Goal: Task Accomplishment & Management: Use online tool/utility

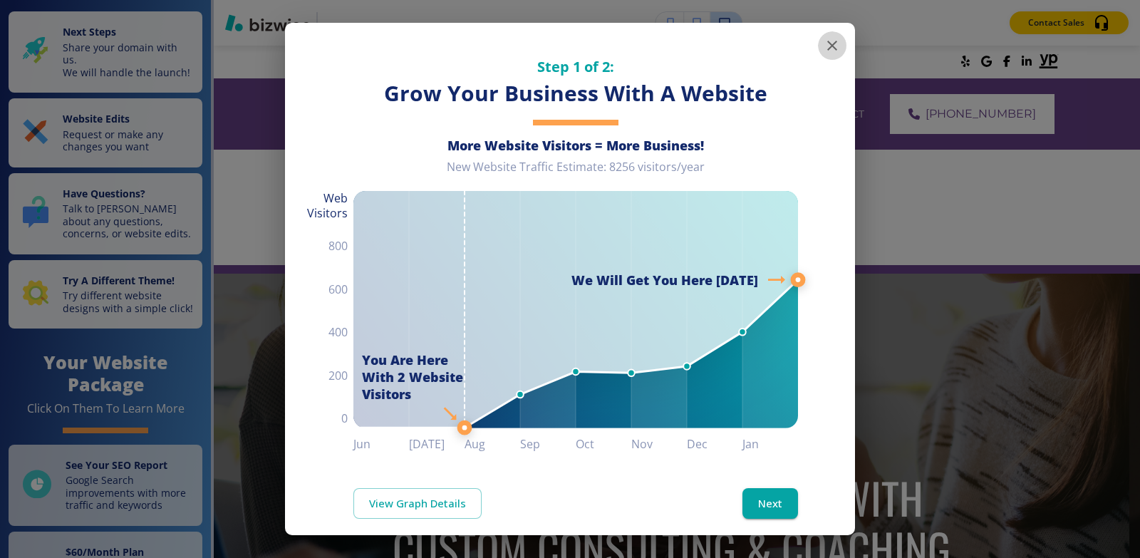
click at [826, 45] on icon "button" at bounding box center [832, 45] width 17 height 17
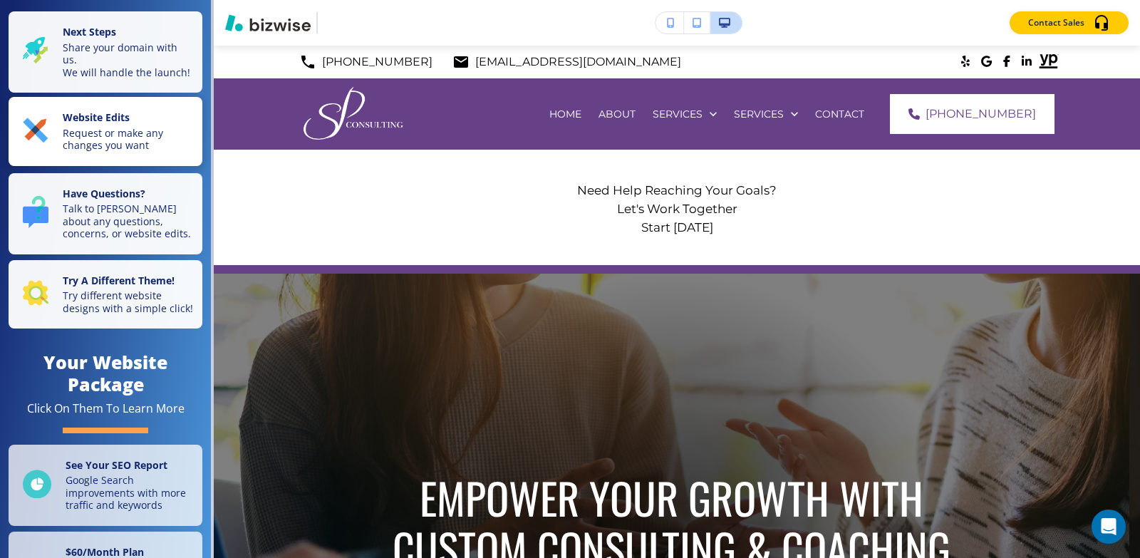
click at [136, 127] on p "Website Edits" at bounding box center [128, 119] width 131 height 16
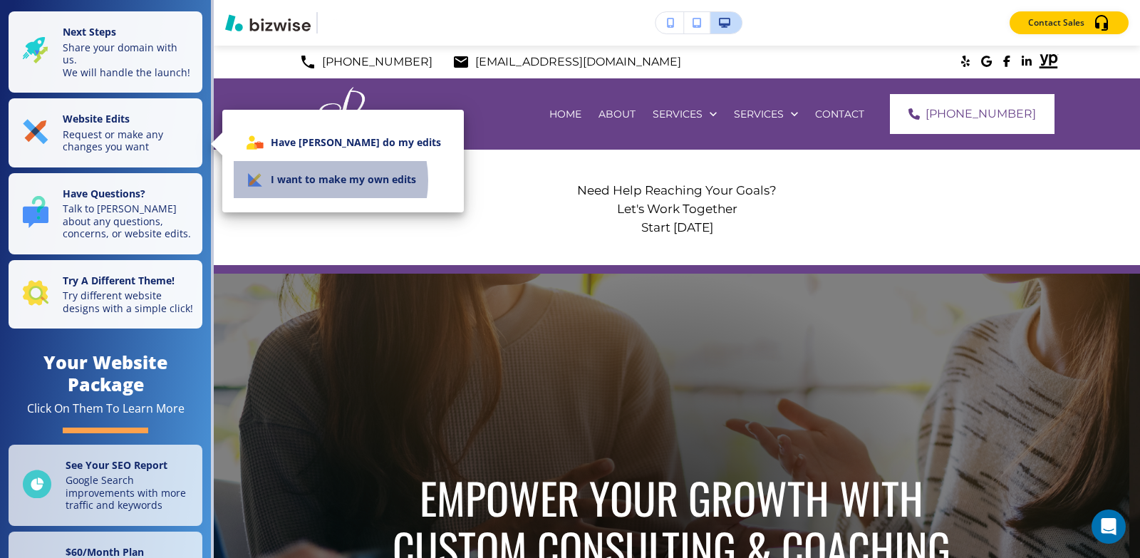
click at [315, 180] on li "I want to make my own edits" at bounding box center [343, 179] width 219 height 37
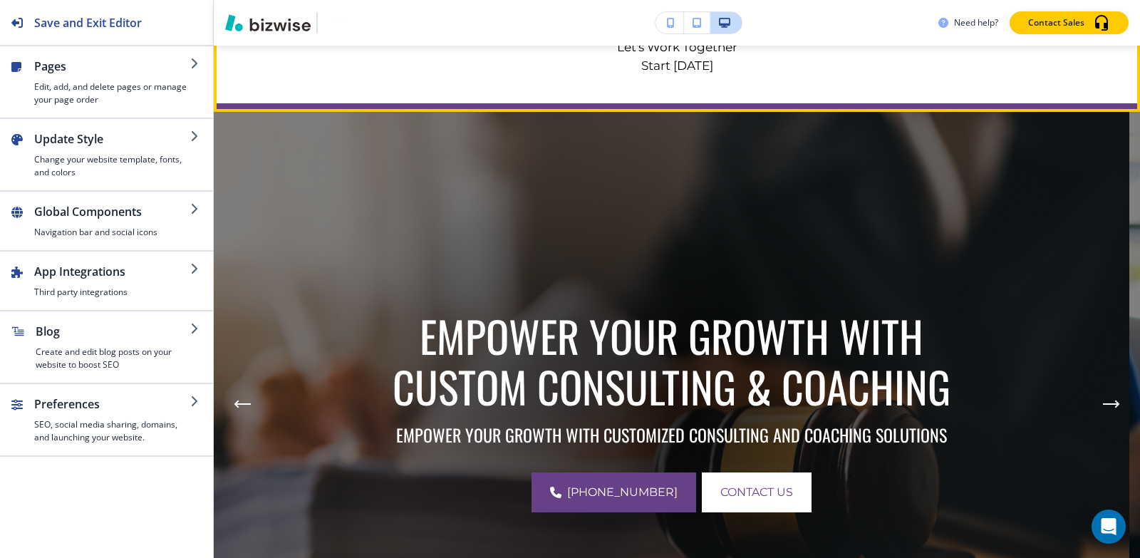
scroll to position [285, 0]
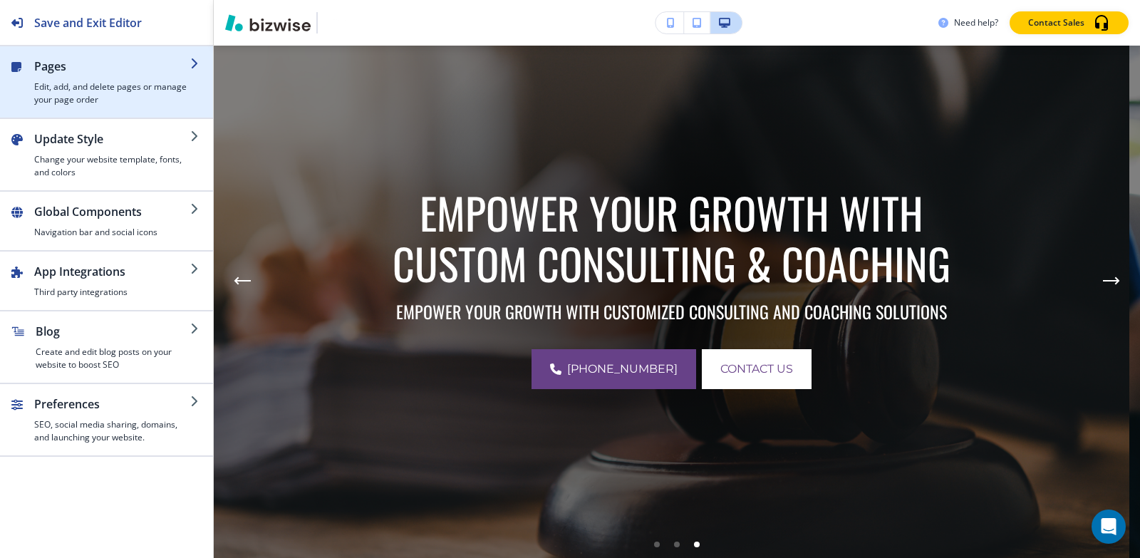
click at [71, 71] on h2 "Pages" at bounding box center [112, 66] width 156 height 17
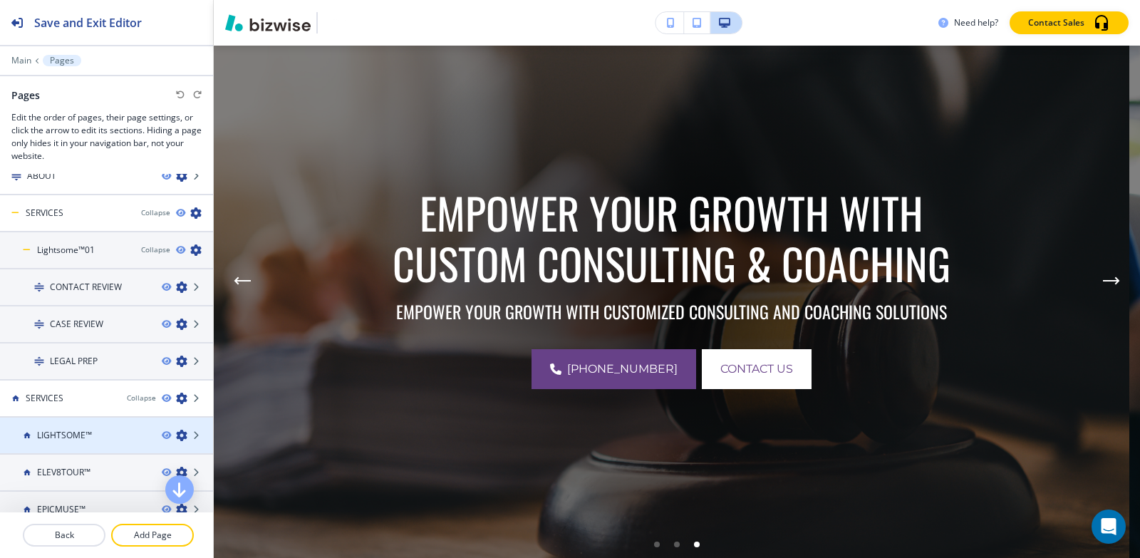
scroll to position [143, 0]
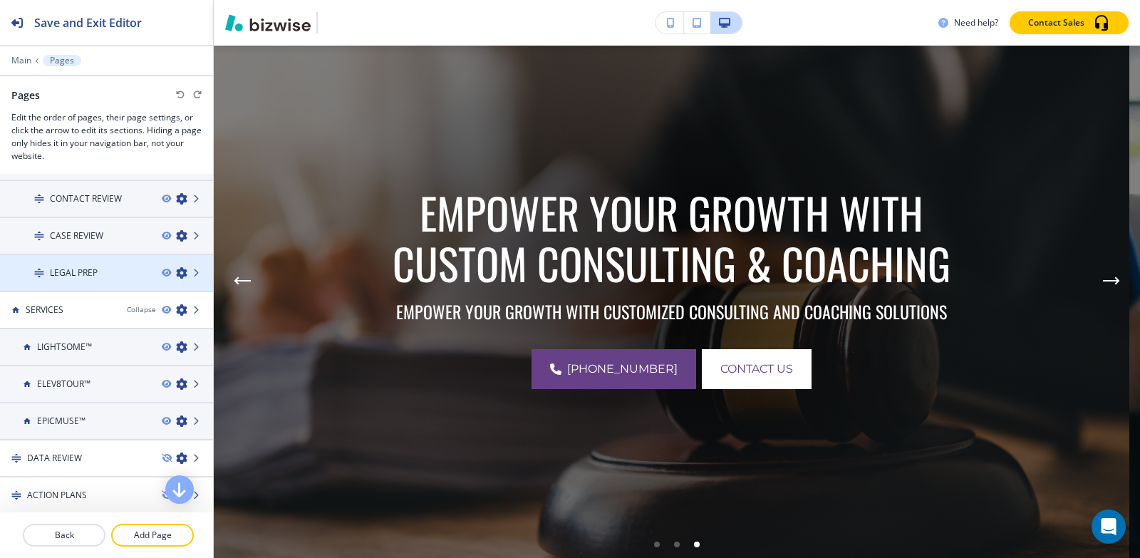
click at [85, 282] on div at bounding box center [106, 284] width 213 height 11
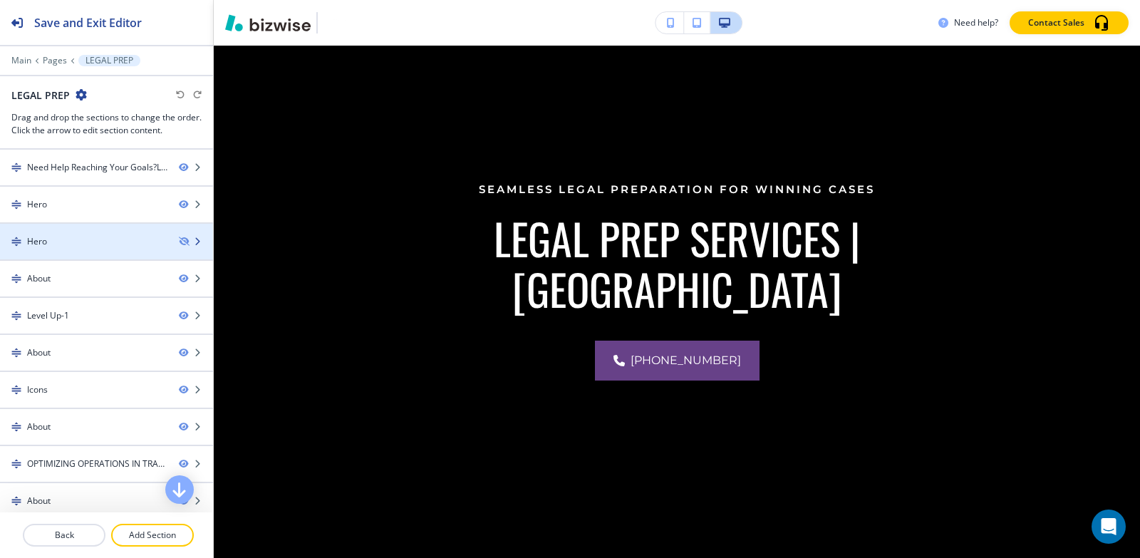
scroll to position [0, 0]
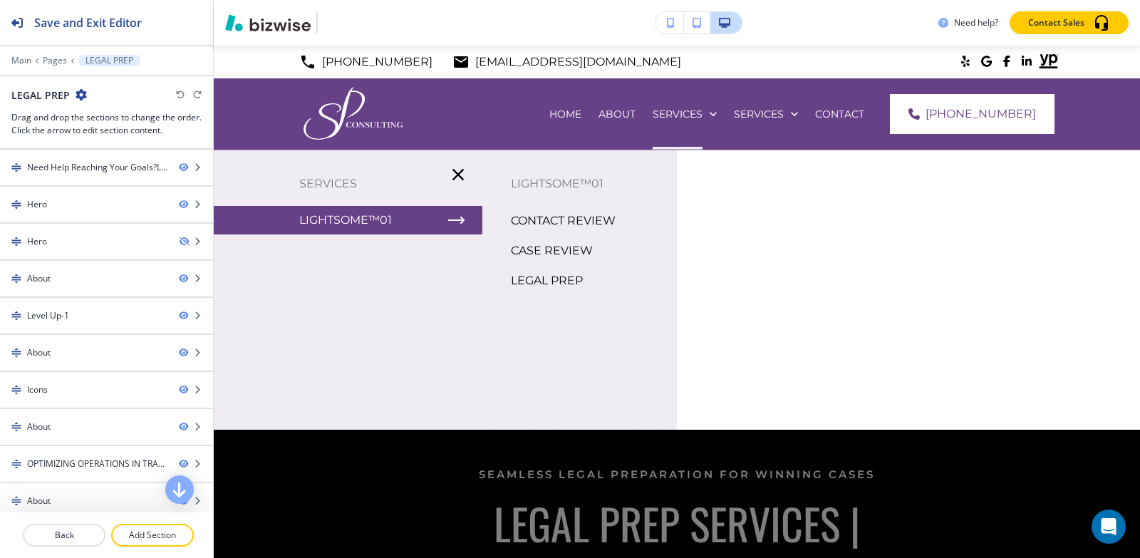
click at [541, 286] on p "LEGAL PREP" at bounding box center [547, 280] width 72 height 21
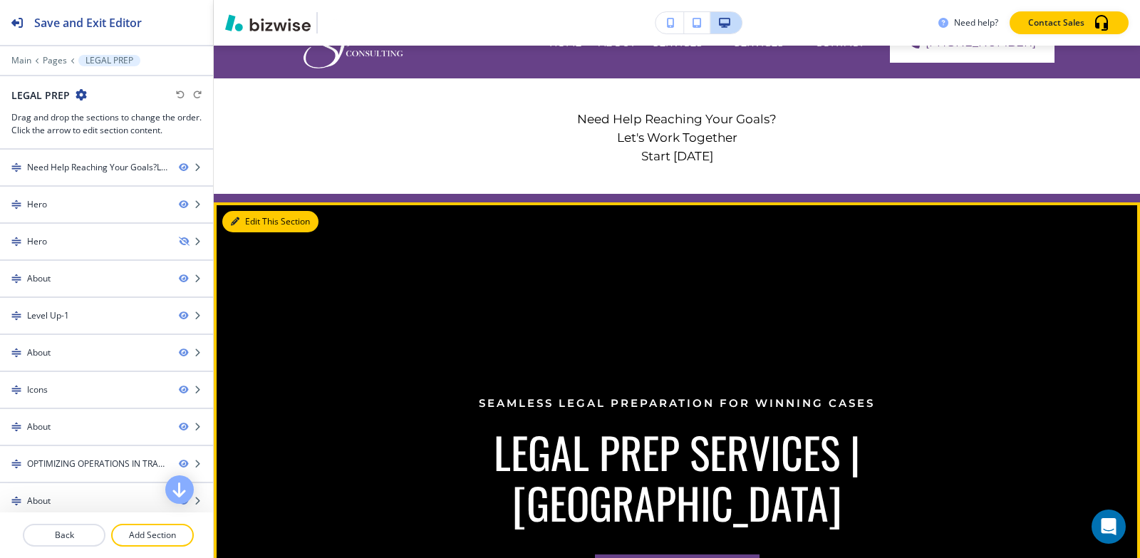
click at [257, 225] on button "Edit This Section" at bounding box center [270, 221] width 96 height 21
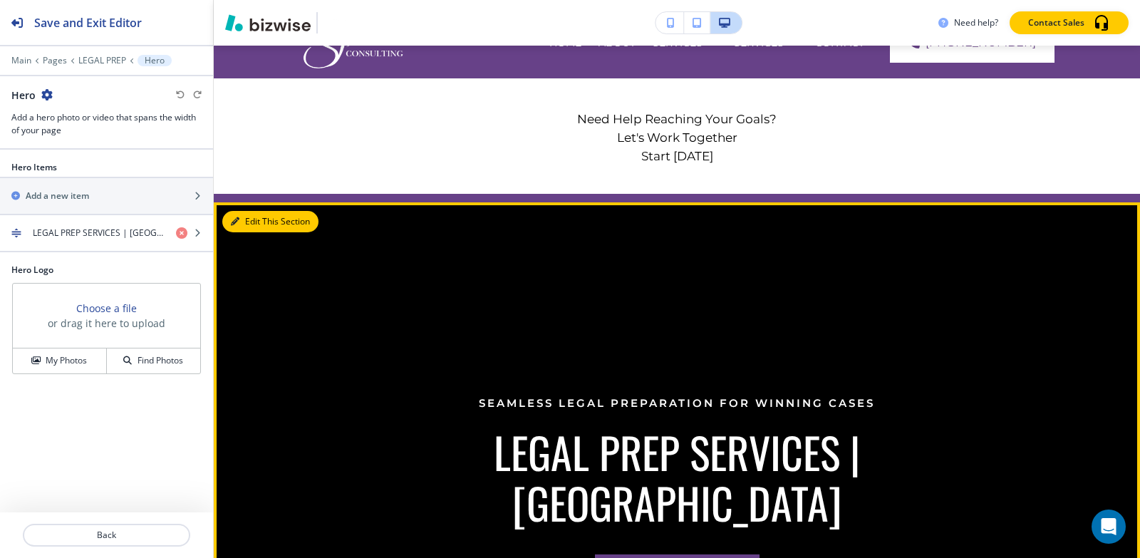
scroll to position [228, 0]
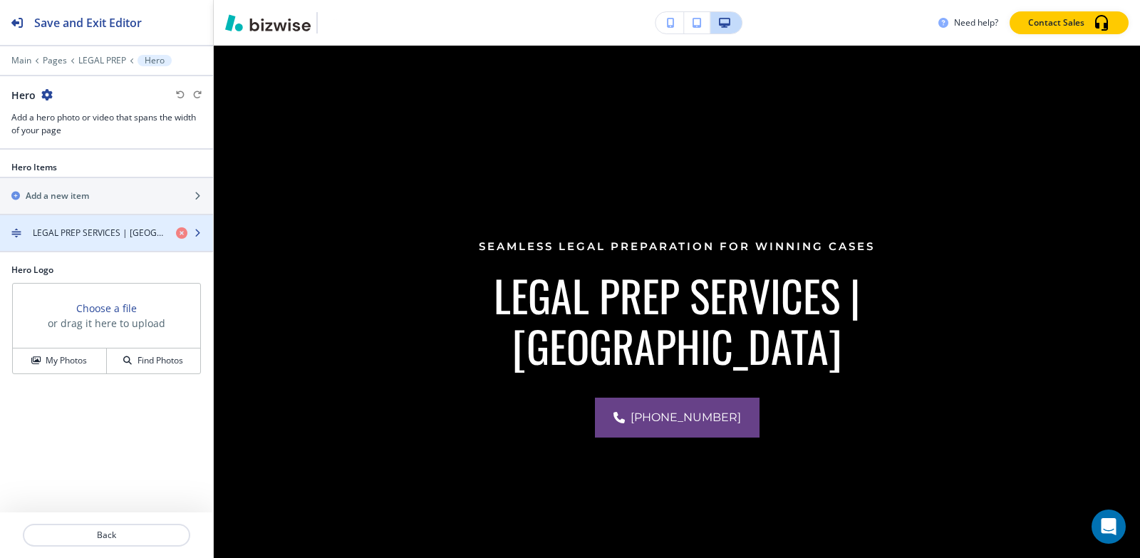
click at [124, 230] on h4 "LEGAL PREP SERVICES | [GEOGRAPHIC_DATA]" at bounding box center [99, 233] width 132 height 13
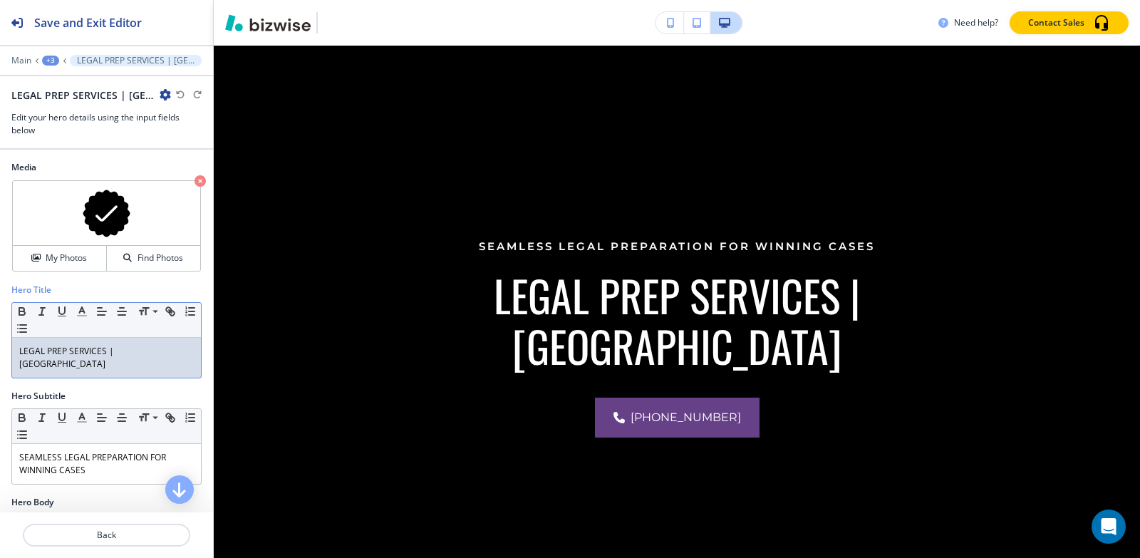
click at [146, 353] on p "LEGAL PREP SERVICES | [GEOGRAPHIC_DATA]" at bounding box center [106, 358] width 175 height 26
click at [125, 350] on p "LEGAL PREP SERVICES | [GEOGRAPHIC_DATA]" at bounding box center [106, 358] width 175 height 26
copy p "LEGAL PREP SERVICES | [GEOGRAPHIC_DATA]"
click at [73, 262] on h4 "My Photos" at bounding box center [66, 258] width 41 height 13
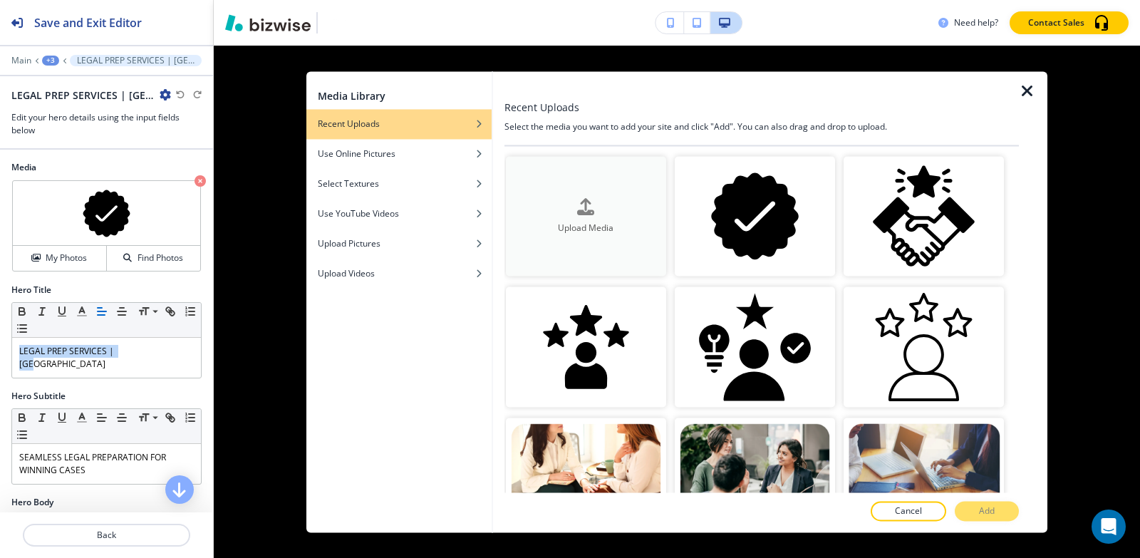
click at [555, 196] on button "Upload Media" at bounding box center [586, 216] width 160 height 120
click at [379, 162] on div "button" at bounding box center [398, 164] width 185 height 9
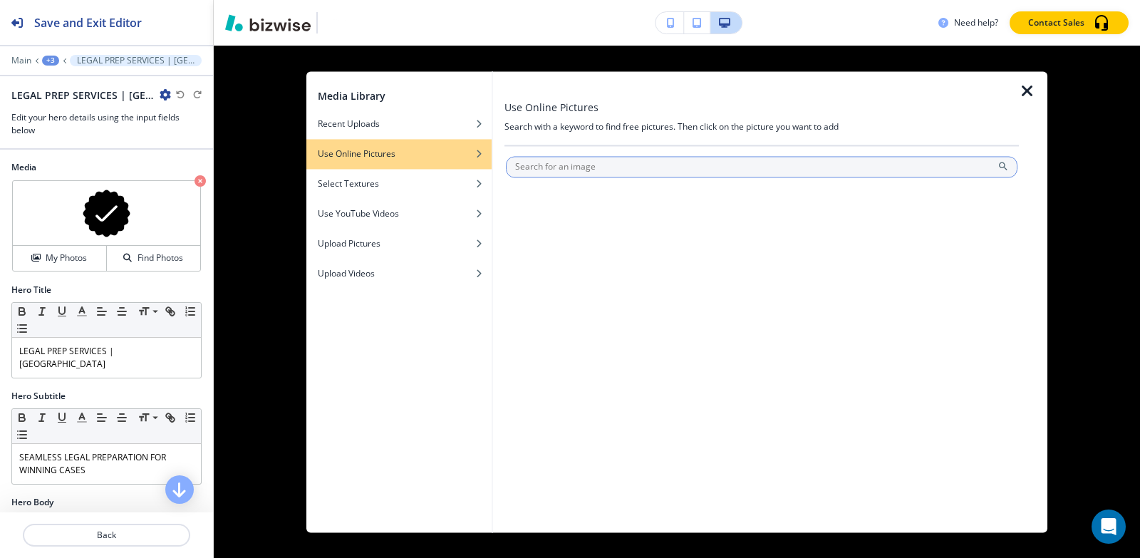
click at [550, 167] on input "text" at bounding box center [762, 166] width 512 height 21
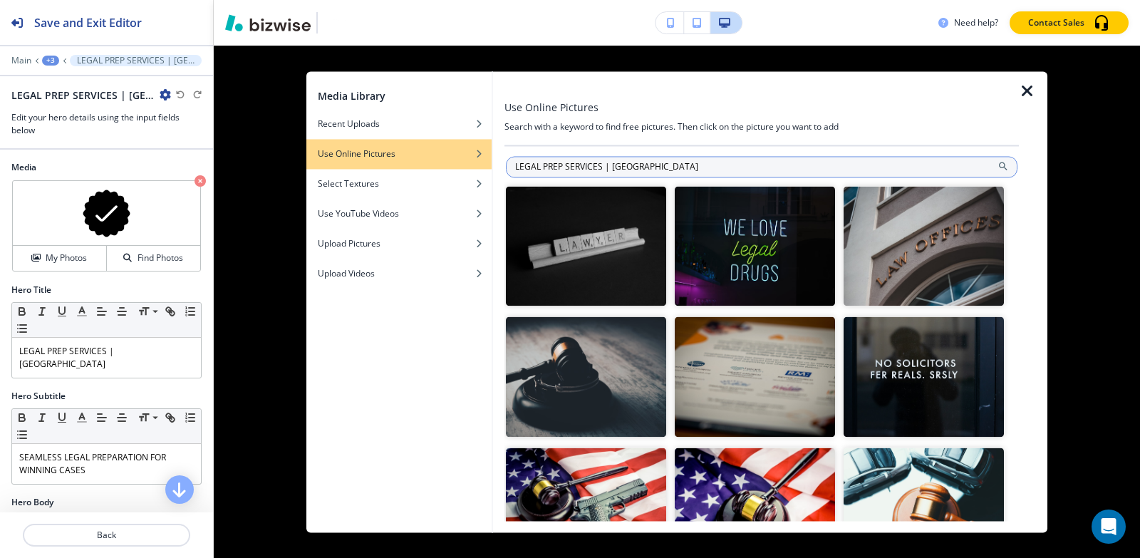
drag, startPoint x: 605, startPoint y: 163, endPoint x: 730, endPoint y: 165, distance: 124.7
click at [730, 165] on input "LEGAL PREP SERVICES | [GEOGRAPHIC_DATA]" at bounding box center [762, 166] width 512 height 21
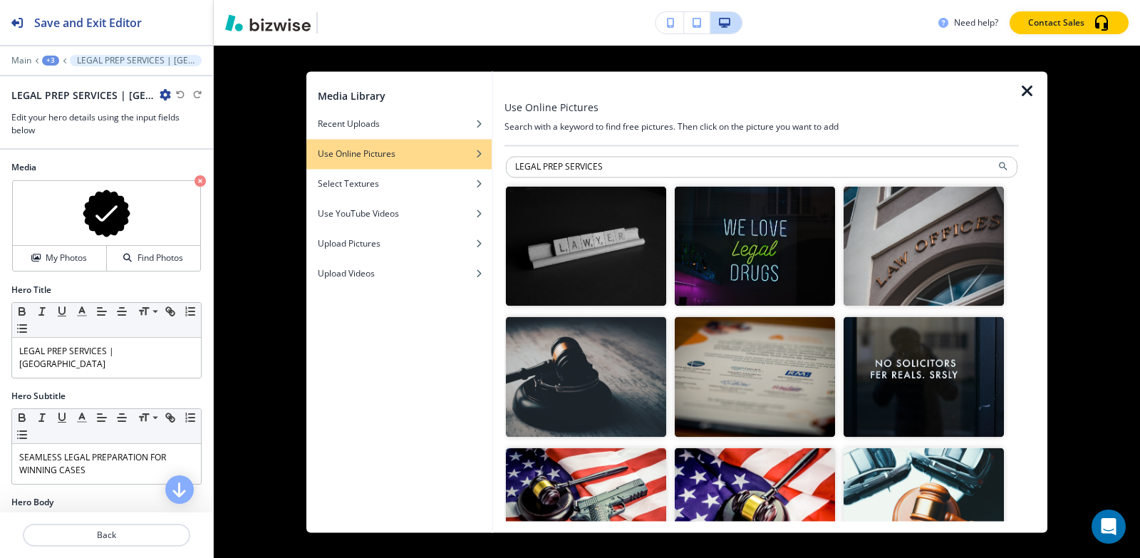
type input "LEGAL PREP SERVICES"
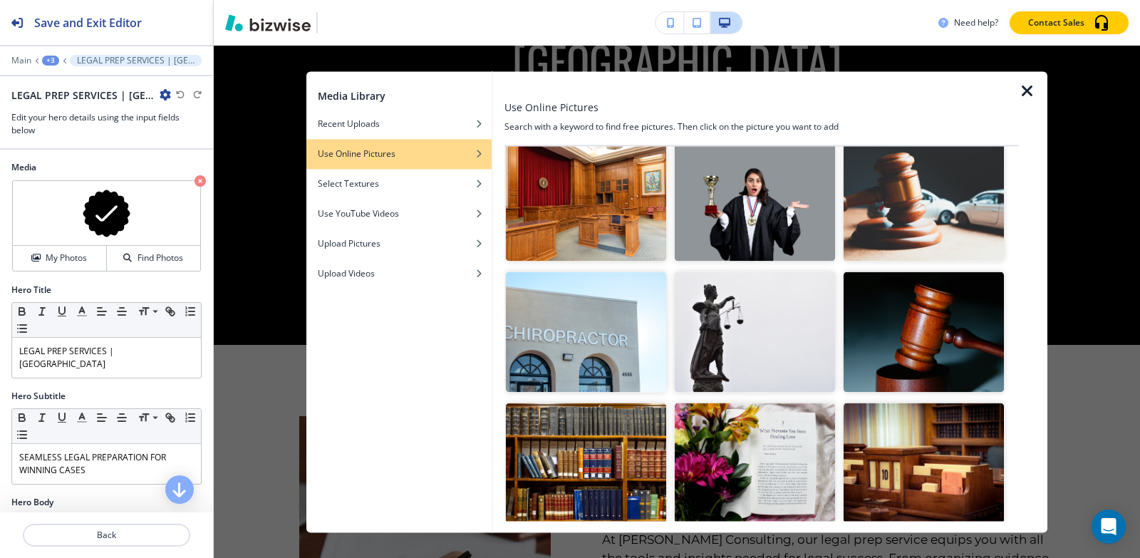
scroll to position [1710, 0]
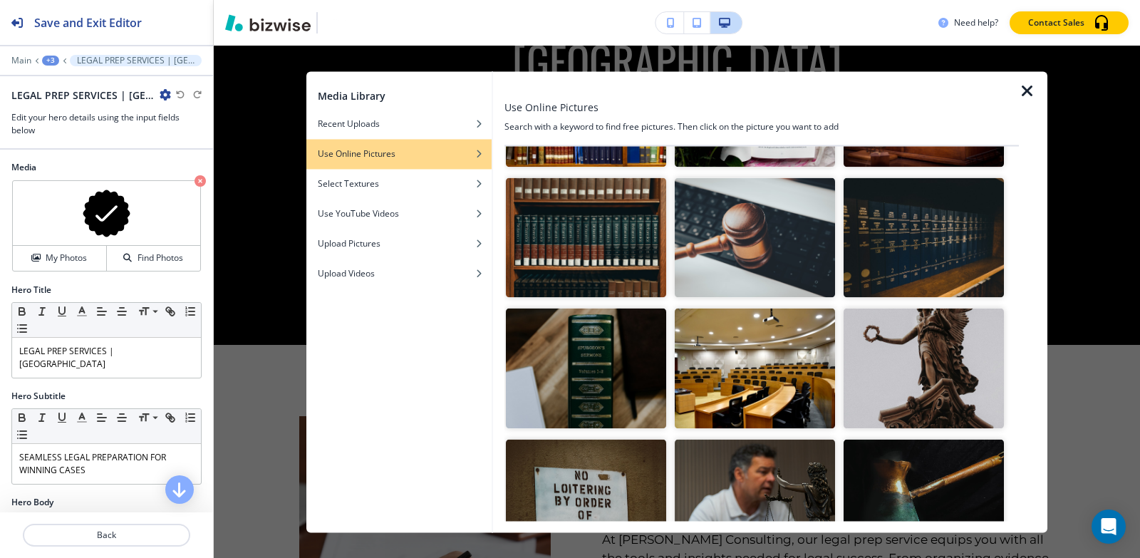
click at [748, 343] on img "button" at bounding box center [755, 369] width 160 height 120
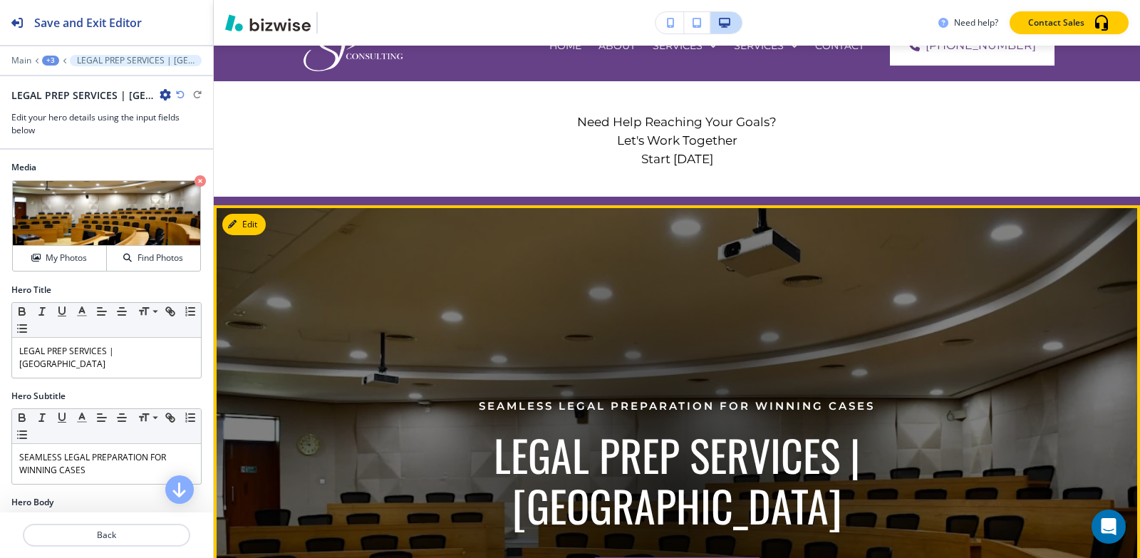
scroll to position [157, 0]
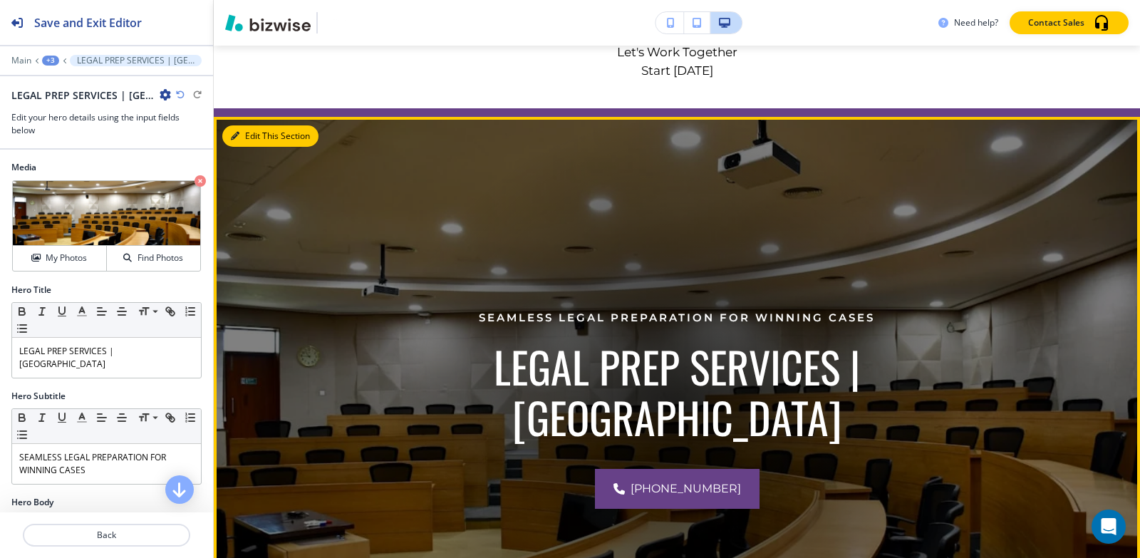
click at [236, 139] on icon "button" at bounding box center [235, 136] width 9 height 9
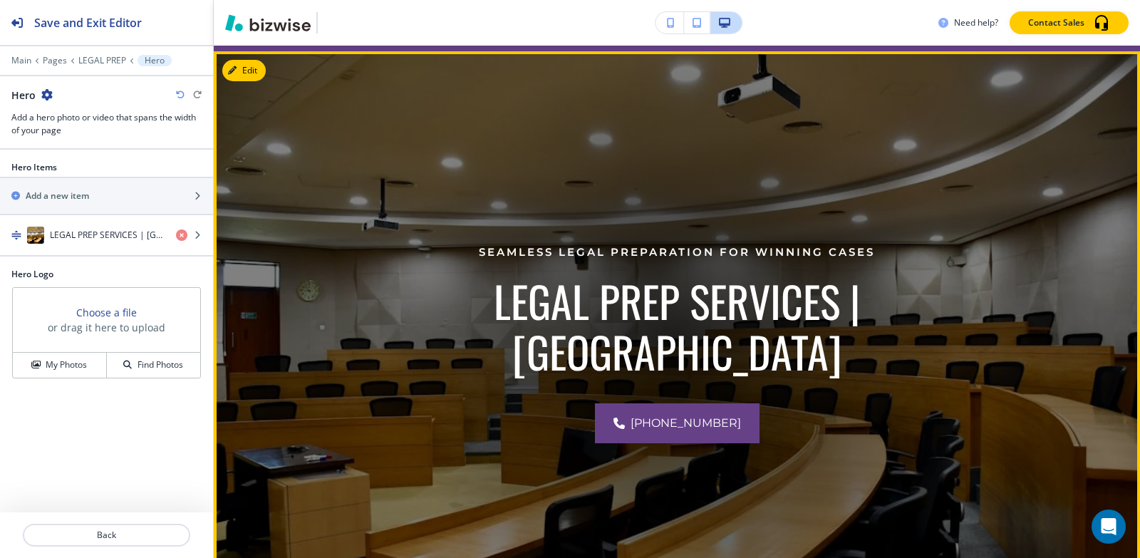
scroll to position [228, 0]
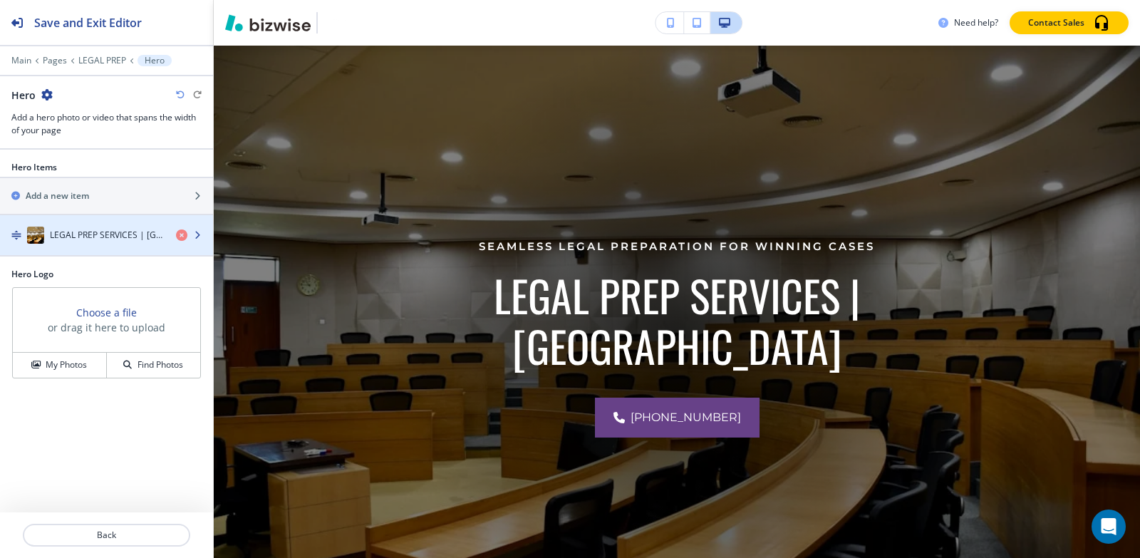
click at [76, 224] on div "button" at bounding box center [106, 220] width 213 height 11
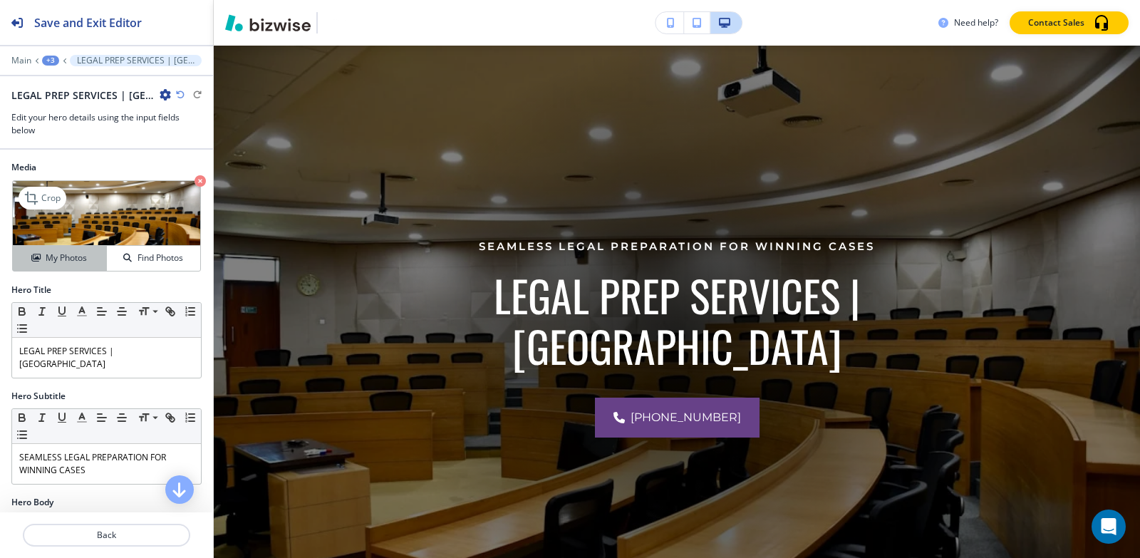
click at [42, 262] on div "My Photos" at bounding box center [59, 258] width 93 height 13
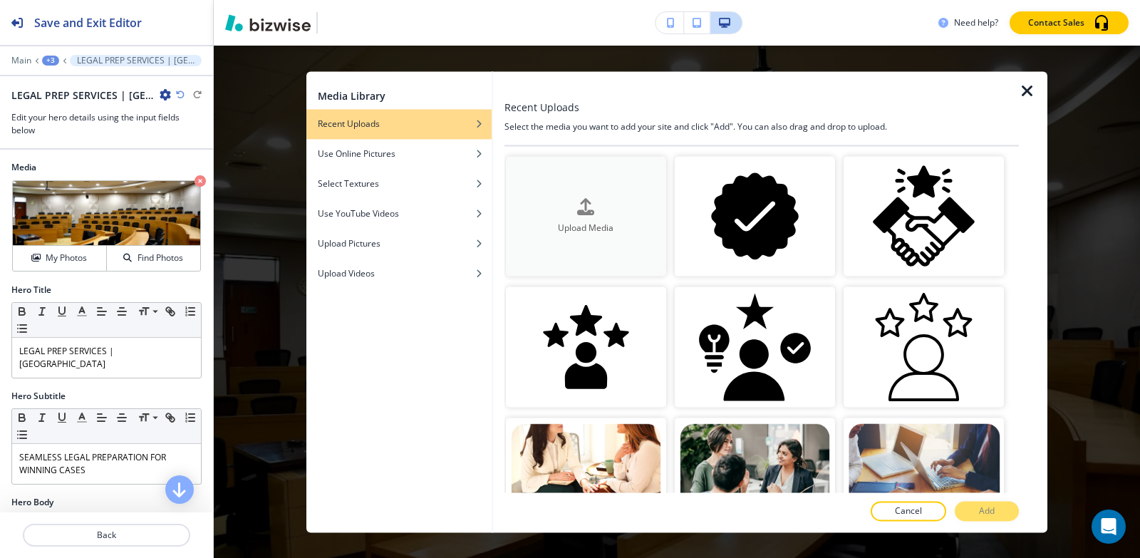
click at [598, 190] on button "Upload Media" at bounding box center [586, 216] width 160 height 120
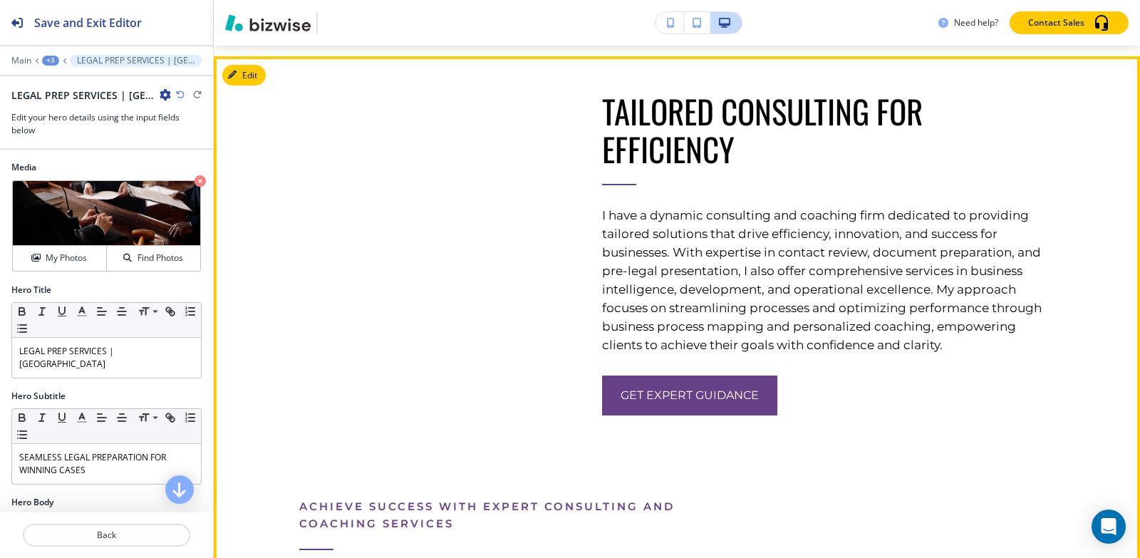
scroll to position [2494, 0]
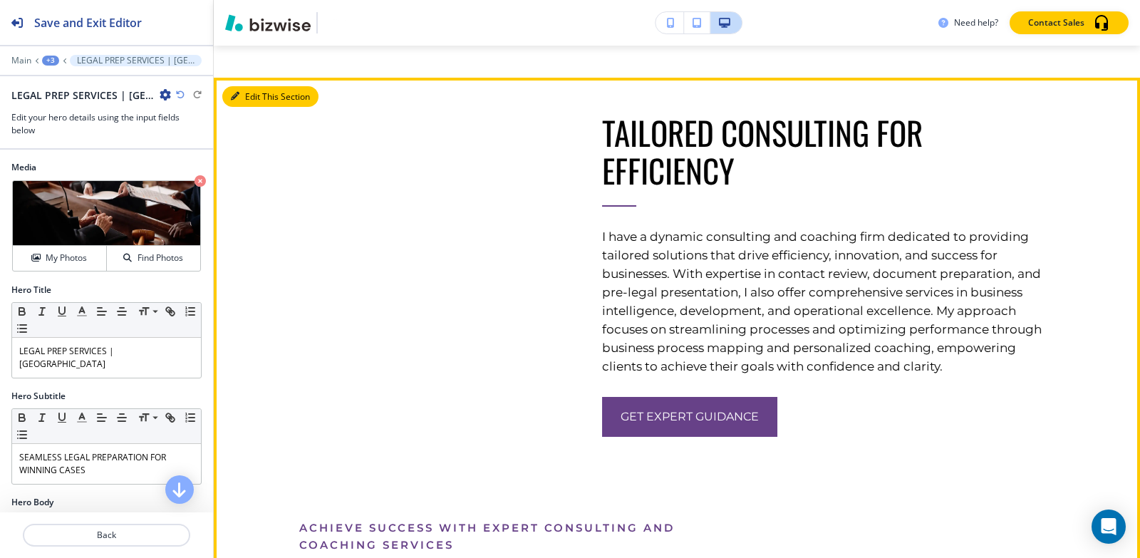
click at [254, 108] on button "Edit This Section" at bounding box center [270, 96] width 96 height 21
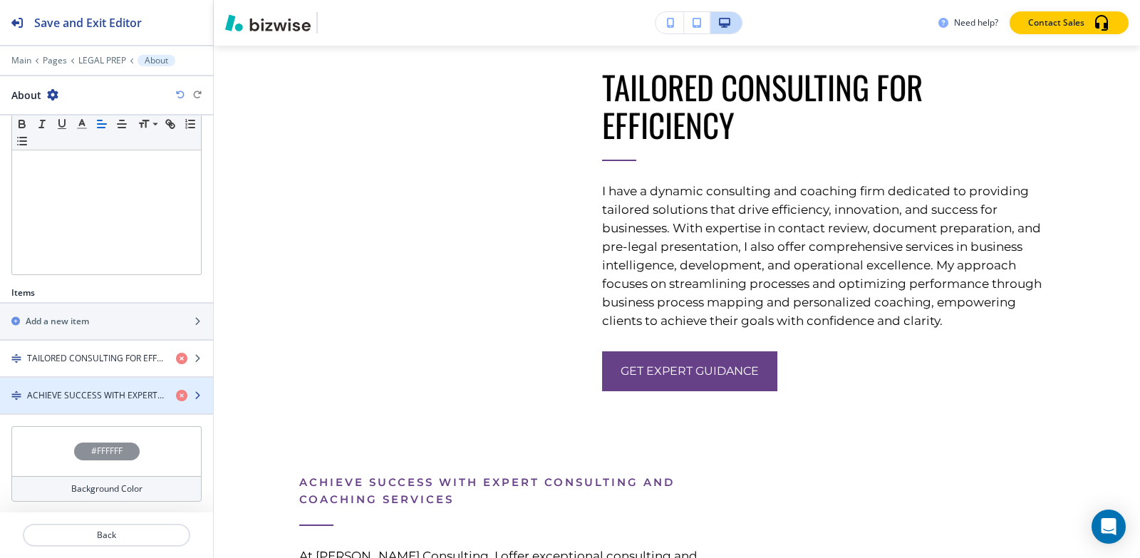
scroll to position [289, 0]
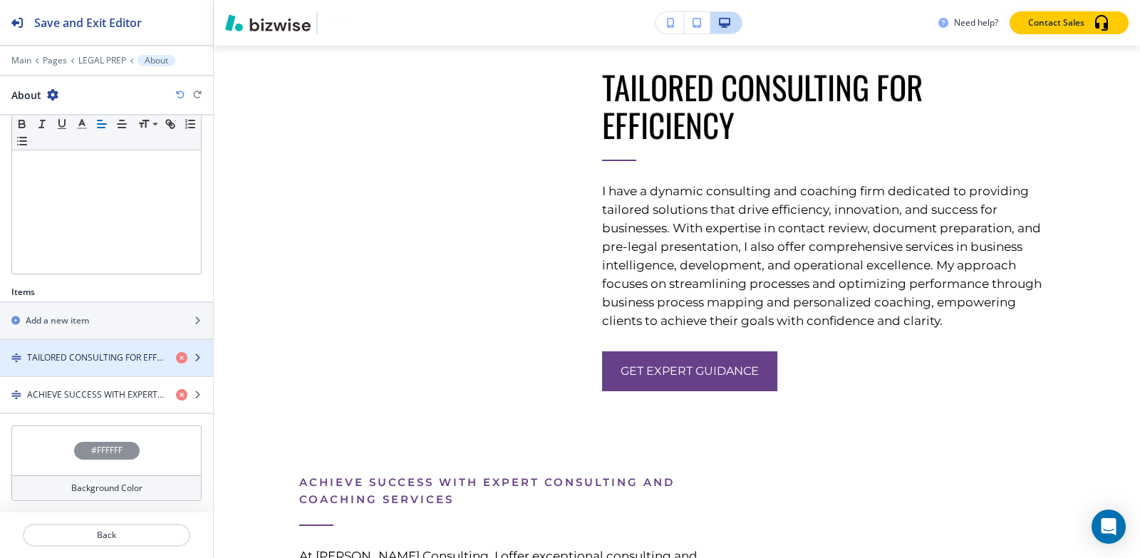
click at [47, 353] on h4 "TAILORED CONSULTING FOR EFFICIENCY" at bounding box center [96, 357] width 138 height 13
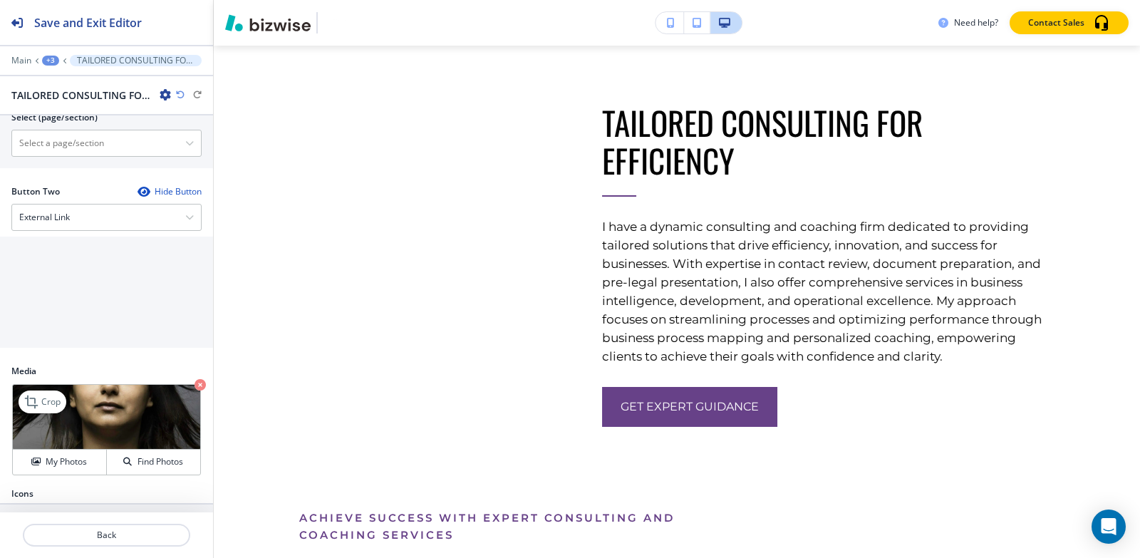
scroll to position [641, 0]
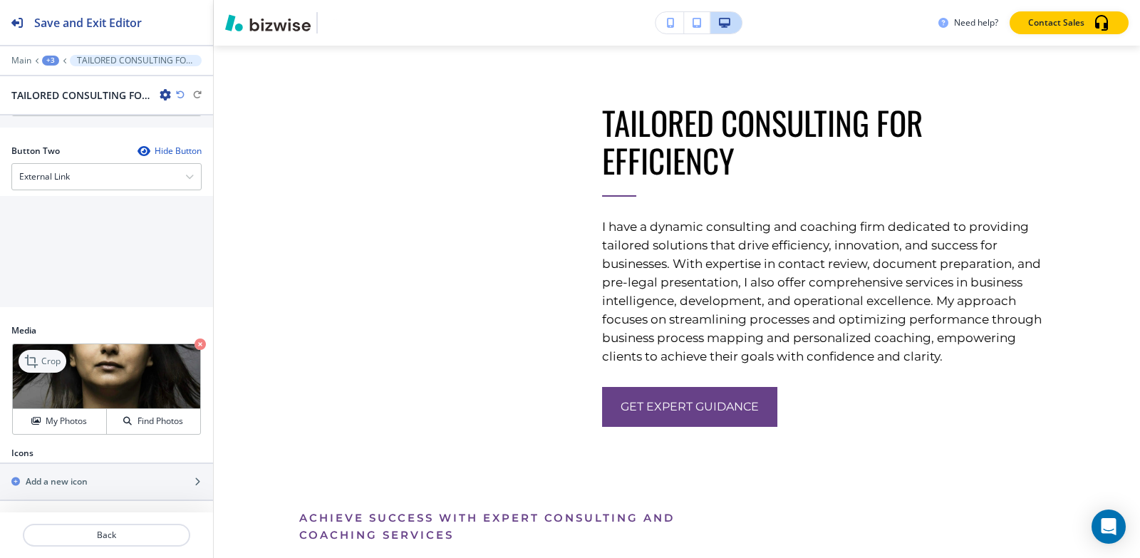
click at [35, 359] on icon at bounding box center [31, 361] width 13 height 13
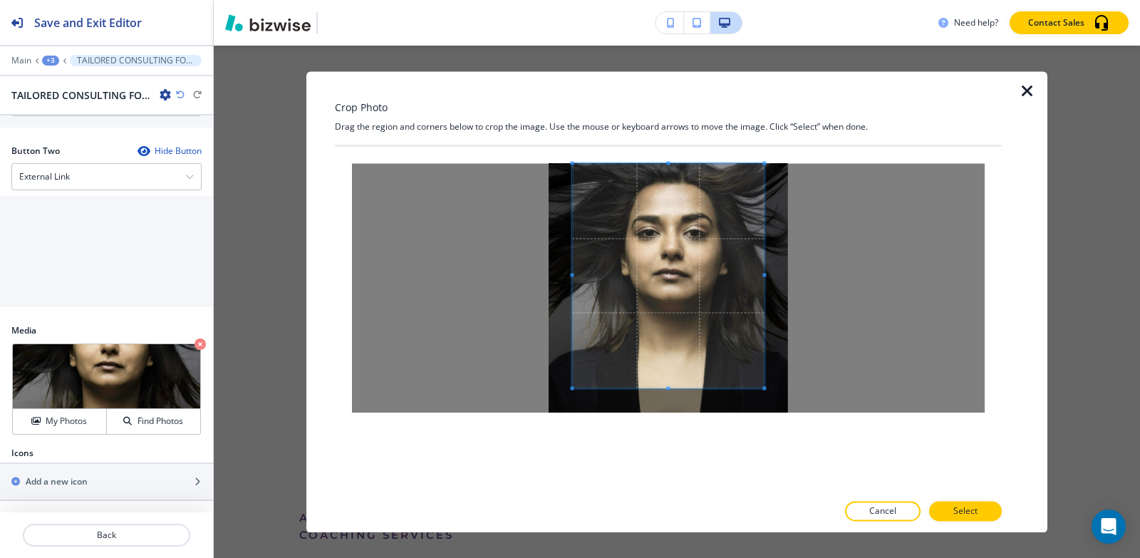
click at [673, 125] on div "Crop Photo Drag the region and corners below to crop the image. Use the mouse o…" at bounding box center [668, 301] width 667 height 461
click at [667, 454] on div at bounding box center [668, 319] width 667 height 346
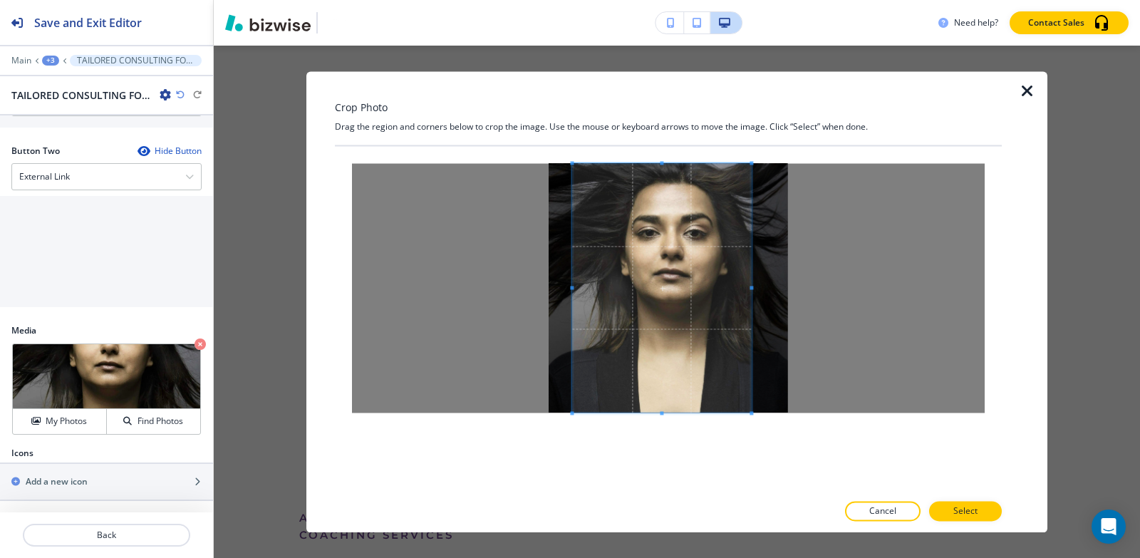
click at [752, 286] on span at bounding box center [752, 288] width 4 height 4
click at [582, 289] on span at bounding box center [581, 288] width 4 height 4
click at [654, 309] on span at bounding box center [672, 287] width 170 height 249
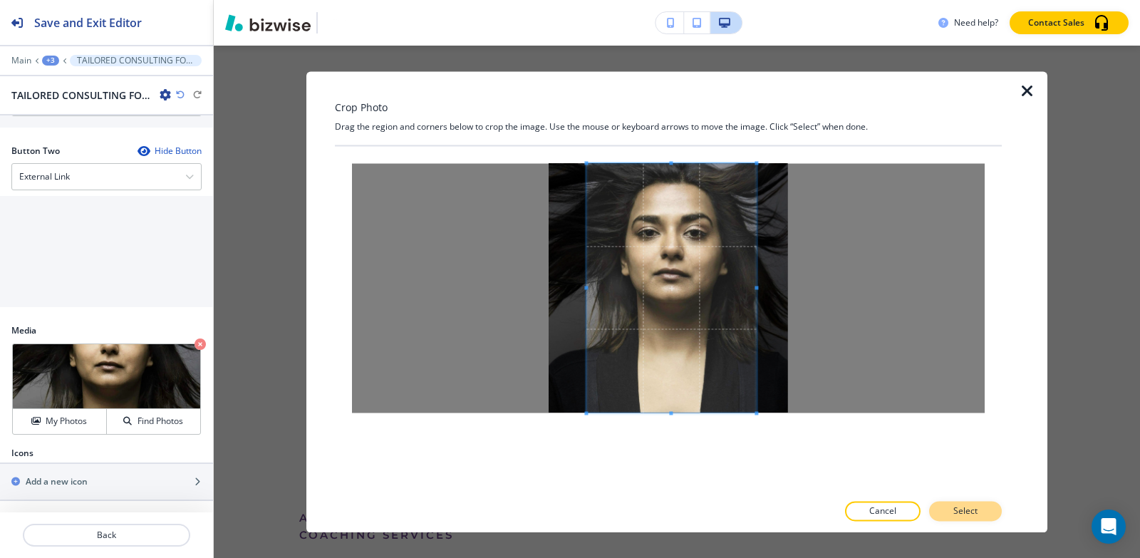
click at [990, 517] on button "Select" at bounding box center [965, 511] width 73 height 20
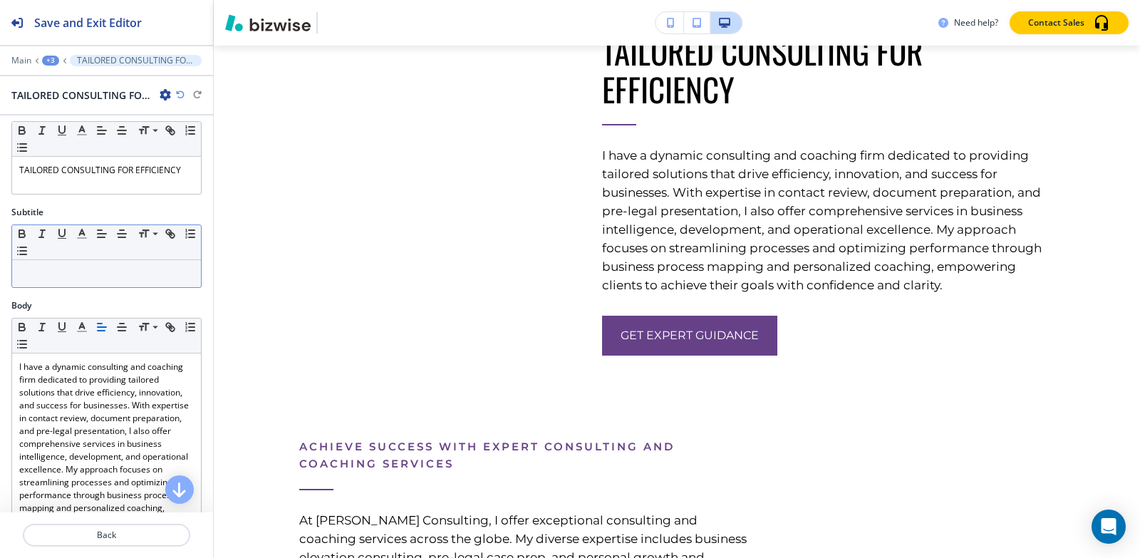
scroll to position [0, 0]
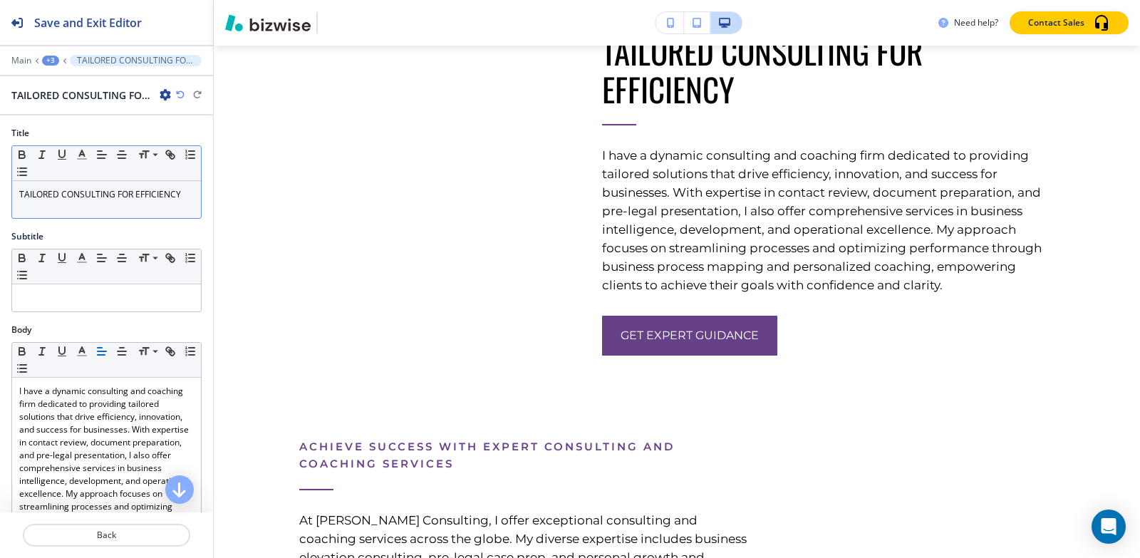
click at [118, 211] on div "TAILORED CONSULTING FOR EFFICIENCY" at bounding box center [106, 199] width 189 height 37
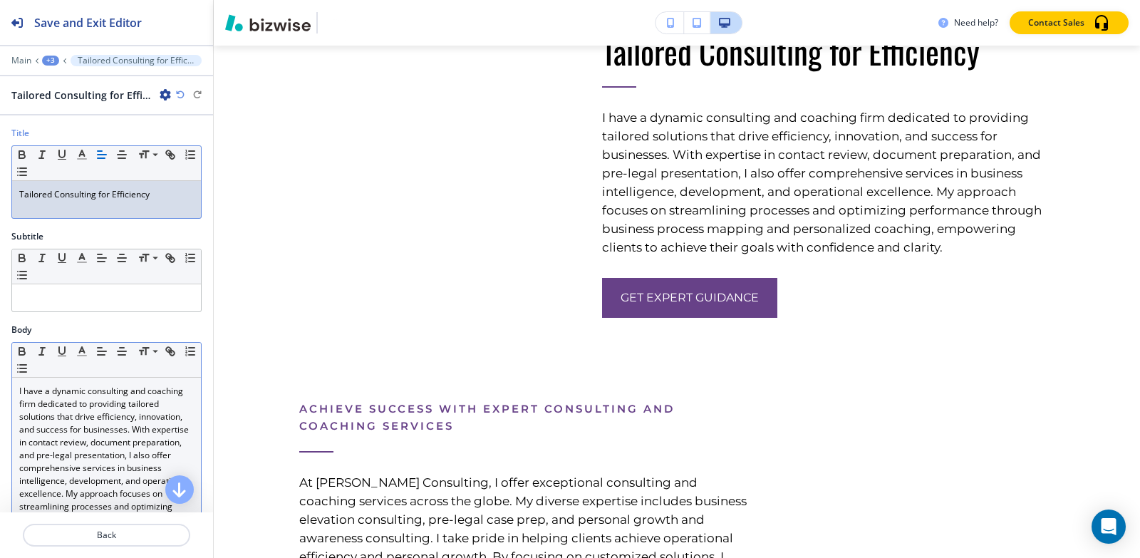
click at [103, 423] on p "I have a dynamic consulting and coaching firm dedicated to providing tailored s…" at bounding box center [106, 475] width 175 height 180
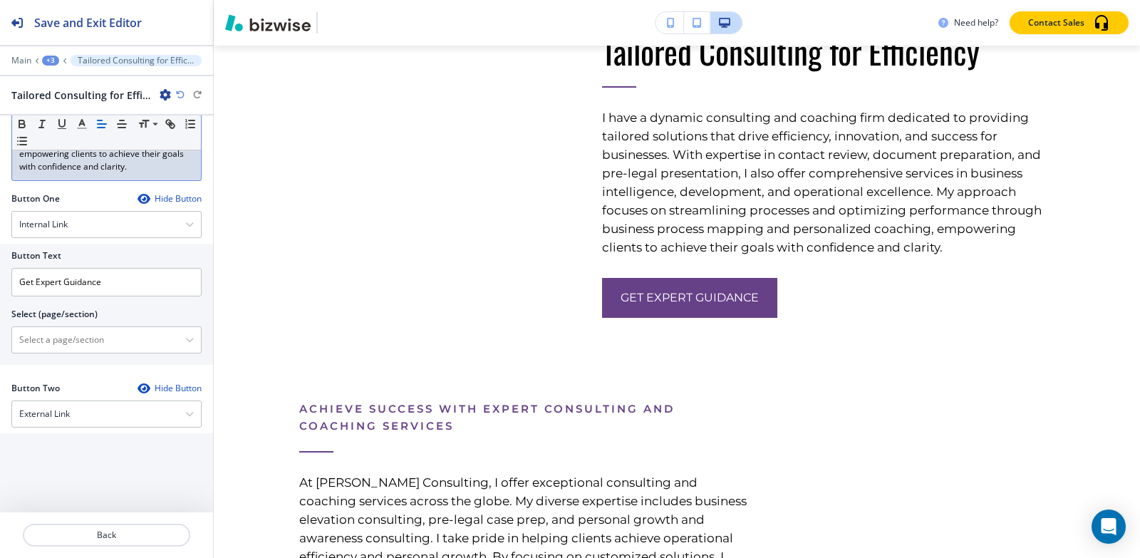
scroll to position [641, 0]
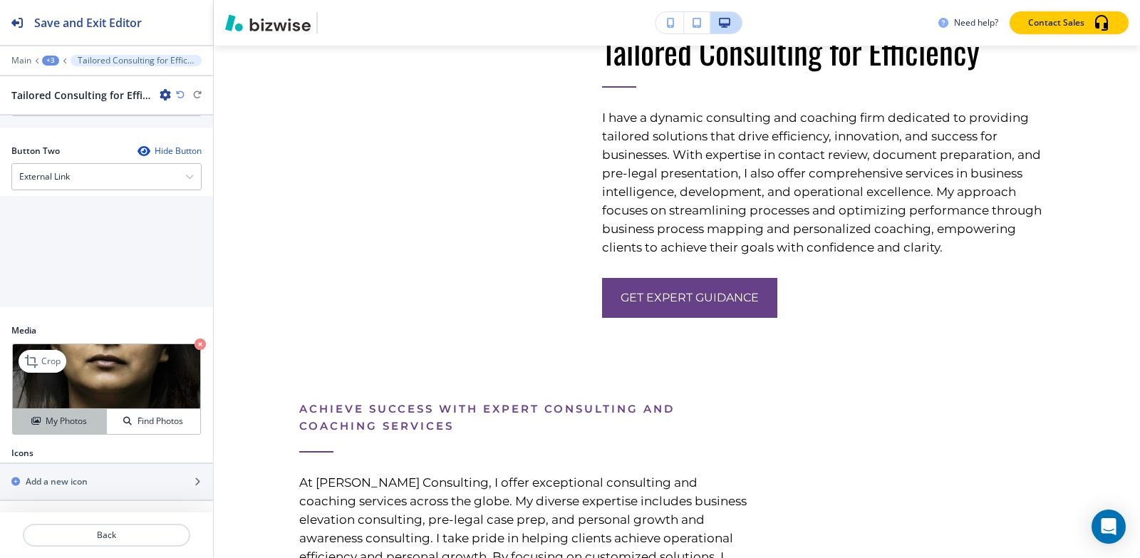
click at [42, 415] on div "My Photos" at bounding box center [59, 421] width 93 height 13
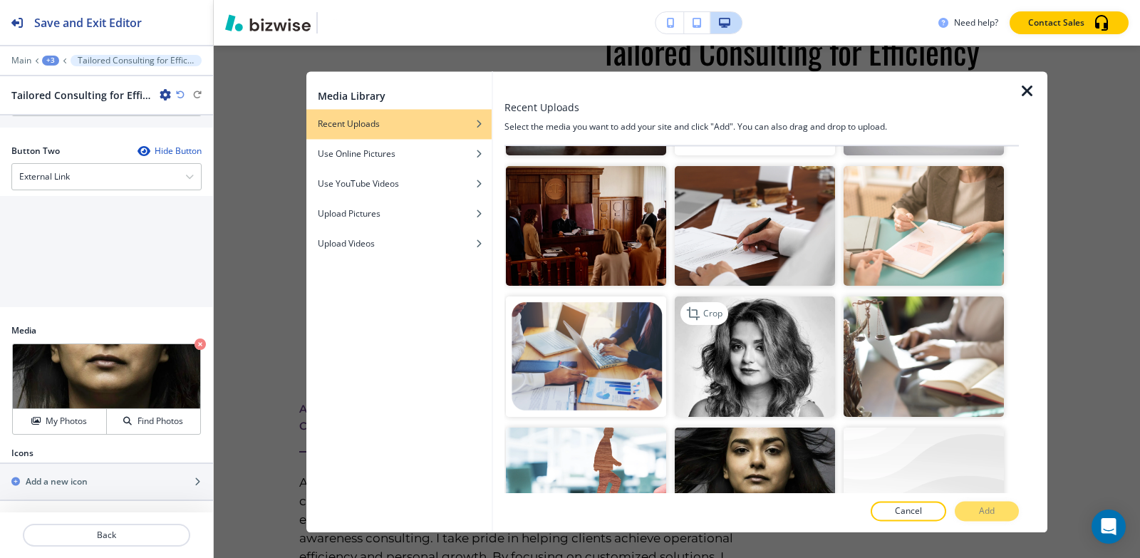
scroll to position [2637, 0]
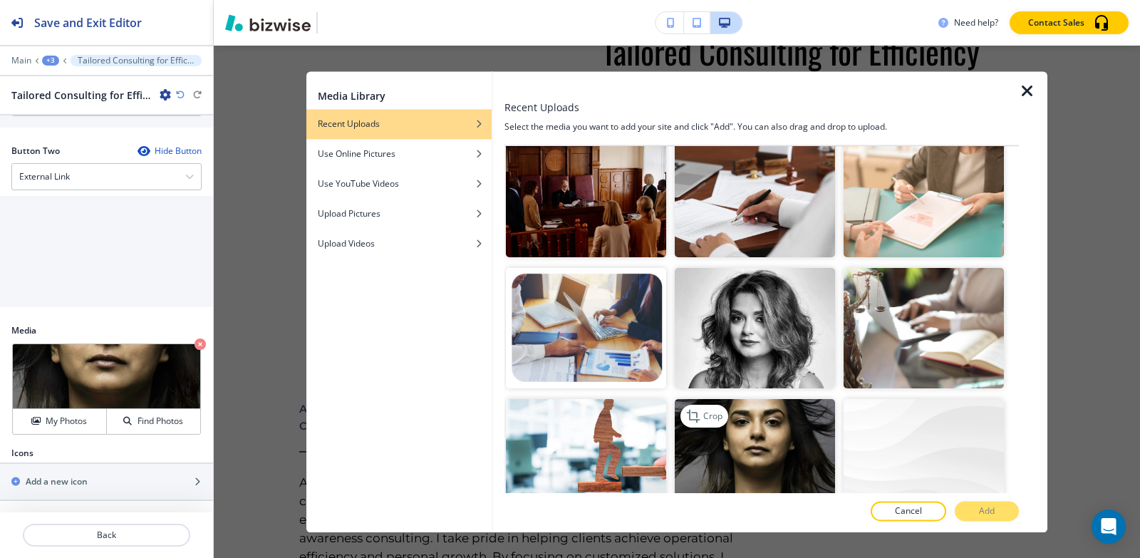
click at [758, 406] on img "button" at bounding box center [755, 459] width 160 height 120
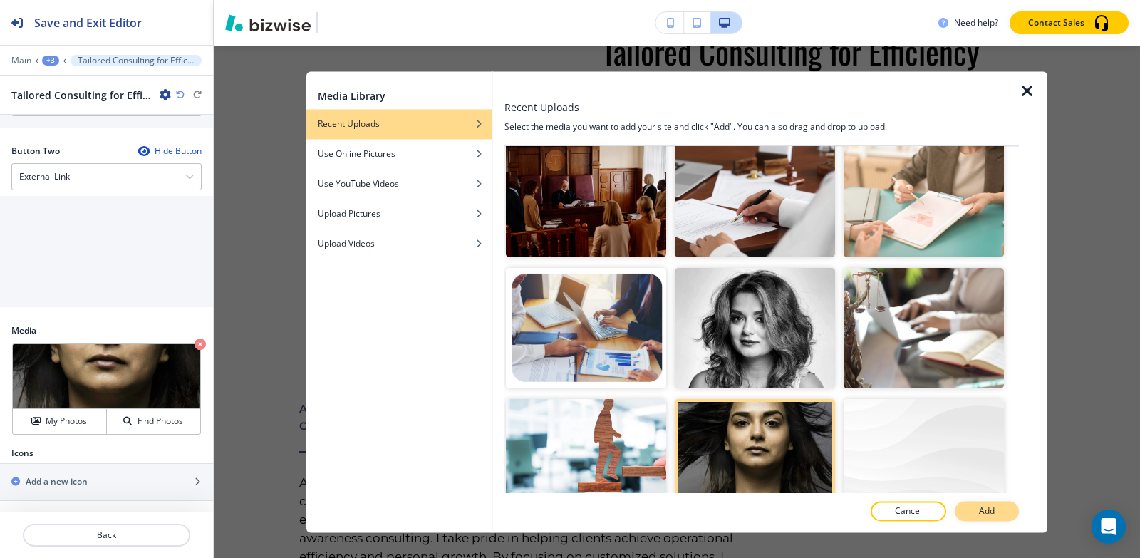
click at [994, 507] on p "Add" at bounding box center [987, 511] width 16 height 13
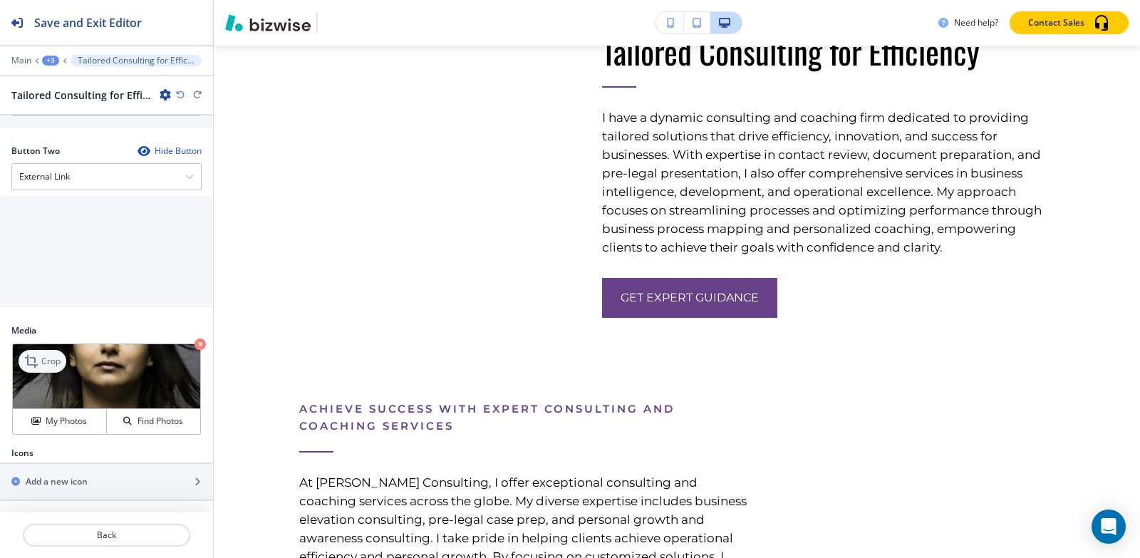
click at [46, 355] on p "Crop" at bounding box center [50, 361] width 19 height 13
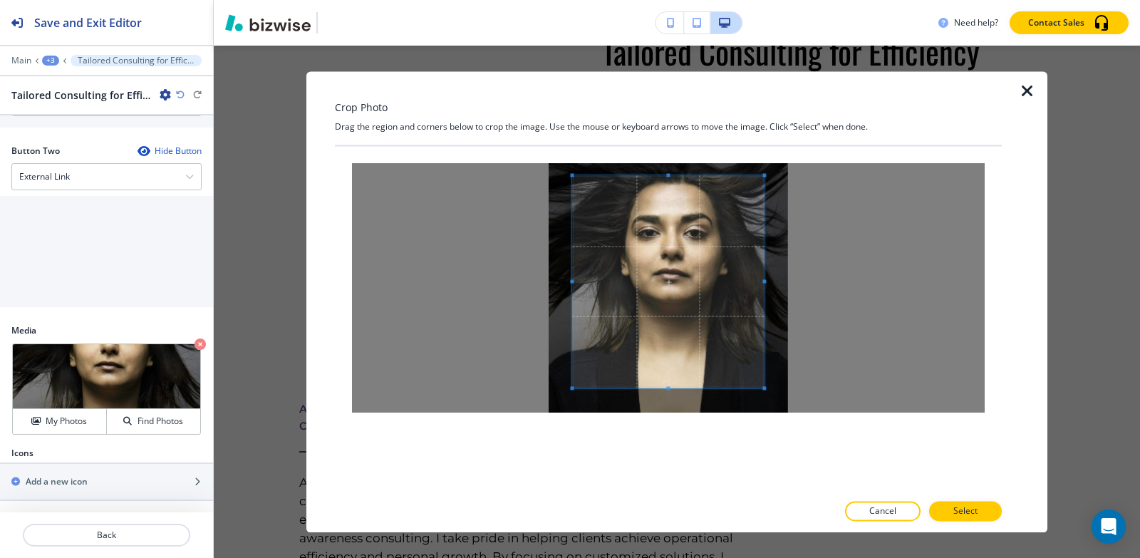
click at [670, 175] on div at bounding box center [668, 281] width 192 height 212
click at [668, 398] on span at bounding box center [668, 398] width 4 height 4
click at [677, 349] on span at bounding box center [671, 274] width 192 height 223
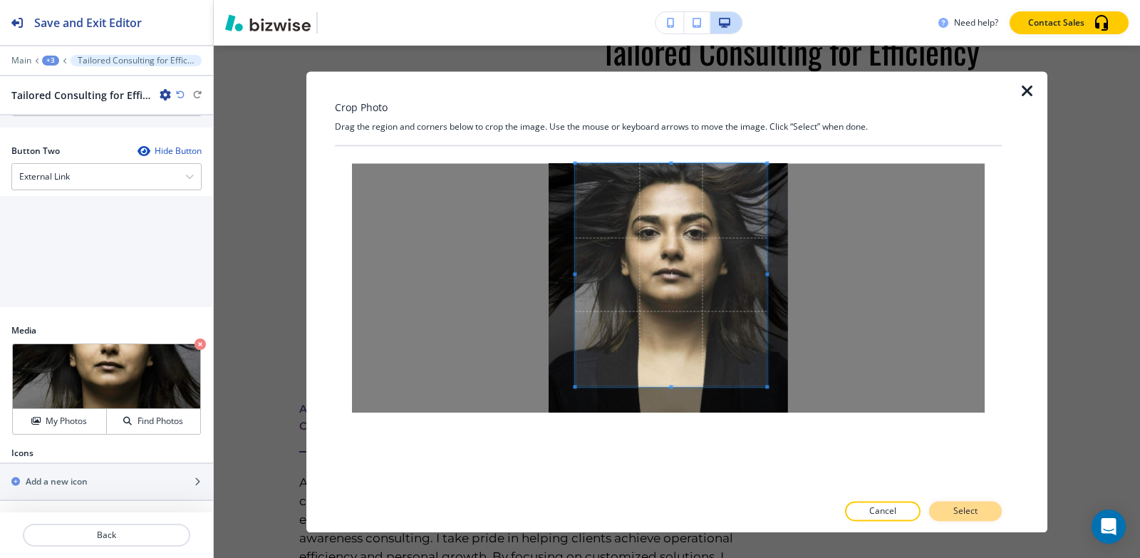
click at [970, 507] on p "Select" at bounding box center [966, 511] width 24 height 13
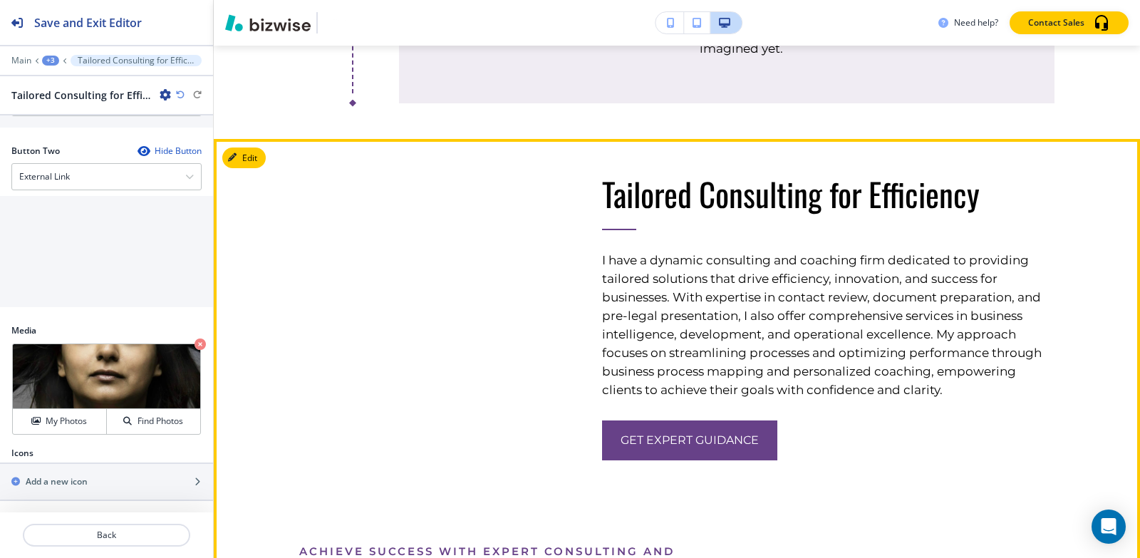
scroll to position [2718, 0]
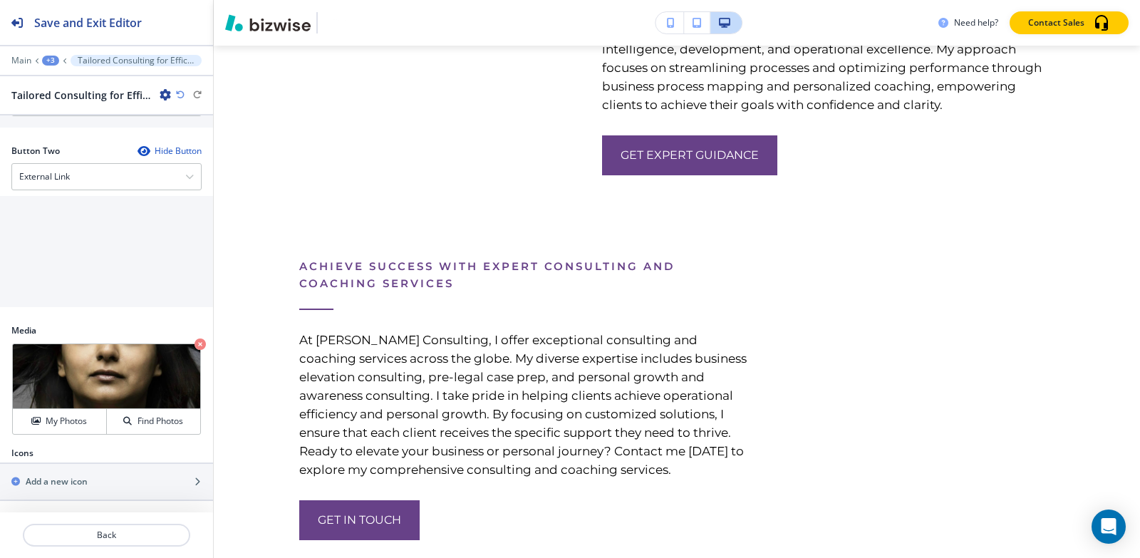
click at [56, 63] on div "+3" at bounding box center [50, 61] width 17 height 10
click at [53, 140] on p "About" at bounding box center [87, 134] width 73 height 13
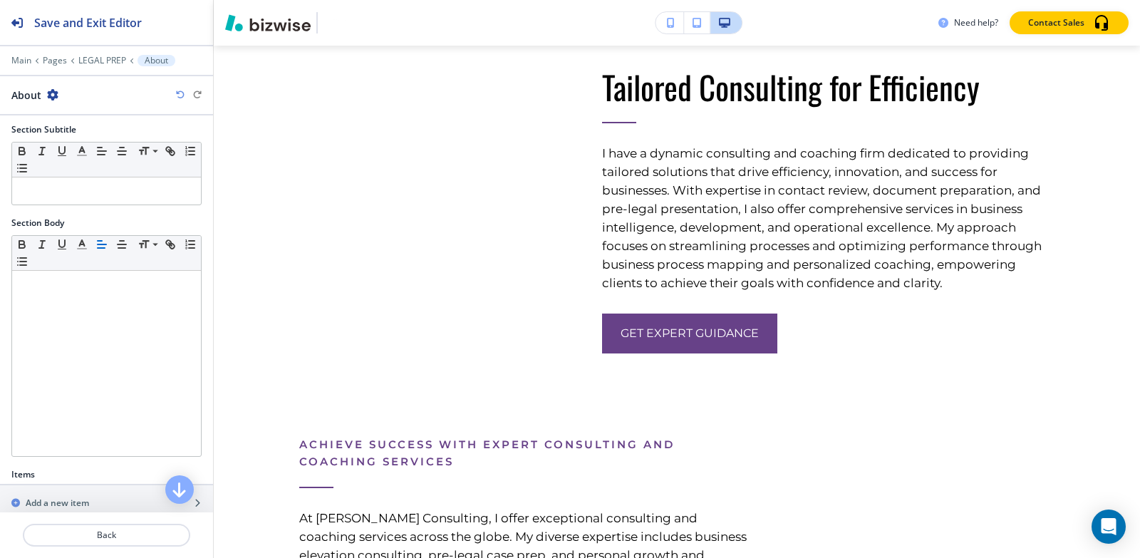
scroll to position [289, 0]
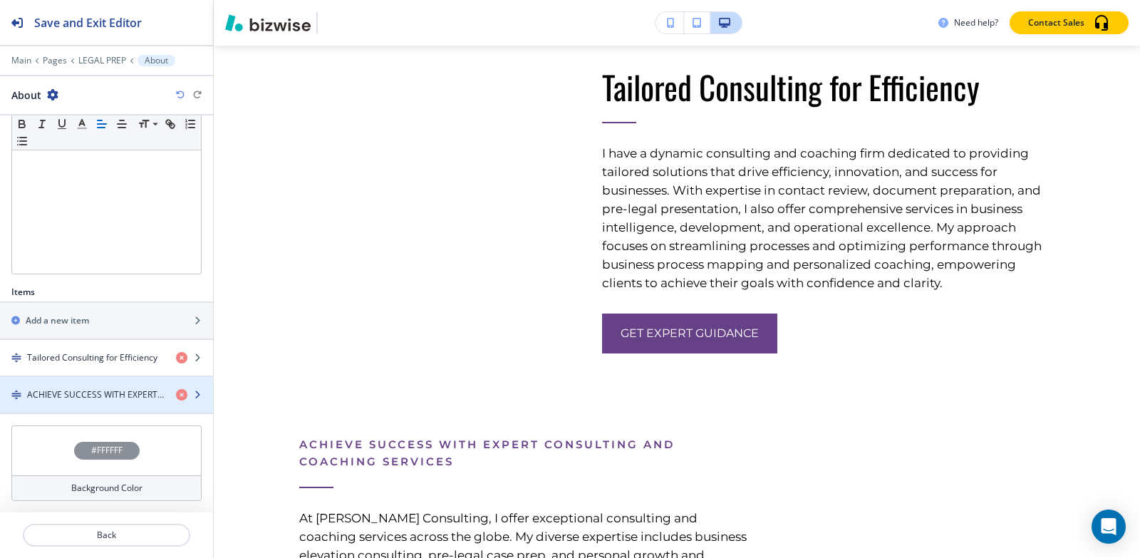
click at [92, 390] on h4 "ACHIEVE SUCCESS WITH EXPERT CONSULTING AND COACHING SERVICES" at bounding box center [96, 394] width 138 height 13
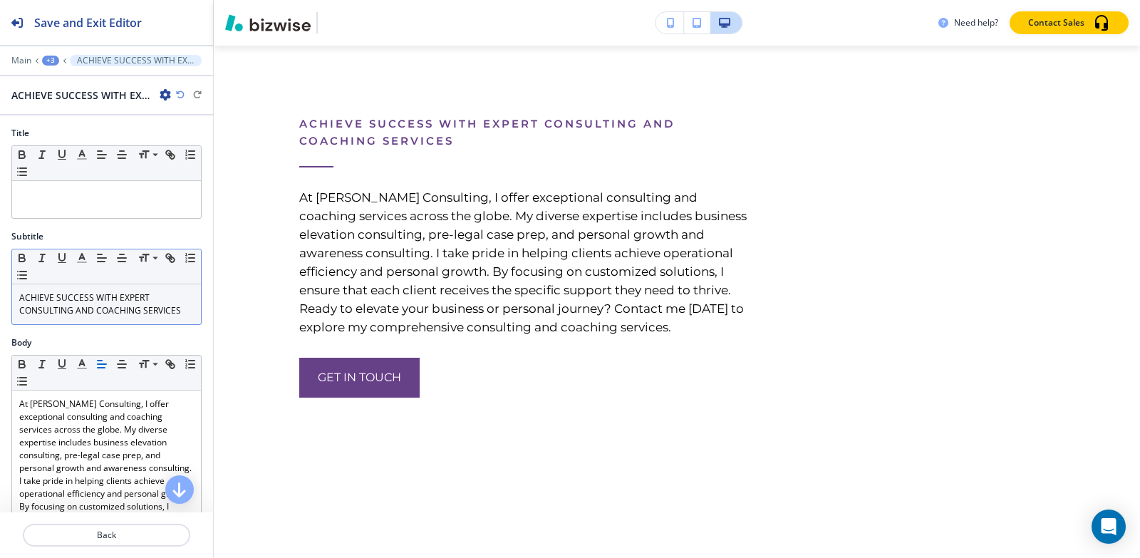
scroll to position [2874, 0]
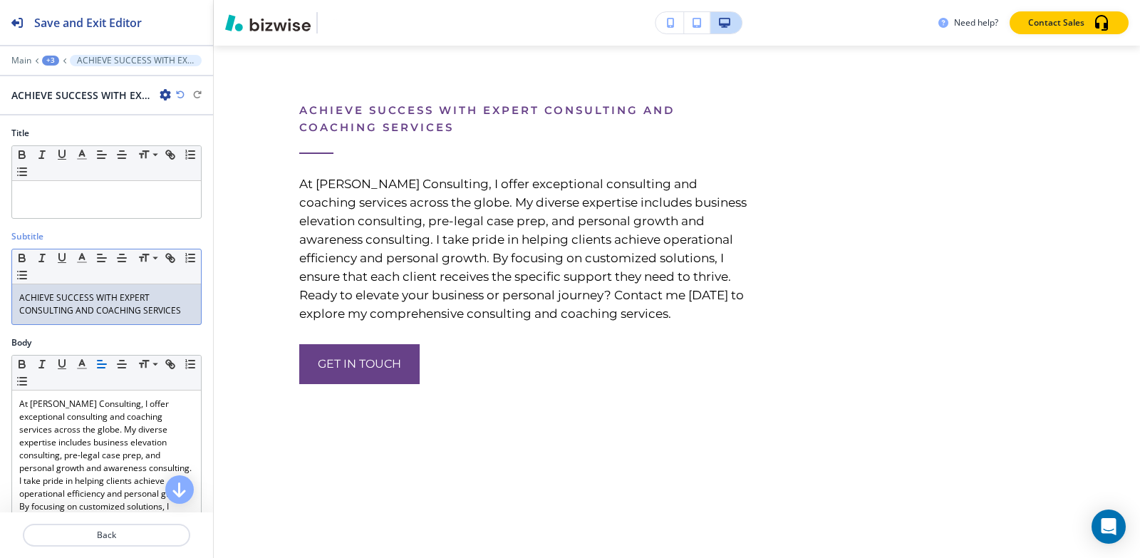
click at [81, 296] on p "ACHIEVE SUCCESS WITH EXPERT CONSULTING AND COACHING SERVICES" at bounding box center [106, 304] width 175 height 26
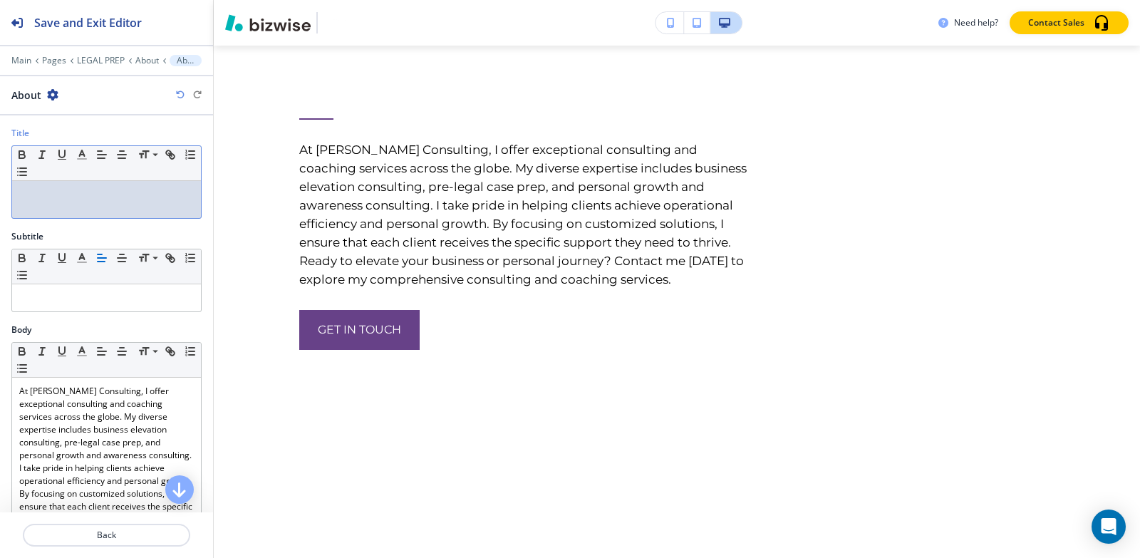
click at [88, 203] on div at bounding box center [106, 199] width 189 height 37
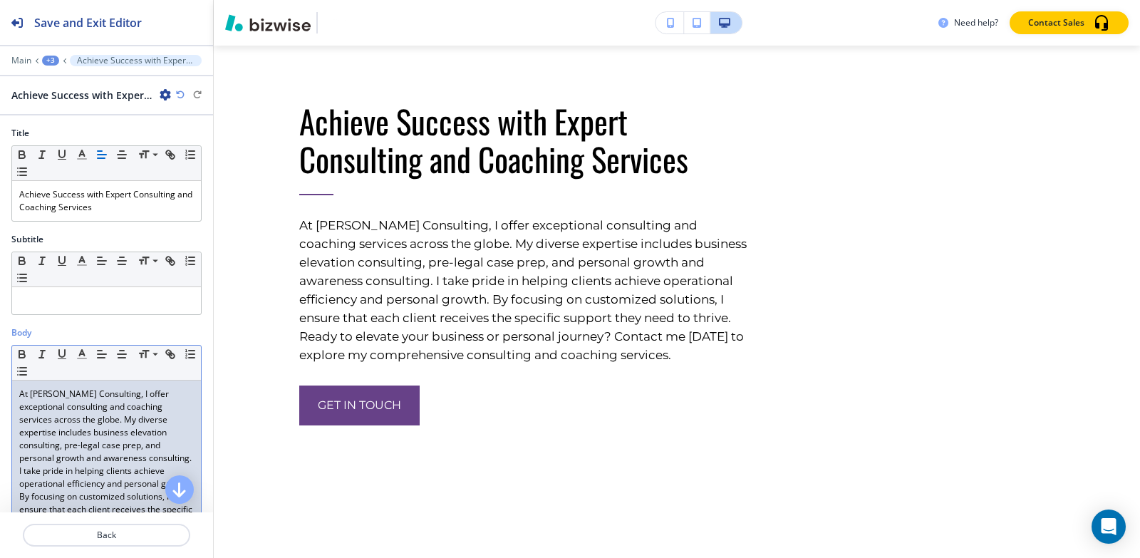
click at [117, 408] on p "At [PERSON_NAME] Consulting, I offer exceptional consulting and coaching servic…" at bounding box center [106, 484] width 175 height 192
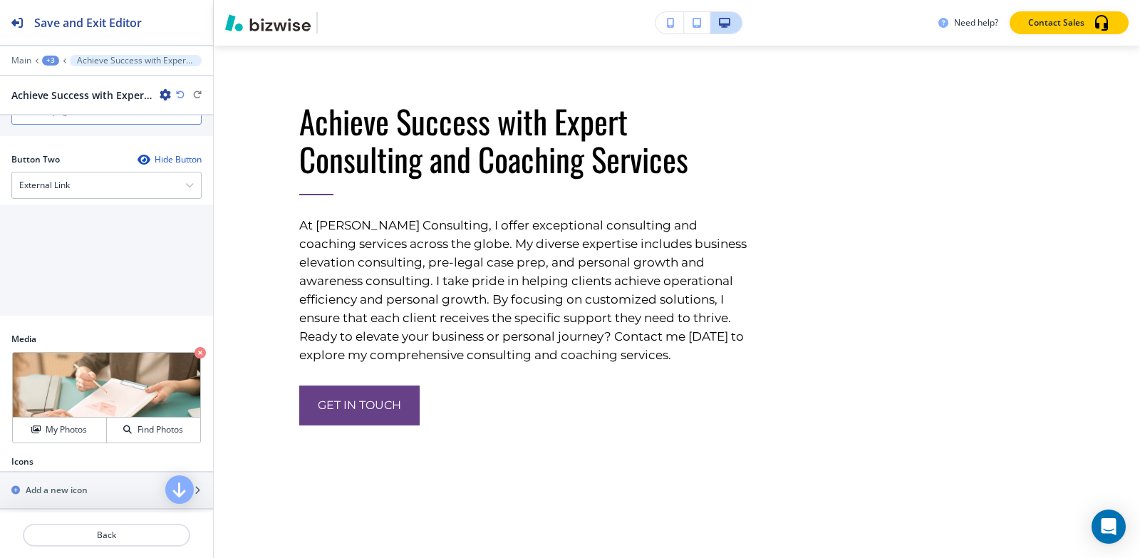
scroll to position [644, 0]
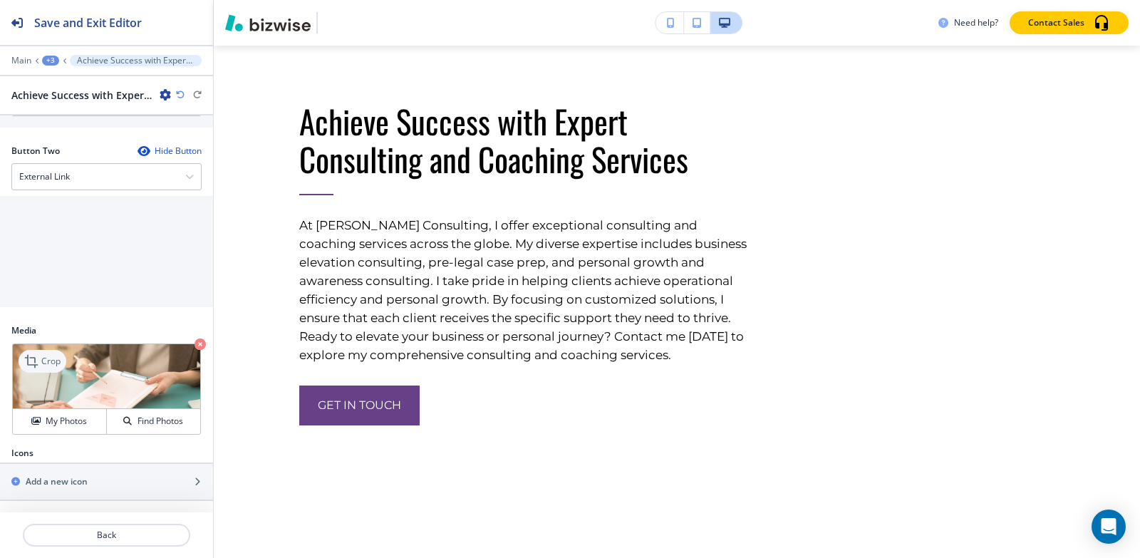
click at [45, 360] on p "Crop" at bounding box center [50, 361] width 19 height 13
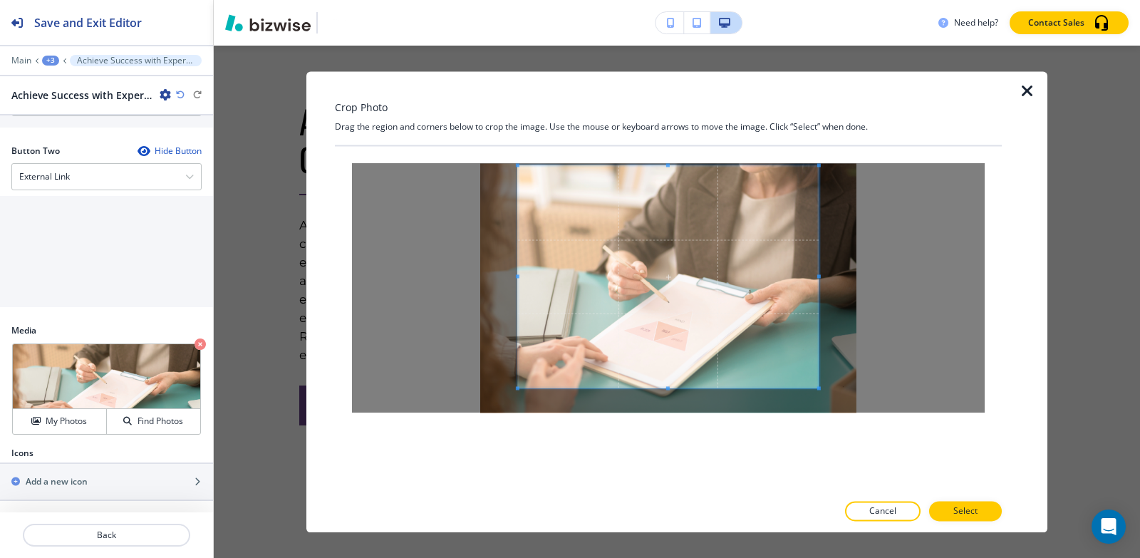
click at [668, 138] on div "Crop Photo Drag the region and corners below to crop the image. Use the mouse o…" at bounding box center [668, 301] width 667 height 461
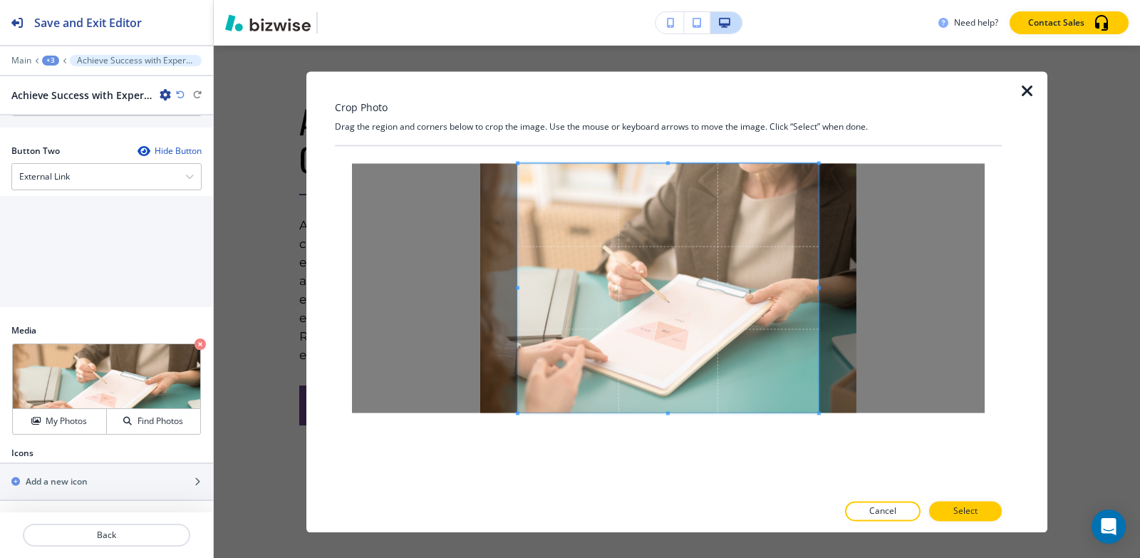
click at [672, 450] on div at bounding box center [668, 319] width 667 height 346
click at [817, 287] on span at bounding box center [668, 287] width 301 height 249
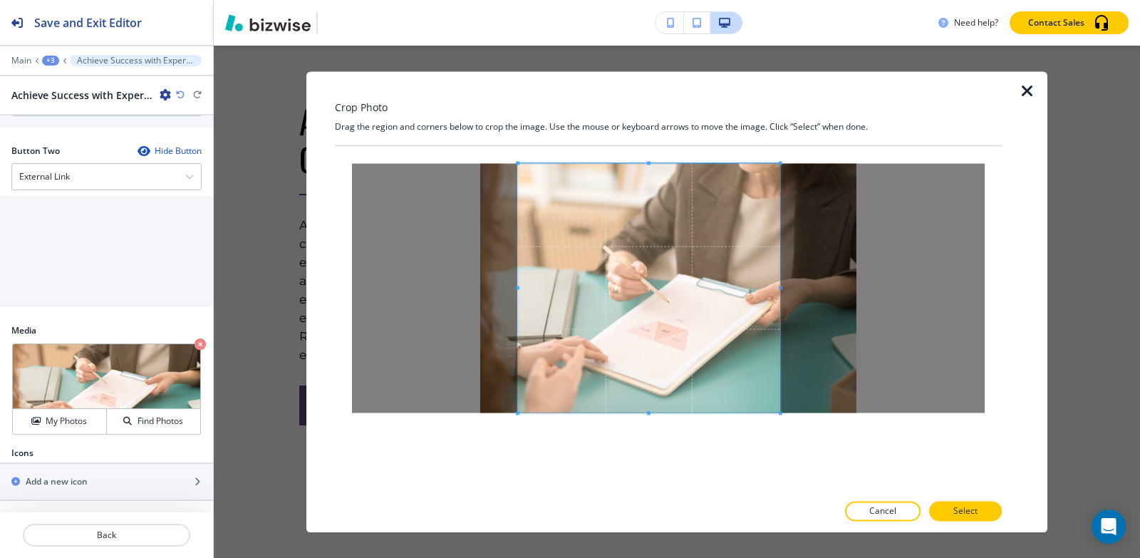
click at [782, 286] on span at bounding box center [781, 288] width 4 height 4
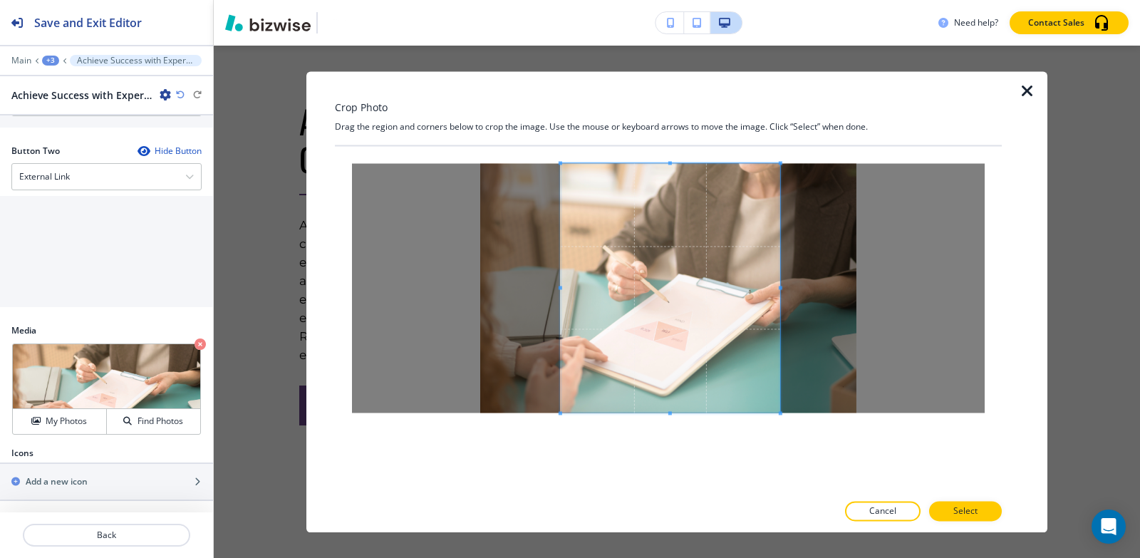
click at [559, 286] on span at bounding box center [561, 288] width 4 height 4
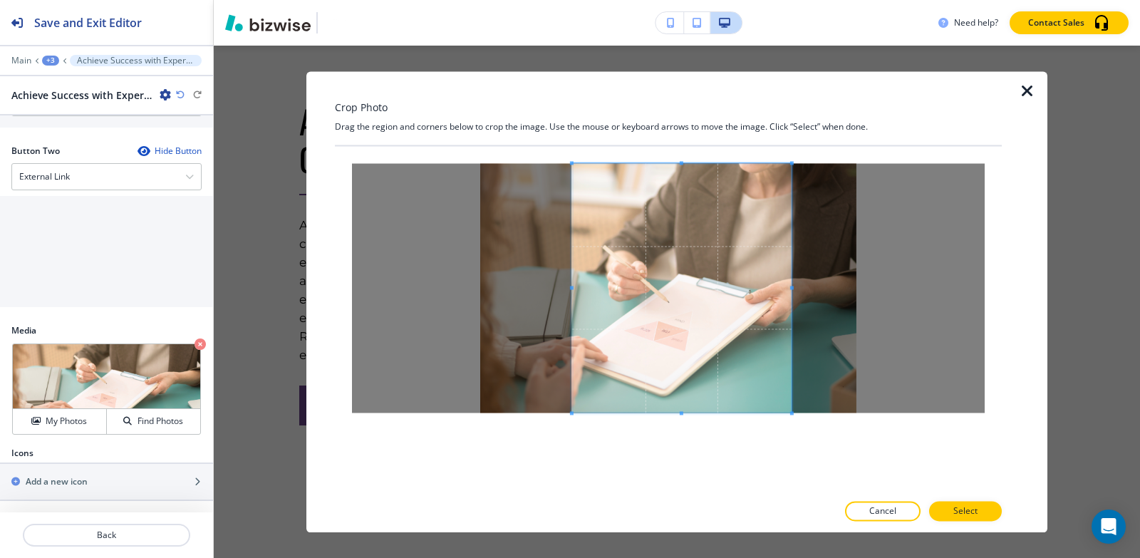
click at [656, 310] on span at bounding box center [682, 287] width 220 height 249
click at [582, 286] on span at bounding box center [583, 288] width 4 height 4
click at [688, 310] on span at bounding box center [676, 287] width 208 height 249
click at [775, 287] on span at bounding box center [775, 288] width 4 height 4
click at [740, 302] on span at bounding box center [675, 287] width 203 height 249
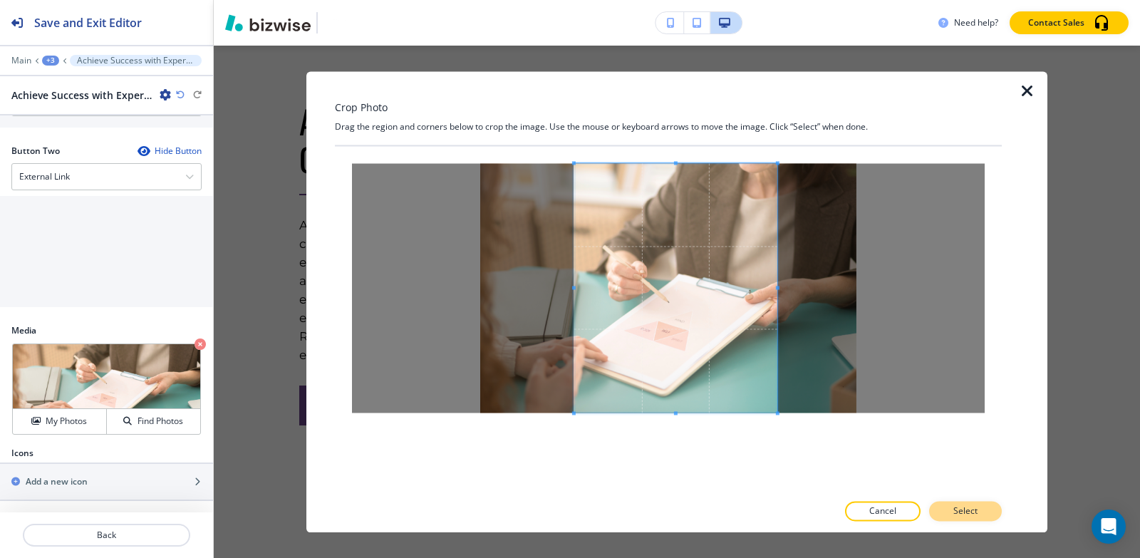
click at [974, 519] on button "Select" at bounding box center [965, 511] width 73 height 20
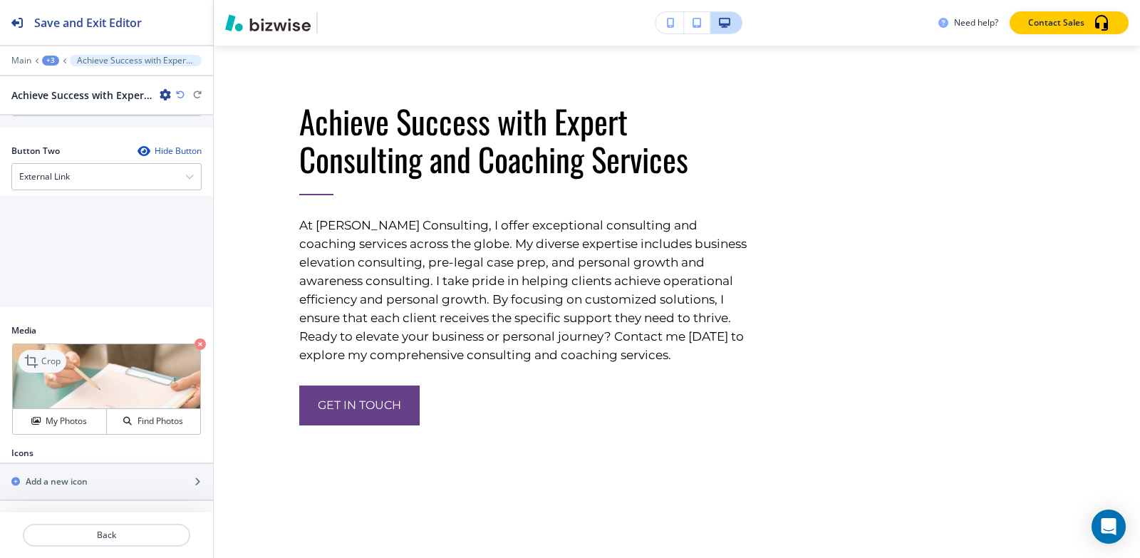
click at [30, 368] on icon at bounding box center [32, 361] width 17 height 17
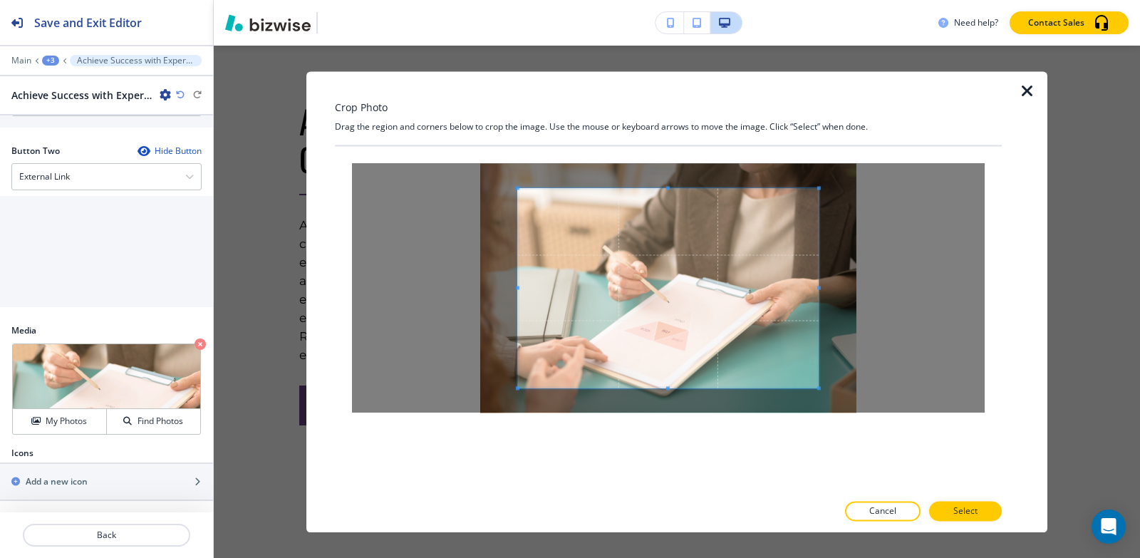
click at [673, 110] on div "Crop Photo Drag the region and corners below to crop the image. Use the mouse o…" at bounding box center [668, 301] width 667 height 461
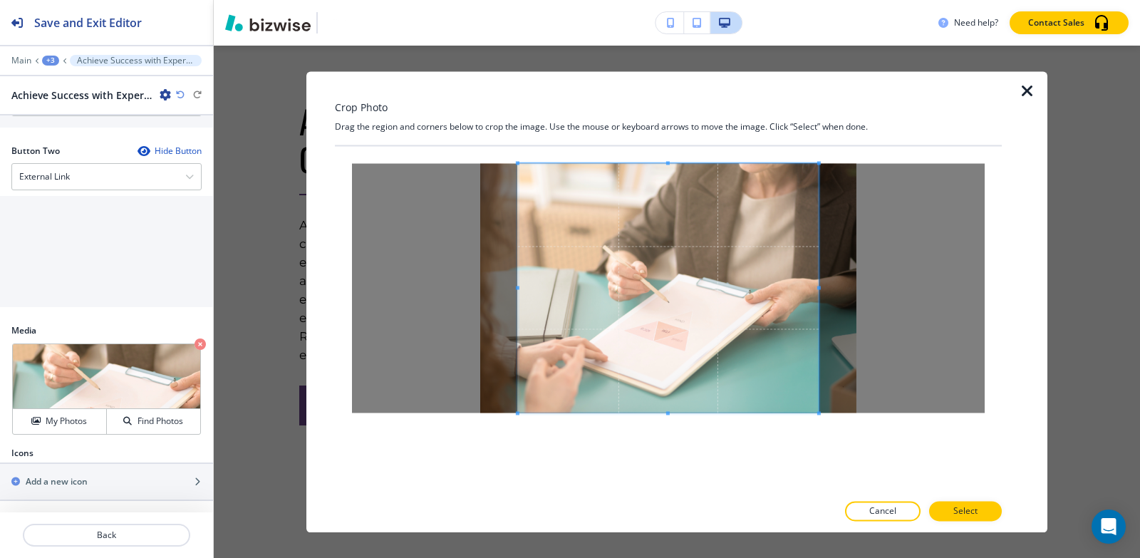
click at [665, 461] on div at bounding box center [668, 319] width 667 height 346
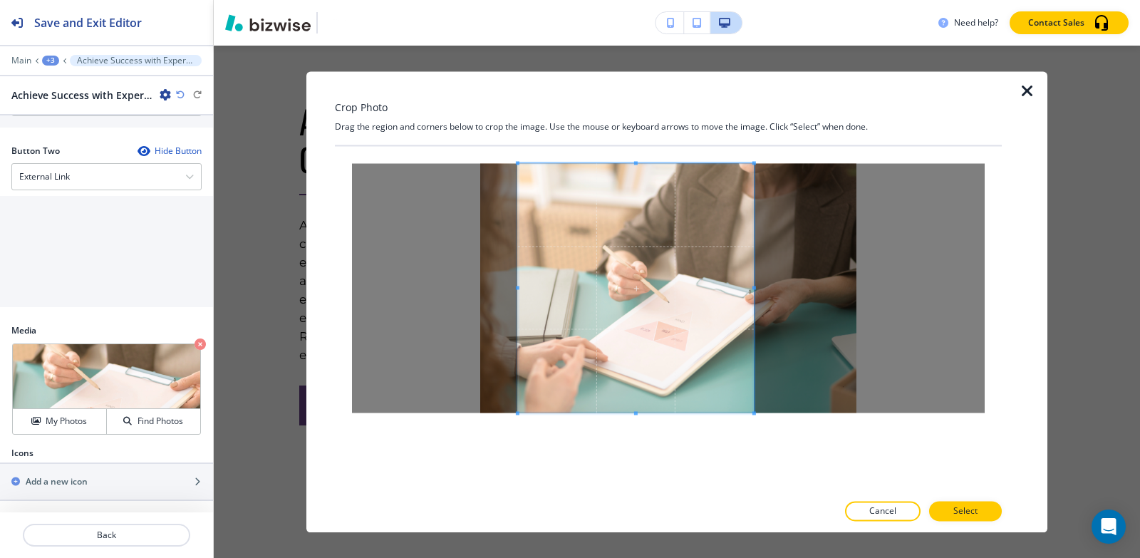
click at [753, 286] on span at bounding box center [755, 288] width 4 height 4
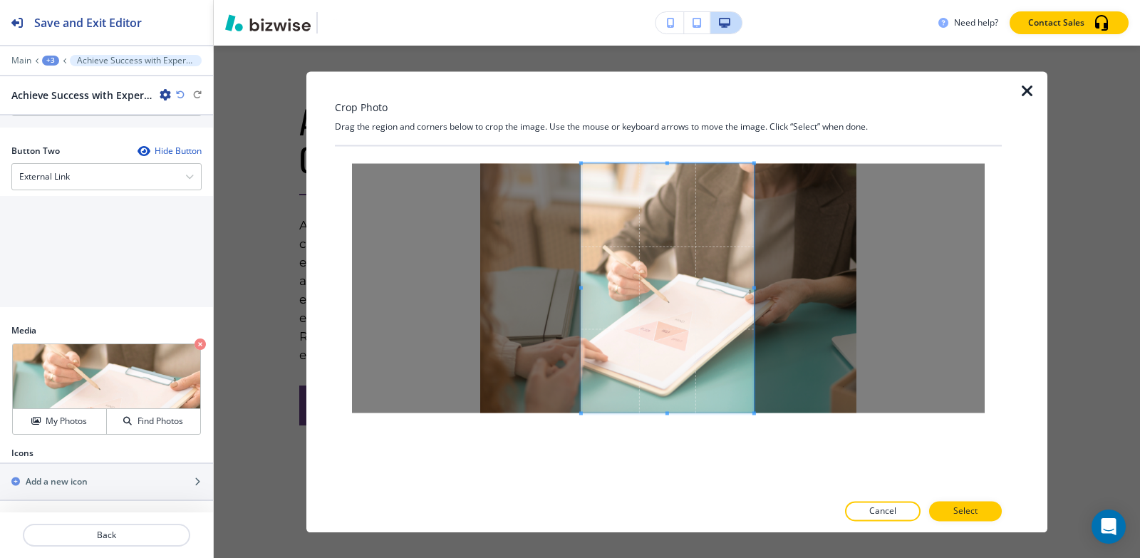
click at [579, 286] on span at bounding box center [581, 288] width 4 height 4
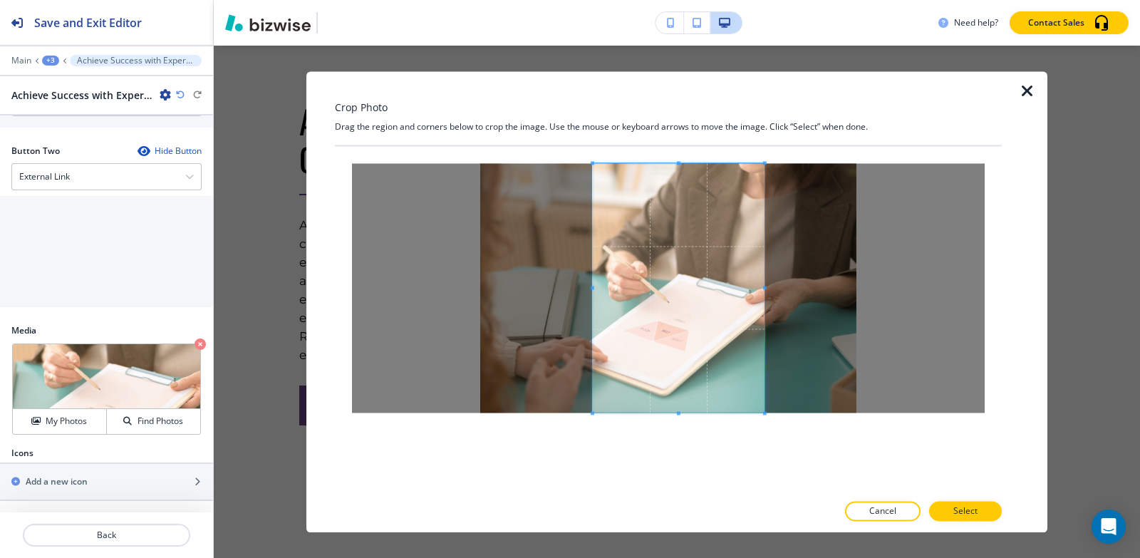
click at [658, 309] on span at bounding box center [679, 287] width 172 height 249
click at [759, 286] on span at bounding box center [759, 288] width 4 height 4
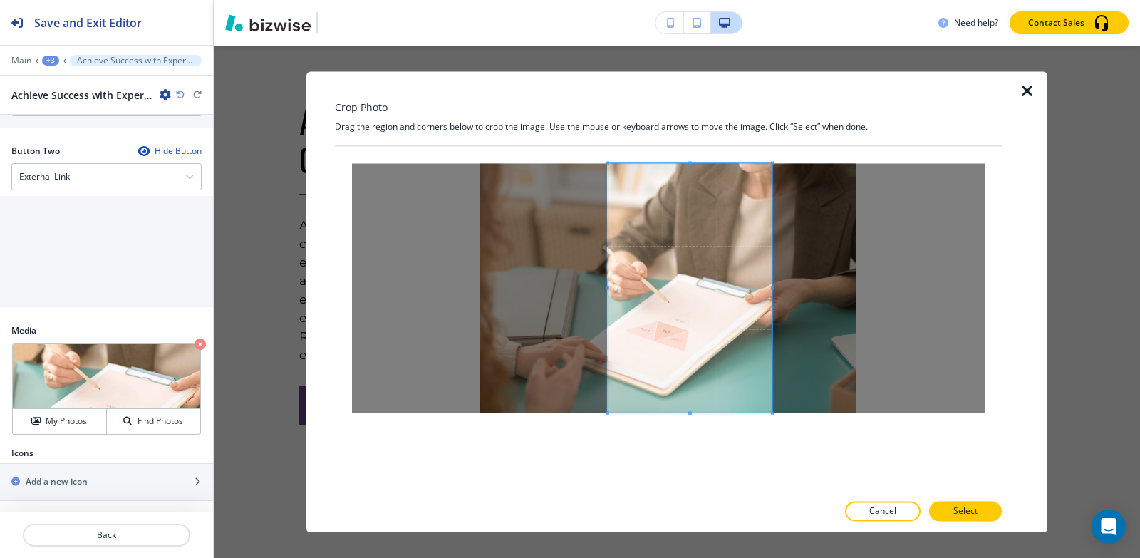
click at [671, 298] on span at bounding box center [690, 287] width 165 height 249
click at [611, 289] on span at bounding box center [611, 288] width 4 height 4
click at [661, 300] on span at bounding box center [686, 287] width 160 height 249
click at [665, 300] on span at bounding box center [691, 287] width 160 height 249
click at [978, 505] on button "Select" at bounding box center [965, 511] width 73 height 20
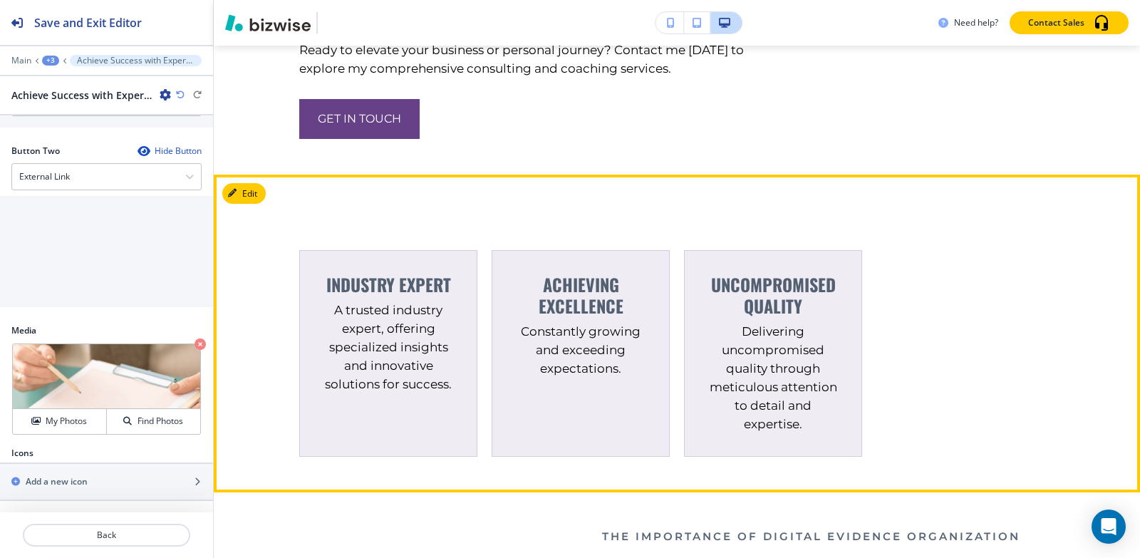
scroll to position [3231, 0]
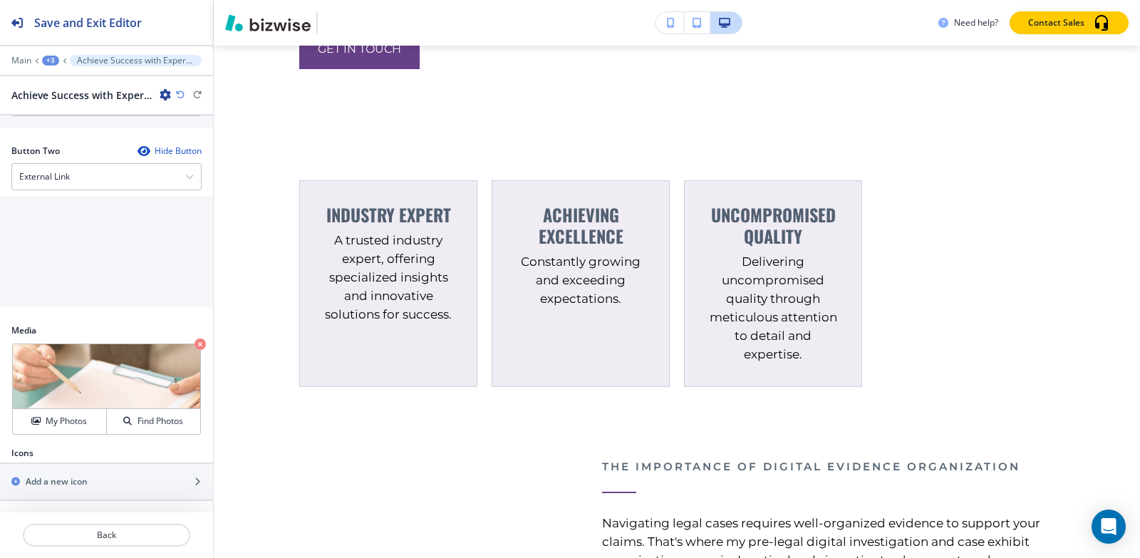
click at [53, 56] on div "+3" at bounding box center [50, 61] width 17 height 10
click at [66, 79] on p "Pages" at bounding box center [87, 84] width 73 height 13
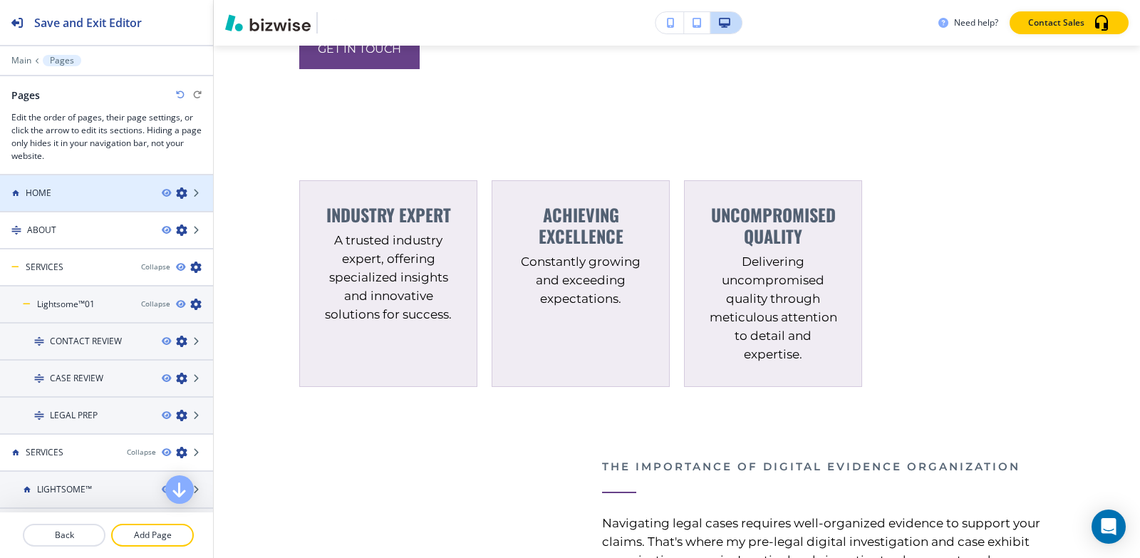
click at [67, 197] on div "HOME" at bounding box center [75, 193] width 150 height 13
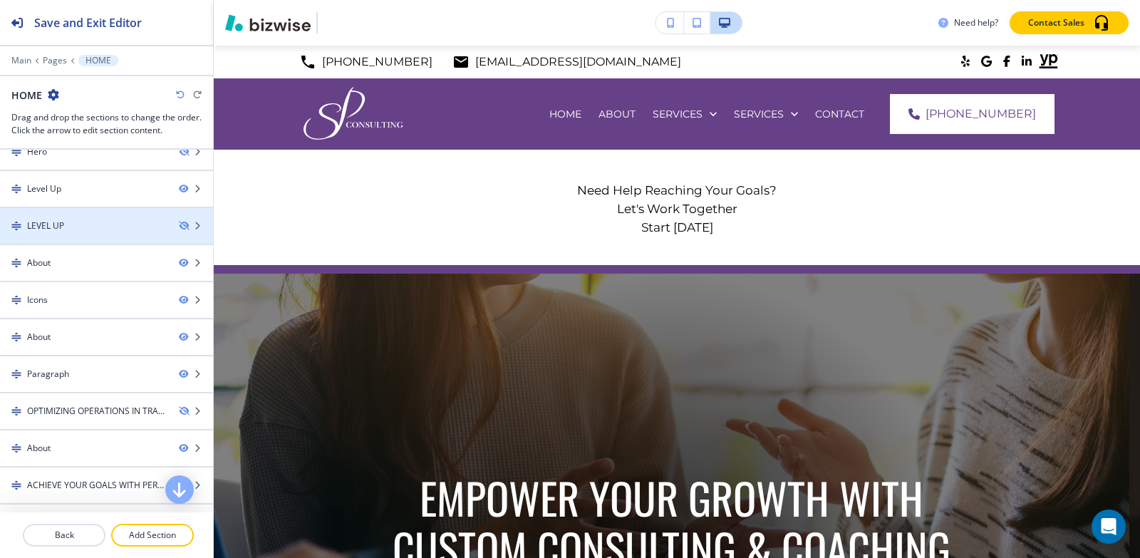
scroll to position [341, 0]
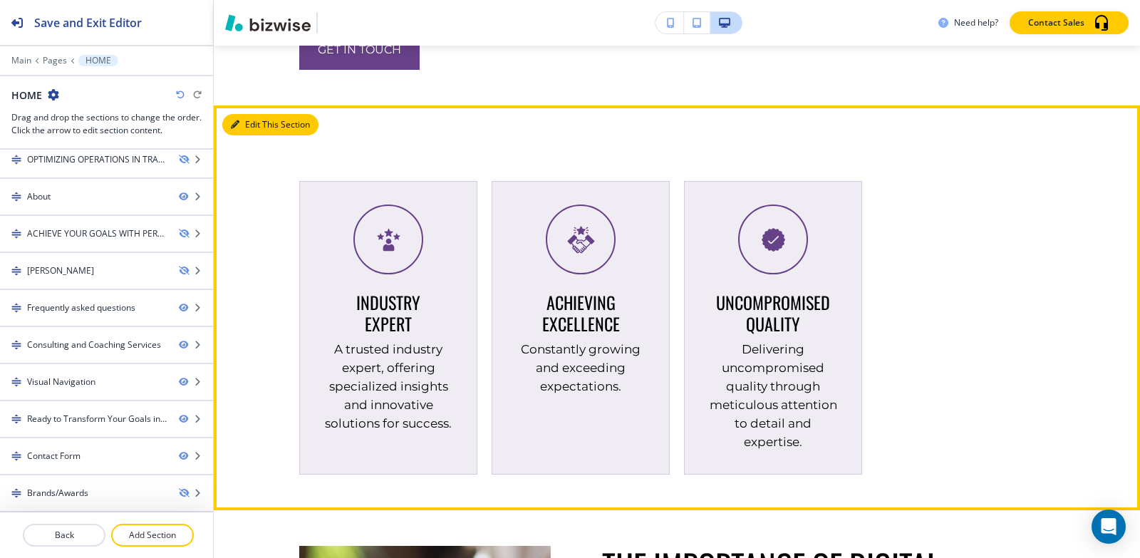
click at [250, 135] on button "Edit This Section" at bounding box center [270, 124] width 96 height 21
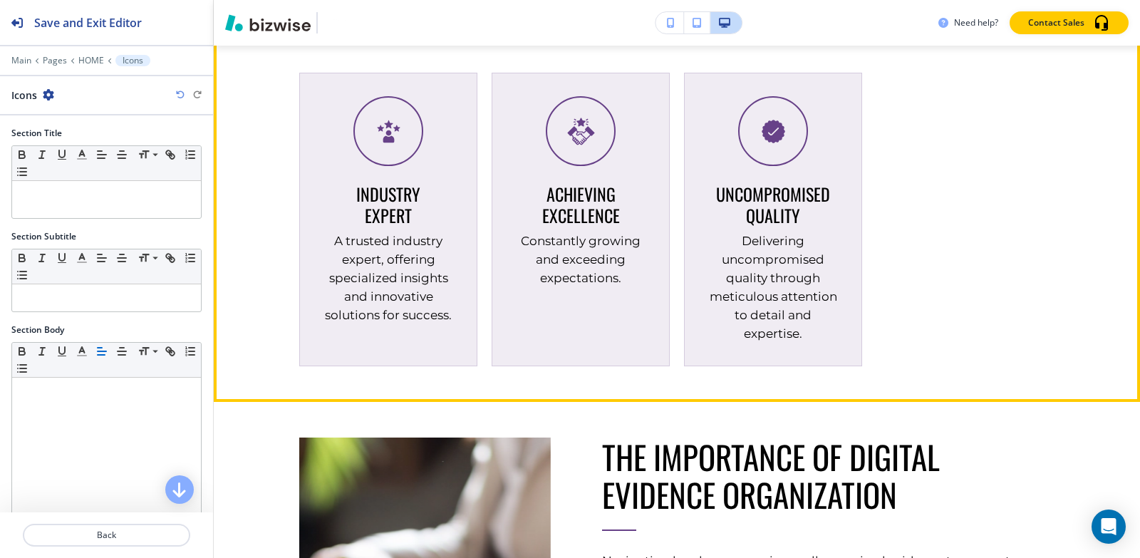
scroll to position [3057, 0]
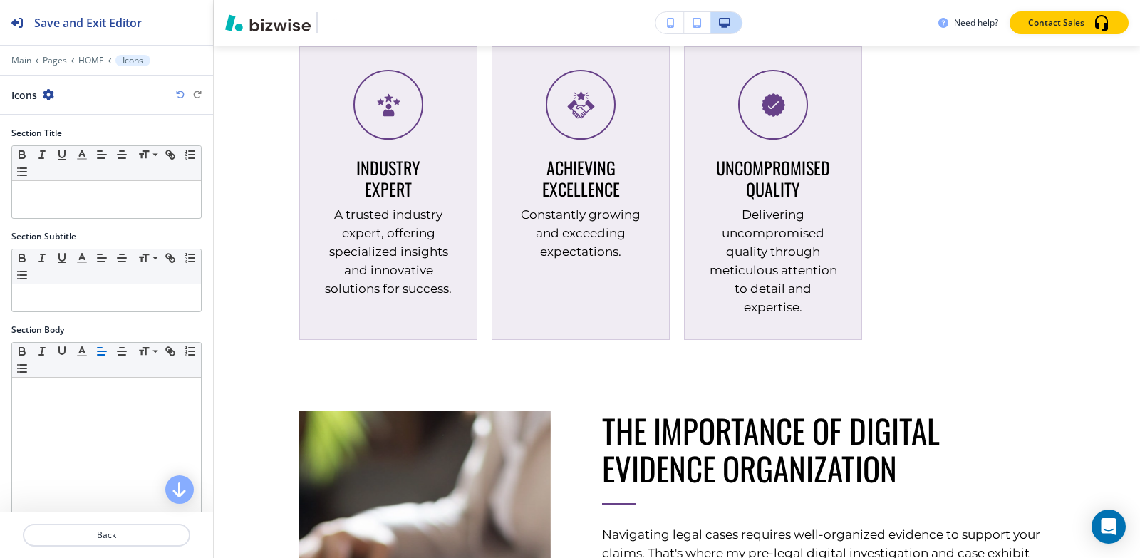
click at [48, 100] on icon "button" at bounding box center [48, 94] width 11 height 11
click at [58, 138] on p "Duplicate Section" at bounding box center [87, 144] width 73 height 13
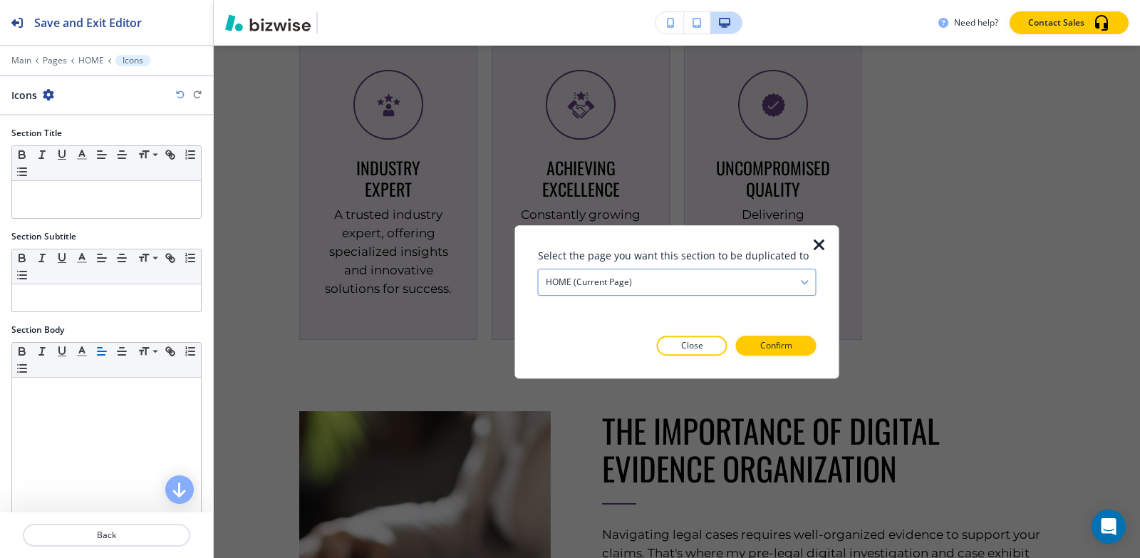
click at [647, 289] on div "HOME (current page)" at bounding box center [677, 282] width 277 height 26
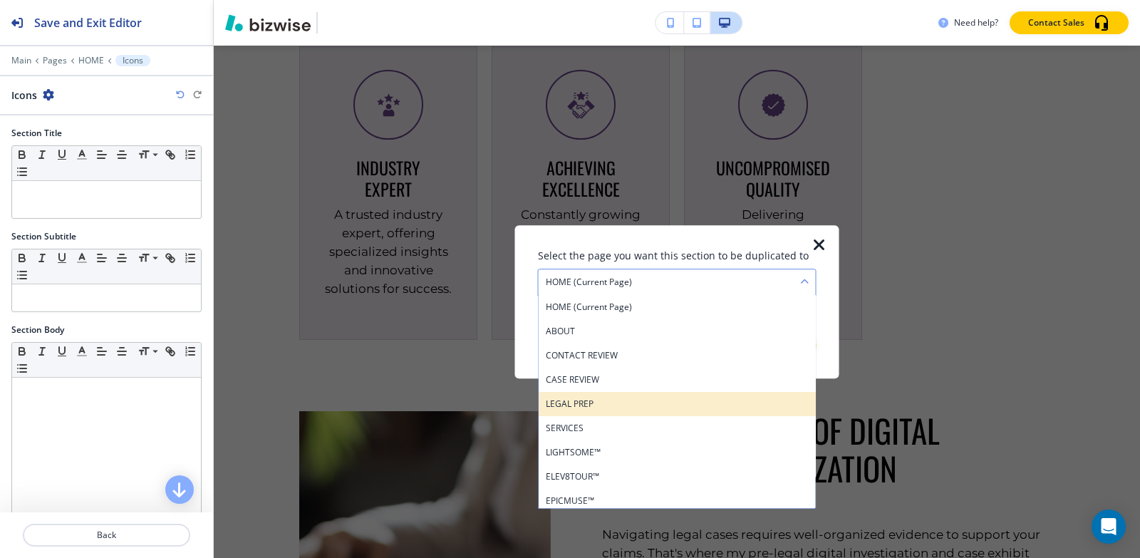
click at [614, 409] on h4 "LEGAL PREP" at bounding box center [677, 404] width 263 height 13
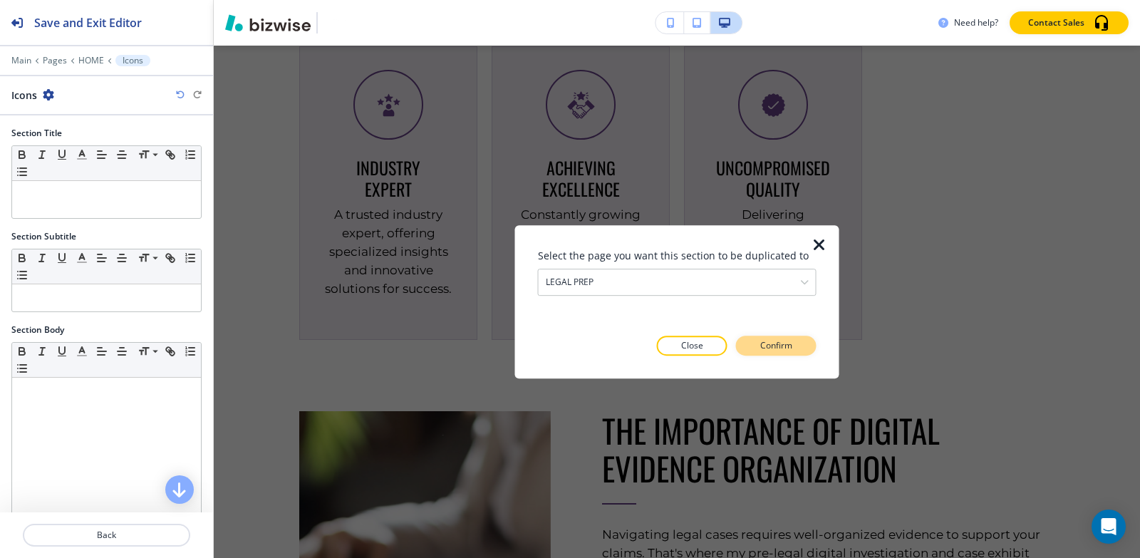
click at [764, 351] on p "Confirm" at bounding box center [776, 345] width 32 height 13
click at [764, 351] on p "Take me there" at bounding box center [764, 345] width 58 height 13
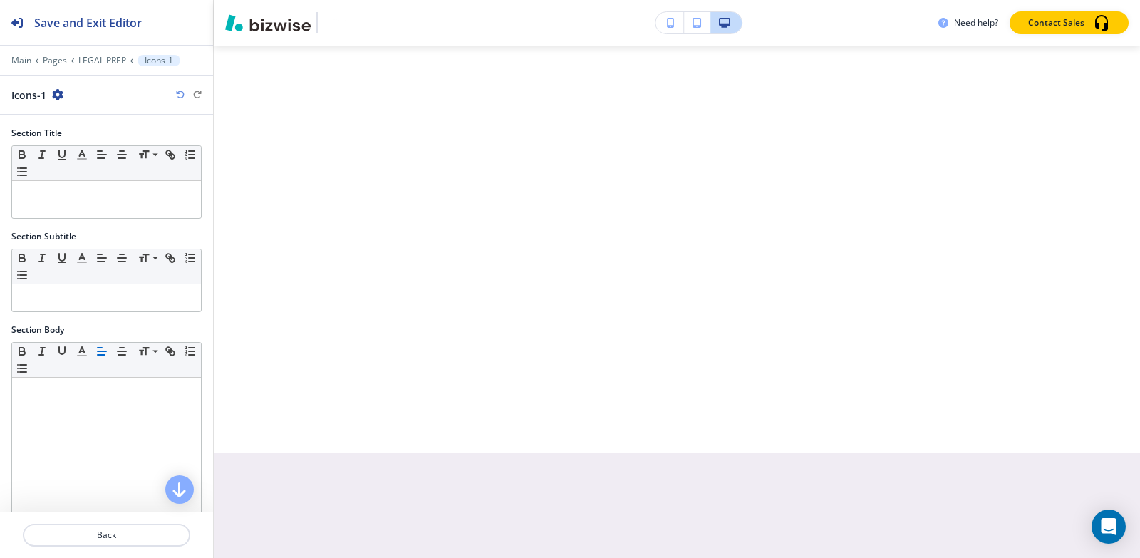
scroll to position [7998, 0]
click at [96, 63] on p "LEGAL PREP" at bounding box center [102, 61] width 48 height 10
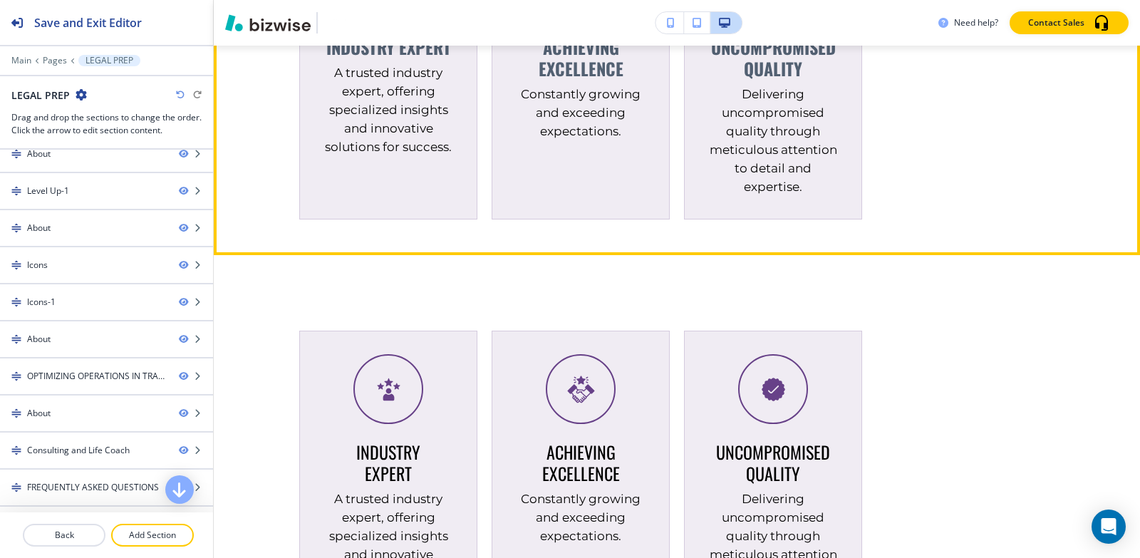
scroll to position [3541, 0]
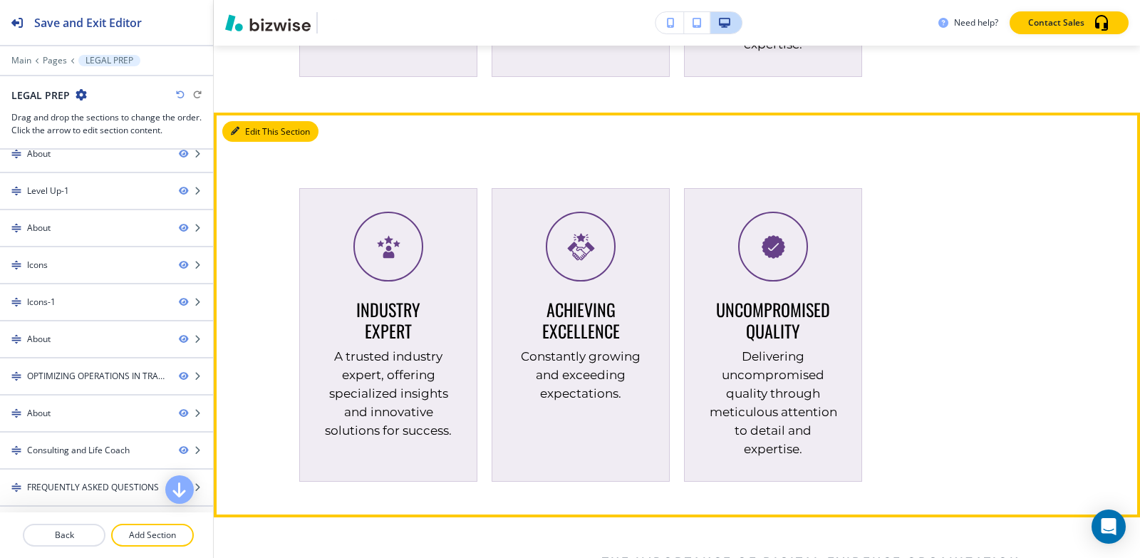
click at [262, 143] on button "Edit This Section" at bounding box center [270, 131] width 96 height 21
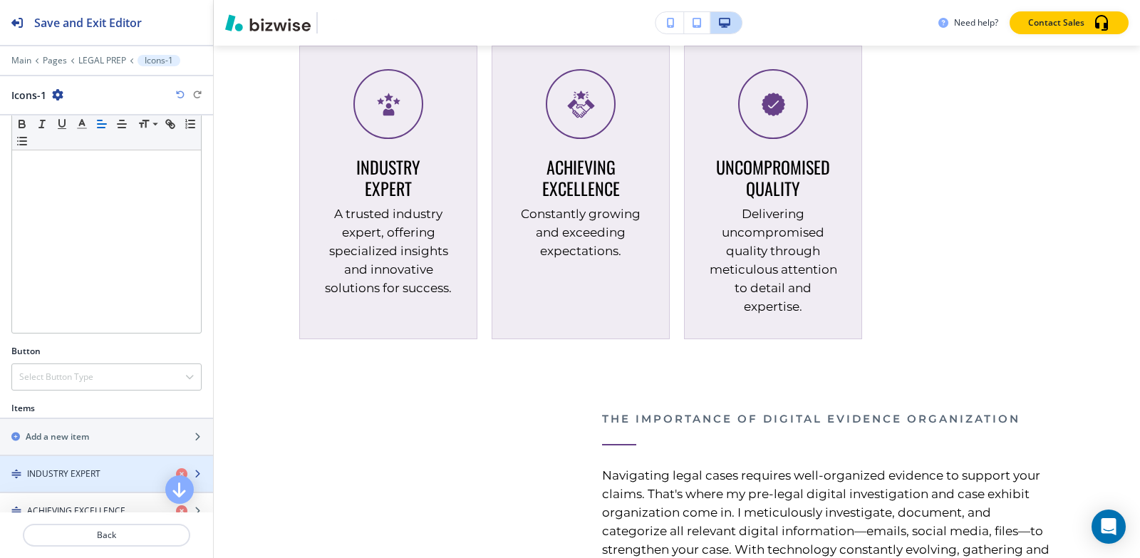
scroll to position [356, 0]
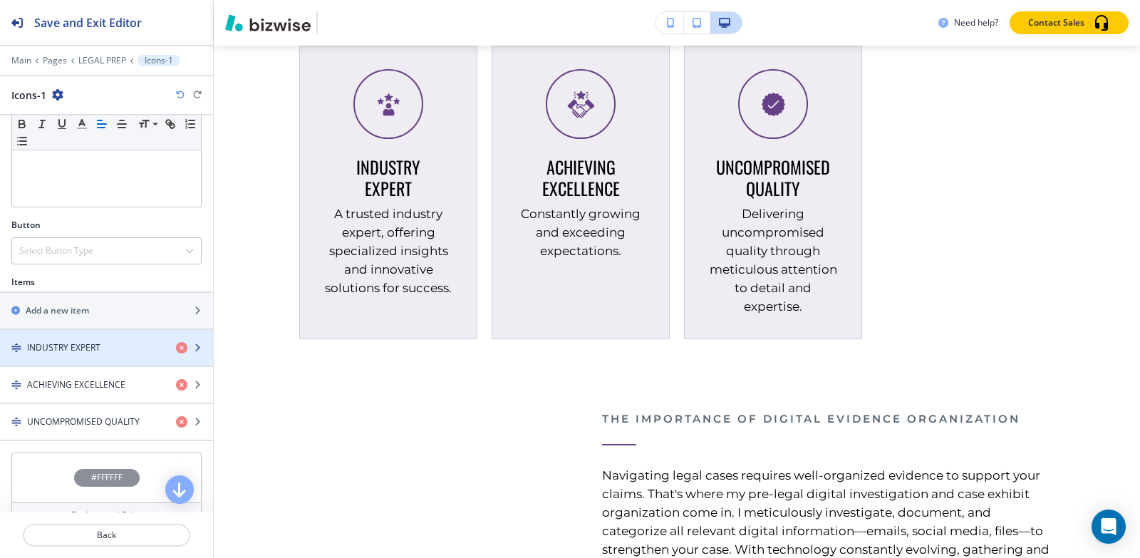
click at [83, 342] on h4 "INDUSTRY EXPERT" at bounding box center [63, 347] width 73 height 13
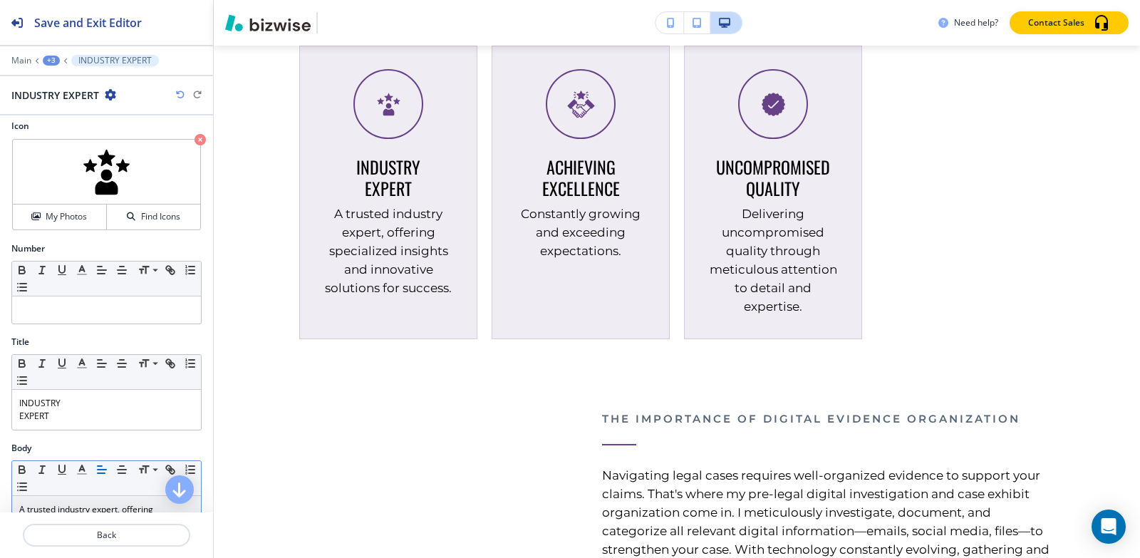
scroll to position [143, 0]
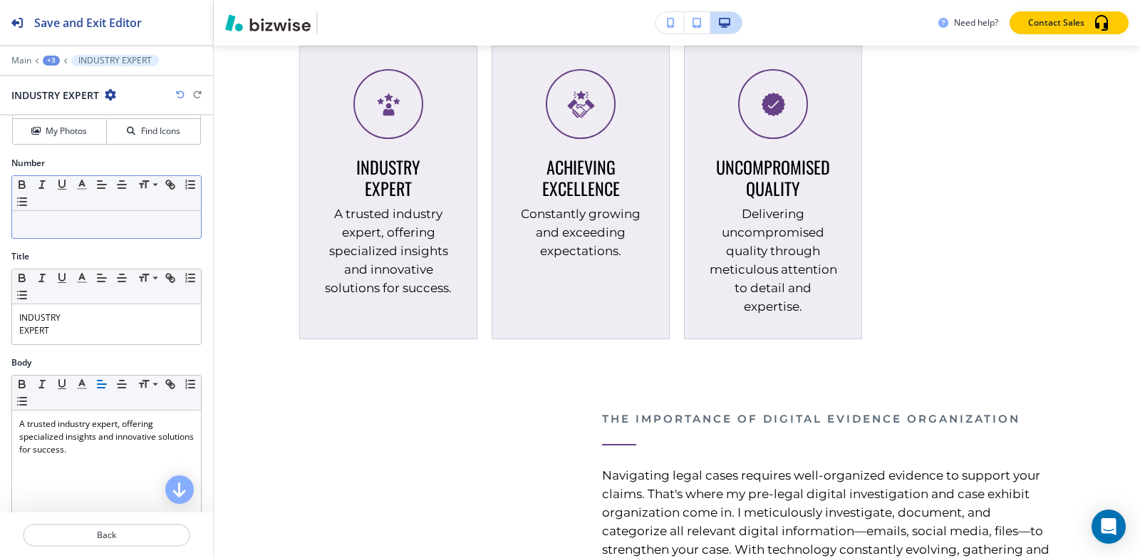
click at [111, 229] on p at bounding box center [106, 224] width 175 height 13
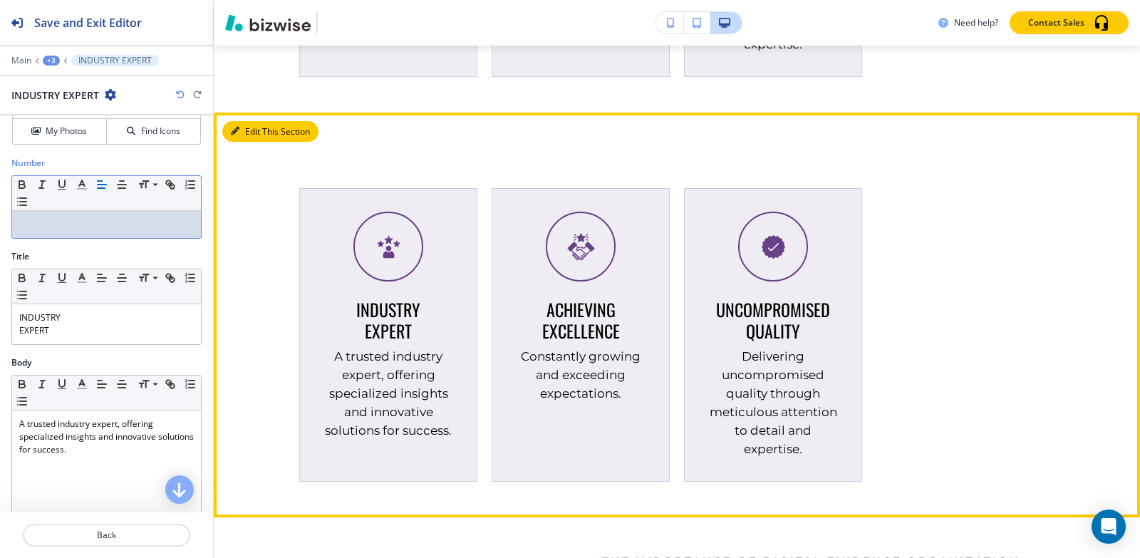
click at [258, 143] on button "Edit This Section" at bounding box center [270, 131] width 96 height 21
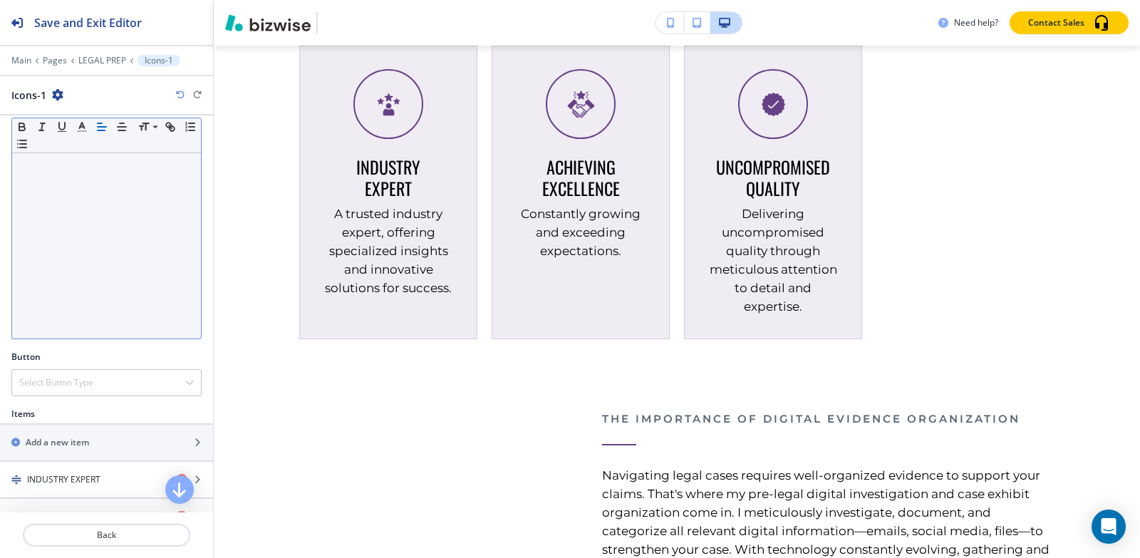
scroll to position [356, 0]
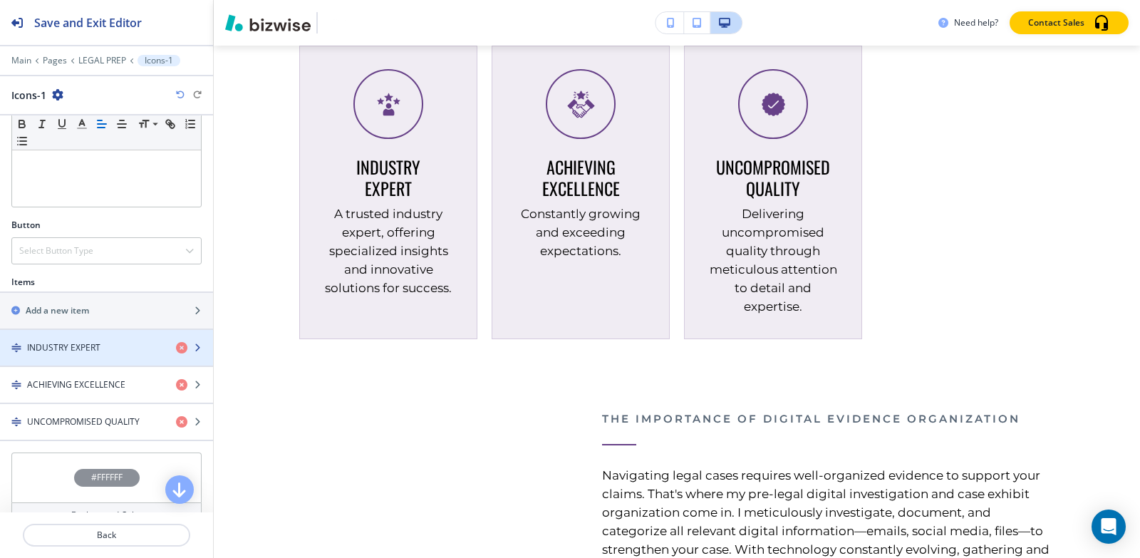
click at [78, 363] on div "button" at bounding box center [106, 359] width 213 height 11
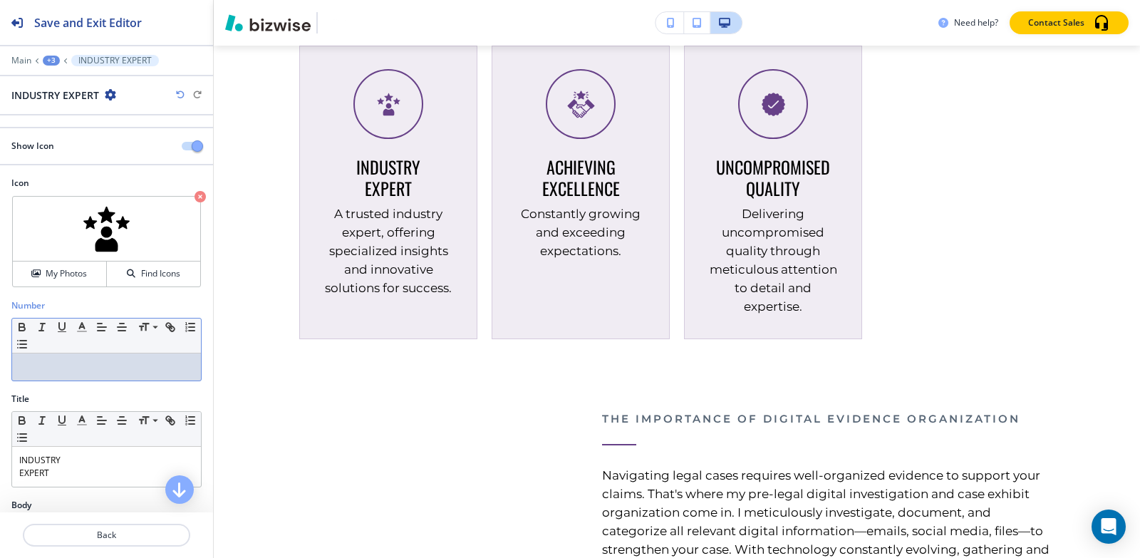
click at [77, 366] on p at bounding box center [106, 367] width 175 height 13
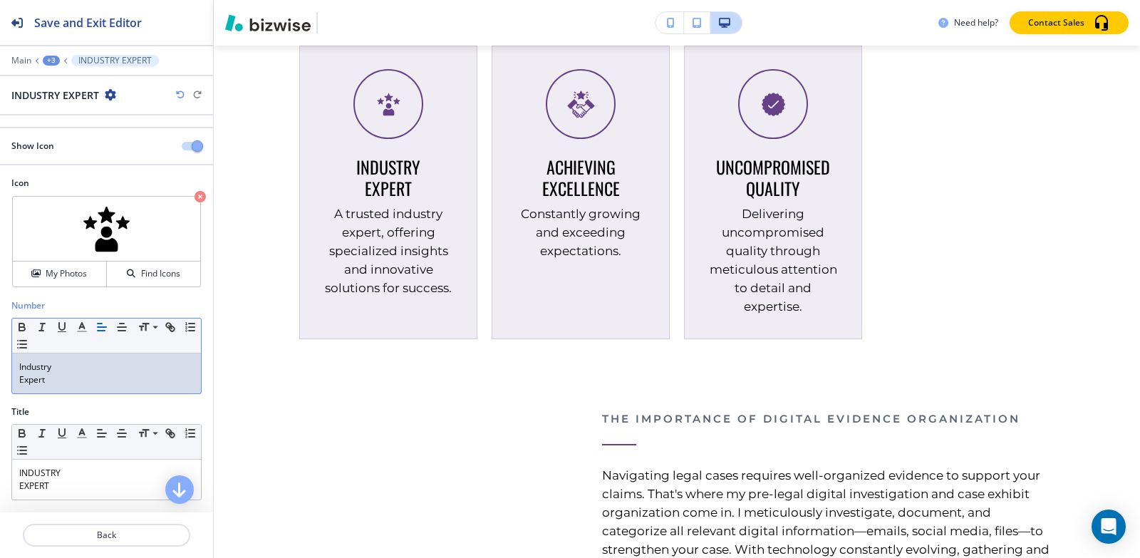
scroll to position [0, 0]
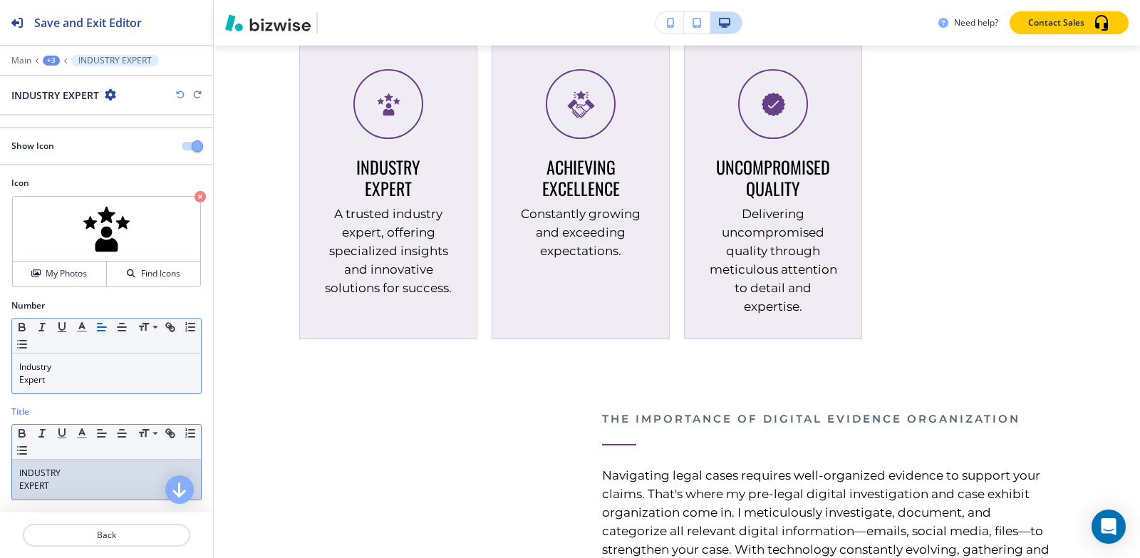
click at [68, 492] on div "INDUSTRY EXPERT" at bounding box center [106, 480] width 189 height 40
click at [106, 379] on p "Expert" at bounding box center [106, 379] width 175 height 13
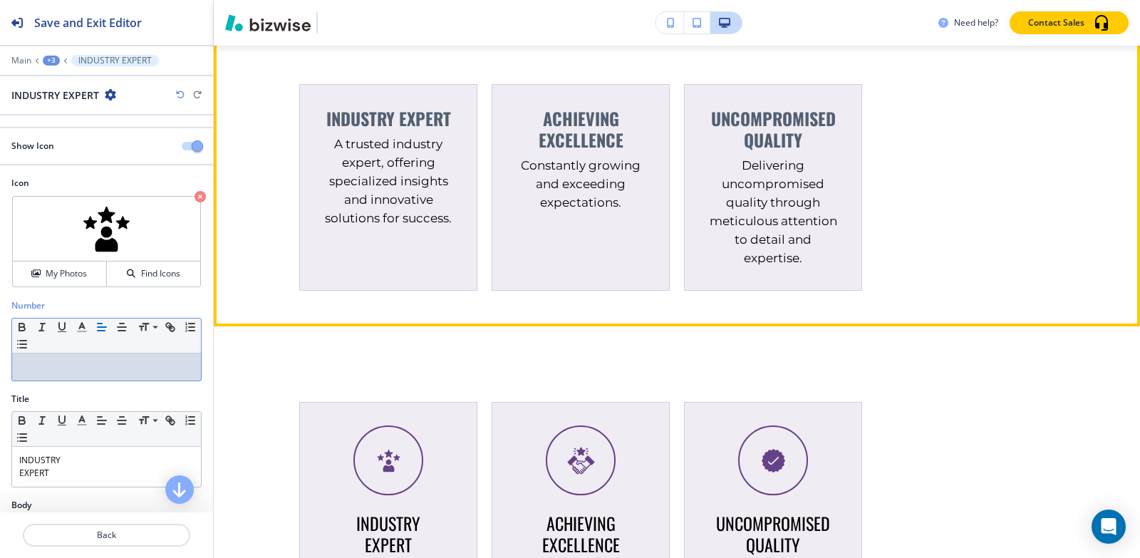
click at [254, 38] on button "Edit This Section" at bounding box center [270, 27] width 96 height 21
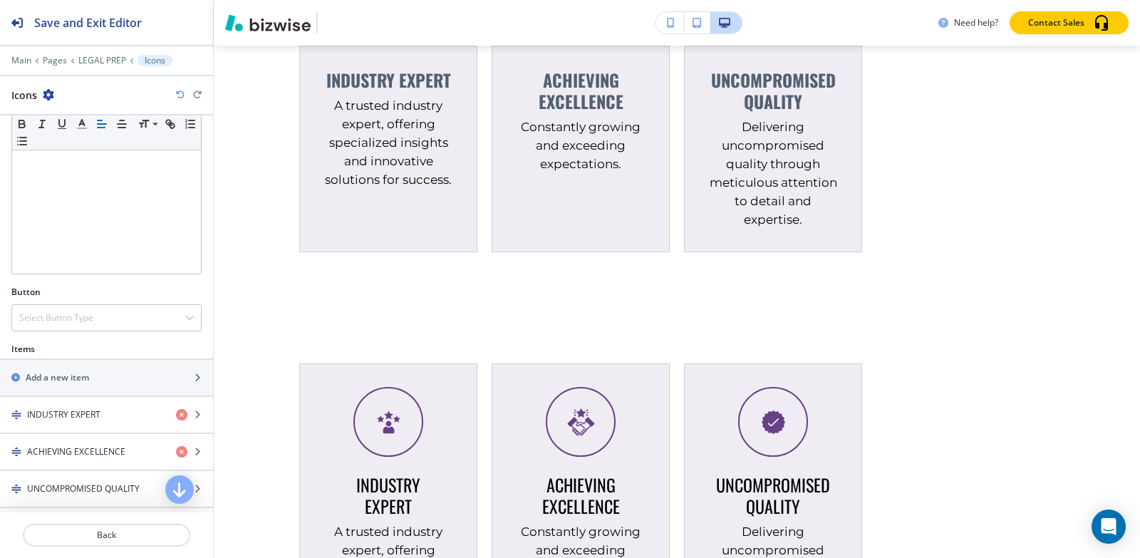
scroll to position [356, 0]
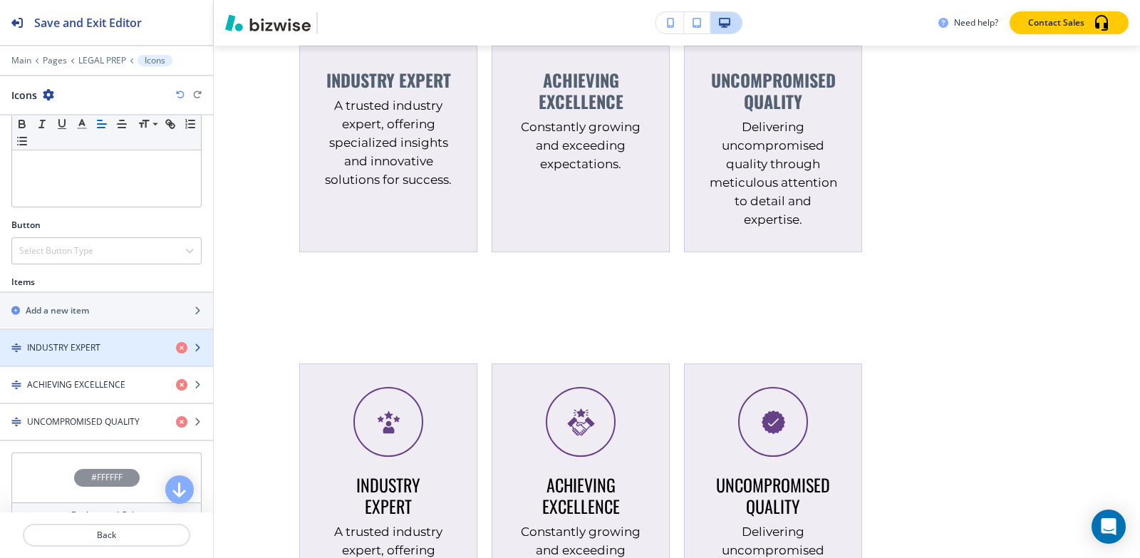
click at [69, 351] on h4 "INDUSTRY EXPERT" at bounding box center [63, 347] width 73 height 13
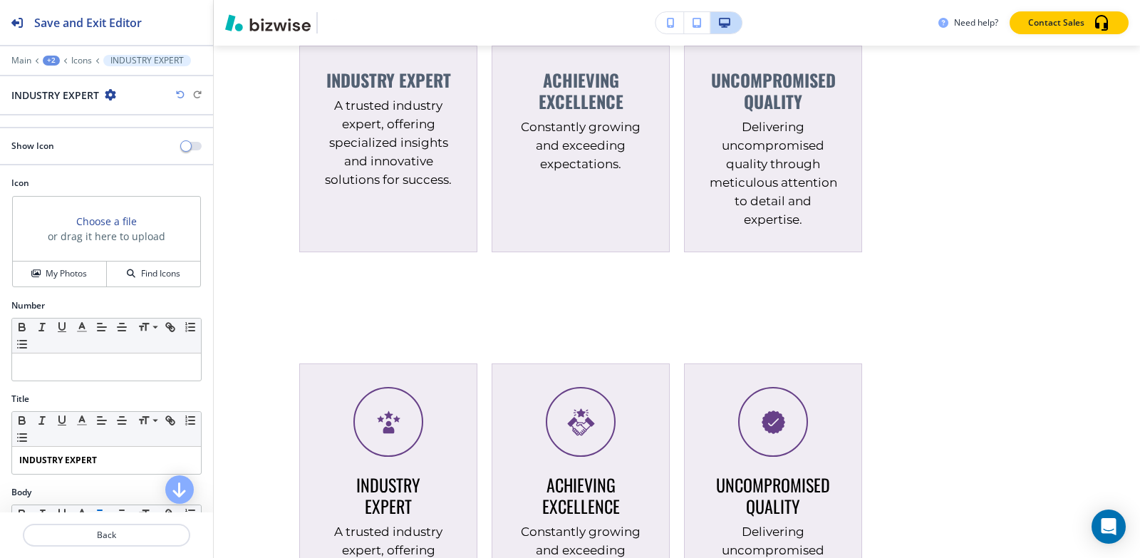
click at [110, 97] on icon "button" at bounding box center [110, 94] width 11 height 11
click at [114, 171] on p "Delete INDUSTRY EXPERT" at bounding box center [149, 169] width 73 height 13
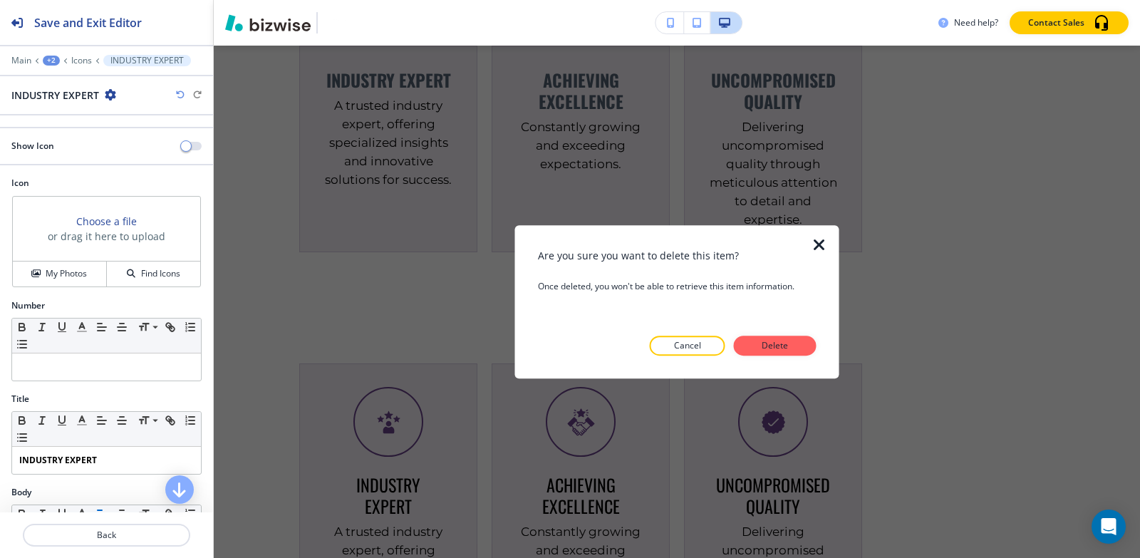
click at [790, 356] on div at bounding box center [677, 367] width 279 height 23
click at [787, 350] on p "Delete" at bounding box center [775, 345] width 34 height 13
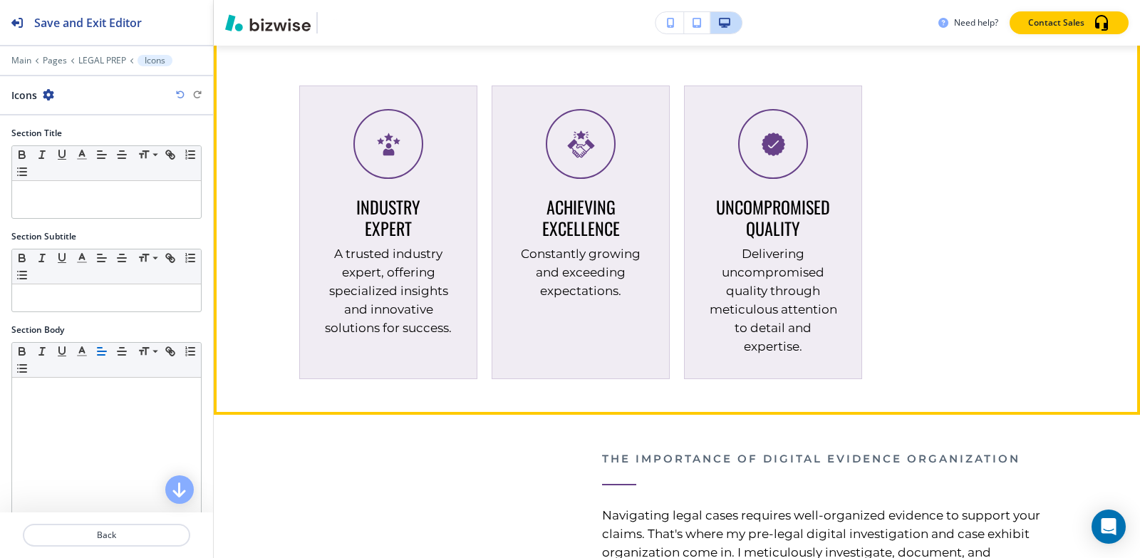
scroll to position [3793, 0]
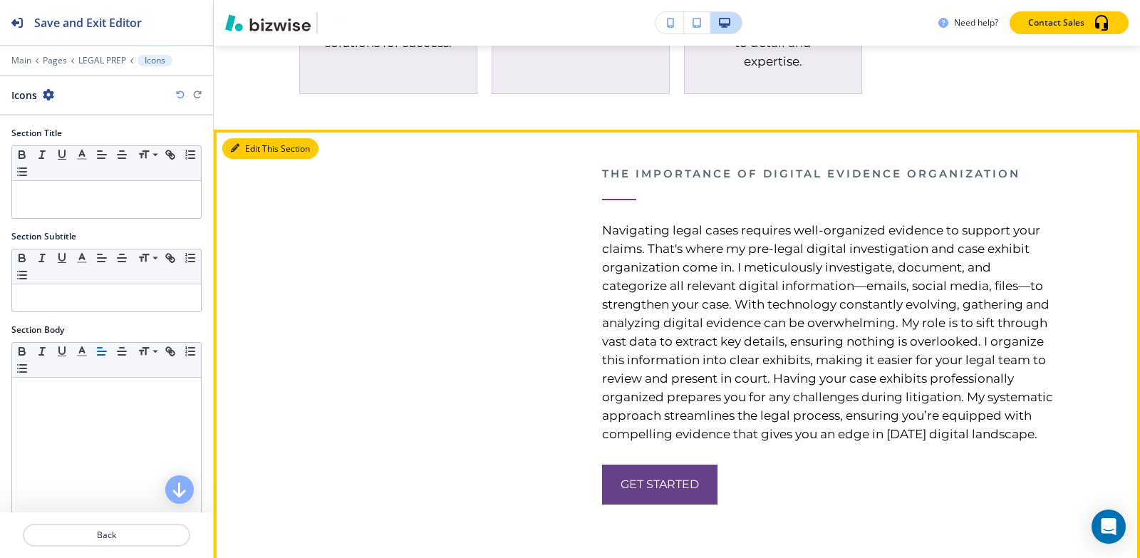
click at [249, 160] on button "Edit This Section" at bounding box center [270, 148] width 96 height 21
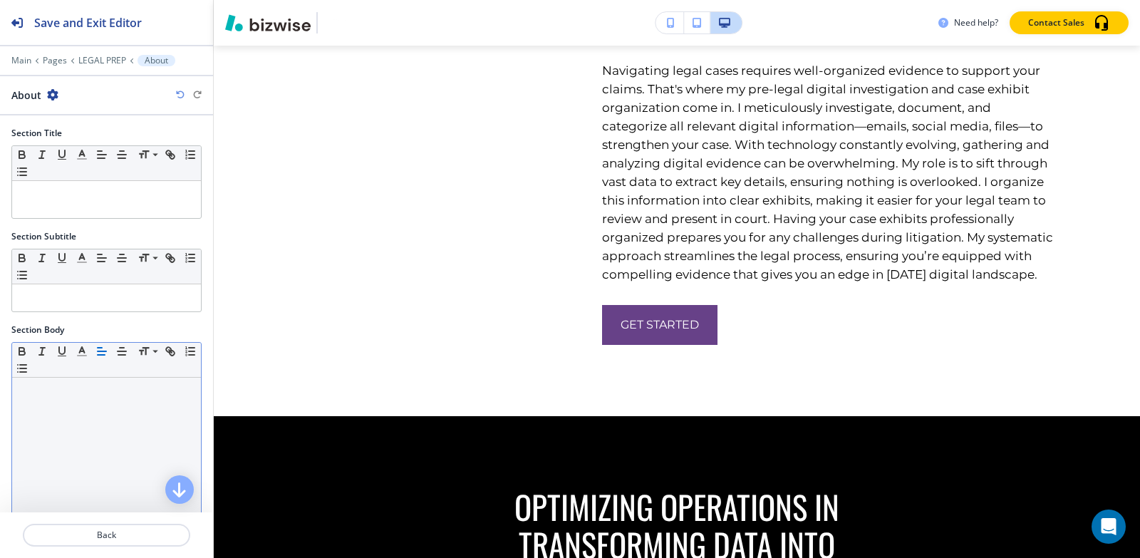
scroll to position [252, 0]
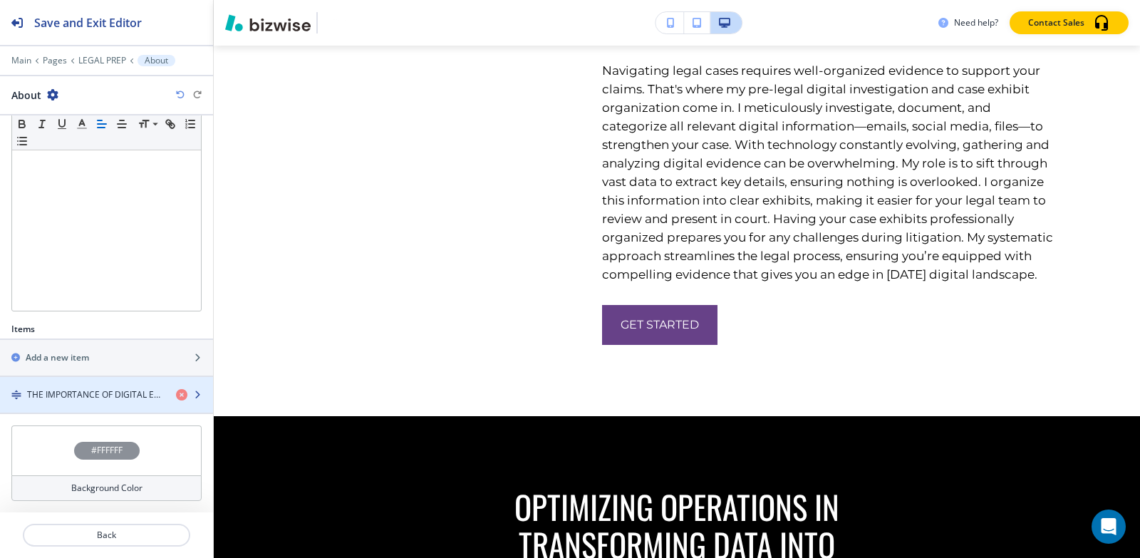
click at [71, 396] on h4 "THE IMPORTANCE OF DIGITAL EVIDENCE ORGANIZATION" at bounding box center [96, 394] width 138 height 13
click at [39, 402] on div "button" at bounding box center [106, 406] width 213 height 11
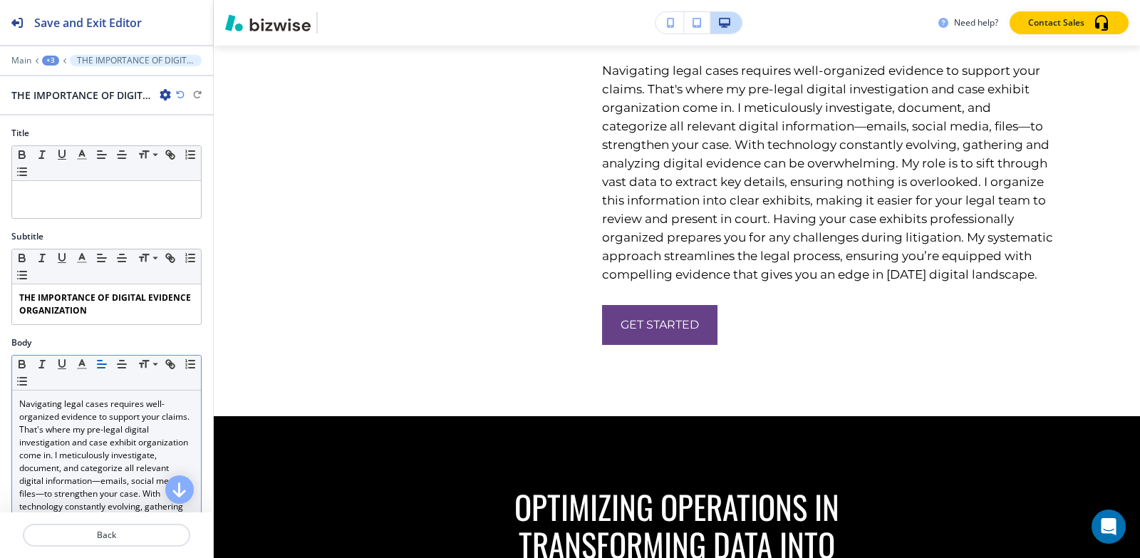
scroll to position [3917, 0]
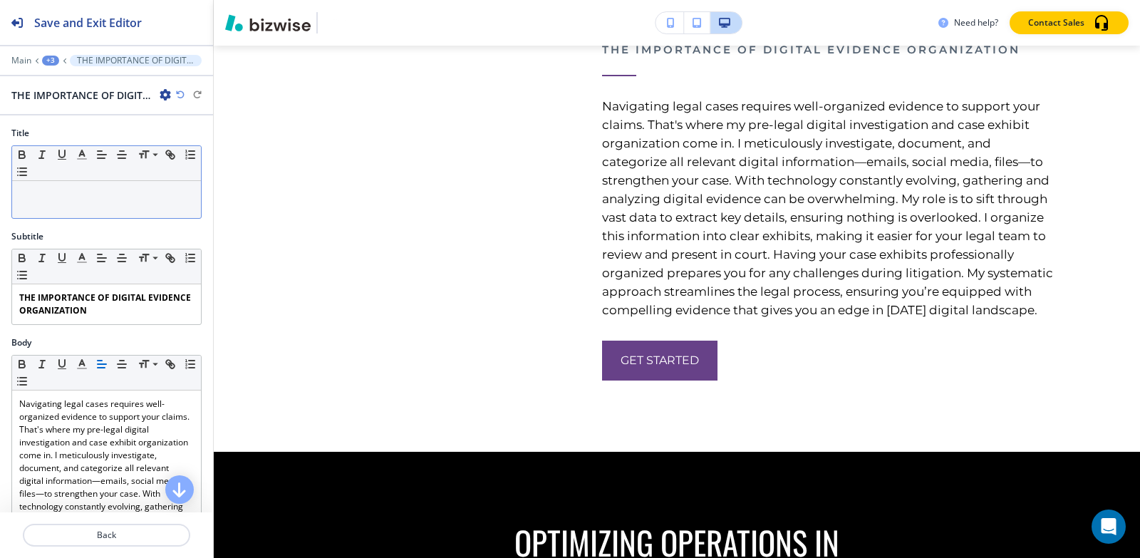
click at [93, 187] on div at bounding box center [106, 199] width 189 height 37
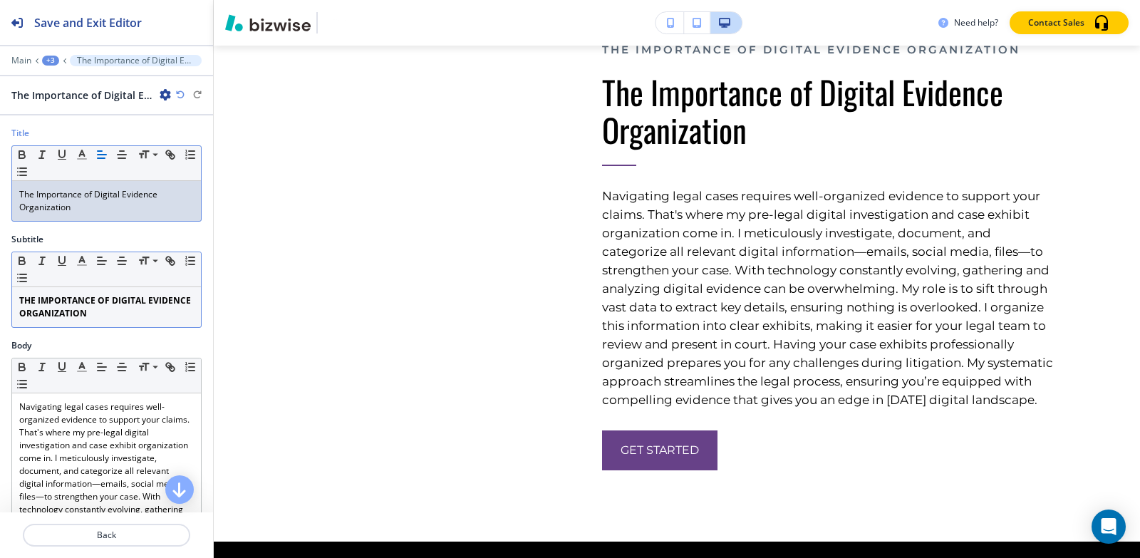
click at [135, 306] on strong "THE IMPORTANCE OF DIGITAL EVIDENCE ORGANIZATION" at bounding box center [106, 306] width 174 height 25
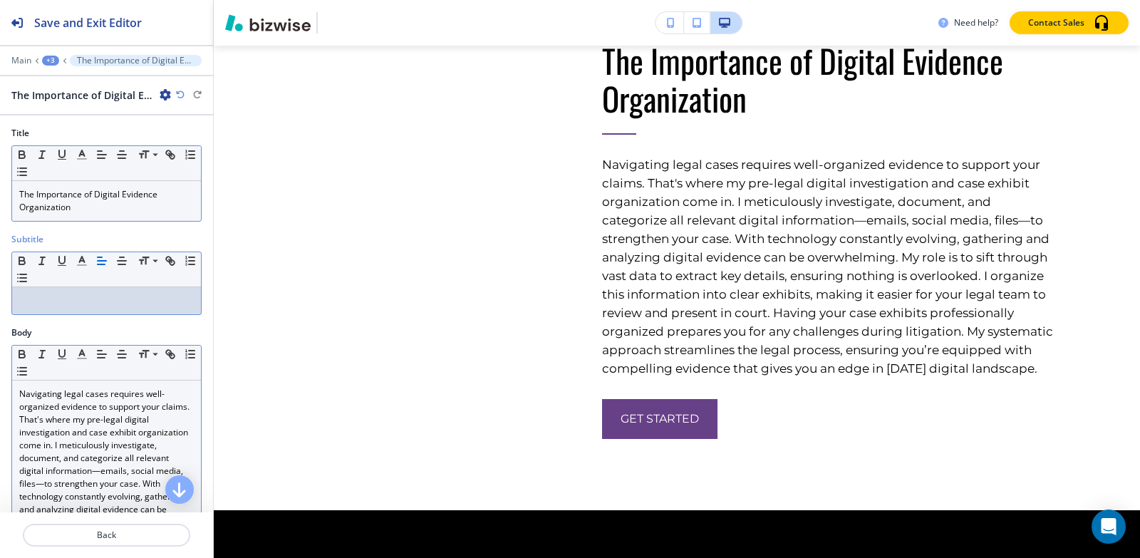
click at [100, 414] on p "Navigating legal cases requires well-organized evidence to support your claims.…" at bounding box center [106, 529] width 175 height 282
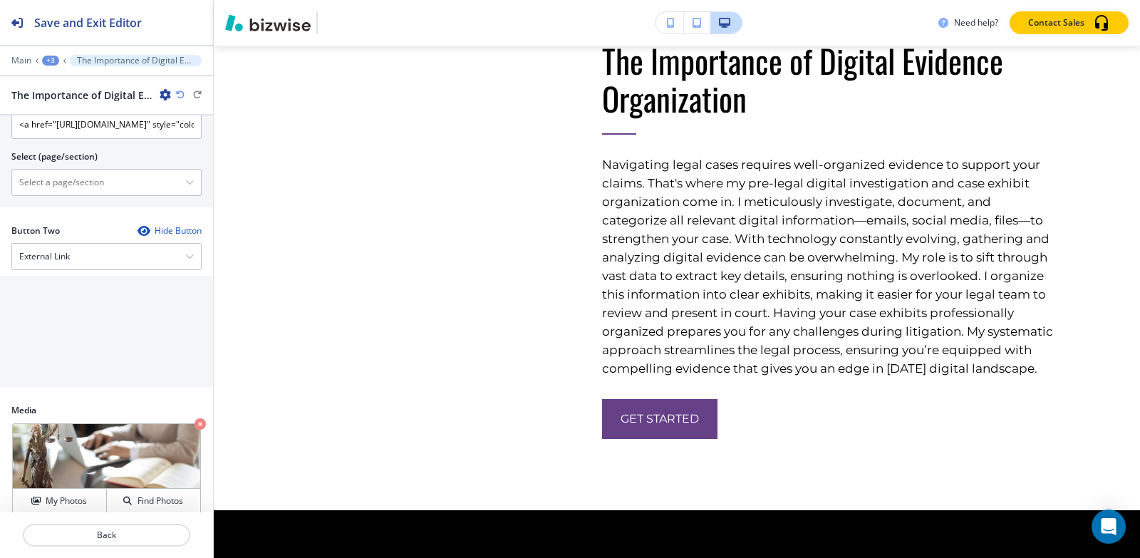
scroll to position [747, 0]
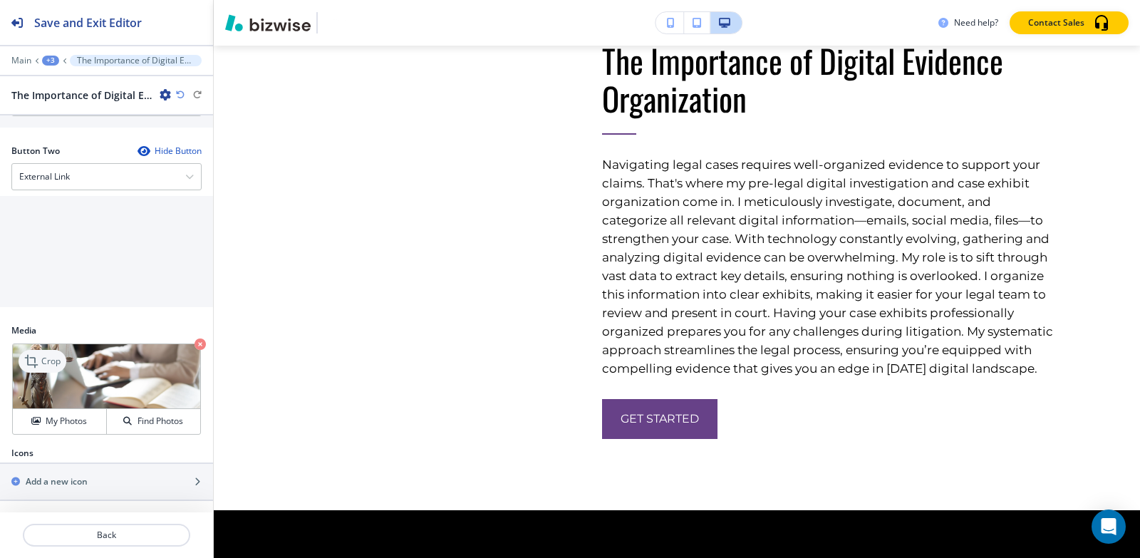
click at [40, 356] on icon at bounding box center [32, 361] width 17 height 17
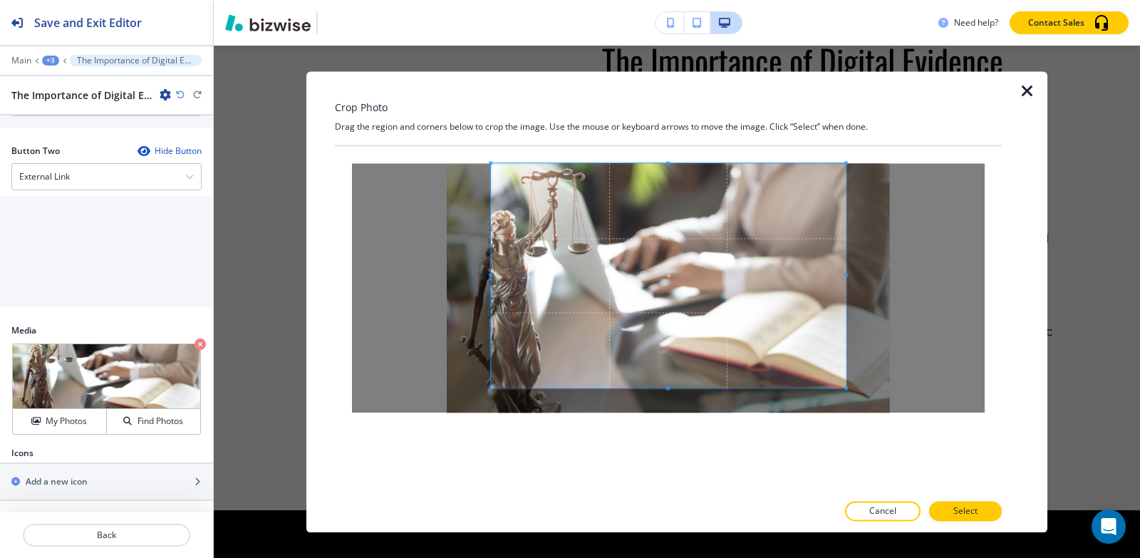
click at [677, 134] on div "Crop Photo Drag the region and corners below to crop the image. Use the mouse o…" at bounding box center [668, 301] width 667 height 461
click at [671, 447] on div at bounding box center [668, 319] width 667 height 346
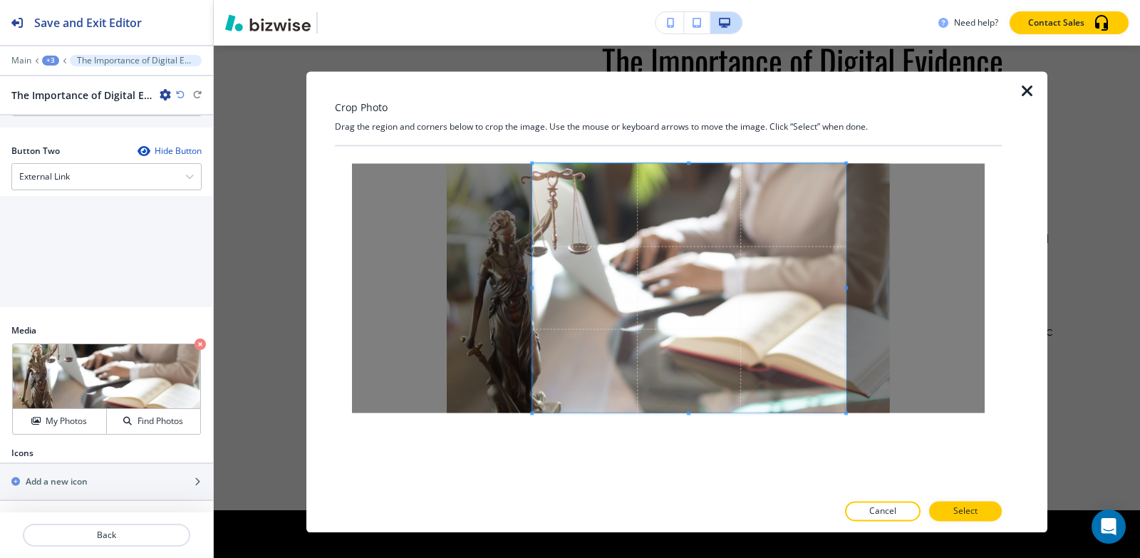
click at [530, 286] on span at bounding box center [532, 288] width 4 height 4
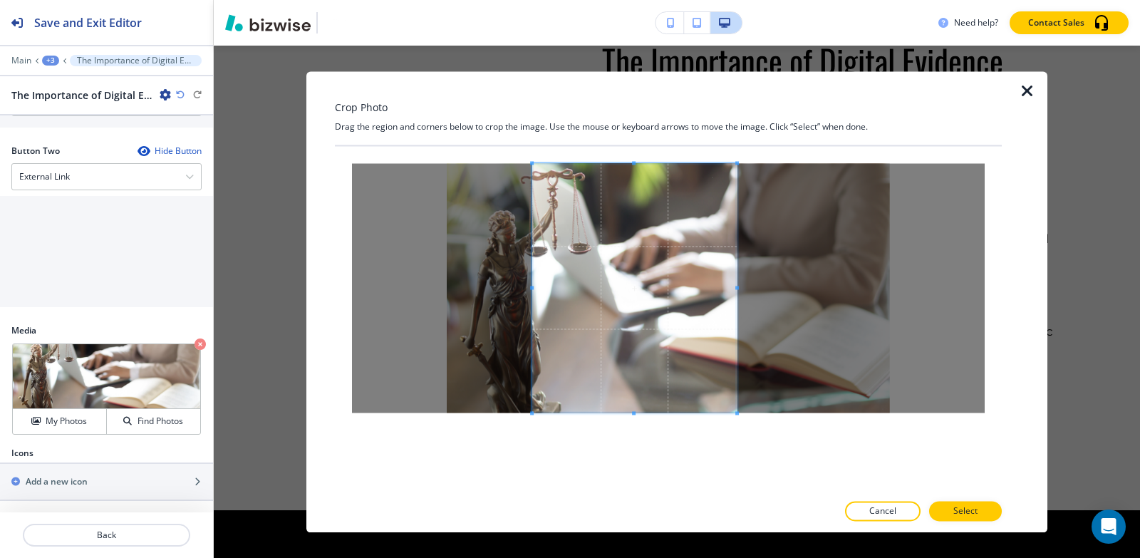
click at [738, 286] on span at bounding box center [737, 288] width 4 height 4
click at [537, 287] on span at bounding box center [539, 288] width 4 height 4
click at [615, 296] on span at bounding box center [631, 287] width 197 height 249
click at [975, 509] on p "Select" at bounding box center [966, 511] width 24 height 13
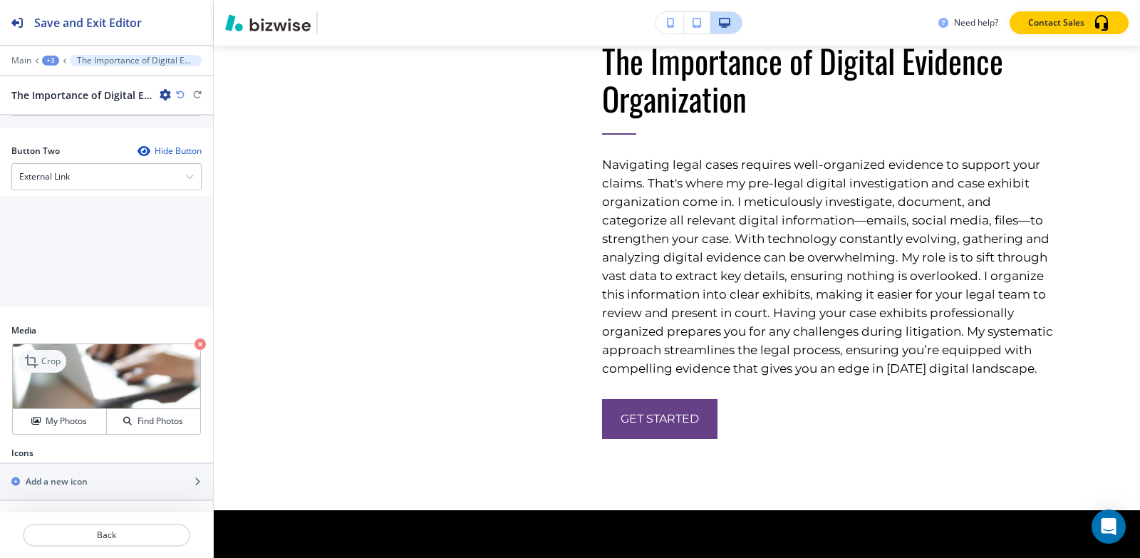
click at [38, 357] on icon at bounding box center [32, 361] width 17 height 17
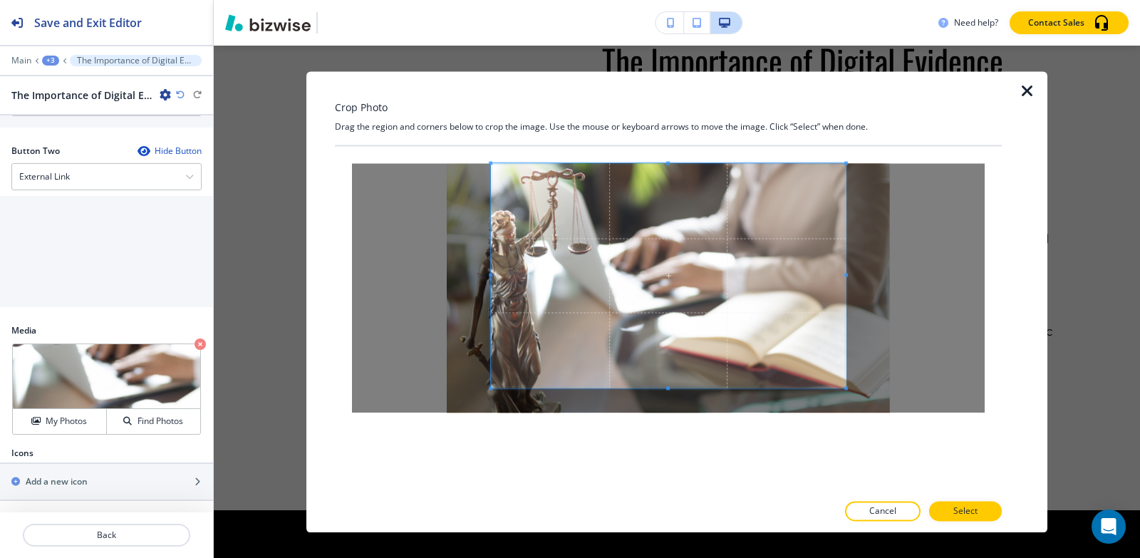
click at [670, 143] on div "Crop Photo Drag the region and corners below to crop the image. Use the mouse o…" at bounding box center [668, 301] width 667 height 461
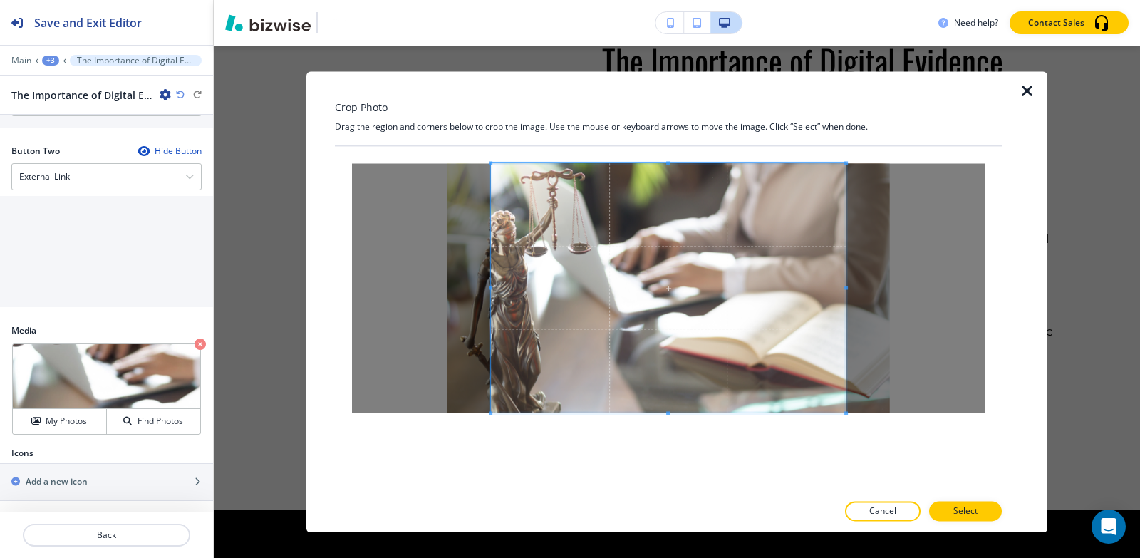
click at [680, 449] on div at bounding box center [668, 319] width 667 height 346
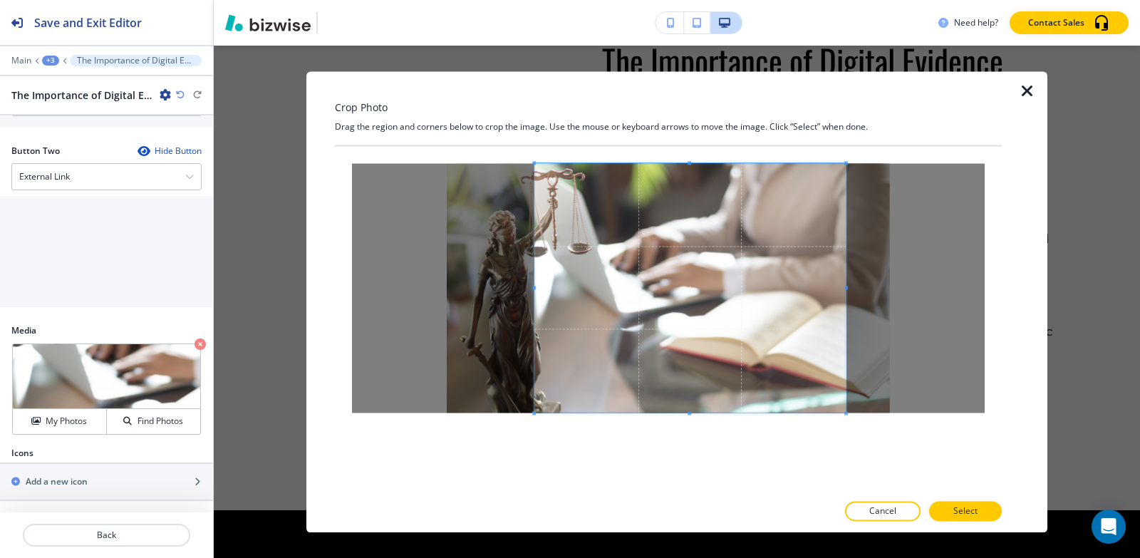
click at [534, 289] on span at bounding box center [534, 288] width 4 height 4
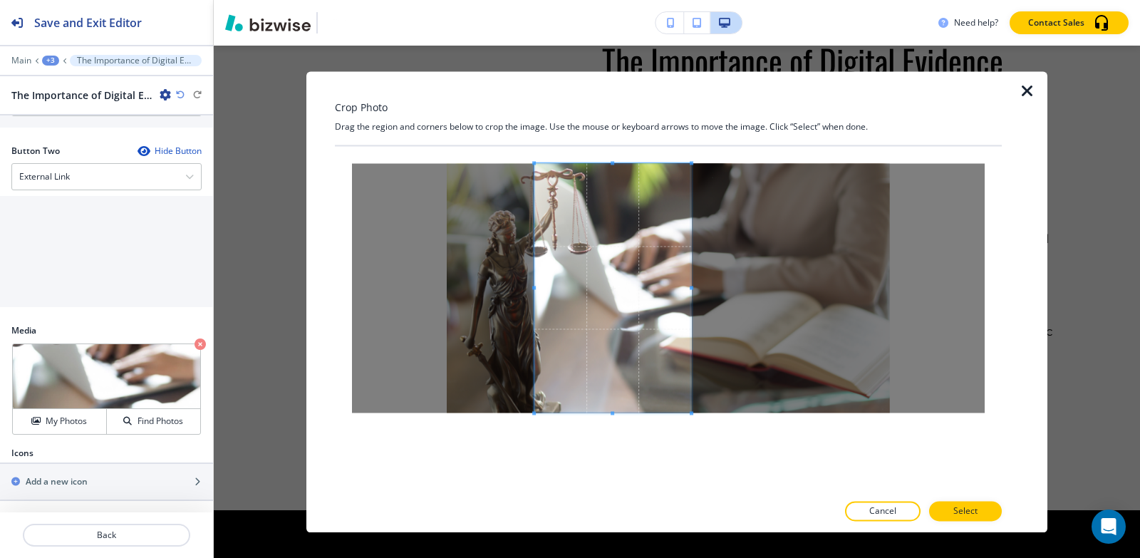
click at [691, 282] on div at bounding box center [612, 287] width 157 height 249
click at [967, 511] on p "Select" at bounding box center [966, 511] width 24 height 13
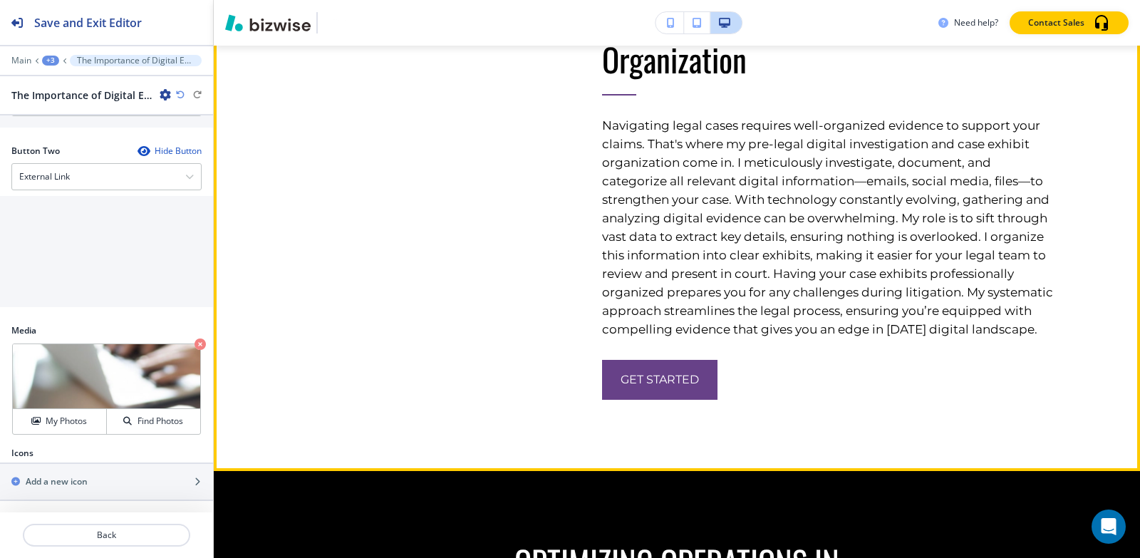
scroll to position [3988, 0]
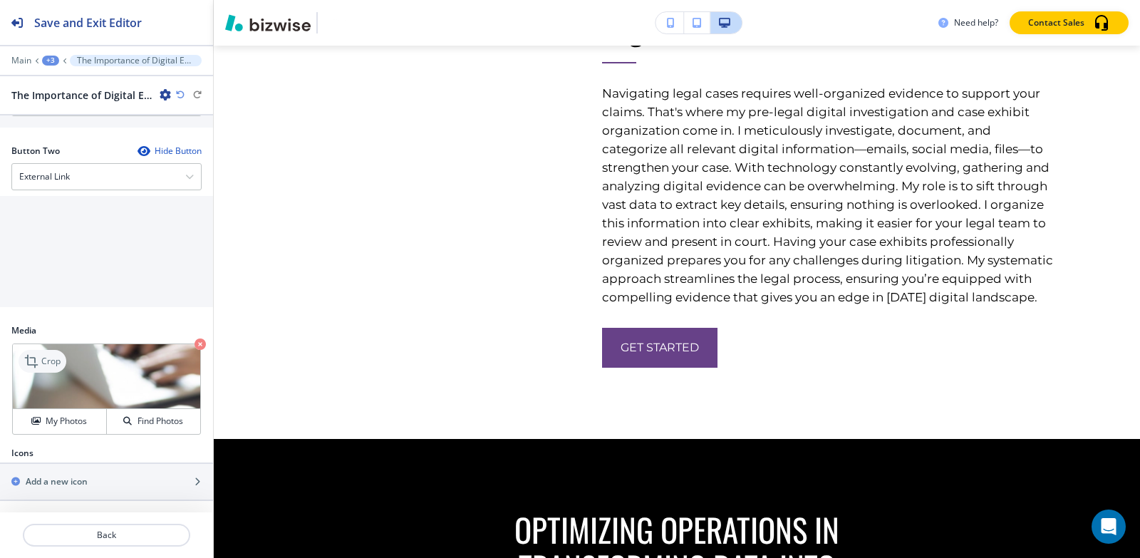
click at [48, 358] on p "Crop" at bounding box center [50, 361] width 19 height 13
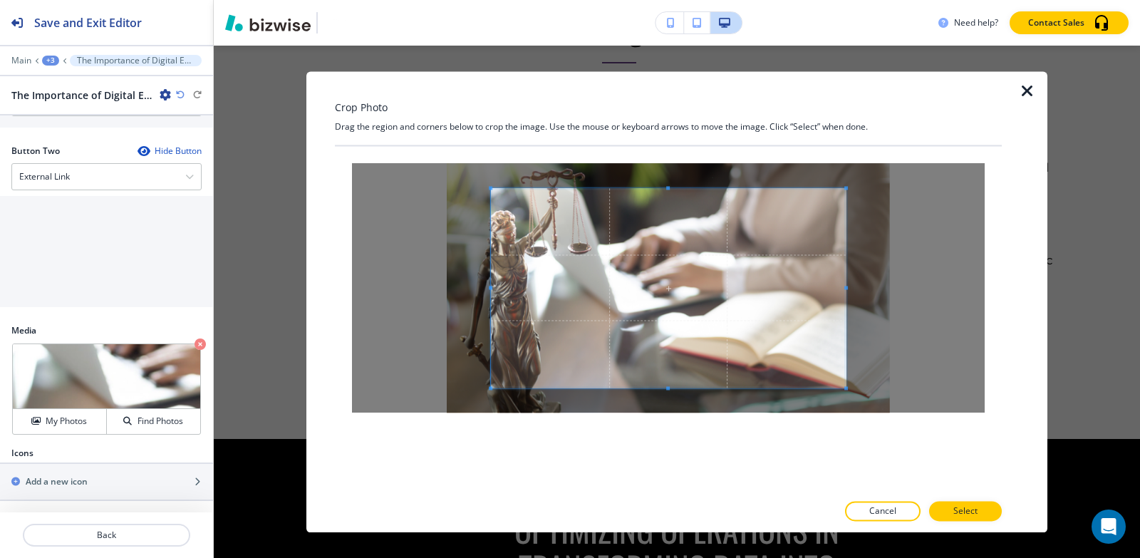
click at [662, 91] on div "Crop Photo Drag the region and corners below to crop the image. Use the mouse o…" at bounding box center [668, 301] width 667 height 461
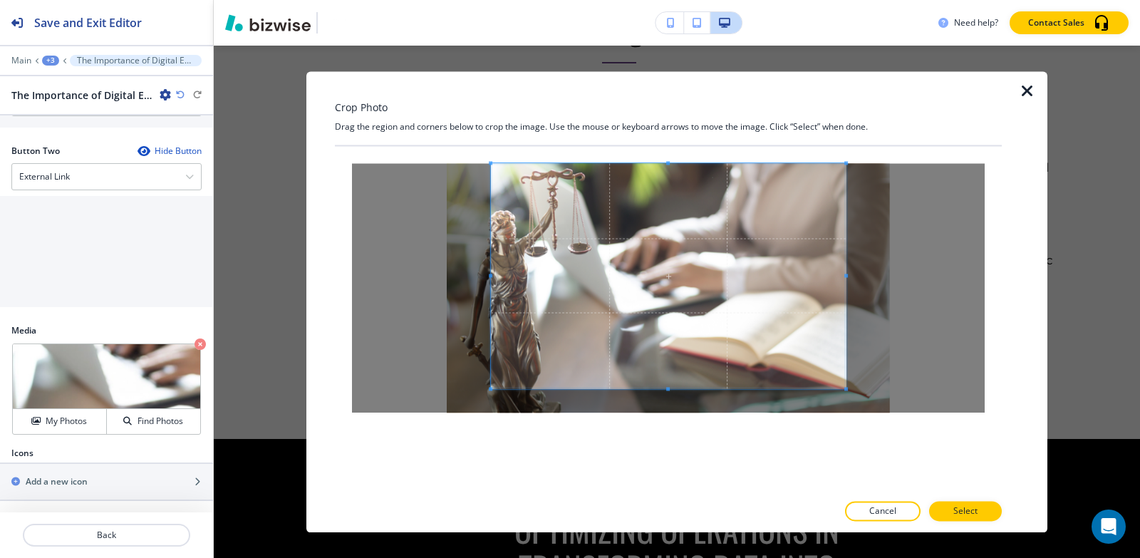
click at [676, 453] on div at bounding box center [668, 319] width 667 height 346
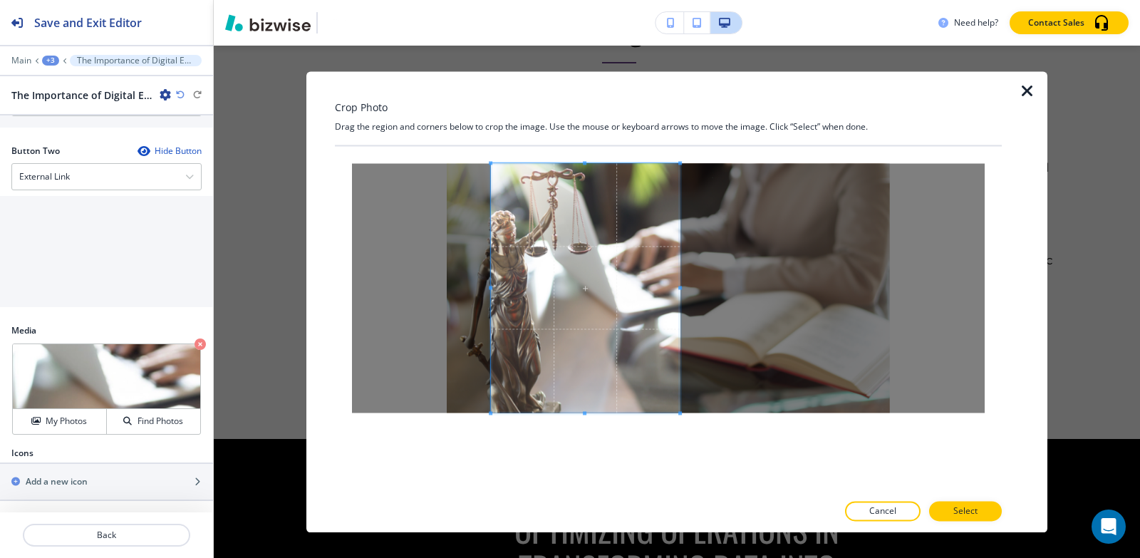
click at [680, 286] on span at bounding box center [680, 288] width 4 height 4
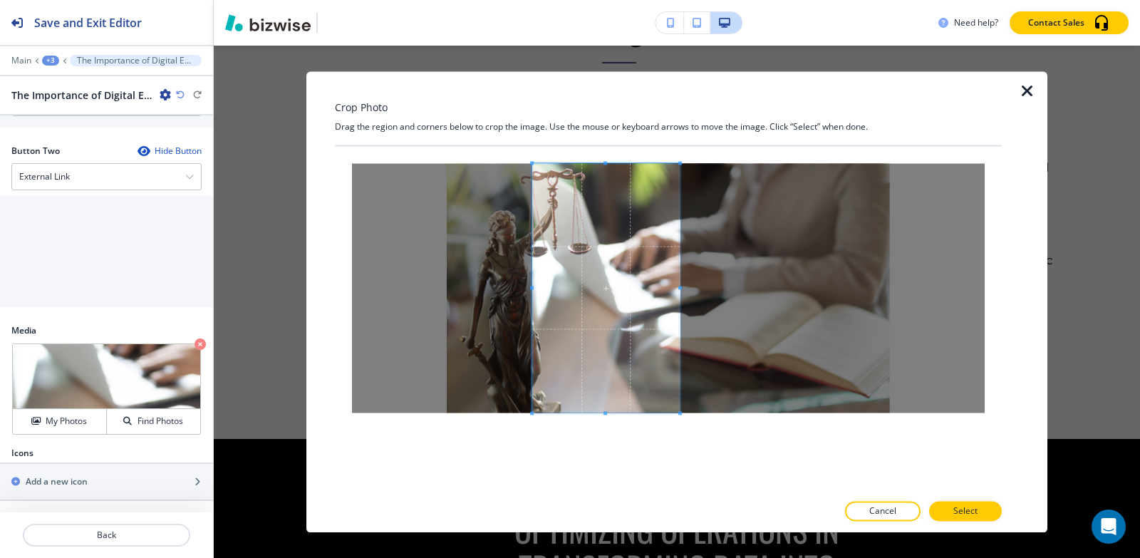
click at [534, 289] on span at bounding box center [532, 288] width 4 height 4
click at [675, 289] on span at bounding box center [677, 288] width 4 height 4
click at [963, 506] on p "Select" at bounding box center [966, 511] width 24 height 13
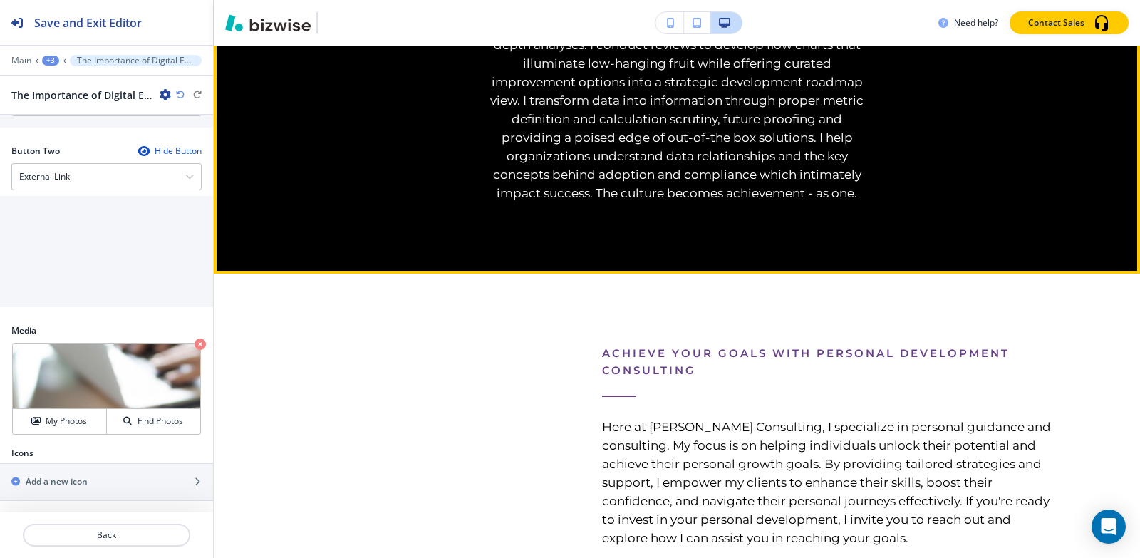
scroll to position [4344, 0]
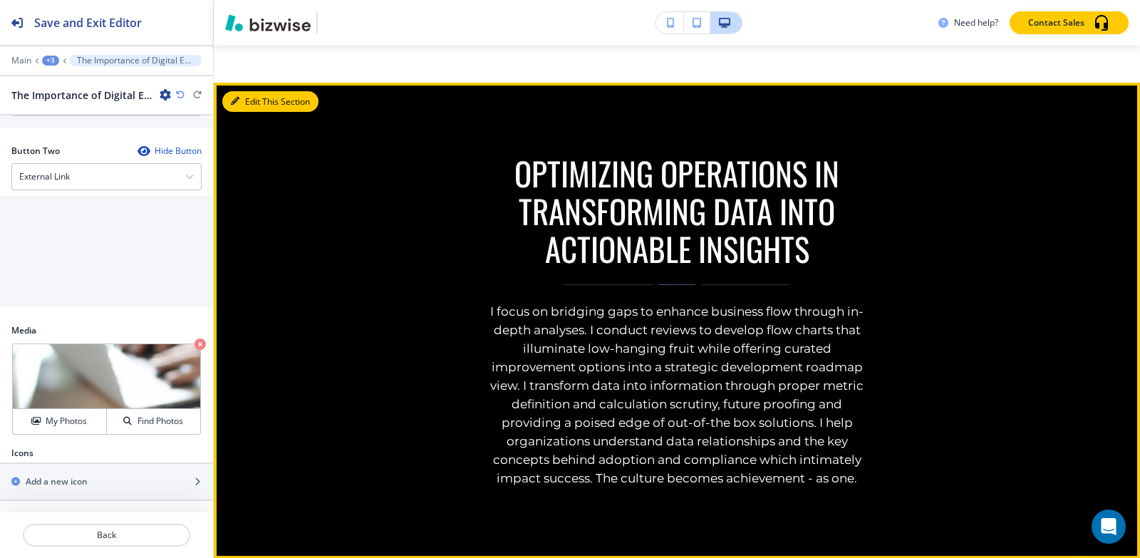
click at [256, 113] on button "Edit This Section" at bounding box center [270, 101] width 96 height 21
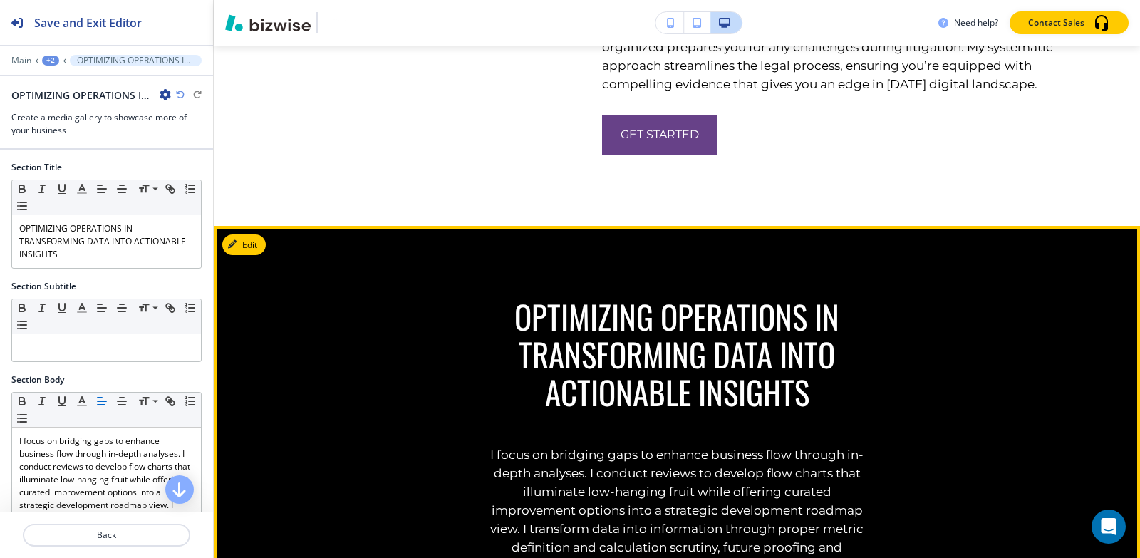
scroll to position [4347, 0]
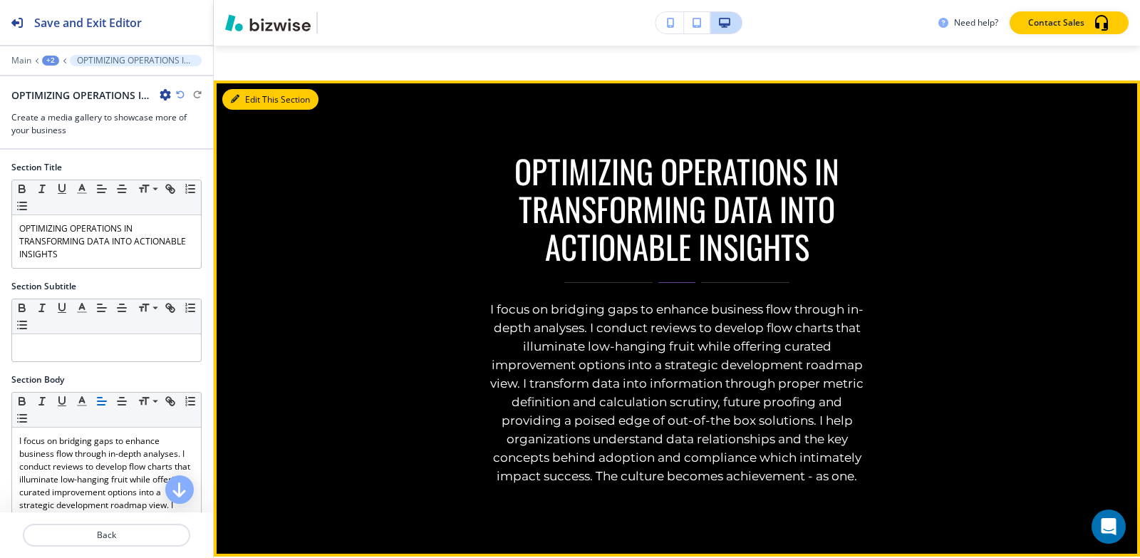
click at [244, 110] on button "Edit This Section" at bounding box center [270, 99] width 96 height 21
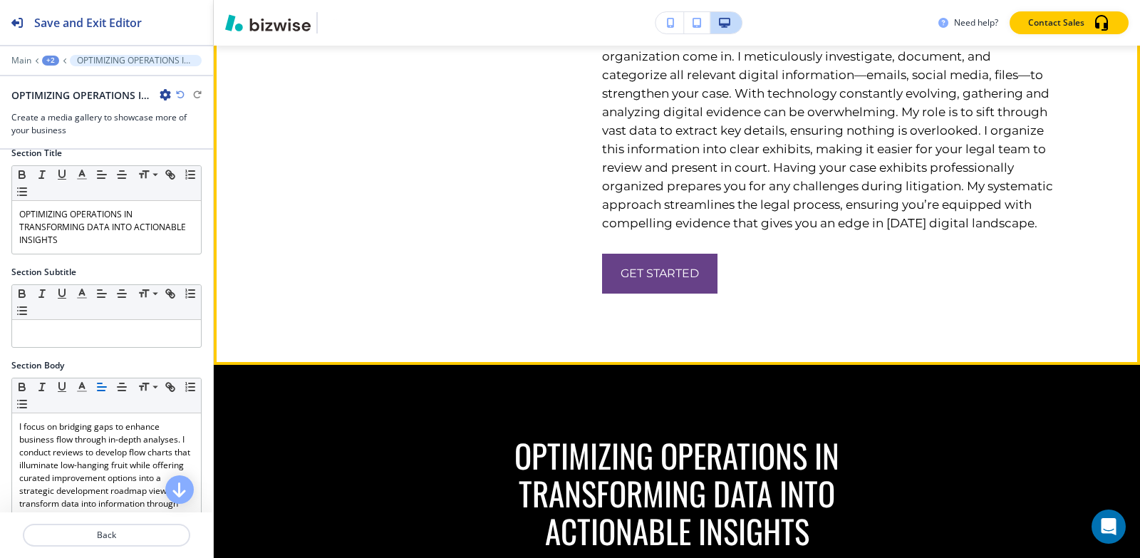
scroll to position [3919, 0]
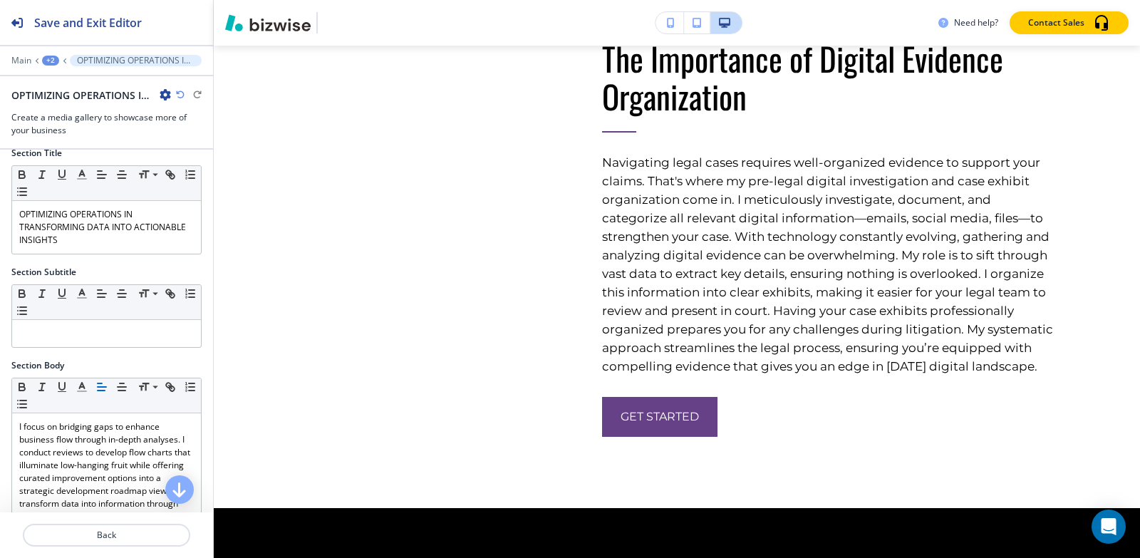
click at [42, 60] on div "+2" at bounding box center [50, 61] width 17 height 10
click at [73, 83] on p "Pages" at bounding box center [87, 84] width 73 height 13
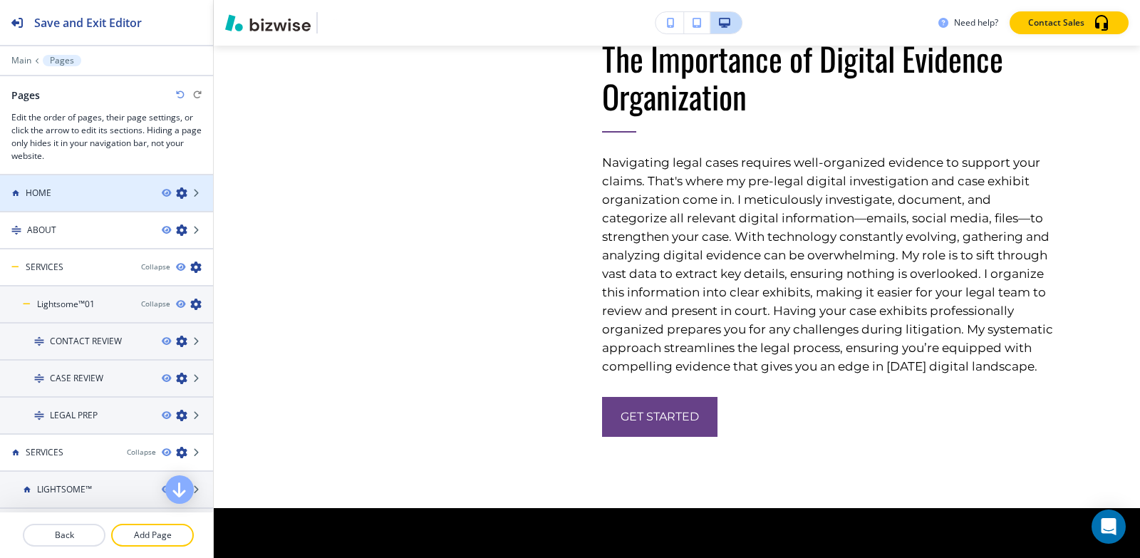
click at [63, 195] on div "HOME" at bounding box center [75, 193] width 150 height 13
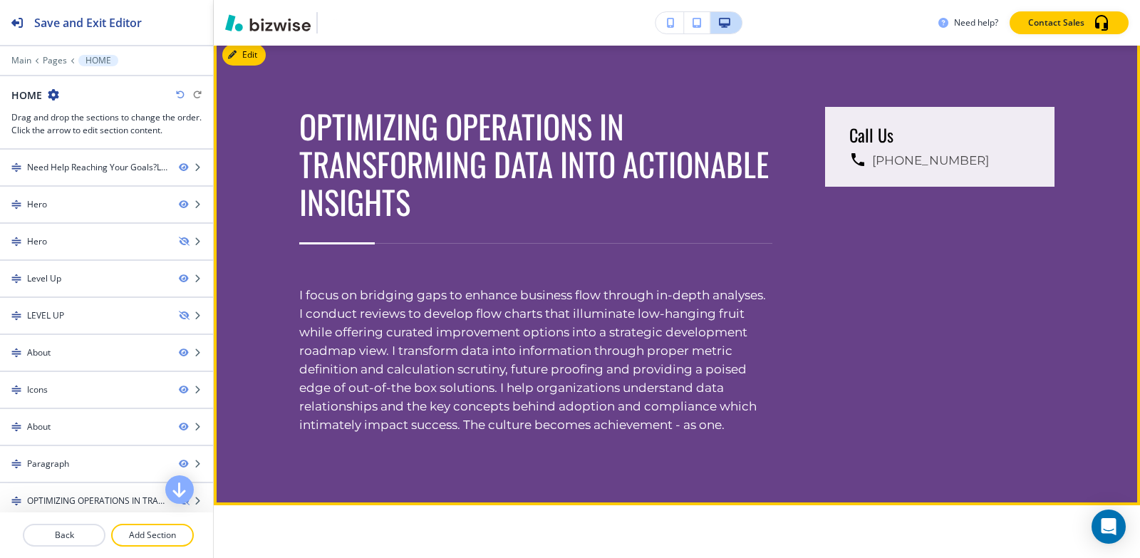
scroll to position [3920, 0]
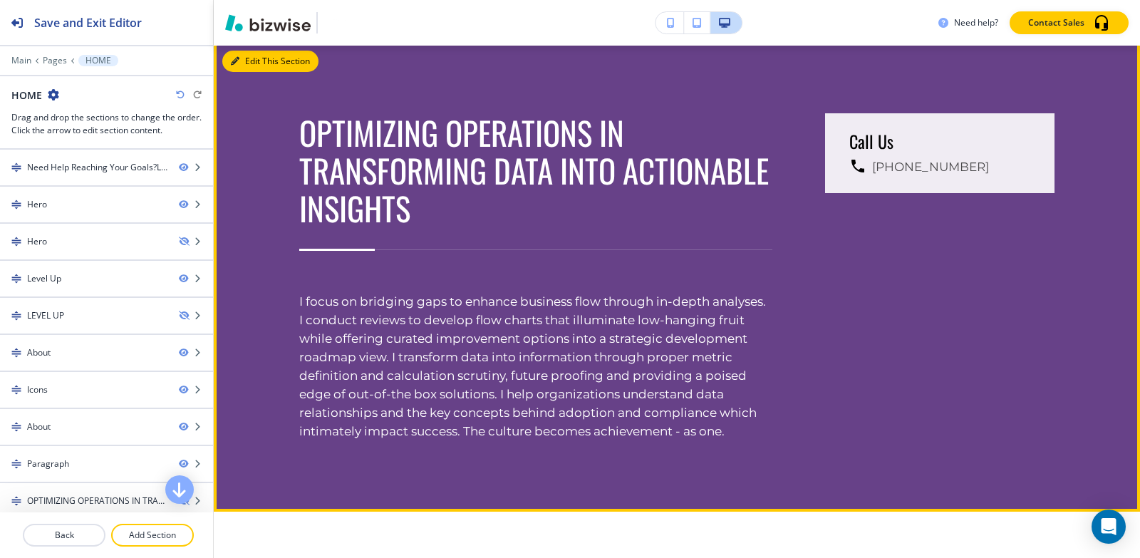
click at [254, 72] on button "Edit This Section" at bounding box center [270, 61] width 96 height 21
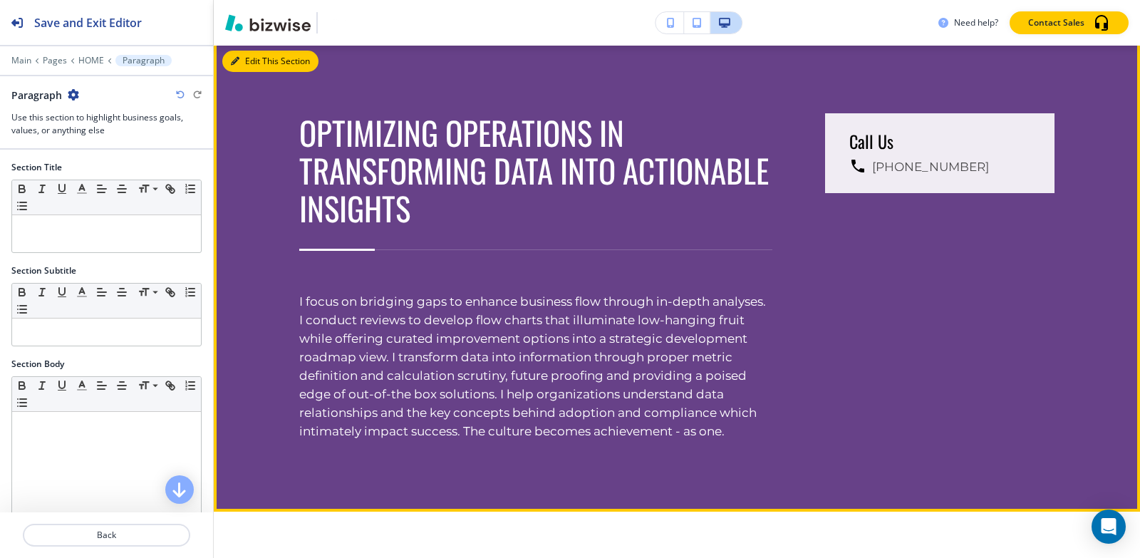
scroll to position [3985, 0]
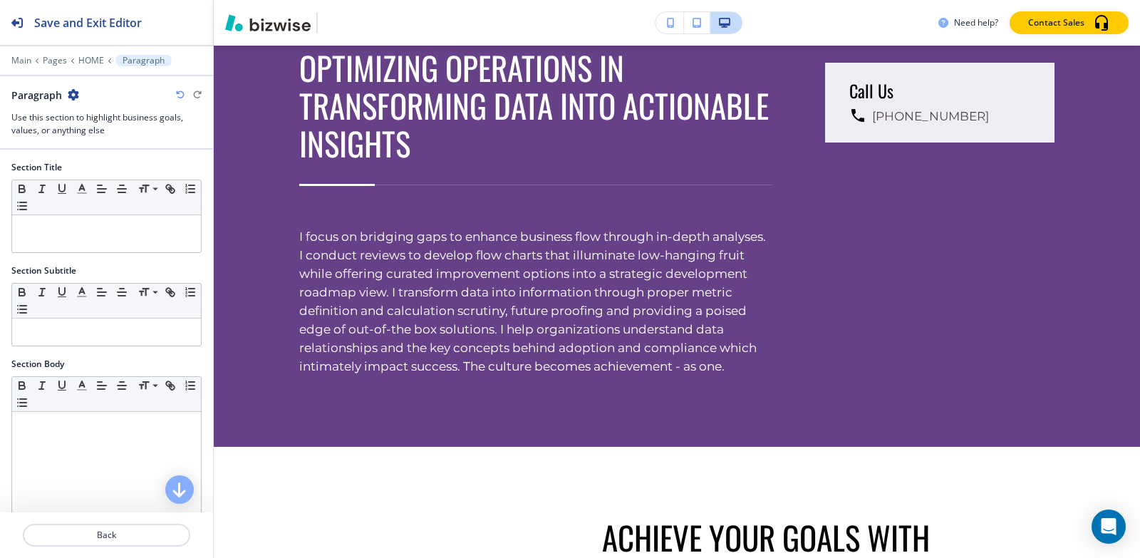
click at [74, 100] on icon "button" at bounding box center [73, 94] width 11 height 11
click at [88, 143] on p "Duplicate Section" at bounding box center [112, 144] width 73 height 13
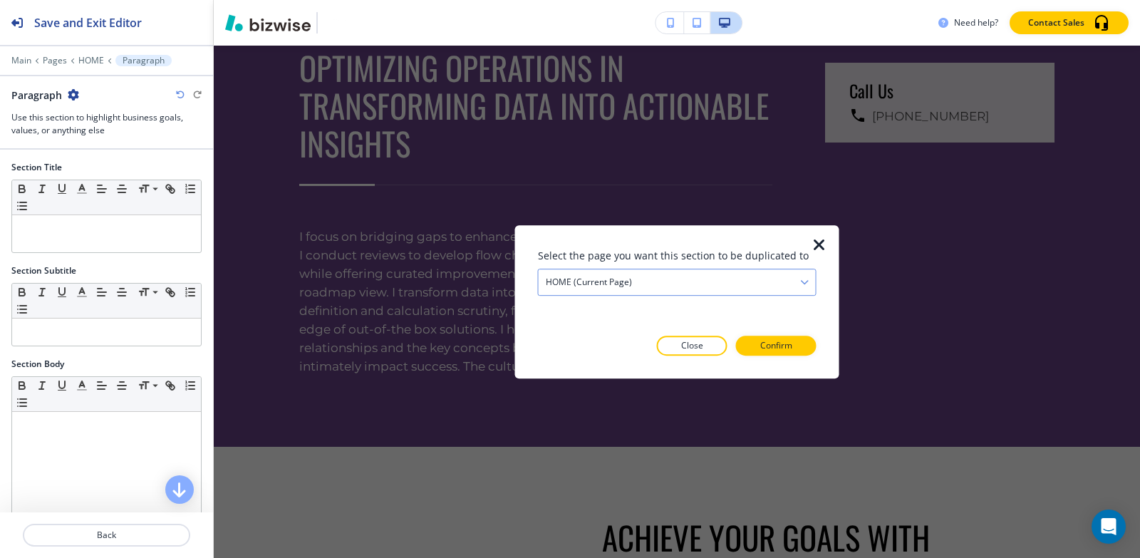
click at [619, 271] on div "HOME (current page)" at bounding box center [677, 282] width 277 height 26
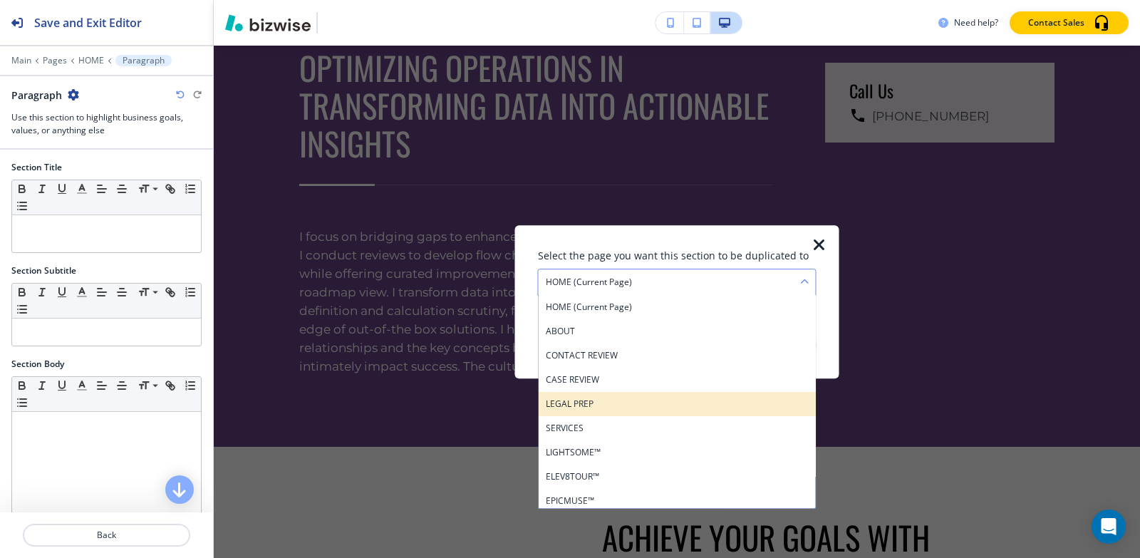
click at [598, 398] on h4 "LEGAL PREP" at bounding box center [677, 404] width 263 height 13
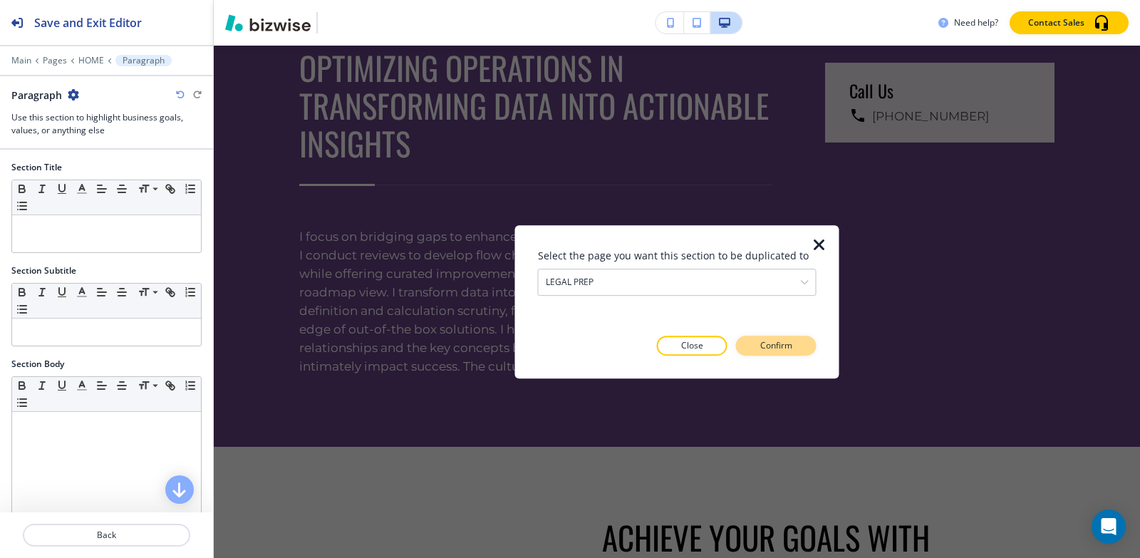
click at [801, 348] on button "Confirm" at bounding box center [776, 346] width 81 height 20
click at [801, 348] on button "Take me there" at bounding box center [764, 346] width 106 height 20
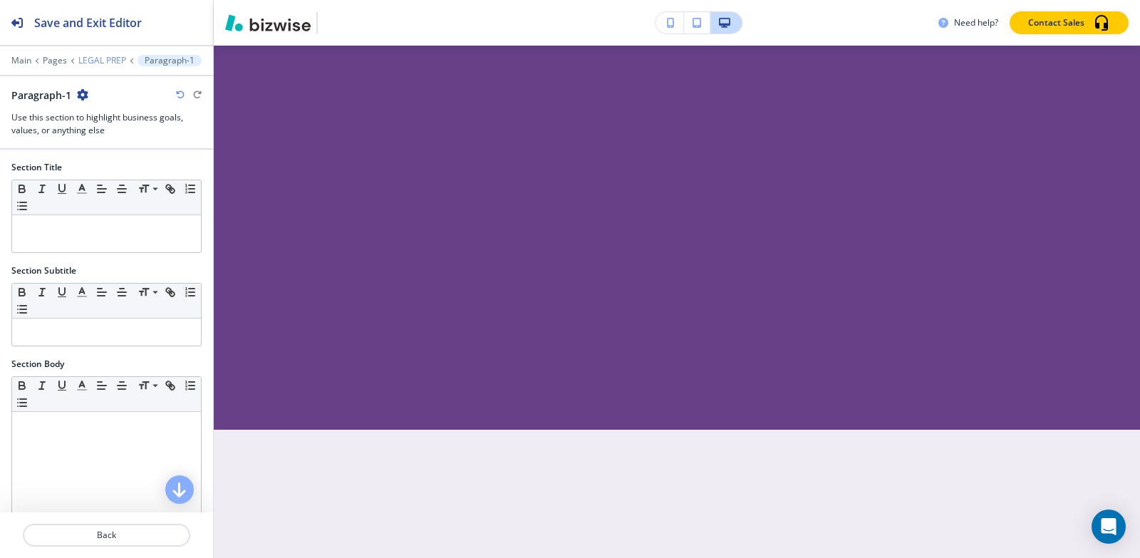
scroll to position [8290, 0]
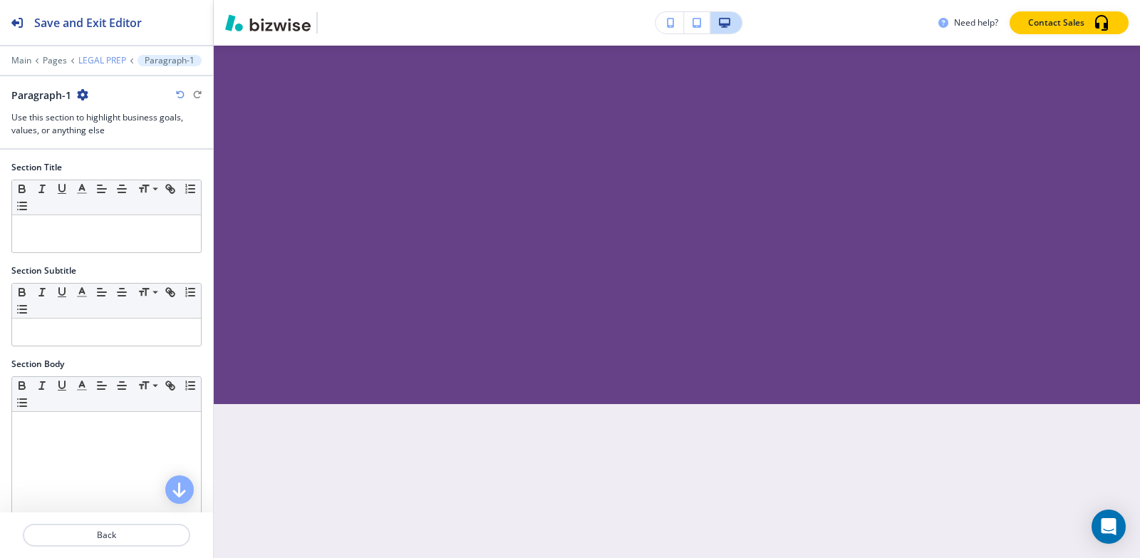
click at [110, 57] on p "LEGAL PREP" at bounding box center [102, 61] width 48 height 10
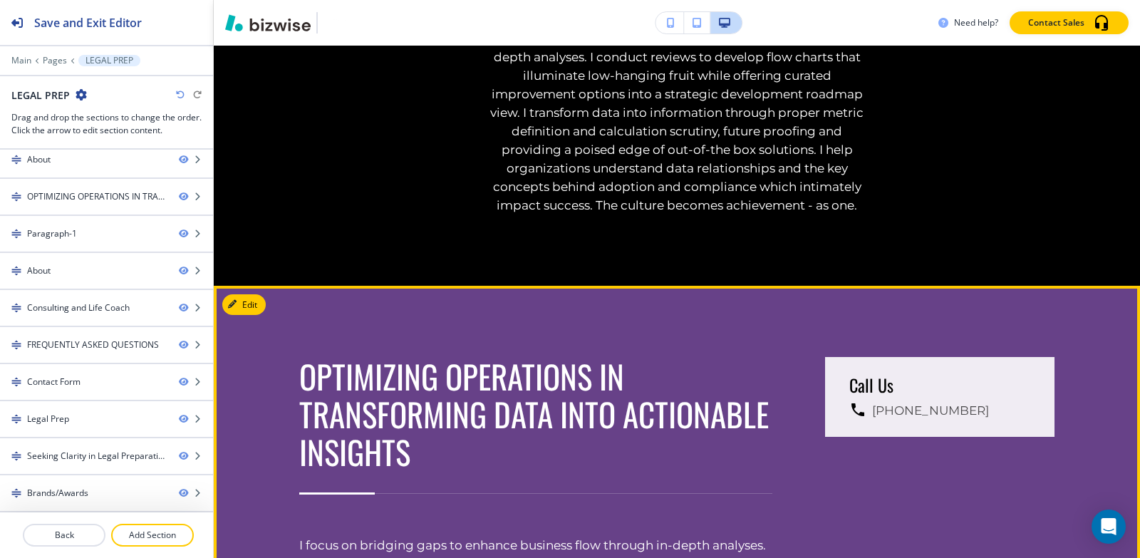
scroll to position [4609, 0]
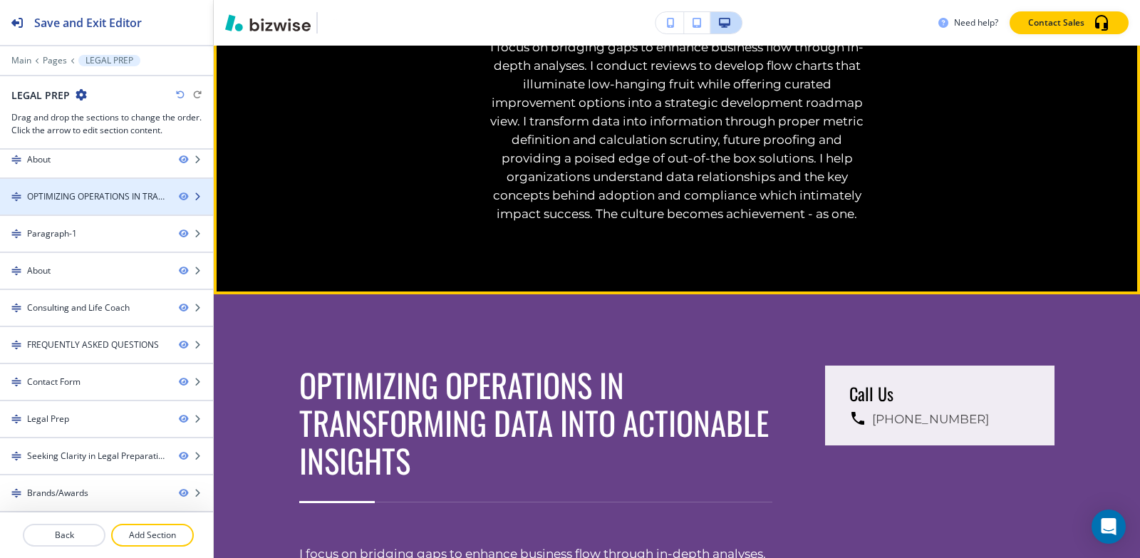
click at [50, 199] on div "OPTIMIZING OPERATIONS IN TRANSFORMING DATA INTO ACTIONABLE INSIGHTS" at bounding box center [97, 196] width 140 height 13
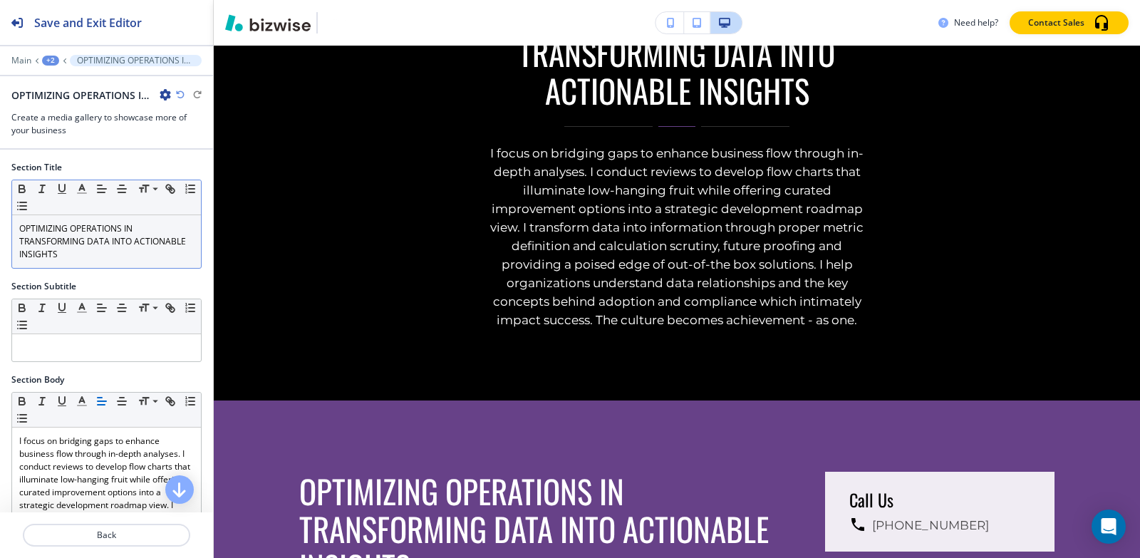
scroll to position [4489, 0]
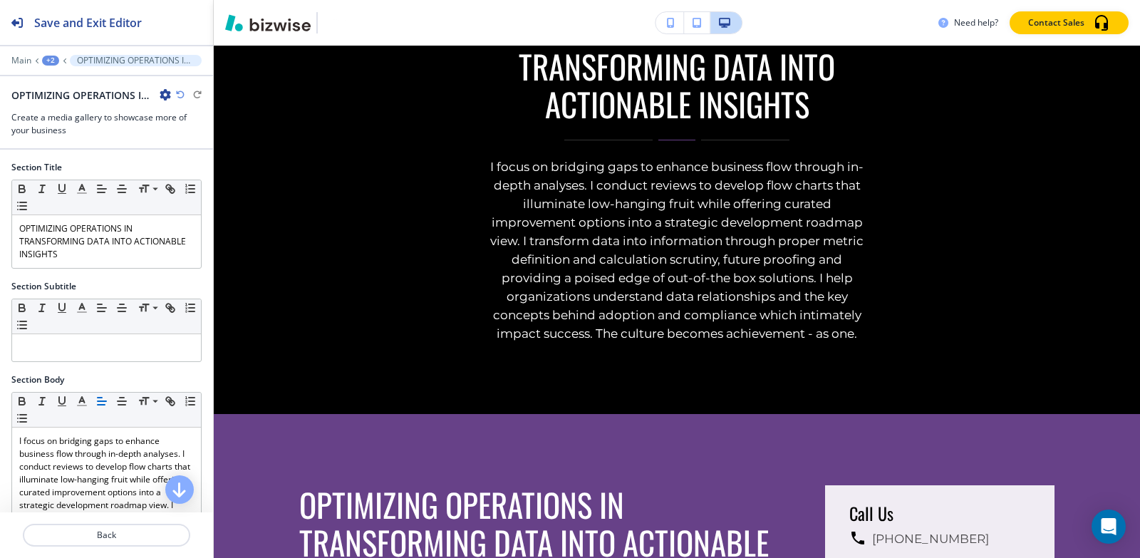
click at [164, 95] on icon "button" at bounding box center [165, 94] width 11 height 11
click at [185, 168] on p "Delete Section" at bounding box center [205, 169] width 73 height 13
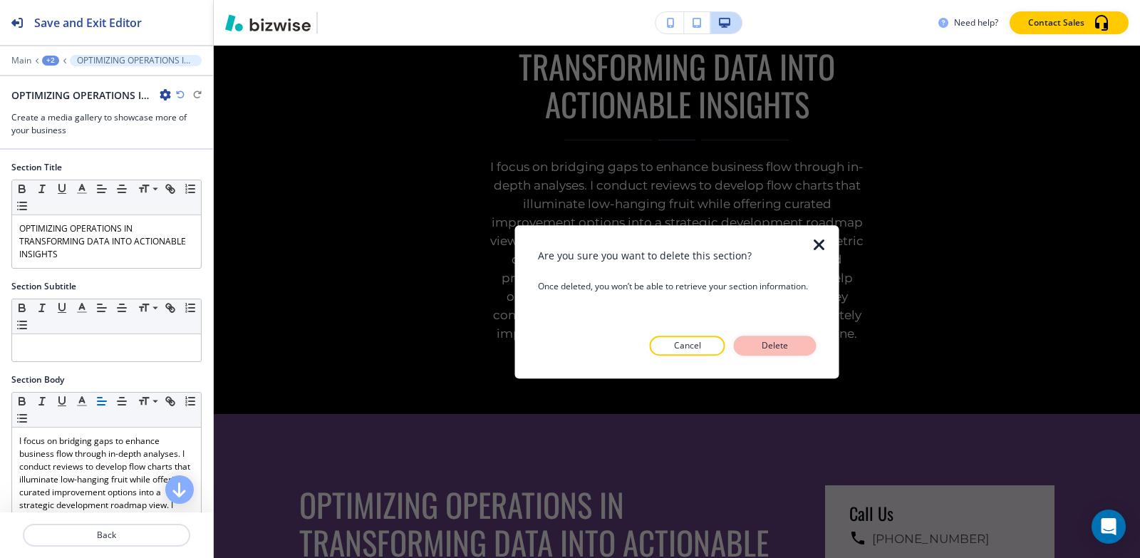
click at [765, 347] on p "Delete" at bounding box center [775, 345] width 34 height 13
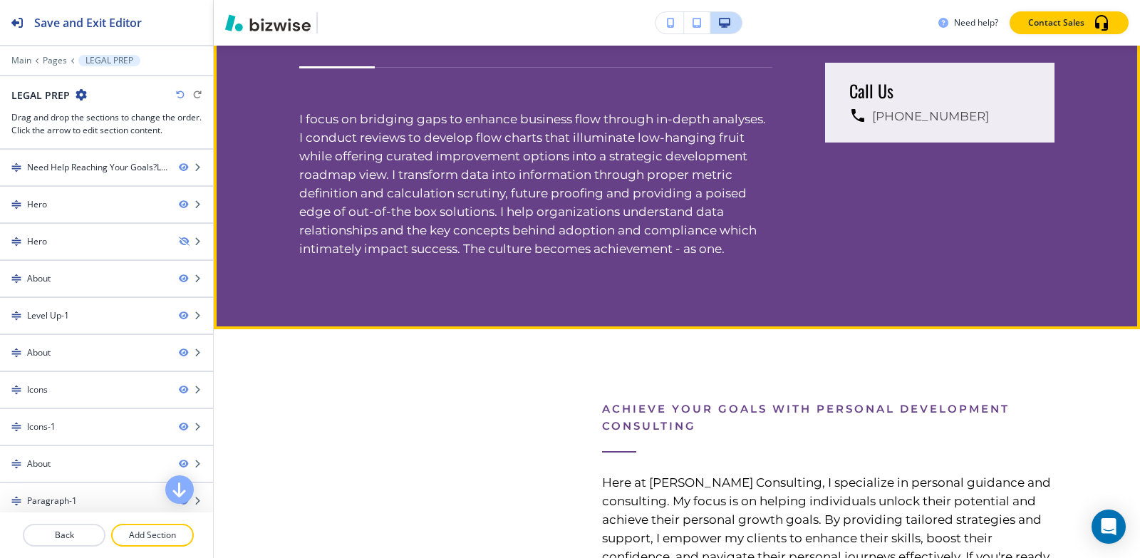
scroll to position [4347, 0]
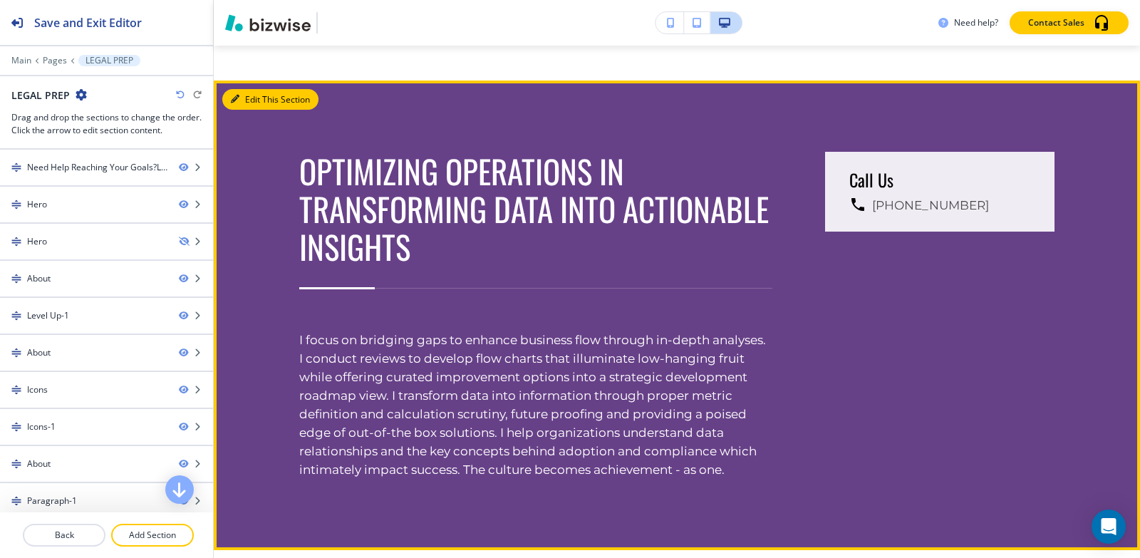
click at [251, 110] on button "Edit This Section" at bounding box center [270, 99] width 96 height 21
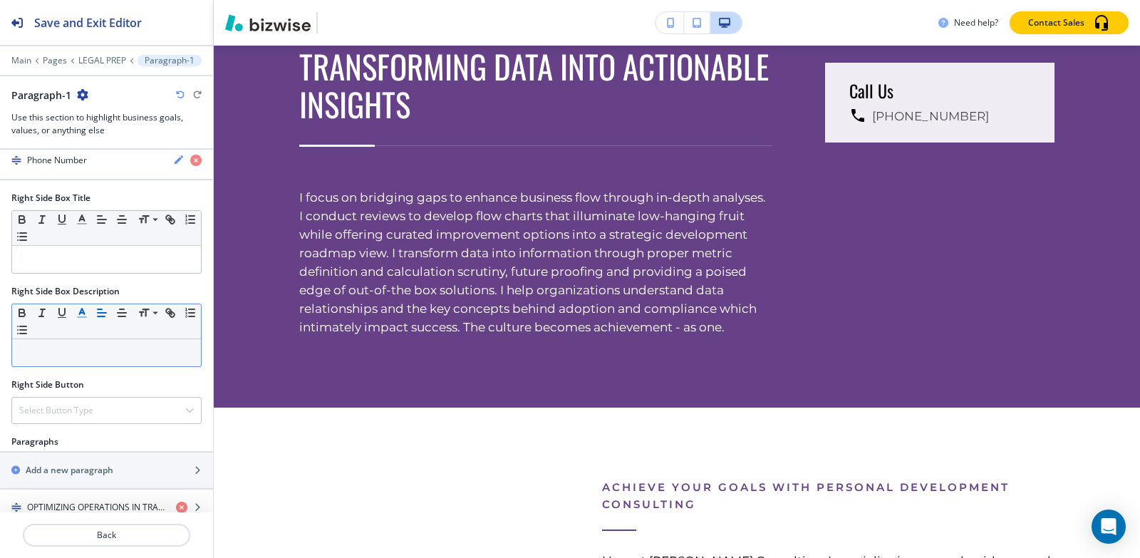
scroll to position [648, 0]
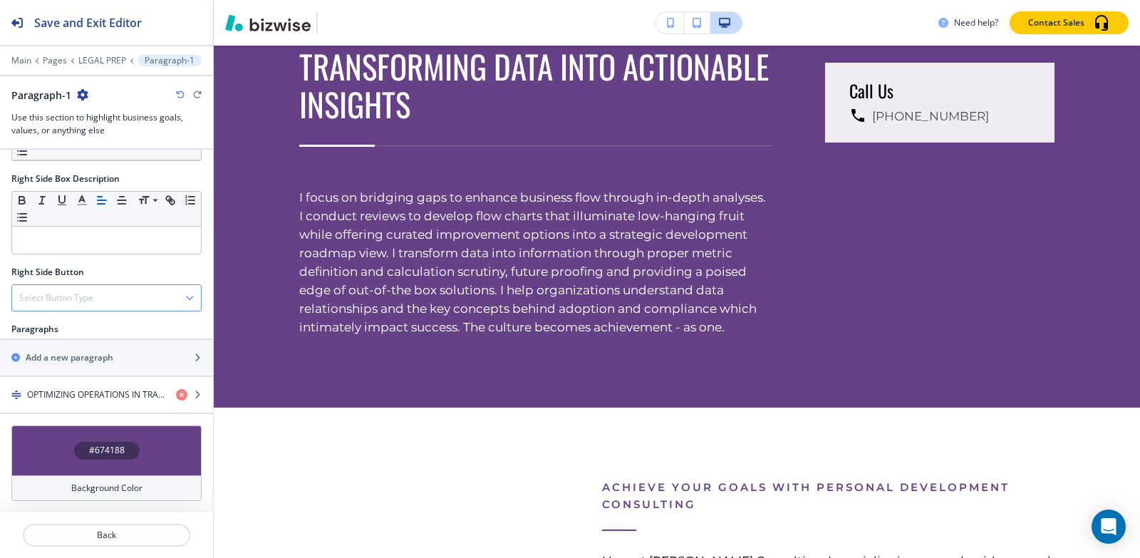
click at [51, 298] on h4 "Select Button Type" at bounding box center [56, 297] width 74 height 13
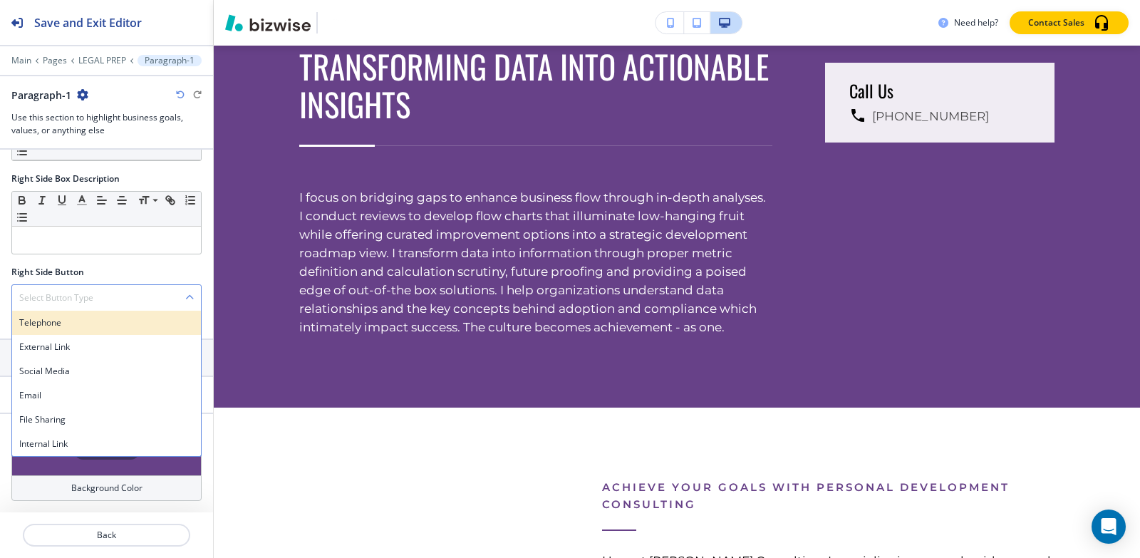
click at [51, 324] on h4 "Telephone" at bounding box center [106, 322] width 175 height 13
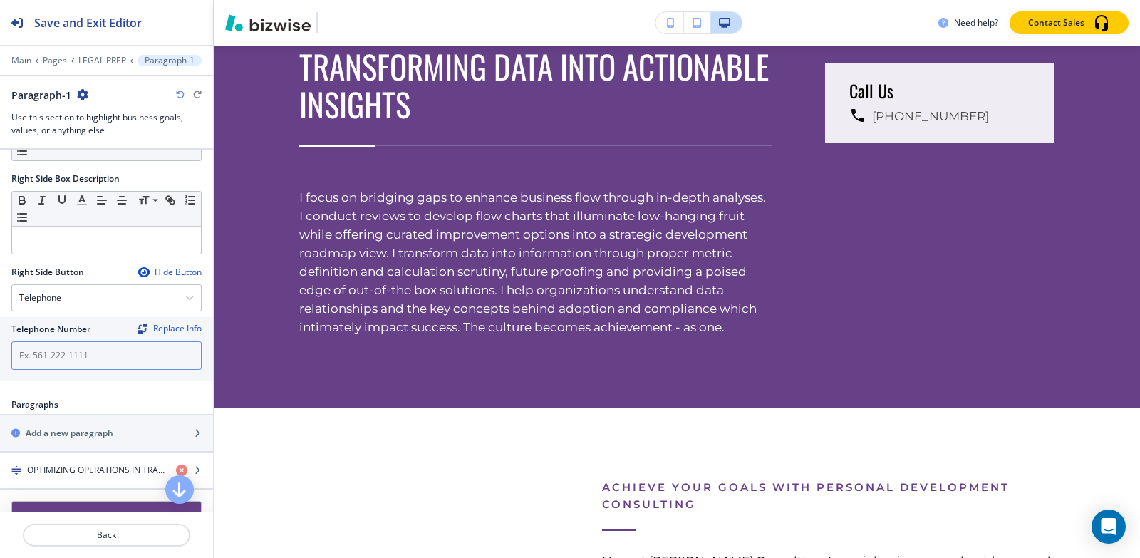
click at [110, 356] on input "text" at bounding box center [106, 355] width 190 height 29
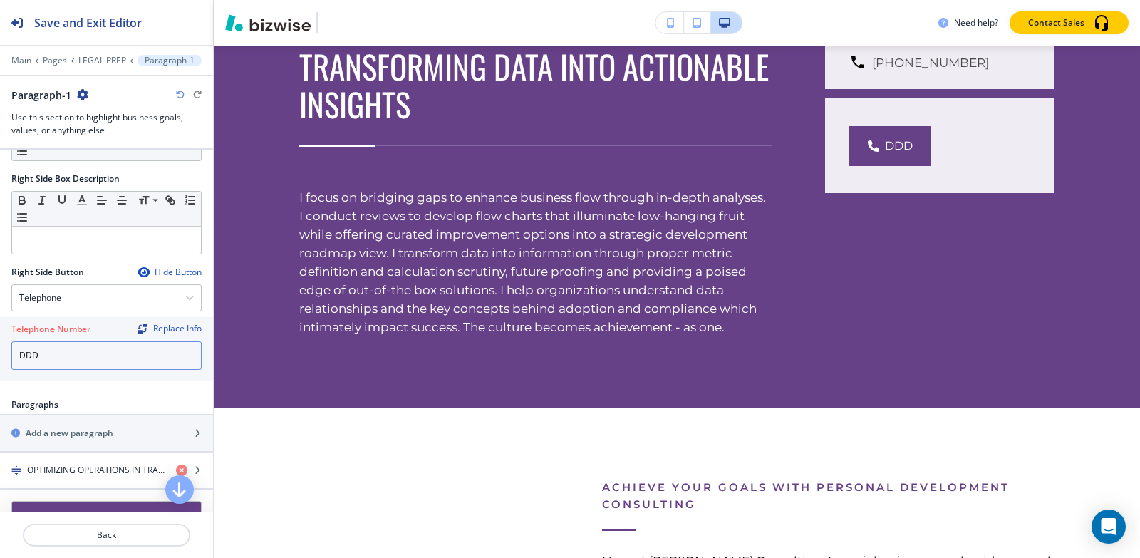
type input "DDD"
click at [138, 272] on icon "button" at bounding box center [143, 272] width 11 height 11
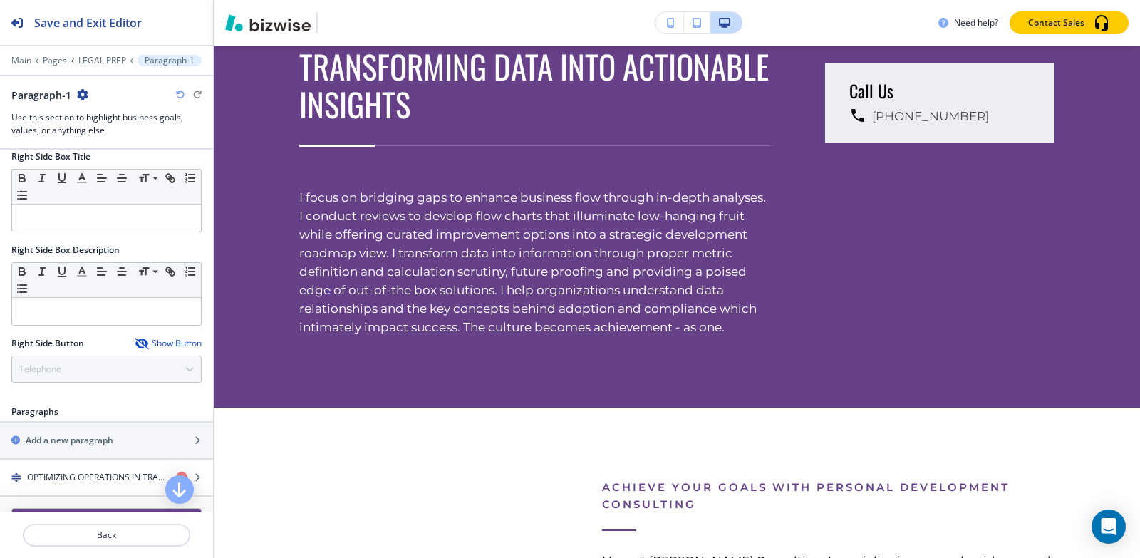
scroll to position [659, 0]
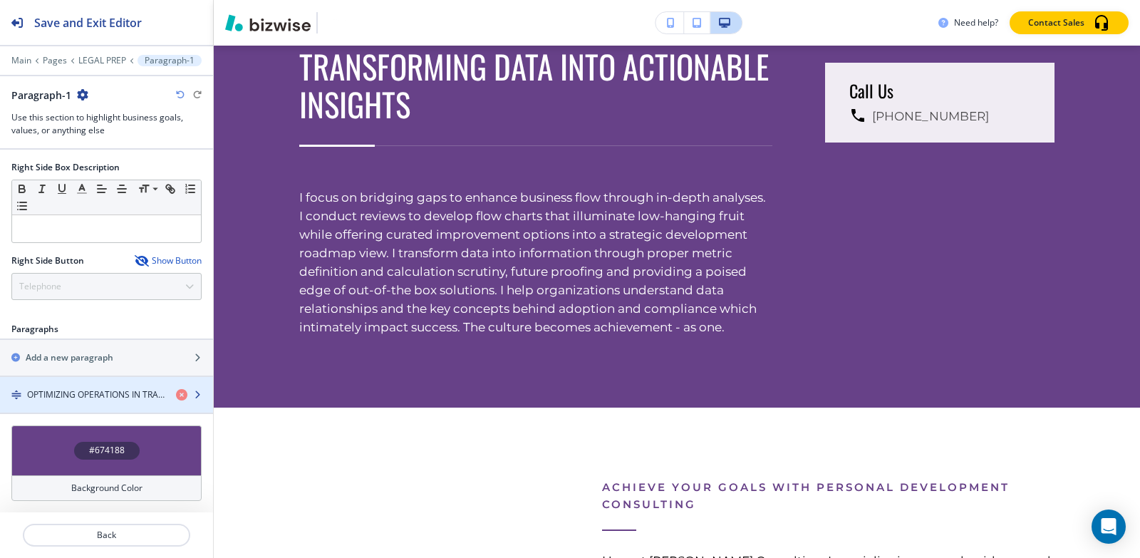
click at [96, 392] on h4 "OPTIMIZING OPERATIONS IN TRANSFORMING DATA INTO ACTIONABLE INSIGHTS" at bounding box center [96, 394] width 138 height 13
click at [89, 400] on h4 "OPTIMIZING OPERATIONS IN TRANSFORMING DATA INTO ACTIONABLE INSIGHTS" at bounding box center [96, 394] width 138 height 13
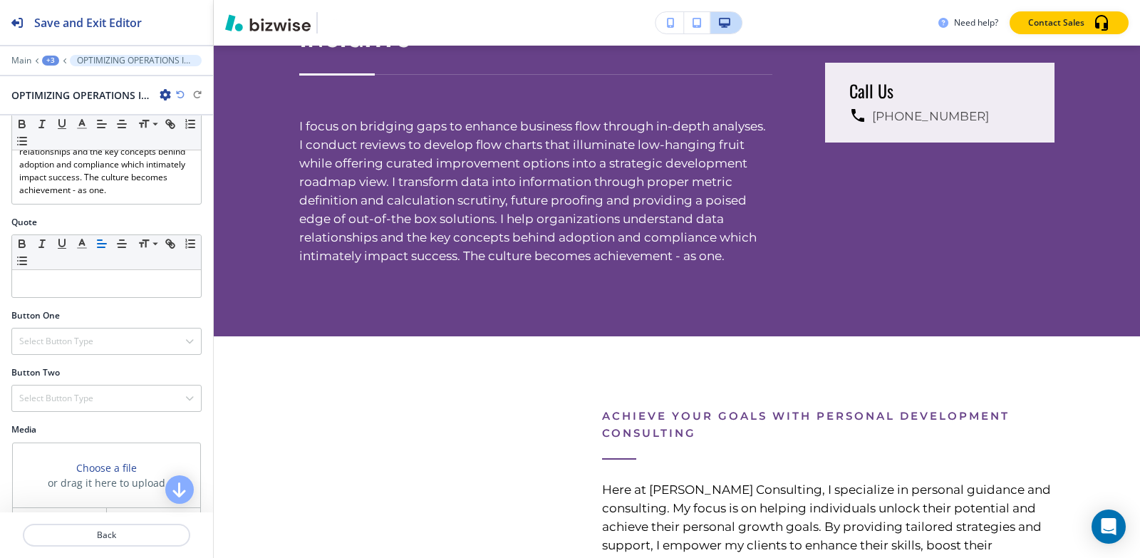
scroll to position [371, 0]
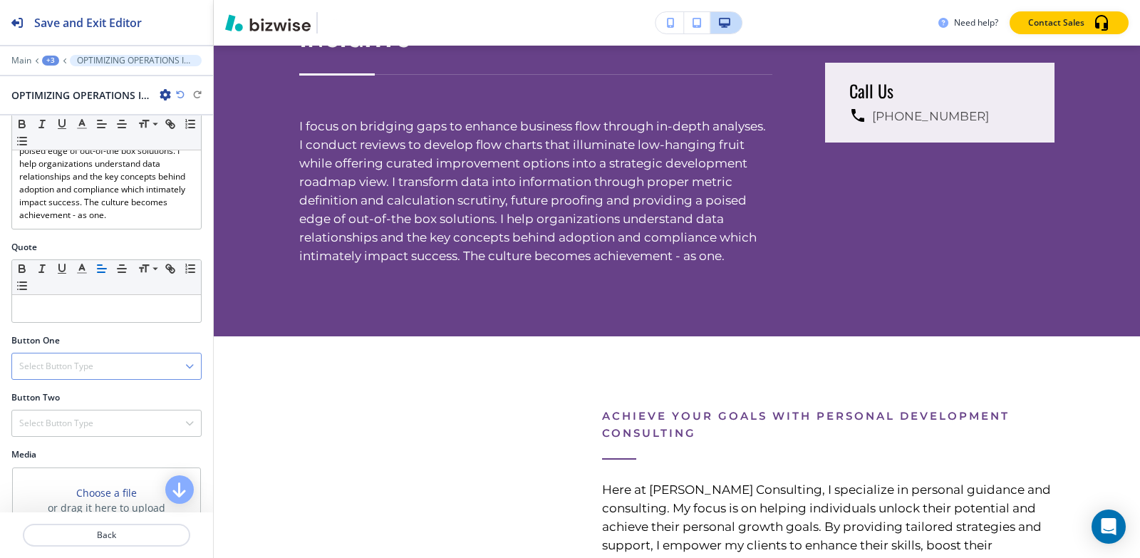
click at [71, 373] on h4 "Select Button Type" at bounding box center [56, 366] width 74 height 13
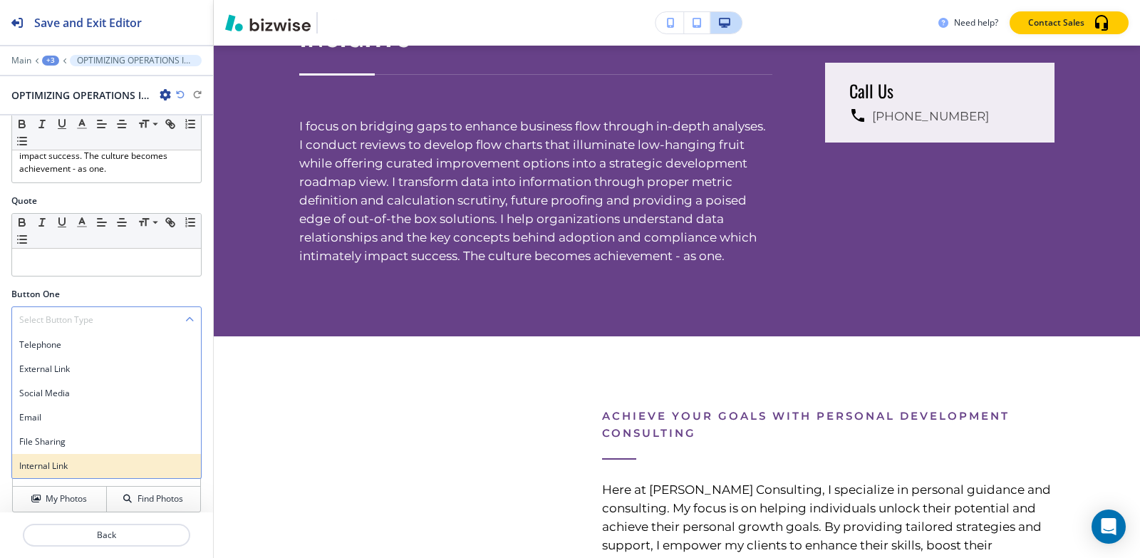
scroll to position [443, 0]
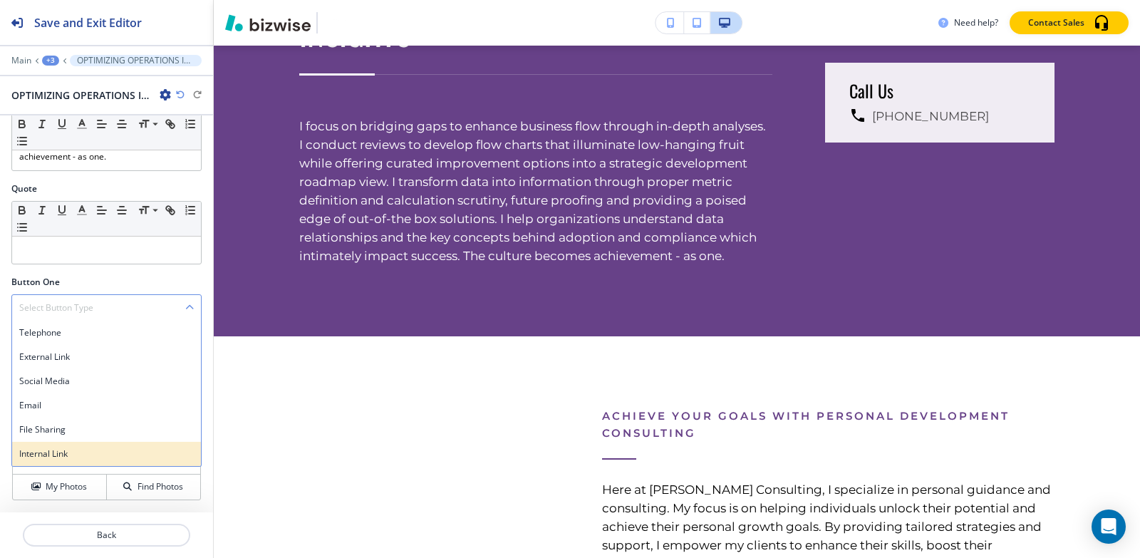
click at [51, 453] on h4 "Internal Link" at bounding box center [106, 454] width 175 height 13
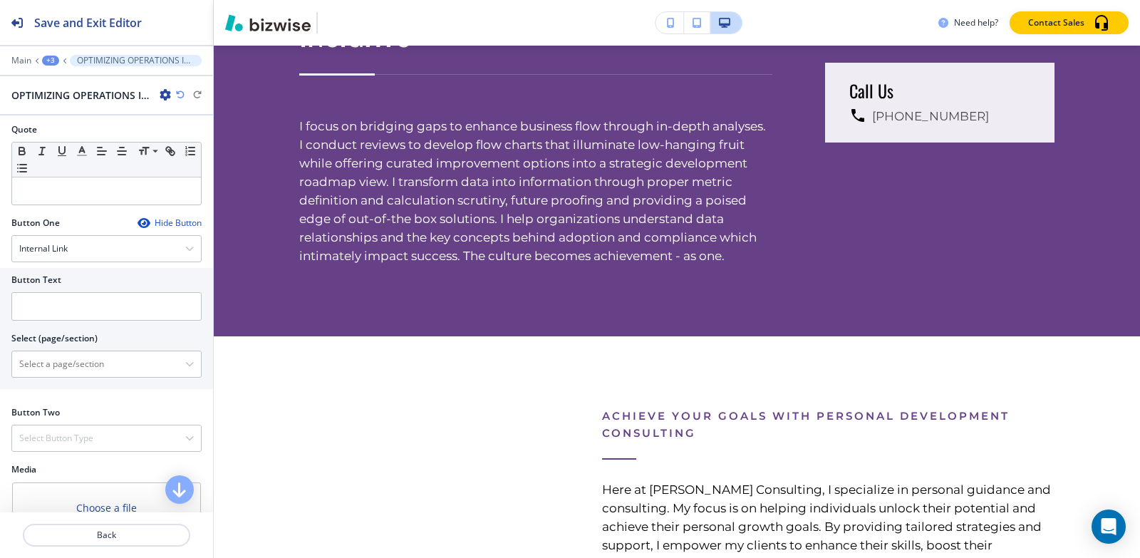
scroll to position [514, 0]
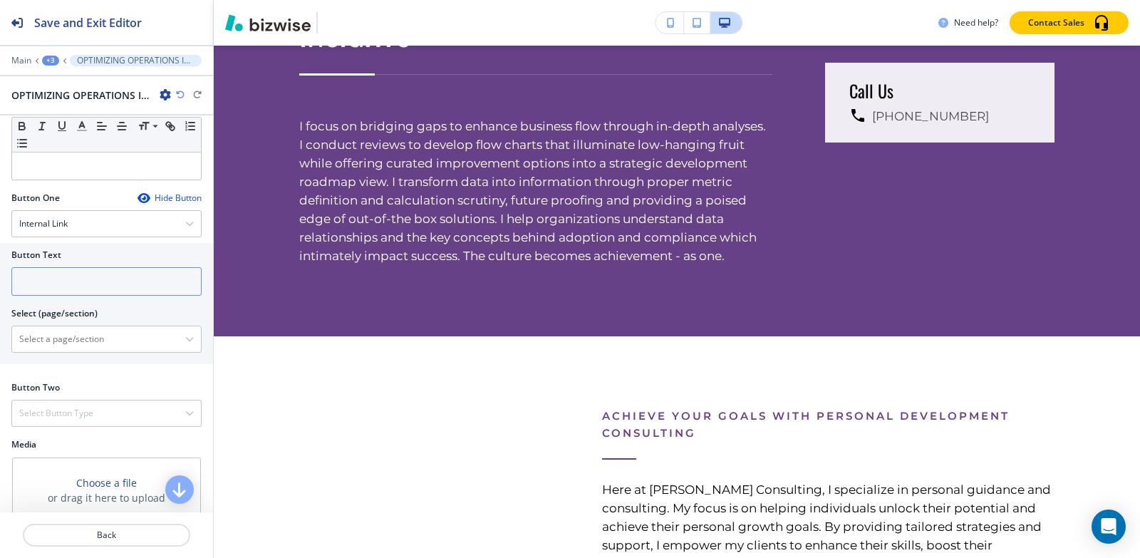
click at [83, 296] on input "text" at bounding box center [106, 281] width 190 height 29
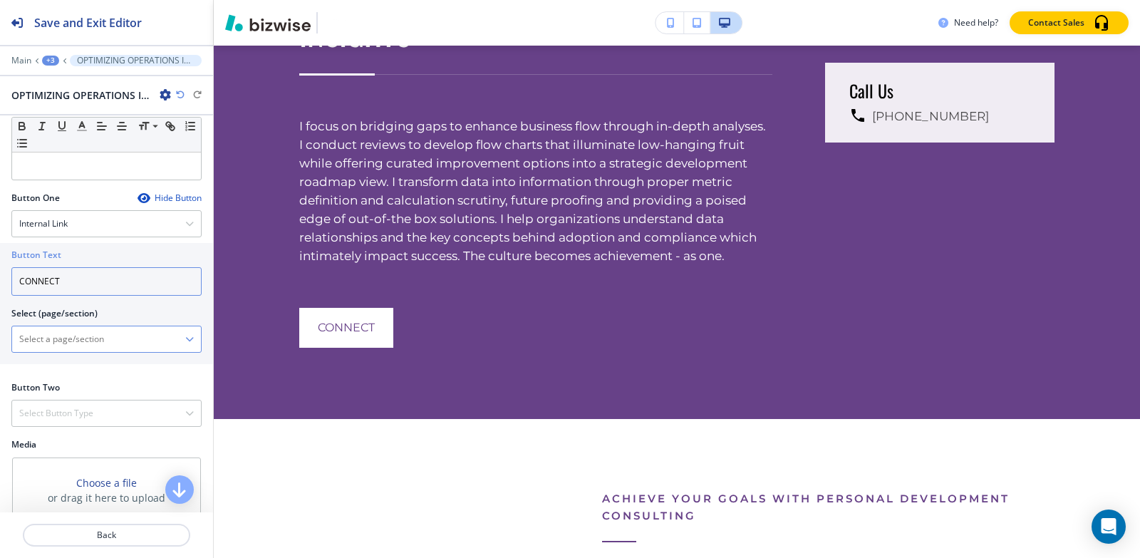
type input "CONNECT"
click at [49, 339] on div at bounding box center [106, 339] width 189 height 26
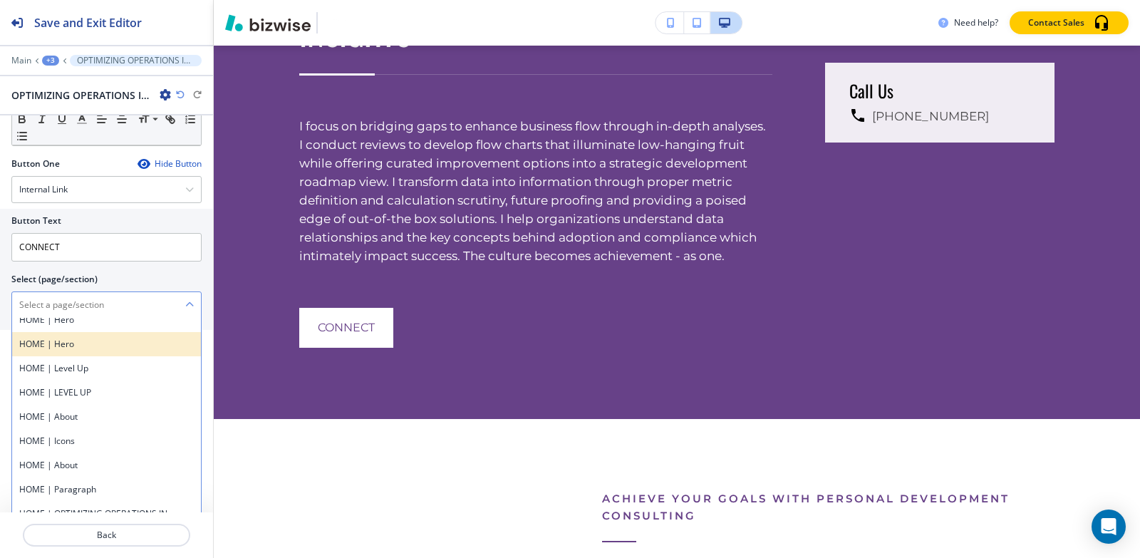
scroll to position [580, 0]
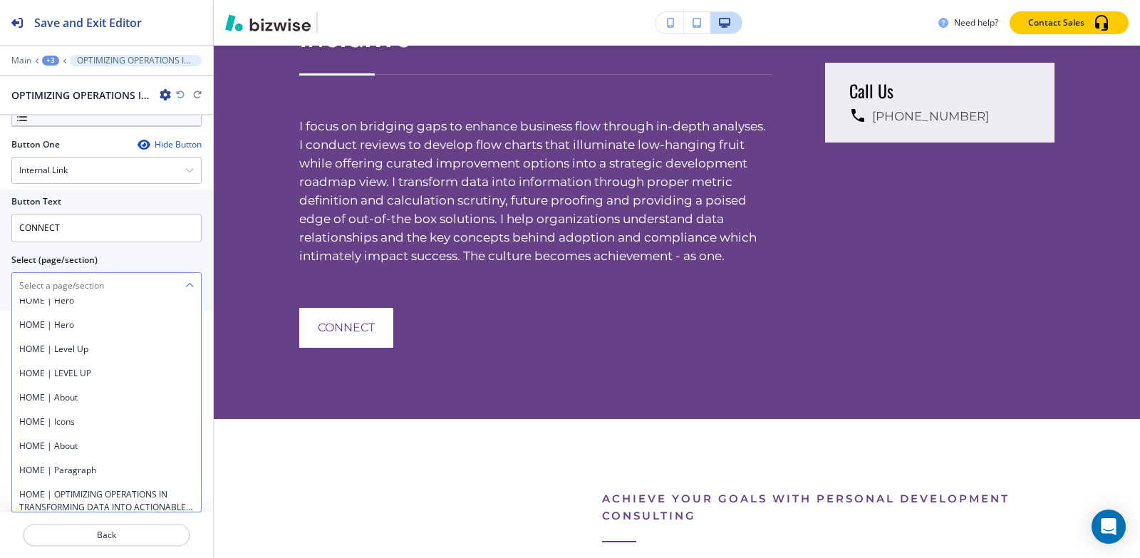
click at [86, 284] on \(page\/section\) "Manual Input" at bounding box center [98, 286] width 173 height 24
type \(page\/section\) "CONTACT | Contact Form"
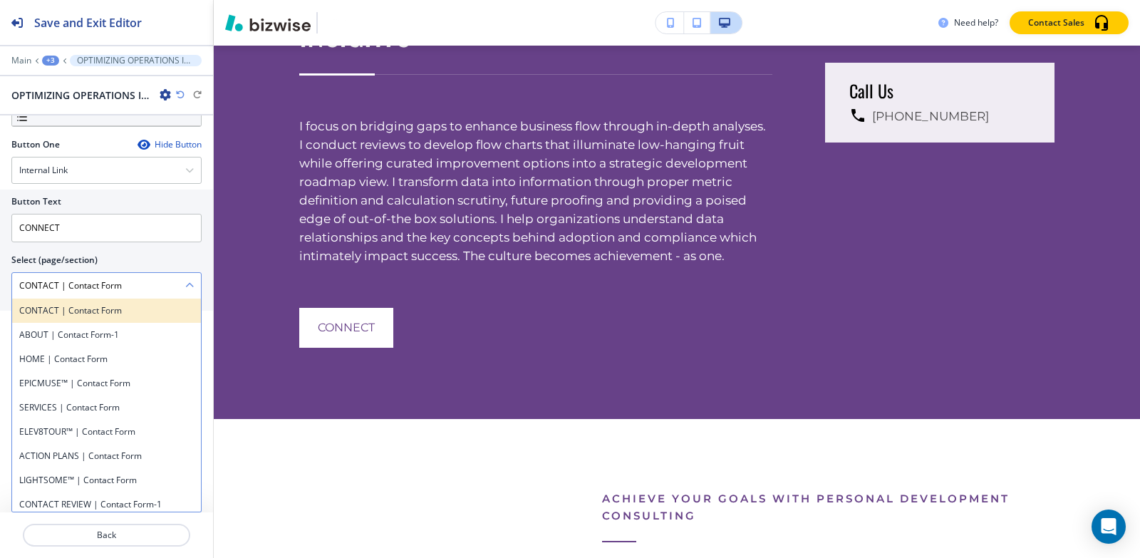
click at [82, 309] on h4 "CONTACT | Contact Form" at bounding box center [106, 310] width 175 height 13
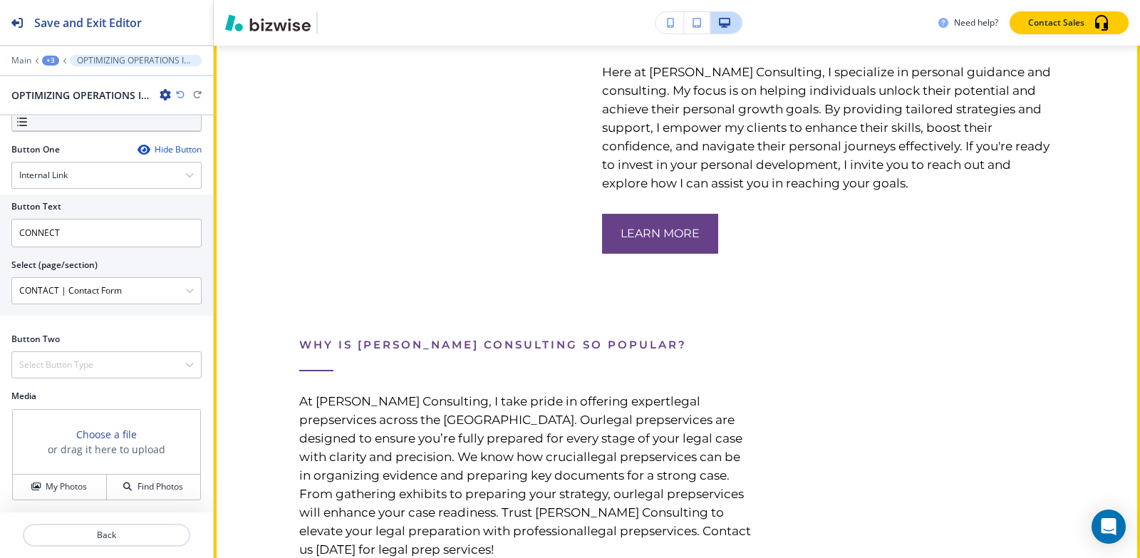
scroll to position [4917, 0]
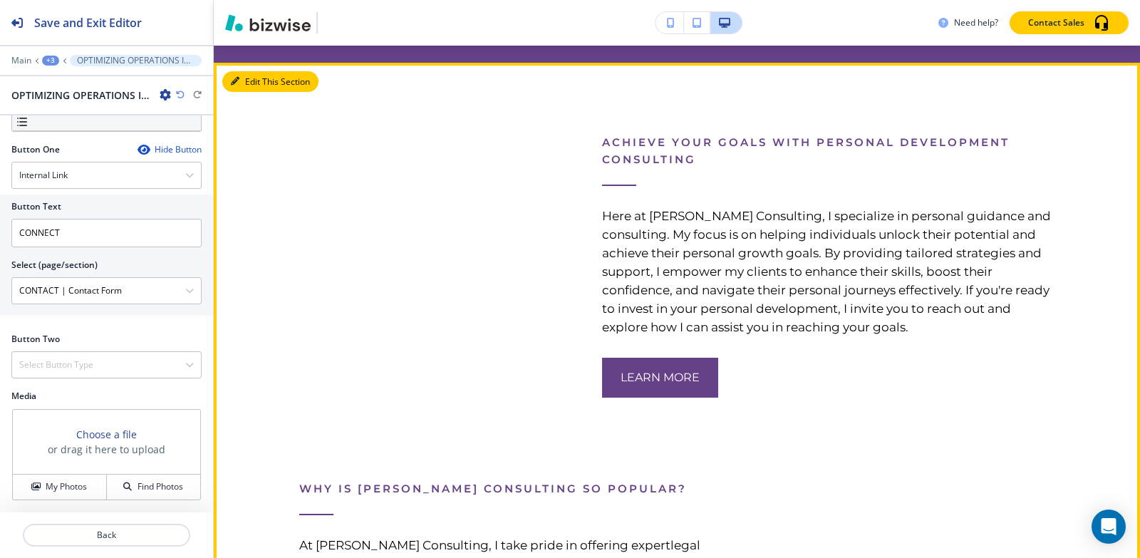
click at [254, 93] on button "Edit This Section" at bounding box center [270, 81] width 96 height 21
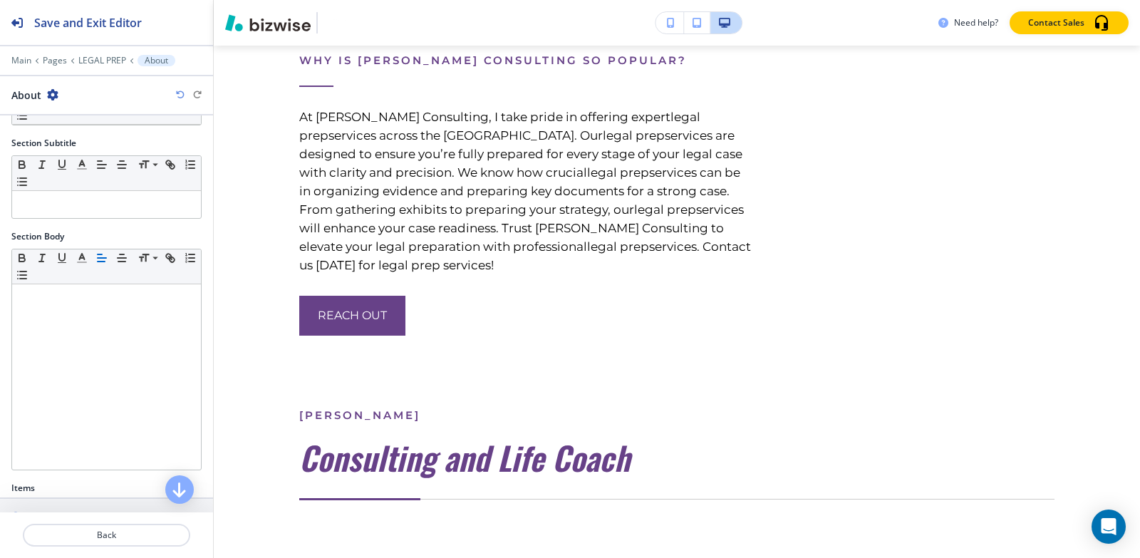
scroll to position [214, 0]
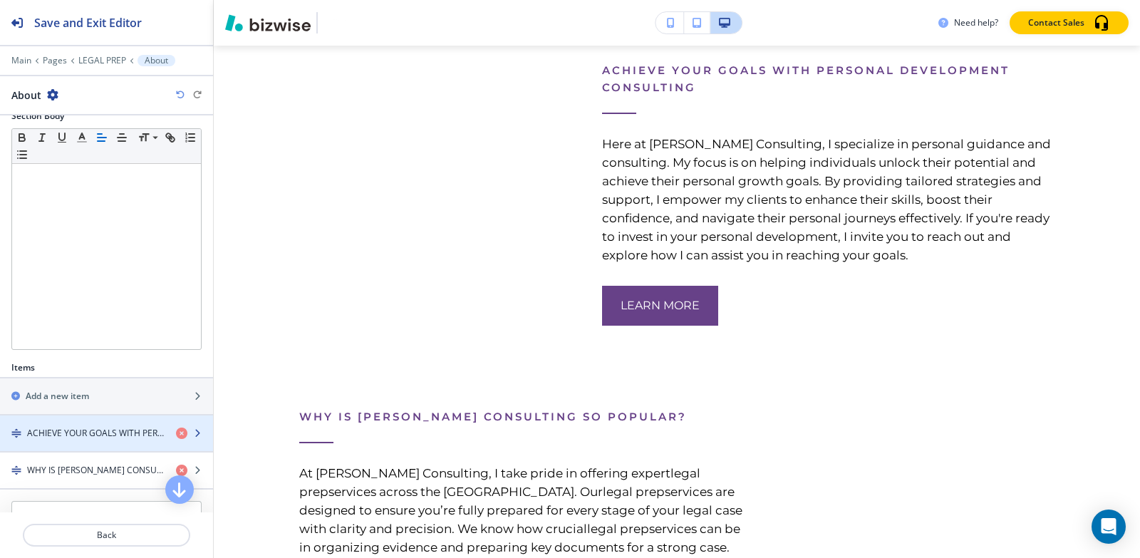
click at [110, 441] on div "button" at bounding box center [106, 445] width 213 height 11
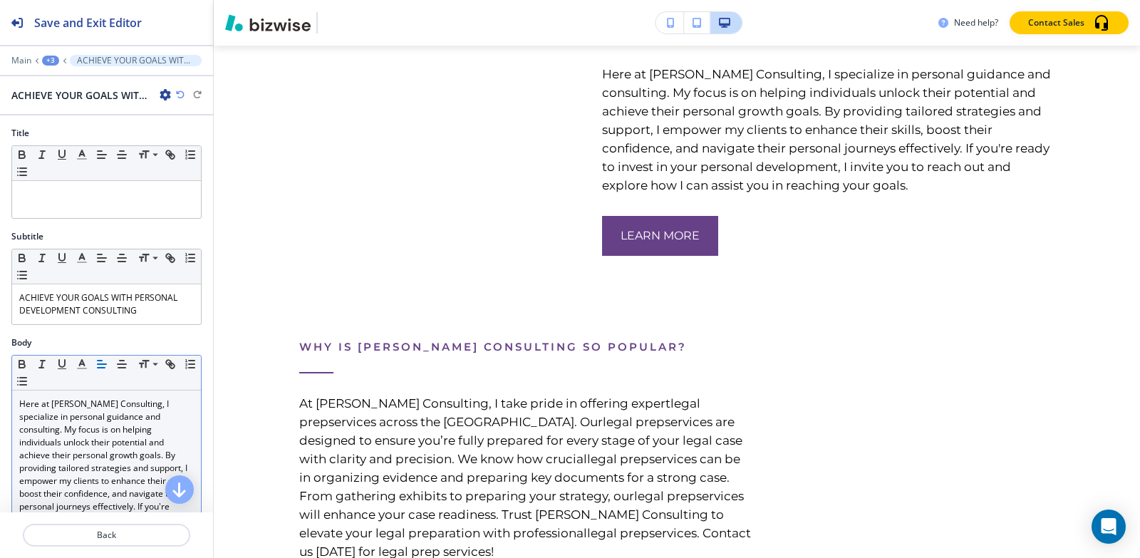
scroll to position [5060, 0]
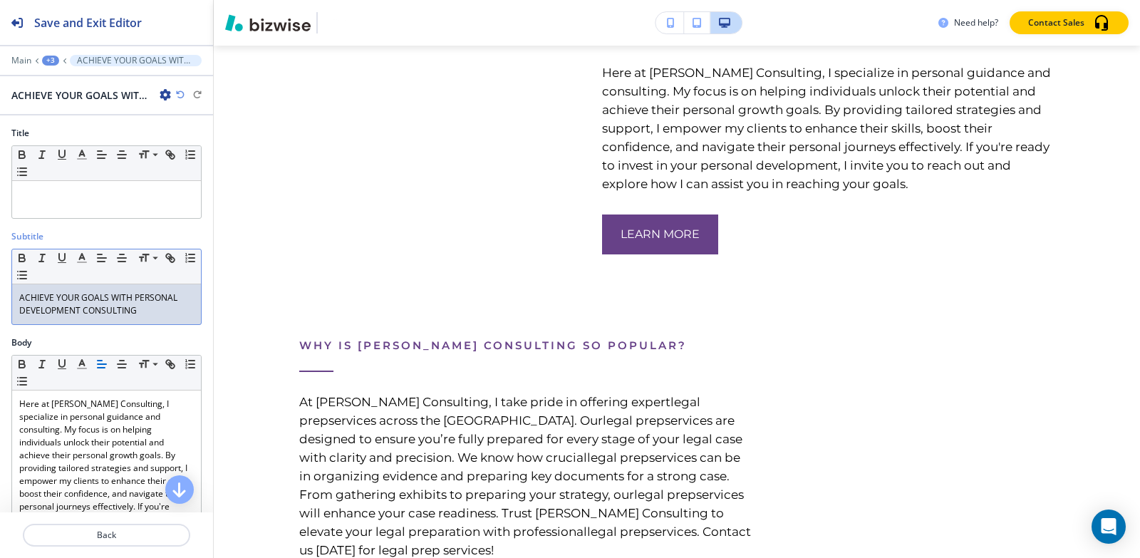
click at [98, 304] on p "ACHIEVE YOUR GOALS WITH PERSONAL DEVELOPMENT CONSULTING" at bounding box center [106, 304] width 175 height 26
copy p "ACHIEVE YOUR GOALS WITH PERSONAL DEVELOPMENT CONSULTING"
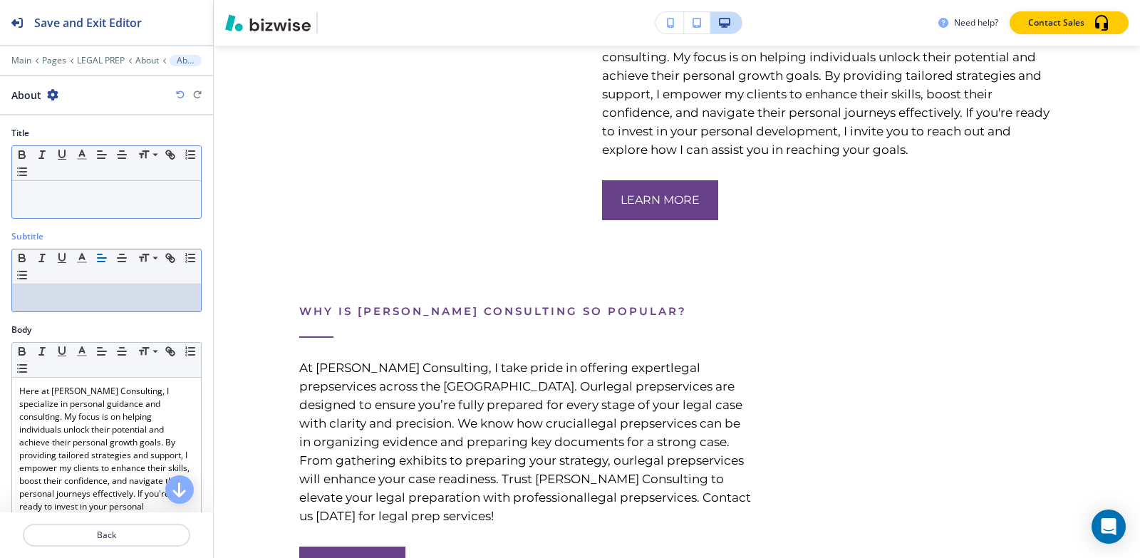
click at [65, 208] on div at bounding box center [106, 199] width 189 height 37
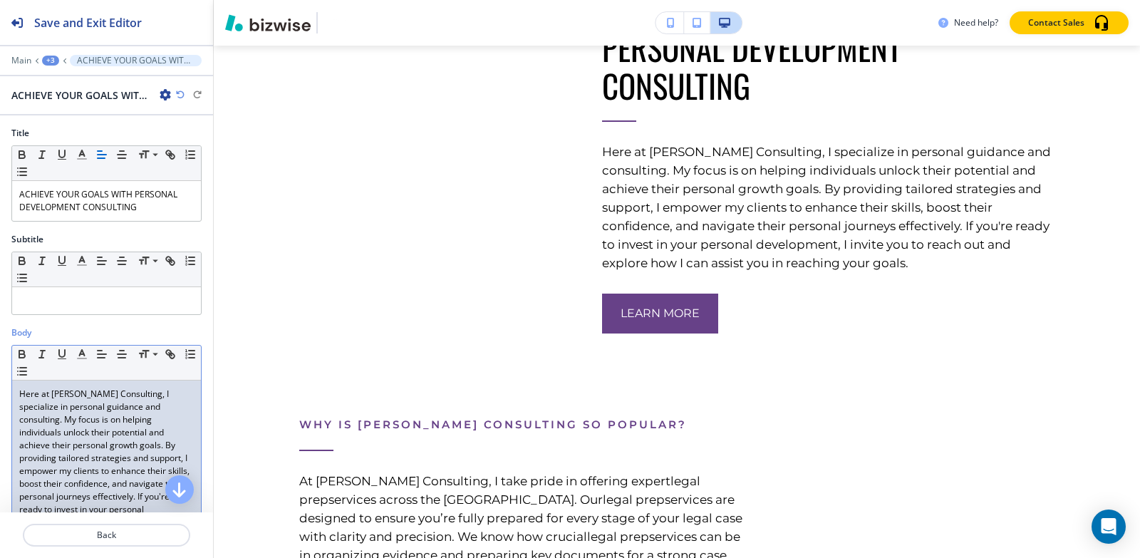
click at [57, 418] on p "Here at [PERSON_NAME] Consulting, I specialize in personal guidance and consult…" at bounding box center [106, 471] width 175 height 167
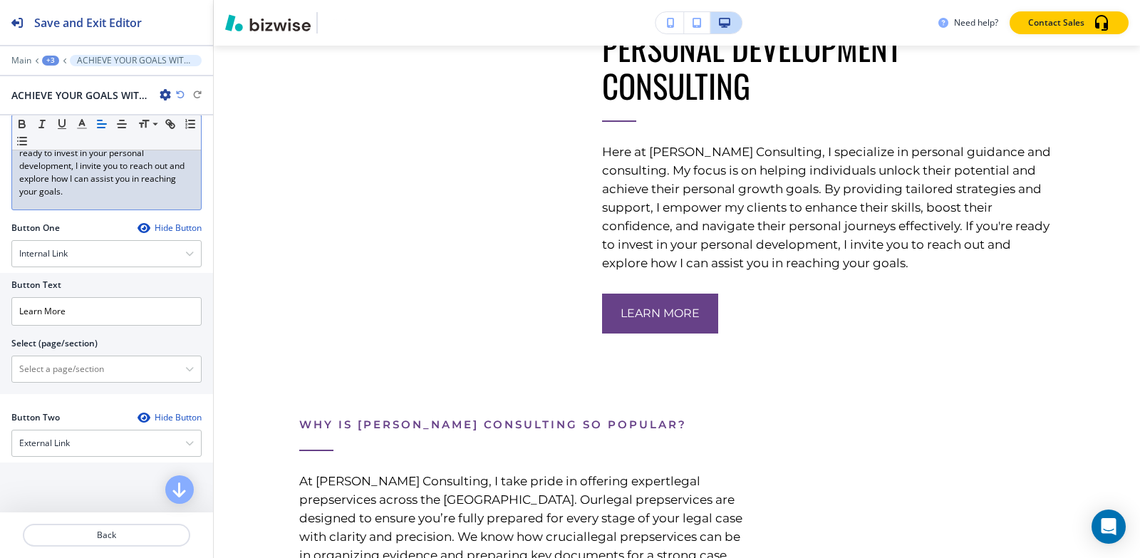
scroll to position [428, 0]
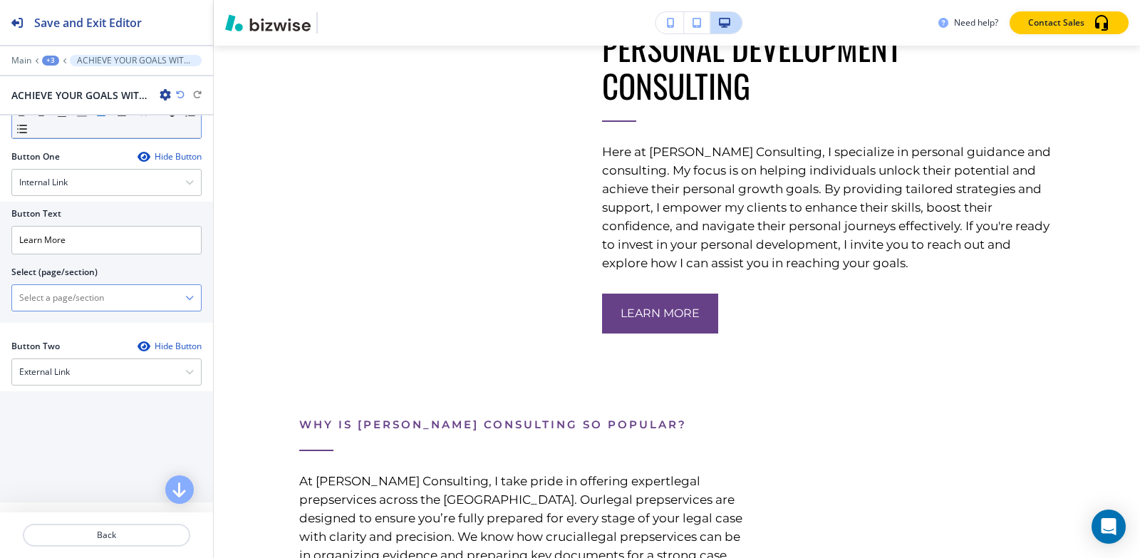
click at [66, 298] on \(page\/section\) "Manual Input" at bounding box center [98, 298] width 173 height 24
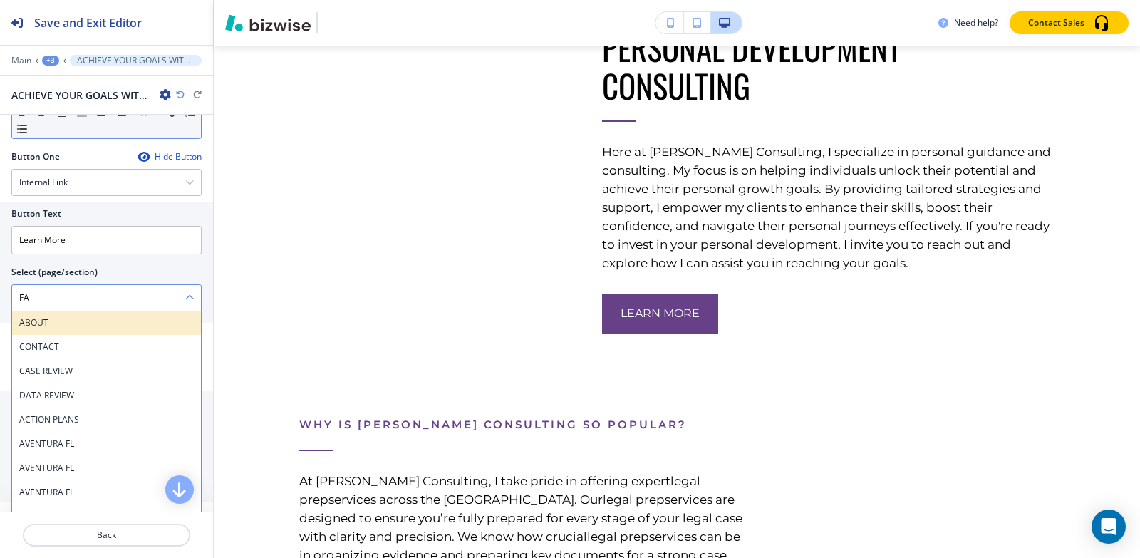
type \(page\/section\) "faq"
drag, startPoint x: 92, startPoint y: 287, endPoint x: 0, endPoint y: 286, distance: 91.9
click at [0, 286] on div "Button Text Learn More Select (page/section) faq LEGAL PREP DATA REVIEW AVENTUR…" at bounding box center [106, 262] width 213 height 121
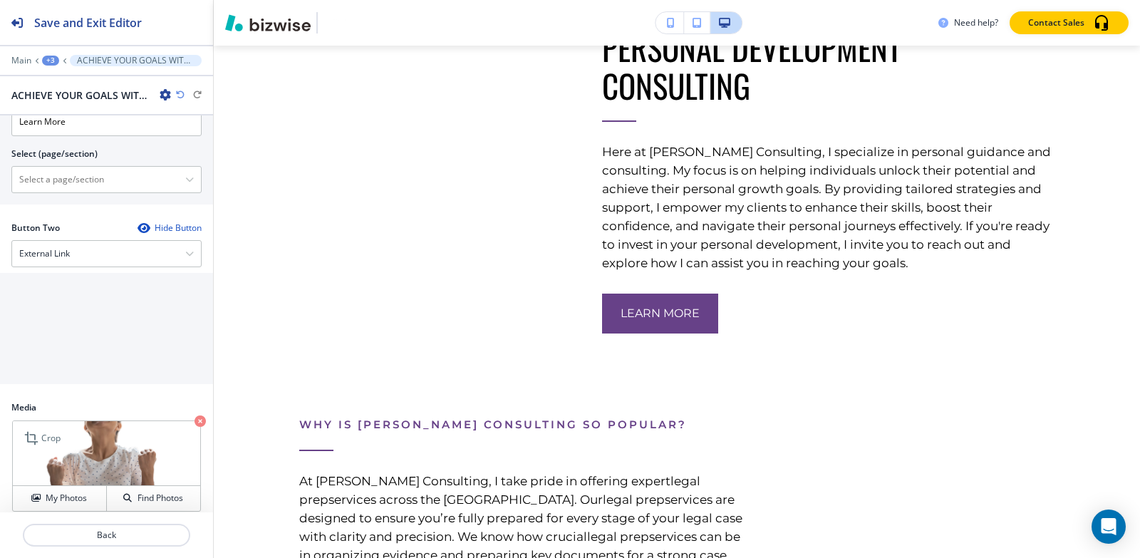
scroll to position [623, 0]
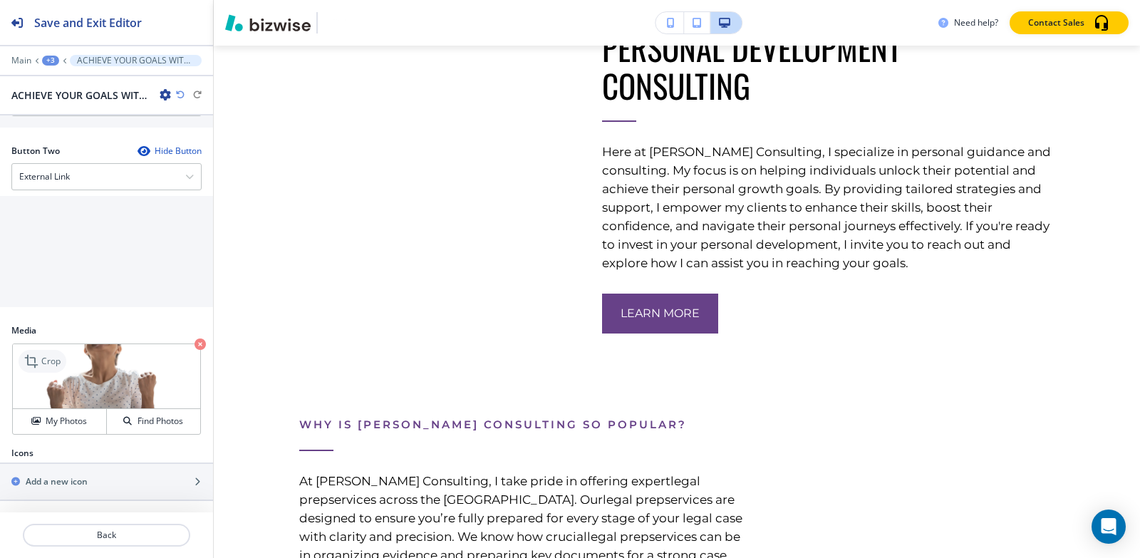
click at [31, 362] on icon at bounding box center [32, 361] width 17 height 17
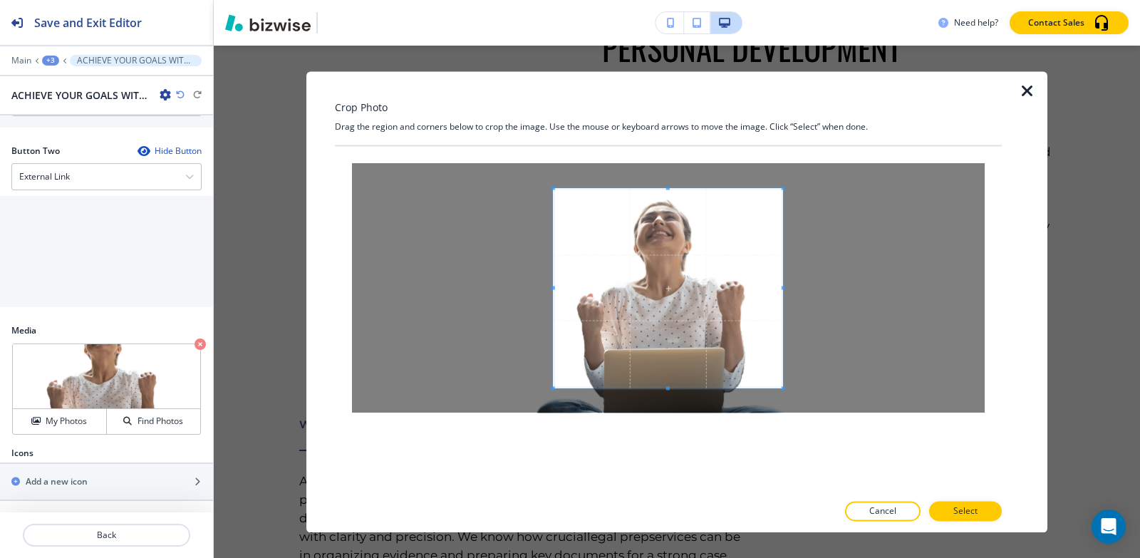
click at [668, 115] on div "Crop Photo Drag the region and corners below to crop the image. Use the mouse o…" at bounding box center [668, 301] width 667 height 461
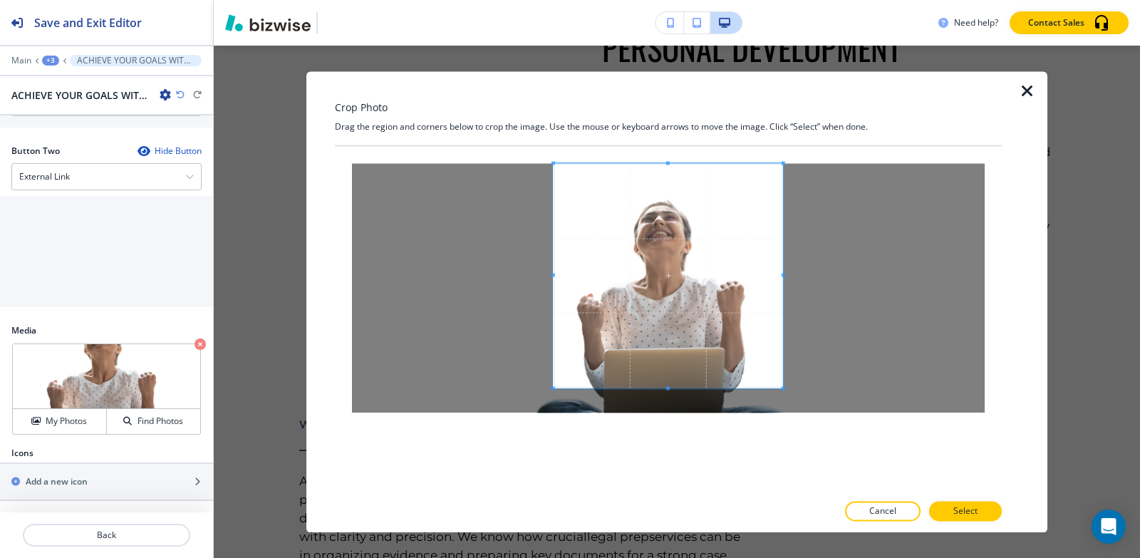
click at [669, 455] on div at bounding box center [668, 319] width 667 height 346
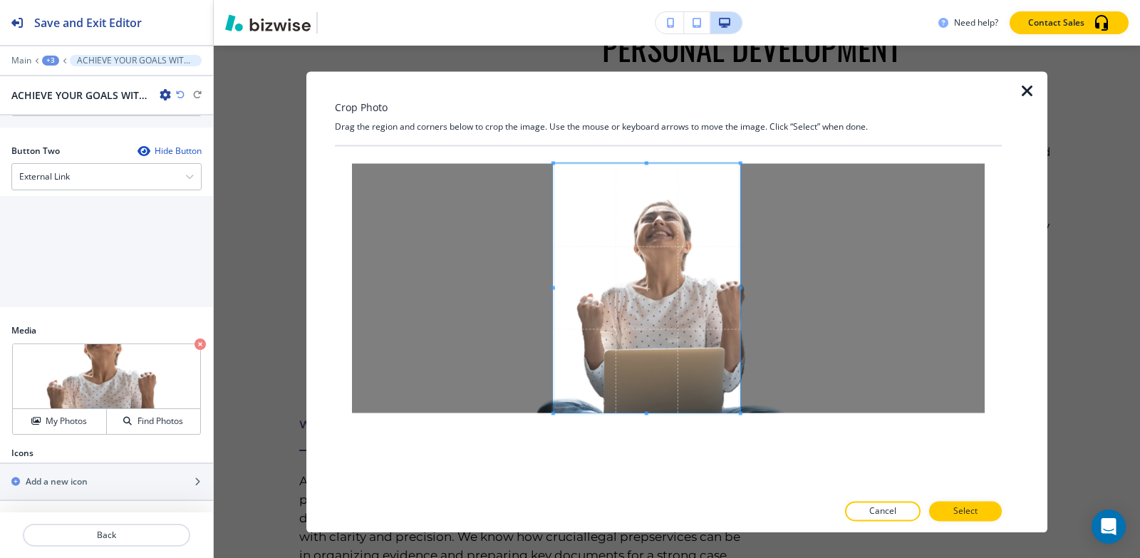
click at [740, 291] on div at bounding box center [647, 287] width 187 height 249
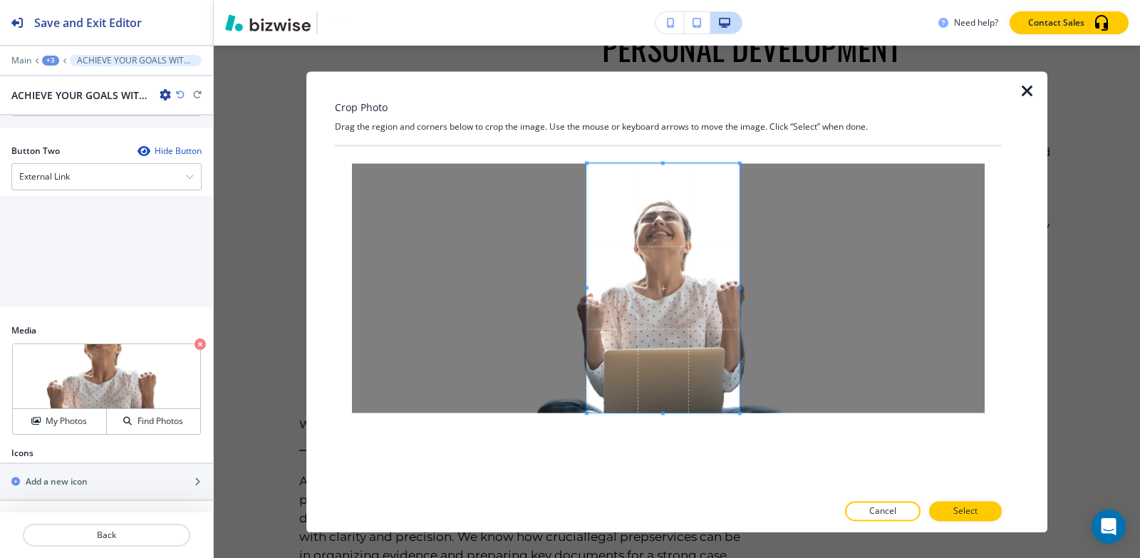
click at [587, 287] on span at bounding box center [587, 288] width 4 height 4
click at [961, 518] on button "Select" at bounding box center [965, 511] width 73 height 20
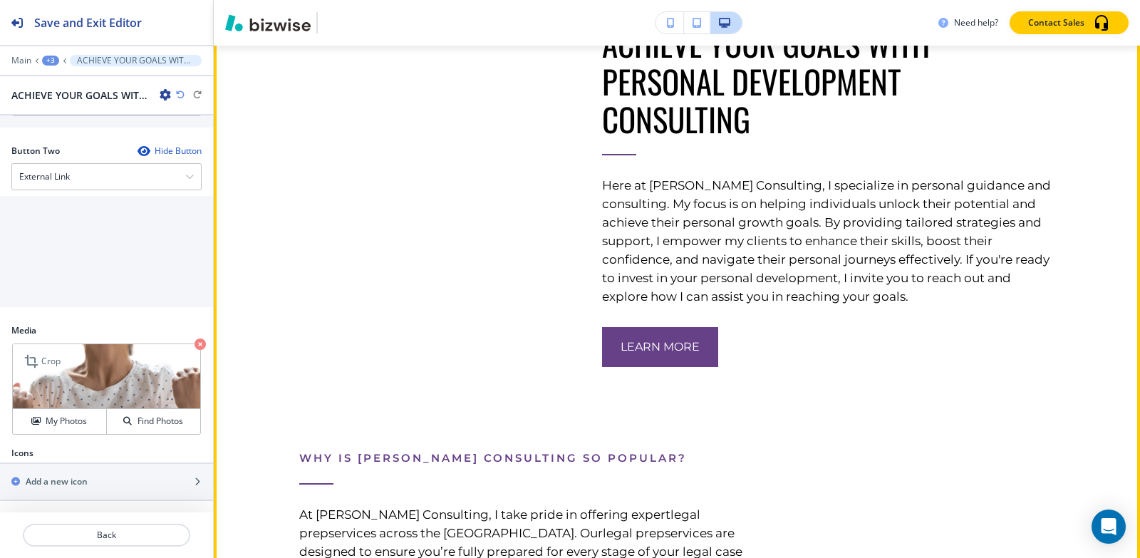
scroll to position [5060, 0]
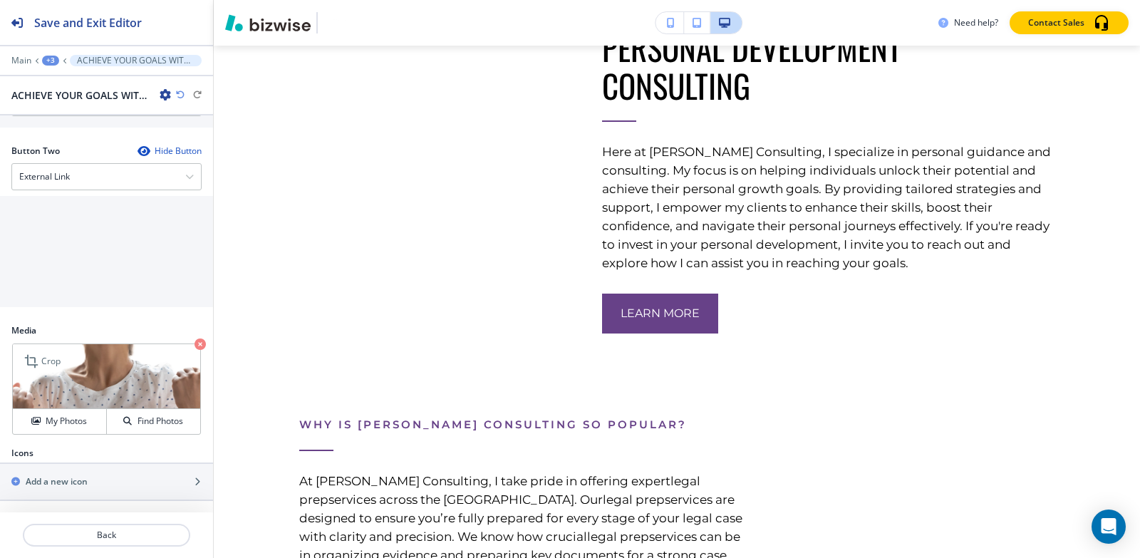
click at [43, 348] on img at bounding box center [106, 376] width 187 height 65
click at [43, 360] on p "Crop" at bounding box center [50, 361] width 19 height 13
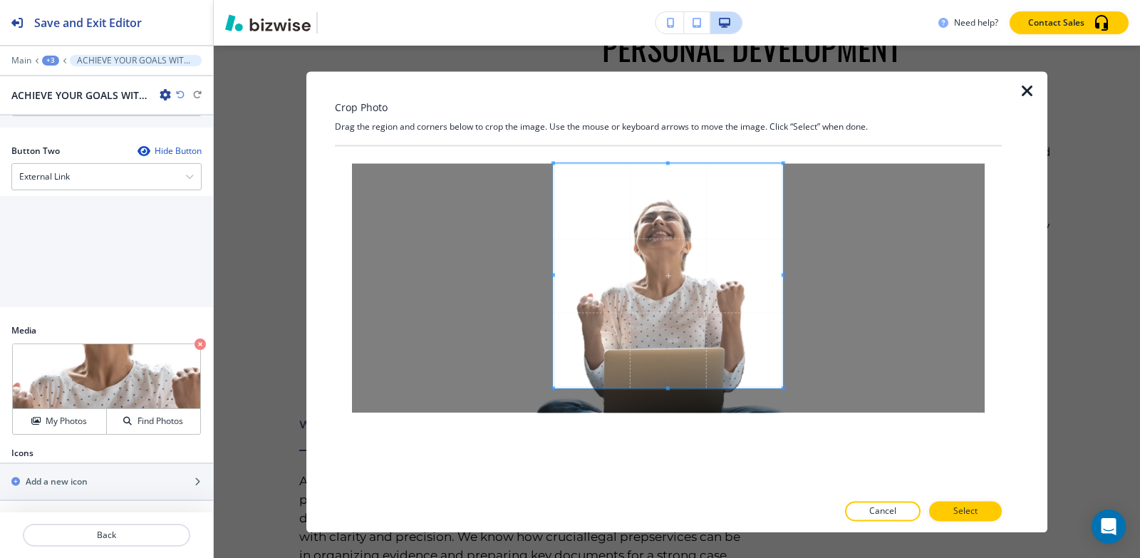
click at [666, 138] on div "Crop Photo Drag the region and corners below to crop the image. Use the mouse o…" at bounding box center [668, 301] width 667 height 461
click at [671, 440] on div at bounding box center [668, 319] width 667 height 346
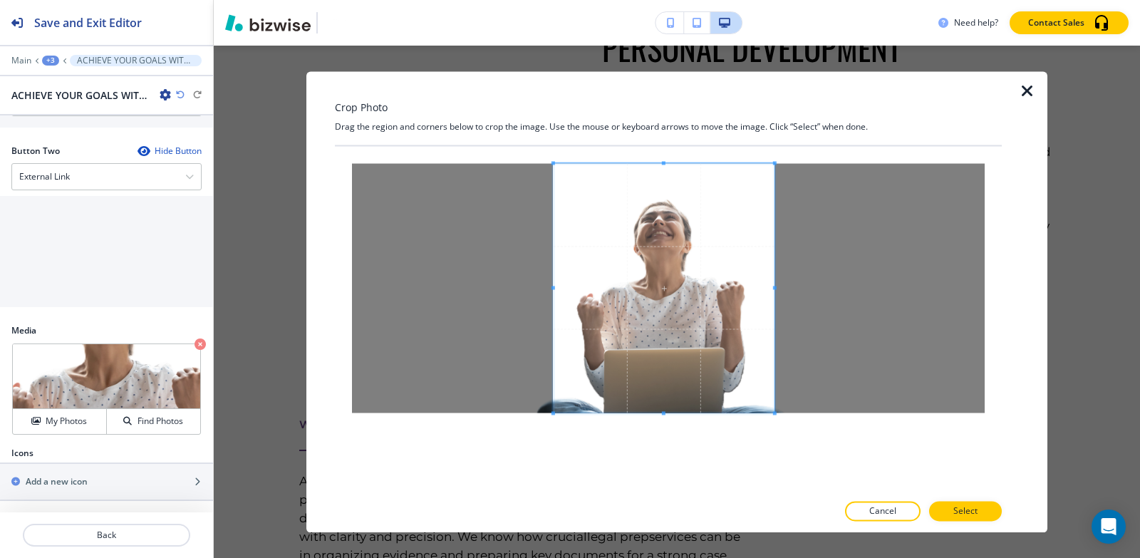
click at [775, 287] on span at bounding box center [775, 288] width 4 height 4
click at [563, 287] on span at bounding box center [564, 288] width 4 height 4
click at [946, 510] on button "Select" at bounding box center [965, 511] width 73 height 20
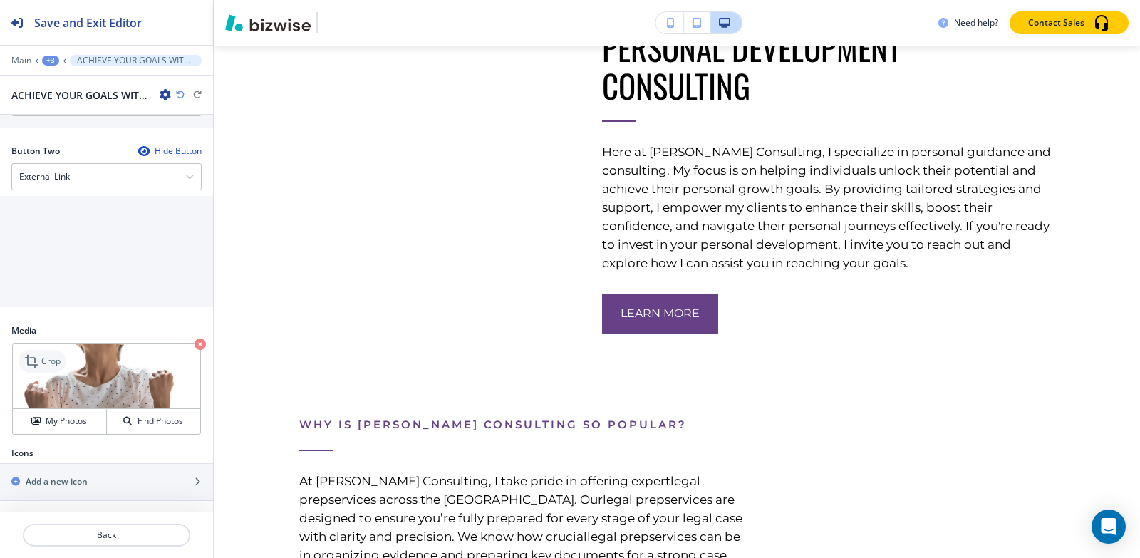
click at [34, 357] on icon at bounding box center [31, 361] width 13 height 13
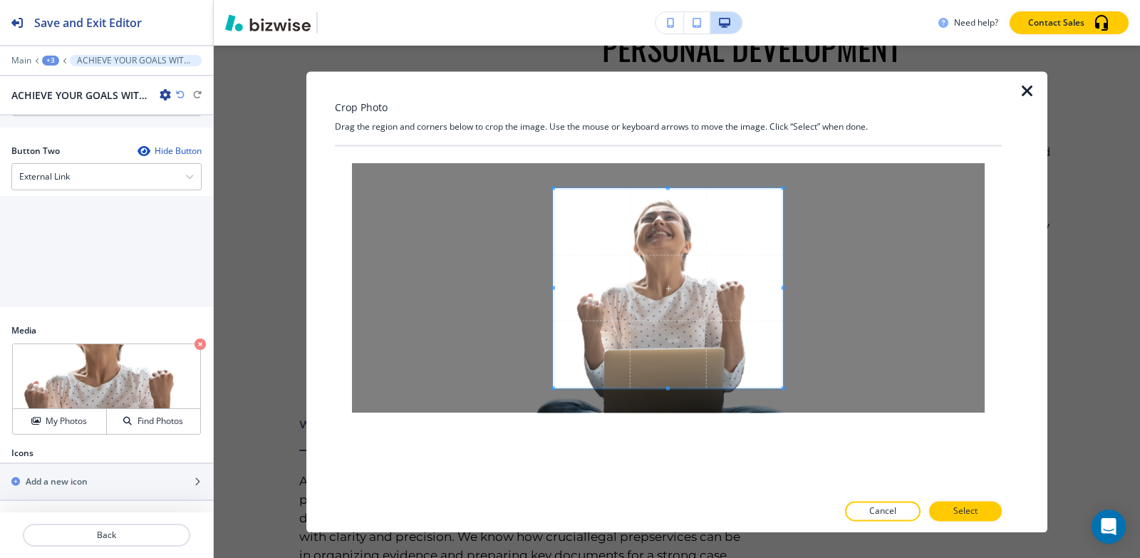
click at [667, 123] on div "Crop Photo Drag the region and corners below to crop the image. Use the mouse o…" at bounding box center [668, 301] width 667 height 461
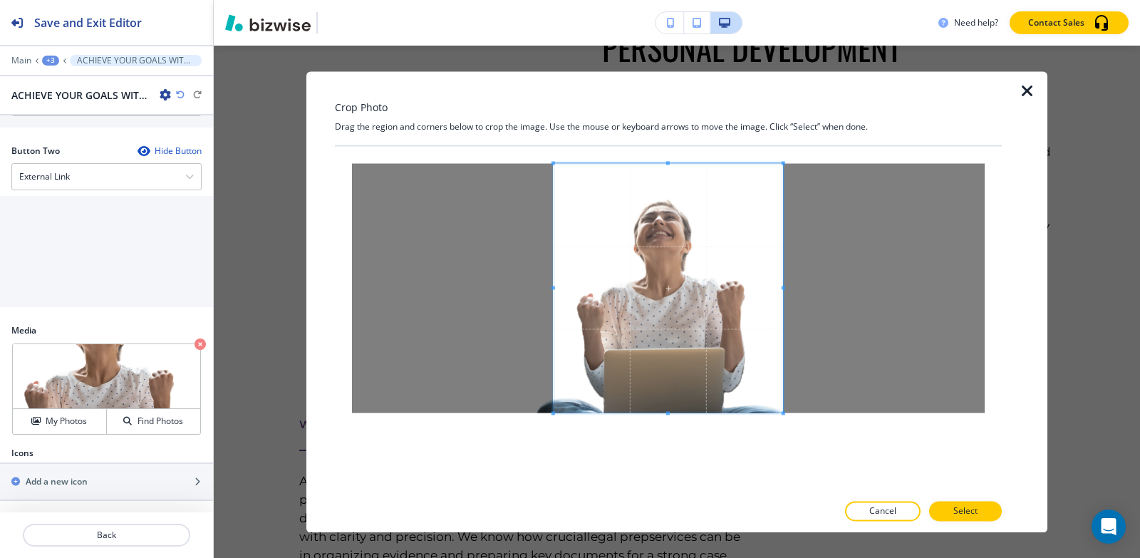
click at [681, 458] on div at bounding box center [668, 319] width 667 height 346
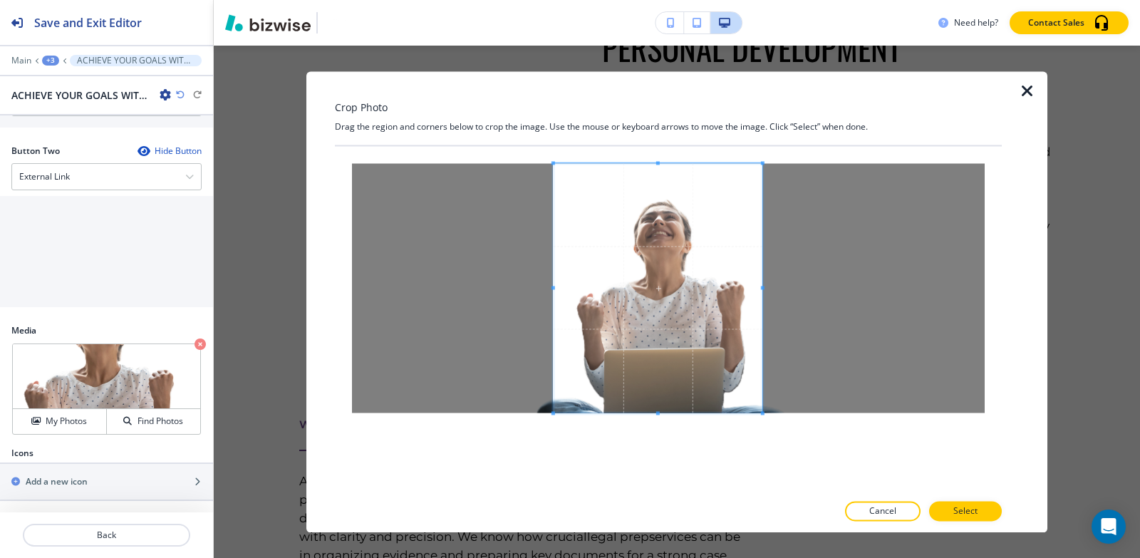
click at [760, 287] on div at bounding box center [658, 287] width 209 height 249
click at [569, 286] on span at bounding box center [569, 288] width 4 height 4
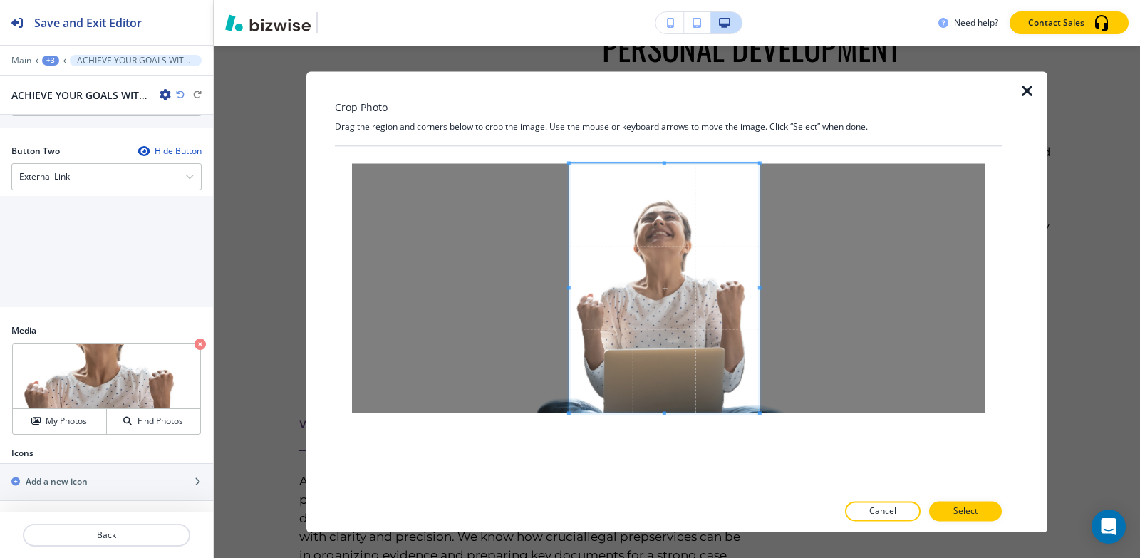
click at [758, 287] on span at bounding box center [760, 288] width 4 height 4
click at [946, 505] on button "Select" at bounding box center [965, 511] width 73 height 20
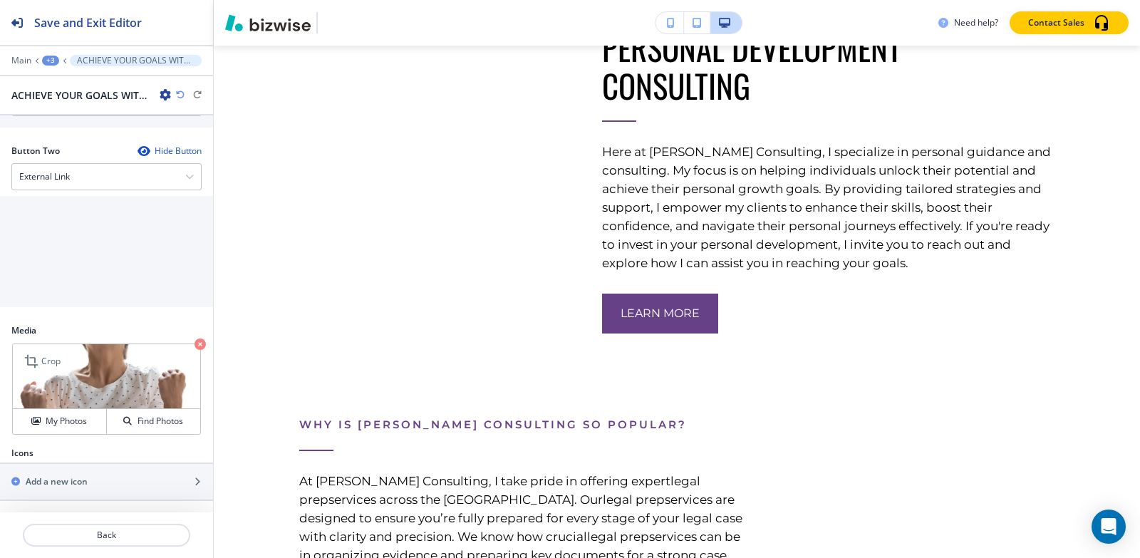
click at [48, 357] on p "Crop" at bounding box center [50, 361] width 19 height 13
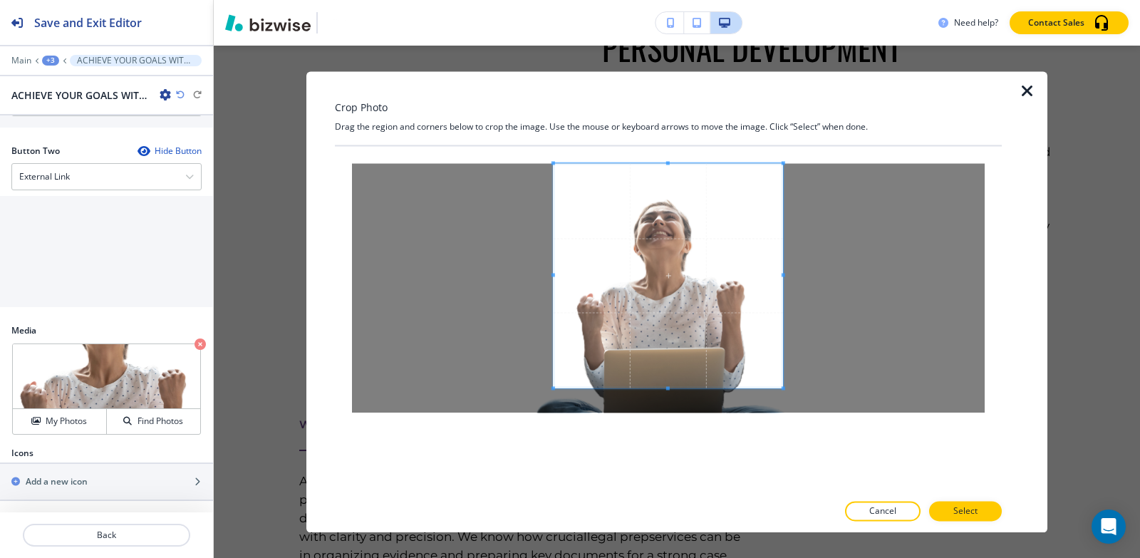
click at [665, 142] on div "Crop Photo Drag the region and corners below to crop the image. Use the mouse o…" at bounding box center [668, 301] width 667 height 461
click at [685, 477] on div at bounding box center [668, 319] width 667 height 346
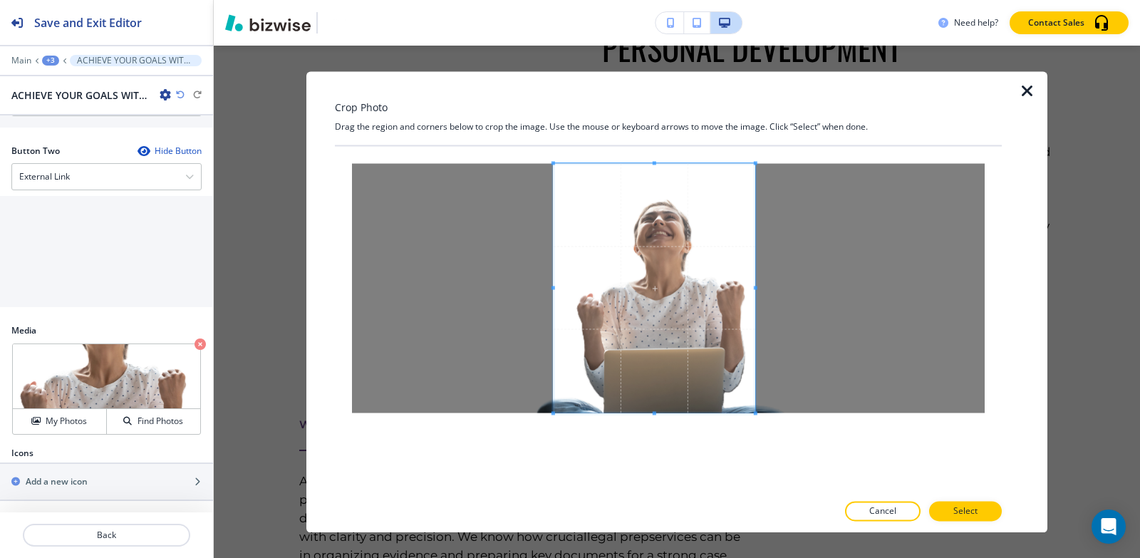
click at [755, 287] on span at bounding box center [756, 288] width 4 height 4
click at [573, 289] on div at bounding box center [664, 287] width 182 height 249
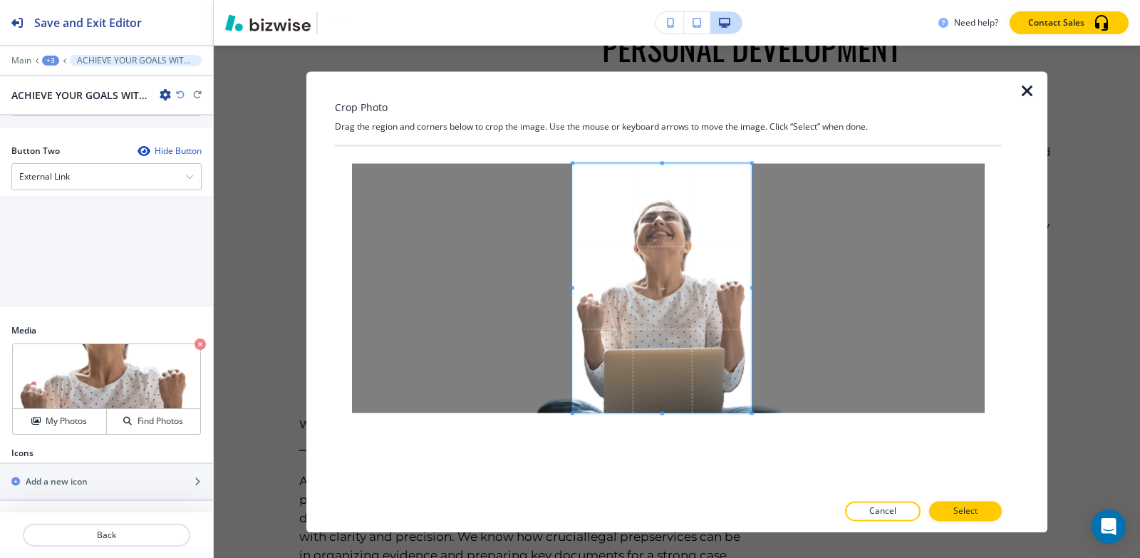
click at [753, 287] on span at bounding box center [752, 288] width 4 height 4
click at [750, 287] on span at bounding box center [750, 288] width 4 height 4
click at [954, 510] on p "Select" at bounding box center [966, 511] width 24 height 13
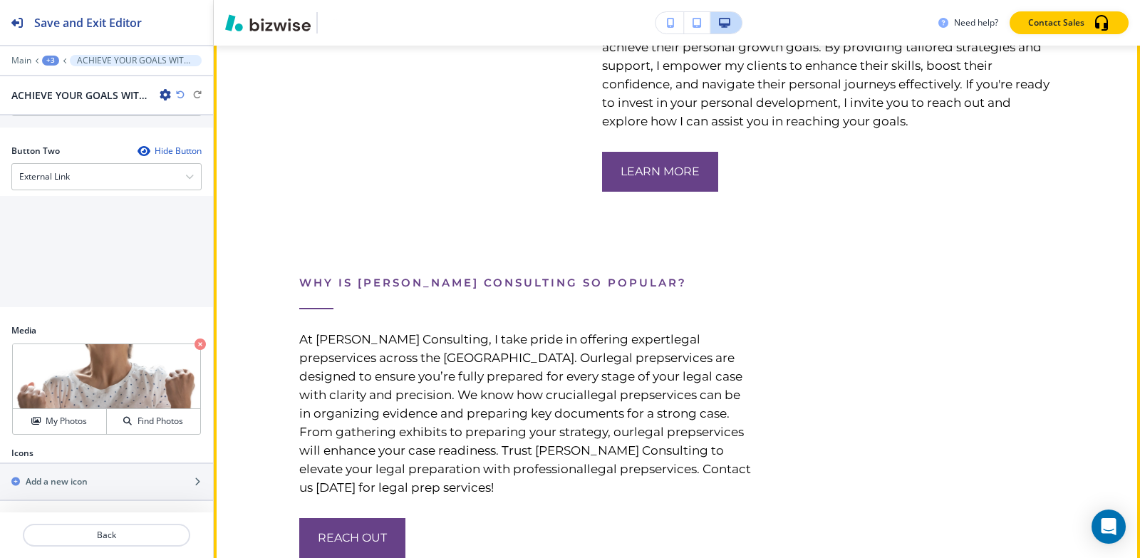
scroll to position [5202, 0]
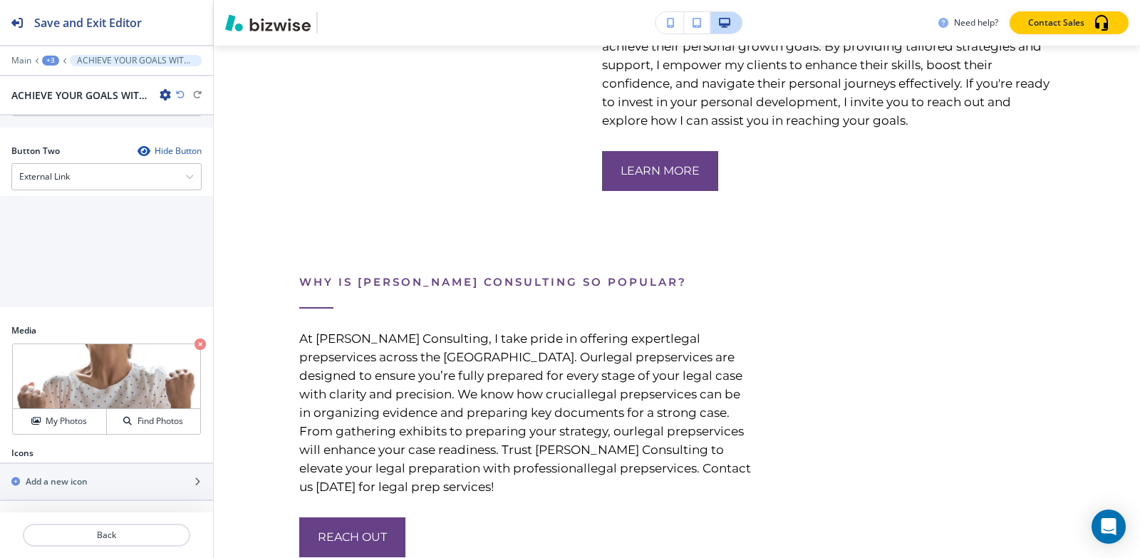
click at [51, 63] on div "+3" at bounding box center [50, 61] width 17 height 10
click at [56, 125] on button "About" at bounding box center [87, 134] width 91 height 26
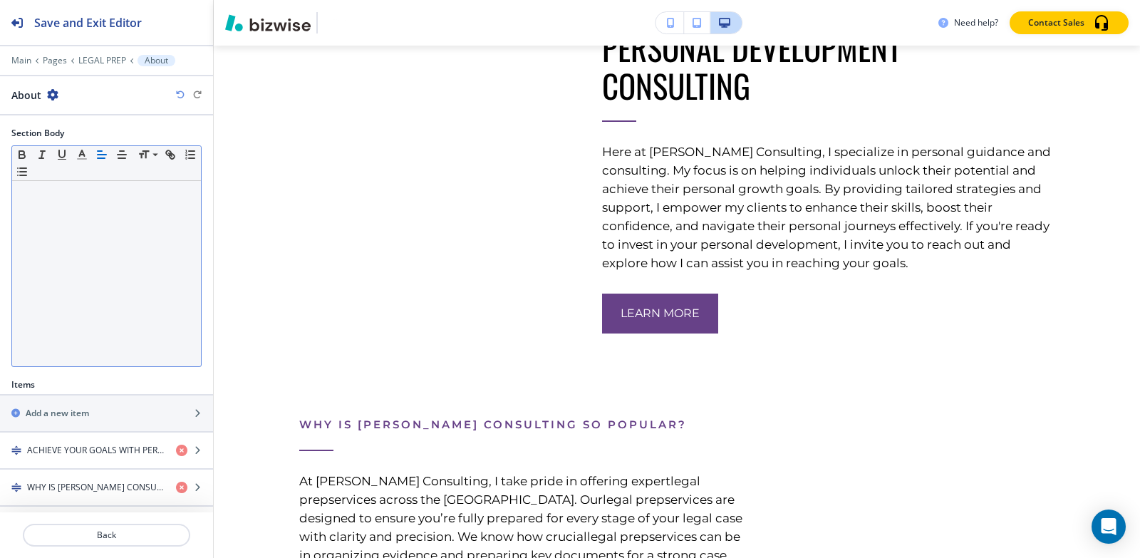
scroll to position [289, 0]
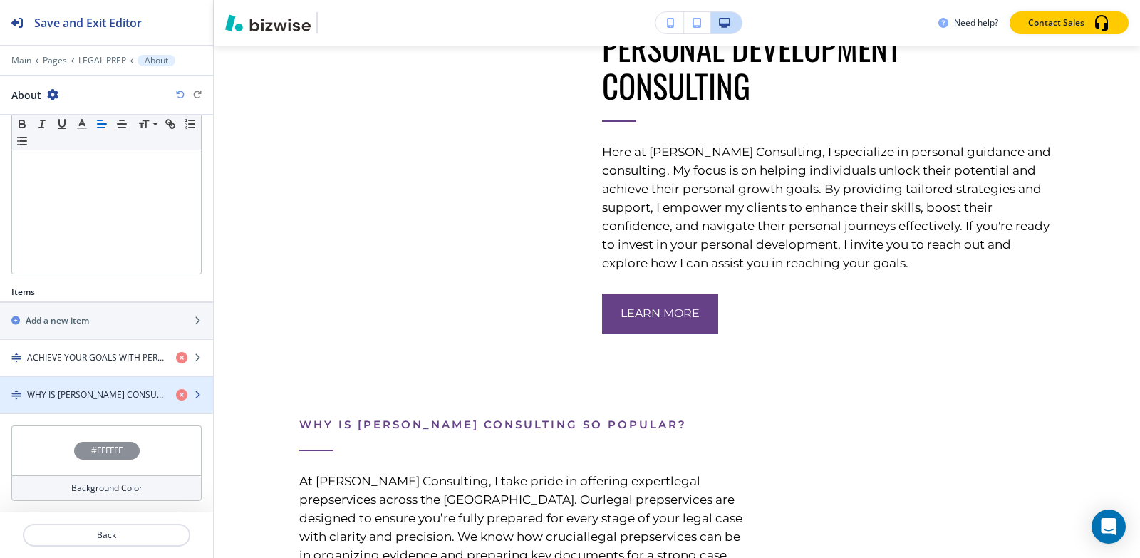
click at [68, 392] on h4 "WHY IS [PERSON_NAME] CONSULTING SO POPULAR?" at bounding box center [96, 394] width 138 height 13
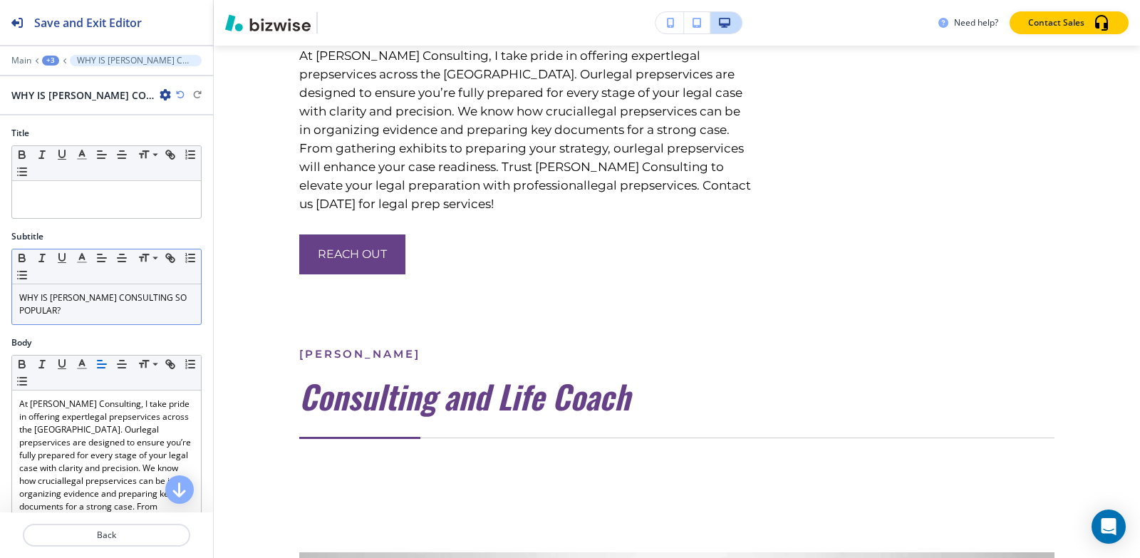
scroll to position [5491, 0]
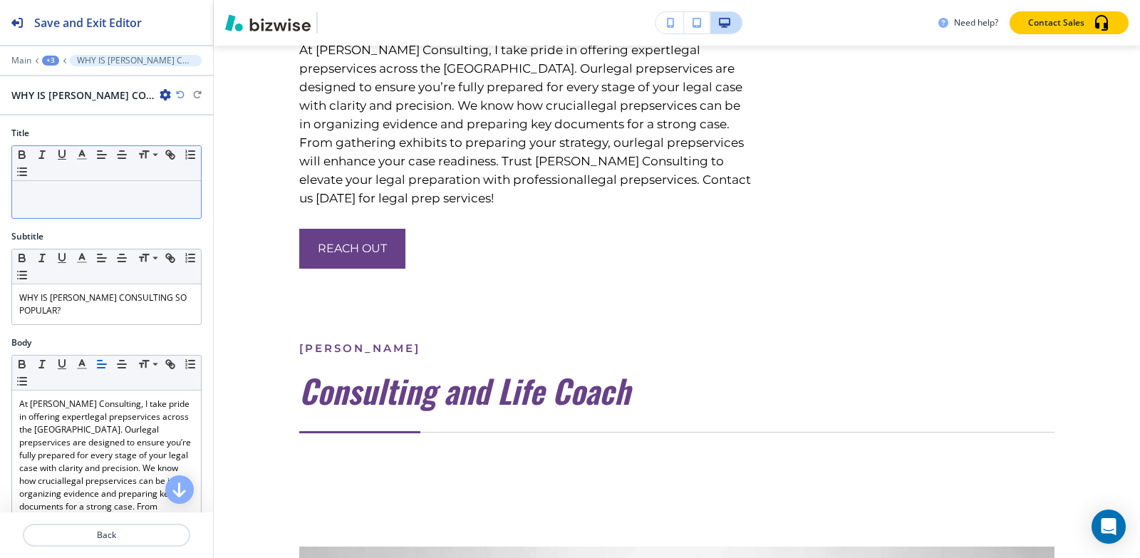
click at [91, 203] on div at bounding box center [106, 199] width 189 height 37
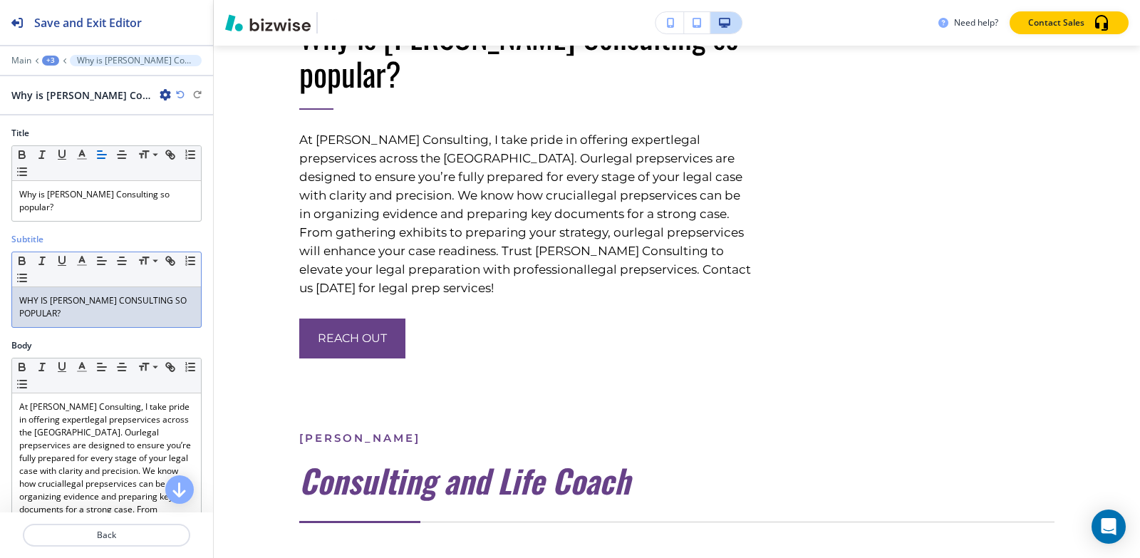
click at [113, 323] on div "WHY IS [PERSON_NAME] CONSULTING SO POPULAR?" at bounding box center [106, 307] width 189 height 40
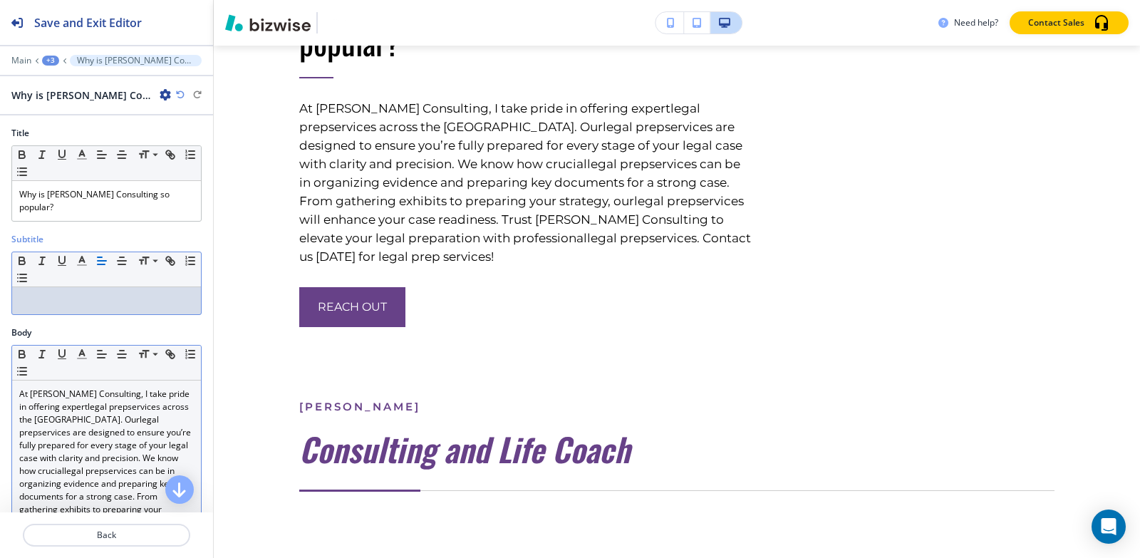
click at [98, 413] on link "services across the [GEOGRAPHIC_DATA]. Our" at bounding box center [105, 413] width 172 height 25
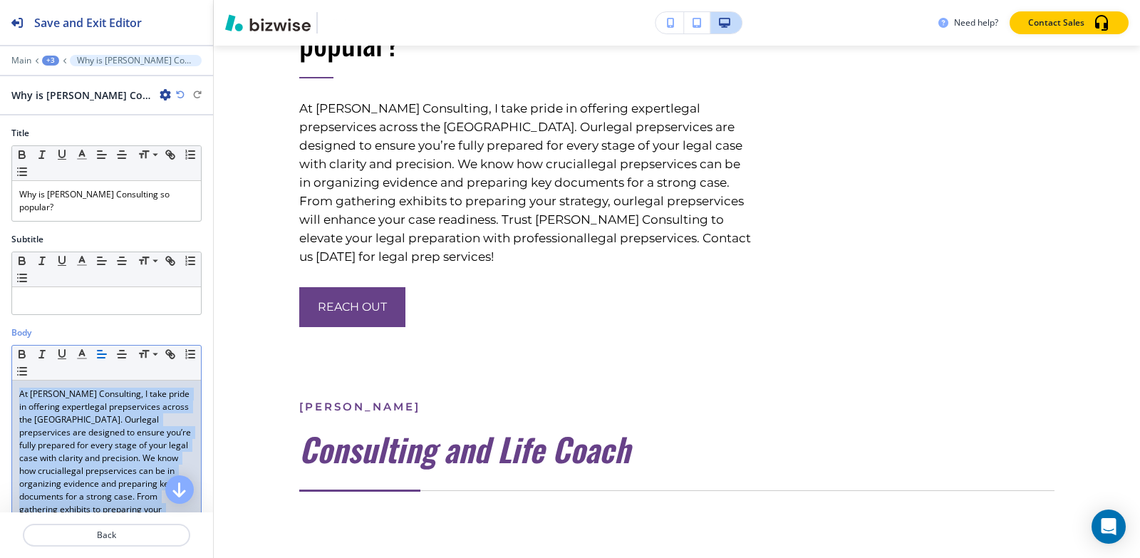
paste div
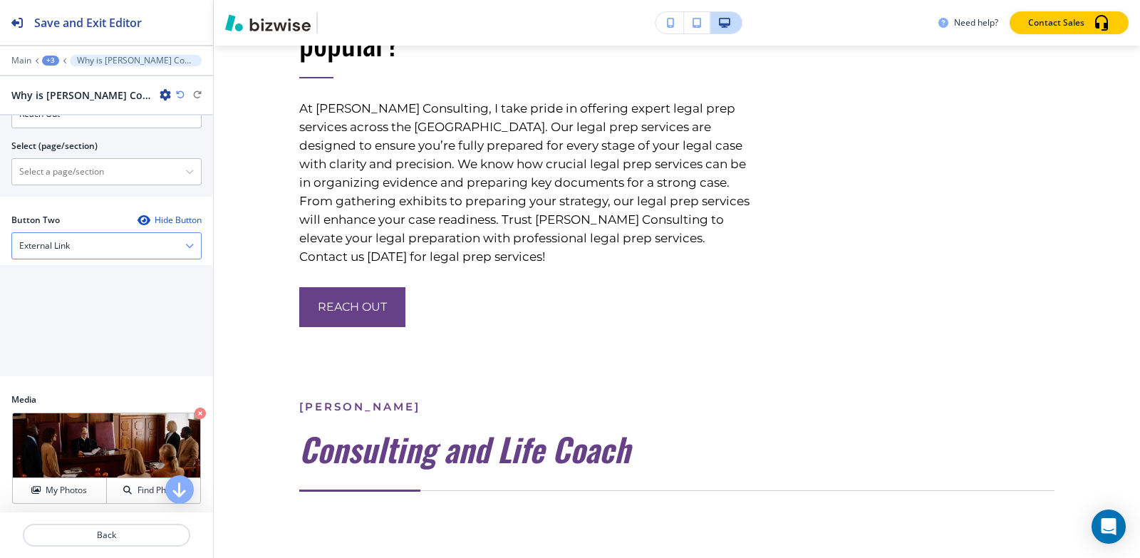
scroll to position [641, 0]
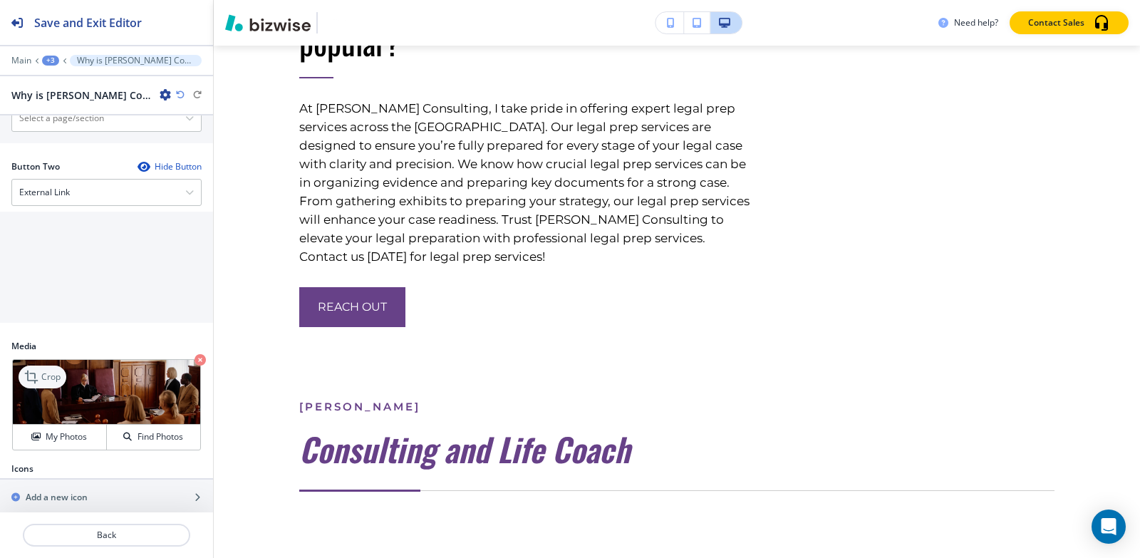
click at [41, 380] on icon at bounding box center [32, 376] width 17 height 17
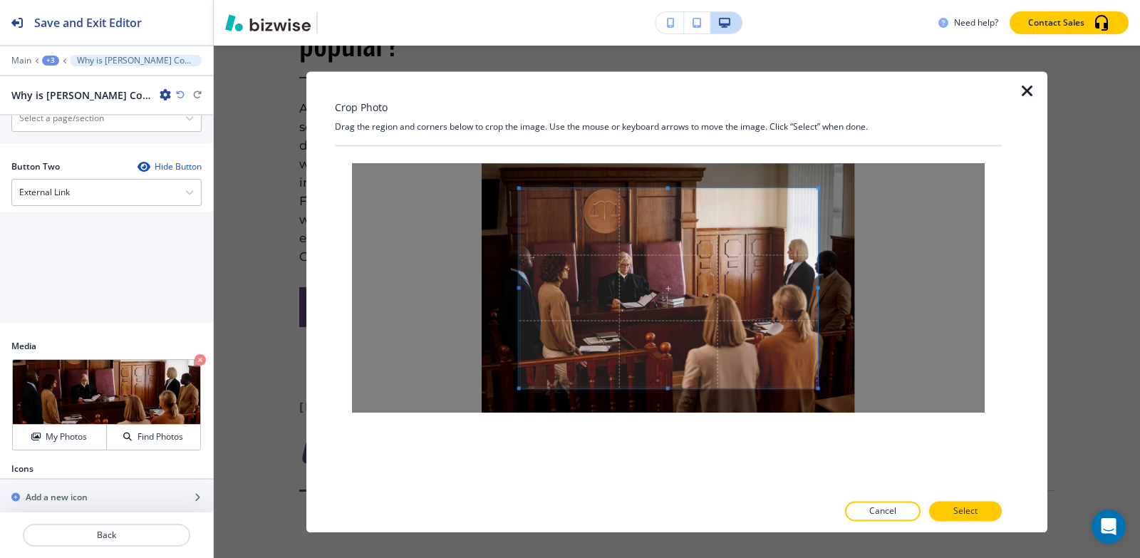
click at [668, 133] on div "Crop Photo Drag the region and corners below to crop the image. Use the mouse o…" at bounding box center [668, 301] width 667 height 461
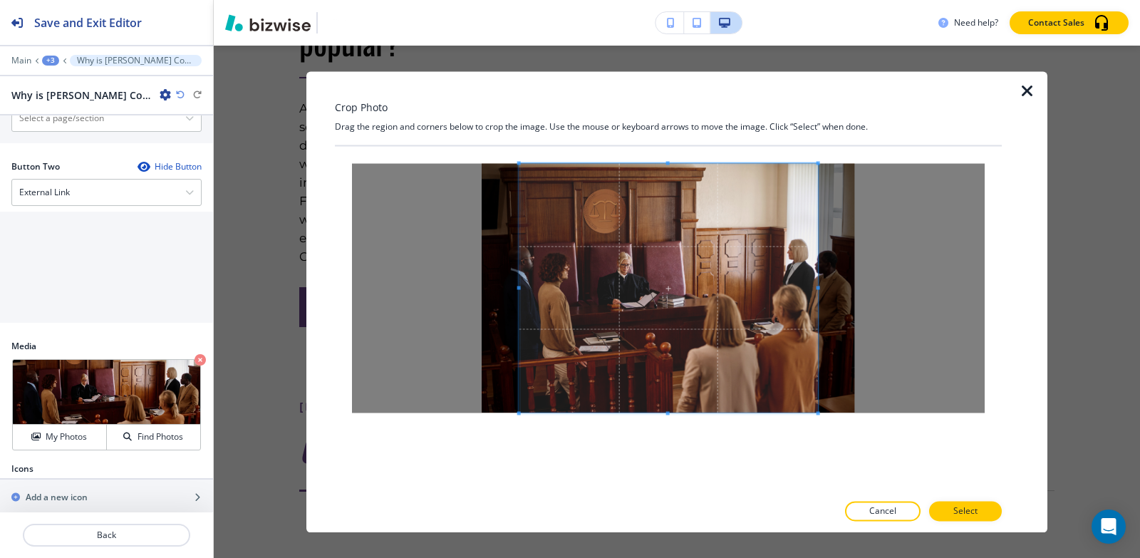
click at [678, 457] on div at bounding box center [668, 319] width 667 height 346
click at [807, 289] on span at bounding box center [807, 288] width 4 height 4
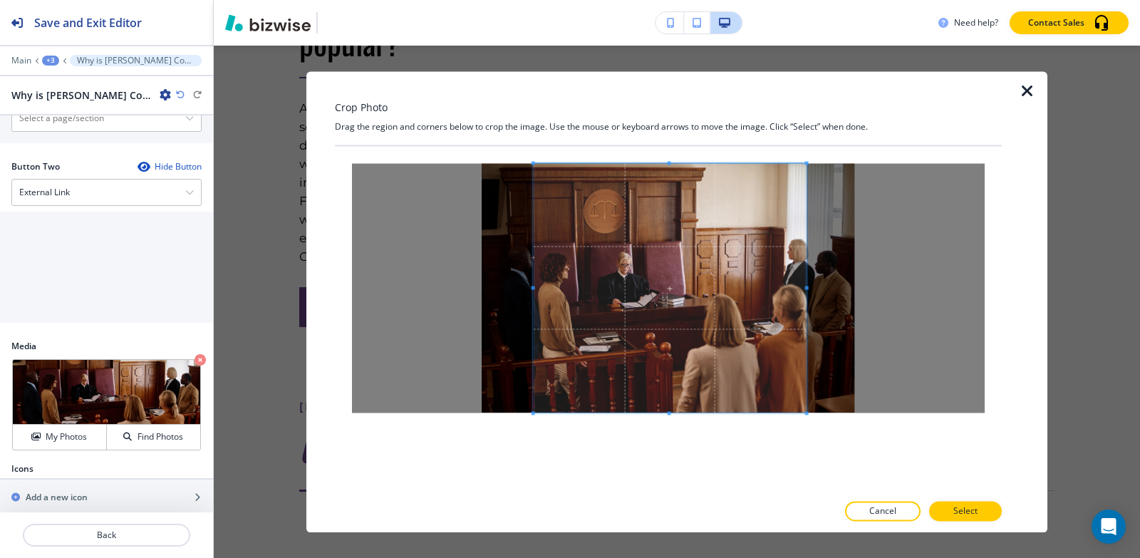
click at [532, 288] on span at bounding box center [534, 288] width 4 height 4
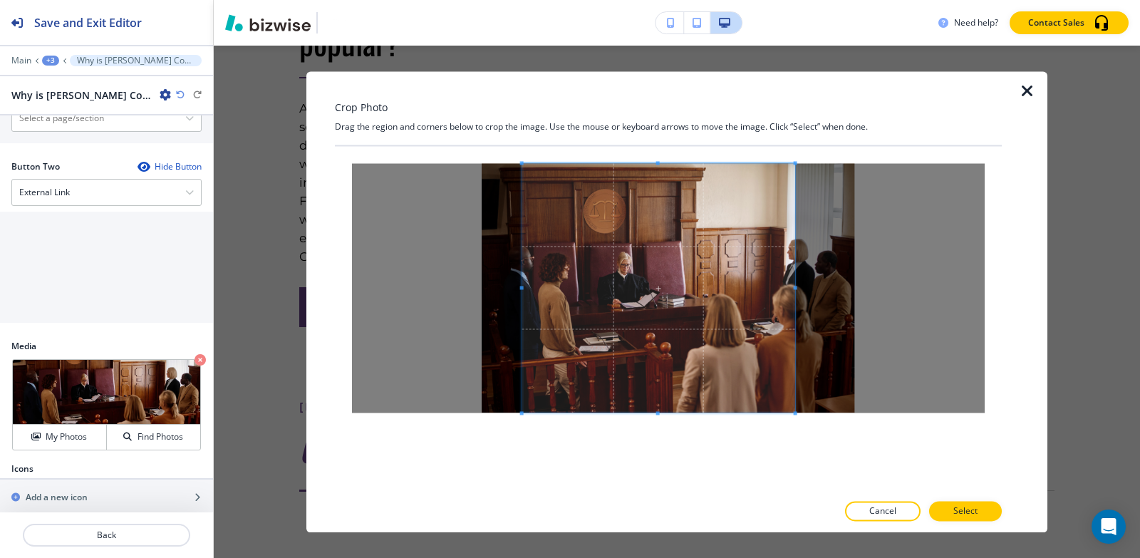
click at [636, 306] on span at bounding box center [658, 287] width 273 height 249
click at [956, 515] on p "Select" at bounding box center [966, 511] width 24 height 13
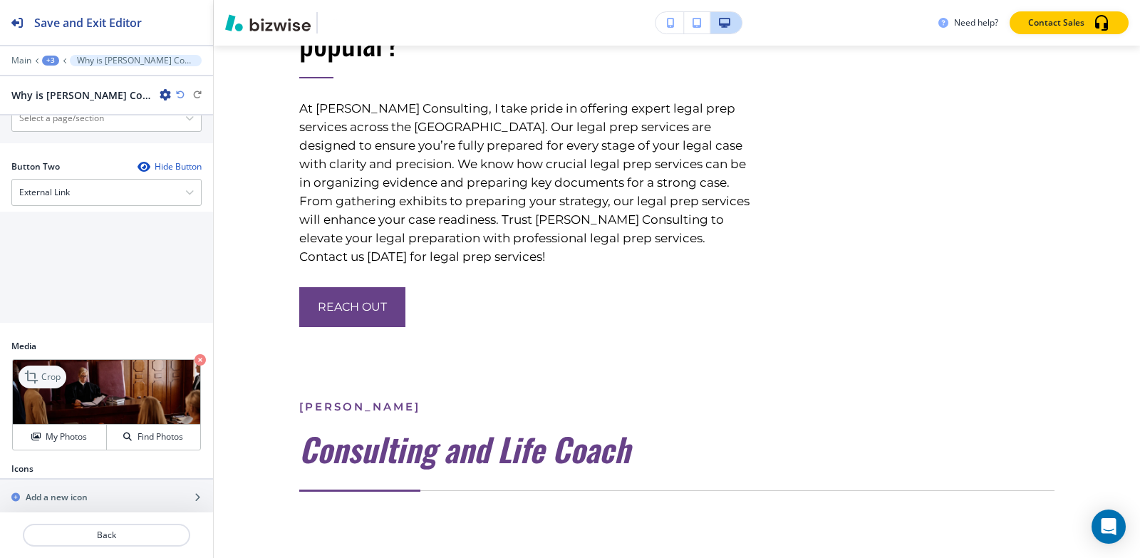
click at [48, 385] on div "Crop" at bounding box center [43, 377] width 48 height 23
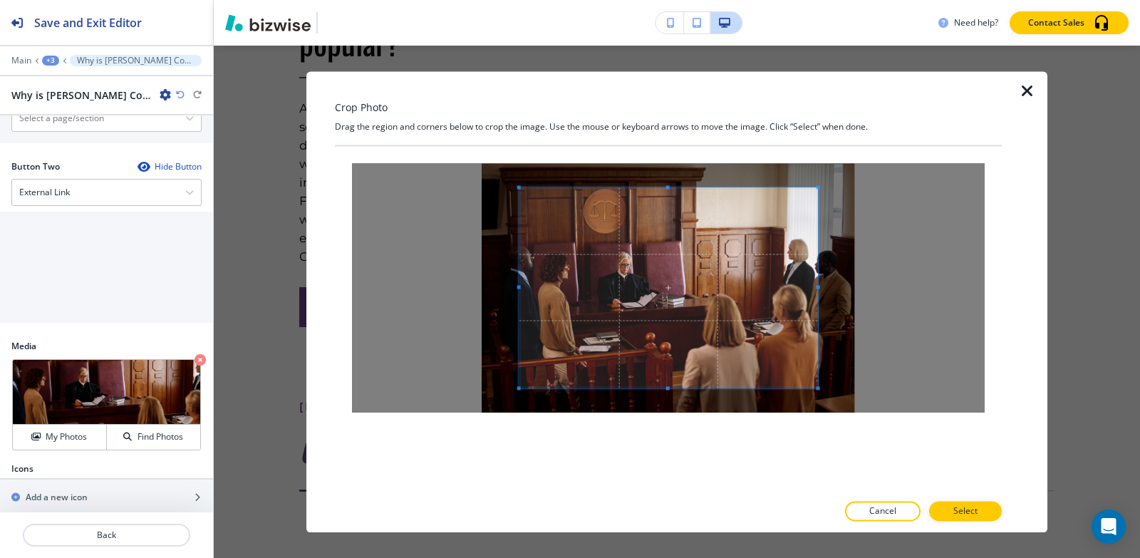
click at [680, 115] on div "Crop Photo Drag the region and corners below to crop the image. Use the mouse o…" at bounding box center [668, 301] width 667 height 461
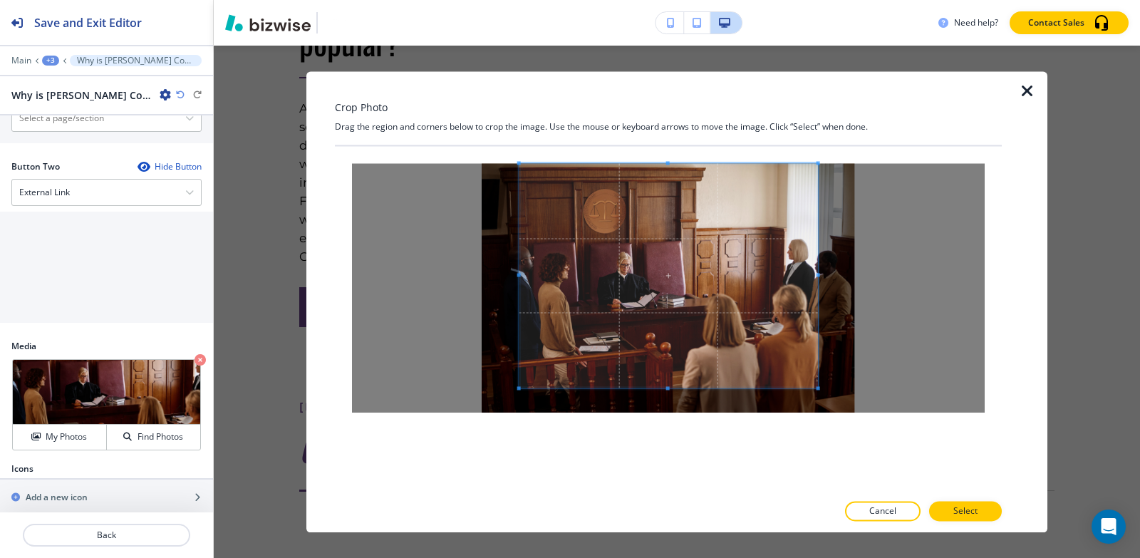
click at [671, 486] on div at bounding box center [668, 319] width 667 height 346
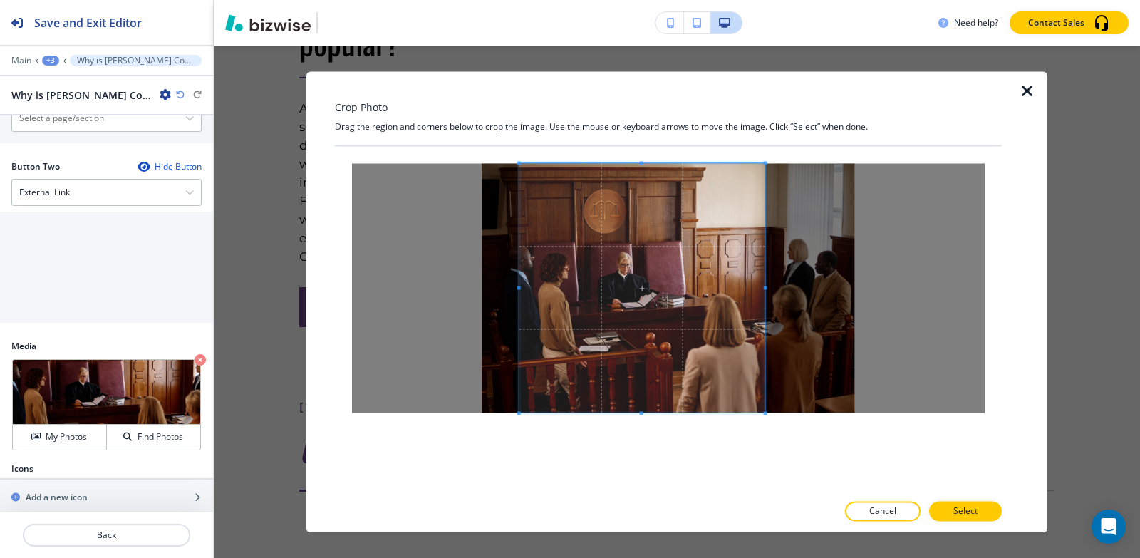
click at [767, 288] on span at bounding box center [765, 288] width 4 height 4
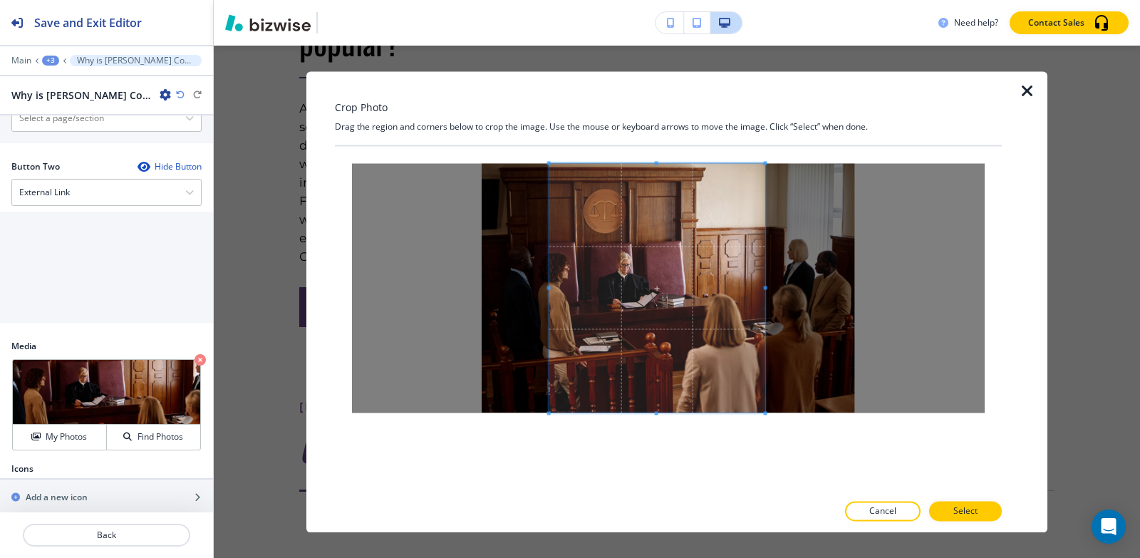
click at [549, 290] on div at bounding box center [657, 287] width 216 height 249
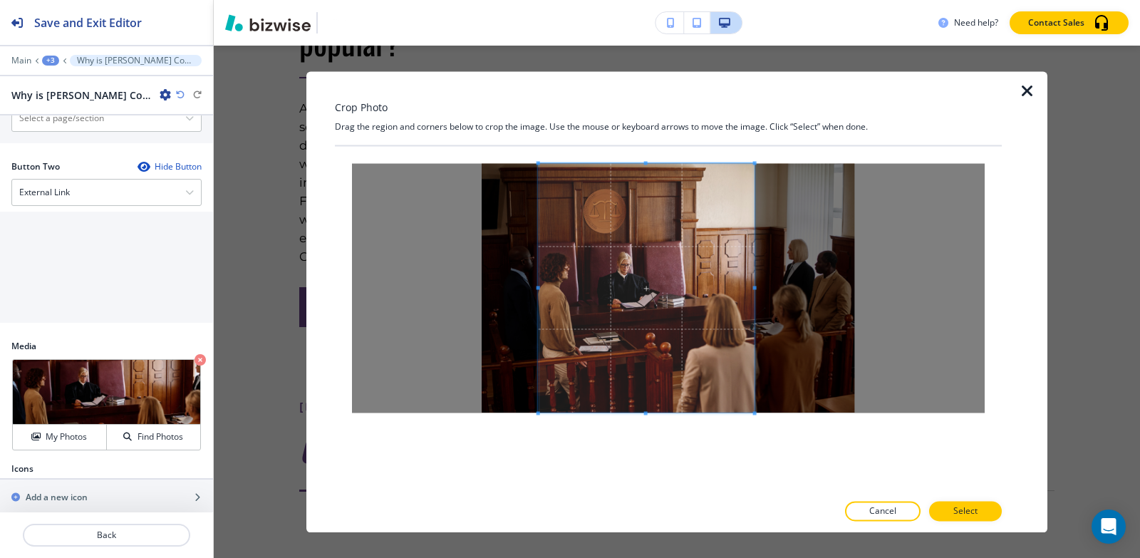
click at [719, 329] on span at bounding box center [647, 287] width 216 height 249
click at [746, 287] on span at bounding box center [747, 288] width 4 height 4
click at [689, 316] on span at bounding box center [644, 287] width 208 height 249
click at [946, 511] on button "Select" at bounding box center [965, 511] width 73 height 20
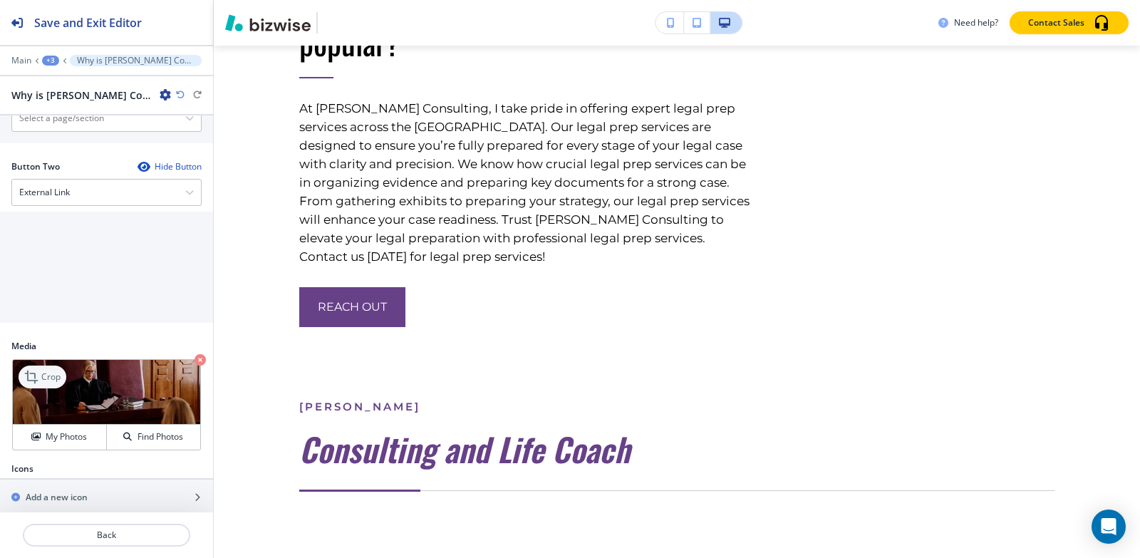
click at [34, 383] on icon at bounding box center [32, 376] width 17 height 17
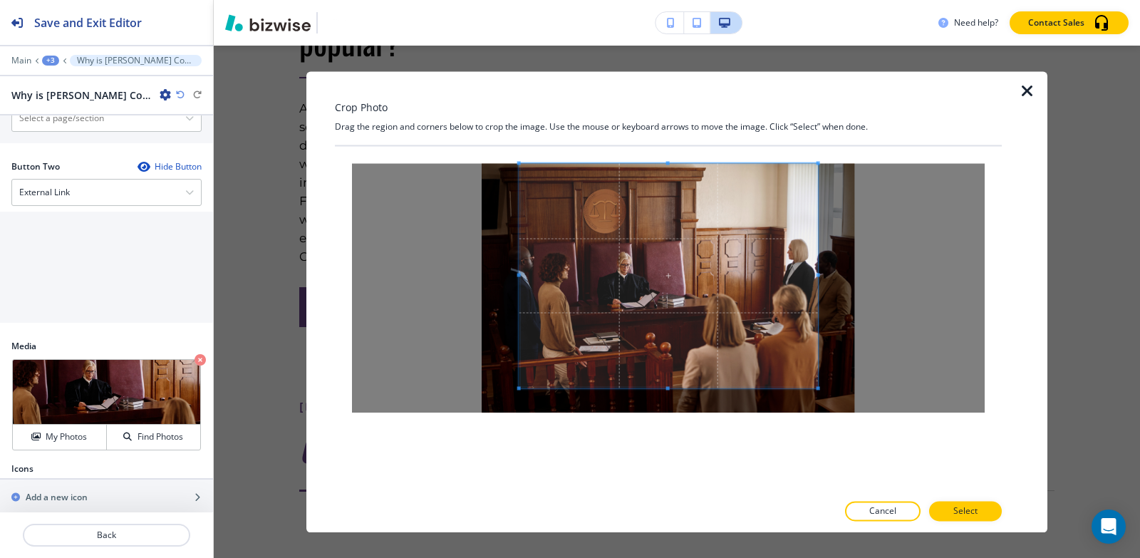
click at [669, 127] on div "Crop Photo Drag the region and corners below to crop the image. Use the mouse o…" at bounding box center [668, 301] width 667 height 461
click at [667, 470] on div at bounding box center [668, 319] width 667 height 346
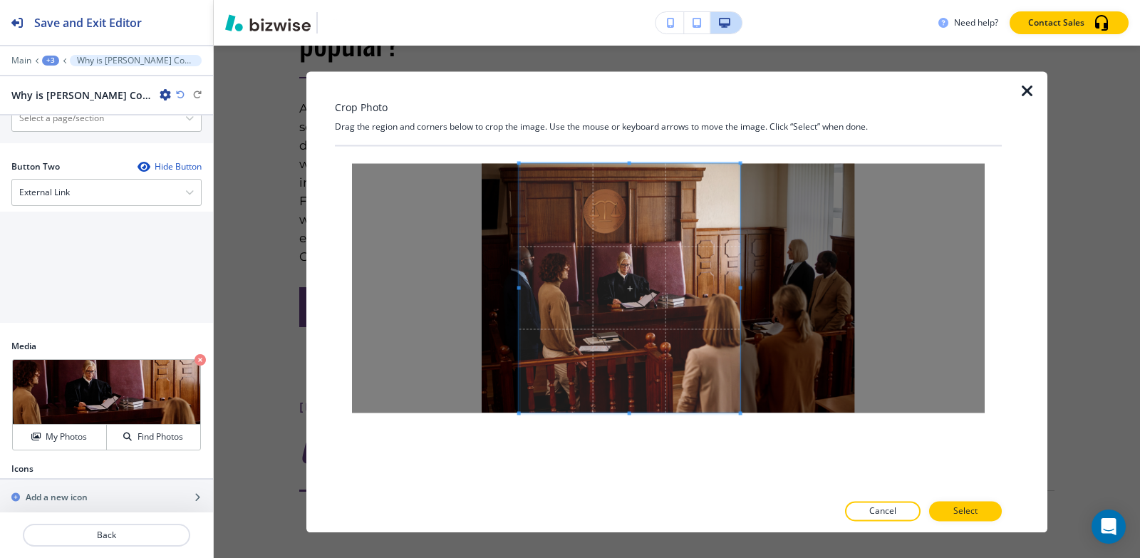
click at [741, 287] on span at bounding box center [740, 288] width 4 height 4
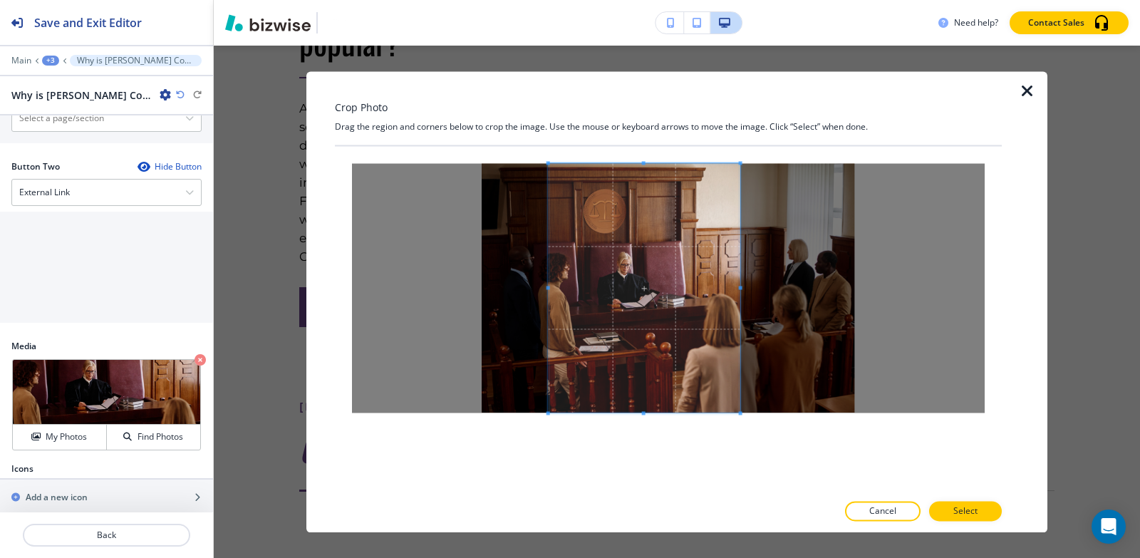
click at [547, 286] on span at bounding box center [549, 288] width 4 height 4
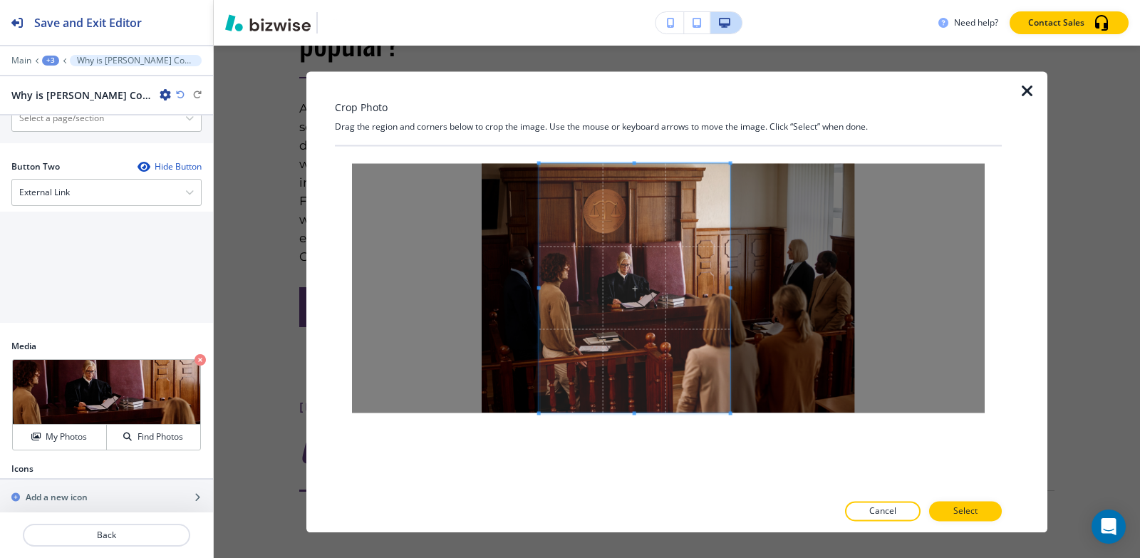
click at [672, 290] on span at bounding box center [634, 287] width 191 height 249
click at [728, 286] on span at bounding box center [727, 288] width 4 height 4
click at [979, 512] on button "Select" at bounding box center [965, 511] width 73 height 20
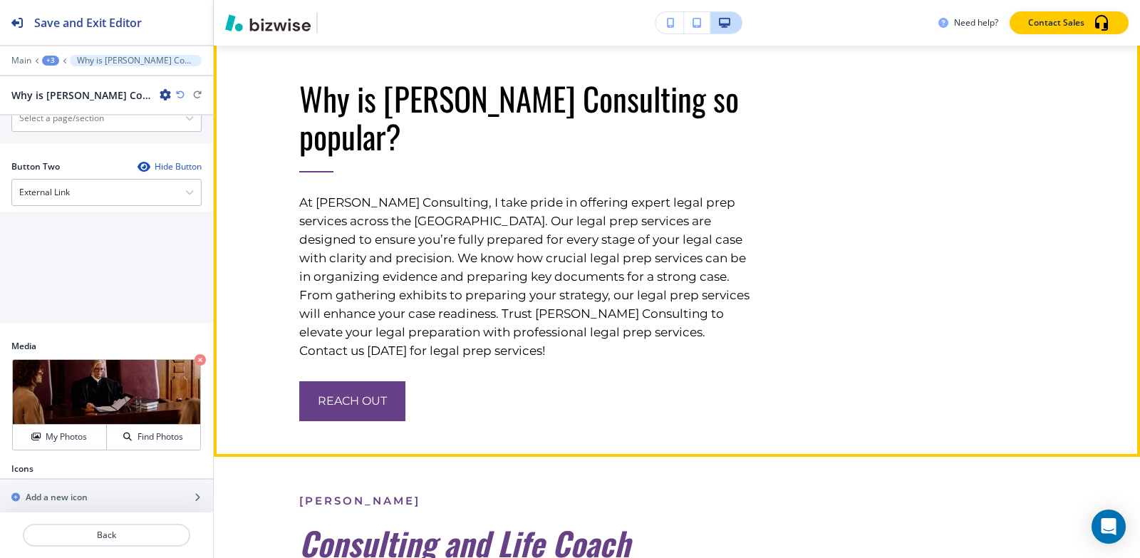
scroll to position [5420, 0]
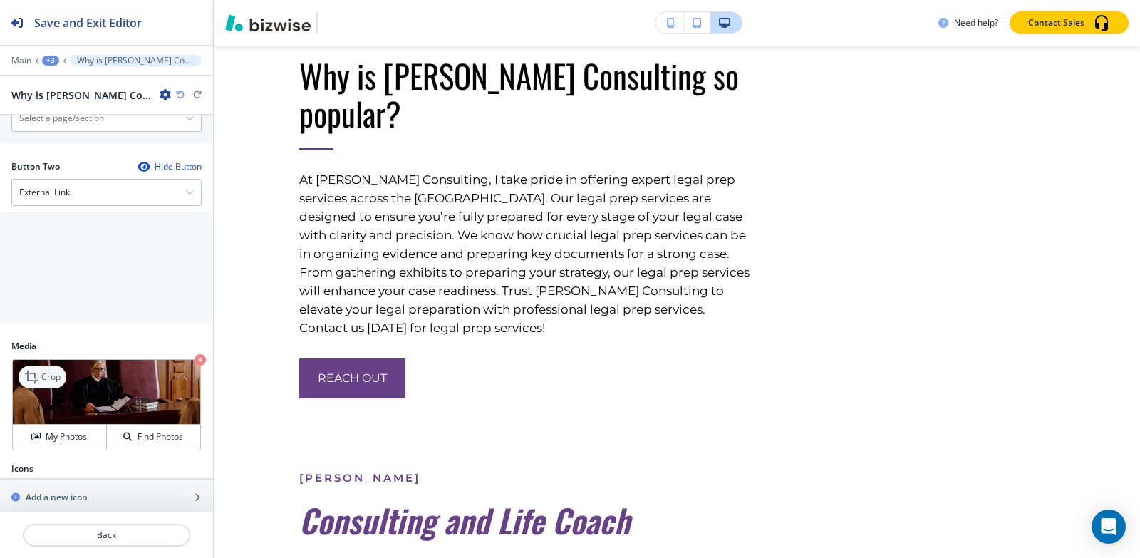
click at [28, 383] on icon at bounding box center [32, 376] width 17 height 17
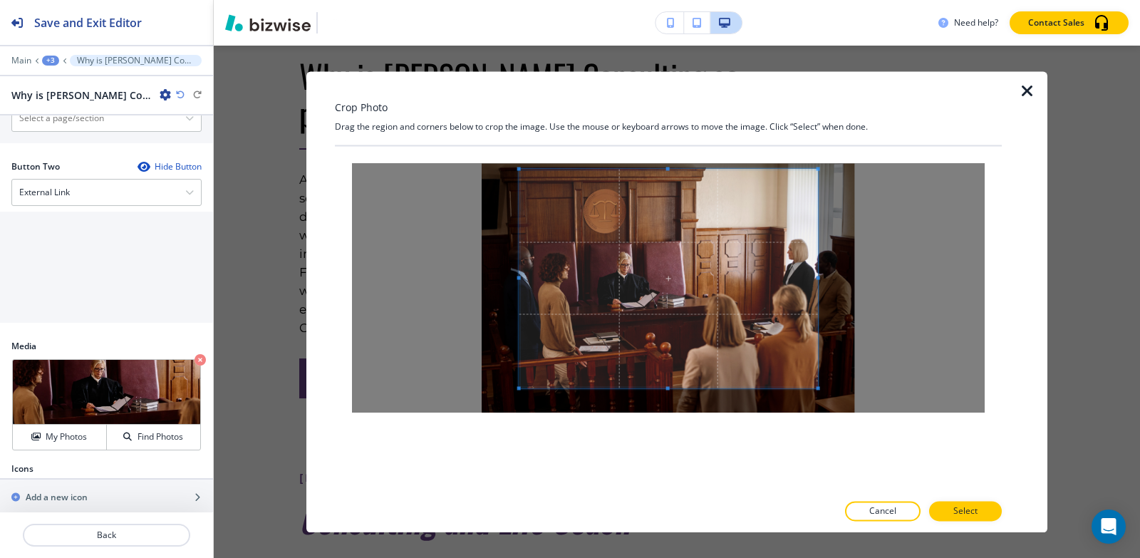
click at [675, 143] on div "Crop Photo Drag the region and corners below to crop the image. Use the mouse o…" at bounding box center [668, 301] width 667 height 461
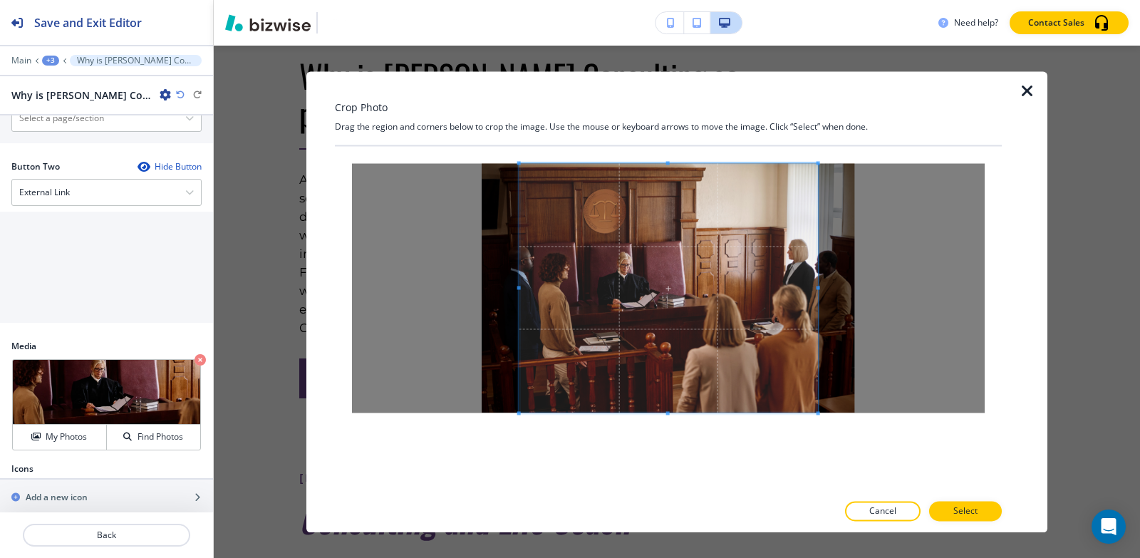
click at [675, 470] on div at bounding box center [668, 319] width 667 height 346
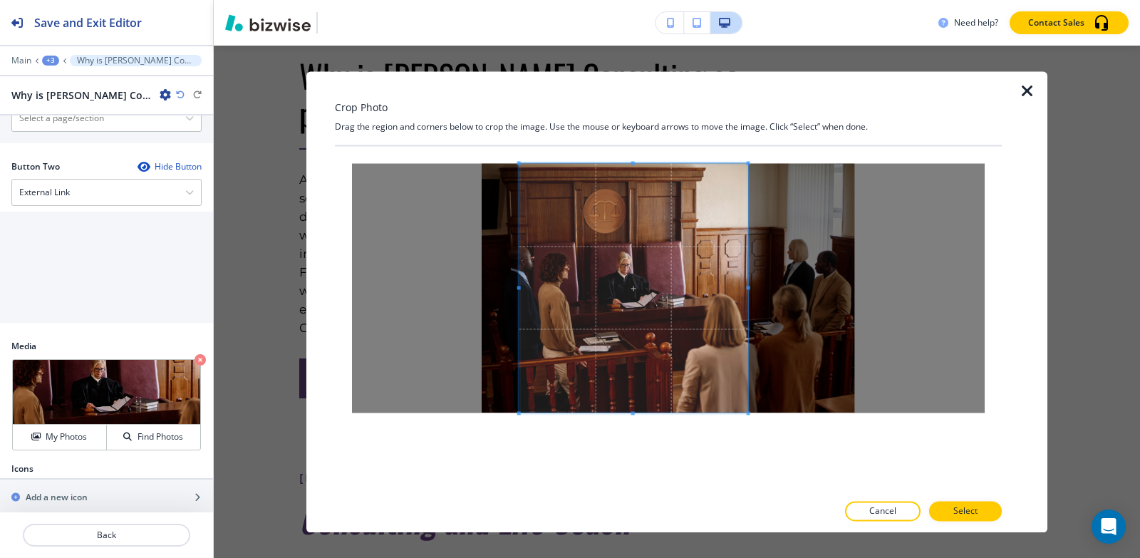
click at [748, 293] on div at bounding box center [634, 287] width 229 height 249
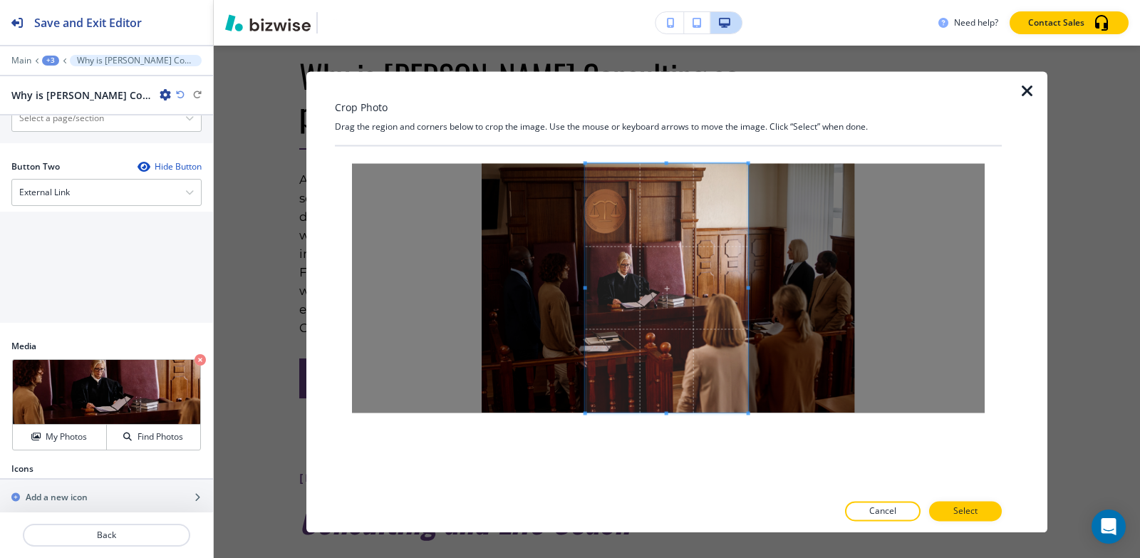
click at [587, 289] on div at bounding box center [667, 287] width 162 height 249
click at [719, 312] on span at bounding box center [669, 287] width 162 height 249
click at [573, 289] on span at bounding box center [574, 288] width 4 height 4
click at [661, 316] on span at bounding box center [660, 287] width 176 height 249
click at [956, 507] on p "Select" at bounding box center [966, 511] width 24 height 13
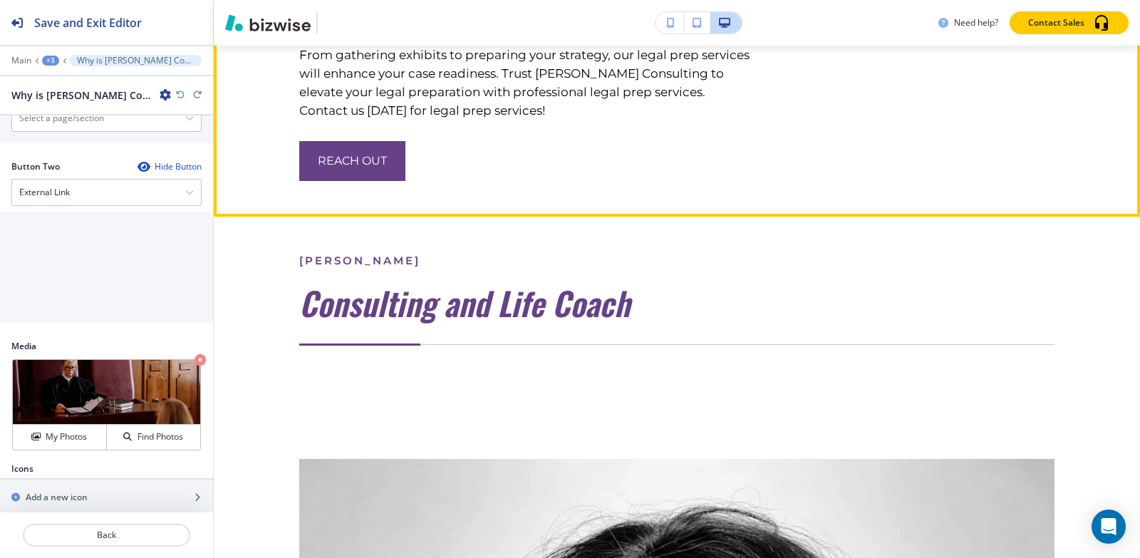
scroll to position [5634, 0]
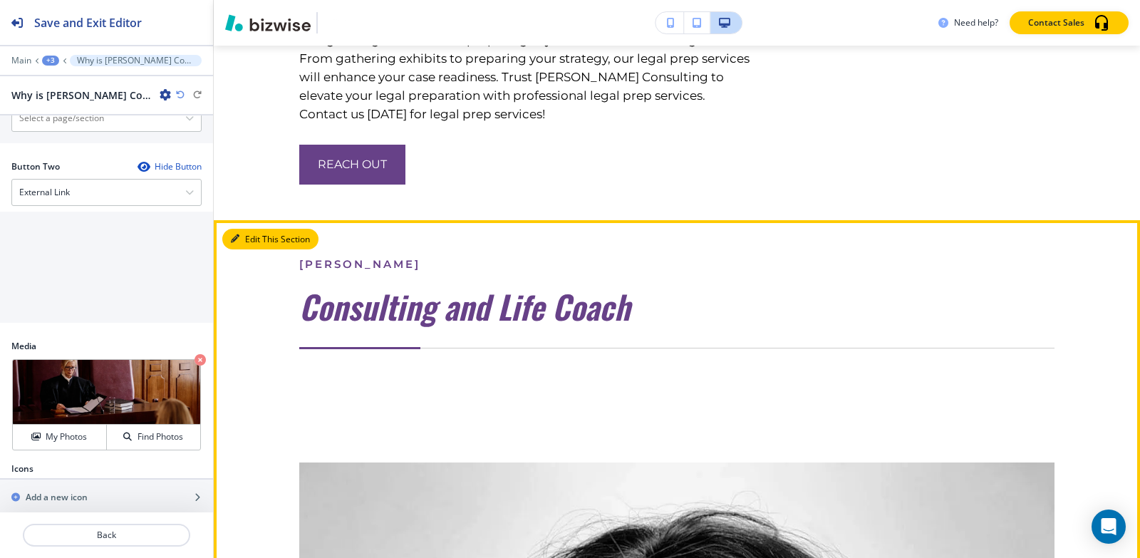
click at [257, 250] on button "Edit This Section" at bounding box center [270, 239] width 96 height 21
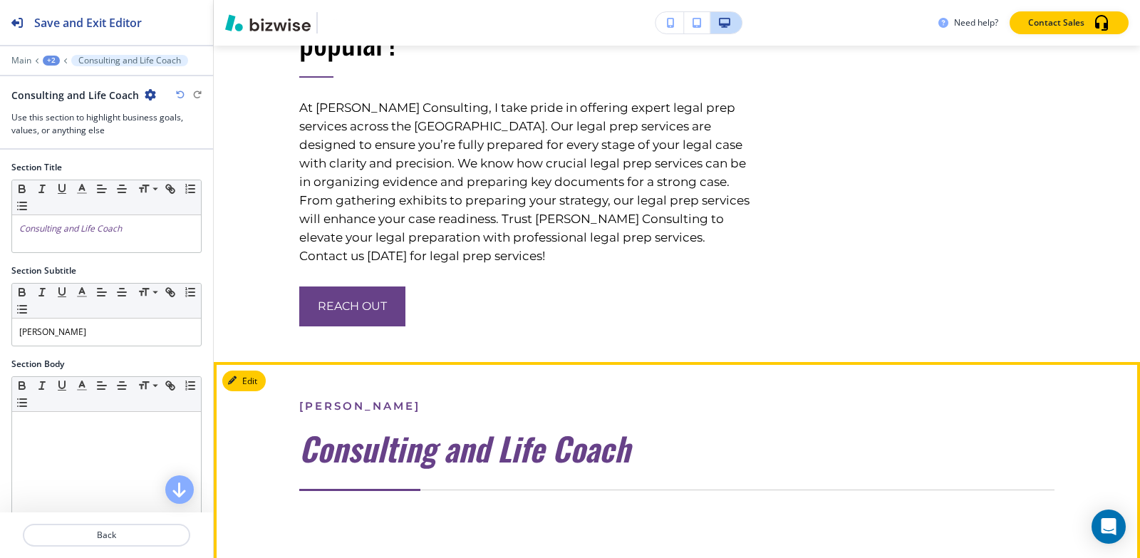
scroll to position [5135, 0]
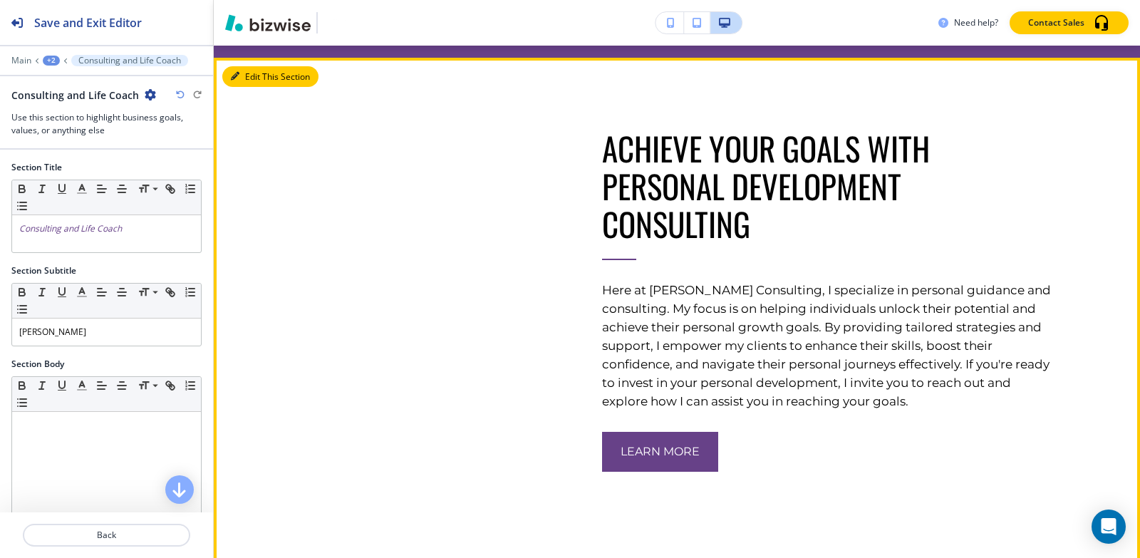
click at [242, 88] on button "Edit This Section" at bounding box center [270, 76] width 96 height 21
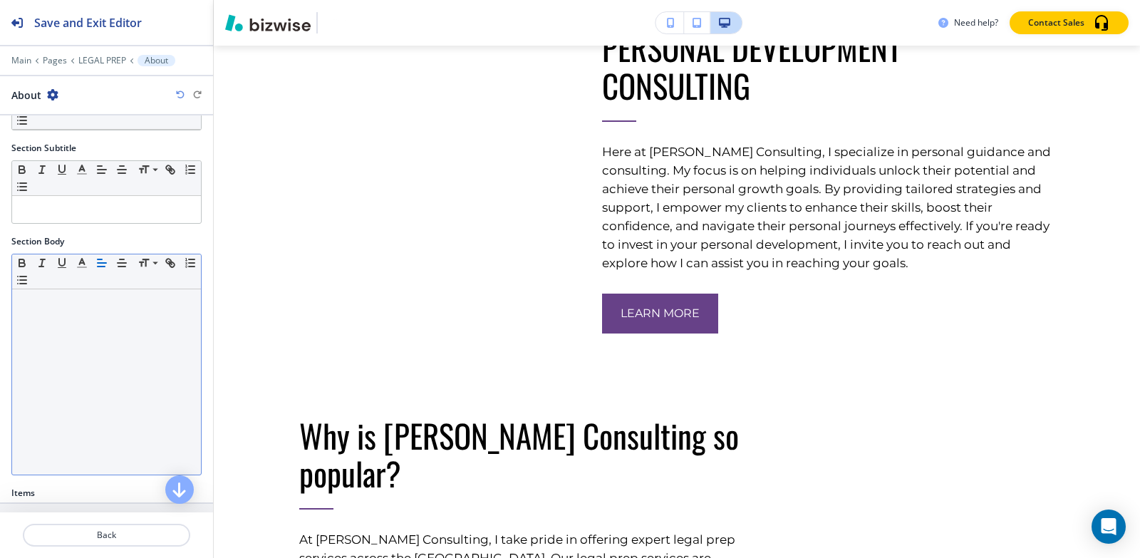
scroll to position [289, 0]
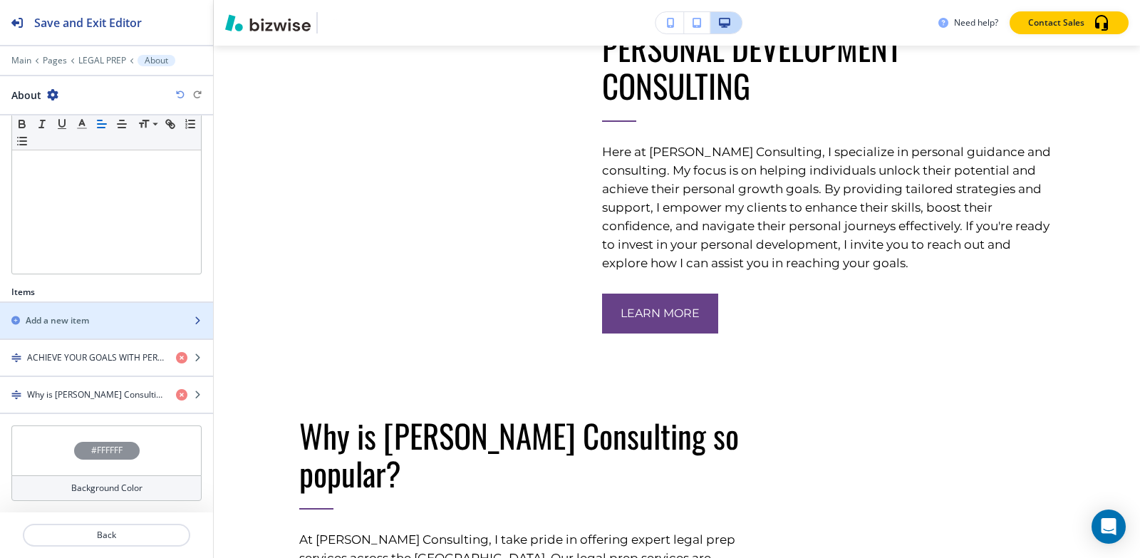
click at [91, 327] on div "button" at bounding box center [106, 332] width 213 height 11
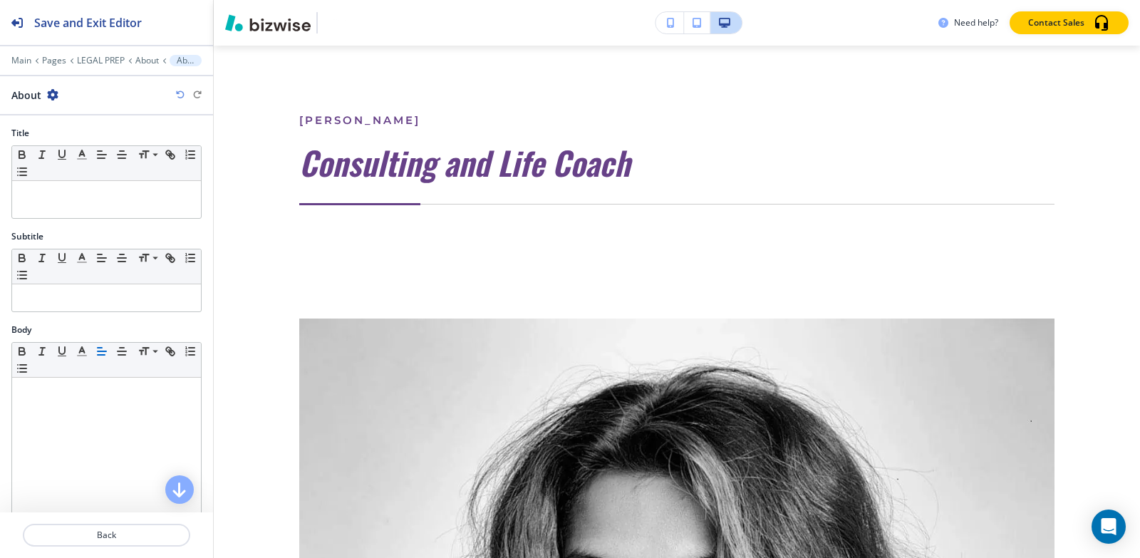
scroll to position [5924, 0]
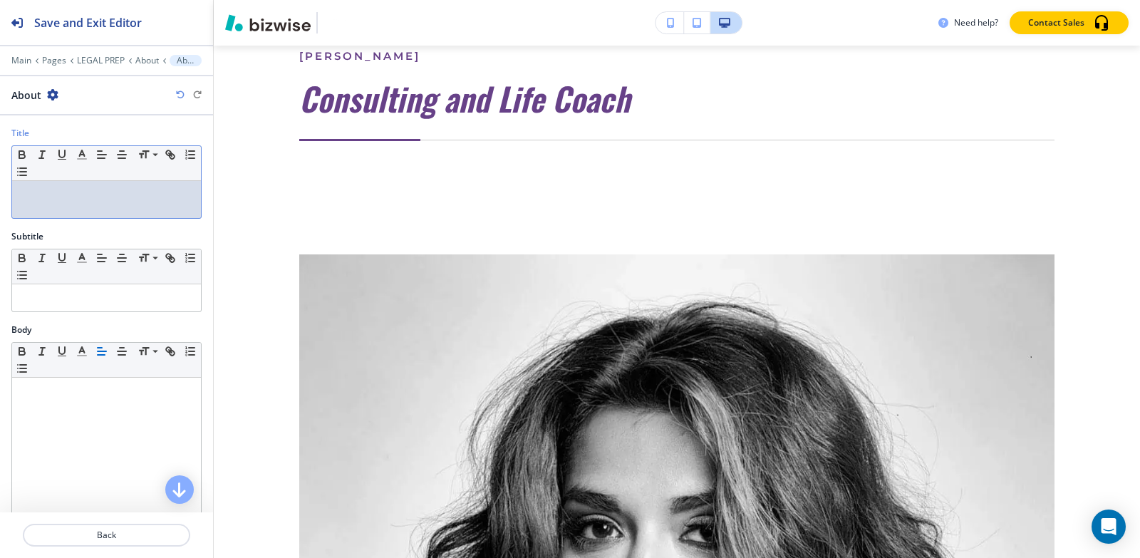
click at [48, 209] on div at bounding box center [106, 199] width 189 height 37
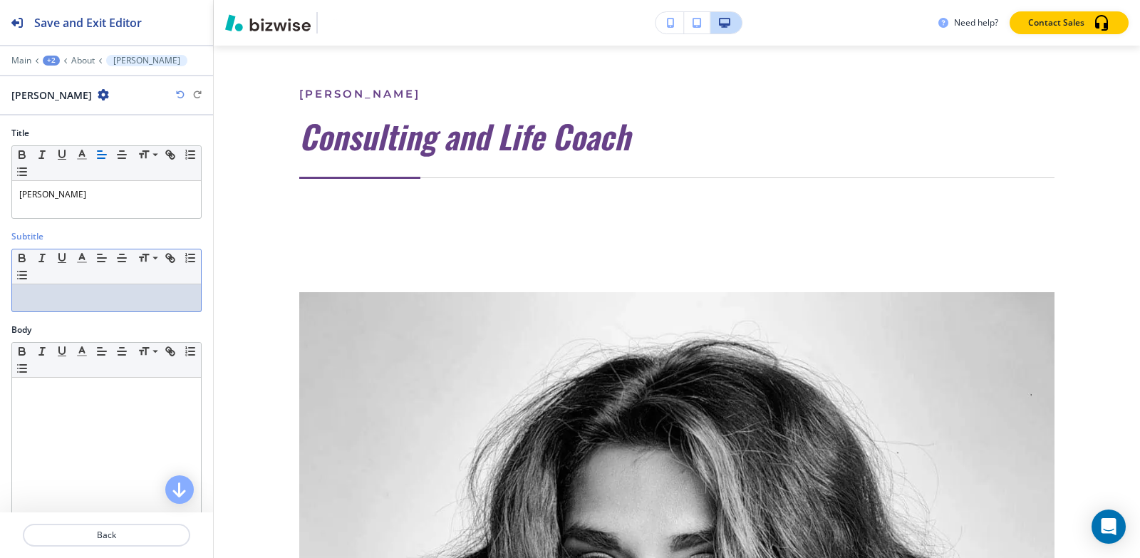
click at [51, 305] on div at bounding box center [106, 297] width 189 height 27
paste div
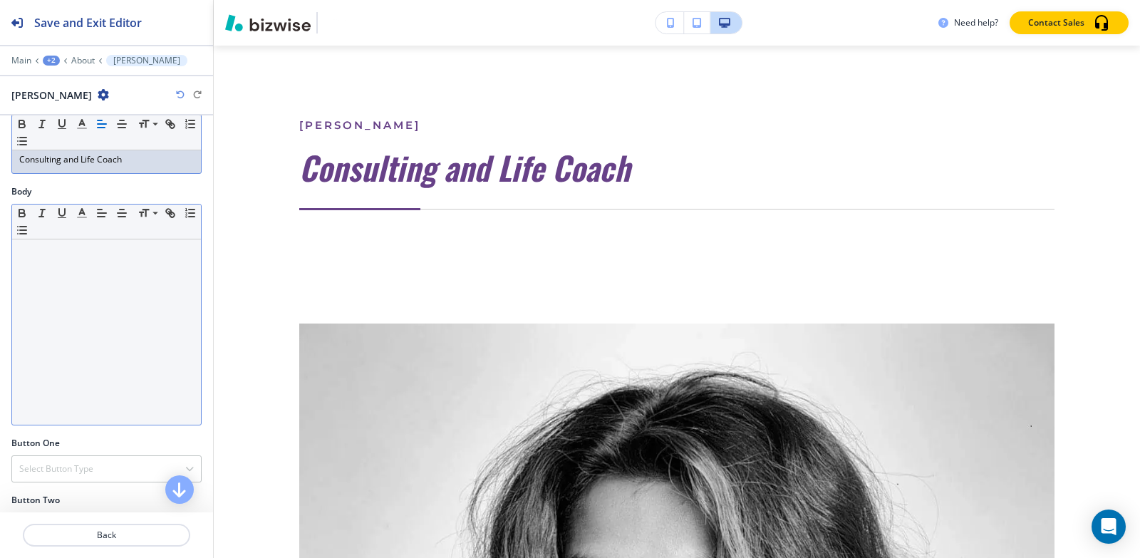
scroll to position [143, 0]
click at [63, 289] on div at bounding box center [106, 327] width 189 height 185
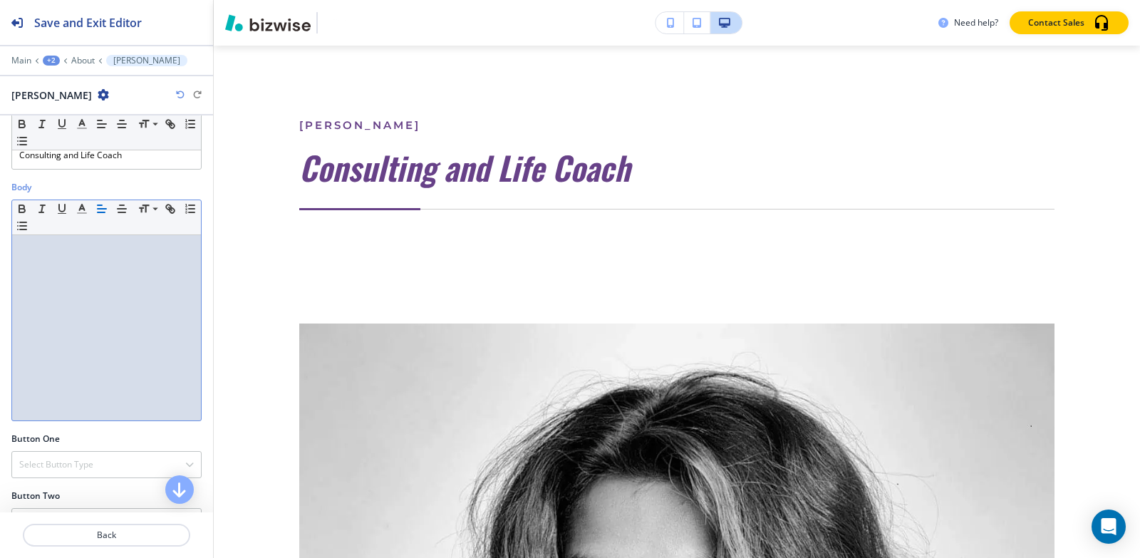
click at [68, 257] on div at bounding box center [106, 327] width 189 height 185
click at [49, 257] on div at bounding box center [106, 327] width 189 height 185
click at [38, 269] on div at bounding box center [106, 327] width 189 height 185
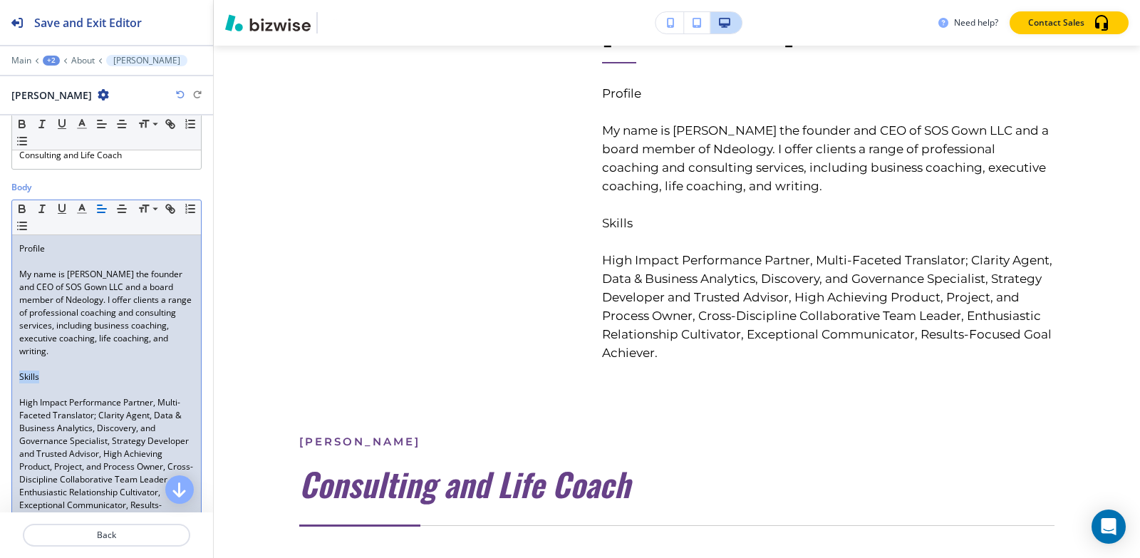
drag, startPoint x: 60, startPoint y: 375, endPoint x: 0, endPoint y: 374, distance: 59.9
click at [0, 374] on div "Body Small Normal Large Huge Profile My name is [PERSON_NAME] the founder and C…" at bounding box center [106, 362] width 213 height 363
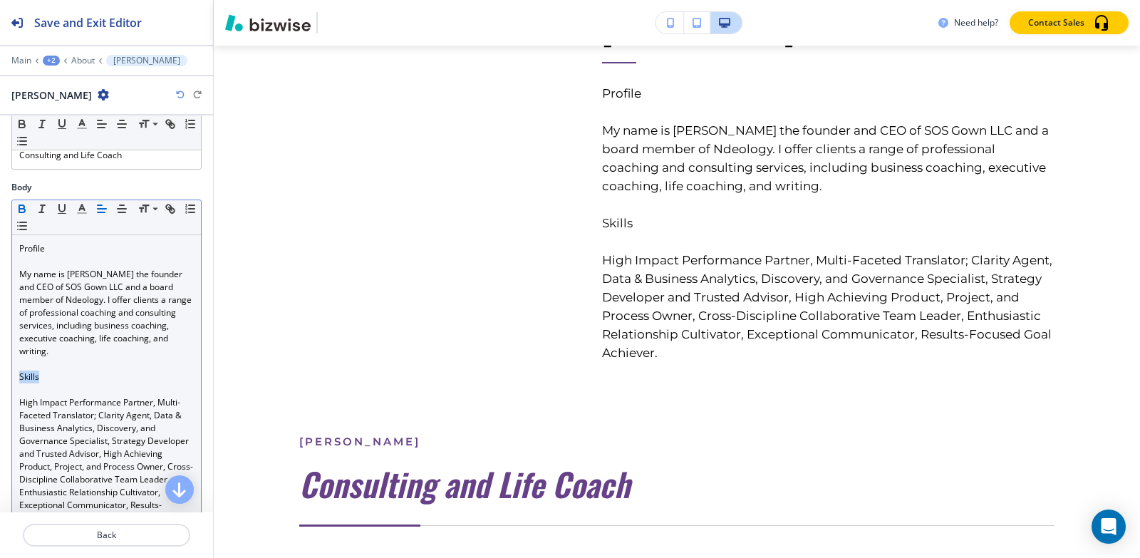
click at [20, 205] on icon "button" at bounding box center [21, 207] width 5 height 4
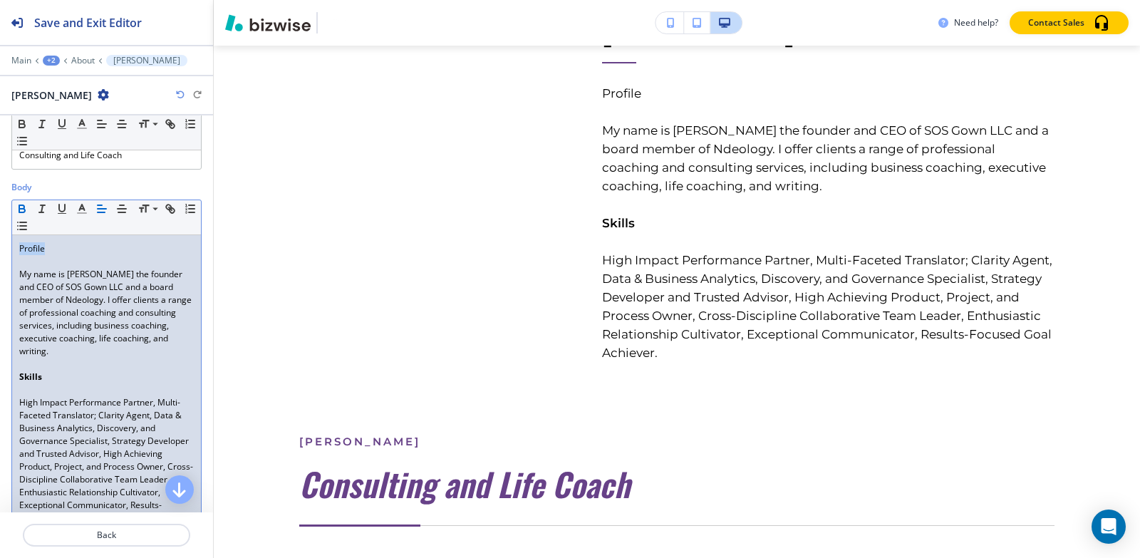
drag, startPoint x: 48, startPoint y: 241, endPoint x: 0, endPoint y: 241, distance: 48.5
click at [0, 241] on div "Body Small Normal Large Huge Profile My name is [PERSON_NAME] the founder and C…" at bounding box center [106, 362] width 213 height 363
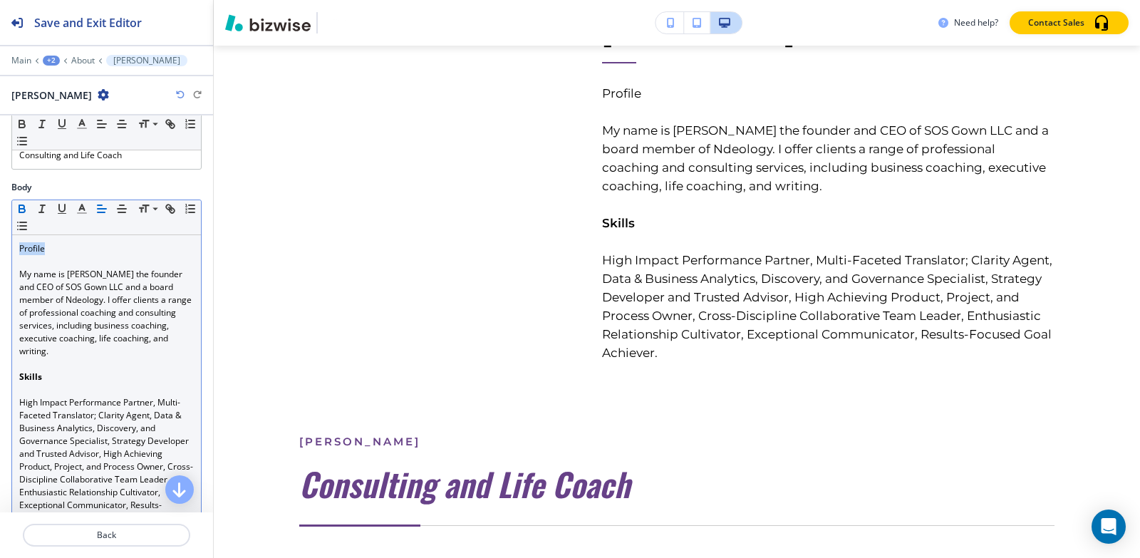
click at [19, 205] on icon "button" at bounding box center [22, 208] width 13 height 13
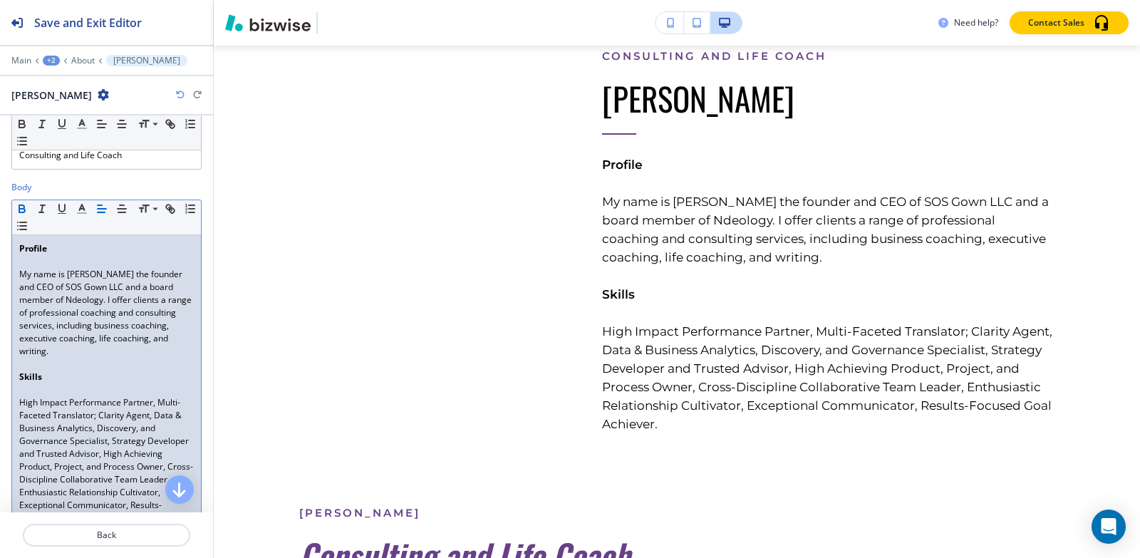
scroll to position [476, 0]
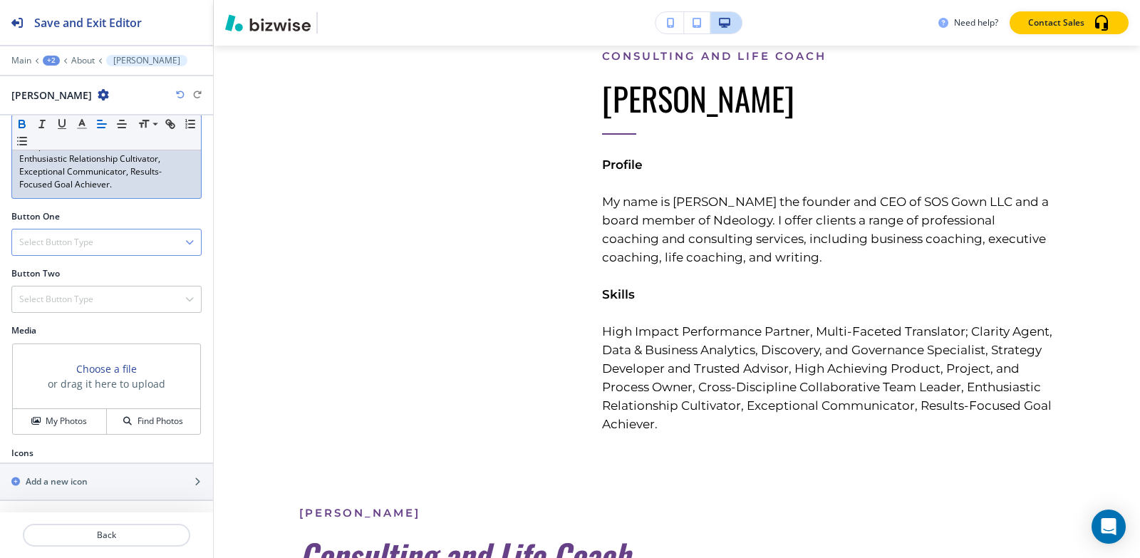
click at [56, 237] on h4 "Select Button Type" at bounding box center [56, 242] width 74 height 13
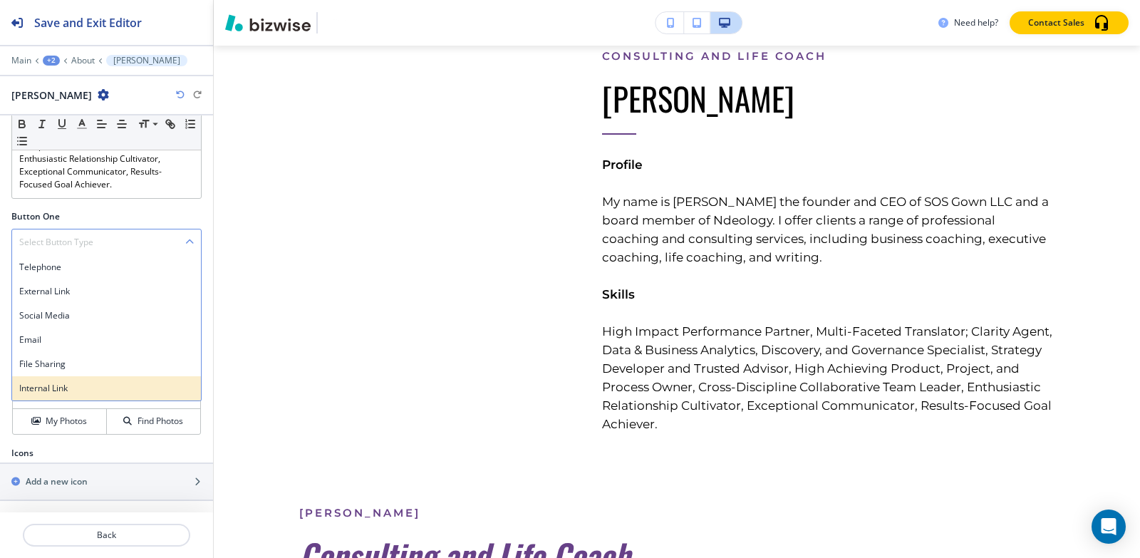
click at [58, 388] on h4 "Internal Link" at bounding box center [106, 388] width 175 height 13
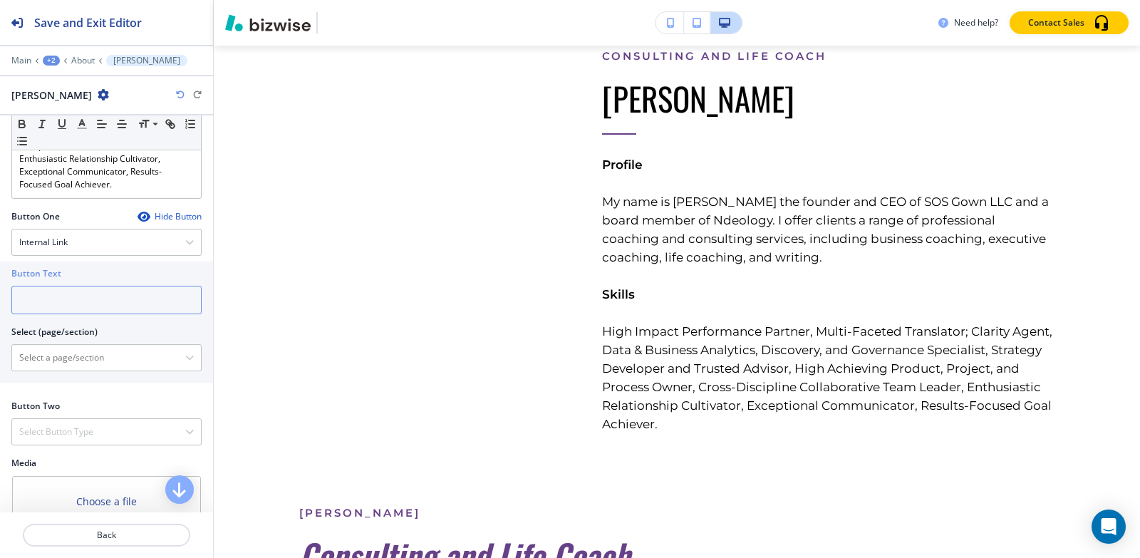
click at [58, 294] on input "text" at bounding box center [106, 300] width 190 height 29
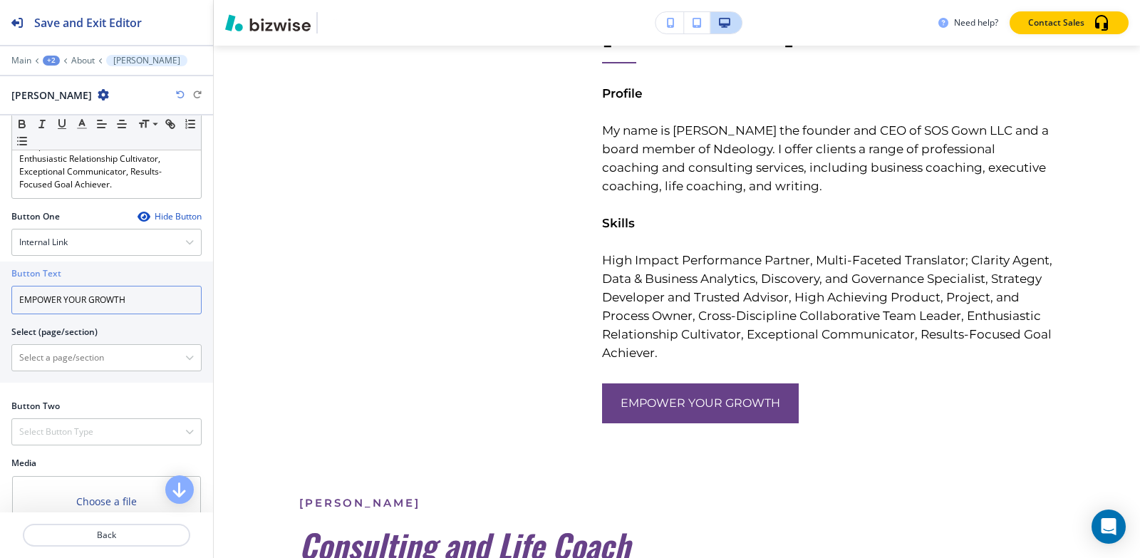
scroll to position [609, 0]
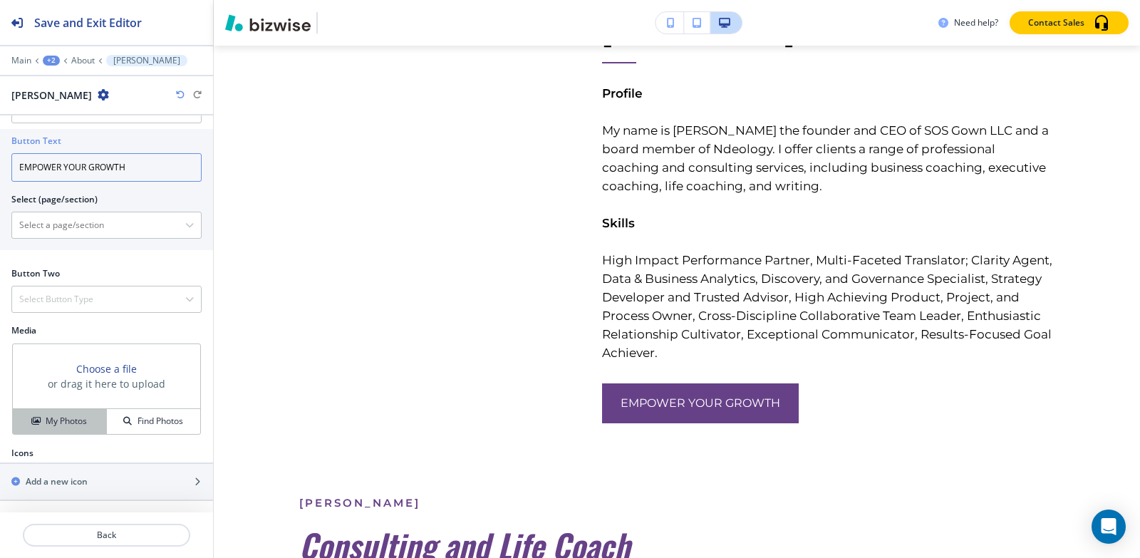
type input "EMPOWER YOUR GROWTH"
click at [46, 423] on h4 "My Photos" at bounding box center [66, 421] width 41 height 13
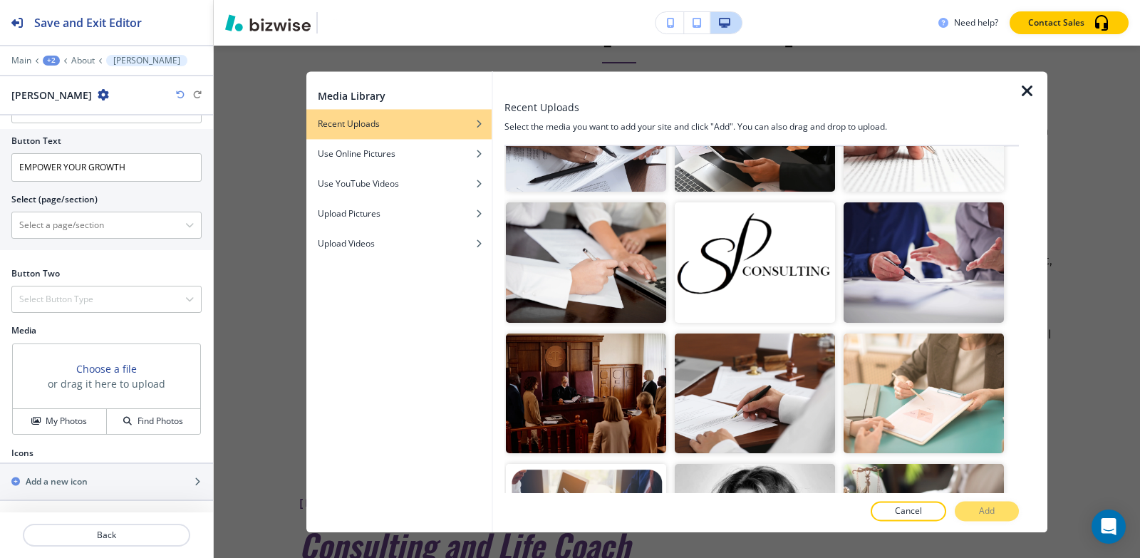
scroll to position [2566, 0]
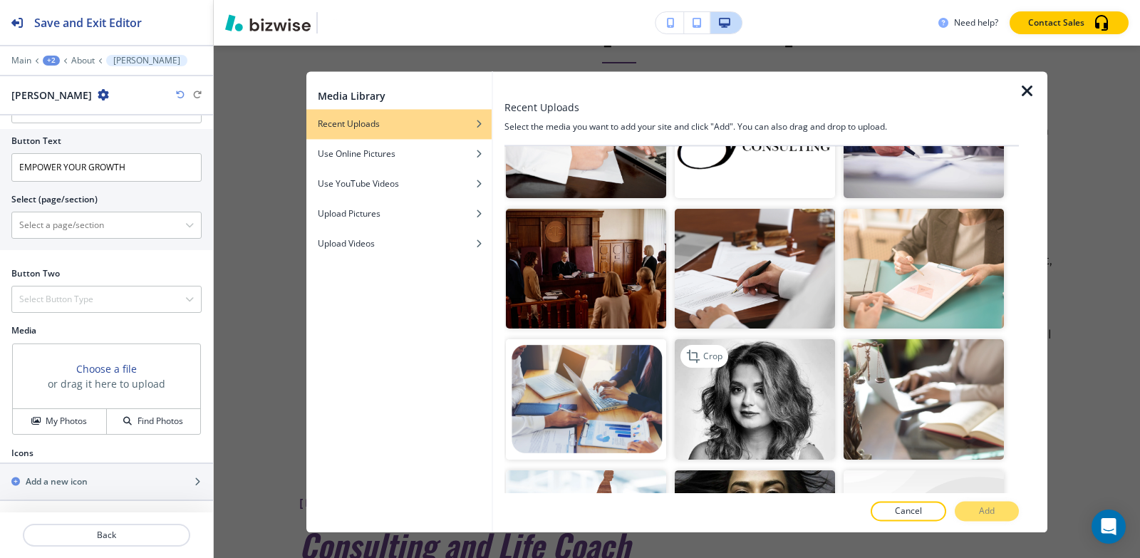
click at [771, 344] on img "button" at bounding box center [755, 400] width 160 height 120
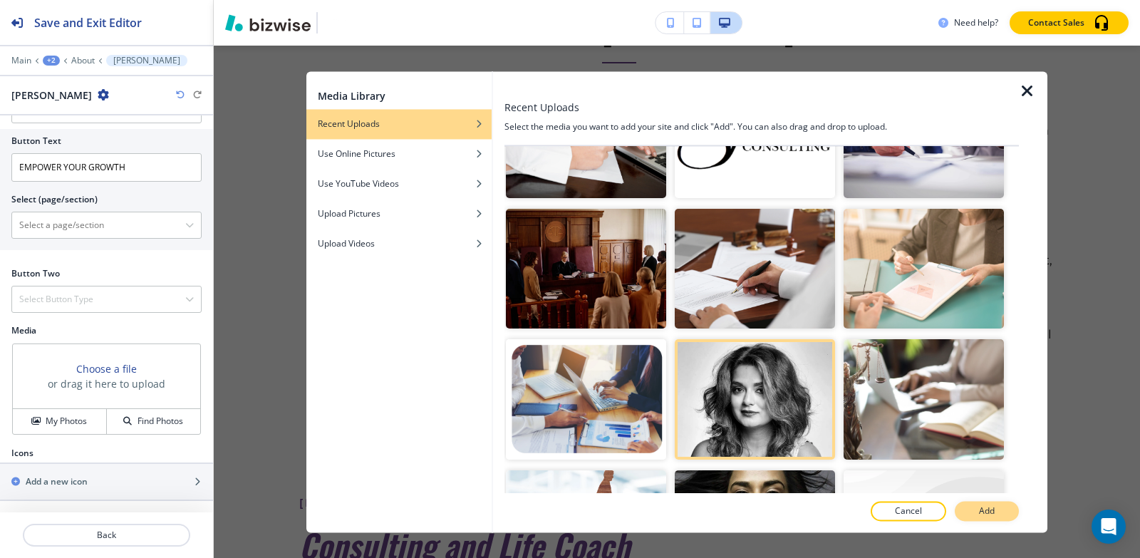
click at [971, 512] on button "Add" at bounding box center [987, 511] width 64 height 20
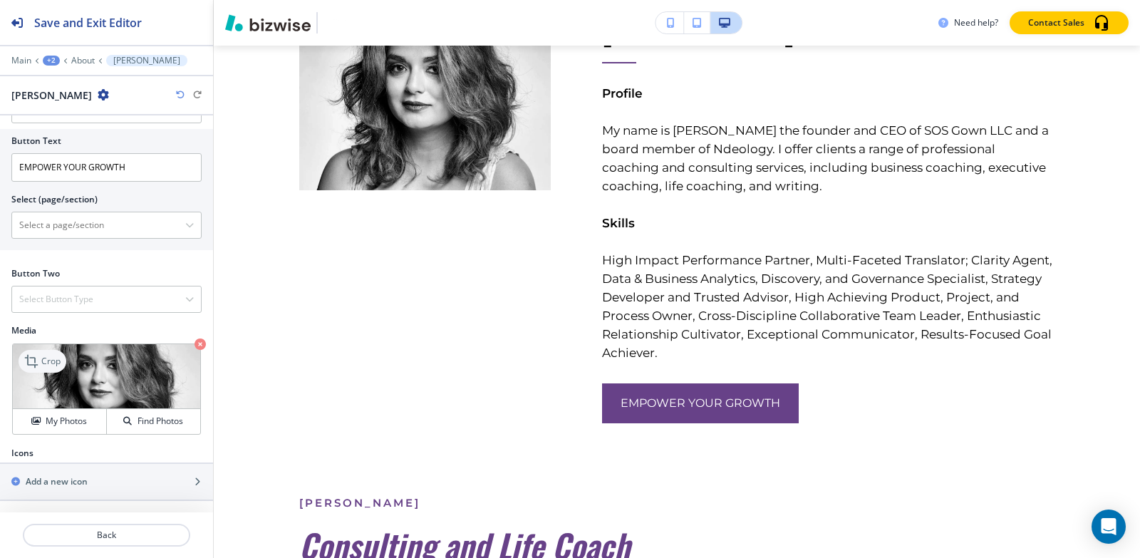
click at [28, 355] on icon at bounding box center [31, 361] width 13 height 13
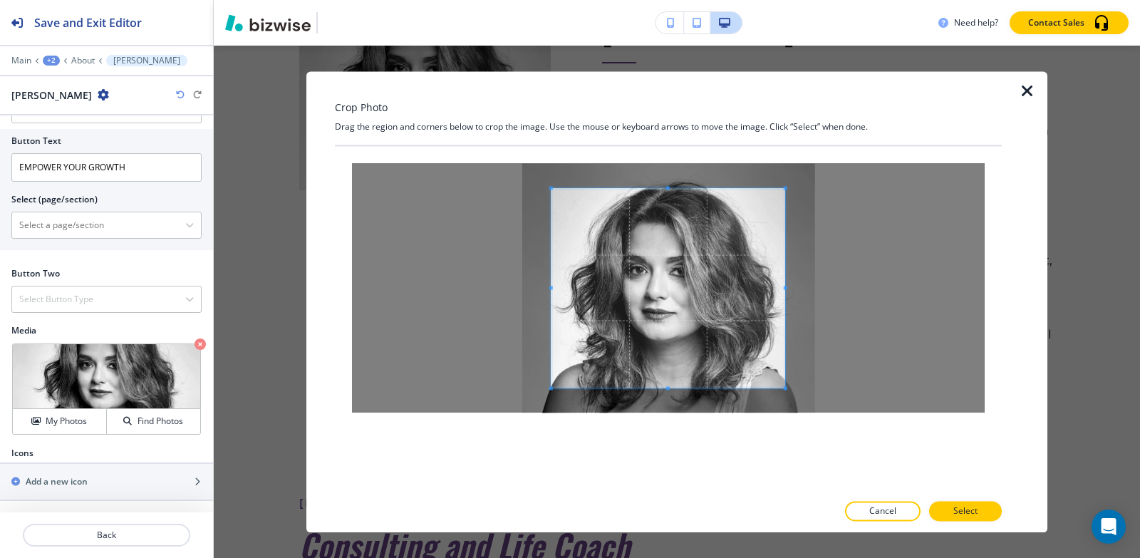
click at [1022, 93] on icon "button" at bounding box center [1027, 91] width 17 height 17
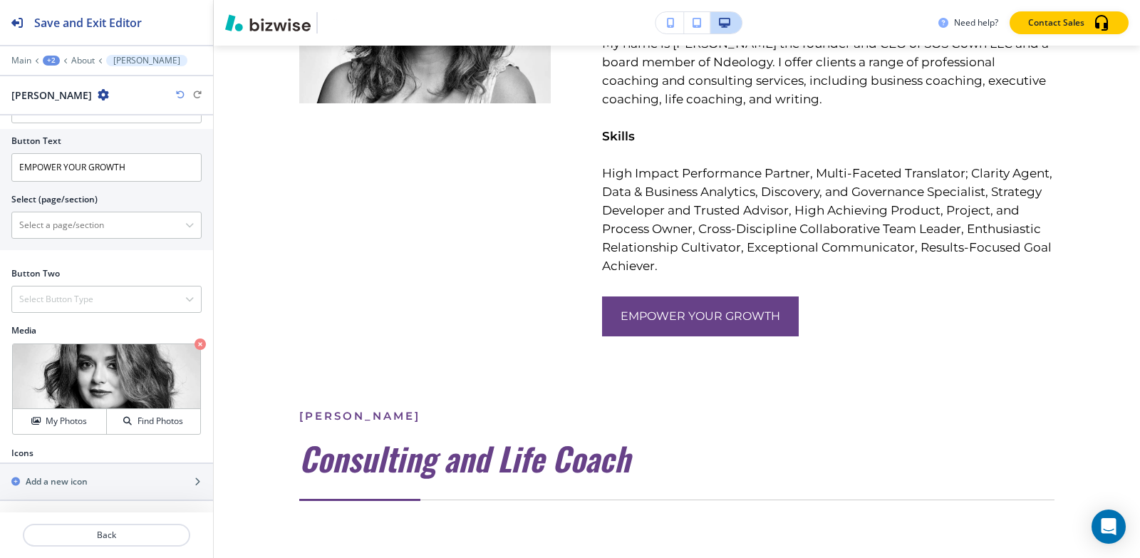
scroll to position [5996, 0]
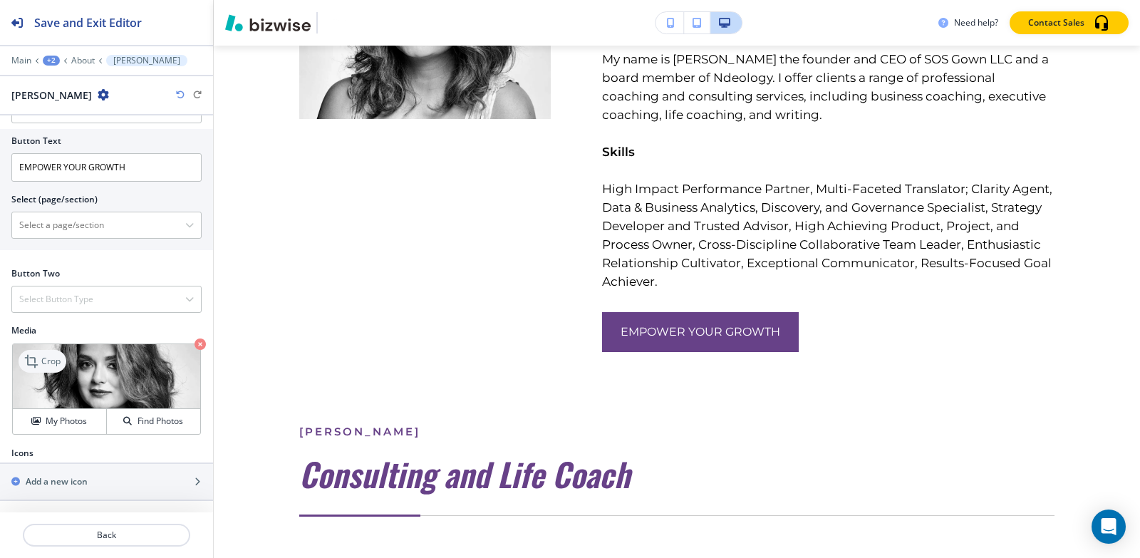
click at [50, 355] on p "Crop" at bounding box center [50, 361] width 19 height 13
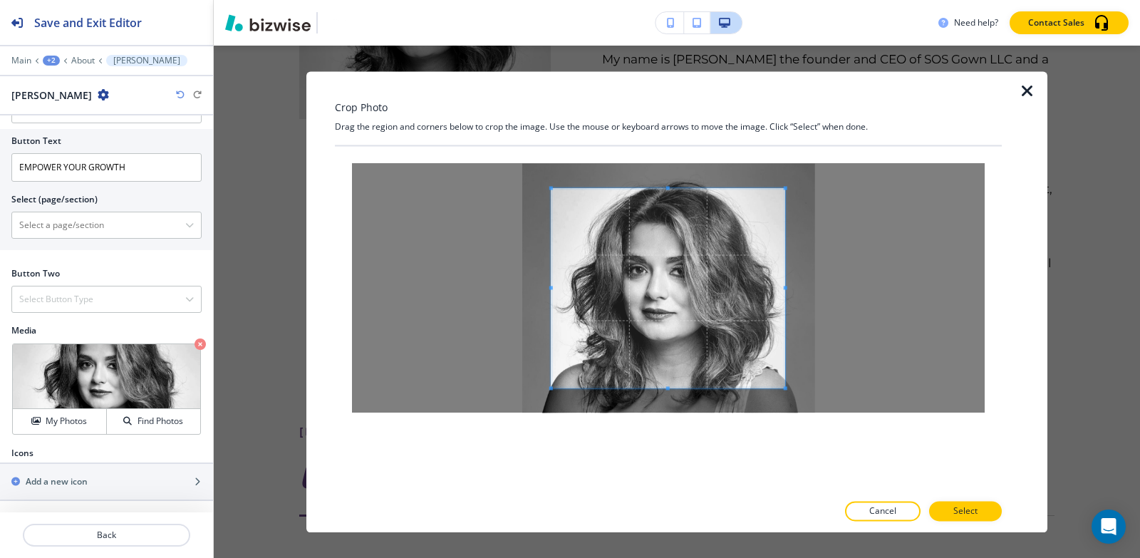
click at [668, 113] on div "Crop Photo Drag the region and corners below to crop the image. Use the mouse o…" at bounding box center [668, 301] width 667 height 461
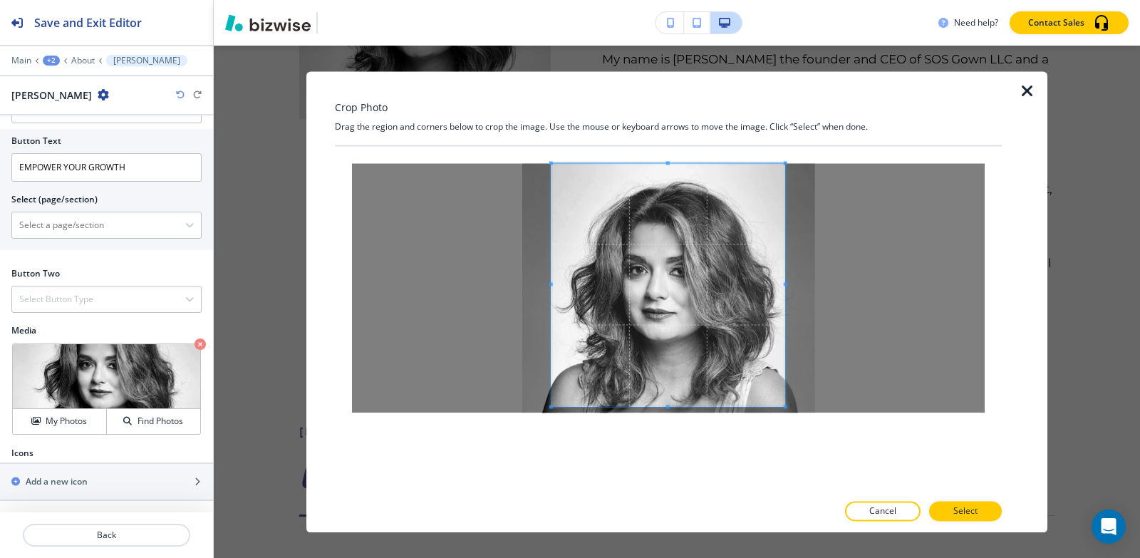
click at [681, 467] on div at bounding box center [668, 319] width 667 height 346
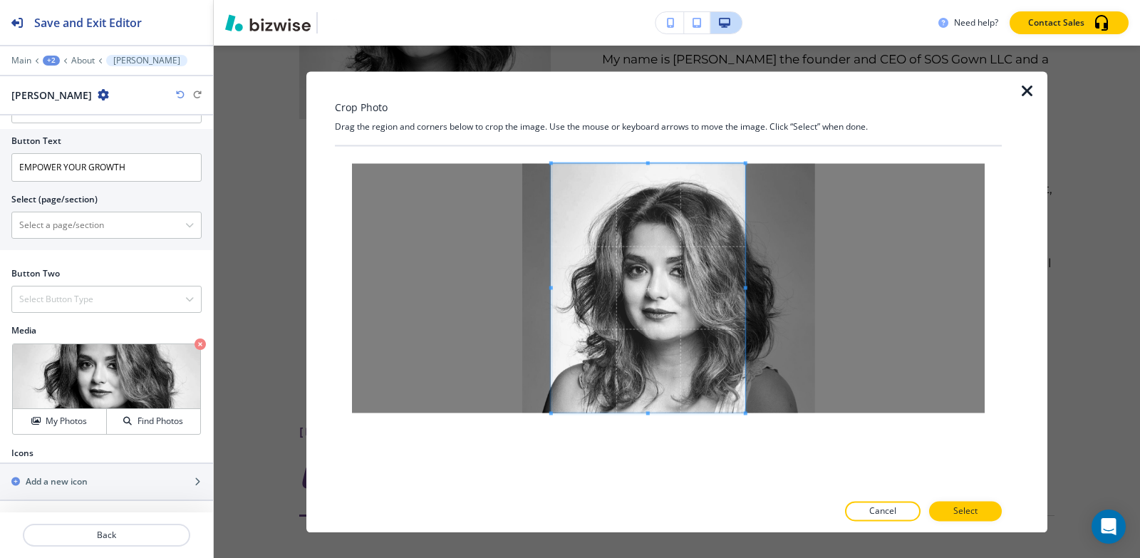
click at [744, 287] on span at bounding box center [746, 288] width 4 height 4
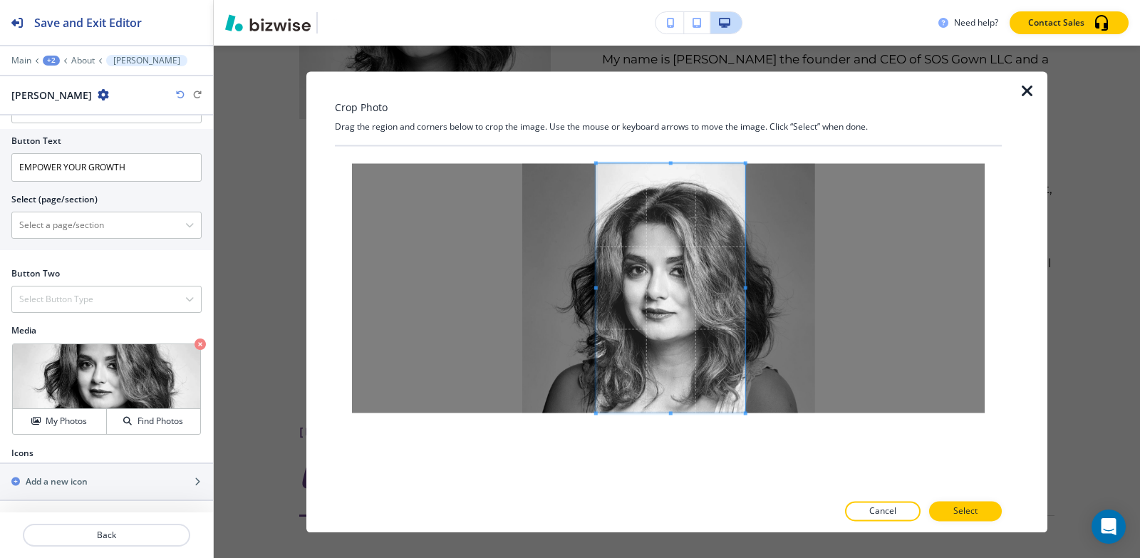
click at [597, 291] on div at bounding box center [671, 287] width 149 height 249
click at [979, 510] on button "Select" at bounding box center [965, 511] width 73 height 20
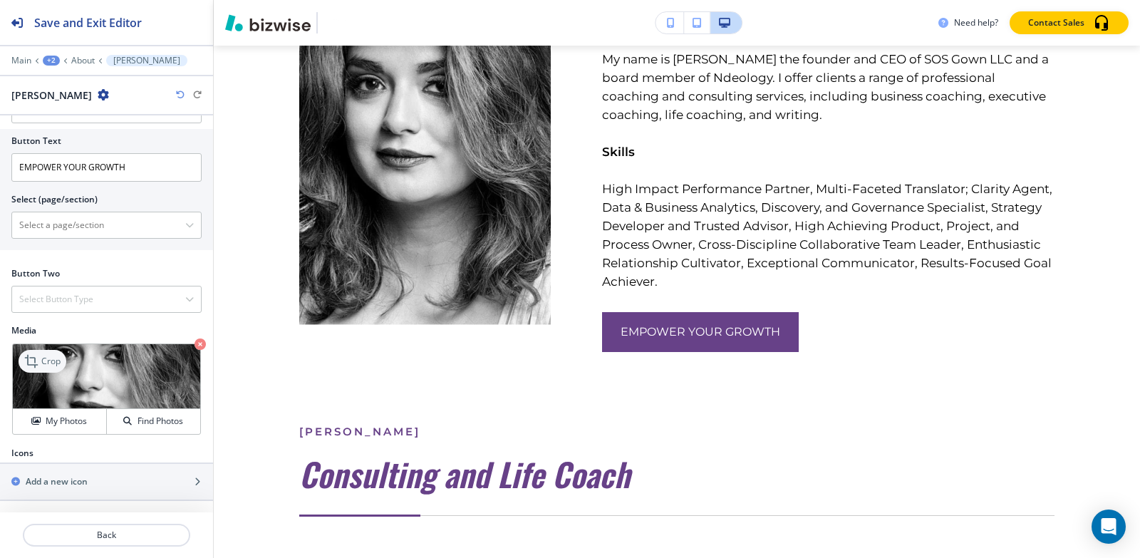
click at [56, 357] on p "Crop" at bounding box center [50, 361] width 19 height 13
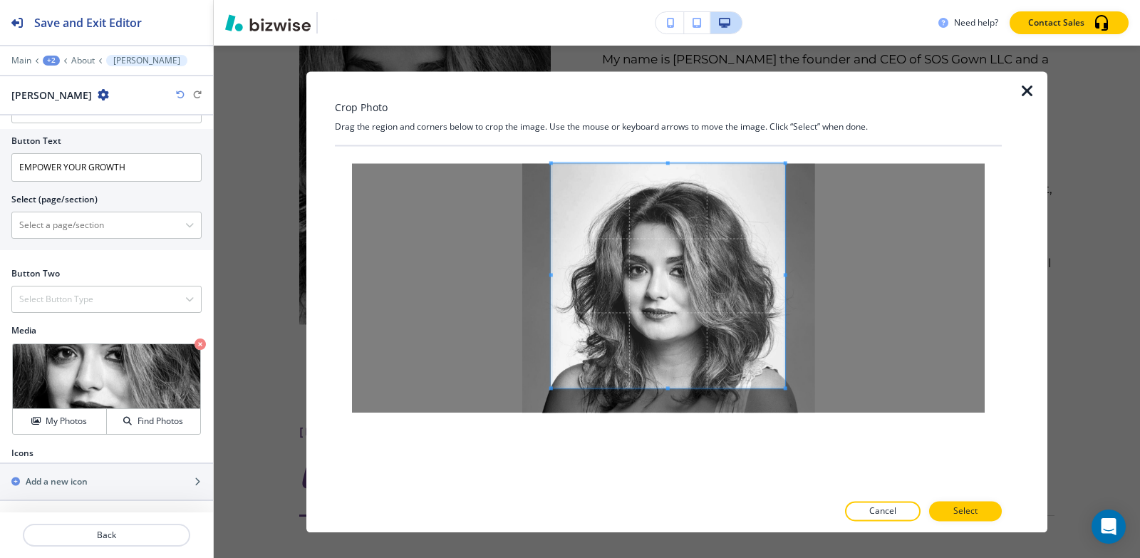
click at [673, 133] on div "Crop Photo Drag the region and corners below to crop the image. Use the mouse o…" at bounding box center [668, 301] width 667 height 461
click at [676, 495] on div "Crop Photo Drag the region and corners below to crop the image. Use the mouse o…" at bounding box center [668, 301] width 667 height 461
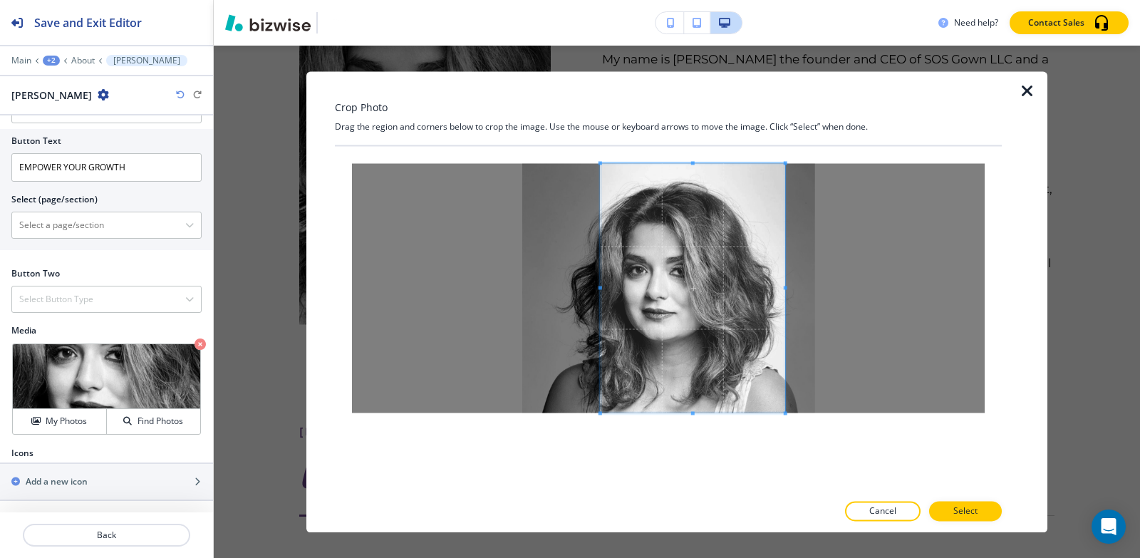
click at [600, 292] on span at bounding box center [601, 287] width 4 height 249
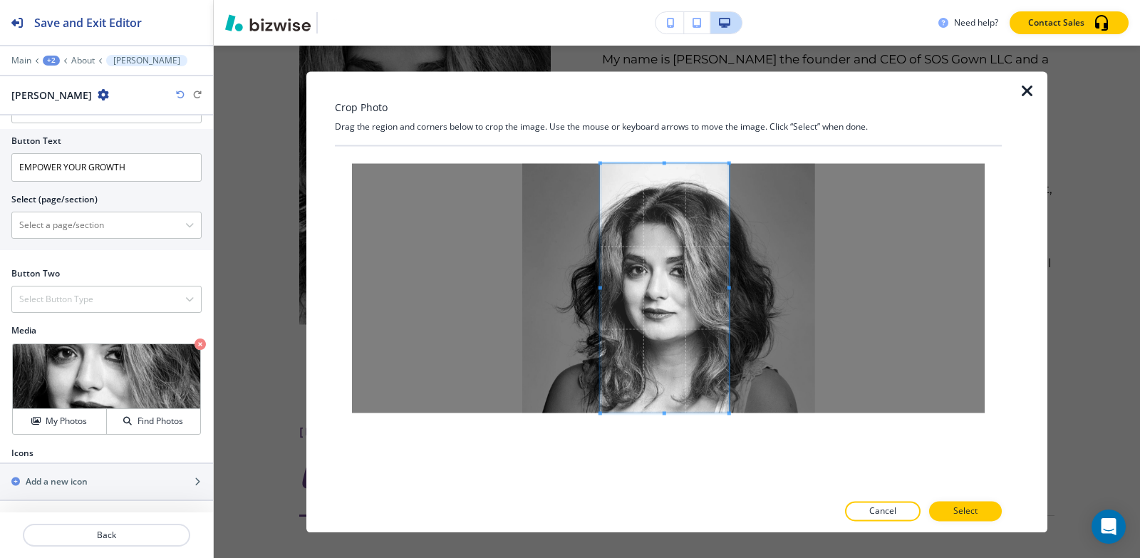
click at [729, 294] on div at bounding box center [665, 287] width 128 height 249
click at [965, 521] on div at bounding box center [668, 526] width 667 height 11
click at [965, 517] on p "Select" at bounding box center [966, 511] width 24 height 13
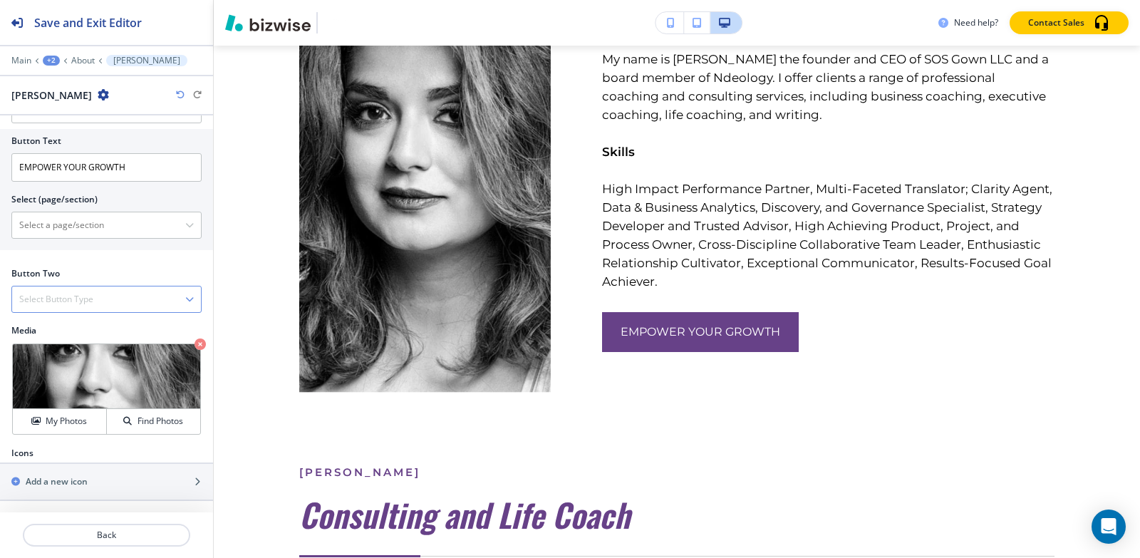
click at [81, 299] on h4 "Select Button Type" at bounding box center [56, 299] width 74 height 13
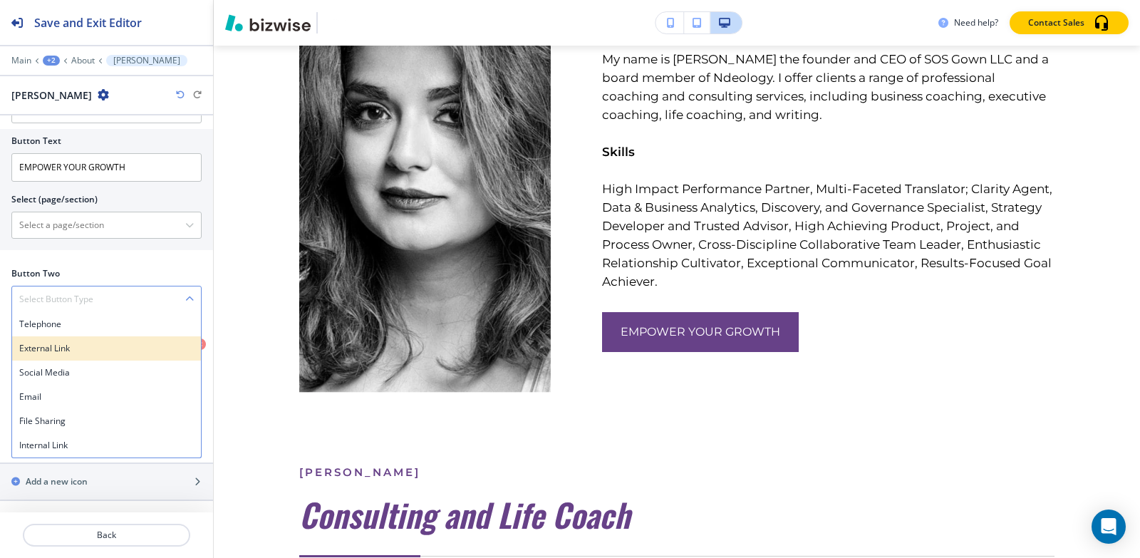
click at [74, 348] on h4 "External Link" at bounding box center [106, 348] width 175 height 13
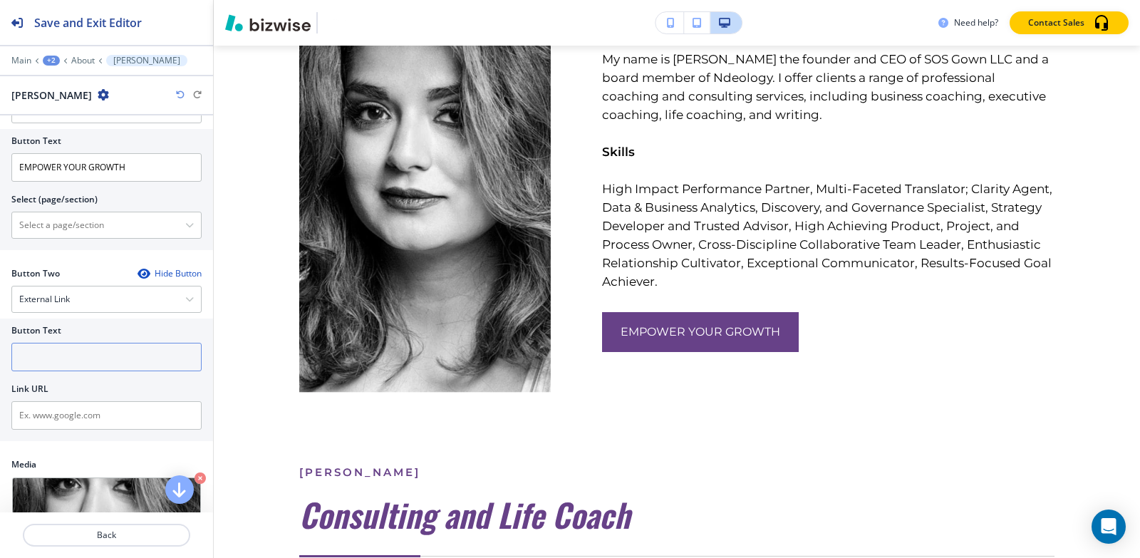
click at [88, 365] on input "text" at bounding box center [106, 357] width 190 height 29
click at [94, 363] on input "text" at bounding box center [106, 357] width 190 height 29
type input "l"
type input "linked in"
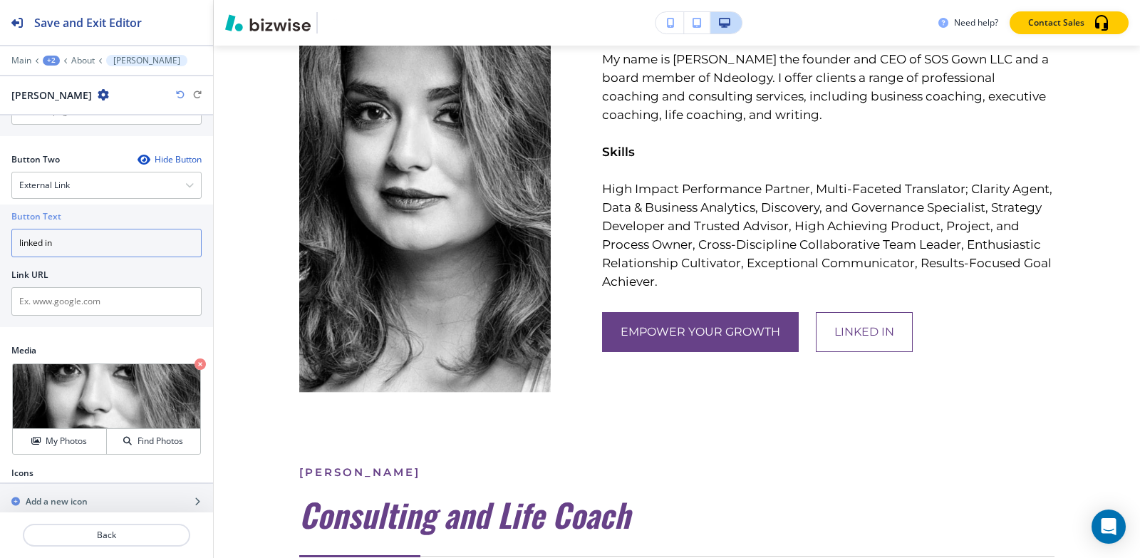
scroll to position [743, 0]
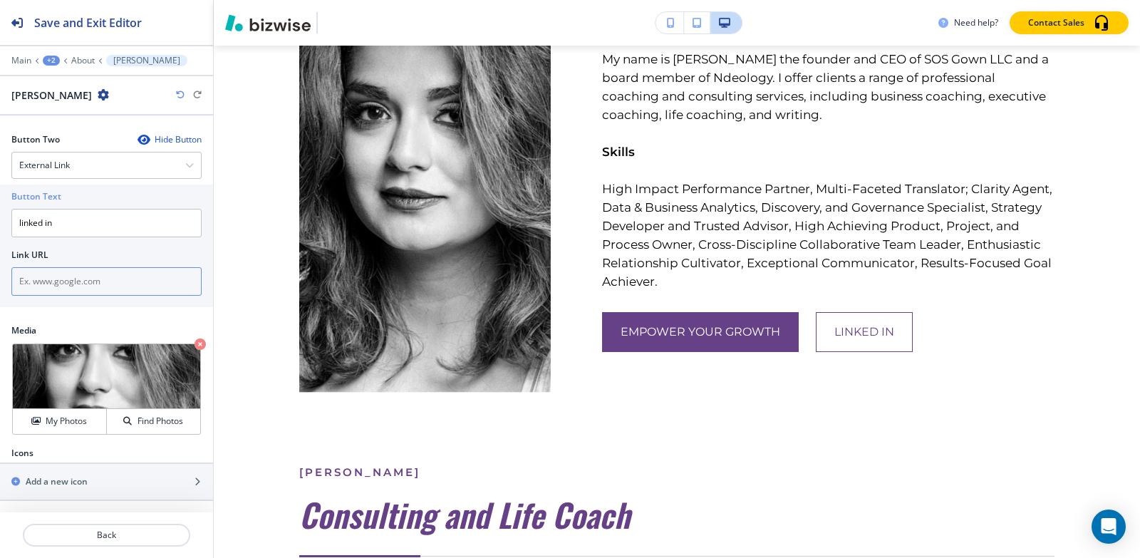
click at [71, 279] on input "text" at bounding box center [106, 281] width 190 height 29
paste input "https://www.linkedin.com/in/sumitapradhan/"
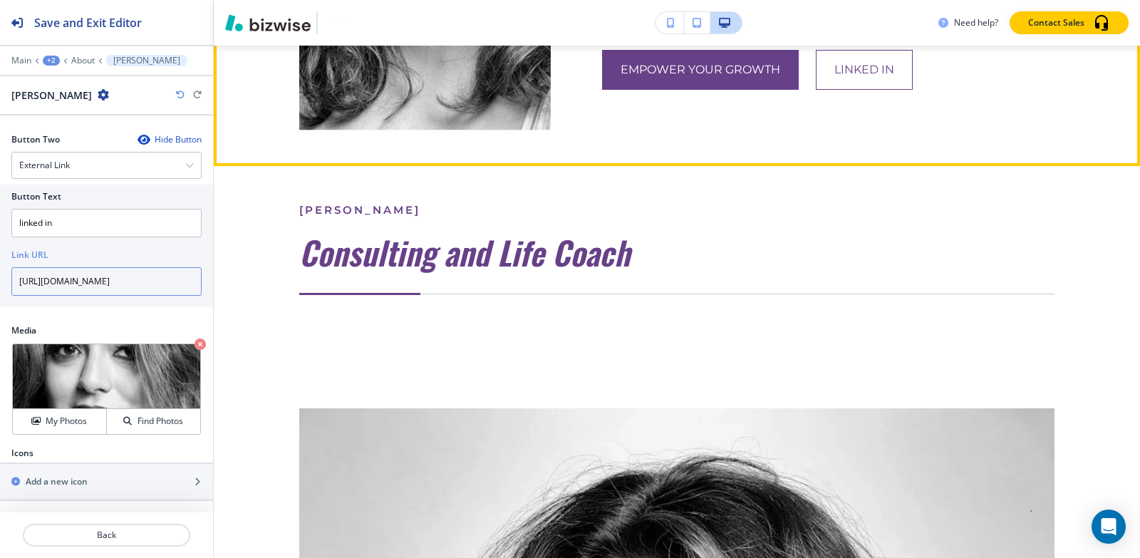
scroll to position [6281, 0]
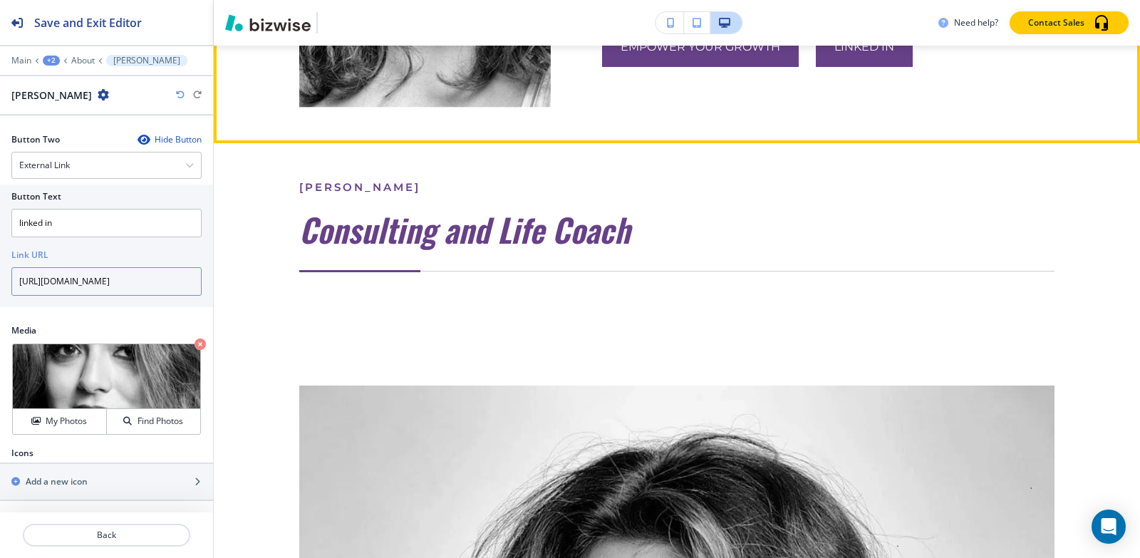
type input "https://www.linkedin.com/in/sumitapradhan/"
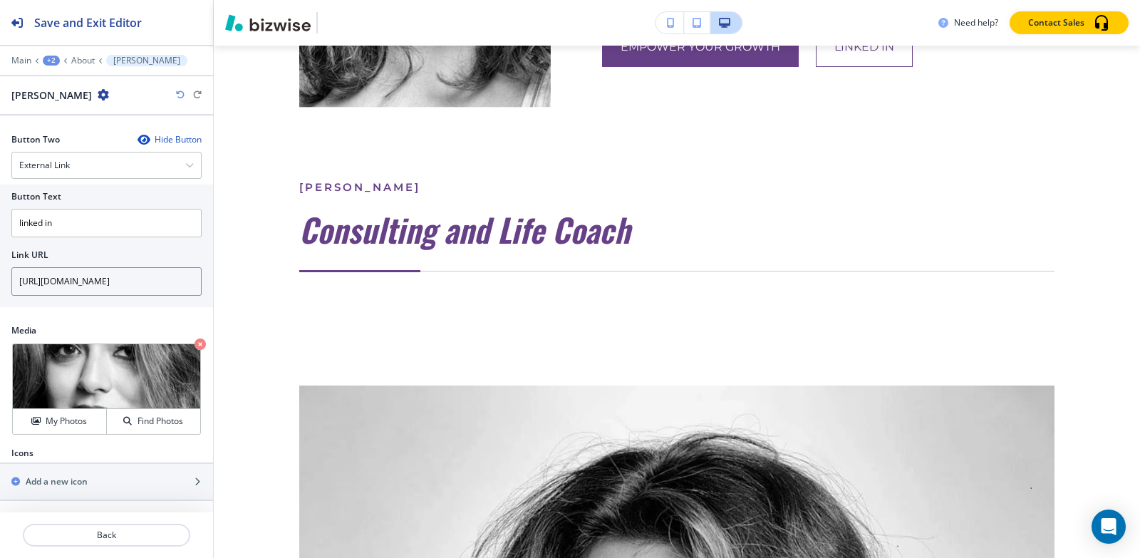
scroll to position [0, 0]
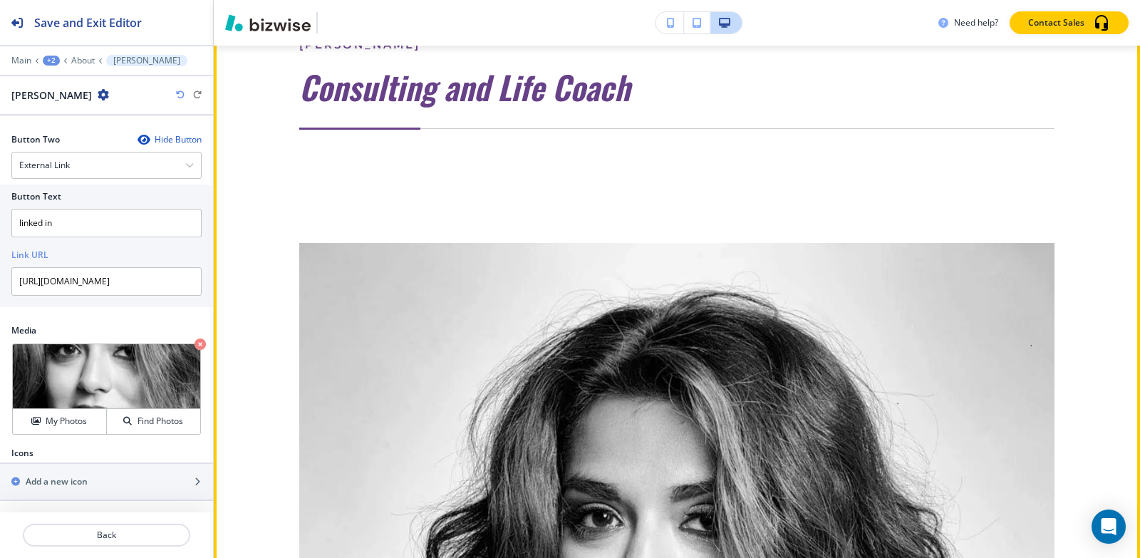
click at [251, 31] on button "Edit This Section" at bounding box center [270, 19] width 96 height 21
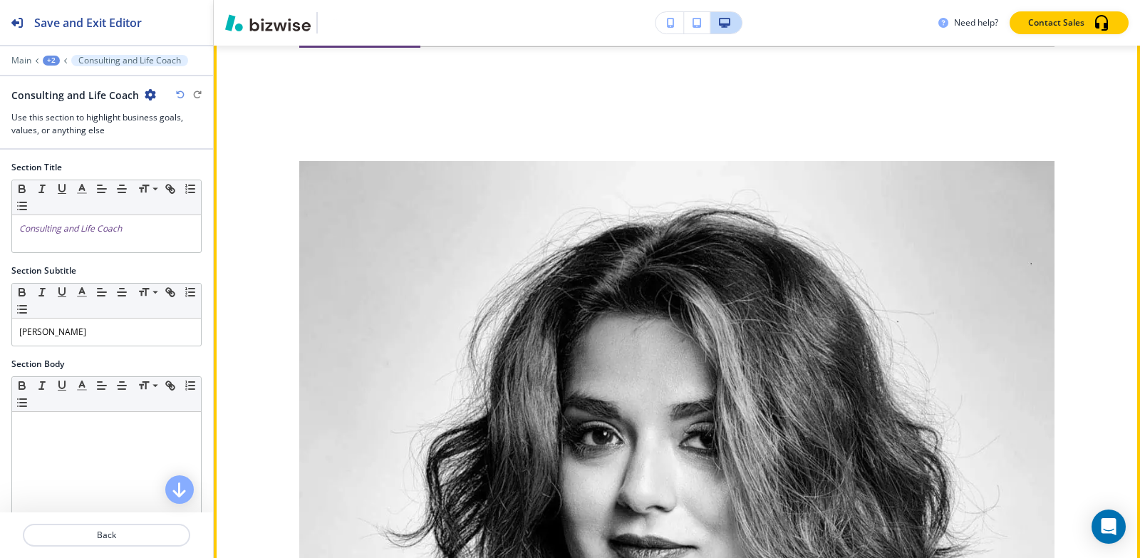
scroll to position [6511, 0]
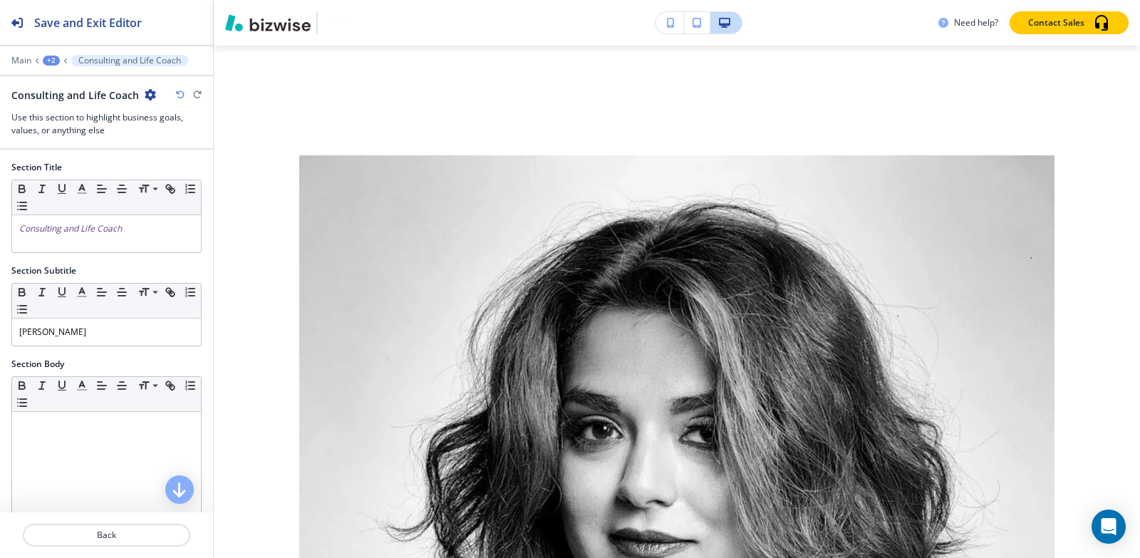
click at [50, 63] on div "+2" at bounding box center [51, 61] width 17 height 10
click at [62, 104] on p "LEGAL PREP" at bounding box center [88, 109] width 73 height 13
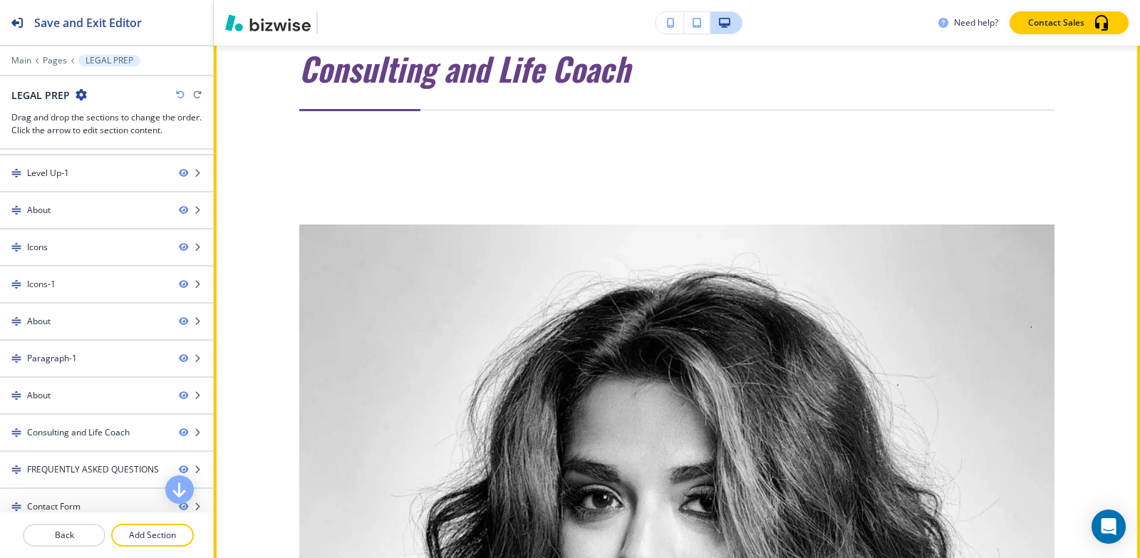
scroll to position [6368, 0]
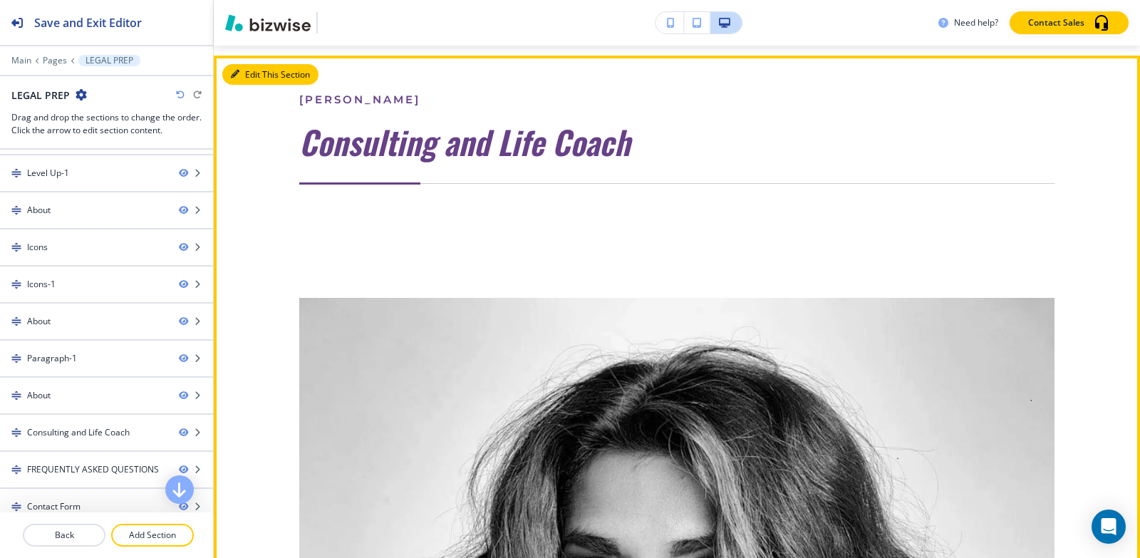
click at [251, 86] on button "Edit This Section" at bounding box center [270, 74] width 96 height 21
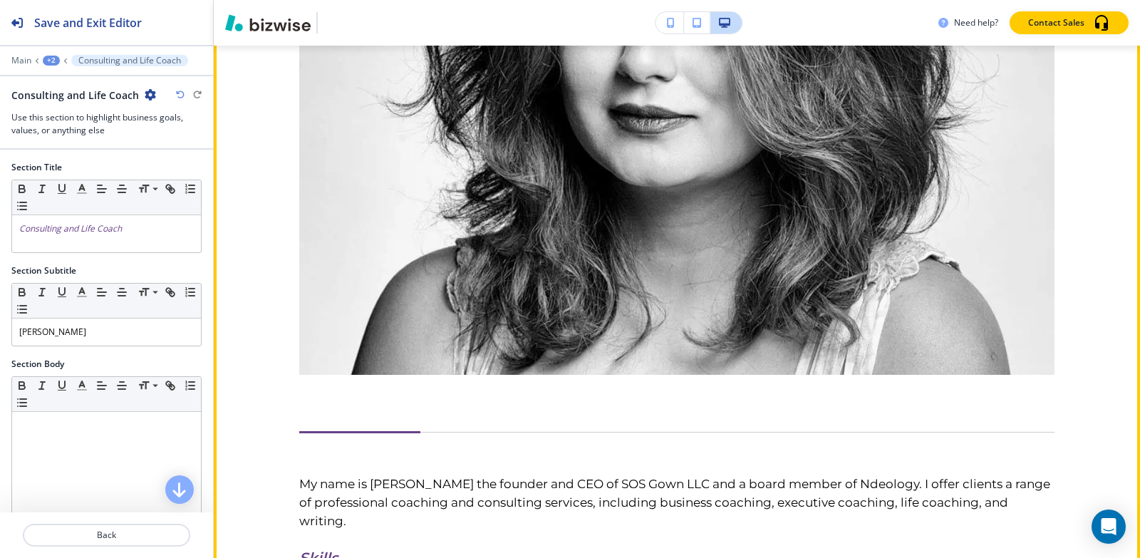
scroll to position [7363, 0]
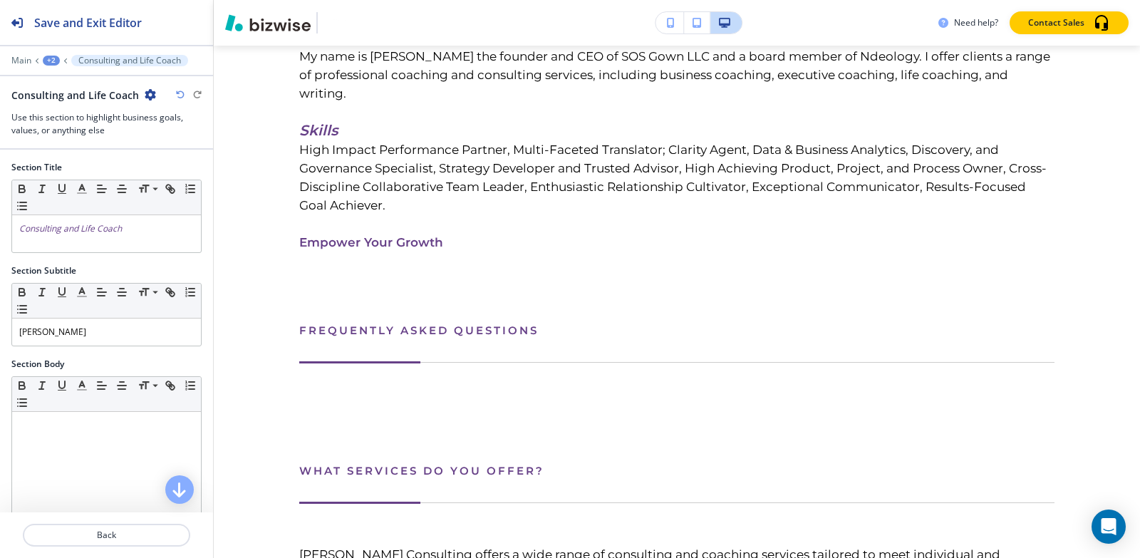
click at [151, 91] on icon "button" at bounding box center [150, 94] width 11 height 11
click at [179, 170] on p "Delete Section" at bounding box center [187, 169] width 73 height 13
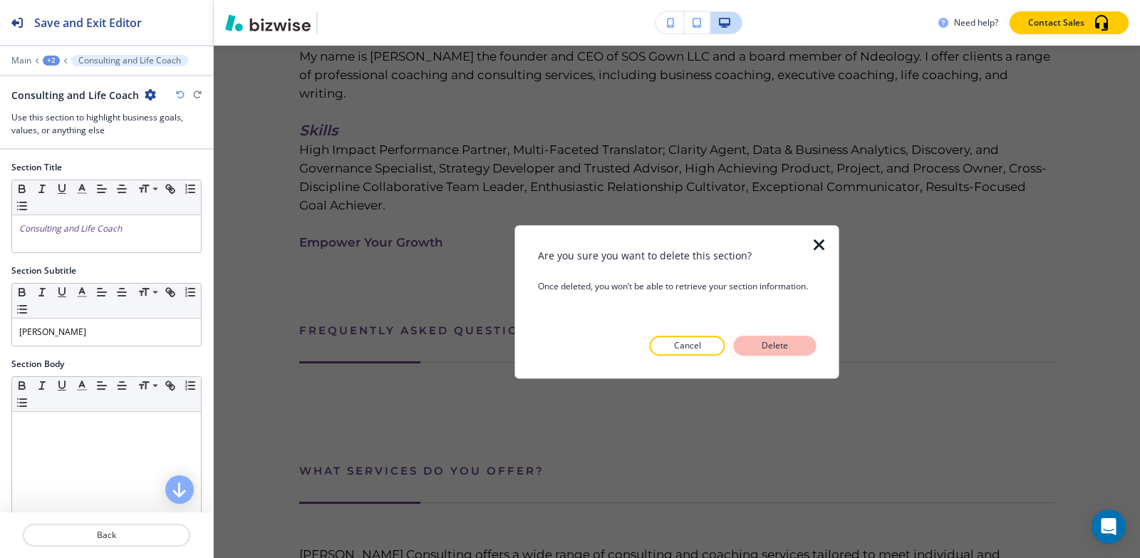
click at [753, 352] on button "Delete" at bounding box center [775, 346] width 83 height 20
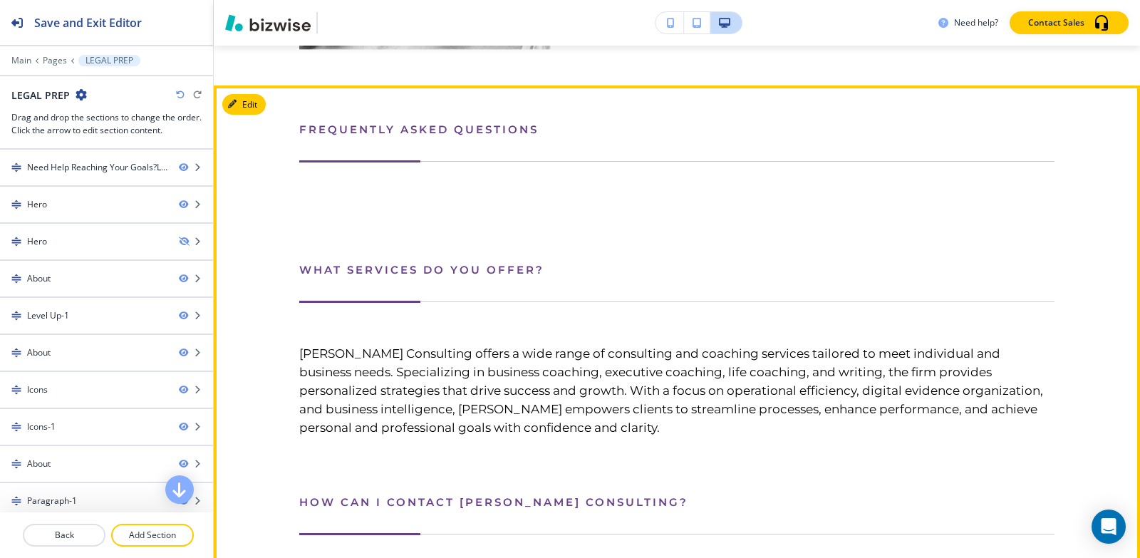
scroll to position [6502, 0]
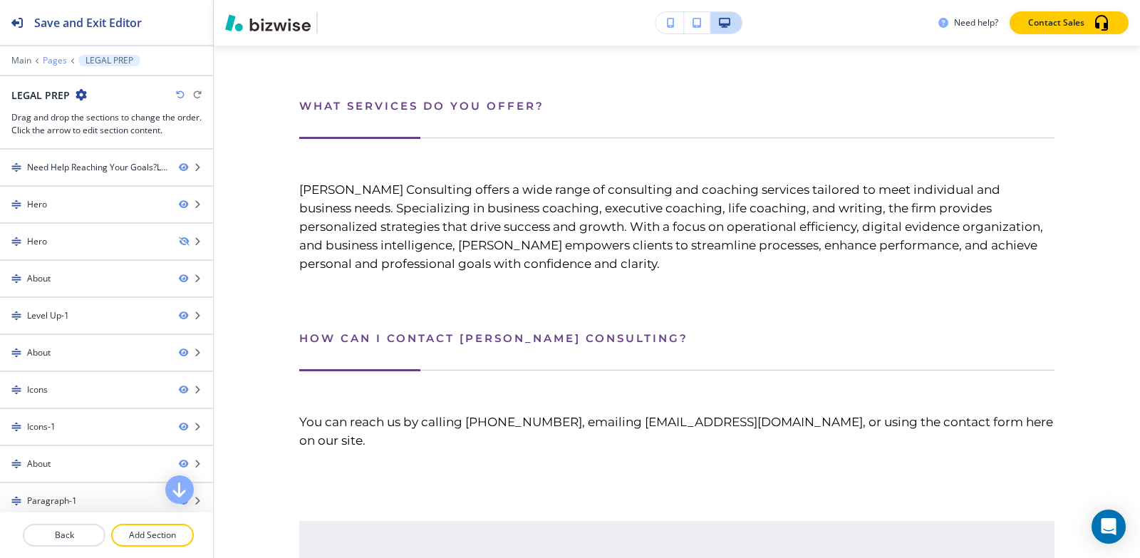
click at [48, 61] on p "Pages" at bounding box center [55, 61] width 24 height 10
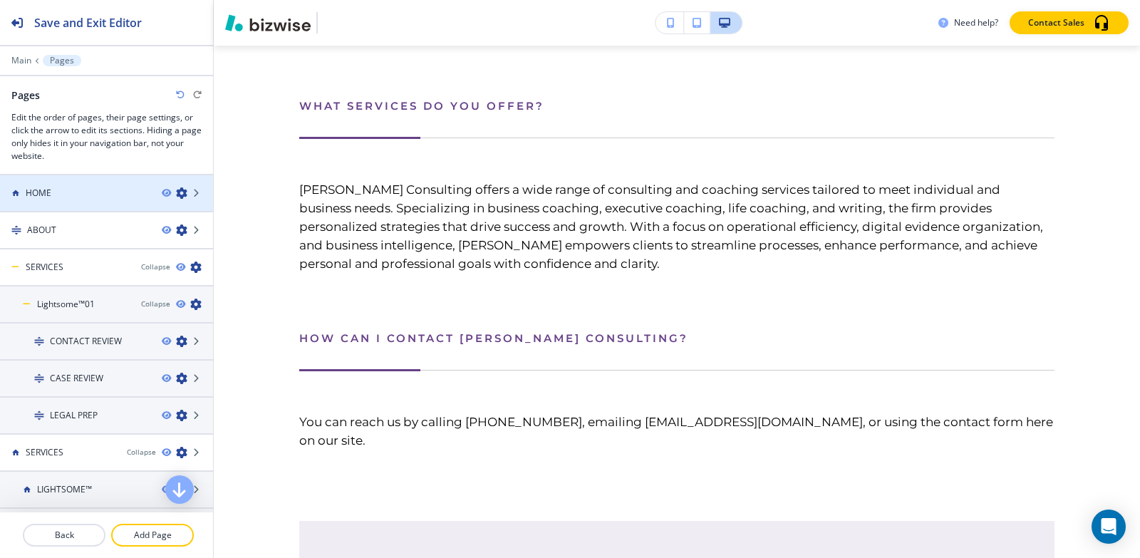
click at [51, 203] on div at bounding box center [106, 205] width 213 height 11
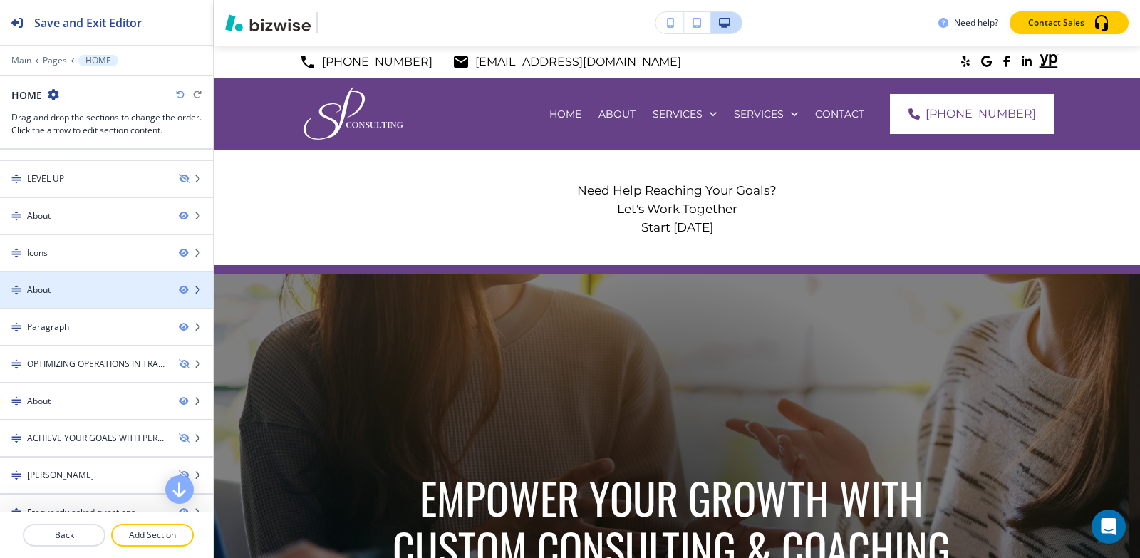
scroll to position [285, 0]
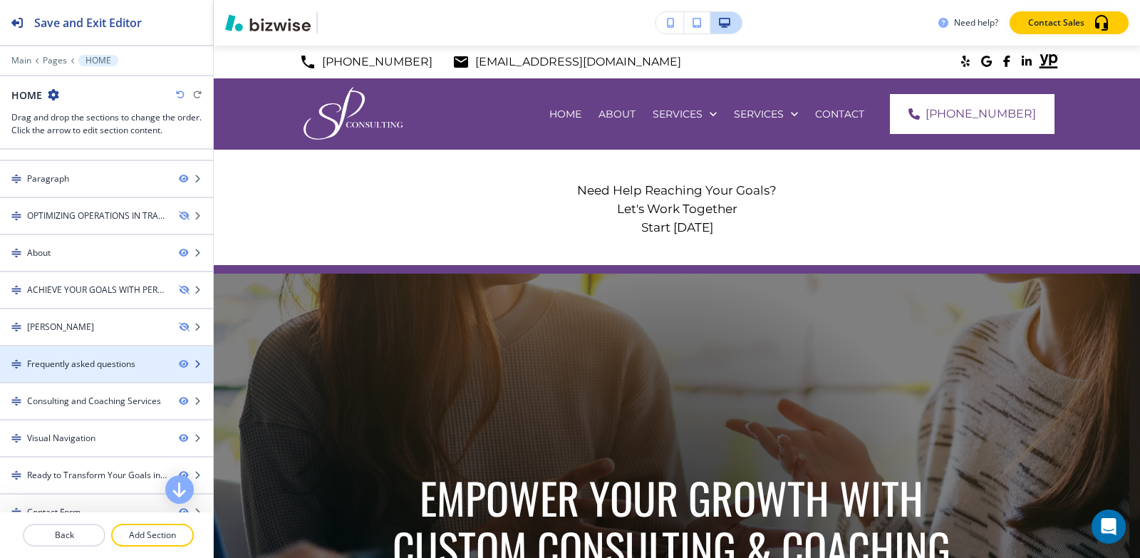
click at [103, 359] on div "Frequently asked questions" at bounding box center [81, 364] width 108 height 13
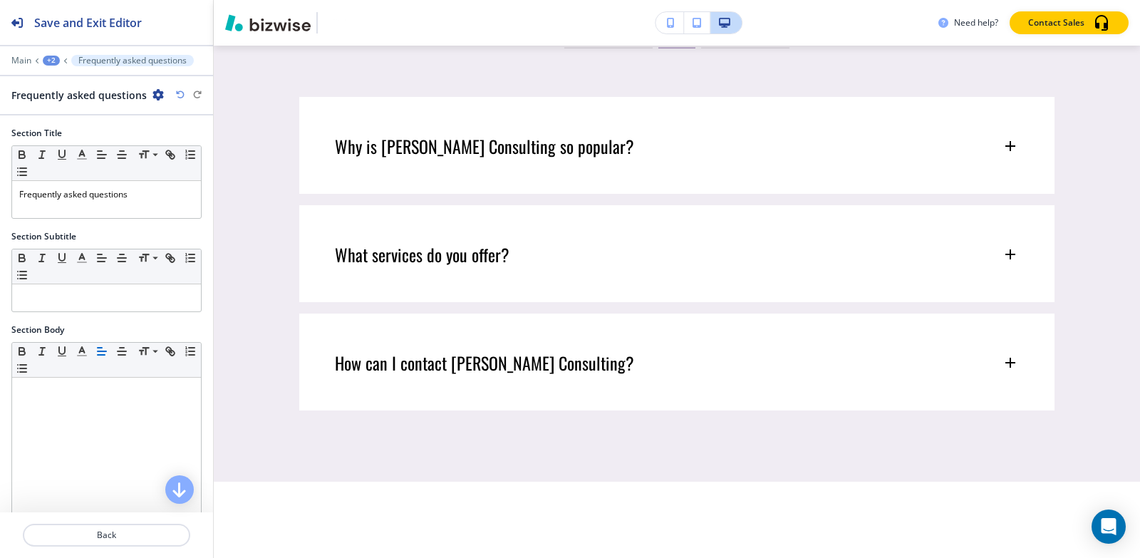
scroll to position [5579, 0]
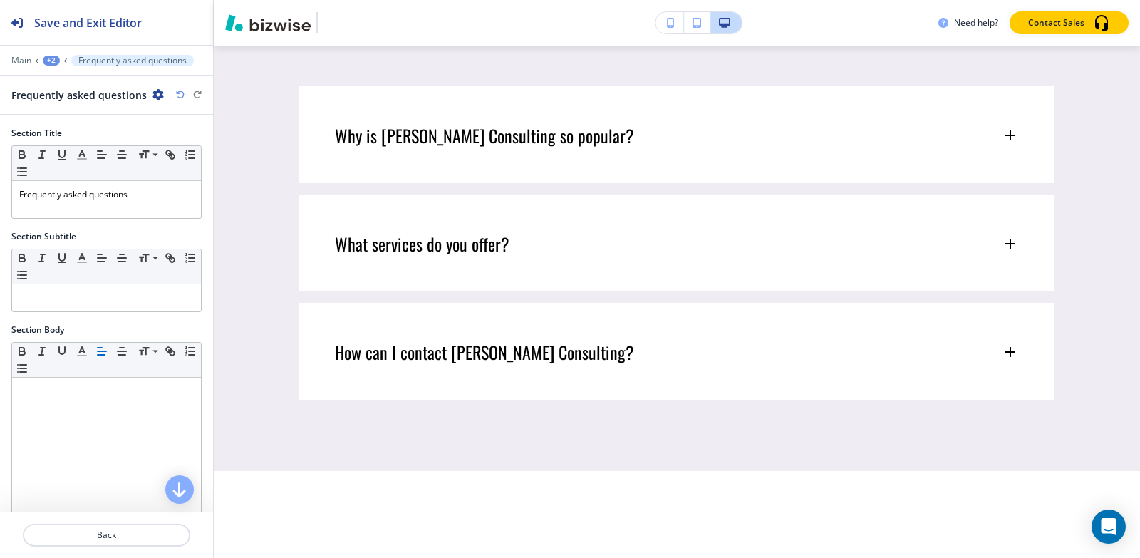
click at [155, 98] on icon "button" at bounding box center [158, 94] width 11 height 11
click at [215, 148] on p "Duplicate Section" at bounding box center [195, 144] width 73 height 13
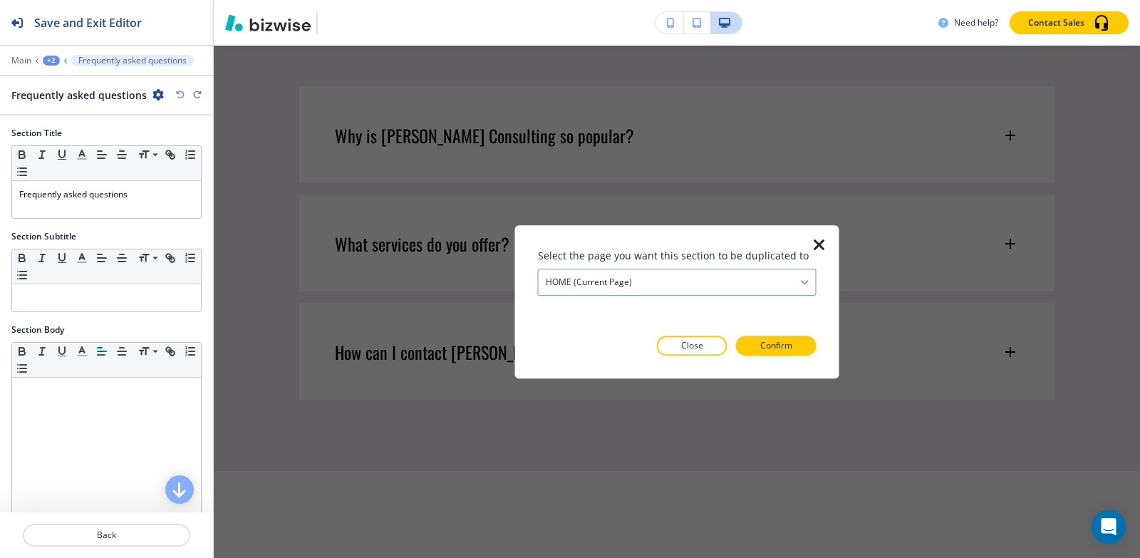
click at [611, 285] on h4 "HOME (current page)" at bounding box center [589, 282] width 86 height 13
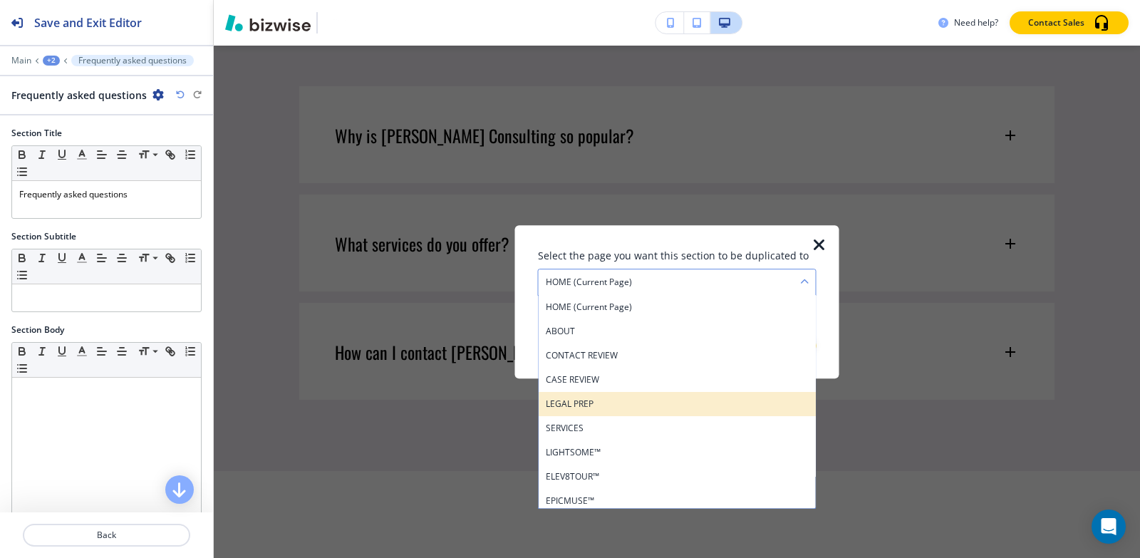
click at [627, 401] on h4 "LEGAL PREP" at bounding box center [677, 404] width 263 height 13
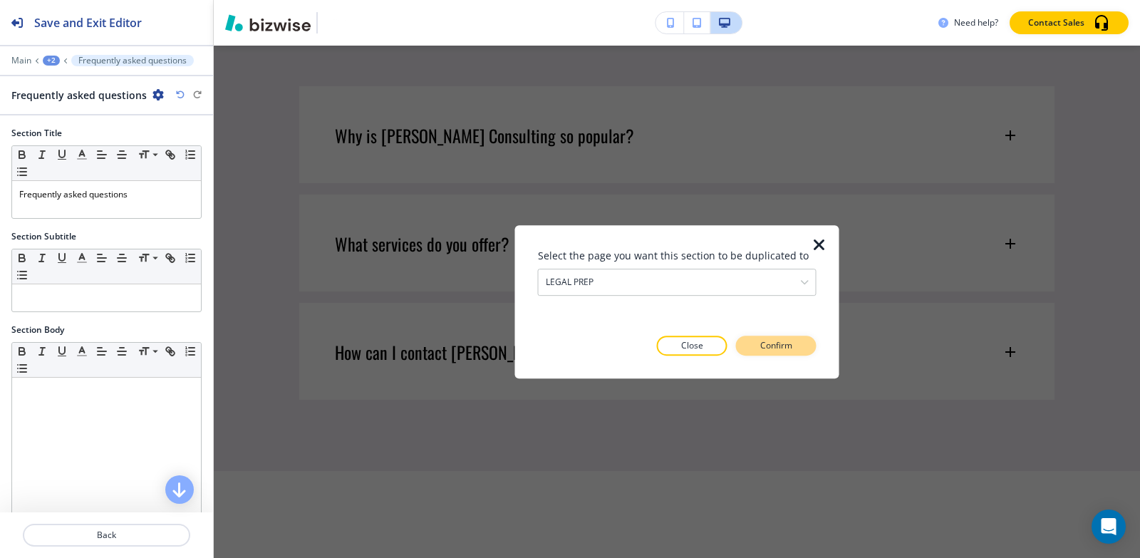
click at [773, 351] on p "Confirm" at bounding box center [776, 345] width 32 height 13
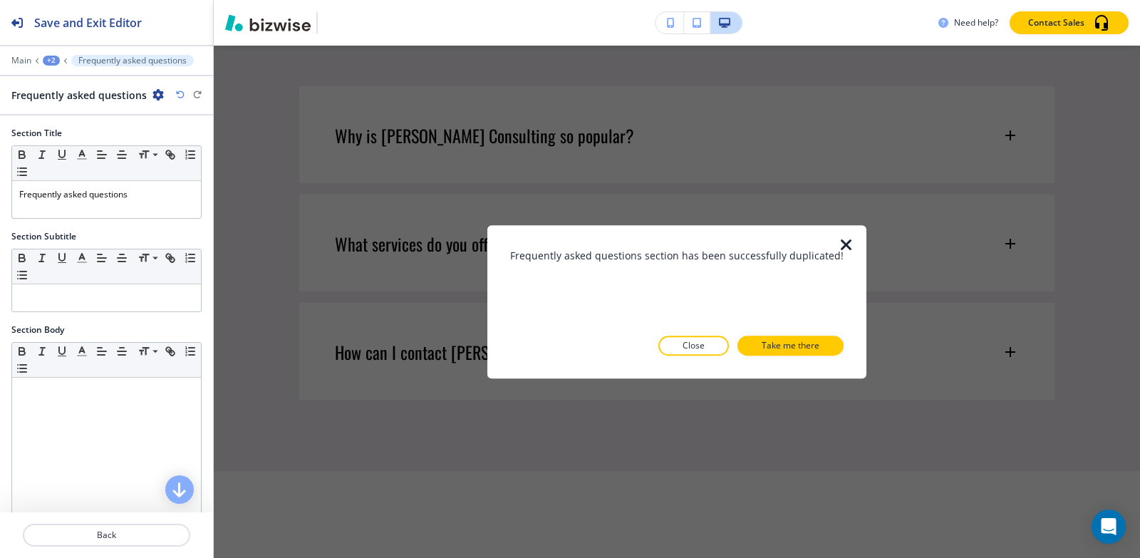
click at [773, 351] on p "Take me there" at bounding box center [791, 345] width 58 height 13
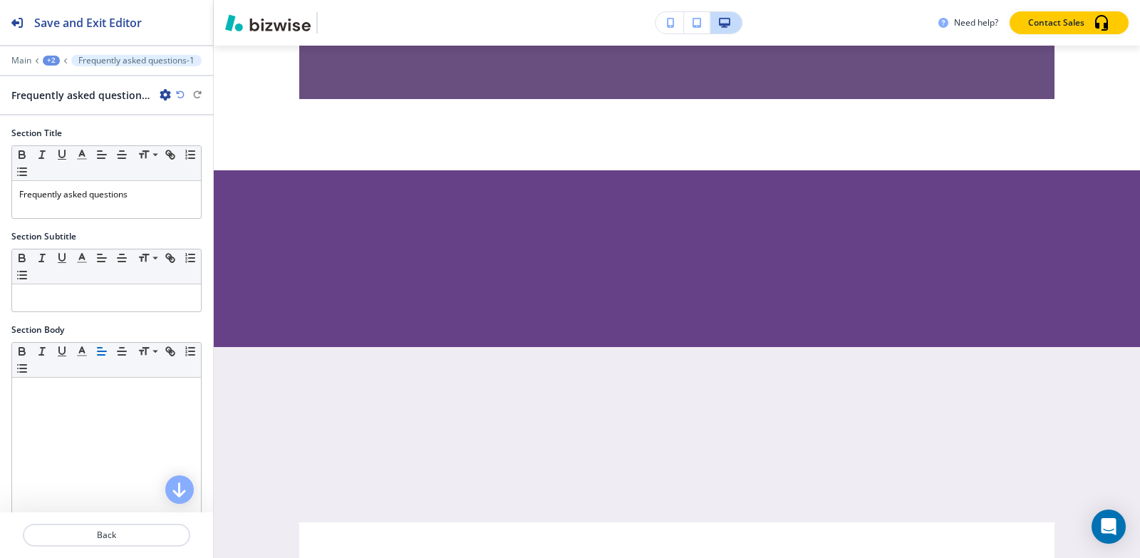
click at [49, 60] on div "+2" at bounding box center [51, 61] width 17 height 10
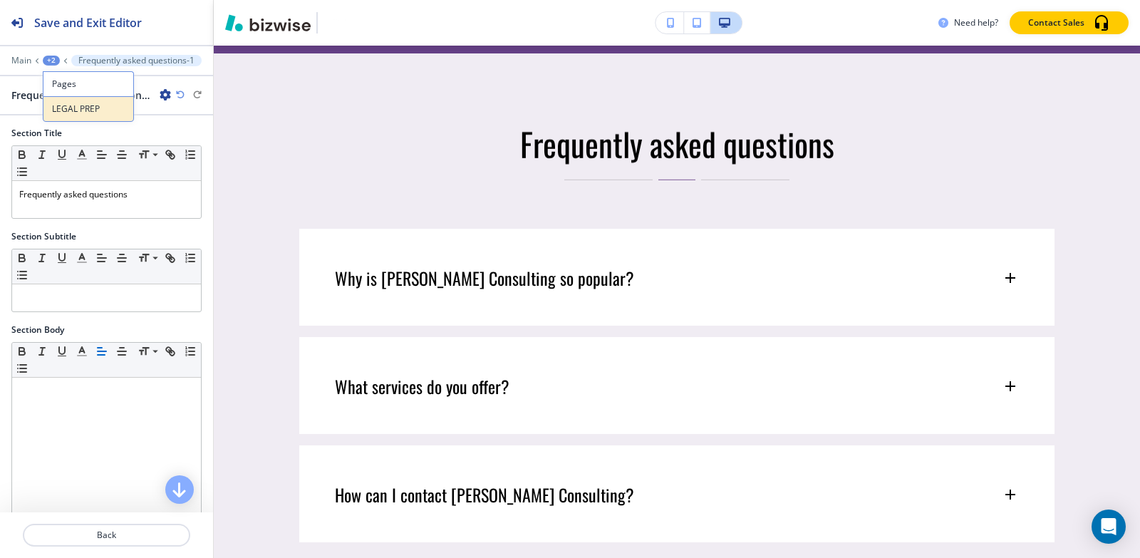
scroll to position [8505, 0]
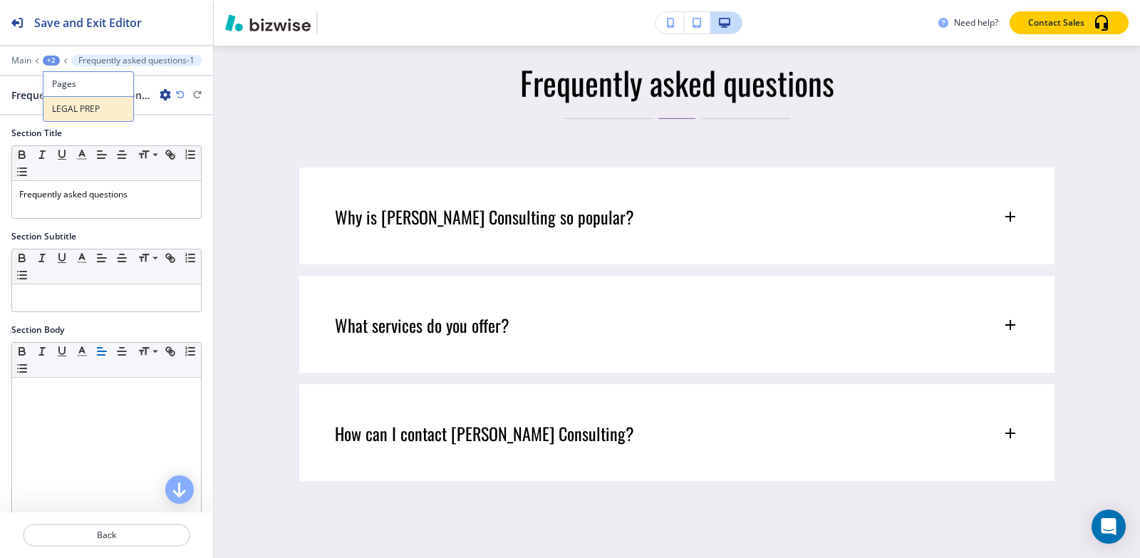
click at [74, 107] on p "LEGAL PREP" at bounding box center [88, 109] width 73 height 13
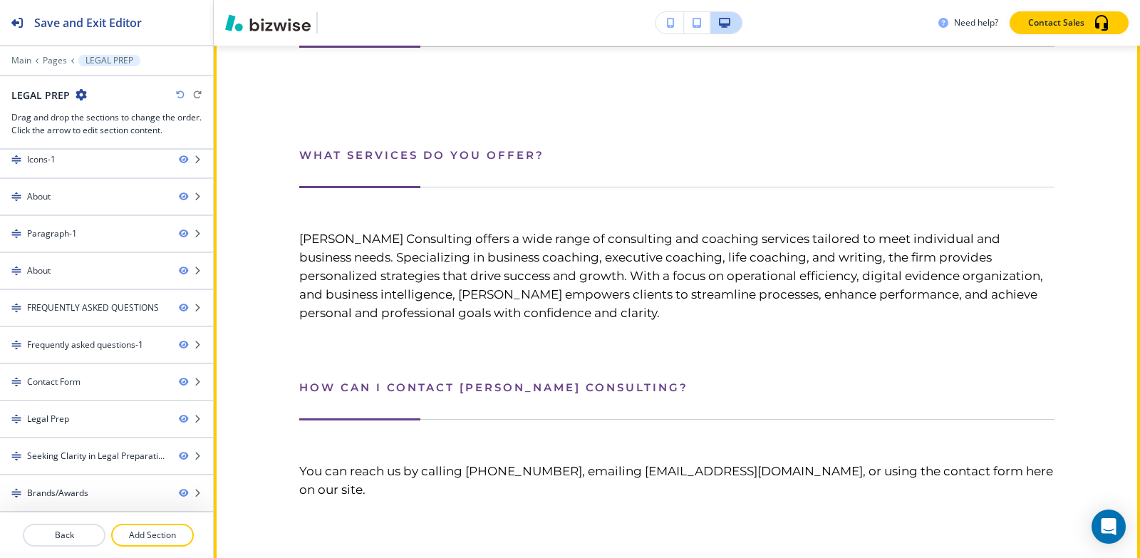
scroll to position [6450, 0]
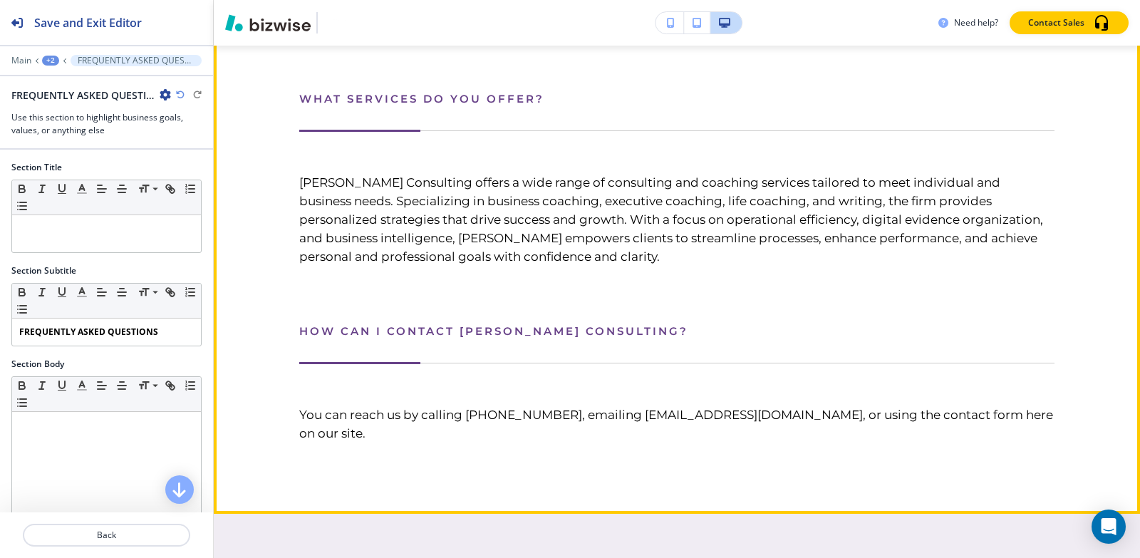
scroll to position [6511, 0]
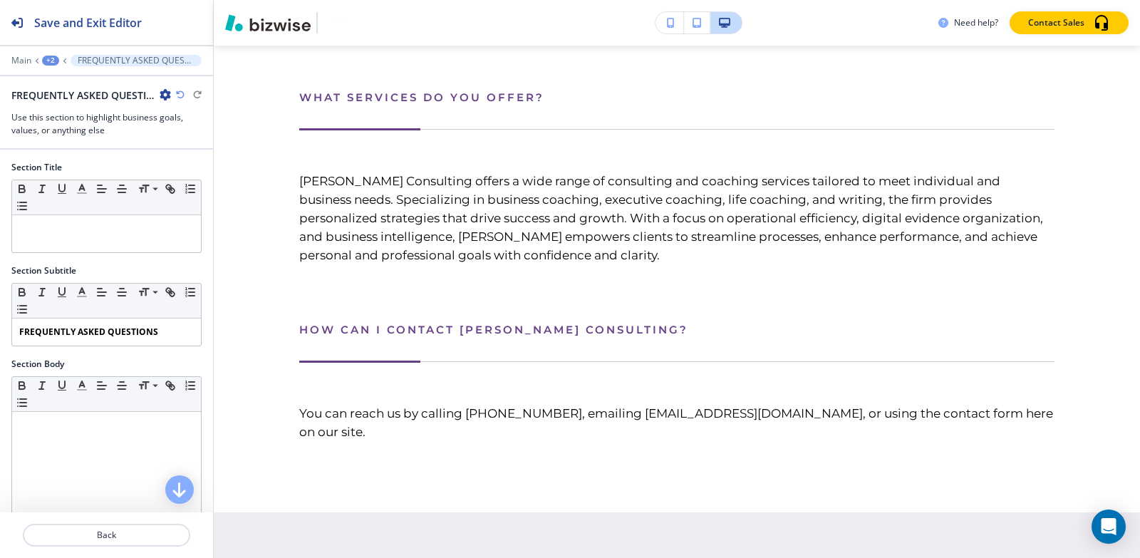
click at [168, 95] on icon "button" at bounding box center [165, 94] width 11 height 11
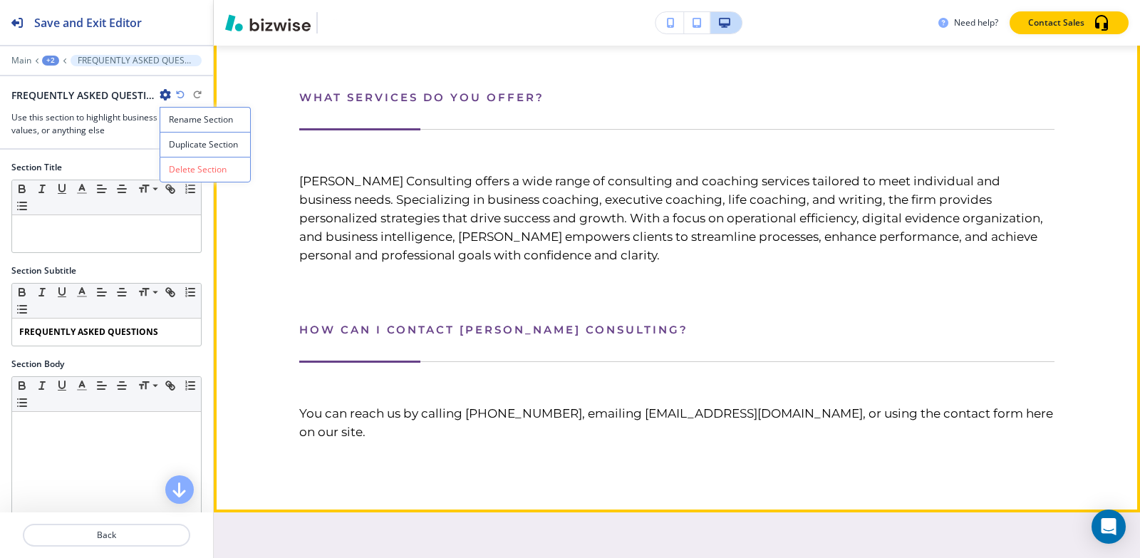
click at [337, 32] on div at bounding box center [676, 10] width 755 height 43
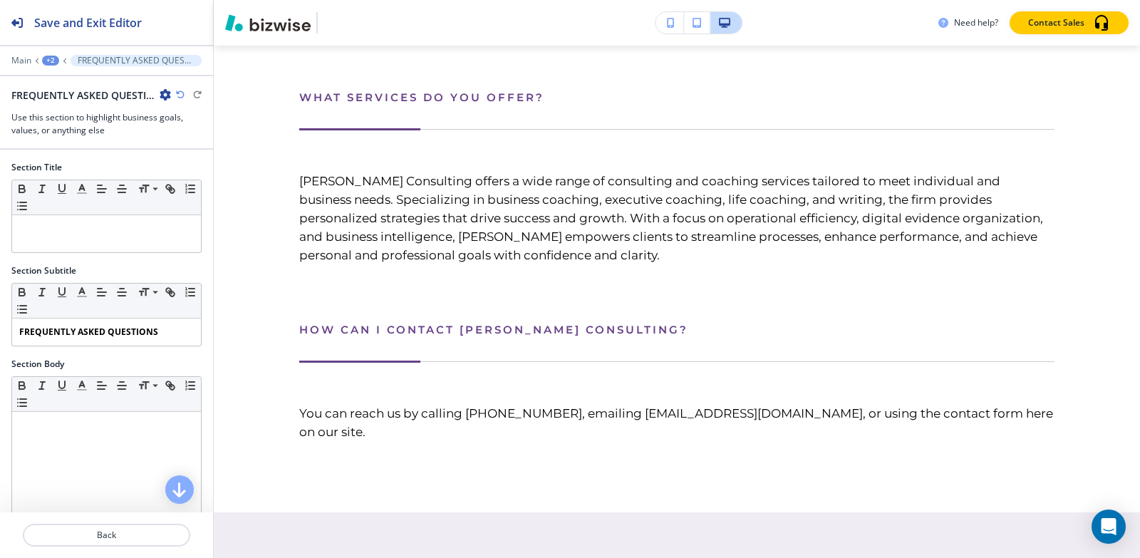
click at [157, 89] on div "FREQUENTLY ASKED QUESTIONS" at bounding box center [91, 95] width 160 height 15
click at [164, 95] on icon "button" at bounding box center [165, 94] width 11 height 11
click at [180, 166] on p "Delete Section" at bounding box center [205, 169] width 73 height 13
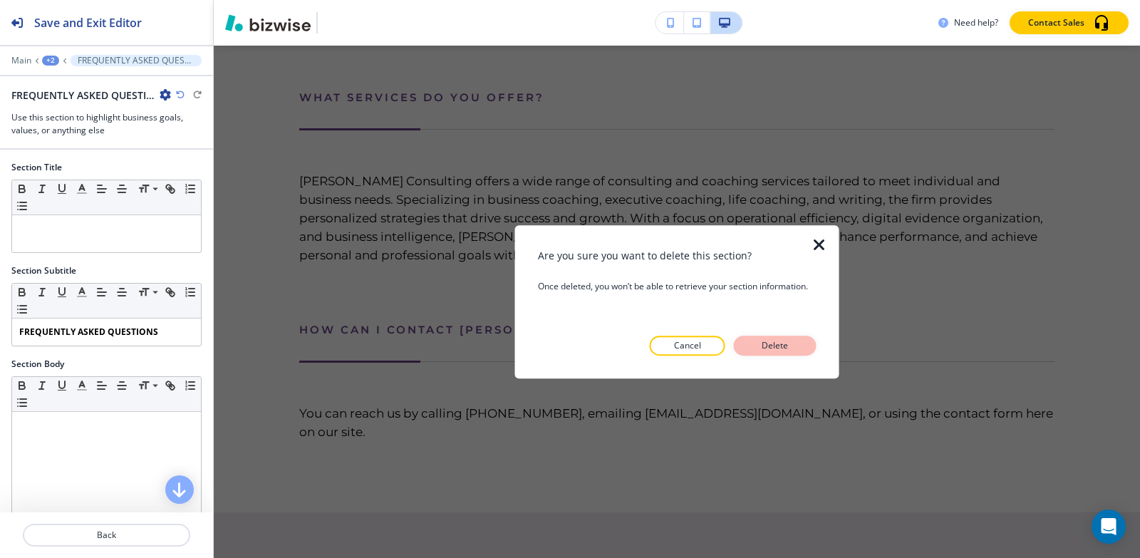
click at [775, 344] on p "Delete" at bounding box center [775, 345] width 34 height 13
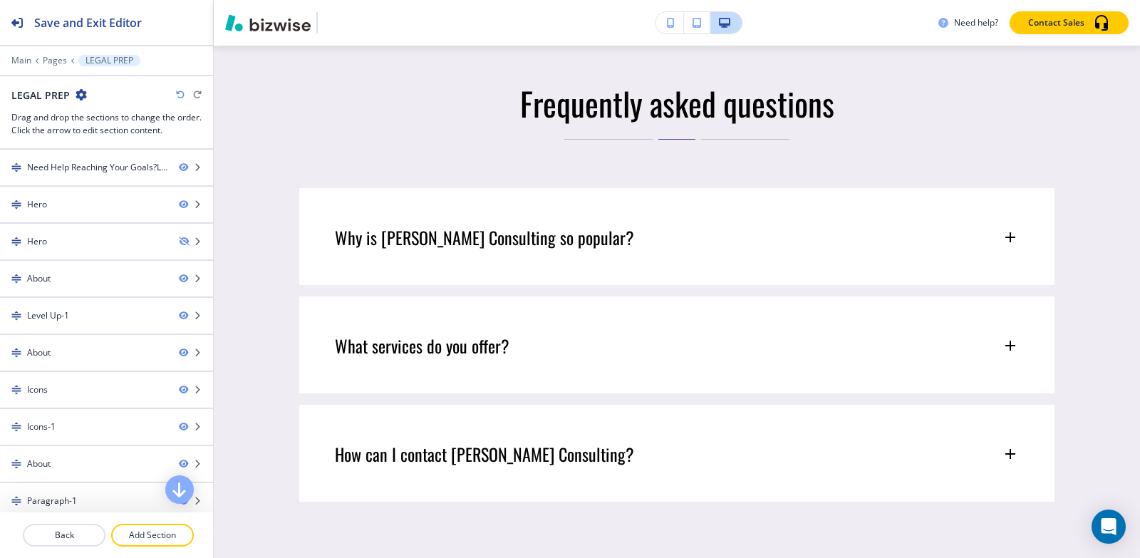
scroll to position [6368, 0]
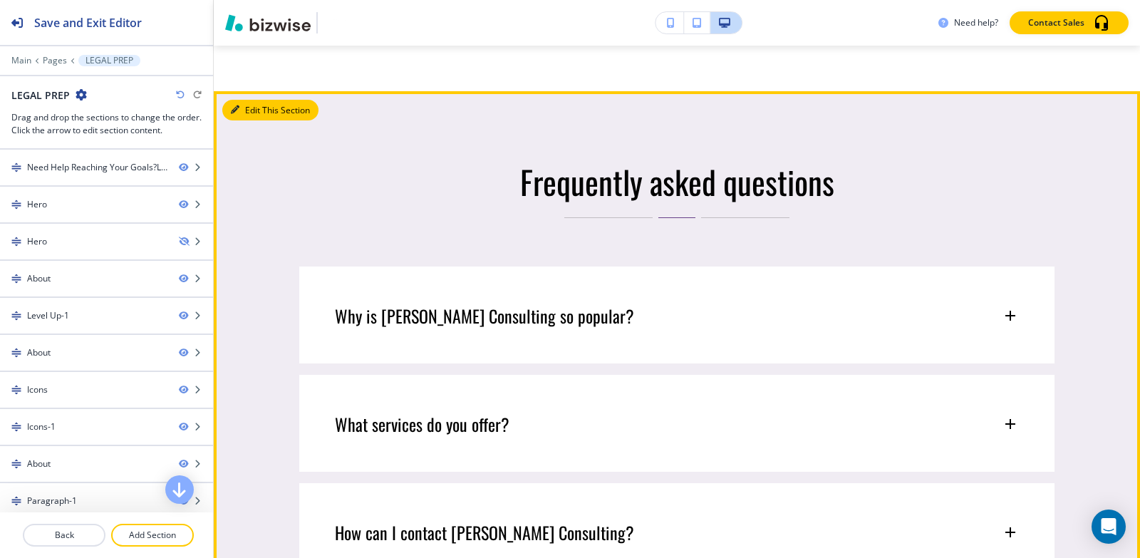
click at [247, 121] on button "Edit This Section" at bounding box center [270, 110] width 96 height 21
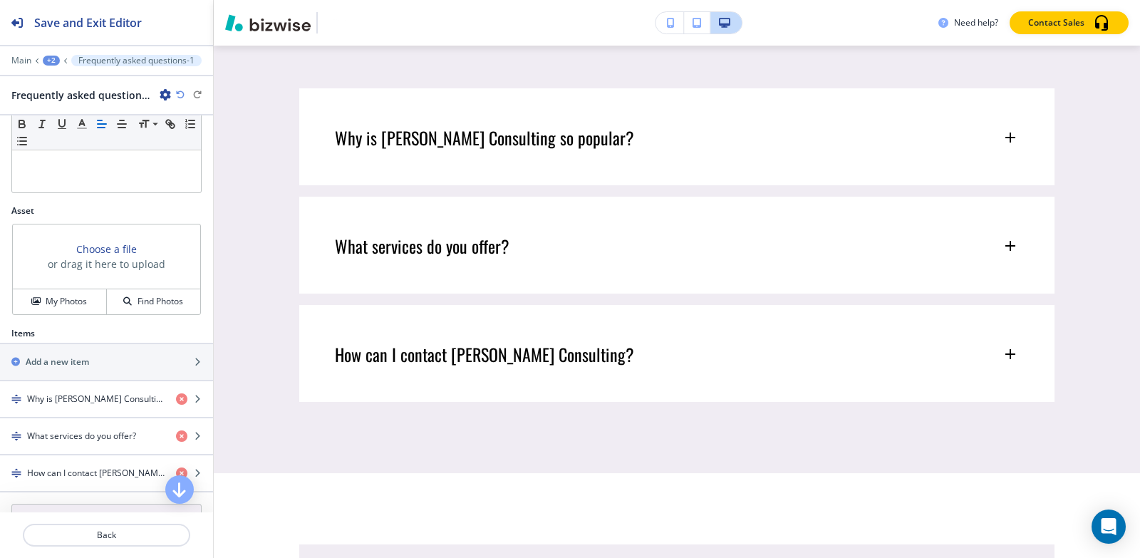
scroll to position [449, 0]
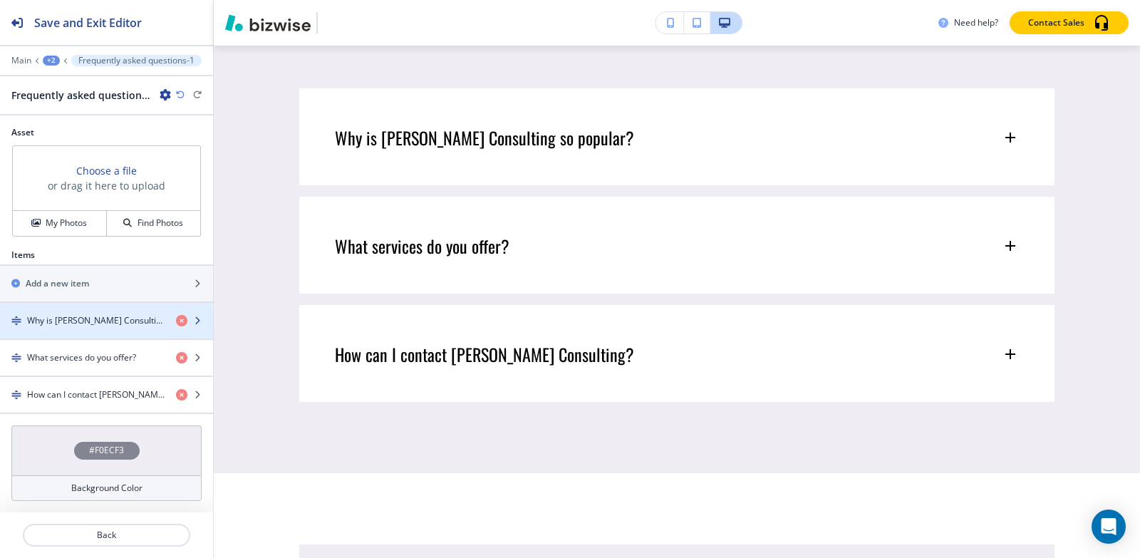
click at [71, 324] on h4 "Why is [PERSON_NAME] Consulting so popular?" at bounding box center [96, 320] width 138 height 13
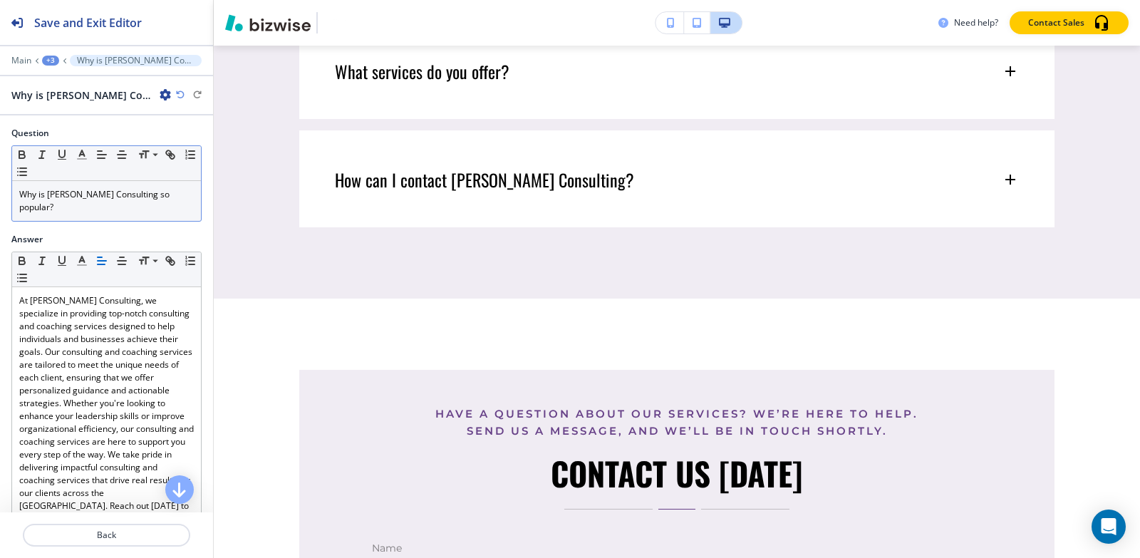
scroll to position [6722, 0]
click at [89, 221] on div "Small Normal Large Huge Why is Sumita Pradhan Consulting so popular?" at bounding box center [106, 183] width 190 height 76
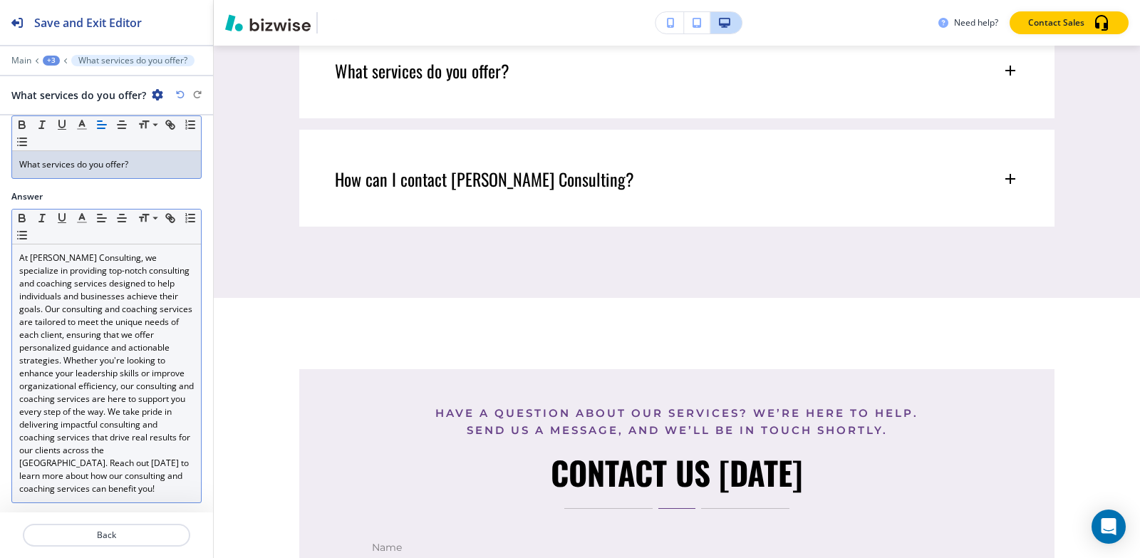
scroll to position [45, 0]
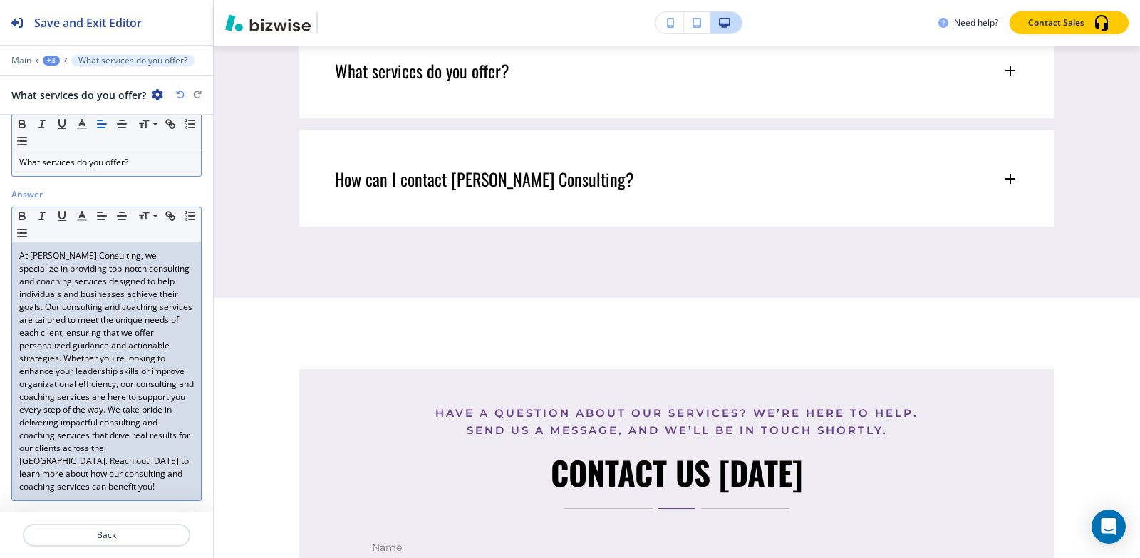
click at [69, 309] on p "At Sumita Pradhan Consulting, we specialize in providing top-notch consulting a…" at bounding box center [106, 371] width 175 height 244
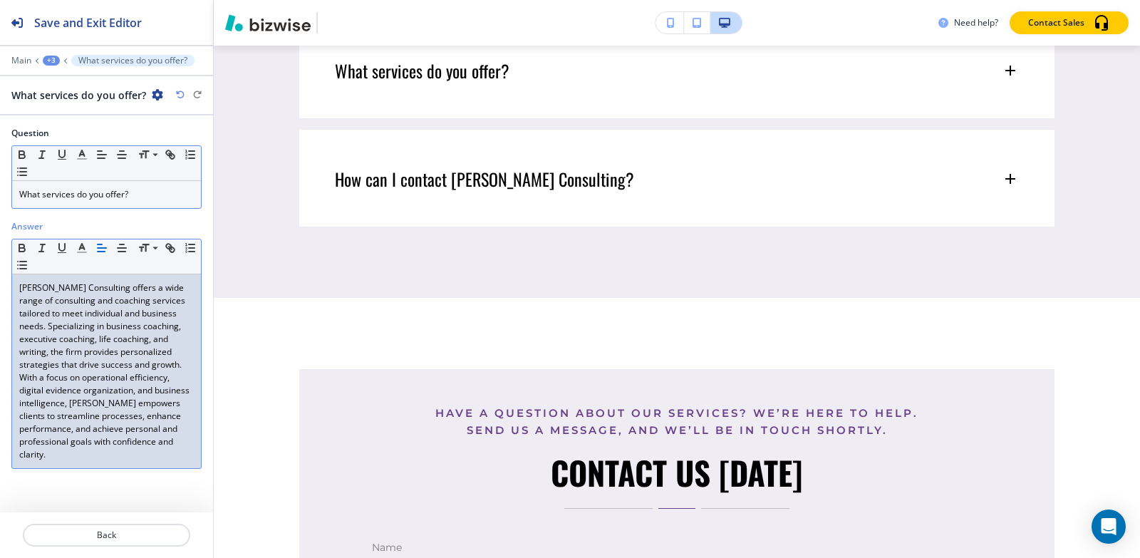
scroll to position [0, 0]
click at [47, 58] on div "+3" at bounding box center [51, 61] width 17 height 10
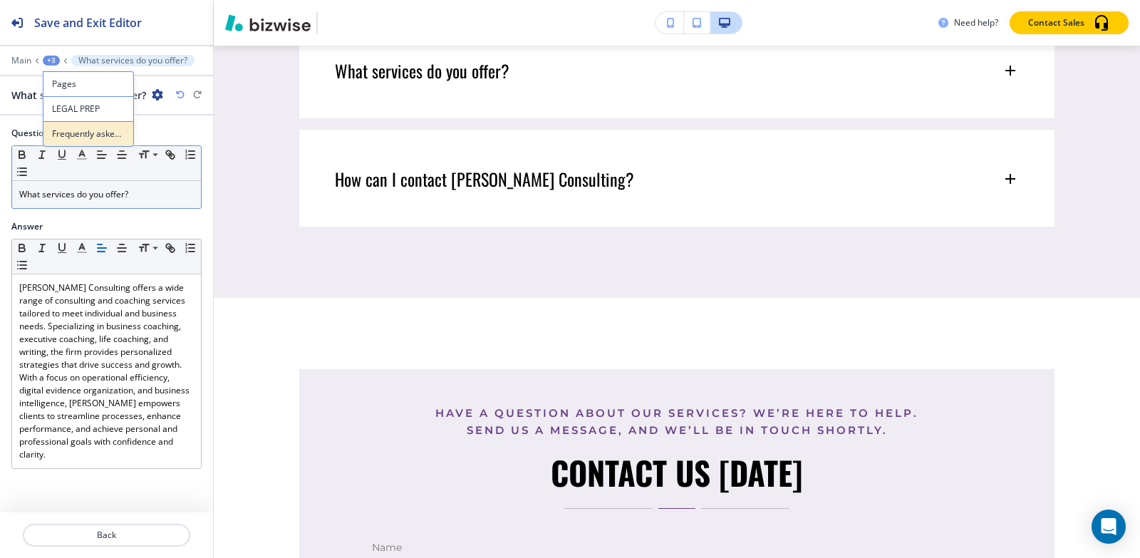
click at [71, 138] on p "Frequently asked questions-1" at bounding box center [88, 134] width 73 height 13
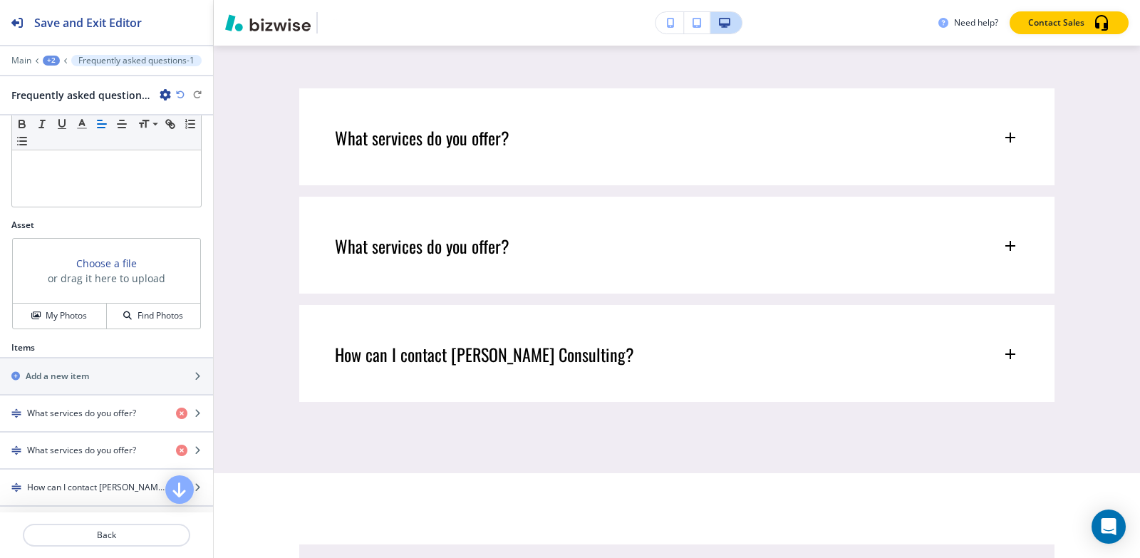
scroll to position [449, 0]
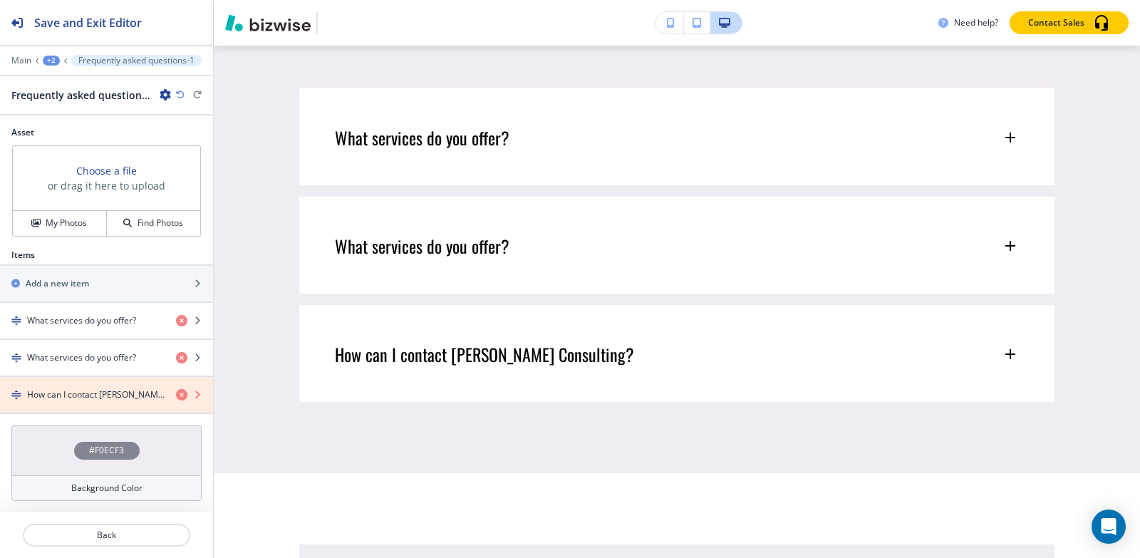
click at [176, 393] on icon "button" at bounding box center [181, 394] width 11 height 11
click at [176, 396] on icon "button" at bounding box center [181, 394] width 11 height 11
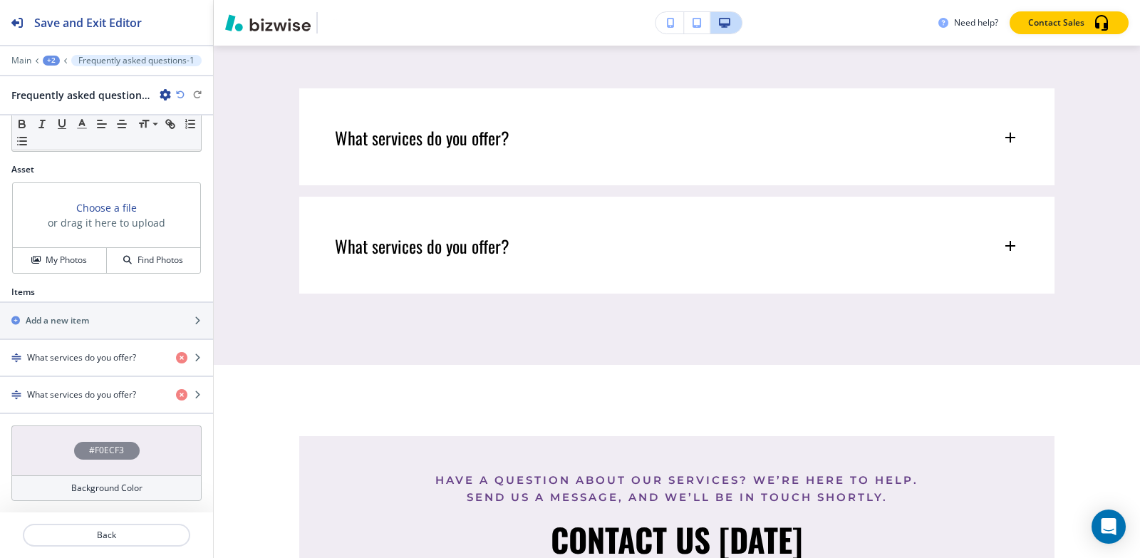
scroll to position [412, 0]
click at [77, 392] on h4 "What services do you offer?" at bounding box center [81, 394] width 109 height 13
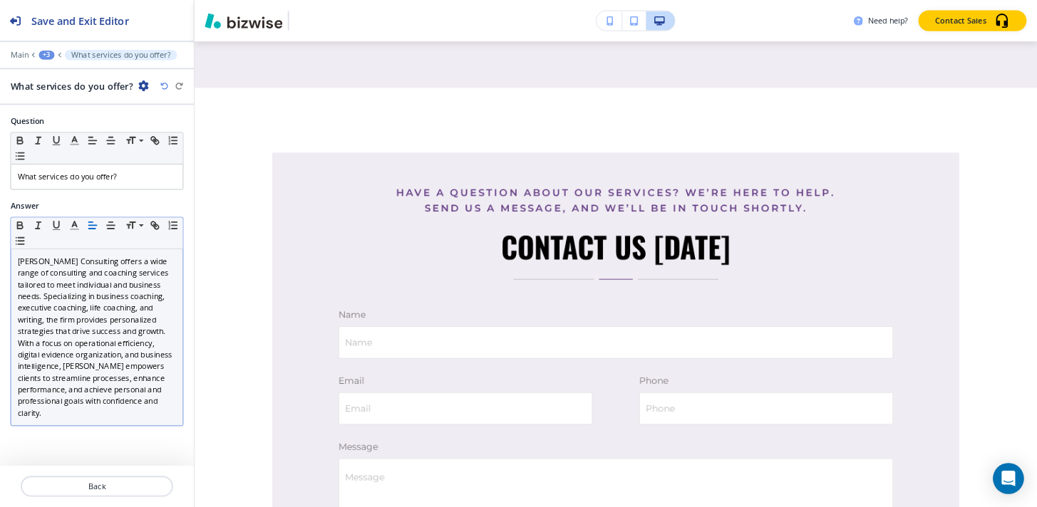
scroll to position [6830, 0]
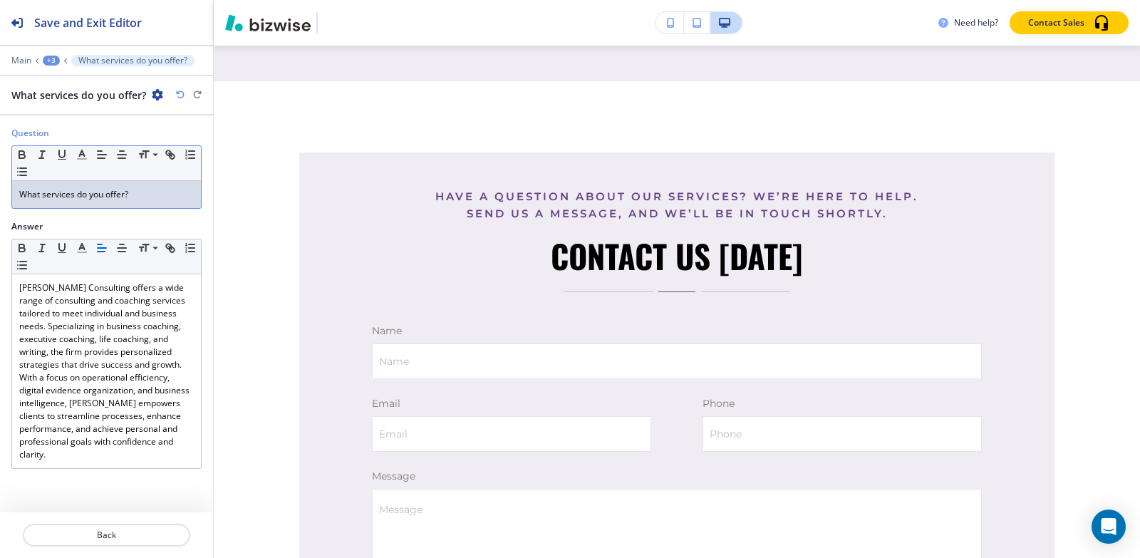
click at [133, 195] on p "What services do you offer?" at bounding box center [106, 194] width 175 height 13
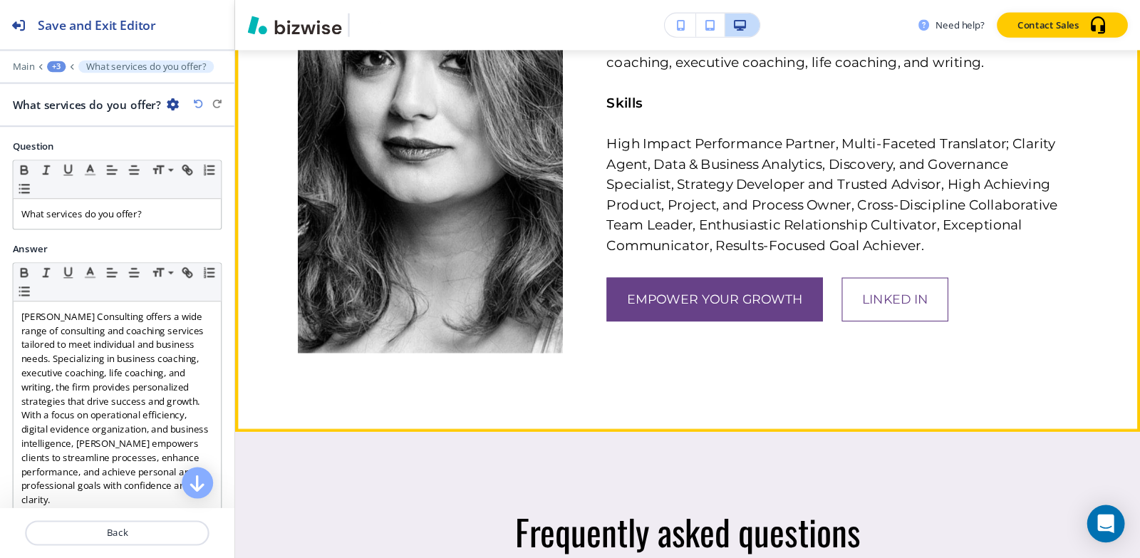
scroll to position [5981, 0]
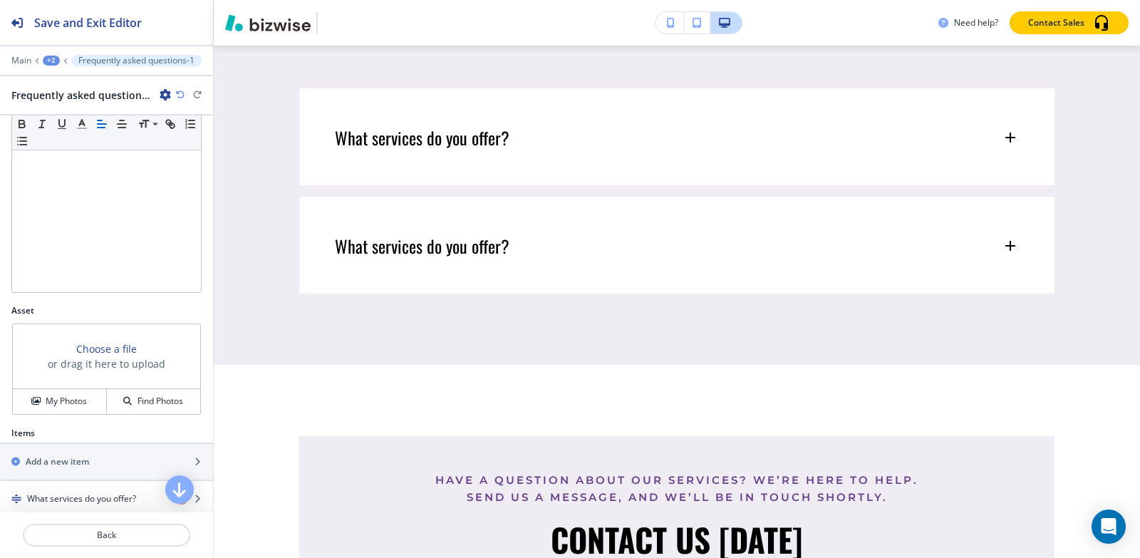
scroll to position [412, 0]
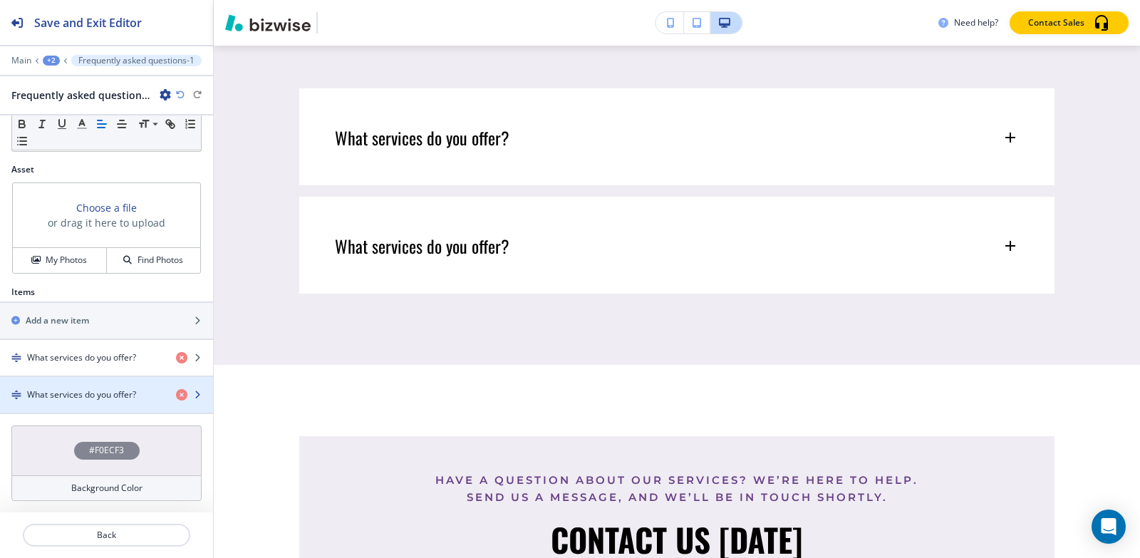
click at [56, 390] on h4 "What services do you offer?" at bounding box center [81, 394] width 109 height 13
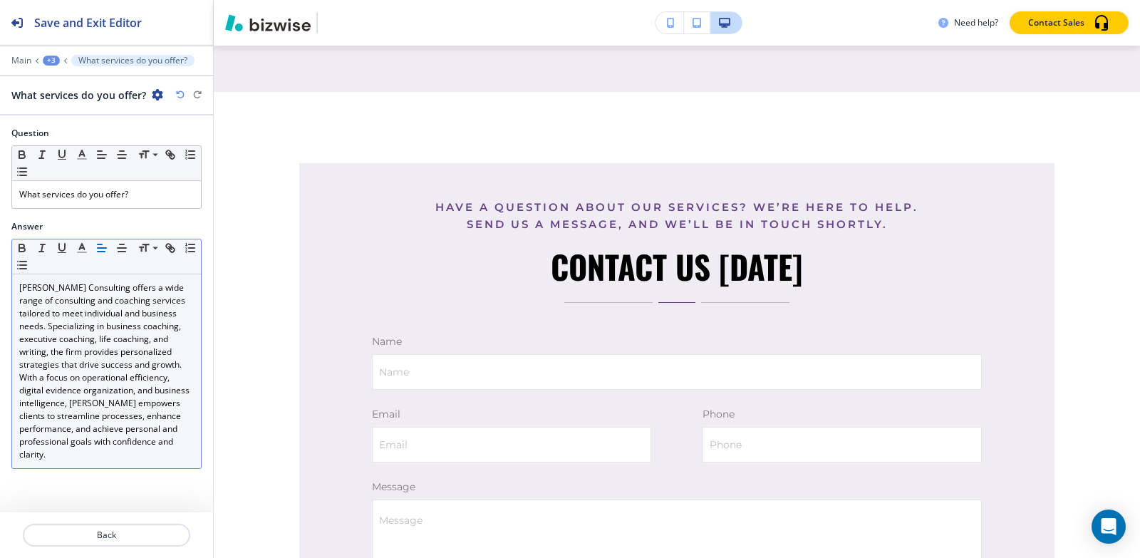
scroll to position [6830, 0]
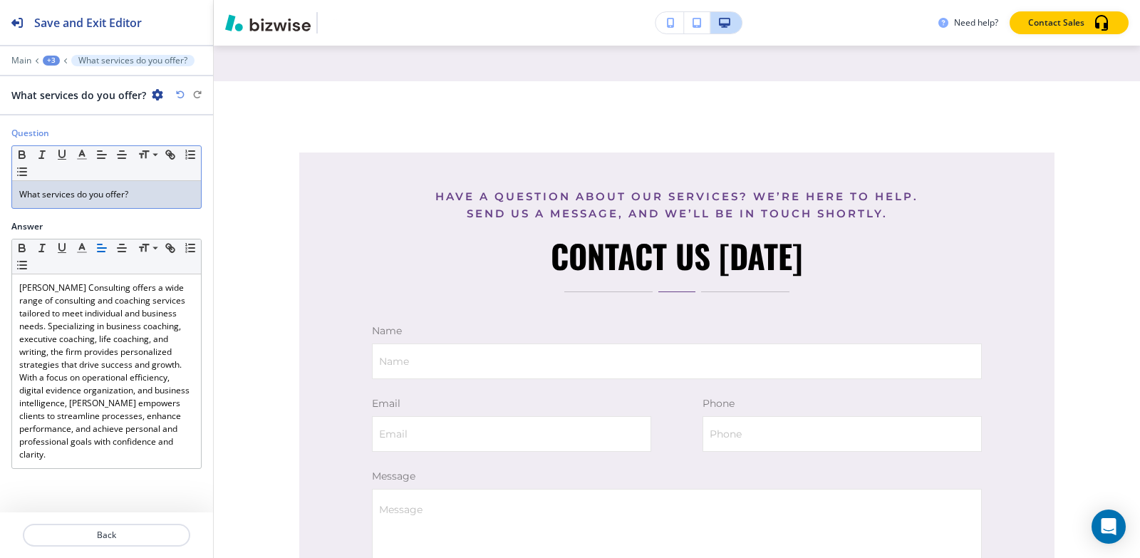
click at [150, 195] on p "What services do you offer?" at bounding box center [106, 194] width 175 height 13
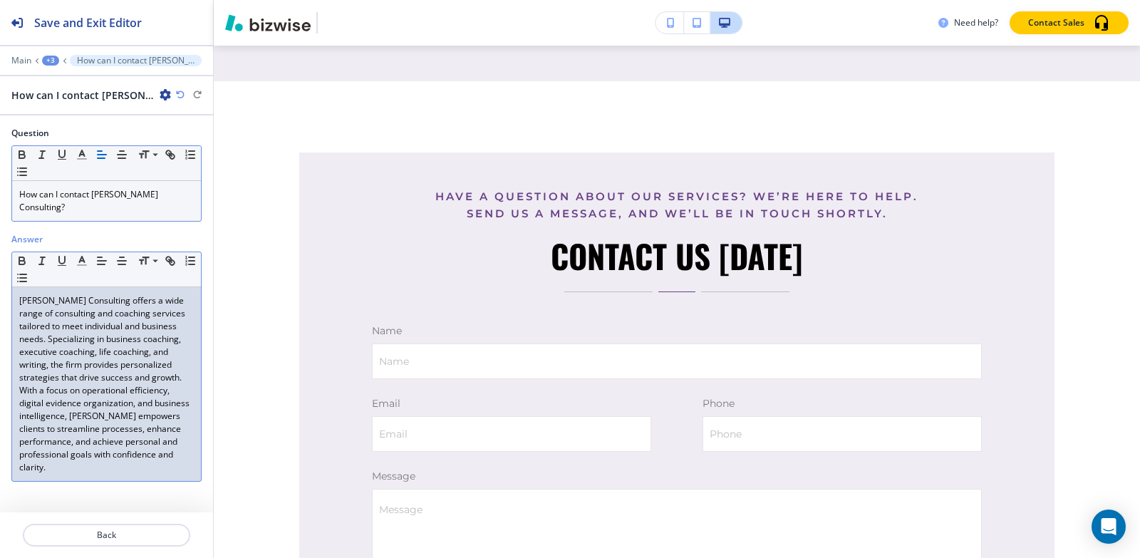
click at [125, 399] on p "[PERSON_NAME] Consulting offers a wide range of consulting and coaching service…" at bounding box center [106, 384] width 175 height 180
paste div
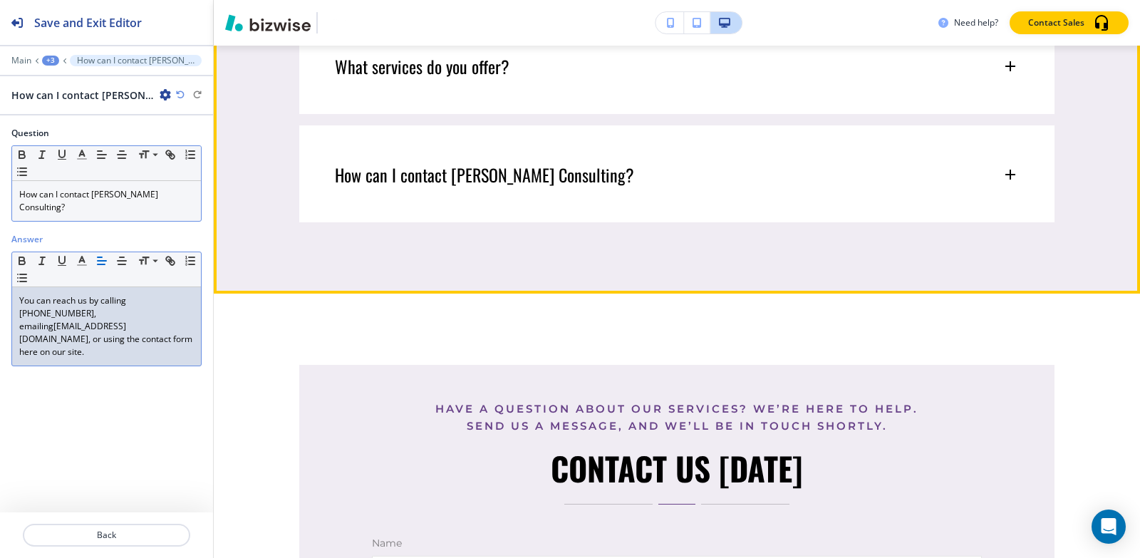
scroll to position [6616, 0]
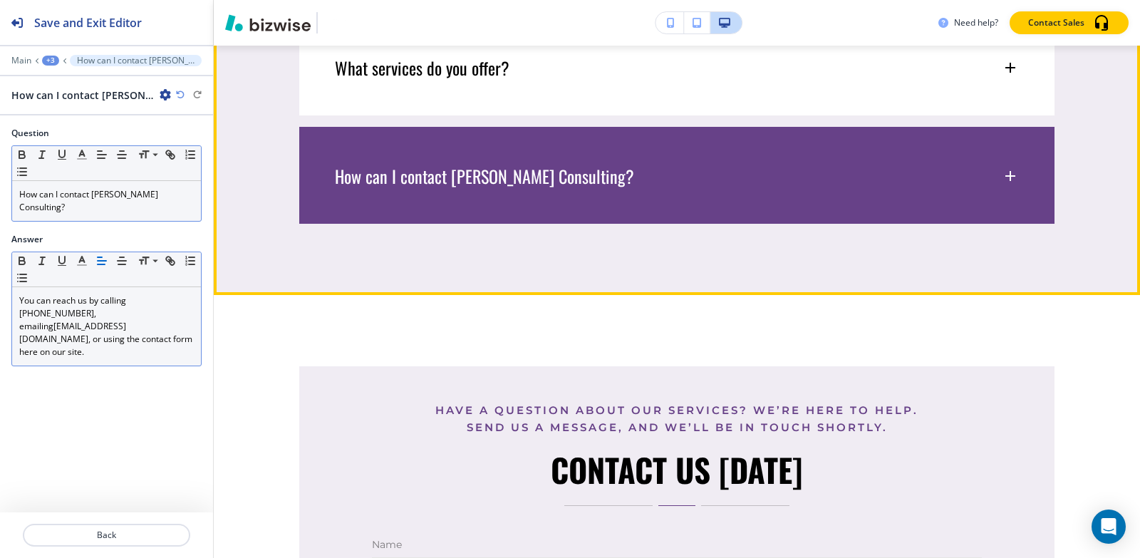
click at [609, 187] on p "How can I contact Sumita Pradhan Consulting?" at bounding box center [484, 175] width 299 height 21
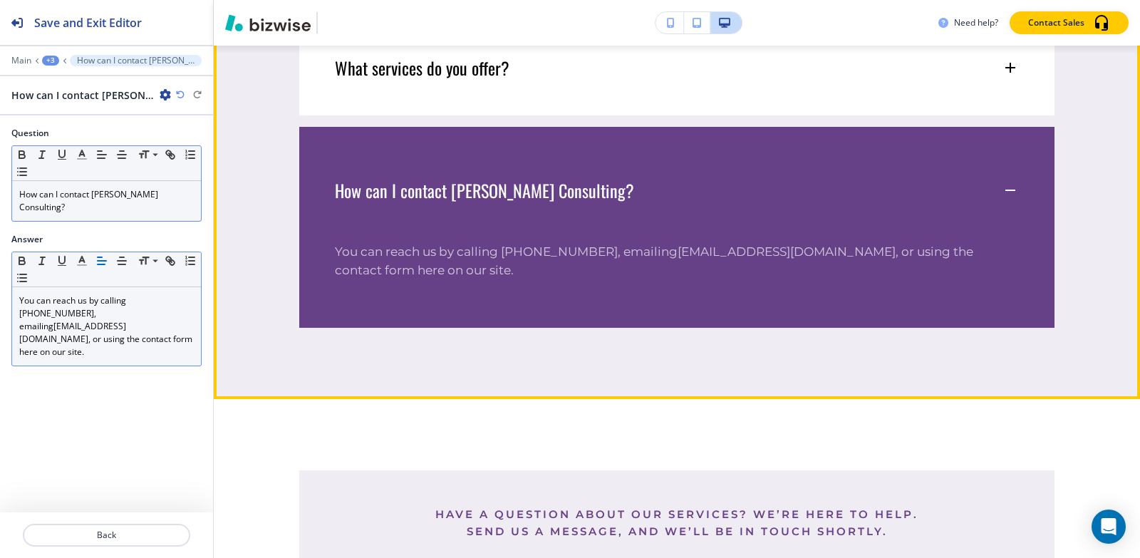
click at [609, 239] on div "How can I contact Sumita Pradhan Consulting?" at bounding box center [676, 183] width 755 height 113
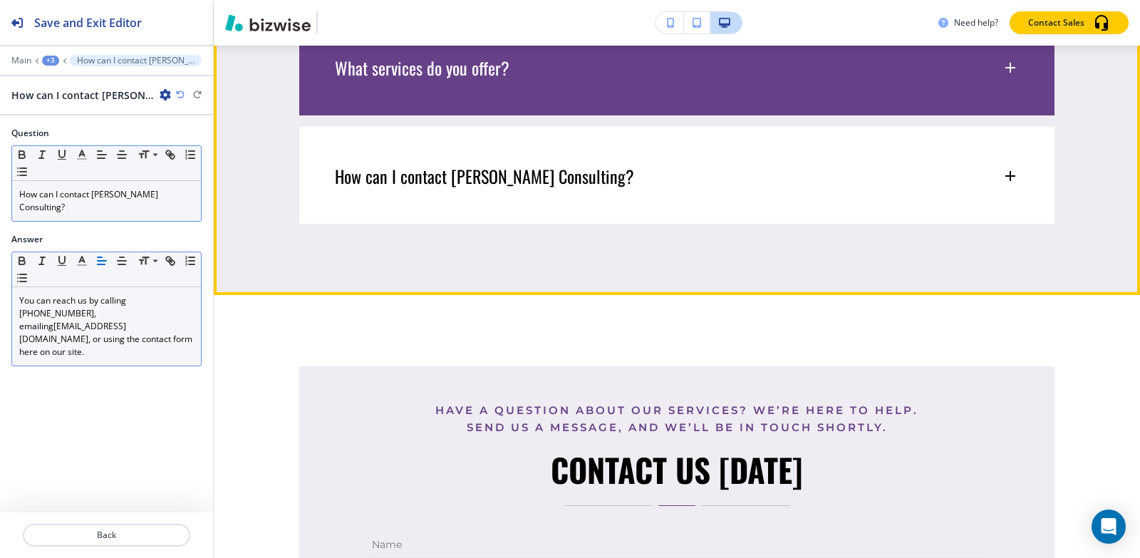
click at [588, 103] on div "What services do you offer?" at bounding box center [676, 61] width 755 height 84
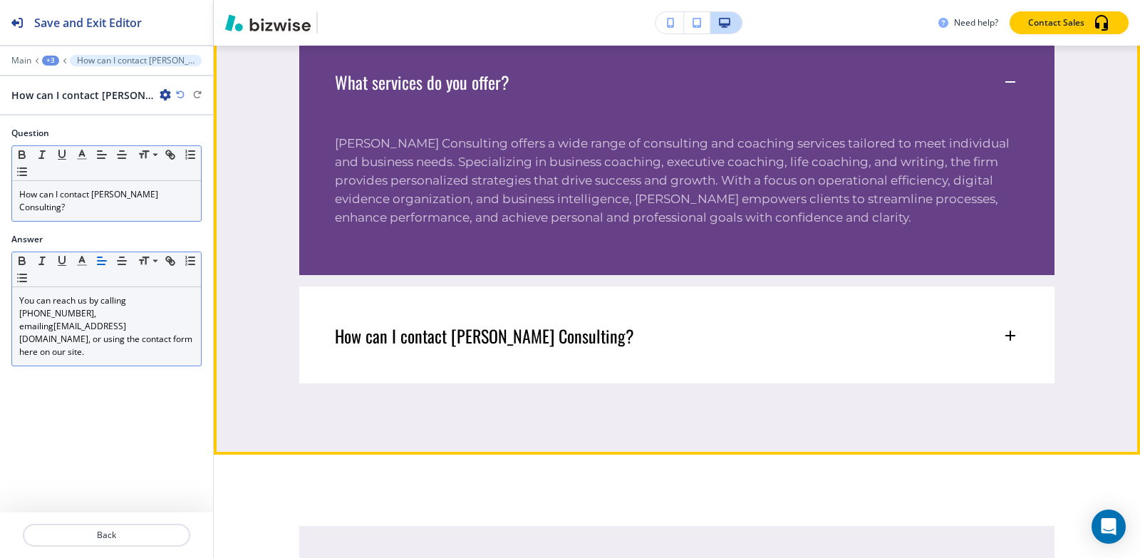
click at [588, 93] on div "What services do you offer?" at bounding box center [668, 81] width 667 height 21
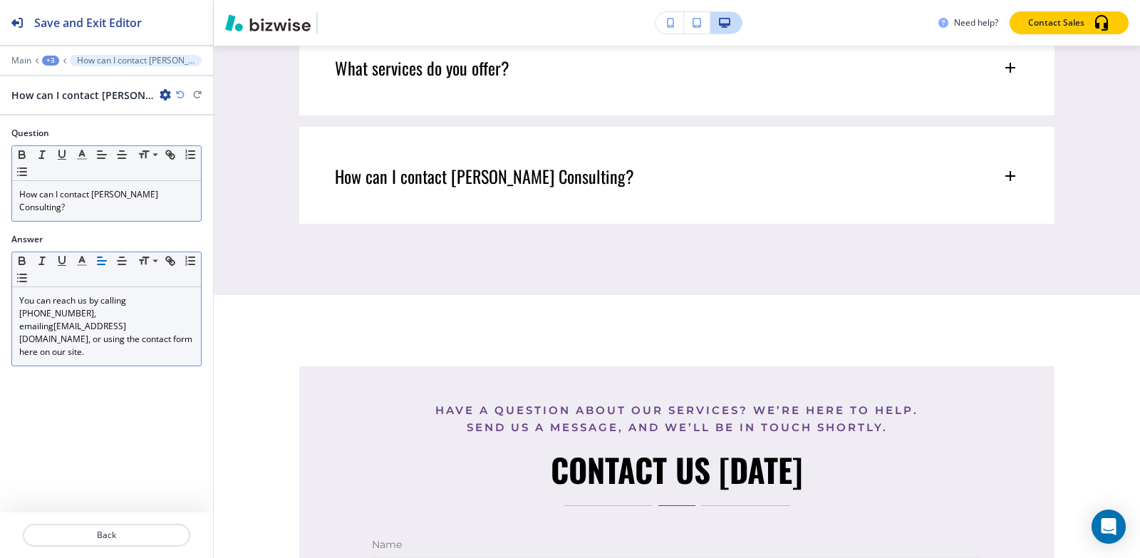
click at [51, 61] on div "+3" at bounding box center [50, 61] width 17 height 10
click at [83, 133] on p "Frequently asked questions-1" at bounding box center [87, 134] width 73 height 13
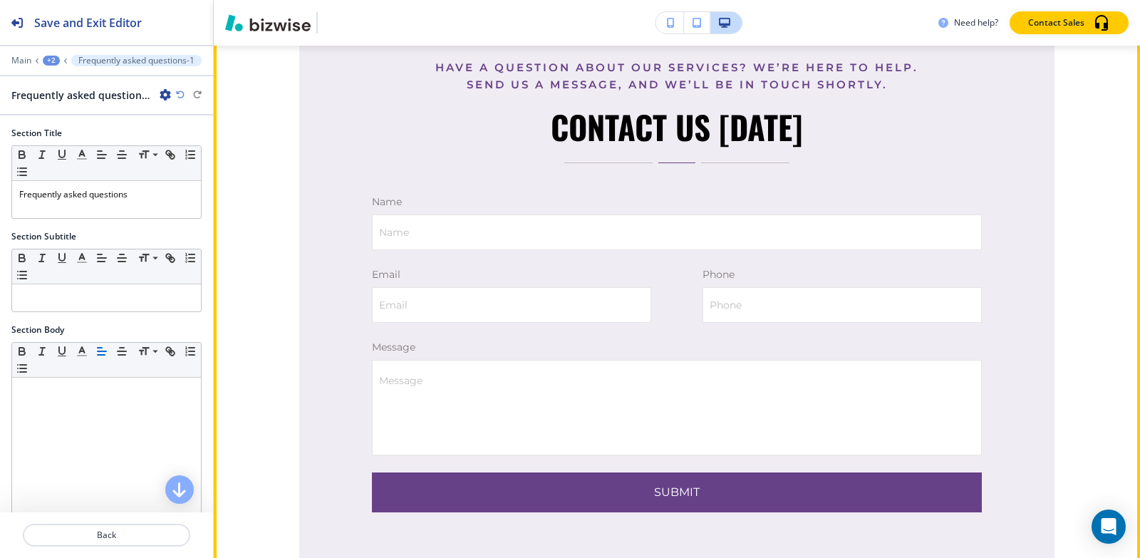
scroll to position [6903, 0]
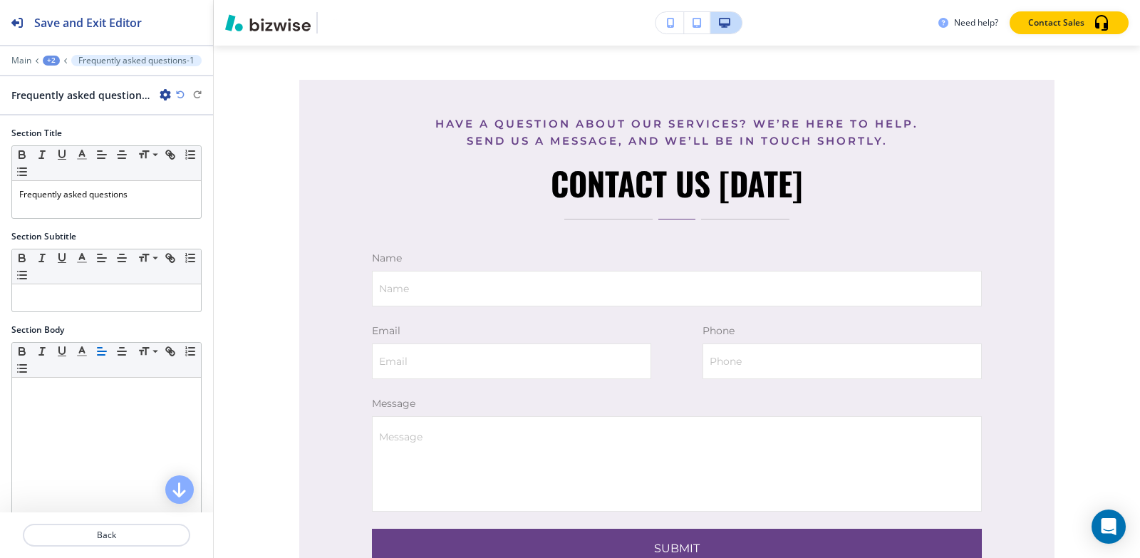
click at [44, 63] on div "+2" at bounding box center [51, 61] width 17 height 10
click at [50, 85] on button "Pages" at bounding box center [88, 83] width 91 height 25
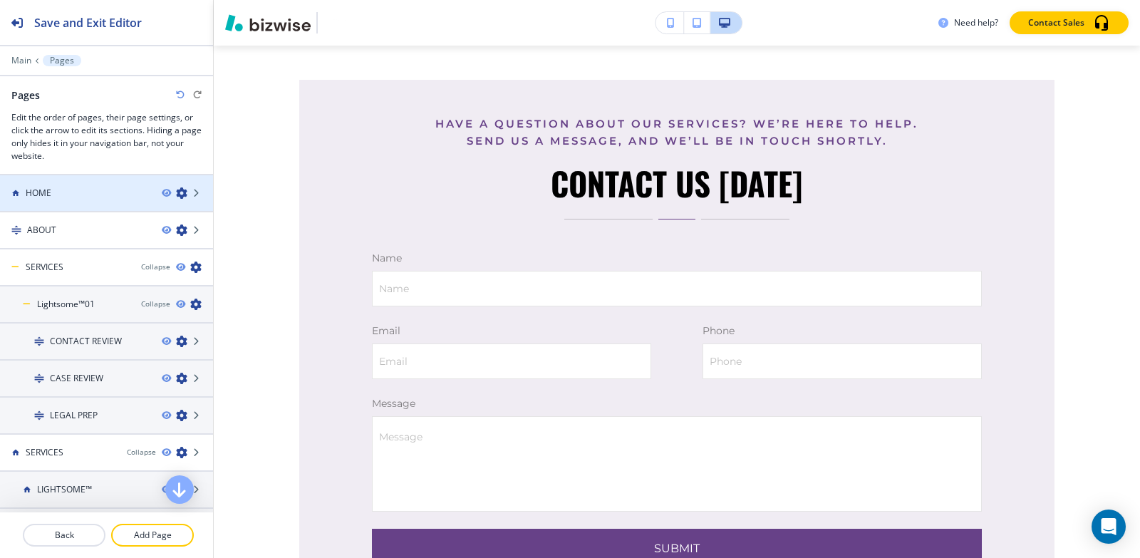
click at [75, 200] on div at bounding box center [106, 205] width 213 height 11
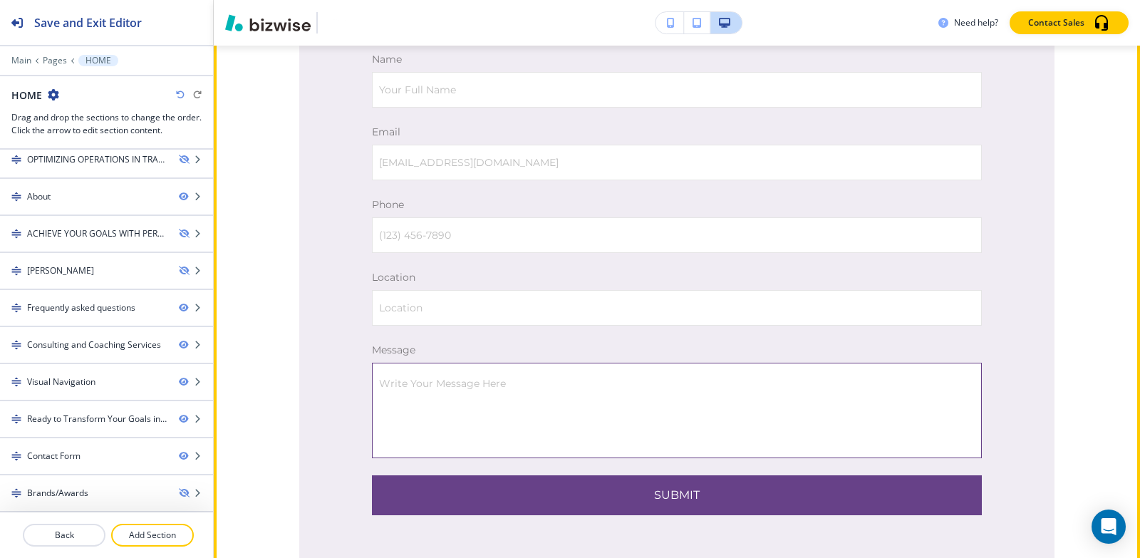
scroll to position [7839, 0]
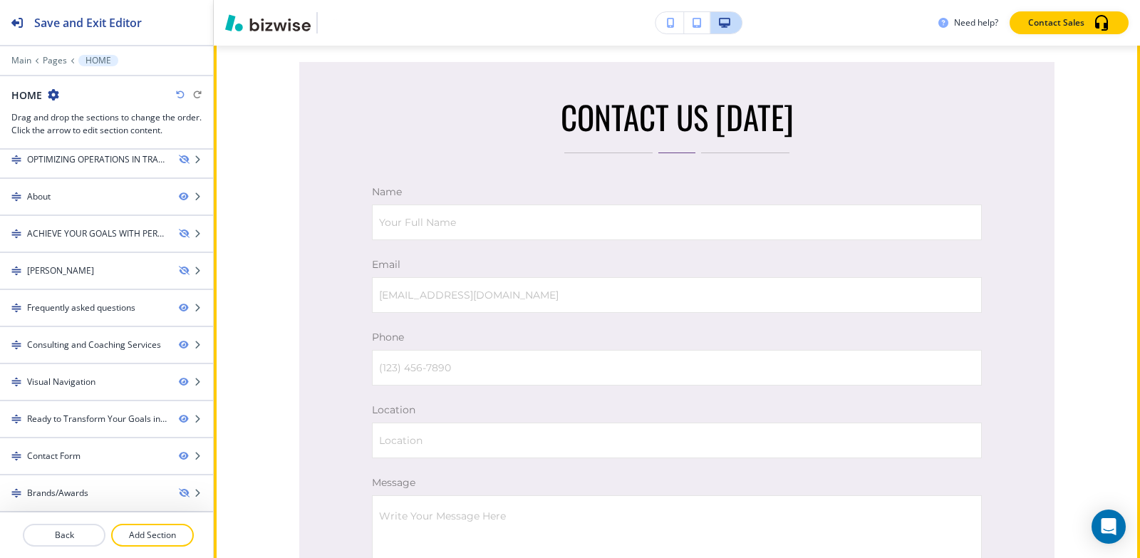
click at [244, 21] on button "Edit This Section" at bounding box center [270, 9] width 96 height 21
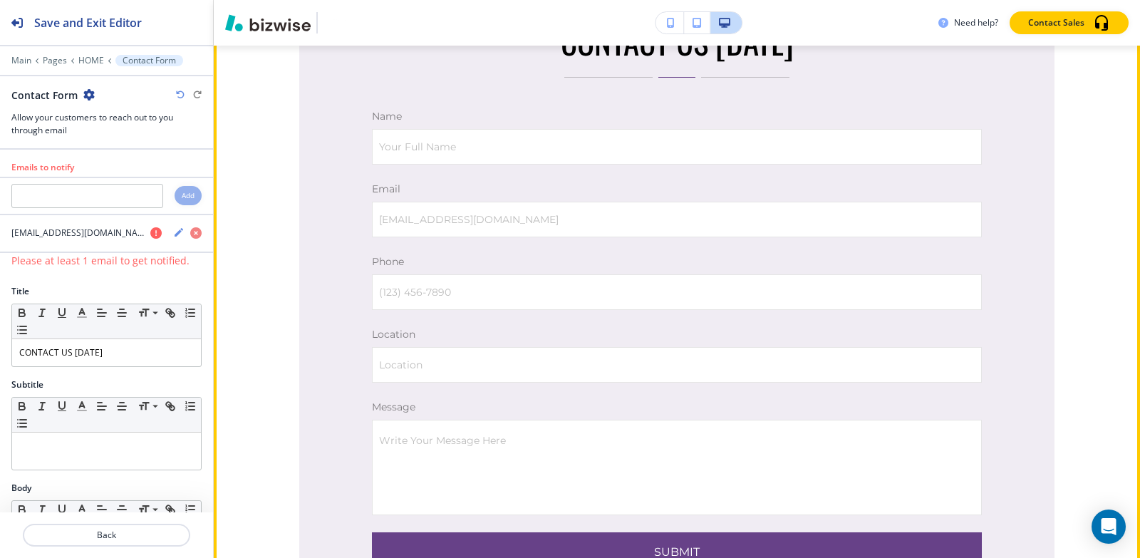
scroll to position [7563, 0]
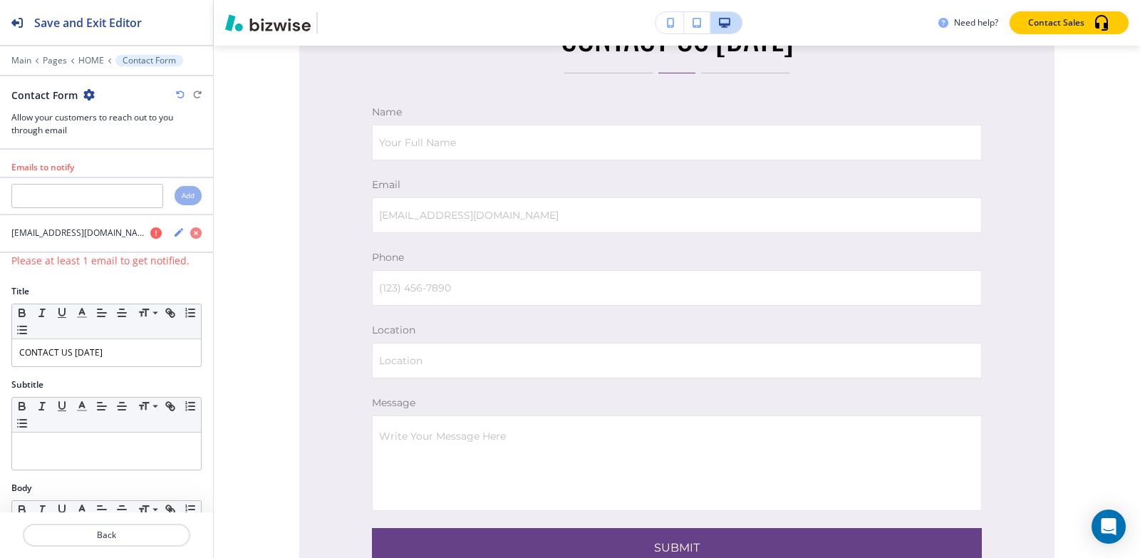
click at [88, 93] on icon "button" at bounding box center [88, 94] width 11 height 11
drag, startPoint x: 125, startPoint y: 148, endPoint x: 190, endPoint y: 159, distance: 65.7
click at [125, 148] on p "Duplicate Section" at bounding box center [128, 144] width 73 height 13
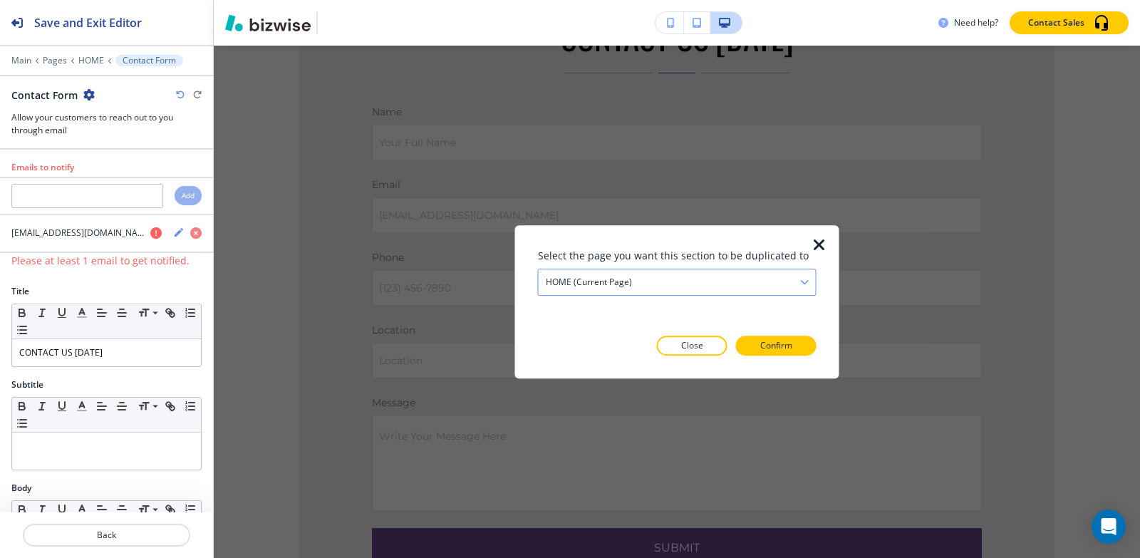
click at [681, 283] on div "HOME (current page)" at bounding box center [677, 282] width 277 height 26
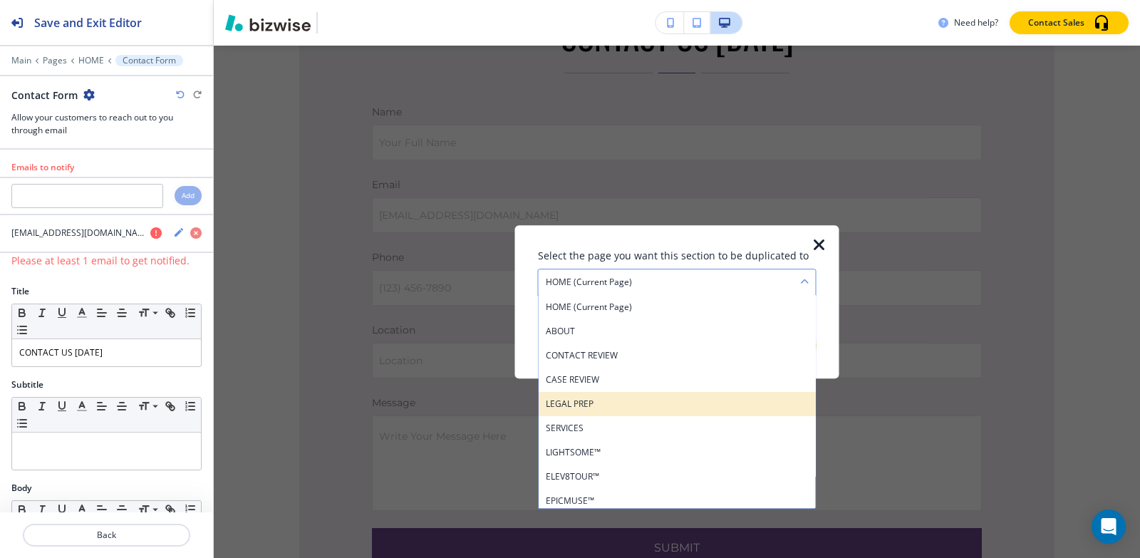
click at [634, 406] on h4 "LEGAL PREP" at bounding box center [677, 404] width 263 height 13
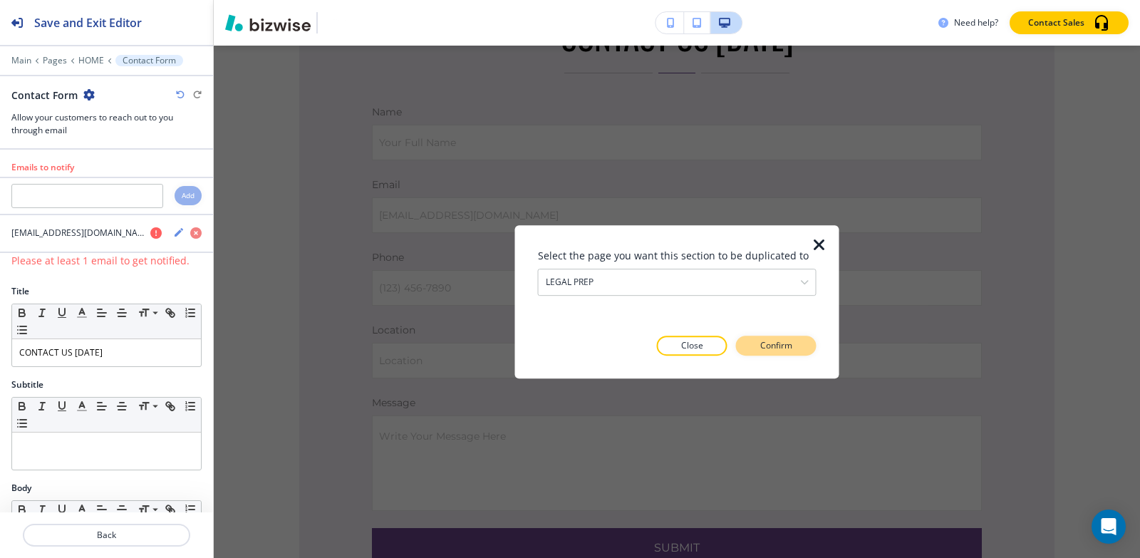
click at [795, 350] on button "Confirm" at bounding box center [776, 346] width 81 height 20
click at [795, 349] on button "Take me there" at bounding box center [764, 346] width 106 height 20
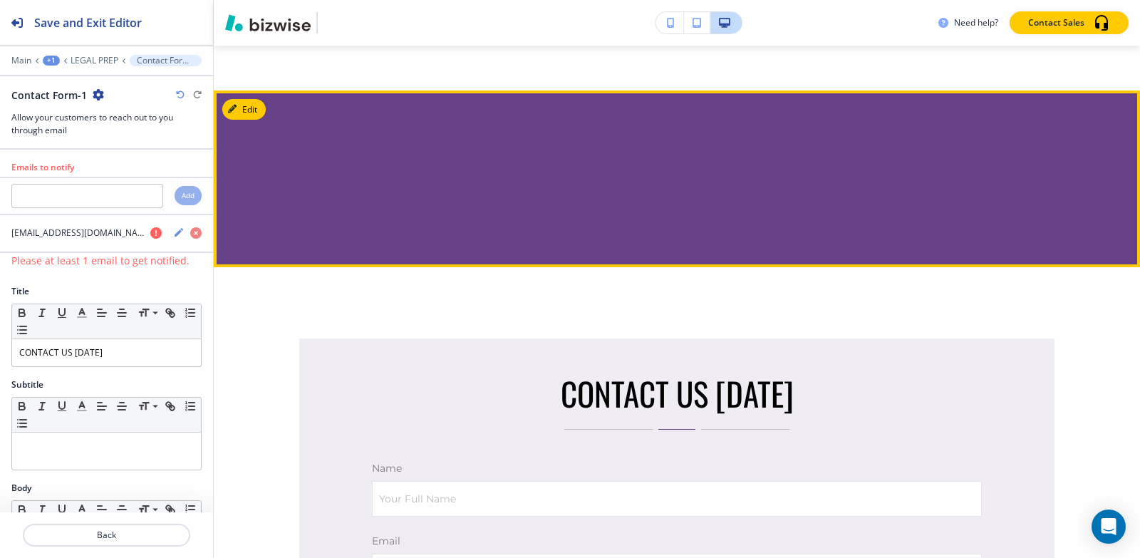
scroll to position [8483, 0]
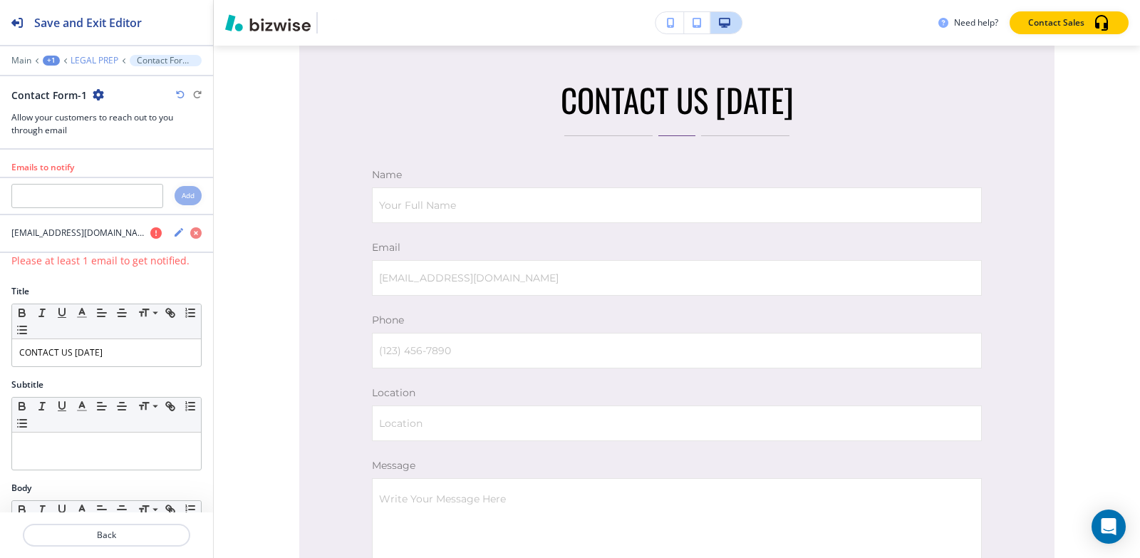
click at [83, 62] on p "LEGAL PREP" at bounding box center [95, 61] width 48 height 10
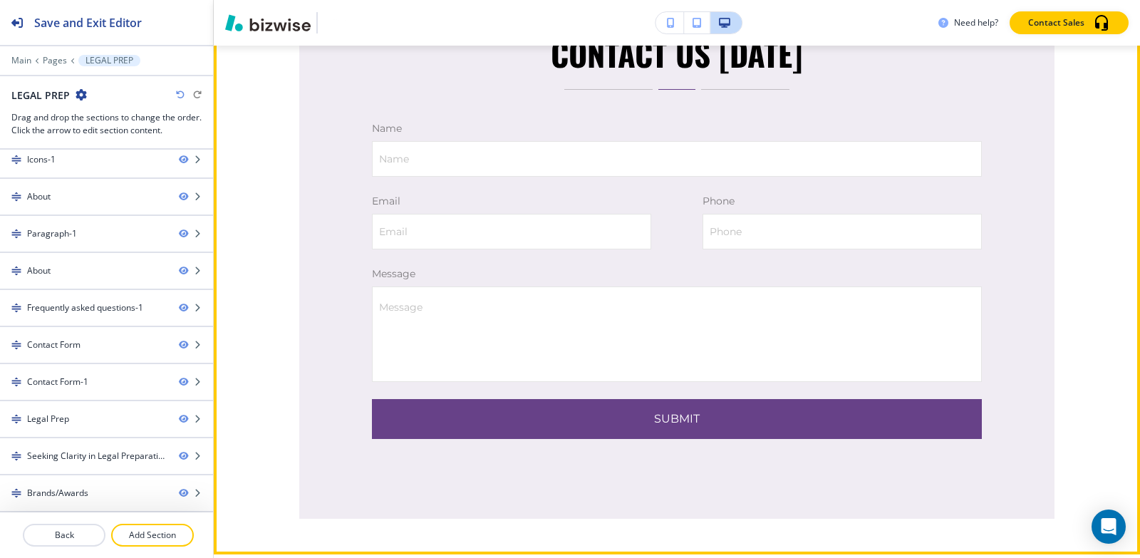
scroll to position [6890, 0]
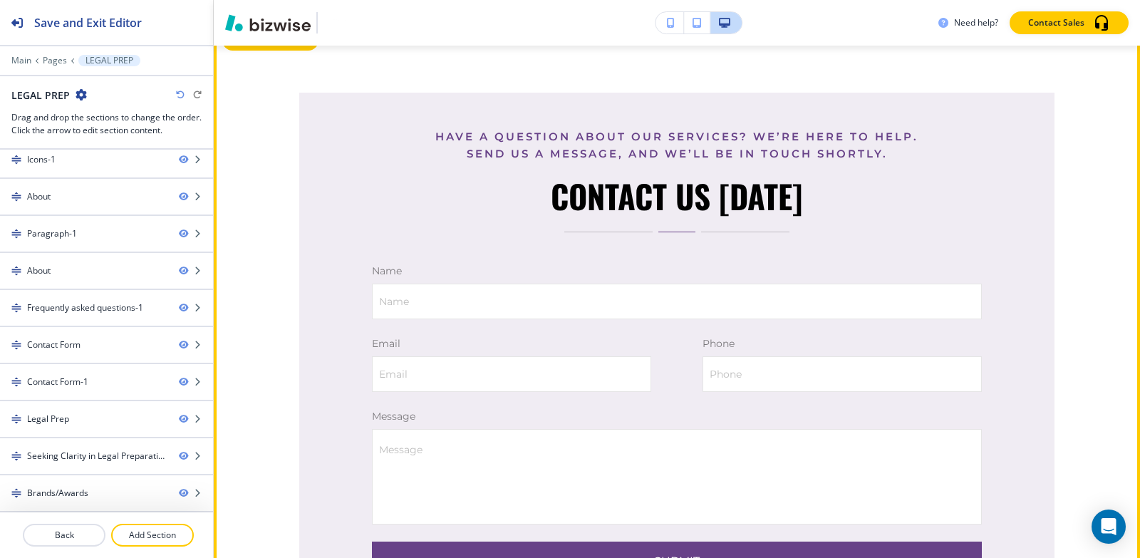
click at [242, 51] on button "Edit This Section" at bounding box center [270, 40] width 96 height 21
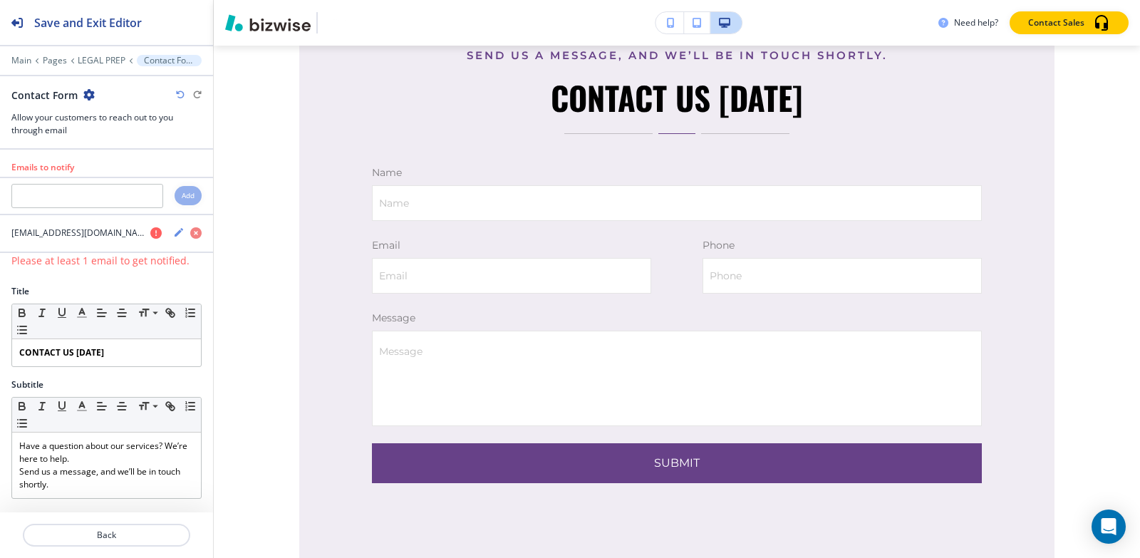
scroll to position [6998, 0]
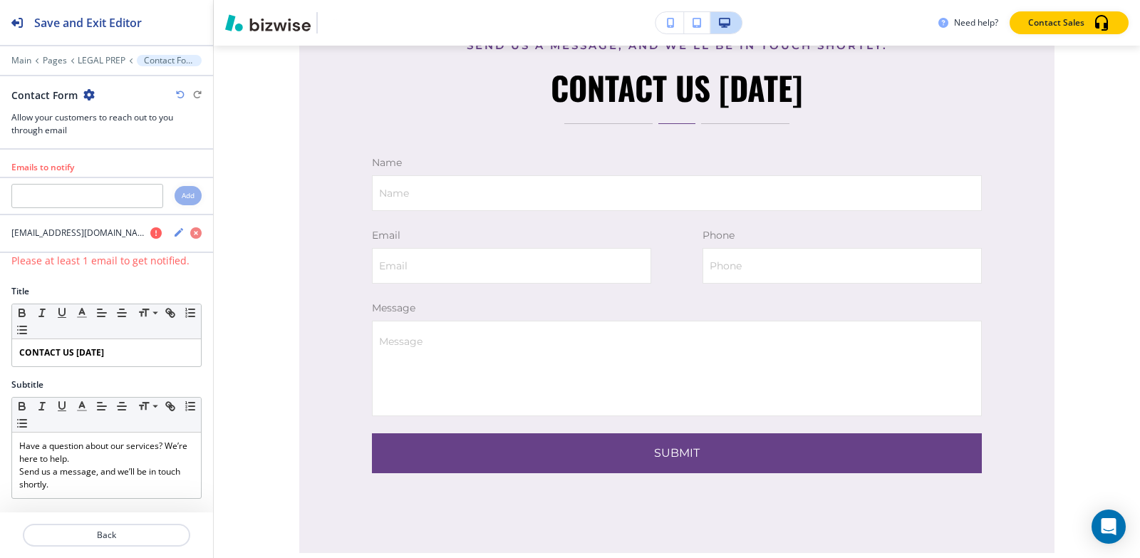
click at [85, 95] on icon "button" at bounding box center [88, 94] width 11 height 11
click at [119, 172] on p "Delete Section" at bounding box center [128, 169] width 73 height 13
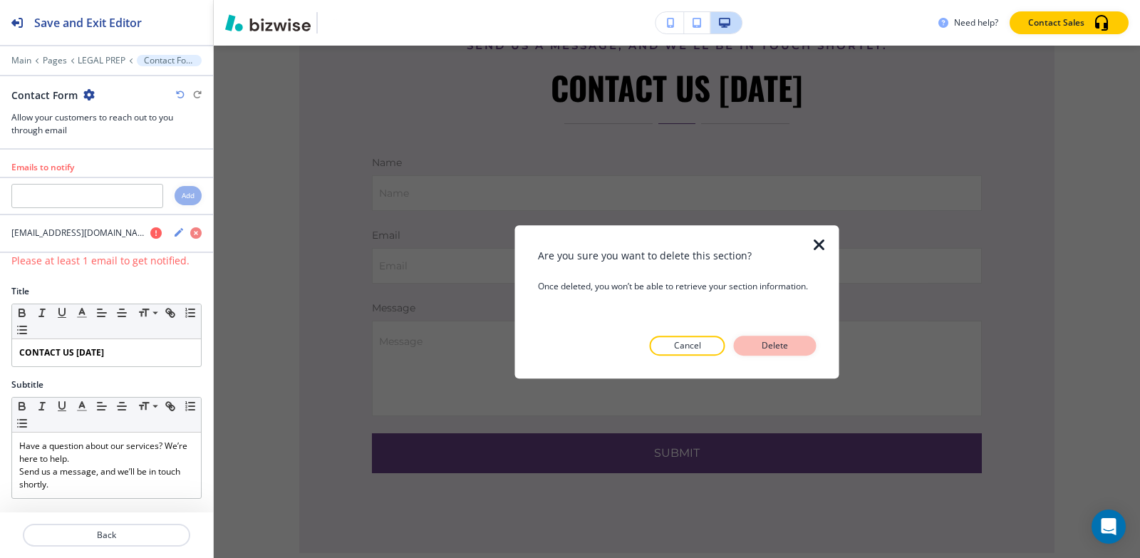
click at [766, 346] on p "Delete" at bounding box center [775, 345] width 34 height 13
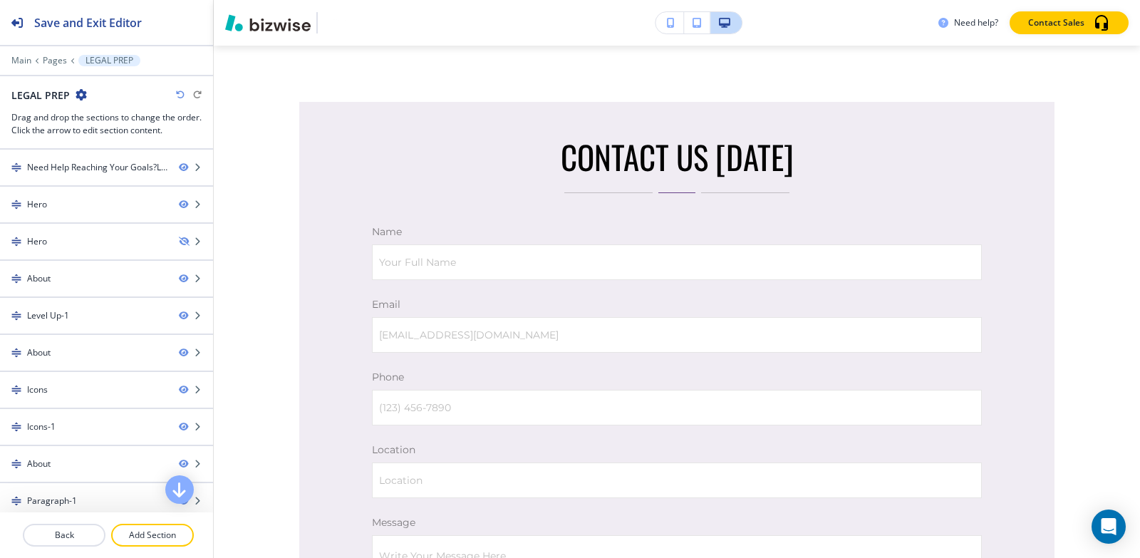
scroll to position [6856, 0]
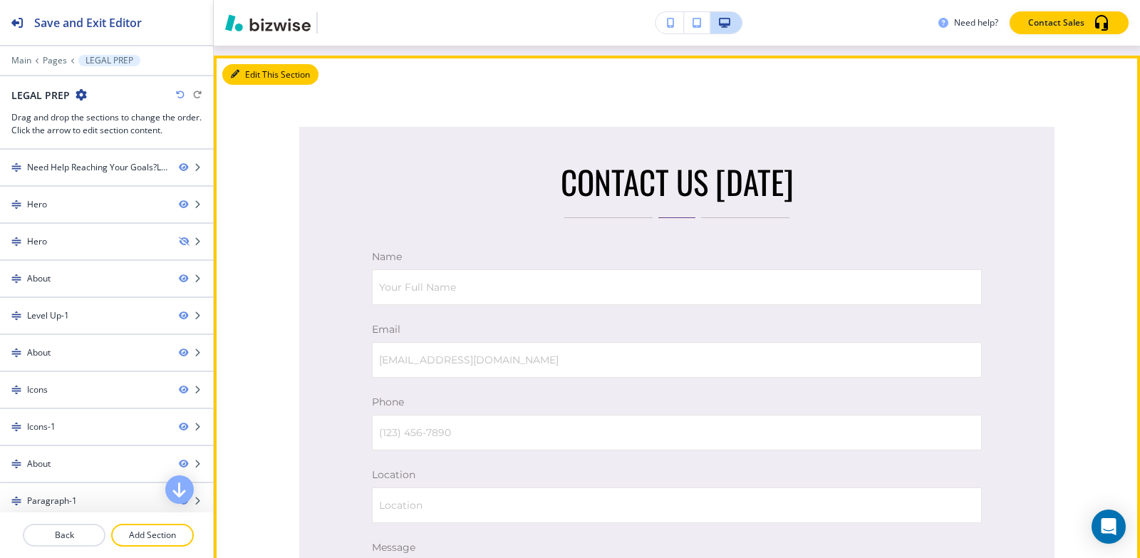
click at [237, 78] on icon "button" at bounding box center [235, 74] width 9 height 9
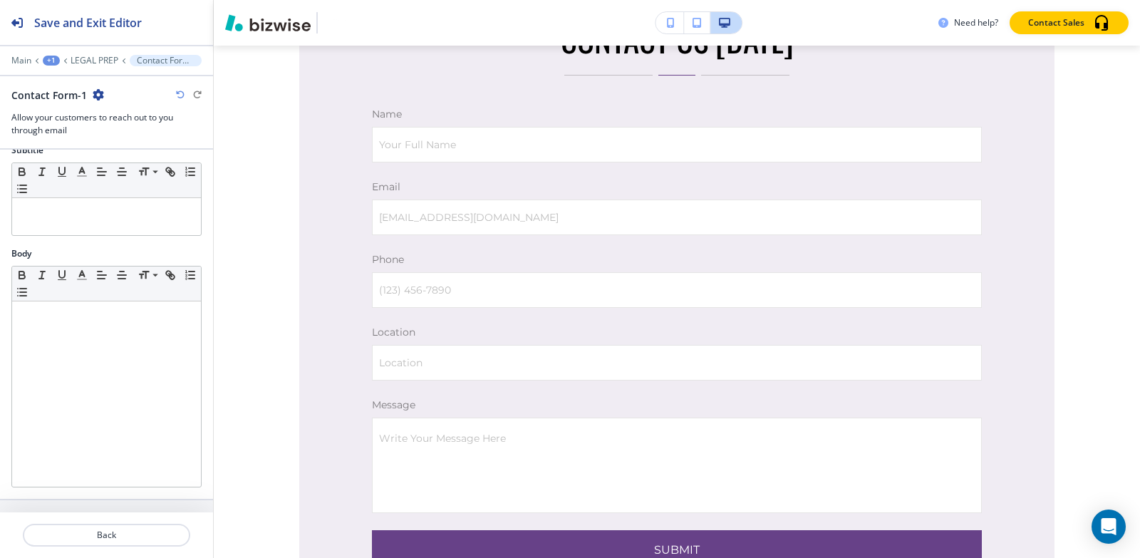
scroll to position [143, 0]
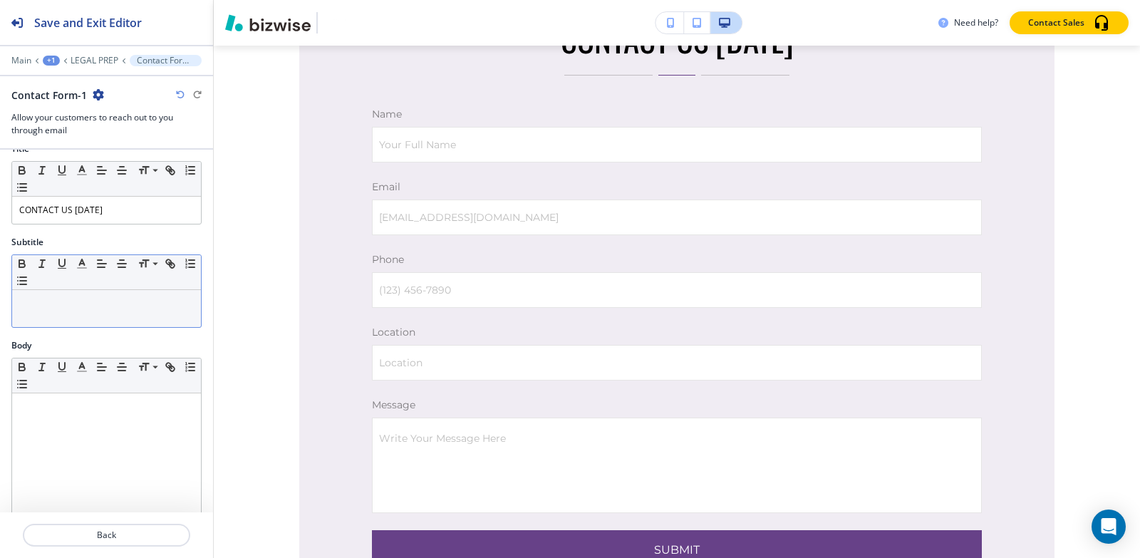
click at [91, 314] on div at bounding box center [106, 308] width 189 height 37
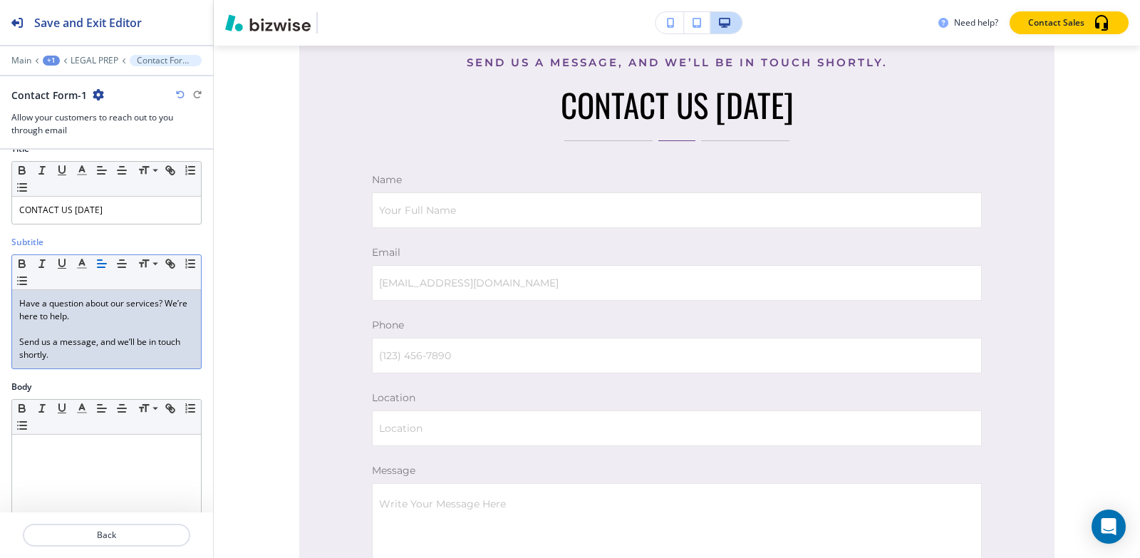
scroll to position [0, 0]
click at [15, 341] on div "Have a question about our services? We’re here to help. Send us a message, and …" at bounding box center [106, 329] width 189 height 78
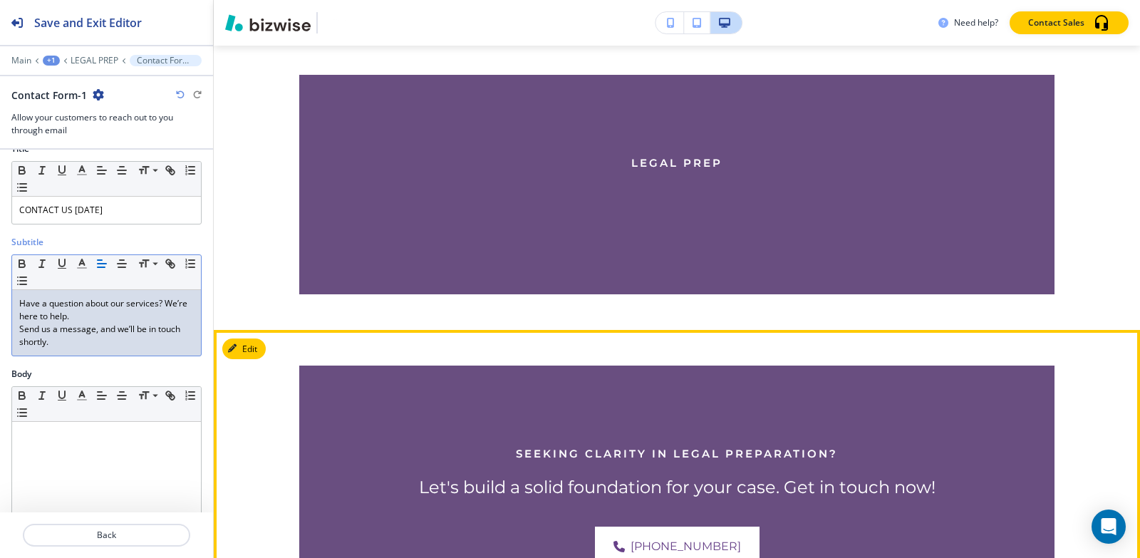
scroll to position [7569, 0]
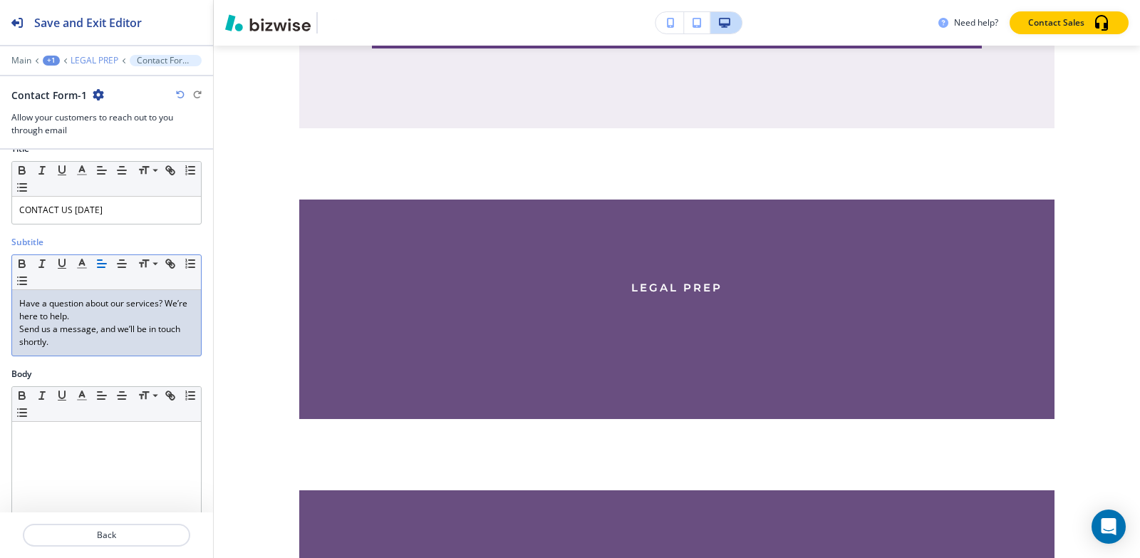
click at [93, 61] on p "LEGAL PREP" at bounding box center [95, 61] width 48 height 10
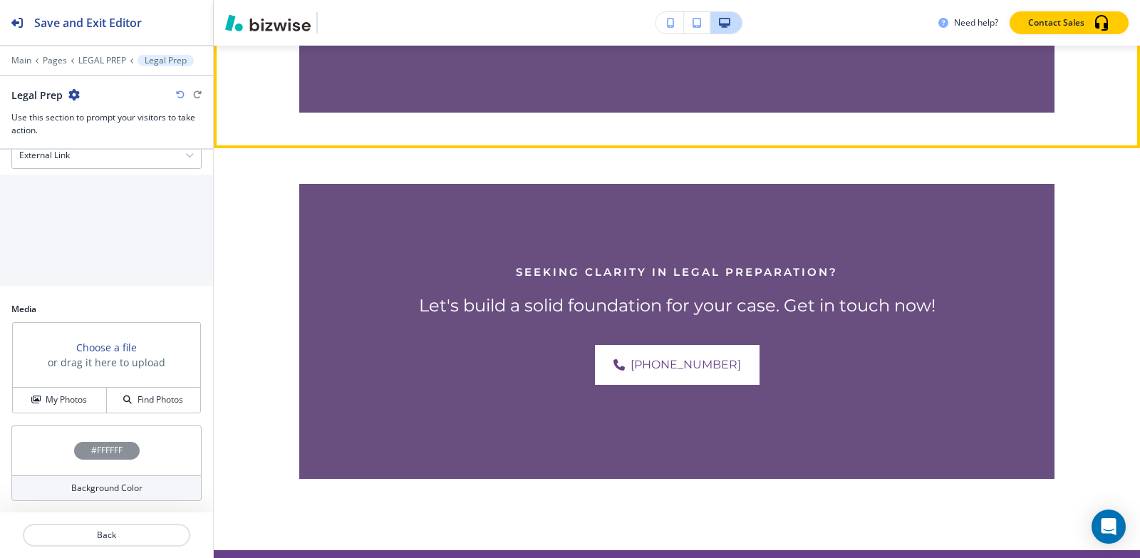
scroll to position [7677, 0]
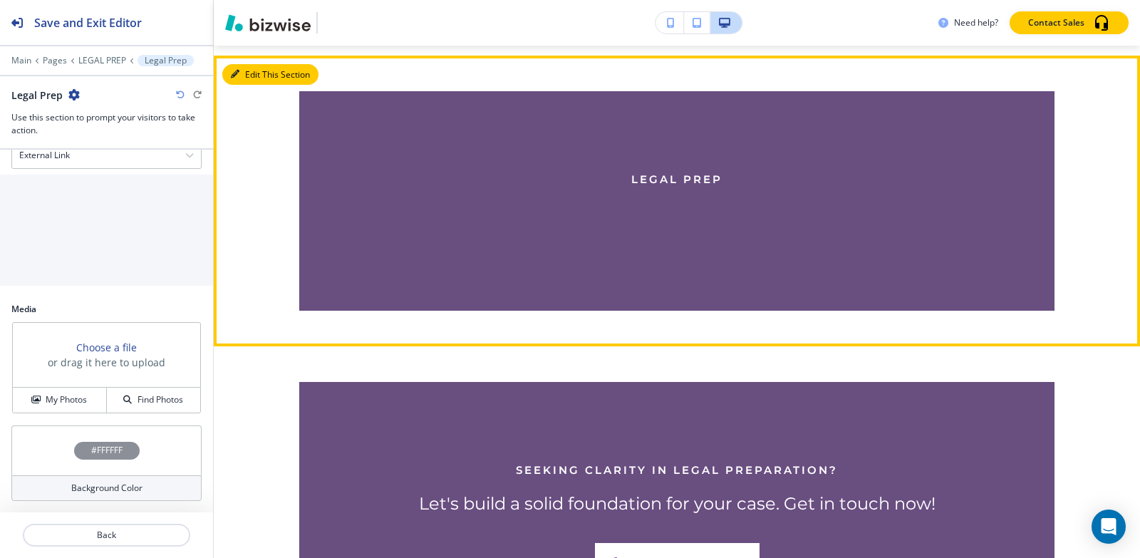
click at [252, 86] on button "Edit This Section" at bounding box center [270, 74] width 96 height 21
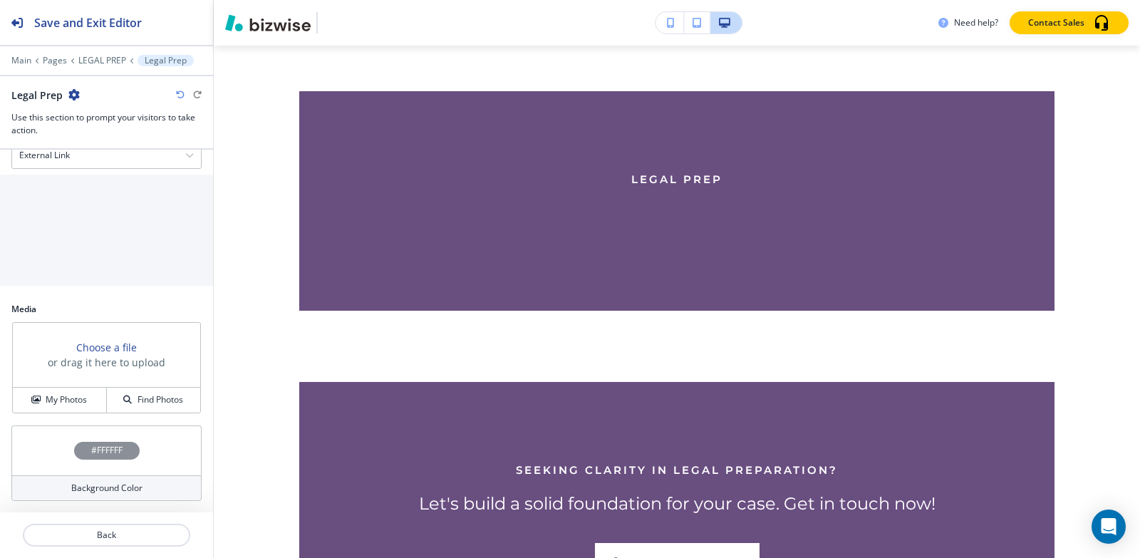
click at [72, 93] on icon "button" at bounding box center [73, 94] width 11 height 11
drag, startPoint x: 130, startPoint y: 185, endPoint x: 128, endPoint y: 177, distance: 8.1
click at [129, 183] on div "Button Text" at bounding box center [106, 186] width 213 height 13
click at [72, 86] on div at bounding box center [106, 81] width 213 height 11
click at [72, 95] on icon "button" at bounding box center [73, 94] width 11 height 11
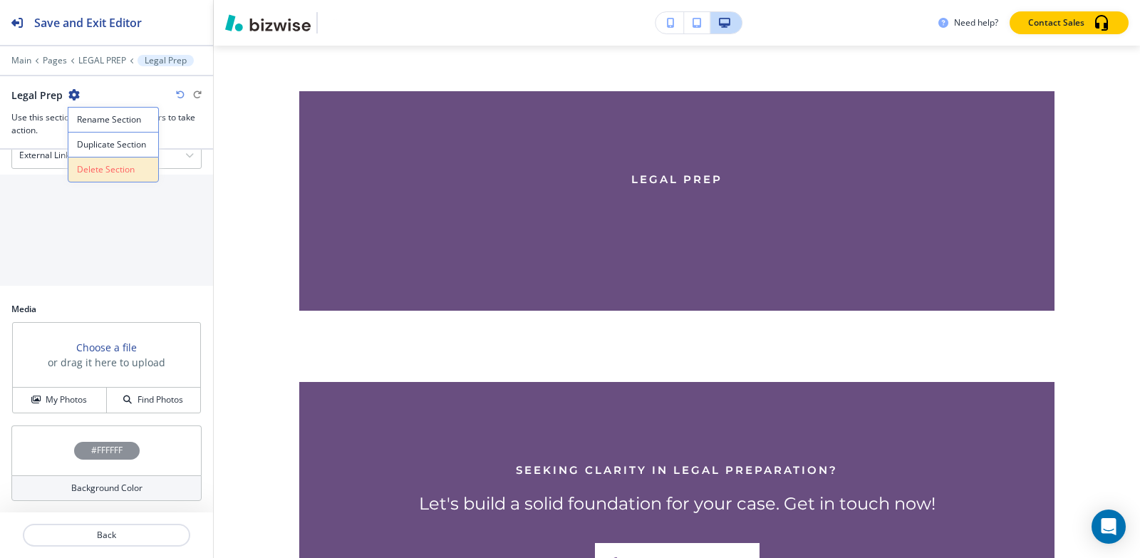
click at [85, 165] on p "Delete Section" at bounding box center [113, 169] width 73 height 13
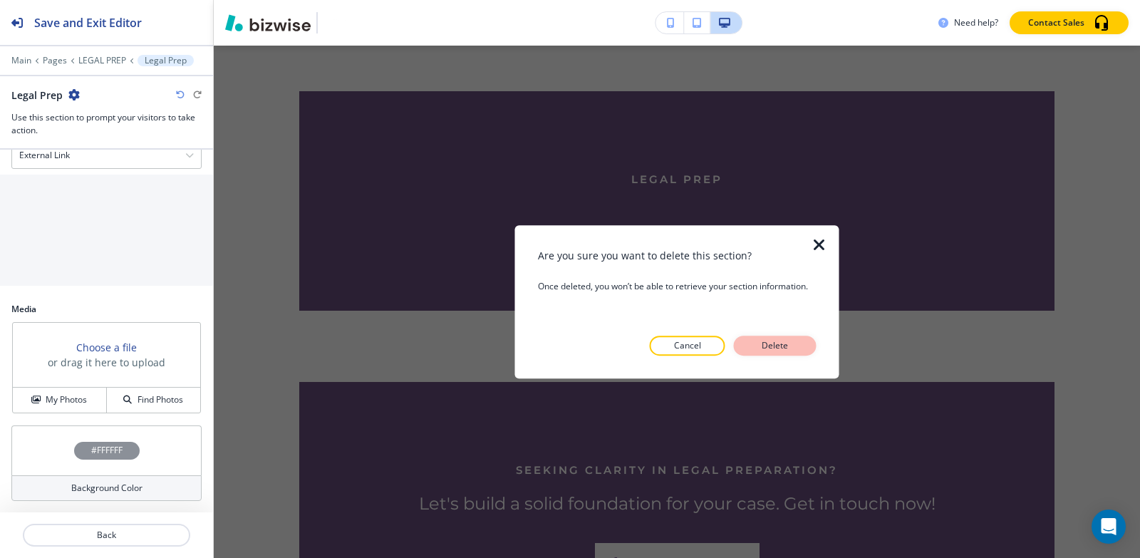
click at [791, 350] on p "Delete" at bounding box center [775, 345] width 34 height 13
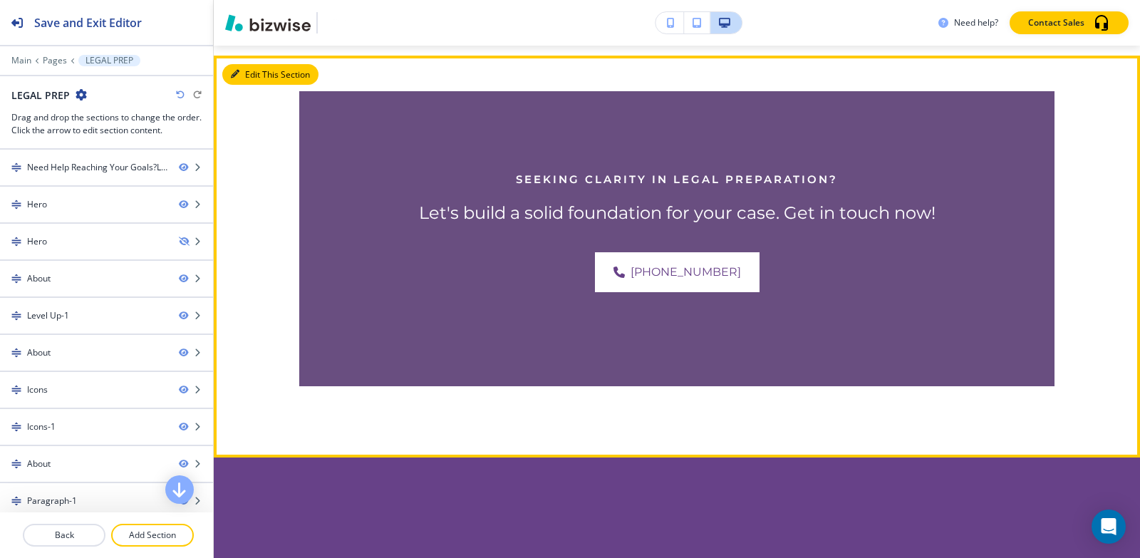
click at [237, 78] on icon "button" at bounding box center [235, 74] width 9 height 9
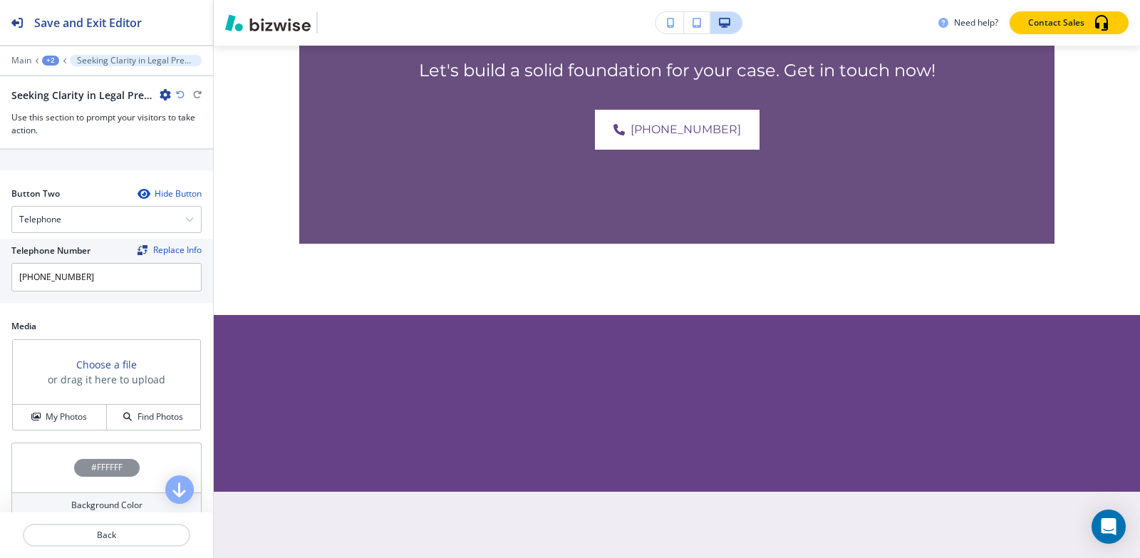
scroll to position [619, 0]
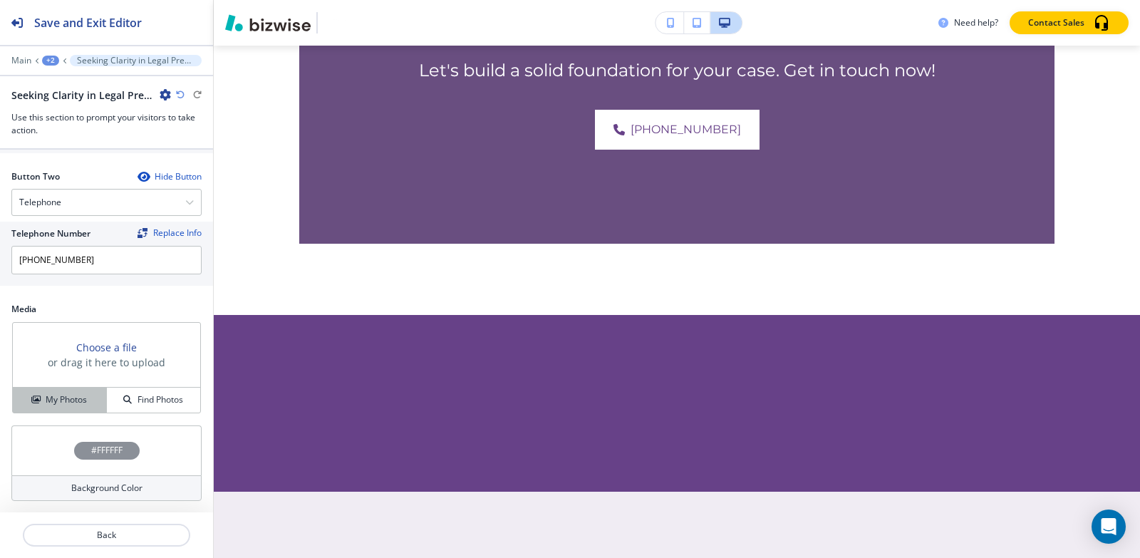
click at [53, 404] on h4 "My Photos" at bounding box center [66, 399] width 41 height 13
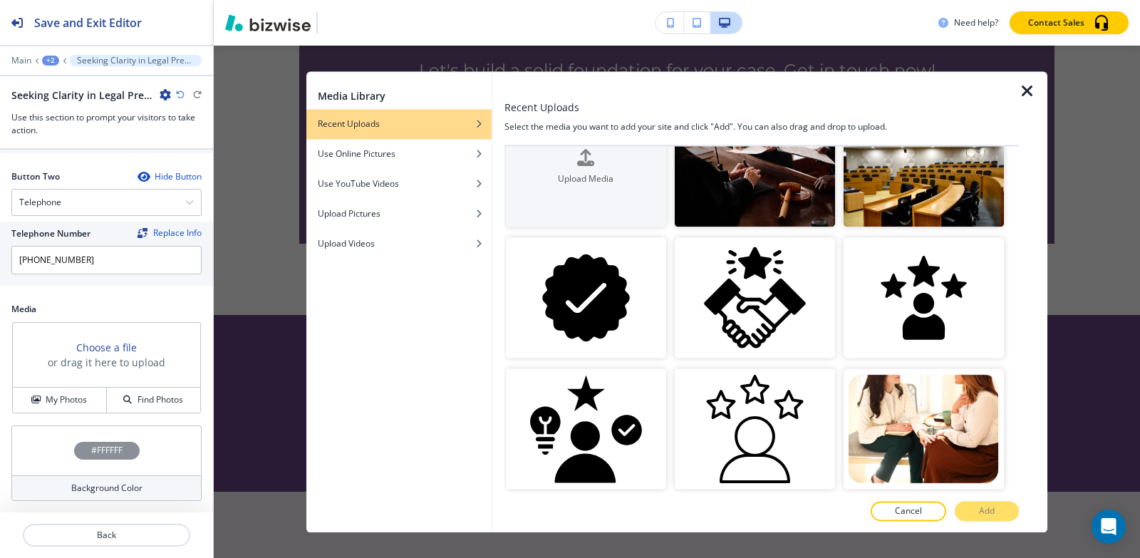
scroll to position [71, 0]
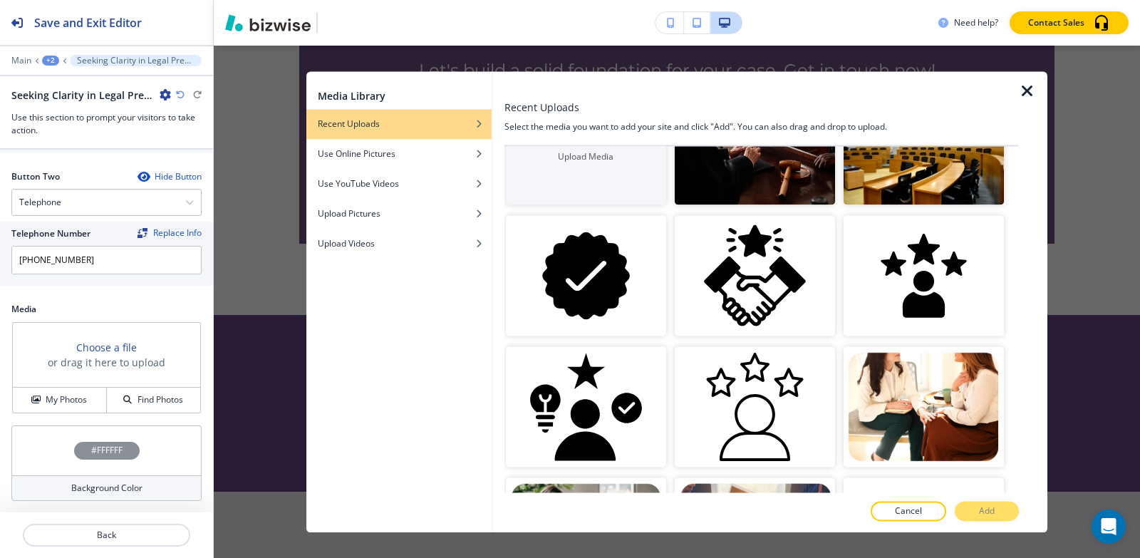
click at [904, 165] on img "button" at bounding box center [924, 145] width 160 height 120
click at [998, 507] on button "Add" at bounding box center [987, 511] width 64 height 20
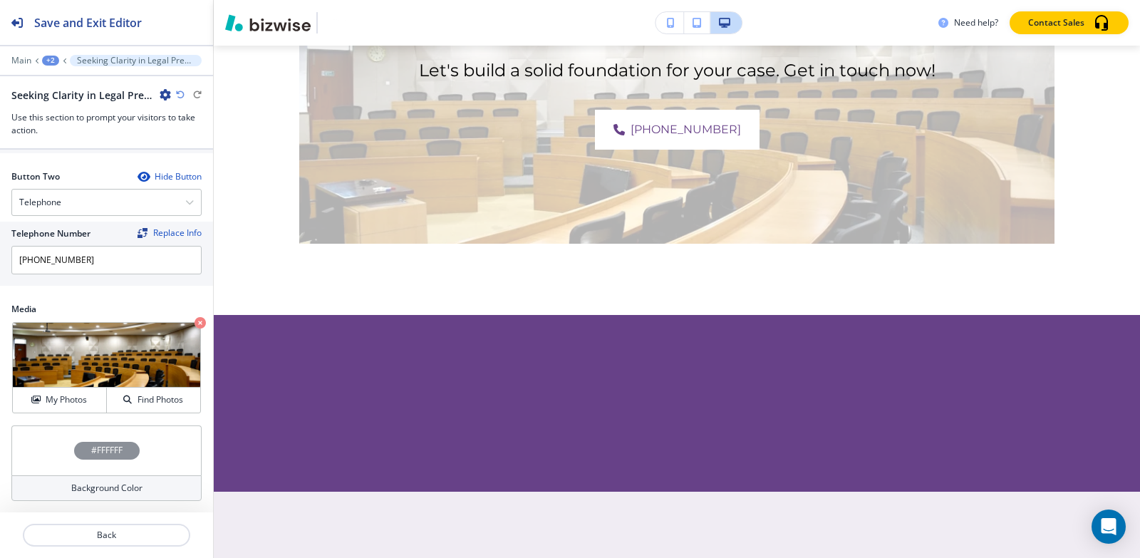
click at [95, 455] on h4 "#FFFFFF" at bounding box center [106, 450] width 31 height 13
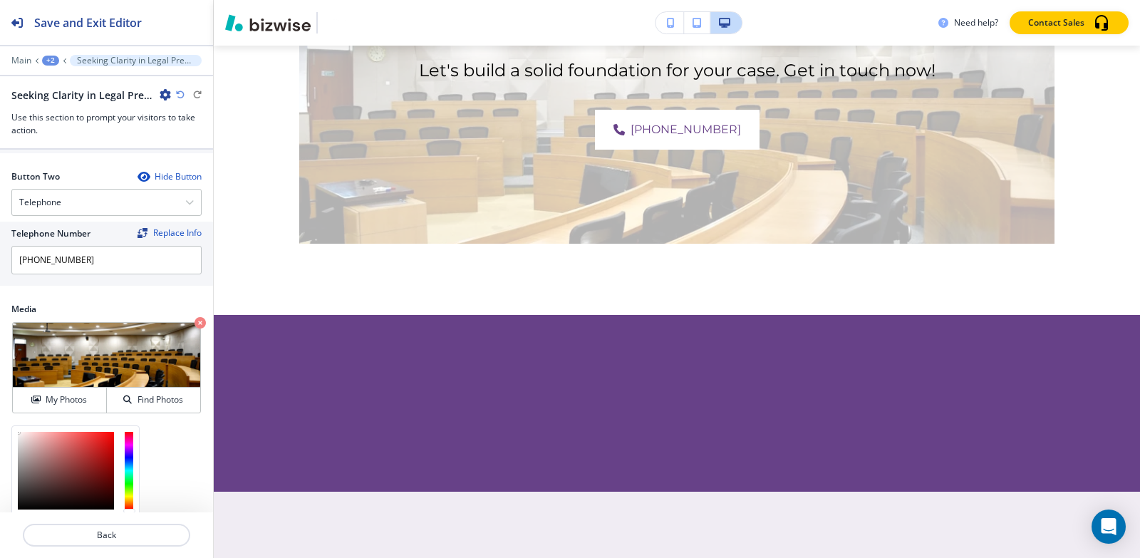
scroll to position [734, 0]
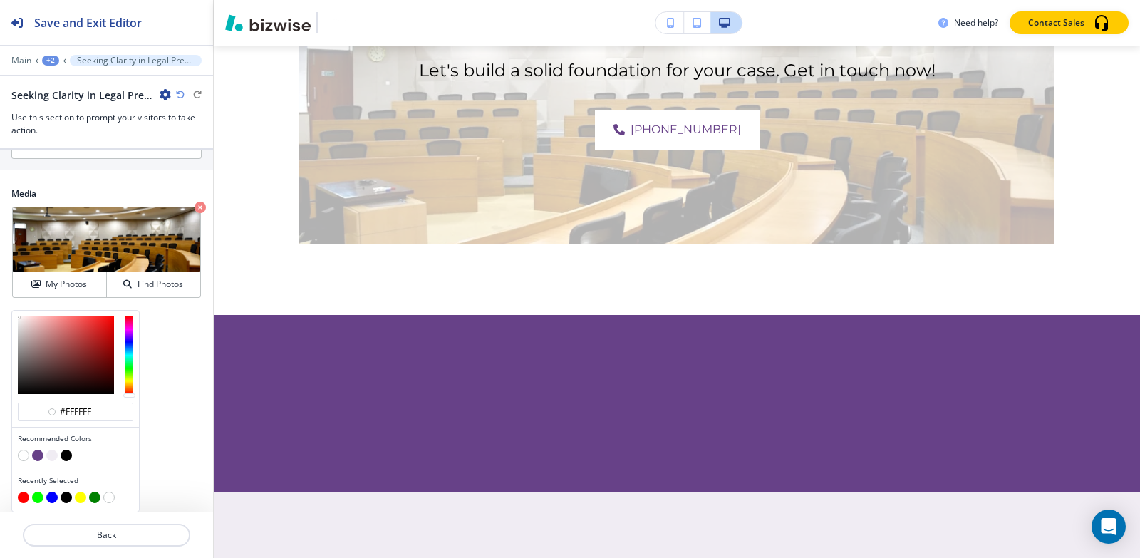
click at [64, 455] on button "button" at bounding box center [66, 455] width 11 height 11
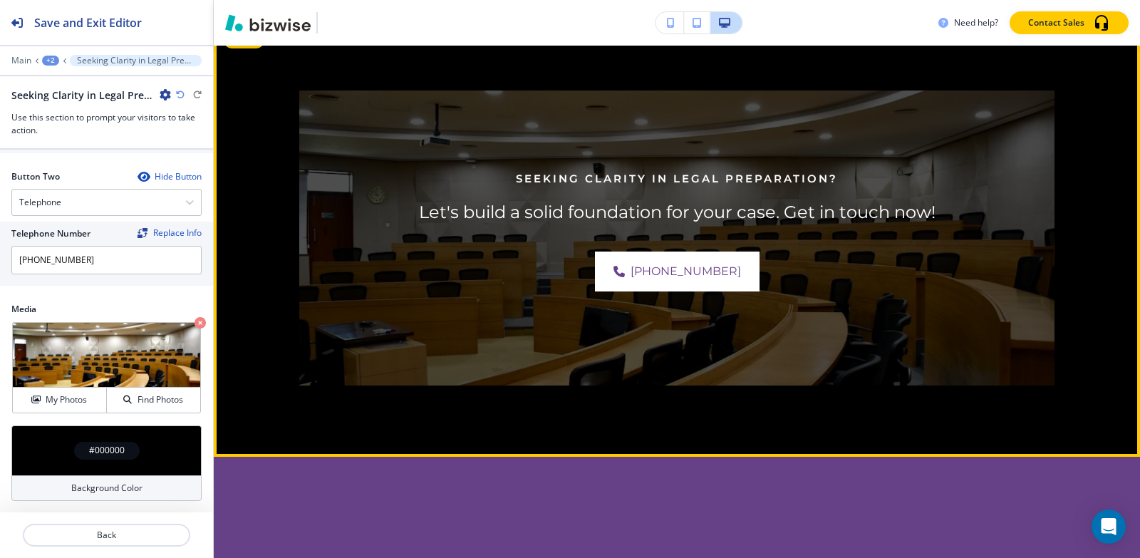
scroll to position [7748, 0]
click at [247, 50] on button "Edit This Section" at bounding box center [270, 39] width 96 height 21
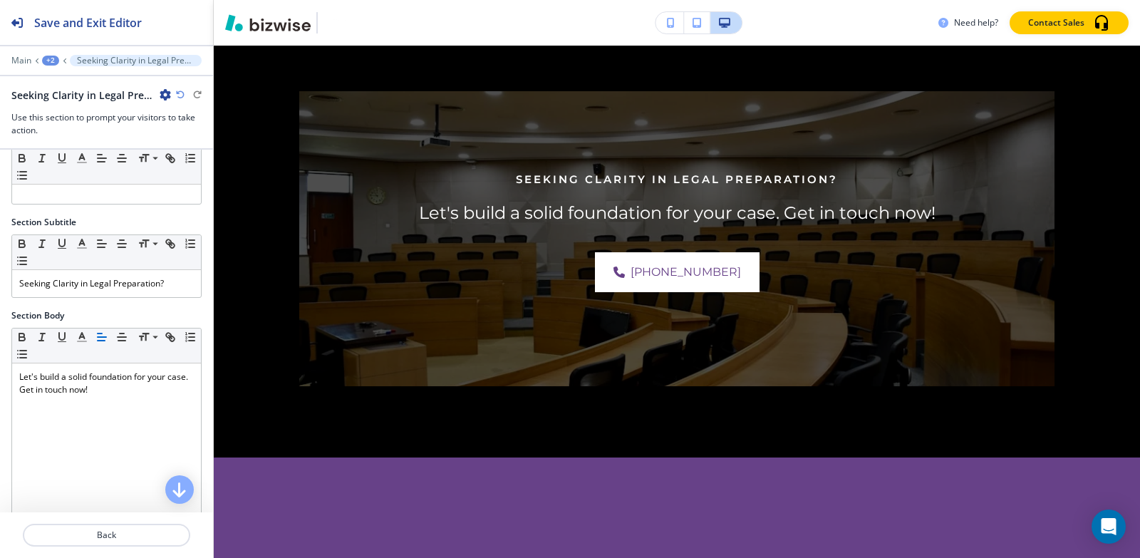
scroll to position [0, 0]
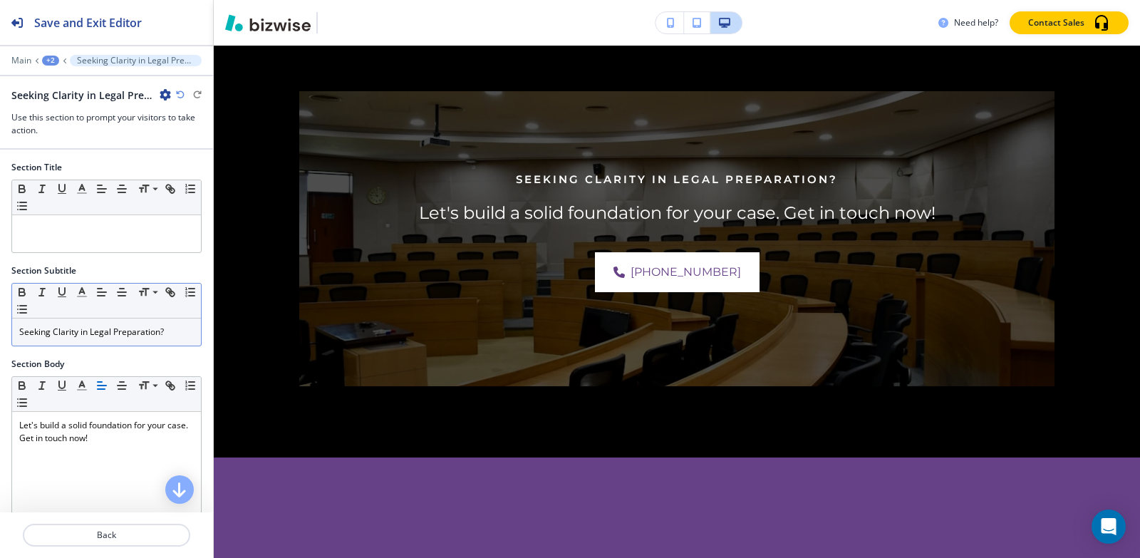
click at [169, 335] on p "Seeking Clarity in Legal Preparation?" at bounding box center [106, 332] width 175 height 13
copy p "Seeking Clarity in Legal Preparation?"
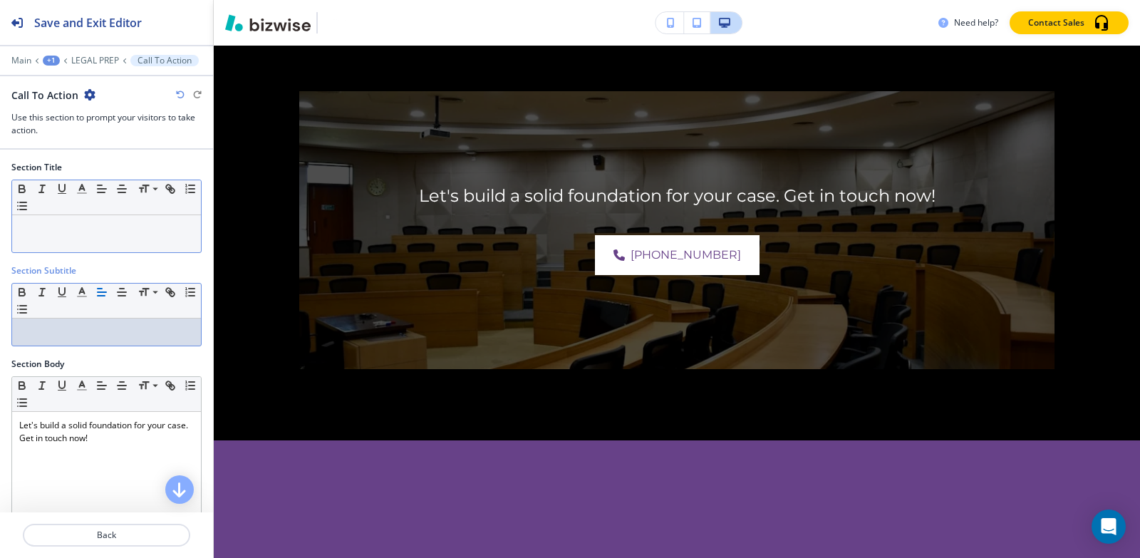
click at [106, 230] on p at bounding box center [106, 228] width 175 height 13
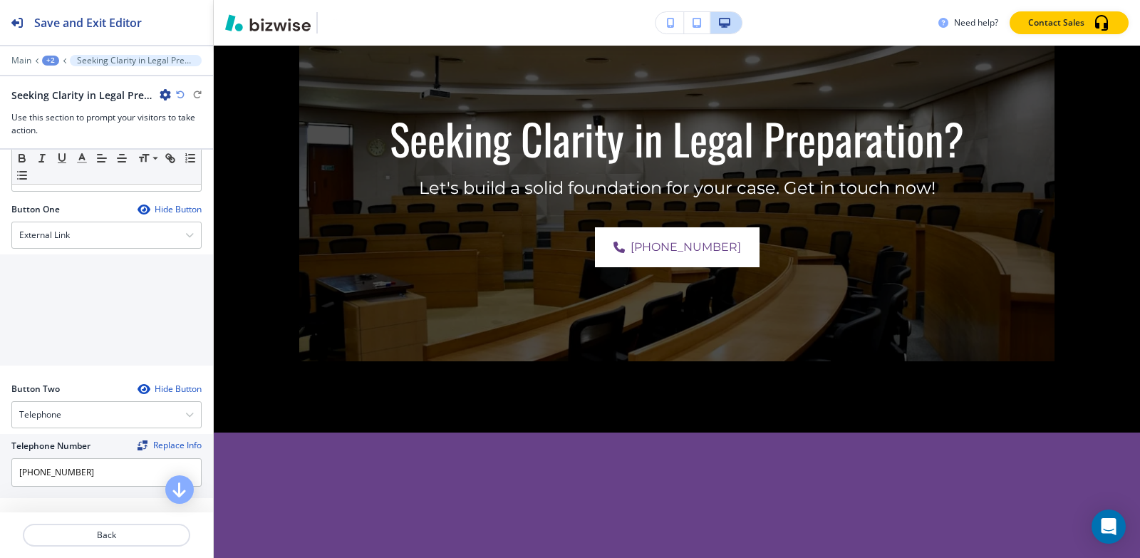
scroll to position [405, 0]
click at [110, 480] on input "[PHONE_NUMBER]" at bounding box center [106, 474] width 190 height 29
click at [63, 231] on h4 "External Link" at bounding box center [44, 236] width 51 height 13
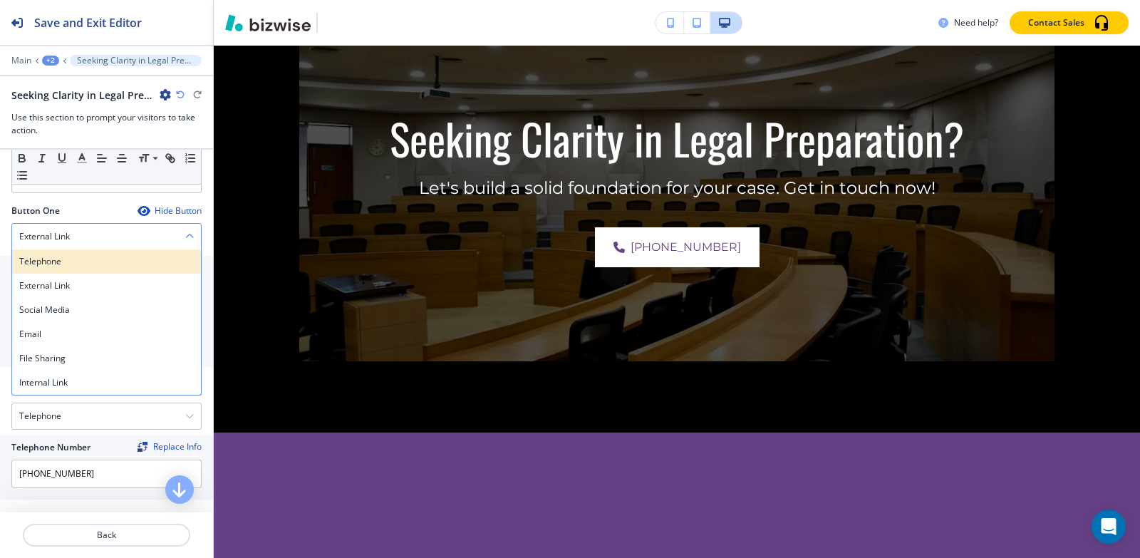
click at [55, 264] on h4 "Telephone" at bounding box center [106, 261] width 175 height 13
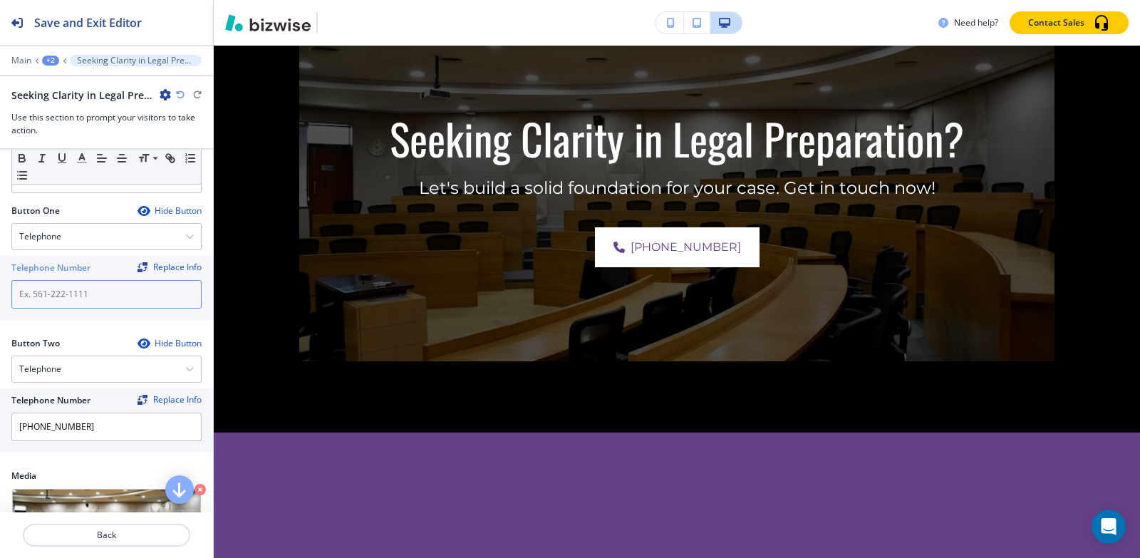
click at [71, 294] on input "text" at bounding box center [106, 294] width 190 height 29
paste input "[PHONE_NUMBER]"
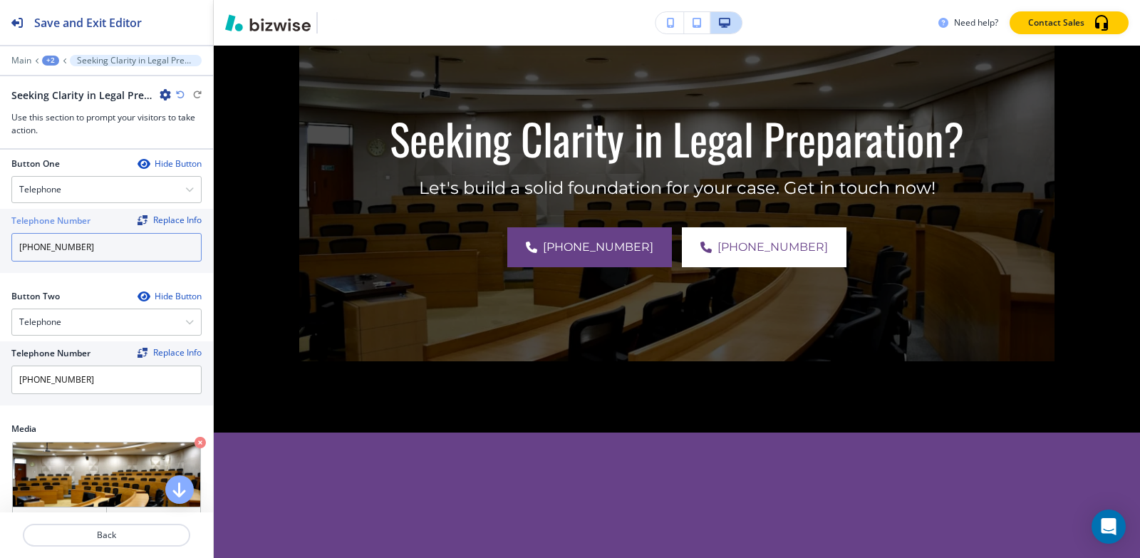
scroll to position [476, 0]
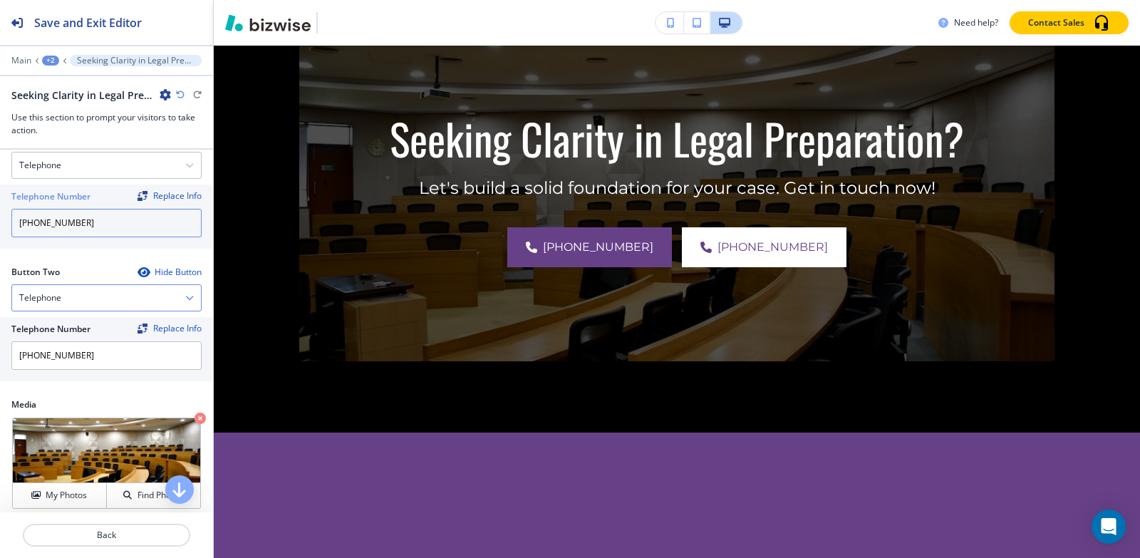
type input "[PHONE_NUMBER]"
click at [63, 291] on div "Telephone" at bounding box center [106, 298] width 189 height 26
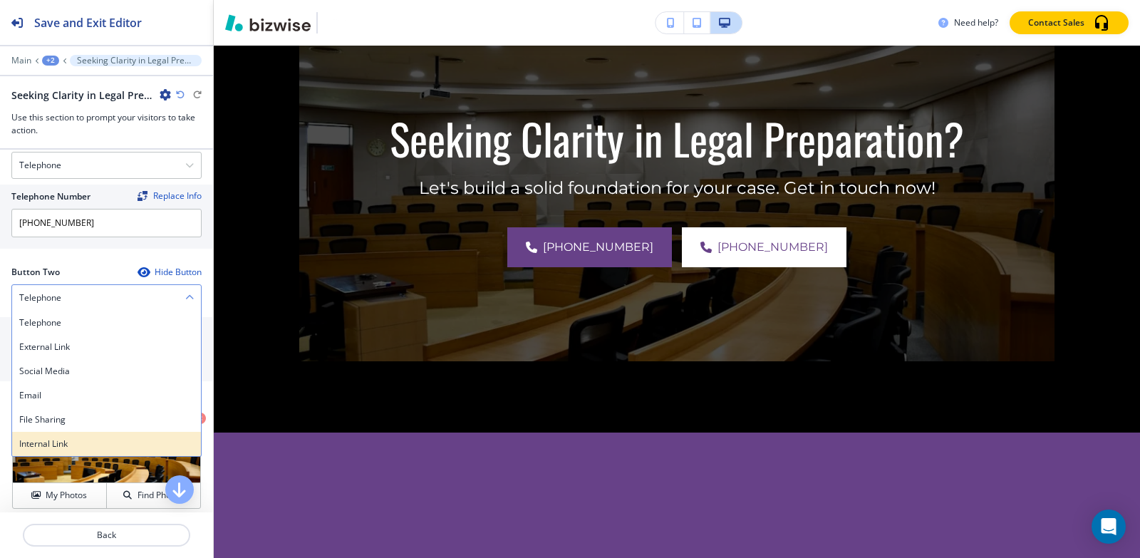
click at [47, 438] on h4 "Internal Link" at bounding box center [106, 444] width 175 height 13
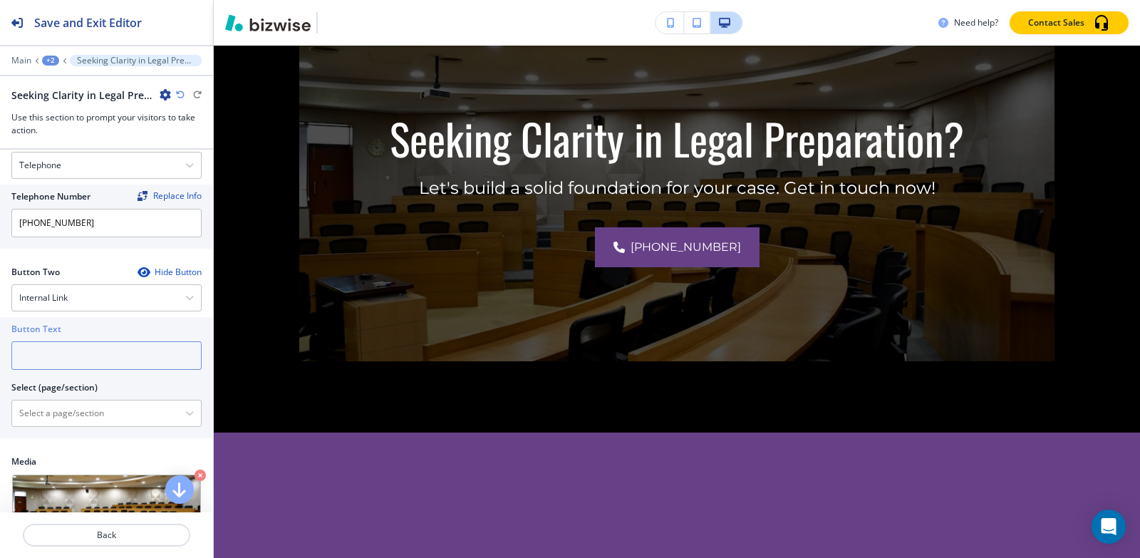
click at [50, 358] on input "text" at bounding box center [106, 355] width 190 height 29
type input "e"
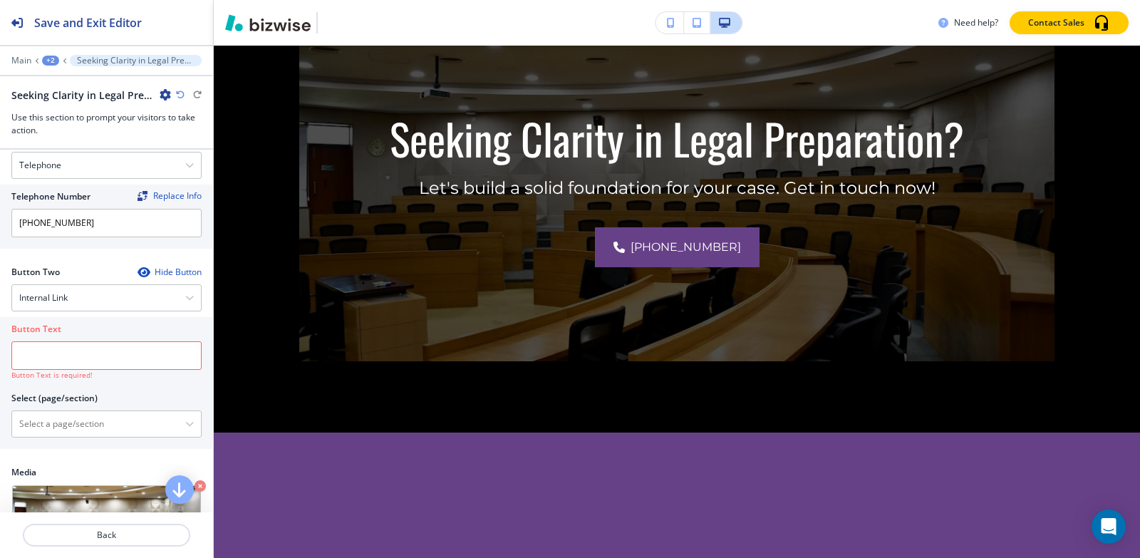
click at [153, 389] on div at bounding box center [106, 386] width 190 height 11
click at [121, 354] on input "text" at bounding box center [106, 355] width 190 height 29
click at [107, 296] on div "Internal Link" at bounding box center [106, 298] width 189 height 26
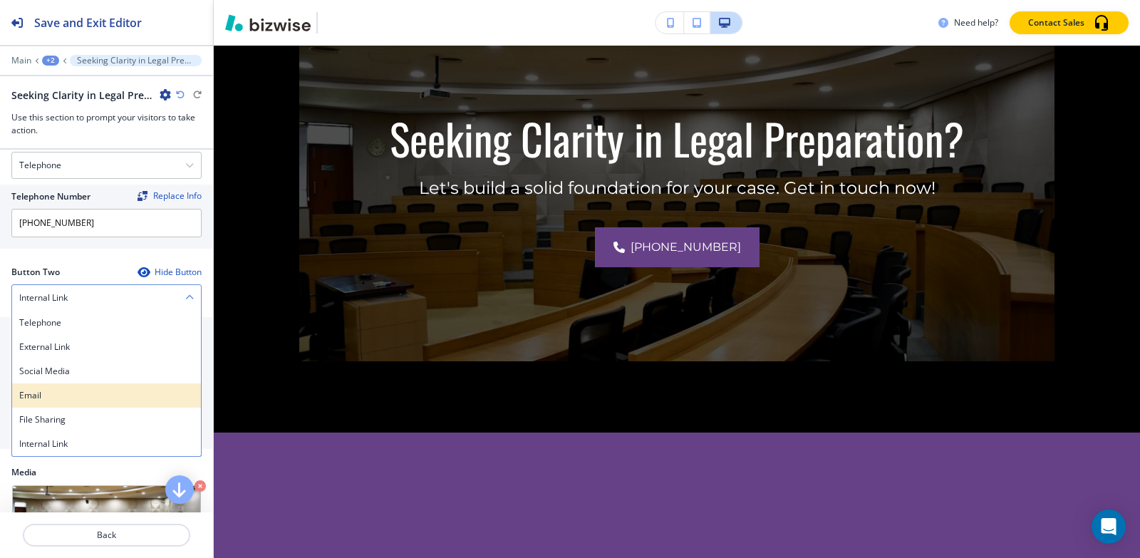
click at [56, 398] on h4 "Email" at bounding box center [106, 395] width 175 height 13
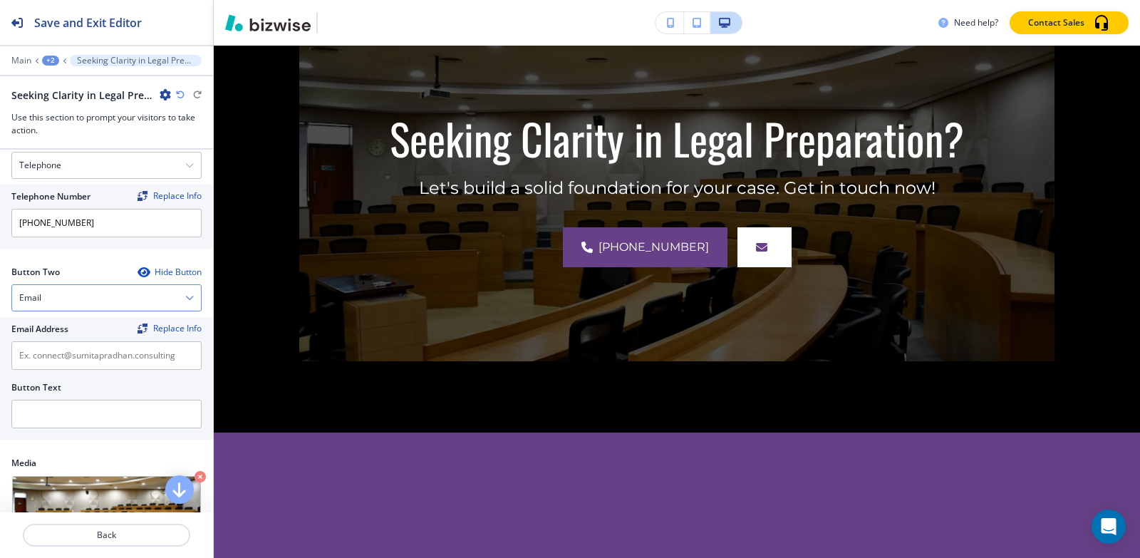
click at [78, 295] on div "Email" at bounding box center [106, 298] width 189 height 26
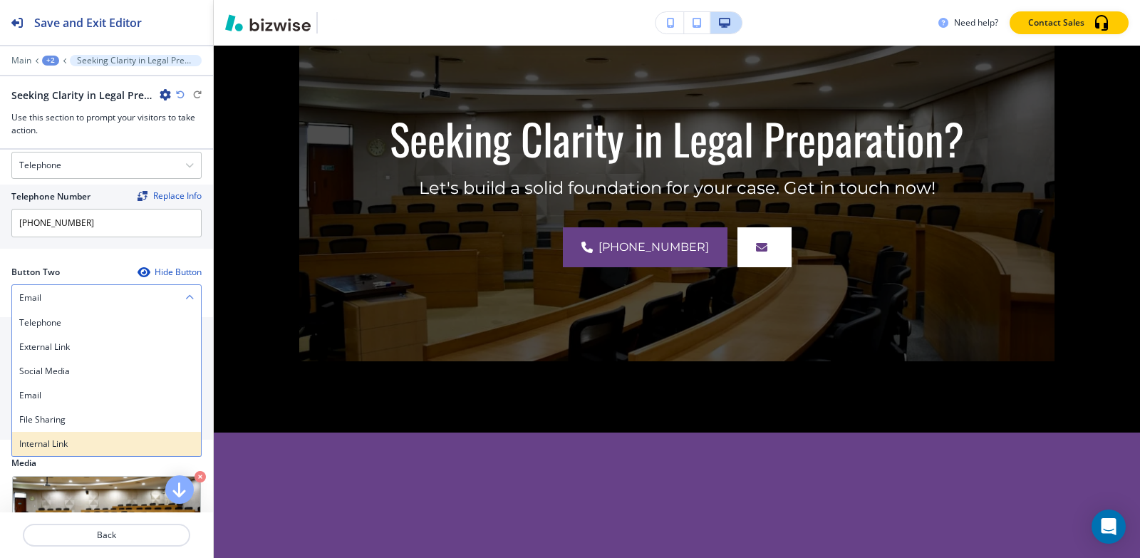
click at [46, 450] on h4 "Internal Link" at bounding box center [106, 444] width 175 height 13
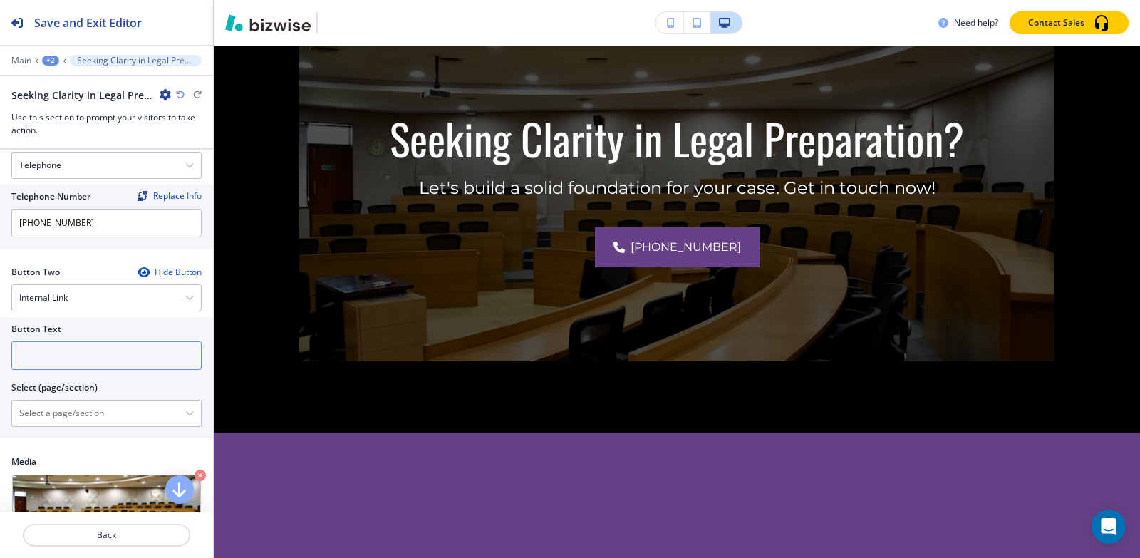
click at [71, 353] on input "text" at bounding box center [106, 355] width 190 height 29
type input "x"
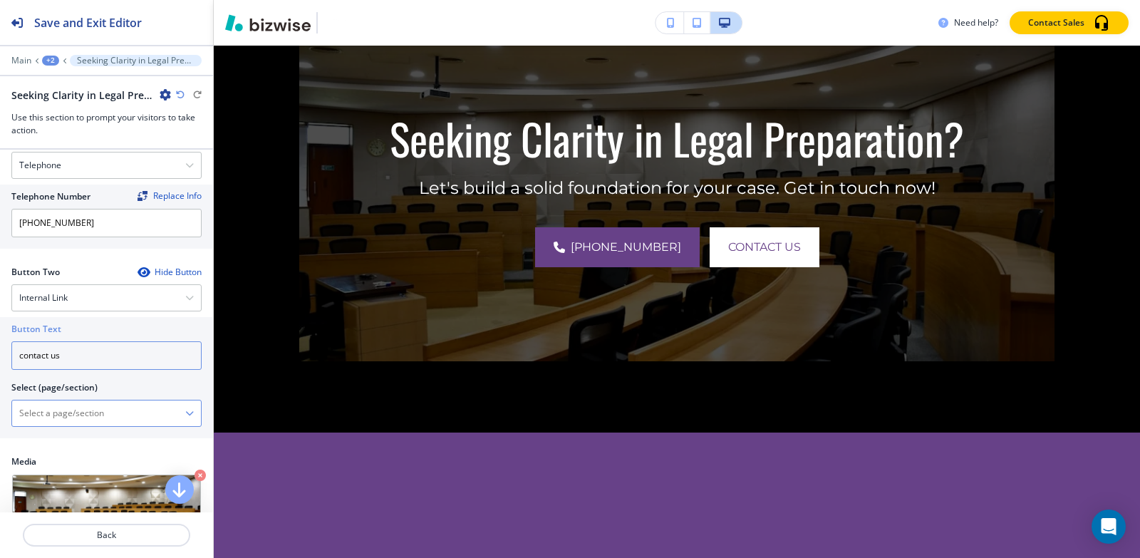
type input "contact us"
click at [71, 421] on \(page\/section\) "Manual Input" at bounding box center [98, 413] width 173 height 24
type \(page\/section\) "CONTACT | Contact Form"
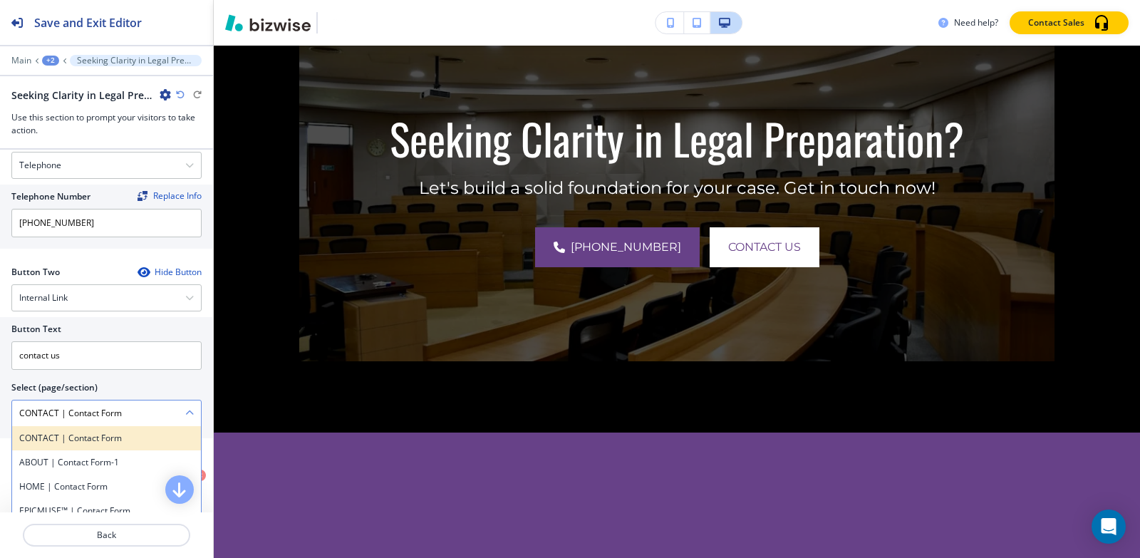
click at [61, 441] on h4 "CONTACT | Contact Form" at bounding box center [106, 438] width 175 height 13
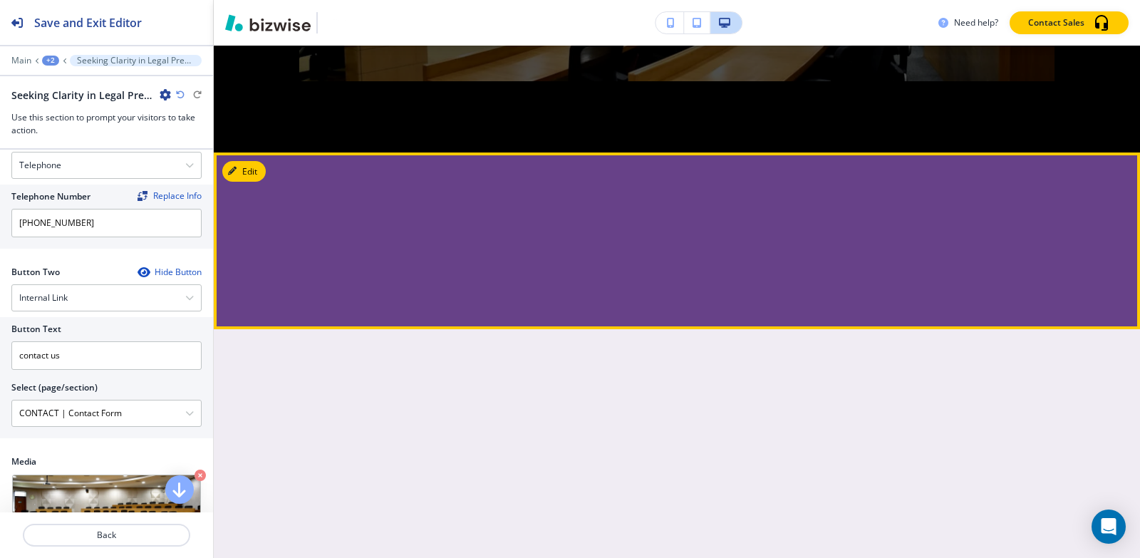
scroll to position [8318, 0]
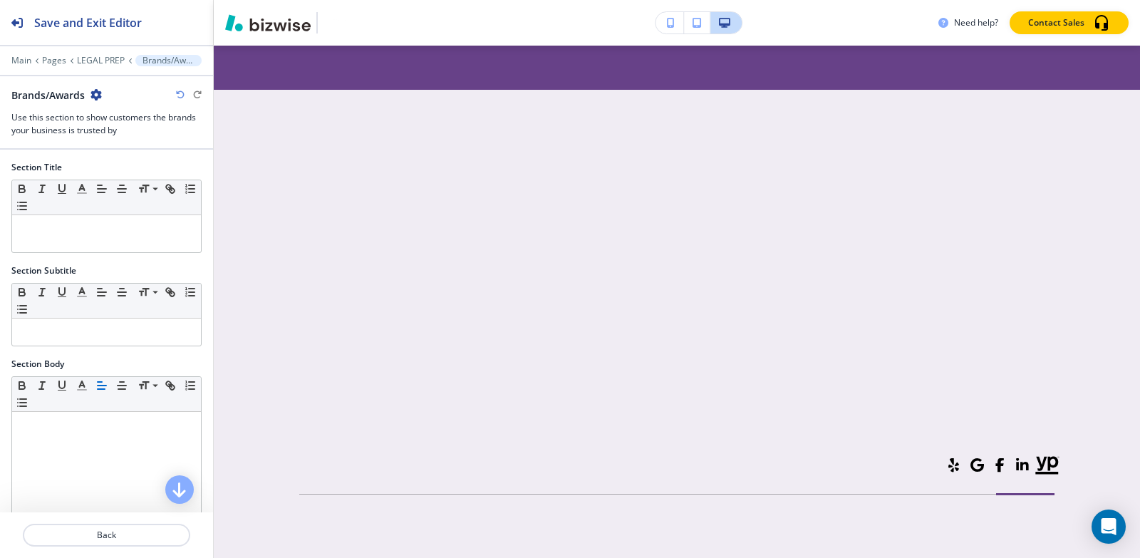
click at [96, 94] on icon "button" at bounding box center [96, 94] width 11 height 11
click at [120, 164] on p "Delete Section" at bounding box center [136, 169] width 73 height 13
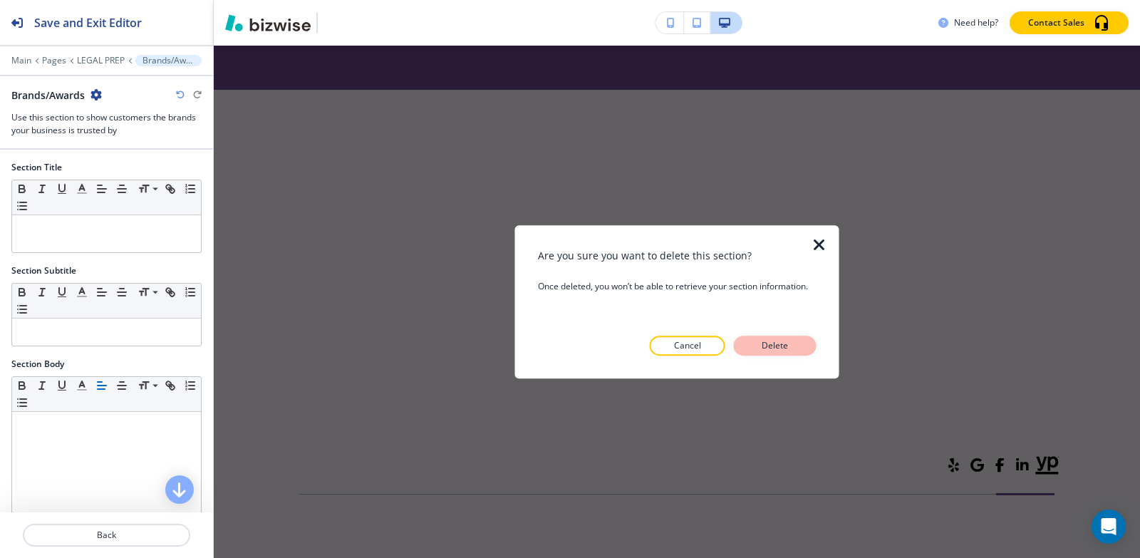
click at [755, 341] on button "Delete" at bounding box center [775, 346] width 83 height 20
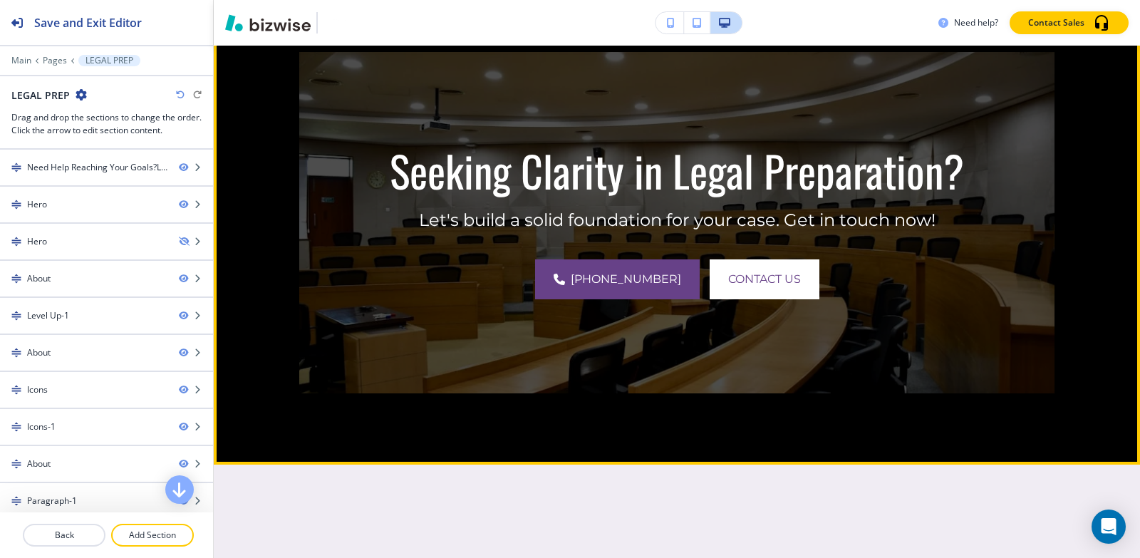
scroll to position [7698, 0]
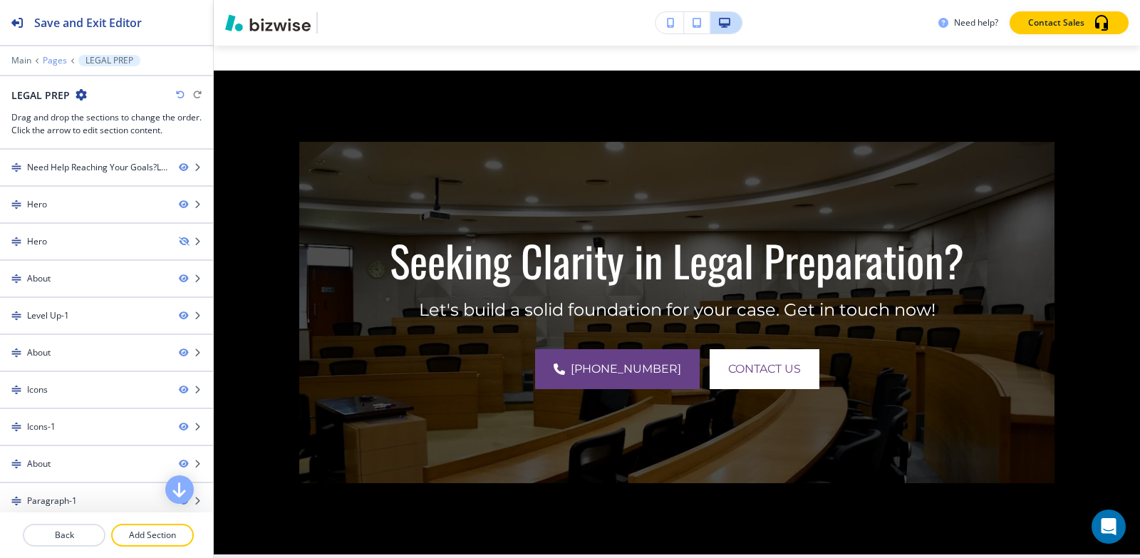
click at [51, 57] on p "Pages" at bounding box center [55, 61] width 24 height 10
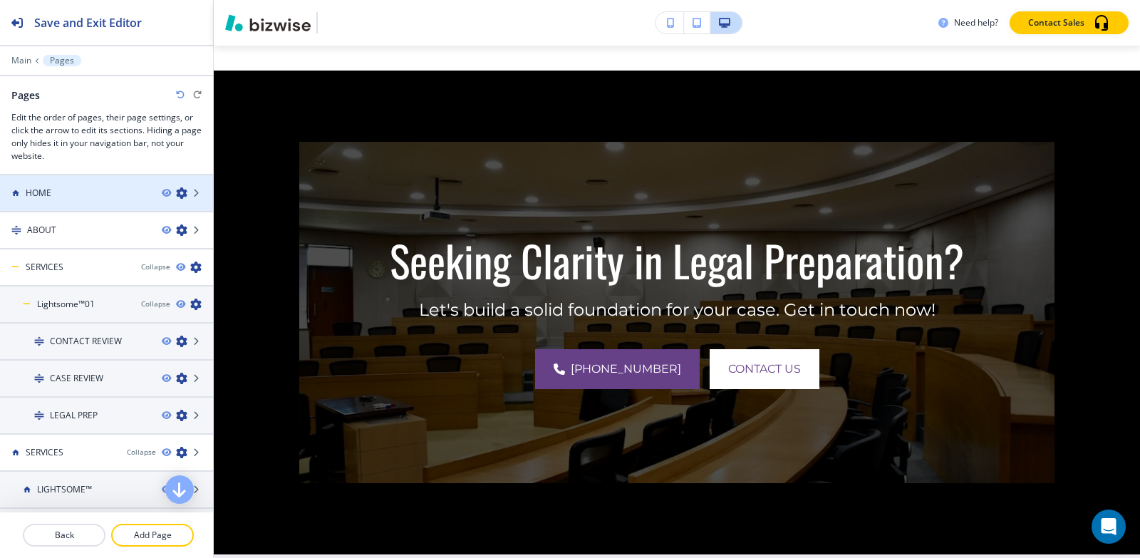
click at [51, 187] on div "HOME" at bounding box center [75, 193] width 150 height 13
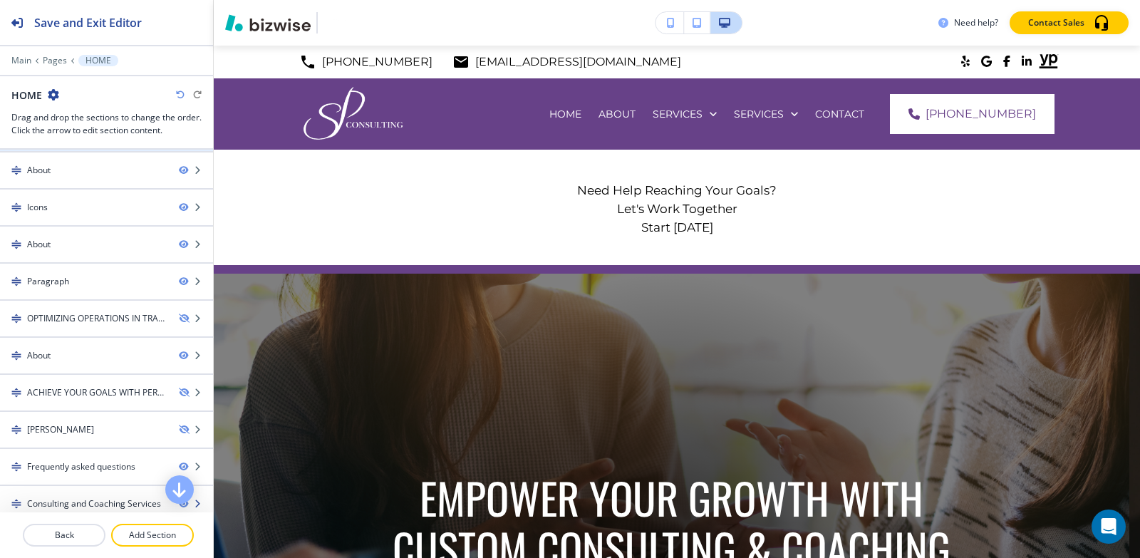
scroll to position [341, 0]
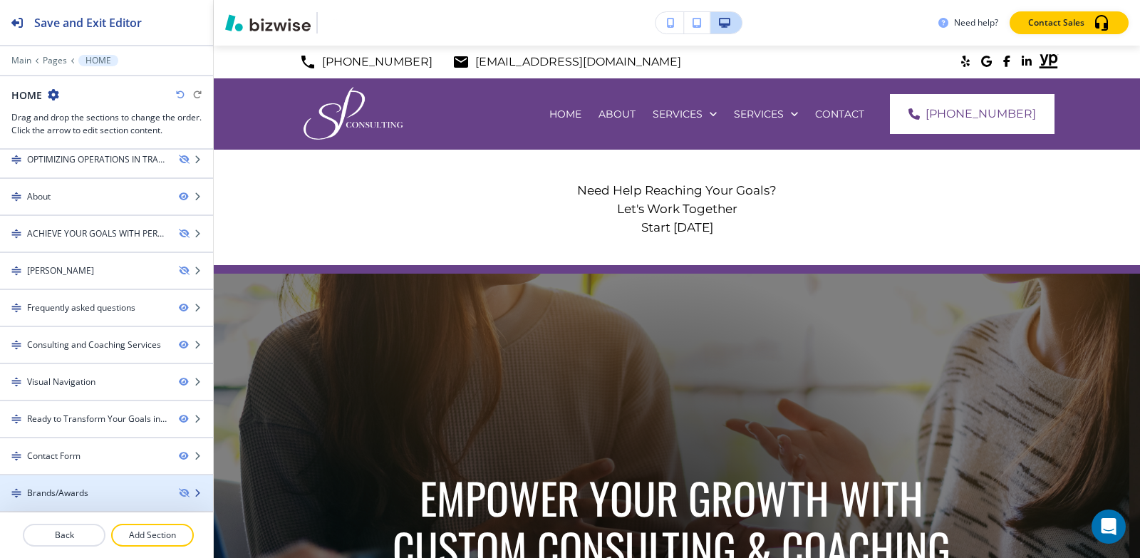
click at [75, 488] on div "Brands/Awards" at bounding box center [57, 493] width 61 height 13
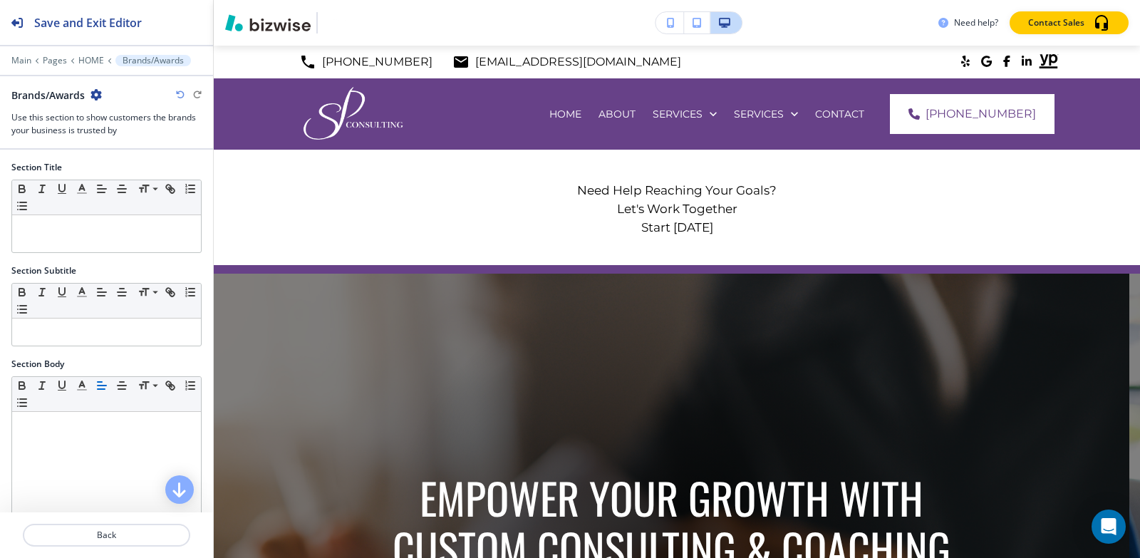
click at [98, 91] on icon "button" at bounding box center [96, 94] width 11 height 11
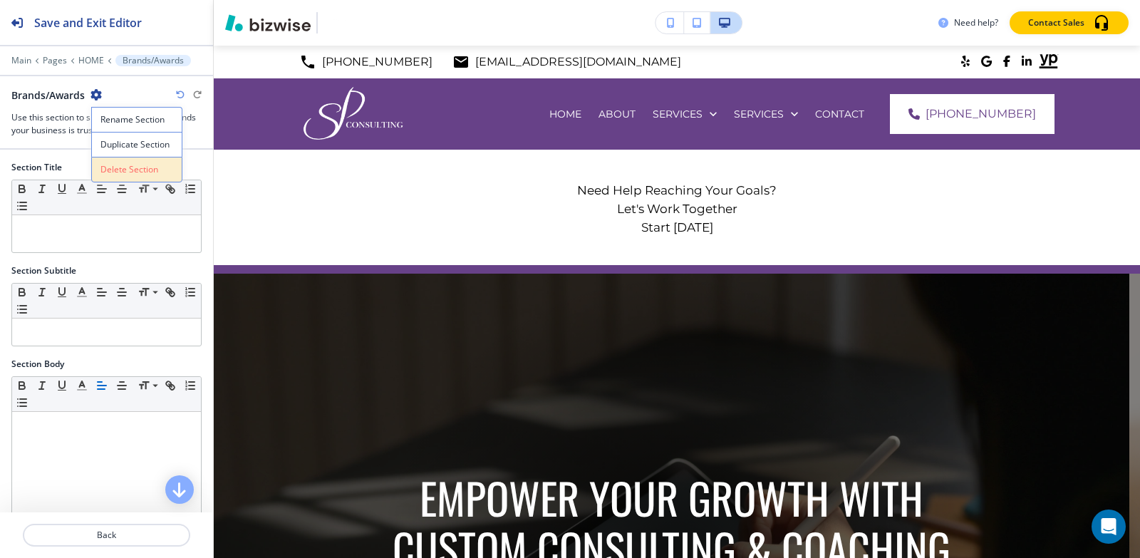
click at [134, 171] on p "Delete Section" at bounding box center [136, 169] width 73 height 13
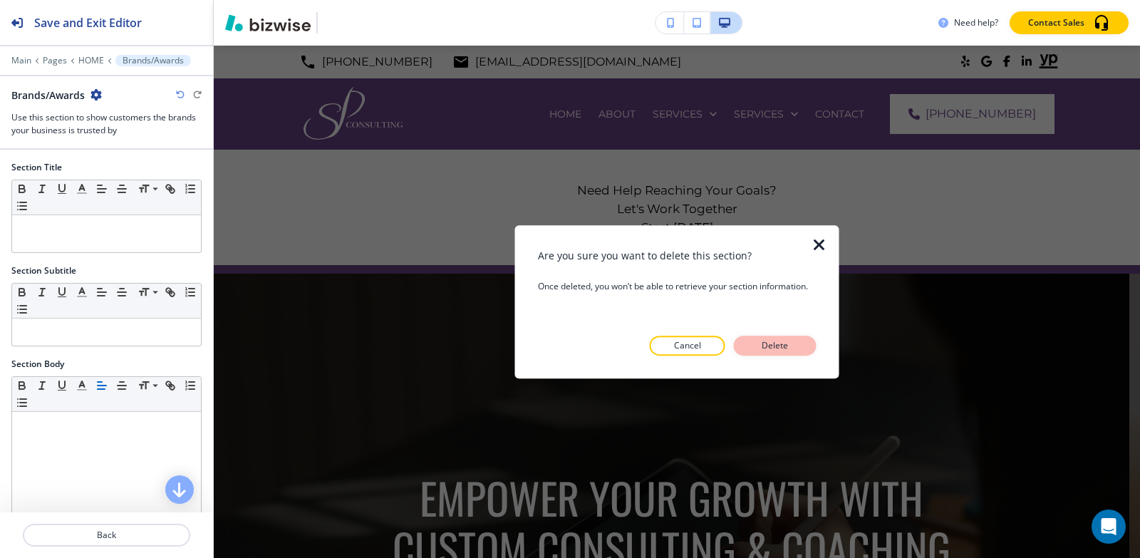
click at [772, 341] on p "Delete" at bounding box center [775, 345] width 34 height 13
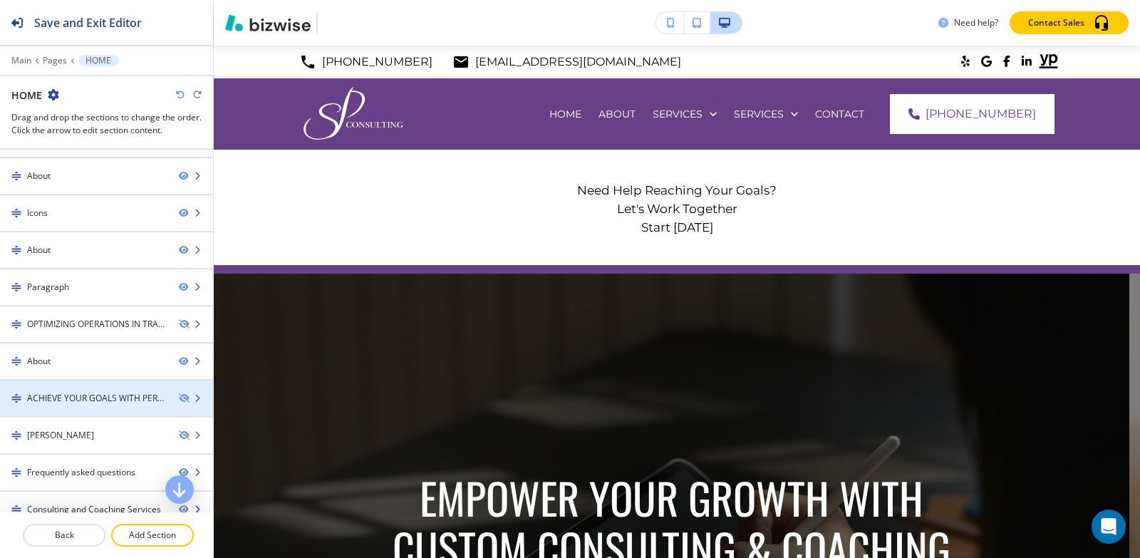
scroll to position [304, 0]
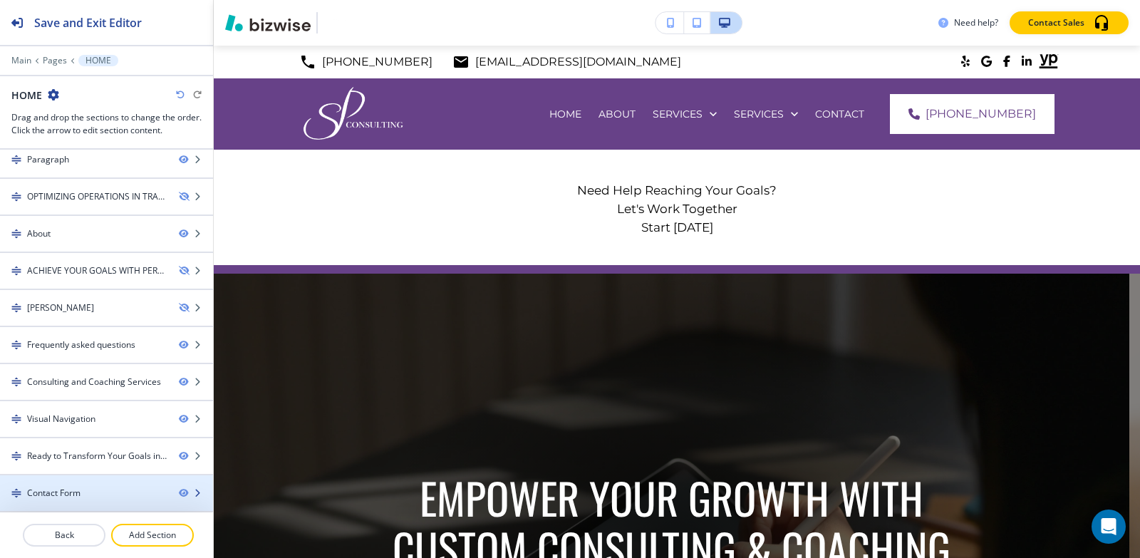
click at [70, 501] on div at bounding box center [106, 505] width 213 height 11
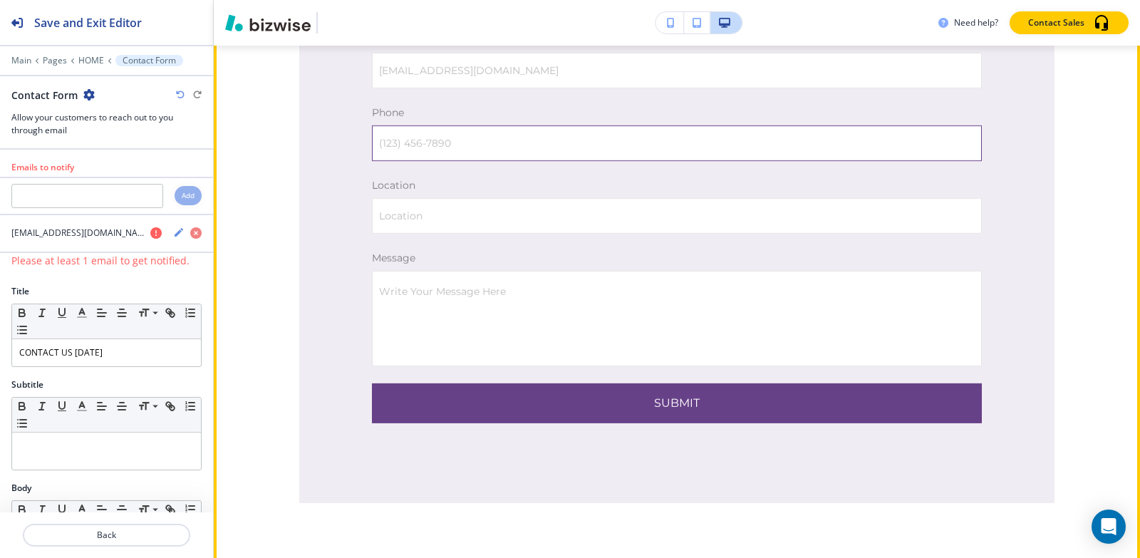
scroll to position [7634, 0]
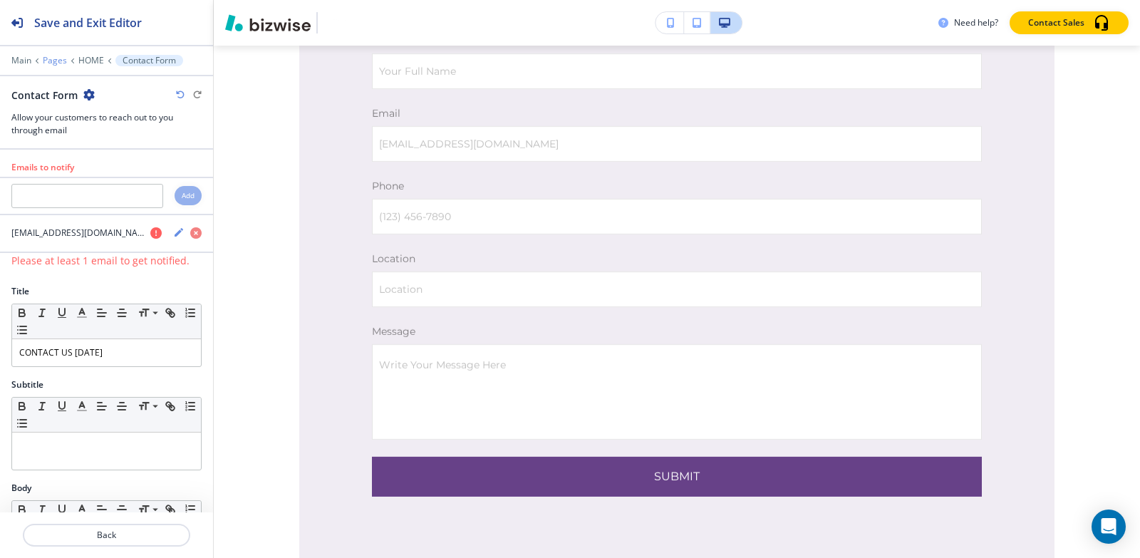
click at [56, 59] on p "Pages" at bounding box center [55, 61] width 24 height 10
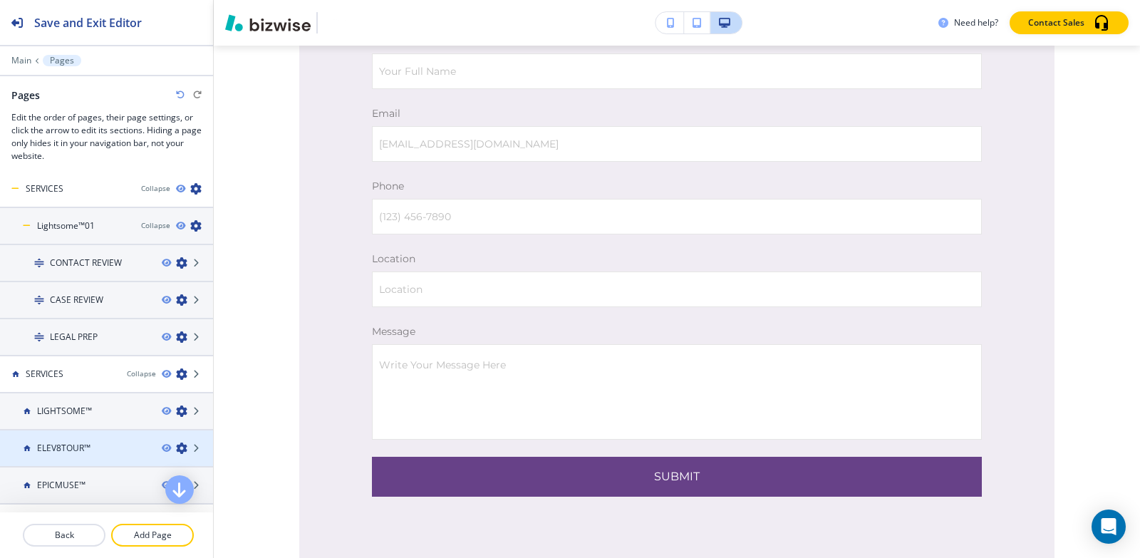
scroll to position [143, 0]
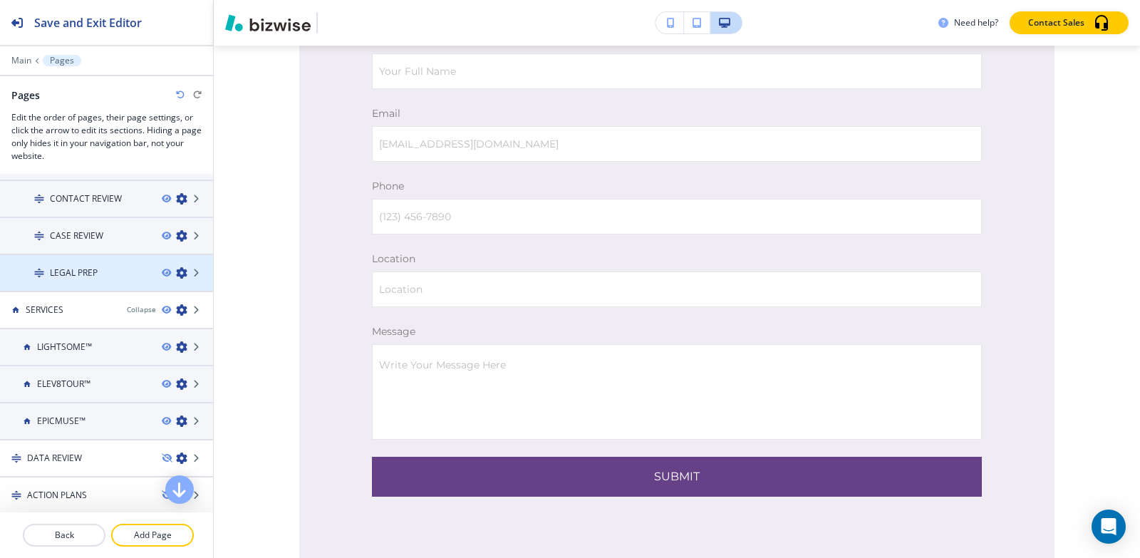
click at [97, 268] on h4 "LEGAL PREP" at bounding box center [74, 273] width 48 height 13
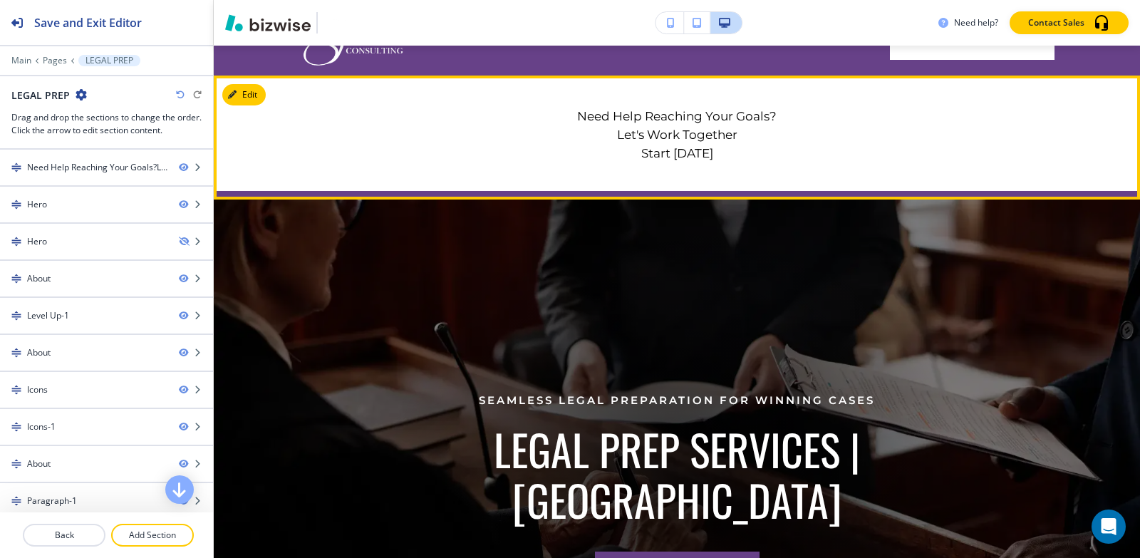
scroll to position [71, 0]
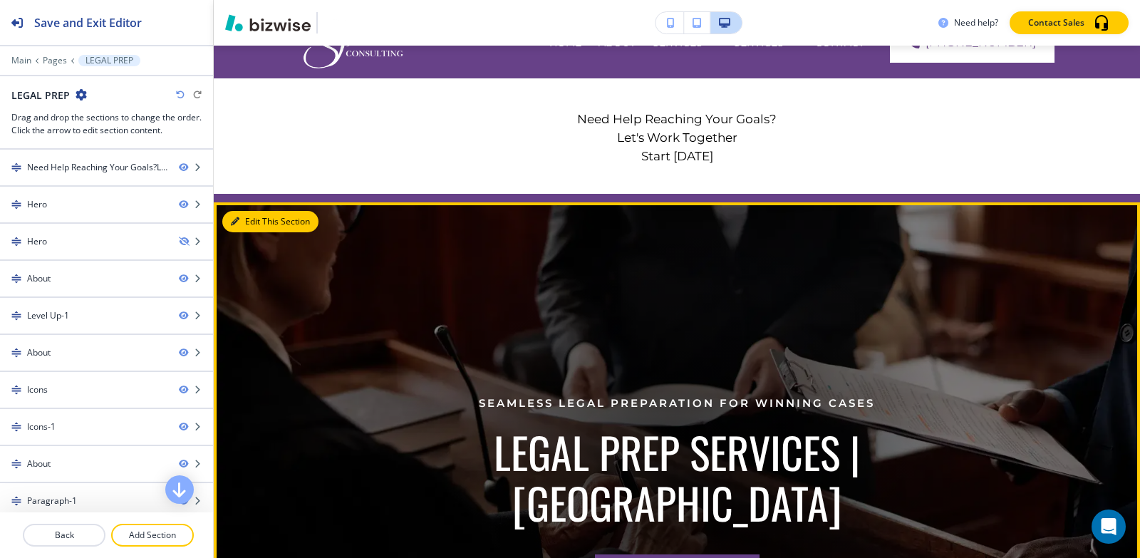
click at [260, 222] on button "Edit This Section" at bounding box center [270, 221] width 96 height 21
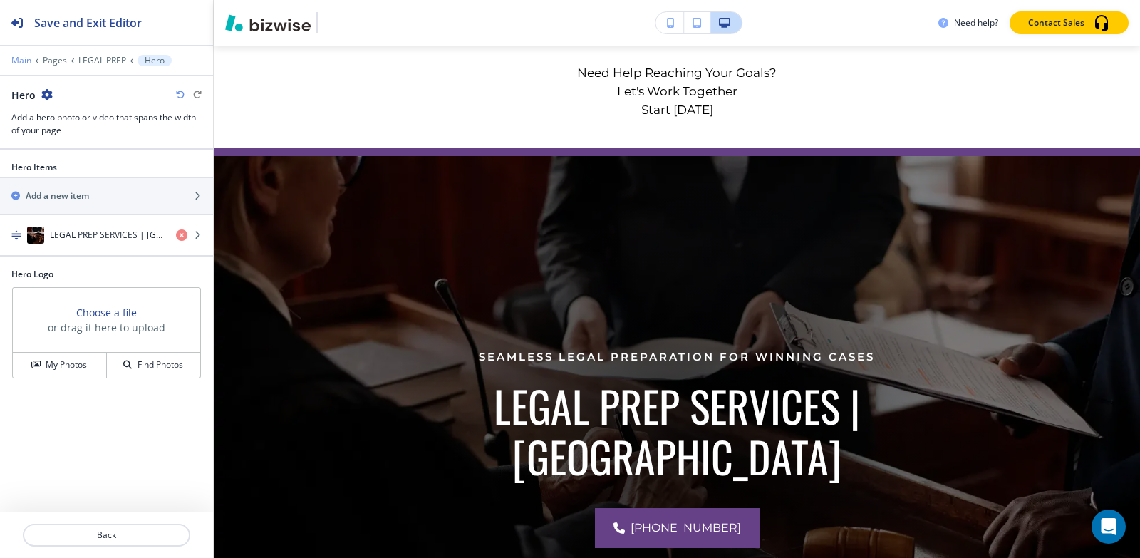
scroll to position [14, 0]
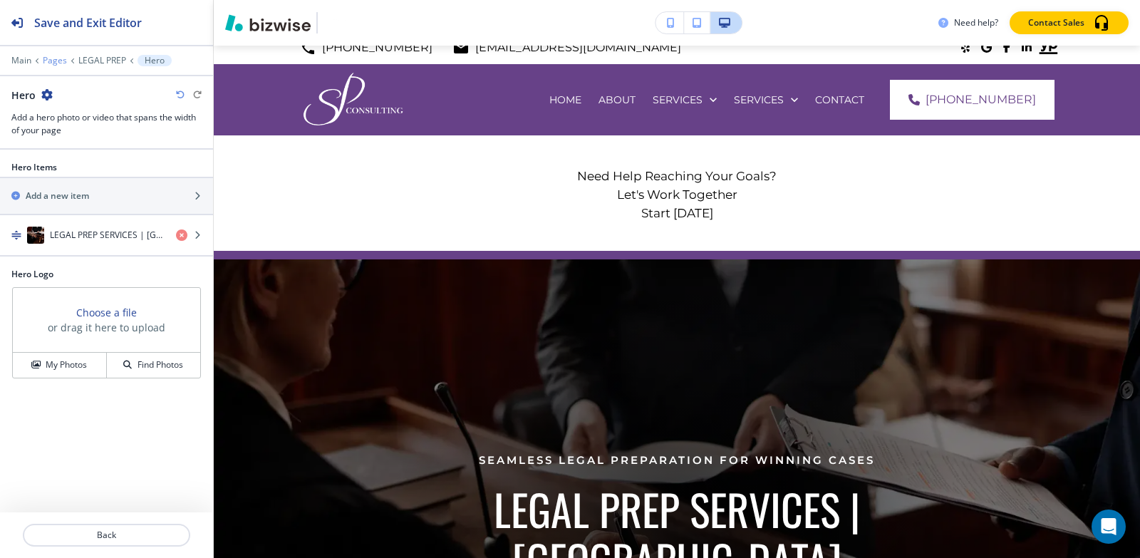
click at [52, 58] on p "Pages" at bounding box center [55, 61] width 24 height 10
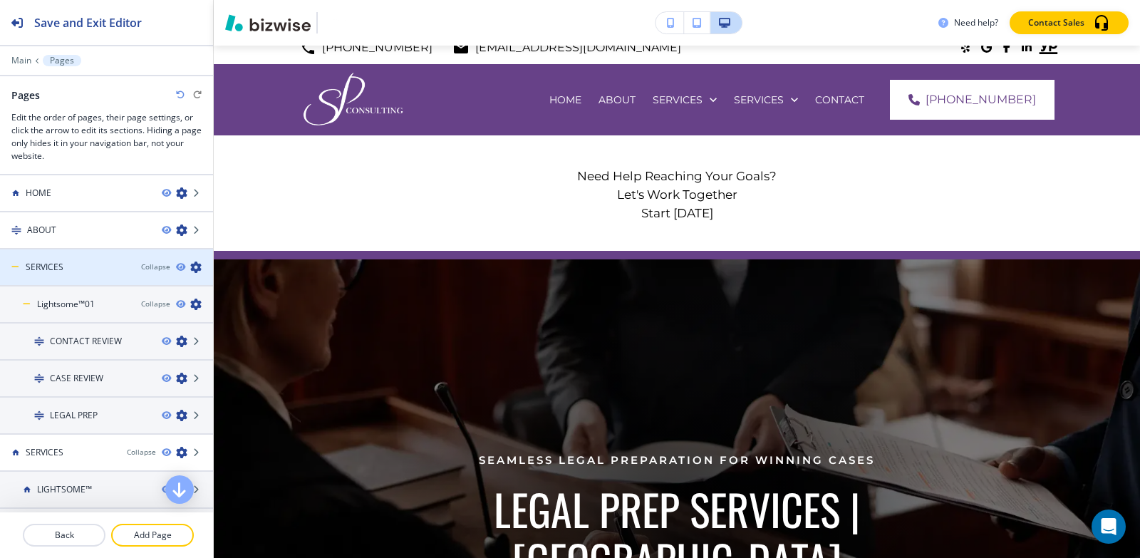
click at [55, 250] on div at bounding box center [106, 254] width 213 height 11
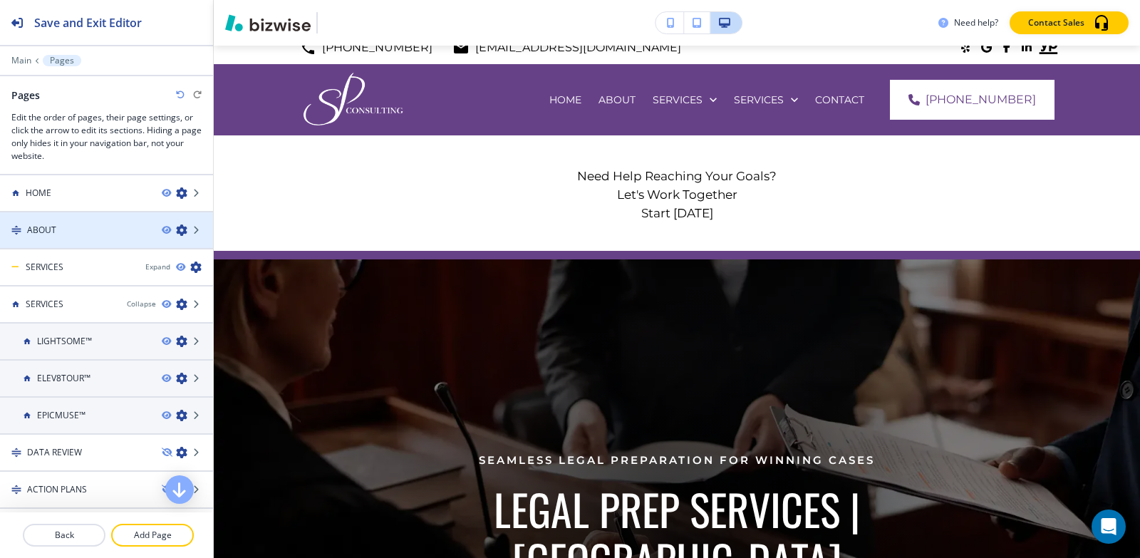
click at [88, 239] on div at bounding box center [106, 242] width 213 height 11
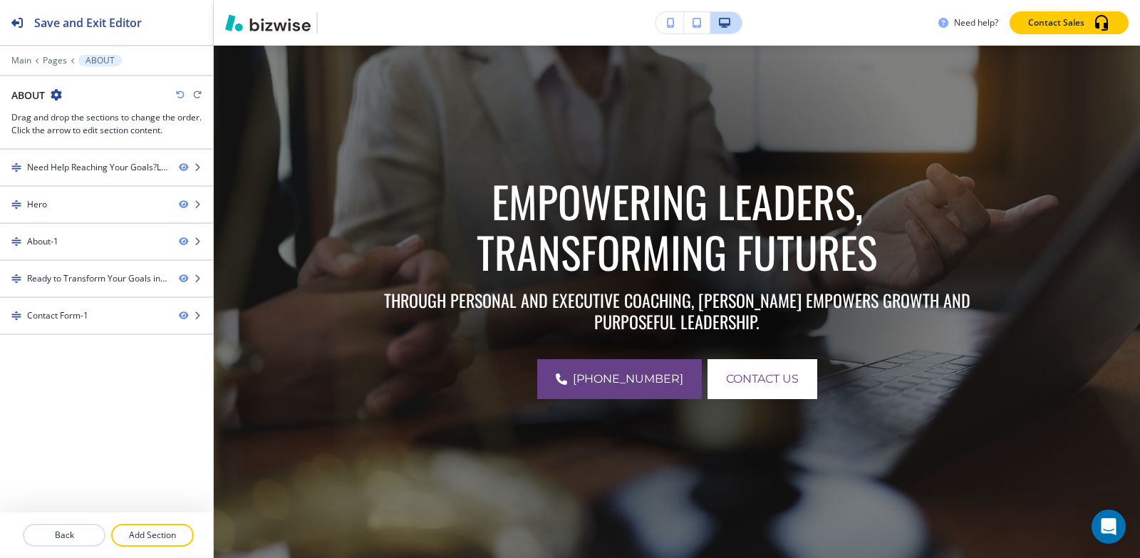
scroll to position [356, 0]
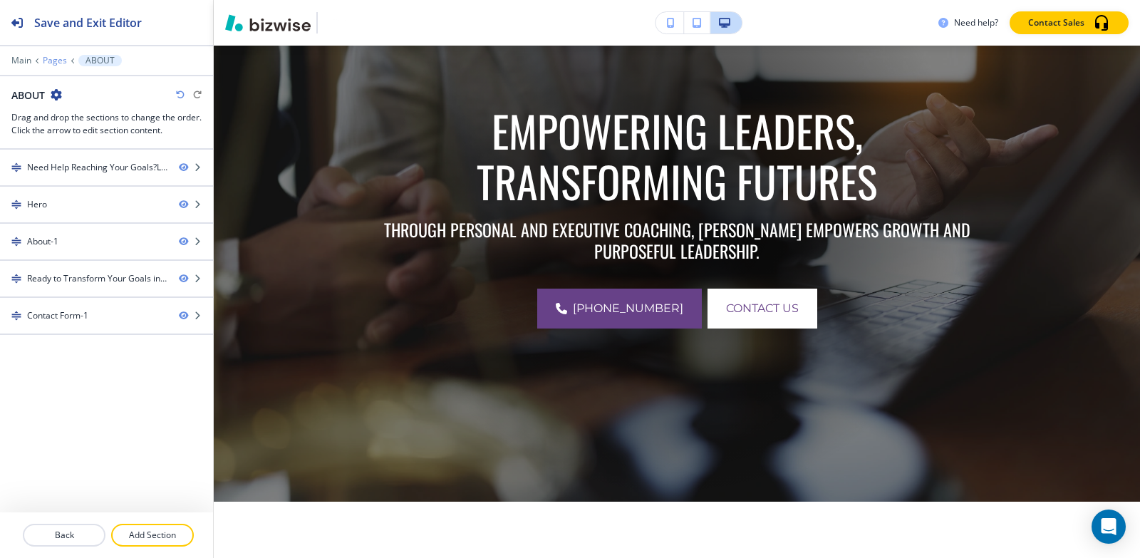
click at [55, 61] on p "Pages" at bounding box center [55, 61] width 24 height 10
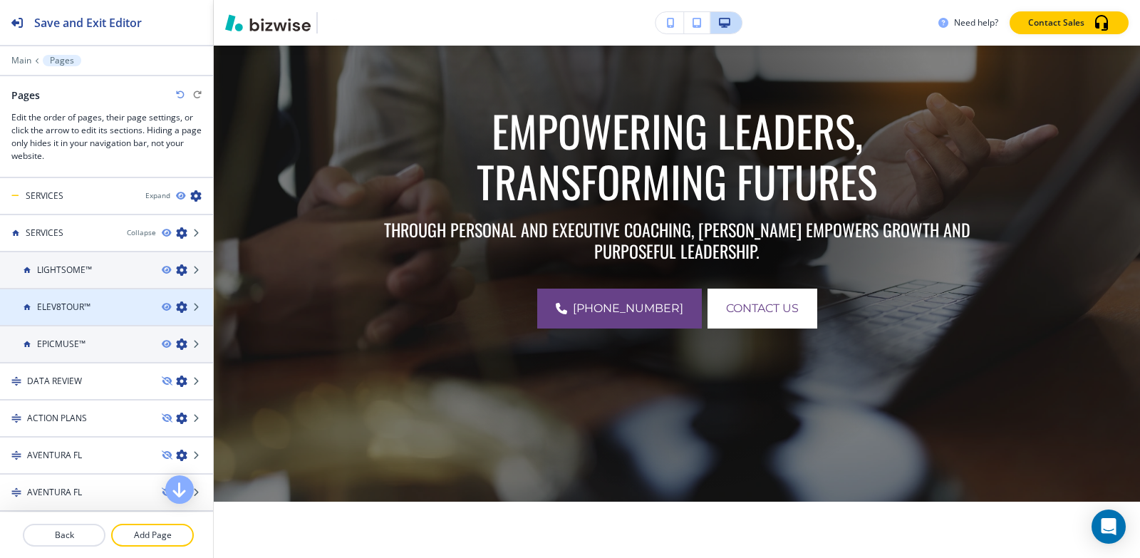
scroll to position [0, 0]
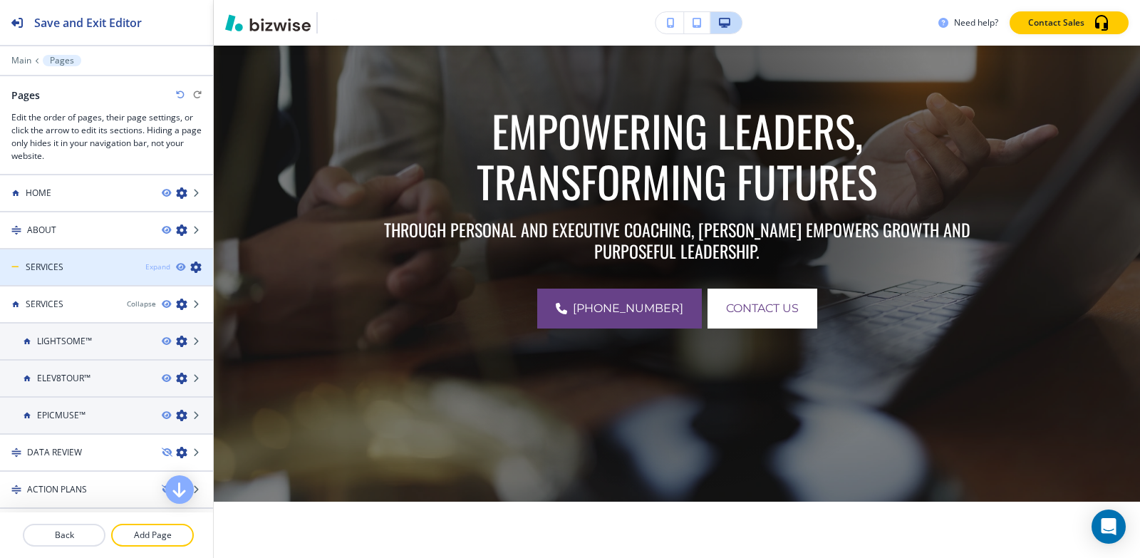
click at [145, 262] on div "Expand" at bounding box center [157, 267] width 25 height 11
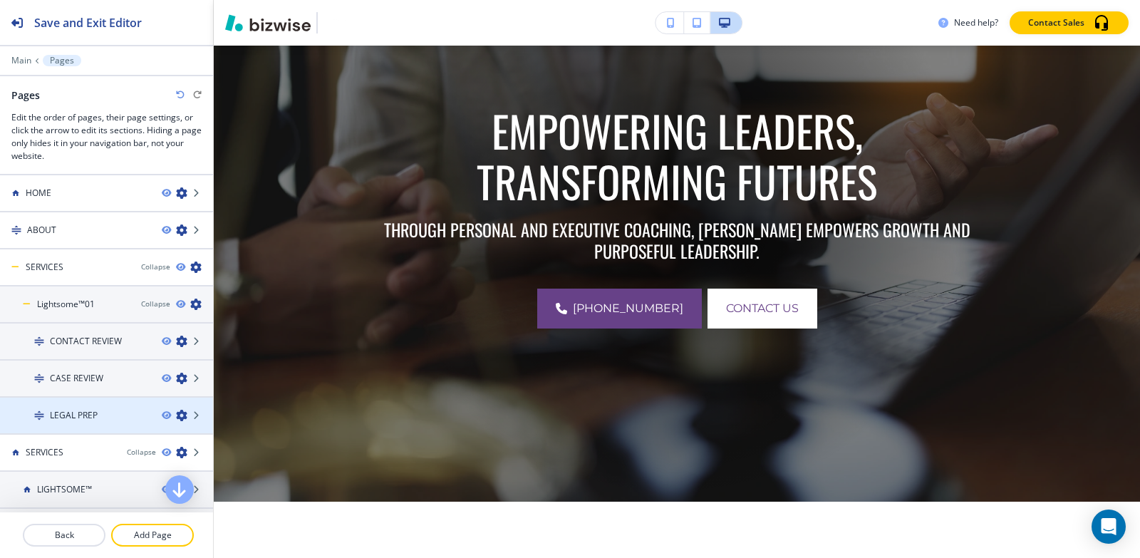
click at [104, 410] on div "LEGAL PREP" at bounding box center [75, 415] width 150 height 13
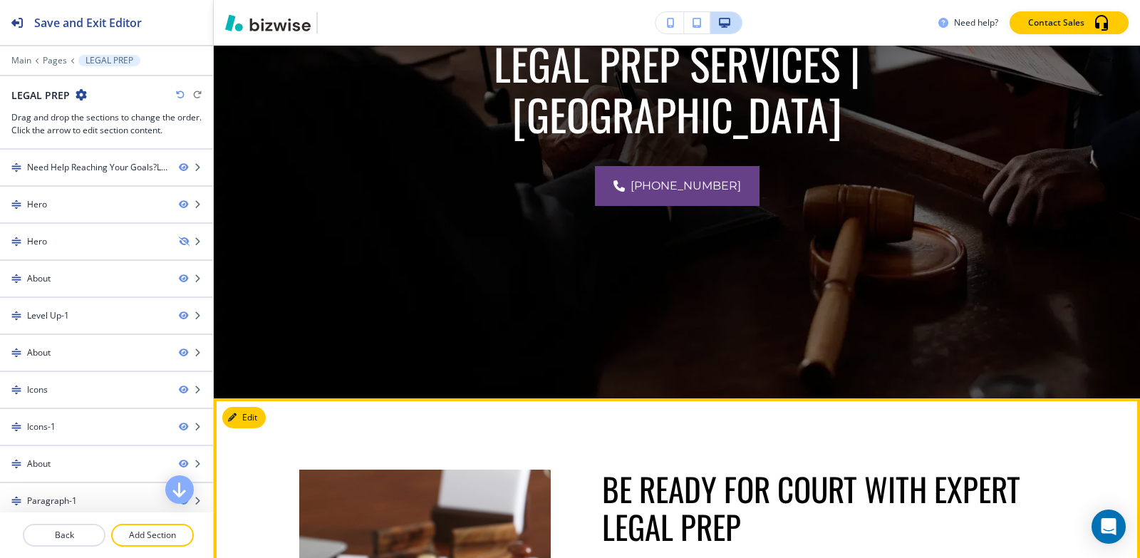
scroll to position [143, 0]
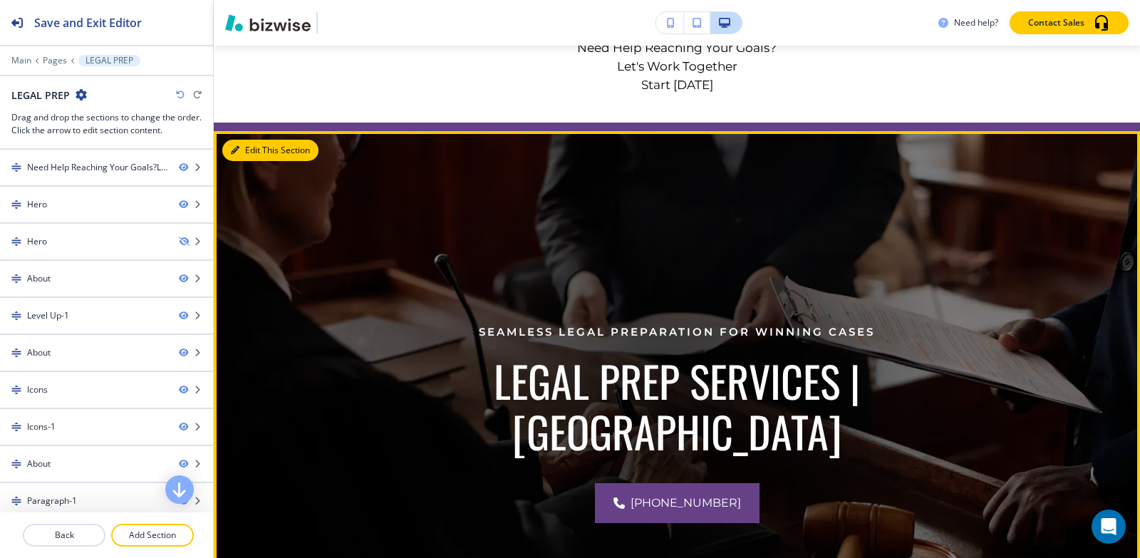
click at [262, 153] on button "Edit This Section" at bounding box center [270, 150] width 96 height 21
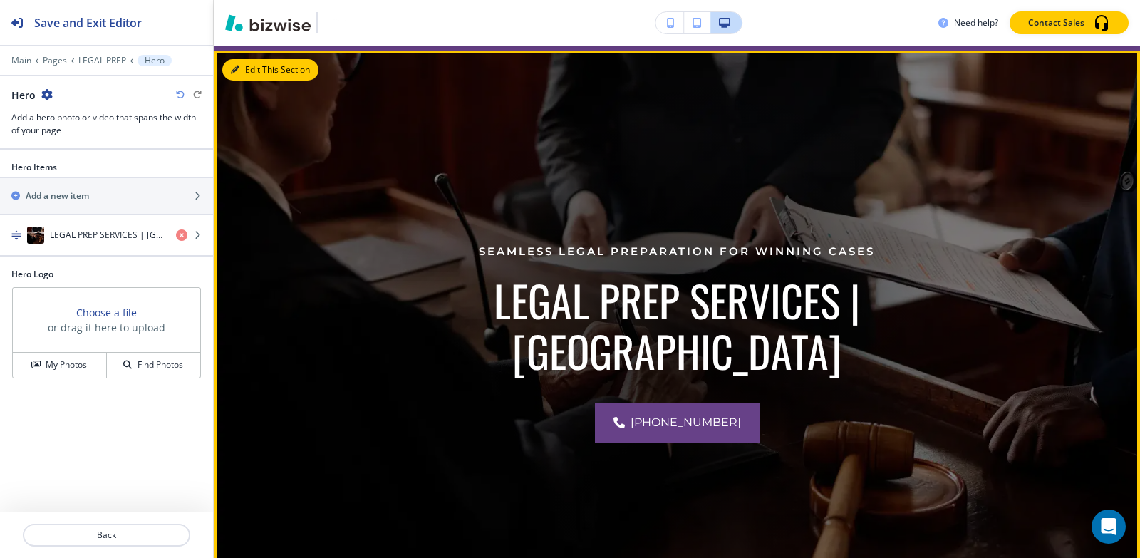
scroll to position [228, 0]
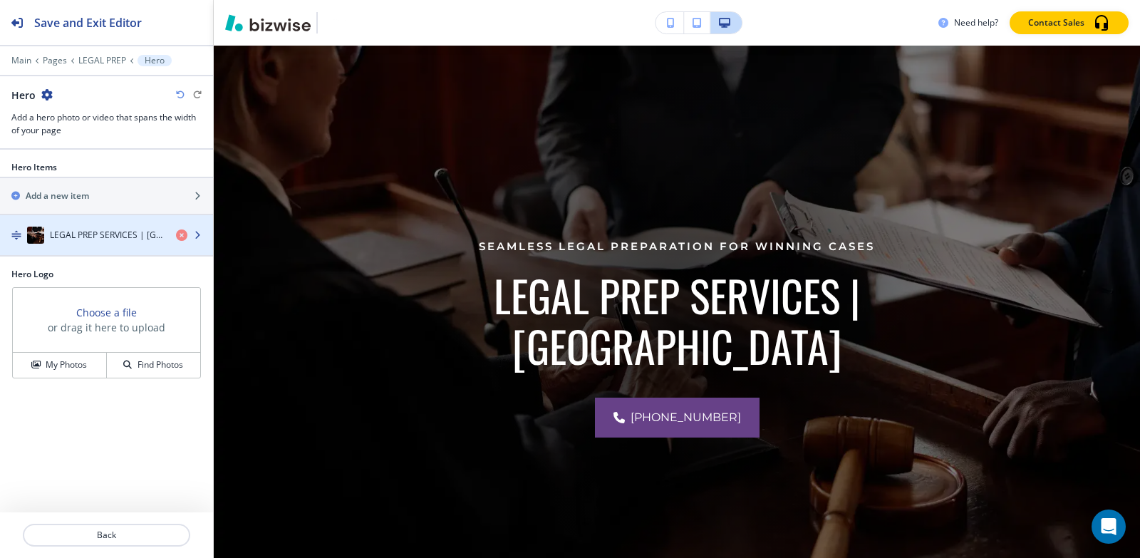
click at [87, 229] on h4 "LEGAL PREP SERVICES | USA" at bounding box center [107, 235] width 115 height 13
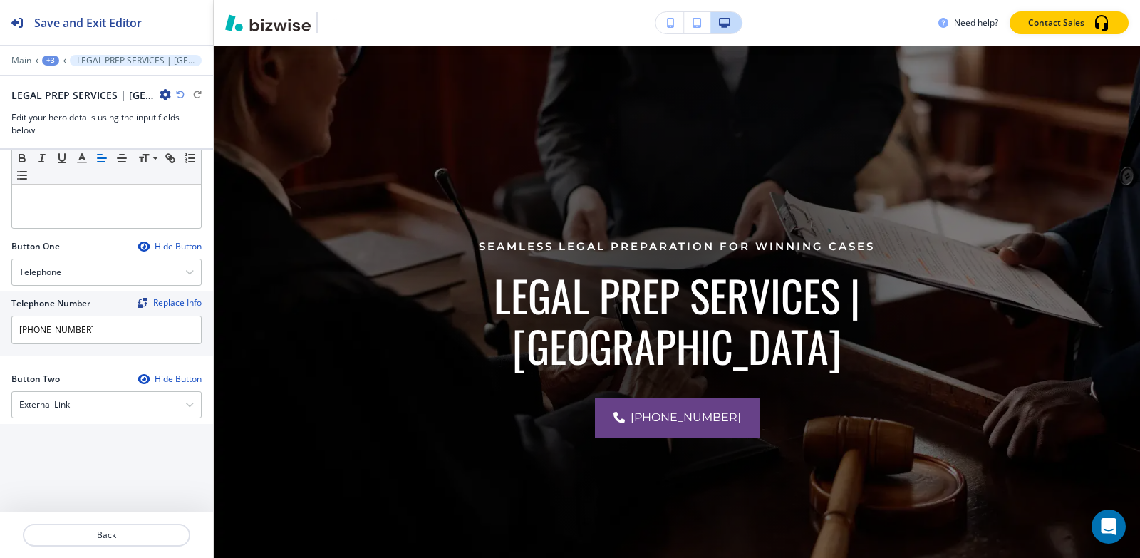
scroll to position [631, 0]
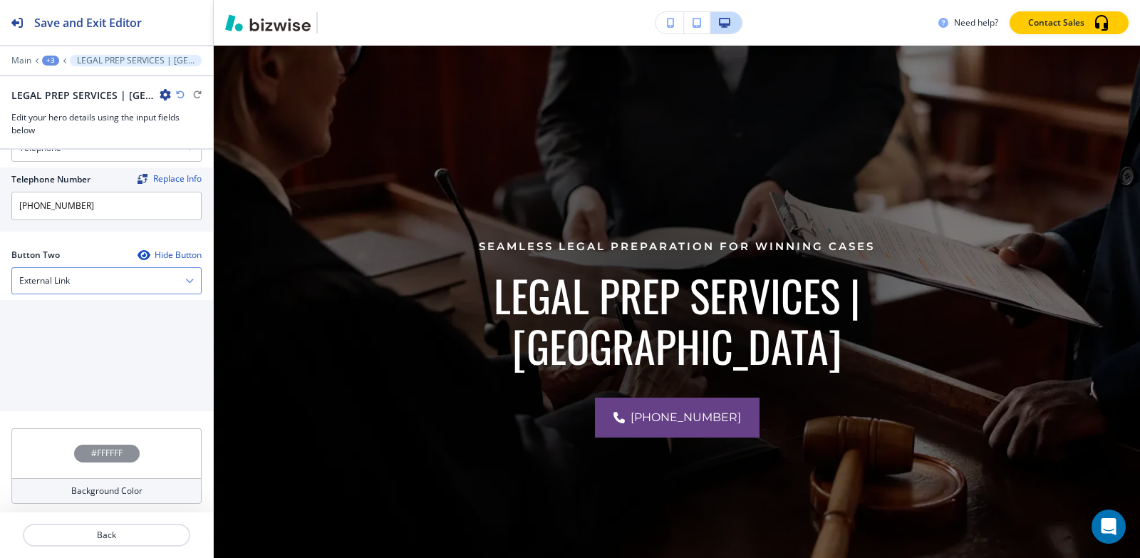
click at [91, 279] on div "External Link" at bounding box center [106, 281] width 189 height 26
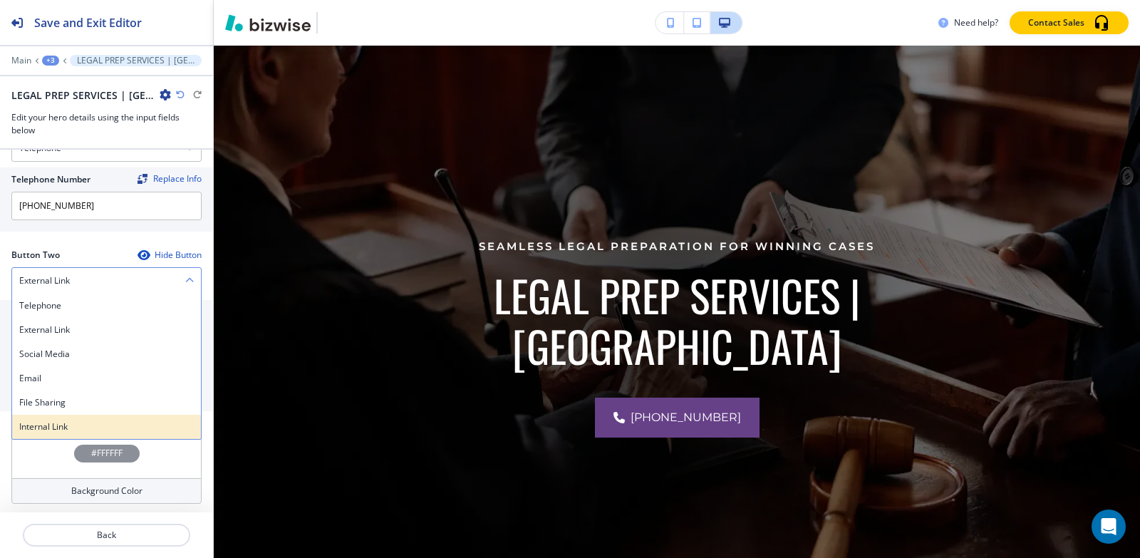
click at [56, 426] on h4 "Internal Link" at bounding box center [106, 426] width 175 height 13
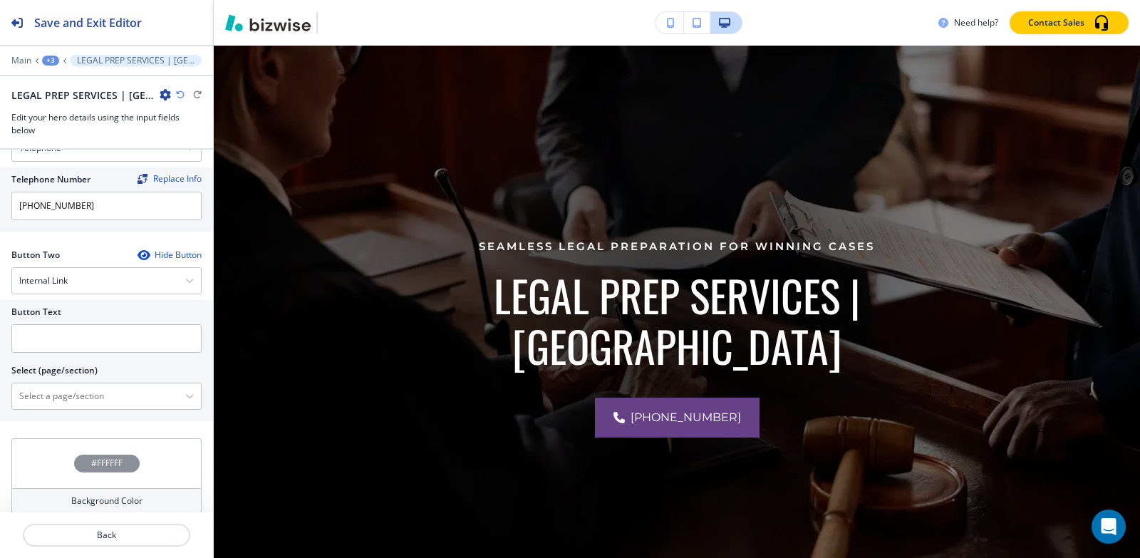
scroll to position [630, 0]
click at [68, 342] on input "text" at bounding box center [106, 340] width 190 height 29
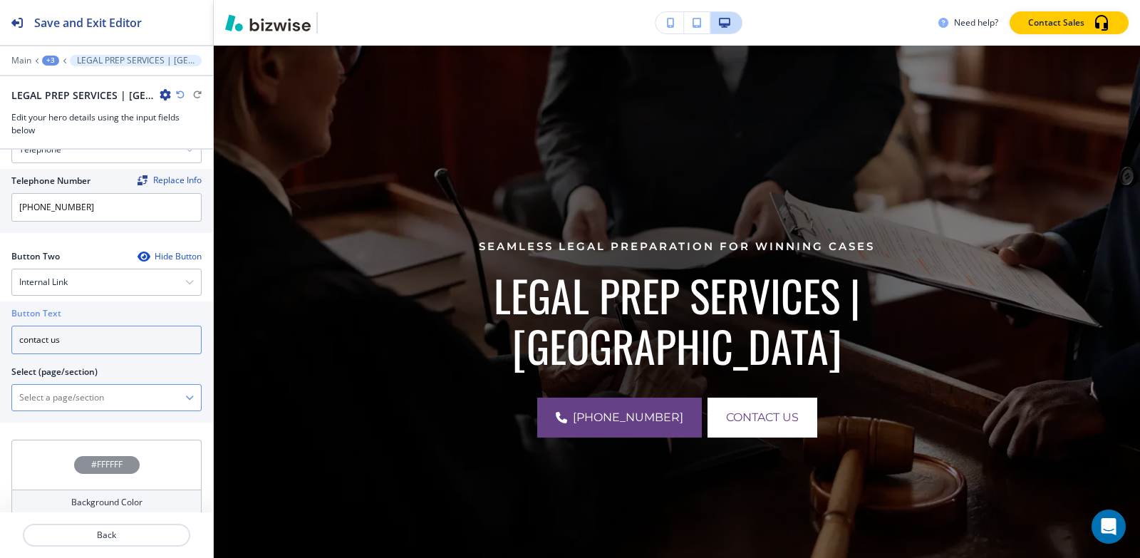
type input "contact us"
click at [54, 393] on \(page\/section\) "Manual Input" at bounding box center [98, 398] width 173 height 24
type \(page\/section\) "CONTACT | Contact Form"
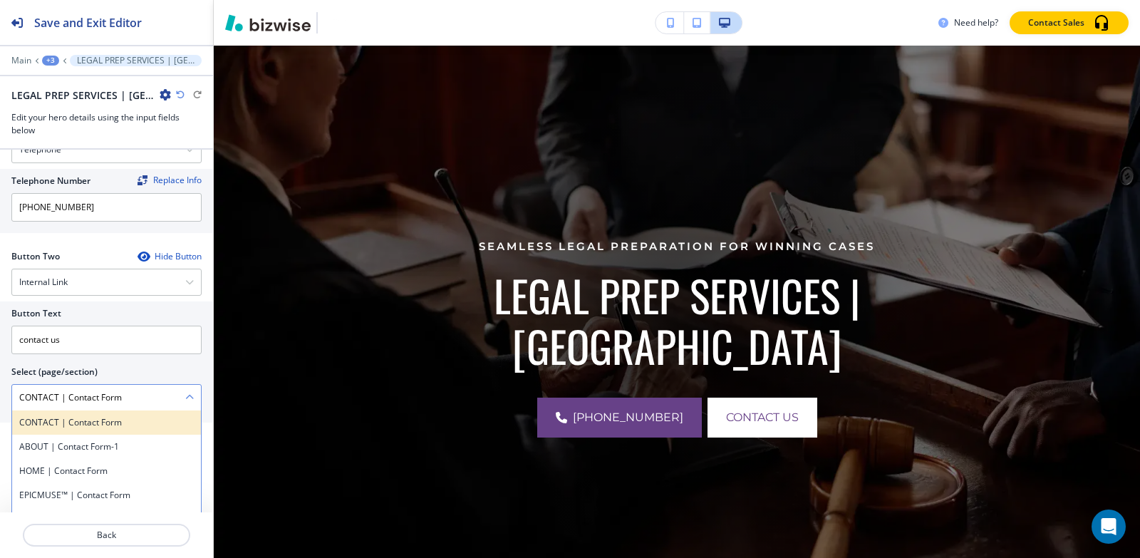
click at [127, 424] on h4 "CONTACT | Contact Form" at bounding box center [106, 422] width 175 height 13
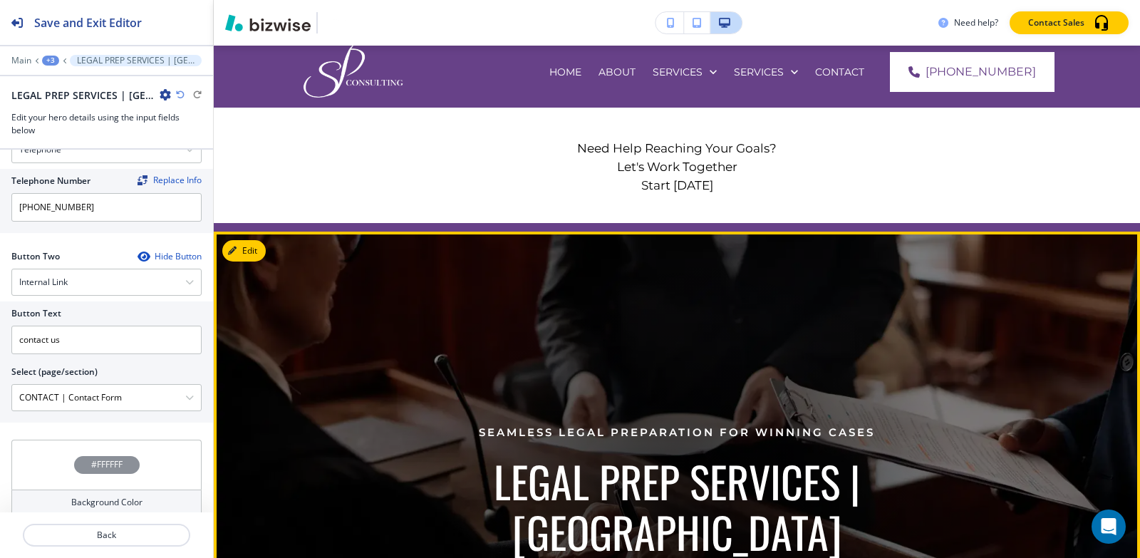
scroll to position [0, 0]
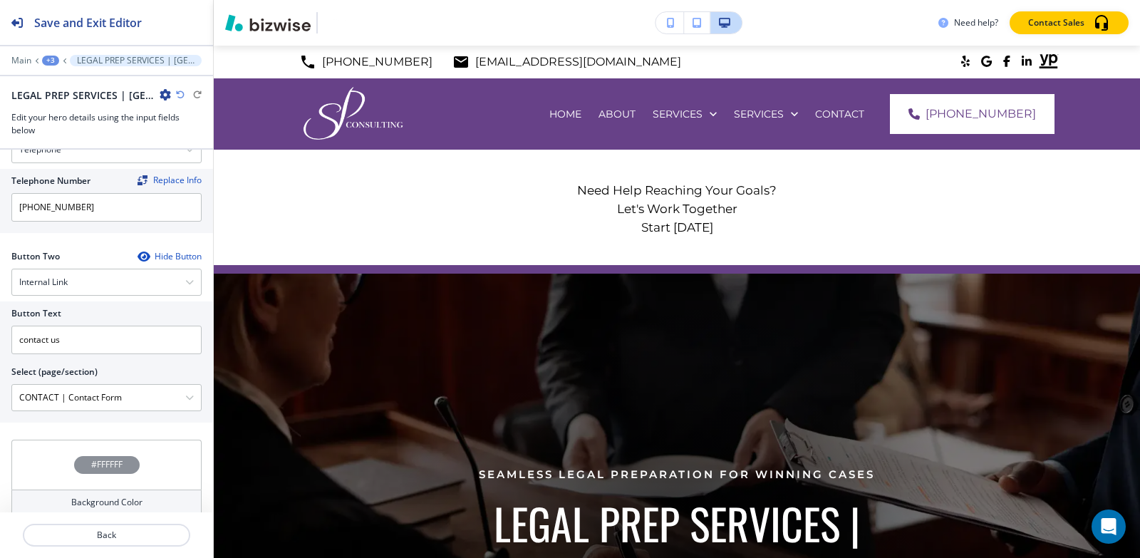
click at [43, 58] on div "+3" at bounding box center [50, 61] width 17 height 10
click at [71, 86] on p "Pages" at bounding box center [88, 84] width 73 height 13
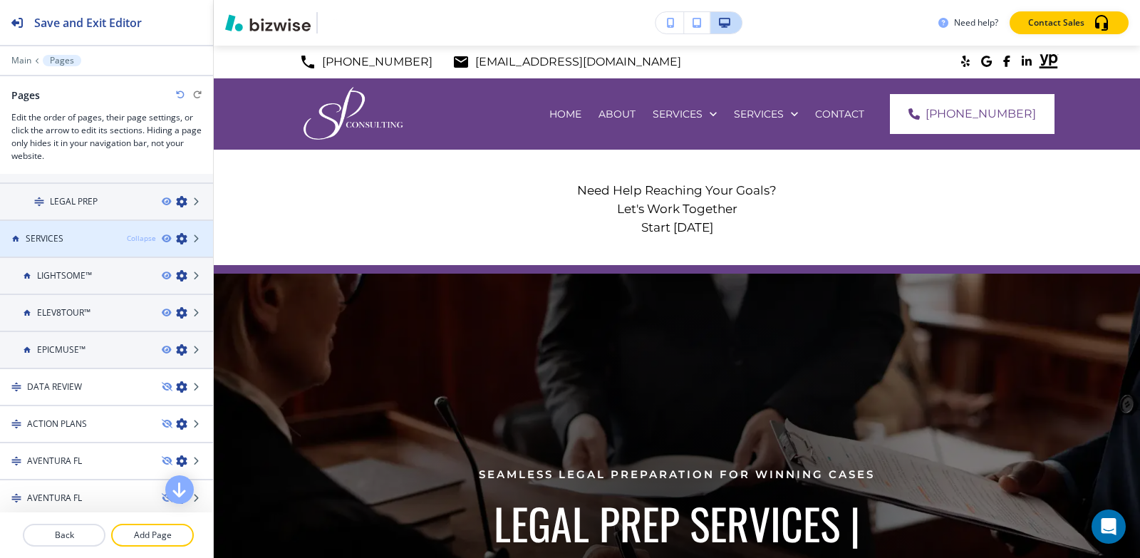
scroll to position [143, 0]
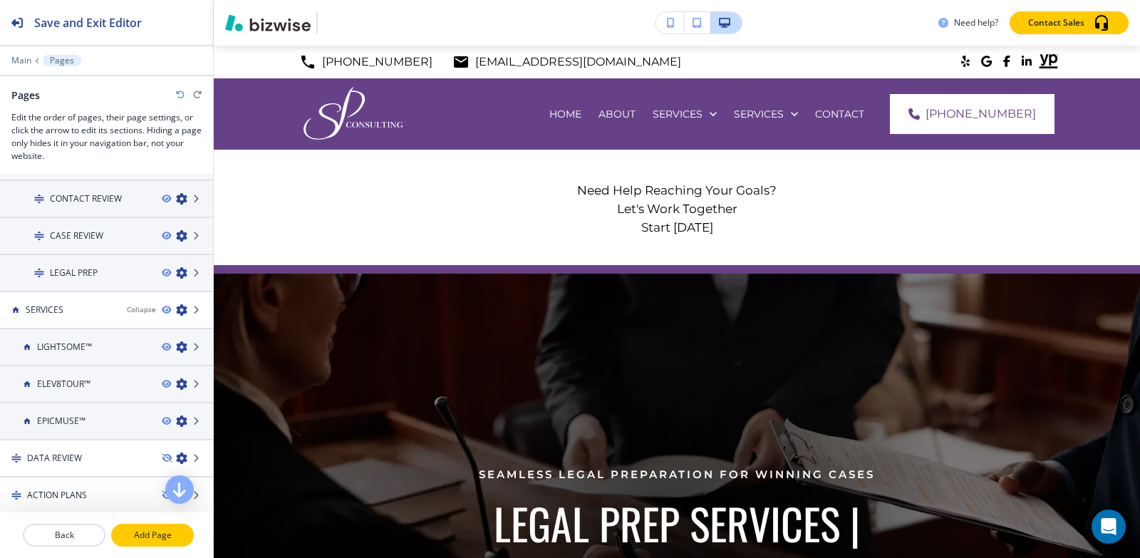
click at [159, 539] on p "Add Page" at bounding box center [153, 535] width 80 height 13
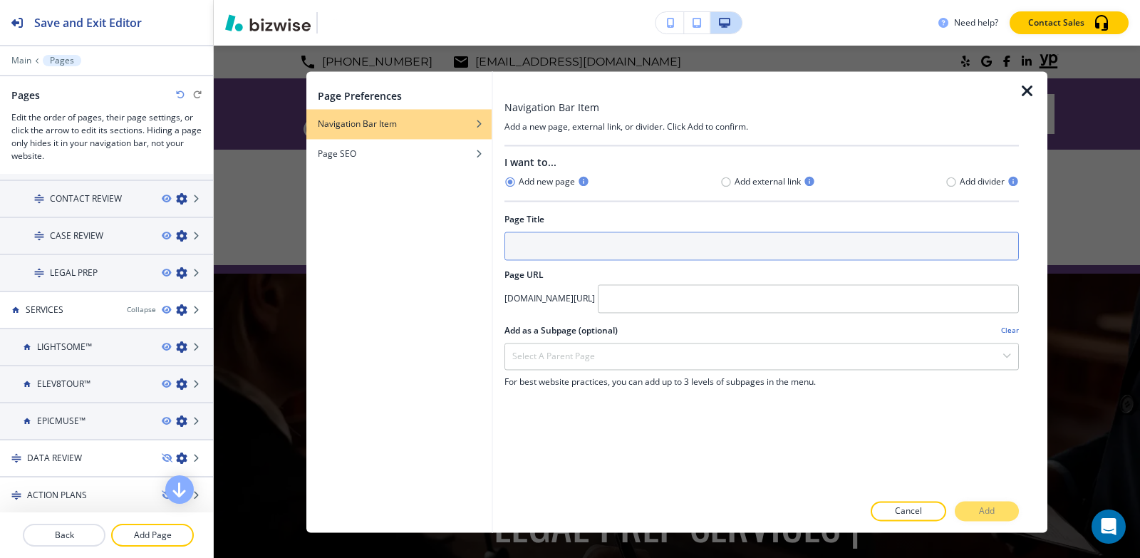
click at [629, 256] on input "text" at bounding box center [762, 246] width 515 height 29
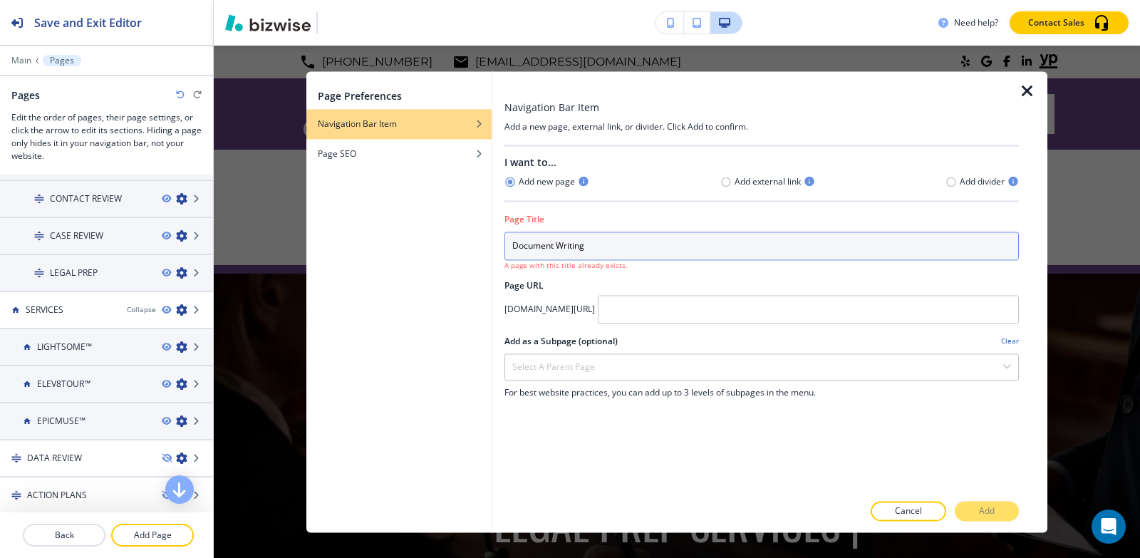
type input "Document Writing"
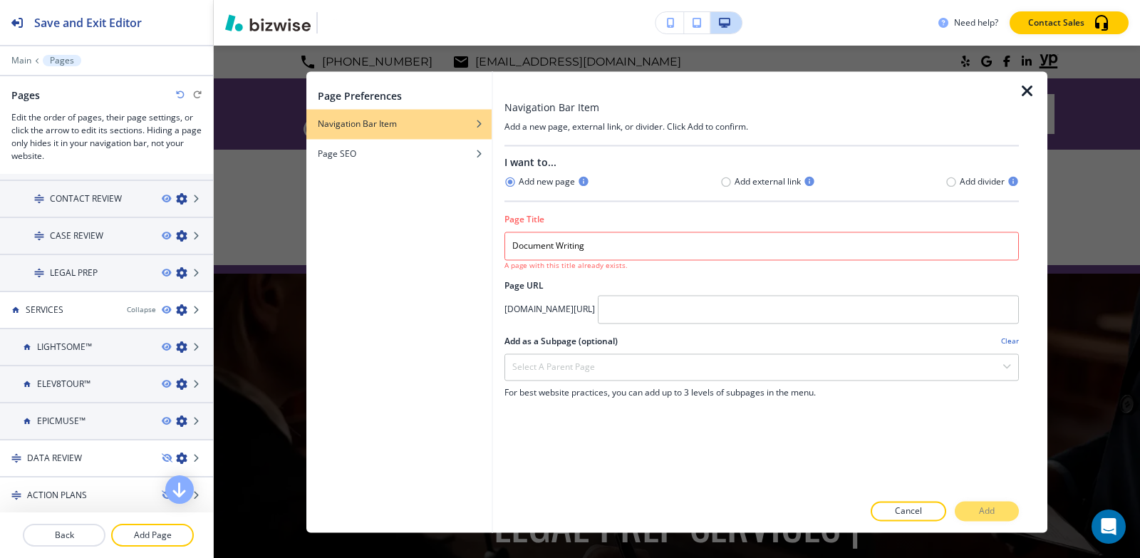
click at [1023, 88] on icon "button" at bounding box center [1027, 91] width 17 height 17
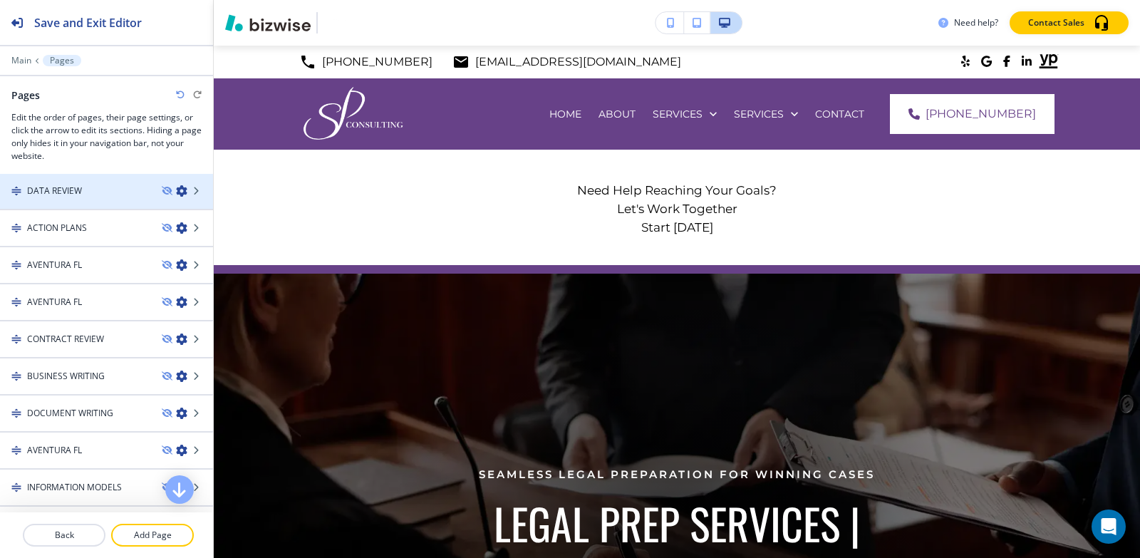
scroll to position [428, 0]
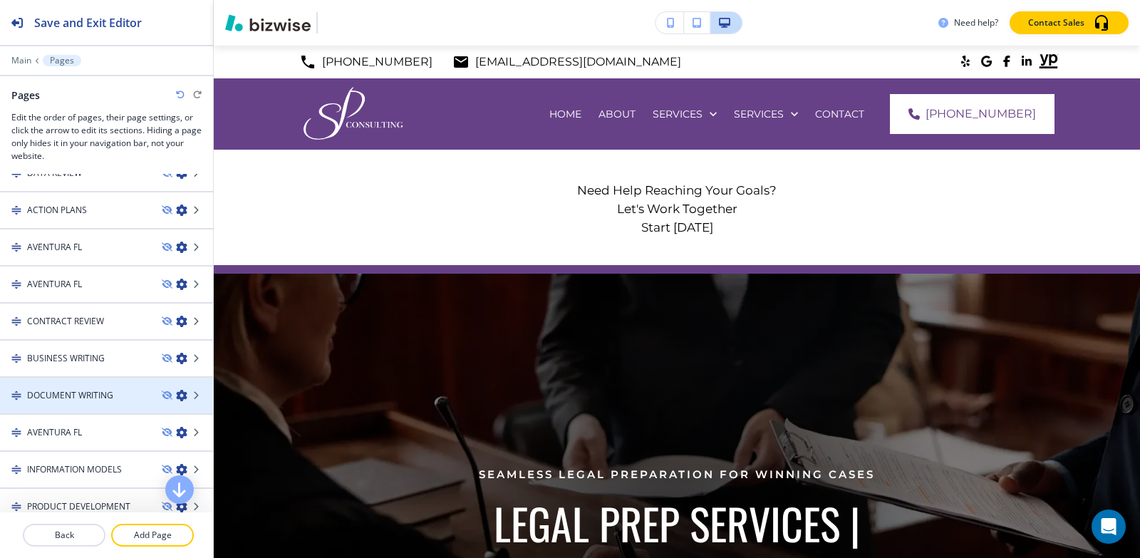
click at [60, 394] on h4 "DOCUMENT WRITING" at bounding box center [70, 395] width 86 height 13
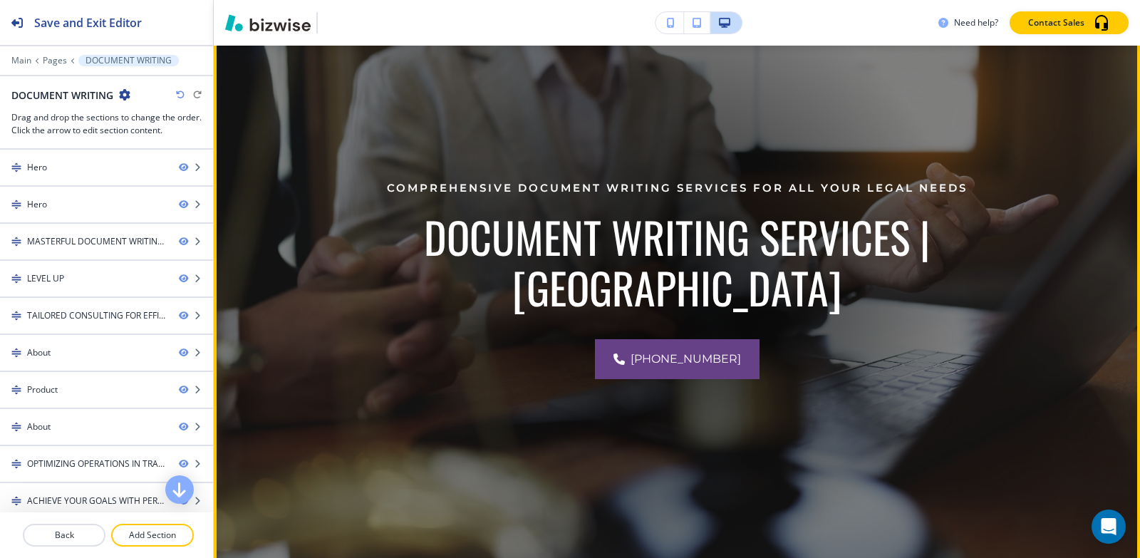
scroll to position [143, 0]
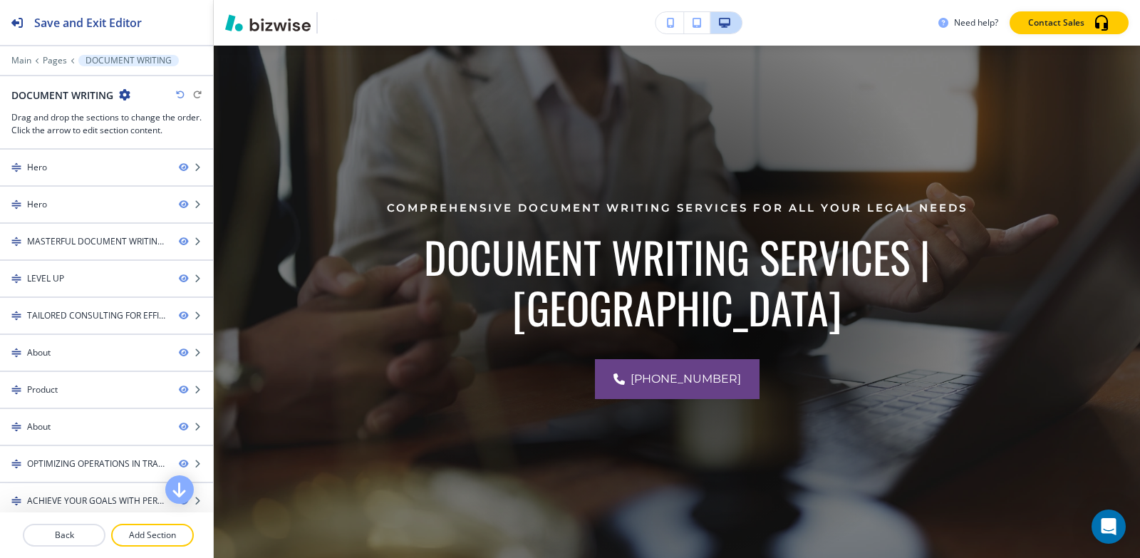
click at [123, 95] on icon "button" at bounding box center [124, 94] width 11 height 11
click at [135, 113] on button "Edit Page Settings" at bounding box center [165, 120] width 91 height 26
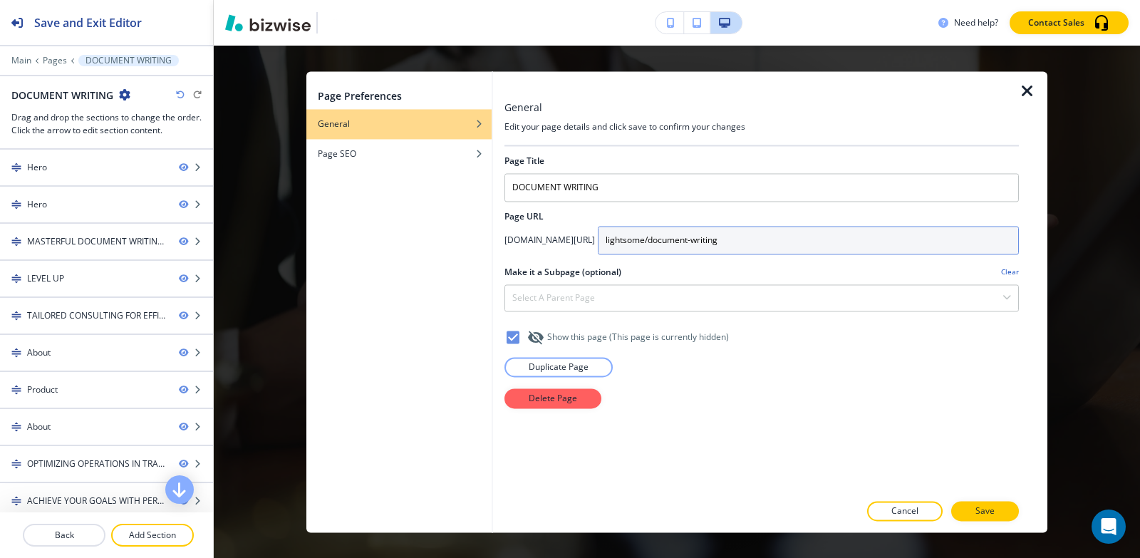
click at [845, 245] on input "lightsome/document-writing" at bounding box center [808, 240] width 421 height 29
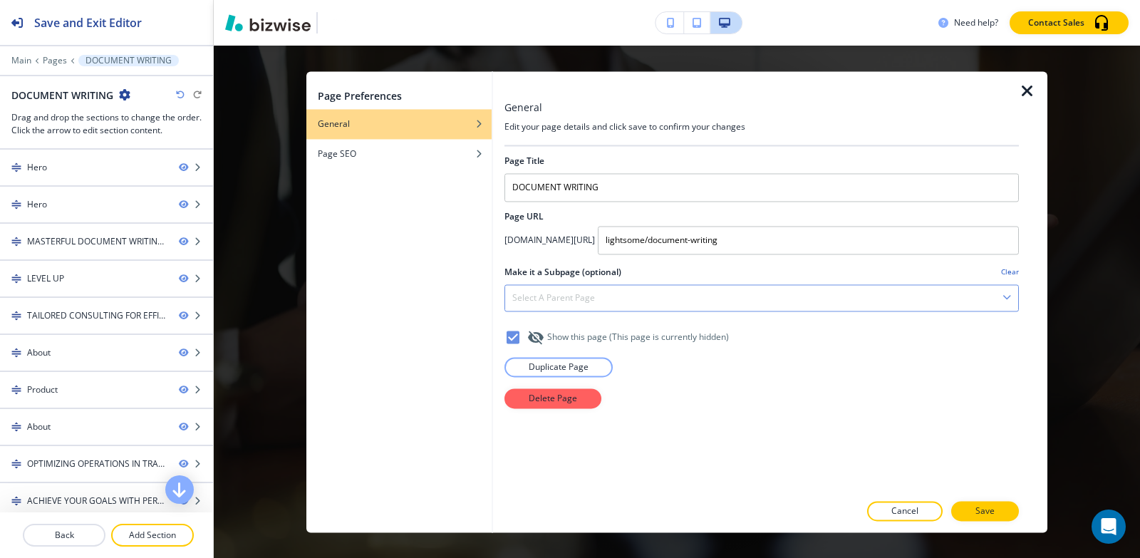
click at [603, 304] on div "Select a parent page" at bounding box center [761, 298] width 513 height 26
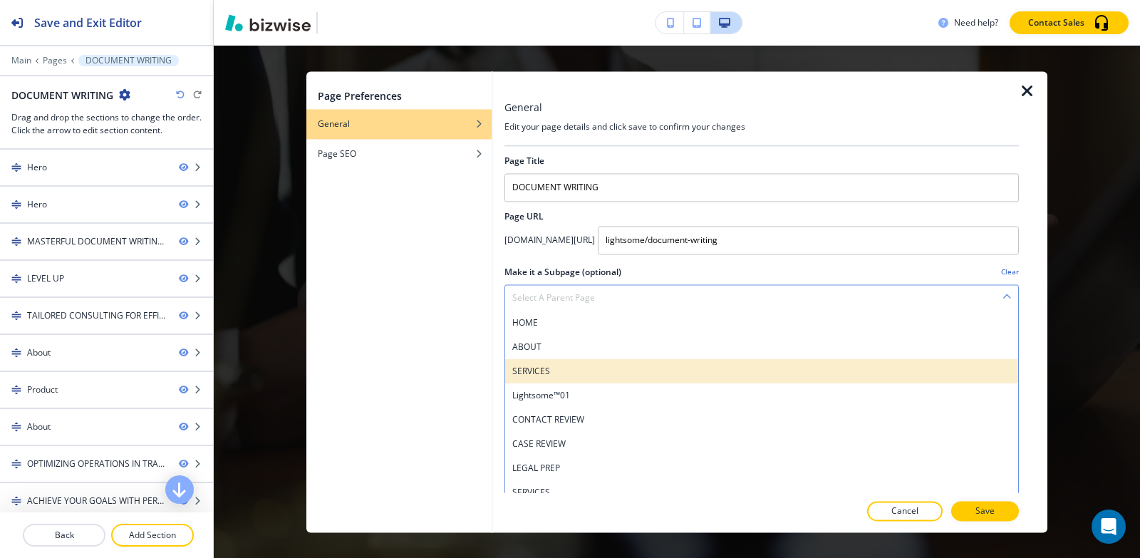
click at [566, 371] on h4 "SERVICES" at bounding box center [761, 371] width 499 height 13
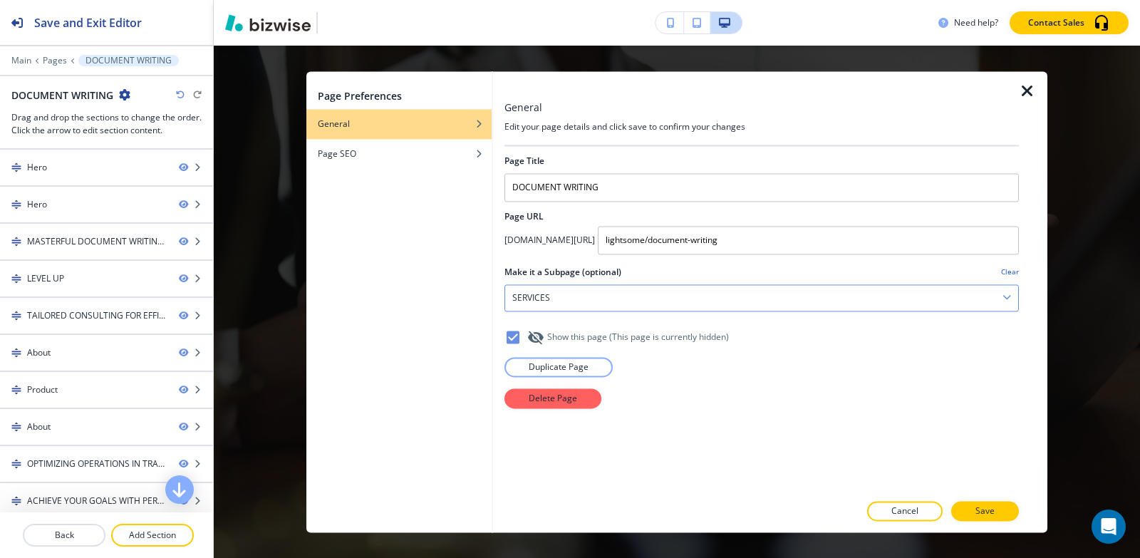
click at [572, 302] on div "SERVICES" at bounding box center [761, 298] width 513 height 26
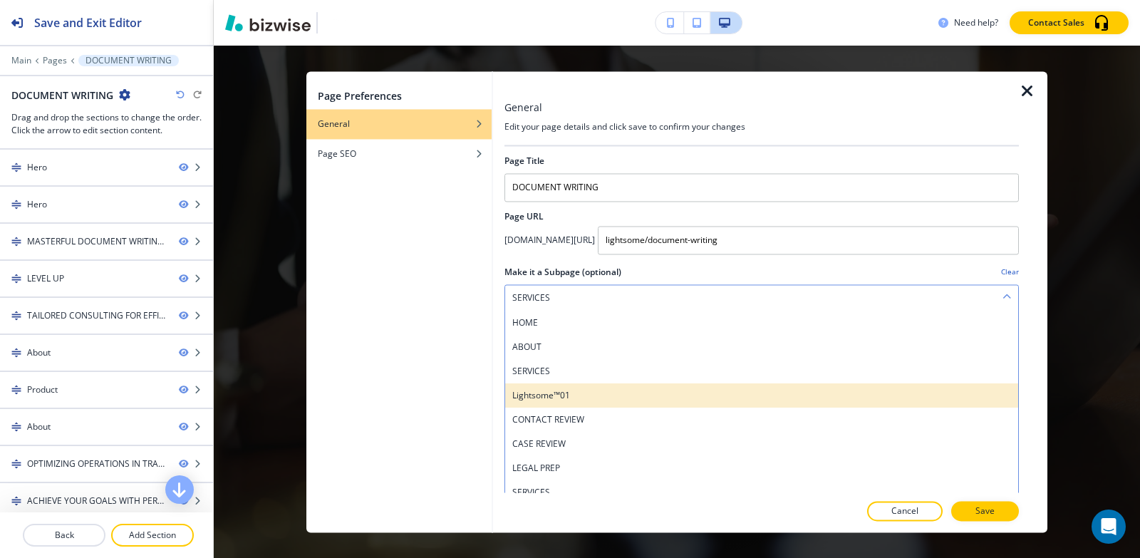
click at [572, 392] on h4 "Lightsome™01" at bounding box center [761, 395] width 499 height 13
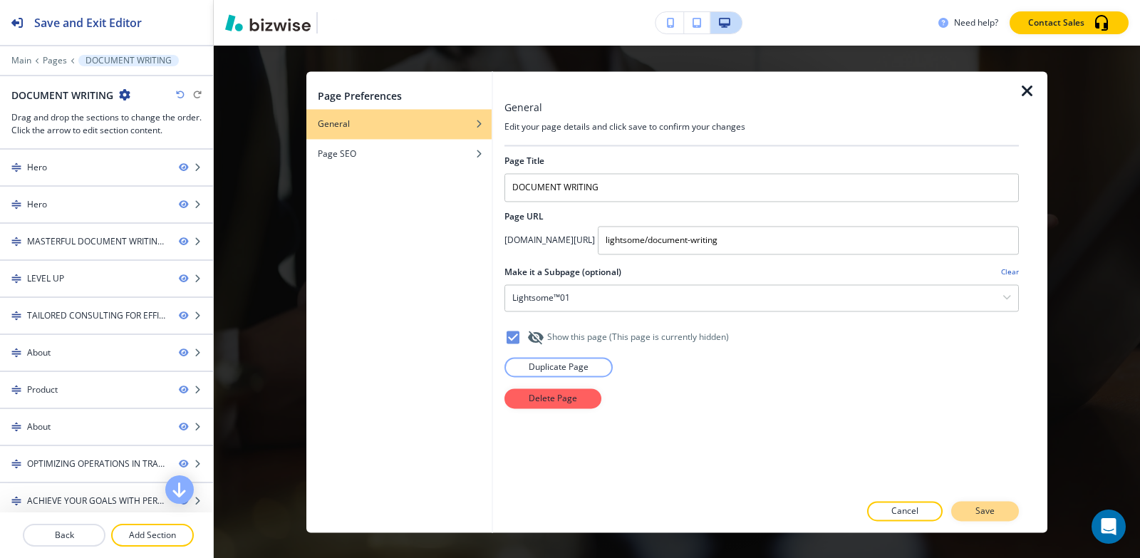
click at [996, 515] on button "Save" at bounding box center [985, 511] width 68 height 20
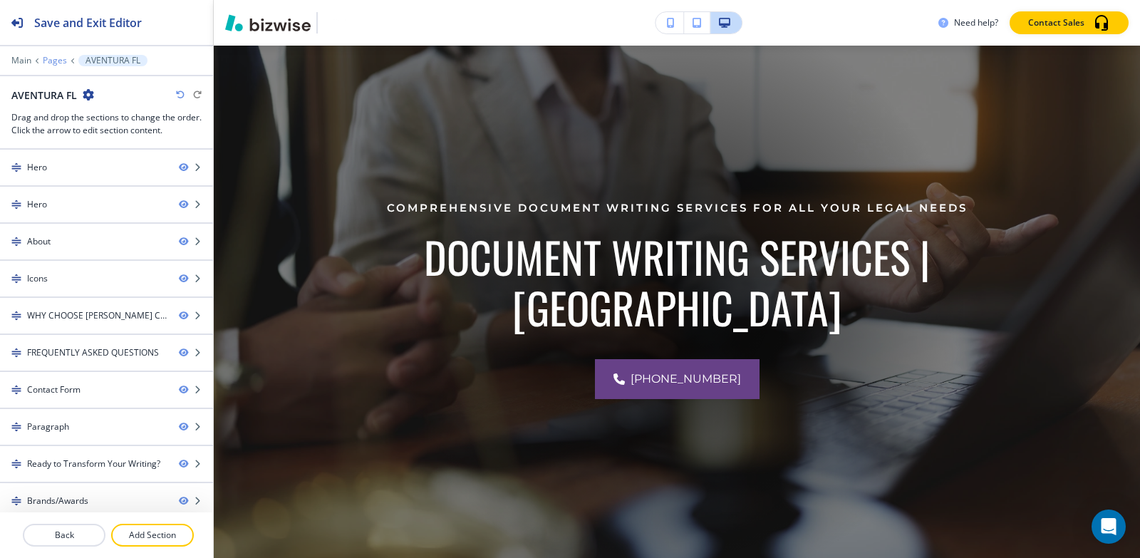
click at [46, 61] on p "Pages" at bounding box center [55, 61] width 24 height 10
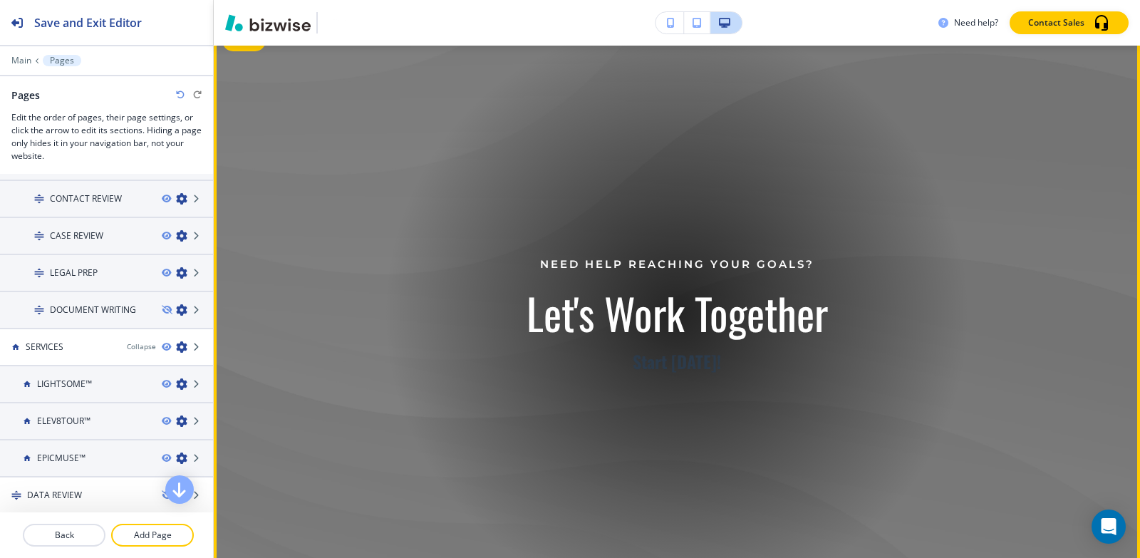
scroll to position [428, 0]
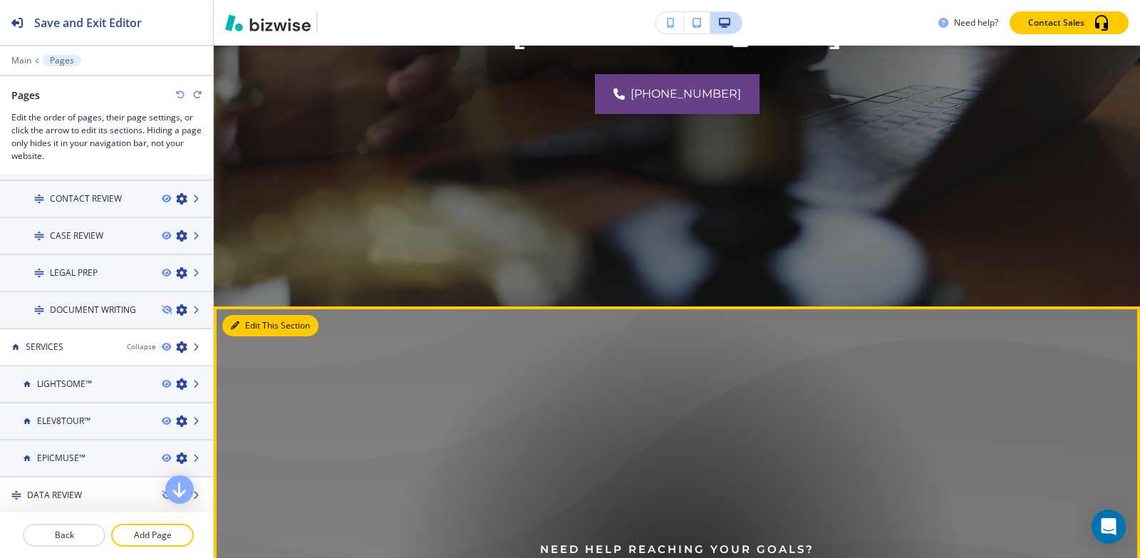
click at [254, 330] on button "Edit This Section" at bounding box center [270, 325] width 96 height 21
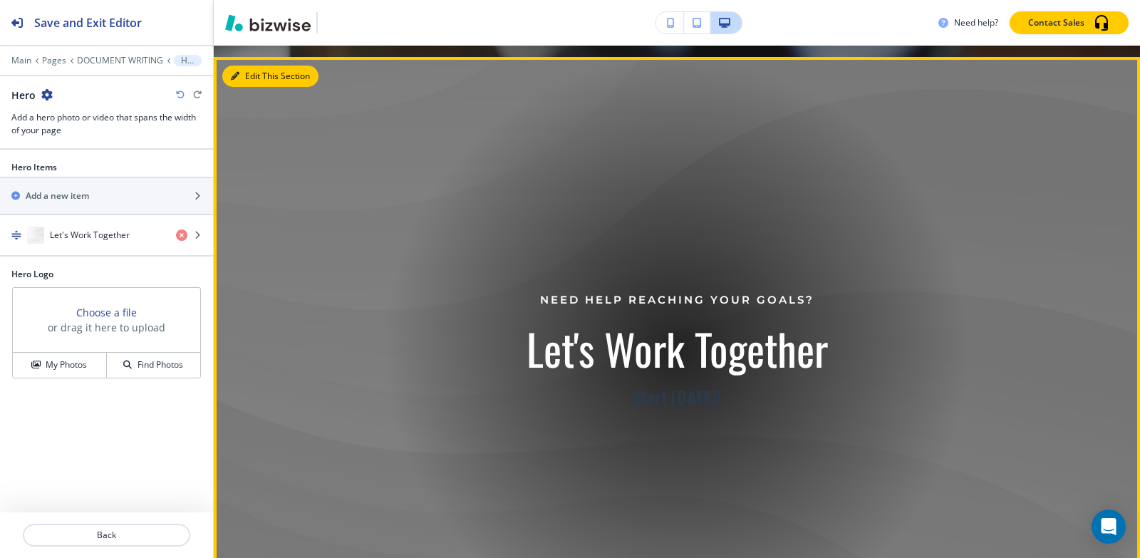
scroll to position [688, 0]
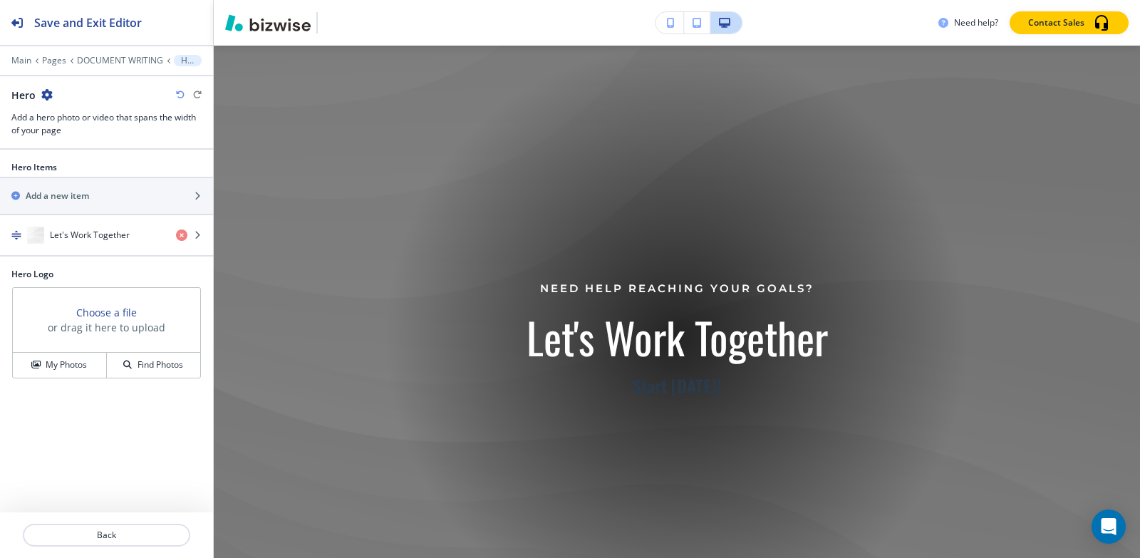
click at [45, 90] on icon "button" at bounding box center [46, 94] width 11 height 11
click at [78, 175] on p "Delete Section" at bounding box center [86, 169] width 73 height 13
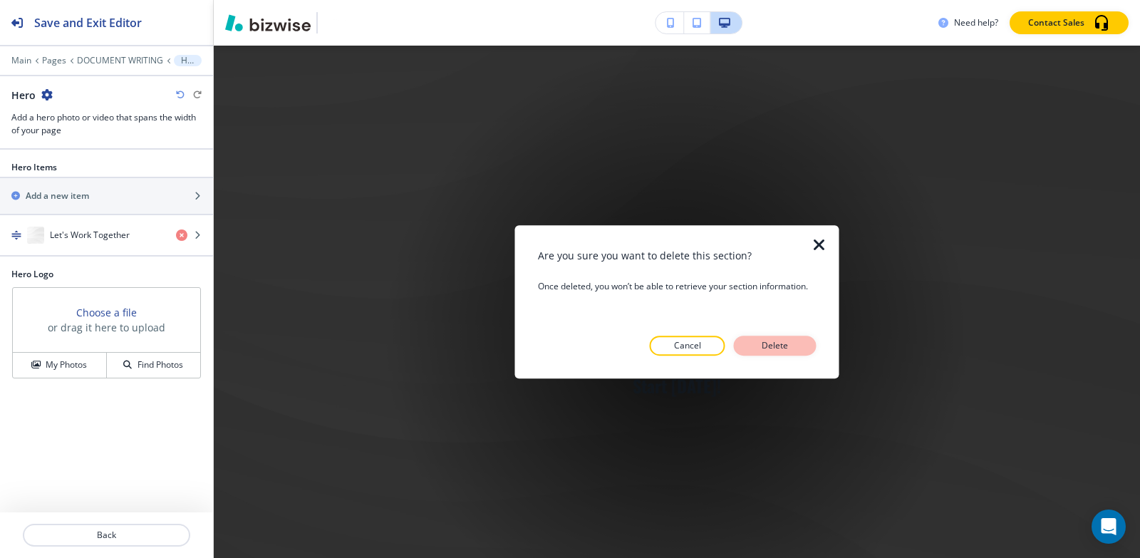
click at [796, 344] on button "Delete" at bounding box center [775, 346] width 83 height 20
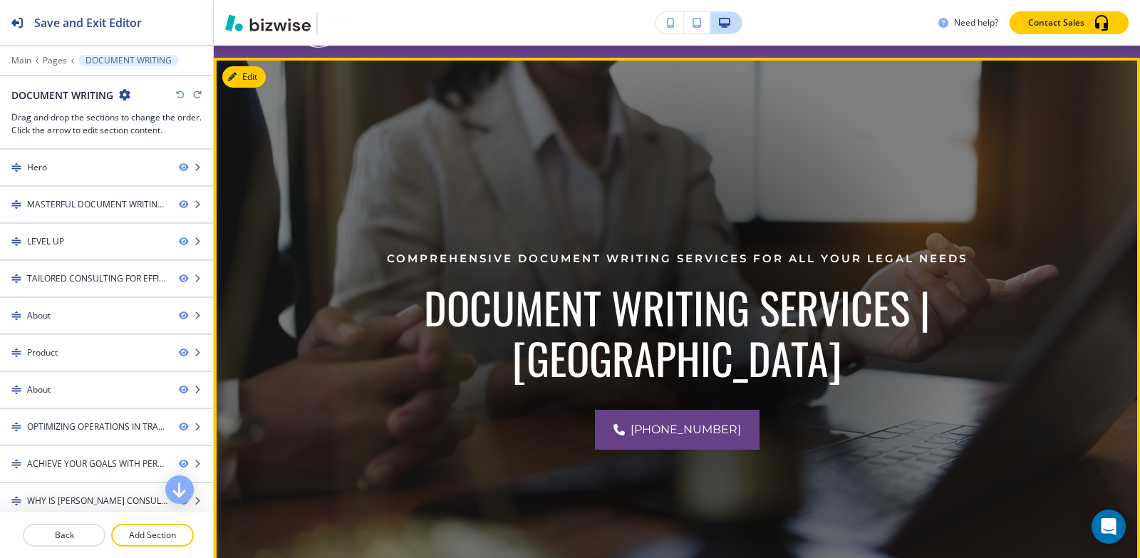
scroll to position [0, 0]
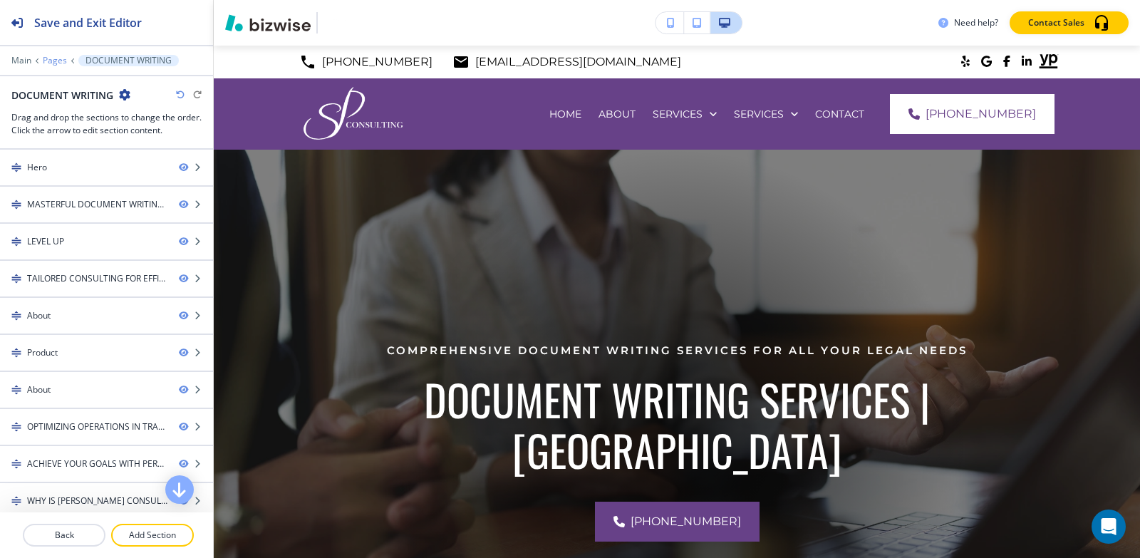
click at [51, 60] on p "Pages" at bounding box center [55, 61] width 24 height 10
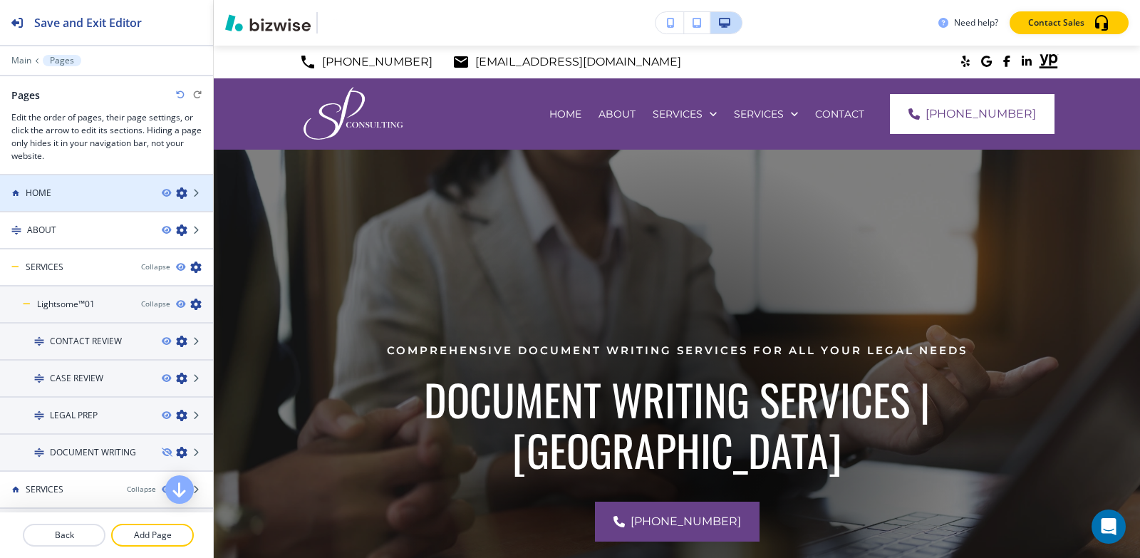
click at [55, 193] on div "HOME" at bounding box center [75, 193] width 150 height 13
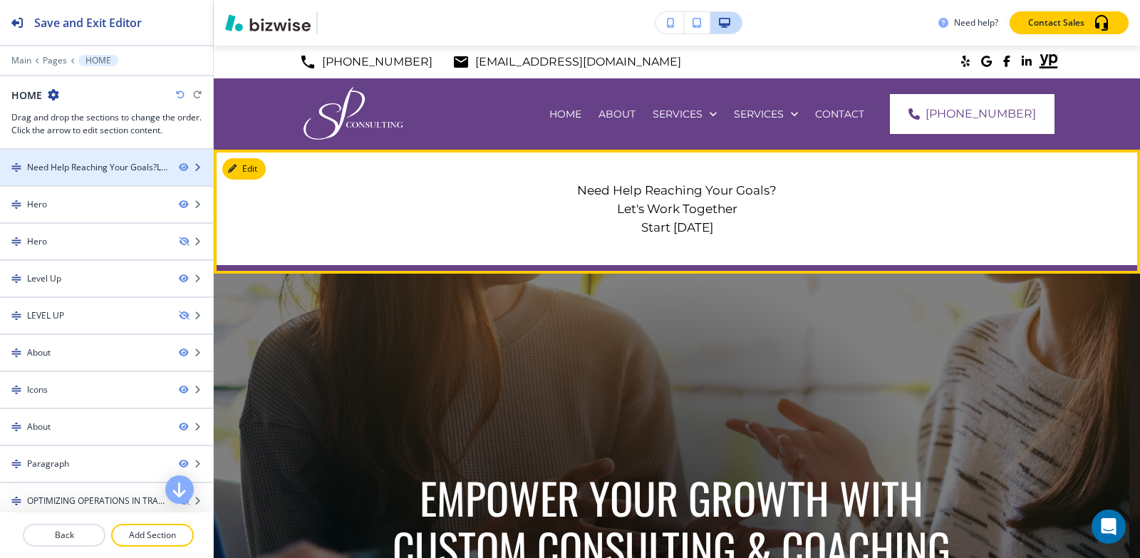
click at [93, 172] on div "Need Help Reaching Your Goals?Let's Work TogetherStart Today" at bounding box center [97, 167] width 140 height 13
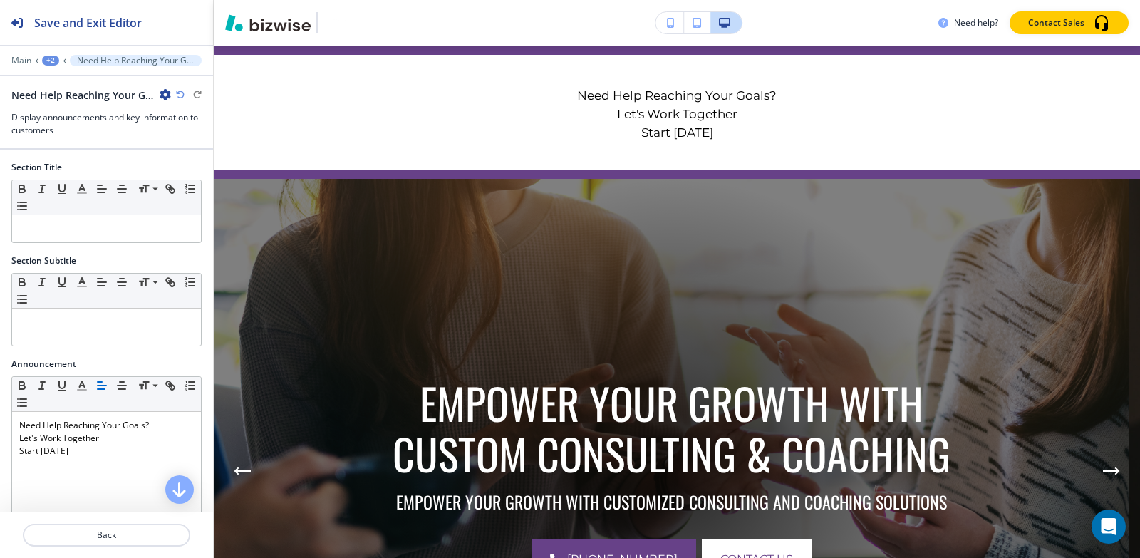
scroll to position [104, 0]
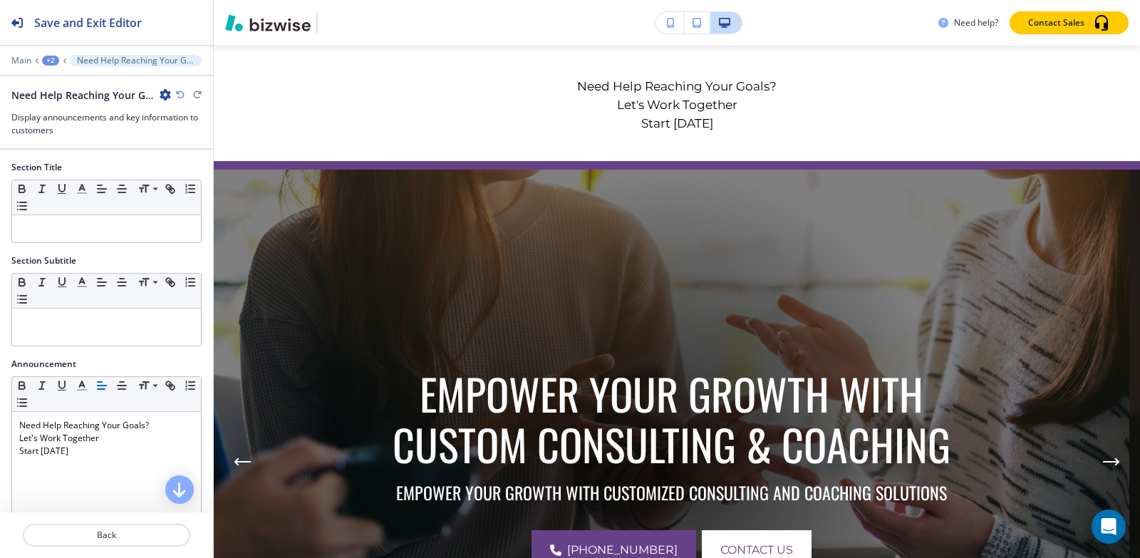
click at [162, 96] on icon "button" at bounding box center [165, 94] width 11 height 11
click at [177, 146] on p "Duplicate Section" at bounding box center [205, 144] width 73 height 13
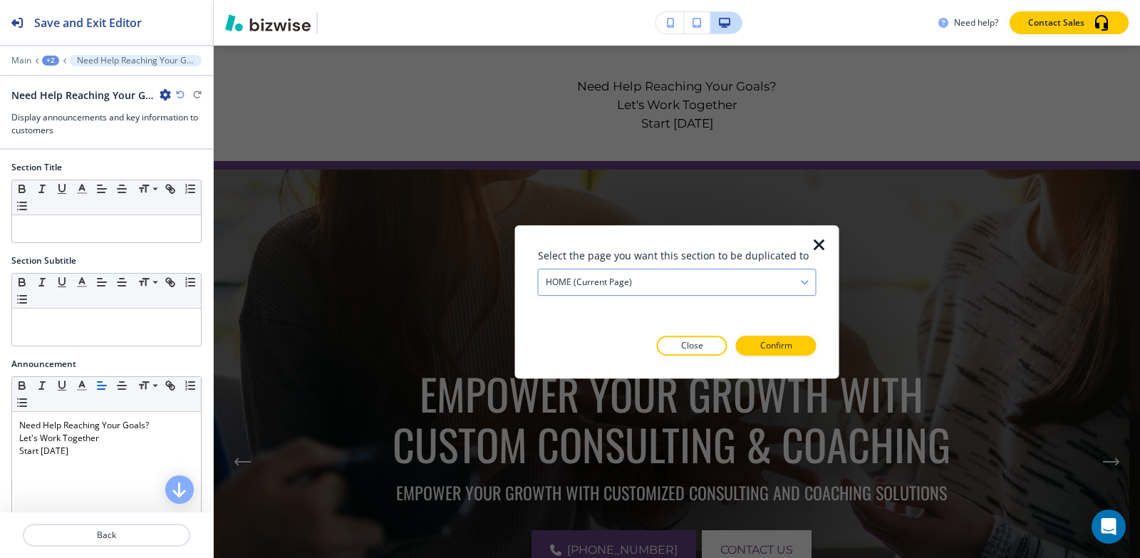
click at [700, 286] on div "HOME (current page)" at bounding box center [677, 282] width 277 height 26
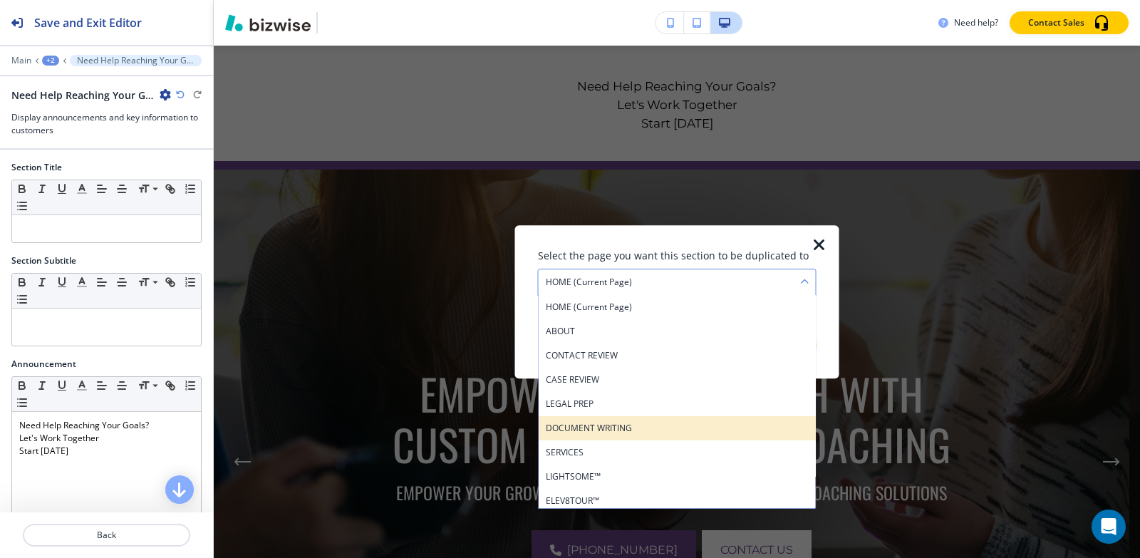
click at [676, 418] on div "DOCUMENT WRITING" at bounding box center [677, 428] width 277 height 24
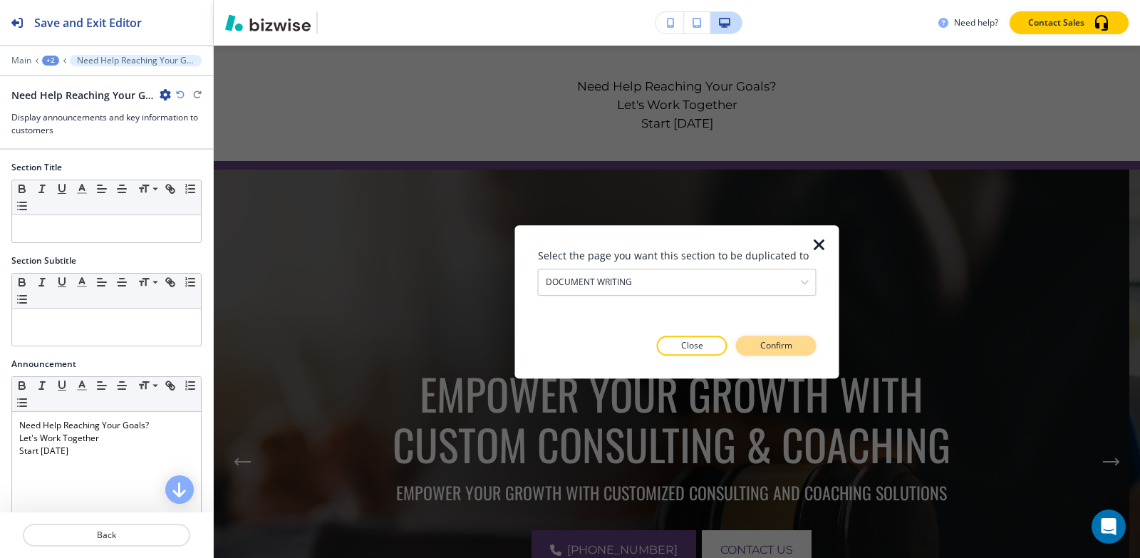
click at [769, 339] on button "Confirm" at bounding box center [776, 346] width 81 height 20
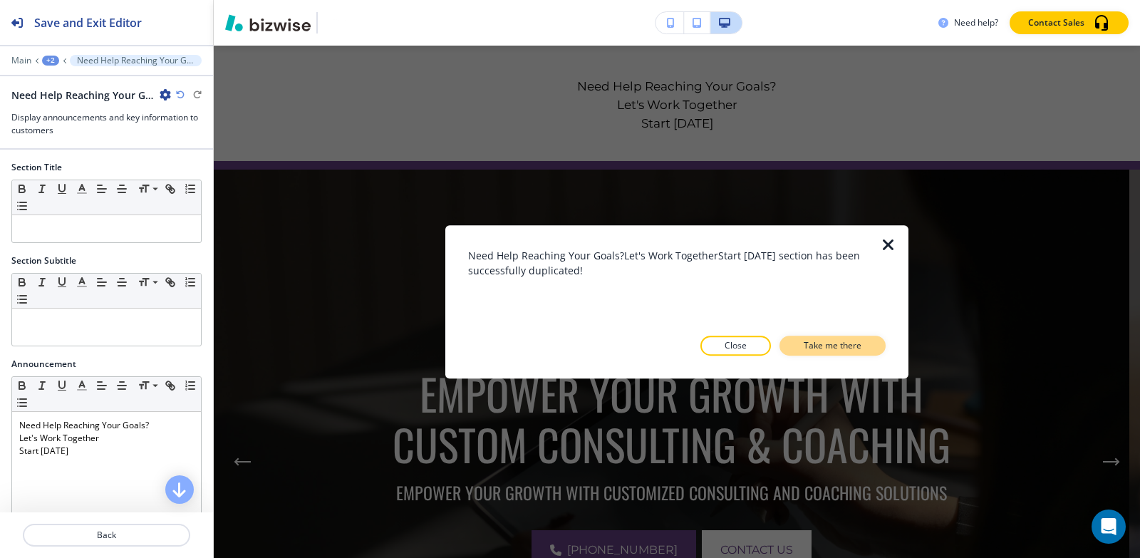
click at [817, 341] on p "Take me there" at bounding box center [833, 345] width 58 height 13
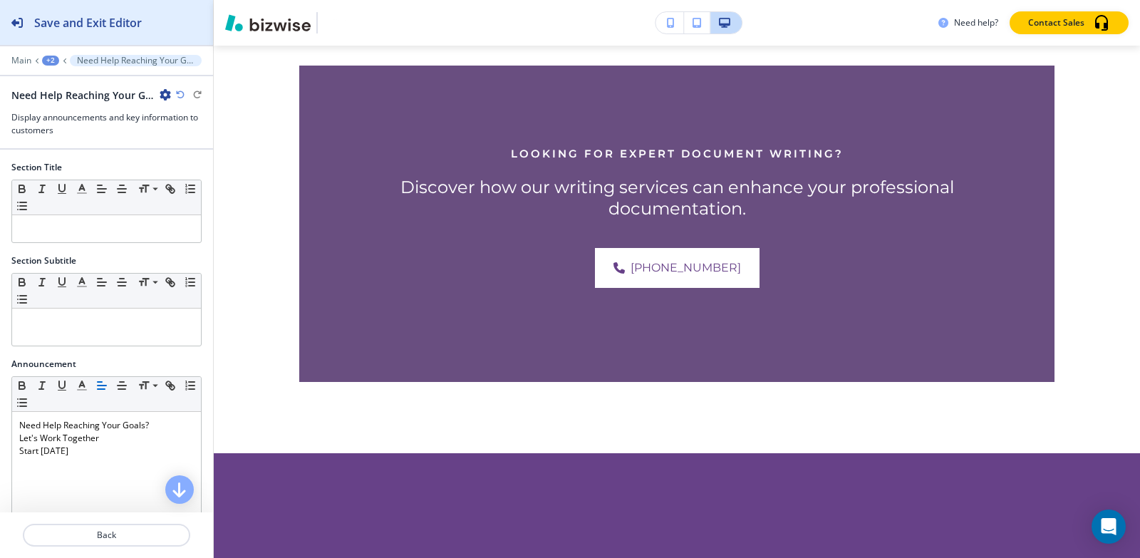
scroll to position [8467, 0]
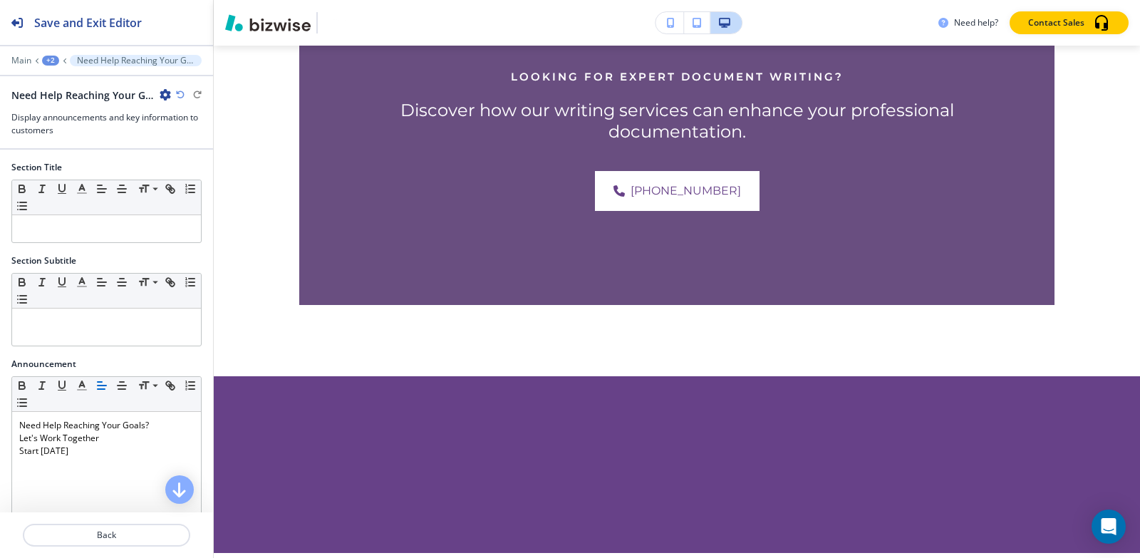
click at [53, 61] on div "+2" at bounding box center [50, 61] width 17 height 10
click at [64, 116] on button "DOCUMENT WRITING" at bounding box center [87, 109] width 91 height 26
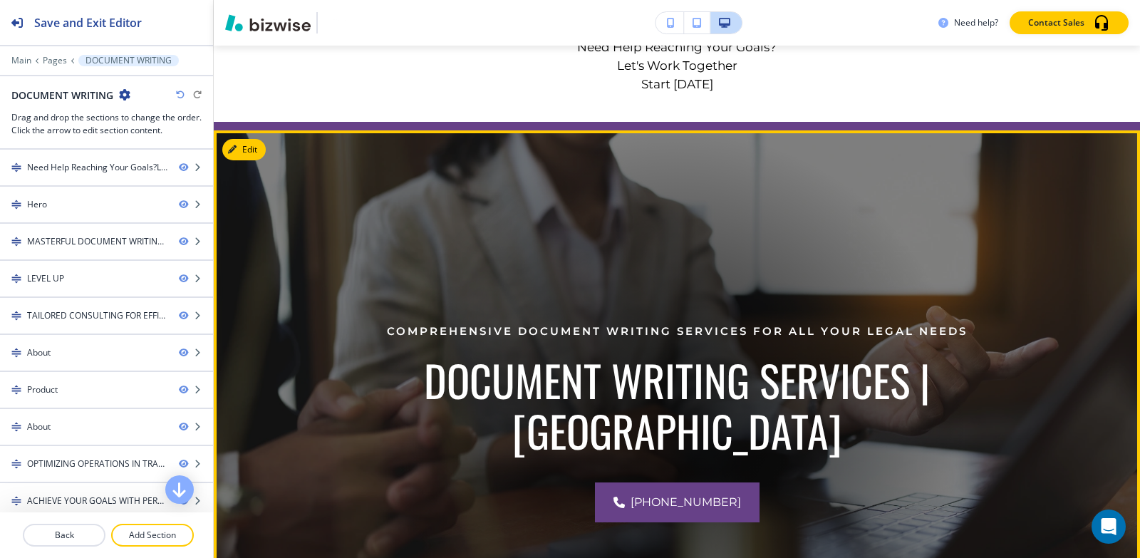
scroll to position [143, 0]
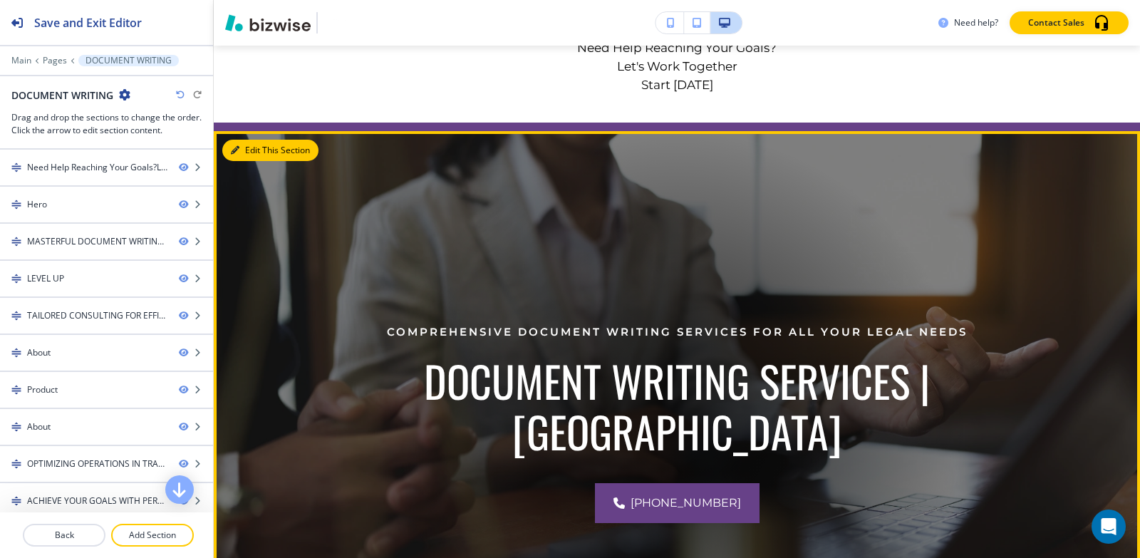
click at [260, 145] on button "Edit This Section" at bounding box center [270, 150] width 96 height 21
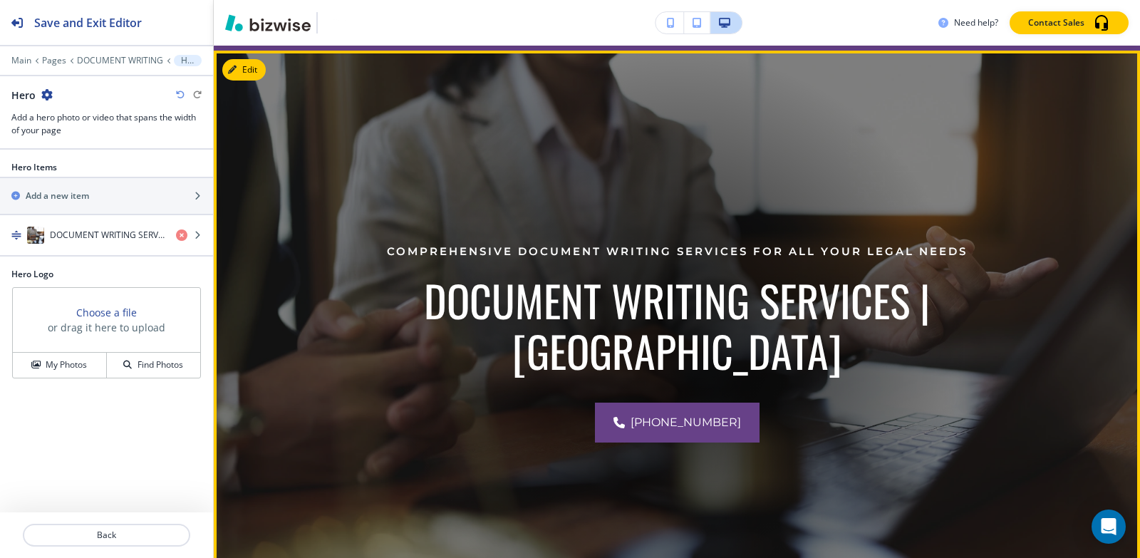
scroll to position [228, 0]
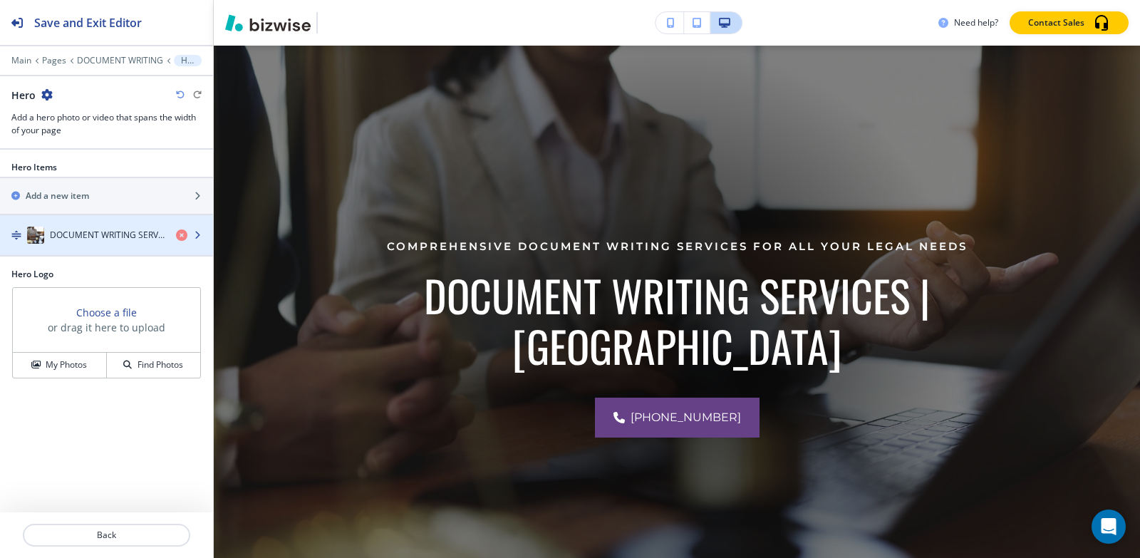
click at [94, 234] on h4 "DOCUMENT WRITING SERVICES | USA" at bounding box center [107, 235] width 115 height 13
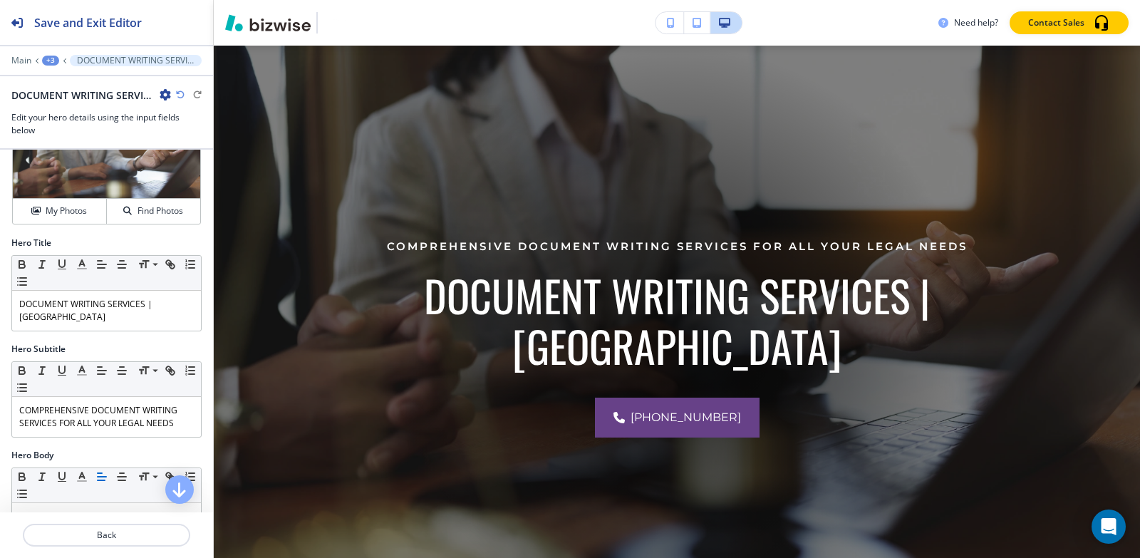
scroll to position [71, 0]
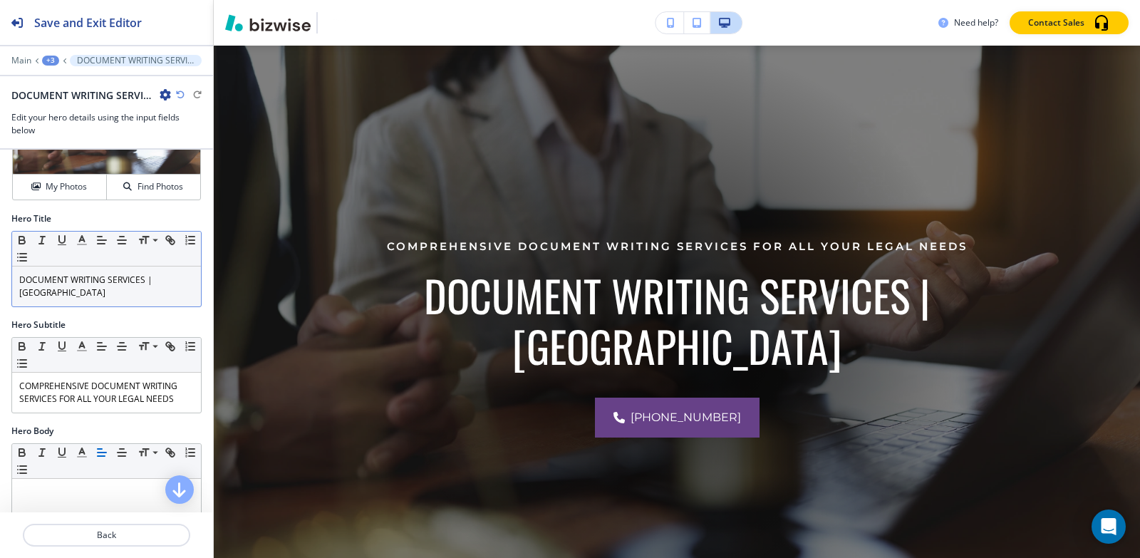
click at [138, 277] on p "DOCUMENT WRITING SERVICES | USA" at bounding box center [106, 287] width 175 height 26
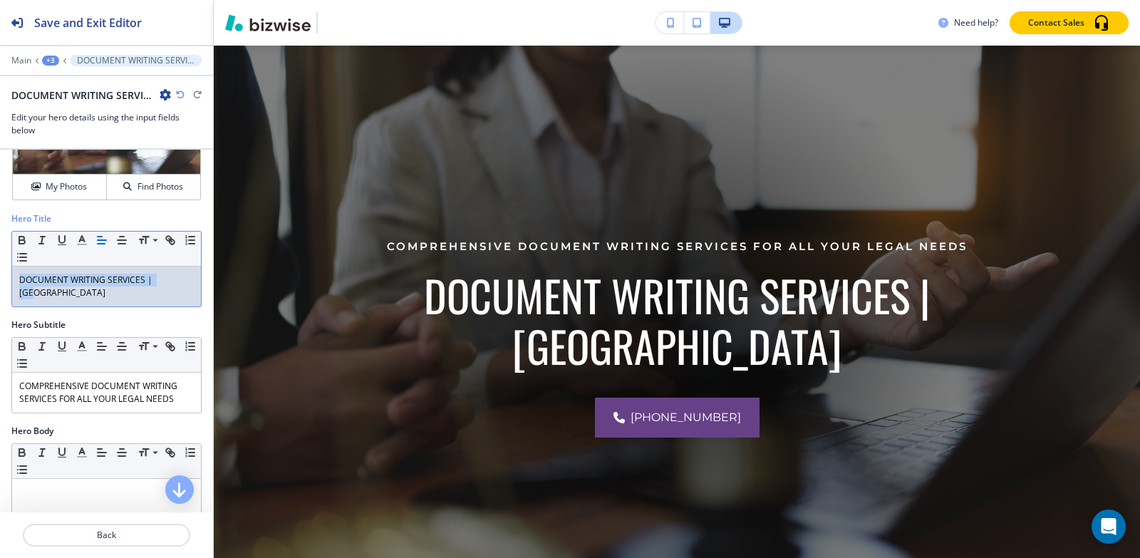
paste div
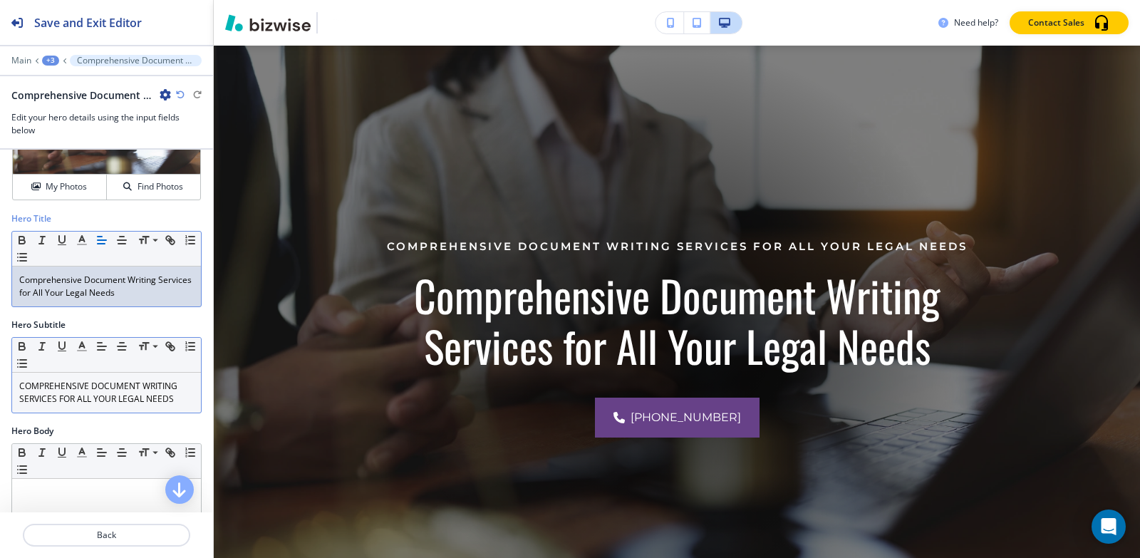
click at [99, 408] on div "COMPREHENSIVE DOCUMENT WRITING SERVICES FOR ALL YOUR LEGAL NEEDS" at bounding box center [106, 393] width 189 height 40
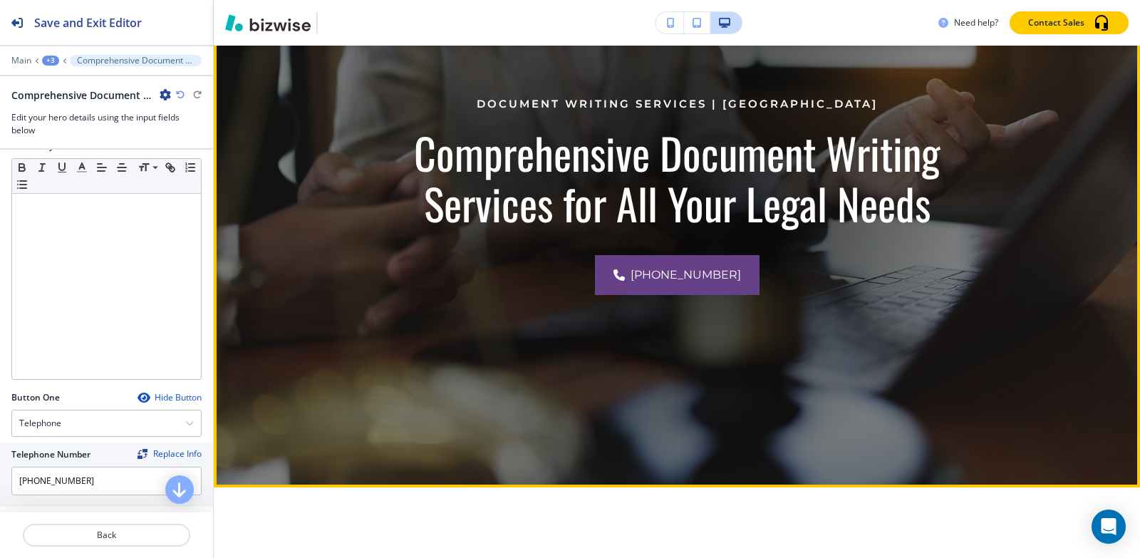
scroll to position [299, 0]
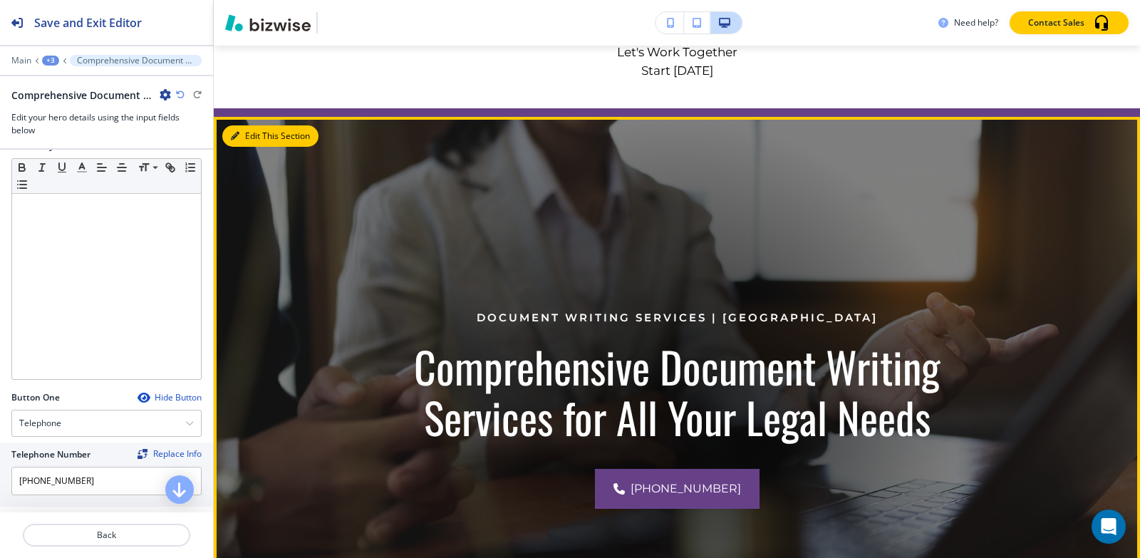
click at [245, 126] on button "Edit This Section" at bounding box center [270, 135] width 96 height 21
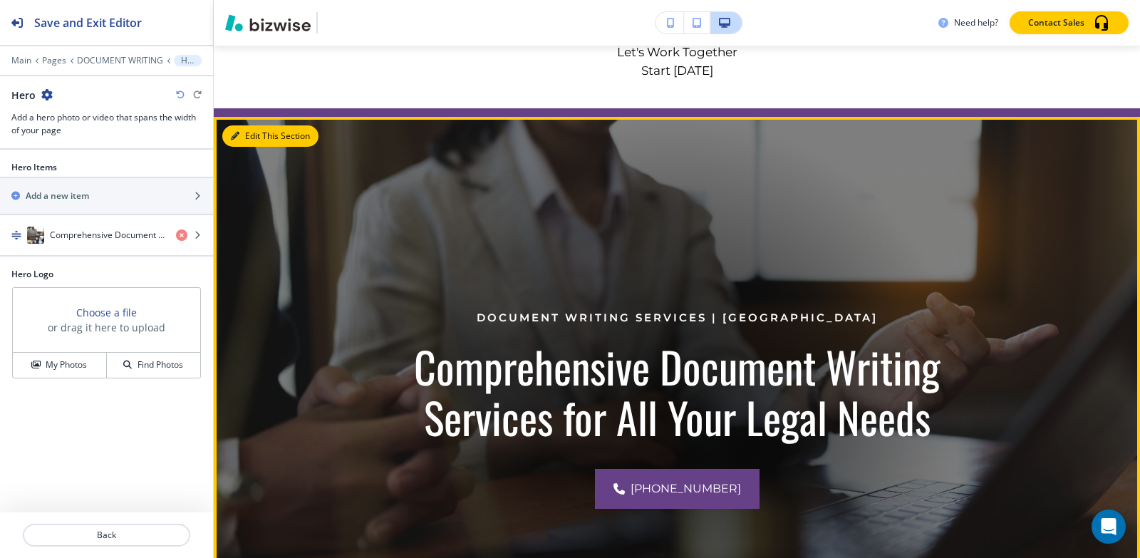
scroll to position [228, 0]
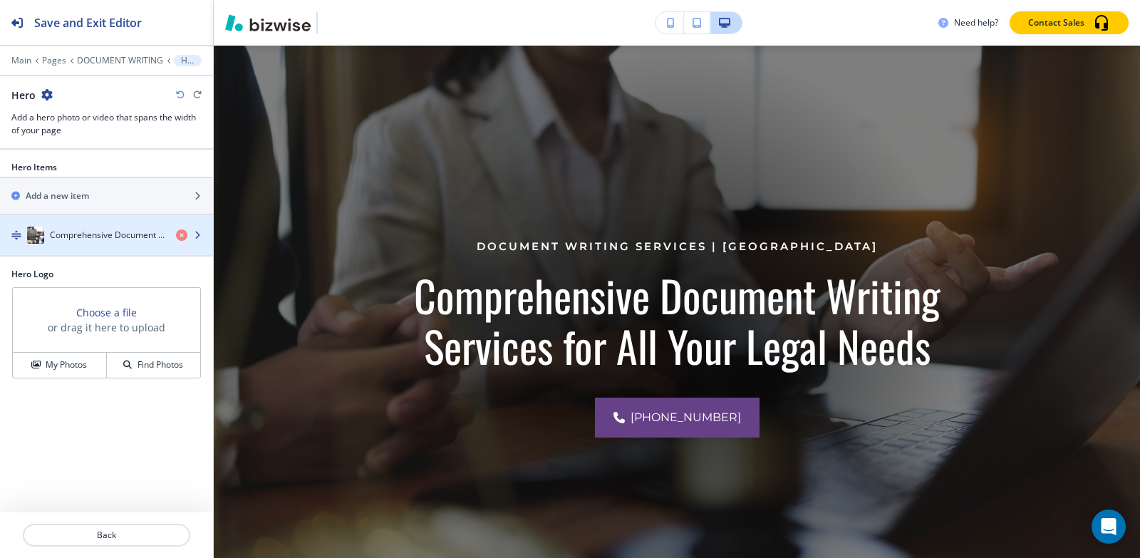
click at [100, 242] on div "Comprehensive Document Writing Services for All Your Legal Needs" at bounding box center [82, 235] width 165 height 17
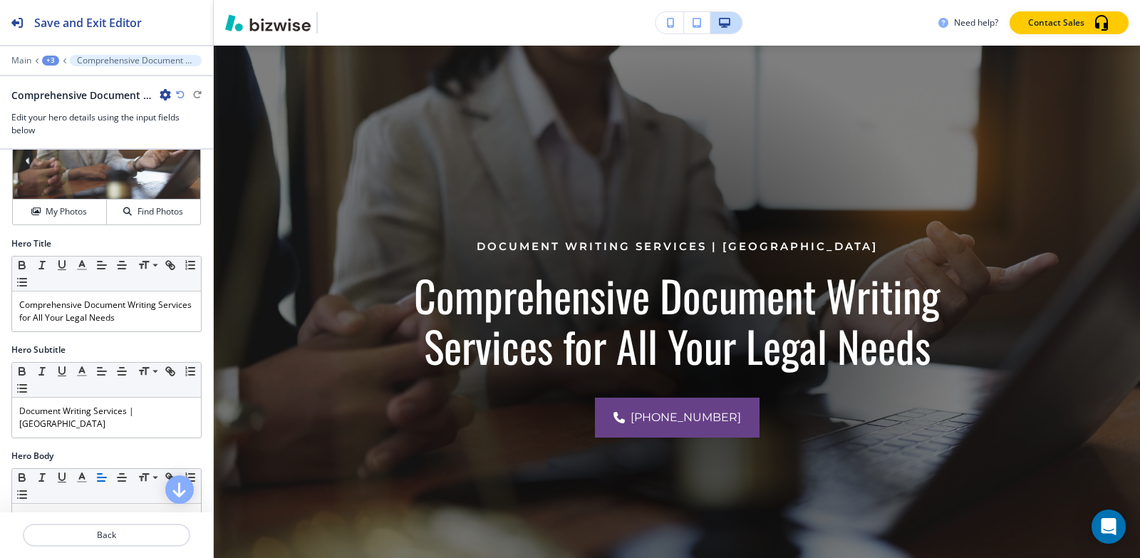
scroll to position [285, 0]
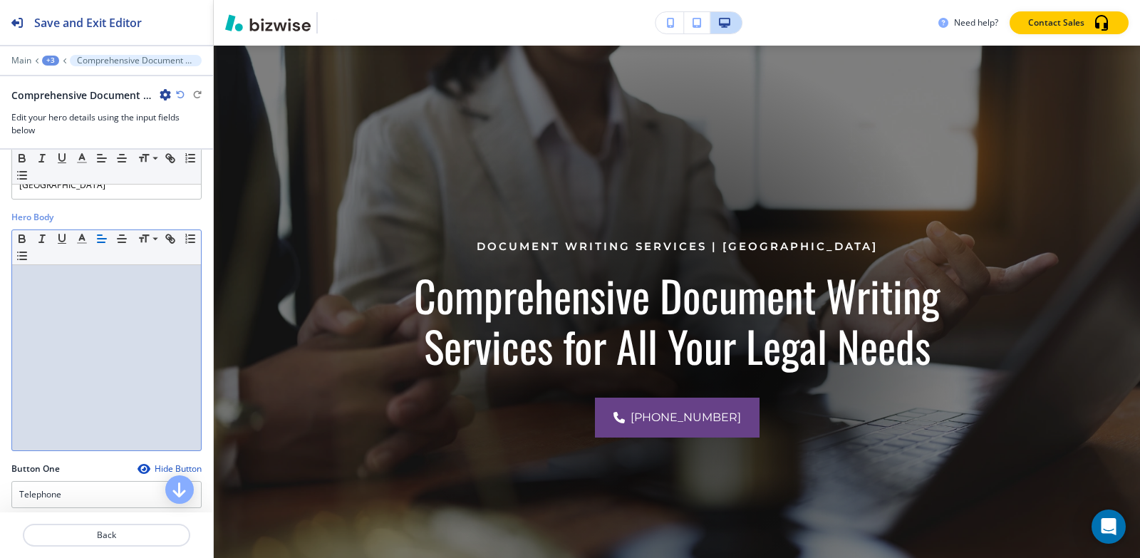
click at [81, 272] on p at bounding box center [106, 278] width 175 height 13
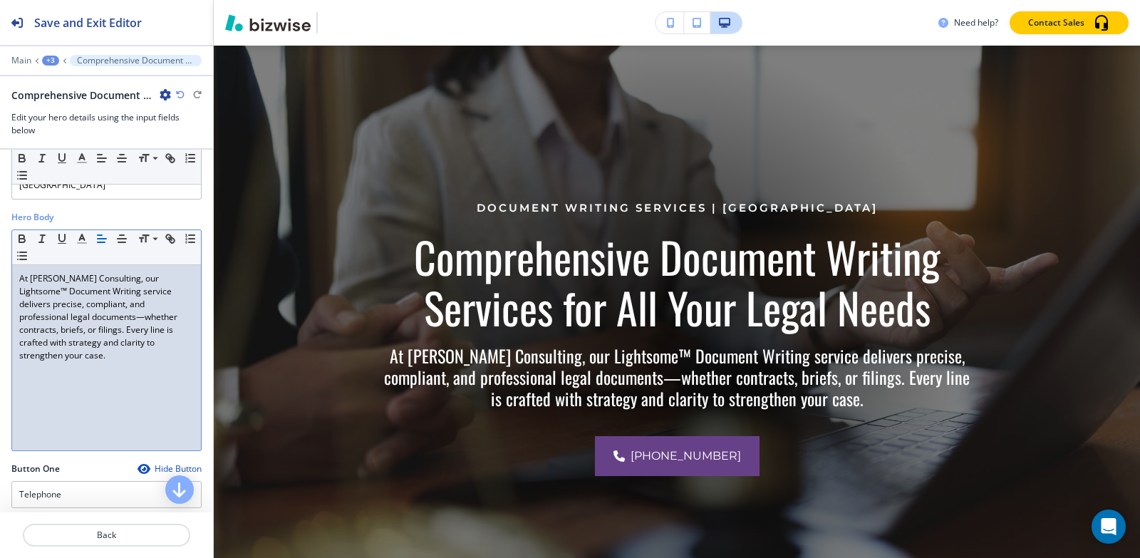
click at [47, 61] on div "+3" at bounding box center [50, 61] width 17 height 10
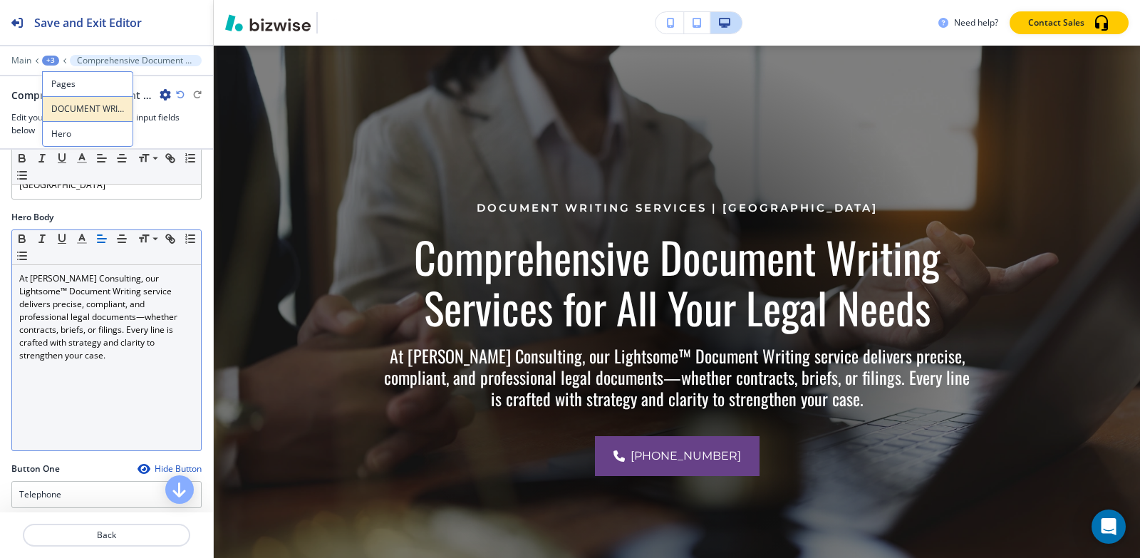
click at [65, 102] on button "DOCUMENT WRITING" at bounding box center [87, 108] width 91 height 25
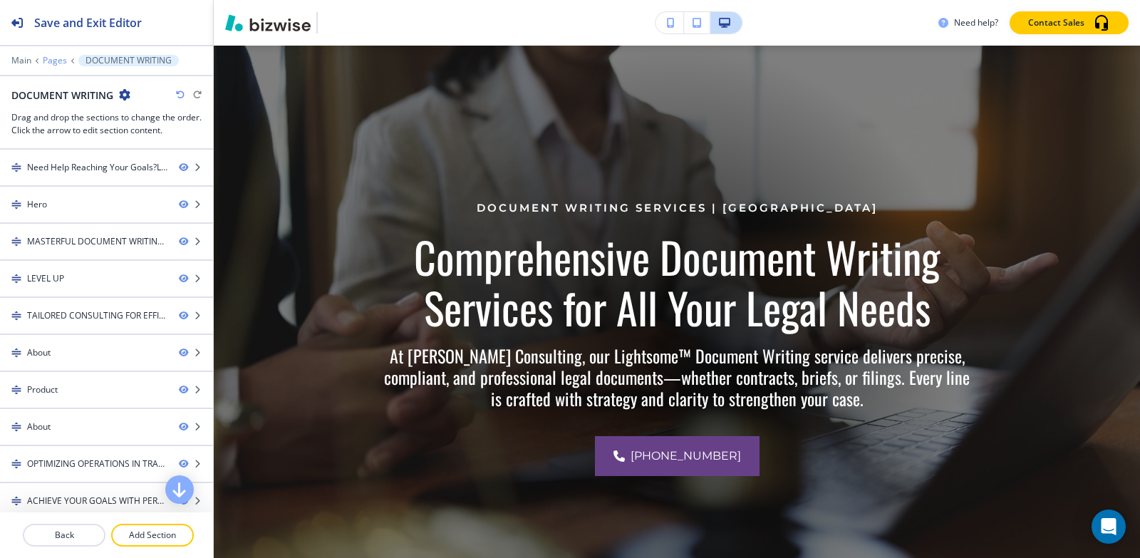
click at [57, 62] on p "Pages" at bounding box center [55, 61] width 24 height 10
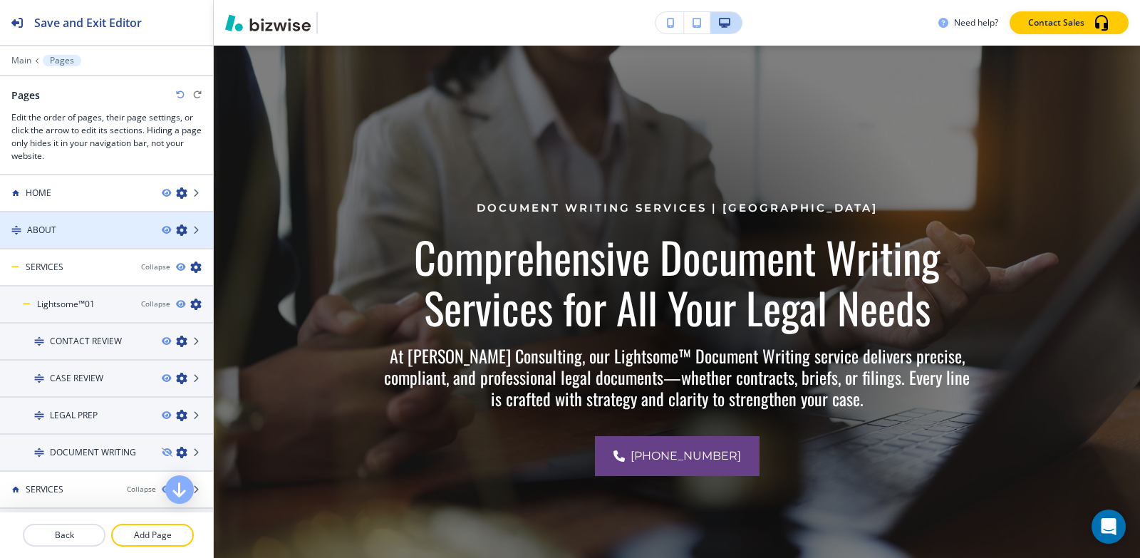
click at [65, 229] on div "ABOUT" at bounding box center [75, 230] width 150 height 13
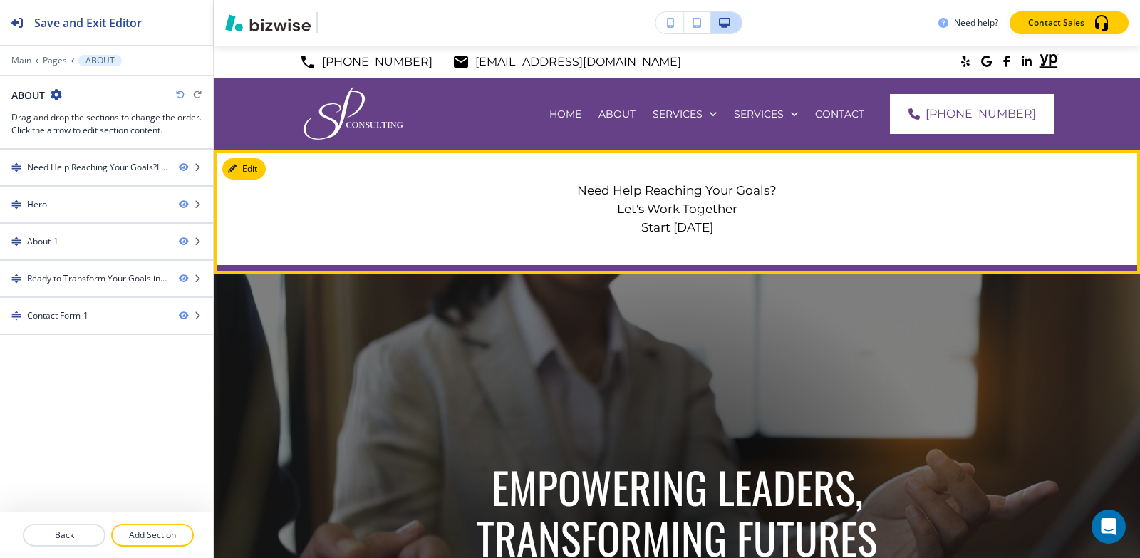
scroll to position [214, 0]
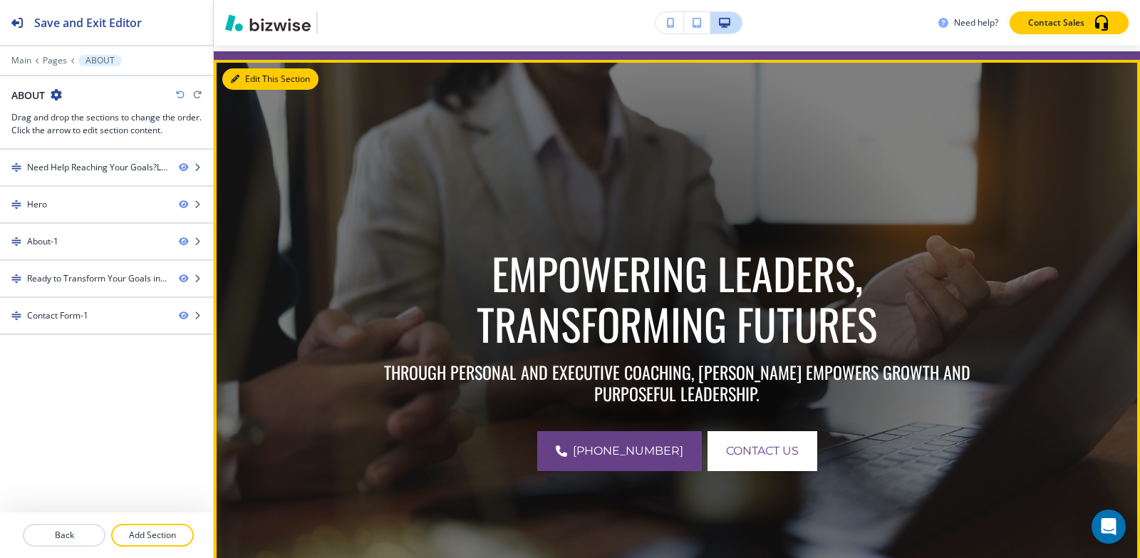
click at [264, 78] on button "Edit This Section" at bounding box center [270, 78] width 96 height 21
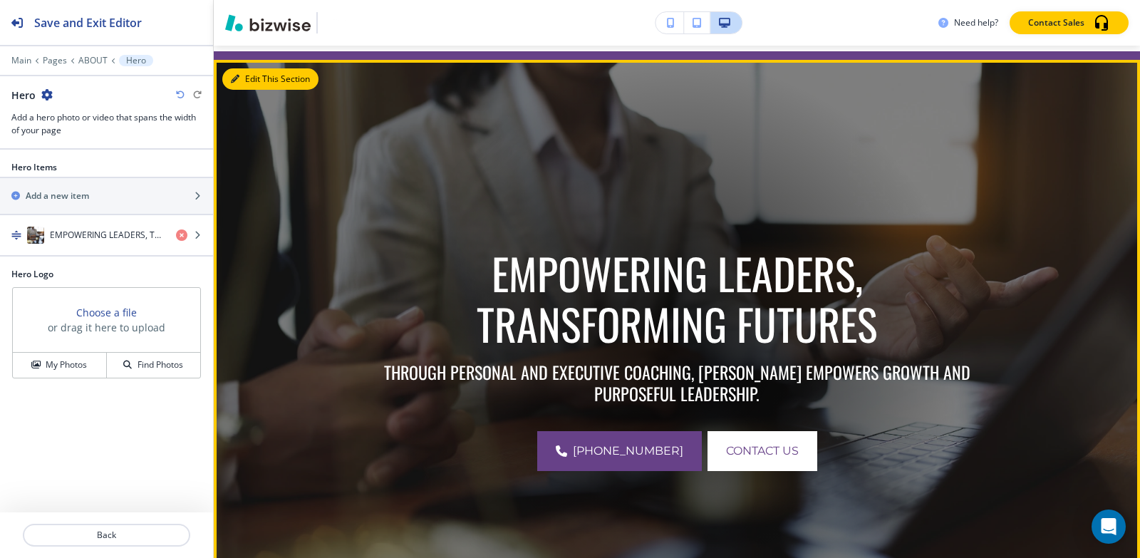
scroll to position [228, 0]
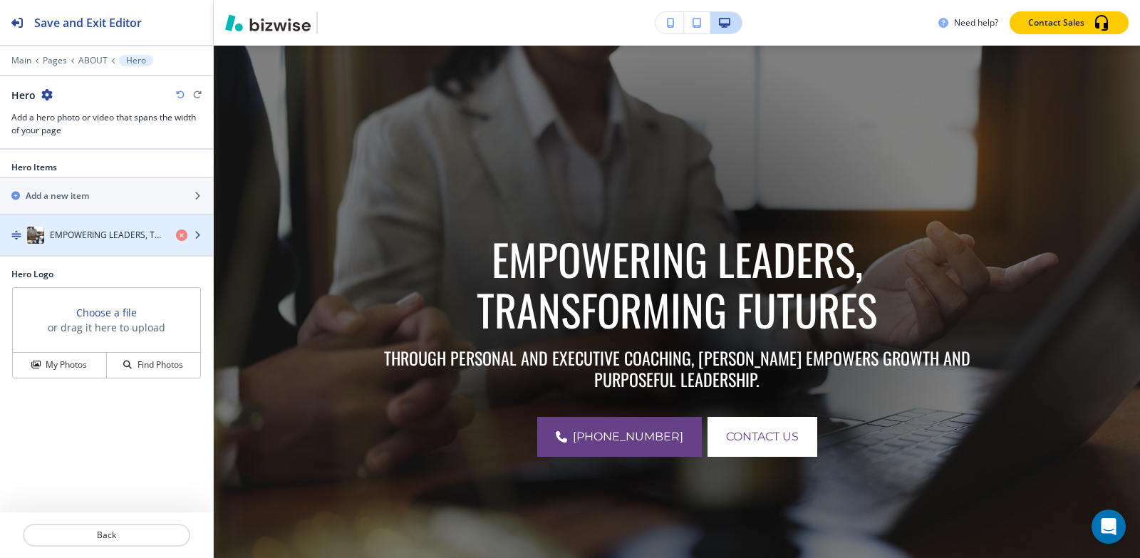
click at [66, 227] on div "EMPOWERING LEADERS, TRANSFORMING FUTURES" at bounding box center [82, 235] width 165 height 17
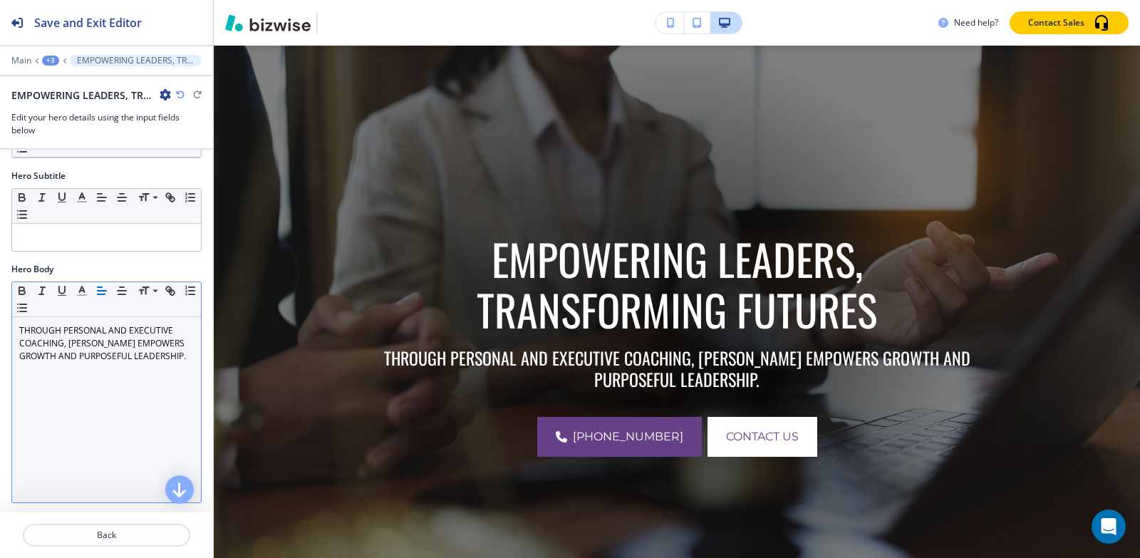
scroll to position [214, 0]
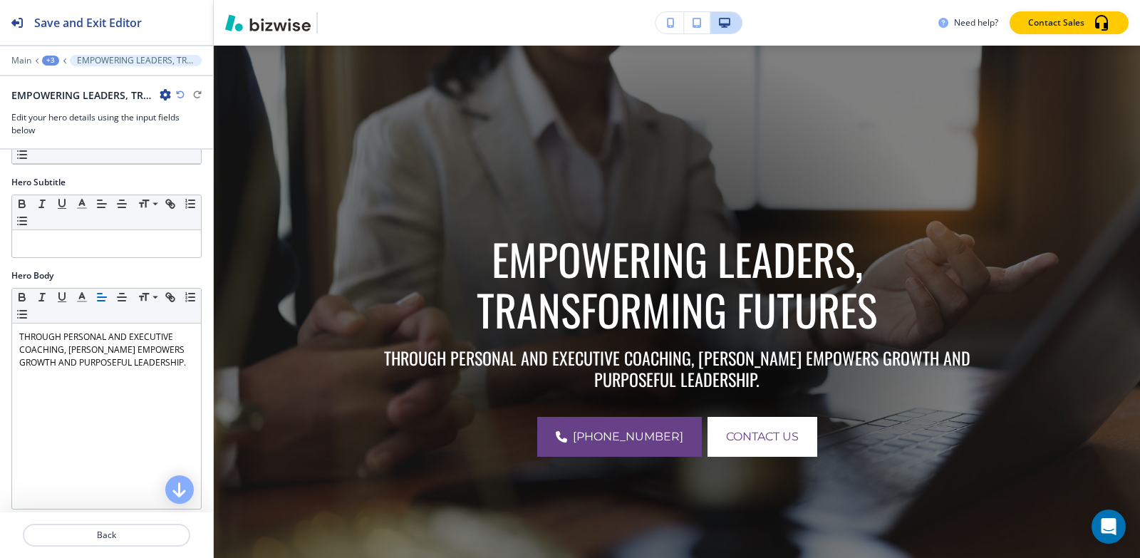
click at [51, 54] on div at bounding box center [106, 50] width 213 height 9
click at [48, 64] on div "+3" at bounding box center [50, 61] width 17 height 10
click at [56, 81] on p "Pages" at bounding box center [87, 84] width 73 height 13
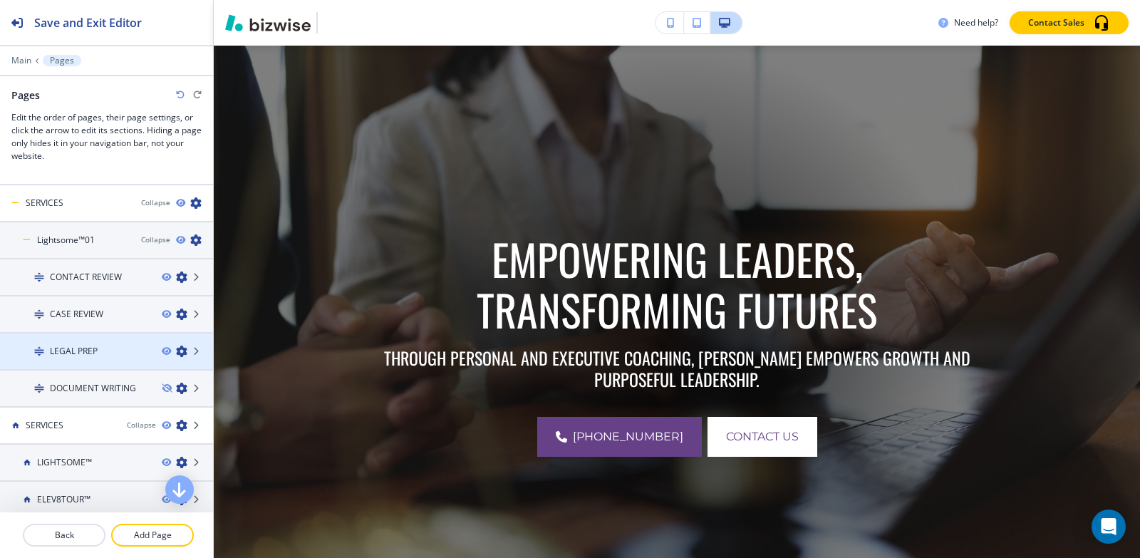
scroll to position [143, 0]
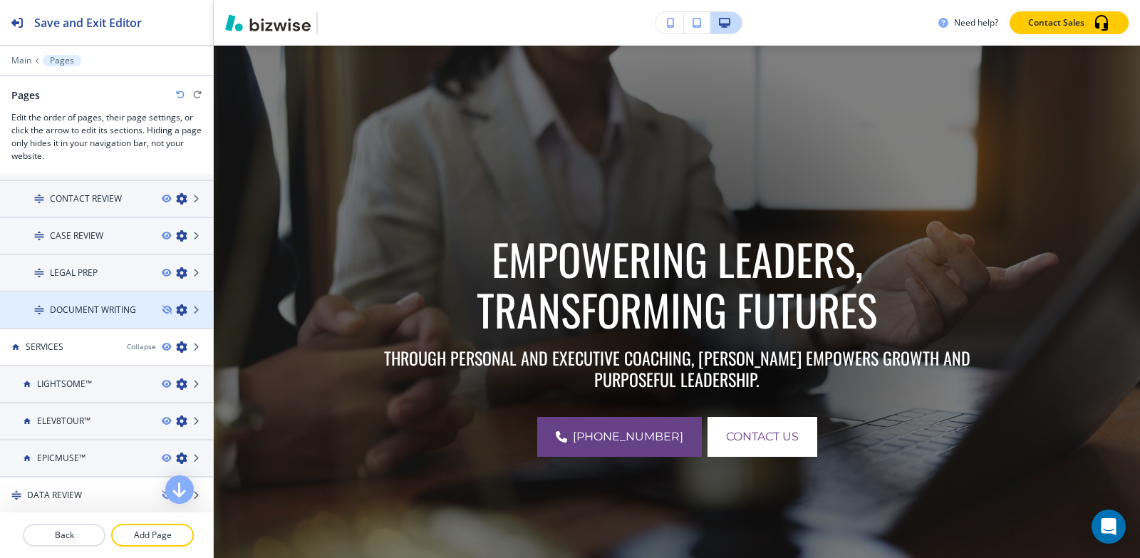
click at [95, 296] on div at bounding box center [106, 297] width 213 height 11
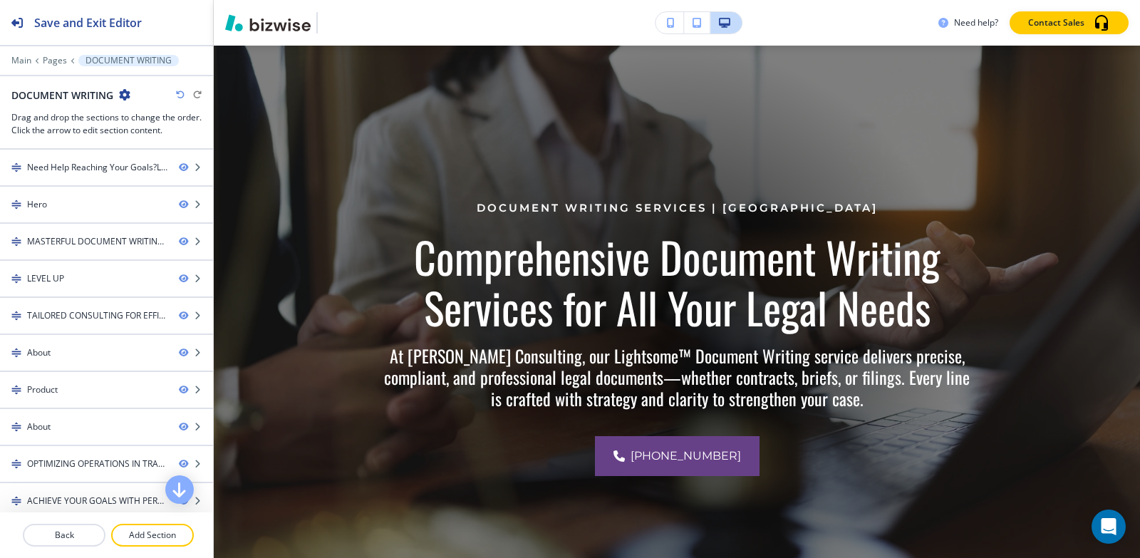
scroll to position [0, 0]
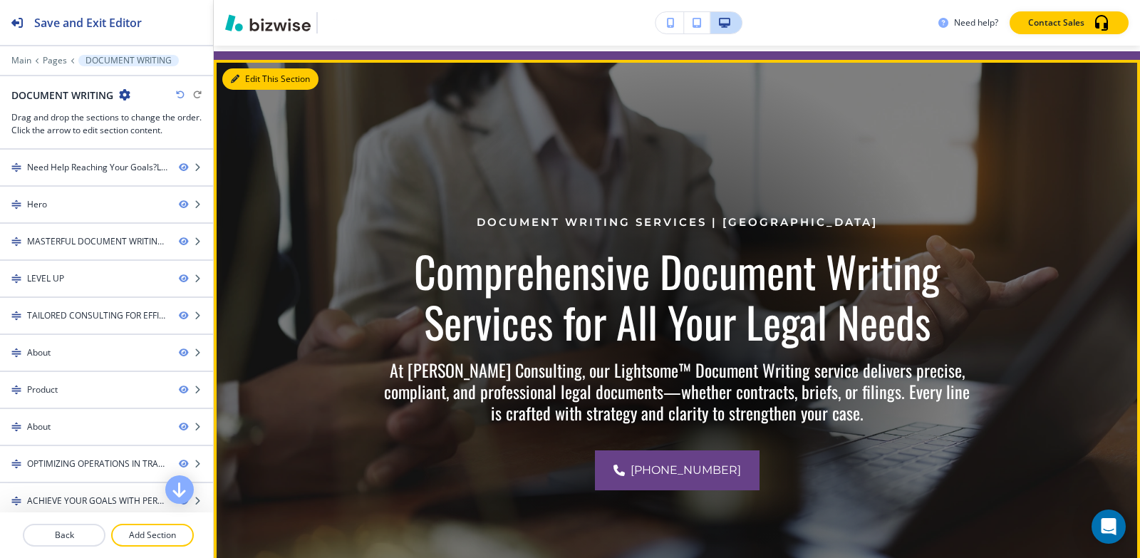
click at [257, 78] on button "Edit This Section" at bounding box center [270, 78] width 96 height 21
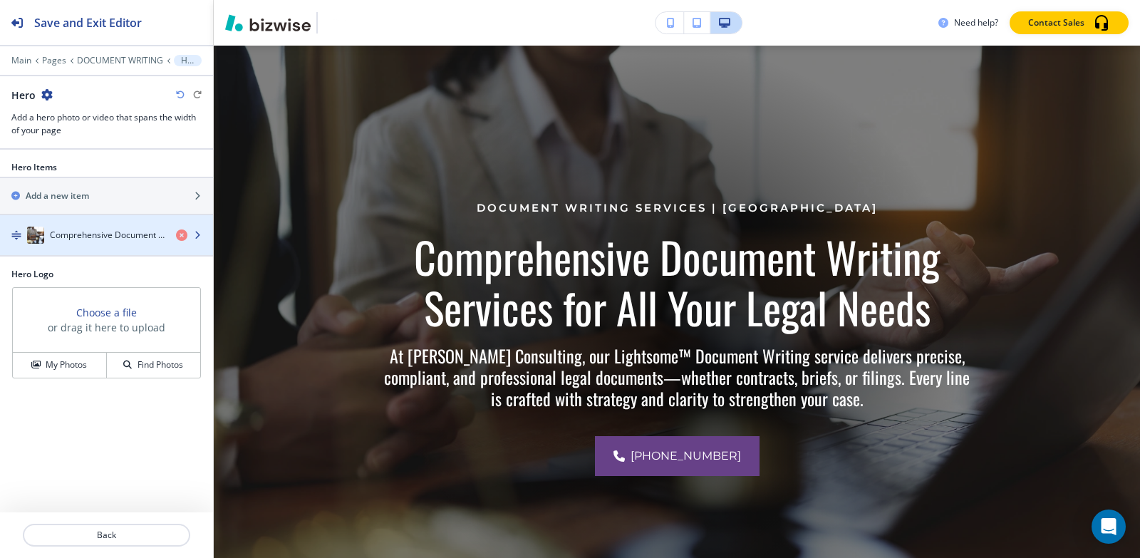
click at [83, 239] on h4 "Comprehensive Document Writing Services for All Your Legal Needs" at bounding box center [107, 235] width 115 height 13
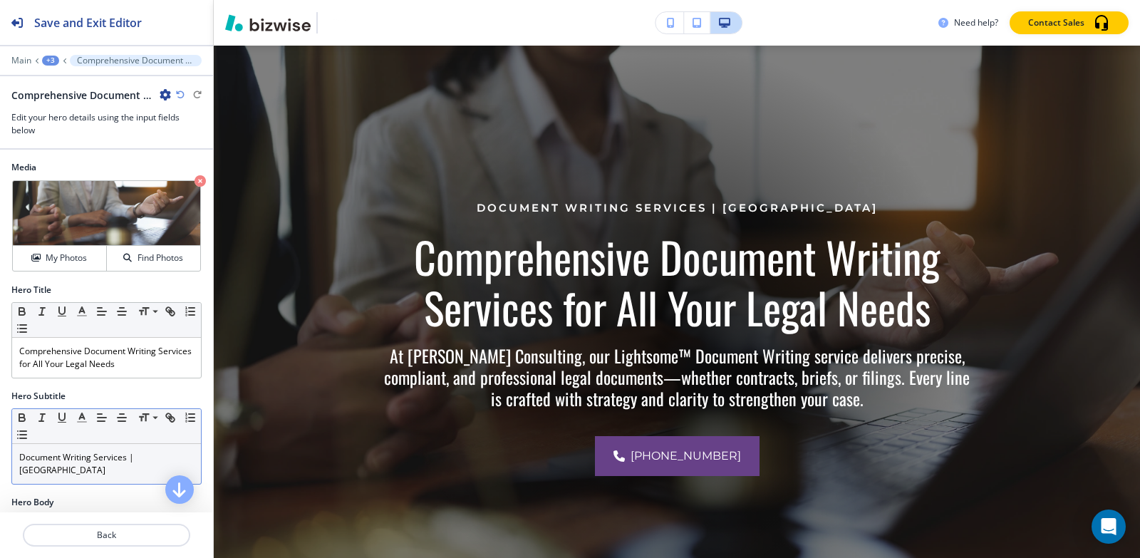
click at [99, 461] on p "Document Writing Services | USA" at bounding box center [106, 464] width 175 height 26
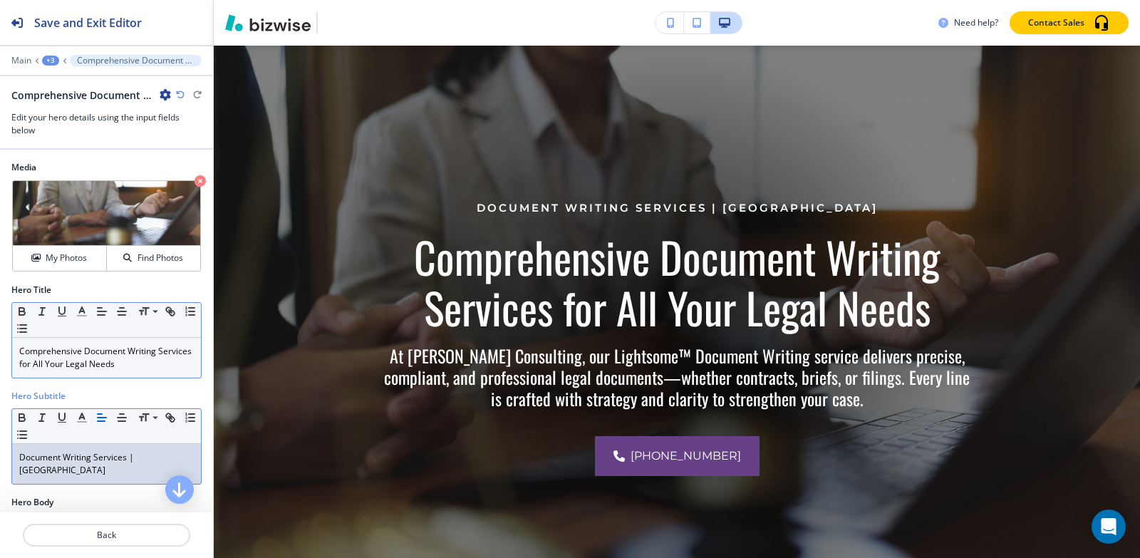
click at [128, 357] on p "Comprehensive Document Writing Services for All Your Legal Needs" at bounding box center [106, 358] width 175 height 26
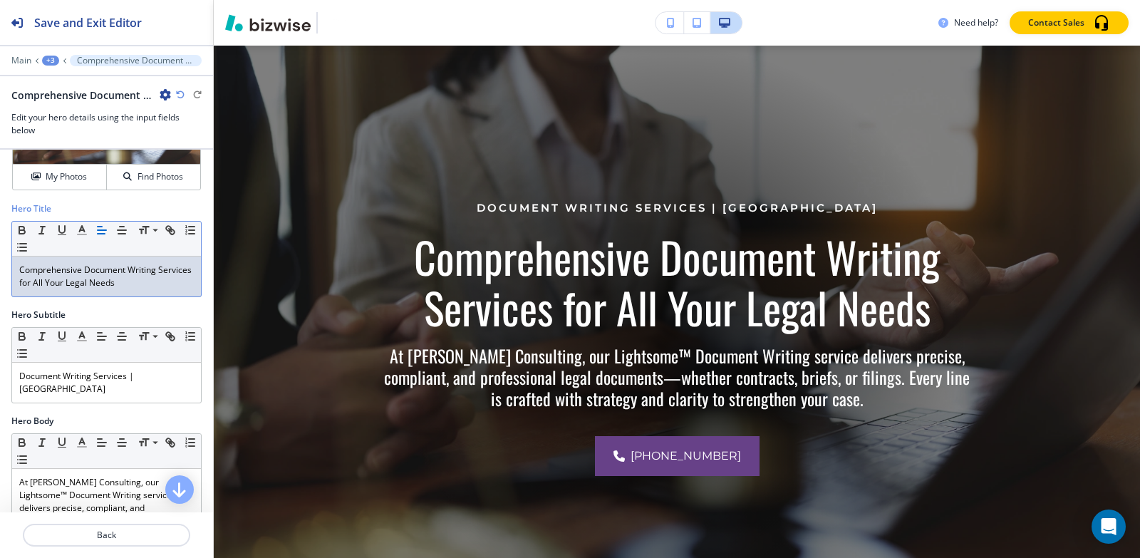
scroll to position [214, 0]
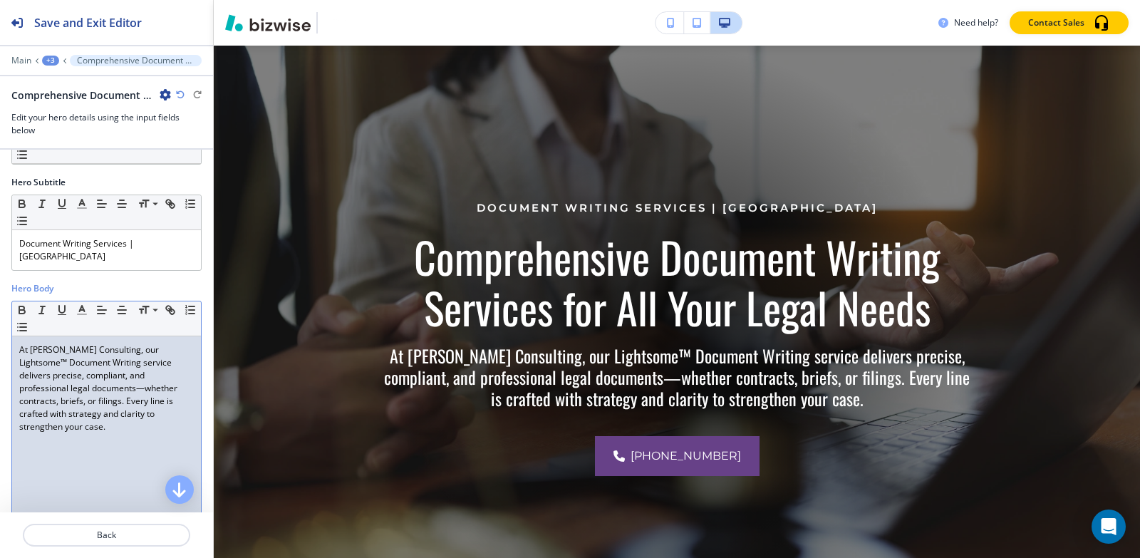
click at [98, 403] on p "At Sumita Pradhan Consulting, our Lightsome™ Document Writing service delivers …" at bounding box center [106, 389] width 175 height 90
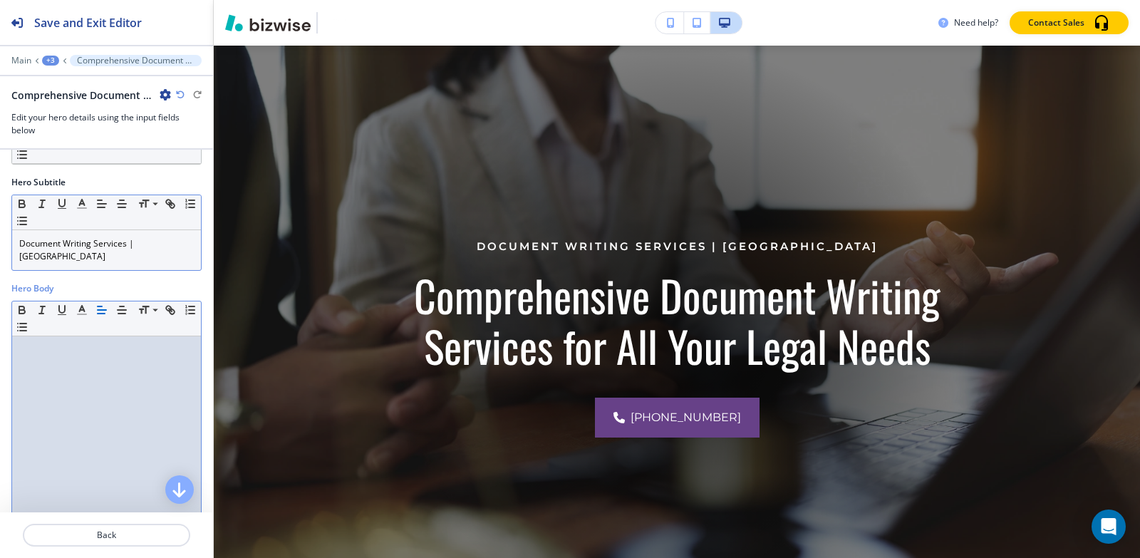
click at [165, 248] on p "Document Writing Services | USA" at bounding box center [106, 250] width 175 height 26
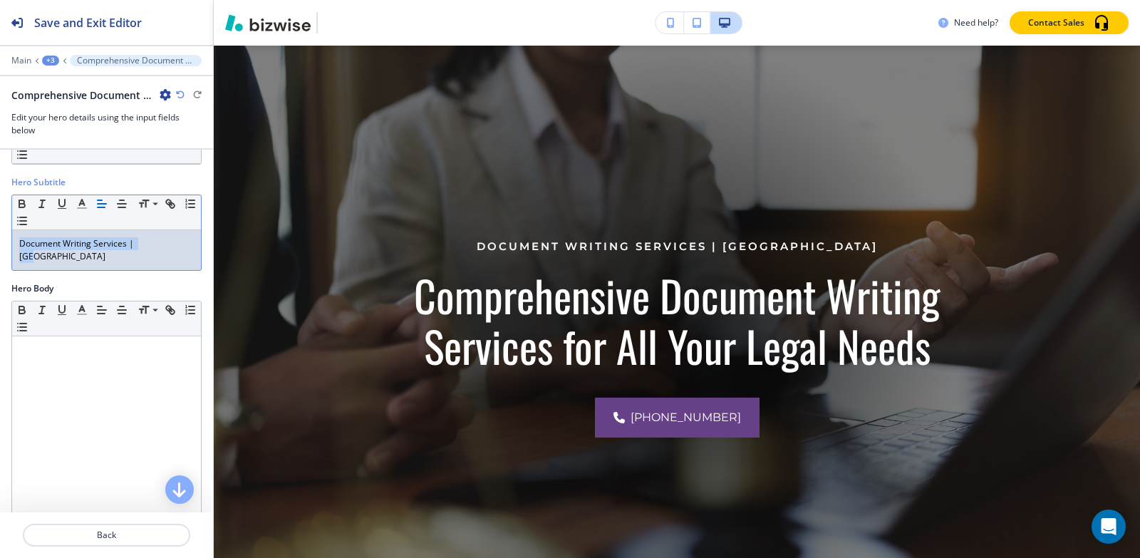
copy p "Document Writing Services | USA"
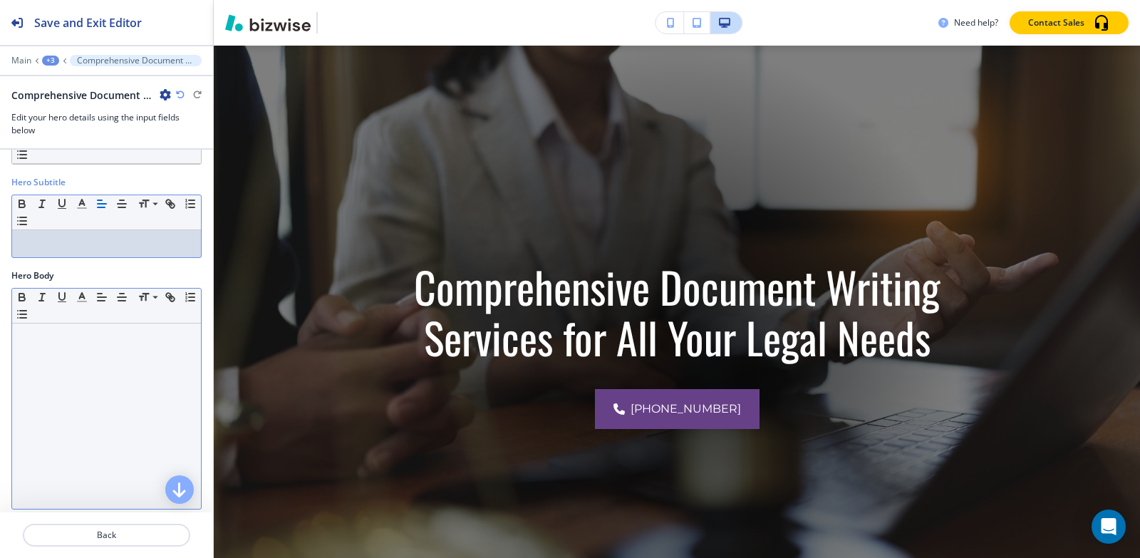
click at [26, 339] on p at bounding box center [106, 337] width 175 height 13
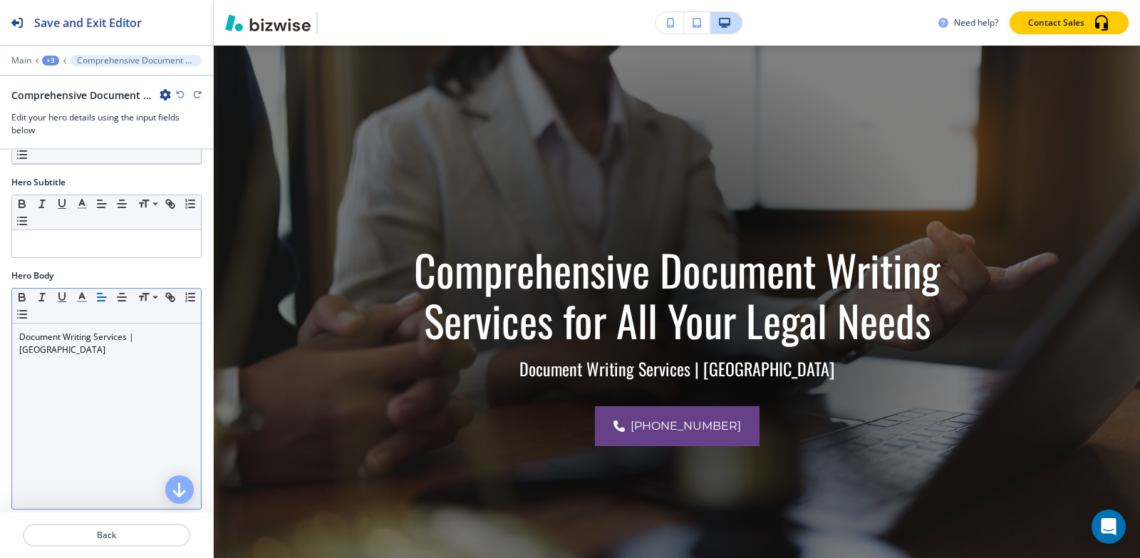
click at [51, 61] on div "+3" at bounding box center [50, 61] width 17 height 10
click at [62, 82] on p "Pages" at bounding box center [87, 84] width 73 height 13
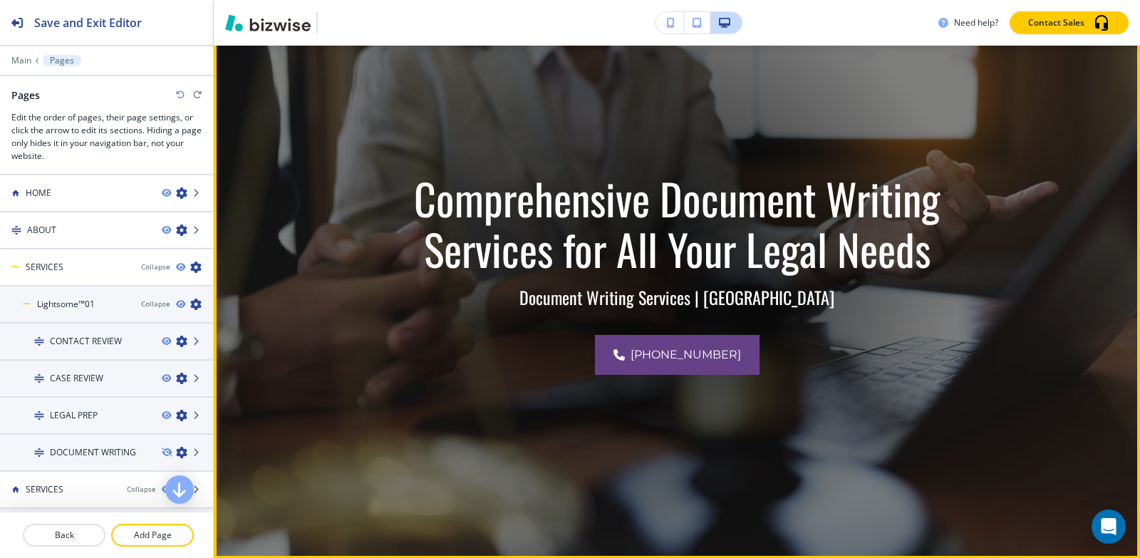
scroll to position [584, 0]
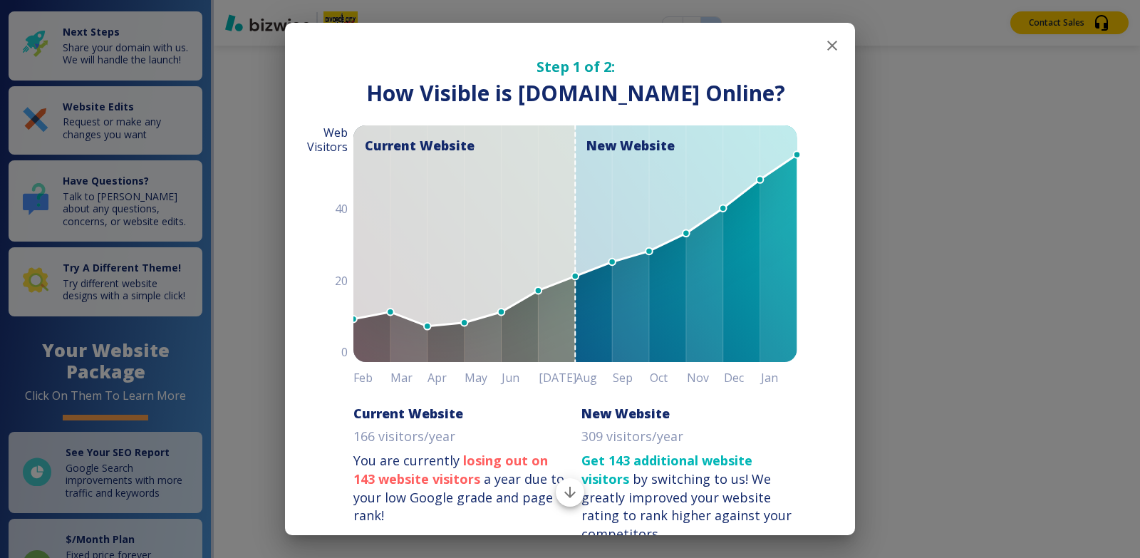
click at [827, 47] on icon "button" at bounding box center [832, 46] width 10 height 10
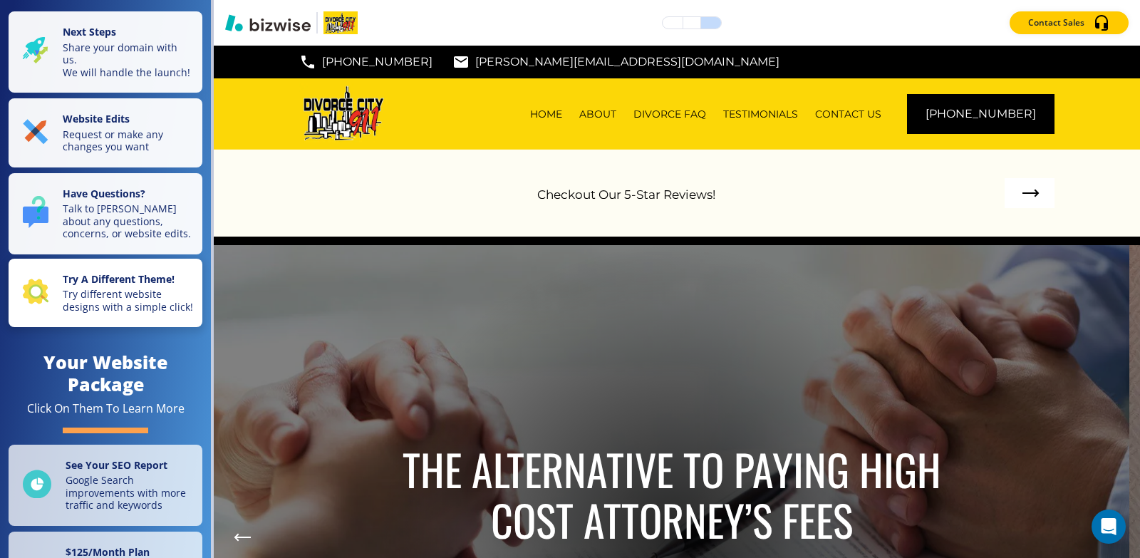
click at [147, 303] on p "Try different website designs with a simple click!" at bounding box center [128, 300] width 131 height 25
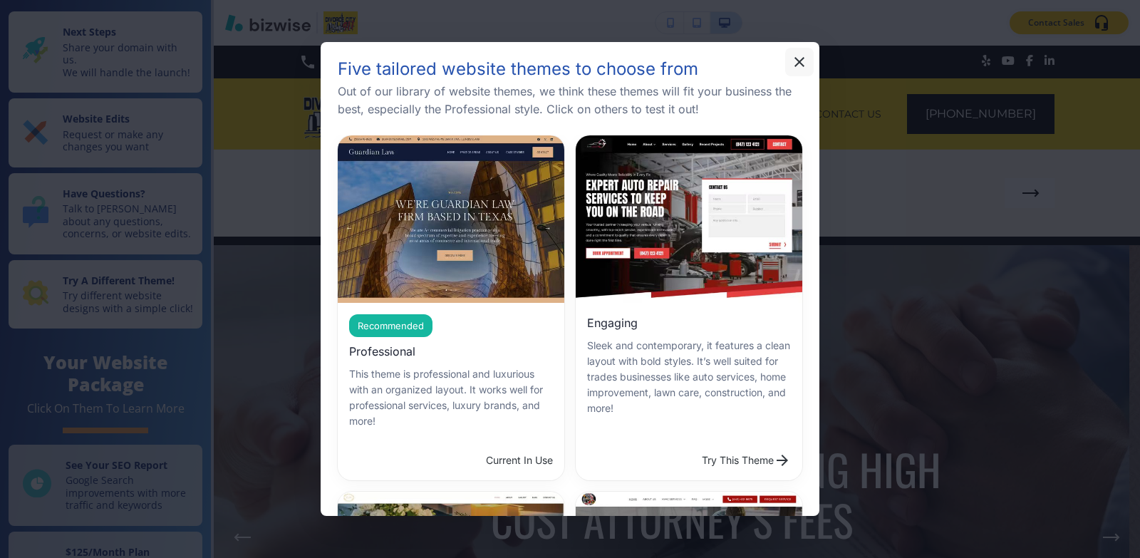
click at [792, 63] on icon "button" at bounding box center [799, 61] width 17 height 17
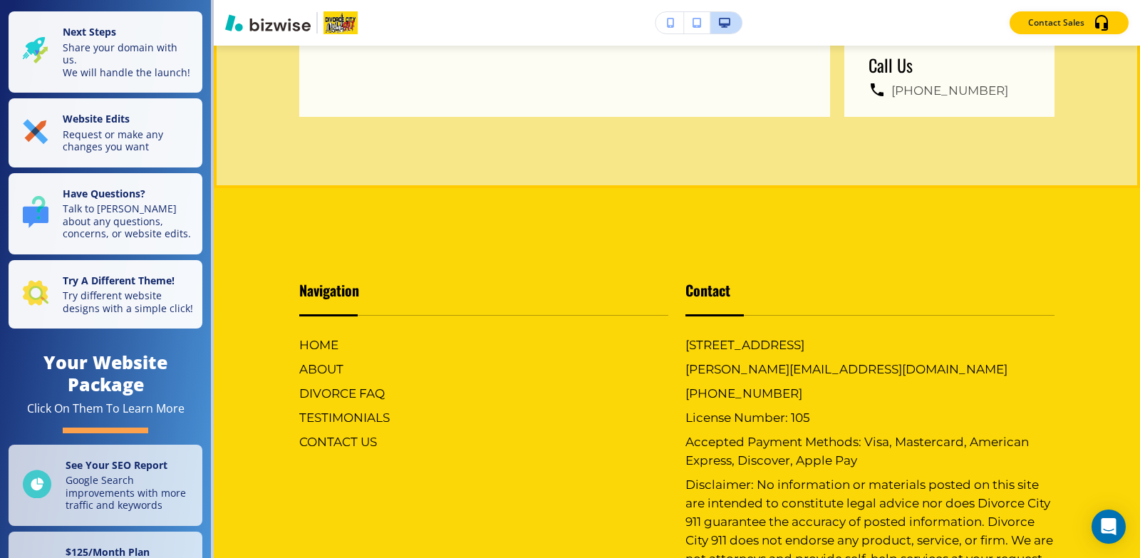
scroll to position [5174, 0]
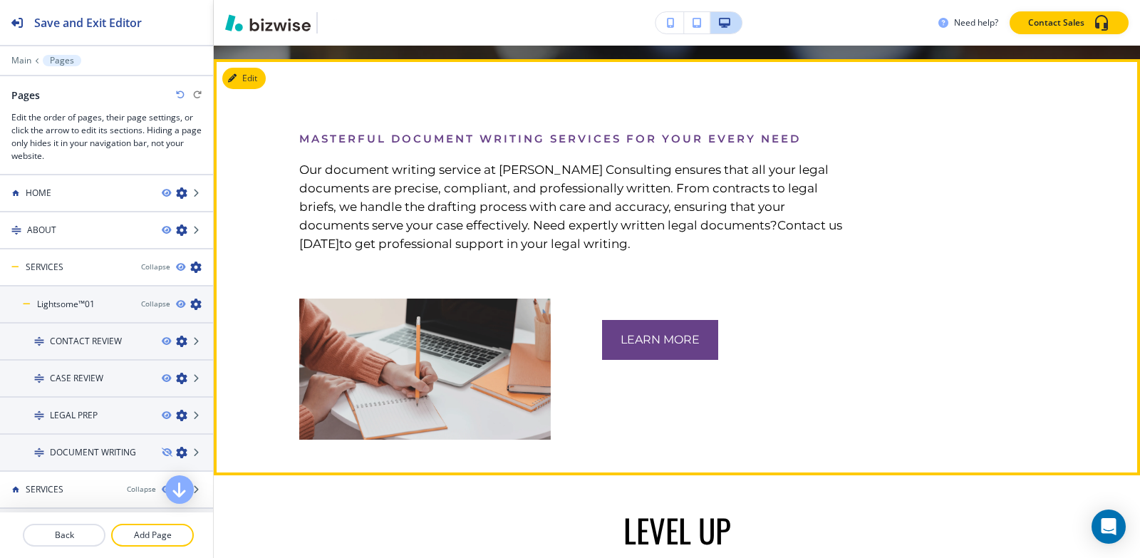
scroll to position [784, 0]
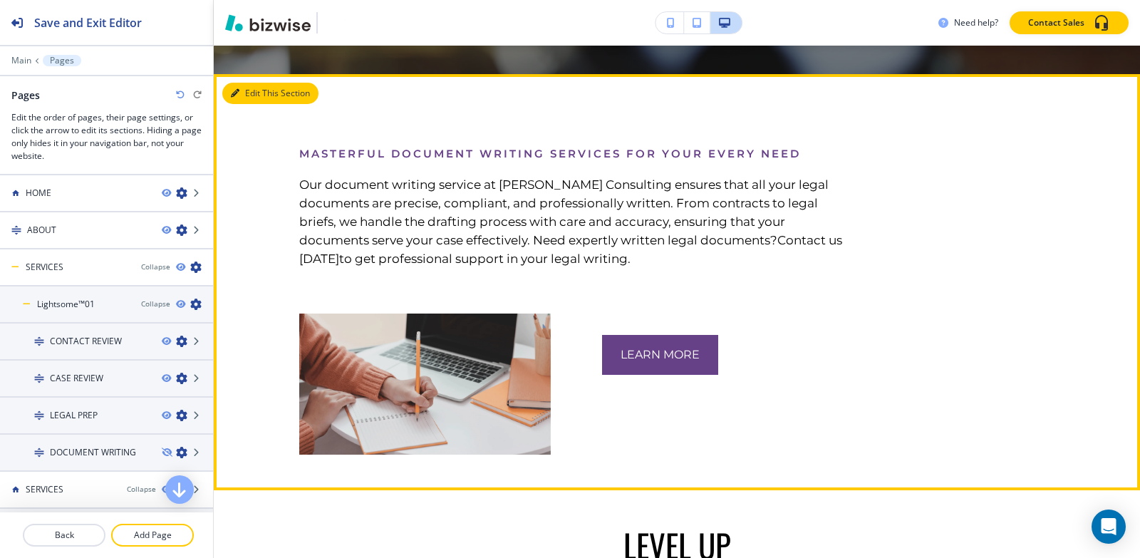
click at [256, 94] on button "Edit This Section" at bounding box center [270, 93] width 96 height 21
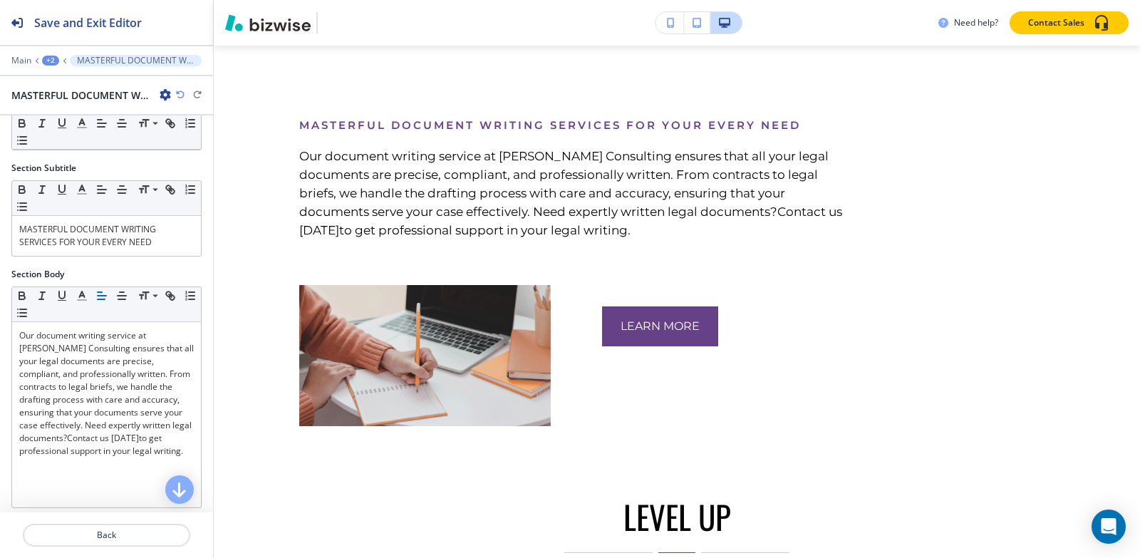
scroll to position [265, 0]
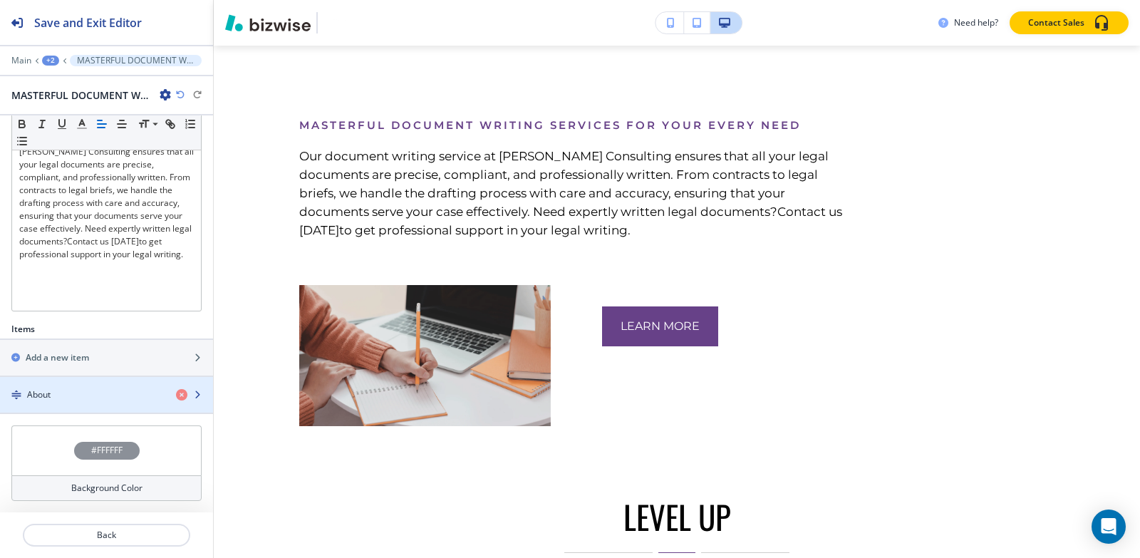
click at [88, 396] on div "About" at bounding box center [82, 394] width 165 height 13
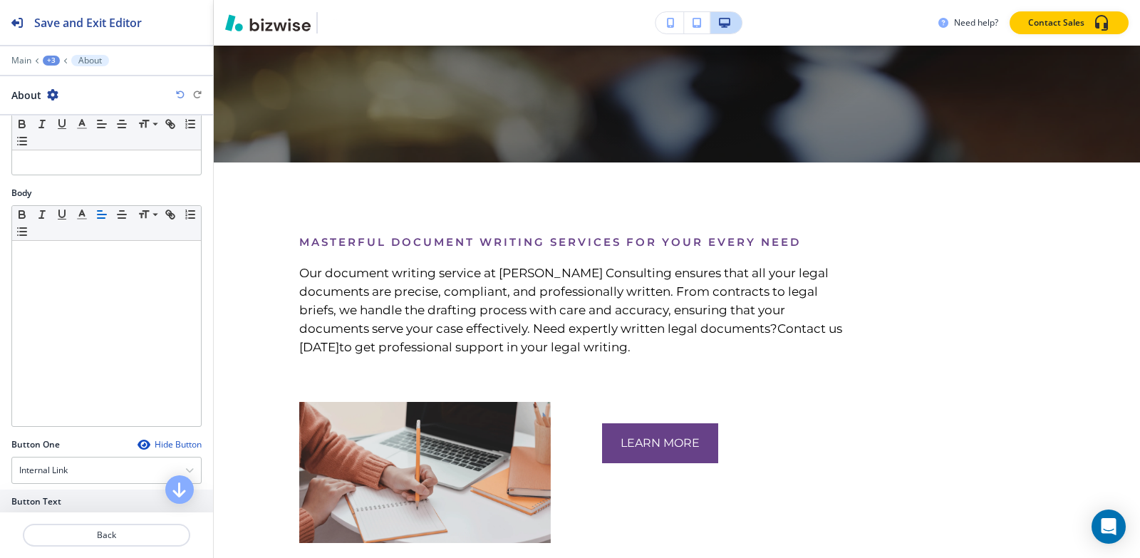
scroll to position [0, 0]
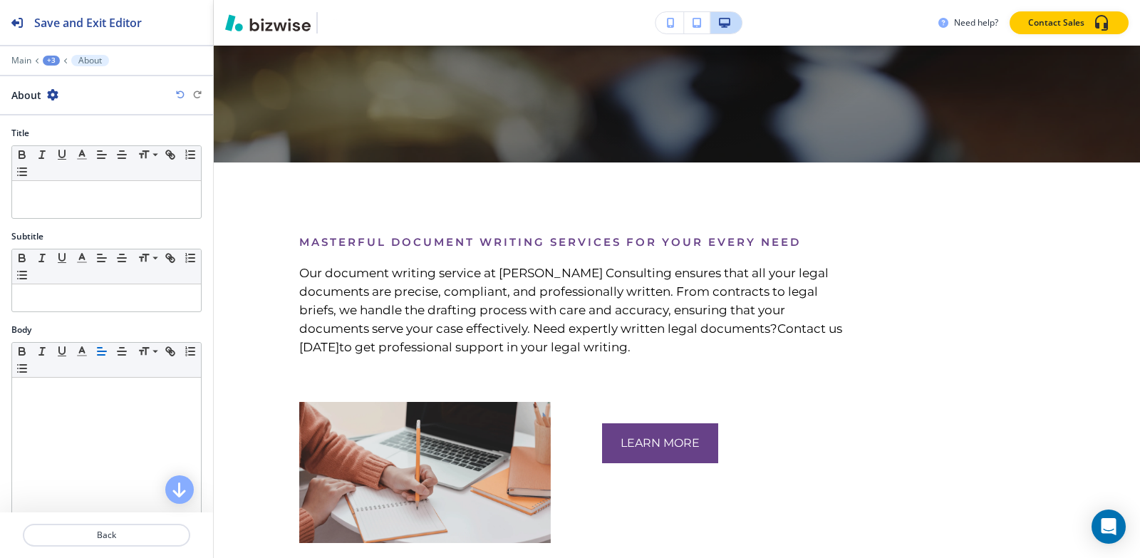
click at [45, 57] on div "+3" at bounding box center [51, 61] width 17 height 10
click at [76, 140] on button "MASTERFUL DOCUMENT WRITING SERVICES FOR YOUR EVERY NEED" at bounding box center [88, 134] width 91 height 26
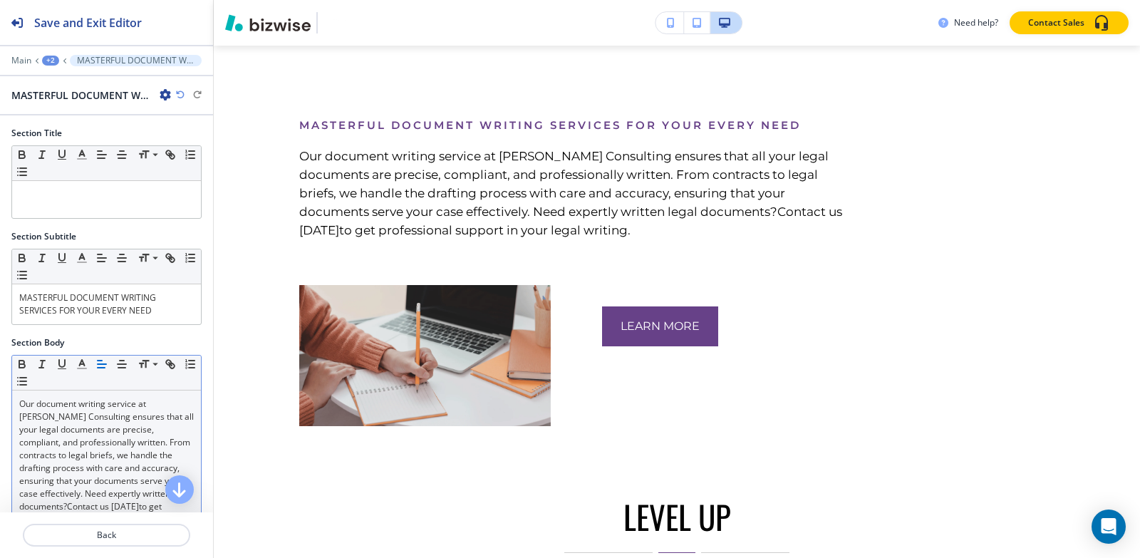
scroll to position [265, 0]
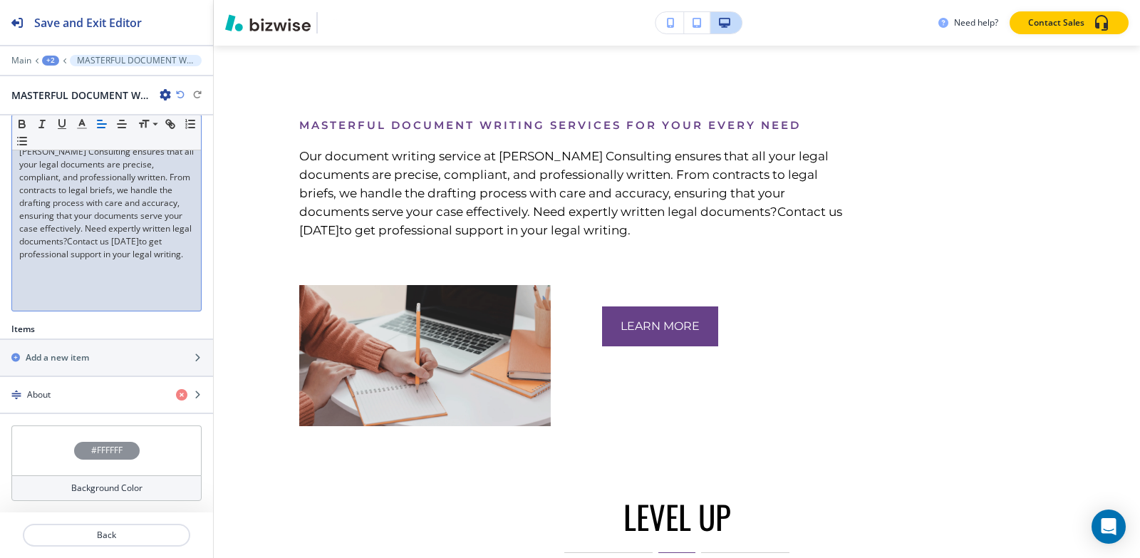
click at [86, 242] on p "Our document writing service at Sumita Pradhan Consulting ensures that all your…" at bounding box center [106, 197] width 175 height 128
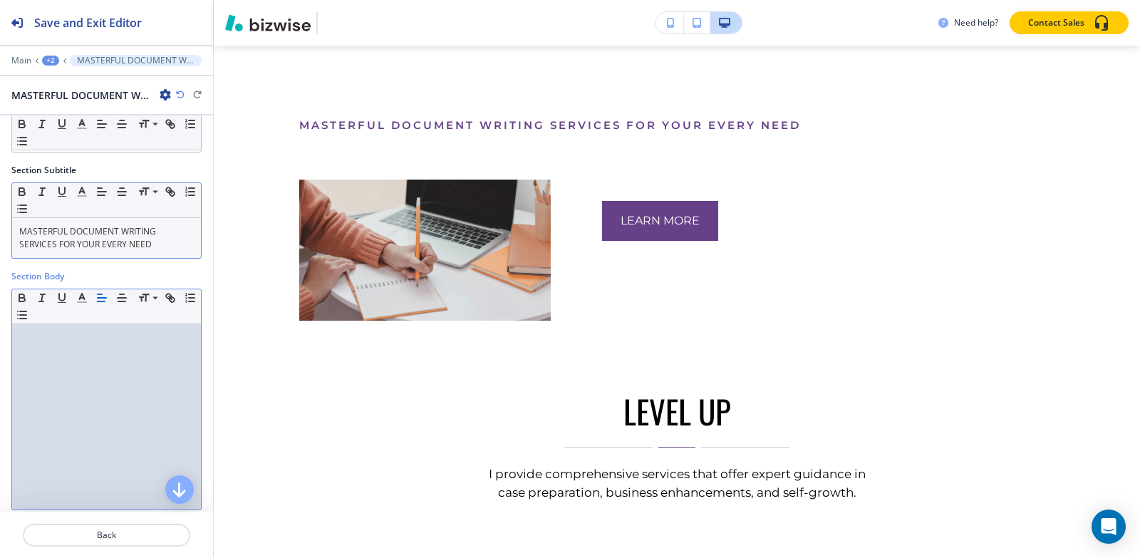
scroll to position [51, 0]
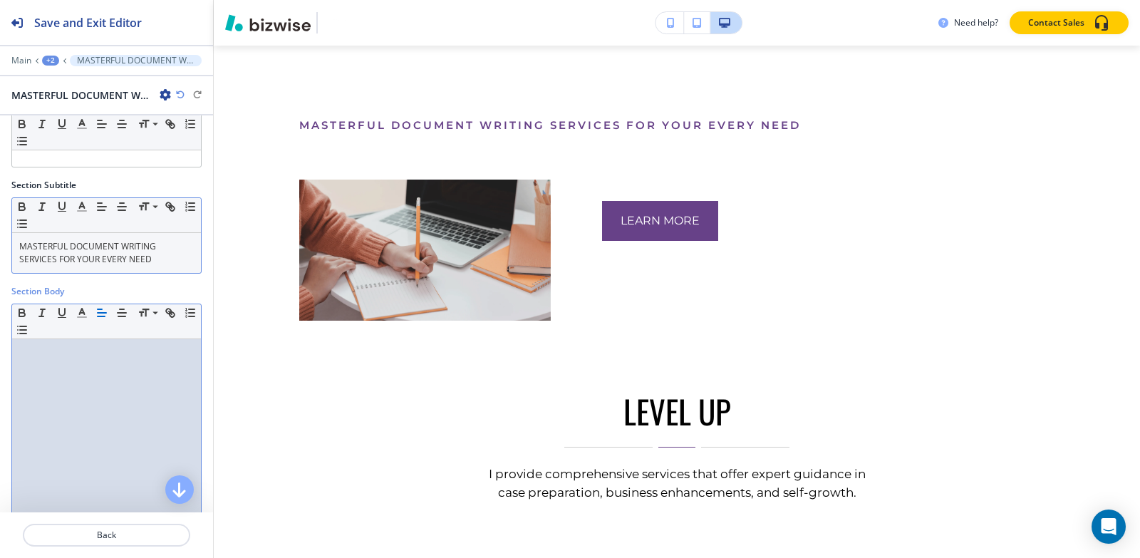
click at [103, 247] on p "MASTERFUL DOCUMENT WRITING SERVICES FOR YOUR EVERY NEED" at bounding box center [106, 253] width 175 height 26
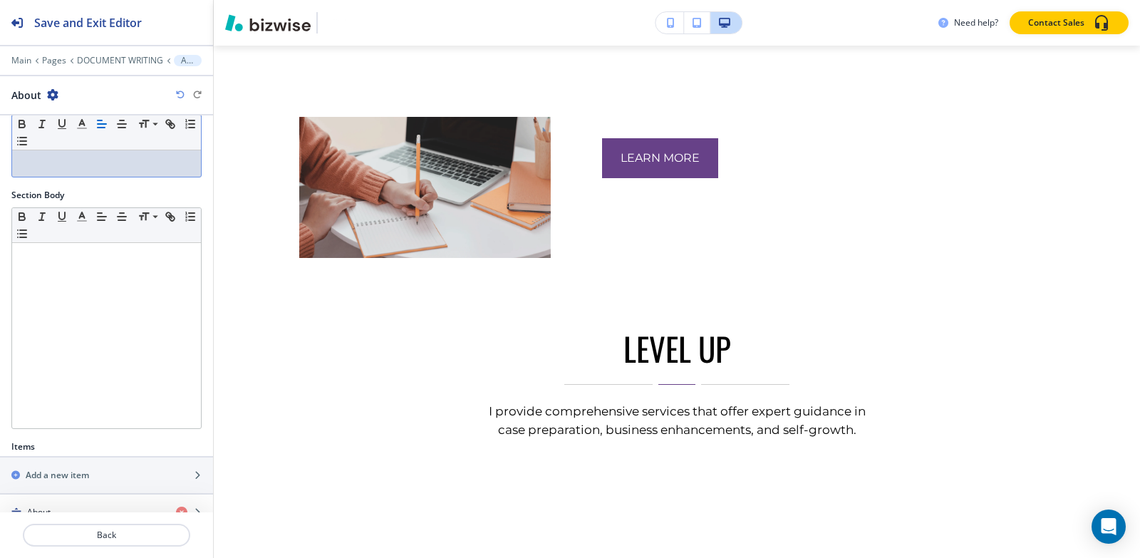
scroll to position [252, 0]
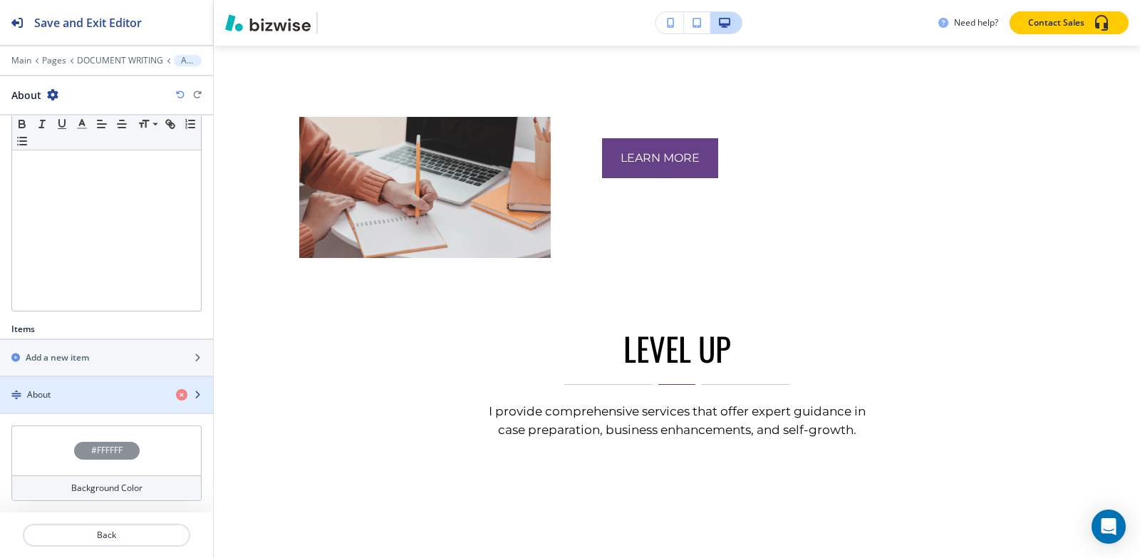
click at [68, 392] on div "About" at bounding box center [82, 394] width 165 height 13
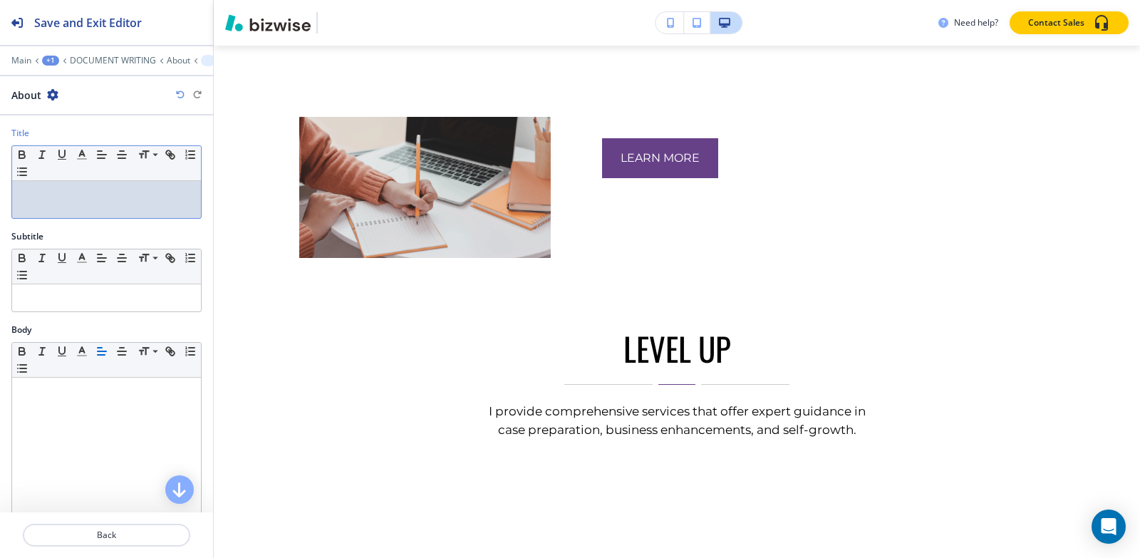
click at [68, 195] on p at bounding box center [106, 194] width 175 height 13
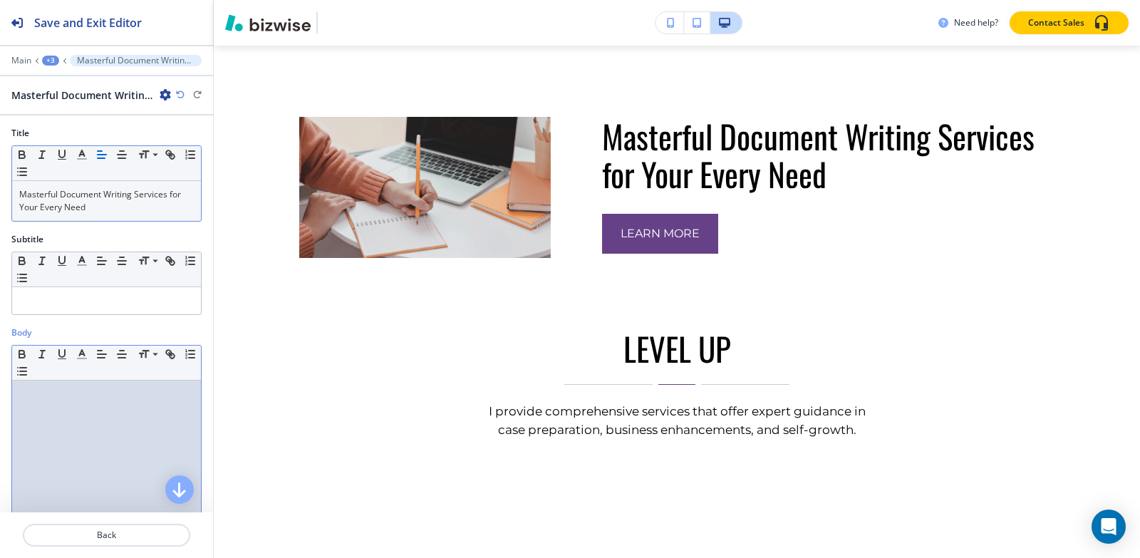
click at [61, 393] on p at bounding box center [106, 394] width 175 height 13
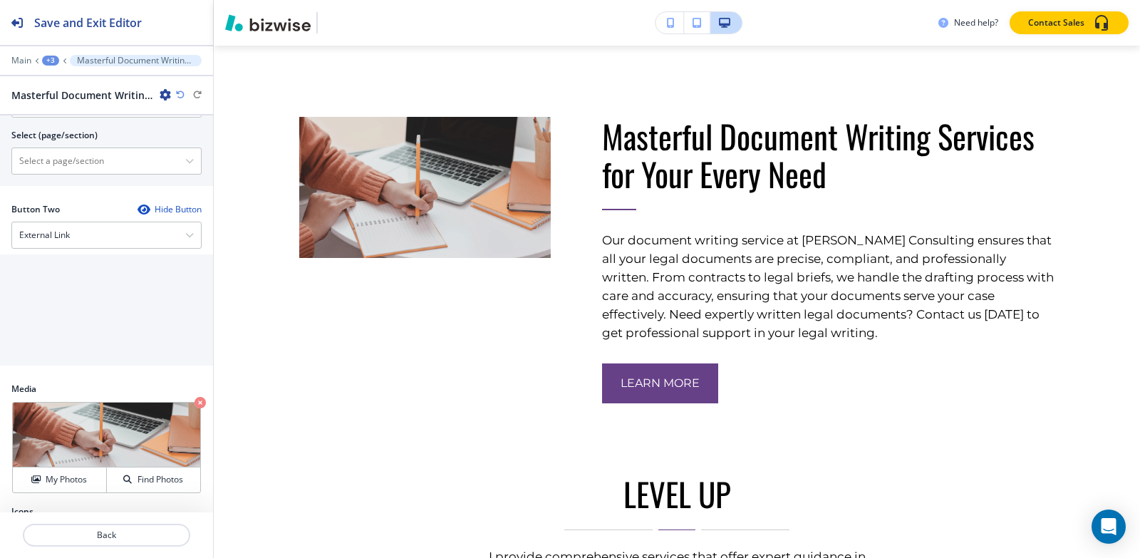
scroll to position [623, 0]
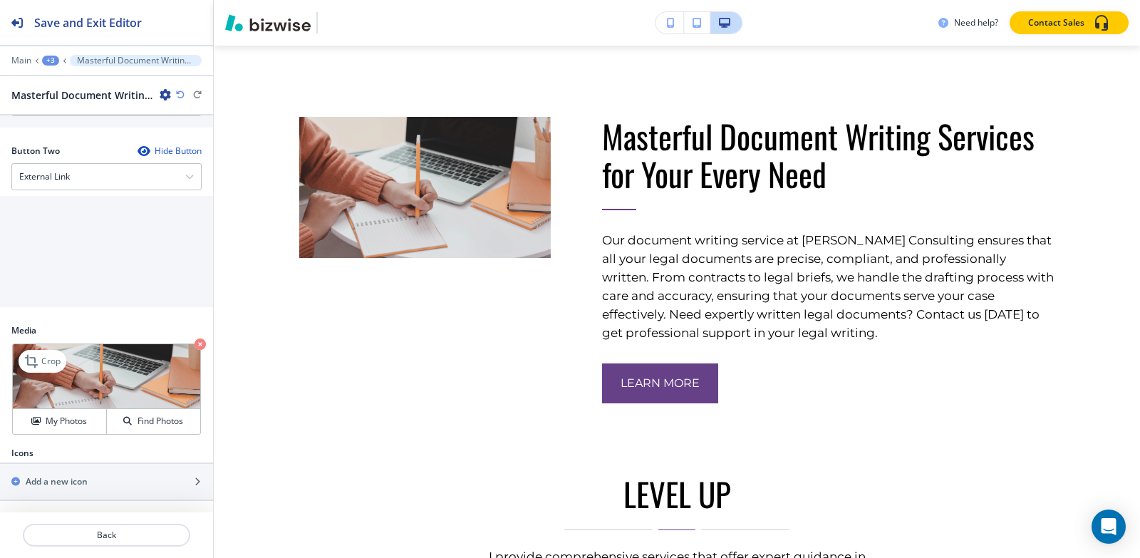
click at [31, 348] on img at bounding box center [106, 376] width 187 height 65
click at [38, 358] on icon at bounding box center [32, 361] width 17 height 17
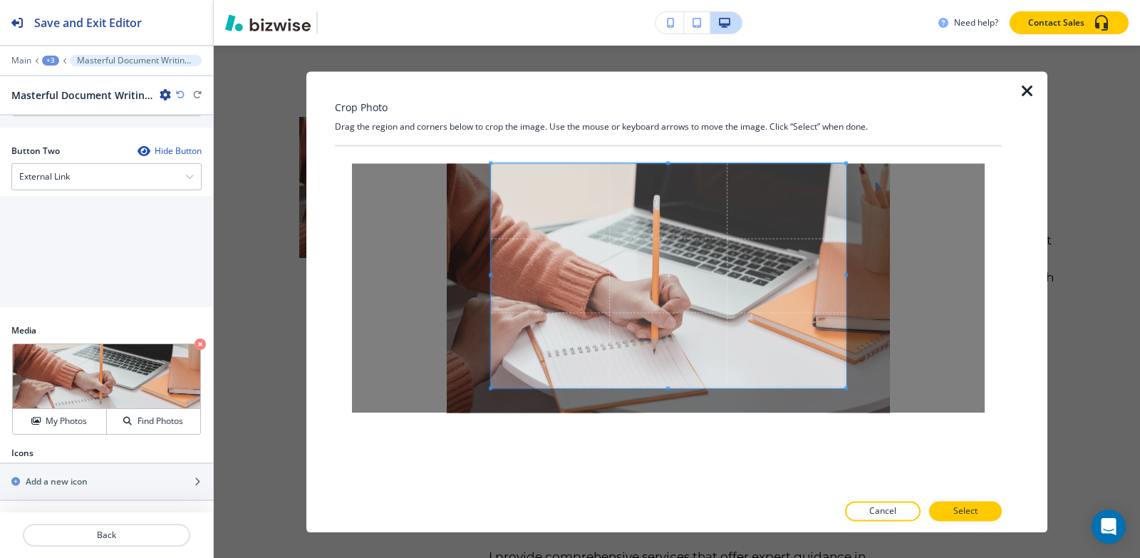
click at [681, 114] on div "Crop Photo Drag the region and corners below to crop the image. Use the mouse o…" at bounding box center [668, 301] width 667 height 461
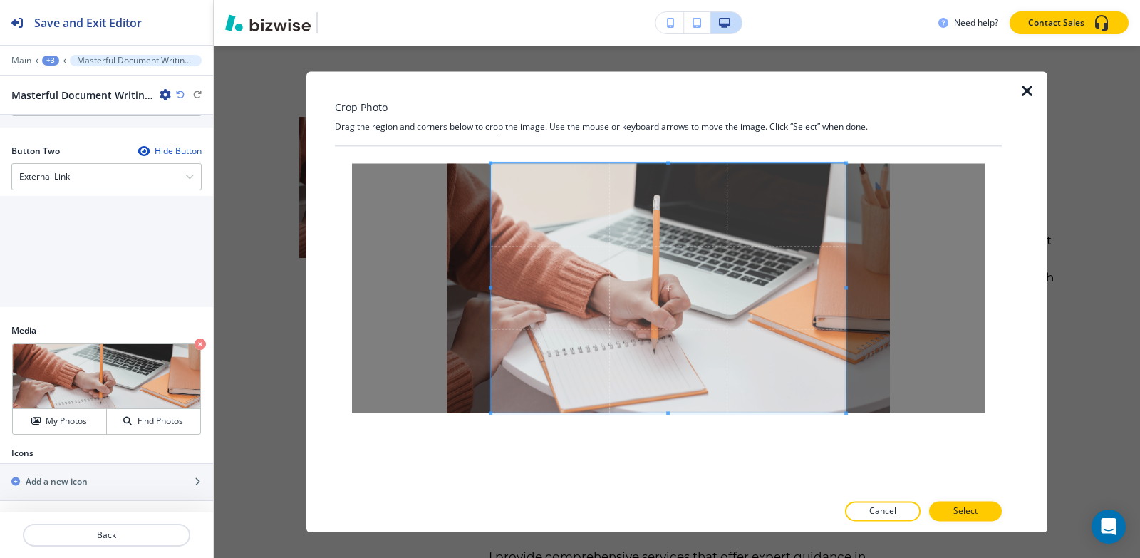
click at [693, 500] on div "Crop Photo Drag the region and corners below to crop the image. Use the mouse o…" at bounding box center [668, 301] width 667 height 461
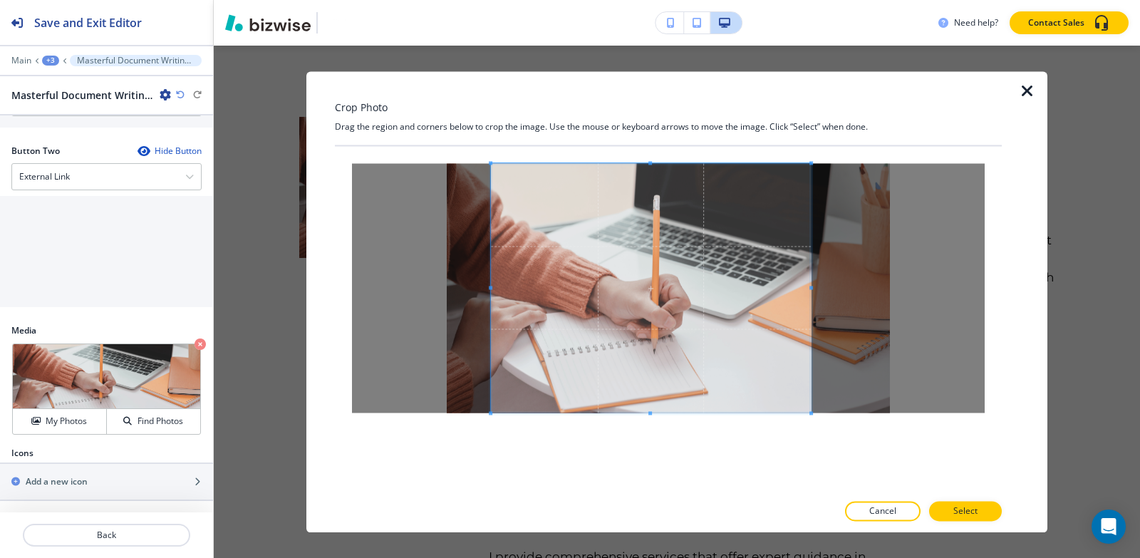
click at [807, 282] on div at bounding box center [651, 287] width 320 height 249
click at [502, 287] on span at bounding box center [504, 288] width 4 height 4
click at [963, 507] on p "Select" at bounding box center [966, 511] width 24 height 13
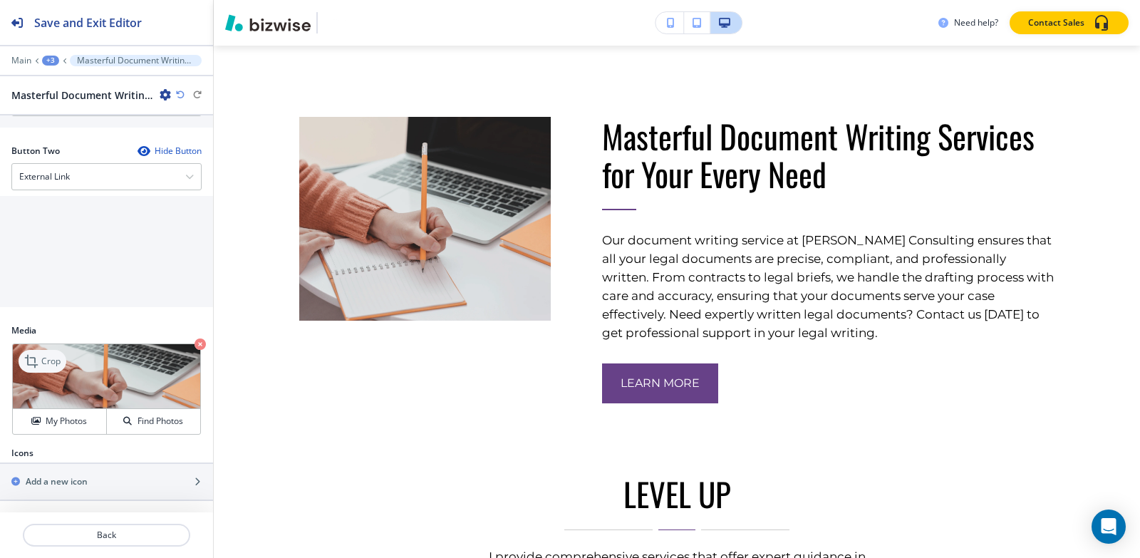
click at [33, 357] on icon at bounding box center [31, 361] width 13 height 13
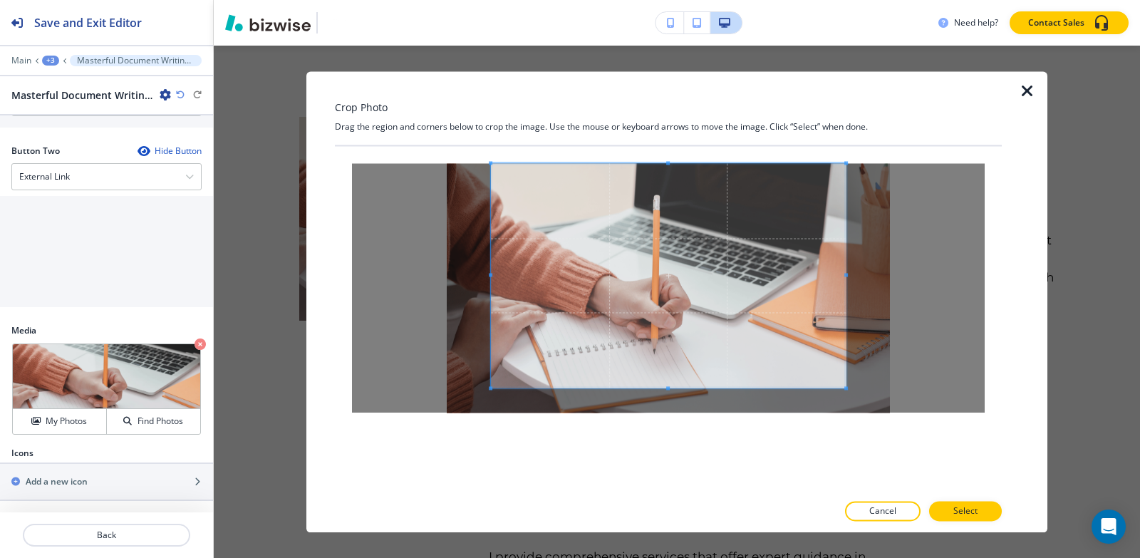
click at [668, 109] on div "Crop Photo Drag the region and corners below to crop the image. Use the mouse o…" at bounding box center [668, 301] width 667 height 461
click at [669, 458] on div at bounding box center [668, 319] width 667 height 346
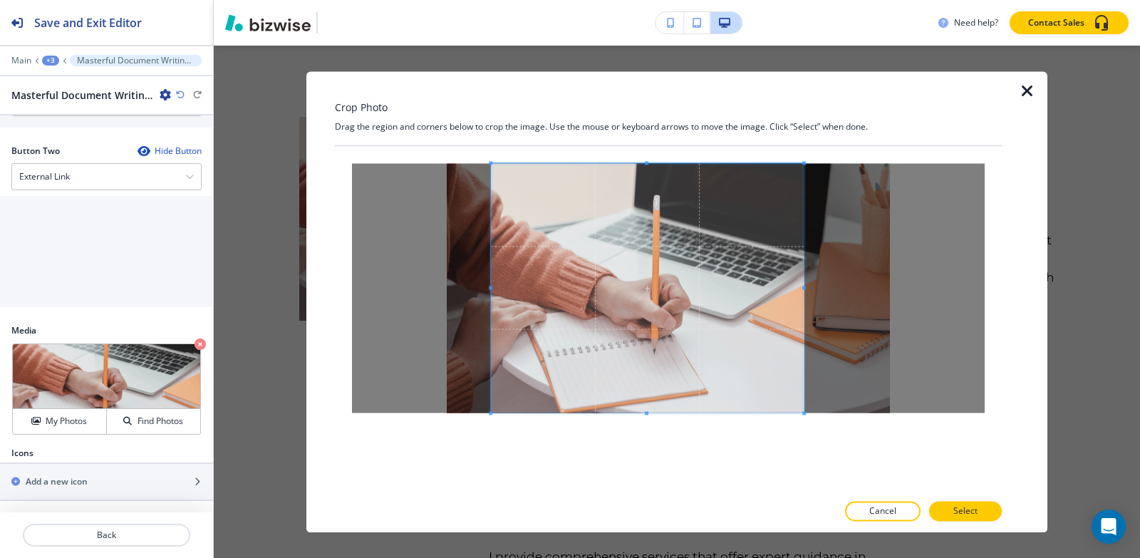
click at [804, 284] on div at bounding box center [647, 287] width 313 height 249
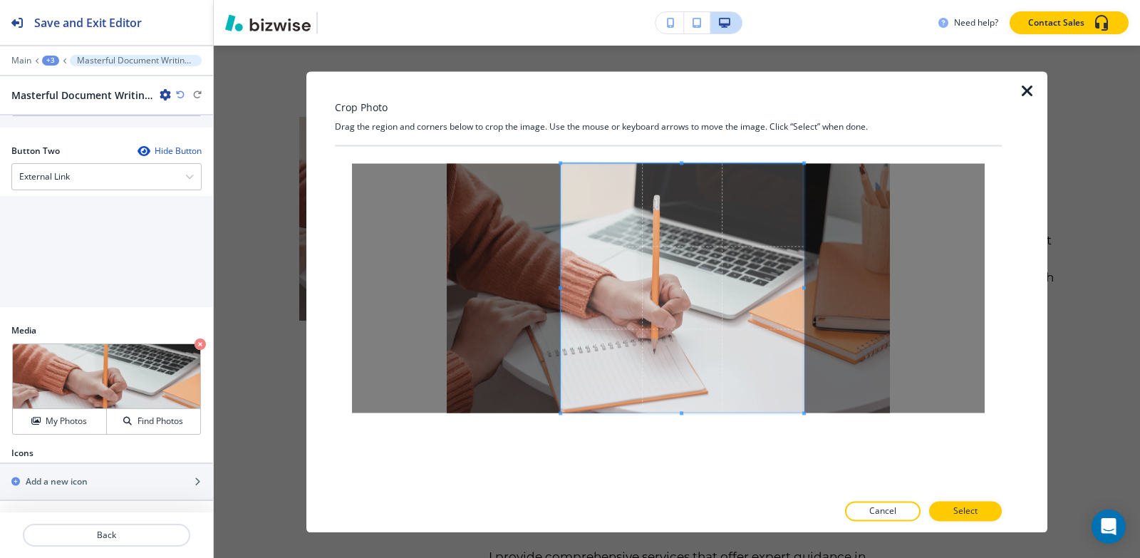
click at [559, 286] on span at bounding box center [561, 288] width 4 height 4
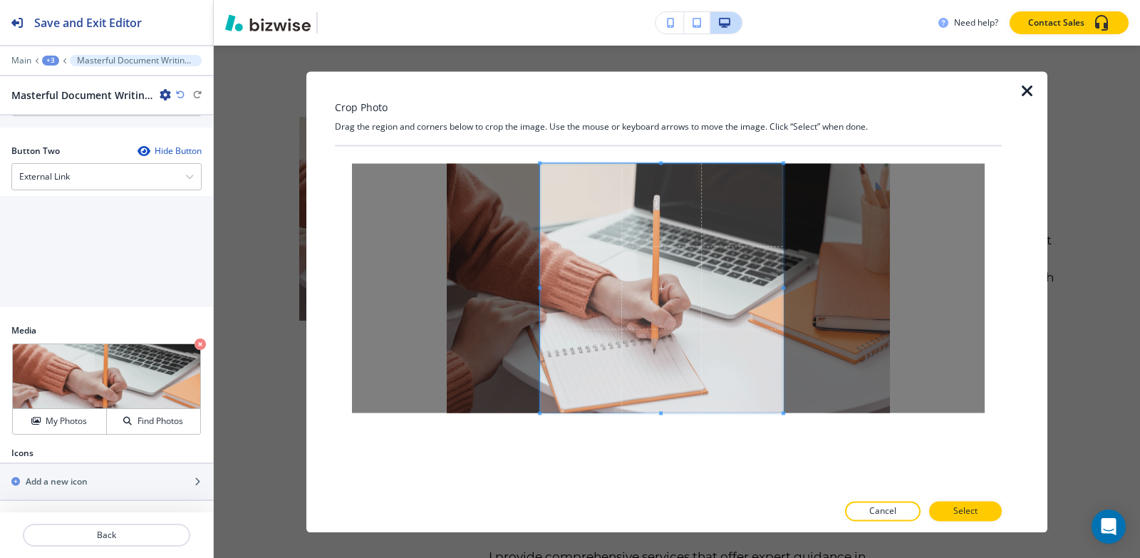
click at [710, 288] on span at bounding box center [661, 287] width 243 height 249
click at [769, 286] on span at bounding box center [770, 288] width 4 height 4
click at [727, 297] on span at bounding box center [655, 287] width 229 height 249
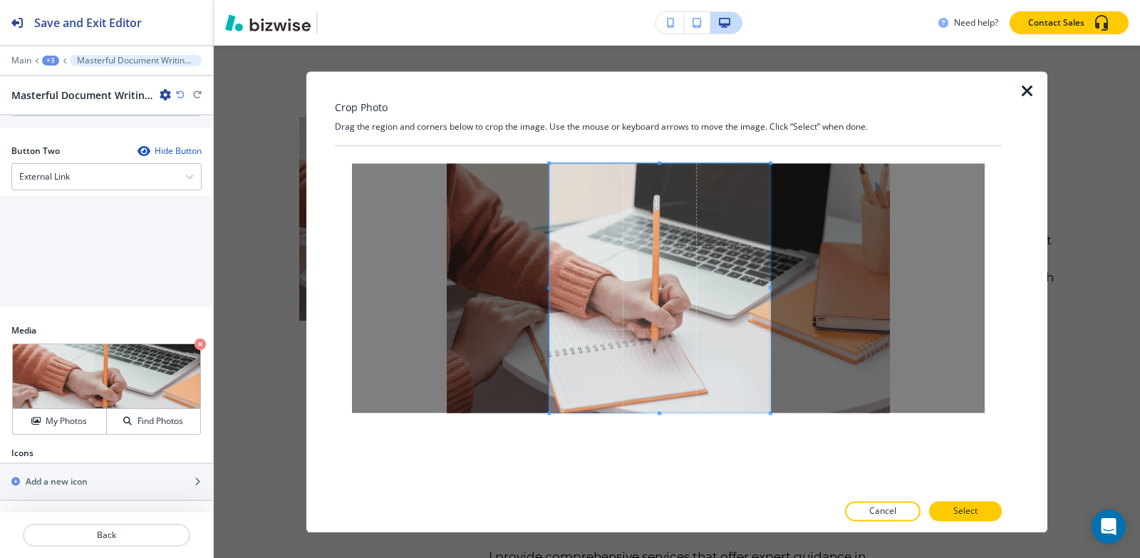
click at [549, 287] on span at bounding box center [549, 288] width 4 height 4
click at [983, 517] on button "Select" at bounding box center [965, 511] width 73 height 20
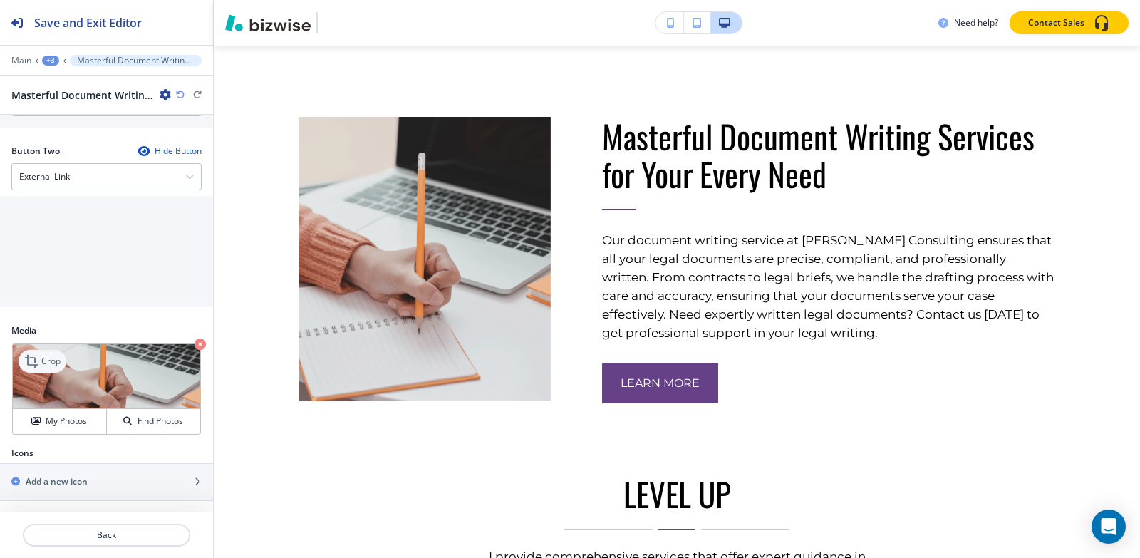
click at [43, 356] on p "Crop" at bounding box center [50, 361] width 19 height 13
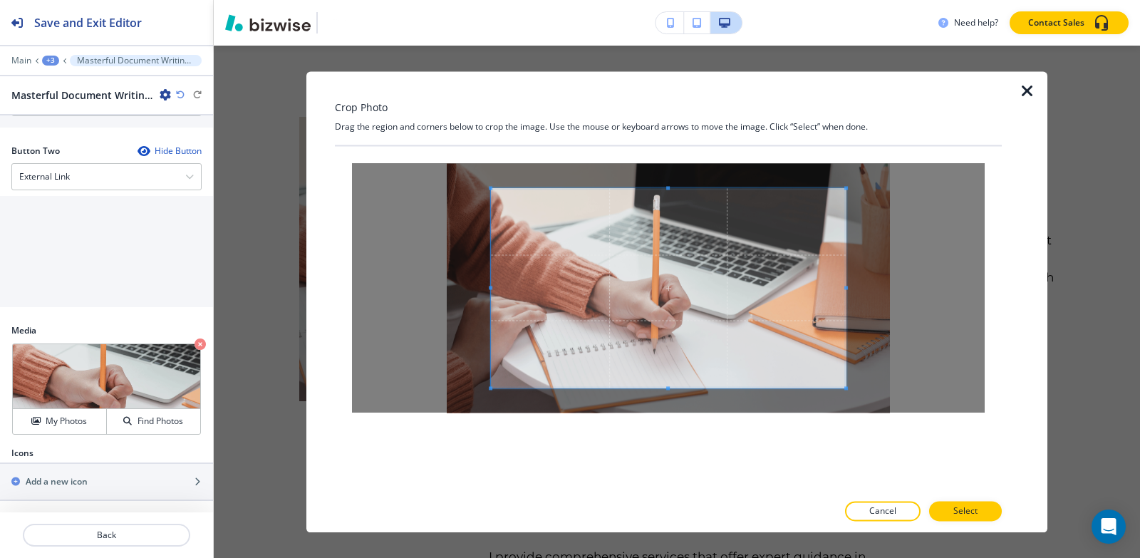
click at [668, 185] on div at bounding box center [668, 287] width 633 height 249
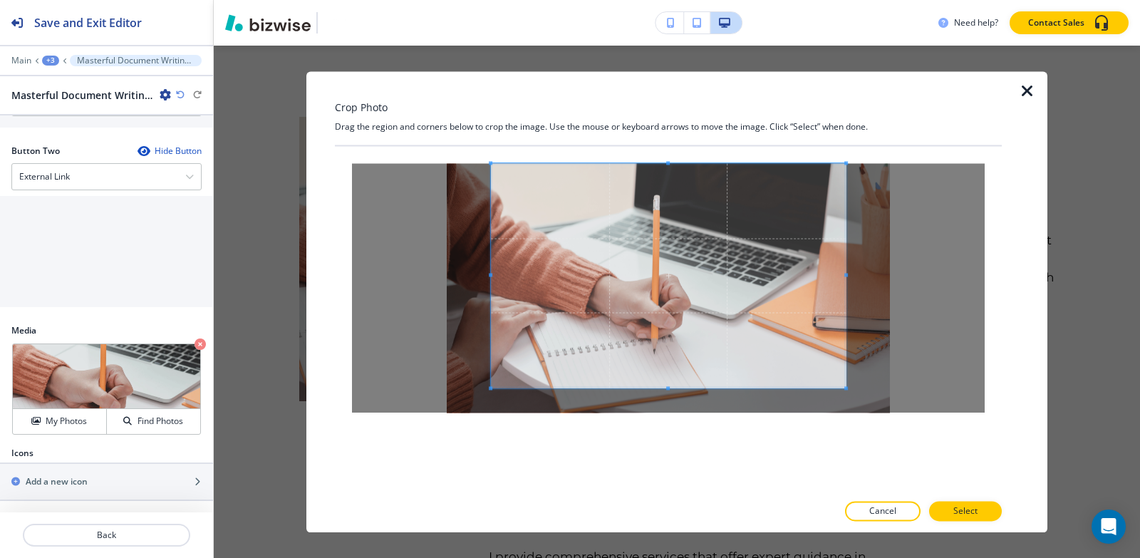
click at [676, 115] on div "Crop Photo Drag the region and corners below to crop the image. Use the mouse o…" at bounding box center [668, 301] width 667 height 461
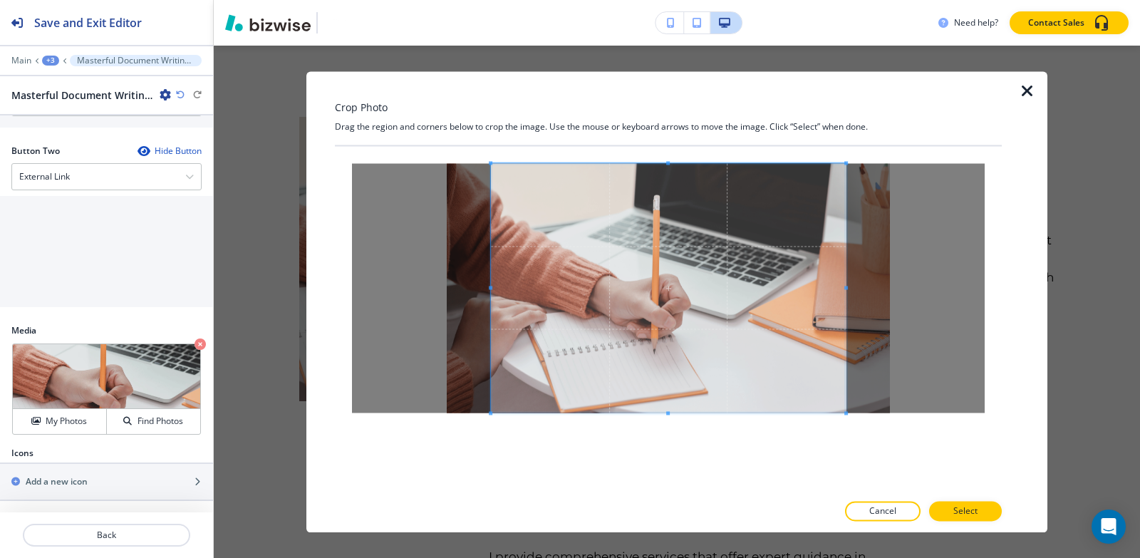
click at [685, 470] on div at bounding box center [668, 319] width 667 height 346
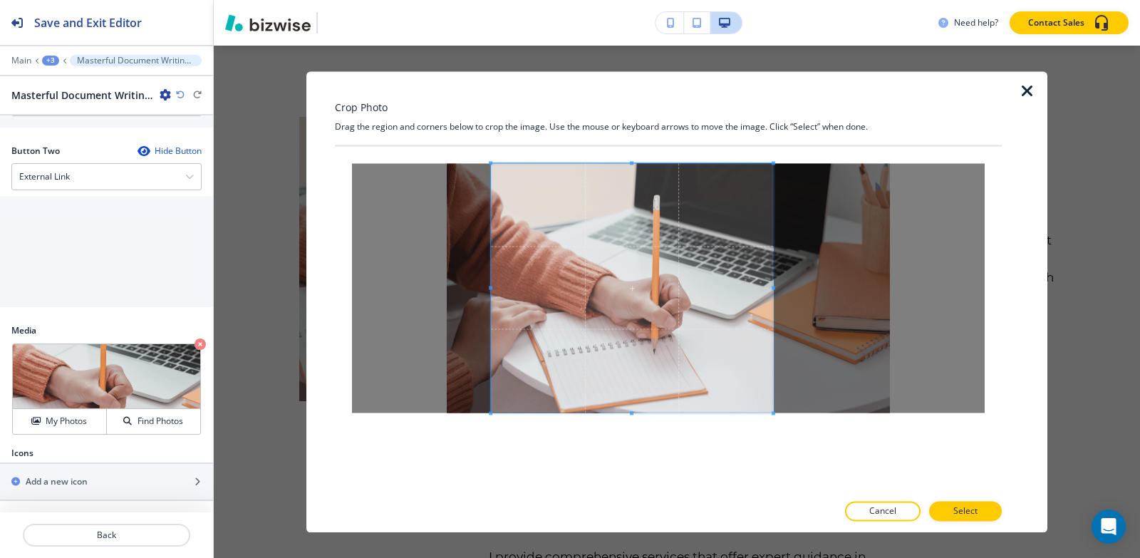
click at [772, 286] on span at bounding box center [774, 288] width 4 height 4
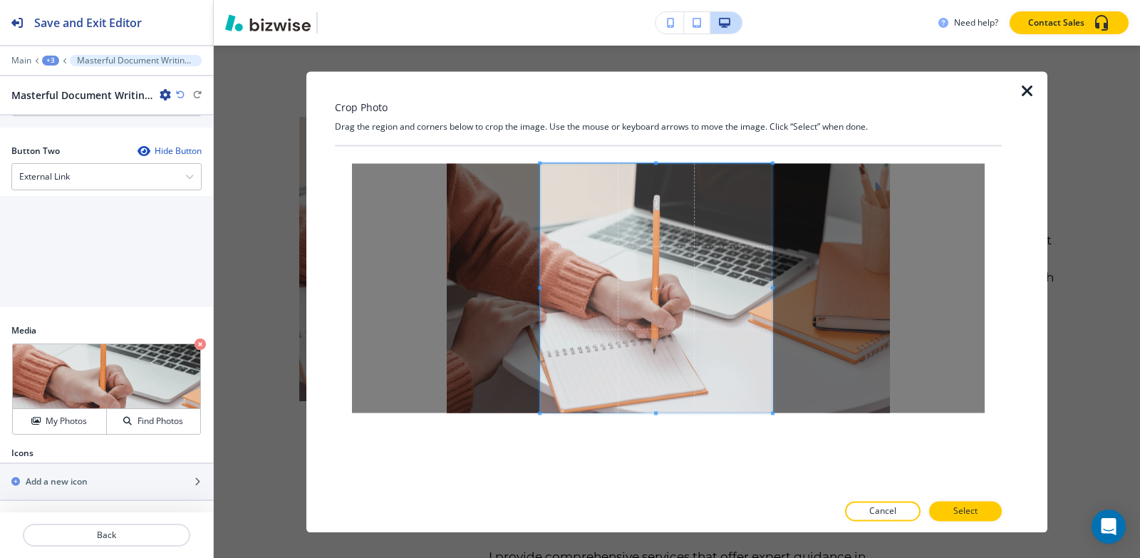
click at [540, 293] on div at bounding box center [656, 287] width 232 height 249
click at [636, 296] on span at bounding box center [654, 287] width 232 height 249
click at [765, 288] on span at bounding box center [767, 288] width 4 height 4
click at [732, 303] on span at bounding box center [655, 287] width 226 height 249
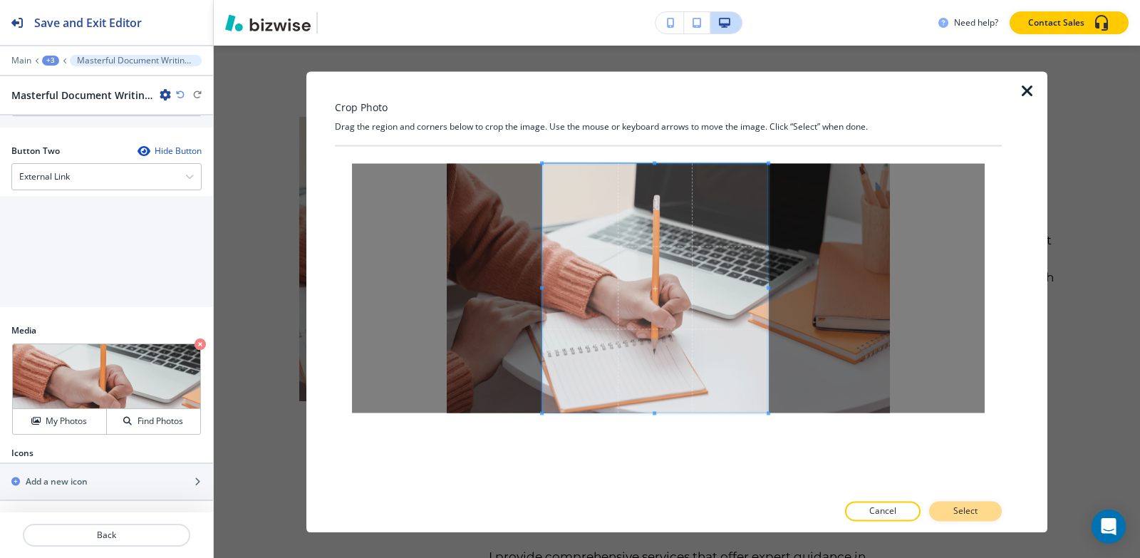
click at [964, 509] on p "Select" at bounding box center [966, 511] width 24 height 13
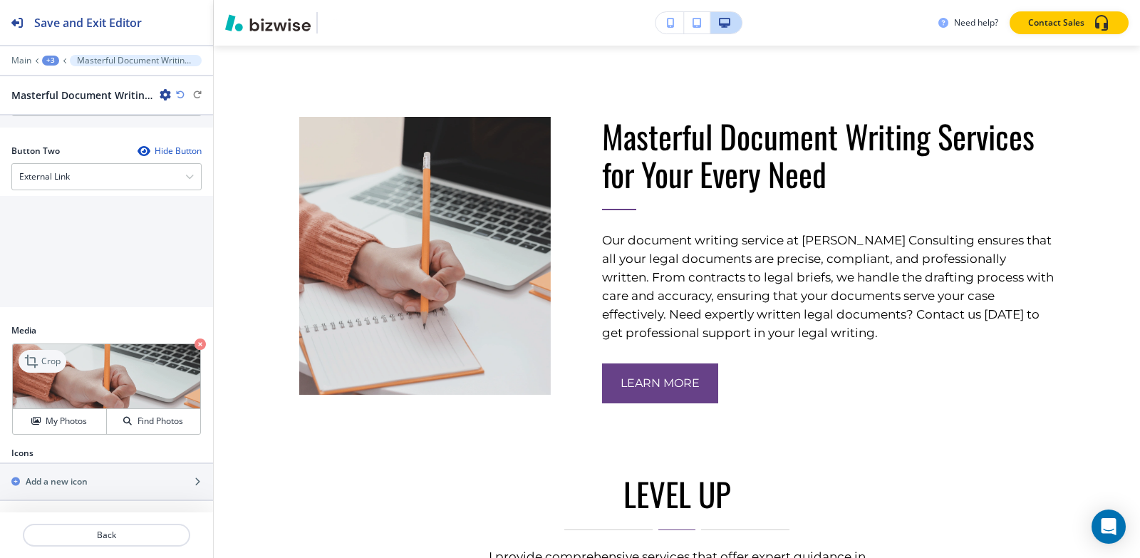
click at [56, 359] on p "Crop" at bounding box center [50, 361] width 19 height 13
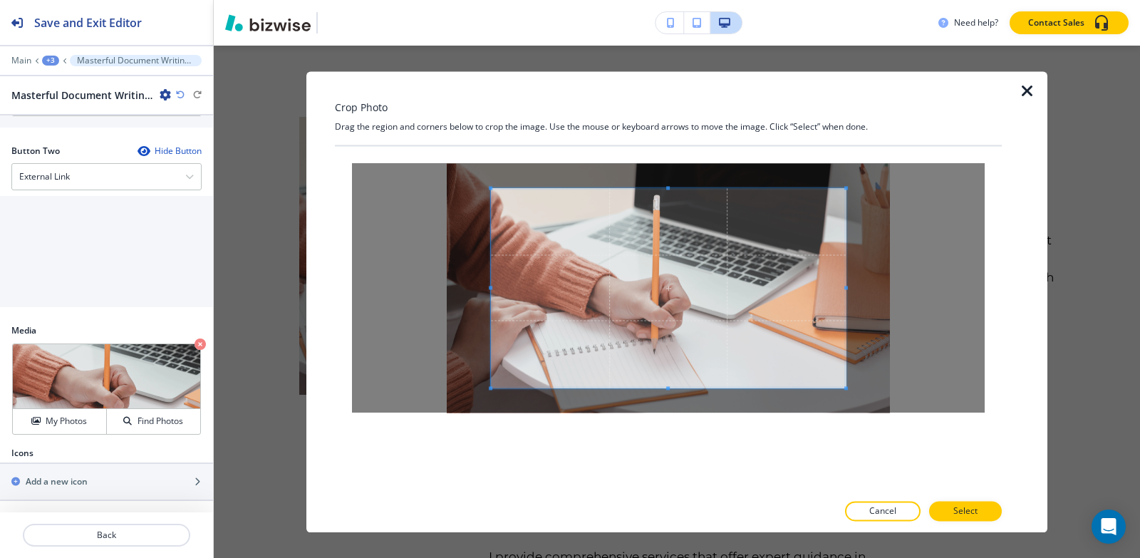
click at [666, 94] on div "Crop Photo Drag the region and corners below to crop the image. Use the mouse o…" at bounding box center [668, 301] width 667 height 461
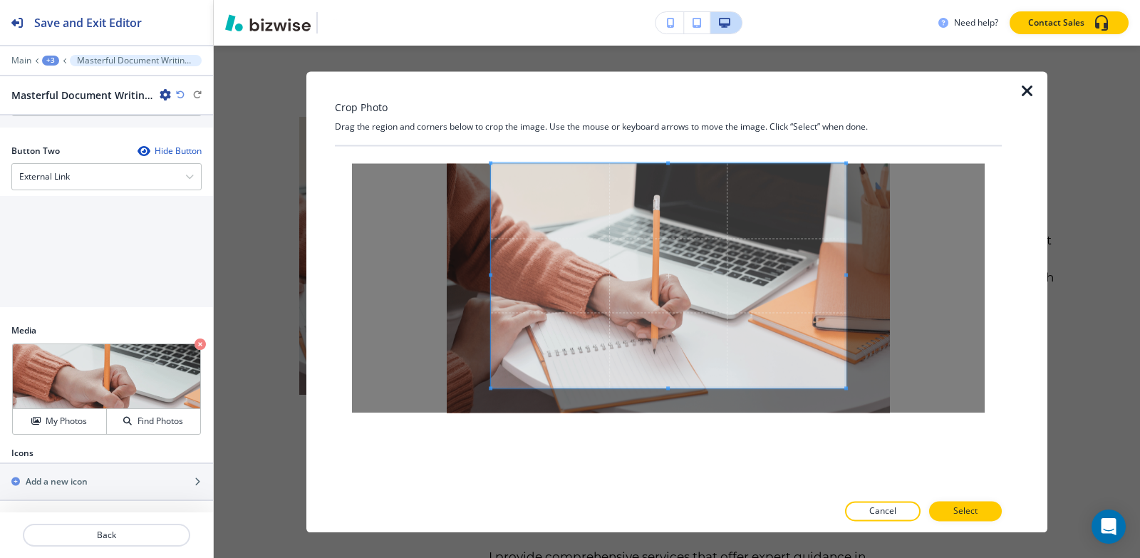
click at [678, 506] on div "Crop Photo Drag the region and corners below to crop the image. Use the mouse o…" at bounding box center [668, 301] width 667 height 461
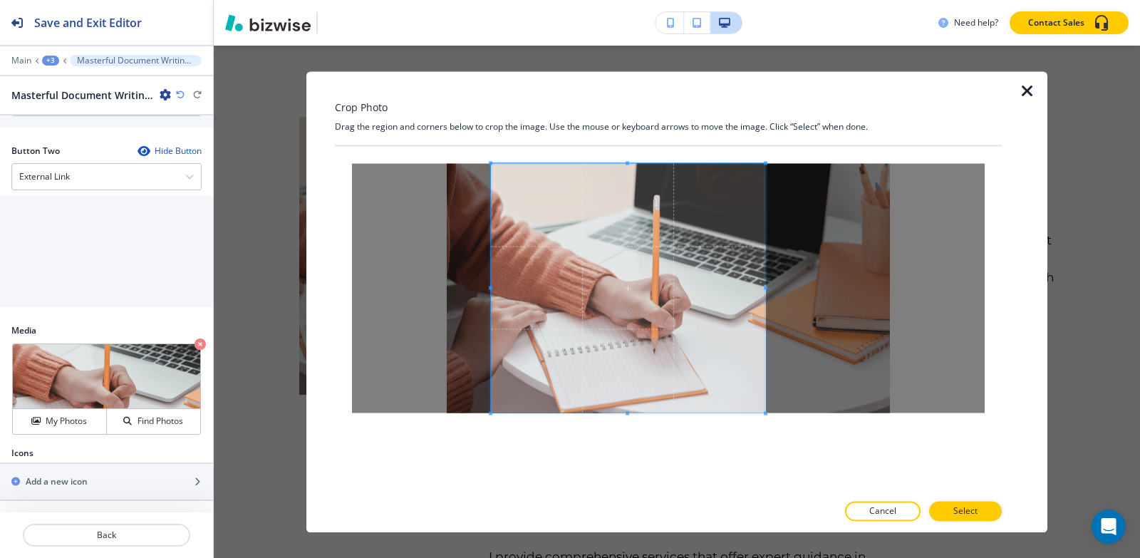
click at [764, 286] on span at bounding box center [766, 288] width 4 height 4
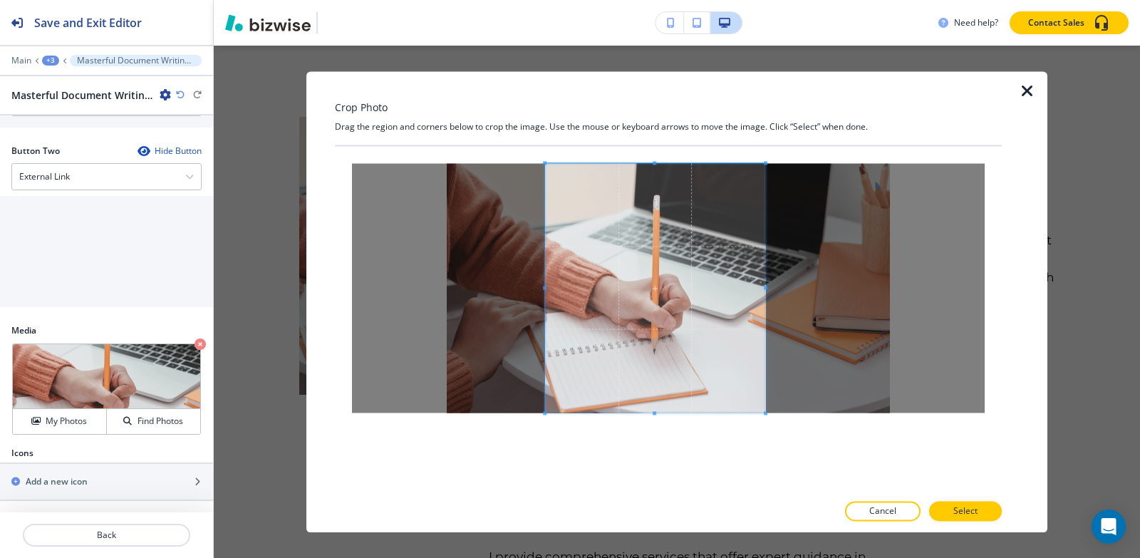
click at [544, 288] on span at bounding box center [545, 288] width 4 height 4
click at [761, 287] on span at bounding box center [761, 288] width 4 height 4
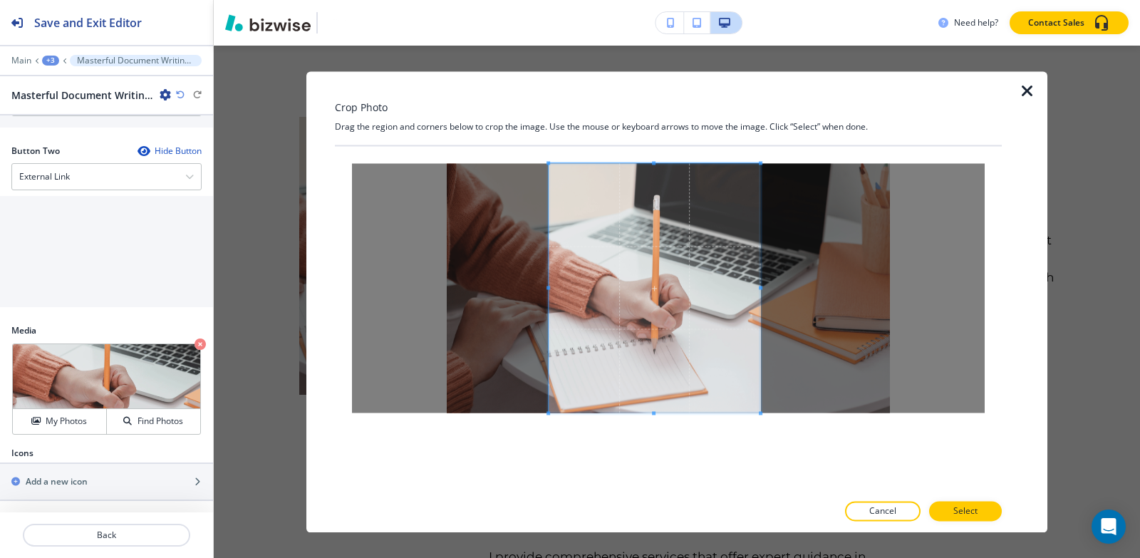
click at [547, 286] on span at bounding box center [549, 288] width 4 height 4
click at [961, 510] on p "Select" at bounding box center [966, 511] width 24 height 13
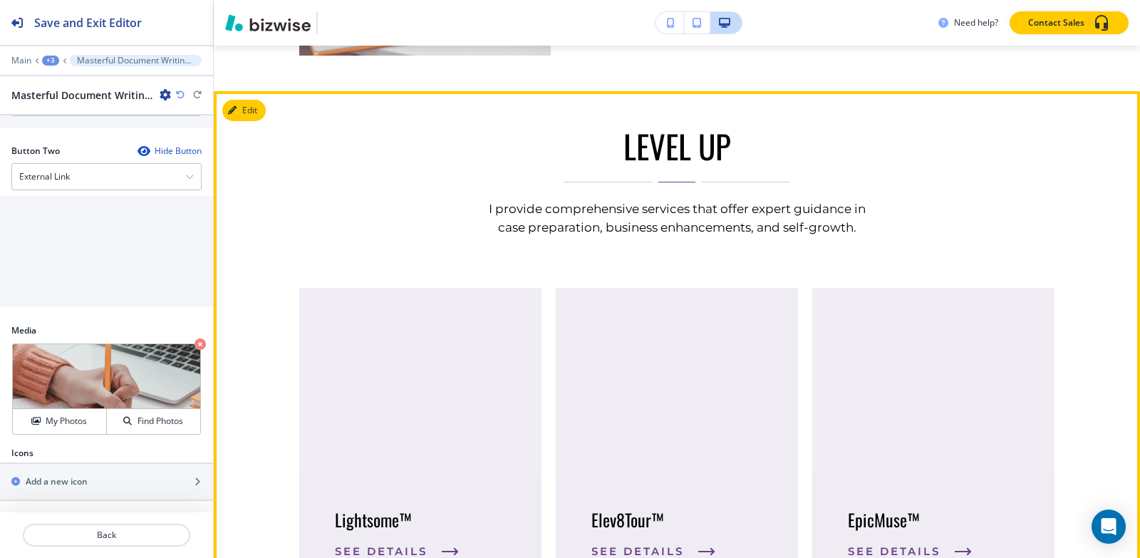
scroll to position [1169, 0]
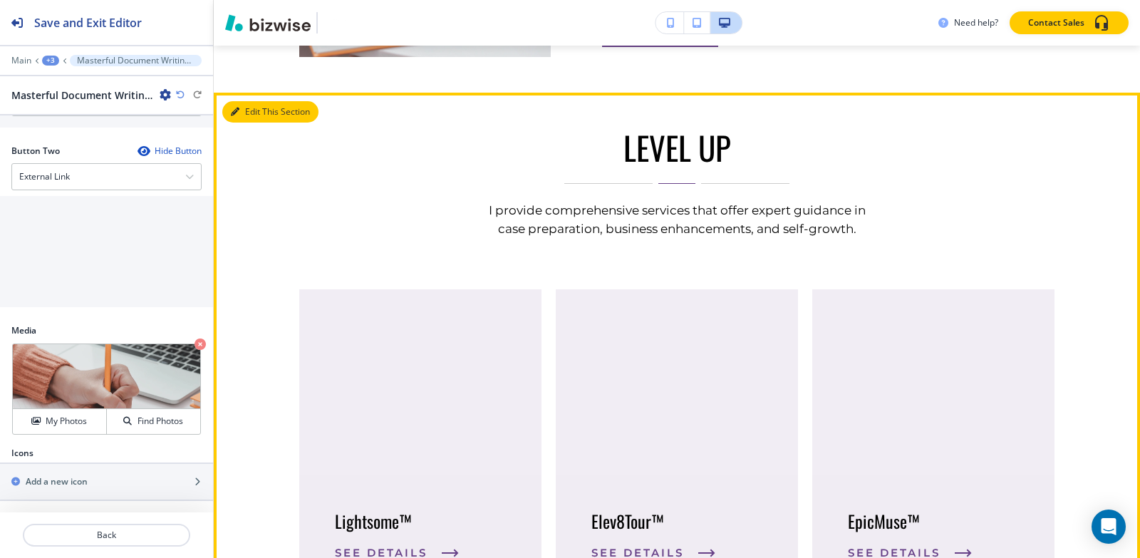
click at [241, 111] on button "Edit This Section" at bounding box center [270, 111] width 96 height 21
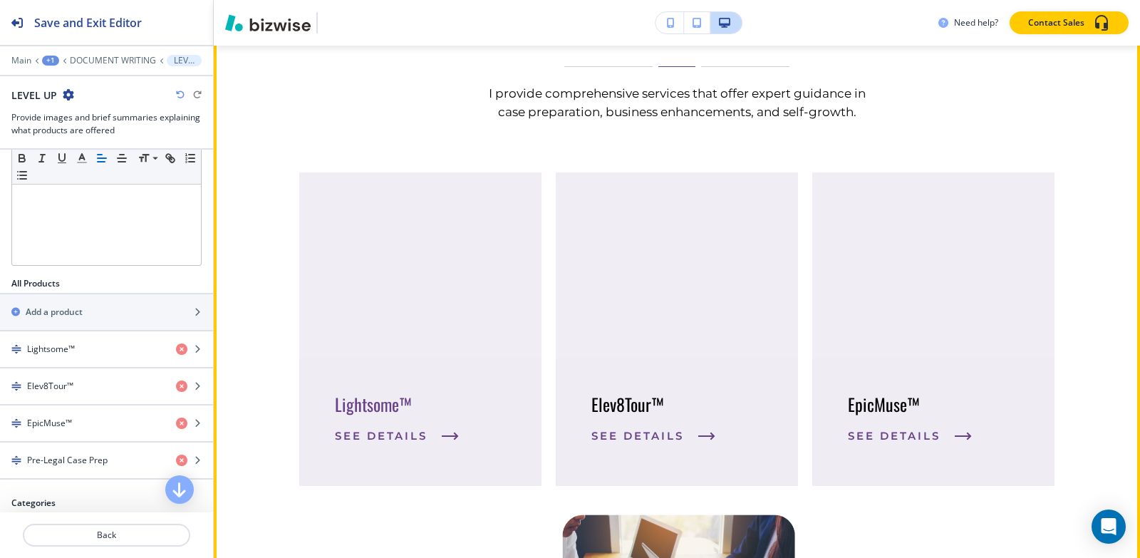
scroll to position [1353, 0]
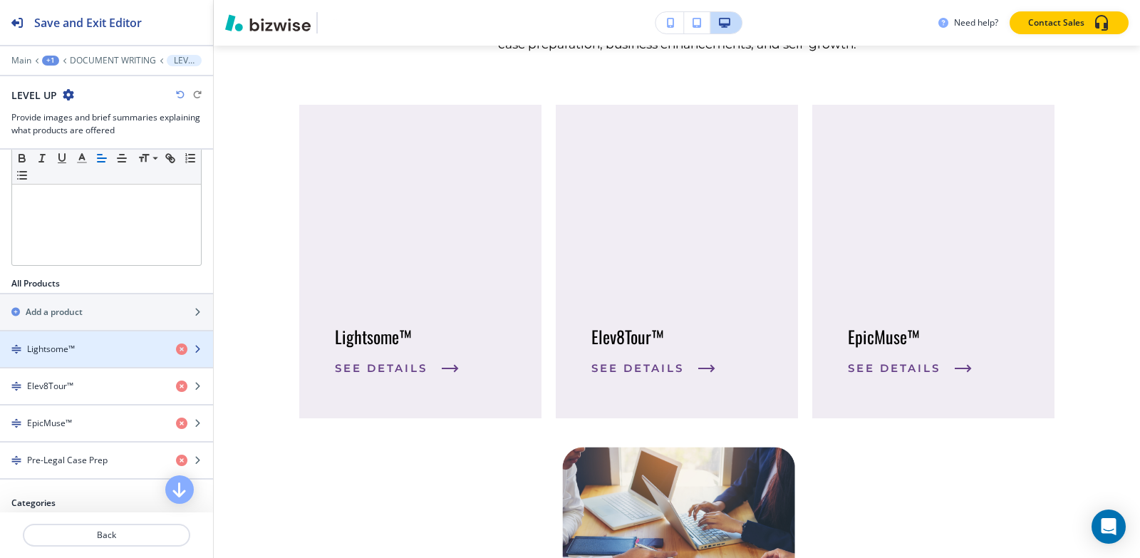
click at [58, 356] on div "button" at bounding box center [106, 361] width 213 height 11
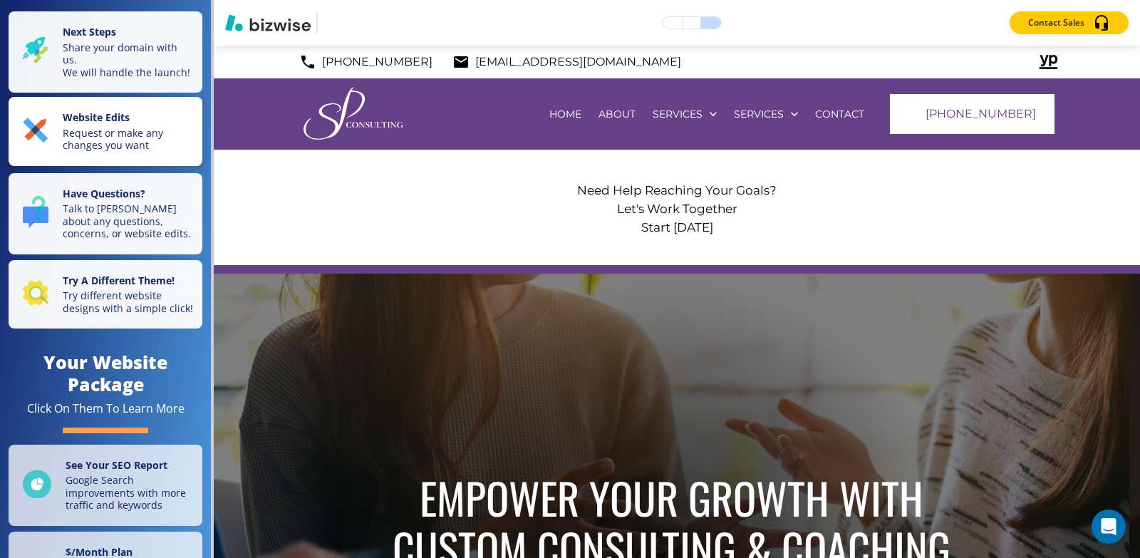
click at [103, 140] on p "Request or make any changes you want" at bounding box center [128, 139] width 131 height 25
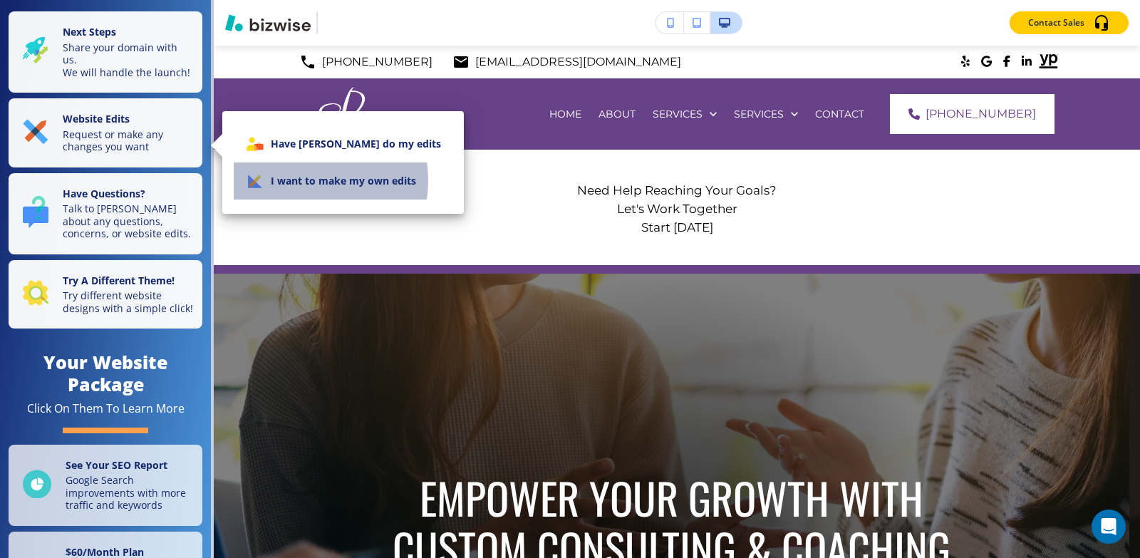
click at [296, 180] on li "I want to make my own edits" at bounding box center [343, 180] width 219 height 37
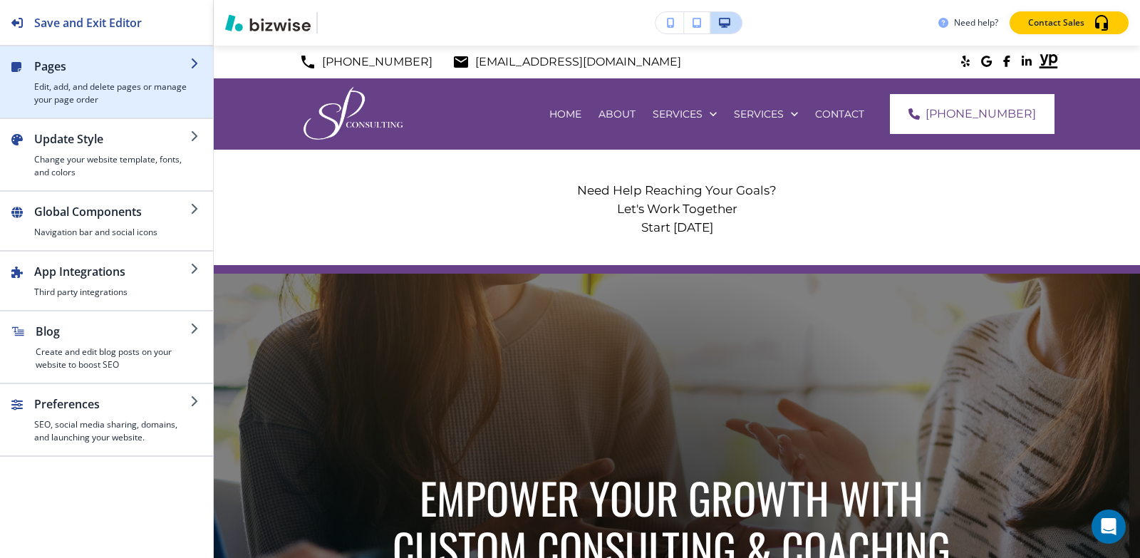
click at [71, 65] on h2 "Pages" at bounding box center [112, 66] width 156 height 17
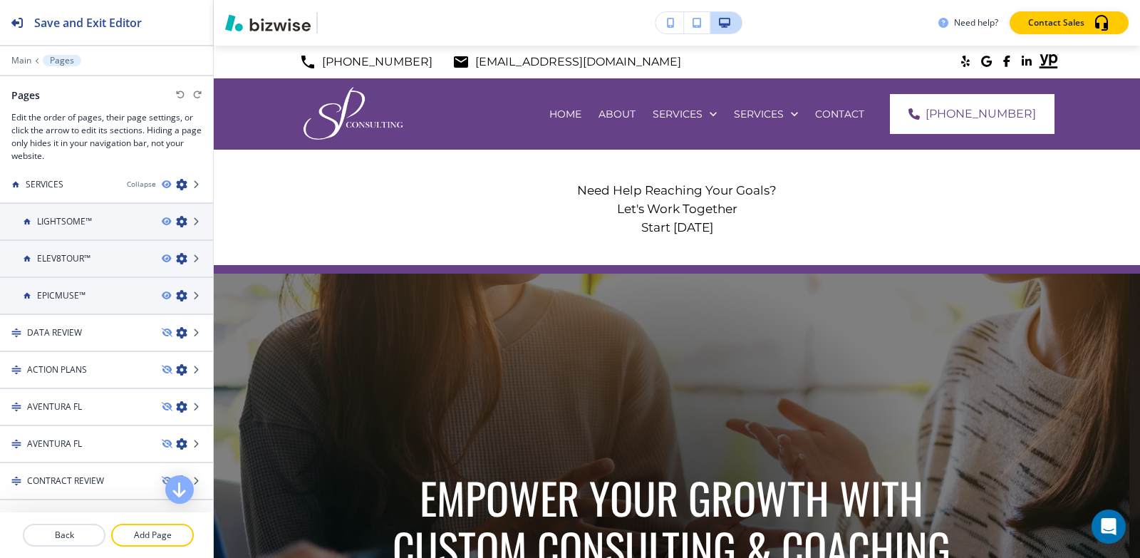
scroll to position [143, 0]
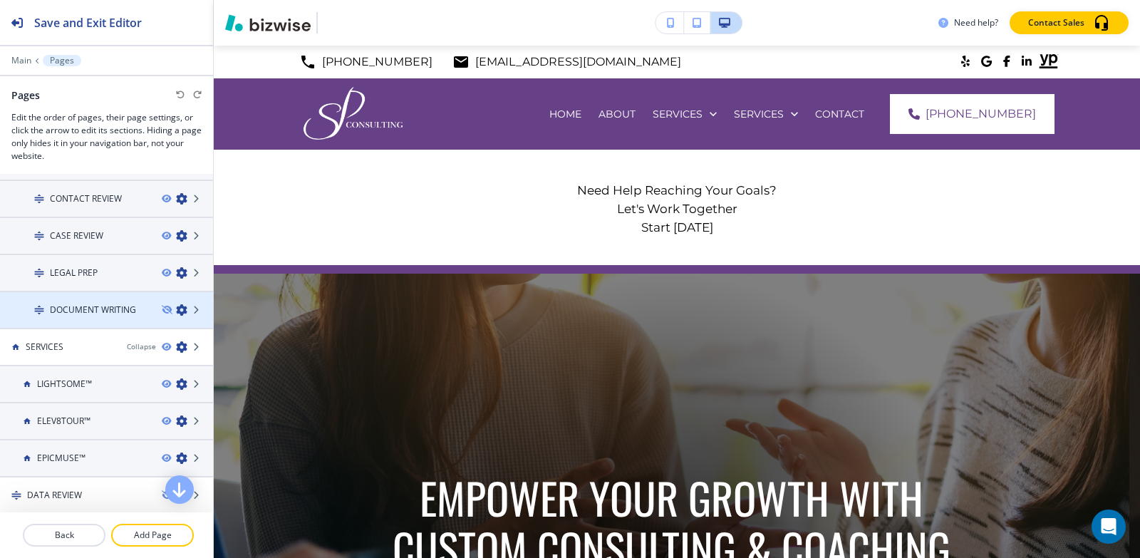
click at [61, 302] on div at bounding box center [106, 297] width 213 height 11
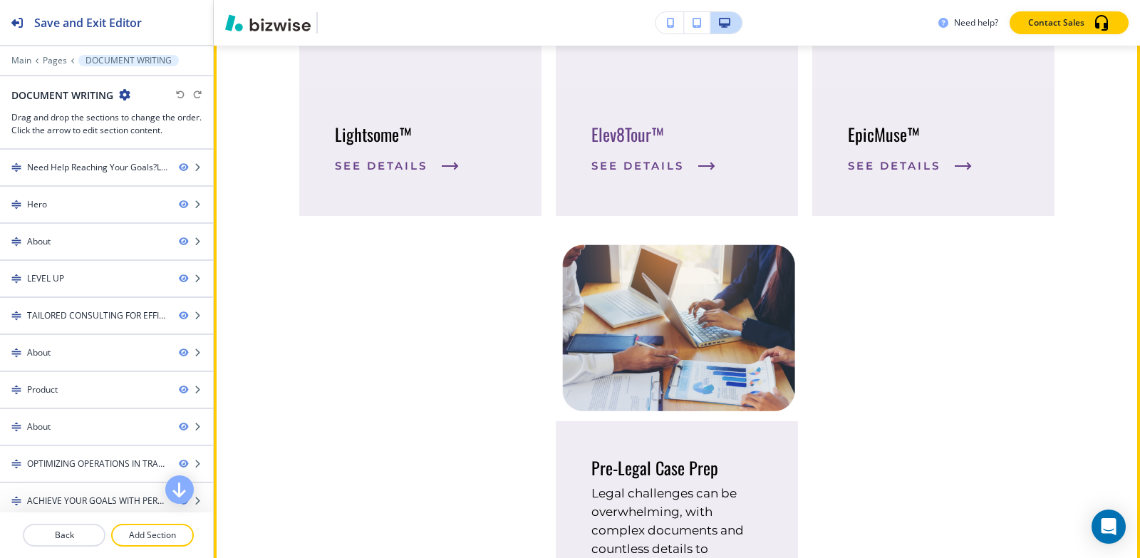
scroll to position [1639, 0]
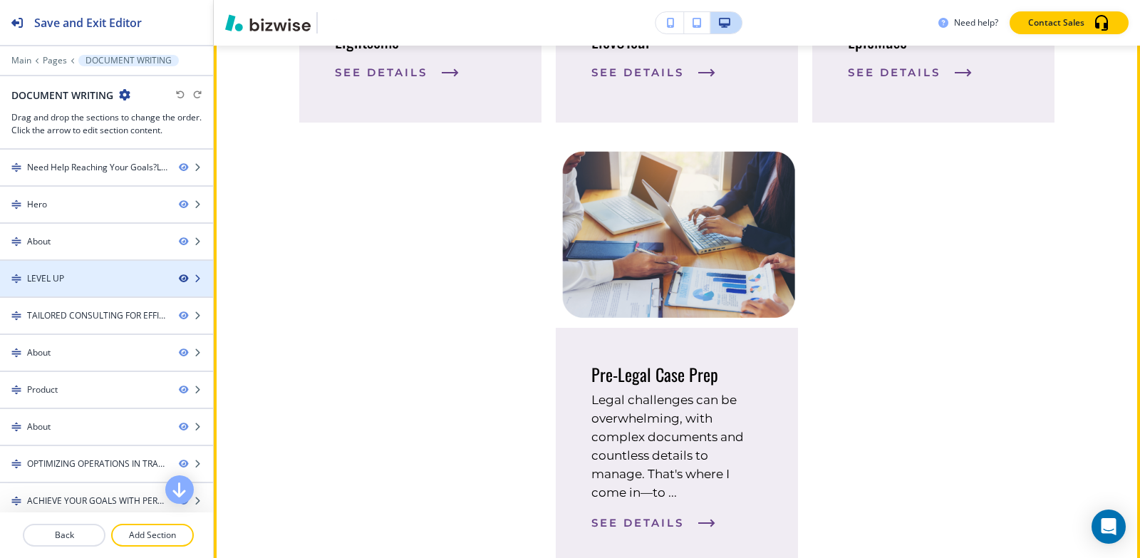
click at [179, 279] on icon "button" at bounding box center [183, 278] width 9 height 9
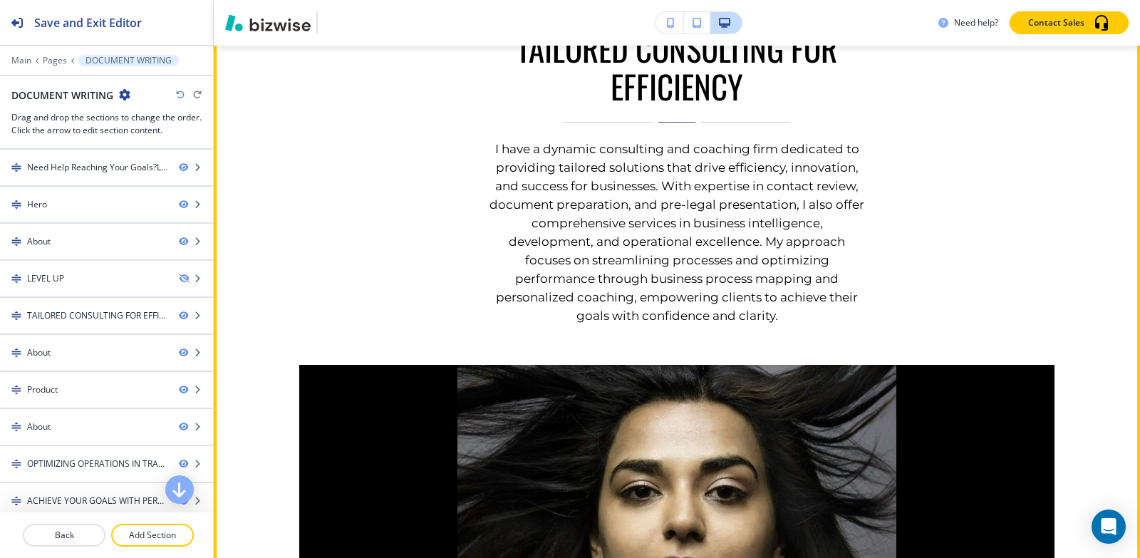
scroll to position [1283, 0]
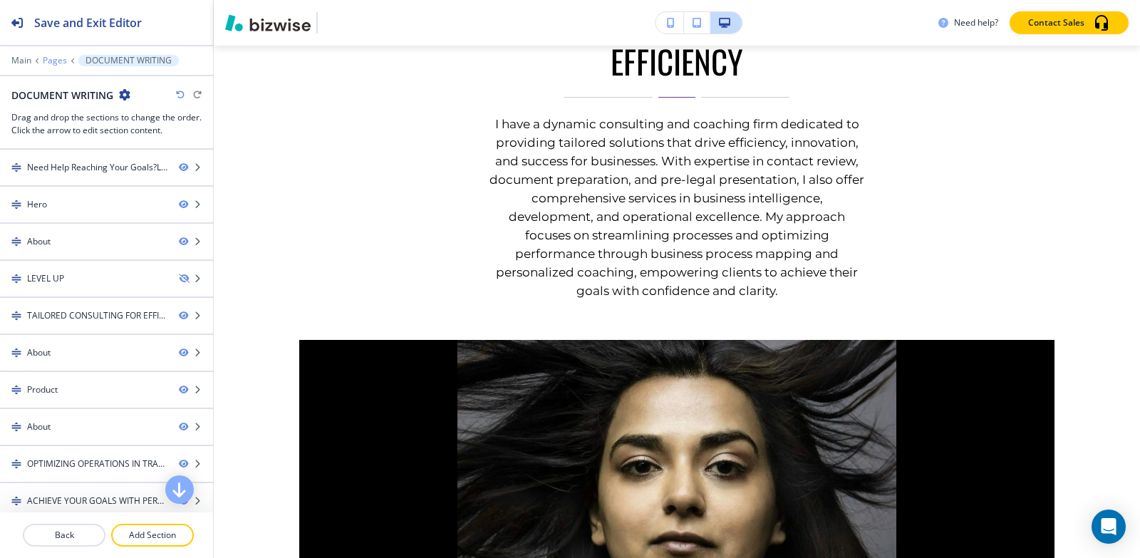
click at [56, 61] on p "Pages" at bounding box center [55, 61] width 24 height 10
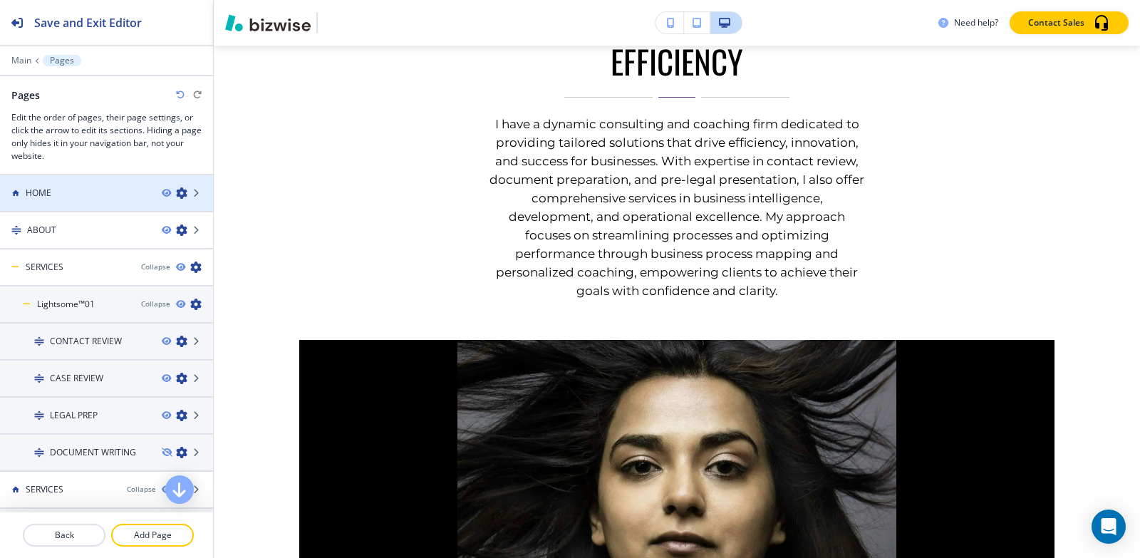
click at [29, 198] on h4 "HOME" at bounding box center [39, 193] width 26 height 13
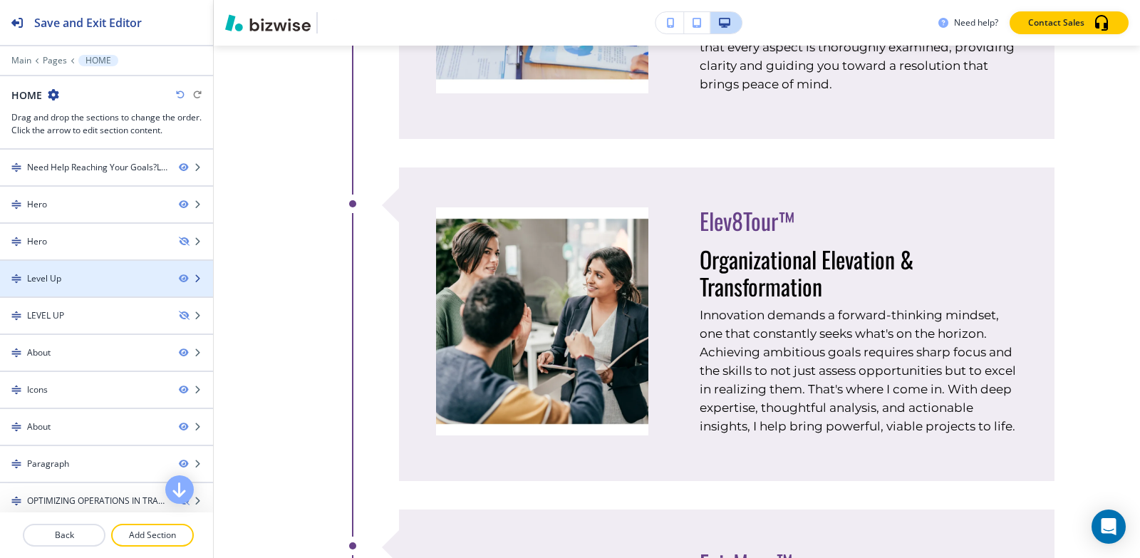
scroll to position [0, 0]
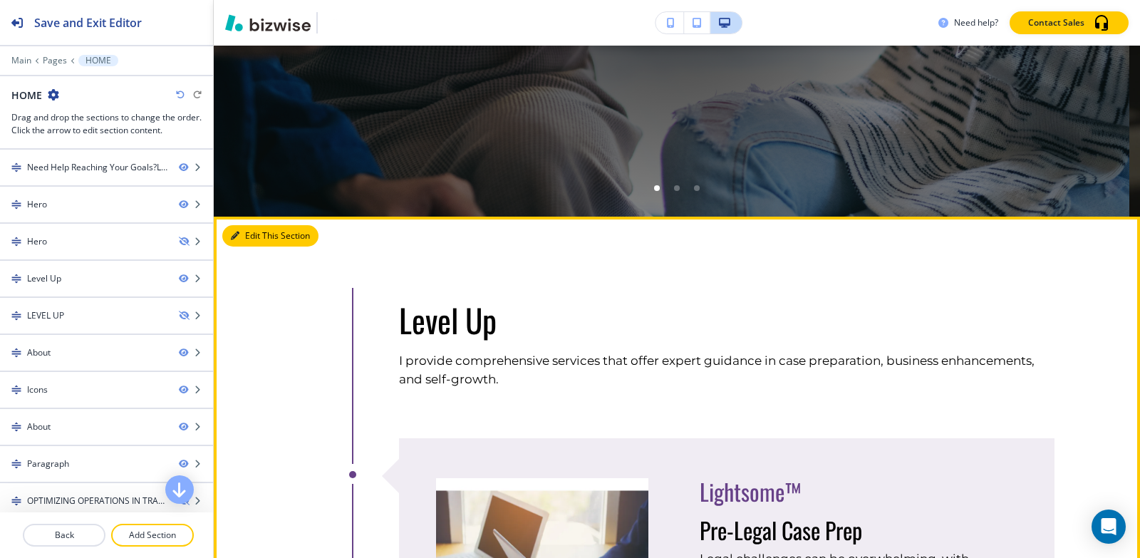
click at [256, 234] on button "Edit This Section" at bounding box center [270, 235] width 96 height 21
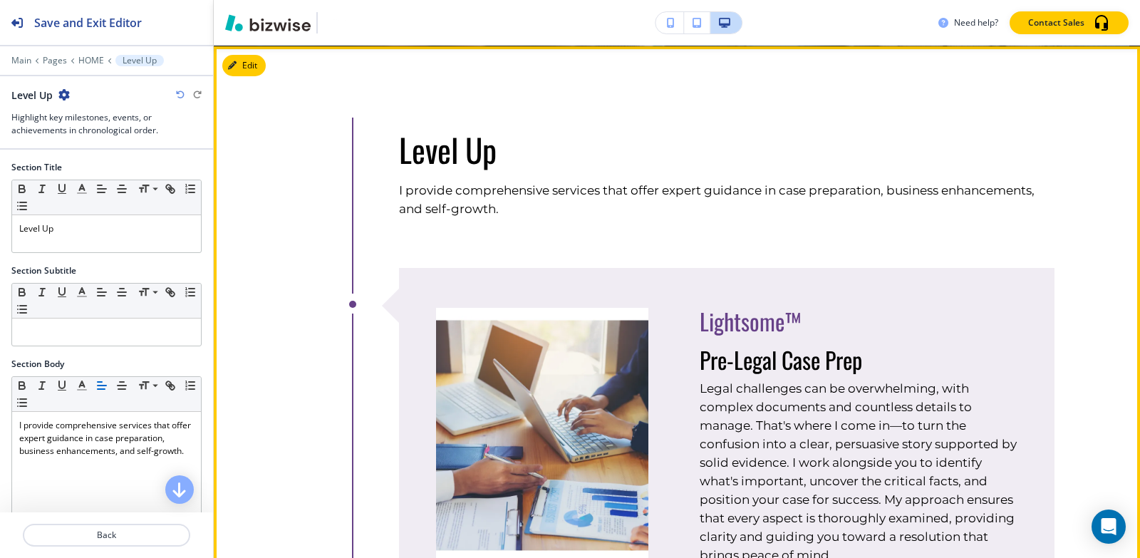
scroll to position [812, 0]
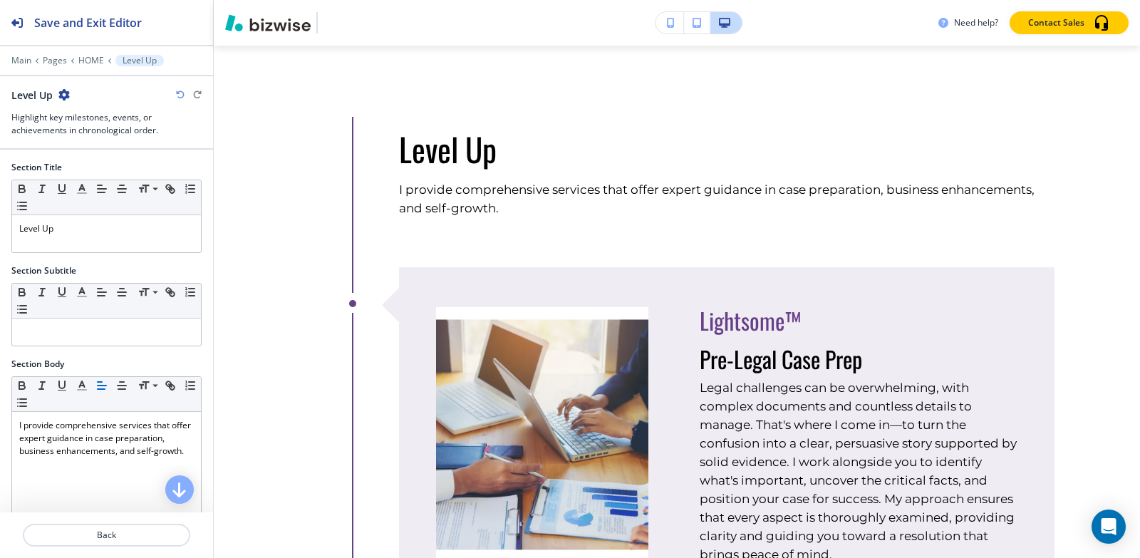
click at [61, 91] on icon "button" at bounding box center [63, 94] width 11 height 11
click at [124, 146] on p "Duplicate Section" at bounding box center [104, 144] width 73 height 13
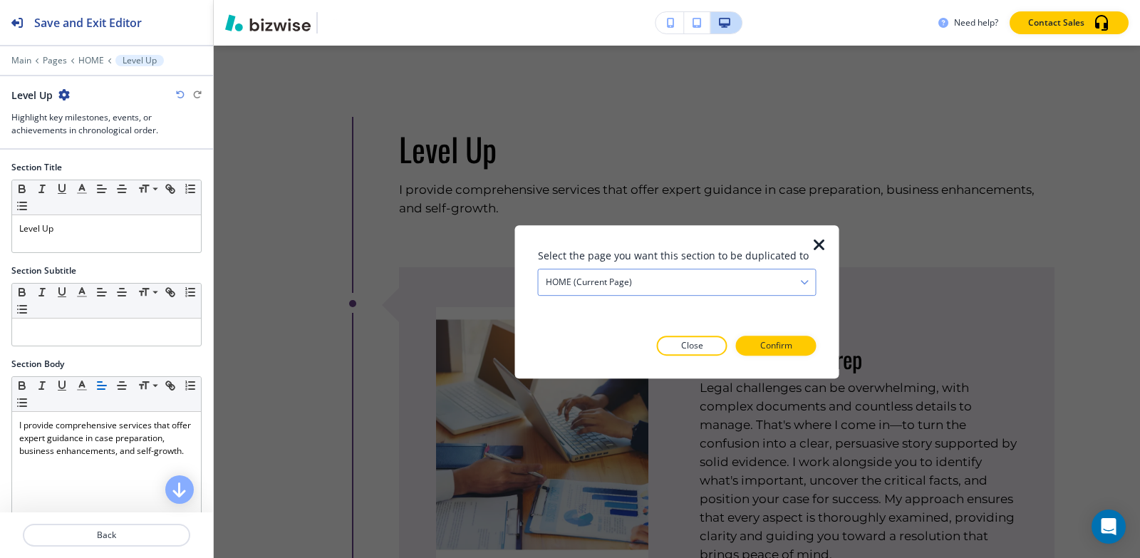
click at [618, 286] on h4 "HOME (current page)" at bounding box center [589, 282] width 86 height 13
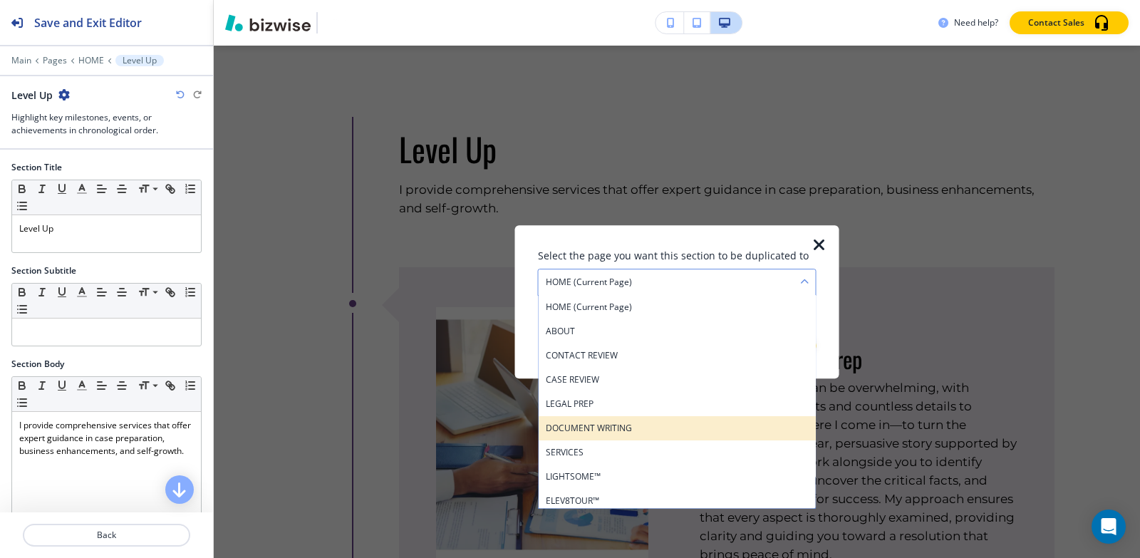
click at [616, 426] on h4 "DOCUMENT WRITING" at bounding box center [677, 428] width 263 height 13
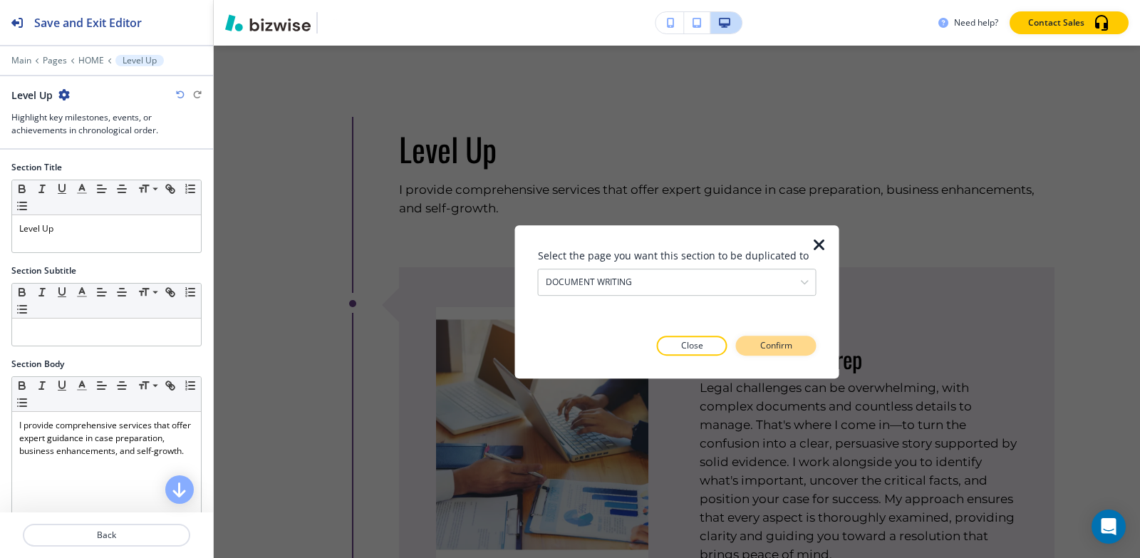
click at [783, 347] on p "Confirm" at bounding box center [776, 345] width 32 height 13
click at [783, 347] on p "Take me there" at bounding box center [764, 345] width 58 height 13
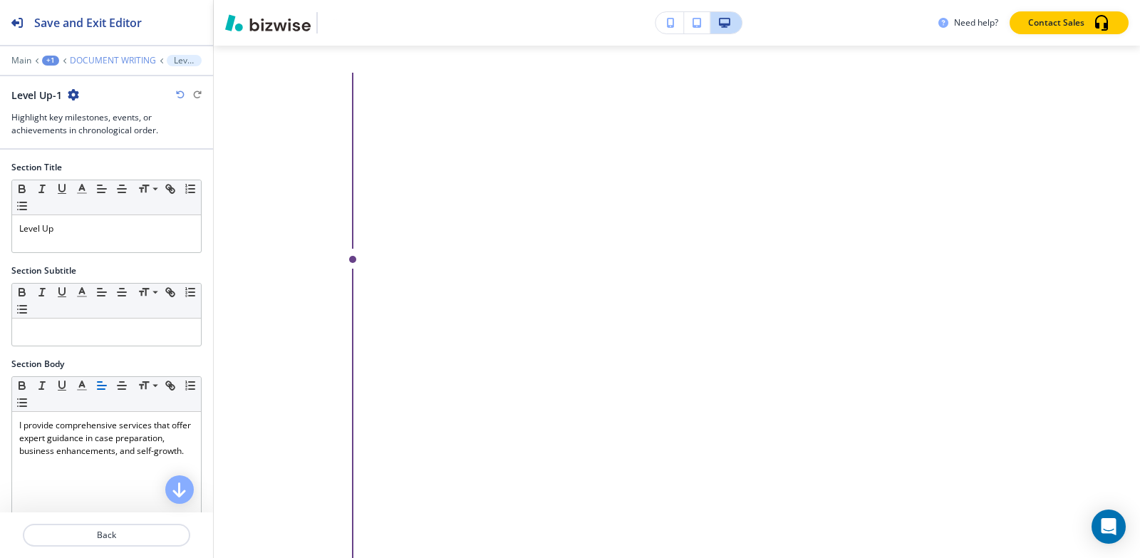
scroll to position [7561, 0]
click at [95, 60] on p "DOCUMENT WRITING" at bounding box center [113, 61] width 86 height 10
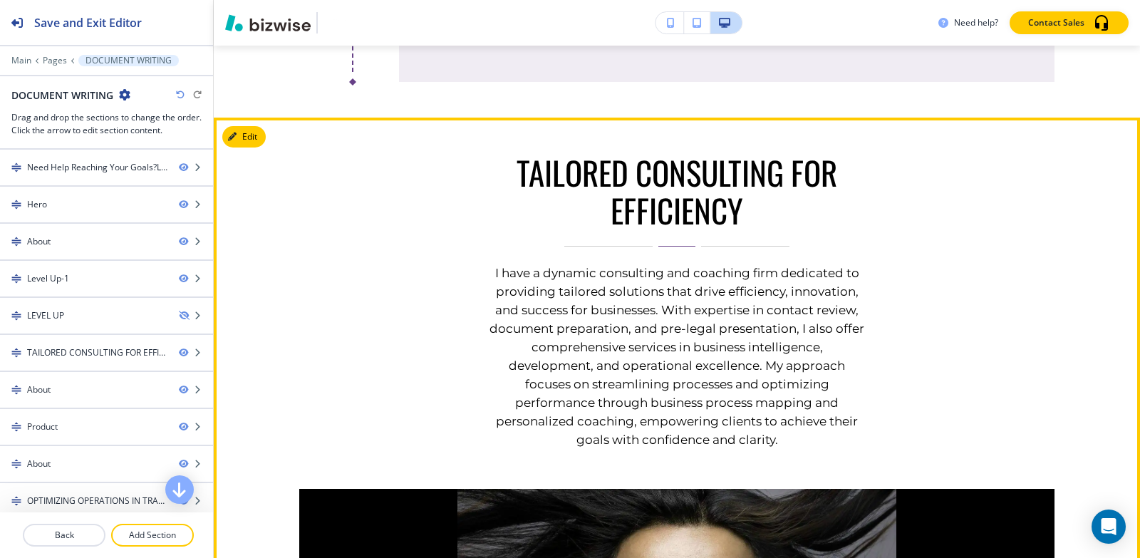
scroll to position [2422, 0]
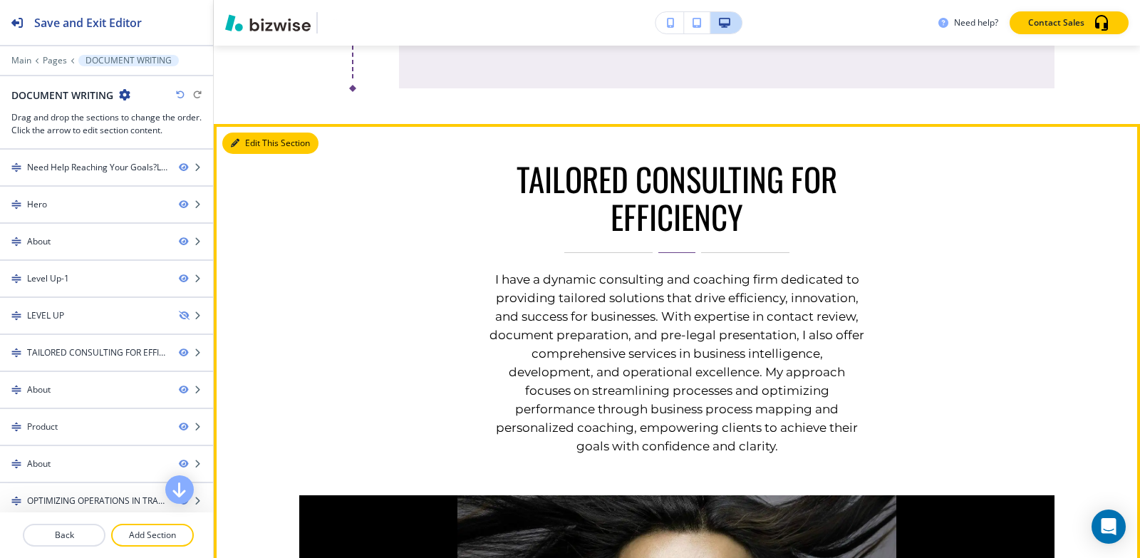
click at [253, 154] on button "Edit This Section" at bounding box center [270, 143] width 96 height 21
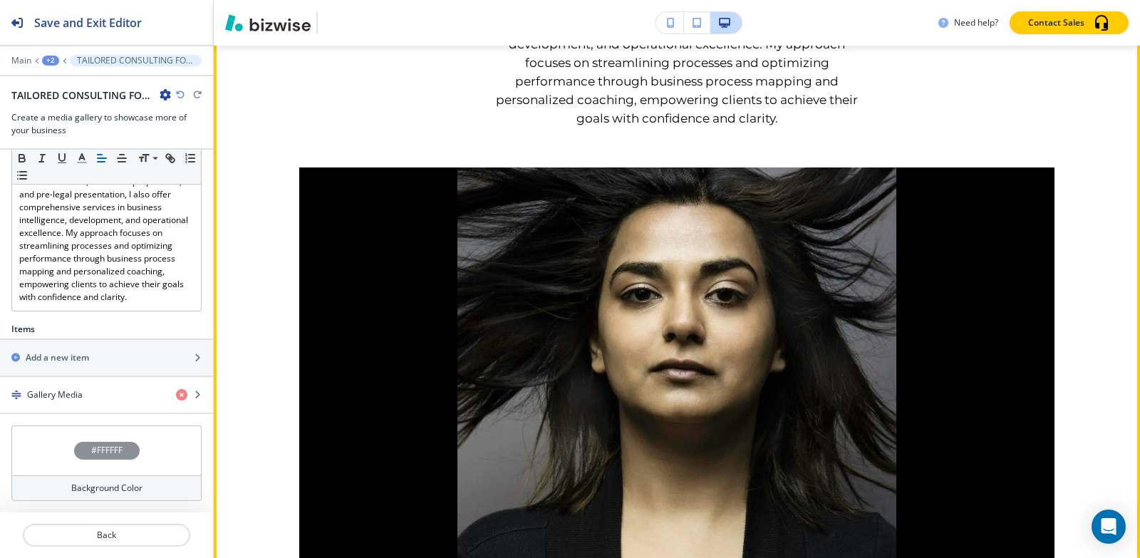
scroll to position [2524, 0]
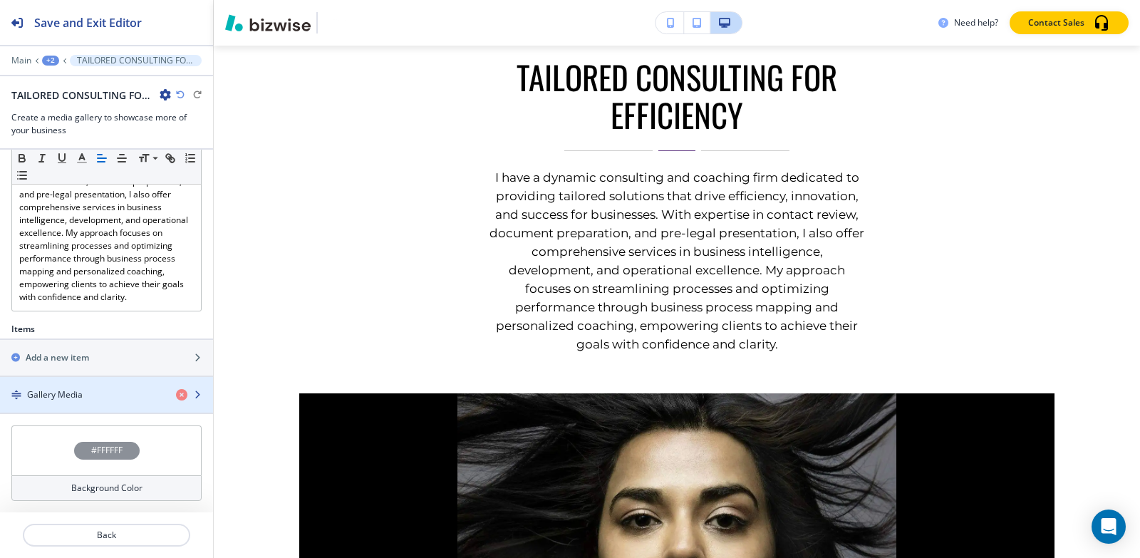
click at [105, 396] on div "Gallery Media" at bounding box center [82, 394] width 165 height 13
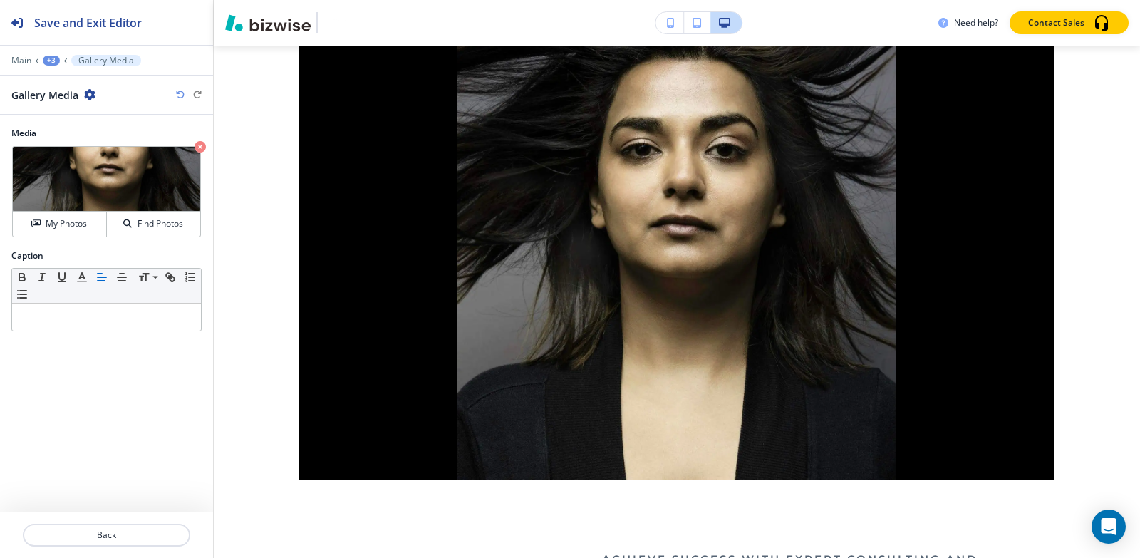
scroll to position [2896, 0]
click at [53, 61] on div "+3" at bounding box center [51, 61] width 17 height 10
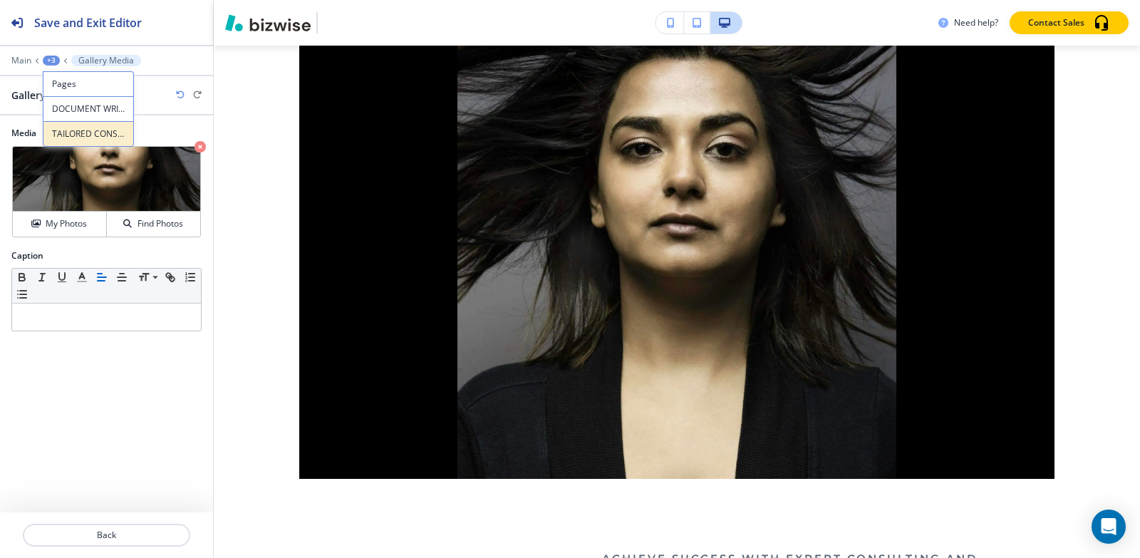
click at [66, 135] on p "TAILORED CONSULTING FOR EFFICIENCY" at bounding box center [88, 134] width 73 height 13
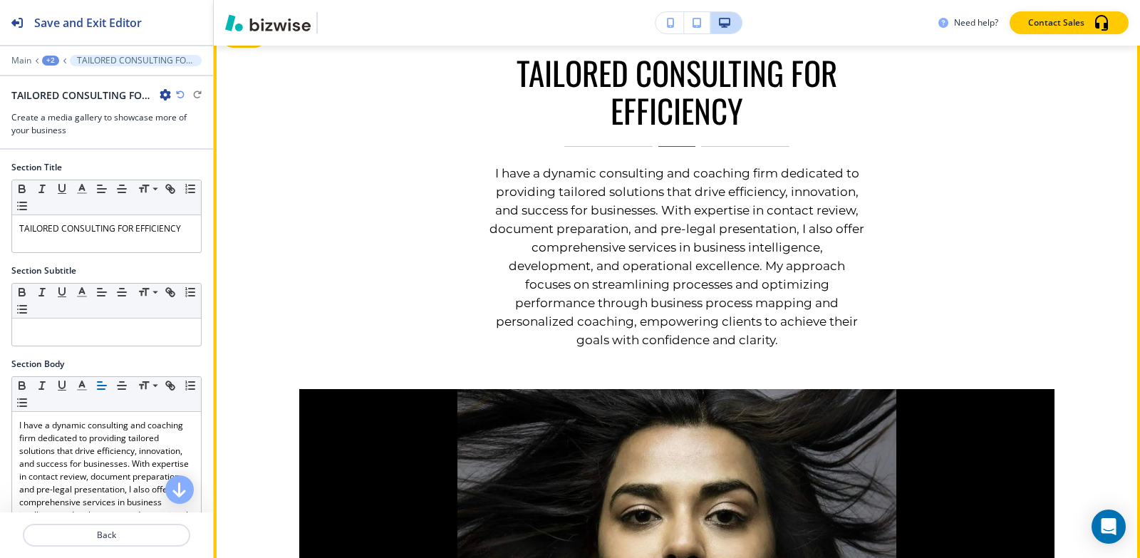
scroll to position [2524, 0]
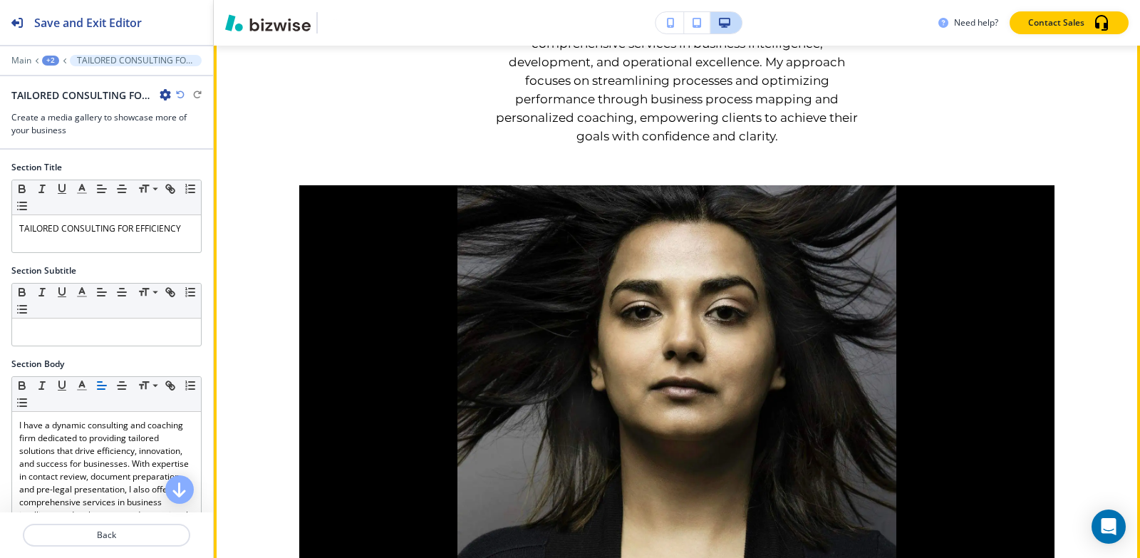
scroll to position [2738, 0]
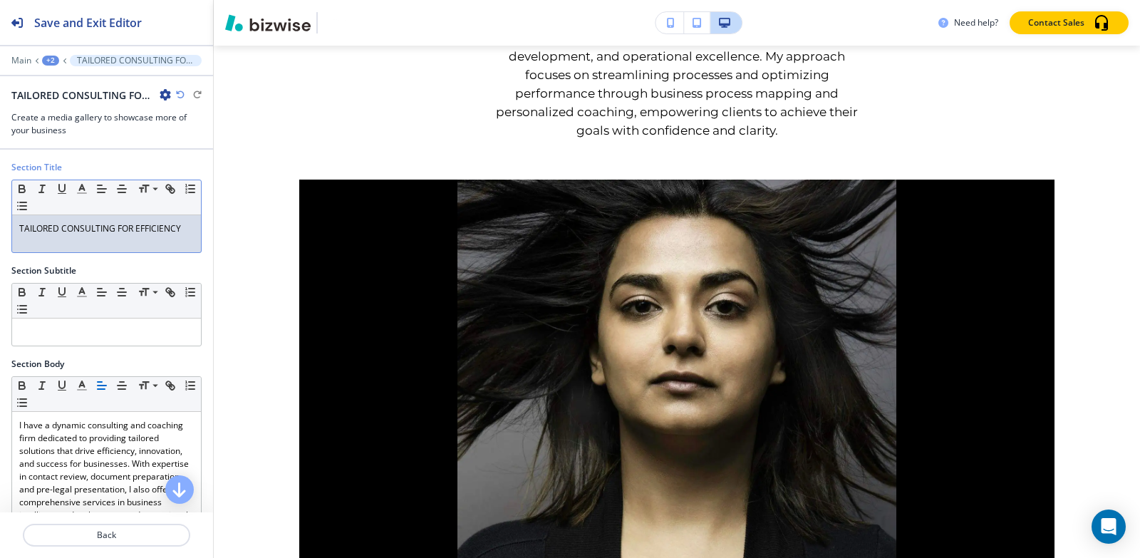
click at [111, 241] on div "TAILORED CONSULTING FOR EFFICIENCY" at bounding box center [106, 233] width 189 height 37
copy p "TAILORED CONSULTING FOR EFFICIENCY"
click at [48, 58] on div "+2" at bounding box center [50, 61] width 17 height 10
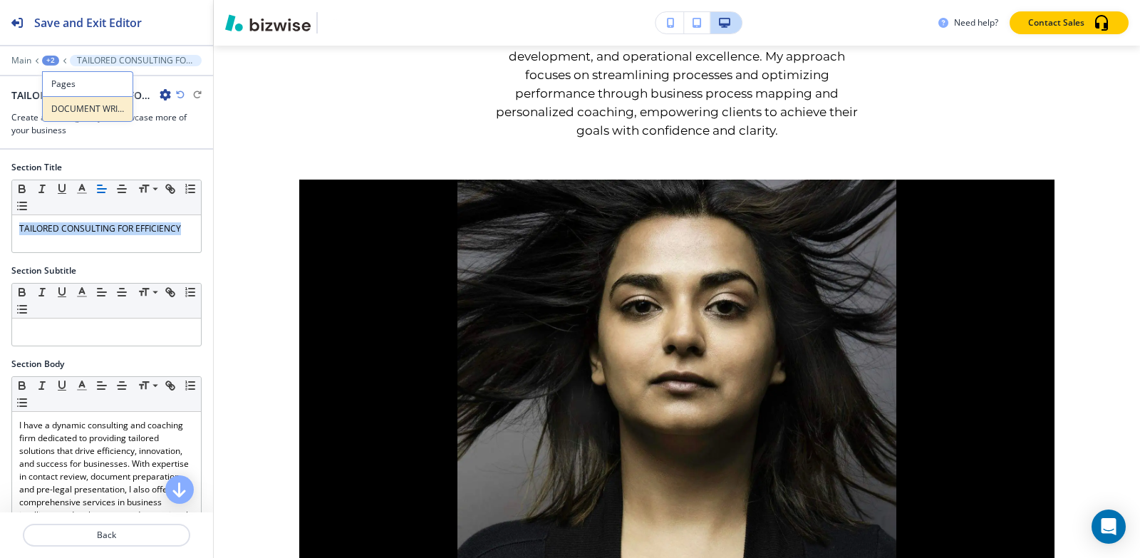
click at [69, 110] on p "DOCUMENT WRITING" at bounding box center [87, 109] width 73 height 13
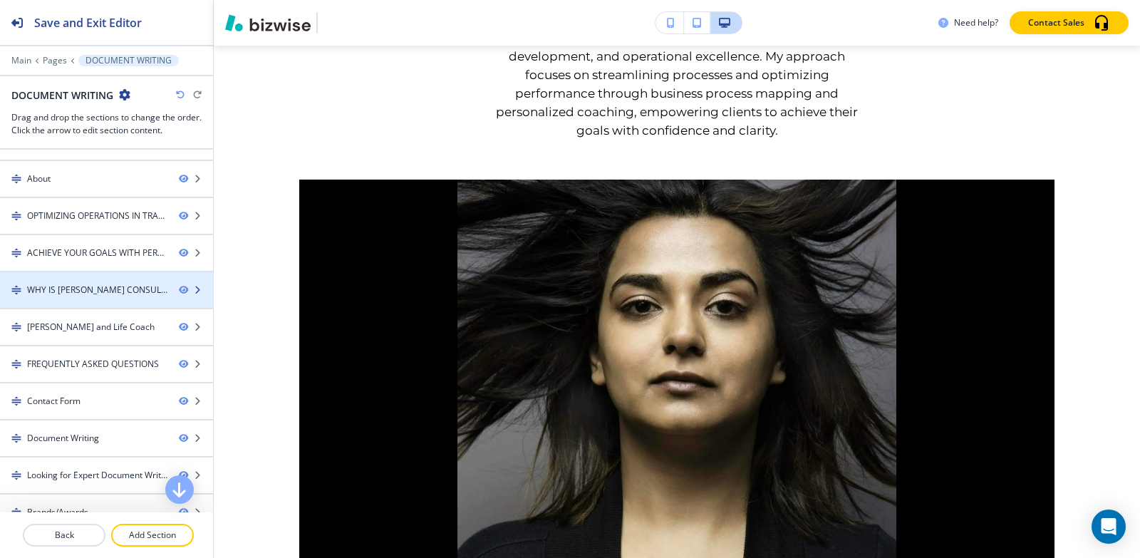
scroll to position [0, 0]
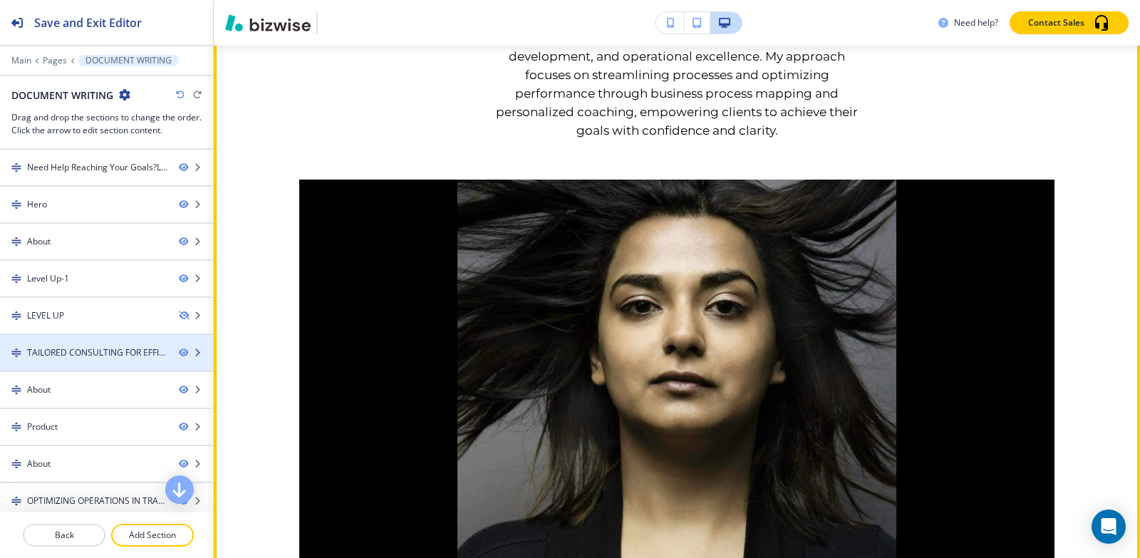
click at [68, 354] on div "TAILORED CONSULTING FOR EFFICIENCY" at bounding box center [97, 352] width 140 height 13
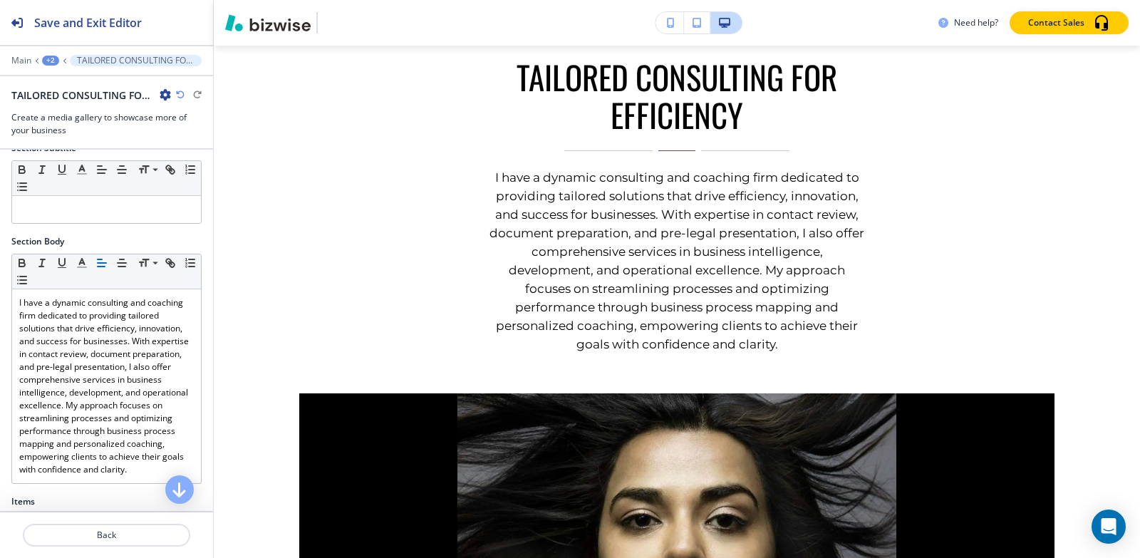
scroll to position [308, 0]
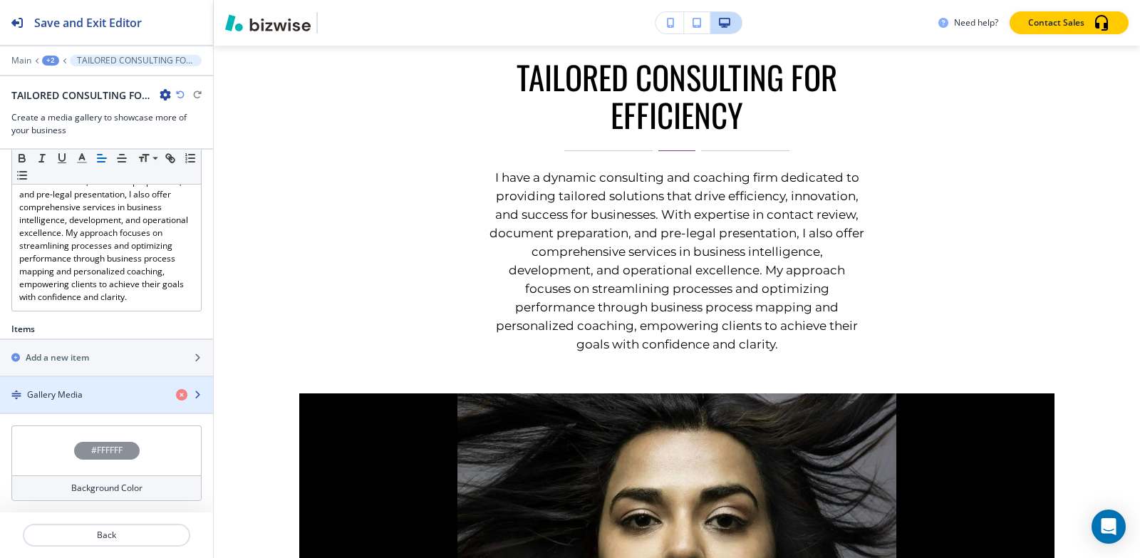
click at [63, 398] on h4 "Gallery Media" at bounding box center [55, 394] width 56 height 13
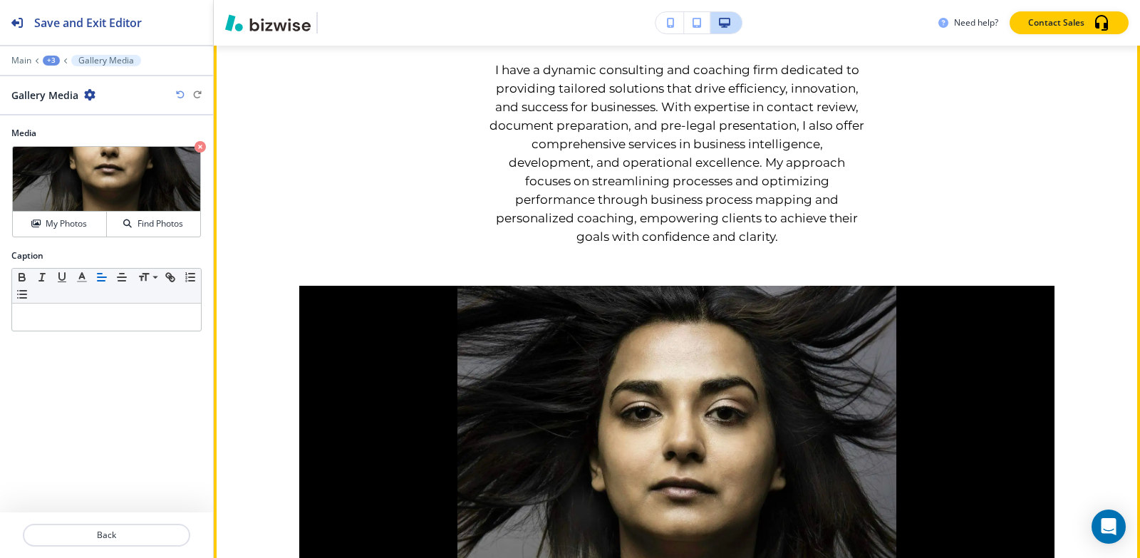
scroll to position [0, 0]
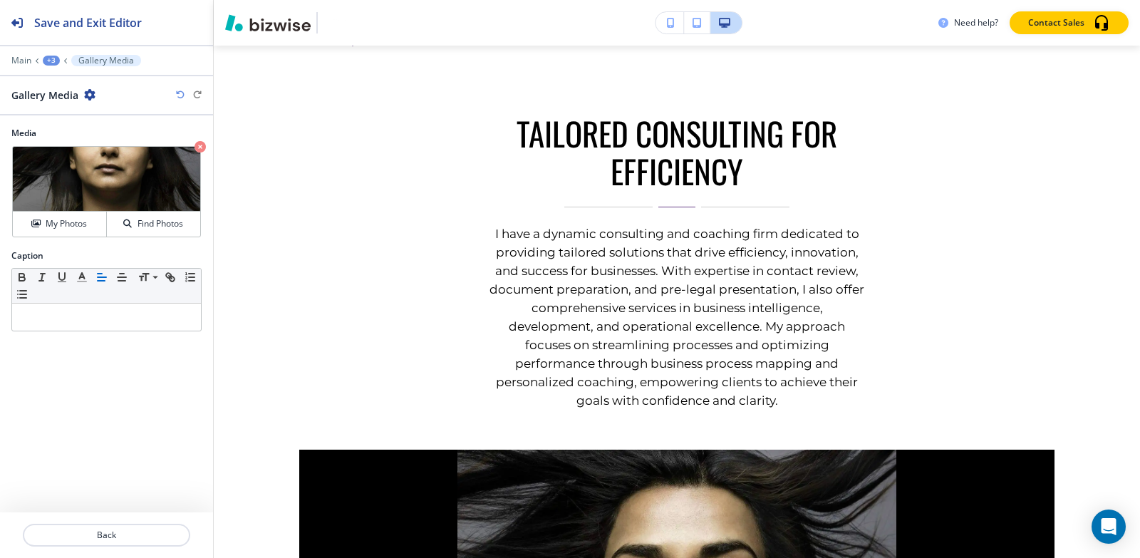
click at [51, 62] on div "+3" at bounding box center [51, 61] width 17 height 10
click at [76, 84] on p "Pages" at bounding box center [88, 84] width 73 height 13
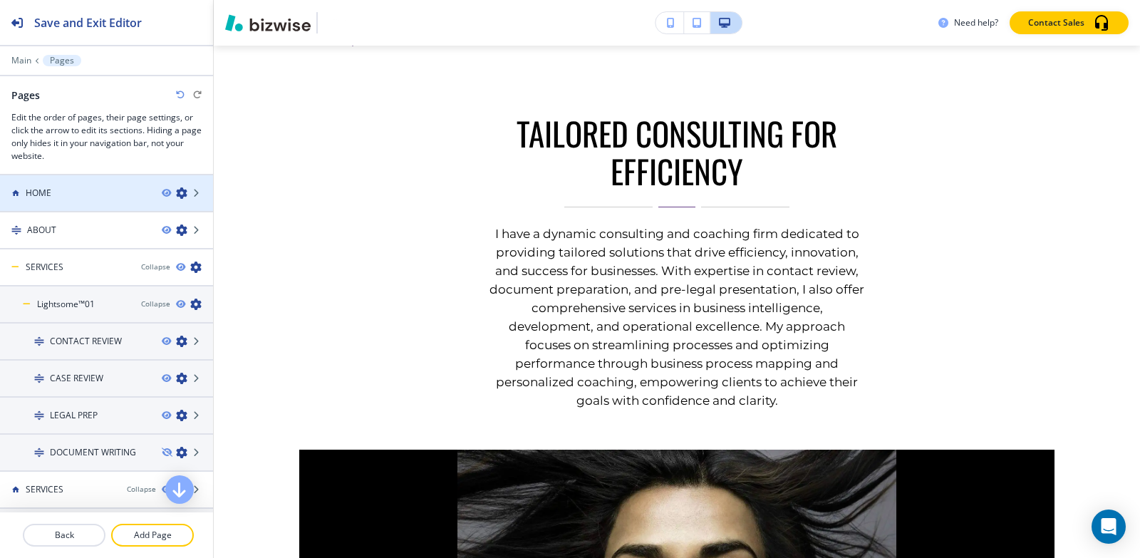
click at [73, 200] on div at bounding box center [106, 205] width 213 height 11
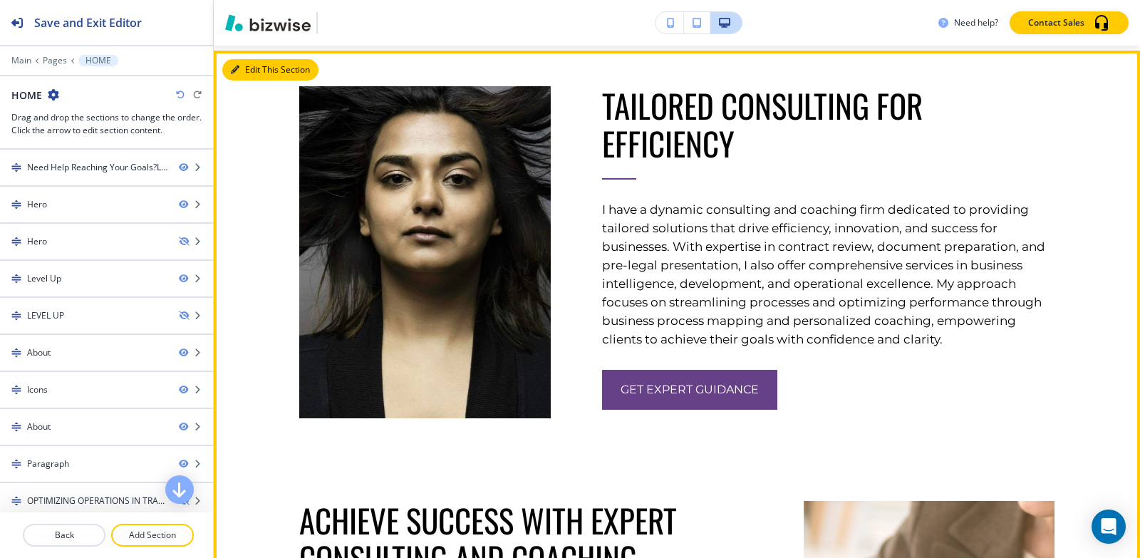
click at [244, 81] on button "Edit This Section" at bounding box center [270, 69] width 96 height 21
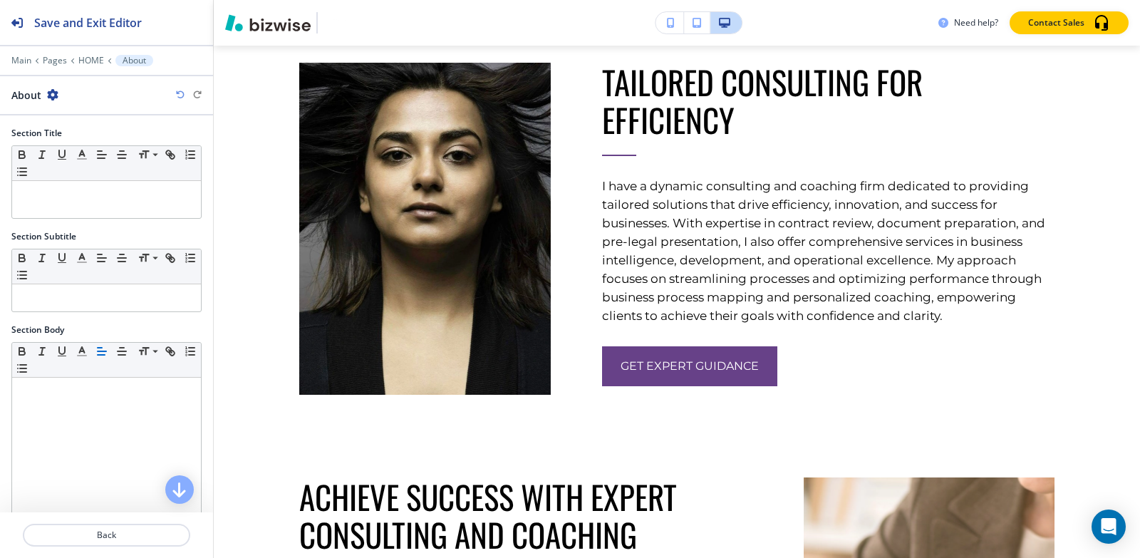
click at [53, 98] on icon "button" at bounding box center [52, 94] width 11 height 11
click at [74, 143] on p "Duplicate Section" at bounding box center [92, 144] width 73 height 13
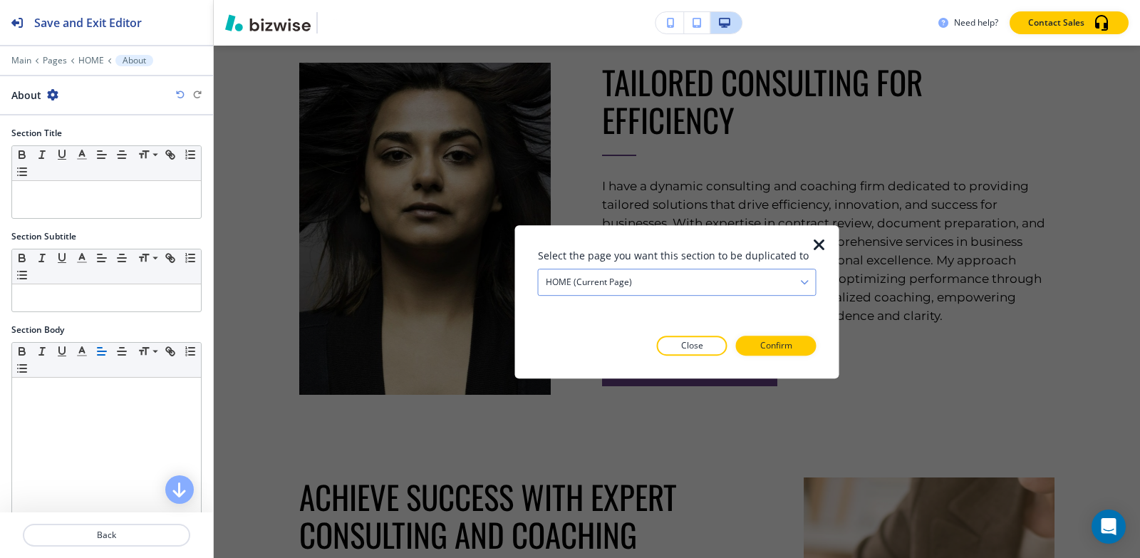
click at [718, 279] on div "HOME (current page)" at bounding box center [677, 282] width 277 height 26
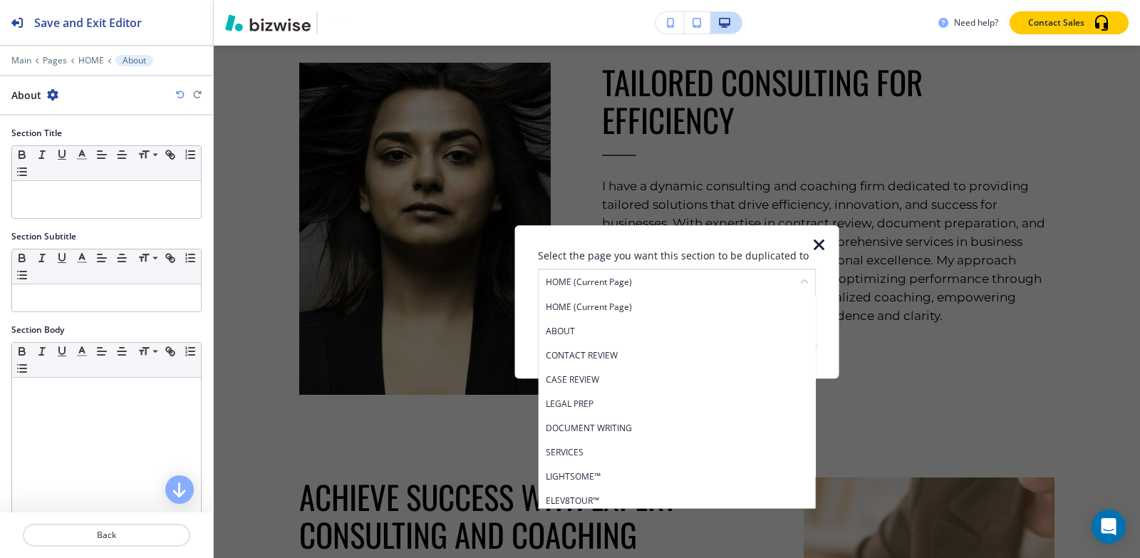
drag, startPoint x: 566, startPoint y: 433, endPoint x: 676, endPoint y: 379, distance: 123.0
click at [566, 433] on h4 "DOCUMENT WRITING" at bounding box center [677, 428] width 263 height 13
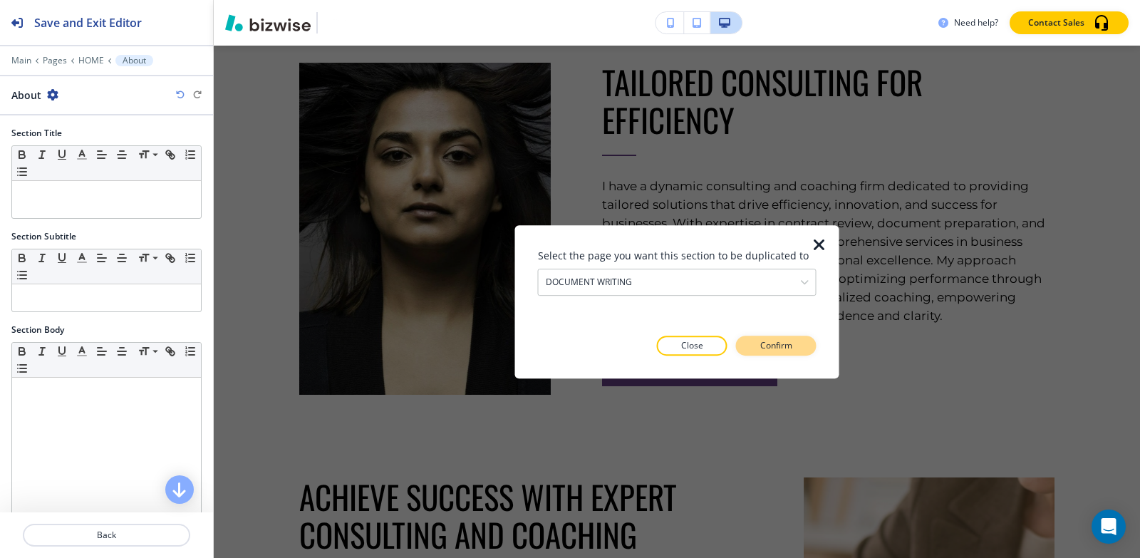
click at [793, 345] on button "Confirm" at bounding box center [776, 346] width 81 height 20
click at [793, 345] on button "Take me there" at bounding box center [764, 346] width 106 height 20
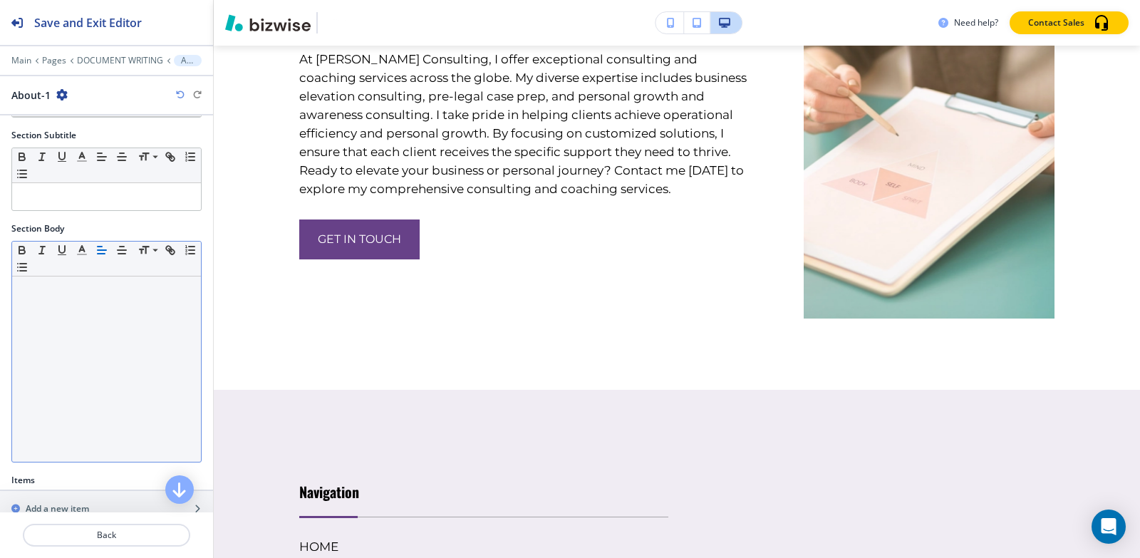
scroll to position [289, 0]
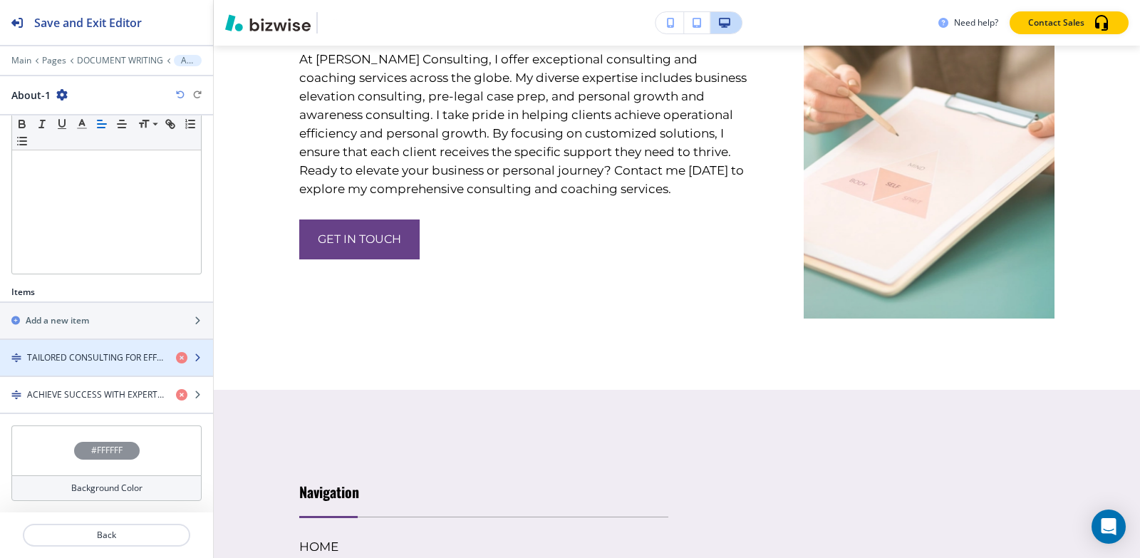
click at [68, 361] on h4 "TAILORED CONSULTING FOR EFFICIENCY" at bounding box center [96, 357] width 138 height 13
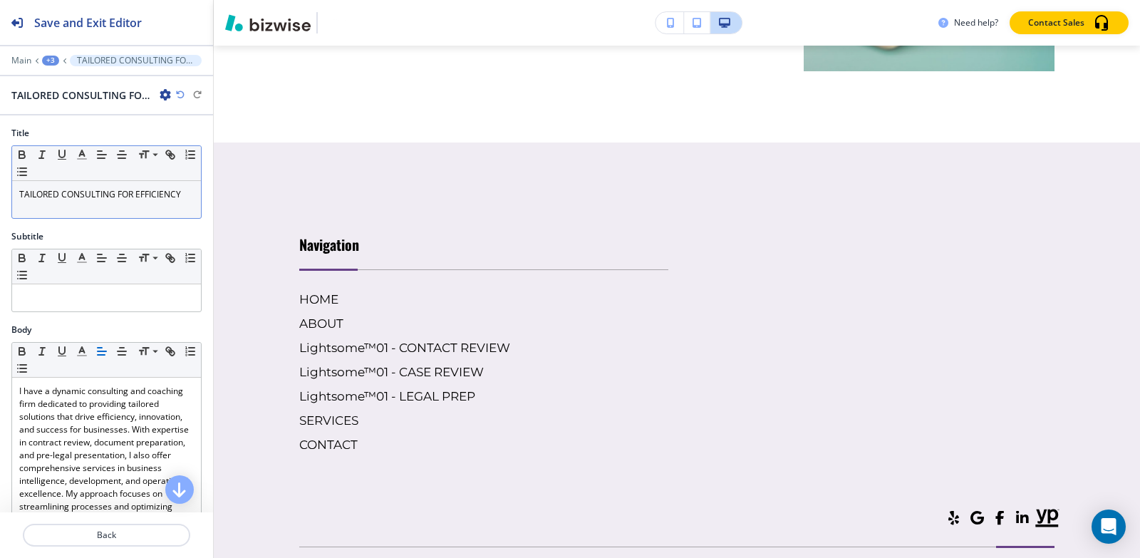
scroll to position [9699, 0]
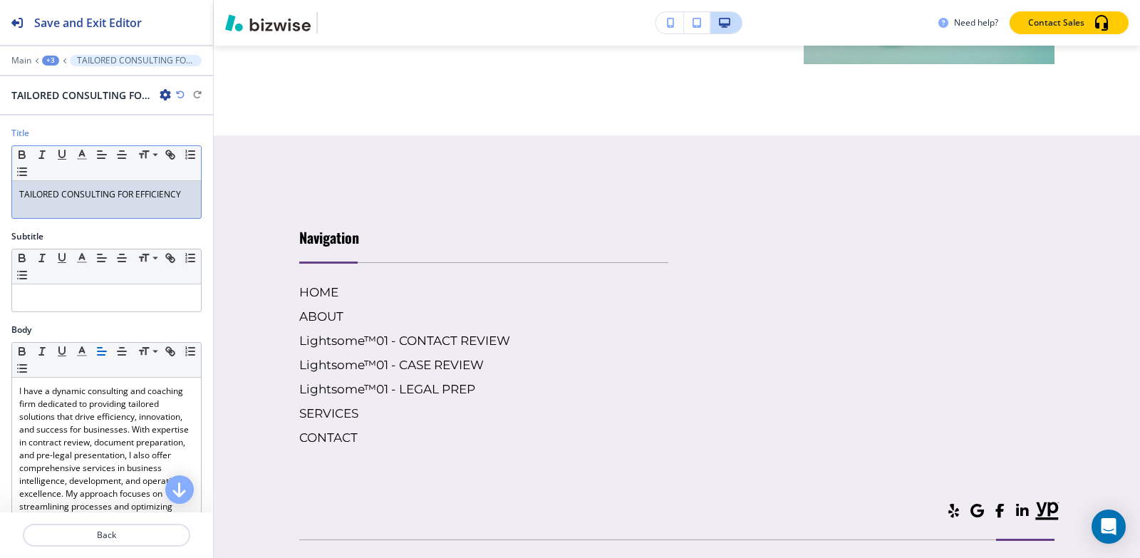
click at [100, 204] on div "TAILORED CONSULTING FOR EFFICIENCY" at bounding box center [106, 199] width 189 height 37
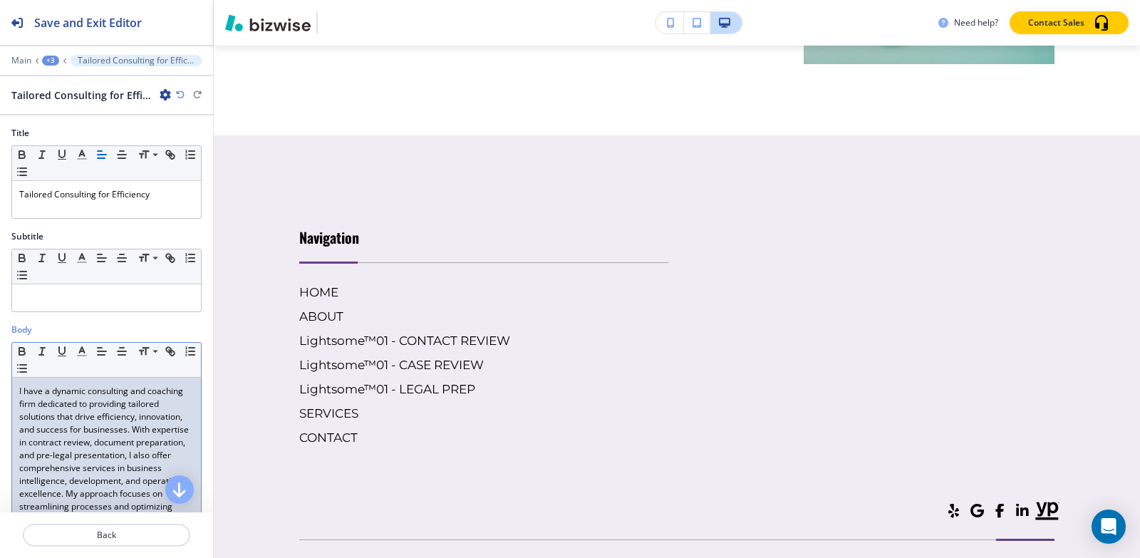
click at [60, 439] on p "I have a dynamic consulting and coaching firm dedicated to providing tailored s…" at bounding box center [106, 475] width 175 height 180
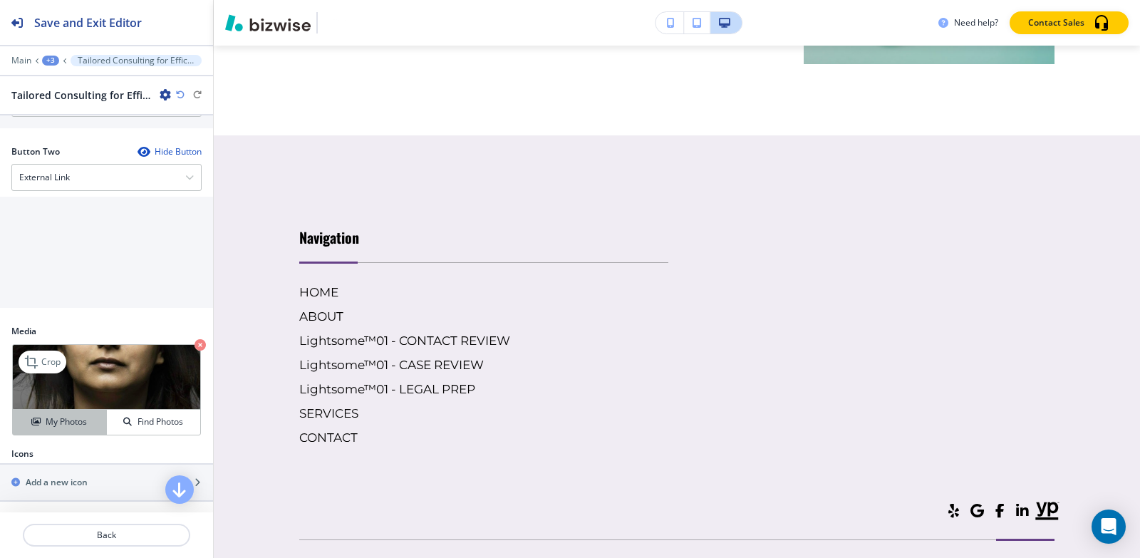
scroll to position [641, 0]
click at [41, 346] on img at bounding box center [106, 376] width 187 height 65
click at [41, 364] on p "Crop" at bounding box center [50, 361] width 19 height 13
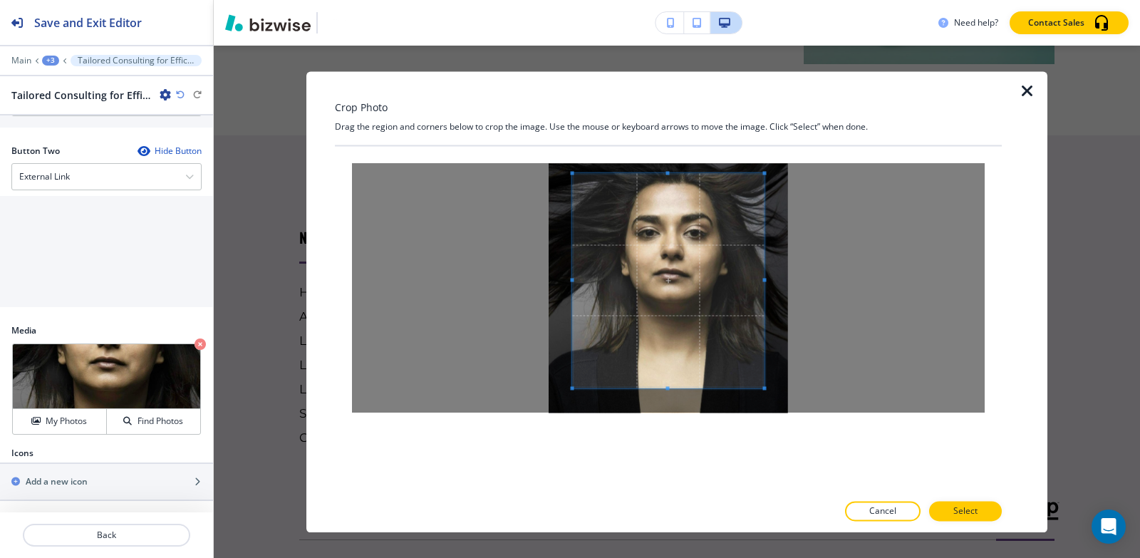
click at [669, 173] on span at bounding box center [668, 173] width 4 height 4
click at [668, 398] on span at bounding box center [668, 398] width 4 height 4
click at [983, 517] on button "Select" at bounding box center [965, 511] width 73 height 20
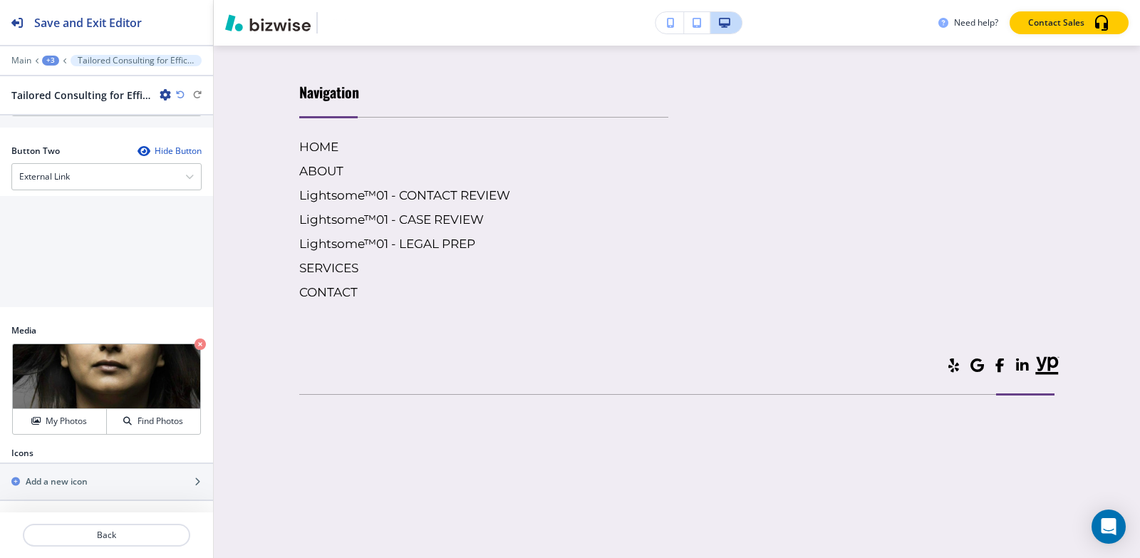
scroll to position [10198, 0]
click at [51, 58] on div "+3" at bounding box center [50, 61] width 17 height 10
click at [45, 126] on button "About-1" at bounding box center [87, 134] width 91 height 26
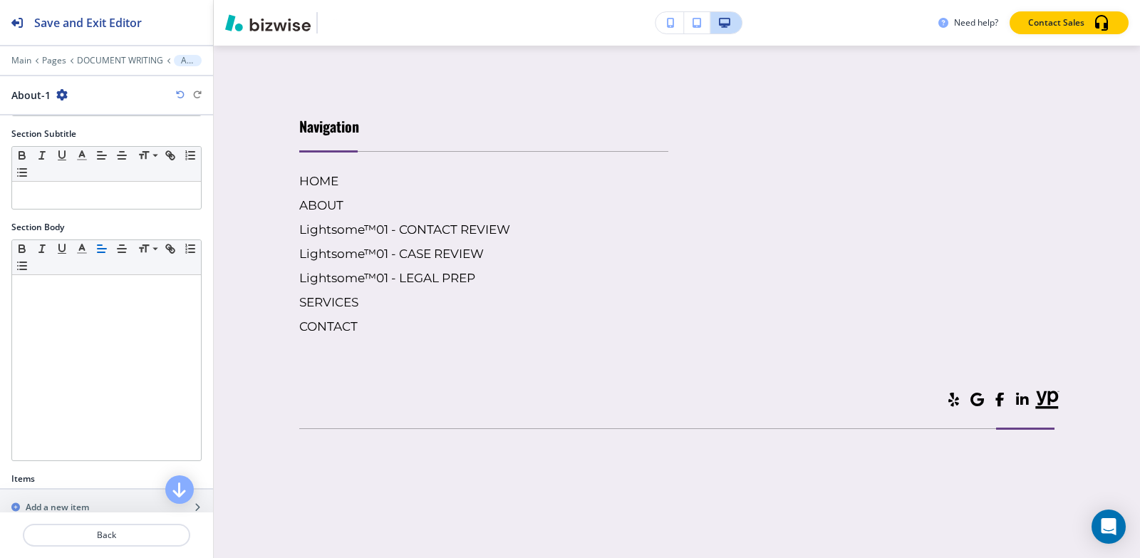
scroll to position [9699, 0]
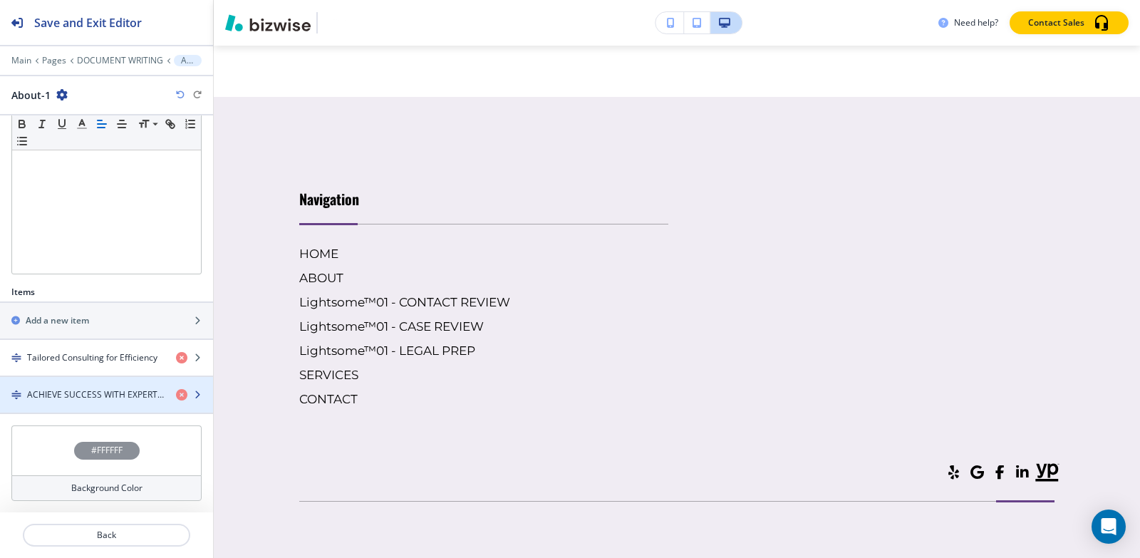
click at [75, 393] on h4 "ACHIEVE SUCCESS WITH EXPERT CONSULTING AND COACHING SERVICES" at bounding box center [96, 394] width 138 height 13
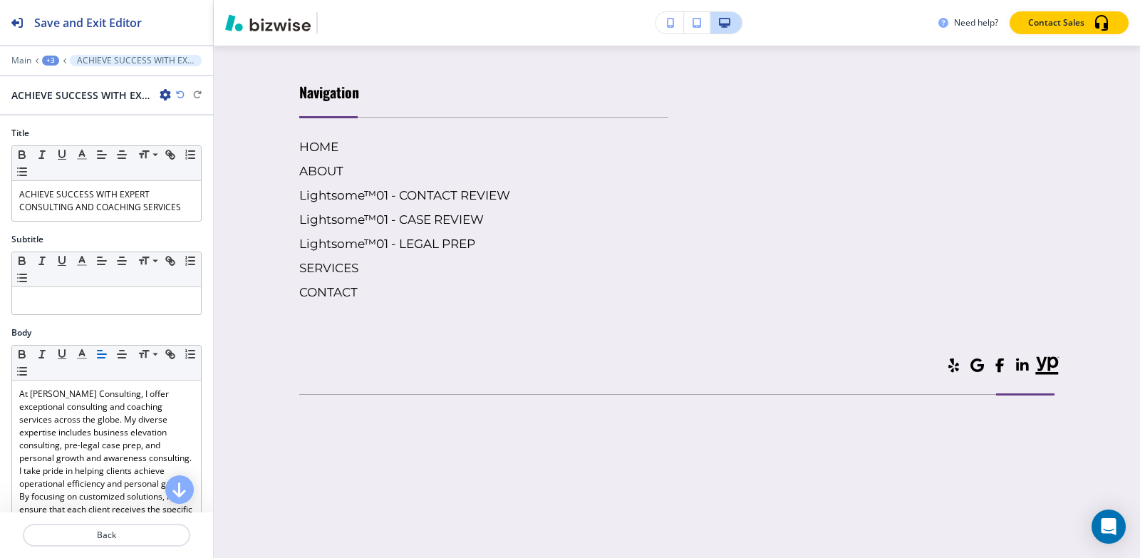
scroll to position [10070, 0]
click at [97, 212] on p "ACHIEVE SUCCESS WITH EXPERT CONSULTING AND COACHING SERVICES" at bounding box center [106, 201] width 175 height 26
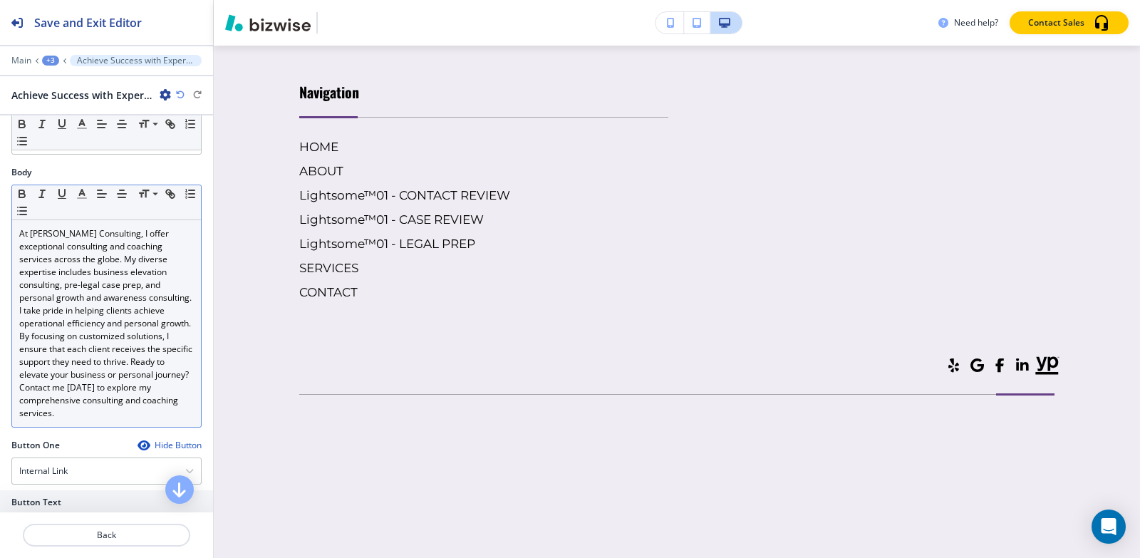
scroll to position [214, 0]
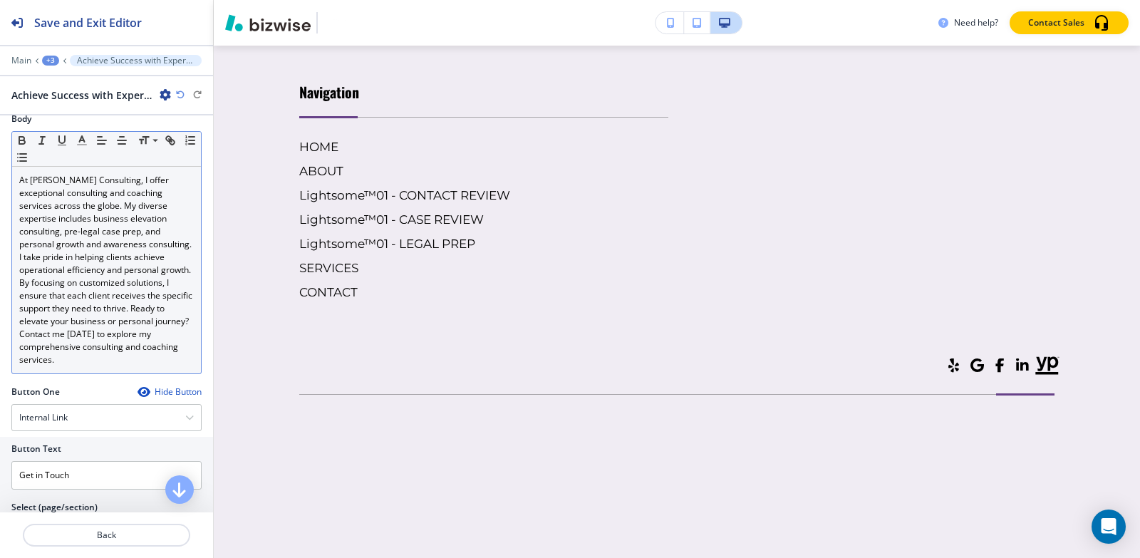
click at [101, 296] on p "At [PERSON_NAME] Consulting, I offer exceptional consulting and coaching servic…" at bounding box center [106, 270] width 175 height 192
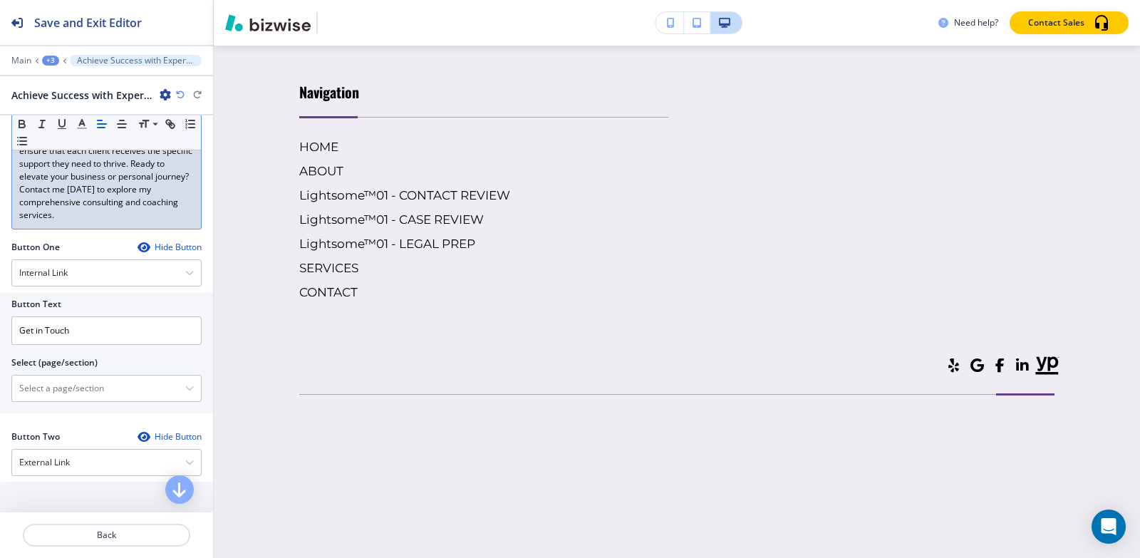
scroll to position [570, 0]
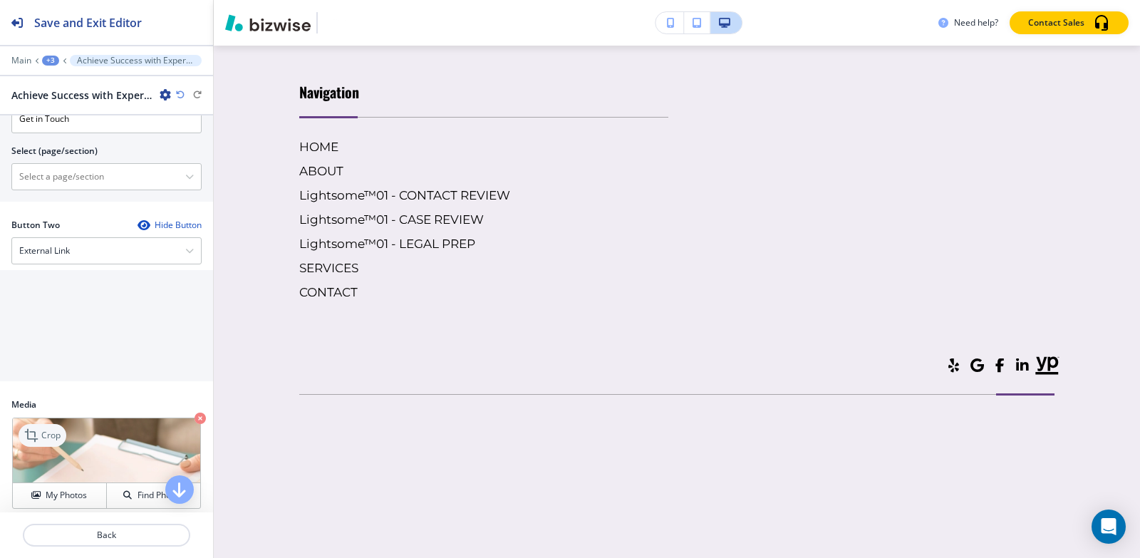
click at [36, 438] on icon at bounding box center [32, 435] width 17 height 17
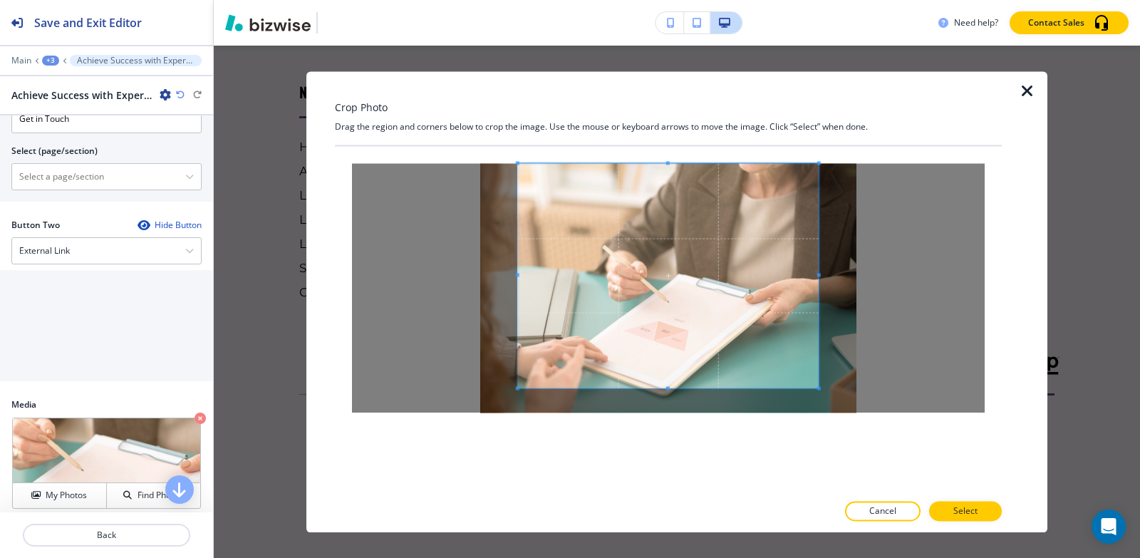
click at [679, 119] on div "Crop Photo Drag the region and corners below to crop the image. Use the mouse o…" at bounding box center [668, 301] width 667 height 461
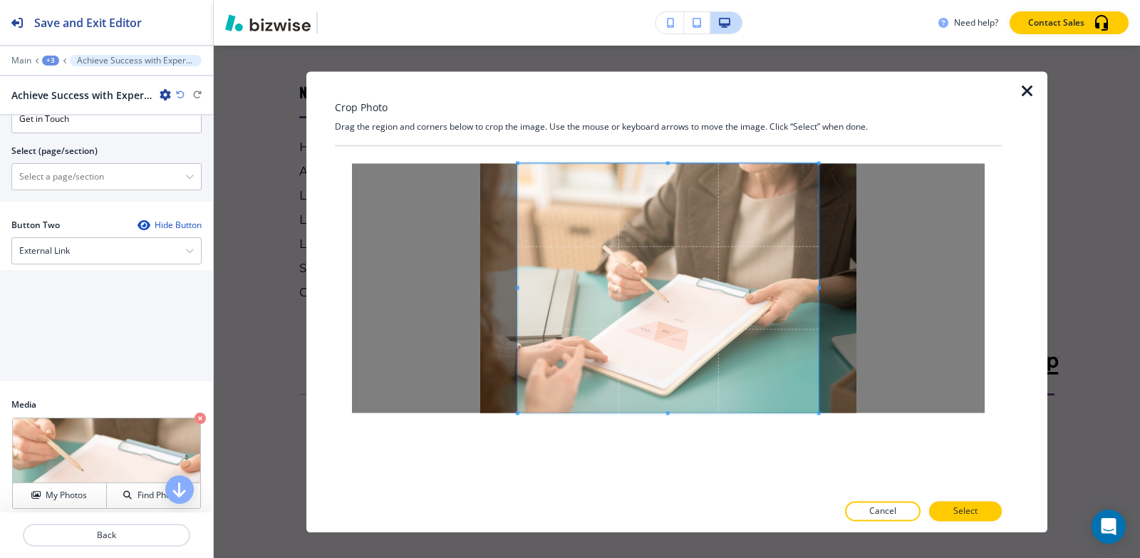
click at [668, 459] on div at bounding box center [668, 319] width 667 height 346
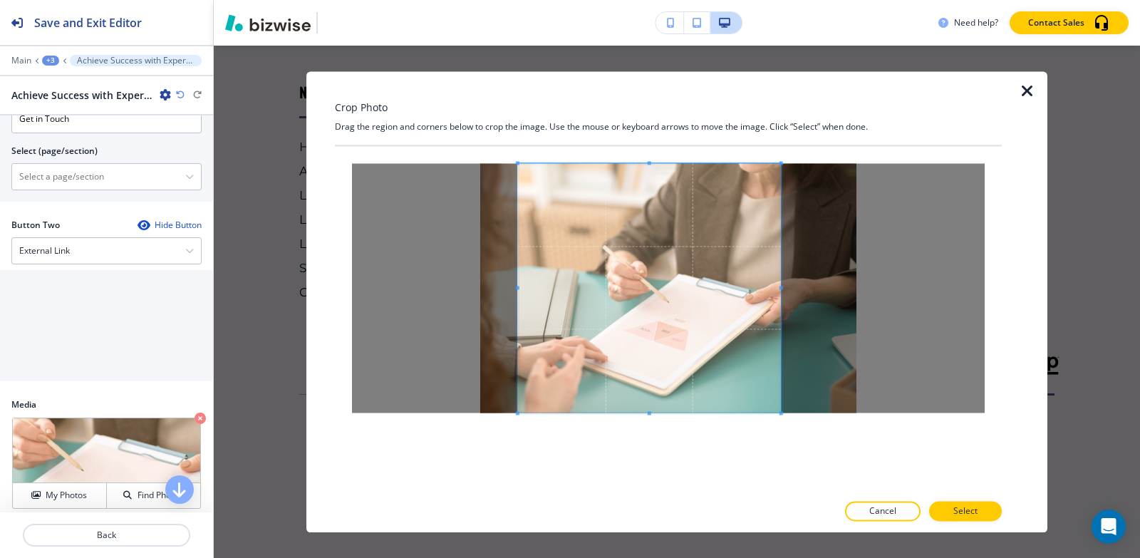
click at [780, 289] on span at bounding box center [782, 288] width 4 height 4
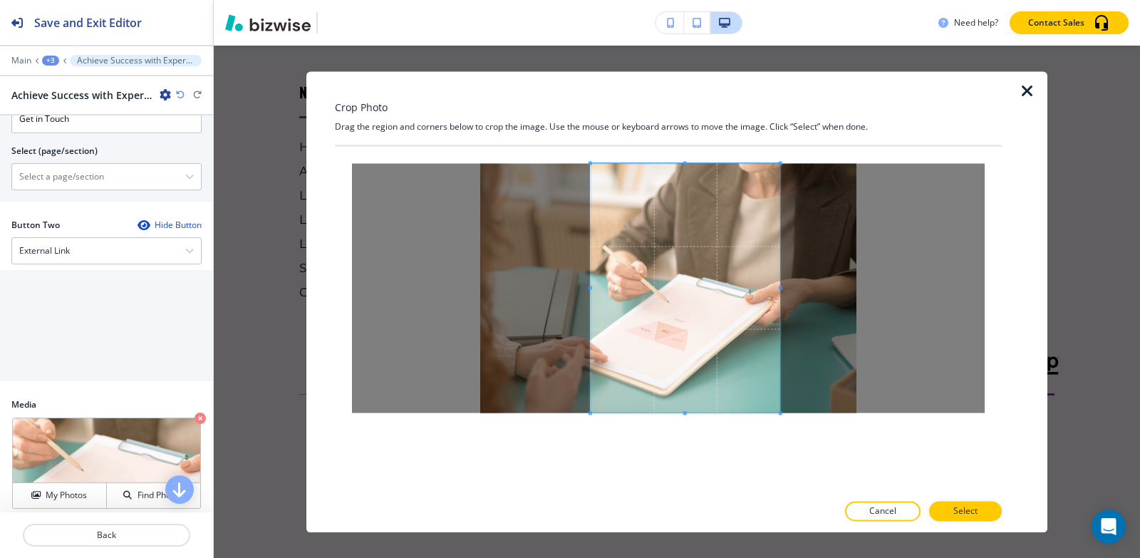
click at [591, 299] on div at bounding box center [686, 287] width 190 height 249
click at [763, 287] on span at bounding box center [763, 288] width 4 height 4
click at [780, 288] on span at bounding box center [778, 288] width 4 height 4
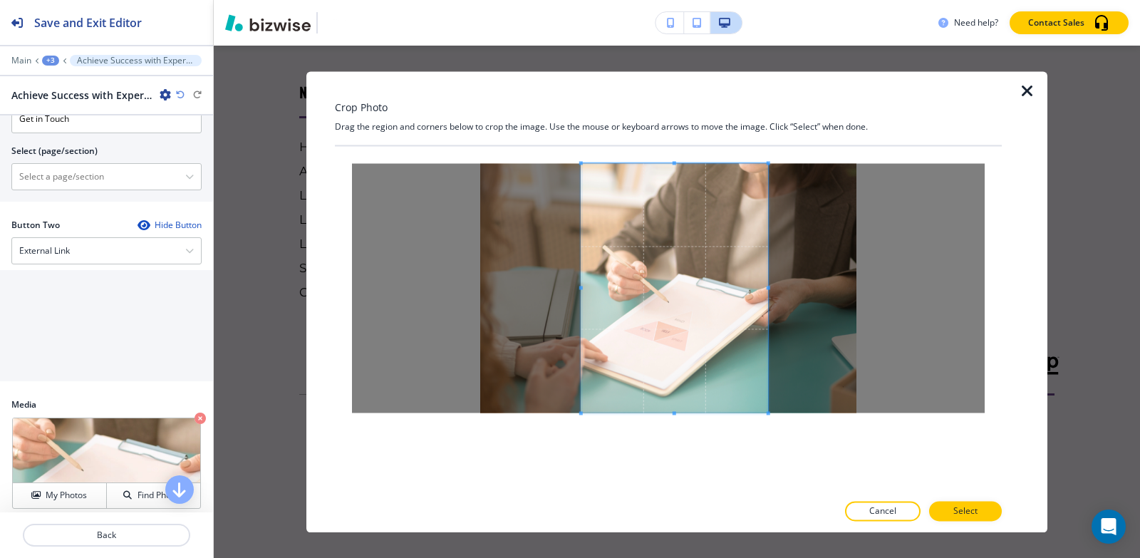
click at [667, 302] on span at bounding box center [675, 287] width 187 height 249
click at [966, 518] on button "Select" at bounding box center [965, 511] width 73 height 20
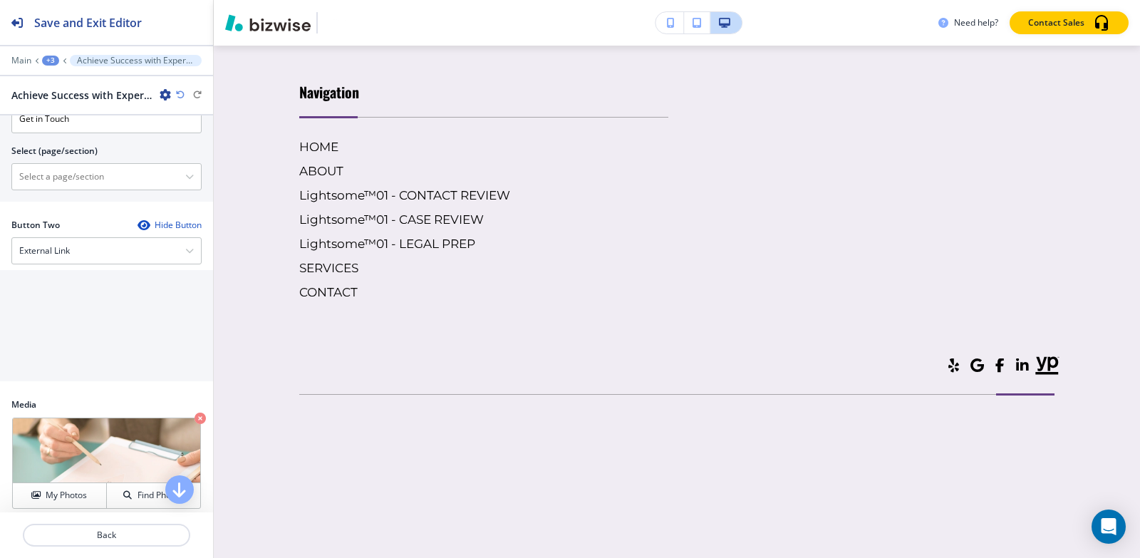
scroll to position [10284, 0]
click at [31, 435] on icon at bounding box center [32, 435] width 17 height 17
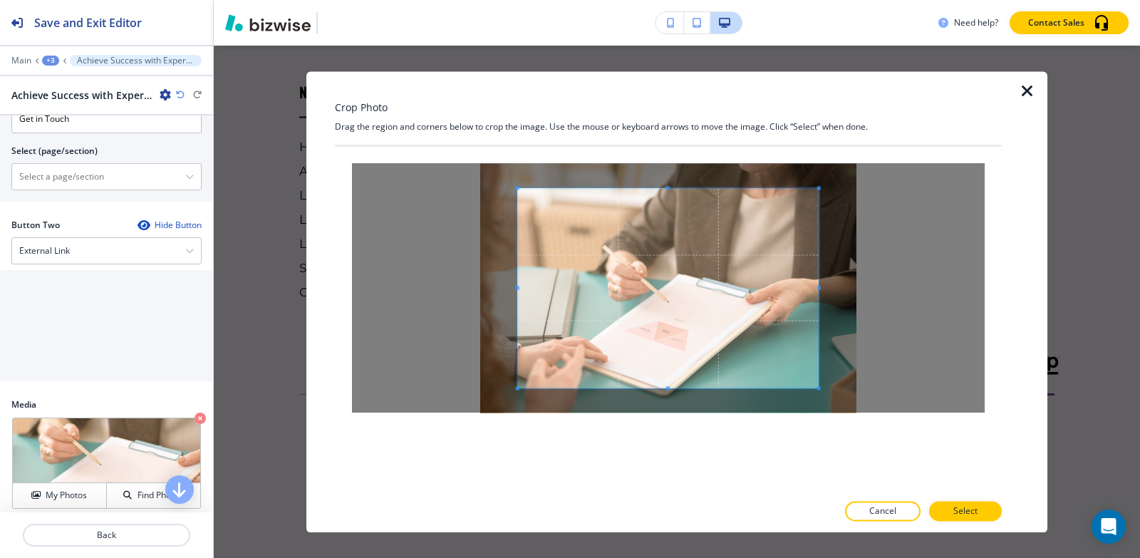
click at [669, 143] on div "Crop Photo Drag the region and corners below to crop the image. Use the mouse o…" at bounding box center [668, 301] width 667 height 461
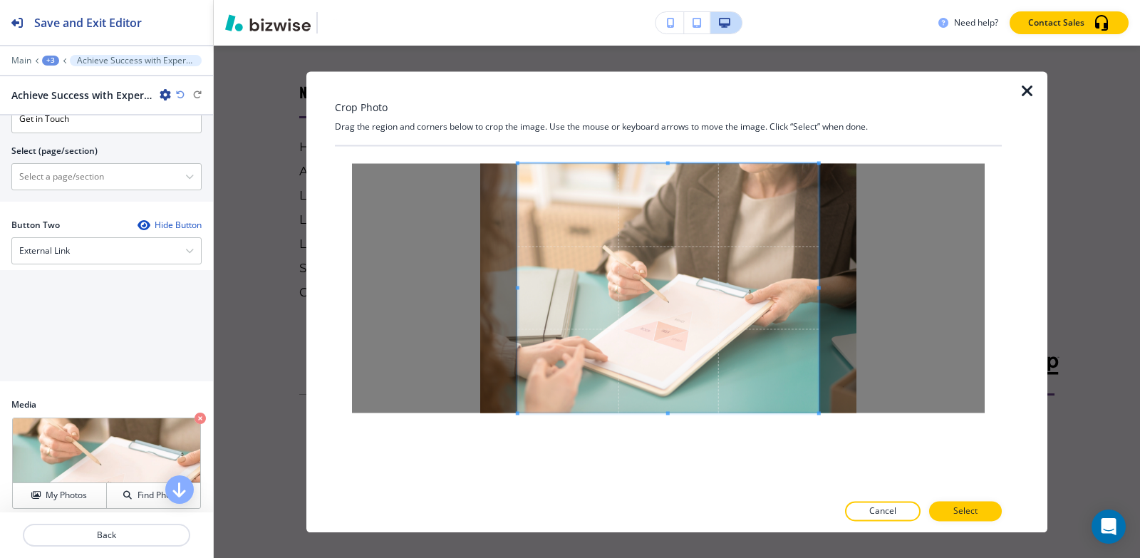
click at [680, 471] on div at bounding box center [668, 319] width 667 height 346
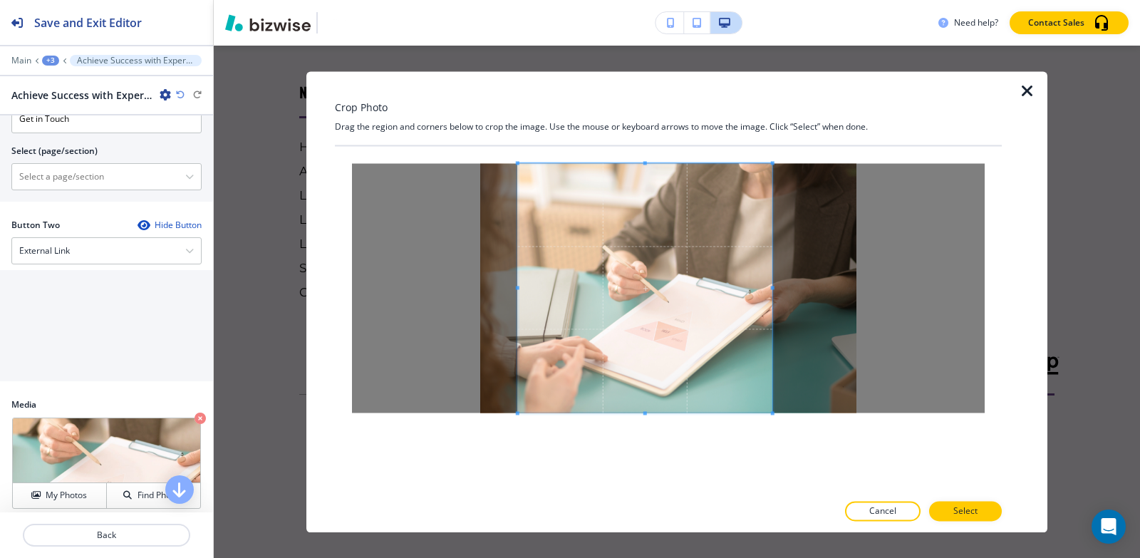
click at [774, 287] on span at bounding box center [773, 288] width 4 height 4
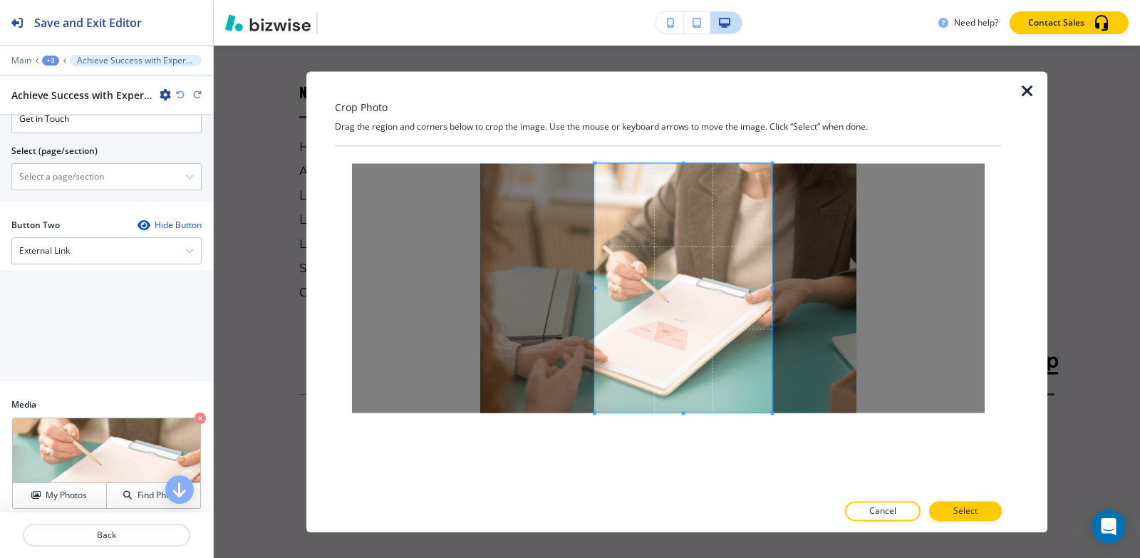
click at [596, 289] on span at bounding box center [595, 288] width 4 height 4
click at [763, 286] on span at bounding box center [765, 288] width 4 height 4
click at [597, 287] on span at bounding box center [596, 288] width 4 height 4
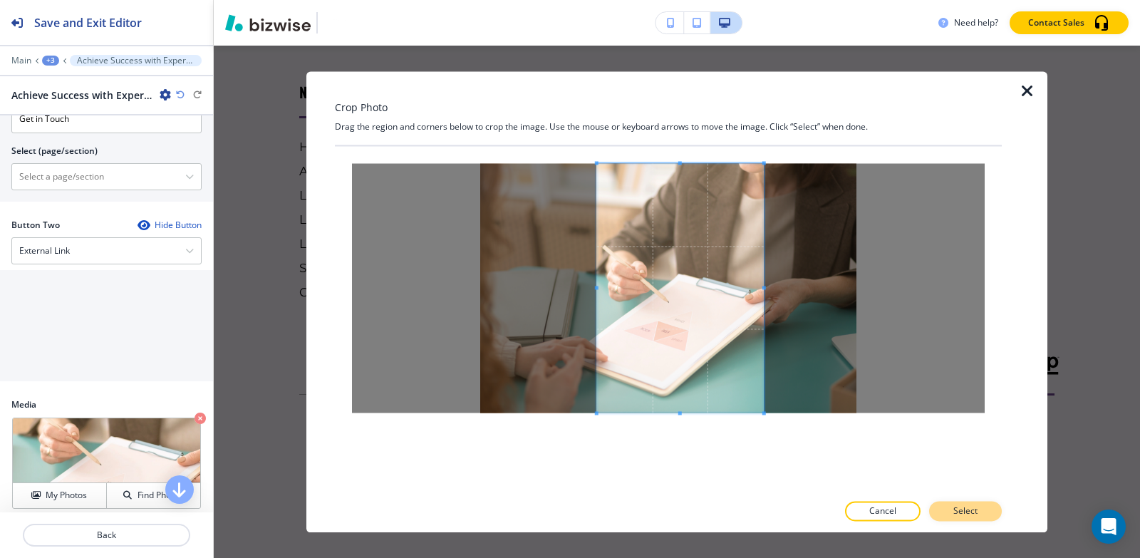
click at [961, 517] on p "Select" at bounding box center [966, 511] width 24 height 13
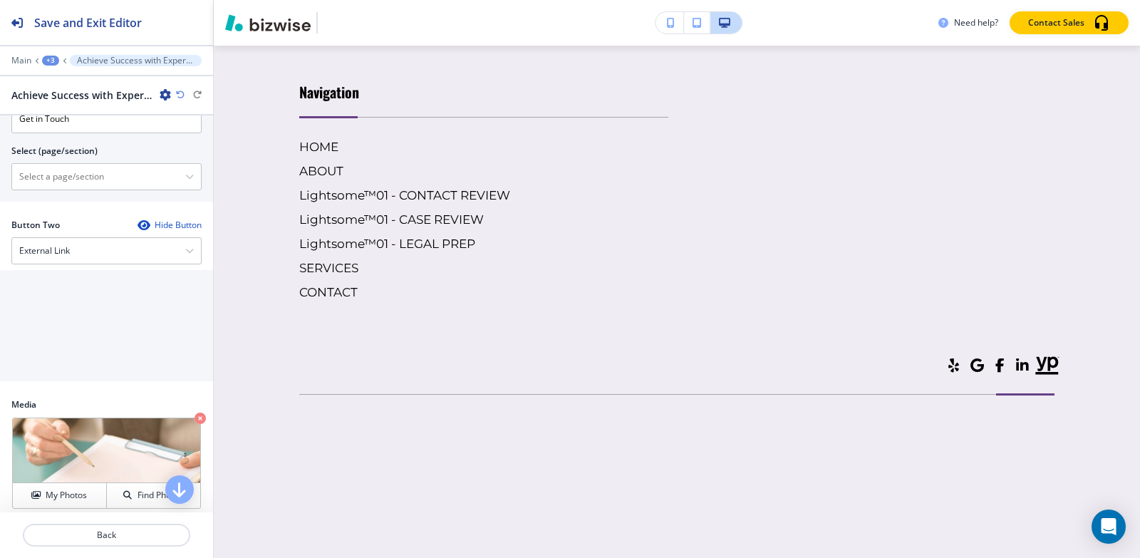
scroll to position [10070, 0]
click at [46, 58] on div "+3" at bounding box center [50, 61] width 17 height 10
click at [69, 134] on p "About-1" at bounding box center [87, 134] width 73 height 13
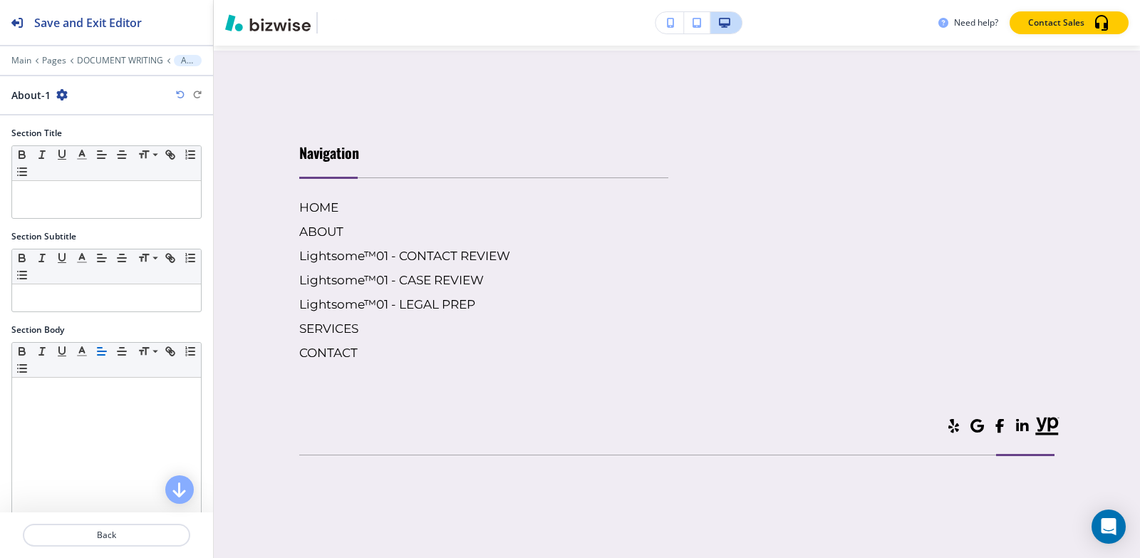
scroll to position [9699, 0]
click at [87, 63] on p "DOCUMENT WRITING" at bounding box center [120, 61] width 86 height 10
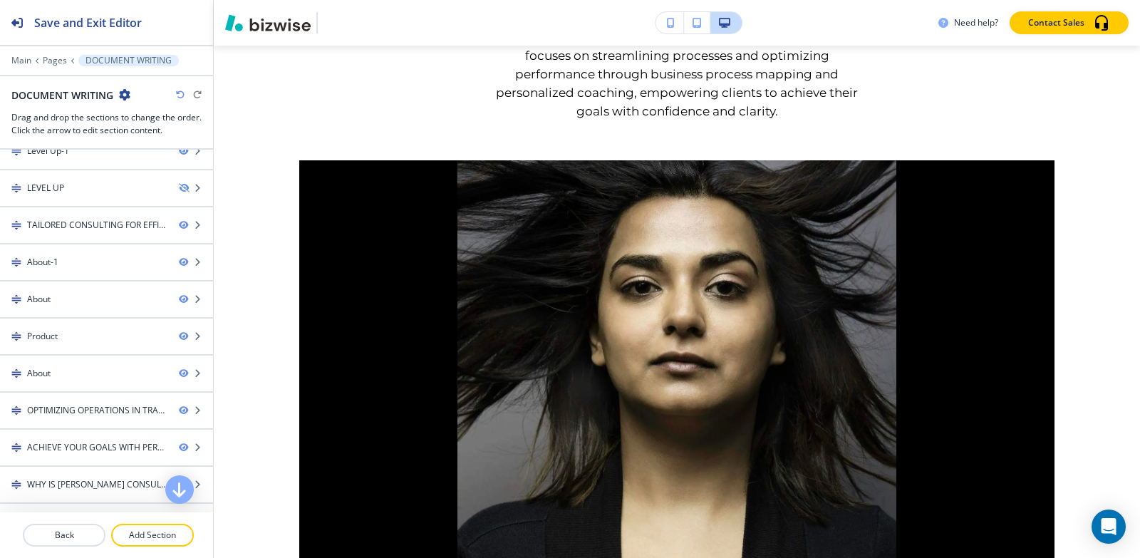
scroll to position [2747, 0]
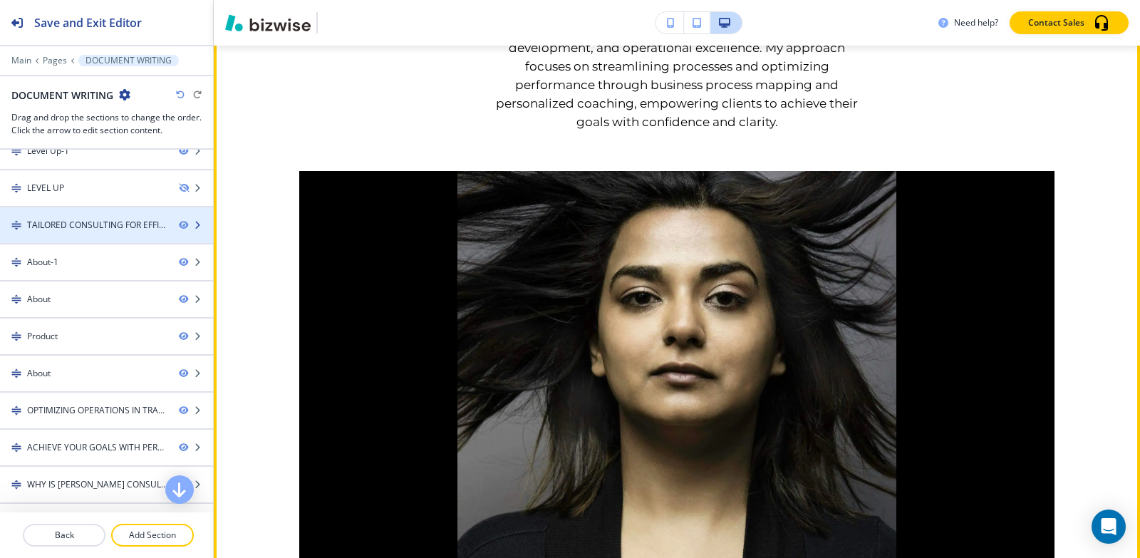
click at [66, 227] on div "TAILORED CONSULTING FOR EFFICIENCY" at bounding box center [97, 225] width 140 height 13
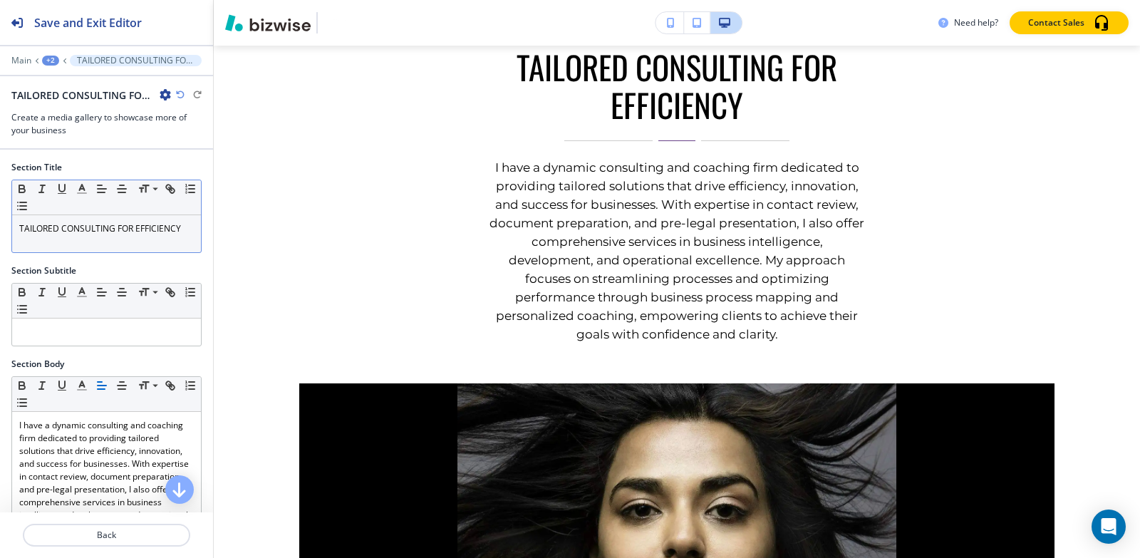
scroll to position [2524, 0]
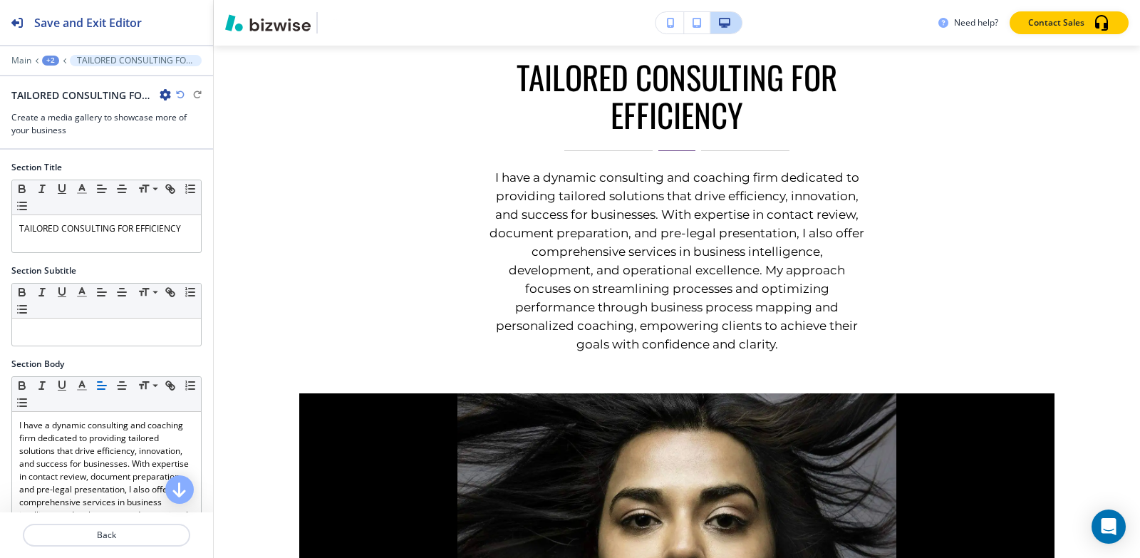
click at [160, 95] on icon "button" at bounding box center [165, 94] width 11 height 11
click at [192, 168] on p "Delete Section" at bounding box center [205, 169] width 73 height 13
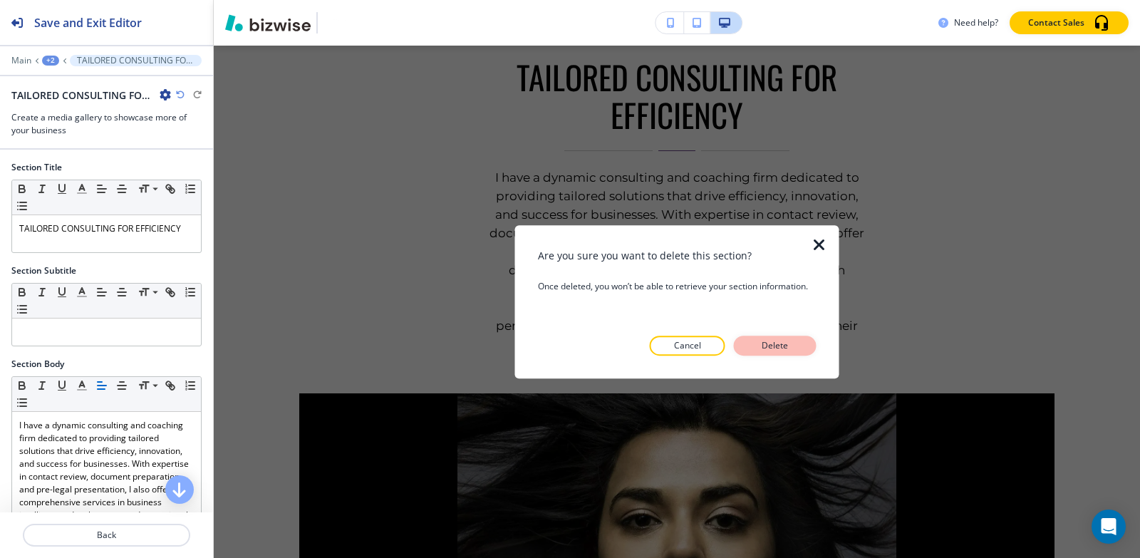
click at [748, 343] on button "Delete" at bounding box center [775, 346] width 83 height 20
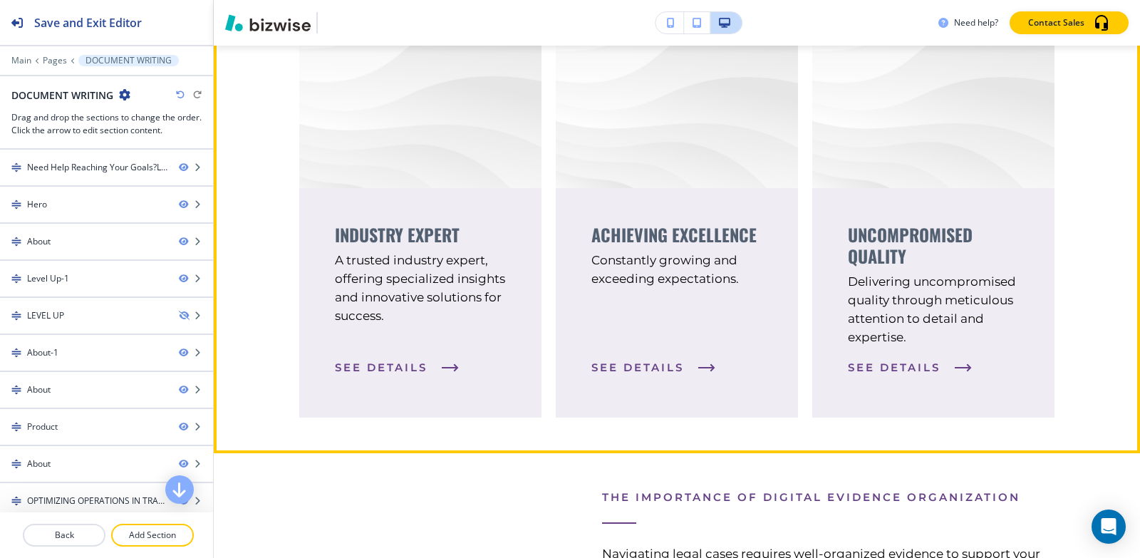
scroll to position [3593, 0]
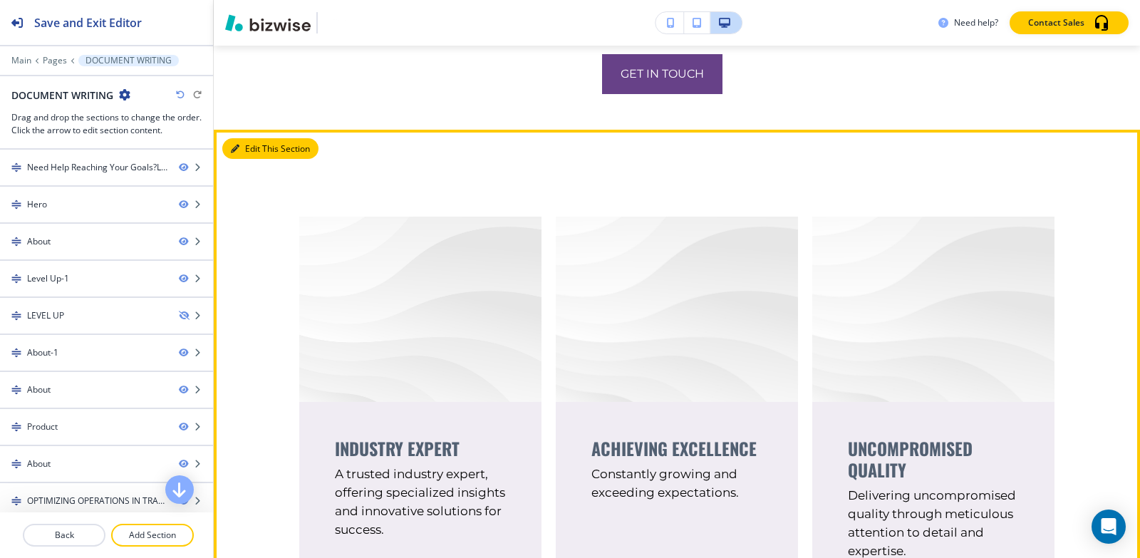
click at [258, 160] on button "Edit This Section" at bounding box center [270, 148] width 96 height 21
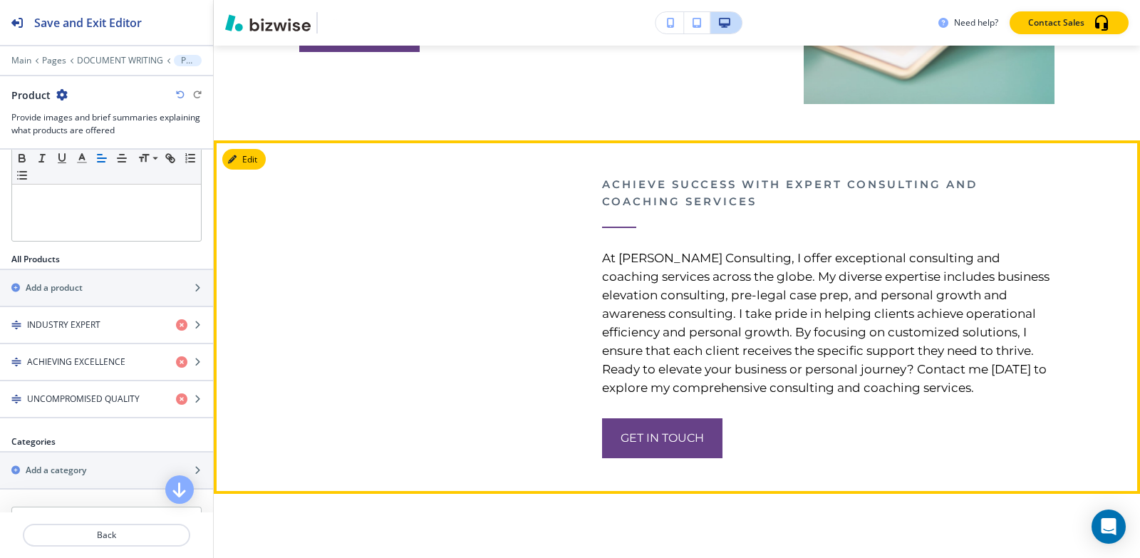
scroll to position [2996, 0]
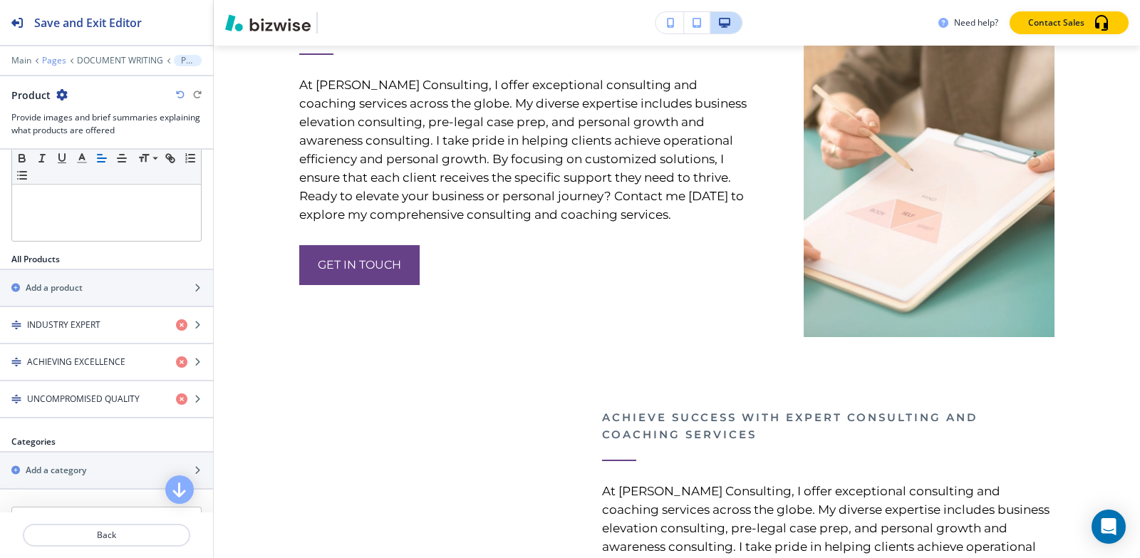
click at [50, 61] on p "Pages" at bounding box center [54, 61] width 24 height 10
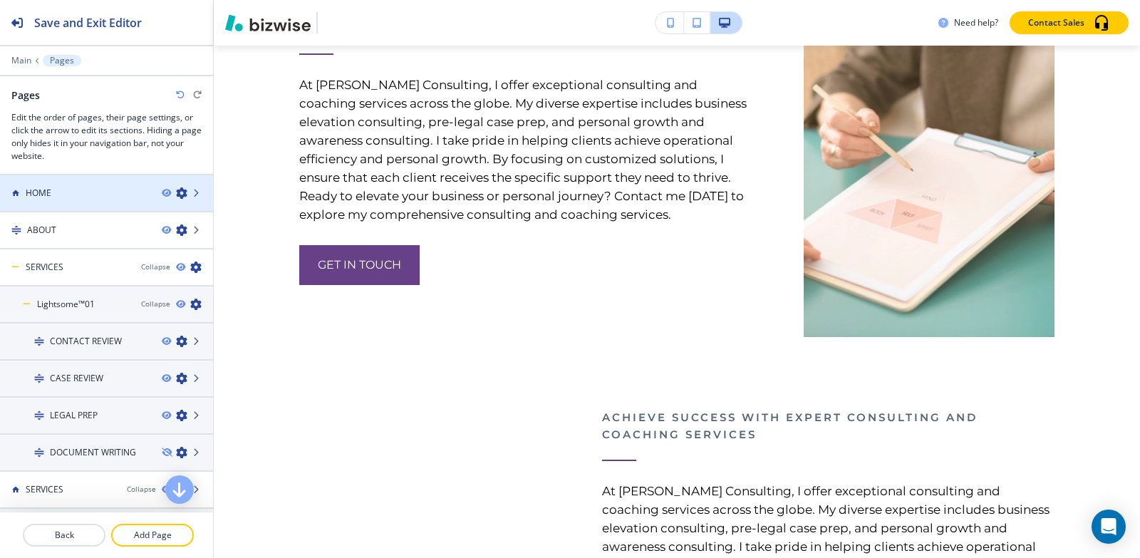
click at [43, 202] on div at bounding box center [106, 205] width 213 height 11
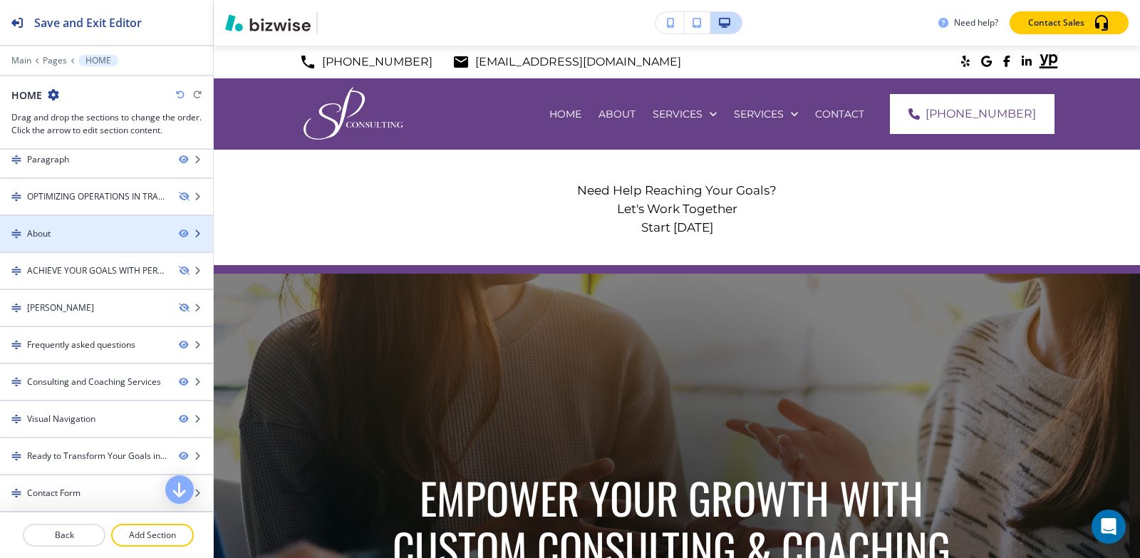
scroll to position [162, 0]
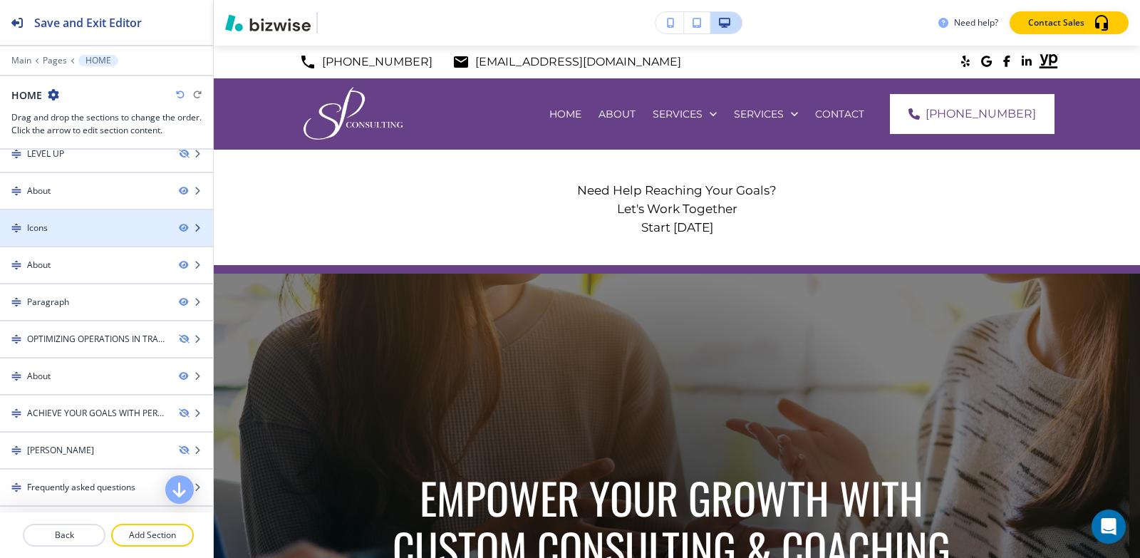
click at [71, 231] on div "Icons" at bounding box center [83, 228] width 167 height 13
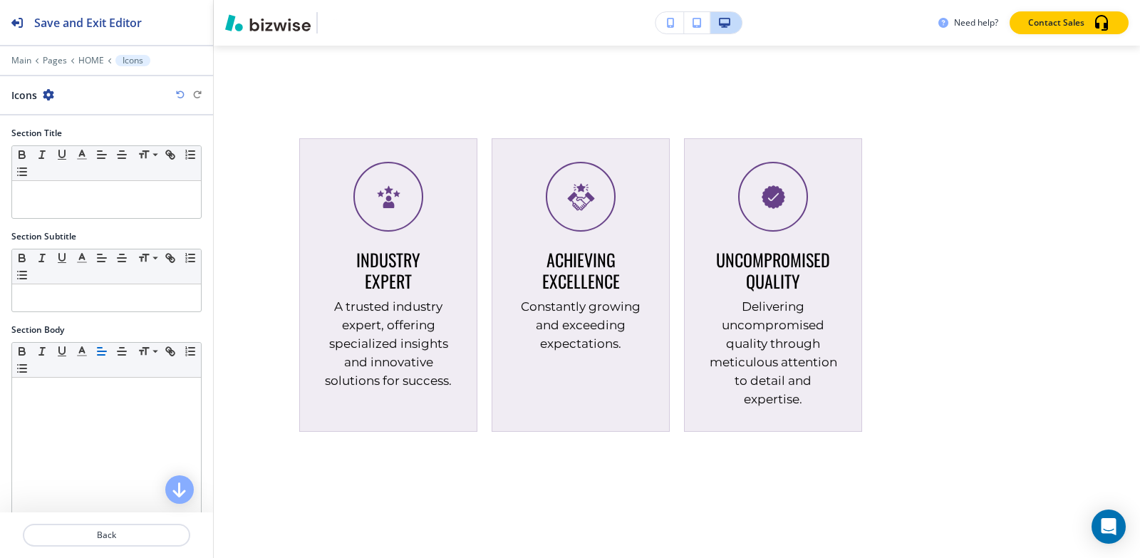
scroll to position [3057, 0]
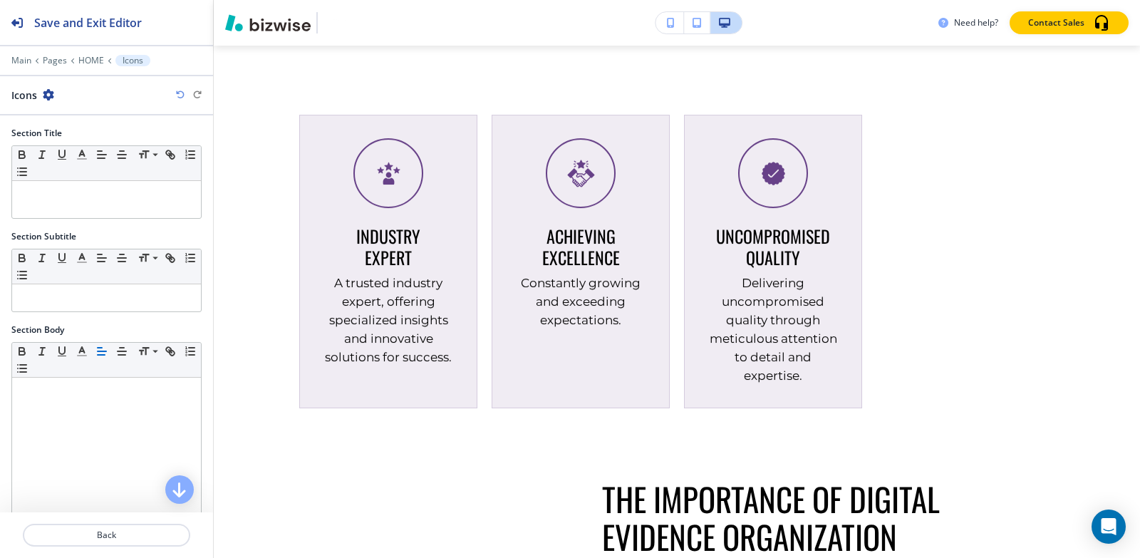
click at [44, 95] on icon "button" at bounding box center [48, 94] width 11 height 11
click at [68, 139] on p "Duplicate Section" at bounding box center [87, 144] width 73 height 13
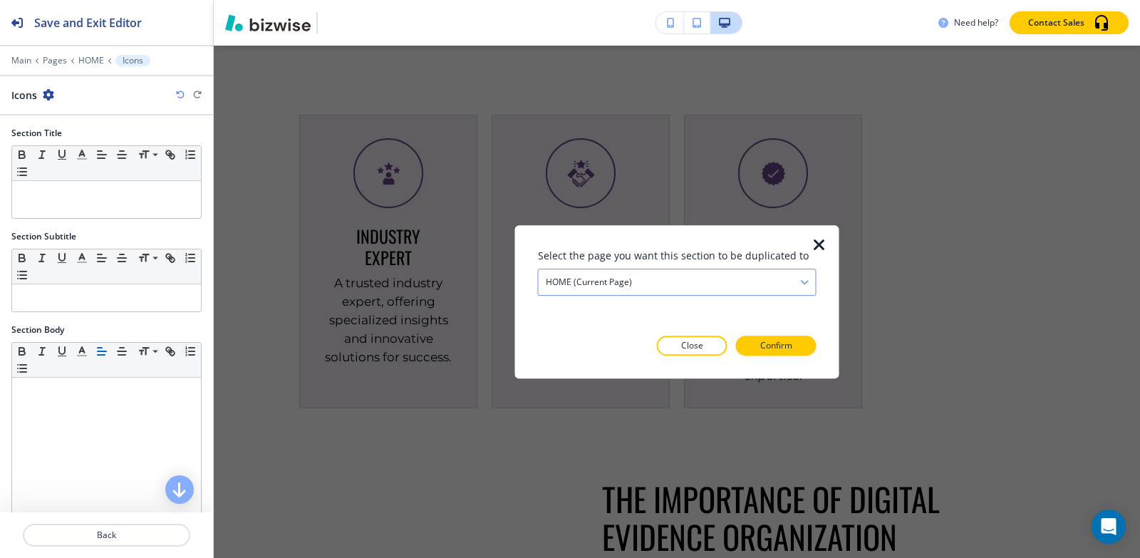
click at [616, 277] on h4 "HOME (current page)" at bounding box center [589, 282] width 86 height 13
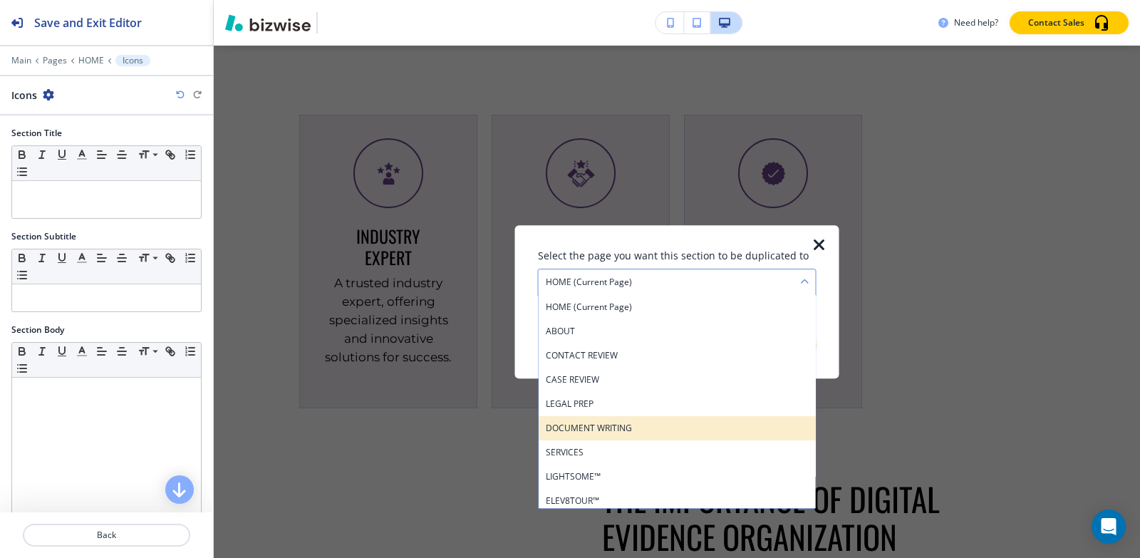
click at [561, 436] on div "DOCUMENT WRITING" at bounding box center [677, 428] width 277 height 24
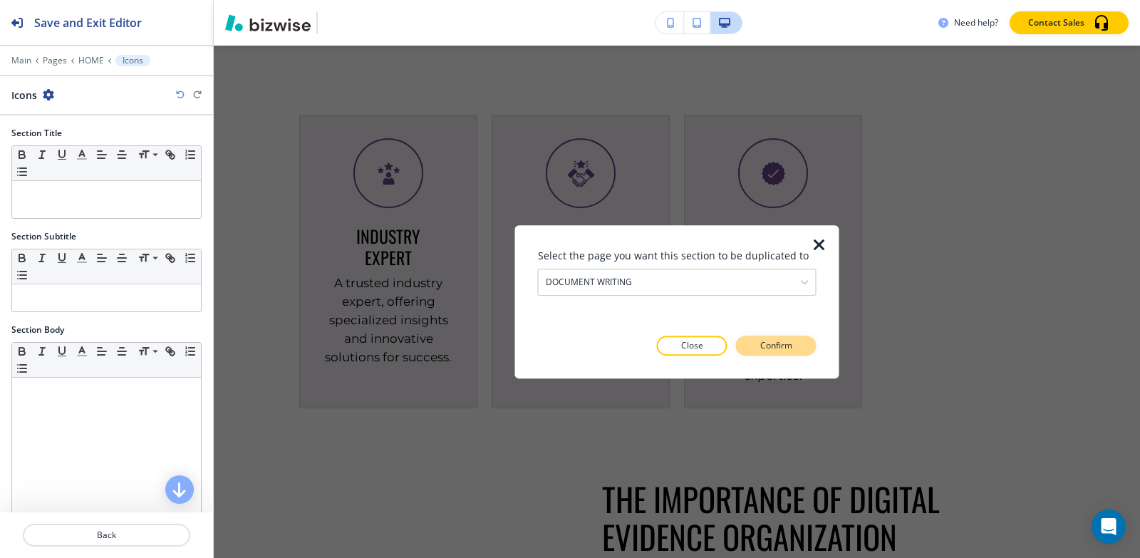
click at [791, 345] on p "Confirm" at bounding box center [776, 345] width 32 height 13
click at [791, 345] on p "Take me there" at bounding box center [764, 345] width 58 height 13
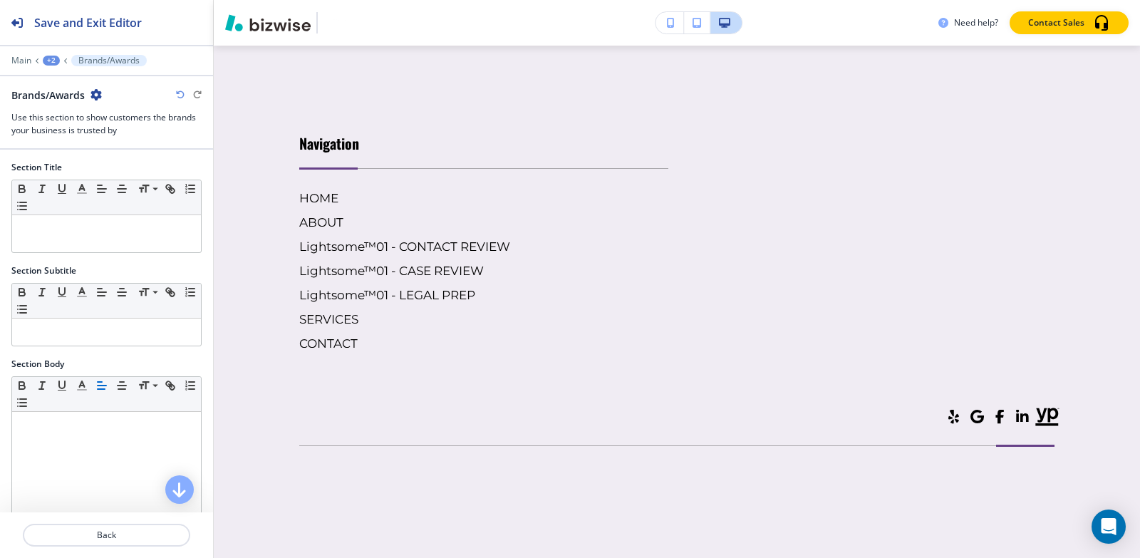
scroll to position [9281, 0]
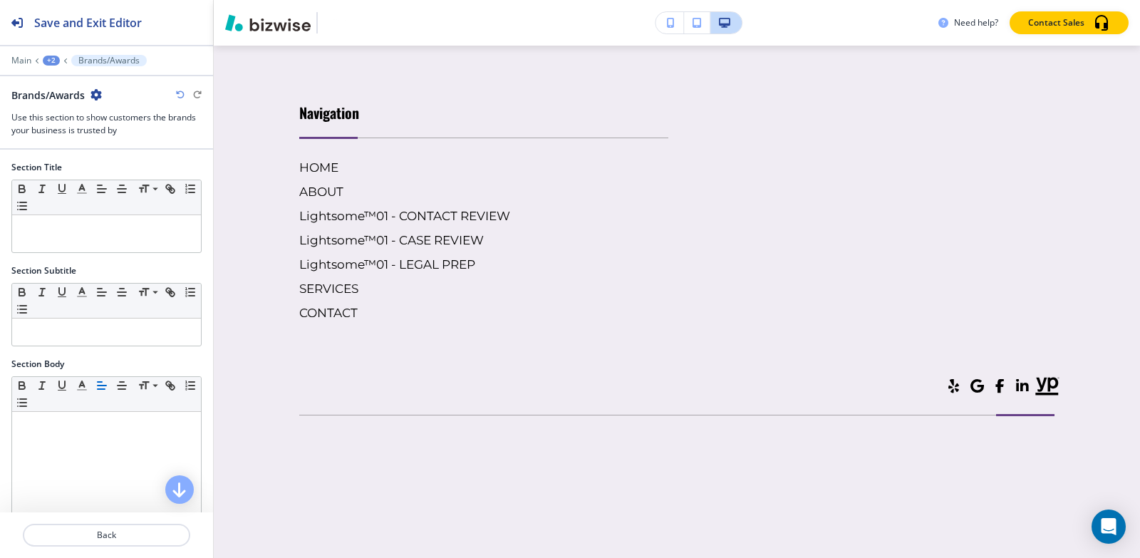
click at [94, 94] on icon "button" at bounding box center [96, 94] width 11 height 11
click at [120, 172] on p "Delete Section" at bounding box center [136, 169] width 73 height 13
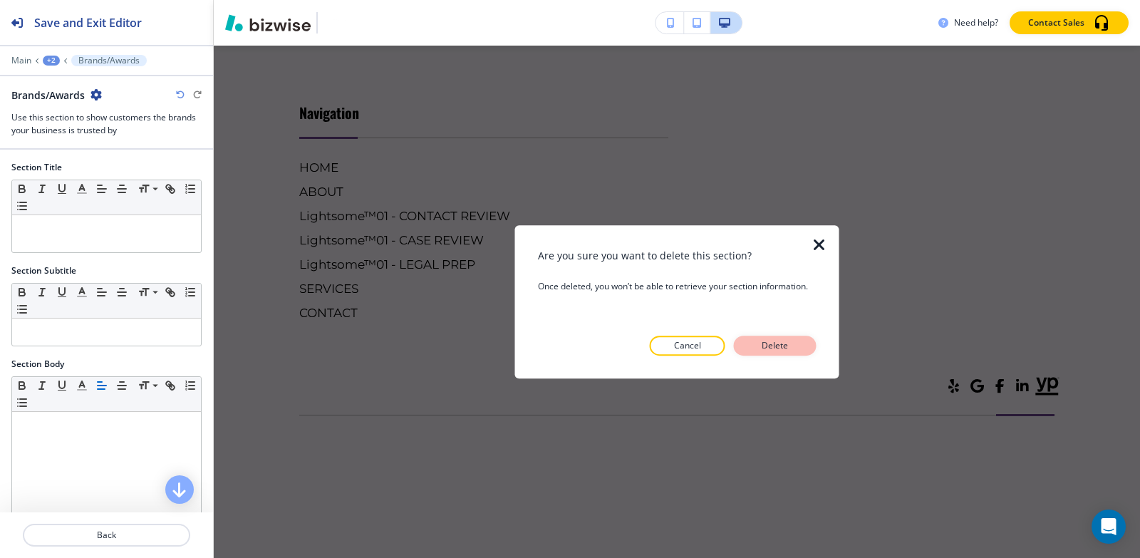
click at [790, 351] on p "Delete" at bounding box center [775, 345] width 34 height 13
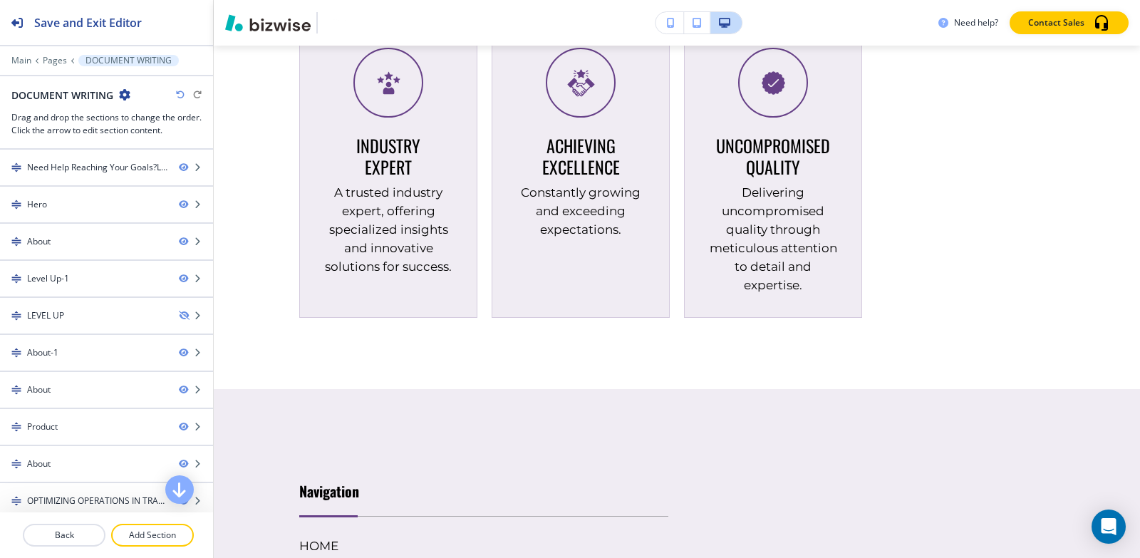
scroll to position [8523, 0]
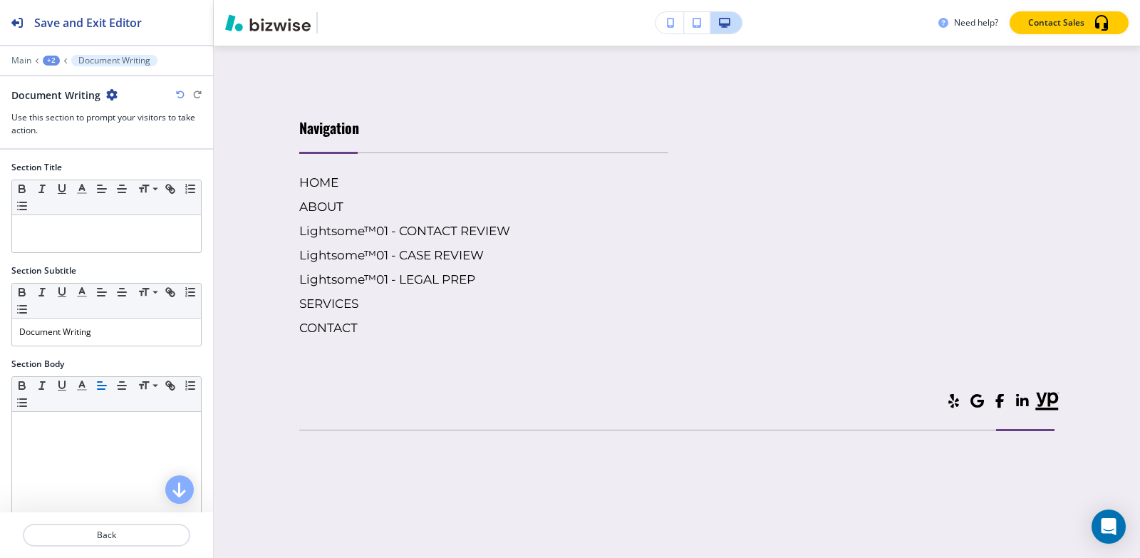
scroll to position [9137, 0]
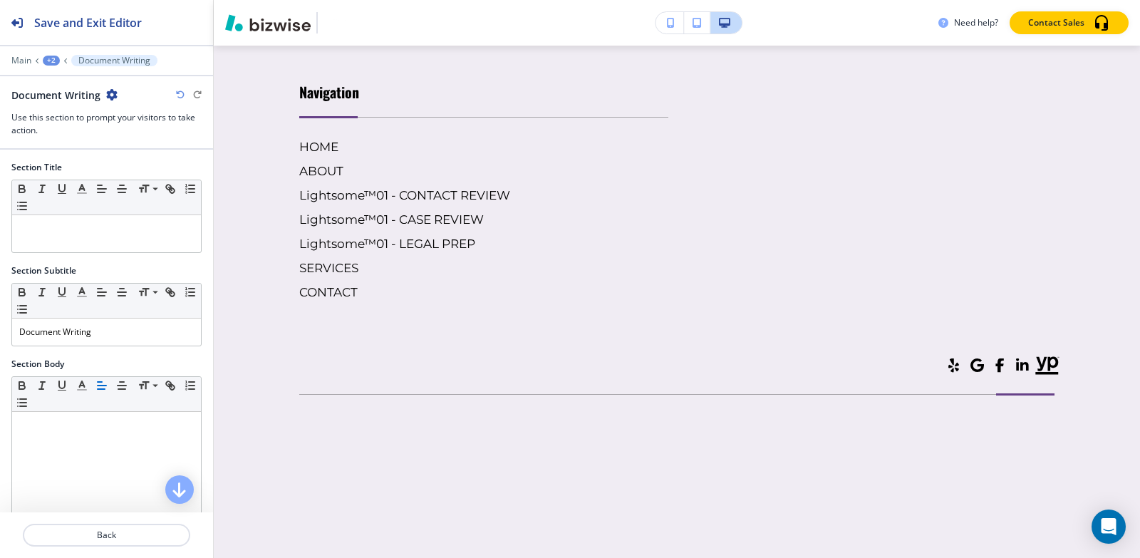
click at [49, 58] on div "+2" at bounding box center [51, 61] width 17 height 10
click at [66, 110] on p "DOCUMENT WRITING" at bounding box center [88, 109] width 73 height 13
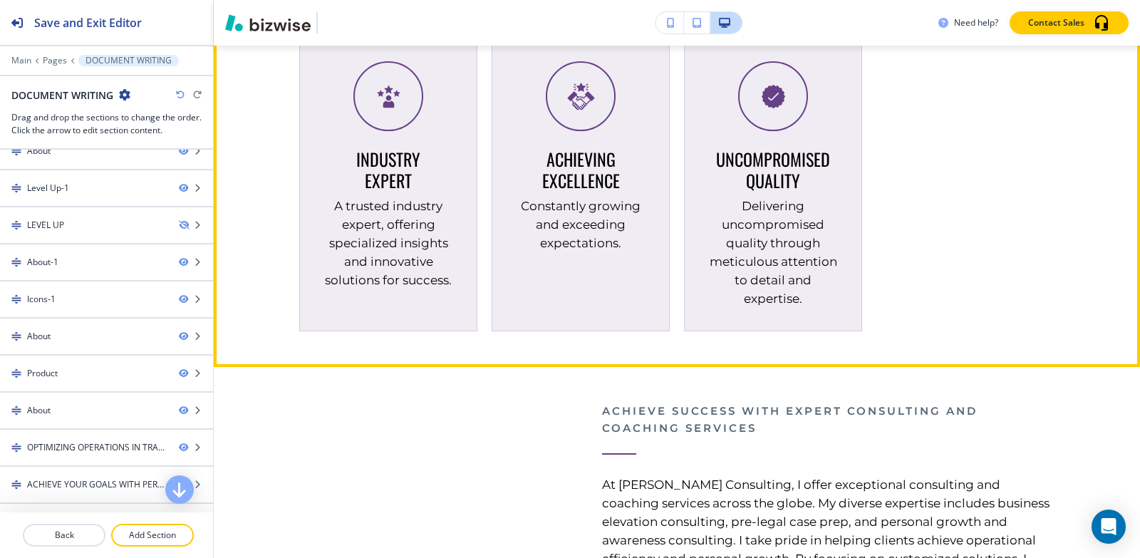
scroll to position [3693, 0]
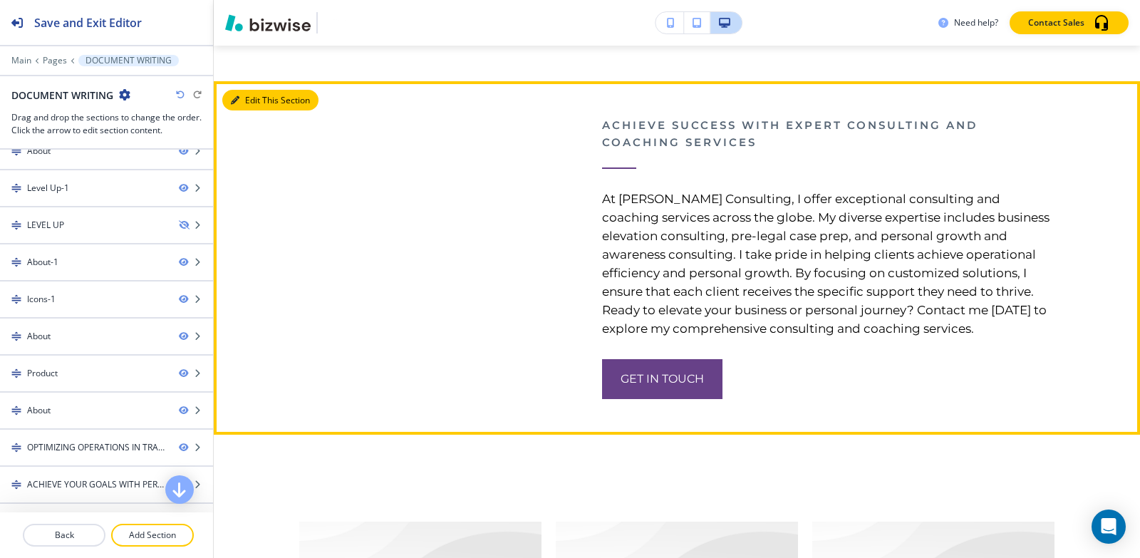
click at [240, 111] on button "Edit This Section" at bounding box center [270, 100] width 96 height 21
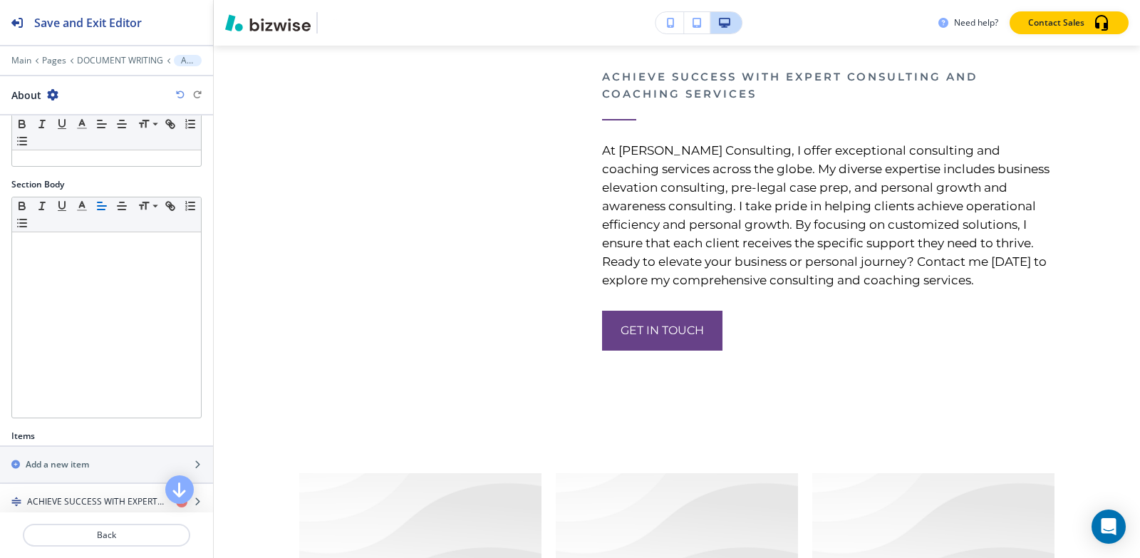
scroll to position [252, 0]
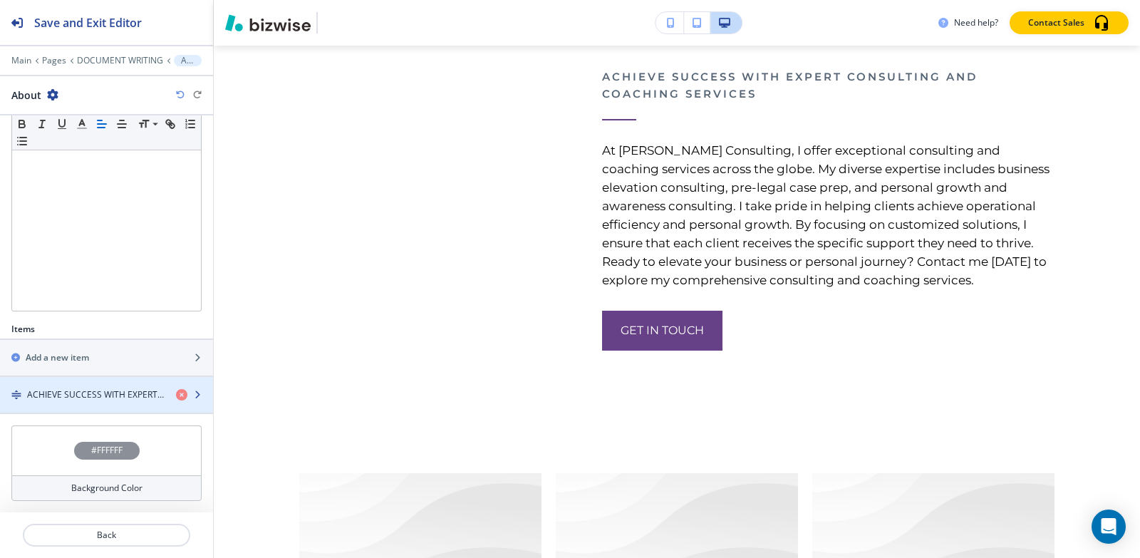
click at [54, 390] on h4 "ACHIEVE SUCCESS WITH EXPERT CONSULTING AND COACHING SERVICES" at bounding box center [96, 394] width 138 height 13
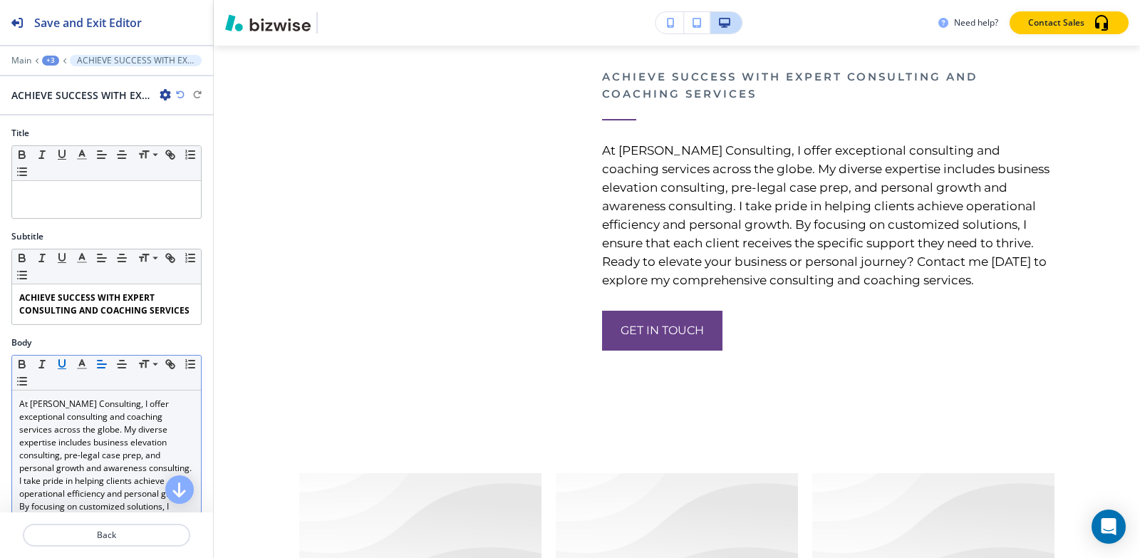
scroll to position [3706, 0]
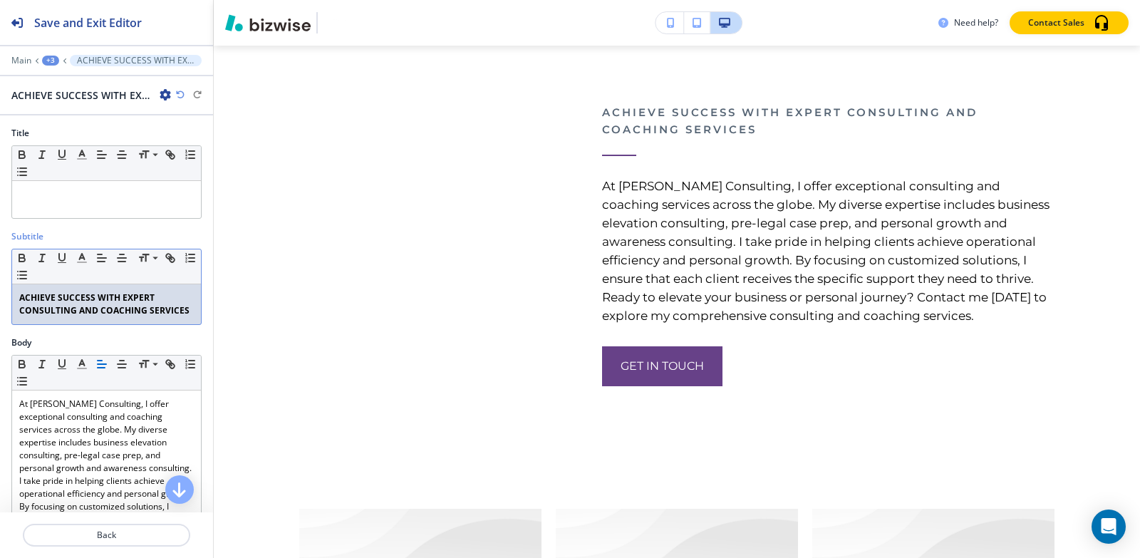
click at [98, 317] on p "ACHIEVE SUCCESS WITH EXPERT CONSULTING AND COACHING SERVICES" at bounding box center [106, 304] width 175 height 26
copy strong "ACHIEVE SUCCESS WITH EXPERT CONSULTING AND COACHING SERVICES"
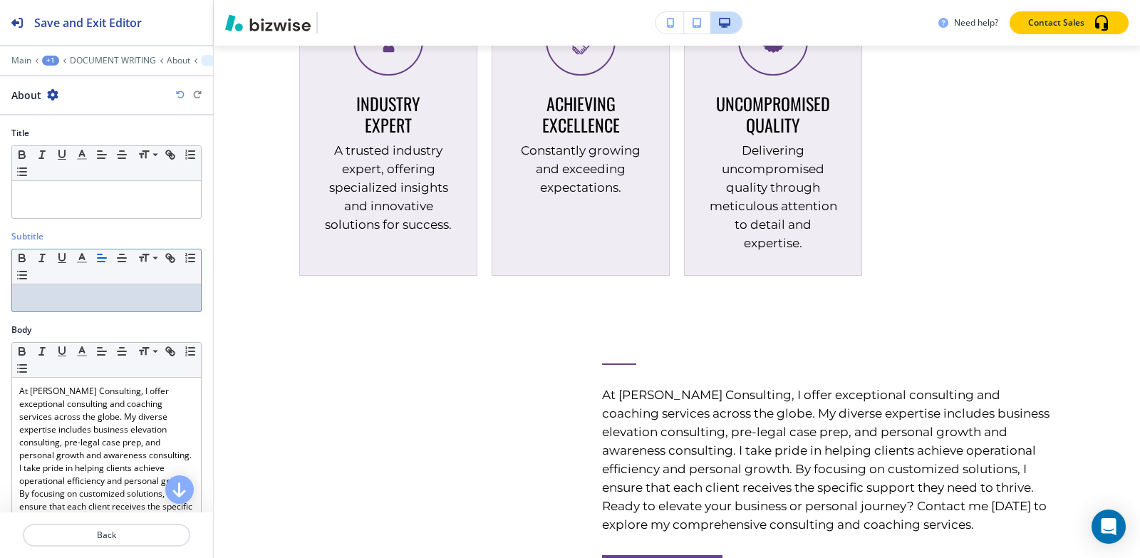
scroll to position [3563, 0]
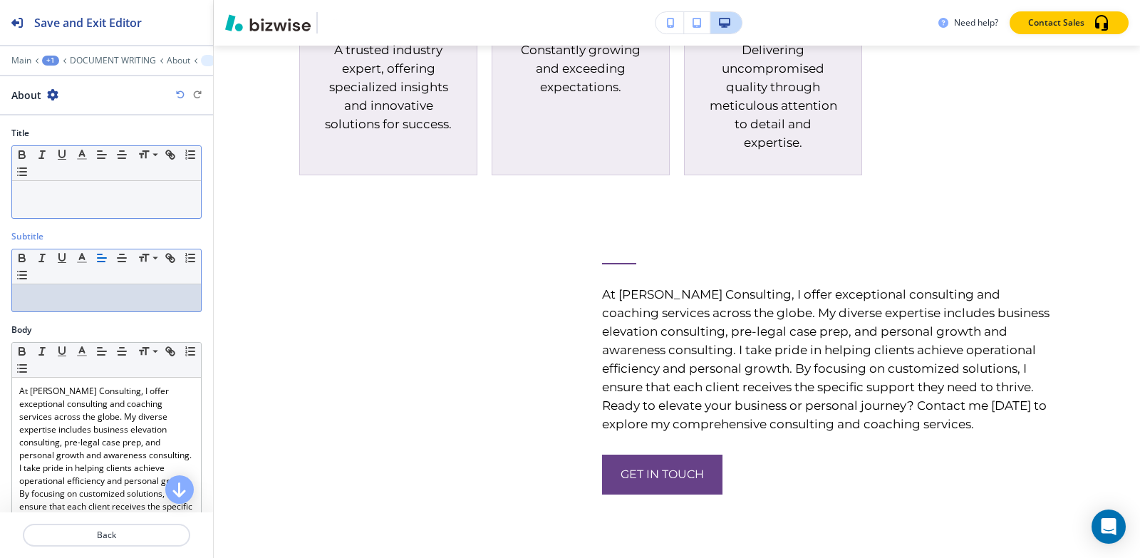
click at [43, 201] on div at bounding box center [106, 199] width 189 height 37
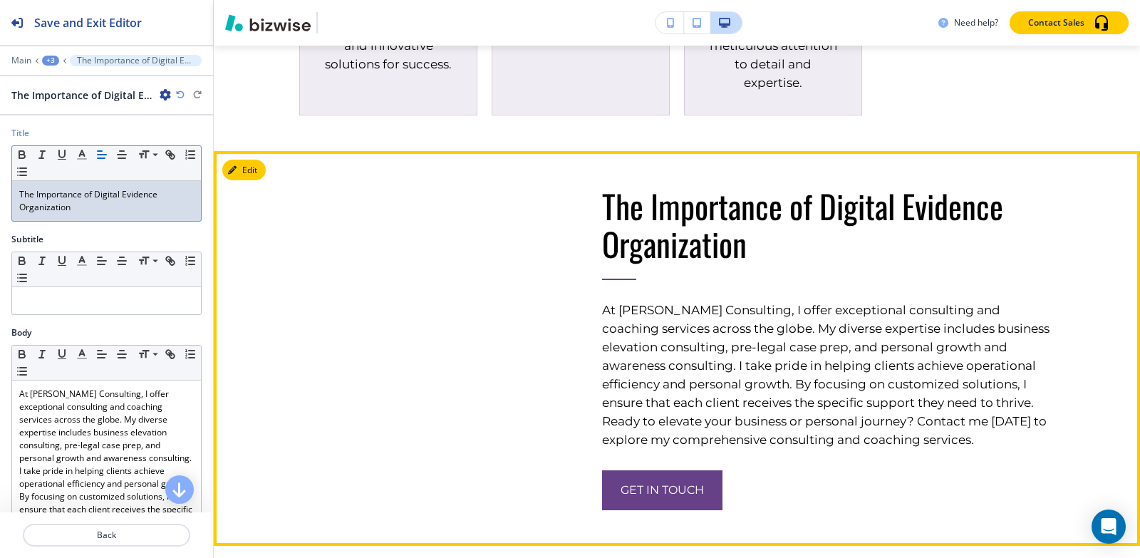
scroll to position [3920, 0]
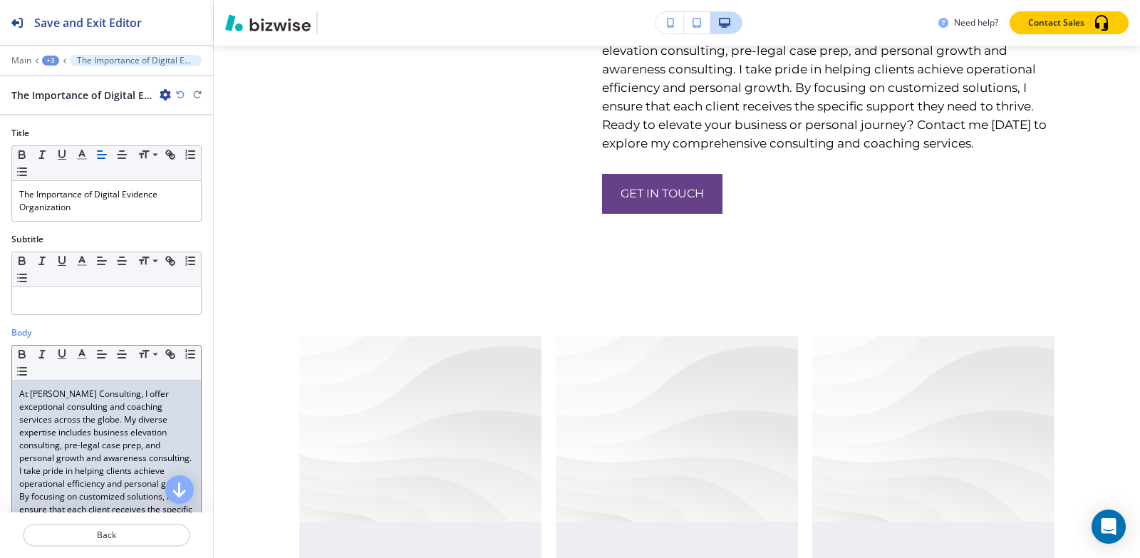
click at [56, 398] on p "At [PERSON_NAME] Consulting, I offer exceptional consulting and coaching servic…" at bounding box center [106, 484] width 175 height 192
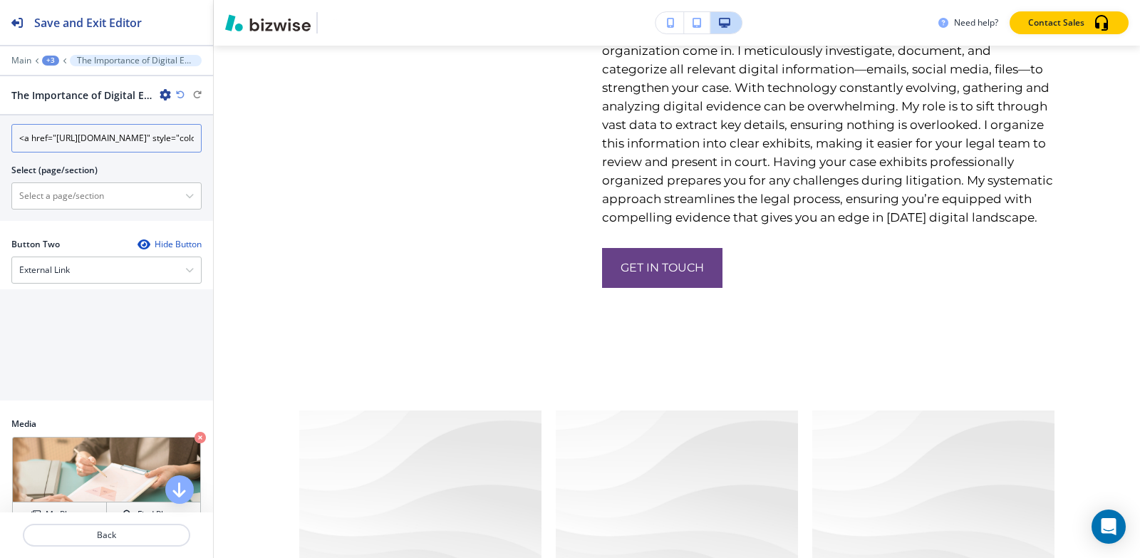
scroll to position [499, 0]
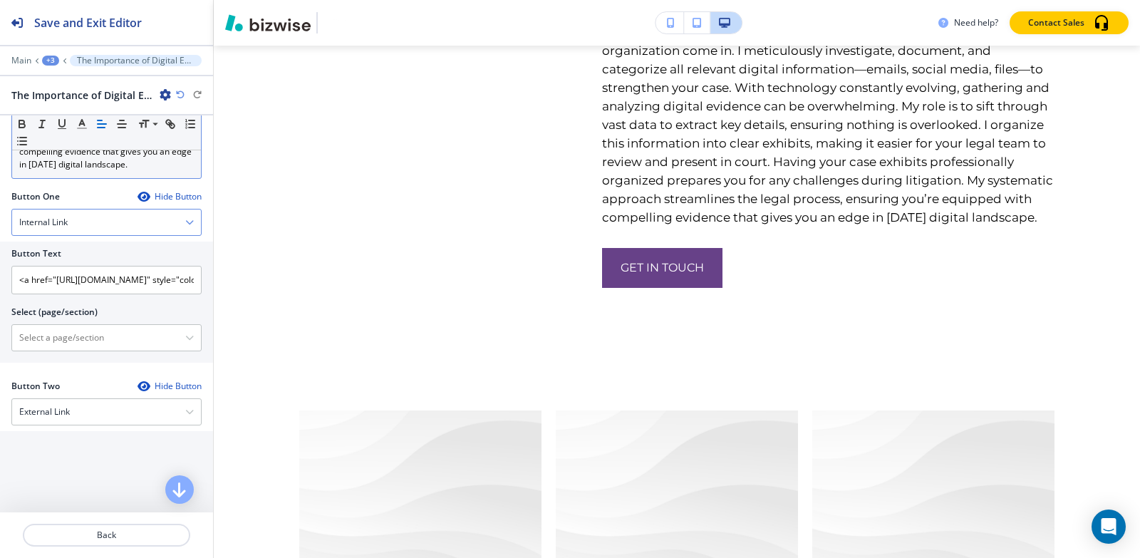
click at [124, 235] on div "Internal Link" at bounding box center [106, 223] width 189 height 26
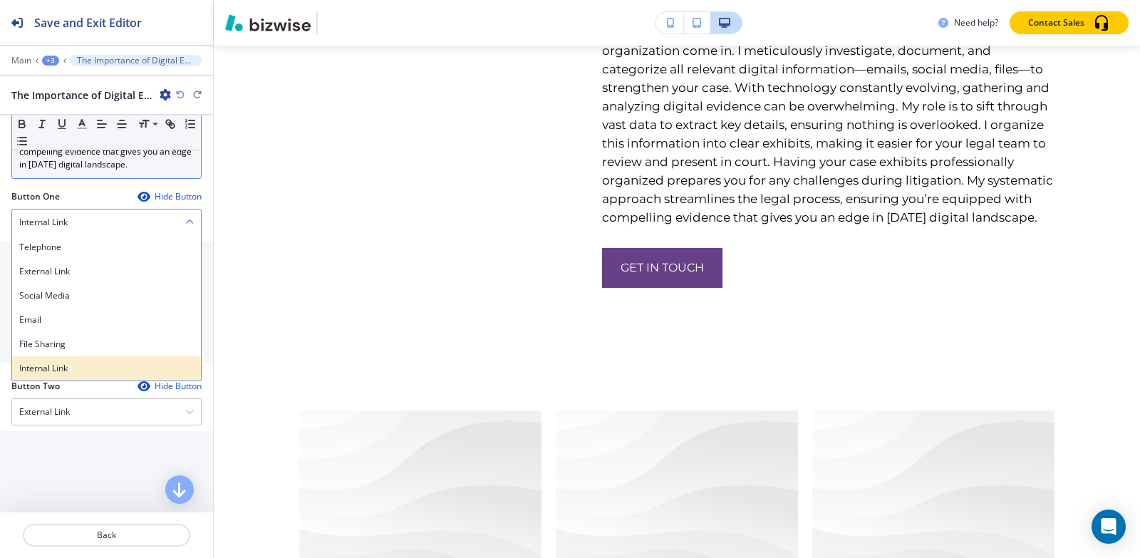
click at [61, 375] on h4 "Internal Link" at bounding box center [106, 368] width 175 height 13
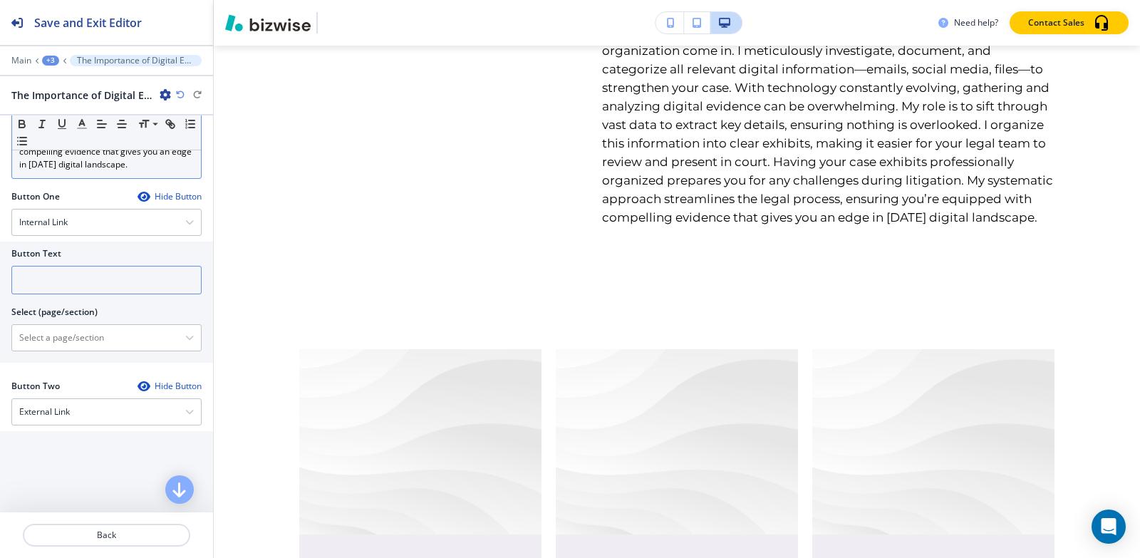
click at [100, 291] on input "text" at bounding box center [106, 280] width 190 height 29
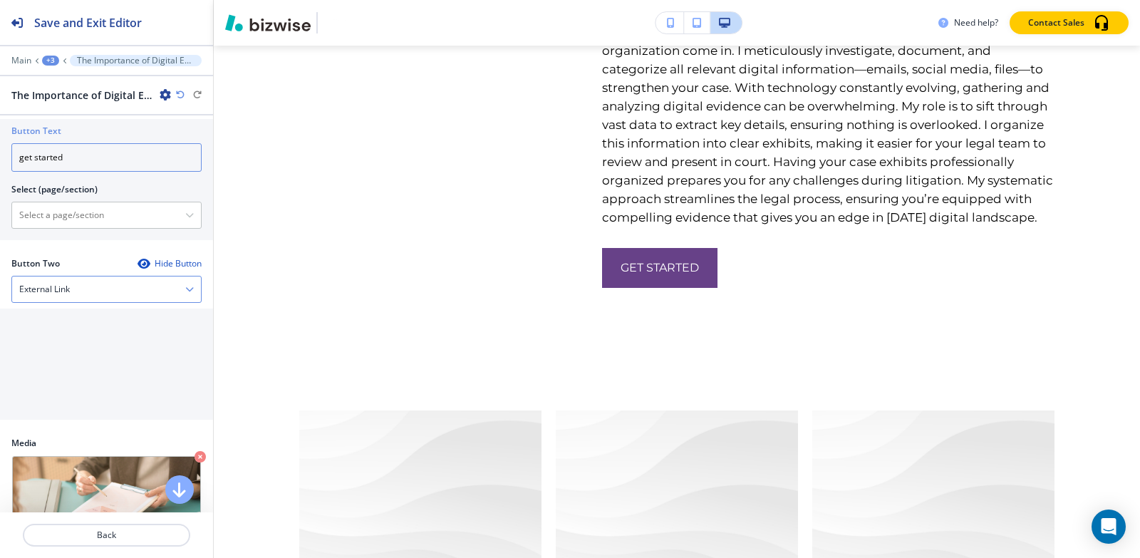
scroll to position [641, 0]
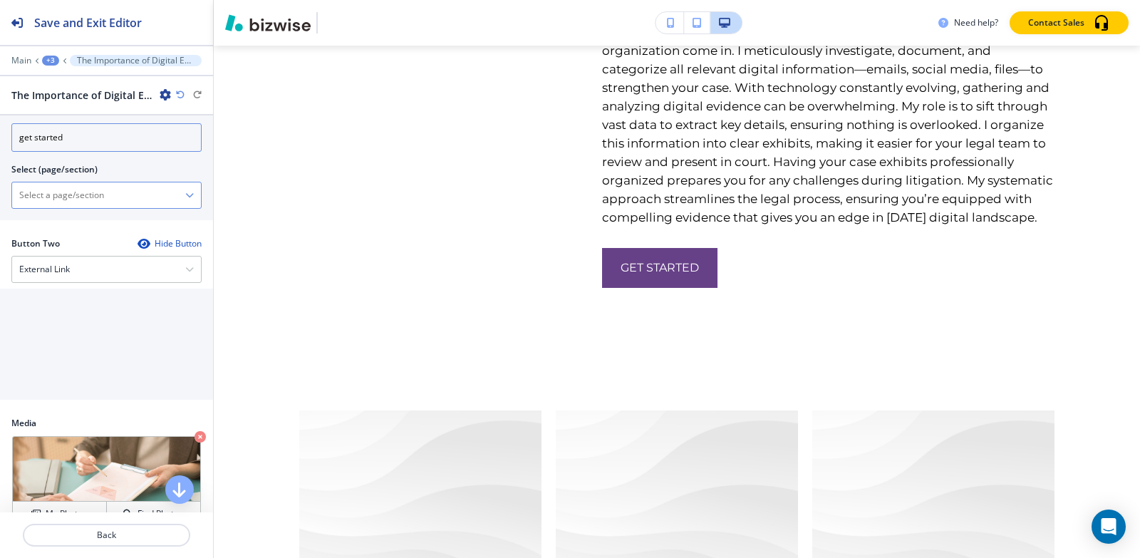
type input "get started"
click at [74, 207] on \(page\/section\) "Manual Input" at bounding box center [98, 195] width 173 height 24
type \(page\/section\) "CONTACT | Contact Form"
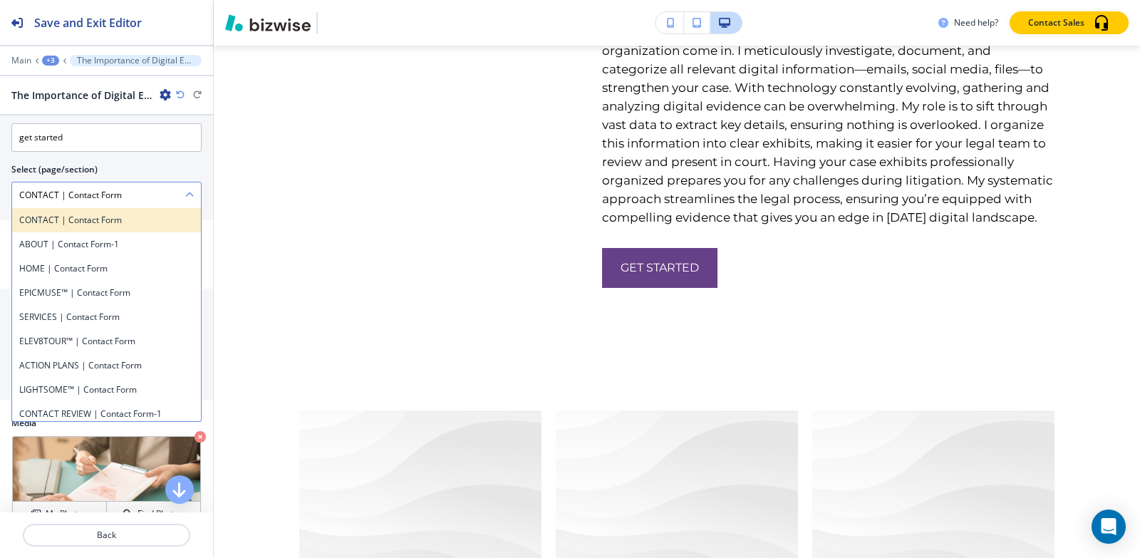
click at [76, 227] on h4 "CONTACT | Contact Form" at bounding box center [106, 220] width 175 height 13
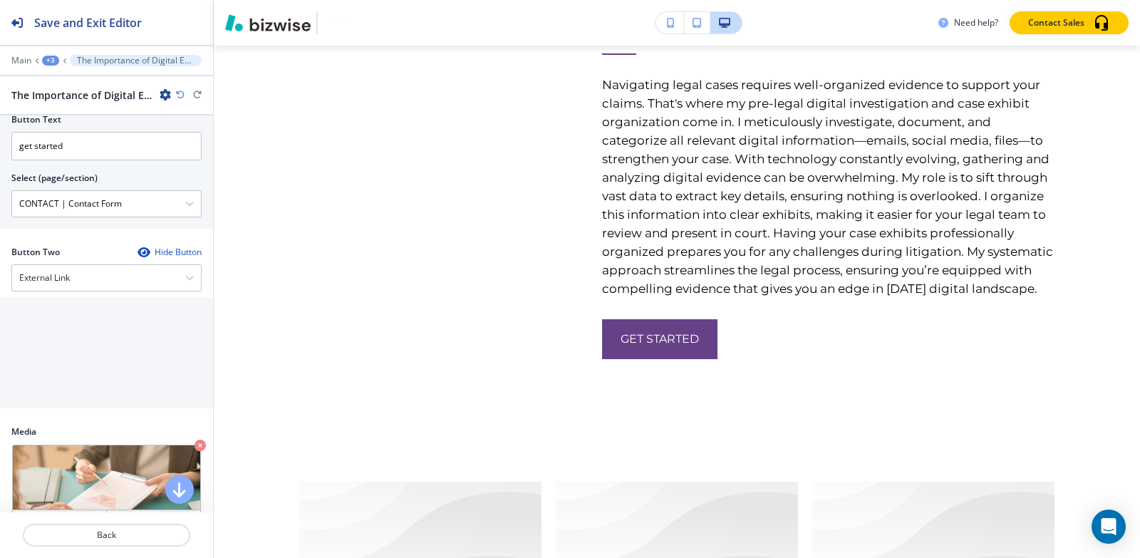
scroll to position [747, 0]
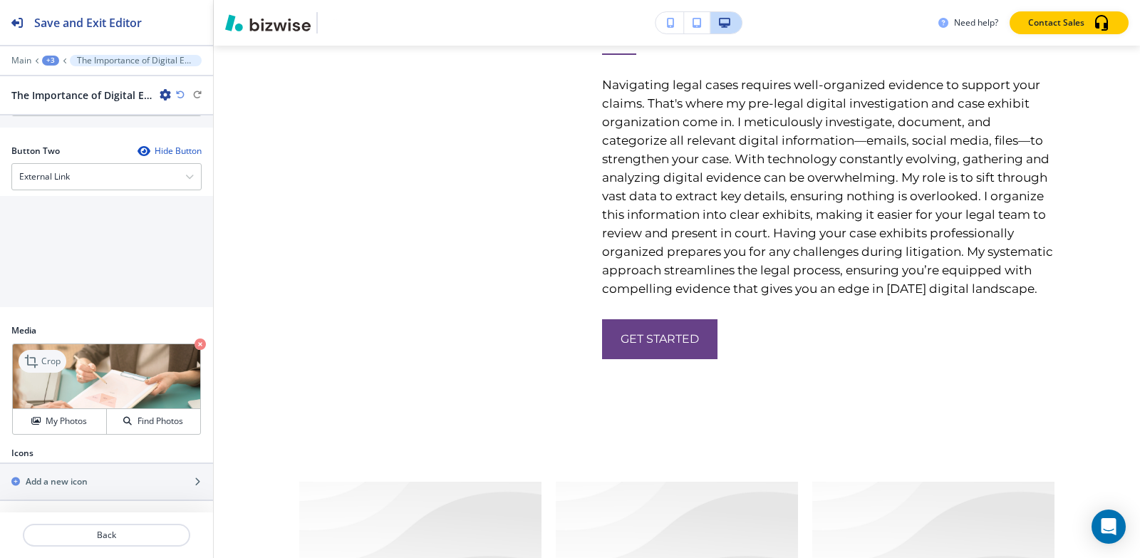
click at [40, 367] on icon at bounding box center [32, 361] width 17 height 17
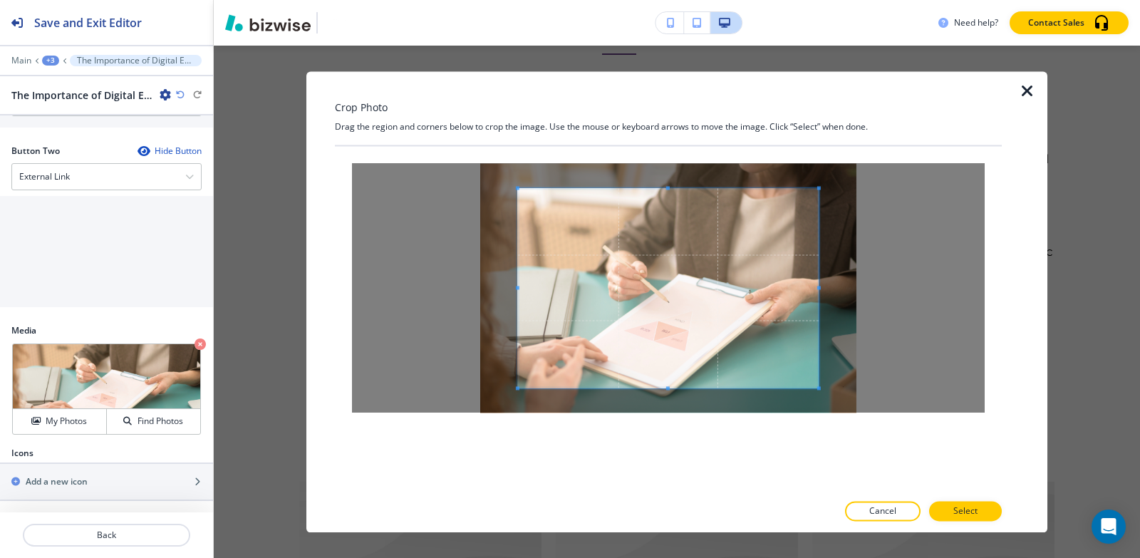
click at [1022, 91] on icon "button" at bounding box center [1027, 91] width 17 height 17
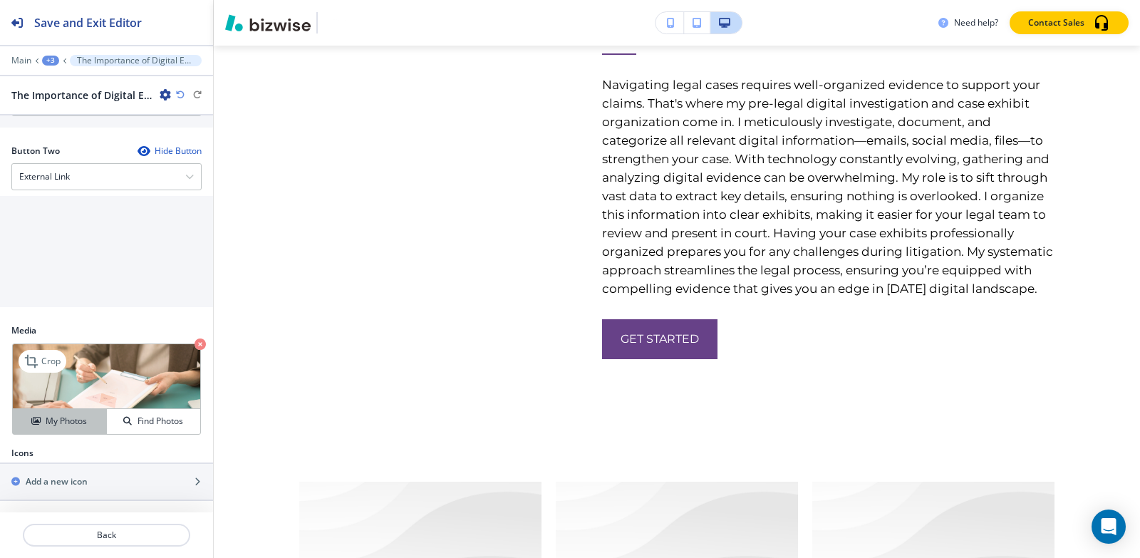
click at [76, 422] on h4 "My Photos" at bounding box center [66, 421] width 41 height 13
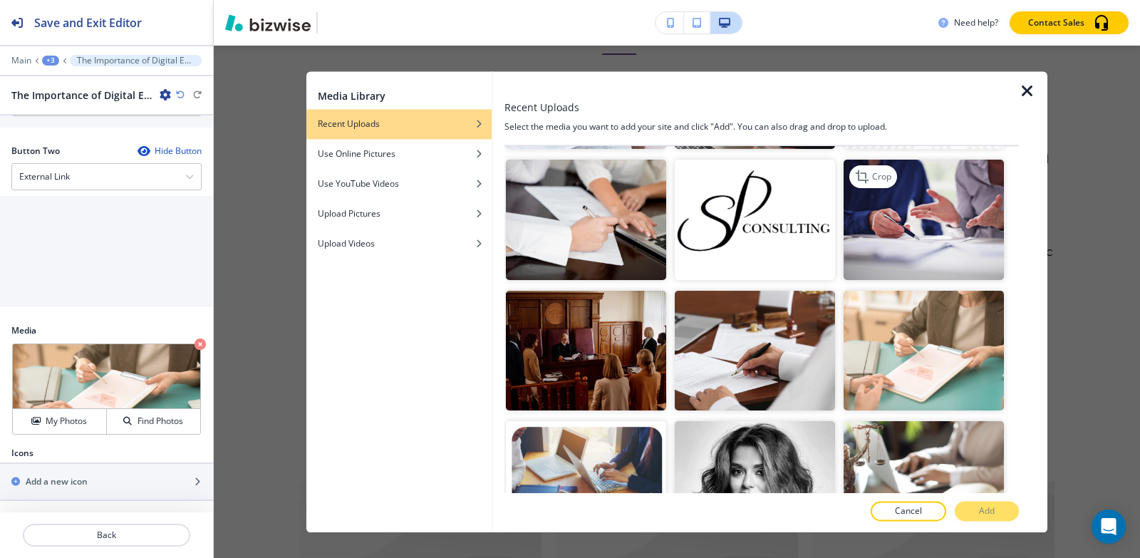
scroll to position [2566, 0]
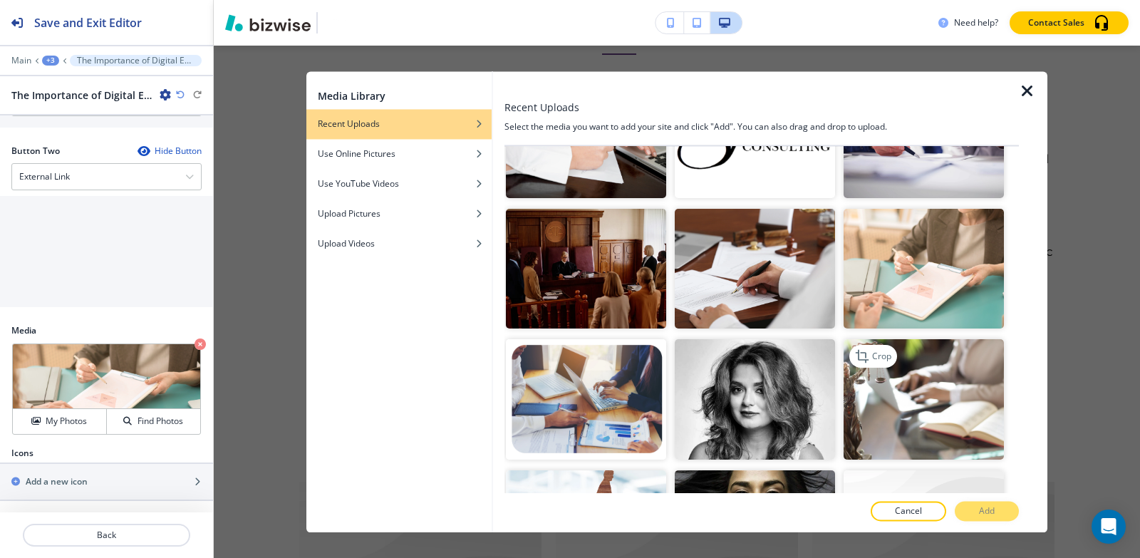
click at [888, 340] on img "button" at bounding box center [924, 400] width 160 height 120
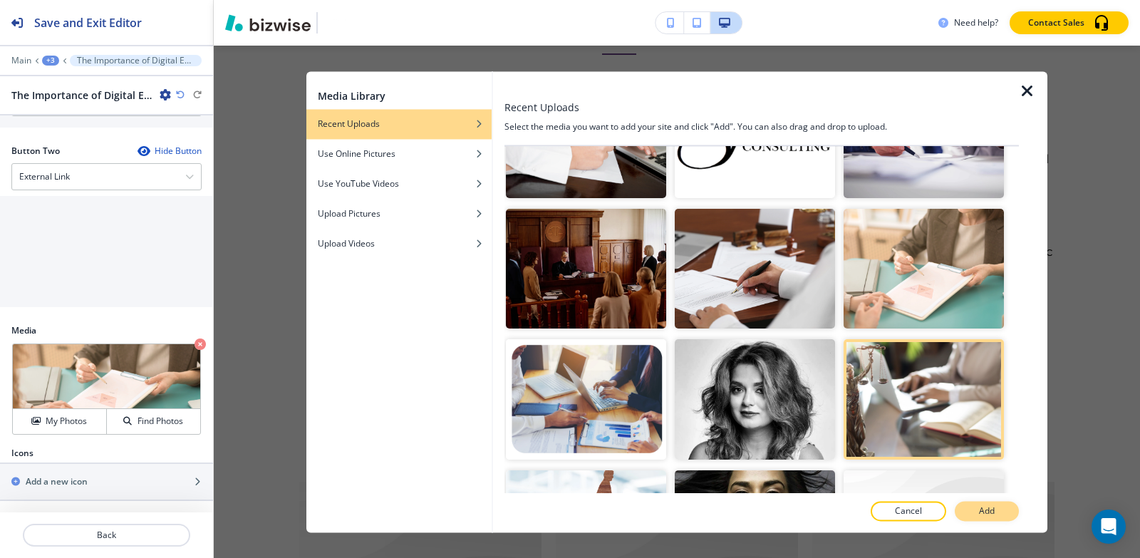
click at [966, 514] on button "Add" at bounding box center [987, 511] width 64 height 20
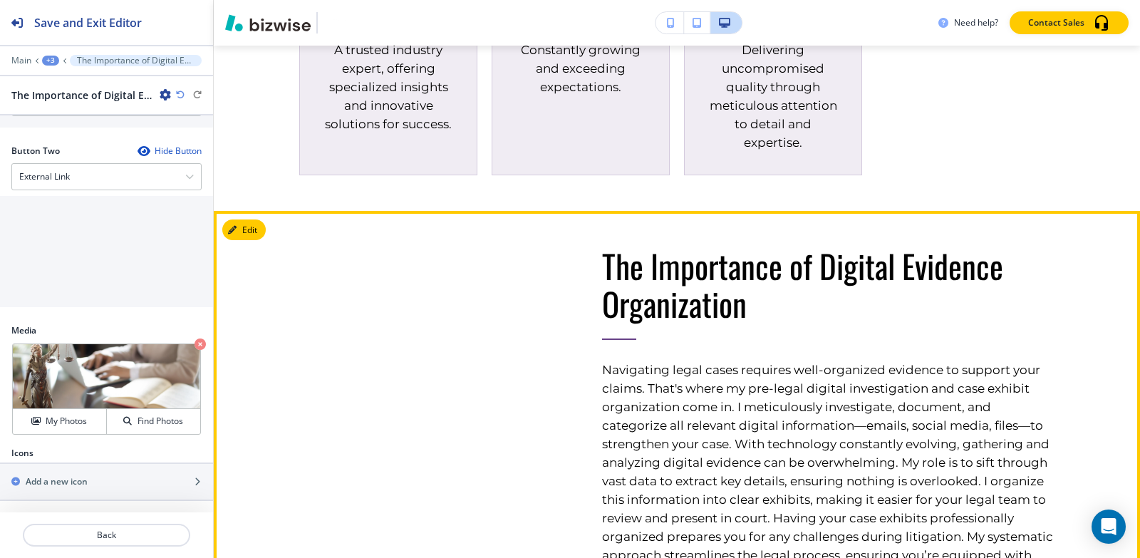
scroll to position [3777, 0]
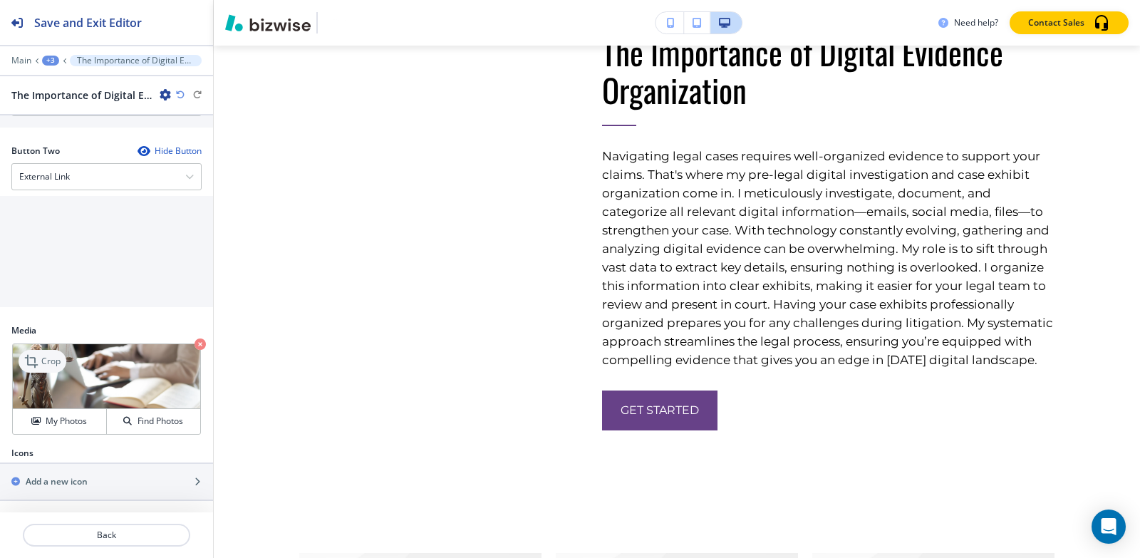
click at [36, 359] on icon at bounding box center [32, 361] width 17 height 17
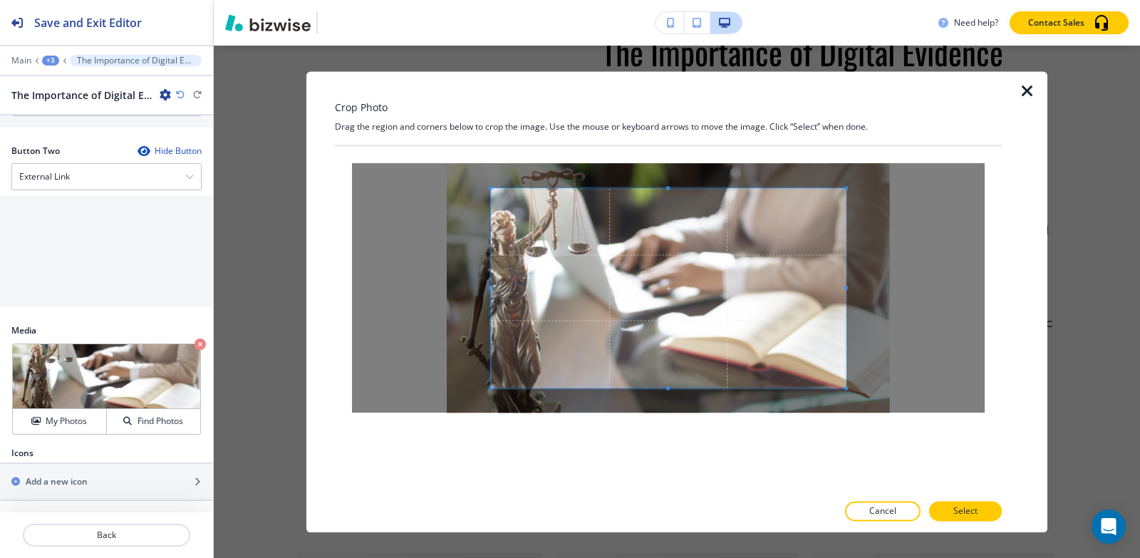
click at [668, 138] on div "Crop Photo Drag the region and corners below to crop the image. Use the mouse o…" at bounding box center [668, 301] width 667 height 461
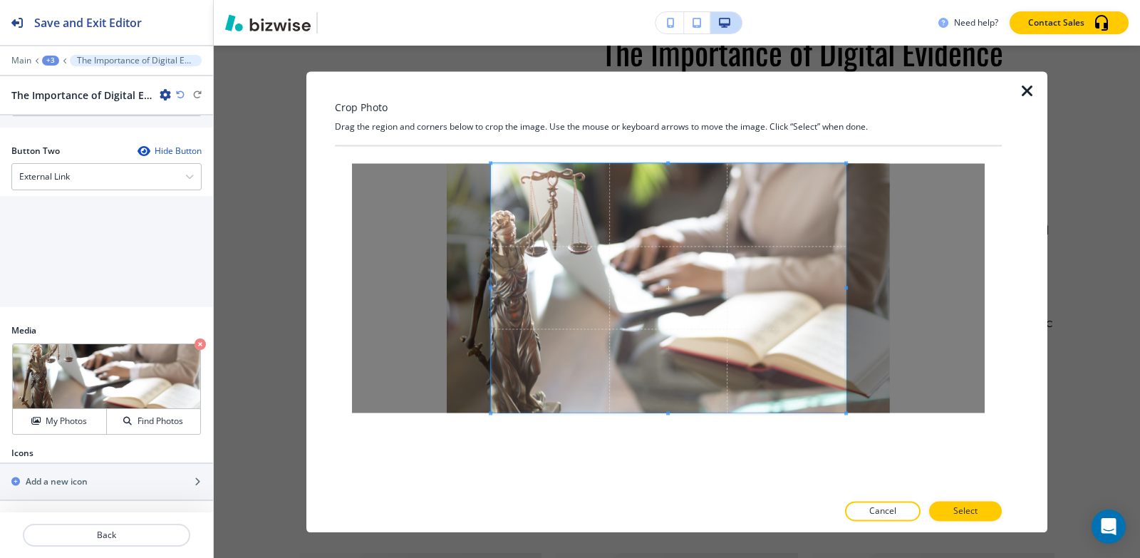
click at [688, 486] on div at bounding box center [668, 319] width 667 height 346
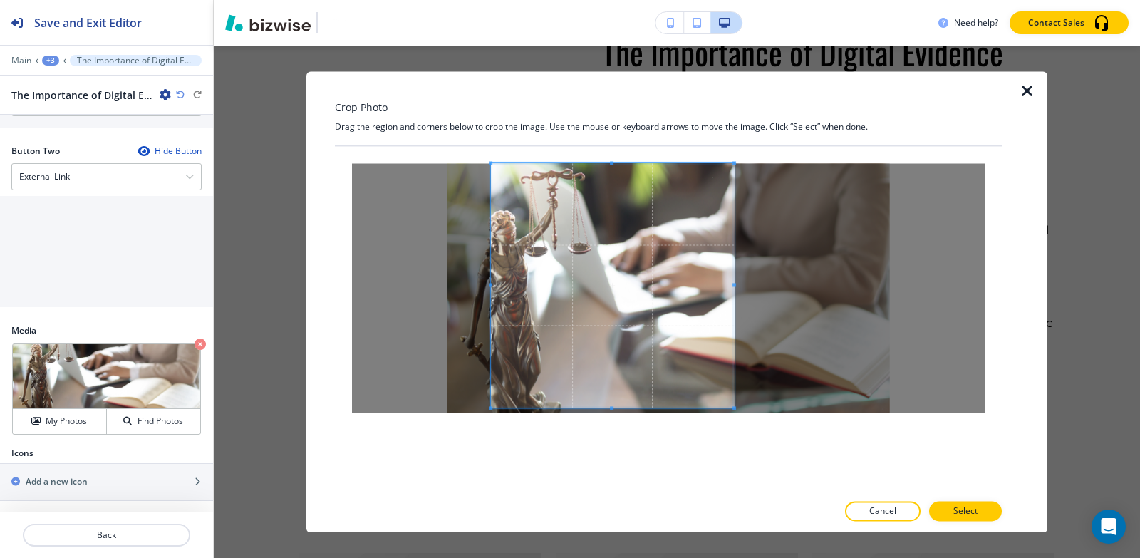
click at [734, 283] on span at bounding box center [735, 285] width 4 height 4
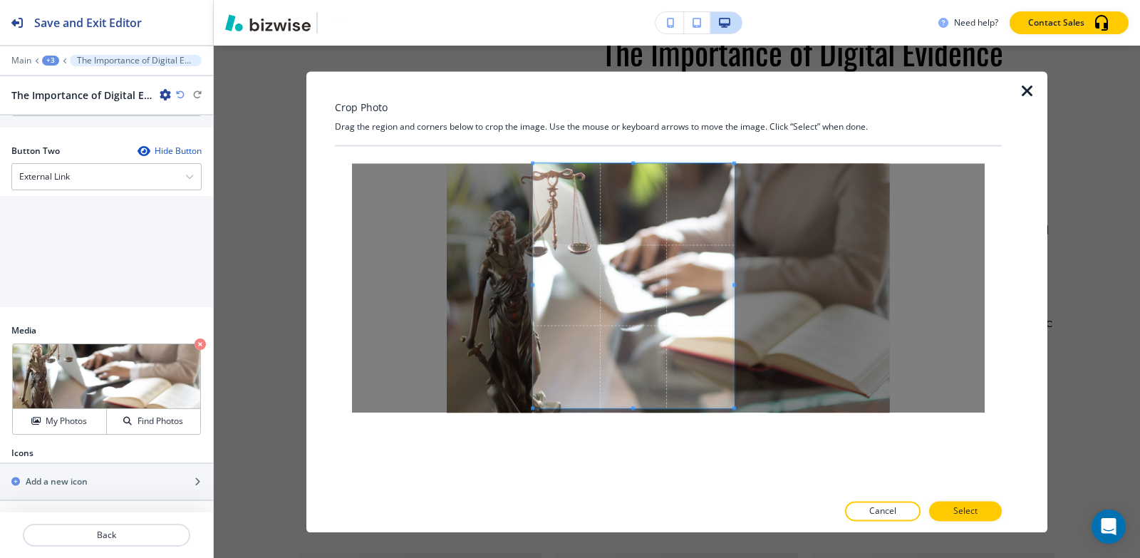
click at [532, 286] on span at bounding box center [533, 285] width 4 height 4
click at [631, 462] on div at bounding box center [668, 319] width 667 height 346
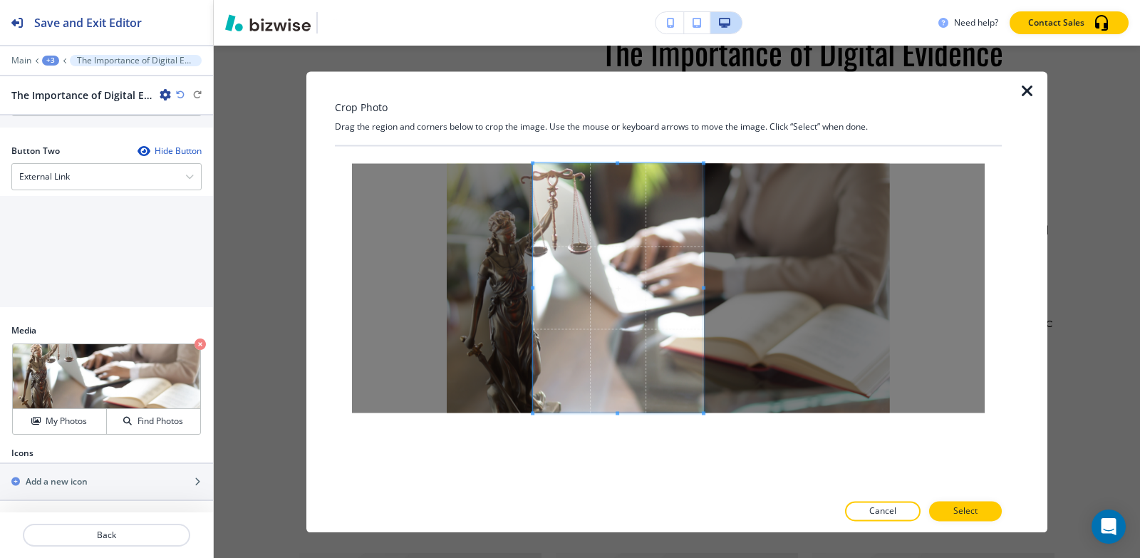
click at [703, 286] on span at bounding box center [704, 288] width 4 height 4
click at [978, 512] on button "Select" at bounding box center [965, 511] width 73 height 20
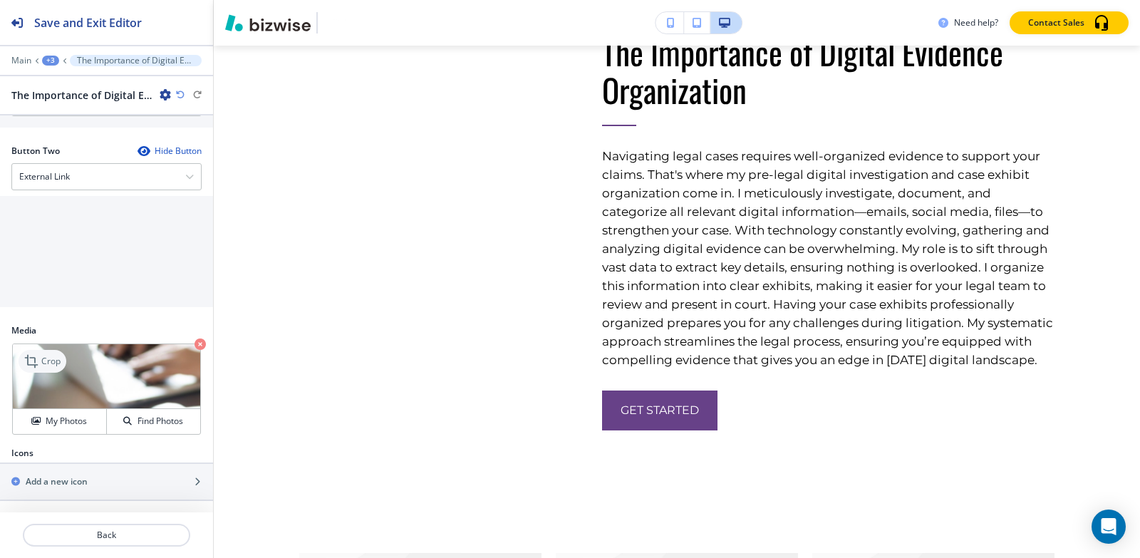
click at [52, 353] on div "Crop" at bounding box center [43, 361] width 48 height 23
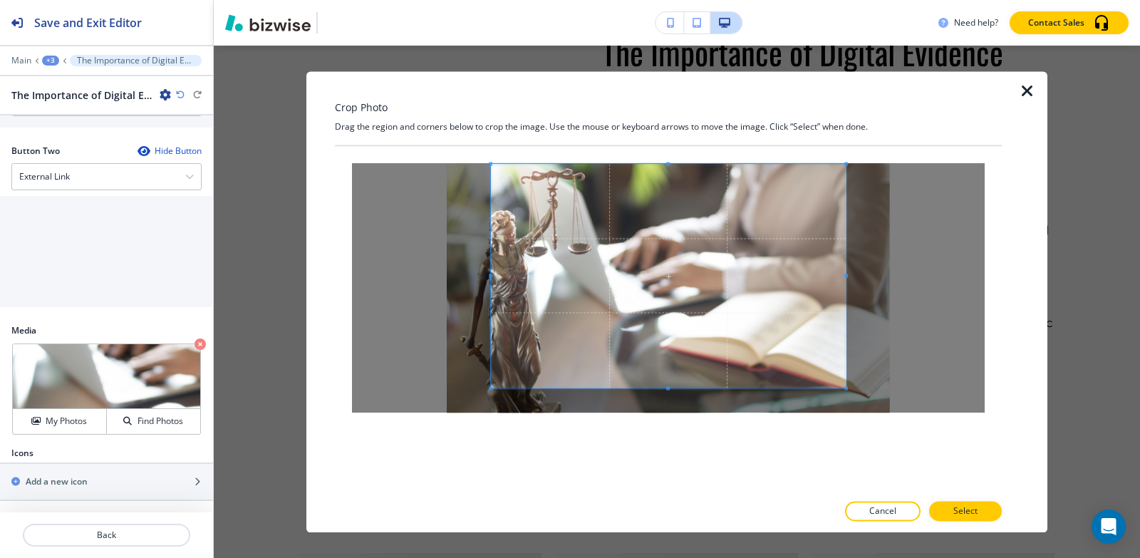
click at [670, 118] on div "Crop Photo Drag the region and corners below to crop the image. Use the mouse o…" at bounding box center [668, 301] width 667 height 461
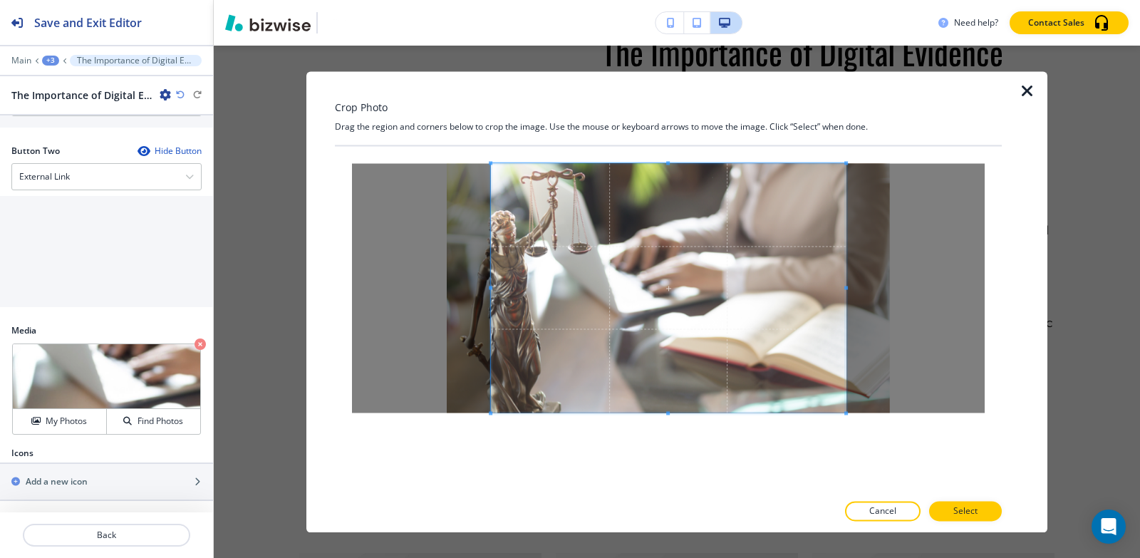
click at [699, 482] on div at bounding box center [668, 319] width 667 height 346
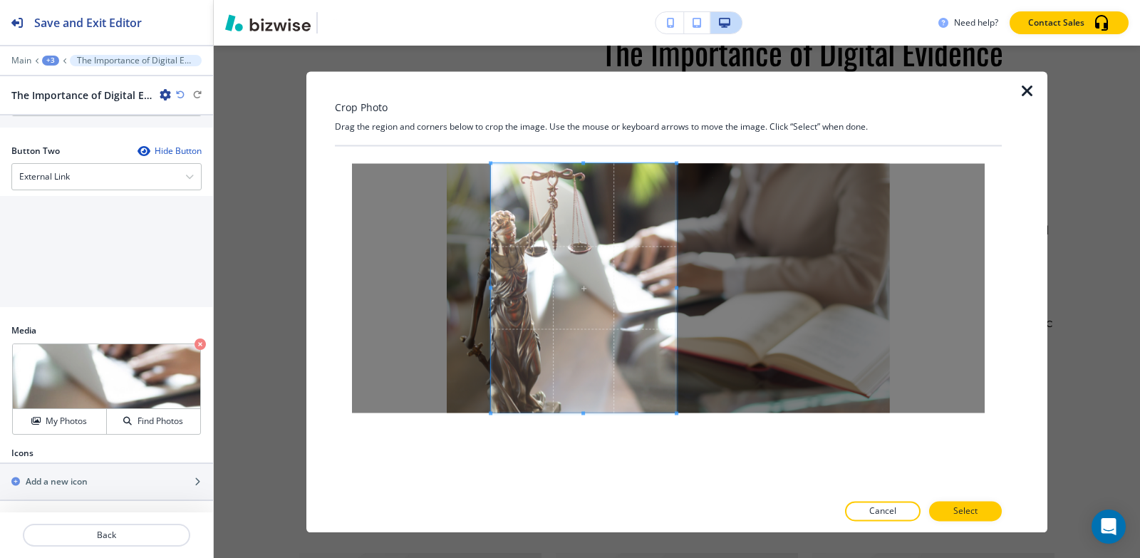
click at [676, 284] on div at bounding box center [583, 287] width 185 height 249
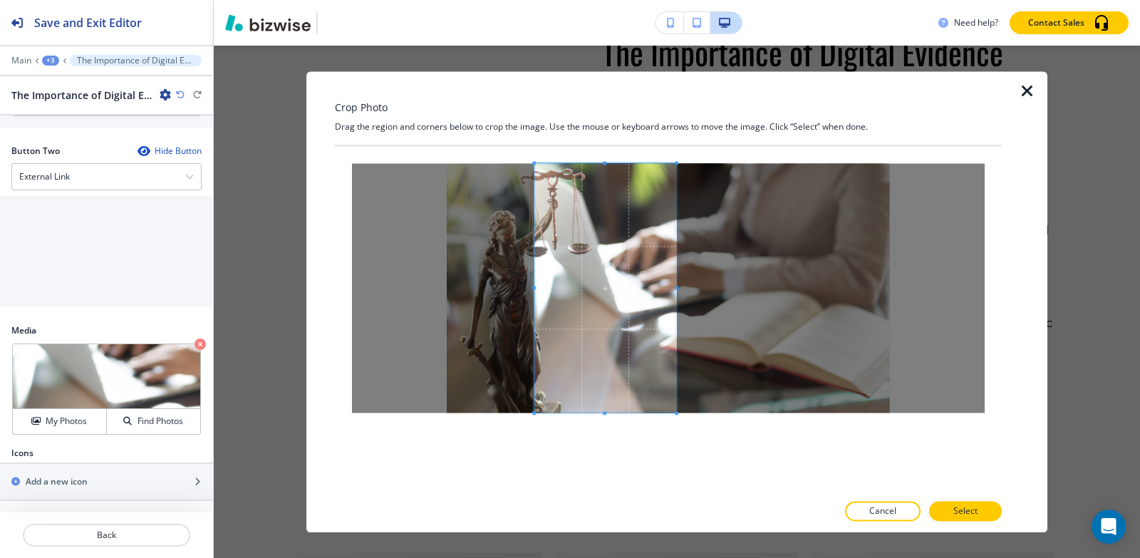
click at [535, 284] on div at bounding box center [605, 287] width 142 height 249
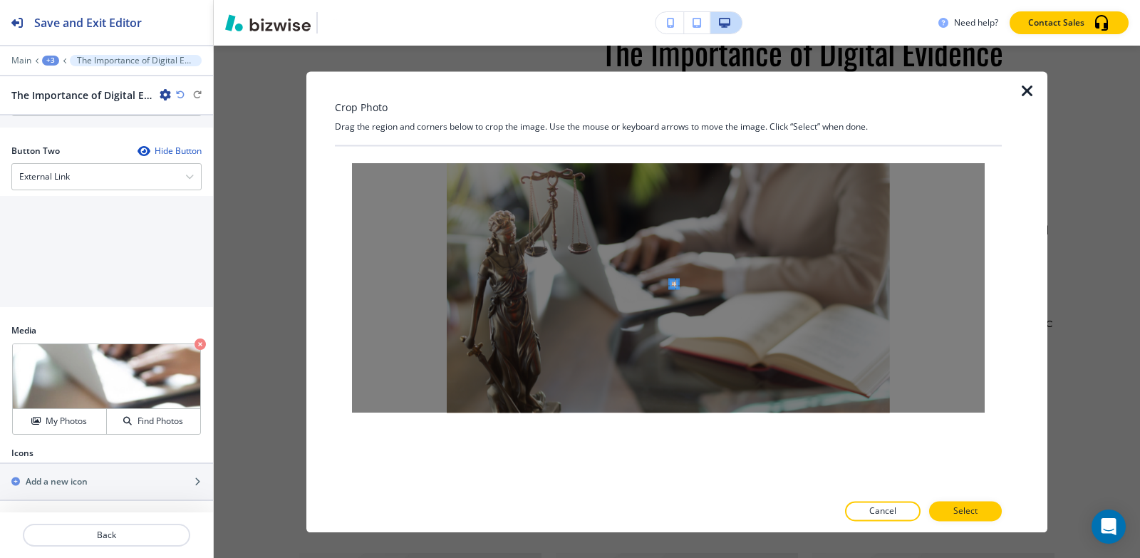
click at [677, 286] on div at bounding box center [668, 287] width 633 height 249
click at [678, 75] on div "Crop Photo Drag the region and corners below to crop the image. Use the mouse o…" at bounding box center [668, 301] width 667 height 461
click at [680, 224] on div at bounding box center [668, 287] width 633 height 249
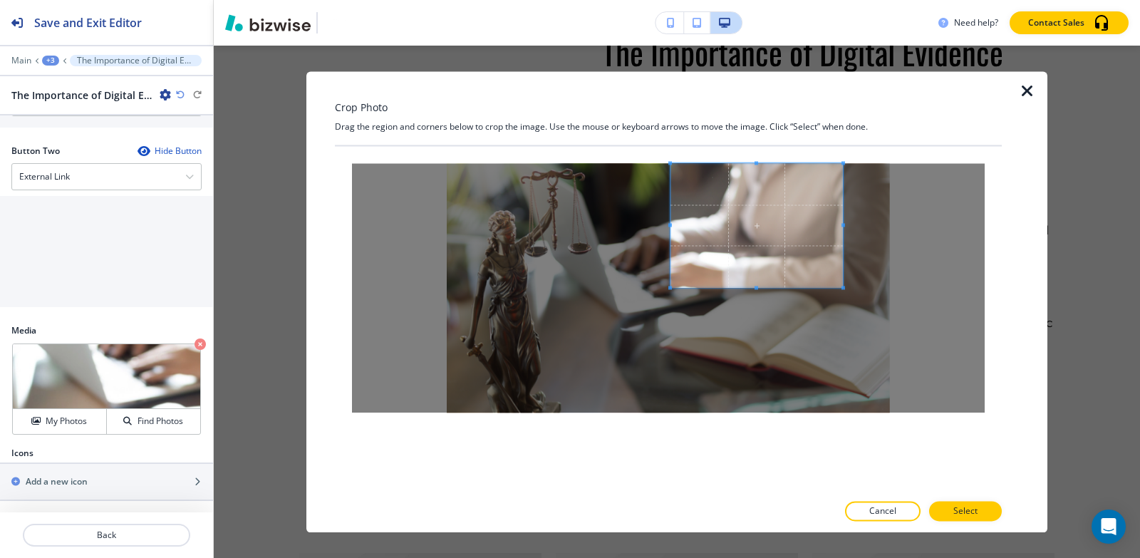
click at [845, 224] on span at bounding box center [844, 225] width 4 height 4
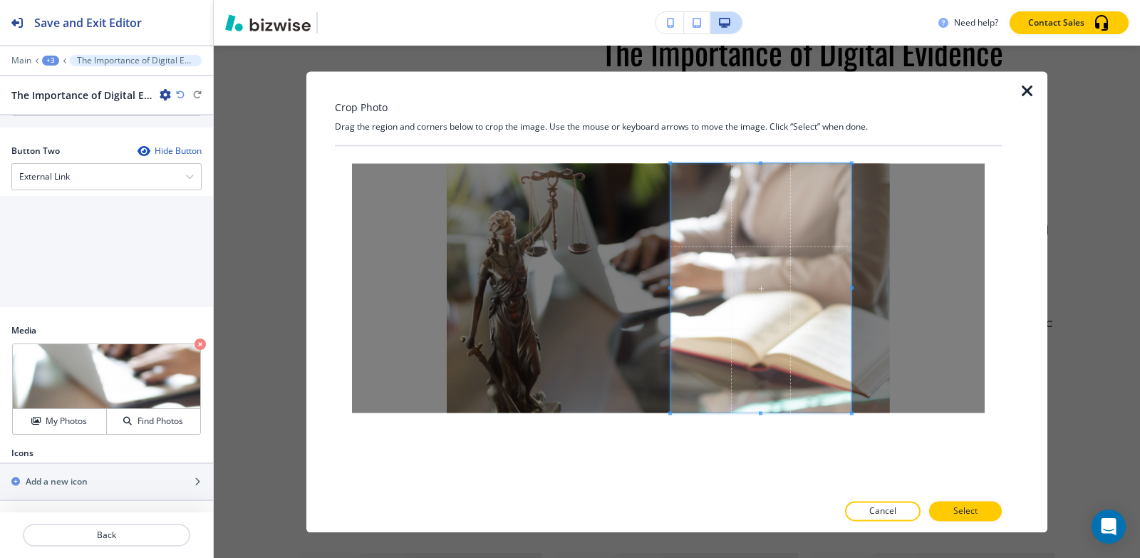
click at [771, 454] on div at bounding box center [668, 319] width 667 height 346
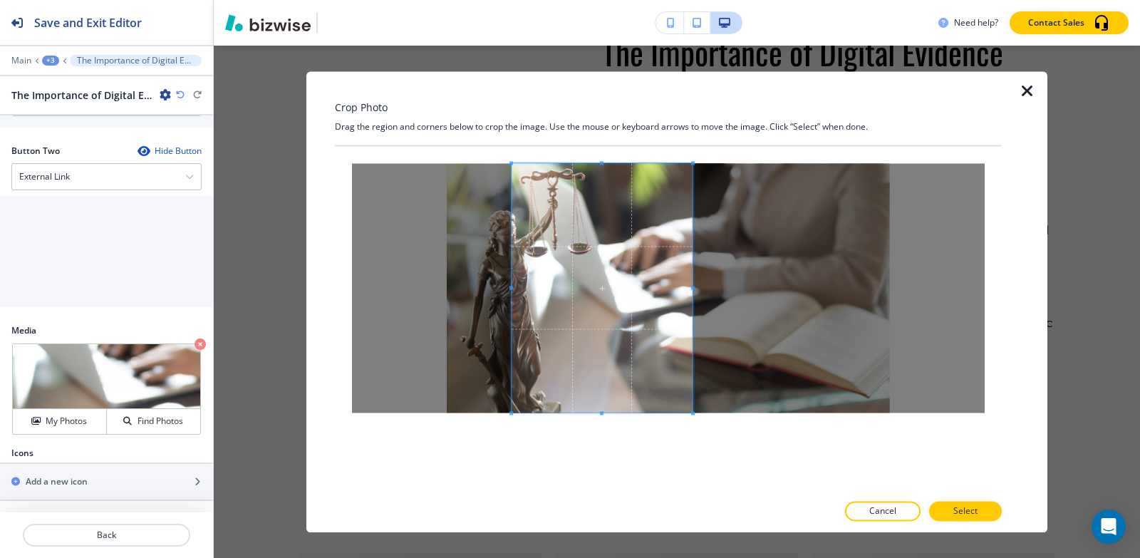
click at [599, 275] on span at bounding box center [602, 287] width 181 height 249
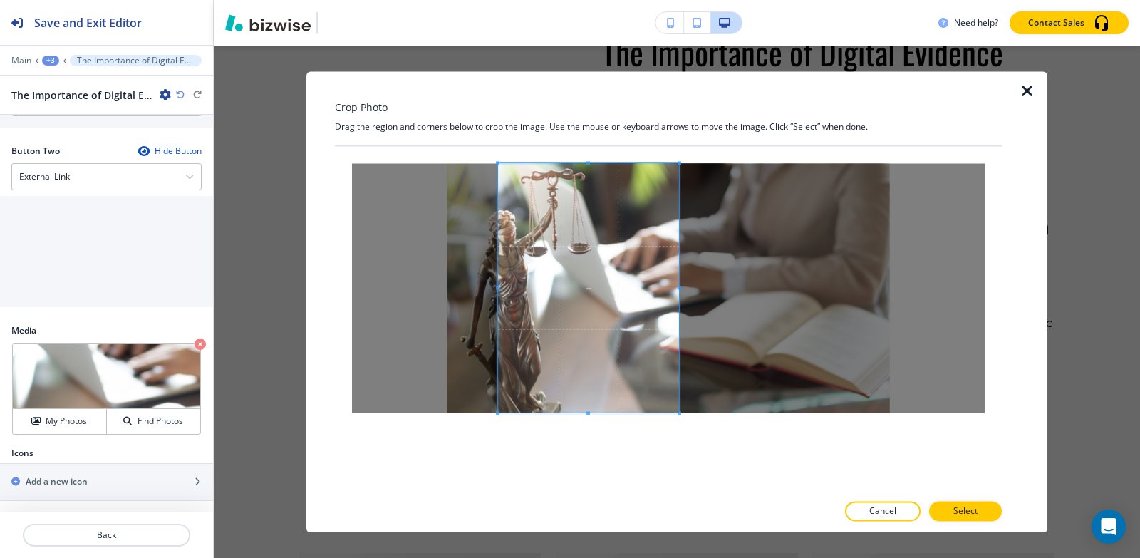
click at [593, 290] on span at bounding box center [588, 287] width 181 height 249
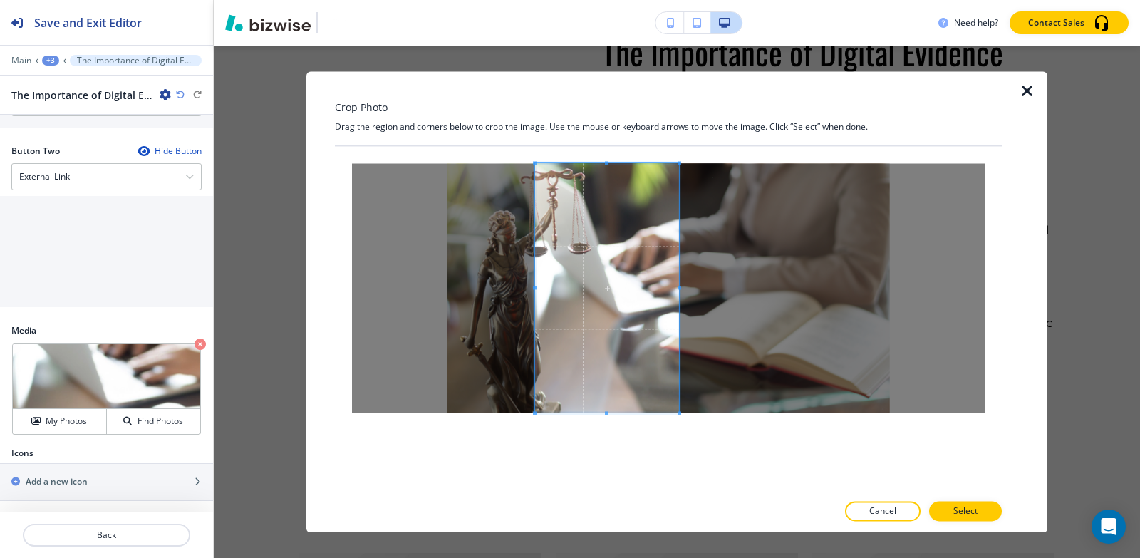
click at [534, 286] on span at bounding box center [535, 288] width 4 height 4
click at [674, 289] on span at bounding box center [675, 288] width 4 height 4
click at [952, 502] on button "Select" at bounding box center [965, 511] width 73 height 20
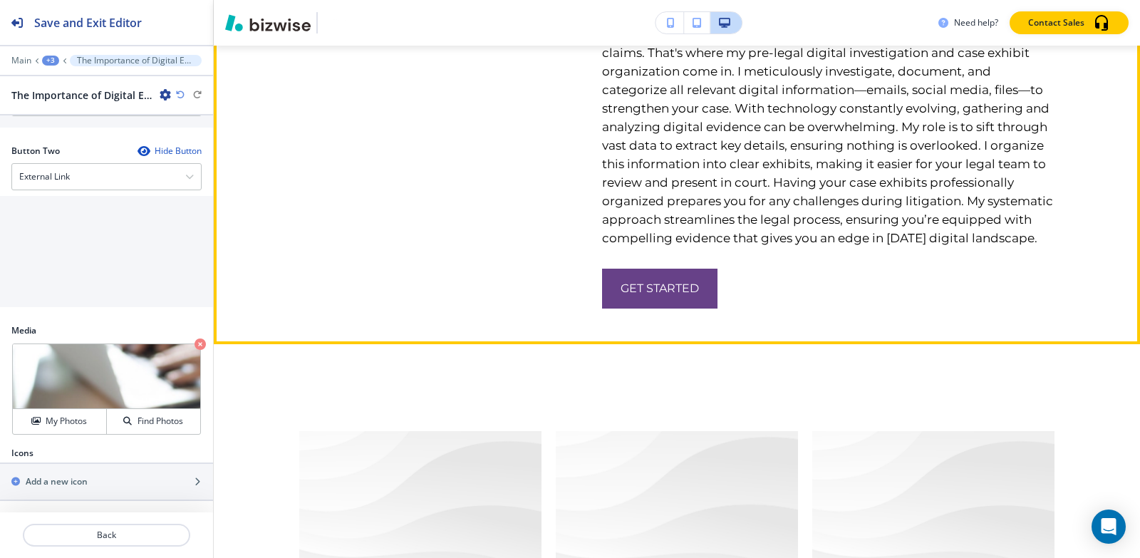
scroll to position [4062, 0]
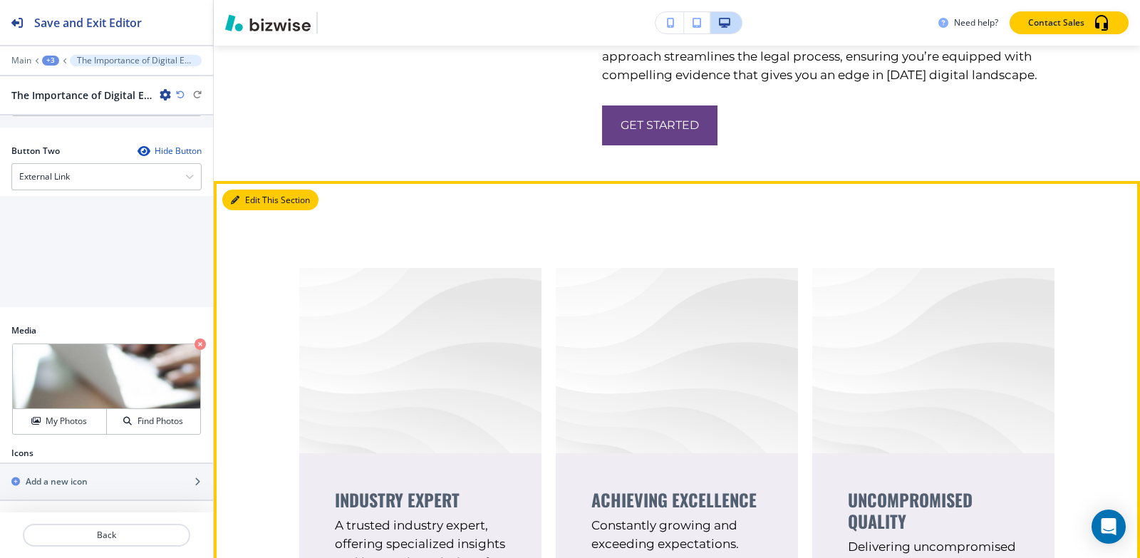
click at [236, 211] on button "Edit This Section" at bounding box center [270, 200] width 96 height 21
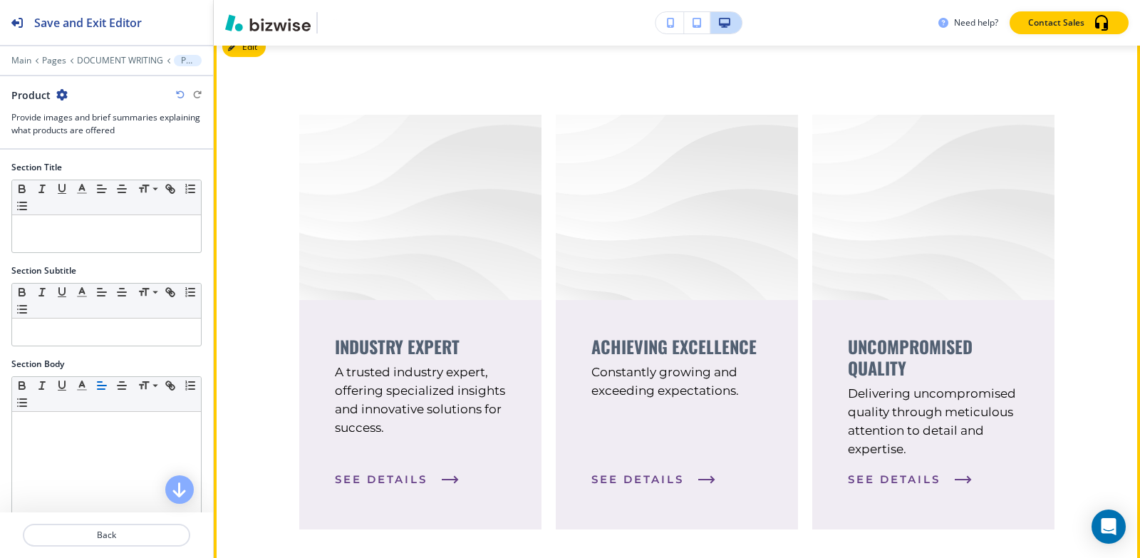
scroll to position [4256, 0]
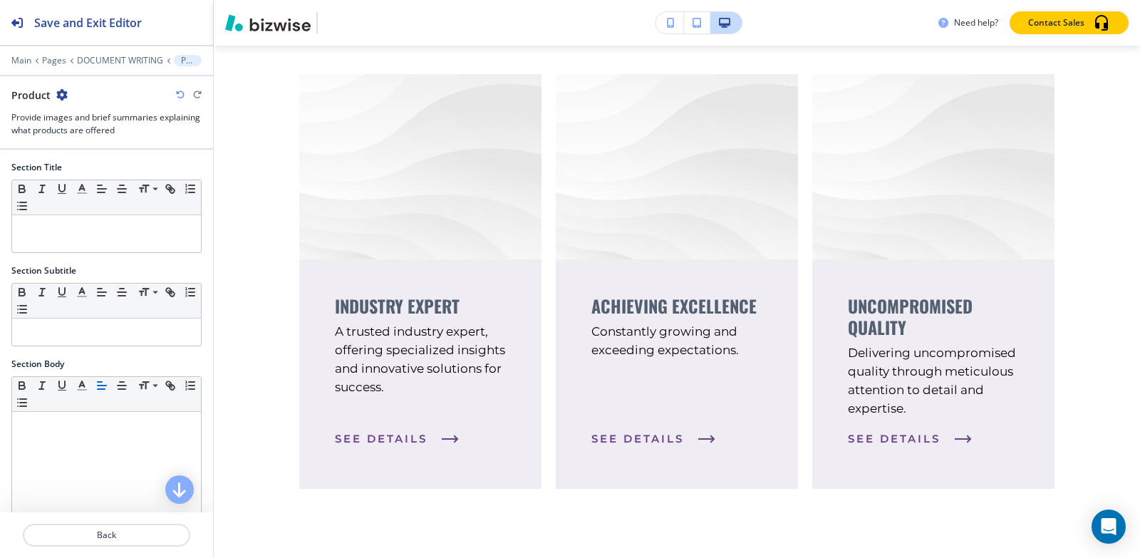
click at [61, 92] on icon "button" at bounding box center [61, 94] width 11 height 11
click at [111, 174] on p "Delete Section" at bounding box center [100, 169] width 73 height 13
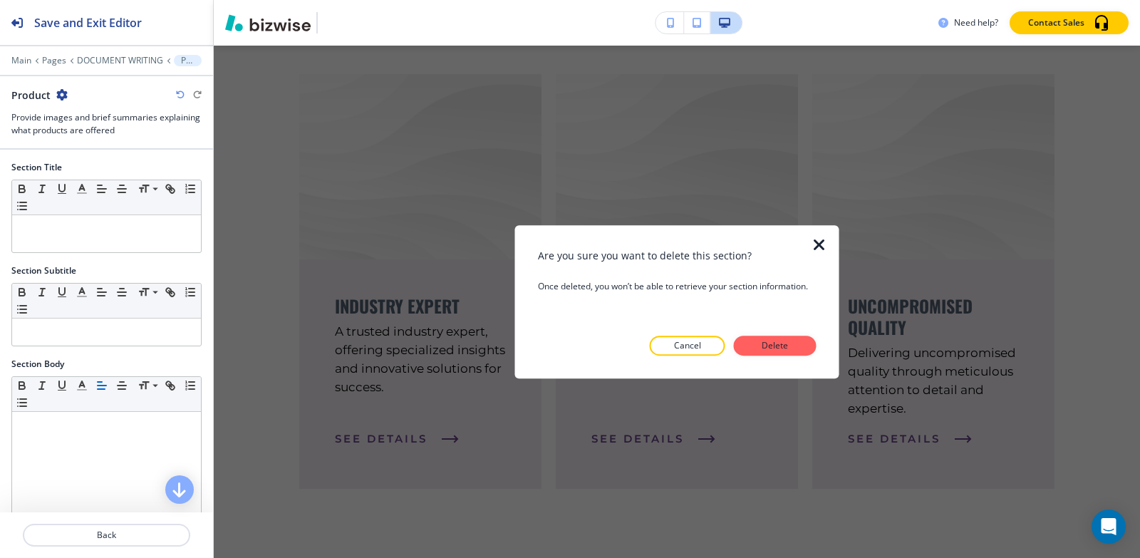
click at [760, 339] on p "Delete" at bounding box center [775, 345] width 34 height 13
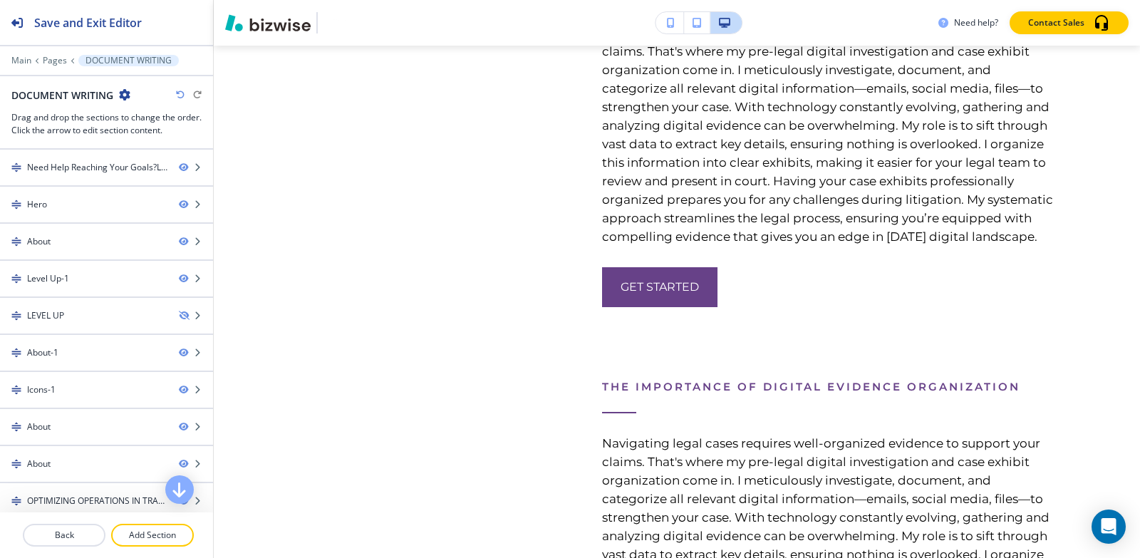
scroll to position [3900, 0]
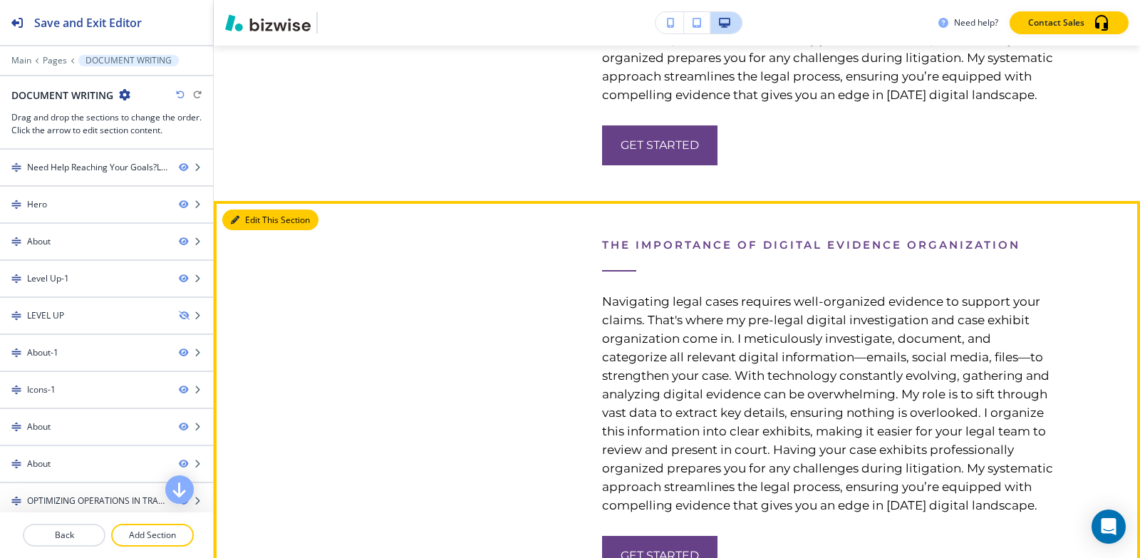
drag, startPoint x: 234, startPoint y: 276, endPoint x: 216, endPoint y: 246, distance: 35.2
click at [234, 224] on icon "button" at bounding box center [235, 220] width 9 height 9
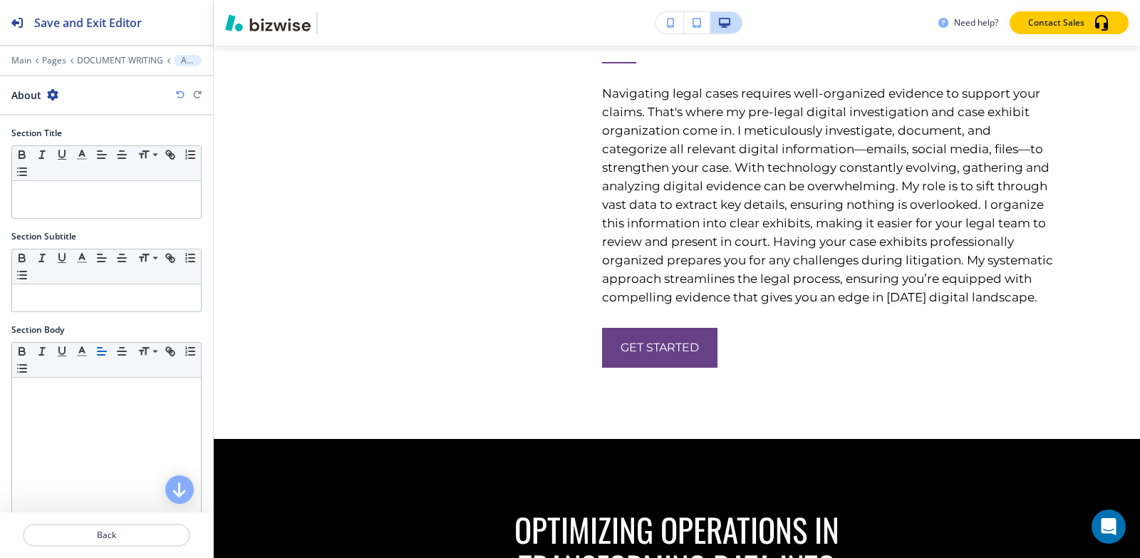
scroll to position [4256, 0]
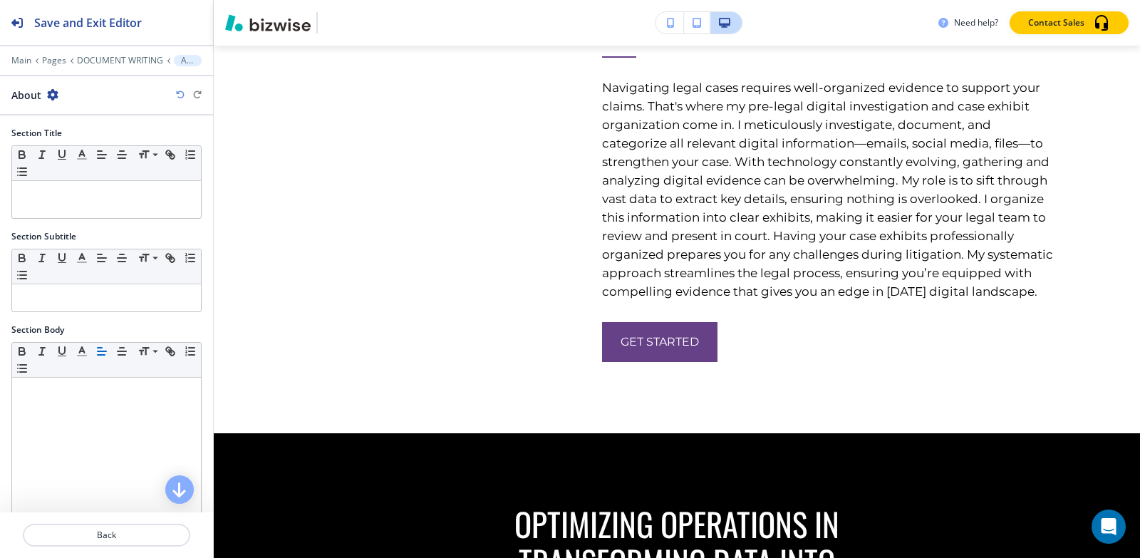
click at [52, 95] on icon "button" at bounding box center [52, 94] width 11 height 11
drag, startPoint x: 73, startPoint y: 171, endPoint x: 81, endPoint y: 177, distance: 9.7
click at [73, 172] on p "Delete Section" at bounding box center [92, 169] width 73 height 13
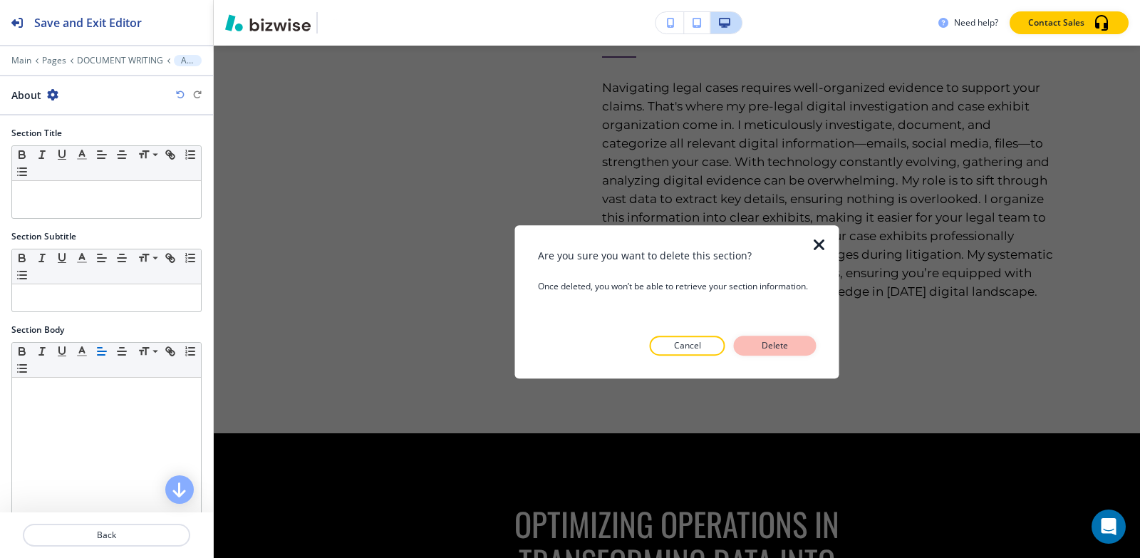
click at [758, 344] on p "Delete" at bounding box center [775, 345] width 34 height 13
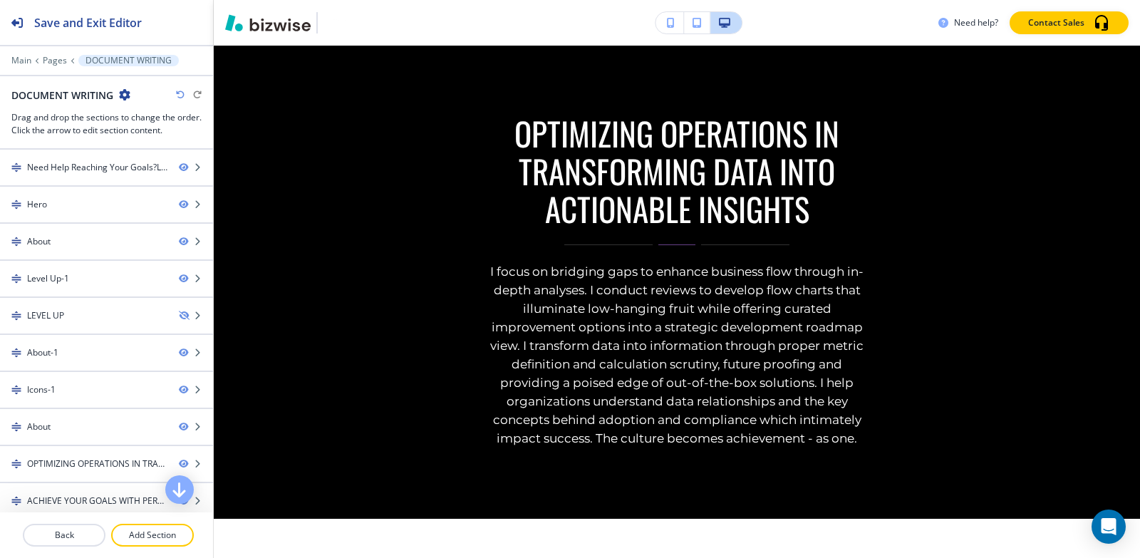
scroll to position [4255, 0]
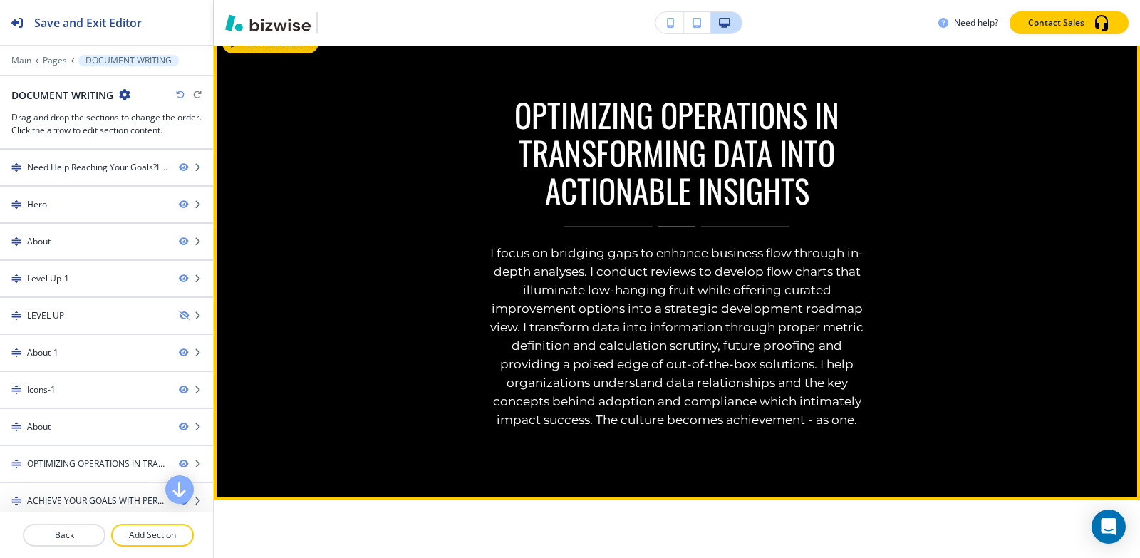
click at [242, 54] on button "Edit This Section" at bounding box center [270, 43] width 96 height 21
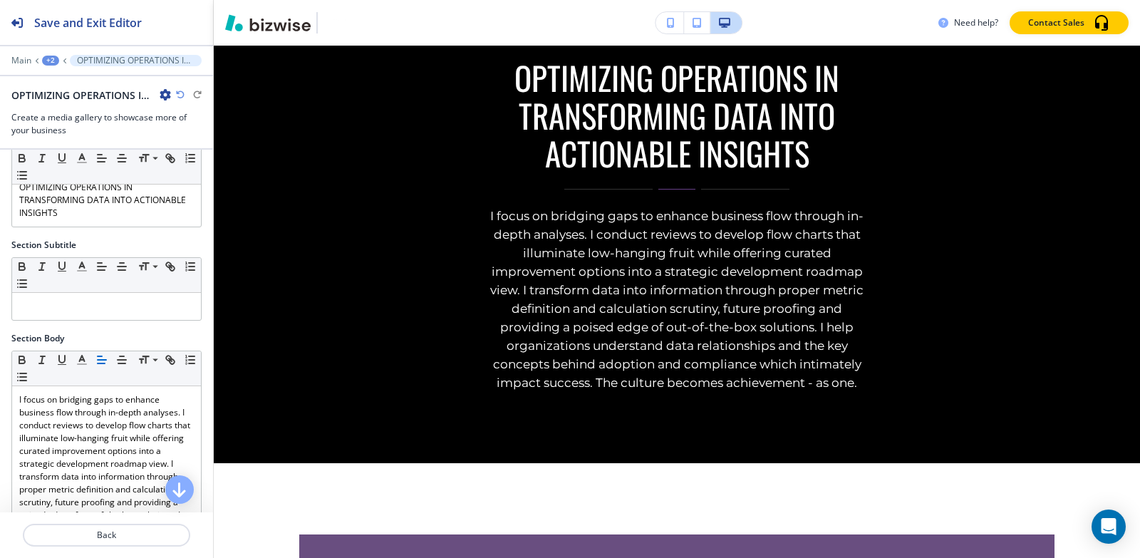
scroll to position [0, 0]
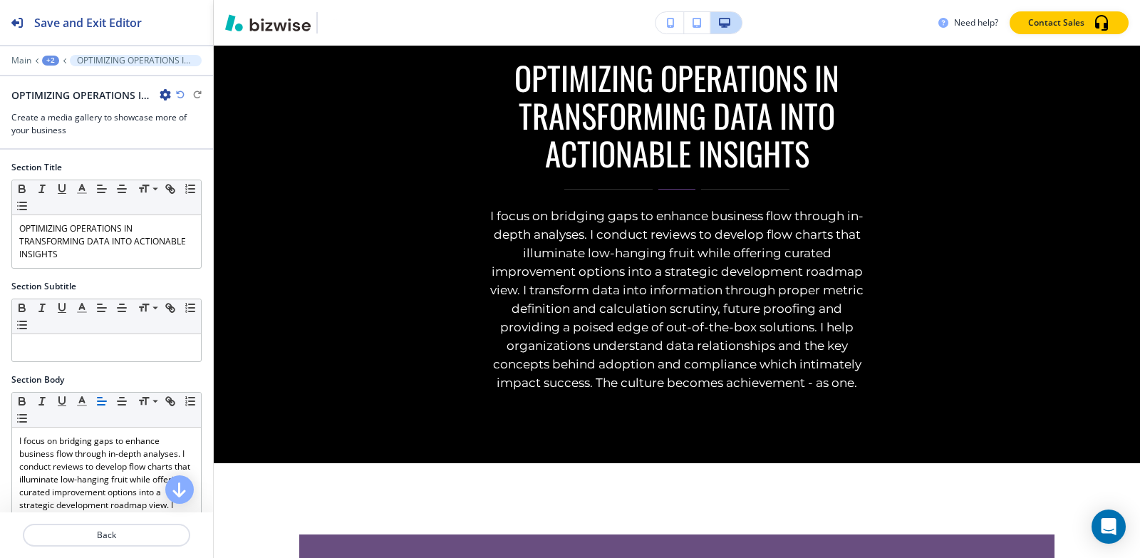
click at [44, 59] on div "+2" at bounding box center [50, 61] width 17 height 10
click at [63, 76] on button "Pages" at bounding box center [87, 83] width 91 height 25
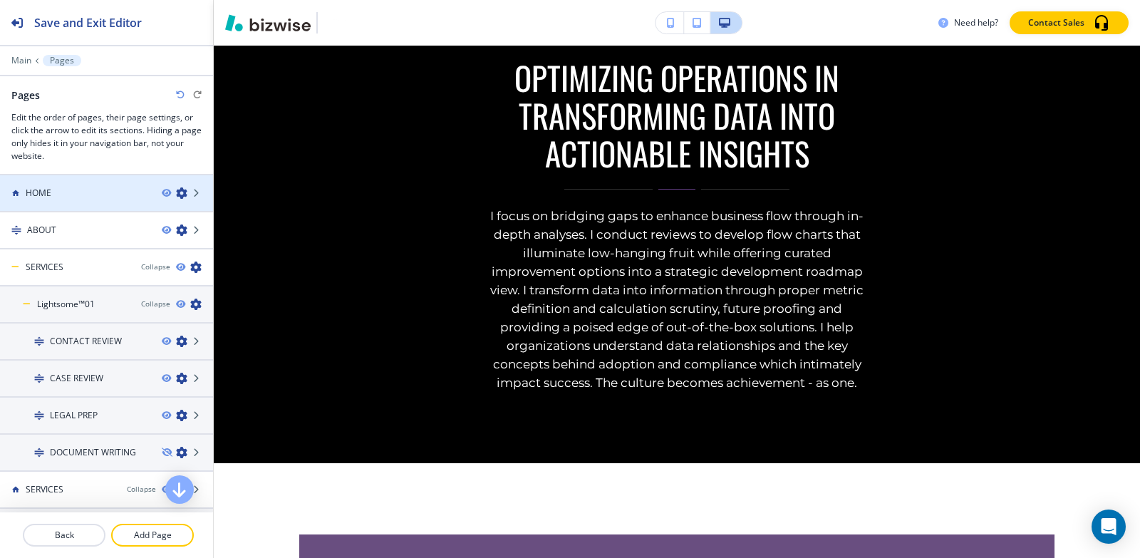
click at [64, 196] on div "HOME" at bounding box center [75, 193] width 150 height 13
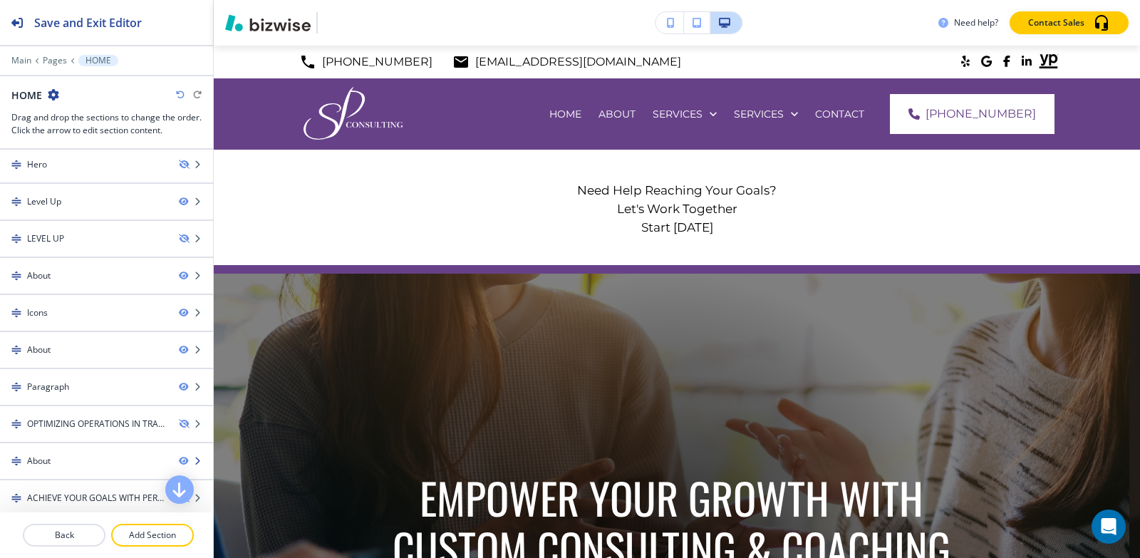
scroll to position [304, 0]
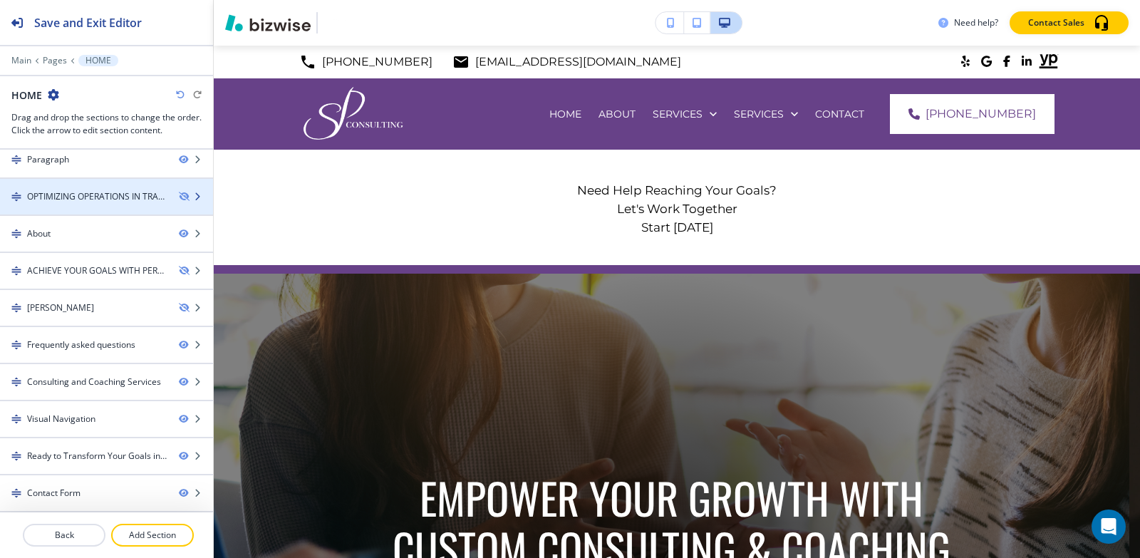
click at [76, 193] on div "OPTIMIZING OPERATIONS IN TRANSFORMING DATA INTO ACTIONABLE INSIGHTS" at bounding box center [97, 196] width 140 height 13
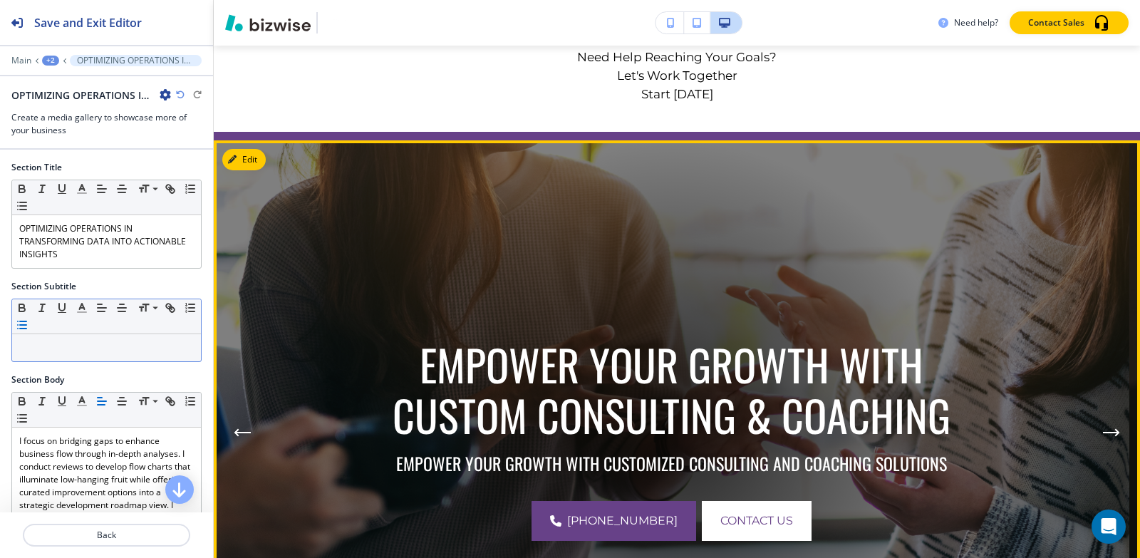
scroll to position [143, 0]
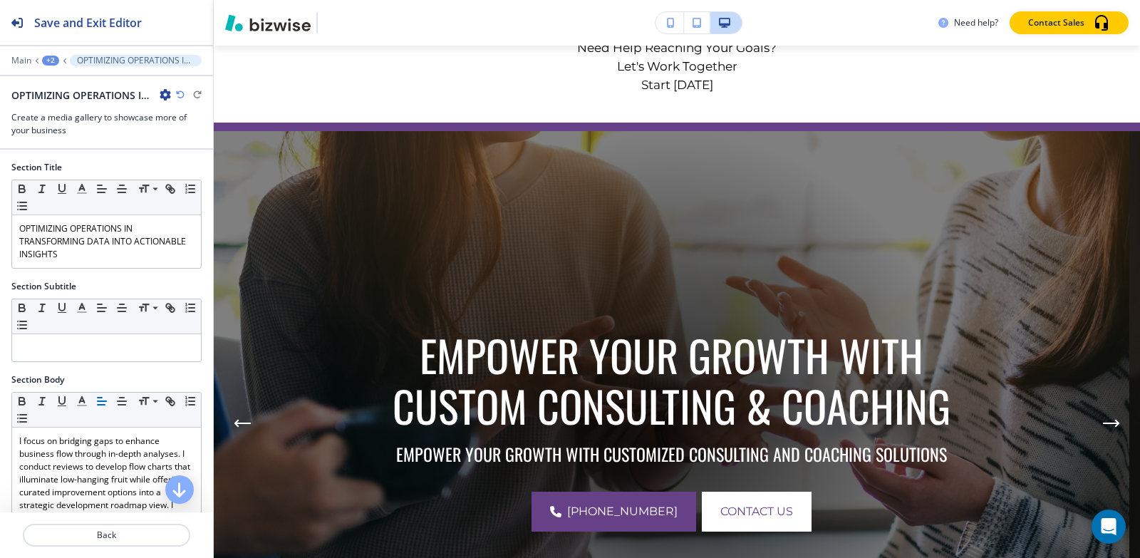
click at [48, 56] on div "+2" at bounding box center [50, 61] width 17 height 10
click at [56, 103] on p "HOME" at bounding box center [87, 109] width 73 height 13
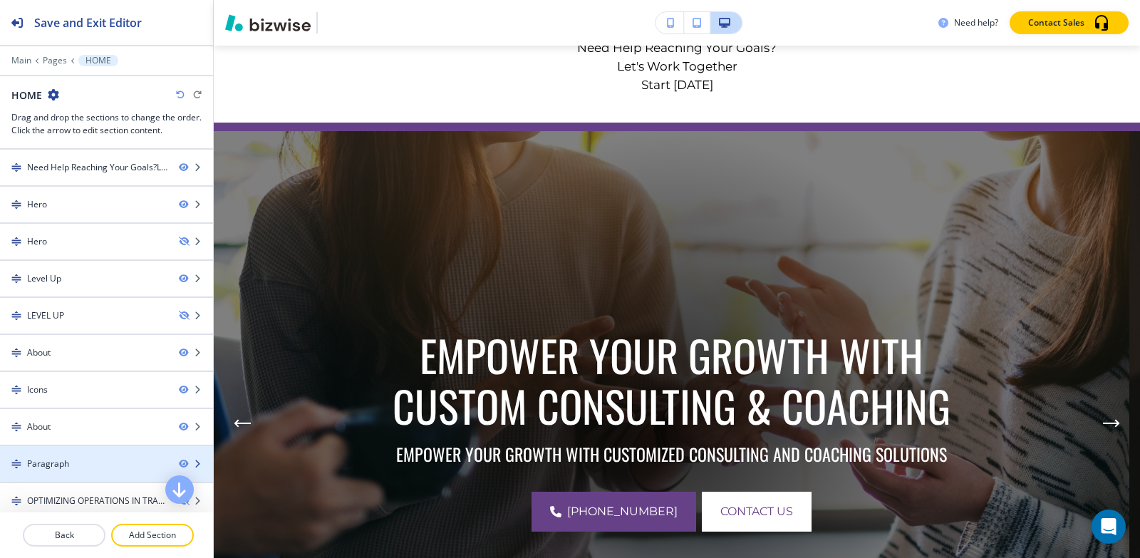
click at [73, 463] on div "Paragraph" at bounding box center [83, 464] width 167 height 13
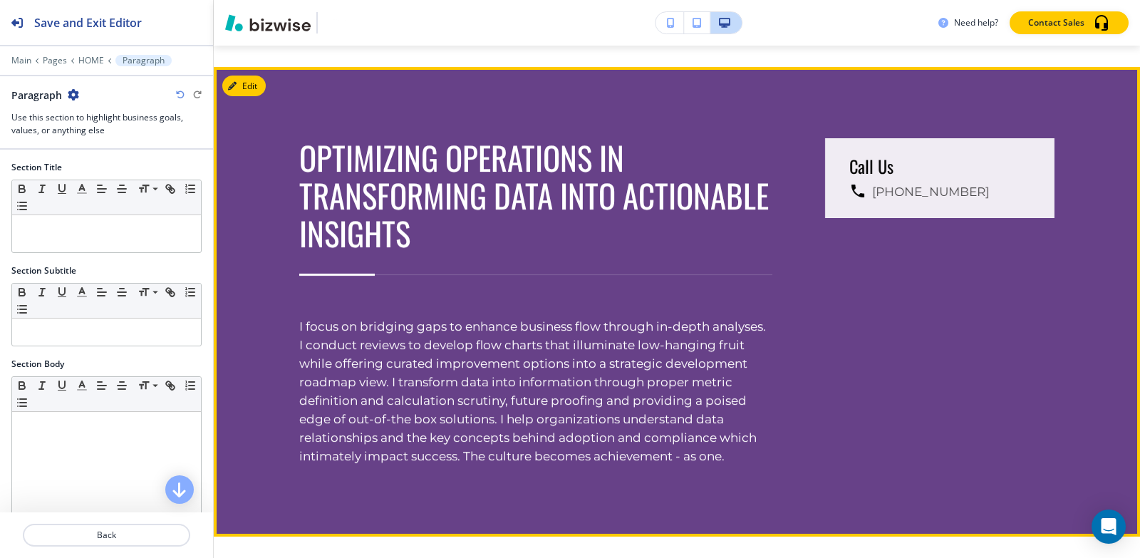
scroll to position [3913, 0]
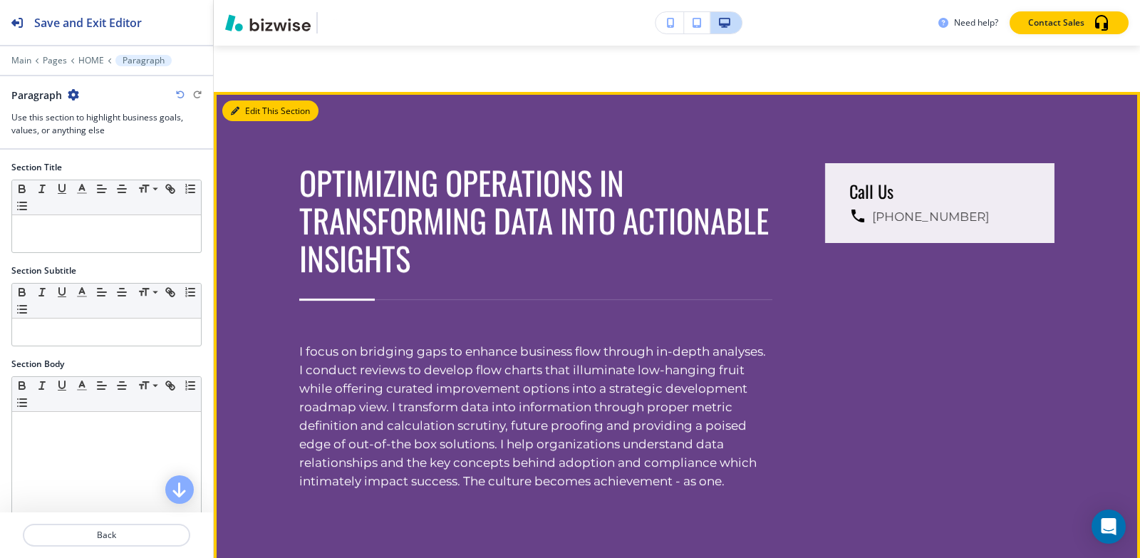
click at [250, 122] on button "Edit This Section" at bounding box center [270, 110] width 96 height 21
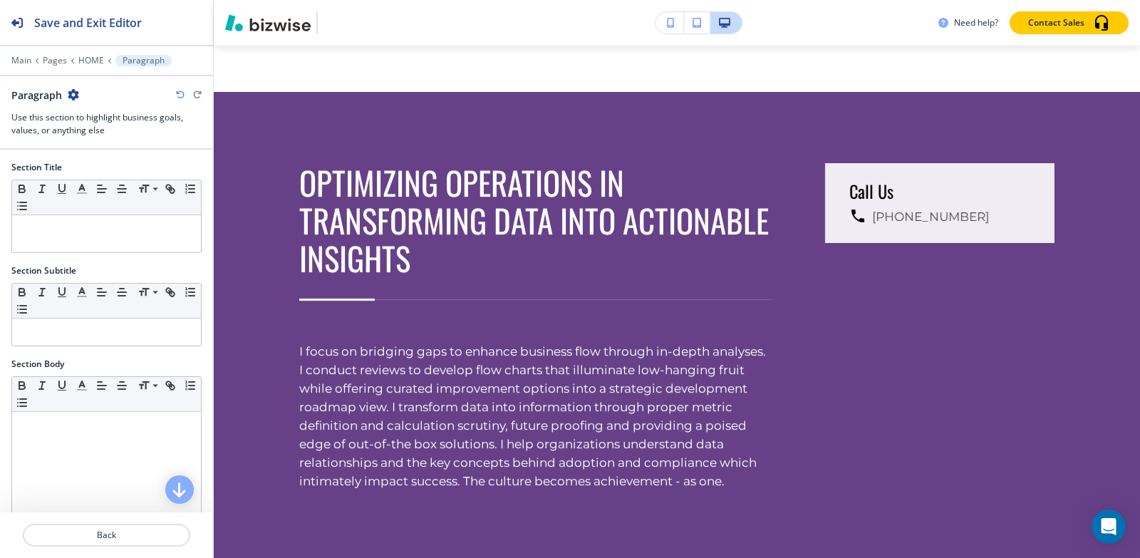
click at [73, 93] on icon "button" at bounding box center [73, 94] width 11 height 11
click at [93, 143] on p "Duplicate Section" at bounding box center [112, 144] width 73 height 13
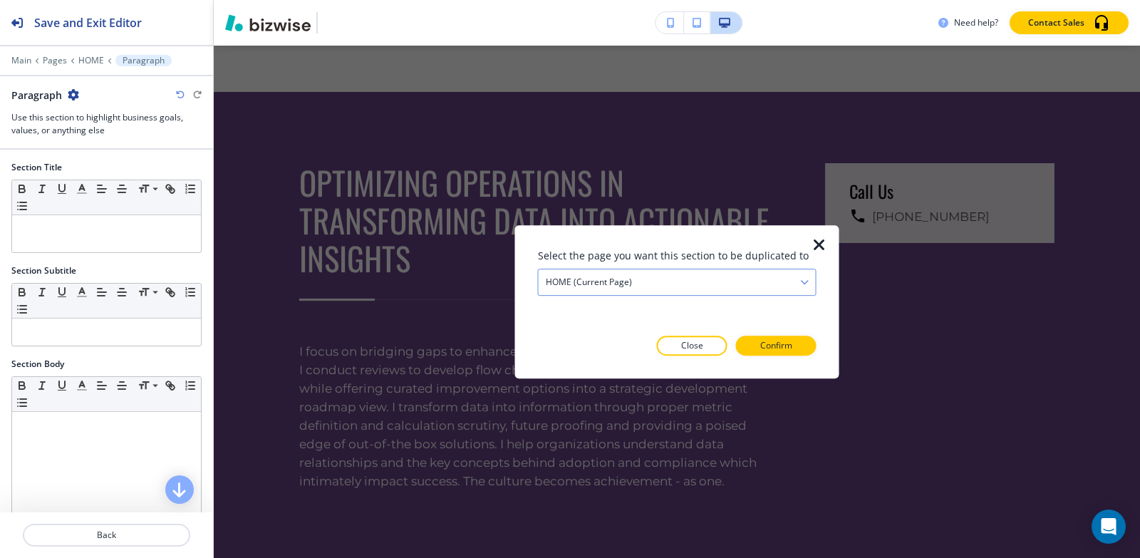
click at [632, 284] on div "HOME (current page)" at bounding box center [677, 282] width 277 height 26
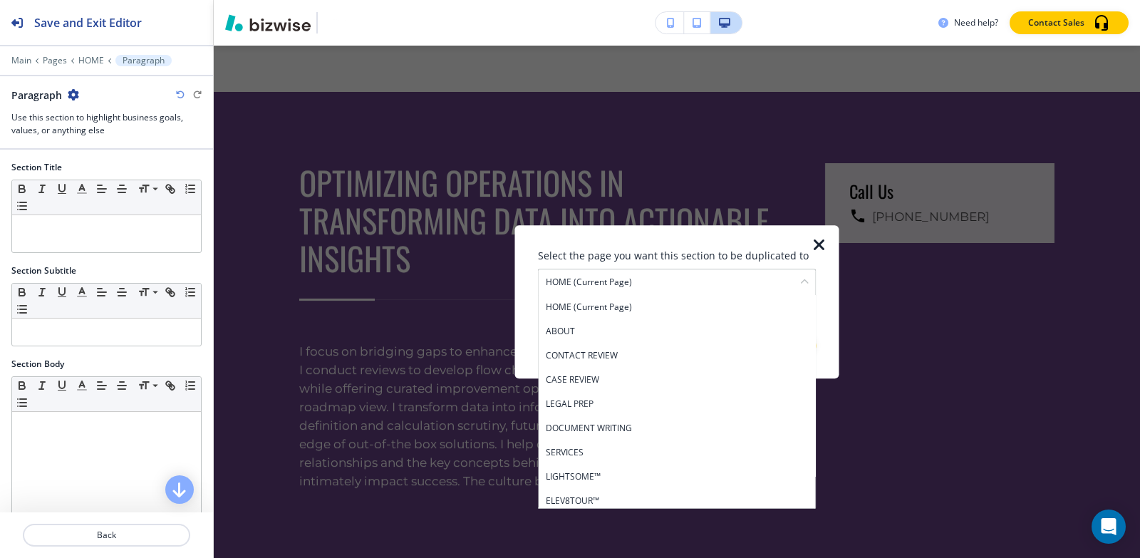
drag, startPoint x: 616, startPoint y: 433, endPoint x: 713, endPoint y: 400, distance: 102.3
click at [616, 432] on h4 "DOCUMENT WRITING" at bounding box center [677, 428] width 263 height 13
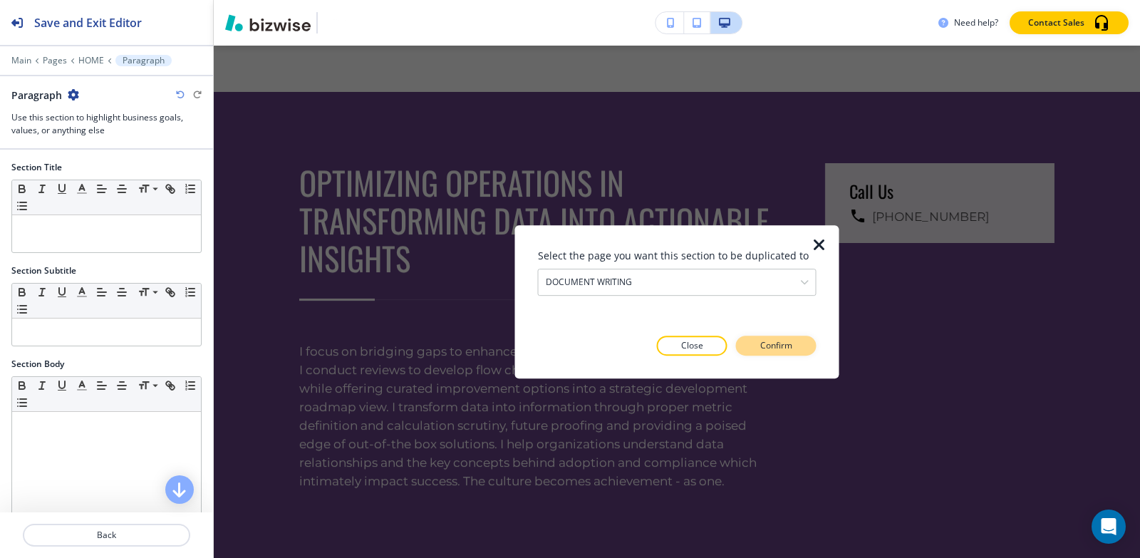
click at [768, 353] on button "Confirm" at bounding box center [776, 346] width 81 height 20
click at [768, 353] on button "Take me there" at bounding box center [764, 346] width 106 height 20
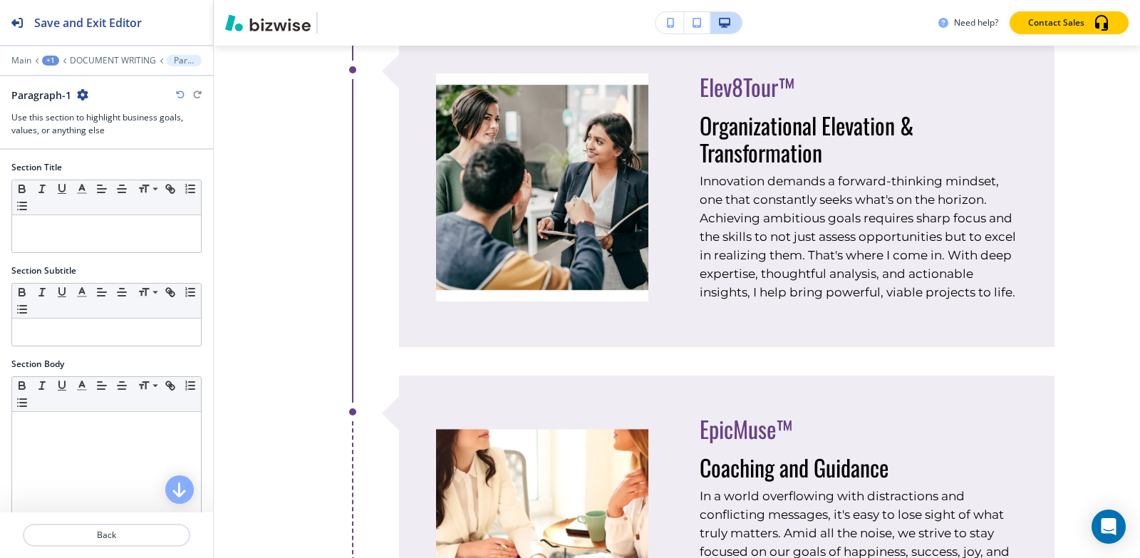
scroll to position [8172, 0]
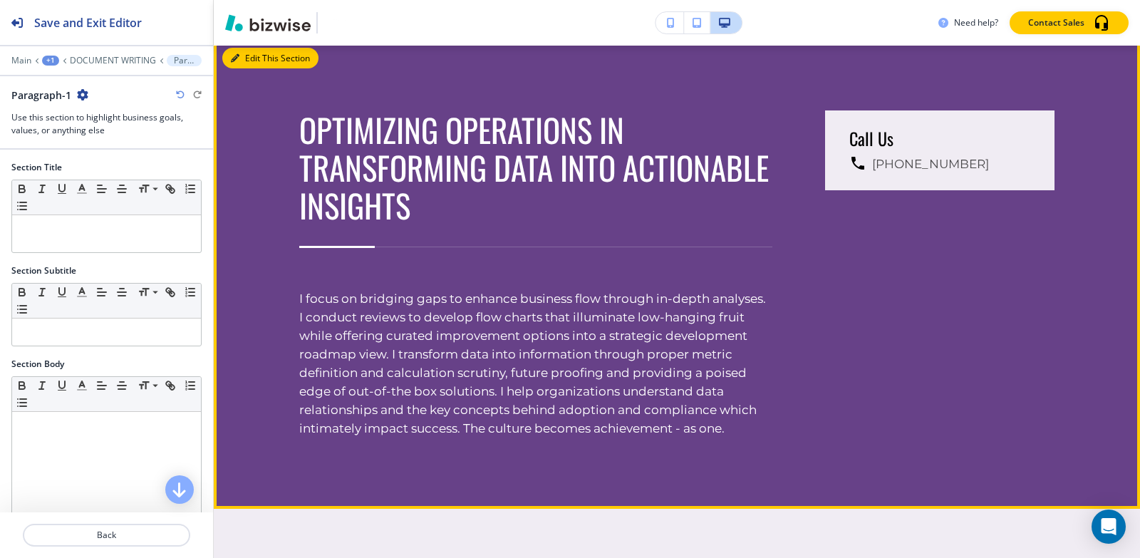
click at [253, 69] on button "Edit This Section" at bounding box center [270, 58] width 96 height 21
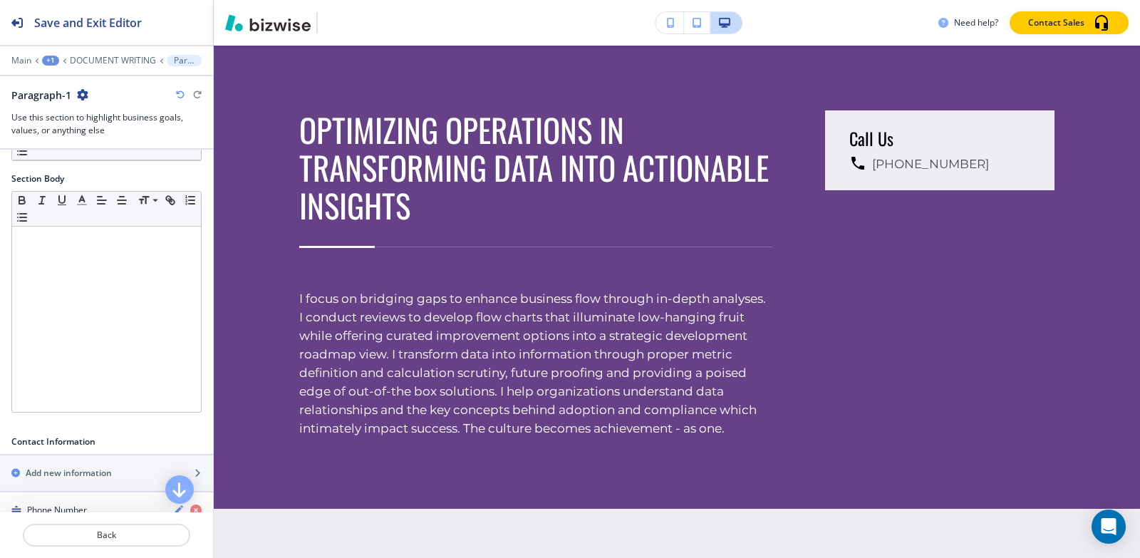
scroll to position [428, 0]
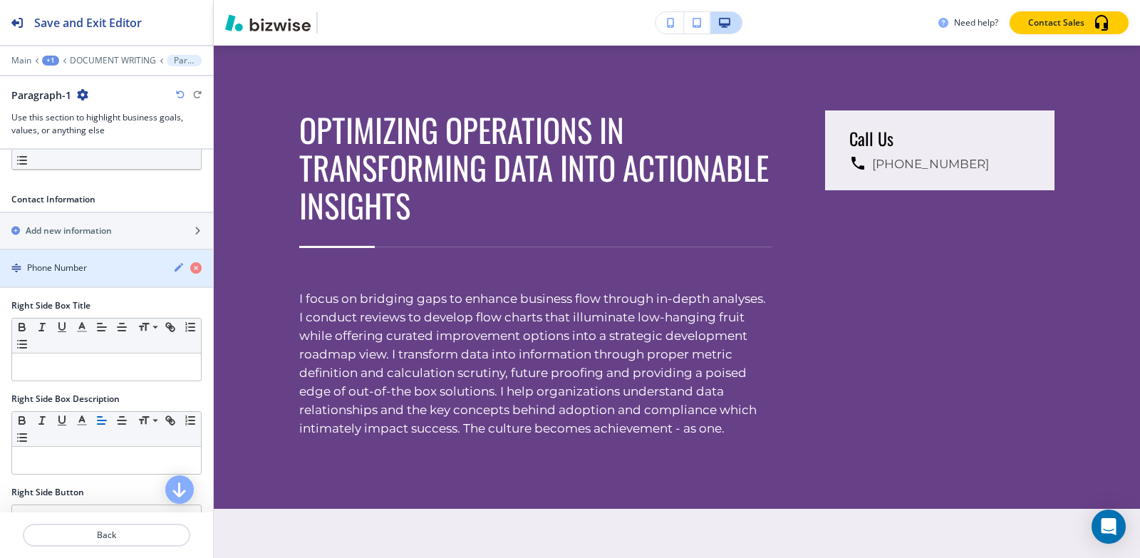
click at [68, 267] on h4 "Phone Number" at bounding box center [57, 268] width 60 height 13
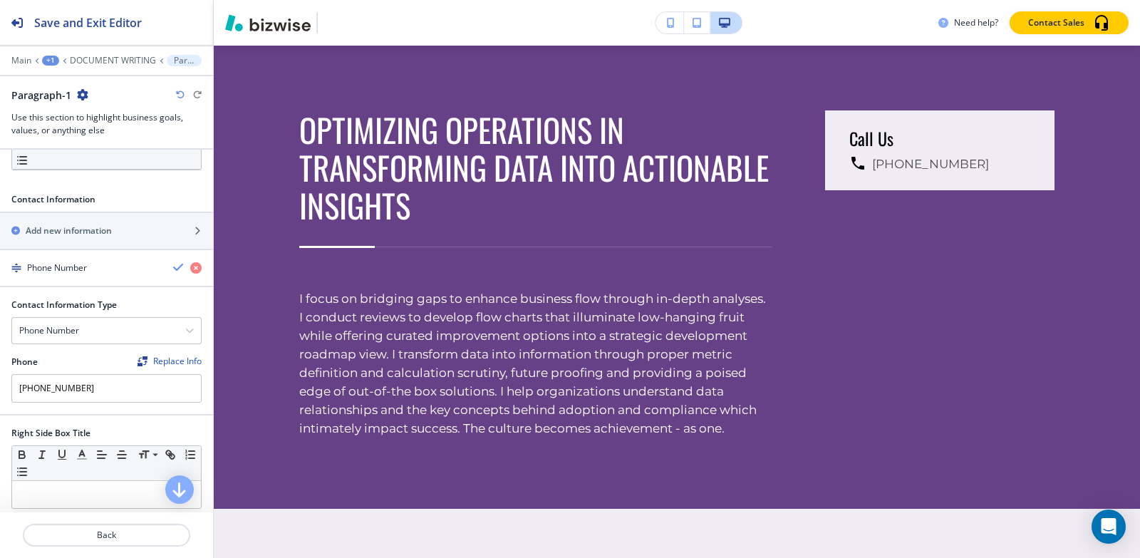
click at [83, 269] on h4 "Phone Number" at bounding box center [57, 268] width 60 height 13
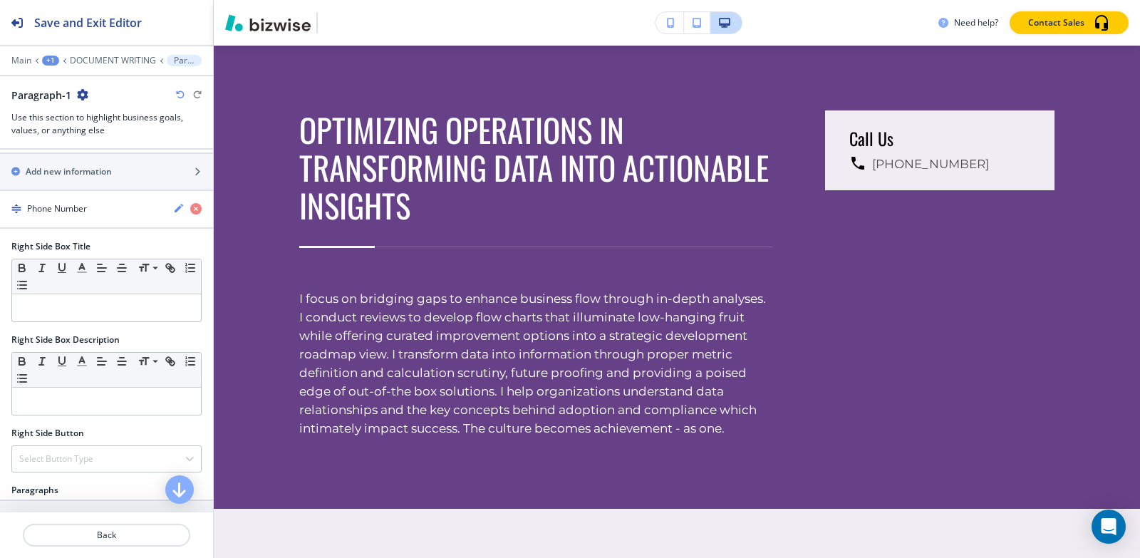
scroll to position [648, 0]
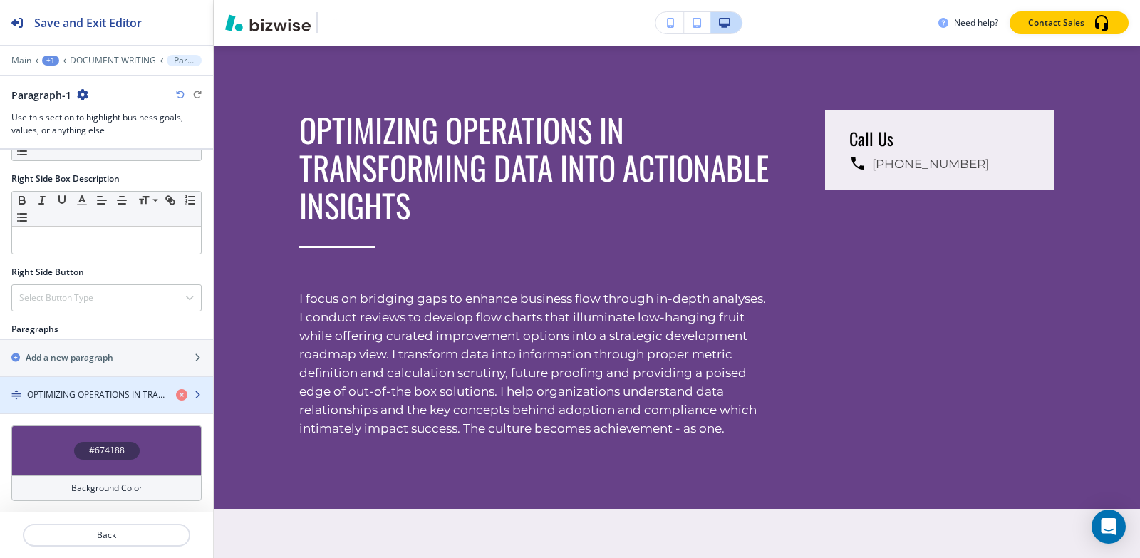
click at [96, 398] on h4 "OPTIMIZING OPERATIONS IN TRANSFORMING DATA INTO ACTIONABLE INSIGHTS" at bounding box center [96, 394] width 138 height 13
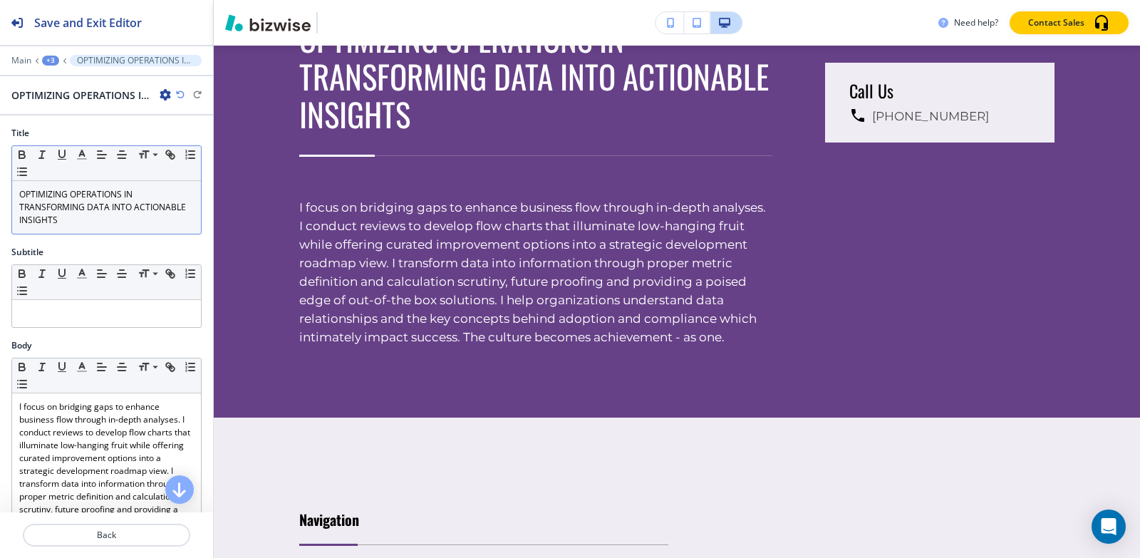
scroll to position [8271, 0]
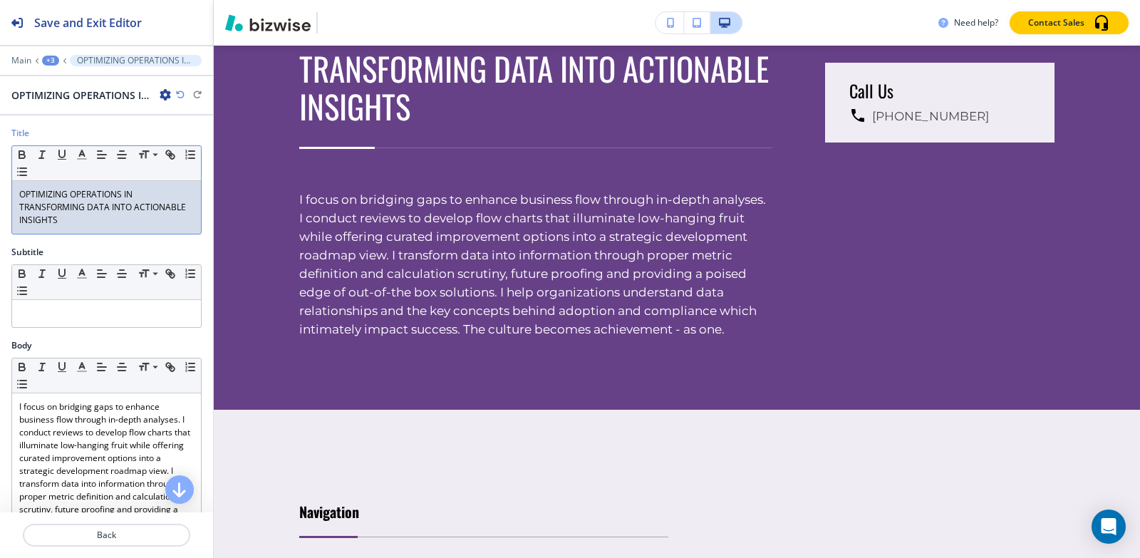
click at [125, 224] on p "OPTIMIZING OPERATIONS IN TRANSFORMING DATA INTO ACTIONABLE INSIGHTS" at bounding box center [106, 207] width 175 height 38
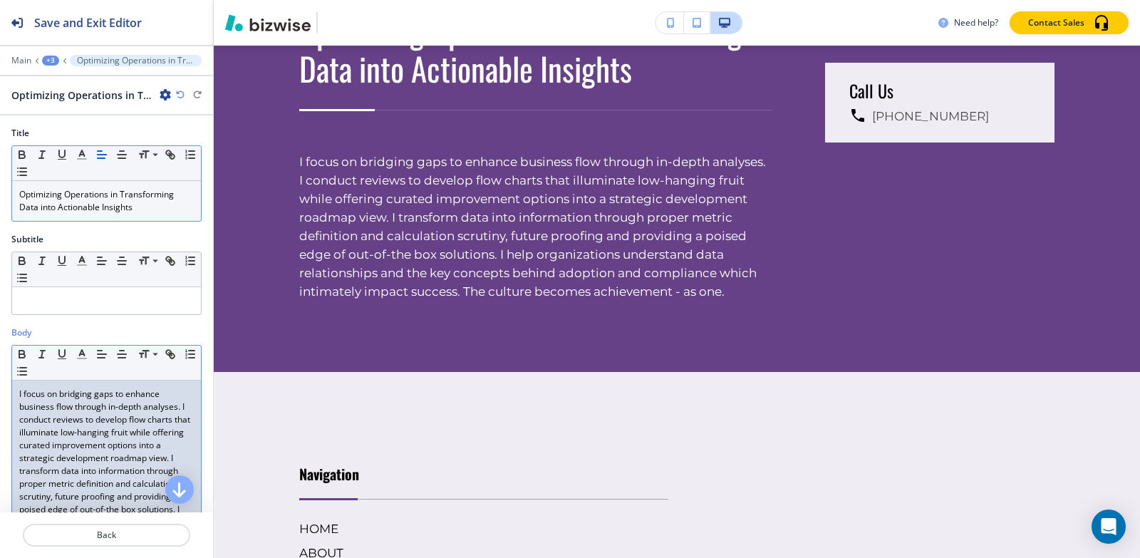
click at [66, 427] on p "I focus on bridging gaps to enhance business flow through in-depth analyses. I …" at bounding box center [106, 484] width 175 height 192
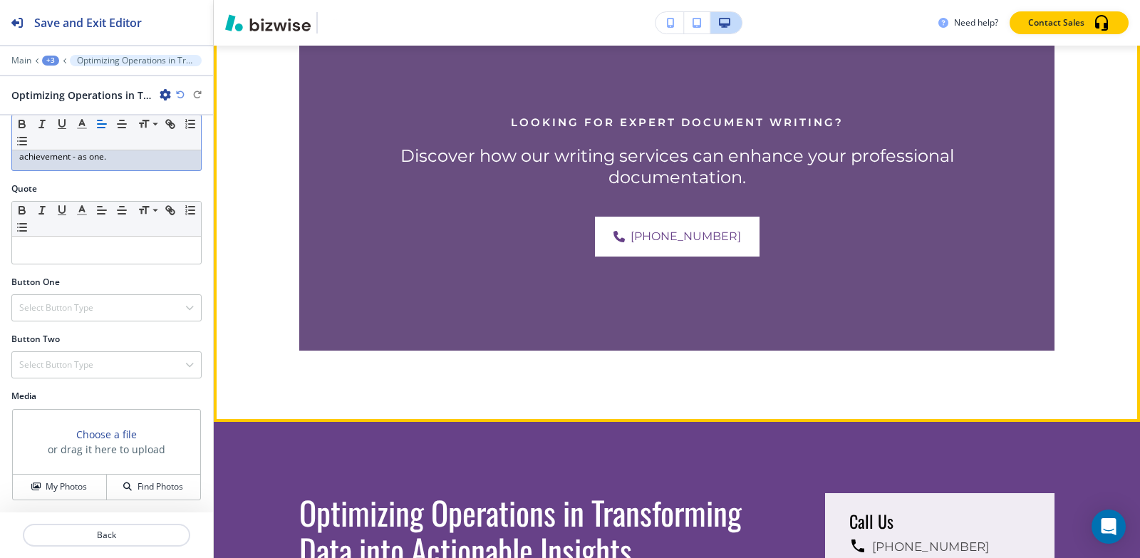
scroll to position [7630, 0]
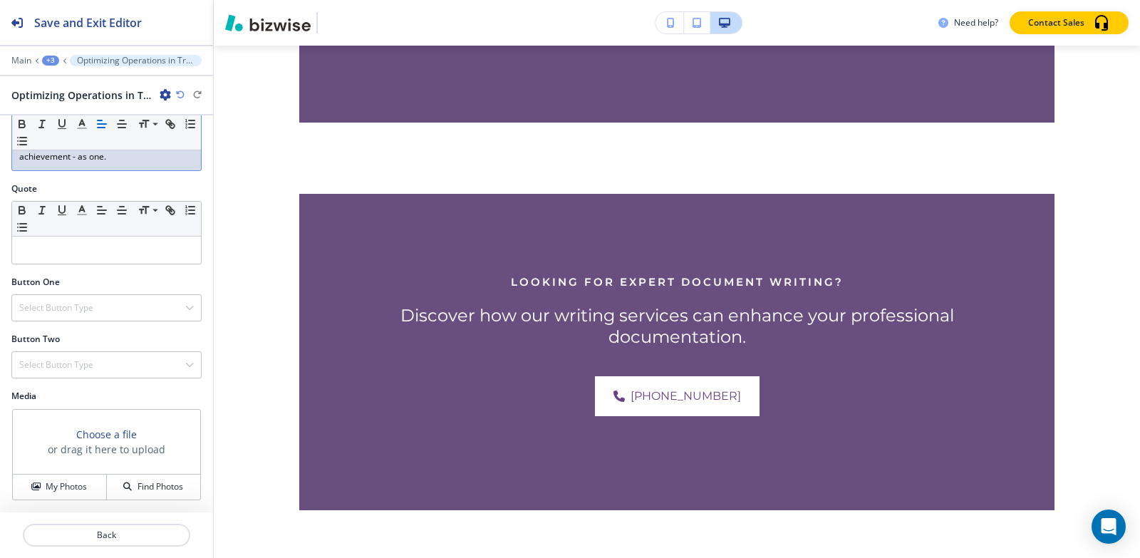
click at [52, 65] on div "+3" at bounding box center [50, 61] width 17 height 10
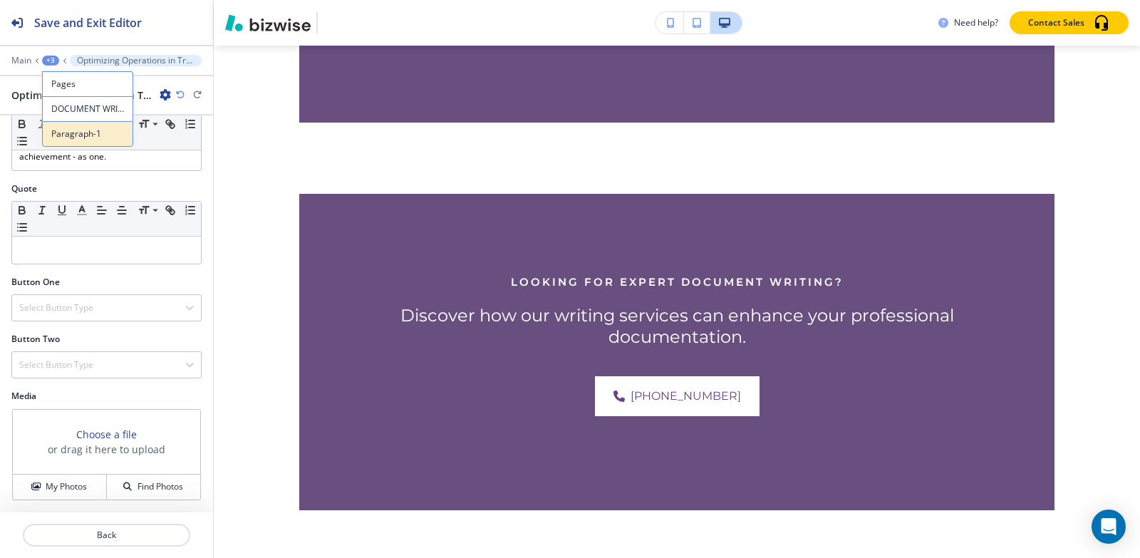
click at [68, 133] on p "Paragraph-1" at bounding box center [87, 134] width 73 height 13
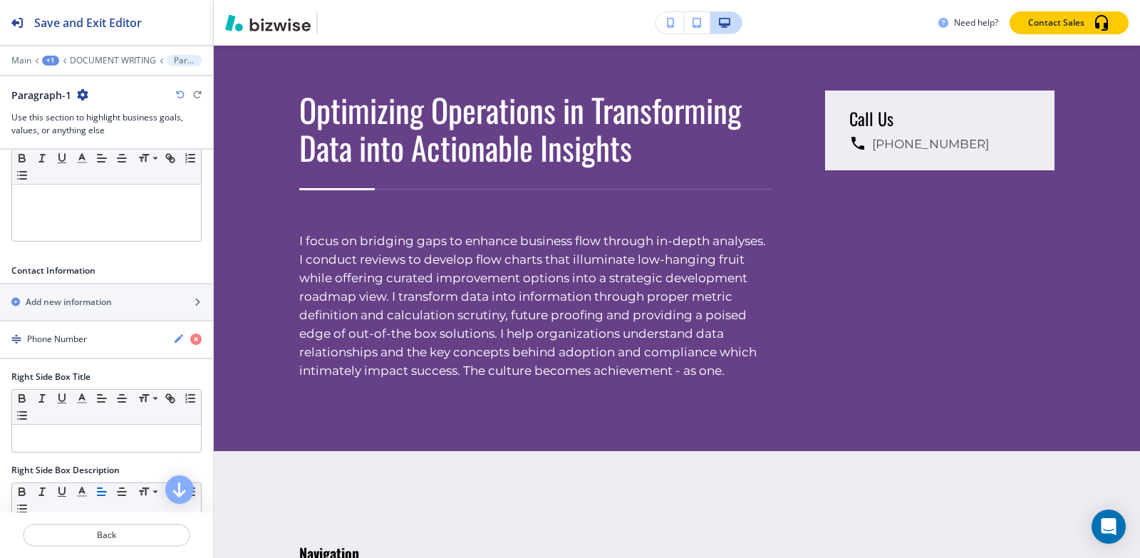
scroll to position [8200, 0]
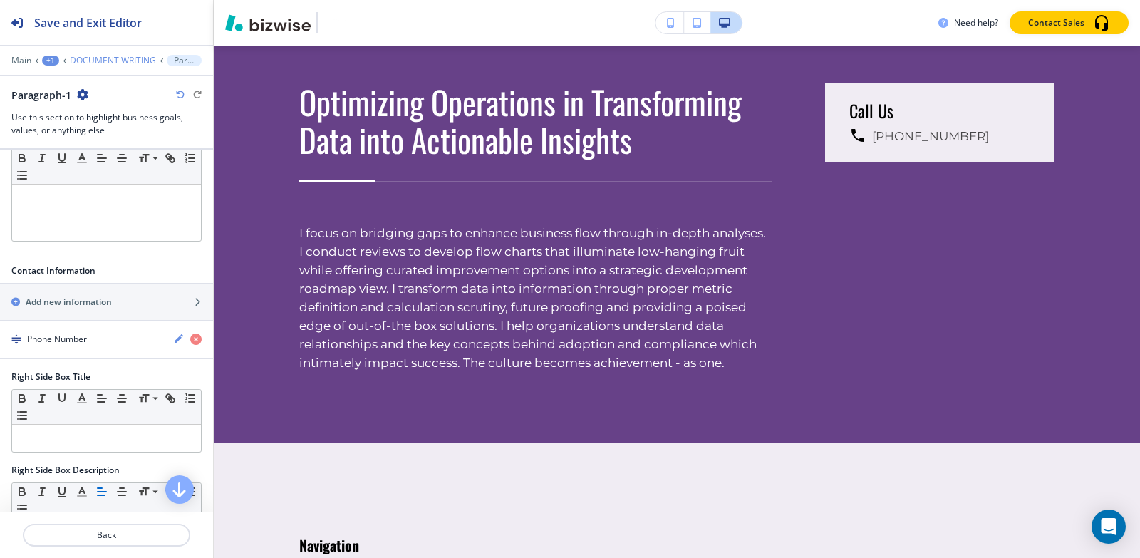
click at [104, 57] on p "DOCUMENT WRITING" at bounding box center [113, 61] width 86 height 10
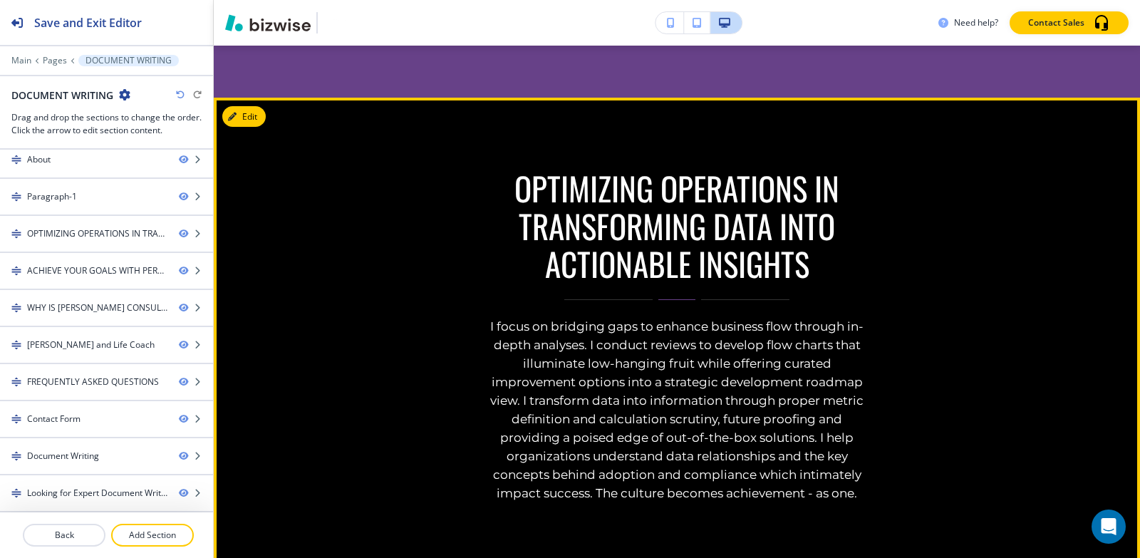
scroll to position [4648, 0]
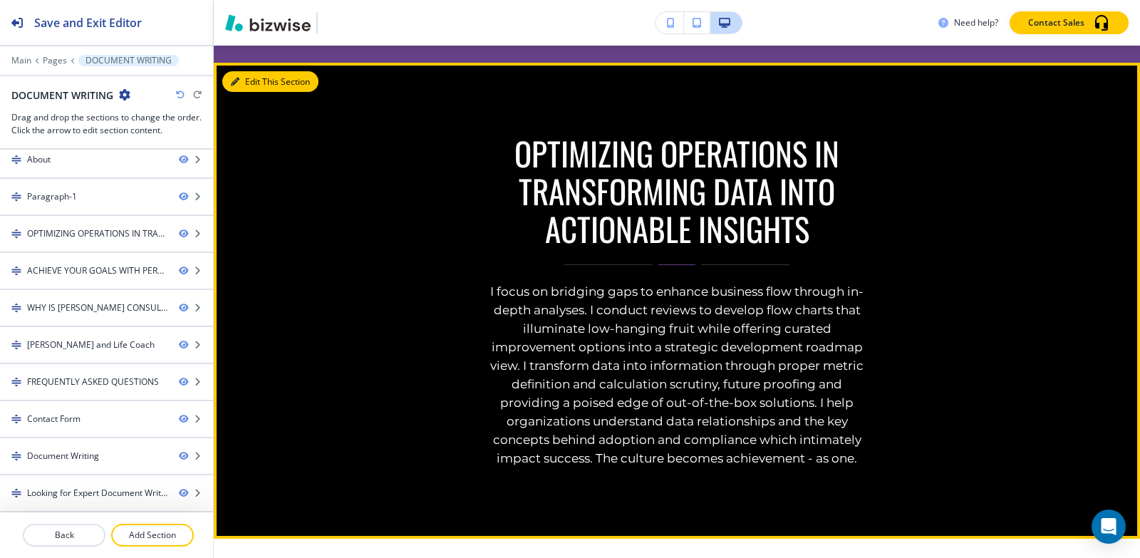
click at [237, 93] on button "Edit This Section" at bounding box center [270, 81] width 96 height 21
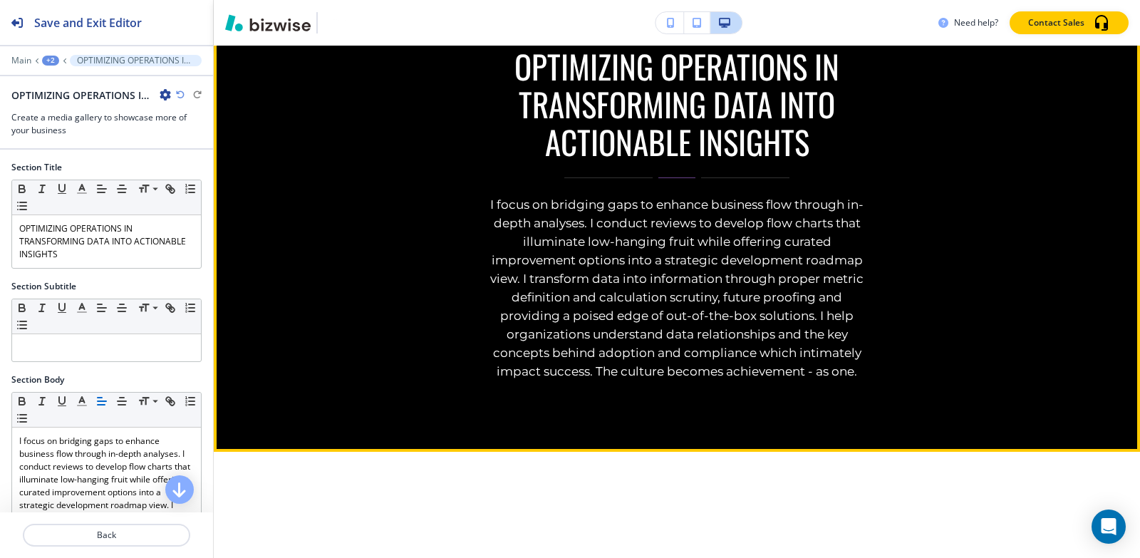
scroll to position [4742, 0]
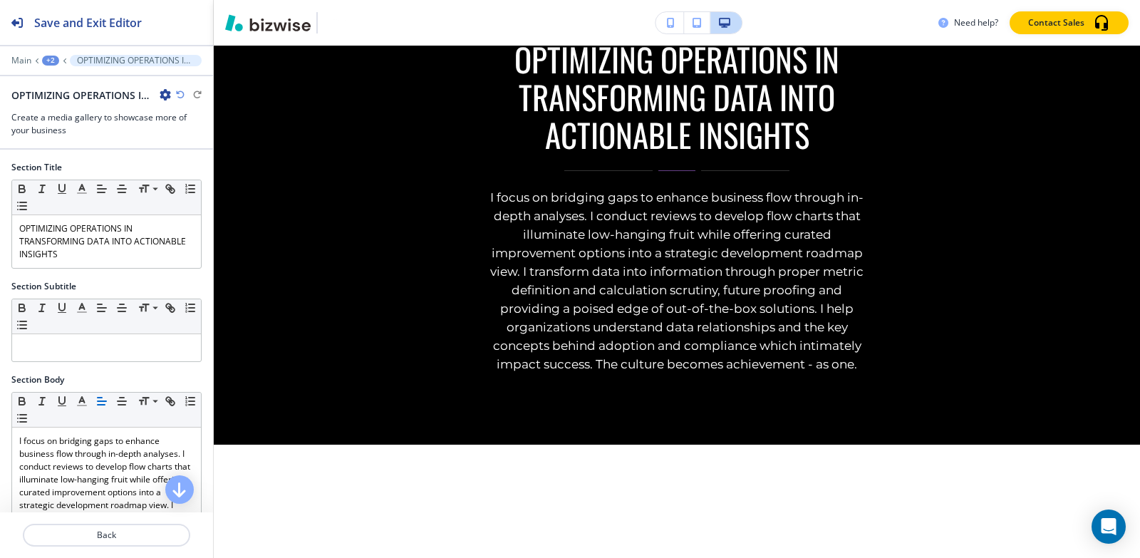
click at [165, 95] on icon "button" at bounding box center [165, 94] width 11 height 11
click at [190, 172] on p "Delete Section" at bounding box center [205, 169] width 73 height 13
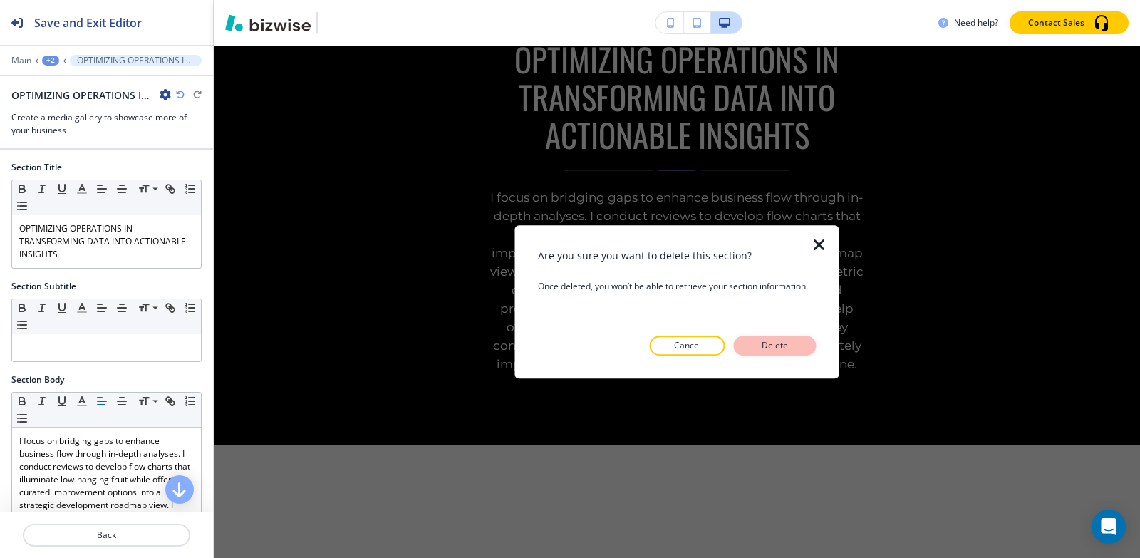
click at [791, 339] on p "Delete" at bounding box center [775, 345] width 34 height 13
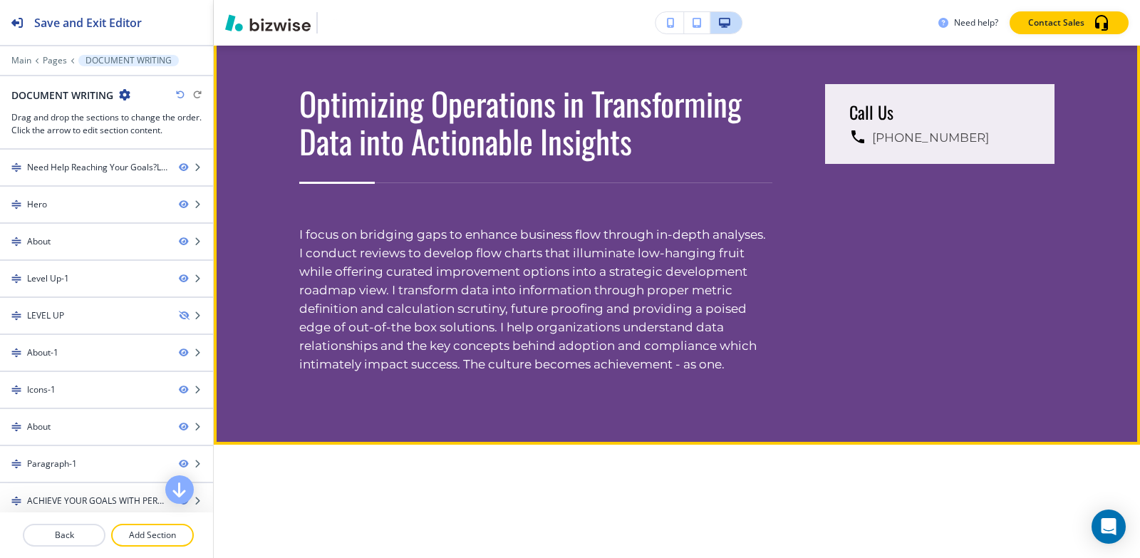
scroll to position [4694, 0]
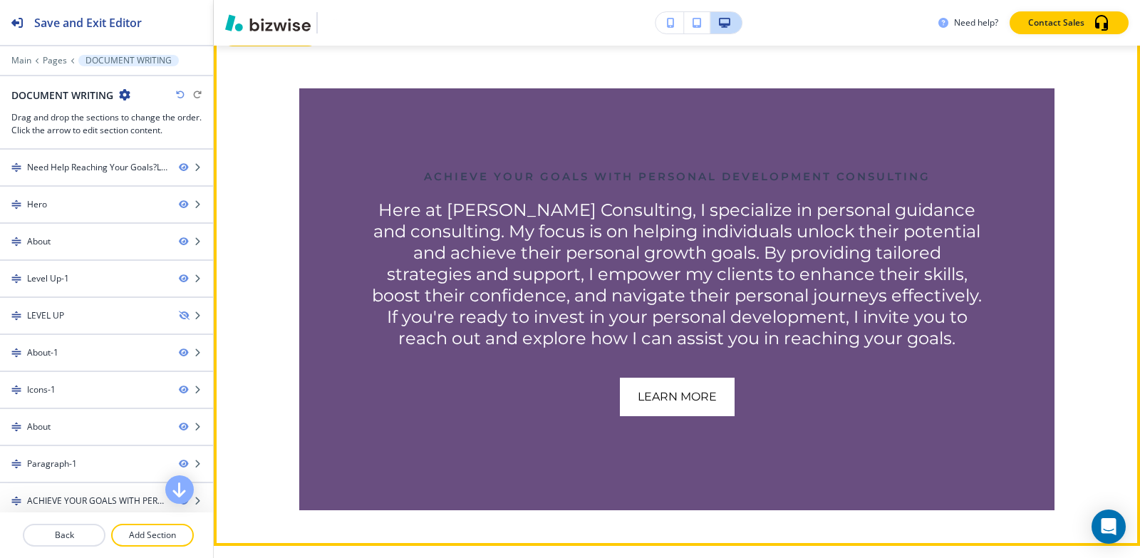
click at [237, 41] on icon "button" at bounding box center [235, 36] width 9 height 9
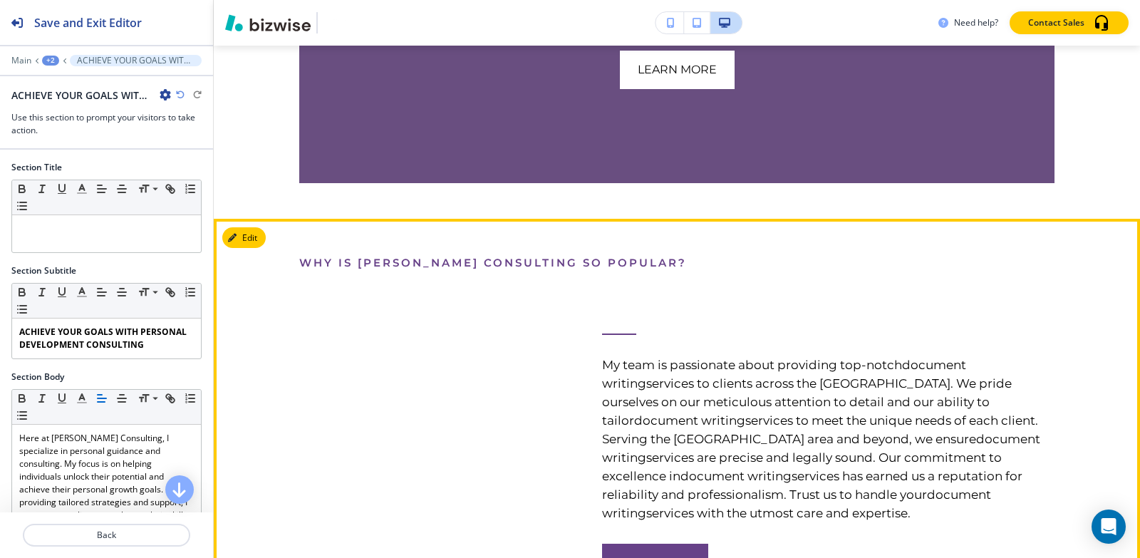
scroll to position [5170, 0]
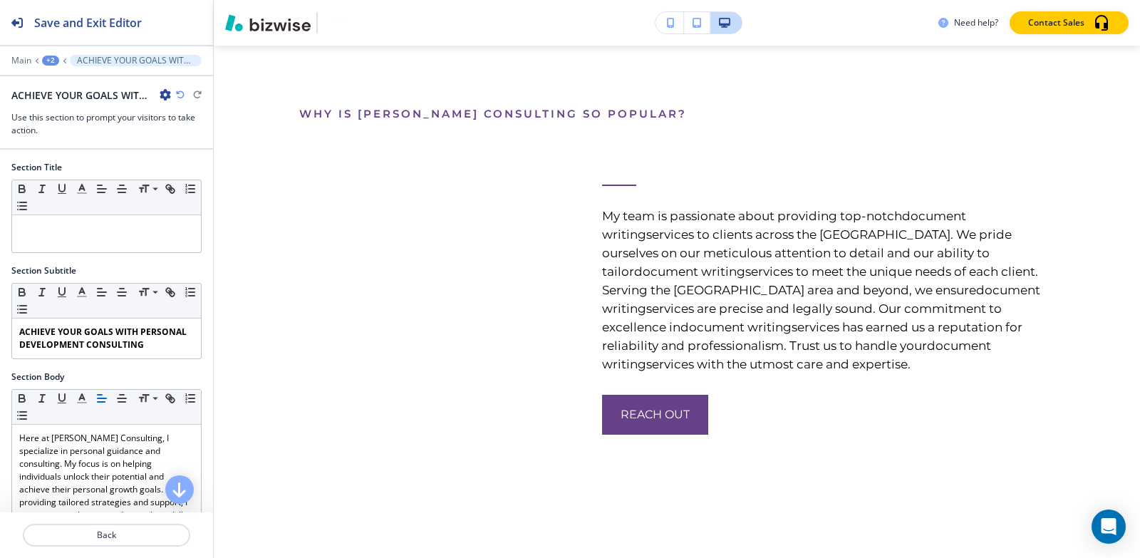
click at [43, 62] on div "+2" at bounding box center [50, 61] width 17 height 10
click at [77, 113] on p "DOCUMENT WRITING" at bounding box center [87, 109] width 73 height 13
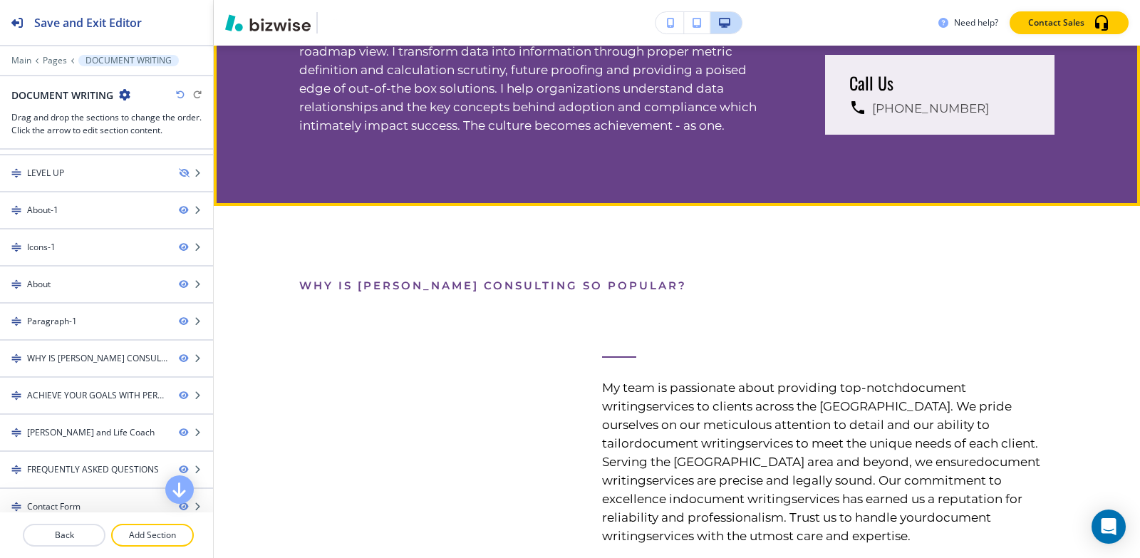
scroll to position [4671, 0]
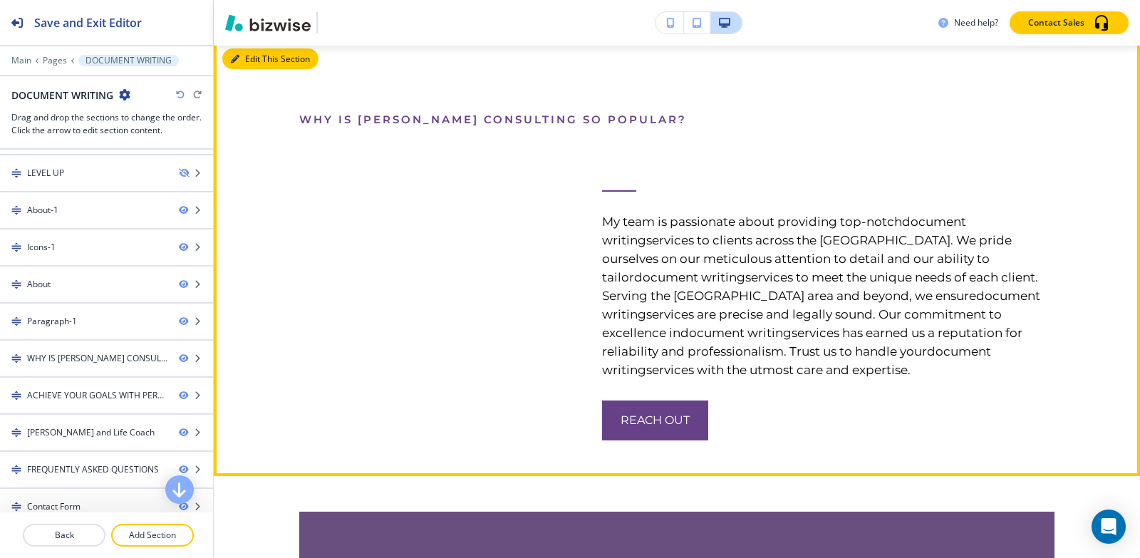
click at [254, 70] on button "Edit This Section" at bounding box center [270, 58] width 96 height 21
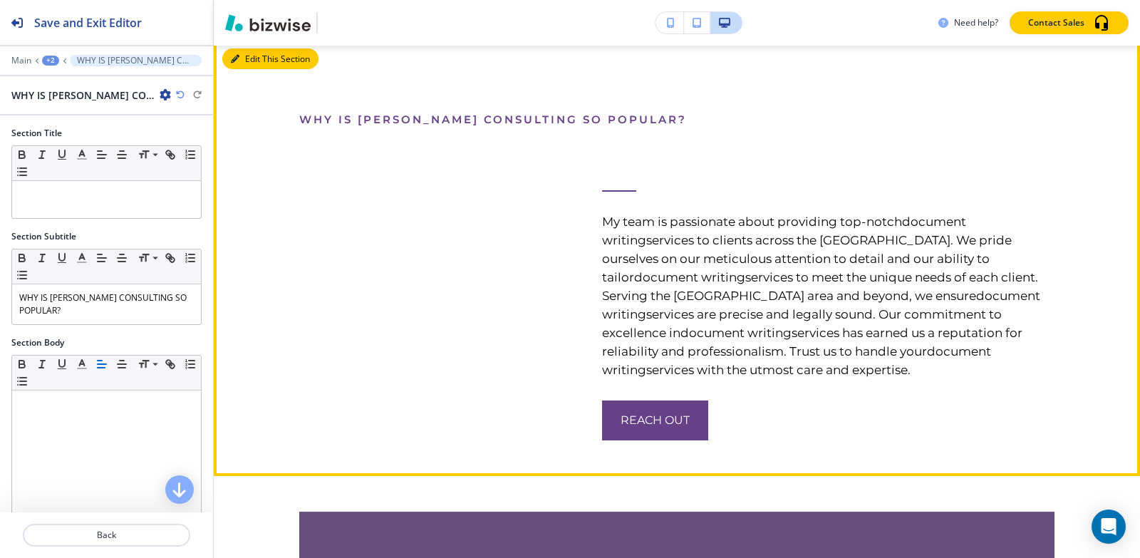
scroll to position [4742, 0]
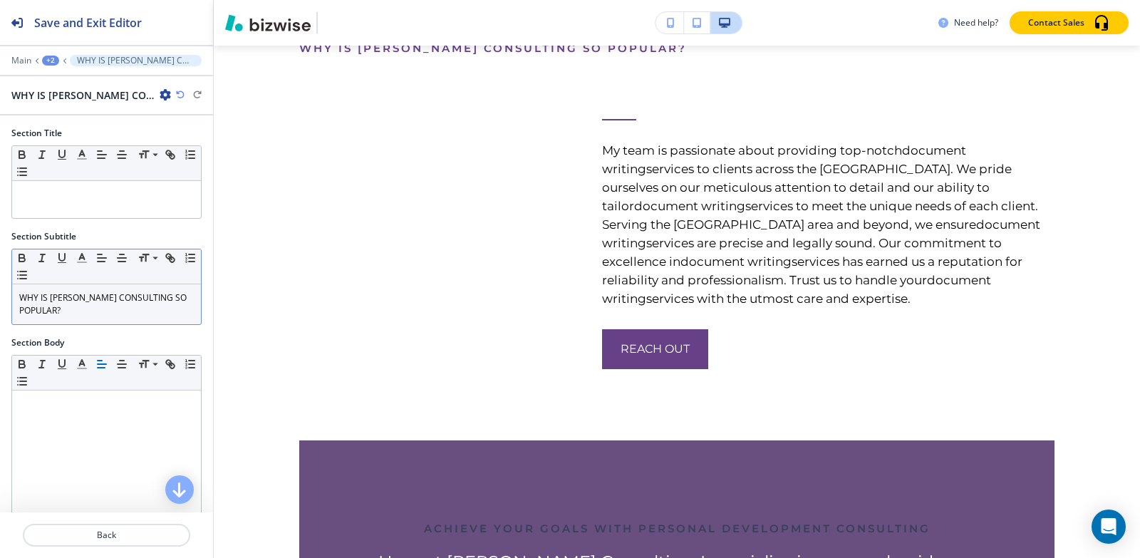
click at [115, 314] on p "WHY IS [PERSON_NAME] CONSULTING SO POPULAR?" at bounding box center [106, 304] width 175 height 26
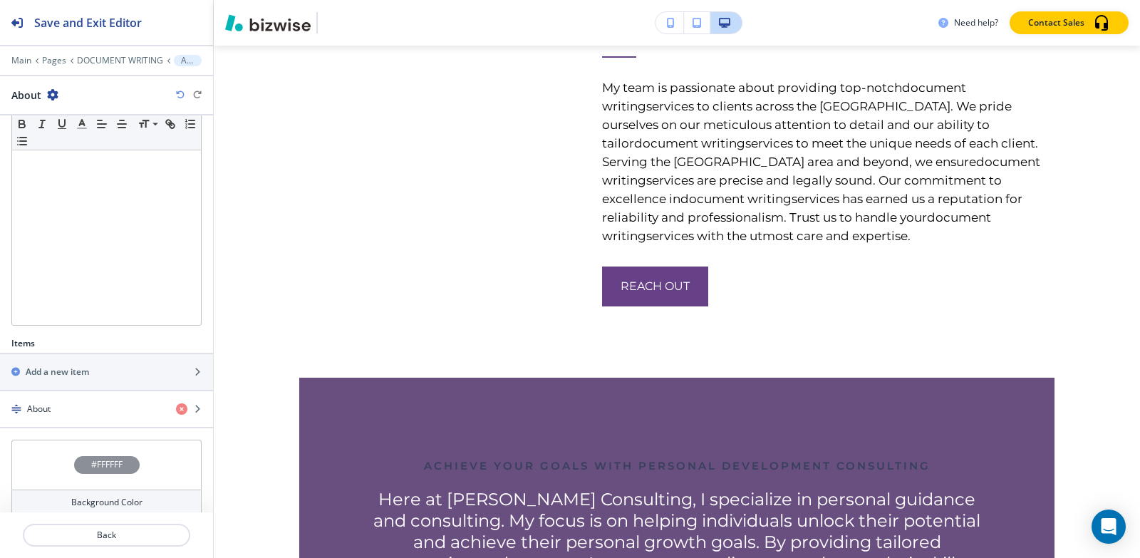
scroll to position [252, 0]
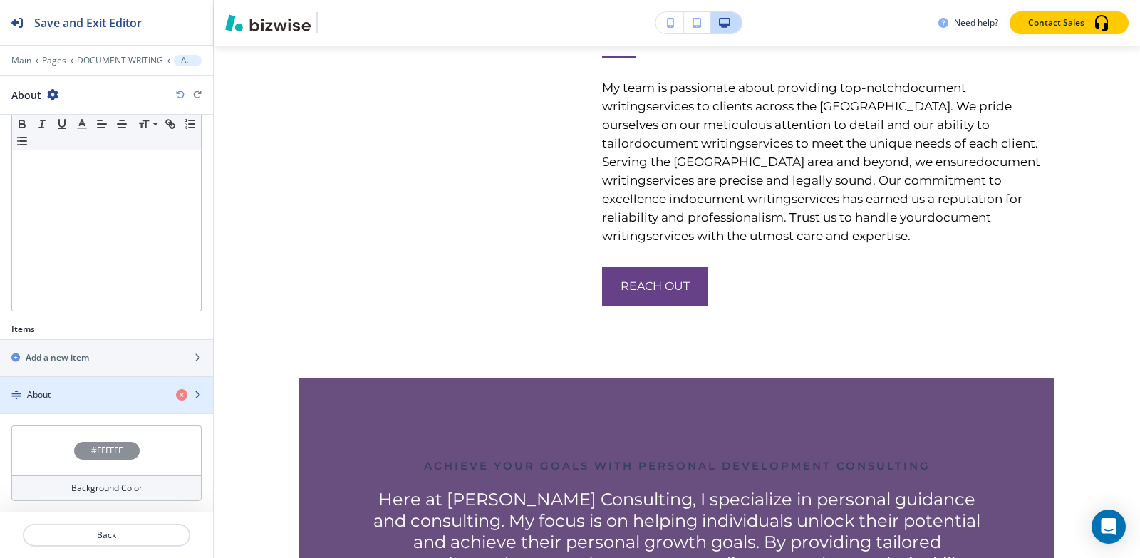
click at [61, 394] on div "About" at bounding box center [82, 394] width 165 height 13
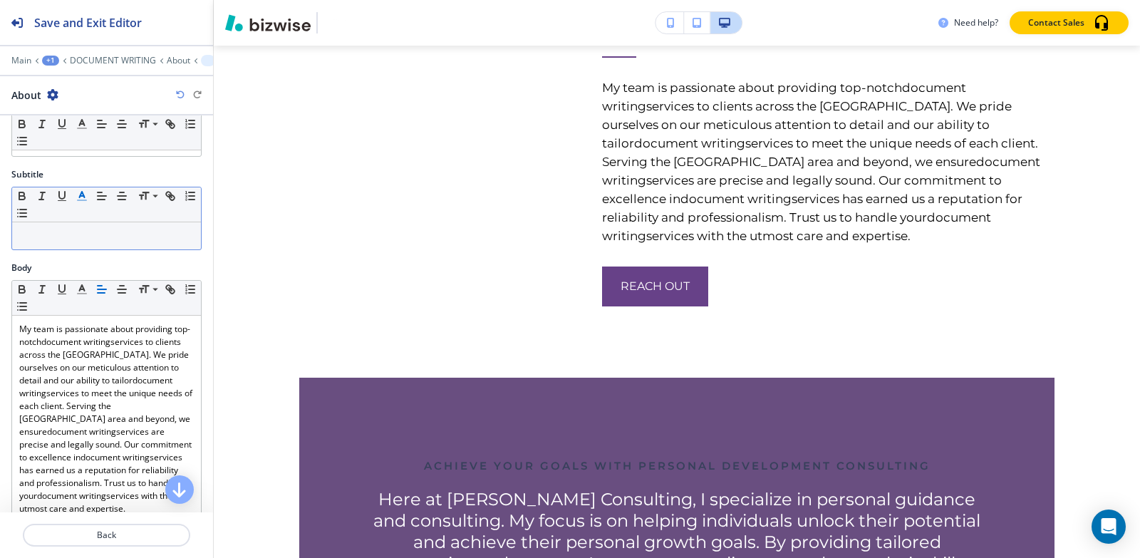
scroll to position [0, 0]
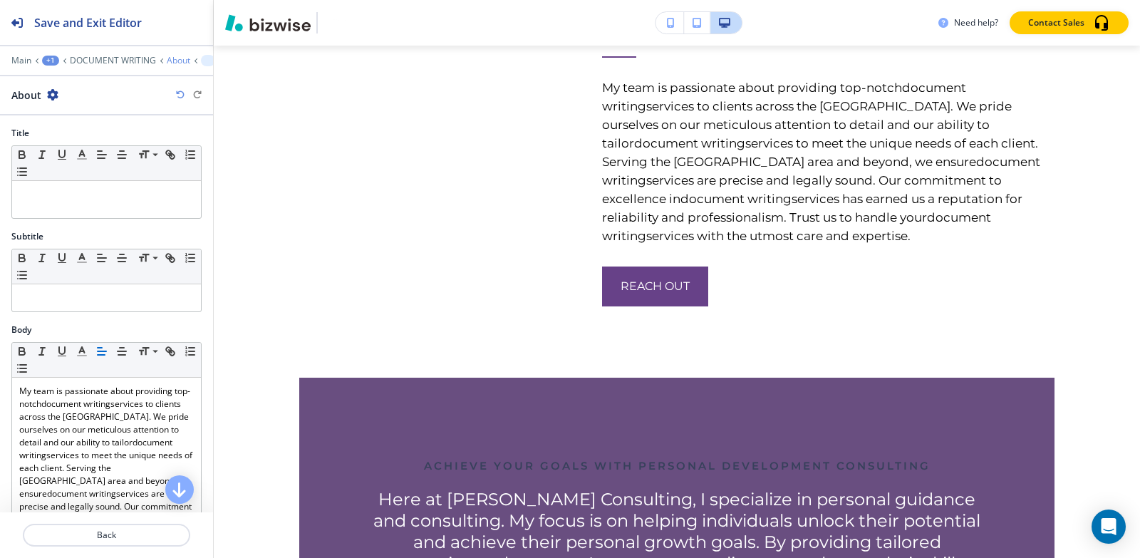
click at [173, 58] on p "About" at bounding box center [179, 61] width 24 height 10
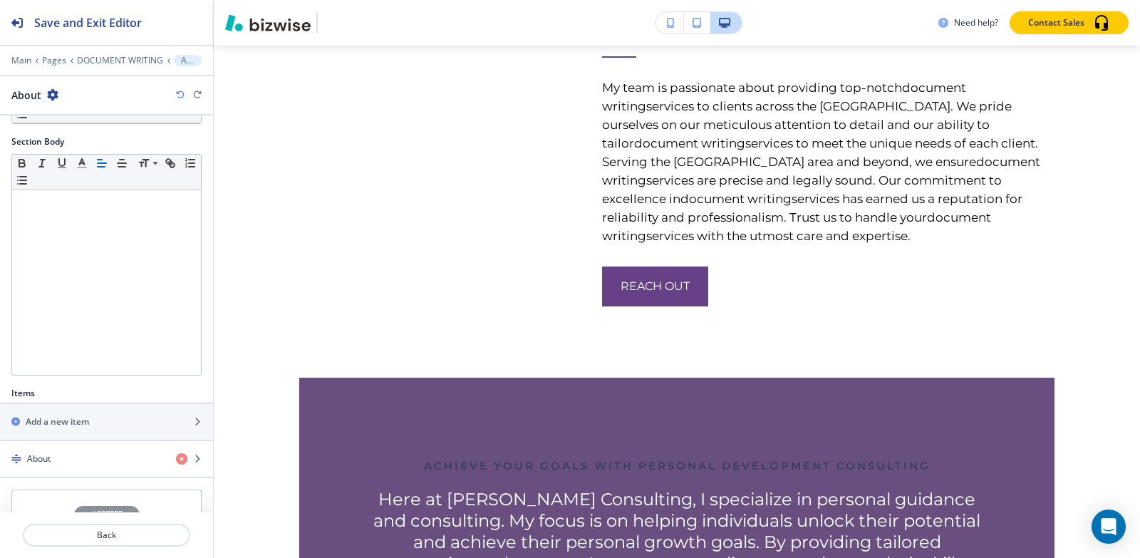
scroll to position [252, 0]
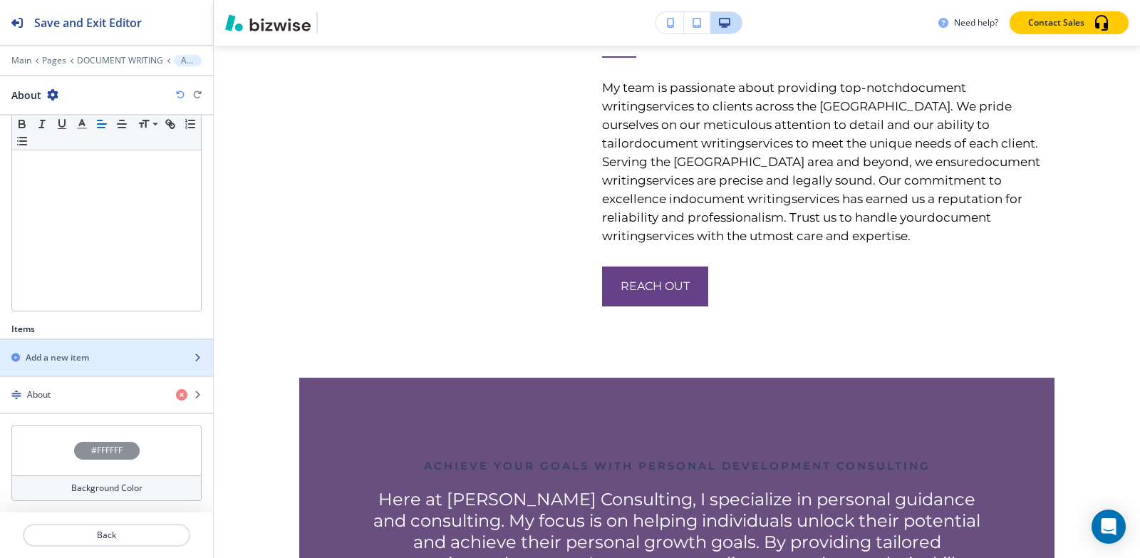
click at [87, 353] on h2 "Add a new item" at bounding box center [57, 357] width 63 height 13
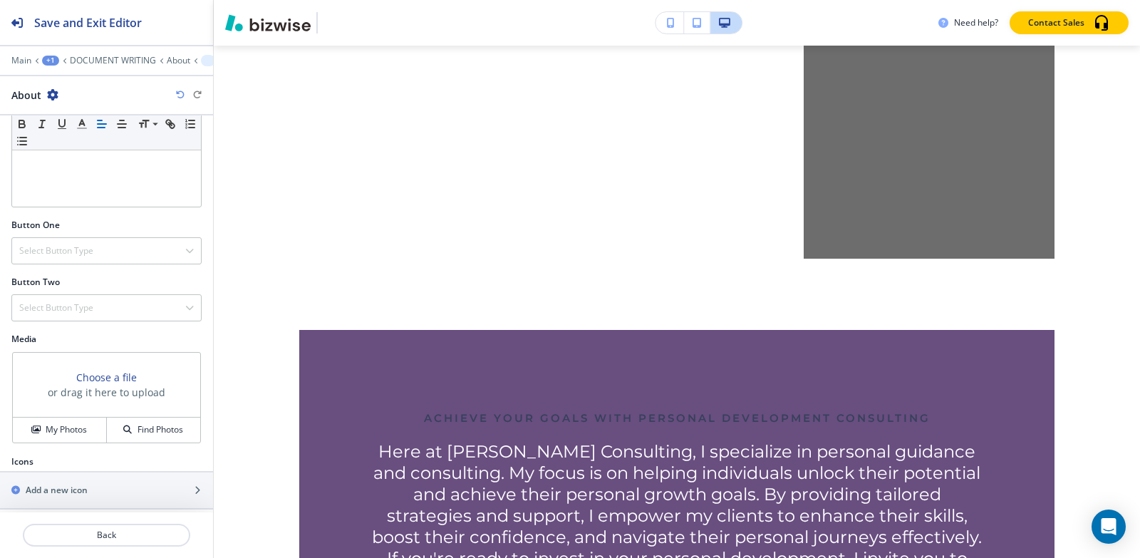
scroll to position [365, 0]
click at [180, 61] on p "About" at bounding box center [179, 61] width 24 height 10
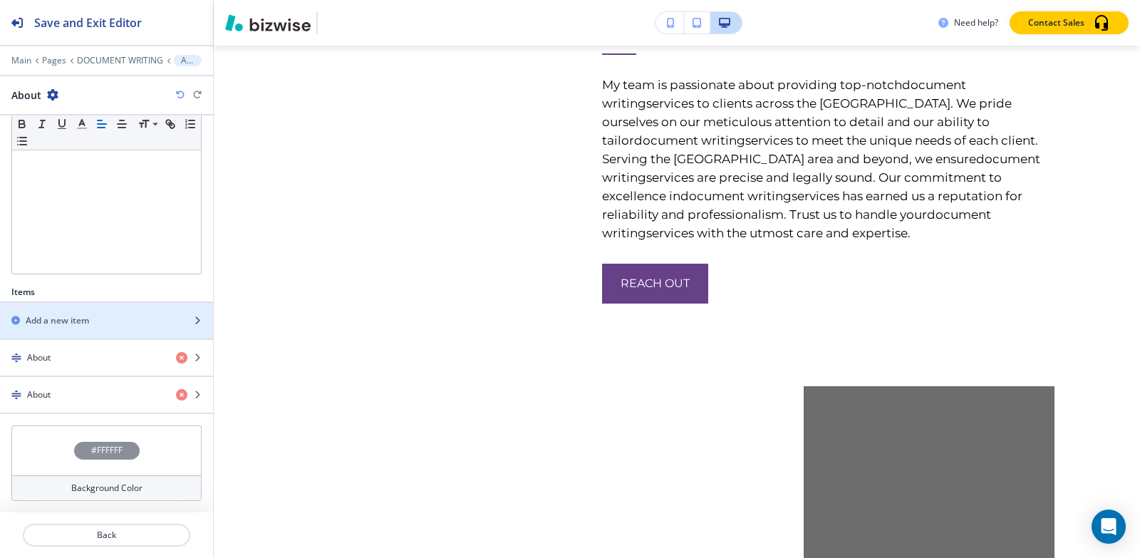
scroll to position [4742, 0]
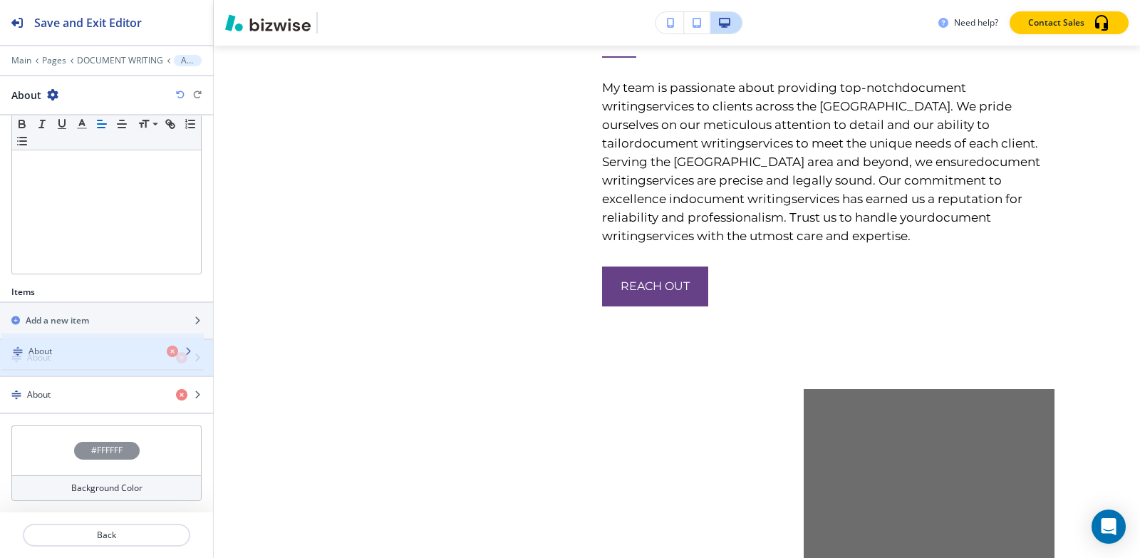
drag, startPoint x: 74, startPoint y: 403, endPoint x: 76, endPoint y: 360, distance: 42.8
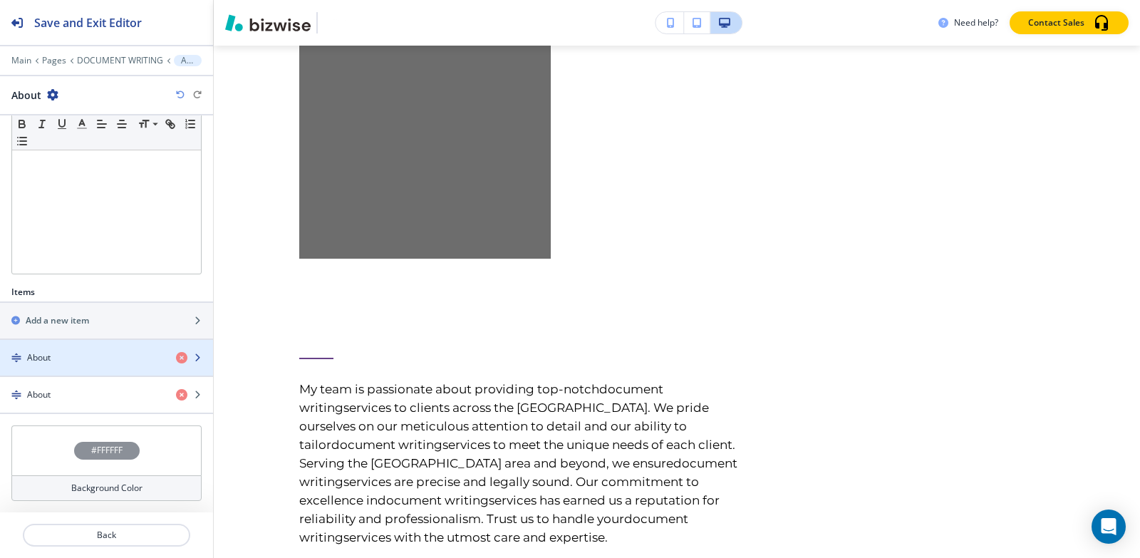
click at [52, 356] on div "About" at bounding box center [82, 357] width 165 height 13
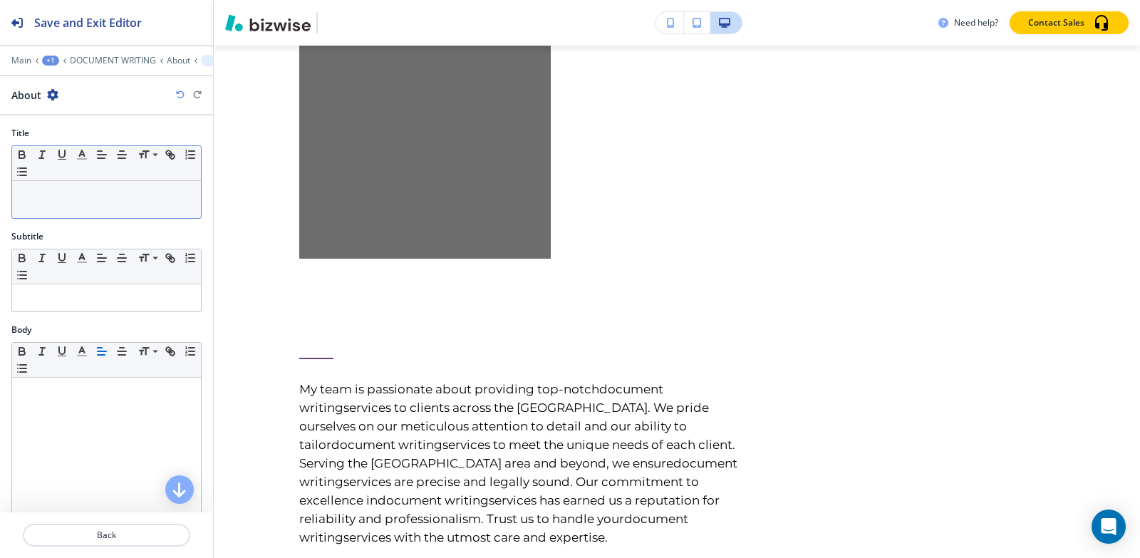
click at [67, 204] on div at bounding box center [106, 199] width 189 height 37
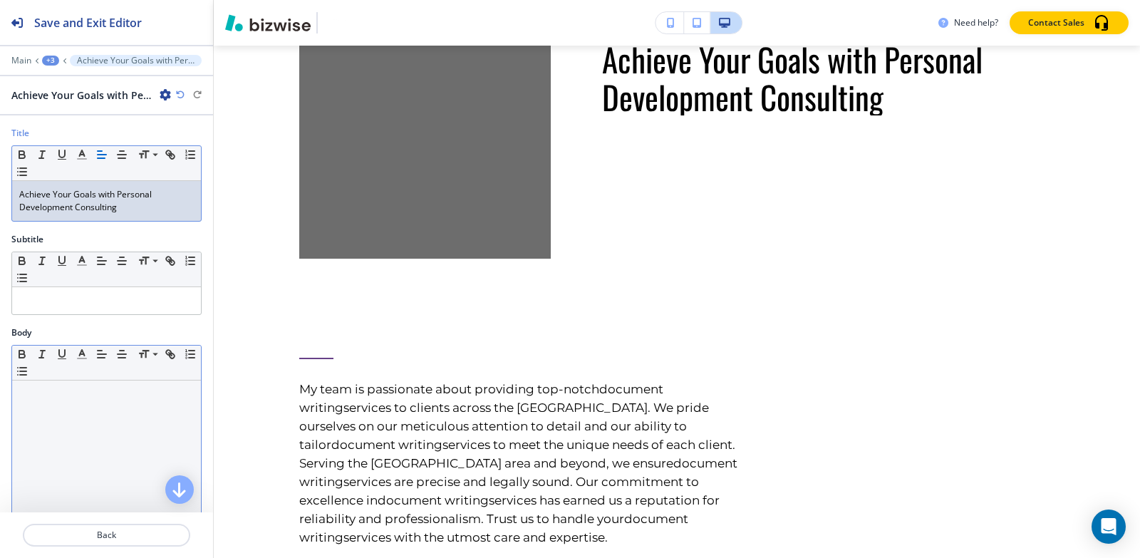
click at [65, 404] on div at bounding box center [106, 473] width 189 height 185
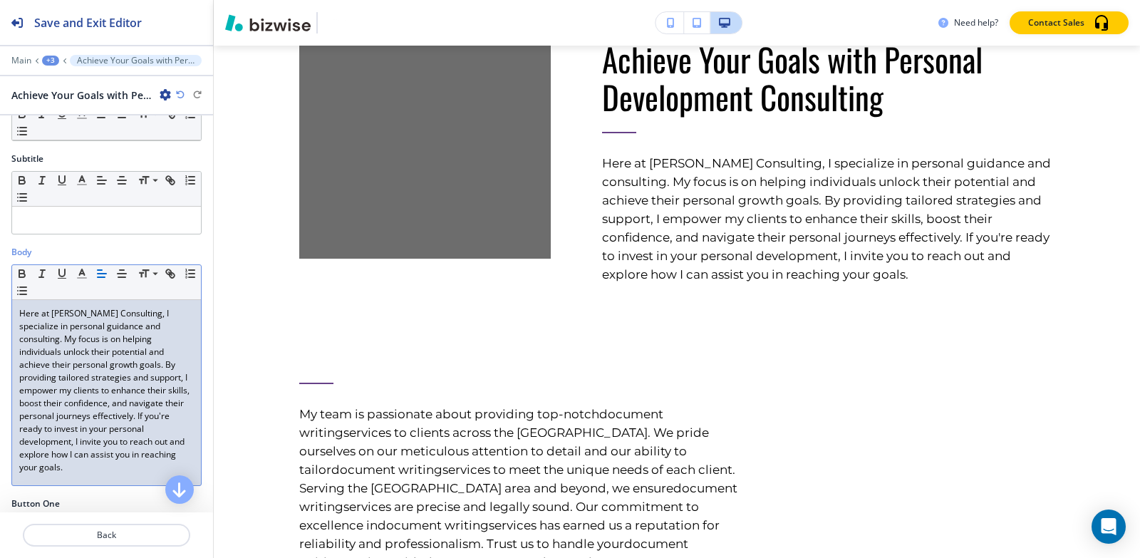
scroll to position [356, 0]
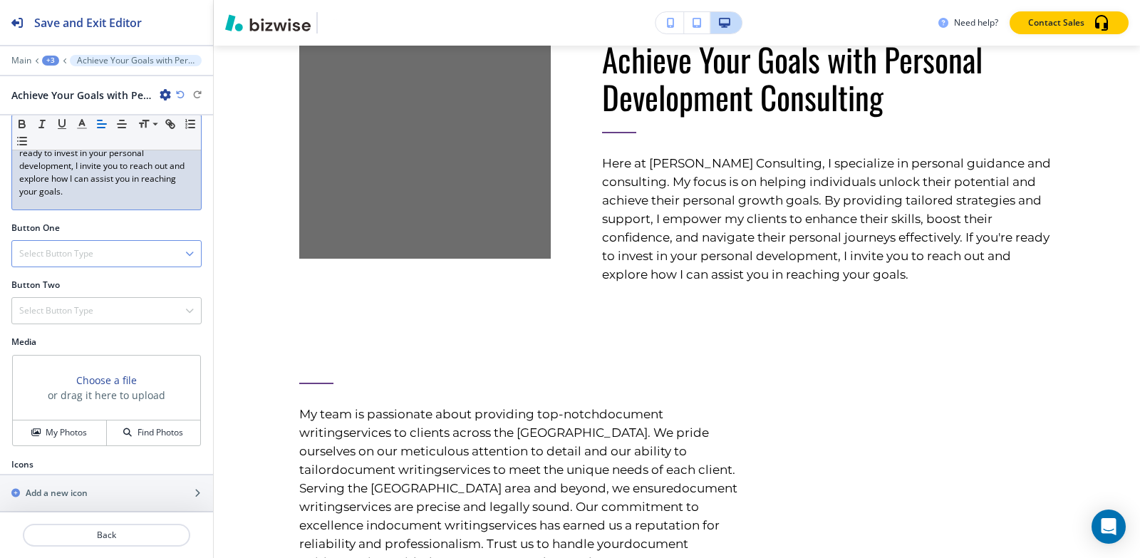
click at [49, 256] on h4 "Select Button Type" at bounding box center [56, 253] width 74 height 13
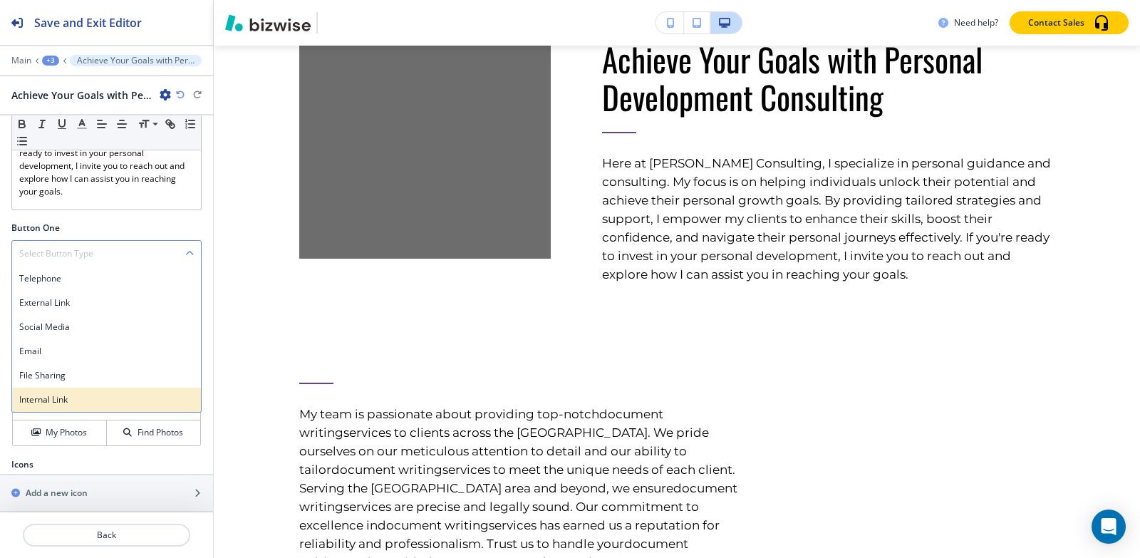
click at [55, 392] on div "Internal Link" at bounding box center [106, 400] width 189 height 24
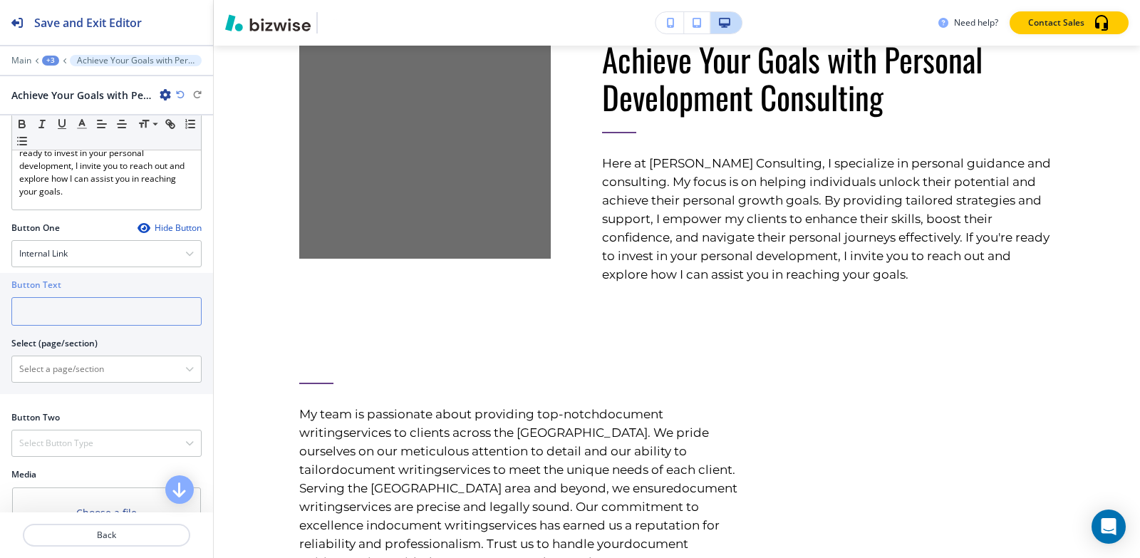
click at [90, 311] on input "text" at bounding box center [106, 311] width 190 height 29
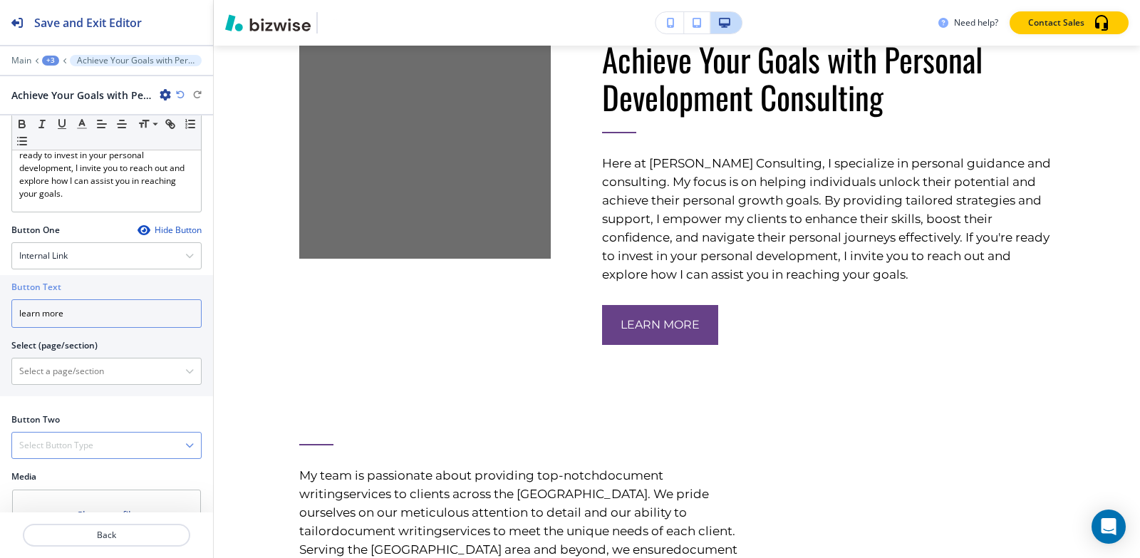
scroll to position [500, 0]
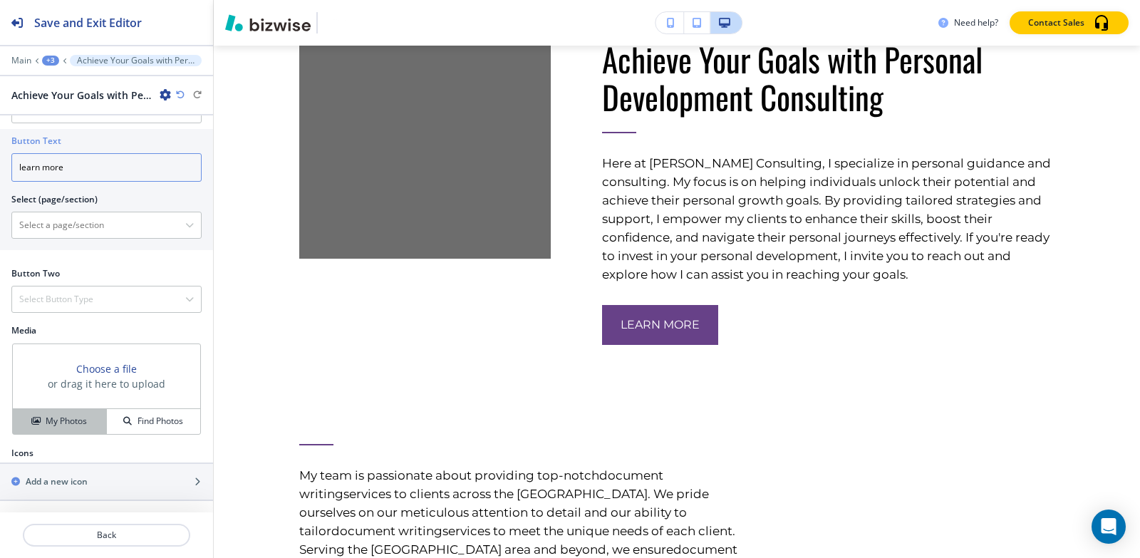
type input "learn more"
click at [49, 426] on h4 "My Photos" at bounding box center [66, 421] width 41 height 13
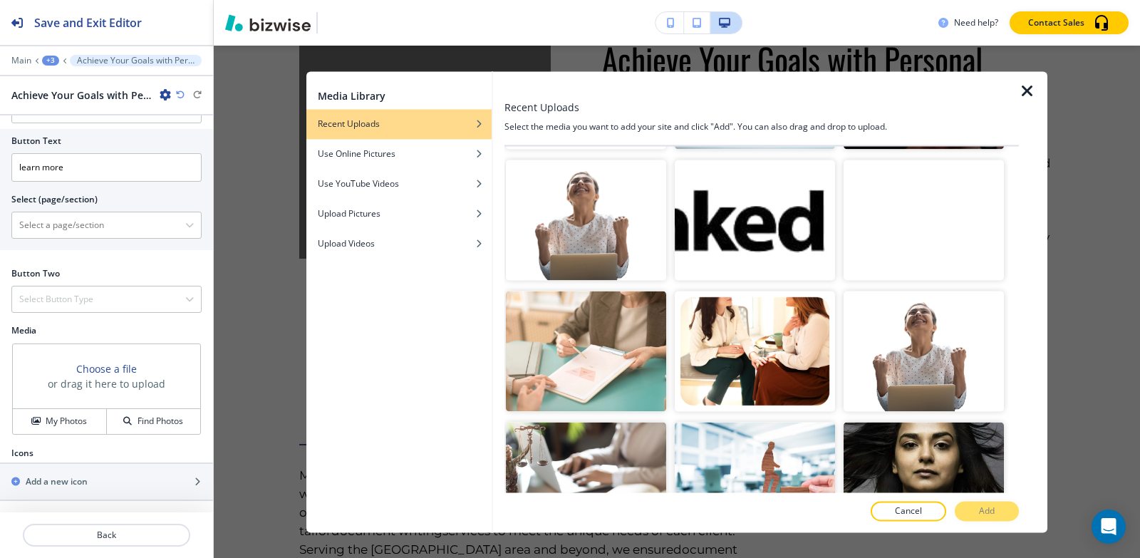
scroll to position [2993, 0]
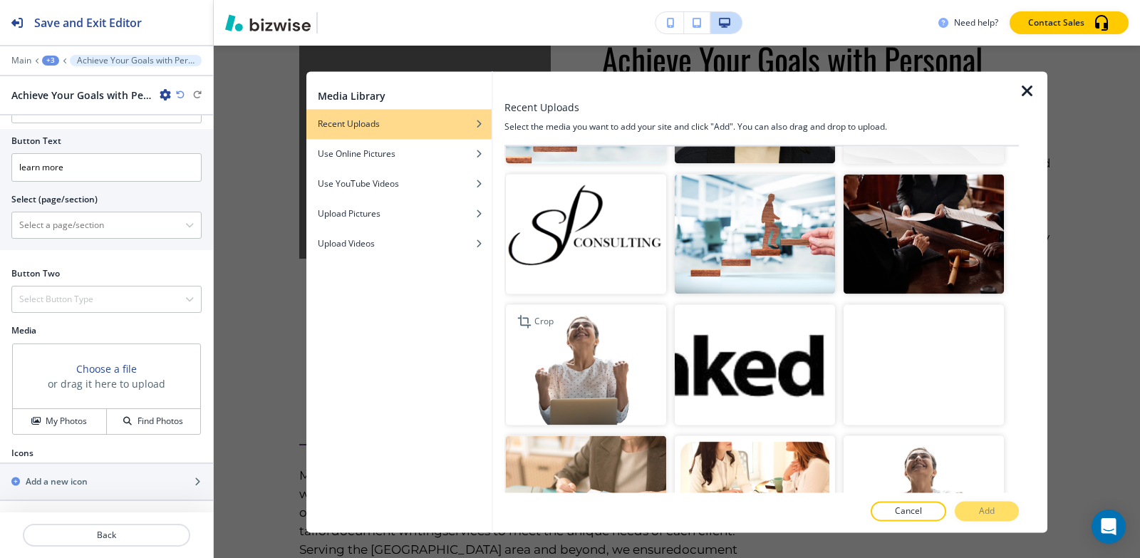
click at [591, 325] on img "button" at bounding box center [586, 365] width 160 height 120
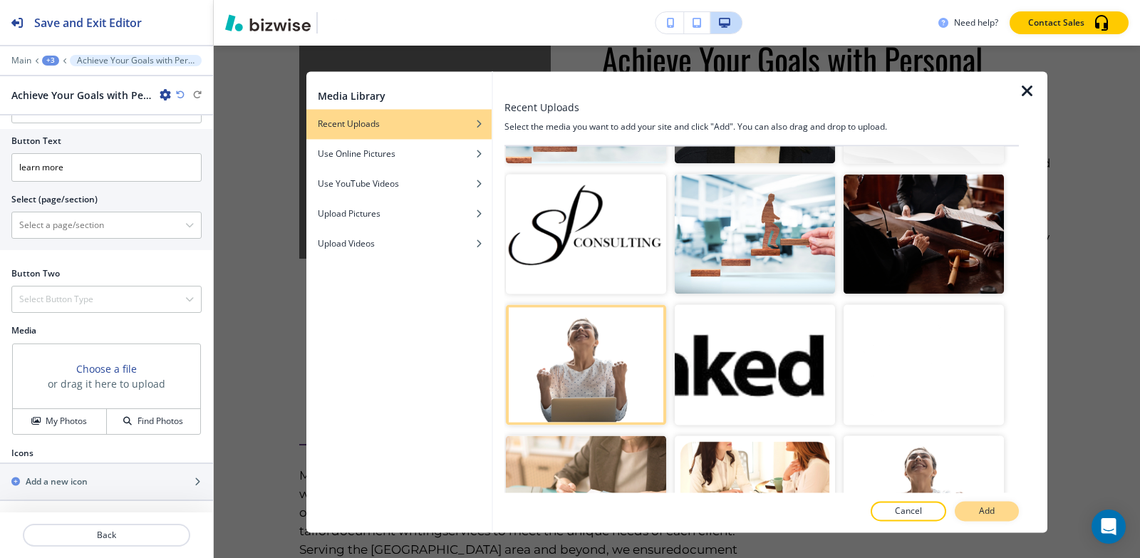
click at [979, 510] on p "Add" at bounding box center [987, 511] width 16 height 13
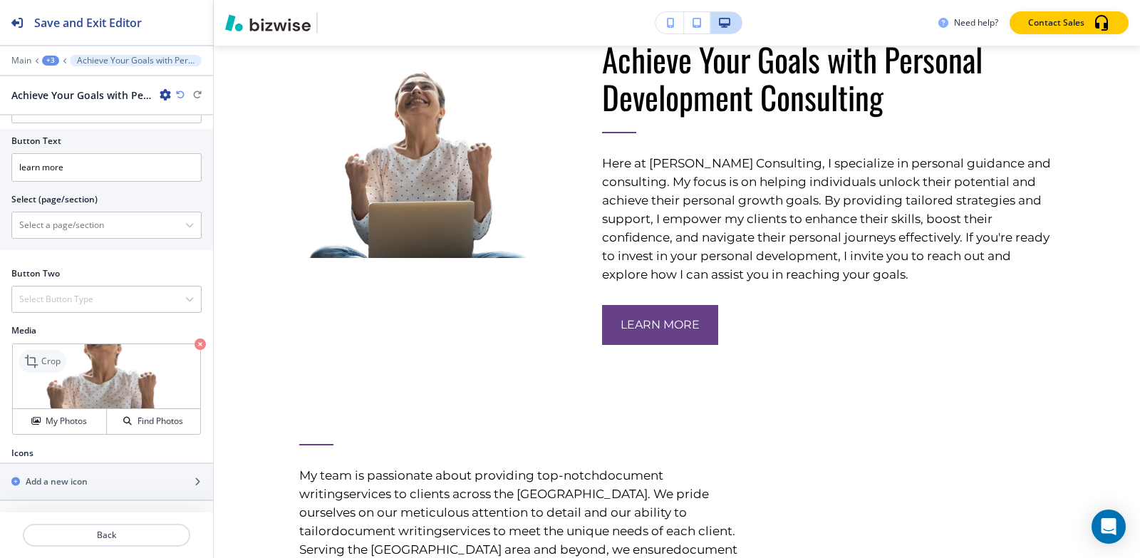
click at [54, 360] on p "Crop" at bounding box center [50, 361] width 19 height 13
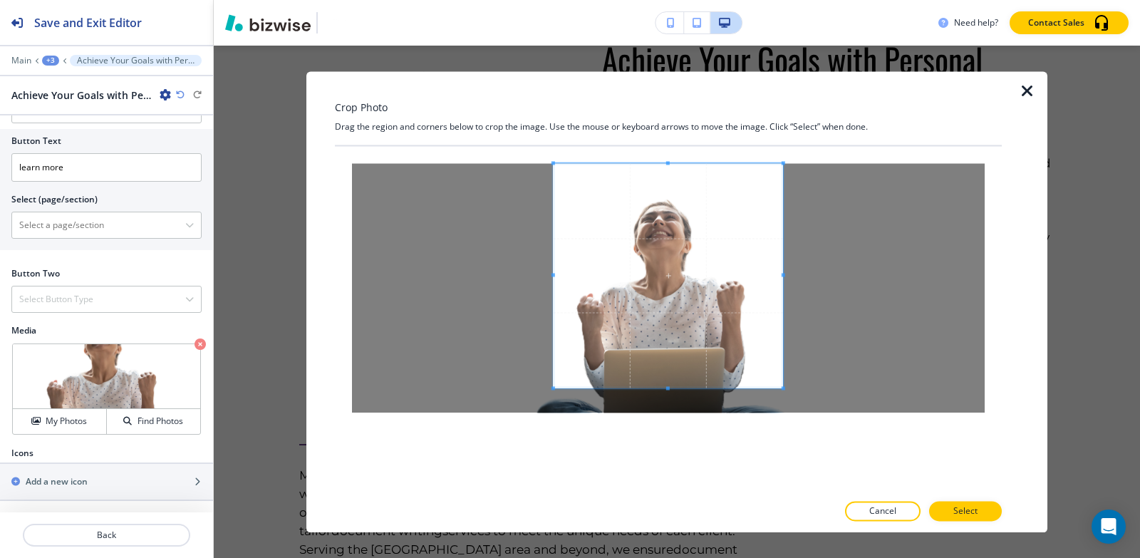
click at [669, 132] on div "Crop Photo Drag the region and corners below to crop the image. Use the mouse o…" at bounding box center [668, 301] width 667 height 461
click at [676, 469] on div at bounding box center [668, 319] width 667 height 346
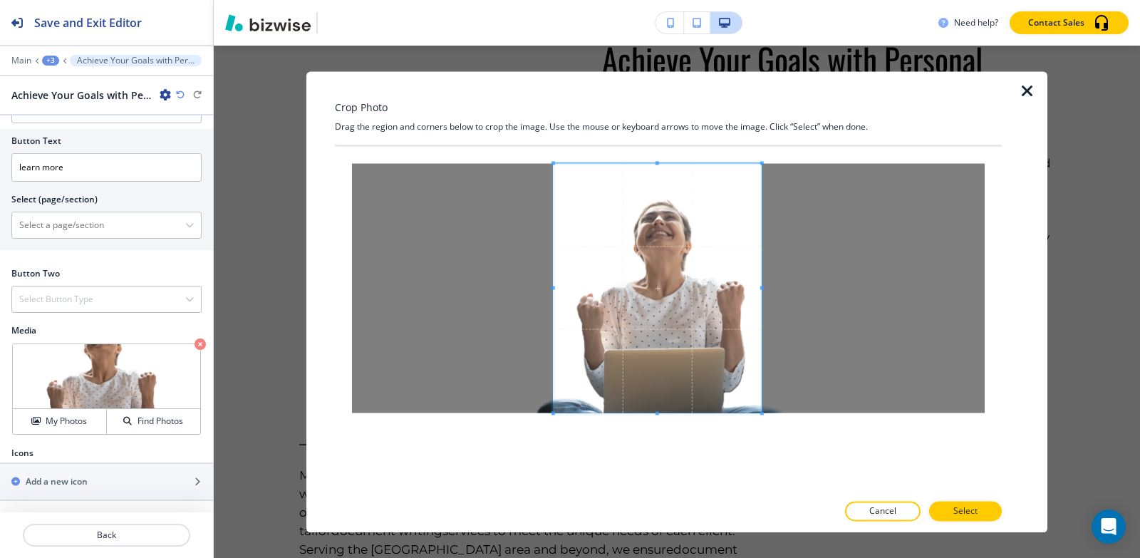
click at [762, 286] on span at bounding box center [762, 288] width 4 height 4
click at [569, 288] on span at bounding box center [571, 288] width 4 height 4
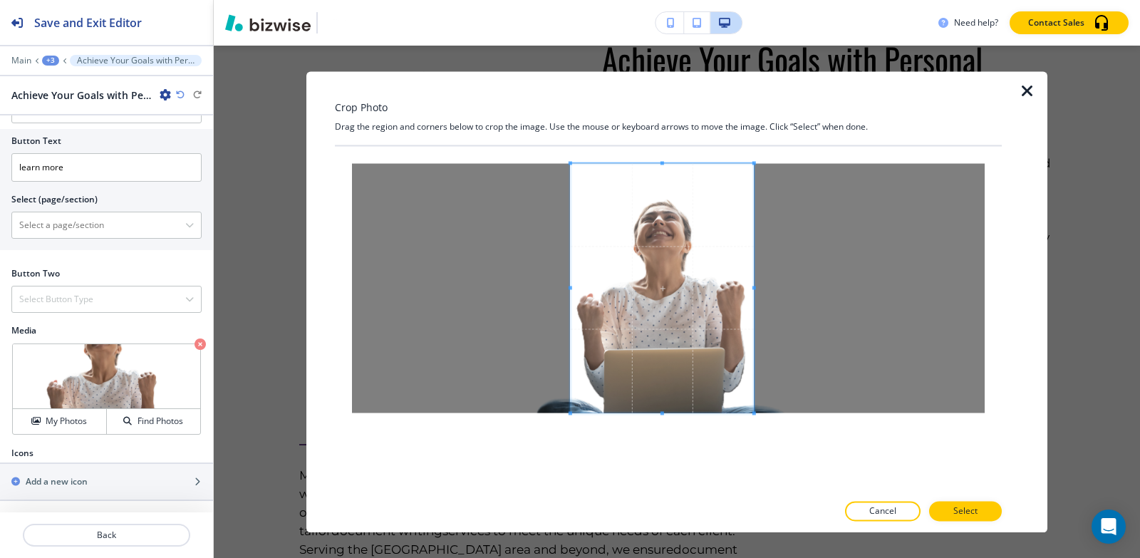
click at [754, 287] on span at bounding box center [755, 288] width 4 height 4
click at [964, 516] on p "Select" at bounding box center [966, 511] width 24 height 13
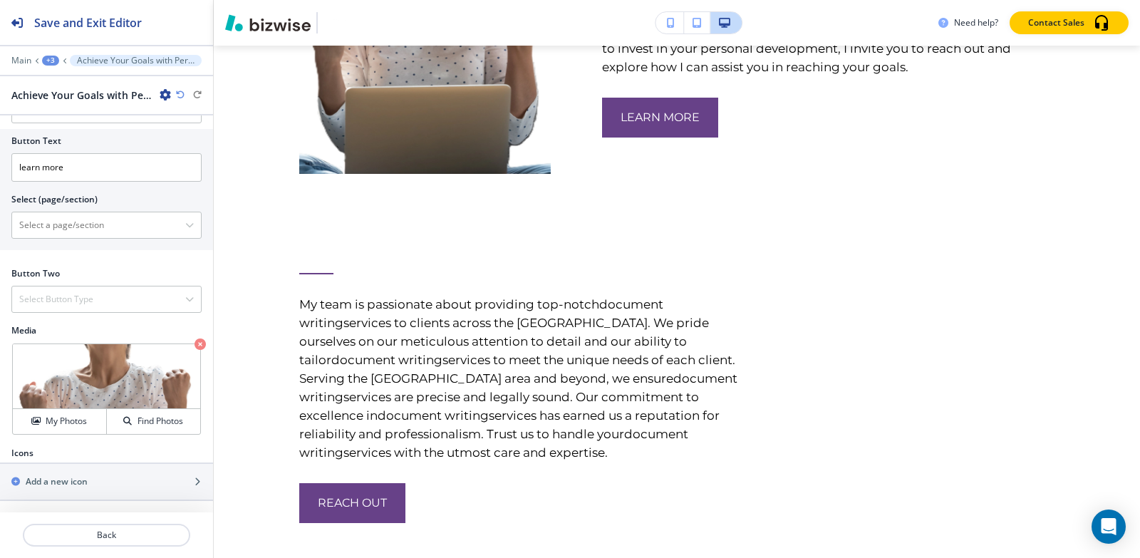
scroll to position [5027, 0]
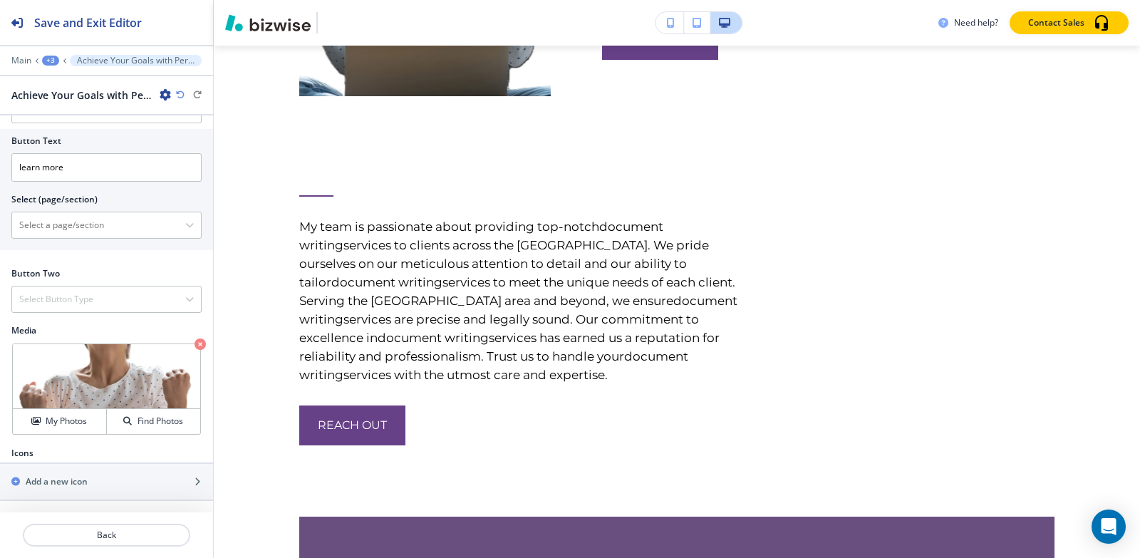
click at [48, 53] on div at bounding box center [106, 50] width 213 height 9
click at [48, 58] on div "+3" at bounding box center [50, 61] width 17 height 10
click at [63, 129] on p "About" at bounding box center [87, 134] width 73 height 13
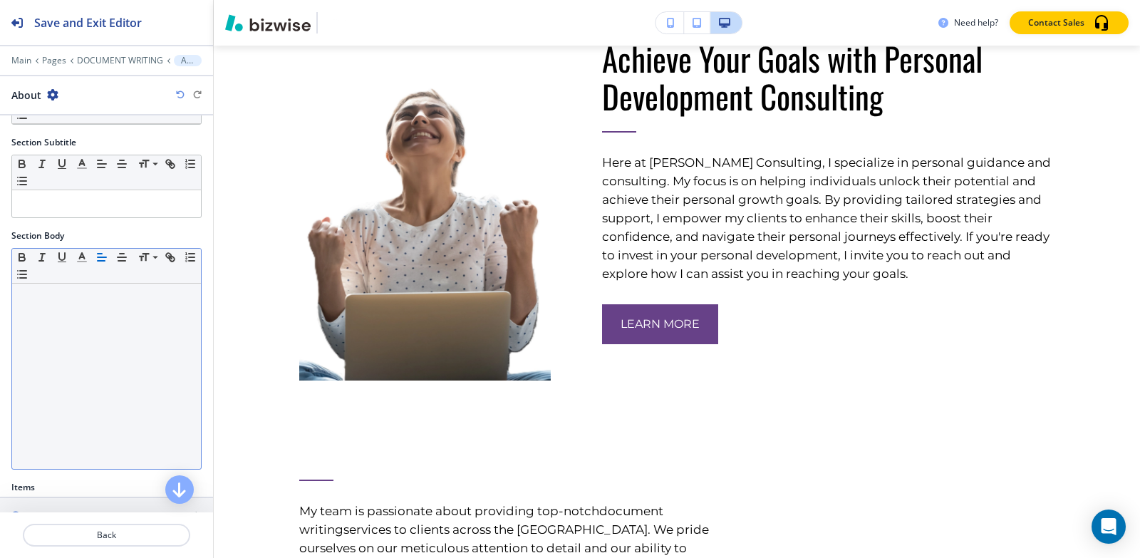
scroll to position [4742, 0]
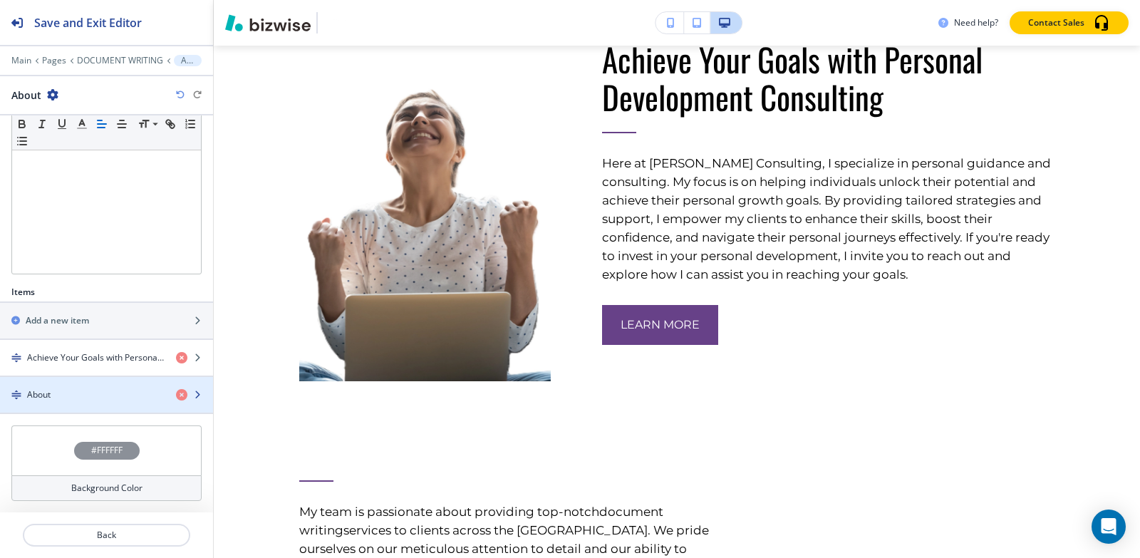
click at [70, 386] on div "button" at bounding box center [106, 382] width 213 height 11
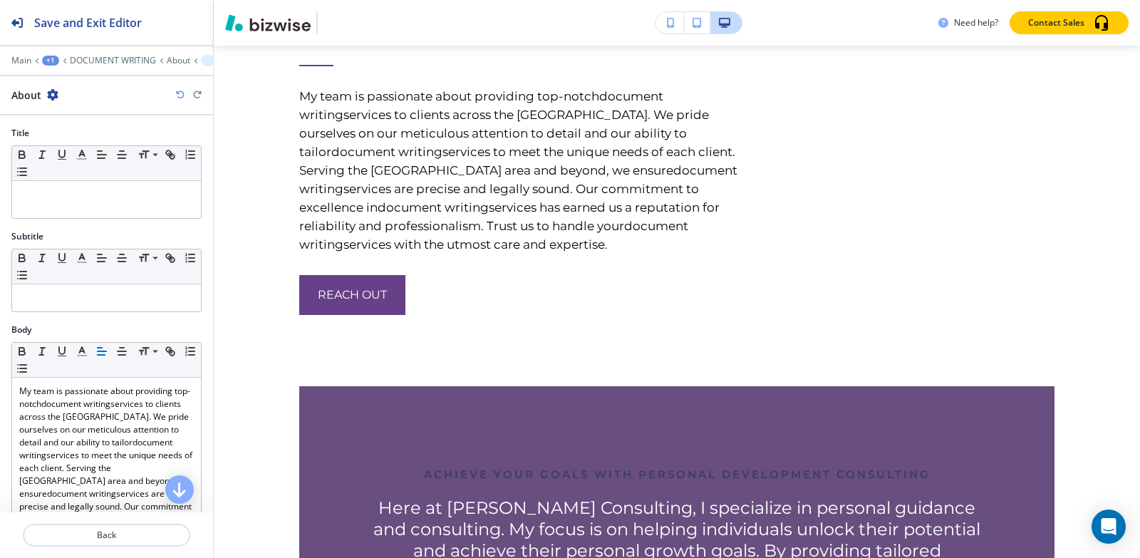
scroll to position [5160, 0]
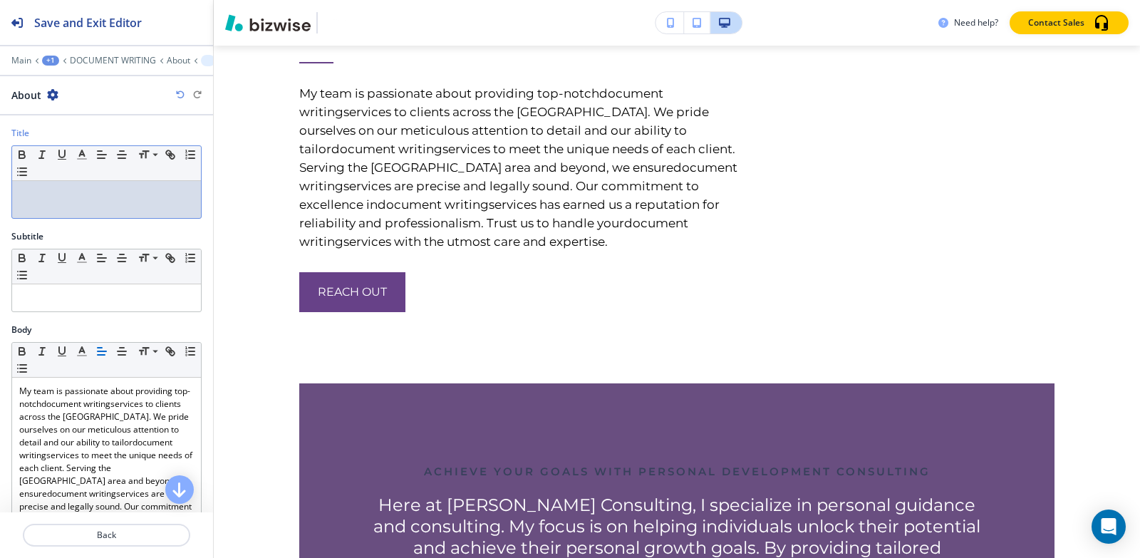
click at [83, 194] on p at bounding box center [106, 194] width 175 height 13
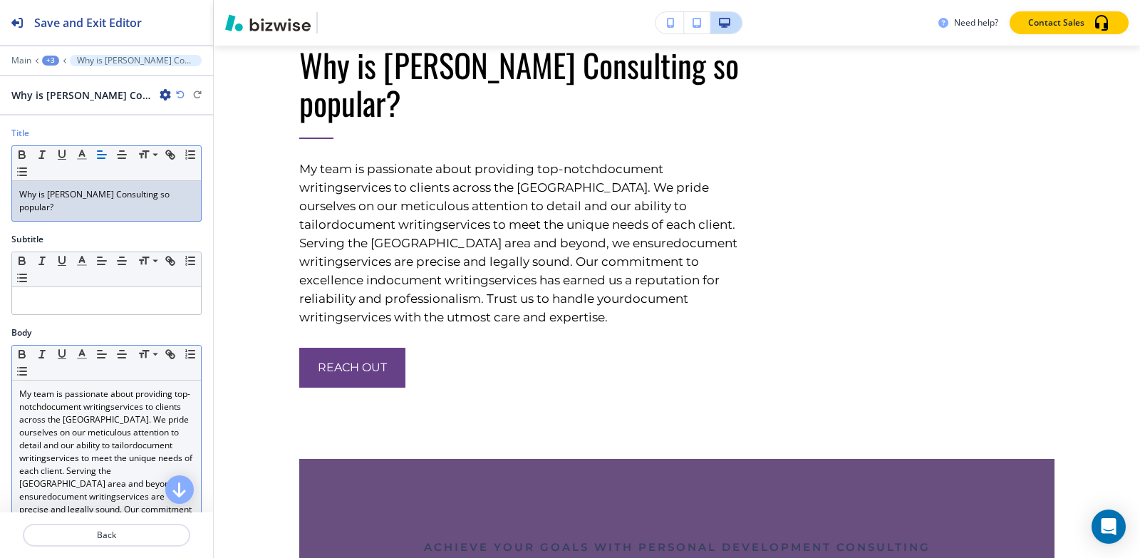
click at [71, 420] on link "services to clients across the USA. We pride ourselves on our meticulous attent…" at bounding box center [105, 426] width 172 height 51
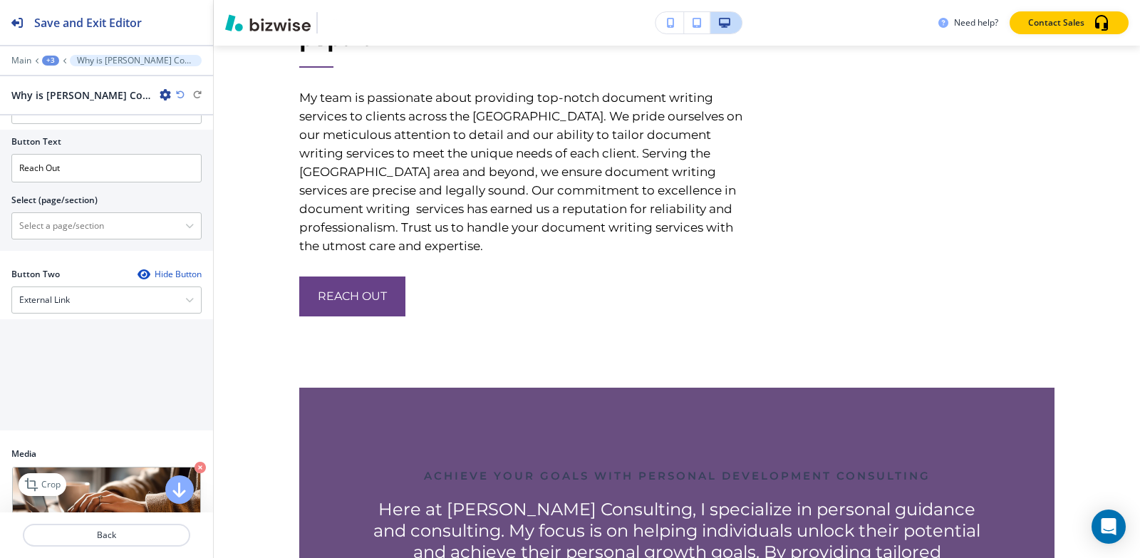
scroll to position [644, 0]
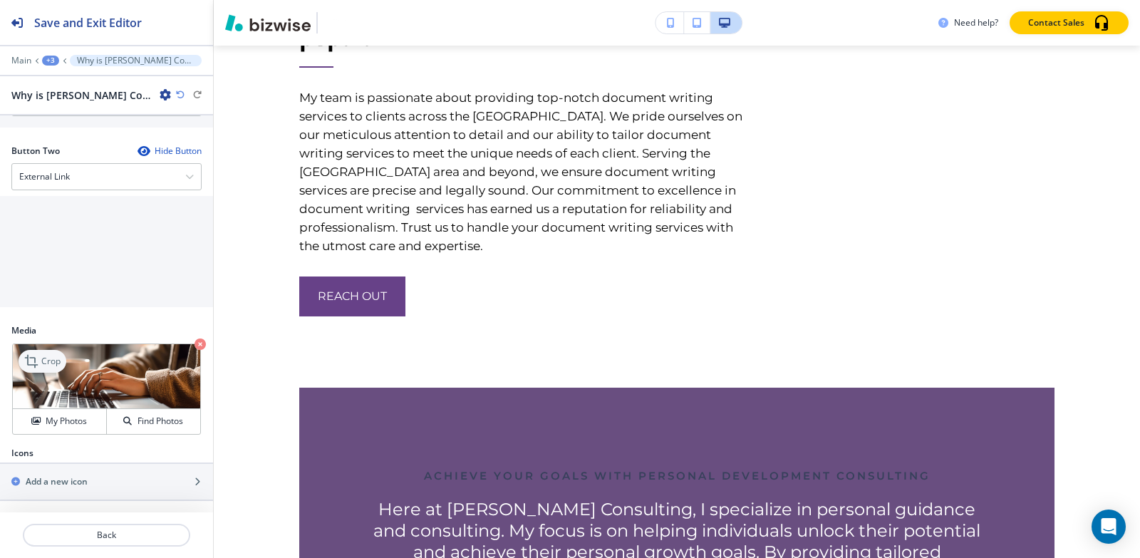
click at [24, 361] on div "Crop" at bounding box center [43, 361] width 48 height 23
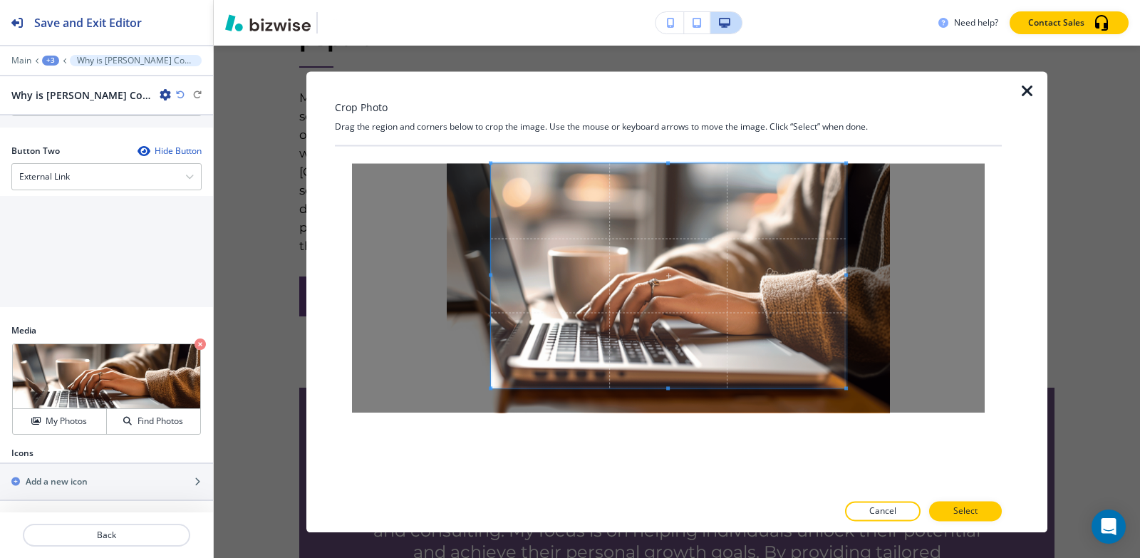
click at [683, 76] on div "Crop Photo Drag the region and corners below to crop the image. Use the mouse o…" at bounding box center [668, 301] width 667 height 461
click at [689, 514] on div "Crop Photo Drag the region and corners below to crop the image. Use the mouse o…" at bounding box center [668, 301] width 667 height 461
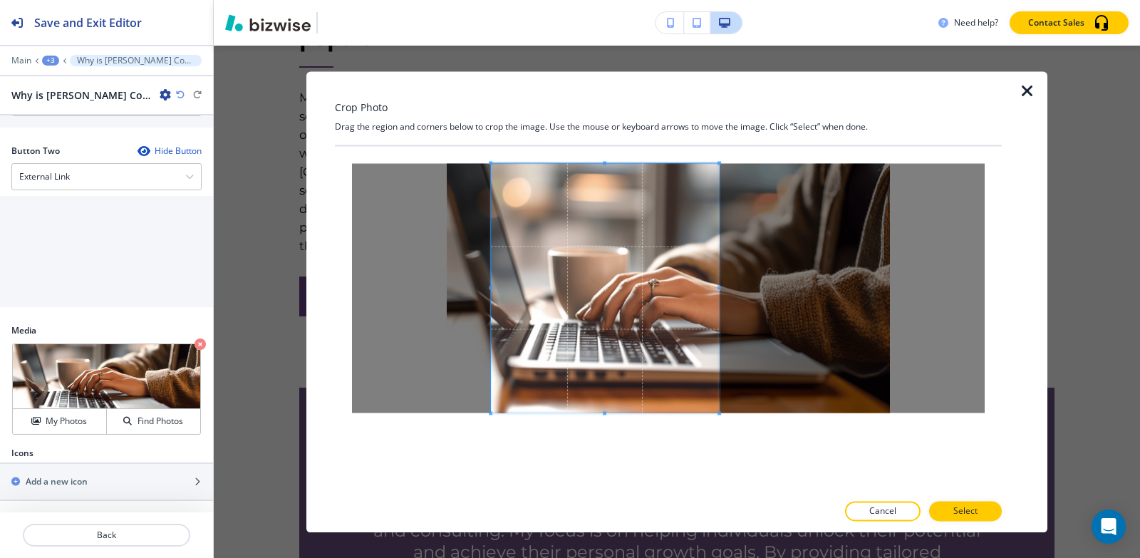
click at [719, 282] on div at bounding box center [605, 287] width 228 height 249
click at [503, 289] on span at bounding box center [505, 288] width 4 height 4
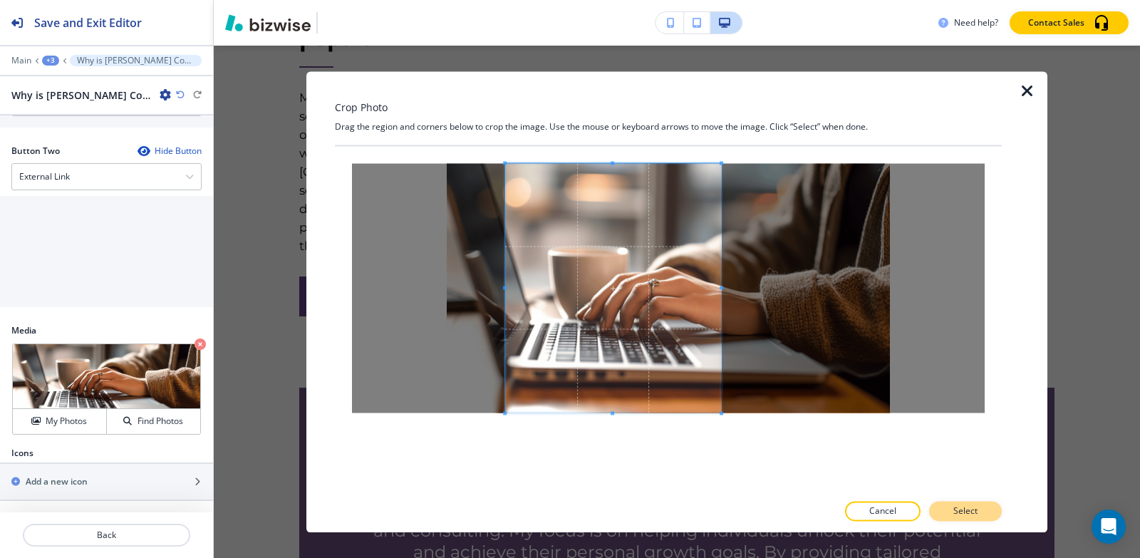
click at [987, 514] on button "Select" at bounding box center [965, 511] width 73 height 20
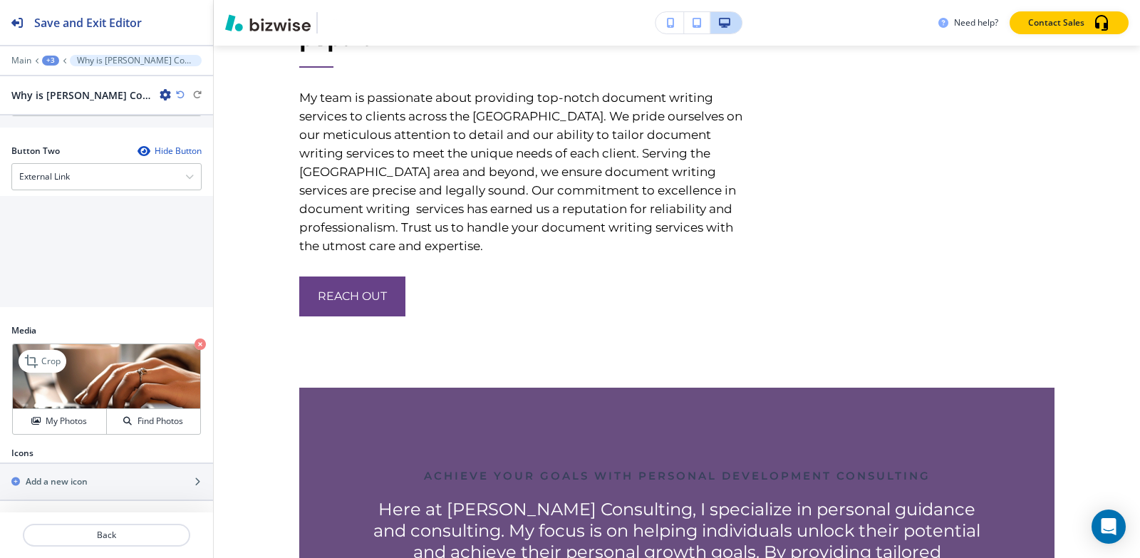
drag, startPoint x: 34, startPoint y: 361, endPoint x: 91, endPoint y: 363, distance: 56.3
click at [35, 361] on icon at bounding box center [32, 361] width 17 height 17
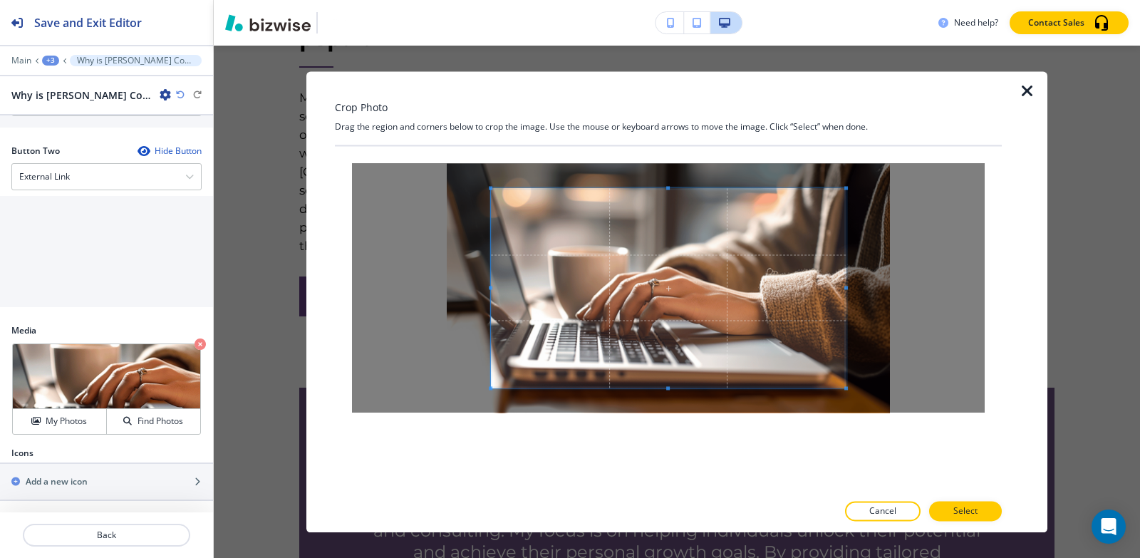
click at [672, 116] on div "Crop Photo Drag the region and corners below to crop the image. Use the mouse o…" at bounding box center [668, 301] width 667 height 461
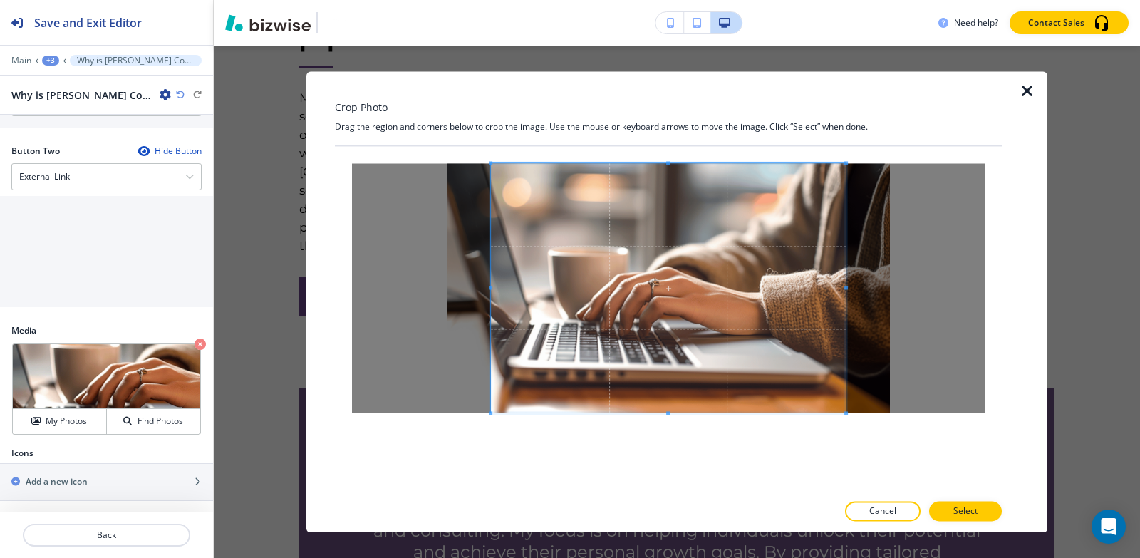
click at [670, 482] on div at bounding box center [668, 319] width 667 height 346
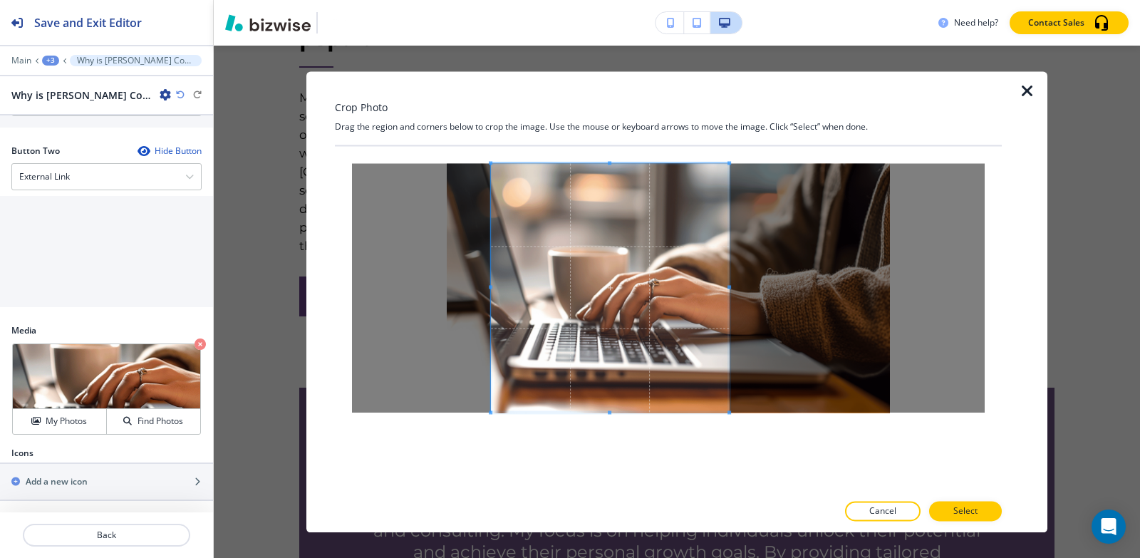
click at [730, 286] on span at bounding box center [730, 287] width 4 height 4
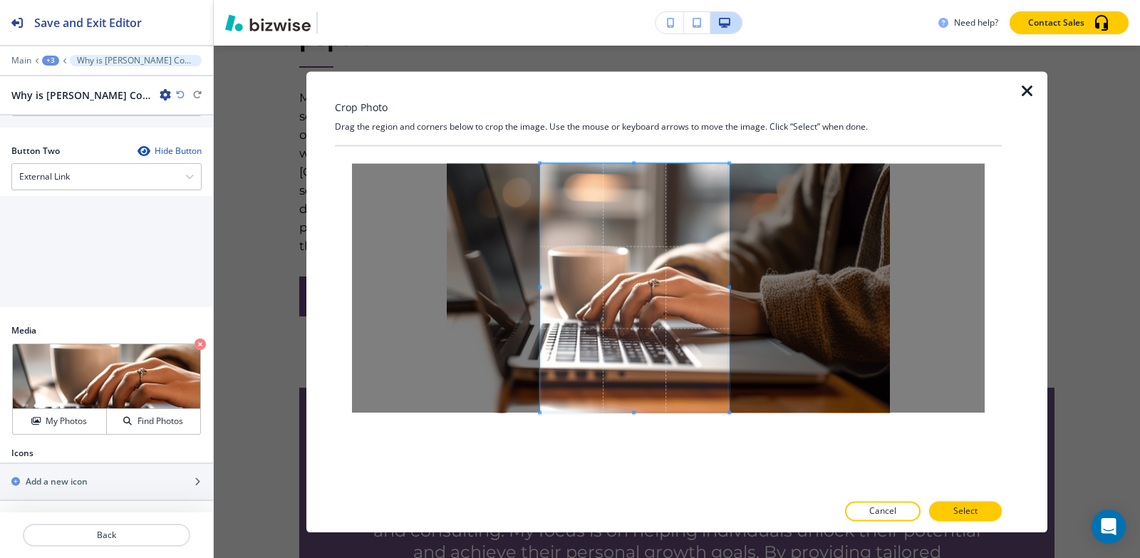
click at [538, 286] on span at bounding box center [540, 287] width 4 height 4
click at [738, 289] on span at bounding box center [737, 287] width 4 height 4
click at [970, 512] on p "Select" at bounding box center [966, 511] width 24 height 13
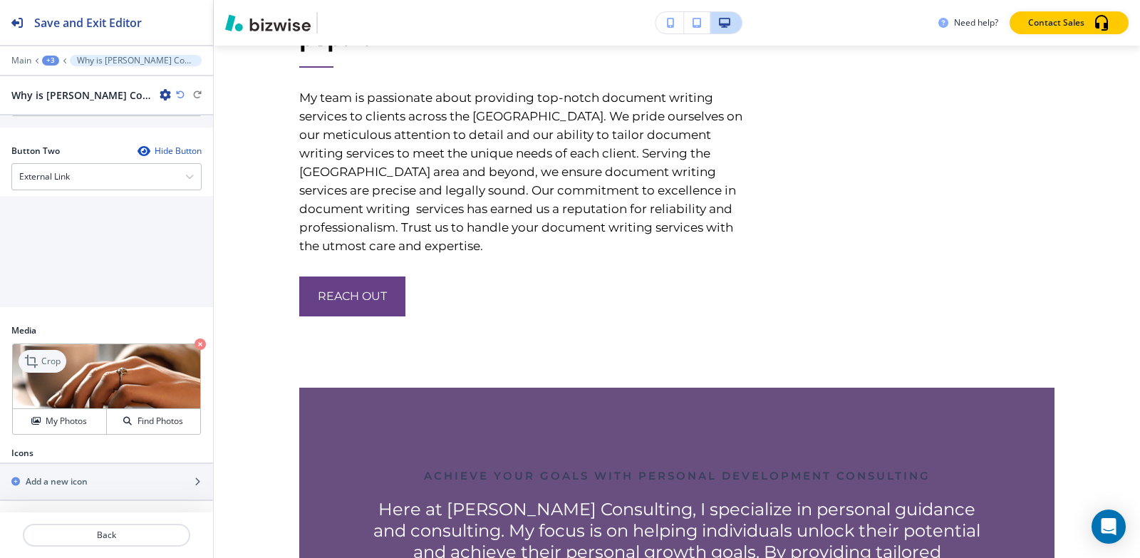
click at [41, 363] on p "Crop" at bounding box center [50, 361] width 19 height 13
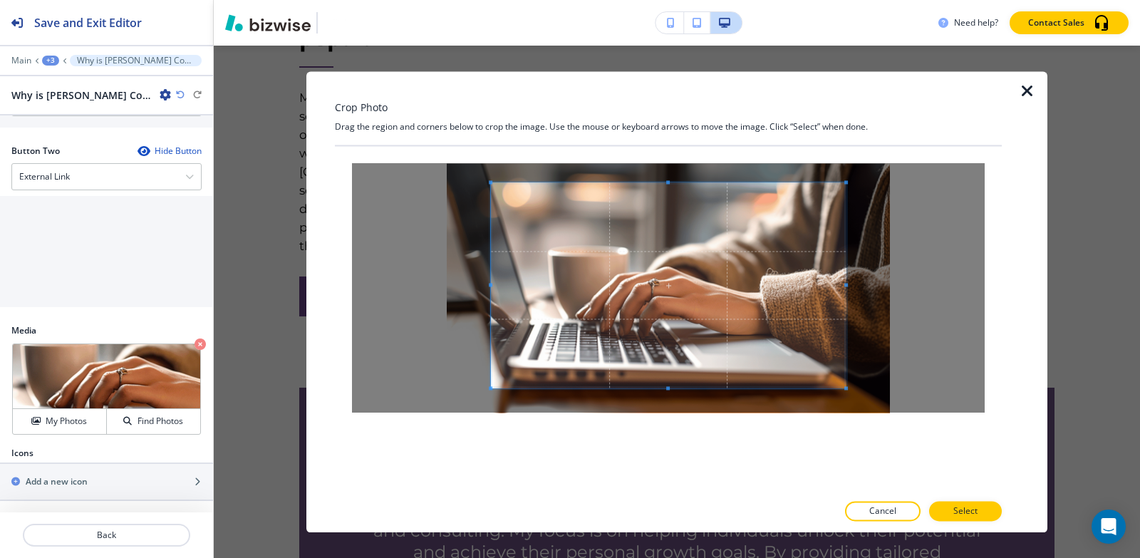
click at [669, 124] on div "Crop Photo Drag the region and corners below to crop the image. Use the mouse o…" at bounding box center [668, 301] width 667 height 461
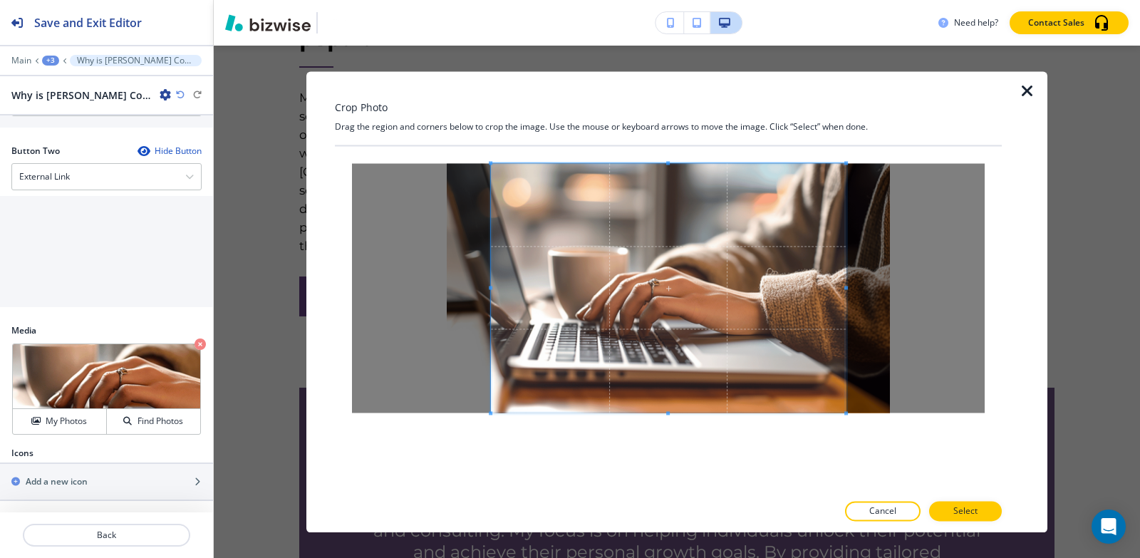
click at [678, 505] on div "Crop Photo Drag the region and corners below to crop the image. Use the mouse o…" at bounding box center [668, 301] width 667 height 461
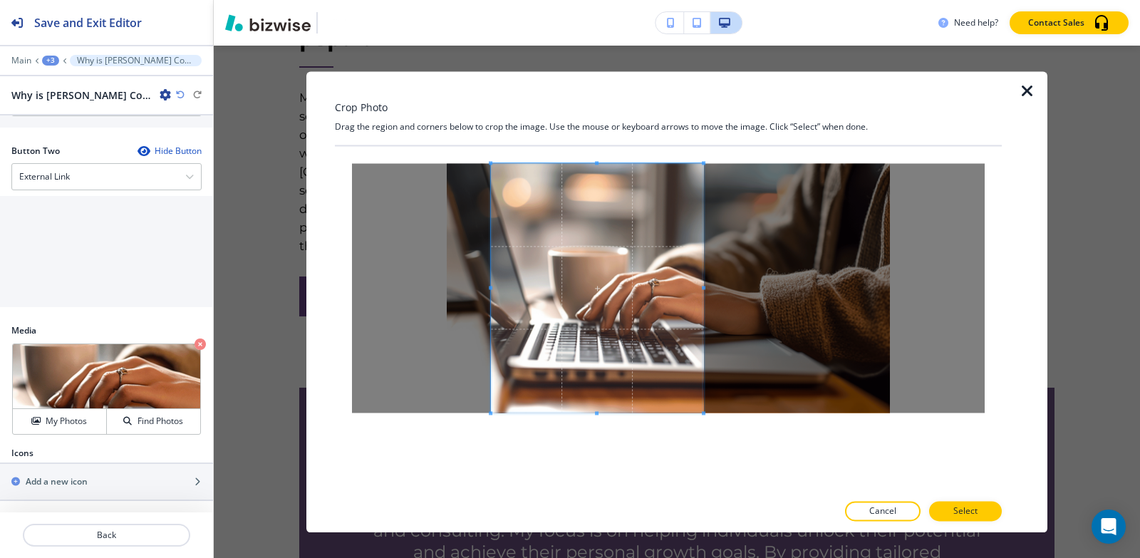
click at [703, 286] on span at bounding box center [704, 288] width 4 height 4
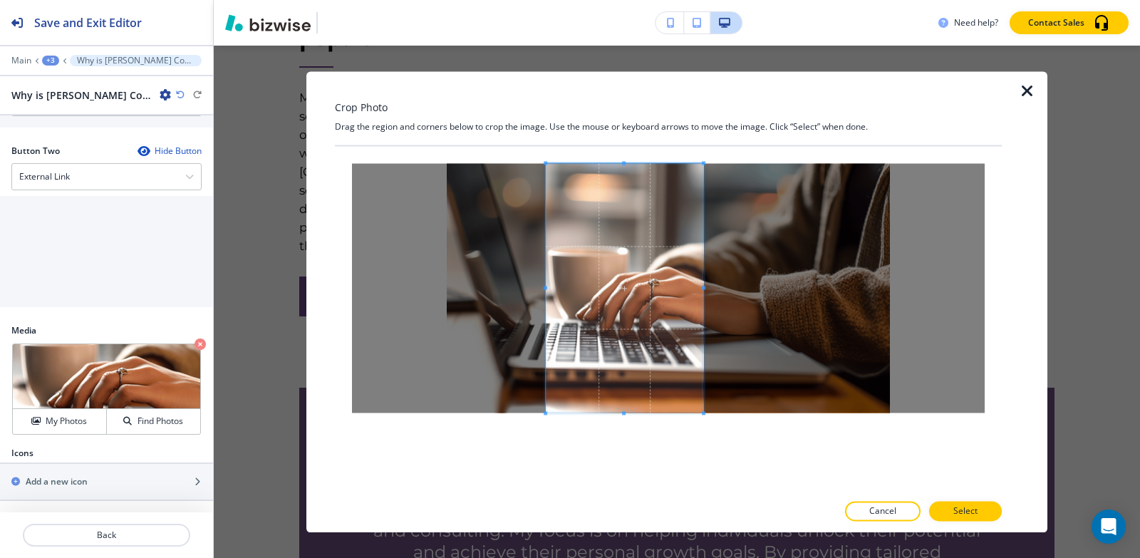
click at [549, 287] on div at bounding box center [624, 287] width 157 height 249
click at [697, 286] on span at bounding box center [698, 288] width 4 height 4
click at [693, 286] on span at bounding box center [695, 288] width 4 height 4
click at [953, 510] on button "Select" at bounding box center [965, 511] width 73 height 20
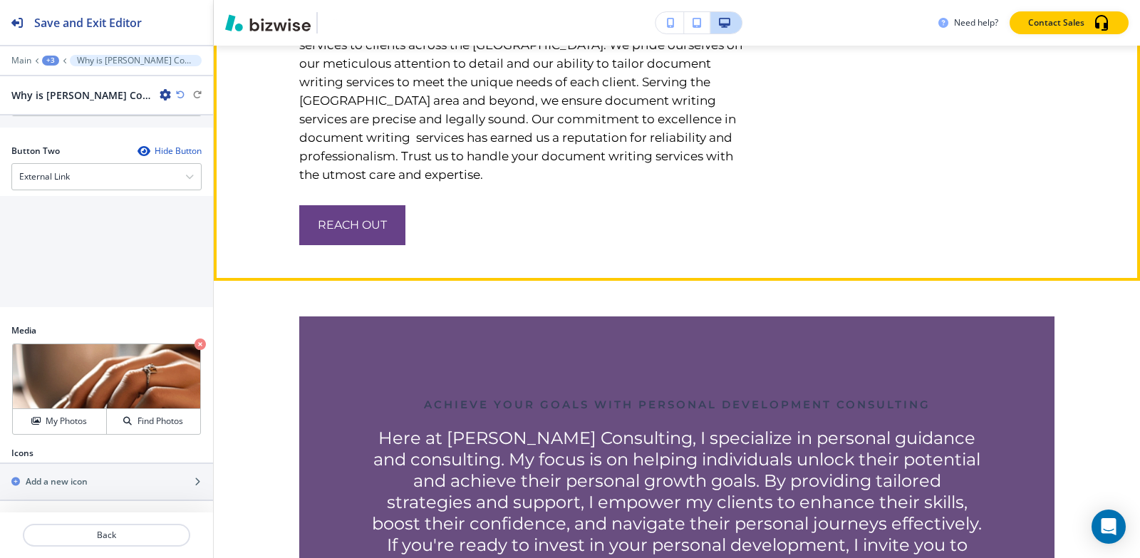
scroll to position [4947, 0]
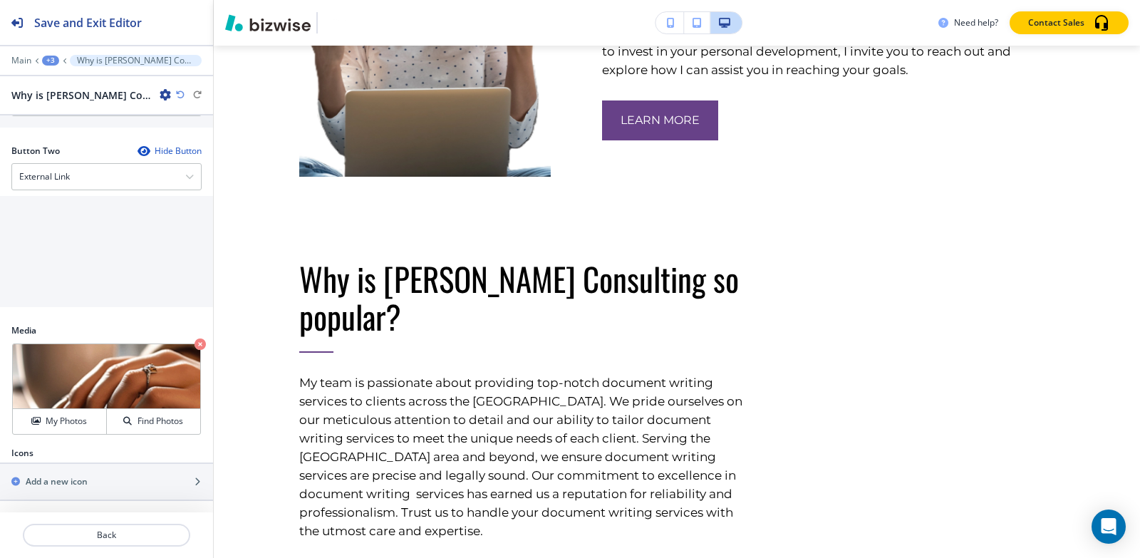
click at [49, 60] on div "+3" at bounding box center [50, 61] width 17 height 10
click at [85, 131] on p "About" at bounding box center [87, 134] width 73 height 13
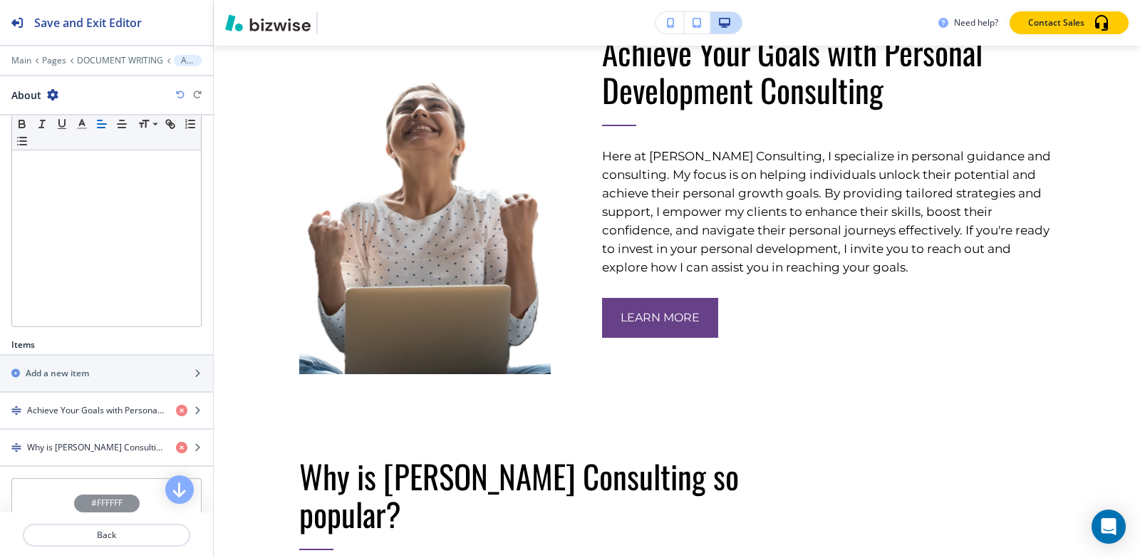
scroll to position [4742, 0]
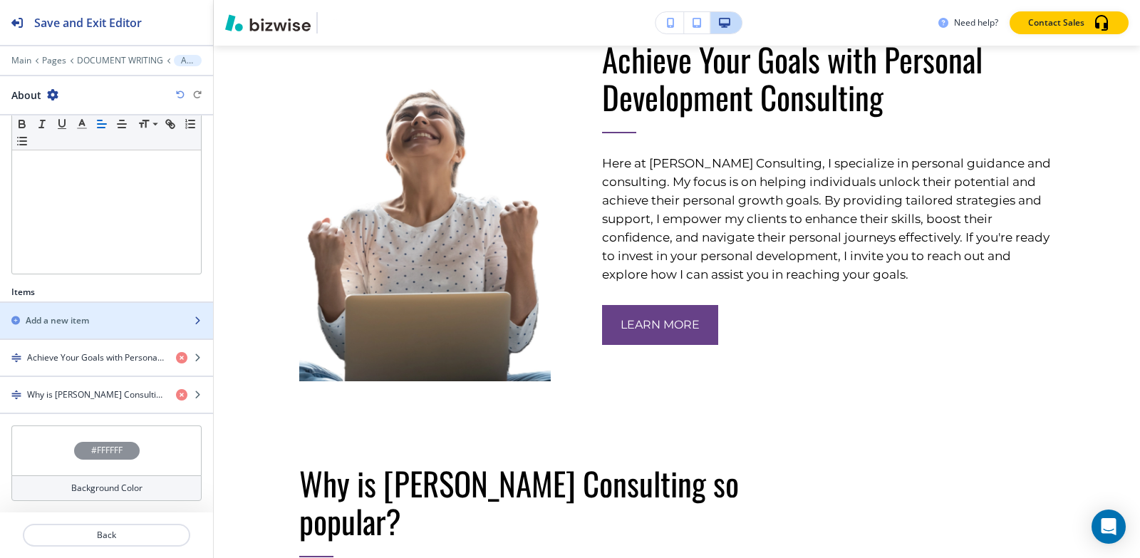
click at [87, 313] on div "button" at bounding box center [106, 308] width 213 height 11
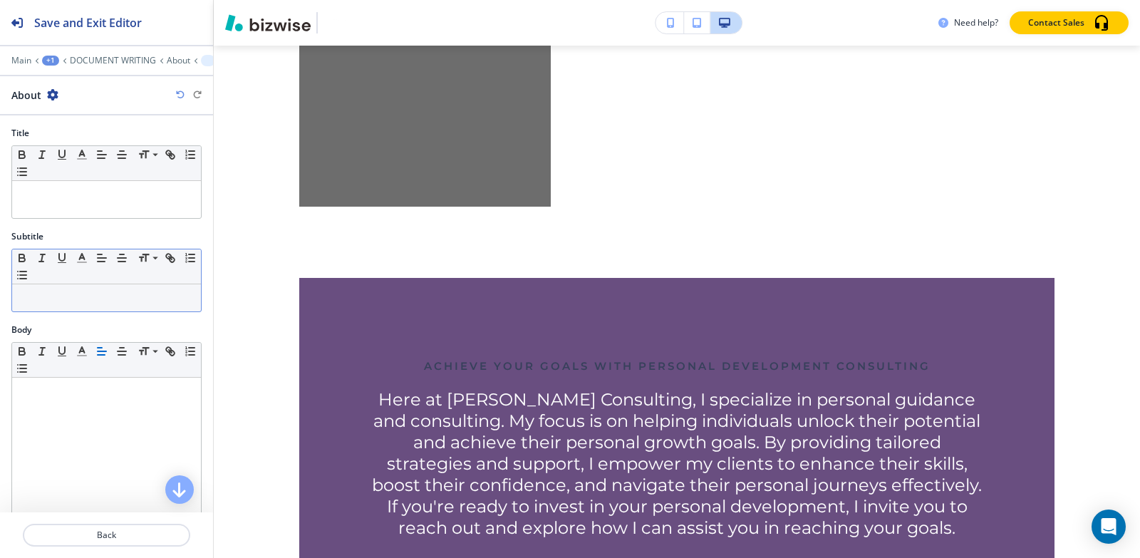
scroll to position [5660, 0]
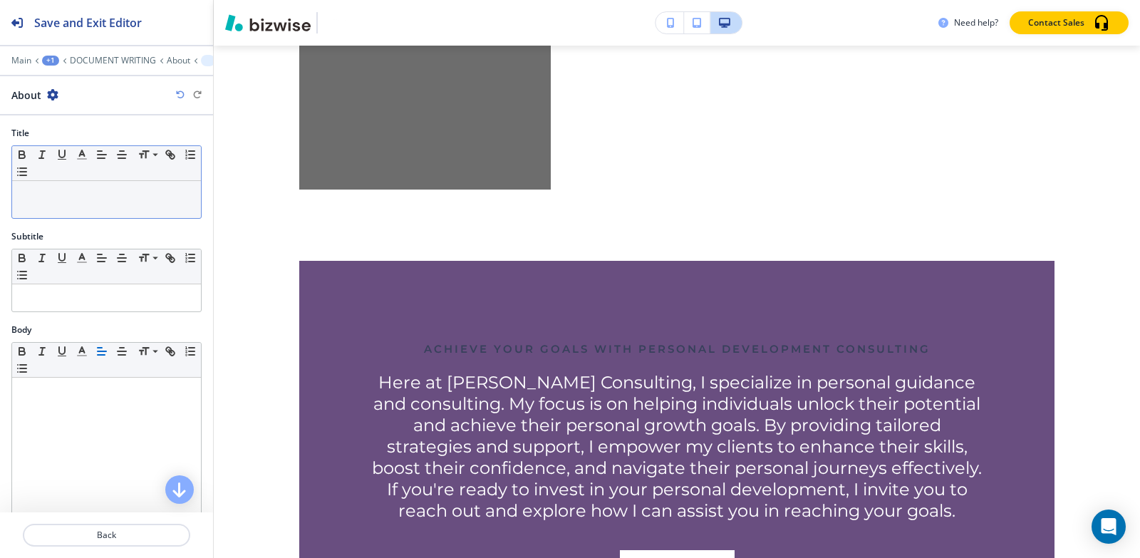
click at [46, 202] on div at bounding box center [106, 199] width 189 height 37
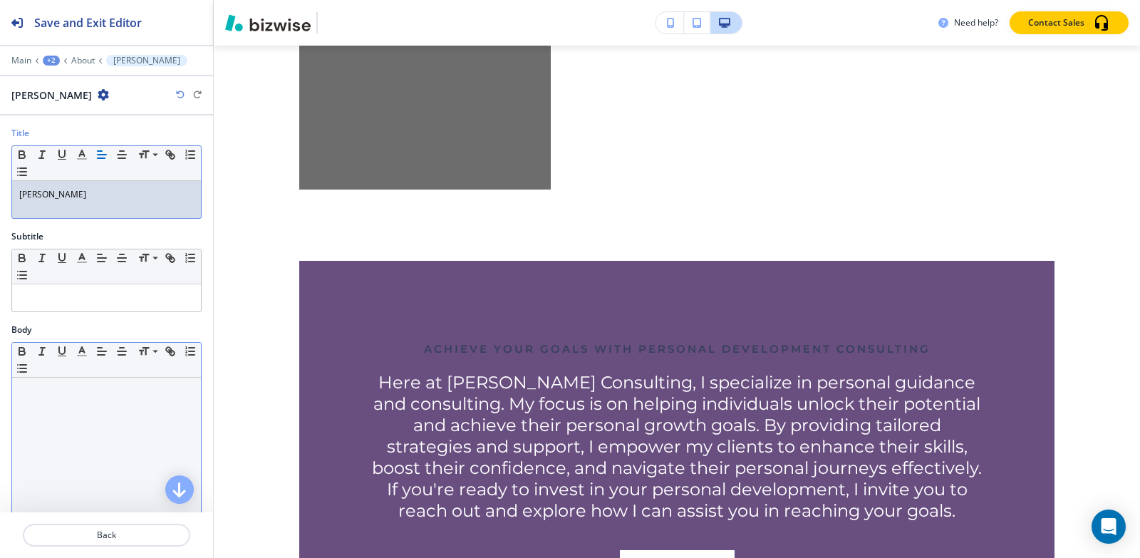
click at [54, 389] on p at bounding box center [106, 391] width 175 height 13
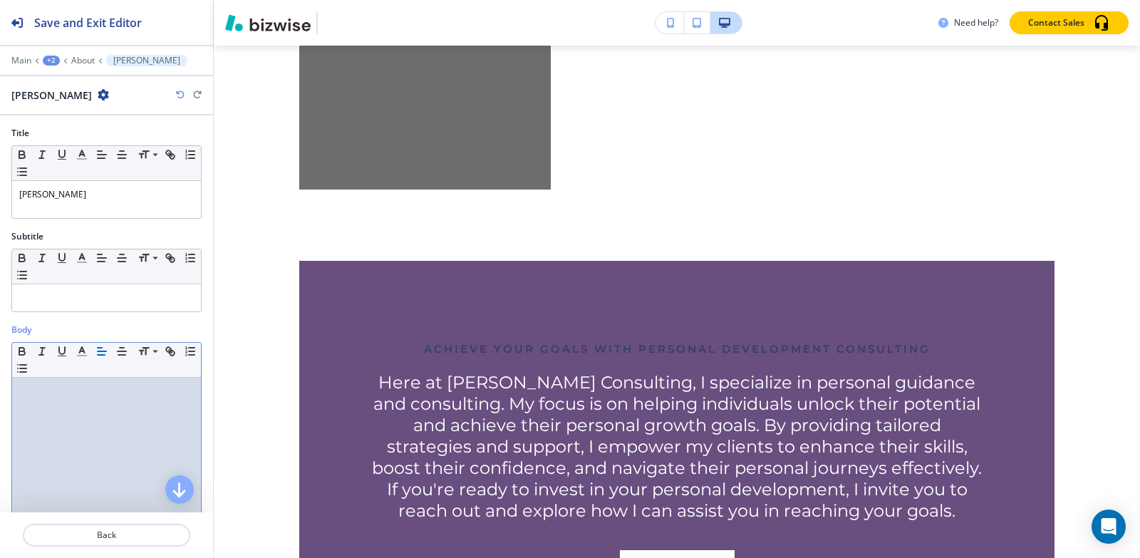
paste div
click at [72, 304] on p at bounding box center [106, 297] width 175 height 13
click at [47, 410] on div at bounding box center [106, 470] width 189 height 185
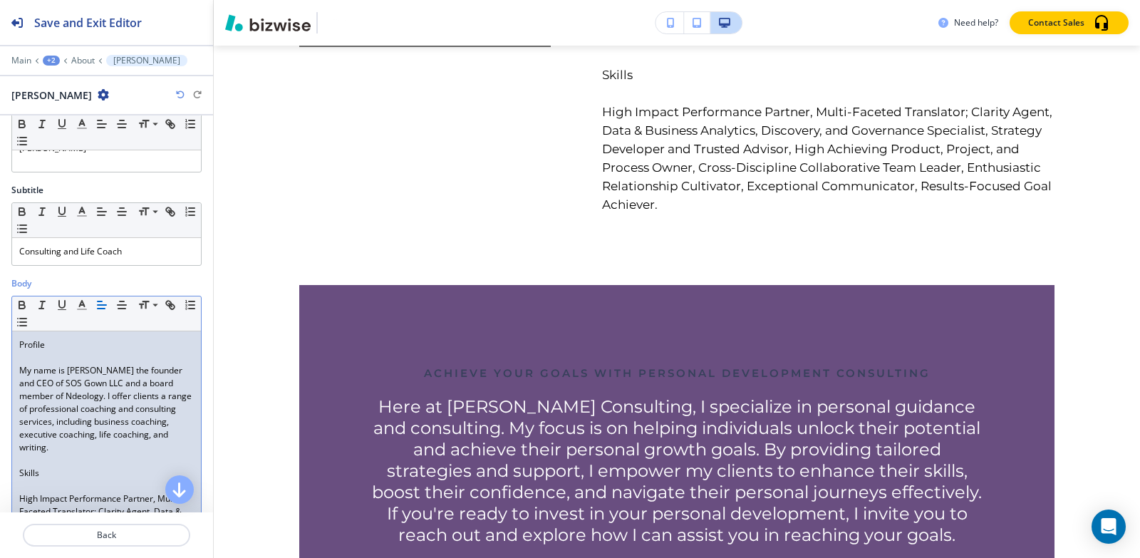
scroll to position [71, 0]
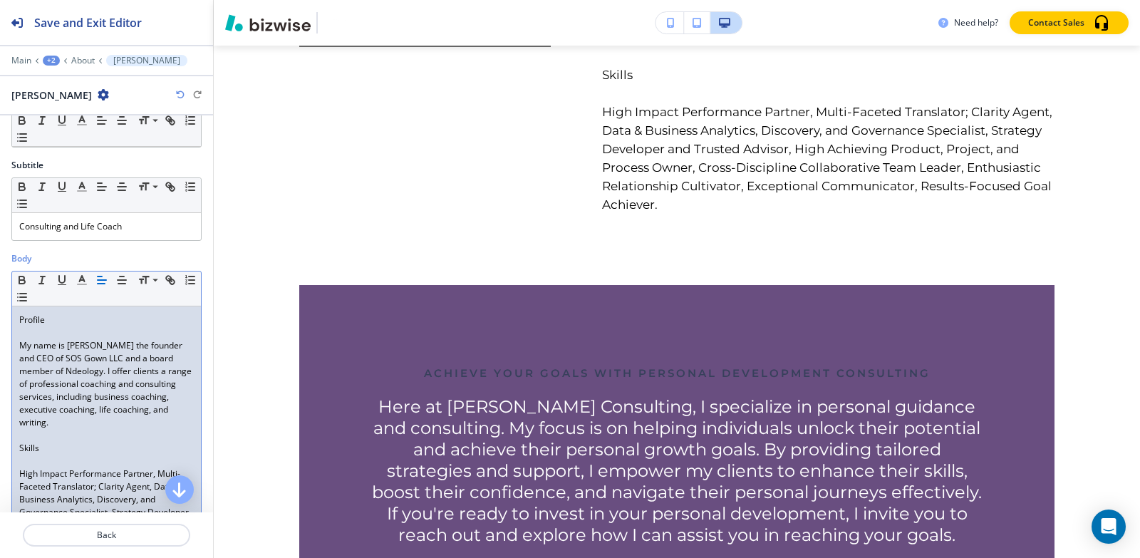
click at [38, 435] on p at bounding box center [106, 435] width 175 height 13
drag, startPoint x: 53, startPoint y: 448, endPoint x: 0, endPoint y: 448, distance: 53.5
click at [0, 448] on div "Body Small Normal Large Huge Profile My name is Sumita Pradhan the founder and …" at bounding box center [106, 433] width 213 height 363
click at [23, 281] on icon "button" at bounding box center [22, 280] width 13 height 13
drag, startPoint x: 56, startPoint y: 319, endPoint x: 0, endPoint y: 319, distance: 55.6
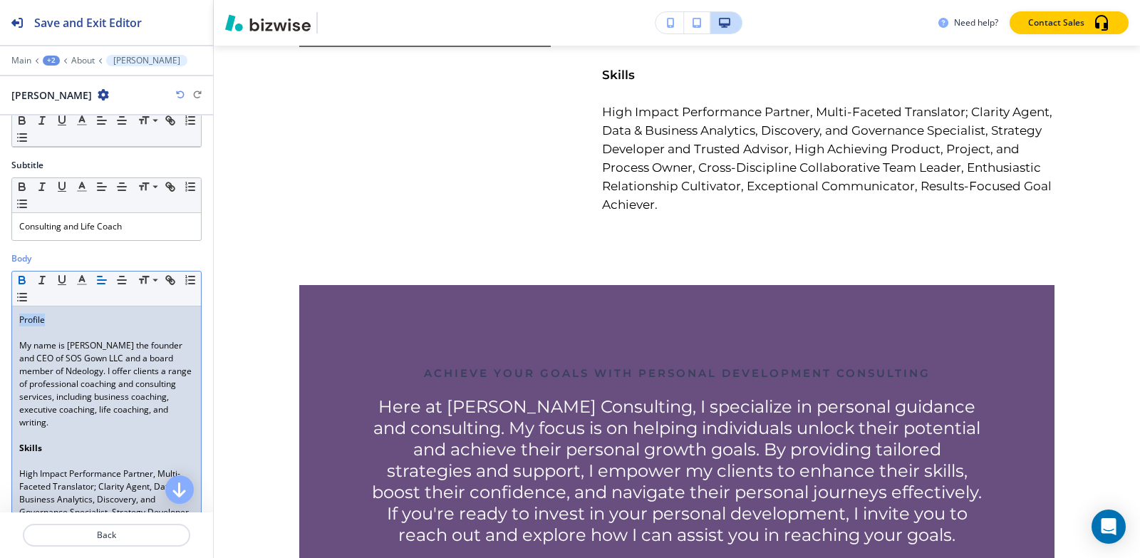
click at [0, 319] on div "Body Small Normal Large Huge Profile My name is Sumita Pradhan the founder and …" at bounding box center [106, 433] width 213 height 363
click at [18, 277] on icon "button" at bounding box center [22, 280] width 13 height 13
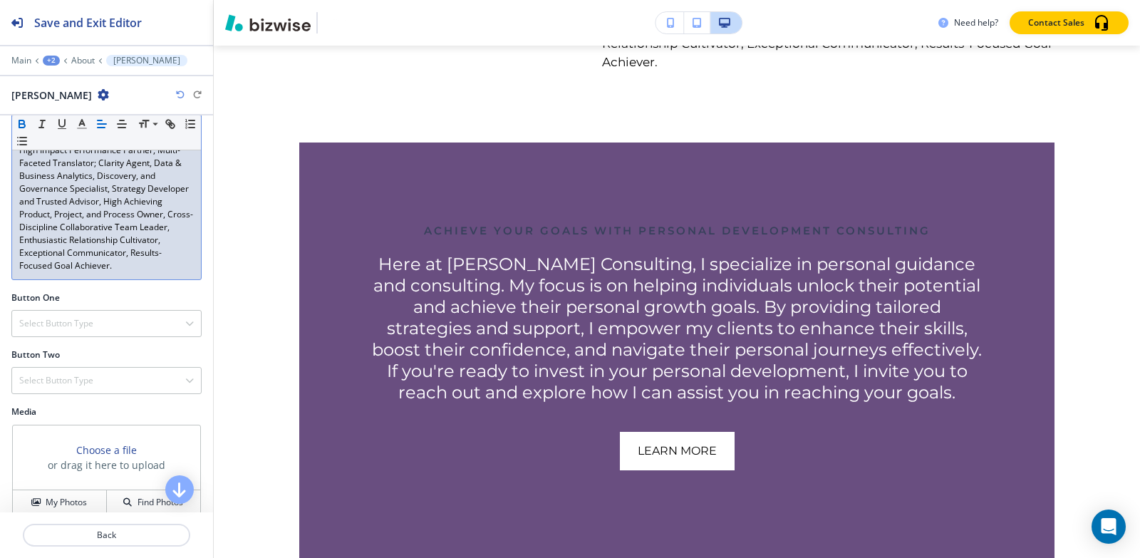
scroll to position [476, 0]
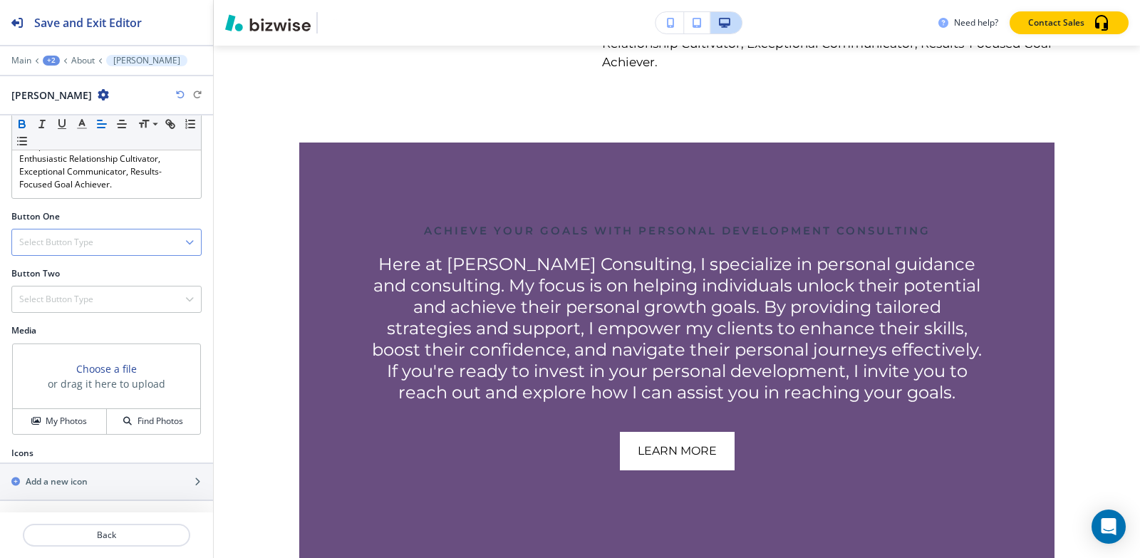
click at [73, 245] on h4 "Select Button Type" at bounding box center [56, 242] width 74 height 13
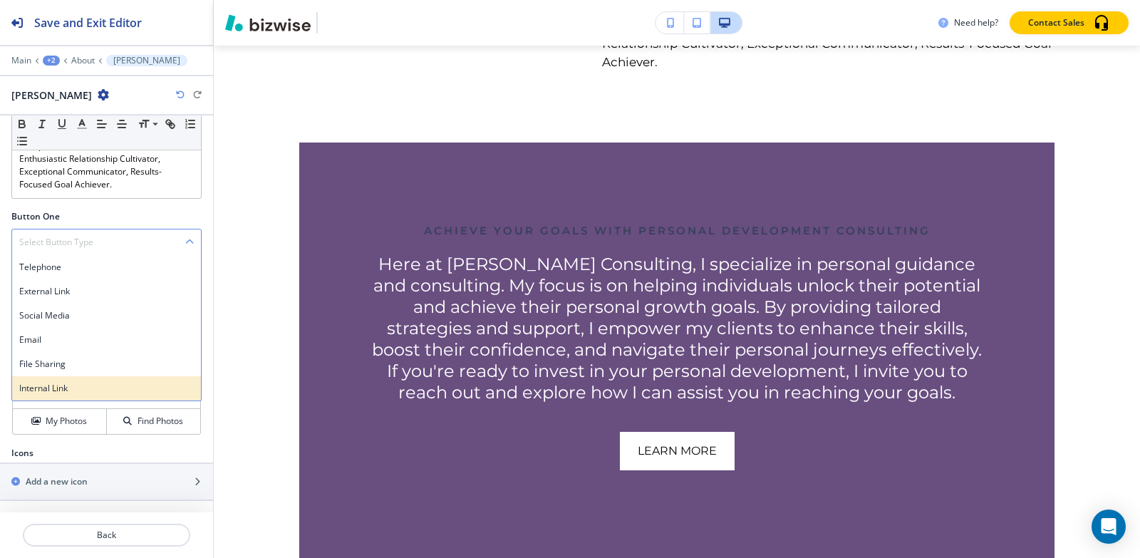
click at [59, 385] on h4 "Internal Link" at bounding box center [106, 388] width 175 height 13
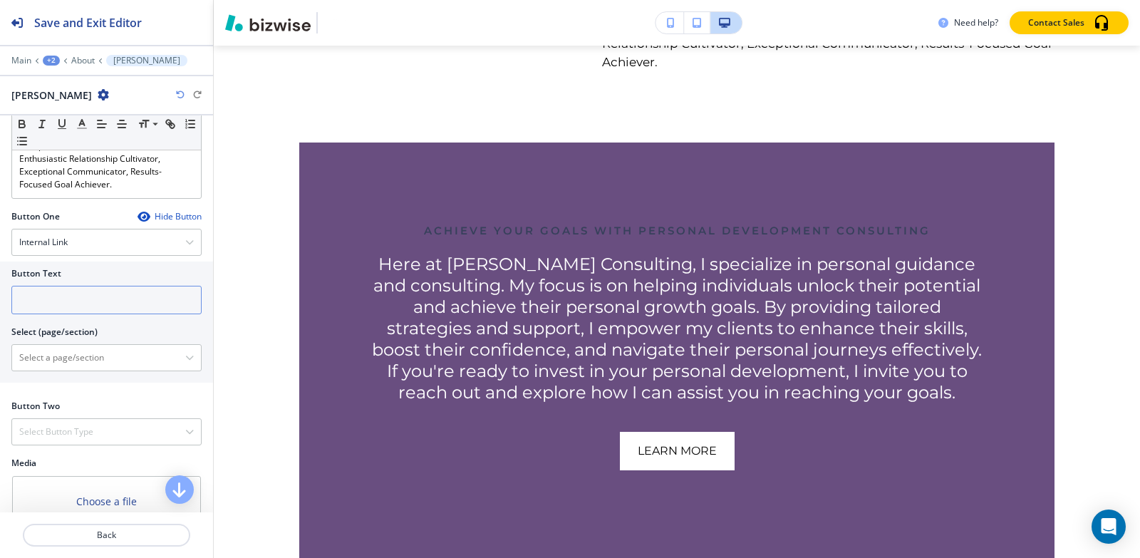
click at [62, 294] on input "text" at bounding box center [106, 300] width 190 height 29
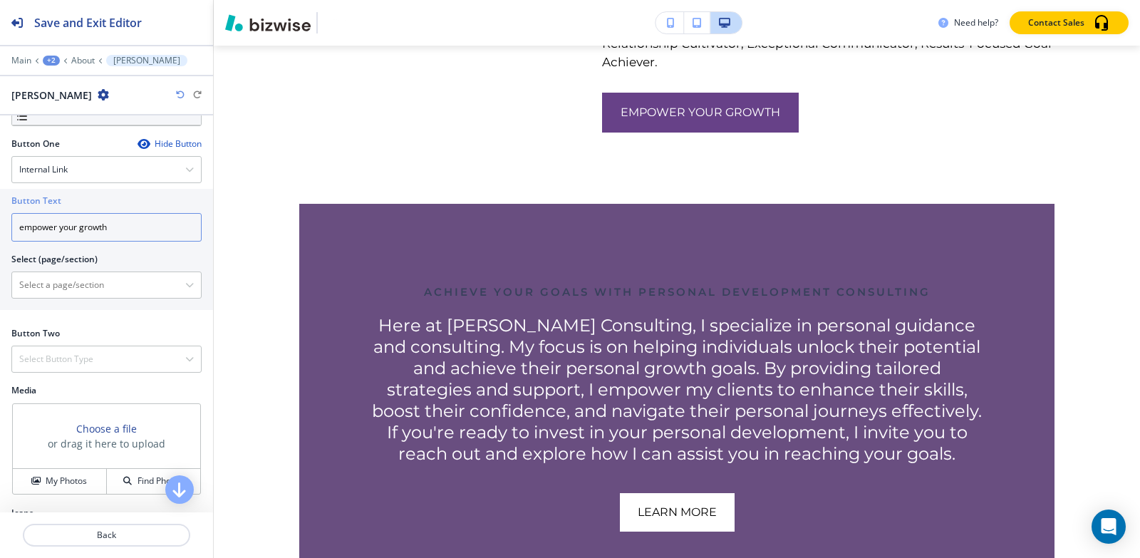
scroll to position [609, 0]
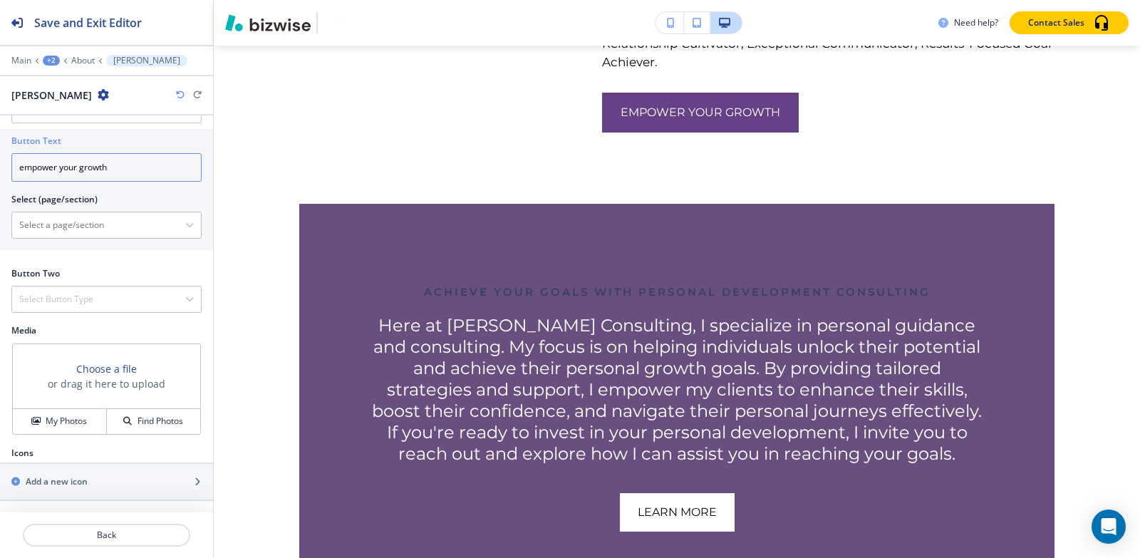
type input "empower your growth"
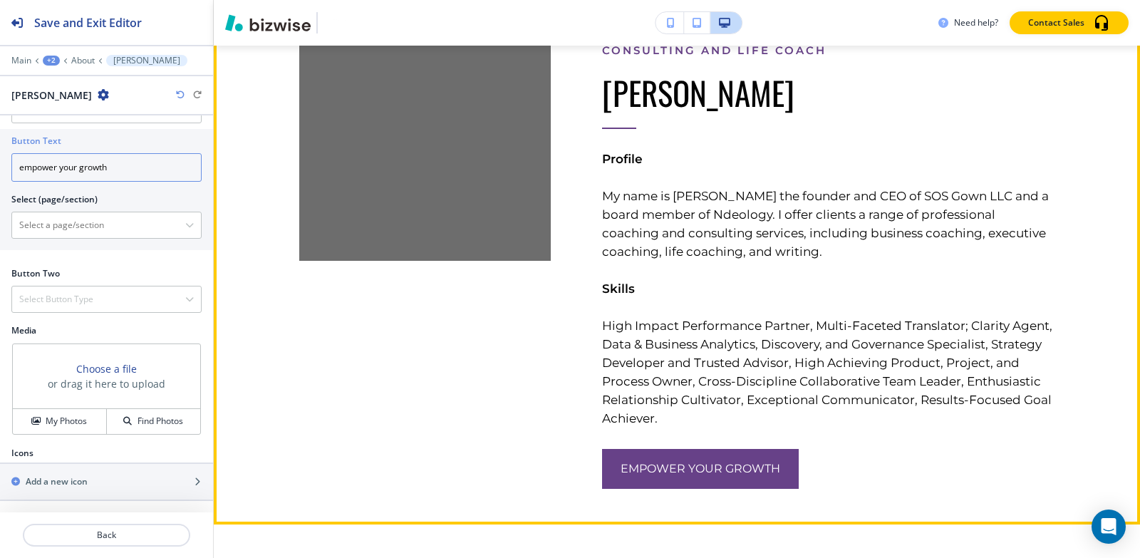
scroll to position [5874, 0]
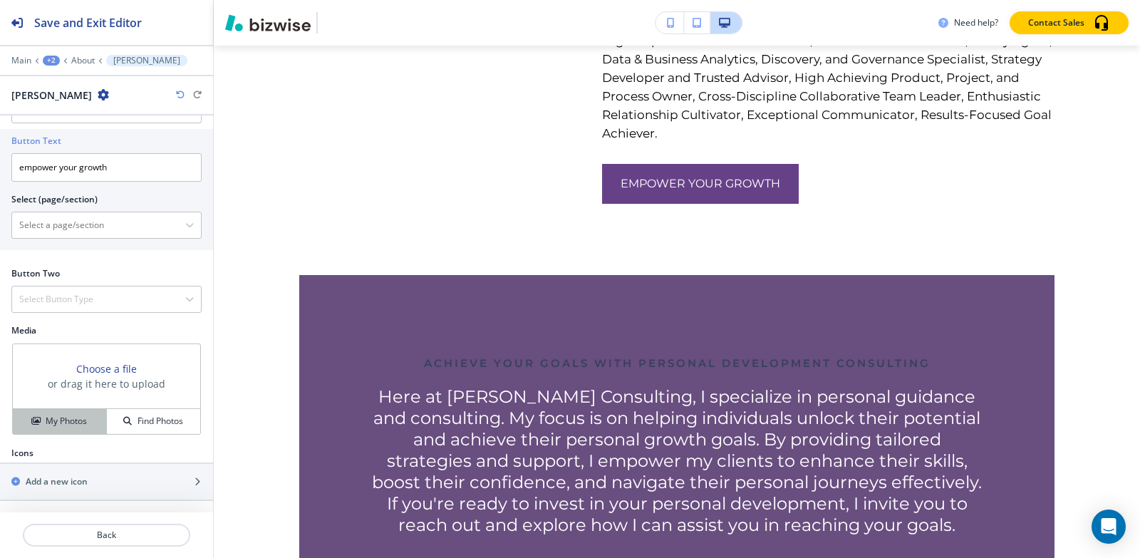
click at [75, 423] on h4 "My Photos" at bounding box center [66, 421] width 41 height 13
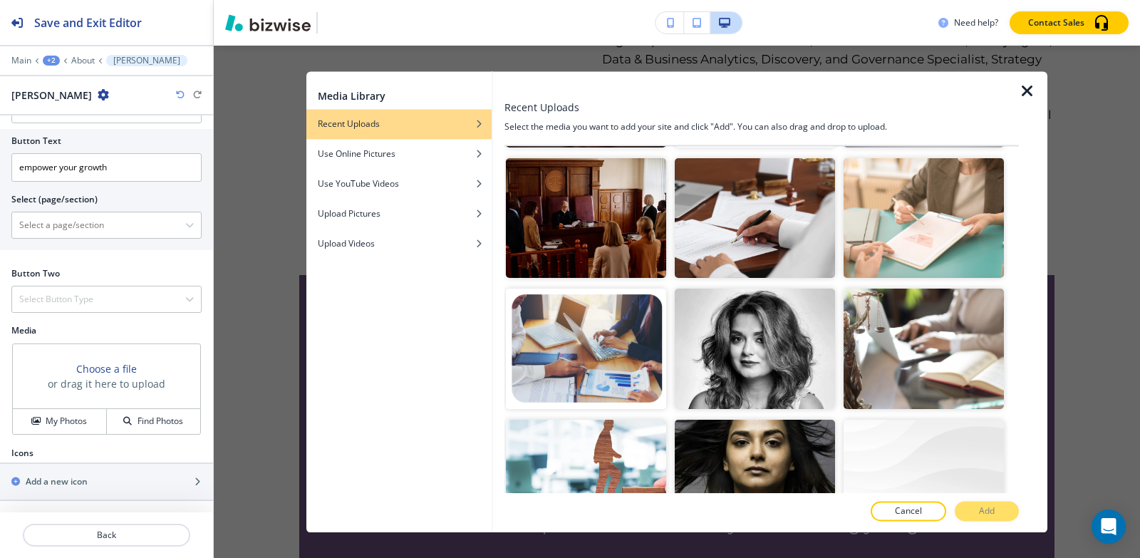
scroll to position [2637, 0]
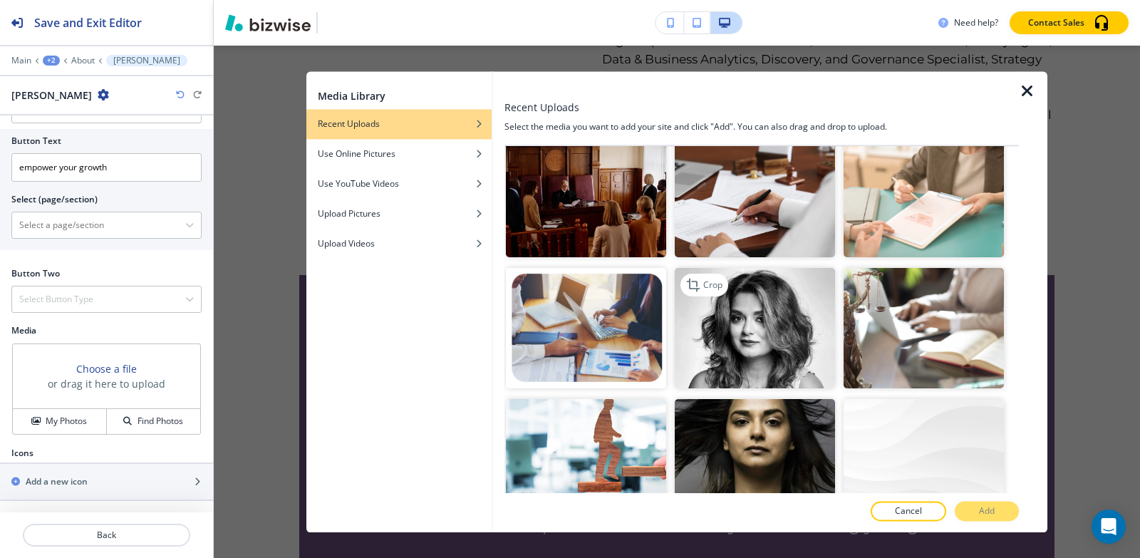
click at [748, 282] on img "button" at bounding box center [755, 329] width 160 height 120
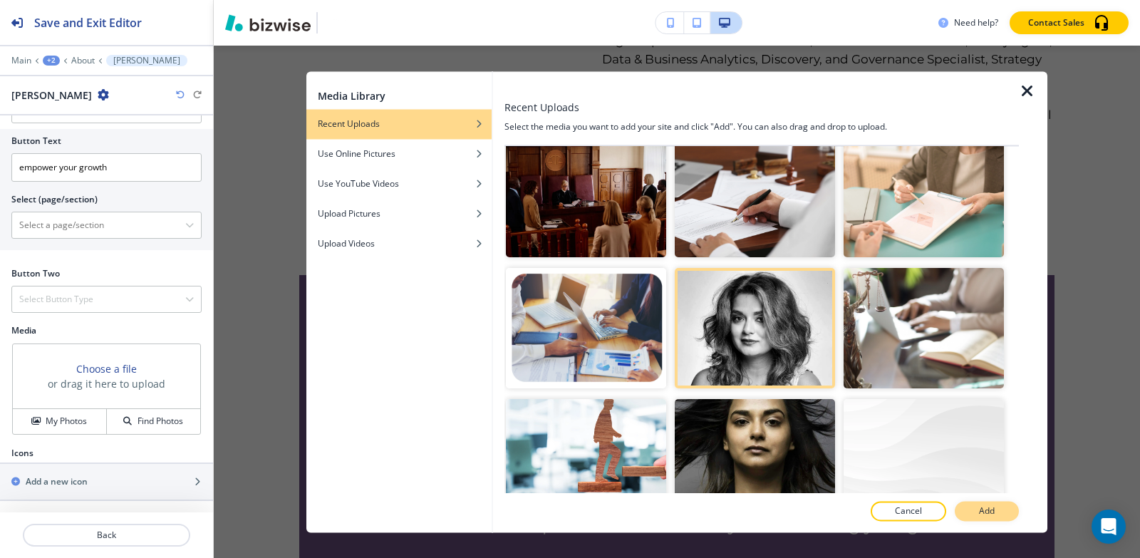
click at [1008, 510] on button "Add" at bounding box center [987, 511] width 64 height 20
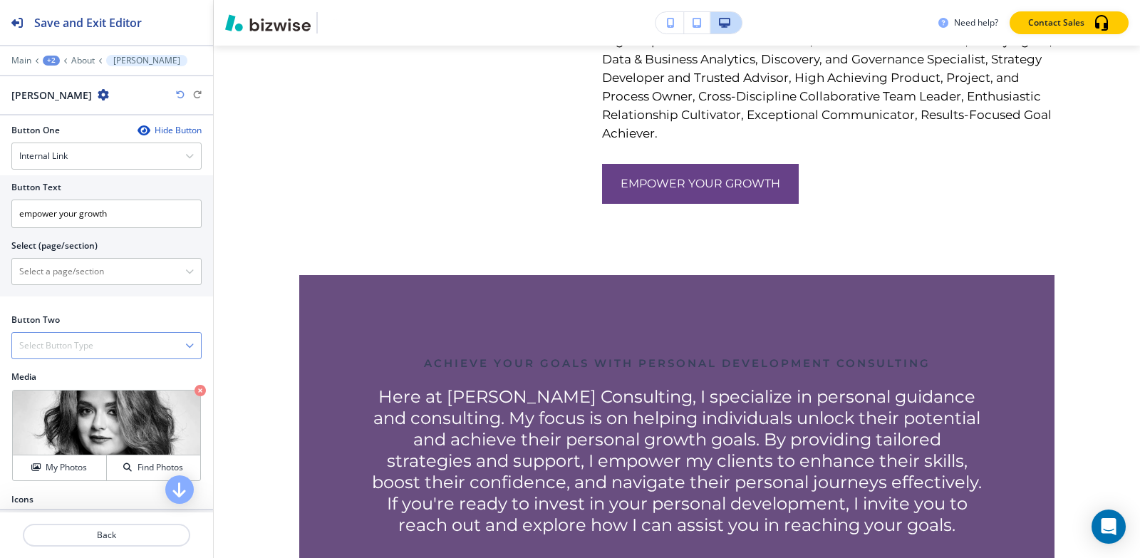
scroll to position [537, 0]
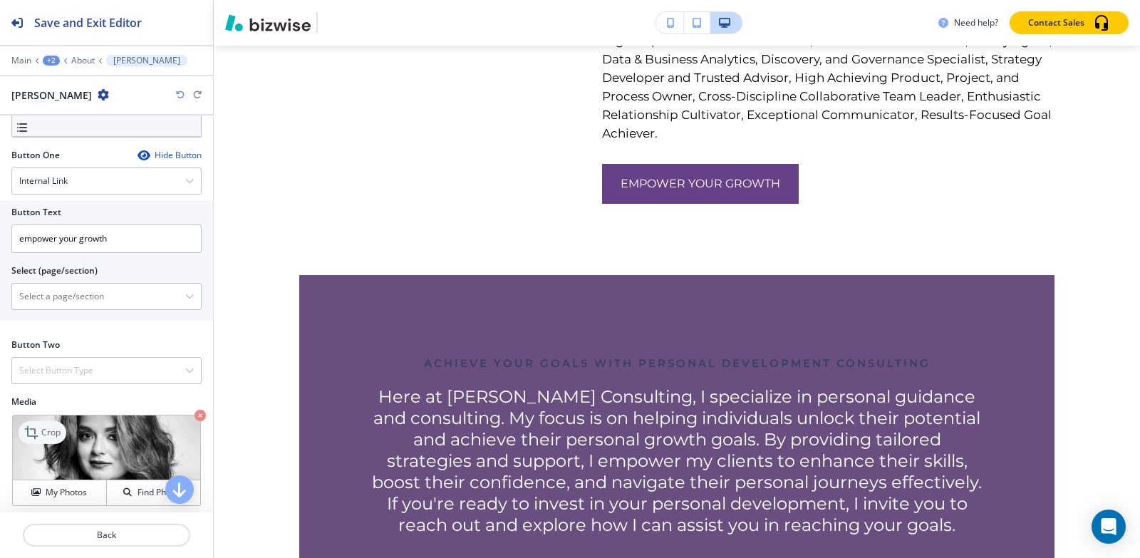
click at [33, 425] on icon at bounding box center [32, 432] width 17 height 17
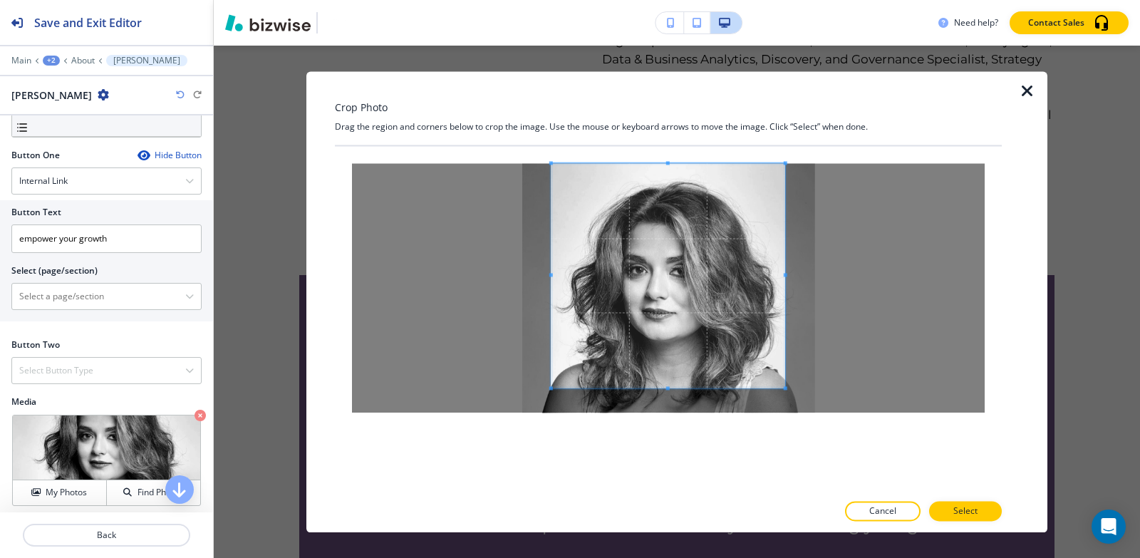
click at [669, 148] on div at bounding box center [668, 288] width 667 height 284
click at [668, 465] on div at bounding box center [668, 319] width 667 height 346
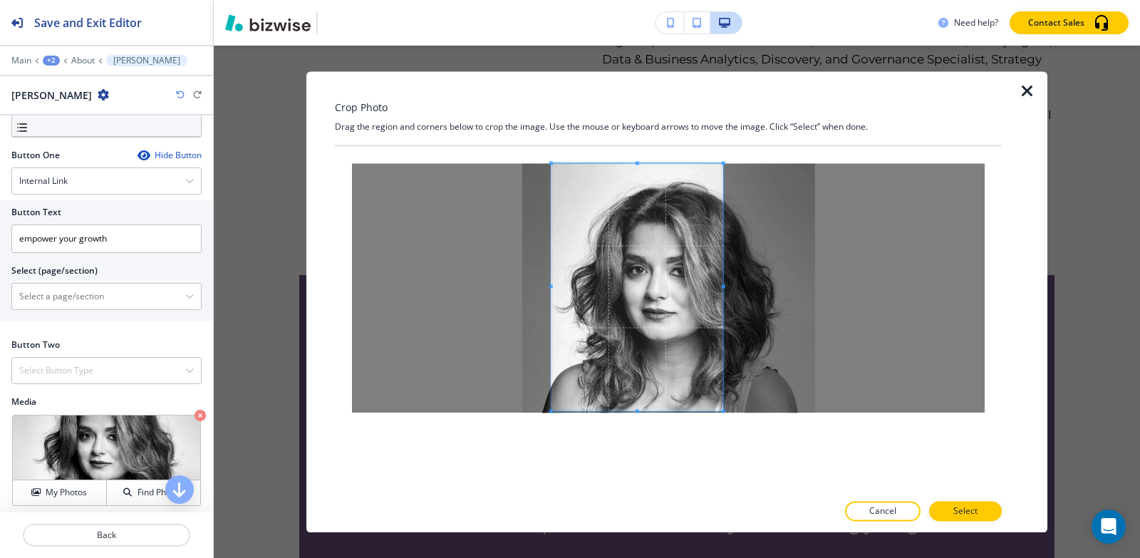
click at [723, 287] on span at bounding box center [724, 286] width 4 height 4
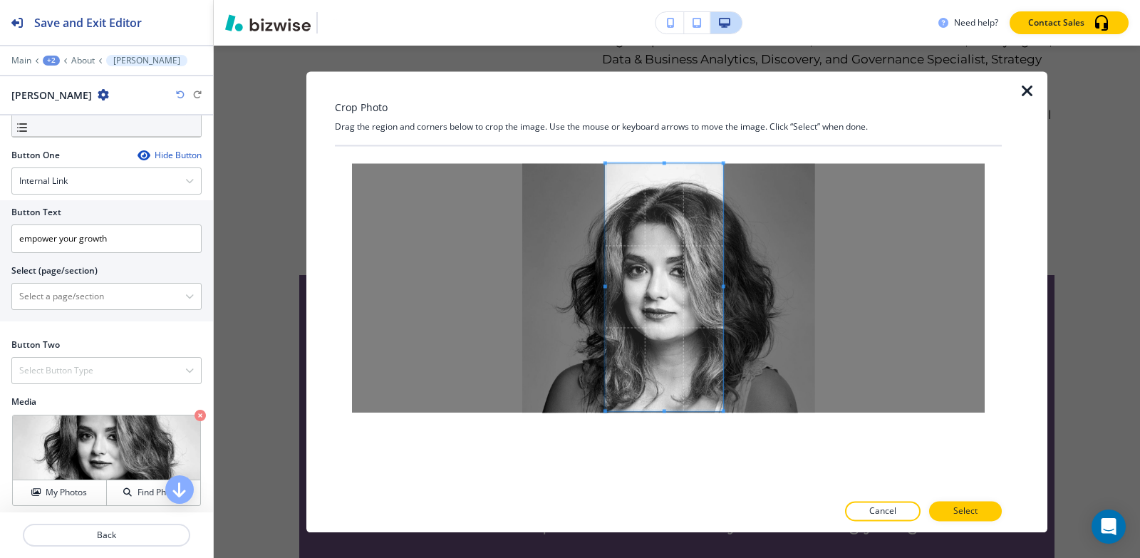
click at [606, 290] on div at bounding box center [665, 286] width 118 height 247
click at [968, 510] on p "Select" at bounding box center [966, 511] width 24 height 13
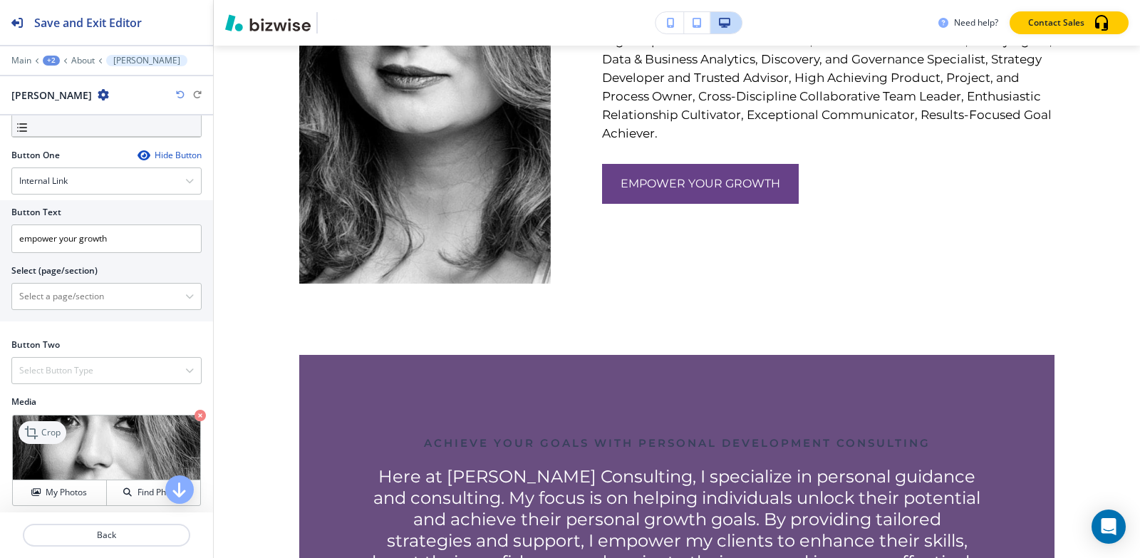
click at [59, 427] on p "Crop" at bounding box center [50, 432] width 19 height 13
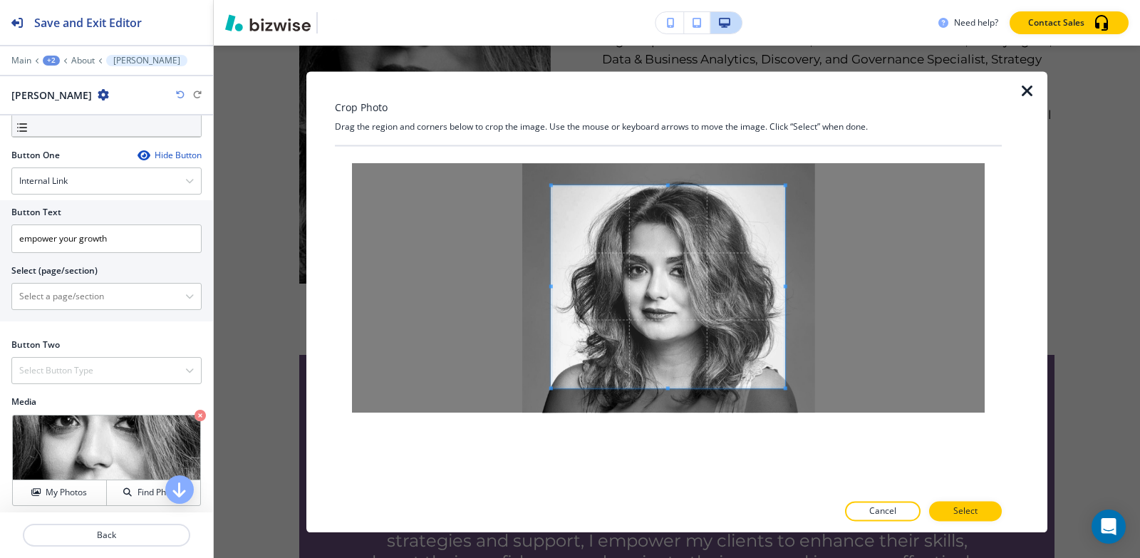
click at [688, 113] on div "Crop Photo Drag the region and corners below to crop the image. Use the mouse o…" at bounding box center [668, 301] width 667 height 461
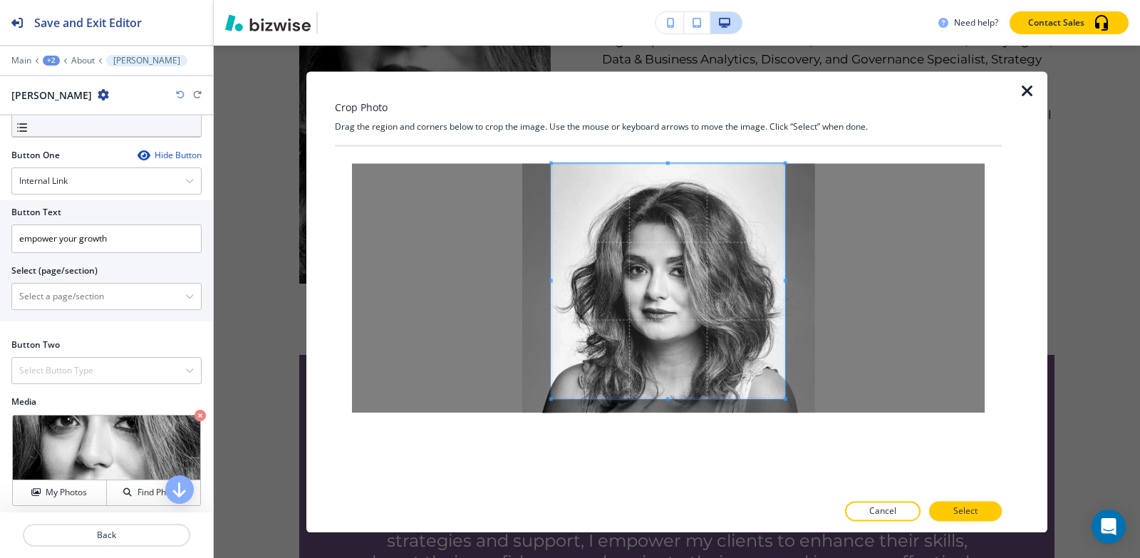
click at [683, 463] on div at bounding box center [668, 319] width 667 height 346
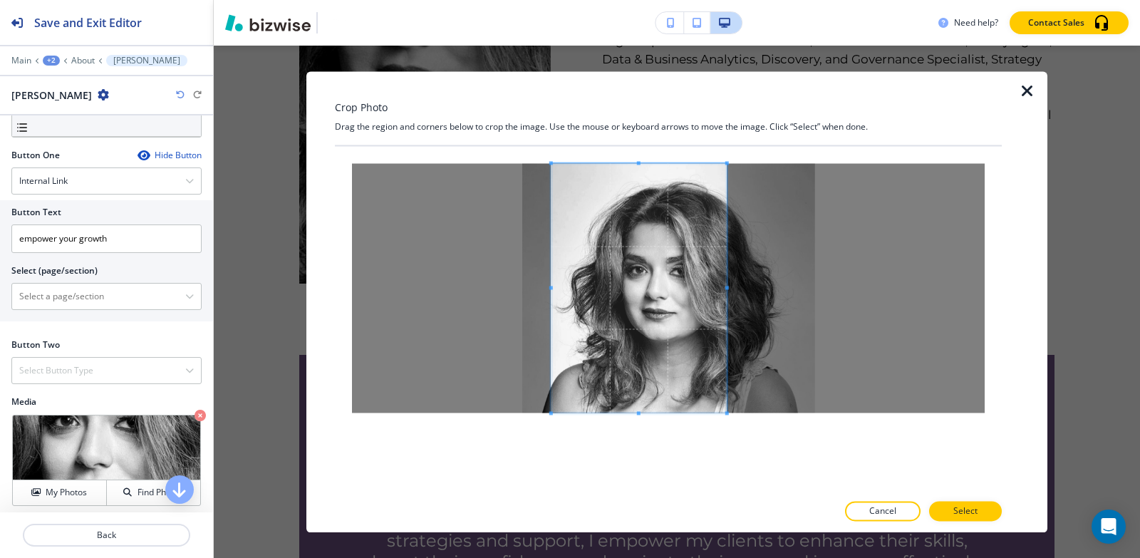
click at [728, 287] on span at bounding box center [727, 288] width 4 height 4
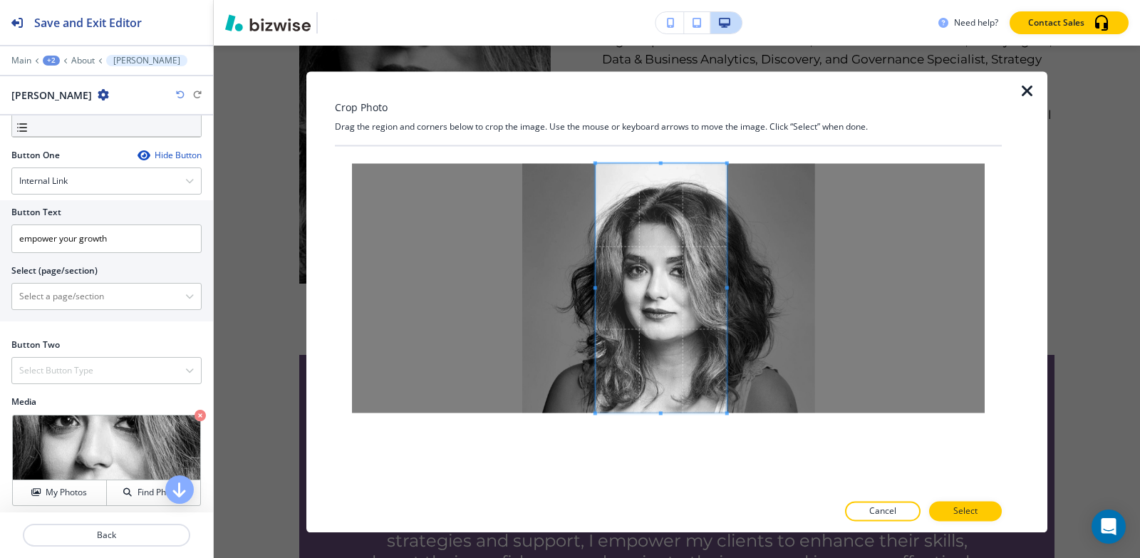
click at [596, 291] on div at bounding box center [661, 287] width 131 height 249
click at [731, 287] on span at bounding box center [730, 288] width 4 height 4
click at [950, 504] on button "Select" at bounding box center [965, 511] width 73 height 20
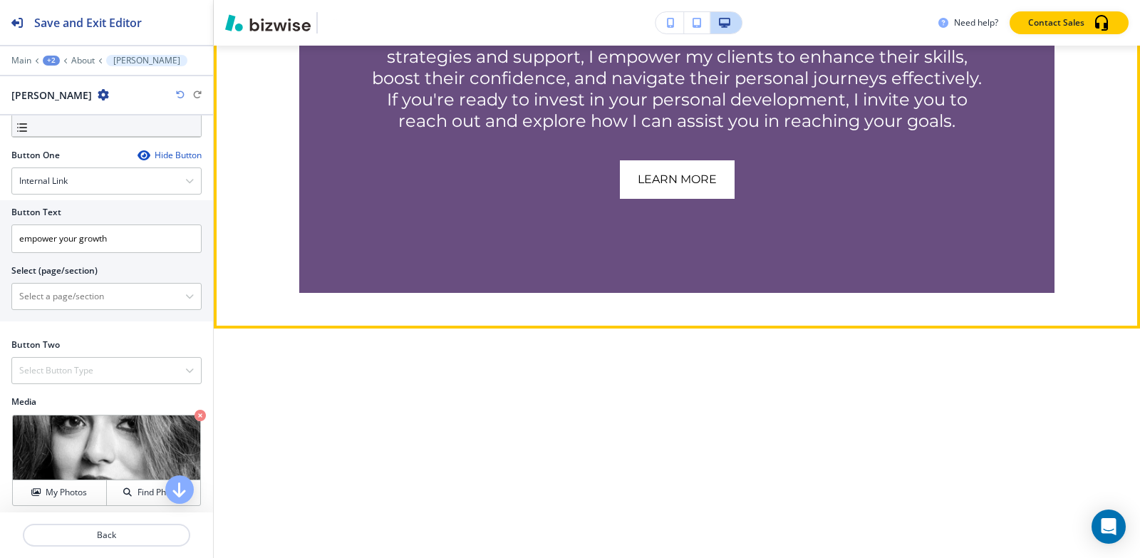
scroll to position [6301, 0]
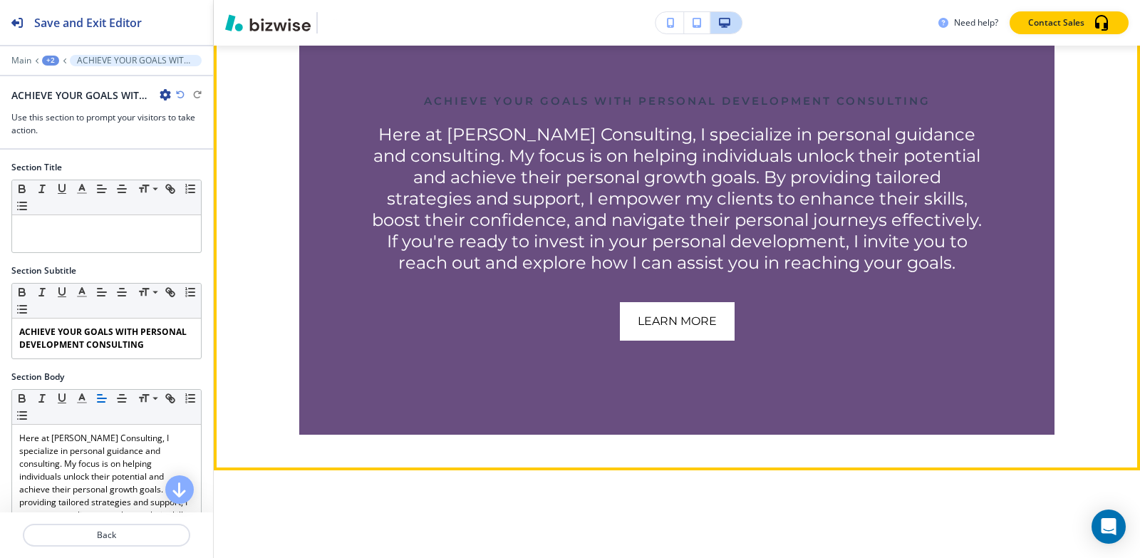
scroll to position [6229, 0]
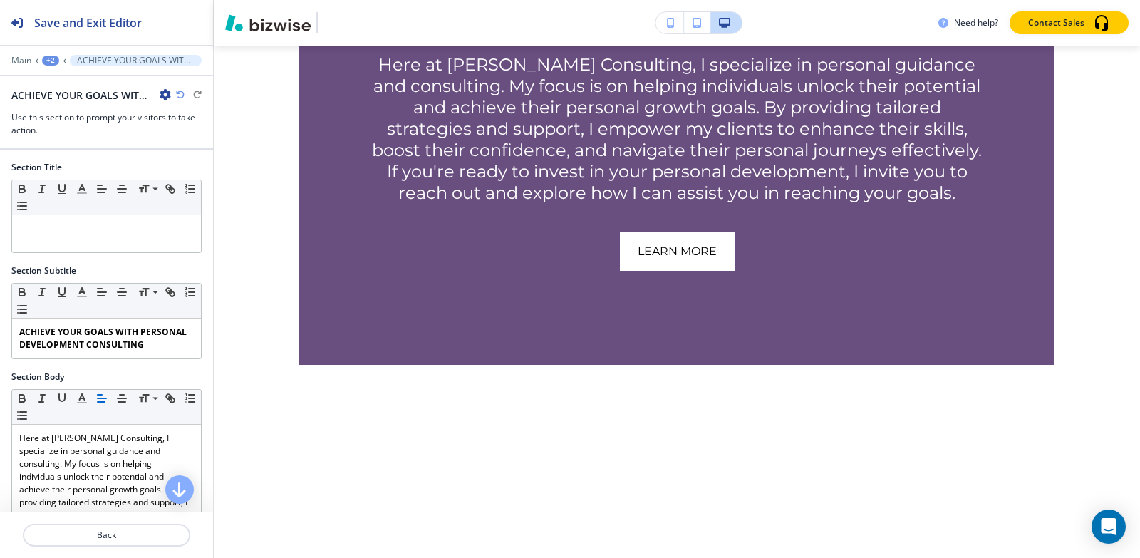
click at [165, 96] on icon "button" at bounding box center [165, 94] width 11 height 11
click at [194, 168] on p "Delete Section" at bounding box center [205, 169] width 73 height 13
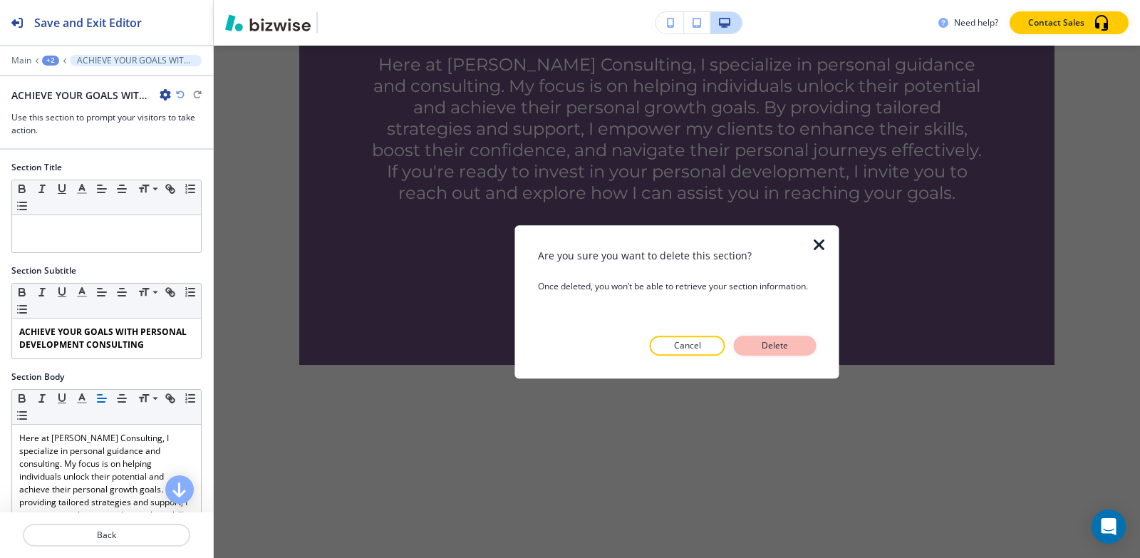
click at [765, 348] on p "Delete" at bounding box center [775, 345] width 34 height 13
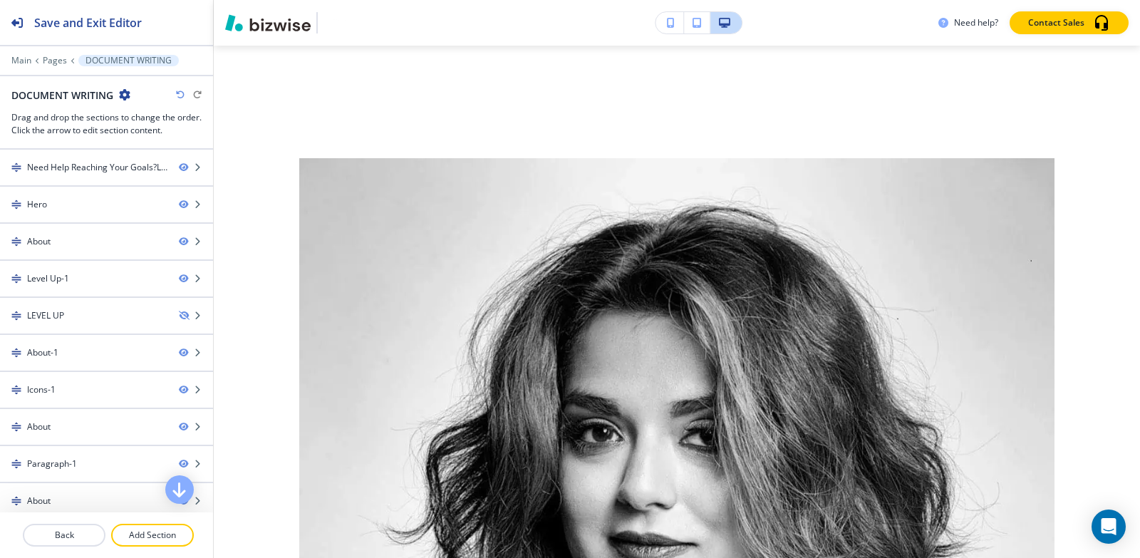
scroll to position [6015, 0]
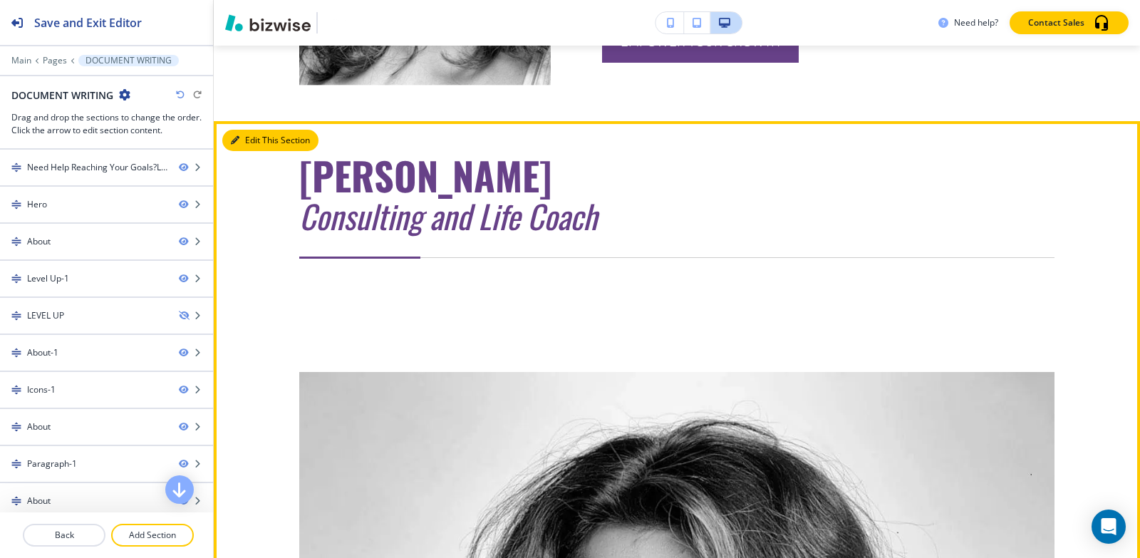
click at [246, 151] on button "Edit This Section" at bounding box center [270, 140] width 96 height 21
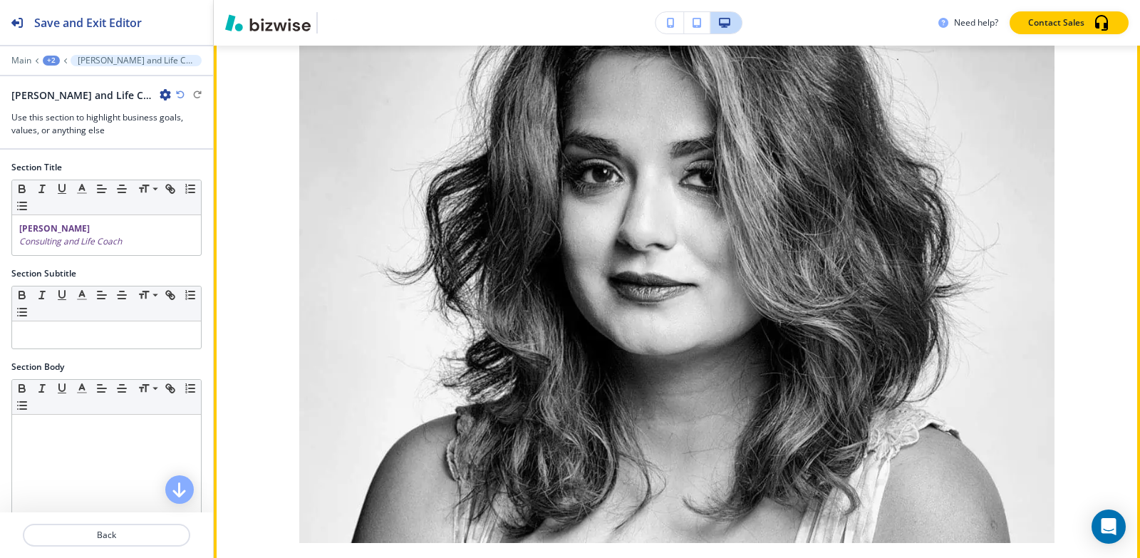
scroll to position [6585, 0]
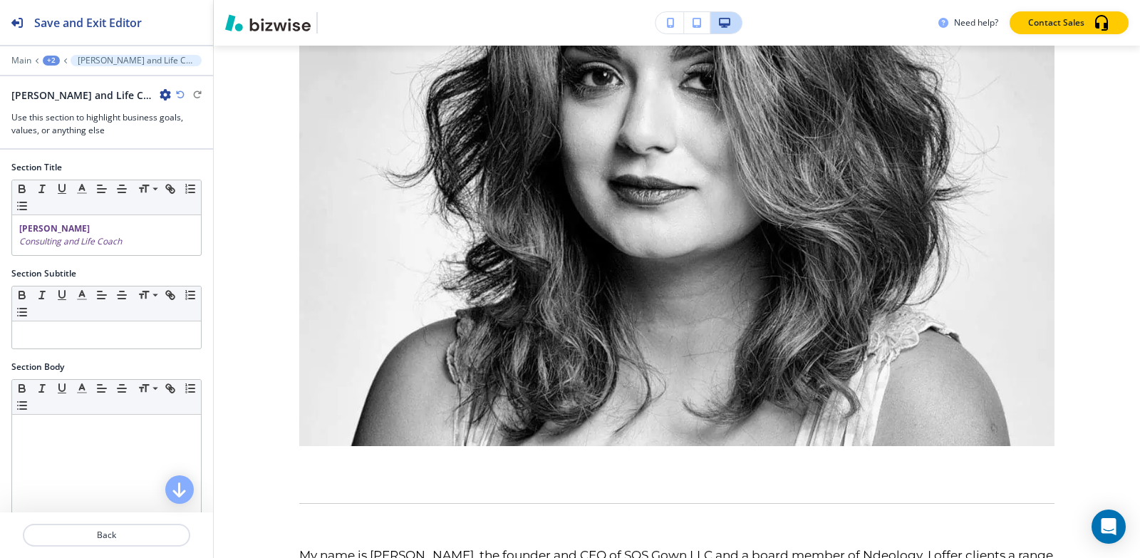
click at [165, 91] on icon "button" at bounding box center [165, 94] width 11 height 11
click at [186, 169] on p "Delete Section" at bounding box center [205, 169] width 73 height 13
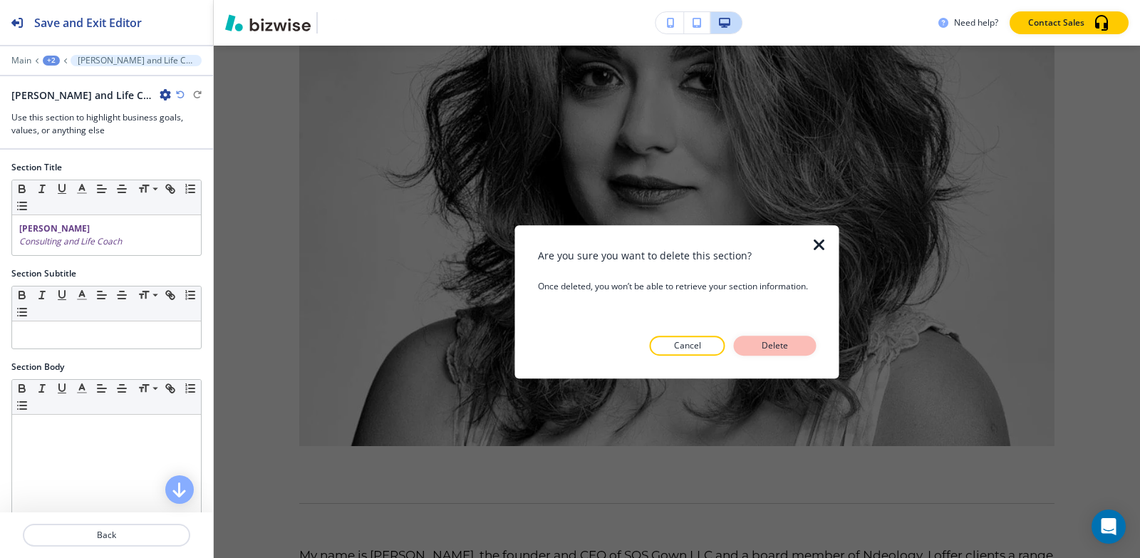
click at [766, 341] on p "Delete" at bounding box center [775, 345] width 34 height 13
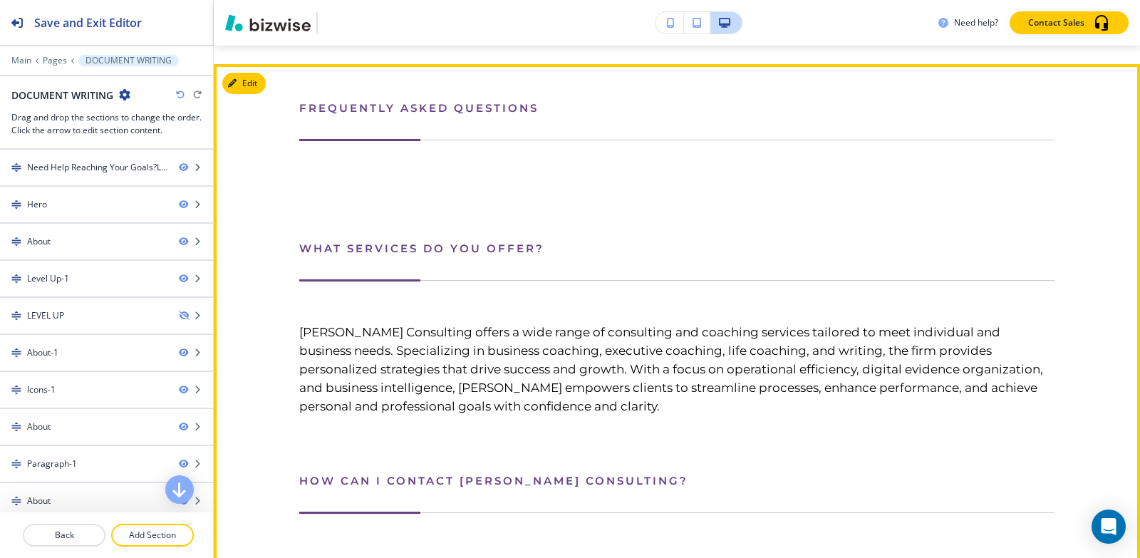
scroll to position [6015, 0]
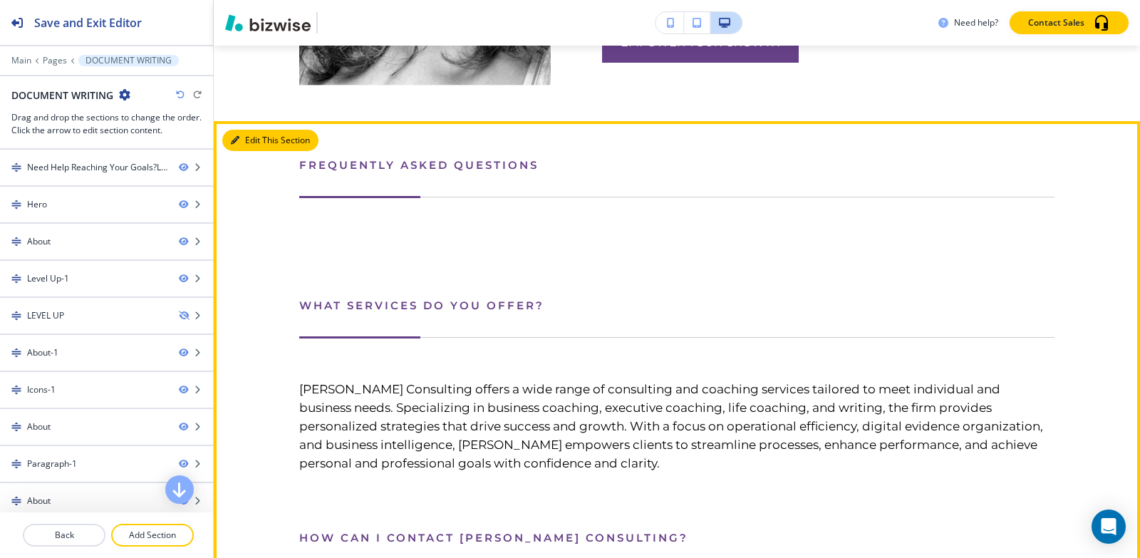
click at [244, 151] on button "Edit This Section" at bounding box center [270, 140] width 96 height 21
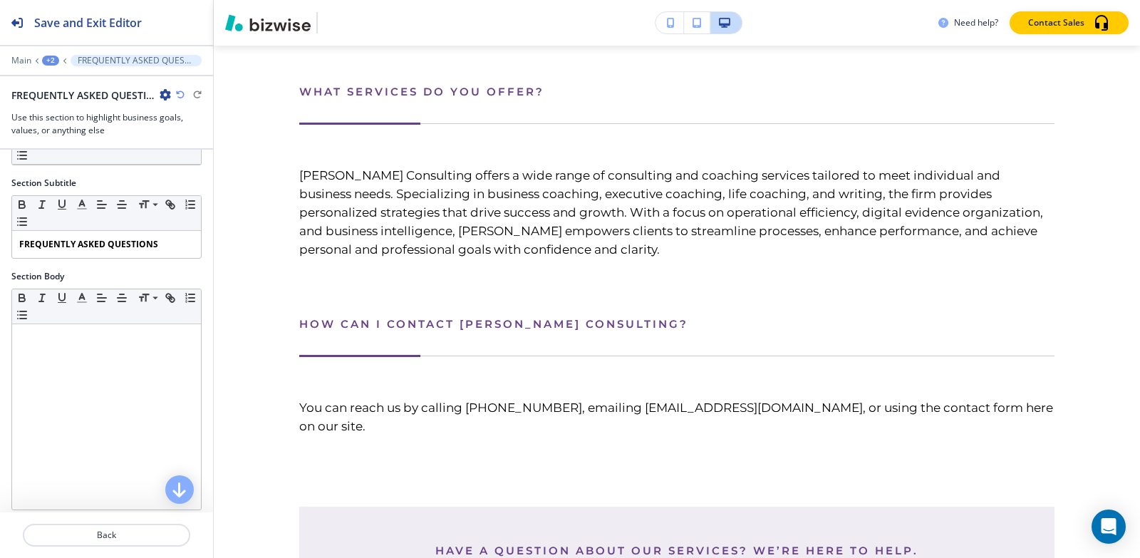
scroll to position [71, 0]
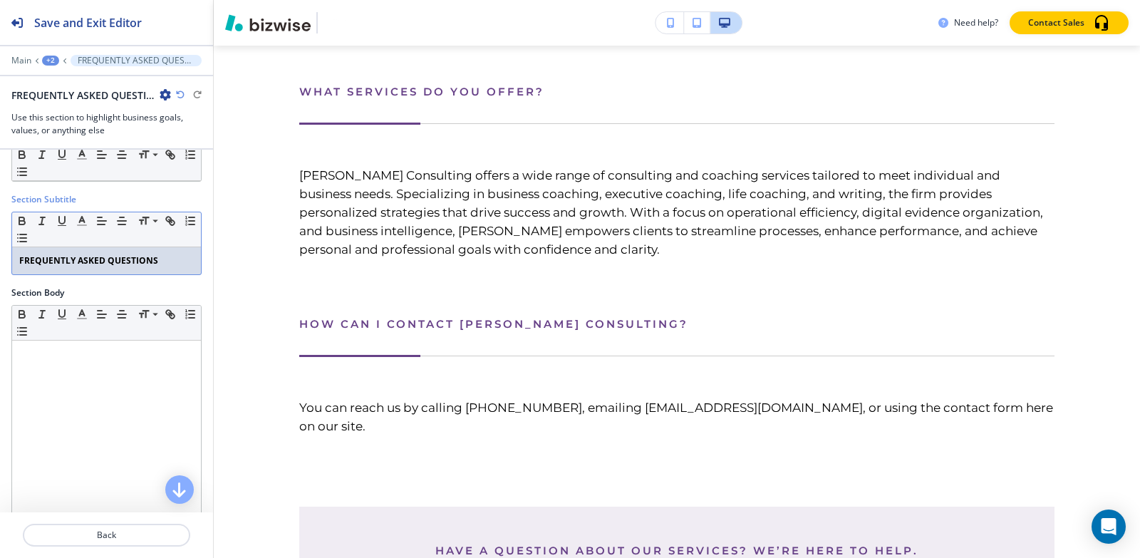
click at [164, 264] on p "FREQUENTLY ASKED QUESTIONS" at bounding box center [106, 260] width 175 height 13
copy strong "FREQUENTLY ASKED QUESTIONS"
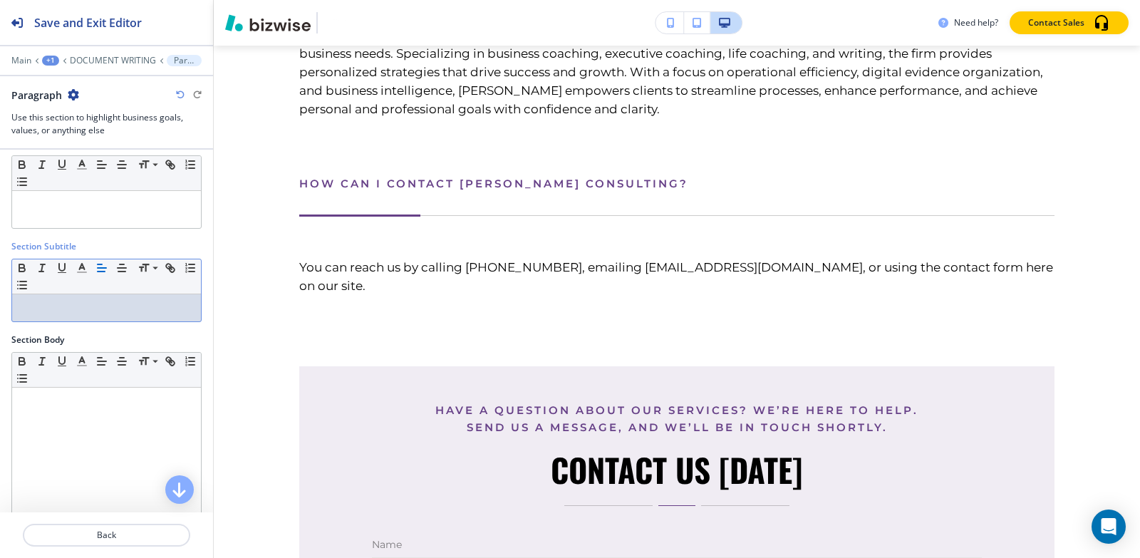
scroll to position [0, 0]
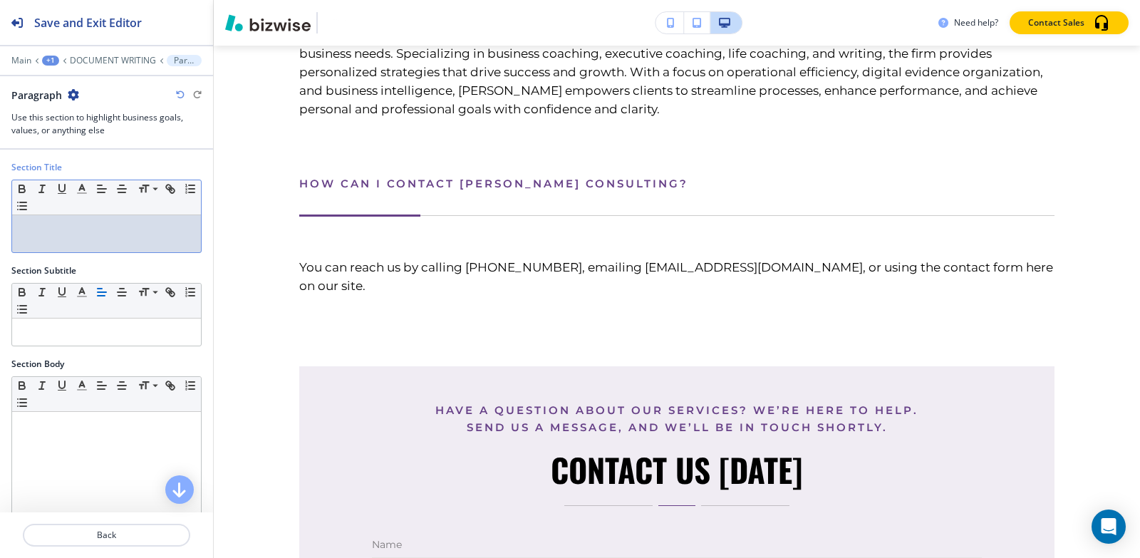
click at [105, 234] on p at bounding box center [106, 228] width 175 height 13
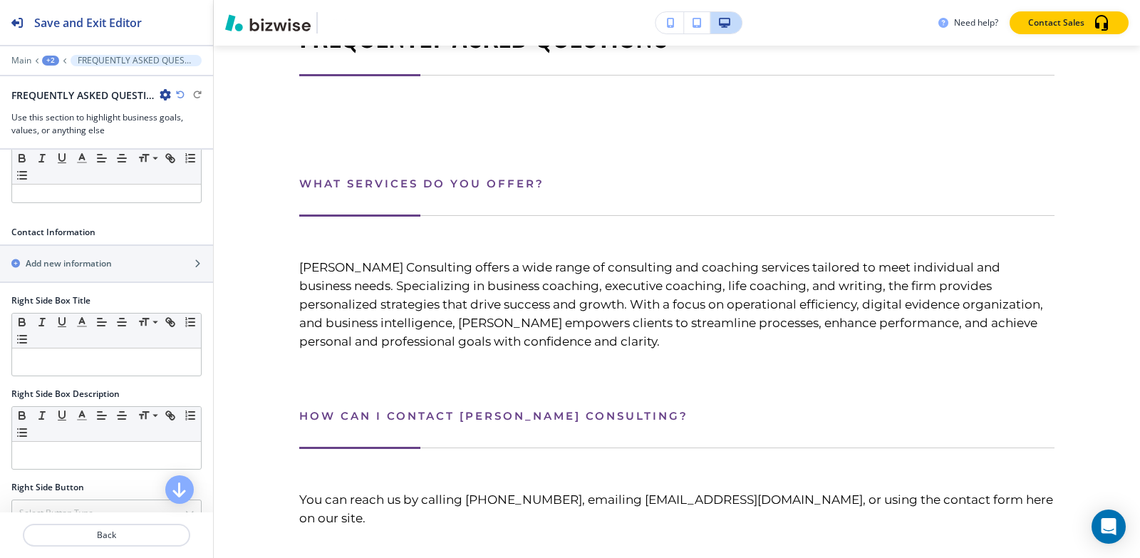
scroll to position [362, 0]
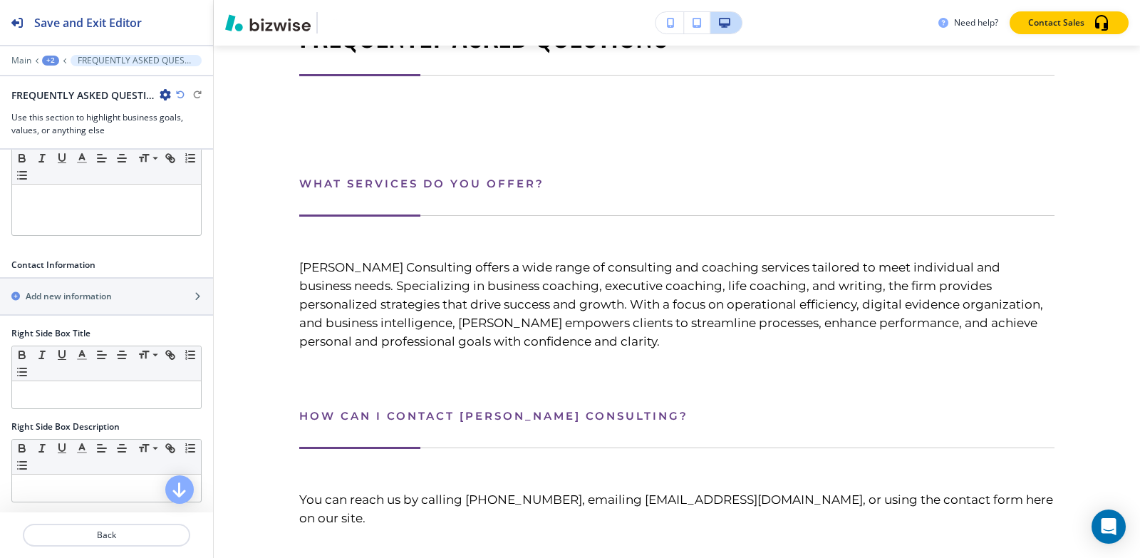
click at [48, 58] on div "+2" at bounding box center [50, 61] width 17 height 10
click at [78, 87] on p "Pages" at bounding box center [87, 84] width 73 height 13
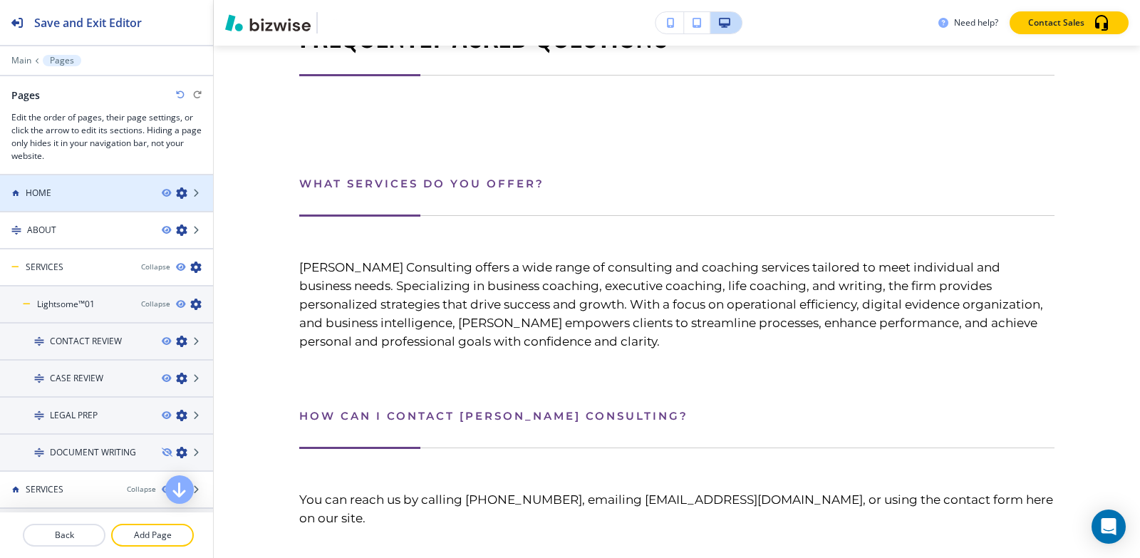
click at [77, 198] on div "HOME" at bounding box center [75, 193] width 150 height 13
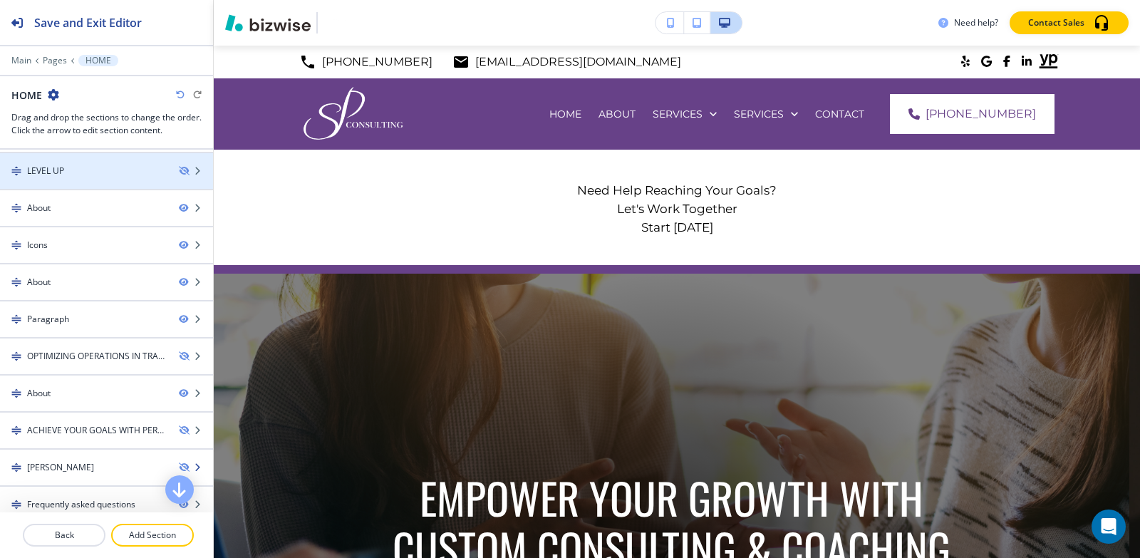
scroll to position [304, 0]
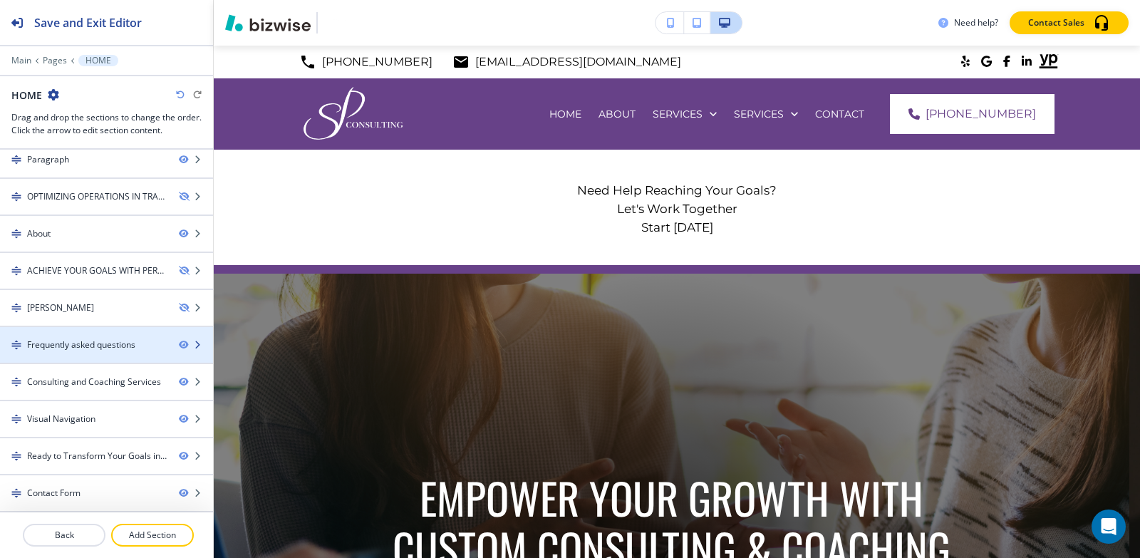
click at [92, 341] on div "Frequently asked questions" at bounding box center [81, 345] width 108 height 13
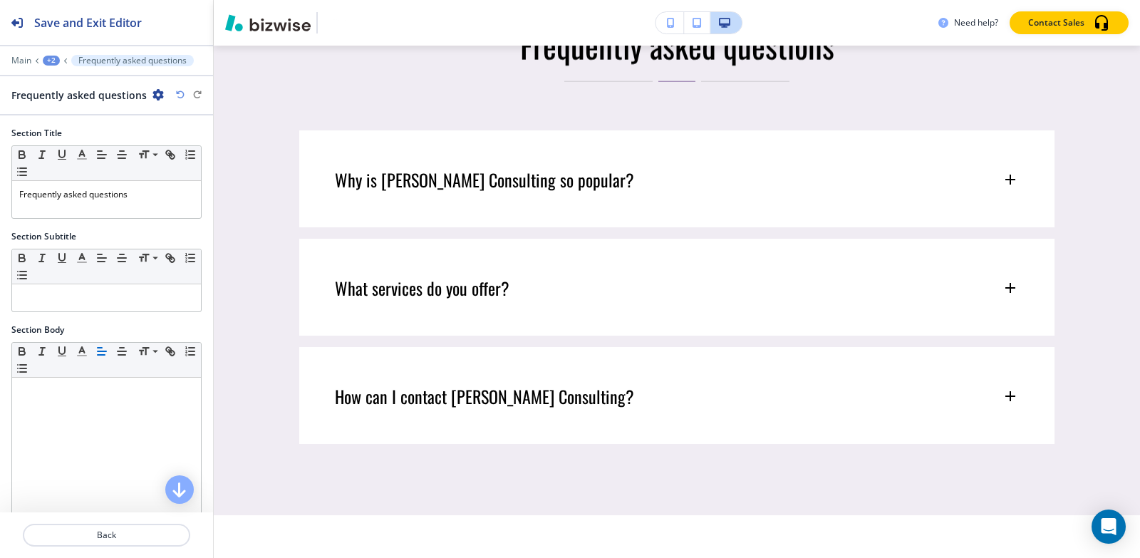
scroll to position [5579, 0]
click at [153, 95] on icon "button" at bounding box center [158, 94] width 11 height 11
click at [184, 146] on p "Duplicate Section" at bounding box center [195, 144] width 73 height 13
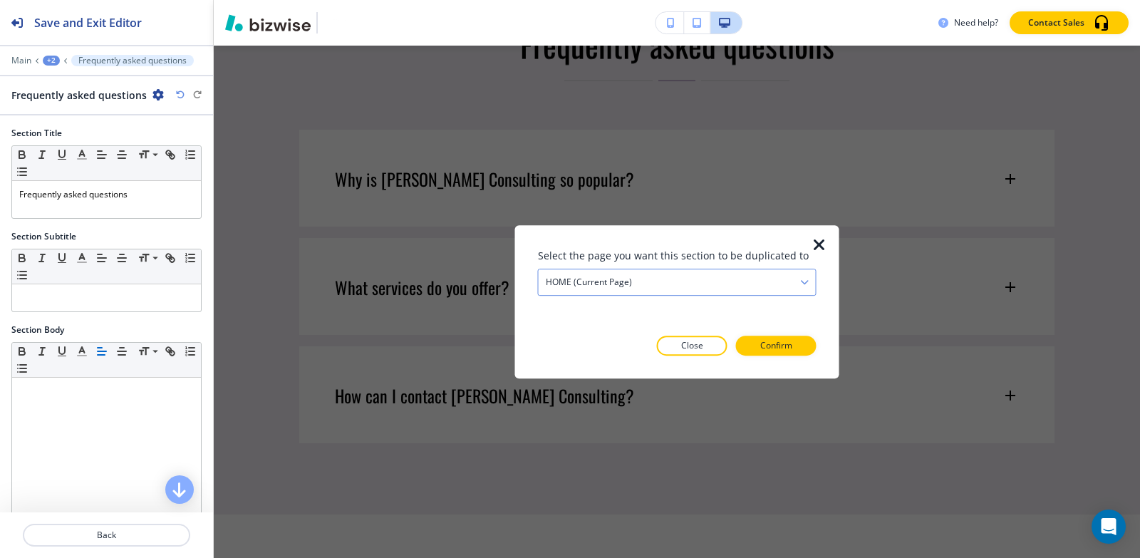
click at [658, 281] on div "HOME (current page)" at bounding box center [677, 282] width 277 height 26
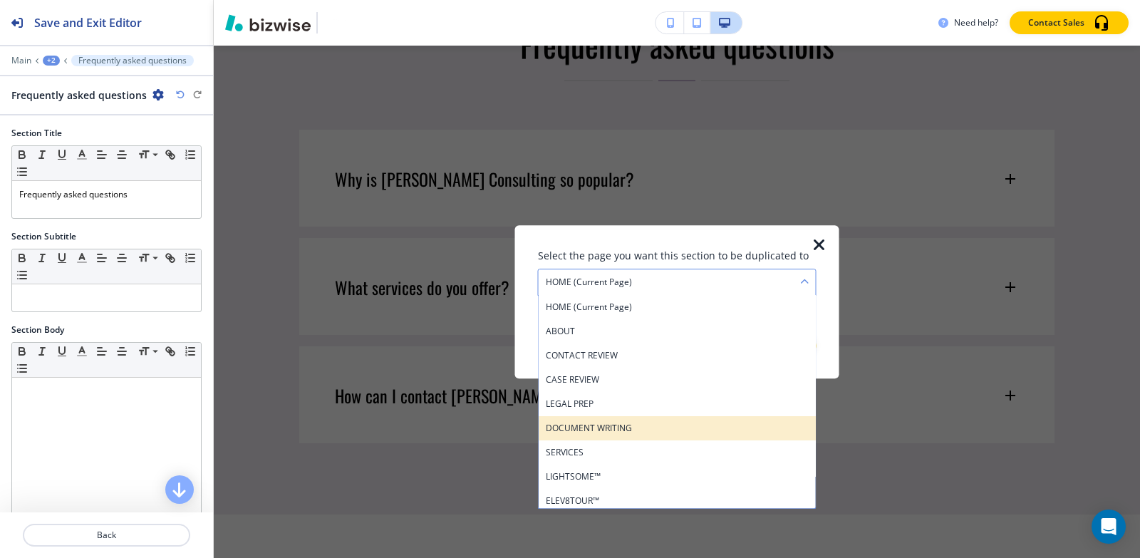
click at [615, 431] on h4 "DOCUMENT WRITING" at bounding box center [677, 428] width 263 height 13
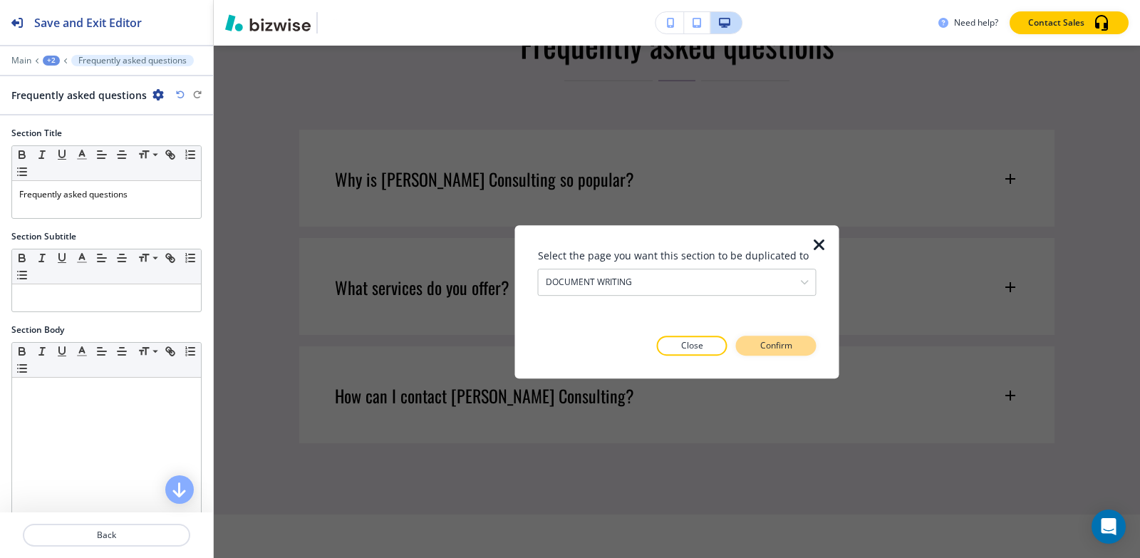
click at [782, 351] on p "Confirm" at bounding box center [776, 345] width 32 height 13
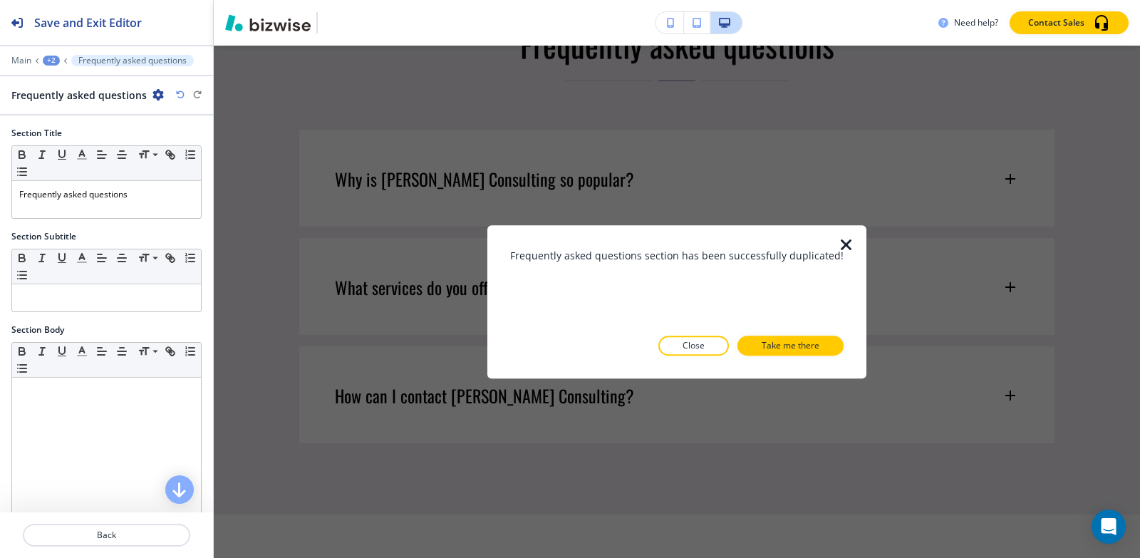
click at [782, 351] on p "Take me there" at bounding box center [791, 345] width 58 height 13
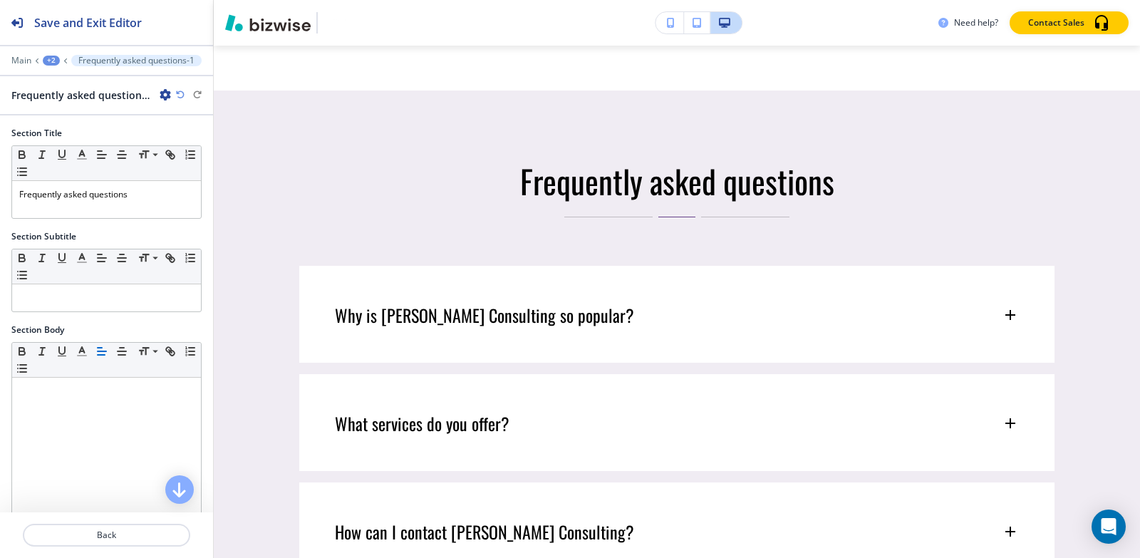
scroll to position [8001, 0]
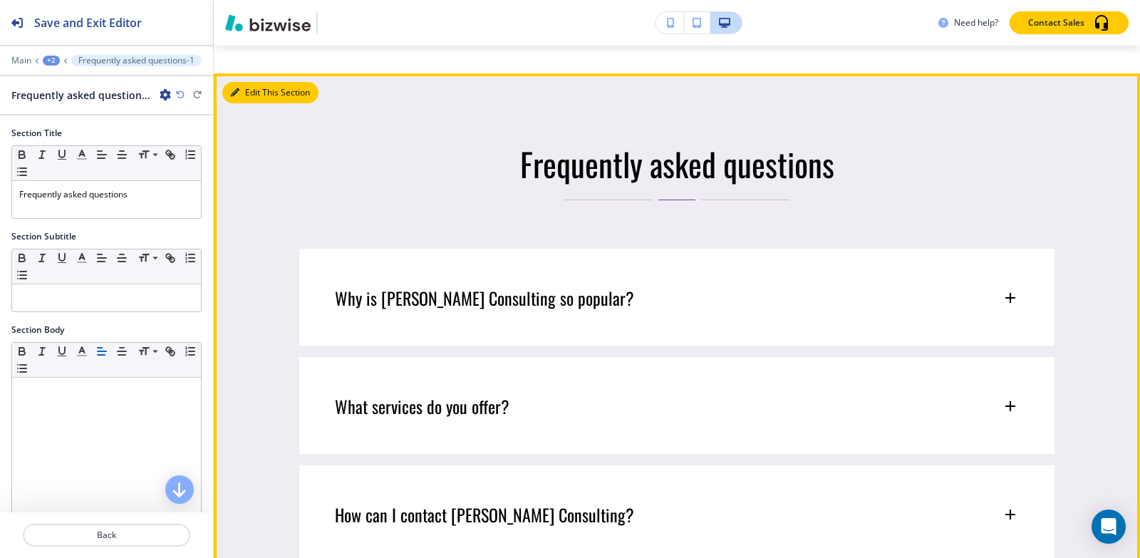
click at [238, 97] on icon "button" at bounding box center [235, 92] width 9 height 9
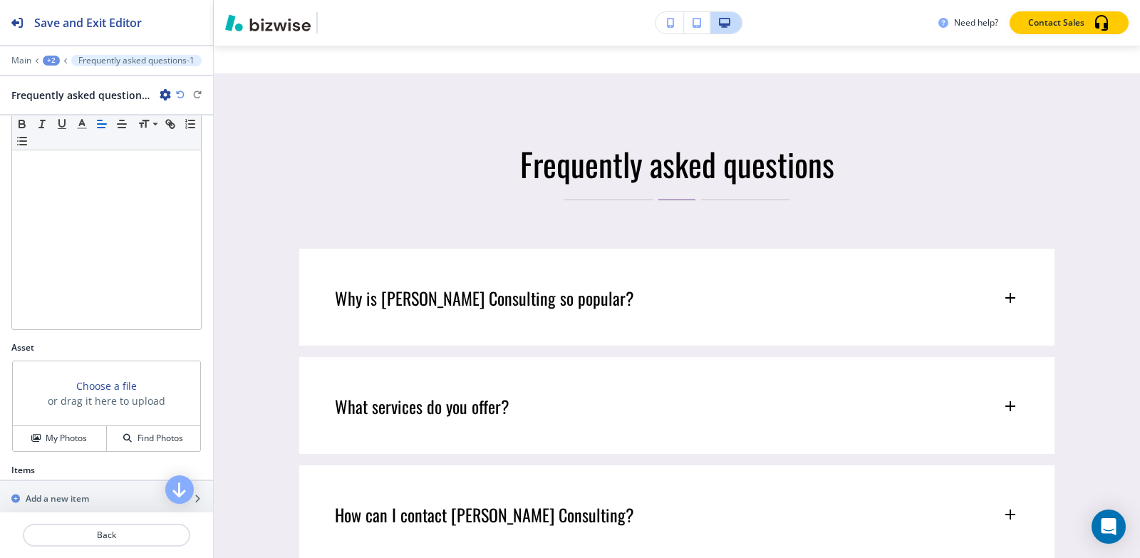
scroll to position [356, 0]
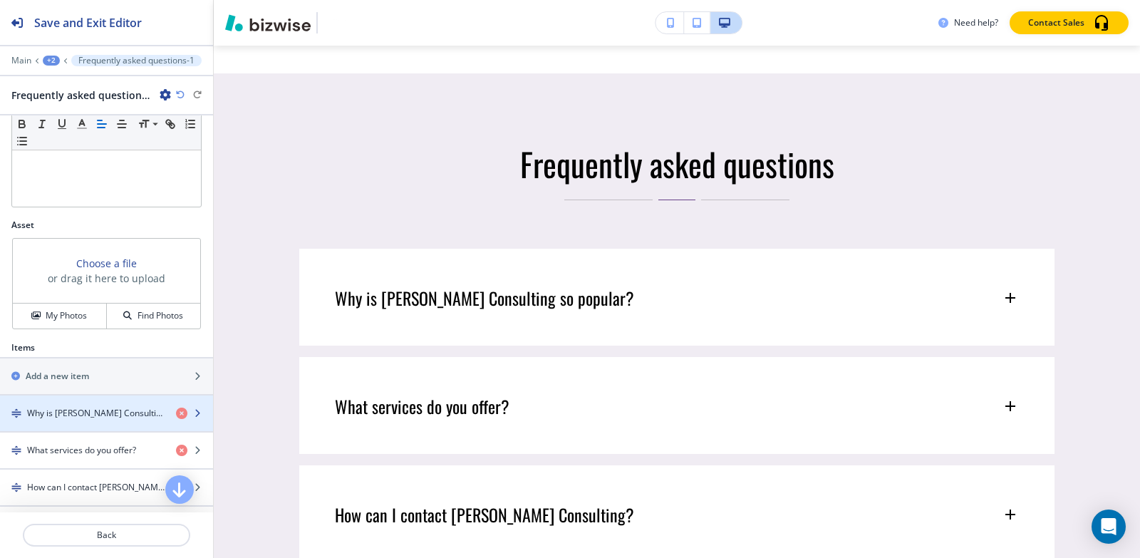
click at [82, 409] on h4 "Why is [PERSON_NAME] Consulting so popular?" at bounding box center [96, 413] width 138 height 13
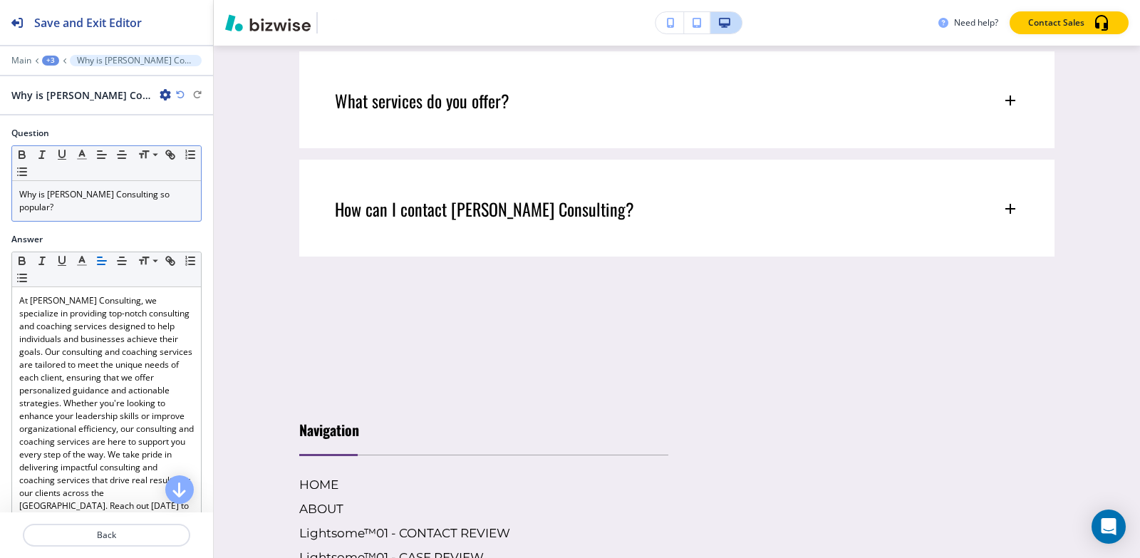
scroll to position [8324, 0]
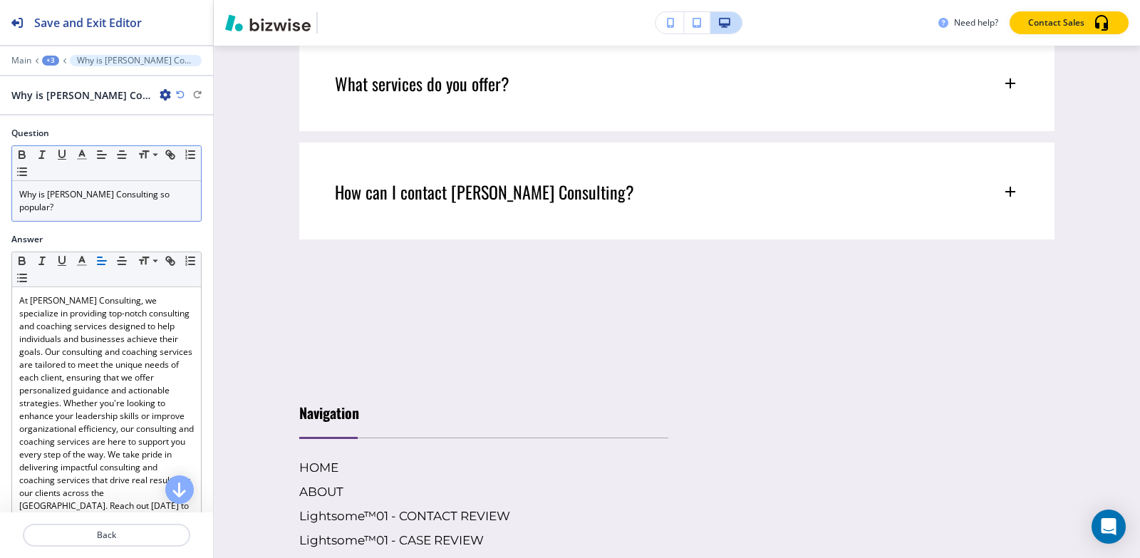
click at [103, 202] on p "Why is [PERSON_NAME] Consulting so popular?" at bounding box center [106, 201] width 175 height 26
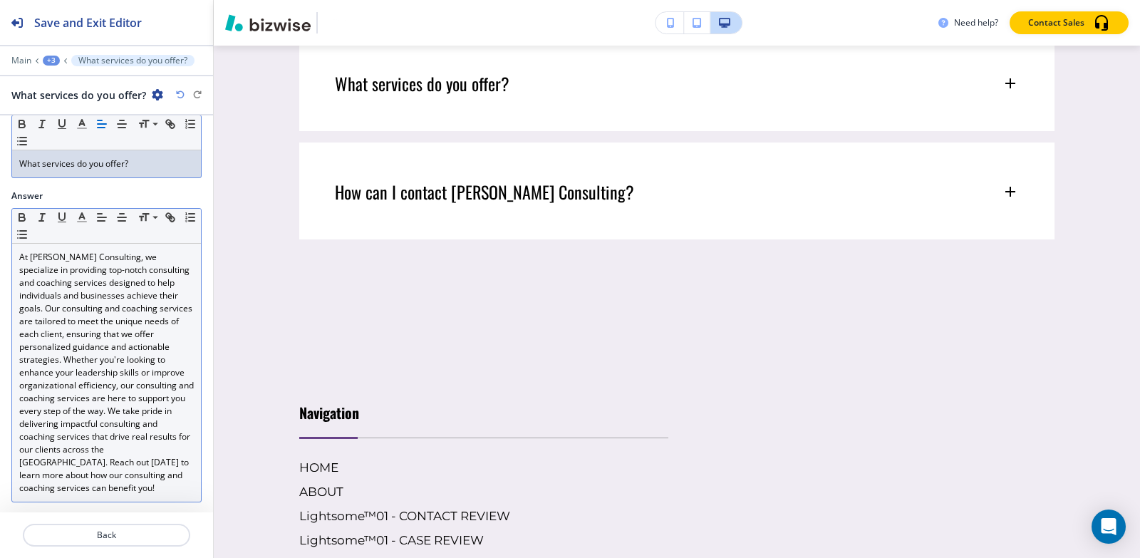
scroll to position [45, 0]
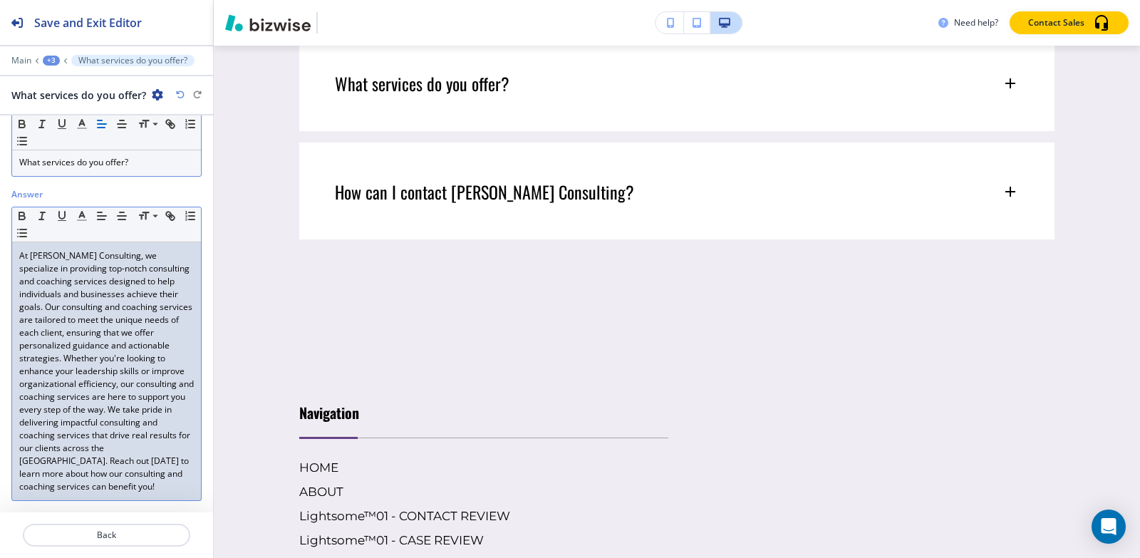
click at [87, 374] on p "At Sumita Pradhan Consulting, we specialize in providing top-notch consulting a…" at bounding box center [106, 371] width 175 height 244
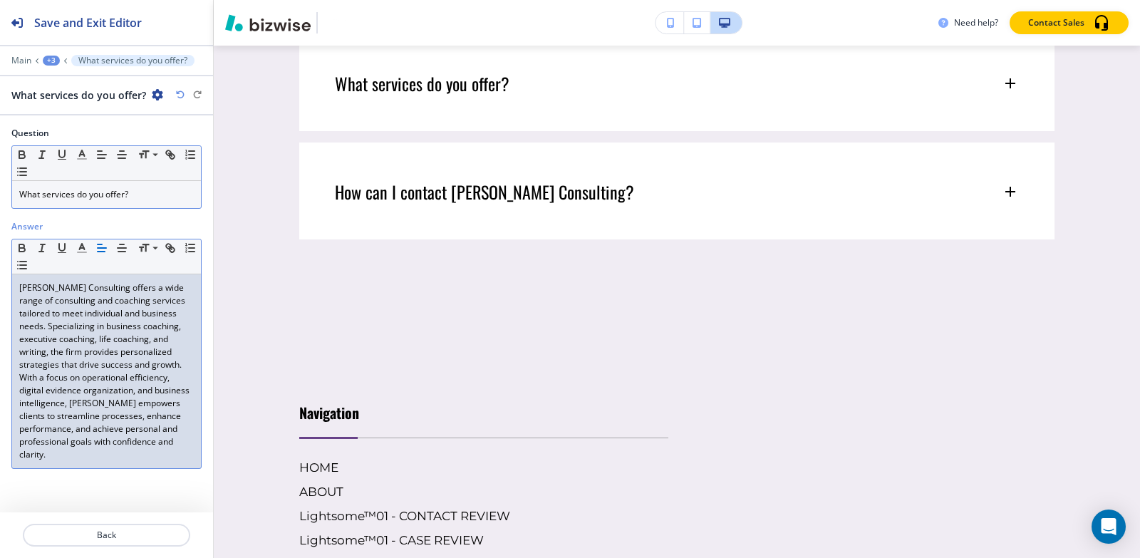
scroll to position [0, 0]
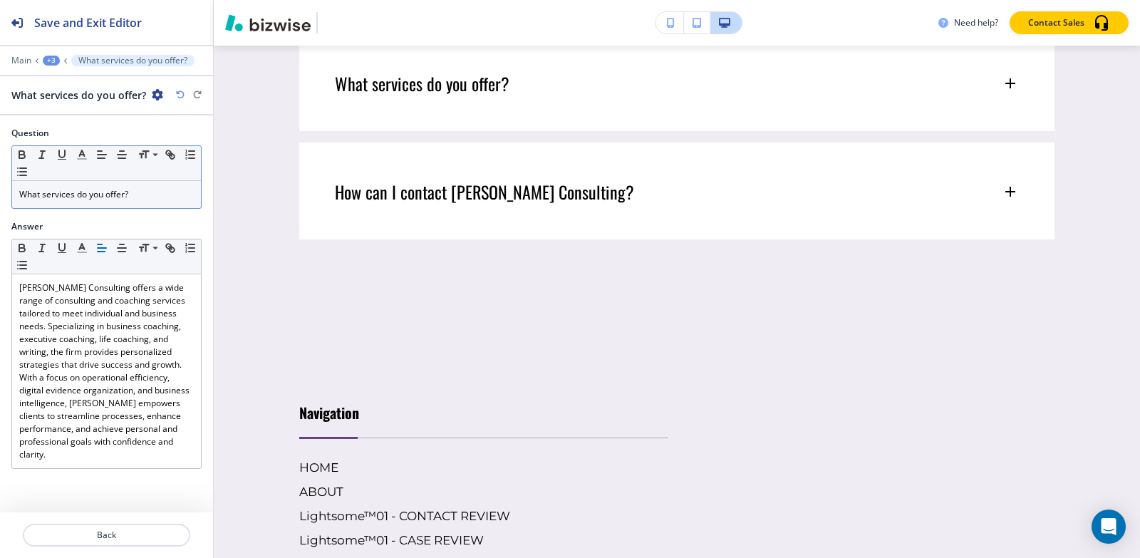
click at [48, 59] on div "+3" at bounding box center [51, 61] width 17 height 10
click at [66, 135] on p "Frequently asked questions-1" at bounding box center [88, 134] width 73 height 13
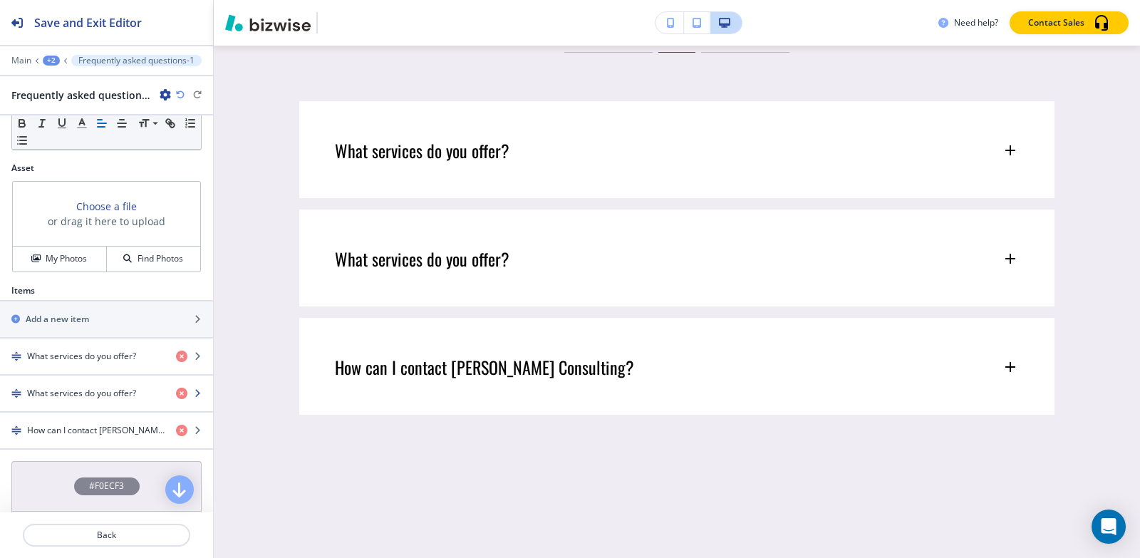
scroll to position [428, 0]
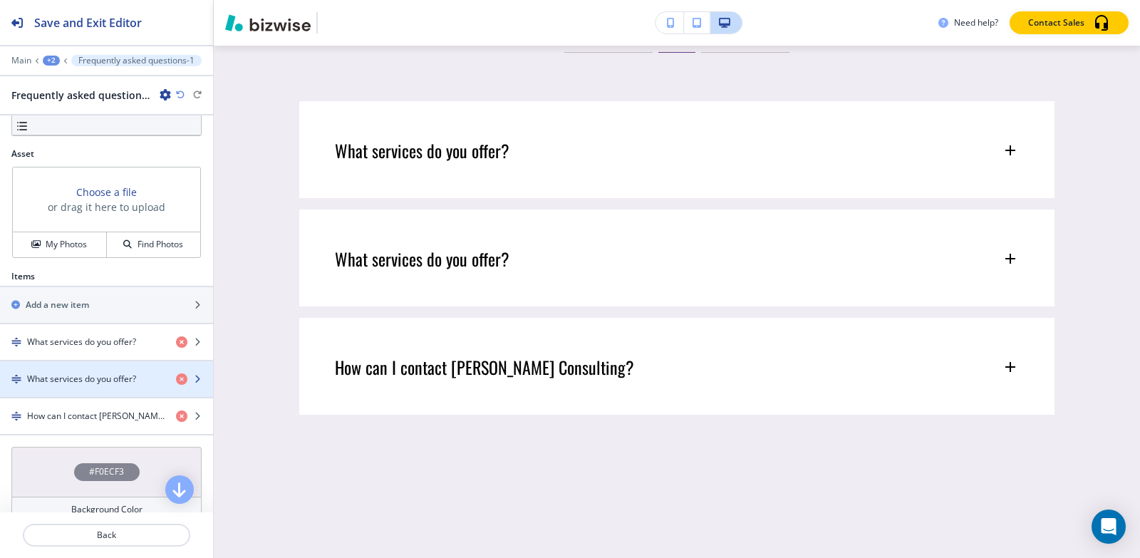
click at [63, 378] on h4 "What services do you offer?" at bounding box center [81, 379] width 109 height 13
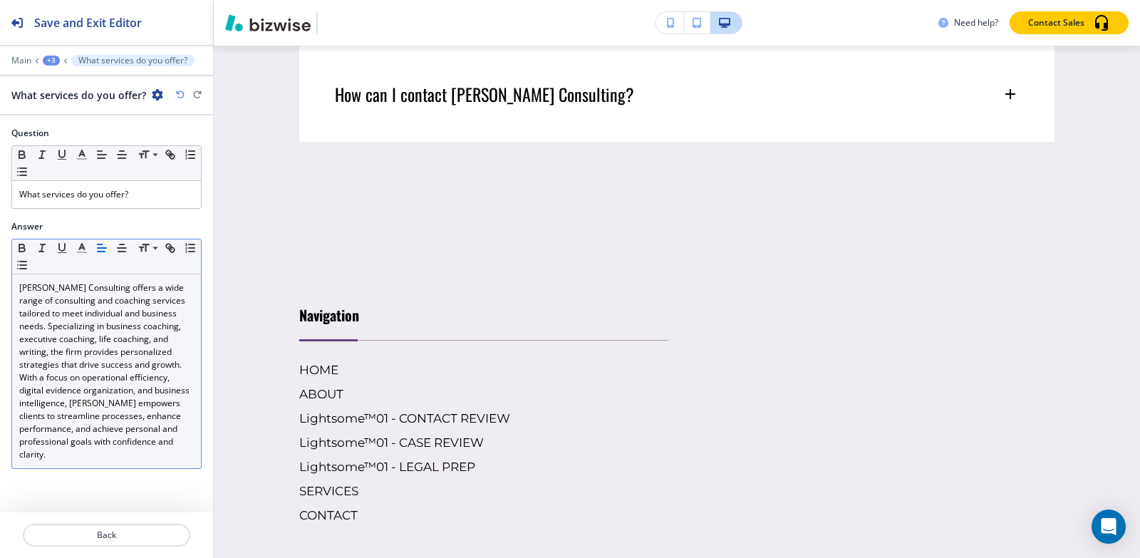
scroll to position [8432, 0]
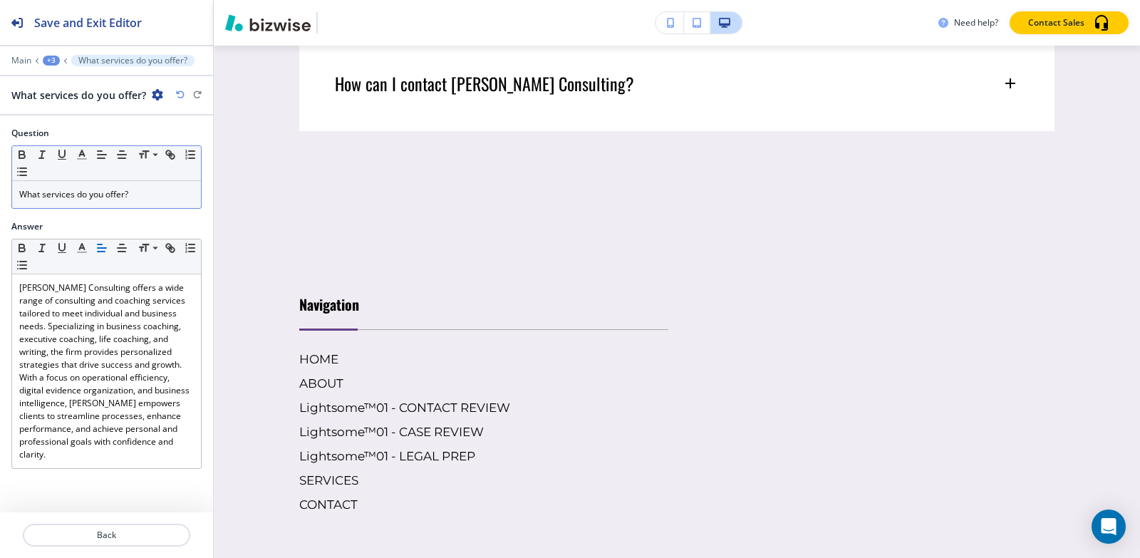
click at [113, 196] on p "What services do you offer?" at bounding box center [106, 194] width 175 height 13
paste div
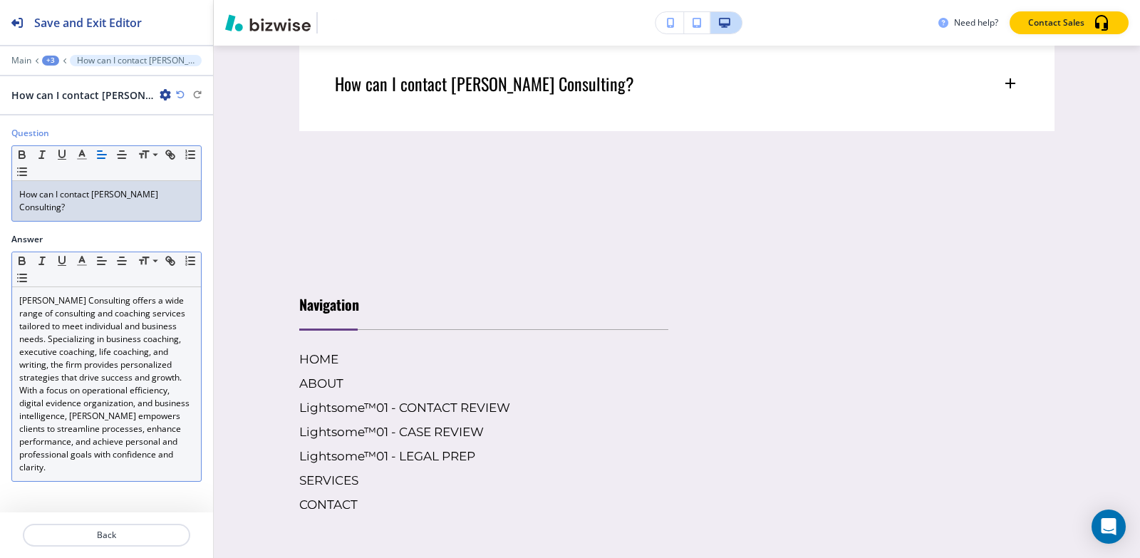
click at [103, 369] on p "[PERSON_NAME] Consulting offers a wide range of consulting and coaching service…" at bounding box center [106, 384] width 175 height 180
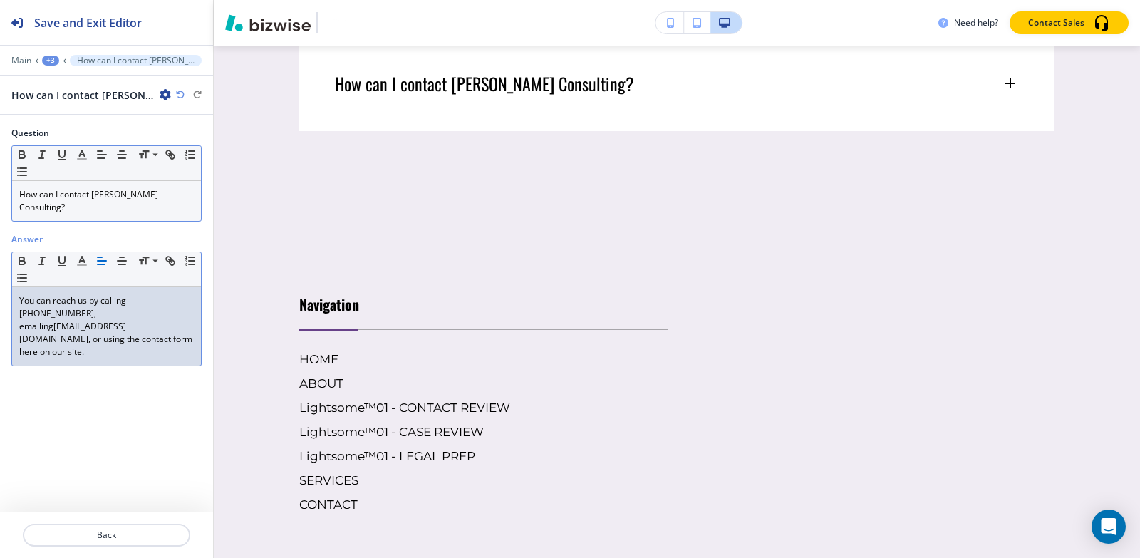
click at [42, 62] on button "+3" at bounding box center [50, 61] width 17 height 10
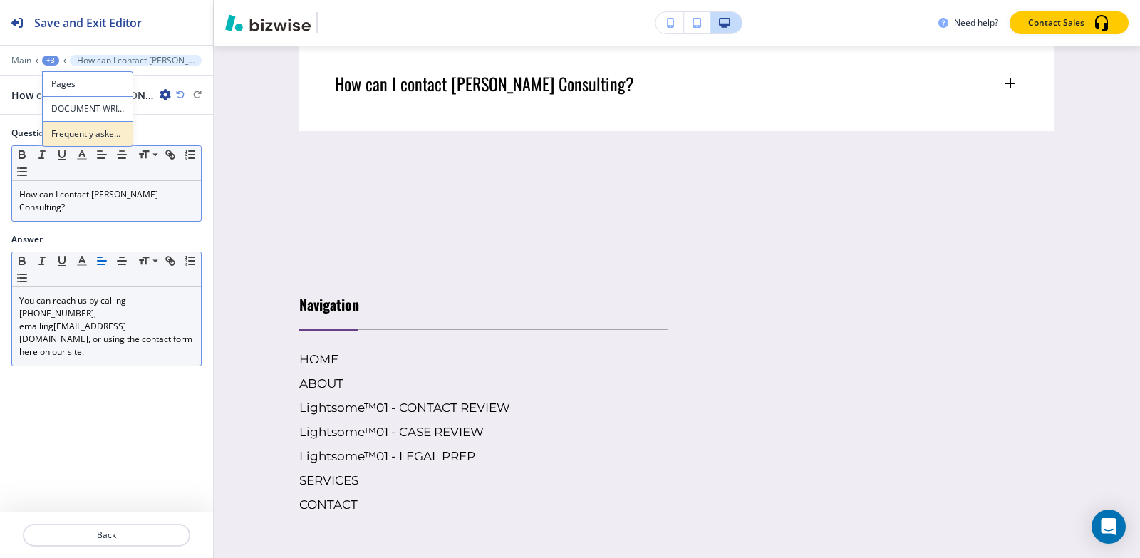
click at [46, 132] on button "Frequently asked questions-1" at bounding box center [87, 134] width 91 height 26
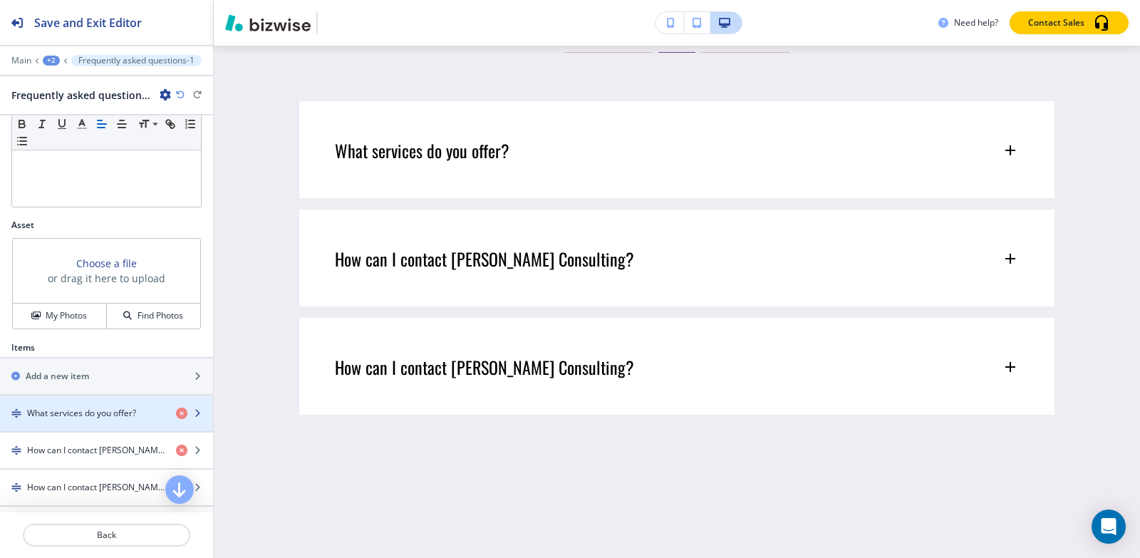
scroll to position [449, 0]
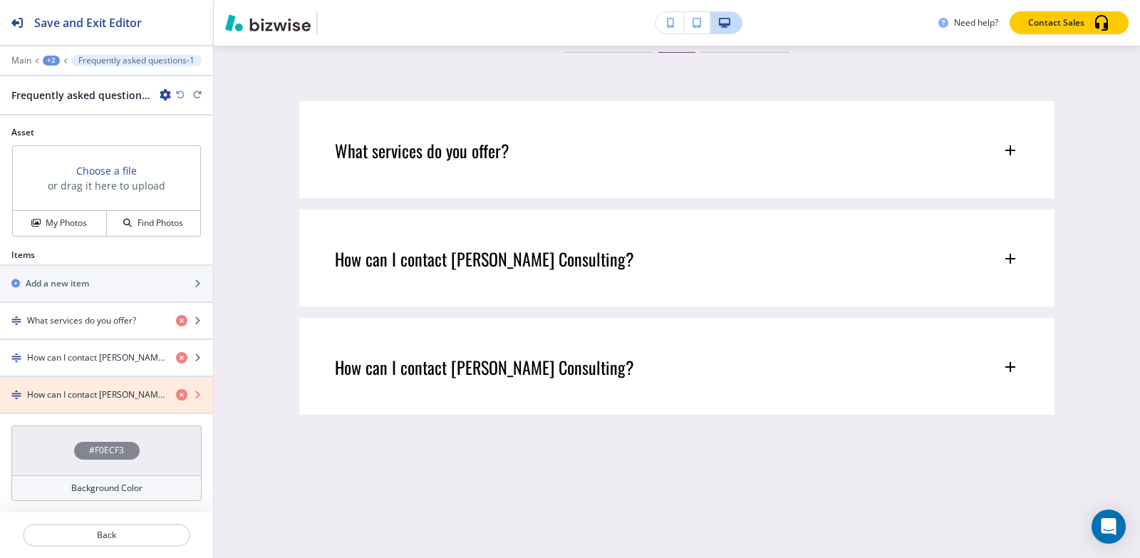
click at [176, 394] on icon "button" at bounding box center [181, 394] width 11 height 11
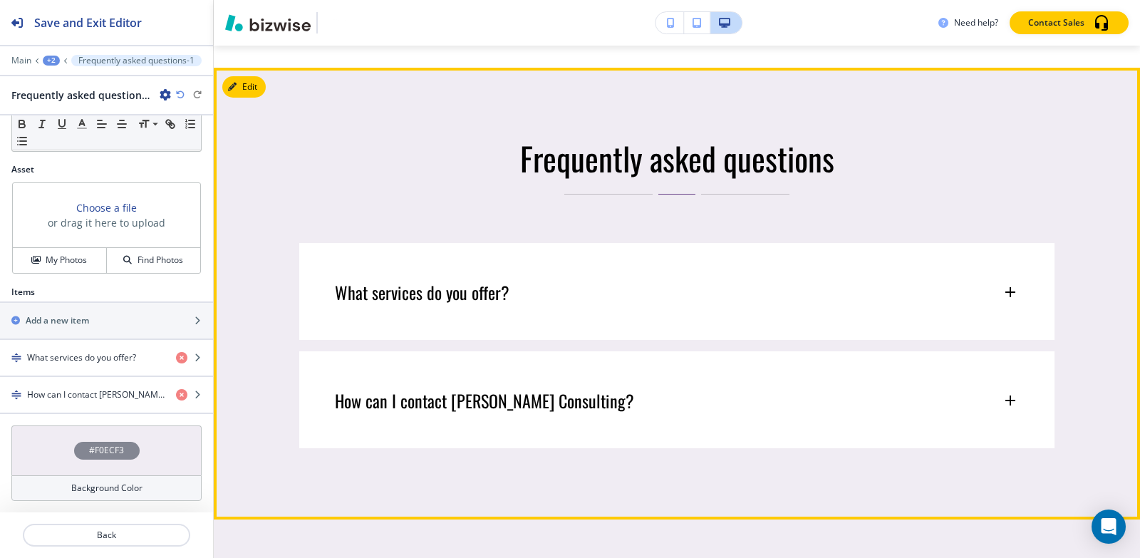
scroll to position [7935, 0]
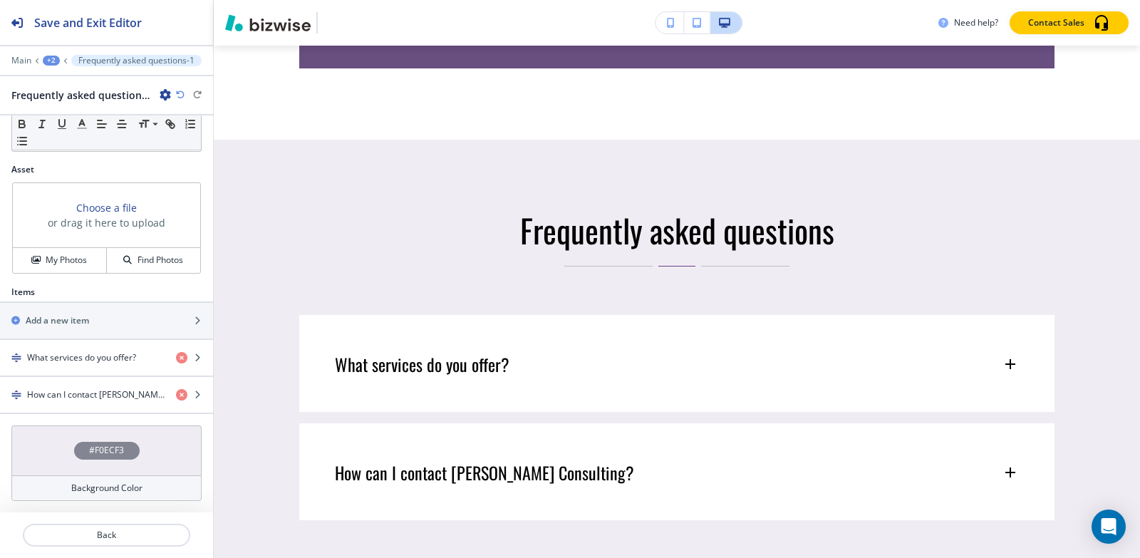
click at [43, 59] on div "+2" at bounding box center [51, 61] width 17 height 10
click at [56, 105] on p "DOCUMENT WRITING" at bounding box center [88, 109] width 73 height 13
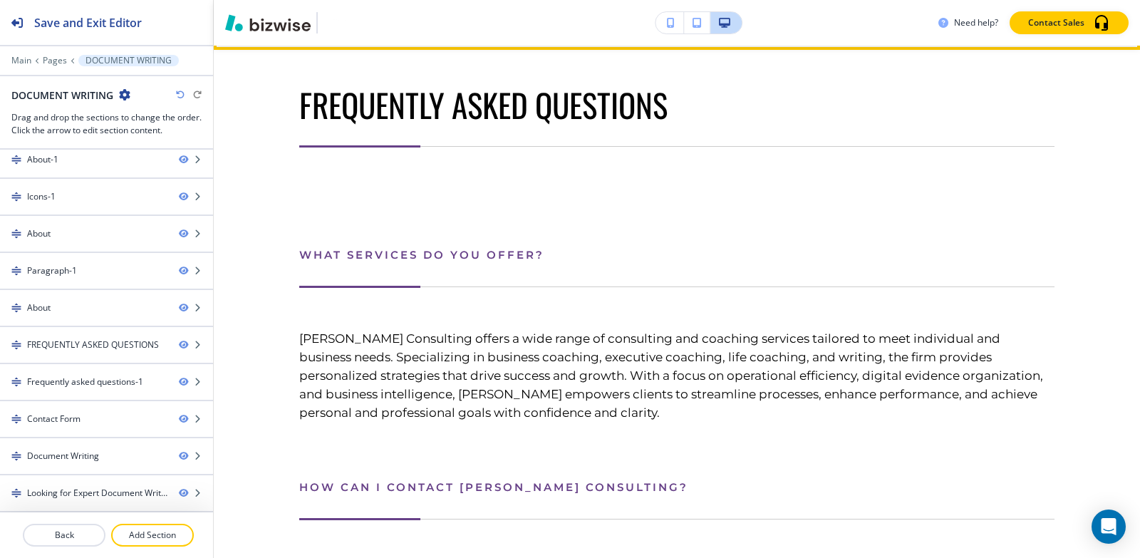
scroll to position [5975, 0]
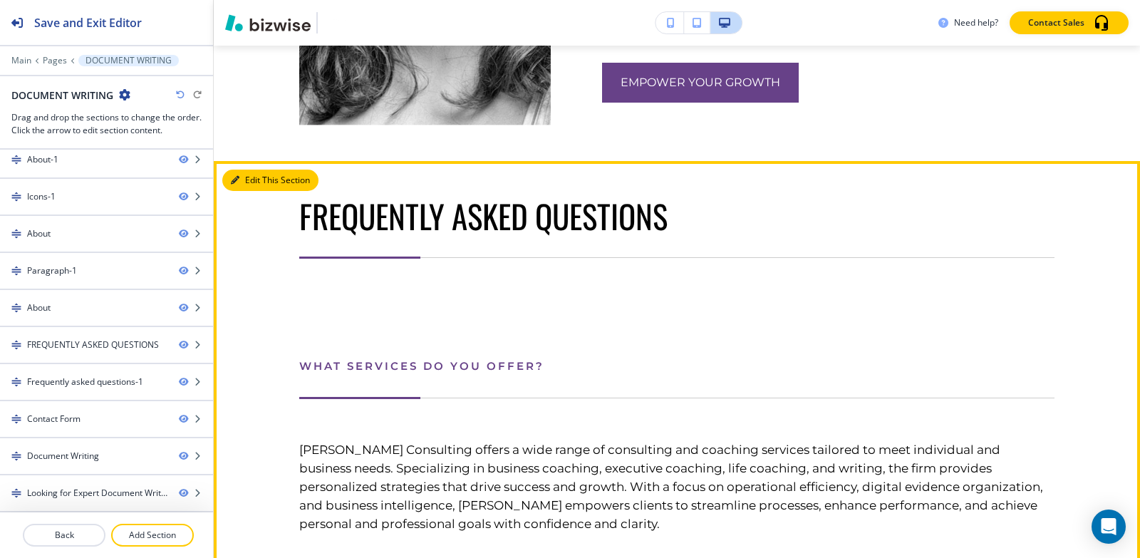
click at [243, 191] on button "Edit This Section" at bounding box center [270, 180] width 96 height 21
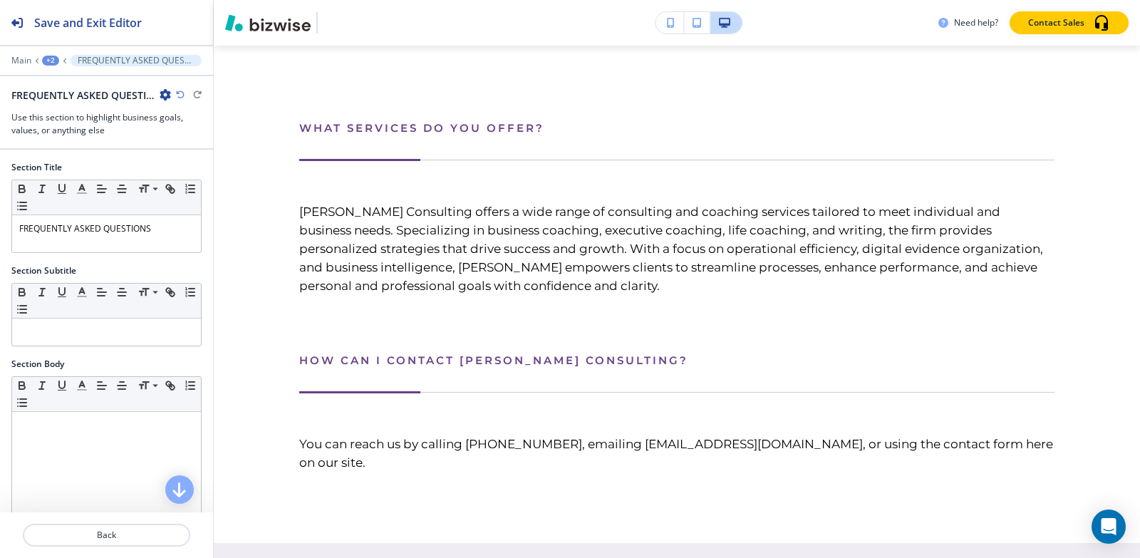
scroll to position [6229, 0]
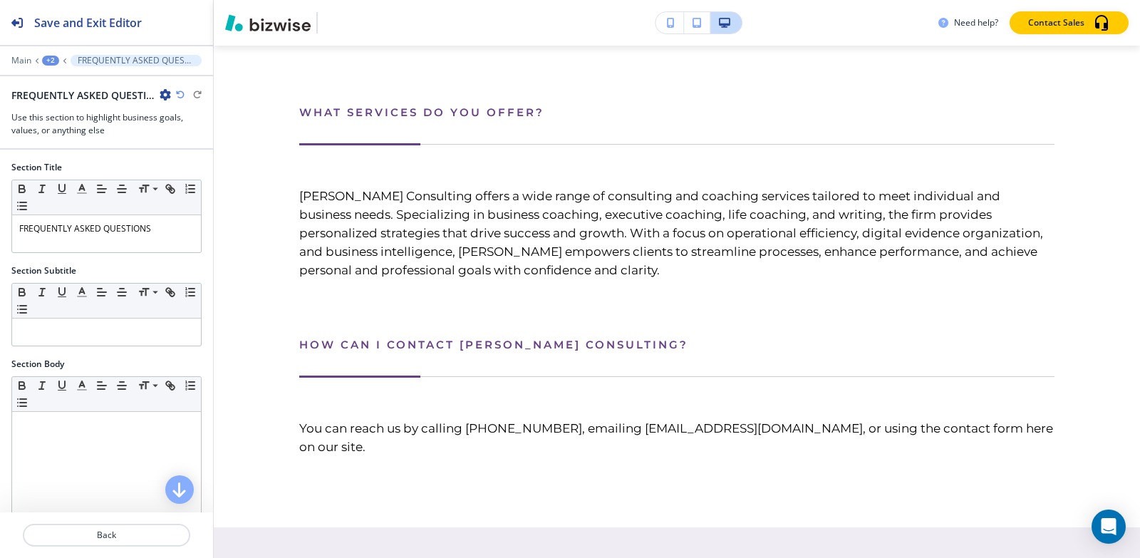
click at [165, 92] on icon "button" at bounding box center [165, 94] width 11 height 11
click at [191, 172] on p "Delete Section" at bounding box center [205, 169] width 73 height 13
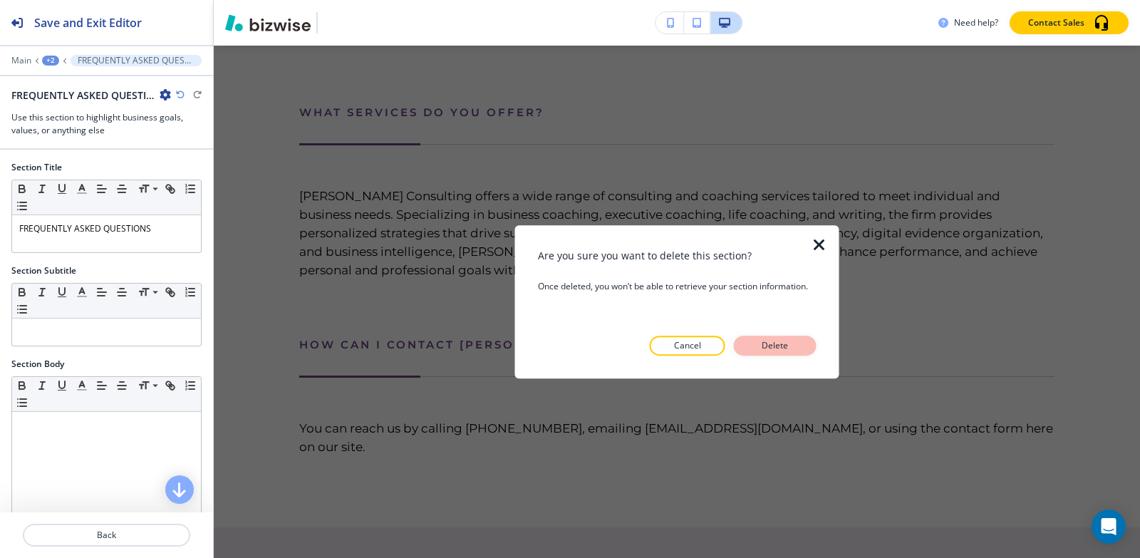
click at [763, 350] on p "Delete" at bounding box center [775, 345] width 34 height 13
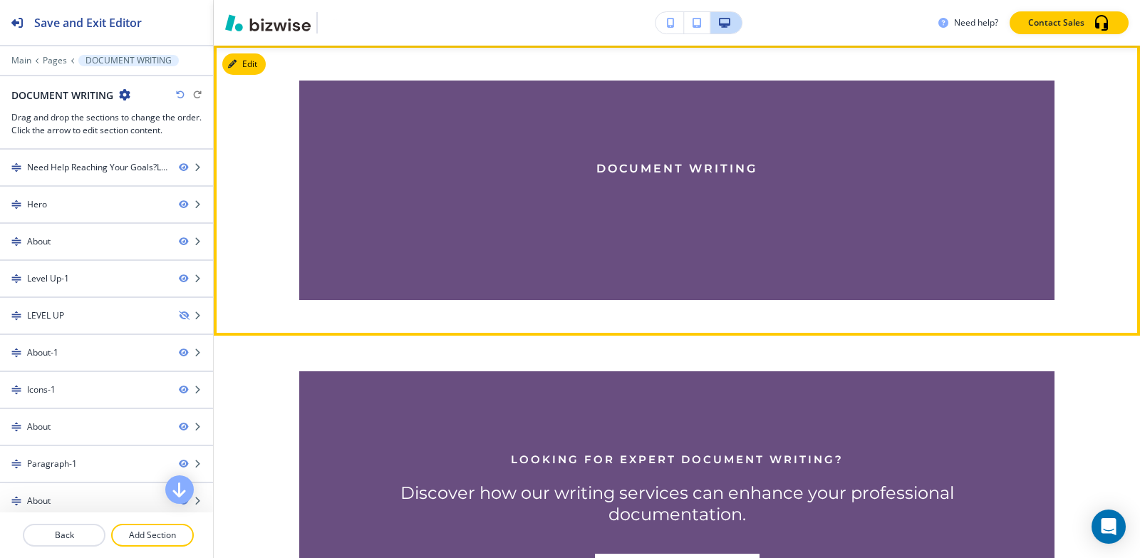
scroll to position [7369, 0]
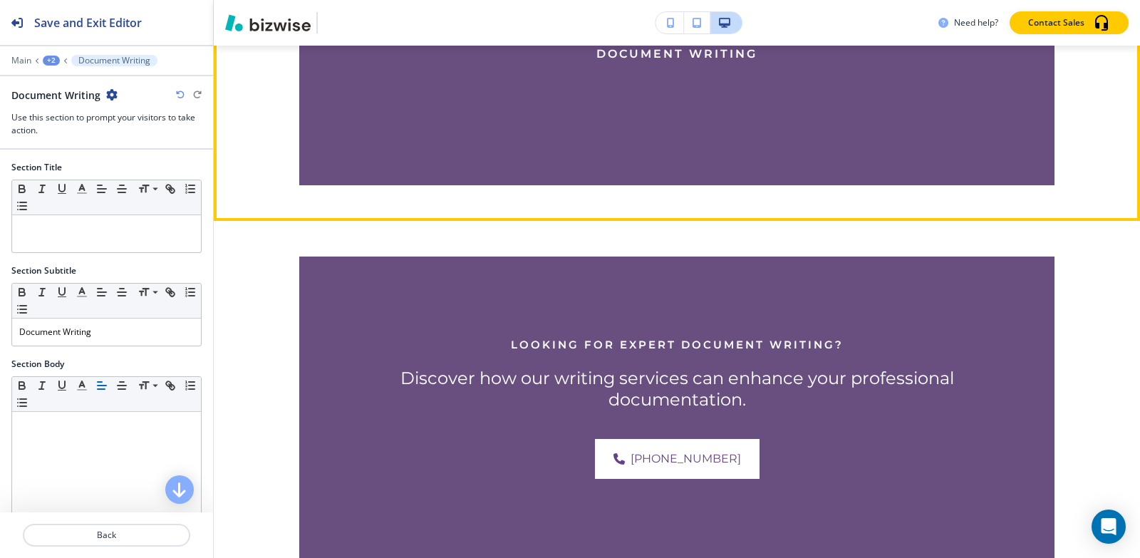
scroll to position [7392, 0]
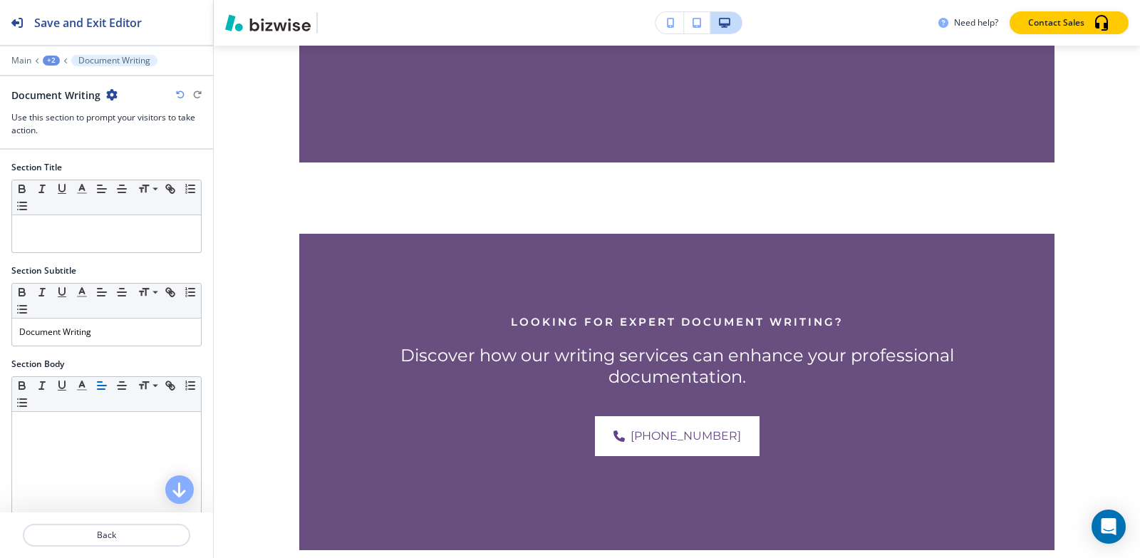
click at [108, 93] on icon "button" at bounding box center [111, 94] width 11 height 11
click at [147, 180] on button "Delete Section" at bounding box center [150, 170] width 91 height 26
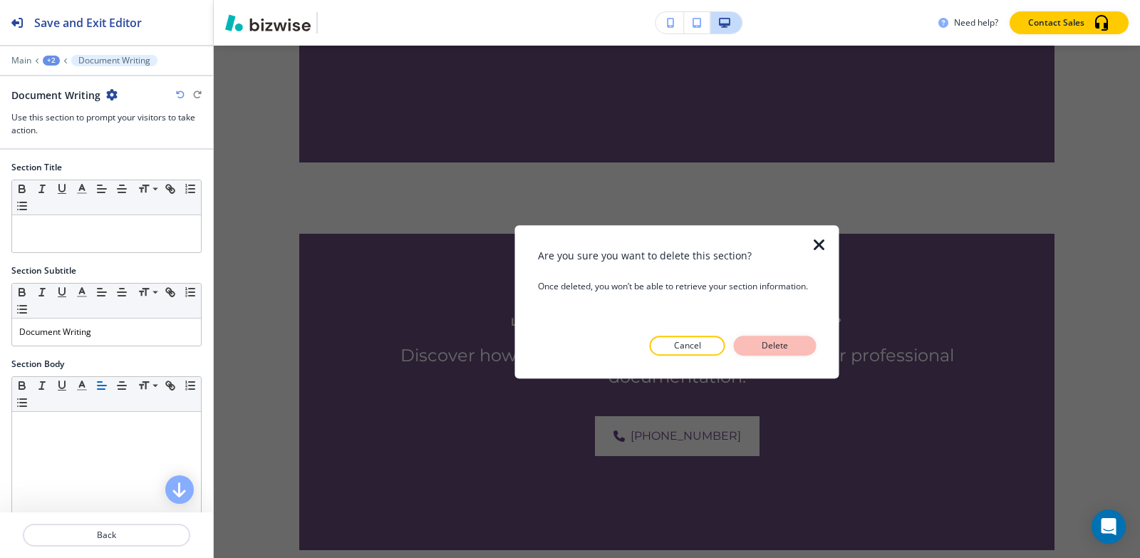
click at [765, 341] on p "Delete" at bounding box center [775, 345] width 34 height 13
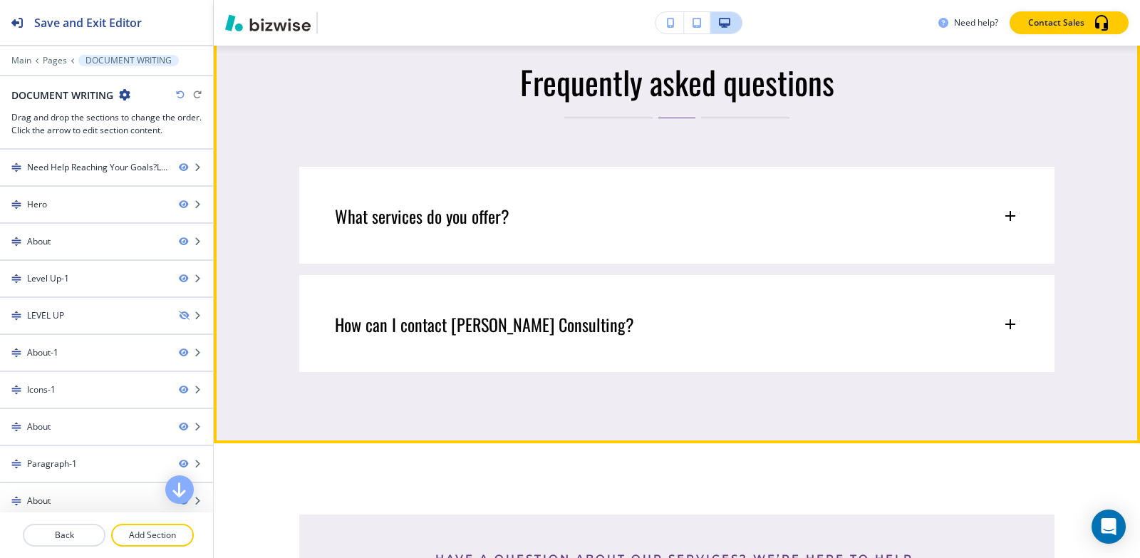
scroll to position [6608, 0]
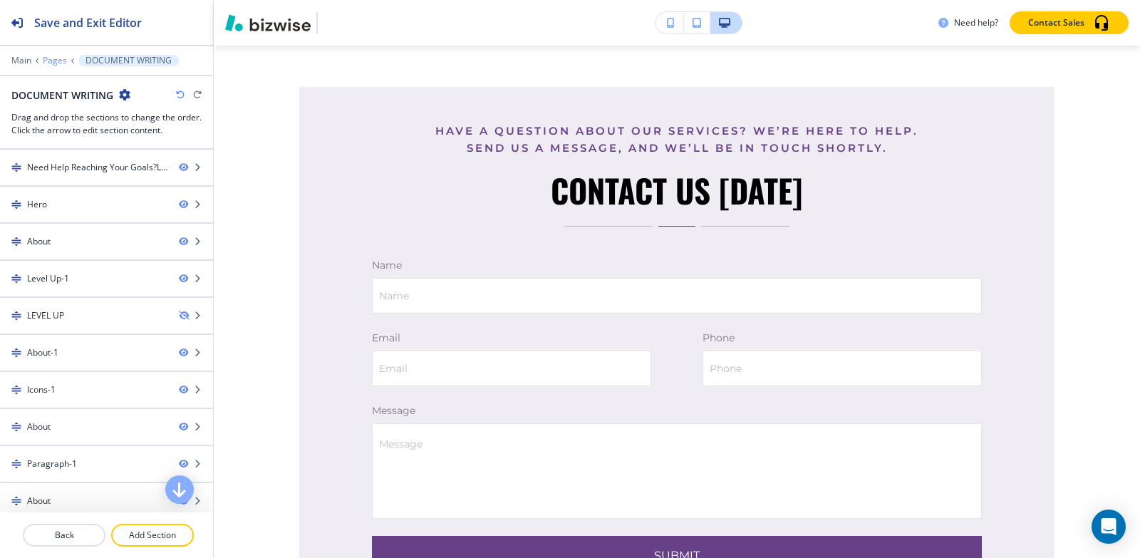
click at [52, 60] on p "Pages" at bounding box center [55, 61] width 24 height 10
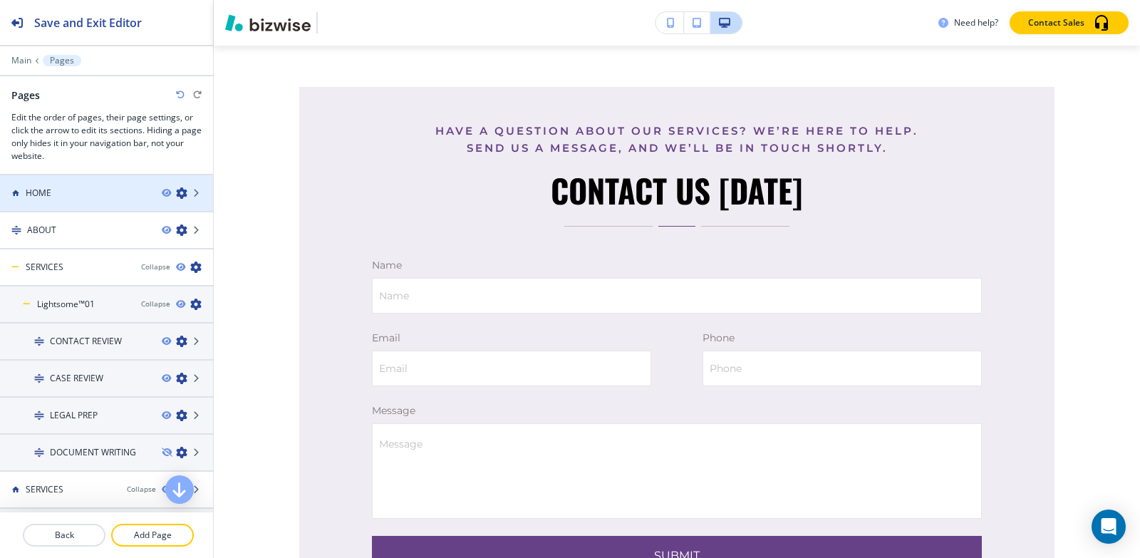
click at [76, 190] on div "HOME" at bounding box center [75, 193] width 150 height 13
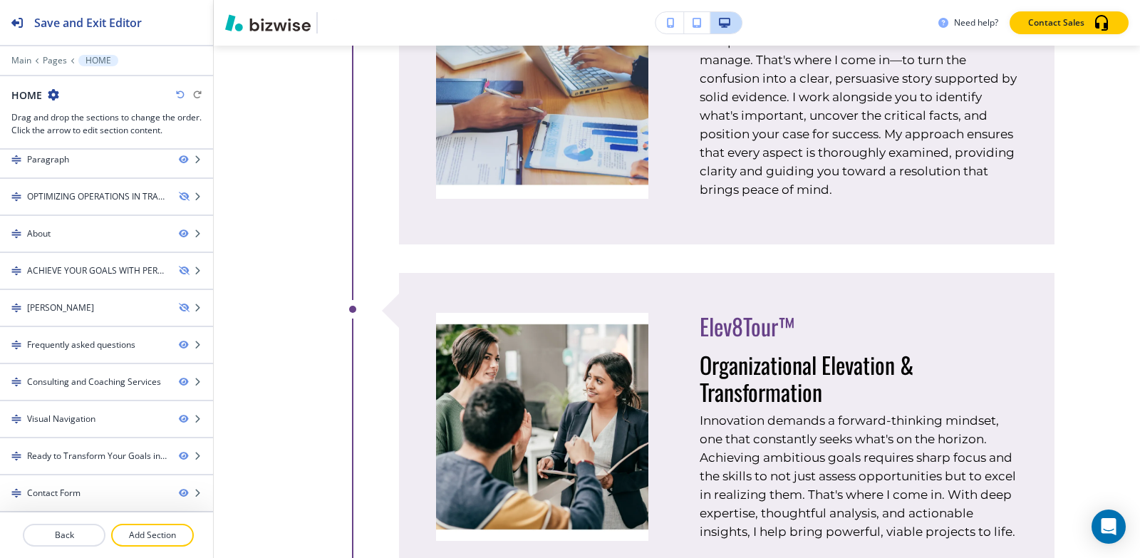
scroll to position [1283, 0]
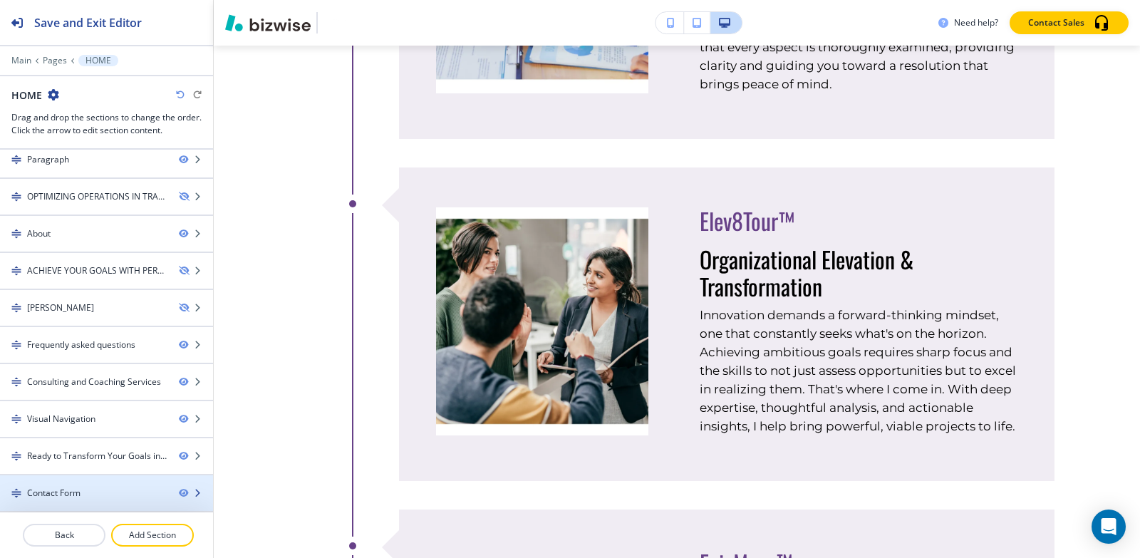
click at [65, 497] on div "Contact Form" at bounding box center [53, 493] width 53 height 13
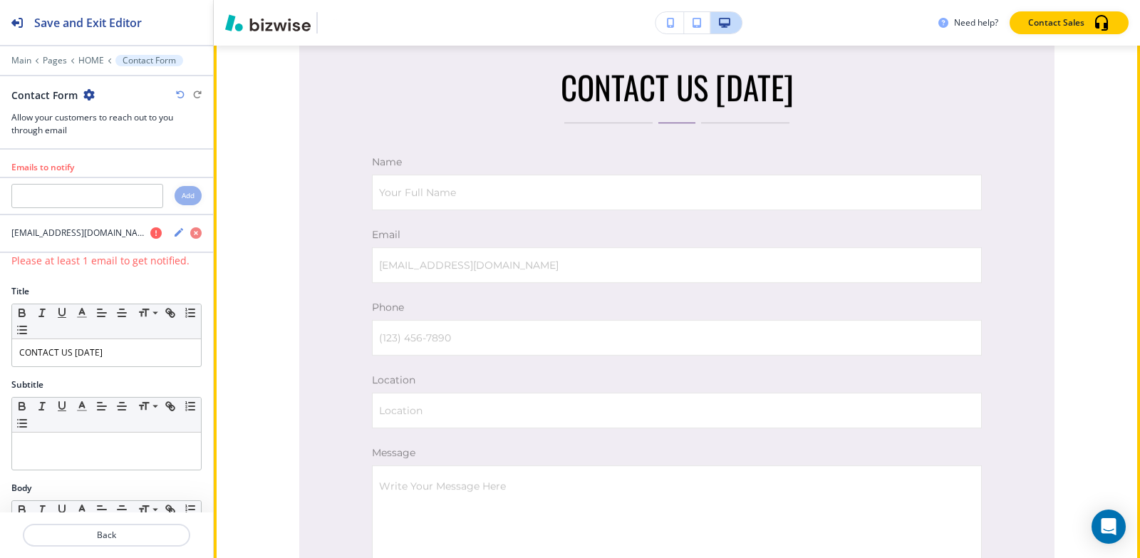
scroll to position [7563, 0]
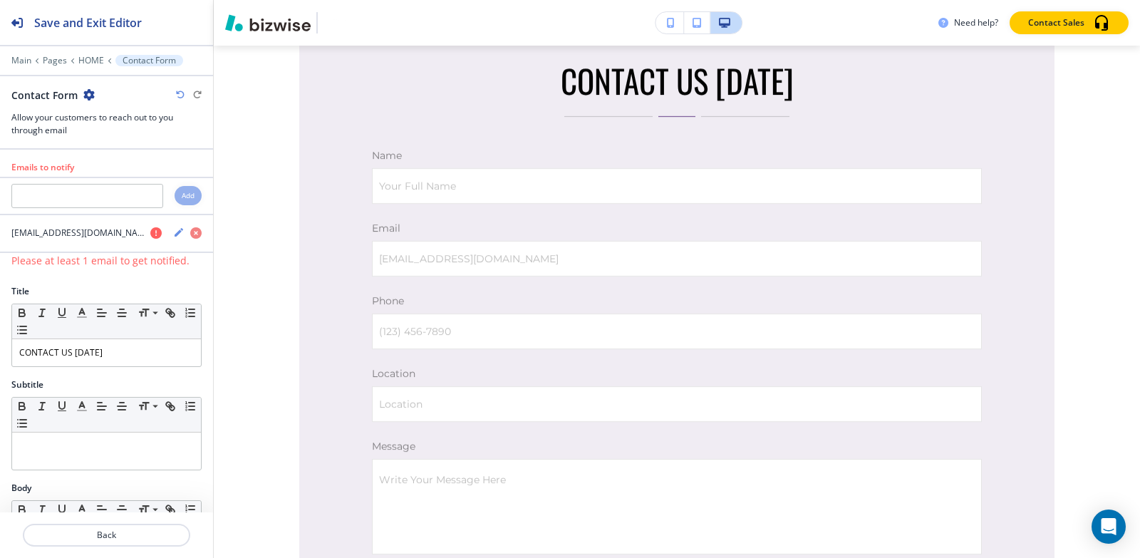
click at [86, 95] on icon "button" at bounding box center [88, 94] width 11 height 11
click at [103, 138] on p "Duplicate Section" at bounding box center [128, 144] width 73 height 13
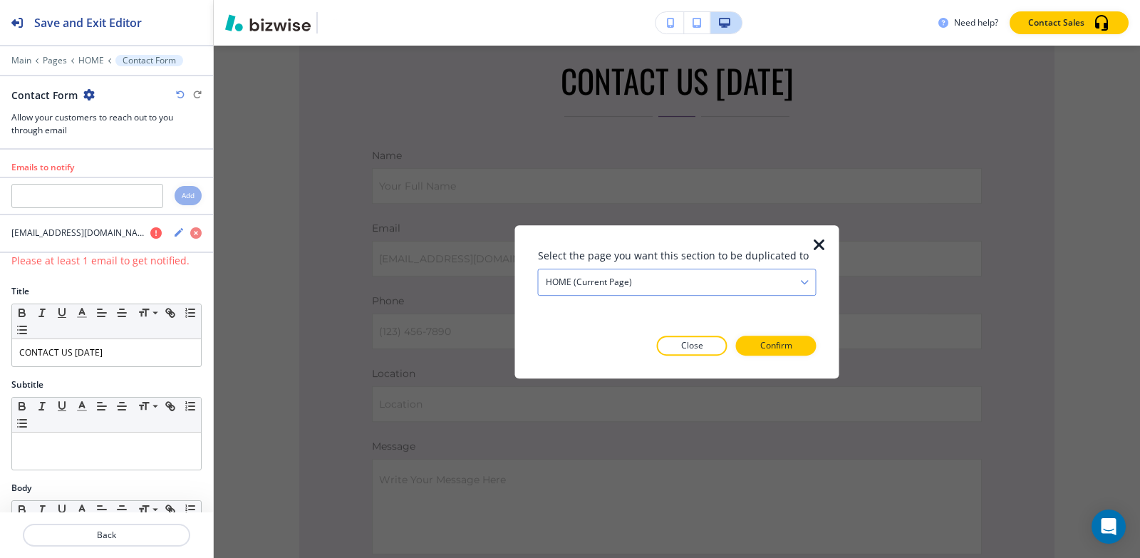
click at [656, 278] on div "HOME (current page)" at bounding box center [677, 282] width 277 height 26
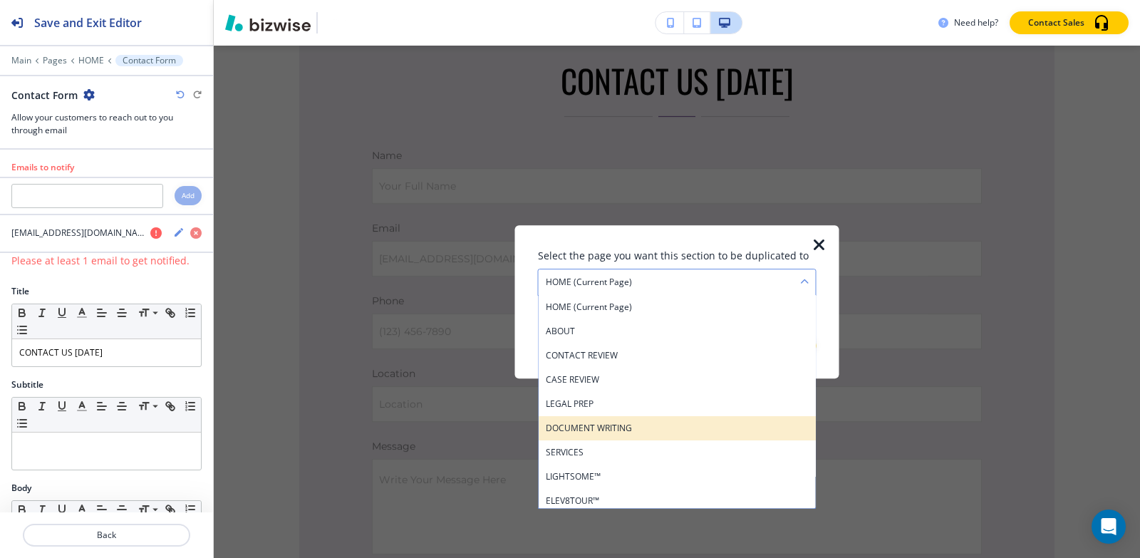
click at [646, 416] on div "DOCUMENT WRITING" at bounding box center [677, 428] width 277 height 24
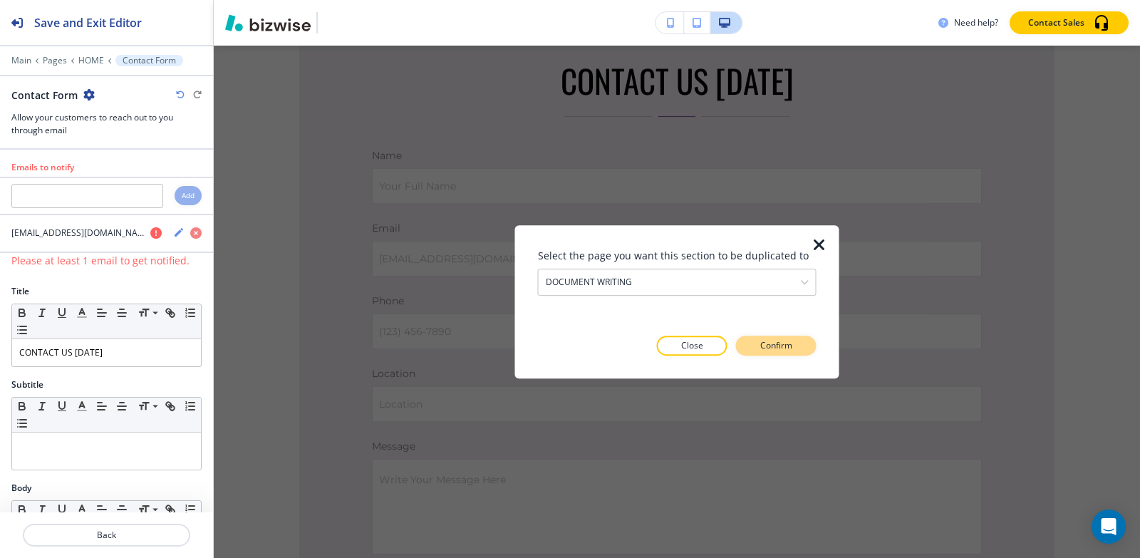
click at [786, 355] on button "Confirm" at bounding box center [776, 346] width 81 height 20
click at [787, 351] on p "Take me there" at bounding box center [764, 345] width 58 height 13
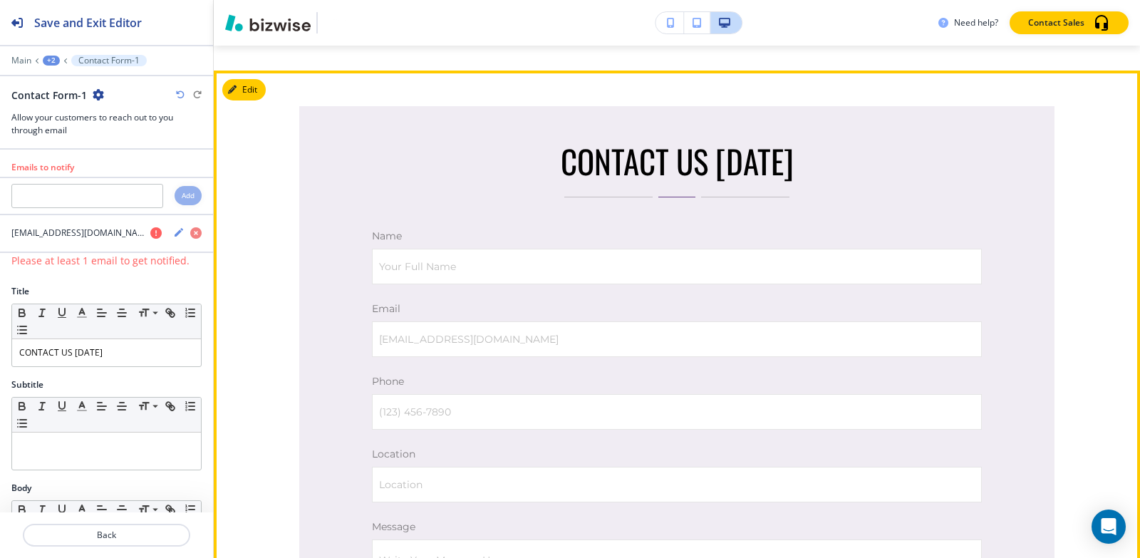
scroll to position [7632, 0]
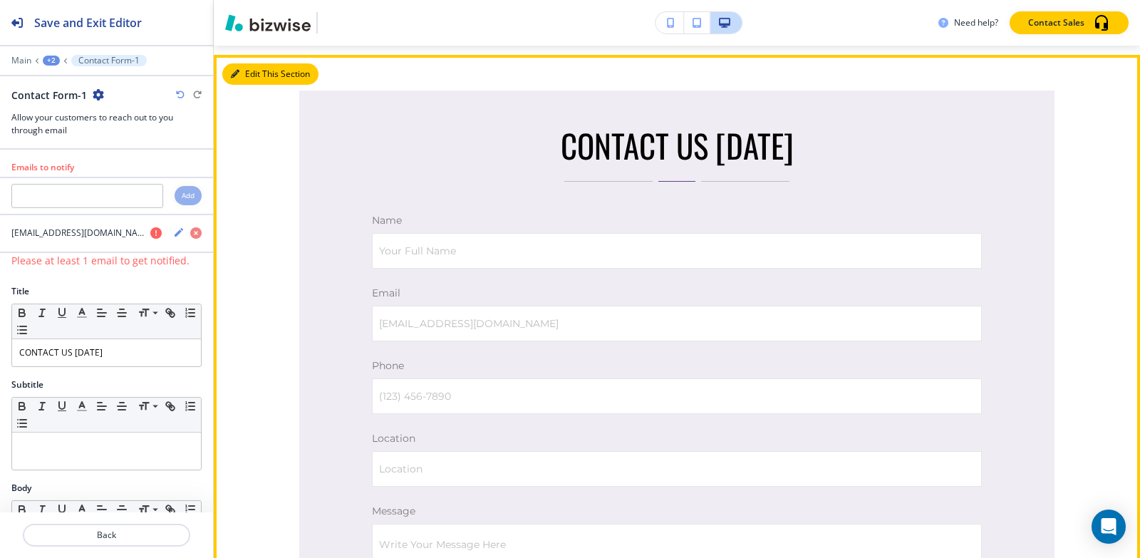
click at [243, 85] on button "Edit This Section" at bounding box center [270, 73] width 96 height 21
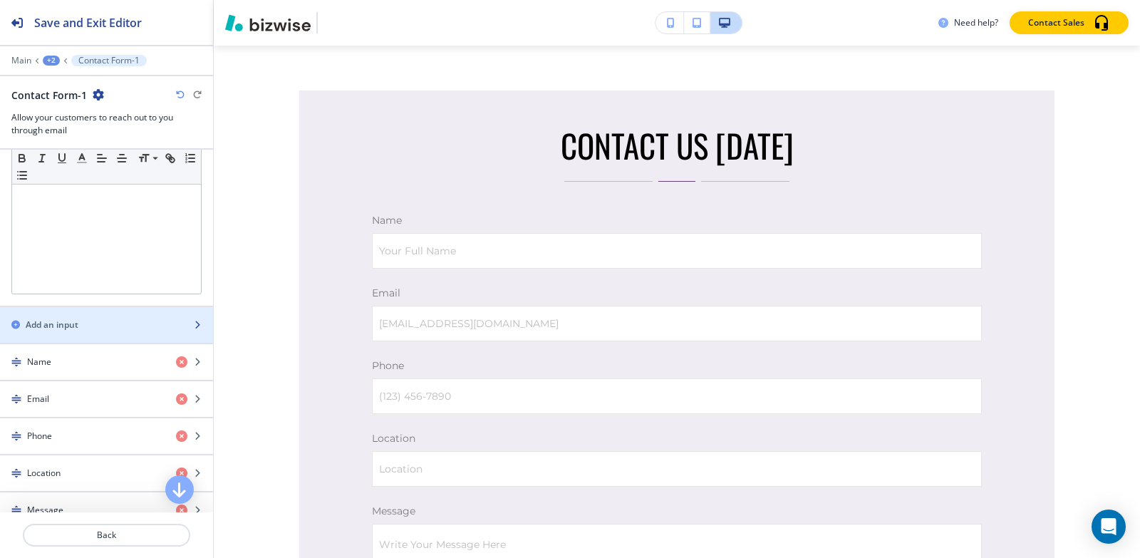
scroll to position [71, 0]
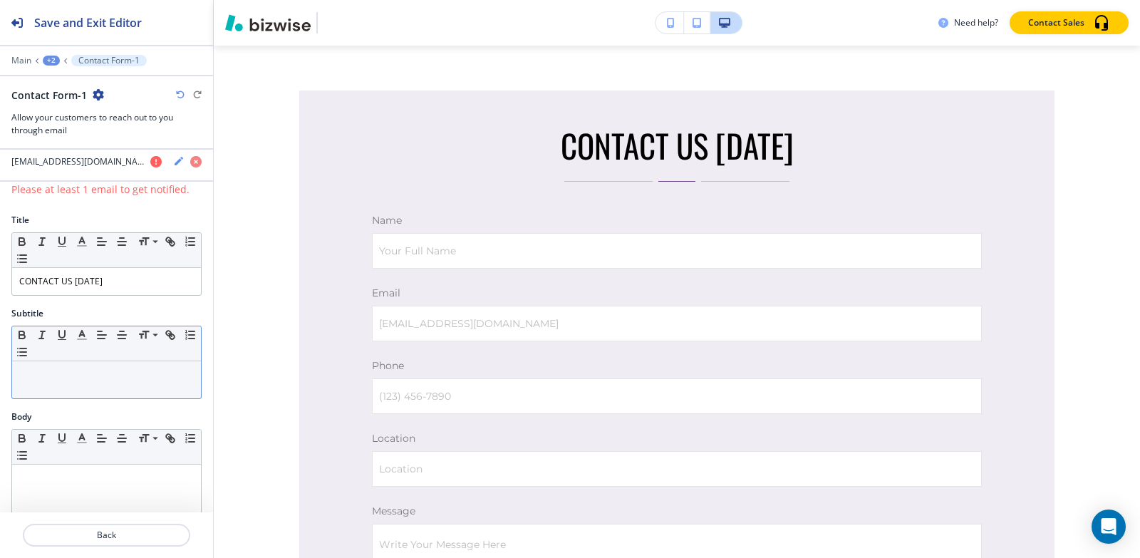
click at [92, 381] on p at bounding box center [106, 374] width 175 height 13
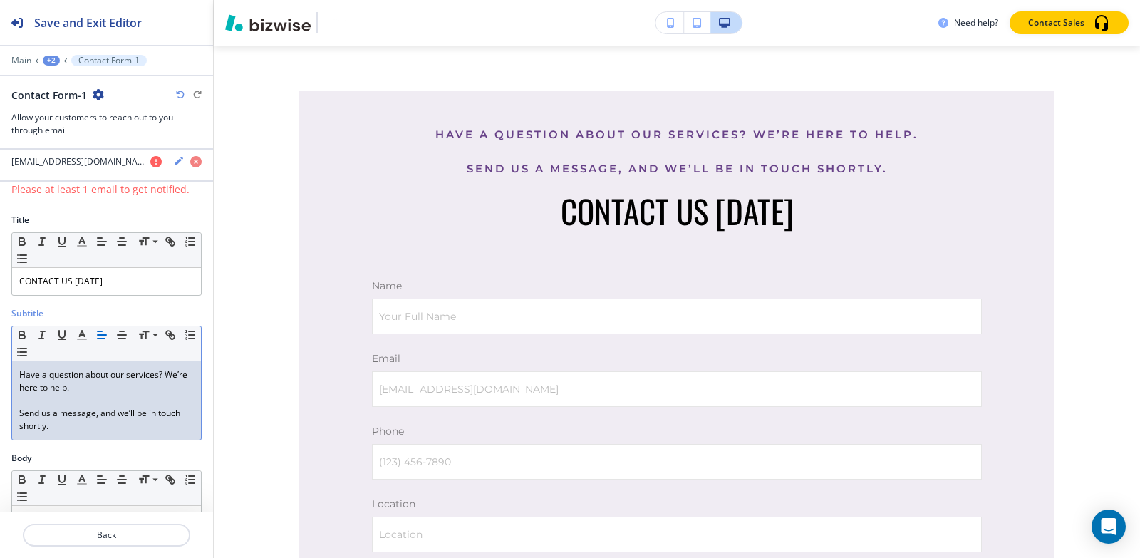
scroll to position [0, 0]
drag, startPoint x: 19, startPoint y: 415, endPoint x: 26, endPoint y: 413, distance: 8.3
click at [18, 415] on div "Have a question about our services? We’re here to help. Send us a message, and …" at bounding box center [106, 400] width 189 height 78
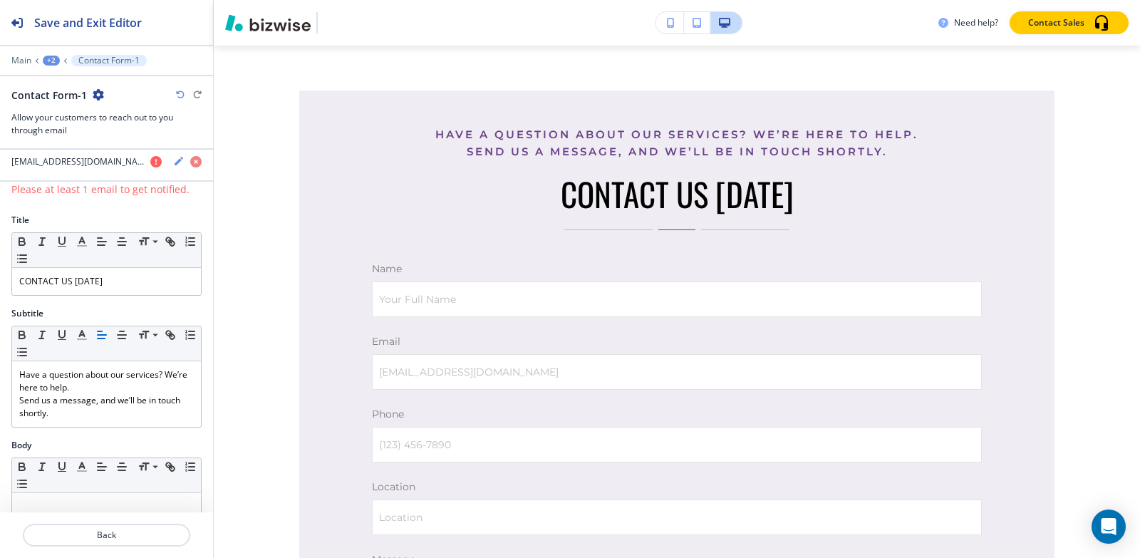
click at [53, 61] on div "+2" at bounding box center [51, 61] width 17 height 10
click at [85, 109] on p "DOCUMENT WRITING" at bounding box center [88, 109] width 73 height 13
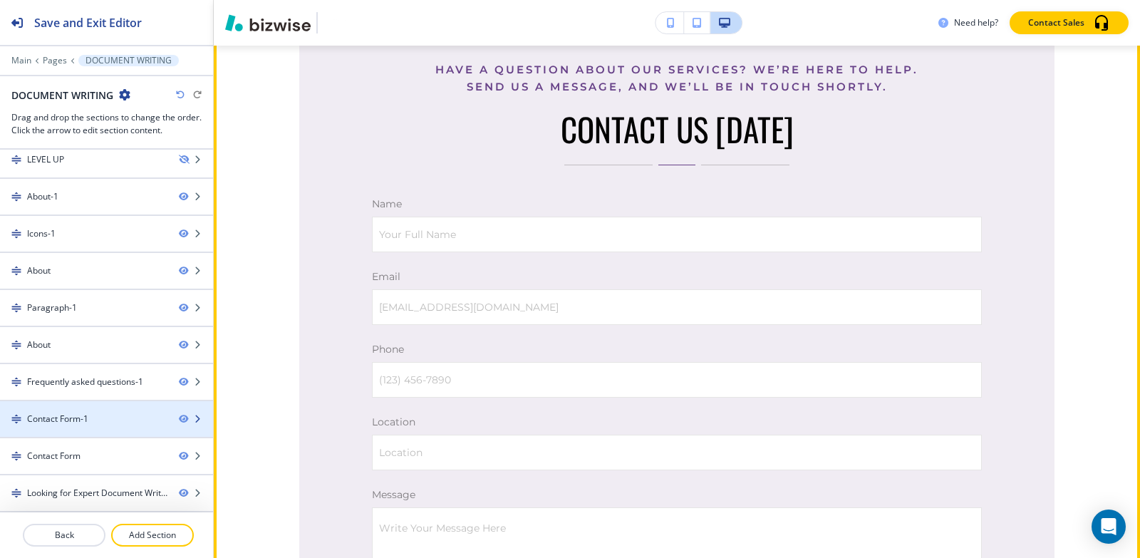
scroll to position [6716, 0]
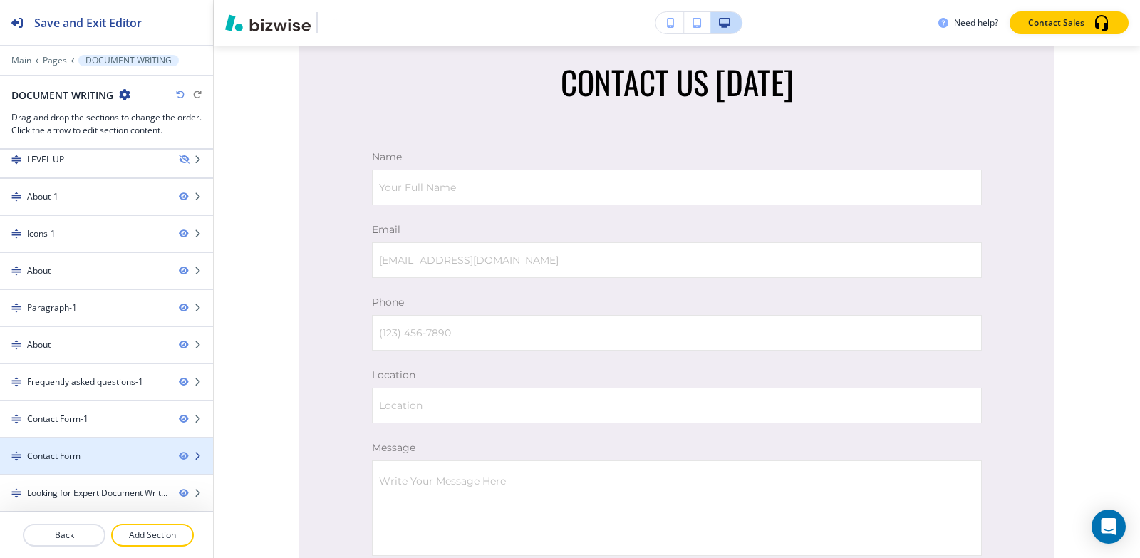
click at [73, 455] on div "Contact Form" at bounding box center [53, 456] width 53 height 13
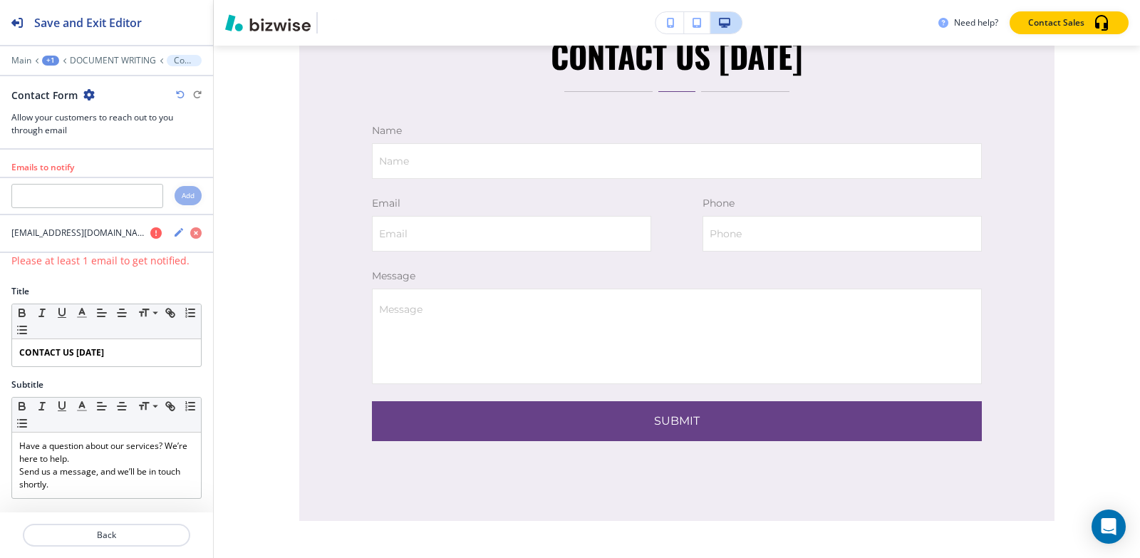
scroll to position [7537, 0]
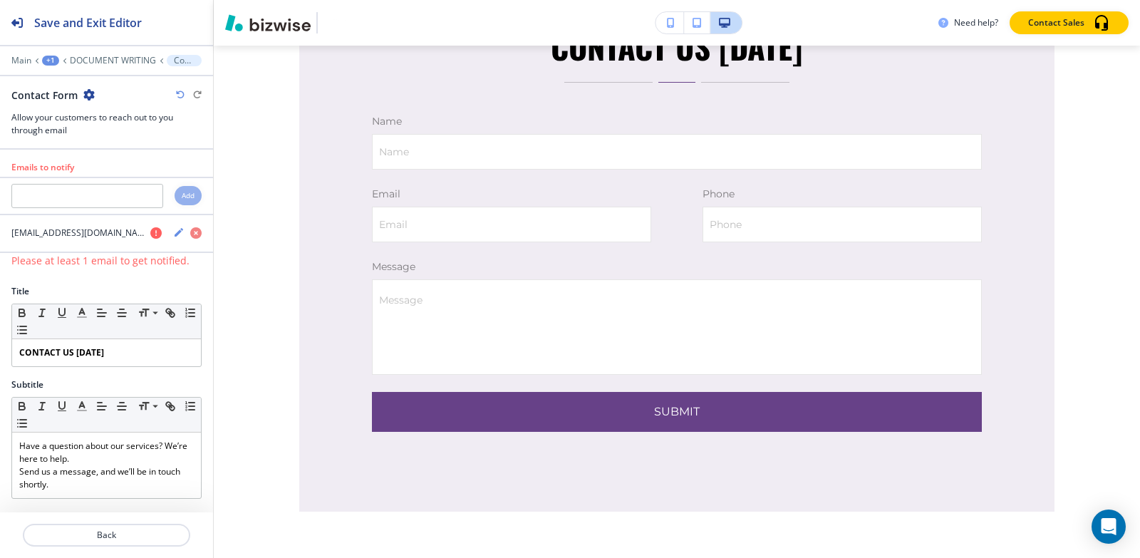
click at [86, 94] on icon "button" at bounding box center [88, 94] width 11 height 11
click at [140, 165] on p "Delete Section" at bounding box center [128, 169] width 73 height 13
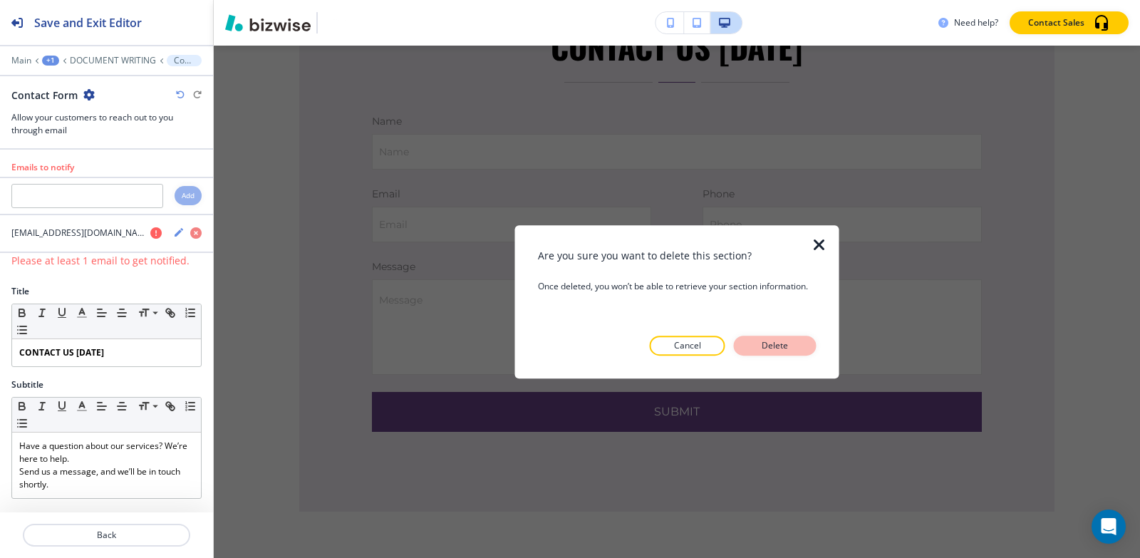
click at [779, 348] on p "Delete" at bounding box center [775, 345] width 34 height 13
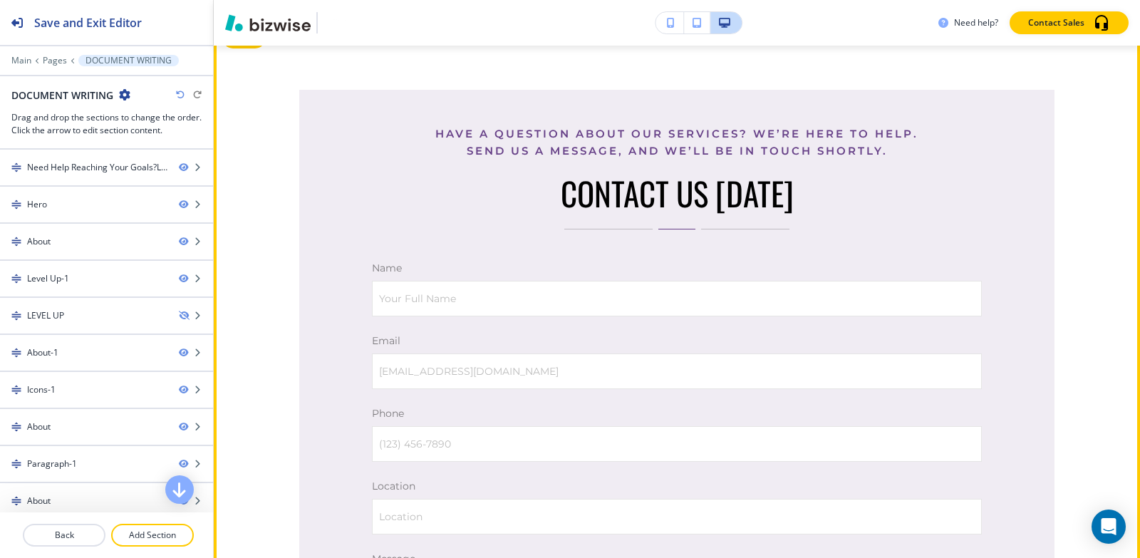
scroll to position [6468, 0]
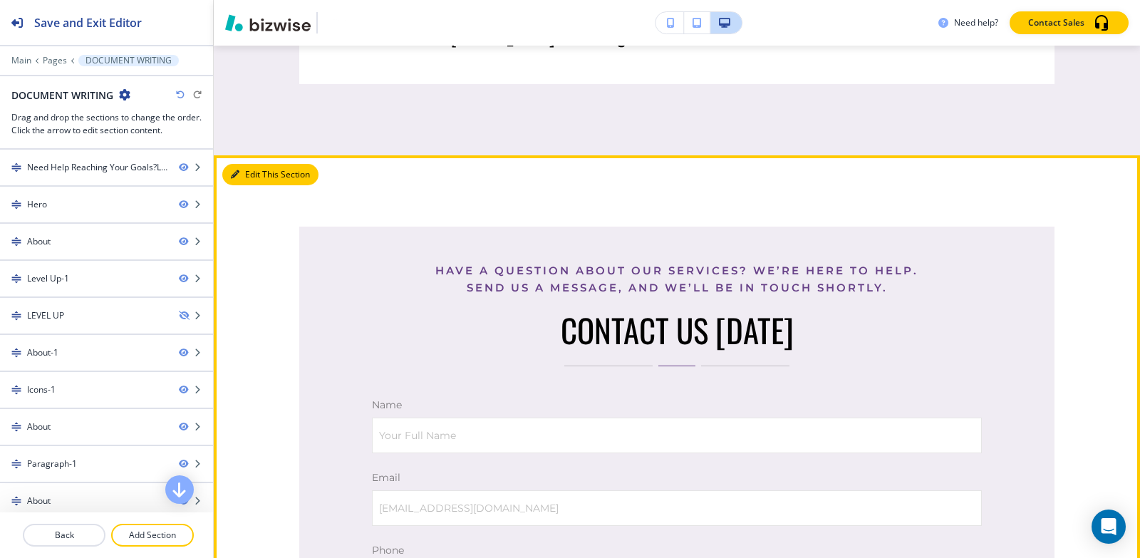
click at [238, 179] on icon "button" at bounding box center [235, 174] width 9 height 9
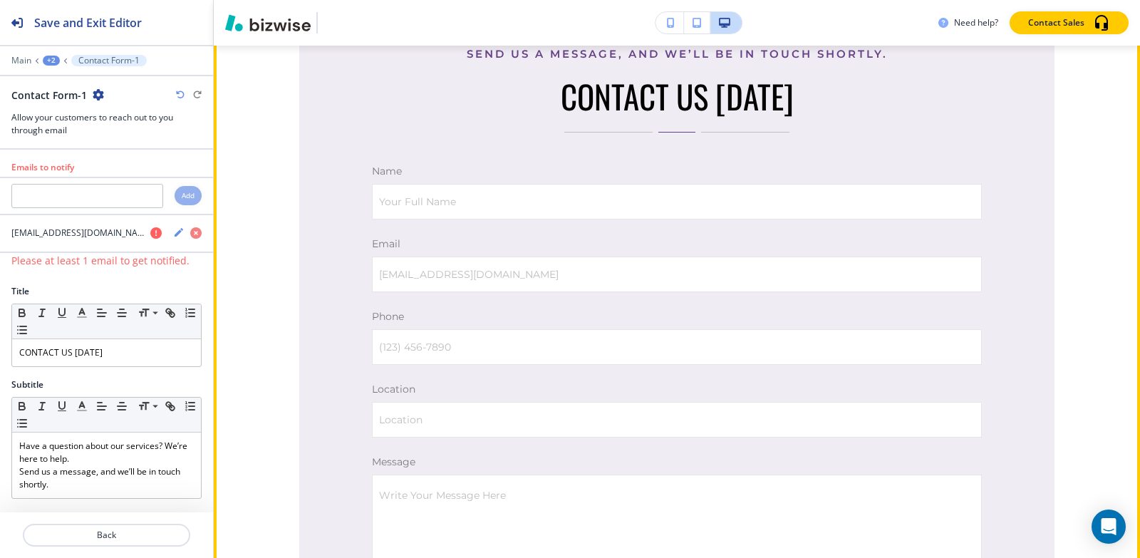
scroll to position [6716, 0]
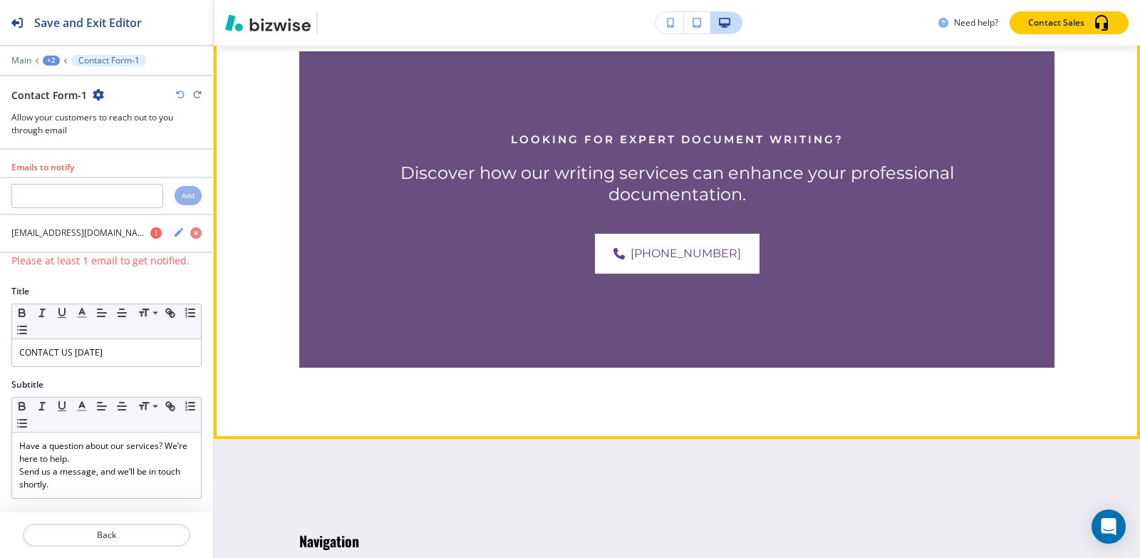
click at [250, 46] on button "Edit This Section" at bounding box center [270, 34] width 96 height 21
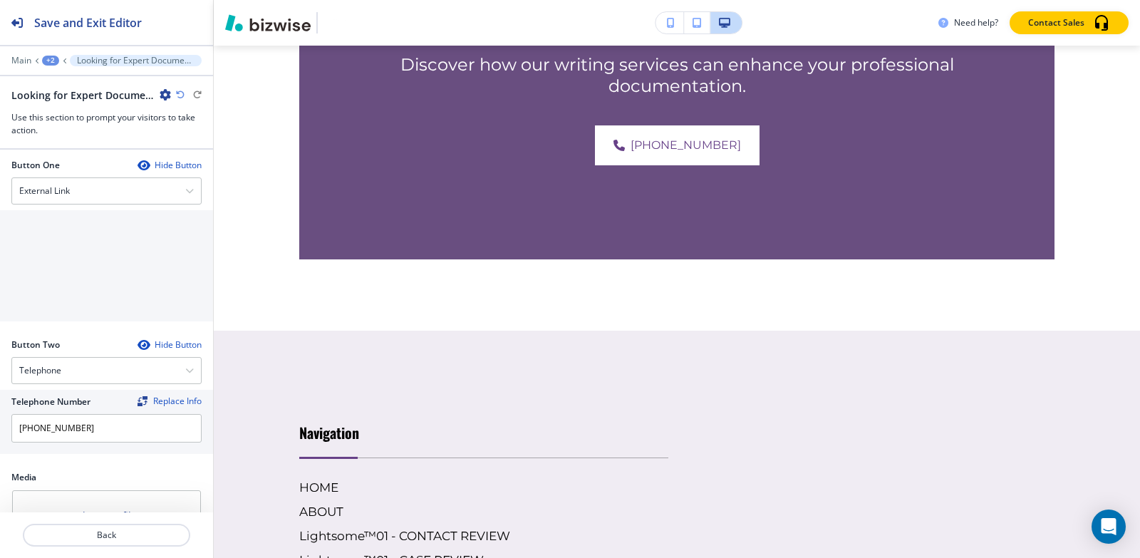
scroll to position [619, 0]
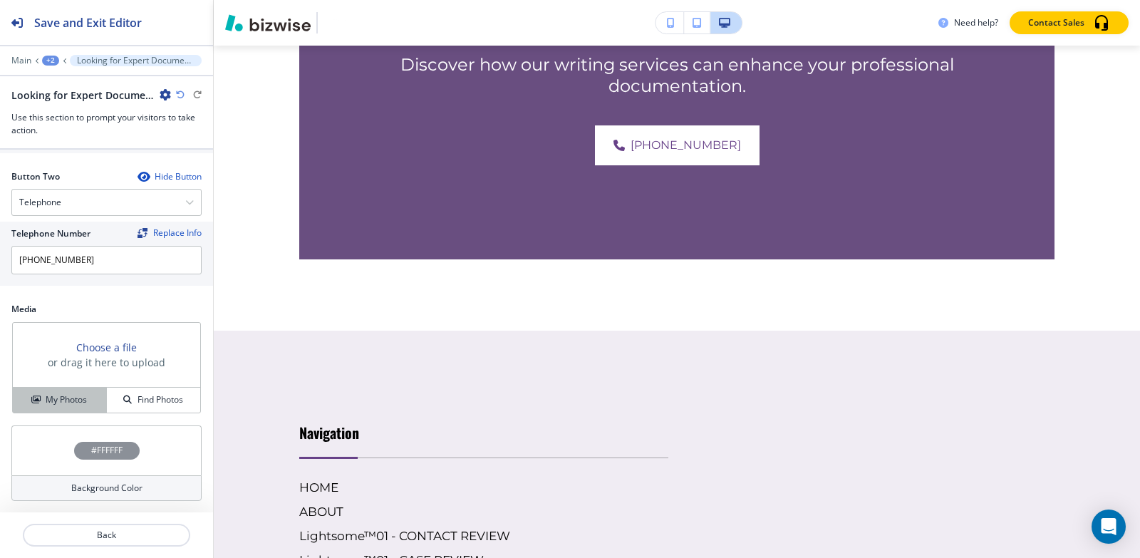
click at [66, 398] on h4 "My Photos" at bounding box center [66, 399] width 41 height 13
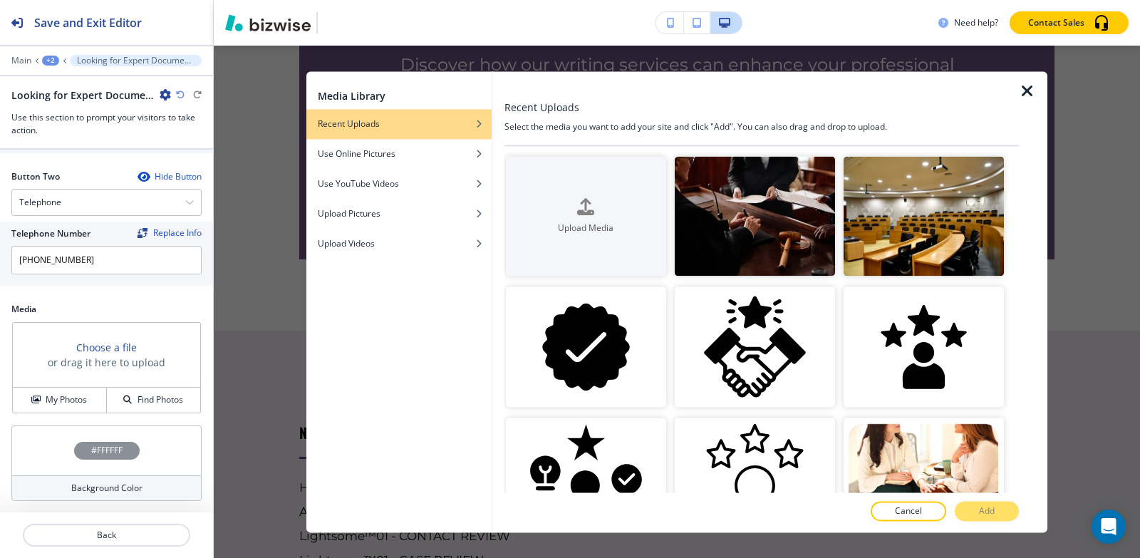
click at [1031, 86] on icon "button" at bounding box center [1027, 91] width 17 height 17
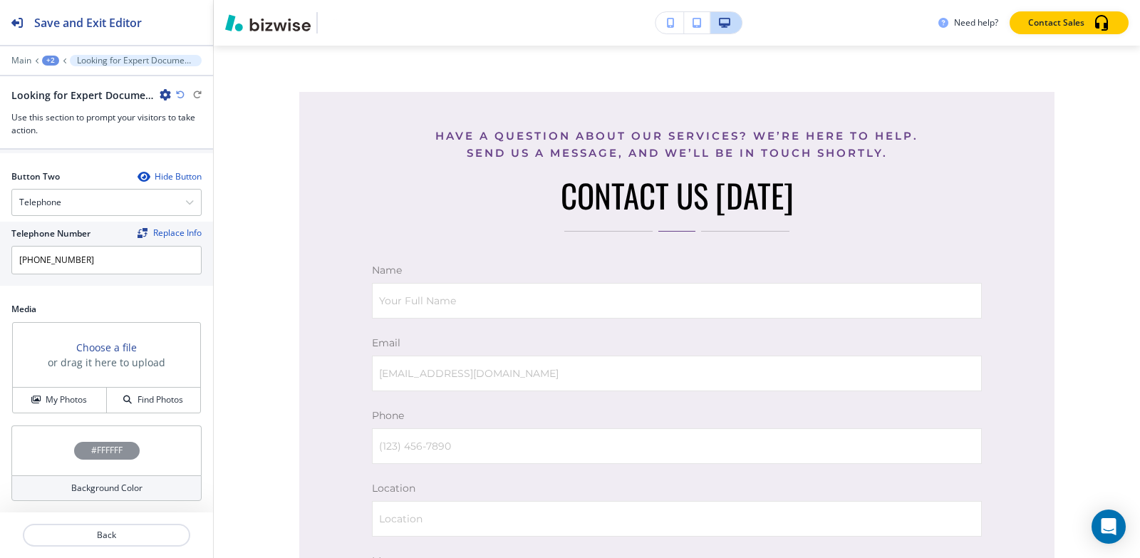
scroll to position [6468, 0]
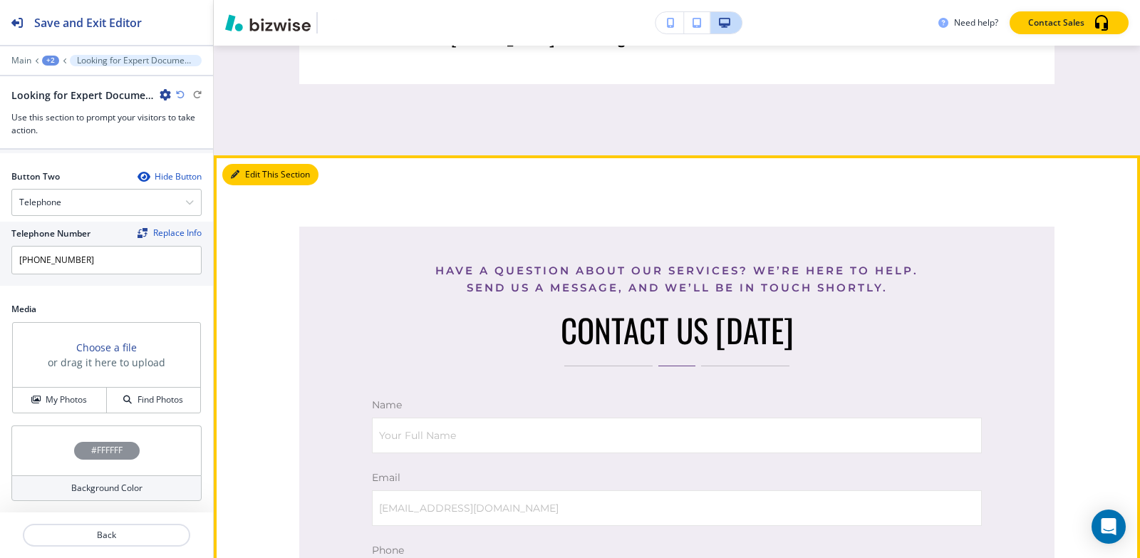
click at [244, 185] on button "Edit This Section" at bounding box center [270, 174] width 96 height 21
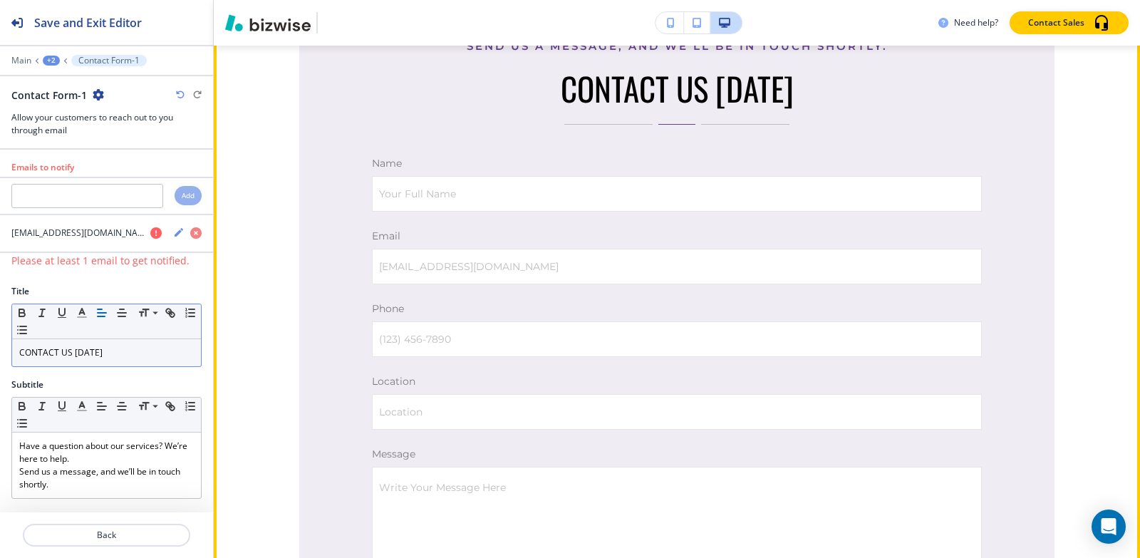
scroll to position [6716, 0]
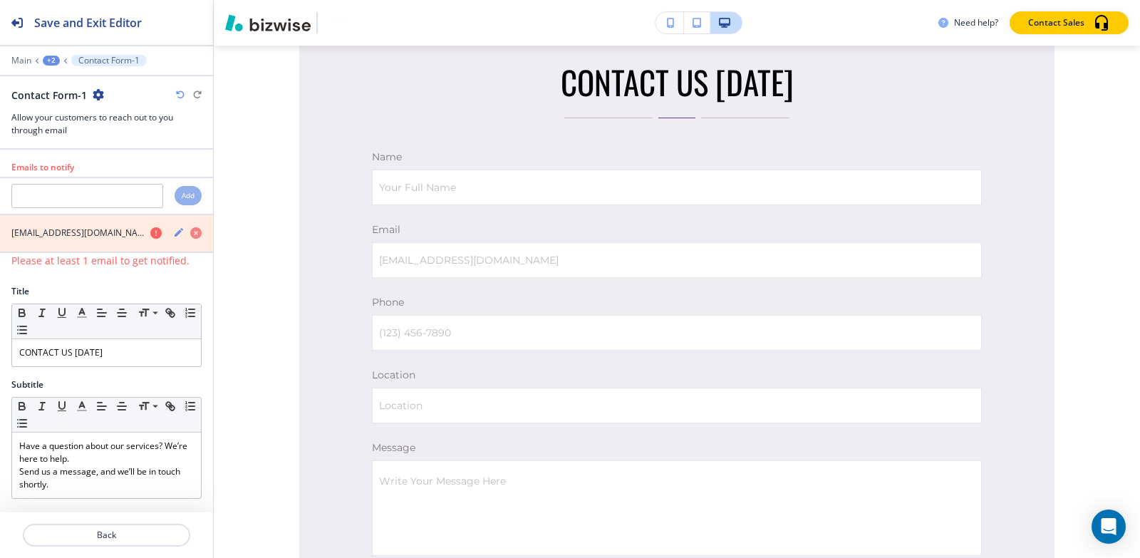
click at [190, 233] on icon "button" at bounding box center [195, 232] width 11 height 11
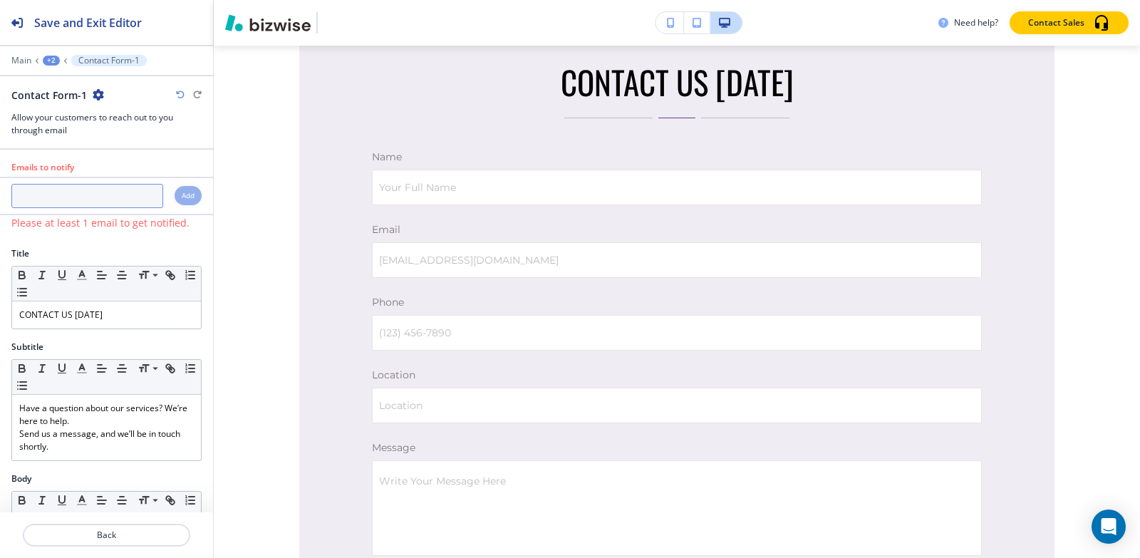
click at [94, 190] on input "text" at bounding box center [87, 196] width 152 height 24
paste input "[EMAIL_ADDRESS][DOMAIN_NAME]"
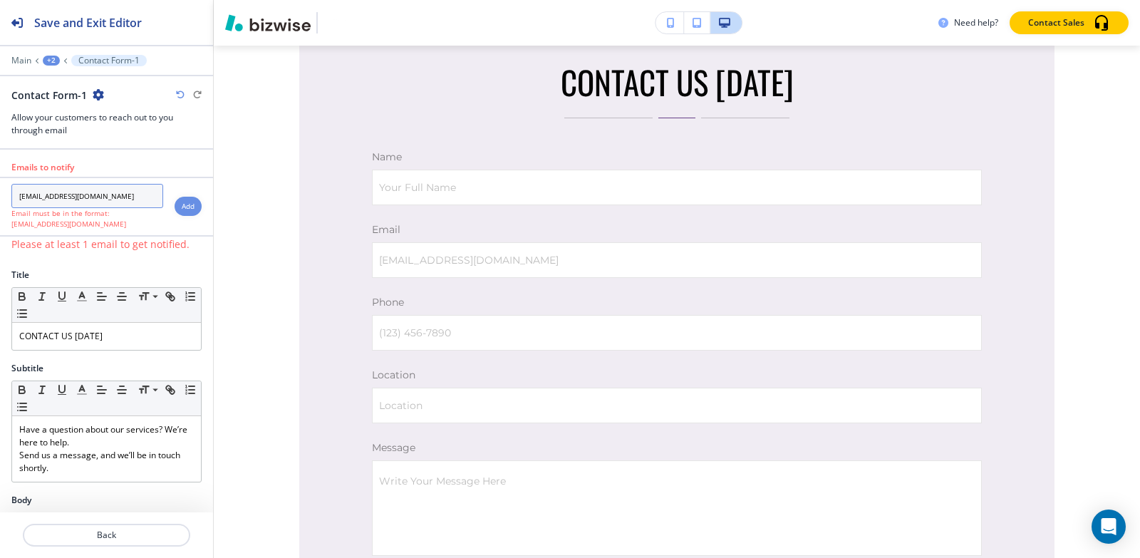
type input "[EMAIL_ADDRESS][DOMAIN_NAME]"
click at [185, 205] on div "Add" at bounding box center [188, 206] width 27 height 19
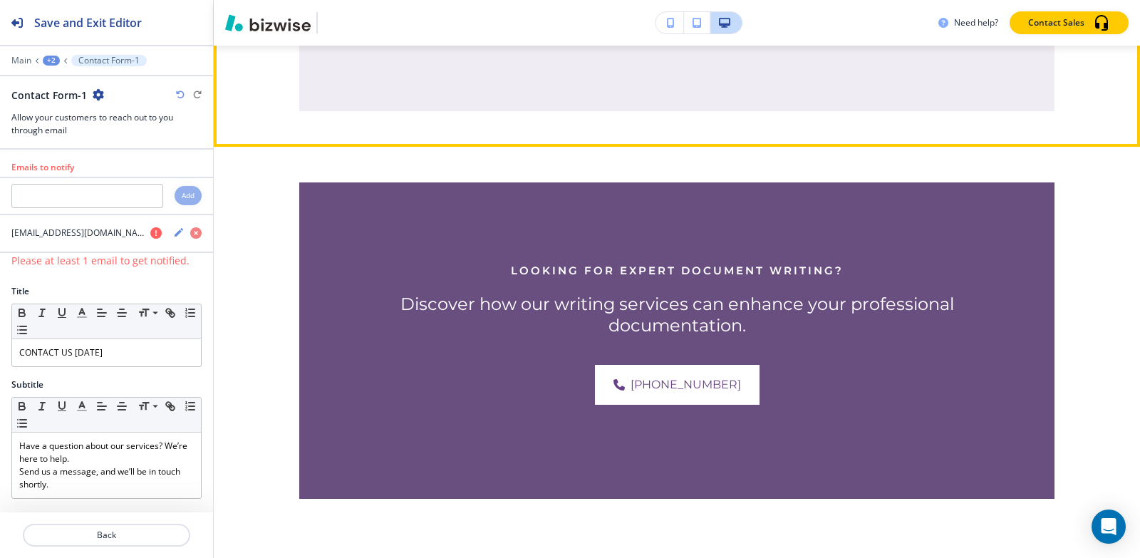
scroll to position [7500, 0]
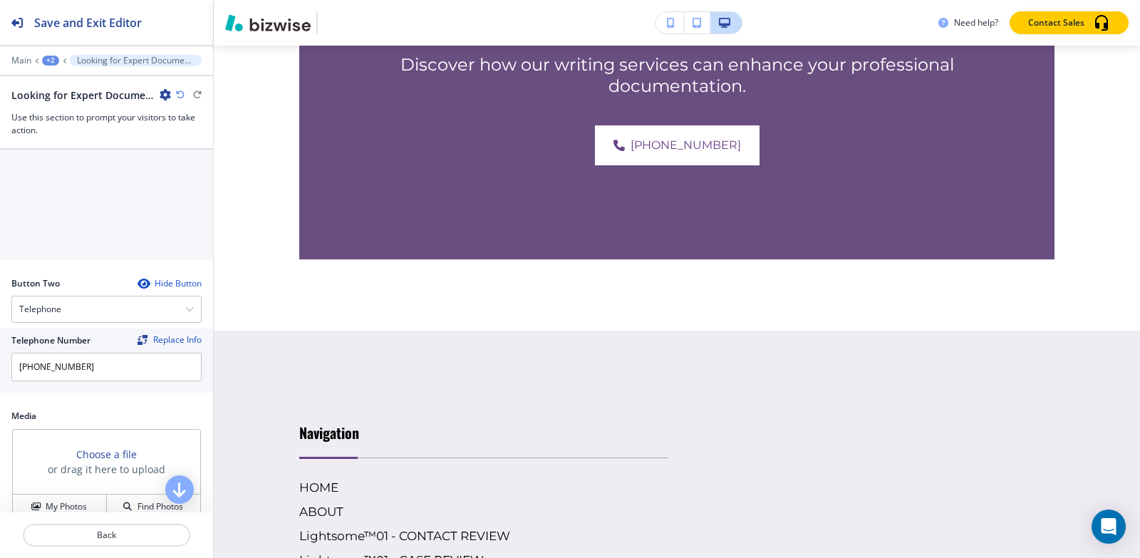
scroll to position [619, 0]
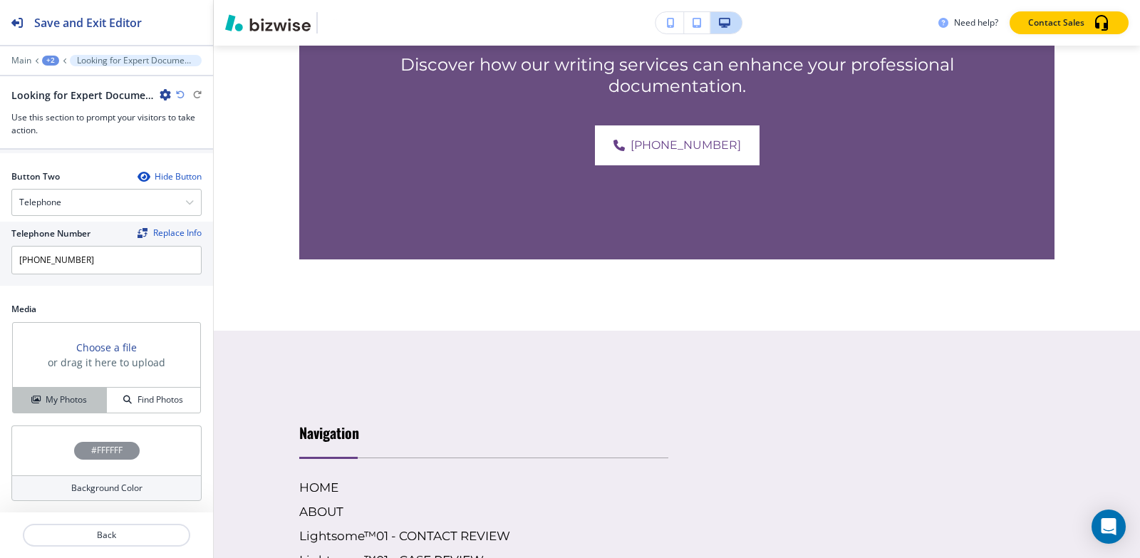
click at [68, 398] on h4 "My Photos" at bounding box center [66, 399] width 41 height 13
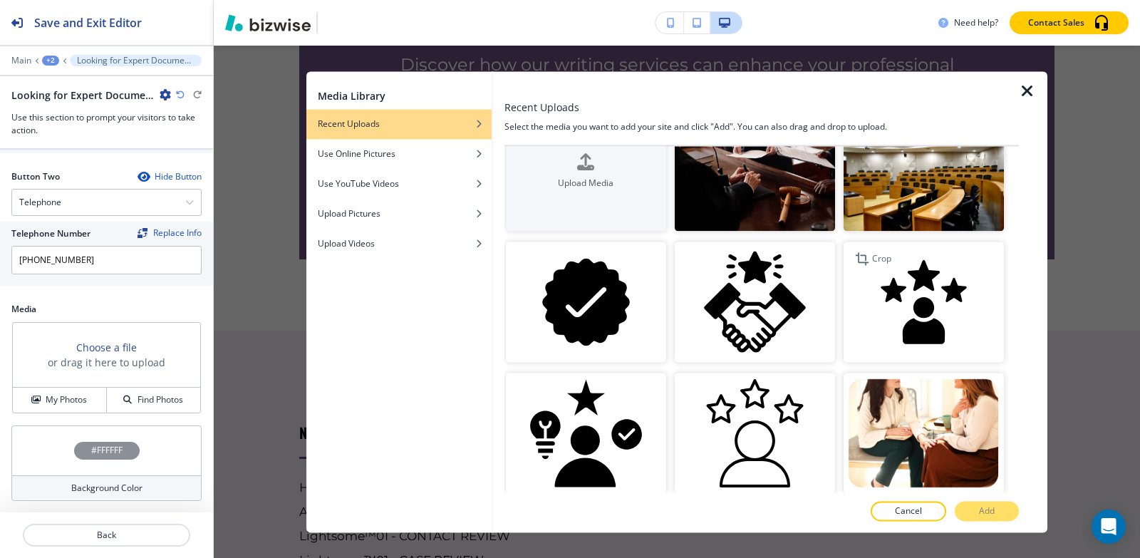
scroll to position [0, 0]
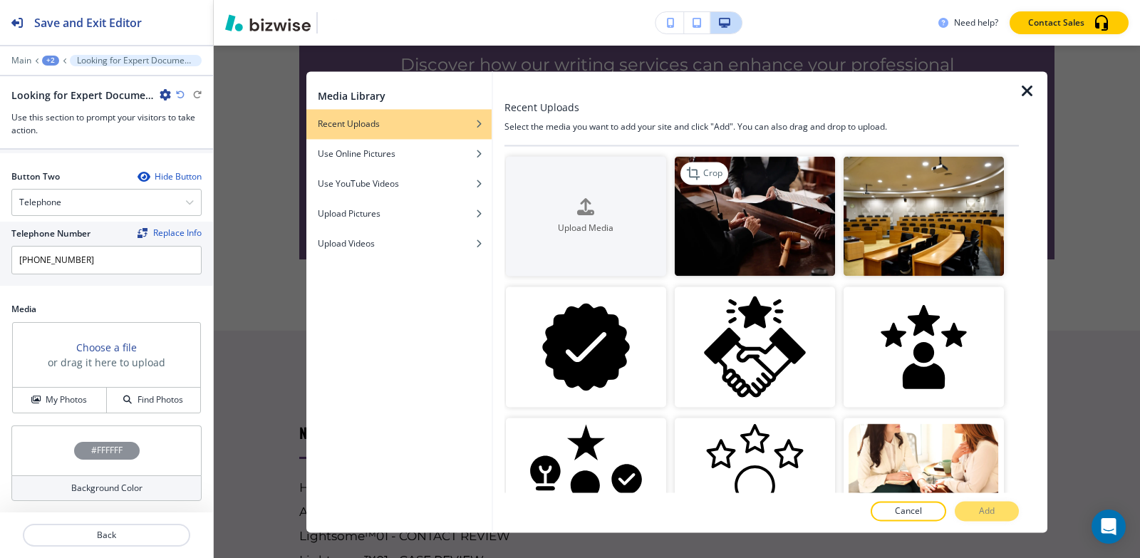
click at [718, 247] on img "button" at bounding box center [755, 216] width 160 height 120
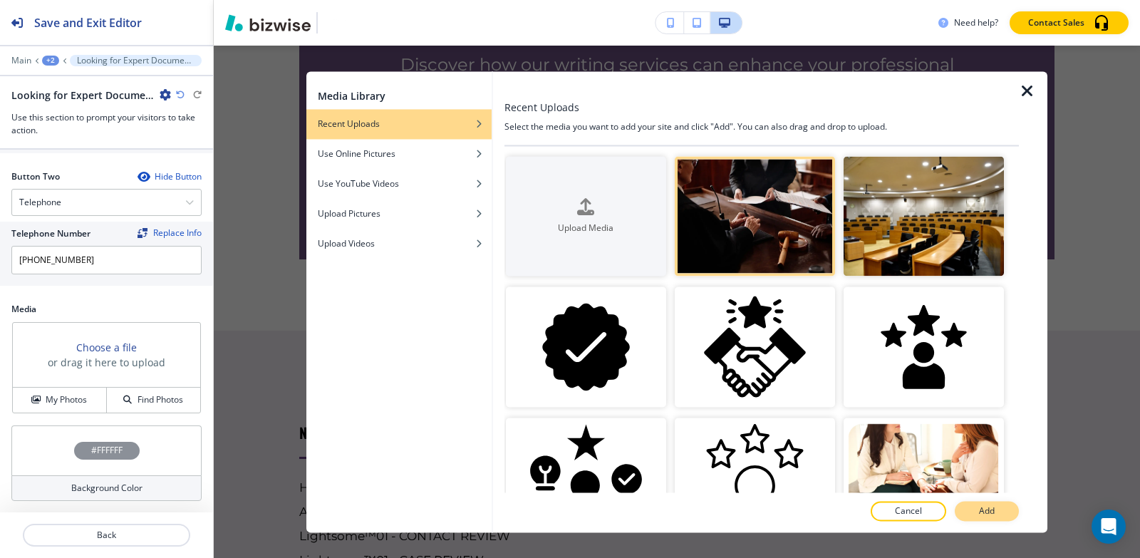
click at [993, 510] on p "Add" at bounding box center [987, 511] width 16 height 13
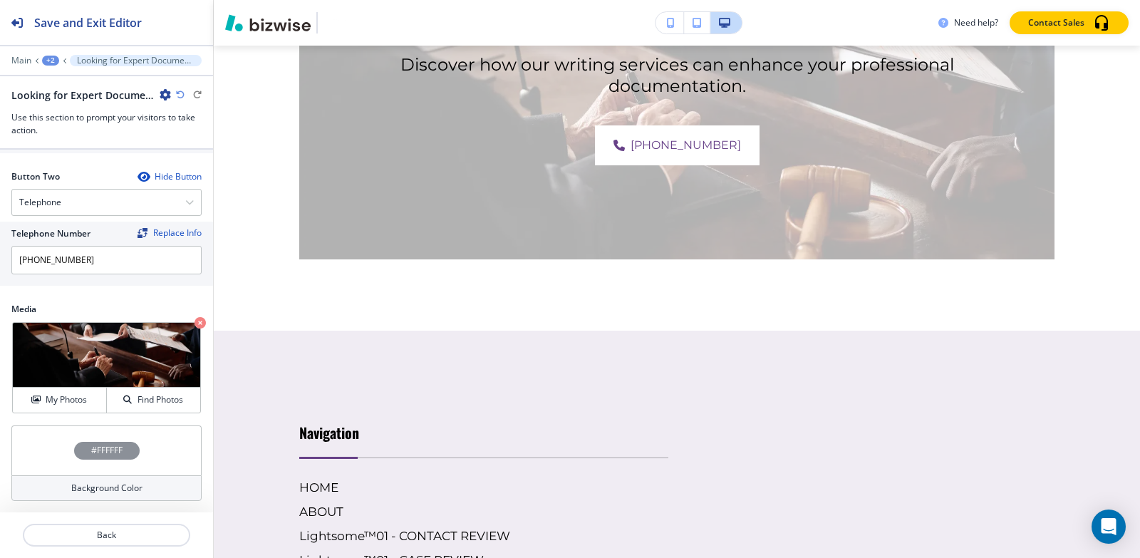
click at [82, 443] on div "#FFFFFF" at bounding box center [107, 451] width 66 height 18
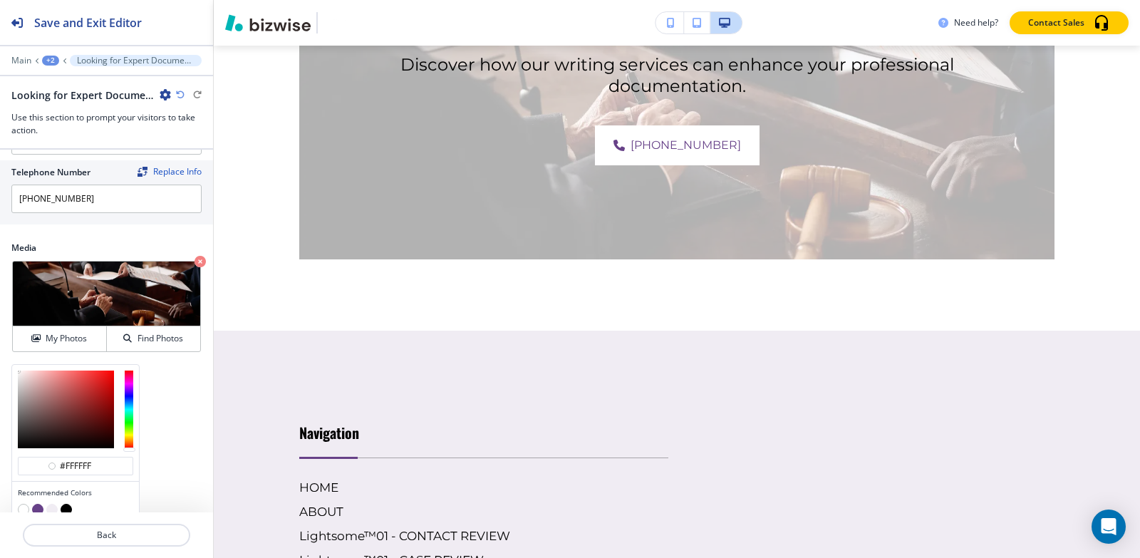
scroll to position [734, 0]
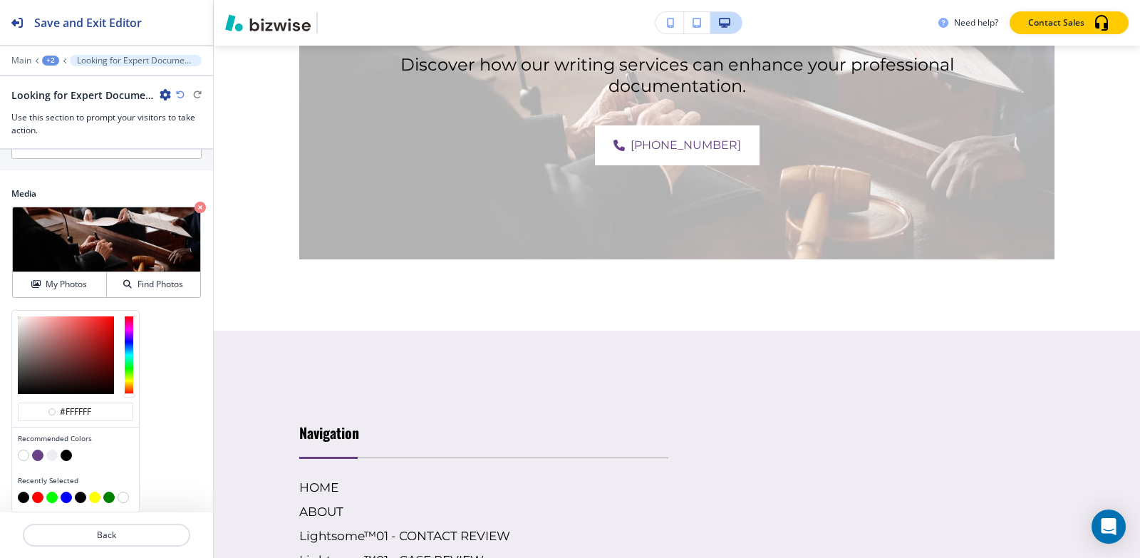
click at [62, 455] on button "button" at bounding box center [66, 455] width 11 height 11
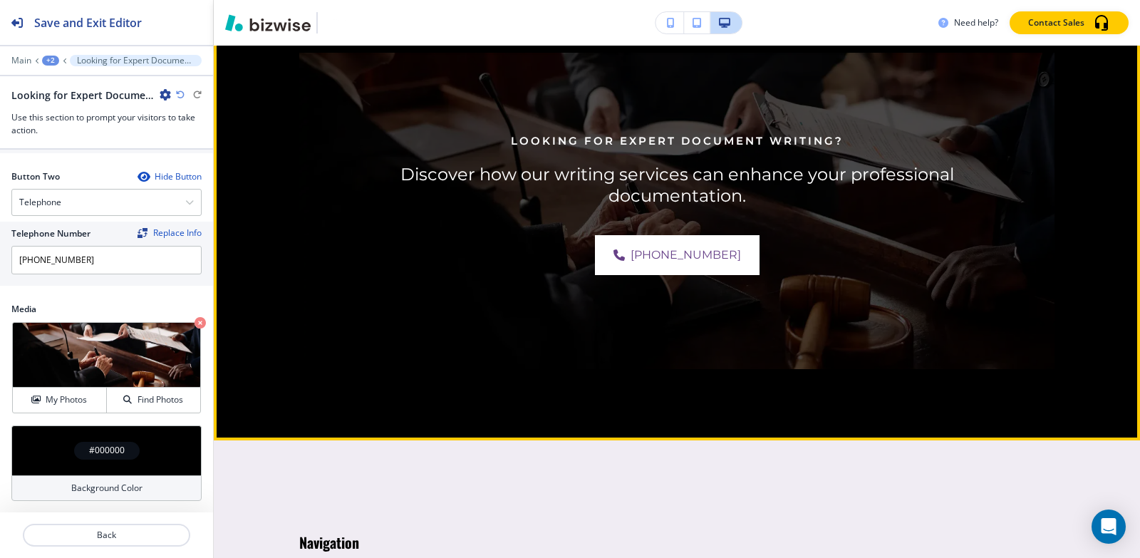
scroll to position [7466, 0]
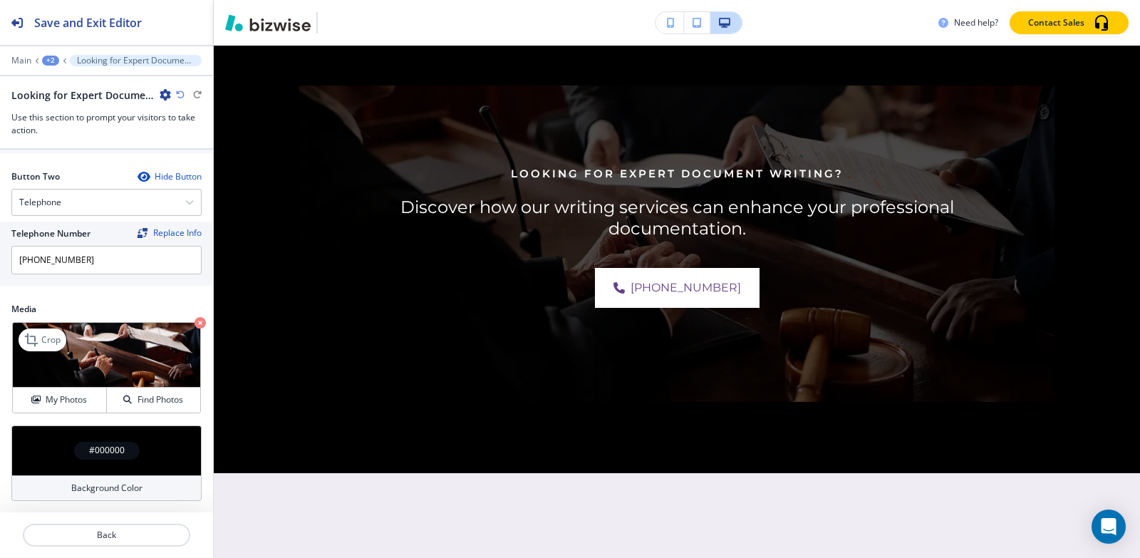
click at [195, 325] on icon "button" at bounding box center [200, 322] width 11 height 11
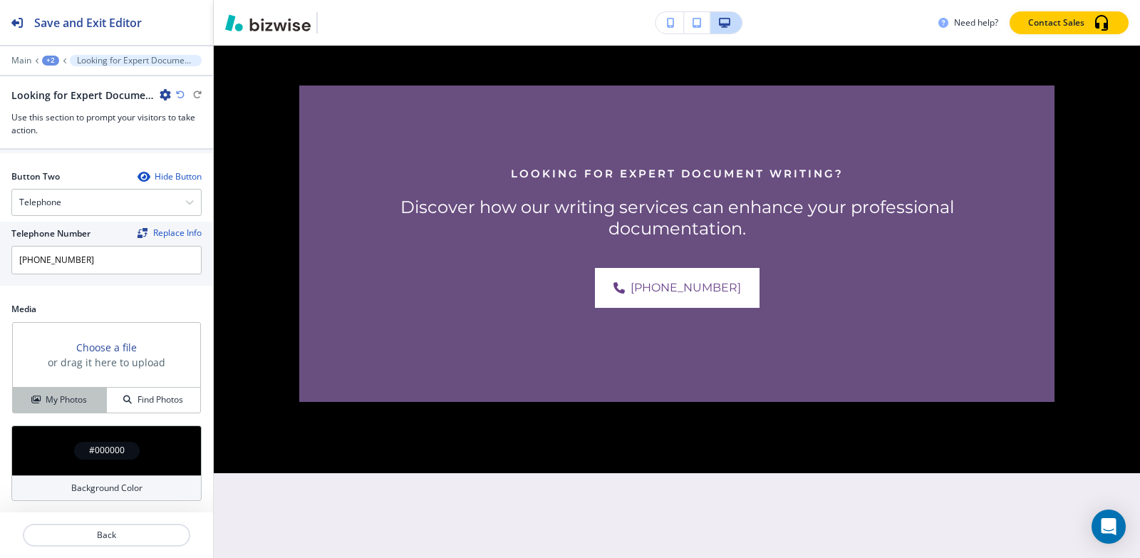
click at [77, 396] on h4 "My Photos" at bounding box center [66, 399] width 41 height 13
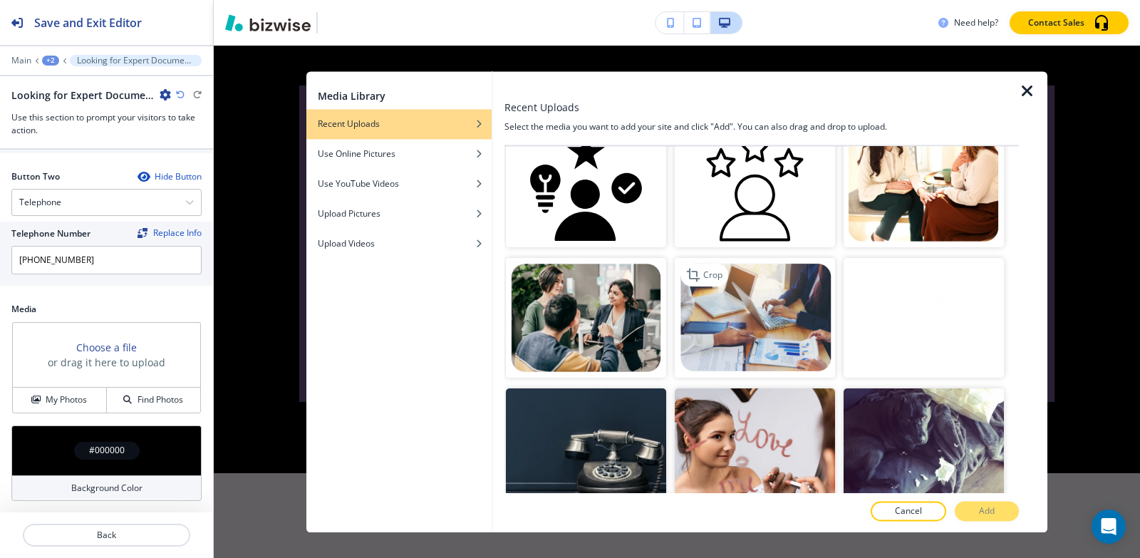
scroll to position [285, 0]
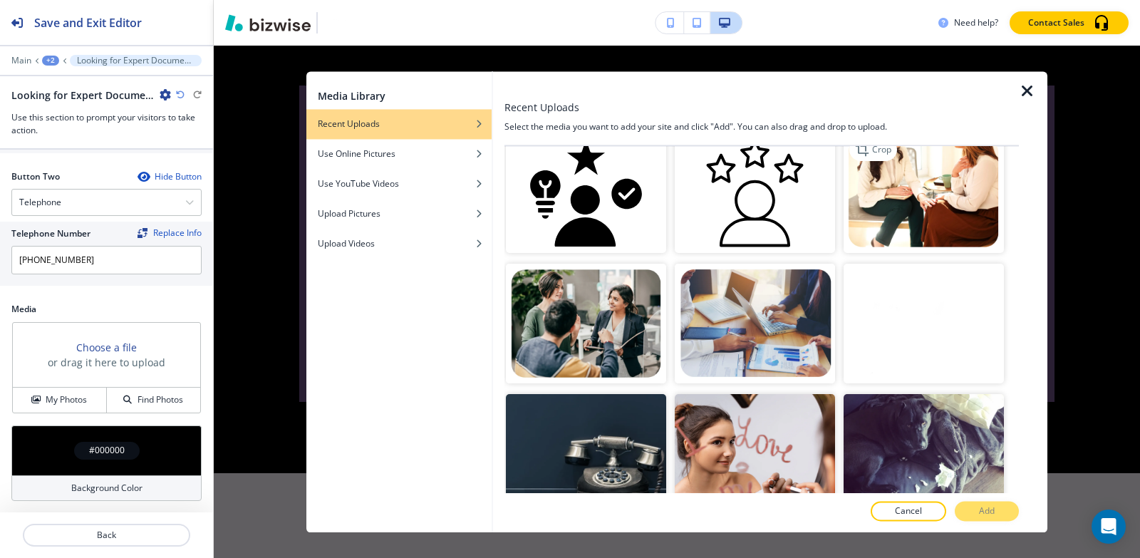
click at [881, 194] on img "button" at bounding box center [924, 193] width 160 height 120
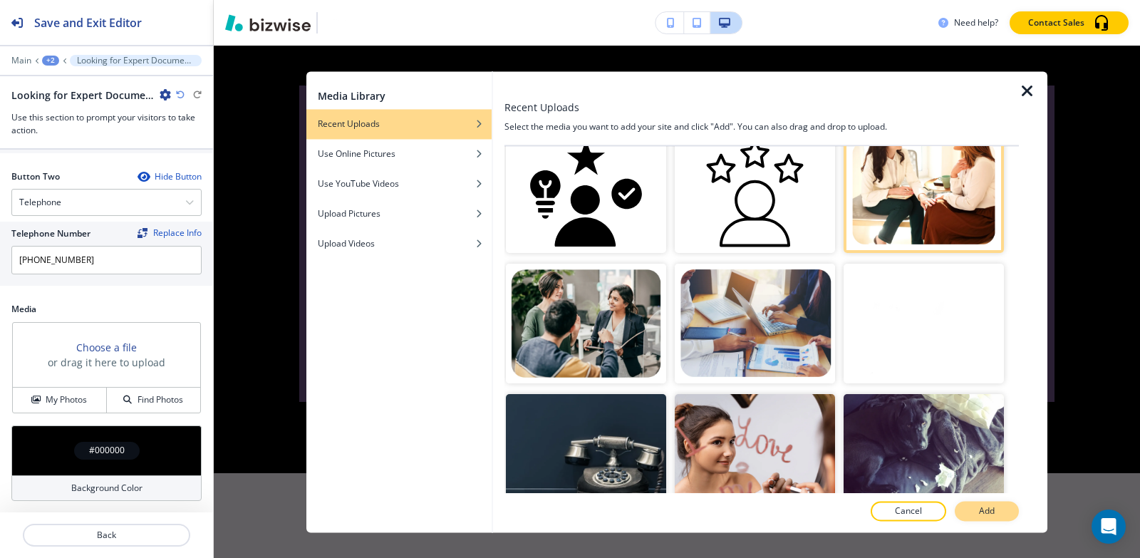
click at [1003, 509] on button "Add" at bounding box center [987, 511] width 64 height 20
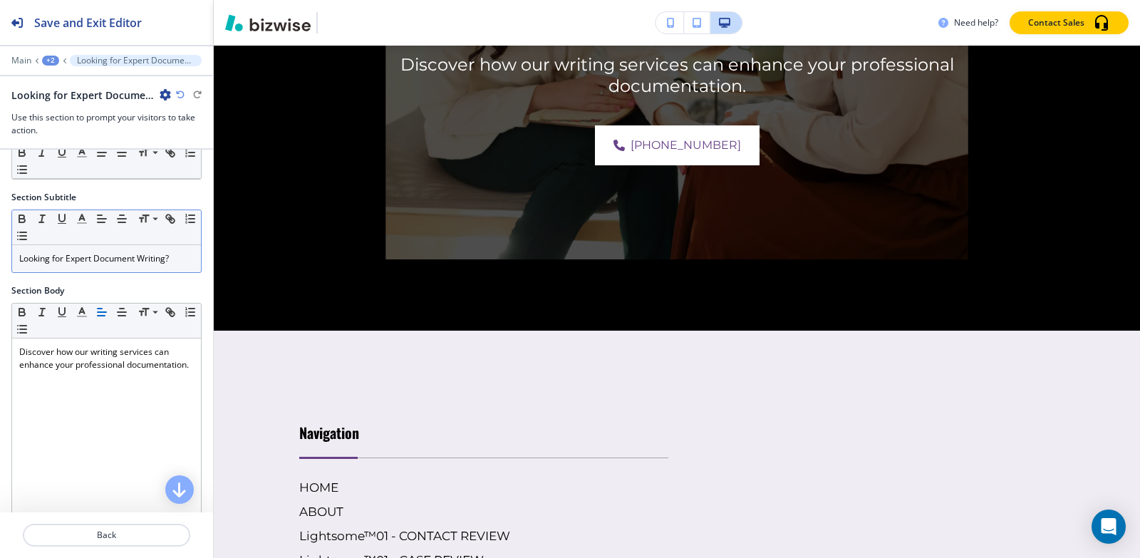
scroll to position [48, 0]
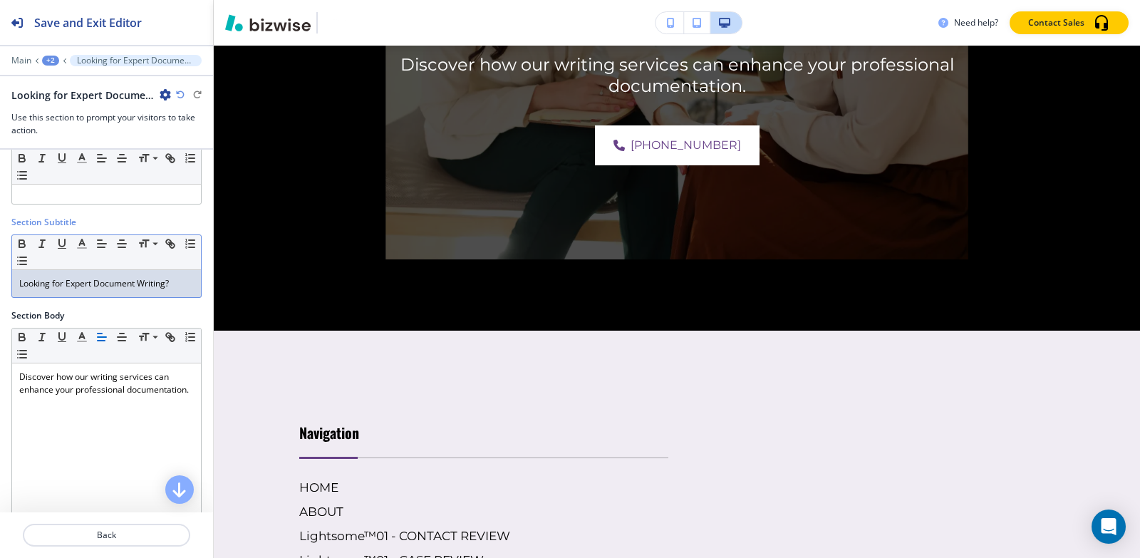
click at [133, 289] on p "Looking for Expert Document Writing?" at bounding box center [106, 283] width 175 height 13
copy p "Looking for Expert Document Writing?"
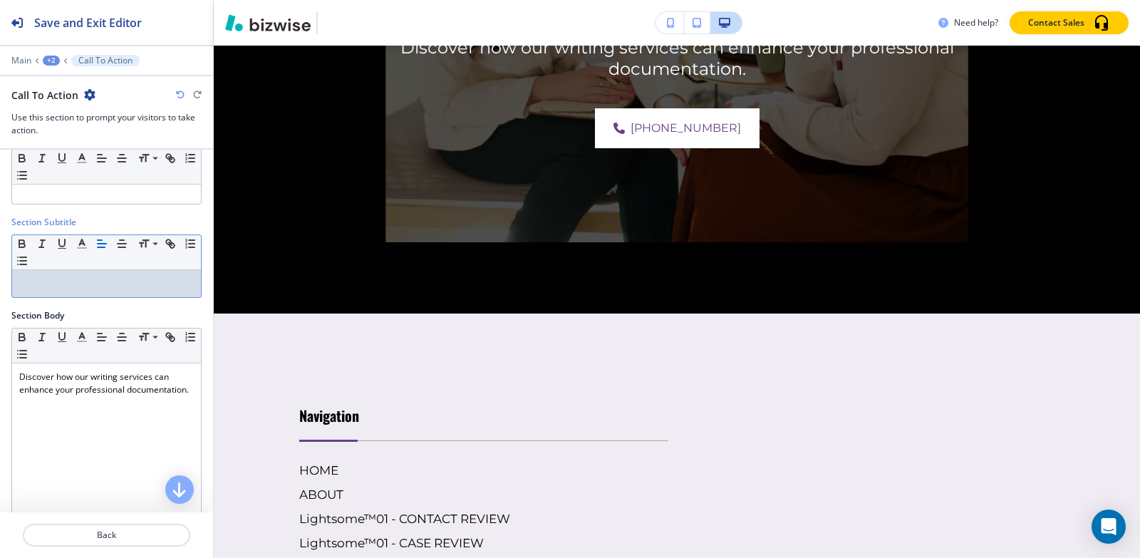
scroll to position [0, 0]
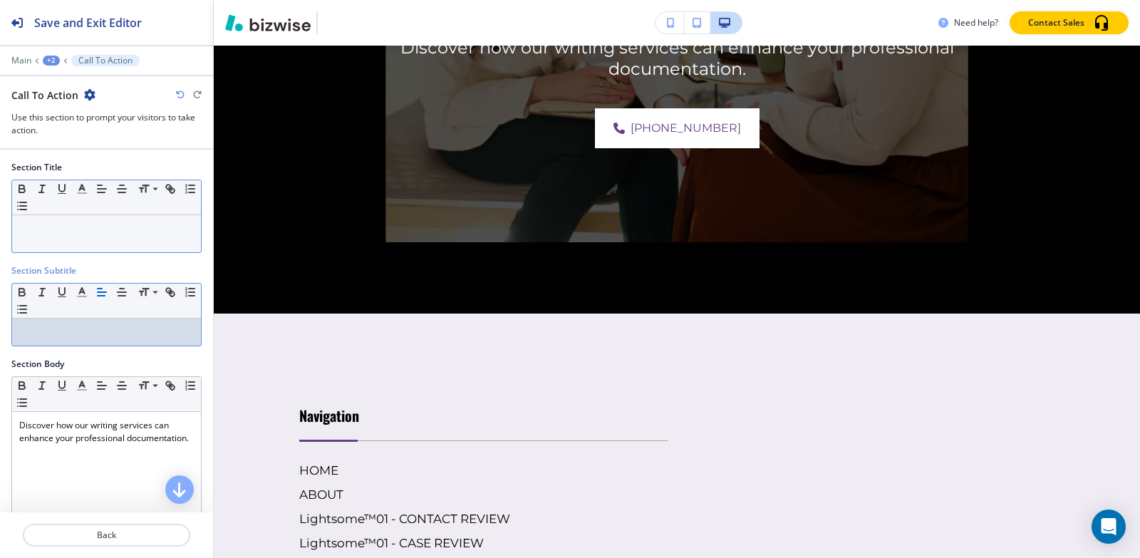
click at [153, 213] on div "Small Normal Large Huge" at bounding box center [106, 197] width 189 height 35
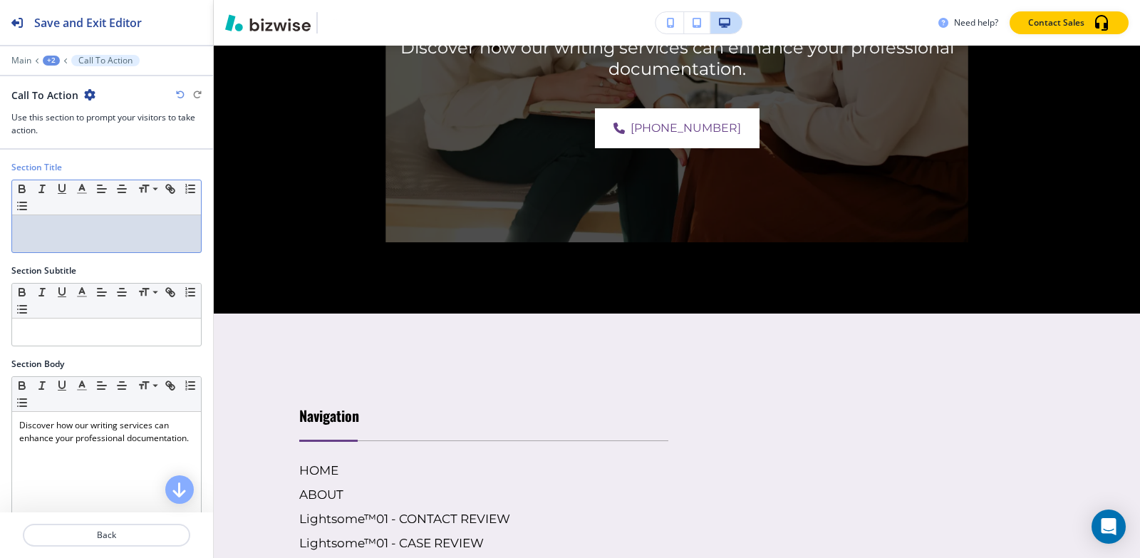
click at [151, 225] on p at bounding box center [106, 228] width 175 height 13
paste div
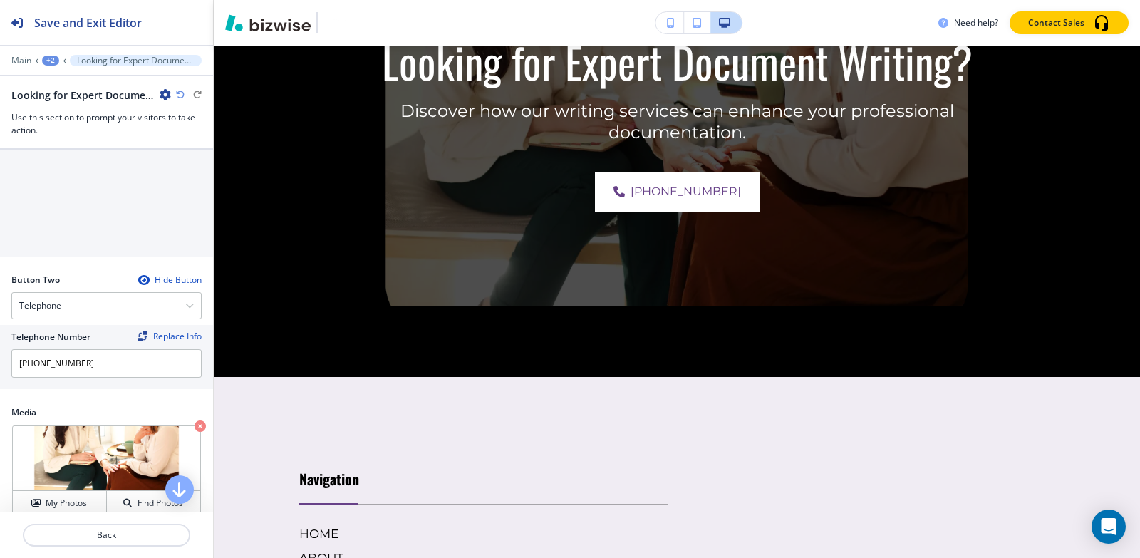
scroll to position [619, 0]
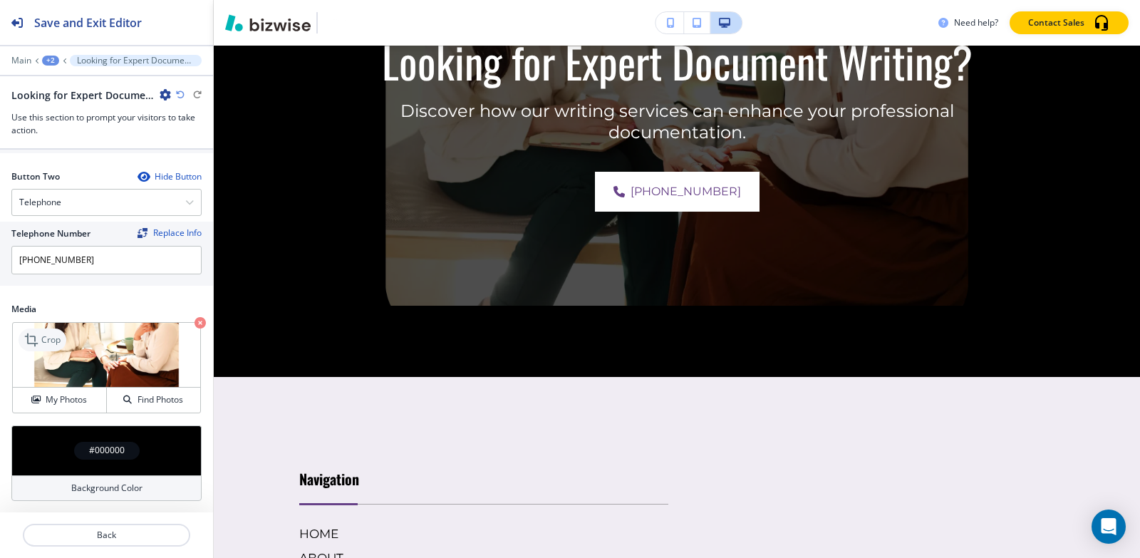
click at [44, 344] on p "Crop" at bounding box center [50, 340] width 19 height 13
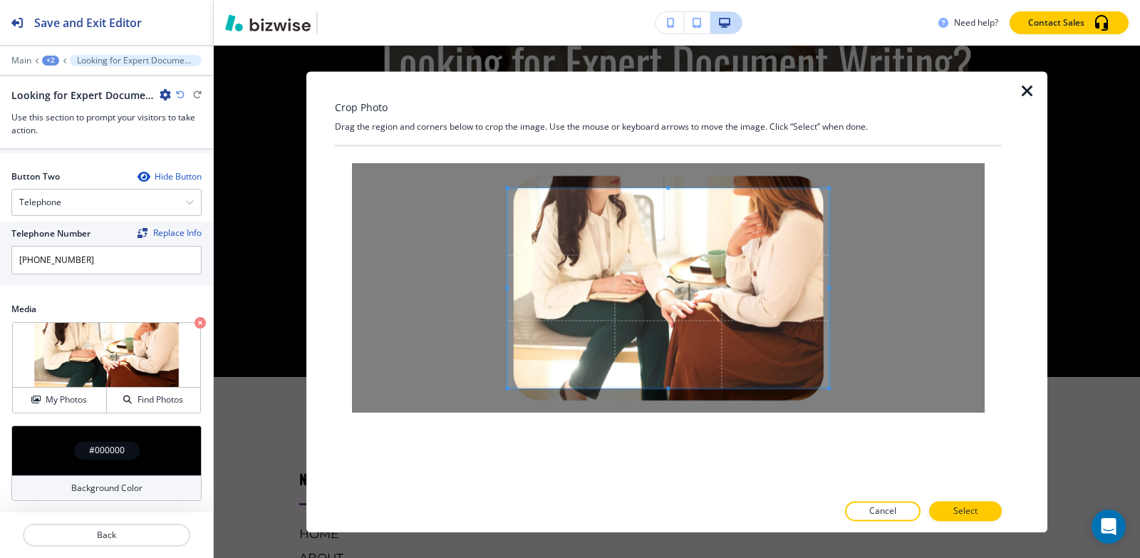
click at [195, 322] on icon "button" at bounding box center [200, 322] width 11 height 11
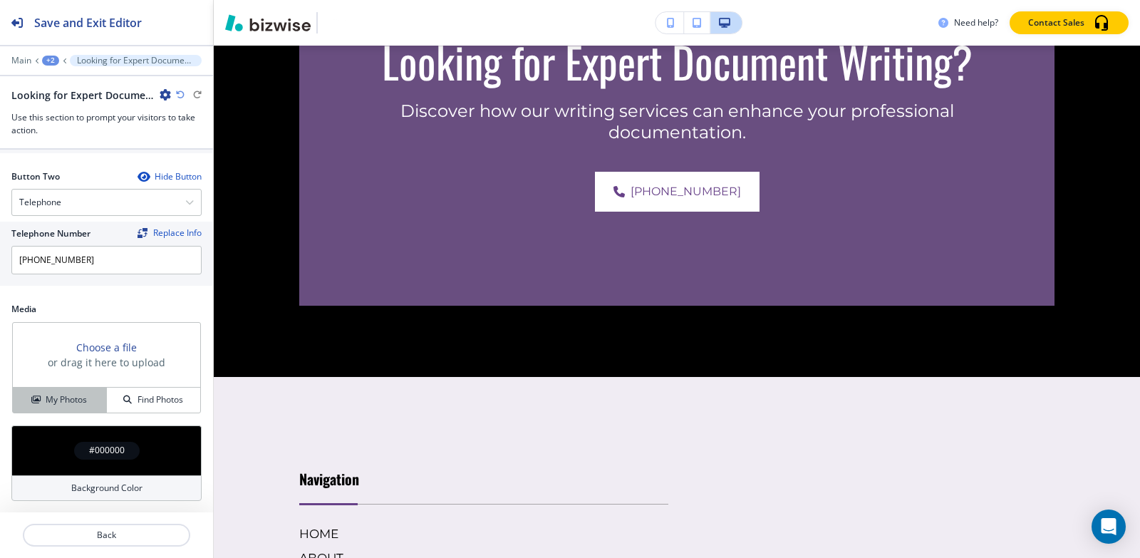
click at [63, 394] on h4 "My Photos" at bounding box center [66, 399] width 41 height 13
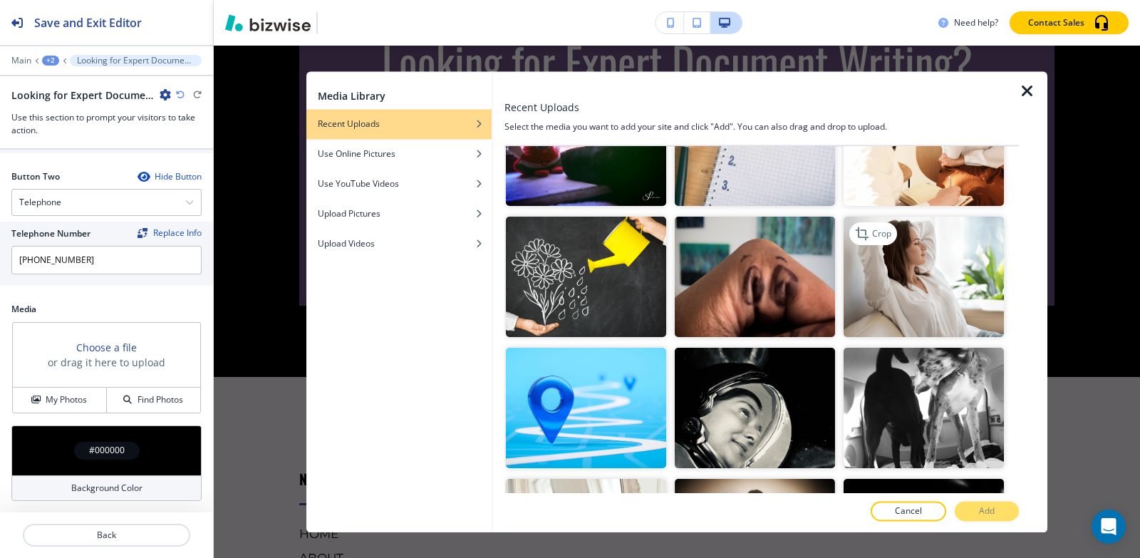
scroll to position [1212, 0]
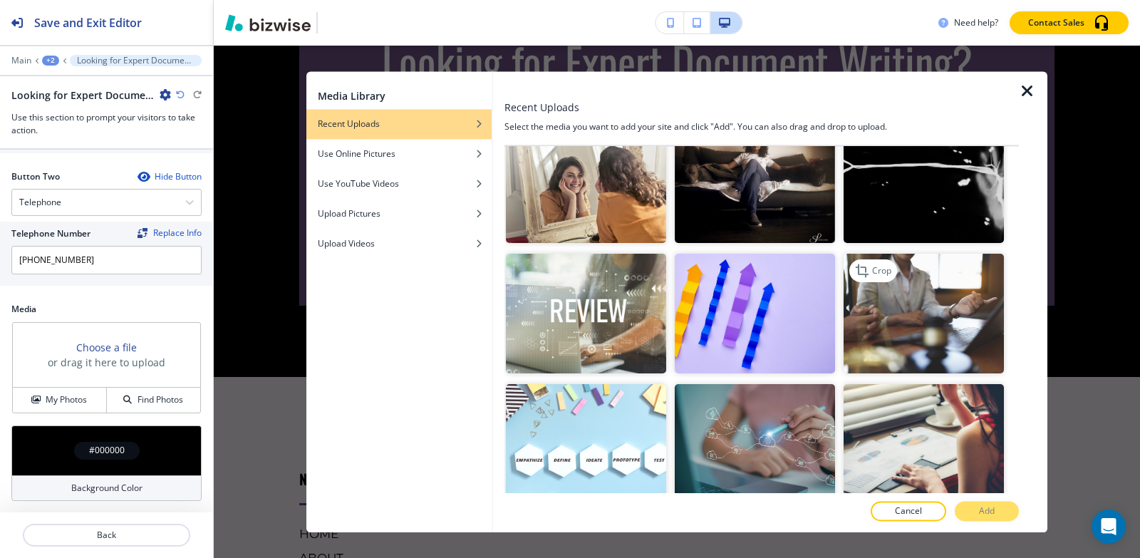
click at [905, 296] on img "button" at bounding box center [924, 314] width 160 height 120
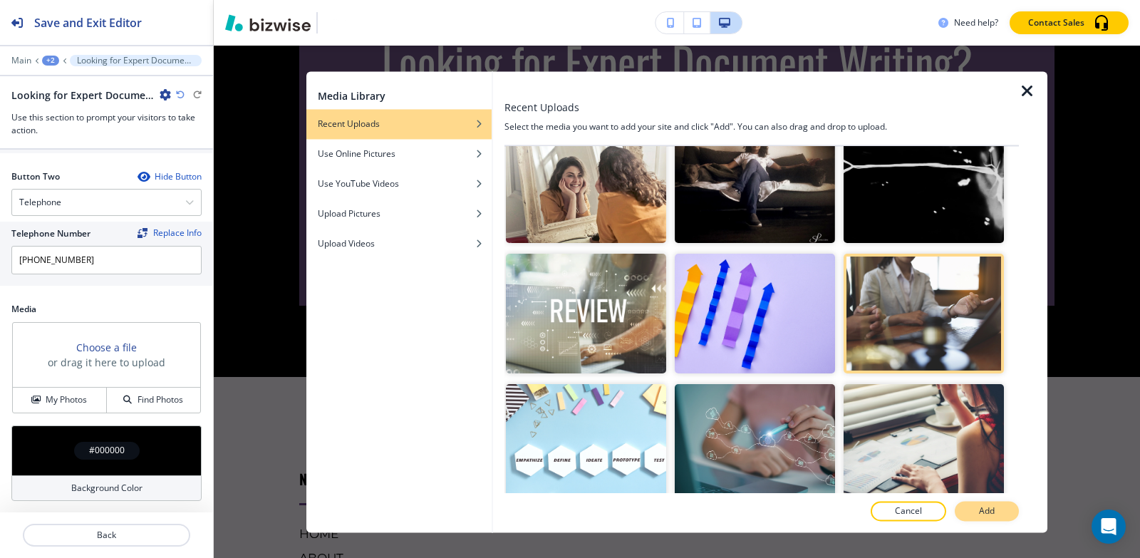
click at [990, 510] on p "Add" at bounding box center [987, 511] width 16 height 13
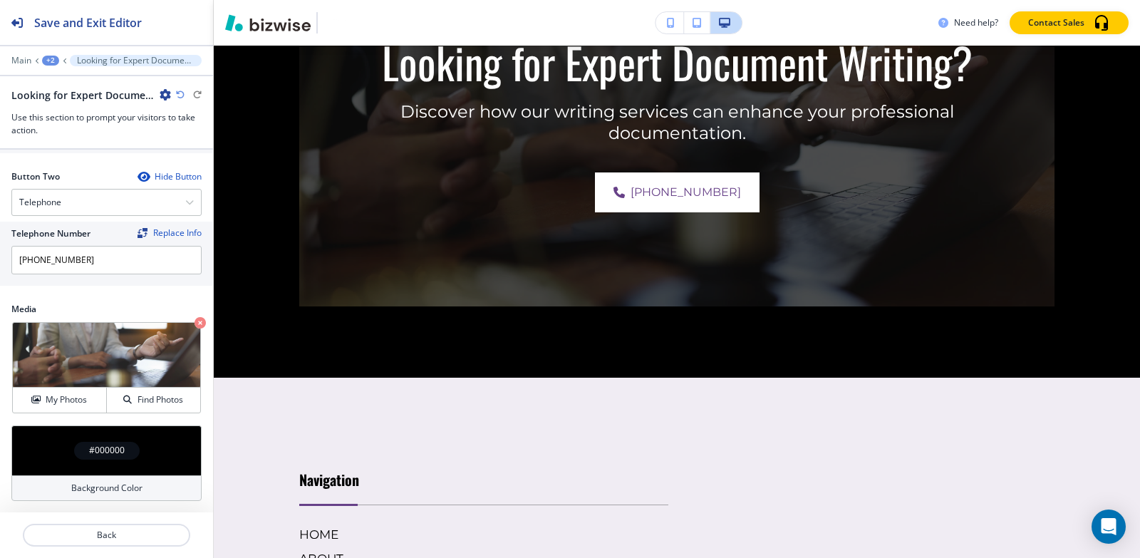
scroll to position [7608, 0]
click at [131, 267] on input "[PHONE_NUMBER]" at bounding box center [106, 260] width 190 height 29
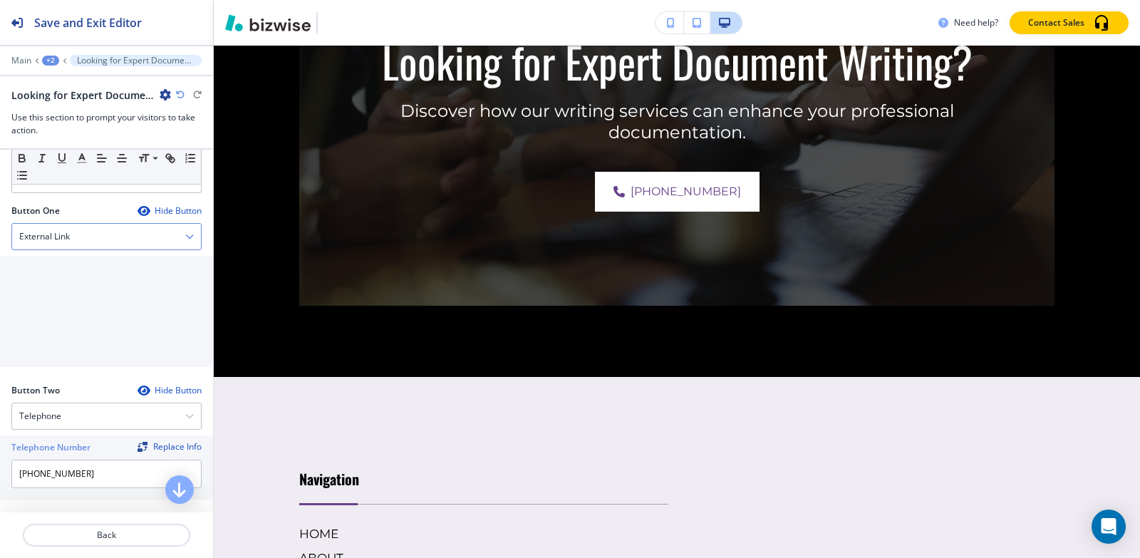
click at [109, 245] on div "External Link" at bounding box center [106, 237] width 189 height 26
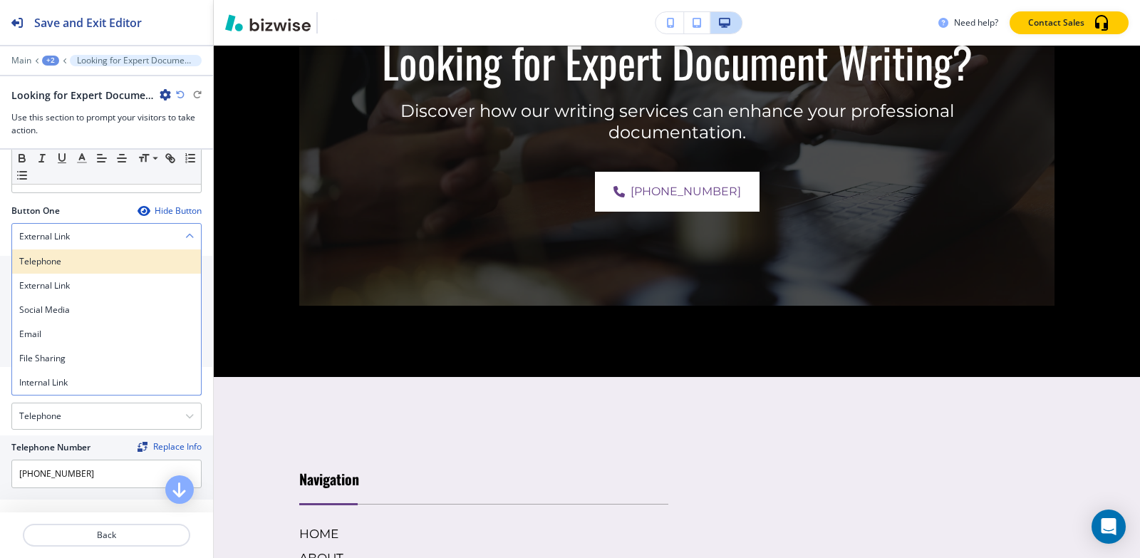
click at [69, 269] on div "Telephone" at bounding box center [106, 261] width 189 height 24
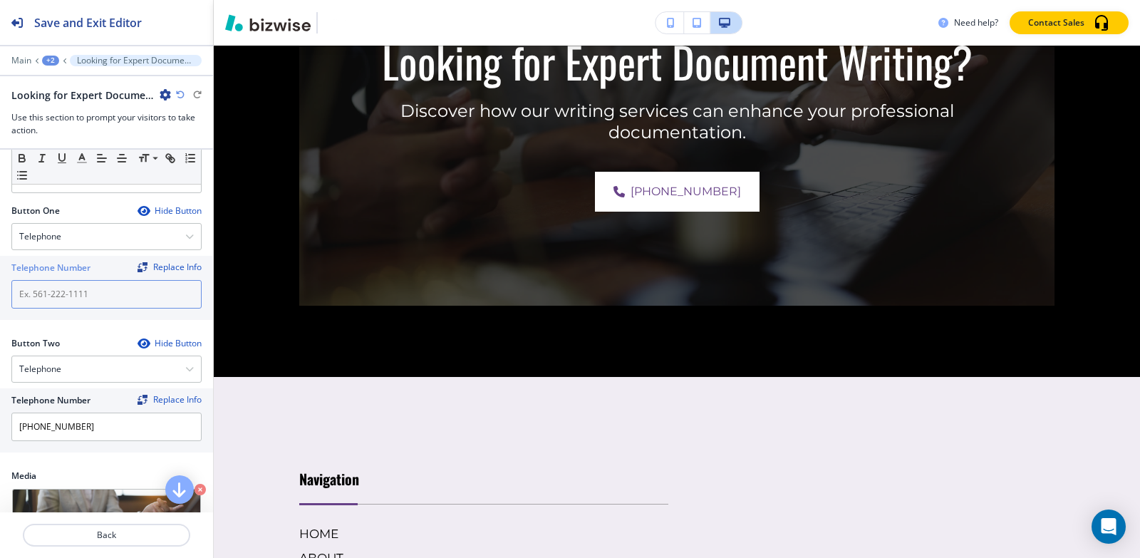
click at [79, 304] on input "text" at bounding box center [106, 294] width 190 height 29
paste input "[PHONE_NUMBER]"
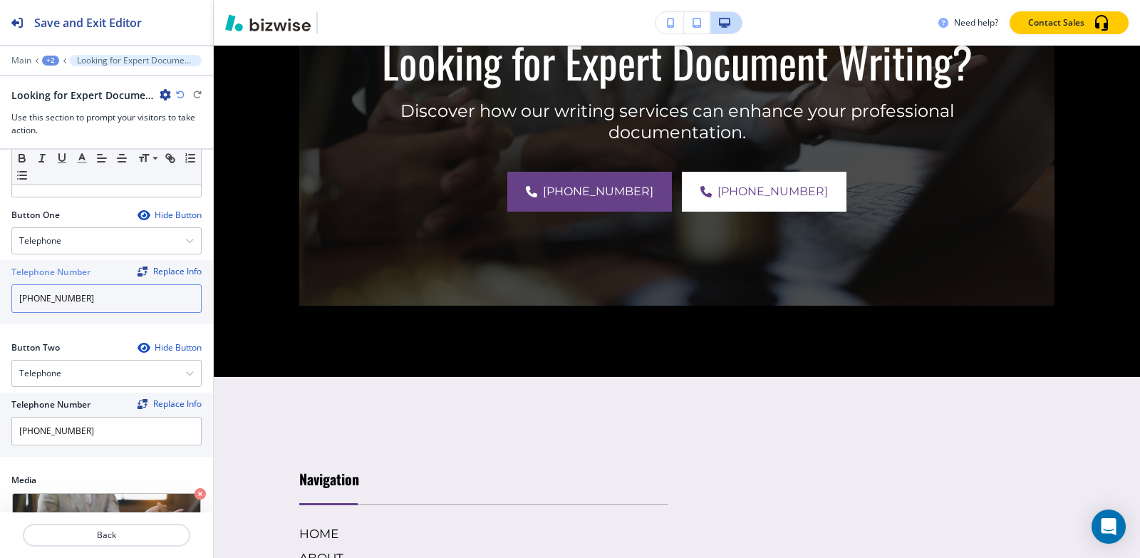
scroll to position [572, 0]
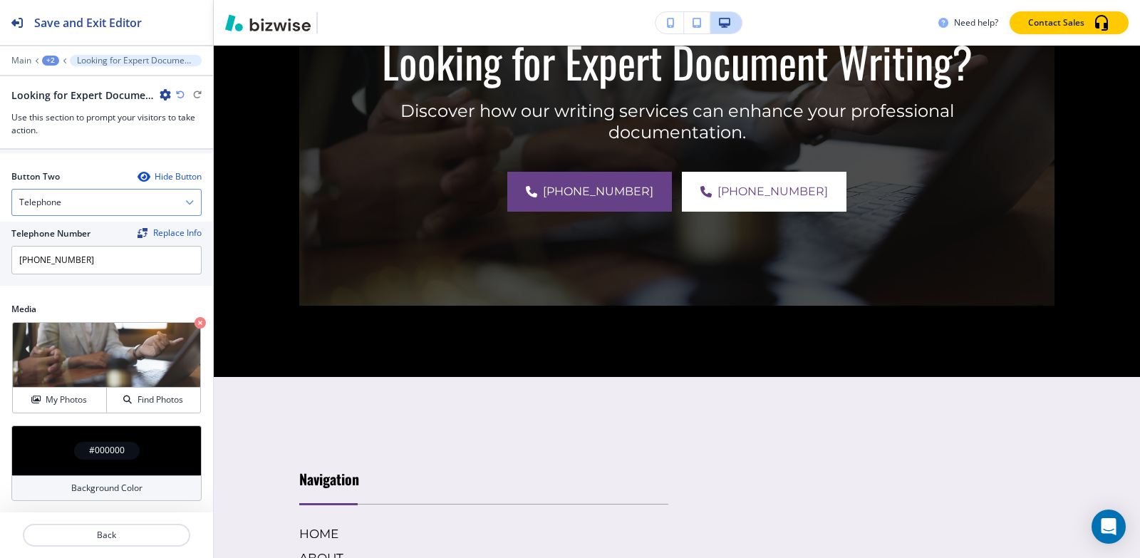
type input "[PHONE_NUMBER]"
click at [95, 207] on div "Telephone" at bounding box center [106, 203] width 189 height 26
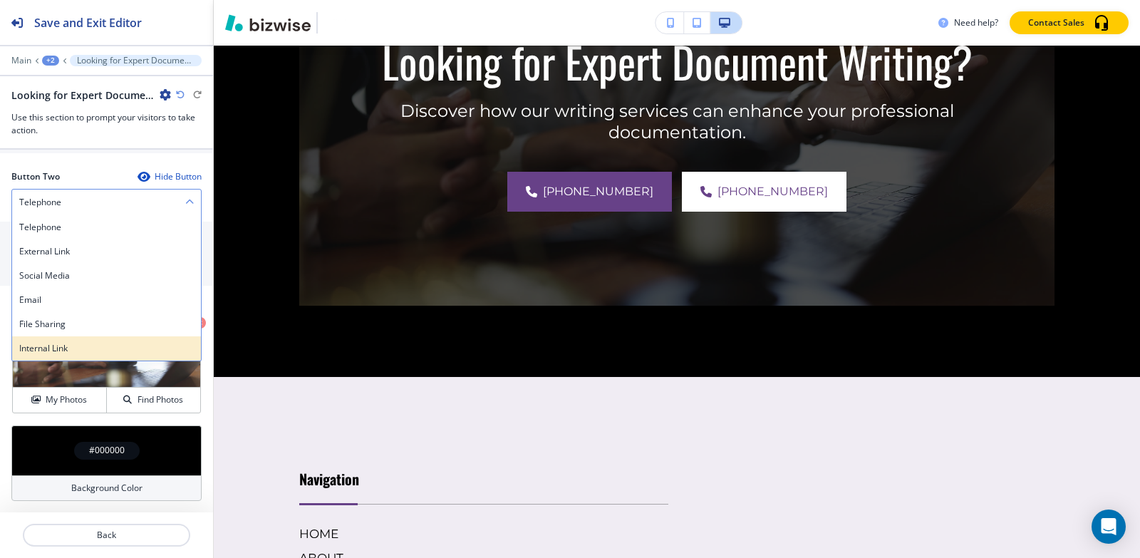
click at [50, 351] on h4 "Internal Link" at bounding box center [106, 348] width 175 height 13
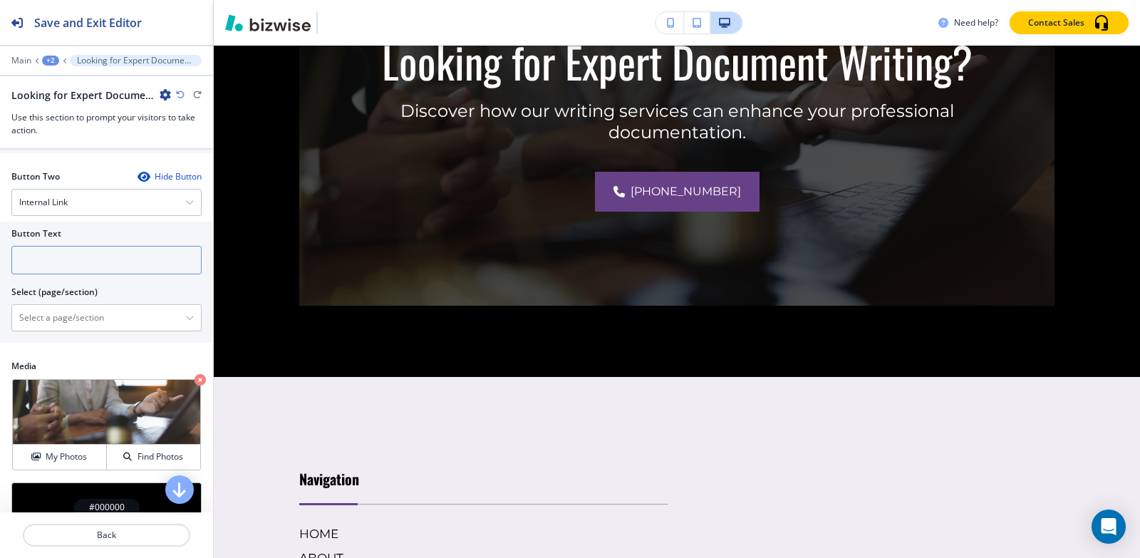
click at [73, 268] on input "text" at bounding box center [106, 260] width 190 height 29
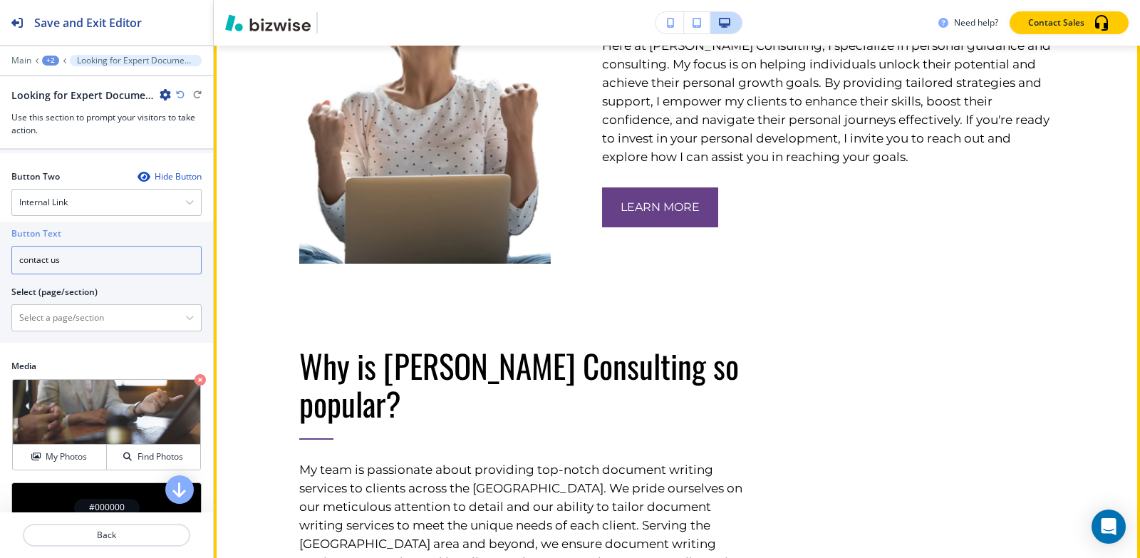
scroll to position [4713, 0]
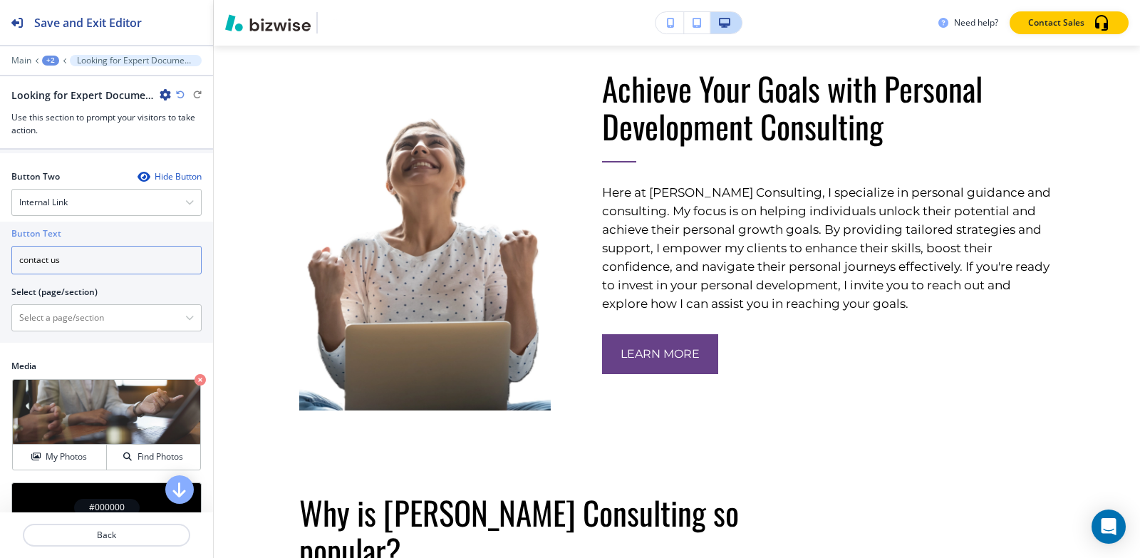
type input "contact us"
click at [46, 60] on div "+2" at bounding box center [50, 61] width 17 height 10
click at [58, 78] on p "Pages" at bounding box center [87, 84] width 73 height 13
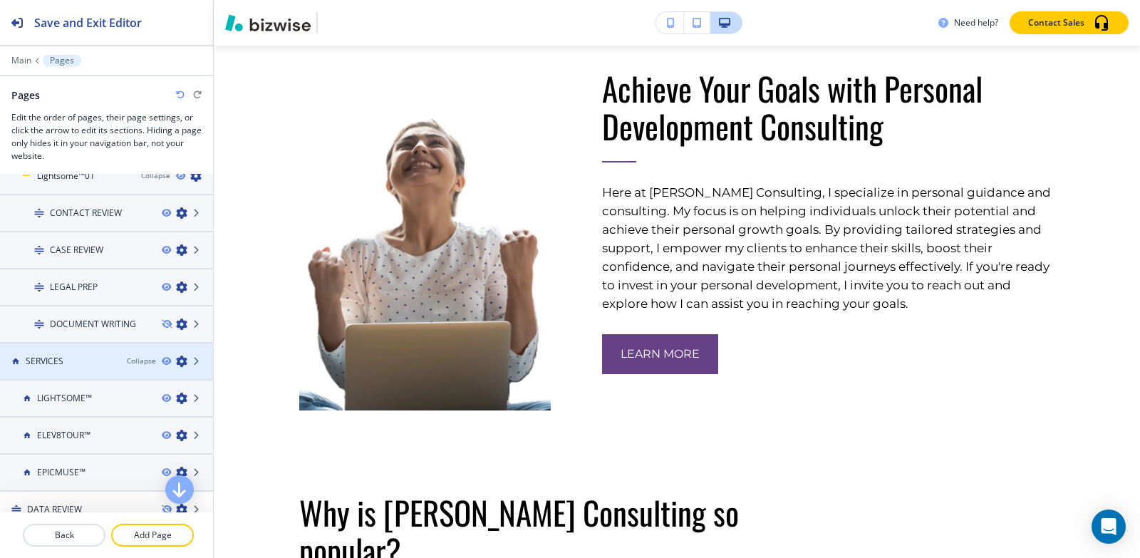
scroll to position [143, 0]
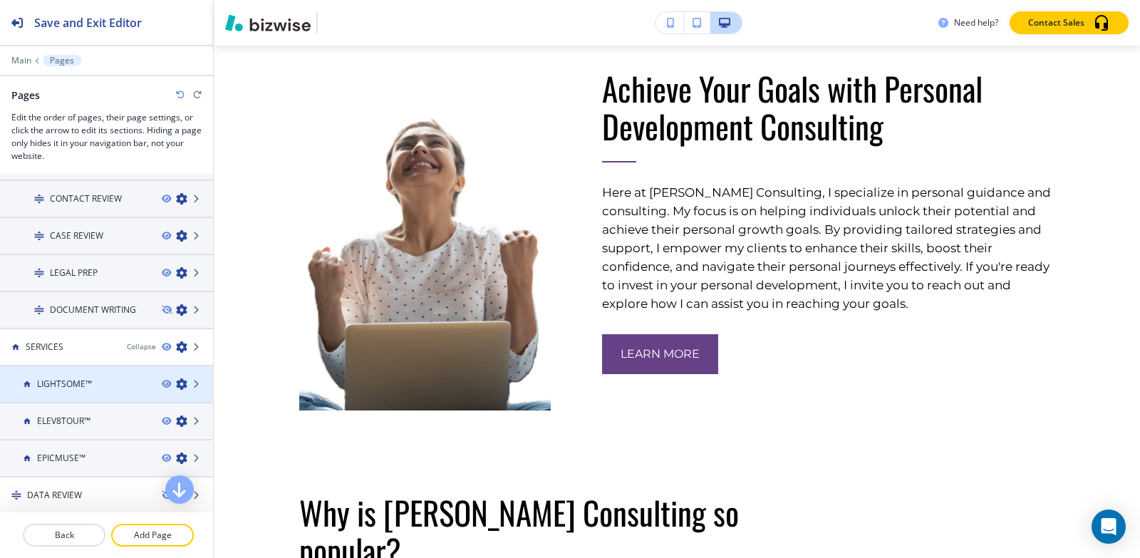
click at [126, 385] on div "LIGHTSOME™" at bounding box center [75, 384] width 150 height 13
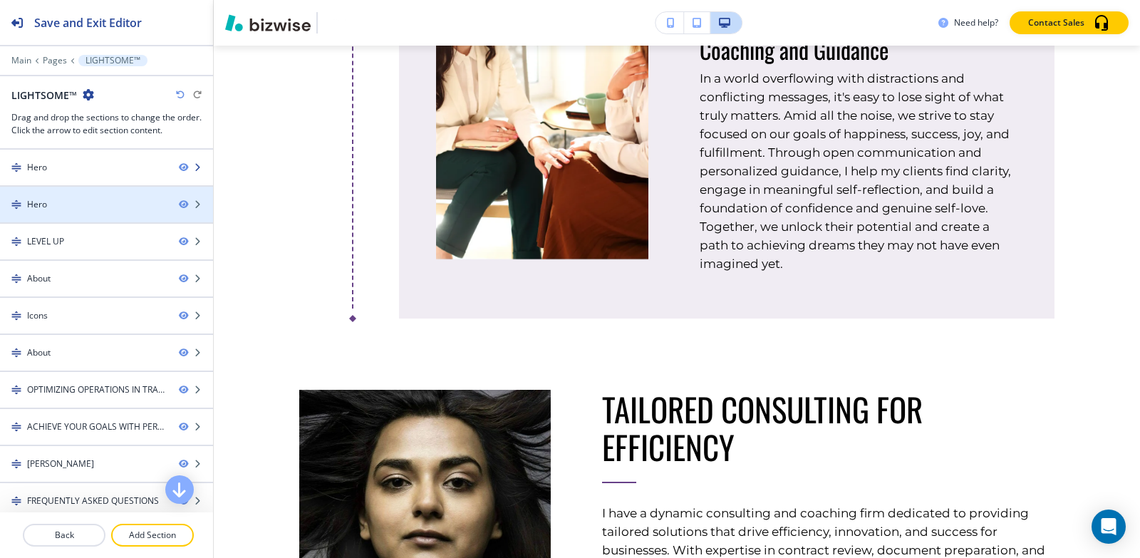
scroll to position [1782, 0]
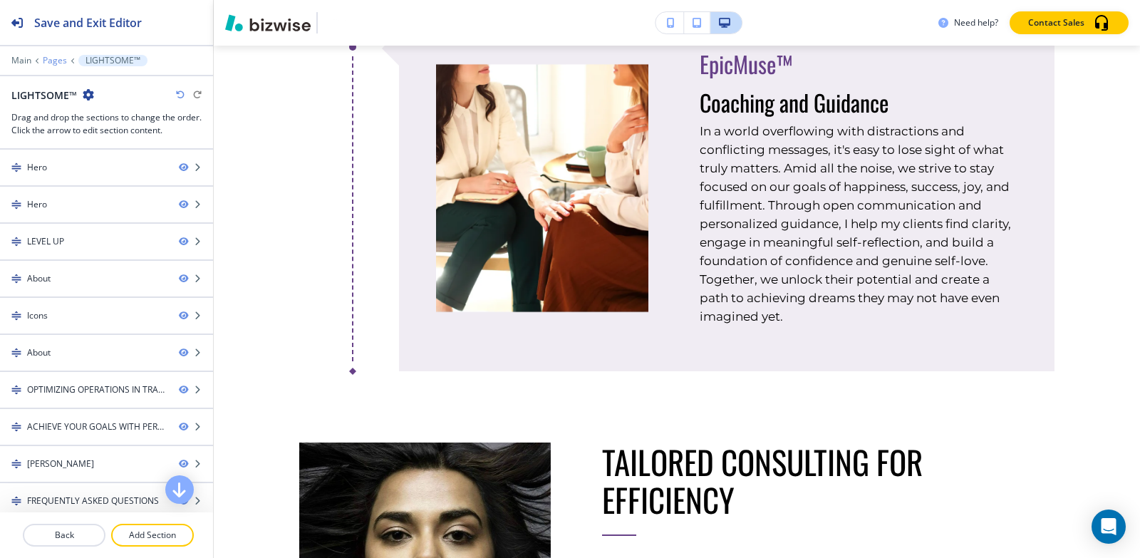
click at [48, 58] on p "Pages" at bounding box center [55, 61] width 24 height 10
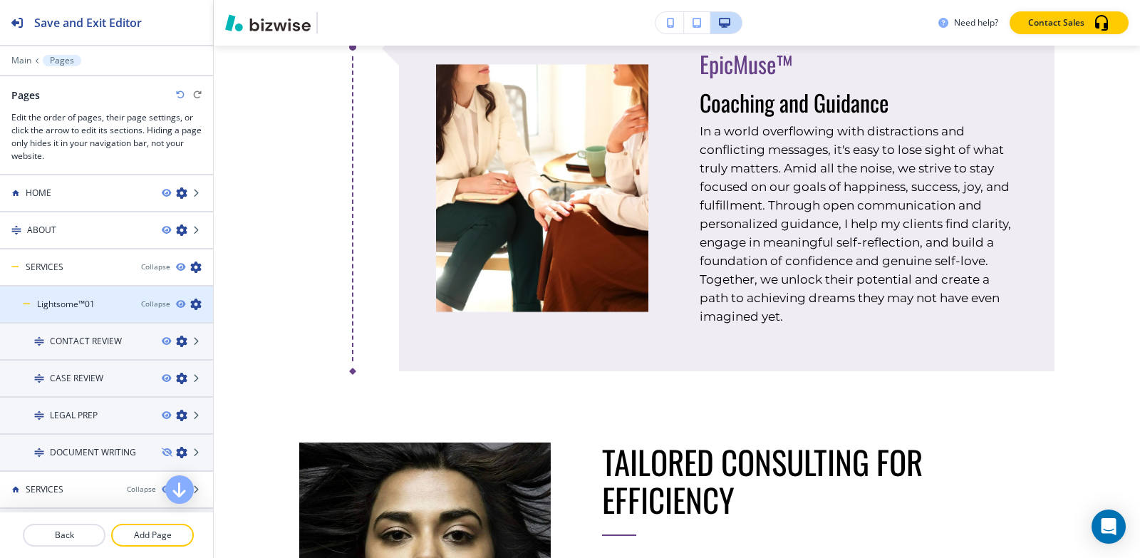
click at [83, 292] on div at bounding box center [106, 291] width 213 height 11
click at [61, 296] on div at bounding box center [106, 291] width 213 height 11
click at [59, 304] on h4 "Lightsome™01" at bounding box center [66, 304] width 58 height 13
click at [118, 311] on div at bounding box center [106, 316] width 213 height 11
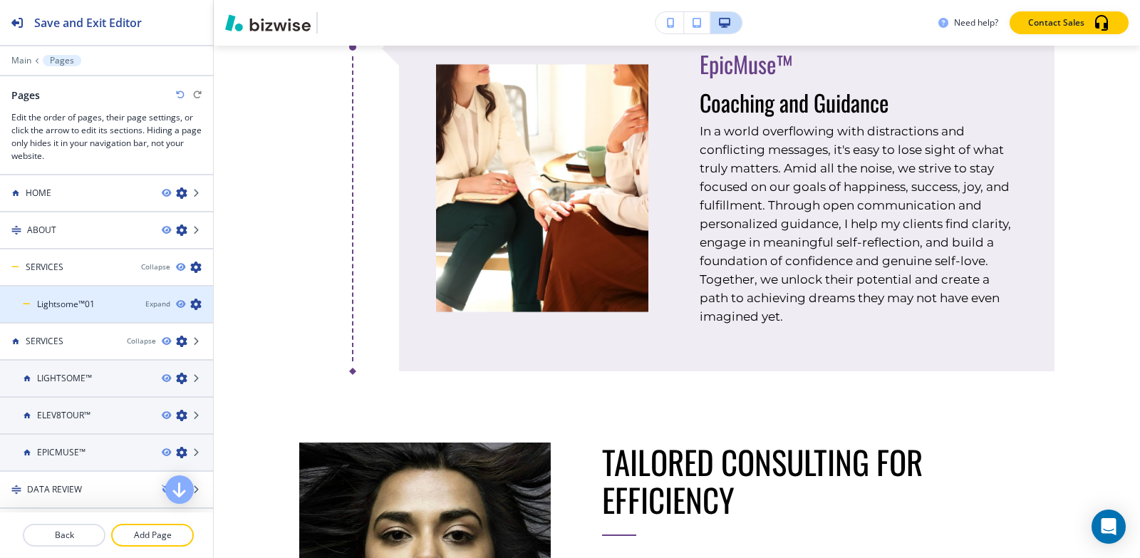
click at [118, 311] on div at bounding box center [106, 316] width 213 height 11
click at [41, 304] on h4 "Lightsome™01" at bounding box center [66, 304] width 58 height 13
click at [42, 307] on h4 "Lightsome™01" at bounding box center [66, 304] width 58 height 13
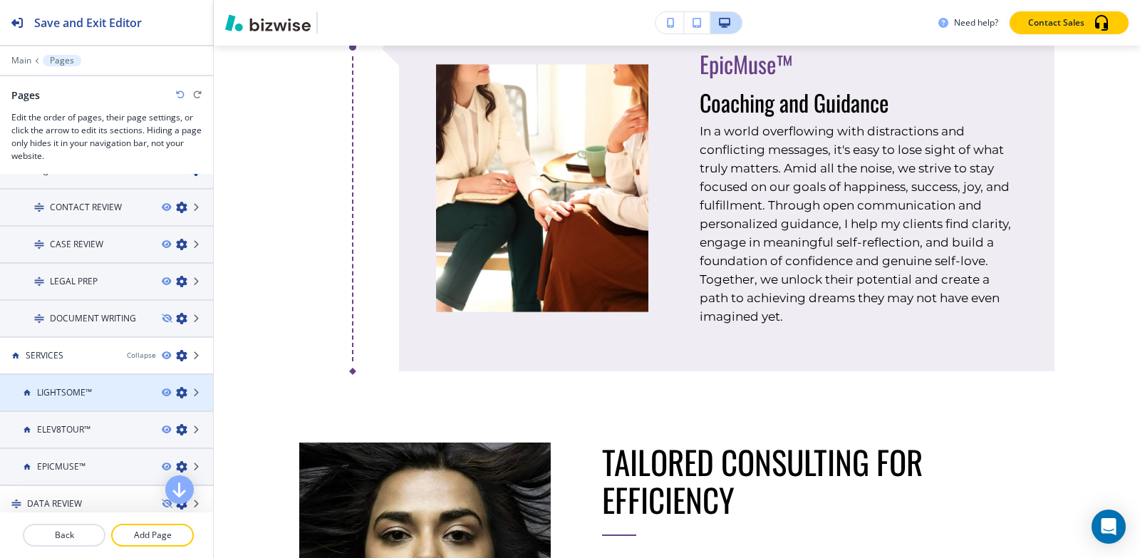
scroll to position [143, 0]
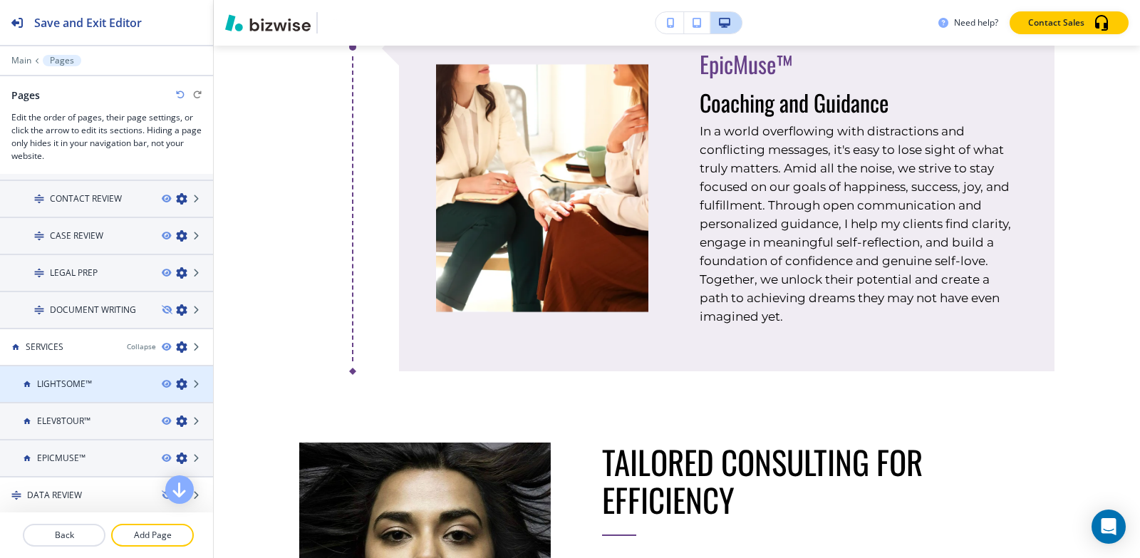
click at [63, 386] on h4 "LIGHTSOME™" at bounding box center [64, 384] width 55 height 13
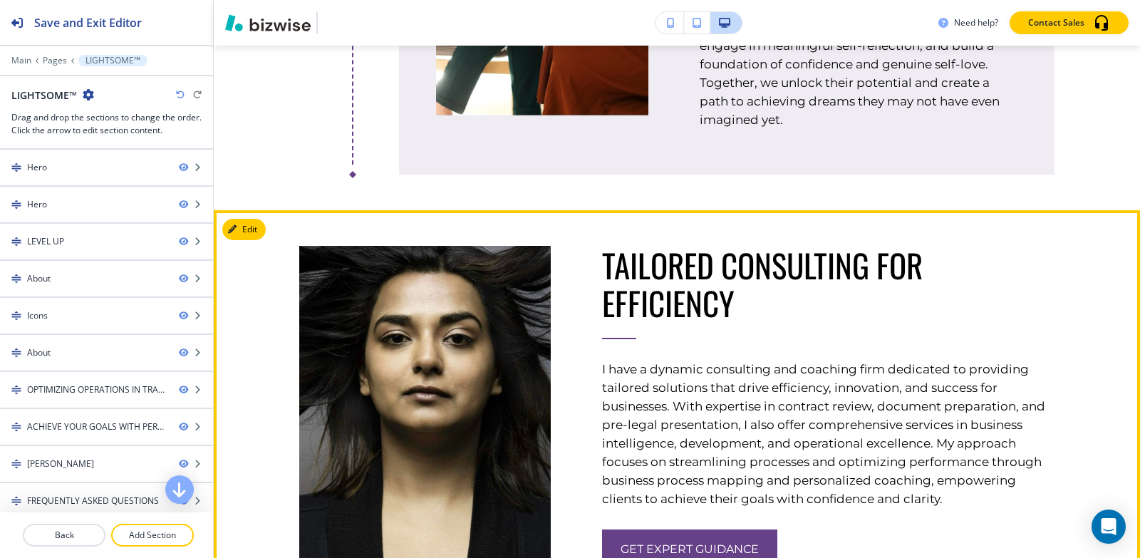
scroll to position [1924, 0]
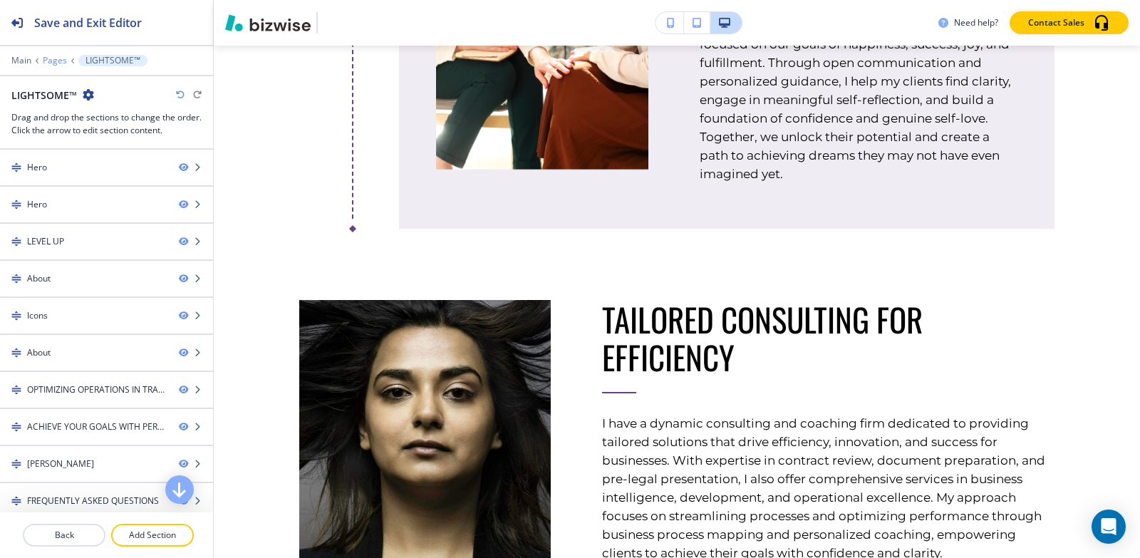
click at [56, 59] on p "Pages" at bounding box center [55, 61] width 24 height 10
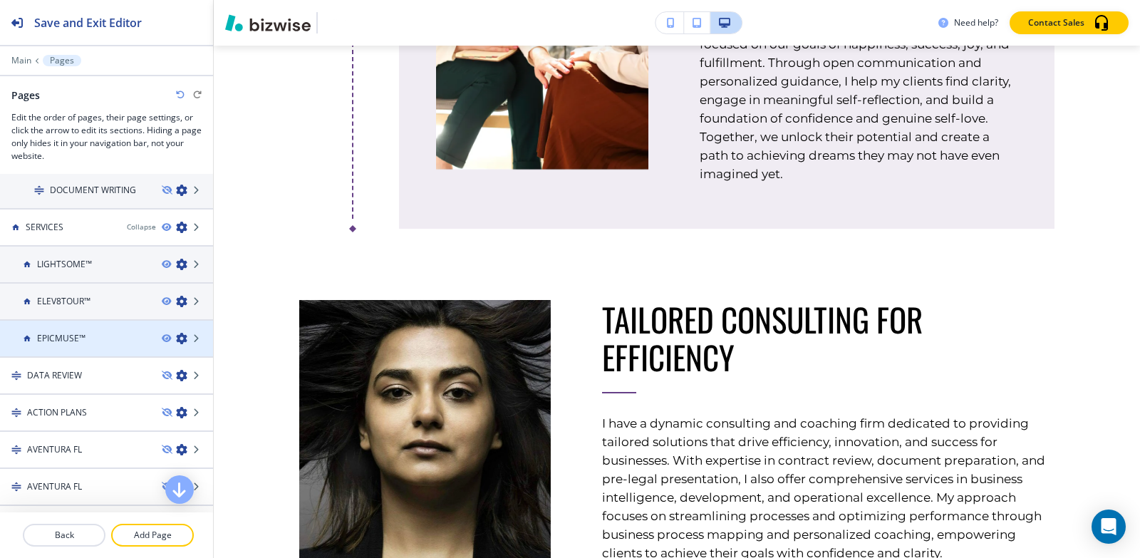
scroll to position [285, 0]
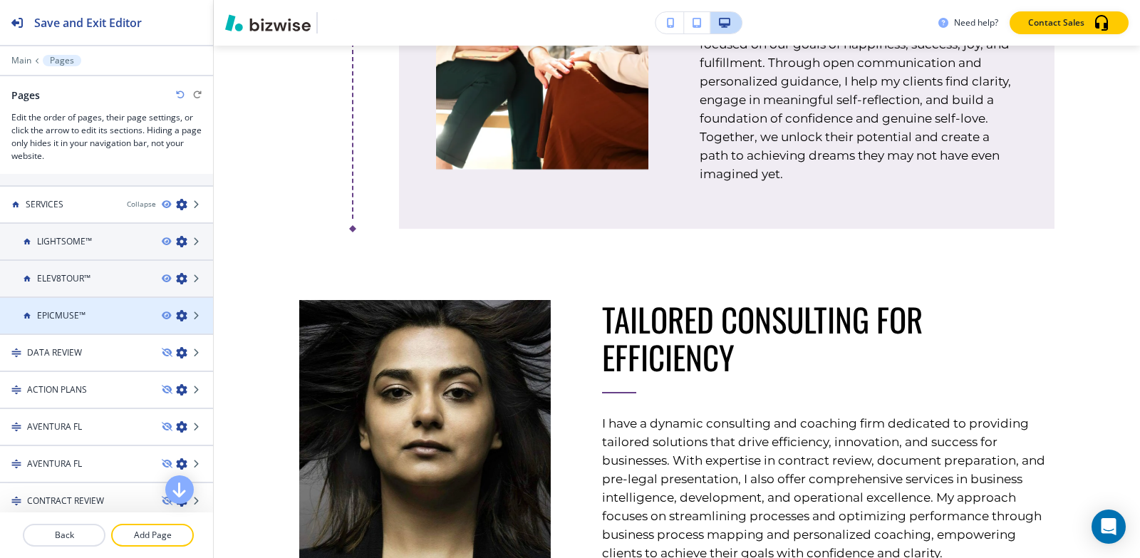
click at [73, 348] on div "HOME ABOUT SERVICES Collapse Lightsome™01 Collapse CONTACT REVIEW CASE REVIEW L…" at bounding box center [106, 343] width 213 height 339
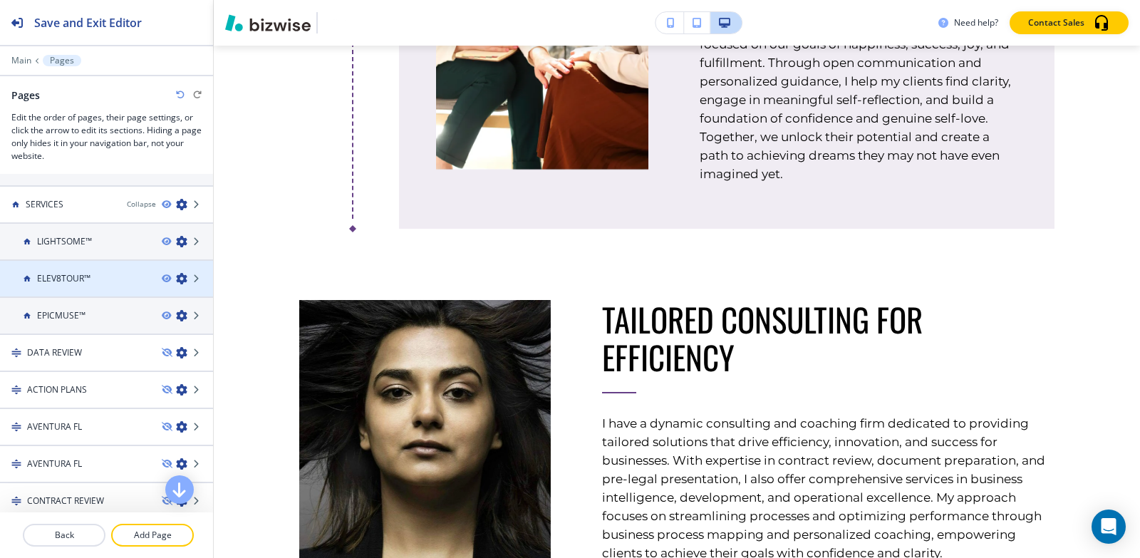
click at [47, 276] on h4 "ELEV8TOUR™" at bounding box center [63, 278] width 53 height 13
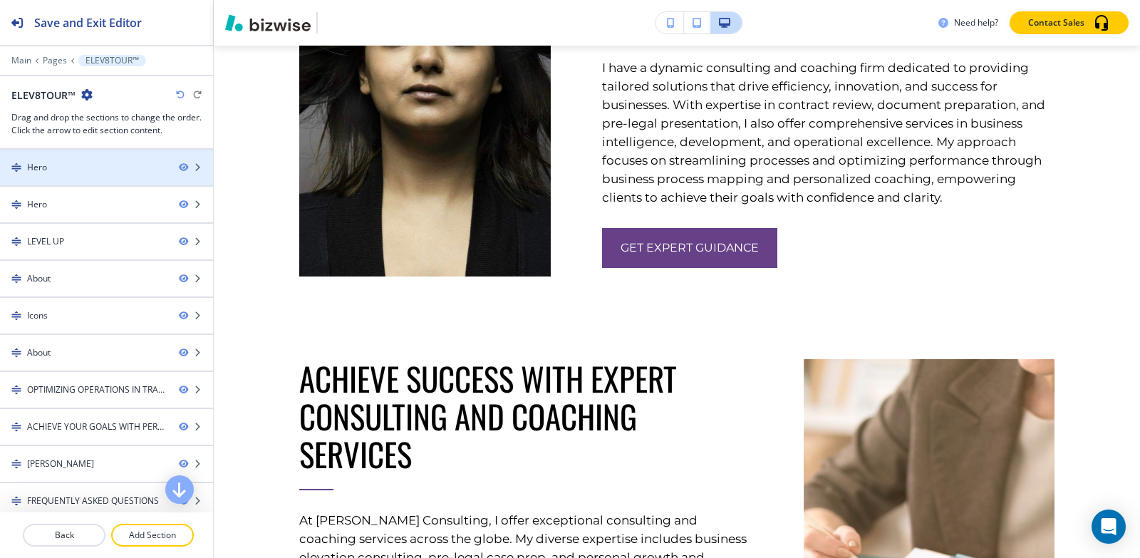
scroll to position [2209, 0]
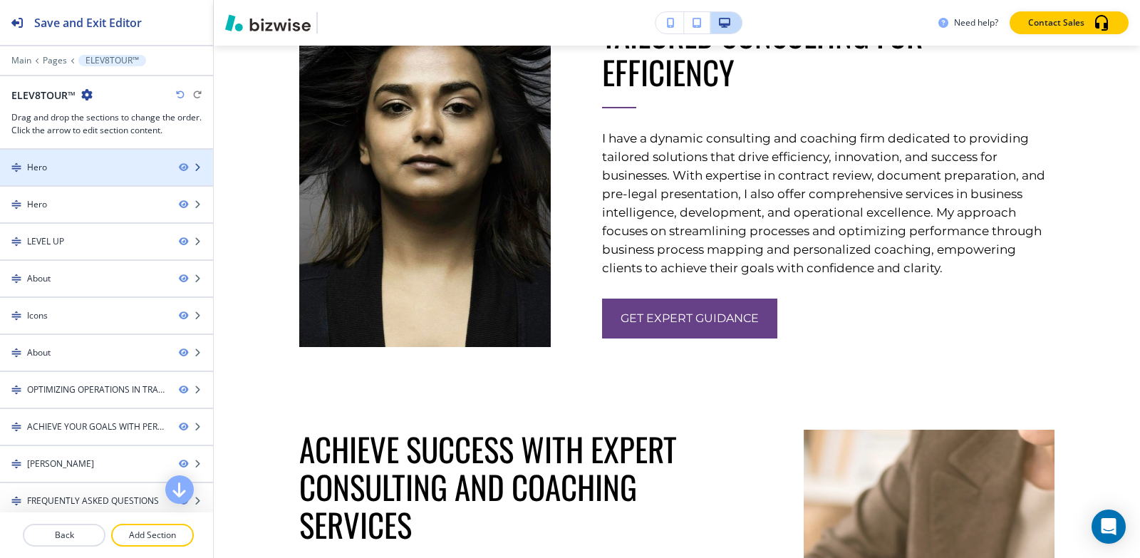
click at [52, 174] on div at bounding box center [106, 179] width 213 height 11
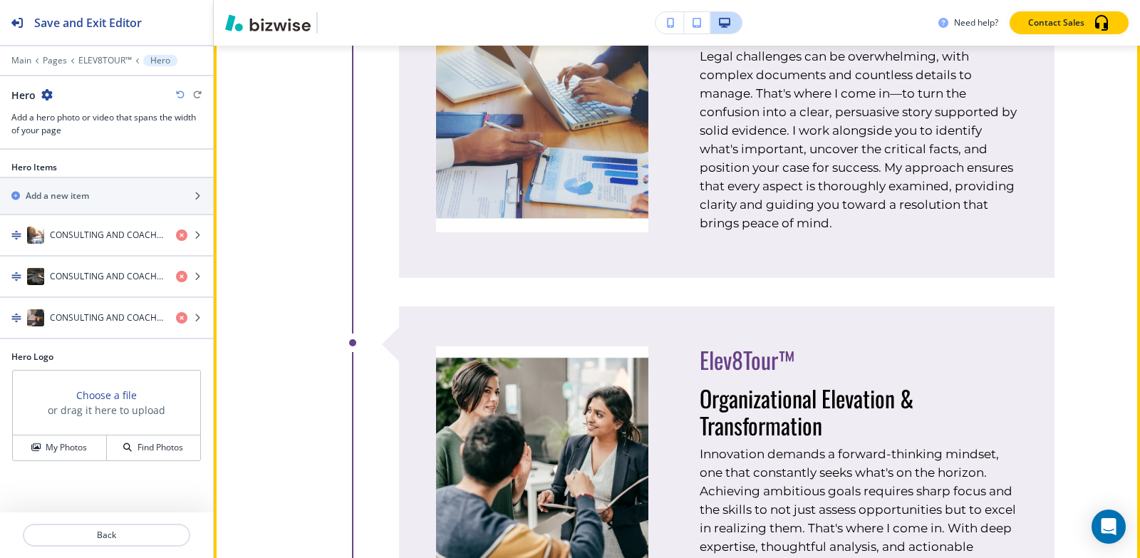
scroll to position [998, 0]
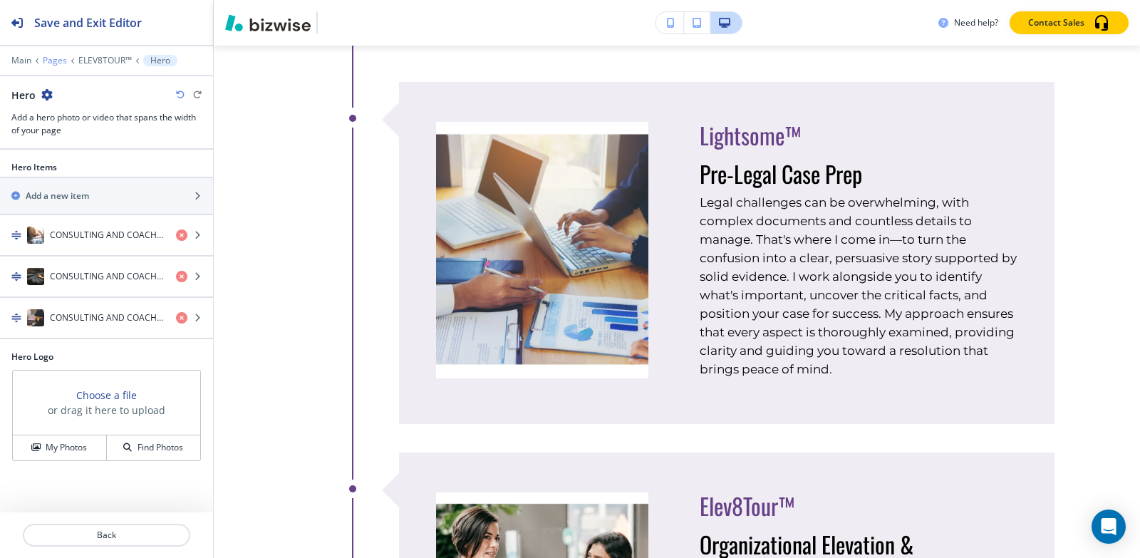
click at [48, 61] on p "Pages" at bounding box center [55, 61] width 24 height 10
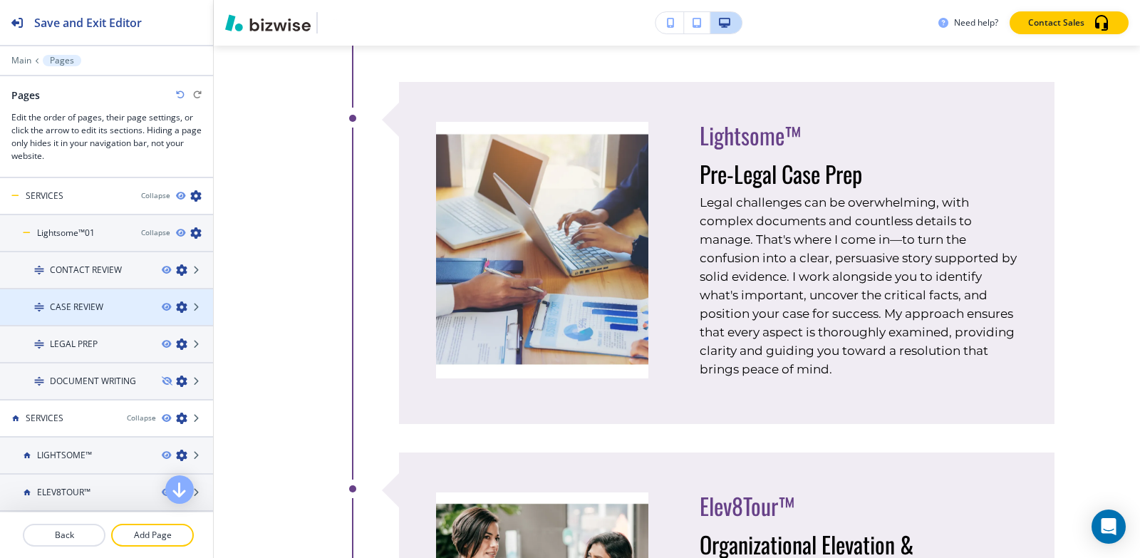
scroll to position [0, 0]
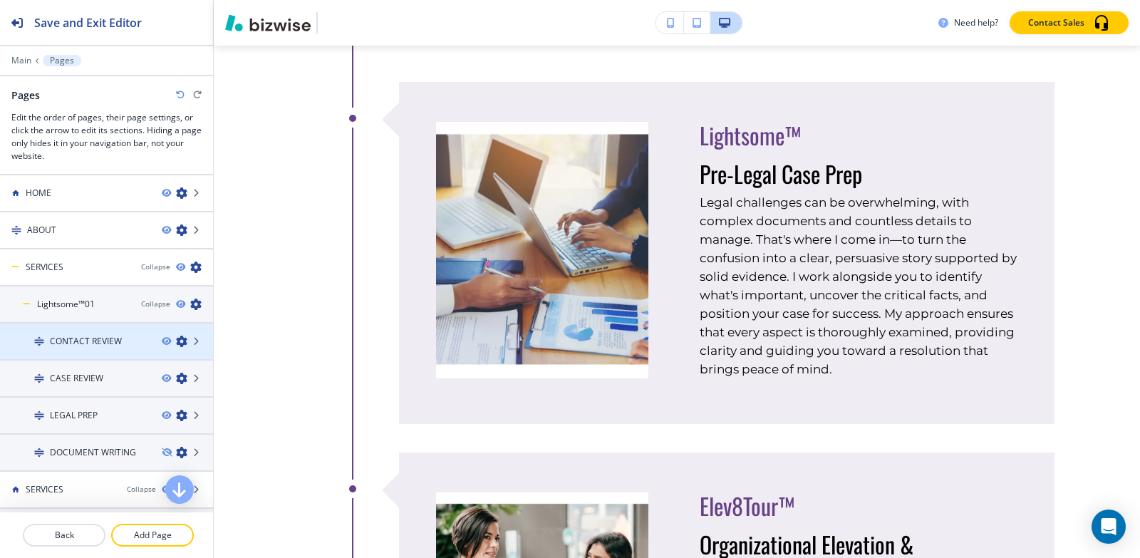
click at [176, 341] on icon "button" at bounding box center [181, 341] width 11 height 11
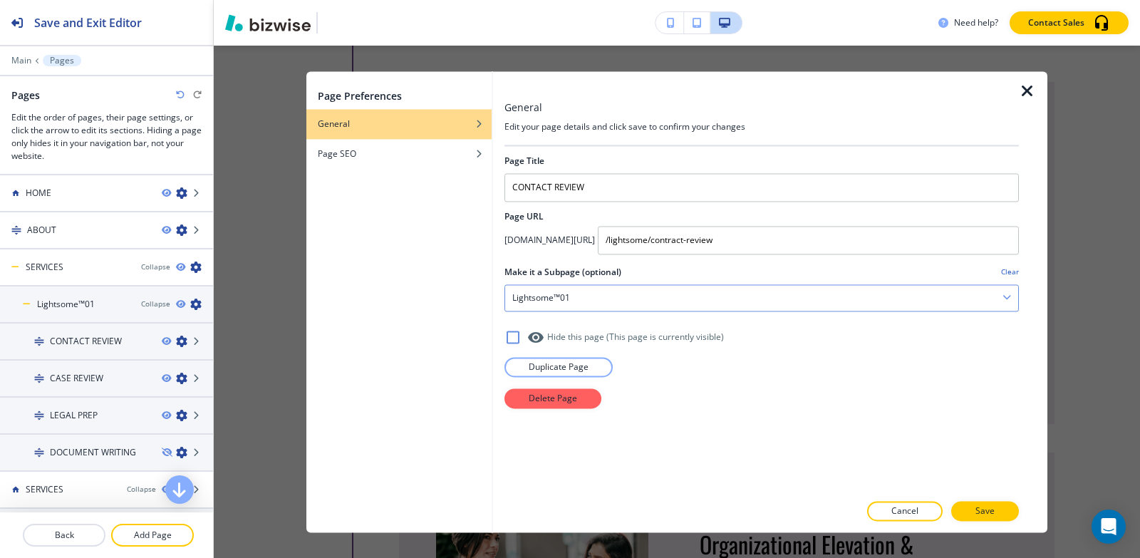
click at [574, 297] on div "Lightsome™01" at bounding box center [761, 298] width 513 height 26
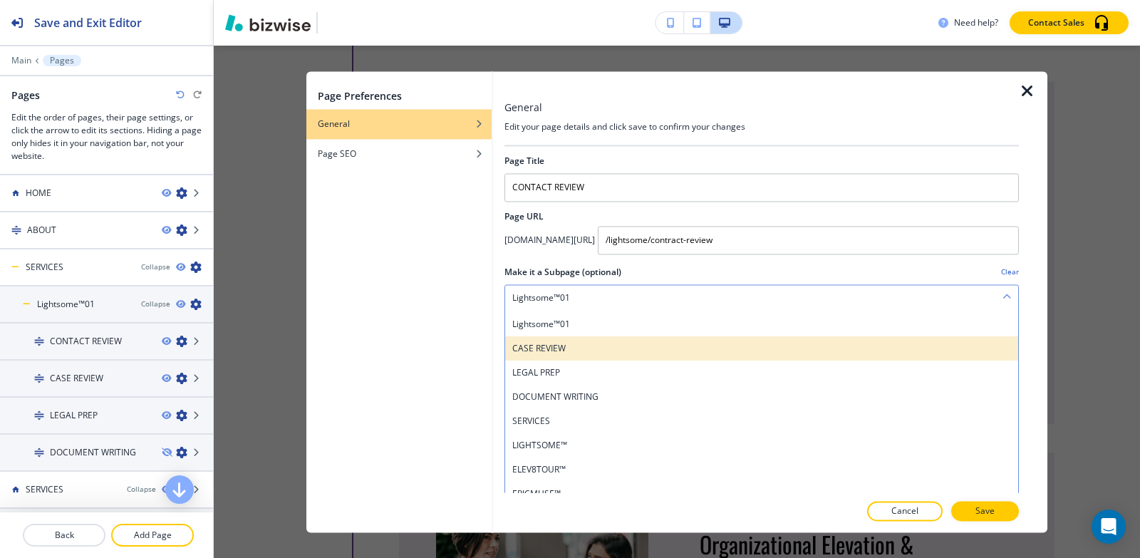
scroll to position [143, 0]
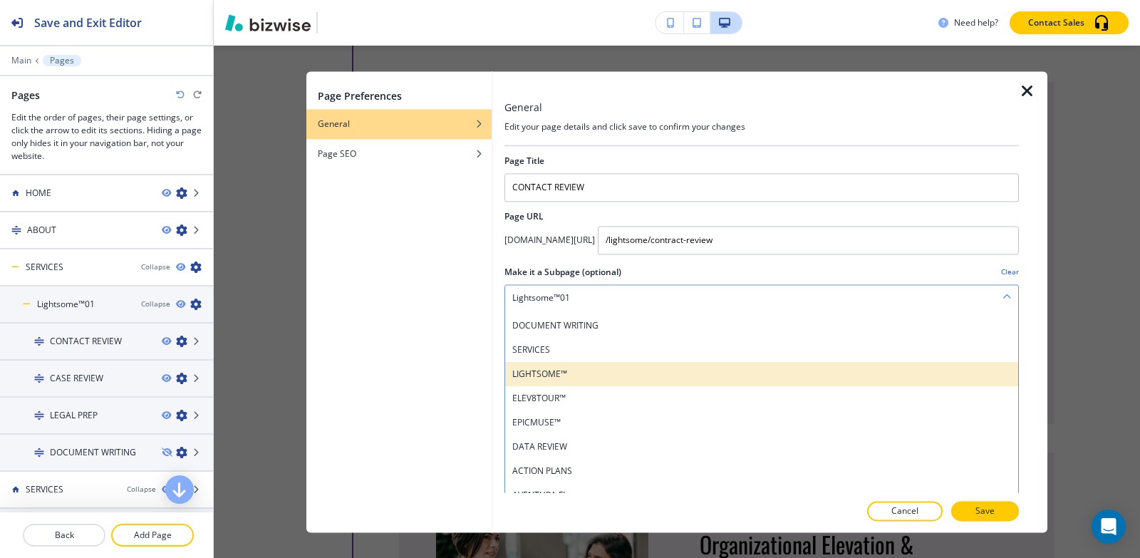
click at [572, 375] on h4 "LIGHTSOME™" at bounding box center [761, 374] width 499 height 13
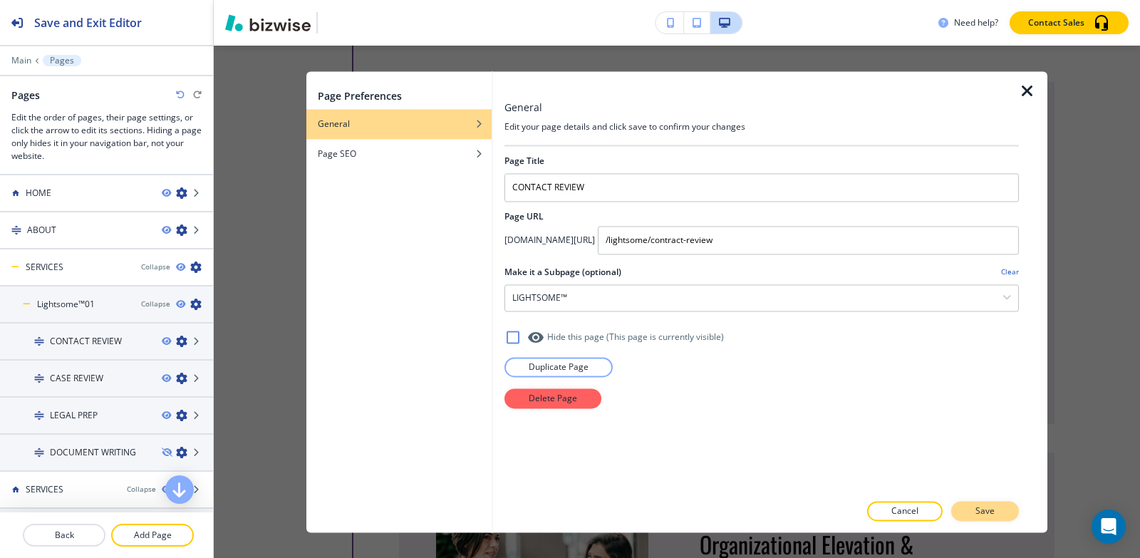
click at [1000, 508] on button "Save" at bounding box center [985, 511] width 68 height 20
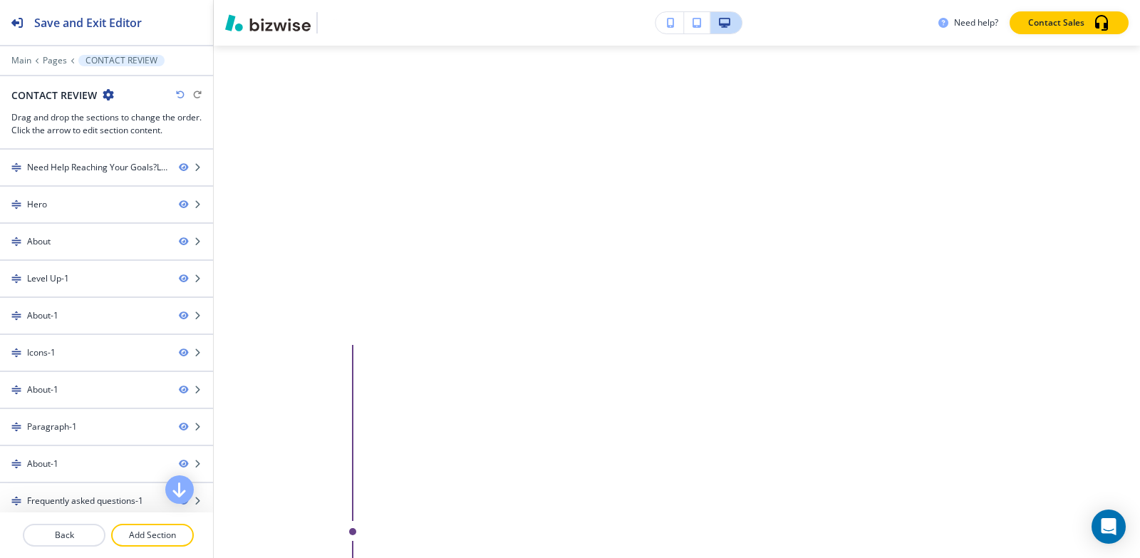
scroll to position [0, 0]
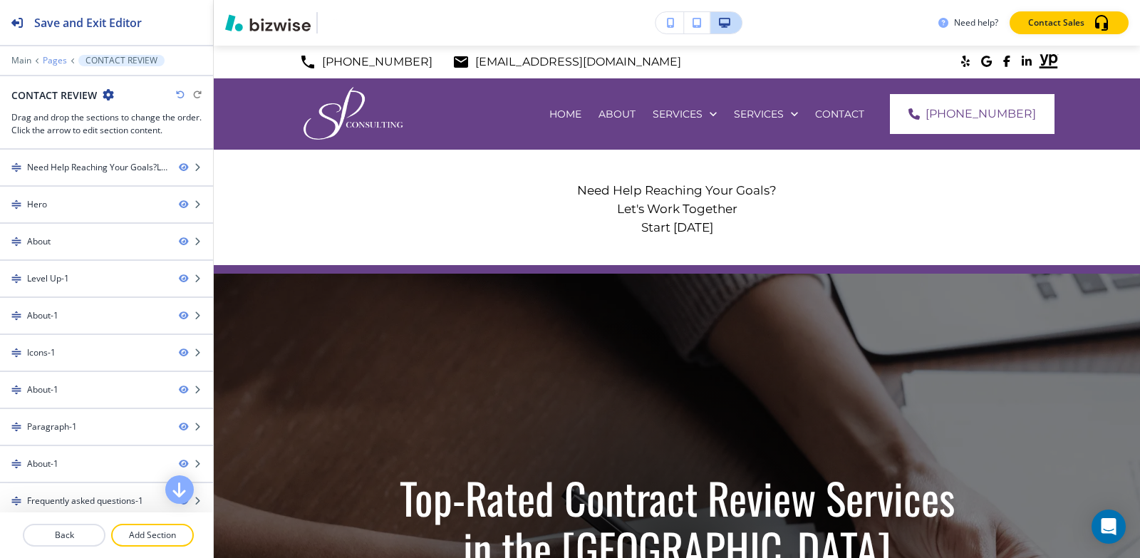
click at [56, 60] on p "Pages" at bounding box center [55, 61] width 24 height 10
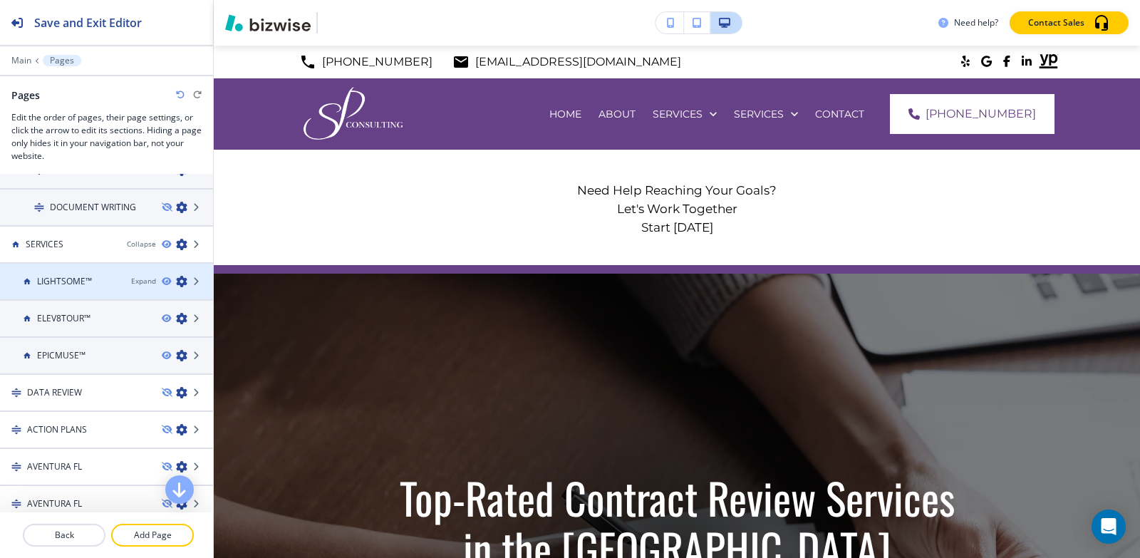
scroll to position [214, 0]
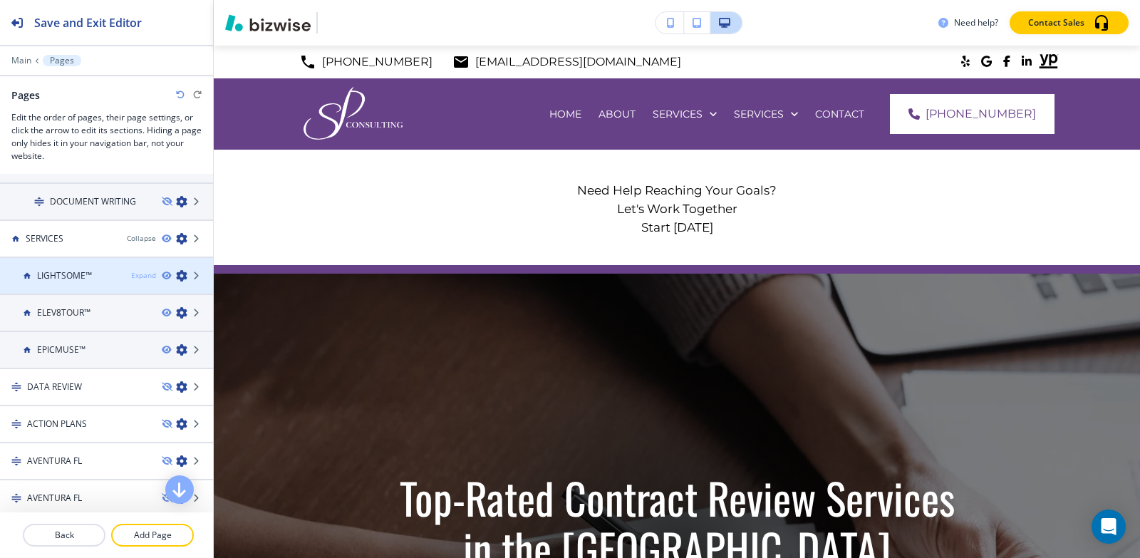
click at [131, 278] on div "Expand" at bounding box center [143, 275] width 25 height 11
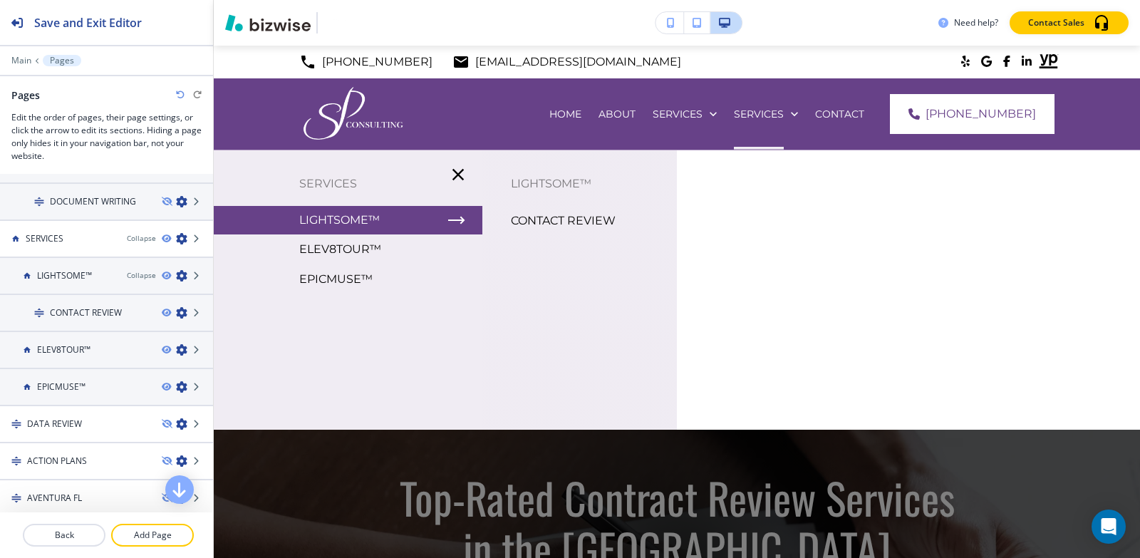
click at [386, 222] on div "LIGHTSOME™" at bounding box center [348, 220] width 269 height 29
click at [541, 222] on p "CONTACT REVIEW" at bounding box center [563, 220] width 105 height 21
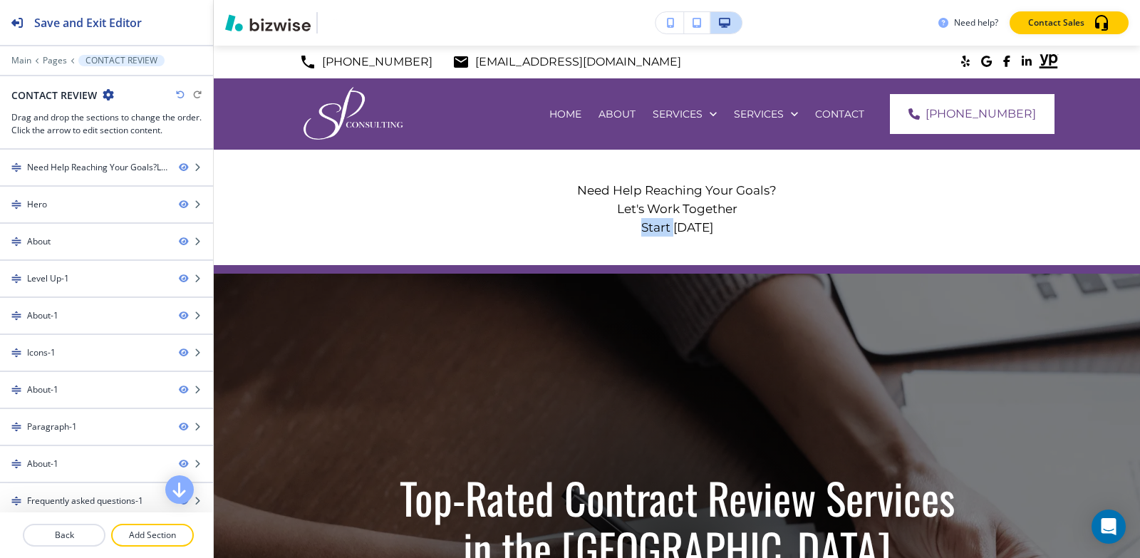
click at [541, 222] on p "Start Today" at bounding box center [676, 227] width 755 height 19
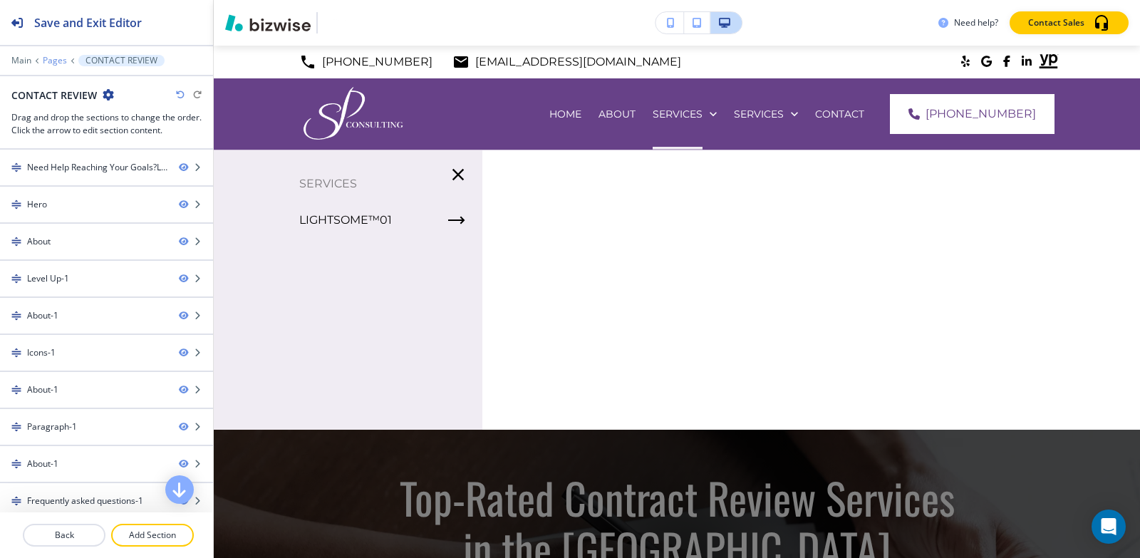
click at [53, 65] on div "Main Pages CONTACT REVIEW CONTACT REVIEW Drag and drop the sections to change t…" at bounding box center [106, 96] width 213 height 82
click at [53, 64] on p "Pages" at bounding box center [55, 61] width 24 height 10
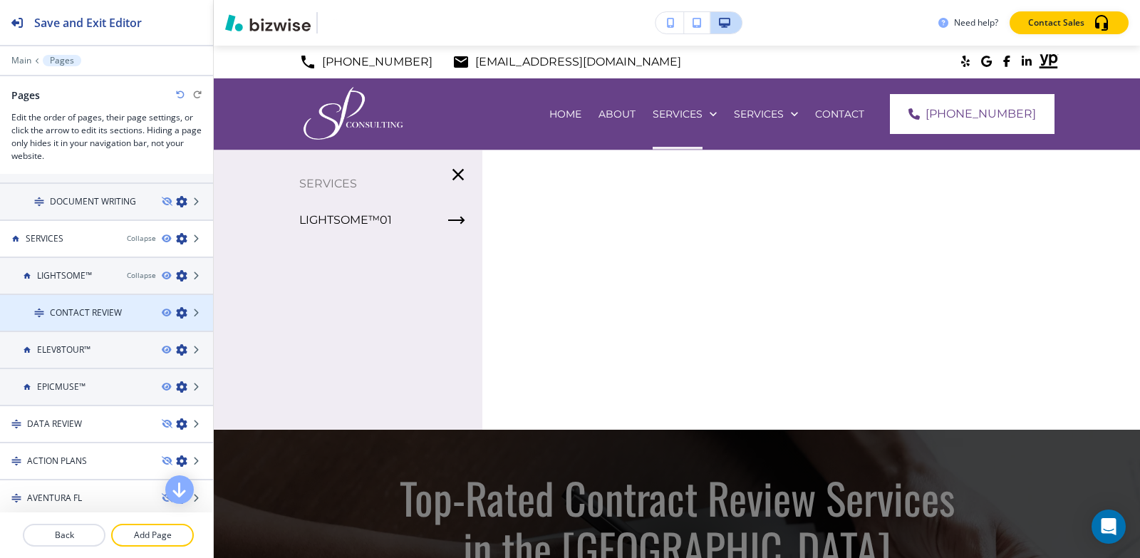
click at [92, 304] on div at bounding box center [106, 300] width 213 height 11
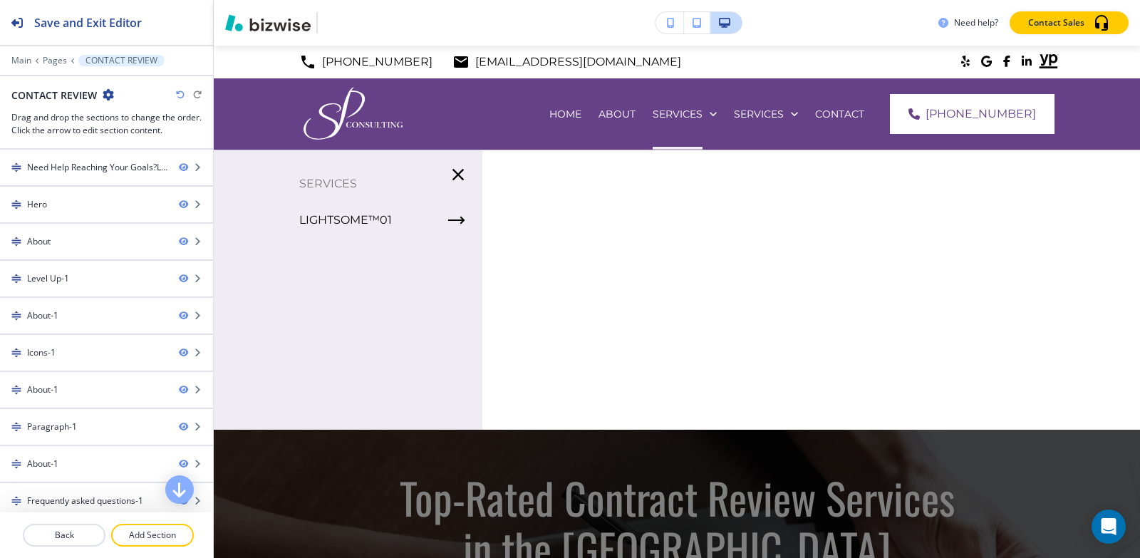
click at [108, 96] on icon "button" at bounding box center [108, 94] width 11 height 11
click at [155, 123] on p "Edit Page Settings" at bounding box center [147, 119] width 73 height 13
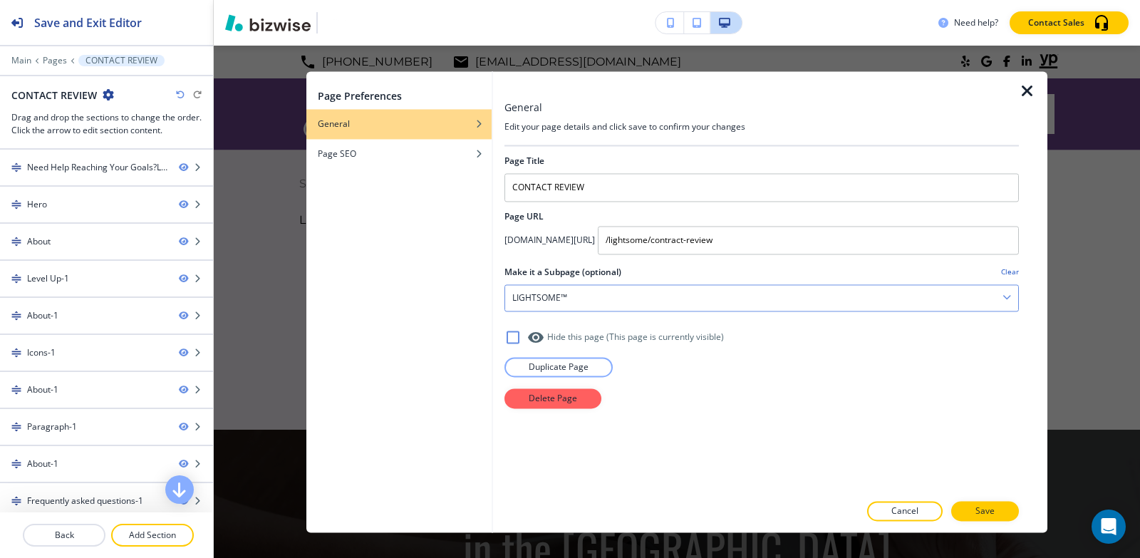
click at [583, 301] on div "LIGHTSOME™" at bounding box center [761, 298] width 513 height 26
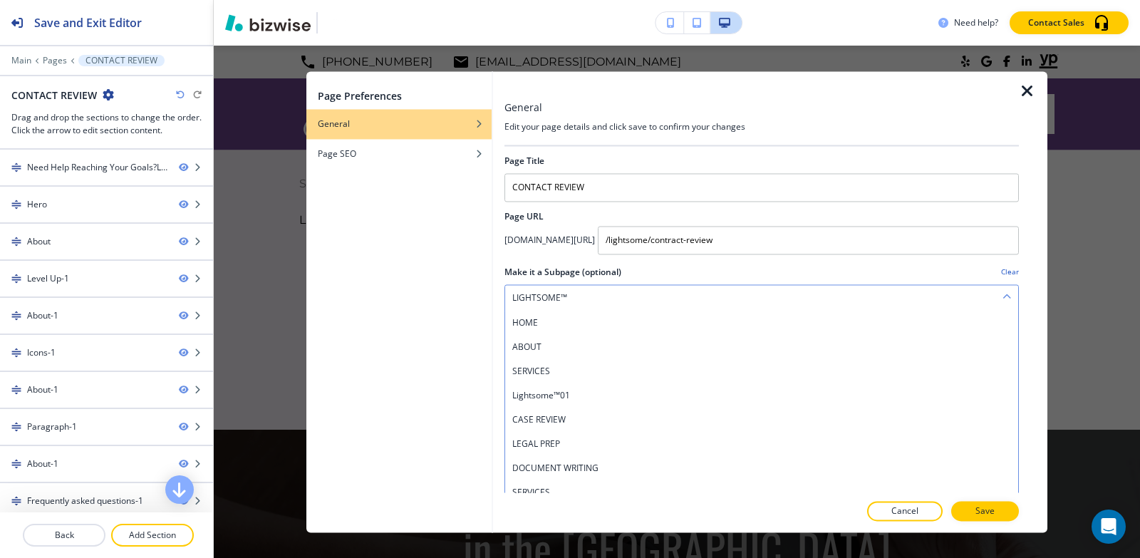
scroll to position [32, 0]
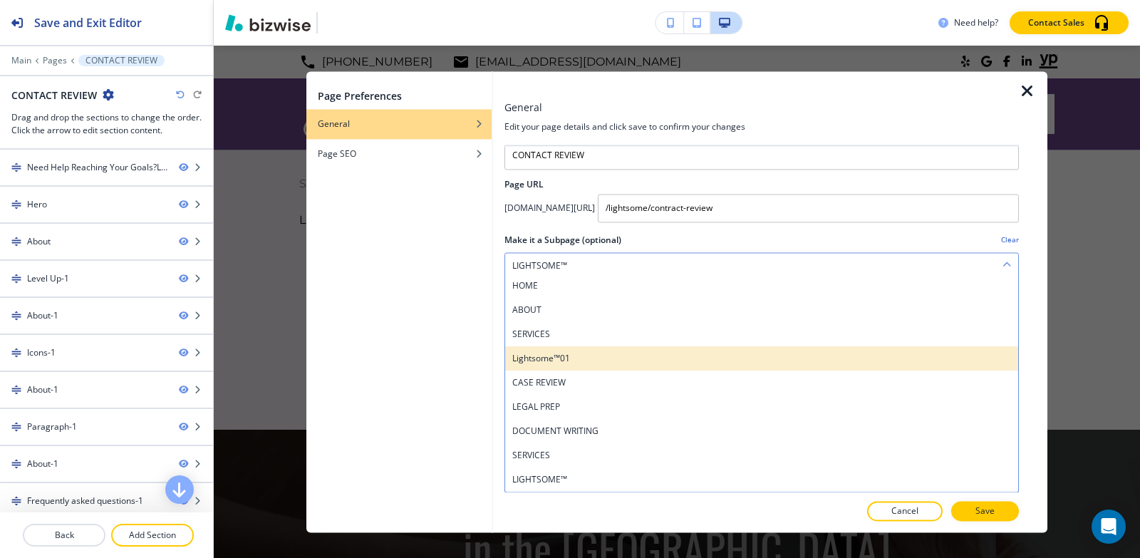
click at [579, 362] on h4 "Lightsome™01" at bounding box center [761, 358] width 499 height 13
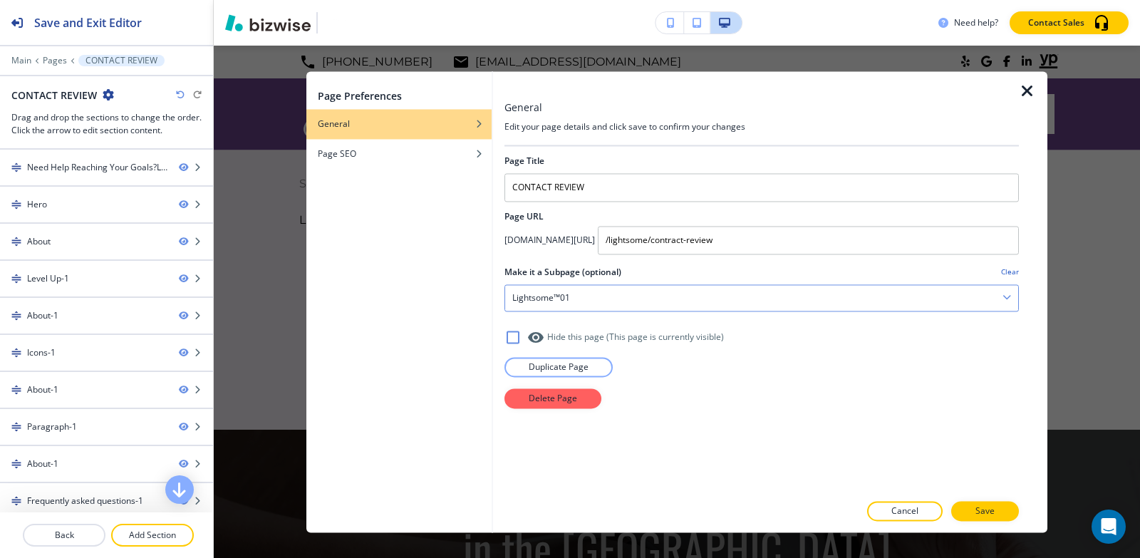
scroll to position [0, 0]
click at [997, 513] on button "Save" at bounding box center [985, 511] width 68 height 20
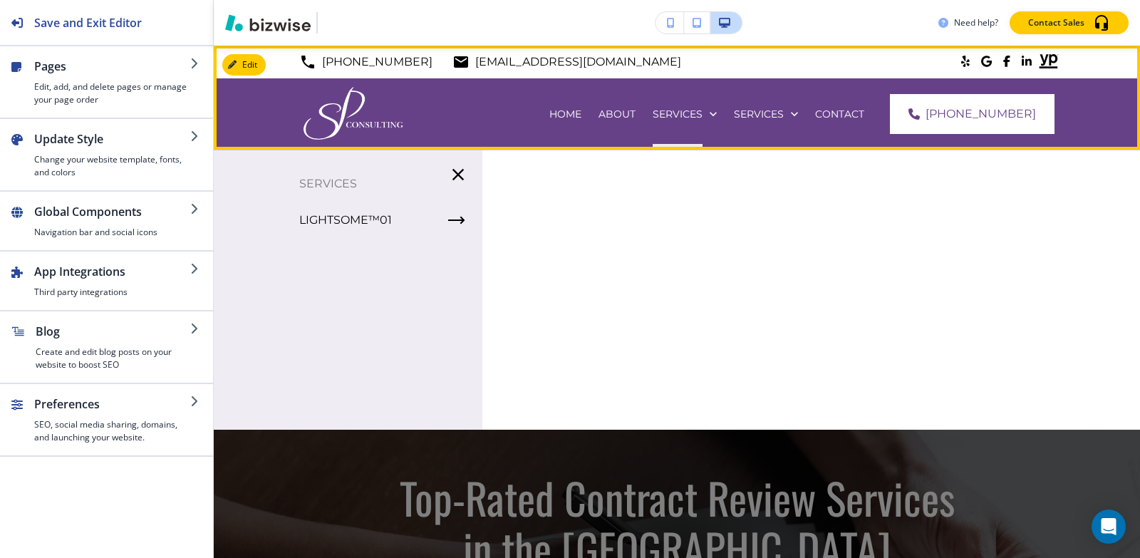
click at [716, 105] on div "SERVICES" at bounding box center [684, 113] width 81 height 71
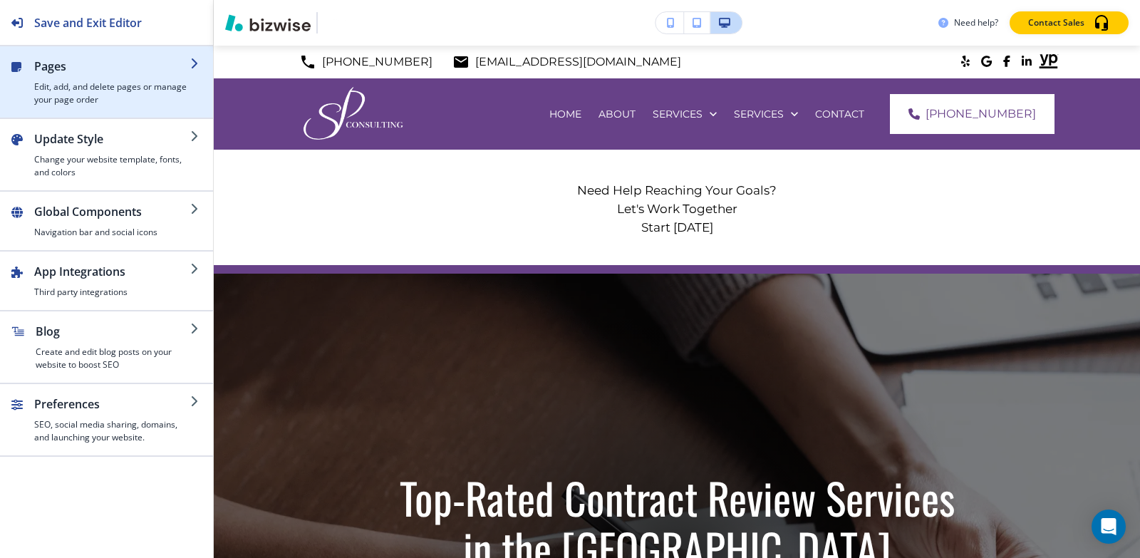
click at [74, 70] on h2 "Pages" at bounding box center [112, 66] width 156 height 17
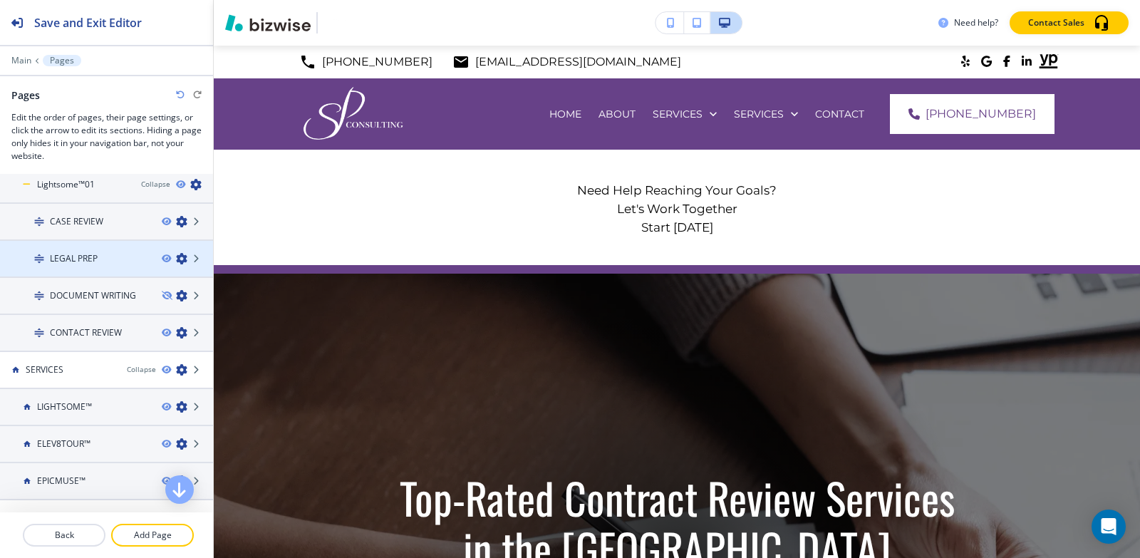
scroll to position [143, 0]
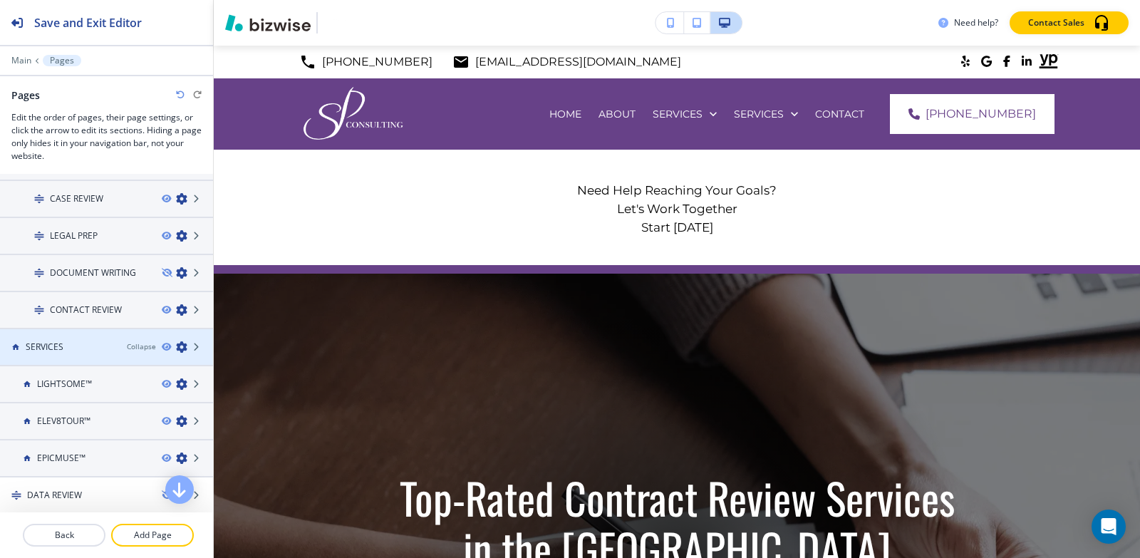
click at [176, 347] on icon "button" at bounding box center [181, 346] width 11 height 11
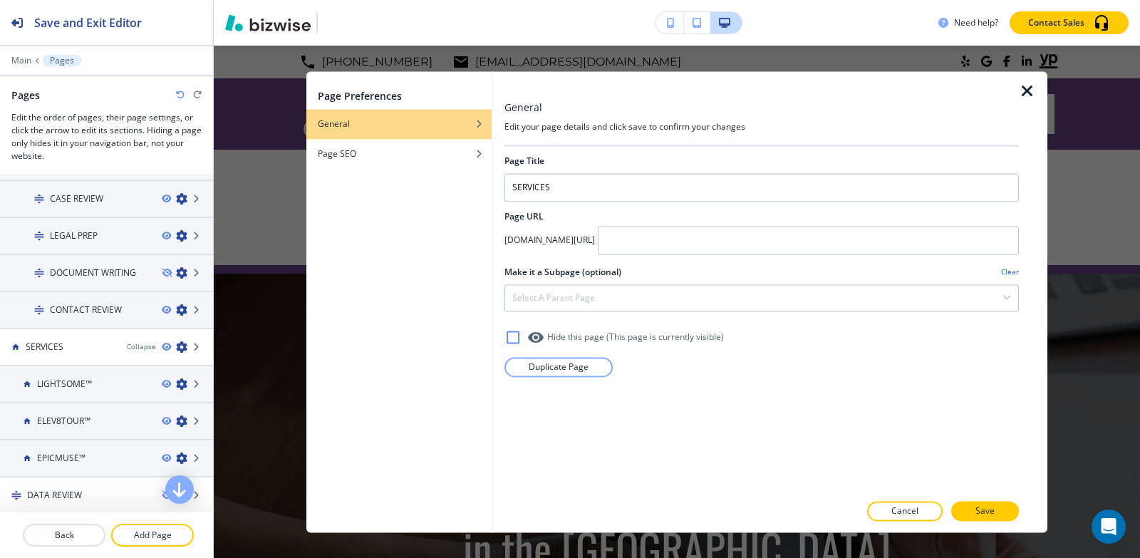
click at [1028, 88] on icon "button" at bounding box center [1027, 91] width 17 height 17
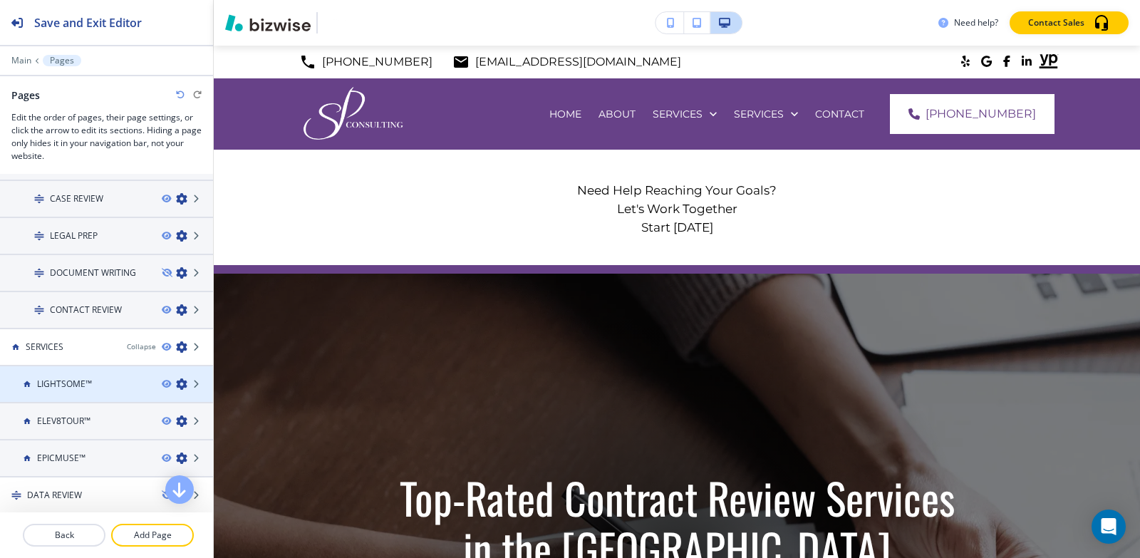
click at [176, 386] on icon "button" at bounding box center [181, 383] width 11 height 11
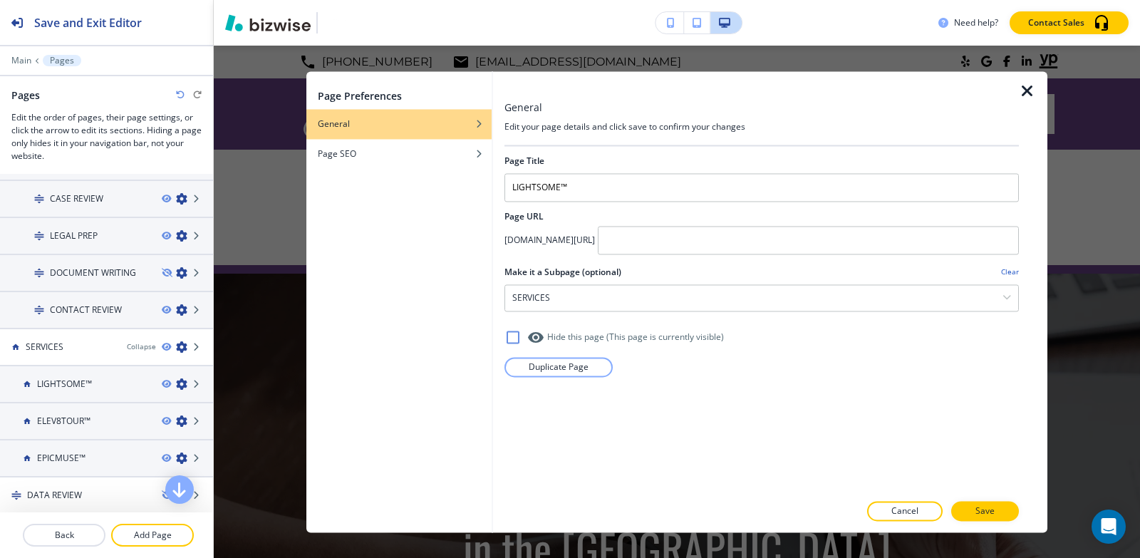
click at [1028, 93] on icon "button" at bounding box center [1027, 91] width 17 height 17
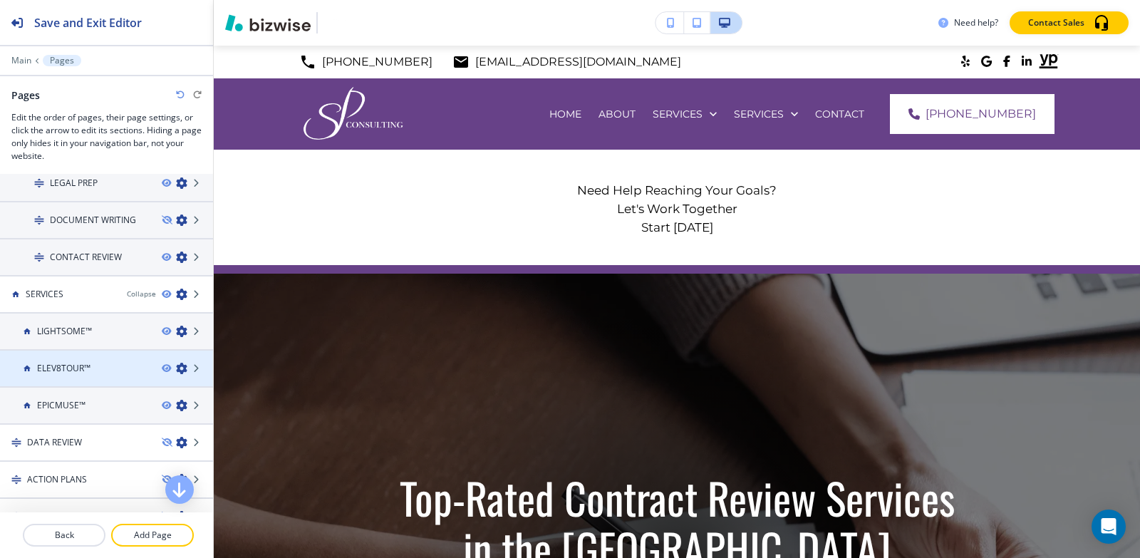
scroll to position [285, 0]
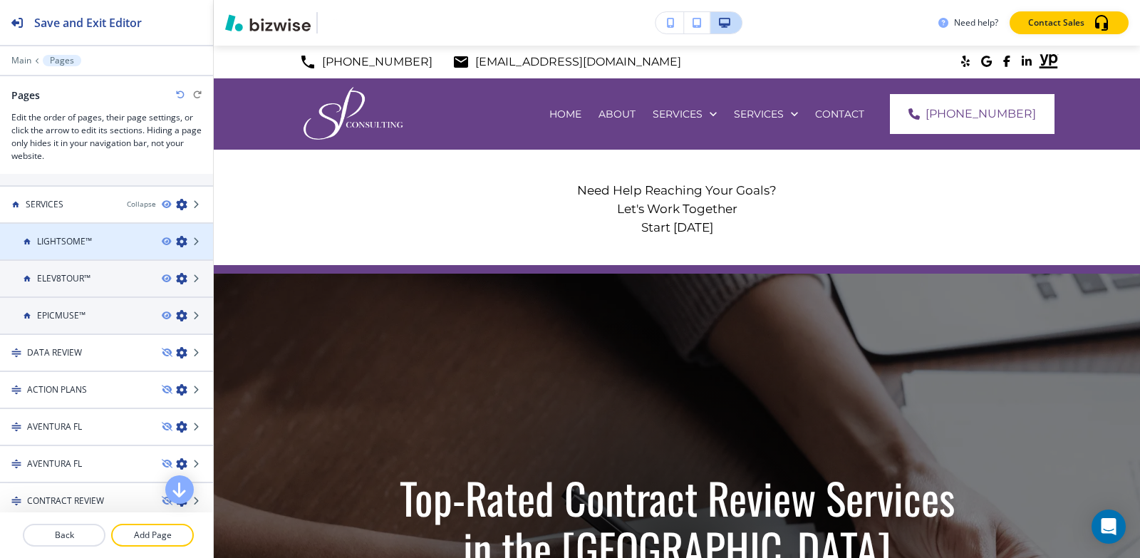
click at [176, 241] on icon "button" at bounding box center [181, 241] width 11 height 11
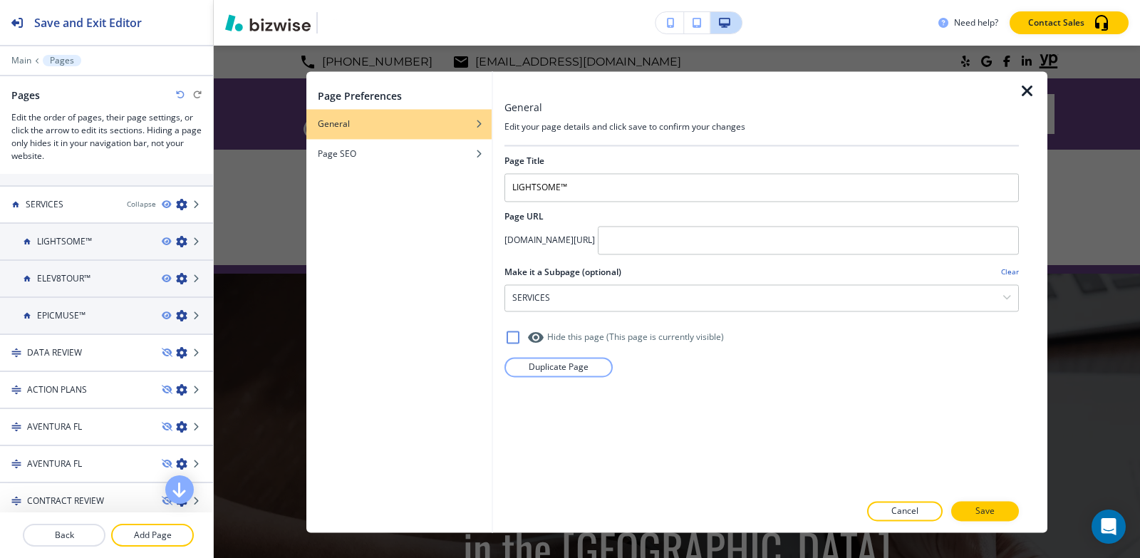
drag, startPoint x: 1028, startPoint y: 92, endPoint x: 1013, endPoint y: 92, distance: 15.0
click at [1028, 92] on icon "button" at bounding box center [1027, 91] width 17 height 17
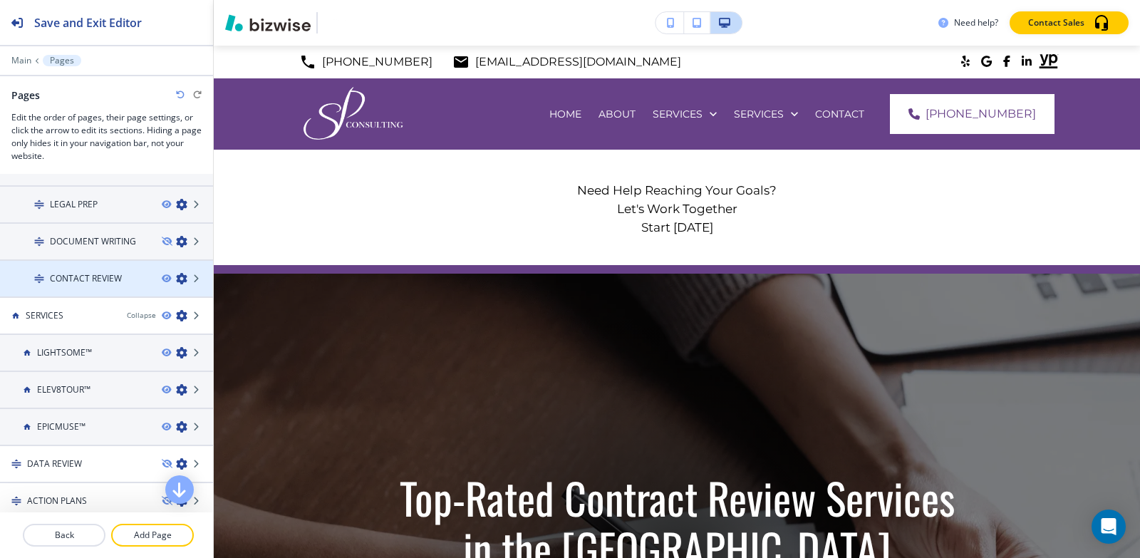
scroll to position [143, 0]
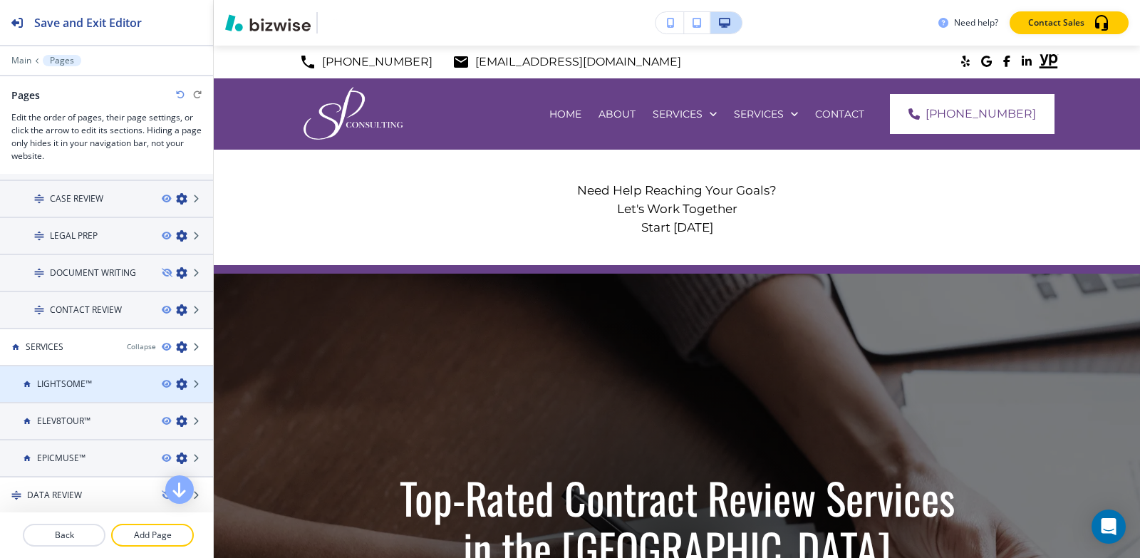
click at [78, 385] on h4 "LIGHTSOME™" at bounding box center [64, 384] width 55 height 13
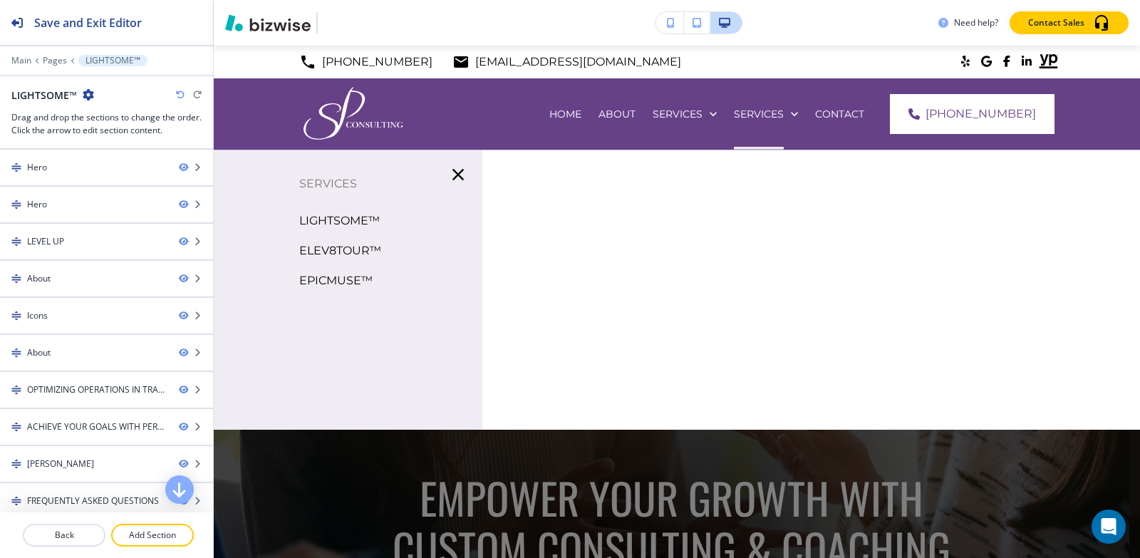
click at [321, 228] on p "LIGHTSOME™" at bounding box center [339, 220] width 81 height 21
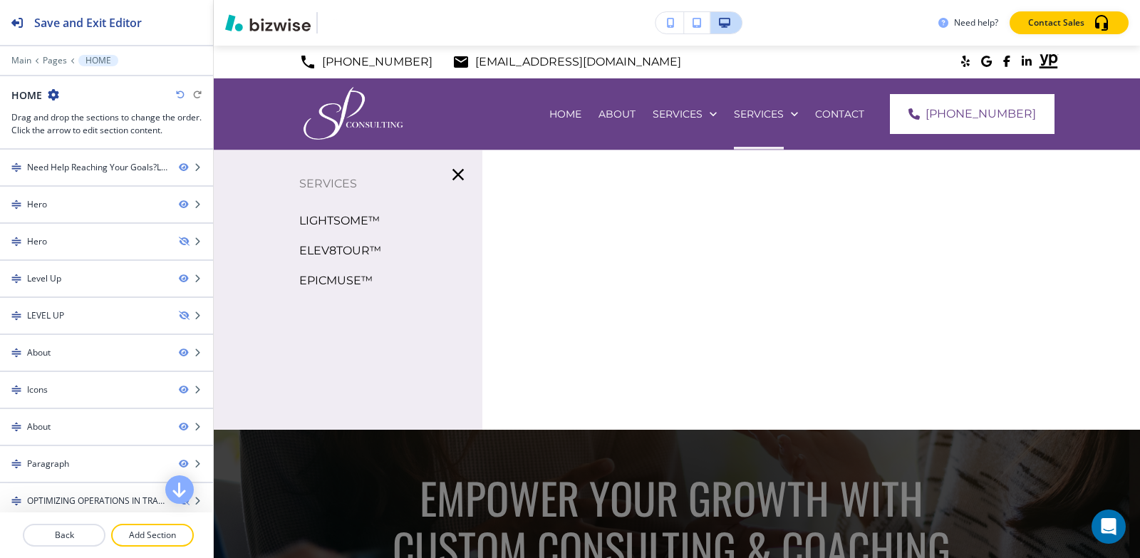
click at [346, 249] on p "ELEV8TOUR™" at bounding box center [340, 250] width 82 height 21
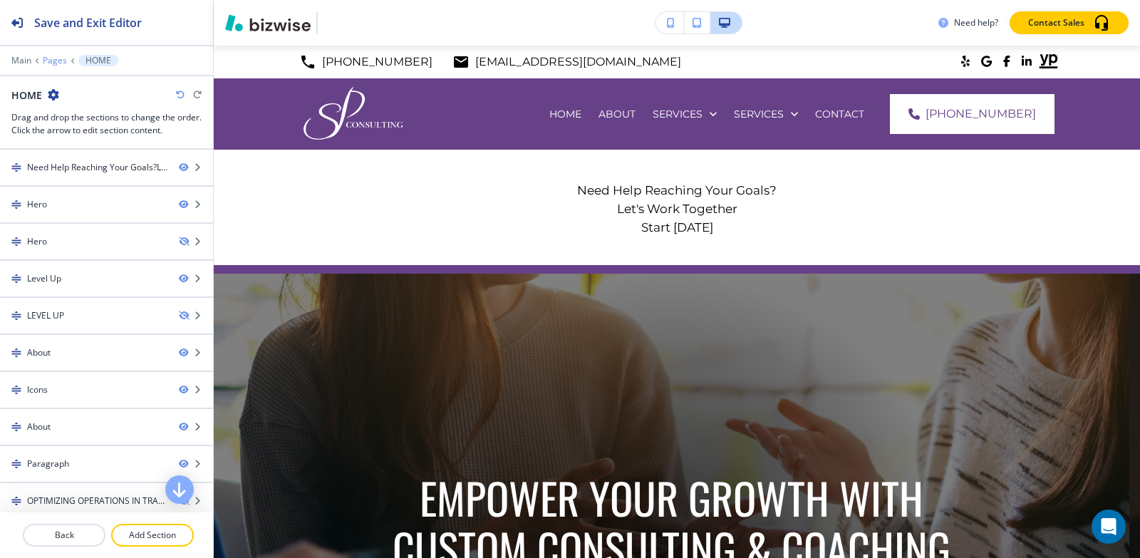
click at [56, 57] on p "Pages" at bounding box center [55, 61] width 24 height 10
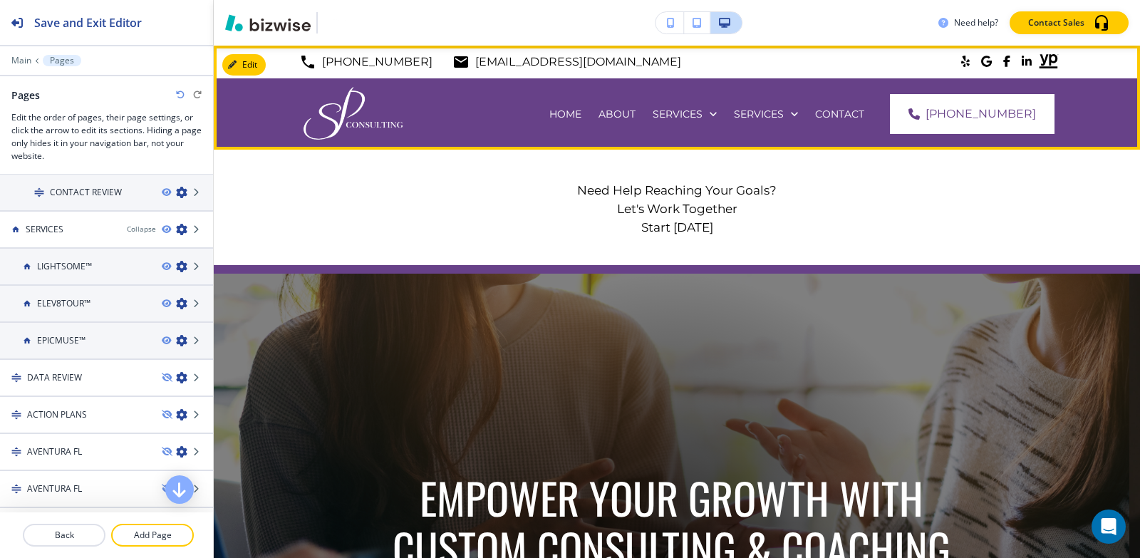
scroll to position [285, 0]
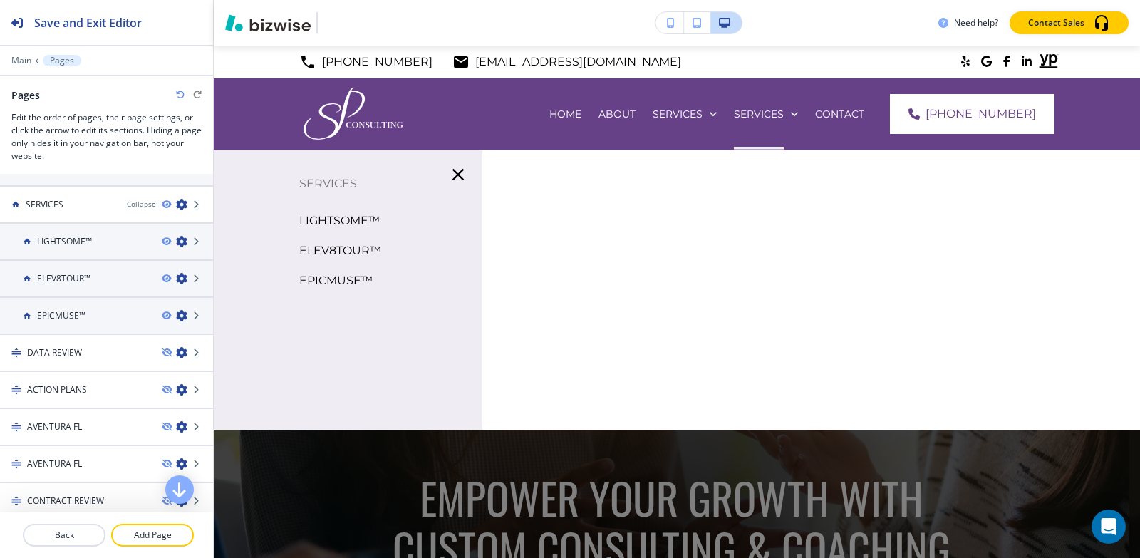
click at [339, 219] on p "LIGHTSOME™" at bounding box center [339, 220] width 81 height 21
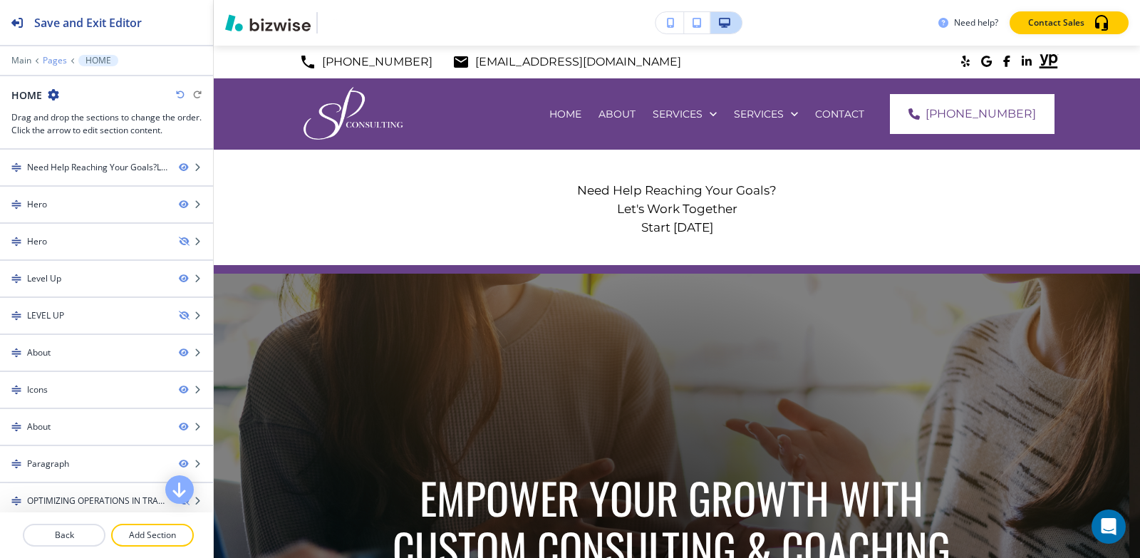
click at [57, 62] on p "Pages" at bounding box center [55, 61] width 24 height 10
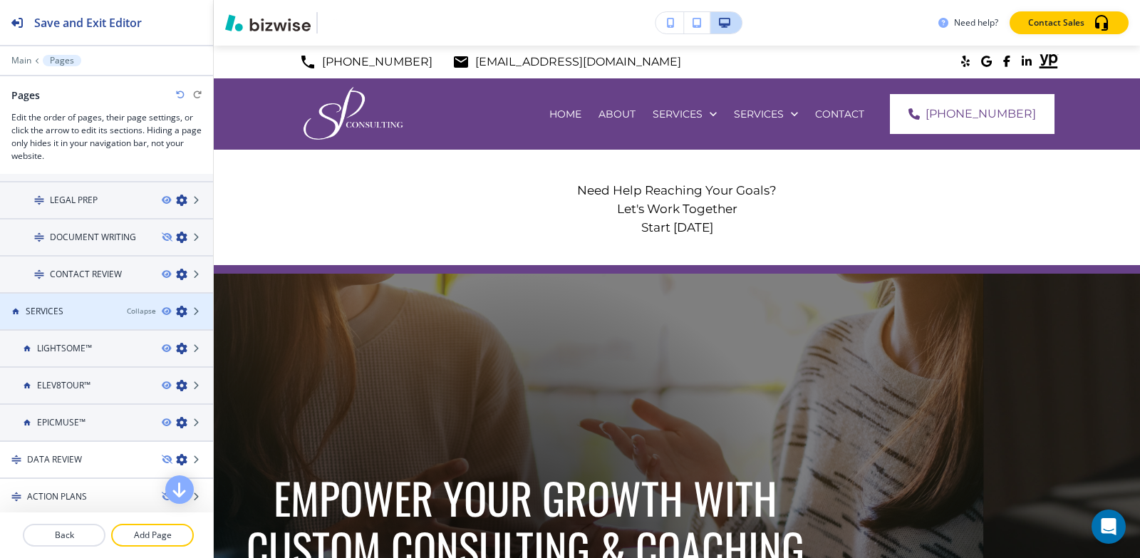
scroll to position [214, 0]
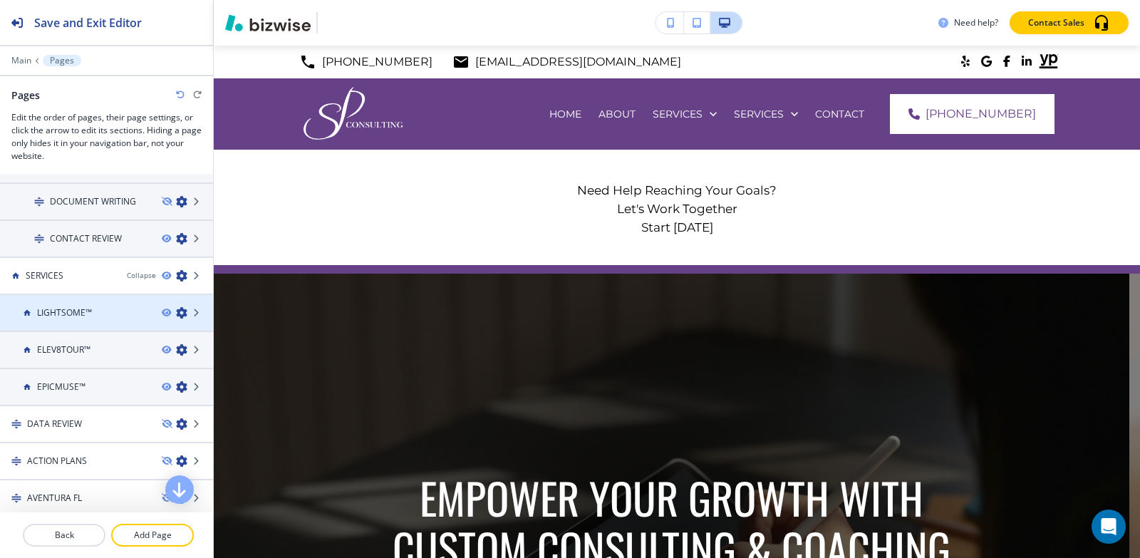
click at [93, 316] on div "LIGHTSOME™" at bounding box center [75, 312] width 150 height 13
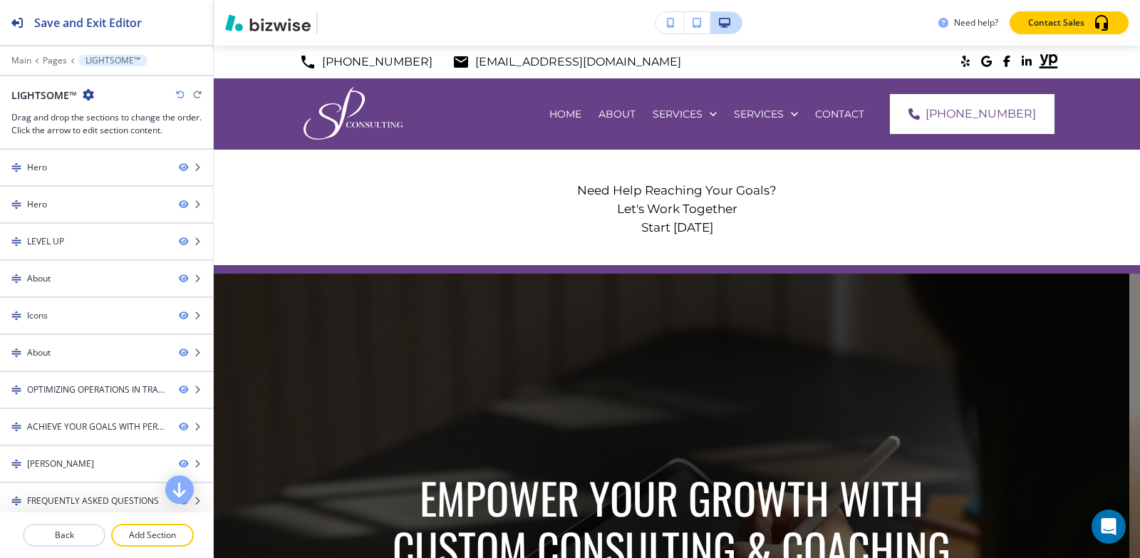
click at [86, 91] on icon "button" at bounding box center [88, 94] width 11 height 11
click at [98, 117] on p "Edit Page Settings" at bounding box center [127, 119] width 73 height 13
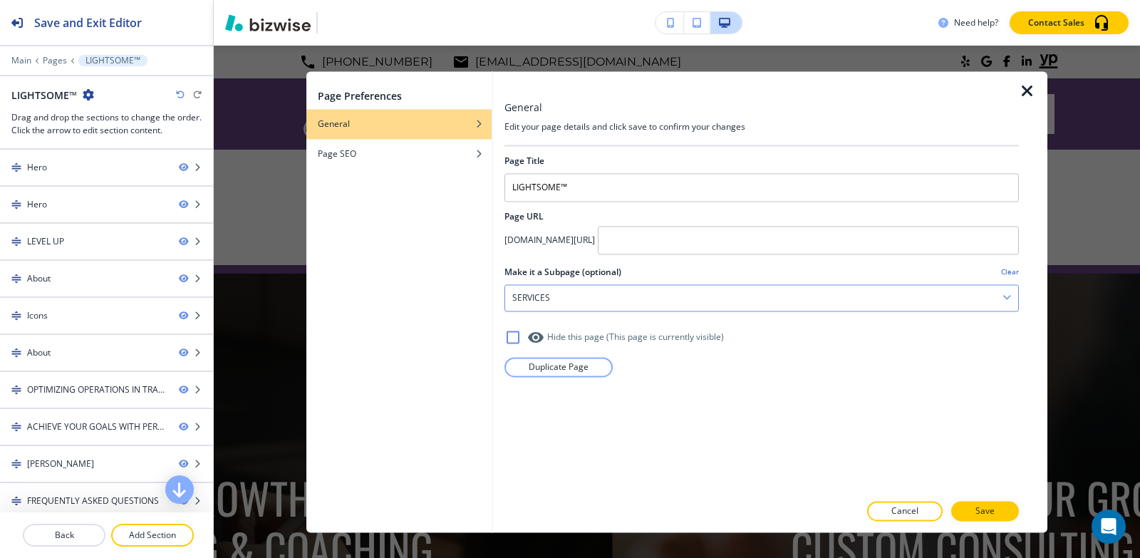
click at [1001, 302] on div "SERVICES" at bounding box center [761, 298] width 513 height 26
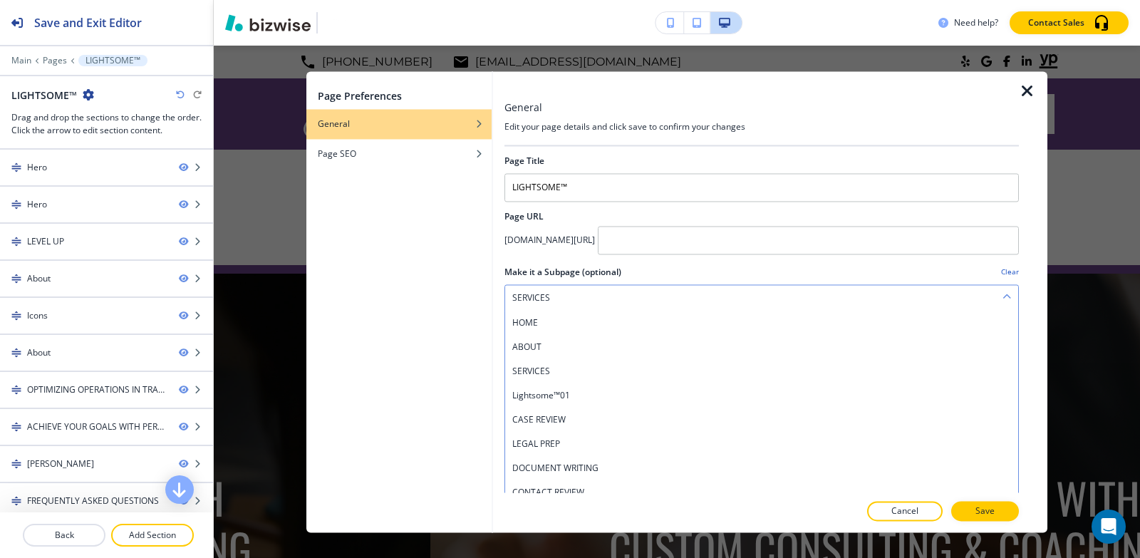
scroll to position [32, 0]
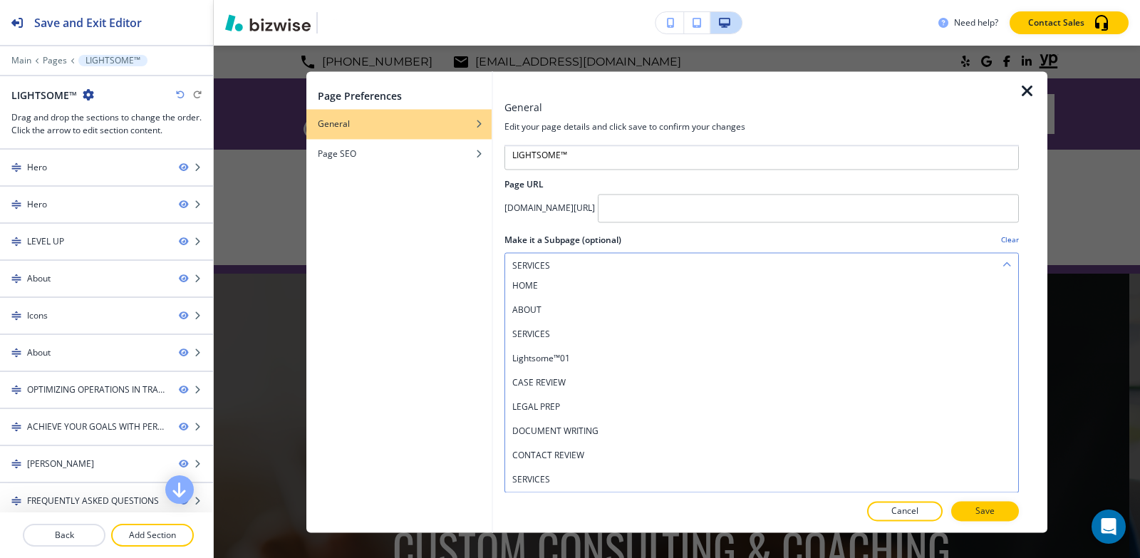
click at [1003, 264] on icon "button" at bounding box center [1007, 265] width 9 height 9
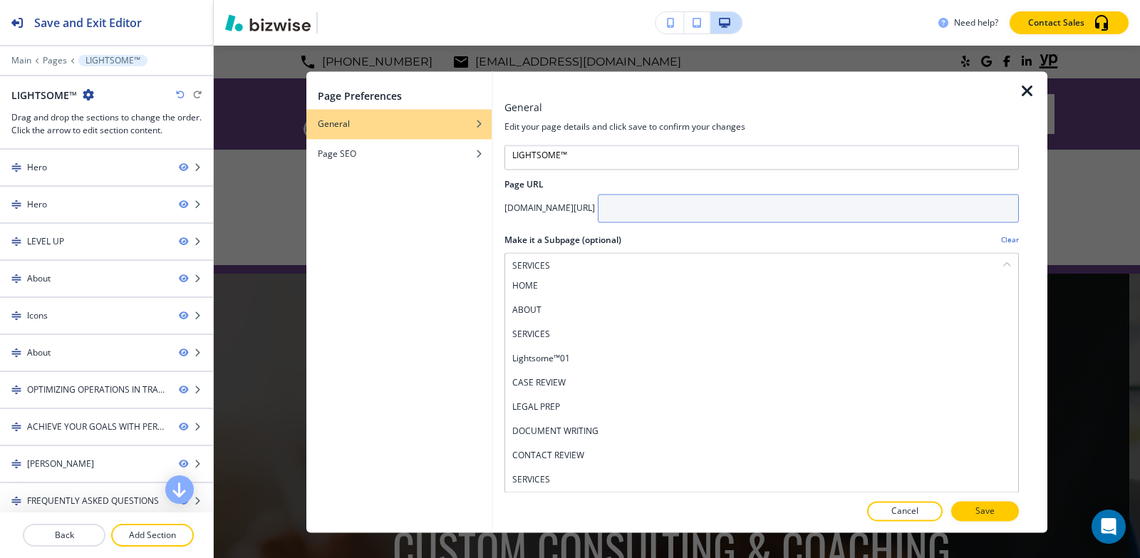
scroll to position [0, 0]
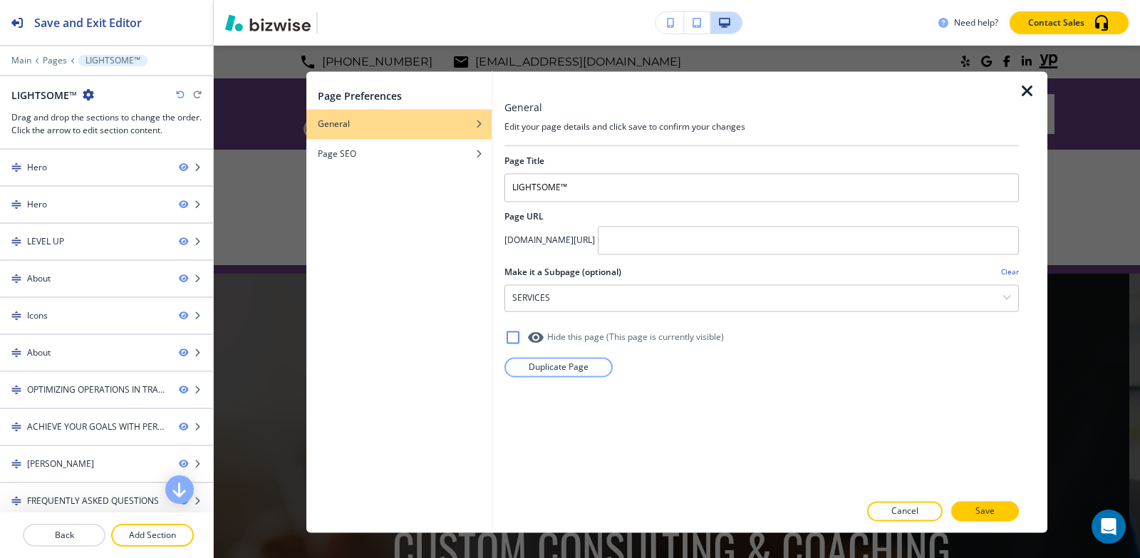
click at [1033, 94] on icon "button" at bounding box center [1027, 91] width 17 height 17
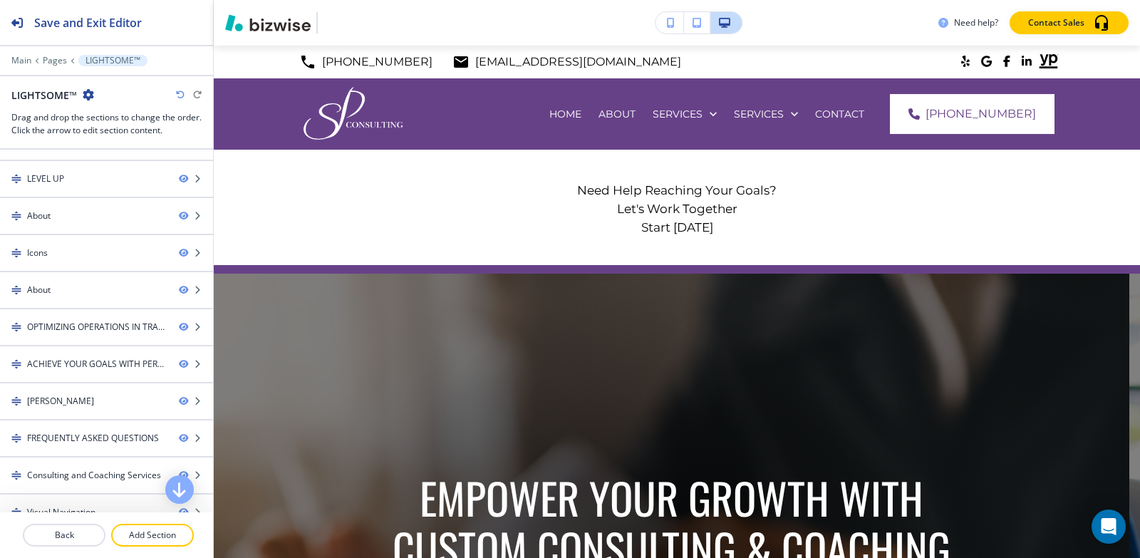
scroll to position [143, 0]
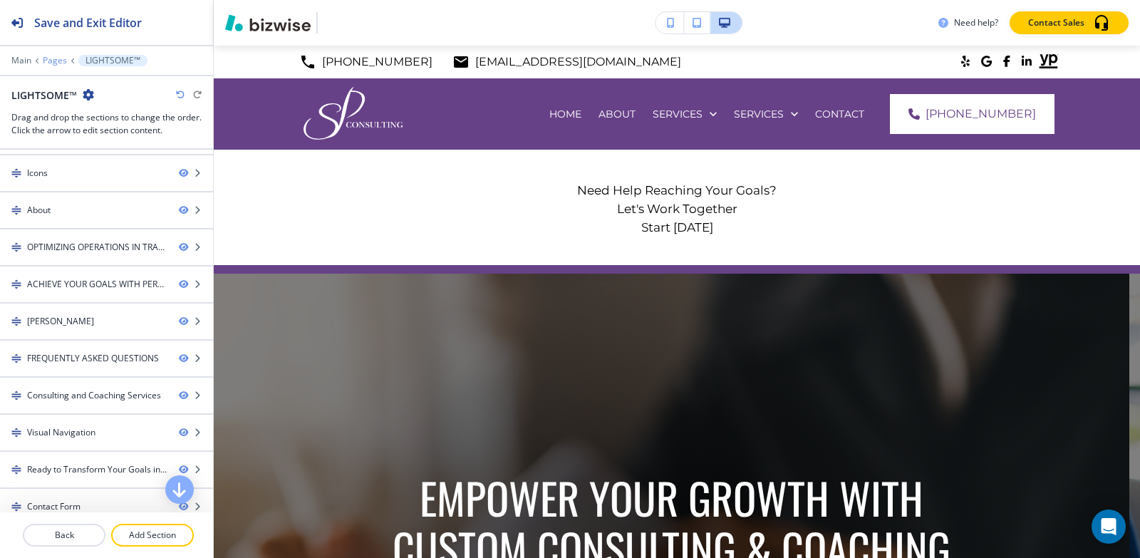
click at [55, 61] on p "Pages" at bounding box center [55, 61] width 24 height 10
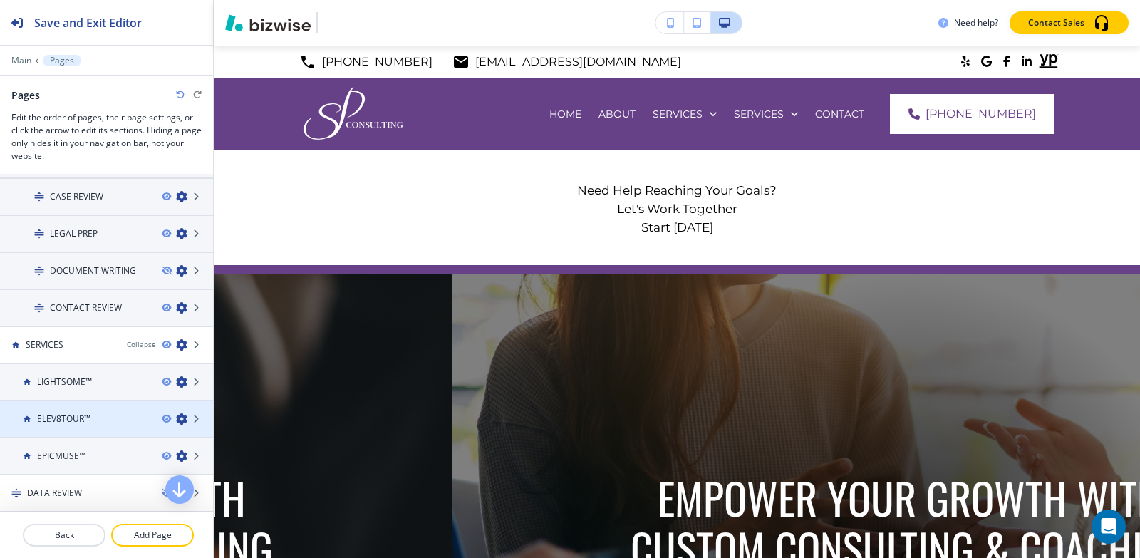
scroll to position [214, 0]
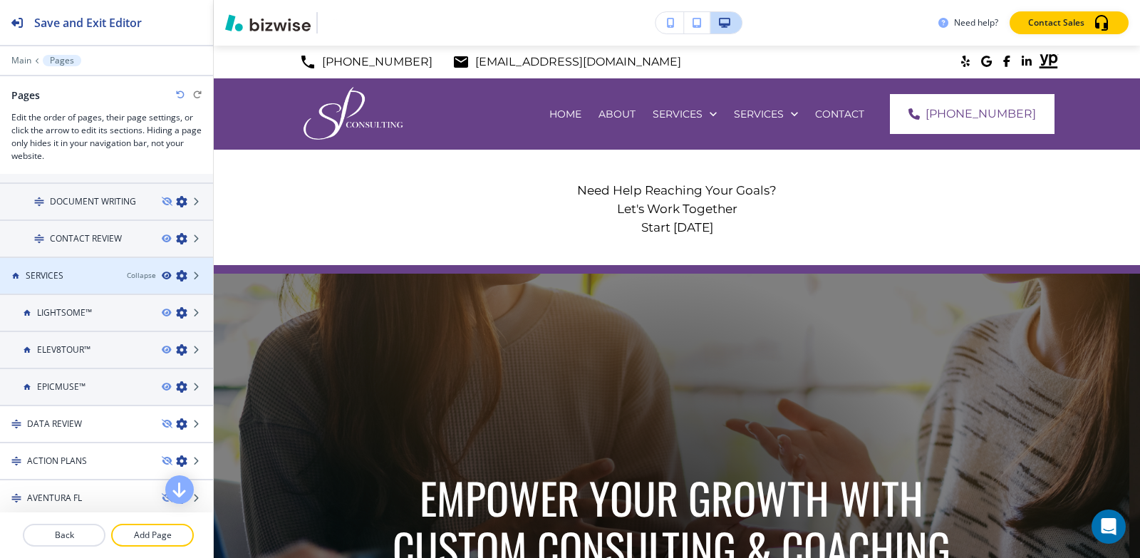
click at [162, 273] on icon "button" at bounding box center [166, 276] width 9 height 9
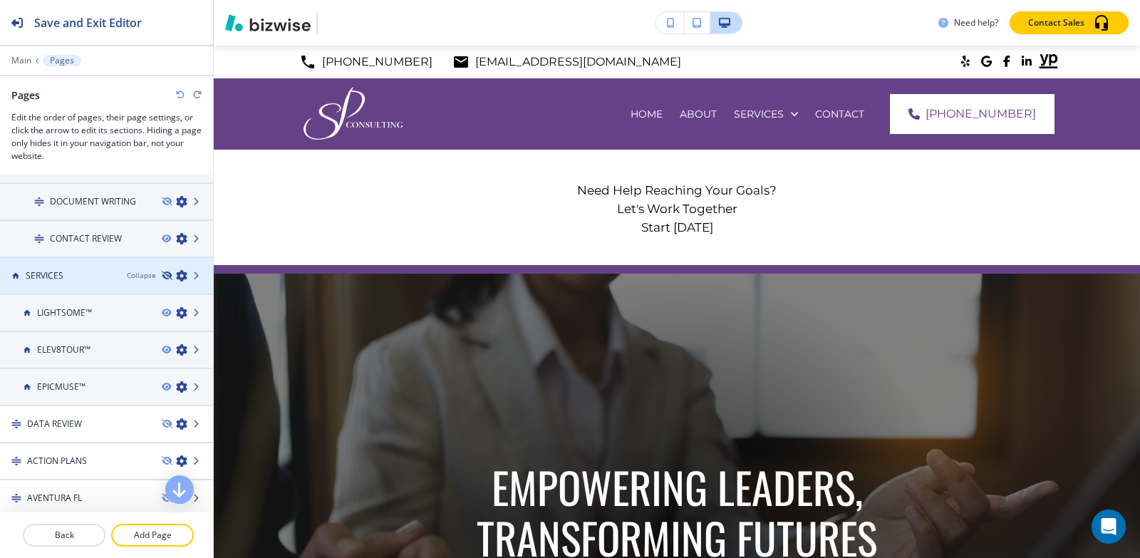
click at [162, 274] on icon "button" at bounding box center [166, 276] width 9 height 9
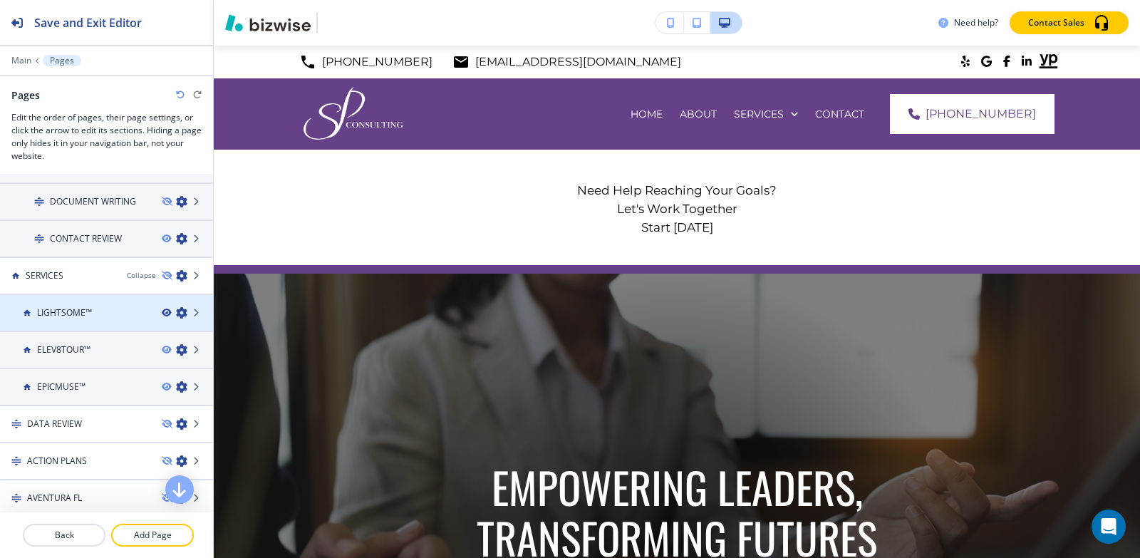
click at [162, 314] on icon "button" at bounding box center [166, 313] width 9 height 9
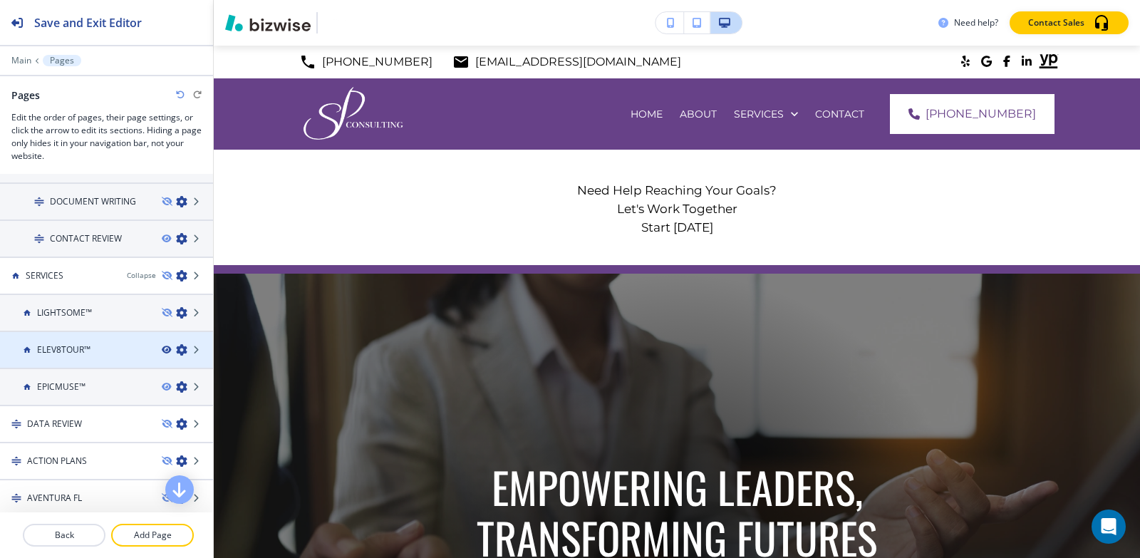
click at [162, 353] on icon "button" at bounding box center [166, 350] width 9 height 9
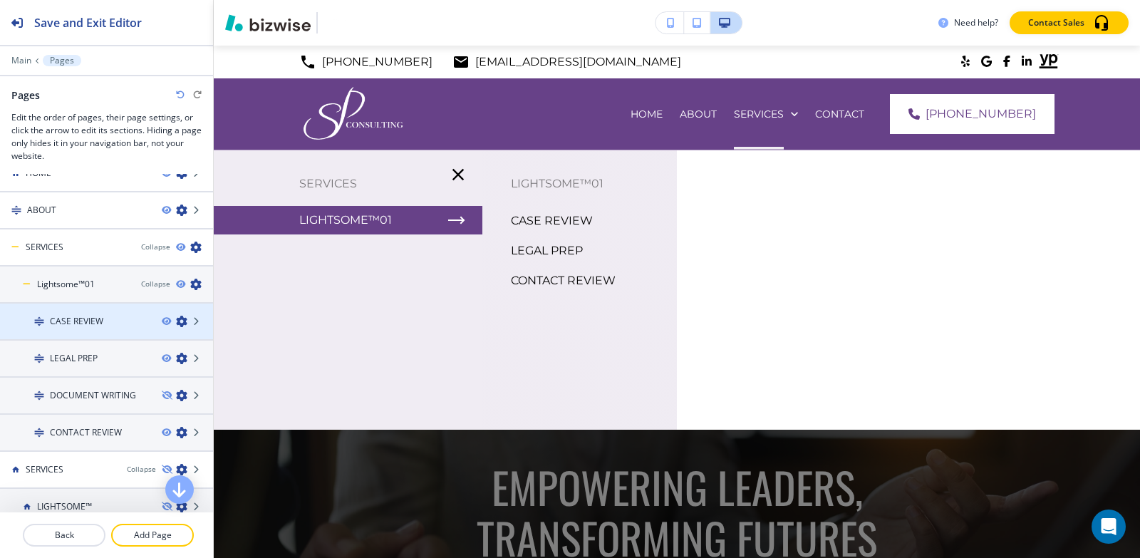
scroll to position [0, 0]
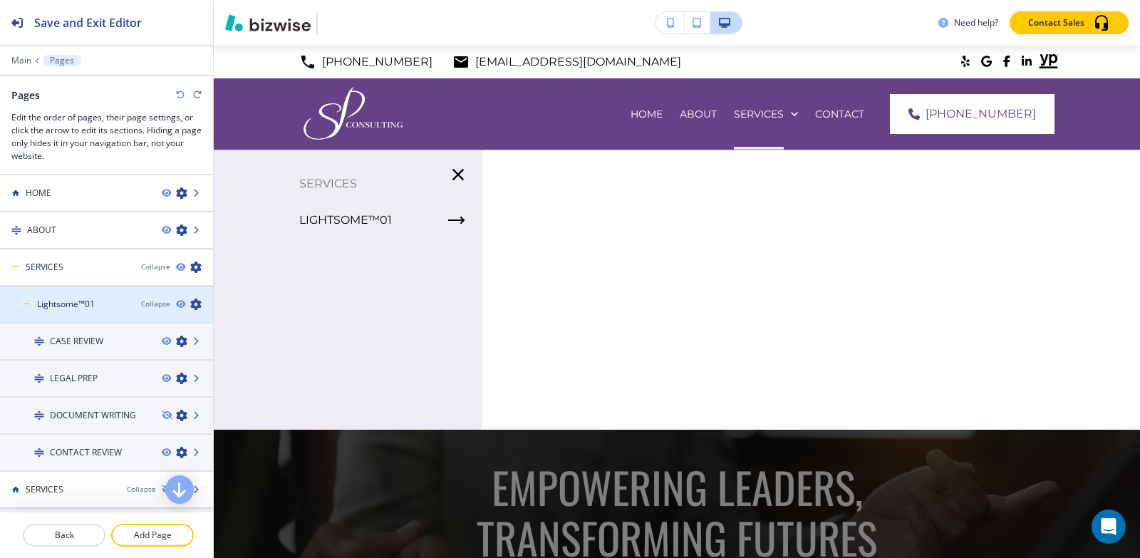
click at [190, 305] on icon "button" at bounding box center [195, 304] width 11 height 11
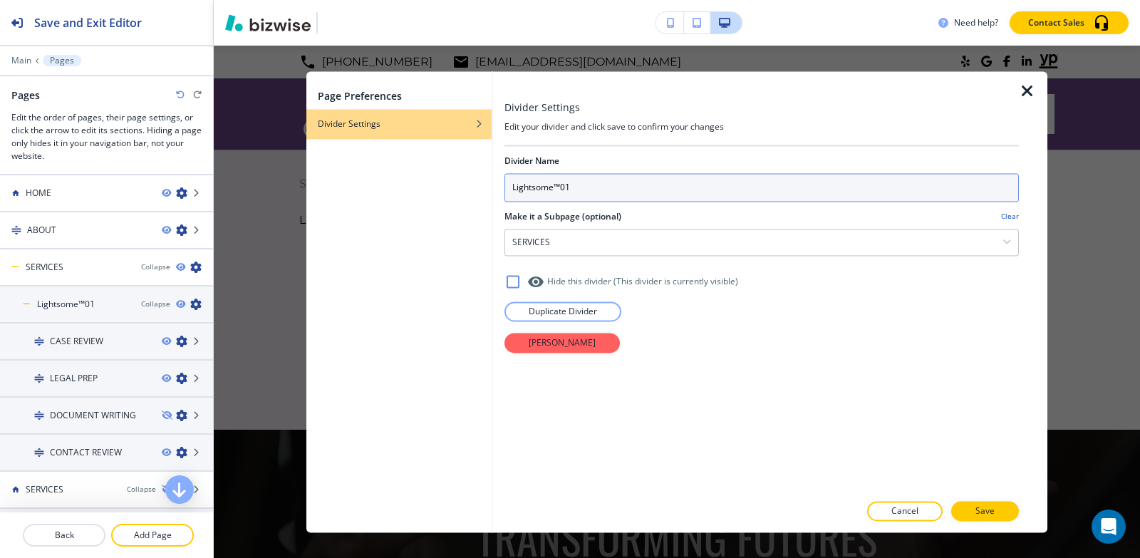
click at [616, 188] on input "Lightsome™01" at bounding box center [762, 187] width 515 height 29
click at [615, 188] on input "Lightsome™01" at bounding box center [762, 187] width 515 height 29
click at [569, 188] on input "Lightsome™01" at bounding box center [762, 187] width 515 height 29
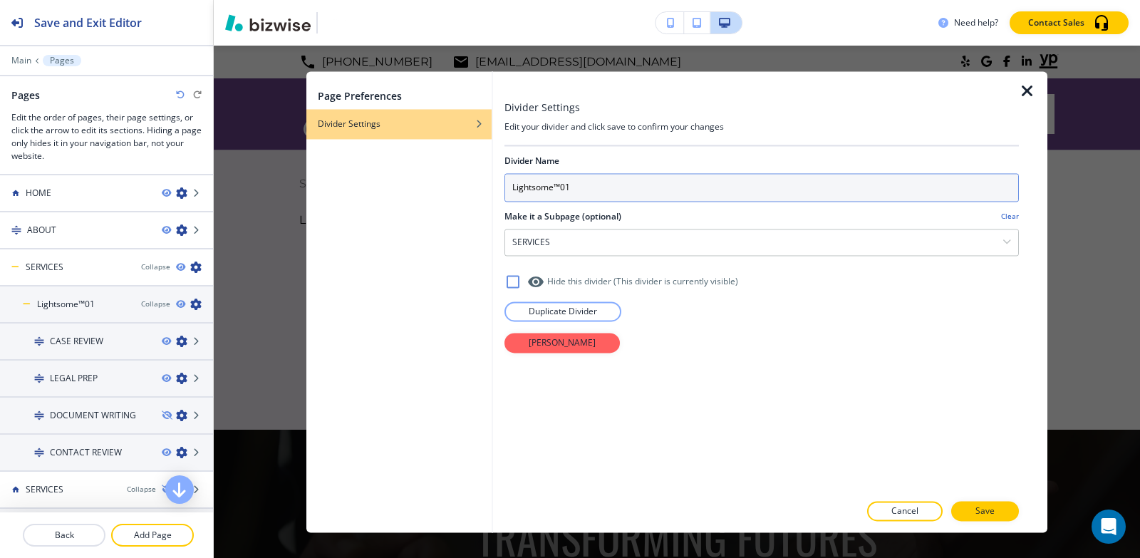
click at [569, 188] on input "Lightsome™01" at bounding box center [762, 187] width 515 height 29
click at [589, 191] on input "Lightsome™01" at bounding box center [762, 187] width 515 height 29
click at [597, 200] on input "Lightsome™01" at bounding box center [762, 187] width 515 height 29
click at [592, 200] on input "Lightsome™01" at bounding box center [762, 187] width 515 height 29
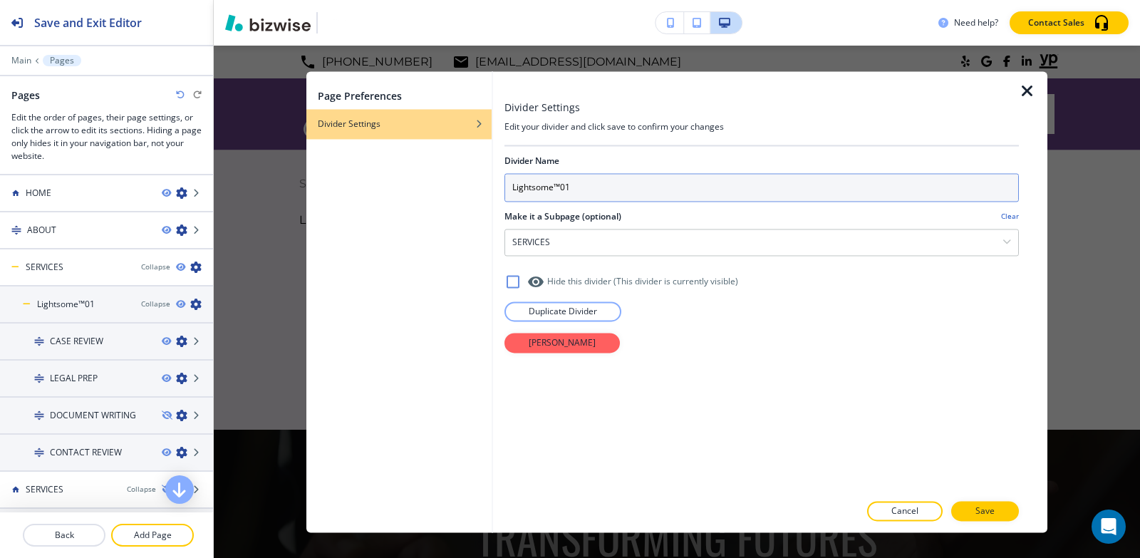
click at [589, 187] on input "Lightsome™01" at bounding box center [762, 187] width 515 height 29
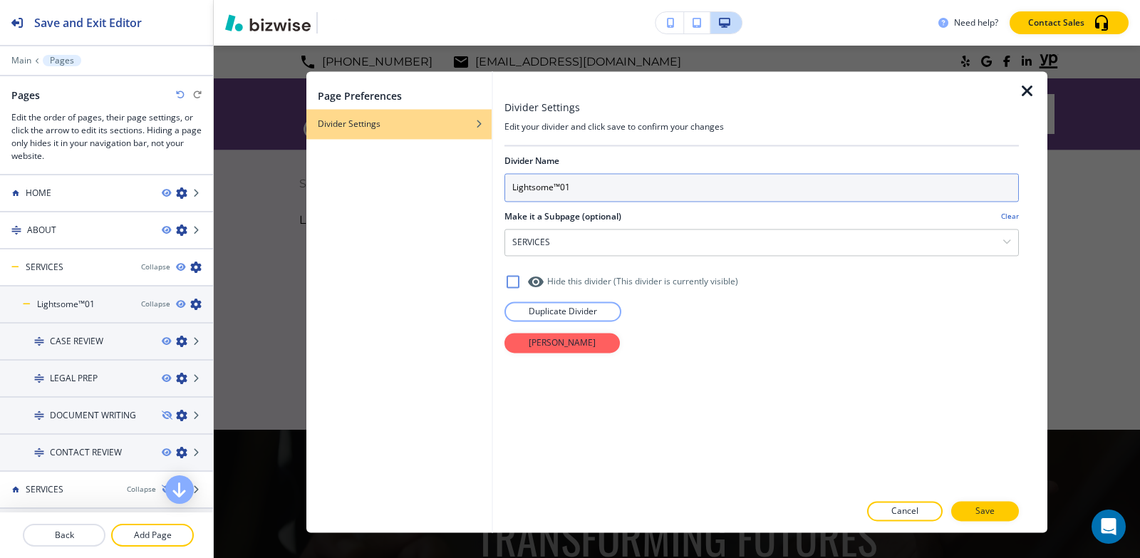
drag, startPoint x: 527, startPoint y: 191, endPoint x: 707, endPoint y: 190, distance: 180.3
click at [707, 190] on input "Lightsome™01" at bounding box center [762, 187] width 515 height 29
click at [562, 187] on input "Lightsome™01" at bounding box center [762, 187] width 515 height 29
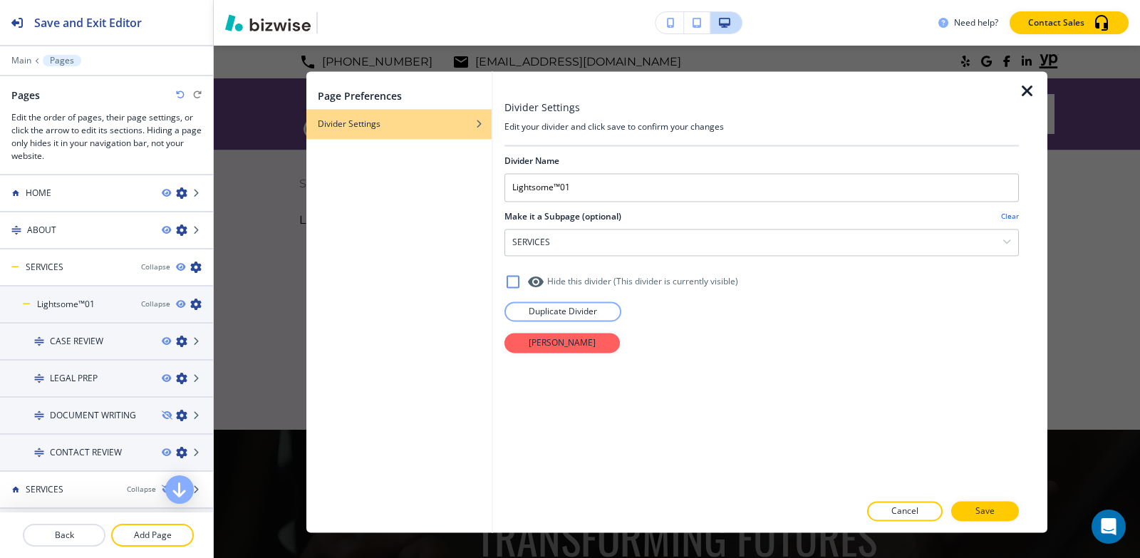
click at [1025, 91] on icon "button" at bounding box center [1027, 91] width 17 height 17
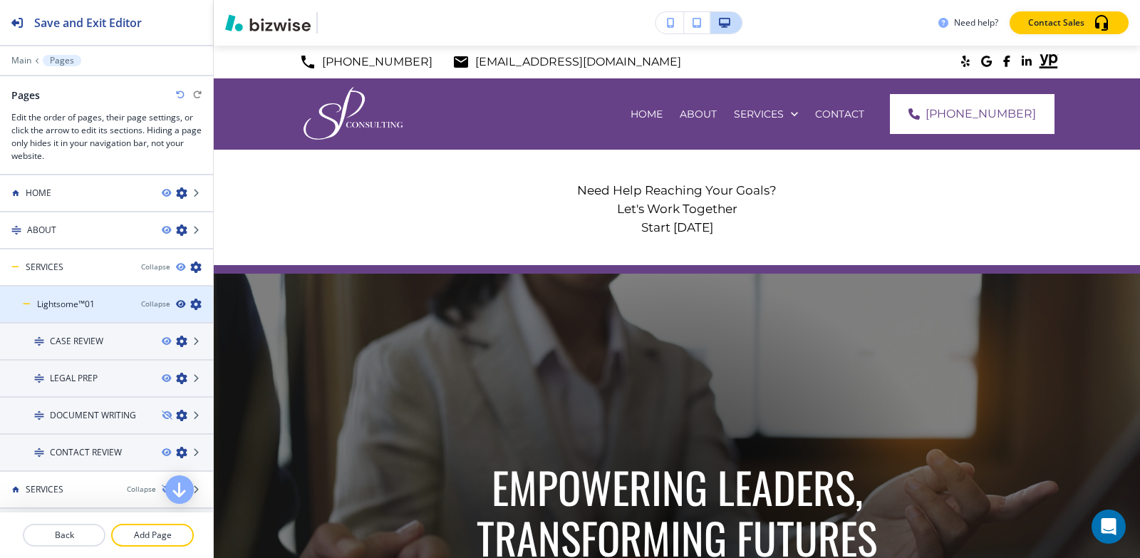
click at [176, 305] on icon "button" at bounding box center [180, 304] width 9 height 9
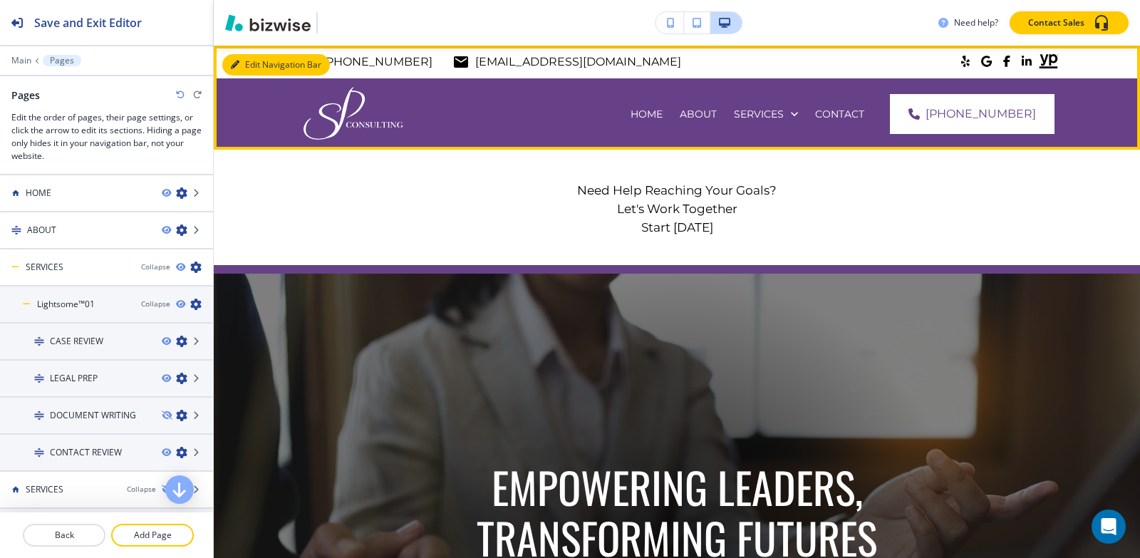
click at [247, 68] on button "Edit Navigation Bar" at bounding box center [276, 64] width 108 height 21
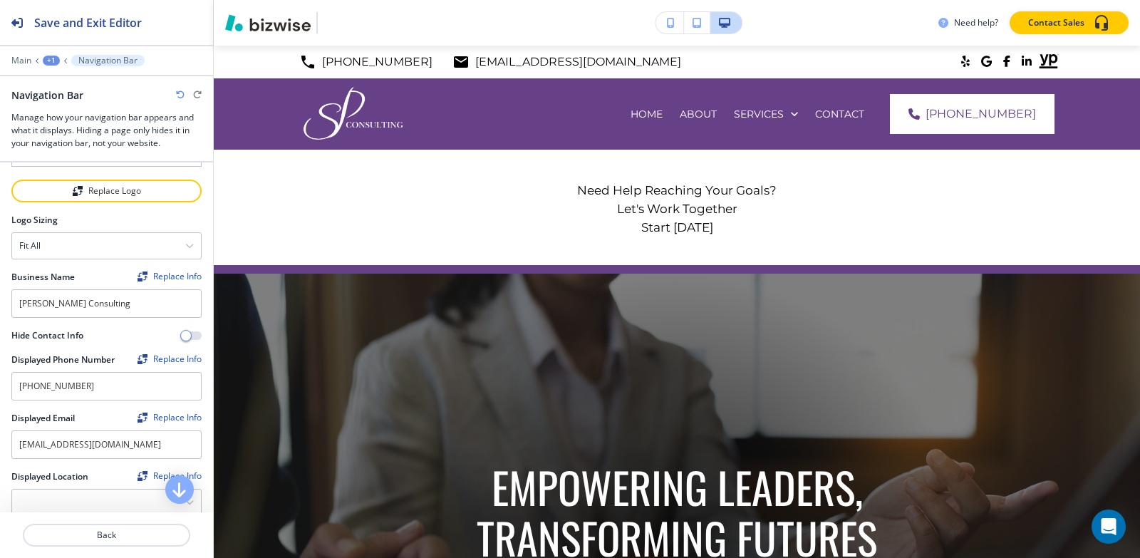
scroll to position [285, 0]
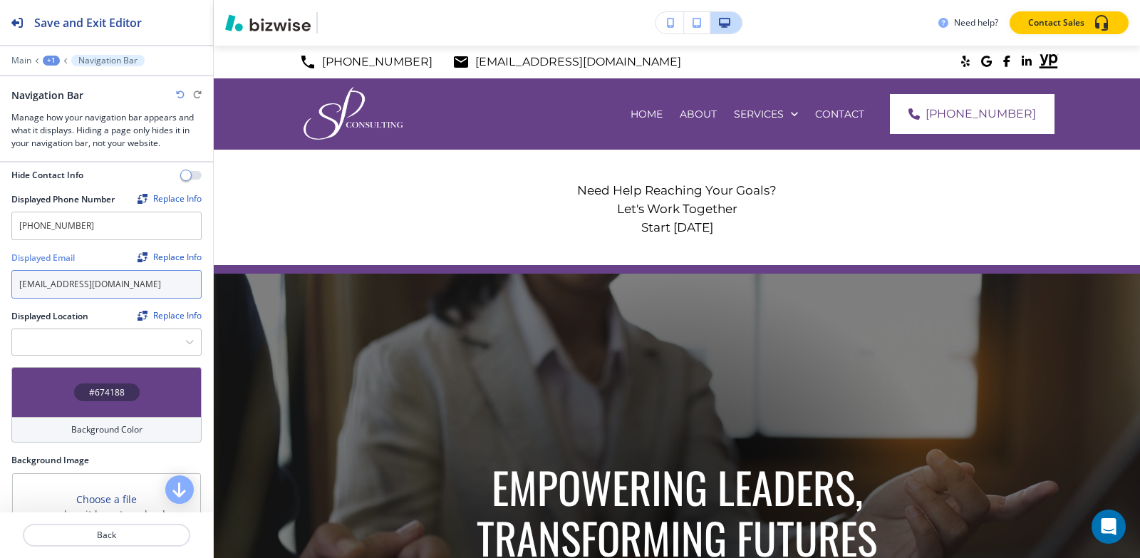
click at [166, 274] on input "[EMAIL_ADDRESS][DOMAIN_NAME]" at bounding box center [106, 284] width 190 height 29
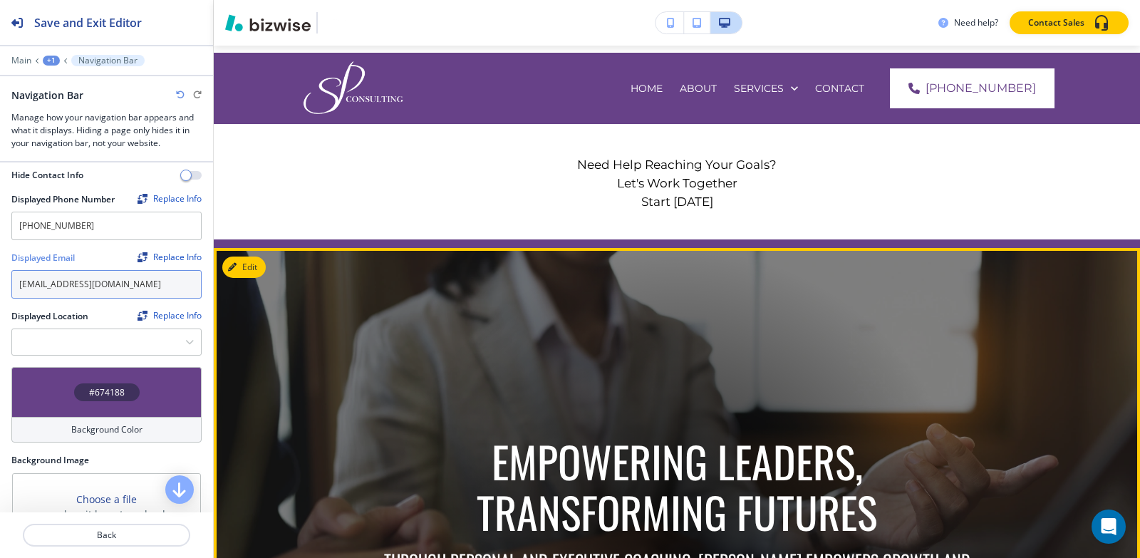
scroll to position [0, 0]
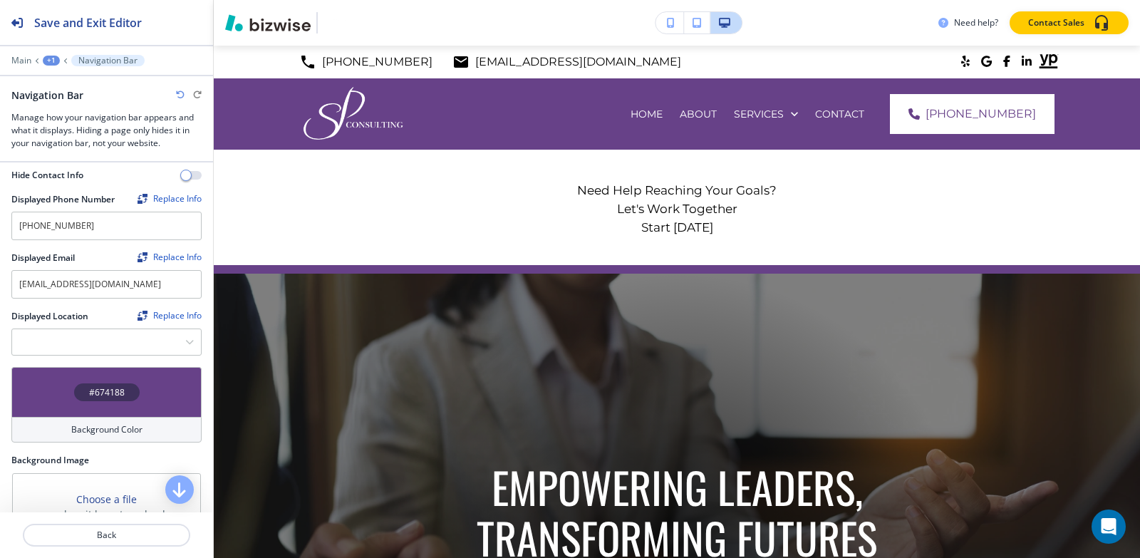
click at [49, 57] on div "+1" at bounding box center [51, 61] width 17 height 10
click at [73, 86] on p "Global Components" at bounding box center [88, 84] width 73 height 13
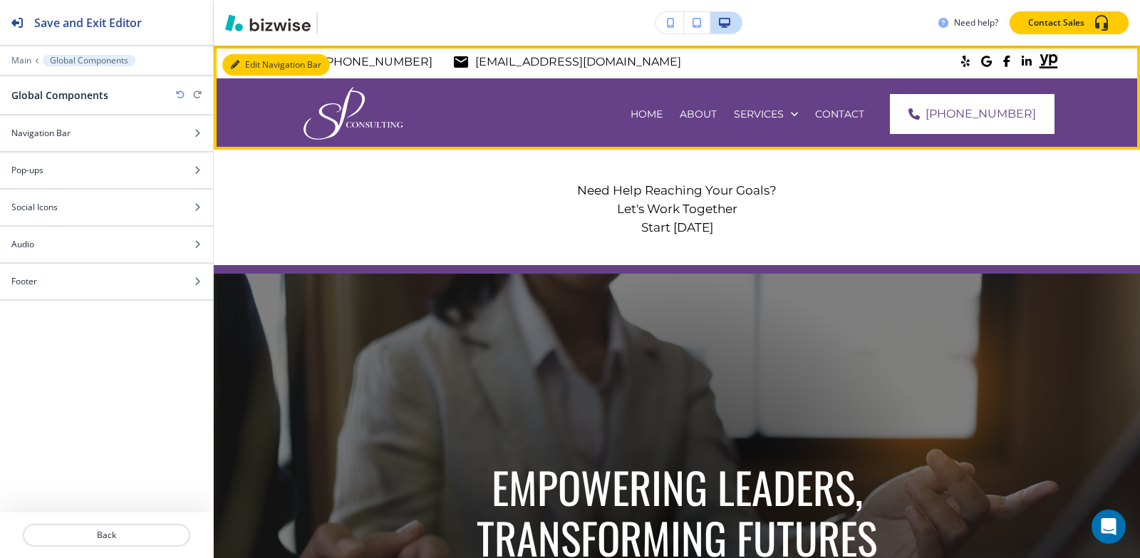
click at [249, 63] on button "Edit Navigation Bar" at bounding box center [276, 64] width 108 height 21
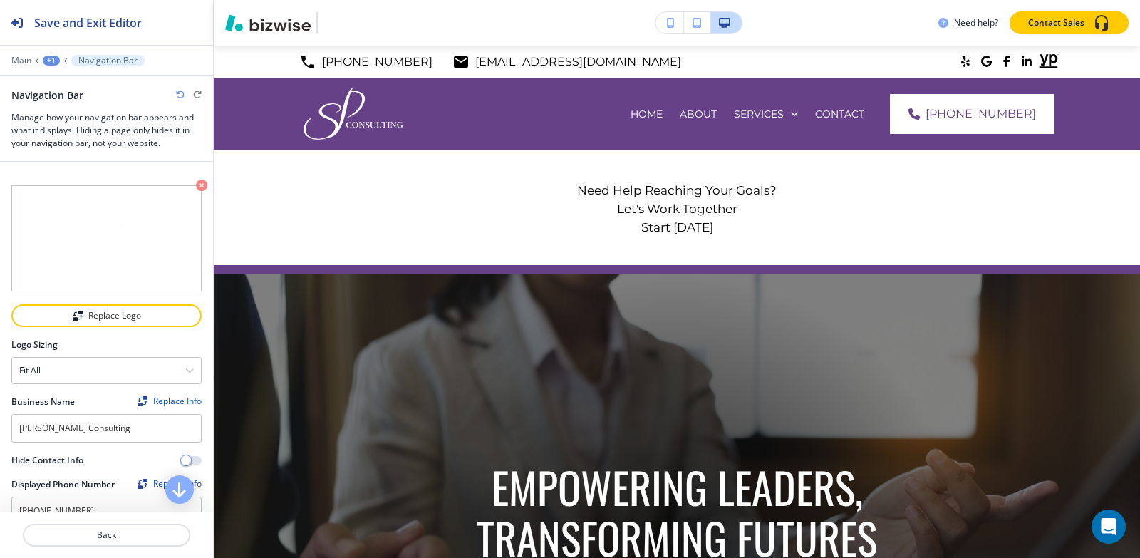
drag, startPoint x: 14, startPoint y: 53, endPoint x: 17, endPoint y: 70, distance: 16.8
click at [14, 56] on div "Save and Exit Editor Main +1 Navigation Bar Navigation Bar Manage how your navi…" at bounding box center [106, 81] width 213 height 162
drag, startPoint x: 17, startPoint y: 70, endPoint x: 19, endPoint y: 59, distance: 10.9
click at [17, 69] on div at bounding box center [106, 70] width 213 height 9
click at [19, 59] on p "Main" at bounding box center [21, 61] width 20 height 10
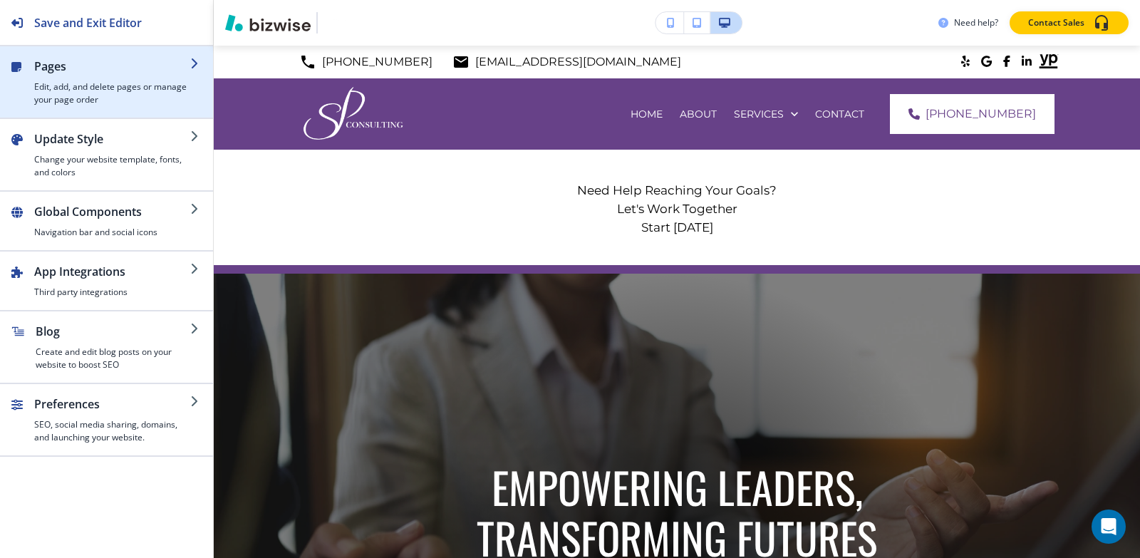
click at [43, 95] on h4 "Edit, add, and delete pages or manage your page order" at bounding box center [112, 94] width 156 height 26
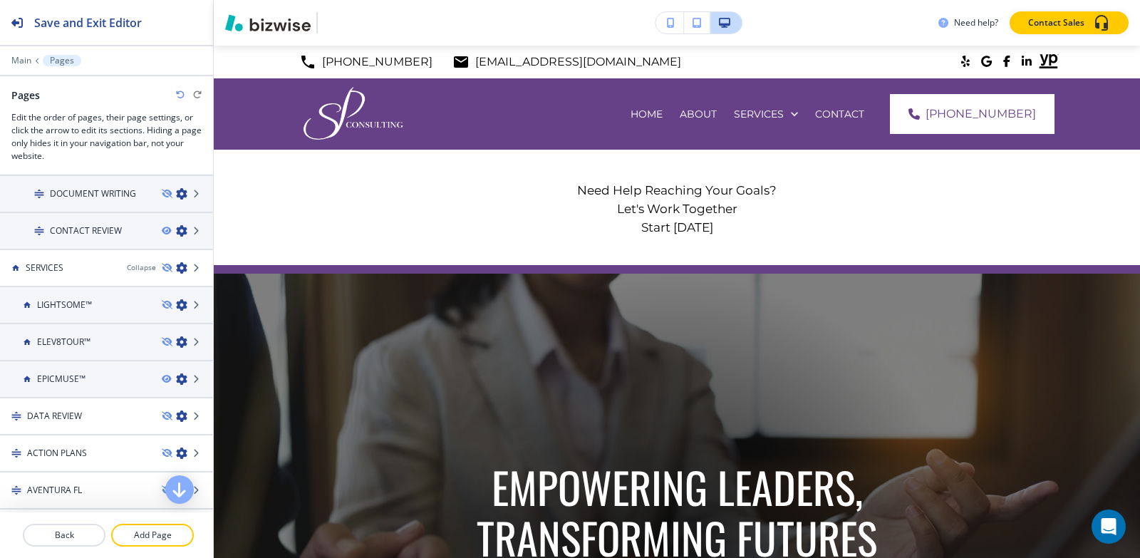
scroll to position [214, 0]
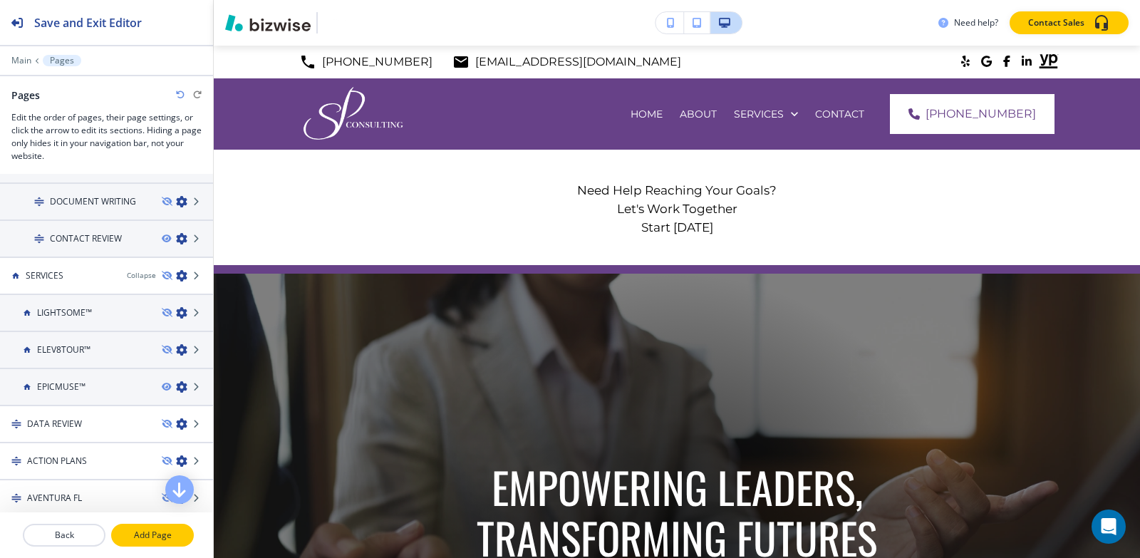
click at [172, 540] on p "Add Page" at bounding box center [153, 535] width 80 height 13
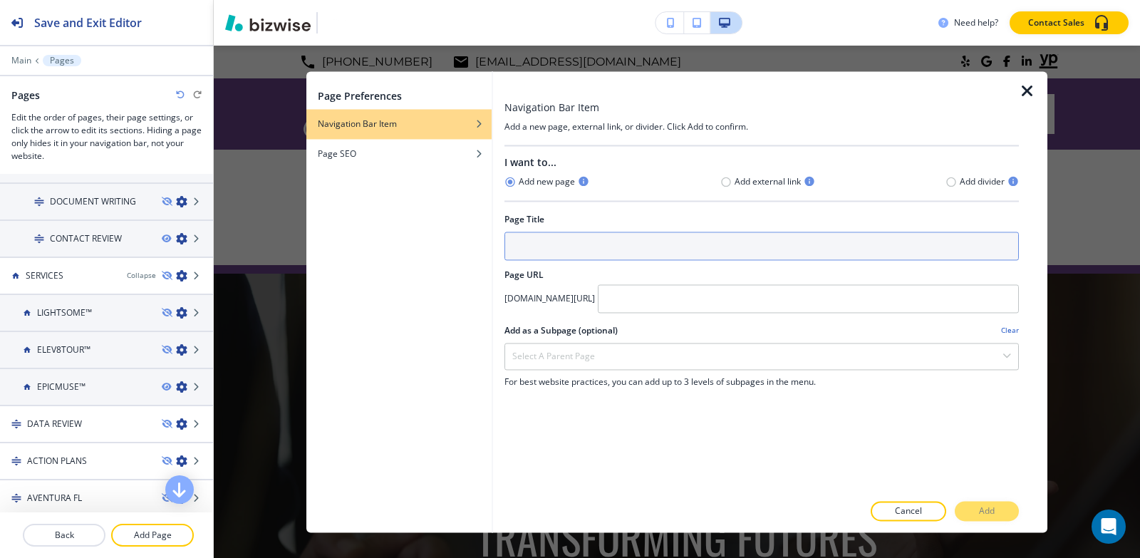
click at [626, 241] on input "text" at bounding box center [762, 246] width 515 height 29
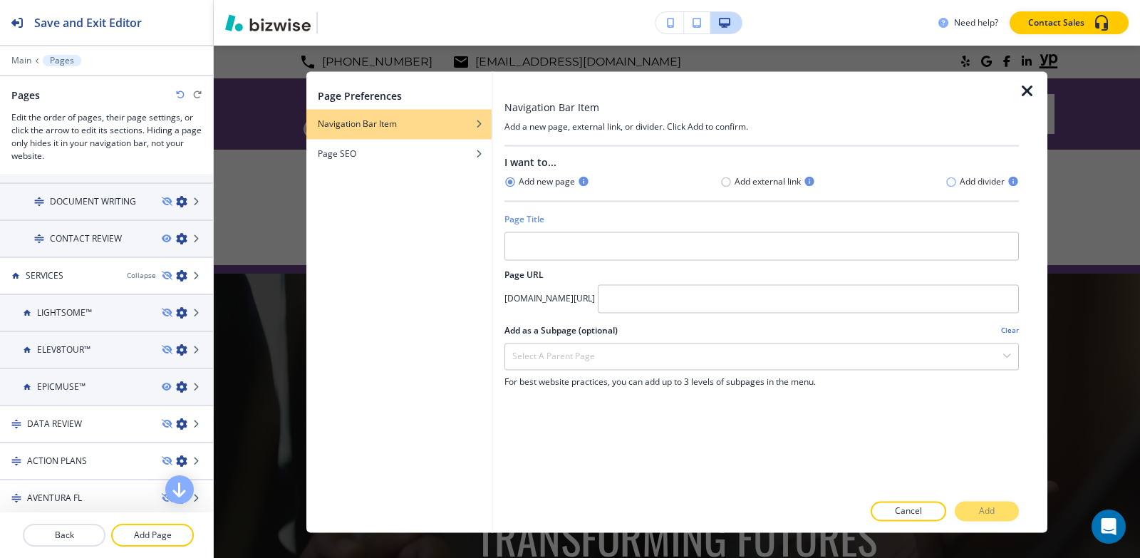
click at [954, 182] on icon "button" at bounding box center [951, 181] width 11 height 11
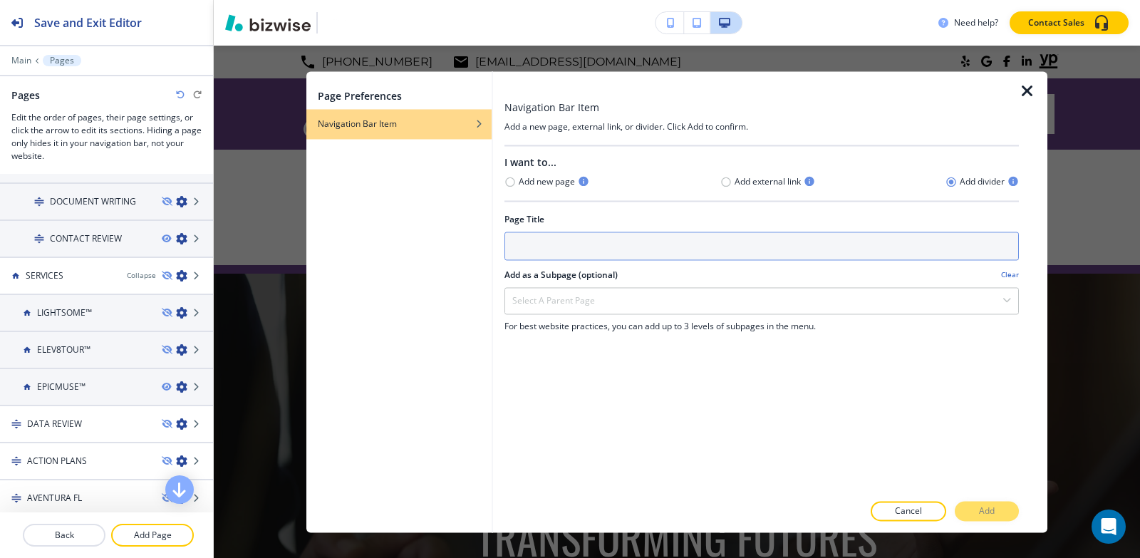
click at [551, 249] on input "text" at bounding box center [762, 246] width 515 height 29
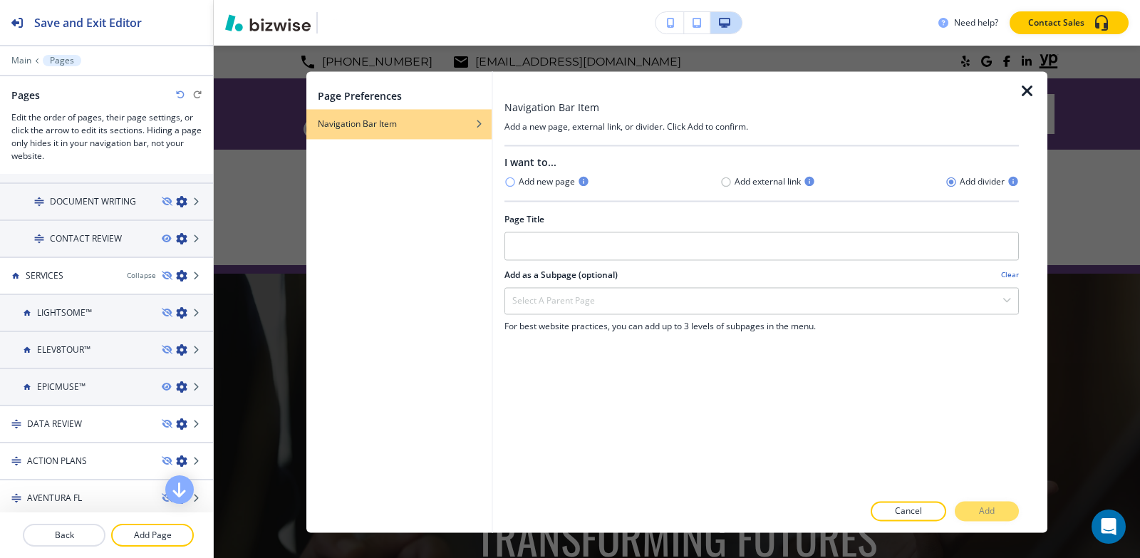
click at [512, 180] on icon "button" at bounding box center [510, 181] width 11 height 11
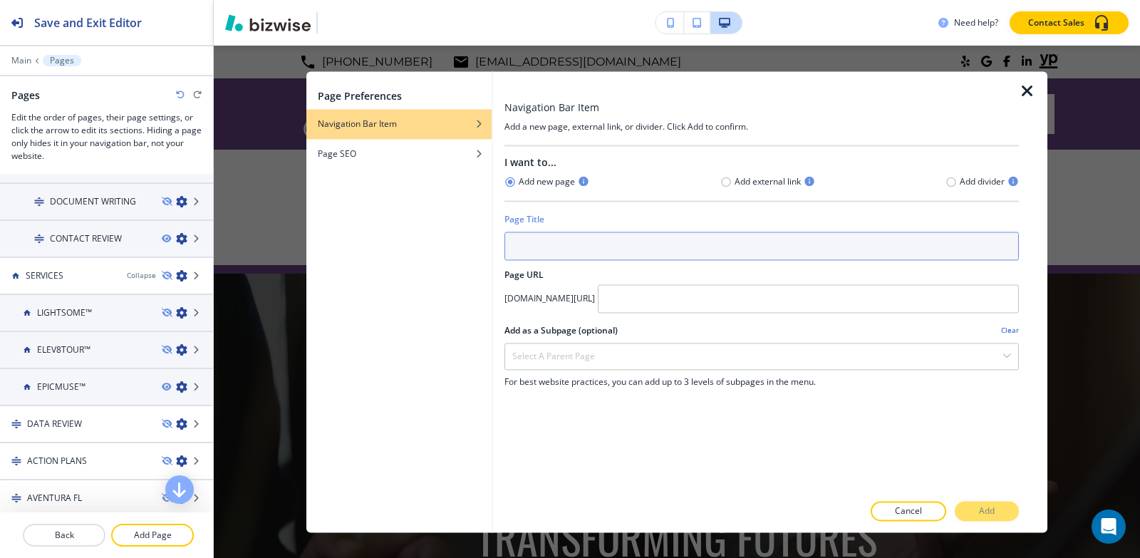
click at [612, 252] on input "text" at bounding box center [762, 246] width 515 height 29
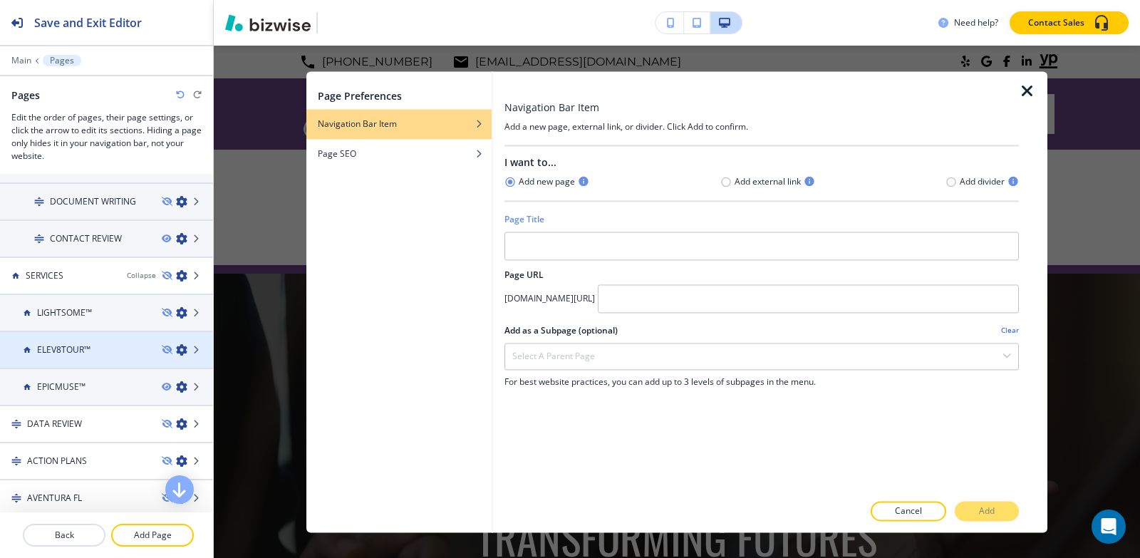
click at [176, 350] on icon "button" at bounding box center [181, 349] width 11 height 11
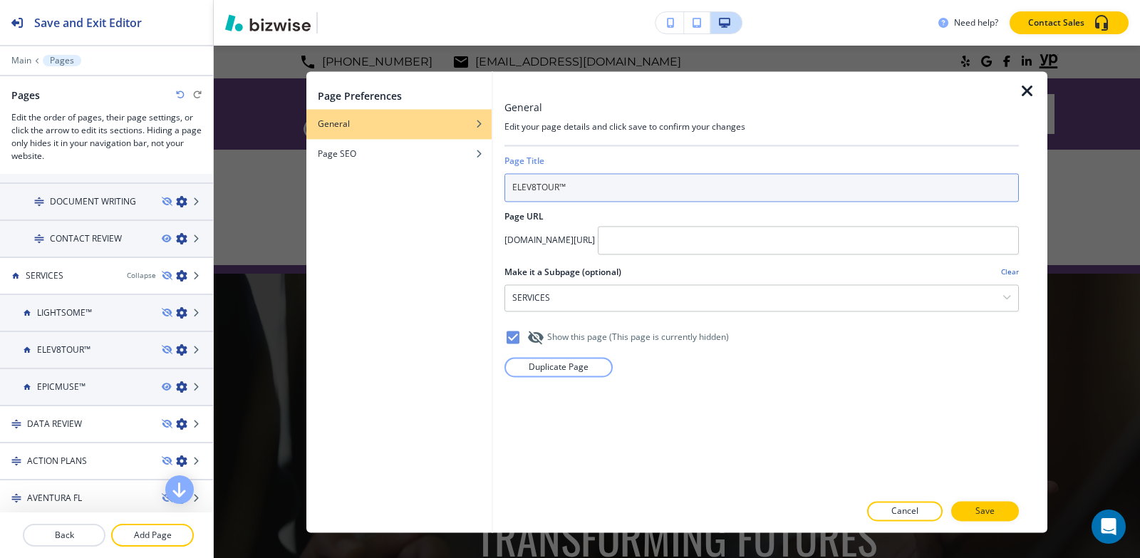
drag, startPoint x: 577, startPoint y: 184, endPoint x: 428, endPoint y: 182, distance: 148.2
click at [428, 182] on div "Page Preferences General Page SEO General Edit your page details and click save…" at bounding box center [676, 301] width 741 height 461
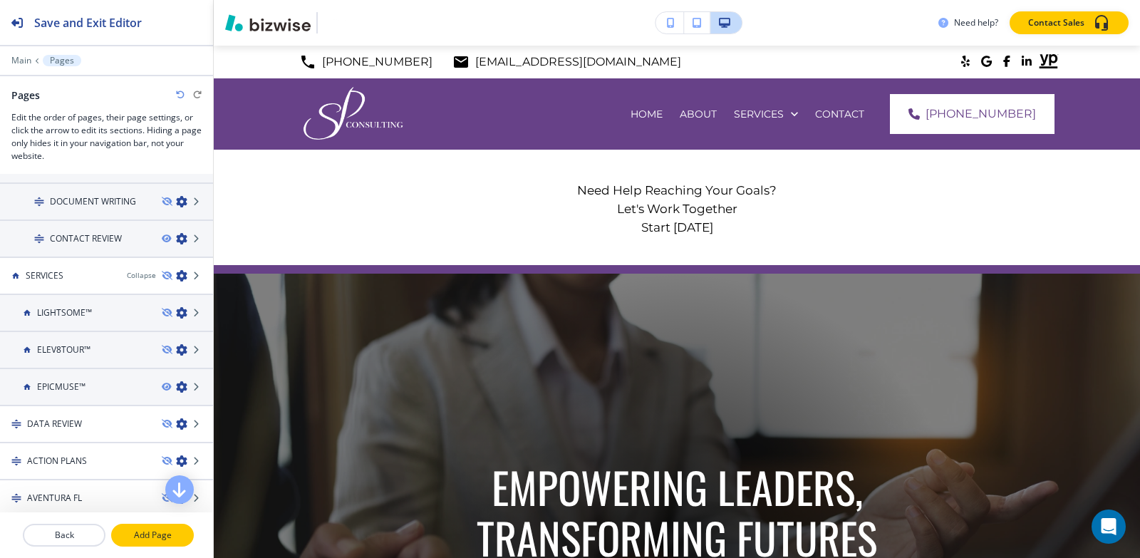
click at [162, 546] on button "Add Page" at bounding box center [152, 535] width 83 height 23
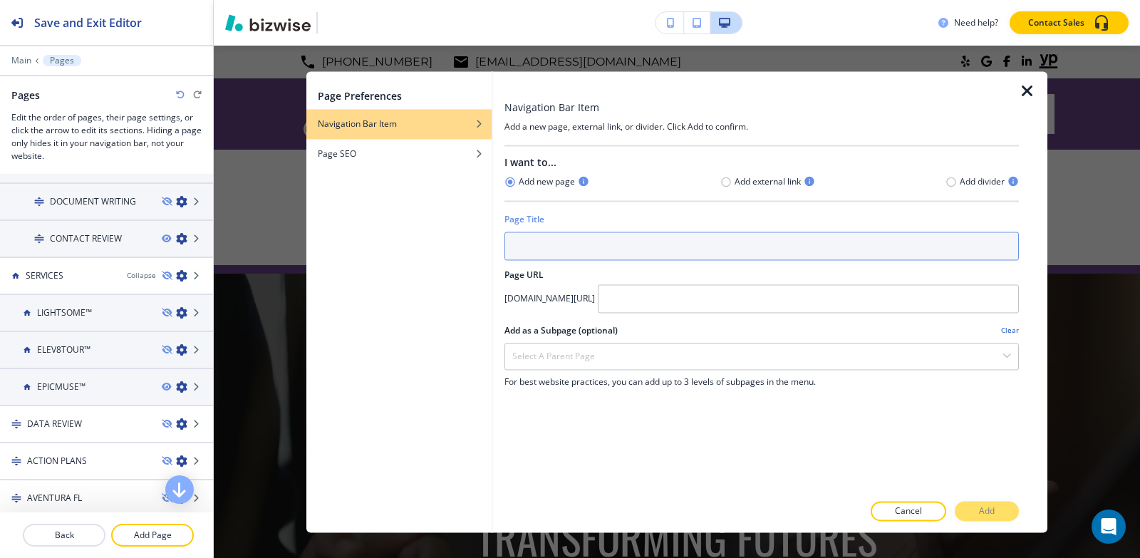
click at [542, 255] on input "text" at bounding box center [762, 246] width 515 height 29
paste input "ELEV8TOUR™"
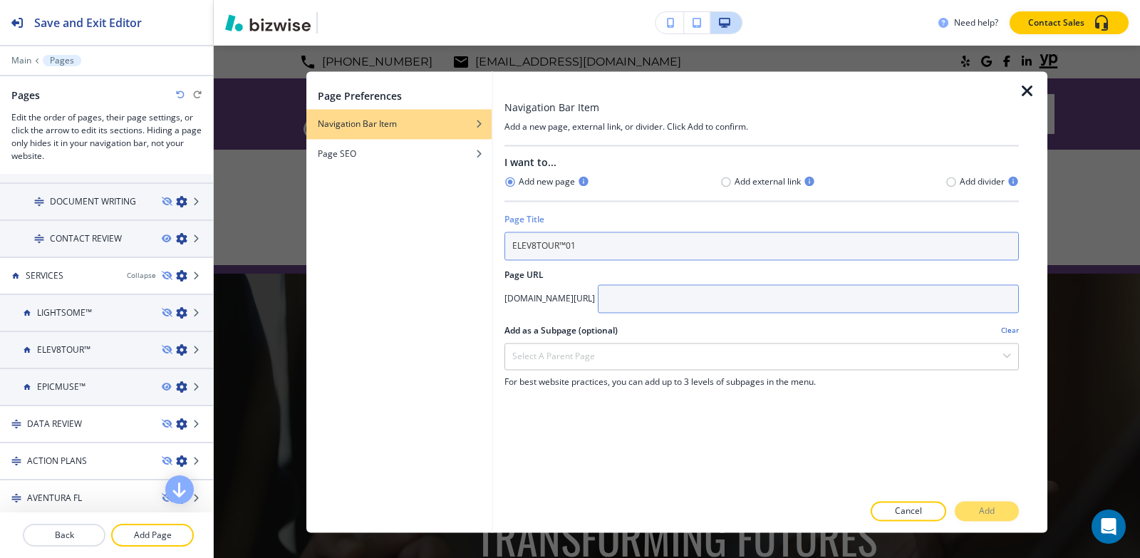
type input "ELEV8TOUR™01"
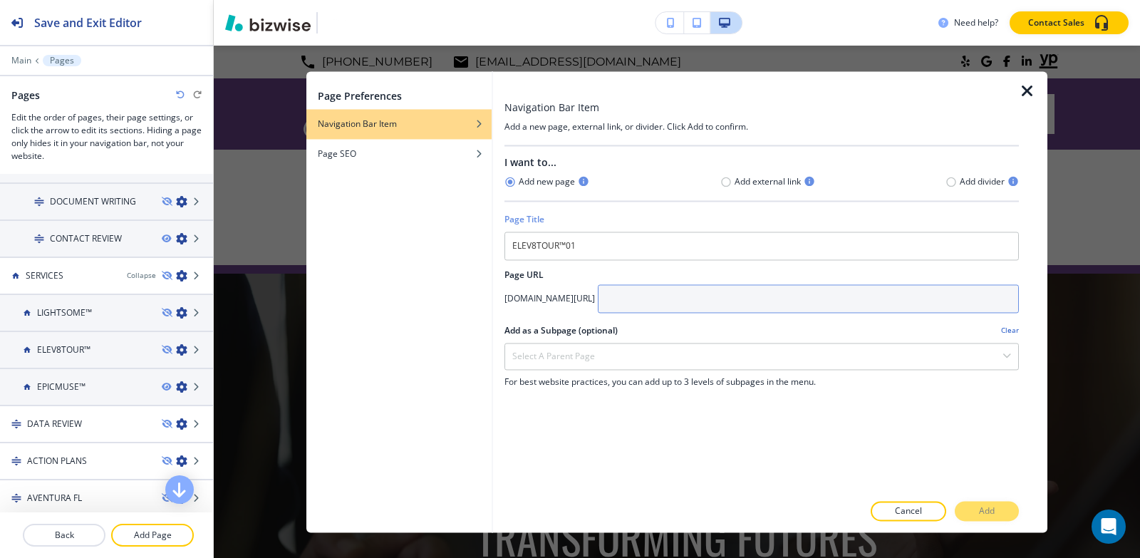
click at [721, 296] on input "text" at bounding box center [808, 298] width 421 height 29
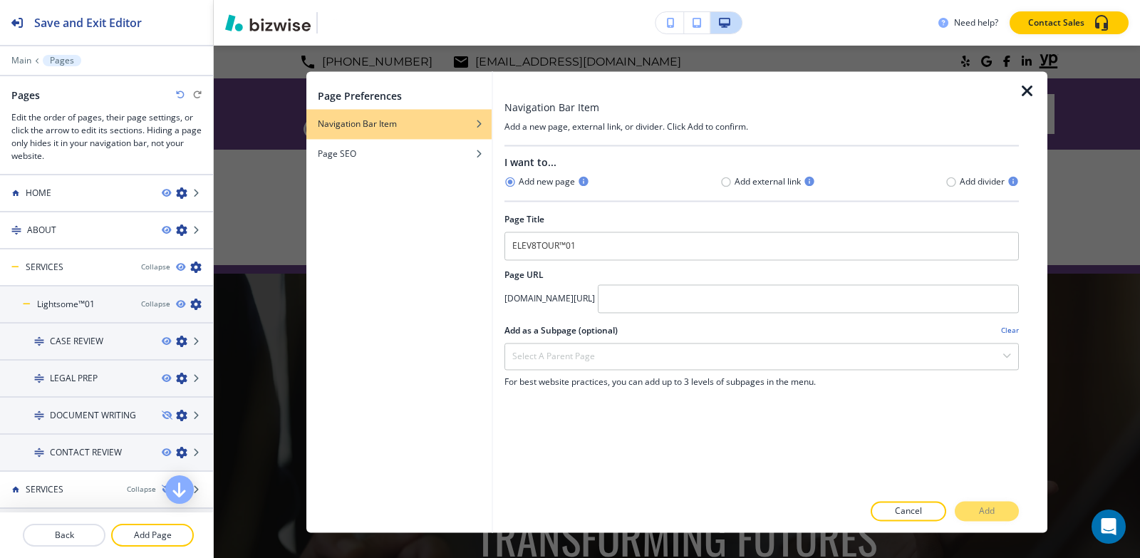
click at [1024, 91] on icon "button" at bounding box center [1027, 91] width 17 height 17
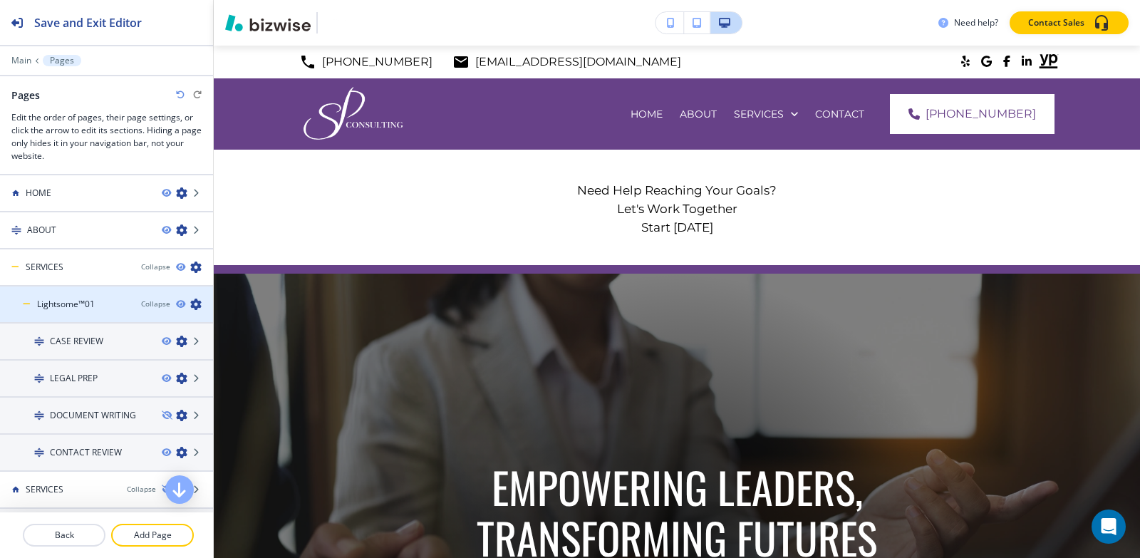
click at [70, 309] on h4 "Lightsome™01" at bounding box center [66, 304] width 58 height 13
click at [99, 304] on div "Lightsome™01" at bounding box center [67, 304] width 134 height 13
click at [190, 303] on icon "button" at bounding box center [195, 304] width 11 height 11
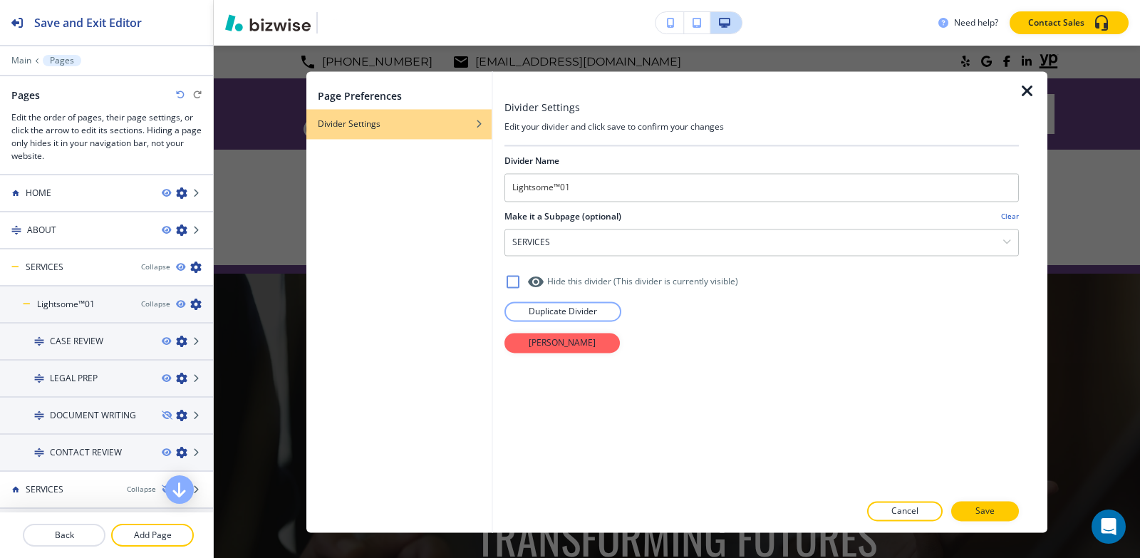
click at [1026, 89] on icon "button" at bounding box center [1027, 91] width 17 height 17
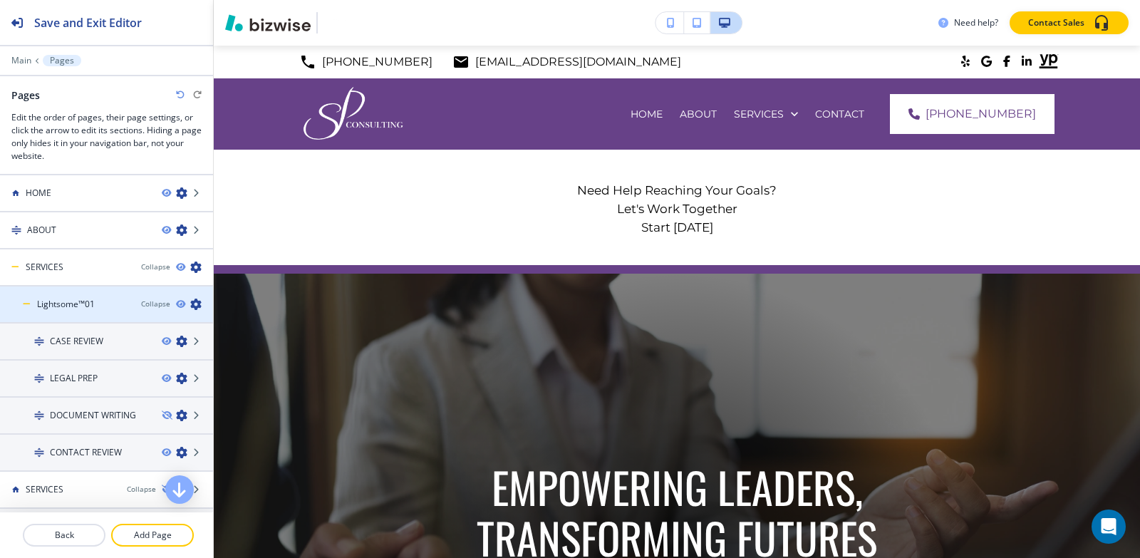
click at [95, 295] on div at bounding box center [106, 291] width 213 height 11
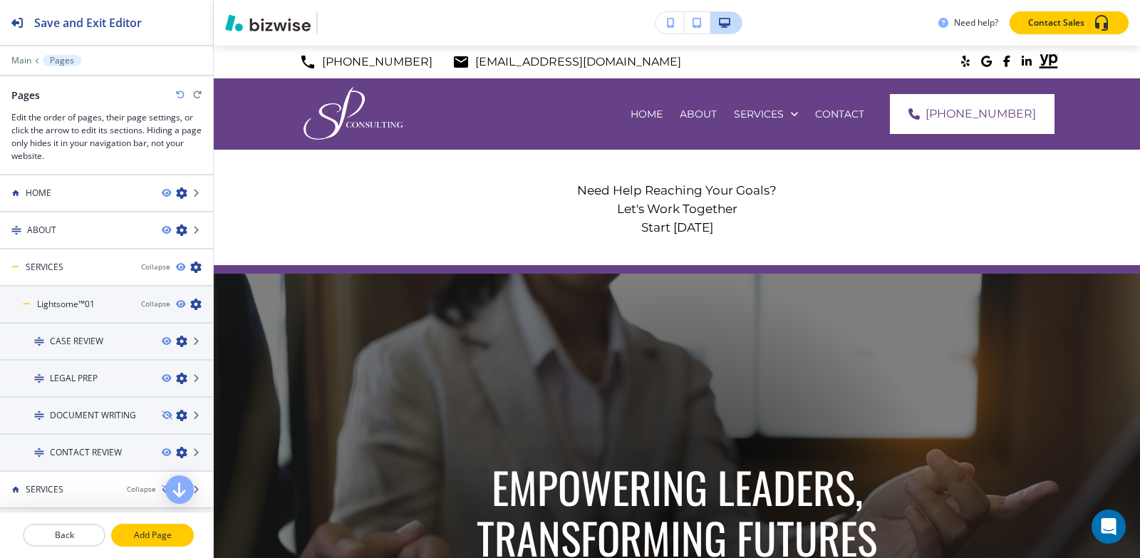
drag, startPoint x: 163, startPoint y: 539, endPoint x: 184, endPoint y: 530, distance: 22.6
click at [162, 539] on p "Add Page" at bounding box center [153, 535] width 80 height 13
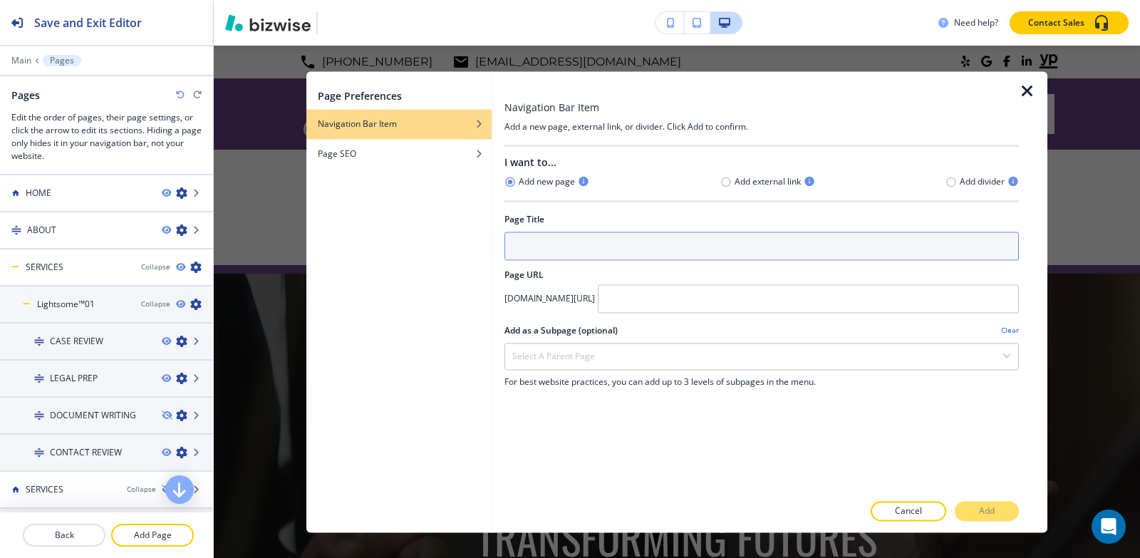
click at [711, 242] on input "text" at bounding box center [762, 246] width 515 height 29
paste input "ELEV8TOUR™"
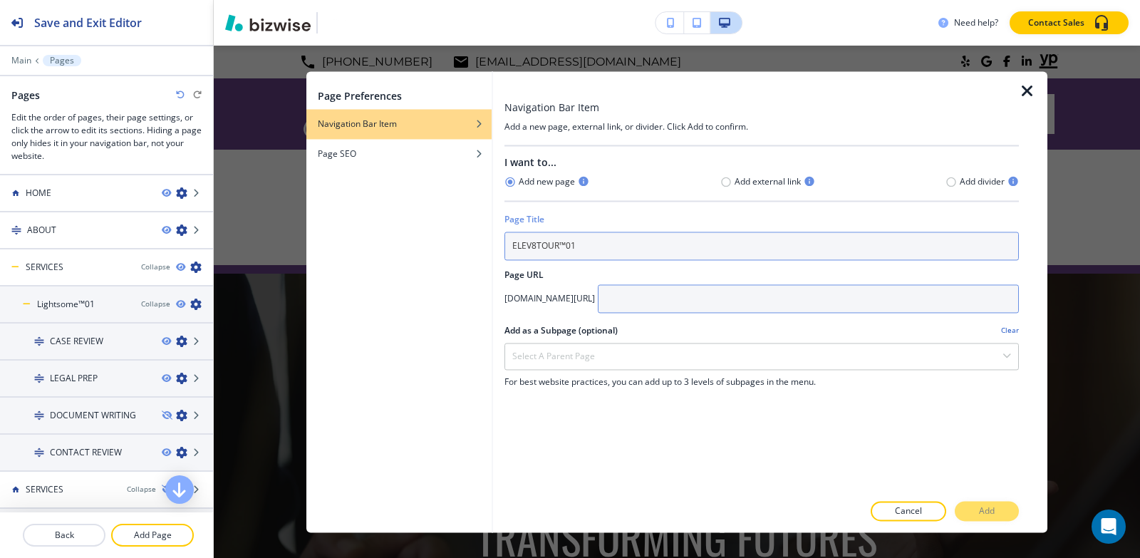
type input "ELEV8TOUR™01"
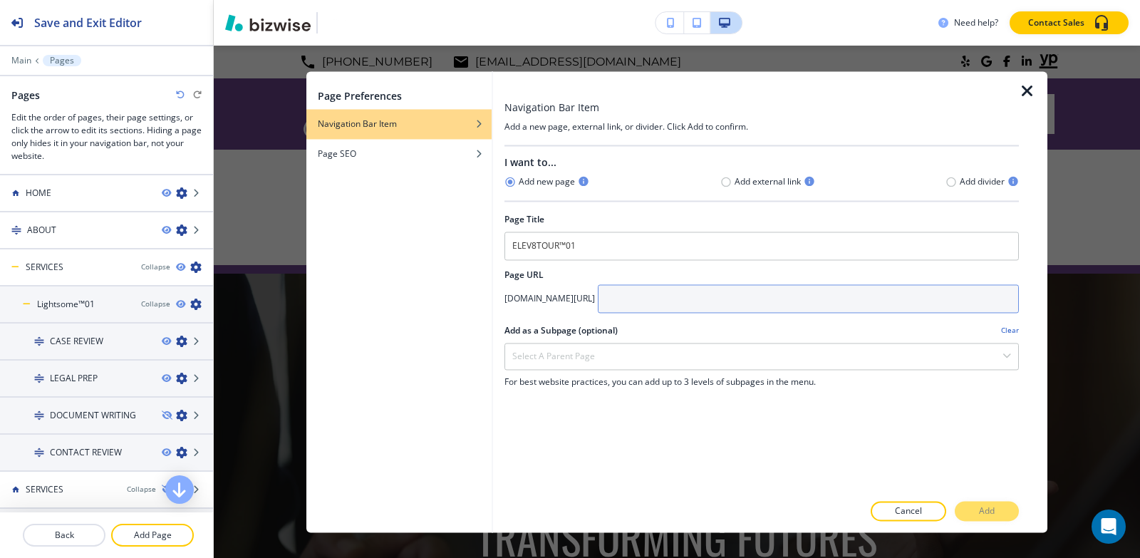
click at [783, 302] on input "text" at bounding box center [808, 298] width 421 height 29
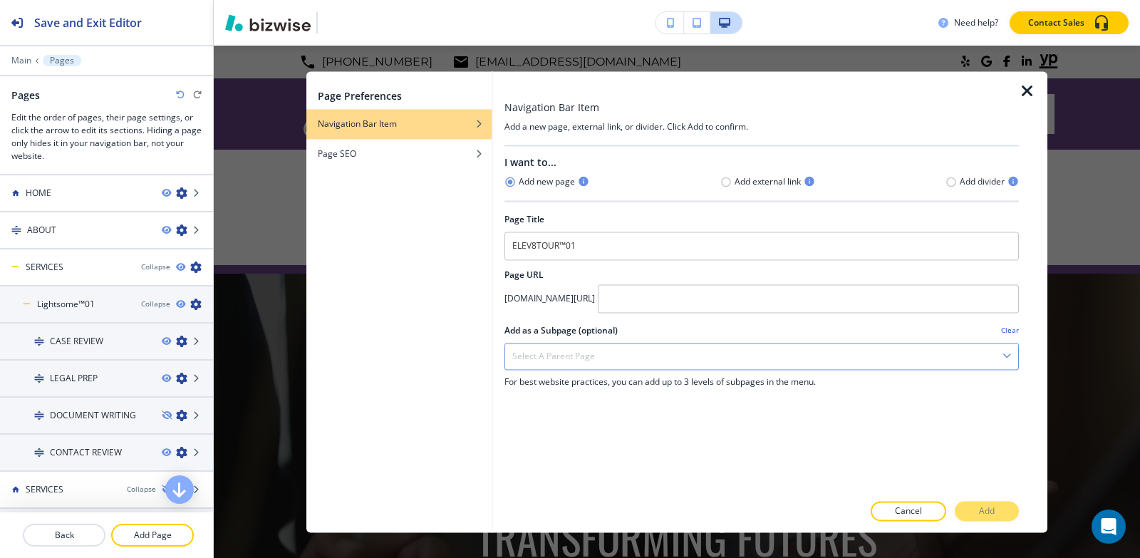
click at [617, 359] on div "Select a parent page" at bounding box center [761, 357] width 513 height 26
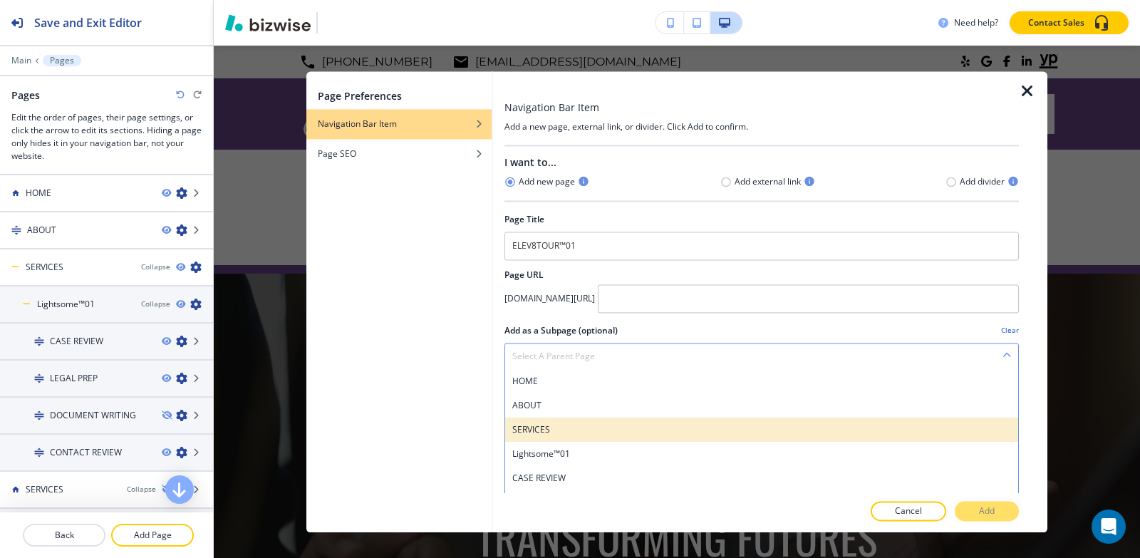
click at [562, 423] on h4 "SERVICES" at bounding box center [761, 429] width 499 height 13
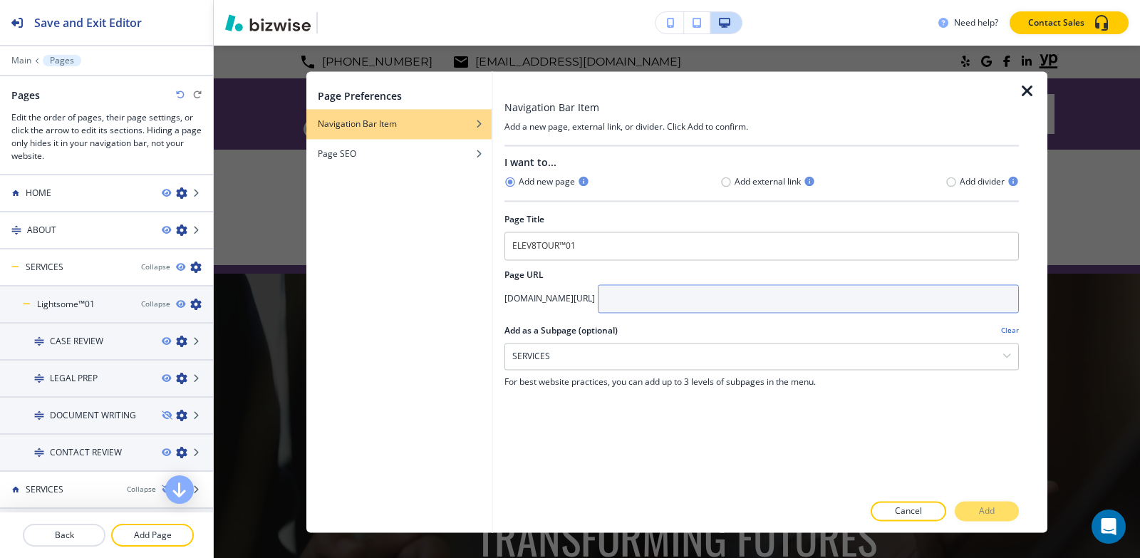
click at [783, 304] on input "text" at bounding box center [808, 298] width 421 height 29
click at [780, 305] on input "text" at bounding box center [808, 298] width 421 height 29
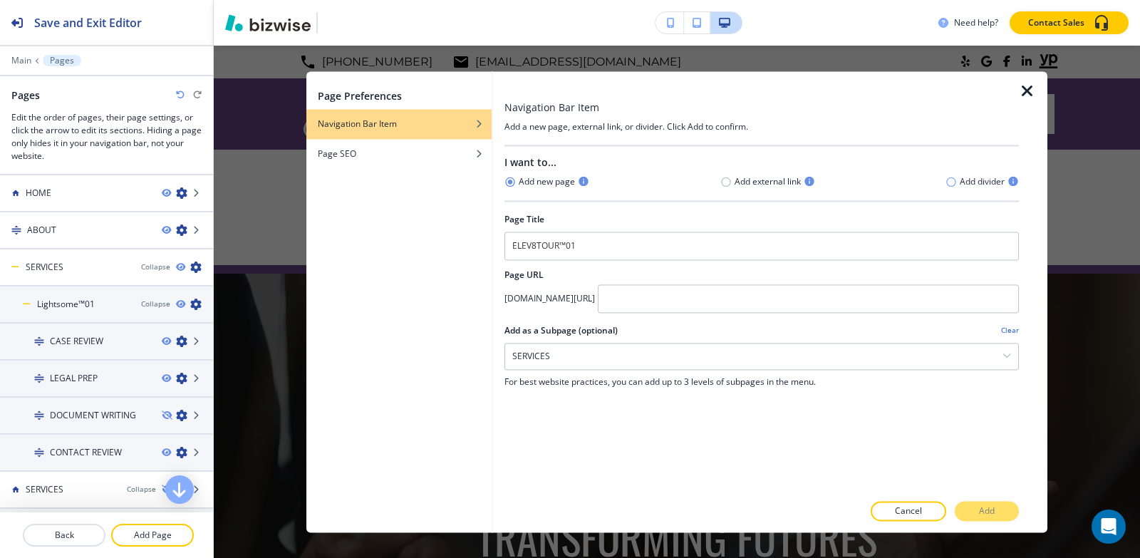
click at [954, 181] on icon "button" at bounding box center [951, 181] width 11 height 11
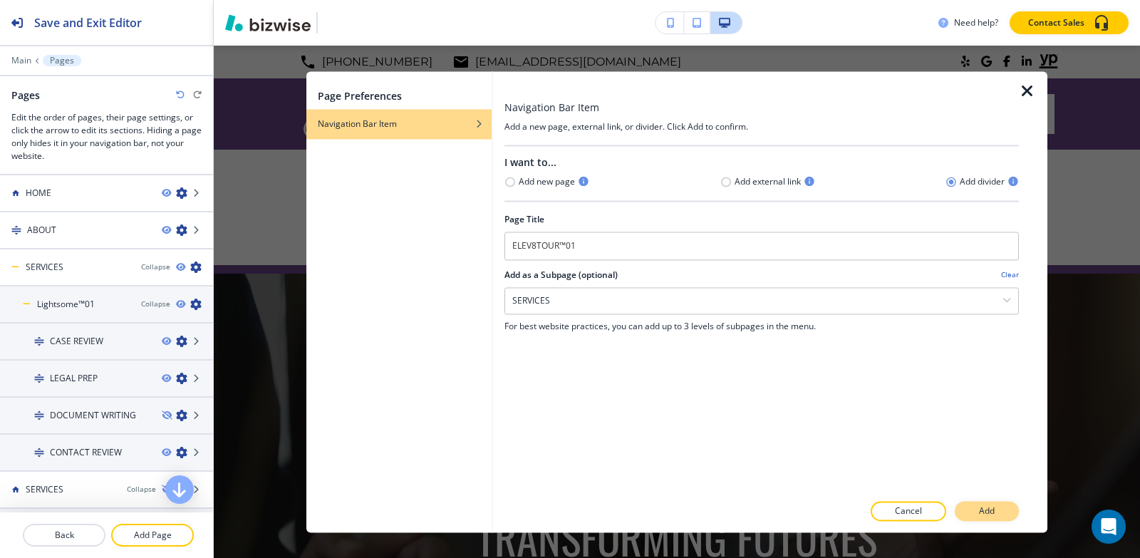
click at [995, 507] on button "Add" at bounding box center [987, 511] width 64 height 20
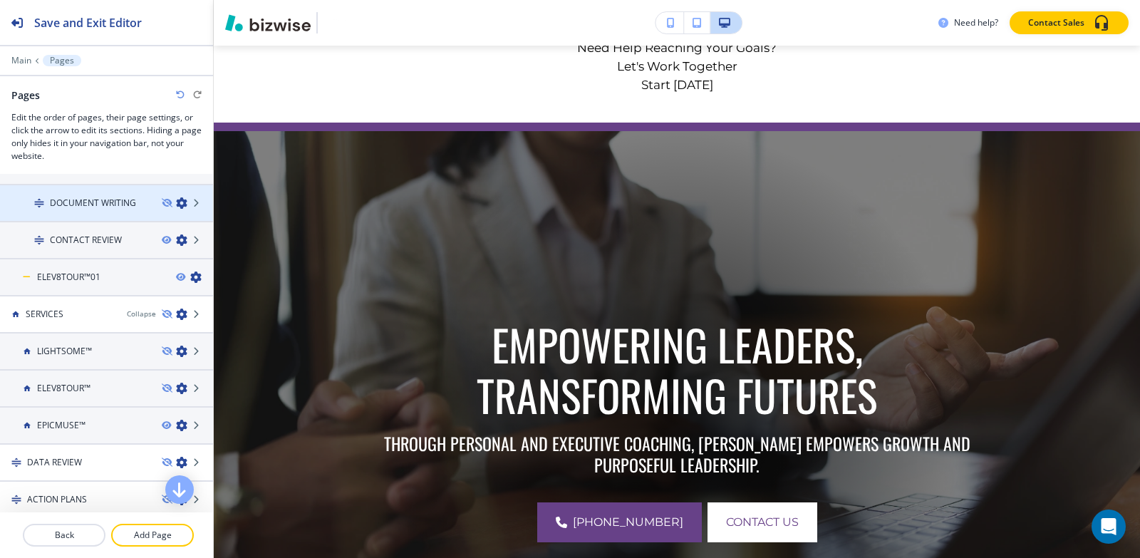
scroll to position [214, 0]
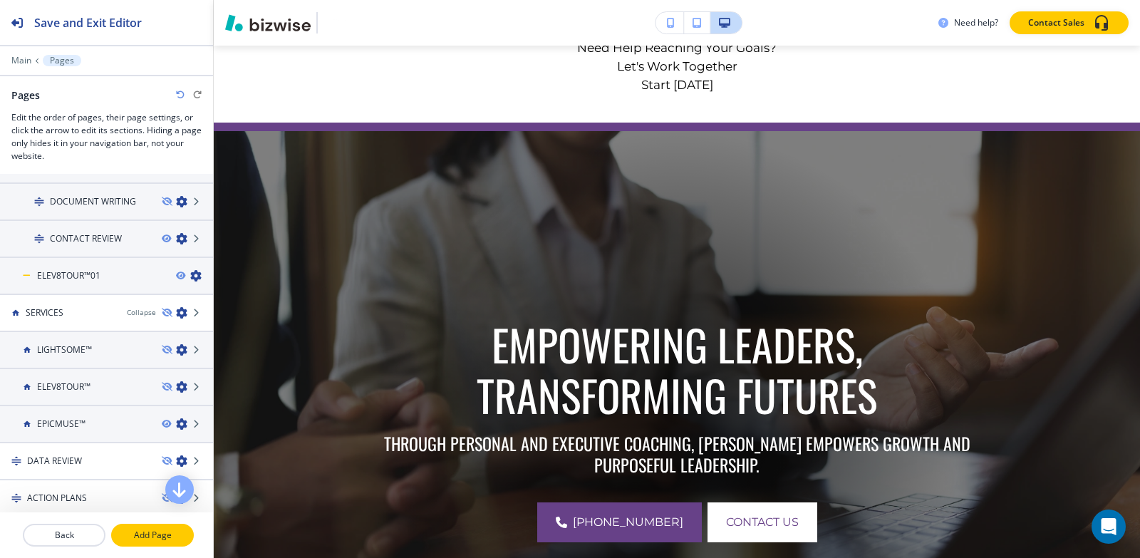
click at [161, 539] on p "Add Page" at bounding box center [153, 535] width 80 height 13
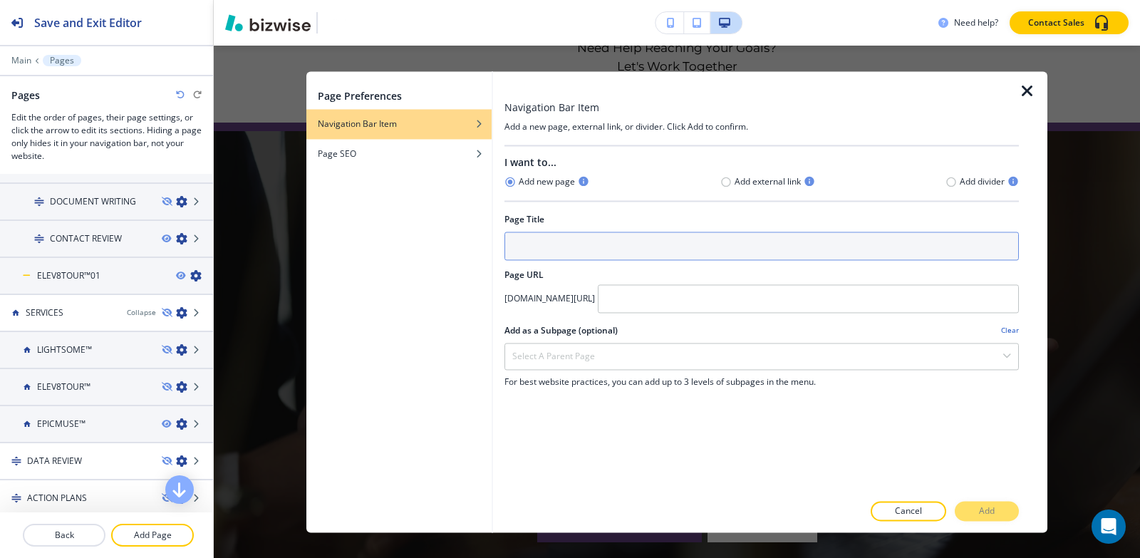
click at [710, 237] on input "text" at bounding box center [762, 246] width 515 height 29
type input "o"
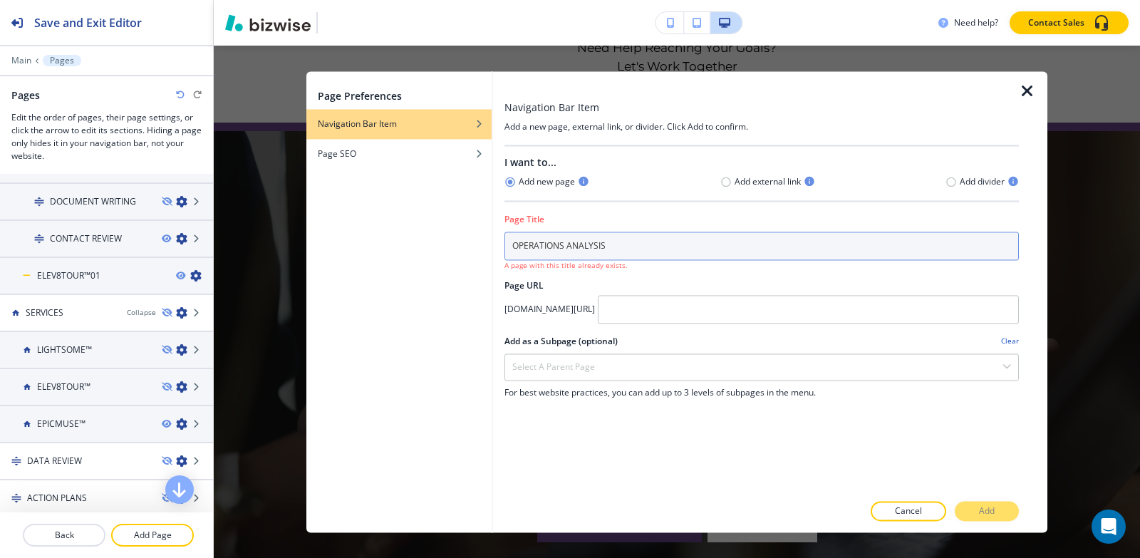
type input "OPERATIONS ANALYSIS"
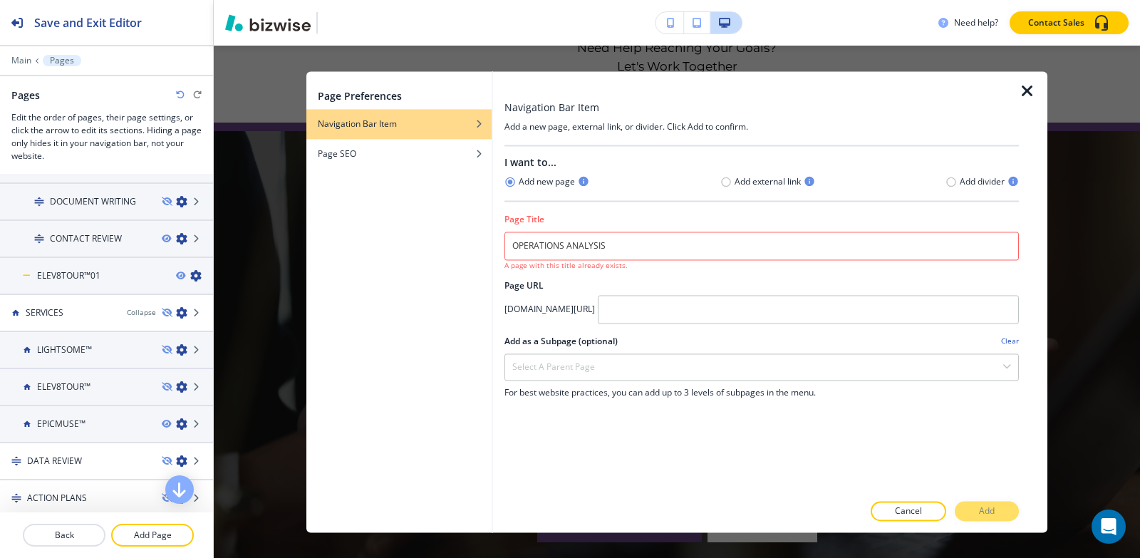
click at [1023, 92] on icon "button" at bounding box center [1027, 91] width 17 height 17
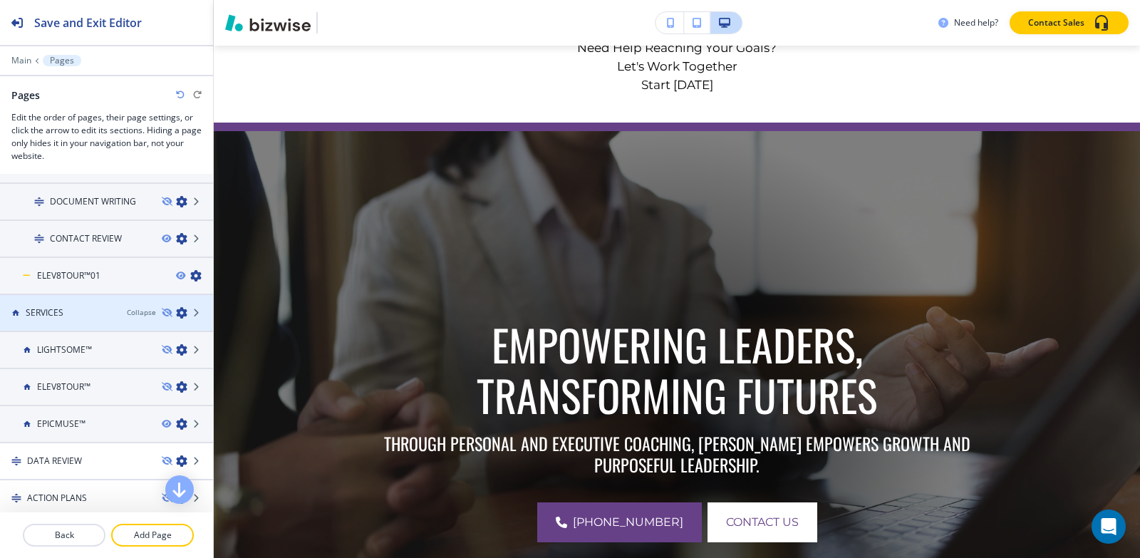
scroll to position [0, 0]
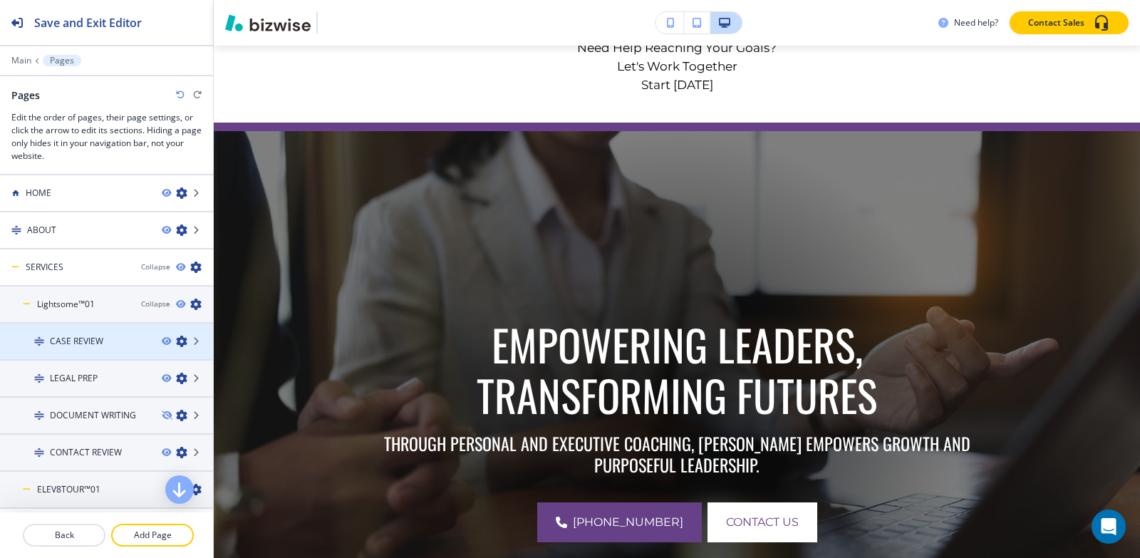
click at [111, 348] on div at bounding box center [106, 353] width 213 height 11
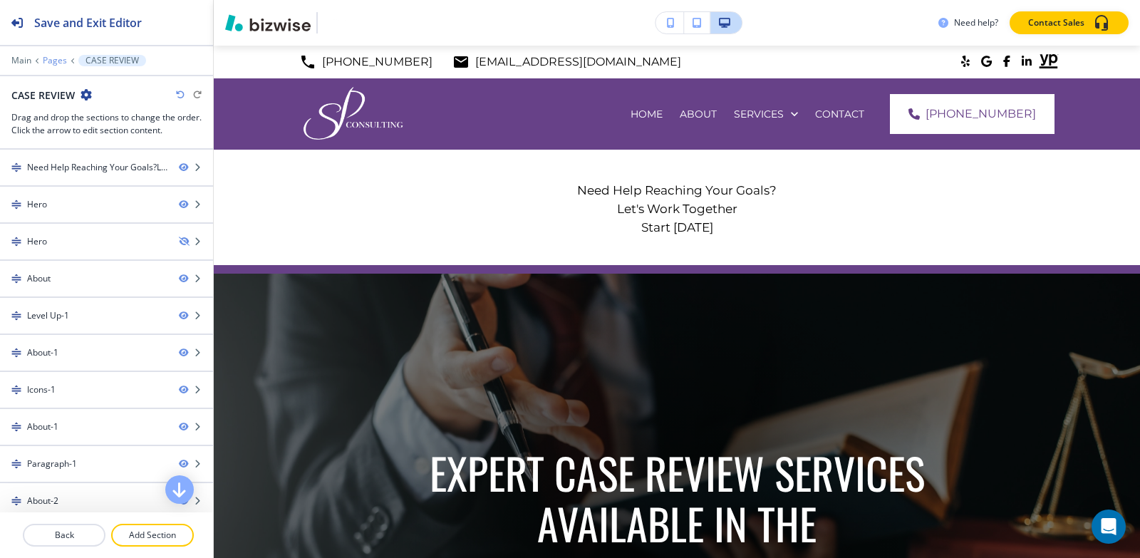
click at [55, 60] on p "Pages" at bounding box center [55, 61] width 24 height 10
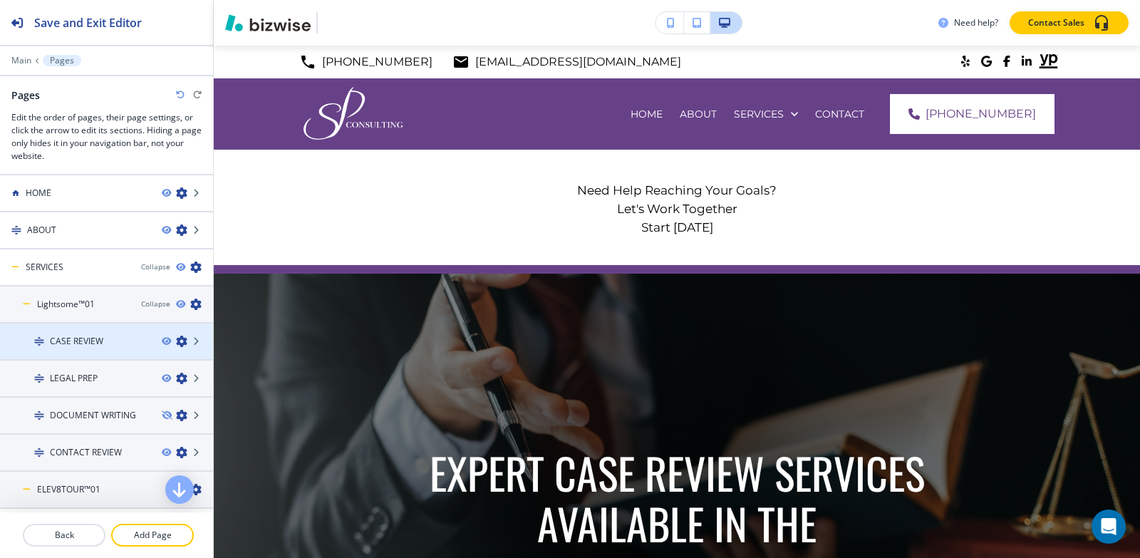
click at [176, 342] on icon "button" at bounding box center [181, 341] width 11 height 11
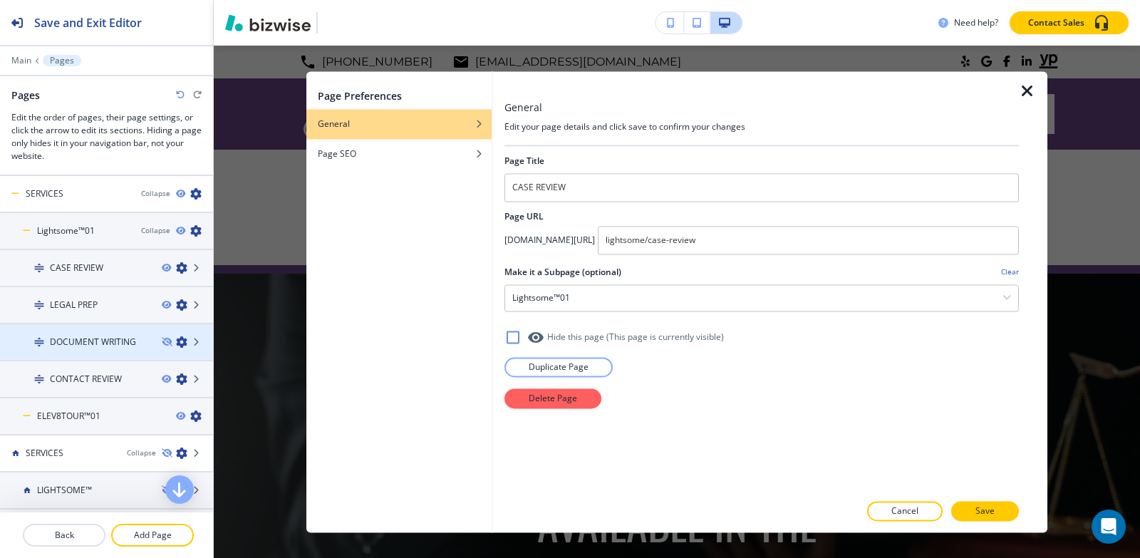
scroll to position [143, 0]
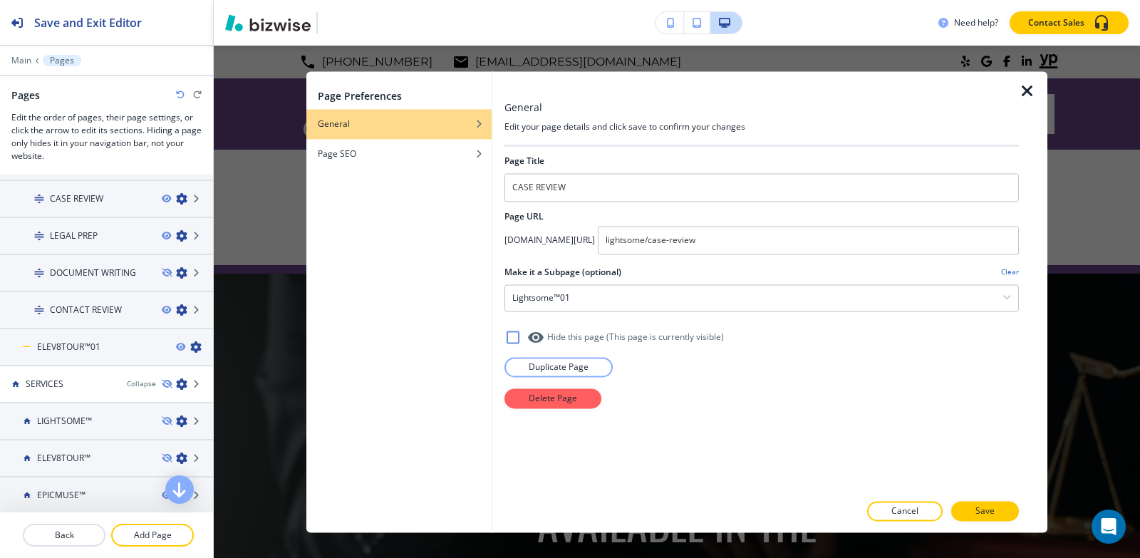
click at [1027, 93] on icon "button" at bounding box center [1027, 91] width 17 height 17
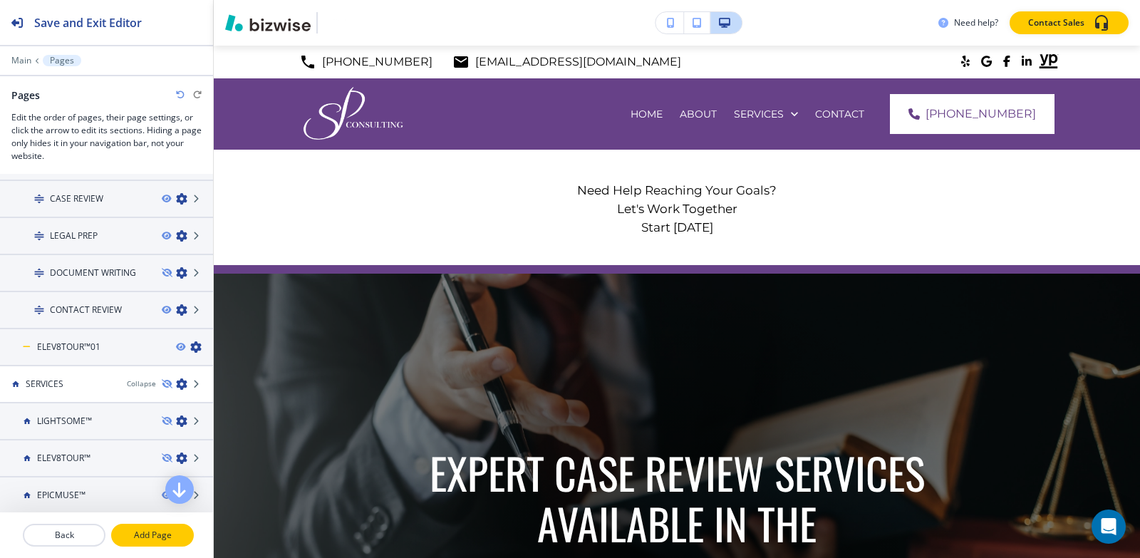
click at [155, 536] on p "Add Page" at bounding box center [153, 535] width 80 height 13
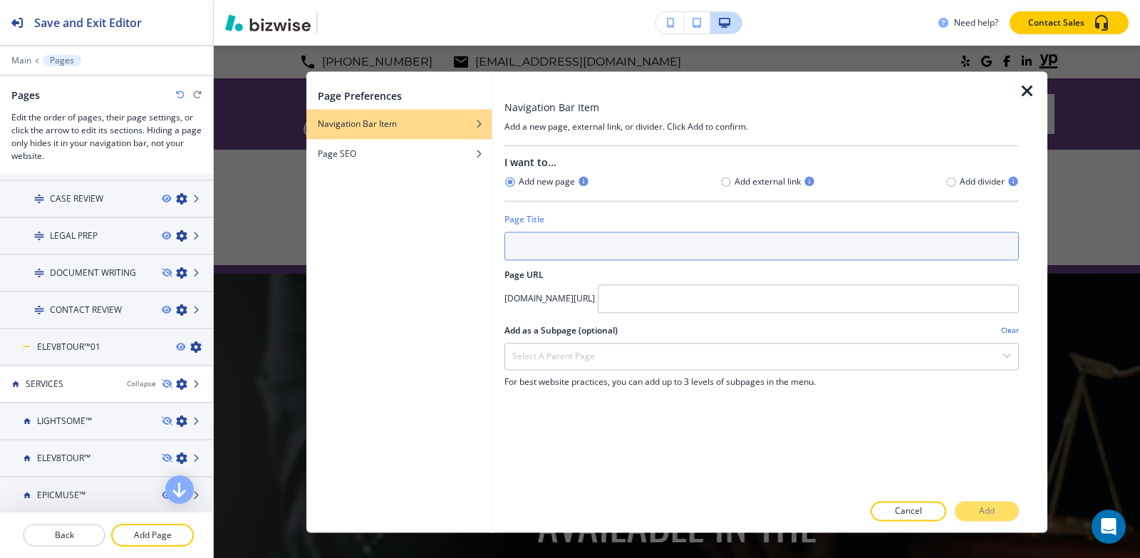
click at [619, 242] on input "text" at bounding box center [762, 246] width 515 height 29
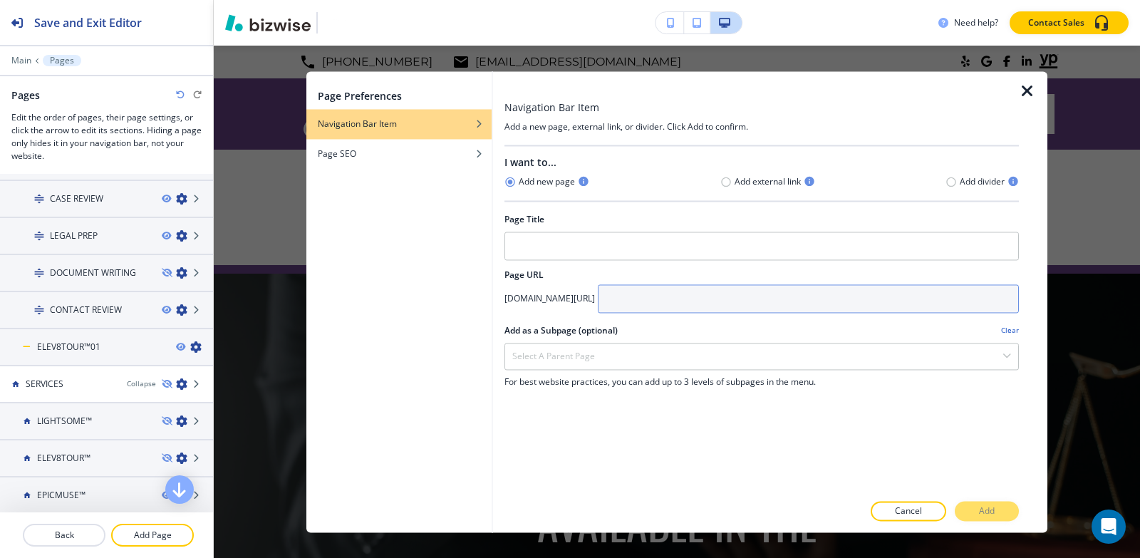
click at [732, 294] on input "text" at bounding box center [808, 298] width 421 height 29
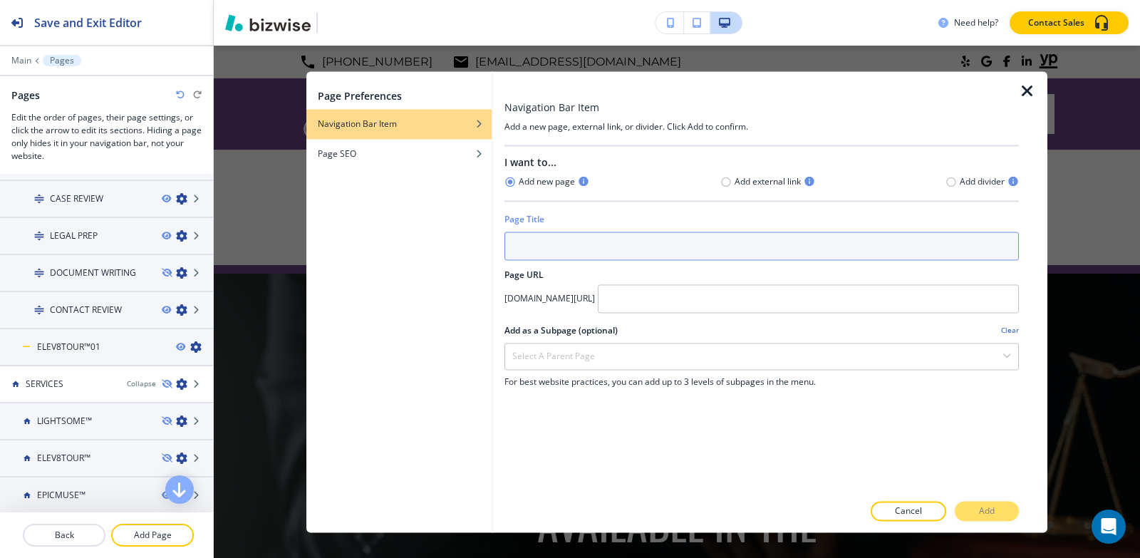
click at [612, 254] on input "text" at bounding box center [762, 246] width 515 height 29
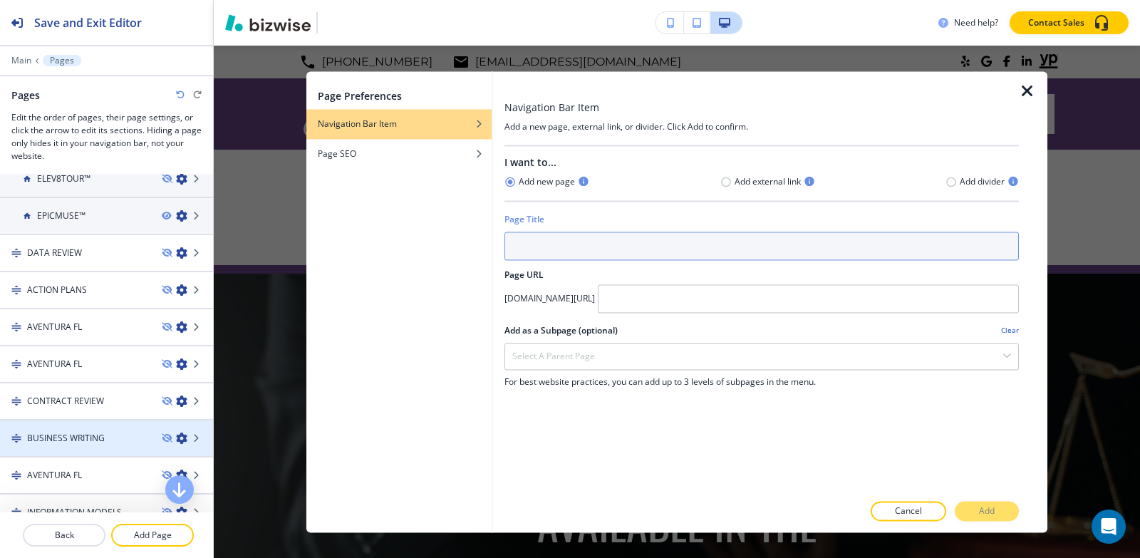
scroll to position [428, 0]
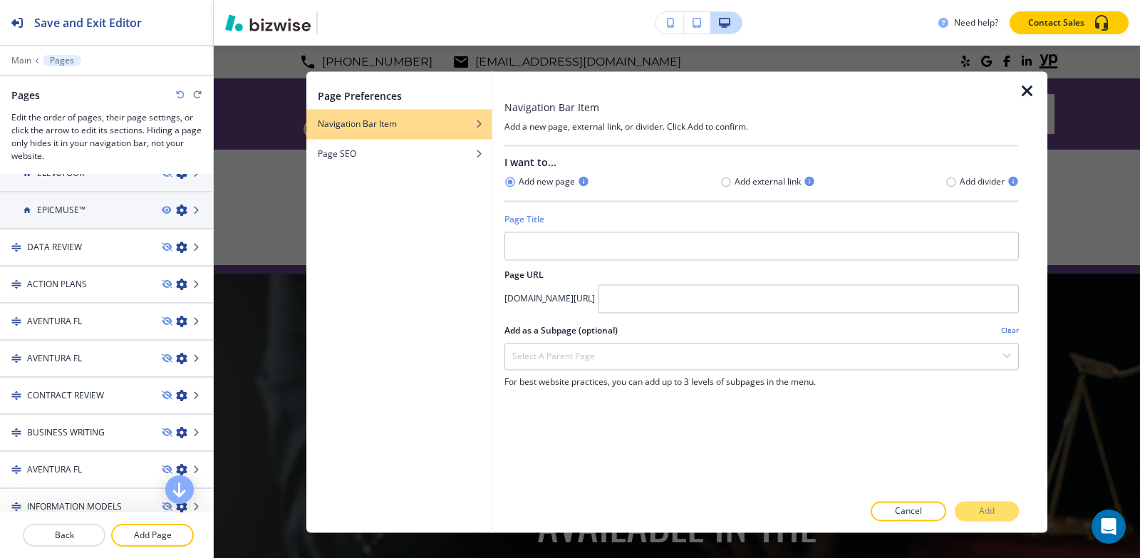
click at [1027, 92] on icon "button" at bounding box center [1027, 91] width 17 height 17
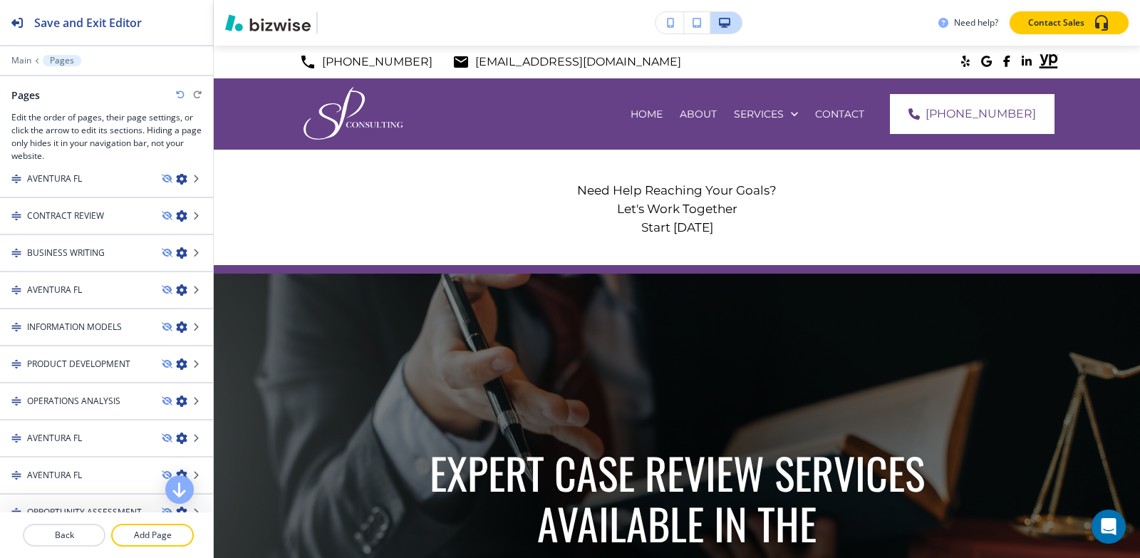
scroll to position [641, 0]
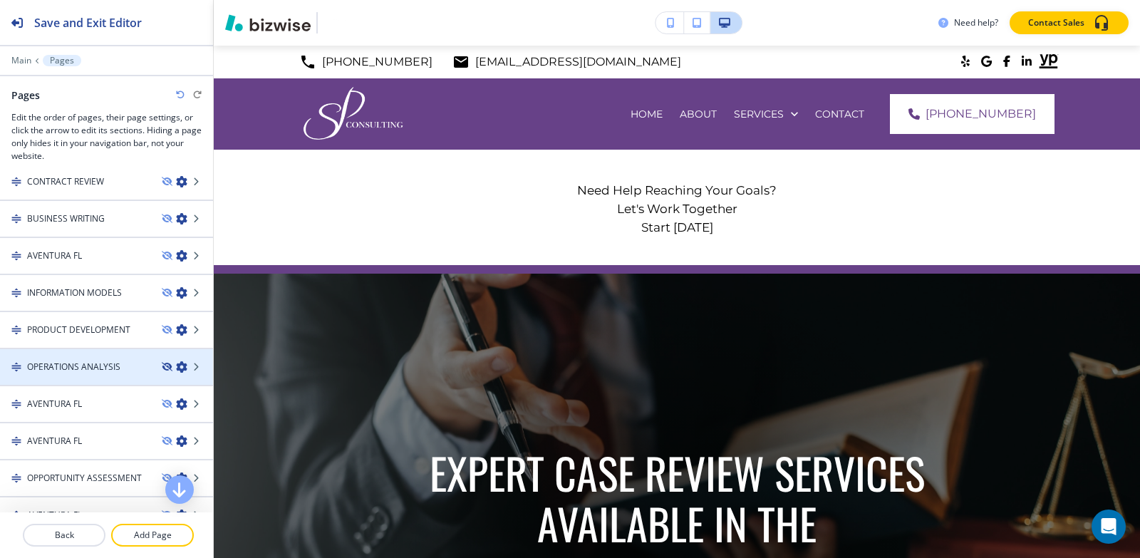
click at [162, 366] on icon "button" at bounding box center [166, 367] width 9 height 9
click at [162, 365] on icon "button" at bounding box center [166, 367] width 9 height 9
click at [176, 364] on icon "button" at bounding box center [181, 366] width 11 height 11
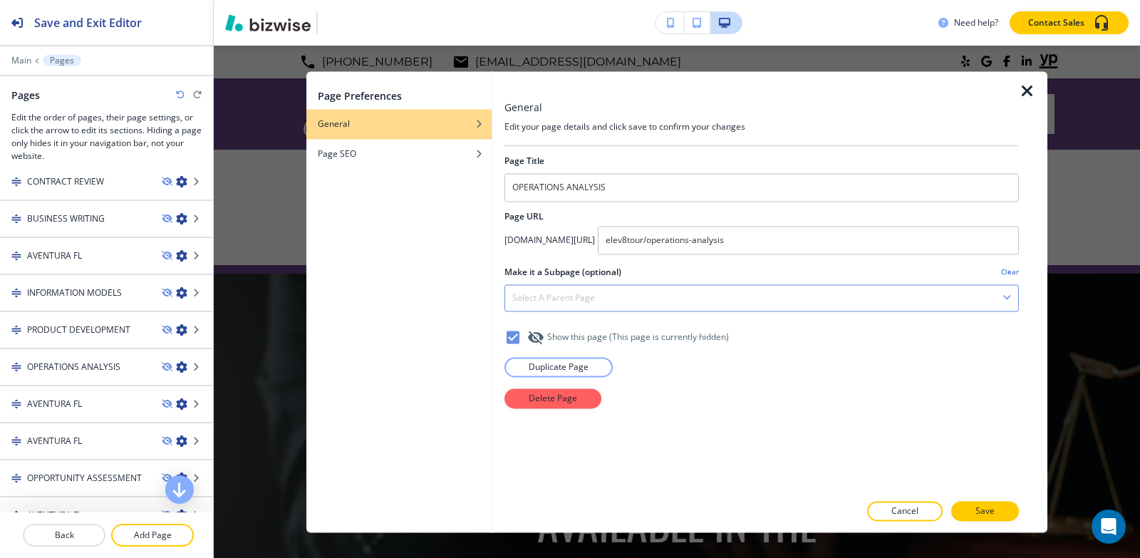
click at [627, 306] on div "Select a parent page" at bounding box center [761, 298] width 513 height 26
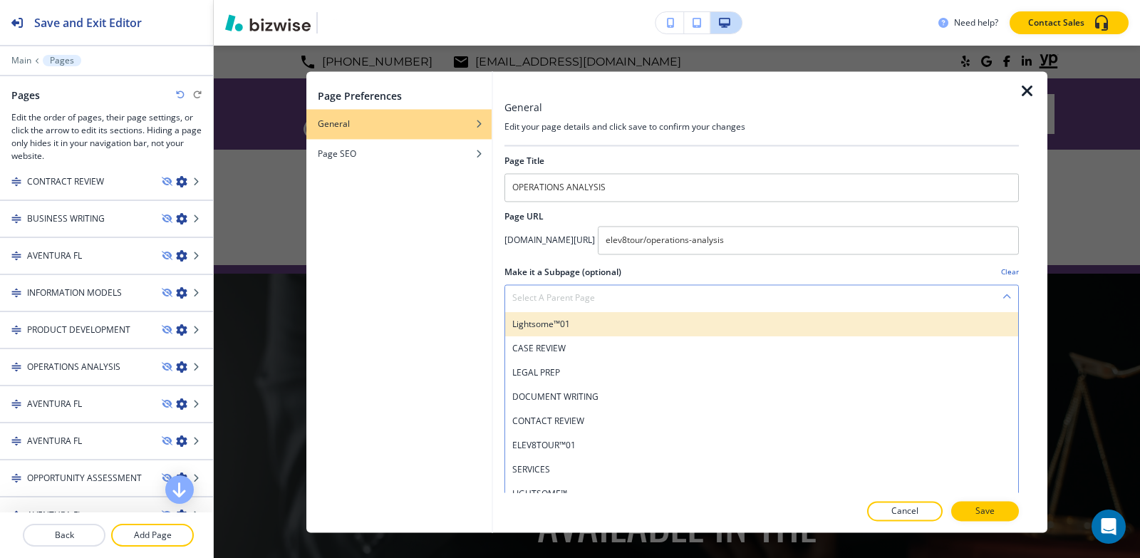
scroll to position [143, 0]
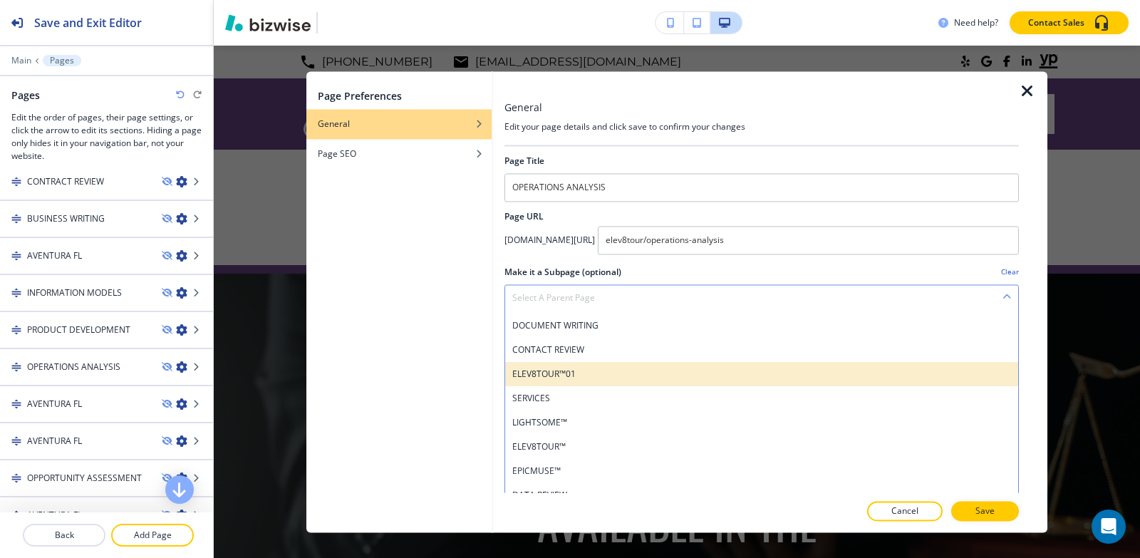
click at [598, 376] on h4 "ELEV8TOUR™01" at bounding box center [761, 374] width 499 height 13
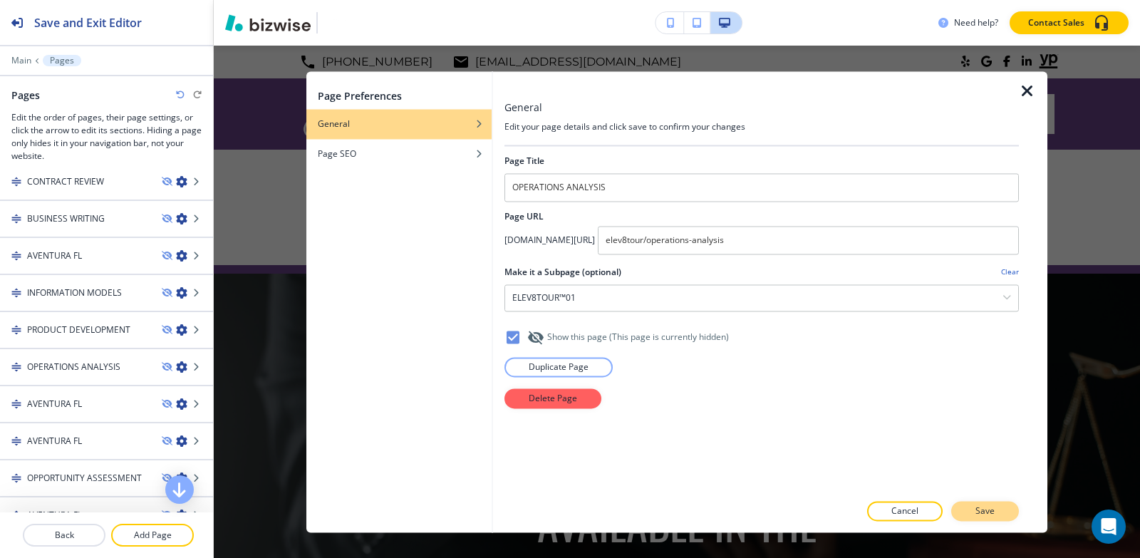
click at [983, 508] on p "Save" at bounding box center [985, 511] width 19 height 13
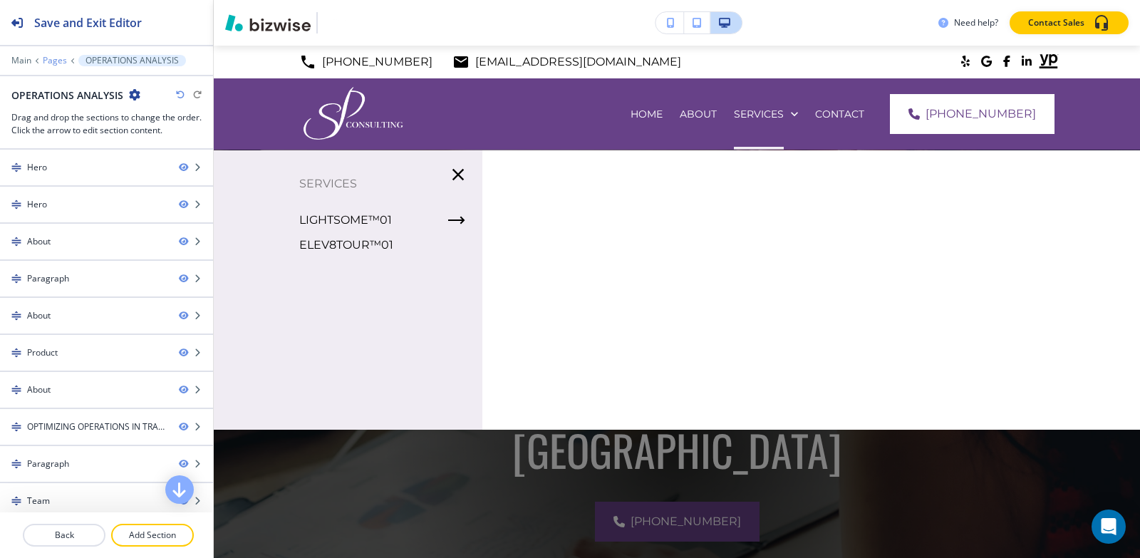
click at [48, 61] on p "Pages" at bounding box center [55, 61] width 24 height 10
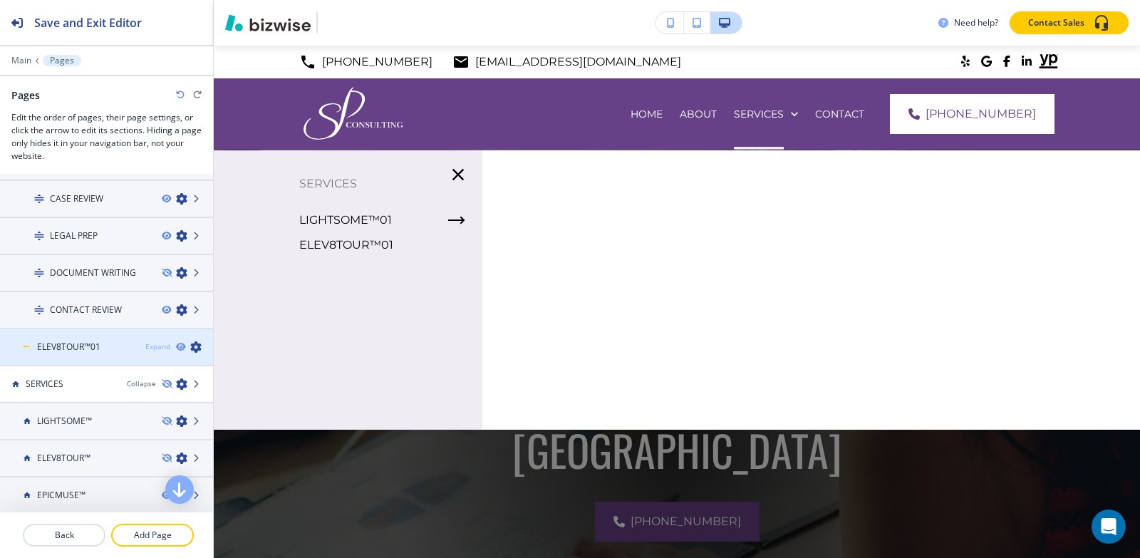
click at [148, 345] on div "Expand" at bounding box center [157, 346] width 25 height 11
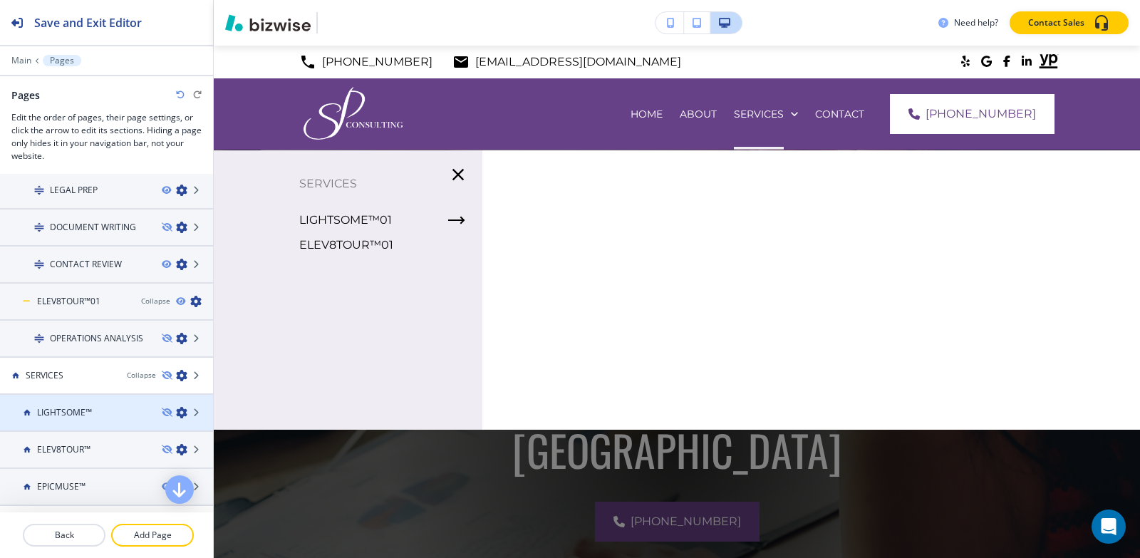
scroll to position [214, 0]
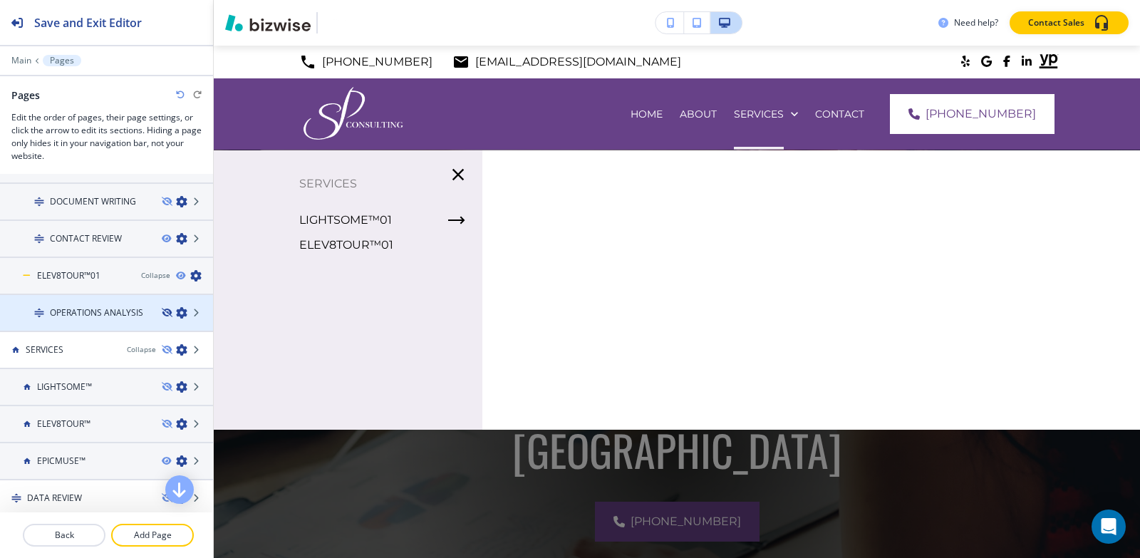
click at [162, 311] on icon "button" at bounding box center [166, 313] width 9 height 9
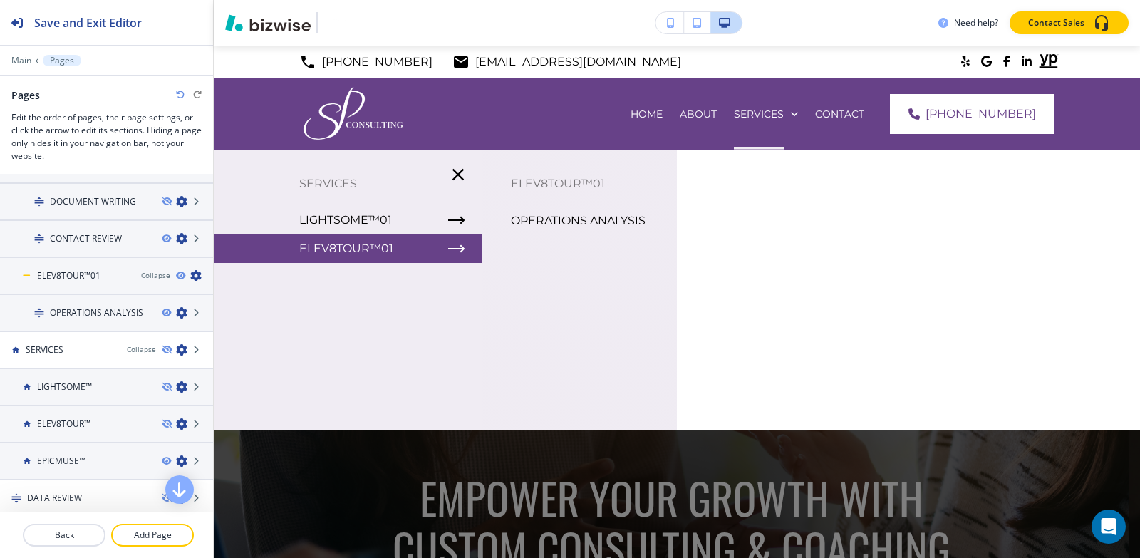
click at [609, 220] on p "OPERATIONS ANALYSIS" at bounding box center [578, 220] width 135 height 21
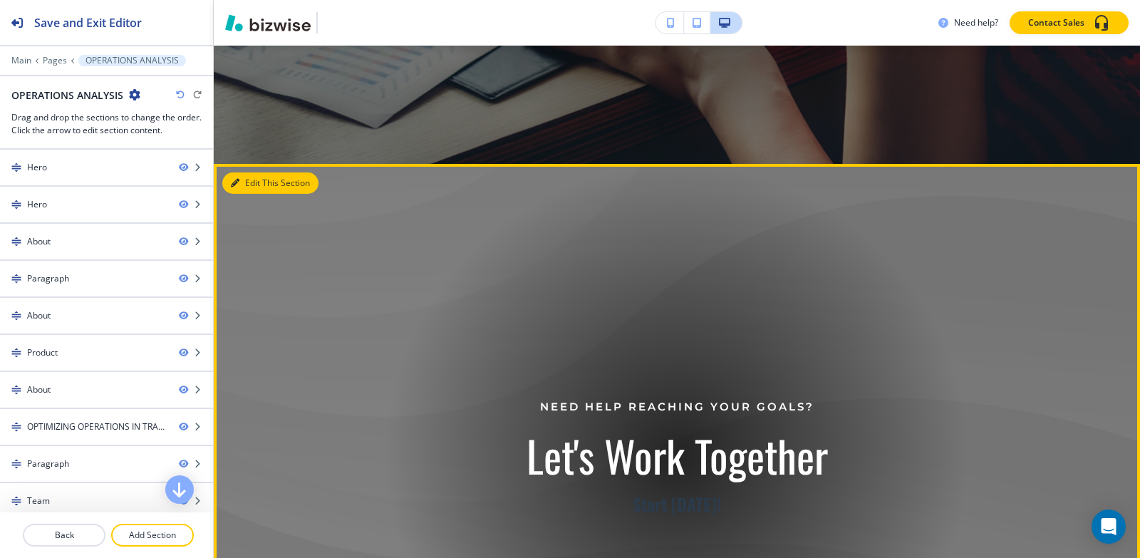
click at [248, 176] on button "Edit This Section" at bounding box center [270, 182] width 96 height 21
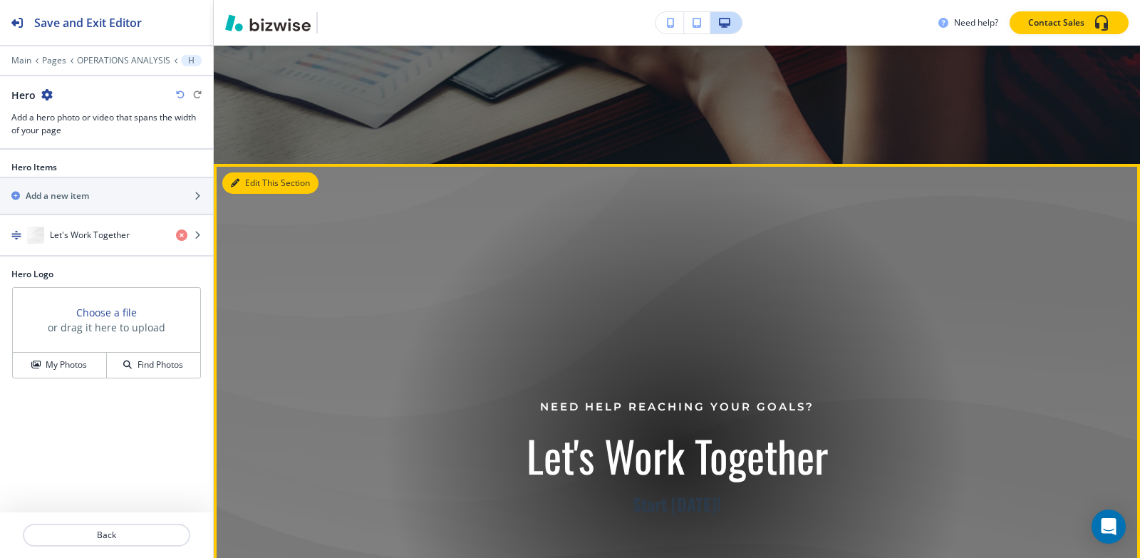
scroll to position [688, 0]
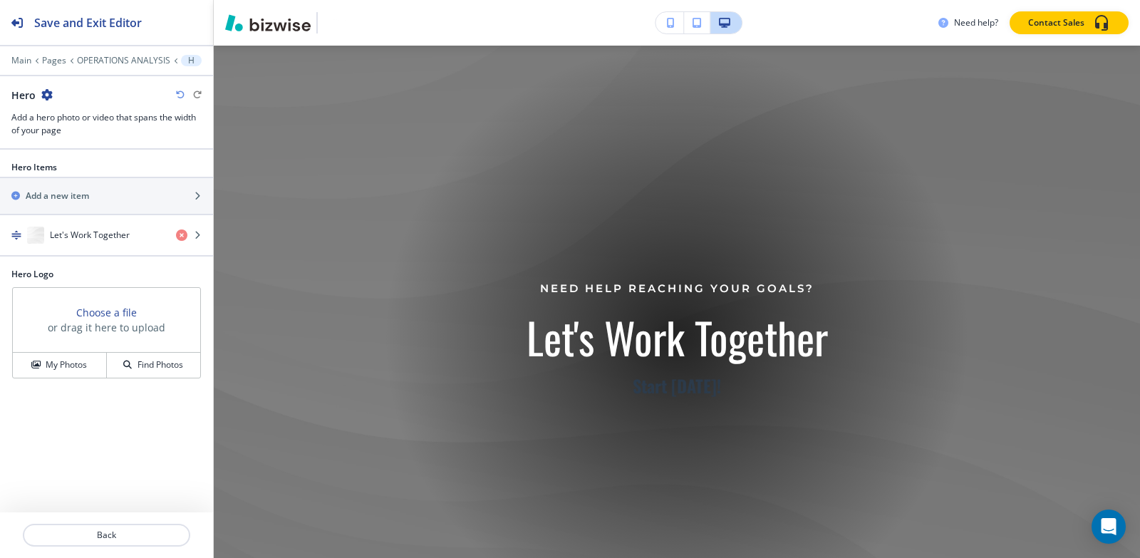
click at [45, 94] on icon "button" at bounding box center [46, 94] width 11 height 11
click at [68, 179] on button "Delete Section" at bounding box center [86, 170] width 91 height 26
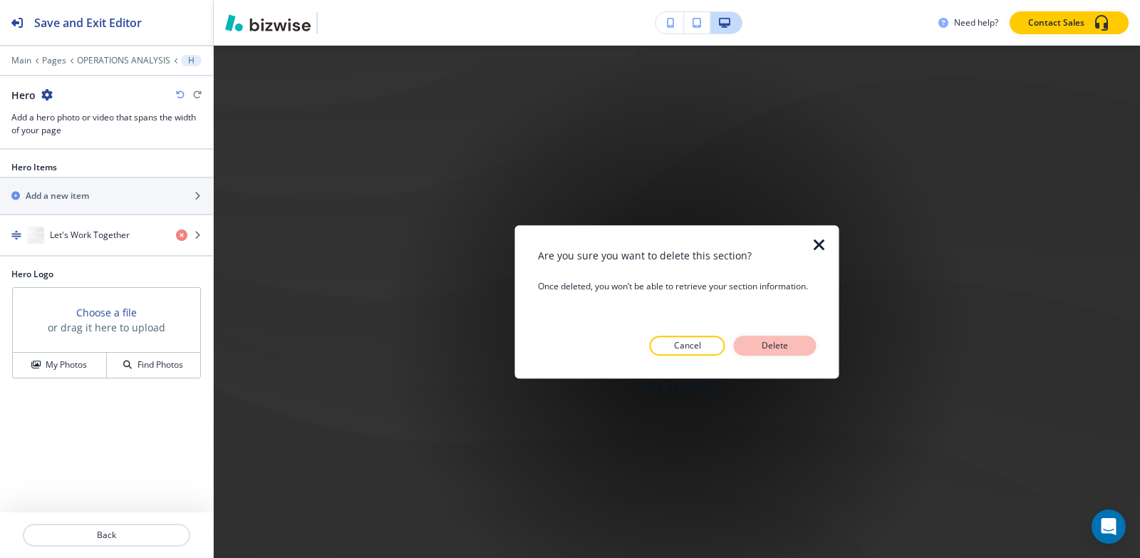
click at [770, 339] on button "Delete" at bounding box center [775, 346] width 83 height 20
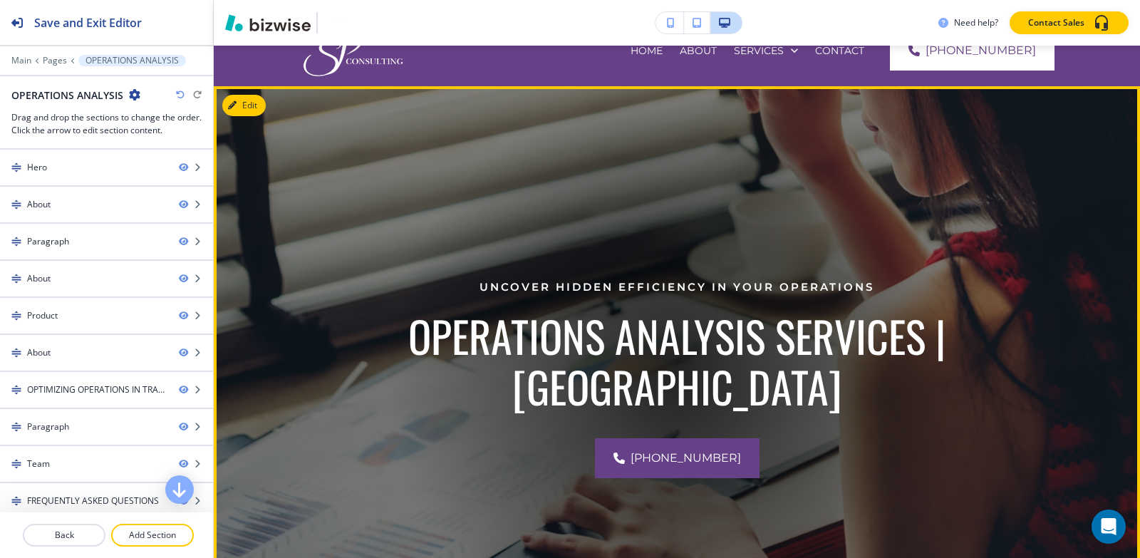
scroll to position [47, 0]
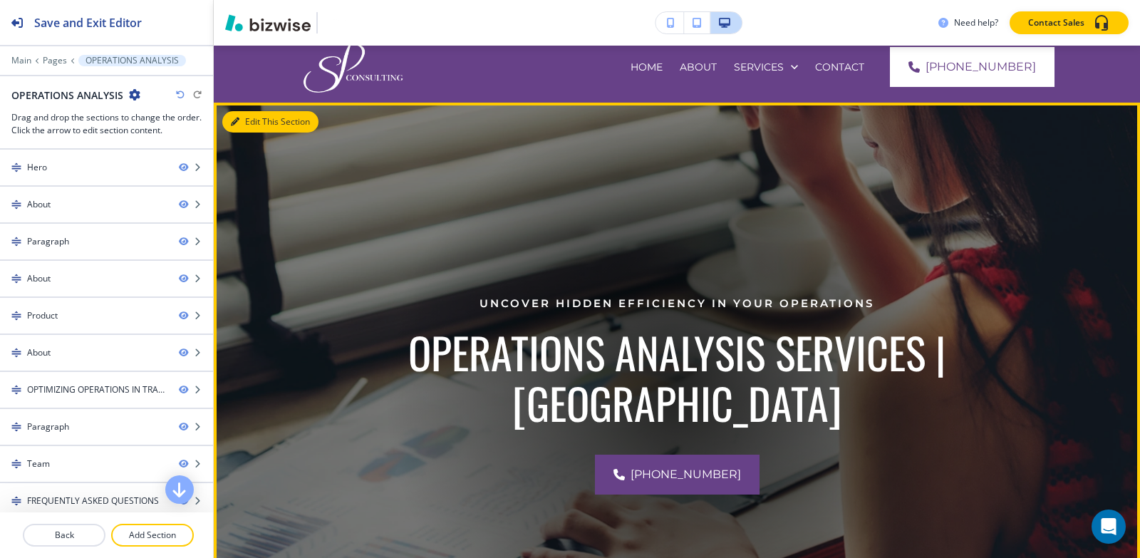
click at [253, 125] on button "Edit This Section" at bounding box center [270, 121] width 96 height 21
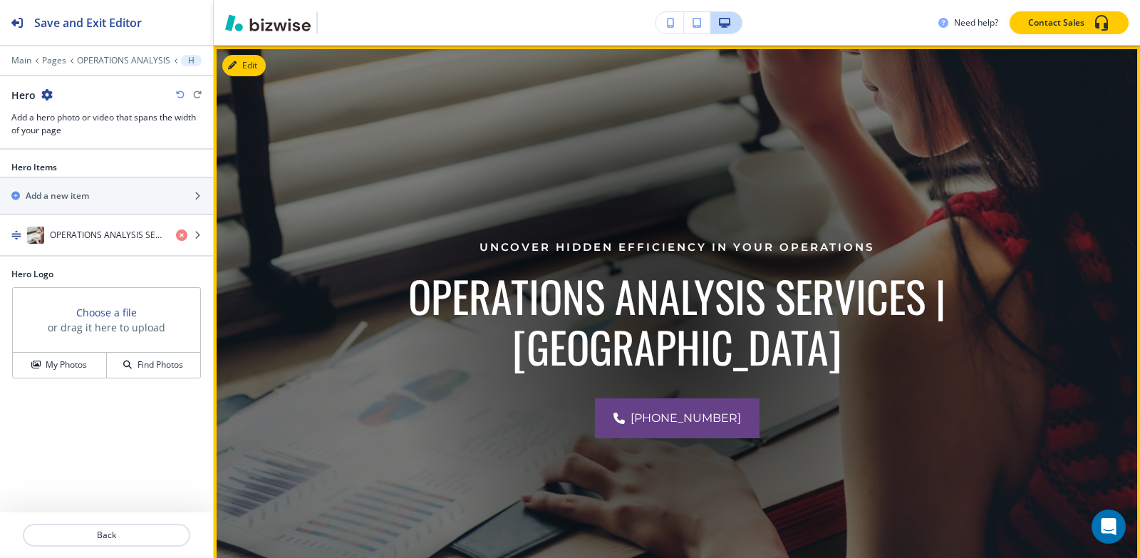
scroll to position [104, 0]
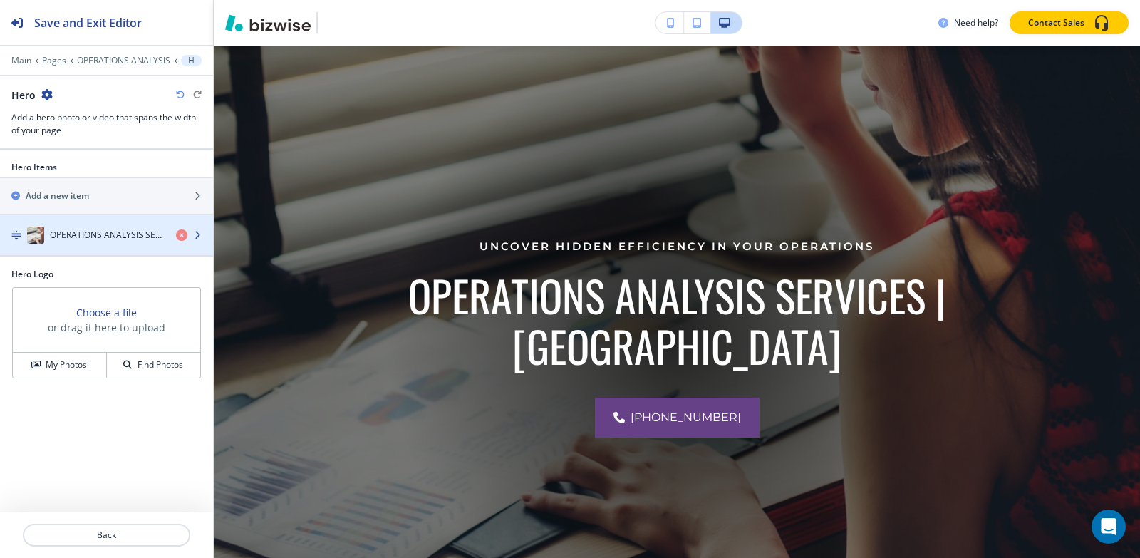
click at [39, 232] on img "button" at bounding box center [35, 235] width 17 height 17
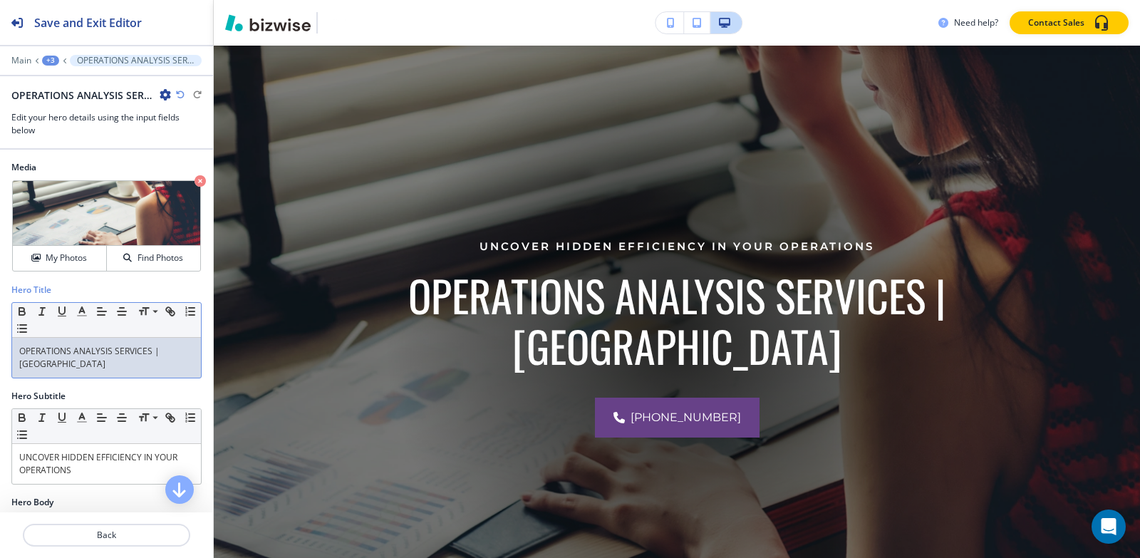
click at [118, 347] on p "OPERATIONS ANALYSIS SERVICES | USA" at bounding box center [106, 358] width 175 height 26
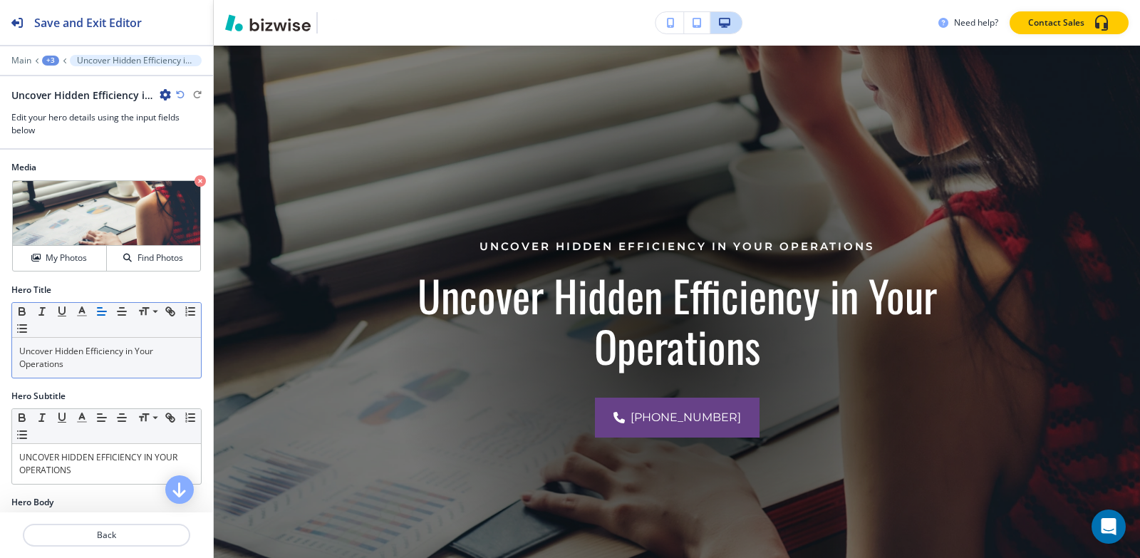
click at [58, 63] on div "+3" at bounding box center [50, 61] width 17 height 10
click at [56, 85] on p "Pages" at bounding box center [87, 84] width 73 height 13
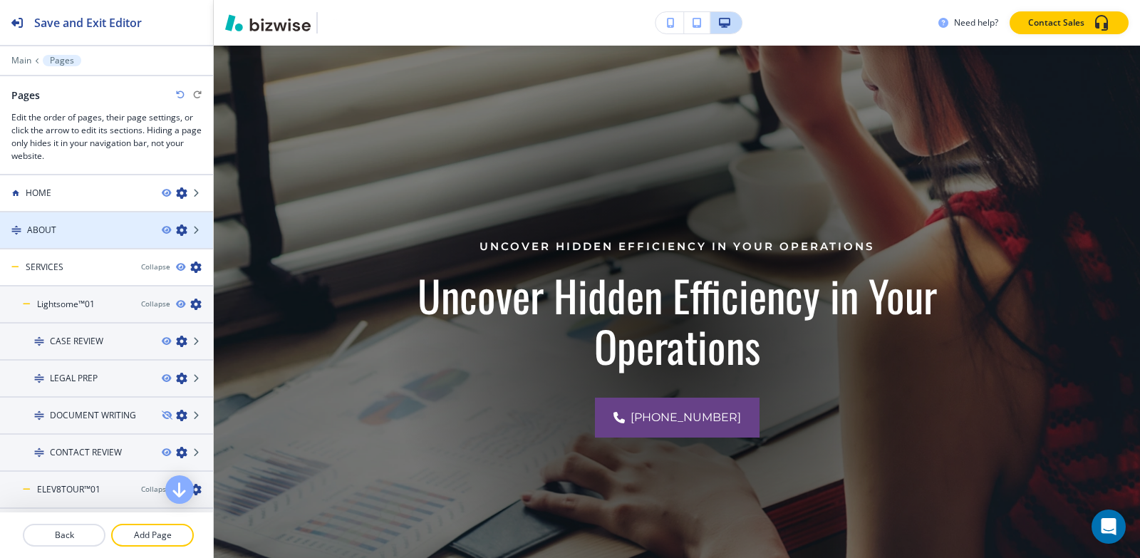
click at [71, 229] on div "ABOUT" at bounding box center [75, 230] width 150 height 13
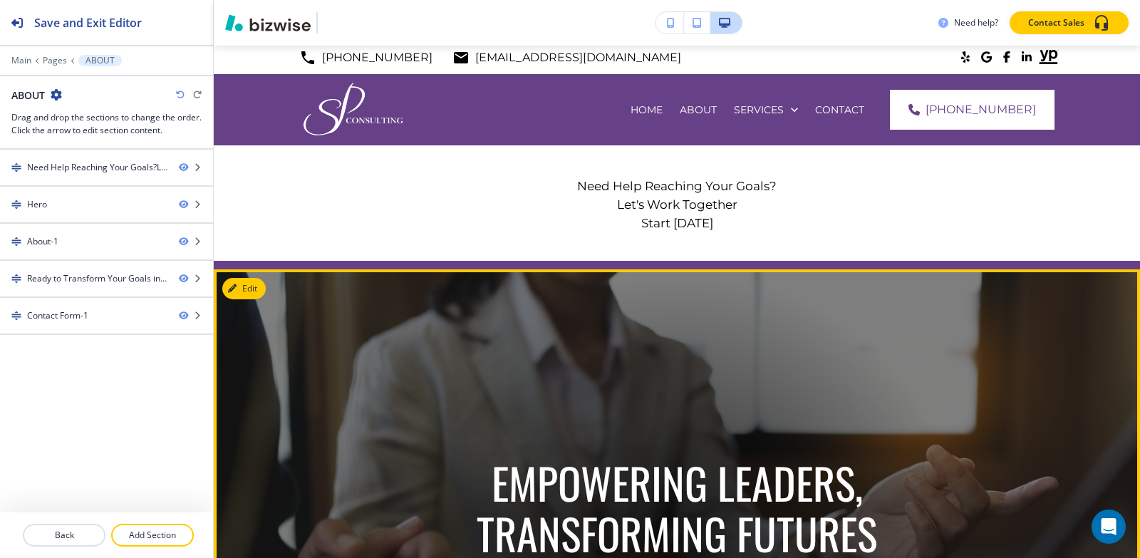
scroll to position [0, 0]
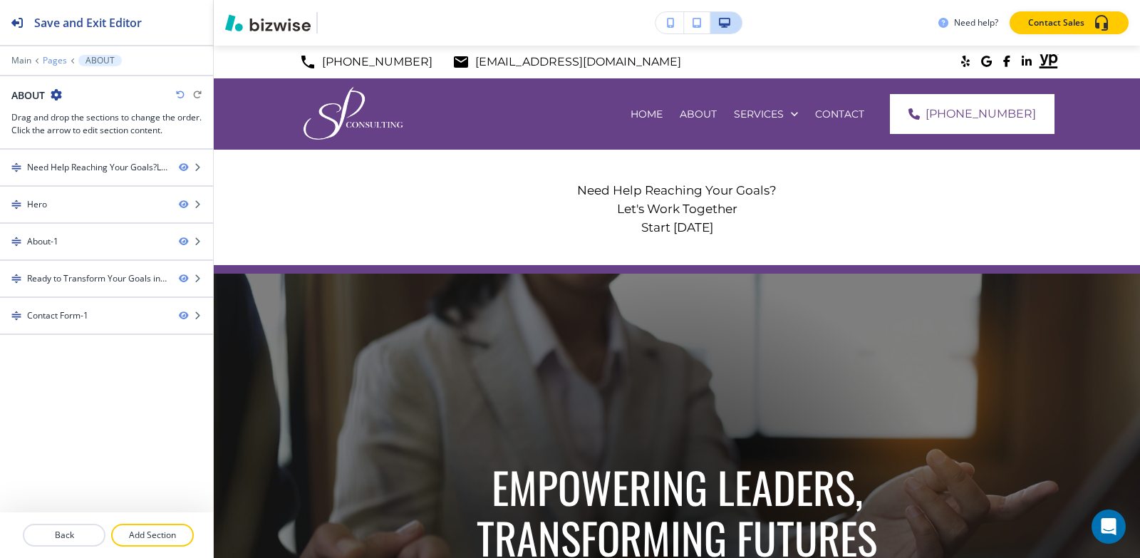
click at [54, 63] on p "Pages" at bounding box center [55, 61] width 24 height 10
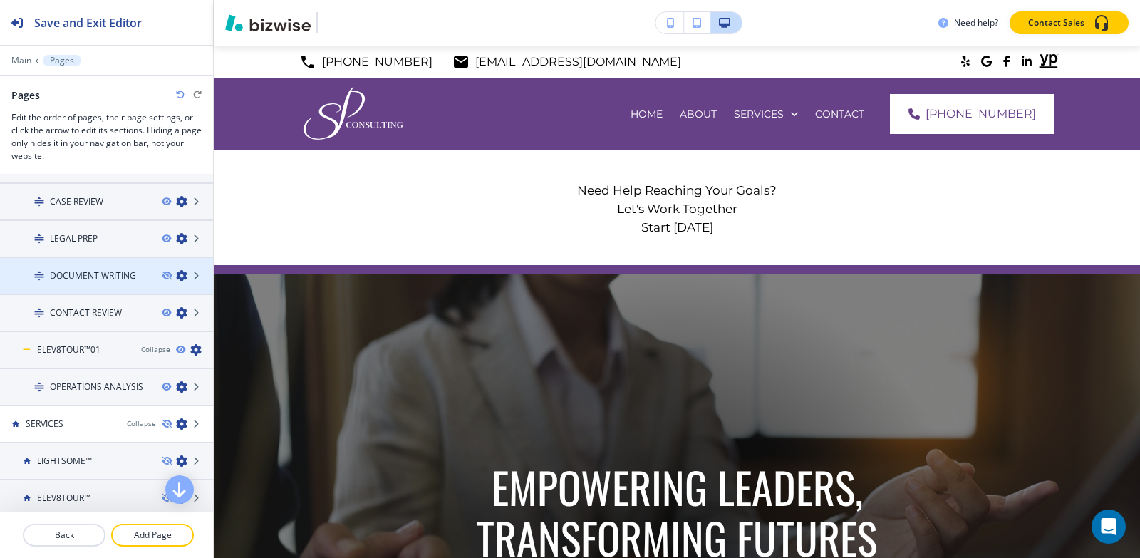
scroll to position [143, 0]
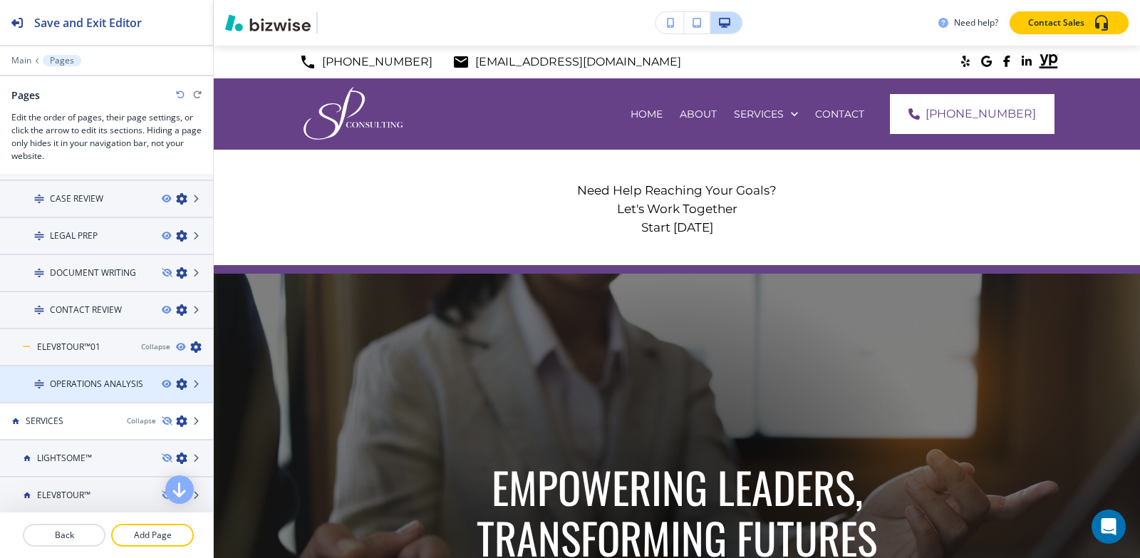
click at [107, 379] on h4 "OPERATIONS ANALYSIS" at bounding box center [96, 384] width 93 height 13
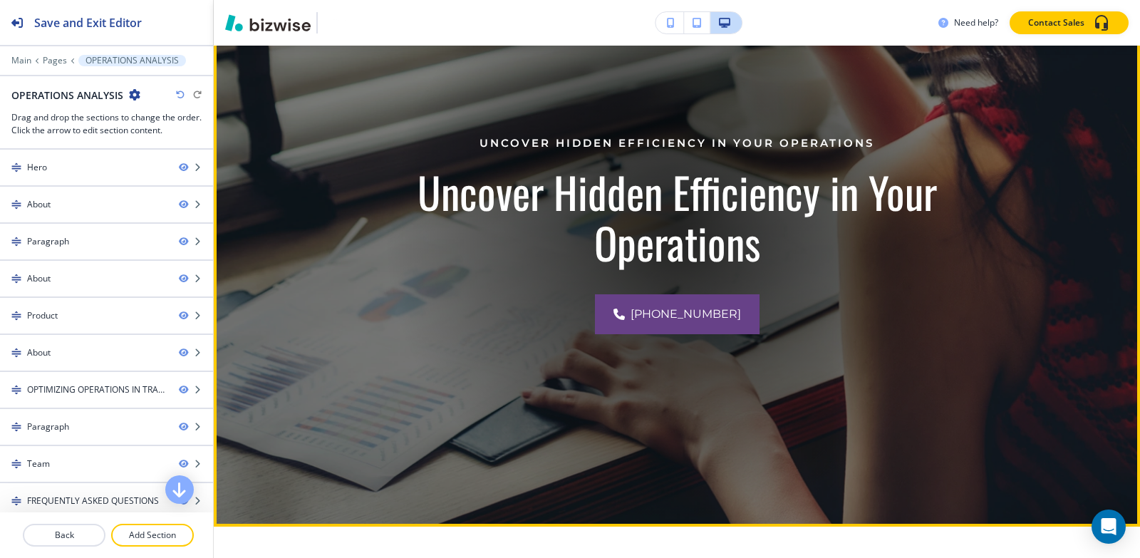
scroll to position [214, 0]
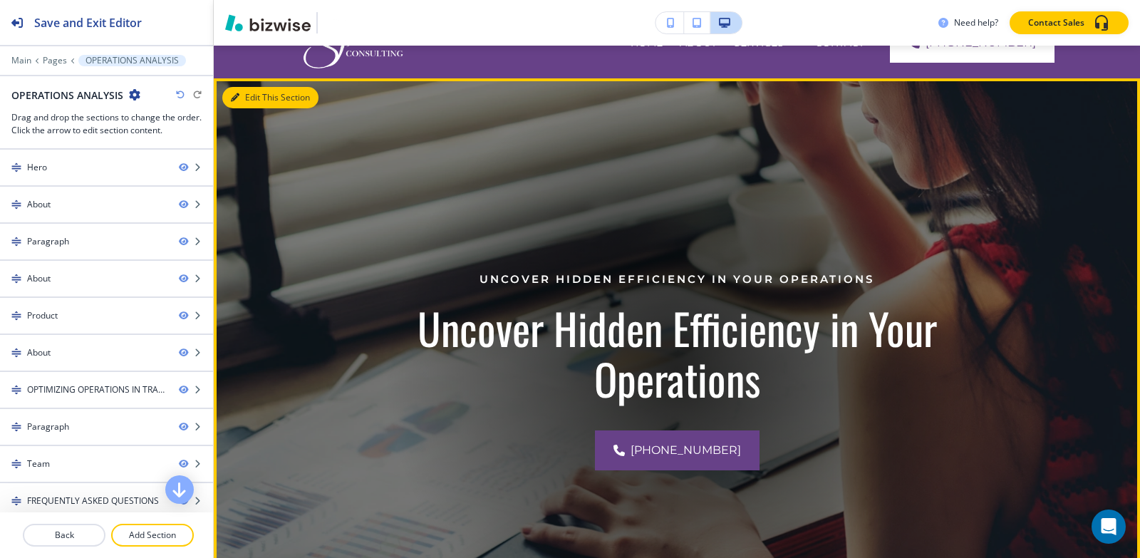
click at [253, 88] on button "Edit This Section" at bounding box center [270, 97] width 96 height 21
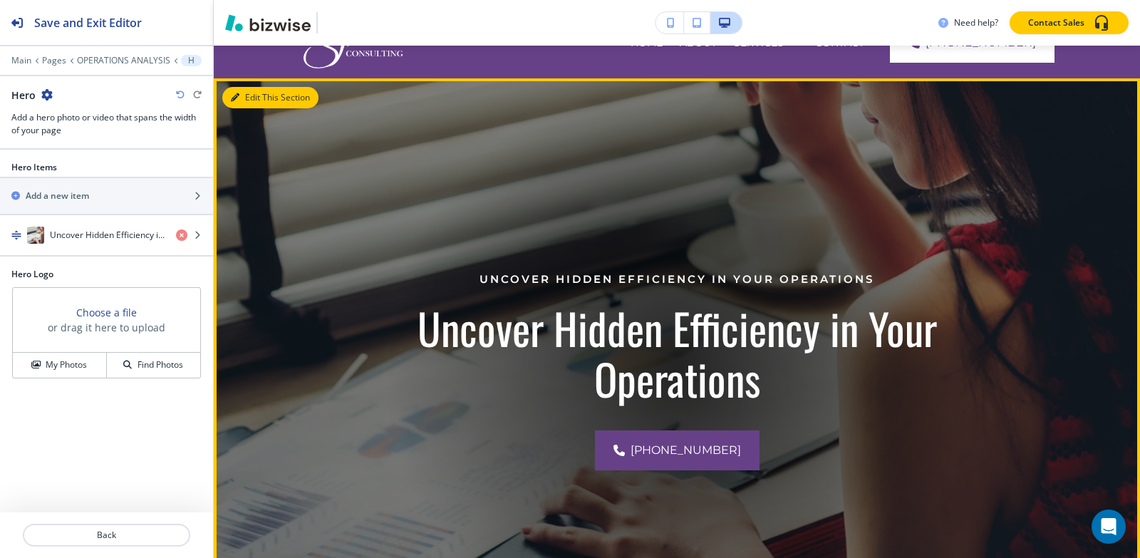
scroll to position [104, 0]
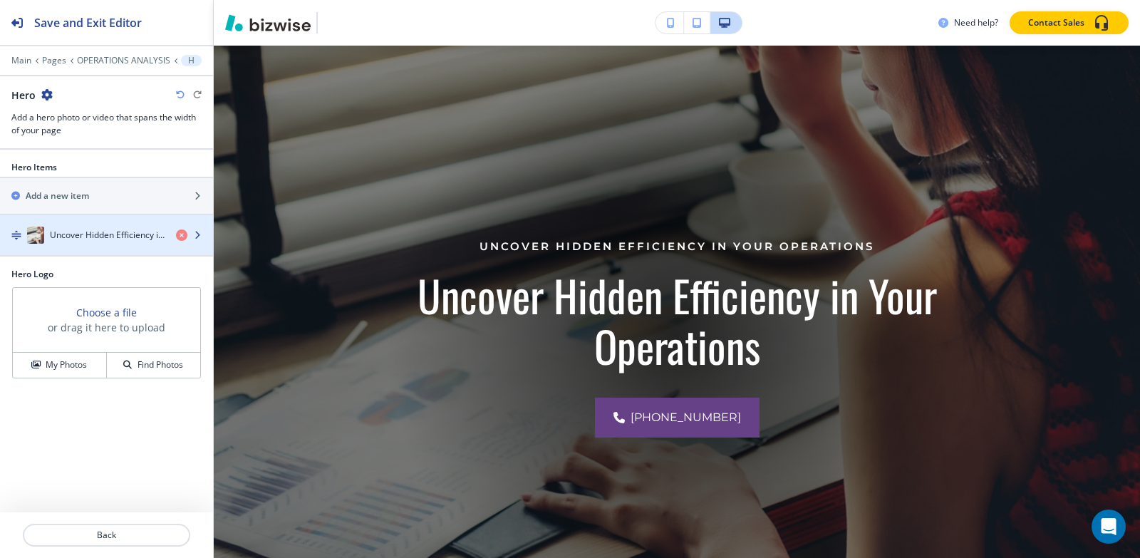
click at [53, 217] on div "button" at bounding box center [106, 220] width 213 height 11
click at [83, 239] on h4 "Uncover Hidden Efficiency in Your Operations" at bounding box center [107, 235] width 115 height 13
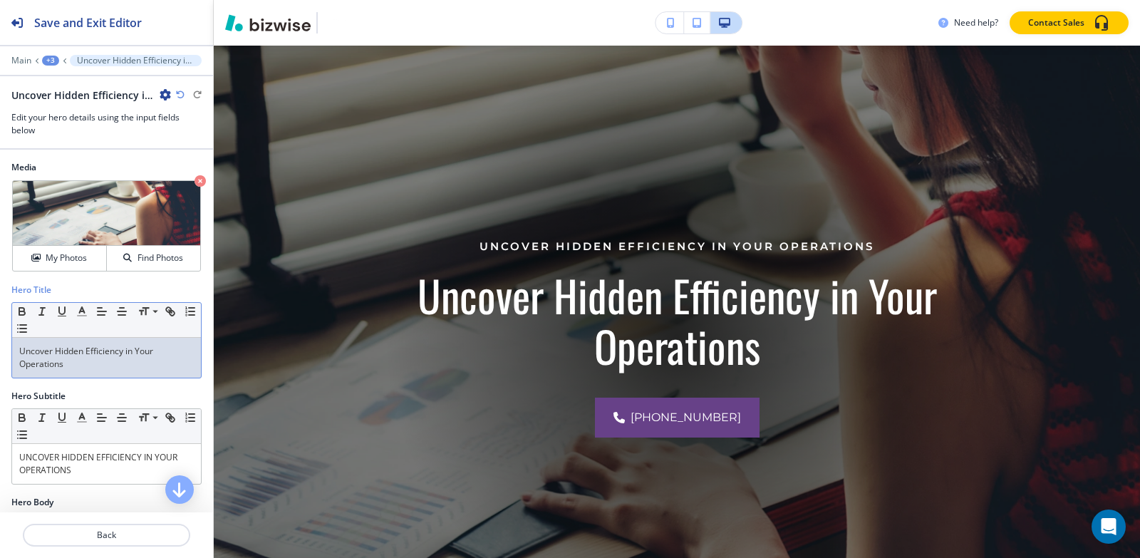
click at [118, 371] on div "Uncover Hidden Efficiency in Your Operations" at bounding box center [106, 358] width 189 height 40
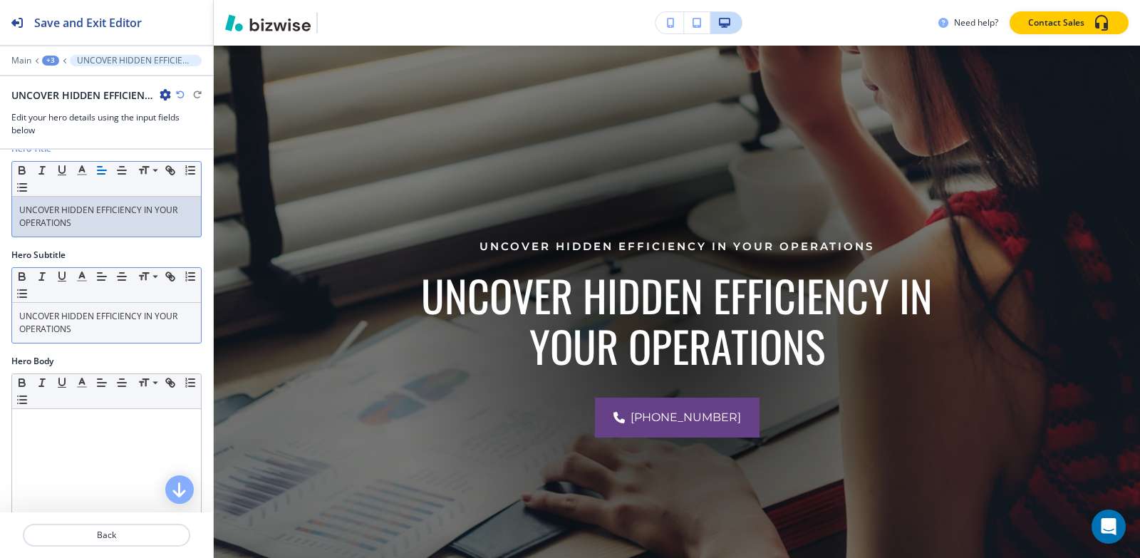
scroll to position [143, 0]
click at [151, 336] on div "UNCOVER HIDDEN EFFICIENCY IN YOUR OPERATIONS" at bounding box center [106, 321] width 189 height 40
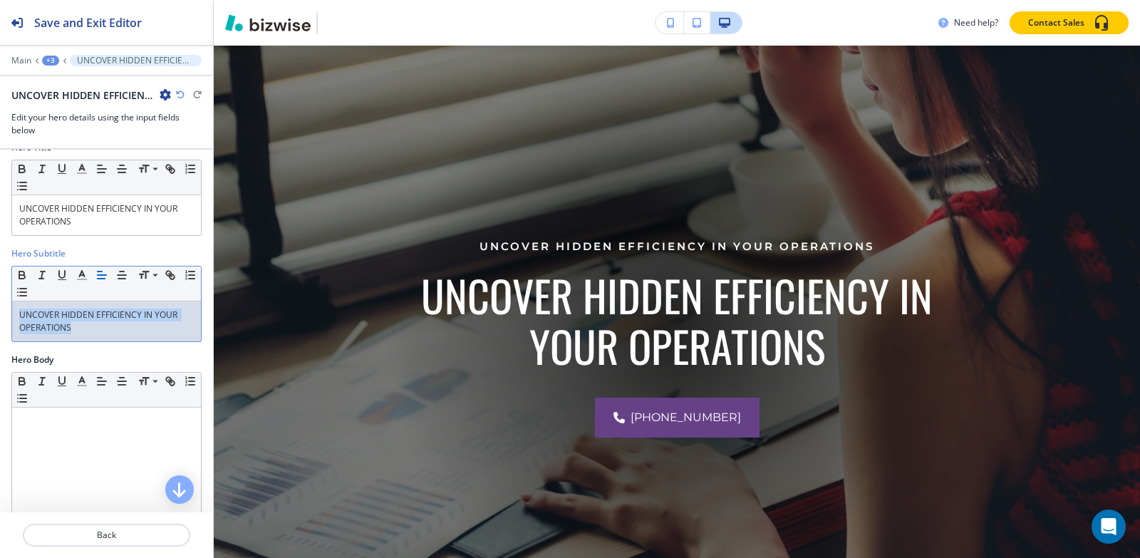
copy p "UNCOVER HIDDEN EFFICIENCY IN YOUR OPERATIONS"
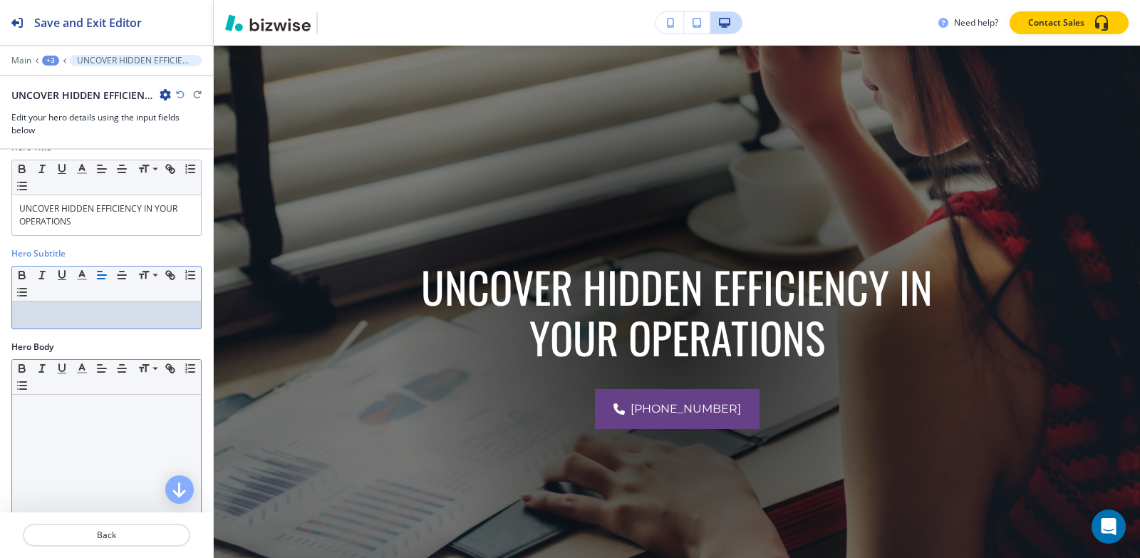
click at [49, 408] on p at bounding box center [106, 408] width 175 height 13
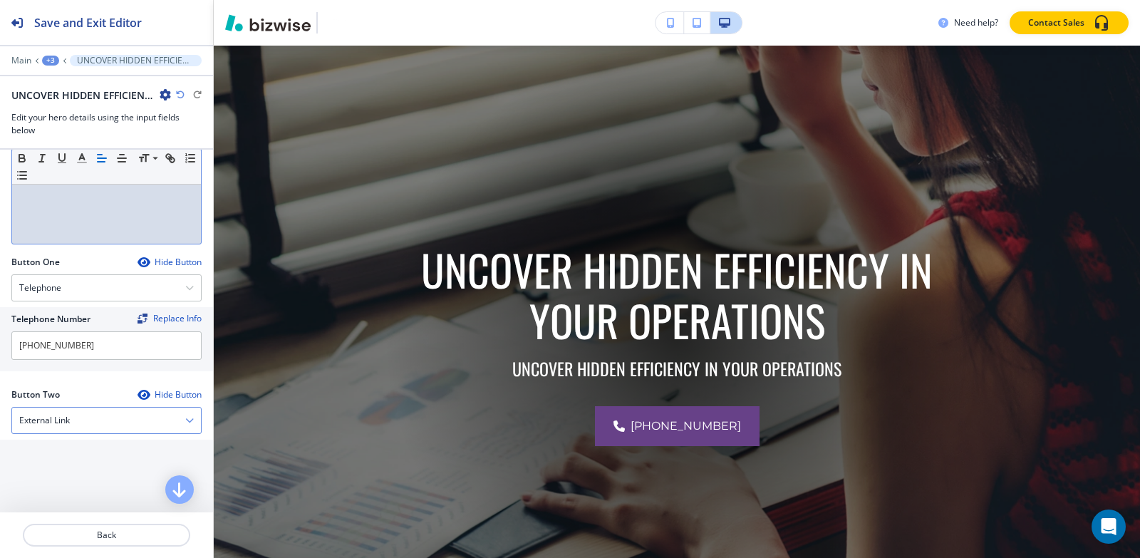
scroll to position [621, 0]
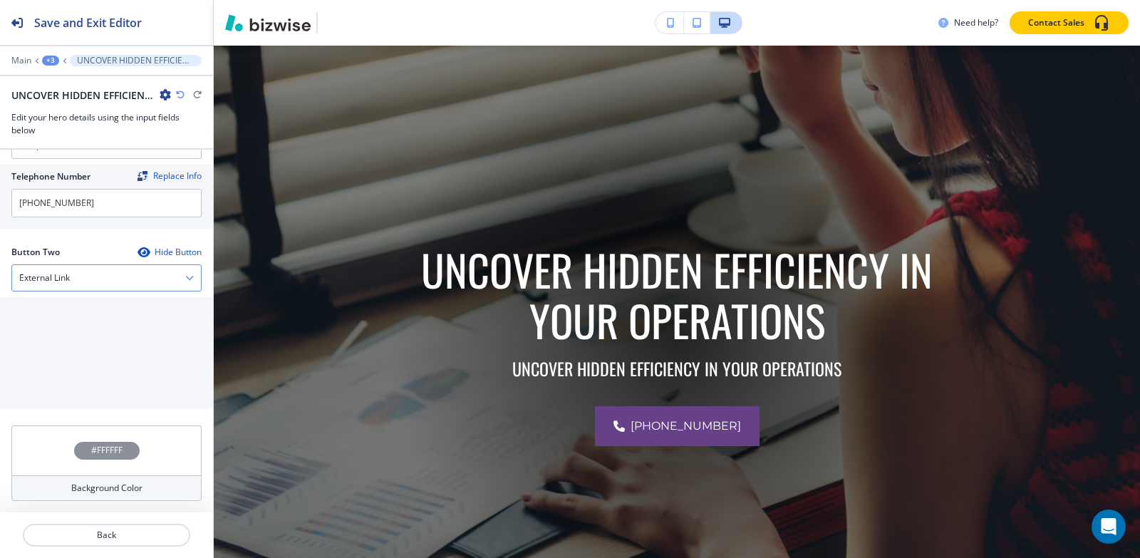
click at [87, 284] on div "External Link" at bounding box center [106, 278] width 189 height 26
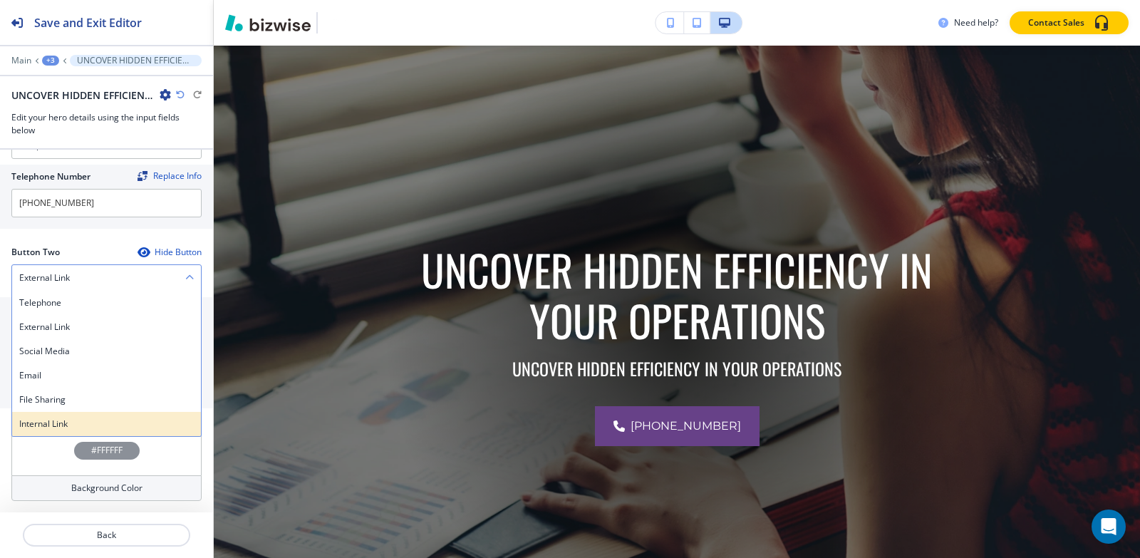
click at [84, 414] on div "Internal Link" at bounding box center [106, 424] width 189 height 24
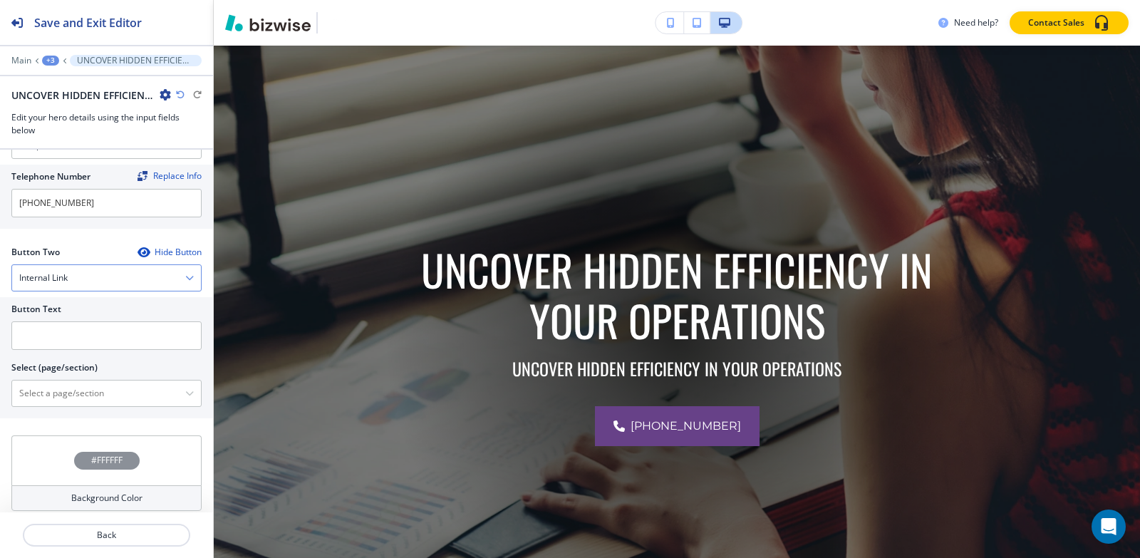
scroll to position [620, 0]
click at [80, 341] on input "text" at bounding box center [106, 337] width 190 height 29
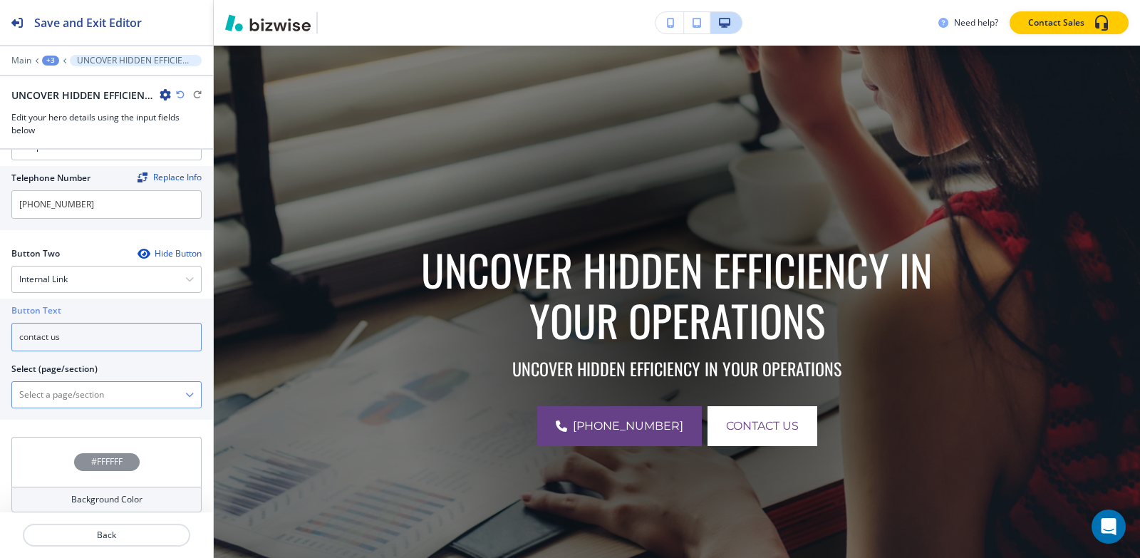
type input "contact us"
click at [29, 398] on \(page\/section\) "Manual Input" at bounding box center [98, 395] width 173 height 24
type \(page\/section\) "CONTACT | Contact Form"
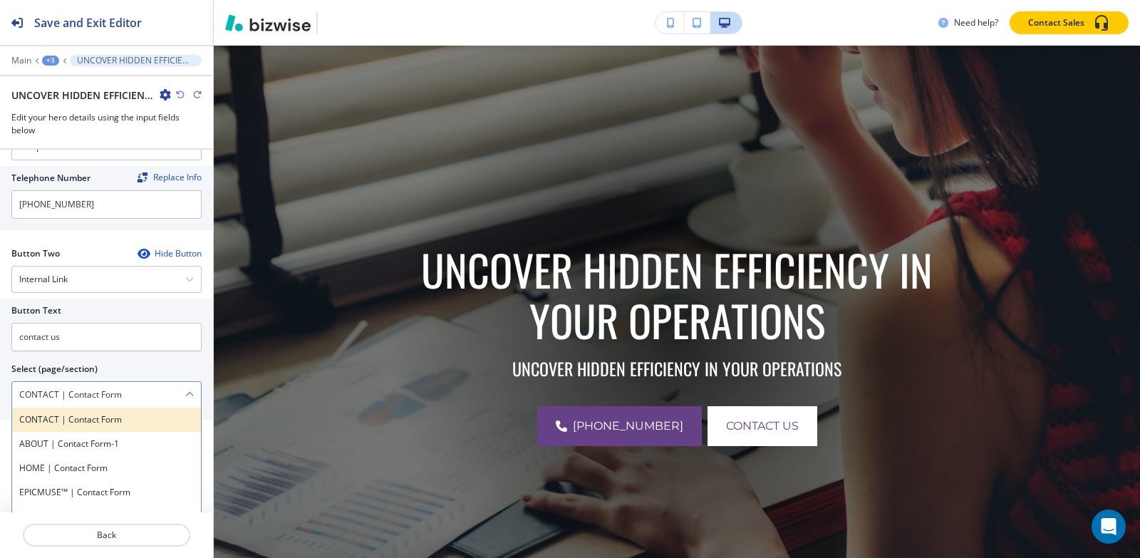
click at [118, 423] on h4 "CONTACT | Contact Form" at bounding box center [106, 419] width 175 height 13
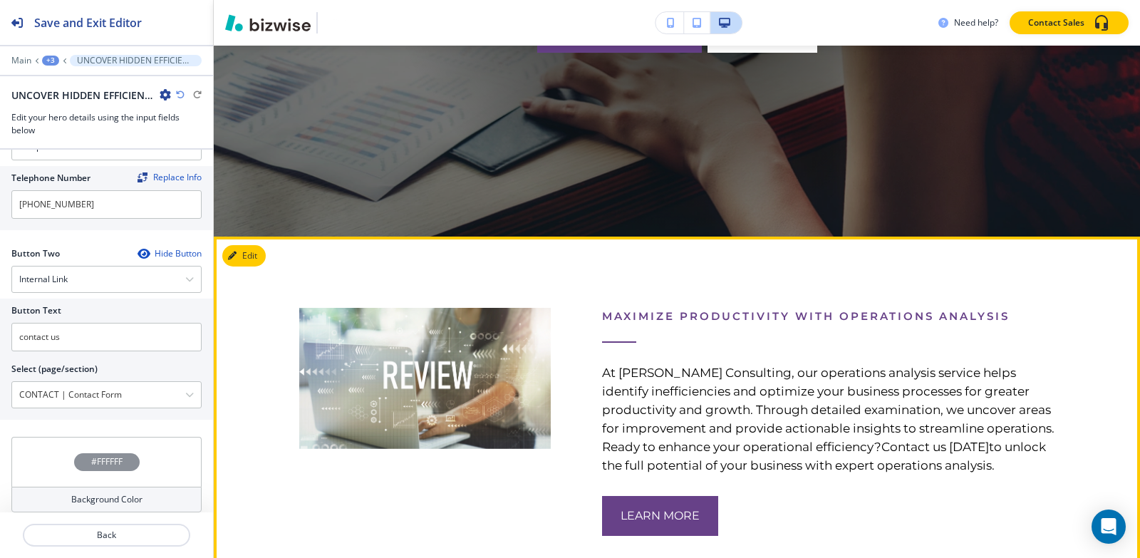
scroll to position [603, 0]
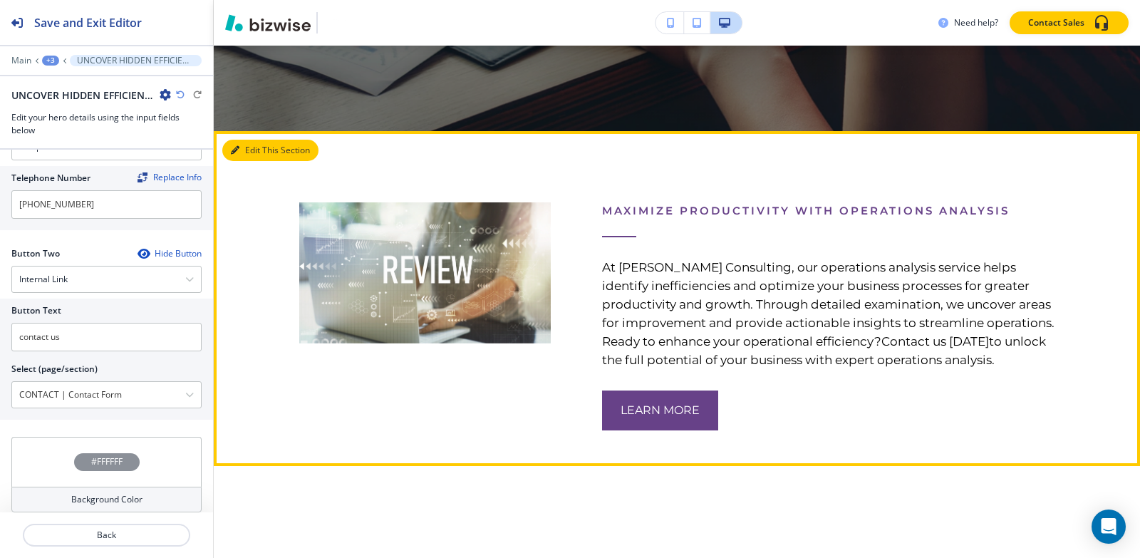
click at [256, 152] on button "Edit This Section" at bounding box center [270, 150] width 96 height 21
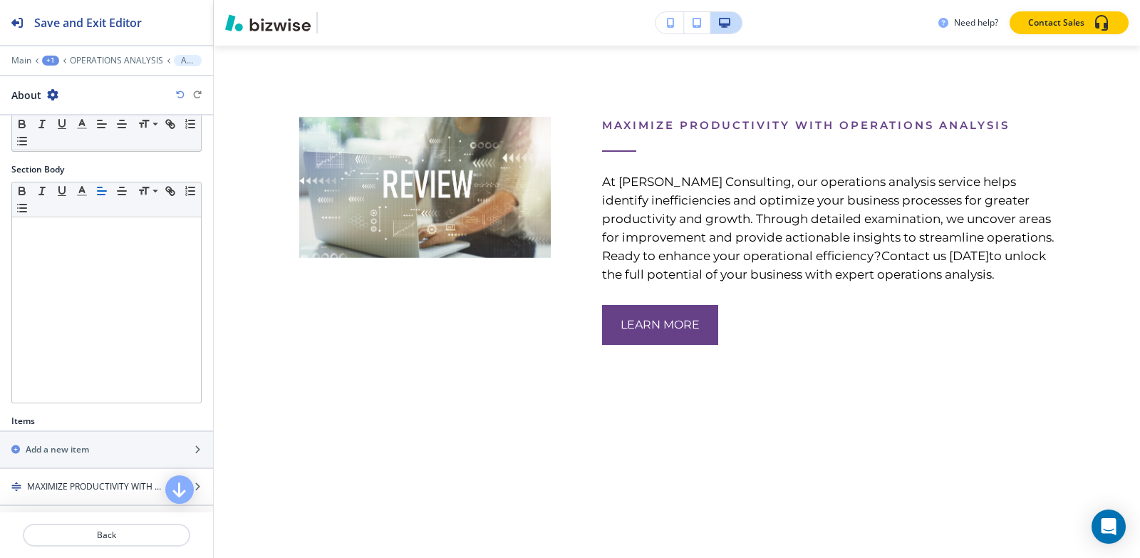
scroll to position [252, 0]
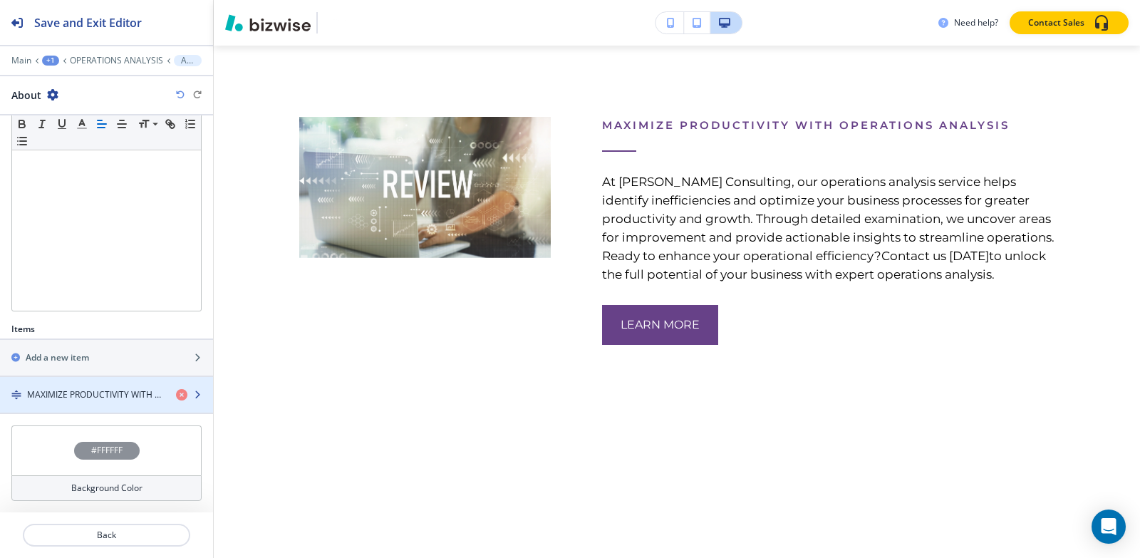
click at [98, 403] on div "button" at bounding box center [106, 406] width 213 height 11
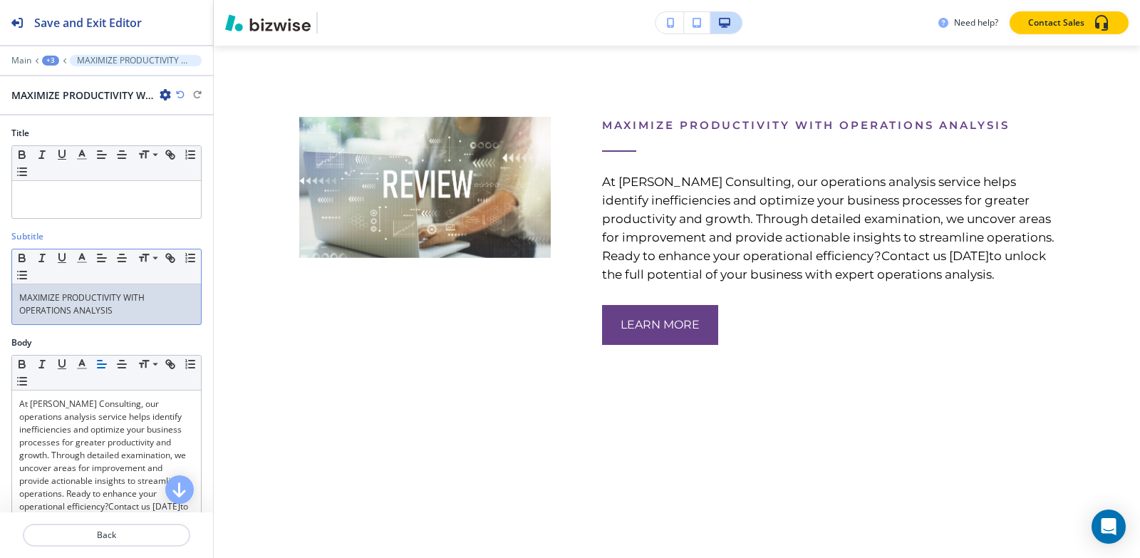
click at [135, 311] on p "MAXIMIZE PRODUCTIVITY WITH OPERATIONS ANALYSIS" at bounding box center [106, 304] width 175 height 26
copy p "MAXIMIZE PRODUCTIVITY WITH OPERATIONS ANALYSIS"
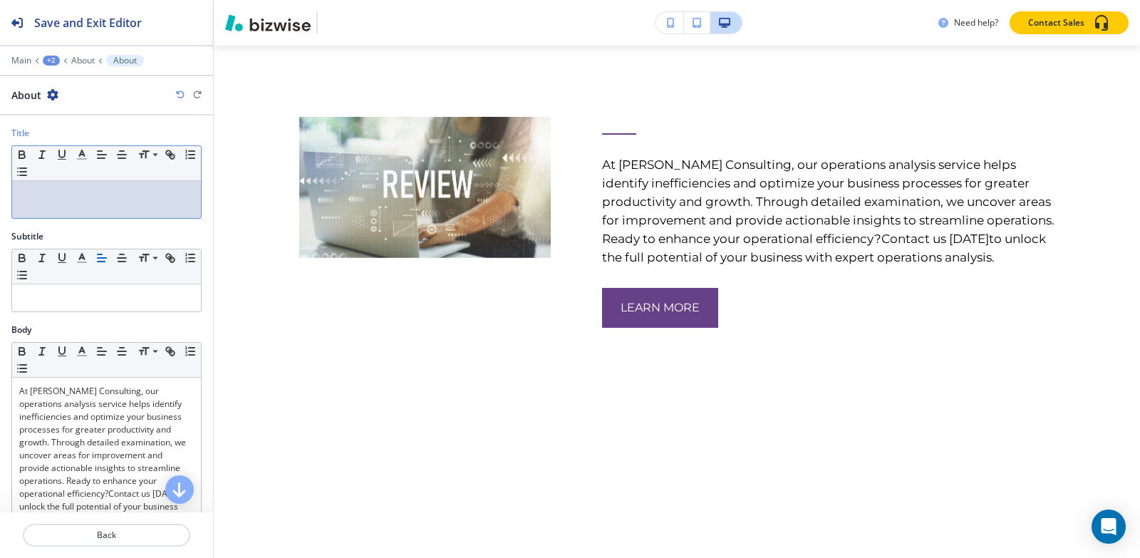
click at [106, 198] on p at bounding box center [106, 194] width 175 height 13
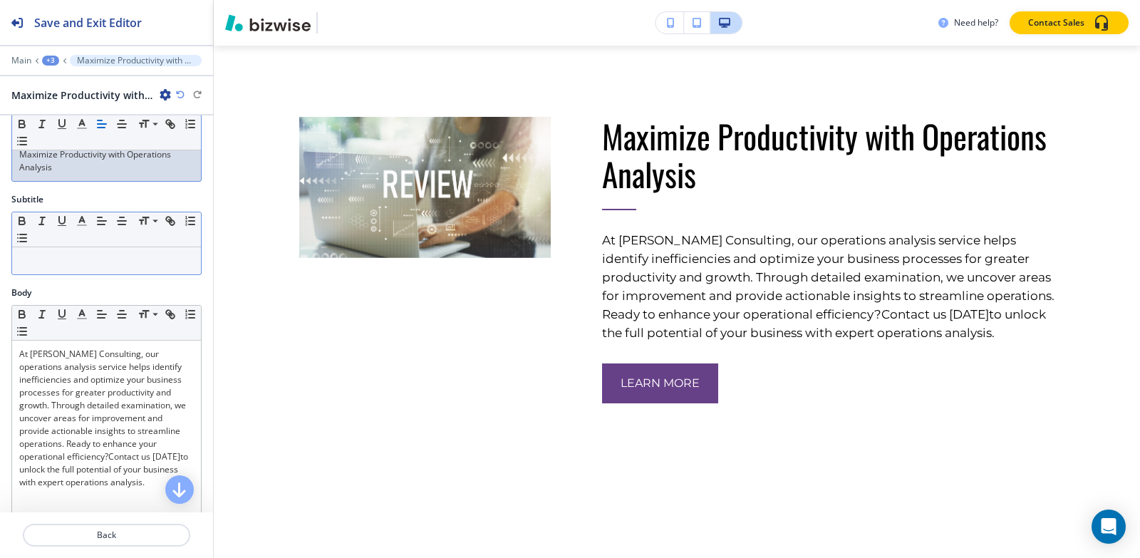
scroll to position [71, 0]
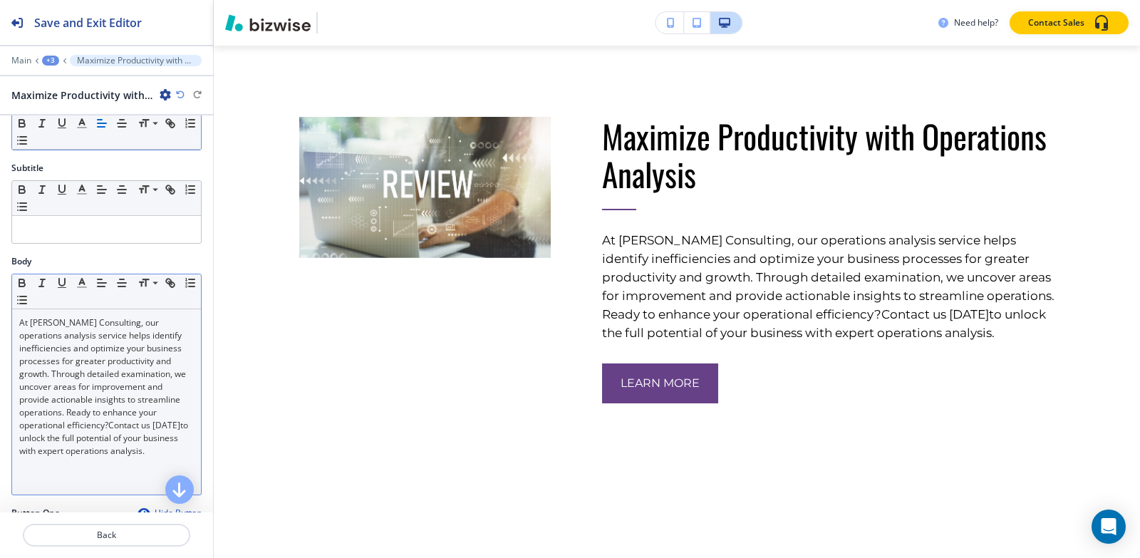
click at [147, 422] on link "Contact us today" at bounding box center [144, 425] width 72 height 12
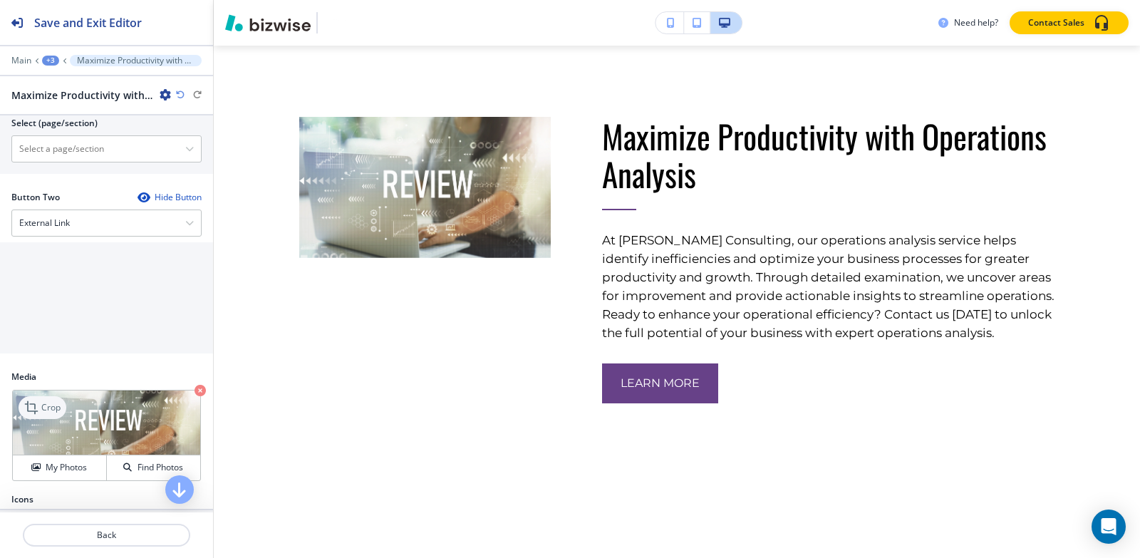
scroll to position [623, 0]
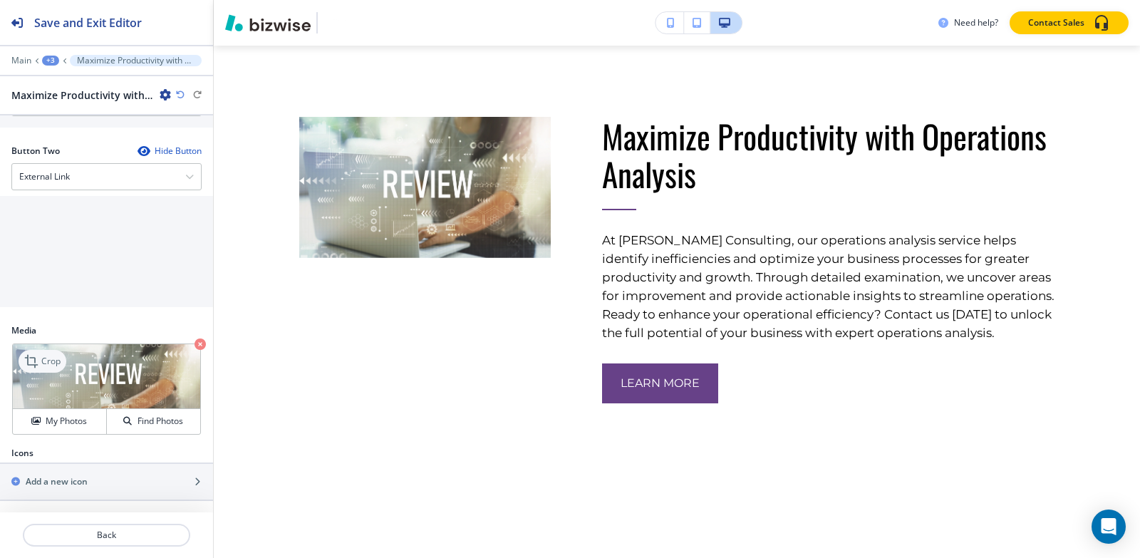
click at [43, 352] on div "Crop" at bounding box center [43, 361] width 48 height 23
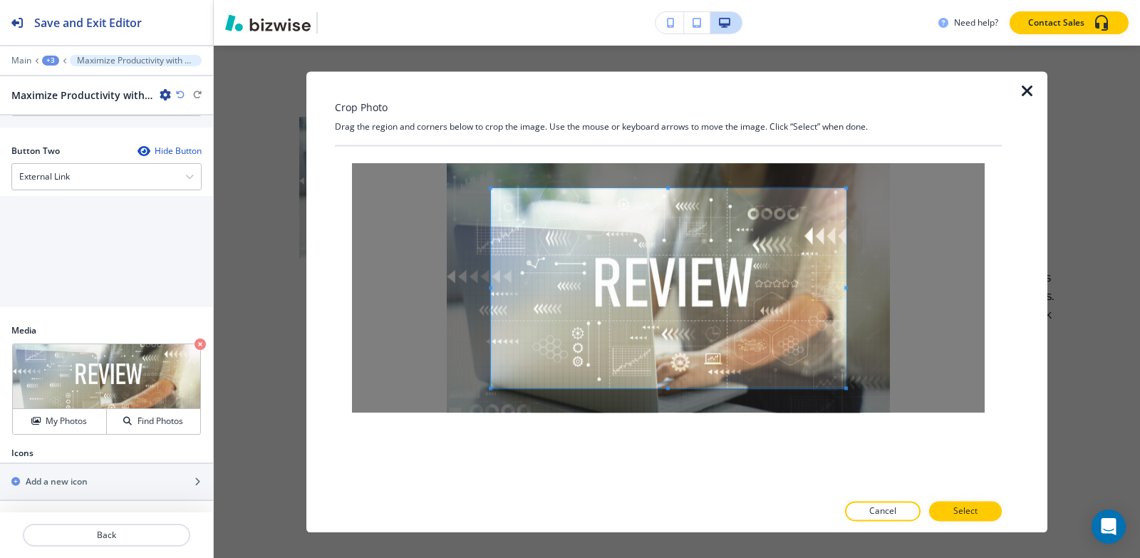
click at [668, 114] on div "Crop Photo Drag the region and corners below to crop the image. Use the mouse o…" at bounding box center [668, 301] width 667 height 461
click at [668, 133] on div "Crop Photo Drag the region and corners below to crop the image. Use the mouse o…" at bounding box center [668, 301] width 667 height 461
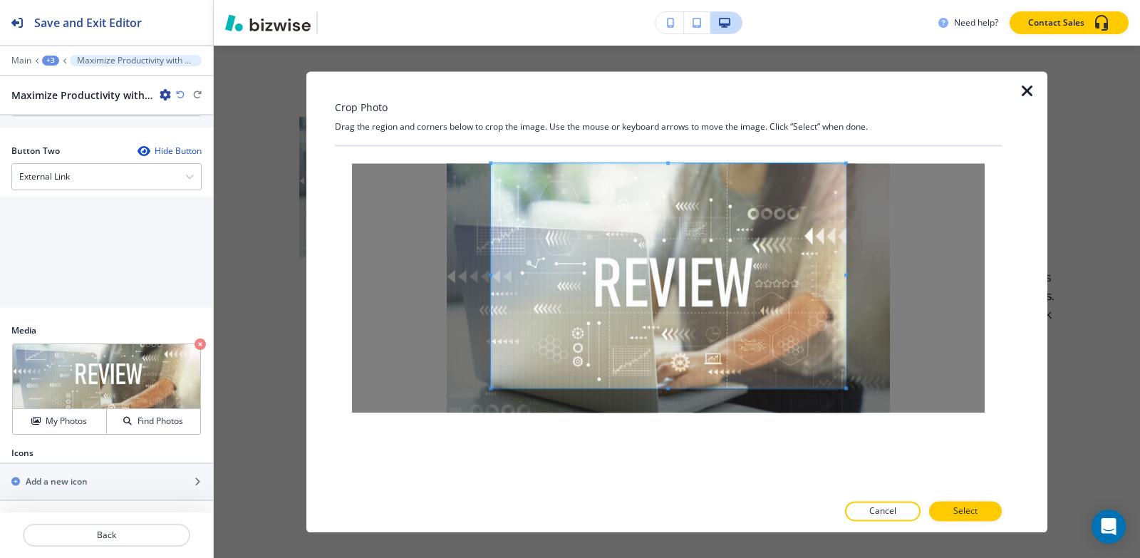
click at [678, 492] on div at bounding box center [668, 319] width 667 height 346
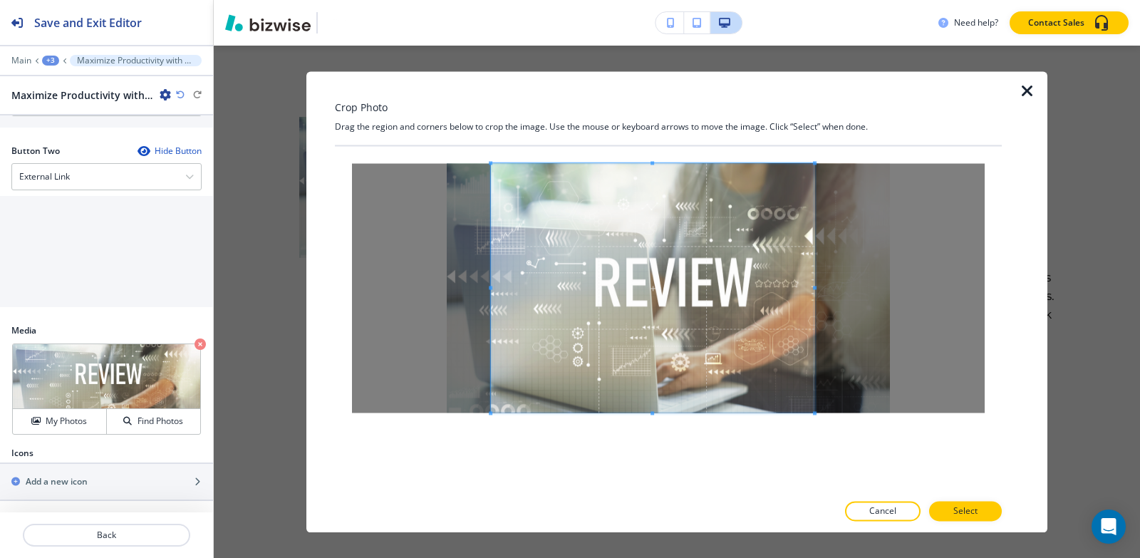
click at [813, 286] on span at bounding box center [815, 288] width 4 height 4
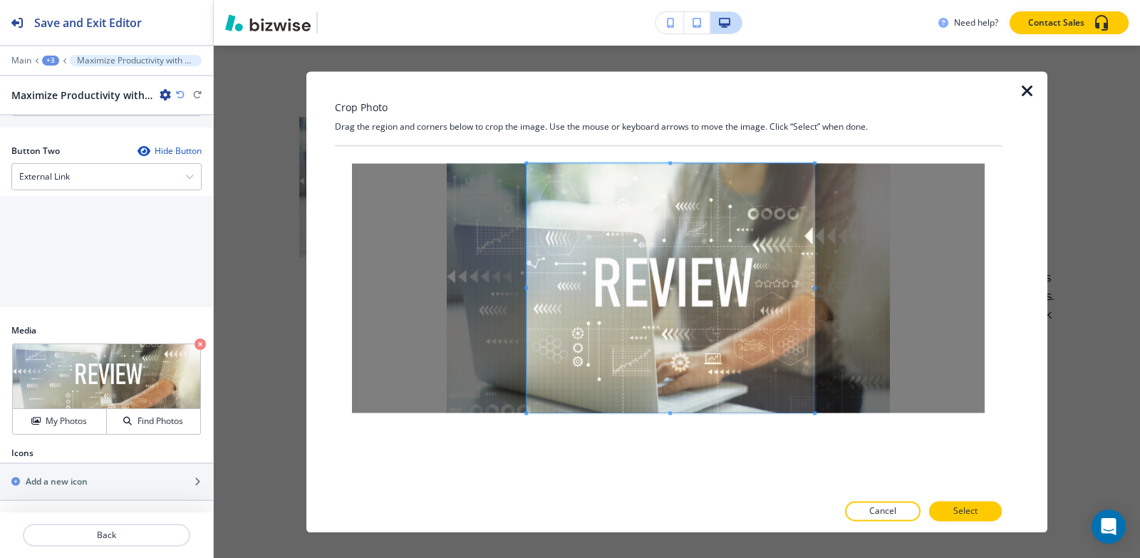
click at [528, 293] on div at bounding box center [671, 287] width 288 height 249
click at [974, 502] on button "Select" at bounding box center [965, 511] width 73 height 20
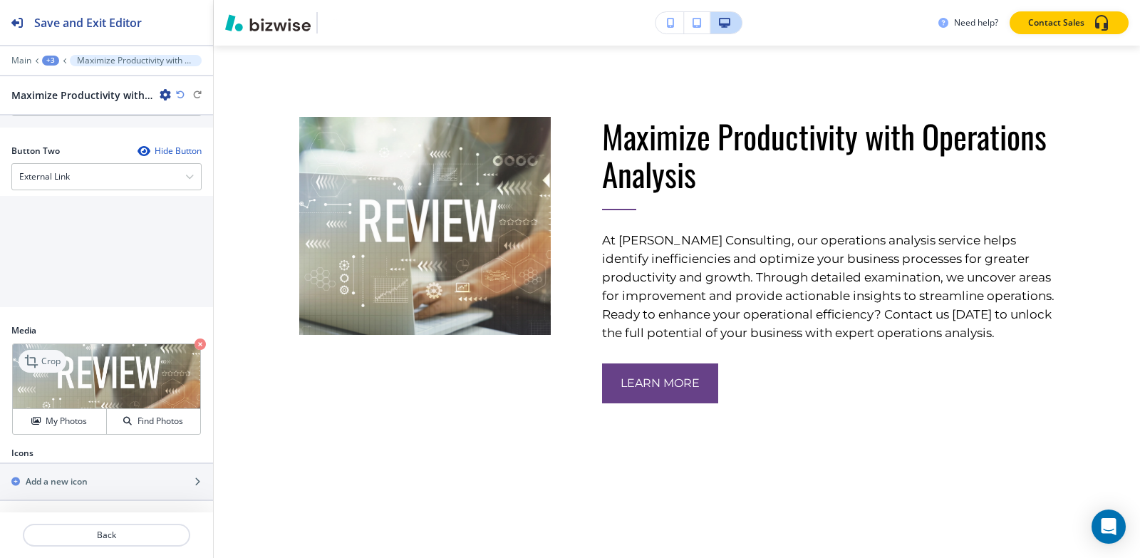
click at [48, 361] on p "Crop" at bounding box center [50, 361] width 19 height 13
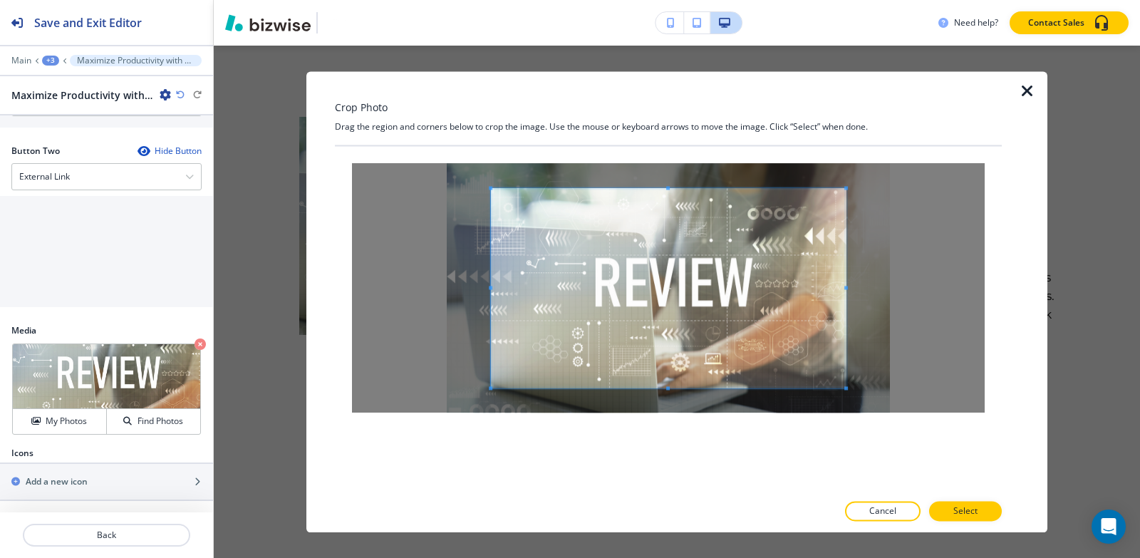
click at [669, 130] on div "Crop Photo Drag the region and corners below to crop the image. Use the mouse o…" at bounding box center [668, 301] width 667 height 461
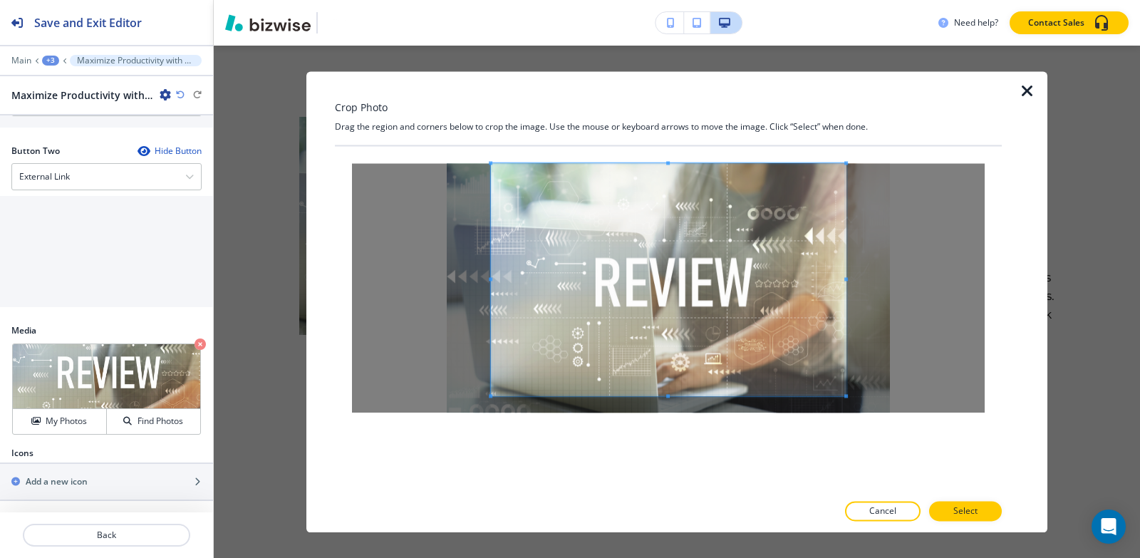
click at [678, 484] on div at bounding box center [668, 319] width 667 height 346
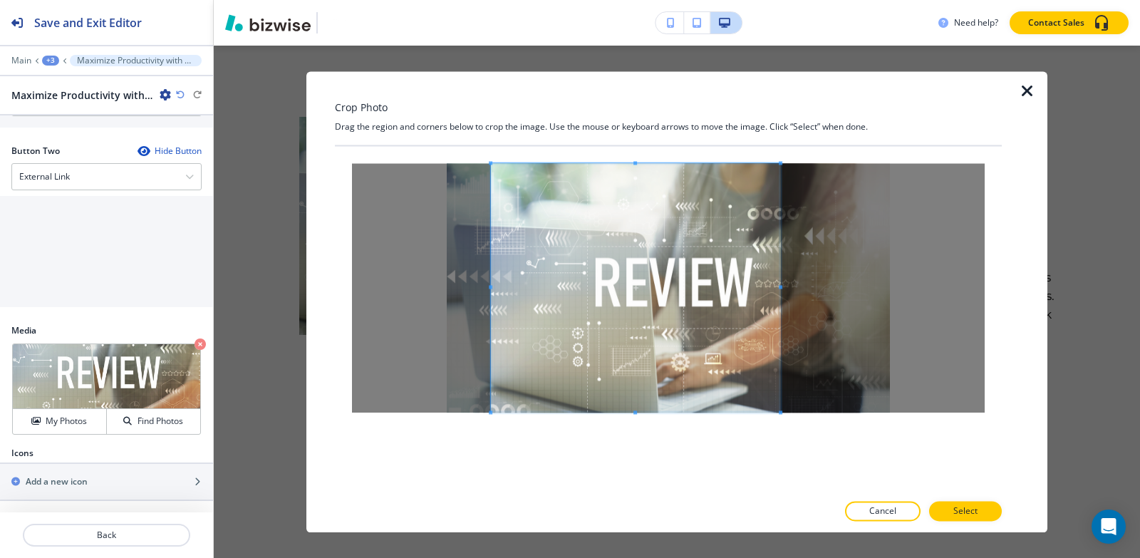
click at [780, 294] on div at bounding box center [635, 287] width 289 height 249
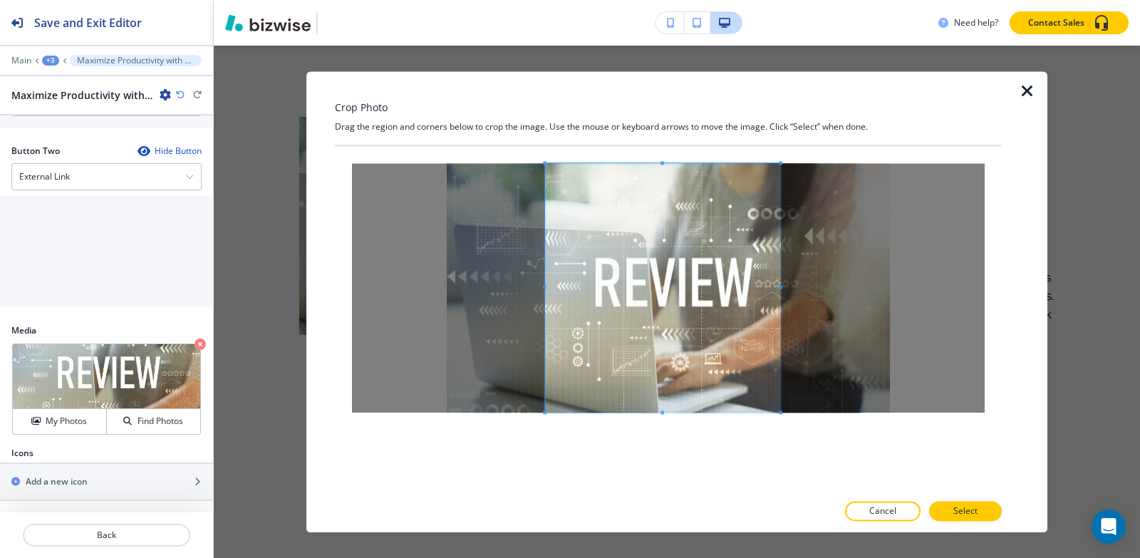
click at [545, 289] on div at bounding box center [662, 287] width 235 height 249
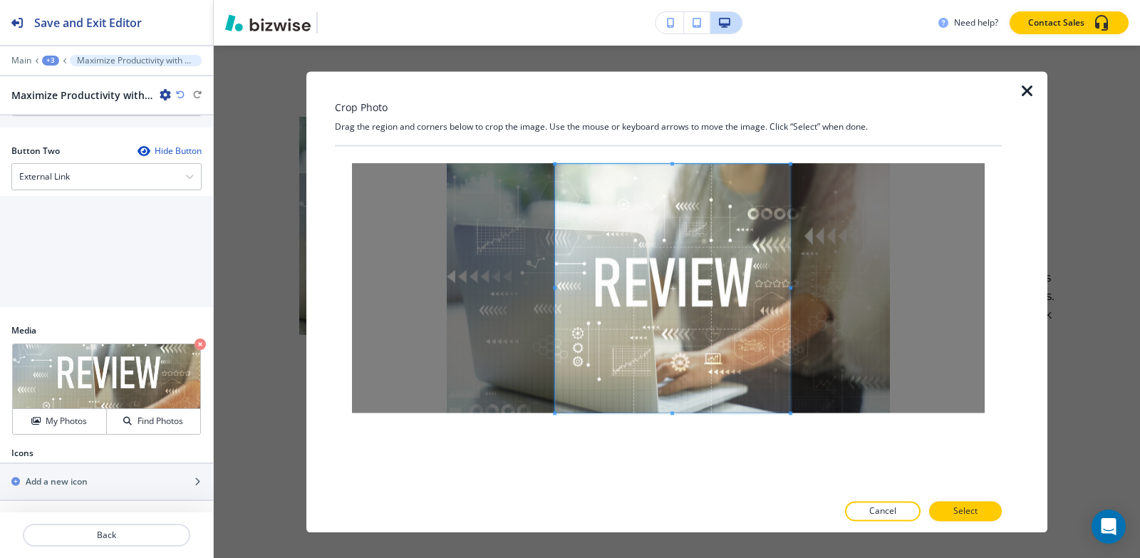
click at [675, 304] on span at bounding box center [672, 288] width 235 height 249
click at [974, 512] on p "Select" at bounding box center [966, 511] width 24 height 13
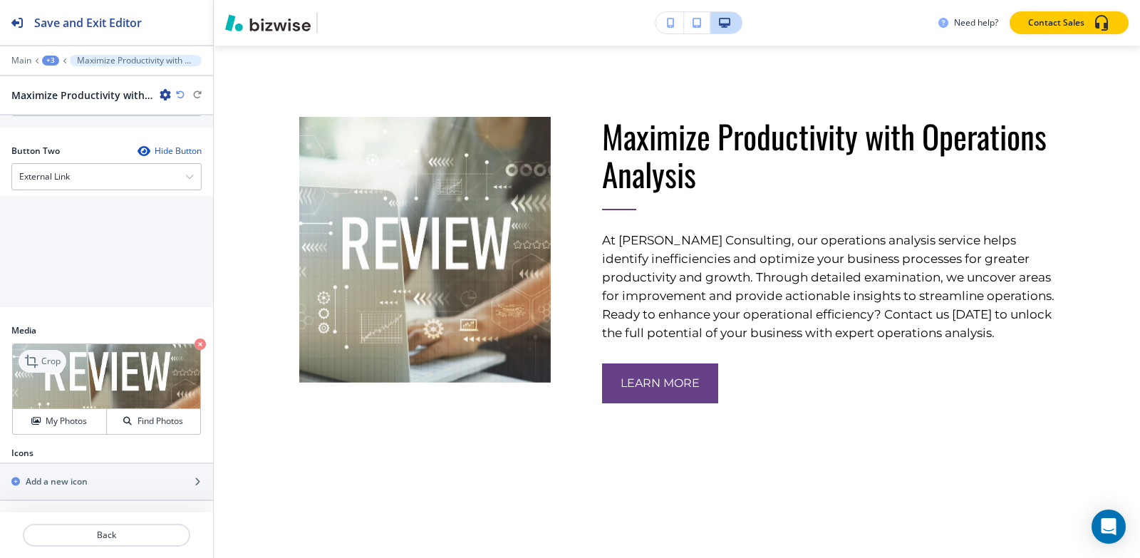
click at [44, 358] on p "Crop" at bounding box center [50, 361] width 19 height 13
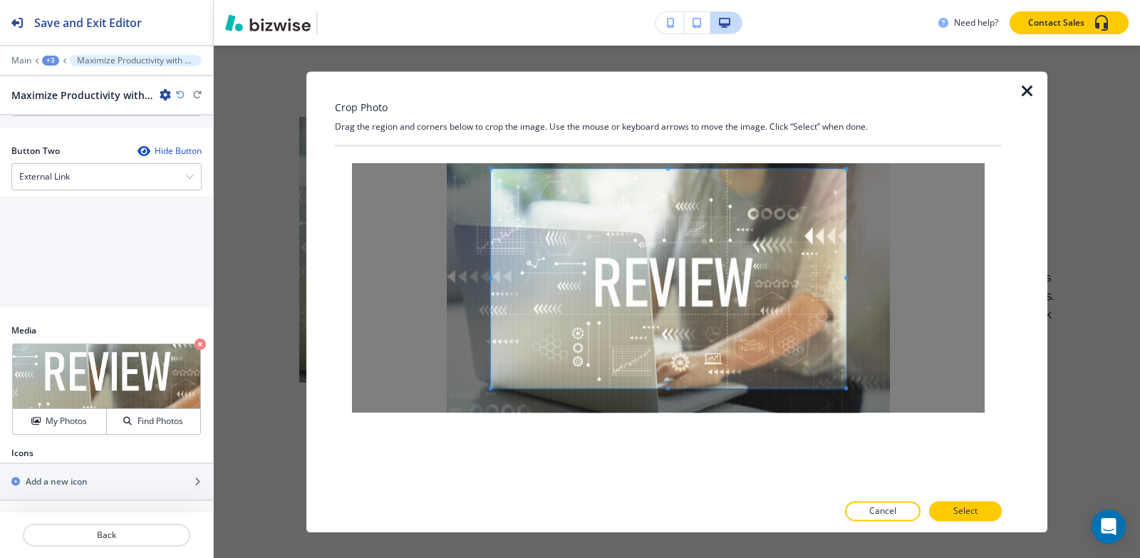
click at [672, 125] on div "Crop Photo Drag the region and corners below to crop the image. Use the mouse o…" at bounding box center [668, 301] width 667 height 461
click at [674, 507] on div "Crop Photo Drag the region and corners below to crop the image. Use the mouse o…" at bounding box center [668, 301] width 667 height 461
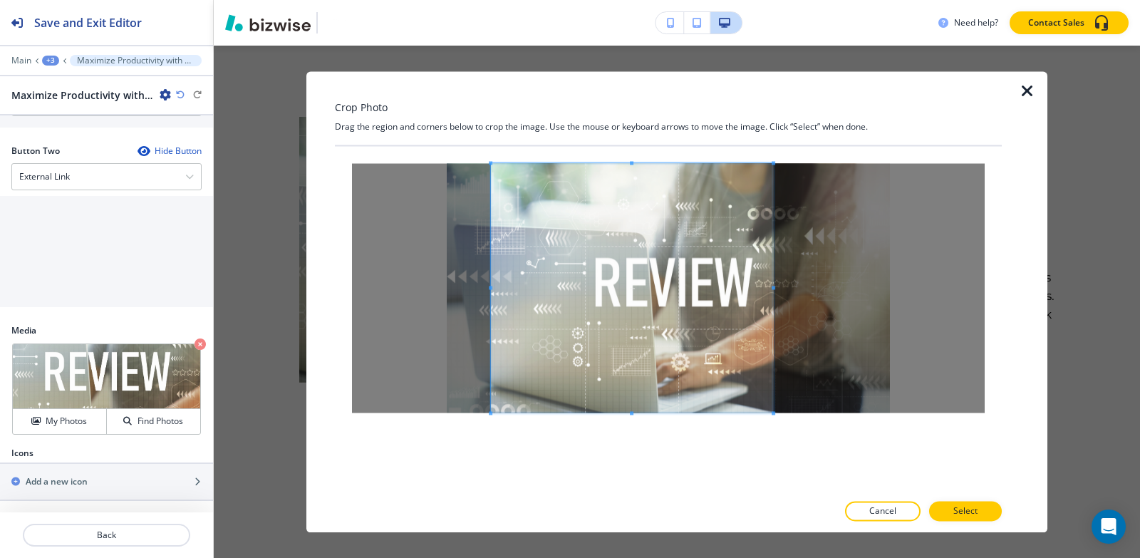
click at [775, 287] on span at bounding box center [774, 288] width 4 height 4
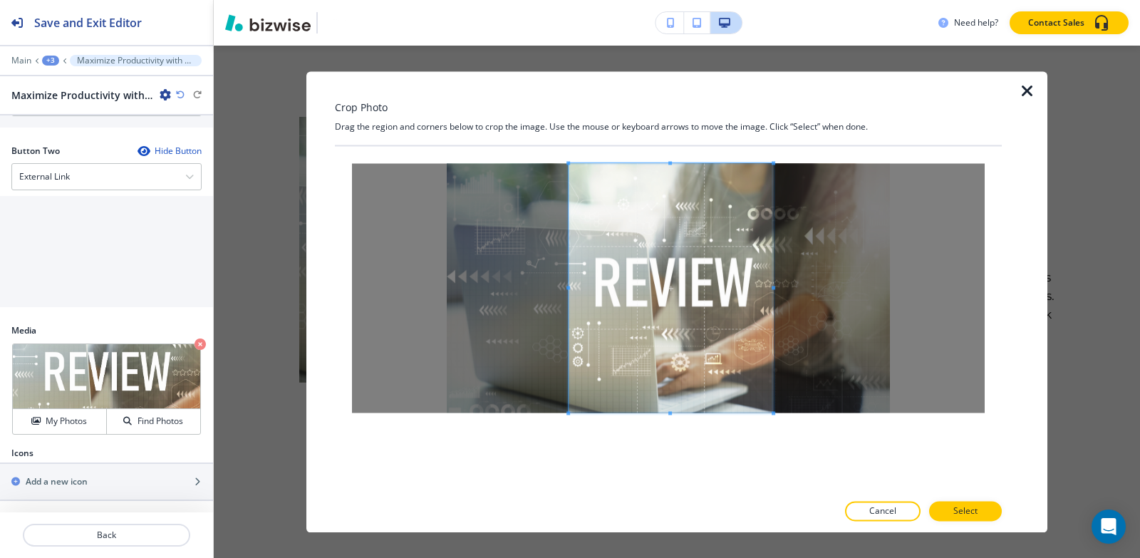
click at [570, 291] on div at bounding box center [671, 287] width 205 height 249
click at [721, 314] on span at bounding box center [672, 287] width 205 height 249
click at [767, 286] on span at bounding box center [767, 288] width 4 height 4
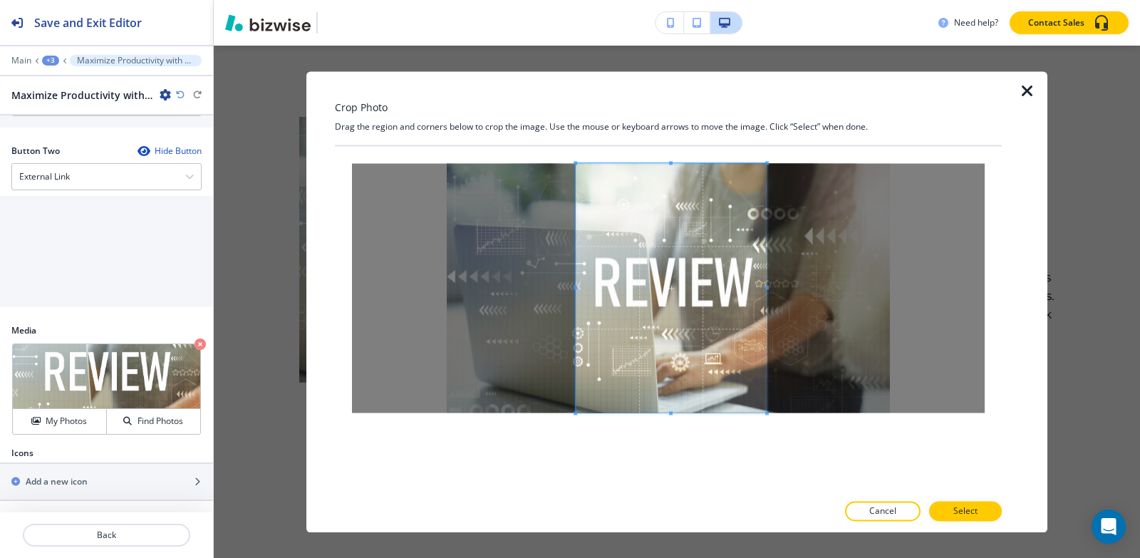
click at [577, 287] on span at bounding box center [576, 288] width 4 height 4
click at [659, 286] on span at bounding box center [673, 287] width 191 height 249
click at [943, 509] on button "Select" at bounding box center [965, 511] width 73 height 20
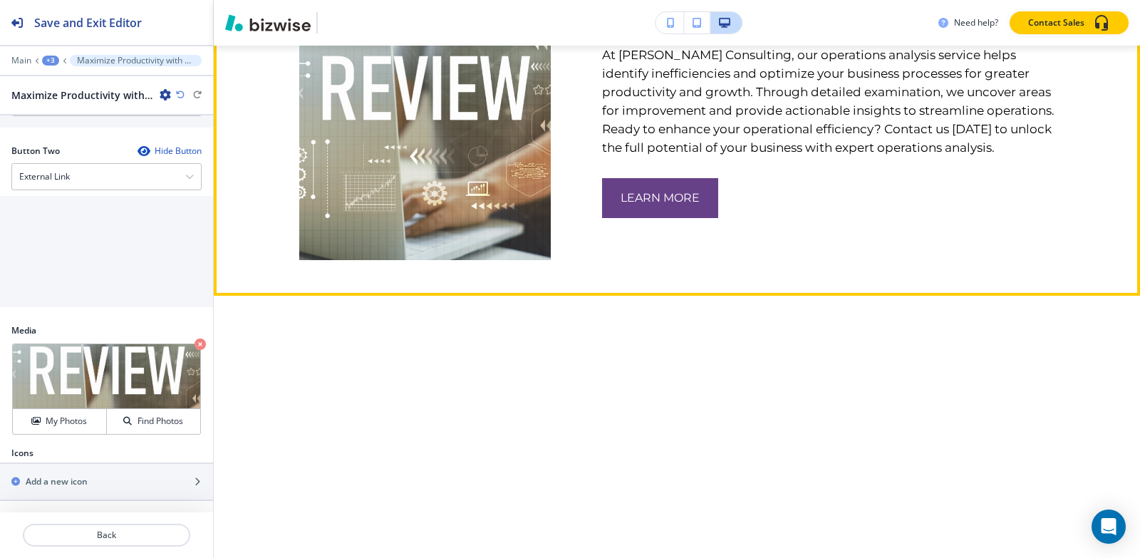
scroll to position [1045, 0]
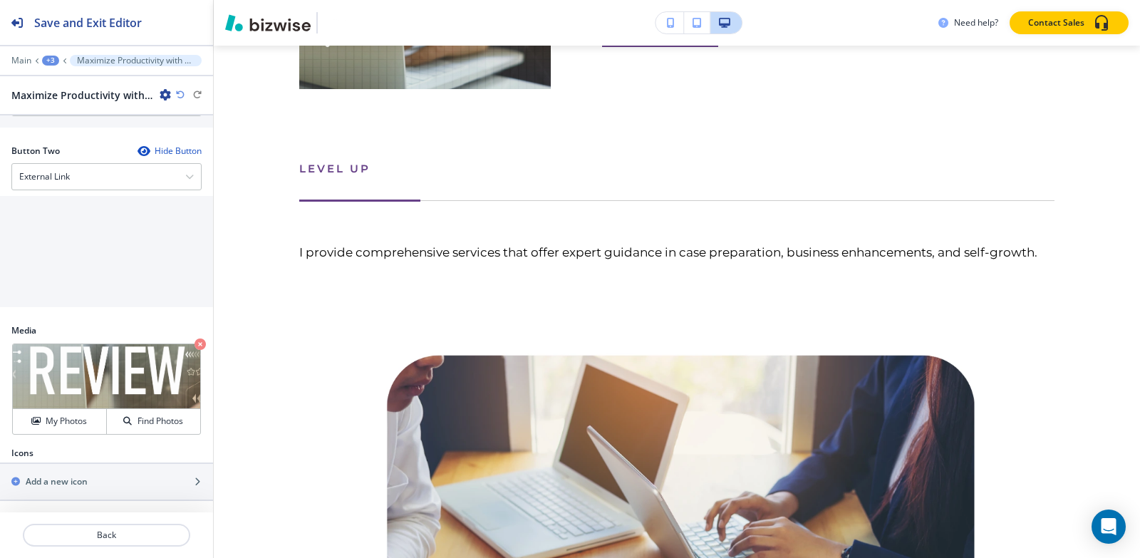
click at [48, 58] on div "+3" at bounding box center [50, 61] width 17 height 10
click at [84, 88] on p "Pages" at bounding box center [87, 84] width 73 height 13
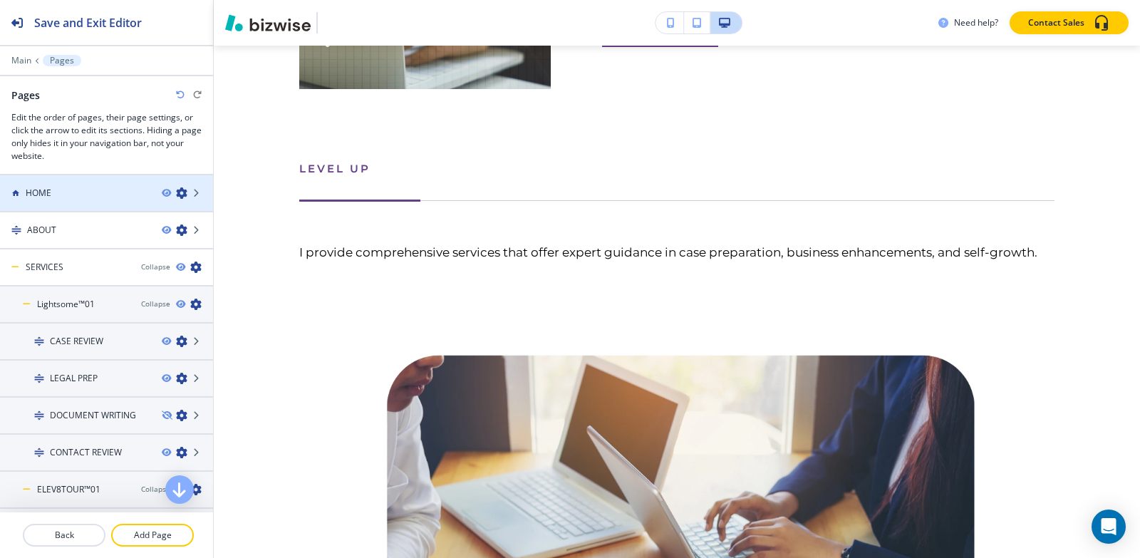
click at [82, 197] on div "HOME" at bounding box center [75, 193] width 150 height 13
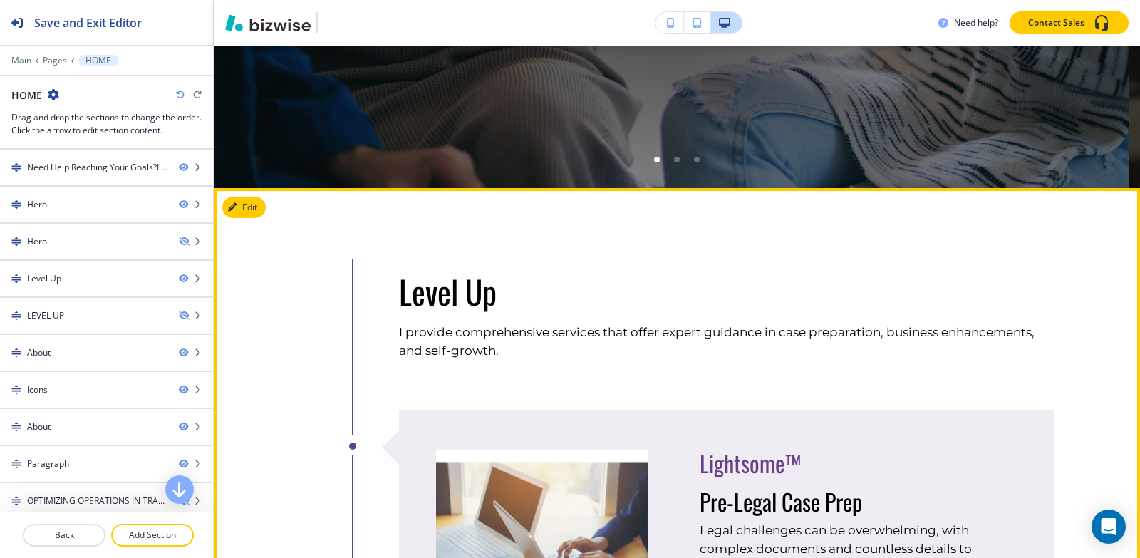
scroll to position [784, 0]
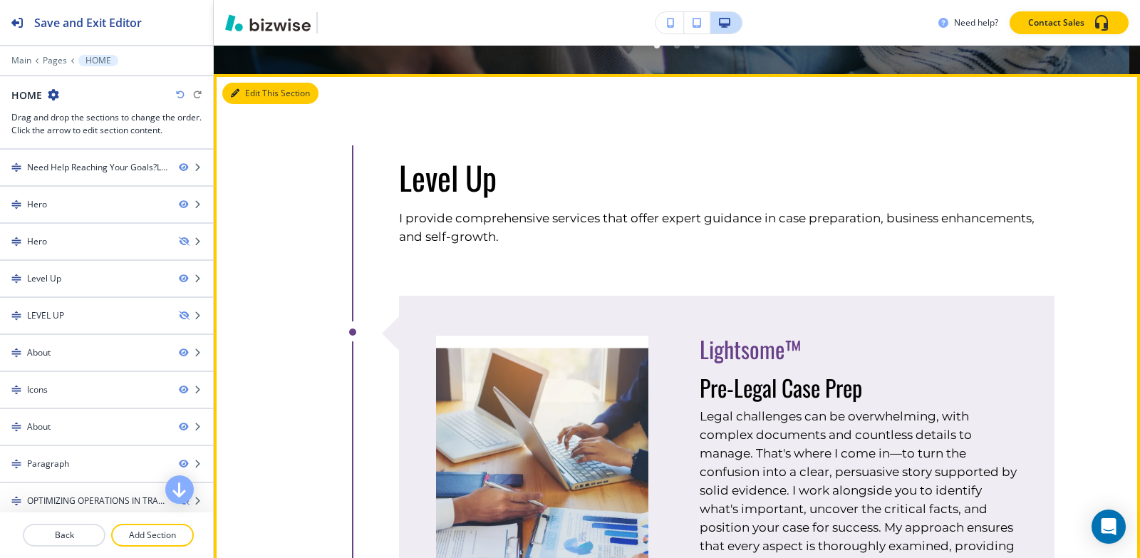
click at [238, 100] on button "Edit This Section" at bounding box center [270, 93] width 96 height 21
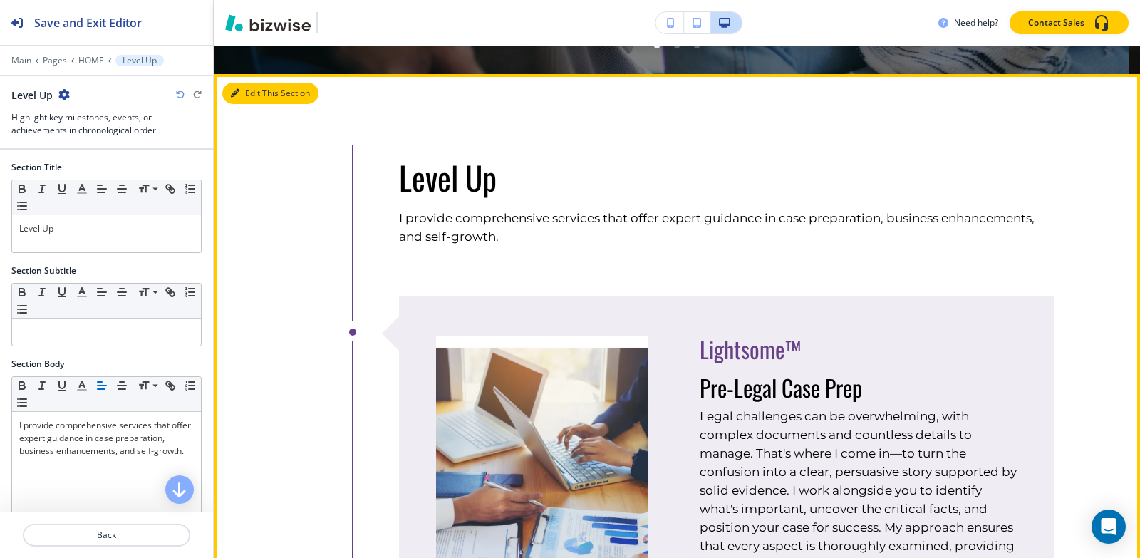
scroll to position [812, 0]
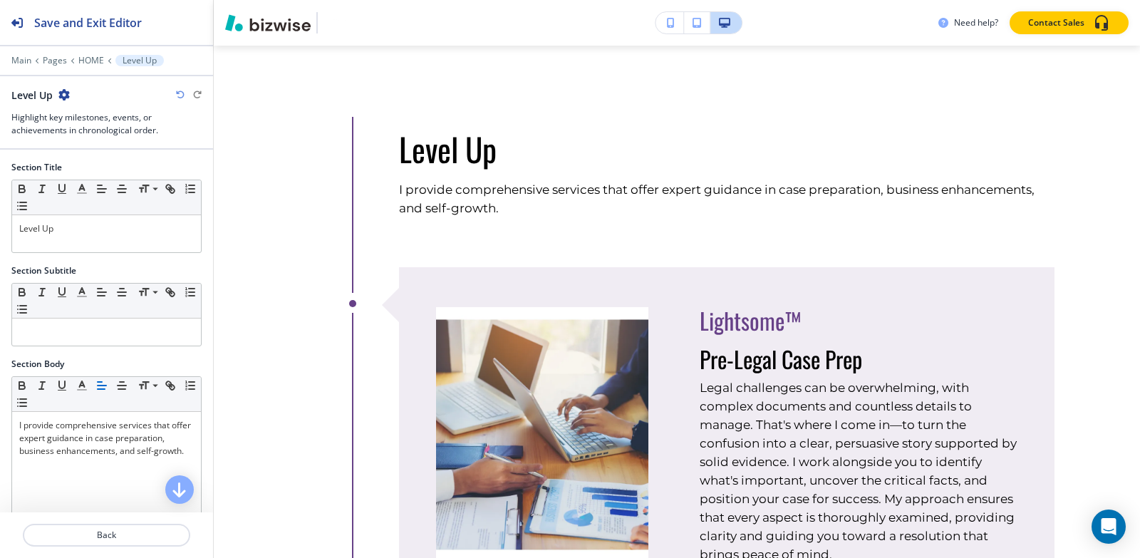
click at [63, 101] on div "Level Up" at bounding box center [40, 95] width 58 height 15
click at [65, 99] on icon "button" at bounding box center [63, 94] width 11 height 11
click at [80, 138] on p "Duplicate Section" at bounding box center [104, 144] width 73 height 13
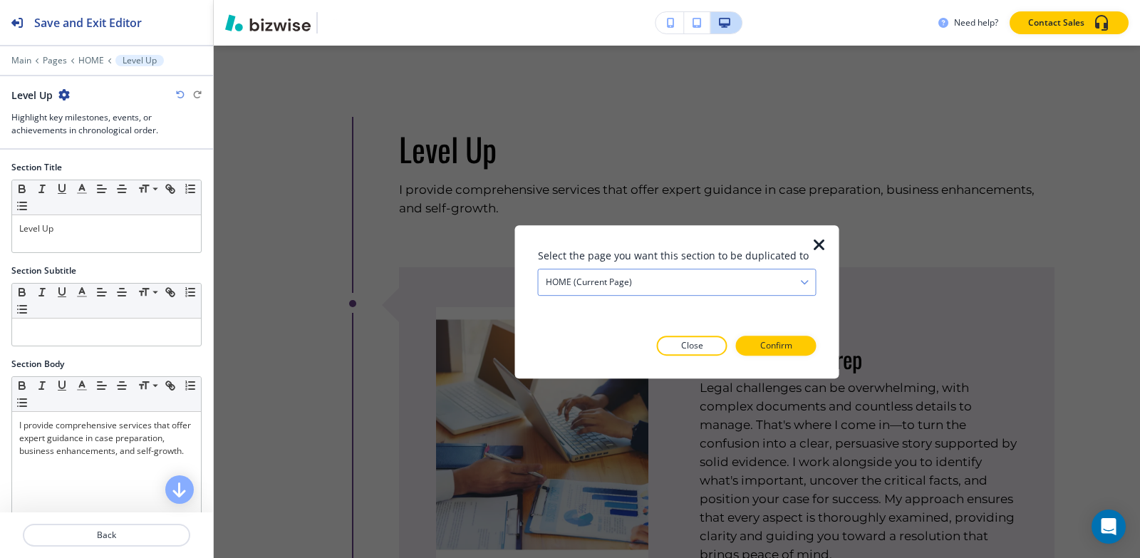
click at [647, 279] on div "HOME (current page)" at bounding box center [677, 282] width 277 height 26
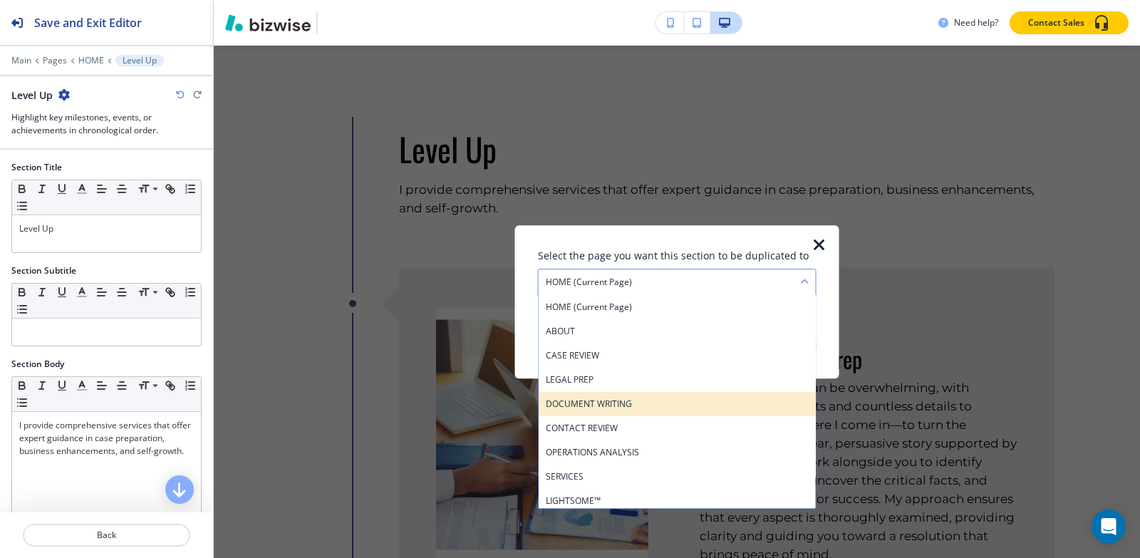
scroll to position [71, 0]
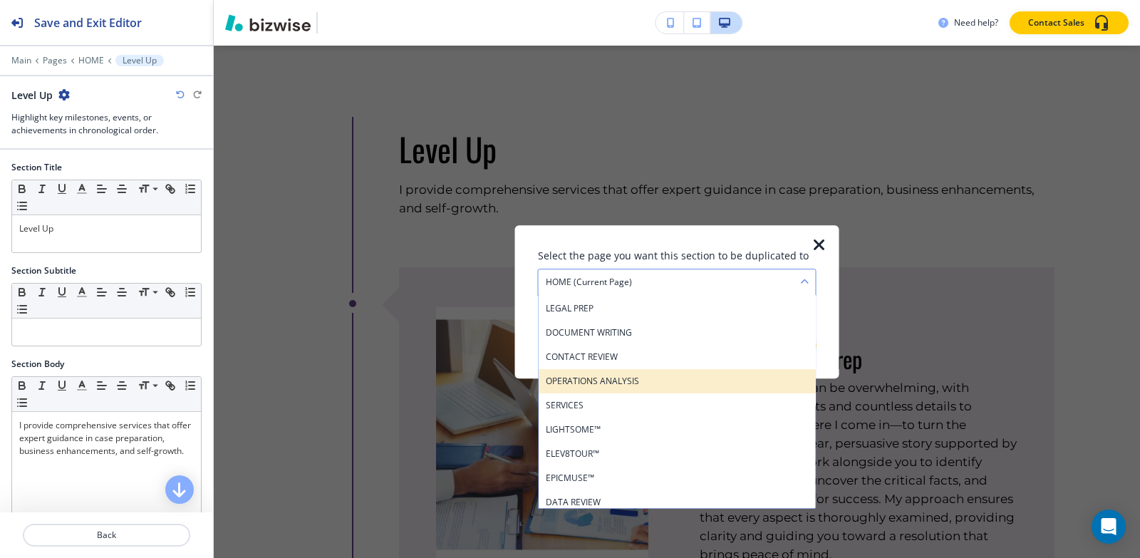
click at [653, 380] on h4 "OPERATIONS ANALYSIS" at bounding box center [677, 381] width 263 height 13
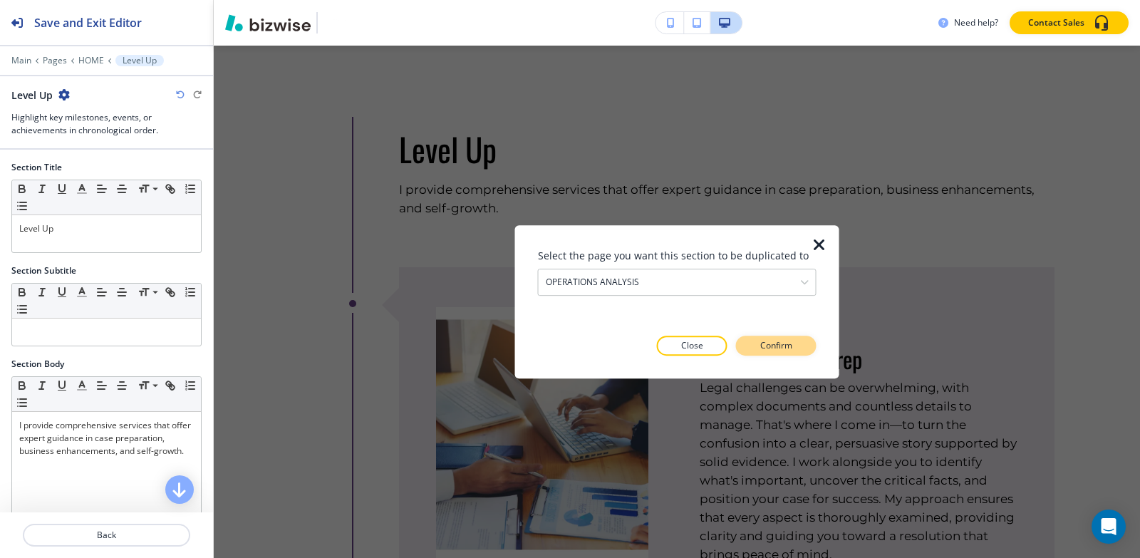
click at [781, 351] on p "Confirm" at bounding box center [776, 345] width 32 height 13
click at [781, 351] on p "Take me there" at bounding box center [764, 345] width 58 height 13
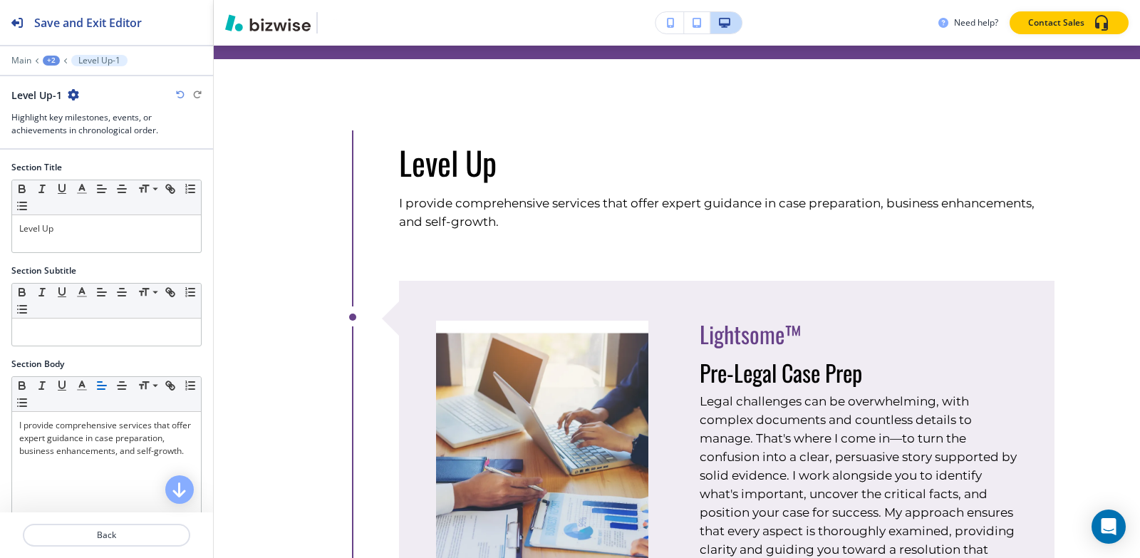
scroll to position [6663, 0]
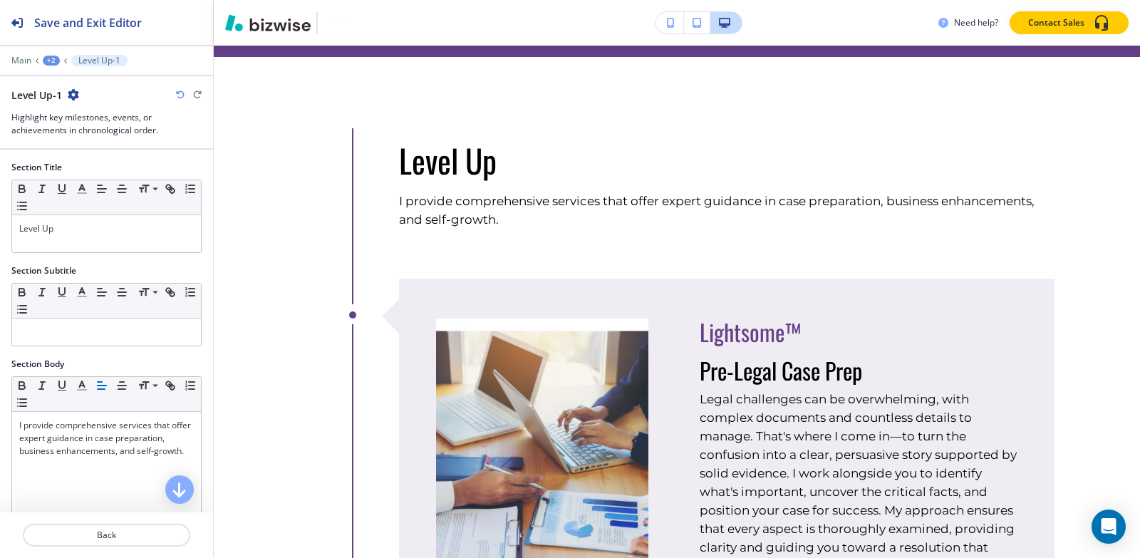
click at [51, 64] on div "+2" at bounding box center [51, 61] width 17 height 10
click at [76, 109] on p "OPERATIONS ANALYSIS" at bounding box center [88, 109] width 73 height 13
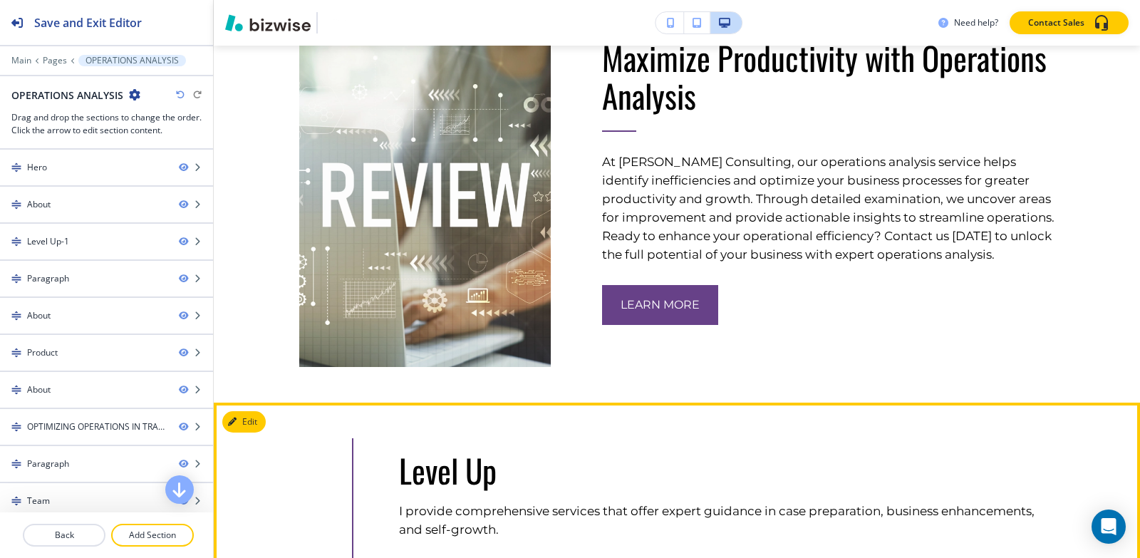
scroll to position [763, 0]
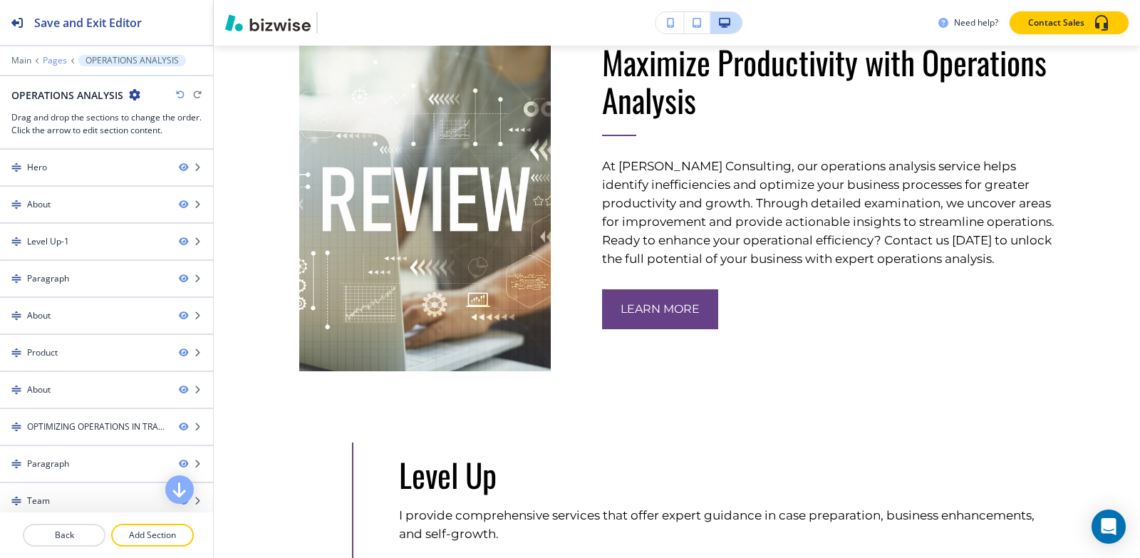
click at [53, 61] on p "Pages" at bounding box center [55, 61] width 24 height 10
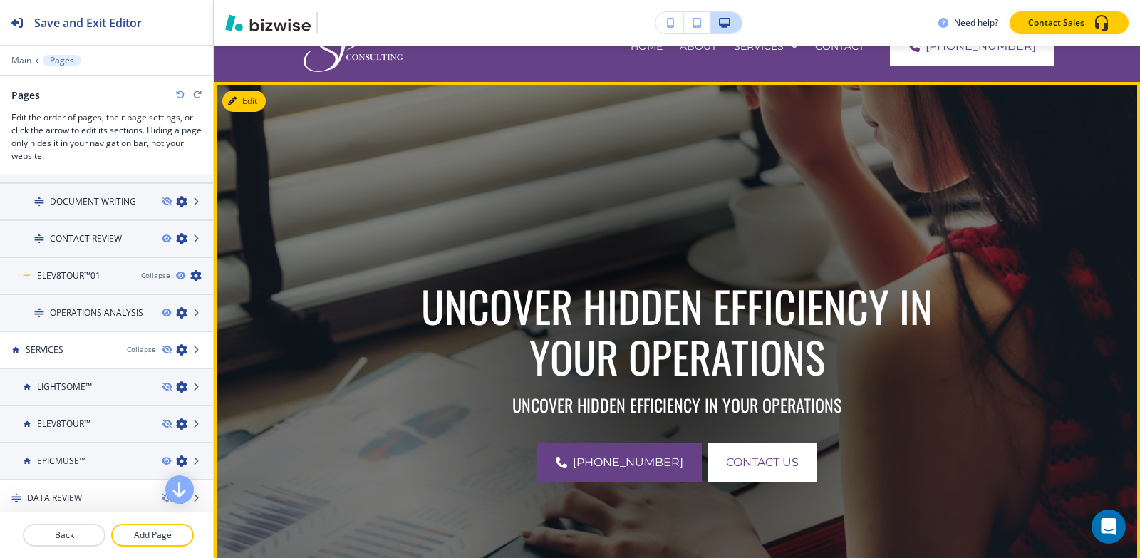
scroll to position [0, 0]
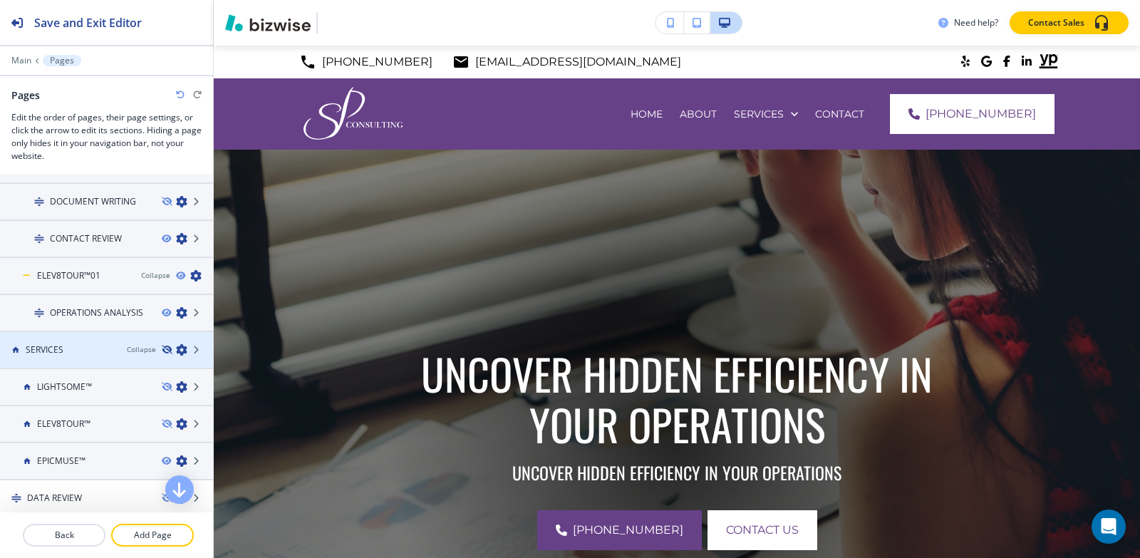
click at [162, 348] on icon "button" at bounding box center [166, 350] width 9 height 9
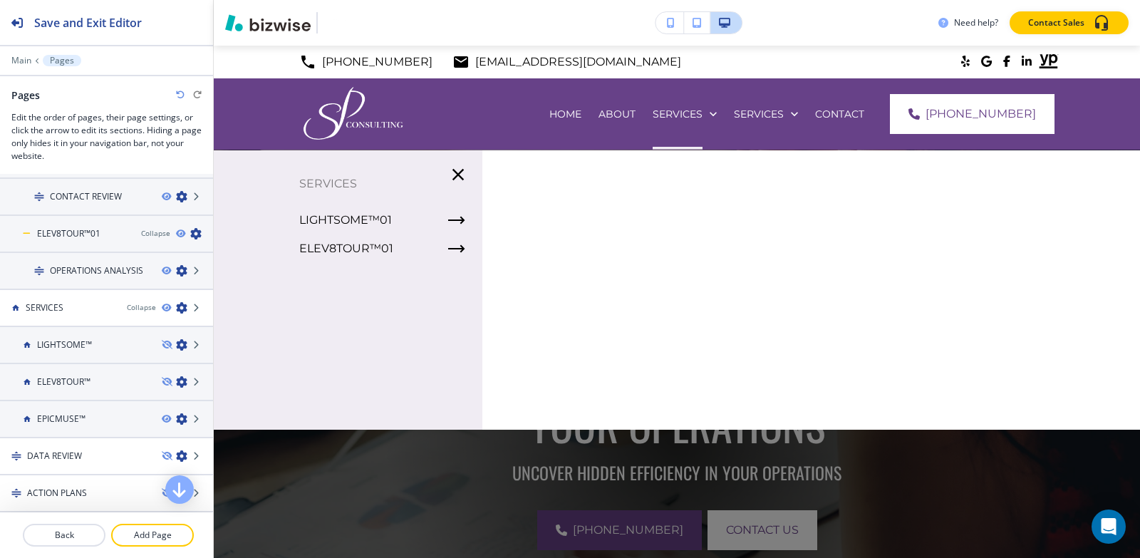
scroll to position [285, 0]
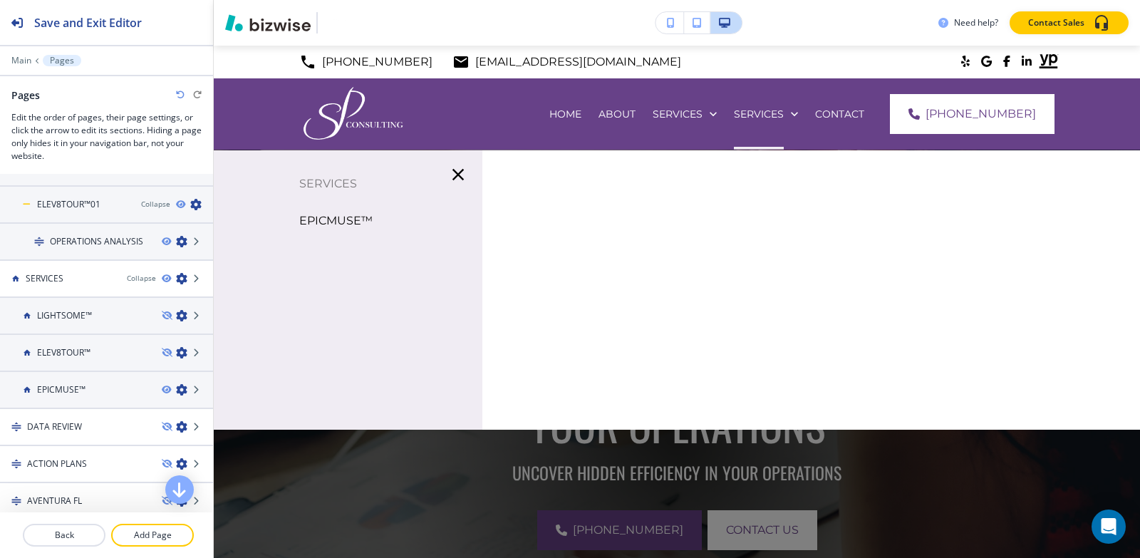
click at [340, 217] on p "EPICMUSE™" at bounding box center [335, 220] width 73 height 21
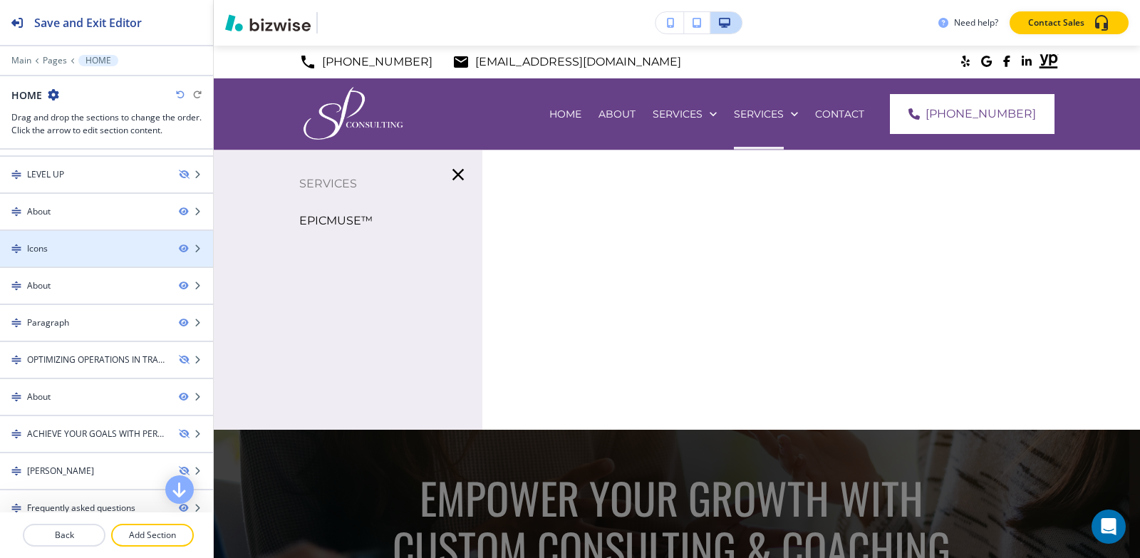
scroll to position [143, 0]
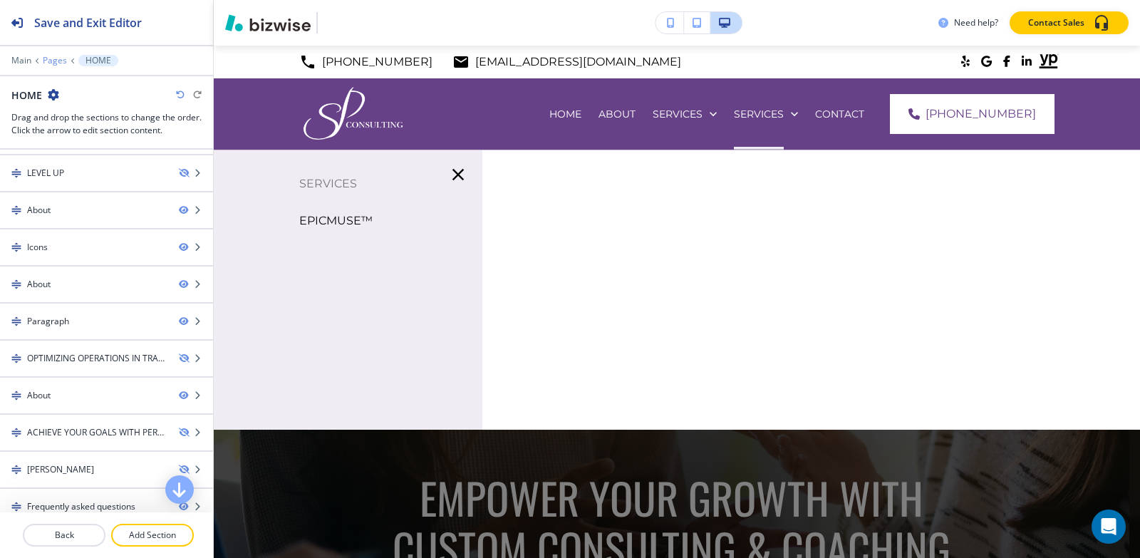
click at [58, 60] on p "Pages" at bounding box center [55, 61] width 24 height 10
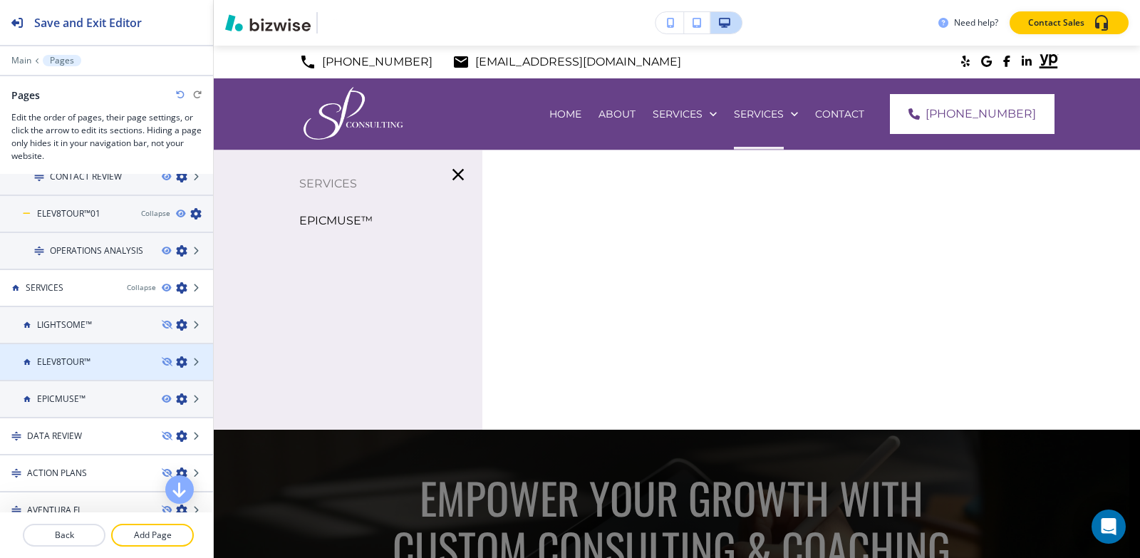
scroll to position [285, 0]
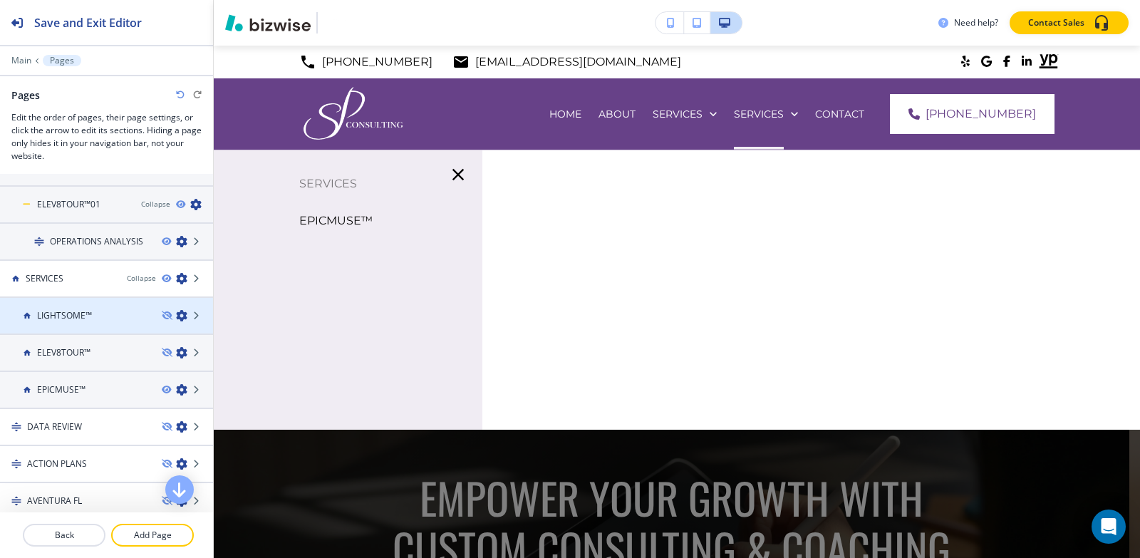
click at [56, 316] on h4 "LIGHTSOME™" at bounding box center [64, 315] width 55 height 13
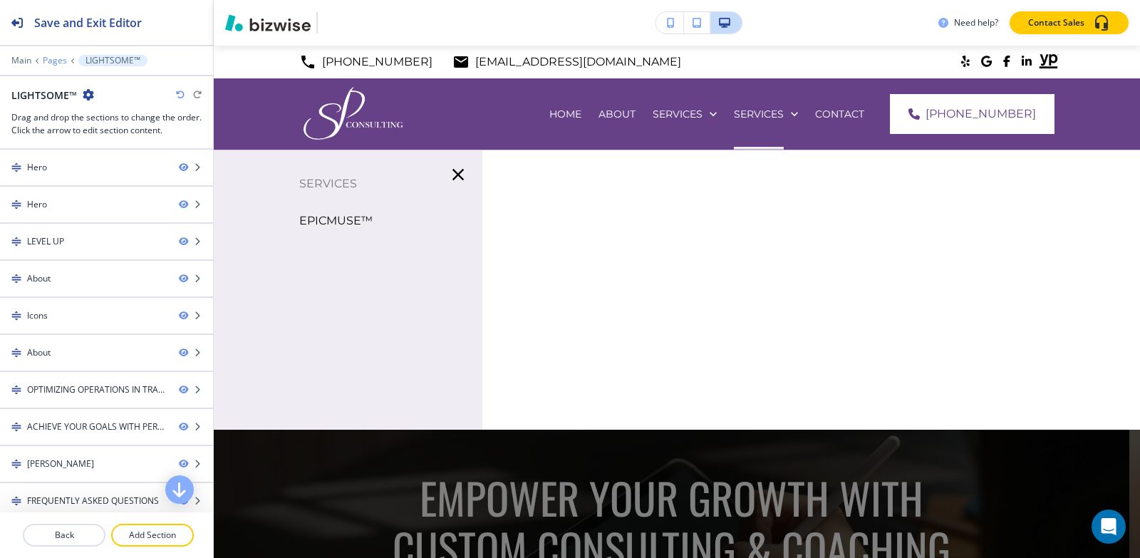
click at [59, 60] on p "Pages" at bounding box center [55, 61] width 24 height 10
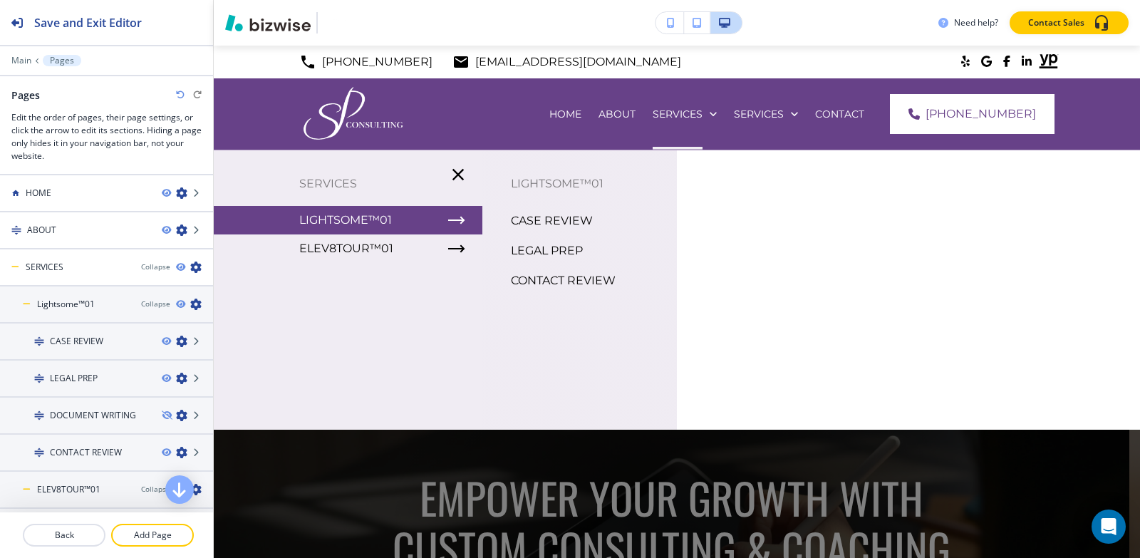
click at [336, 225] on p "Lightsome™01" at bounding box center [345, 220] width 93 height 21
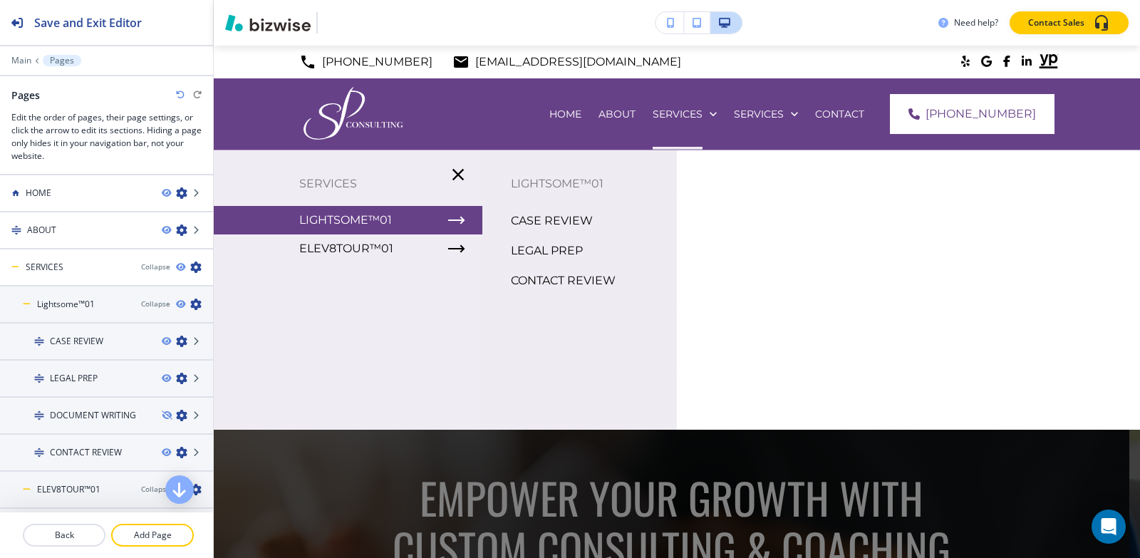
click at [578, 216] on p "CASE REVIEW" at bounding box center [552, 220] width 82 height 21
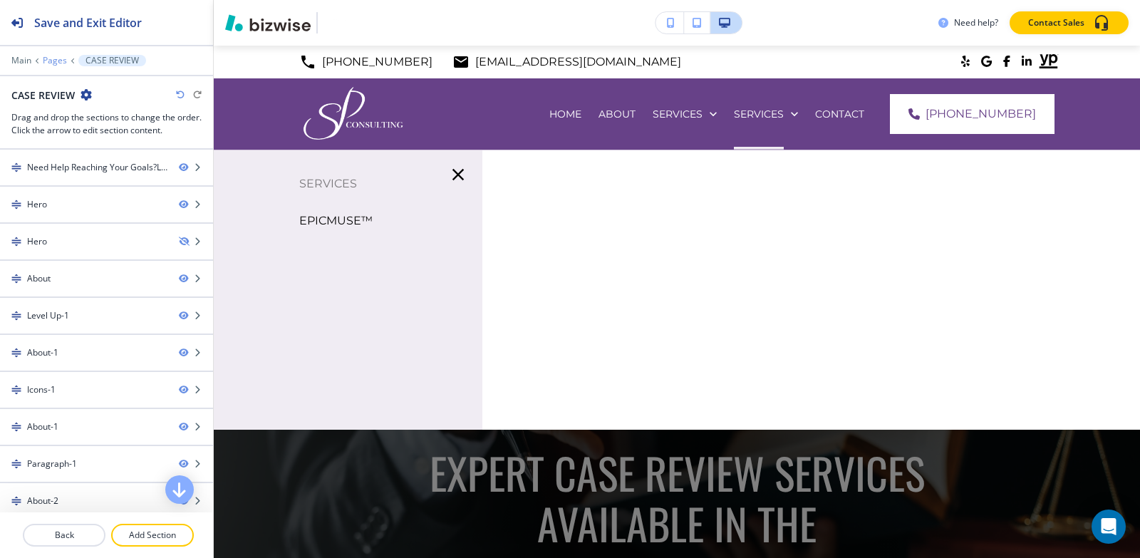
click at [63, 59] on p "Pages" at bounding box center [55, 61] width 24 height 10
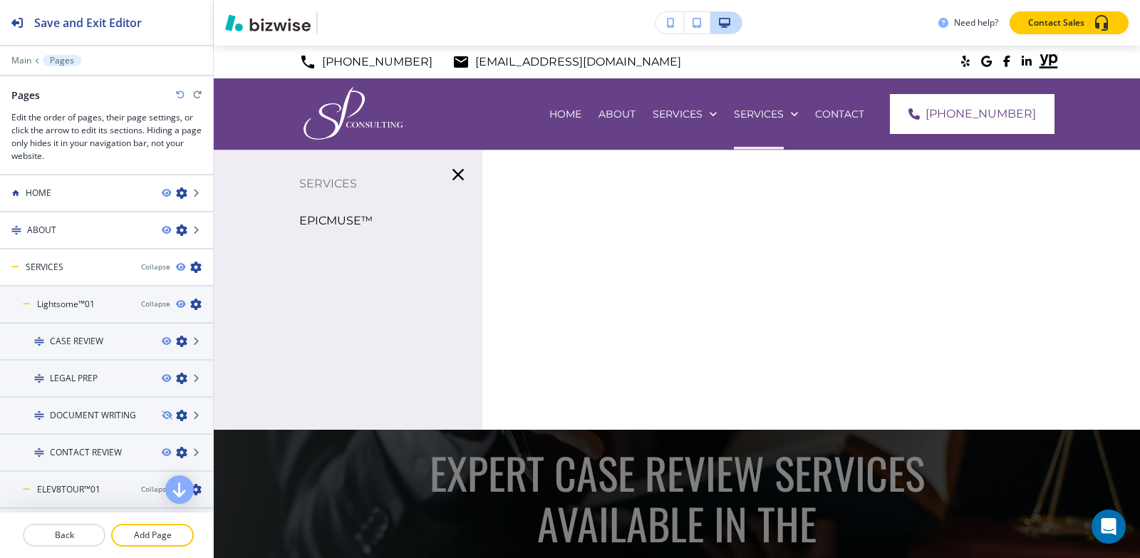
scroll to position [356, 0]
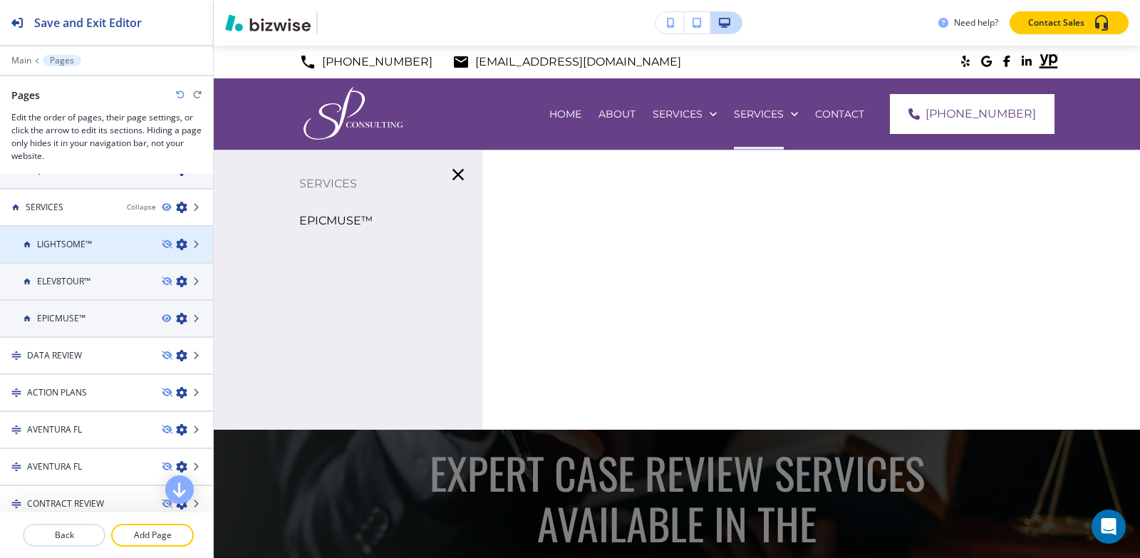
click at [157, 251] on div at bounding box center [106, 256] width 213 height 11
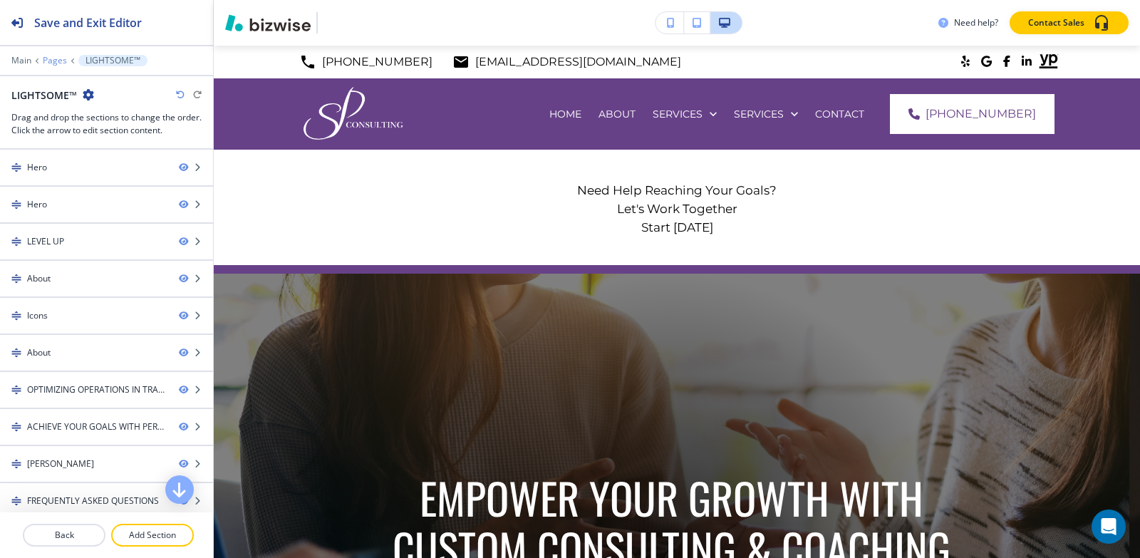
click at [51, 63] on p "Pages" at bounding box center [55, 61] width 24 height 10
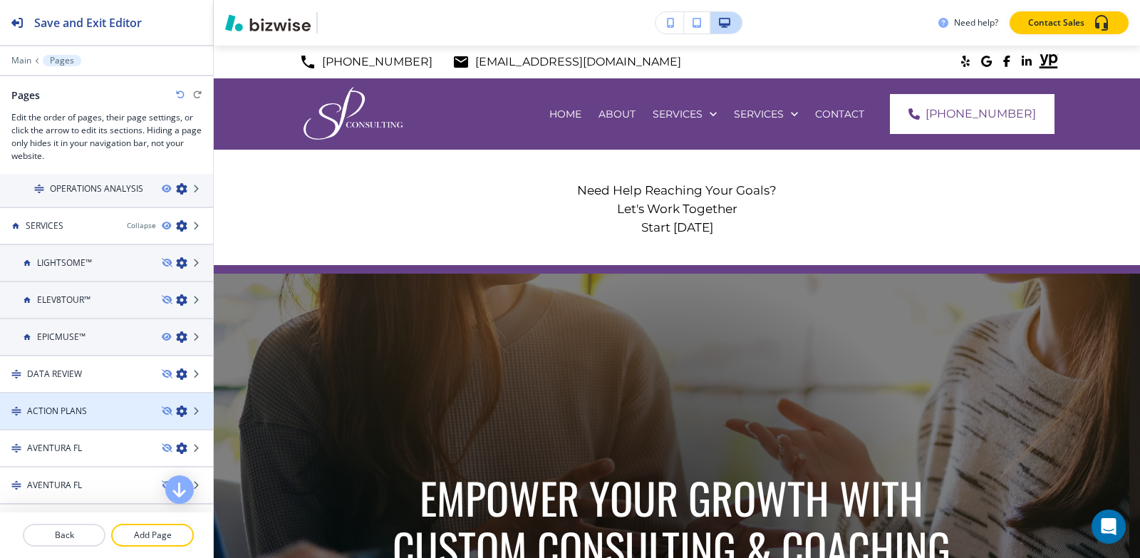
scroll to position [285, 0]
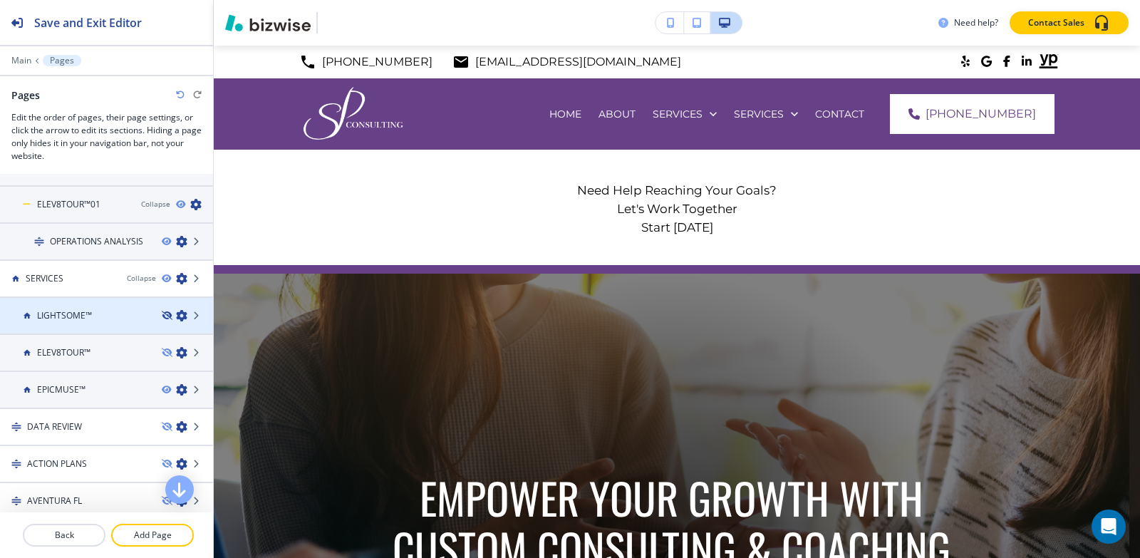
click at [162, 315] on icon "button" at bounding box center [166, 315] width 9 height 9
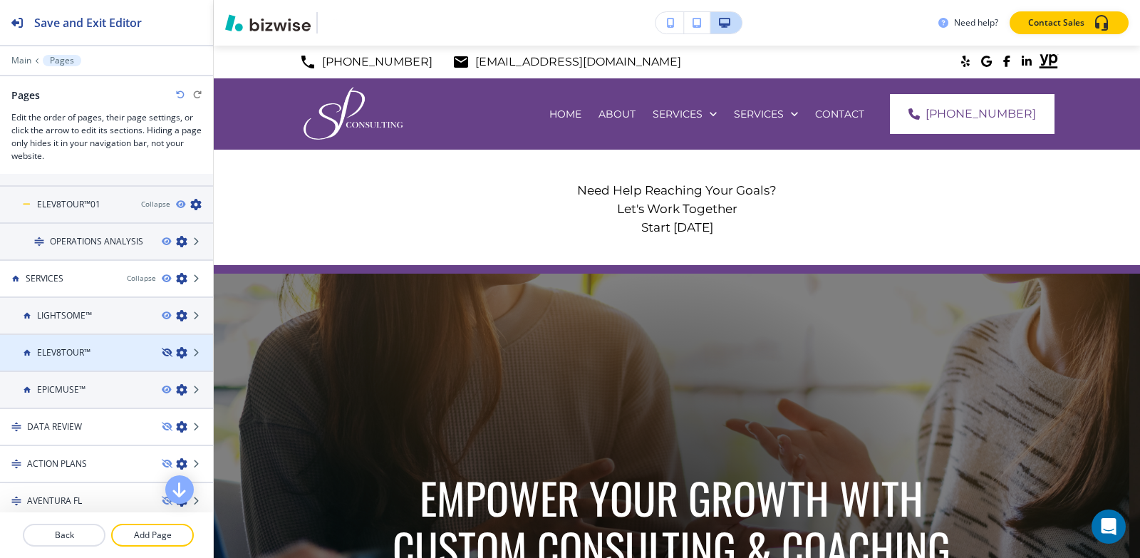
click at [162, 353] on icon "button" at bounding box center [166, 352] width 9 height 9
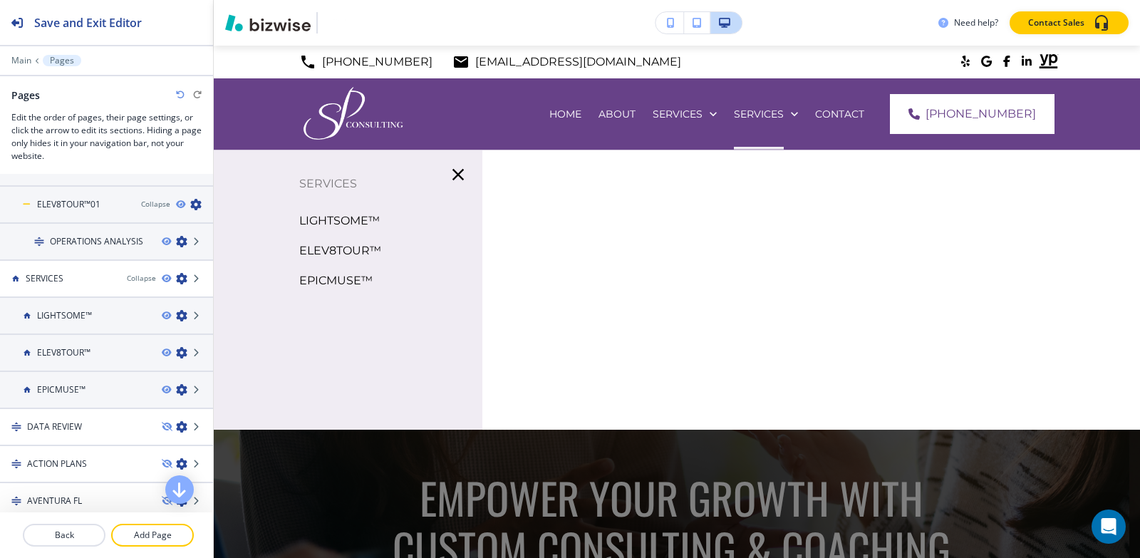
click at [356, 216] on p "LIGHTSOME™" at bounding box center [339, 220] width 81 height 21
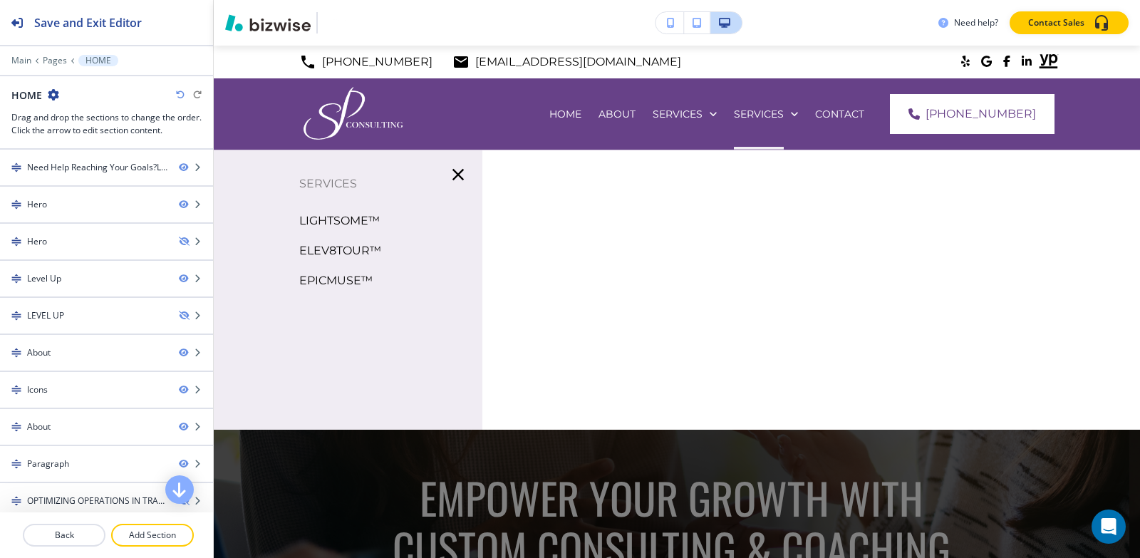
click at [326, 215] on p "LIGHTSOME™" at bounding box center [339, 220] width 81 height 21
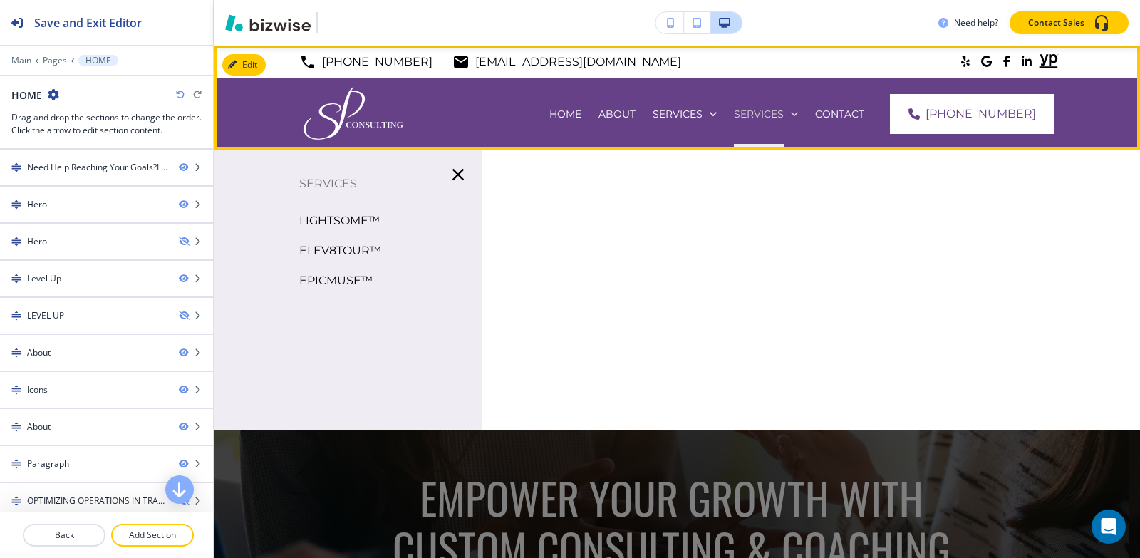
click at [582, 113] on p "SERVICES" at bounding box center [565, 114] width 32 height 14
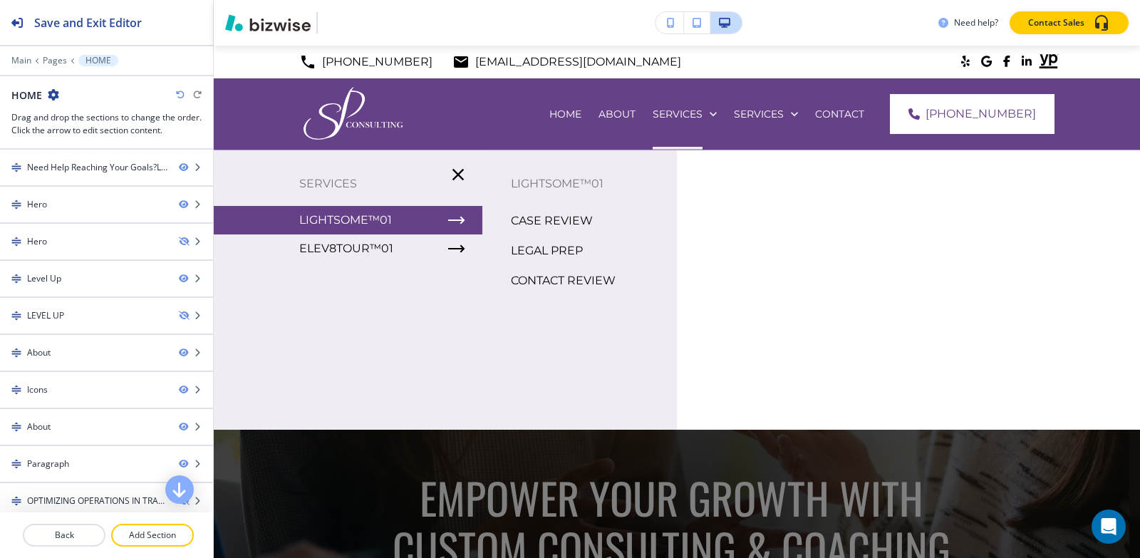
click at [547, 222] on p "CASE REVIEW" at bounding box center [552, 220] width 82 height 21
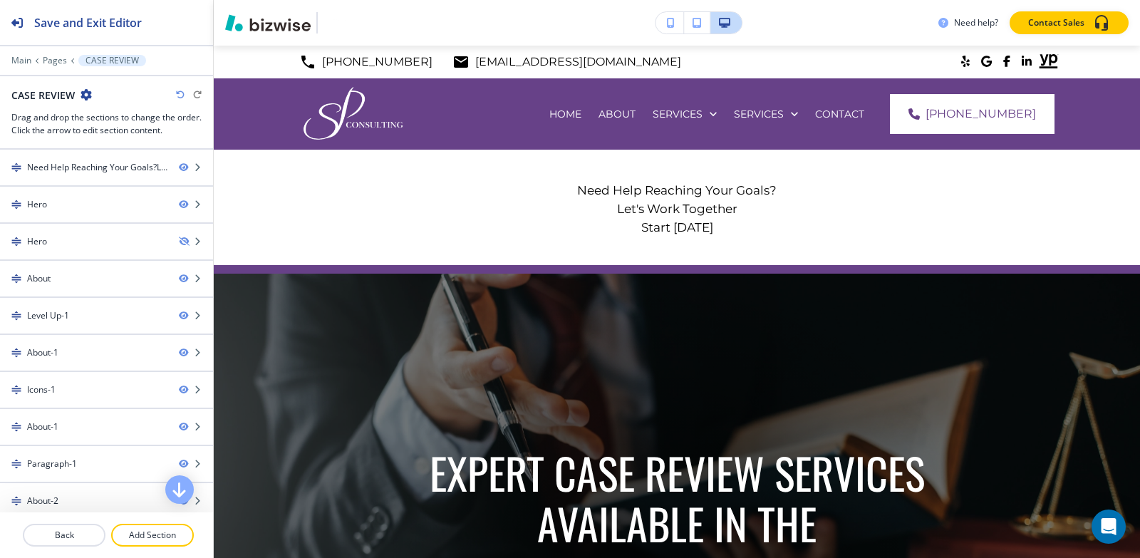
click at [55, 54] on div at bounding box center [106, 50] width 213 height 9
click at [55, 66] on div at bounding box center [106, 70] width 213 height 9
click at [61, 57] on p "Pages" at bounding box center [55, 61] width 24 height 10
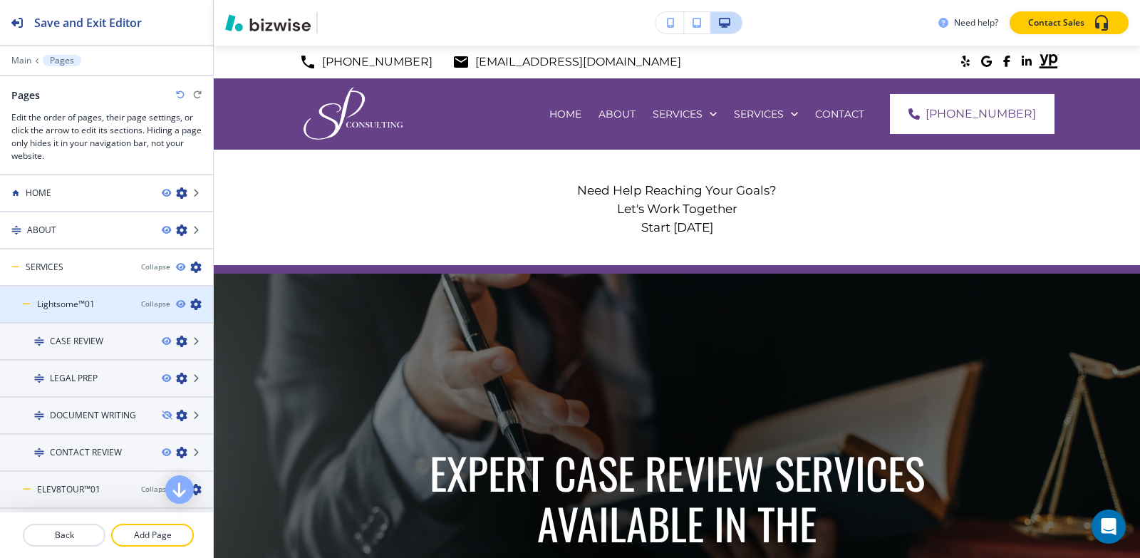
scroll to position [71, 0]
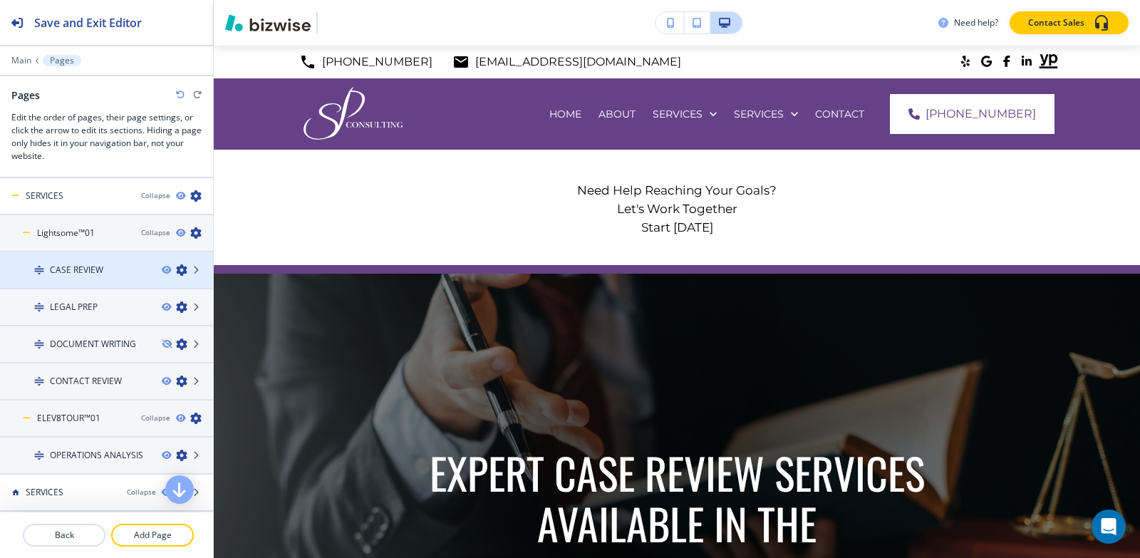
click at [176, 270] on icon "button" at bounding box center [181, 269] width 11 height 11
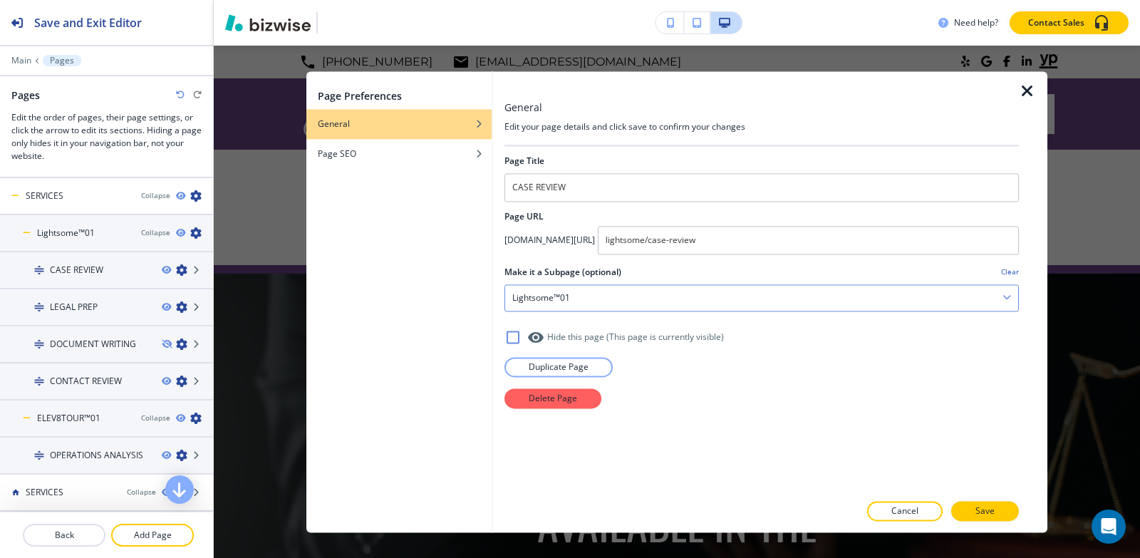
click at [649, 298] on div "Lightsome™01" at bounding box center [761, 298] width 513 height 26
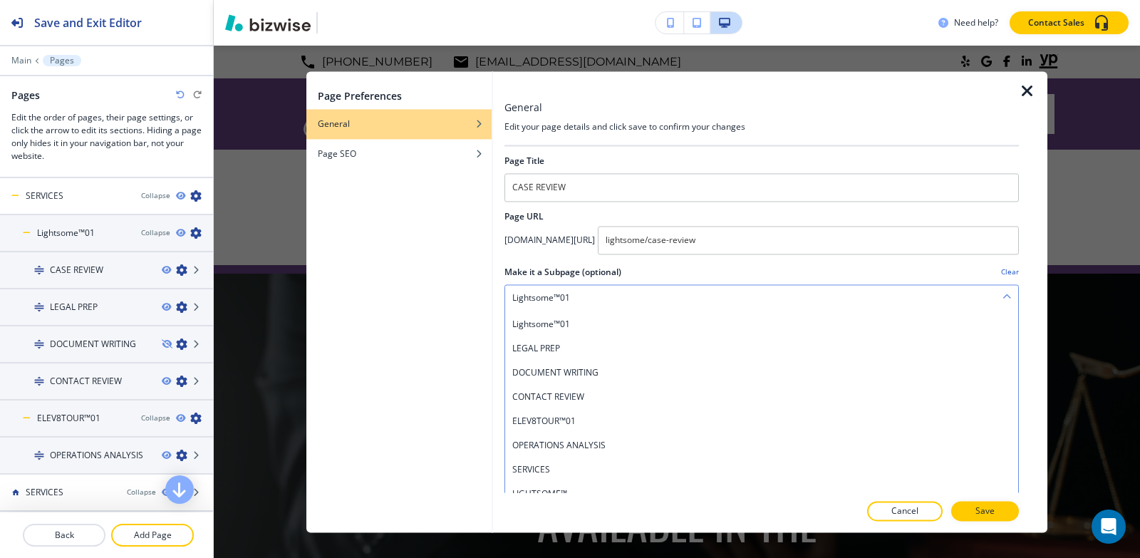
scroll to position [143, 0]
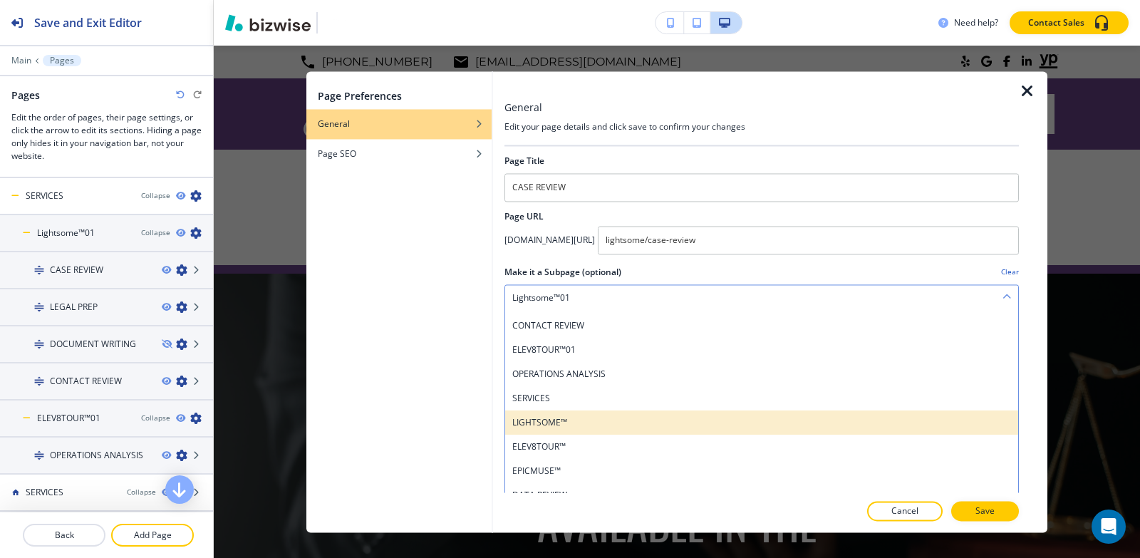
click at [610, 419] on h4 "LIGHTSOME™" at bounding box center [761, 422] width 499 height 13
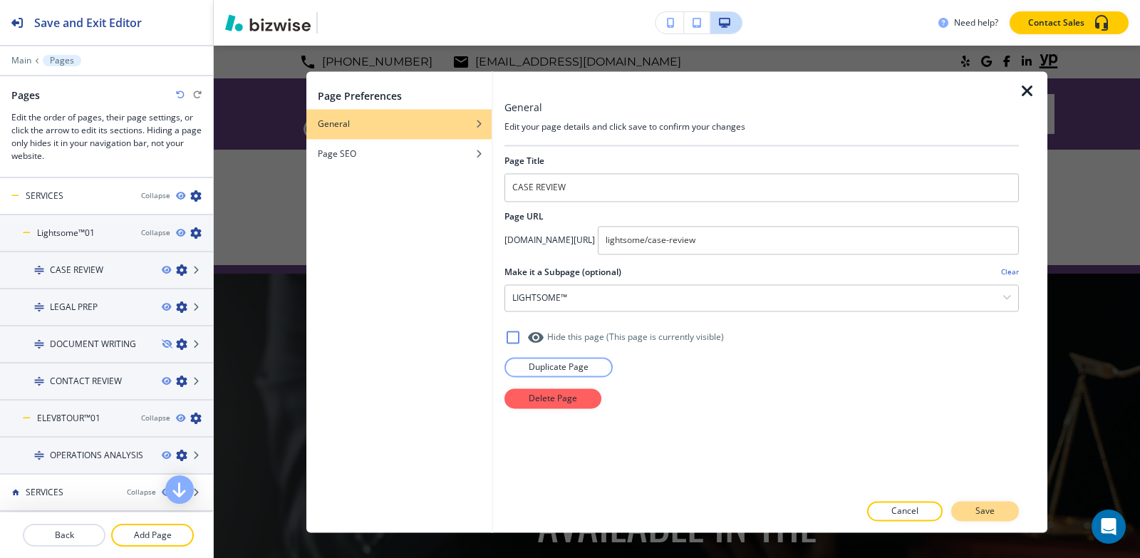
click at [998, 517] on button "Save" at bounding box center [985, 511] width 68 height 20
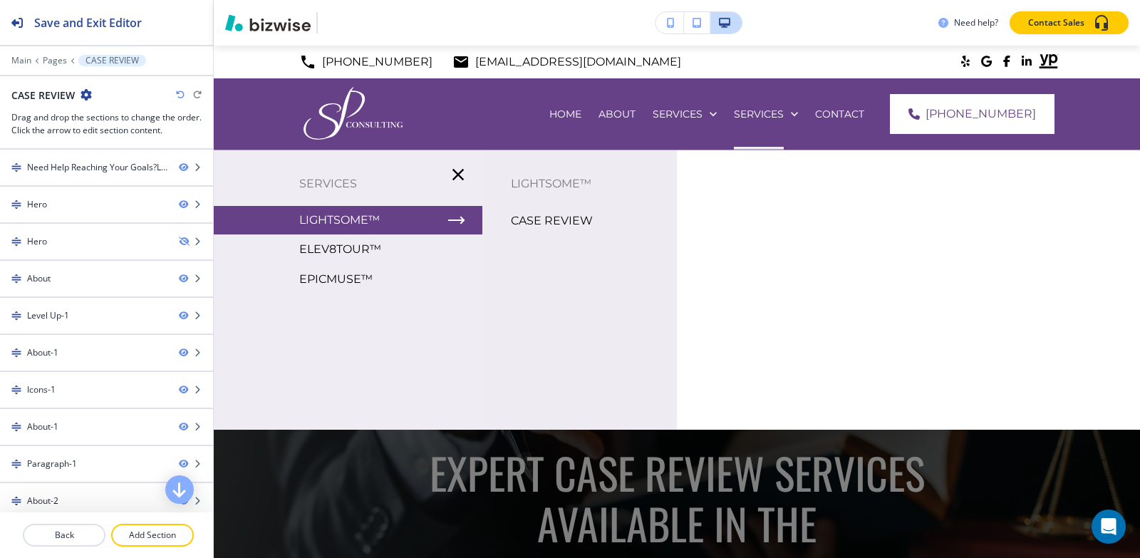
click at [565, 218] on p "CASE REVIEW" at bounding box center [552, 220] width 82 height 21
click at [545, 224] on p "CASE REVIEW" at bounding box center [552, 220] width 82 height 21
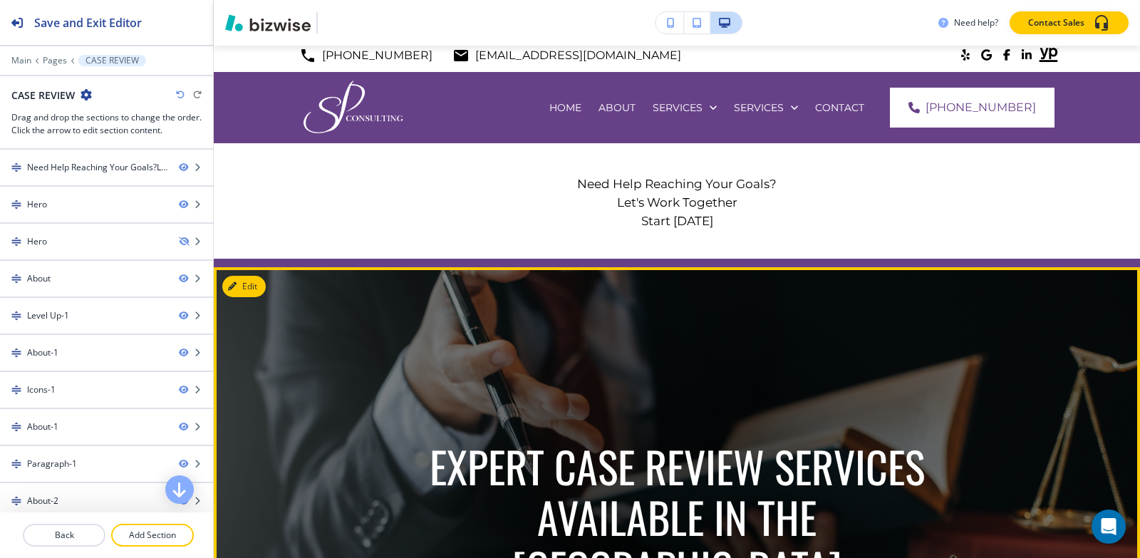
scroll to position [0, 0]
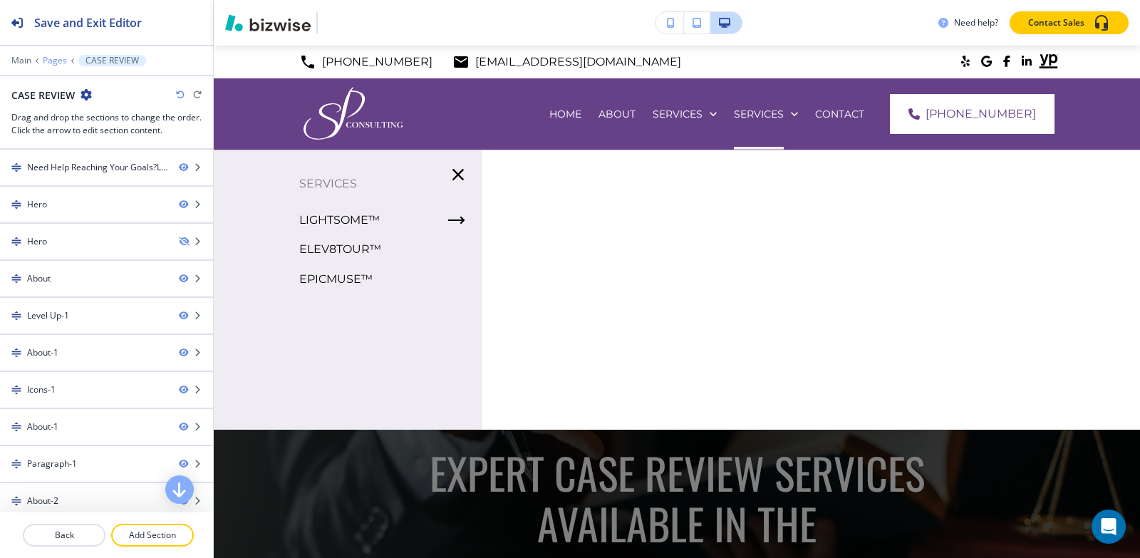
click at [48, 61] on p "Pages" at bounding box center [55, 61] width 24 height 10
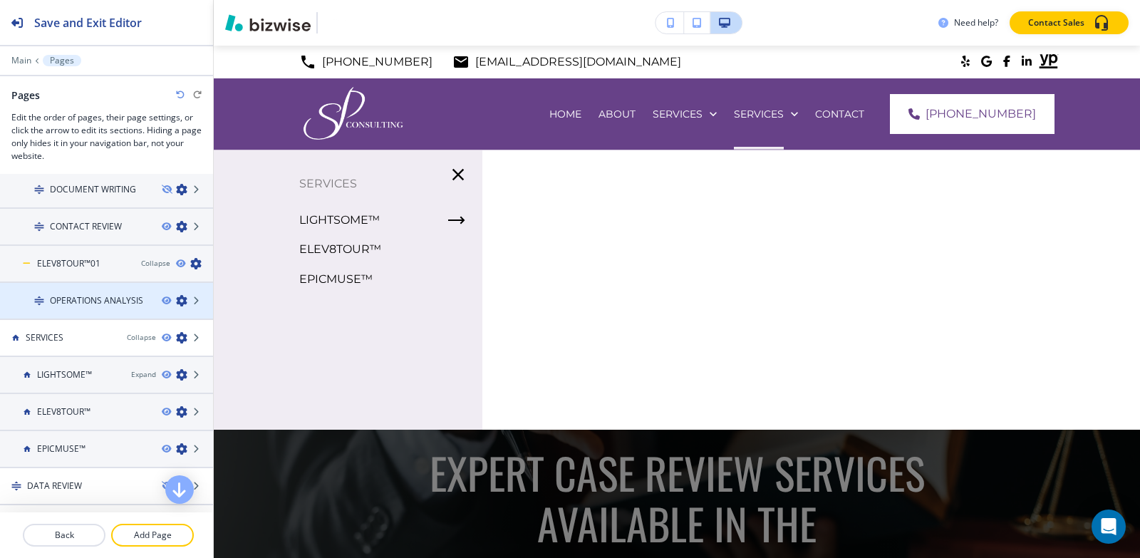
scroll to position [214, 0]
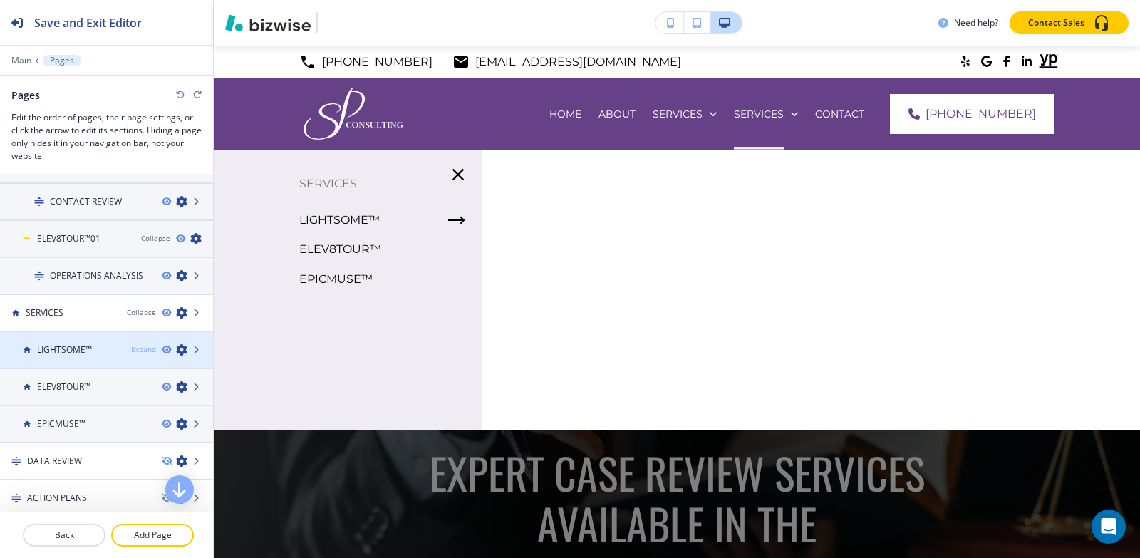
click at [131, 351] on div "Expand" at bounding box center [143, 349] width 25 height 11
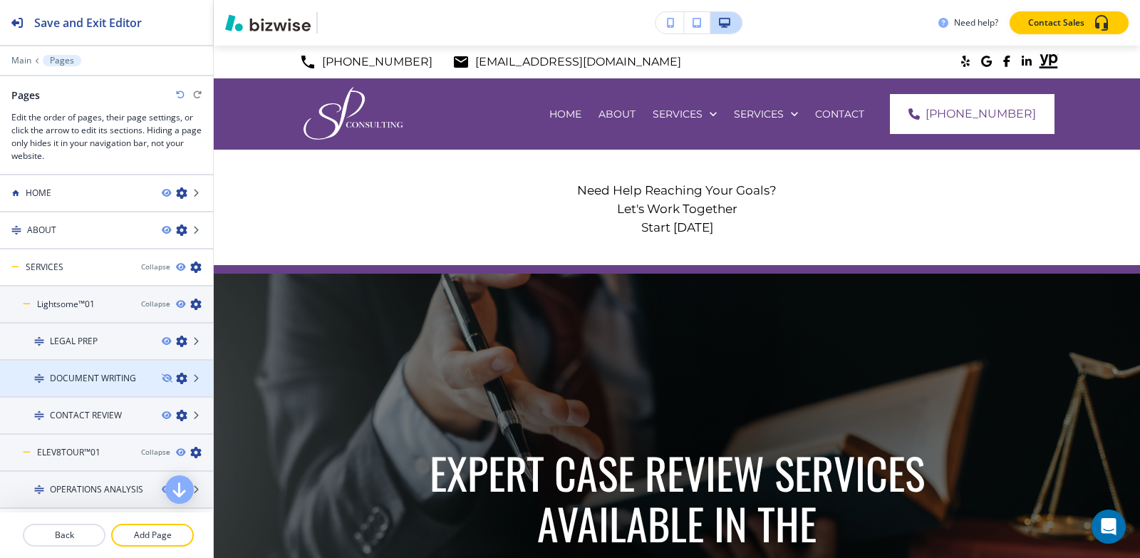
scroll to position [71, 0]
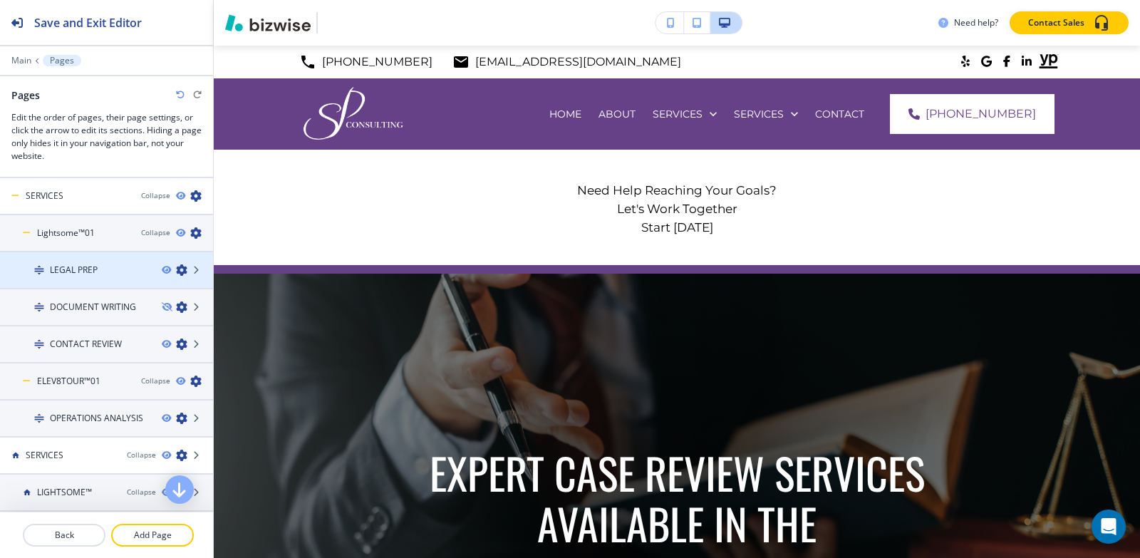
click at [176, 268] on icon "button" at bounding box center [181, 269] width 11 height 11
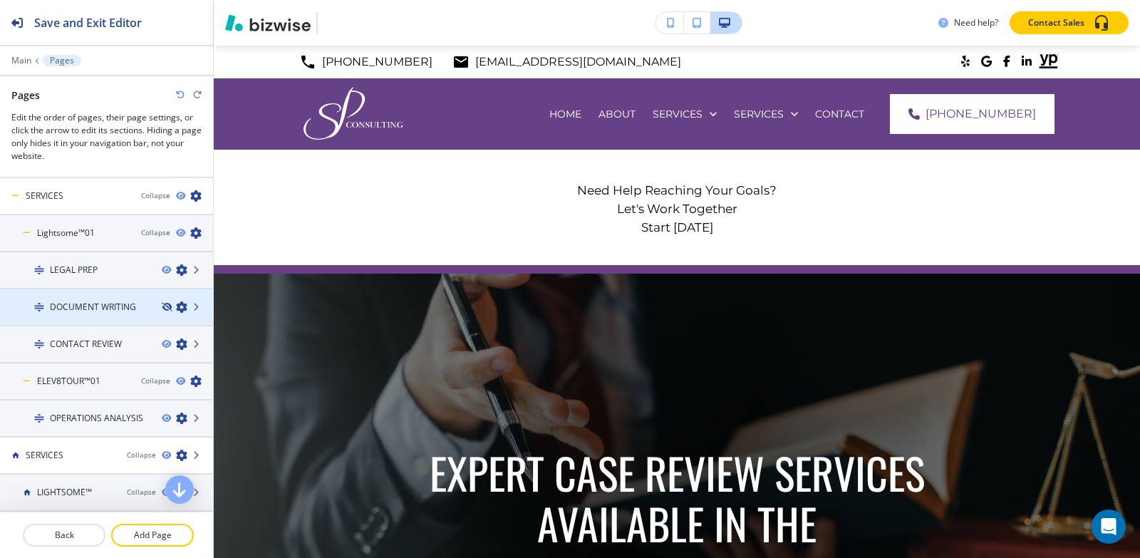
click at [162, 306] on icon "button" at bounding box center [166, 307] width 9 height 9
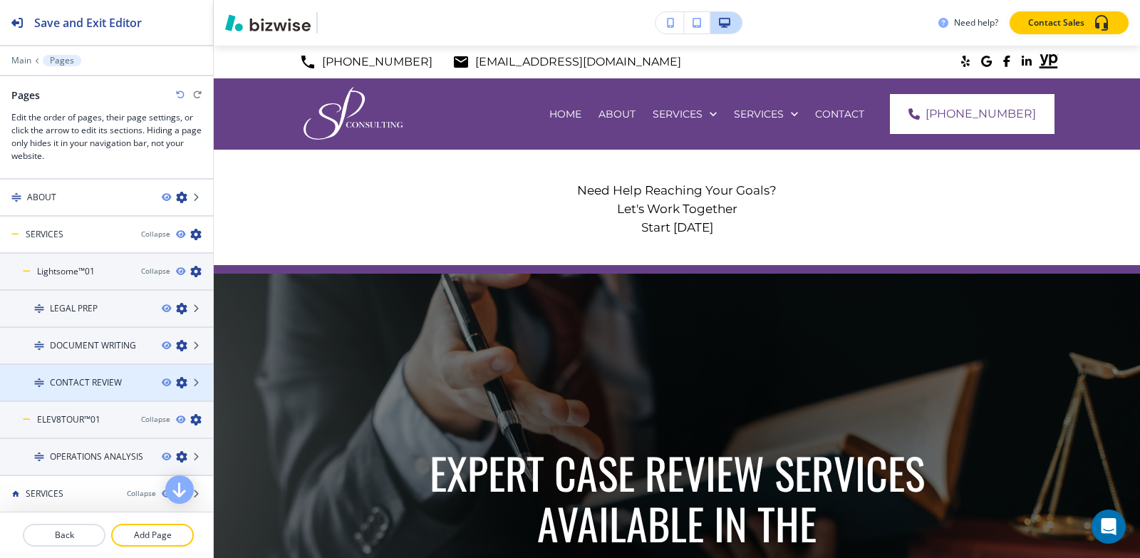
scroll to position [0, 0]
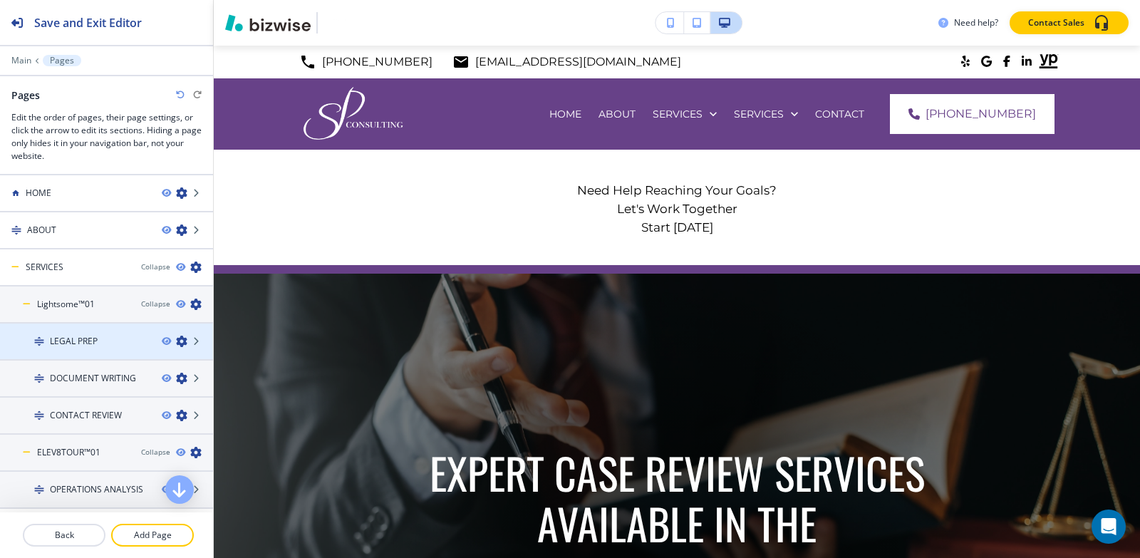
click at [176, 344] on icon "button" at bounding box center [181, 341] width 11 height 11
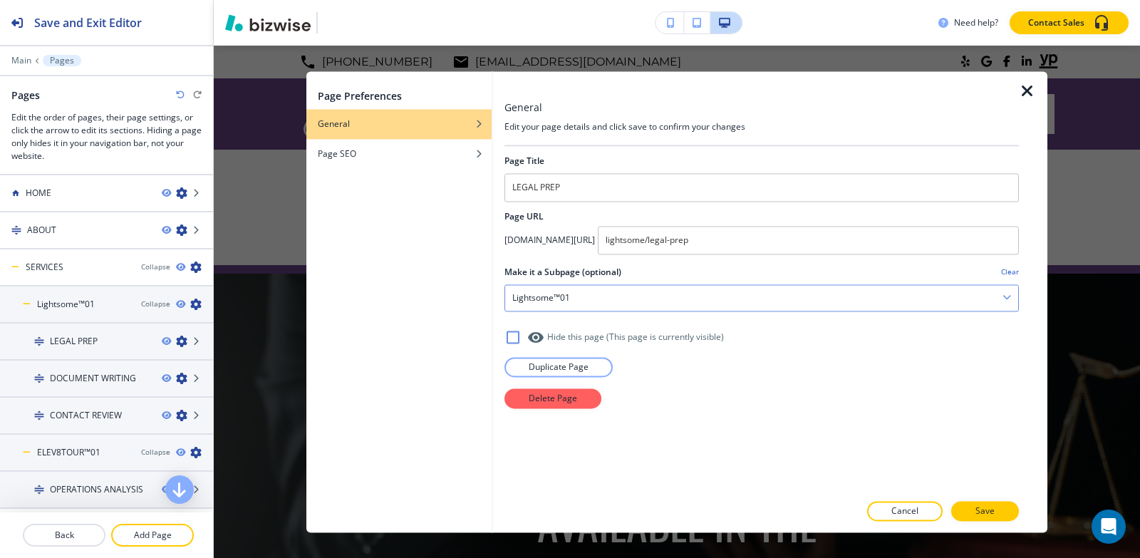
click at [678, 289] on div "Lightsome™01" at bounding box center [761, 298] width 513 height 26
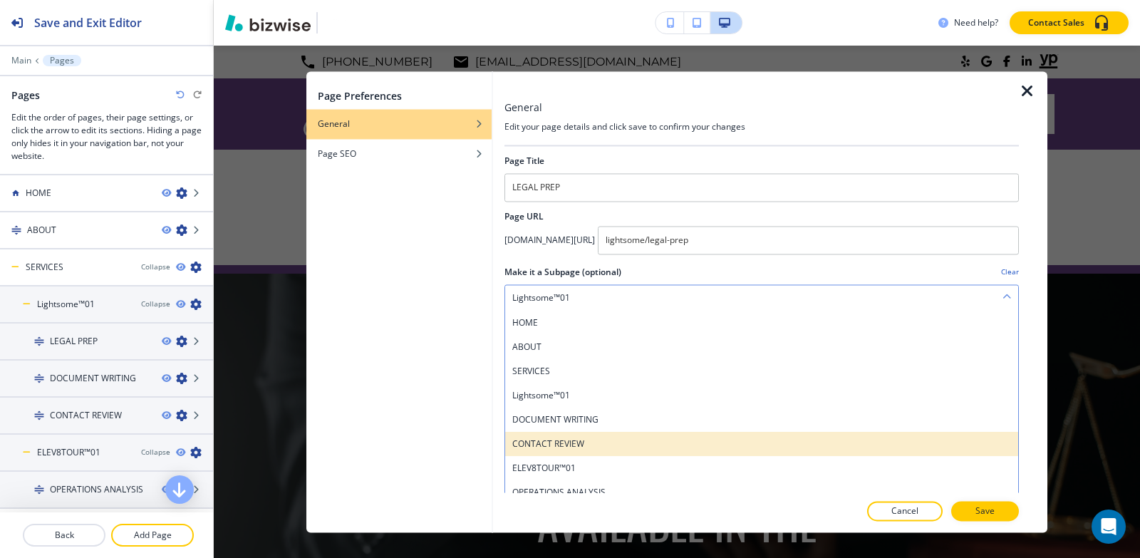
scroll to position [143, 0]
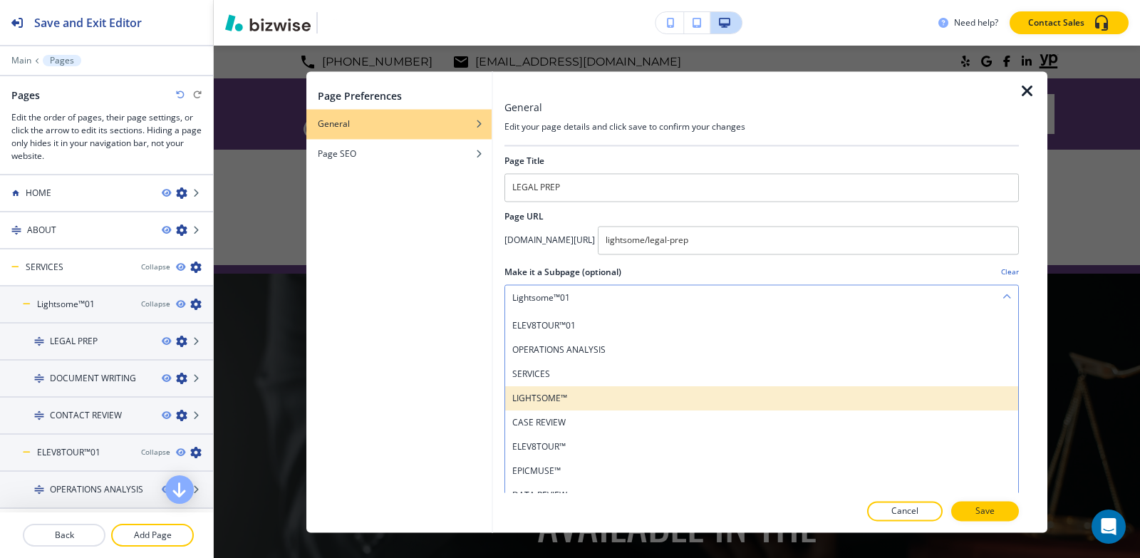
click at [598, 400] on h4 "LIGHTSOME™" at bounding box center [761, 398] width 499 height 13
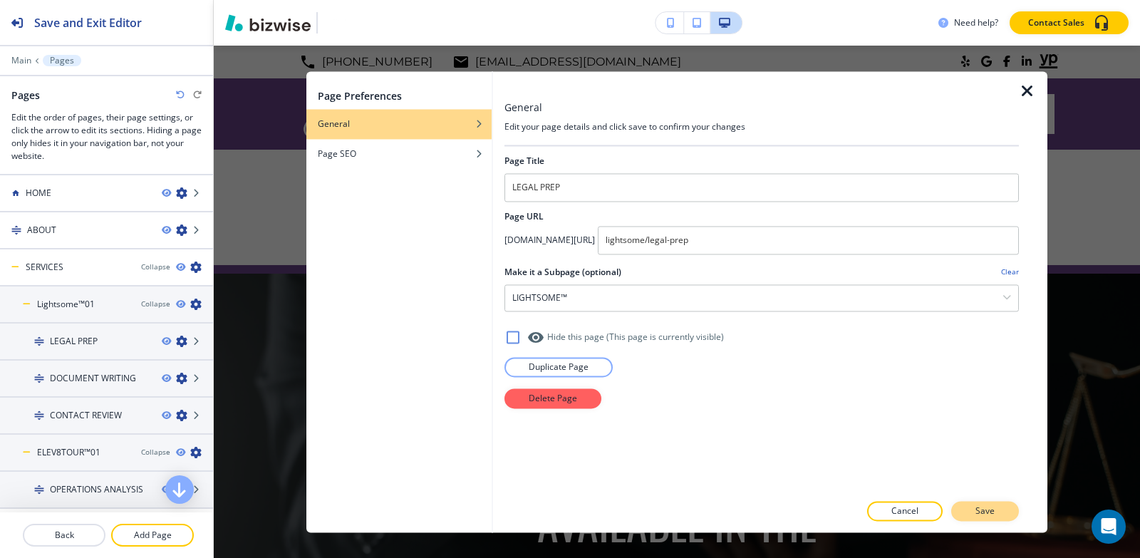
click at [1008, 512] on button "Save" at bounding box center [985, 511] width 68 height 20
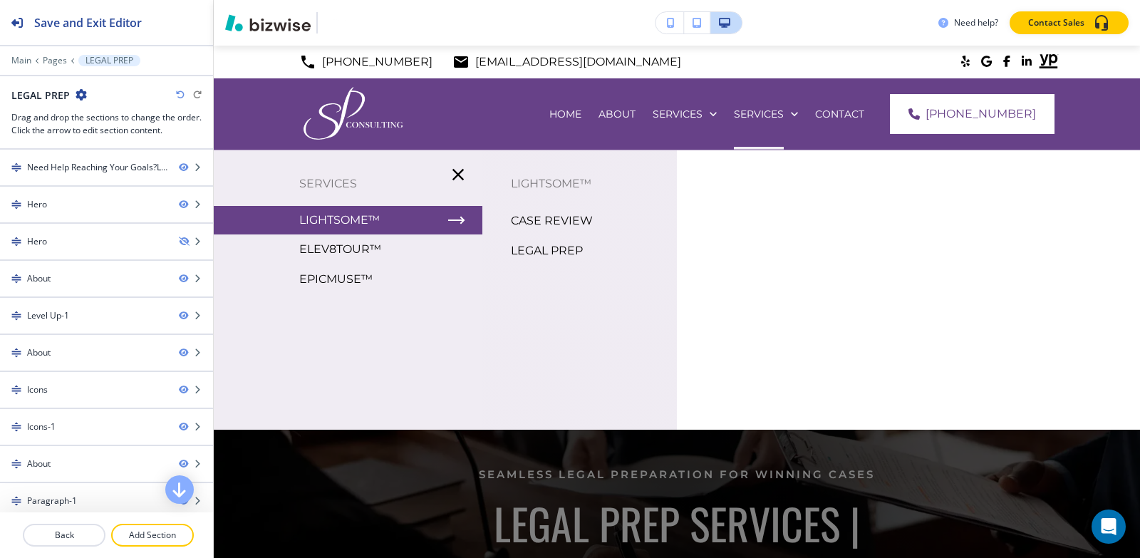
click at [544, 252] on p "LEGAL PREP" at bounding box center [547, 250] width 72 height 21
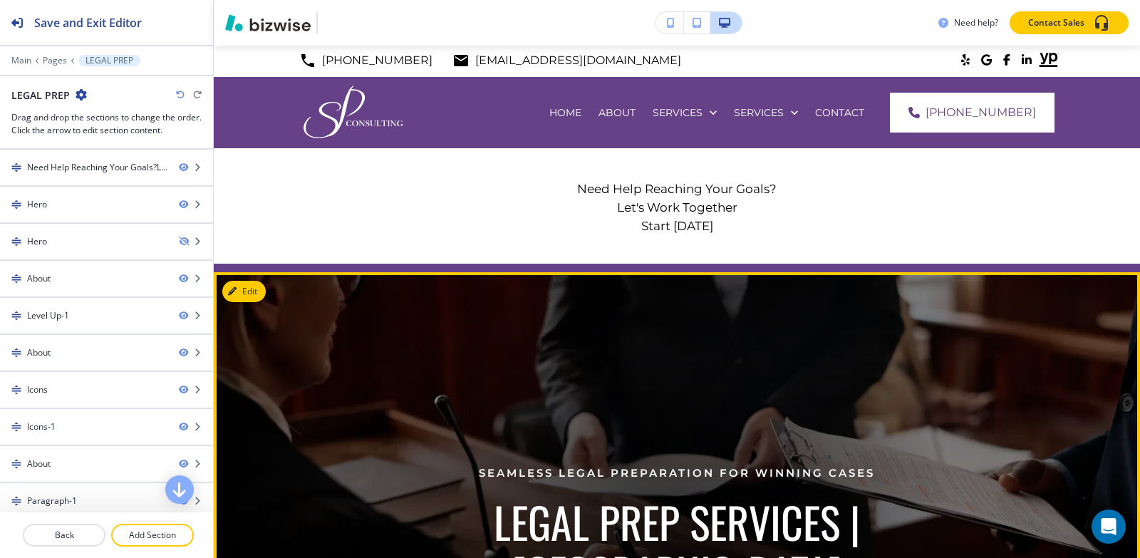
scroll to position [0, 0]
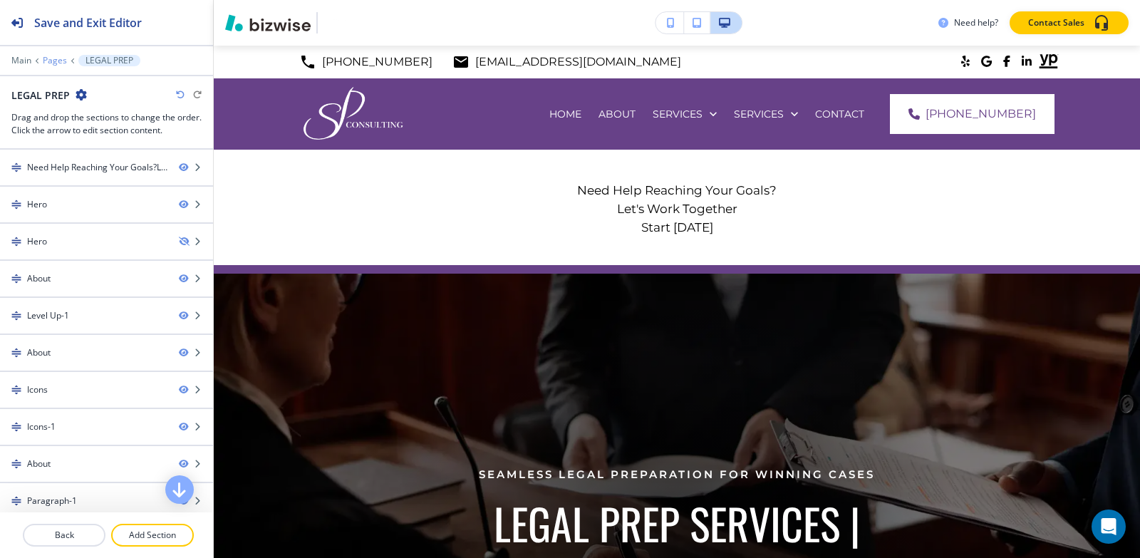
click at [43, 58] on p "Pages" at bounding box center [55, 61] width 24 height 10
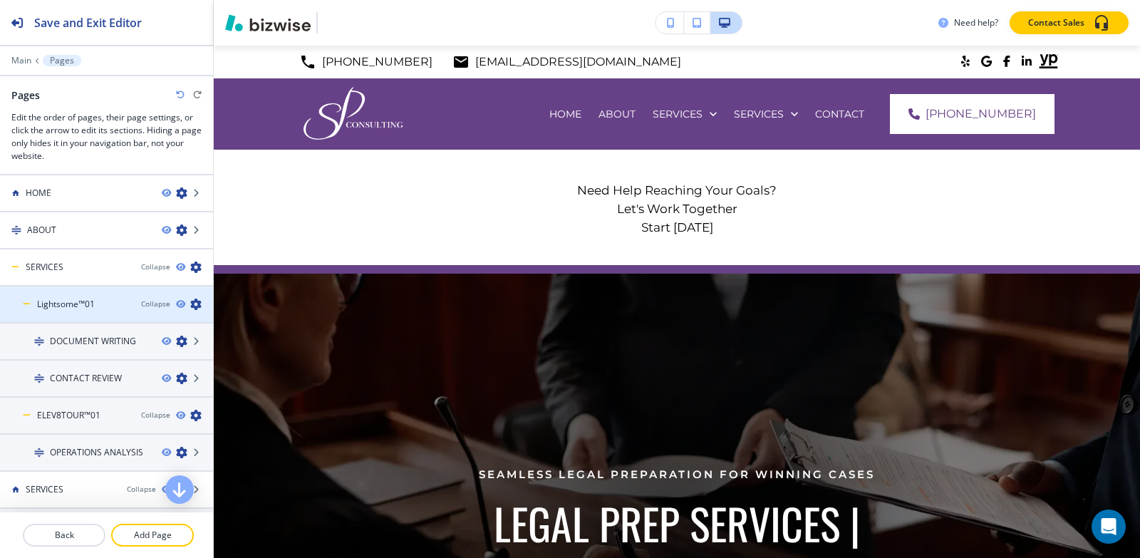
scroll to position [71, 0]
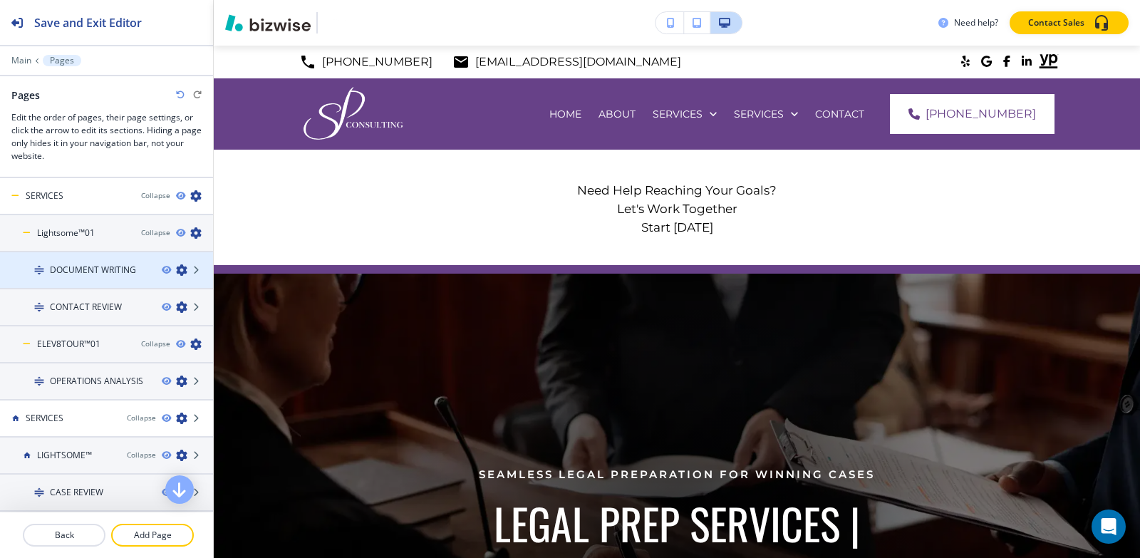
click at [176, 269] on icon "button" at bounding box center [181, 269] width 11 height 11
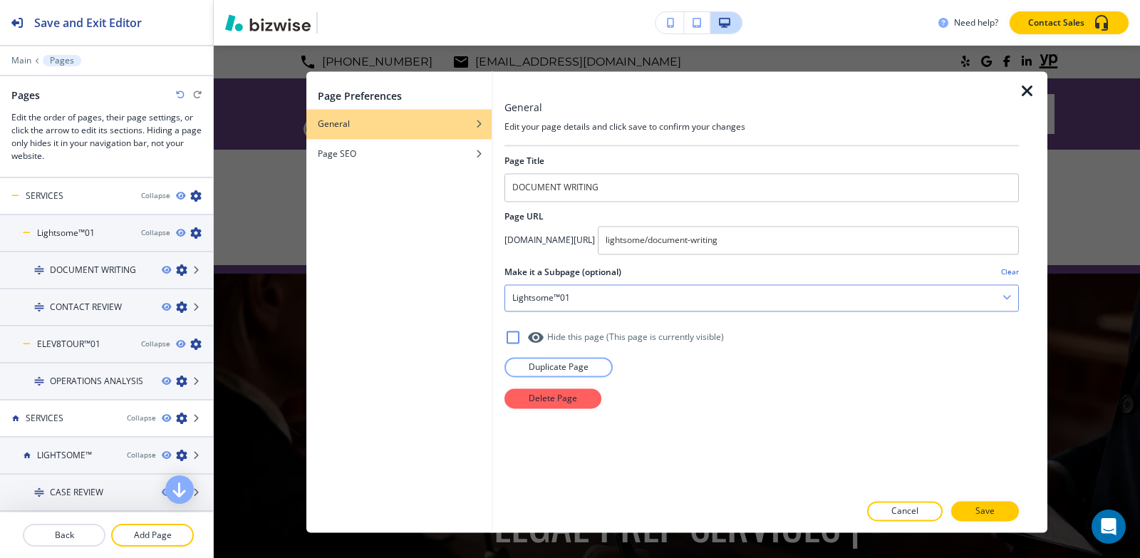
click at [677, 294] on div "Lightsome™01" at bounding box center [761, 298] width 513 height 26
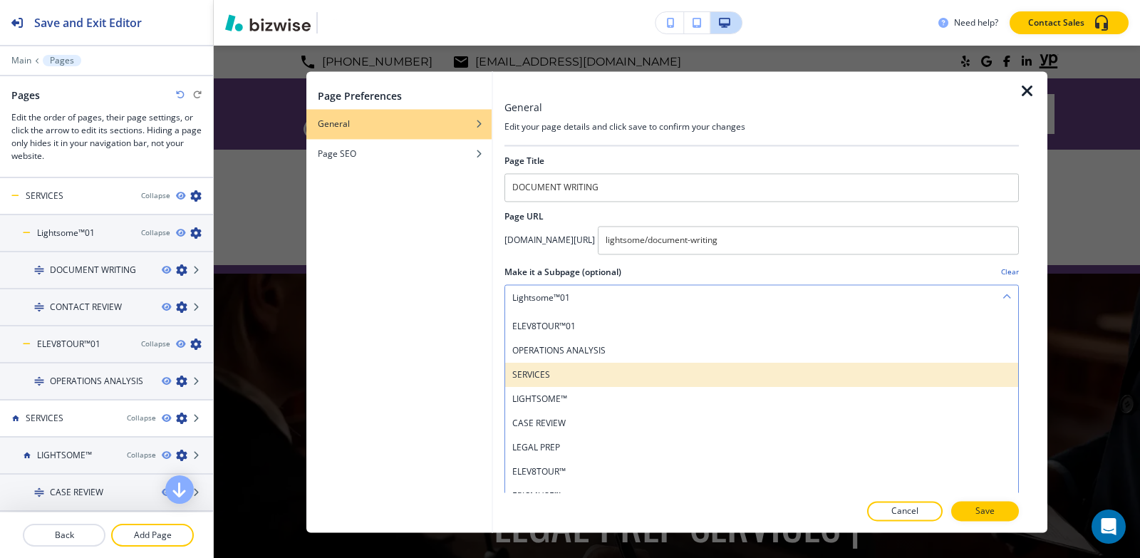
scroll to position [143, 0]
click at [597, 369] on h4 "LIGHTSOME™" at bounding box center [761, 374] width 499 height 13
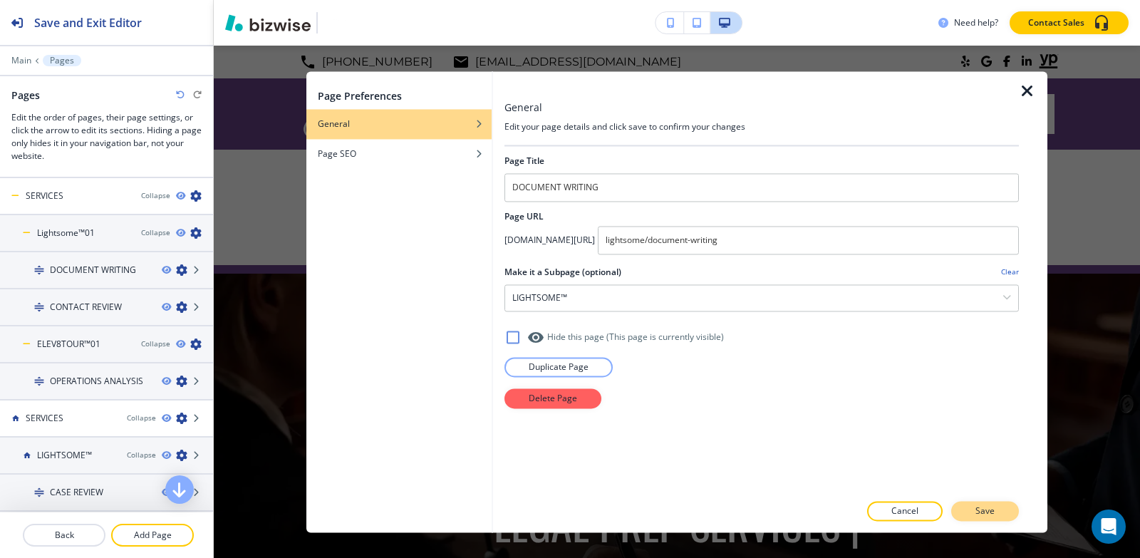
click at [974, 512] on button "Save" at bounding box center [985, 511] width 68 height 20
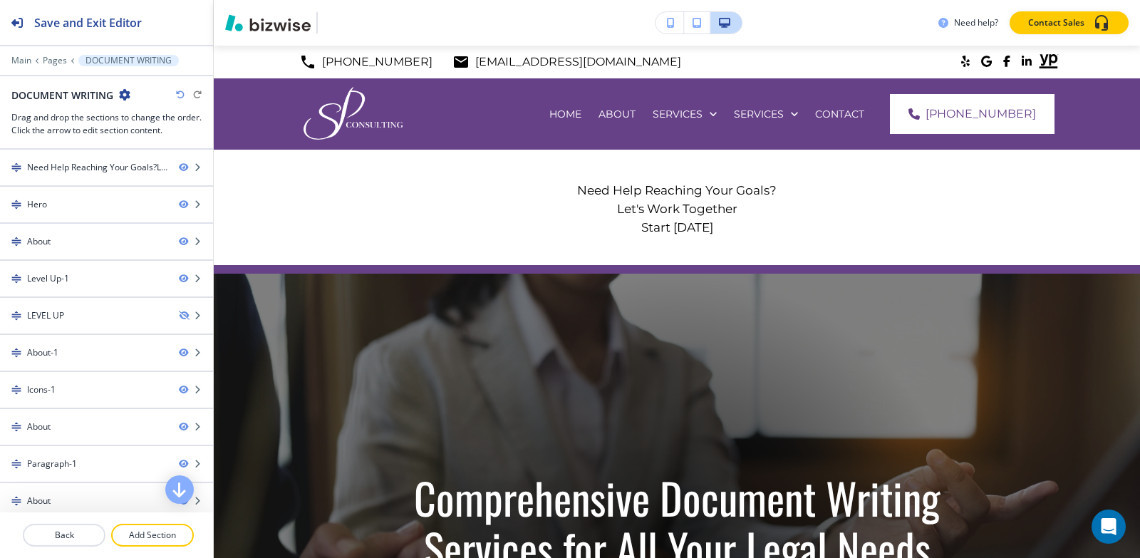
click at [39, 58] on icon at bounding box center [37, 61] width 6 height 6
click at [45, 61] on p "Pages" at bounding box center [55, 61] width 24 height 10
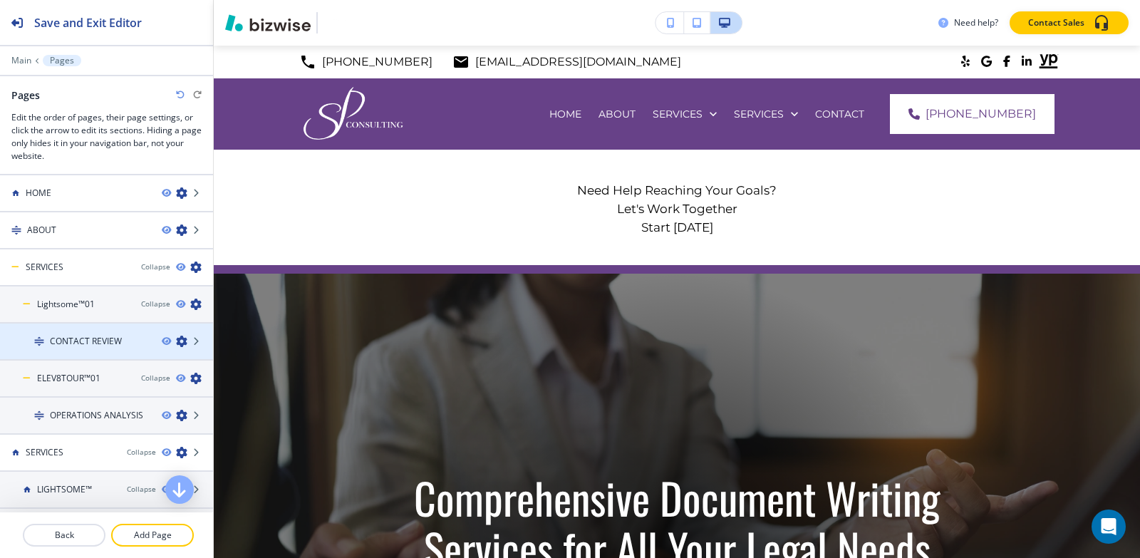
click at [176, 342] on icon "button" at bounding box center [181, 341] width 11 height 11
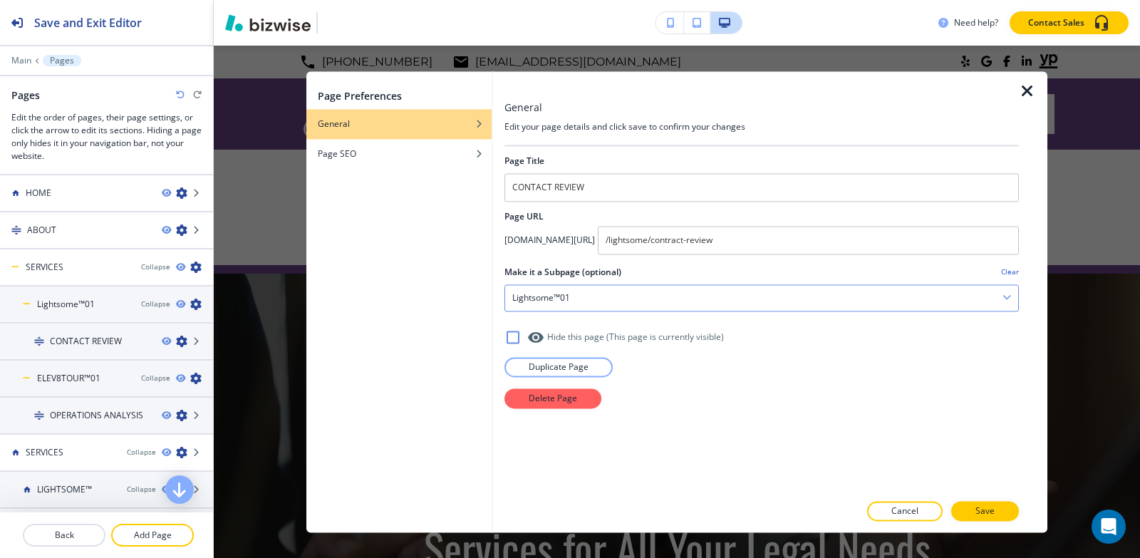
click at [586, 296] on div "Lightsome™01" at bounding box center [761, 298] width 513 height 26
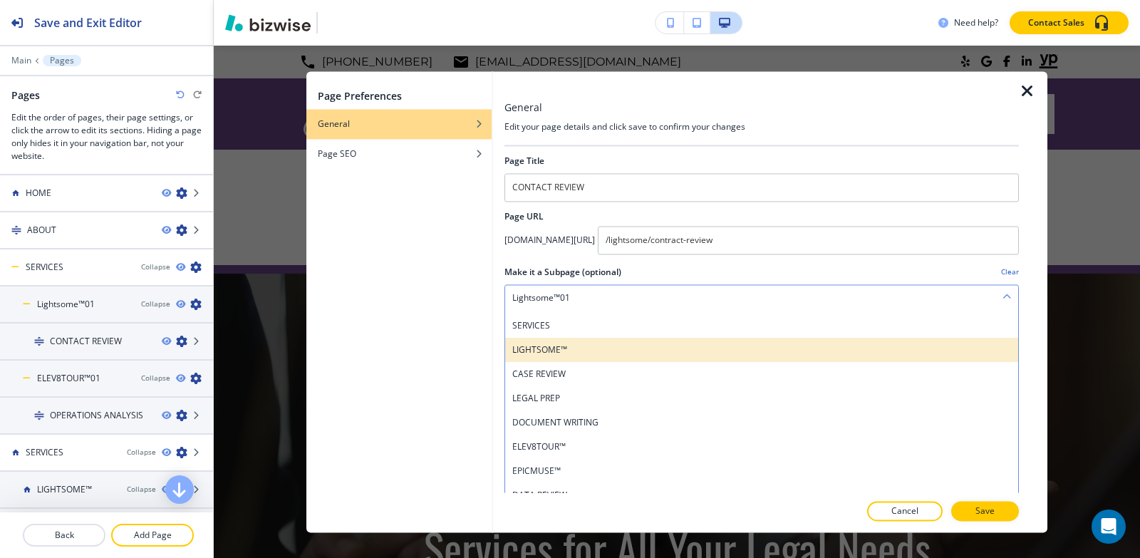
click at [598, 354] on h4 "LIGHTSOME™" at bounding box center [761, 350] width 499 height 13
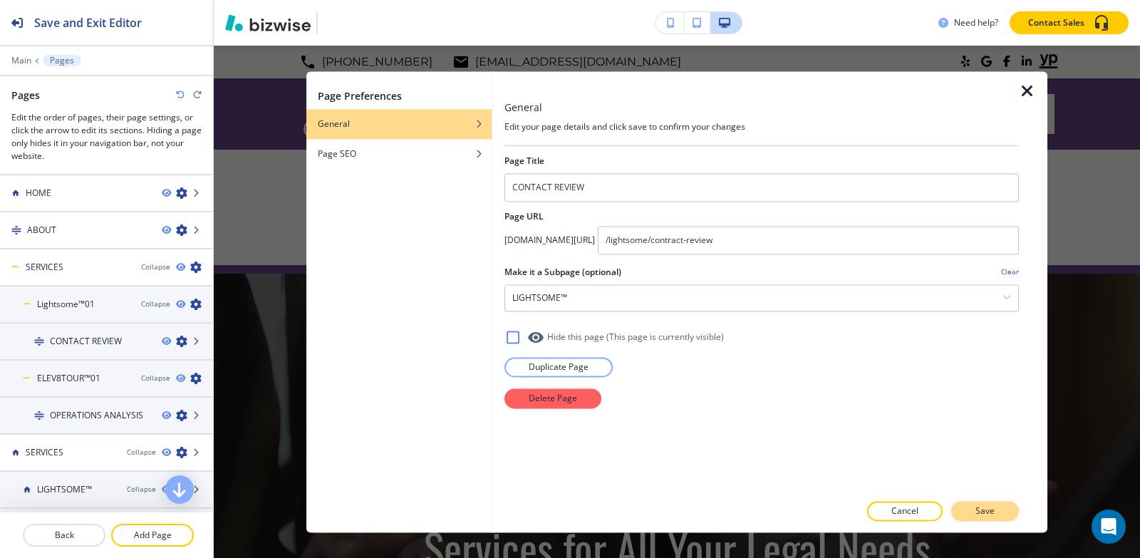
click at [975, 510] on button "Save" at bounding box center [985, 511] width 68 height 20
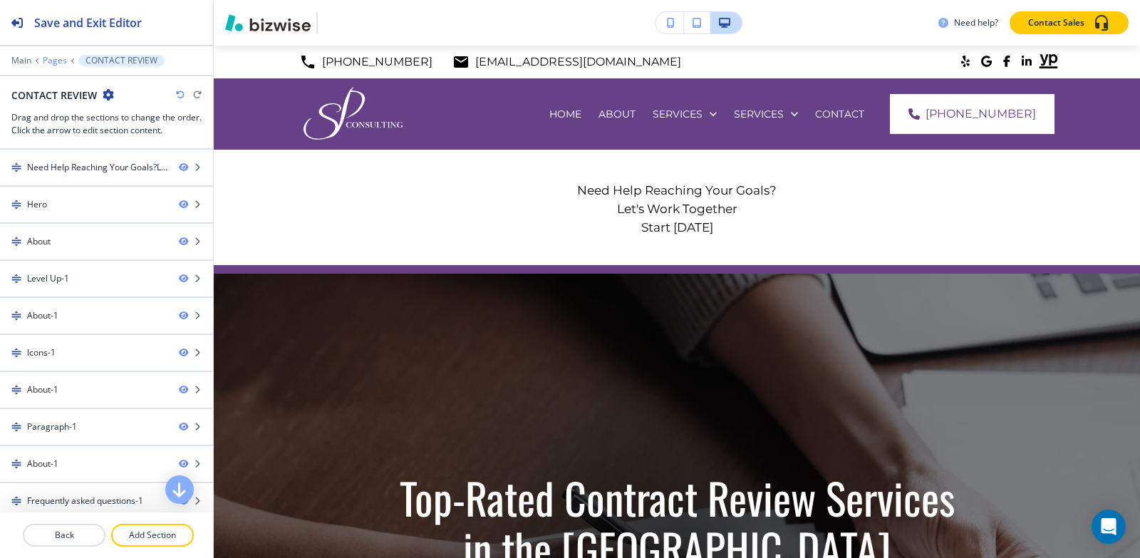
click at [61, 57] on p "Pages" at bounding box center [55, 61] width 24 height 10
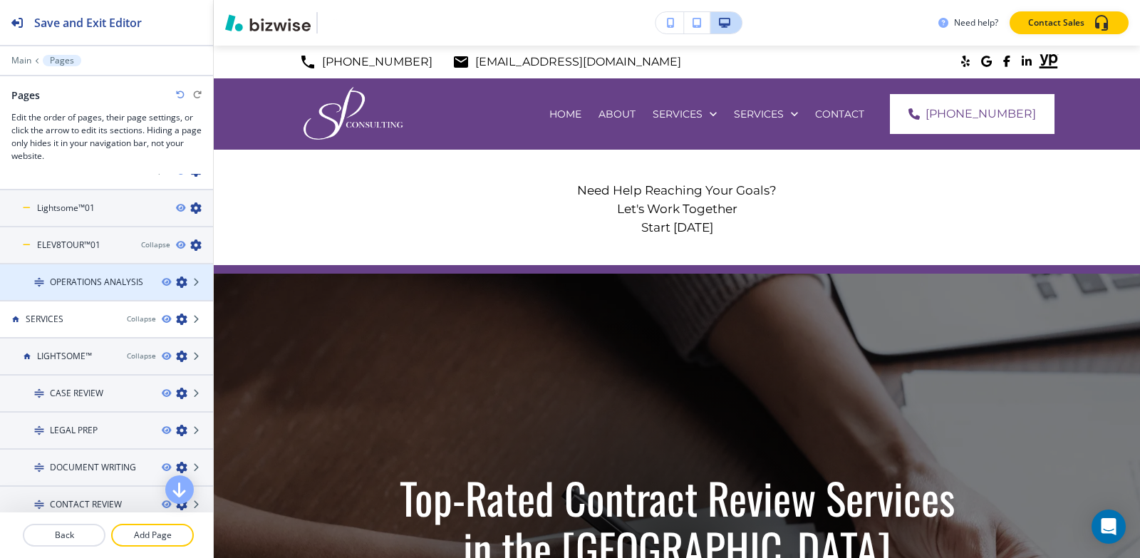
scroll to position [71, 0]
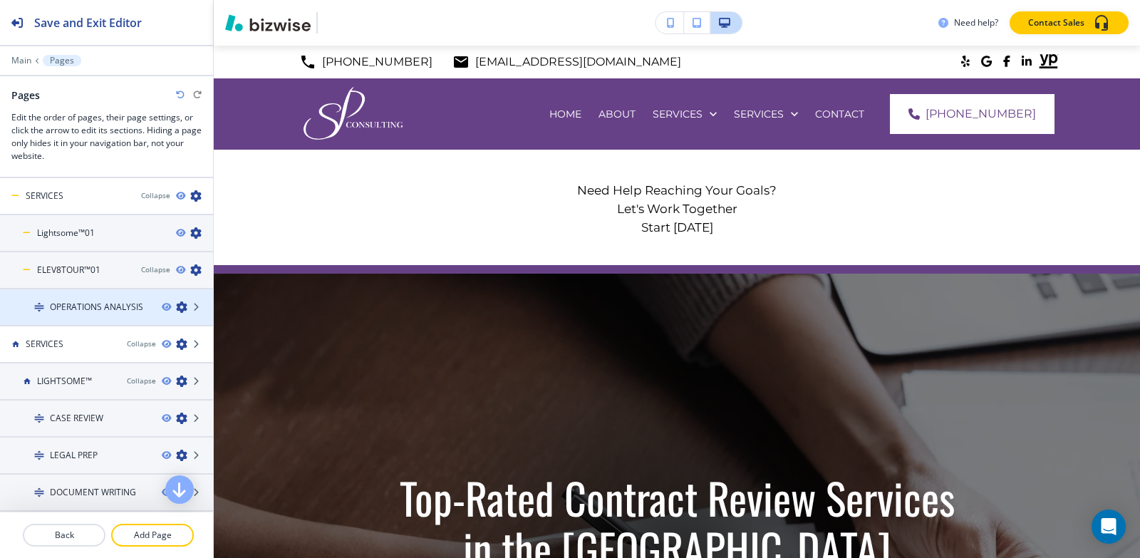
click at [176, 308] on icon "button" at bounding box center [181, 306] width 11 height 11
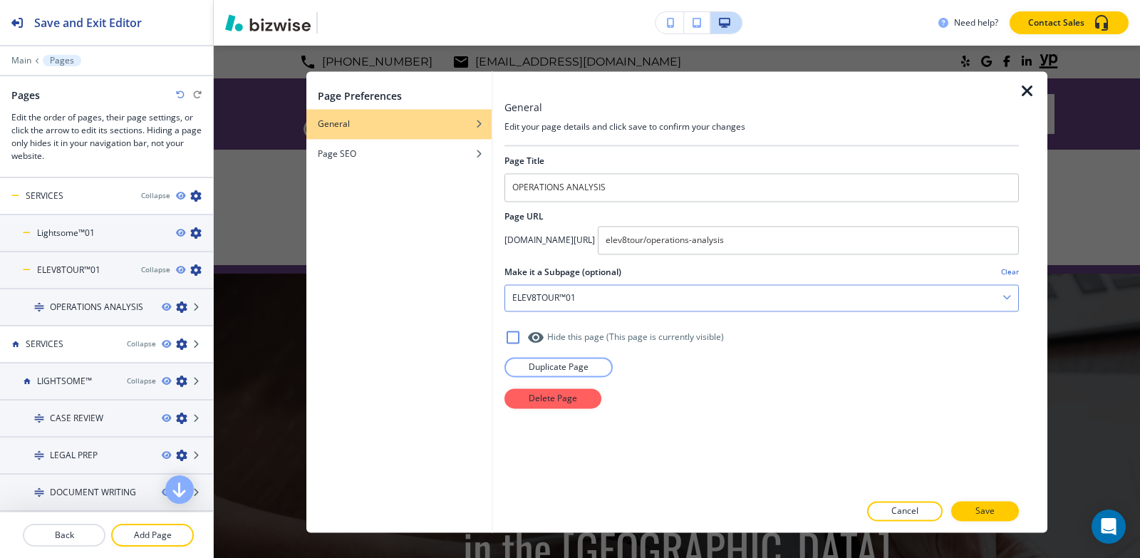
click at [661, 301] on div "ELEV8TOUR™01" at bounding box center [761, 298] width 513 height 26
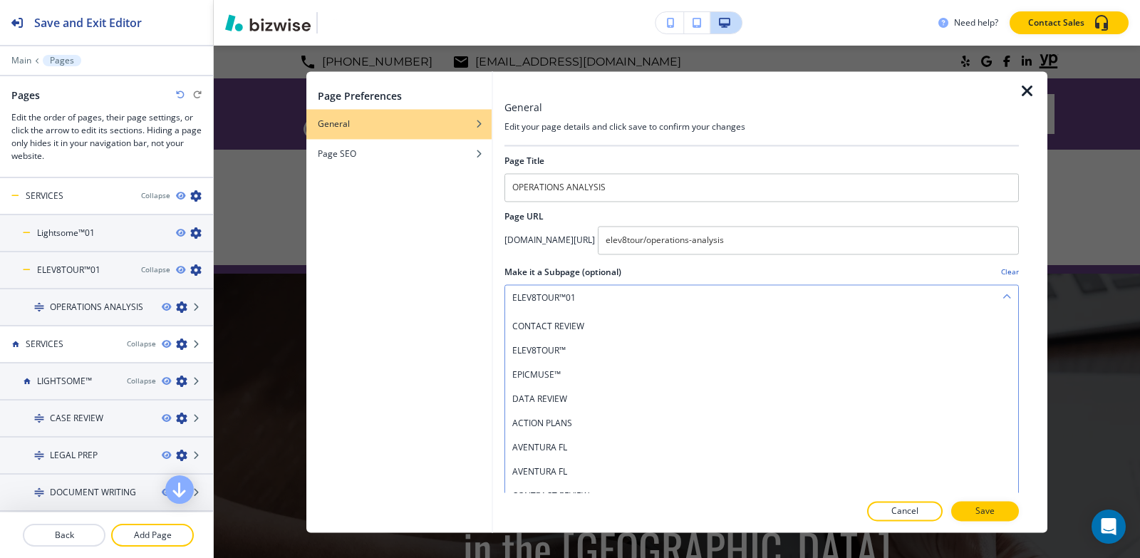
scroll to position [214, 0]
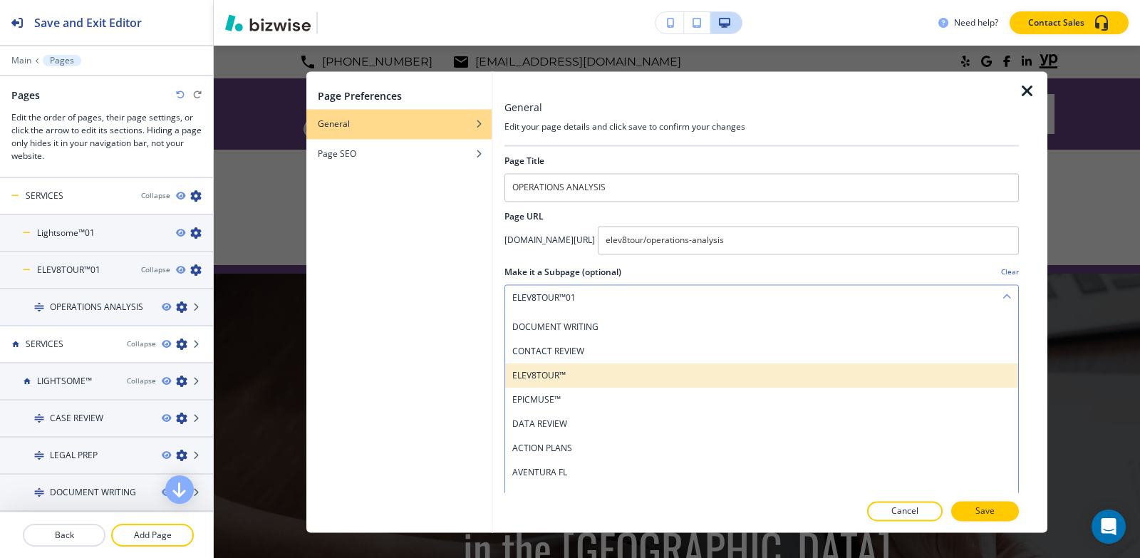
click at [597, 378] on h4 "ELEV8TOUR™" at bounding box center [761, 375] width 499 height 13
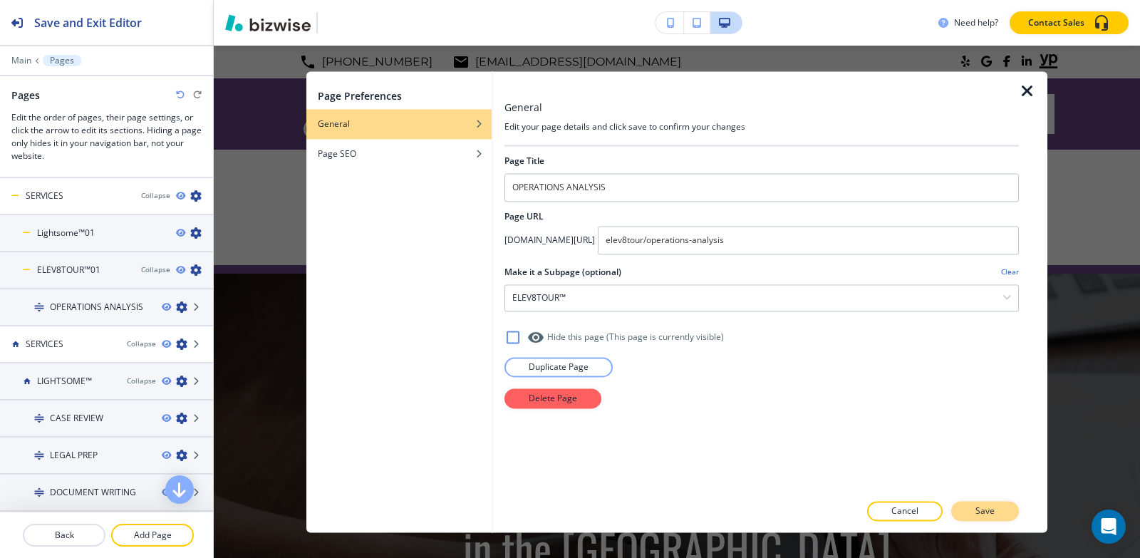
click at [1006, 509] on button "Save" at bounding box center [985, 511] width 68 height 20
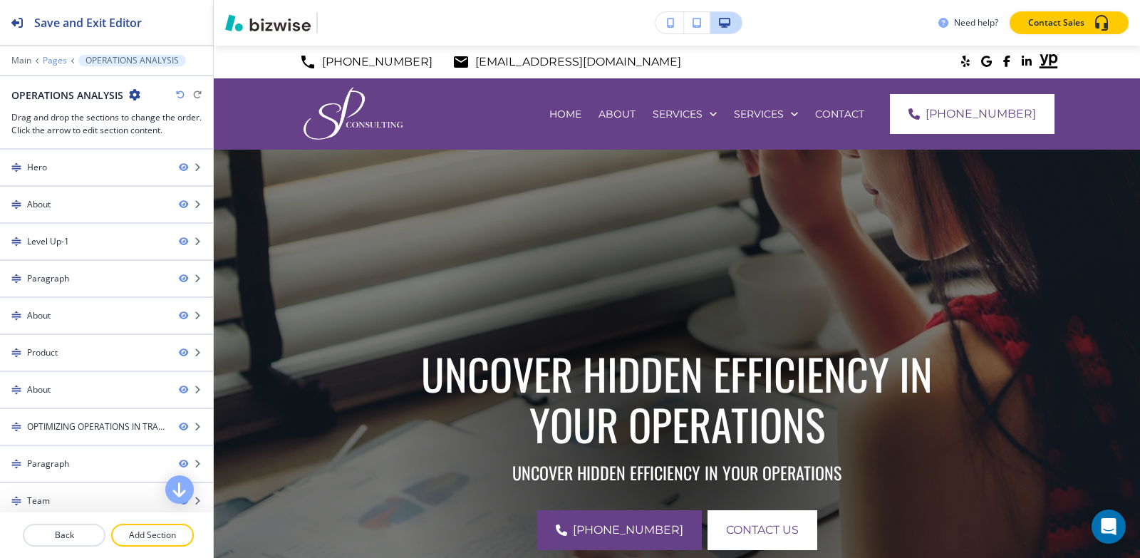
click at [48, 61] on p "Pages" at bounding box center [55, 61] width 24 height 10
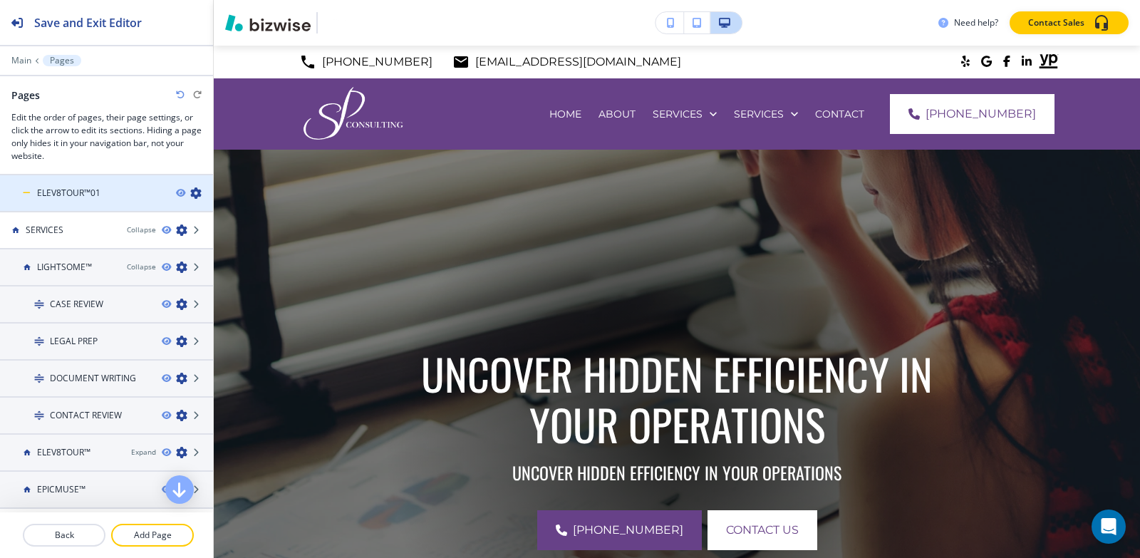
scroll to position [0, 0]
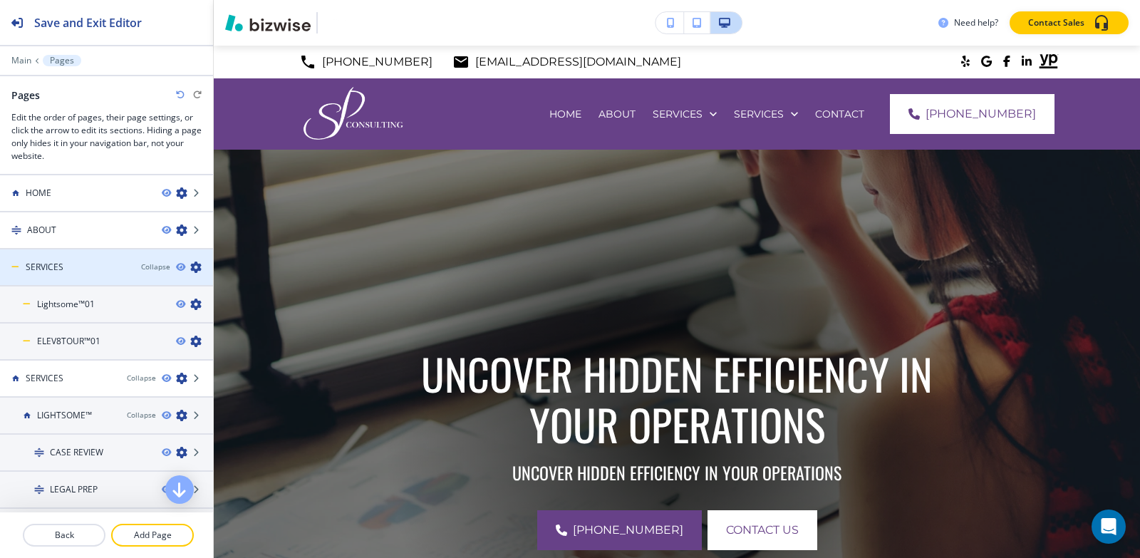
click at [190, 265] on icon "button" at bounding box center [195, 267] width 11 height 11
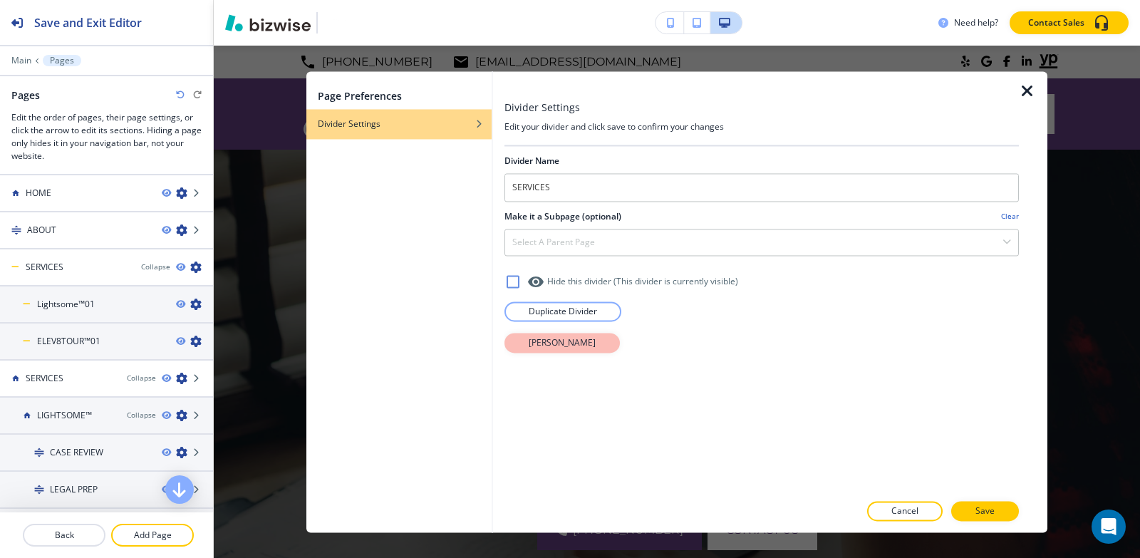
click at [549, 341] on p "Delete Divider" at bounding box center [562, 342] width 67 height 13
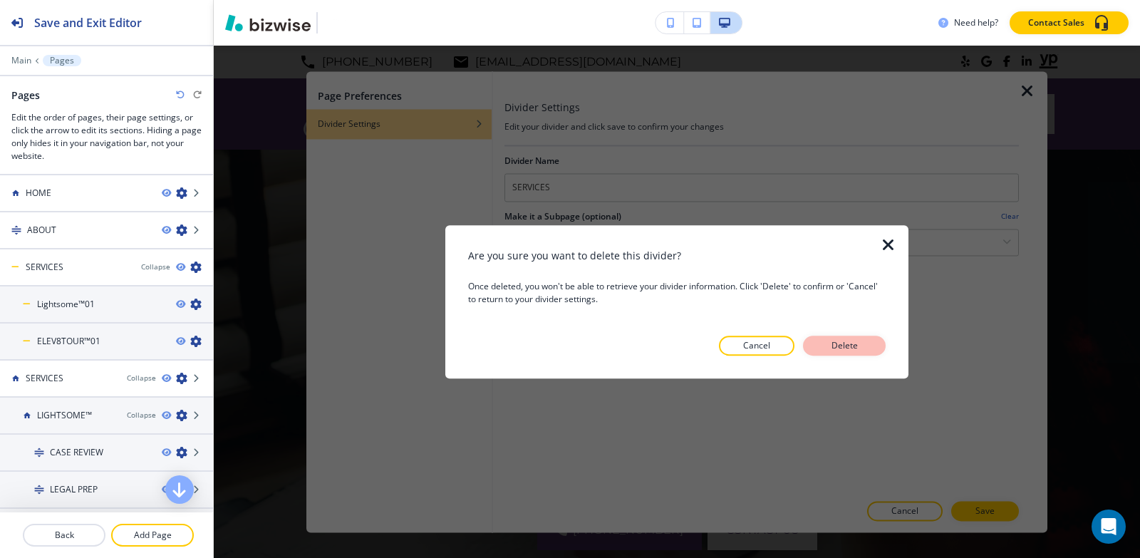
click at [830, 341] on p "Delete" at bounding box center [844, 345] width 34 height 13
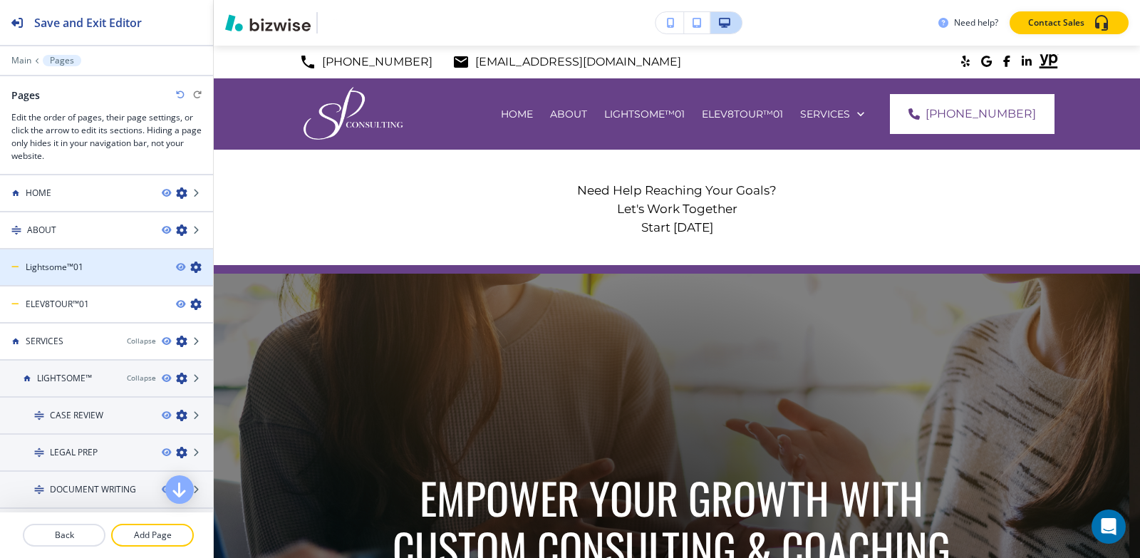
click at [190, 268] on icon "button" at bounding box center [195, 267] width 11 height 11
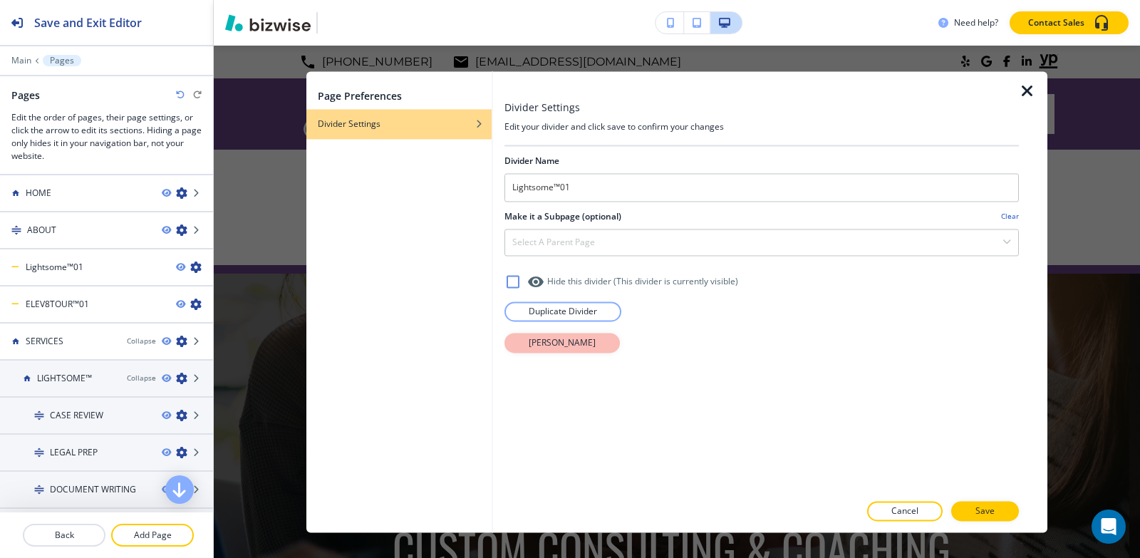
click at [557, 351] on button "Delete Divider" at bounding box center [562, 343] width 115 height 20
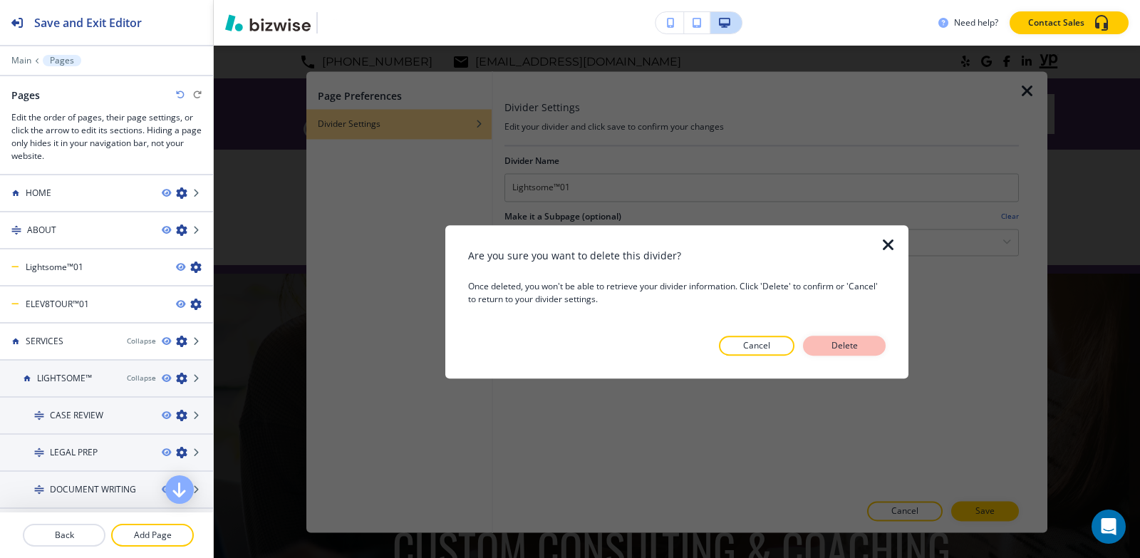
click at [860, 348] on p "Delete" at bounding box center [844, 345] width 34 height 13
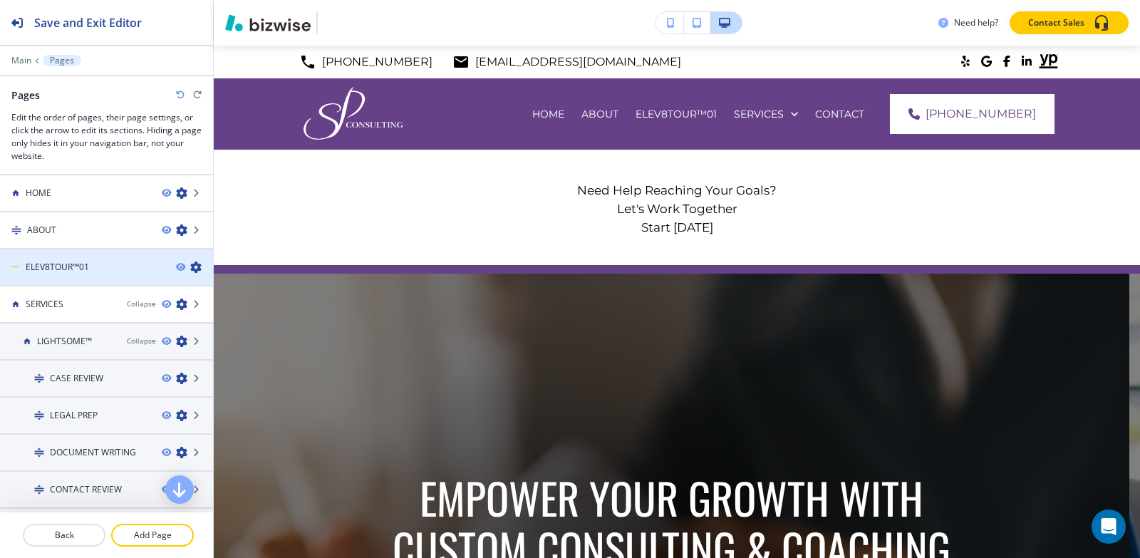
click at [190, 268] on icon "button" at bounding box center [195, 267] width 11 height 11
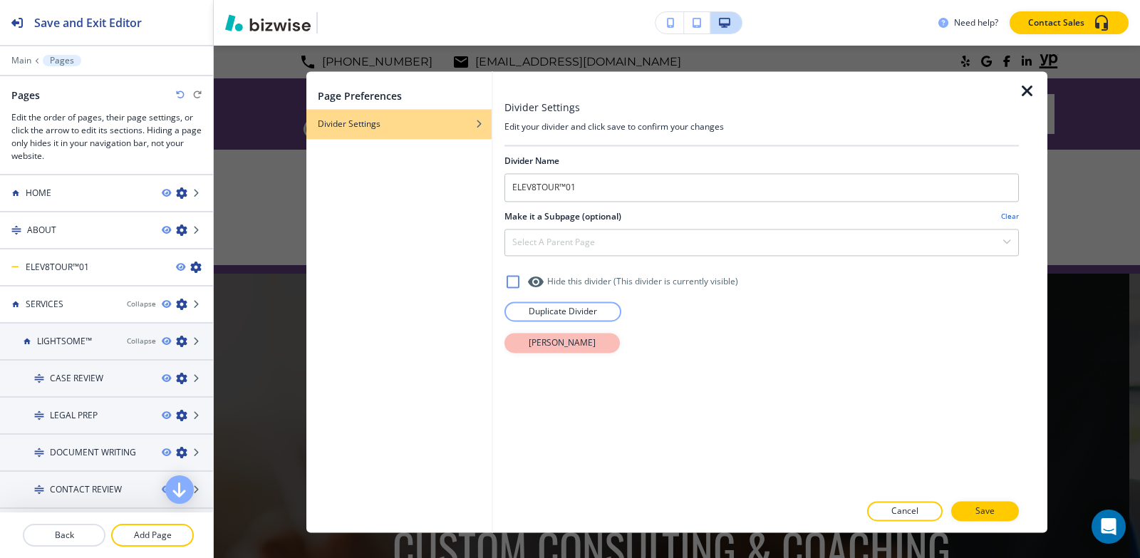
click at [557, 348] on p "Delete Divider" at bounding box center [562, 342] width 67 height 13
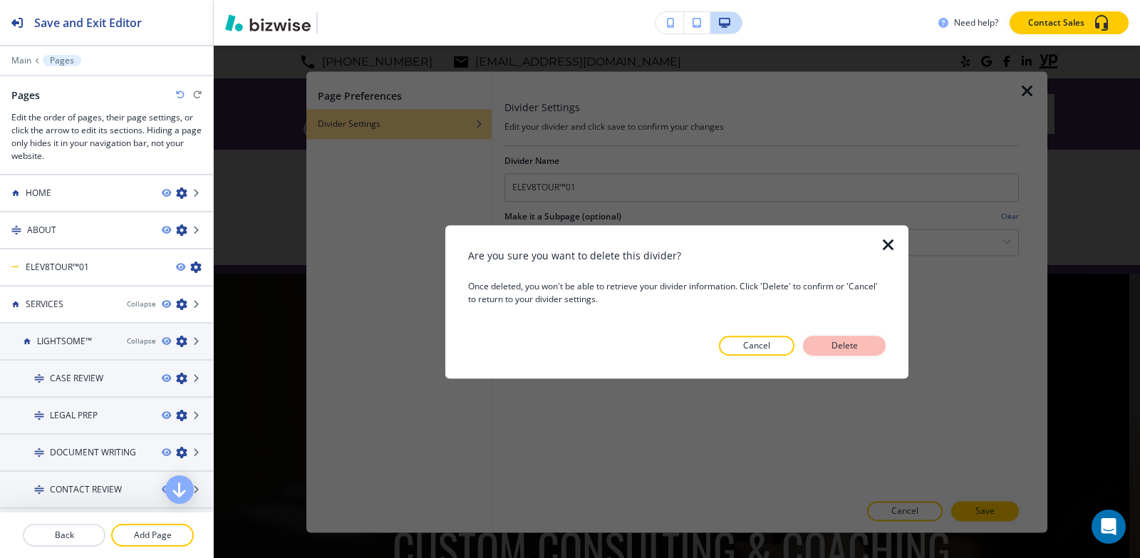
click at [830, 348] on p "Delete" at bounding box center [844, 345] width 34 height 13
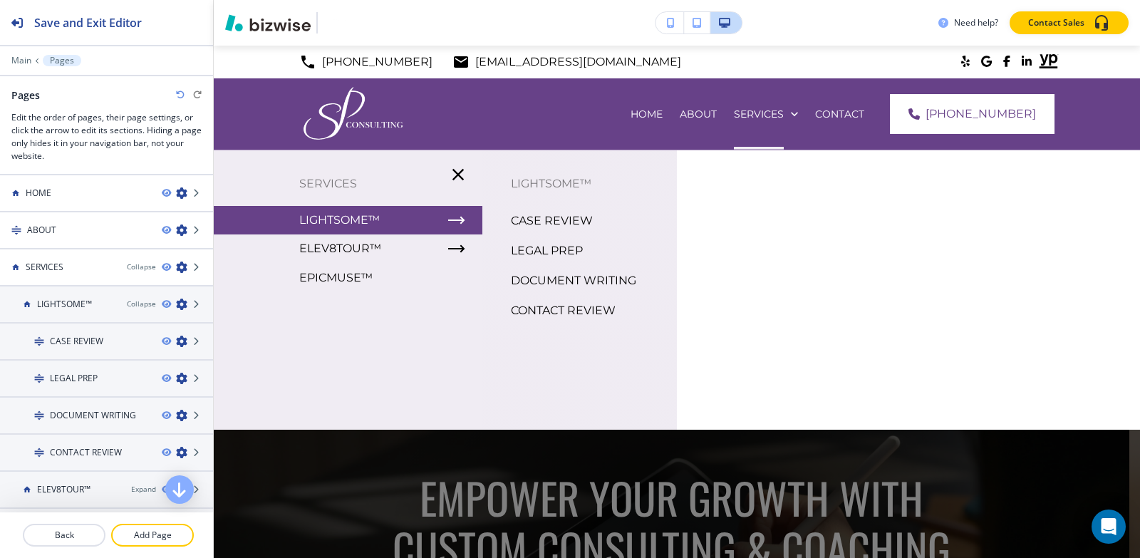
click at [556, 222] on p "CASE REVIEW" at bounding box center [552, 220] width 82 height 21
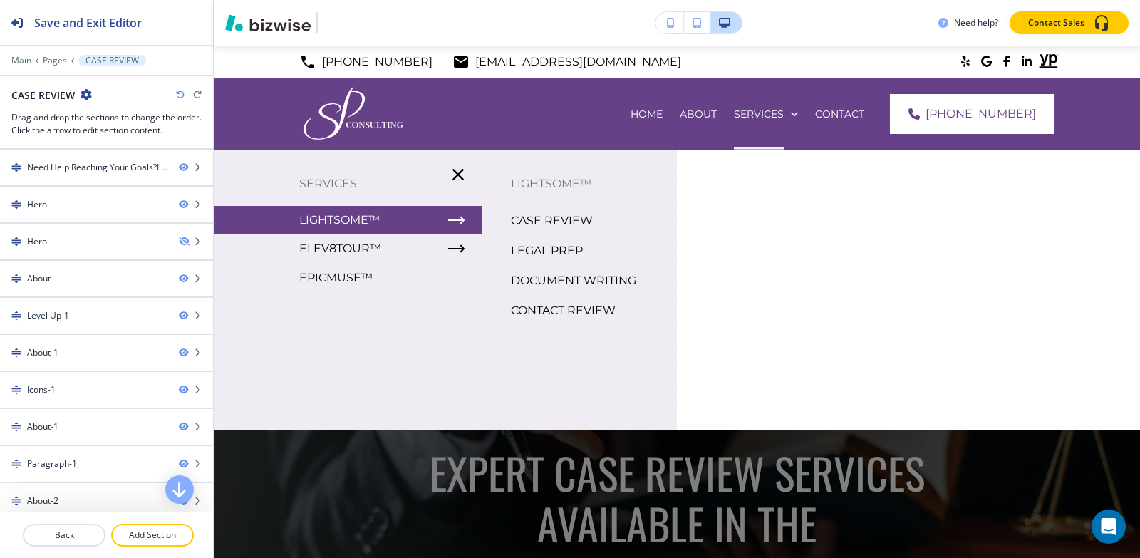
click at [539, 253] on p "LEGAL PREP" at bounding box center [547, 250] width 72 height 21
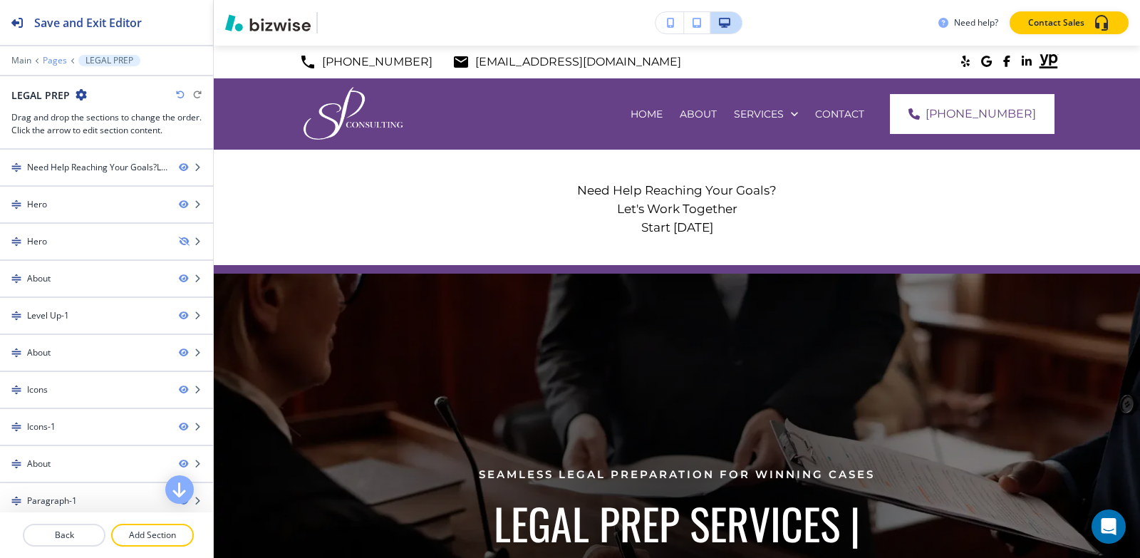
click at [56, 57] on p "Pages" at bounding box center [55, 61] width 24 height 10
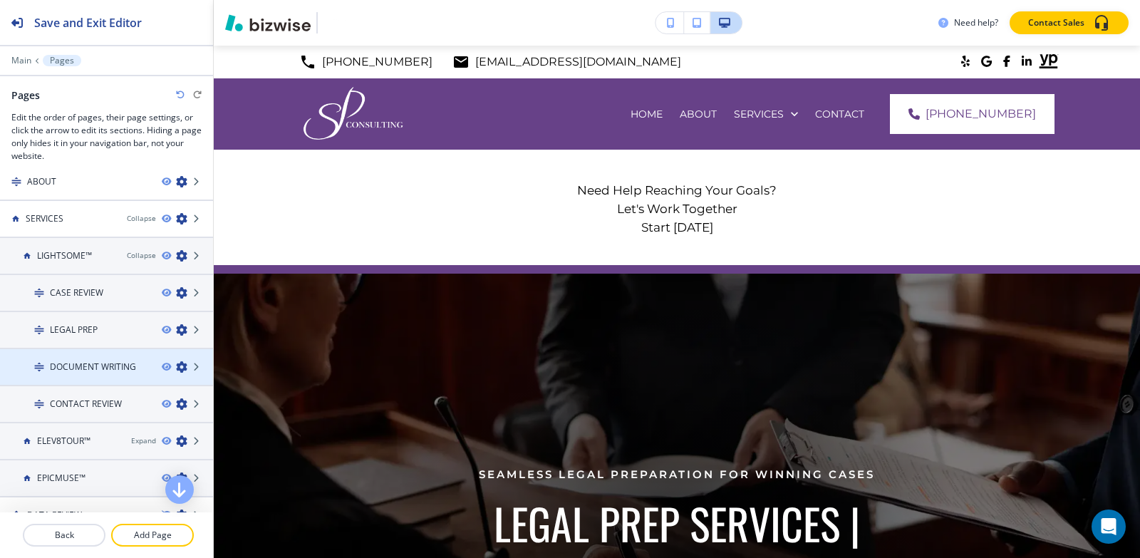
scroll to position [71, 0]
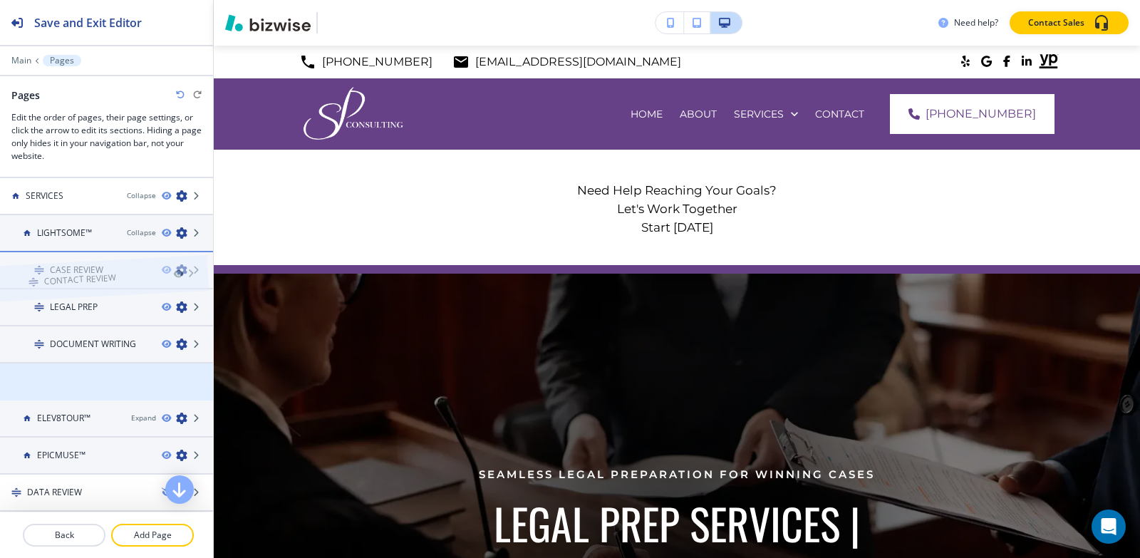
drag, startPoint x: 110, startPoint y: 377, endPoint x: 103, endPoint y: 250, distance: 127.0
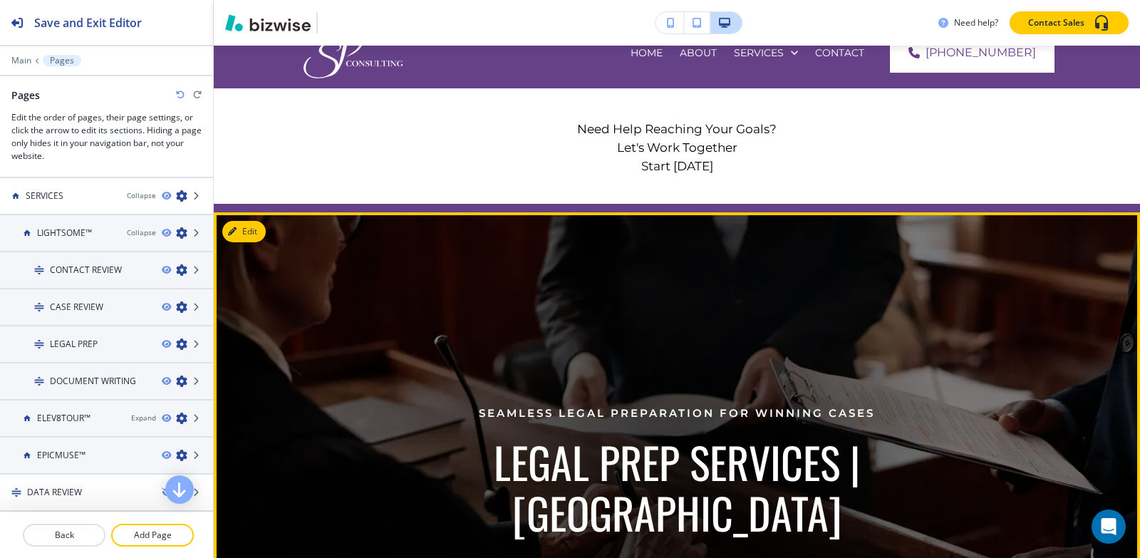
scroll to position [0, 0]
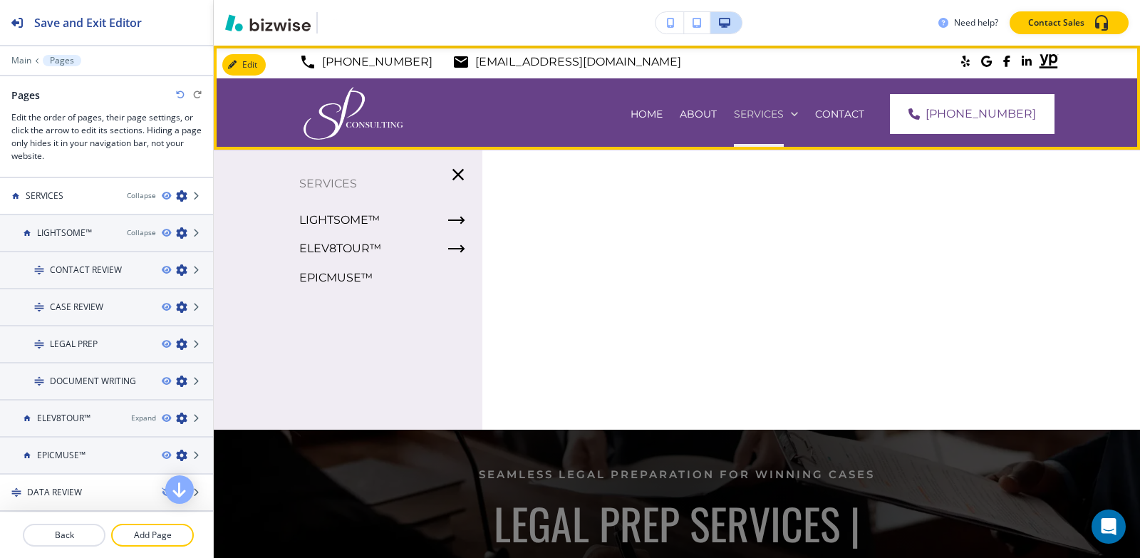
click at [773, 115] on p "SERVICES" at bounding box center [759, 114] width 50 height 14
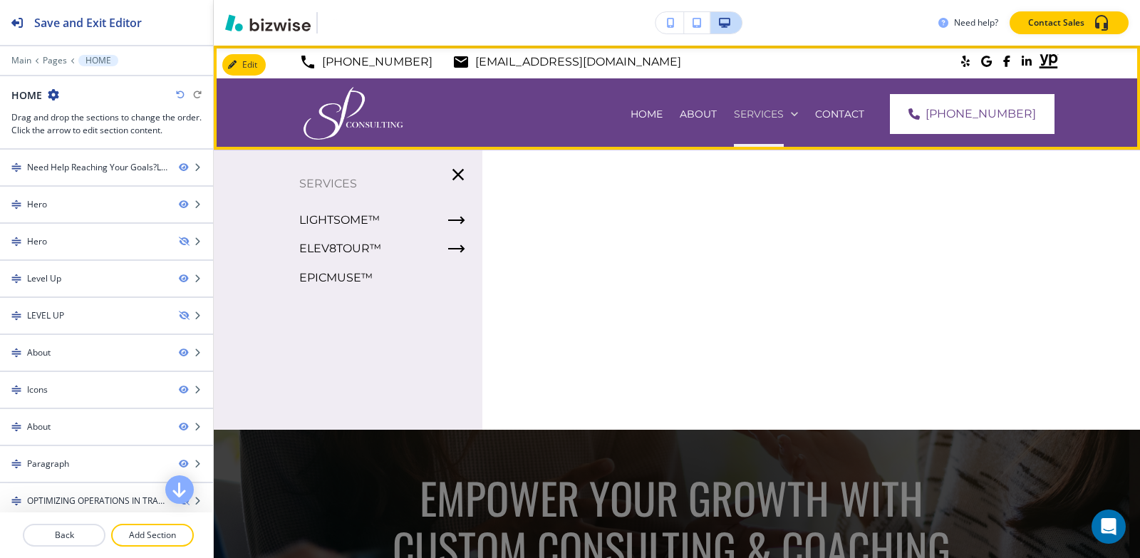
click at [663, 113] on p "SERVICES" at bounding box center [647, 114] width 32 height 14
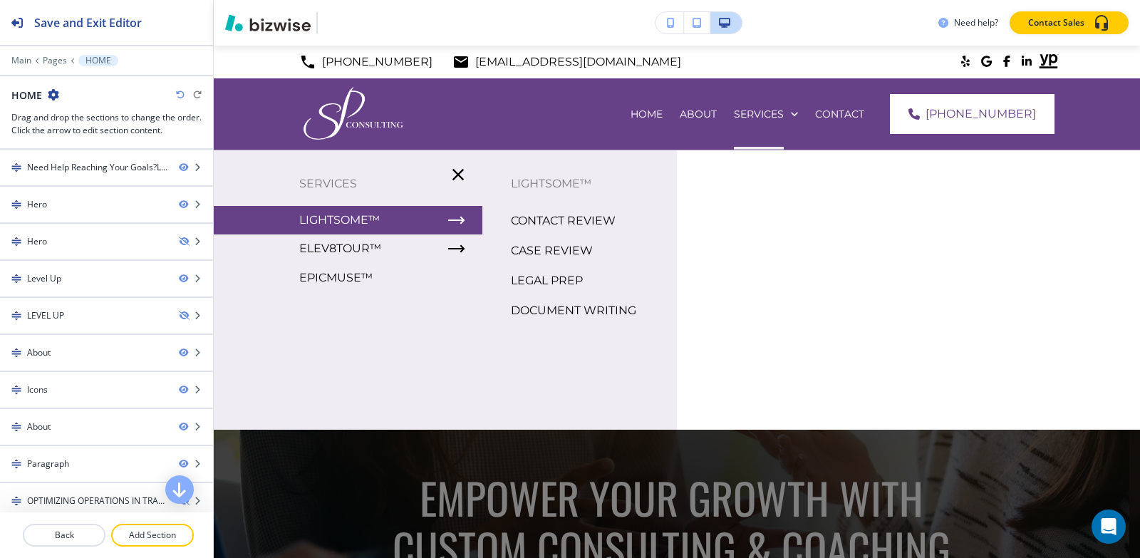
click at [340, 183] on p "SERVICES" at bounding box center [348, 183] width 269 height 21
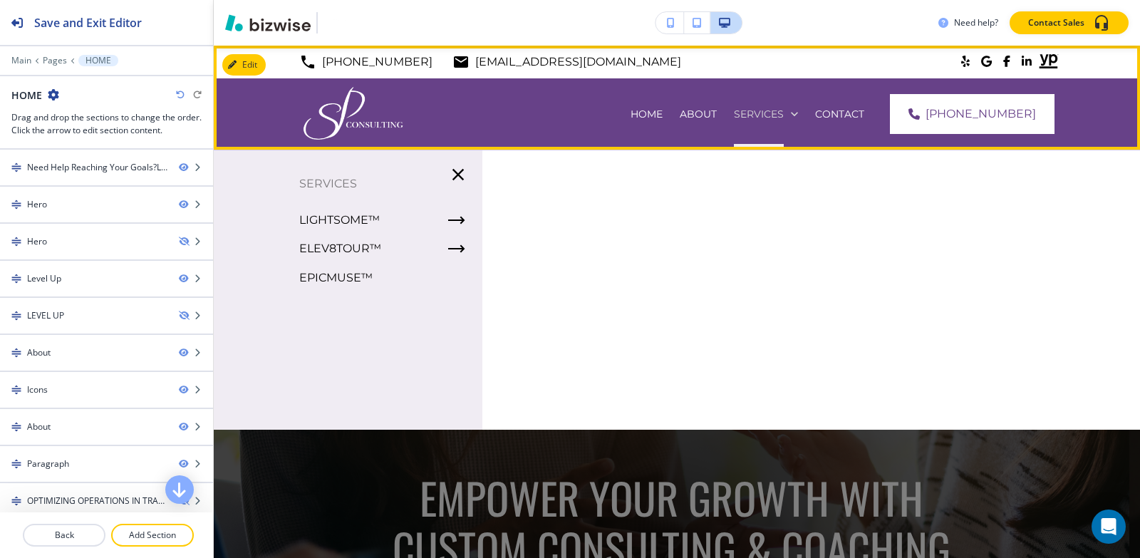
click at [663, 115] on p "SERVICES" at bounding box center [647, 114] width 32 height 14
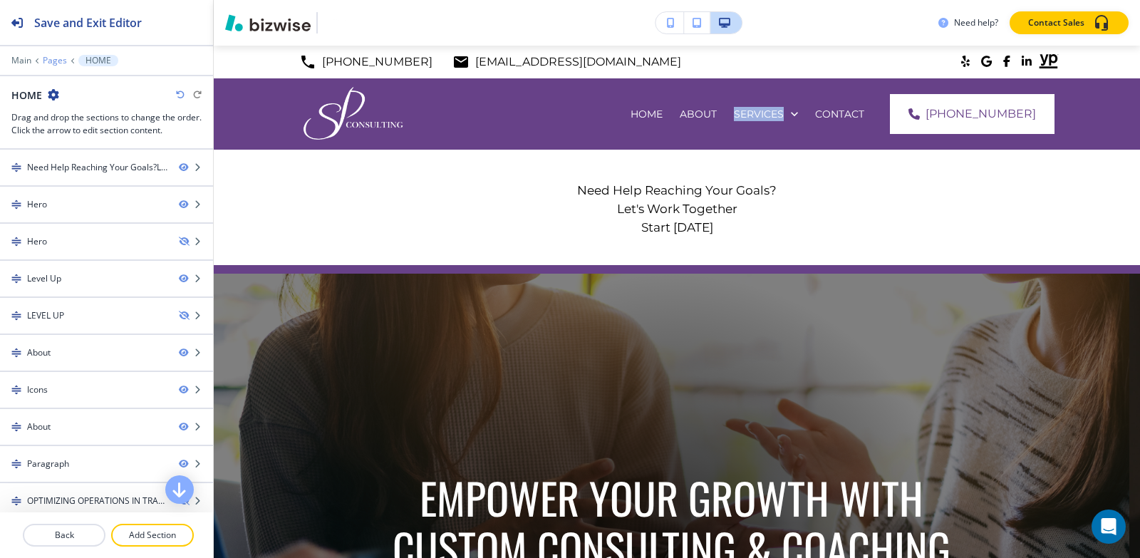
click at [58, 59] on p "Pages" at bounding box center [55, 61] width 24 height 10
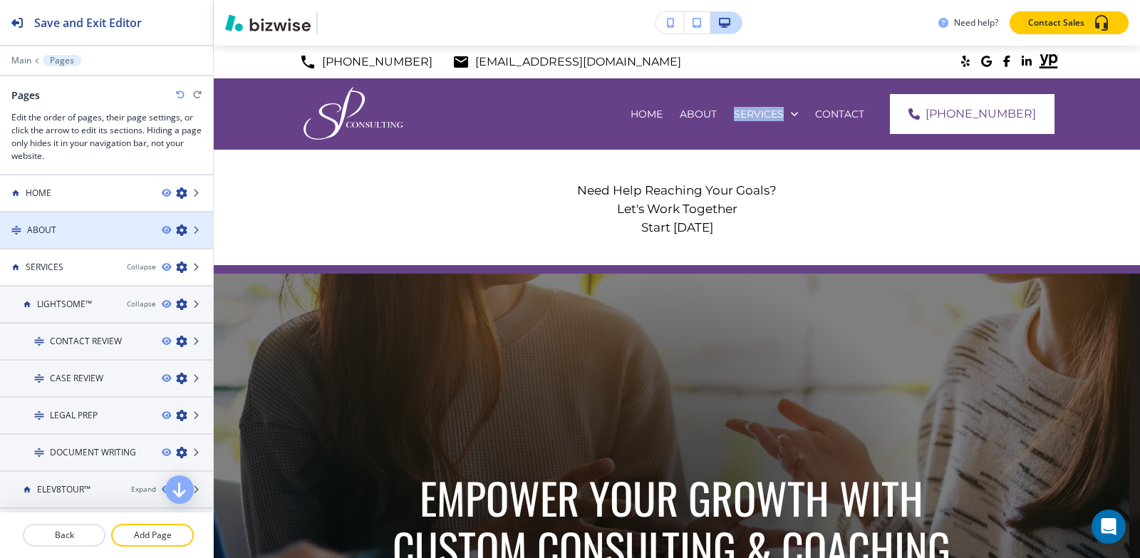
scroll to position [71, 0]
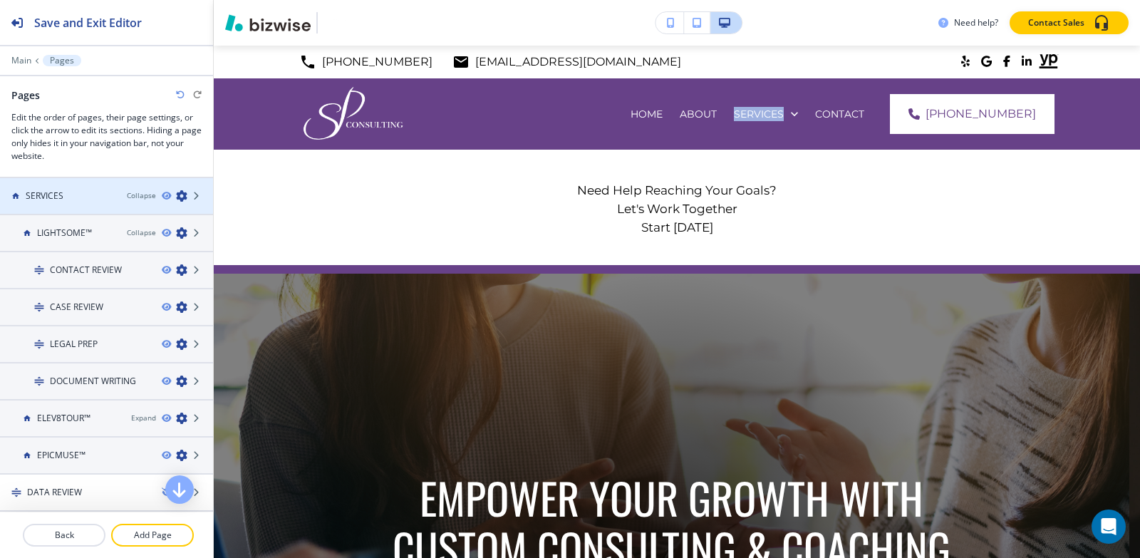
click at [51, 186] on div at bounding box center [106, 183] width 213 height 11
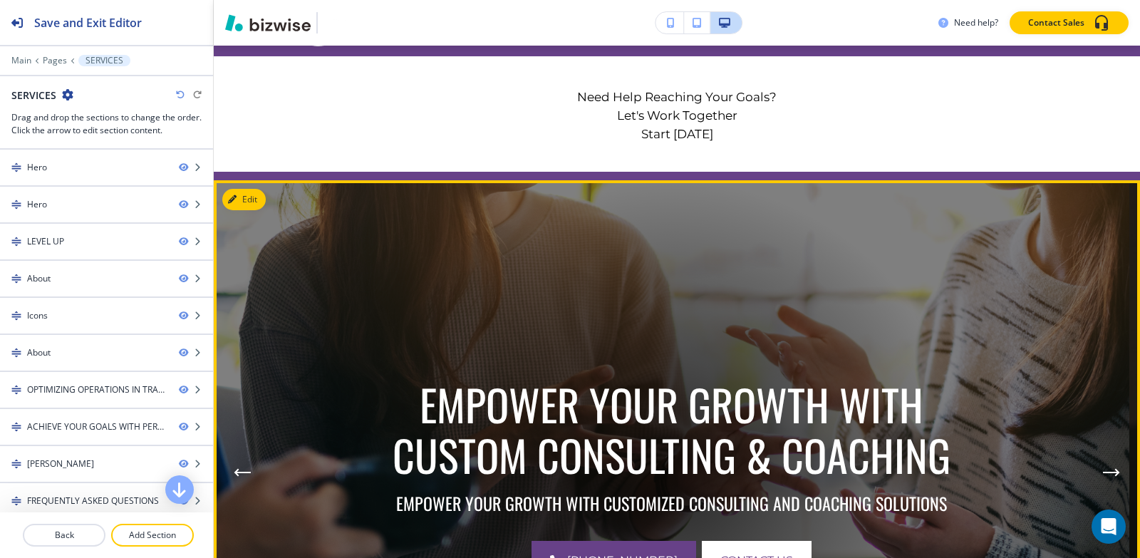
scroll to position [356, 0]
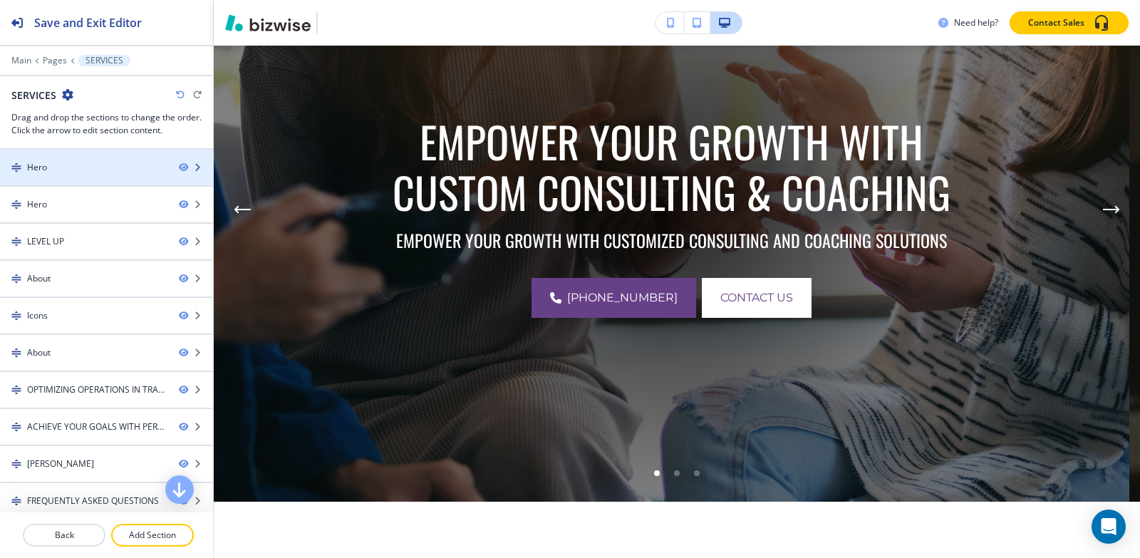
click at [38, 170] on div "Hero" at bounding box center [37, 167] width 20 height 13
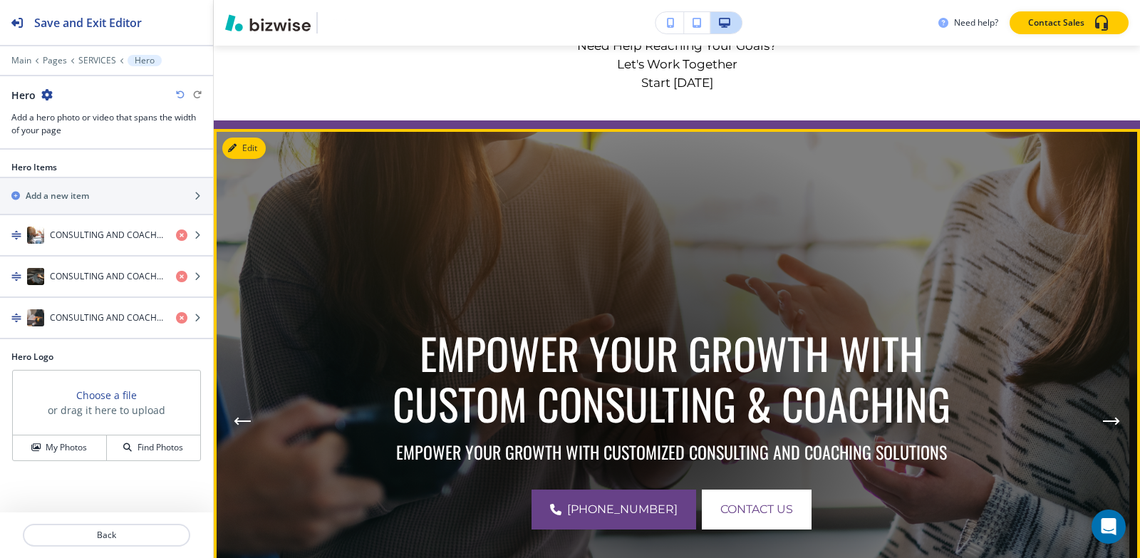
scroll to position [214, 0]
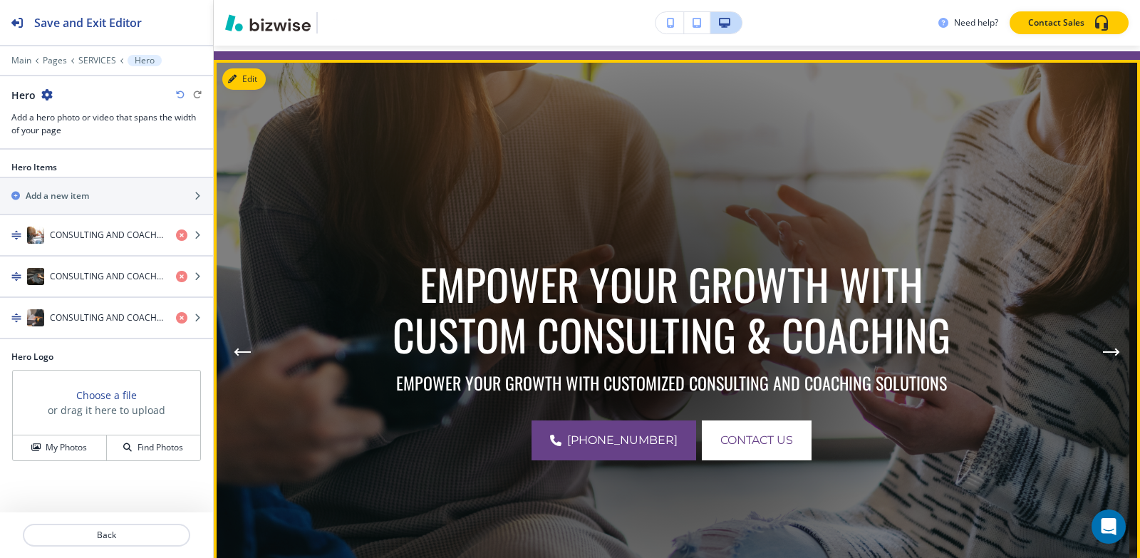
click at [1098, 356] on button "Next Hero Image" at bounding box center [1112, 352] width 29 height 29
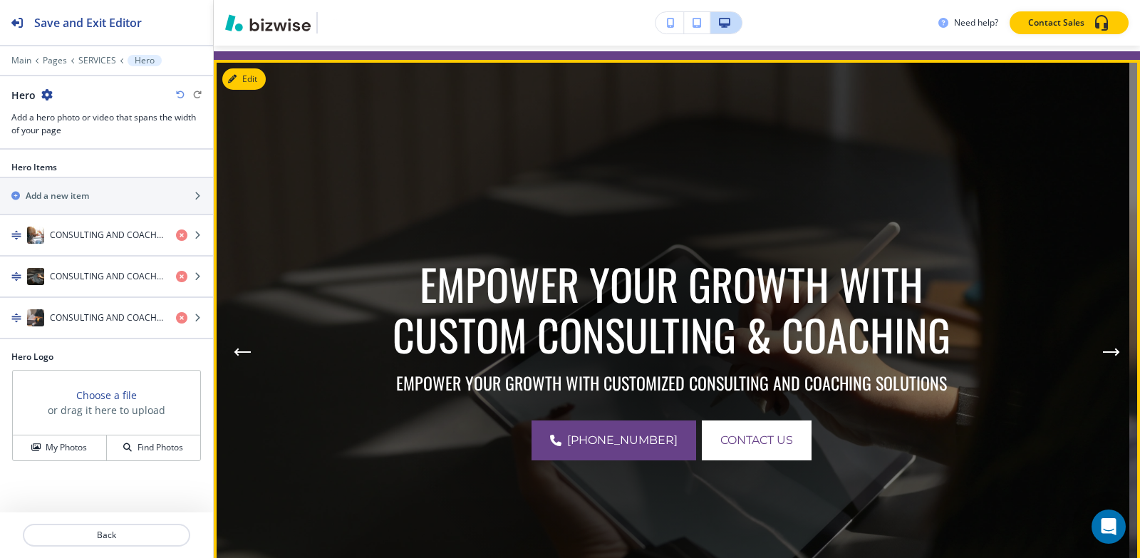
click at [1103, 356] on icon "Next Hero Image" at bounding box center [1111, 352] width 17 height 9
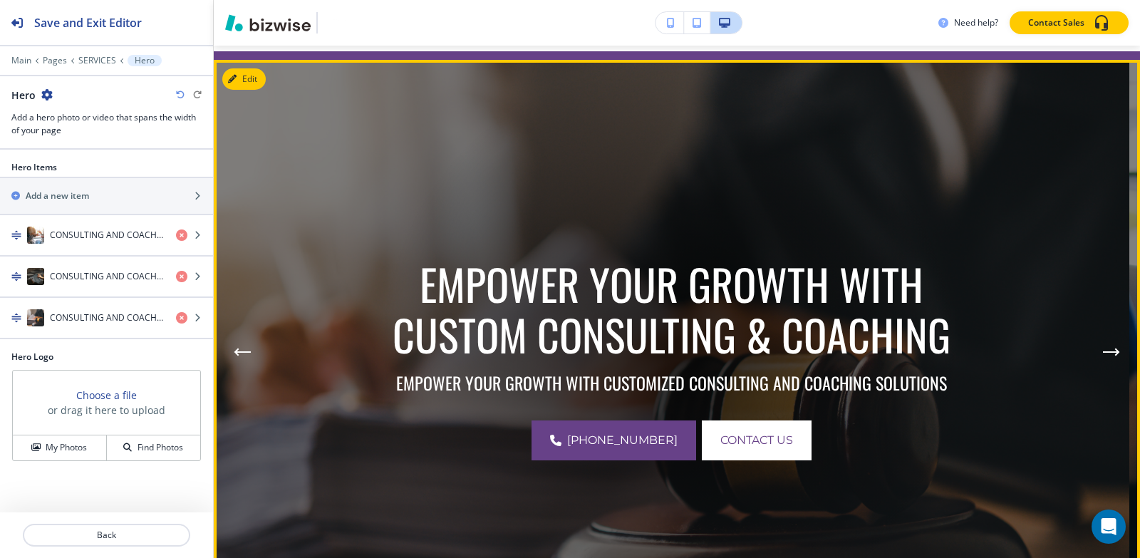
click at [1103, 350] on icon "Next Hero Image" at bounding box center [1111, 352] width 17 height 9
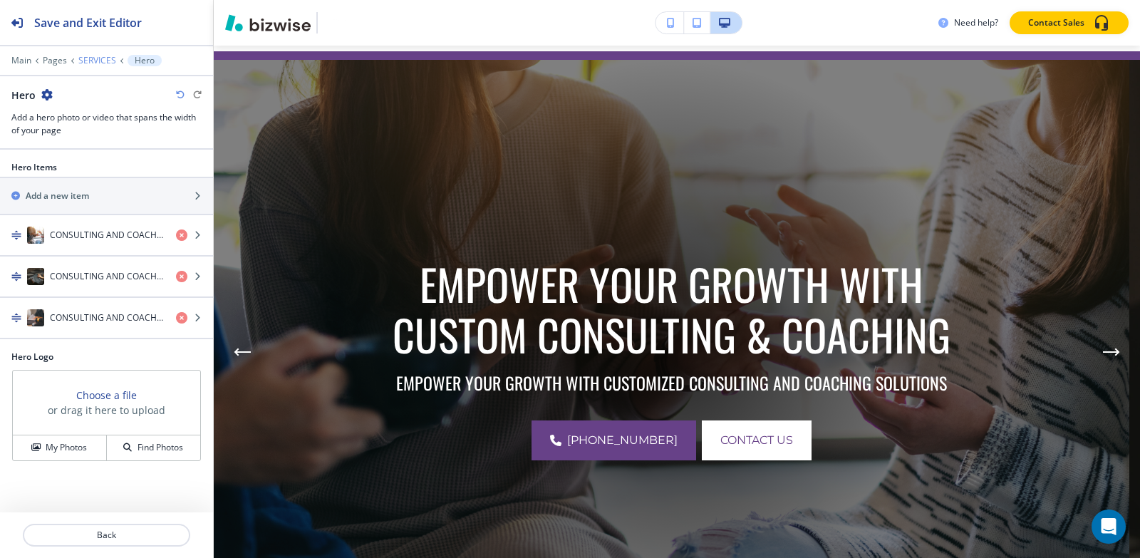
click at [86, 59] on p "SERVICES" at bounding box center [97, 61] width 38 height 10
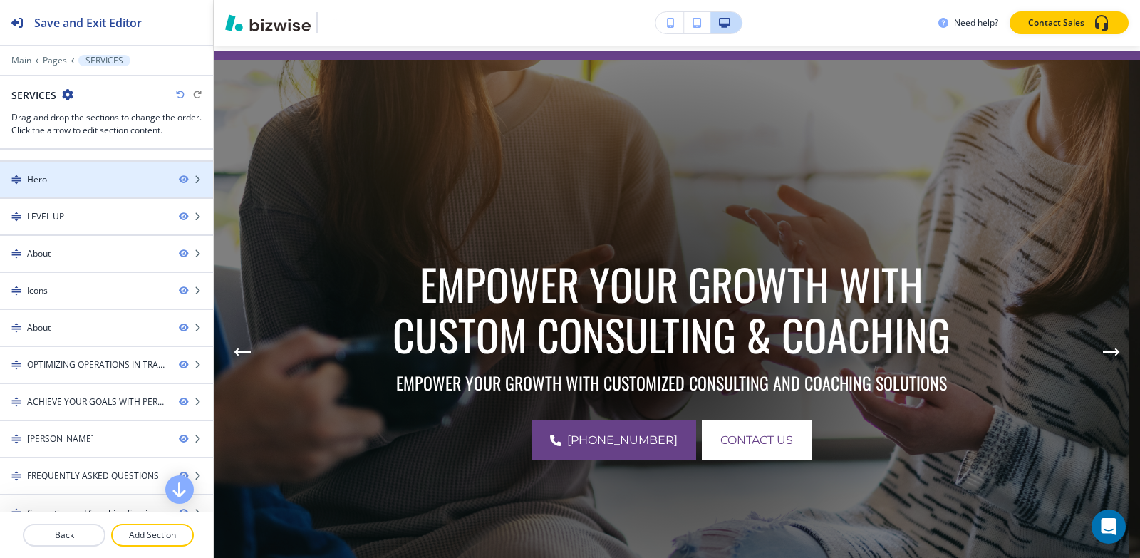
scroll to position [0, 0]
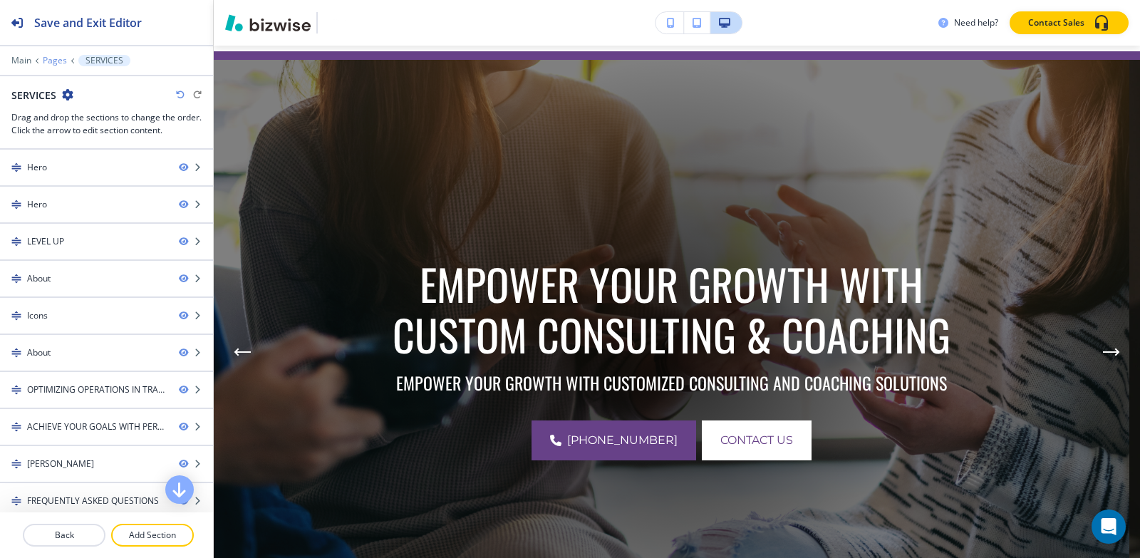
click at [49, 63] on p "Pages" at bounding box center [55, 61] width 24 height 10
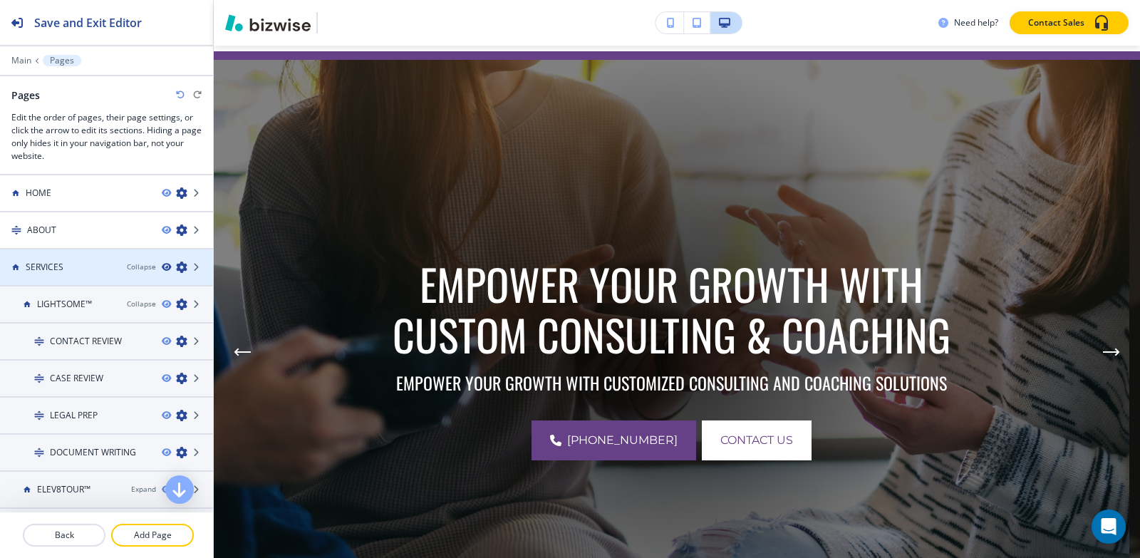
click at [162, 265] on icon "button" at bounding box center [166, 267] width 9 height 9
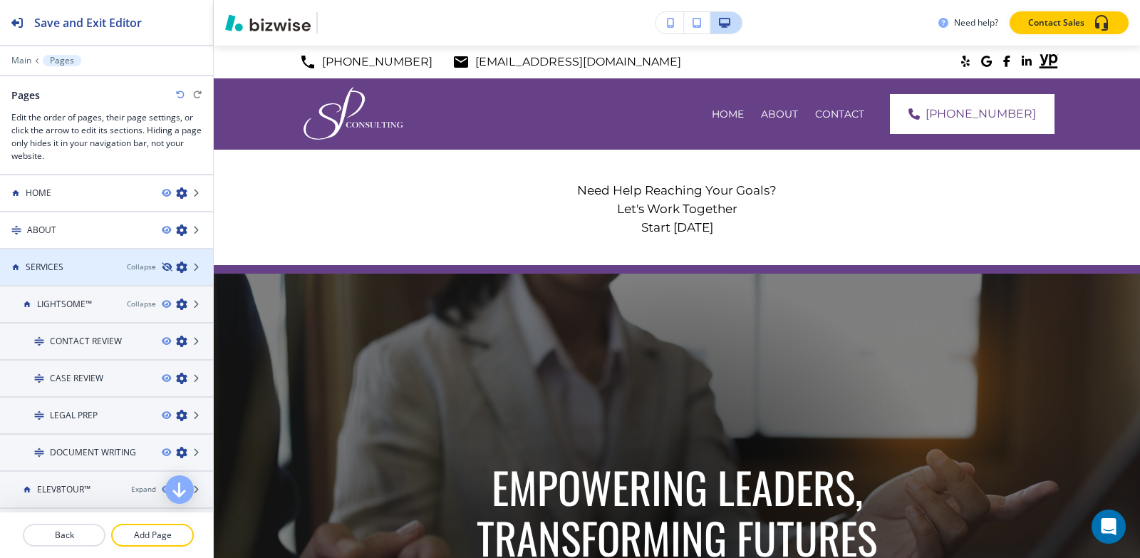
click at [162, 265] on icon "button" at bounding box center [166, 267] width 9 height 9
click at [176, 267] on icon "button" at bounding box center [181, 267] width 11 height 11
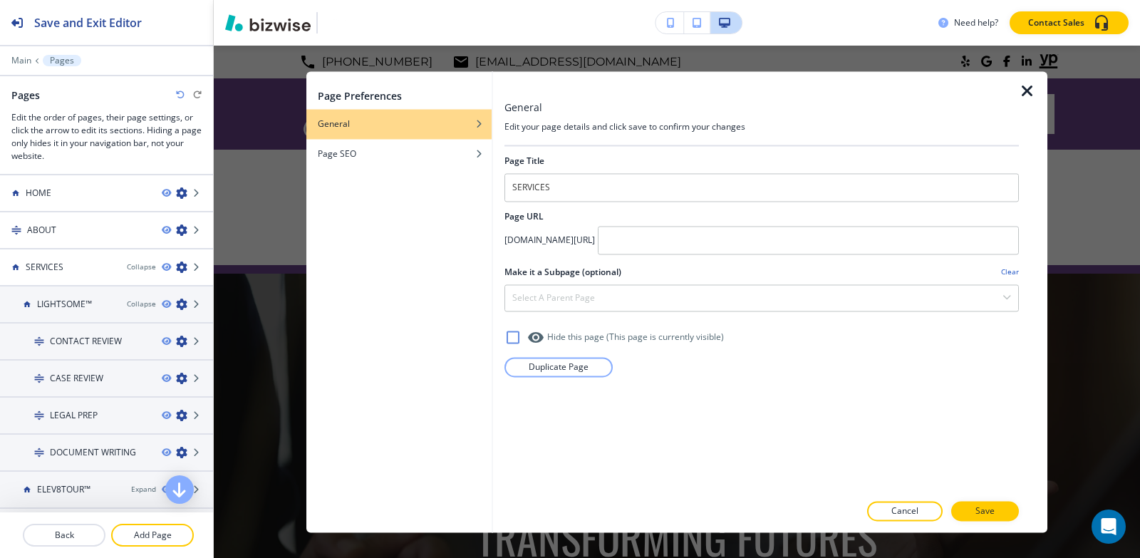
click at [1028, 95] on icon "button" at bounding box center [1027, 91] width 17 height 17
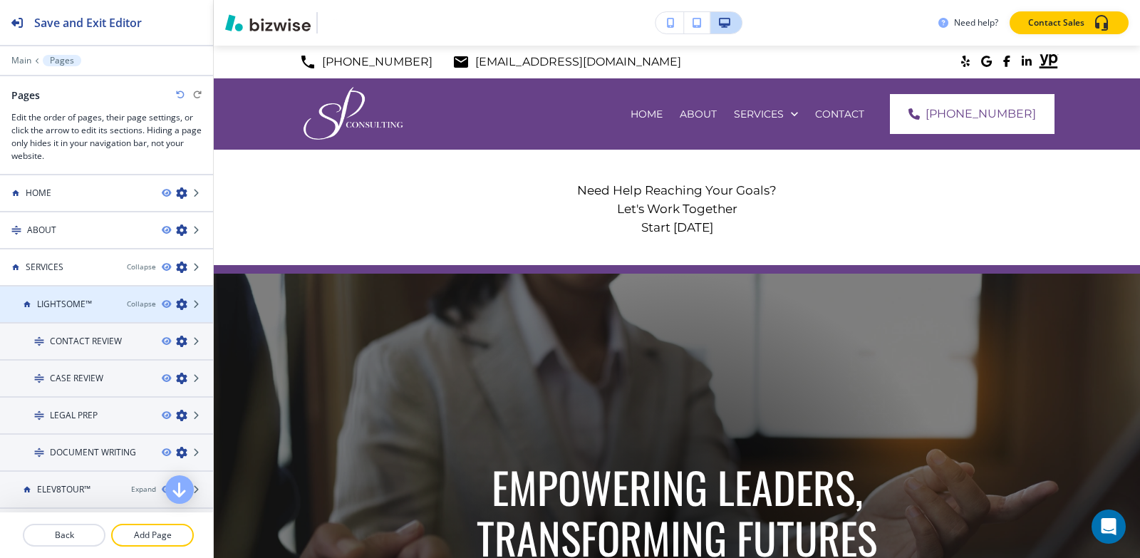
click at [176, 304] on icon "button" at bounding box center [181, 304] width 11 height 11
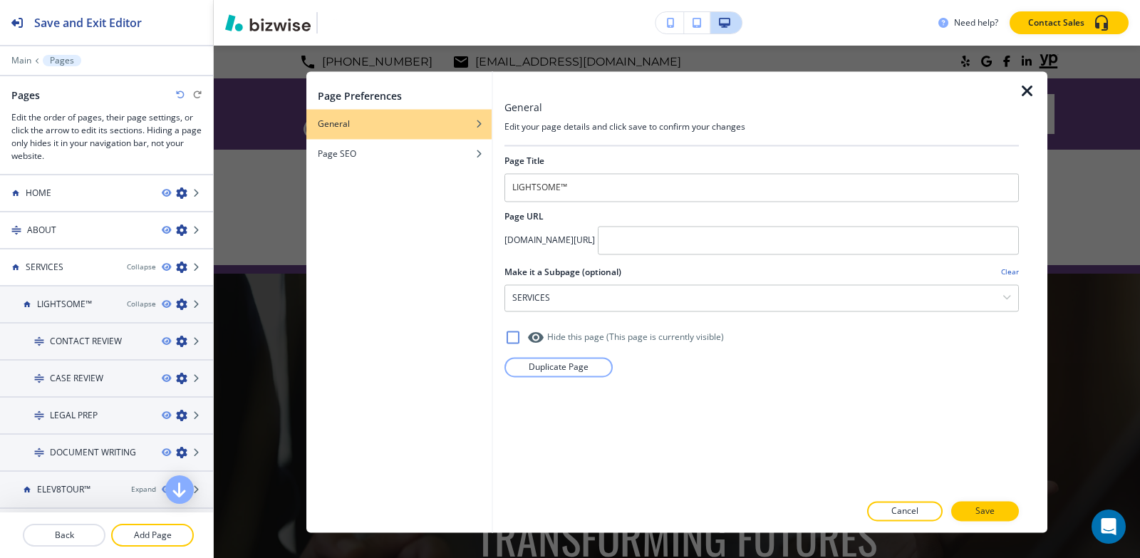
click at [1023, 94] on icon "button" at bounding box center [1027, 91] width 17 height 17
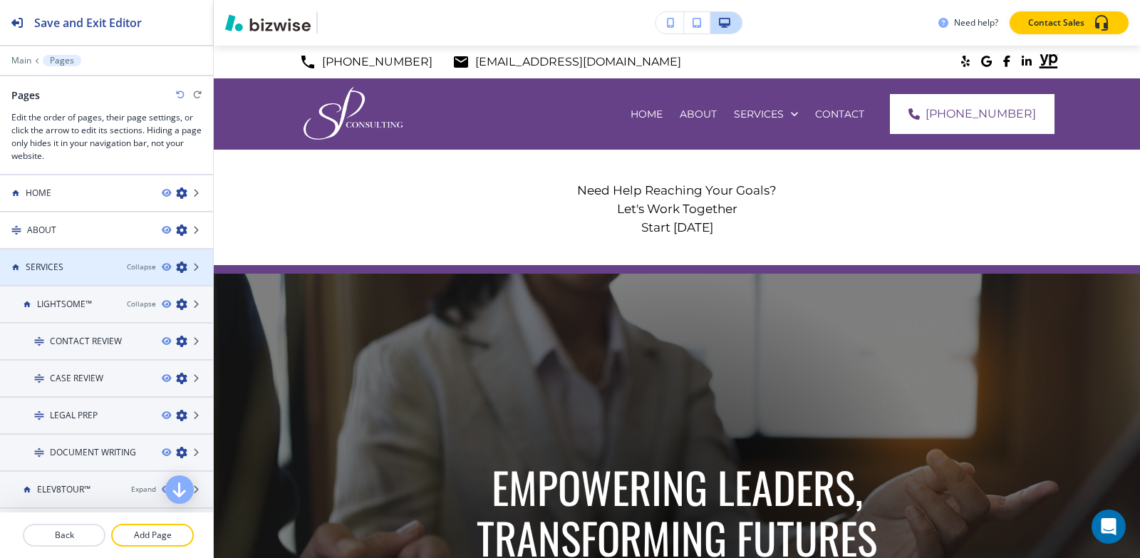
click at [40, 264] on h4 "SERVICES" at bounding box center [45, 267] width 38 height 13
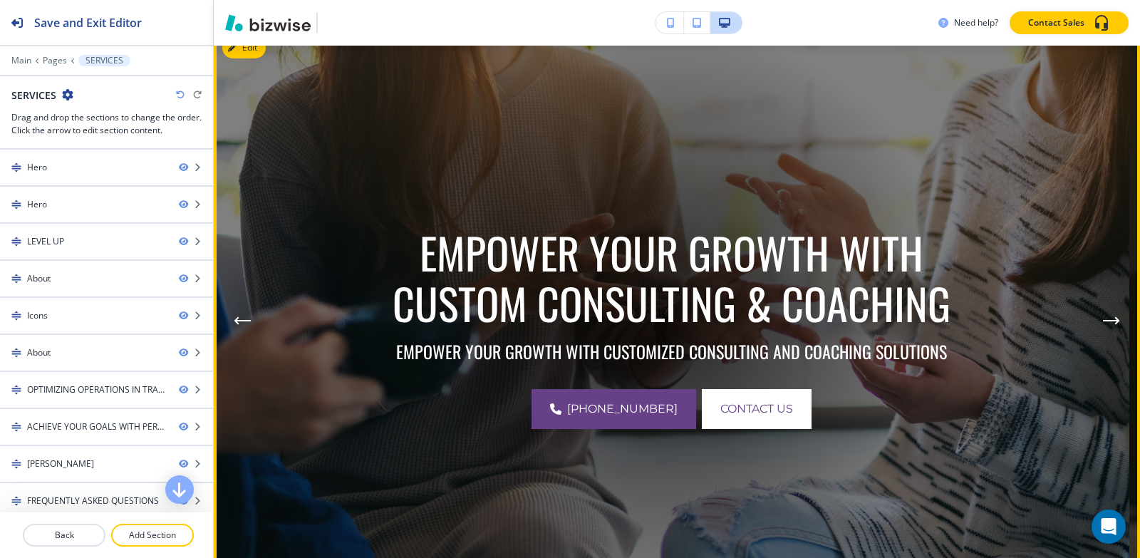
scroll to position [285, 0]
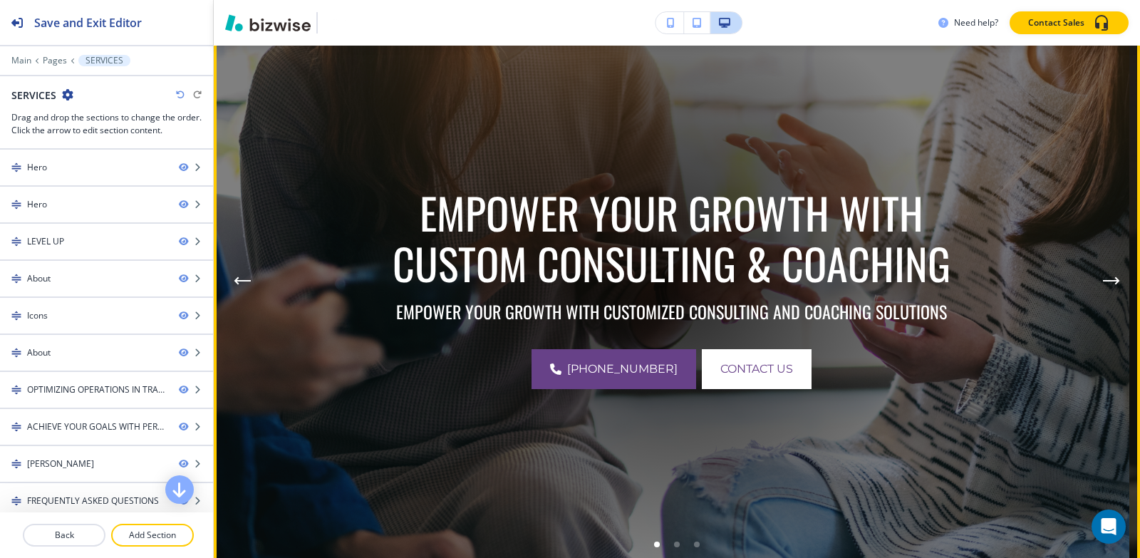
click at [1107, 278] on icon "Next Hero Image" at bounding box center [1111, 281] width 17 height 9
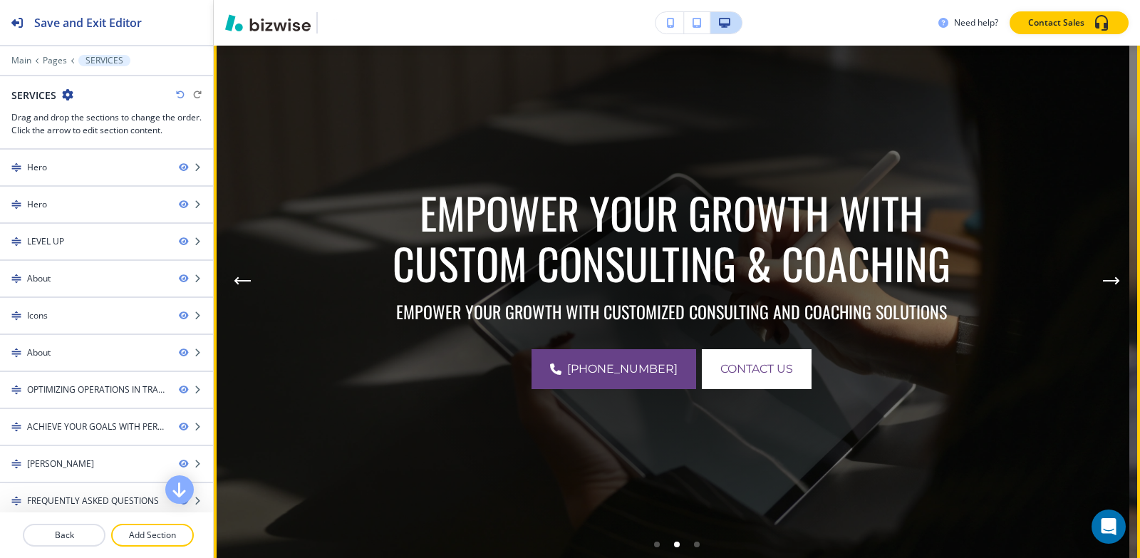
click at [1107, 278] on icon "Next Hero Image" at bounding box center [1111, 281] width 17 height 9
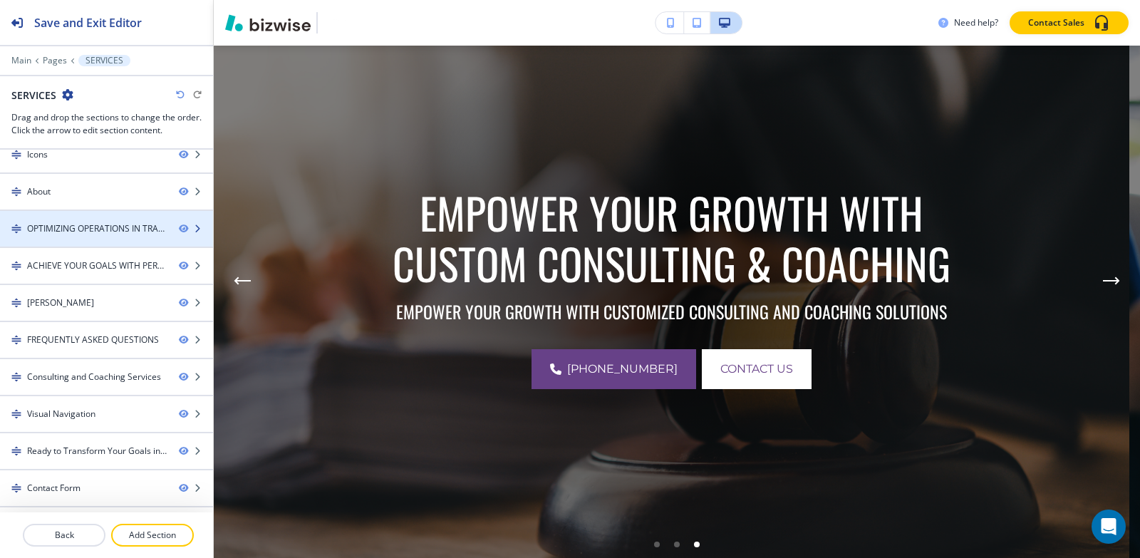
scroll to position [230, 0]
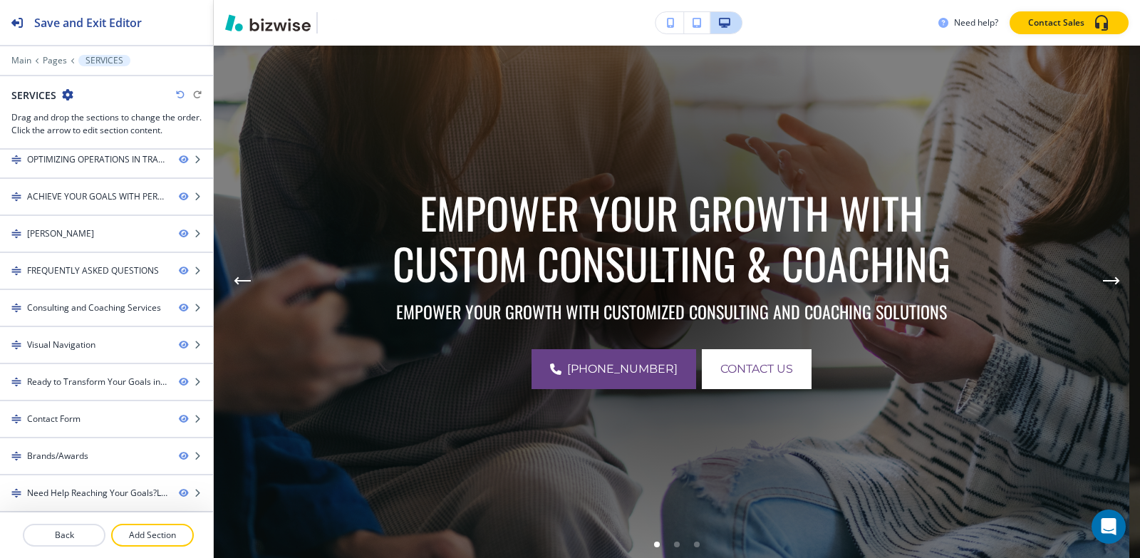
click at [68, 95] on icon "button" at bounding box center [67, 94] width 11 height 11
click at [77, 115] on p "Edit Page Settings" at bounding box center [107, 119] width 73 height 13
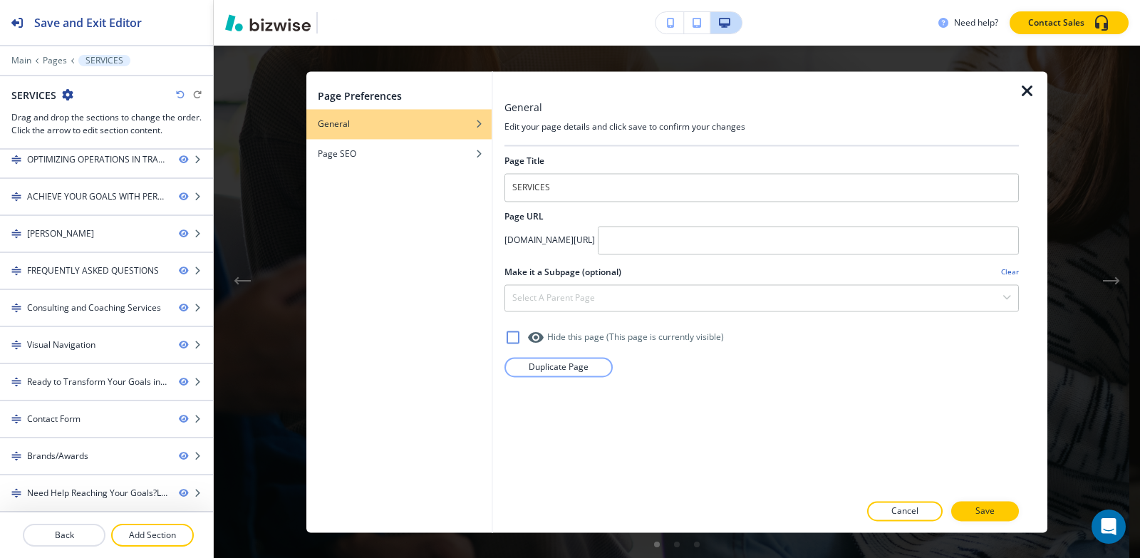
click at [663, 205] on div at bounding box center [762, 206] width 515 height 9
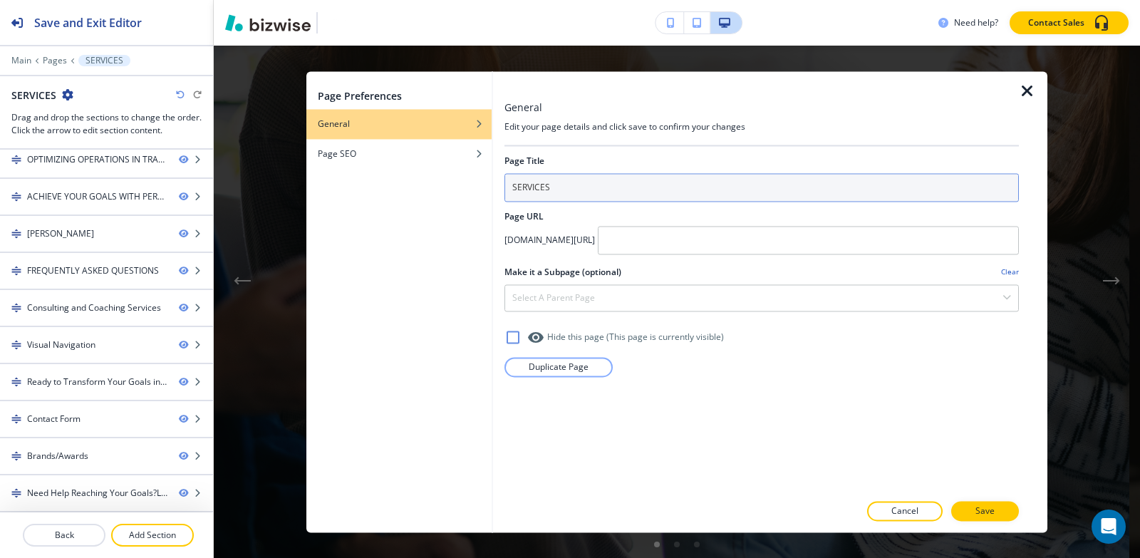
click at [594, 195] on input "SERVICES" at bounding box center [762, 187] width 515 height 29
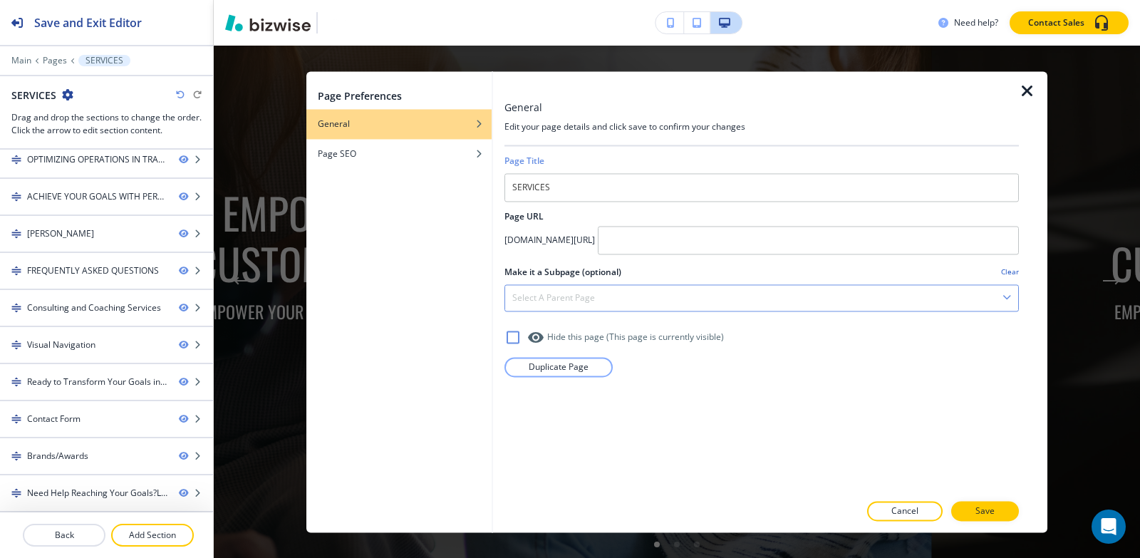
click at [602, 295] on div "Select a parent page" at bounding box center [761, 298] width 513 height 26
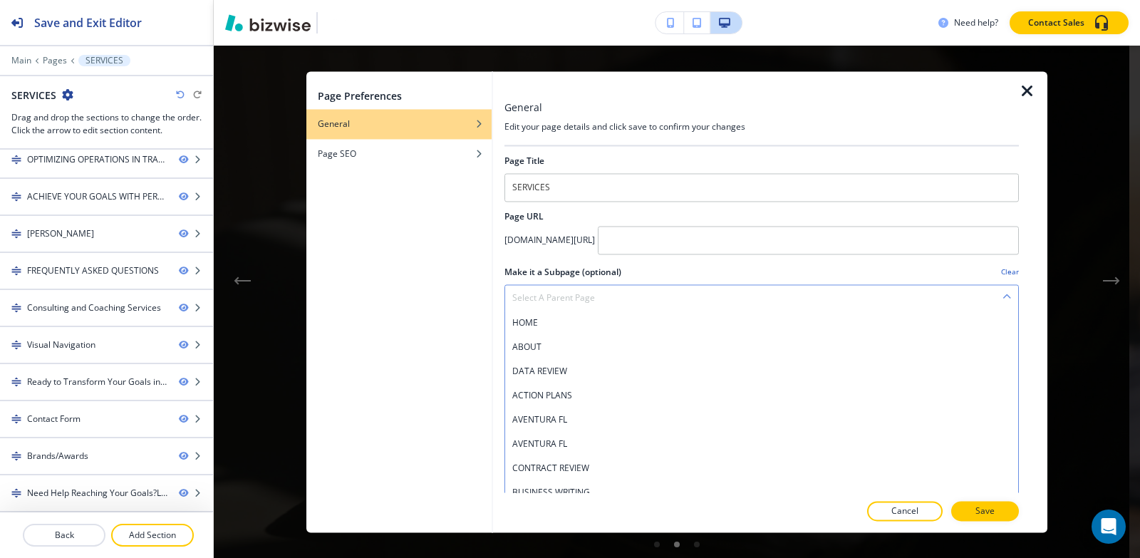
click at [602, 296] on div "Select a parent page" at bounding box center [761, 298] width 513 height 26
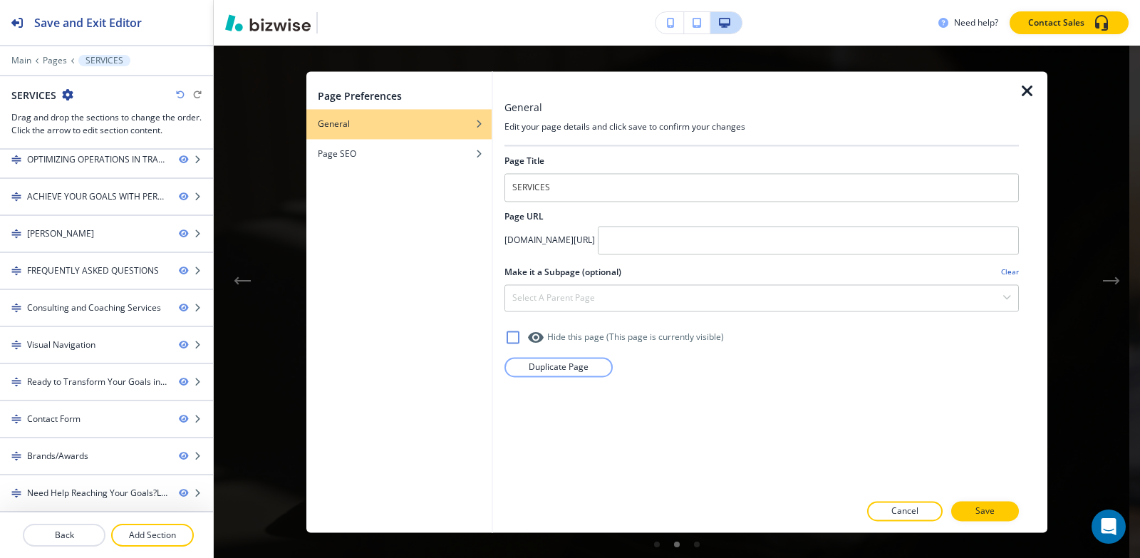
click at [1023, 91] on icon "button" at bounding box center [1027, 91] width 17 height 17
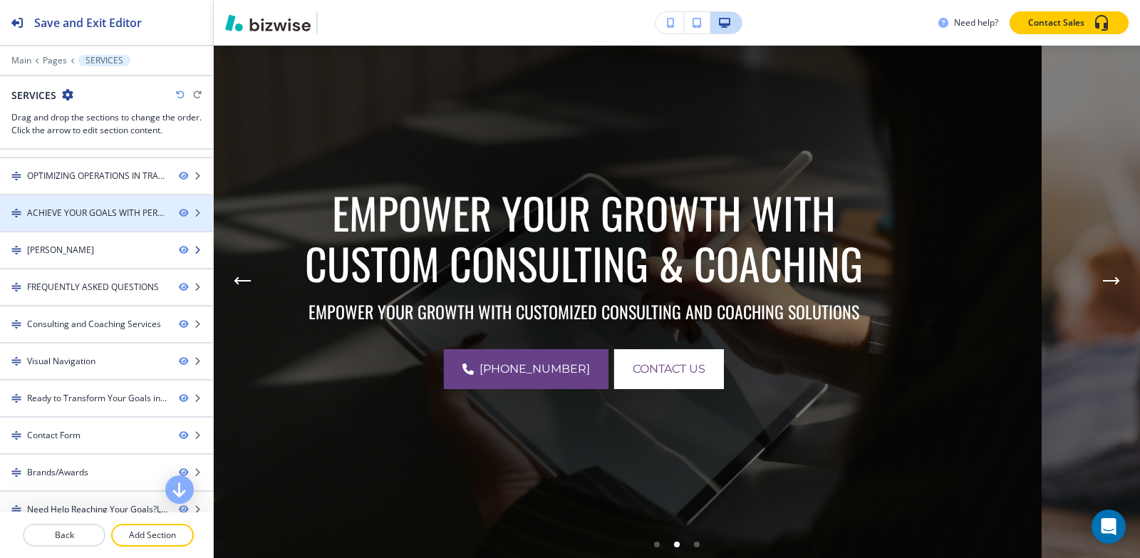
scroll to position [0, 0]
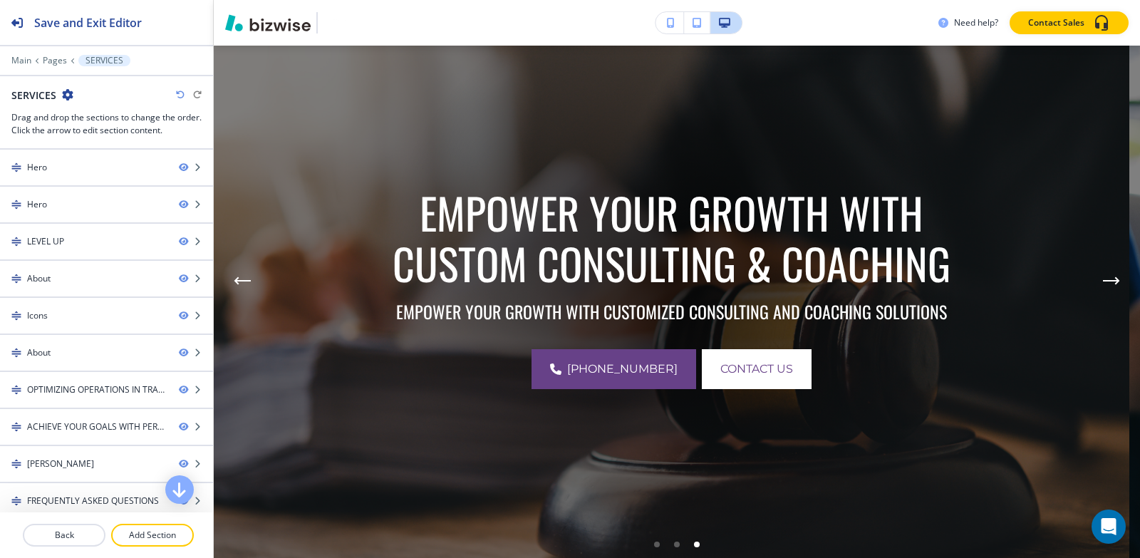
click at [68, 96] on icon "button" at bounding box center [67, 94] width 11 height 11
click at [98, 121] on p "Edit Page Settings" at bounding box center [107, 119] width 73 height 13
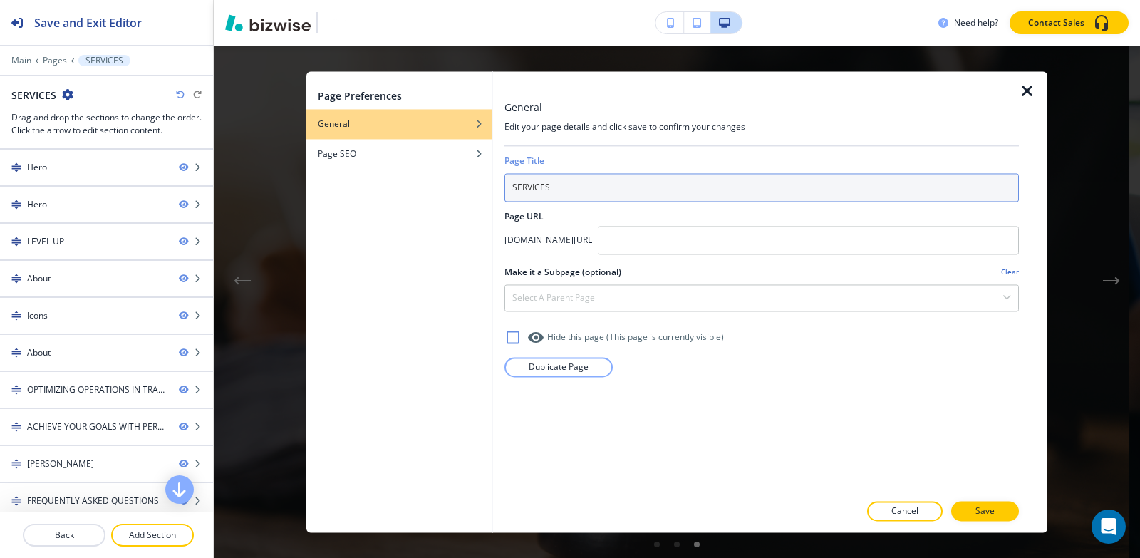
click at [611, 185] on input "SERVICES" at bounding box center [762, 187] width 515 height 29
type input "SERVICES 01"
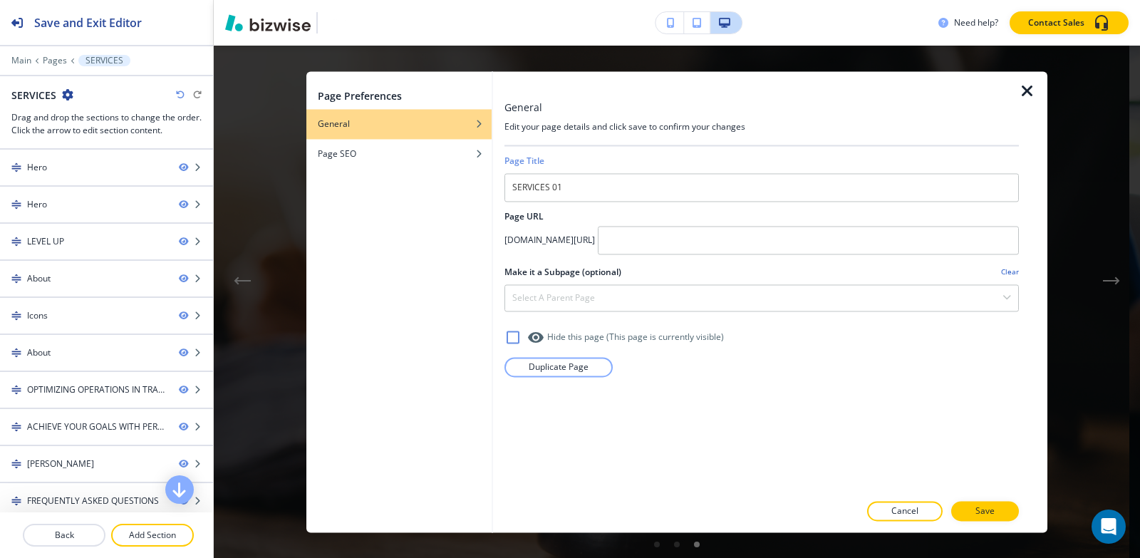
click at [983, 512] on p "Save" at bounding box center [985, 511] width 19 height 13
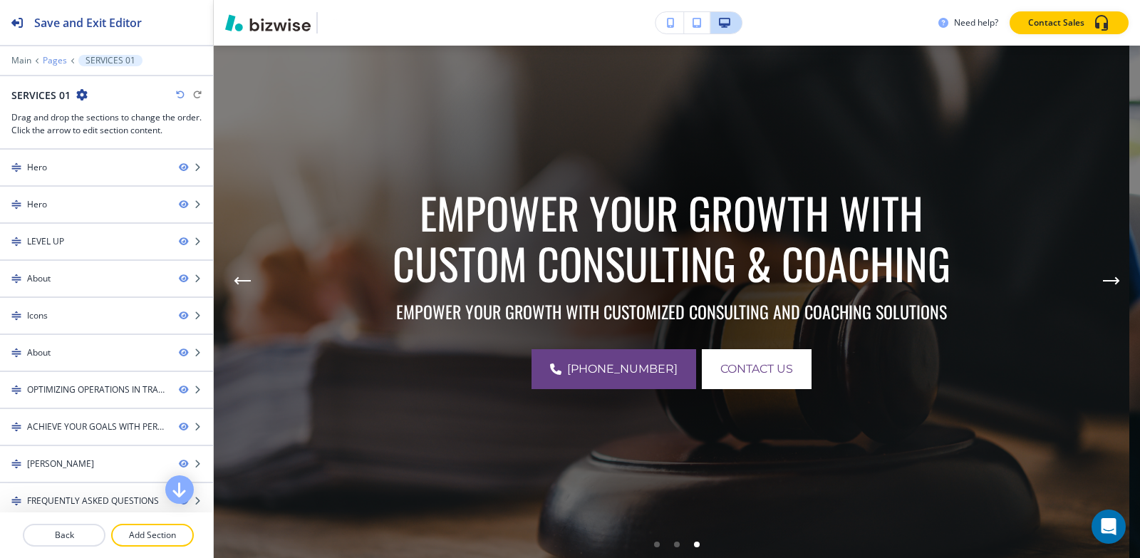
click at [55, 63] on p "Pages" at bounding box center [55, 61] width 24 height 10
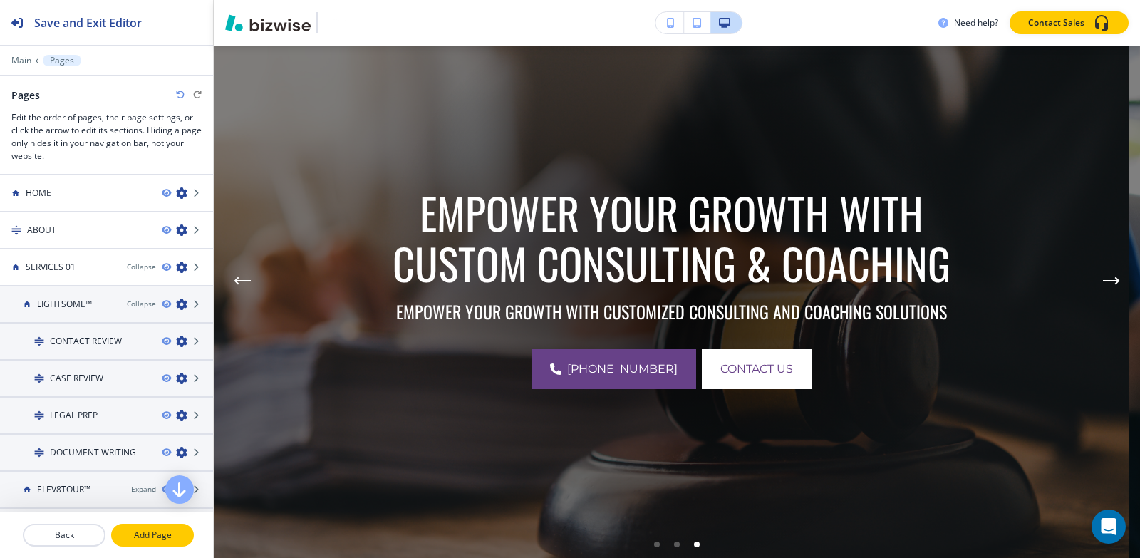
click at [154, 538] on p "Add Page" at bounding box center [153, 535] width 80 height 13
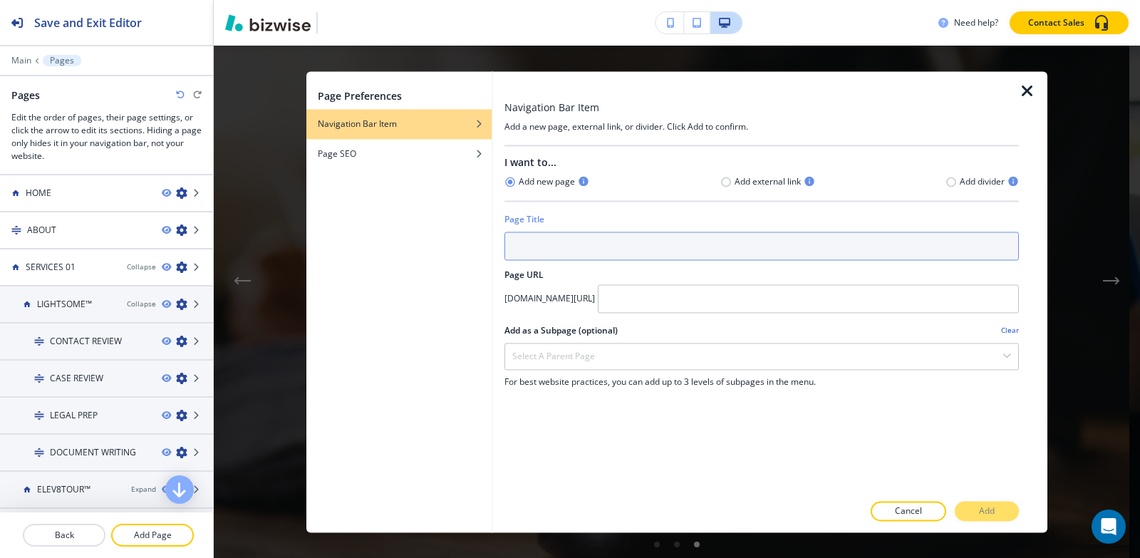
drag, startPoint x: 582, startPoint y: 252, endPoint x: 874, endPoint y: 163, distance: 305.9
click at [582, 251] on input "text" at bounding box center [762, 246] width 515 height 29
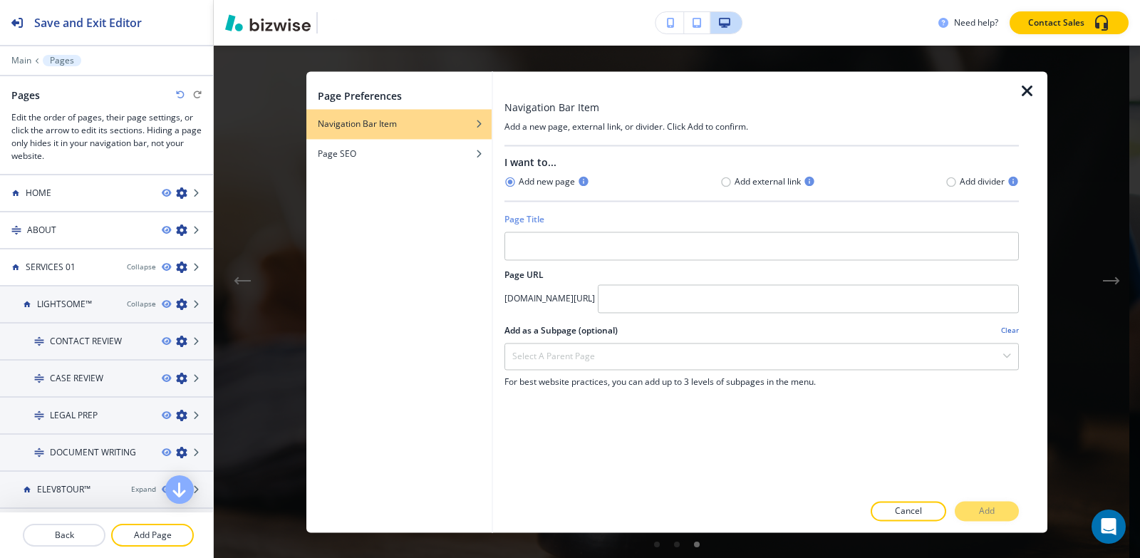
drag, startPoint x: 950, startPoint y: 182, endPoint x: 879, endPoint y: 190, distance: 71.1
click at [949, 182] on icon "button" at bounding box center [951, 181] width 11 height 11
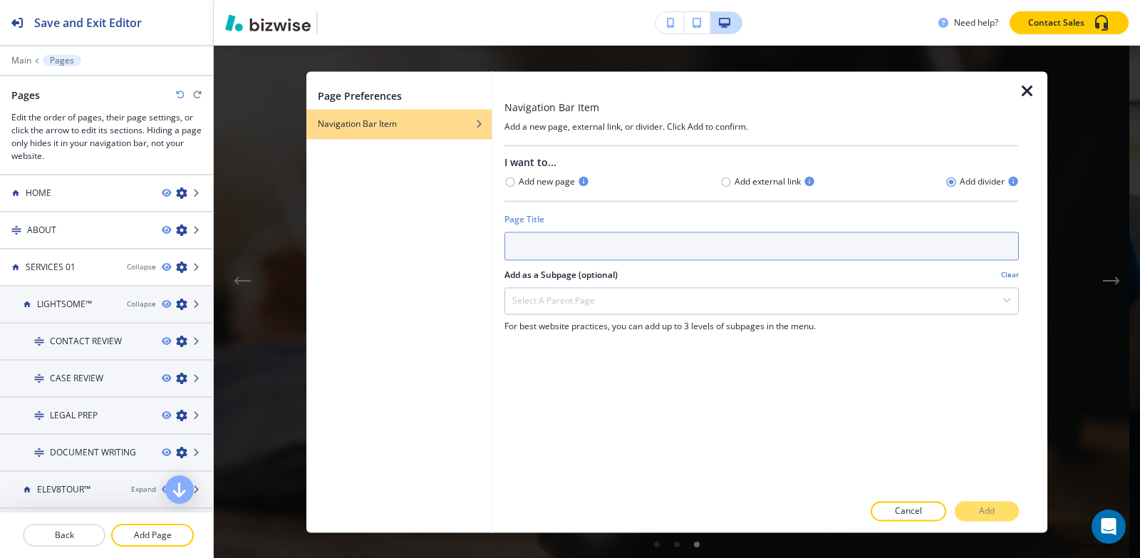
click at [573, 252] on input "text" at bounding box center [762, 246] width 515 height 29
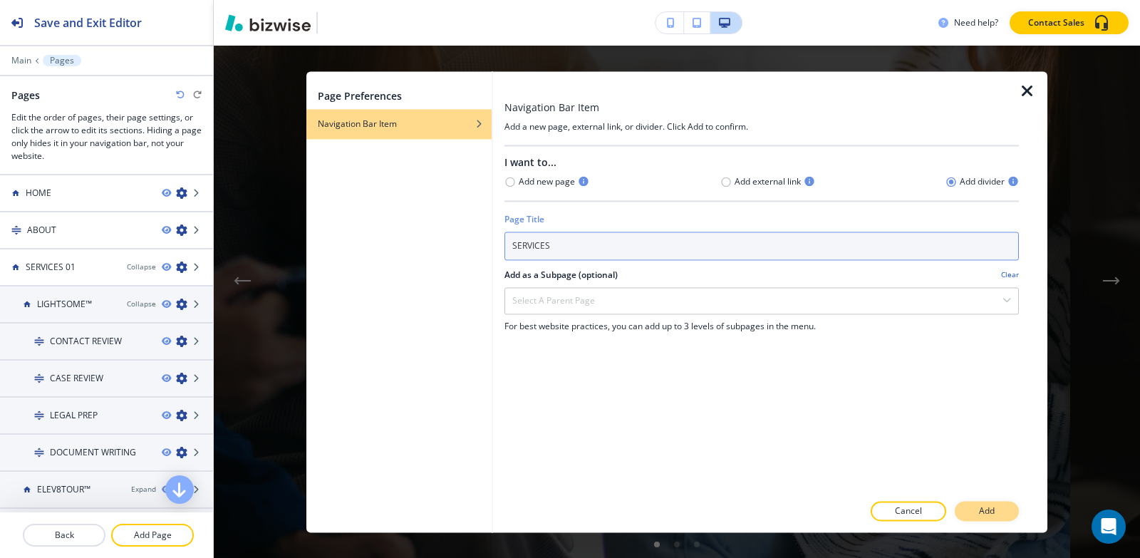
type input "SERVICES"
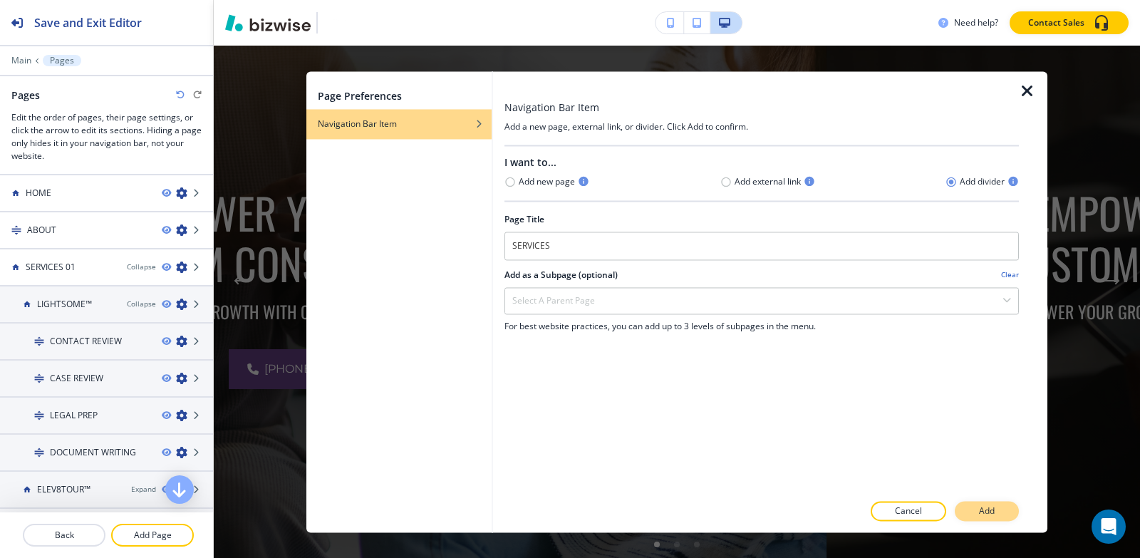
click at [984, 507] on p "Add" at bounding box center [987, 511] width 16 height 13
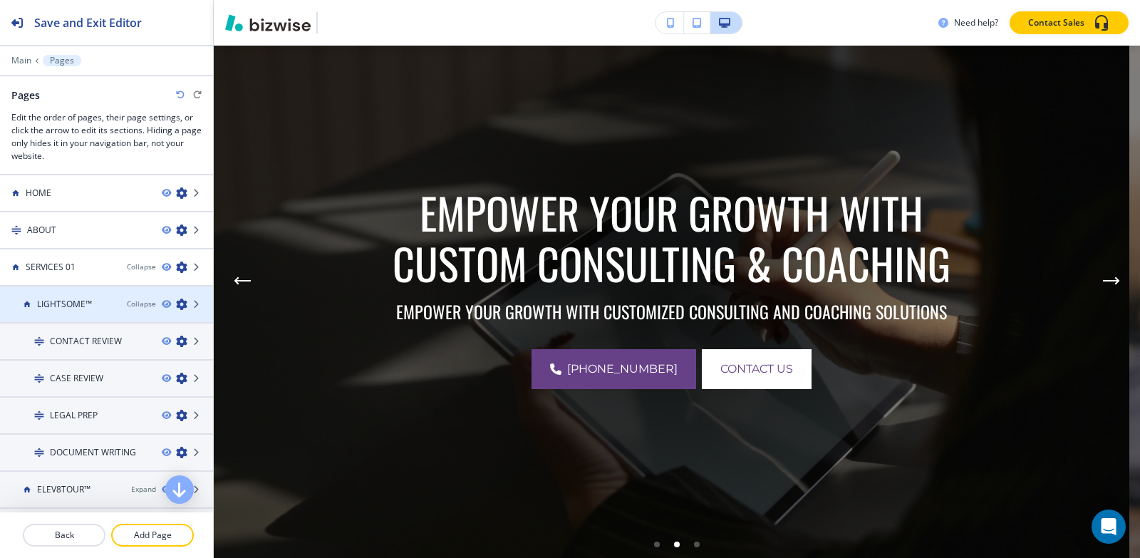
click at [176, 304] on icon "button" at bounding box center [181, 304] width 11 height 11
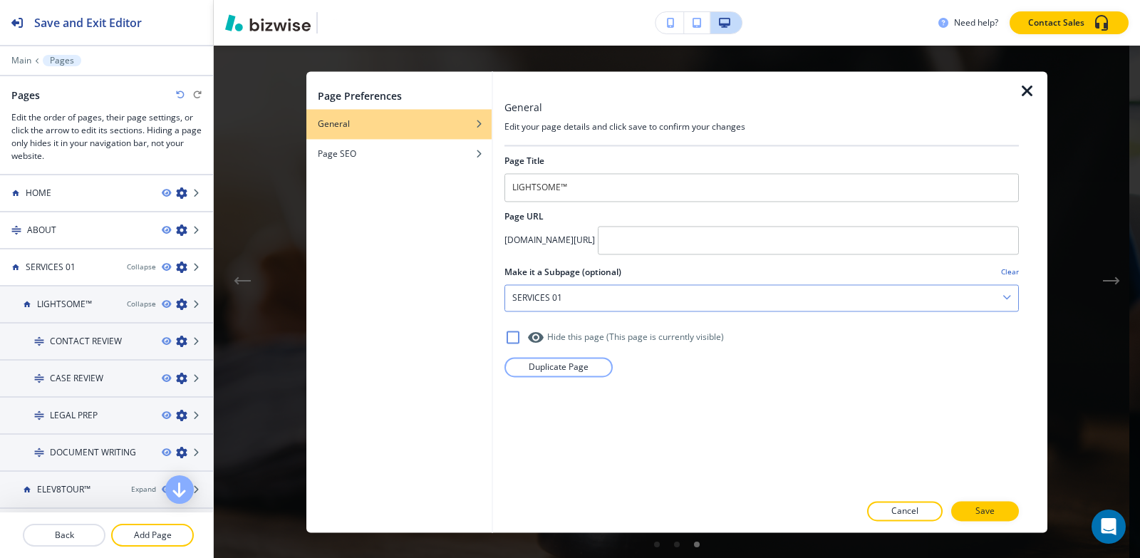
click at [611, 299] on div "SERVICES 01" at bounding box center [761, 298] width 513 height 26
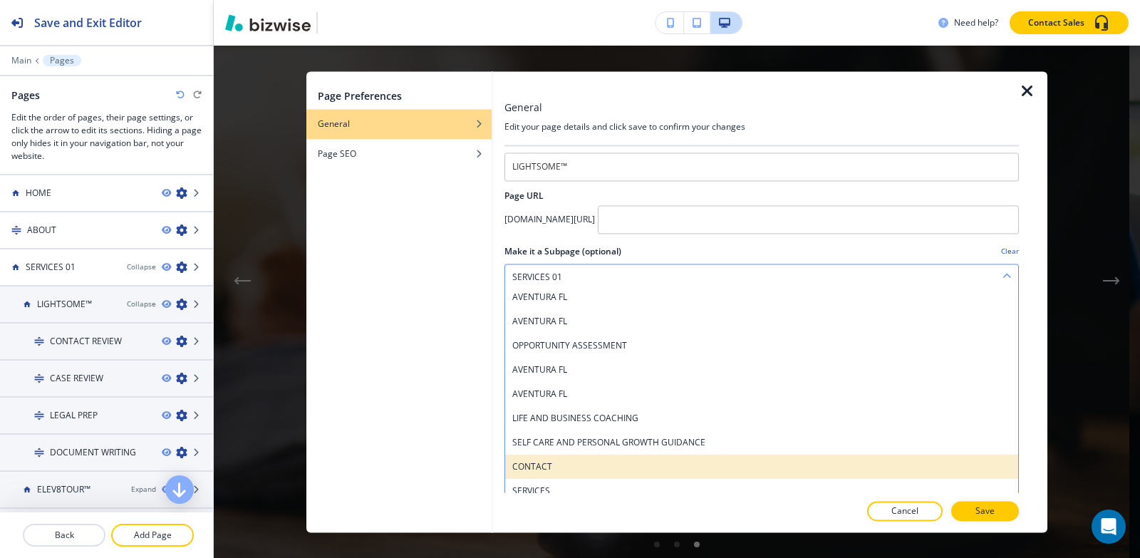
scroll to position [32, 0]
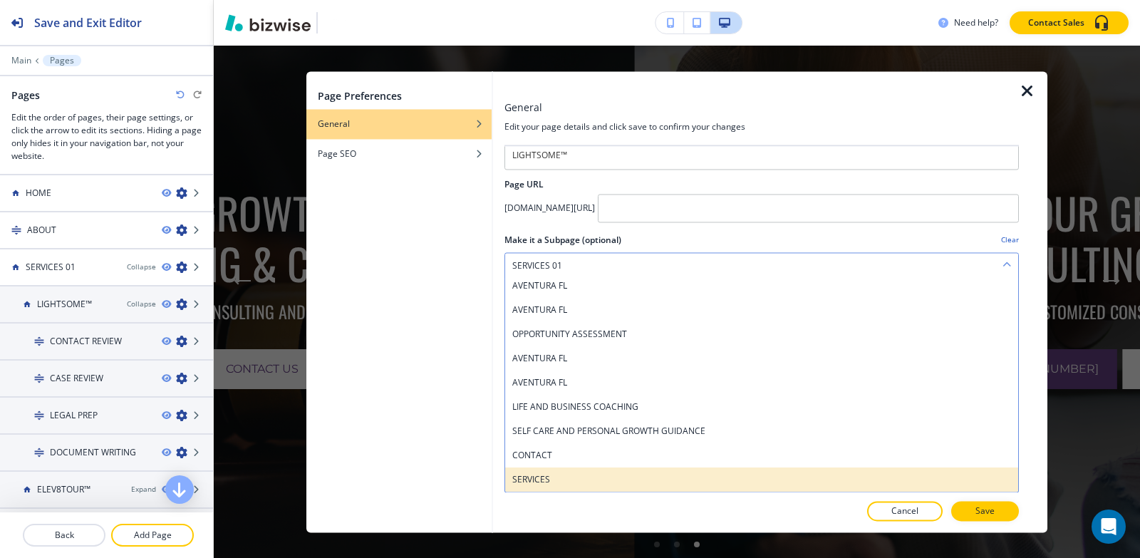
click at [592, 481] on h4 "SERVICES" at bounding box center [761, 479] width 499 height 13
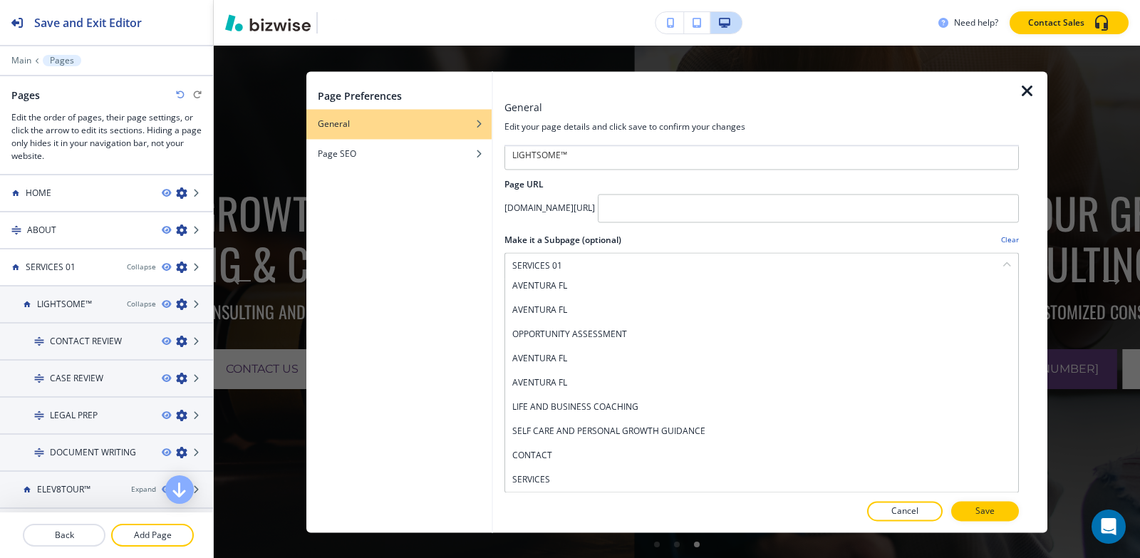
scroll to position [0, 0]
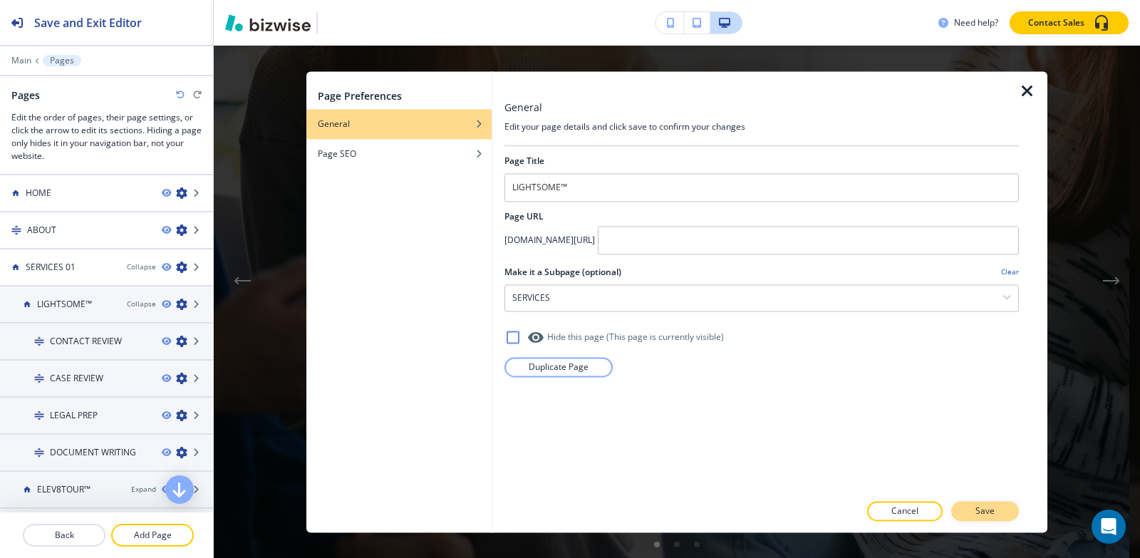
click at [984, 515] on p "Save" at bounding box center [985, 511] width 19 height 13
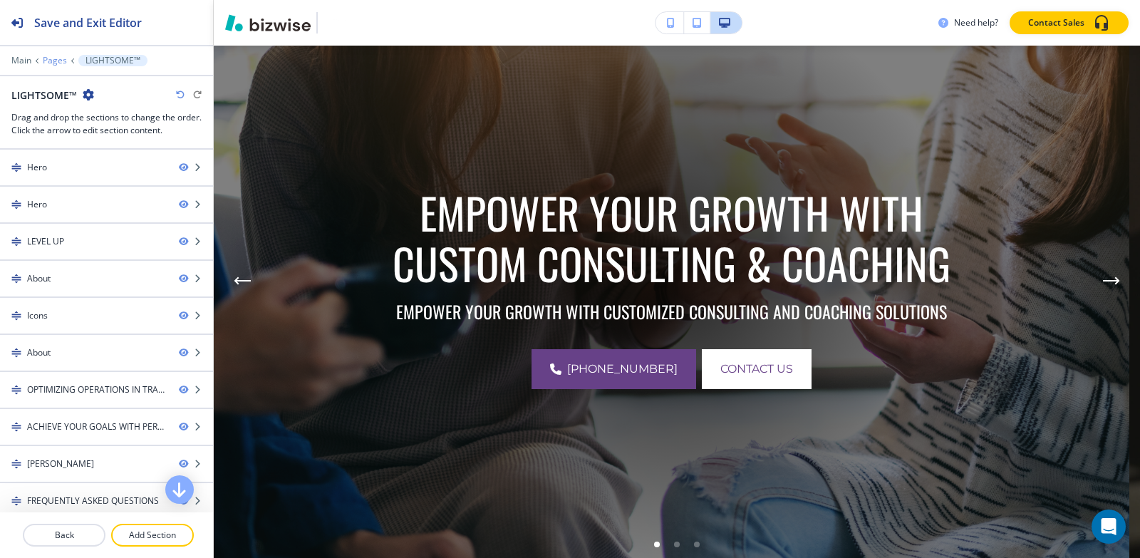
click at [47, 61] on p "Pages" at bounding box center [55, 61] width 24 height 10
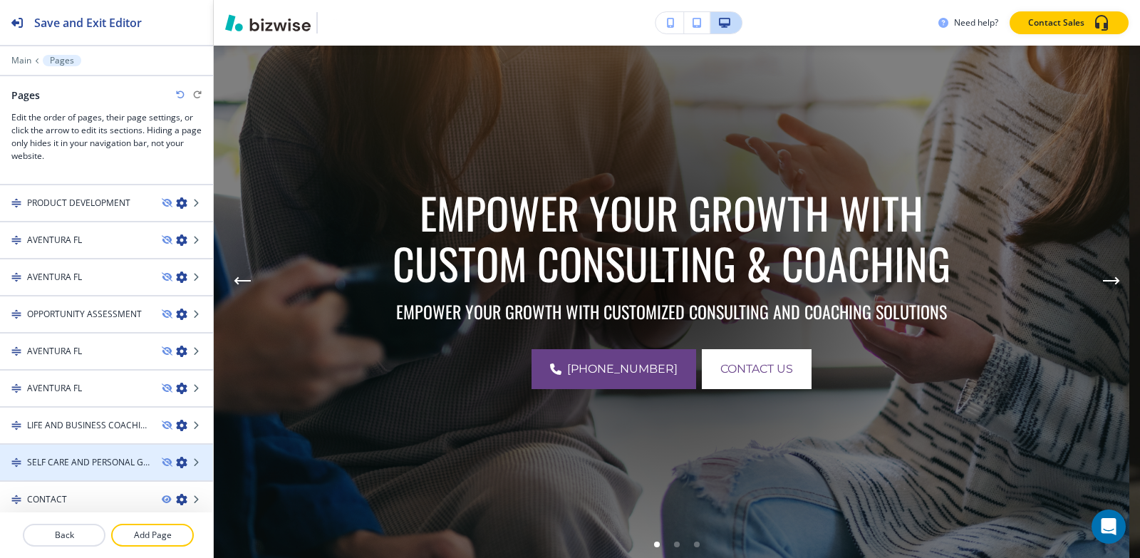
scroll to position [515, 0]
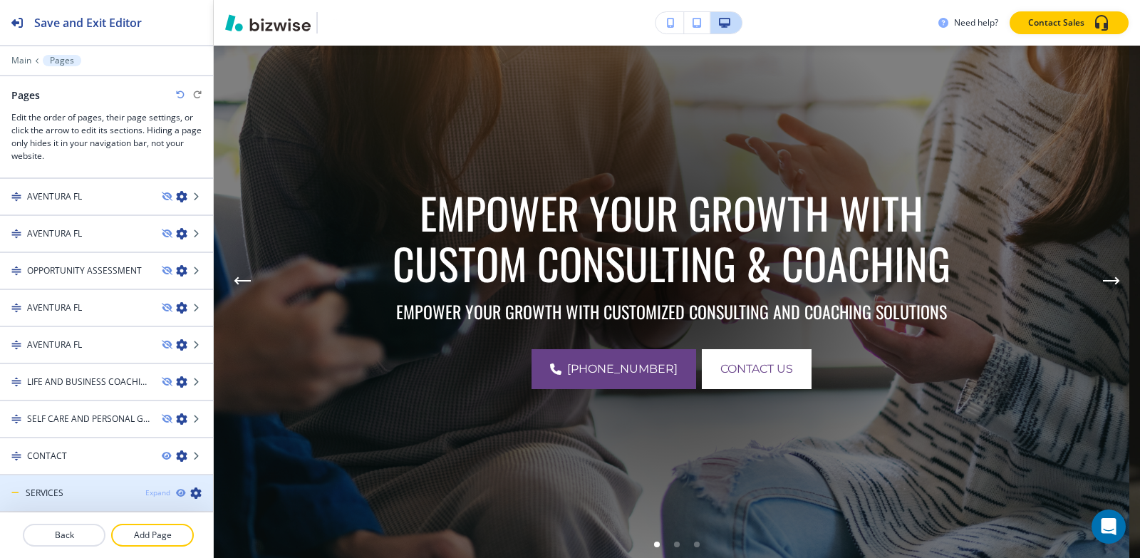
click at [150, 492] on div "Expand" at bounding box center [157, 492] width 25 height 11
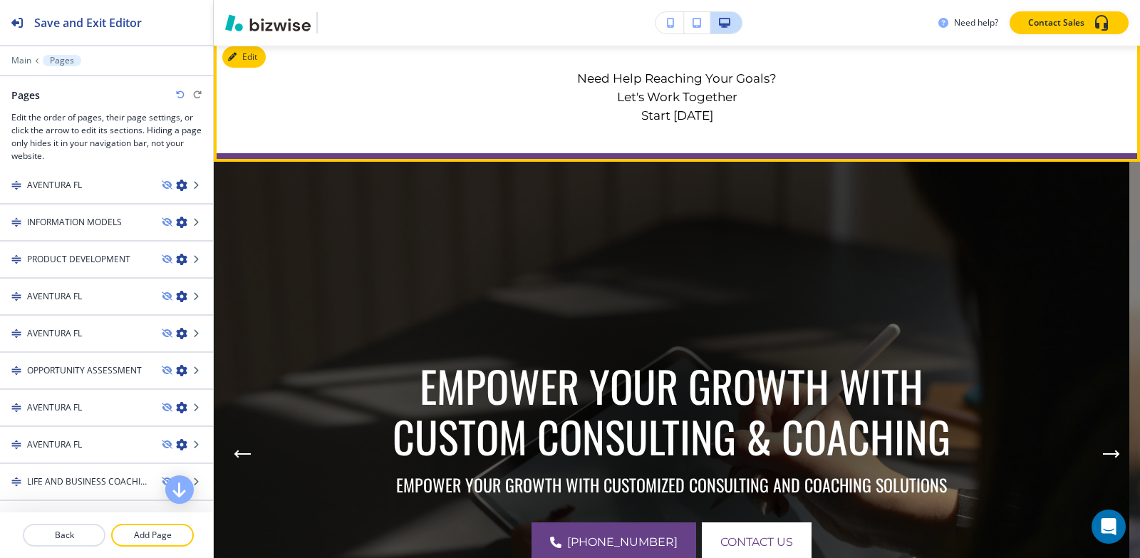
scroll to position [0, 0]
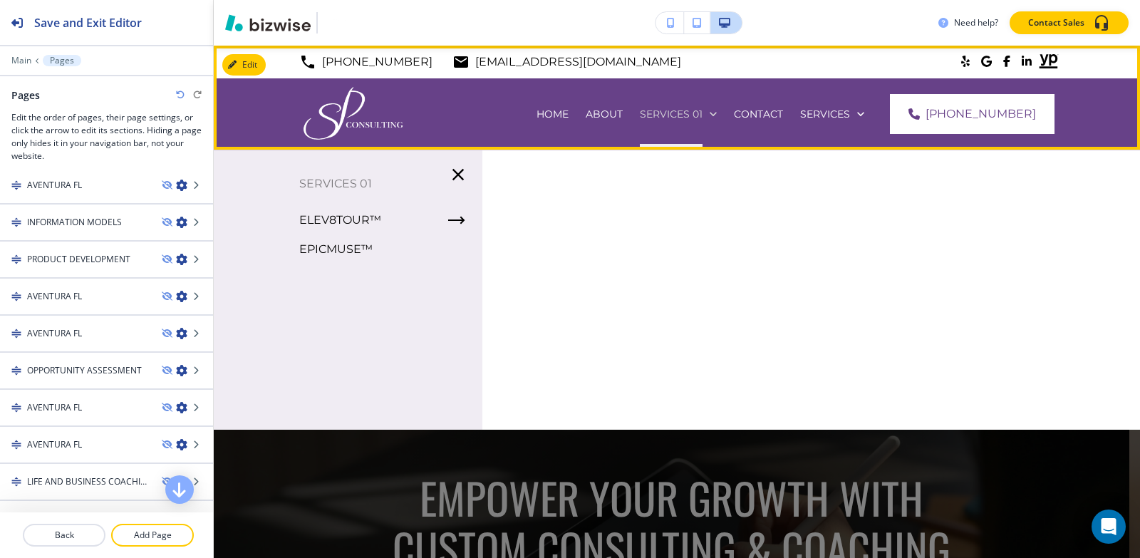
click at [569, 111] on p "SERVICES 01" at bounding box center [553, 114] width 32 height 14
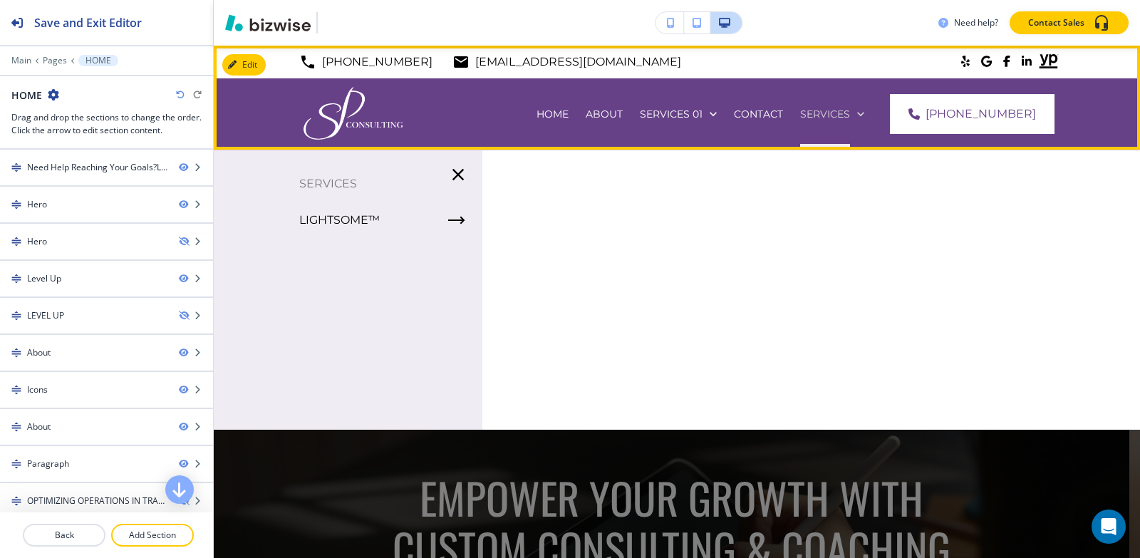
click at [848, 113] on p "SERVICES" at bounding box center [825, 114] width 50 height 14
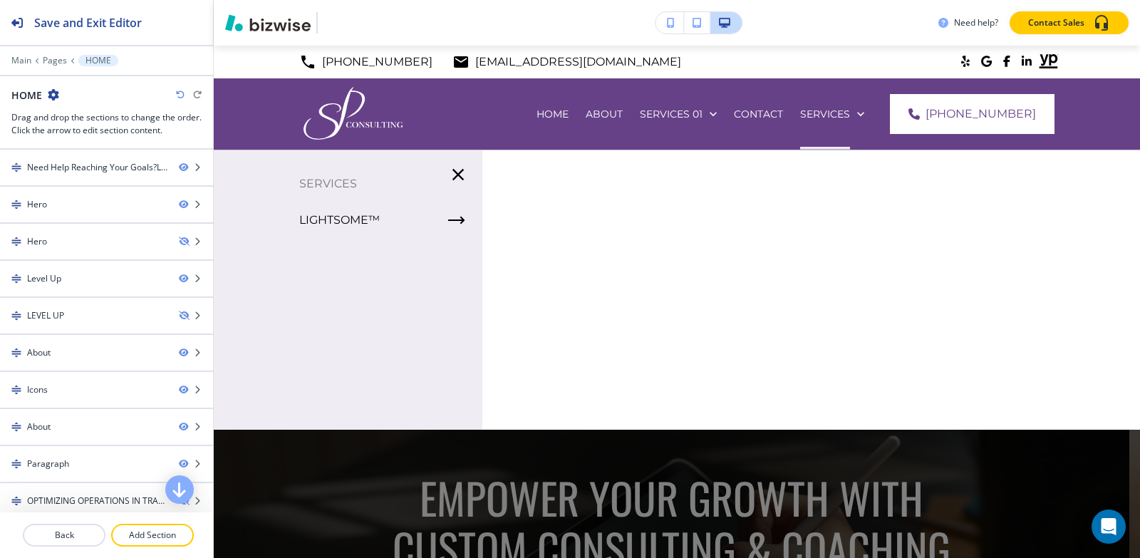
click at [838, 197] on div at bounding box center [677, 377] width 926 height 454
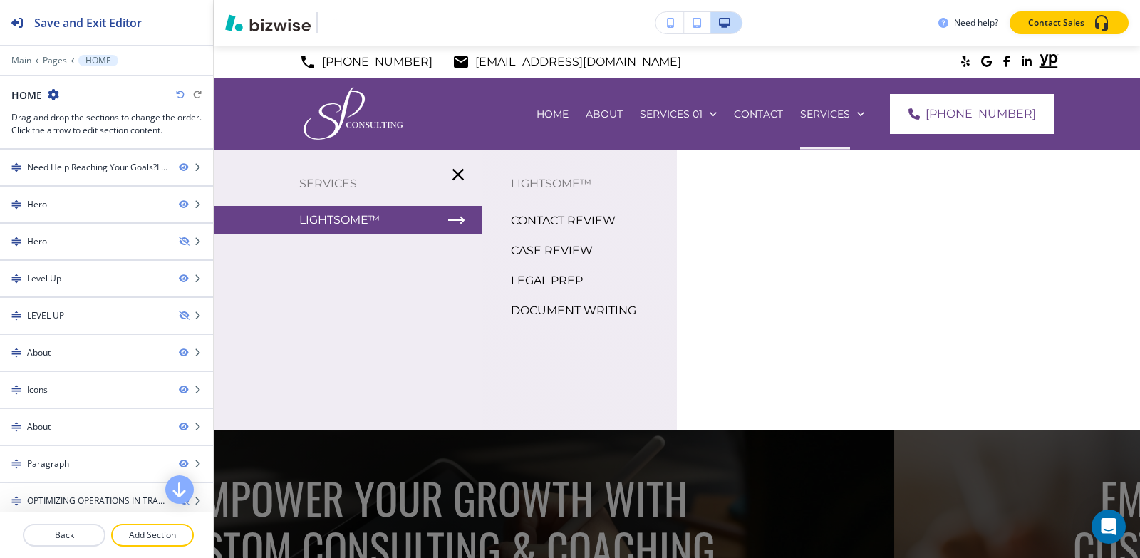
click at [336, 220] on p "LIGHTSOME™" at bounding box center [339, 220] width 81 height 21
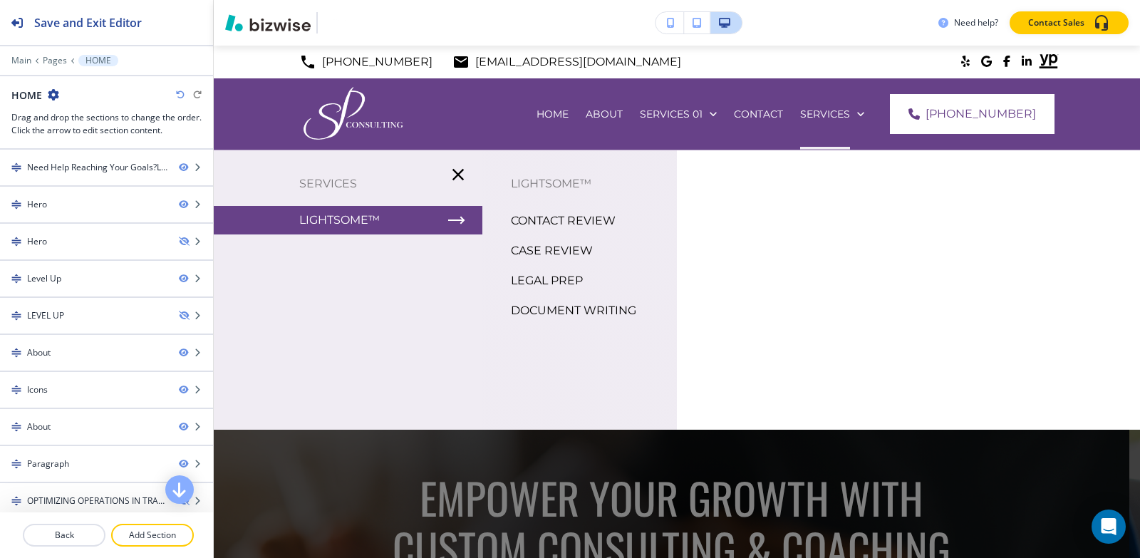
click at [560, 247] on p "CASE REVIEW" at bounding box center [552, 250] width 82 height 21
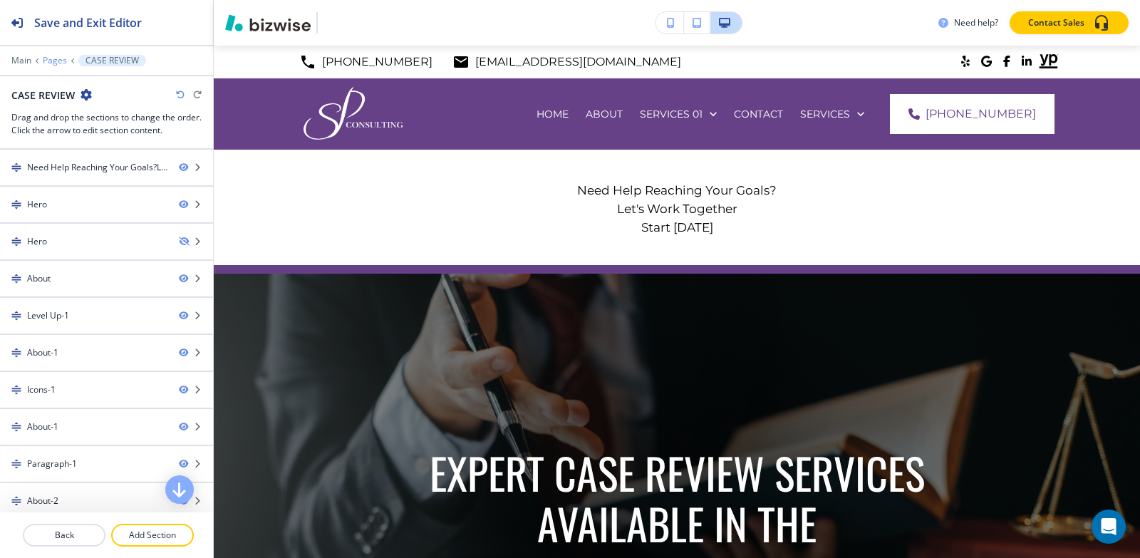
click at [55, 56] on p "Pages" at bounding box center [55, 61] width 24 height 10
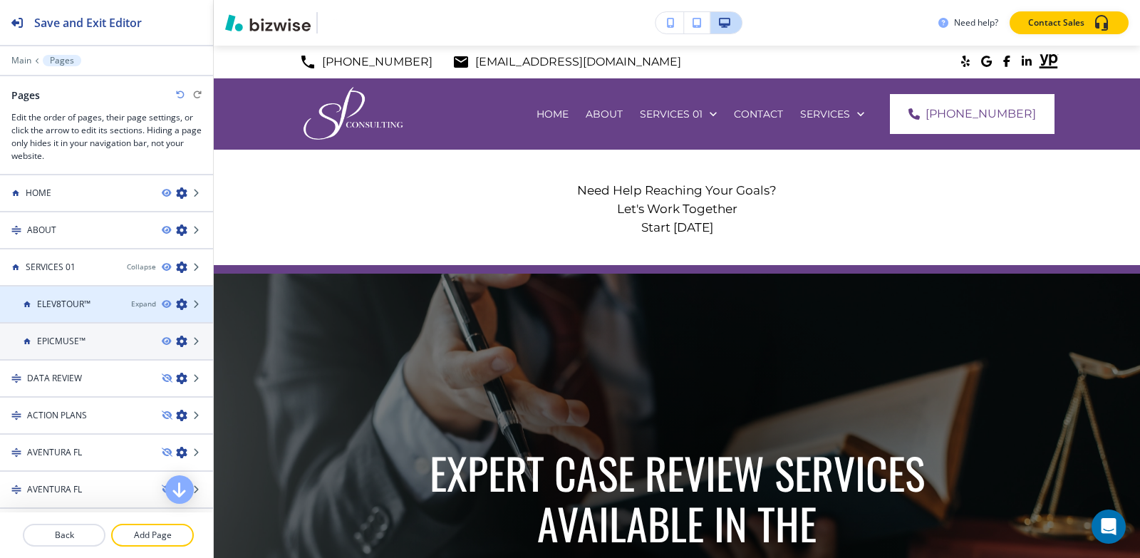
click at [176, 305] on icon "button" at bounding box center [181, 304] width 11 height 11
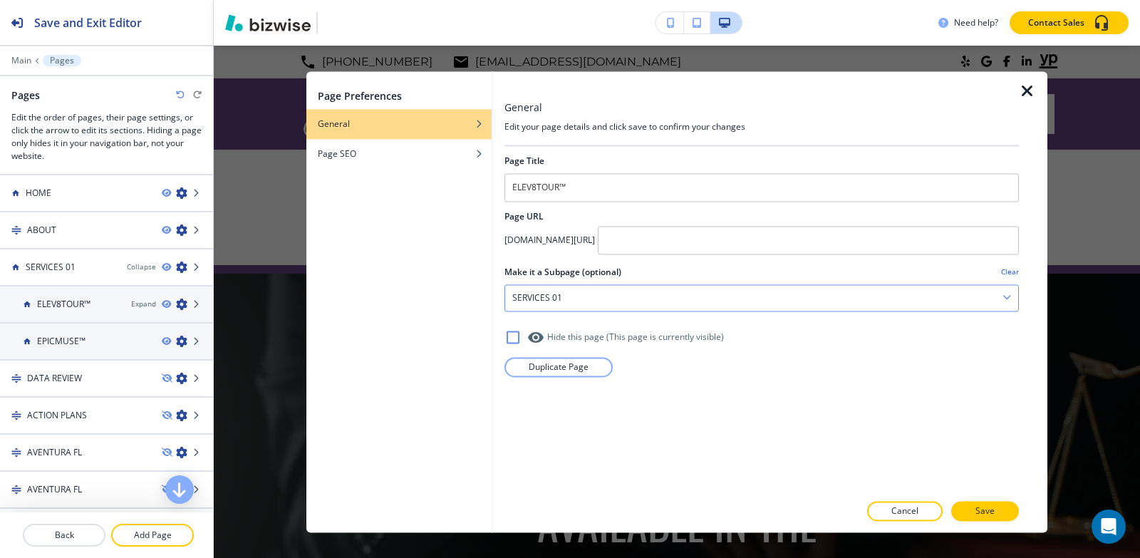
click at [610, 295] on div "SERVICES 01" at bounding box center [761, 298] width 513 height 26
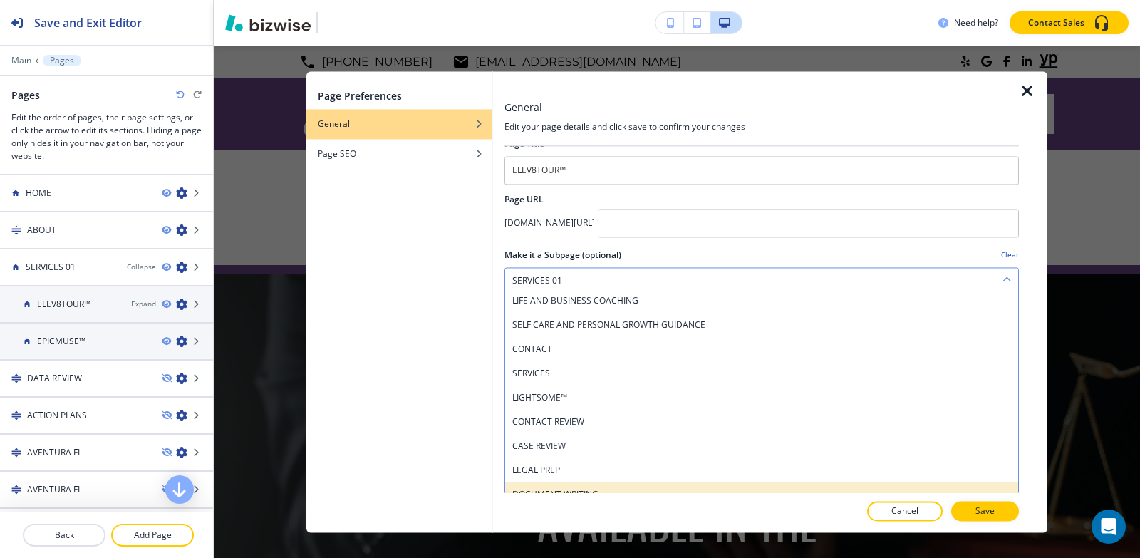
scroll to position [32, 0]
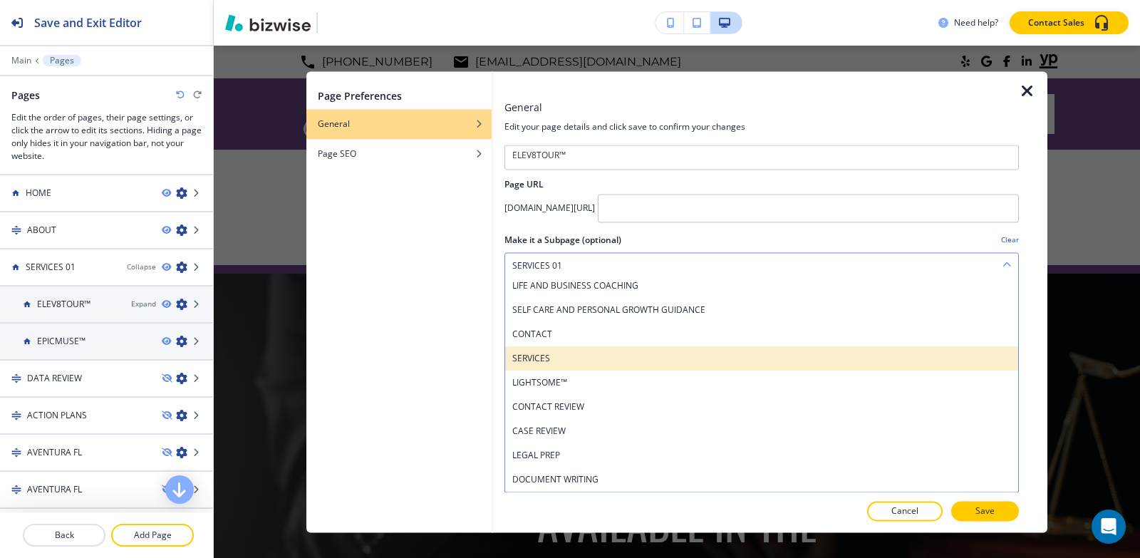
click at [566, 353] on h4 "SERVICES" at bounding box center [761, 358] width 499 height 13
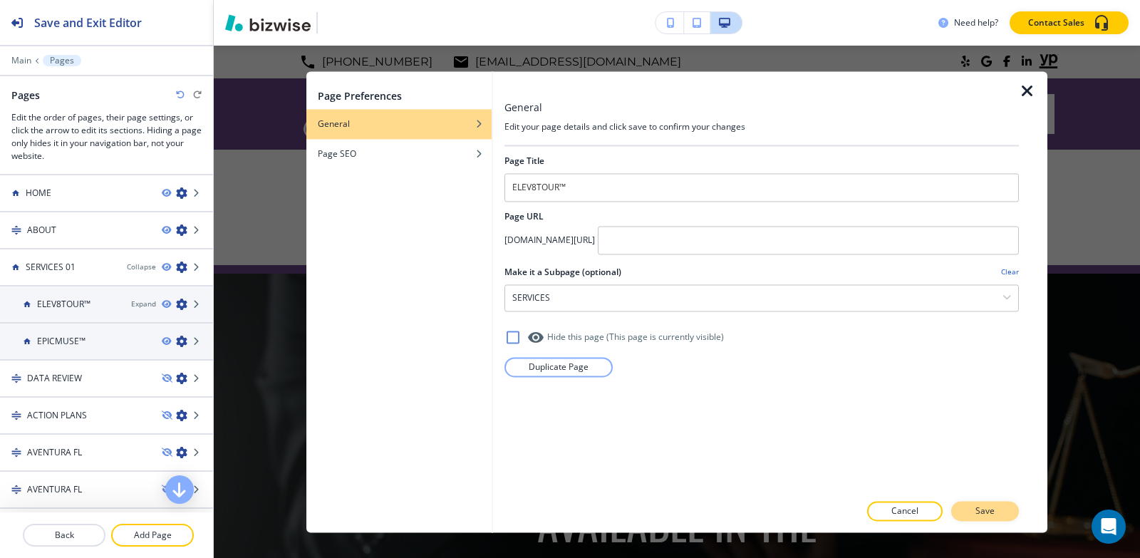
click at [983, 514] on p "Save" at bounding box center [985, 511] width 19 height 13
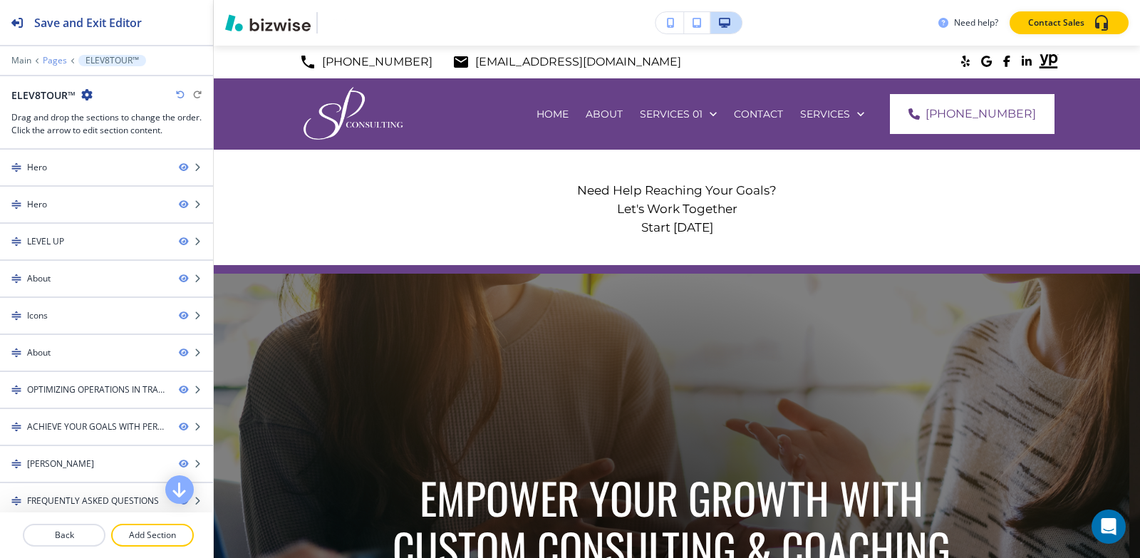
click at [61, 61] on p "Pages" at bounding box center [55, 61] width 24 height 10
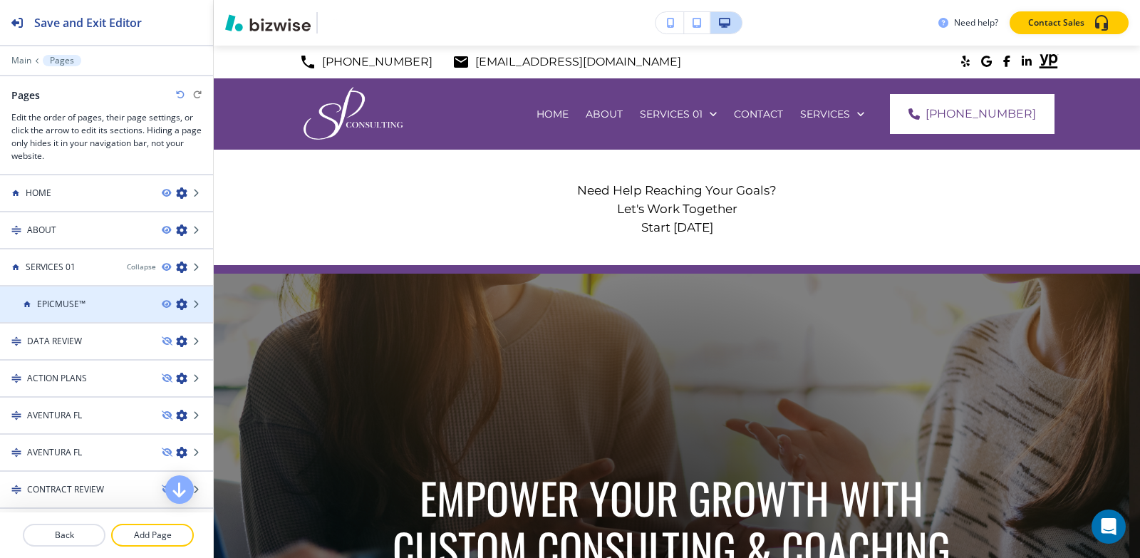
click at [176, 304] on icon "button" at bounding box center [181, 304] width 11 height 11
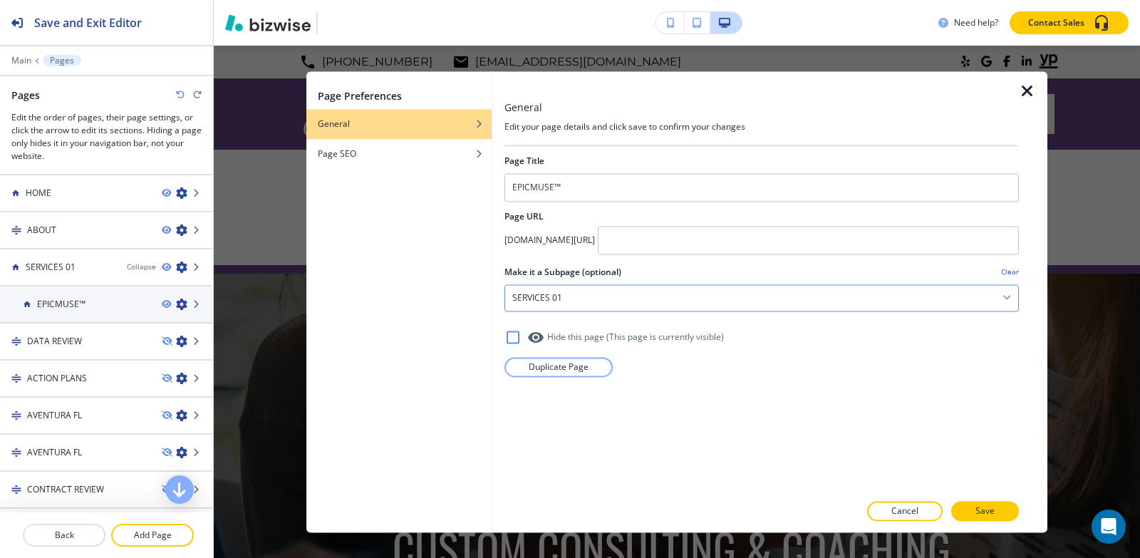
click at [609, 295] on div "SERVICES 01" at bounding box center [761, 298] width 513 height 26
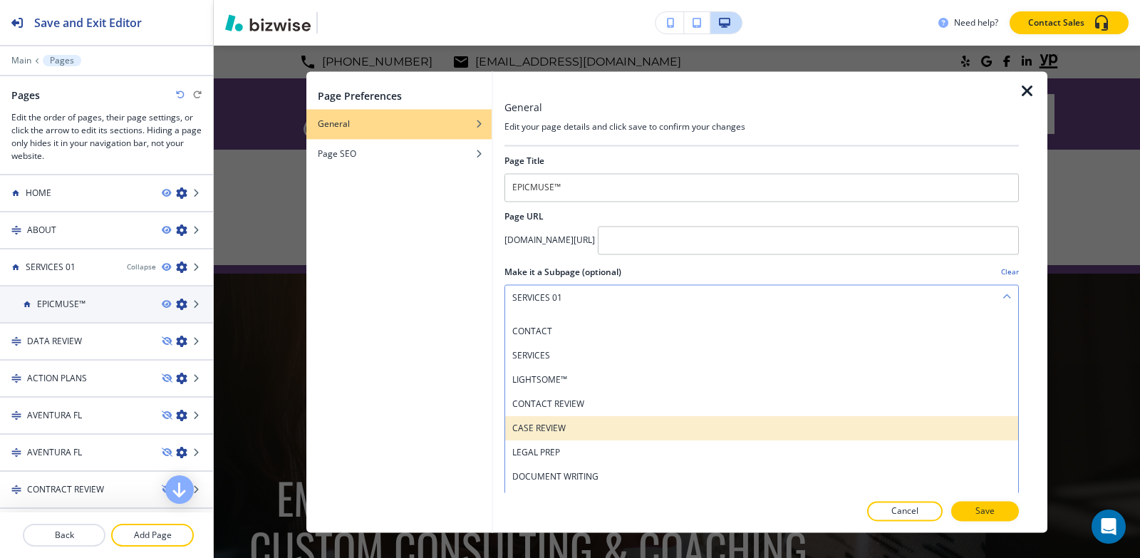
scroll to position [465, 0]
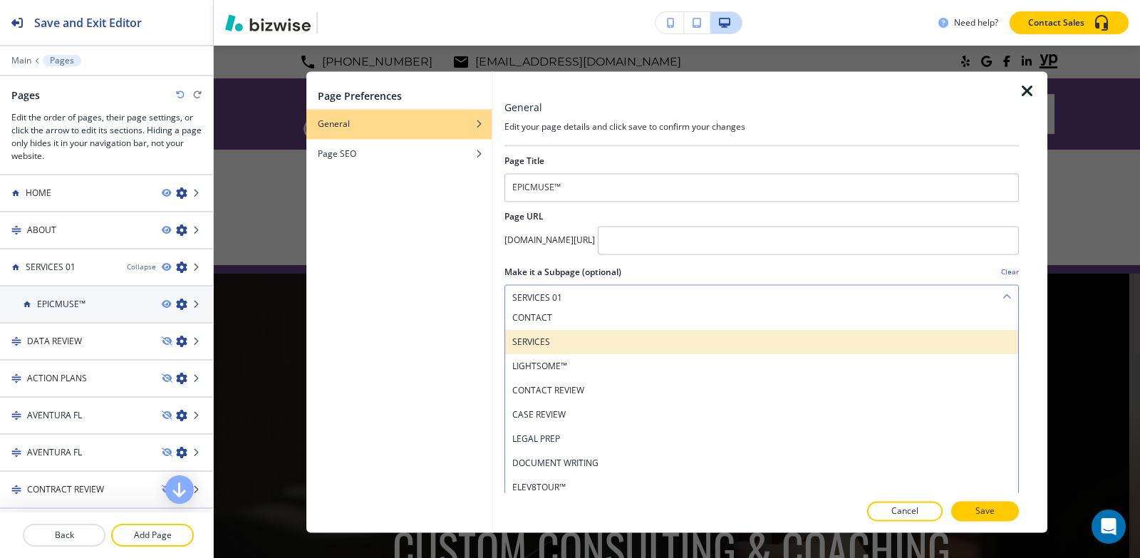
click at [566, 336] on h4 "SERVICES" at bounding box center [761, 342] width 499 height 13
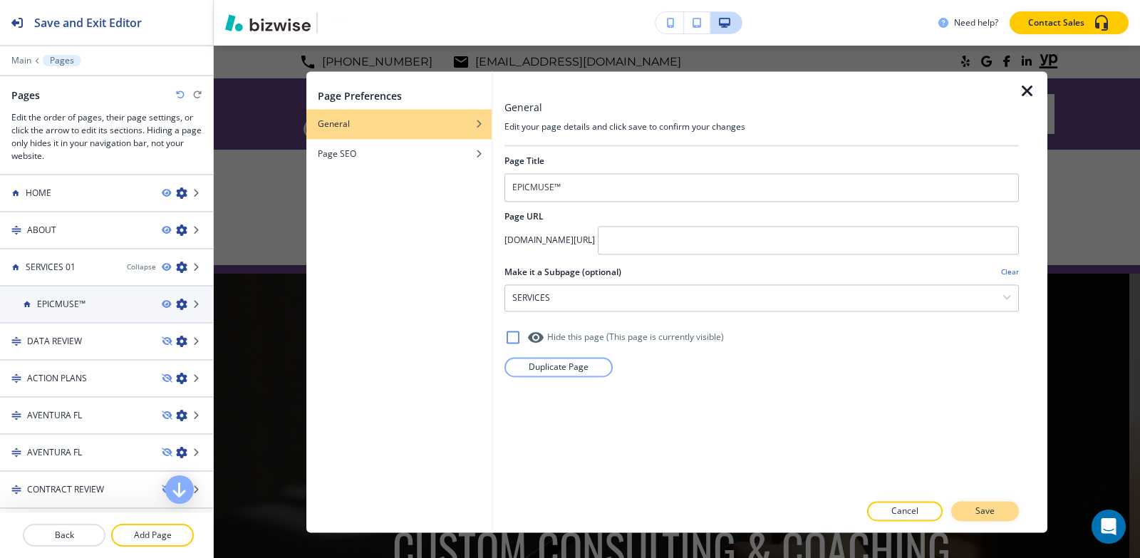
click at [989, 515] on p "Save" at bounding box center [985, 511] width 19 height 13
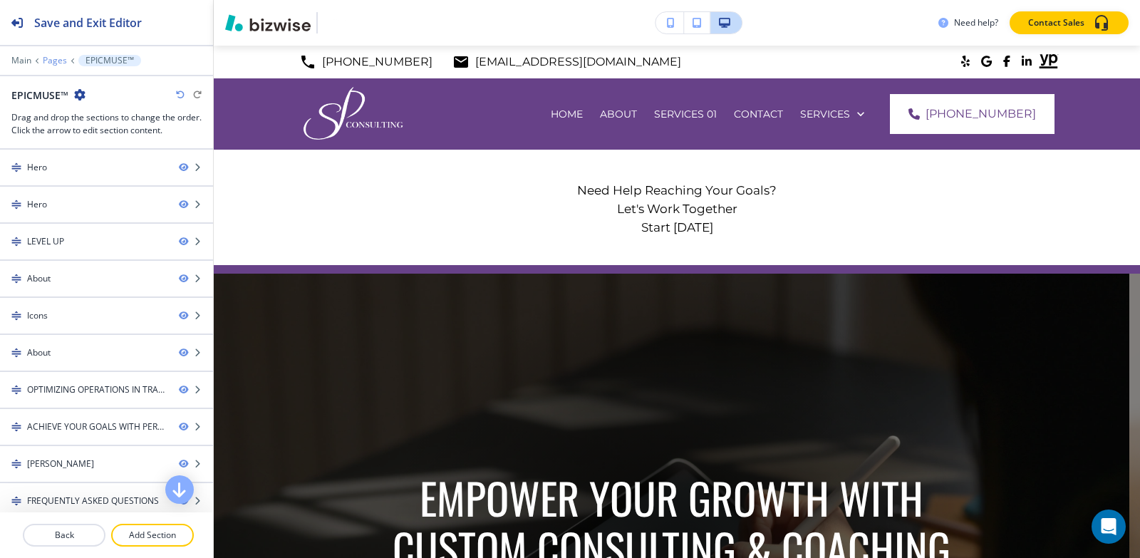
click at [53, 56] on p "Pages" at bounding box center [55, 61] width 24 height 10
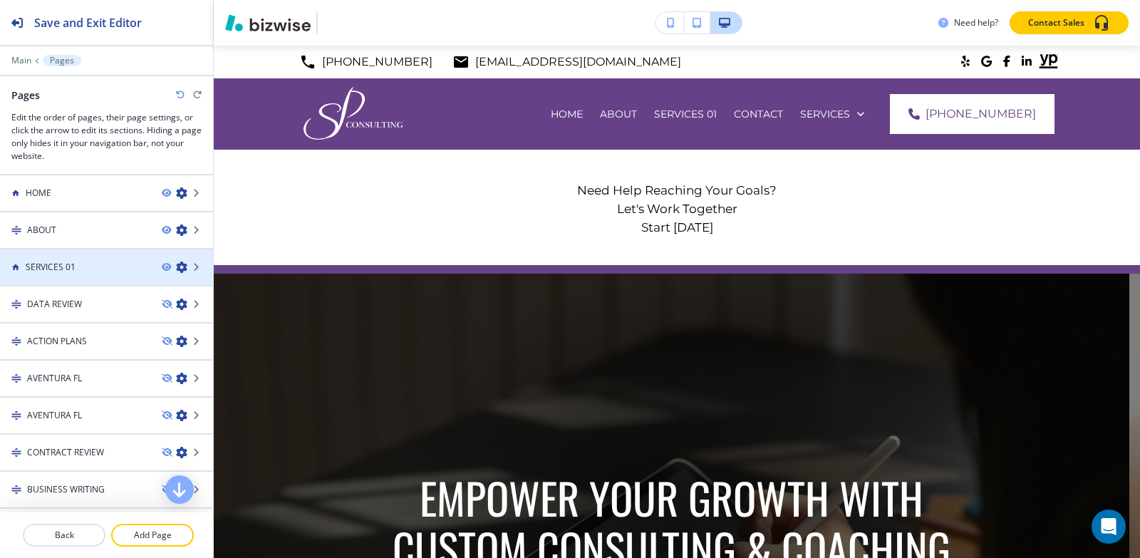
click at [176, 269] on icon "button" at bounding box center [181, 267] width 11 height 11
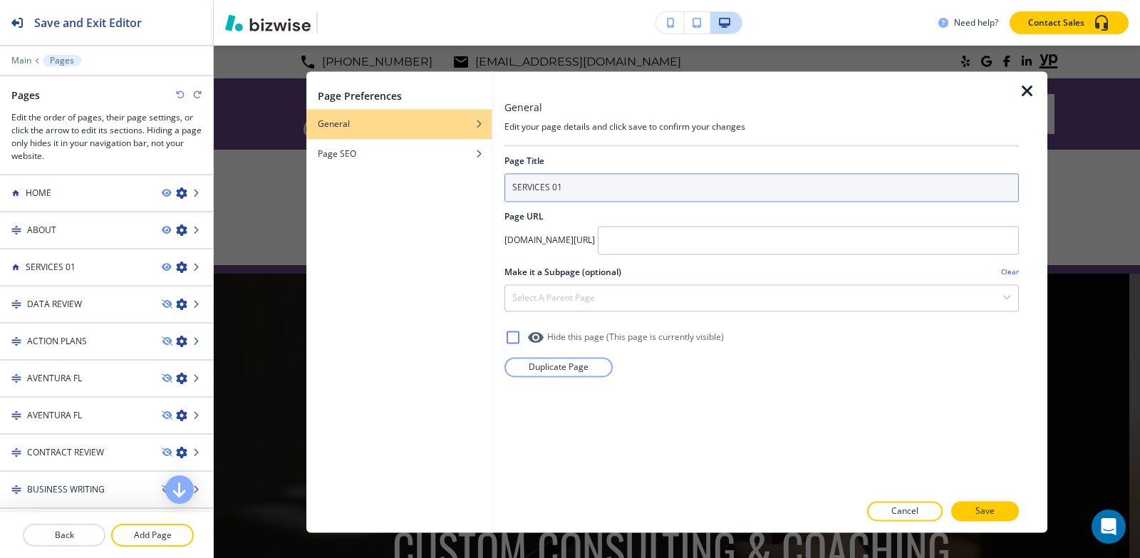
click at [584, 192] on input "SERVICES 01" at bounding box center [762, 187] width 515 height 29
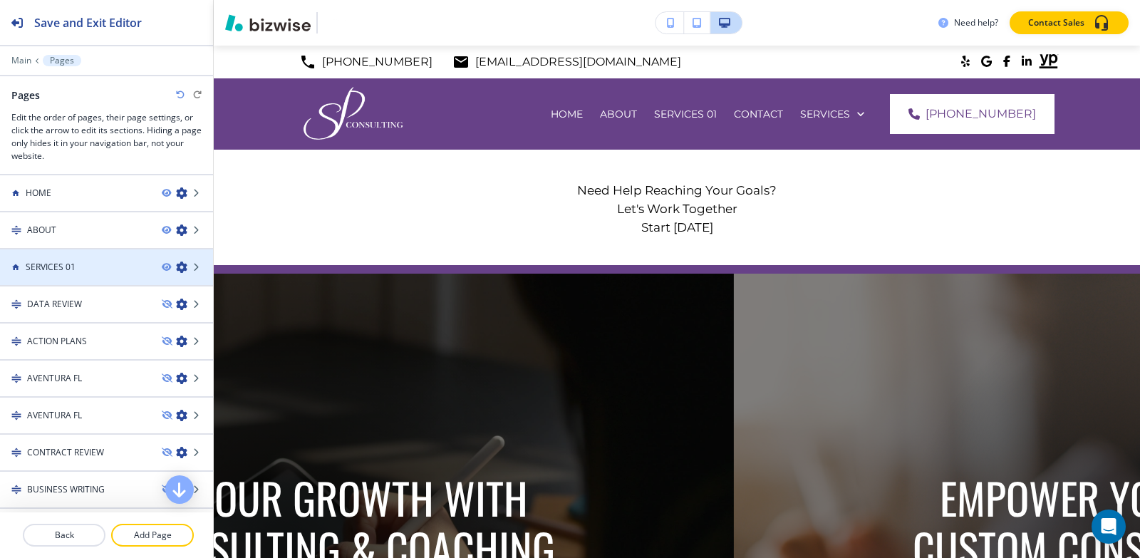
click at [45, 274] on div at bounding box center [106, 279] width 213 height 11
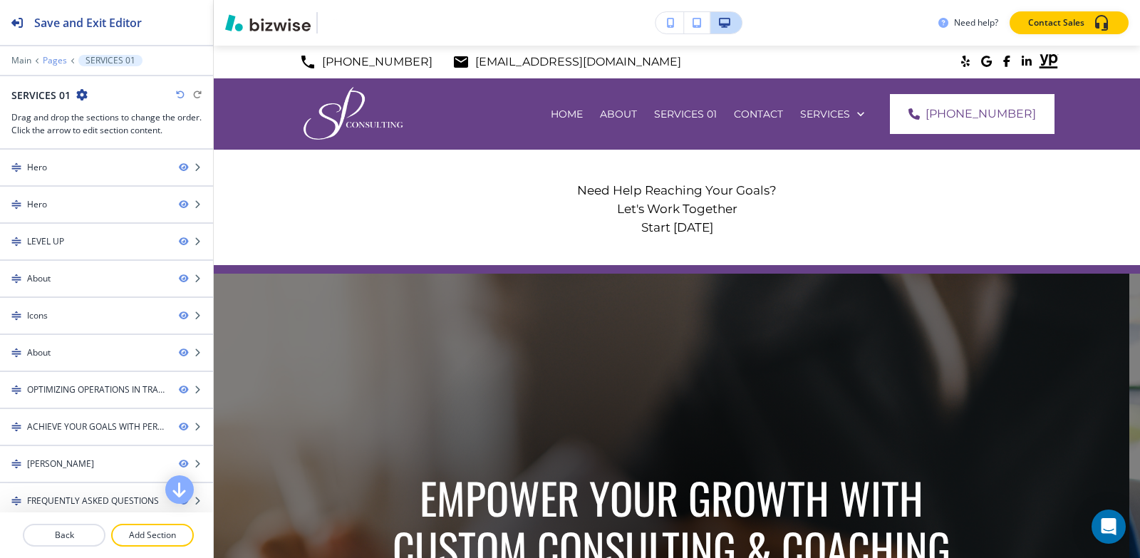
click at [47, 65] on p "Pages" at bounding box center [55, 61] width 24 height 10
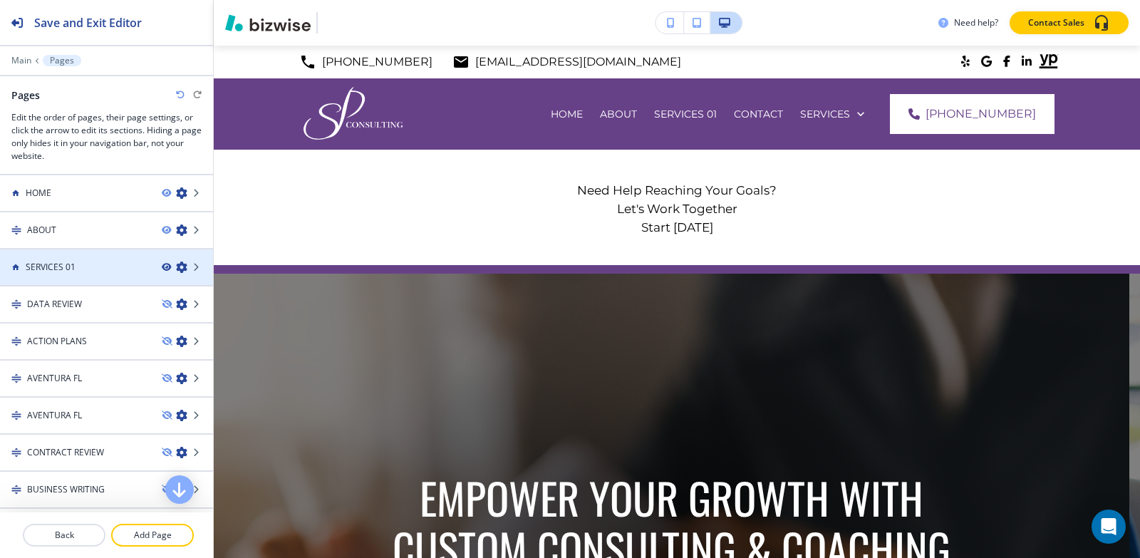
click at [162, 267] on icon "button" at bounding box center [166, 267] width 9 height 9
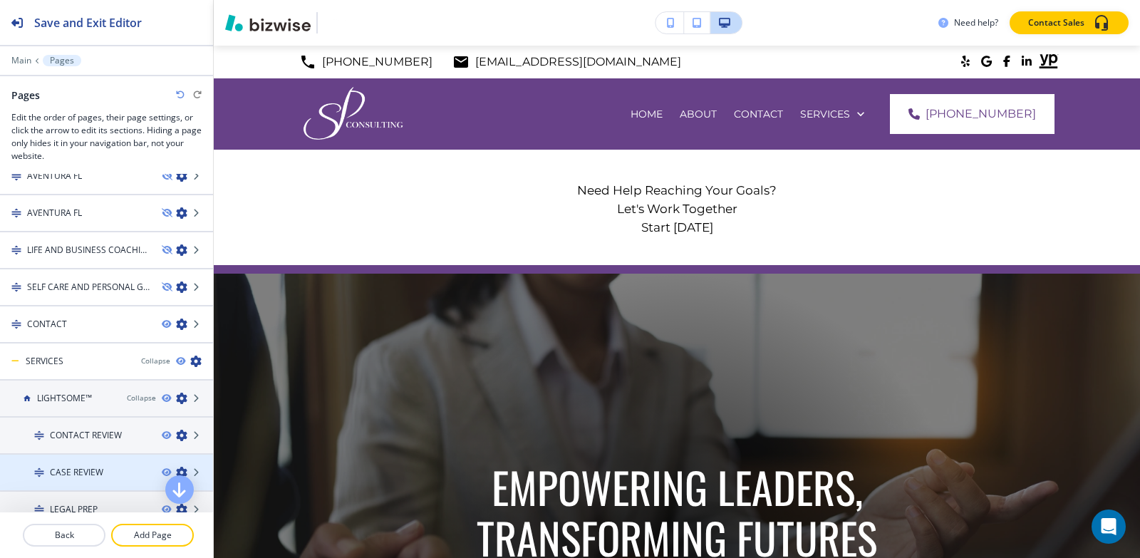
scroll to position [701, 0]
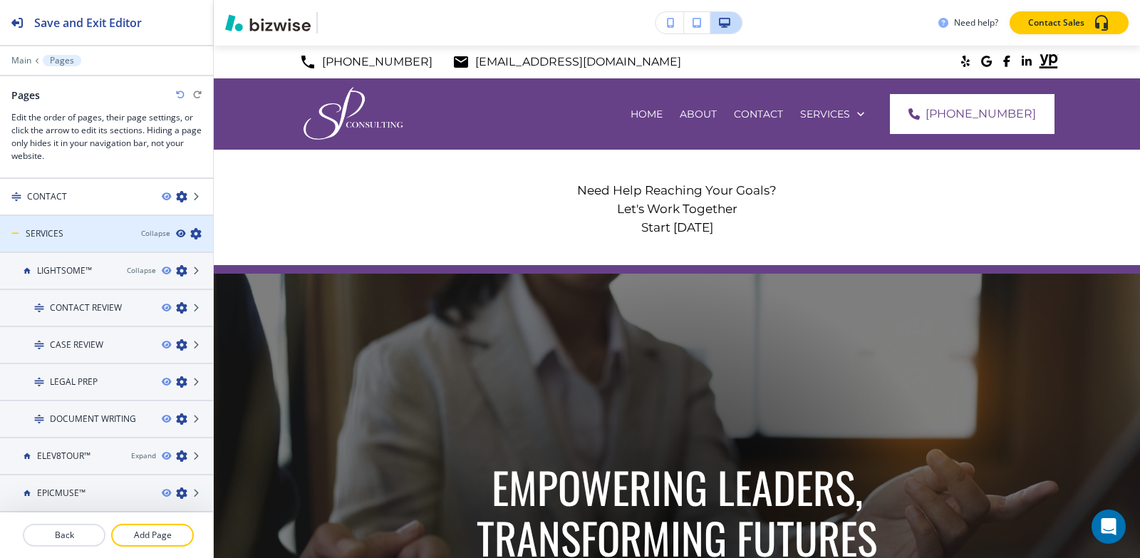
click at [176, 236] on icon "button" at bounding box center [180, 233] width 9 height 9
click at [176, 235] on icon "button" at bounding box center [180, 233] width 9 height 9
click at [147, 234] on div "Collapse" at bounding box center [155, 233] width 29 height 11
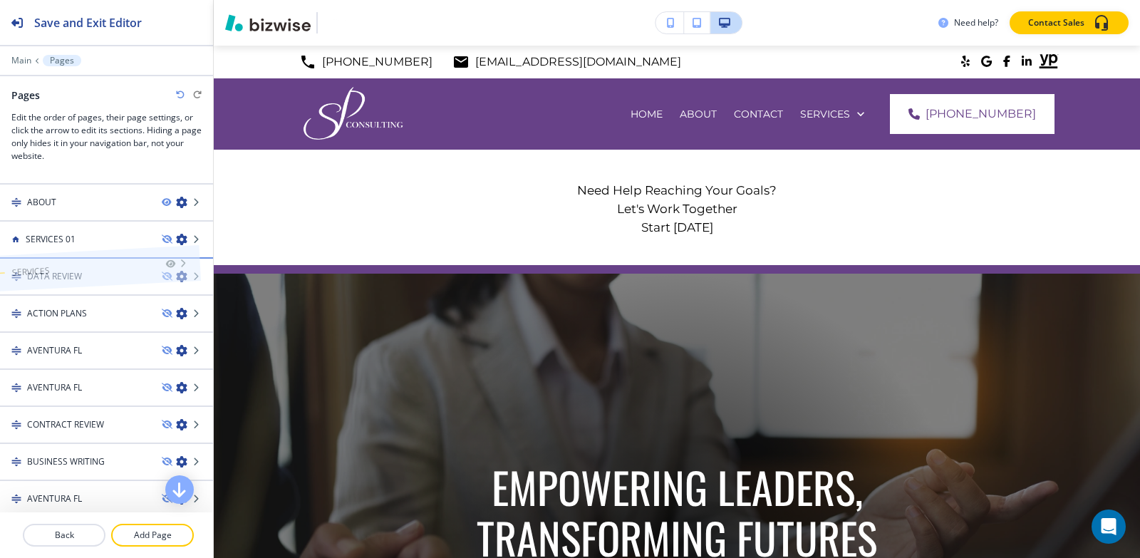
scroll to position [0, 0]
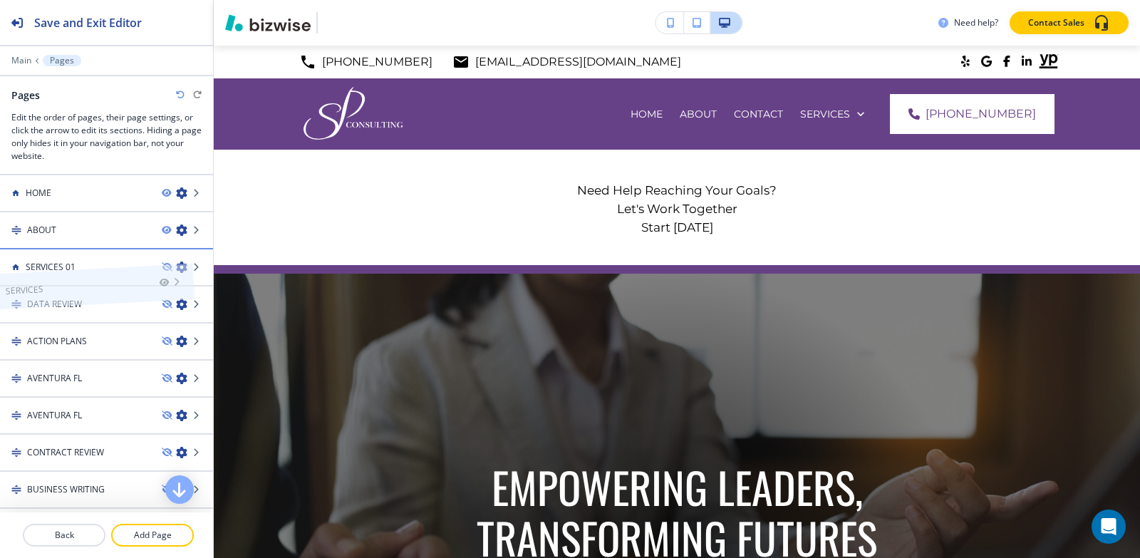
drag, startPoint x: 65, startPoint y: 487, endPoint x: 44, endPoint y: 257, distance: 231.1
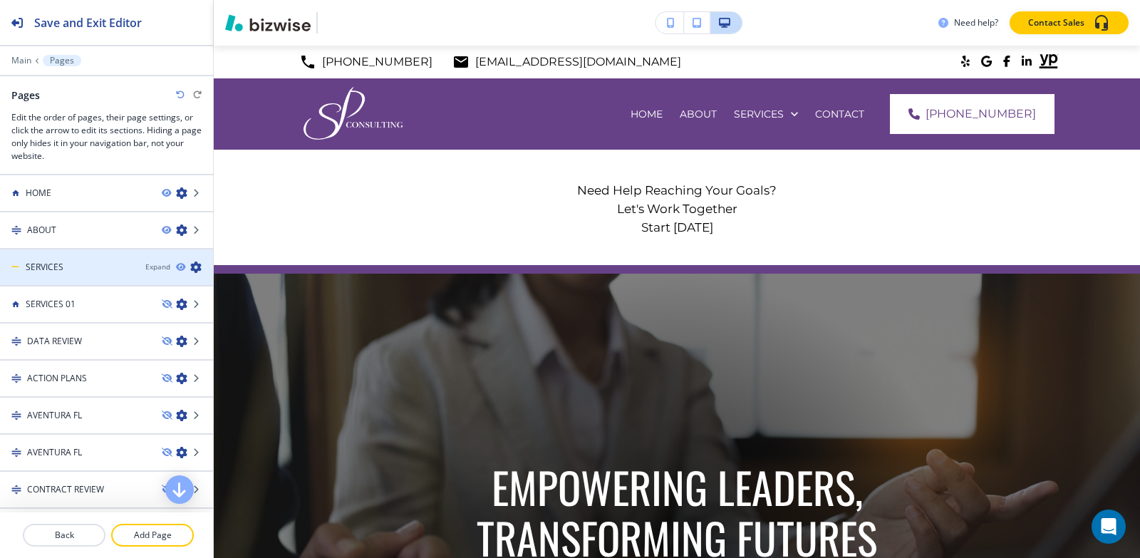
click at [68, 272] on div "SERVICES" at bounding box center [67, 267] width 134 height 13
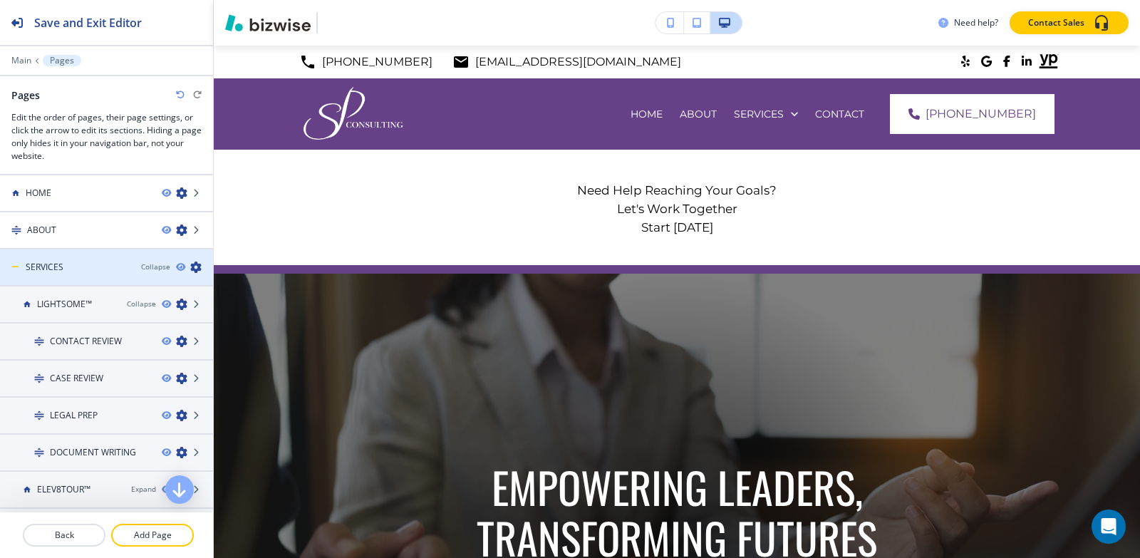
click at [58, 271] on h4 "SERVICES" at bounding box center [45, 267] width 38 height 13
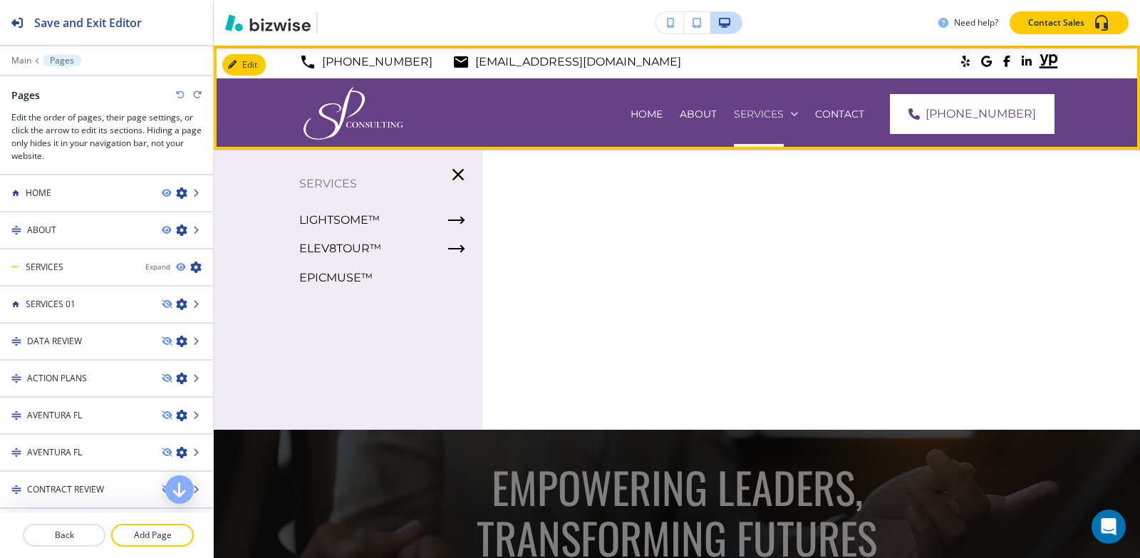
click at [774, 109] on p "SERVICES" at bounding box center [759, 114] width 50 height 14
click at [775, 110] on p "SERVICES" at bounding box center [759, 114] width 50 height 14
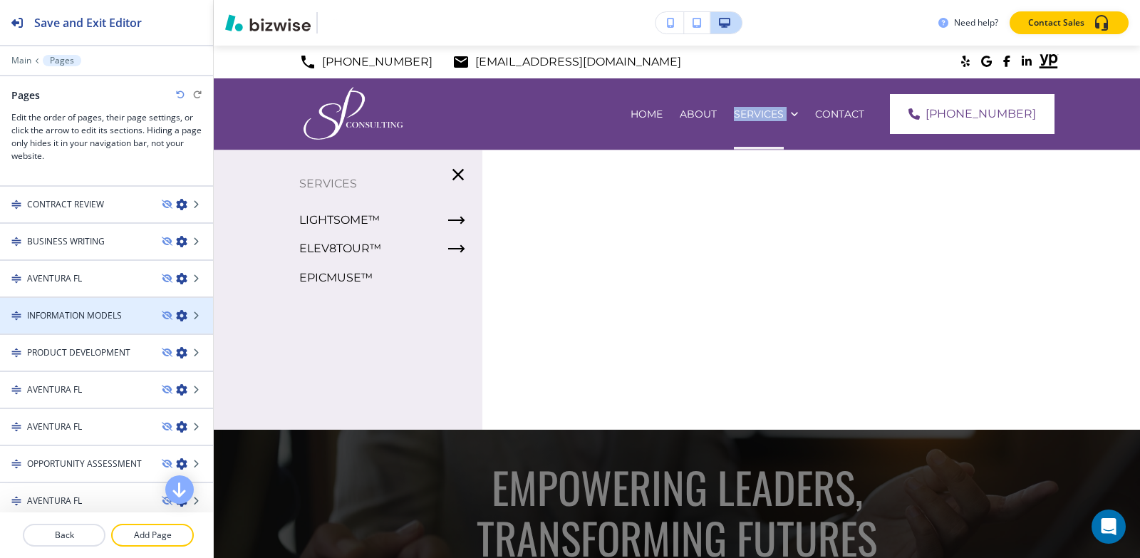
scroll to position [356, 0]
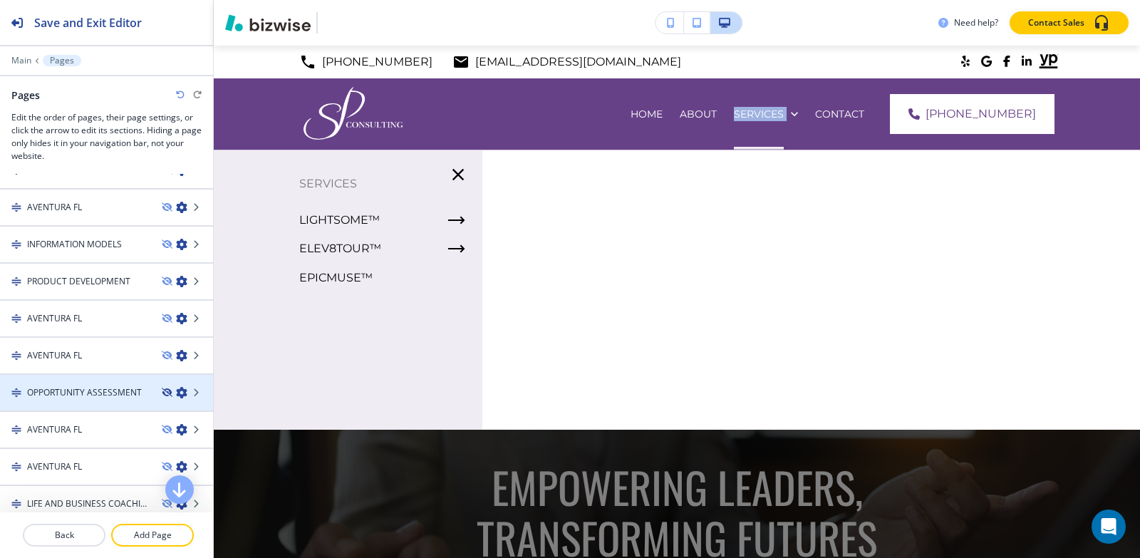
click at [162, 391] on icon "button" at bounding box center [166, 392] width 9 height 9
click at [176, 393] on icon "button" at bounding box center [181, 392] width 11 height 11
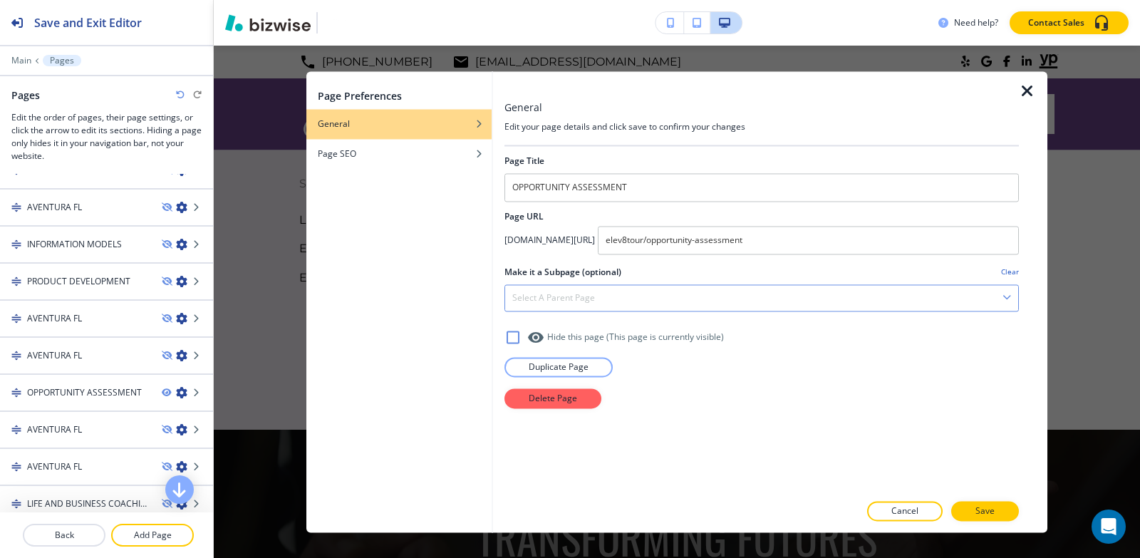
click at [597, 296] on div "Select a parent page" at bounding box center [761, 298] width 513 height 26
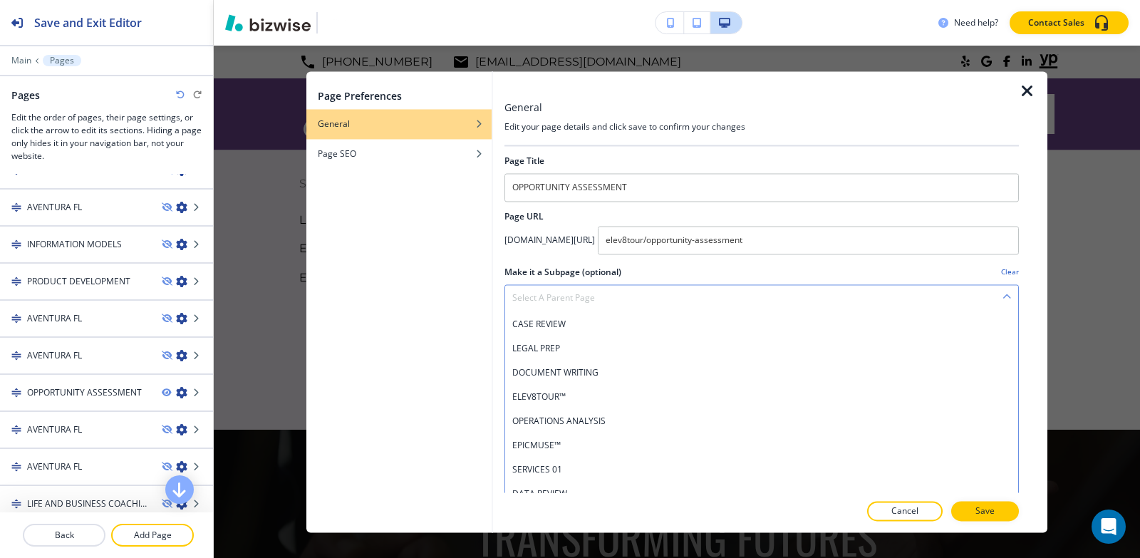
scroll to position [143, 0]
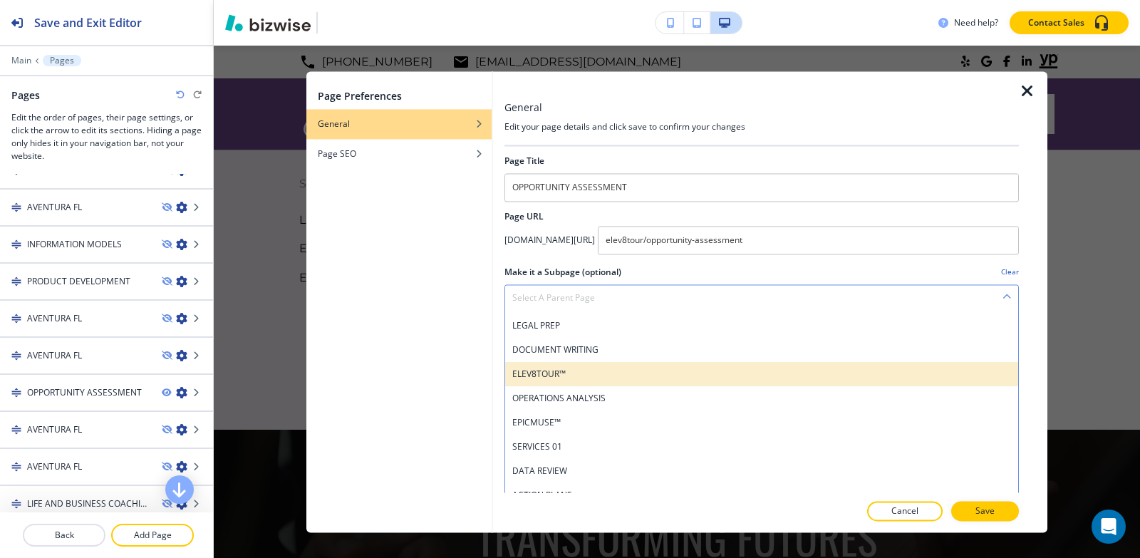
click at [601, 371] on h4 "ELEV8TOUR™" at bounding box center [761, 374] width 499 height 13
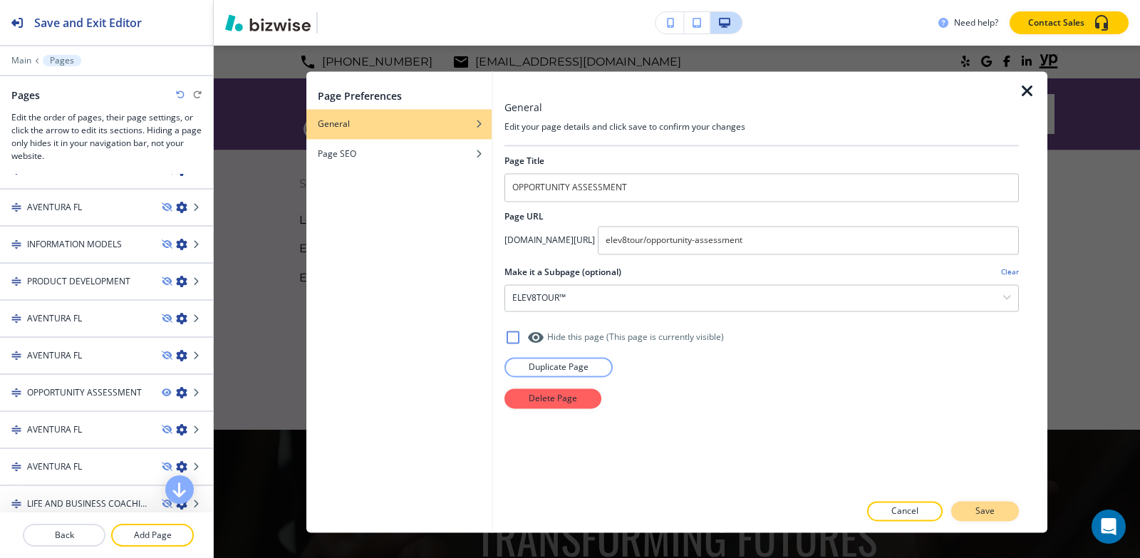
click at [979, 510] on p "Save" at bounding box center [985, 511] width 19 height 13
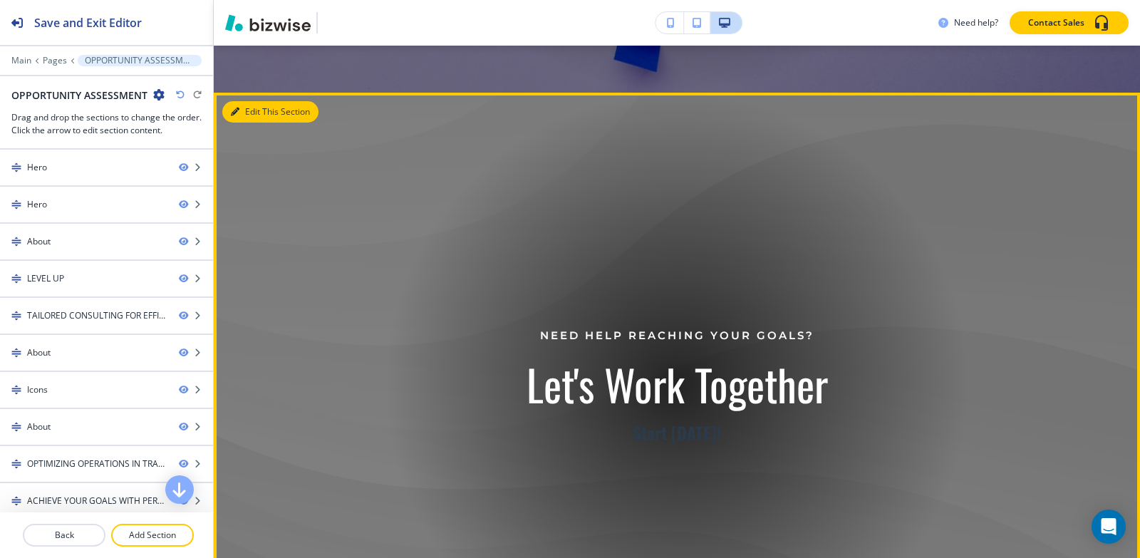
click at [239, 103] on button "Edit This Section" at bounding box center [270, 111] width 96 height 21
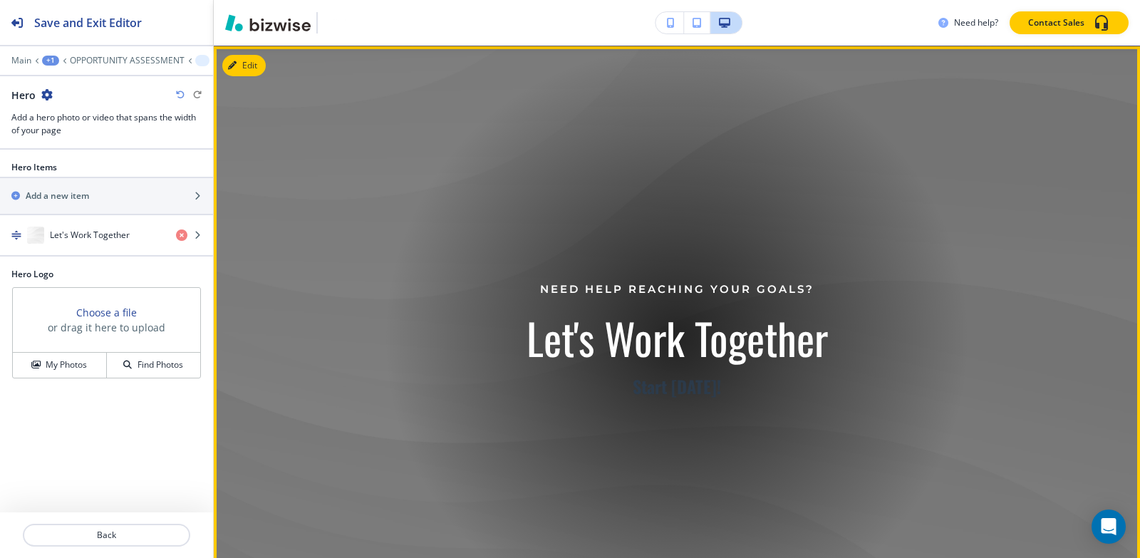
scroll to position [688, 0]
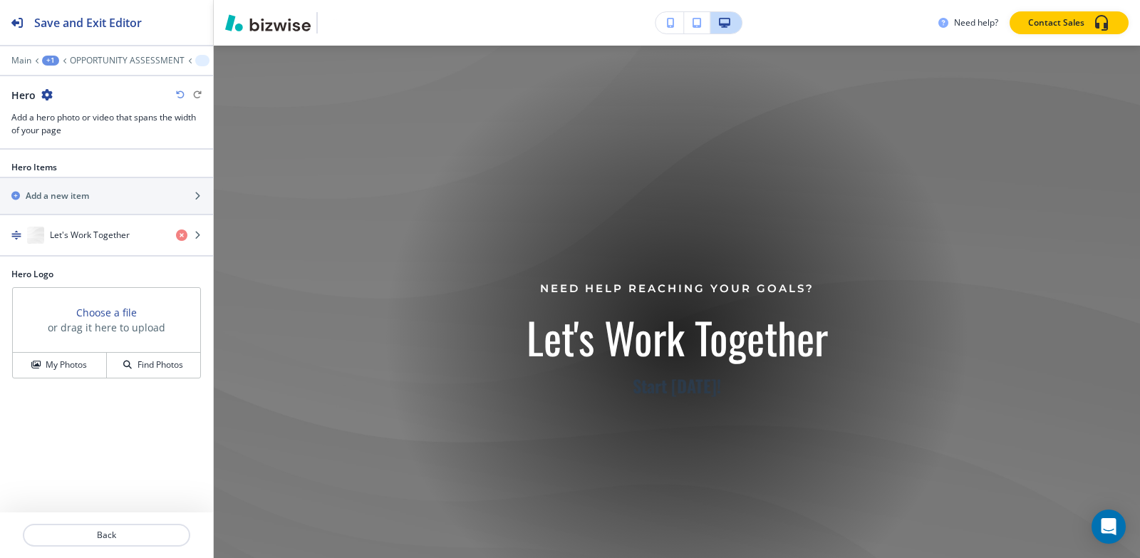
click at [42, 91] on icon "button" at bounding box center [46, 94] width 11 height 11
click at [88, 170] on p "Delete Section" at bounding box center [86, 169] width 73 height 13
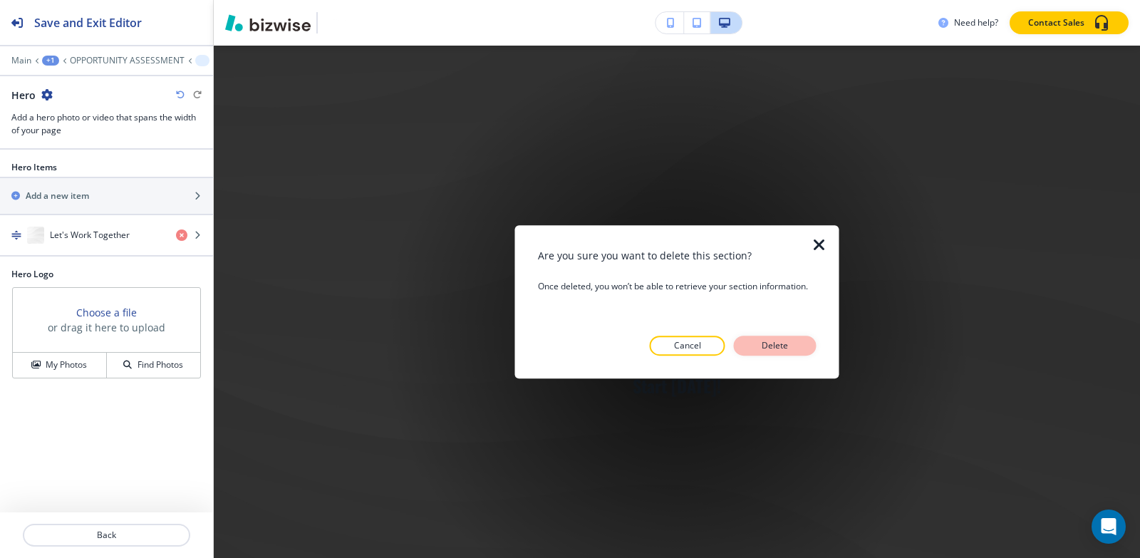
click at [760, 340] on p "Delete" at bounding box center [775, 345] width 34 height 13
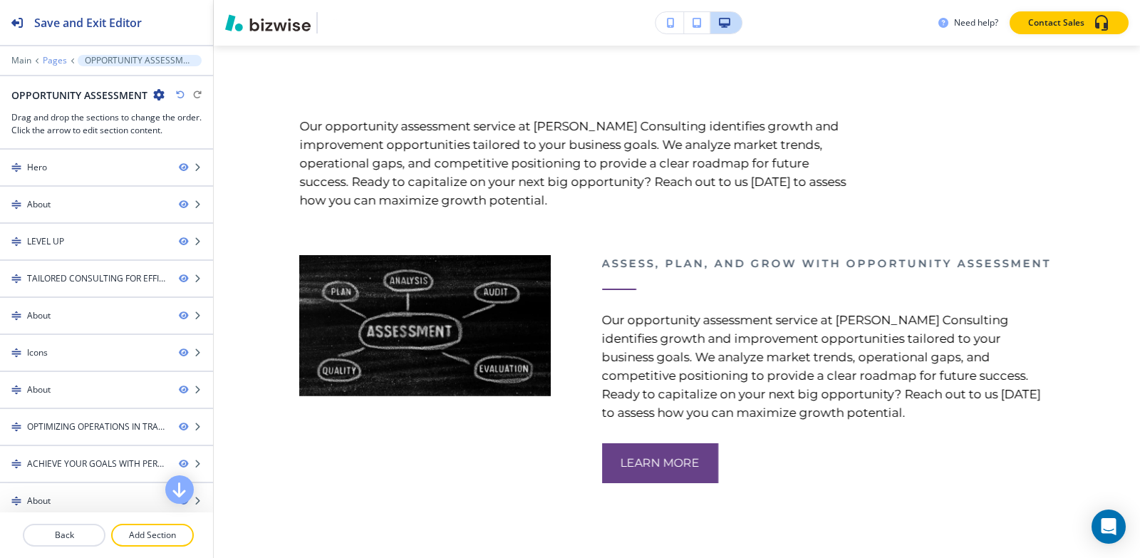
click at [60, 61] on p "Pages" at bounding box center [55, 61] width 24 height 10
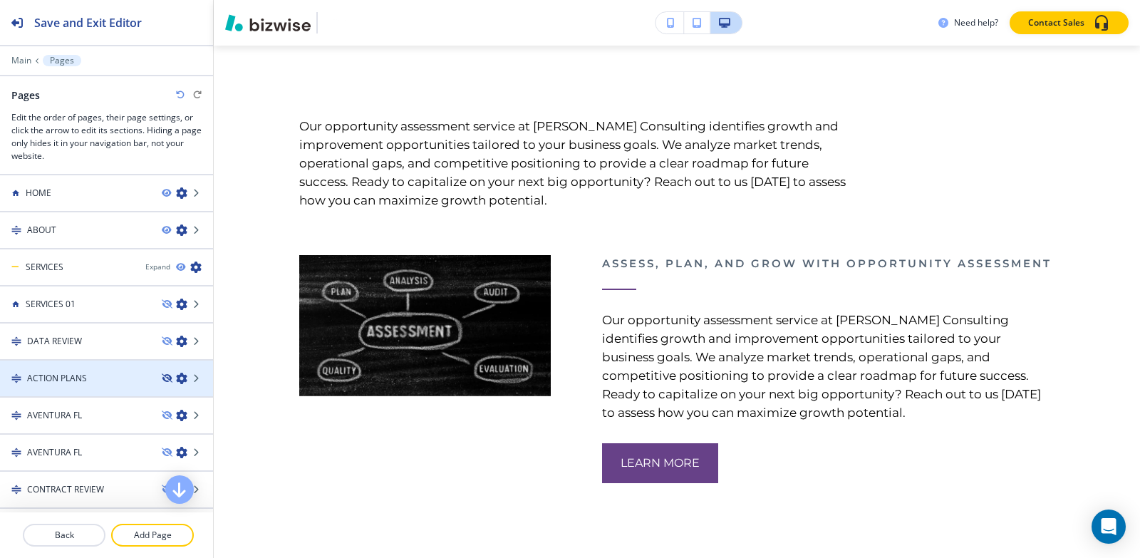
click at [162, 379] on icon "button" at bounding box center [166, 378] width 9 height 9
click at [176, 381] on icon "button" at bounding box center [181, 378] width 11 height 11
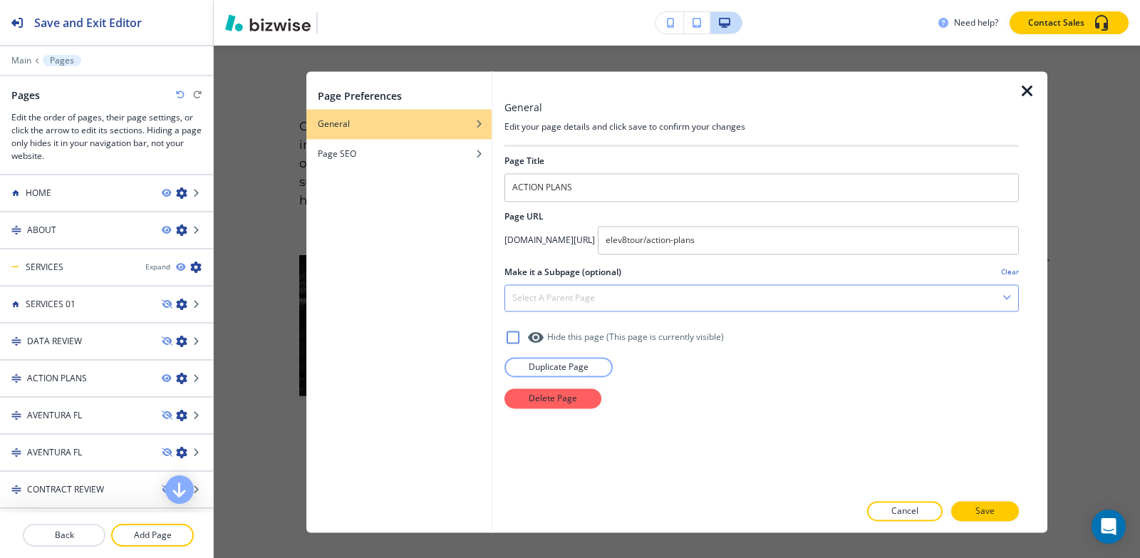
click at [572, 286] on div "Select a parent page" at bounding box center [761, 298] width 513 height 26
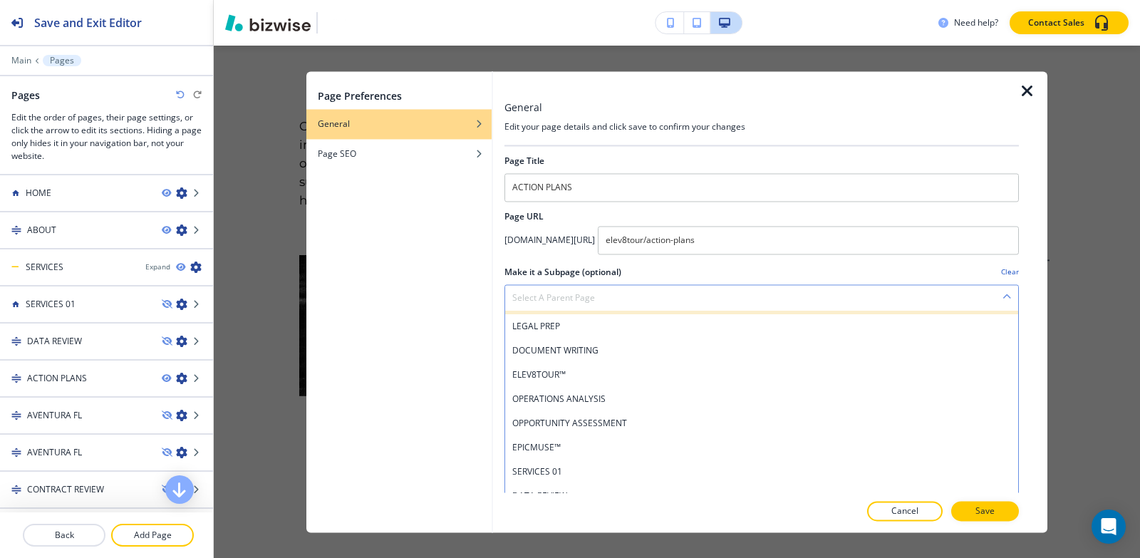
scroll to position [143, 0]
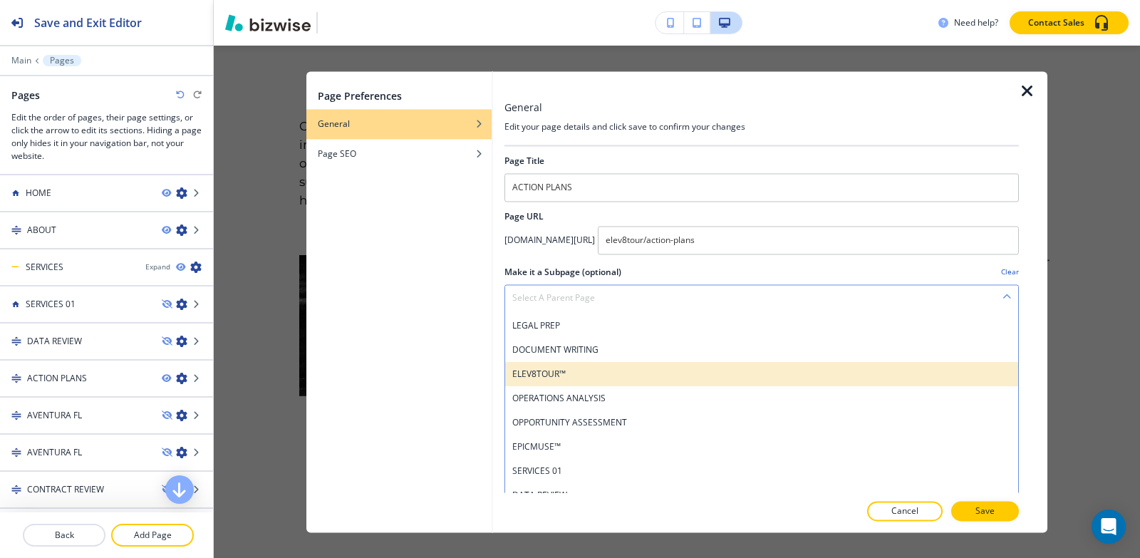
click at [564, 376] on h4 "ELEV8TOUR™" at bounding box center [761, 374] width 499 height 13
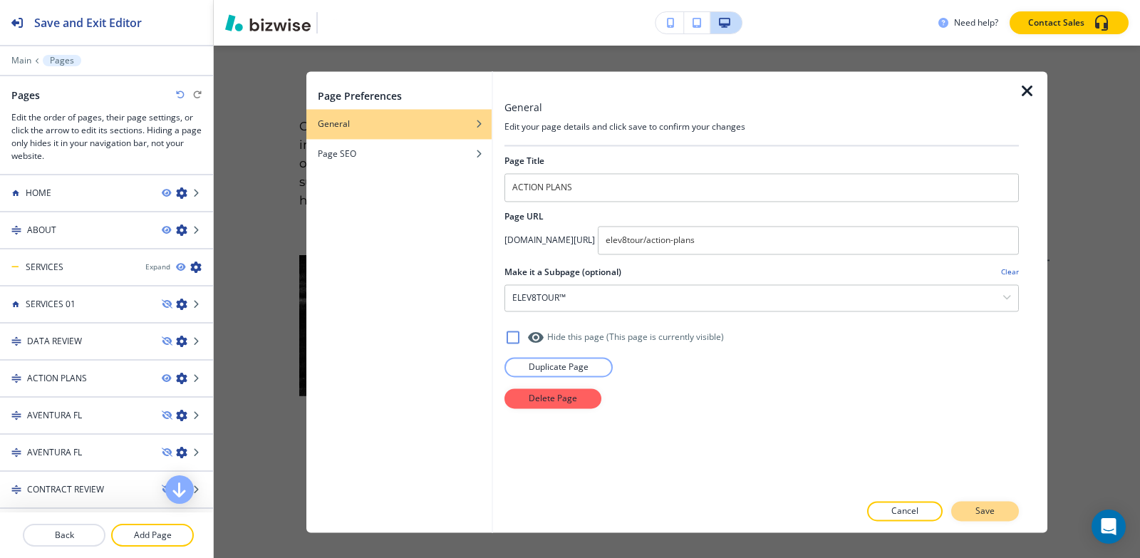
click at [970, 513] on button "Save" at bounding box center [985, 511] width 68 height 20
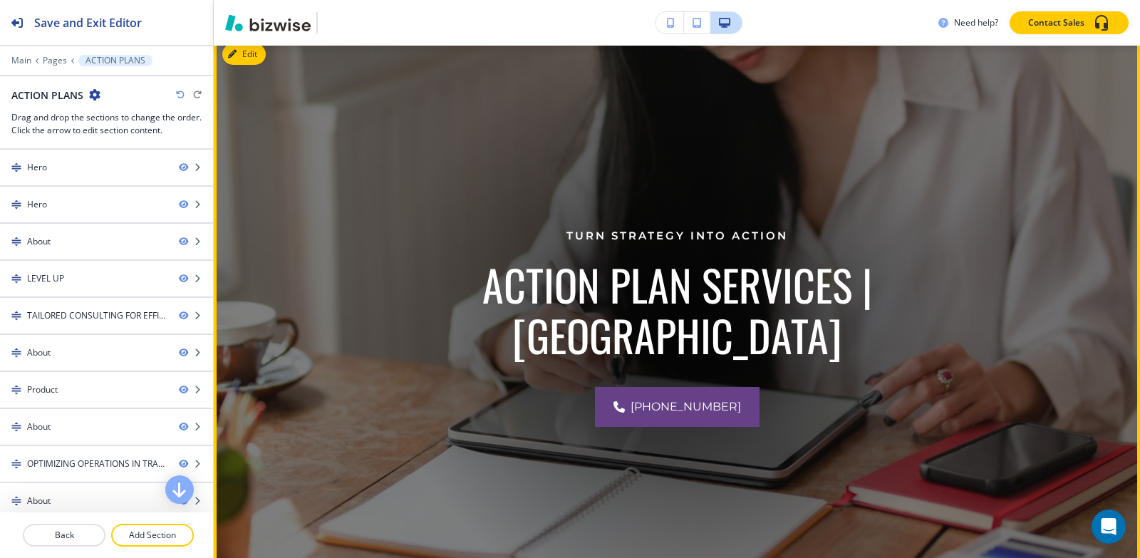
scroll to position [428, 0]
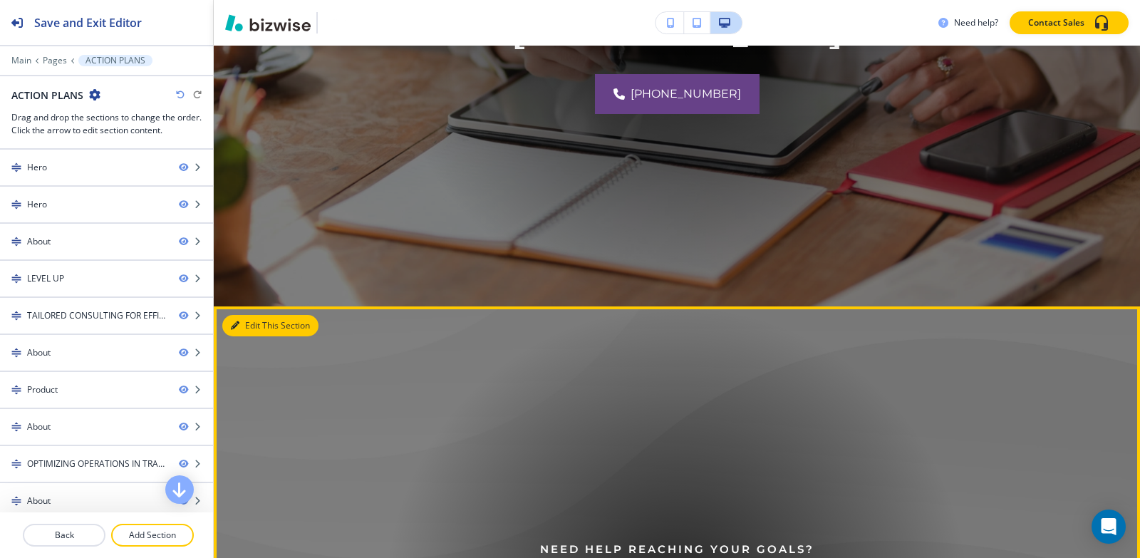
click at [252, 321] on button "Edit This Section" at bounding box center [270, 325] width 96 height 21
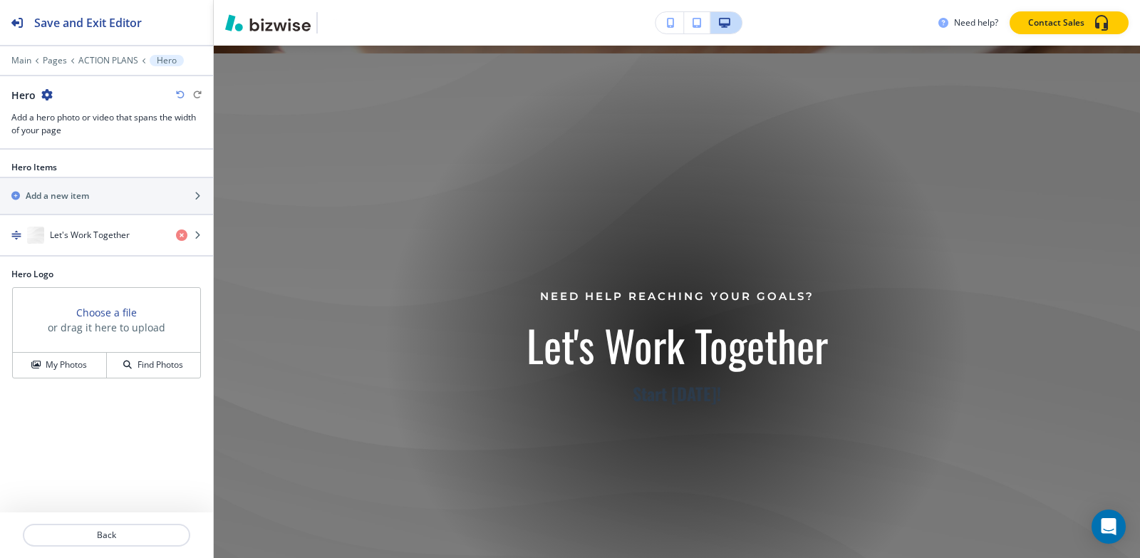
scroll to position [688, 0]
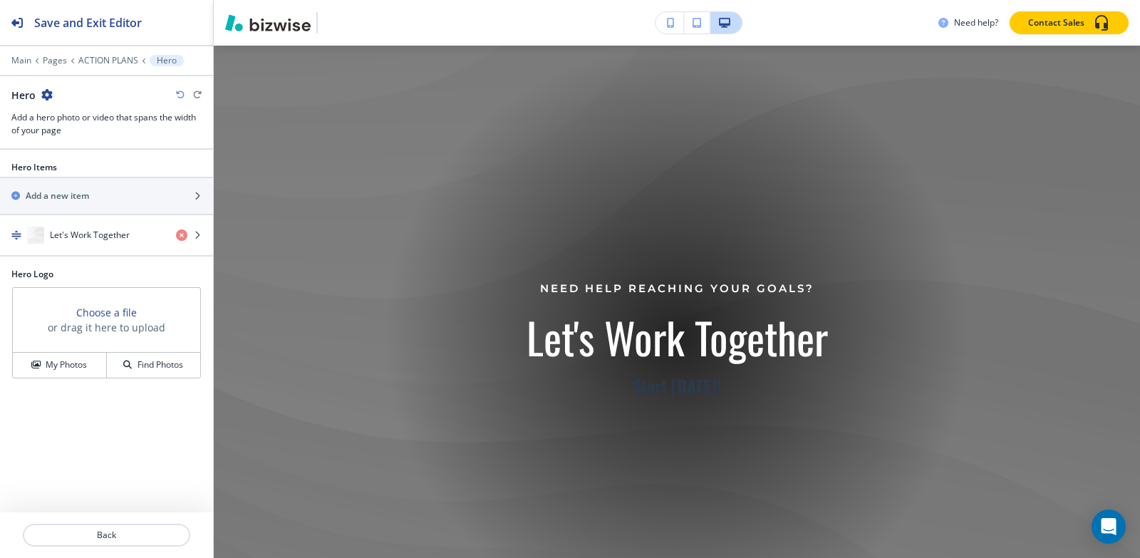
click at [44, 93] on icon "button" at bounding box center [46, 94] width 11 height 11
click at [82, 167] on p "Delete Section" at bounding box center [86, 169] width 73 height 13
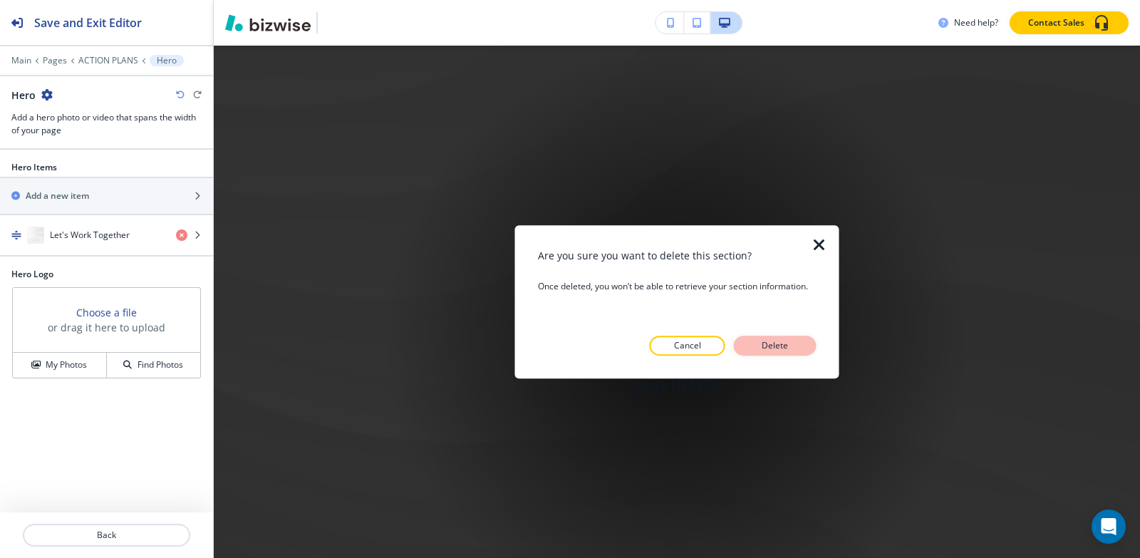
click at [800, 346] on button "Delete" at bounding box center [775, 346] width 83 height 20
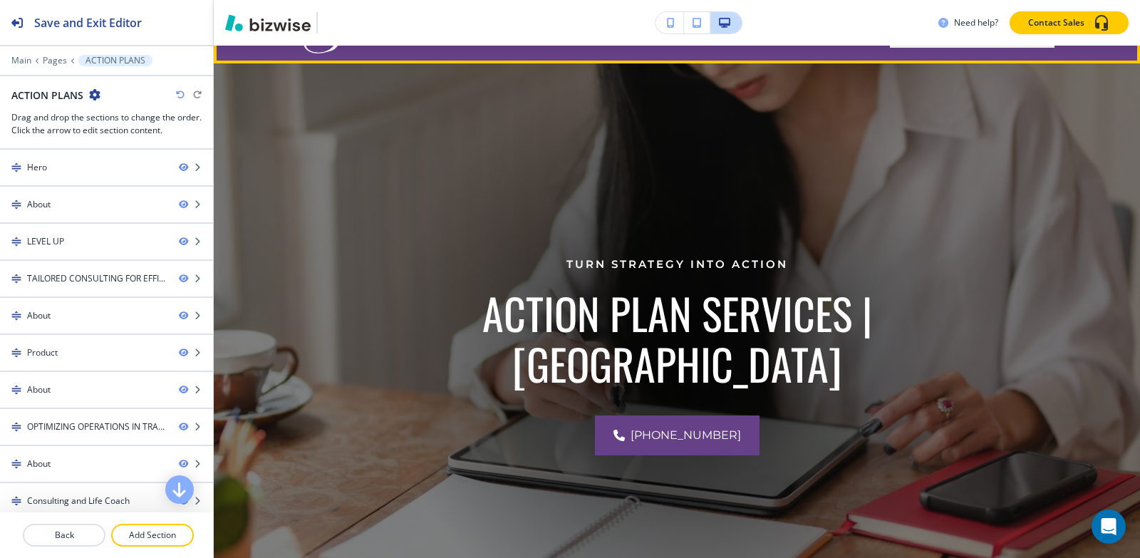
scroll to position [0, 0]
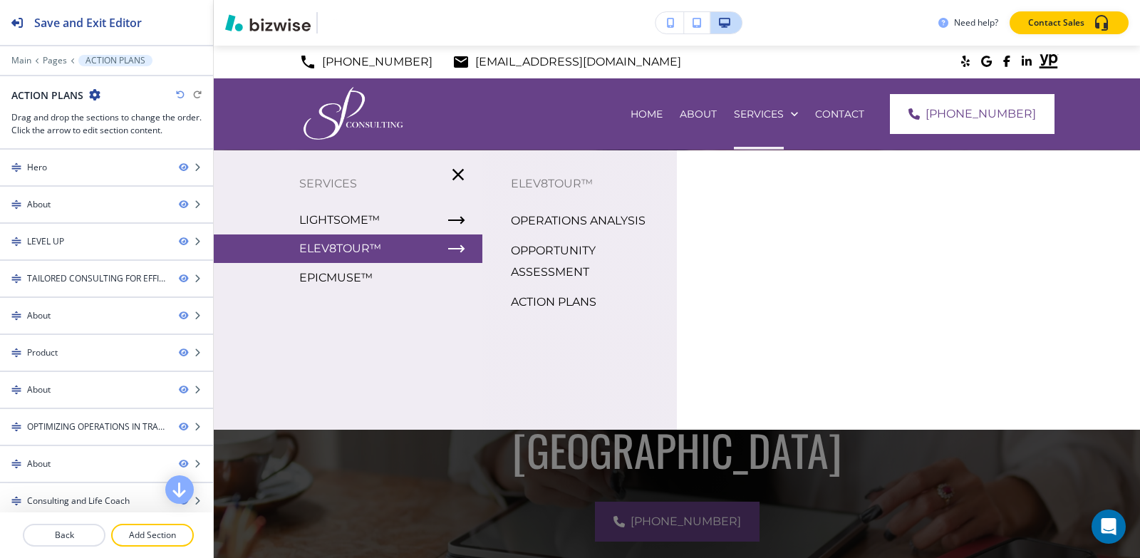
click at [557, 219] on p "OPERATIONS ANALYSIS" at bounding box center [578, 220] width 135 height 21
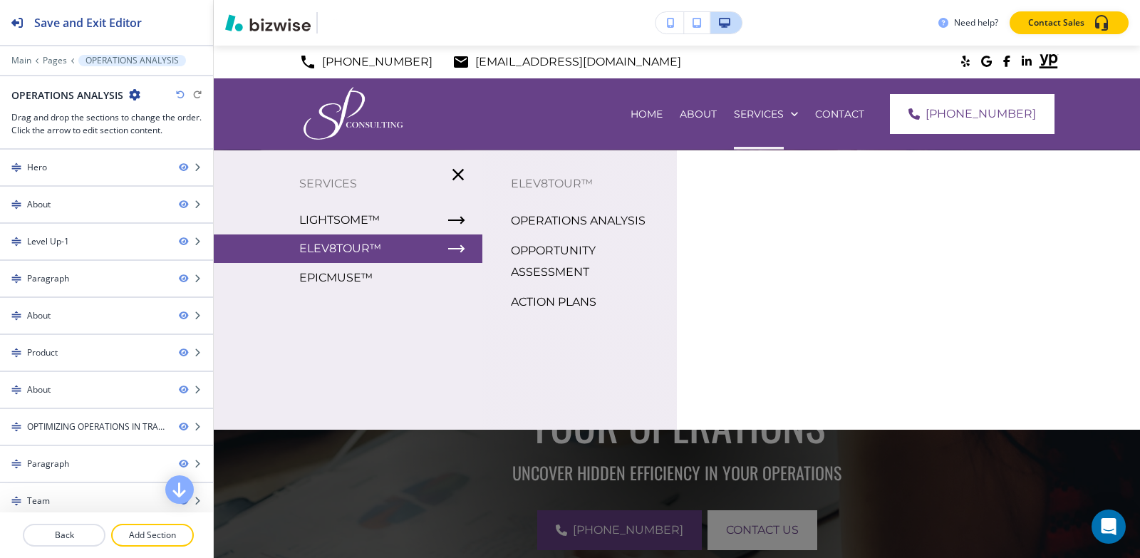
click at [536, 250] on p "OPPORTUNITY ASSESSMENT" at bounding box center [588, 261] width 155 height 43
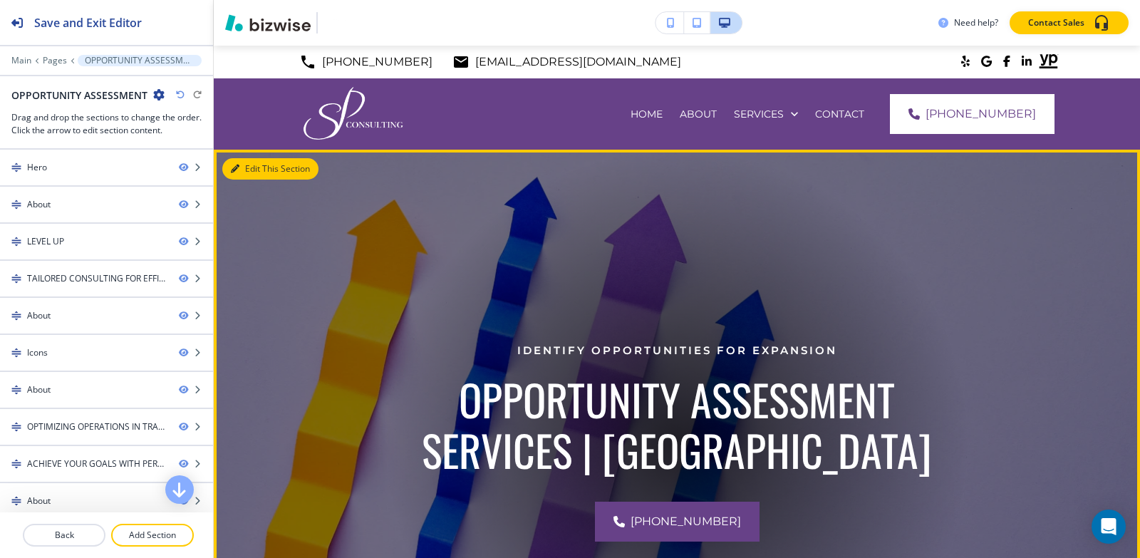
click at [241, 167] on button "Edit This Section" at bounding box center [270, 168] width 96 height 21
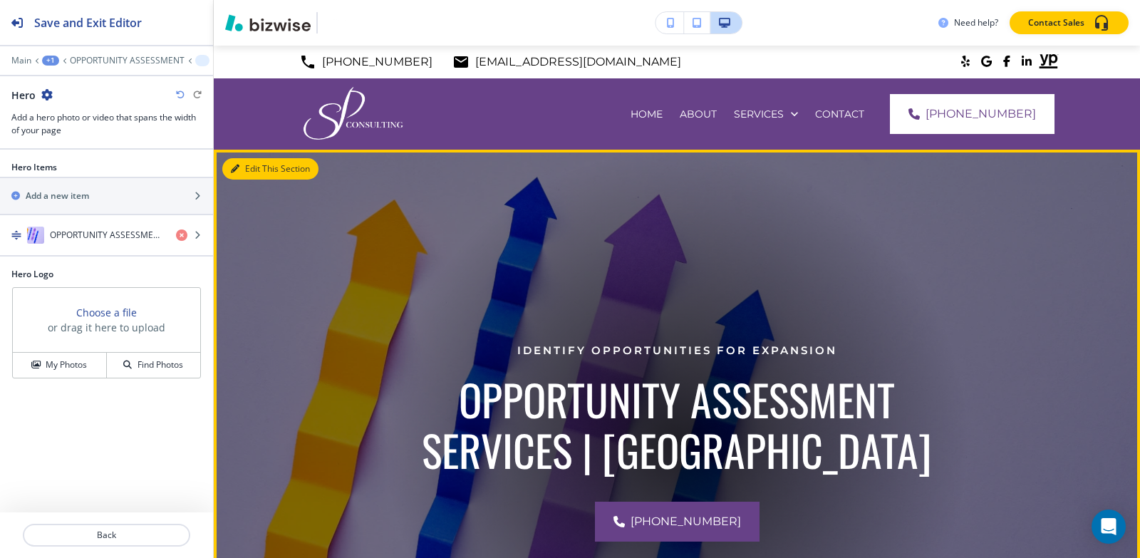
scroll to position [104, 0]
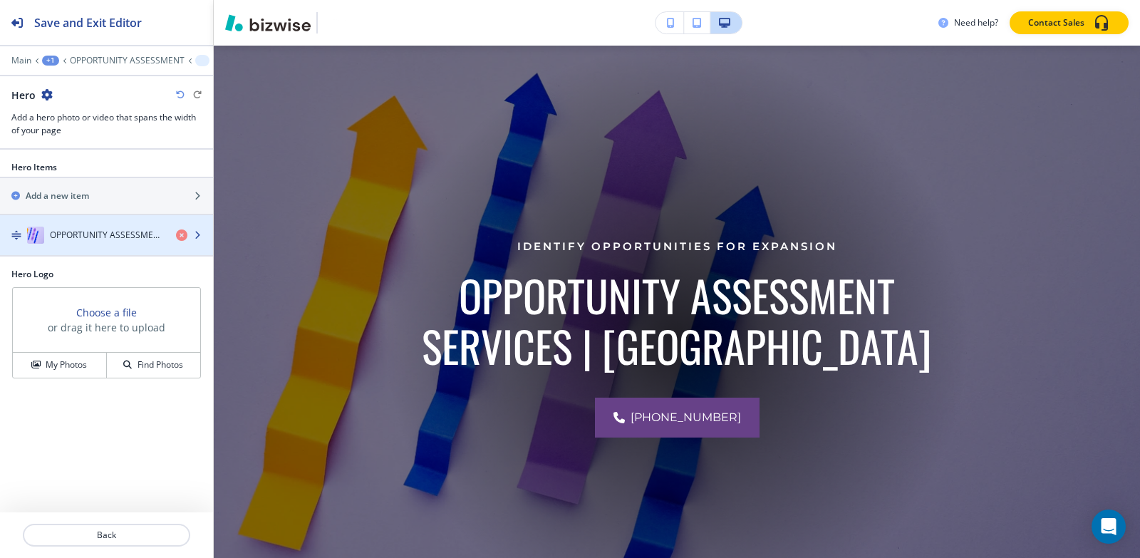
click at [69, 244] on div "button" at bounding box center [106, 249] width 213 height 11
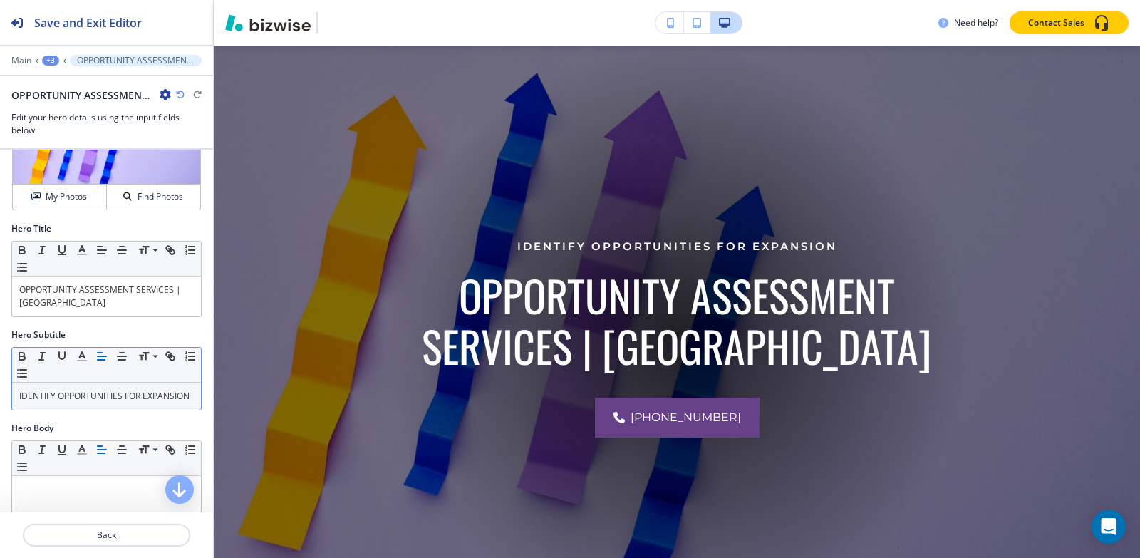
scroll to position [143, 0]
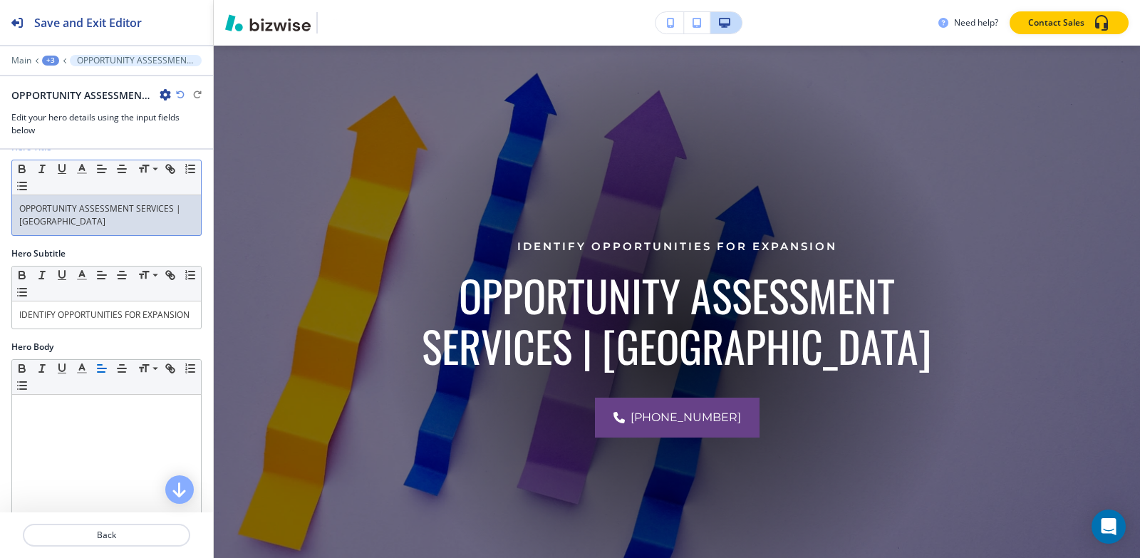
click at [97, 232] on div "OPPORTUNITY ASSESSMENT SERVICES | USA" at bounding box center [106, 215] width 189 height 40
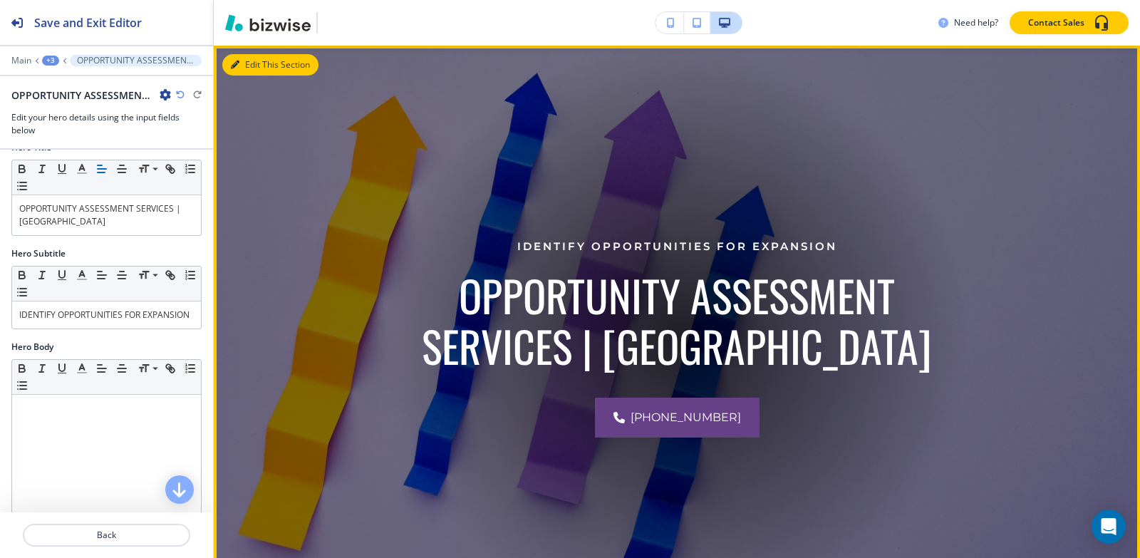
click at [246, 62] on button "Edit This Section" at bounding box center [270, 64] width 96 height 21
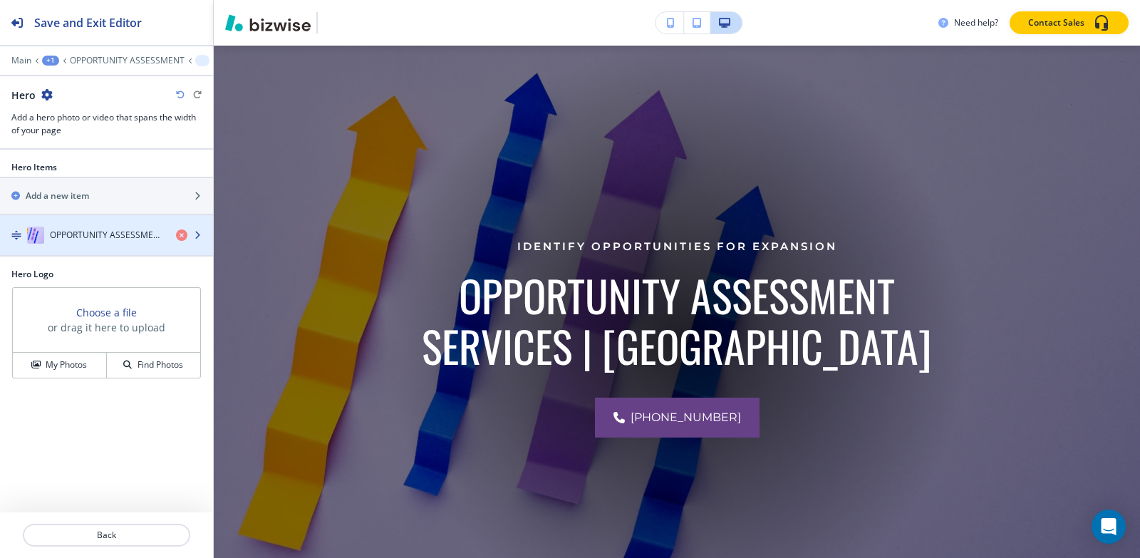
click at [131, 241] on h4 "OPPORTUNITY ASSESSMENT SERVICES | USA" at bounding box center [107, 235] width 115 height 13
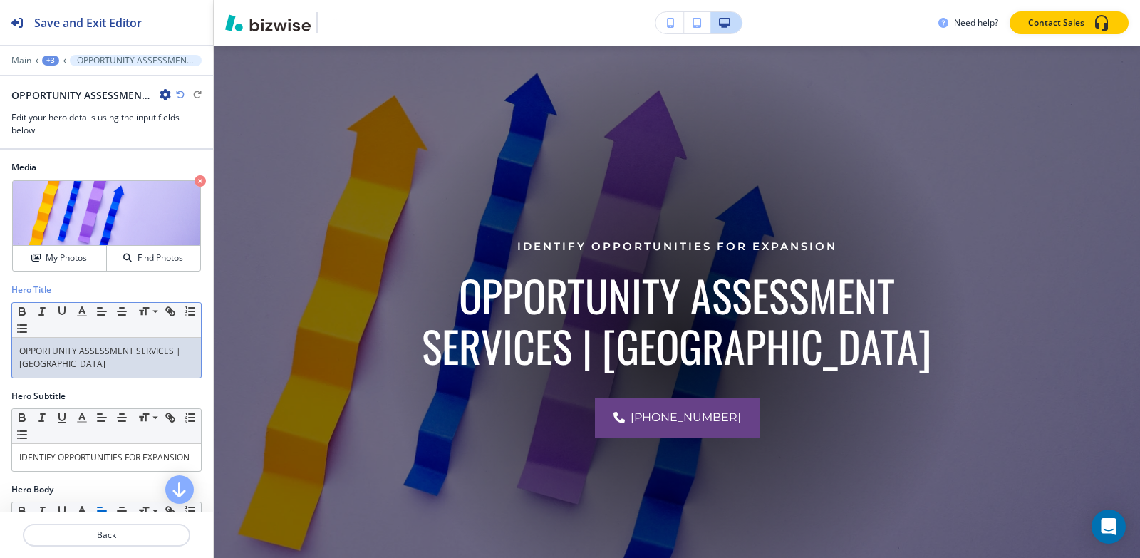
click at [80, 378] on div "Small Normal Large Huge OPPORTUNITY ASSESSMENT SERVICES | USA" at bounding box center [106, 340] width 190 height 76
click at [84, 362] on p "OPPORTUNITY ASSESSMENT SERVICES | USA" at bounding box center [106, 358] width 175 height 26
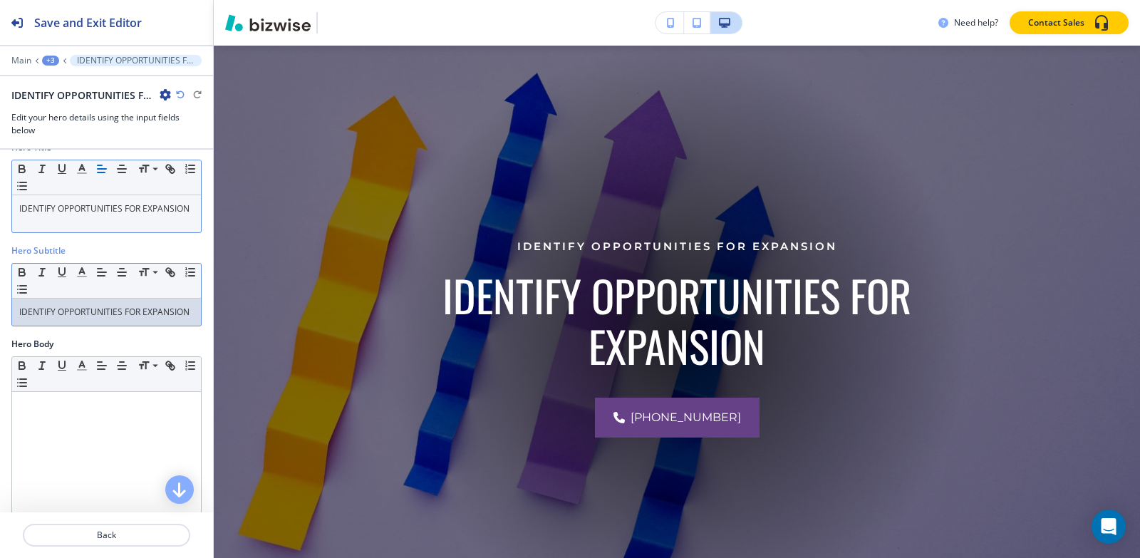
click at [92, 319] on p "IDENTIFY OPPORTUNITIES FOR EXPANSION" at bounding box center [106, 312] width 175 height 13
copy p "IDENTIFY OPPORTUNITIES FOR EXPANSION"
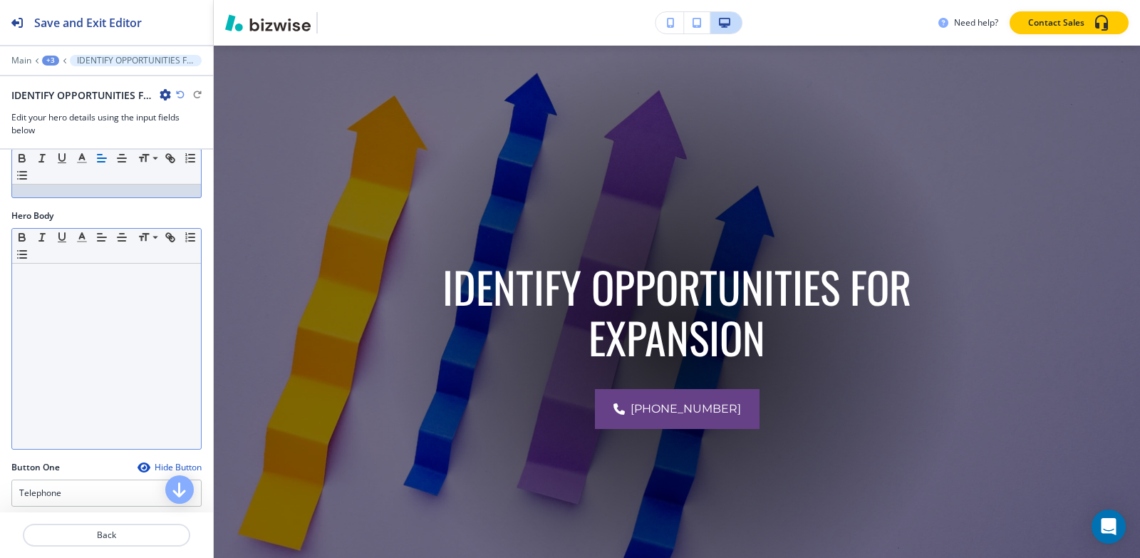
scroll to position [285, 0]
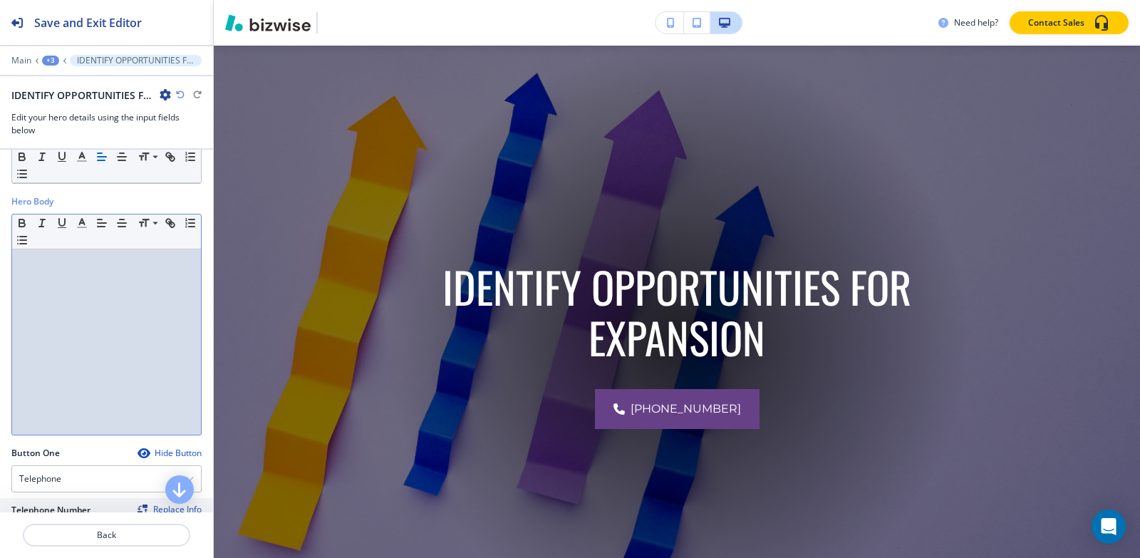
click at [69, 288] on div at bounding box center [106, 341] width 189 height 185
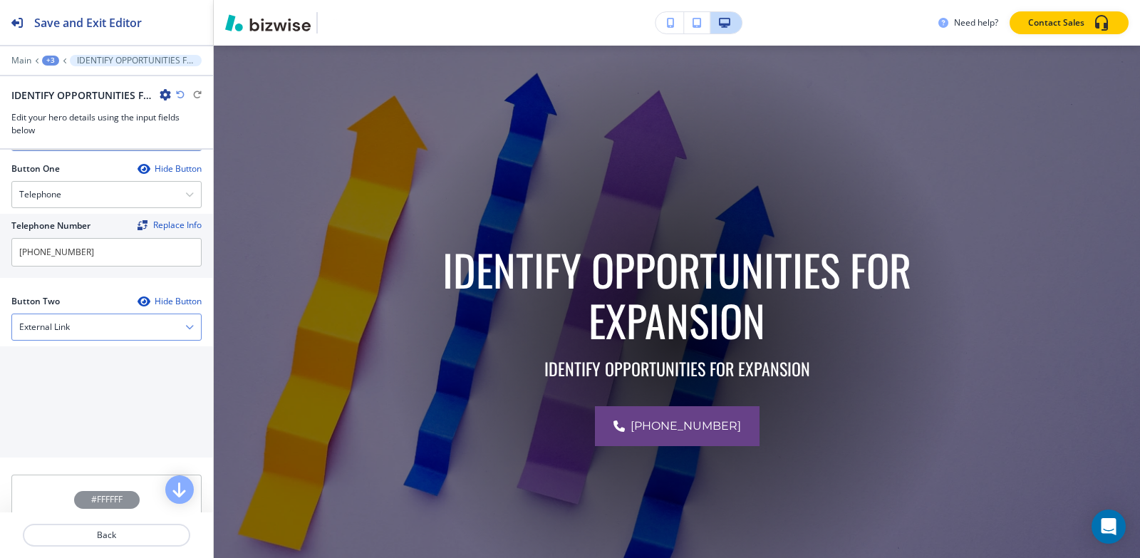
scroll to position [570, 0]
click at [120, 257] on input "[PHONE_NUMBER]" at bounding box center [106, 251] width 190 height 29
click at [103, 331] on div "External Link" at bounding box center [106, 327] width 189 height 26
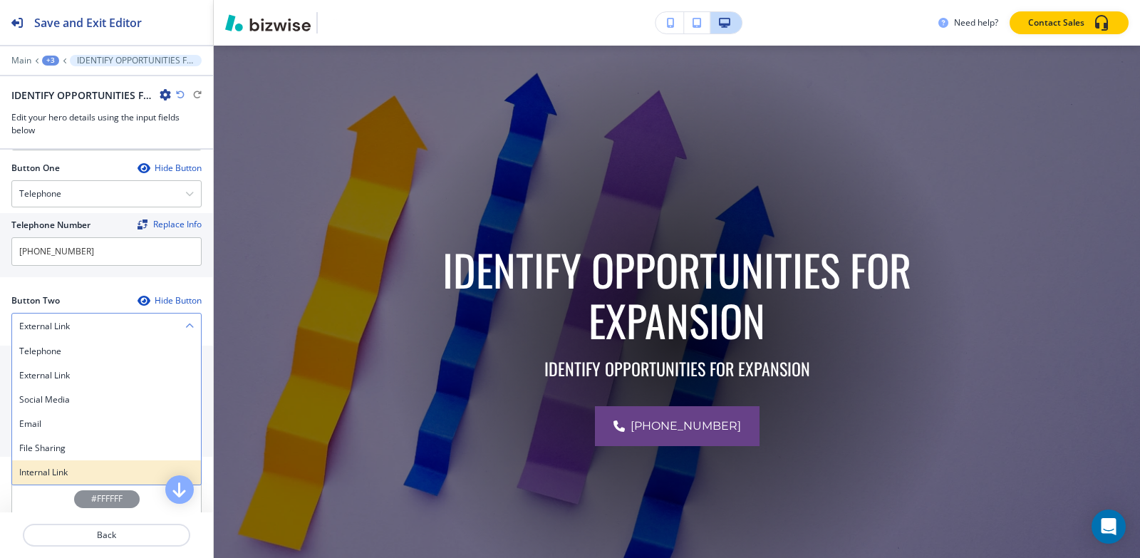
click at [65, 479] on h4 "Internal Link" at bounding box center [106, 472] width 175 height 13
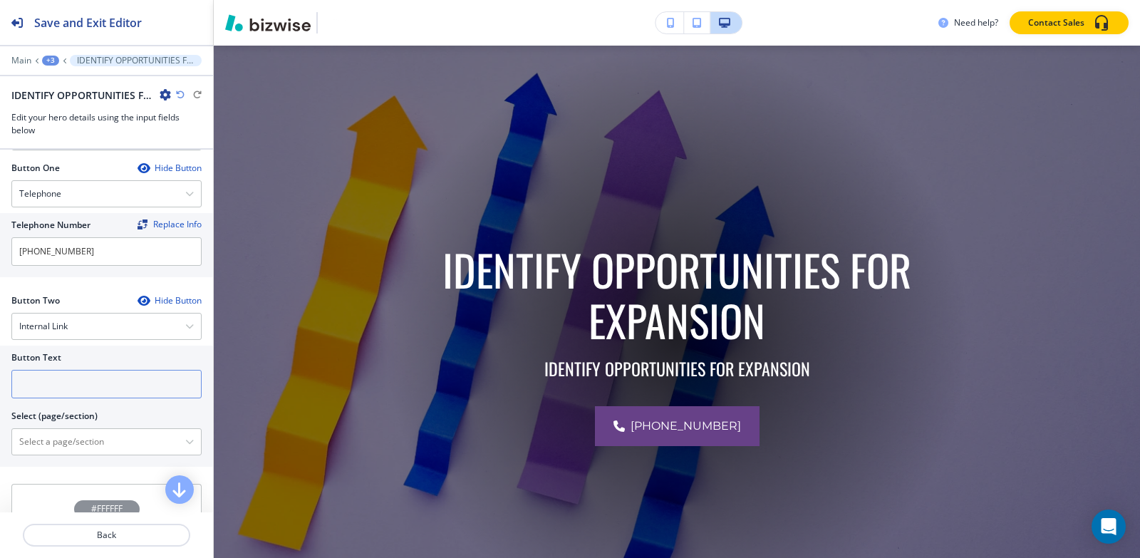
click at [56, 391] on input "text" at bounding box center [106, 384] width 190 height 29
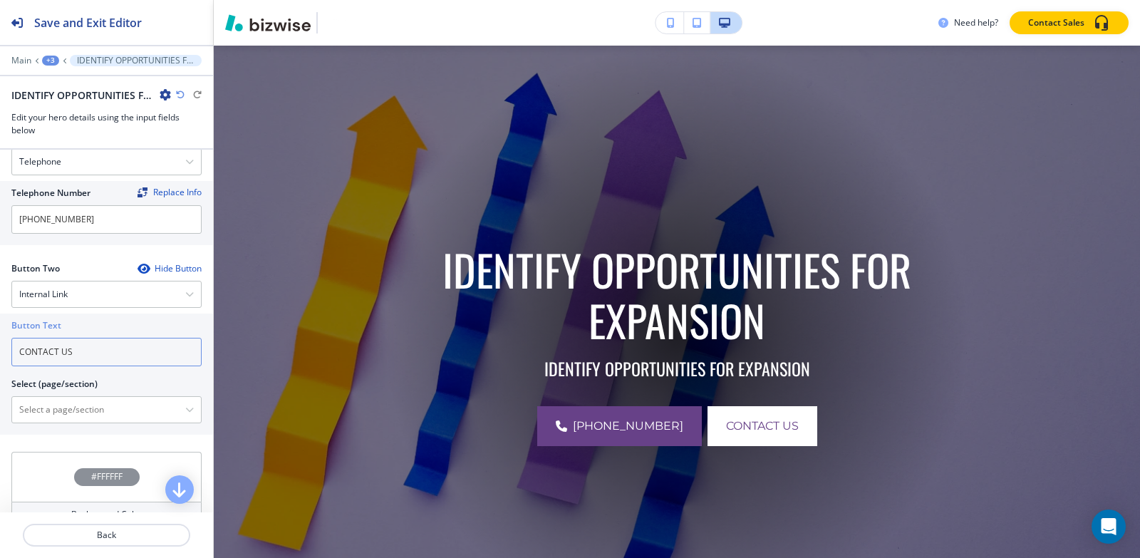
scroll to position [631, 0]
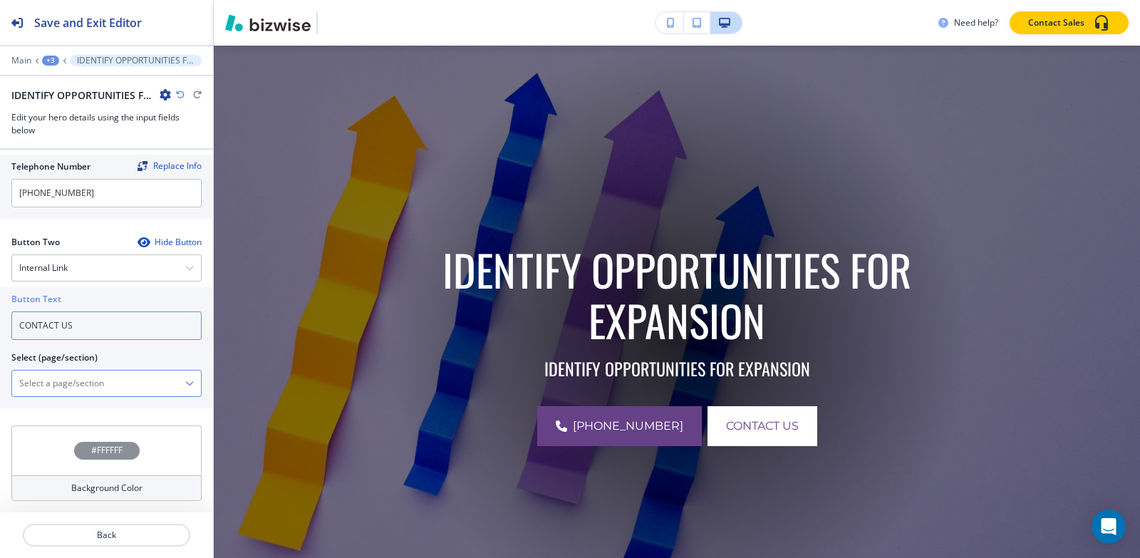
type input "CONTACT US"
click at [42, 390] on \(page\/section\) "Manual Input" at bounding box center [98, 383] width 173 height 24
type \(page\/section\) "CONTACT | Contact Form"
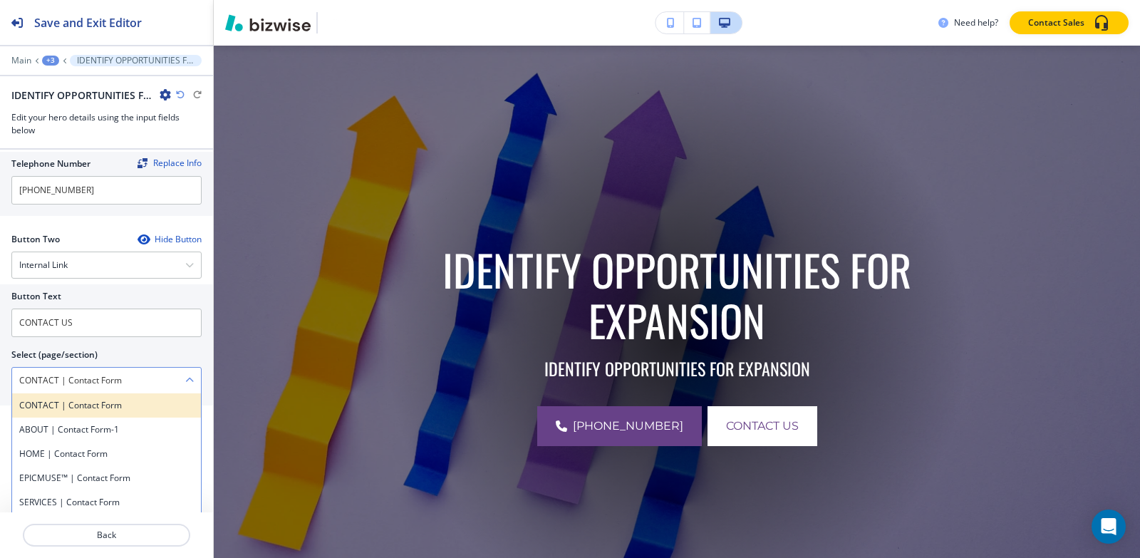
click at [107, 410] on h4 "CONTACT | Contact Form" at bounding box center [106, 405] width 175 height 13
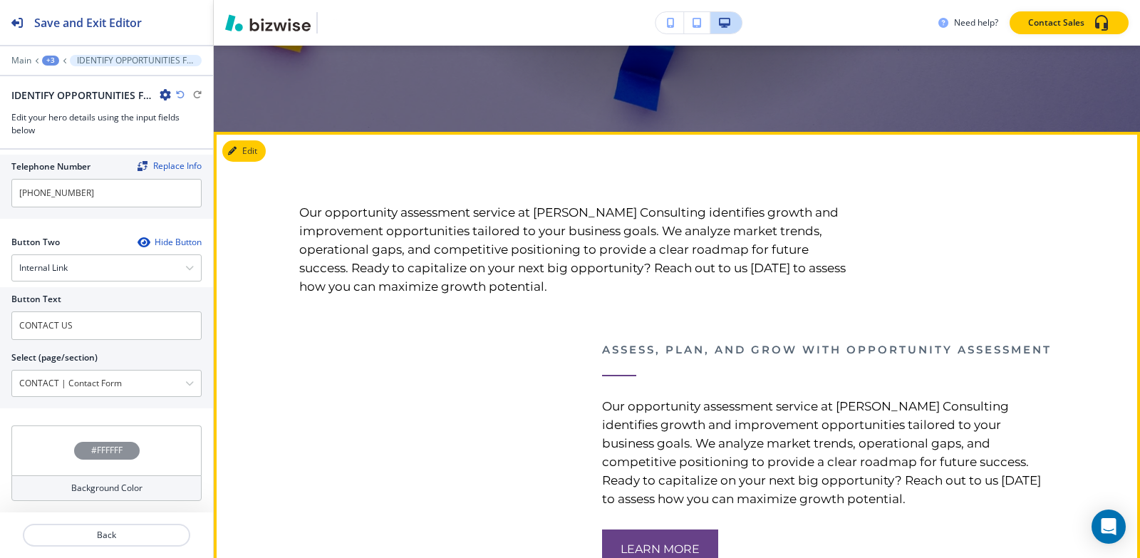
scroll to position [603, 0]
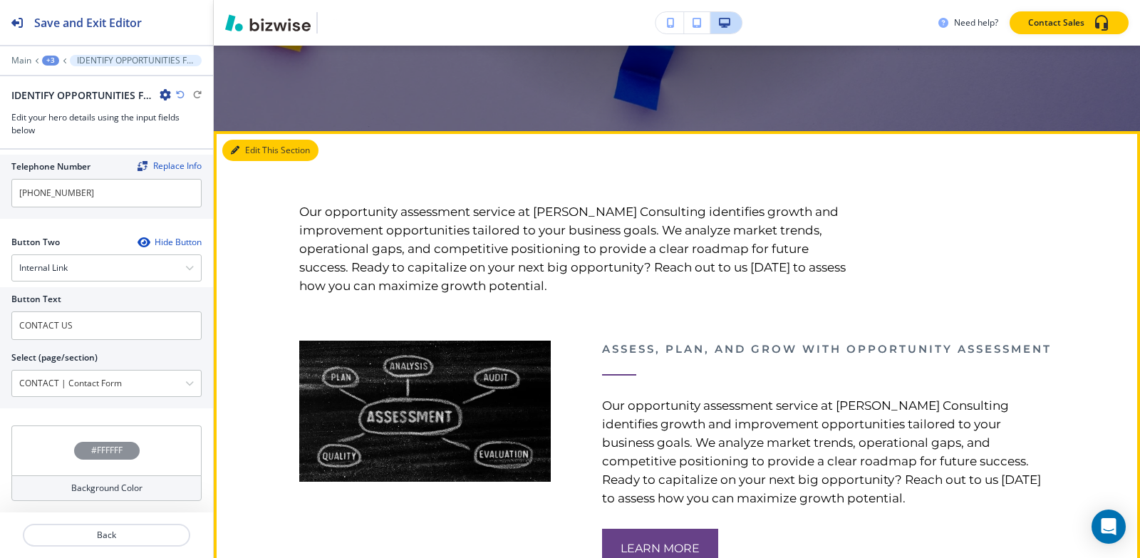
click at [252, 153] on button "Edit This Section" at bounding box center [270, 150] width 96 height 21
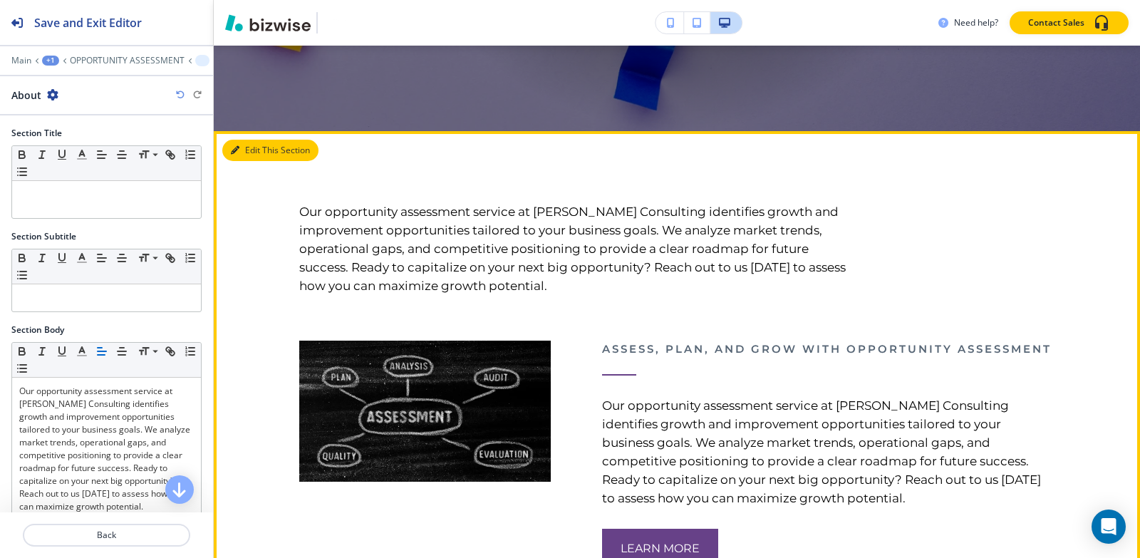
scroll to position [688, 0]
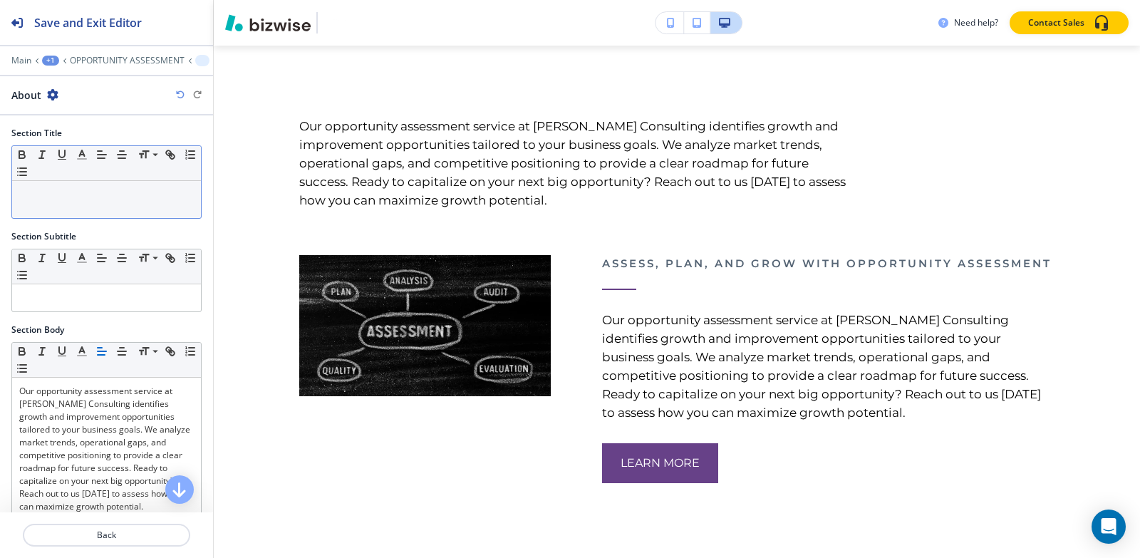
click at [117, 184] on div at bounding box center [106, 199] width 189 height 37
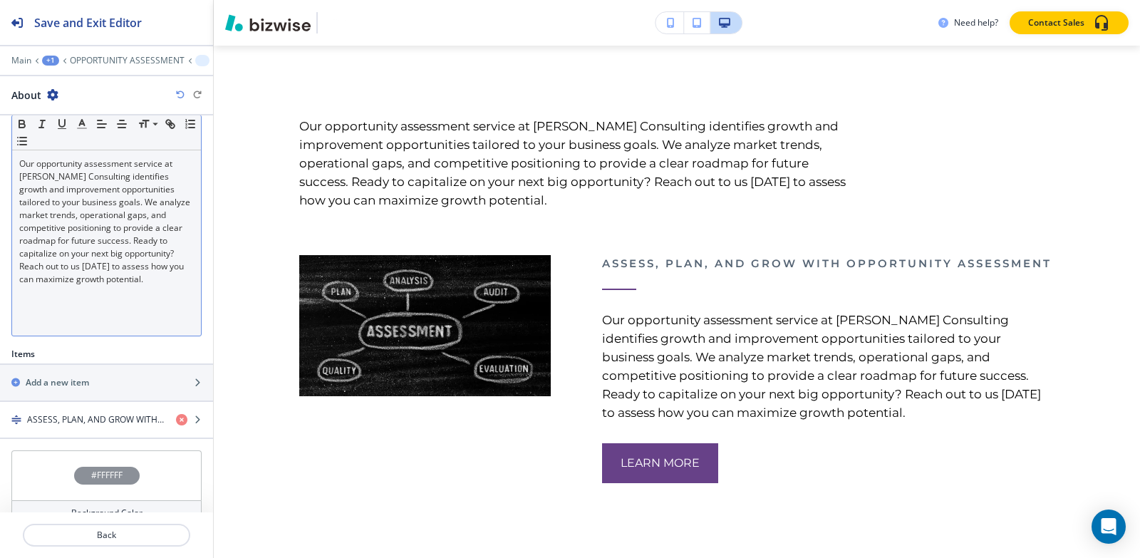
scroll to position [252, 0]
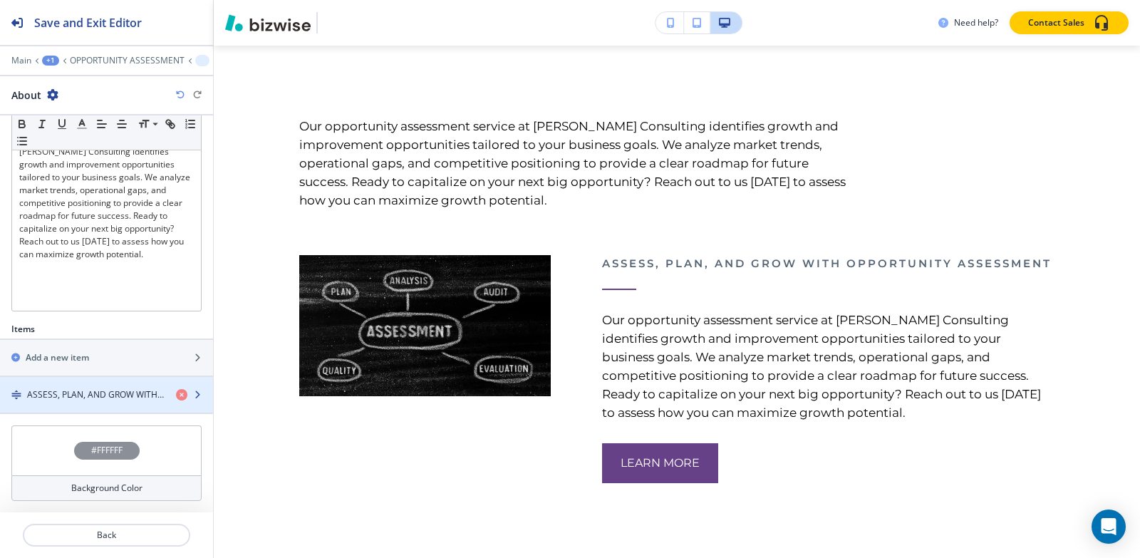
click at [55, 401] on div "button" at bounding box center [106, 406] width 213 height 11
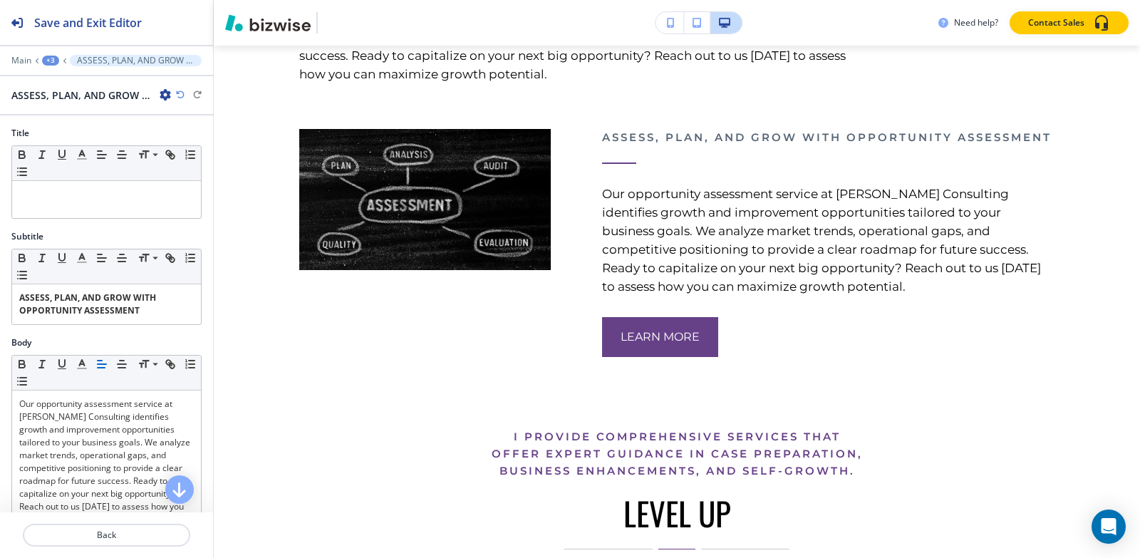
scroll to position [827, 0]
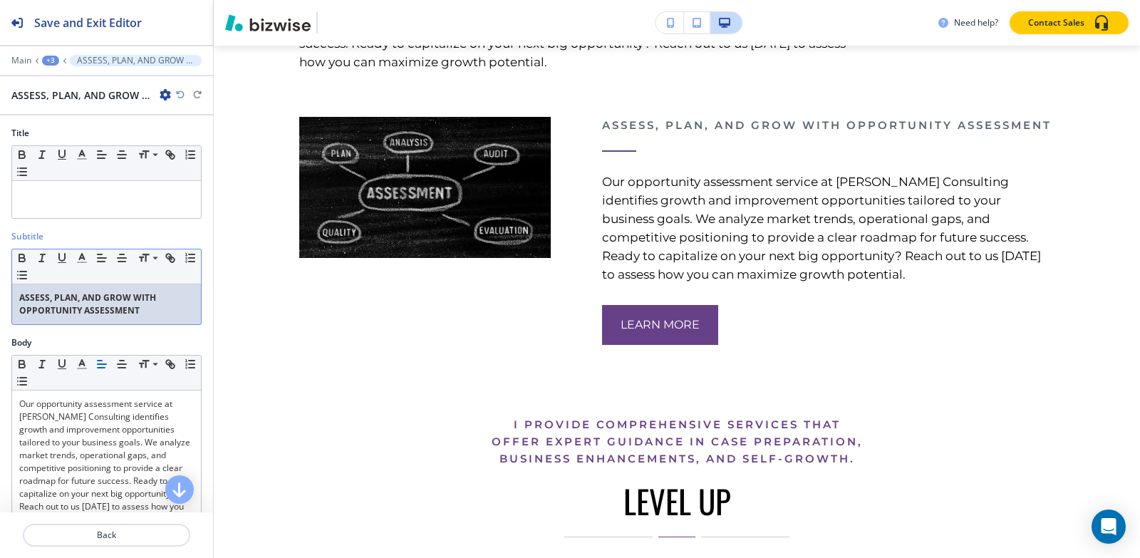
click at [140, 312] on p "ASSESS, PLAN, AND GROW WITH OPPORTUNITY ASSESSMENT" at bounding box center [106, 304] width 175 height 26
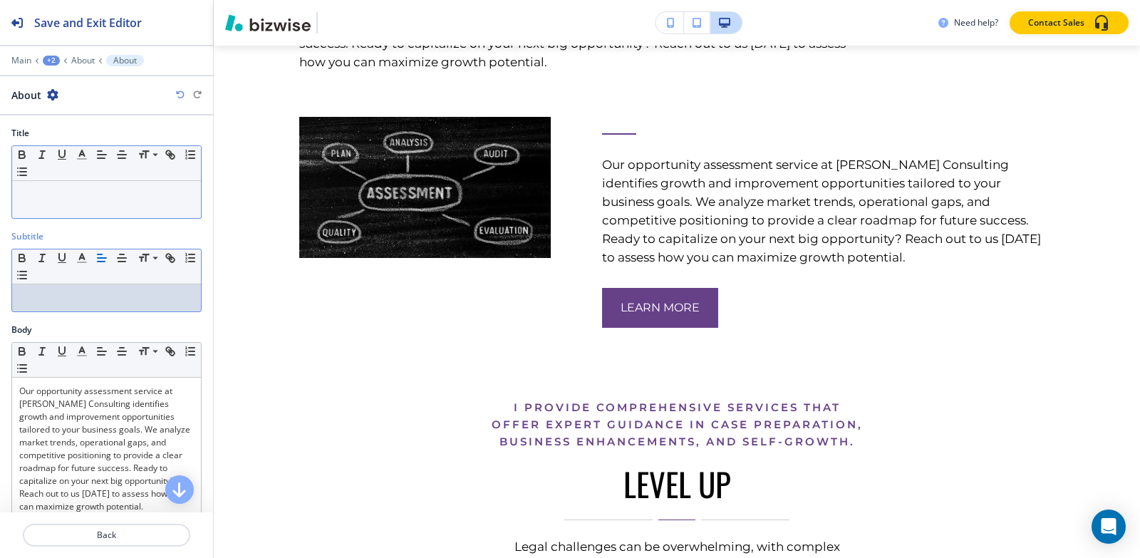
click at [51, 203] on div at bounding box center [106, 199] width 189 height 37
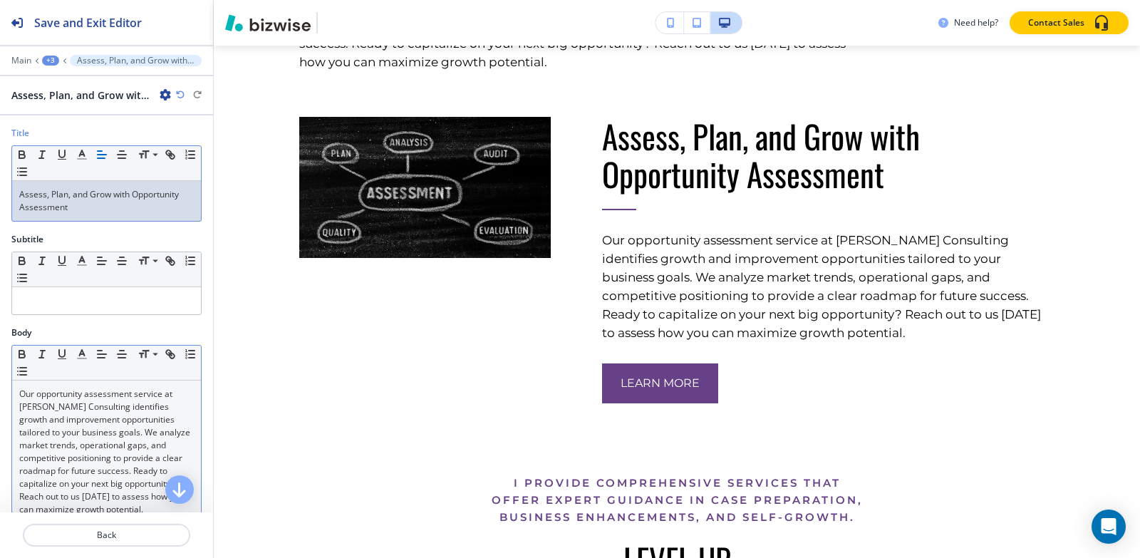
click at [99, 427] on p "Our opportunity assessment service at [PERSON_NAME] Consulting identifies growt…" at bounding box center [106, 452] width 175 height 128
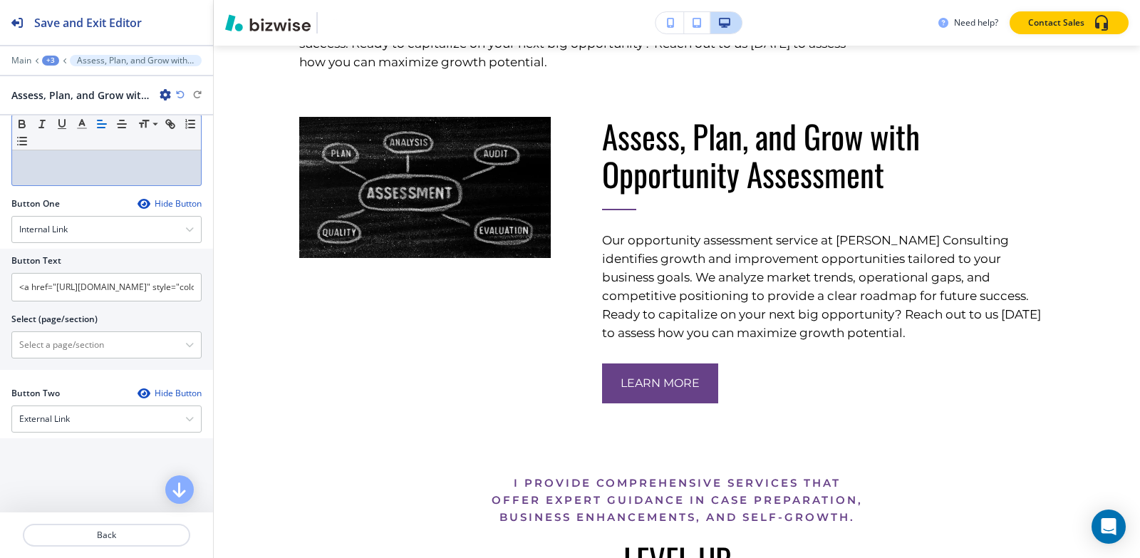
scroll to position [356, 0]
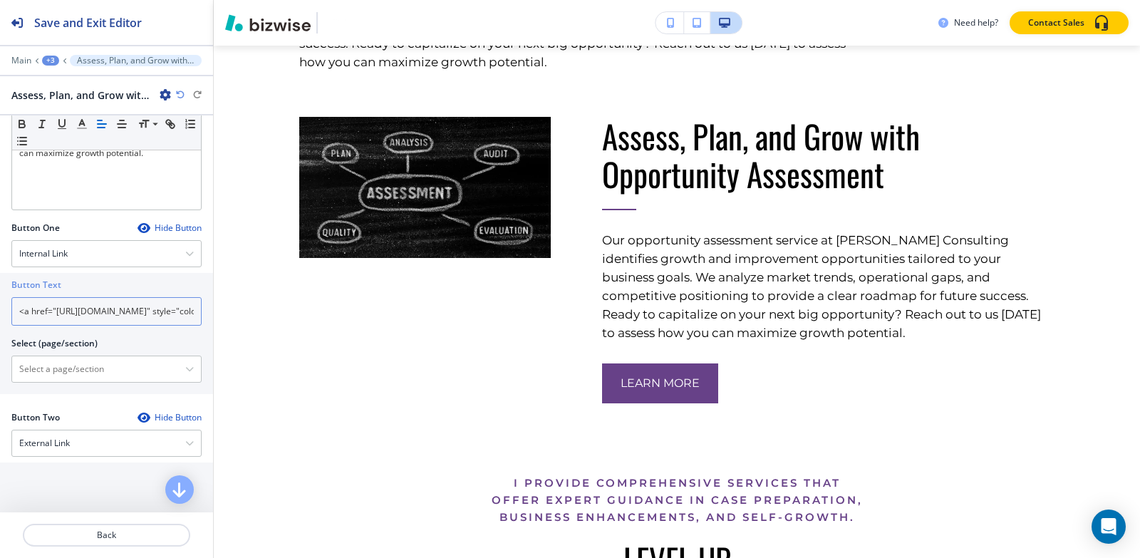
click at [146, 310] on input "<a href="https://www.sumitapradhan.consulting/#CONTACT" style="color: inherit; …" at bounding box center [106, 311] width 190 height 29
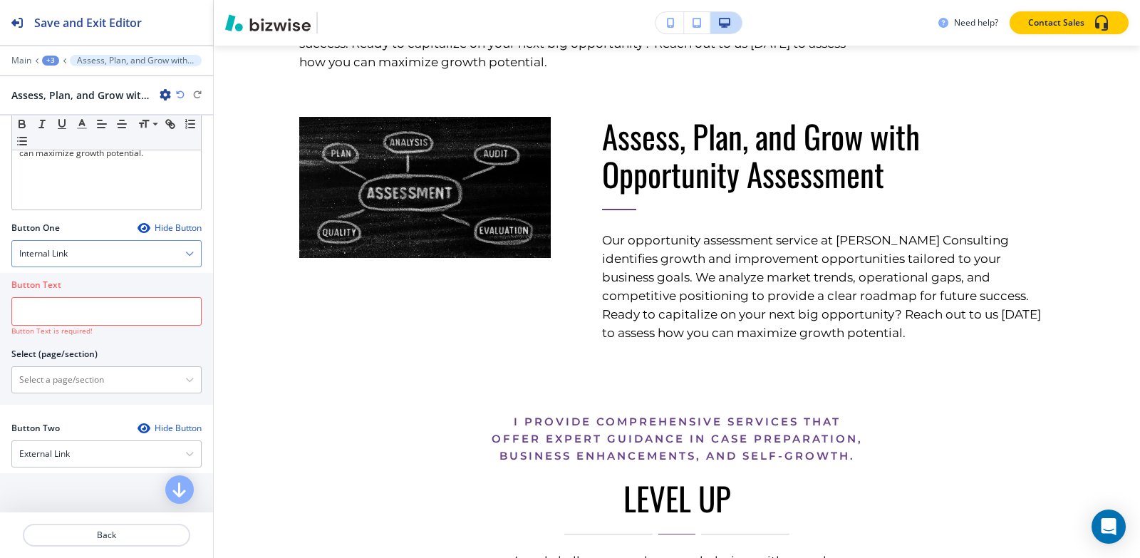
click at [133, 249] on div "Internal Link" at bounding box center [106, 254] width 189 height 26
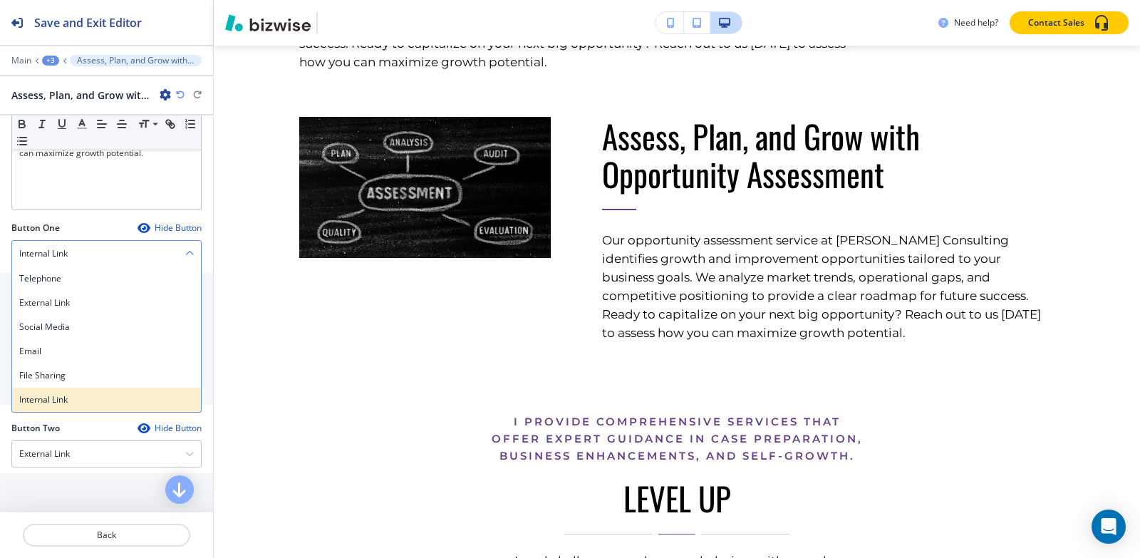
click at [81, 408] on div "Internal Link" at bounding box center [106, 400] width 189 height 24
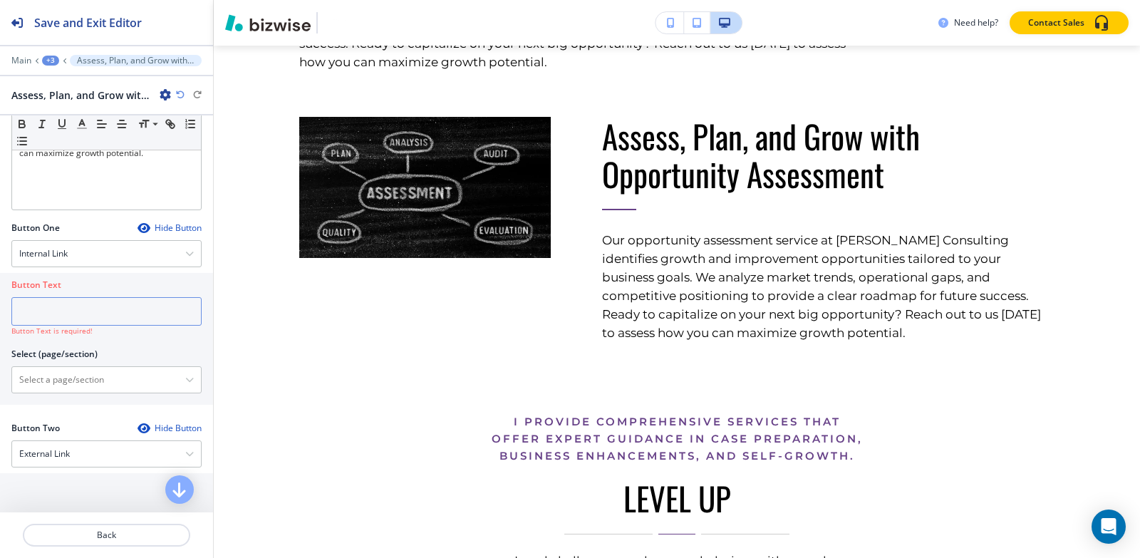
click at [81, 321] on input "text" at bounding box center [106, 311] width 190 height 29
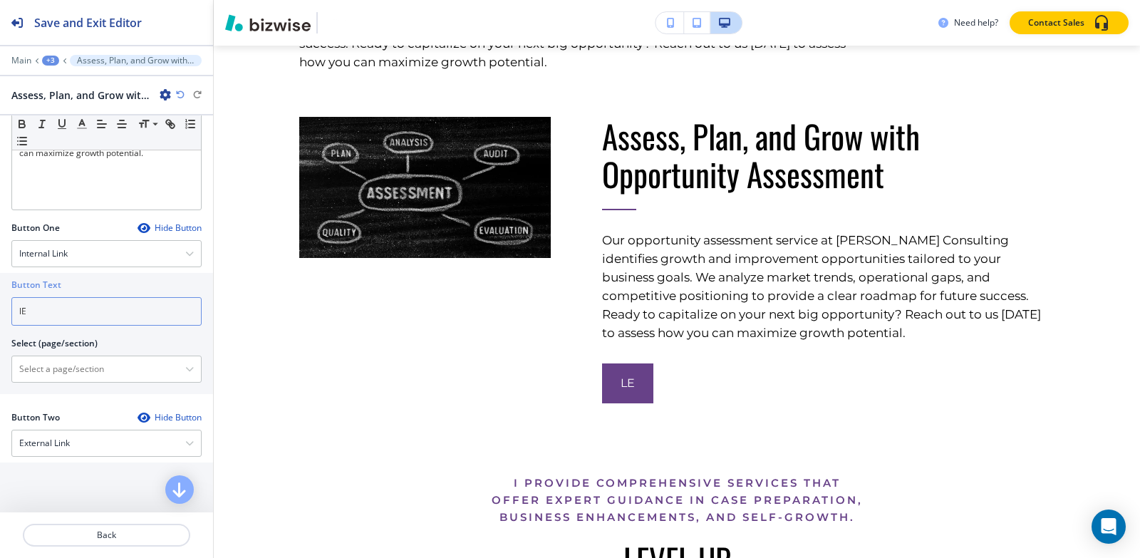
type input "l"
type input "L"
type input "LEARN MORE"
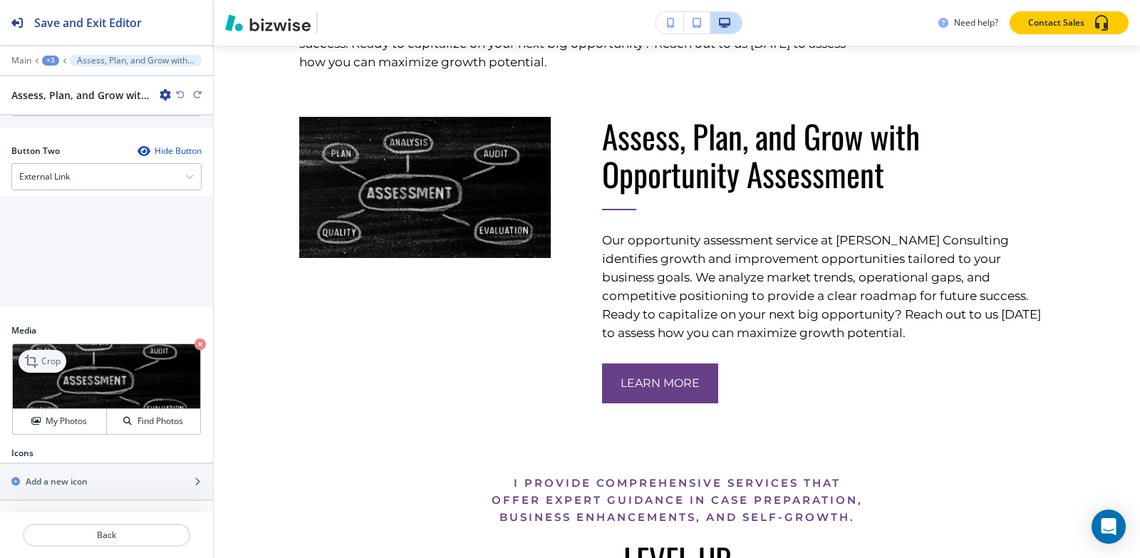
click at [56, 356] on p "Crop" at bounding box center [50, 361] width 19 height 13
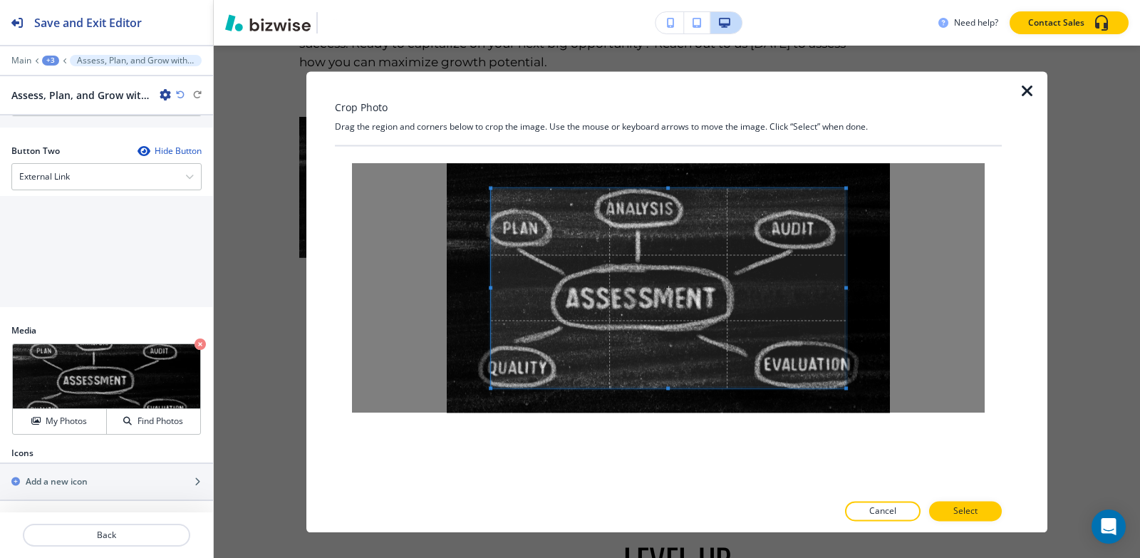
click at [677, 143] on div "Crop Photo Drag the region and corners below to crop the image. Use the mouse o…" at bounding box center [668, 301] width 667 height 461
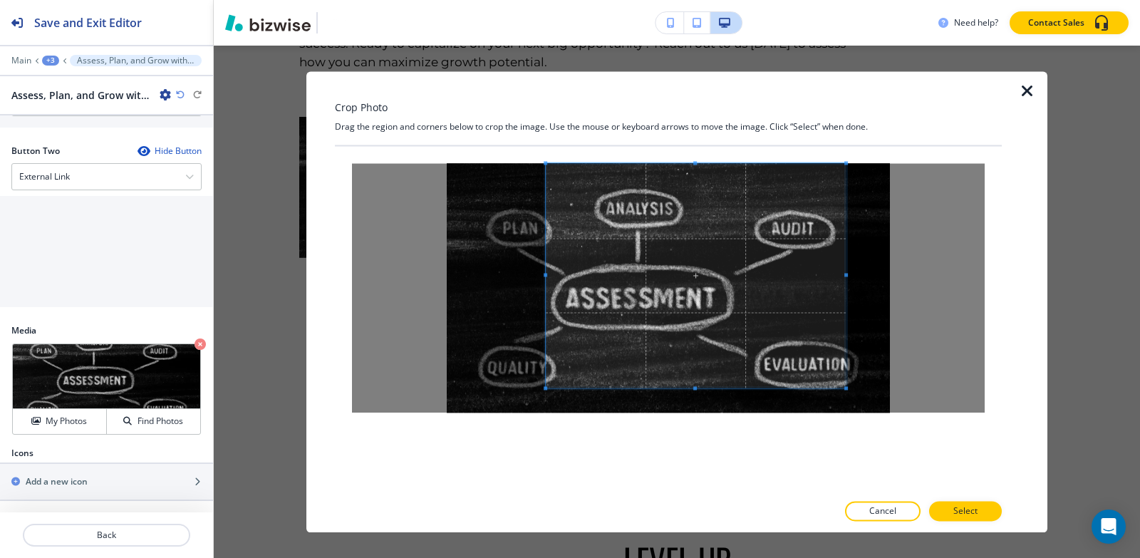
click at [546, 269] on div at bounding box center [696, 275] width 300 height 224
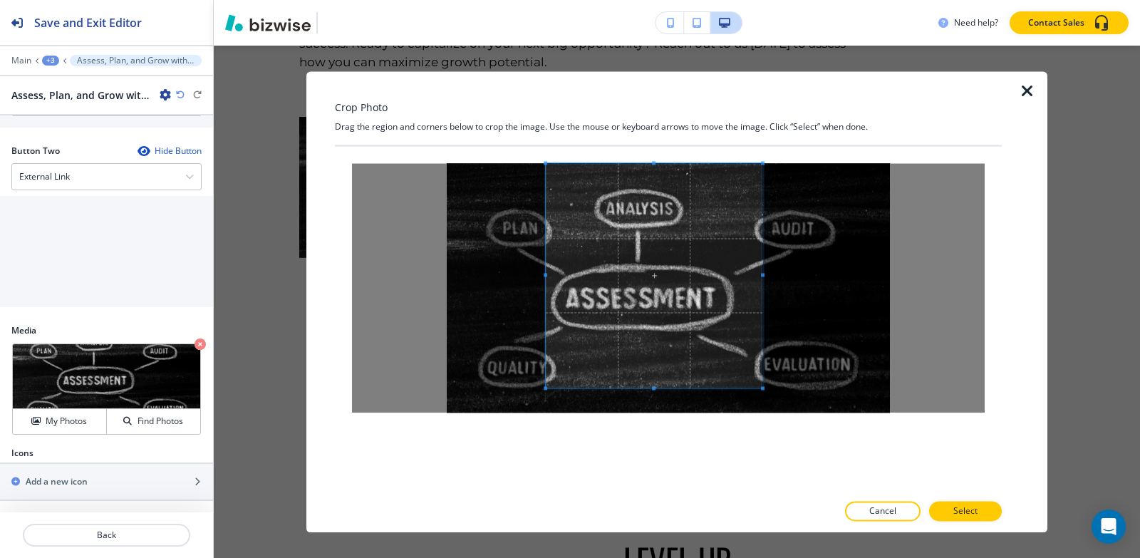
click at [763, 273] on span at bounding box center [763, 275] width 4 height 4
click at [653, 481] on div at bounding box center [668, 319] width 667 height 346
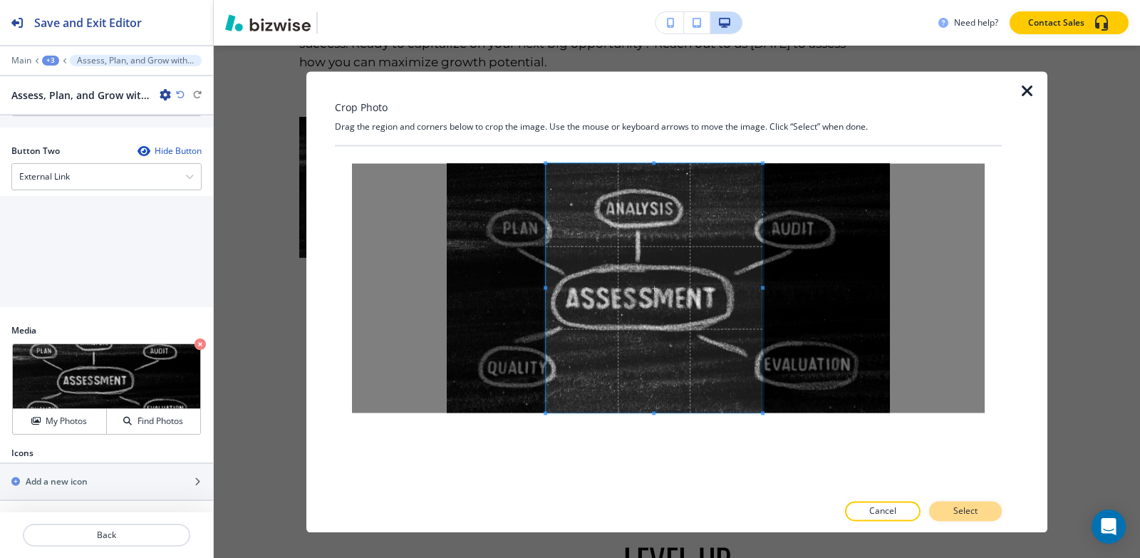
click at [988, 514] on button "Select" at bounding box center [965, 511] width 73 height 20
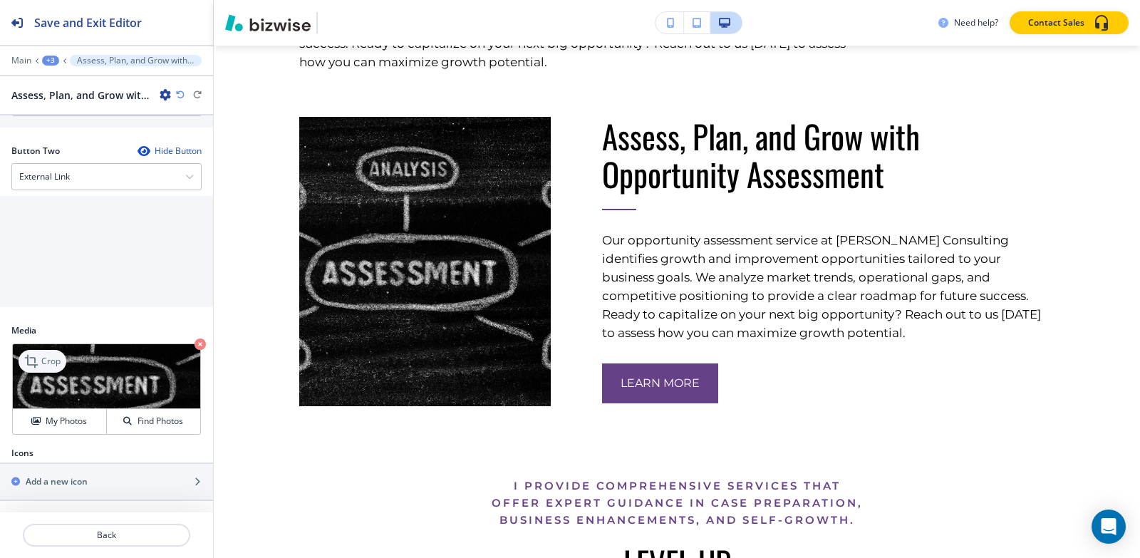
click at [53, 353] on div "Crop" at bounding box center [43, 361] width 48 height 23
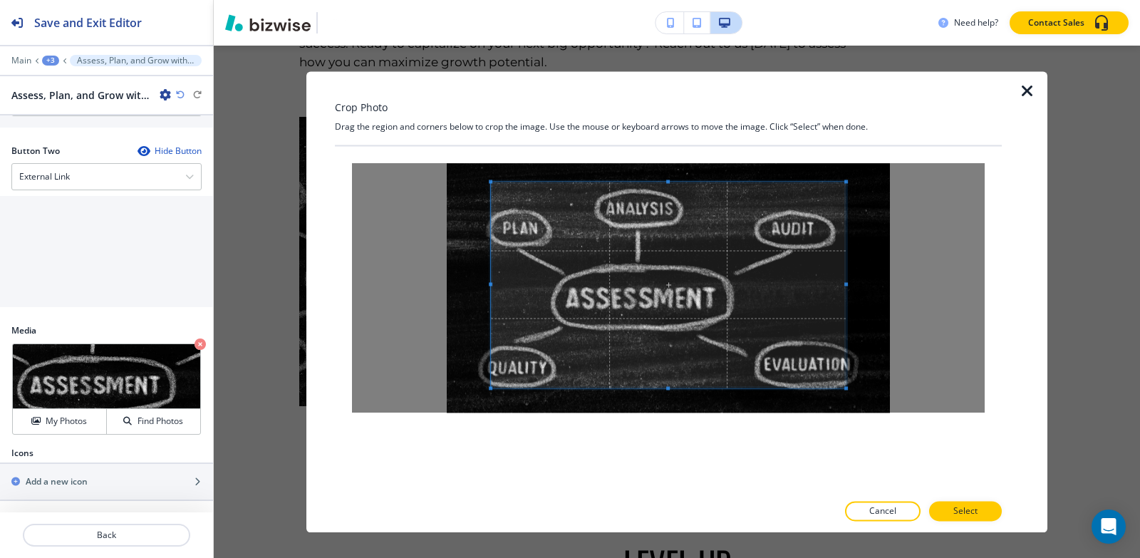
click at [671, 133] on div "Crop Photo Drag the region and corners below to crop the image. Use the mouse o…" at bounding box center [668, 301] width 667 height 461
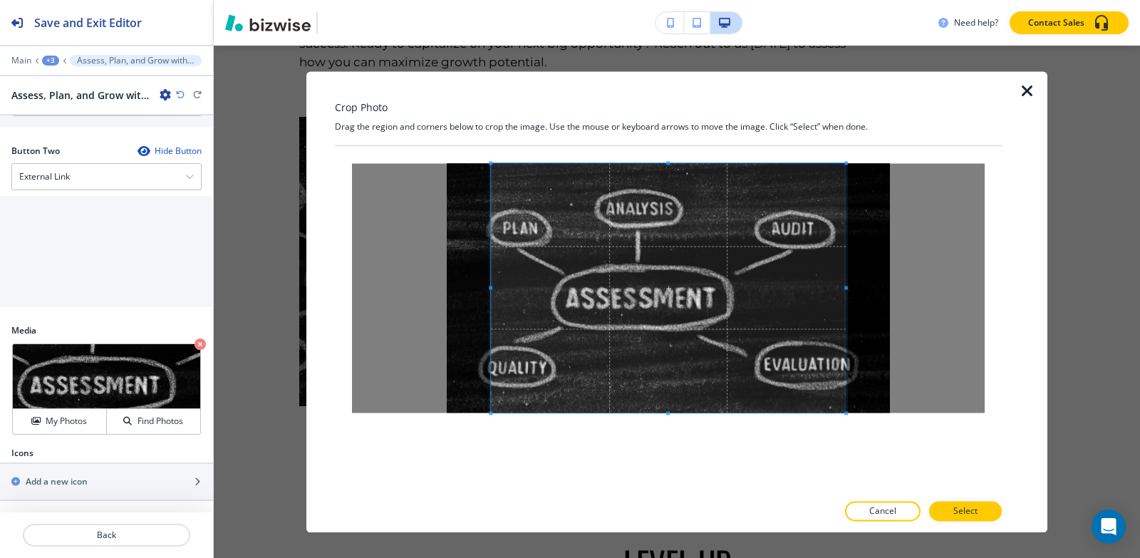
click at [681, 464] on div at bounding box center [668, 319] width 667 height 346
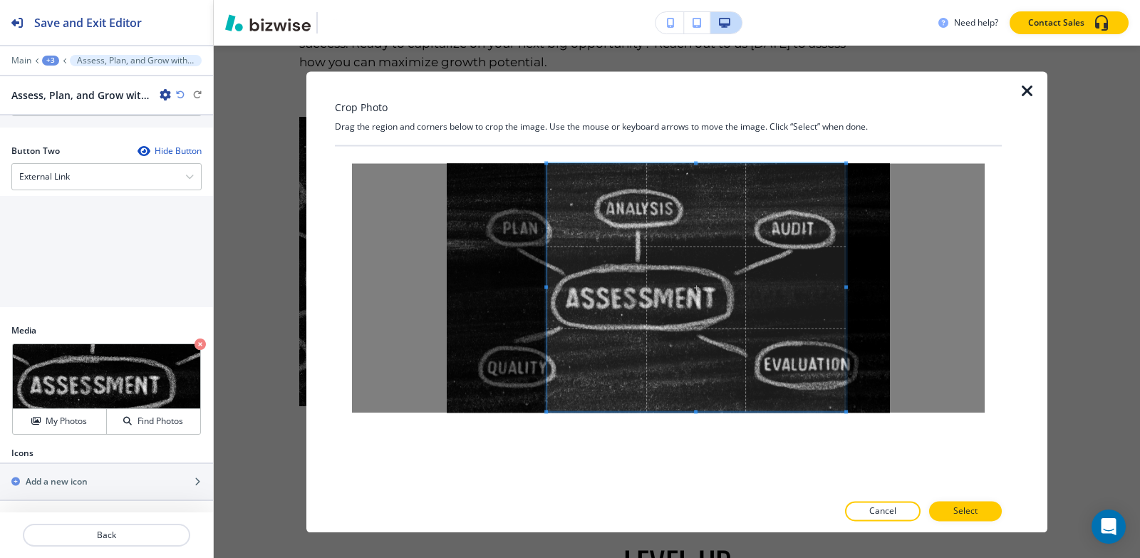
click at [545, 299] on span at bounding box center [546, 287] width 4 height 248
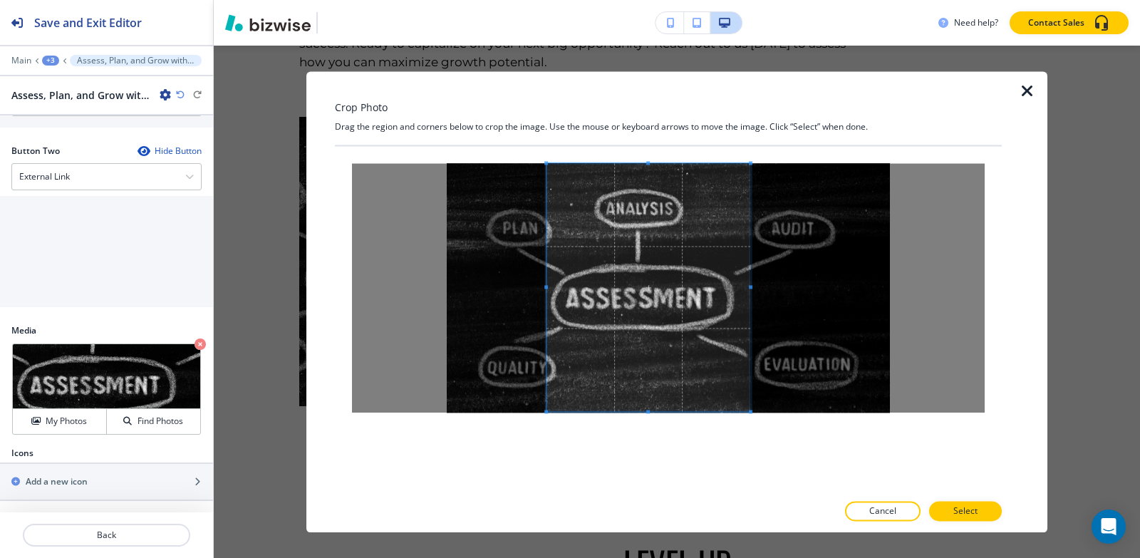
click at [750, 283] on div at bounding box center [649, 287] width 204 height 248
click at [985, 517] on button "Select" at bounding box center [965, 511] width 73 height 20
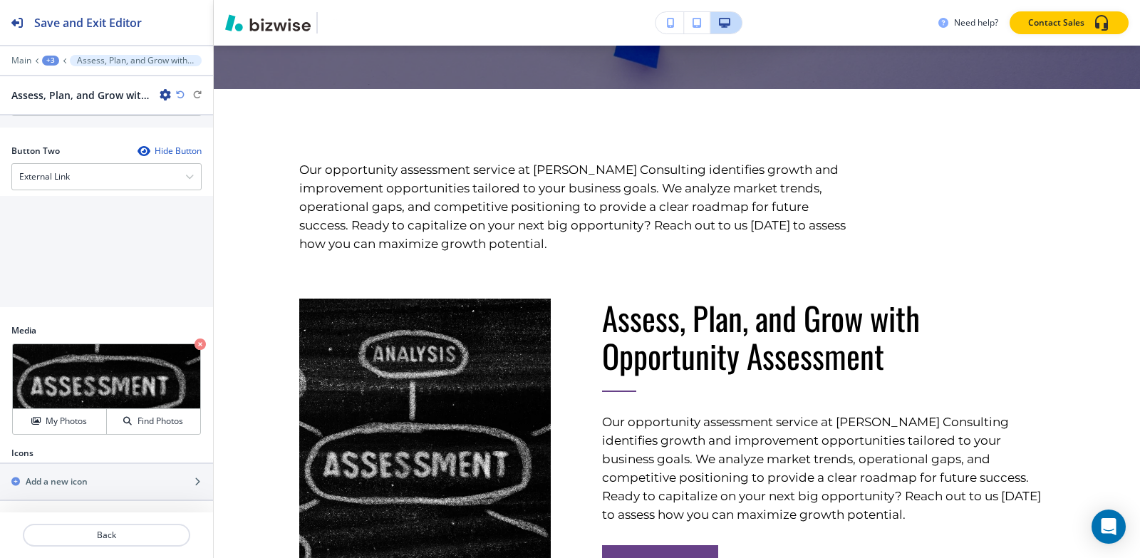
scroll to position [542, 0]
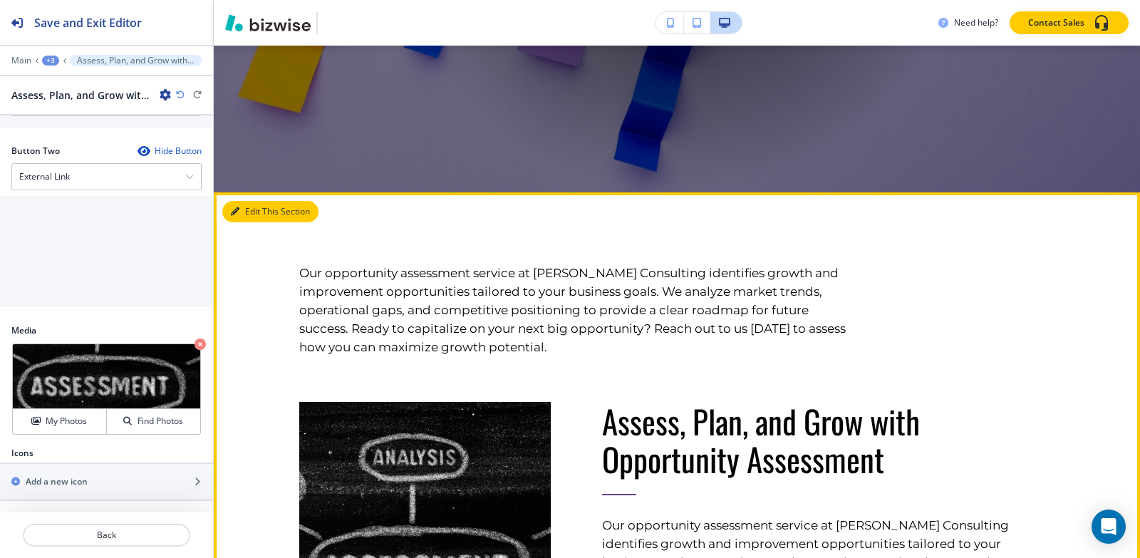
click at [248, 211] on button "Edit This Section" at bounding box center [270, 211] width 96 height 21
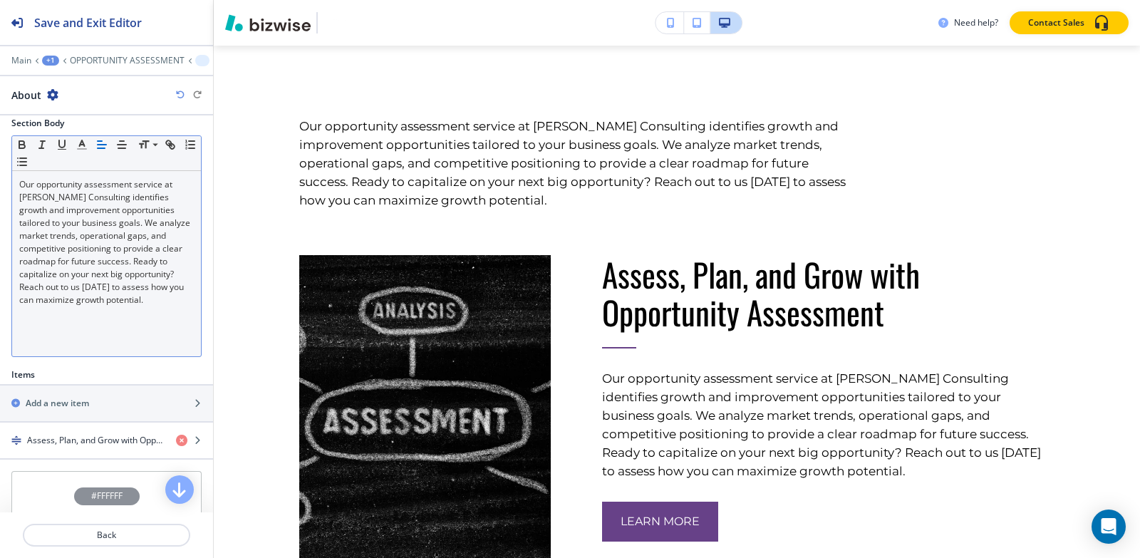
scroll to position [214, 0]
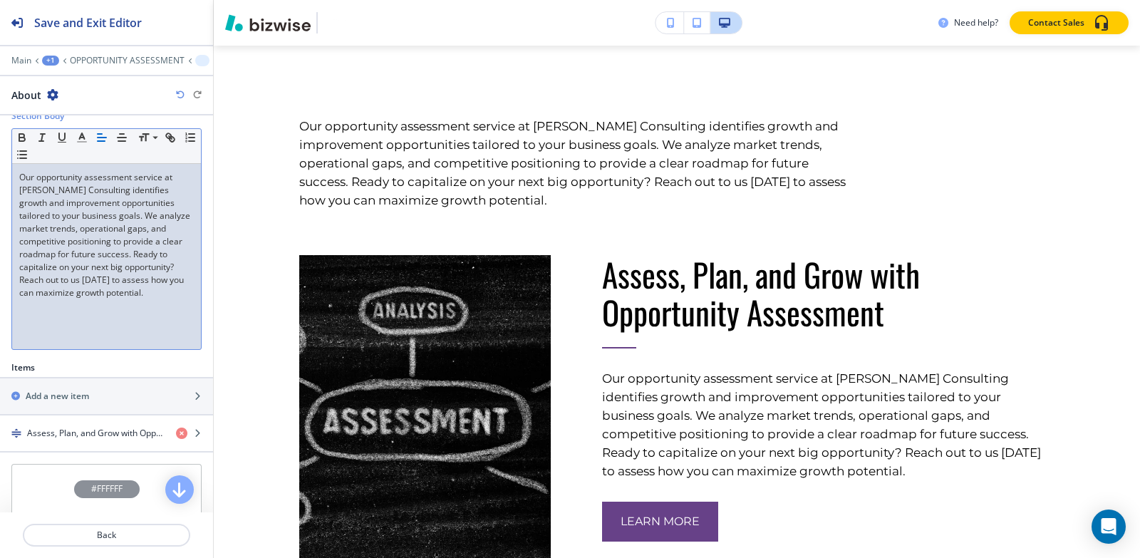
click at [112, 296] on p "Our opportunity assessment service at [PERSON_NAME] Consulting identifies growt…" at bounding box center [106, 235] width 175 height 128
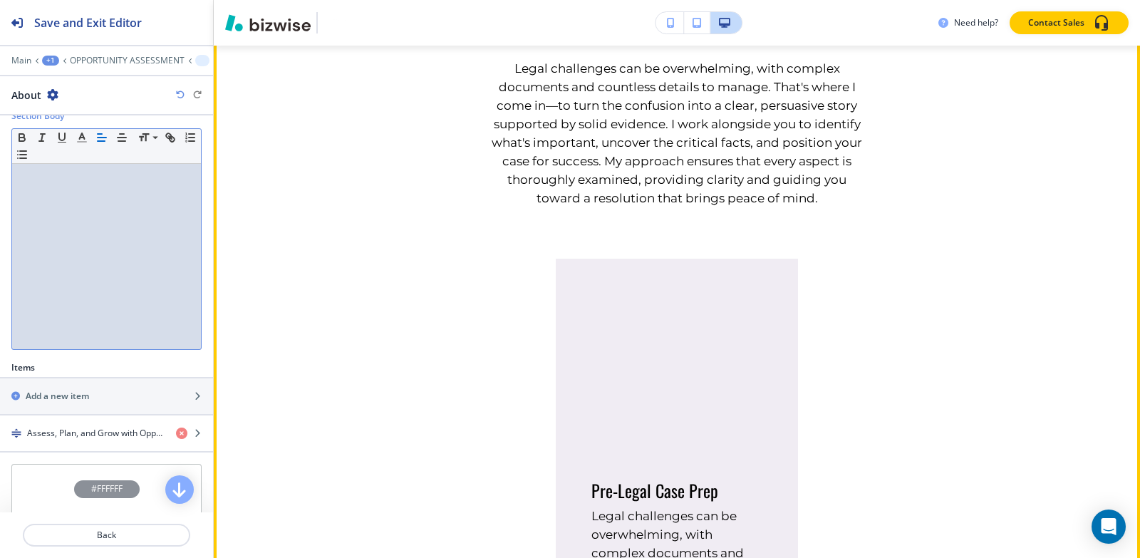
scroll to position [1116, 0]
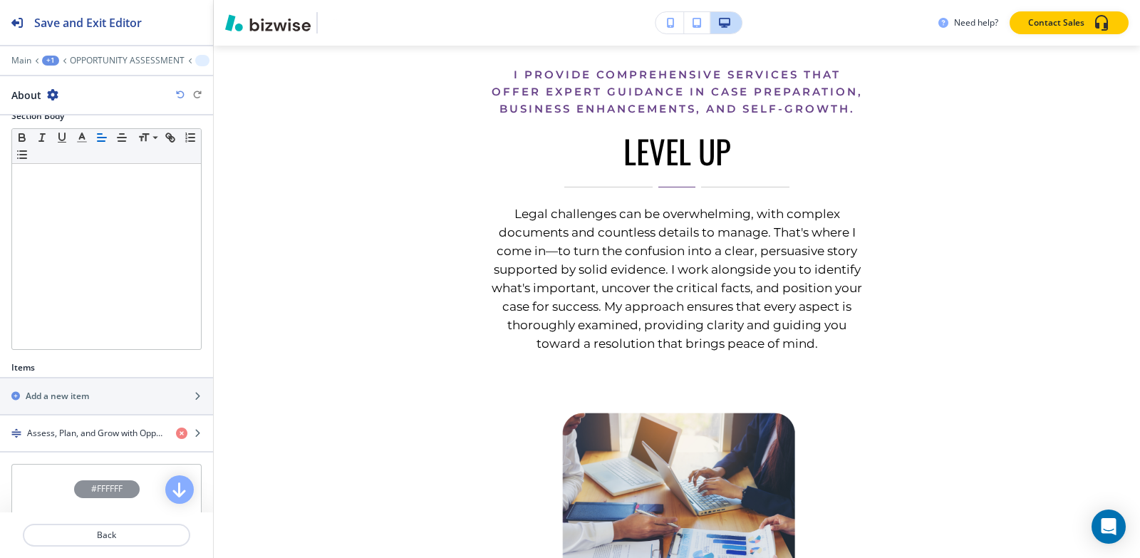
click at [49, 61] on div "+1" at bounding box center [50, 61] width 17 height 10
click at [57, 88] on p "Pages" at bounding box center [87, 84] width 73 height 13
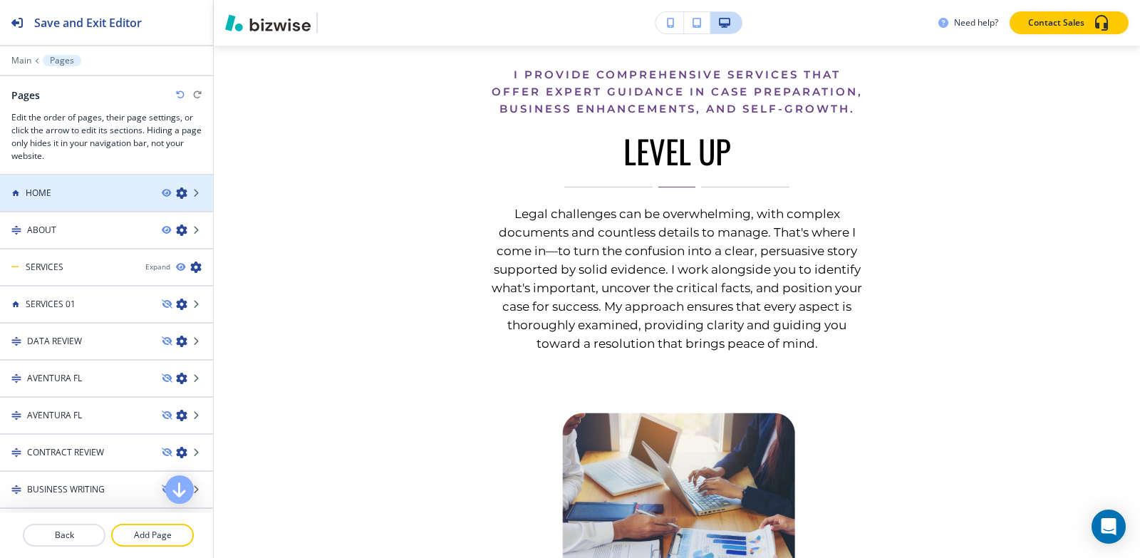
click at [55, 190] on div "HOME" at bounding box center [75, 193] width 150 height 13
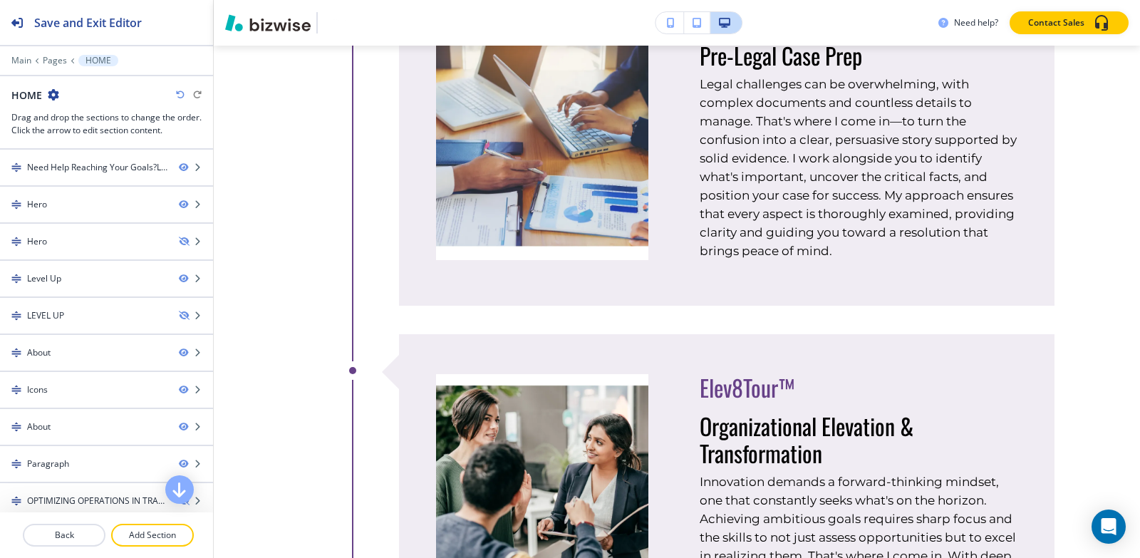
scroll to position [0, 0]
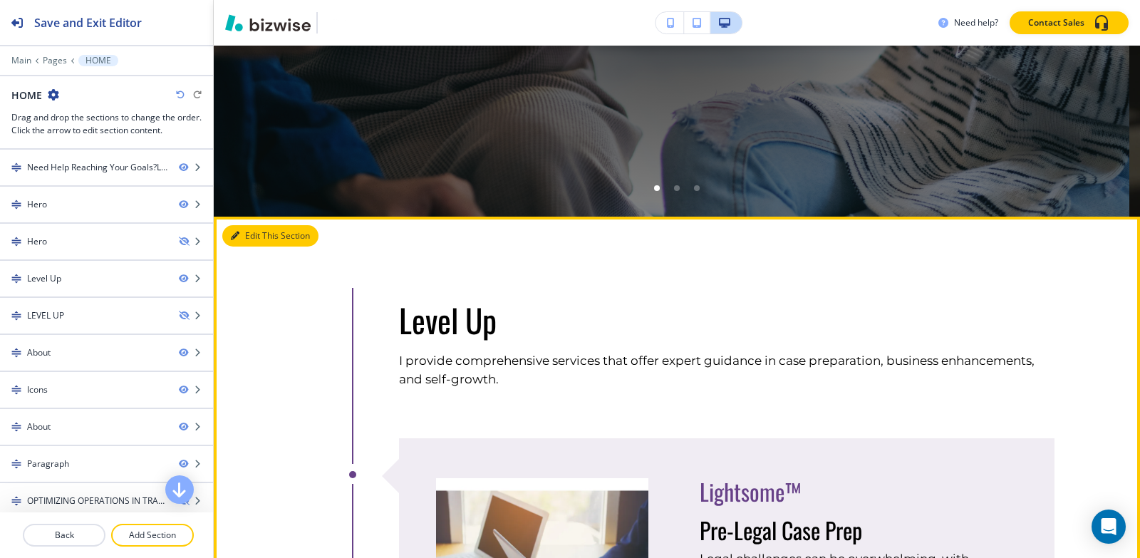
click at [245, 240] on button "Edit This Section" at bounding box center [270, 235] width 96 height 21
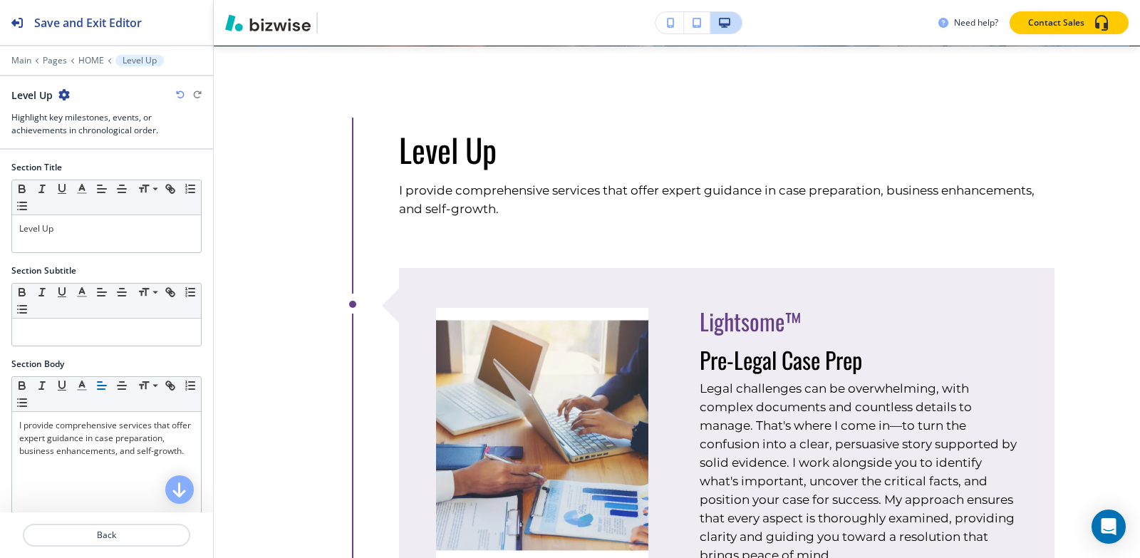
scroll to position [812, 0]
click at [64, 95] on icon "button" at bounding box center [63, 94] width 11 height 11
click at [99, 145] on p "Duplicate Section" at bounding box center [104, 144] width 73 height 13
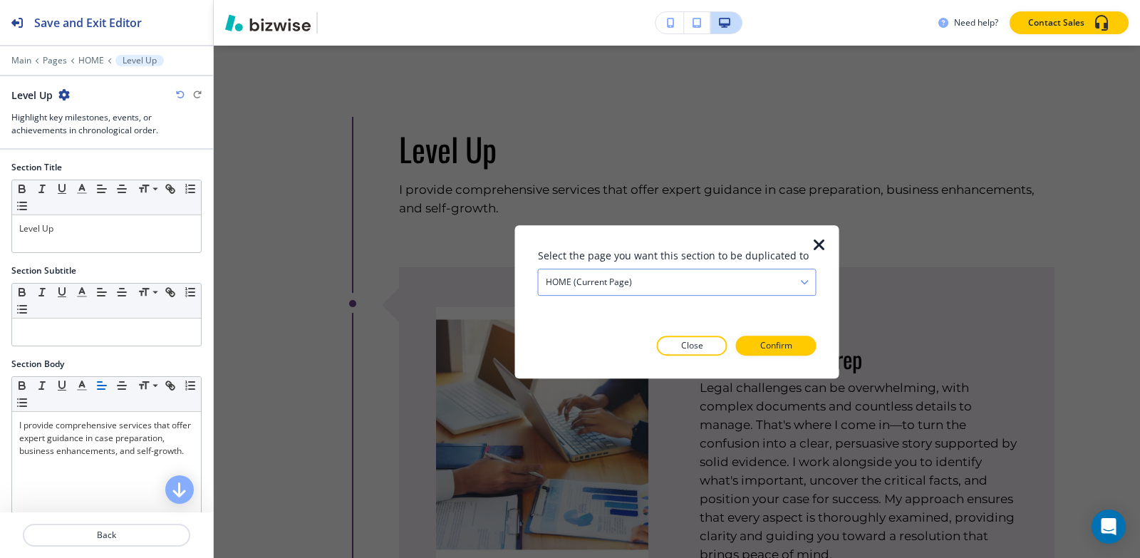
click at [647, 282] on div "HOME (current page)" at bounding box center [677, 282] width 277 height 26
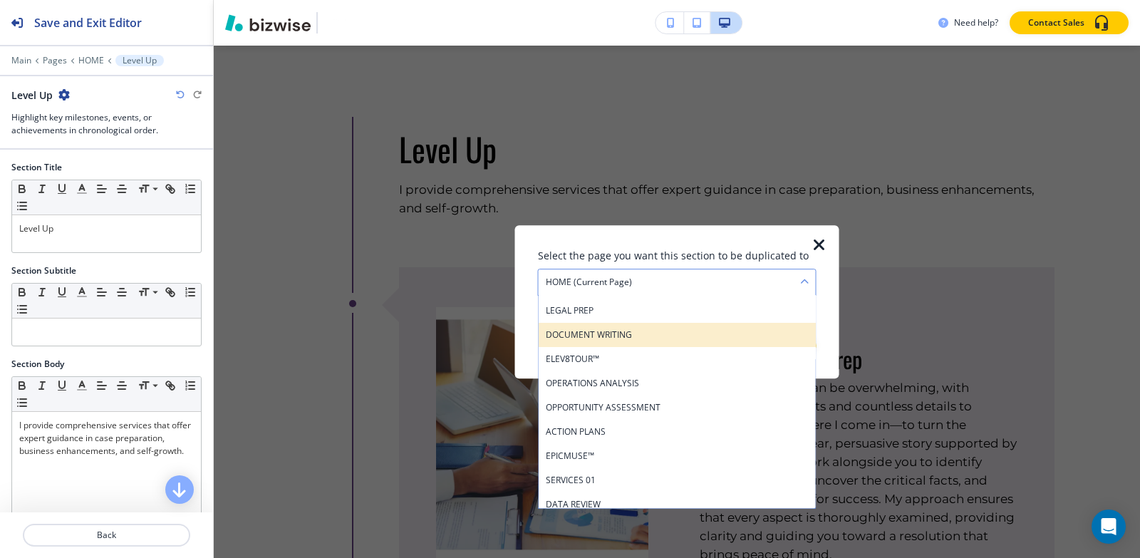
scroll to position [143, 0]
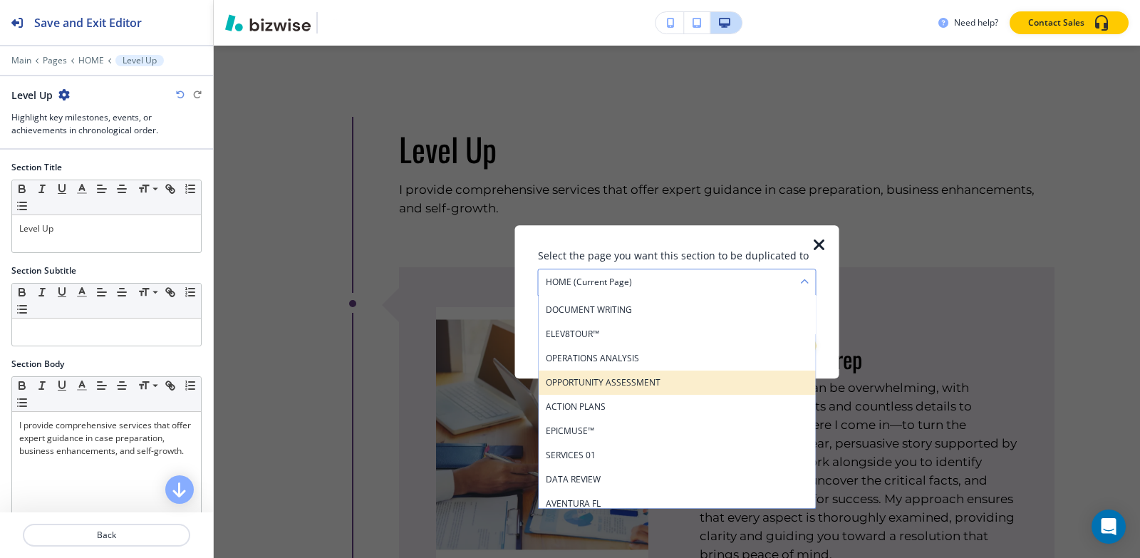
click at [634, 380] on h4 "OPPORTUNITY ASSESSMENT" at bounding box center [677, 382] width 263 height 13
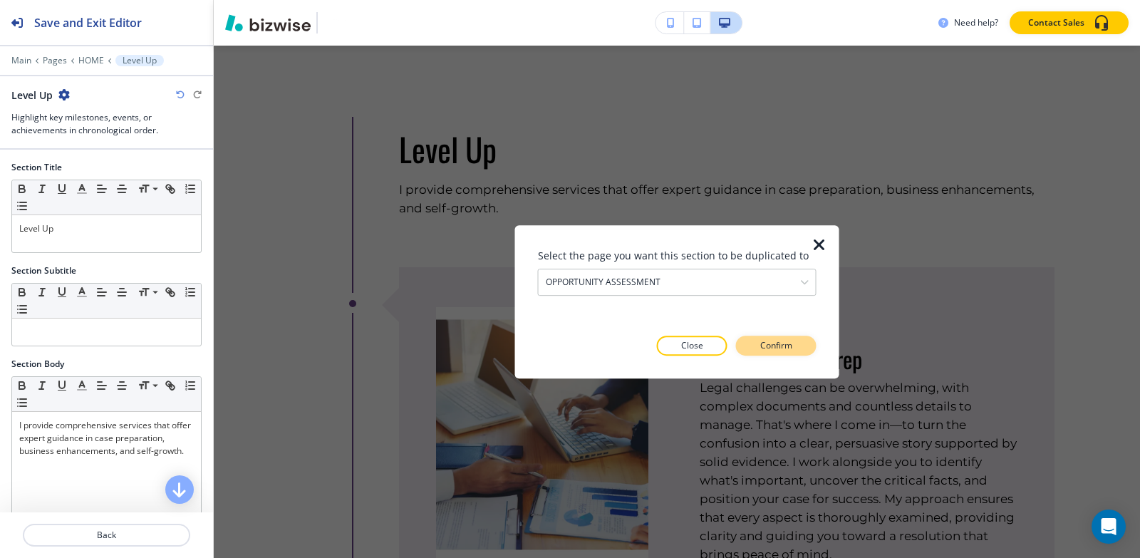
click at [778, 347] on p "Confirm" at bounding box center [776, 345] width 32 height 13
click at [778, 347] on p "Take me there" at bounding box center [764, 345] width 58 height 13
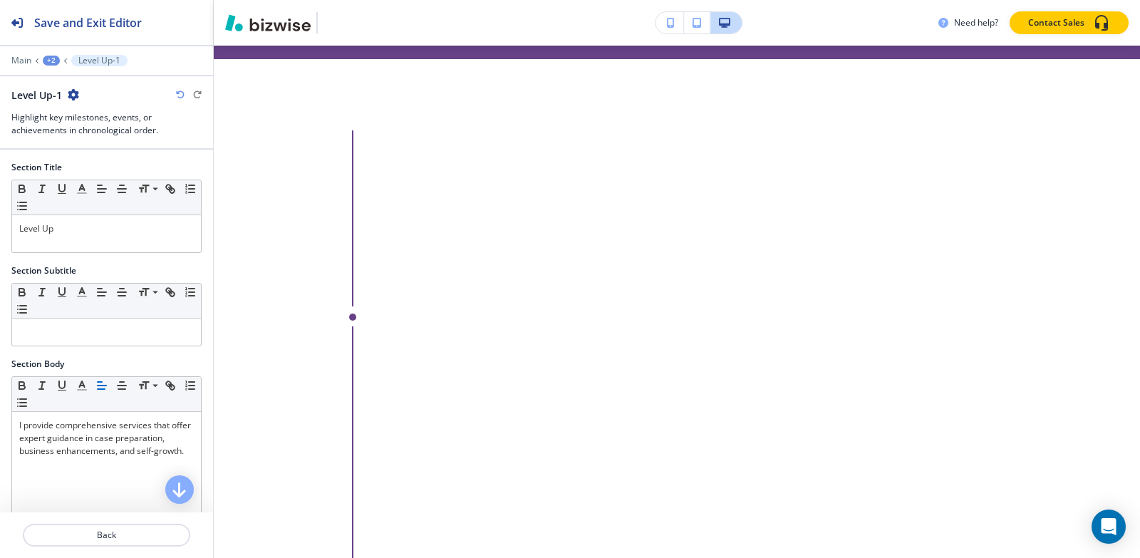
click at [48, 61] on div "+2" at bounding box center [51, 61] width 17 height 10
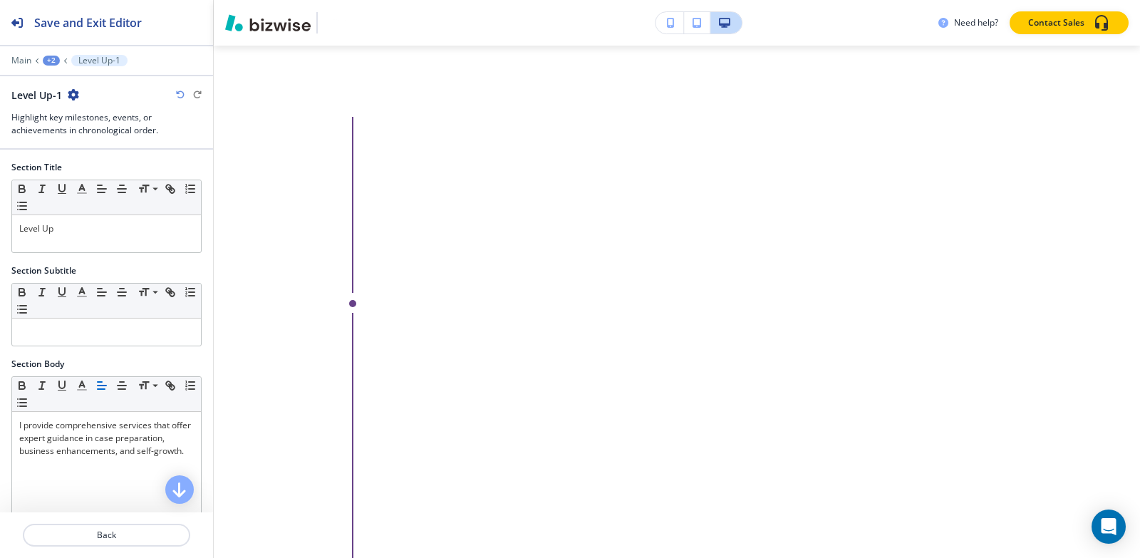
scroll to position [7762, 0]
click at [61, 108] on p "OPPORTUNITY ASSESSMENT" at bounding box center [88, 109] width 73 height 13
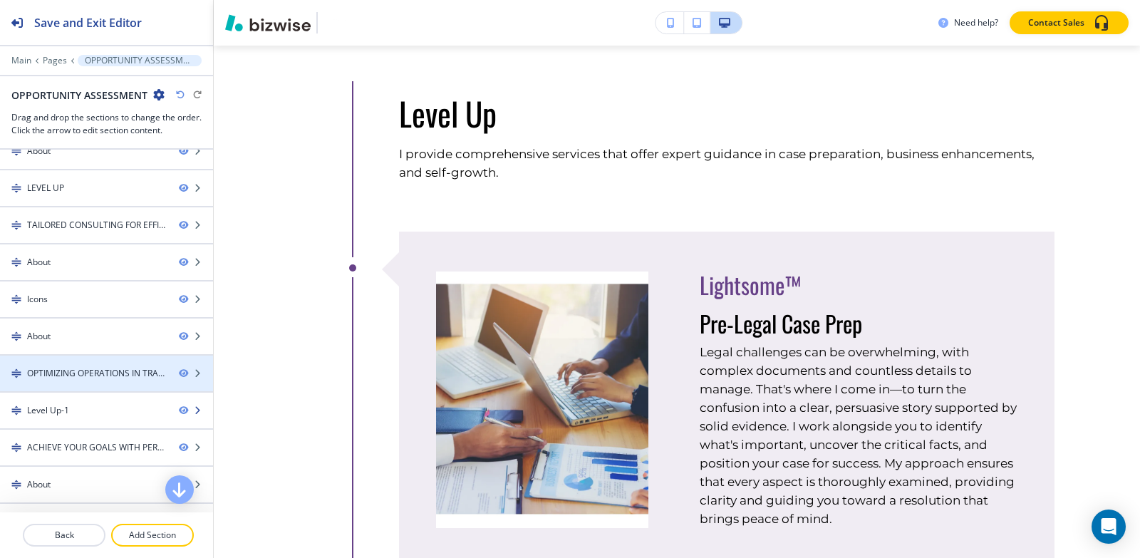
scroll to position [4102, 0]
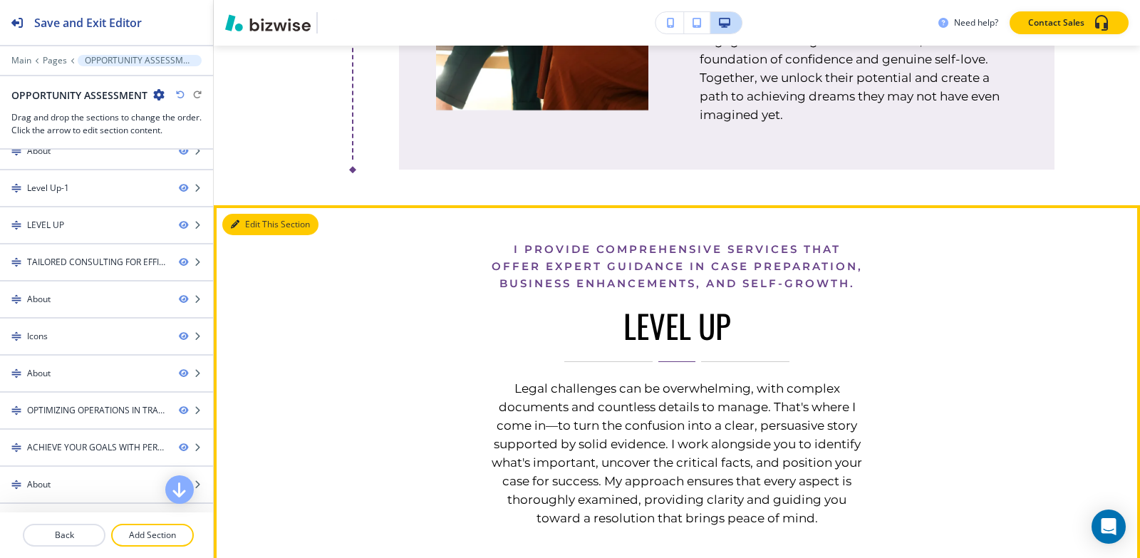
click at [259, 232] on button "Edit This Section" at bounding box center [270, 224] width 96 height 21
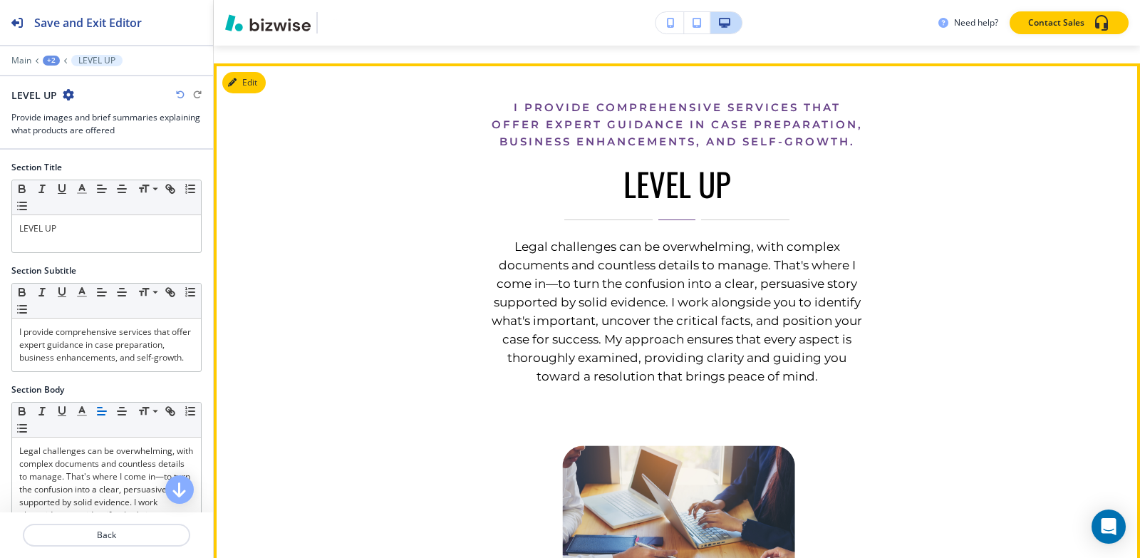
scroll to position [2410, 0]
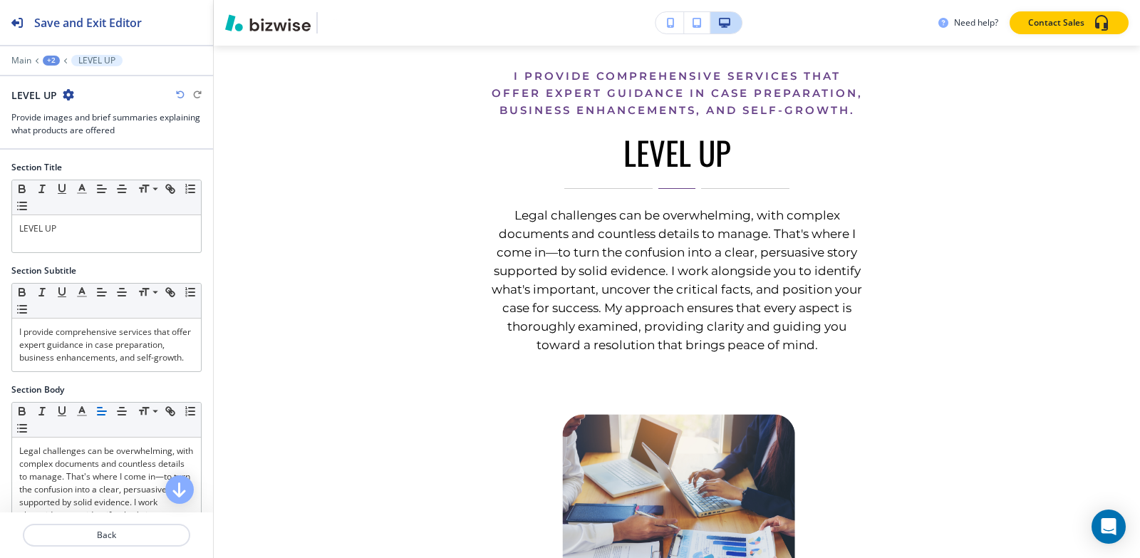
click at [68, 94] on icon "button" at bounding box center [68, 94] width 11 height 11
click at [100, 169] on p "Delete Section" at bounding box center [107, 169] width 73 height 13
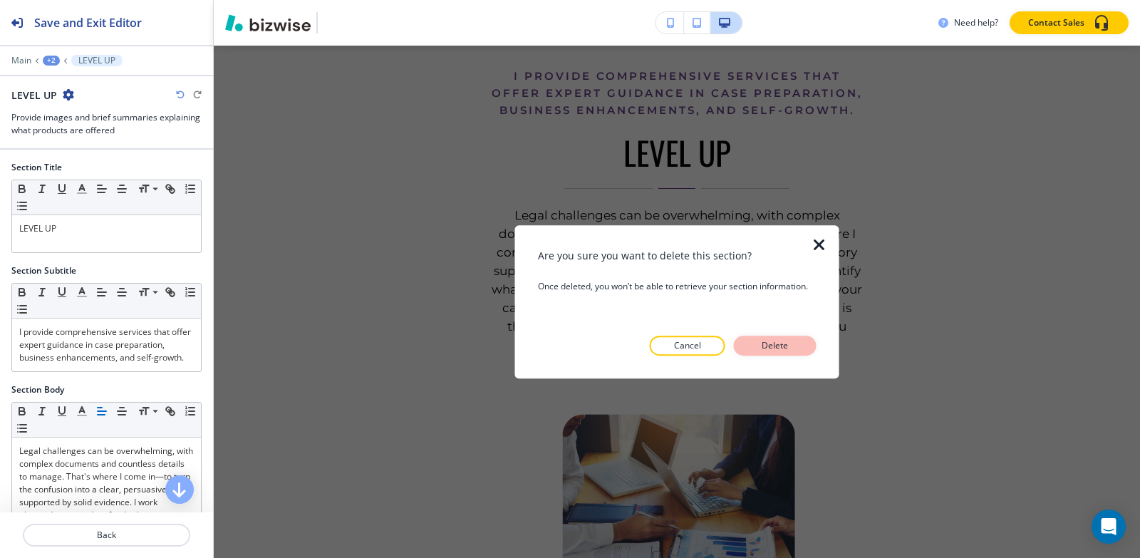
click at [800, 344] on button "Delete" at bounding box center [775, 346] width 83 height 20
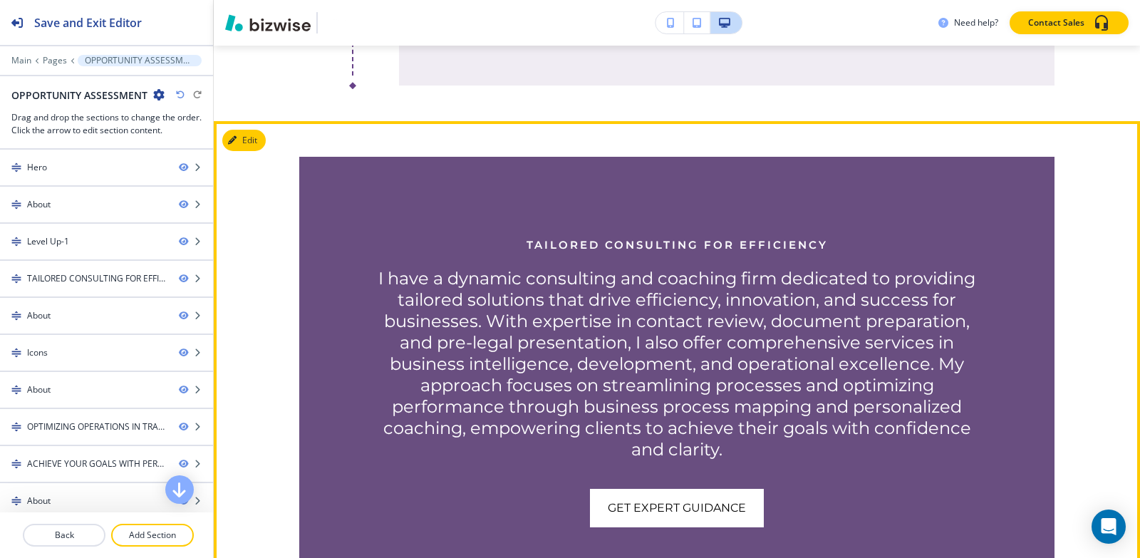
scroll to position [2338, 0]
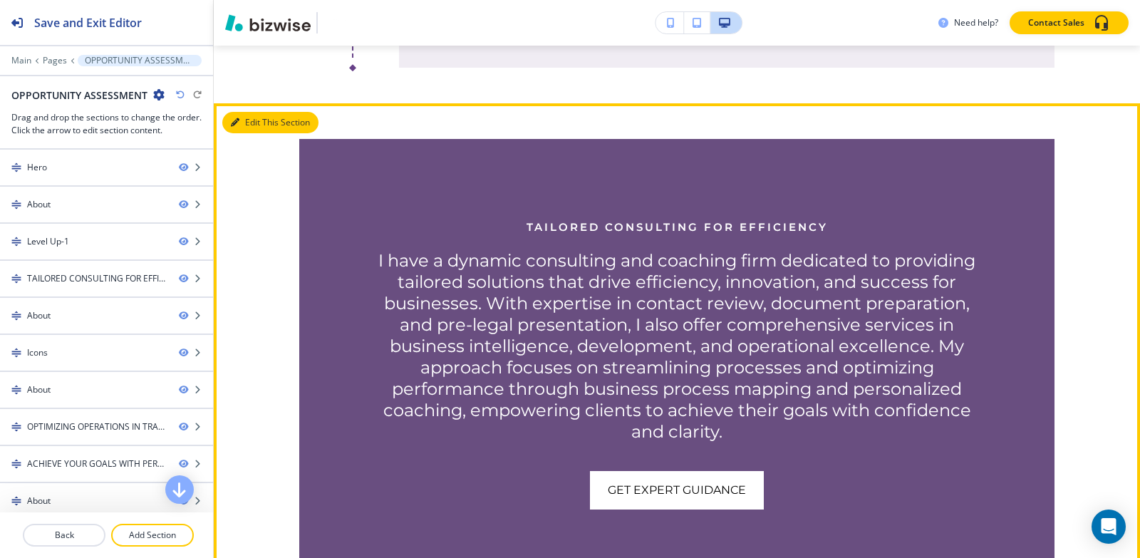
click at [227, 133] on button "Edit This Section" at bounding box center [270, 122] width 96 height 21
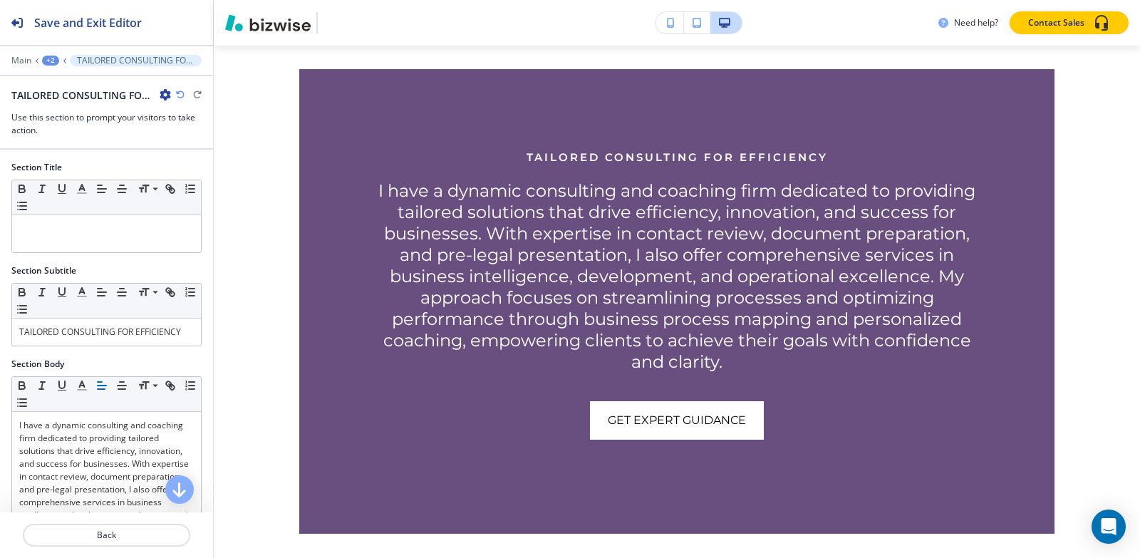
scroll to position [2410, 0]
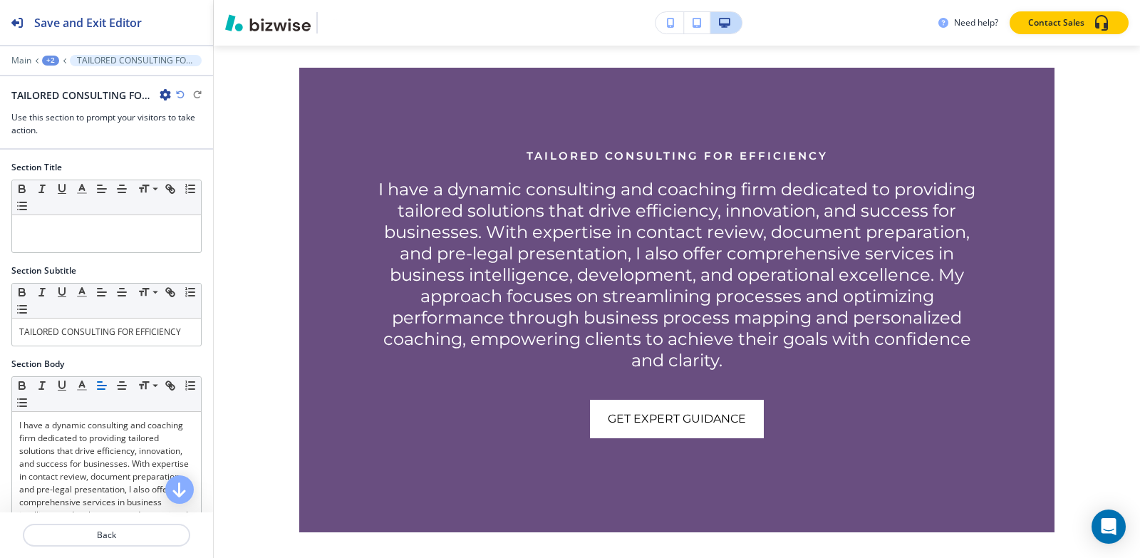
click at [162, 93] on icon "button" at bounding box center [165, 94] width 11 height 11
click at [203, 167] on p "Delete Section" at bounding box center [205, 169] width 73 height 13
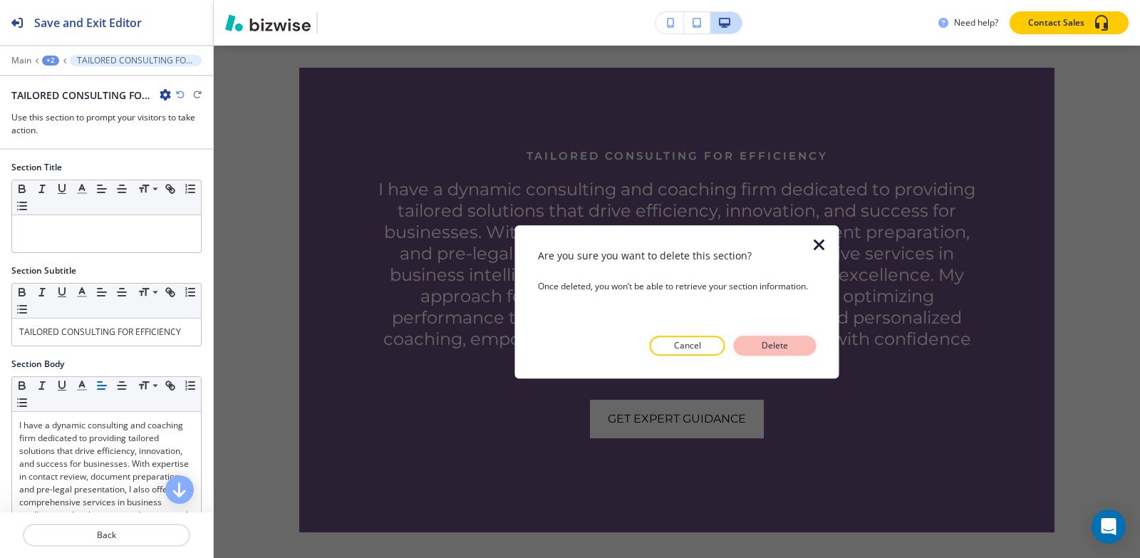
click at [770, 341] on p "Delete" at bounding box center [775, 345] width 34 height 13
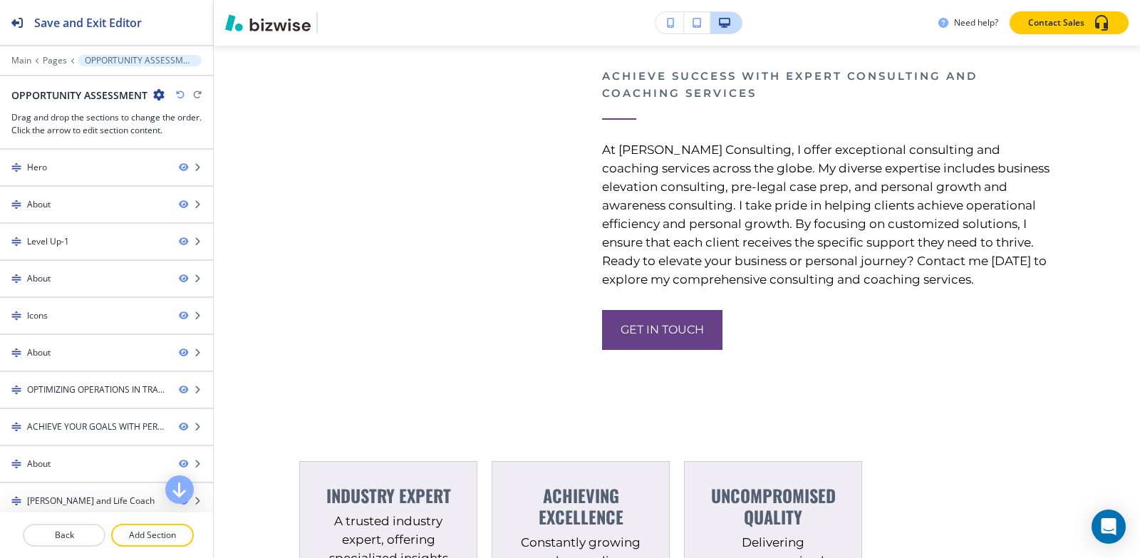
scroll to position [2267, 0]
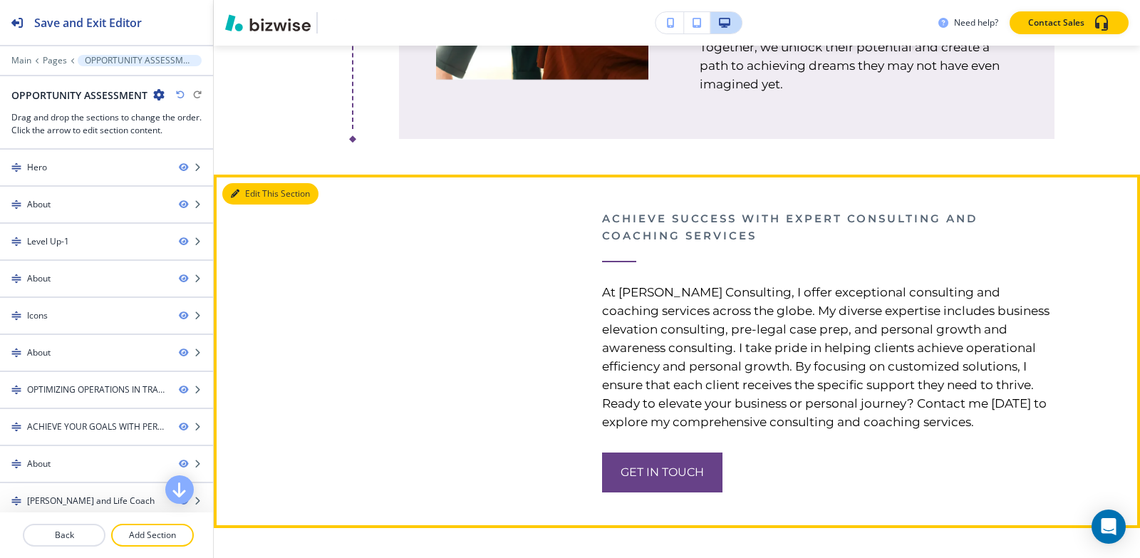
click at [249, 204] on button "Edit This Section" at bounding box center [270, 193] width 96 height 21
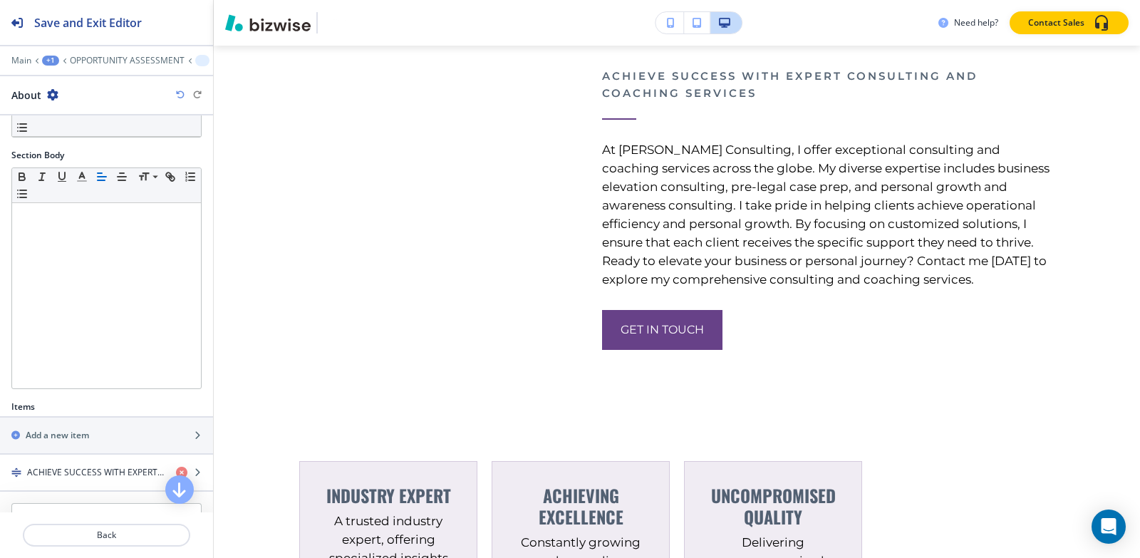
scroll to position [252, 0]
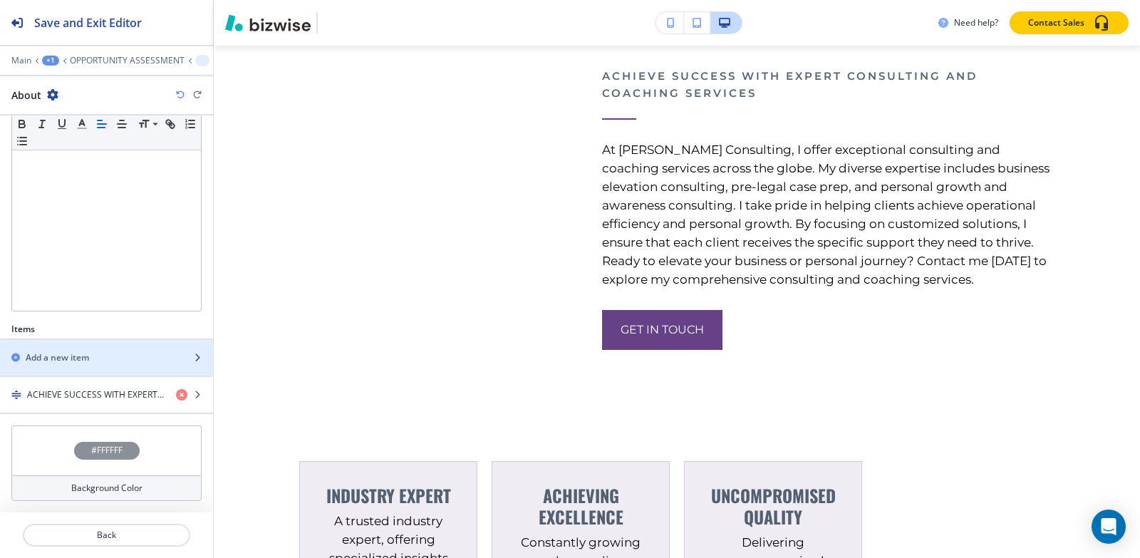
click at [88, 357] on h2 "Add a new item" at bounding box center [57, 357] width 63 height 13
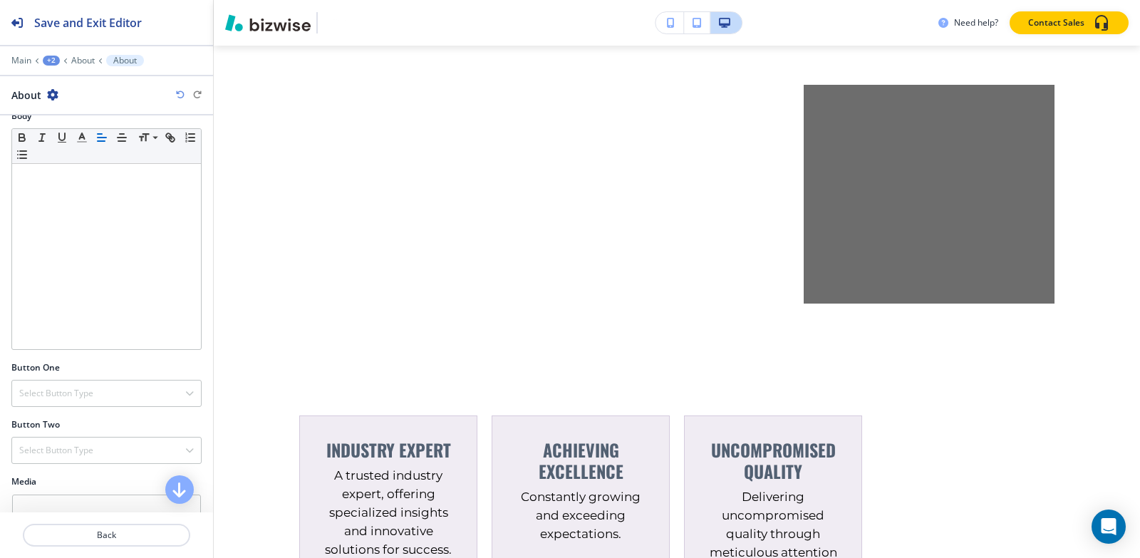
scroll to position [0, 0]
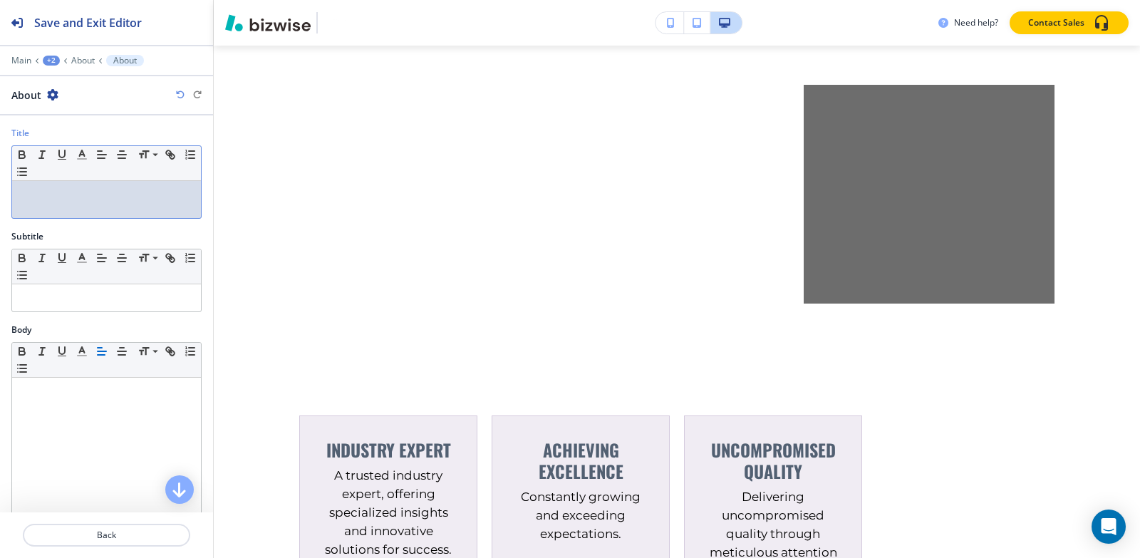
click at [93, 196] on p at bounding box center [106, 194] width 175 height 13
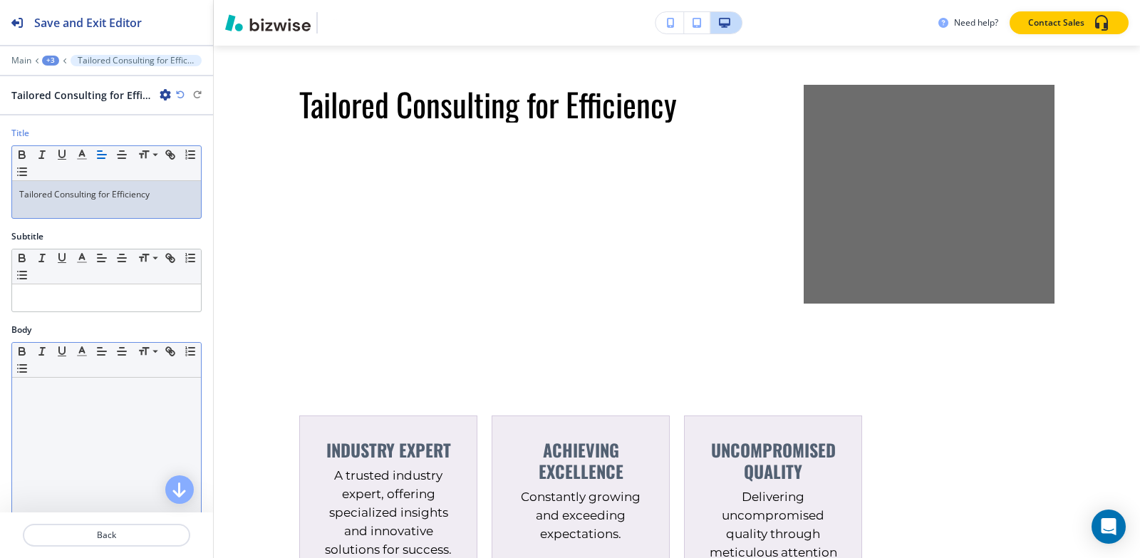
click at [51, 400] on div at bounding box center [106, 470] width 189 height 185
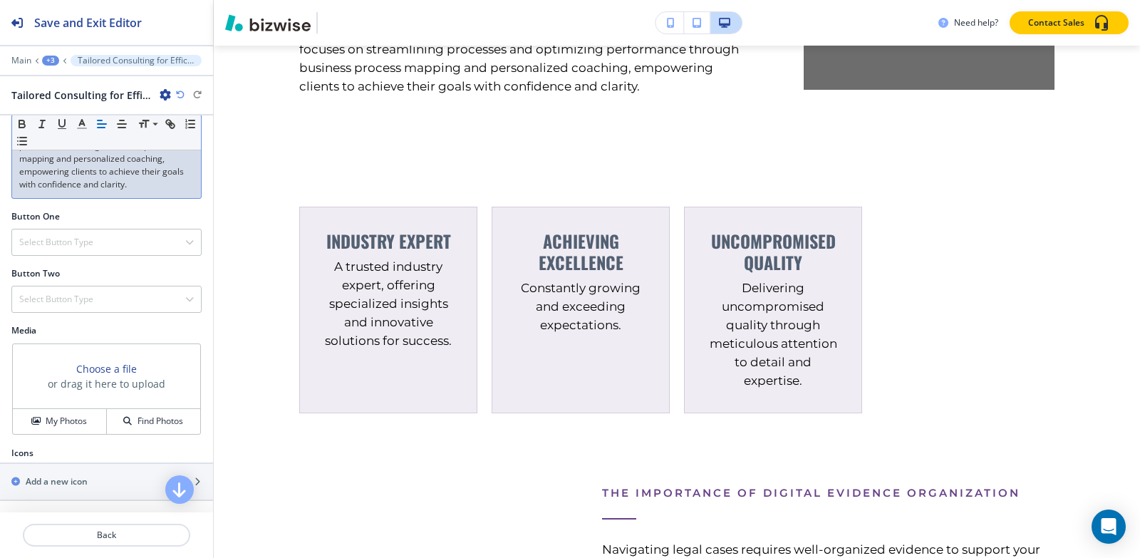
scroll to position [386, 0]
click at [60, 246] on h4 "Select Button Type" at bounding box center [56, 242] width 74 height 13
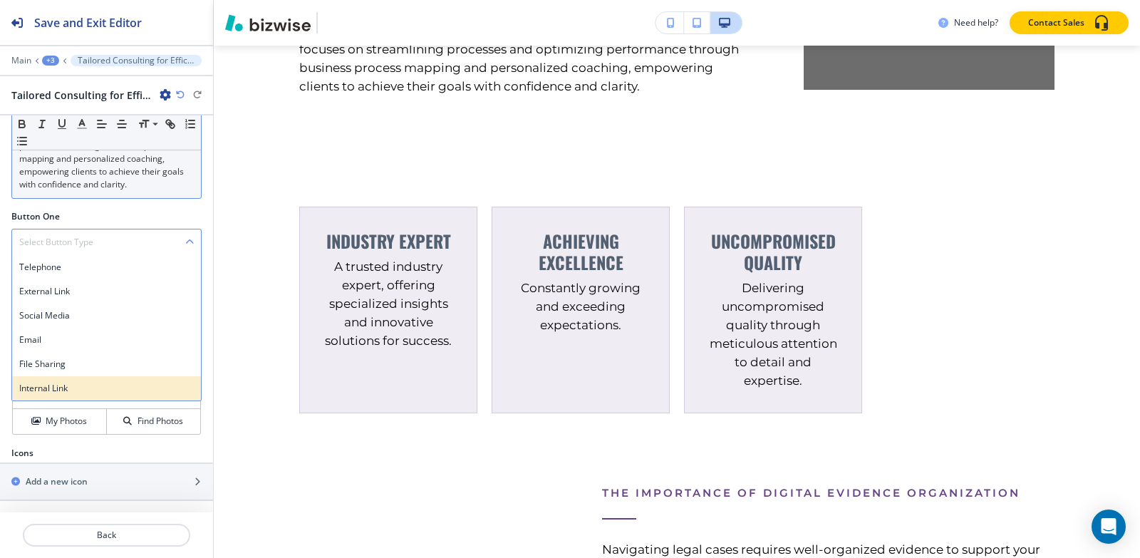
click at [41, 388] on h4 "Internal Link" at bounding box center [106, 388] width 175 height 13
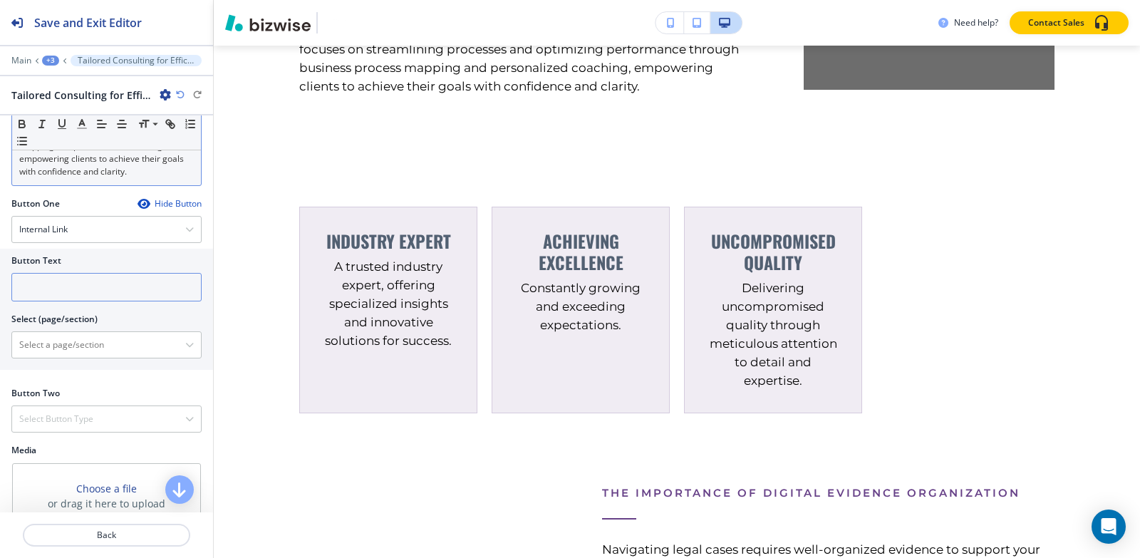
click at [66, 301] on input "text" at bounding box center [106, 287] width 190 height 29
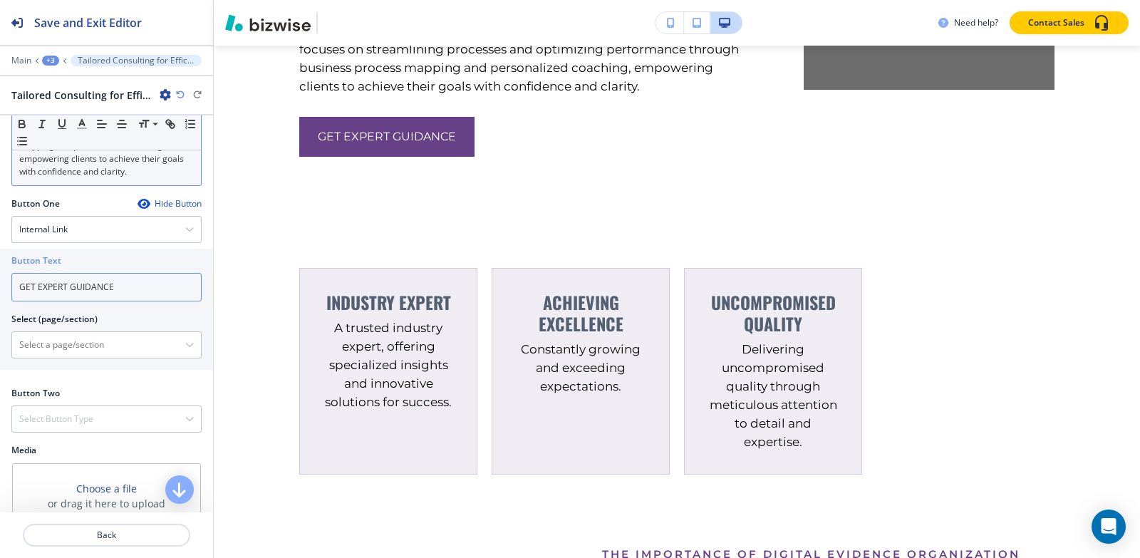
type input "GET EXPERT GUIDANCE"
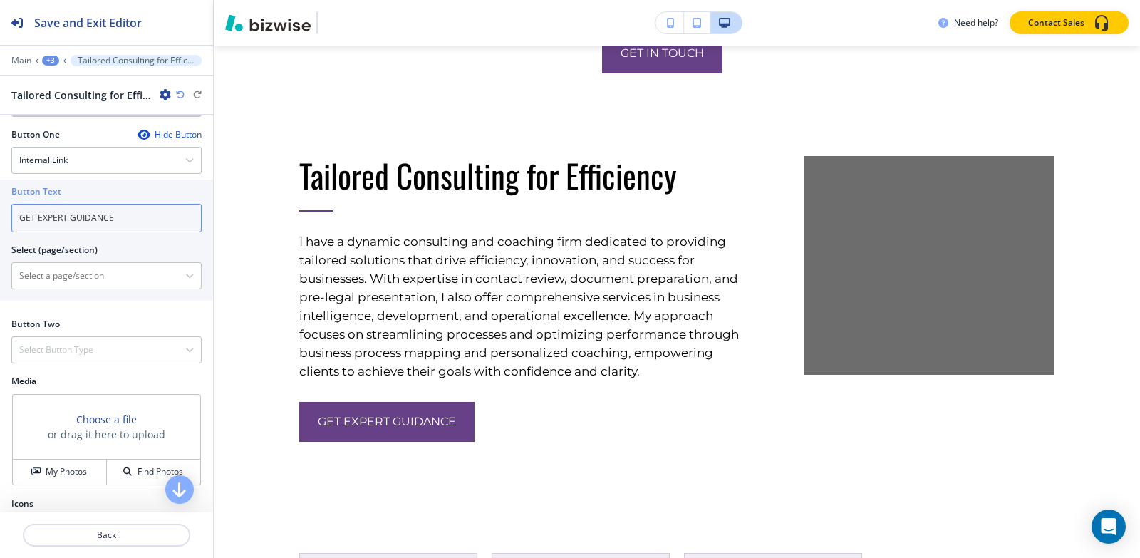
scroll to position [519, 0]
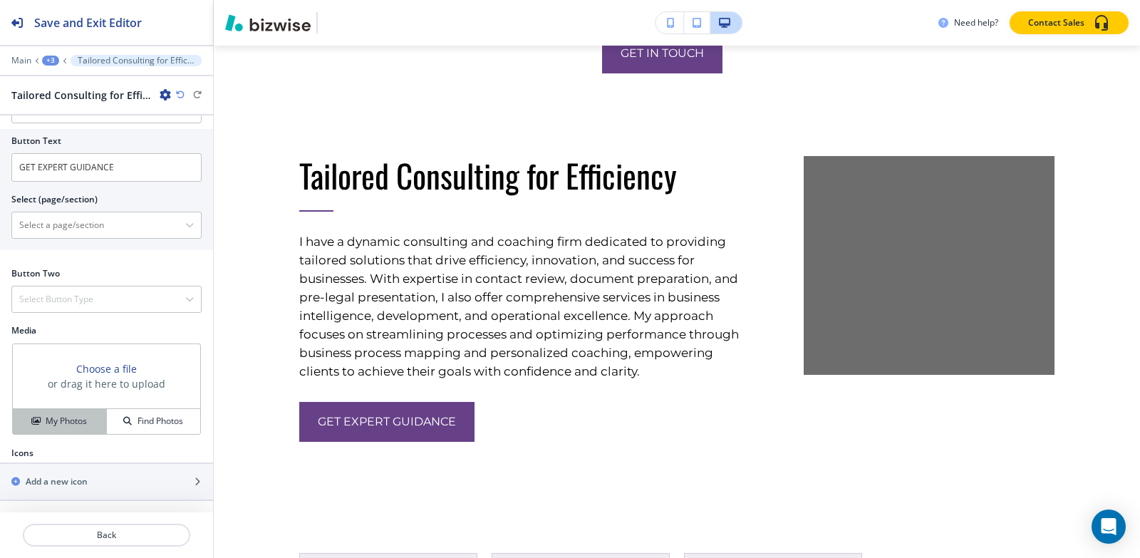
click at [61, 420] on h4 "My Photos" at bounding box center [66, 421] width 41 height 13
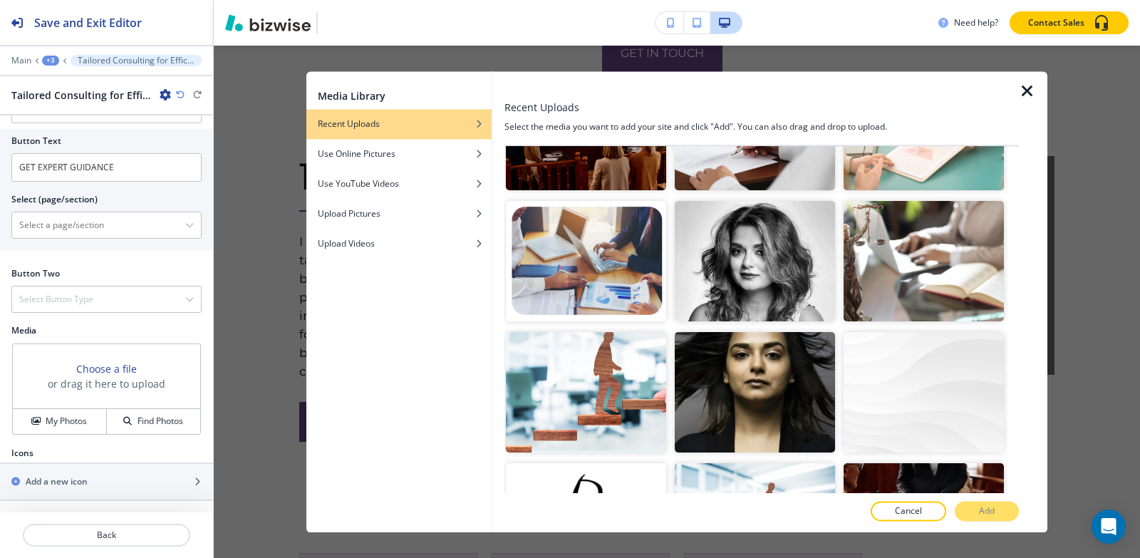
scroll to position [2708, 0]
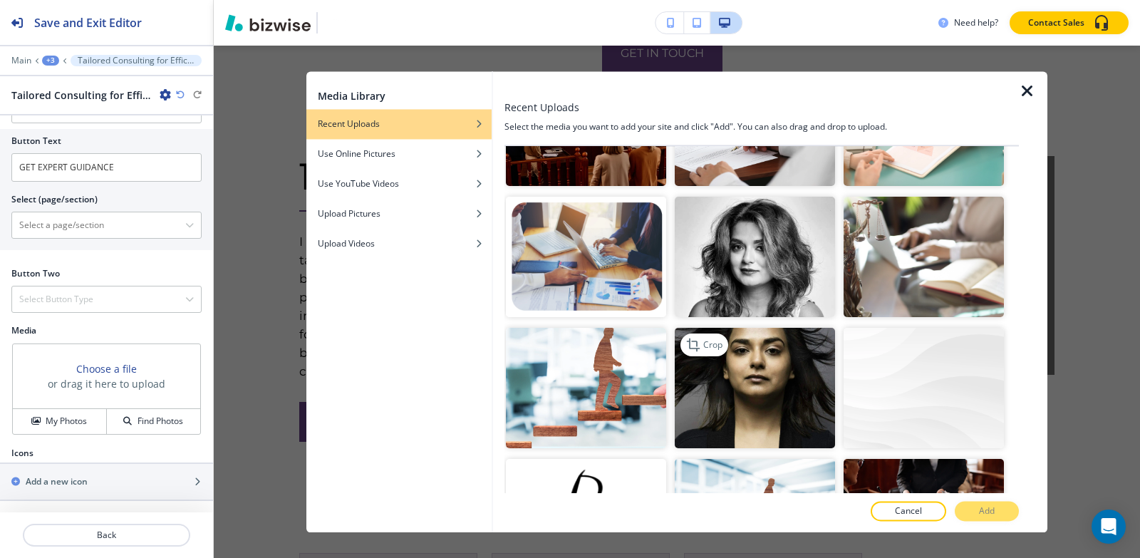
drag, startPoint x: 773, startPoint y: 338, endPoint x: 756, endPoint y: 337, distance: 17.1
click at [772, 339] on img "button" at bounding box center [755, 388] width 160 height 120
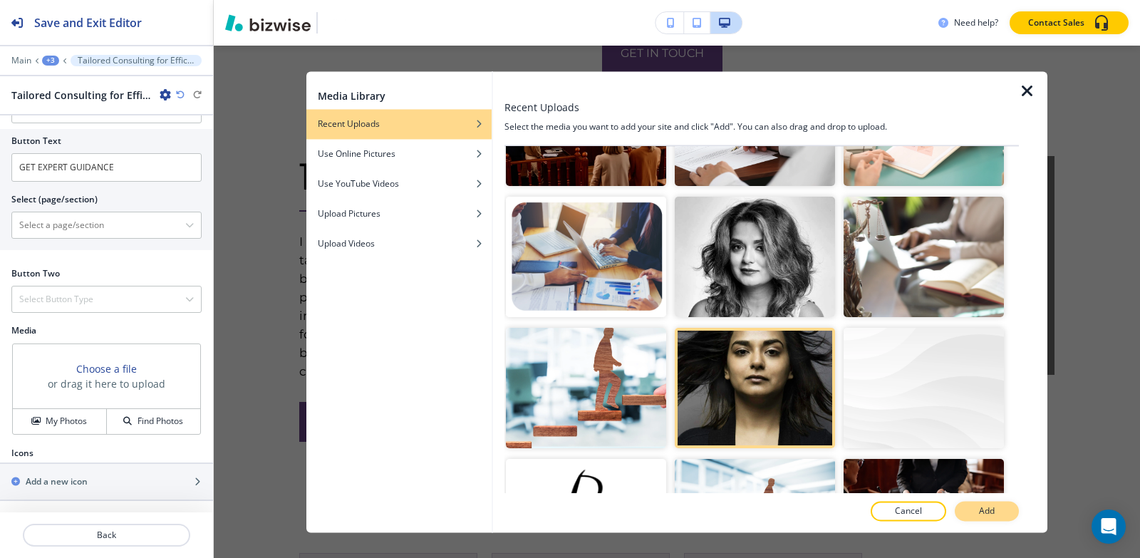
click at [970, 507] on button "Add" at bounding box center [987, 511] width 64 height 20
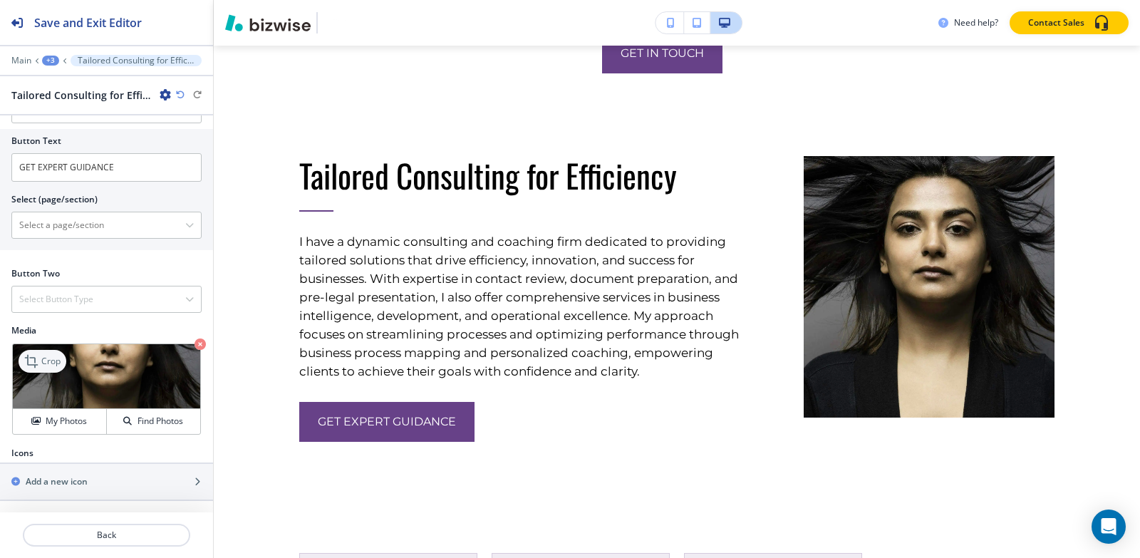
click at [47, 366] on p "Crop" at bounding box center [50, 361] width 19 height 13
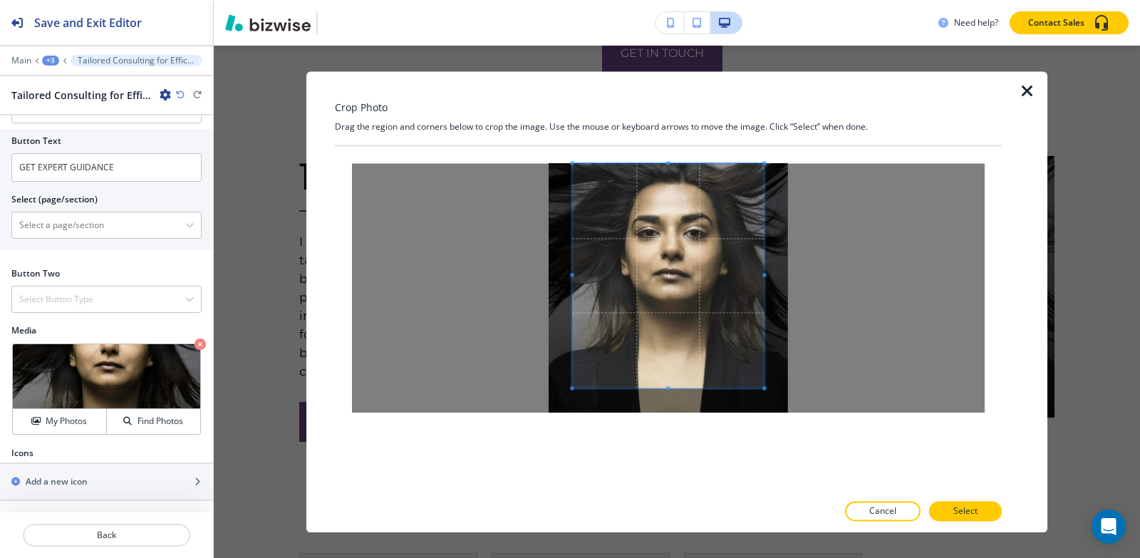
click at [668, 155] on div at bounding box center [668, 288] width 667 height 284
click at [669, 402] on span at bounding box center [668, 402] width 4 height 4
click at [983, 516] on button "Select" at bounding box center [965, 511] width 73 height 20
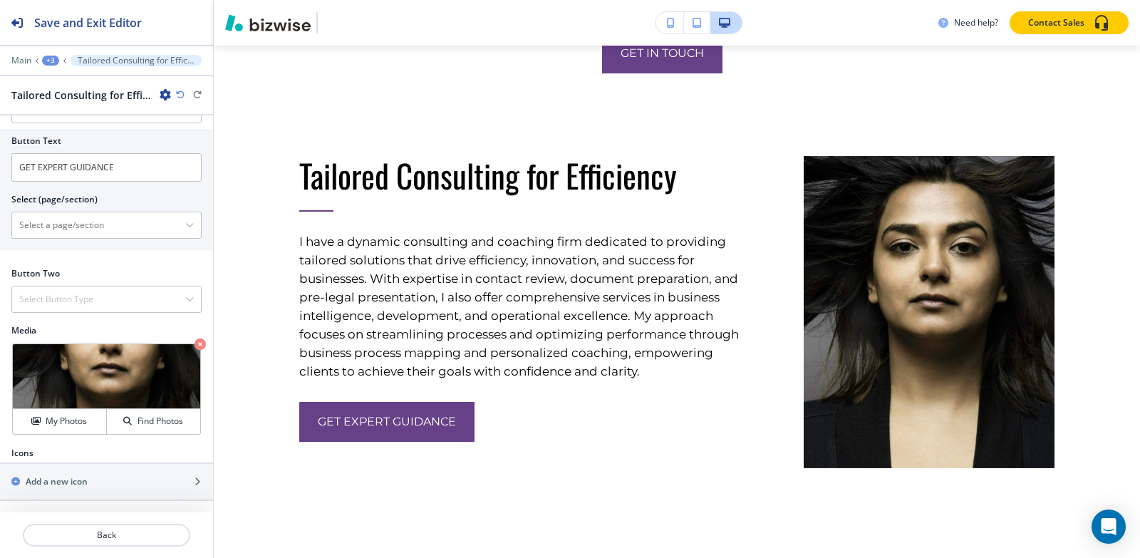
click at [49, 58] on div "+3" at bounding box center [50, 61] width 17 height 10
click at [68, 136] on p "About" at bounding box center [87, 134] width 73 height 13
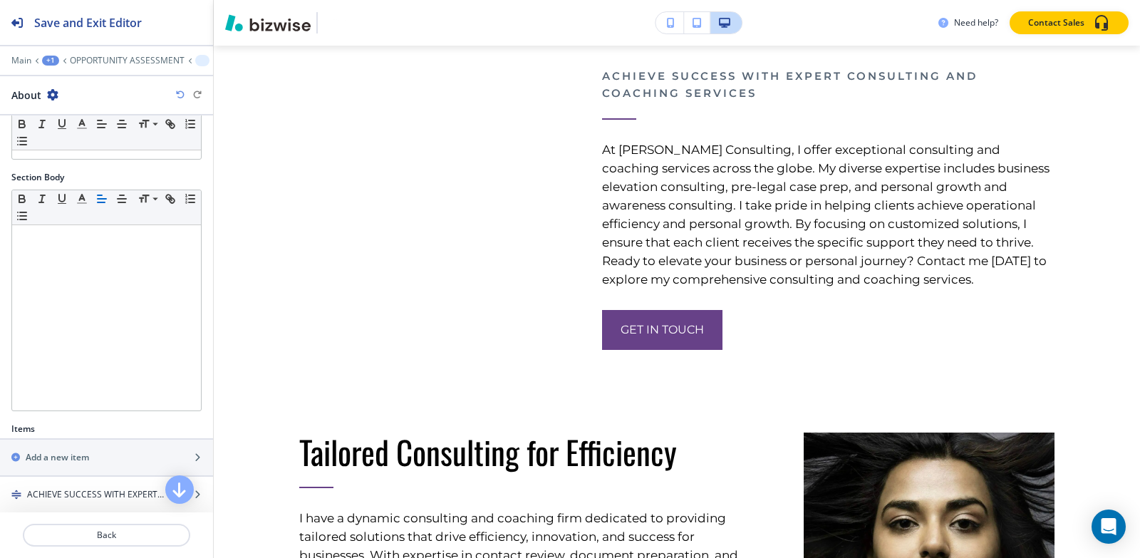
scroll to position [289, 0]
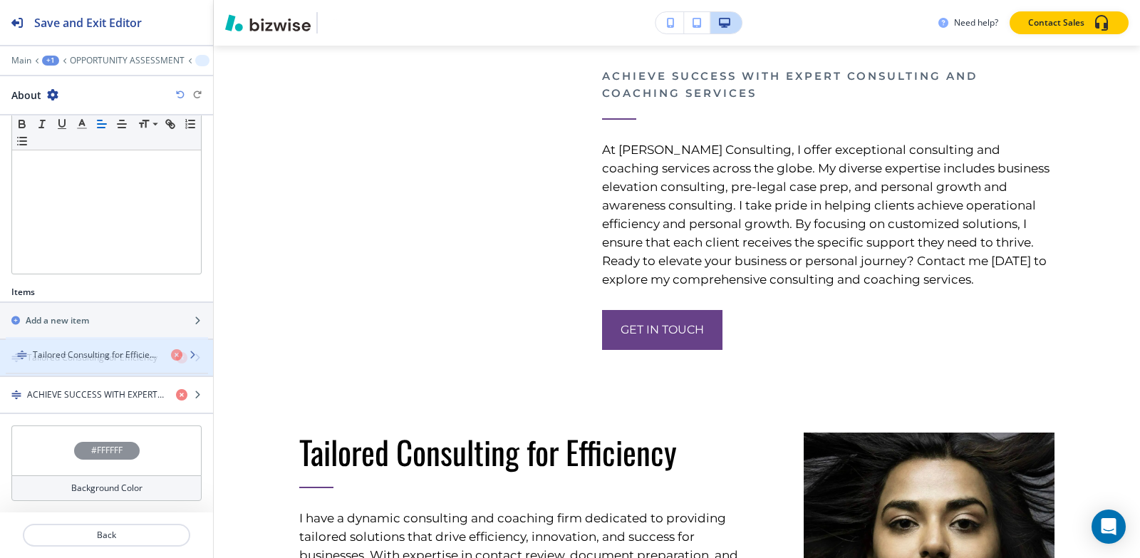
drag, startPoint x: 66, startPoint y: 398, endPoint x: 72, endPoint y: 358, distance: 40.3
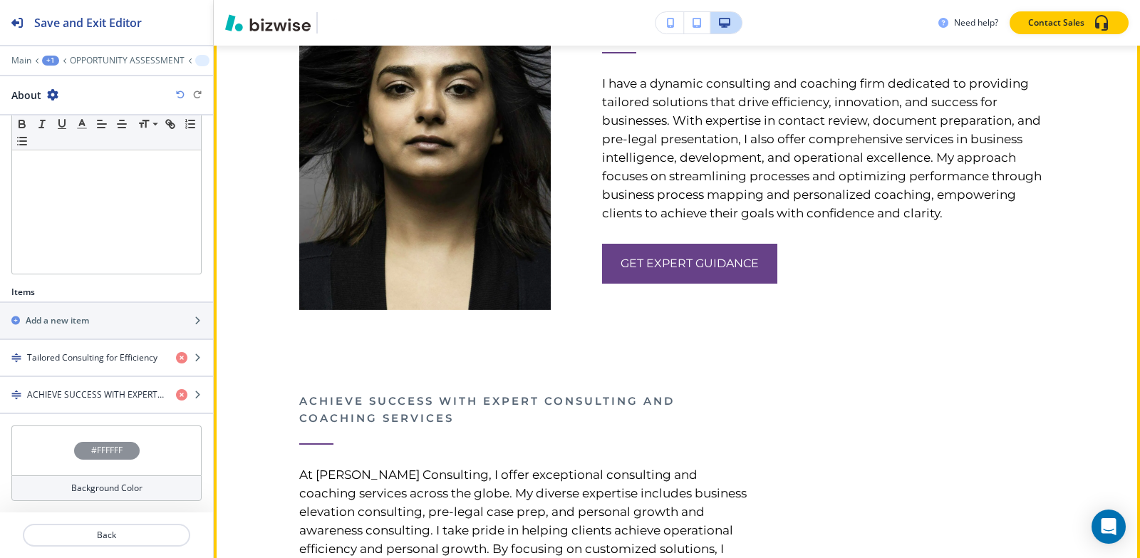
scroll to position [2623, 0]
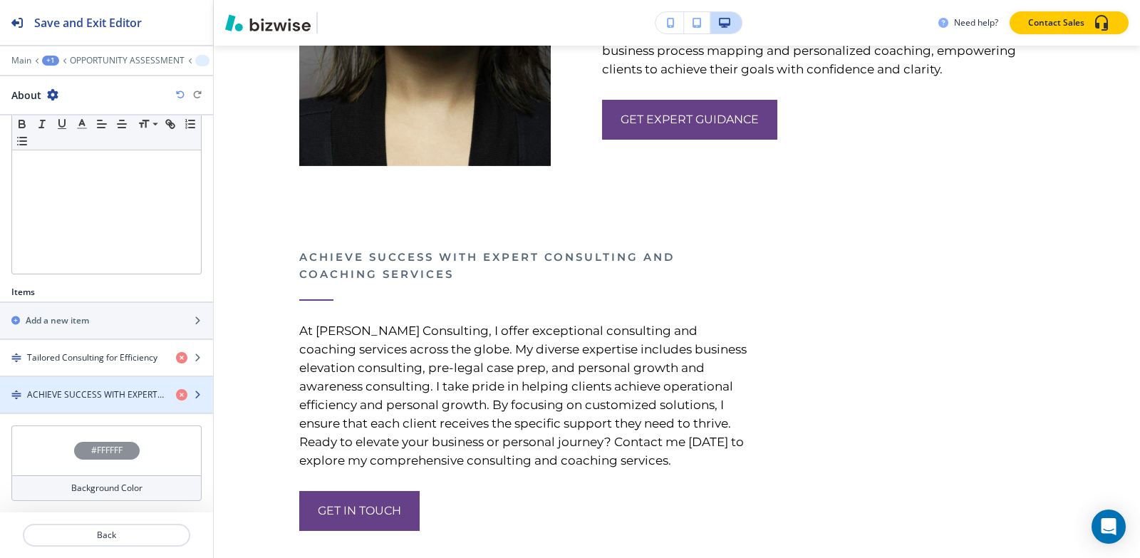
click at [69, 398] on h4 "ACHIEVE SUCCESS WITH EXPERT CONSULTING AND COACHING SERVICES" at bounding box center [96, 394] width 138 height 13
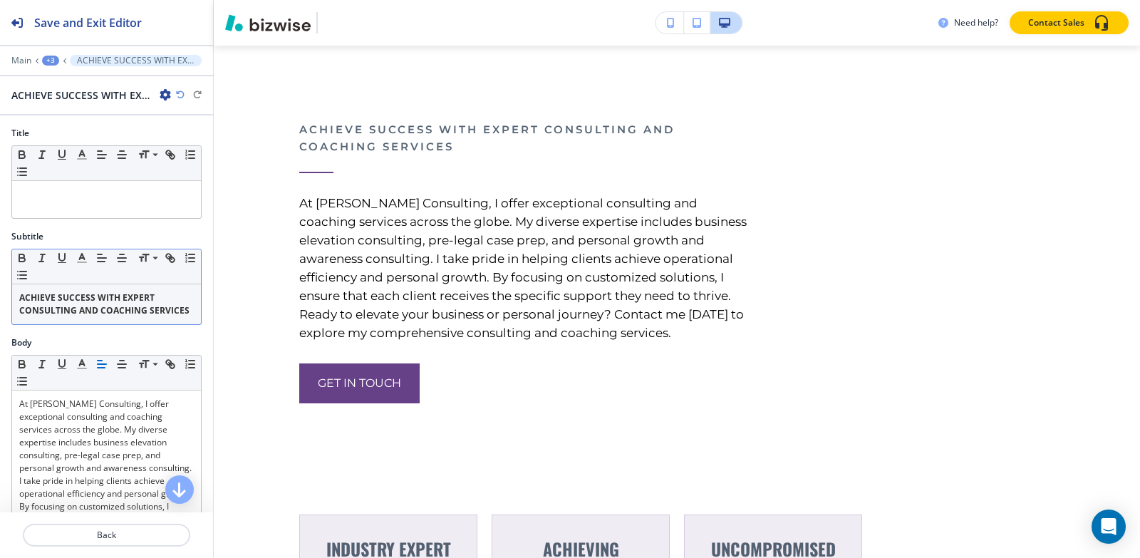
scroll to position [2764, 0]
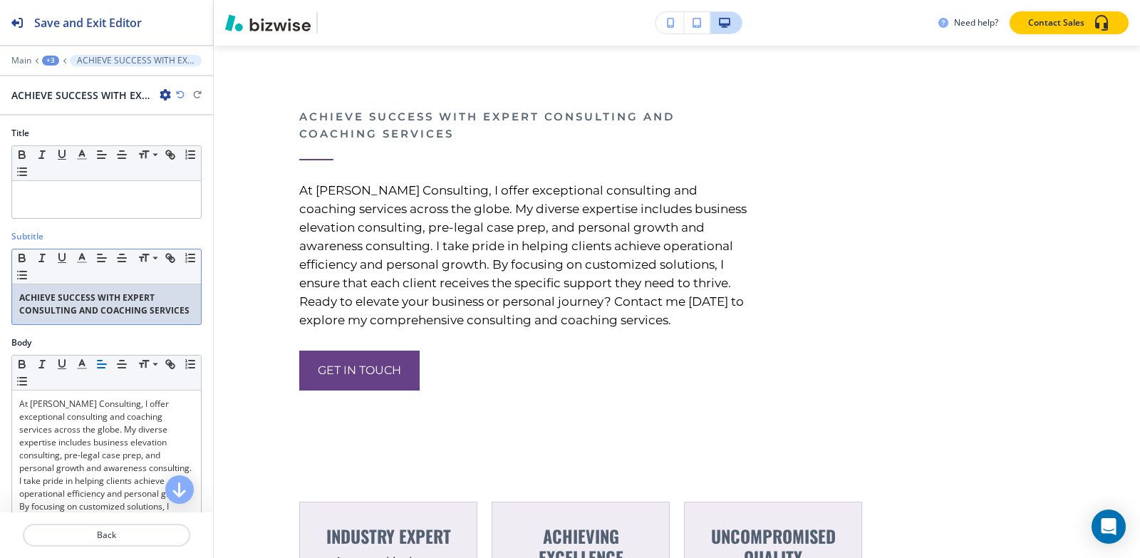
click at [103, 317] on p "ACHIEVE SUCCESS WITH EXPERT CONSULTING AND COACHING SERVICES" at bounding box center [106, 304] width 175 height 26
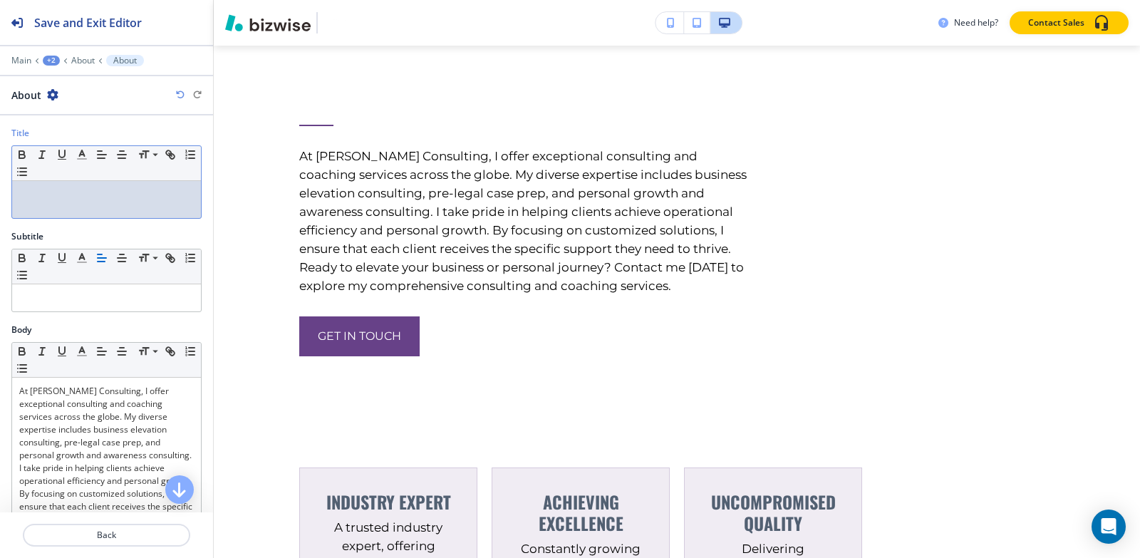
click at [87, 209] on div at bounding box center [106, 199] width 189 height 37
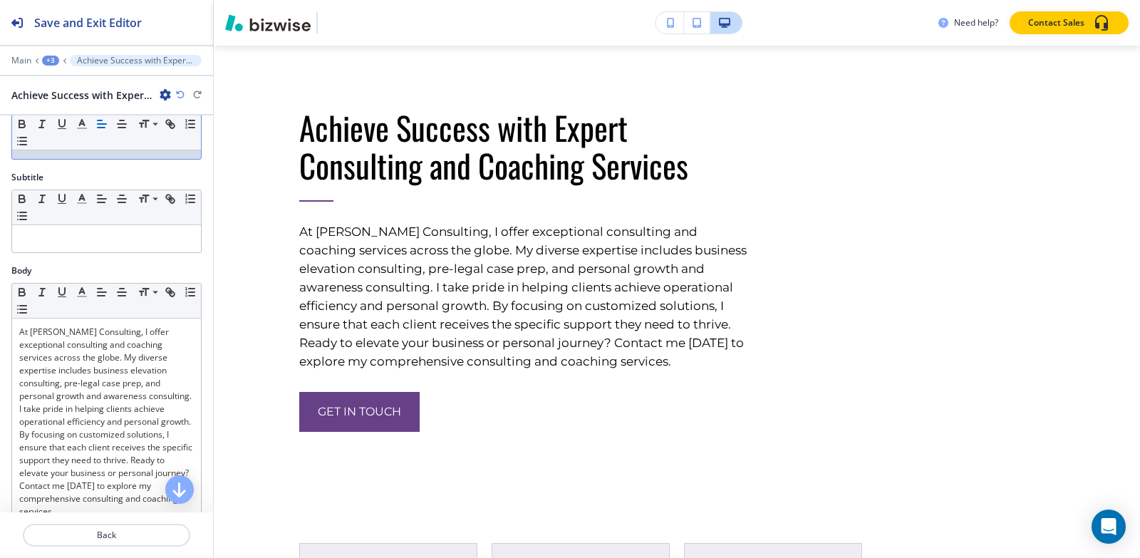
scroll to position [143, 0]
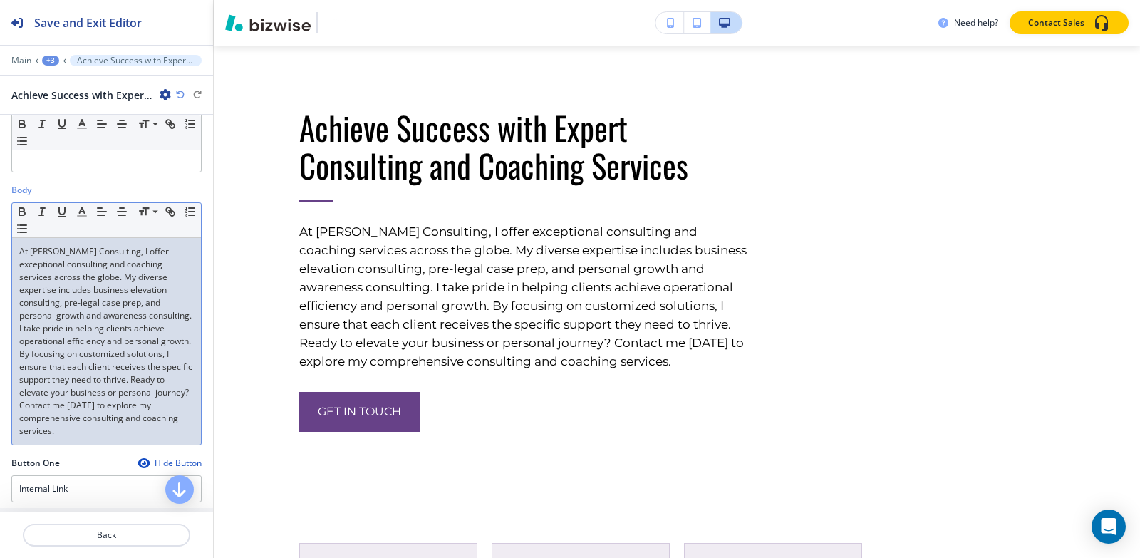
click at [86, 395] on p "At [PERSON_NAME] Consulting, I offer exceptional consulting and coaching servic…" at bounding box center [106, 341] width 175 height 192
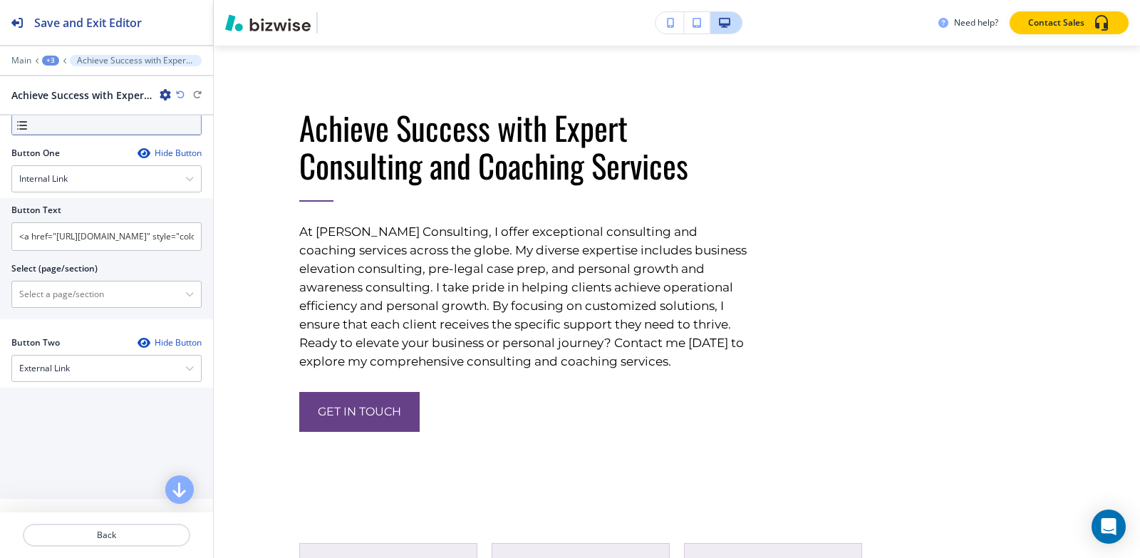
scroll to position [428, 0]
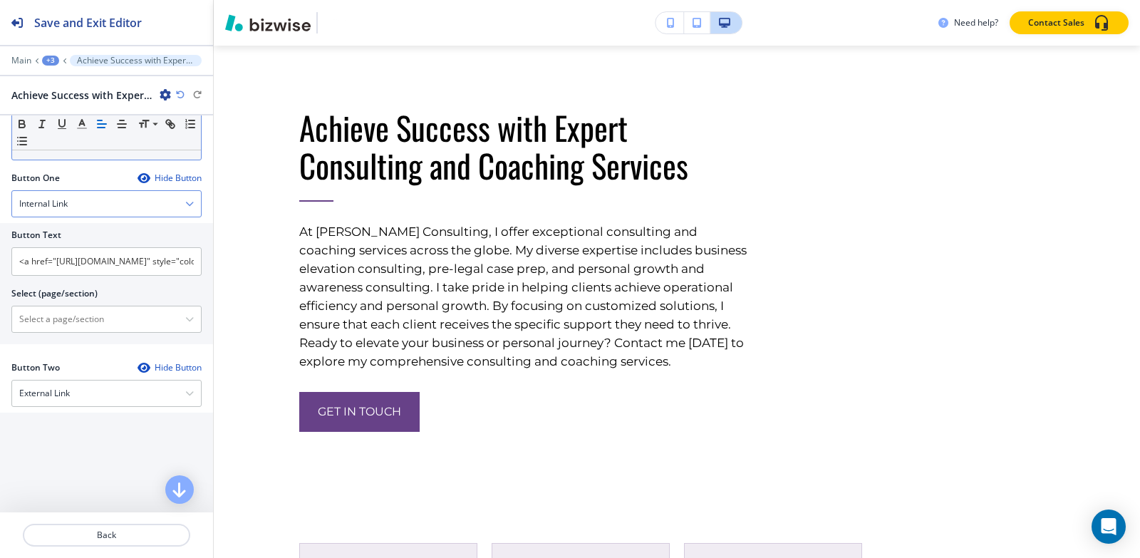
click at [79, 216] on div "Internal Link" at bounding box center [106, 204] width 189 height 26
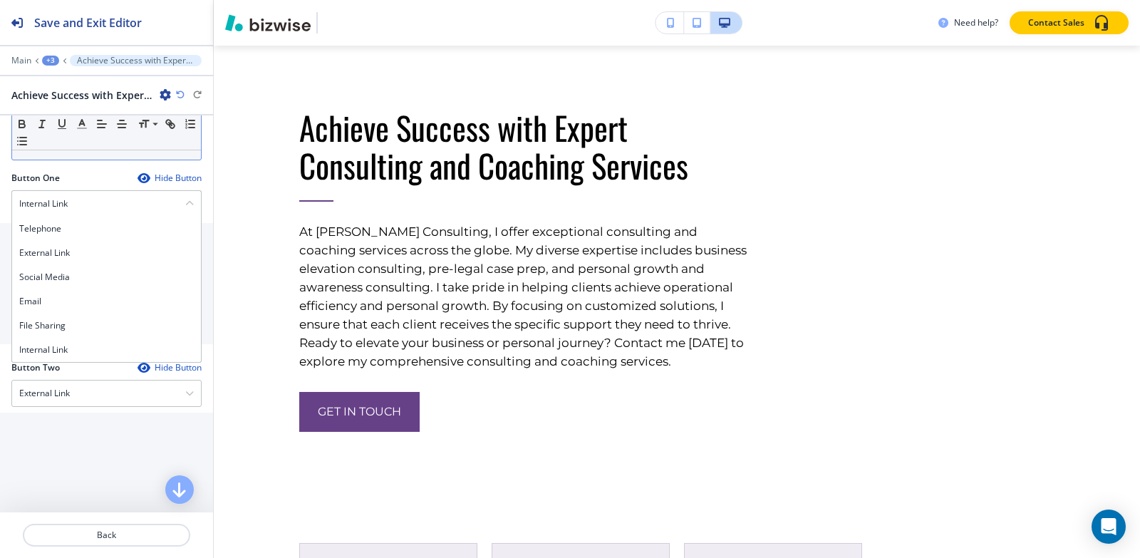
drag, startPoint x: 61, startPoint y: 353, endPoint x: 60, endPoint y: 341, distance: 12.1
click at [60, 353] on h4 "Internal Link" at bounding box center [106, 350] width 175 height 13
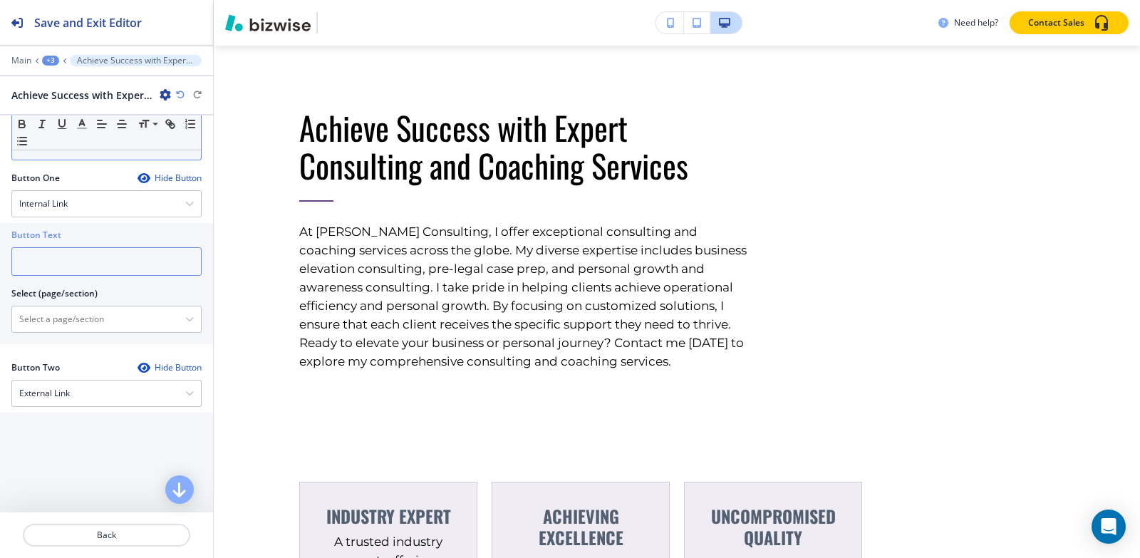
click at [86, 262] on input "text" at bounding box center [106, 261] width 190 height 29
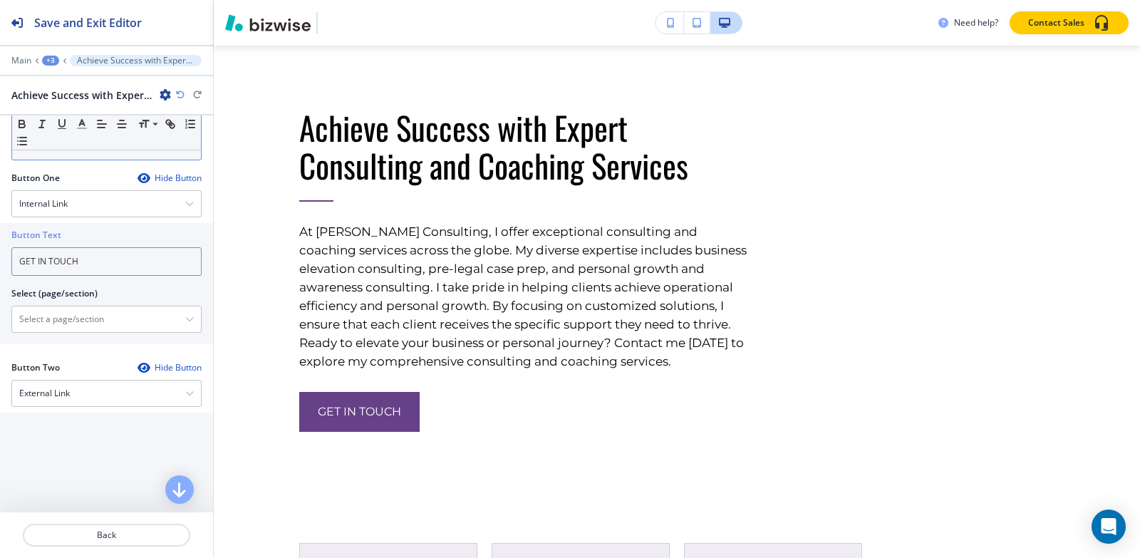
type input "GET IN TOUCH"
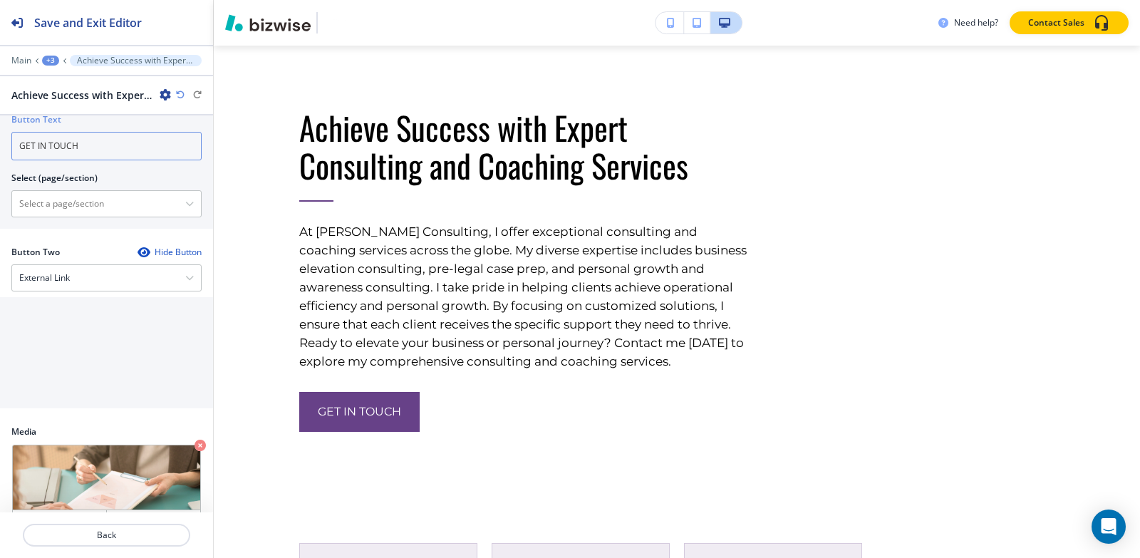
scroll to position [644, 0]
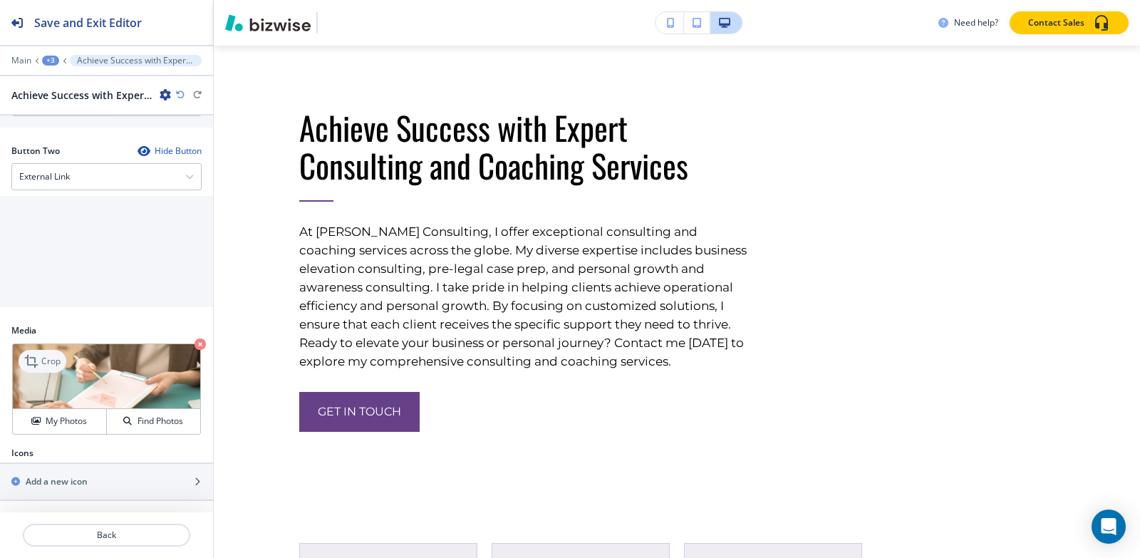
click at [52, 368] on div "Crop" at bounding box center [43, 361] width 48 height 23
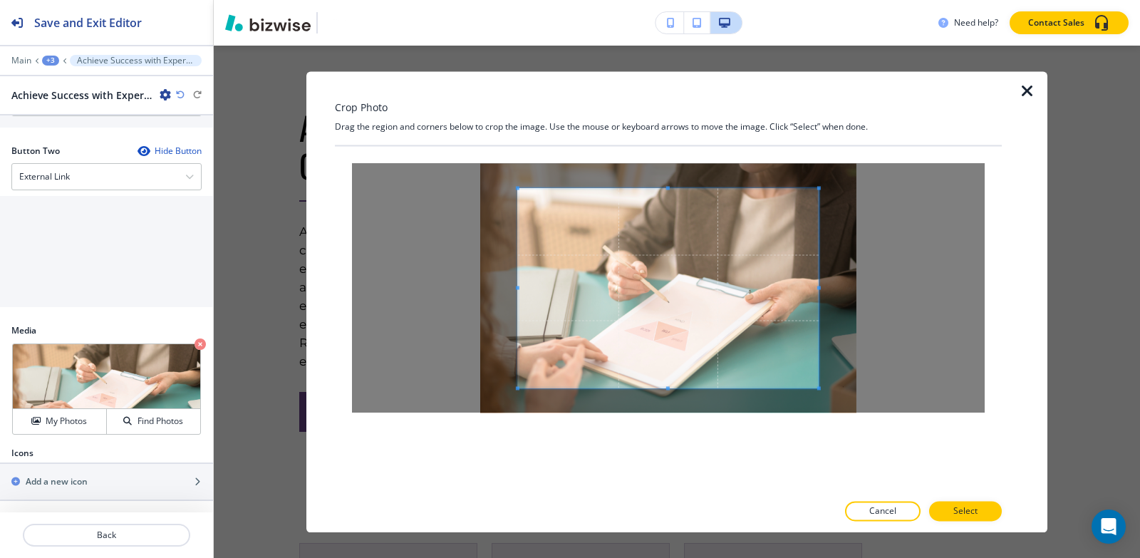
click at [667, 125] on div "Crop Photo Drag the region and corners below to crop the image. Use the mouse o…" at bounding box center [668, 301] width 667 height 461
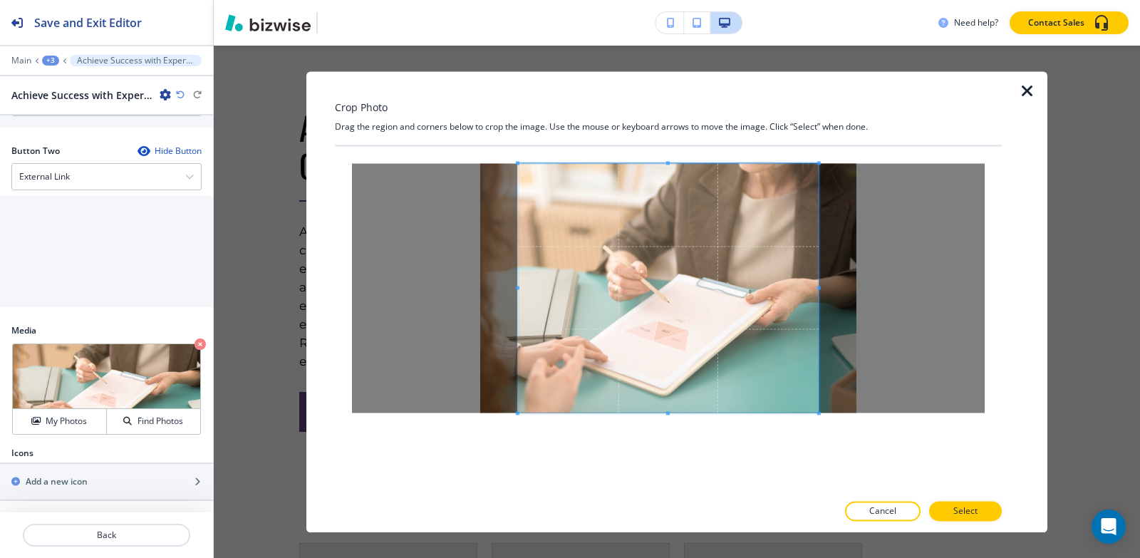
click at [666, 443] on div at bounding box center [668, 319] width 667 height 346
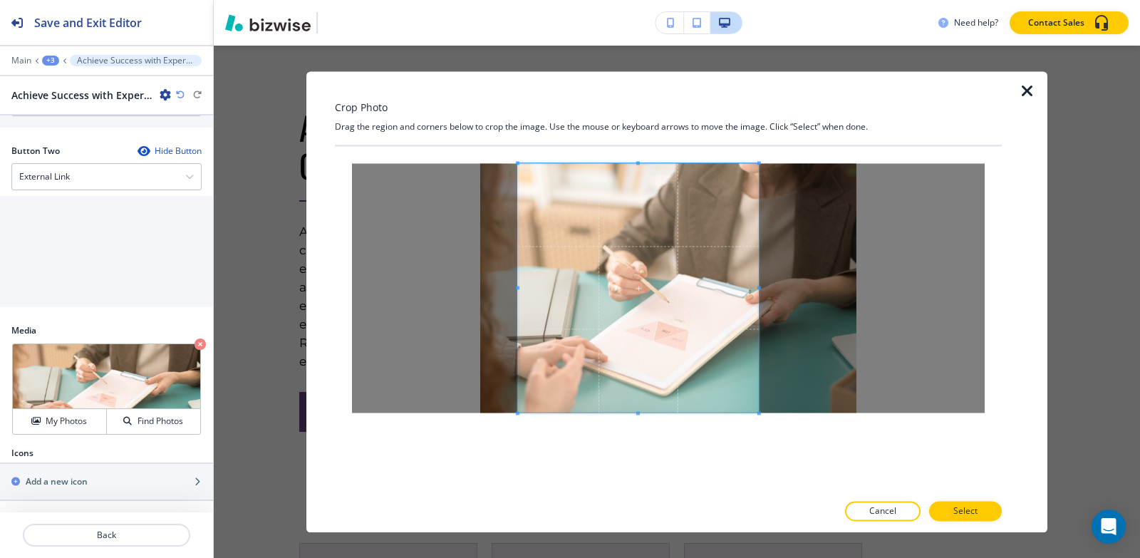
click at [758, 284] on div at bounding box center [638, 287] width 241 height 249
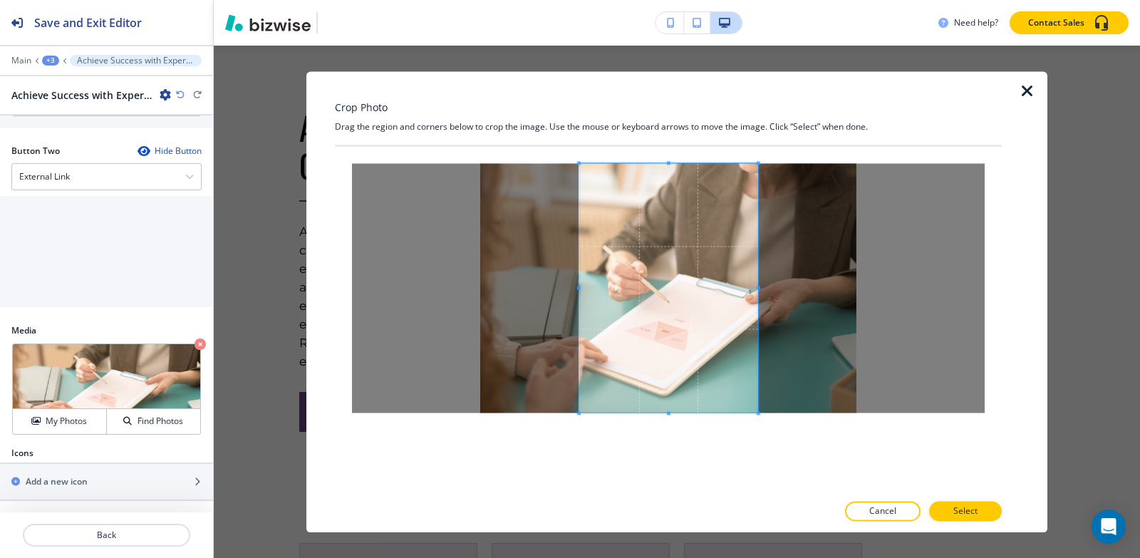
click at [579, 284] on div at bounding box center [668, 287] width 179 height 249
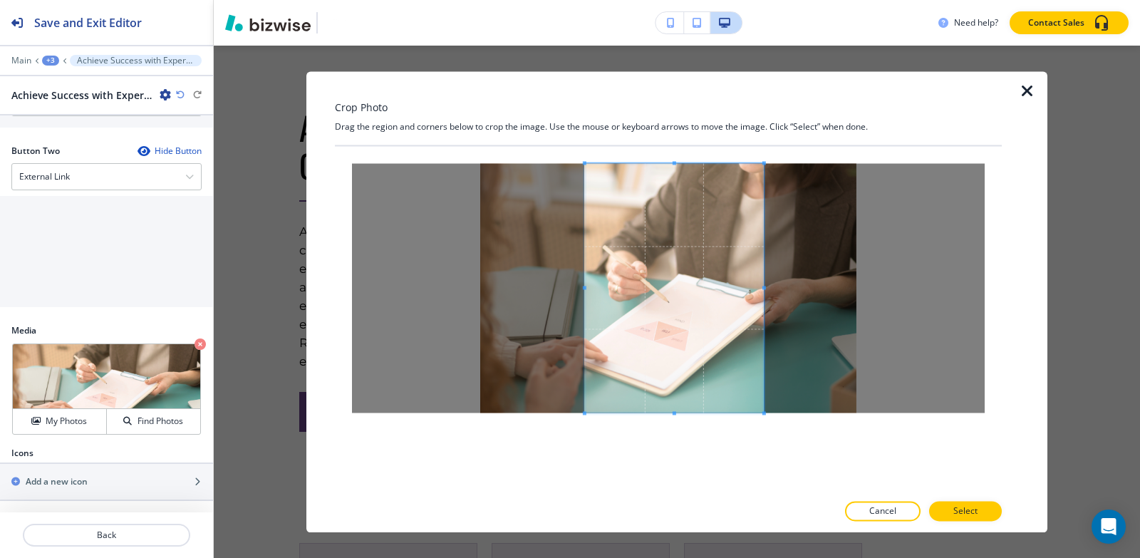
click at [638, 353] on span at bounding box center [674, 287] width 179 height 249
click at [957, 511] on p "Select" at bounding box center [966, 511] width 24 height 13
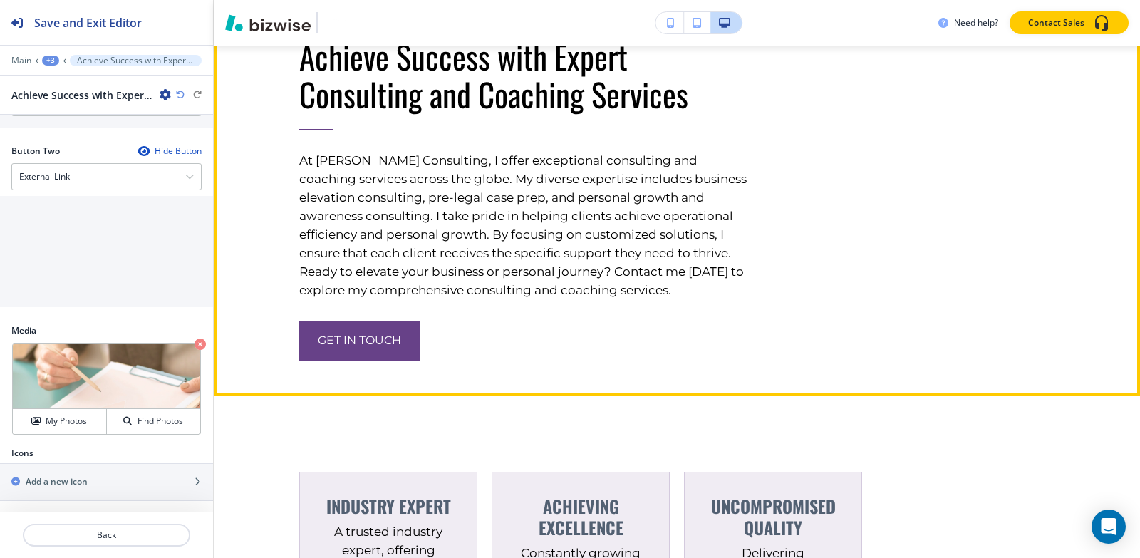
scroll to position [2906, 0]
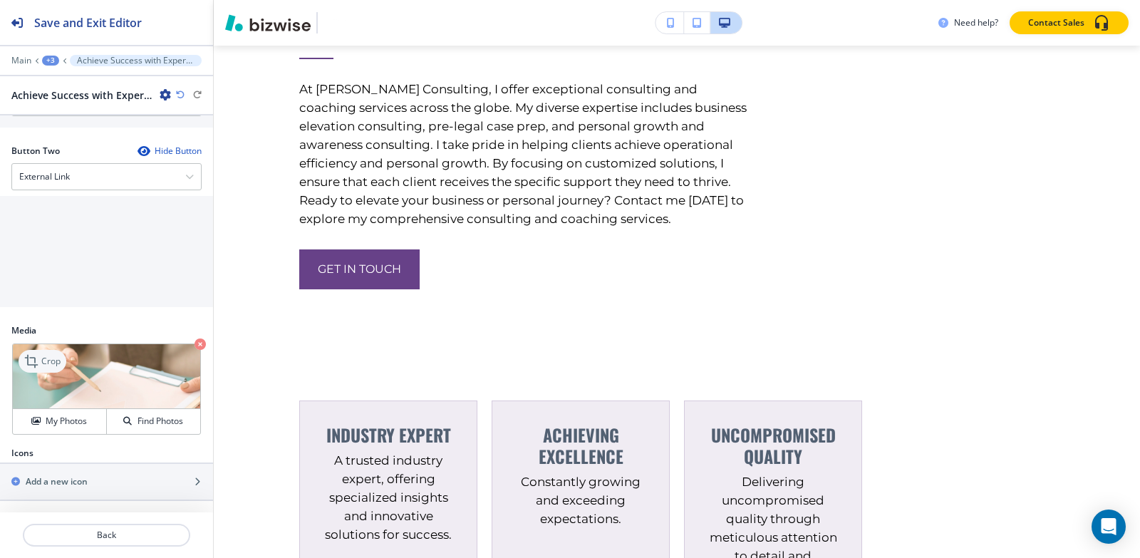
click at [37, 359] on icon at bounding box center [32, 361] width 17 height 17
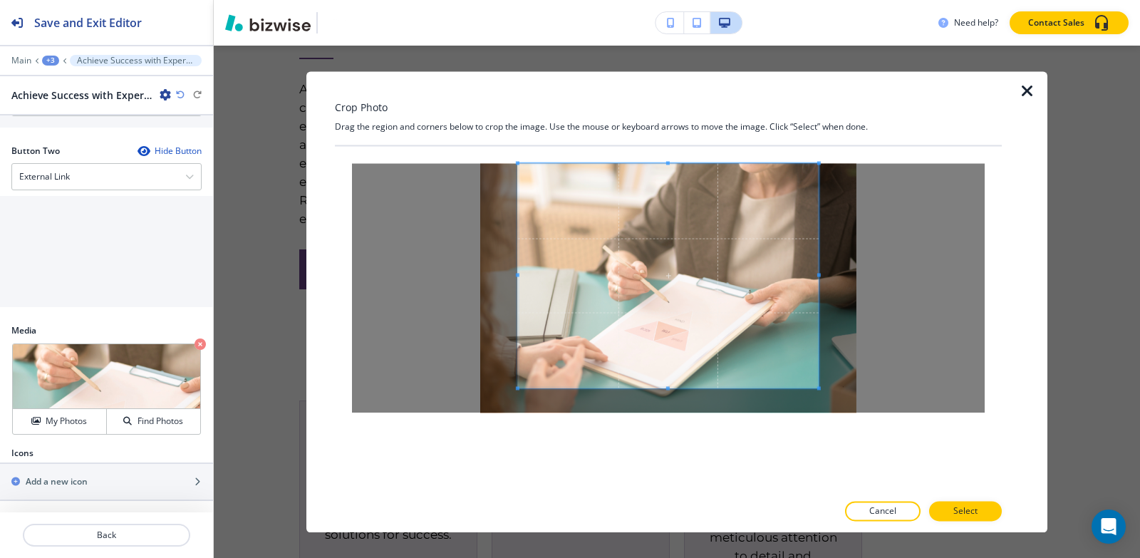
click at [668, 132] on div "Crop Photo Drag the region and corners below to crop the image. Use the mouse o…" at bounding box center [668, 301] width 667 height 461
click at [668, 467] on div at bounding box center [668, 319] width 667 height 346
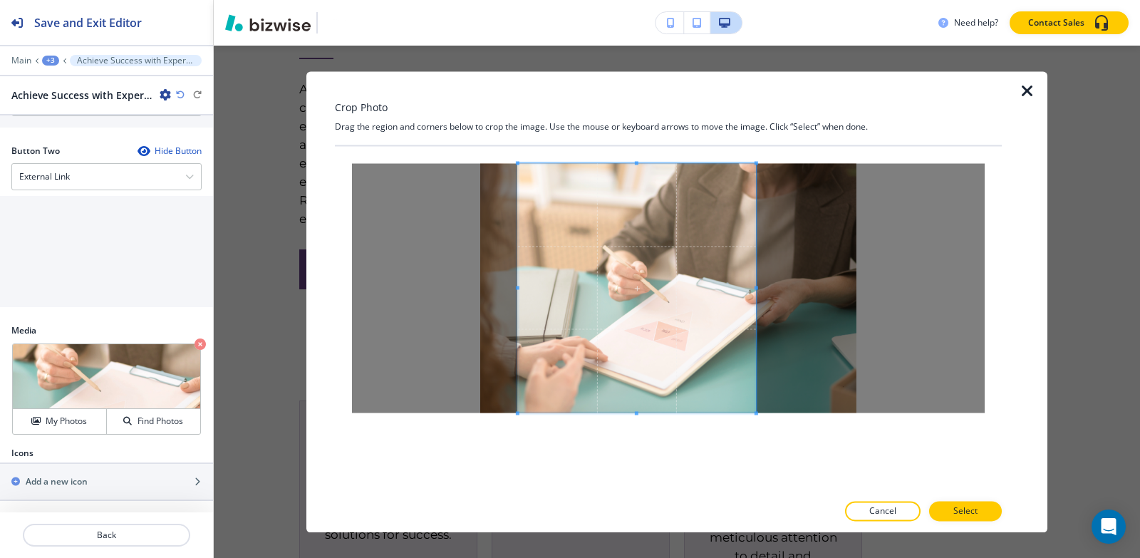
click at [756, 282] on div at bounding box center [637, 287] width 238 height 249
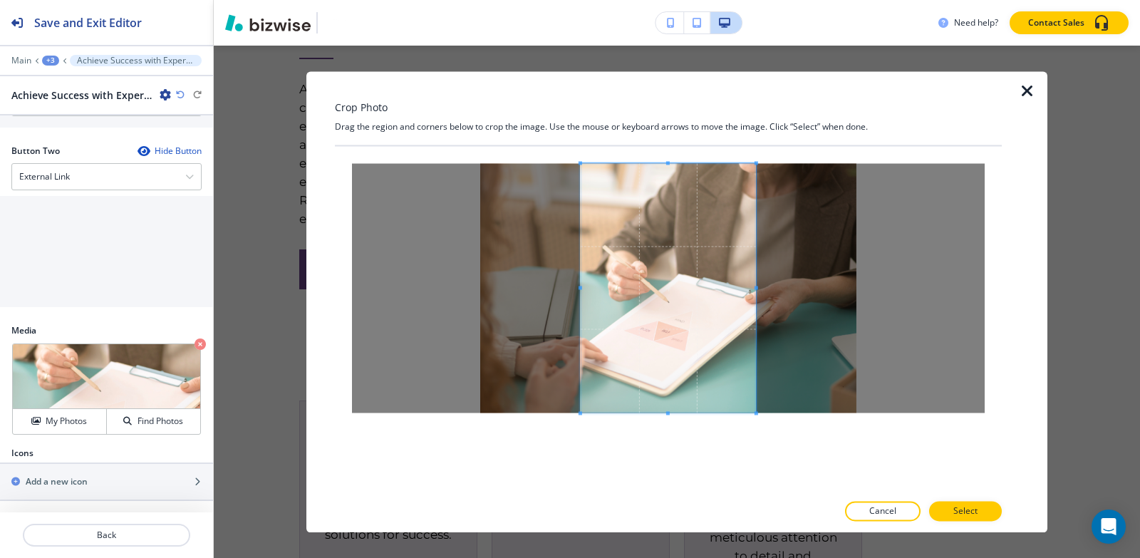
click at [581, 289] on span at bounding box center [581, 288] width 4 height 4
click at [578, 286] on span at bounding box center [578, 288] width 4 height 4
click at [711, 300] on span at bounding box center [669, 287] width 178 height 249
click at [986, 512] on button "Select" at bounding box center [965, 511] width 73 height 20
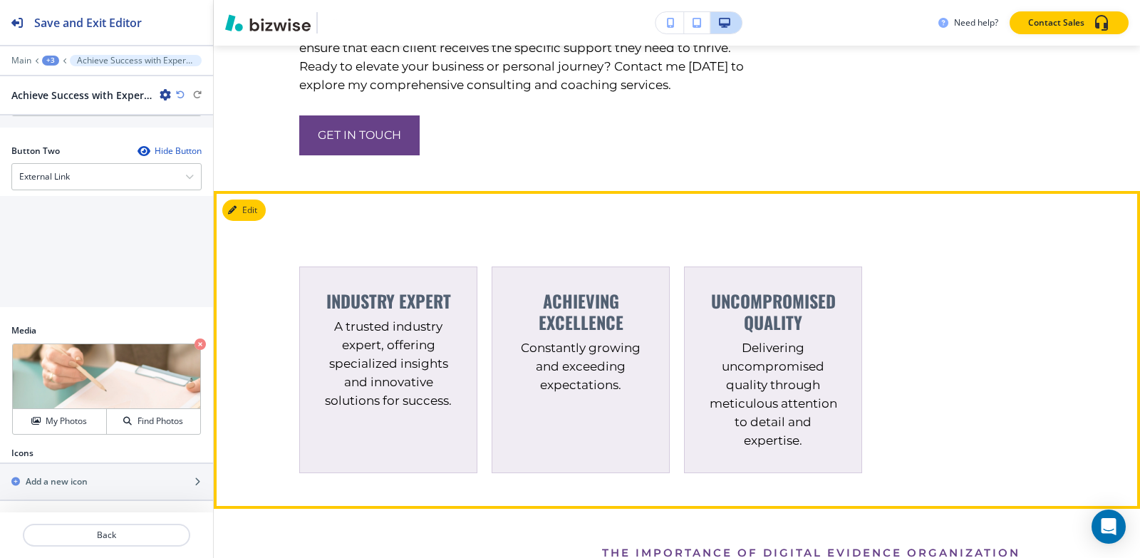
scroll to position [3049, 0]
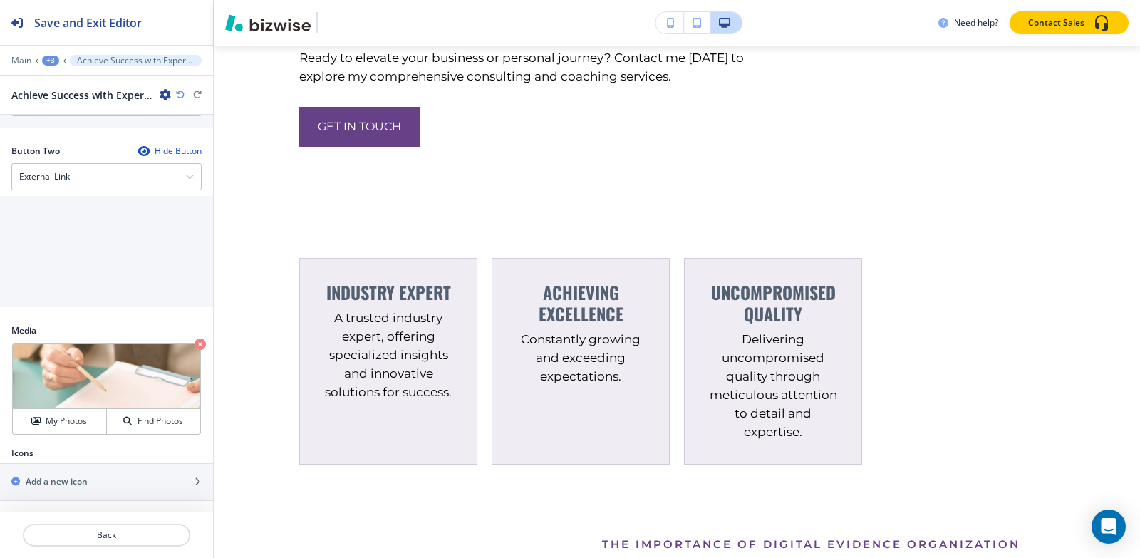
click at [45, 60] on div "+3" at bounding box center [50, 61] width 17 height 10
click at [45, 136] on button "About" at bounding box center [87, 134] width 91 height 26
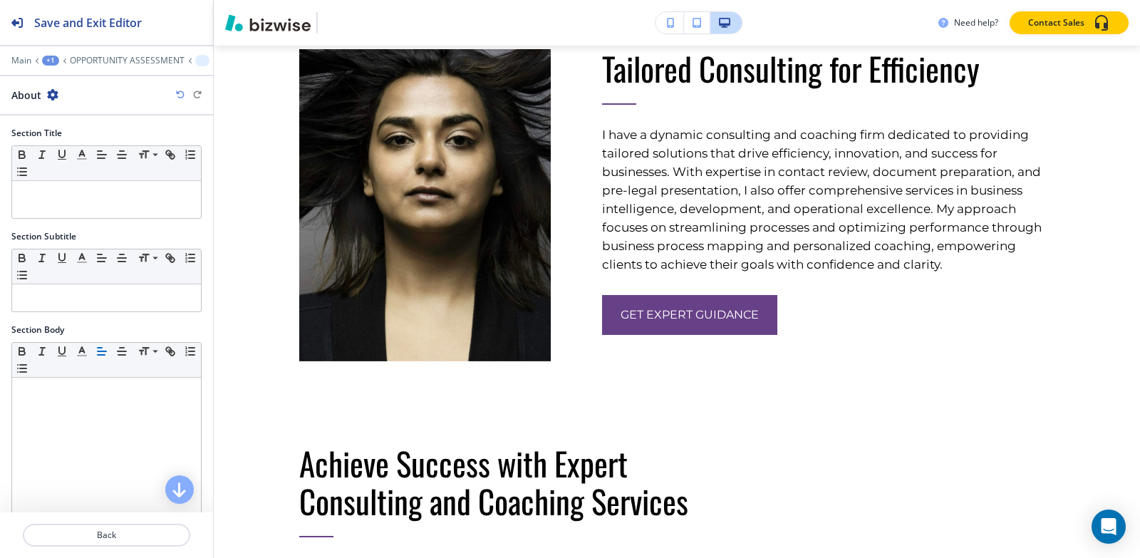
scroll to position [2410, 0]
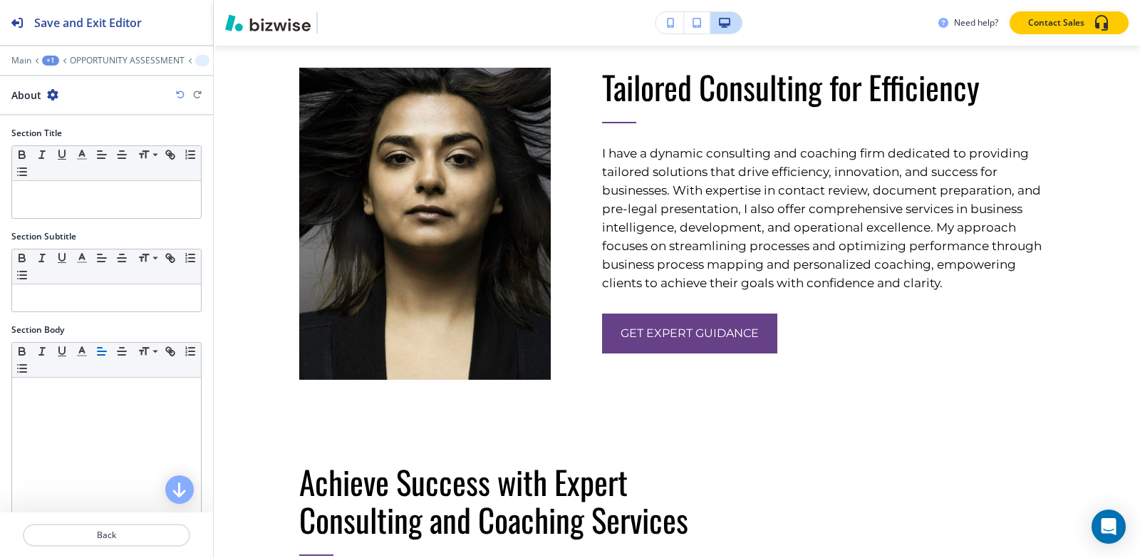
click at [51, 59] on div "+1" at bounding box center [50, 61] width 17 height 10
click at [62, 86] on p "Pages" at bounding box center [87, 84] width 73 height 13
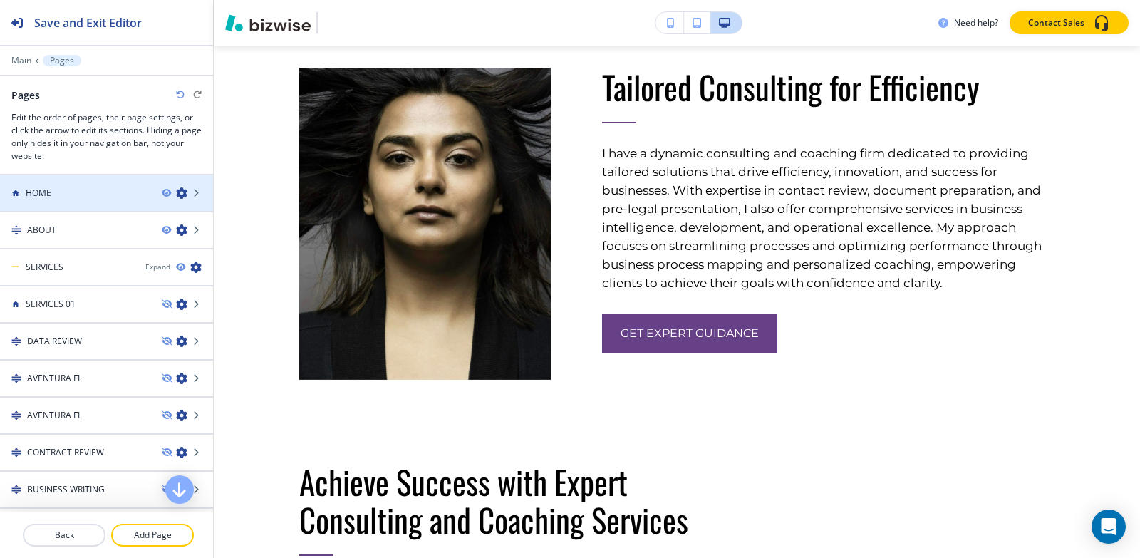
click at [56, 190] on div "HOME" at bounding box center [75, 193] width 150 height 13
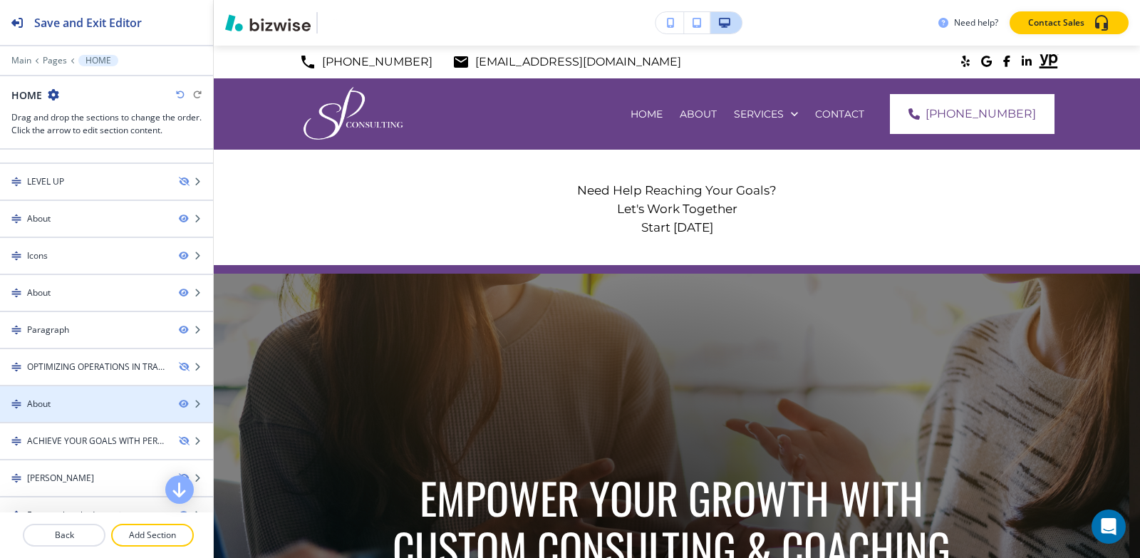
scroll to position [0, 0]
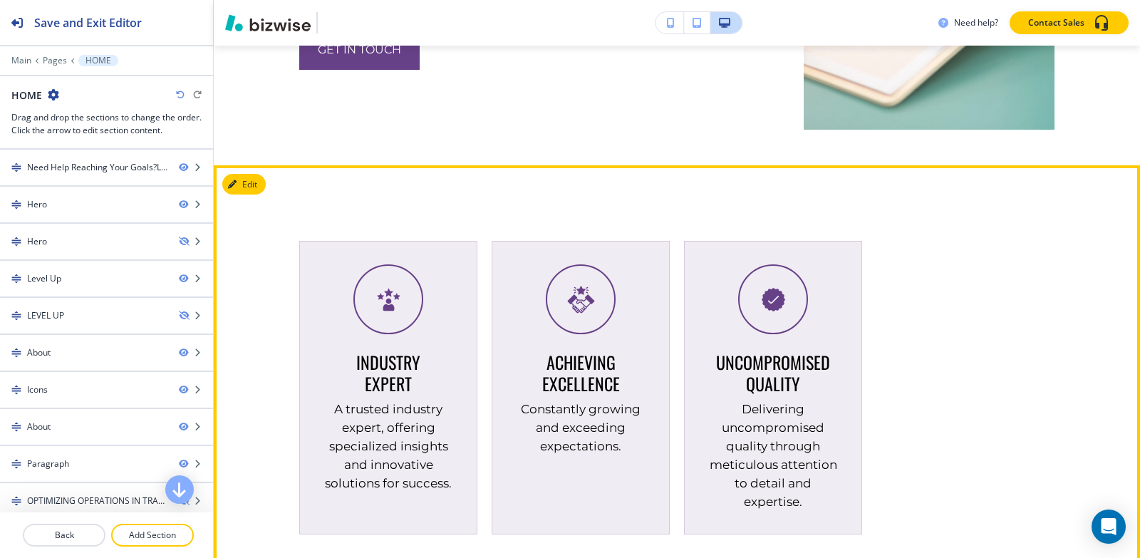
click at [256, 195] on button "Edit" at bounding box center [243, 184] width 43 height 21
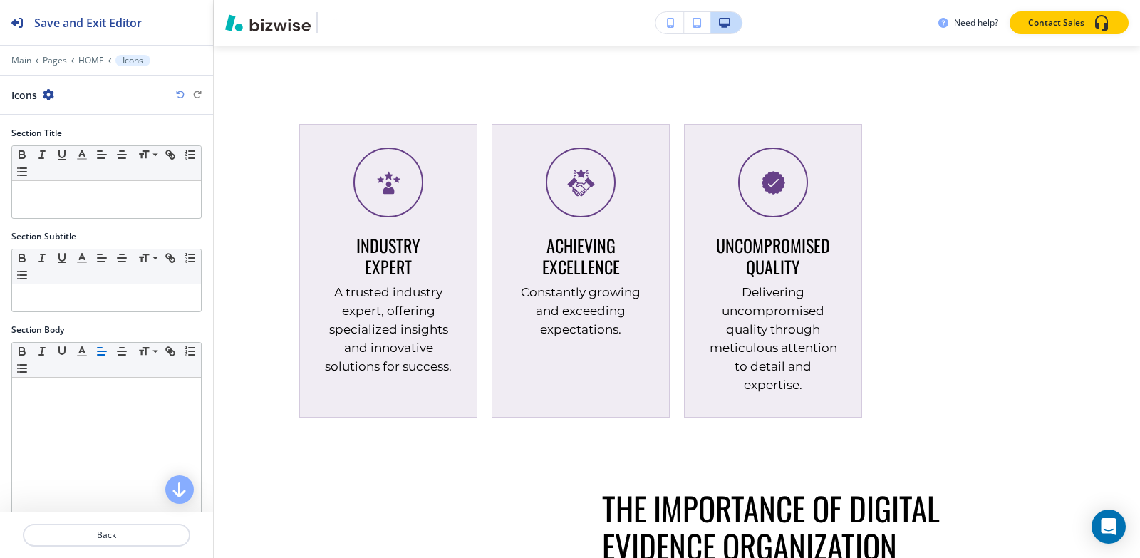
scroll to position [3057, 0]
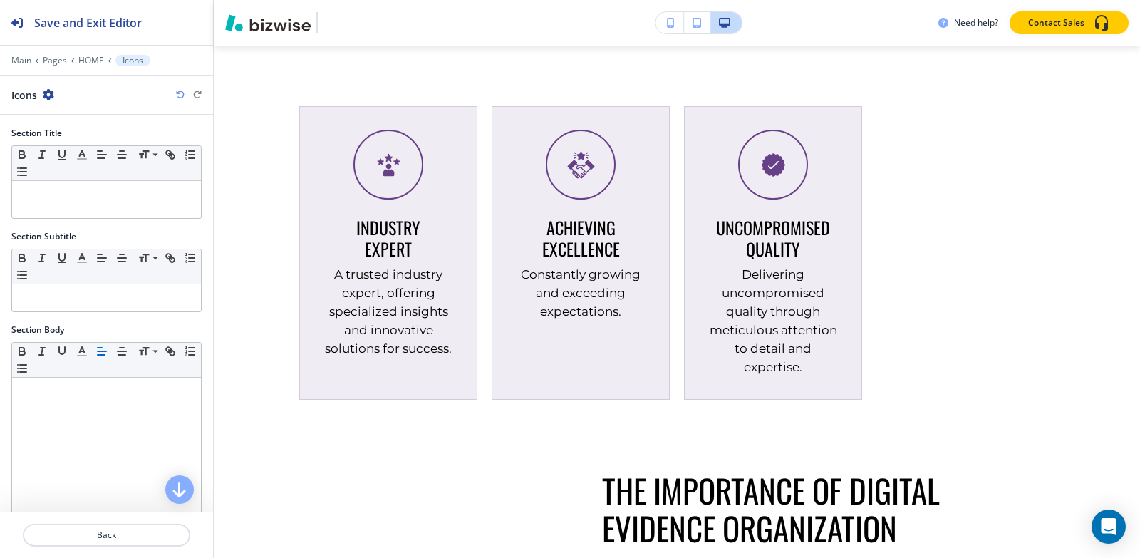
click at [50, 91] on icon "button" at bounding box center [48, 94] width 11 height 11
click at [56, 141] on p "Duplicate Section" at bounding box center [87, 144] width 73 height 13
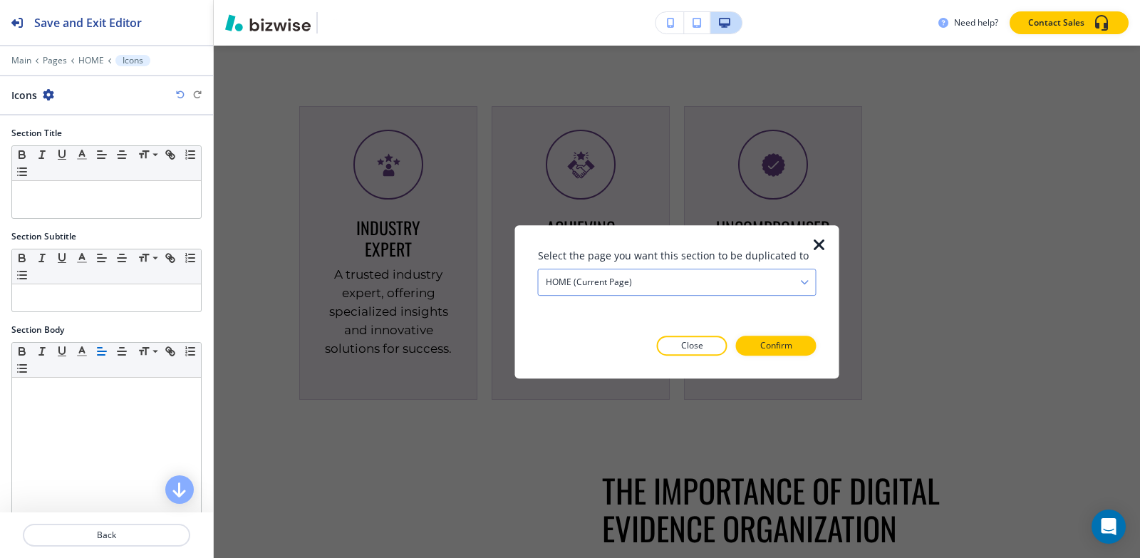
click at [709, 277] on div "HOME (current page)" at bounding box center [677, 282] width 277 height 26
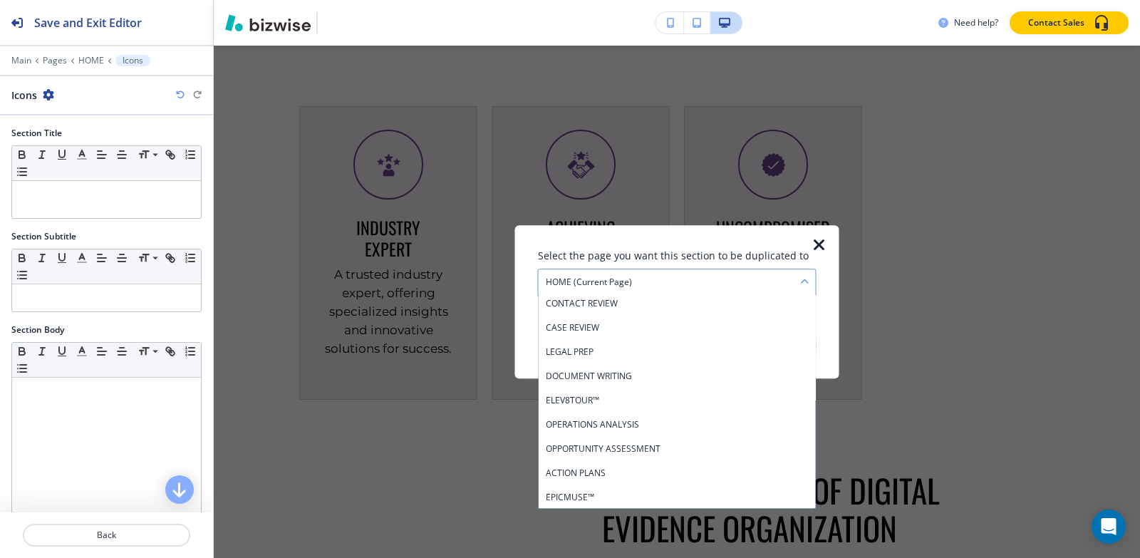
scroll to position [71, 0]
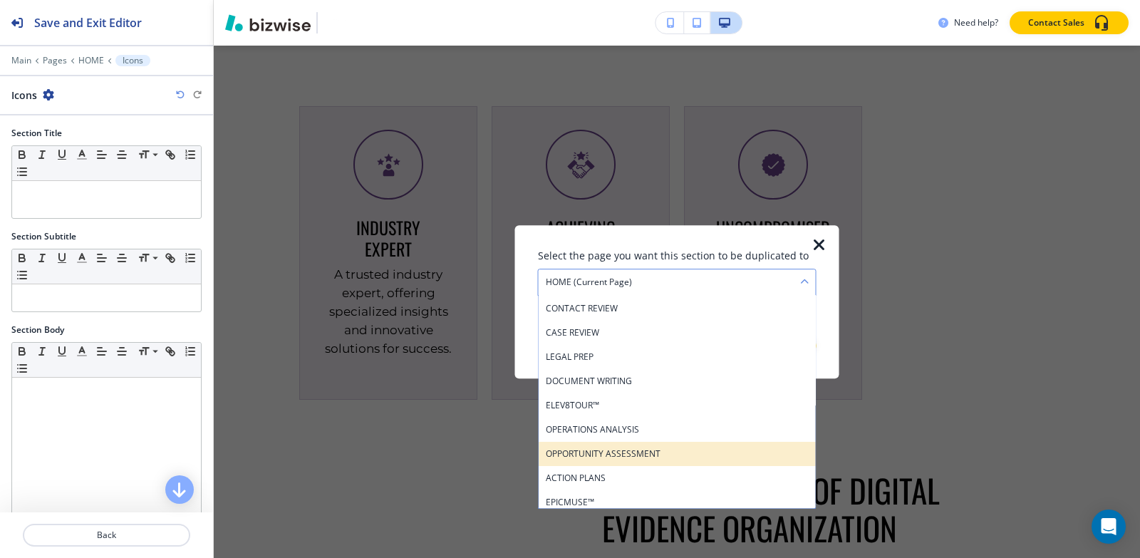
click at [682, 452] on h4 "OPPORTUNITY ASSESSMENT" at bounding box center [677, 454] width 263 height 13
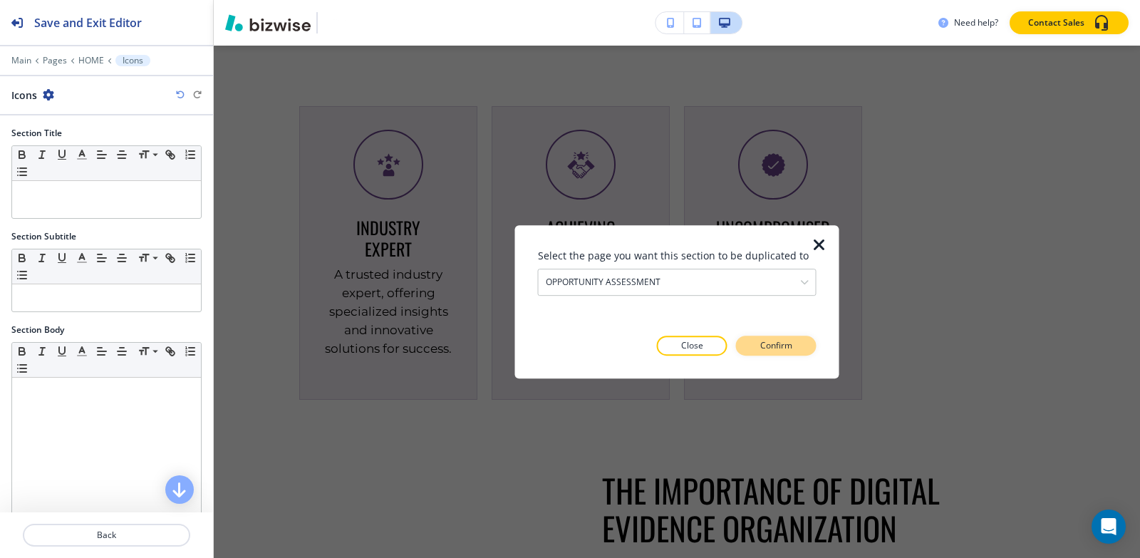
click at [774, 351] on p "Confirm" at bounding box center [776, 345] width 32 height 13
click at [774, 351] on p "Take me there" at bounding box center [764, 345] width 58 height 13
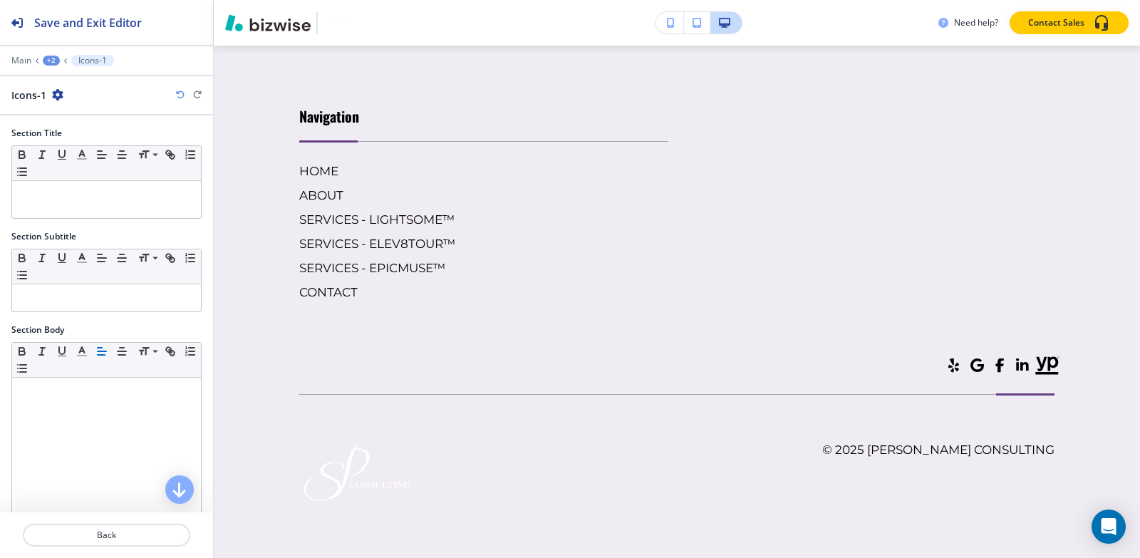
click at [53, 65] on div "+2" at bounding box center [51, 61] width 17 height 10
click at [56, 110] on p "OPPORTUNITY ASSESSMENT" at bounding box center [88, 109] width 73 height 13
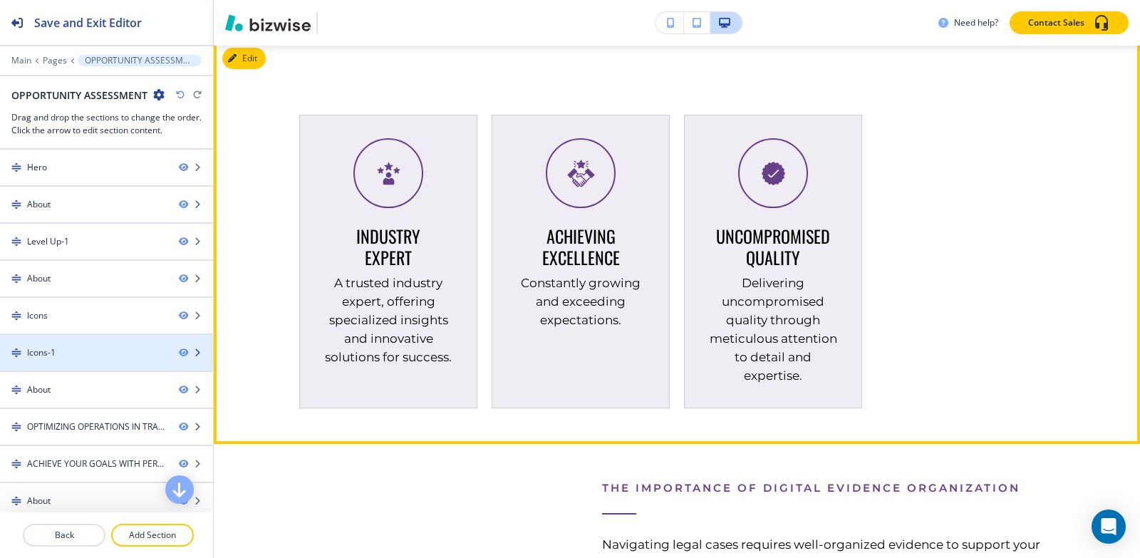
scroll to position [3534, 0]
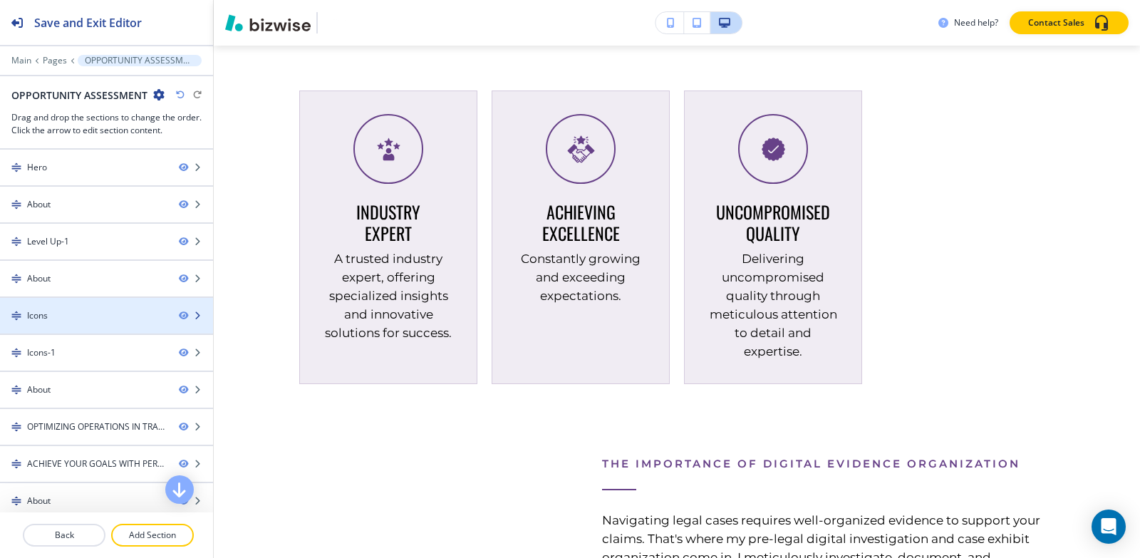
click at [107, 311] on div "Icons" at bounding box center [83, 315] width 167 height 13
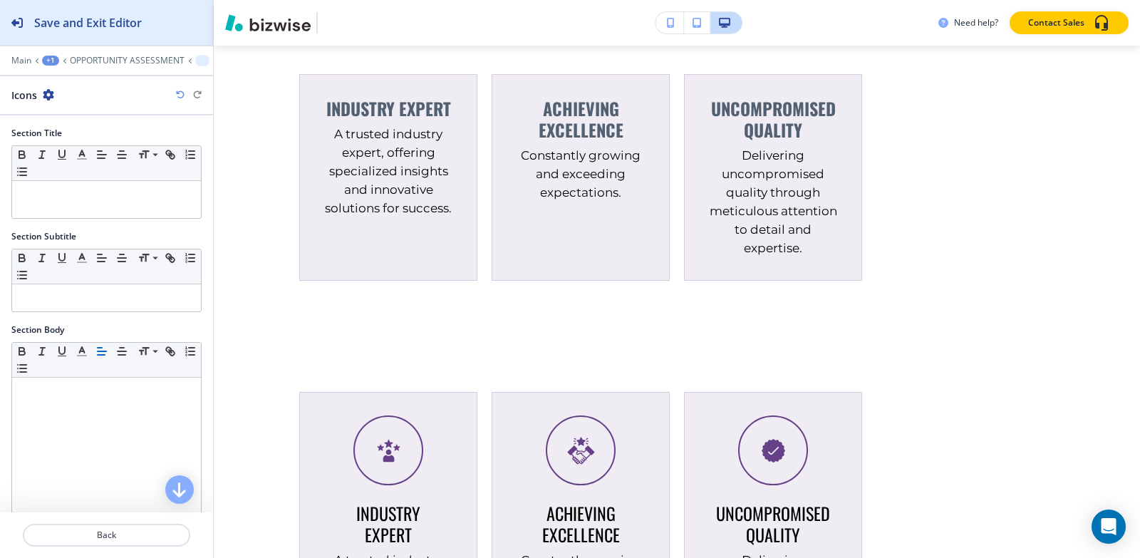
scroll to position [3216, 0]
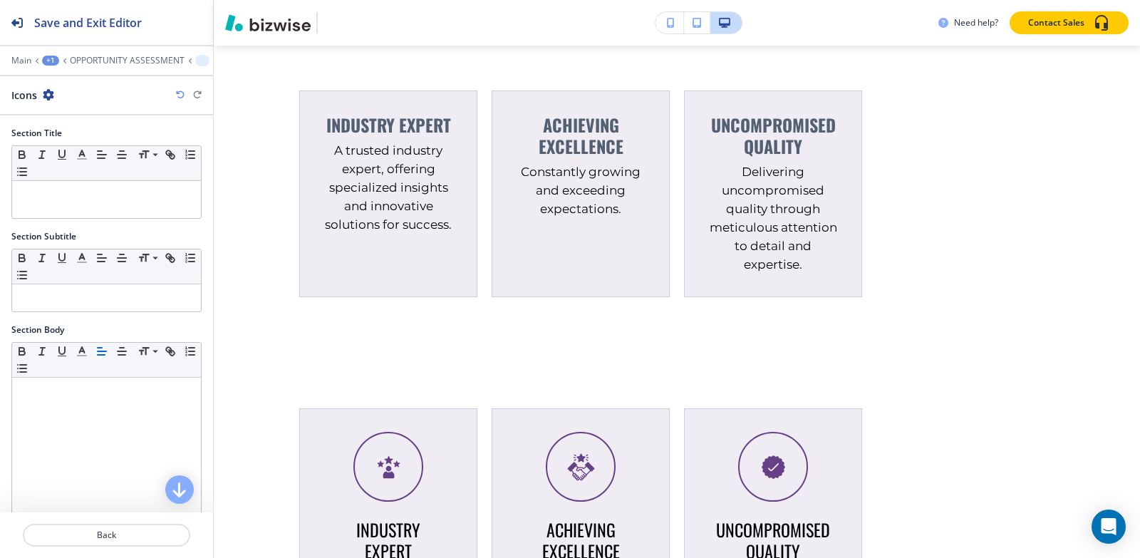
click at [47, 94] on icon "button" at bounding box center [48, 94] width 11 height 11
click at [92, 165] on p "Delete Section" at bounding box center [87, 169] width 73 height 13
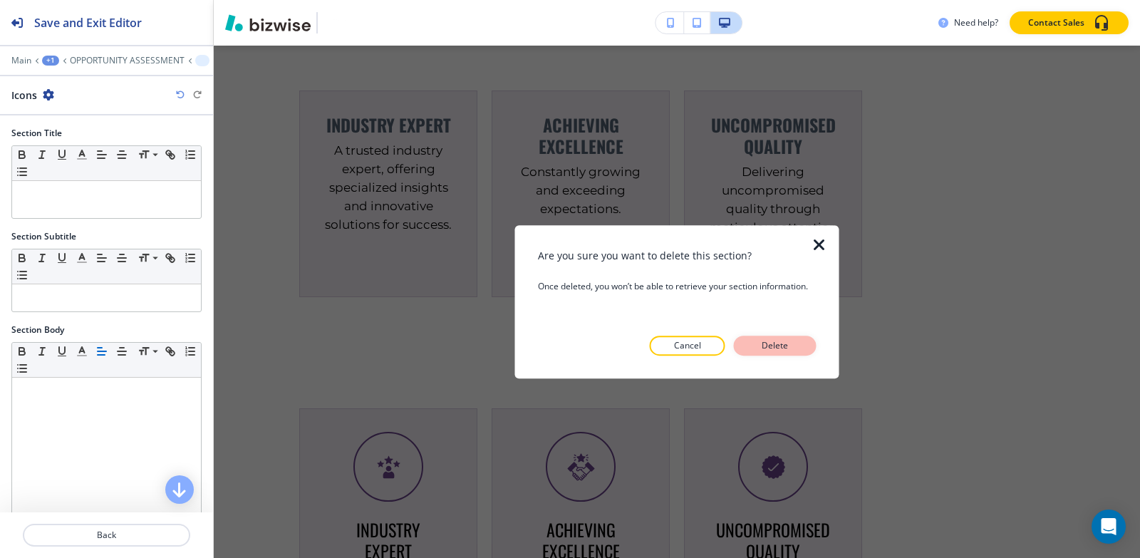
click at [769, 346] on p "Delete" at bounding box center [775, 345] width 34 height 13
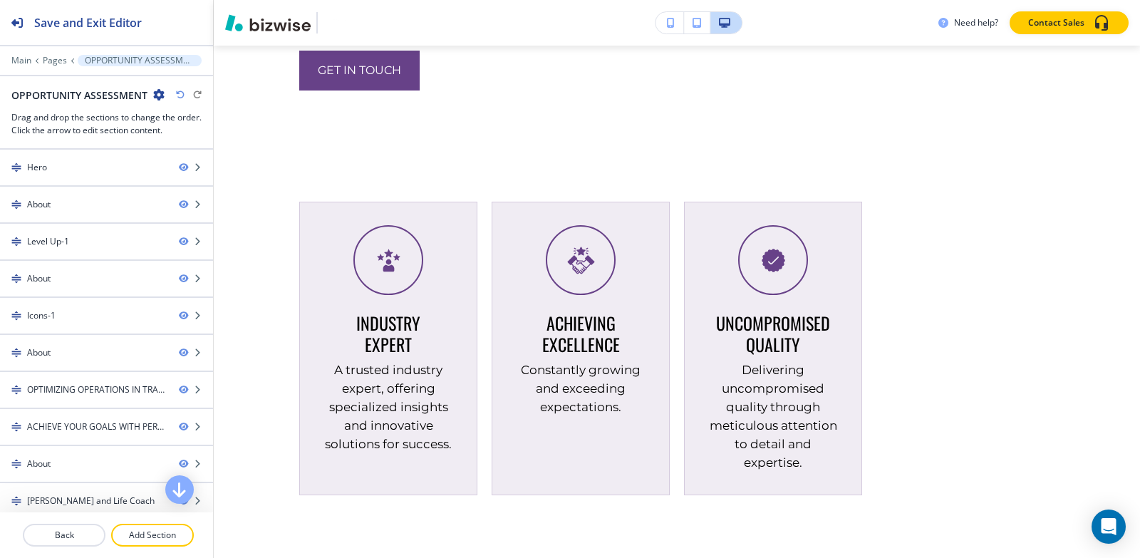
scroll to position [3002, 0]
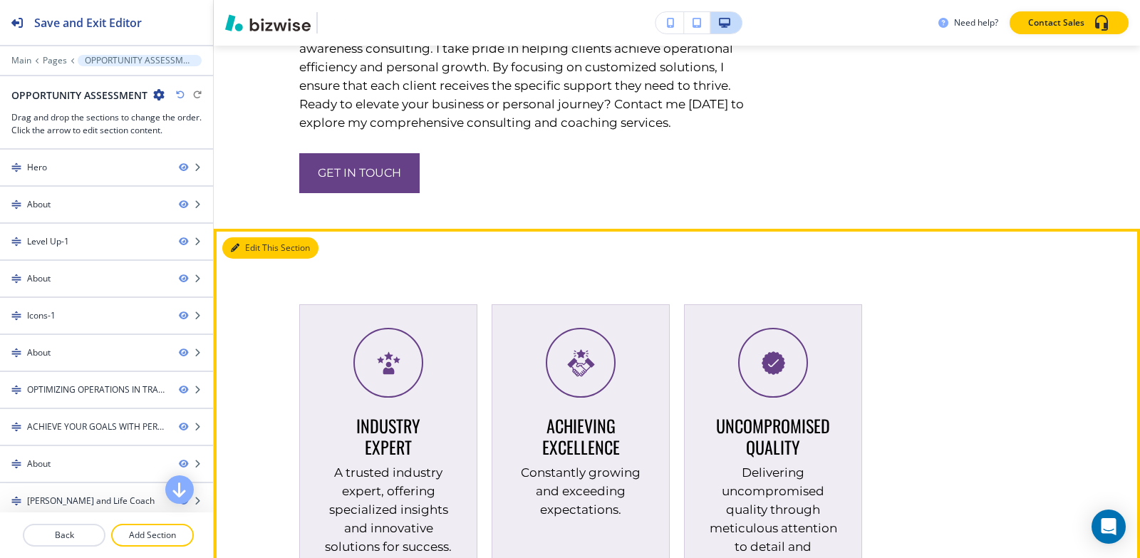
click at [260, 259] on button "Edit This Section" at bounding box center [270, 247] width 96 height 21
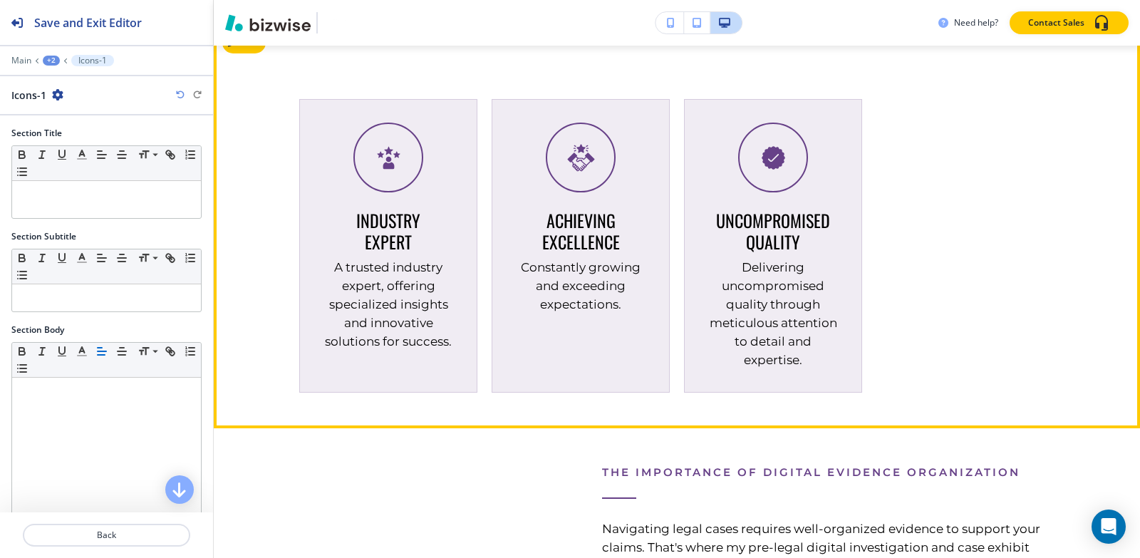
scroll to position [3216, 0]
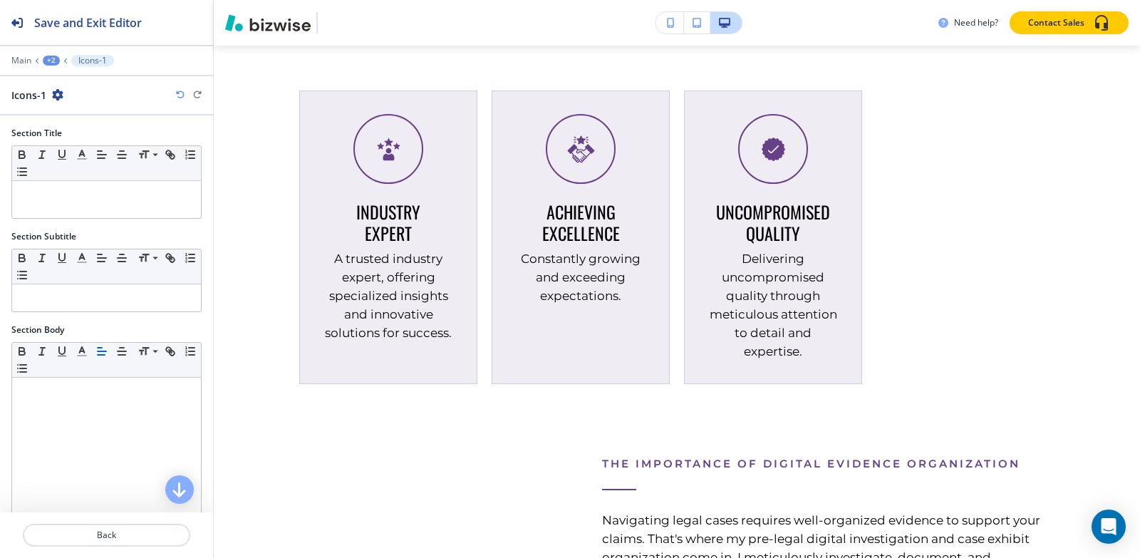
click at [53, 95] on icon "button" at bounding box center [57, 94] width 11 height 11
click at [98, 118] on p "Rename Section" at bounding box center [97, 119] width 73 height 13
click at [91, 101] on input "Icons-1" at bounding box center [85, 95] width 148 height 29
type input "Icons"
click at [187, 128] on div "Section Title" at bounding box center [106, 133] width 190 height 13
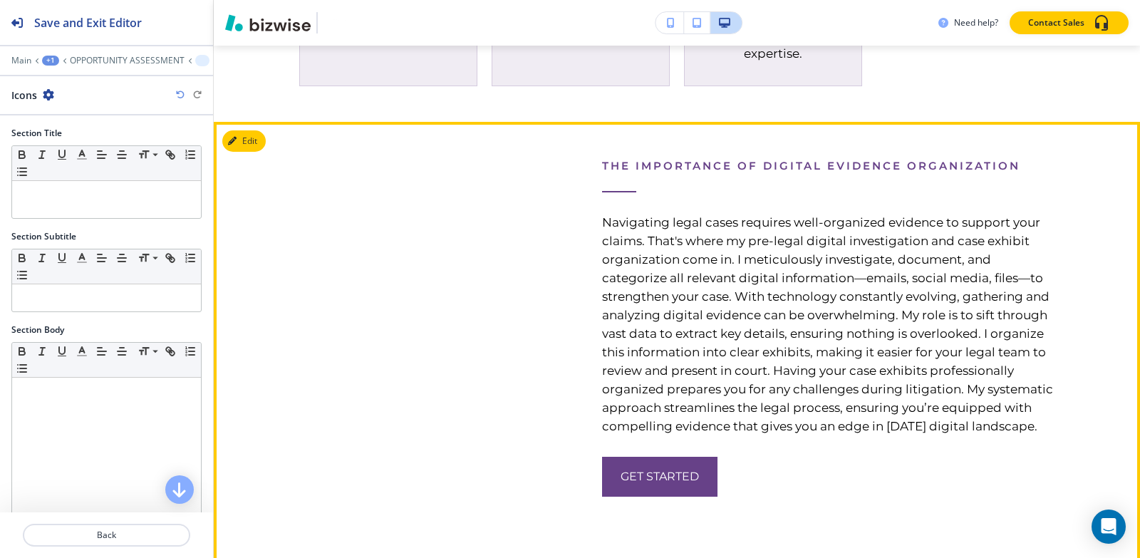
scroll to position [3501, 0]
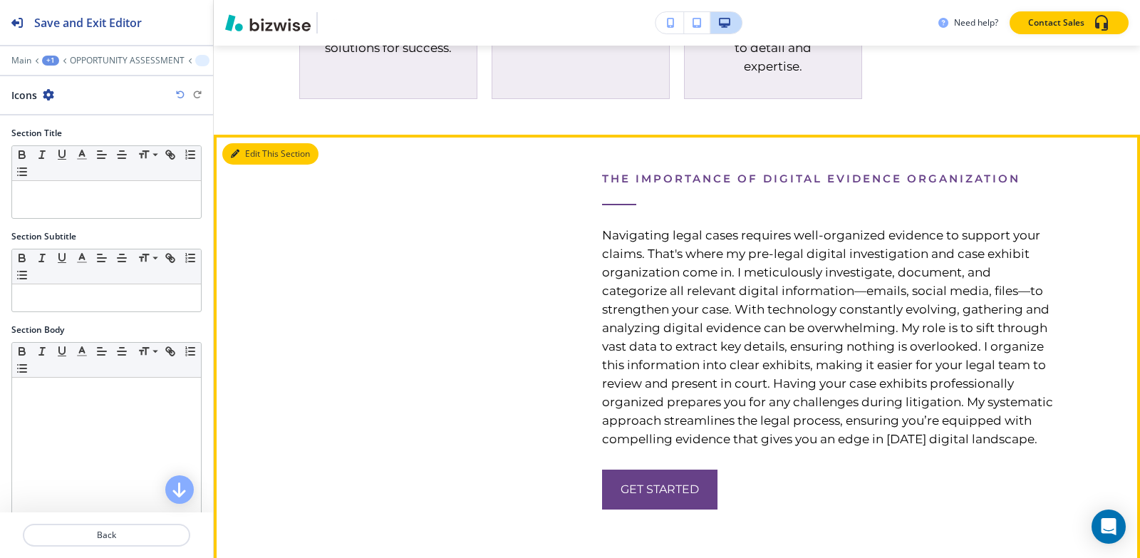
click at [254, 165] on button "Edit This Section" at bounding box center [270, 153] width 96 height 21
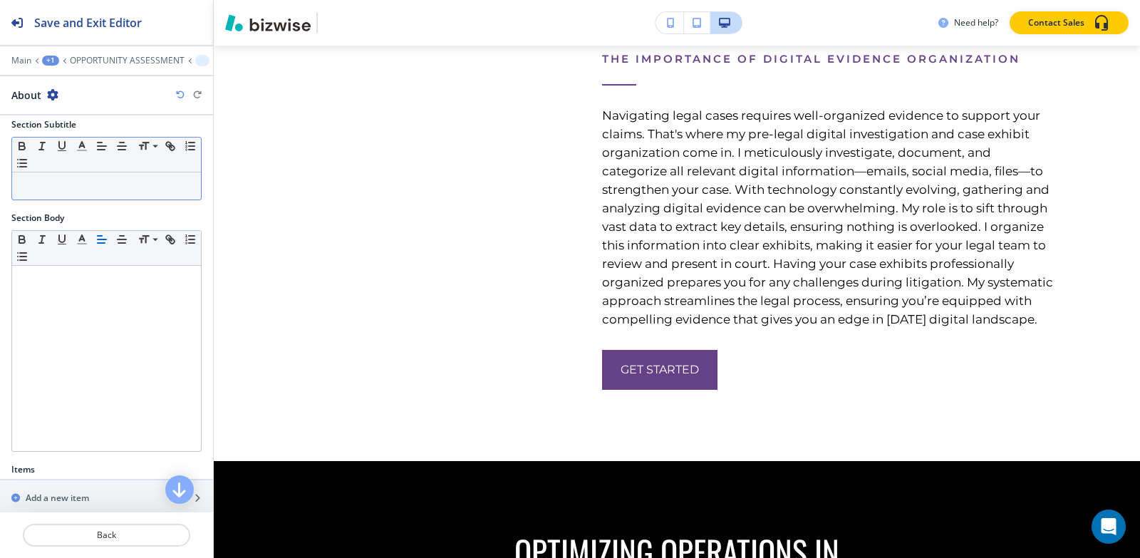
scroll to position [252, 0]
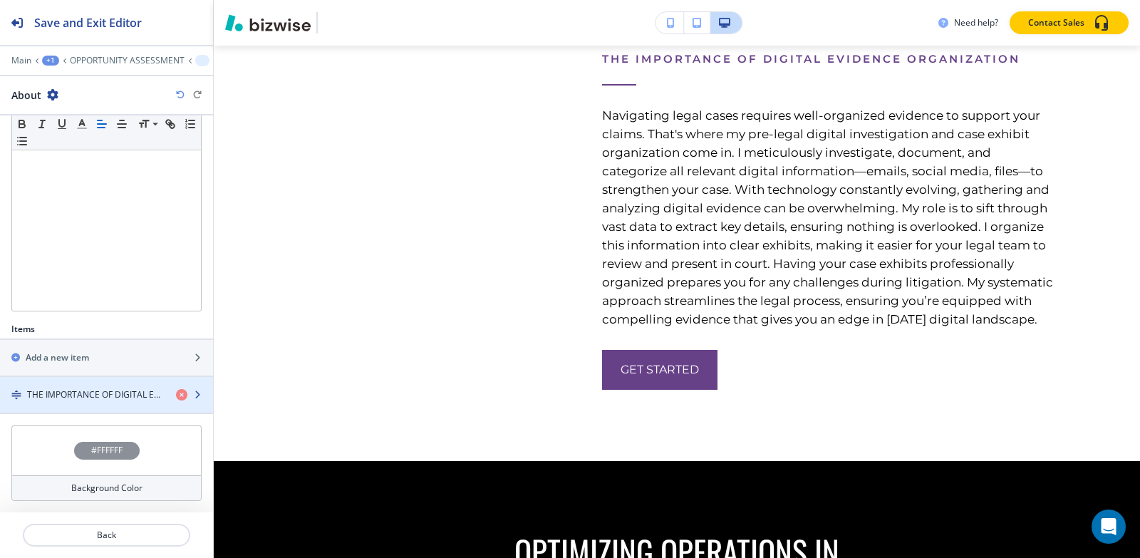
click at [83, 389] on h4 "THE IMPORTANCE OF DIGITAL EVIDENCE ORGANIZATION" at bounding box center [96, 394] width 138 height 13
click at [81, 395] on h4 "THE IMPORTANCE OF DIGITAL EVIDENCE ORGANIZATION" at bounding box center [96, 394] width 138 height 13
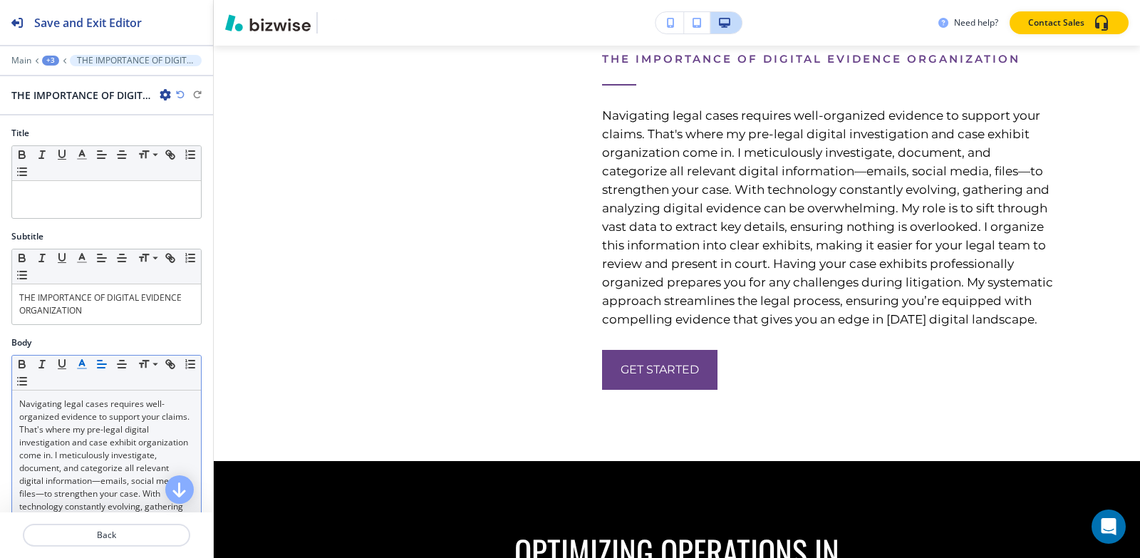
scroll to position [3585, 0]
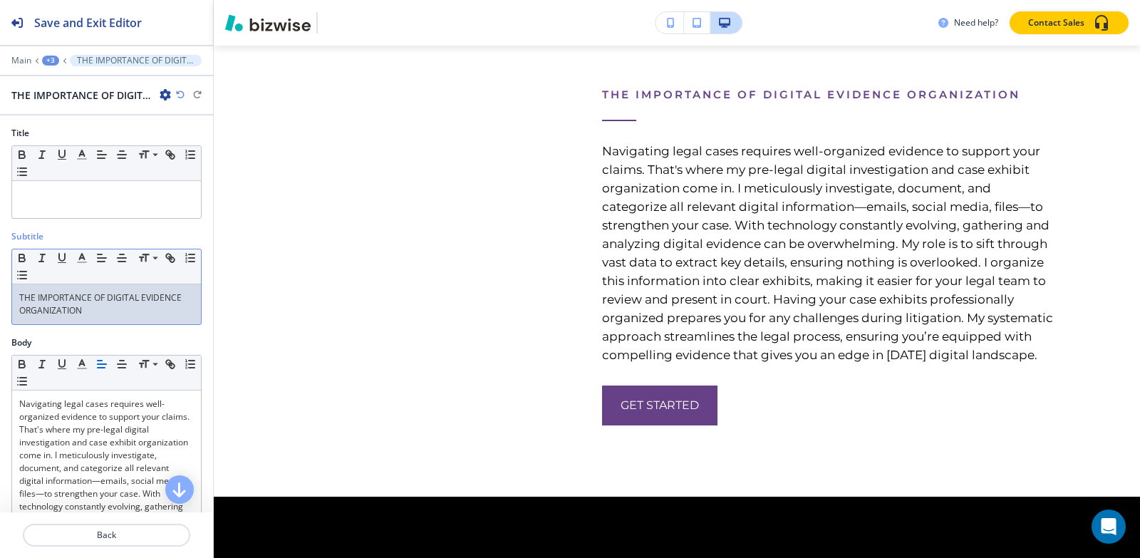
click at [95, 309] on p "THE IMPORTANCE OF DIGITAL EVIDENCE ORGANIZATION" at bounding box center [106, 304] width 175 height 26
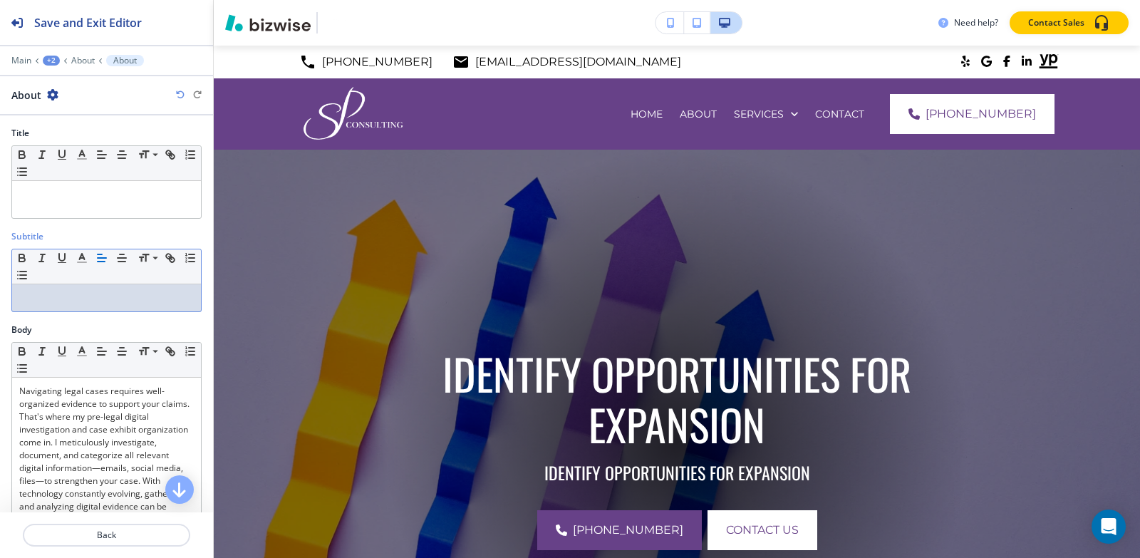
scroll to position [3585, 0]
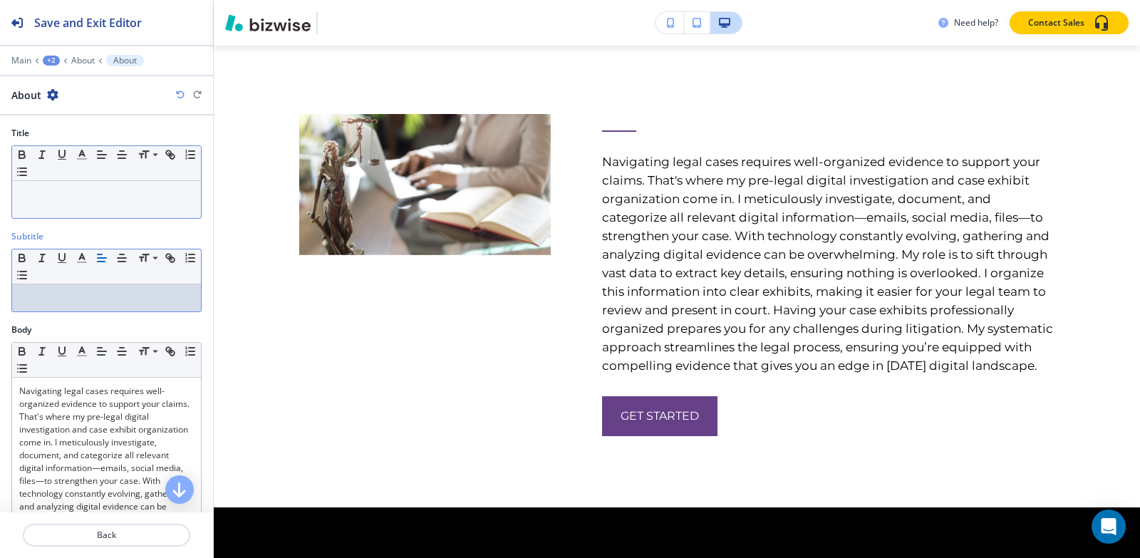
click at [91, 213] on div at bounding box center [106, 199] width 189 height 37
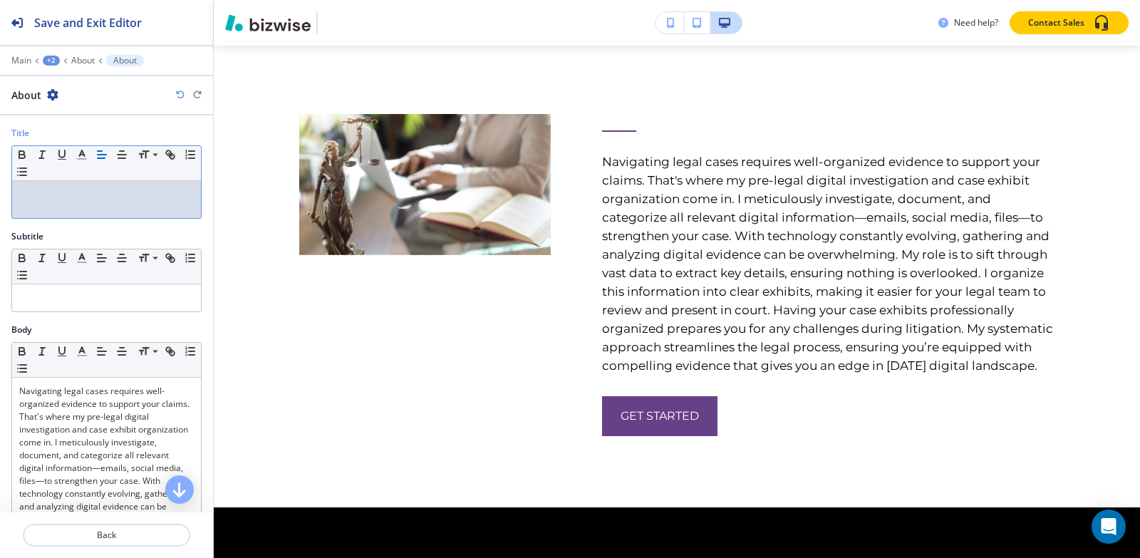
paste div
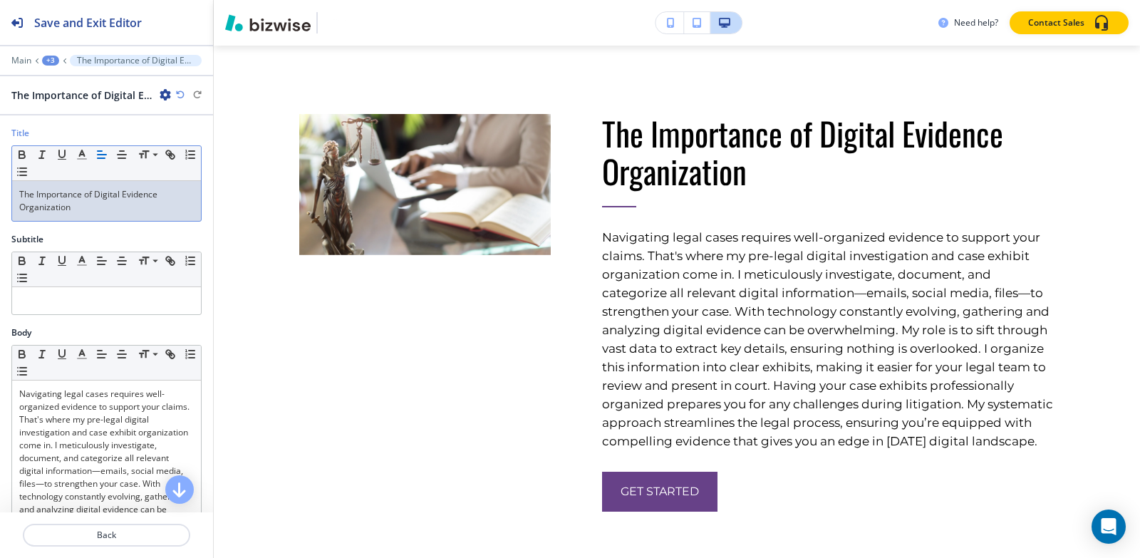
scroll to position [143, 0]
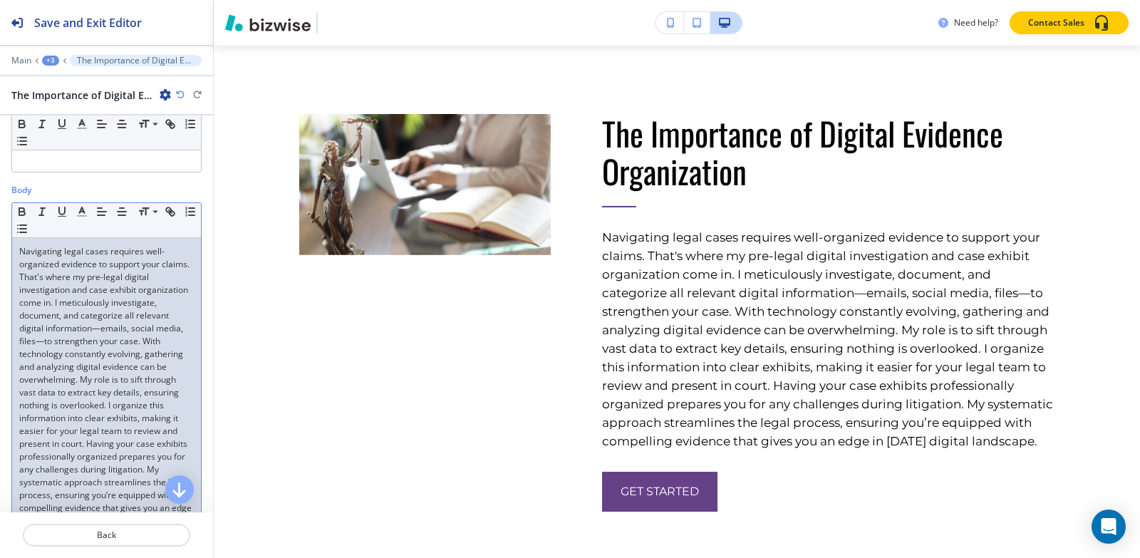
click at [55, 442] on p "Navigating legal cases requires well-organized evidence to support your claims.…" at bounding box center [106, 386] width 175 height 282
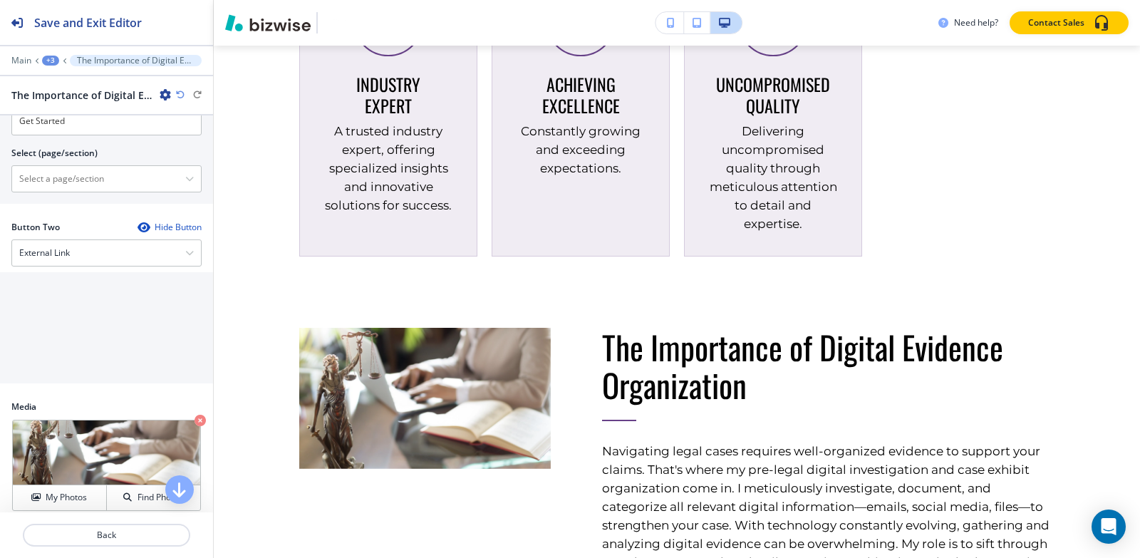
scroll to position [747, 0]
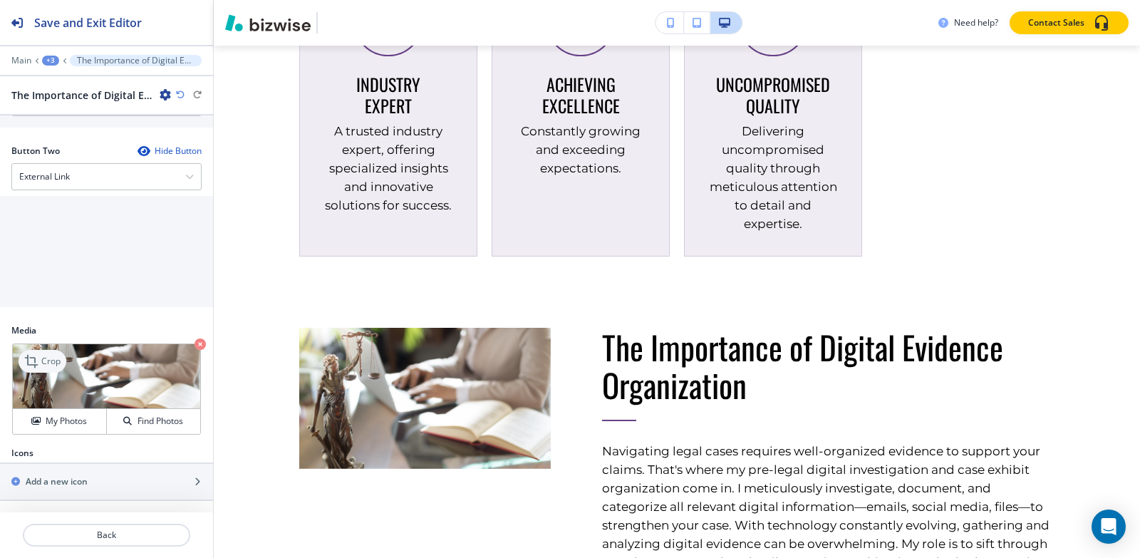
click at [32, 362] on icon at bounding box center [32, 361] width 17 height 17
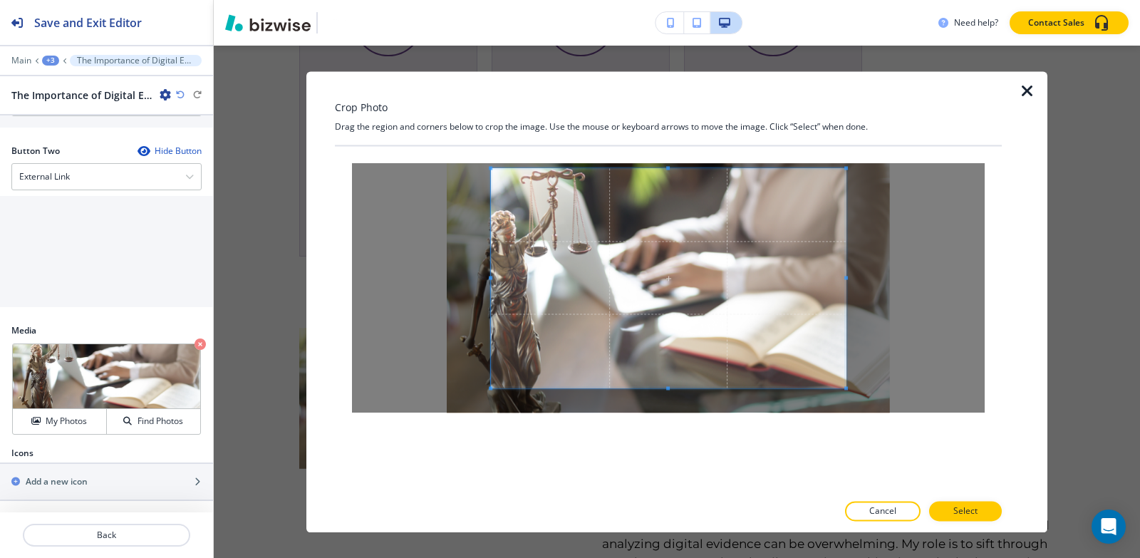
click at [668, 129] on div "Crop Photo Drag the region and corners below to crop the image. Use the mouse o…" at bounding box center [668, 301] width 667 height 461
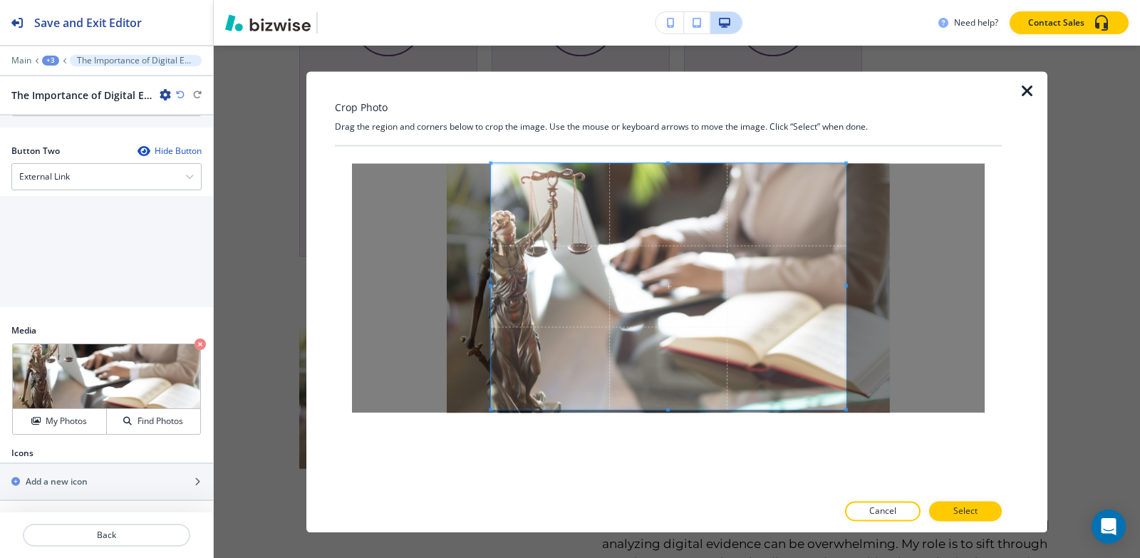
click at [678, 452] on div at bounding box center [668, 319] width 667 height 346
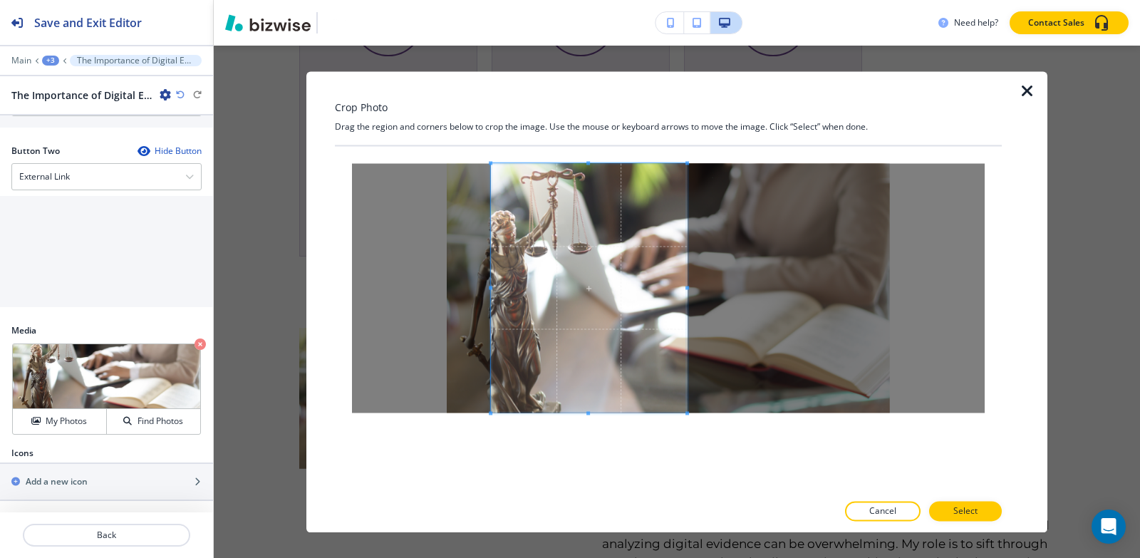
click at [686, 289] on div at bounding box center [589, 287] width 196 height 249
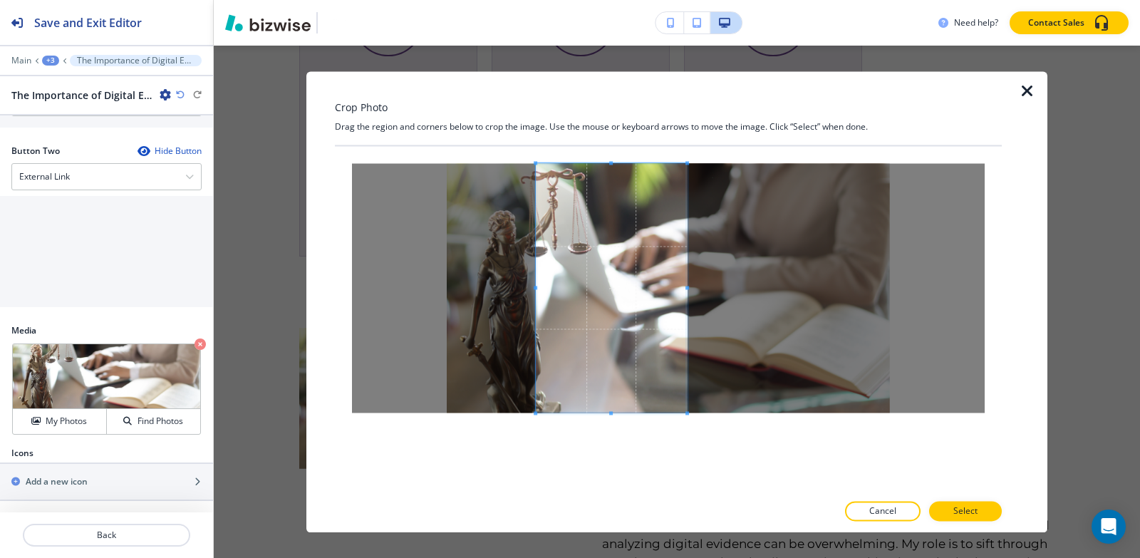
click at [536, 284] on div at bounding box center [611, 287] width 151 height 249
click at [974, 506] on p "Select" at bounding box center [966, 511] width 24 height 13
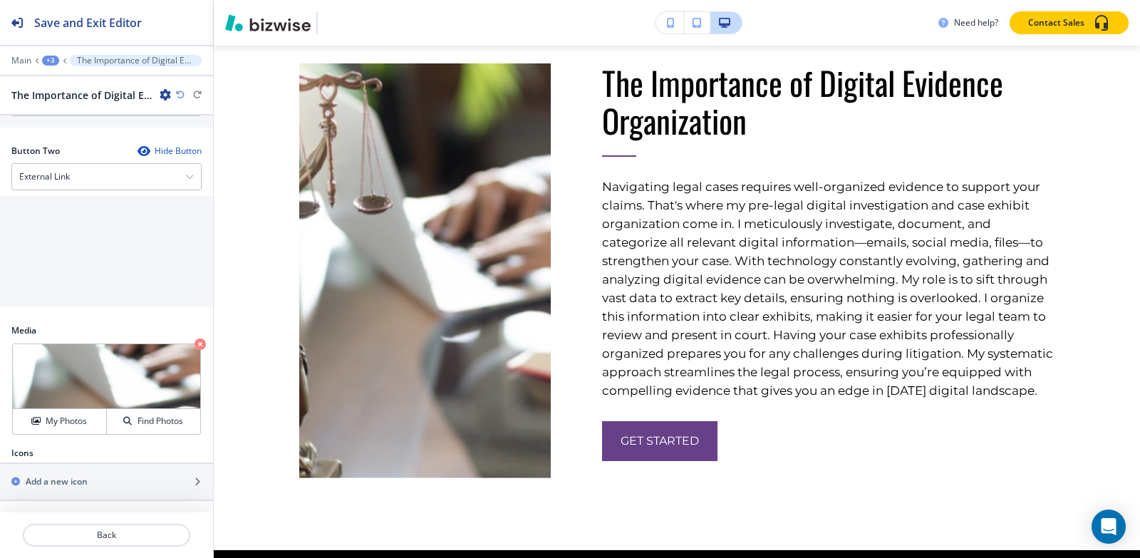
scroll to position [3728, 0]
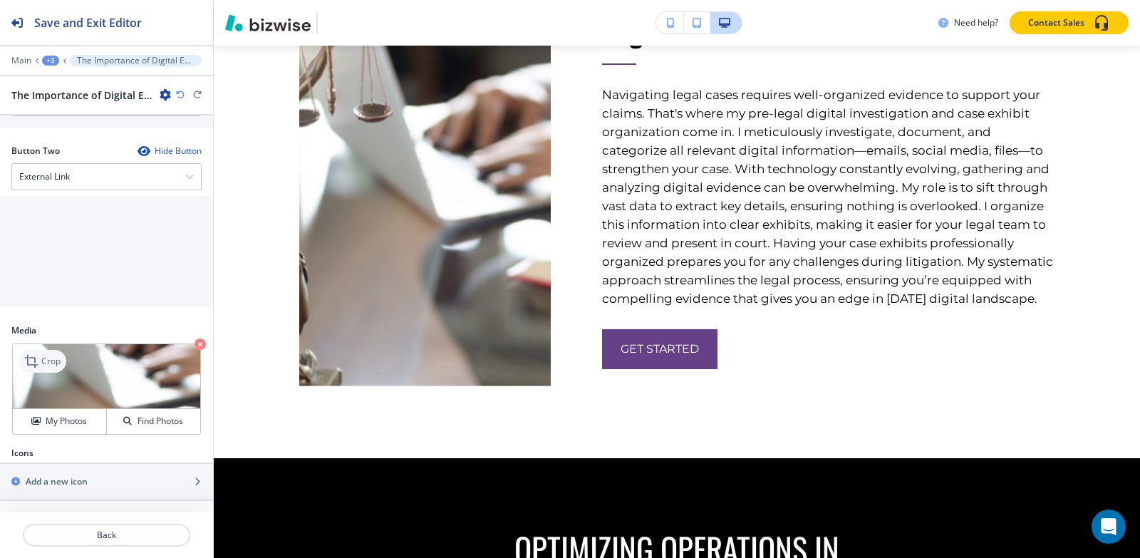
click at [53, 361] on p "Crop" at bounding box center [50, 361] width 19 height 13
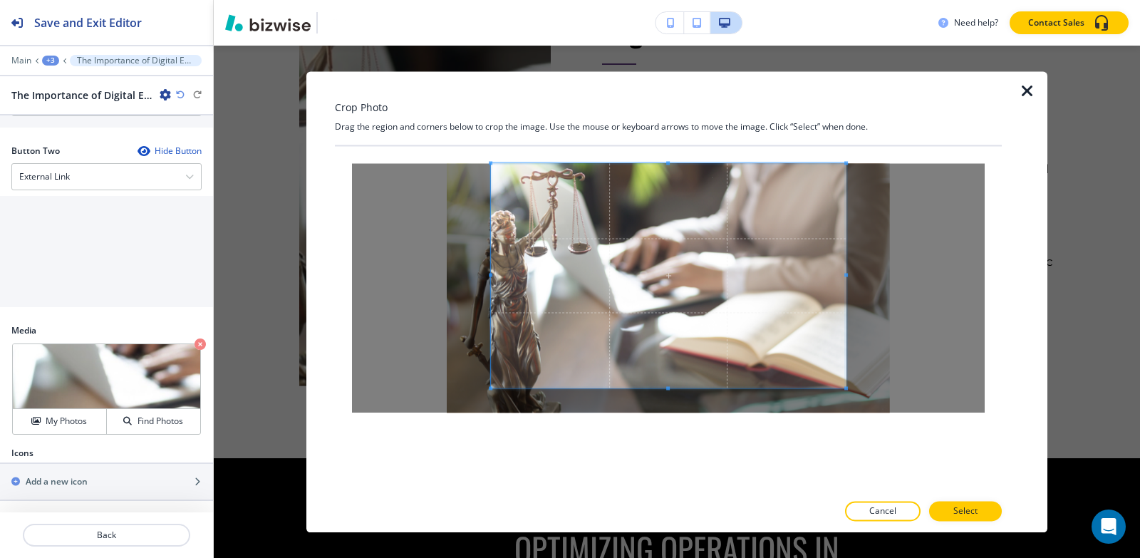
click at [665, 130] on div "Crop Photo Drag the region and corners below to crop the image. Use the mouse o…" at bounding box center [668, 301] width 667 height 461
click at [666, 449] on div at bounding box center [668, 319] width 667 height 346
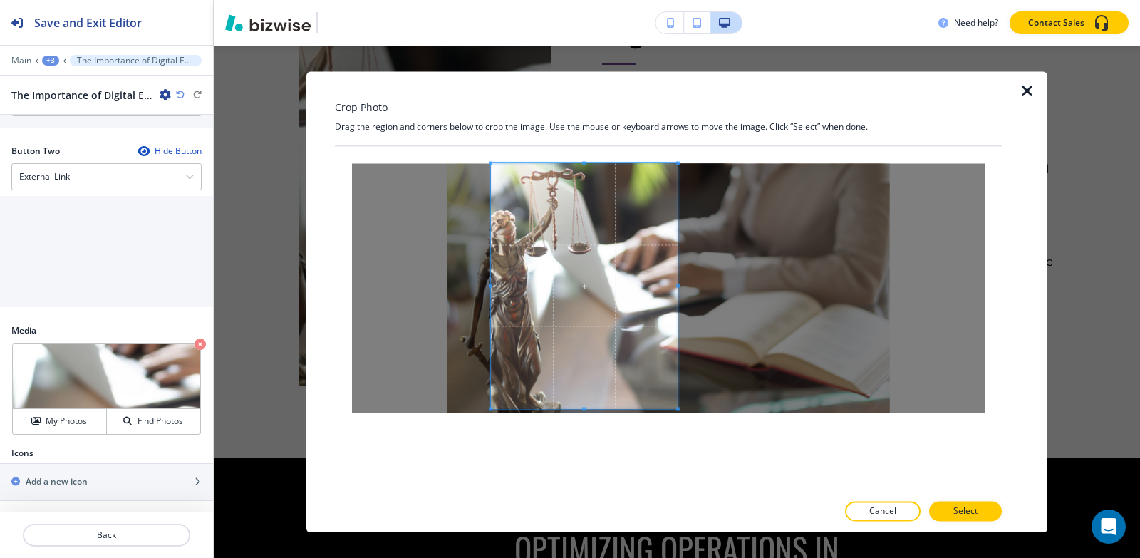
click at [678, 275] on div at bounding box center [584, 285] width 187 height 245
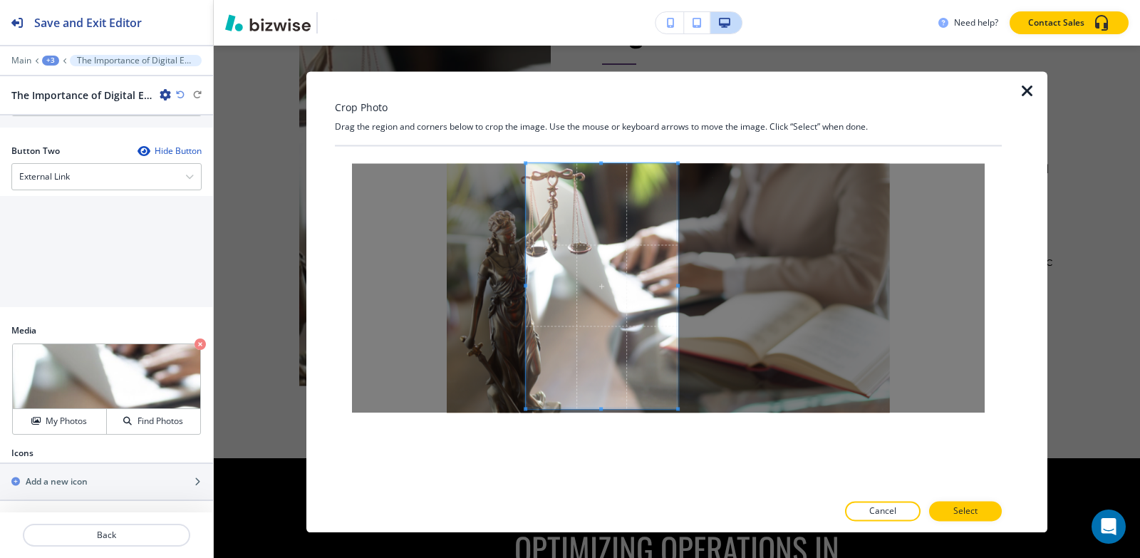
click at [526, 284] on span at bounding box center [526, 286] width 4 height 4
click at [630, 291] on span at bounding box center [607, 285] width 152 height 245
click at [676, 284] on span at bounding box center [675, 286] width 4 height 4
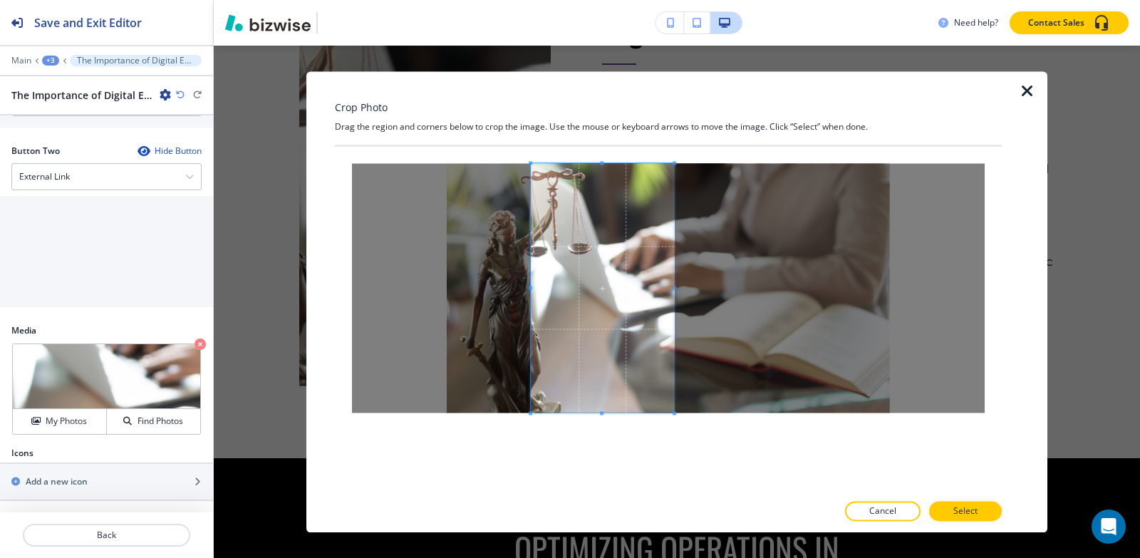
click at [612, 458] on div at bounding box center [668, 319] width 667 height 346
click at [676, 289] on div at bounding box center [668, 287] width 633 height 249
click at [671, 287] on span at bounding box center [670, 288] width 4 height 4
click at [966, 508] on p "Select" at bounding box center [966, 511] width 24 height 13
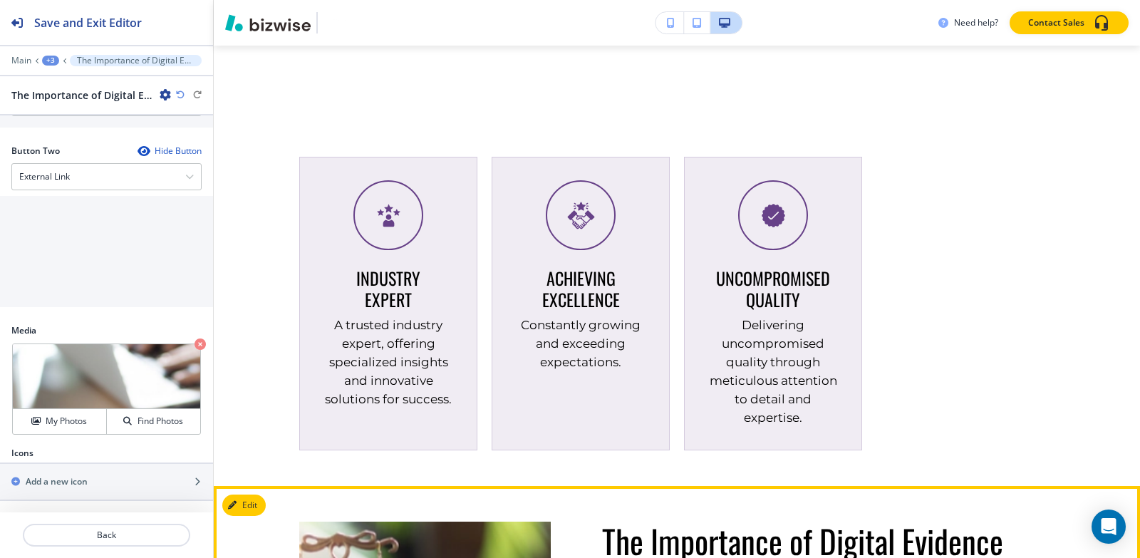
scroll to position [2944, 0]
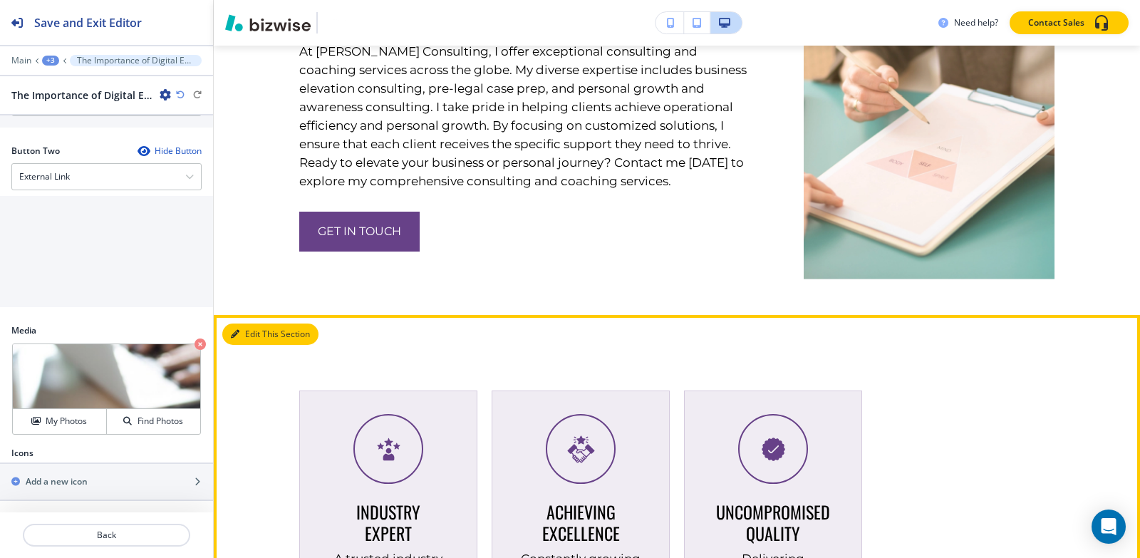
click at [248, 339] on button "Edit This Section" at bounding box center [270, 334] width 96 height 21
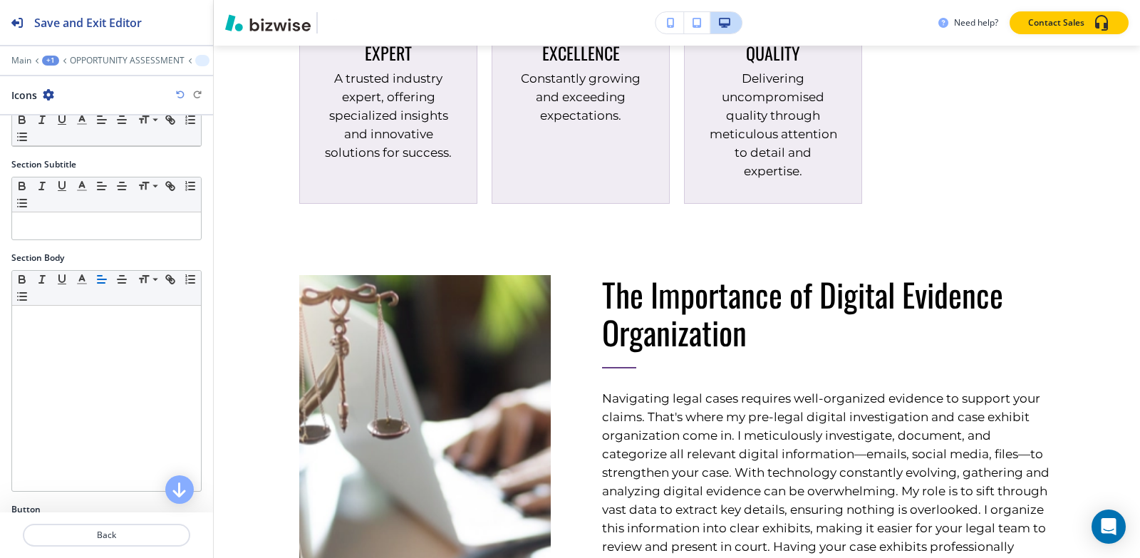
scroll to position [383, 0]
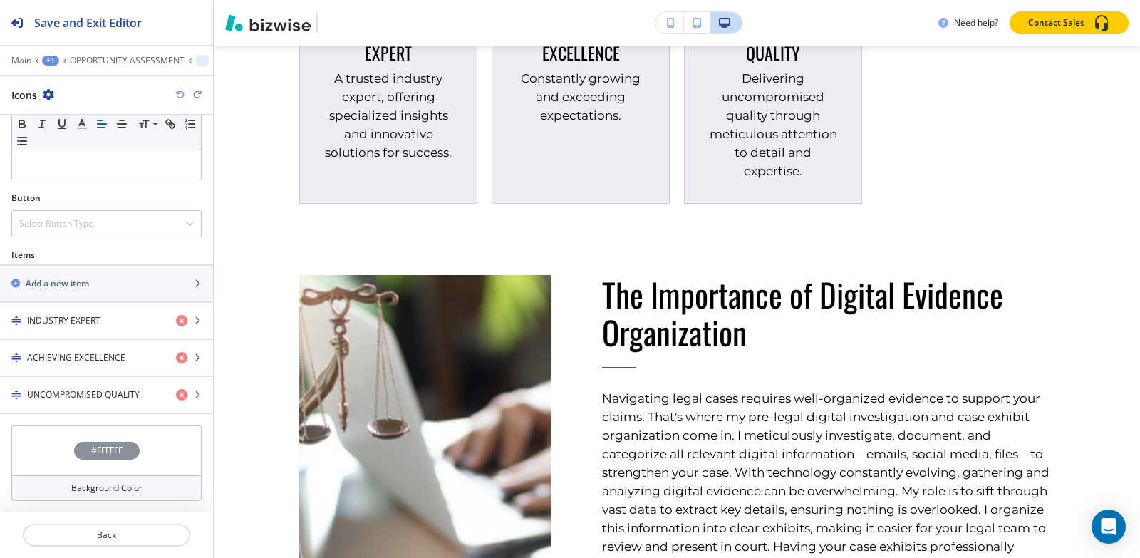
click at [91, 453] on h4 "#FFFFFF" at bounding box center [106, 450] width 31 height 13
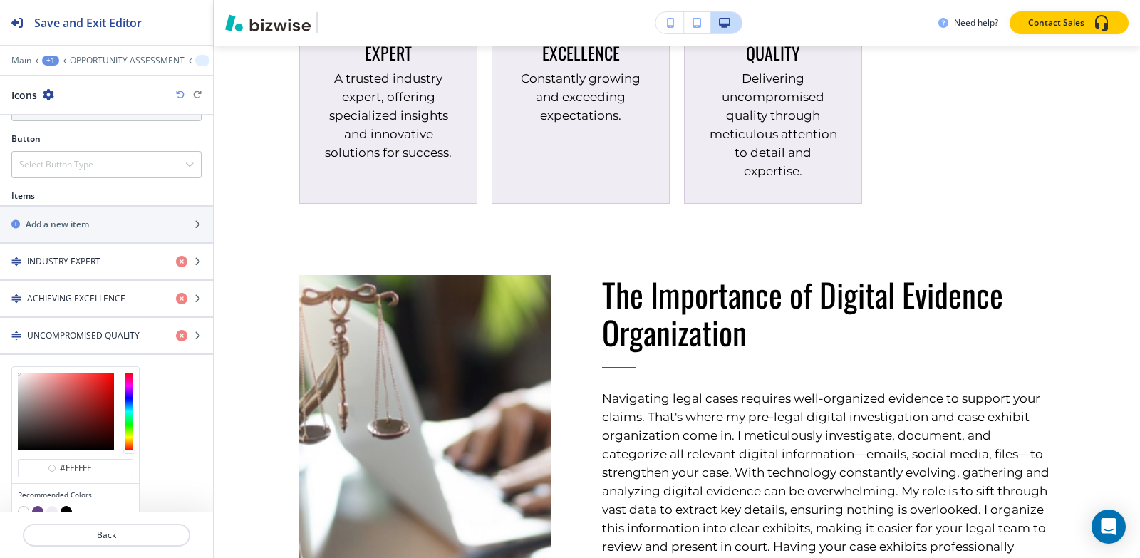
scroll to position [499, 0]
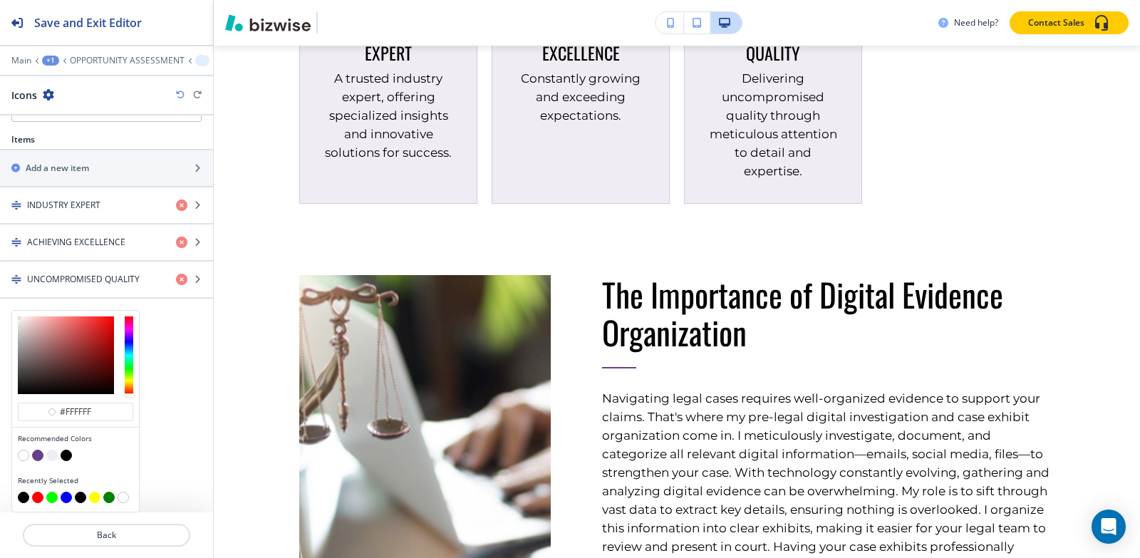
click at [49, 456] on button "button" at bounding box center [51, 455] width 11 height 11
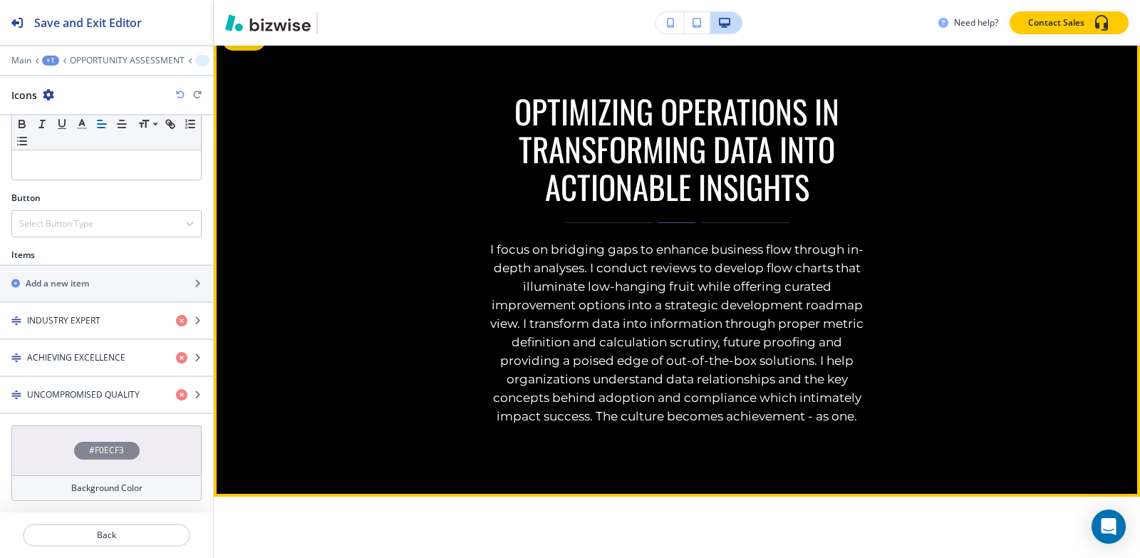
scroll to position [4458, 0]
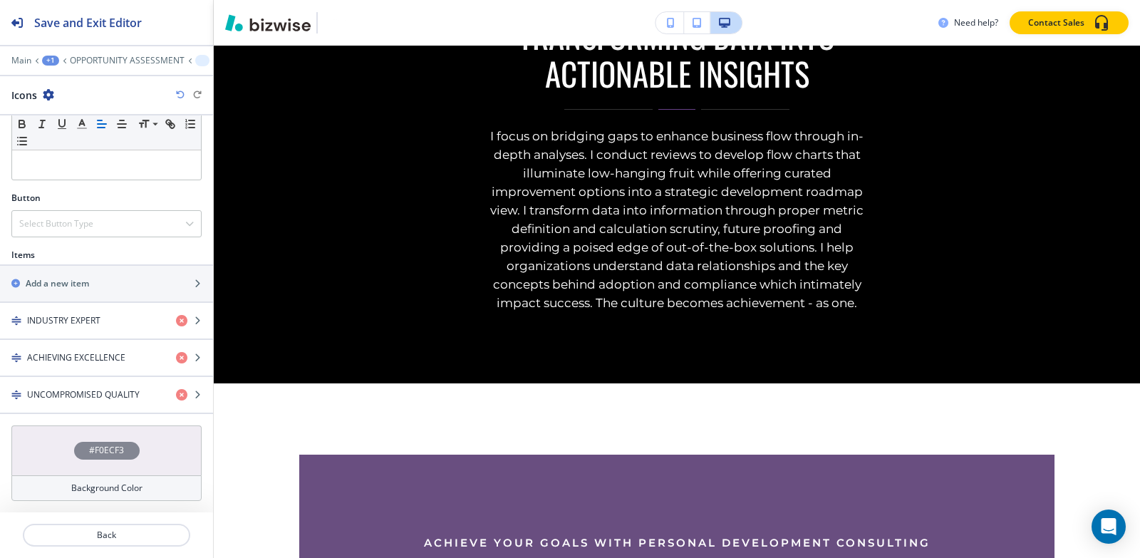
click at [48, 63] on div "+1" at bounding box center [50, 61] width 17 height 10
click at [63, 86] on p "Pages" at bounding box center [87, 84] width 73 height 13
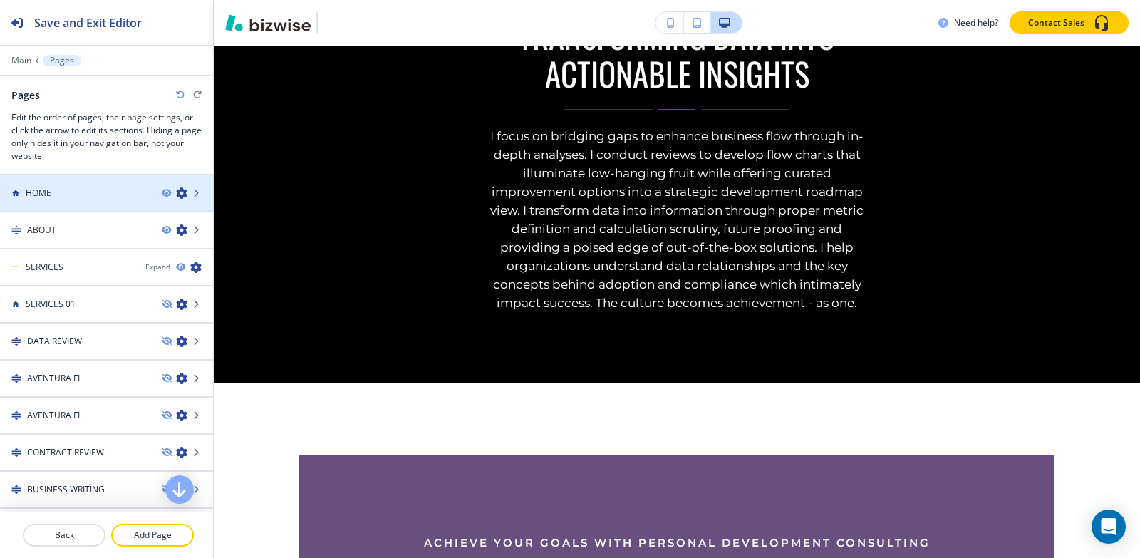
click at [53, 210] on div at bounding box center [106, 205] width 213 height 11
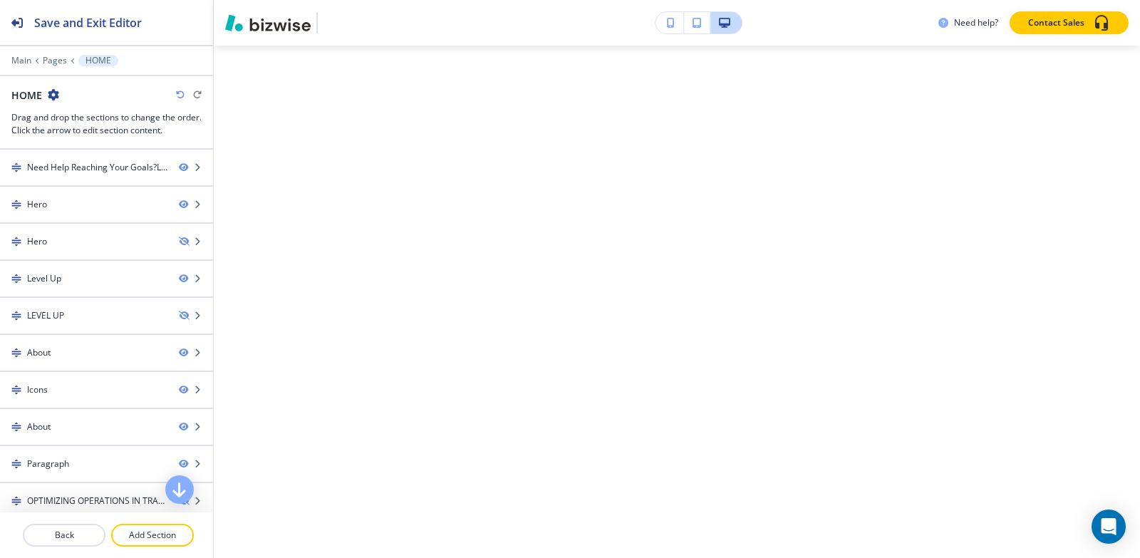
scroll to position [0, 0]
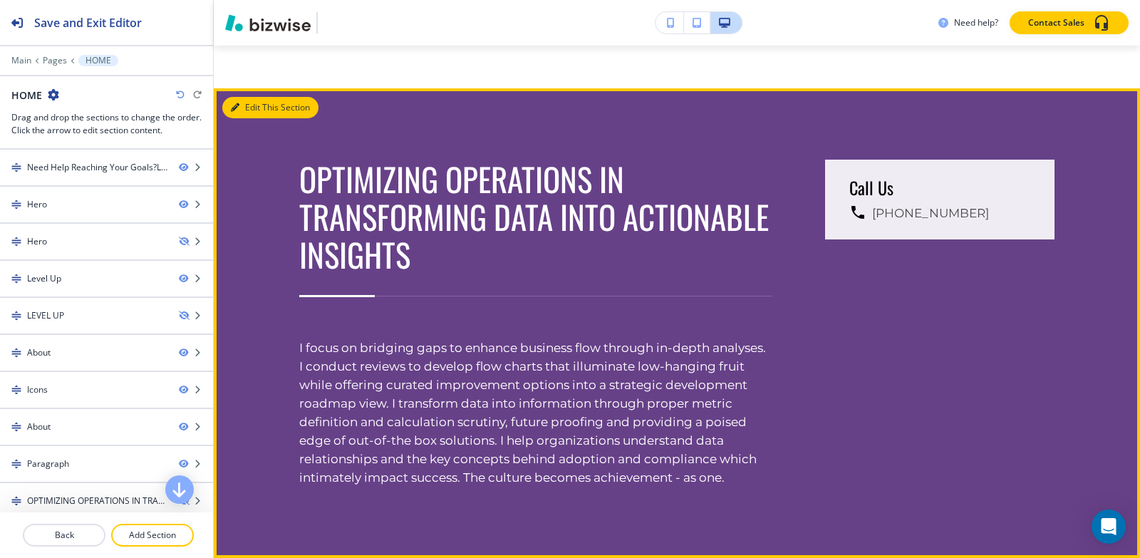
click at [237, 112] on icon "button" at bounding box center [235, 107] width 9 height 9
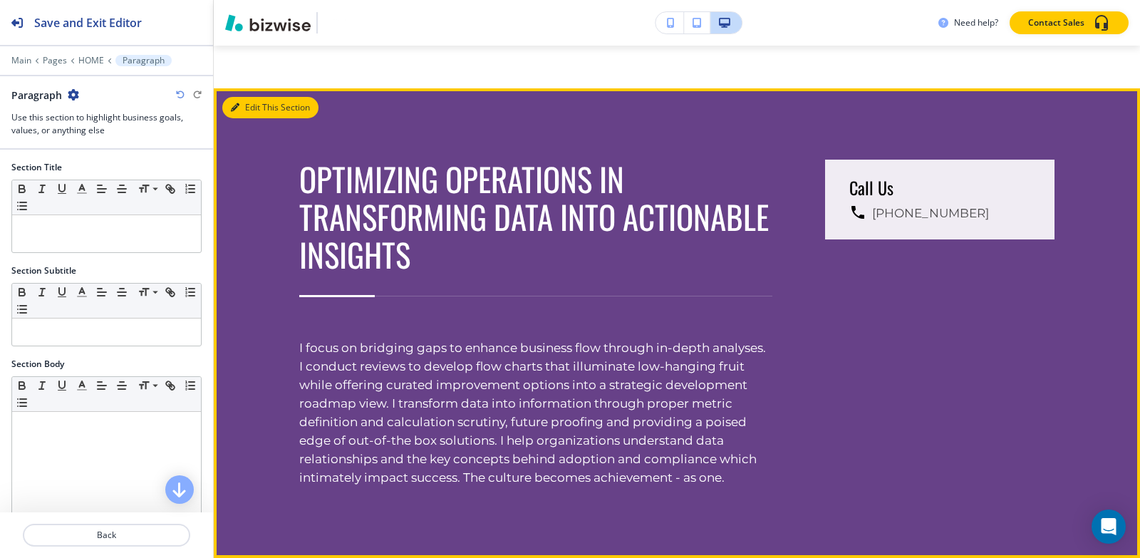
scroll to position [3985, 0]
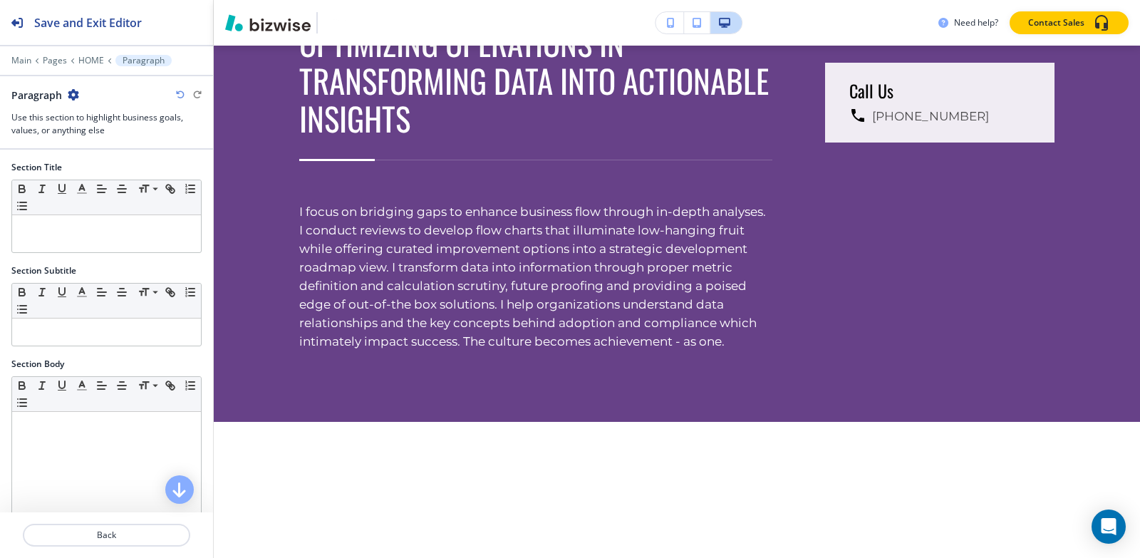
click at [76, 94] on icon "button" at bounding box center [73, 94] width 11 height 11
click at [107, 143] on p "Duplicate Section" at bounding box center [112, 144] width 73 height 13
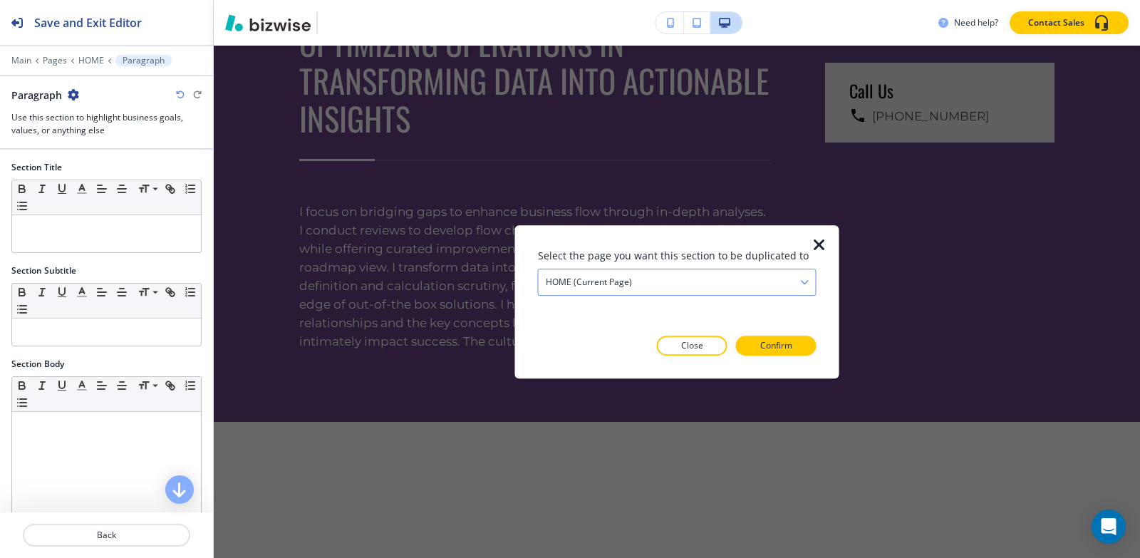
click at [654, 284] on div "HOME (current page)" at bounding box center [677, 282] width 277 height 26
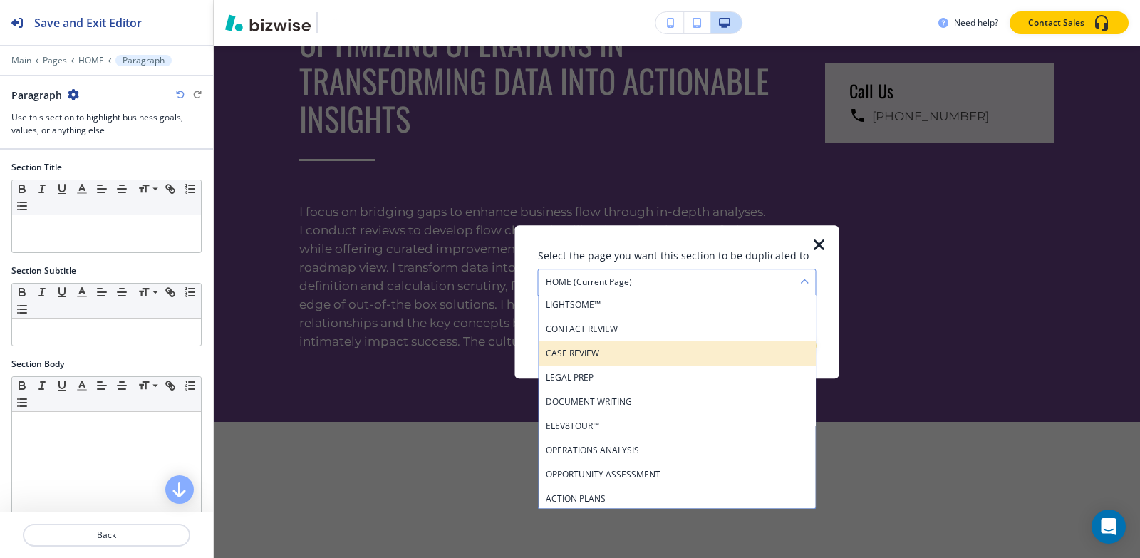
scroll to position [143, 0]
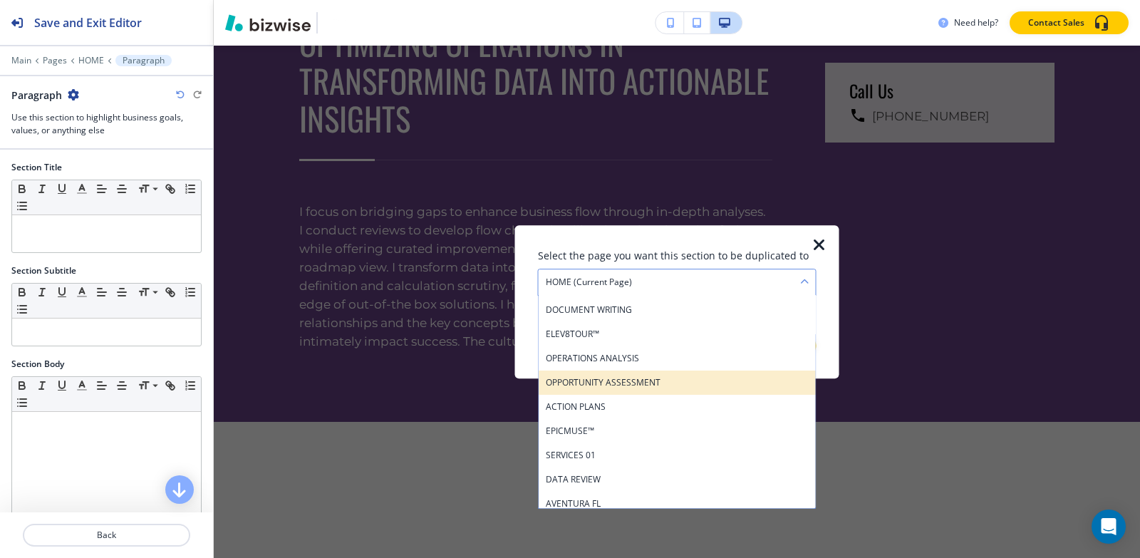
click at [646, 382] on h4 "OPPORTUNITY ASSESSMENT" at bounding box center [677, 382] width 263 height 13
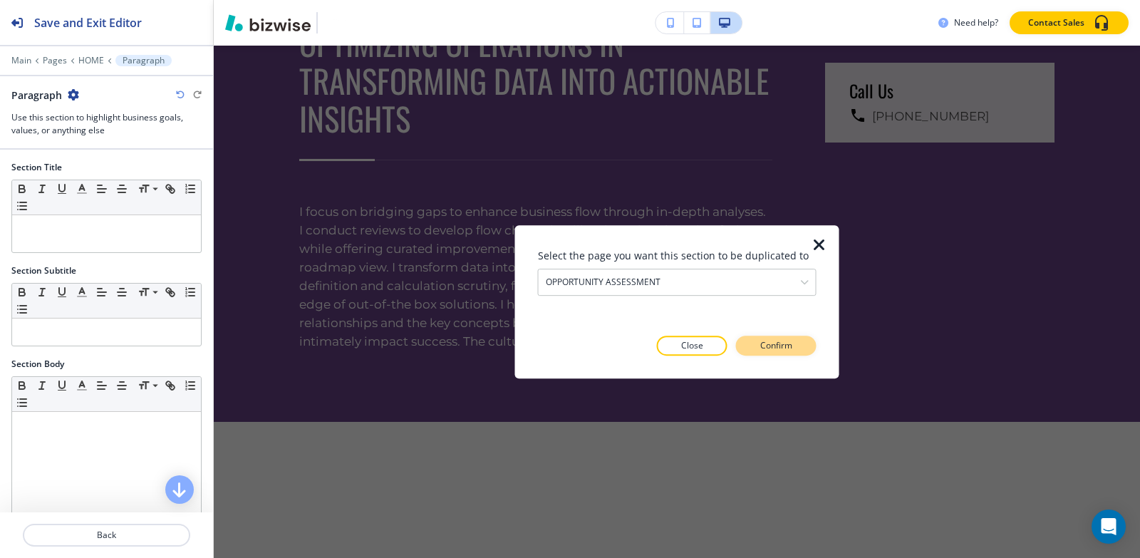
click at [798, 349] on button "Confirm" at bounding box center [776, 346] width 81 height 20
click at [798, 349] on button "Take me there" at bounding box center [764, 346] width 106 height 20
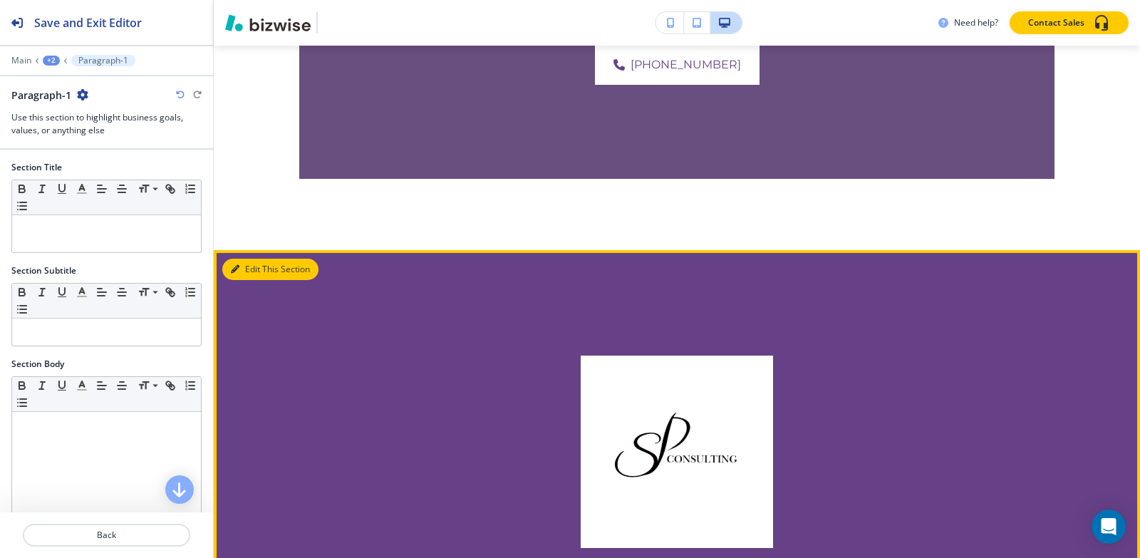
click at [248, 259] on button "Edit This Section" at bounding box center [270, 269] width 96 height 21
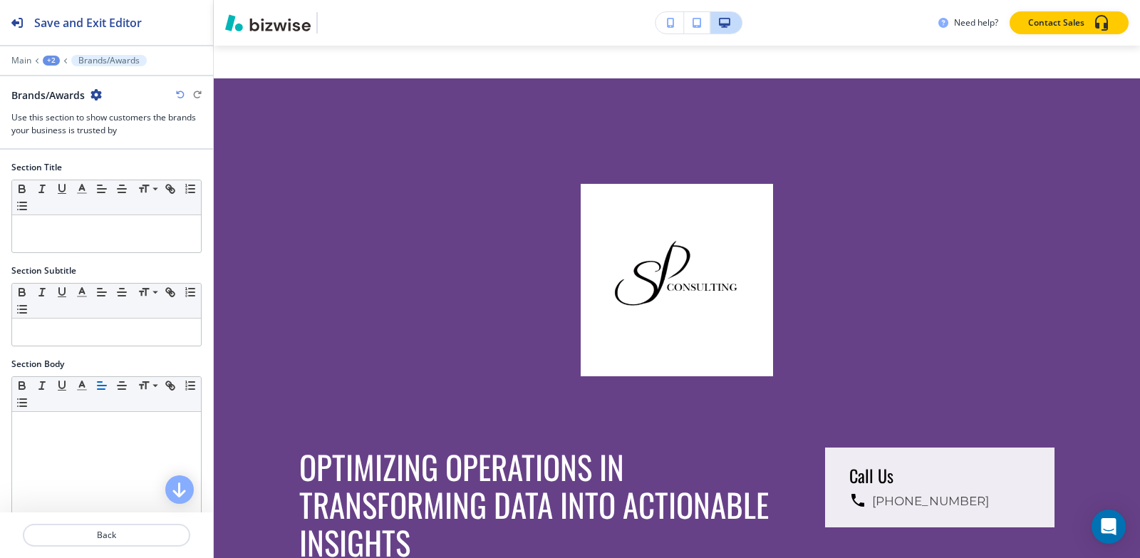
scroll to position [9130, 0]
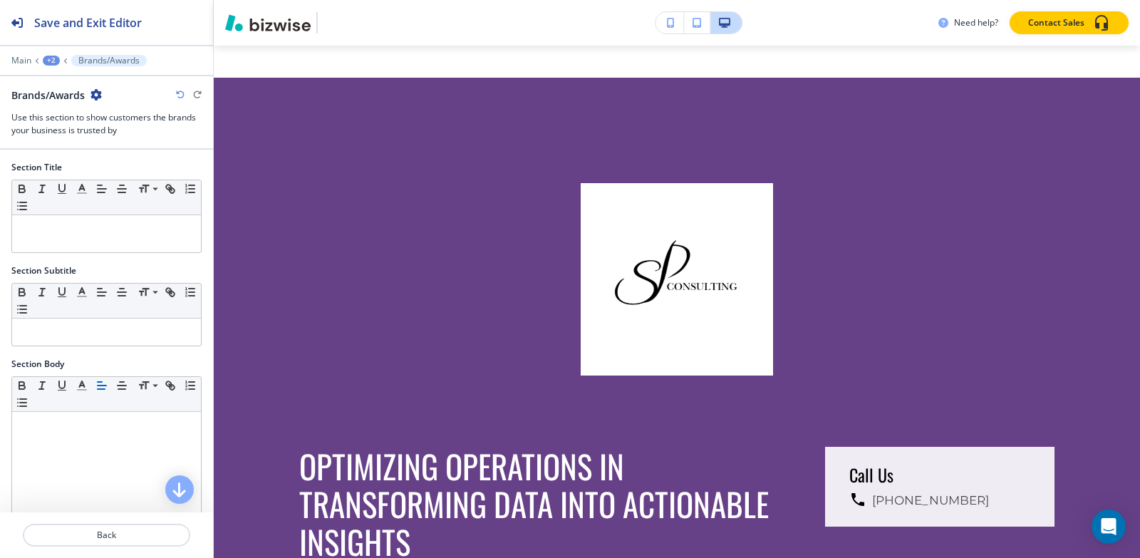
click at [100, 98] on icon "button" at bounding box center [96, 94] width 11 height 11
click at [113, 177] on button "Delete Section" at bounding box center [136, 170] width 91 height 26
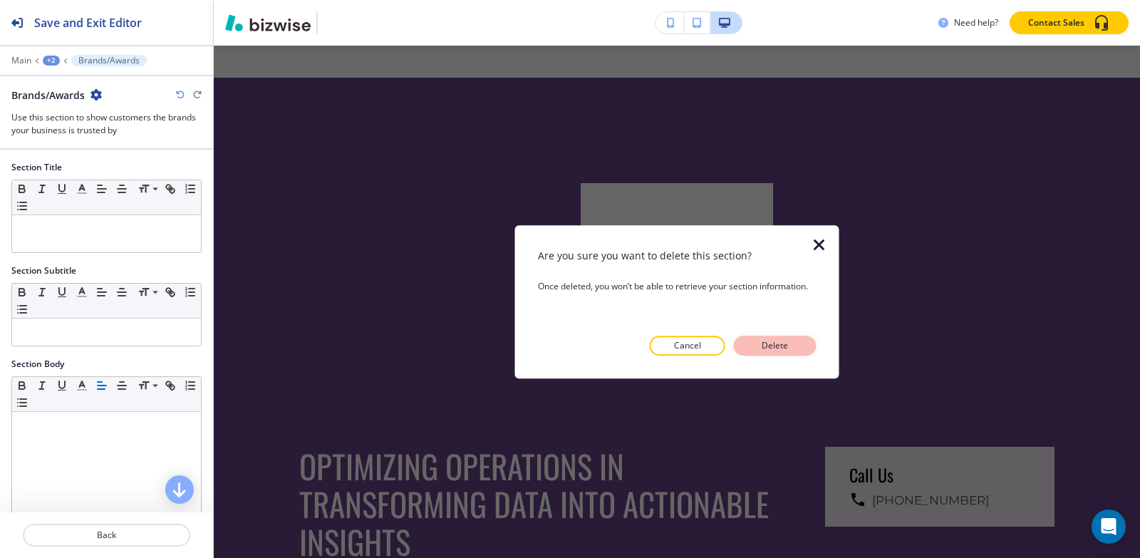
click at [760, 349] on p "Delete" at bounding box center [775, 345] width 34 height 13
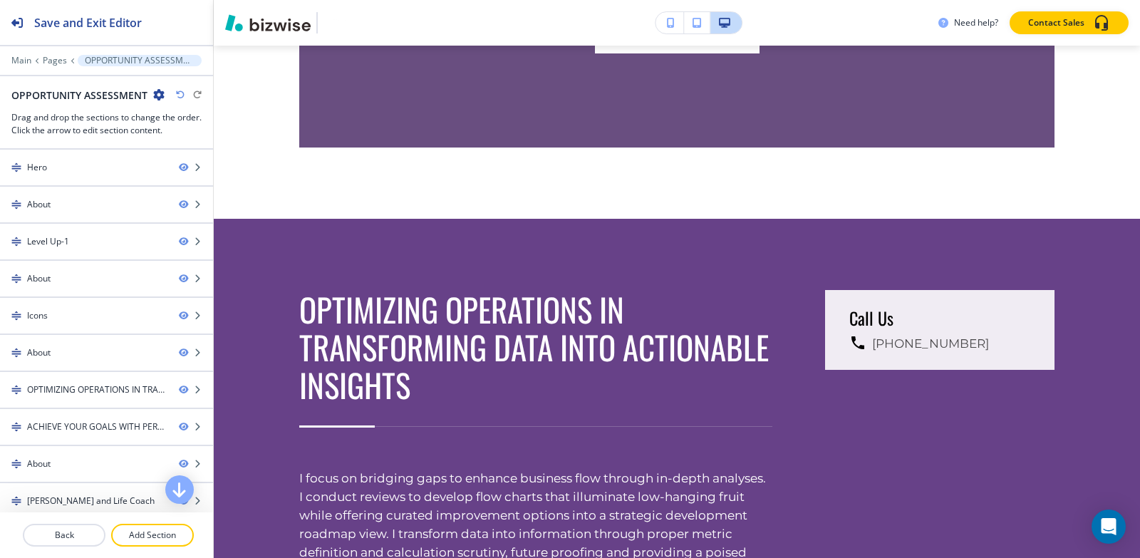
scroll to position [8987, 0]
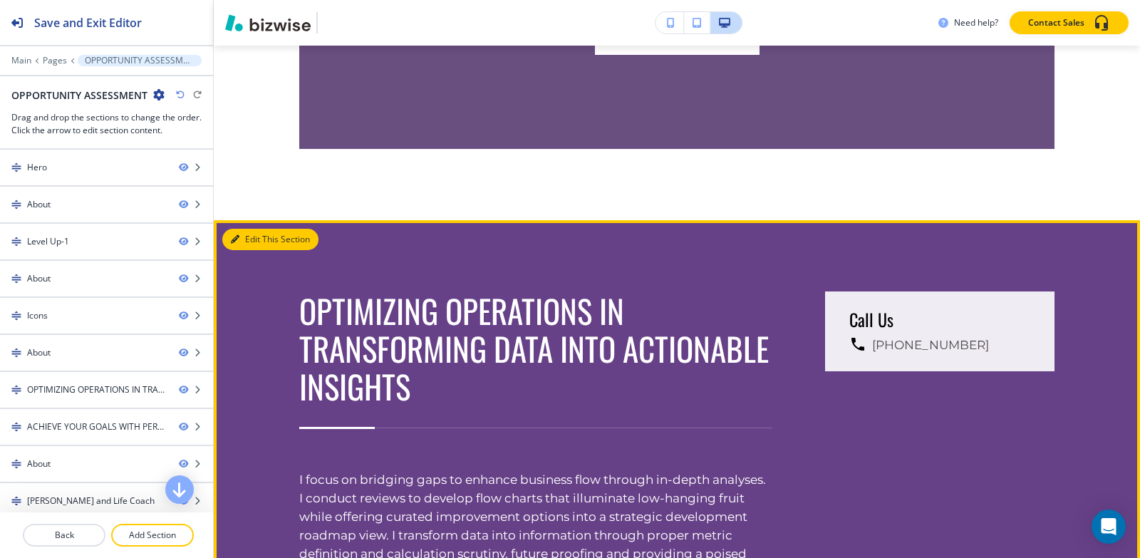
click at [252, 229] on button "Edit This Section" at bounding box center [270, 239] width 96 height 21
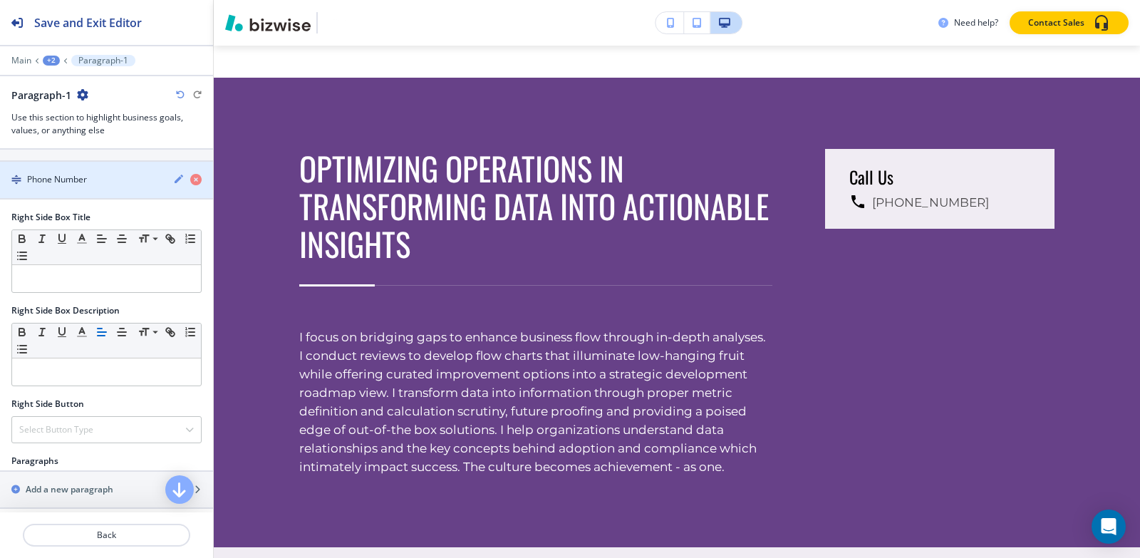
scroll to position [641, 0]
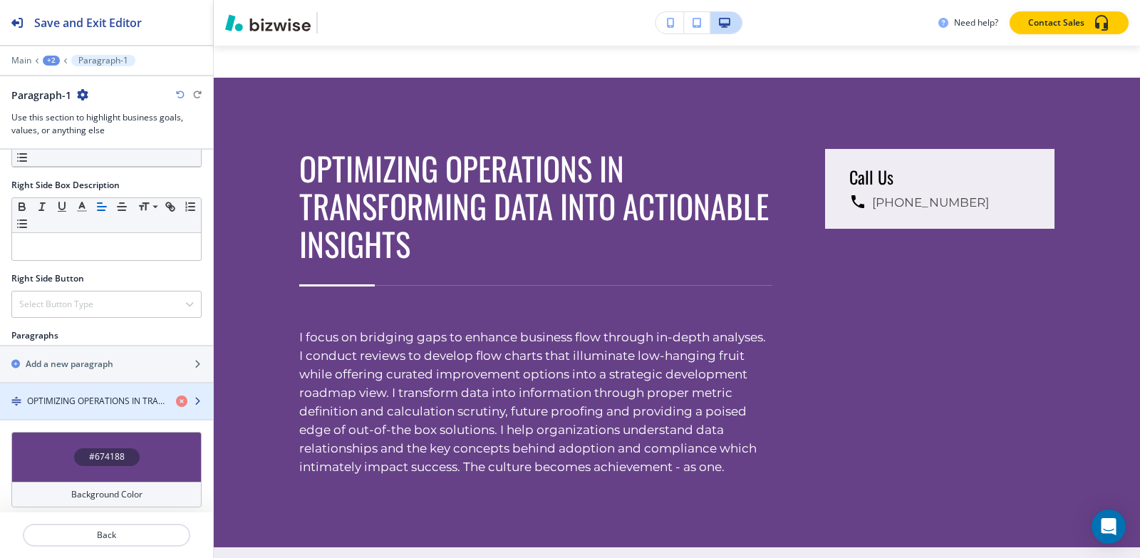
click at [83, 400] on h4 "OPTIMIZING OPERATIONS IN TRANSFORMING DATA INTO ACTIONABLE INSIGHTS" at bounding box center [96, 401] width 138 height 13
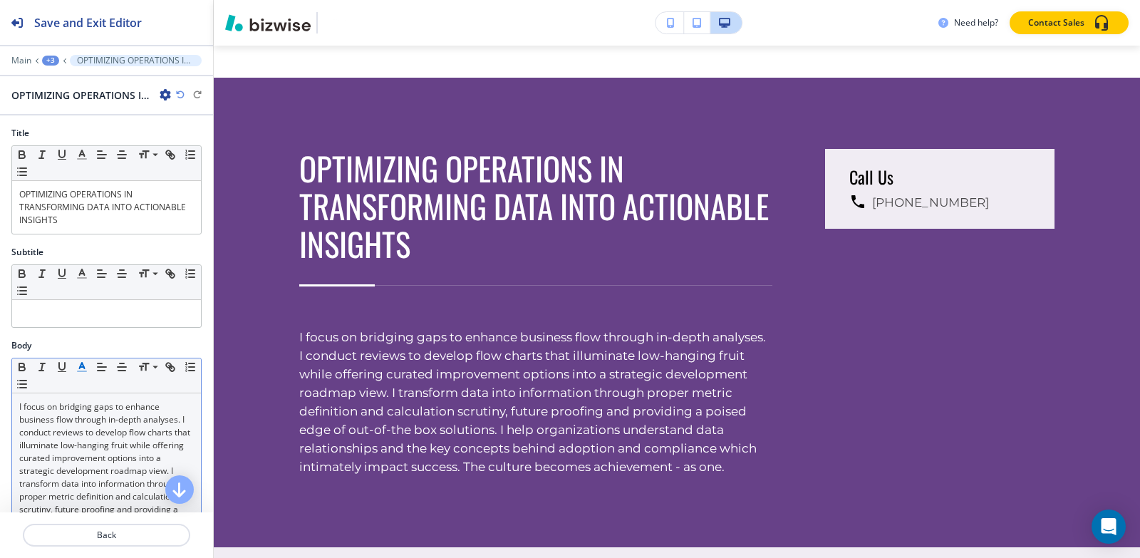
scroll to position [9201, 0]
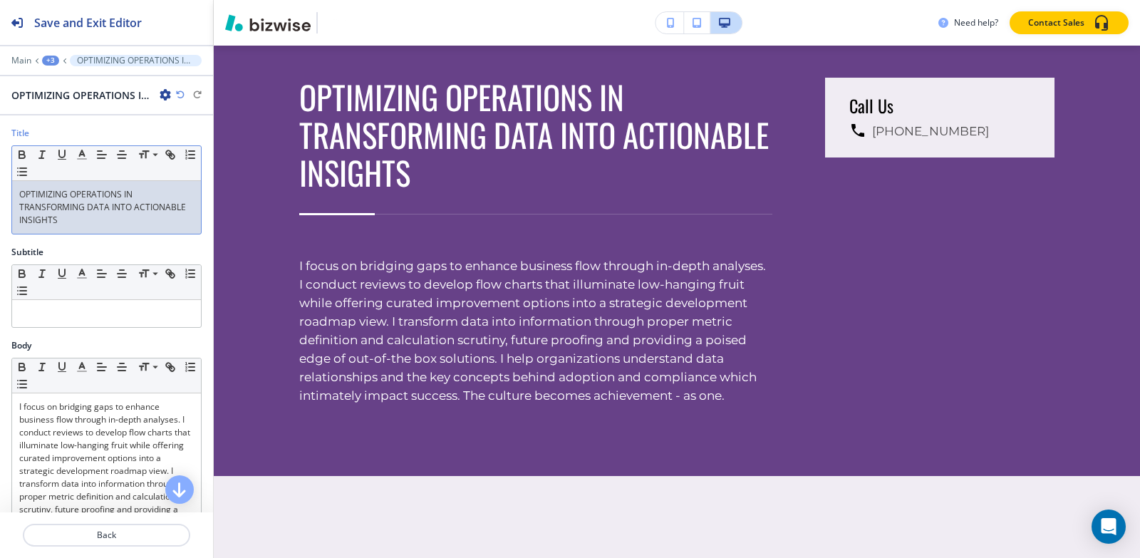
click at [108, 220] on p "OPTIMIZING OPERATIONS IN TRANSFORMING DATA INTO ACTIONABLE INSIGHTS" at bounding box center [106, 207] width 175 height 38
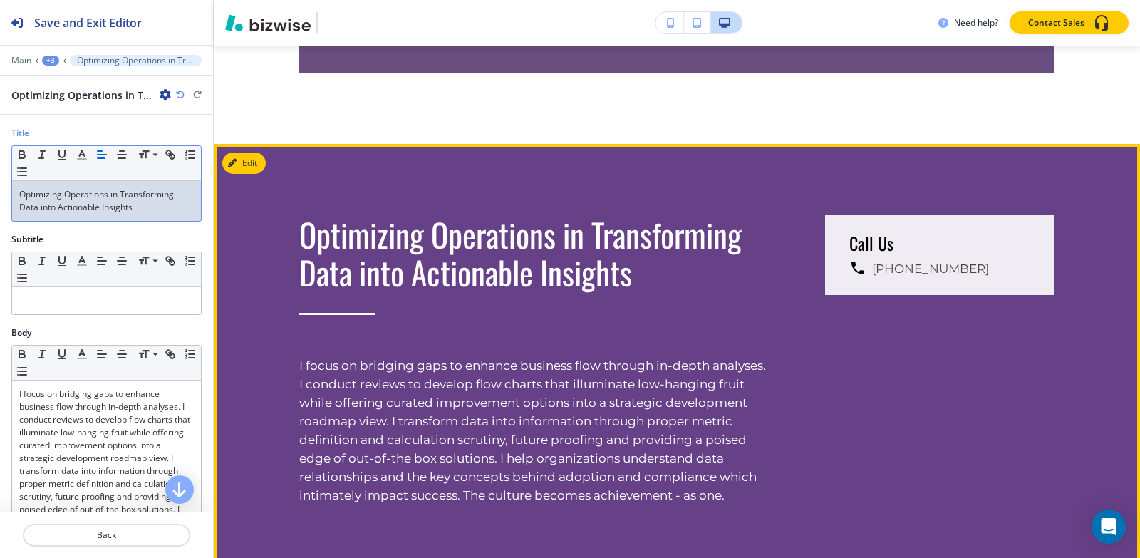
scroll to position [9059, 0]
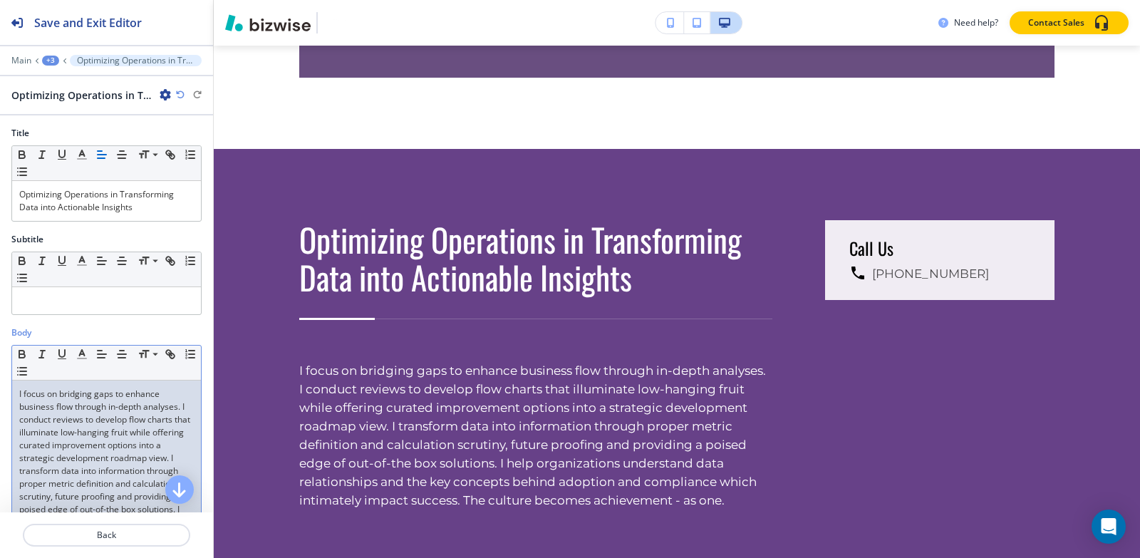
click at [90, 438] on p "I focus on bridging gaps to enhance business flow through in-depth analyses. I …" at bounding box center [106, 484] width 175 height 192
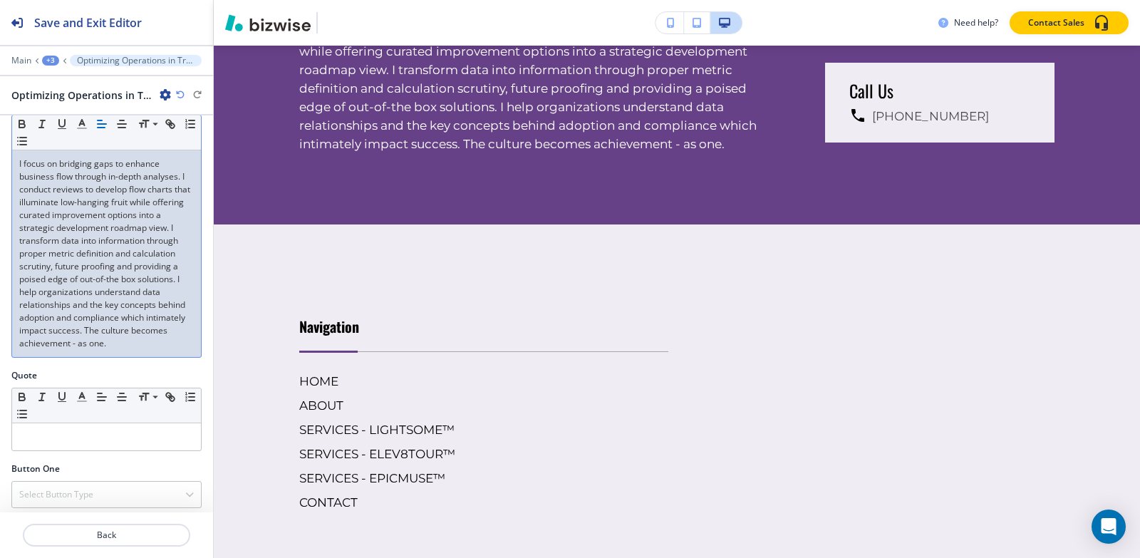
scroll to position [428, 0]
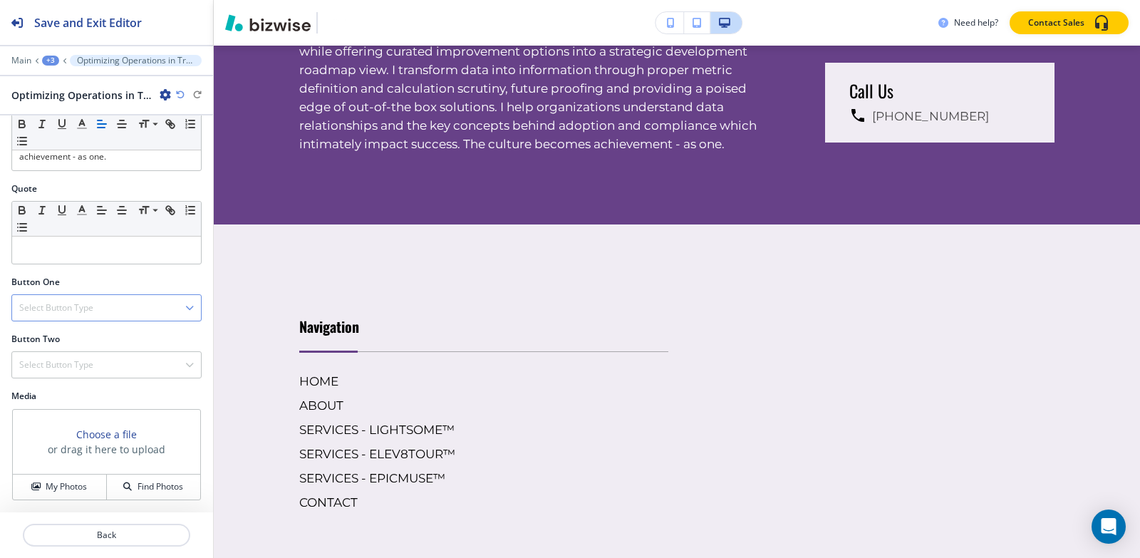
click at [42, 314] on h4 "Select Button Type" at bounding box center [56, 307] width 74 height 13
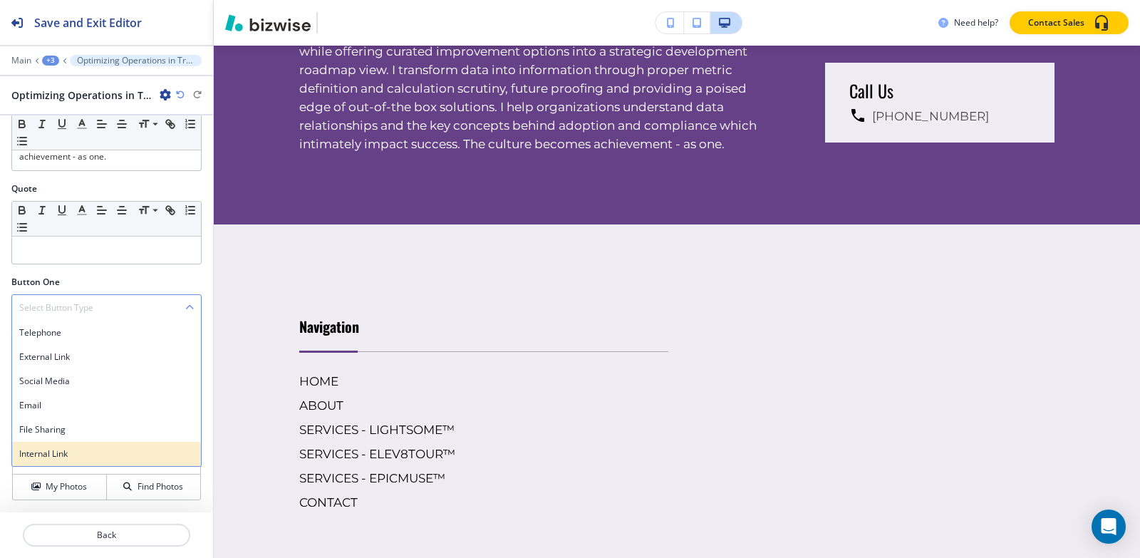
click at [43, 449] on h4 "Internal Link" at bounding box center [106, 454] width 175 height 13
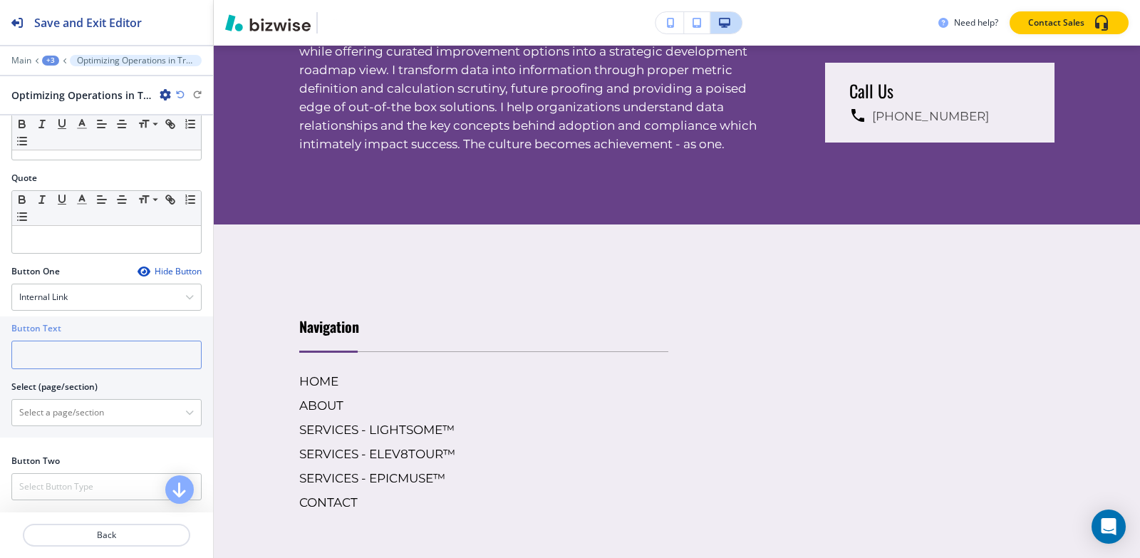
click at [54, 366] on input "text" at bounding box center [106, 355] width 190 height 29
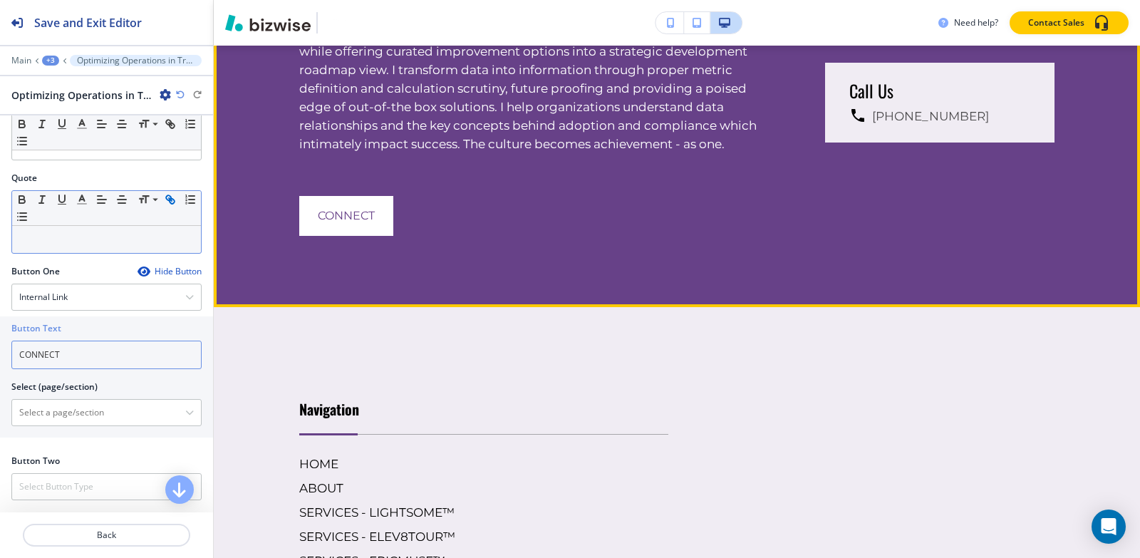
scroll to position [9130, 0]
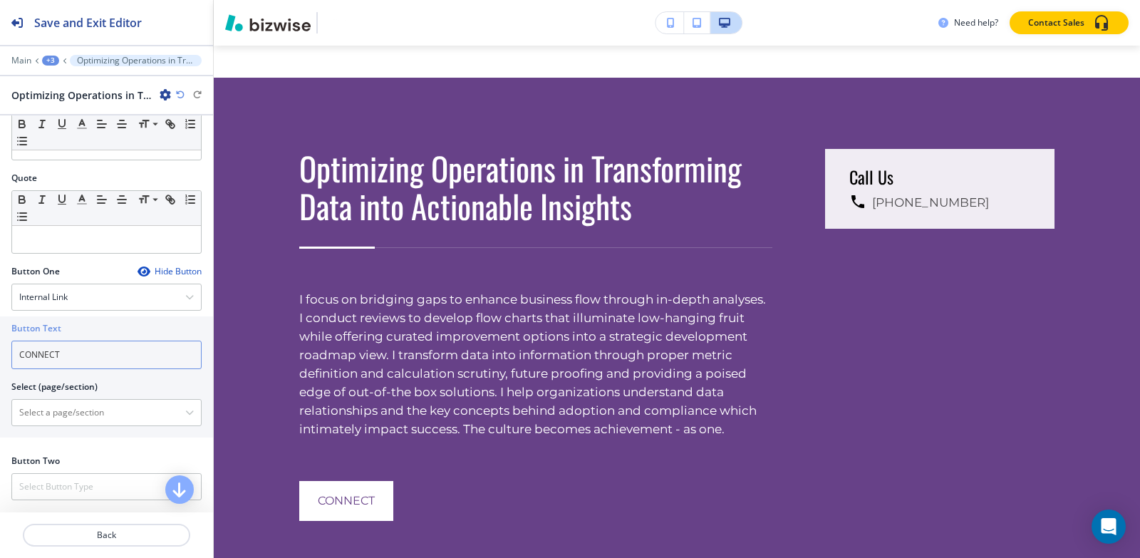
type input "CONNECT"
click at [51, 54] on div at bounding box center [106, 50] width 213 height 9
click at [46, 61] on div "+3" at bounding box center [50, 61] width 17 height 10
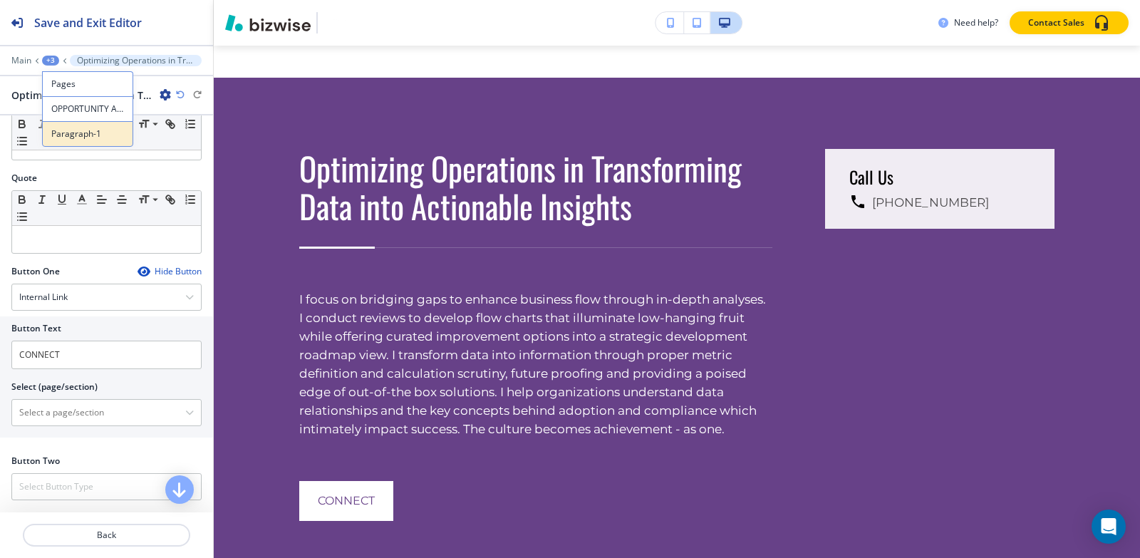
click at [63, 130] on p "Paragraph-1" at bounding box center [87, 134] width 73 height 13
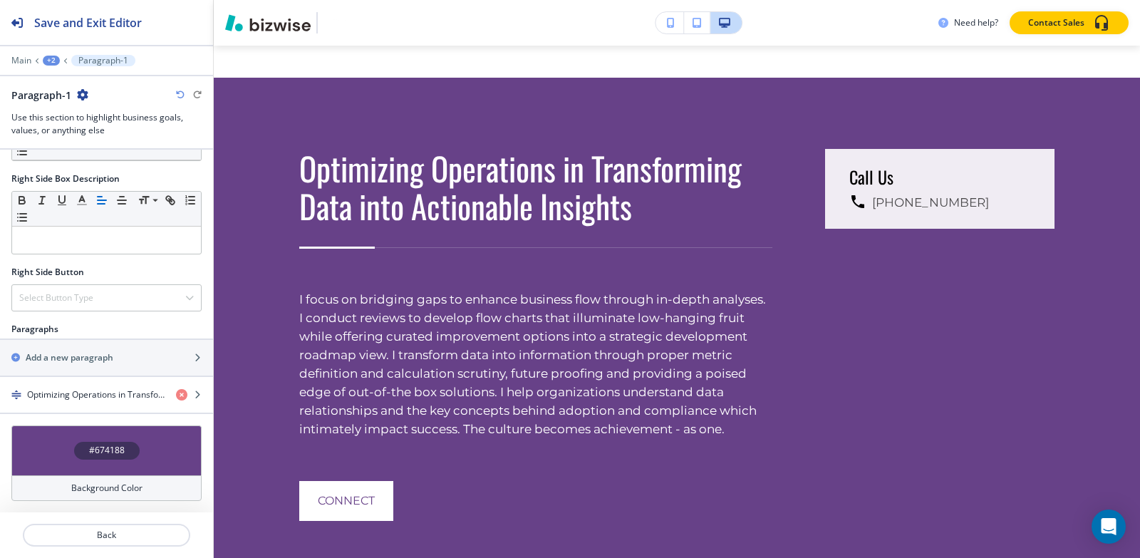
scroll to position [434, 0]
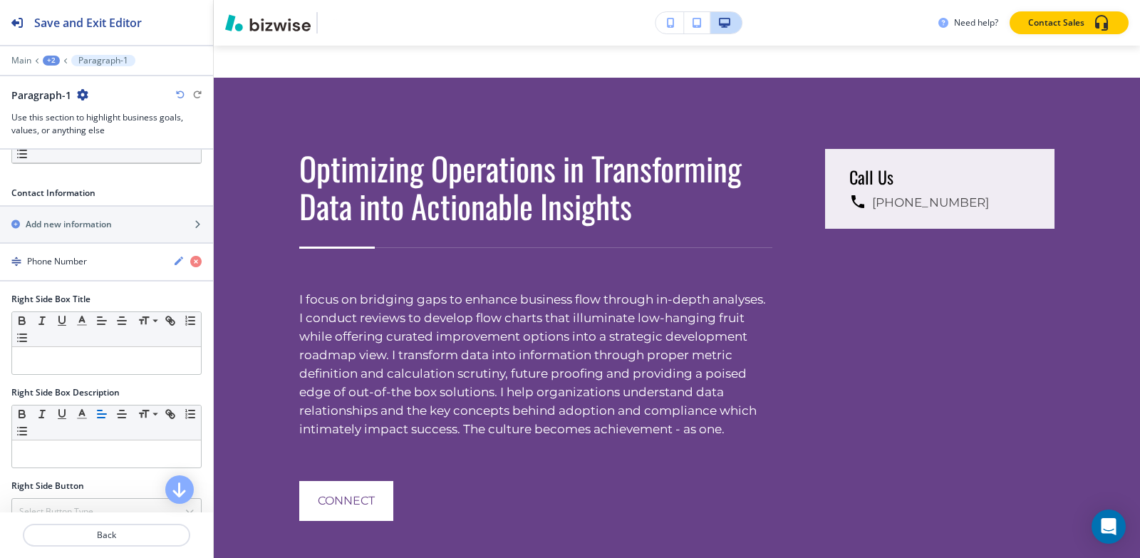
click at [50, 62] on div "+2" at bounding box center [51, 61] width 17 height 10
click at [57, 103] on p "OPPORTUNITY ASSESSMENT" at bounding box center [88, 109] width 73 height 13
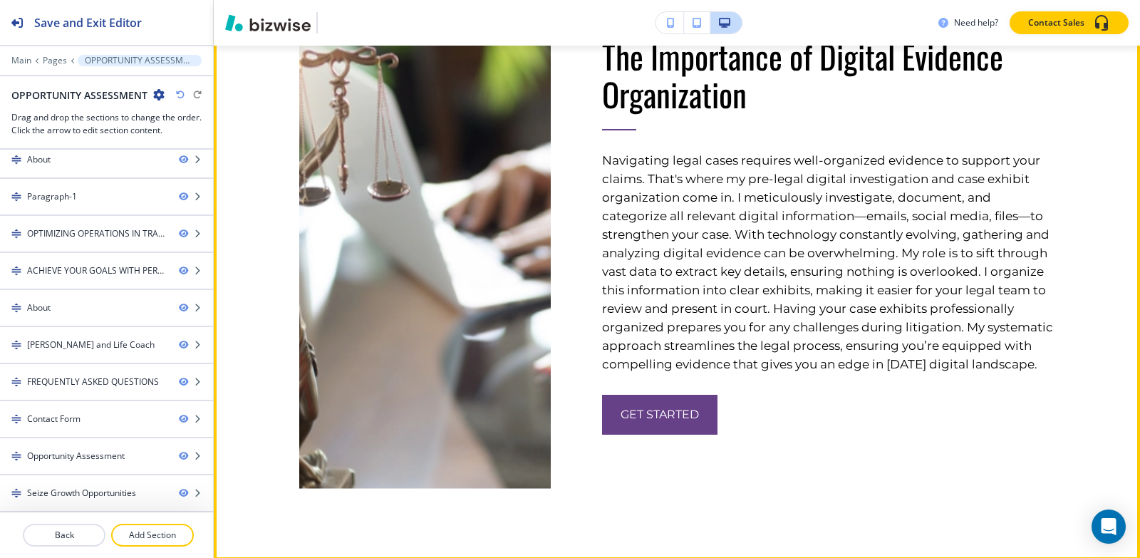
scroll to position [3675, 0]
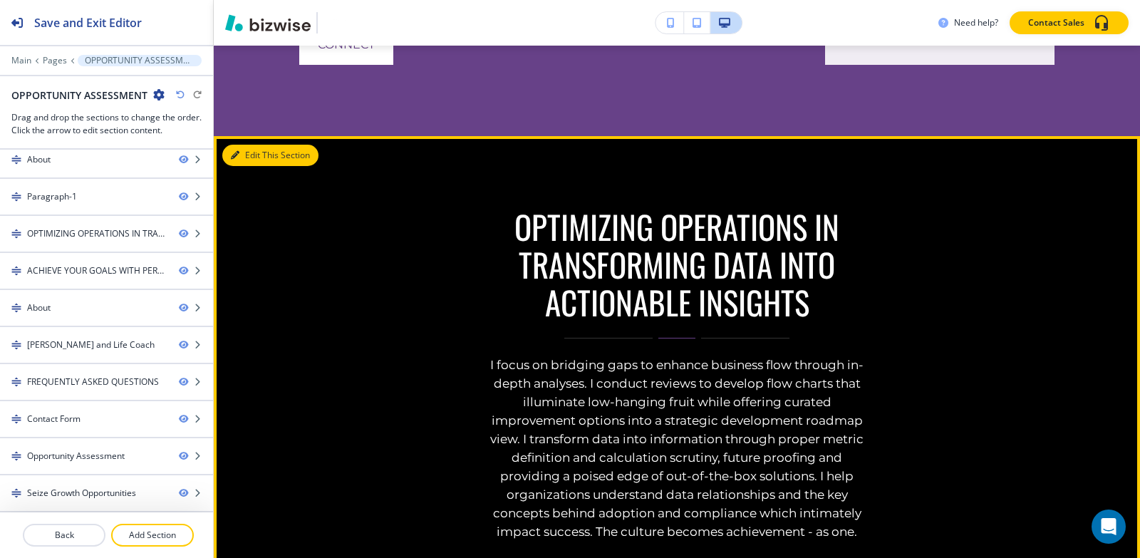
click at [256, 166] on button "Edit This Section" at bounding box center [270, 155] width 96 height 21
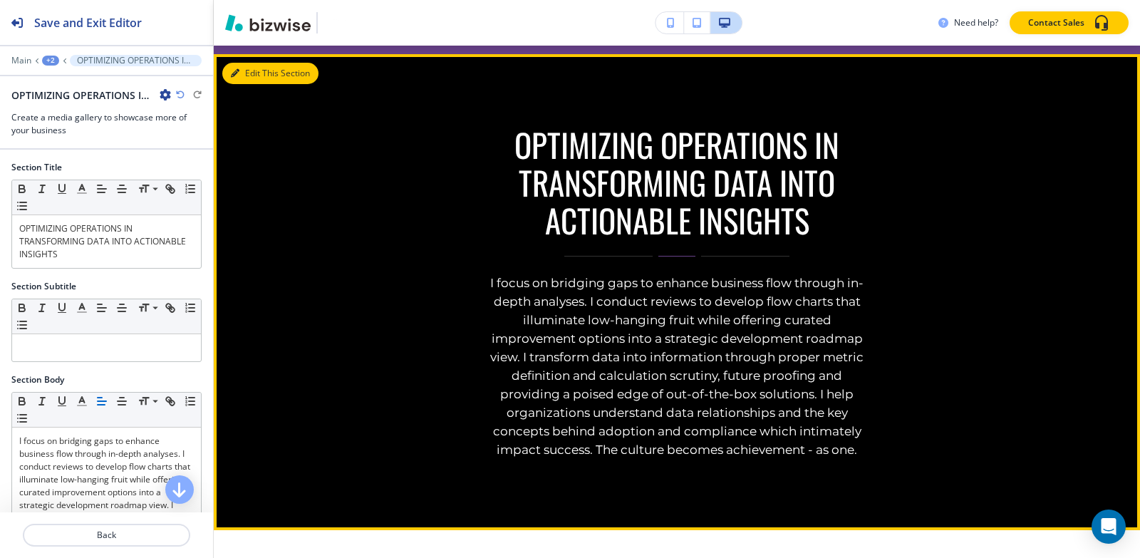
scroll to position [4849, 0]
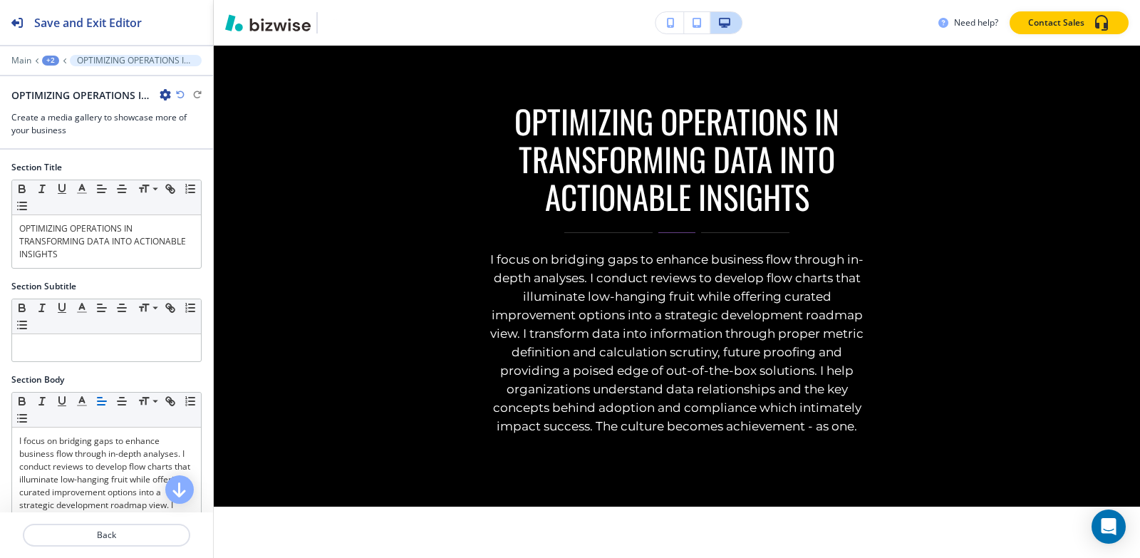
click at [163, 93] on icon "button" at bounding box center [165, 94] width 11 height 11
click at [185, 172] on p "Delete Section" at bounding box center [205, 169] width 73 height 13
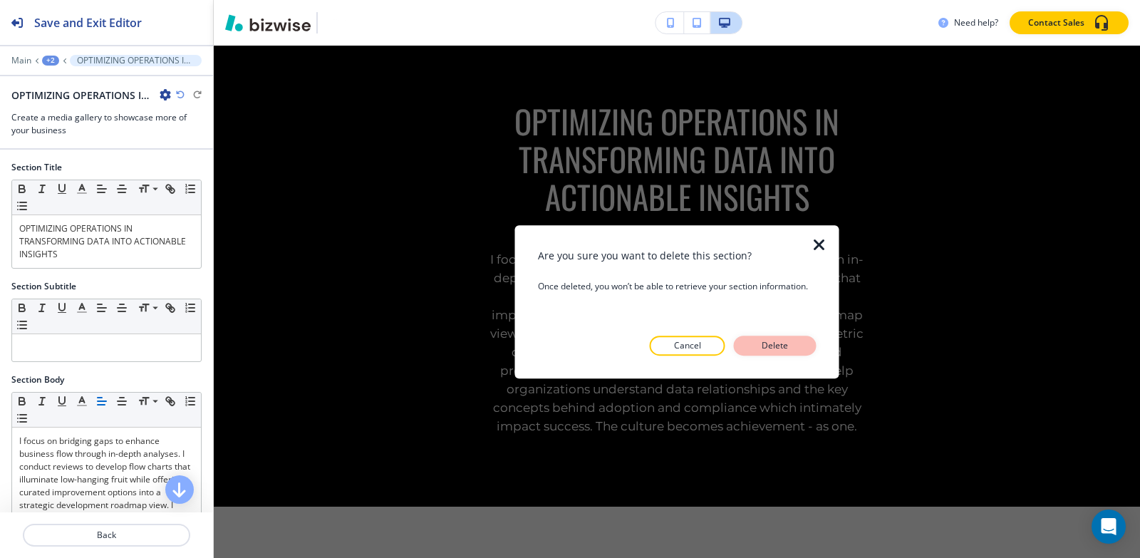
click at [755, 348] on button "Delete" at bounding box center [775, 346] width 83 height 20
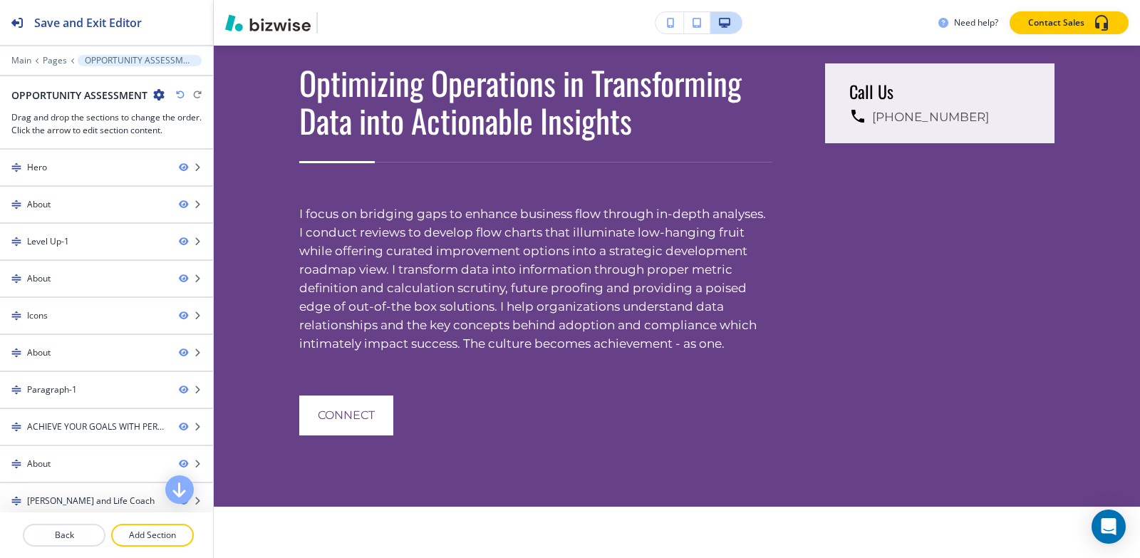
scroll to position [4801, 0]
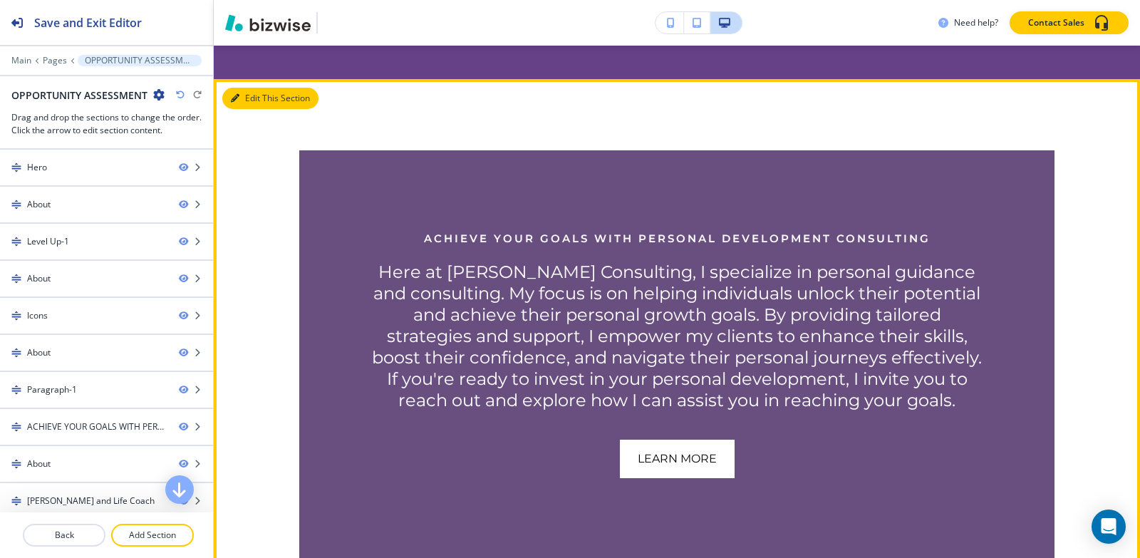
click at [235, 103] on icon "button" at bounding box center [235, 98] width 9 height 9
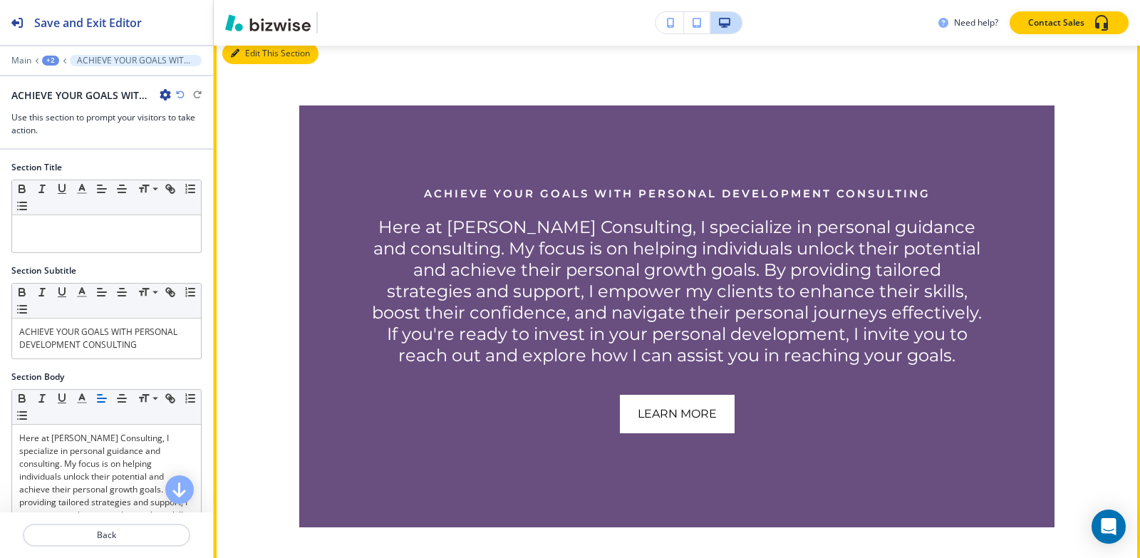
scroll to position [4849, 0]
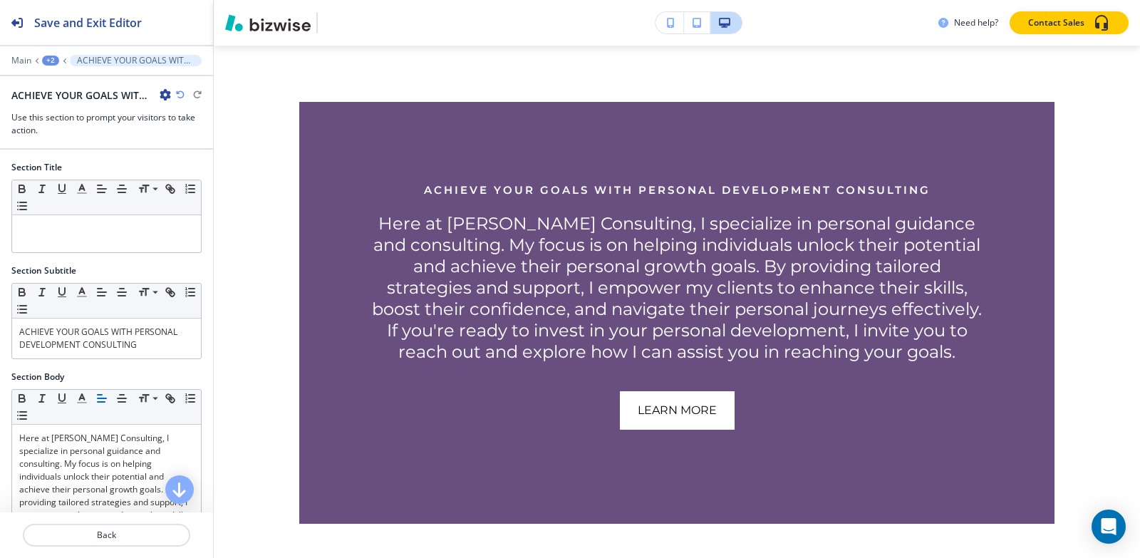
click at [165, 93] on icon "button" at bounding box center [165, 94] width 11 height 11
click at [182, 171] on p "Delete Section" at bounding box center [205, 169] width 73 height 13
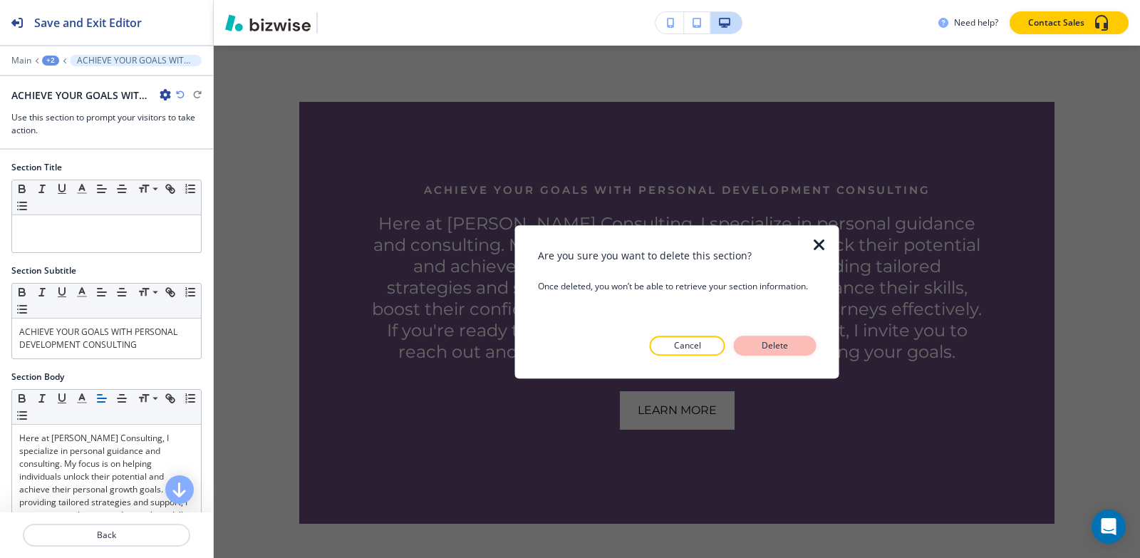
click at [805, 351] on button "Delete" at bounding box center [775, 346] width 83 height 20
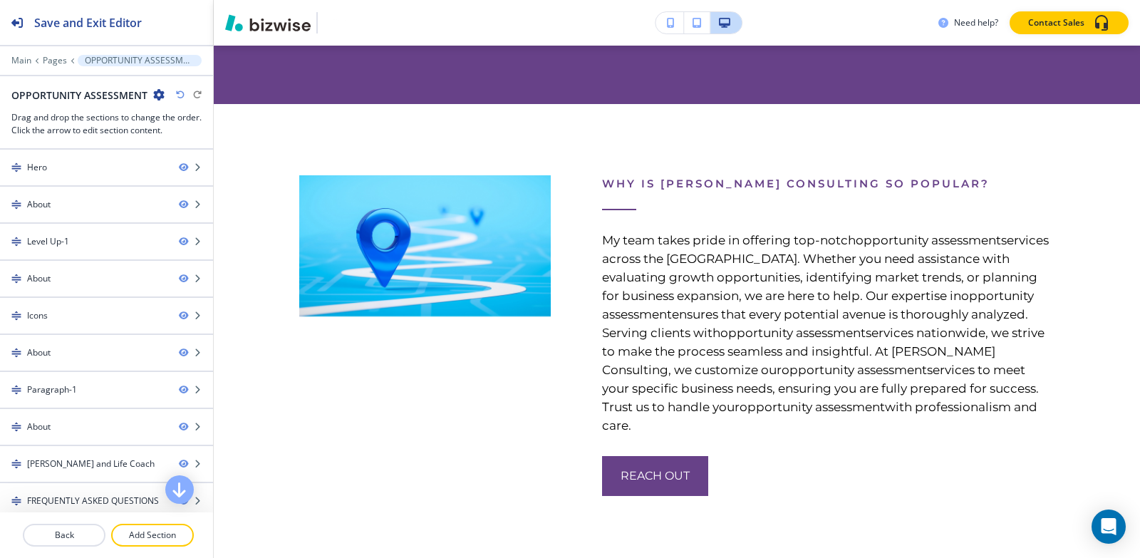
scroll to position [4706, 0]
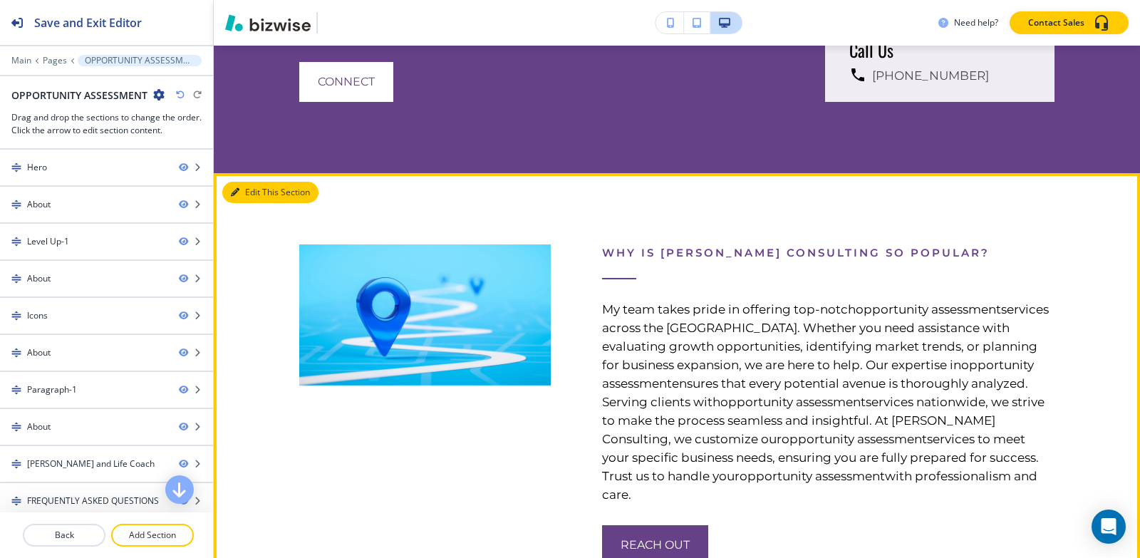
click at [262, 203] on button "Edit This Section" at bounding box center [270, 192] width 96 height 21
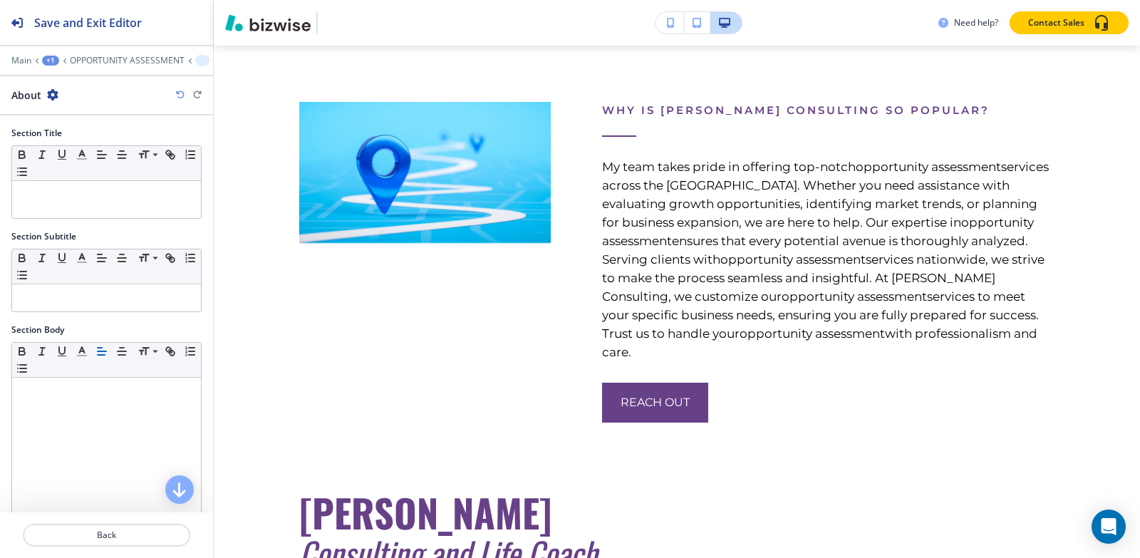
scroll to position [252, 0]
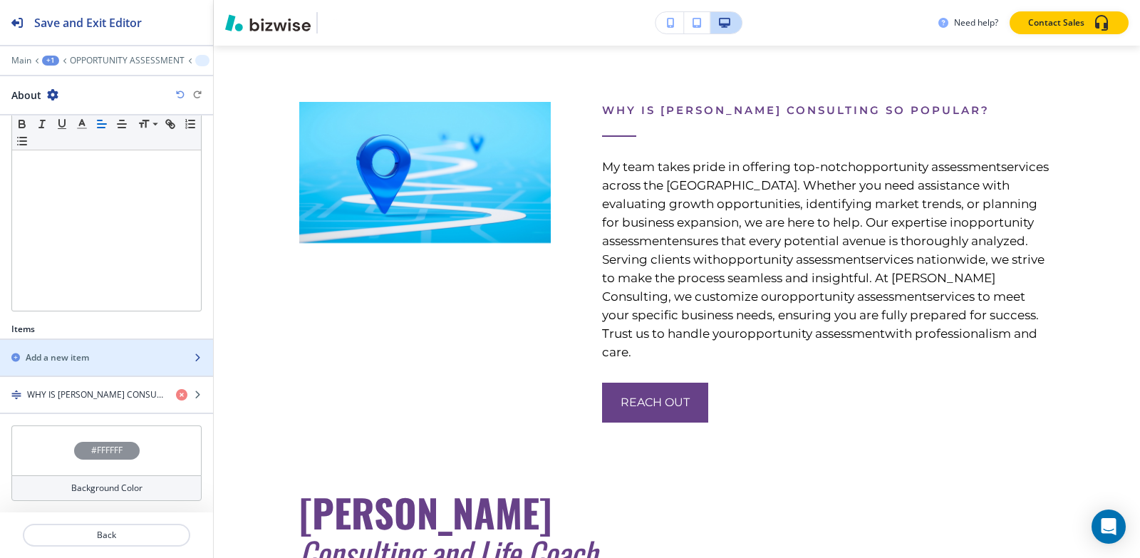
click at [81, 358] on h2 "Add a new item" at bounding box center [57, 357] width 63 height 13
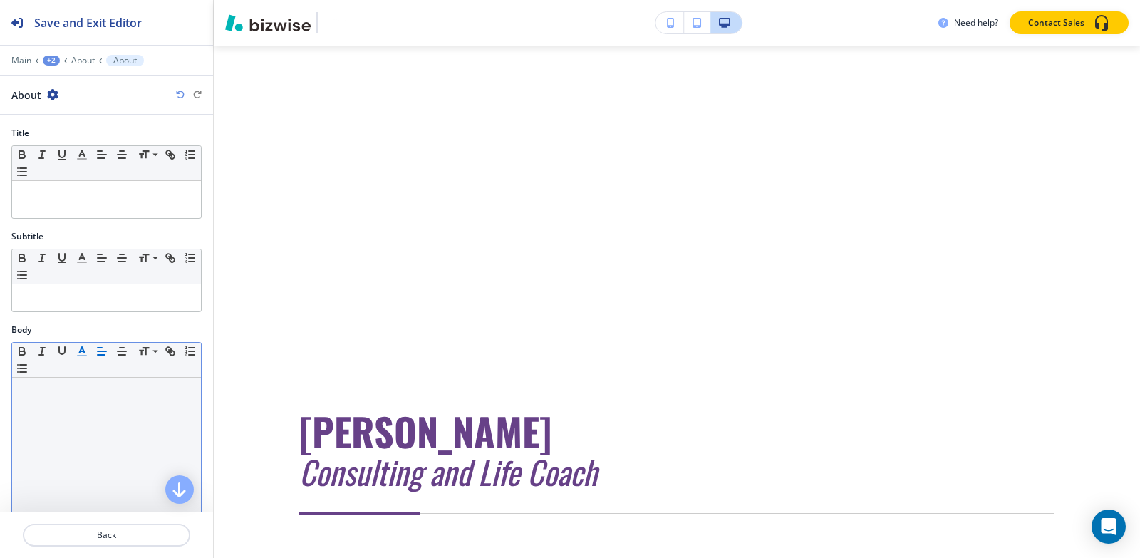
scroll to position [5234, 0]
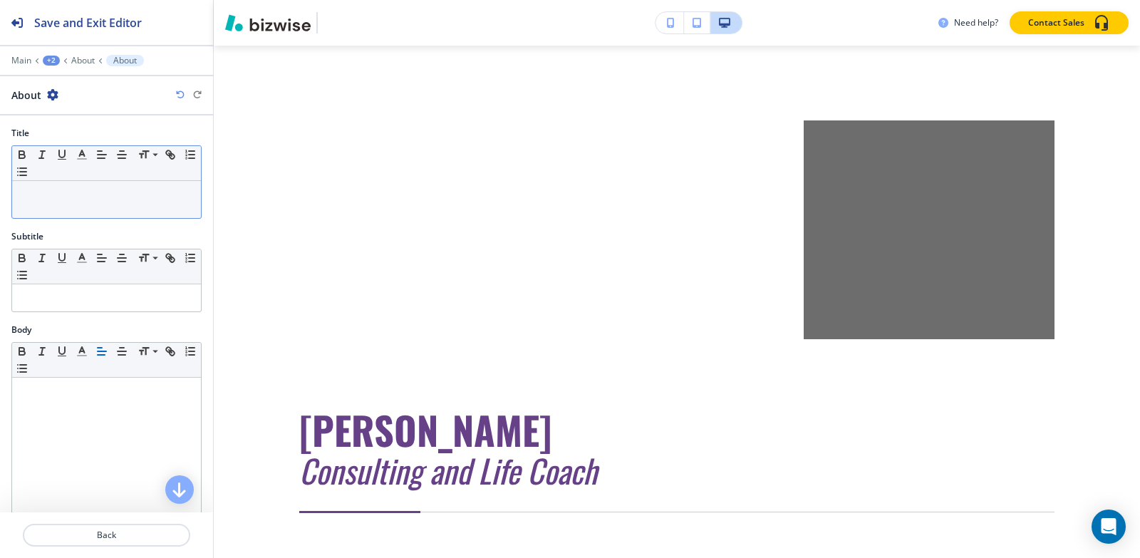
click at [83, 182] on div at bounding box center [106, 199] width 189 height 37
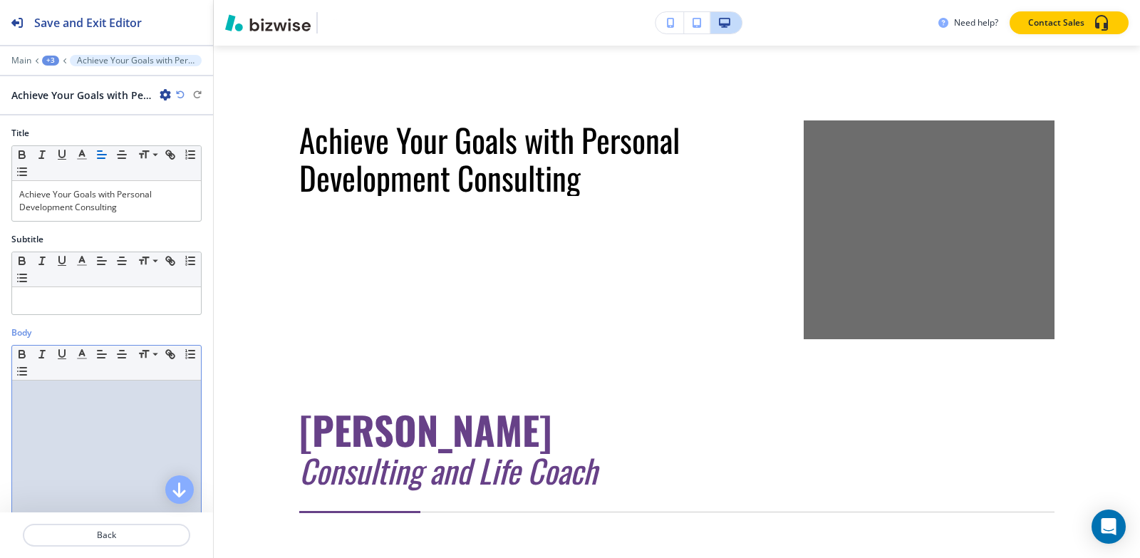
click at [66, 408] on div at bounding box center [106, 473] width 189 height 185
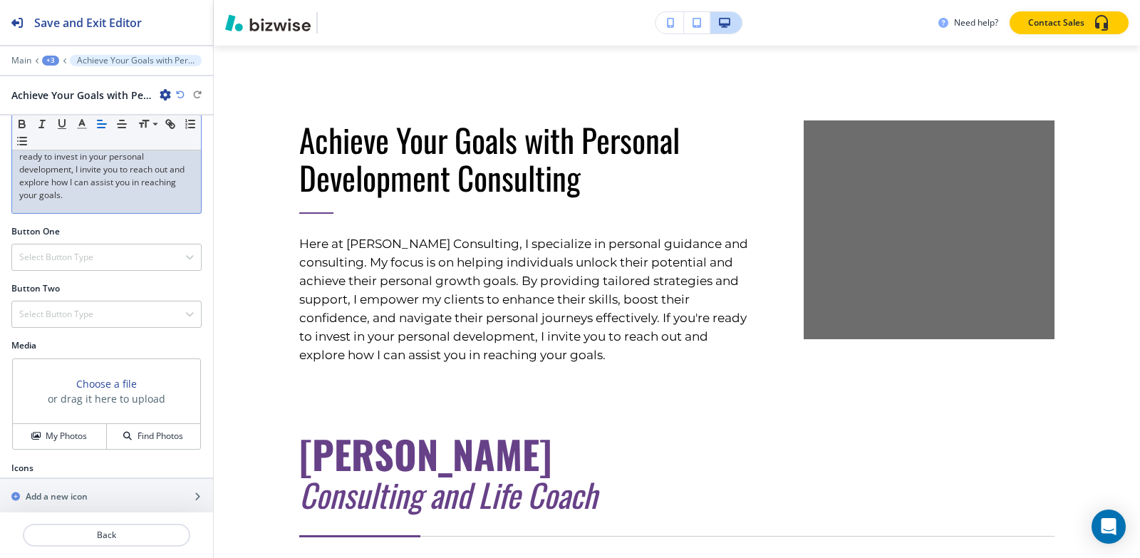
scroll to position [356, 0]
click at [68, 257] on h4 "Select Button Type" at bounding box center [56, 253] width 74 height 13
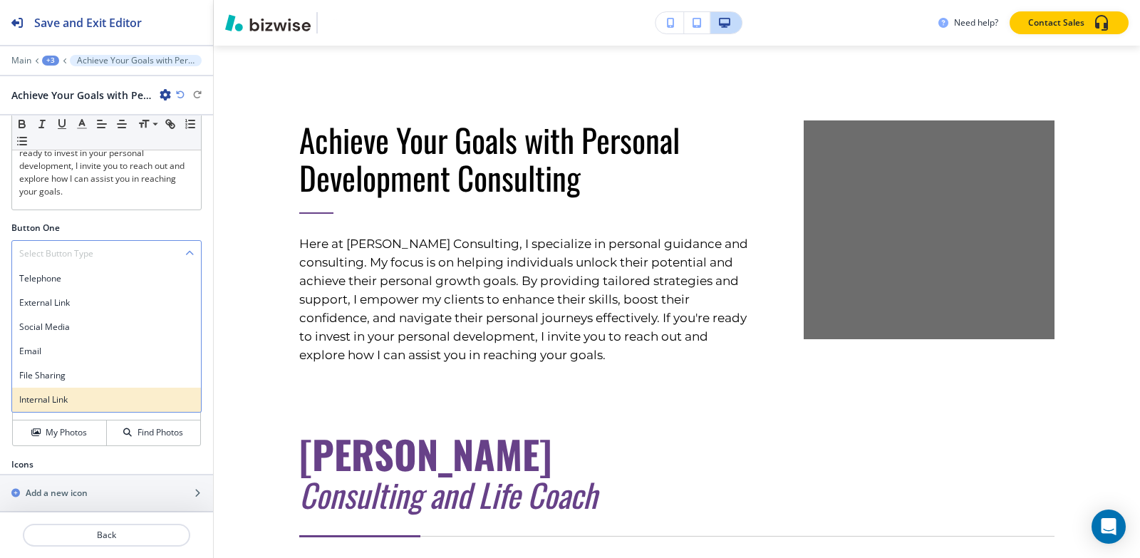
click at [48, 397] on h4 "Internal Link" at bounding box center [106, 399] width 175 height 13
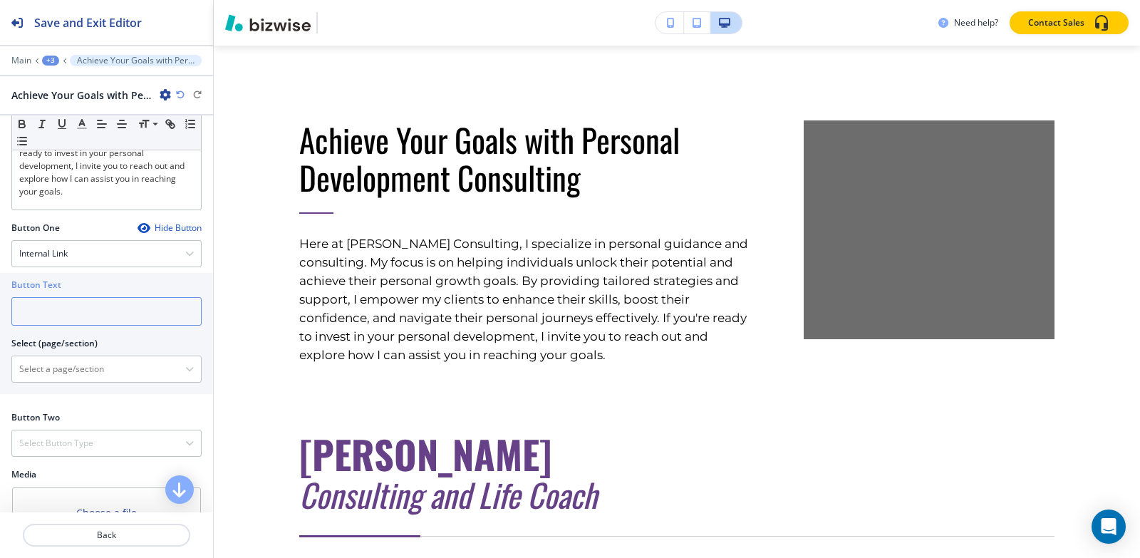
click at [81, 320] on input "text" at bounding box center [106, 311] width 190 height 29
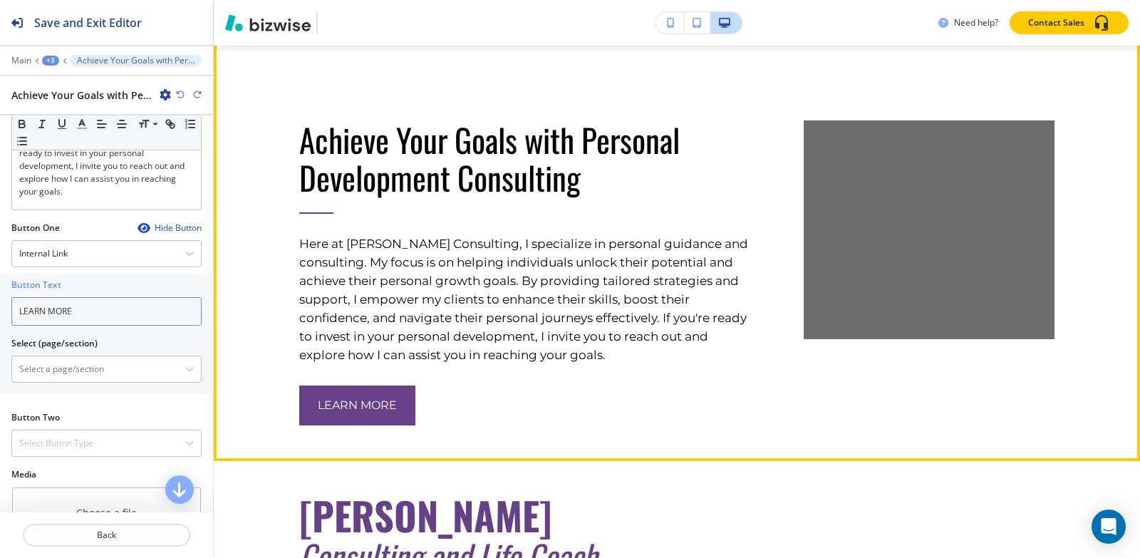
type input "LEARN MORE"
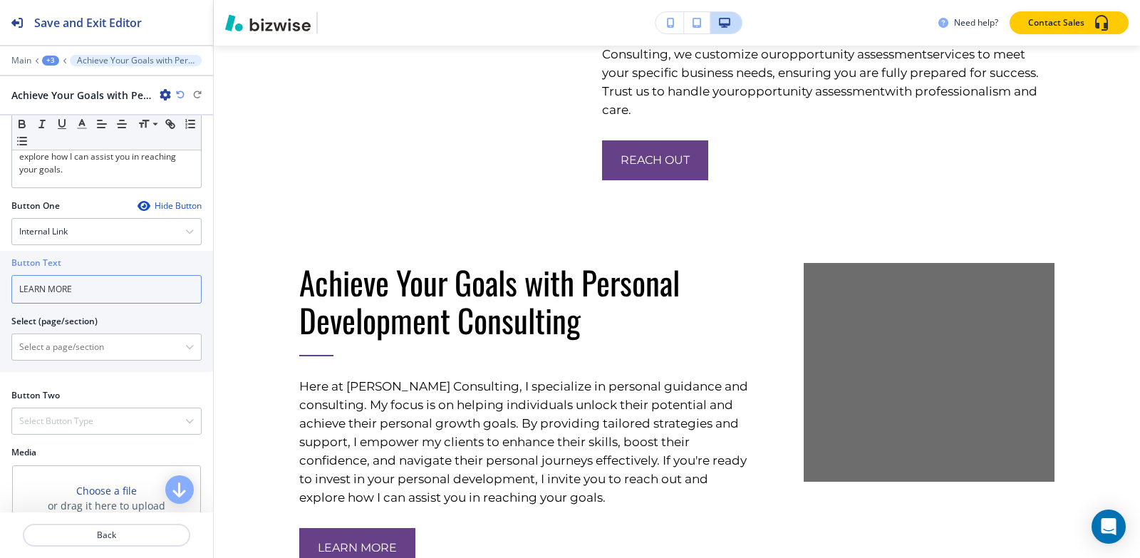
scroll to position [500, 0]
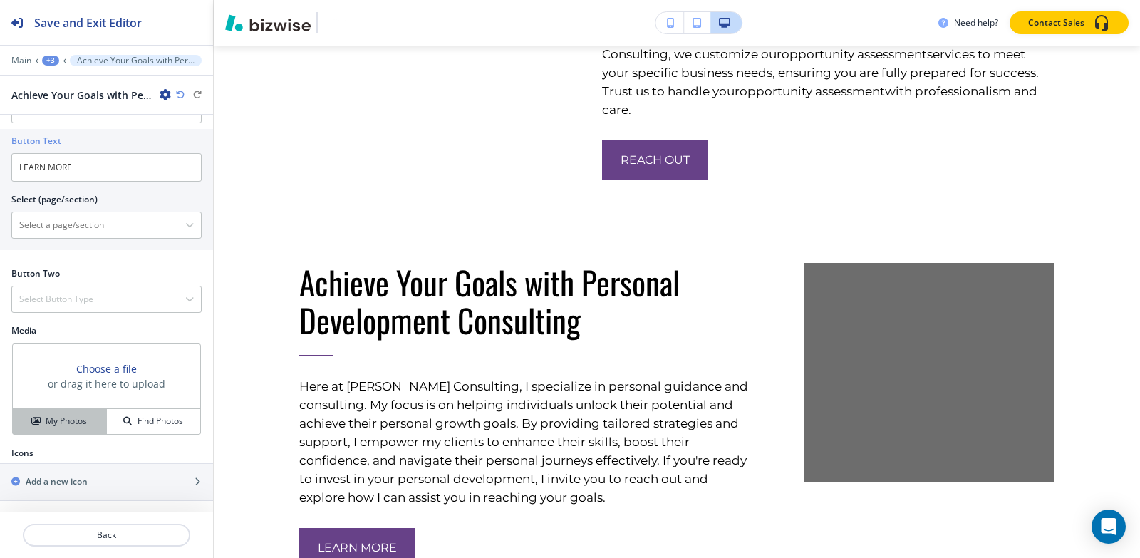
click at [56, 428] on h4 "My Photos" at bounding box center [66, 421] width 41 height 13
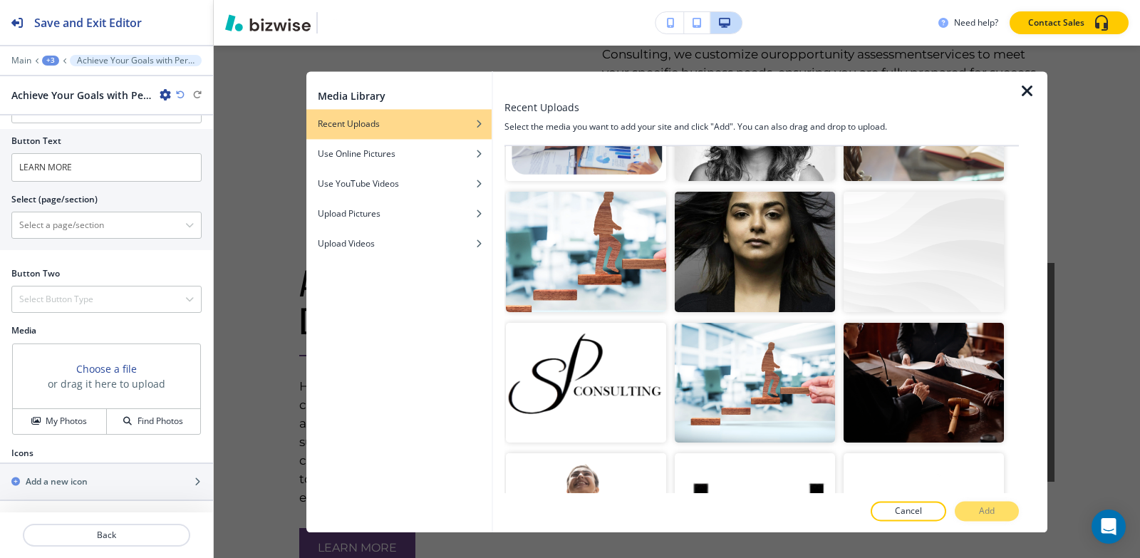
scroll to position [2993, 0]
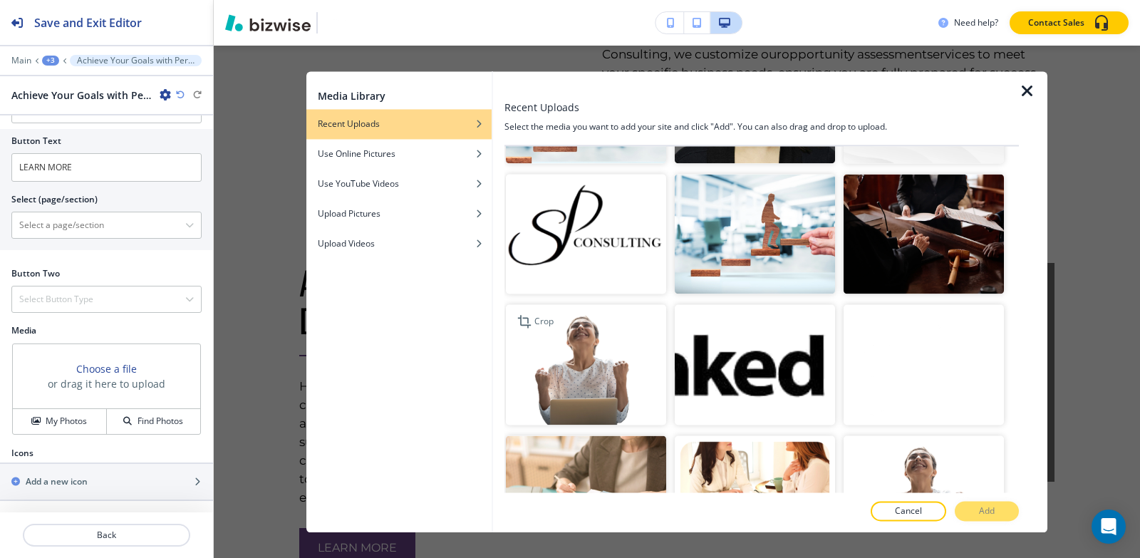
click at [589, 305] on img "button" at bounding box center [586, 365] width 160 height 120
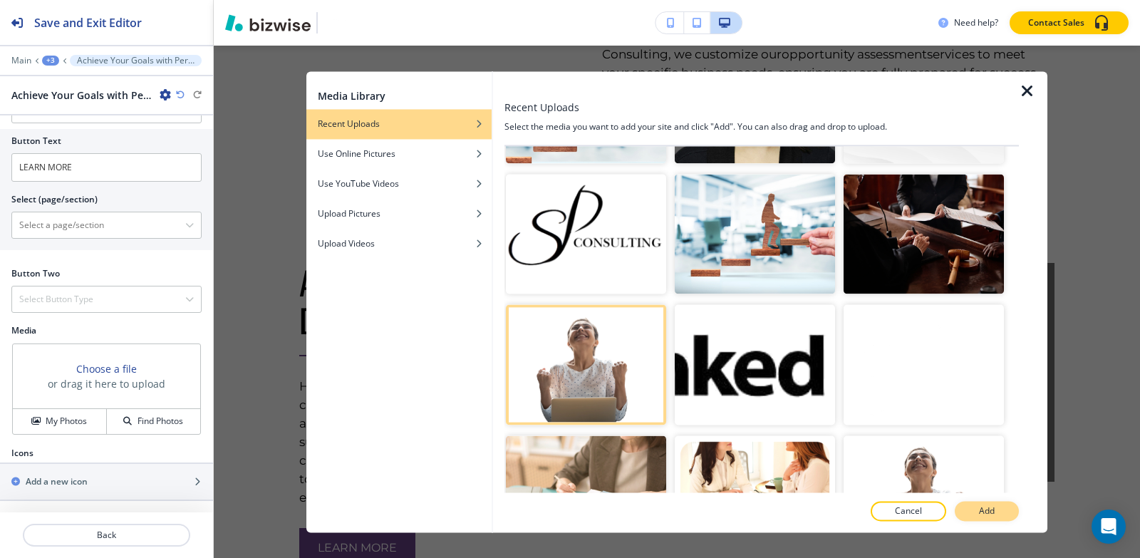
click at [975, 511] on button "Add" at bounding box center [987, 511] width 64 height 20
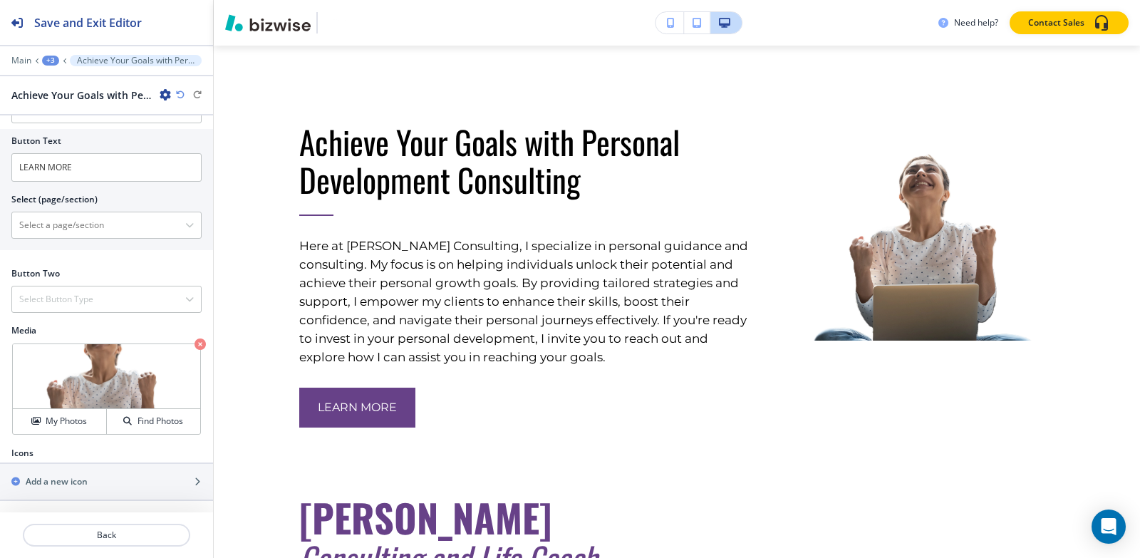
scroll to position [5163, 0]
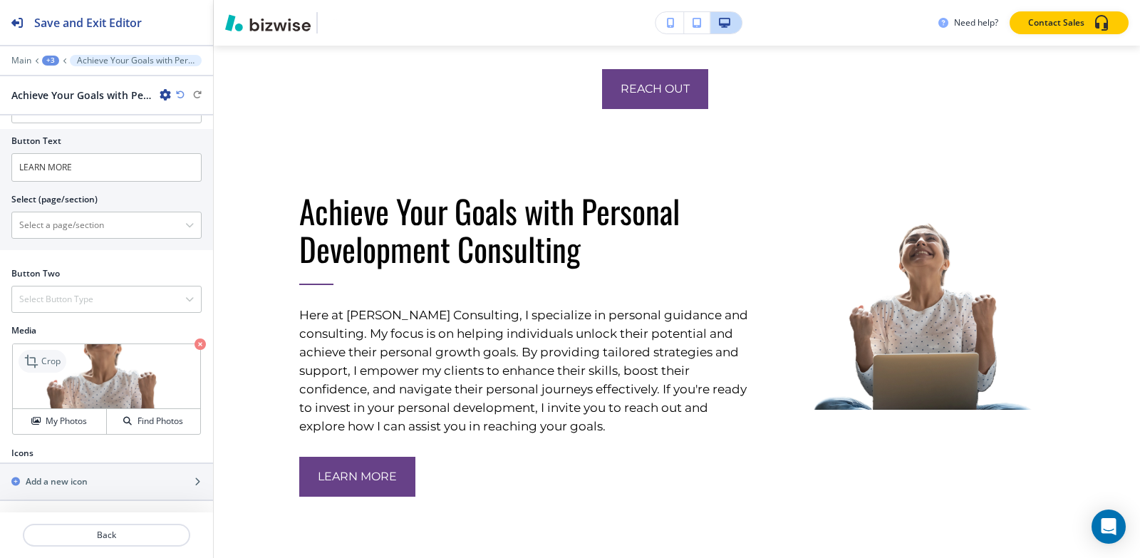
click at [27, 361] on icon at bounding box center [32, 361] width 17 height 17
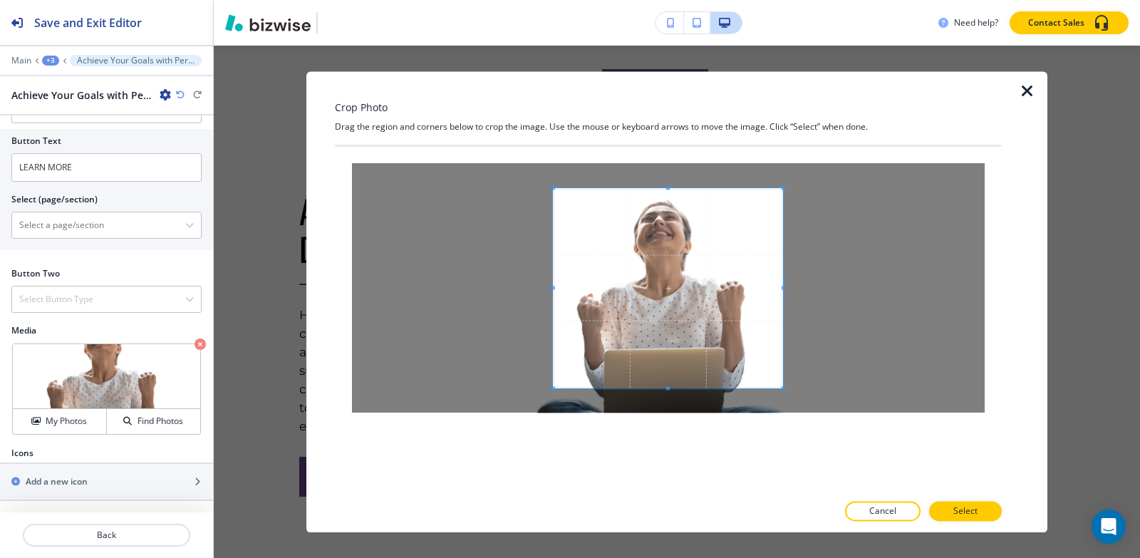
click at [671, 140] on div "Crop Photo Drag the region and corners below to crop the image. Use the mouse o…" at bounding box center [668, 301] width 667 height 461
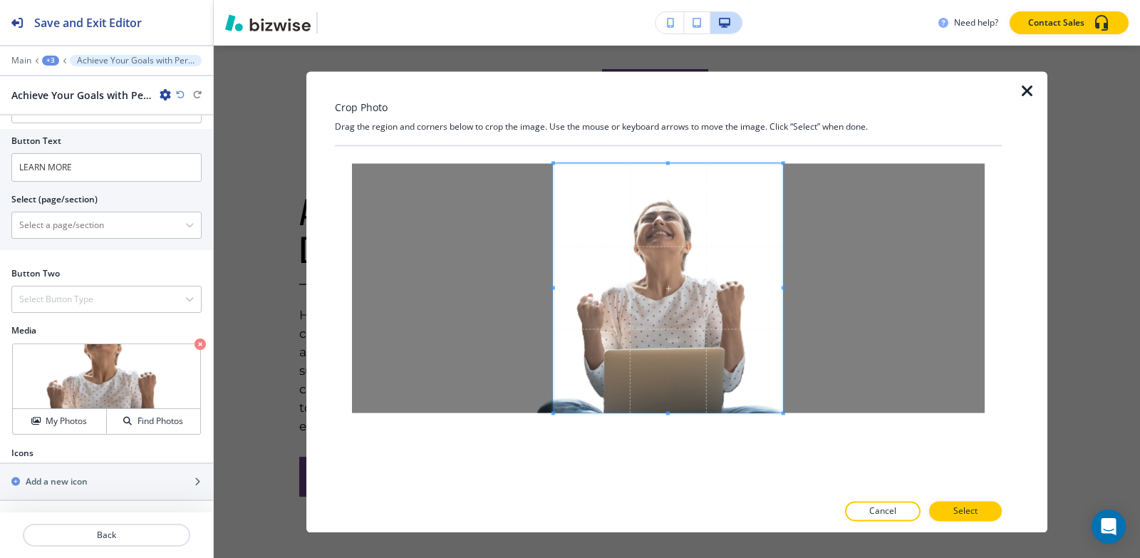
click at [673, 511] on div "Crop Photo Drag the region and corners below to crop the image. Use the mouse o…" at bounding box center [668, 301] width 667 height 461
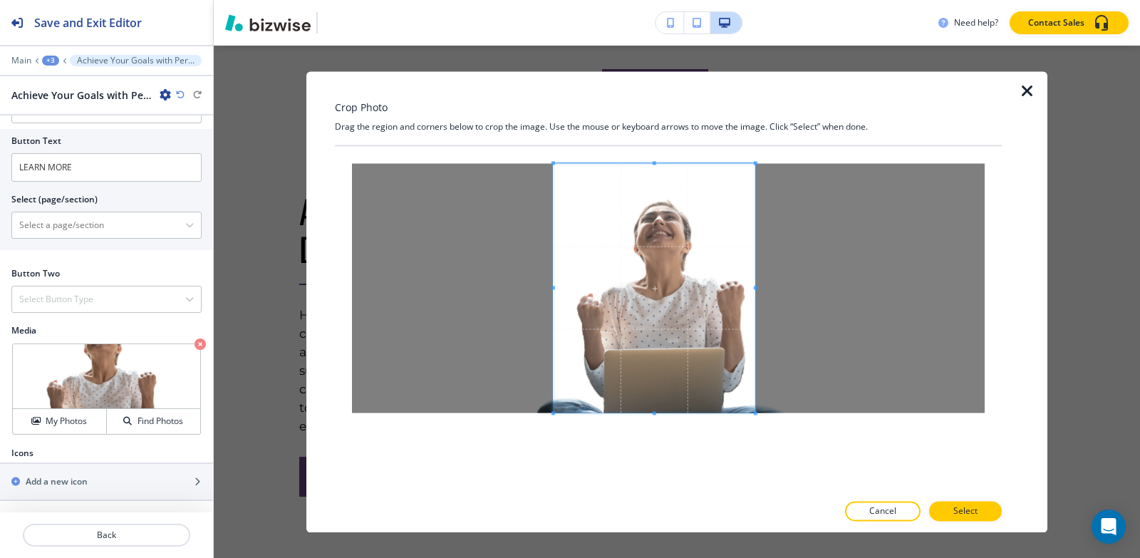
click at [754, 284] on div at bounding box center [655, 287] width 202 height 249
click at [575, 286] on span at bounding box center [575, 288] width 4 height 4
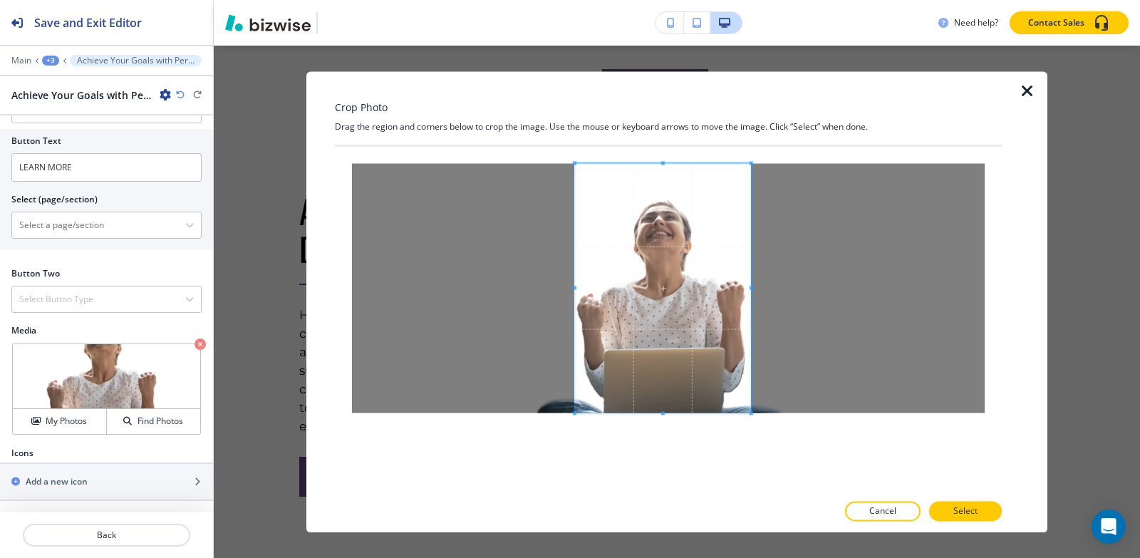
click at [753, 286] on span at bounding box center [752, 288] width 4 height 4
click at [961, 505] on p "Select" at bounding box center [966, 511] width 24 height 13
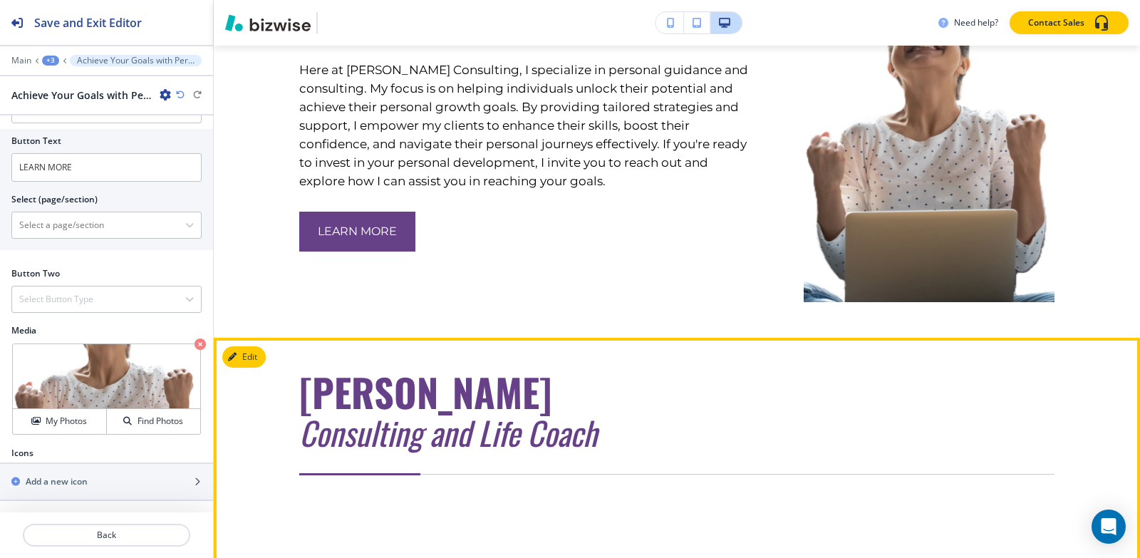
scroll to position [5305, 0]
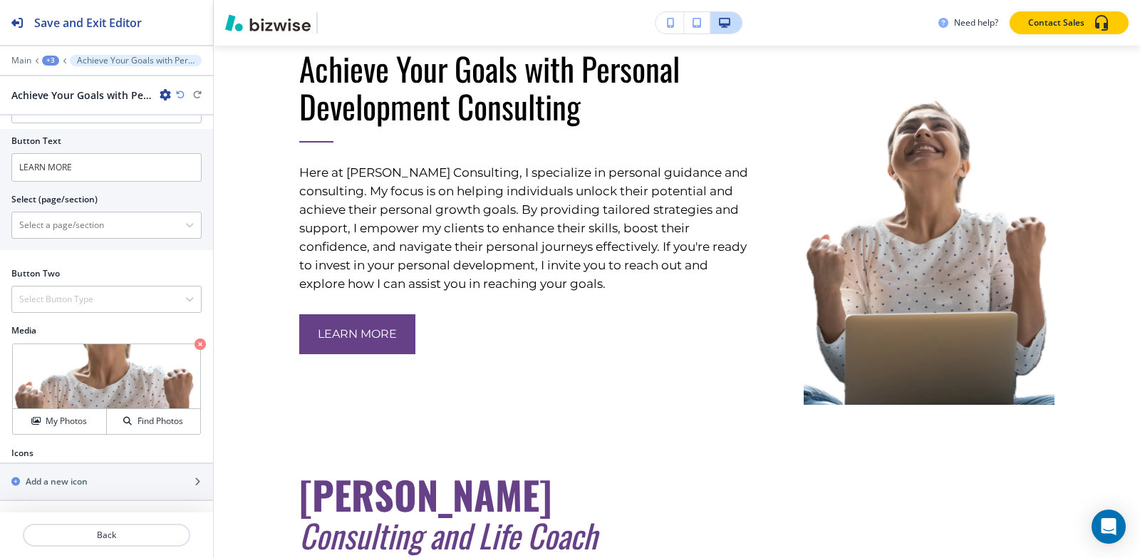
click at [55, 63] on div "+3" at bounding box center [50, 61] width 17 height 10
click at [62, 135] on p "About" at bounding box center [87, 134] width 73 height 13
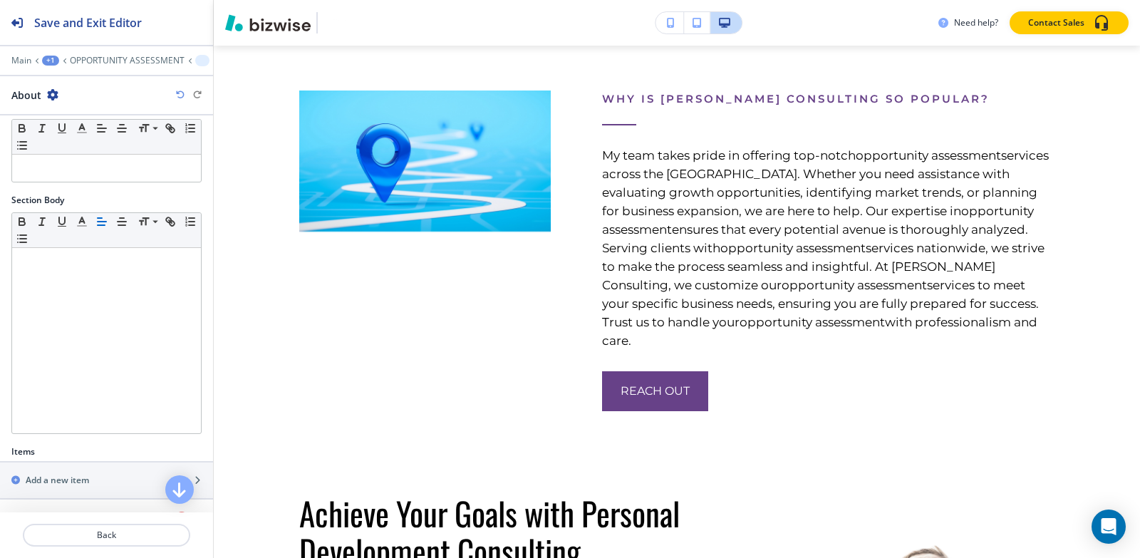
scroll to position [4849, 0]
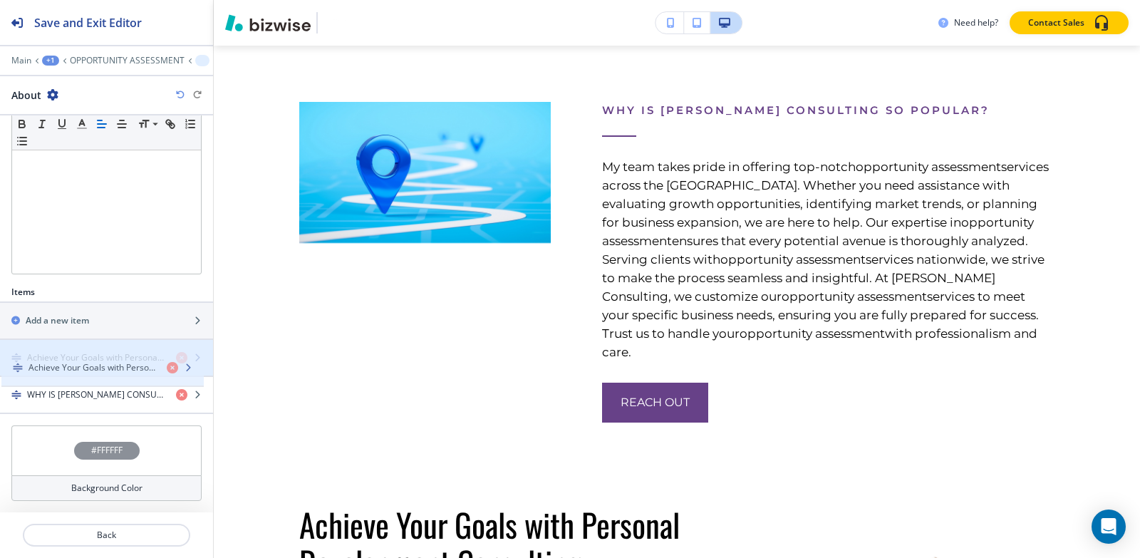
drag, startPoint x: 69, startPoint y: 392, endPoint x: 71, endPoint y: 361, distance: 30.7
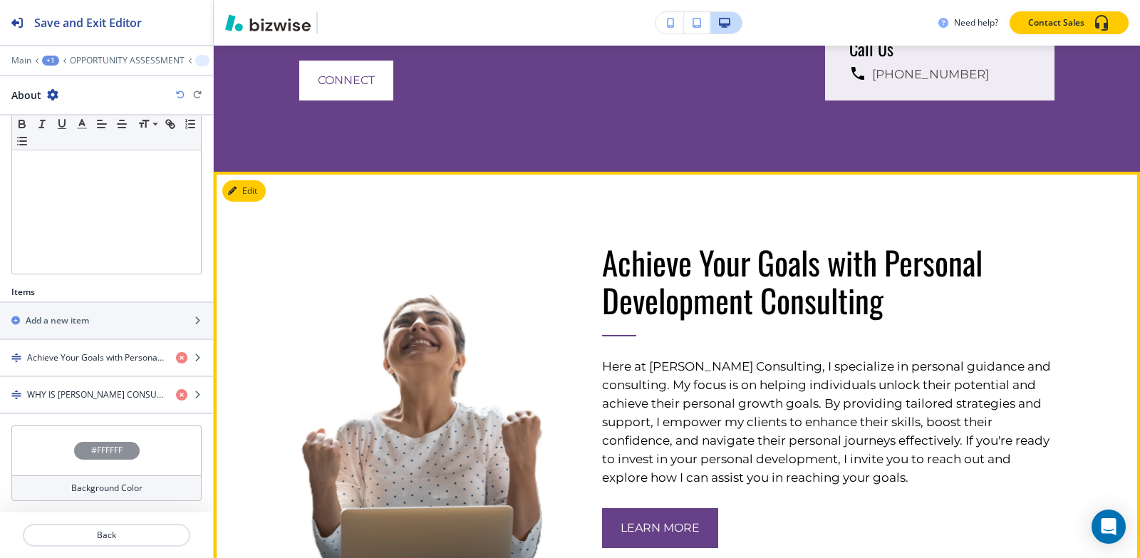
scroll to position [4706, 0]
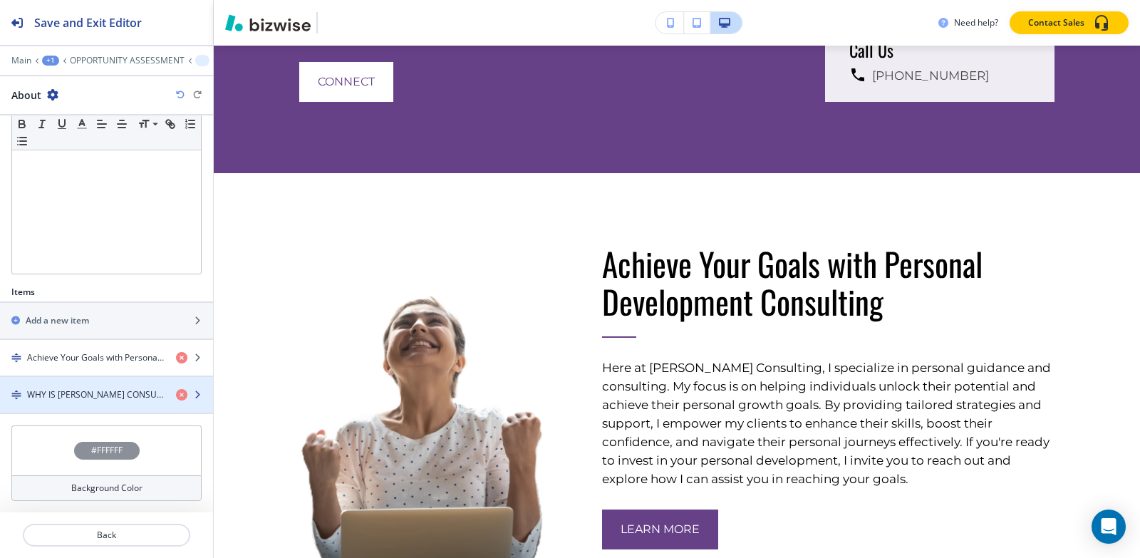
click at [97, 389] on h4 "WHY IS [PERSON_NAME] CONSULTING SO POPULAR?" at bounding box center [96, 394] width 138 height 13
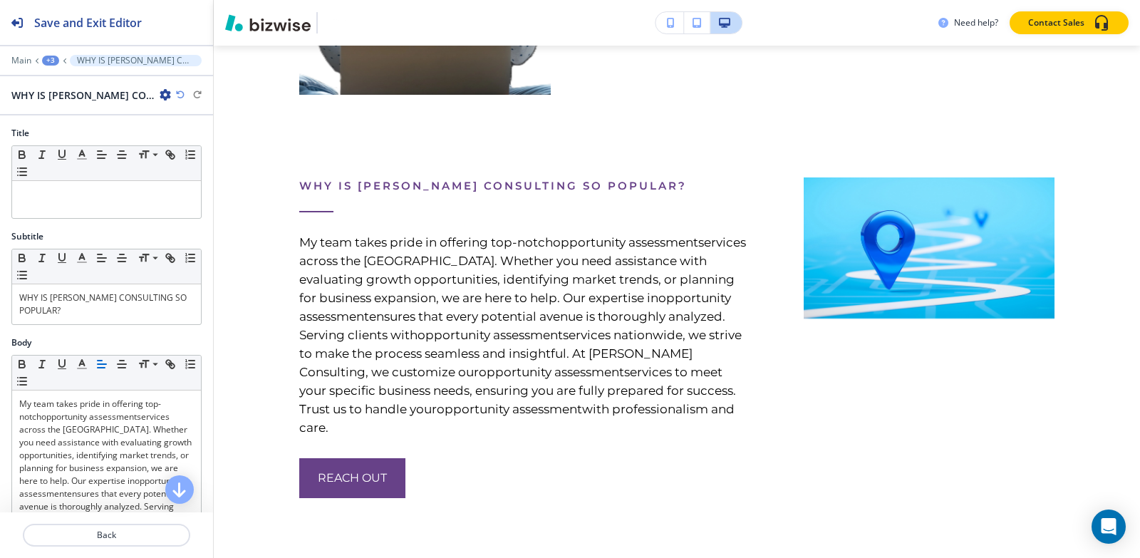
scroll to position [5281, 0]
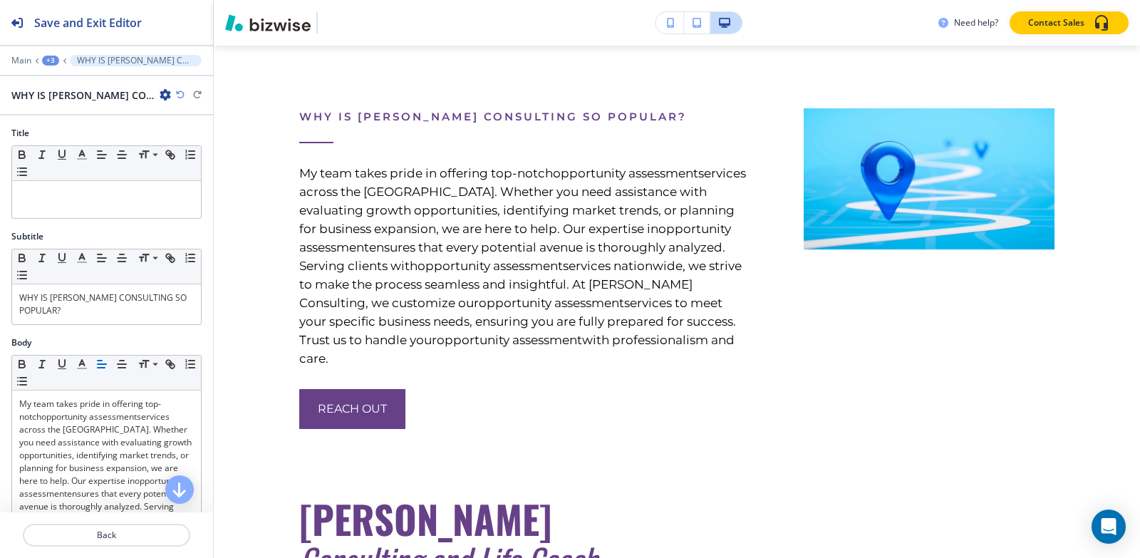
click at [99, 326] on div "Subtitle Small Normal Large Huge WHY IS SUMITA PRADHAN CONSULTING SO POPULAR?" at bounding box center [106, 283] width 213 height 106
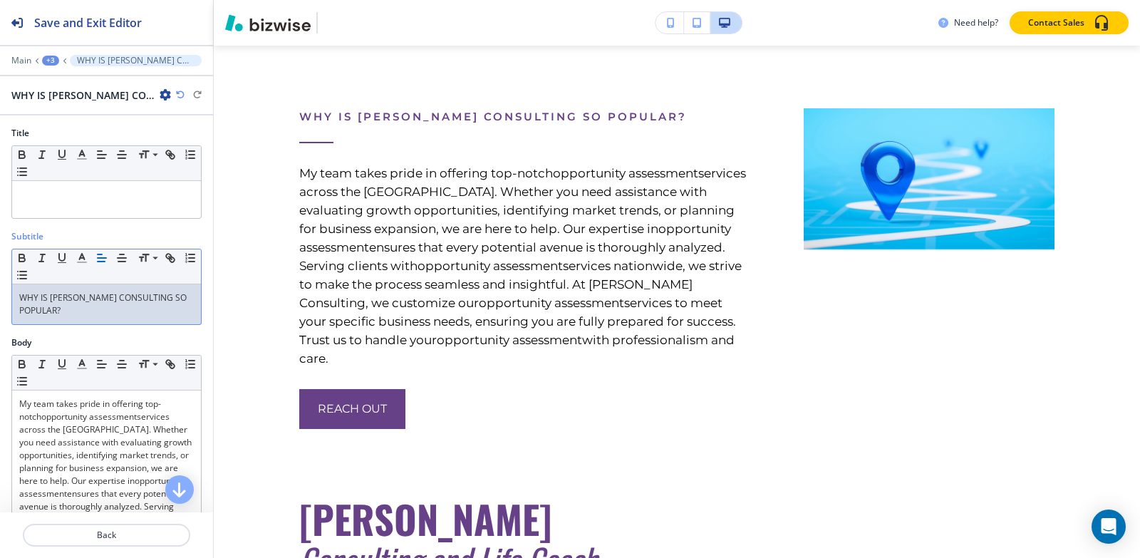
click at [99, 315] on p "WHY IS [PERSON_NAME] CONSULTING SO POPULAR?" at bounding box center [106, 304] width 175 height 26
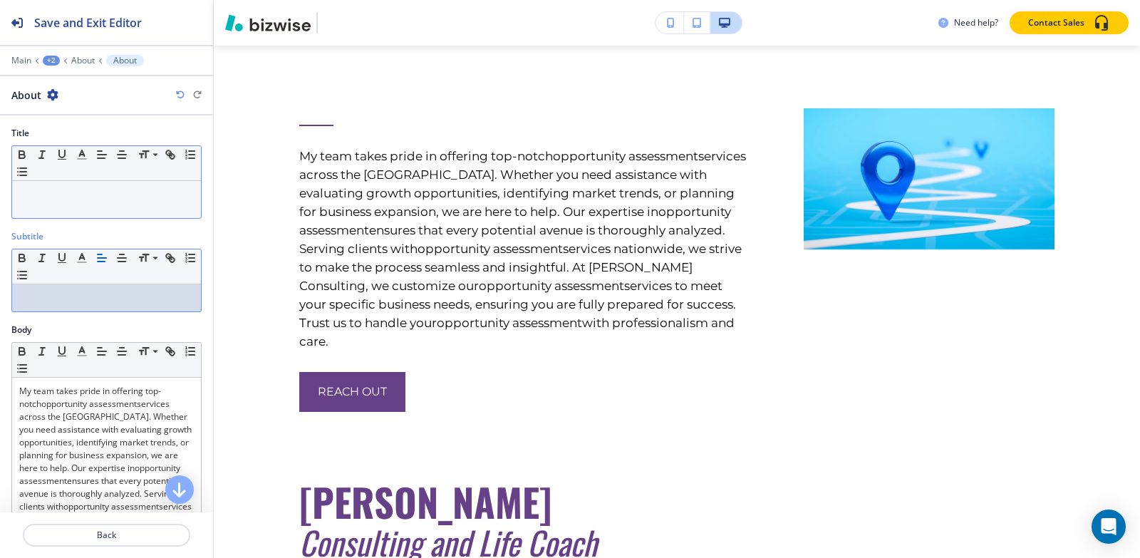
click at [100, 200] on p at bounding box center [106, 194] width 175 height 13
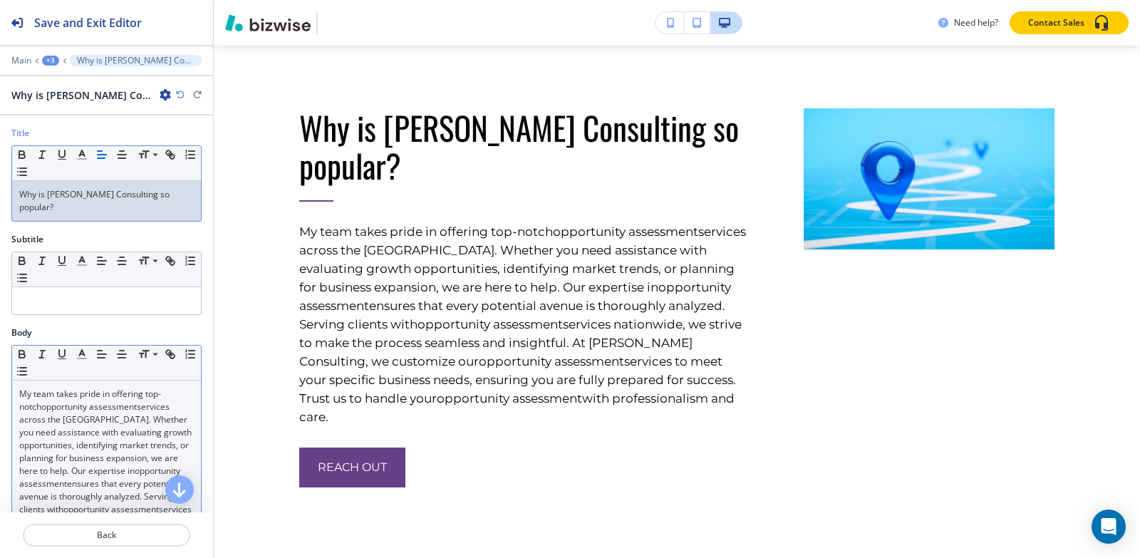
click at [90, 418] on link "services across the USA. Whether you need assistance with evaluating growth opp…" at bounding box center [106, 439] width 175 height 76
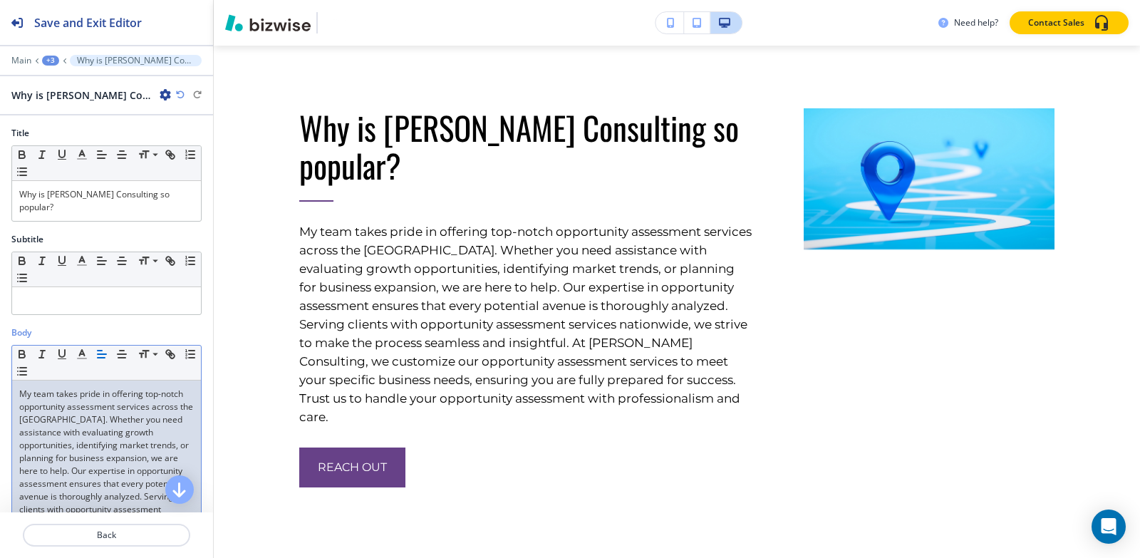
scroll to position [202, 0]
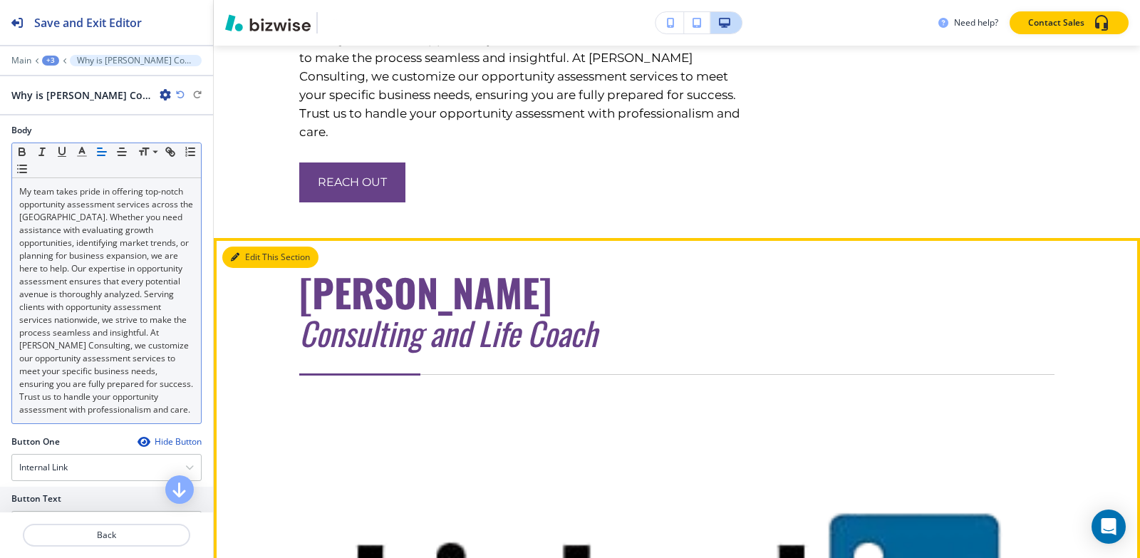
click at [245, 251] on button "Edit This Section" at bounding box center [270, 257] width 96 height 21
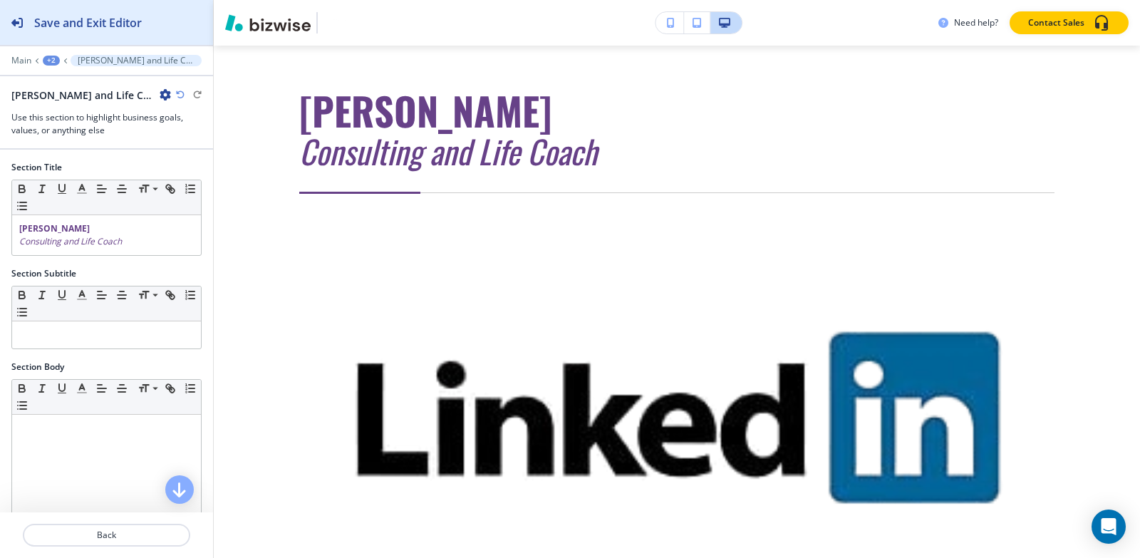
scroll to position [5748, 0]
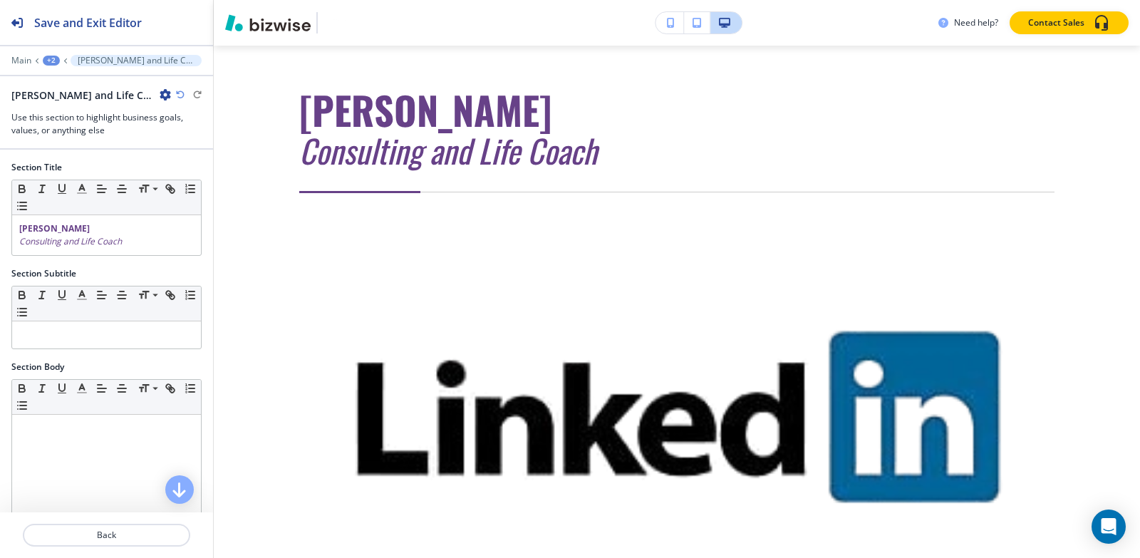
click at [166, 95] on icon "button" at bounding box center [165, 94] width 11 height 11
click at [210, 167] on p "Delete Section" at bounding box center [205, 169] width 73 height 13
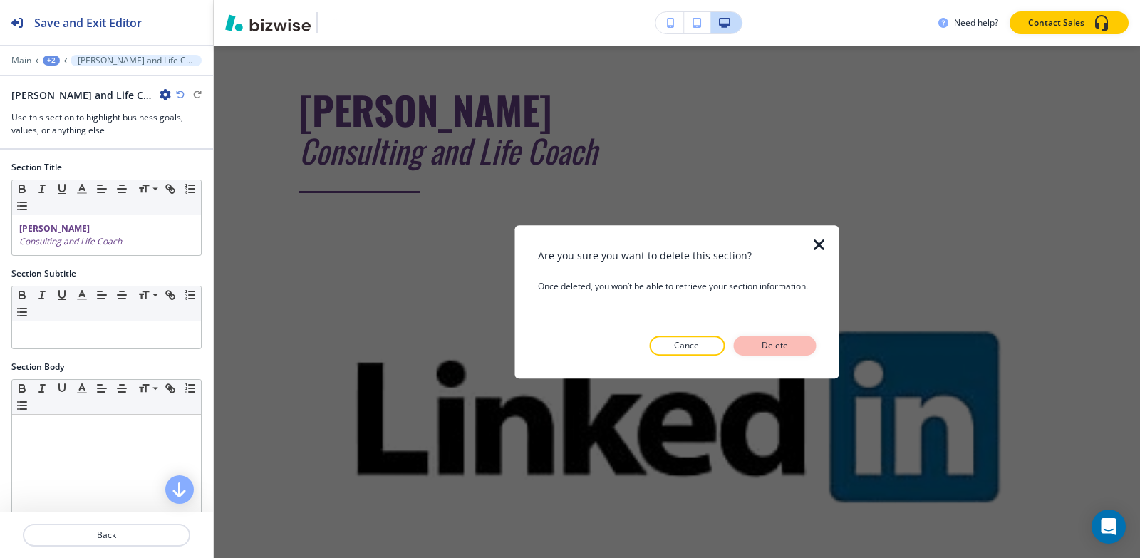
click at [800, 347] on button "Delete" at bounding box center [775, 346] width 83 height 20
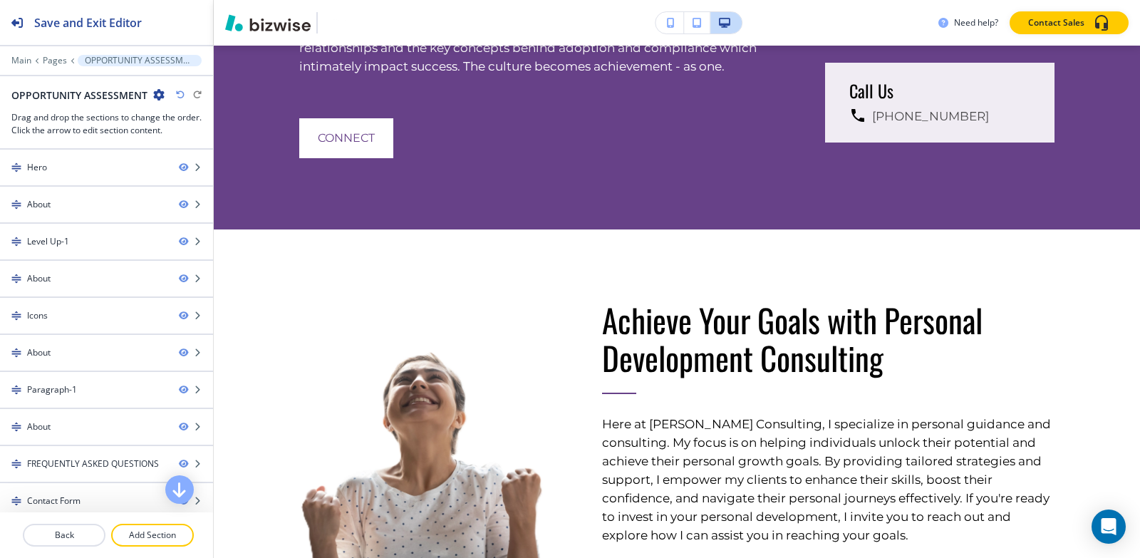
scroll to position [4608, 0]
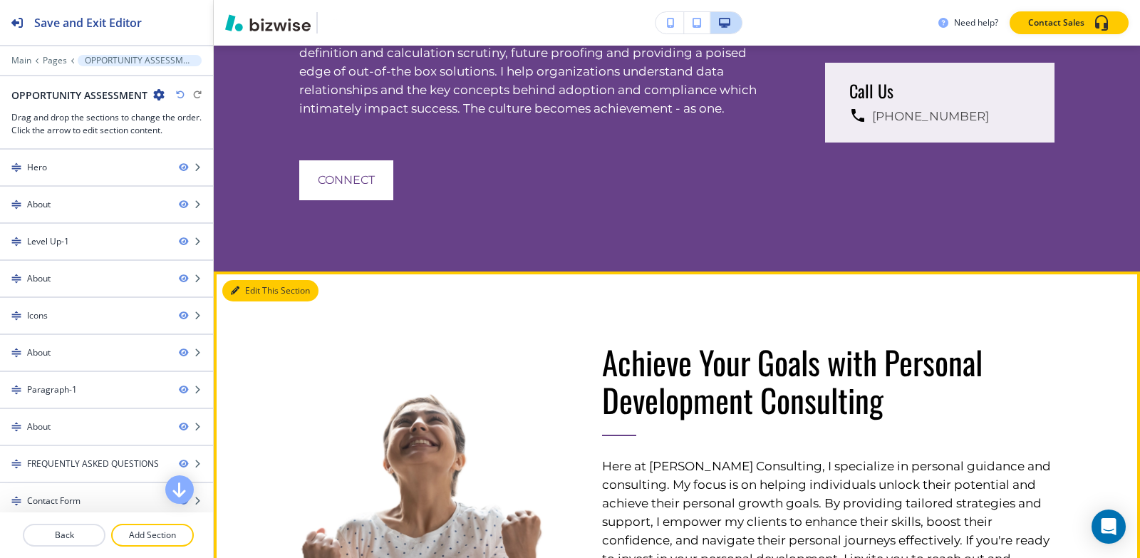
click at [246, 301] on button "Edit This Section" at bounding box center [270, 290] width 96 height 21
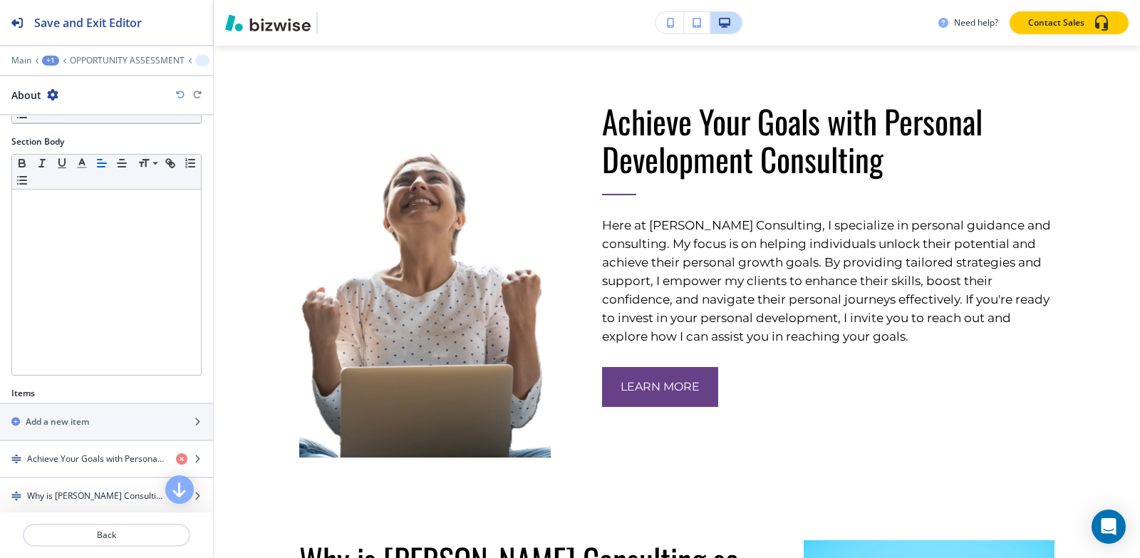
scroll to position [289, 0]
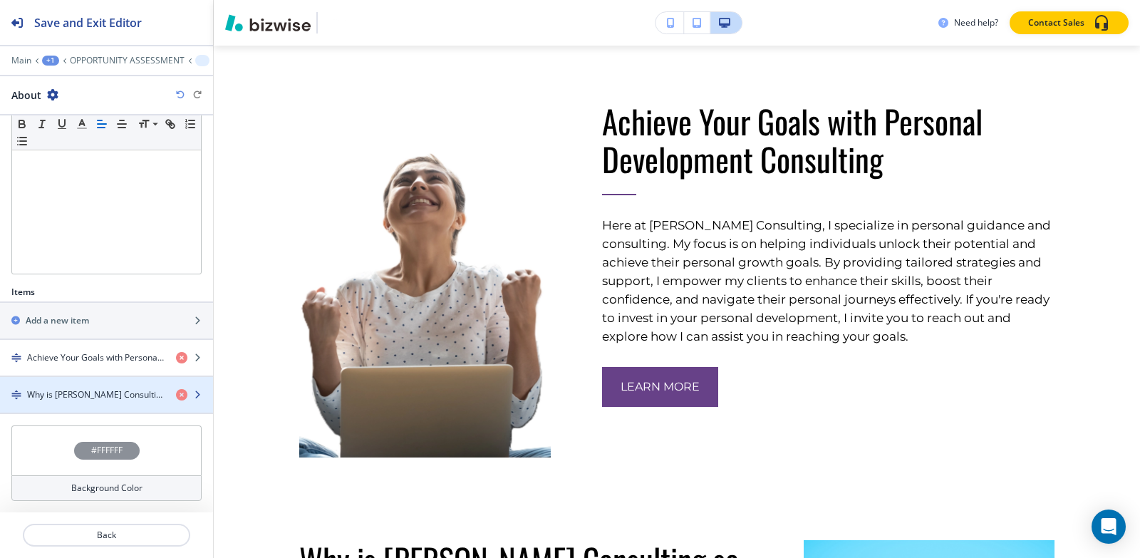
click at [48, 395] on h4 "Why is [PERSON_NAME] Consulting so popular?" at bounding box center [96, 394] width 138 height 13
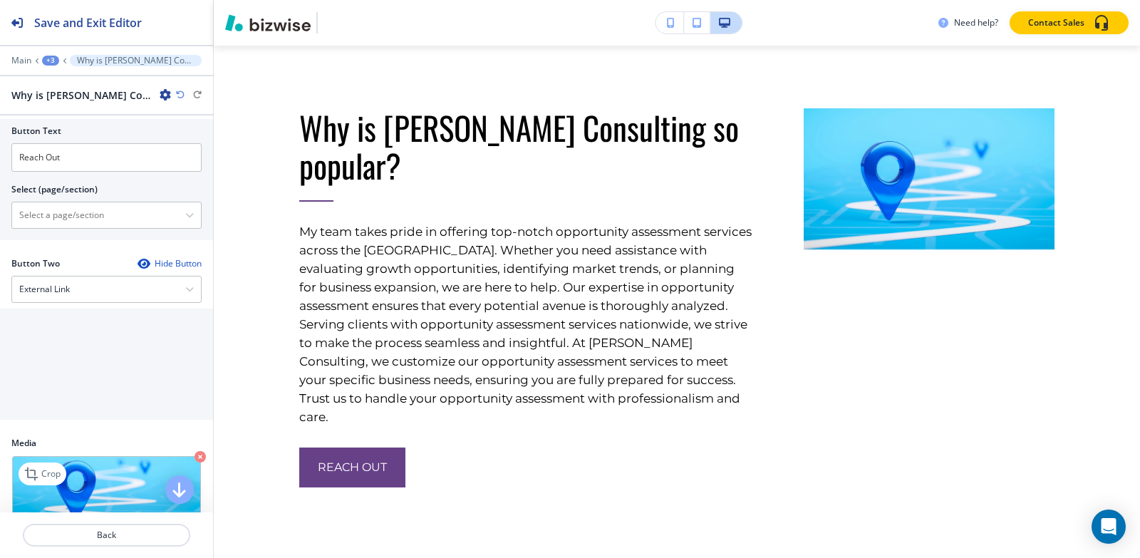
scroll to position [708, 0]
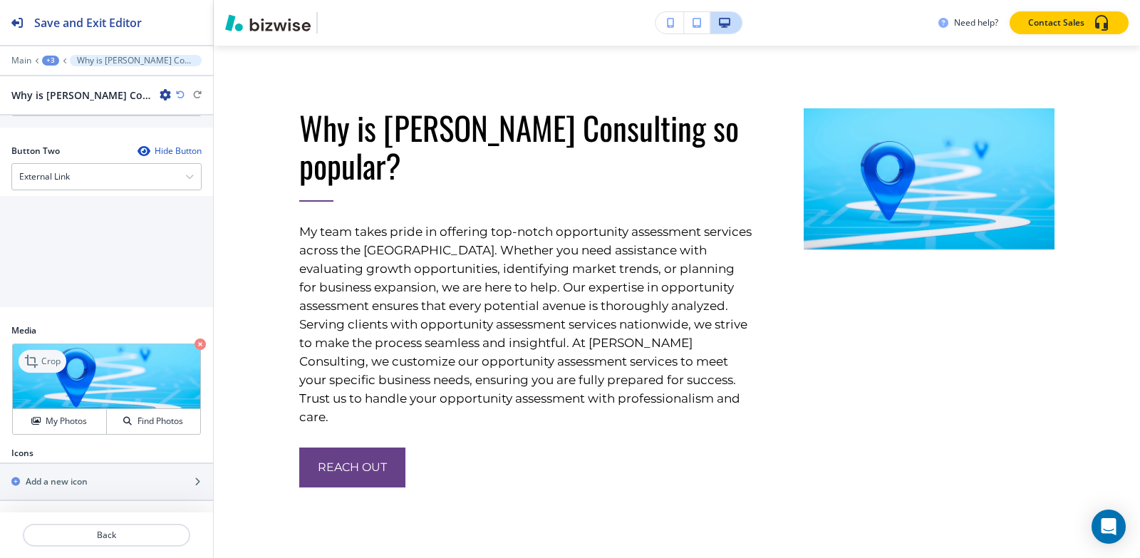
click at [30, 364] on icon at bounding box center [31, 361] width 13 height 13
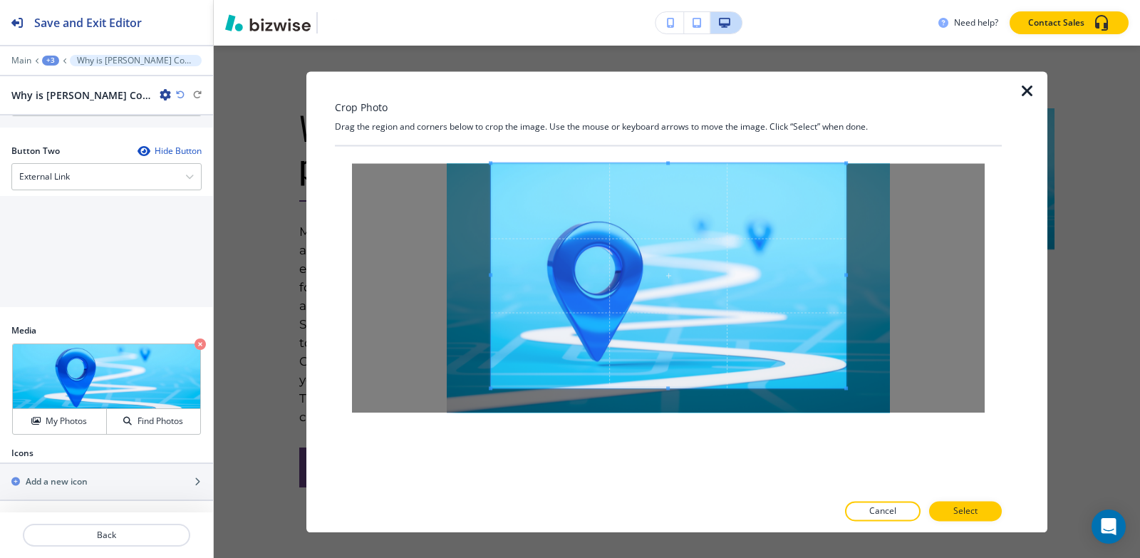
click at [671, 128] on div "Crop Photo Drag the region and corners below to crop the image. Use the mouse o…" at bounding box center [668, 301] width 667 height 461
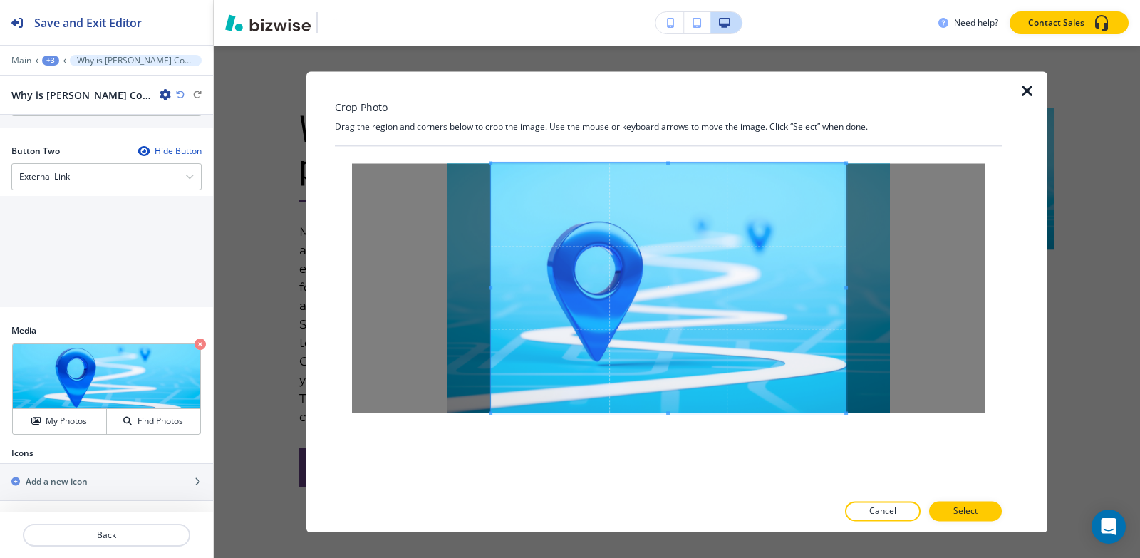
click at [668, 457] on div at bounding box center [668, 319] width 667 height 346
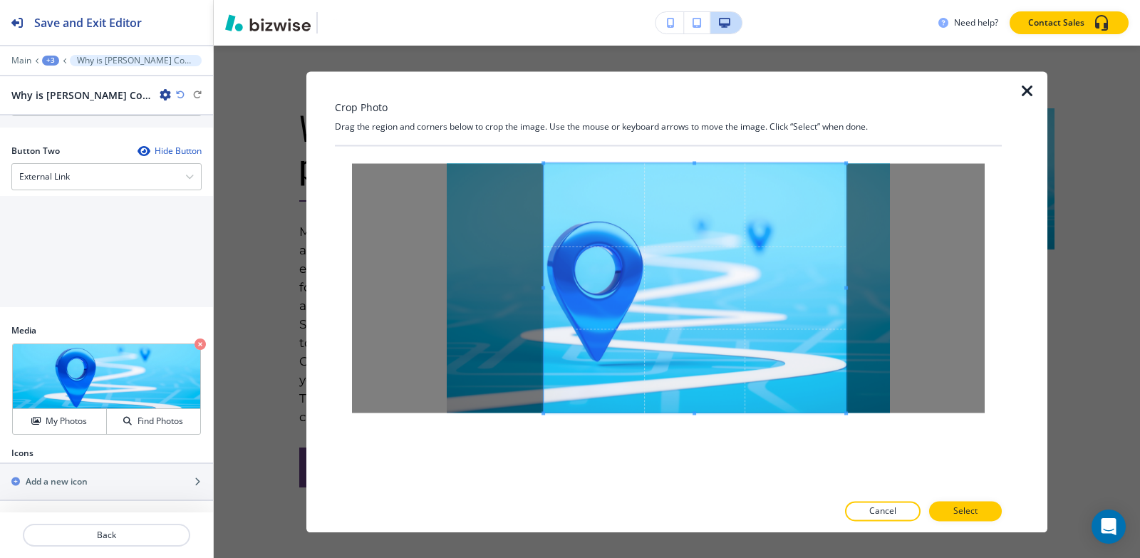
click at [542, 288] on span at bounding box center [544, 288] width 4 height 4
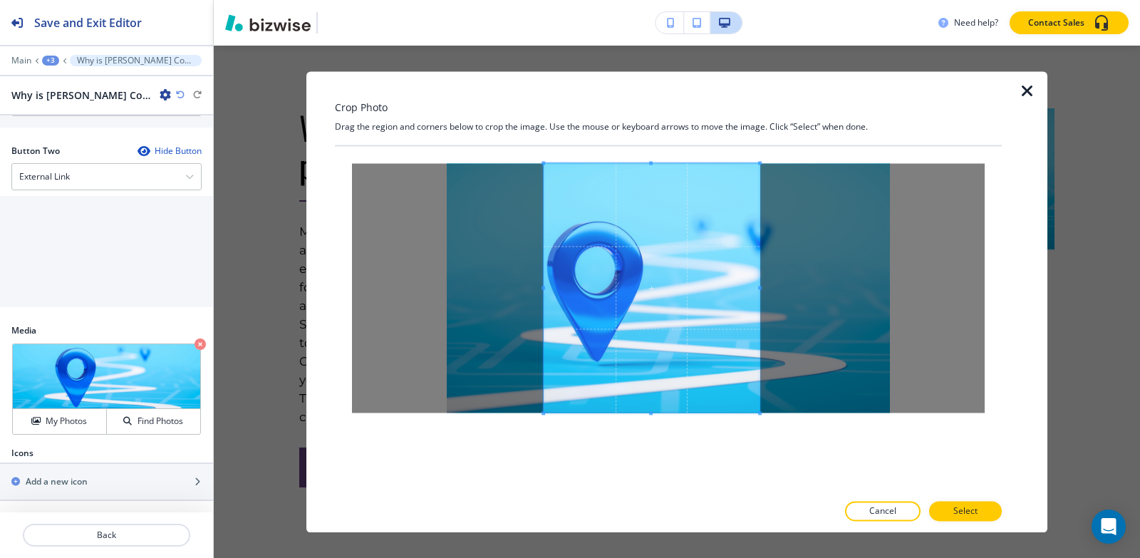
click at [760, 286] on span at bounding box center [760, 288] width 4 height 4
click at [958, 510] on p "Select" at bounding box center [966, 511] width 24 height 13
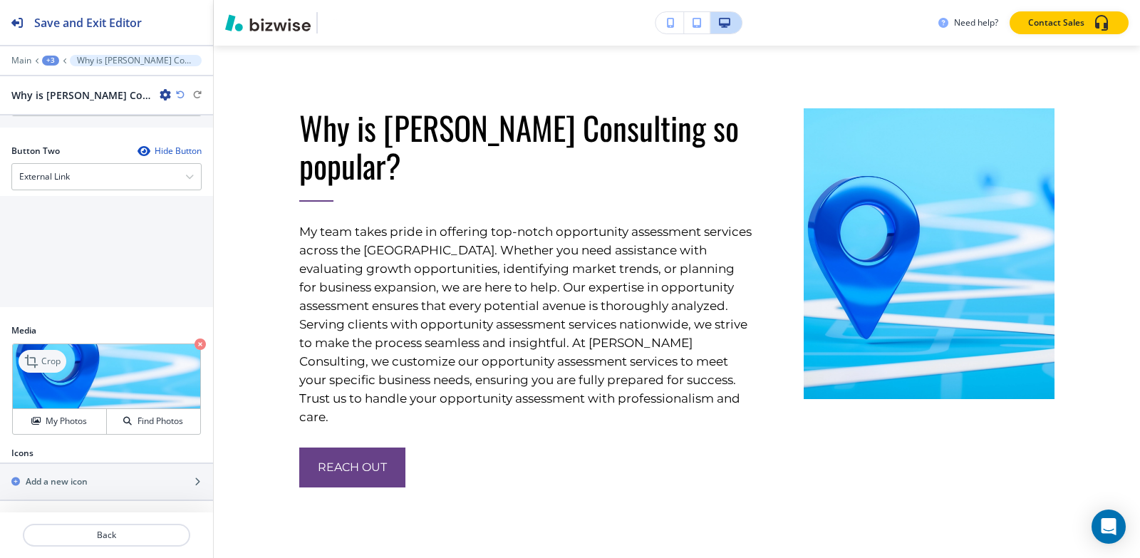
click at [31, 363] on icon at bounding box center [32, 361] width 17 height 17
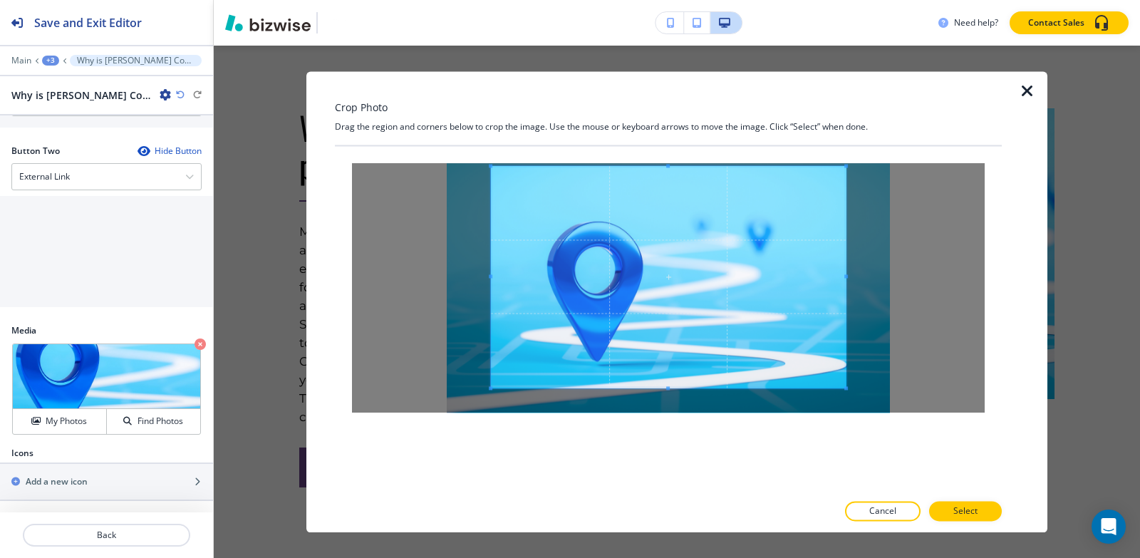
click at [664, 130] on div "Crop Photo Drag the region and corners below to crop the image. Use the mouse o…" at bounding box center [668, 301] width 667 height 461
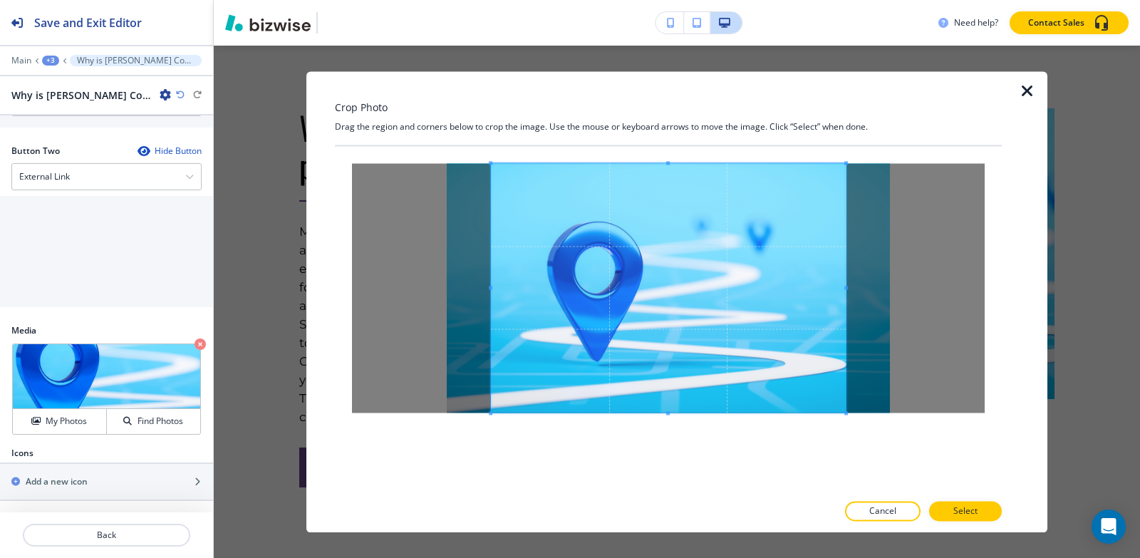
click at [670, 503] on div "Crop Photo Drag the region and corners below to crop the image. Use the mouse o…" at bounding box center [668, 301] width 667 height 461
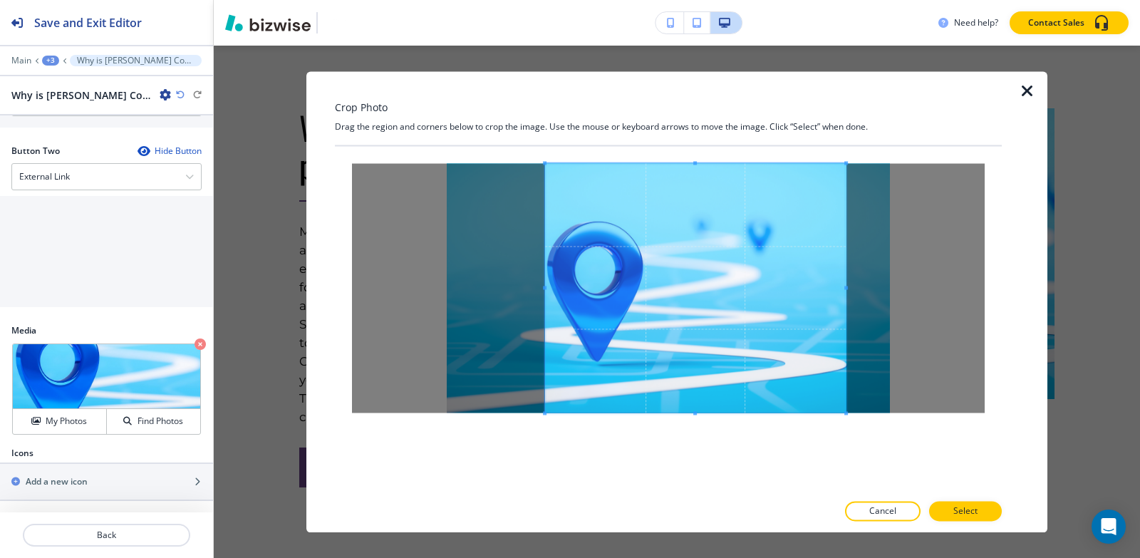
click at [545, 287] on span at bounding box center [545, 288] width 4 height 4
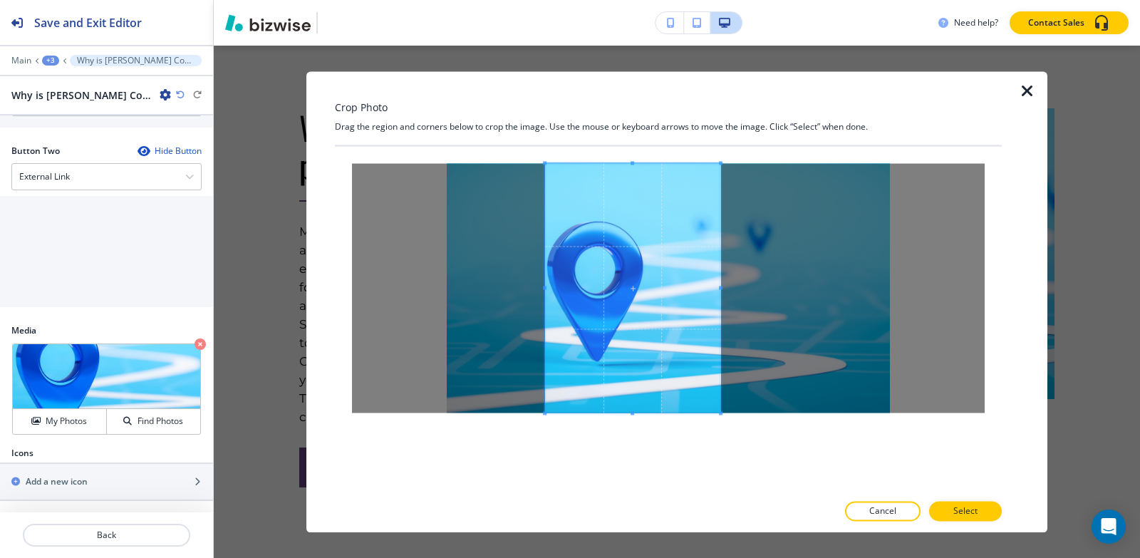
click at [721, 279] on div at bounding box center [632, 287] width 175 height 249
click at [972, 510] on p "Select" at bounding box center [966, 511] width 24 height 13
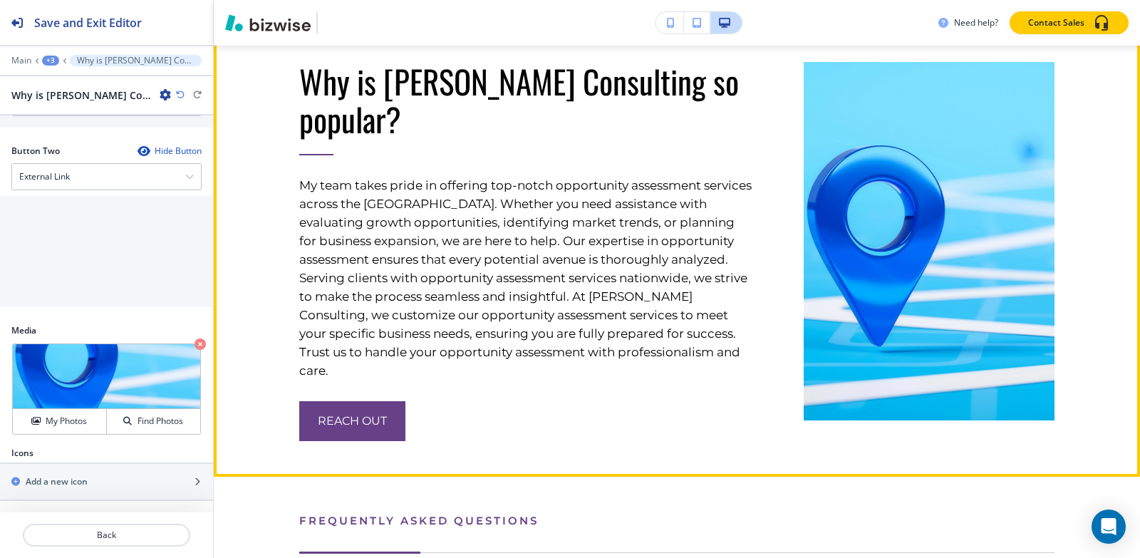
scroll to position [5352, 0]
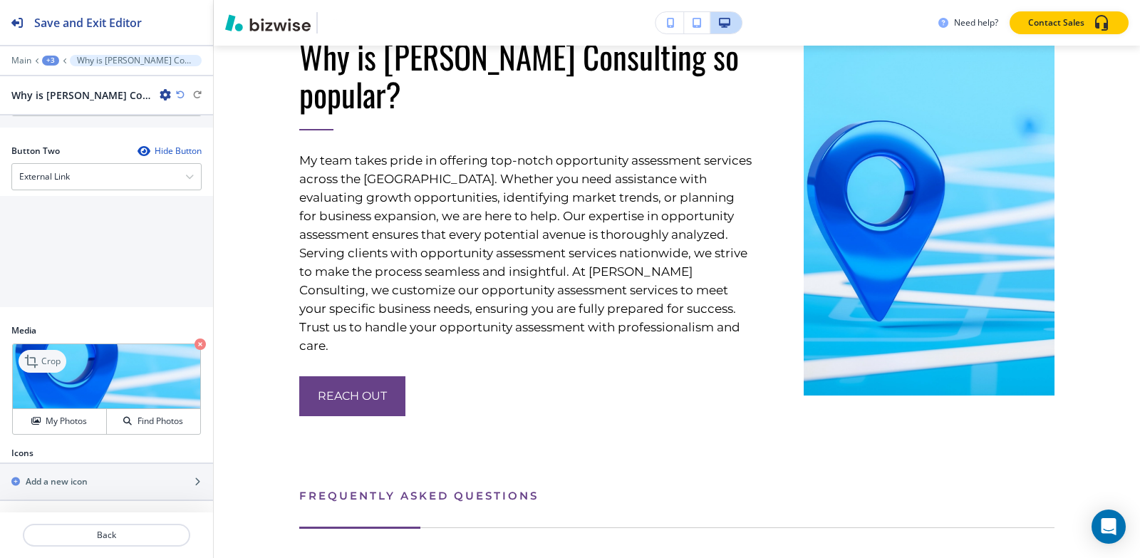
click at [33, 362] on icon at bounding box center [32, 361] width 17 height 17
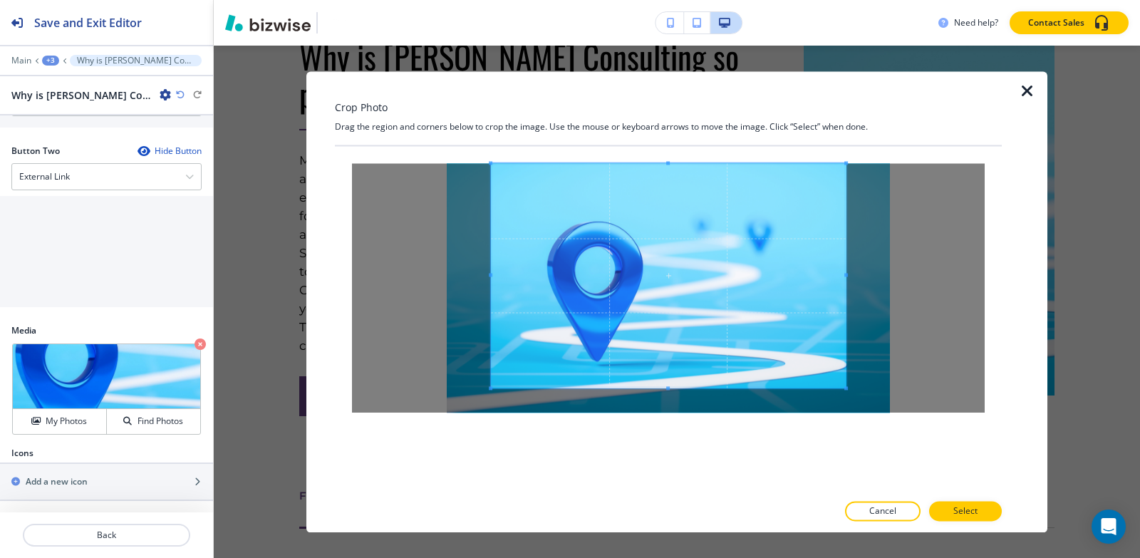
click at [671, 150] on div at bounding box center [668, 288] width 667 height 284
click at [668, 453] on div at bounding box center [668, 319] width 667 height 346
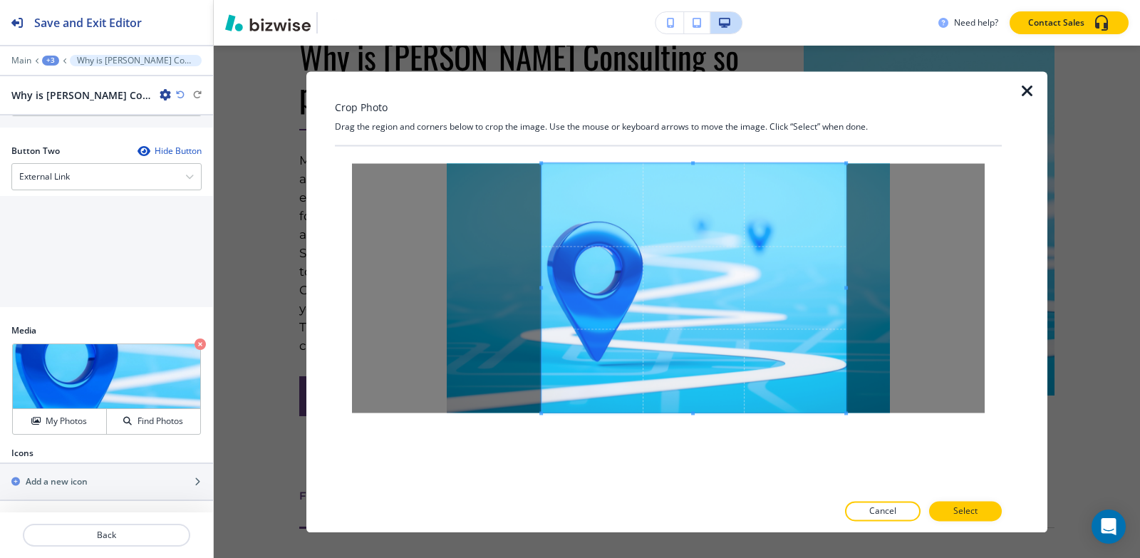
click at [542, 286] on span at bounding box center [541, 288] width 4 height 4
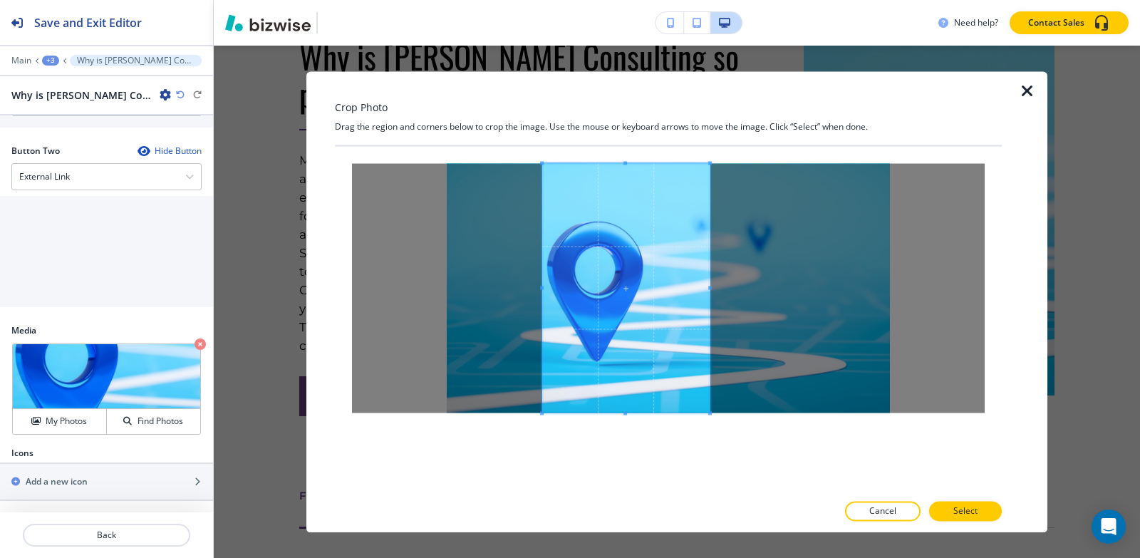
click at [710, 286] on span at bounding box center [710, 288] width 4 height 4
click at [988, 511] on button "Select" at bounding box center [965, 511] width 73 height 20
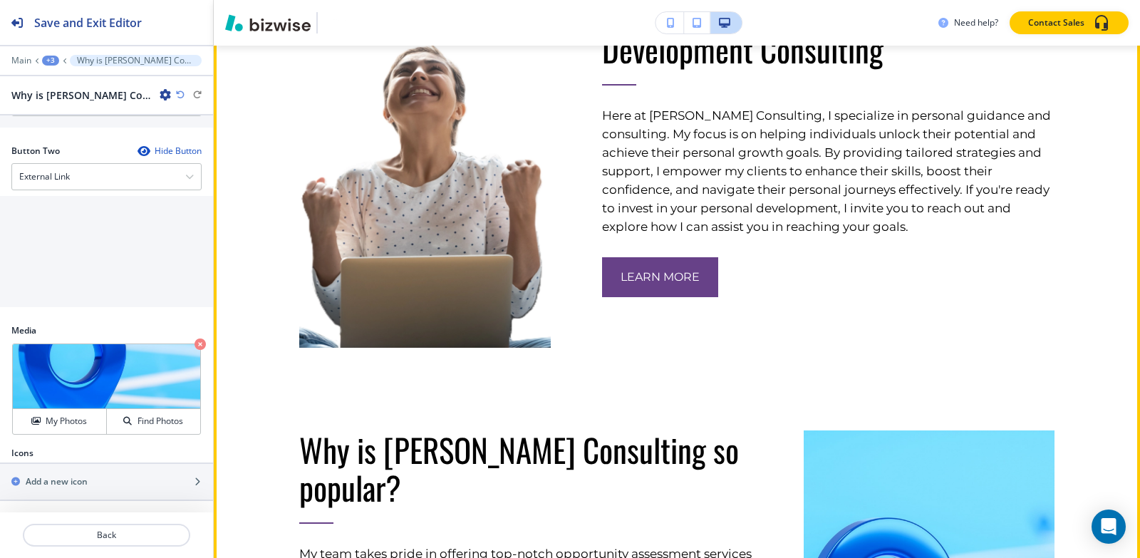
scroll to position [5067, 0]
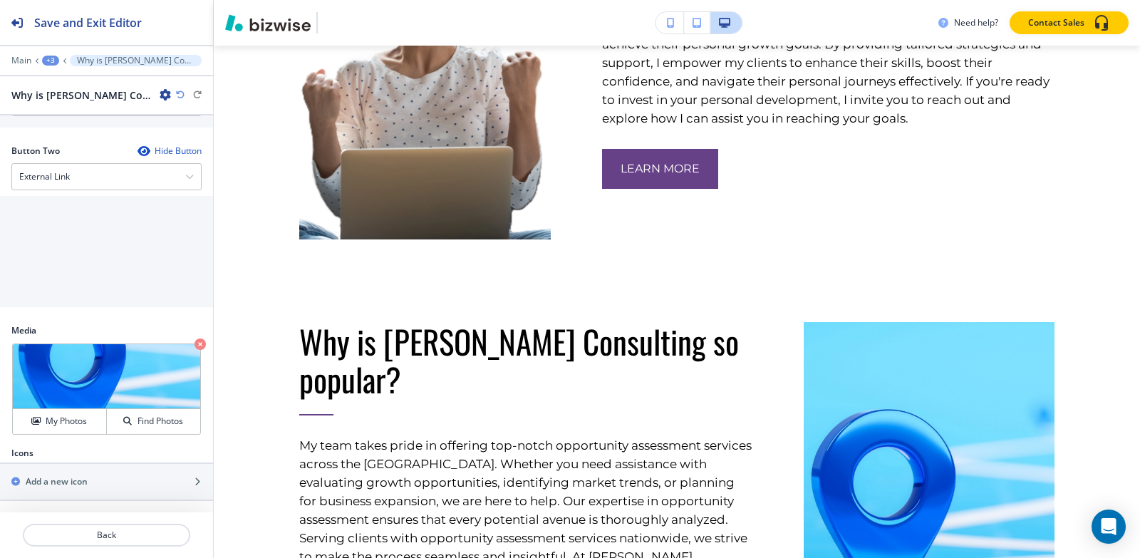
click at [48, 62] on div "+3" at bounding box center [50, 61] width 17 height 10
click at [64, 125] on button "About" at bounding box center [87, 134] width 91 height 26
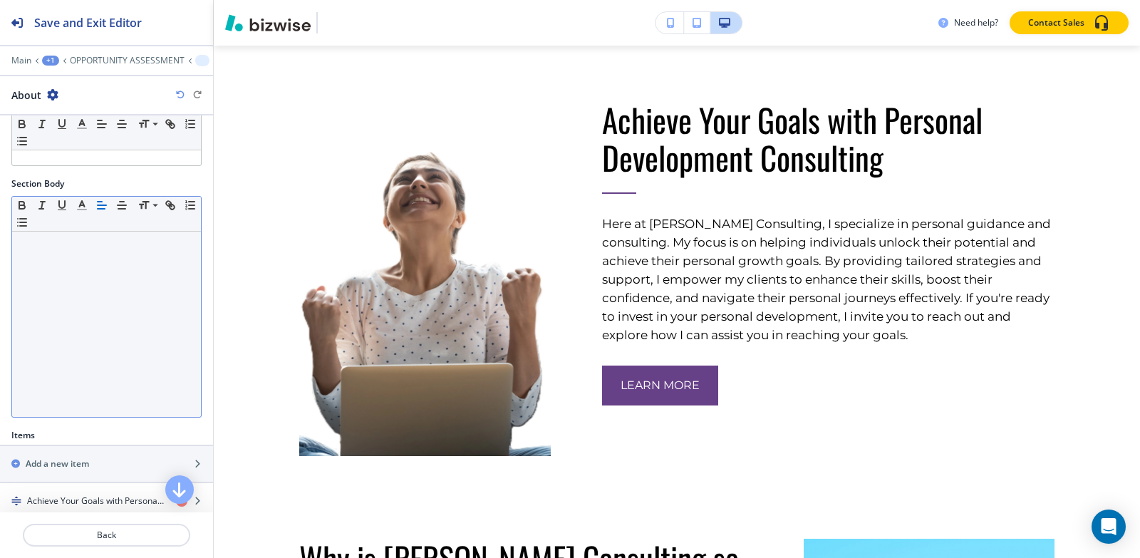
scroll to position [289, 0]
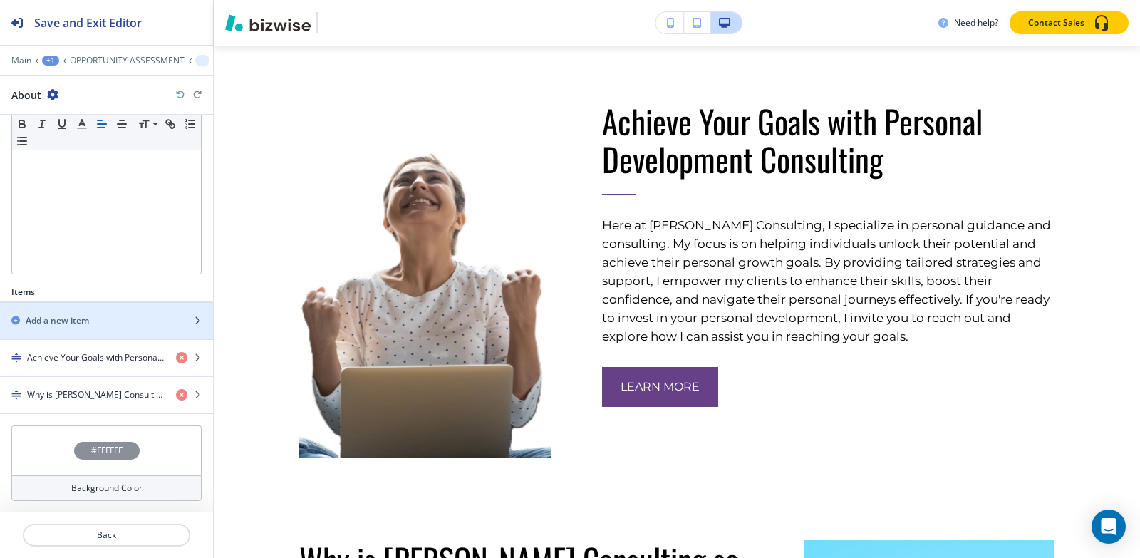
click at [90, 311] on div "button" at bounding box center [106, 308] width 213 height 11
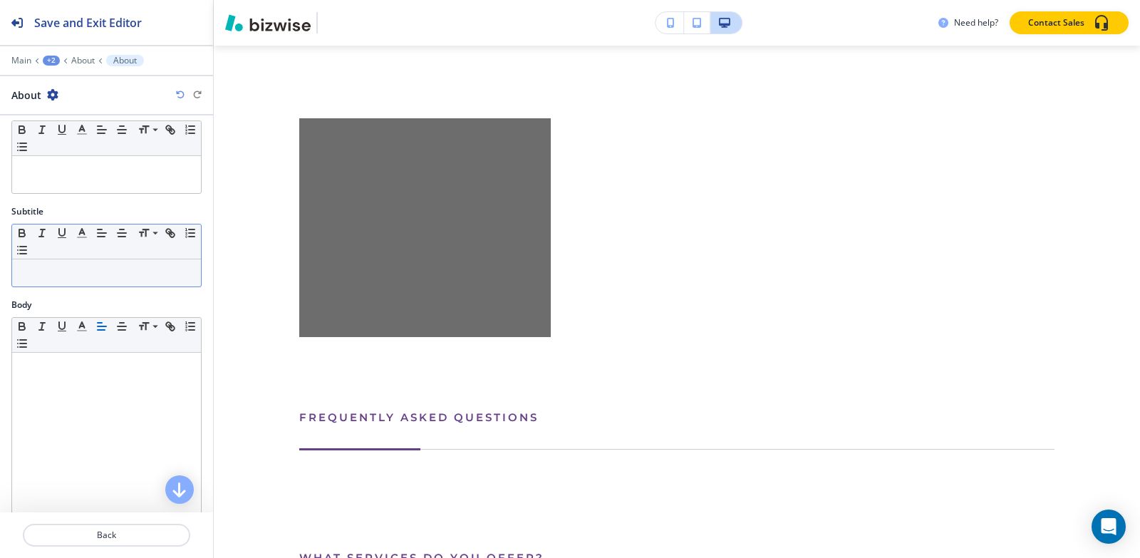
scroll to position [0, 0]
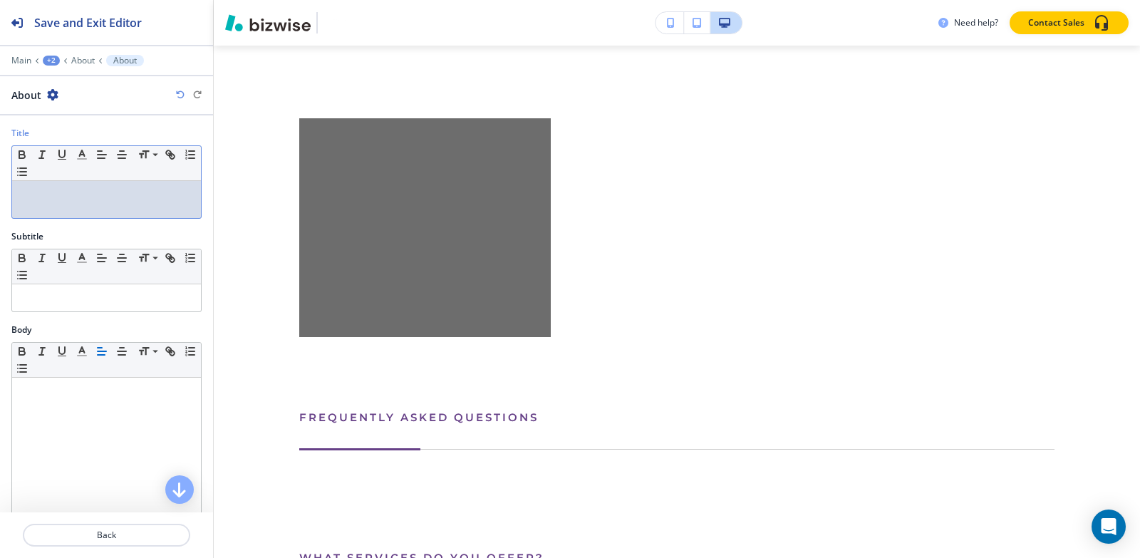
click at [113, 207] on div at bounding box center [106, 199] width 189 height 37
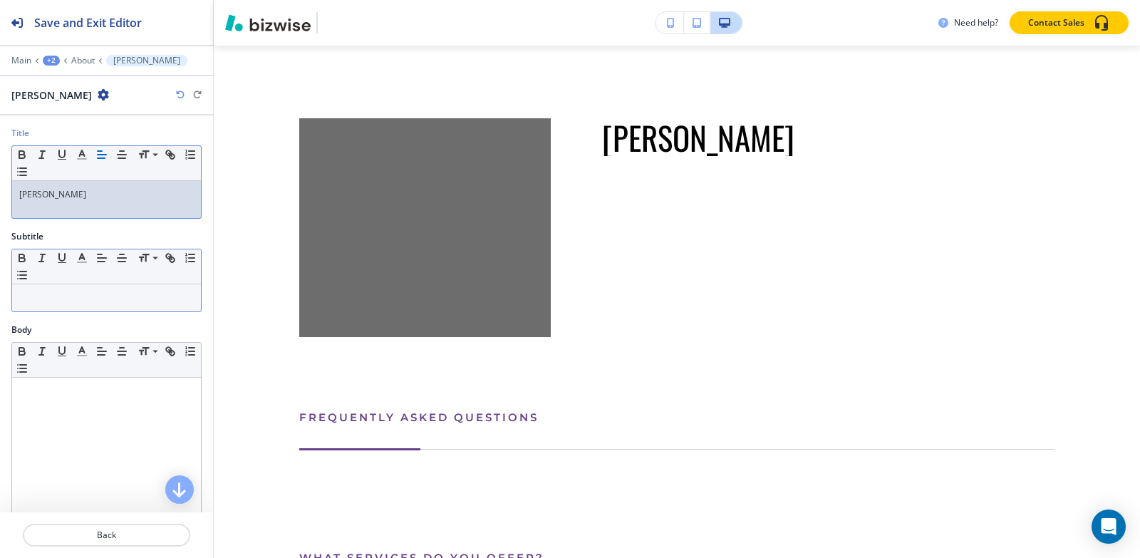
click at [43, 299] on p at bounding box center [106, 297] width 175 height 13
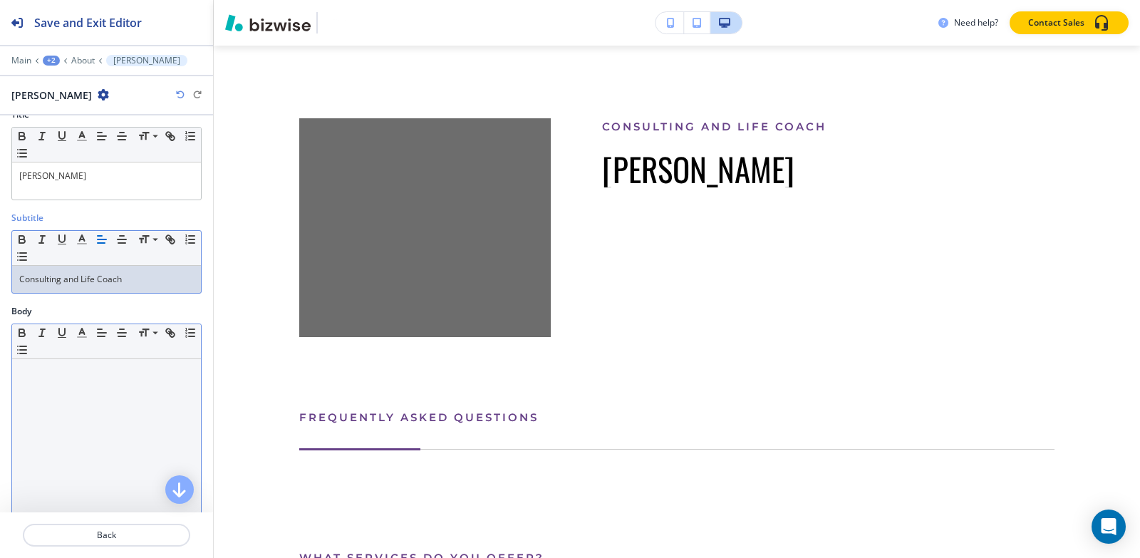
scroll to position [71, 0]
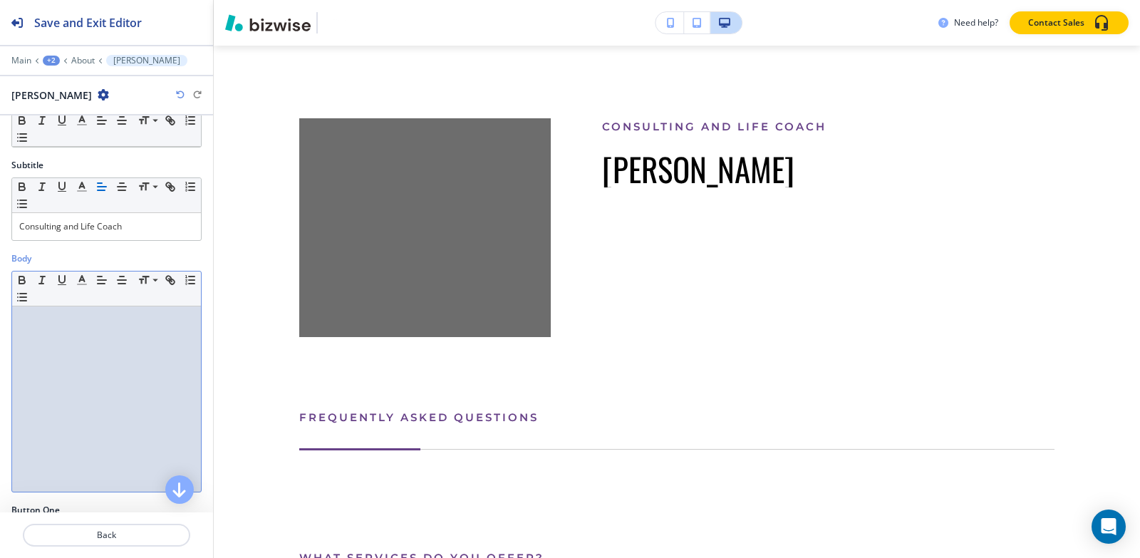
click at [47, 316] on p at bounding box center [106, 320] width 175 height 13
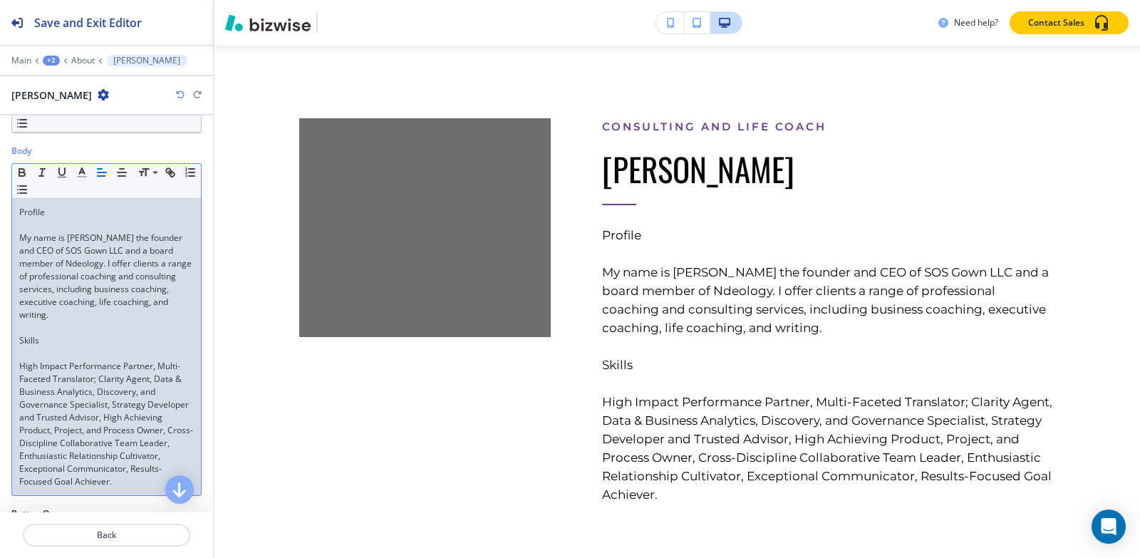
scroll to position [214, 0]
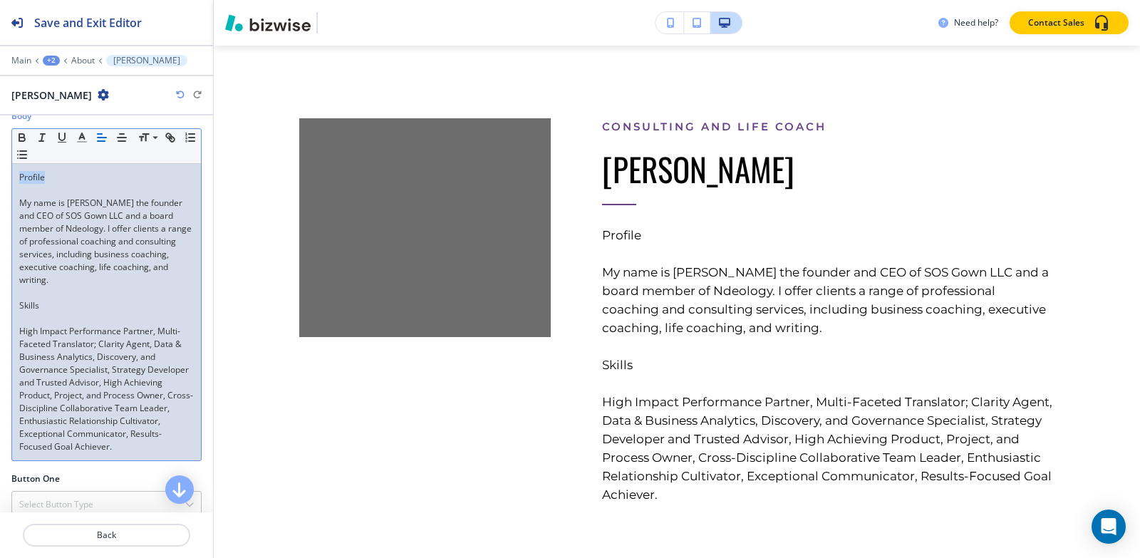
drag, startPoint x: 51, startPoint y: 179, endPoint x: 0, endPoint y: 180, distance: 51.3
click at [0, 180] on div "Body Small Normal Large Huge Profile My name is Sumita Pradhan the founder and …" at bounding box center [106, 291] width 213 height 363
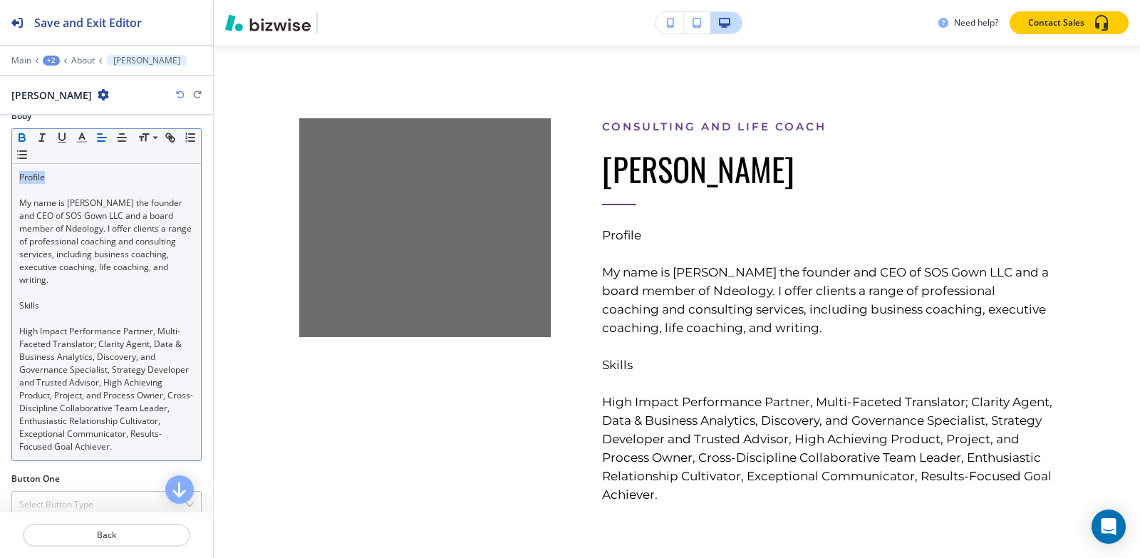
click at [24, 140] on icon "button" at bounding box center [22, 140] width 6 height 4
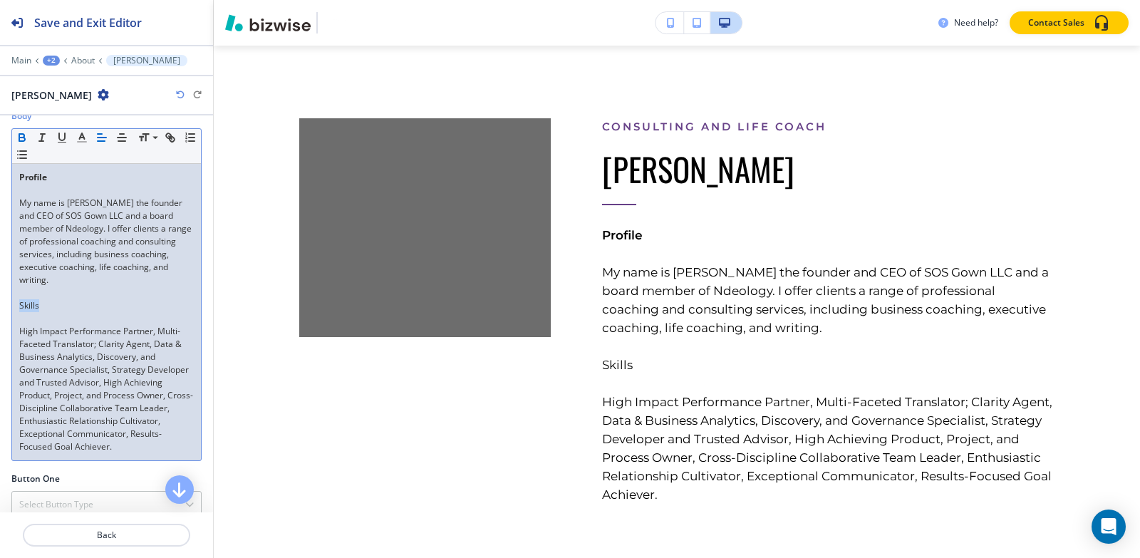
drag, startPoint x: 29, startPoint y: 307, endPoint x: 0, endPoint y: 305, distance: 28.6
click at [0, 306] on div "Body Small Normal Large Huge Profile My name is Sumita Pradhan the founder and …" at bounding box center [106, 291] width 213 height 363
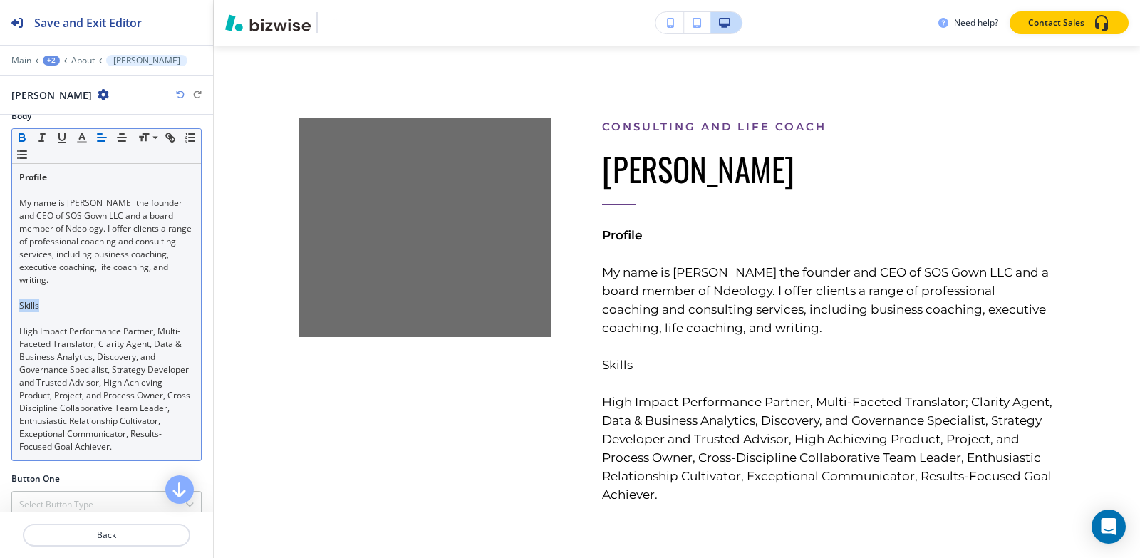
click at [22, 138] on icon "button" at bounding box center [22, 140] width 6 height 4
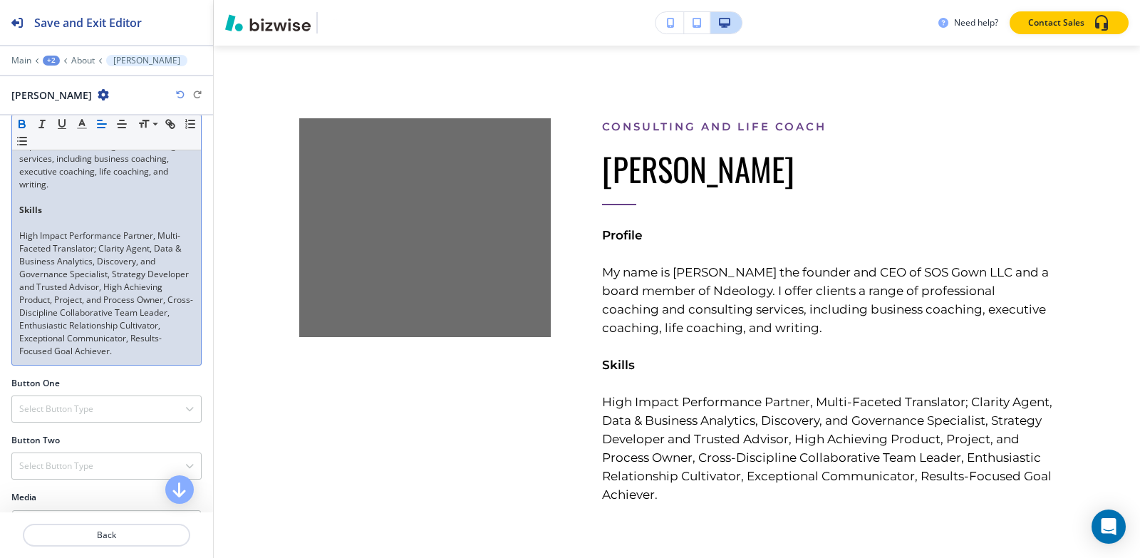
scroll to position [476, 0]
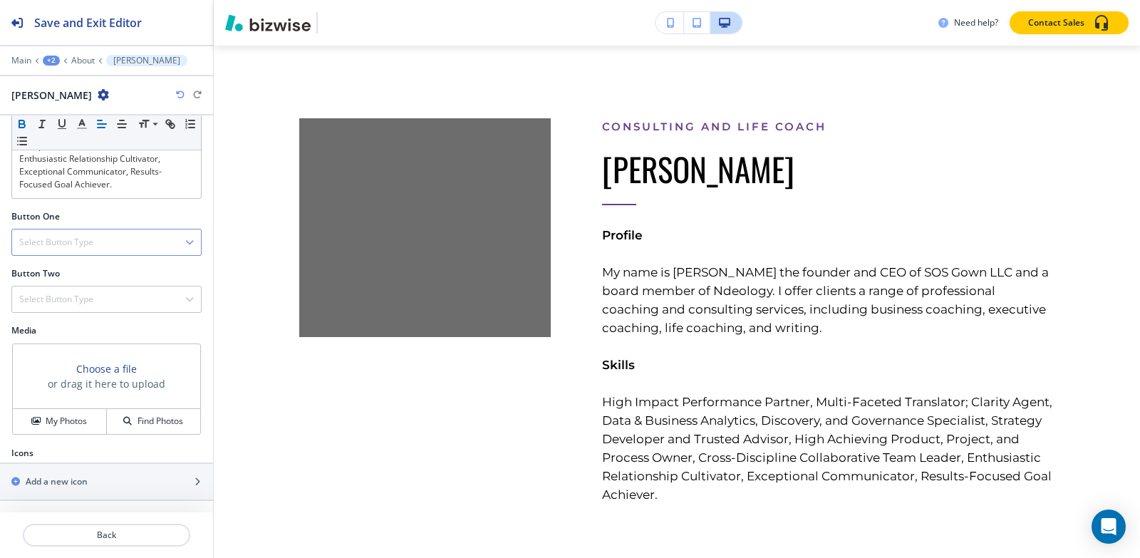
click at [95, 244] on div "Select Button Type" at bounding box center [106, 242] width 189 height 26
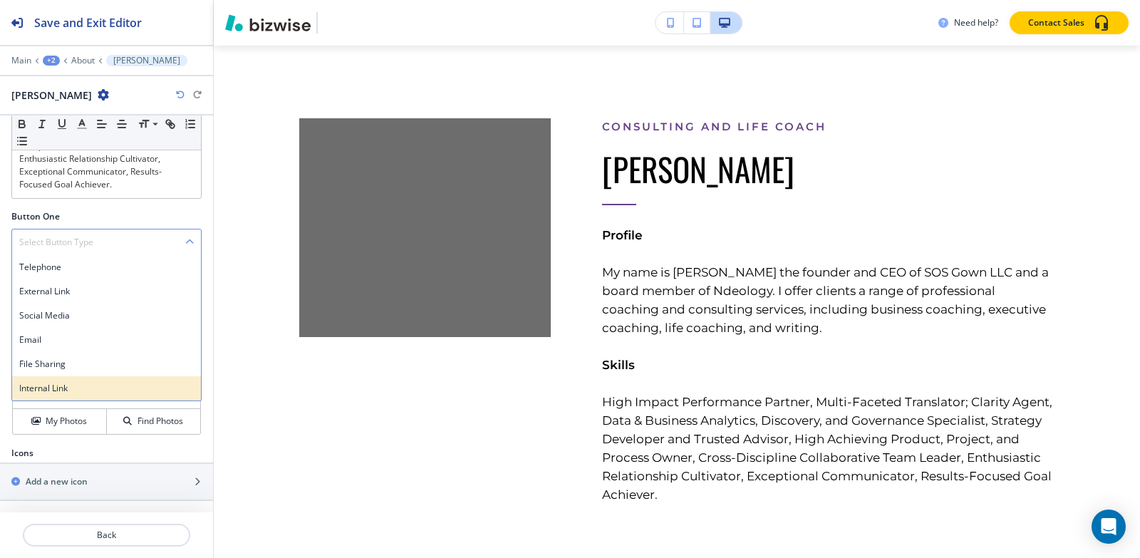
click at [74, 382] on h4 "Internal Link" at bounding box center [106, 388] width 175 height 13
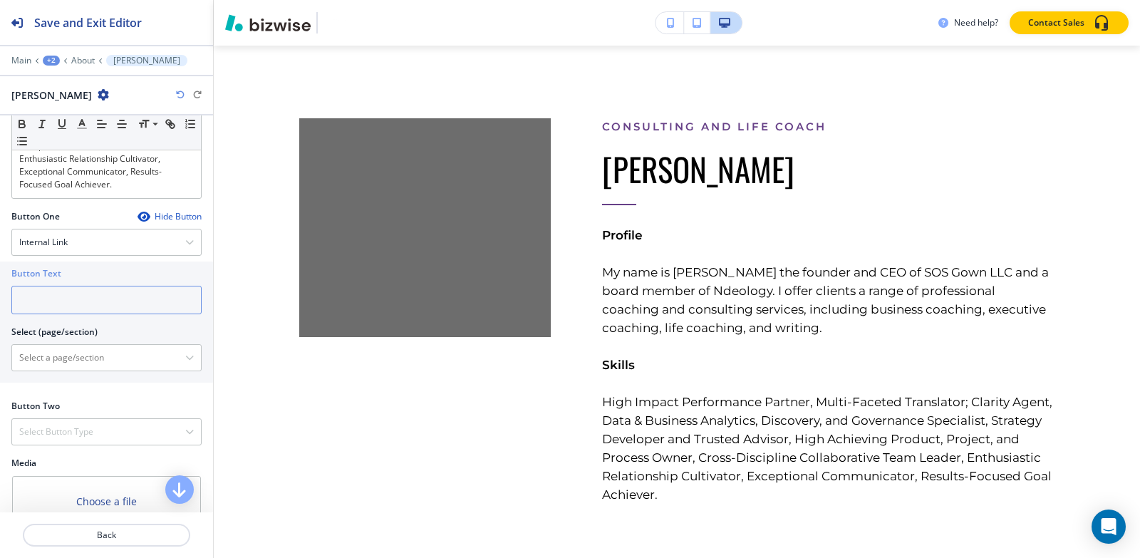
click at [57, 306] on input "text" at bounding box center [106, 300] width 190 height 29
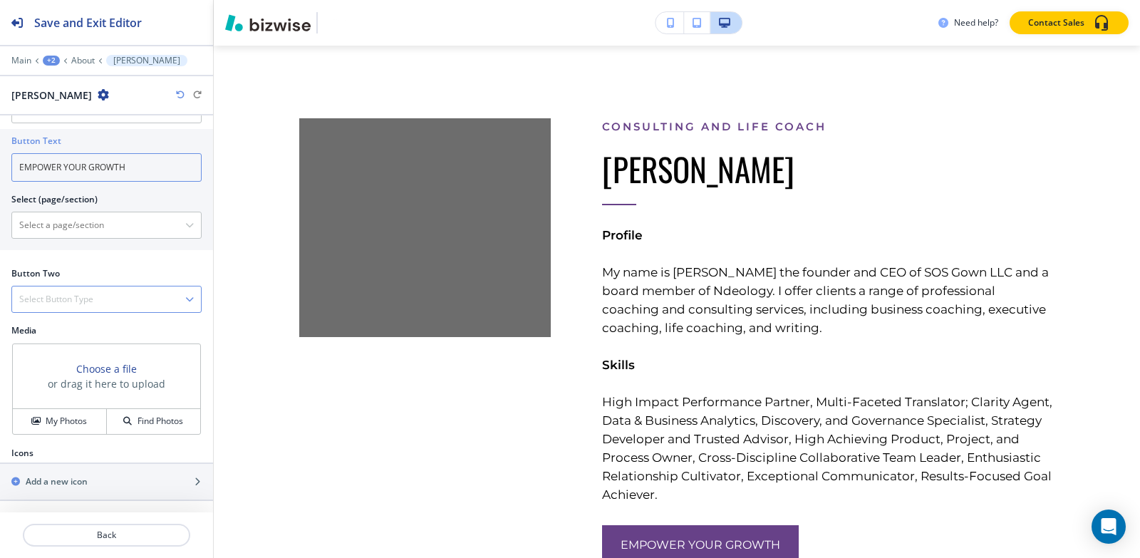
type input "EMPOWER YOUR GROWTH"
click at [83, 307] on div "Select Button Type" at bounding box center [106, 299] width 189 height 26
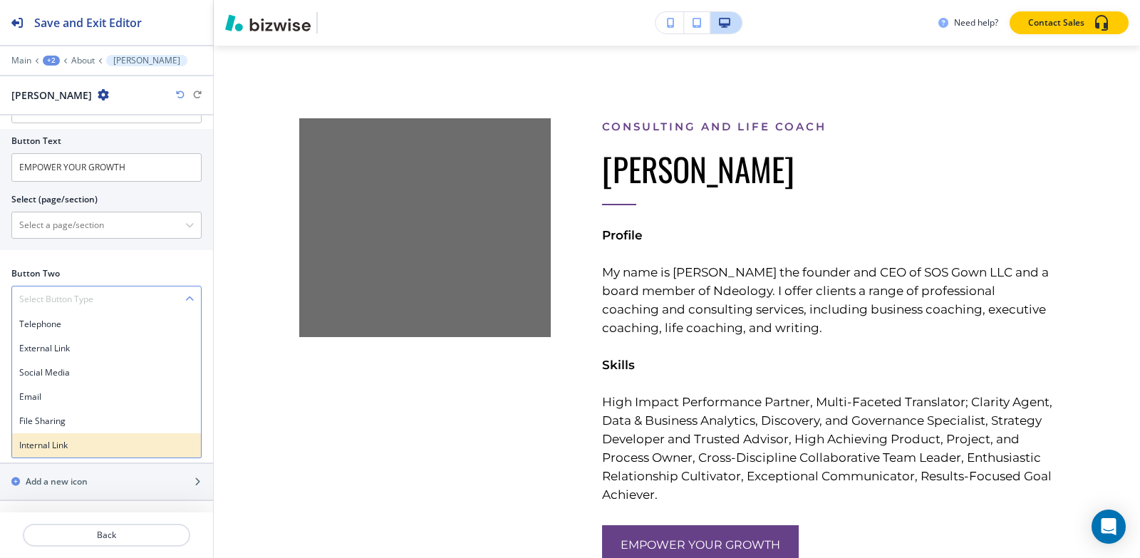
click at [63, 437] on div "Internal Link" at bounding box center [106, 445] width 189 height 24
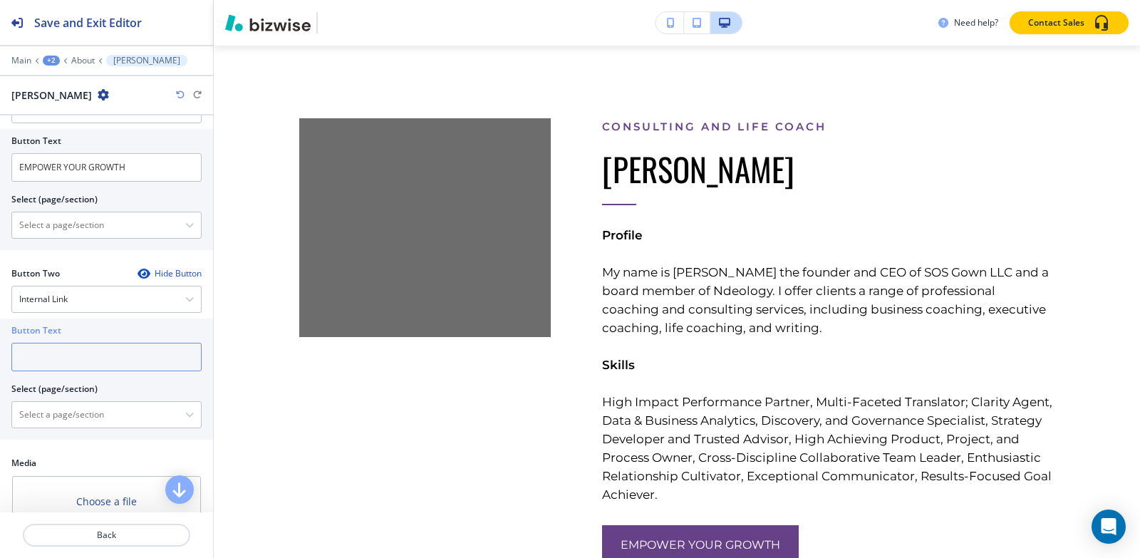
drag, startPoint x: 41, startPoint y: 356, endPoint x: 57, endPoint y: 360, distance: 16.8
click at [43, 356] on input "text" at bounding box center [106, 357] width 190 height 29
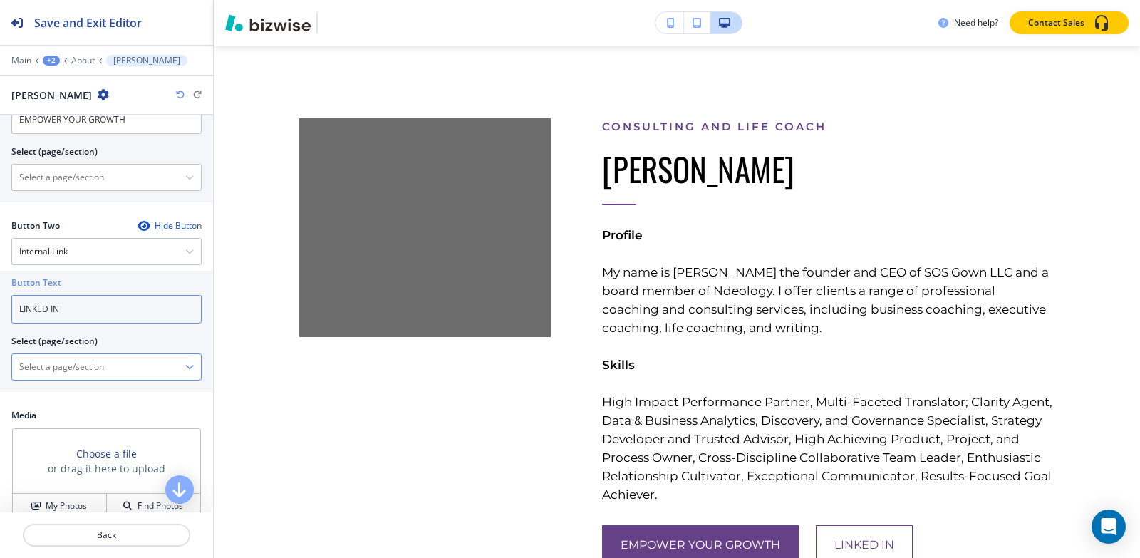
scroll to position [680, 0]
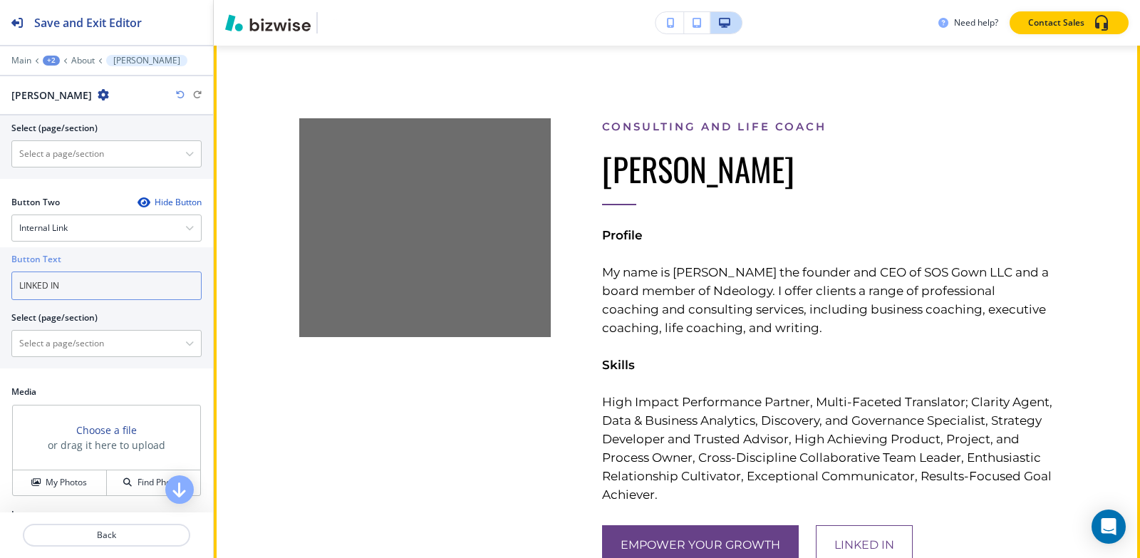
type input "LINKED IN"
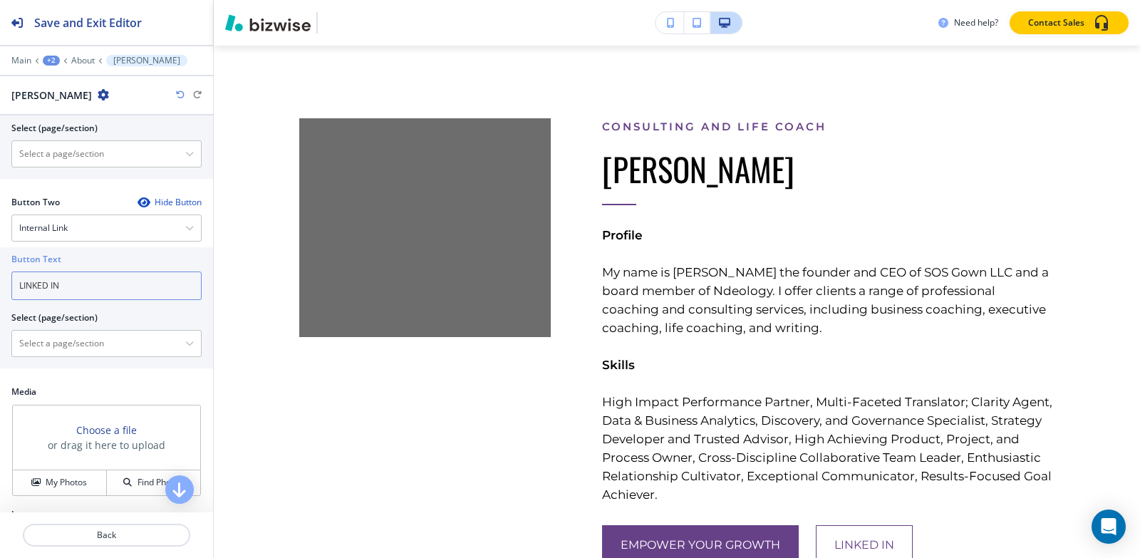
drag, startPoint x: 110, startPoint y: 287, endPoint x: 0, endPoint y: 274, distance: 110.5
click at [0, 274] on div "Button Text LINKED IN Select (page/section) HOME HOME | Need Help Reaching Your…" at bounding box center [106, 307] width 213 height 121
click at [76, 221] on div "Internal Link" at bounding box center [106, 228] width 189 height 26
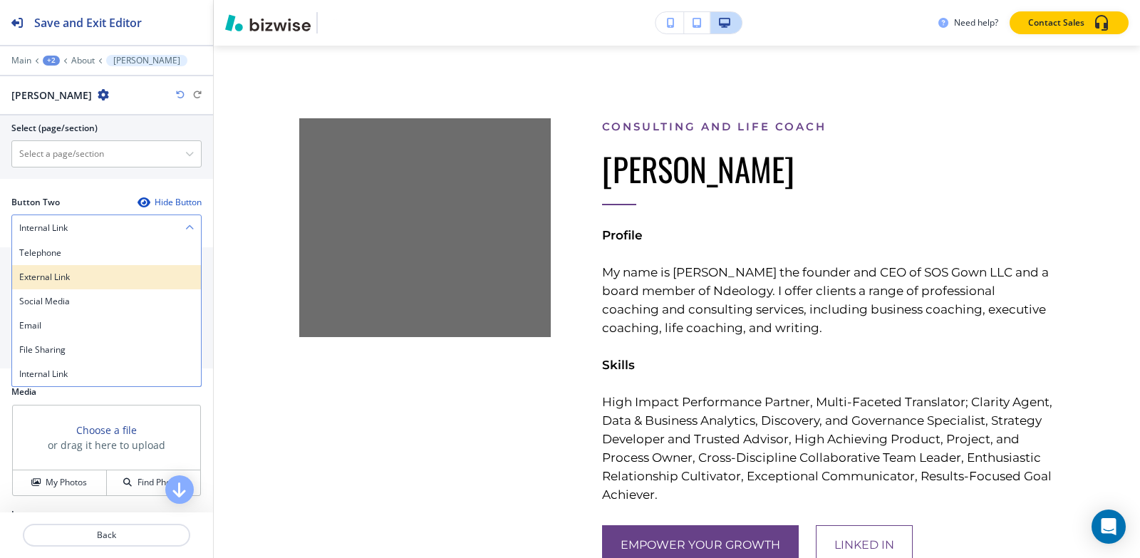
click at [58, 277] on h4 "External Link" at bounding box center [106, 277] width 175 height 13
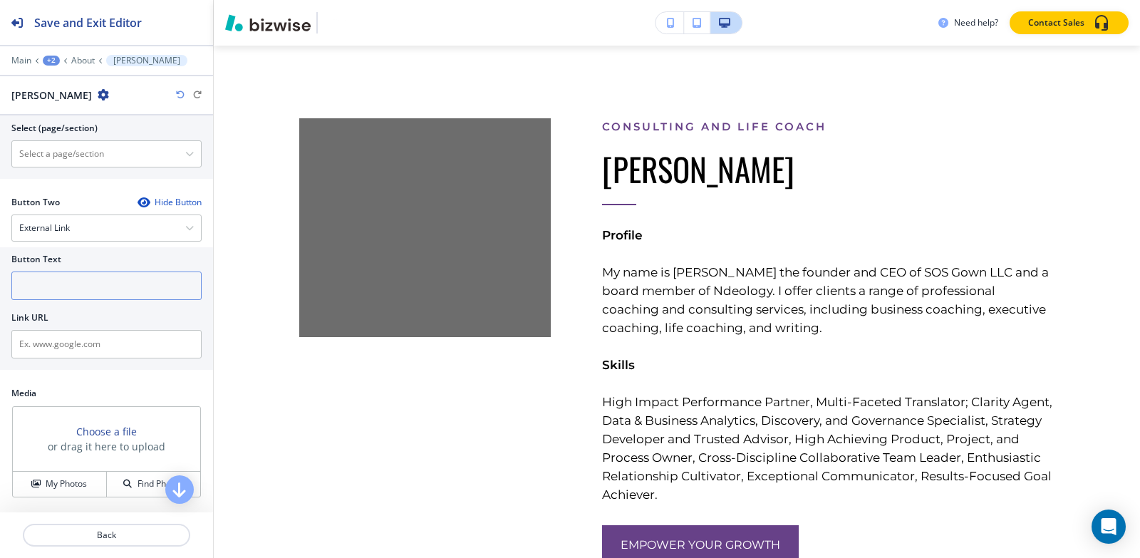
click at [61, 288] on input "text" at bounding box center [106, 286] width 190 height 29
paste input "LINKED IN"
type input "LINKED IN"
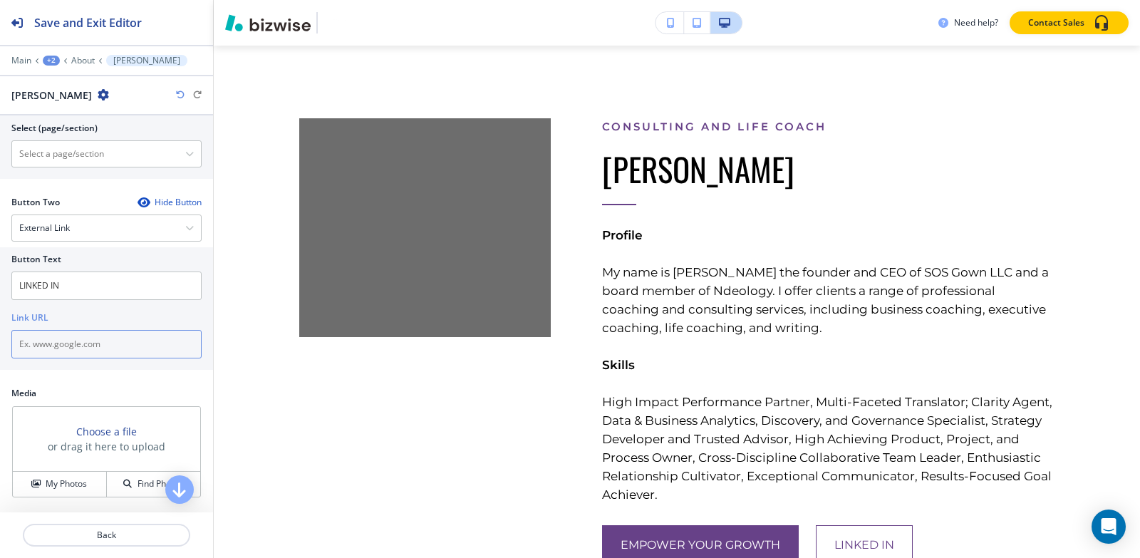
click at [121, 341] on input "text" at bounding box center [106, 344] width 190 height 29
paste input "https://www.linkedin.com/in/sumitapradhan/"
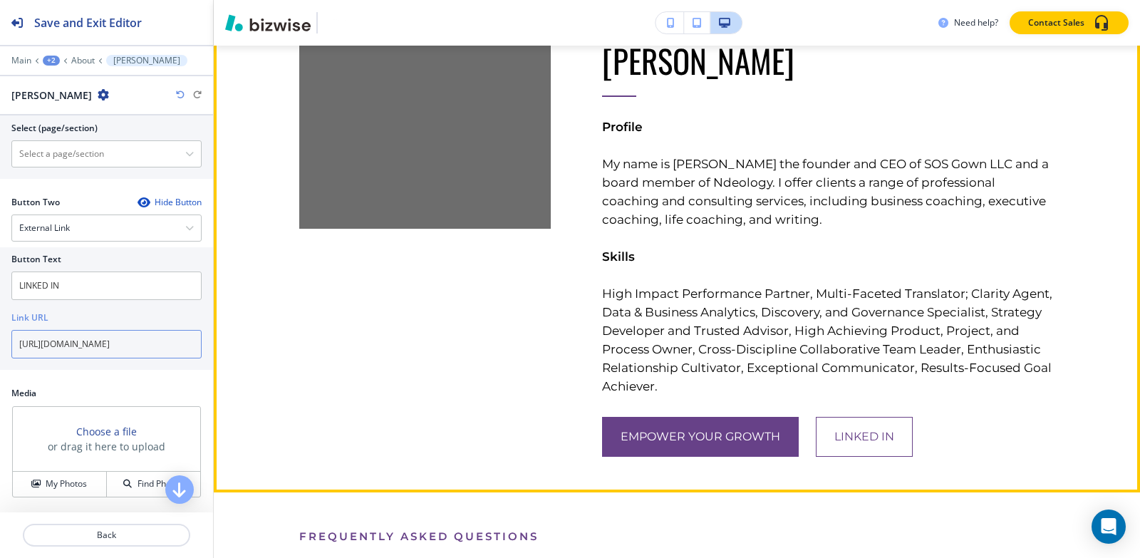
scroll to position [6018, 0]
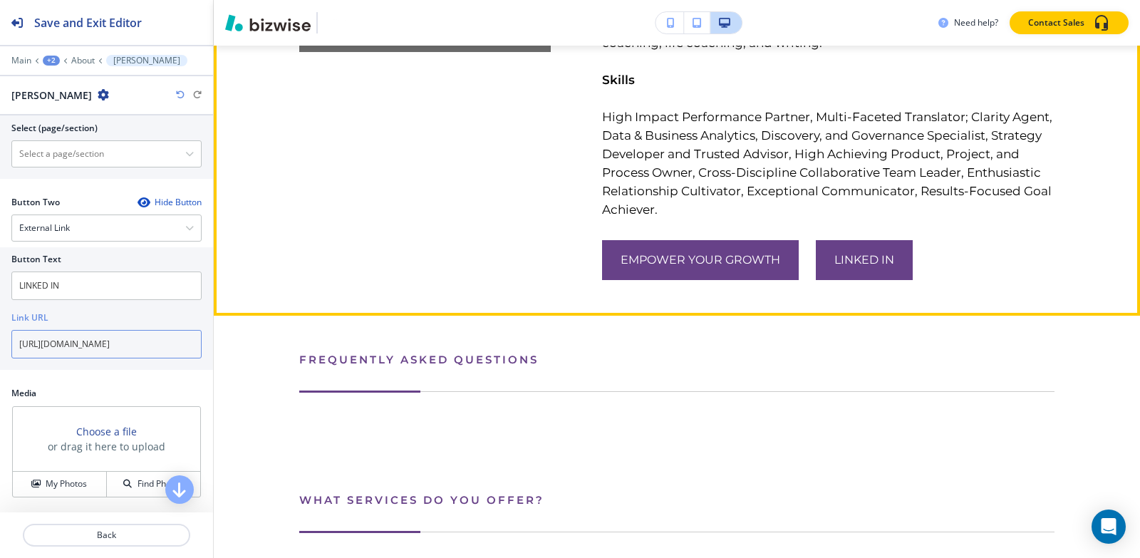
type input "https://www.linkedin.com/in/sumitapradhan/"
click at [847, 260] on span "LINKED IN" at bounding box center [865, 260] width 60 height 17
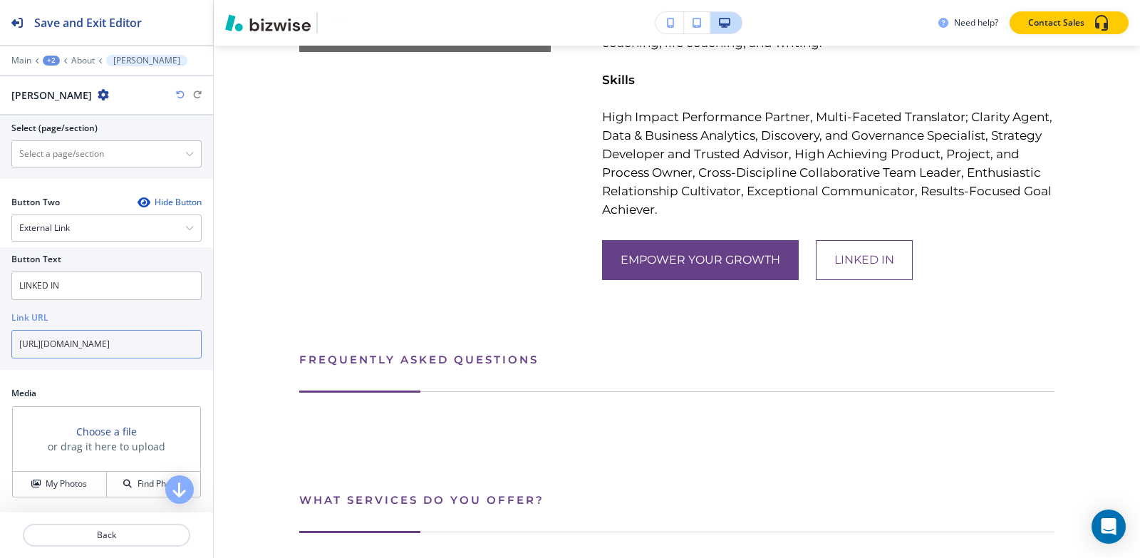
click at [100, 346] on input "https://www.linkedin.com/in/sumitapradhan/" at bounding box center [106, 344] width 190 height 29
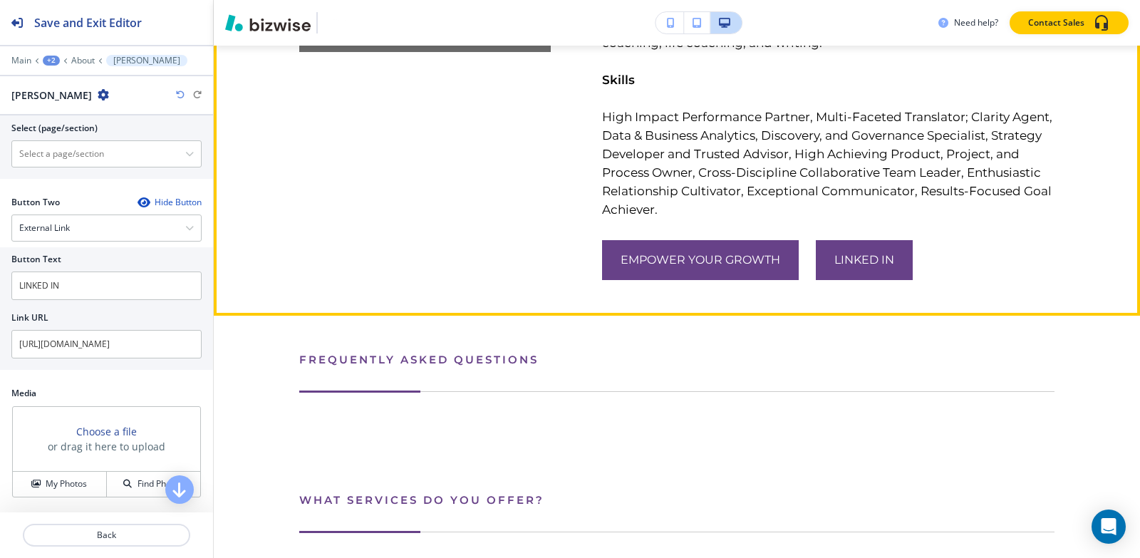
click at [877, 246] on link "LINKED IN" at bounding box center [864, 260] width 97 height 40
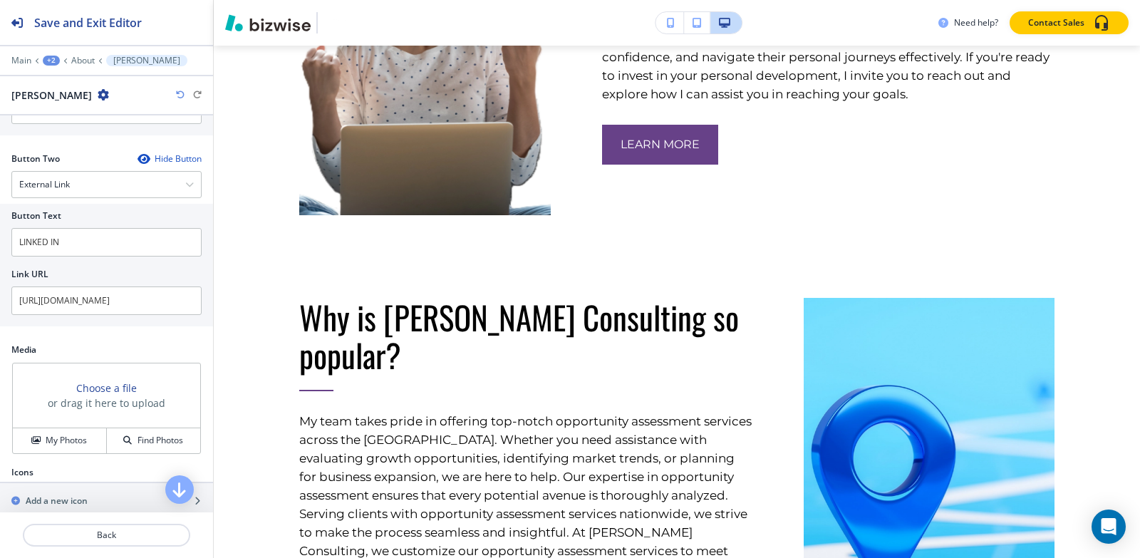
scroll to position [743, 0]
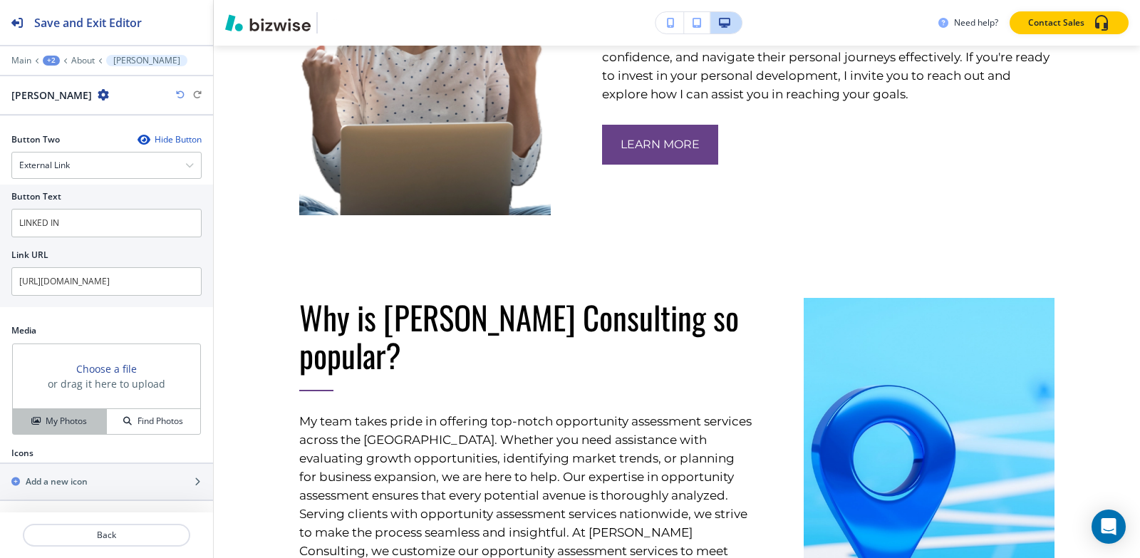
click at [60, 430] on button "My Photos" at bounding box center [60, 421] width 94 height 25
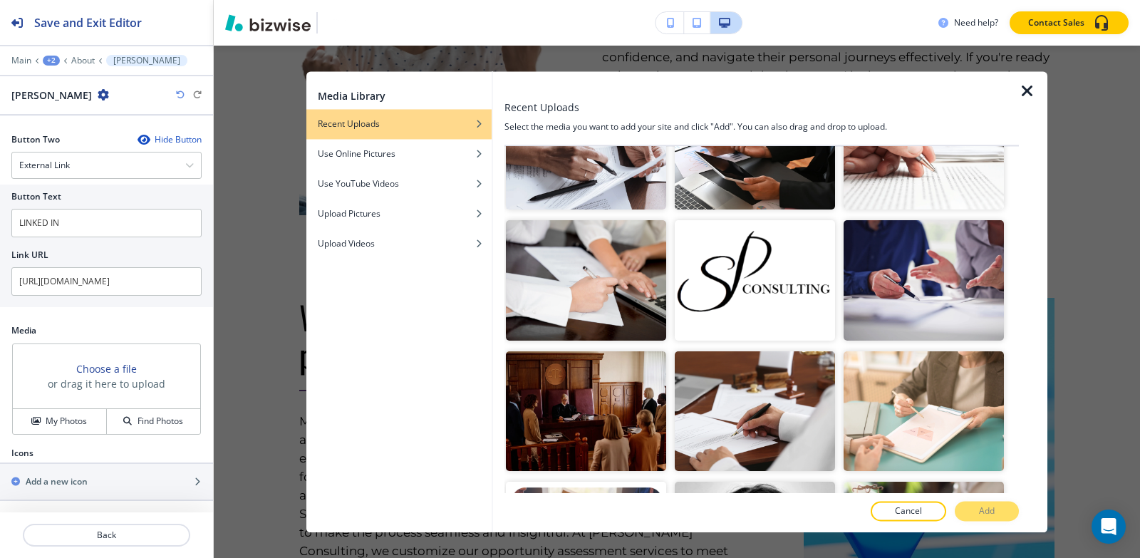
scroll to position [2637, 0]
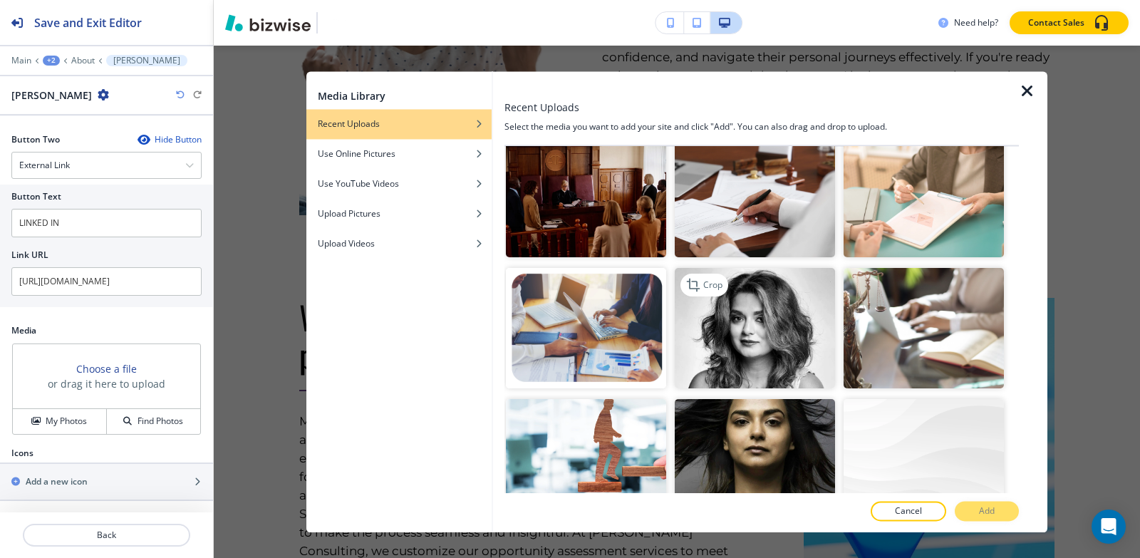
click at [748, 315] on img "button" at bounding box center [755, 329] width 160 height 120
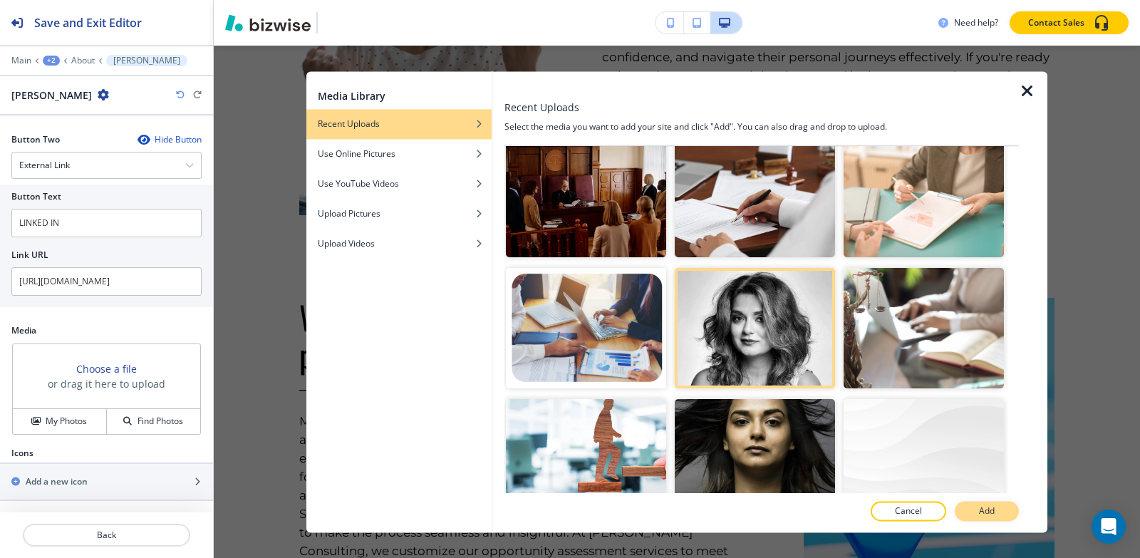
click at [985, 506] on p "Add" at bounding box center [987, 511] width 16 height 13
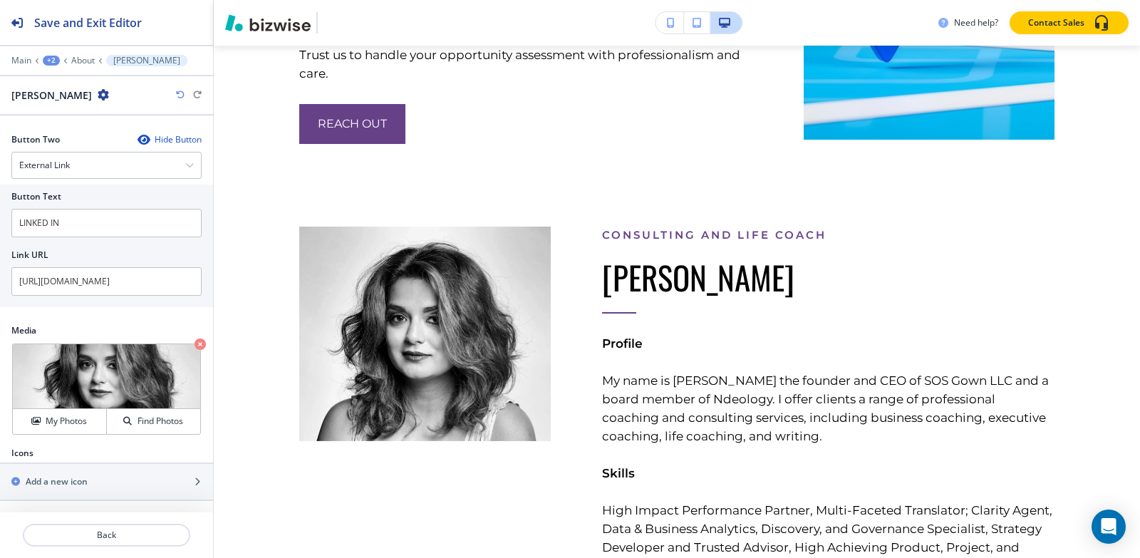
scroll to position [5804, 0]
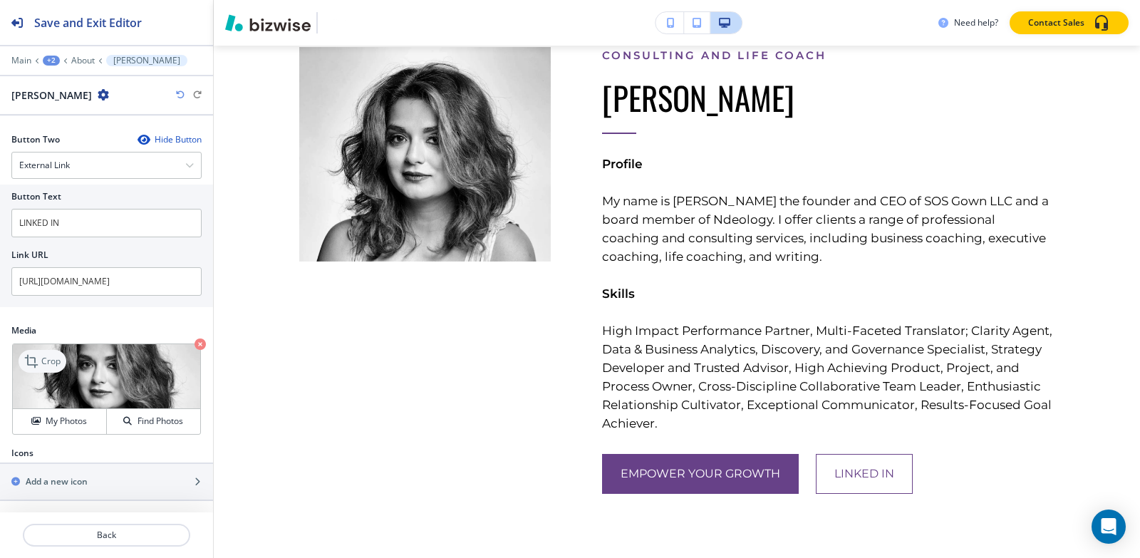
click at [38, 358] on icon at bounding box center [32, 361] width 17 height 17
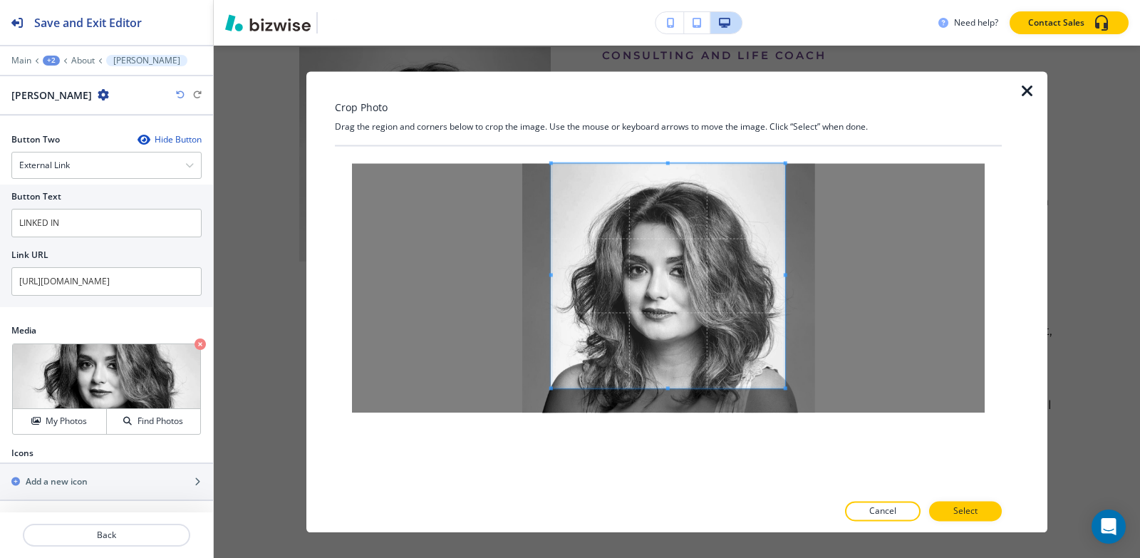
click at [681, 127] on div "Crop Photo Drag the region and corners below to crop the image. Use the mouse o…" at bounding box center [668, 301] width 667 height 461
click at [682, 455] on div at bounding box center [668, 319] width 667 height 346
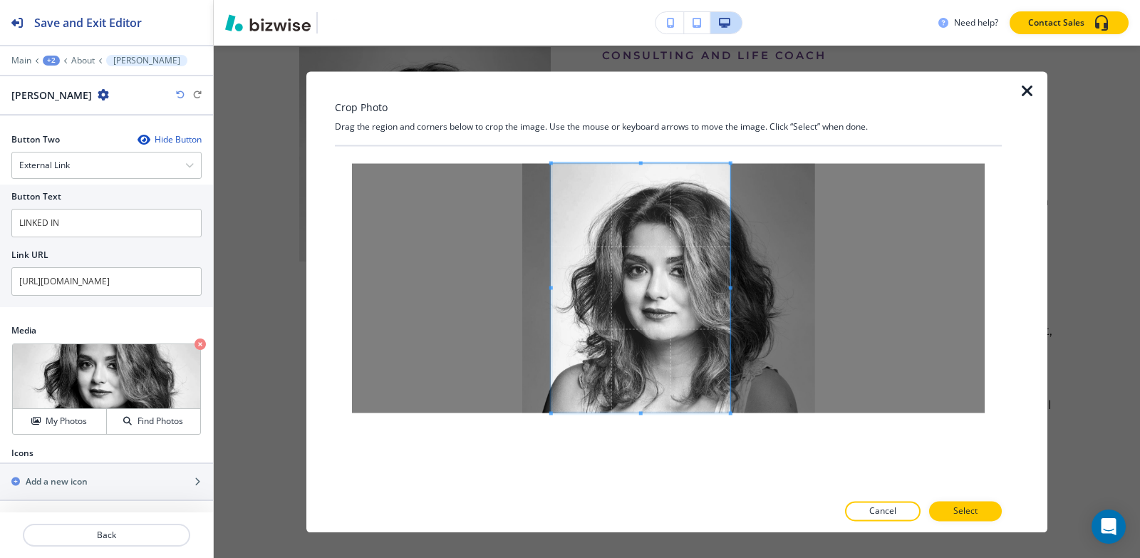
click at [730, 280] on div at bounding box center [641, 287] width 179 height 249
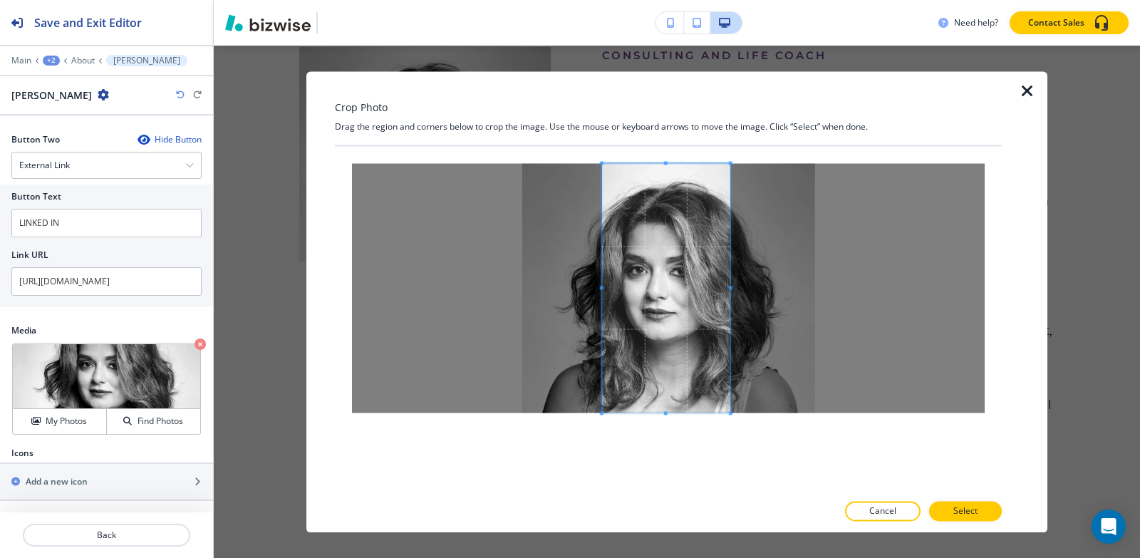
click at [602, 292] on div at bounding box center [666, 287] width 128 height 249
click at [969, 512] on p "Select" at bounding box center [966, 511] width 24 height 13
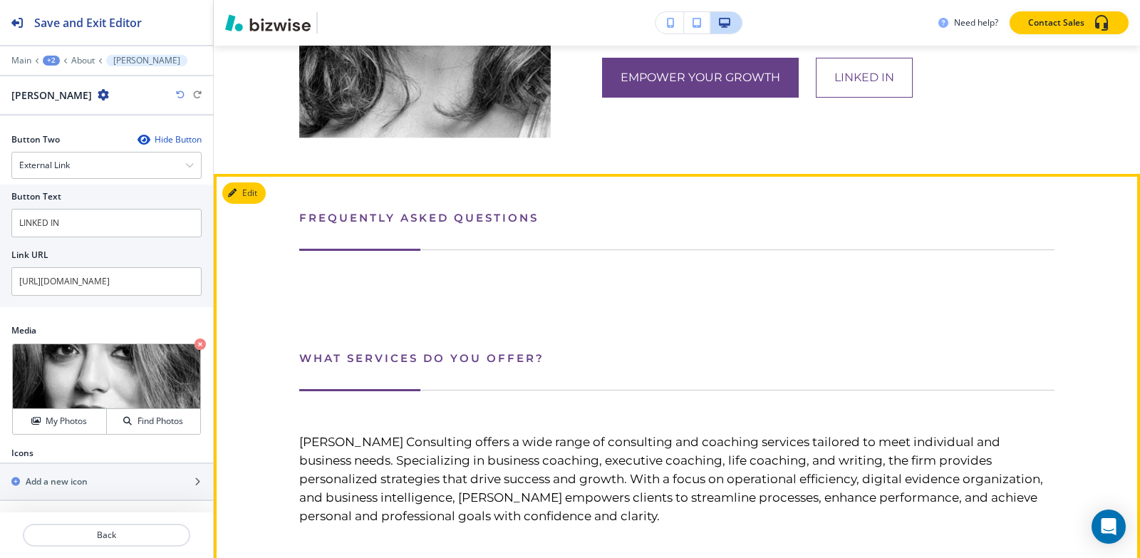
scroll to position [6160, 0]
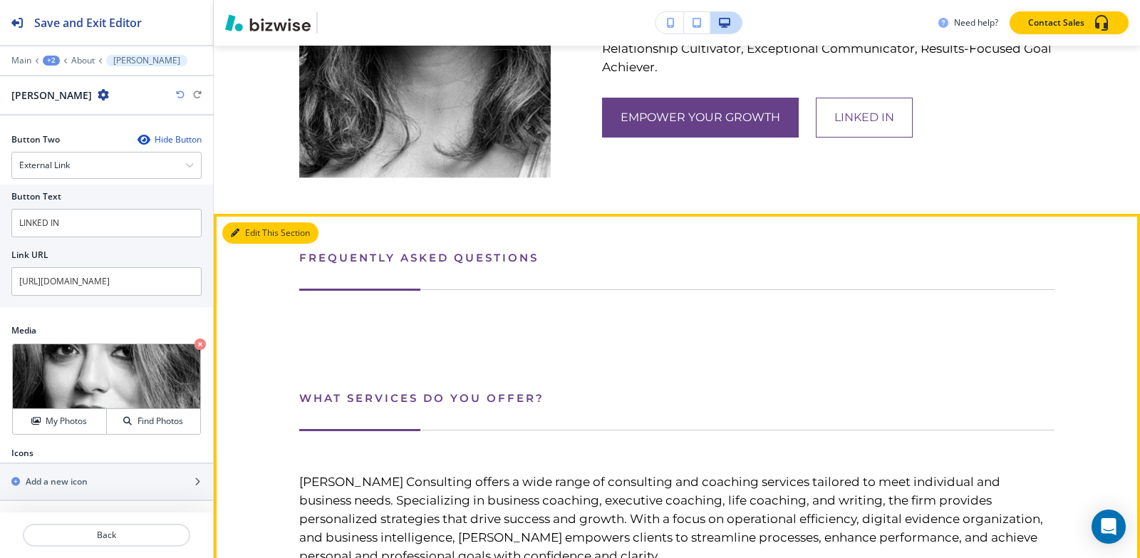
click at [242, 224] on button "Edit This Section" at bounding box center [270, 232] width 96 height 21
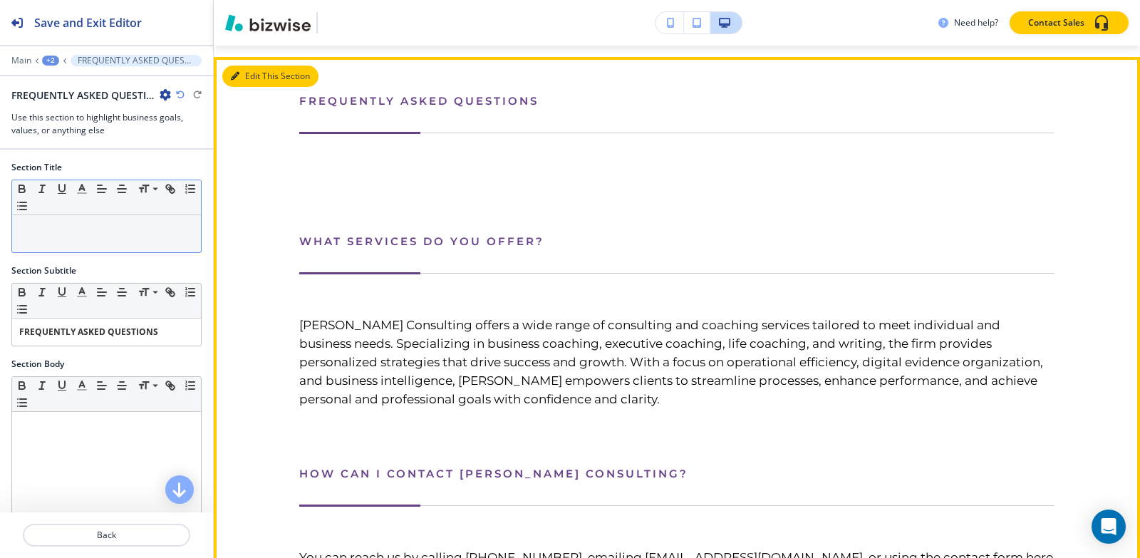
scroll to position [6319, 0]
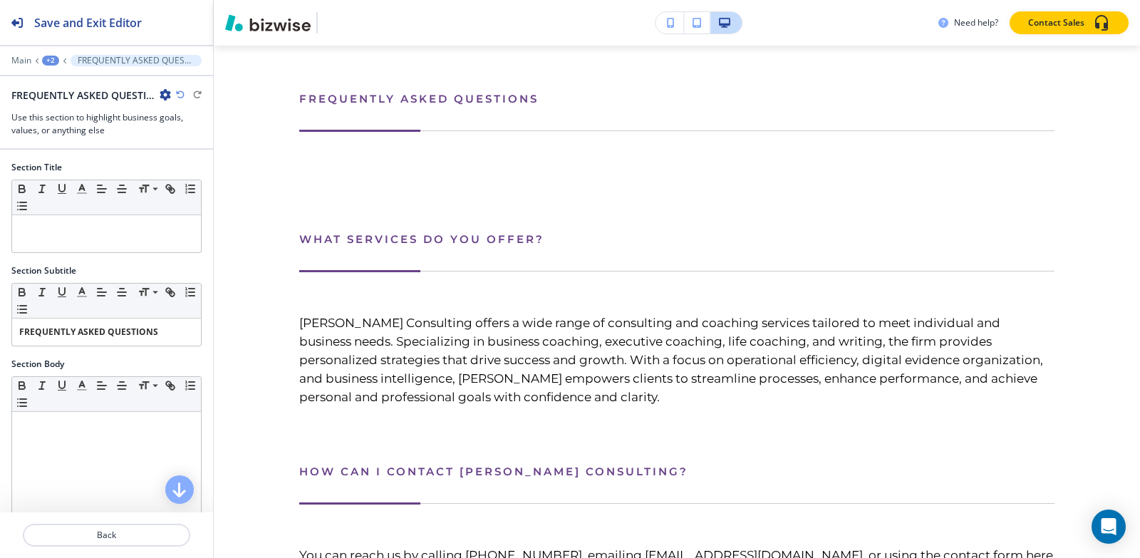
click at [162, 97] on icon "button" at bounding box center [165, 94] width 11 height 11
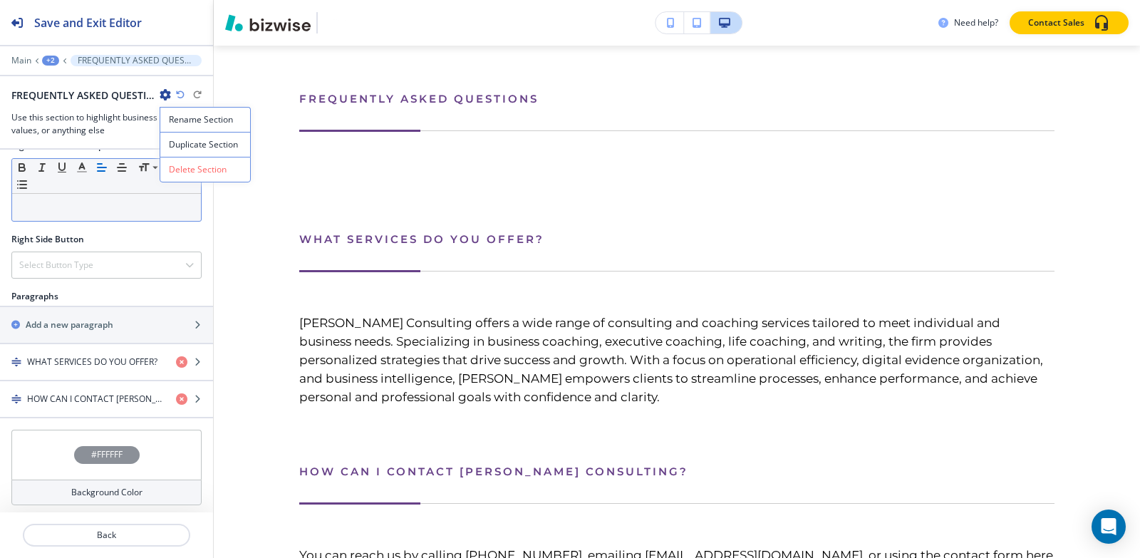
scroll to position [647, 0]
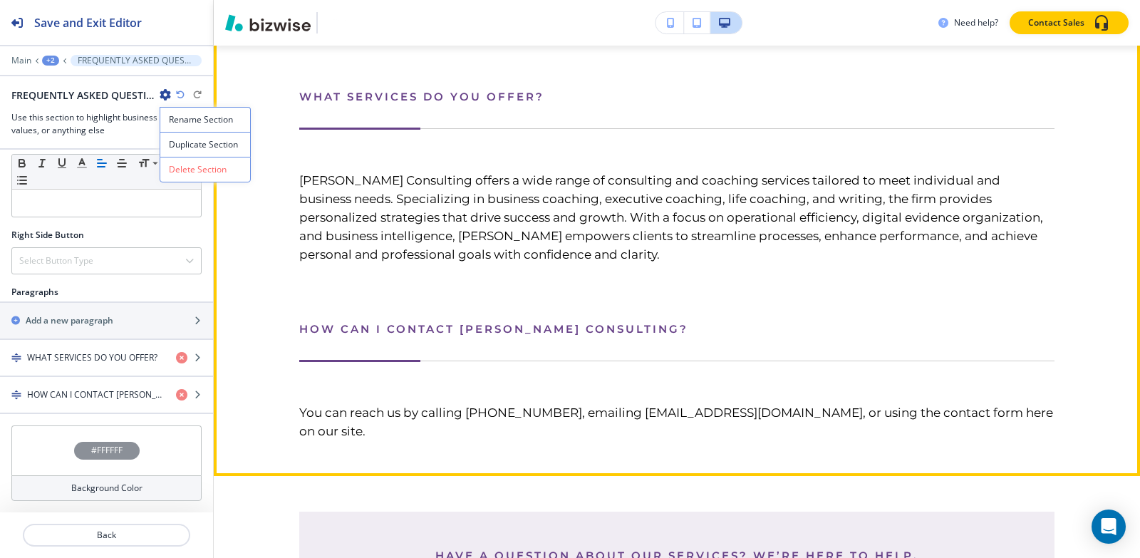
click at [657, 255] on div "FREQUENTLY ASKED QUESTIONS WHAT SERVICES DO YOU OFFER? Sumita Pradhan Consultin…" at bounding box center [676, 194] width 755 height 492
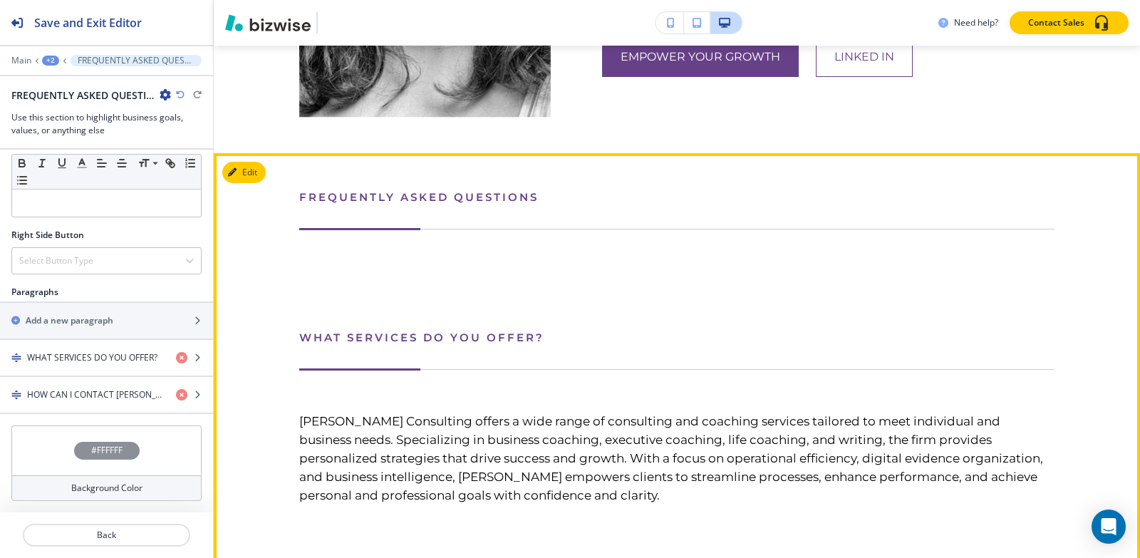
scroll to position [6177, 0]
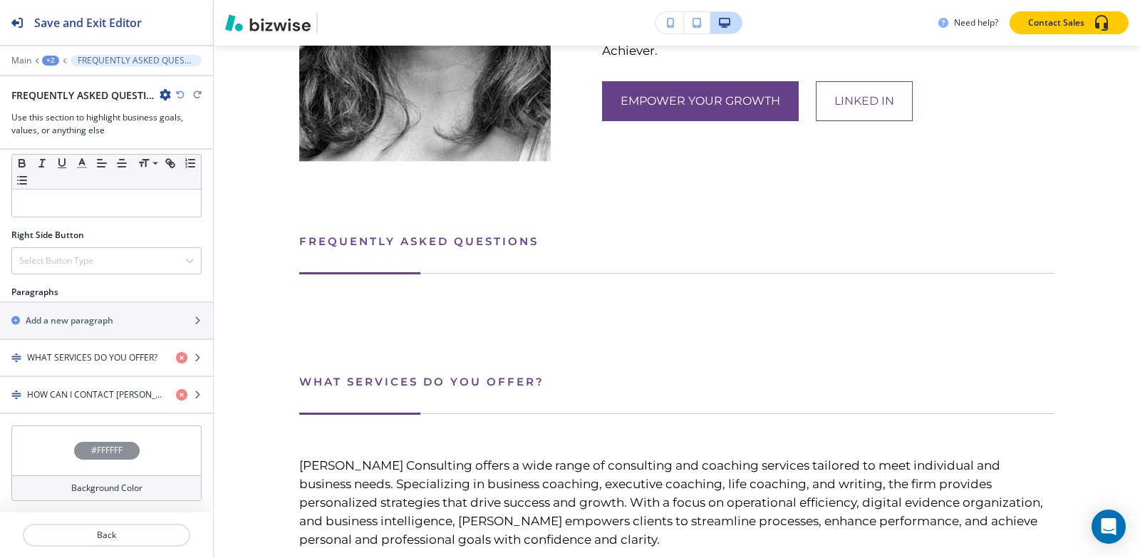
click at [49, 58] on div "+2" at bounding box center [50, 61] width 17 height 10
click at [63, 91] on button "Pages" at bounding box center [87, 83] width 91 height 25
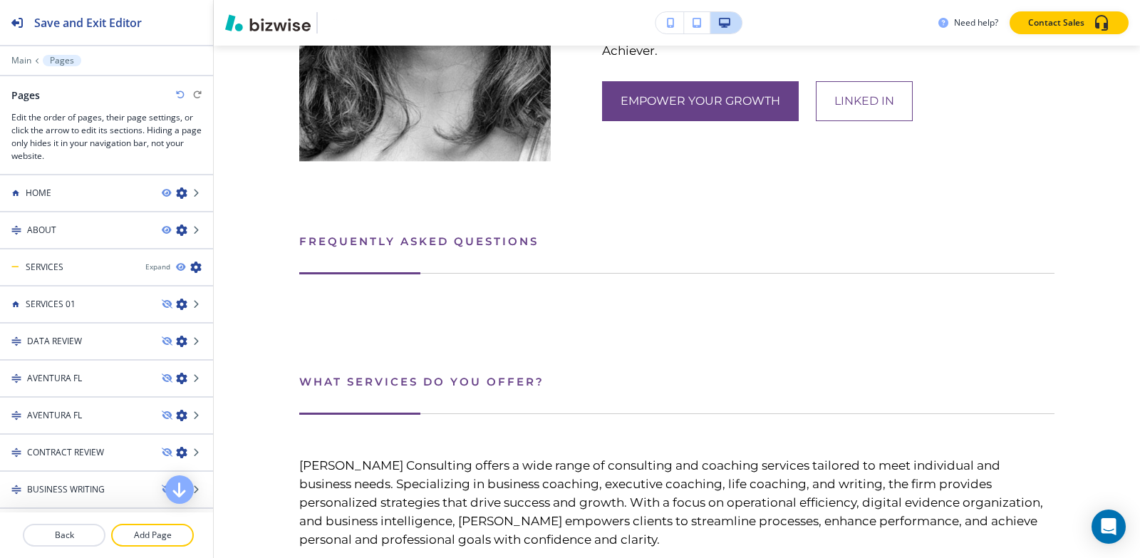
click at [71, 166] on div at bounding box center [106, 167] width 213 height 11
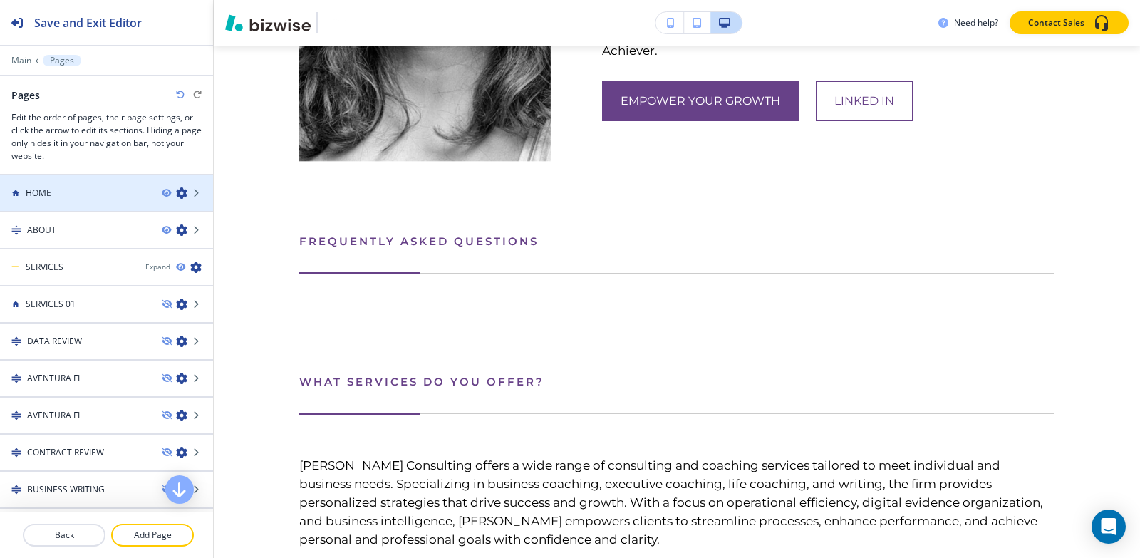
click at [74, 195] on div "HOME" at bounding box center [75, 193] width 150 height 13
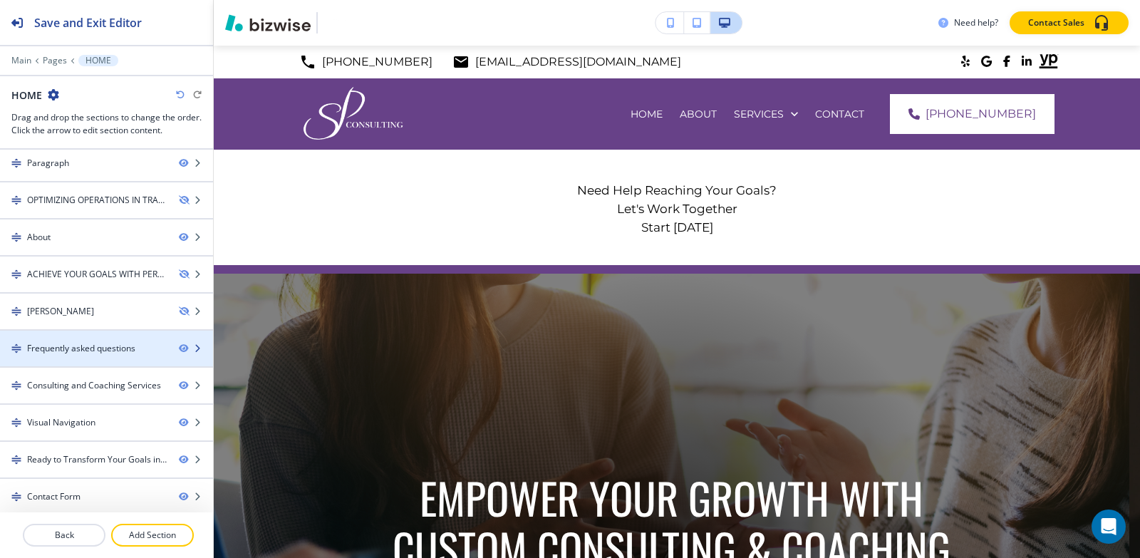
scroll to position [304, 0]
click at [70, 350] on div "Frequently asked questions" at bounding box center [81, 345] width 108 height 13
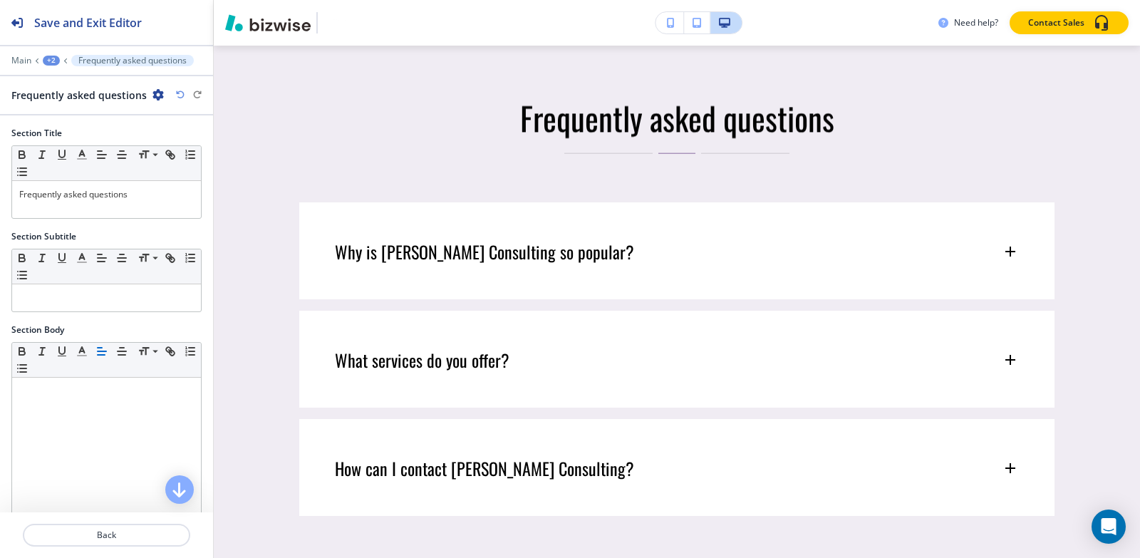
scroll to position [5512, 0]
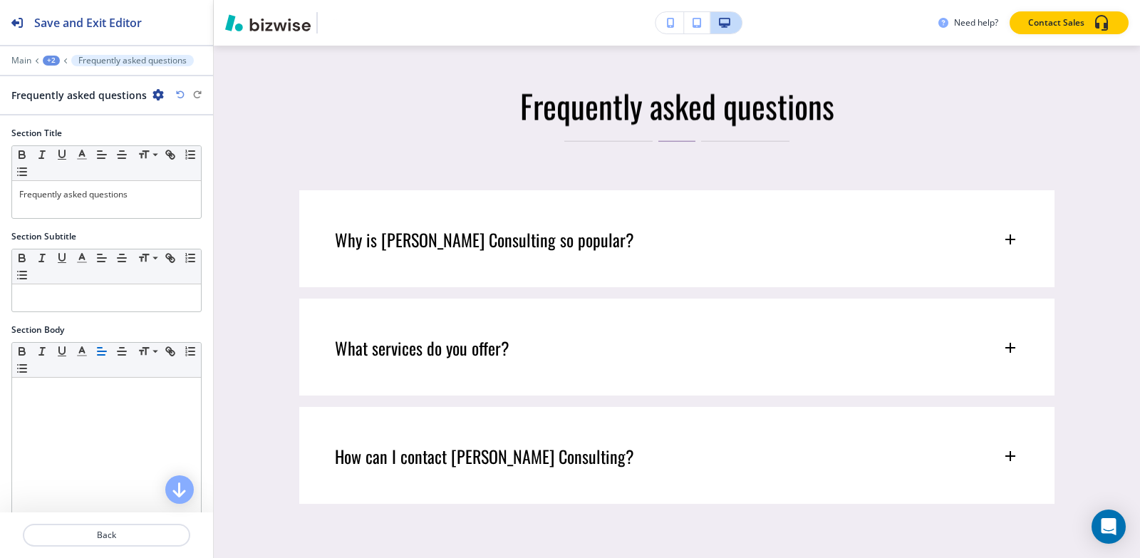
click at [154, 96] on icon "button" at bounding box center [158, 94] width 11 height 11
click at [172, 151] on button "Duplicate Section" at bounding box center [195, 144] width 91 height 25
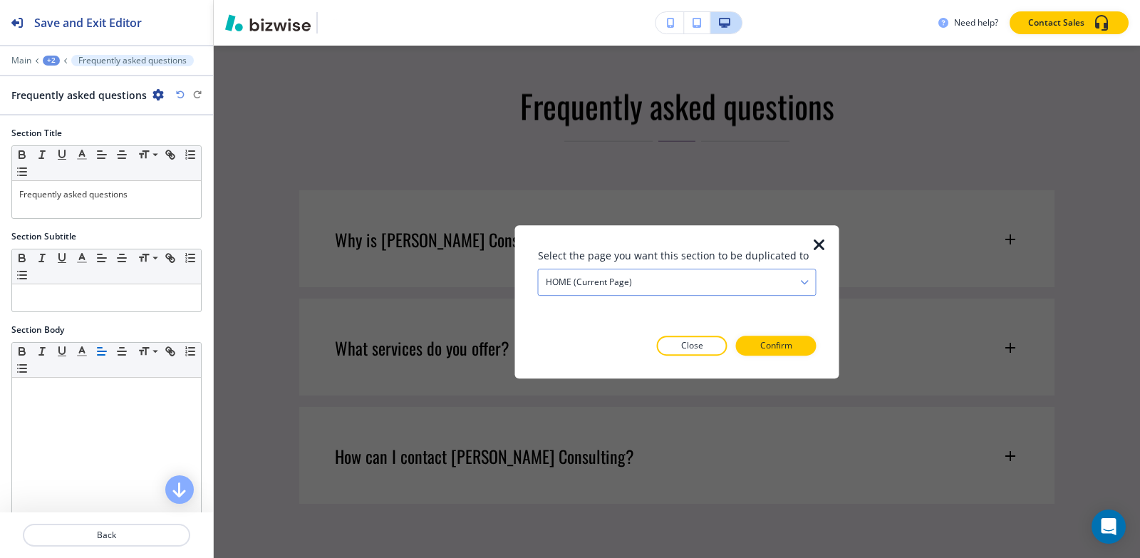
click at [622, 286] on h4 "HOME (current page)" at bounding box center [589, 282] width 86 height 13
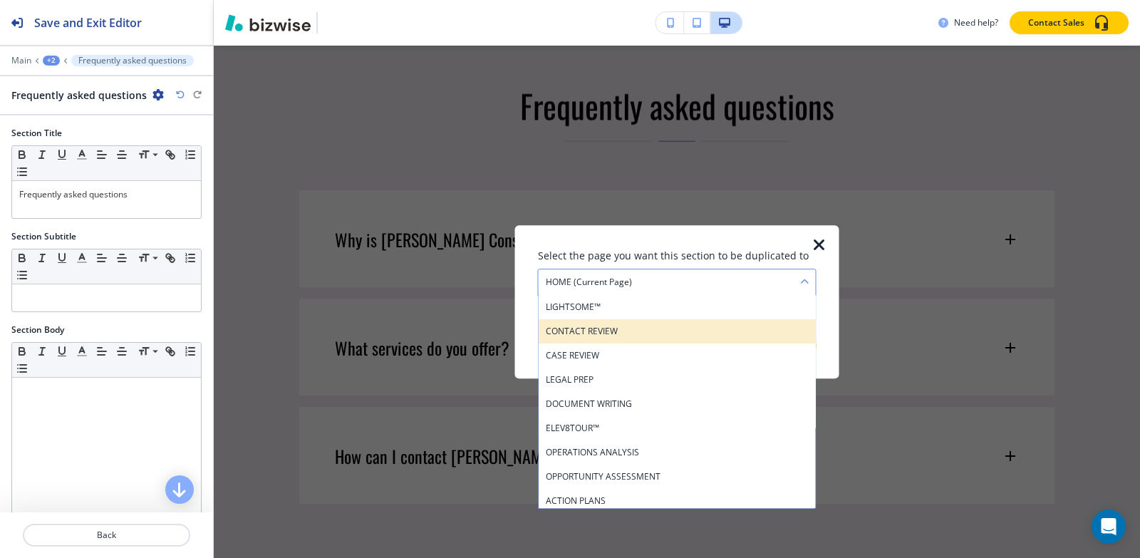
scroll to position [71, 0]
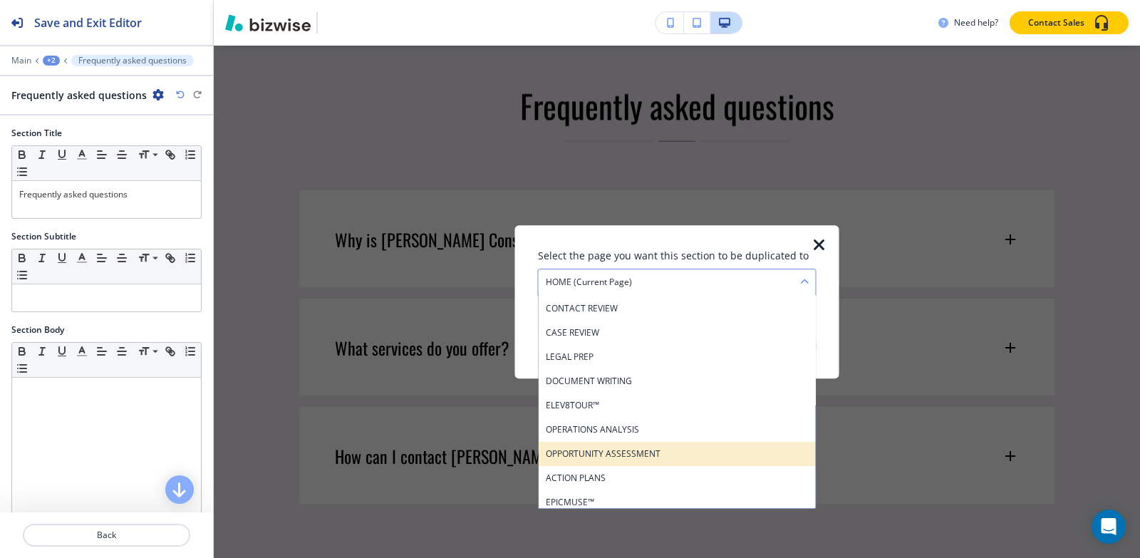
click at [630, 455] on h4 "OPPORTUNITY ASSESSMENT" at bounding box center [677, 454] width 263 height 13
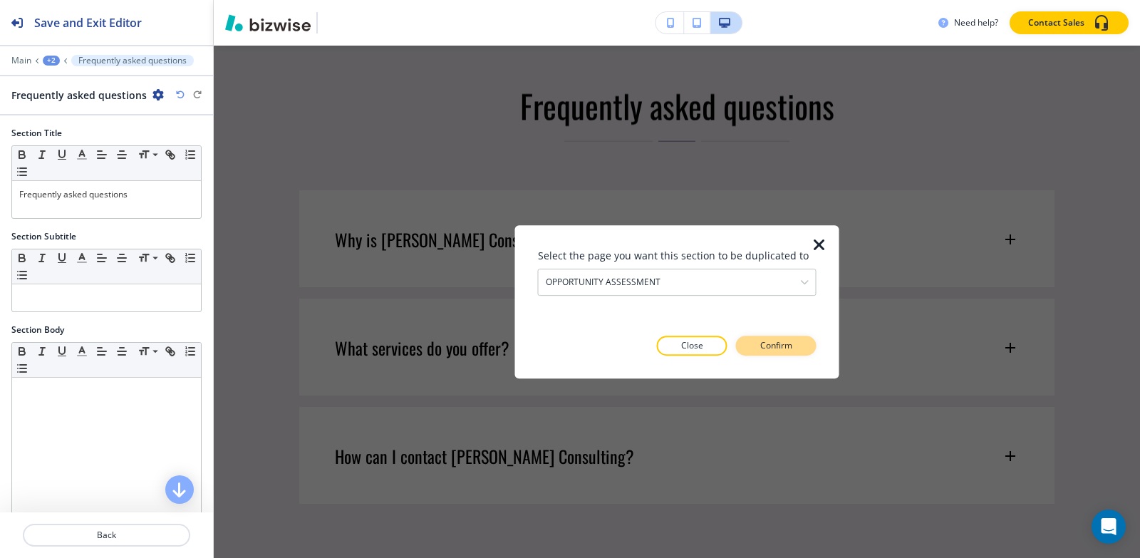
click at [801, 352] on button "Confirm" at bounding box center [776, 346] width 81 height 20
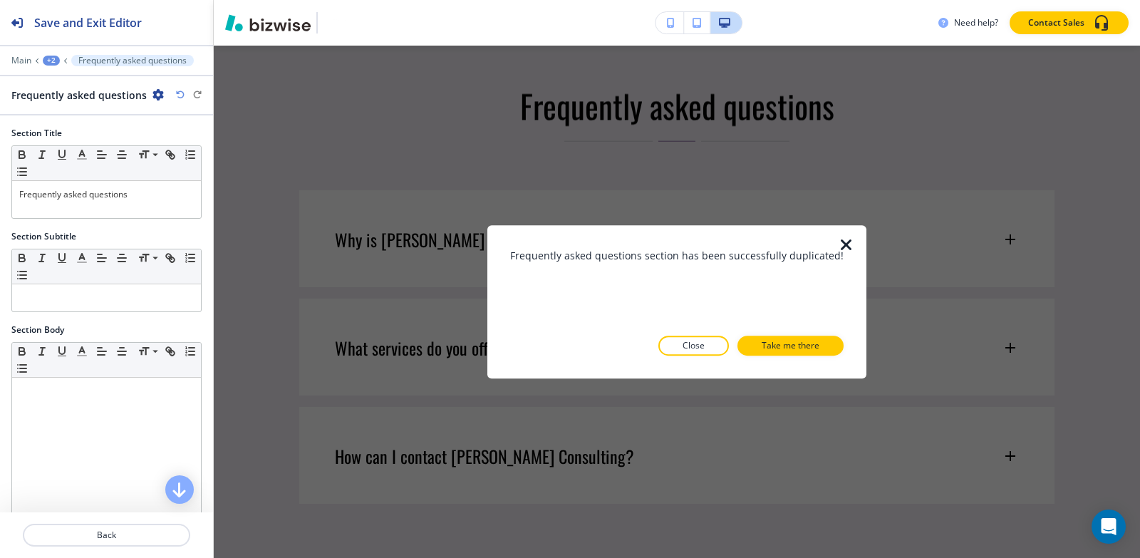
click at [801, 352] on p "Take me there" at bounding box center [791, 345] width 58 height 13
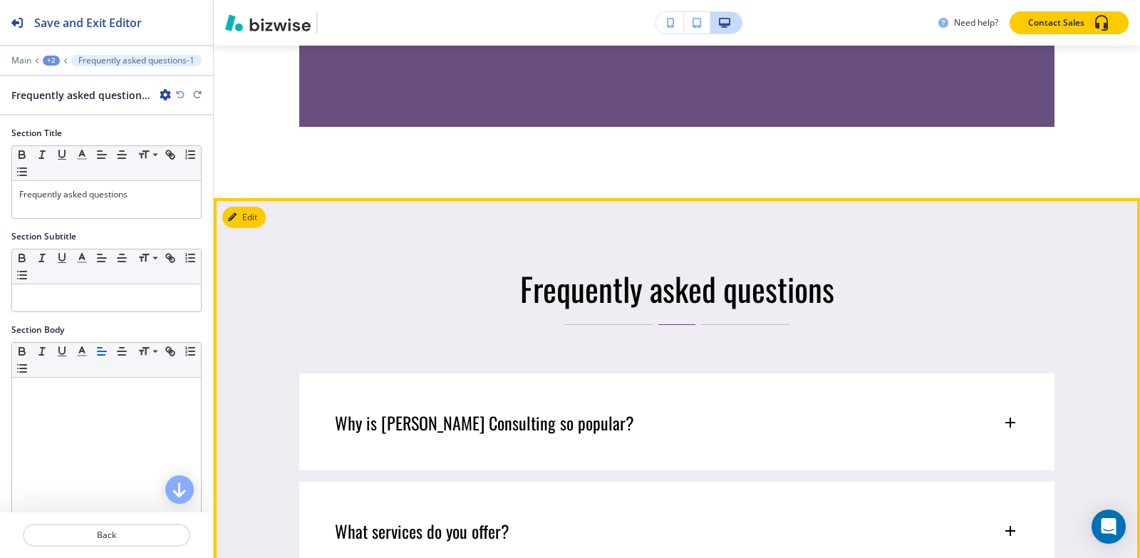
scroll to position [8082, 0]
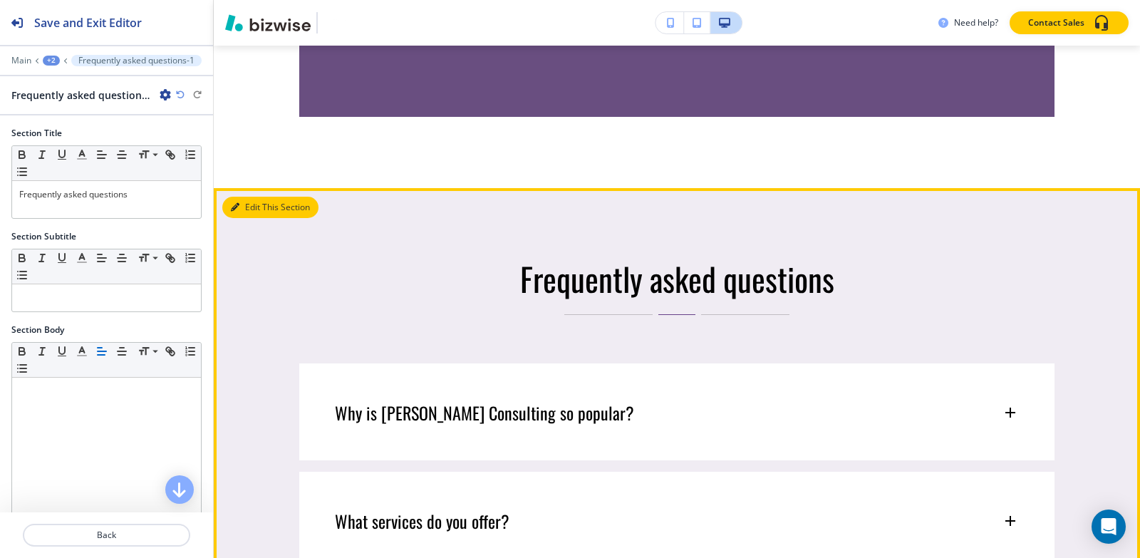
click at [241, 197] on button "Edit This Section" at bounding box center [270, 207] width 96 height 21
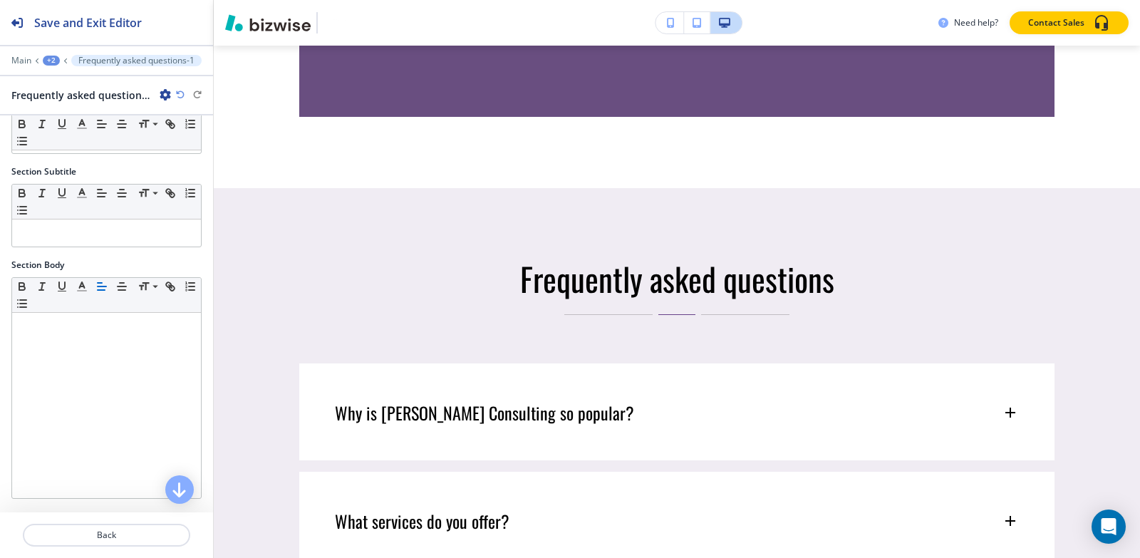
scroll to position [356, 0]
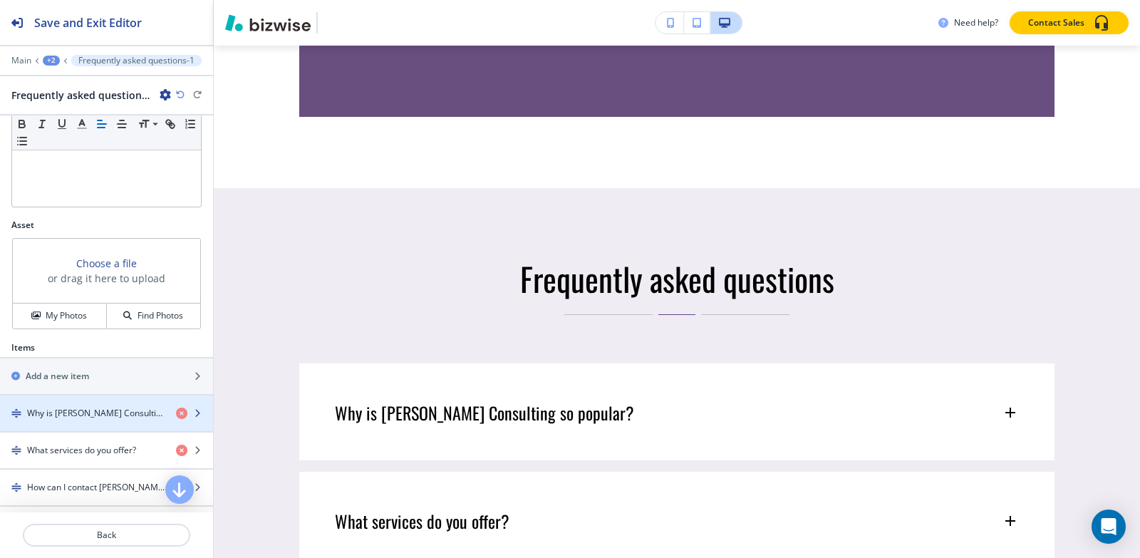
click at [95, 410] on h4 "Why is [PERSON_NAME] Consulting so popular?" at bounding box center [96, 413] width 138 height 13
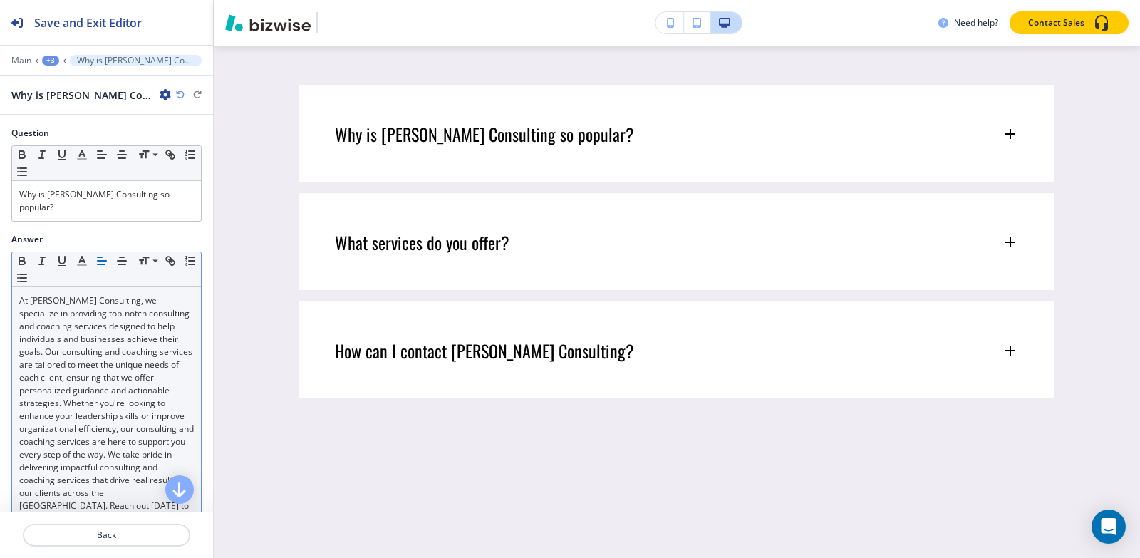
scroll to position [8372, 0]
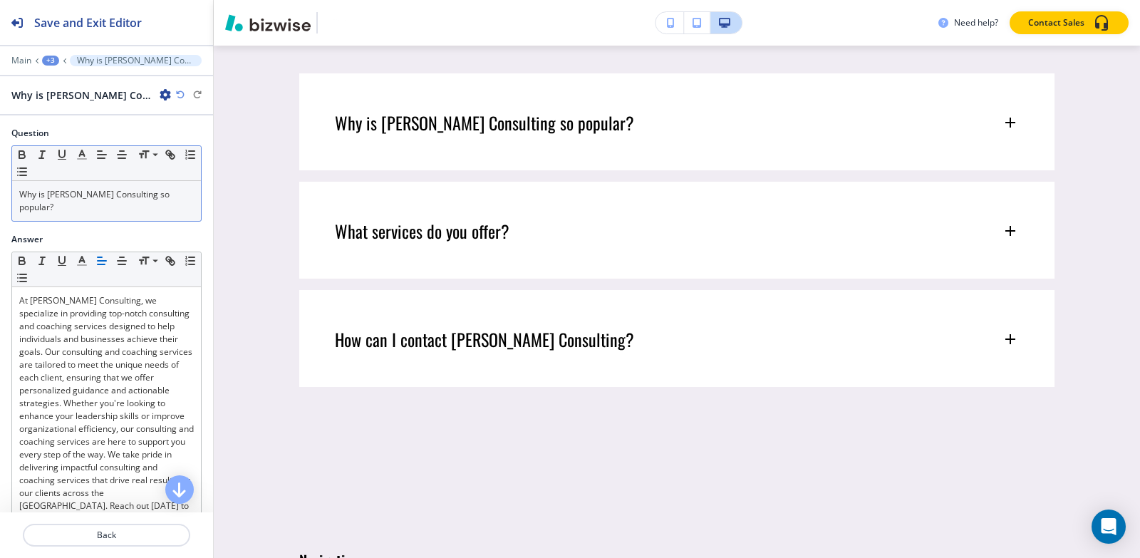
click at [121, 212] on p "Why is [PERSON_NAME] Consulting so popular?" at bounding box center [106, 201] width 175 height 26
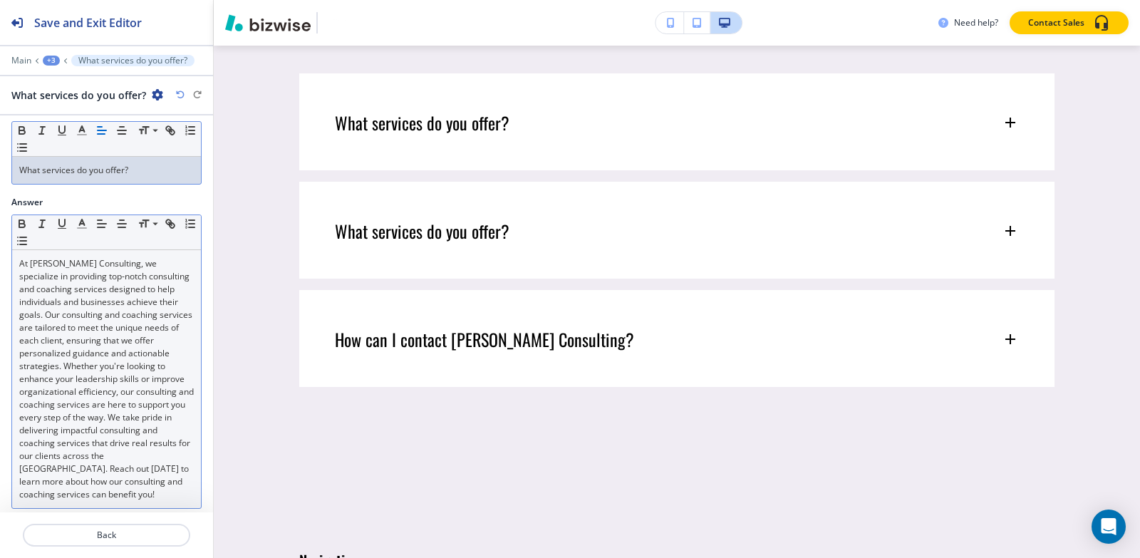
scroll to position [45, 0]
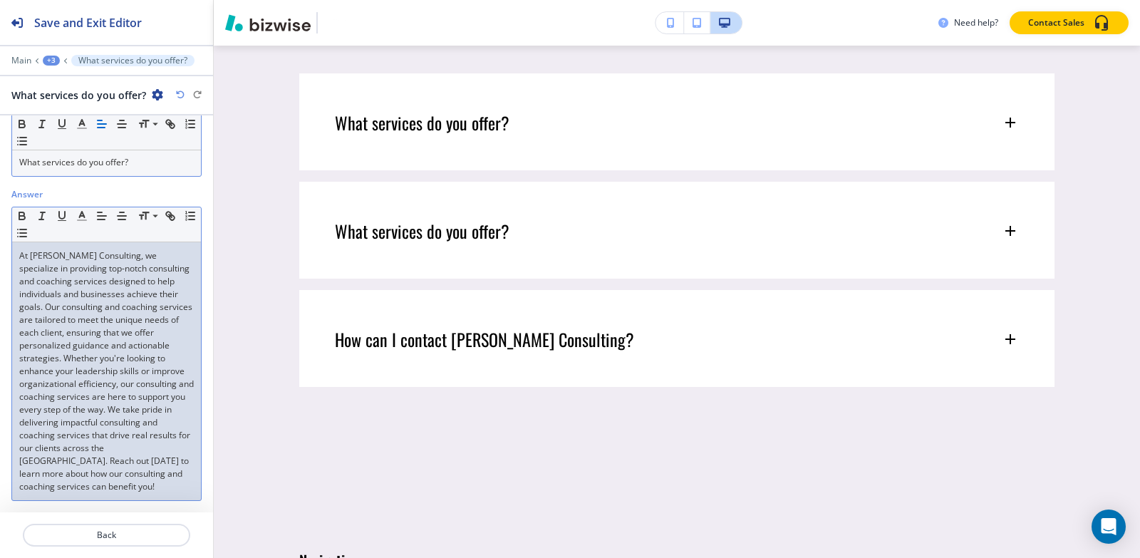
click at [89, 348] on p "At Sumita Pradhan Consulting, we specialize in providing top-notch consulting a…" at bounding box center [106, 371] width 175 height 244
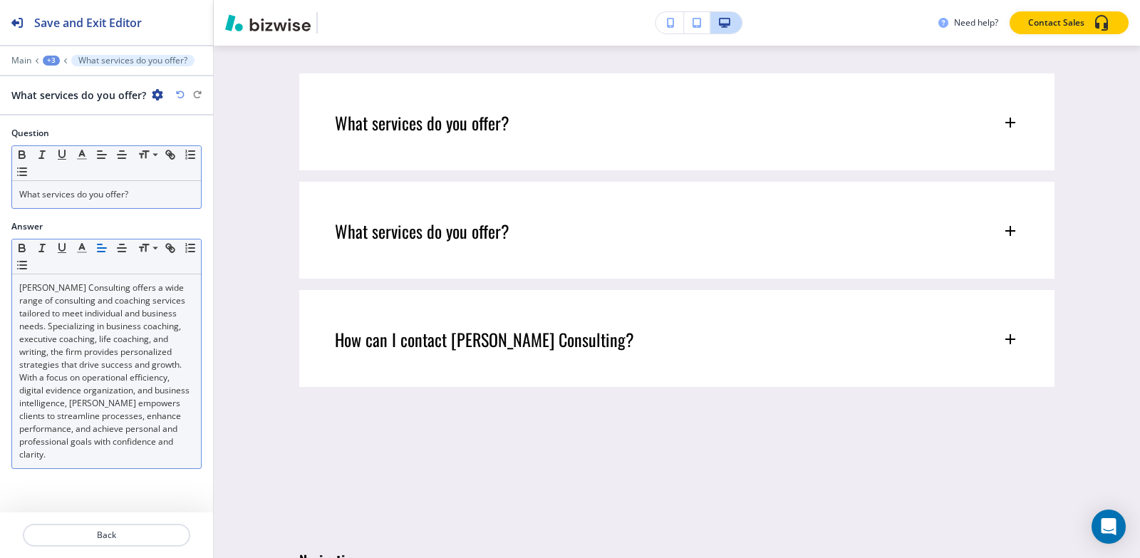
click at [51, 61] on div "+3" at bounding box center [51, 61] width 17 height 10
click at [83, 131] on p "Frequently asked questions-1" at bounding box center [88, 134] width 73 height 13
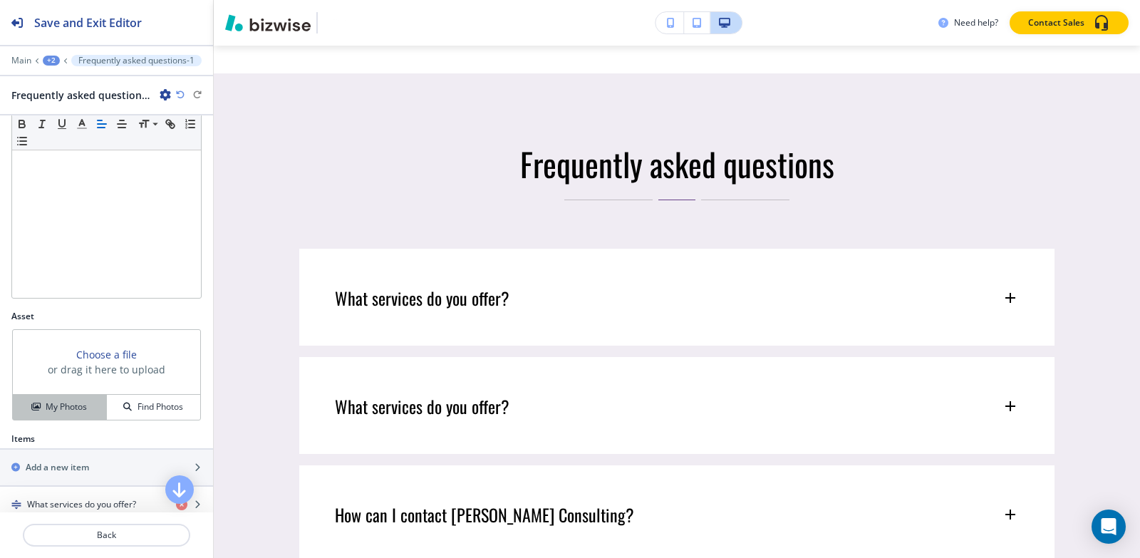
scroll to position [428, 0]
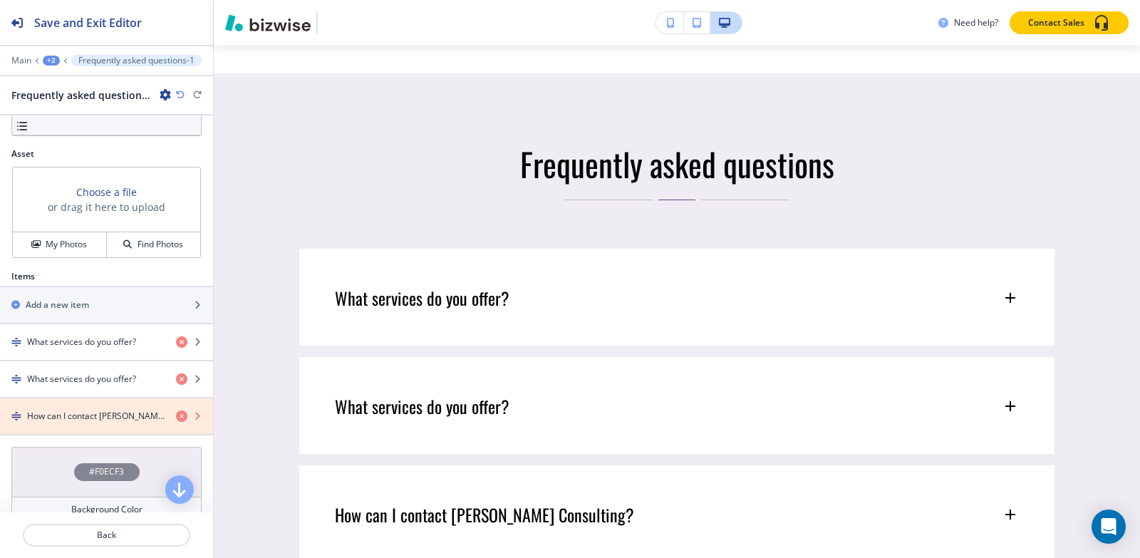
click at [176, 416] on icon "button" at bounding box center [181, 415] width 11 height 11
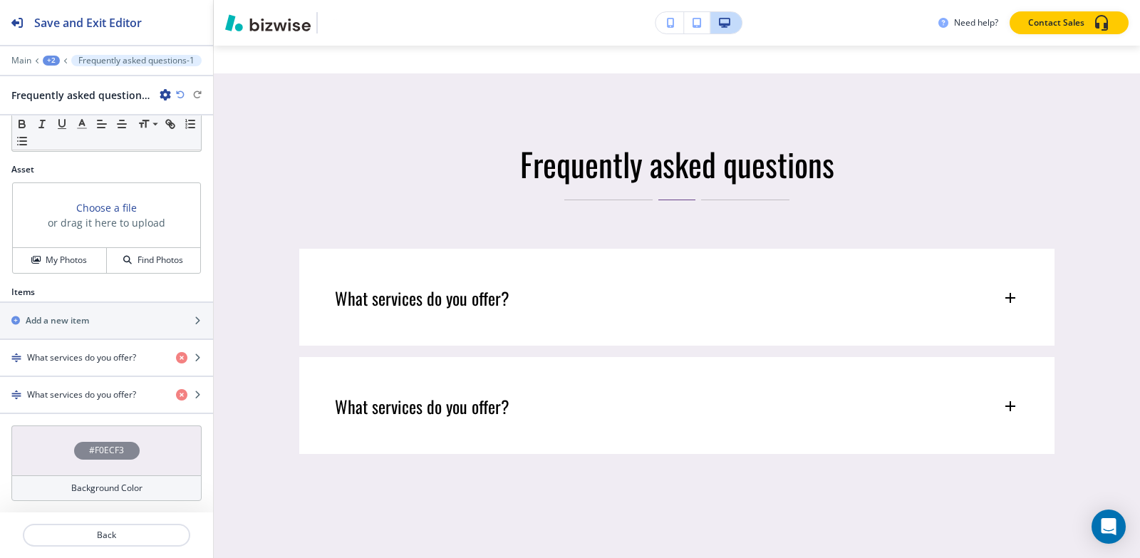
scroll to position [412, 0]
click at [93, 385] on div "button" at bounding box center [106, 382] width 213 height 11
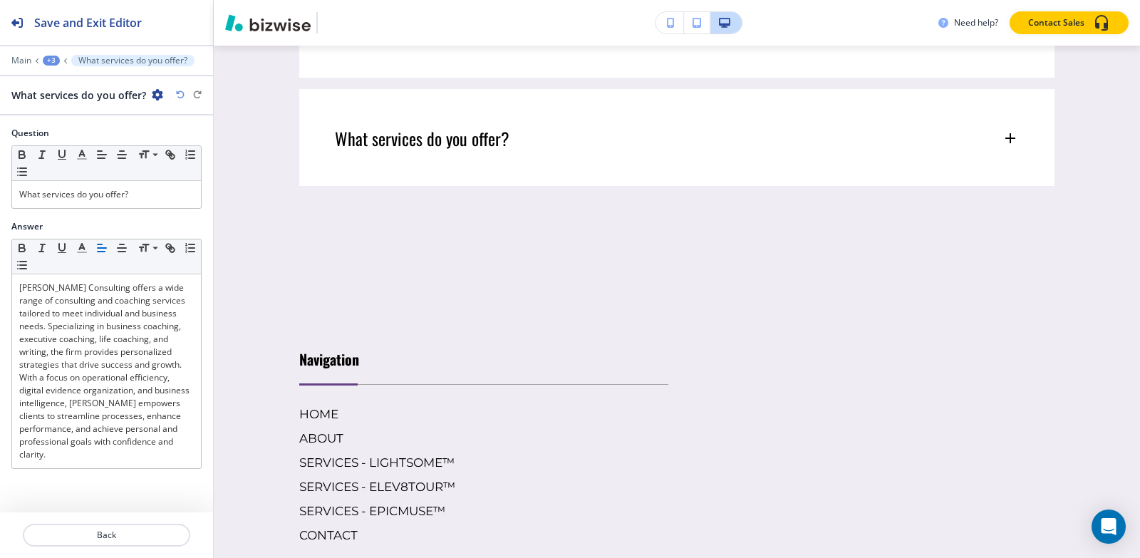
scroll to position [8481, 0]
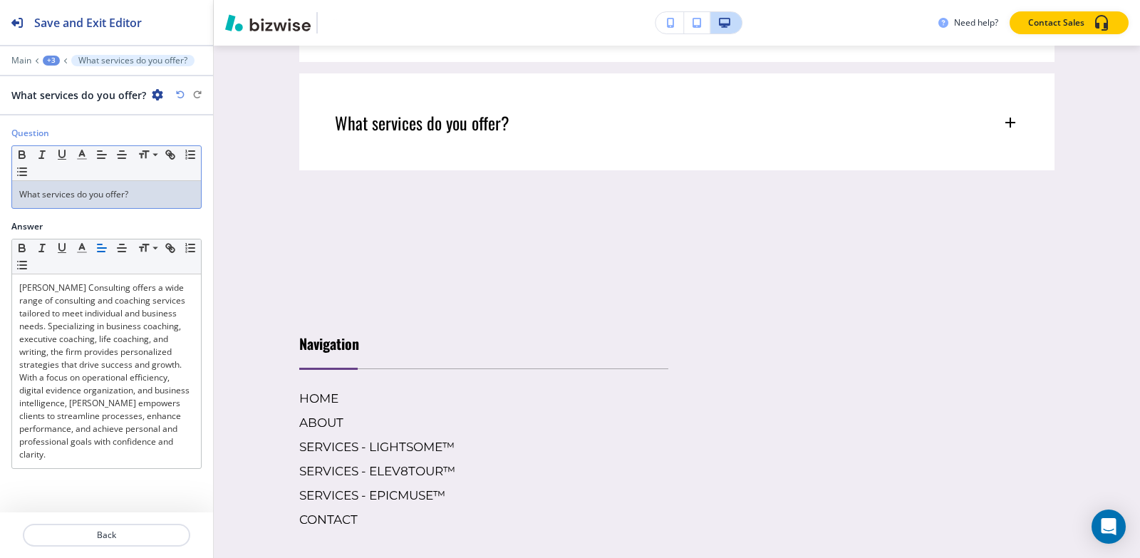
click at [116, 191] on p "What services do you offer?" at bounding box center [106, 194] width 175 height 13
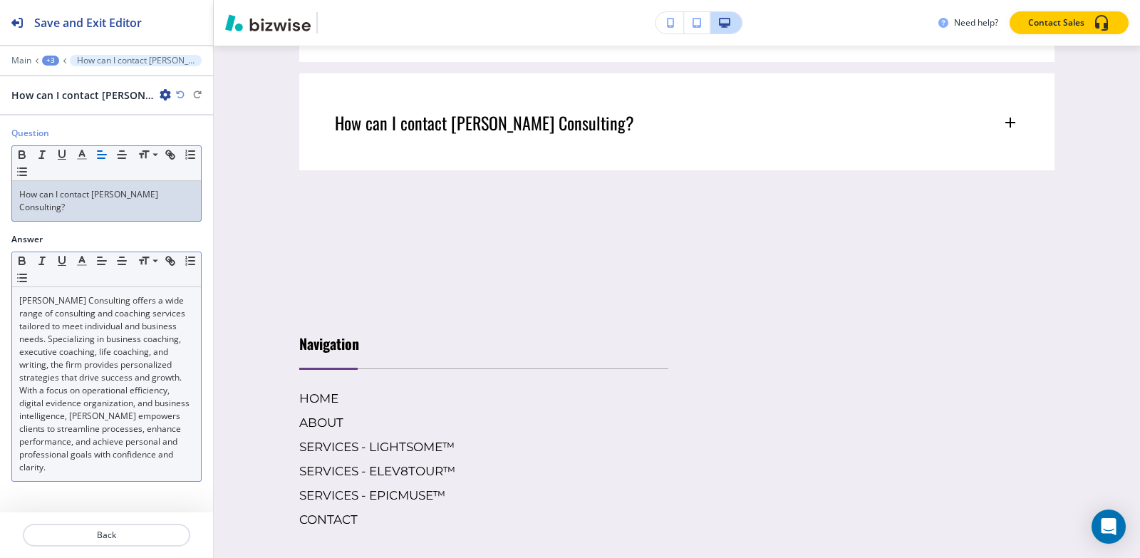
click at [51, 392] on p "[PERSON_NAME] Consulting offers a wide range of consulting and coaching service…" at bounding box center [106, 384] width 175 height 180
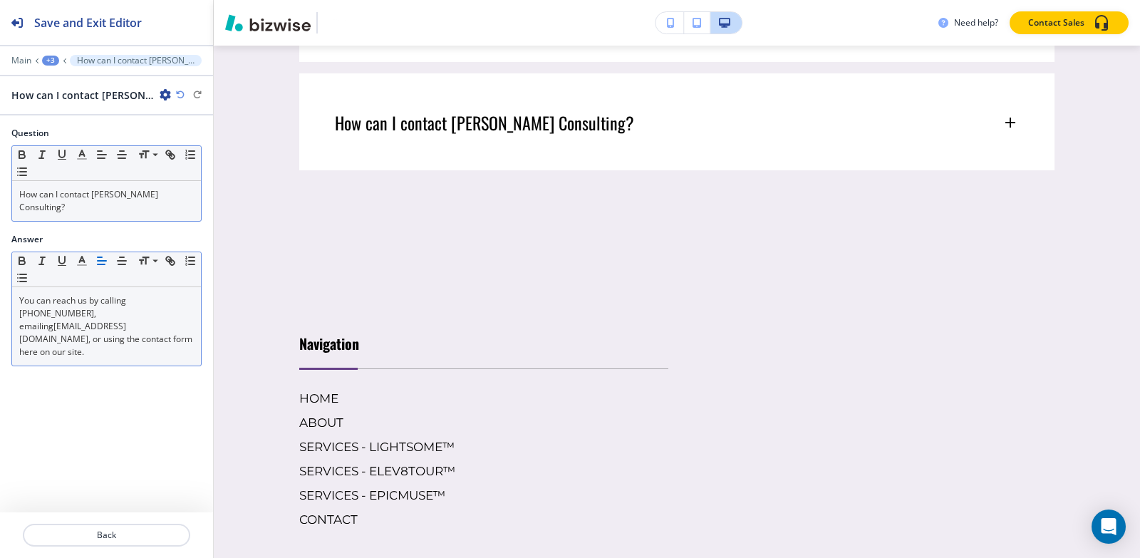
click at [47, 57] on div "+3" at bounding box center [50, 61] width 17 height 10
click at [69, 115] on p "OPPORTUNITY ASSESSMENT" at bounding box center [87, 109] width 73 height 13
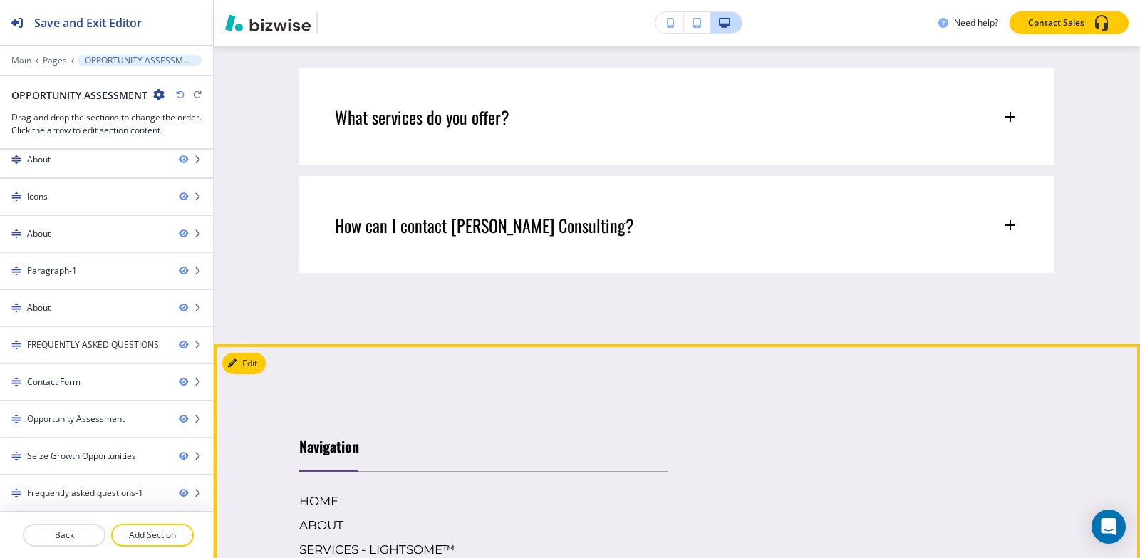
scroll to position [8124, 0]
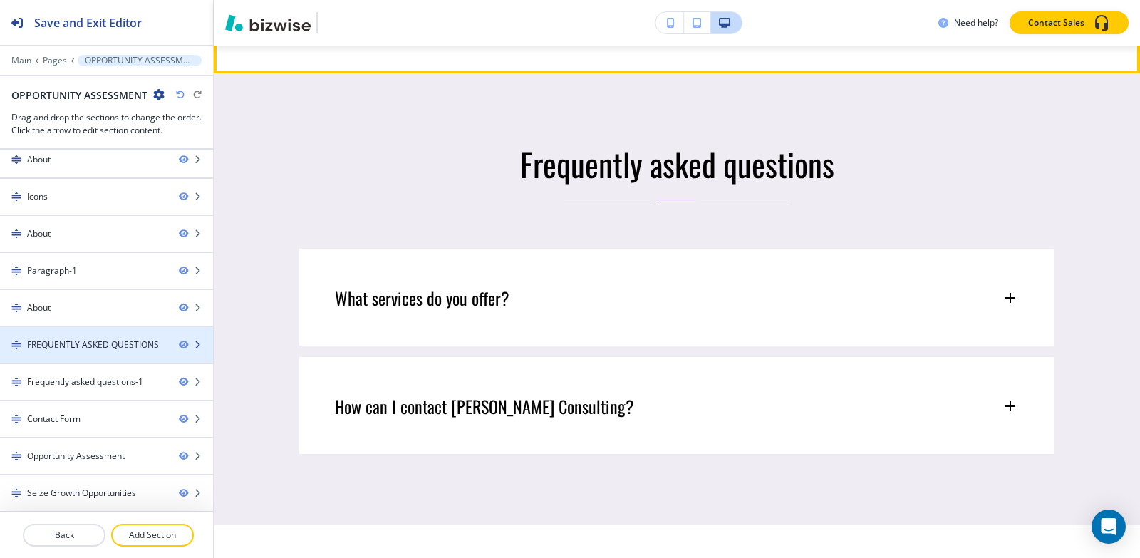
click at [72, 352] on div at bounding box center [106, 356] width 213 height 11
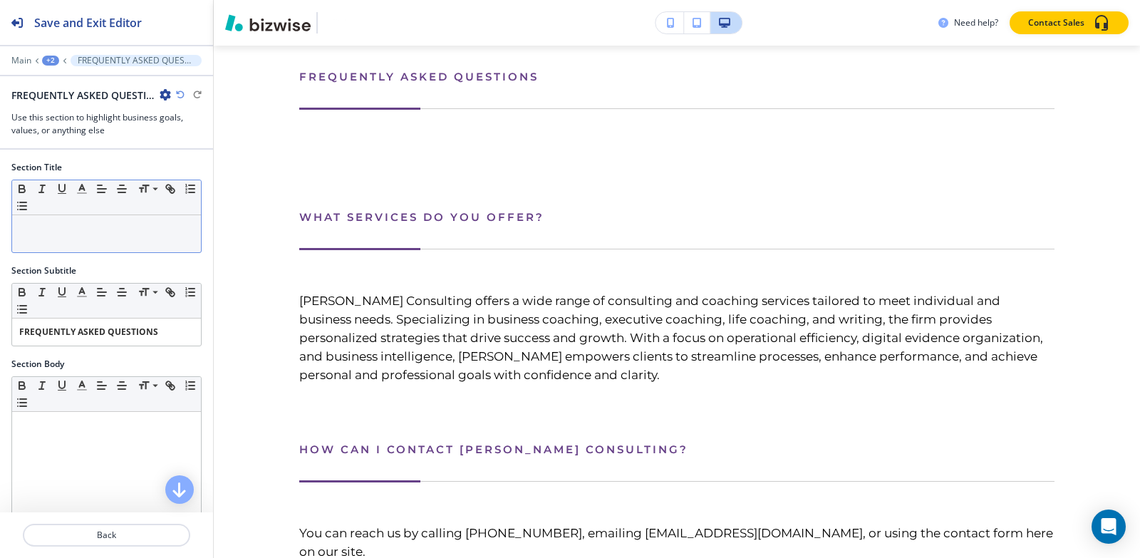
scroll to position [6319, 0]
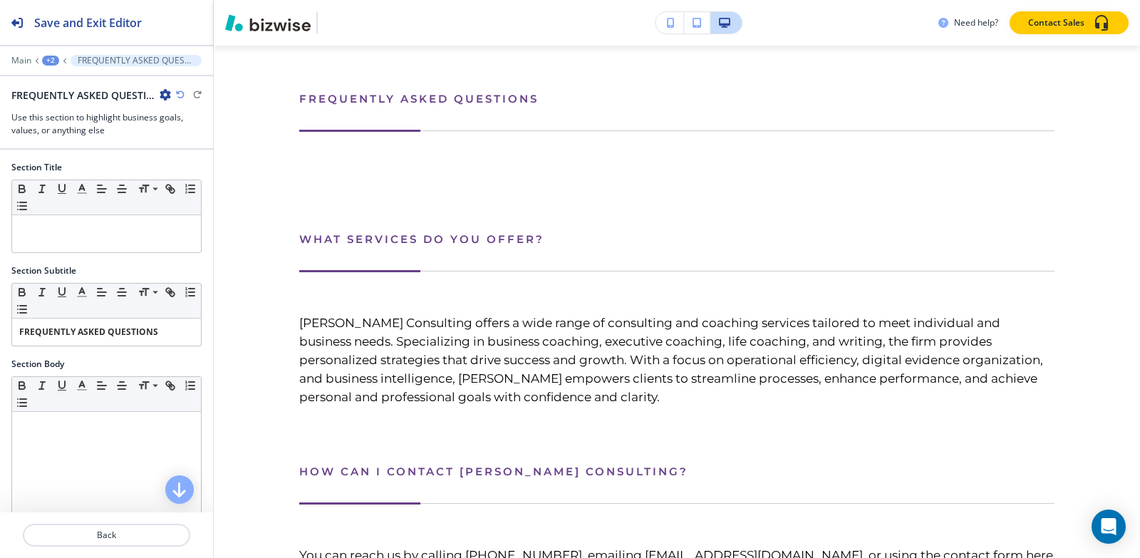
click at [165, 90] on icon "button" at bounding box center [165, 94] width 11 height 11
click at [185, 165] on p "Delete Section" at bounding box center [205, 169] width 73 height 13
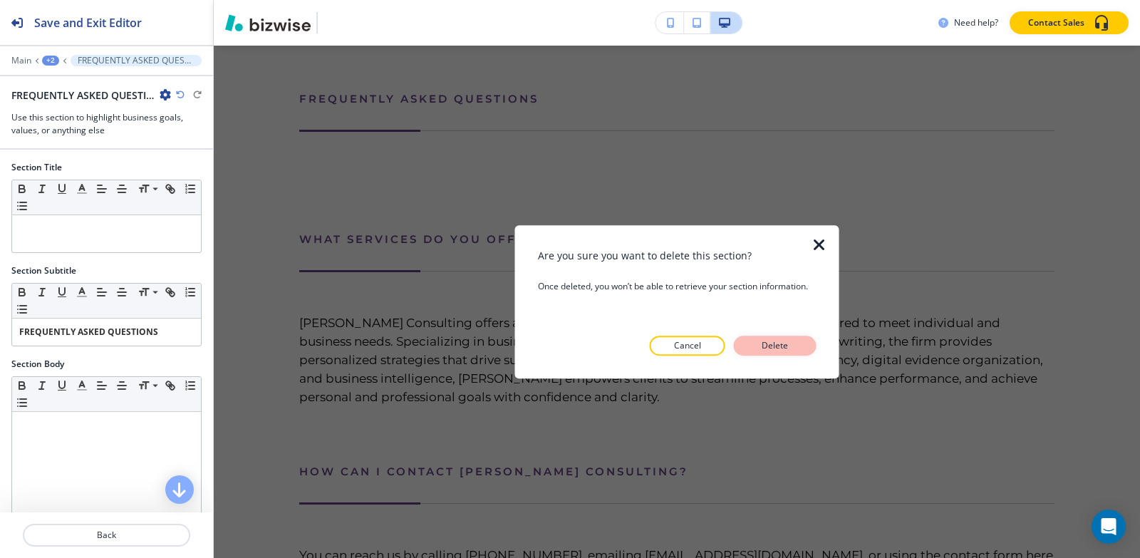
click at [764, 343] on p "Delete" at bounding box center [775, 345] width 34 height 13
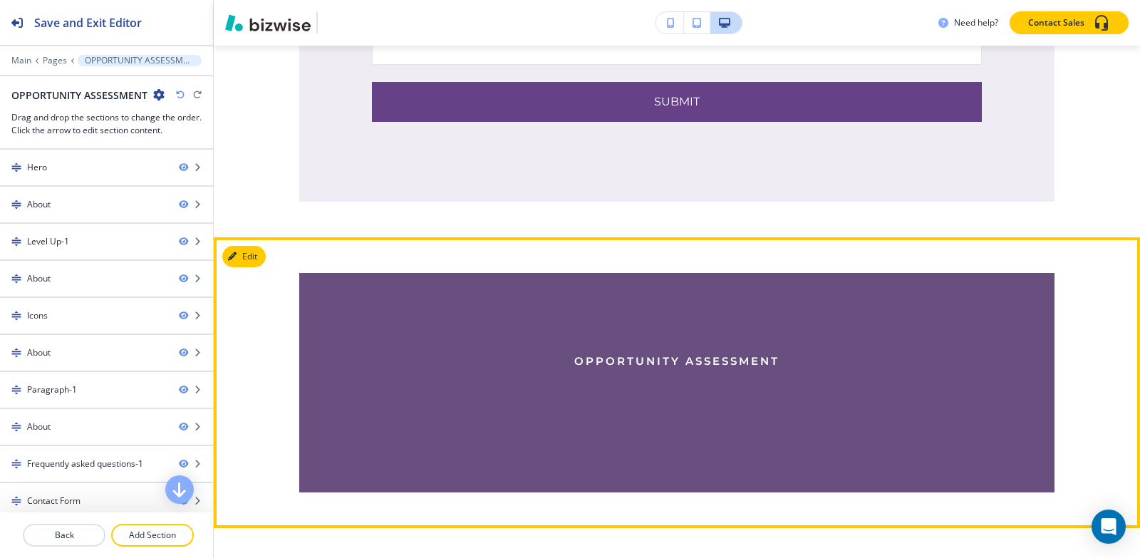
scroll to position [7388, 0]
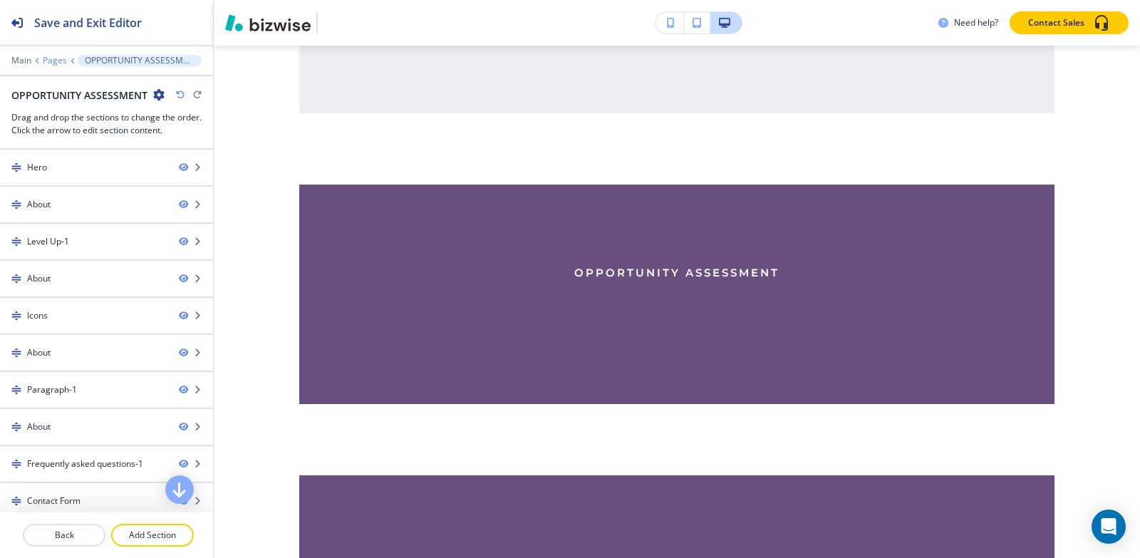
click at [57, 60] on p "Pages" at bounding box center [55, 61] width 24 height 10
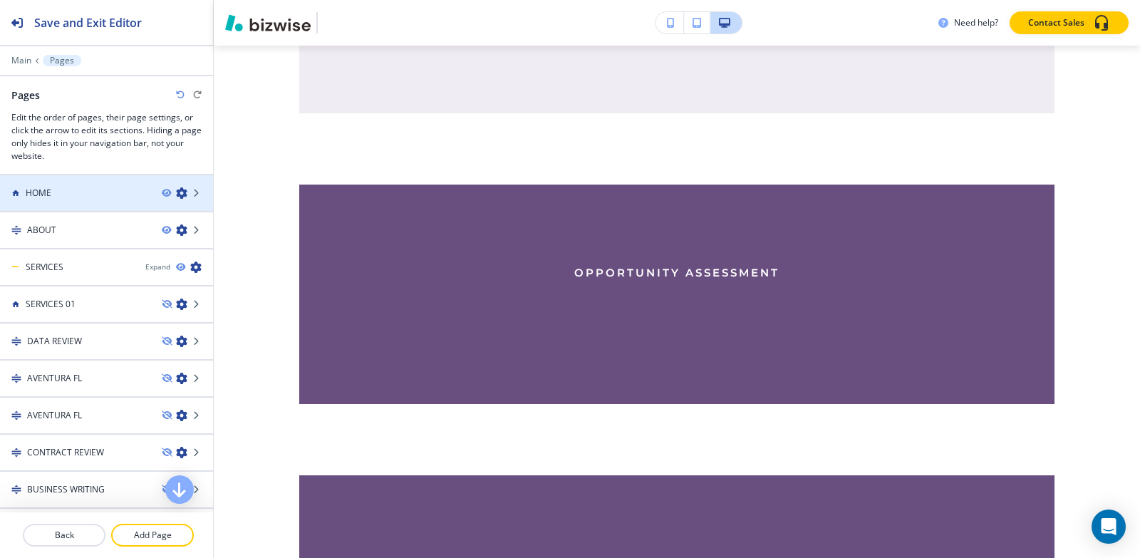
click at [85, 200] on div at bounding box center [106, 205] width 213 height 11
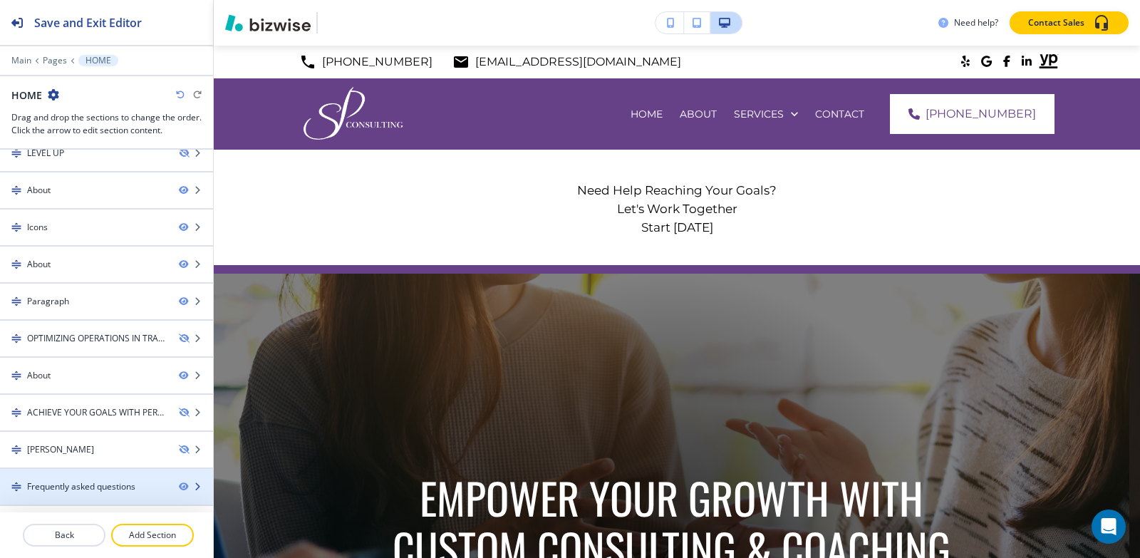
scroll to position [304, 0]
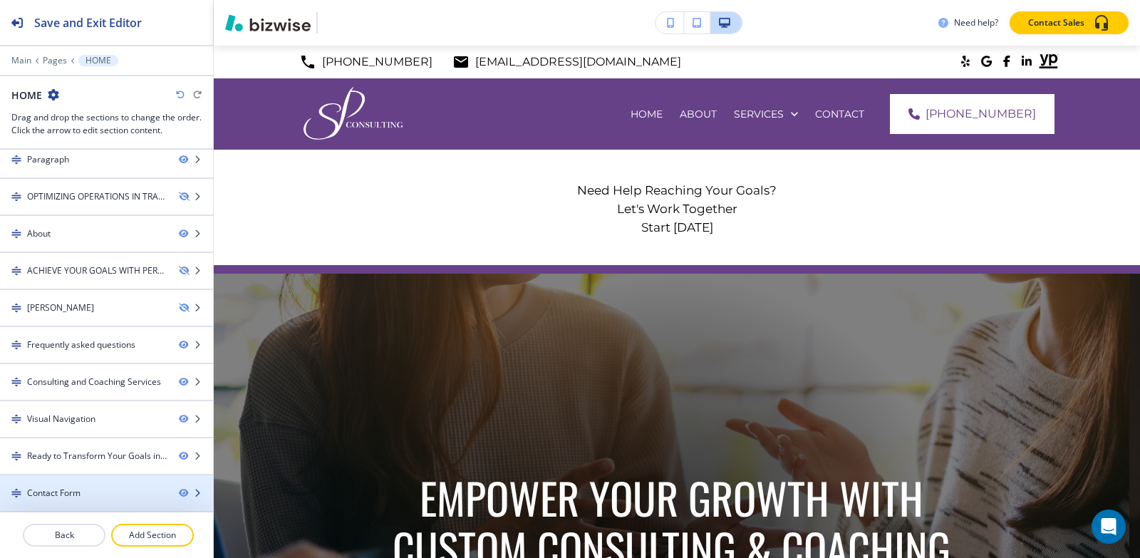
click at [69, 492] on div "Contact Form" at bounding box center [53, 493] width 53 height 13
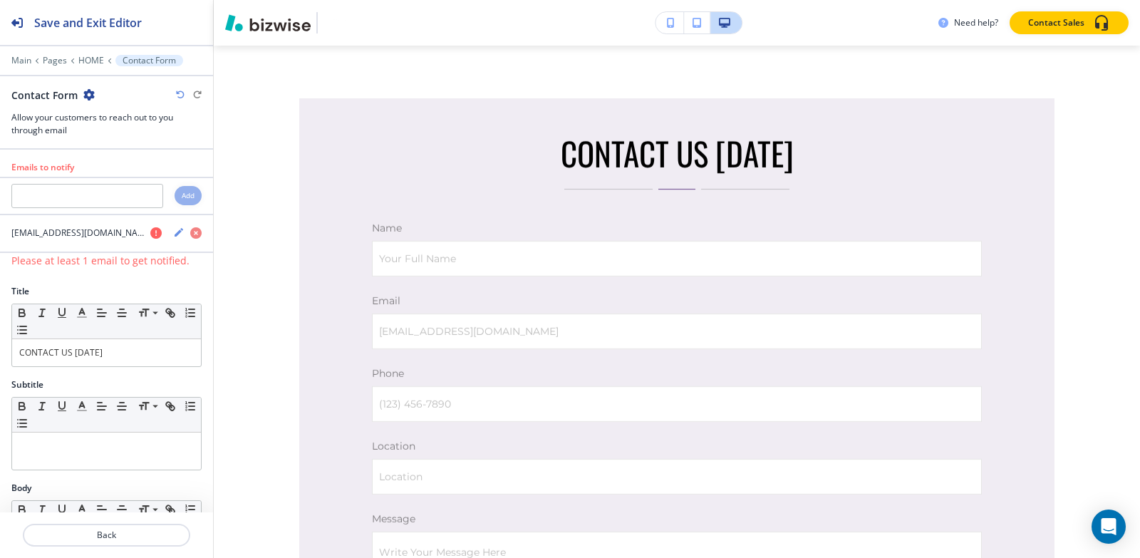
click at [83, 94] on icon "button" at bounding box center [88, 94] width 11 height 11
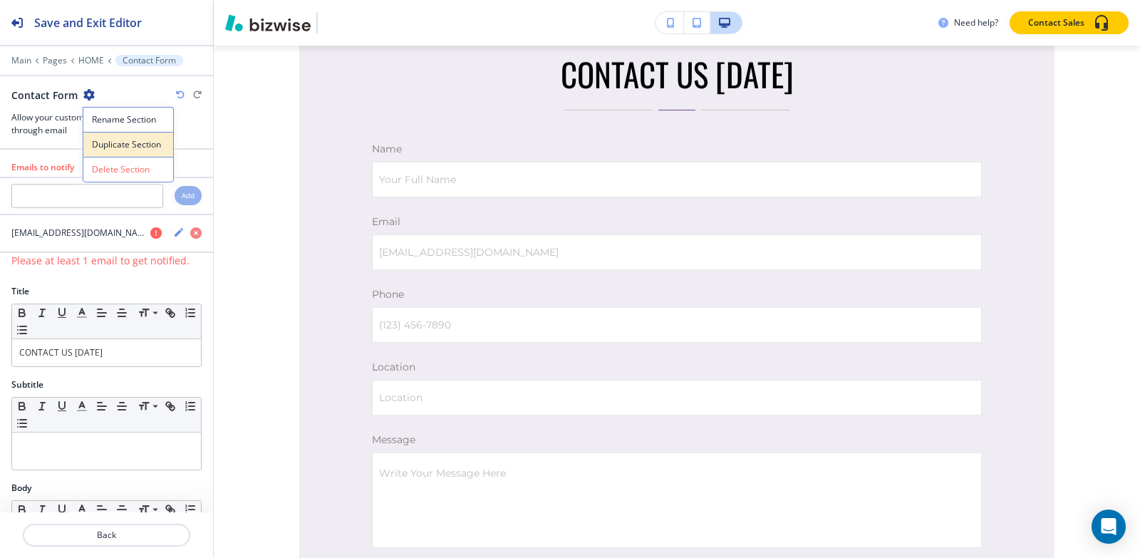
click at [95, 140] on p "Duplicate Section" at bounding box center [128, 144] width 73 height 13
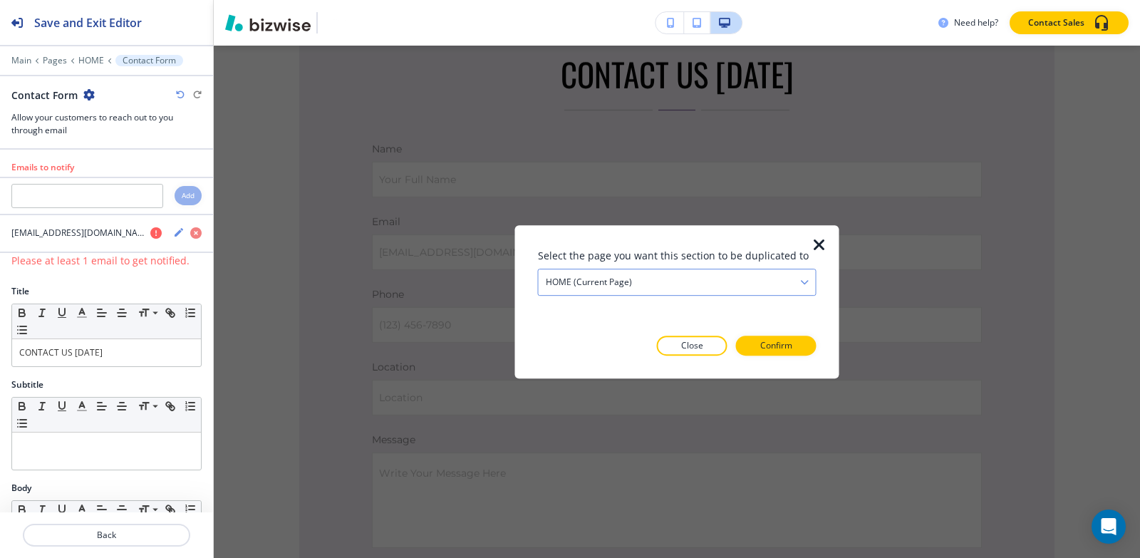
click at [667, 287] on div "HOME (current page)" at bounding box center [677, 282] width 277 height 26
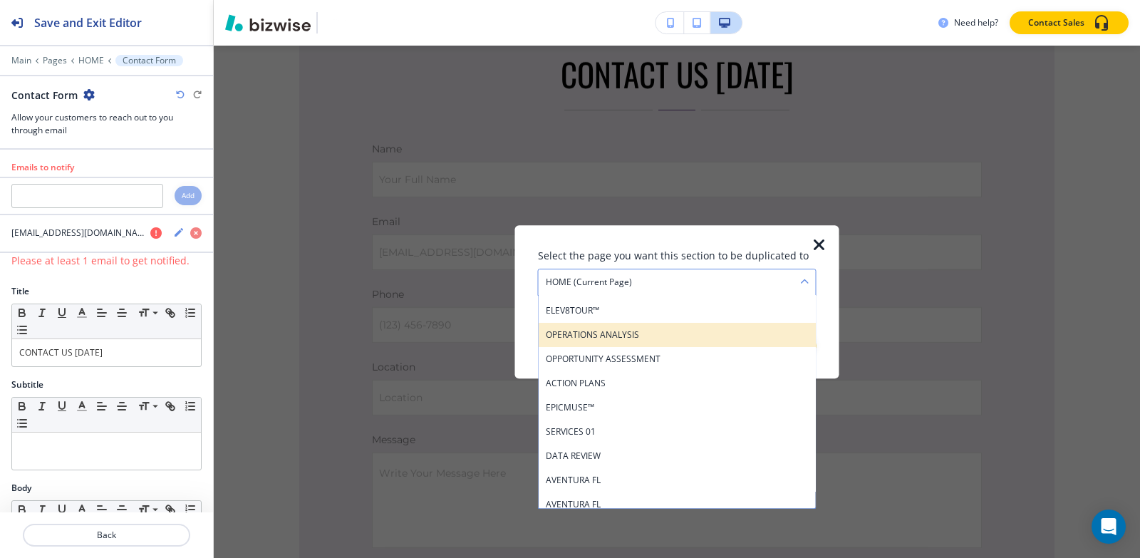
scroll to position [143, 0]
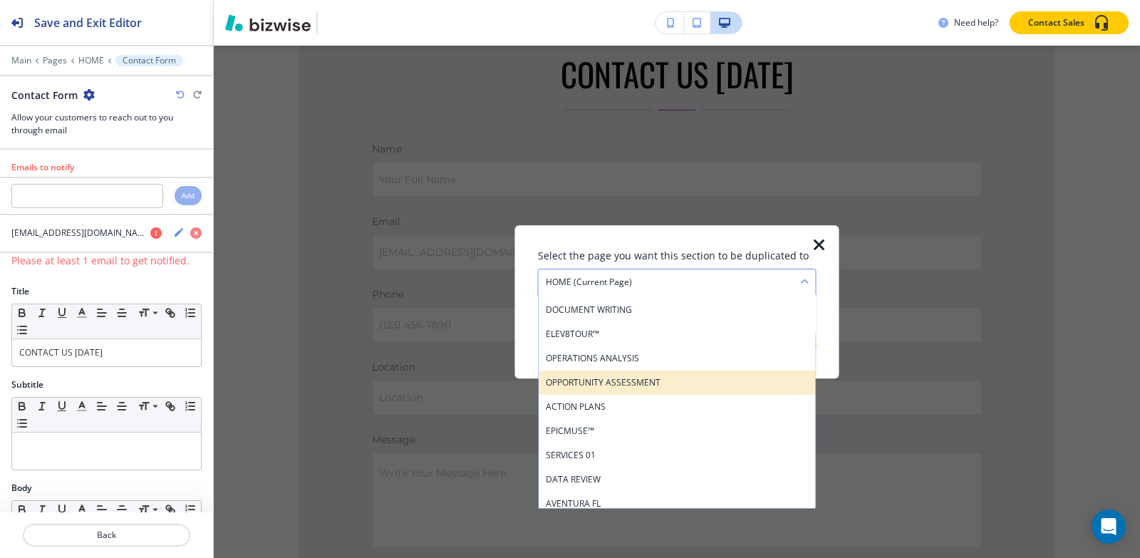
click at [621, 380] on h4 "OPPORTUNITY ASSESSMENT" at bounding box center [677, 382] width 263 height 13
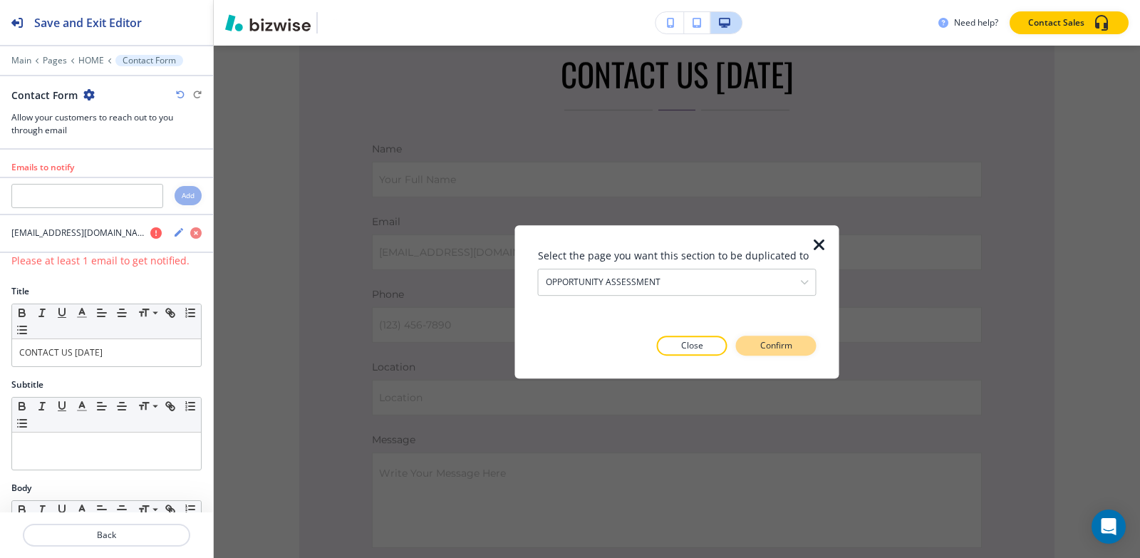
click at [783, 339] on p "Confirm" at bounding box center [776, 345] width 32 height 13
click at [785, 346] on p "Take me there" at bounding box center [764, 345] width 58 height 13
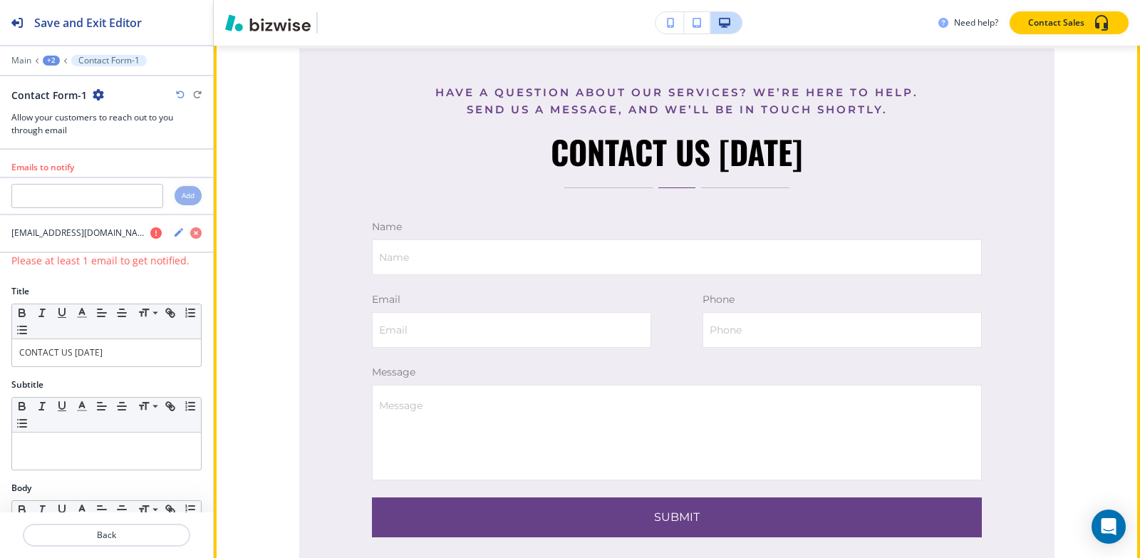
scroll to position [6599, 0]
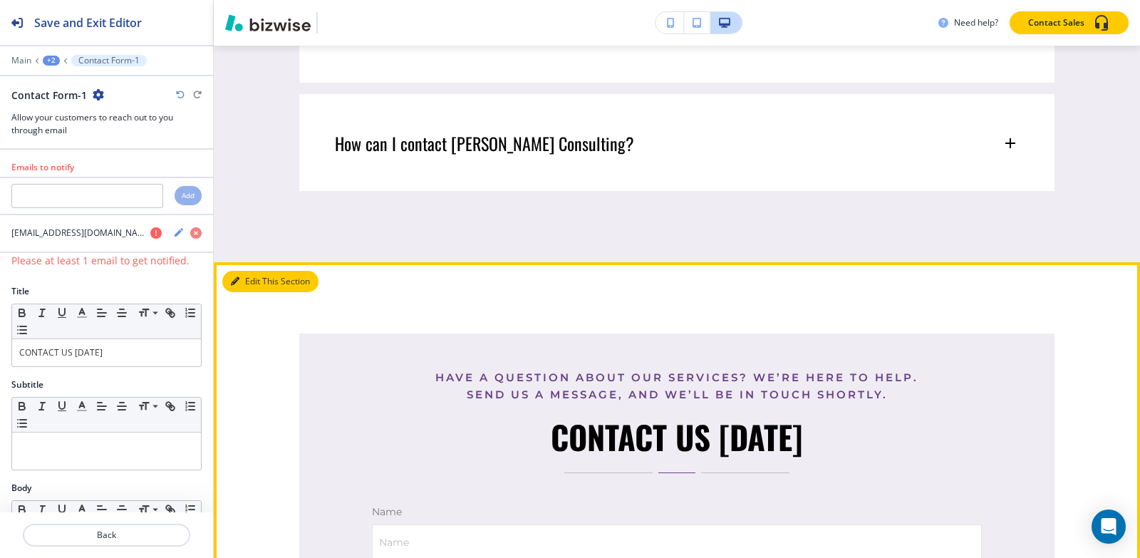
click at [252, 272] on button "Edit This Section" at bounding box center [270, 281] width 96 height 21
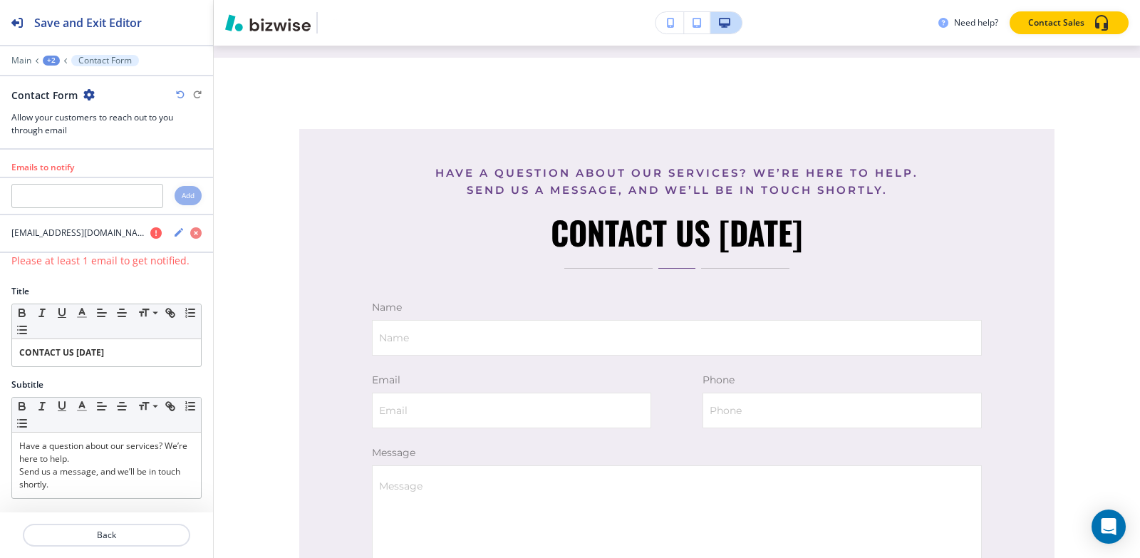
scroll to position [6807, 0]
click at [86, 92] on icon "button" at bounding box center [88, 94] width 11 height 11
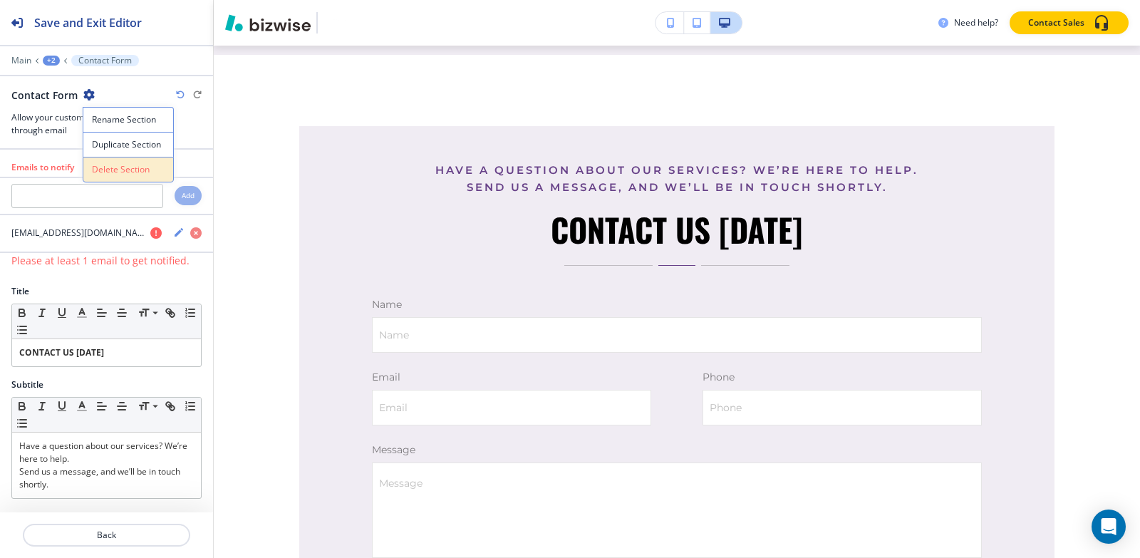
click at [133, 176] on button "Delete Section" at bounding box center [128, 170] width 91 height 26
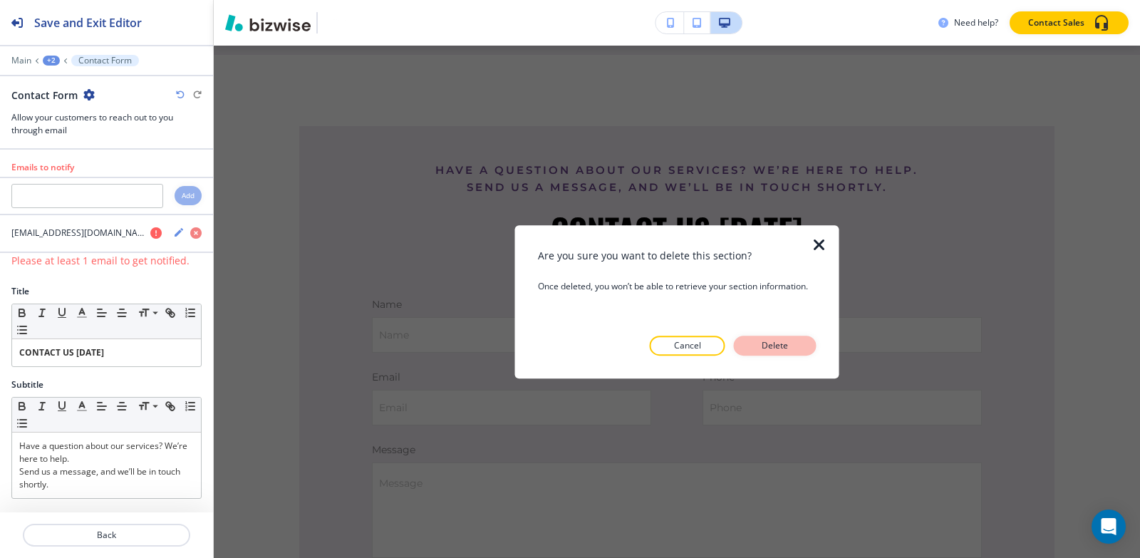
click at [757, 344] on button "Delete" at bounding box center [775, 346] width 83 height 20
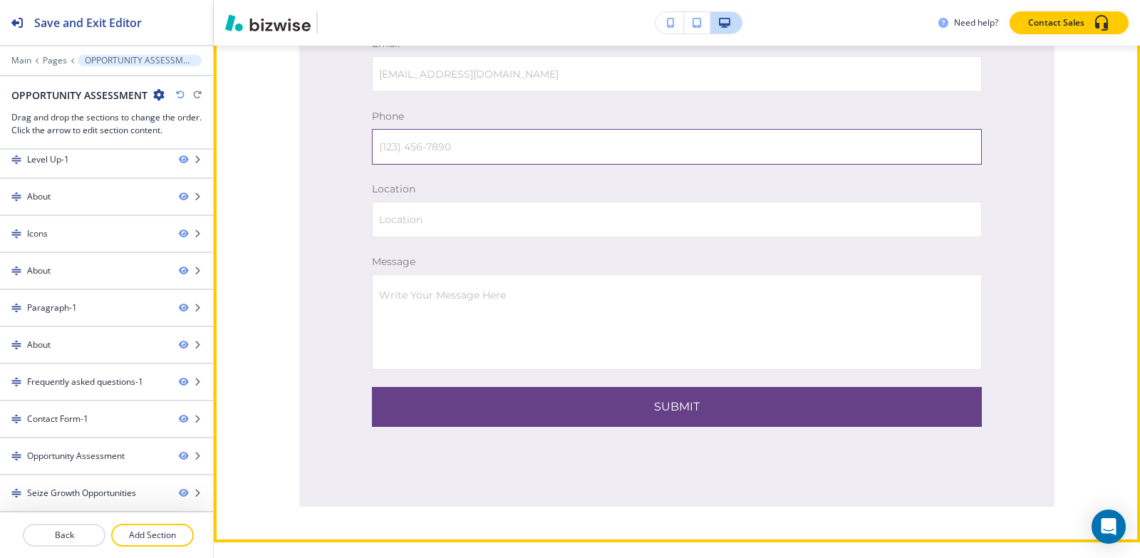
scroll to position [7448, 0]
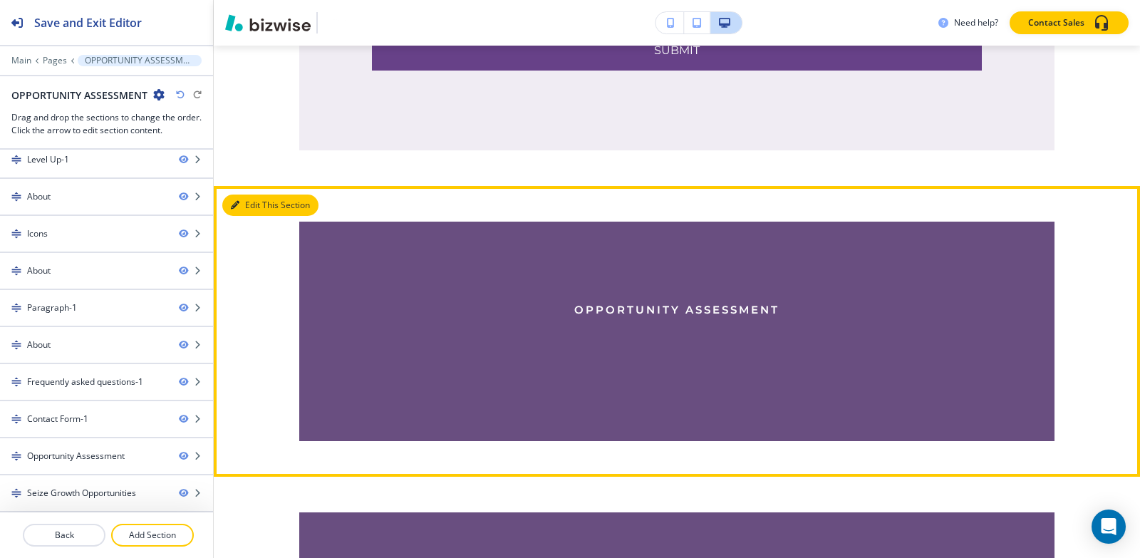
click at [235, 201] on icon "button" at bounding box center [235, 205] width 9 height 9
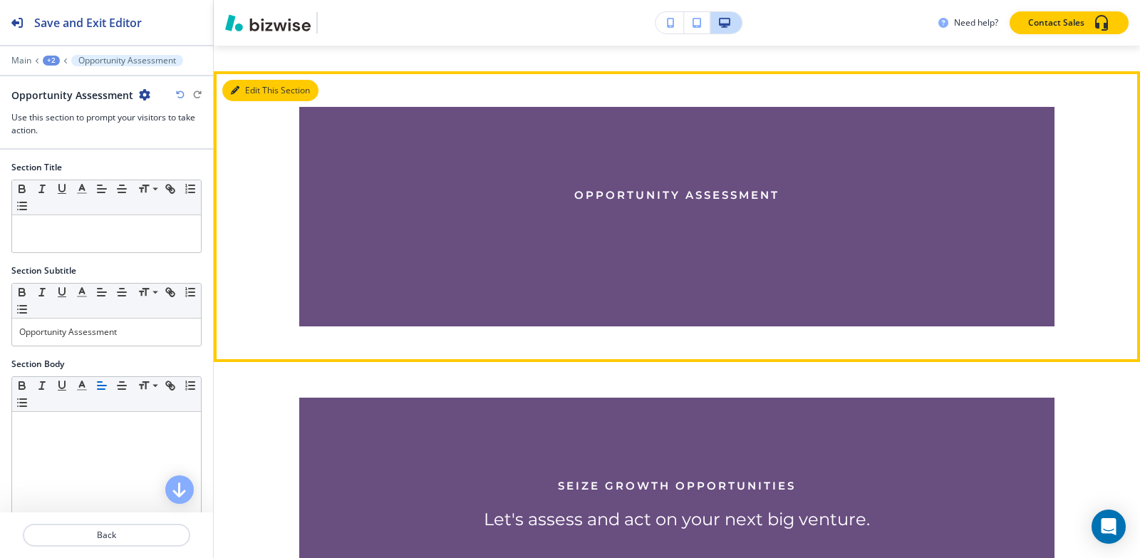
scroll to position [7579, 0]
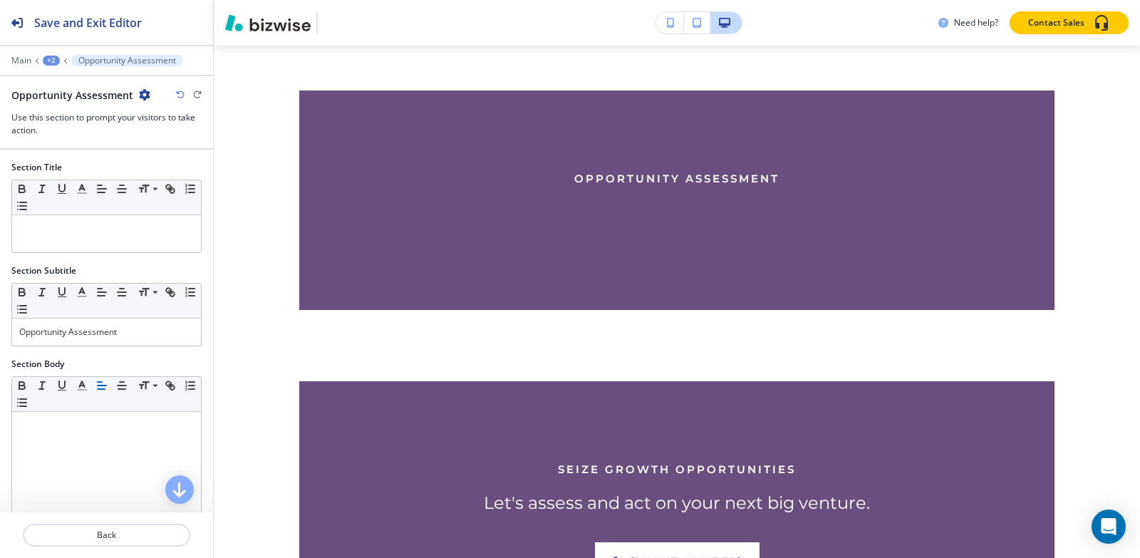
click at [139, 95] on icon "button" at bounding box center [144, 94] width 11 height 11
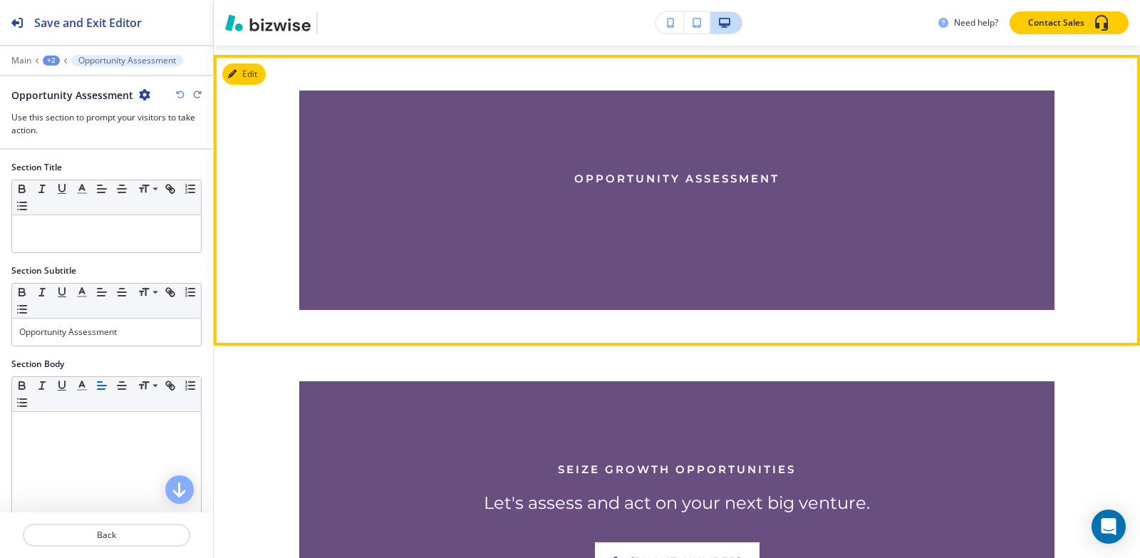
drag, startPoint x: 659, startPoint y: 172, endPoint x: 479, endPoint y: 162, distance: 180.6
click at [657, 172] on p "Opportunity Assessment" at bounding box center [677, 178] width 610 height 17
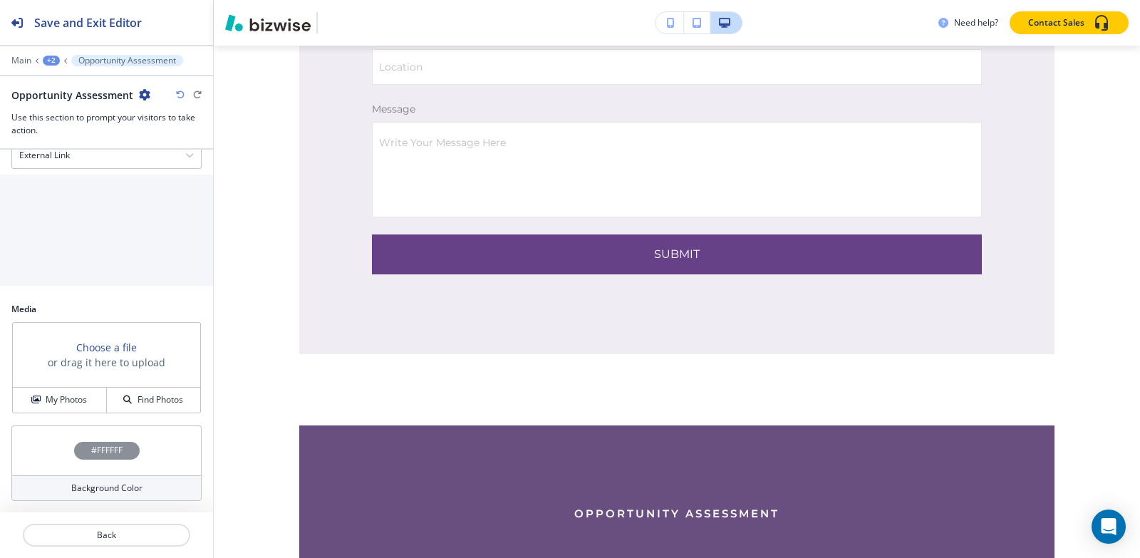
scroll to position [7223, 0]
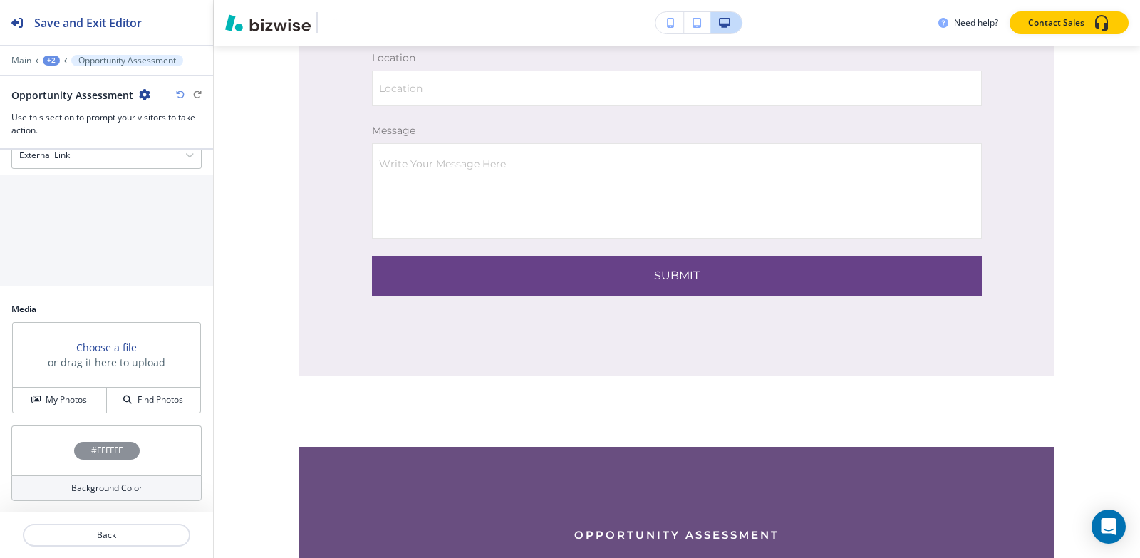
click at [56, 61] on div "+2" at bounding box center [51, 61] width 17 height 10
click at [66, 99] on button "OPPORTUNITY ASSESSMENT" at bounding box center [88, 109] width 91 height 26
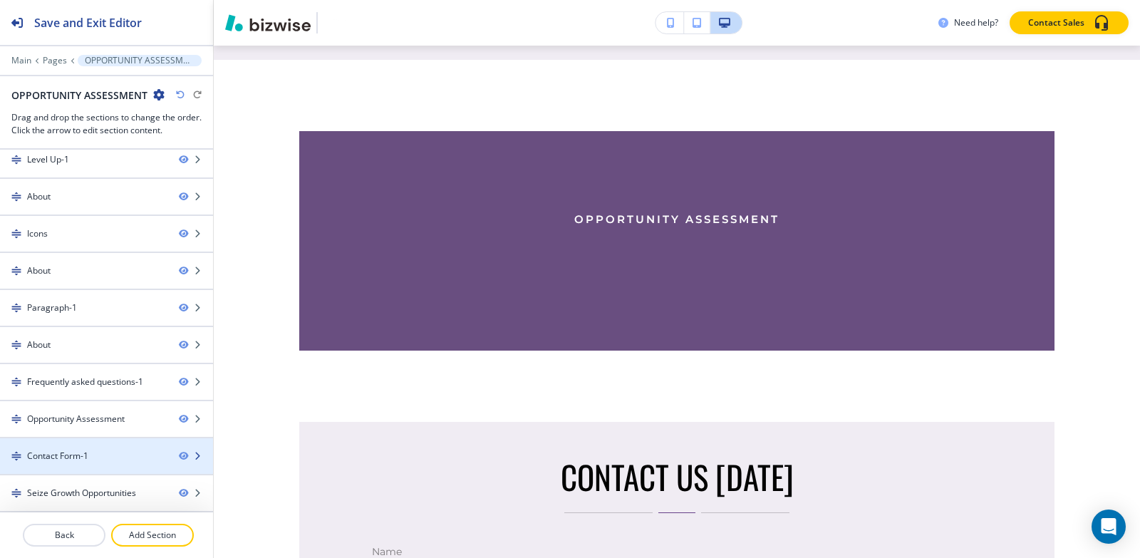
scroll to position [6807, 0]
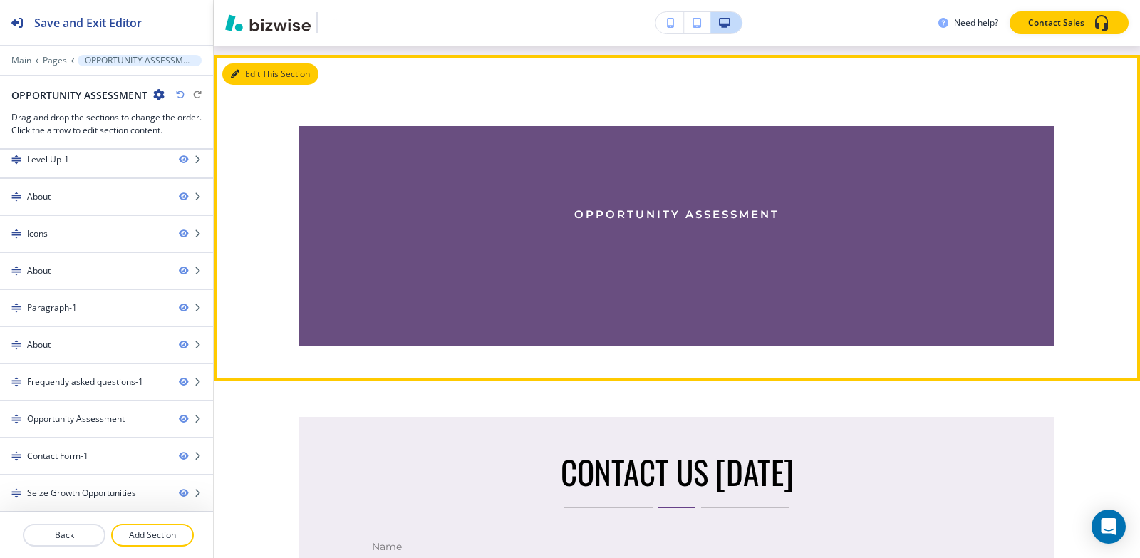
click at [238, 70] on icon "button" at bounding box center [235, 74] width 9 height 9
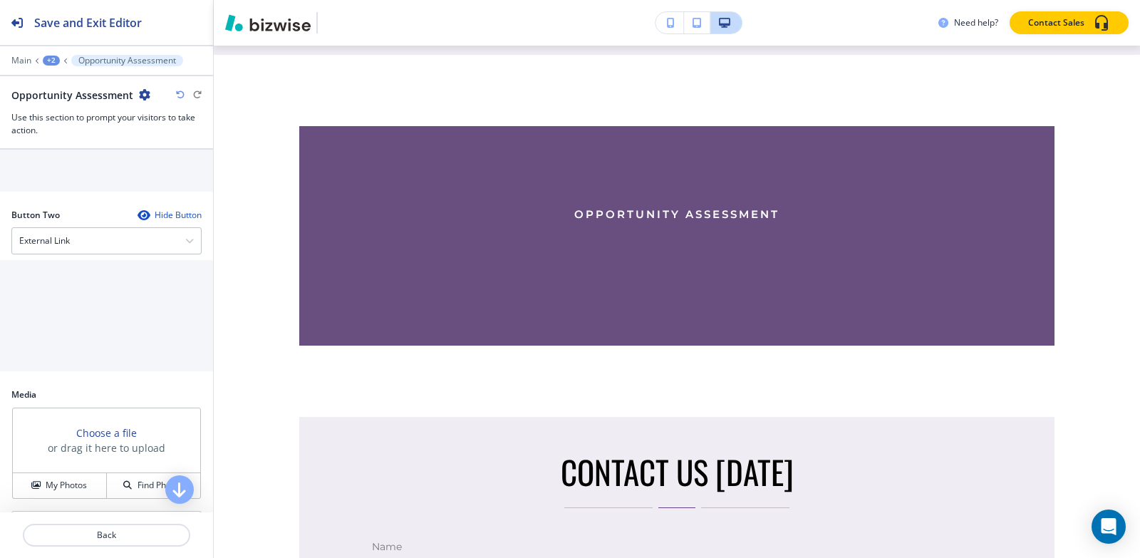
scroll to position [666, 0]
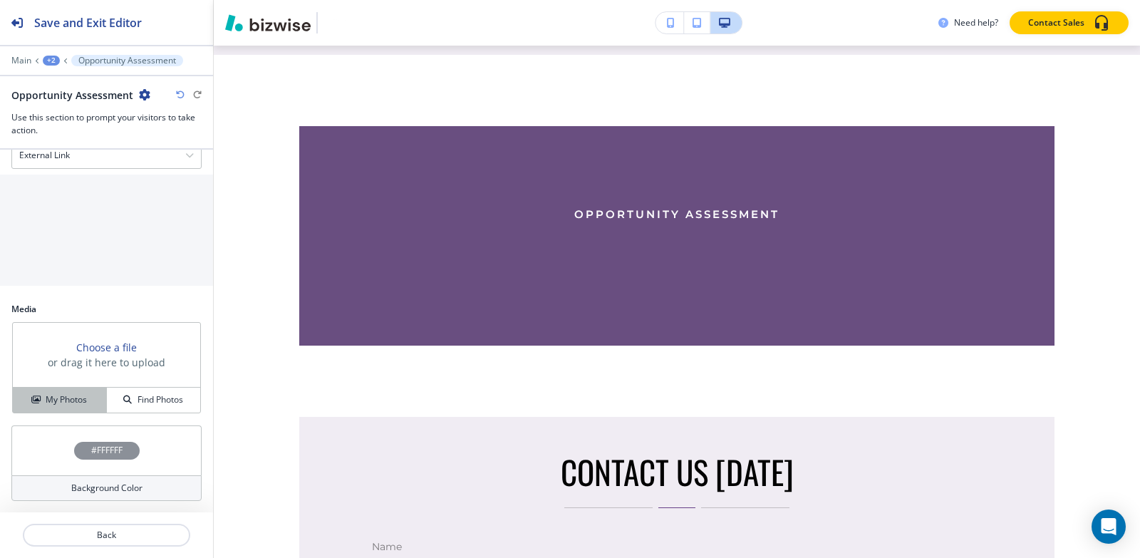
click at [58, 400] on h4 "My Photos" at bounding box center [66, 399] width 41 height 13
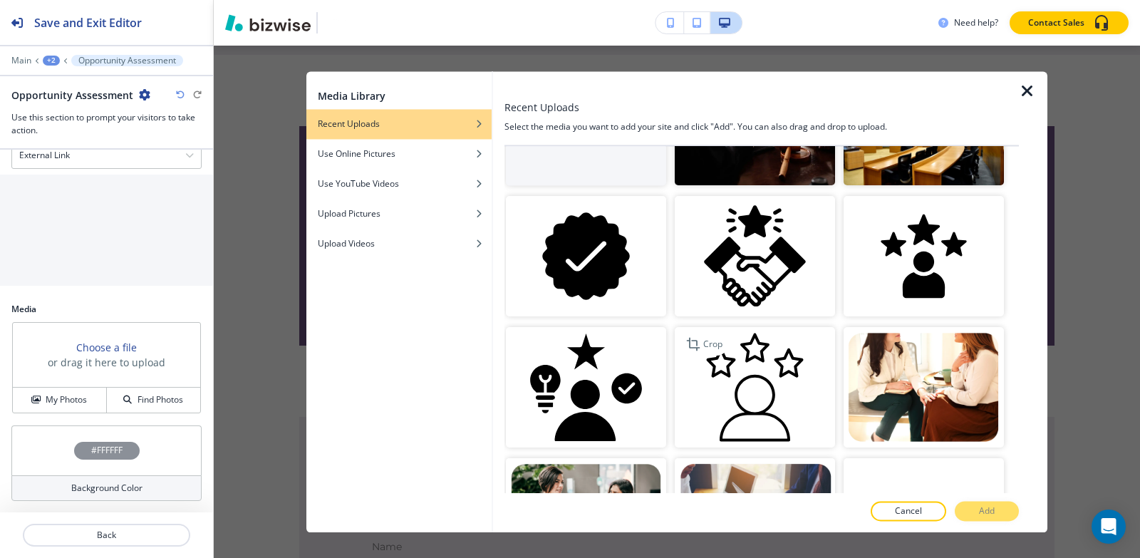
scroll to position [0, 0]
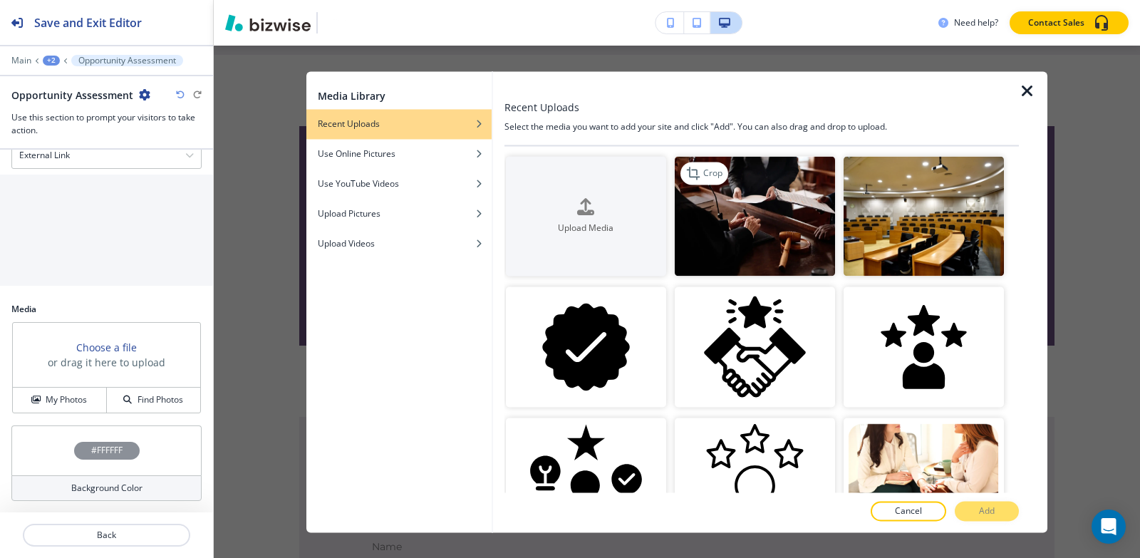
click at [770, 234] on img "button" at bounding box center [755, 216] width 160 height 120
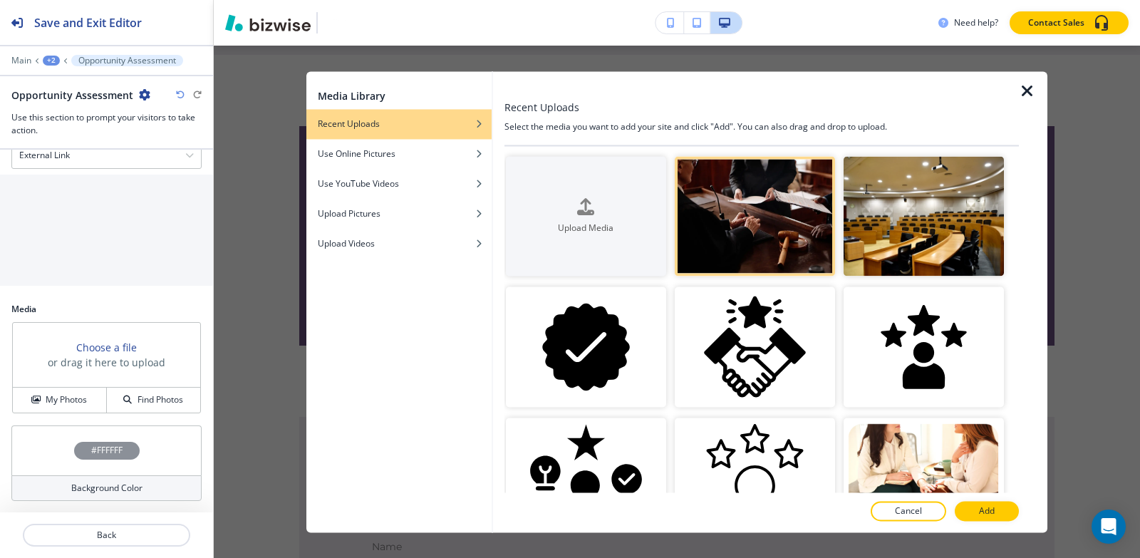
click at [971, 509] on button "Add" at bounding box center [987, 511] width 64 height 20
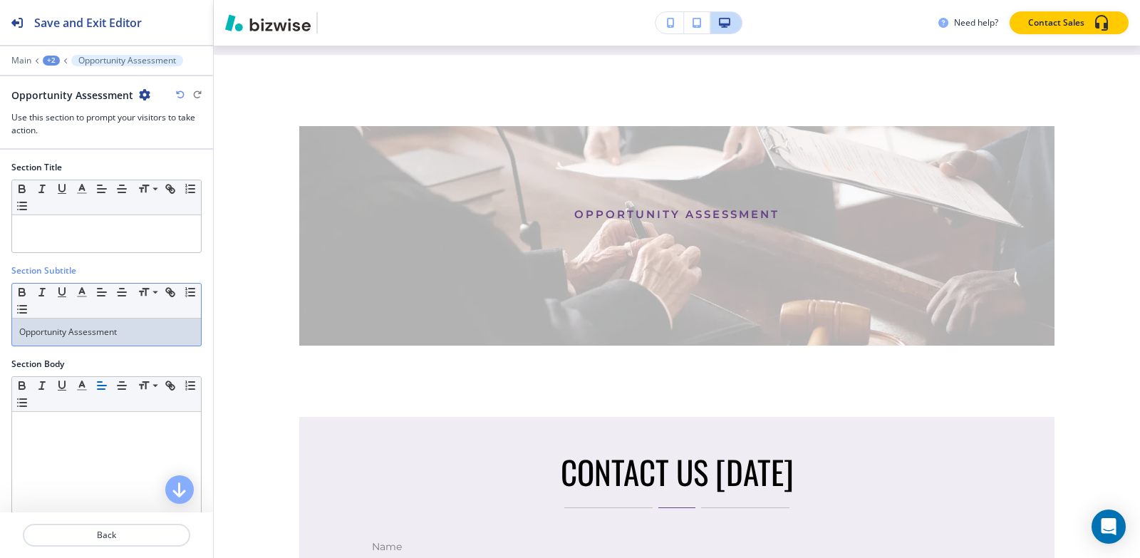
click at [150, 336] on p "Opportunity Assessment" at bounding box center [106, 332] width 175 height 13
copy p "Opportunity Assessment"
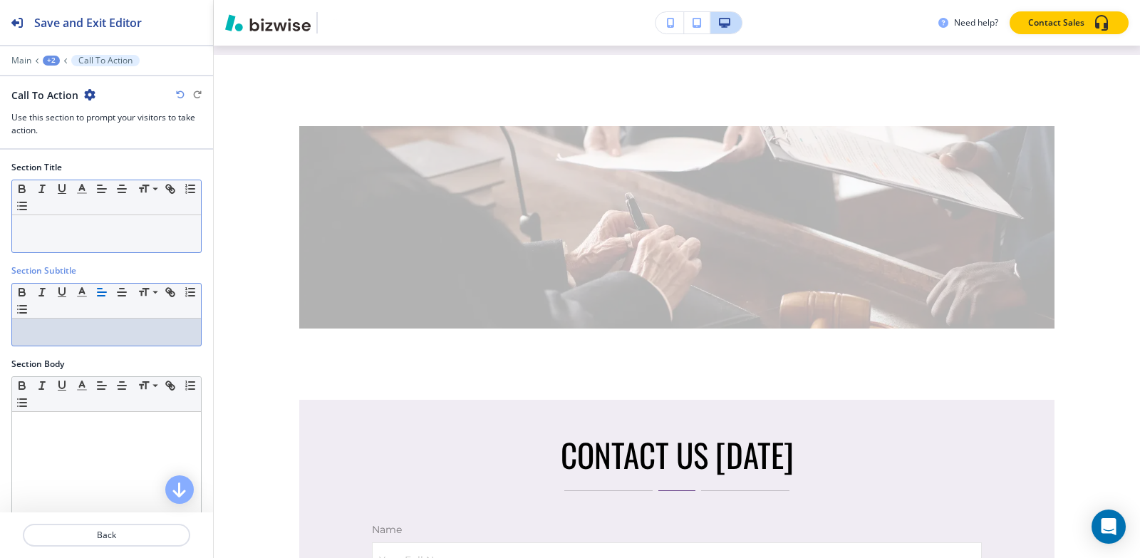
click at [94, 227] on p at bounding box center [106, 228] width 175 height 13
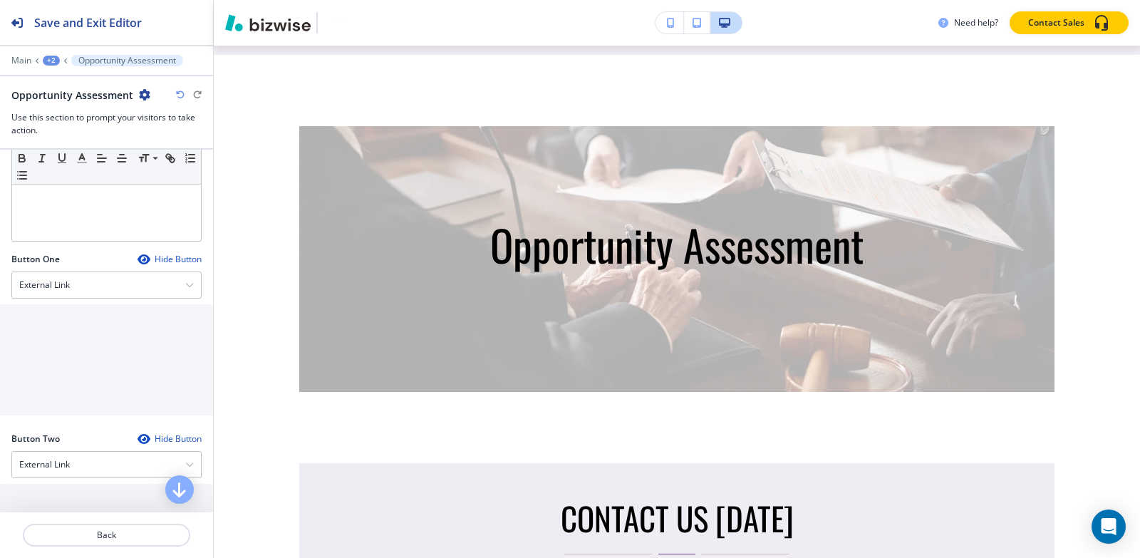
scroll to position [666, 0]
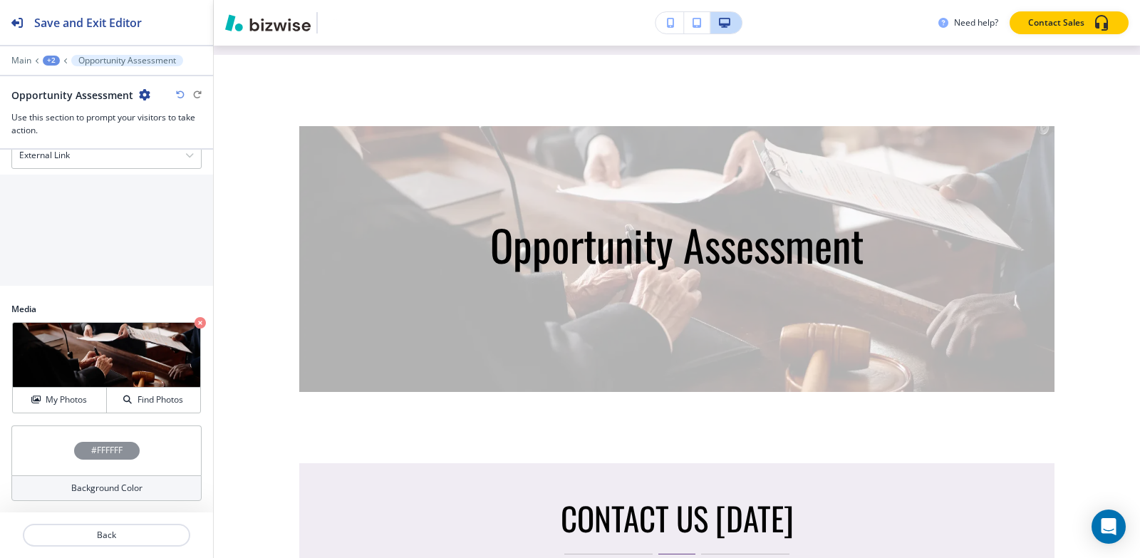
click at [102, 448] on h4 "#FFFFFF" at bounding box center [106, 450] width 31 height 13
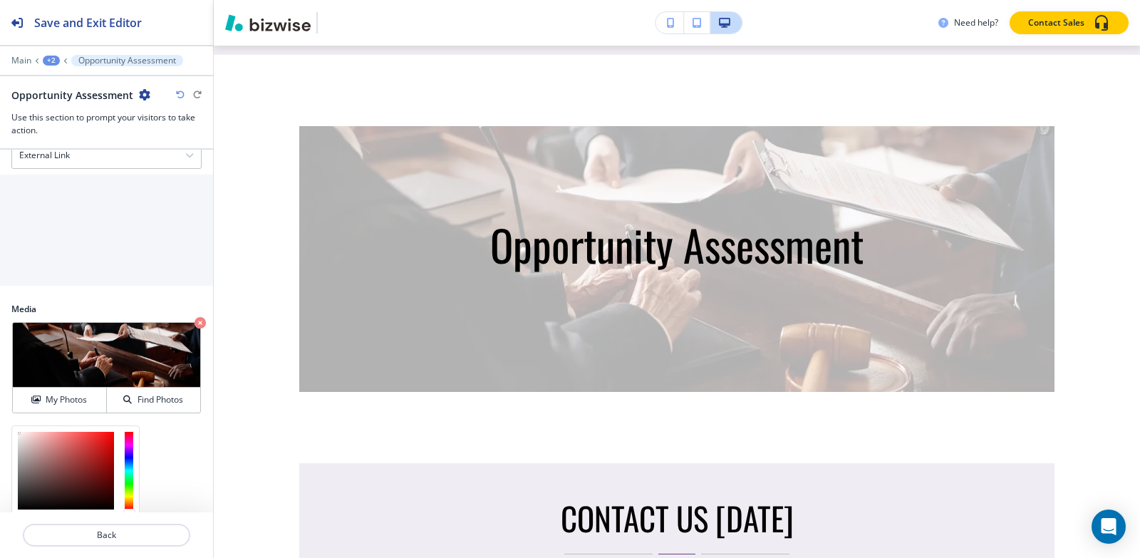
scroll to position [781, 0]
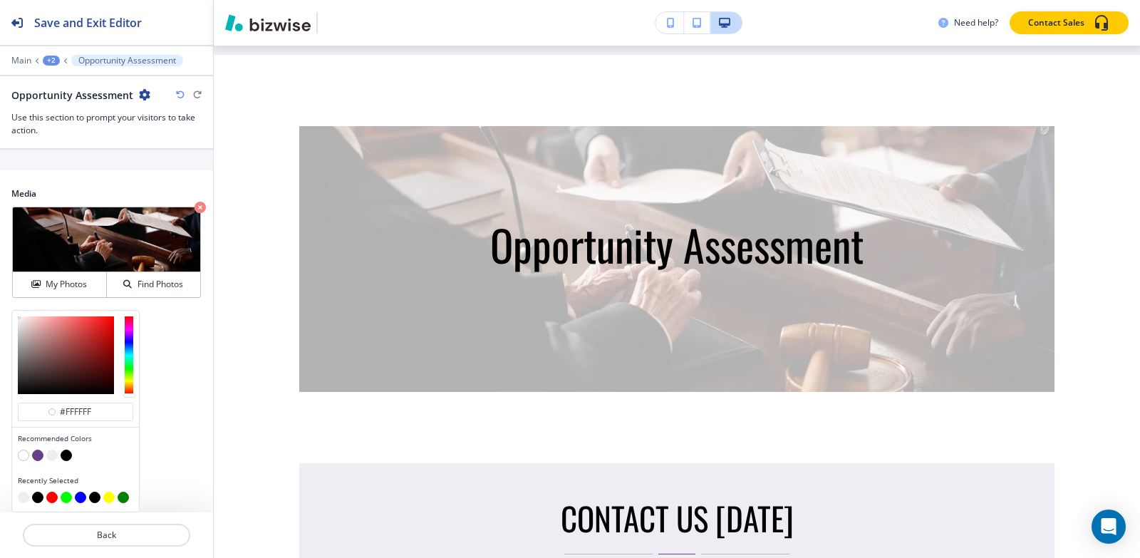
click at [69, 460] on div at bounding box center [75, 457] width 115 height 14
click at [67, 458] on button "button" at bounding box center [66, 455] width 11 height 11
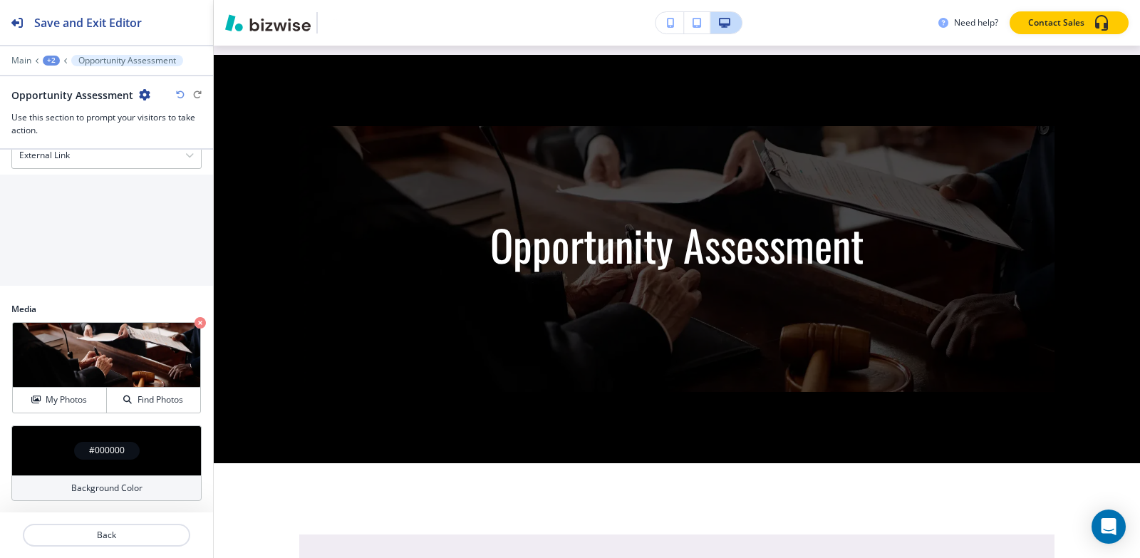
scroll to position [666, 0]
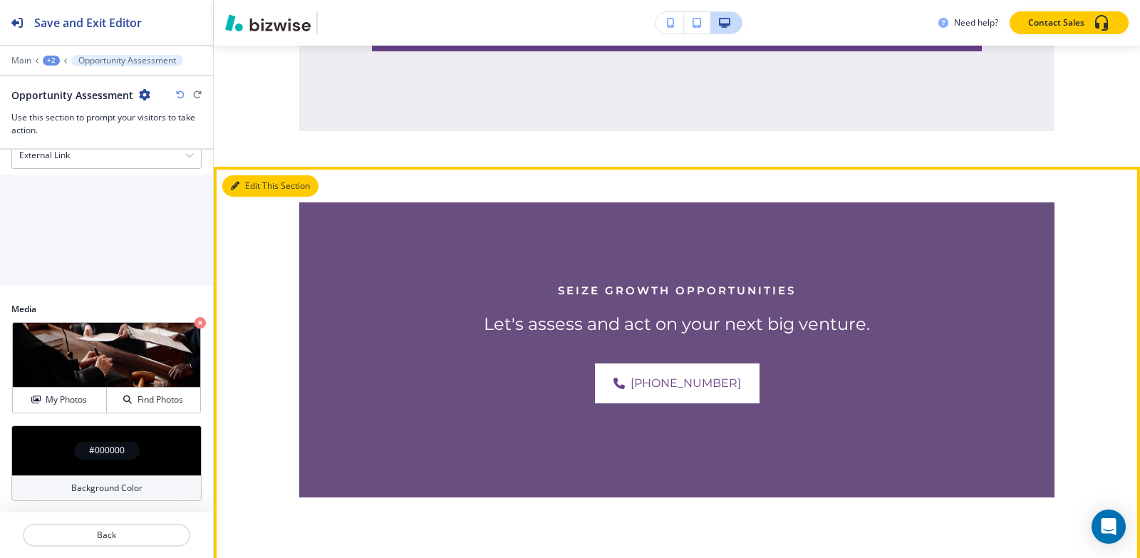
click at [256, 180] on button "Edit This Section" at bounding box center [270, 185] width 96 height 21
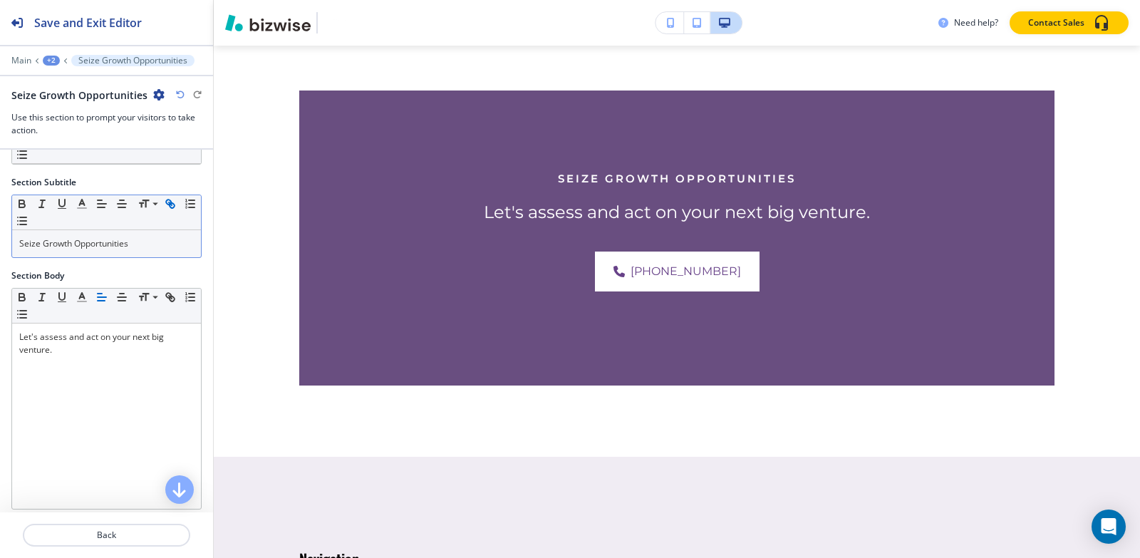
scroll to position [0, 0]
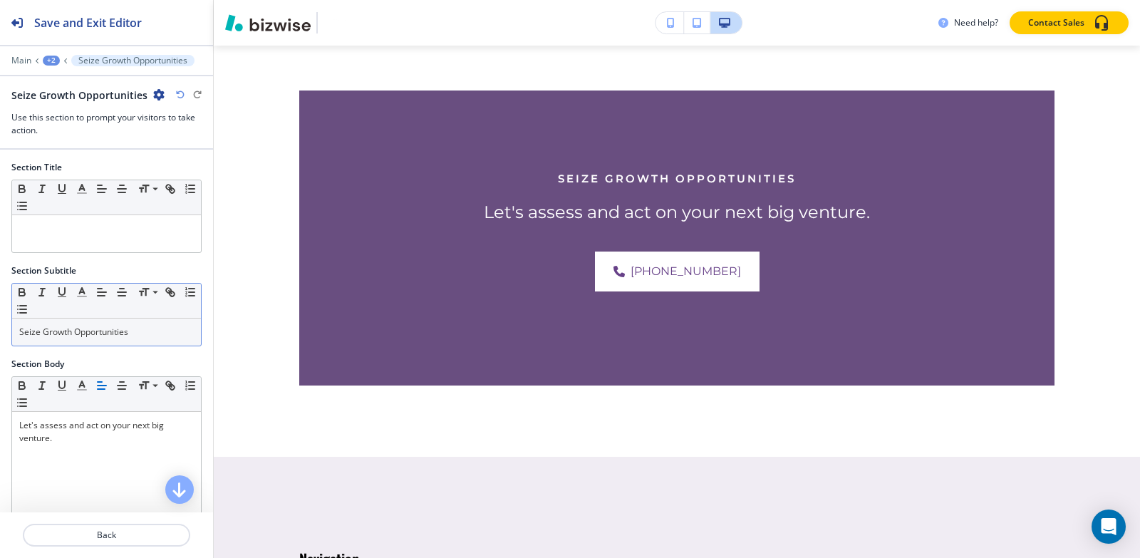
click at [152, 343] on div "Seize Growth Opportunities" at bounding box center [106, 332] width 189 height 27
copy p "Seize Growth Opportunities"
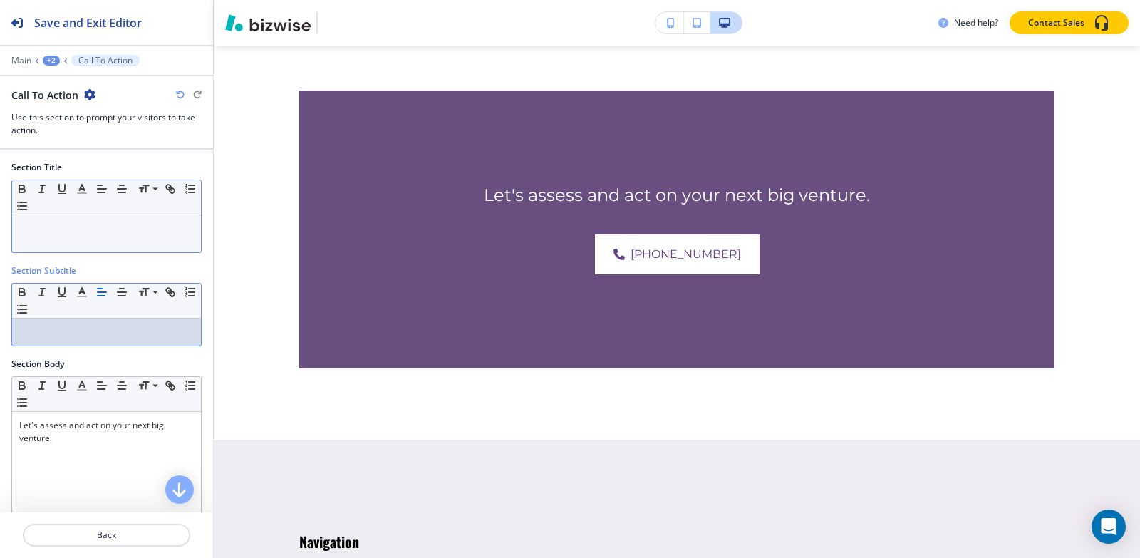
click at [122, 236] on div at bounding box center [106, 233] width 189 height 37
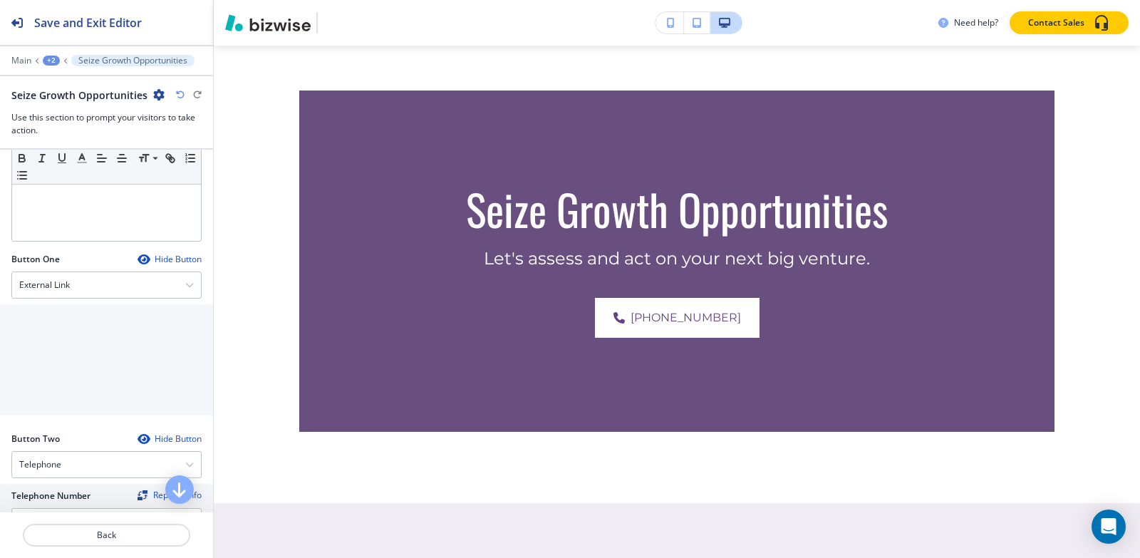
scroll to position [570, 0]
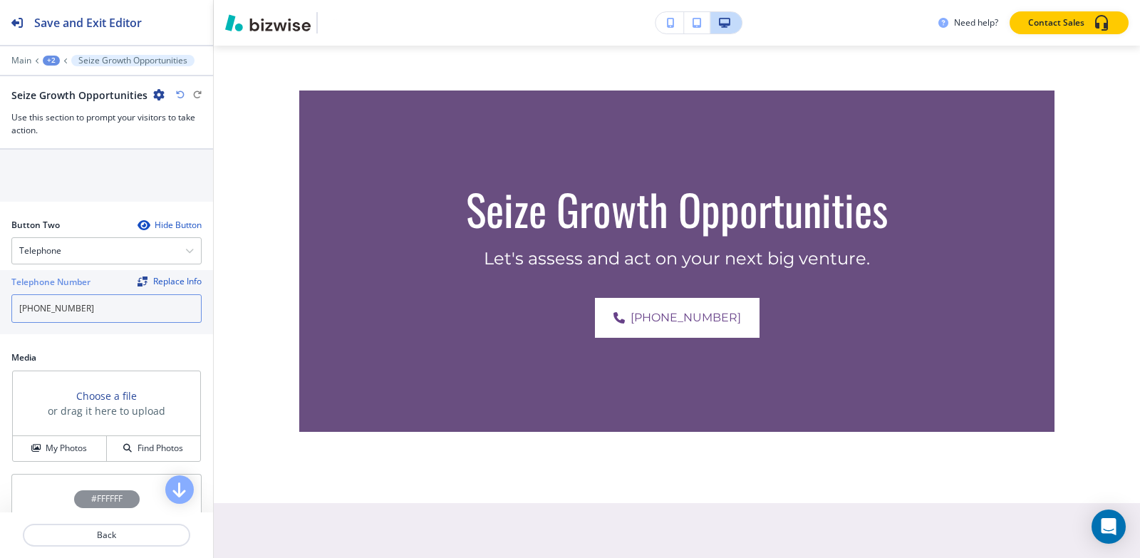
click at [81, 306] on input "[PHONE_NUMBER]" at bounding box center [106, 308] width 190 height 29
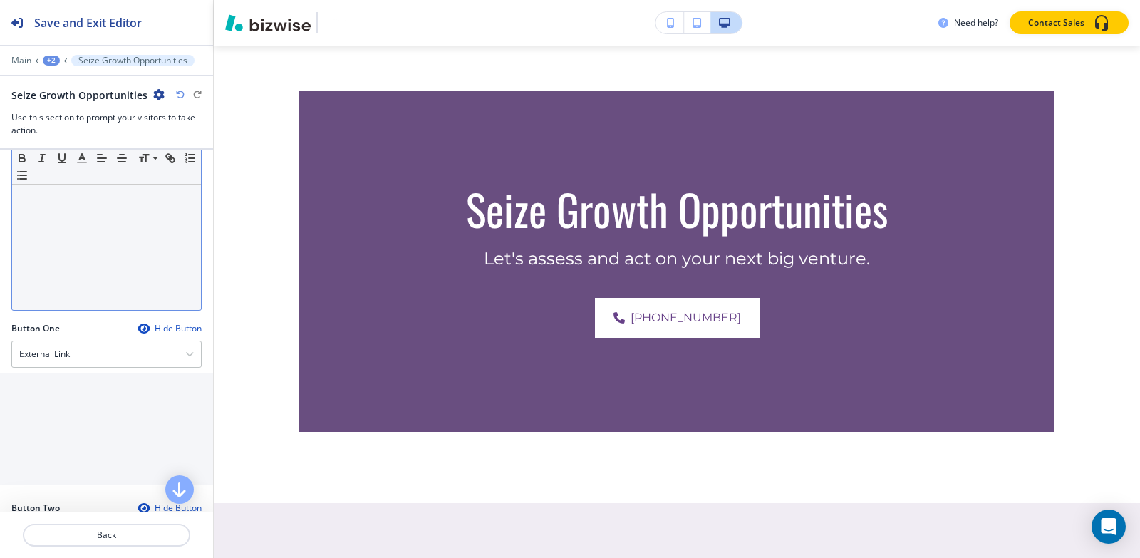
scroll to position [285, 0]
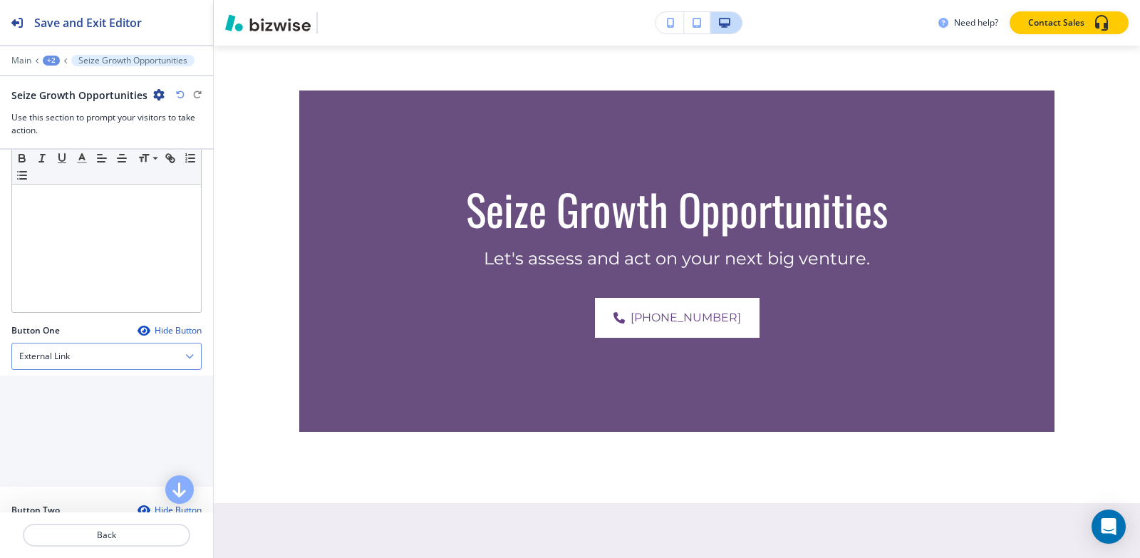
click at [67, 350] on h4 "External Link" at bounding box center [44, 356] width 51 height 13
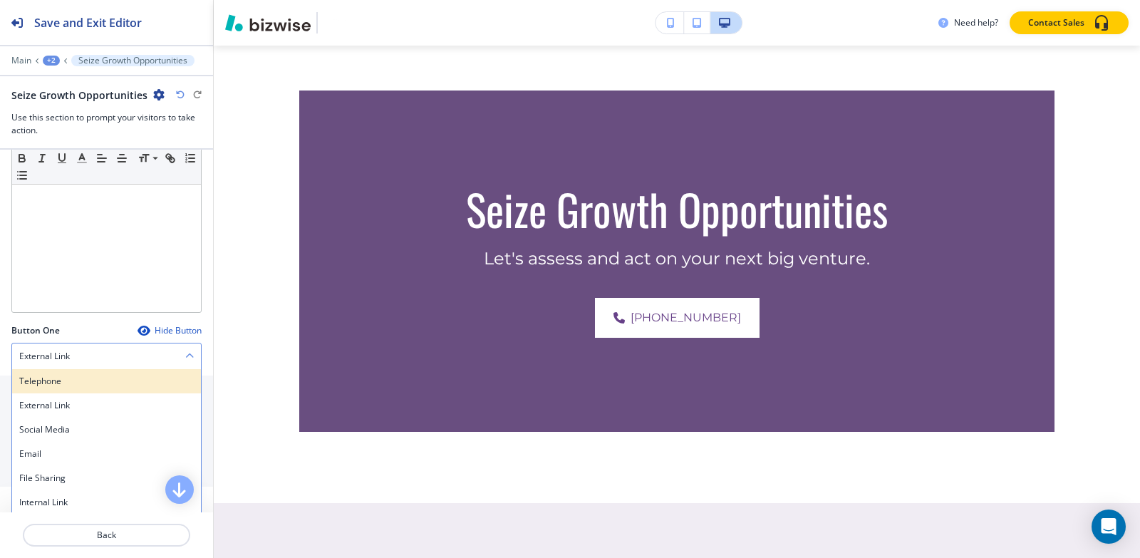
click at [68, 384] on h4 "Telephone" at bounding box center [106, 381] width 175 height 13
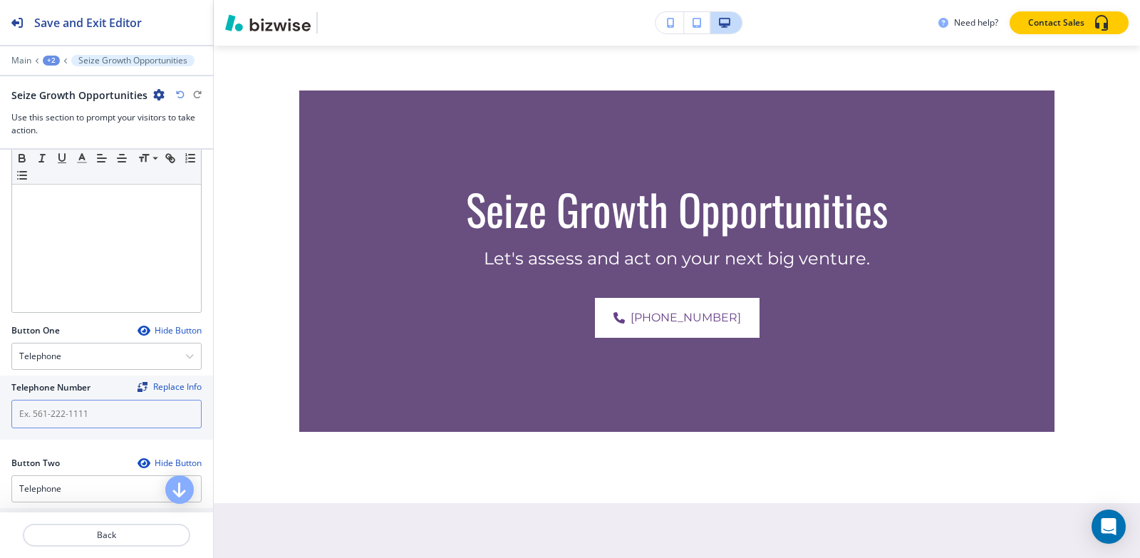
click at [74, 411] on input "text" at bounding box center [106, 414] width 190 height 29
paste input "[PHONE_NUMBER]"
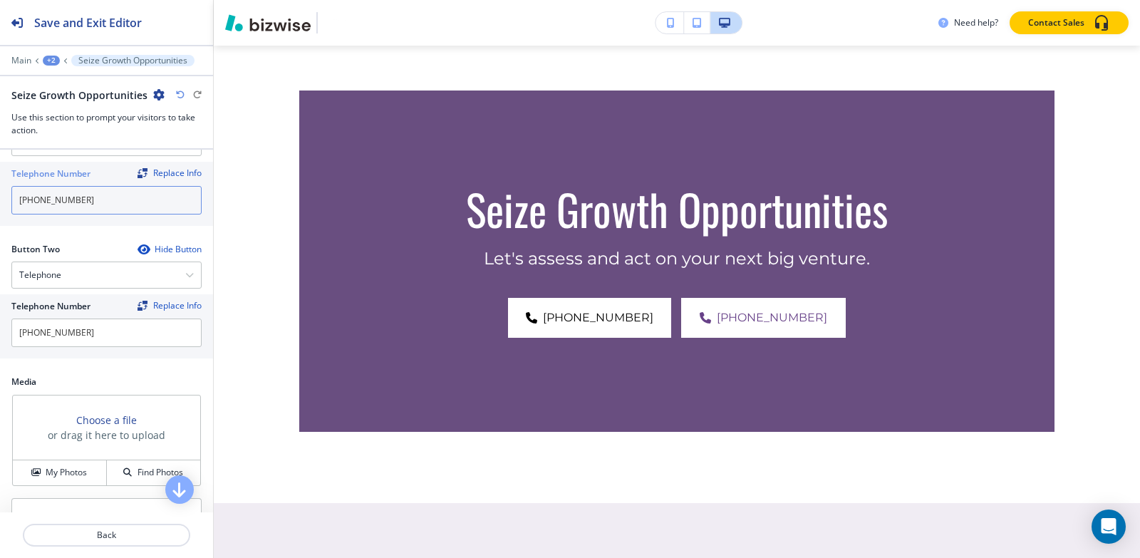
scroll to position [570, 0]
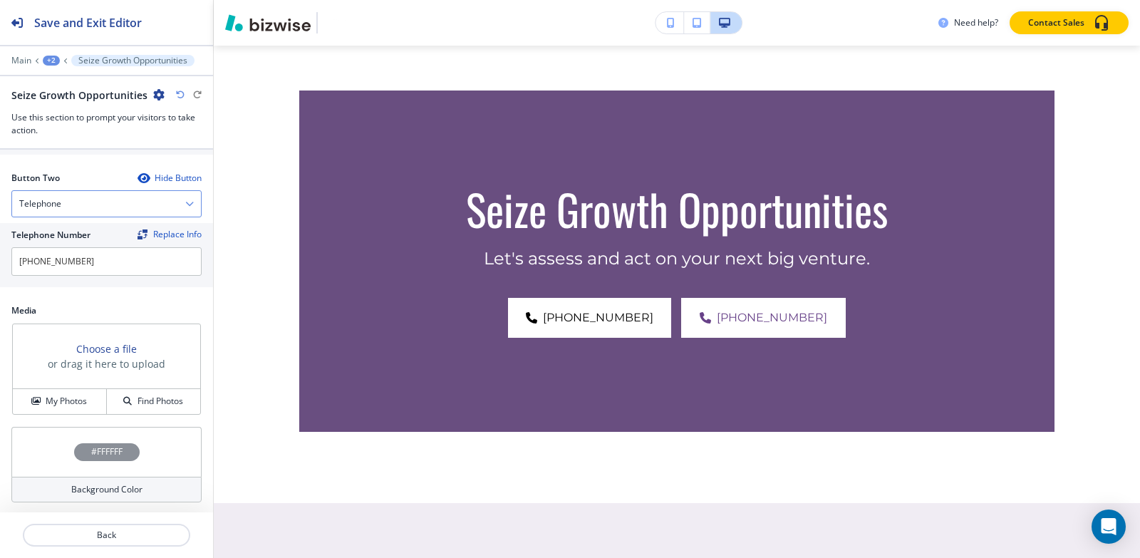
type input "[PHONE_NUMBER]"
click at [71, 192] on div "Telephone" at bounding box center [106, 204] width 189 height 26
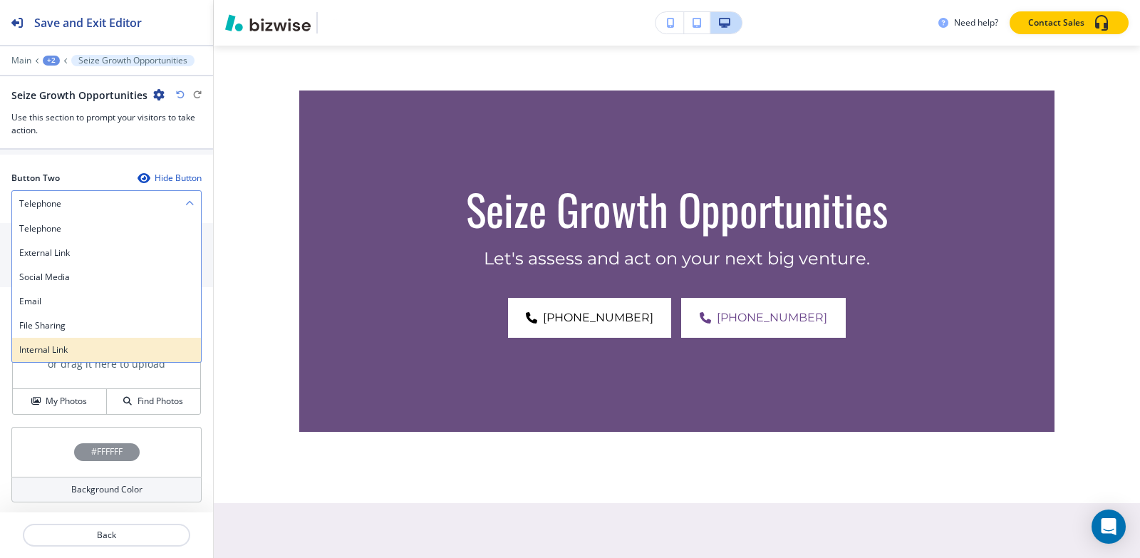
click at [56, 361] on div "Internal Link" at bounding box center [106, 350] width 189 height 24
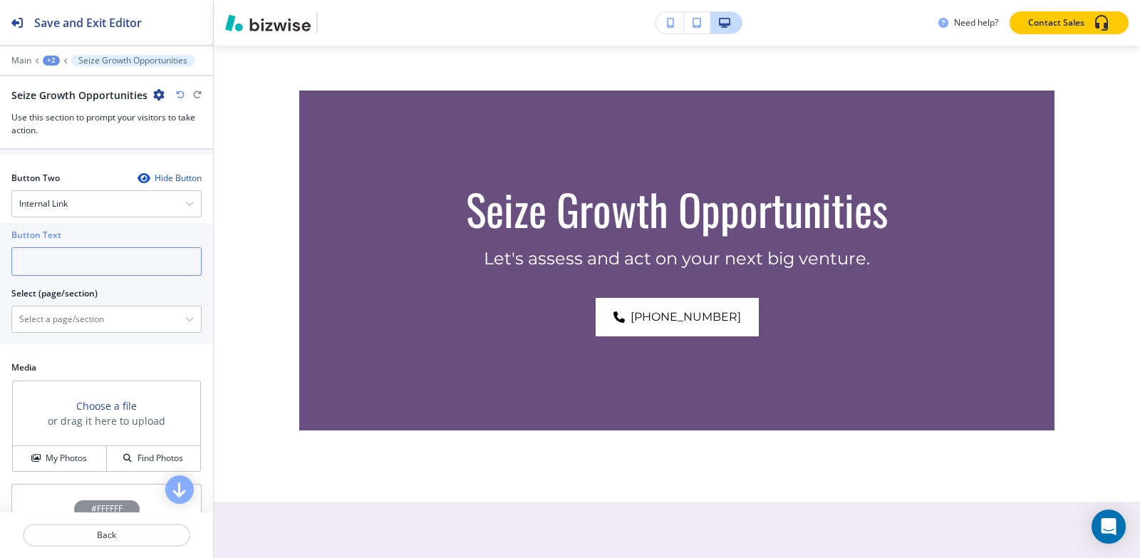
click at [72, 259] on input "text" at bounding box center [106, 261] width 190 height 29
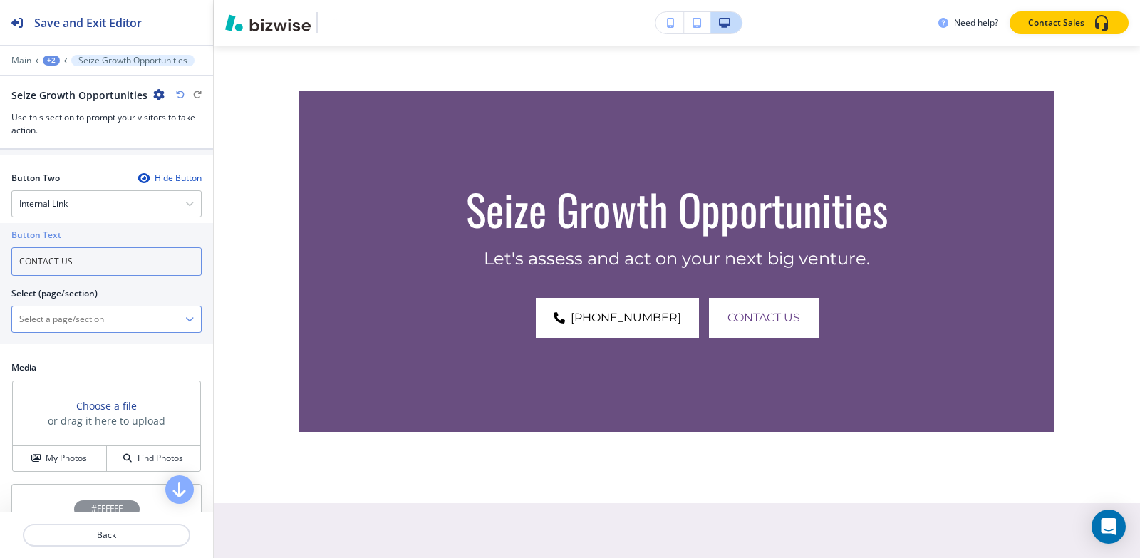
type input "CONTACT US"
click at [56, 312] on \(page\/section\) "Manual Input" at bounding box center [98, 319] width 173 height 24
type \(page\/section\) "CONTACT | Contact Form"
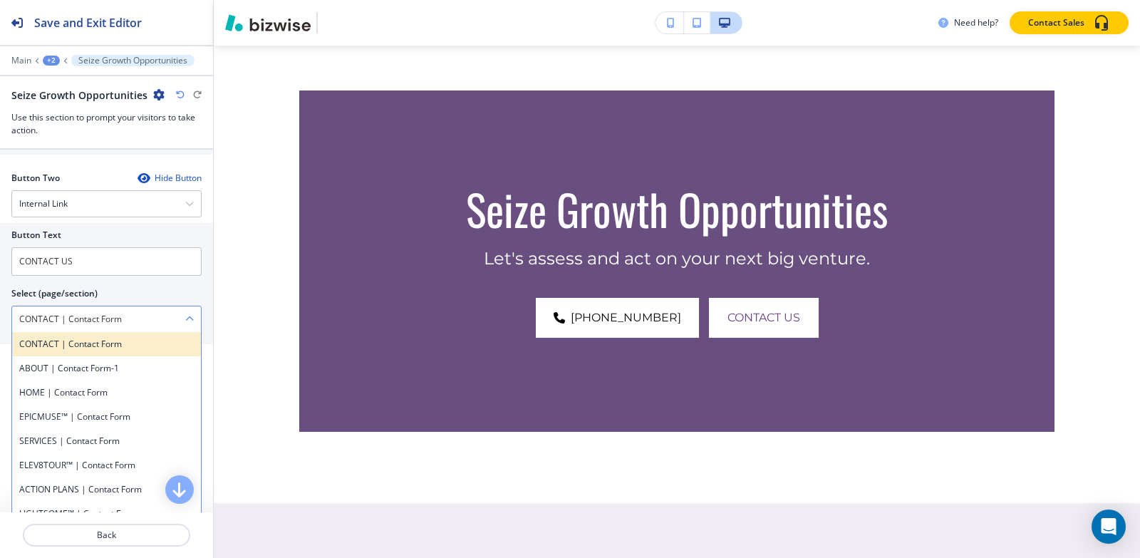
click at [88, 347] on h4 "CONTACT | Contact Form" at bounding box center [106, 344] width 175 height 13
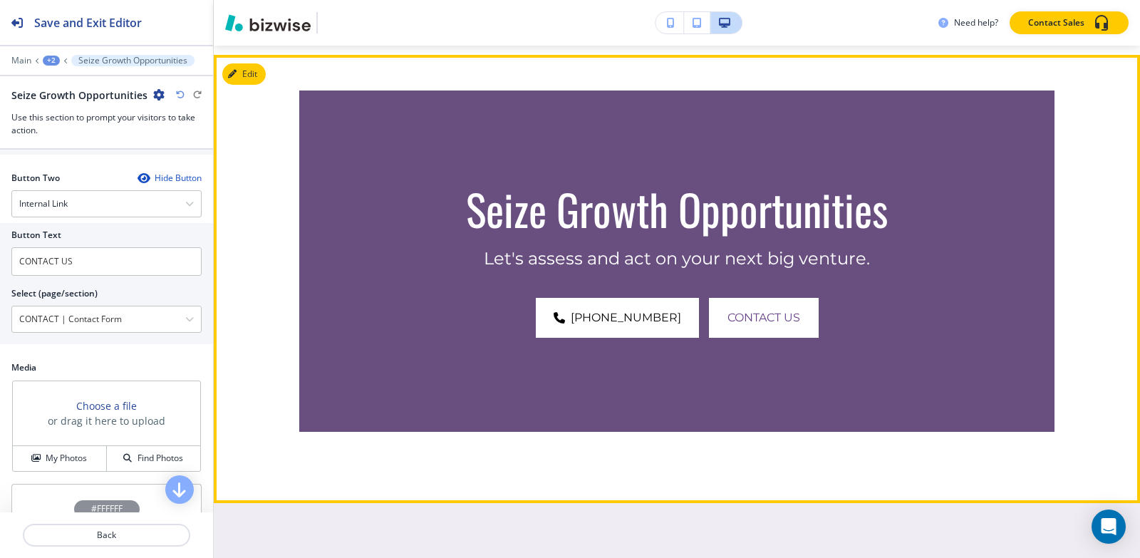
scroll to position [7845, 0]
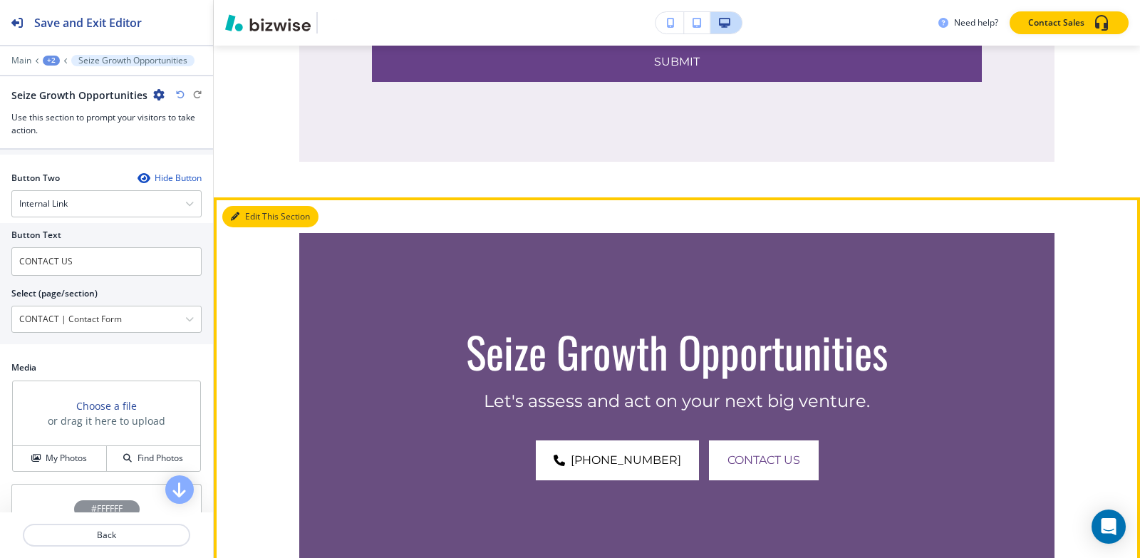
click at [262, 206] on button "Edit This Section" at bounding box center [270, 216] width 96 height 21
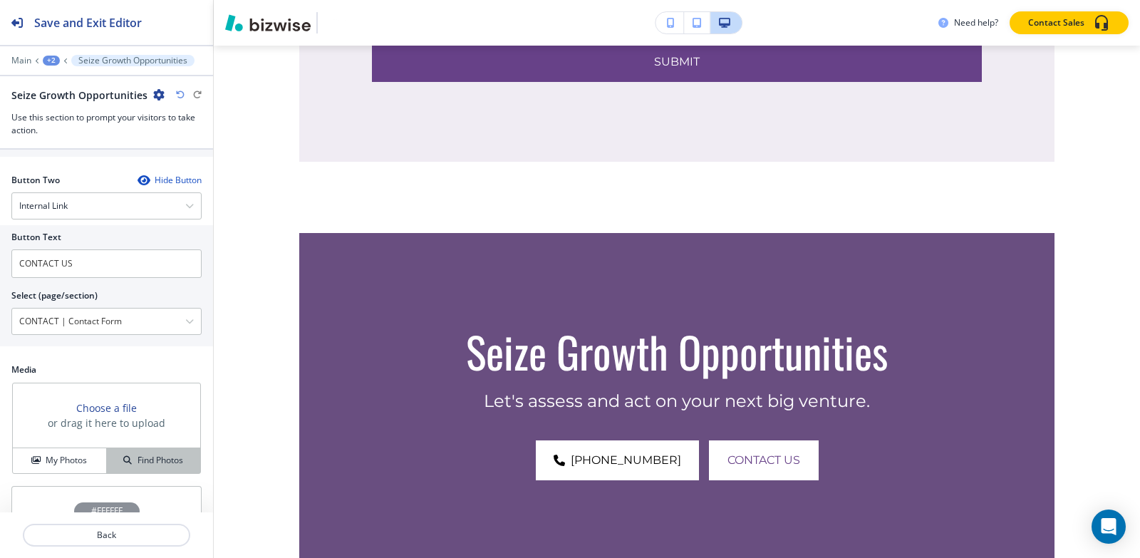
scroll to position [629, 0]
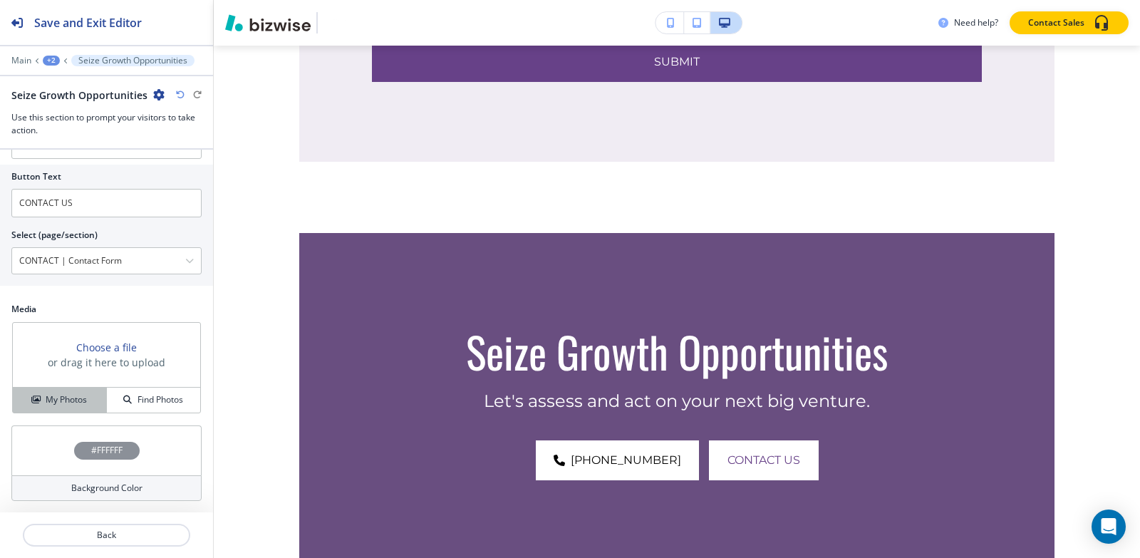
click at [82, 403] on h4 "My Photos" at bounding box center [66, 399] width 41 height 13
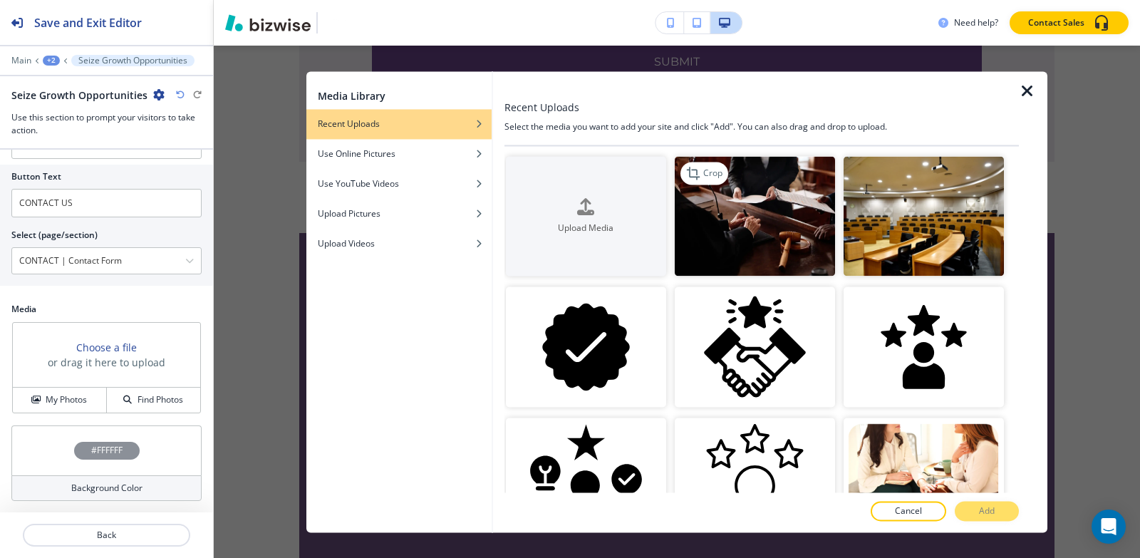
click at [747, 196] on img "button" at bounding box center [755, 216] width 160 height 120
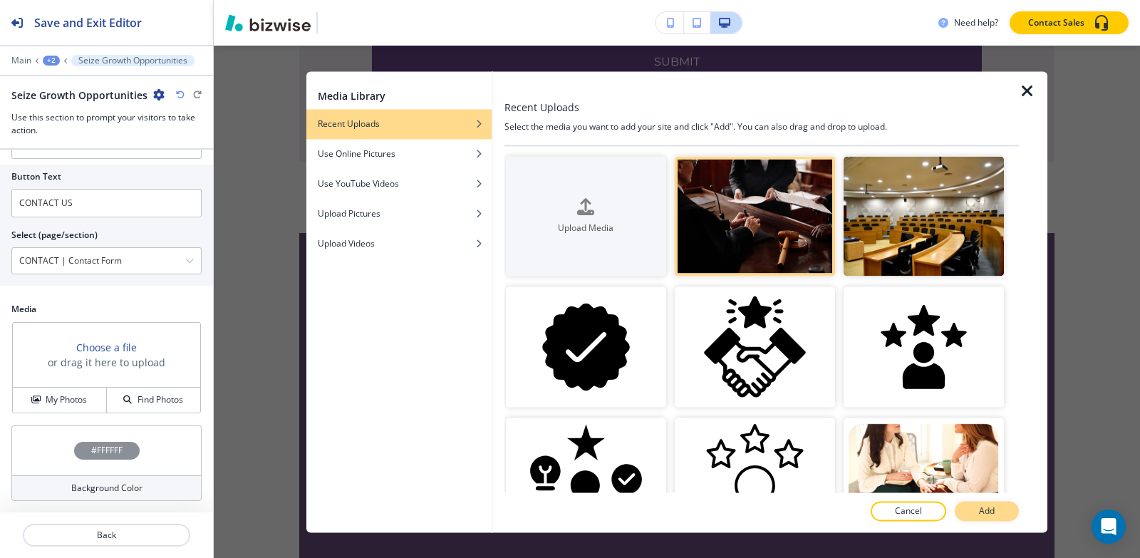
click at [973, 518] on button "Add" at bounding box center [987, 511] width 64 height 20
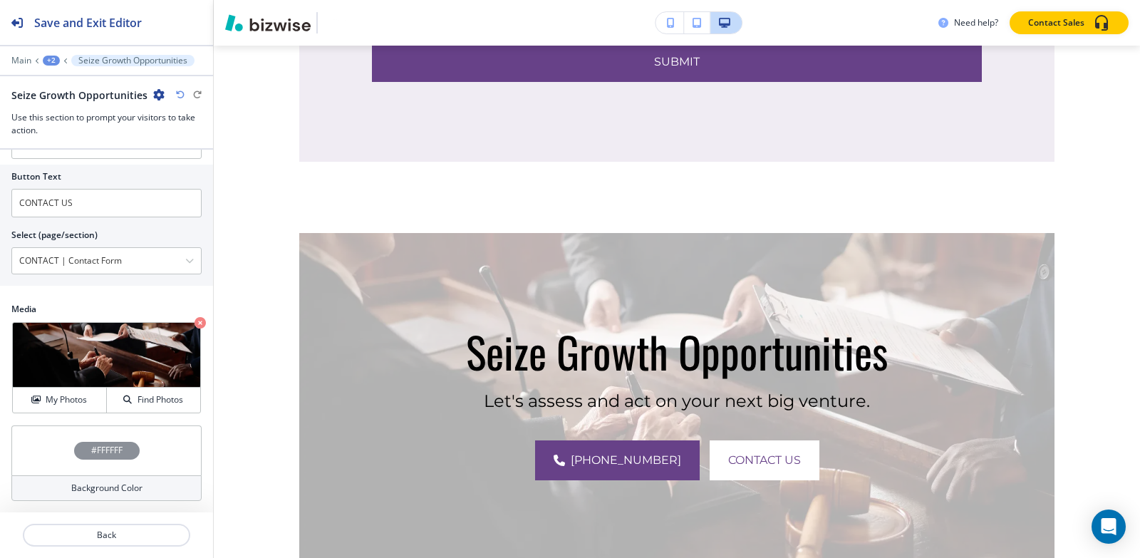
click at [109, 449] on h4 "#FFFFFF" at bounding box center [106, 450] width 31 height 13
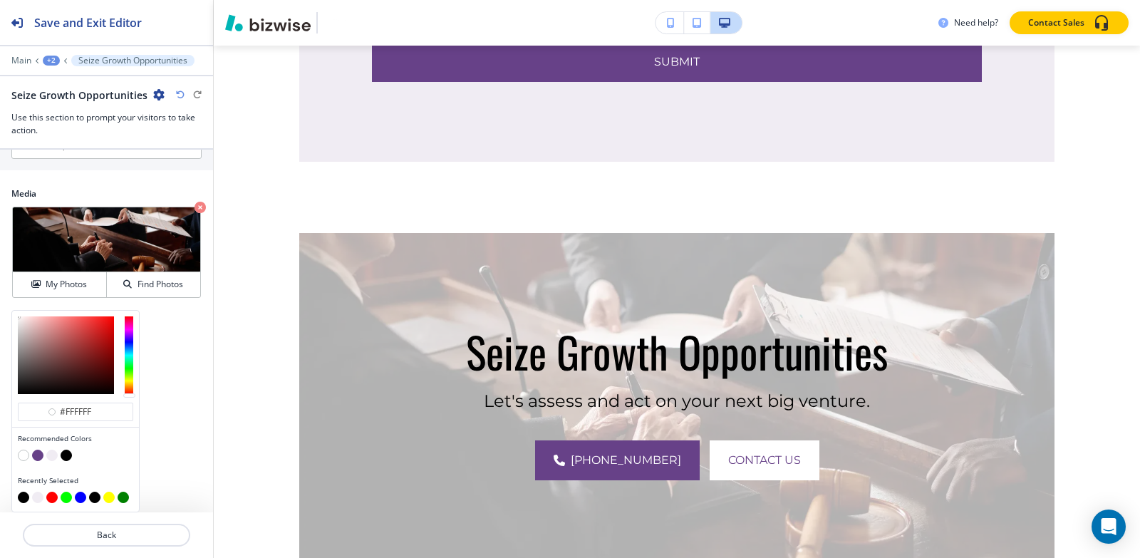
click at [64, 455] on button "button" at bounding box center [66, 455] width 11 height 11
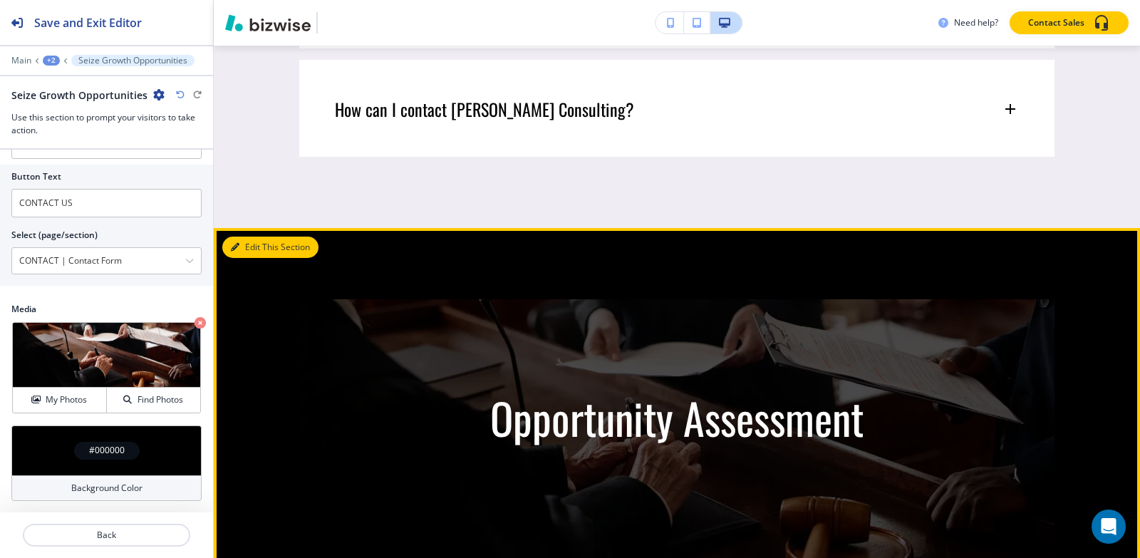
drag, startPoint x: 259, startPoint y: 232, endPoint x: 230, endPoint y: 213, distance: 34.6
click at [259, 237] on button "Edit This Section" at bounding box center [270, 247] width 96 height 21
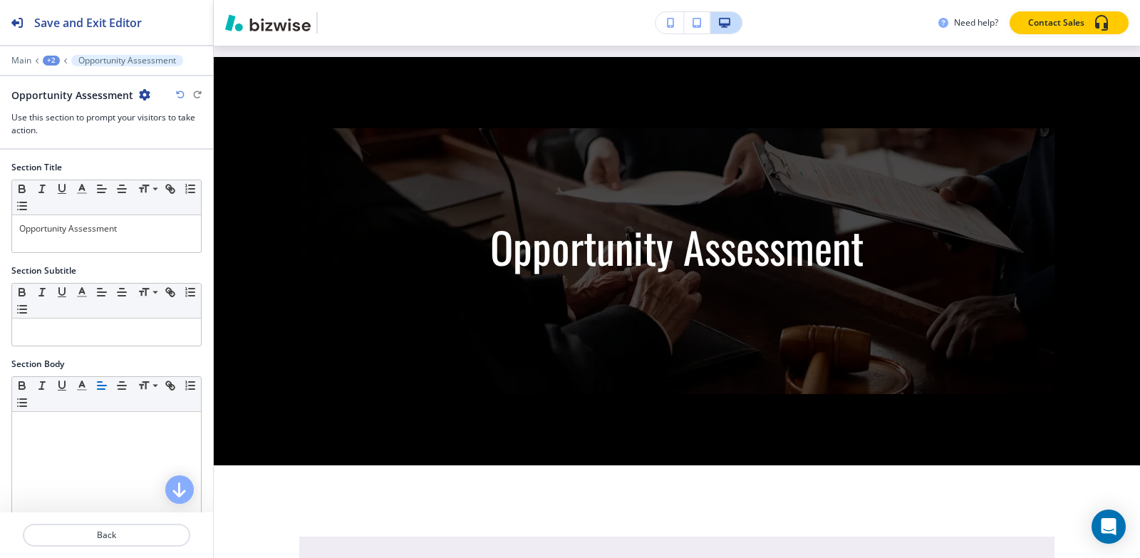
scroll to position [6807, 0]
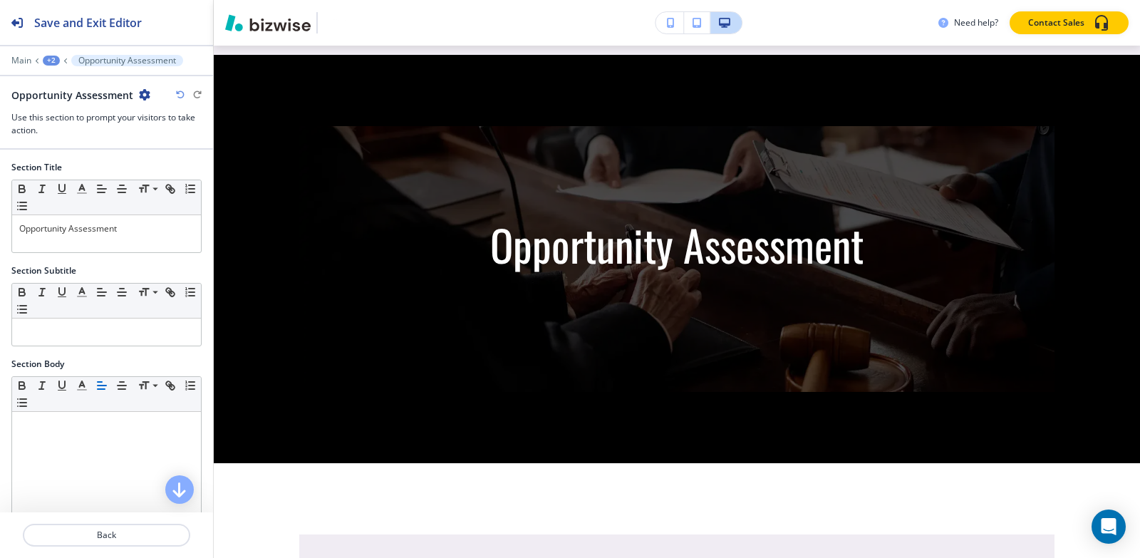
click at [135, 95] on div "Opportunity Assessment" at bounding box center [80, 95] width 139 height 15
click at [139, 95] on icon "button" at bounding box center [144, 94] width 11 height 11
click at [162, 167] on p "Delete Section" at bounding box center [181, 169] width 73 height 13
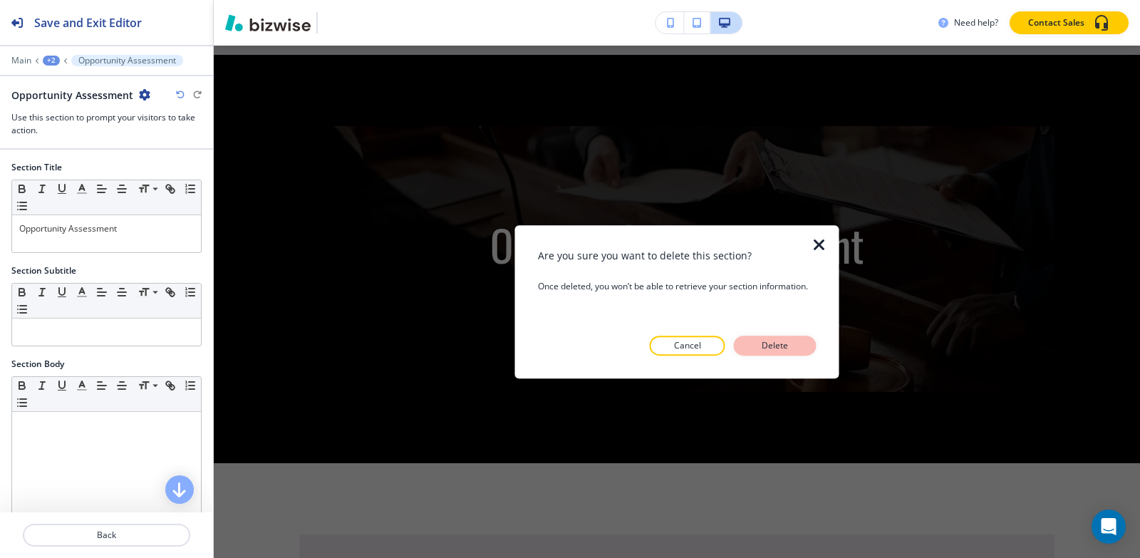
click at [760, 341] on p "Delete" at bounding box center [775, 345] width 34 height 13
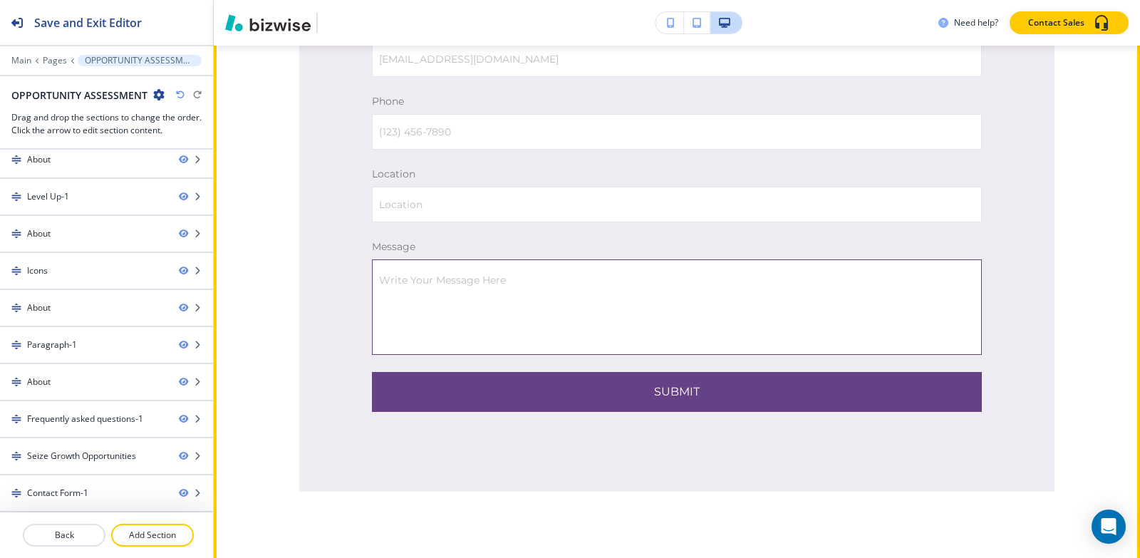
scroll to position [7947, 0]
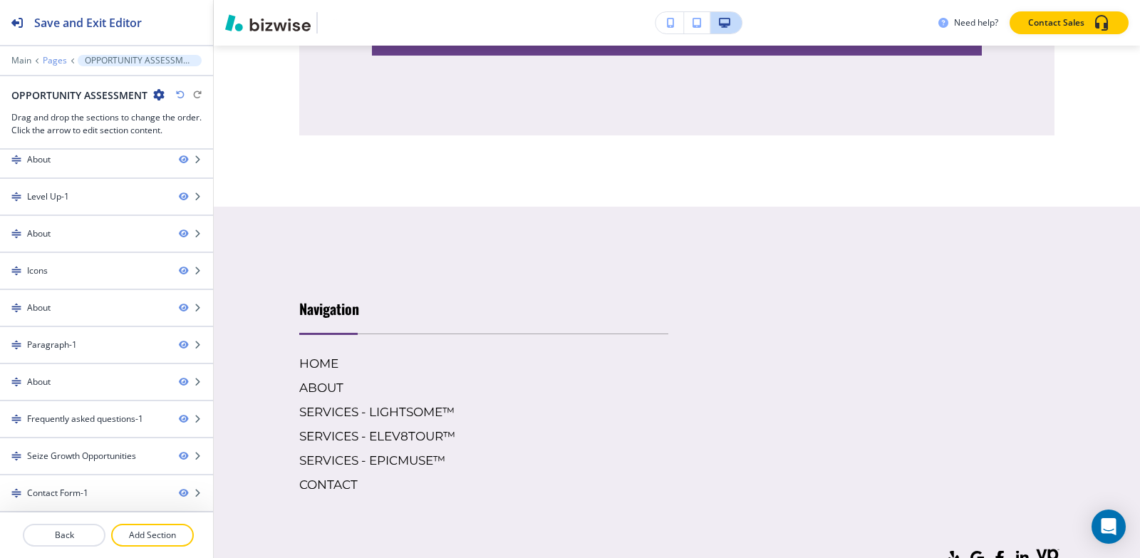
click at [58, 65] on p "Pages" at bounding box center [55, 61] width 24 height 10
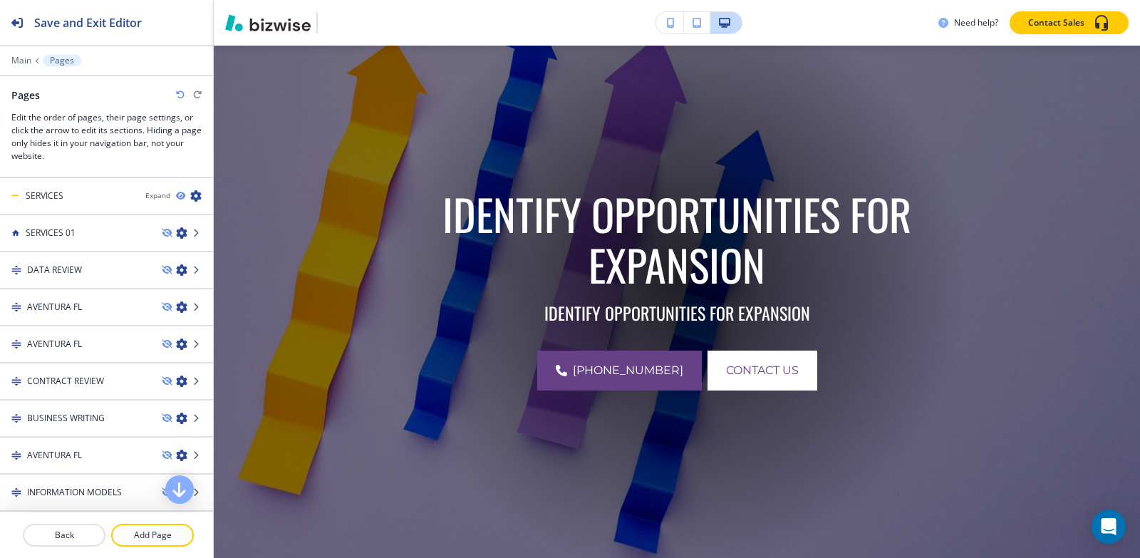
scroll to position [0, 0]
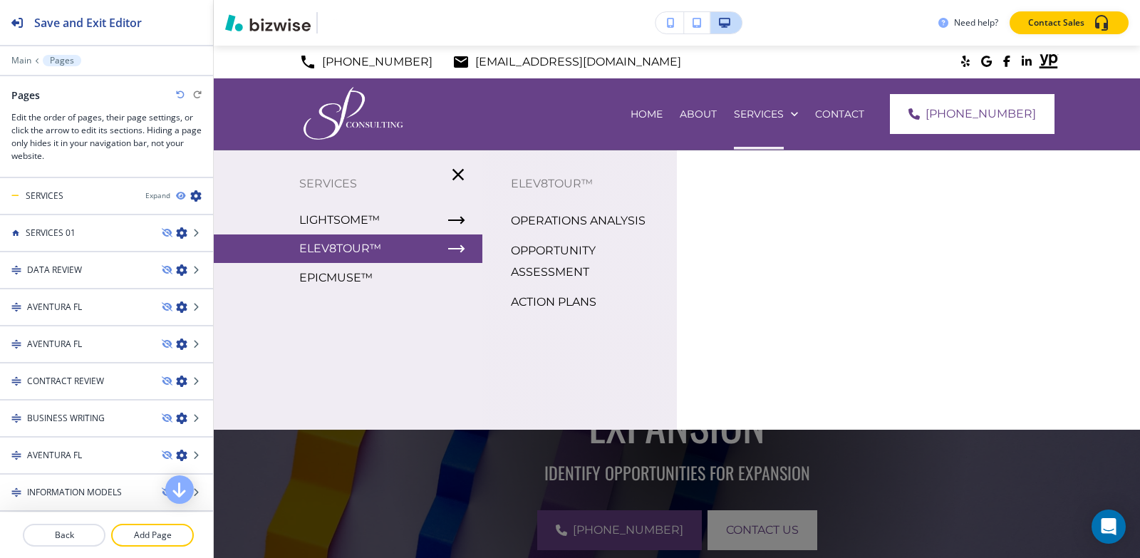
click at [539, 303] on p "ACTION PLANS" at bounding box center [554, 301] width 86 height 21
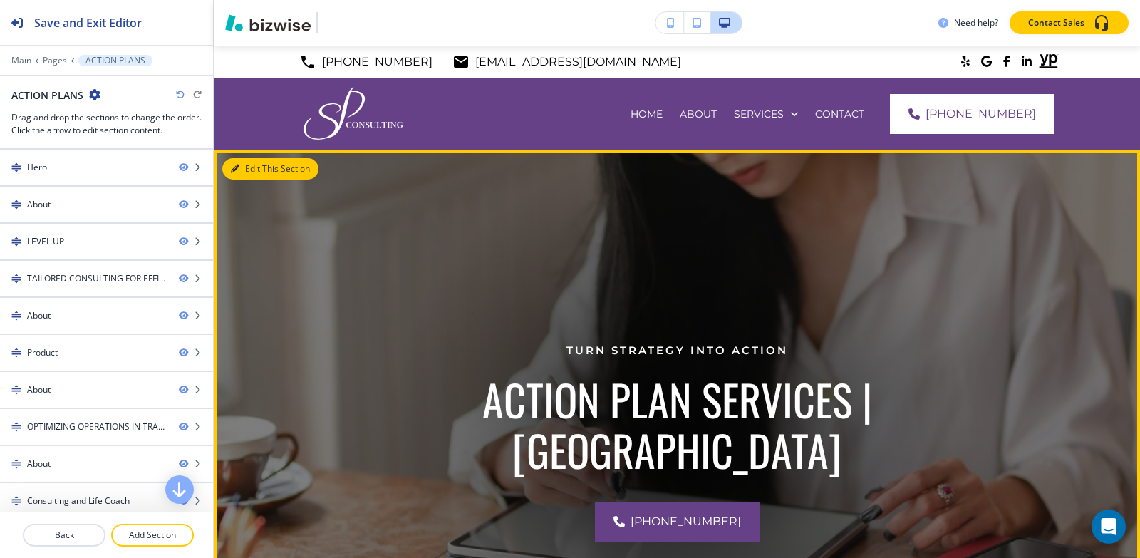
click at [247, 169] on button "Edit This Section" at bounding box center [270, 168] width 96 height 21
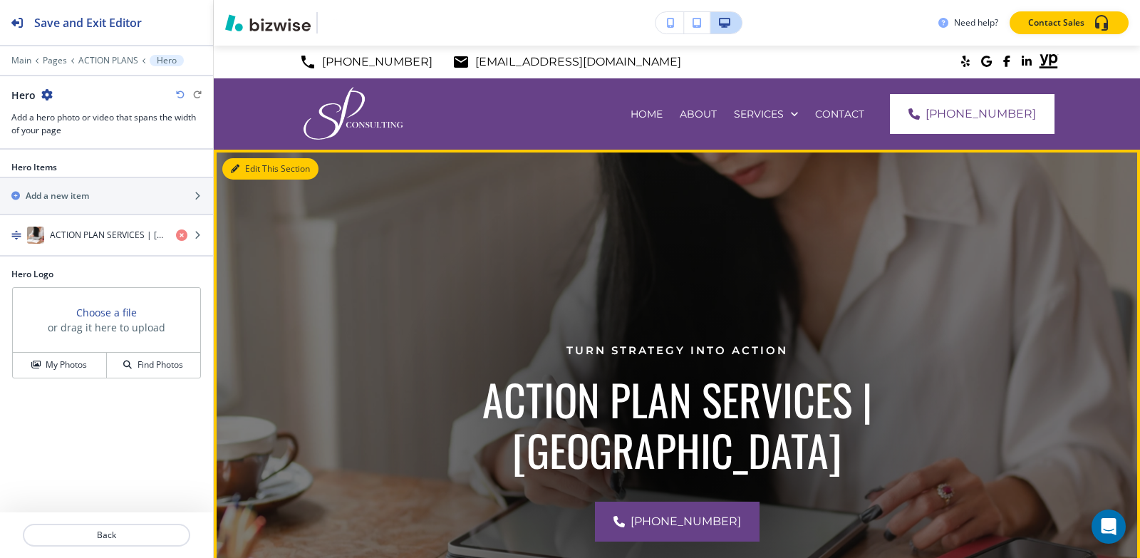
scroll to position [104, 0]
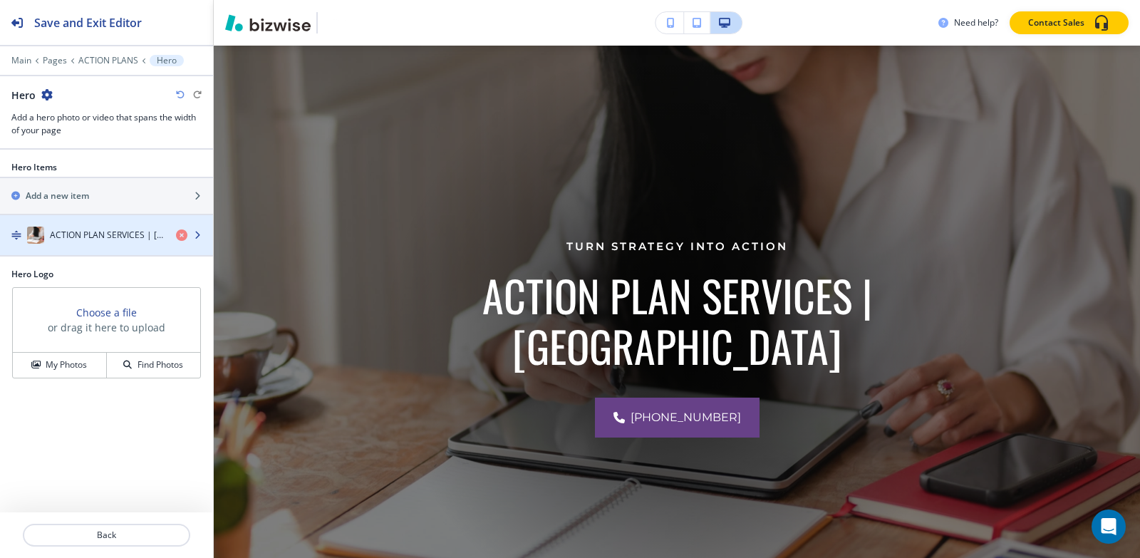
click at [70, 240] on h4 "ACTION PLAN SERVICES | USA" at bounding box center [107, 235] width 115 height 13
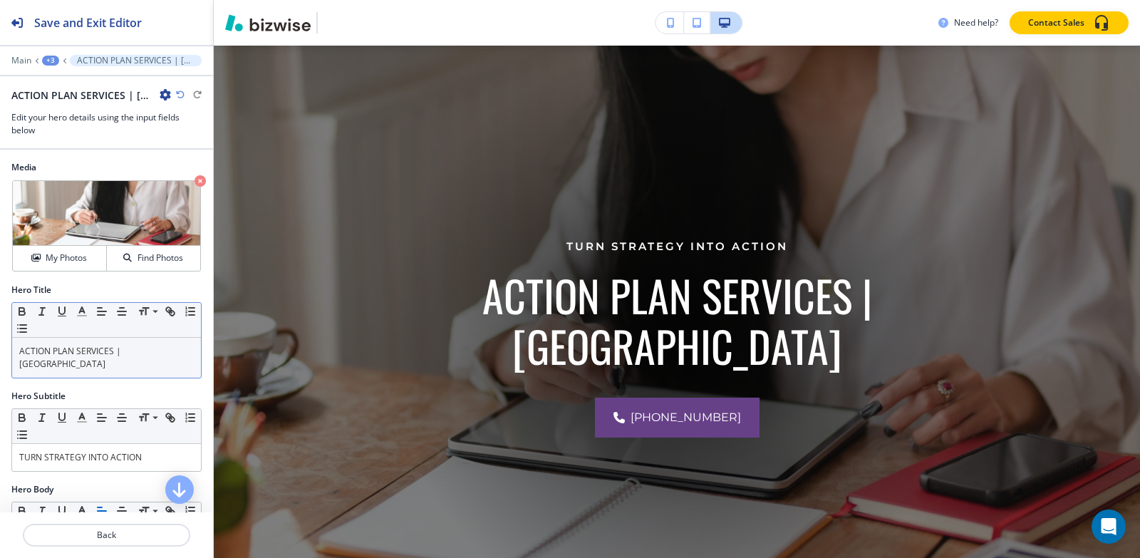
click at [132, 364] on div "ACTION PLAN SERVICES | USA" at bounding box center [106, 358] width 189 height 40
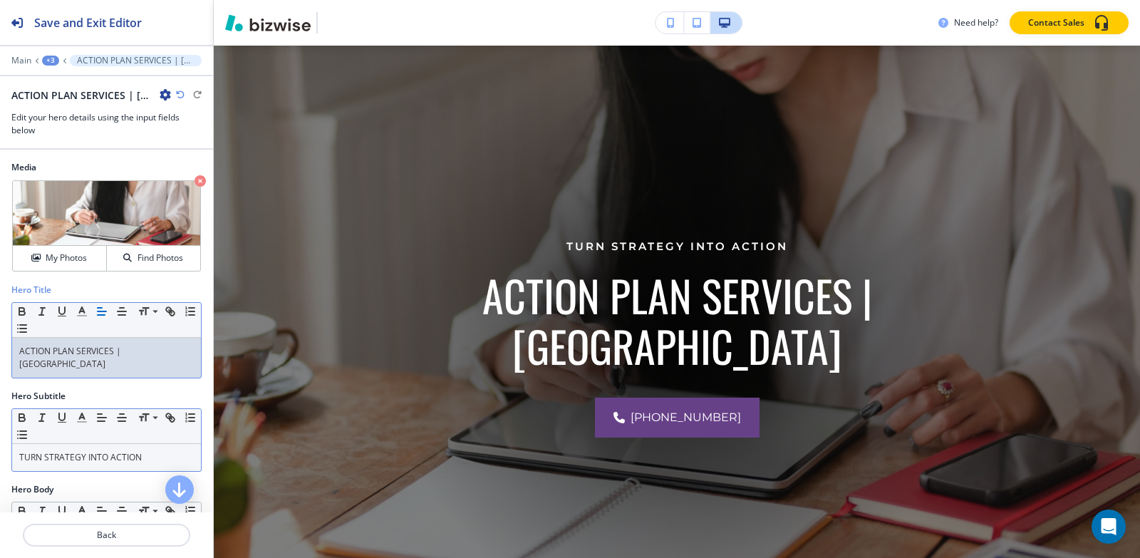
click at [152, 454] on p "TURN STRATEGY INTO ACTION" at bounding box center [106, 457] width 175 height 13
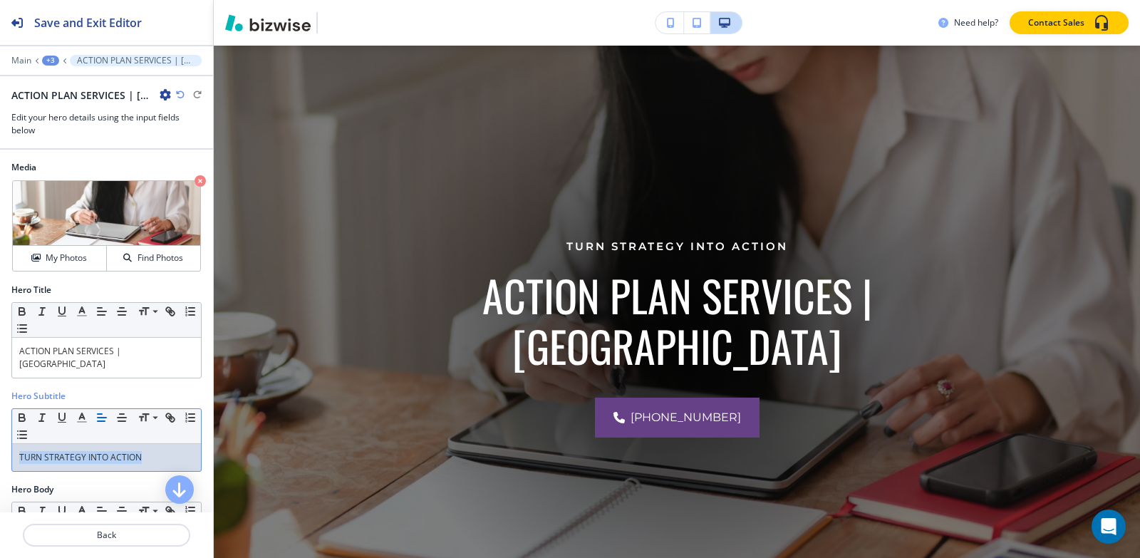
copy p "TURN STRATEGY INTO ACTION"
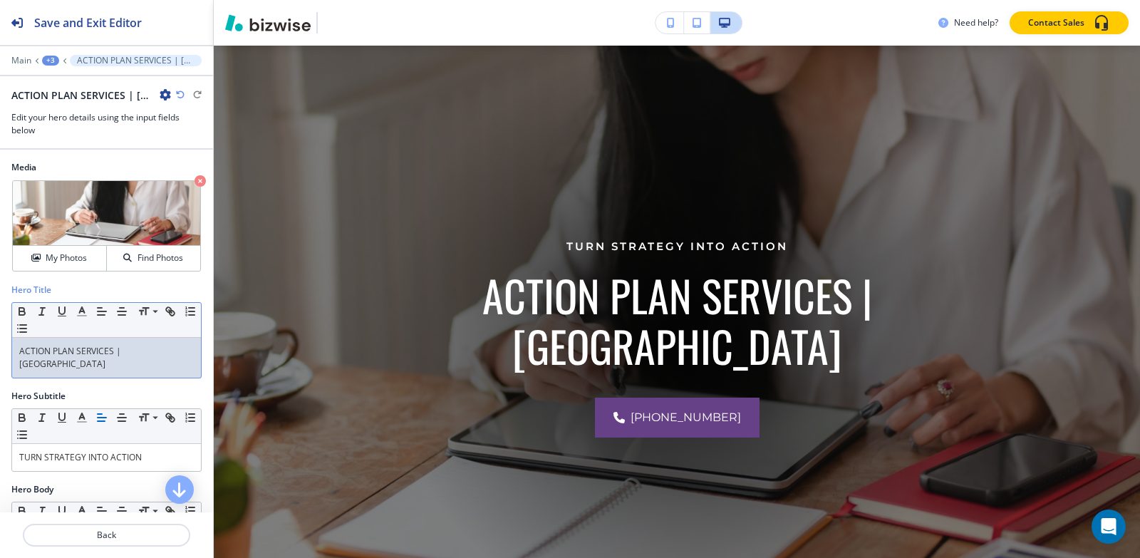
click at [150, 355] on p "ACTION PLAN SERVICES | USA" at bounding box center [106, 358] width 175 height 26
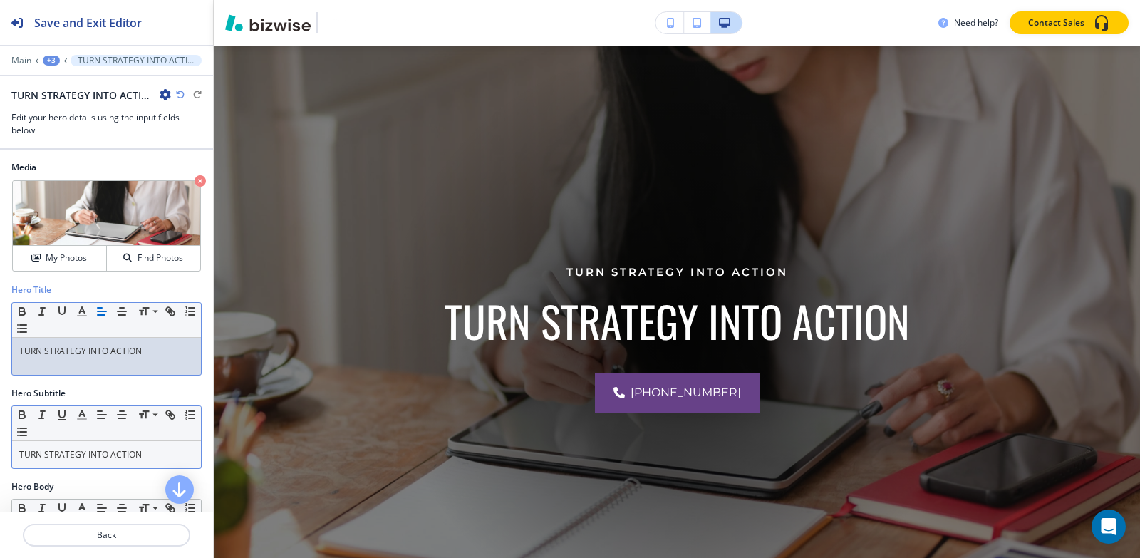
click at [135, 450] on p "TURN STRATEGY INTO ACTION" at bounding box center [106, 454] width 175 height 13
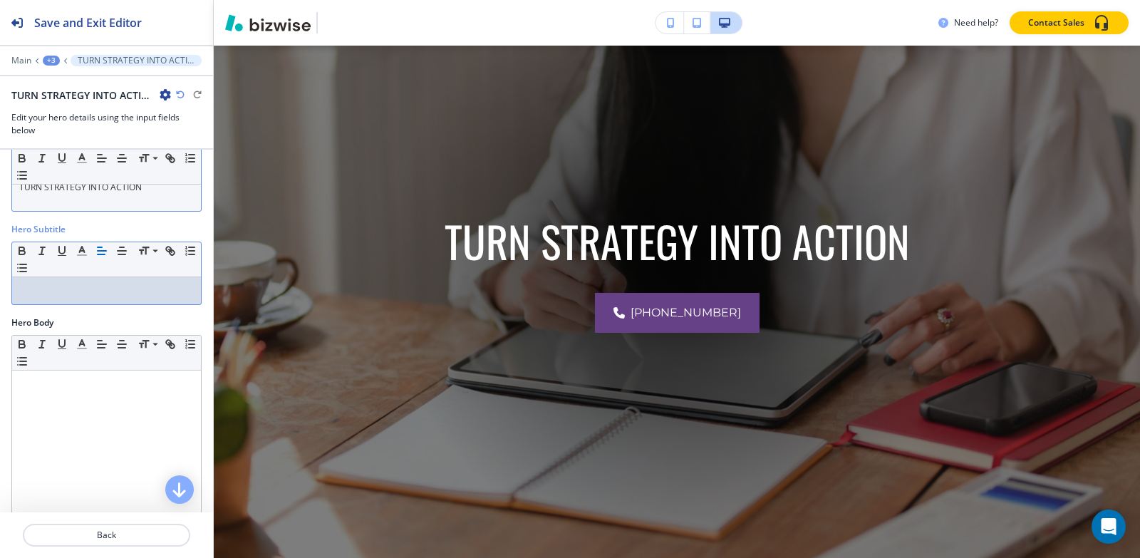
scroll to position [285, 0]
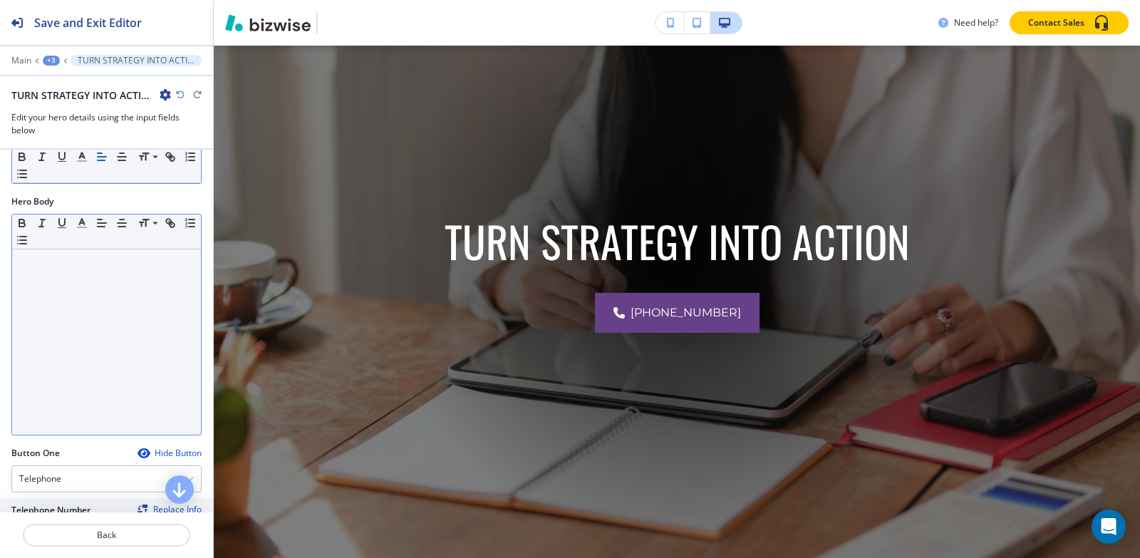
click at [95, 260] on p at bounding box center [106, 263] width 175 height 13
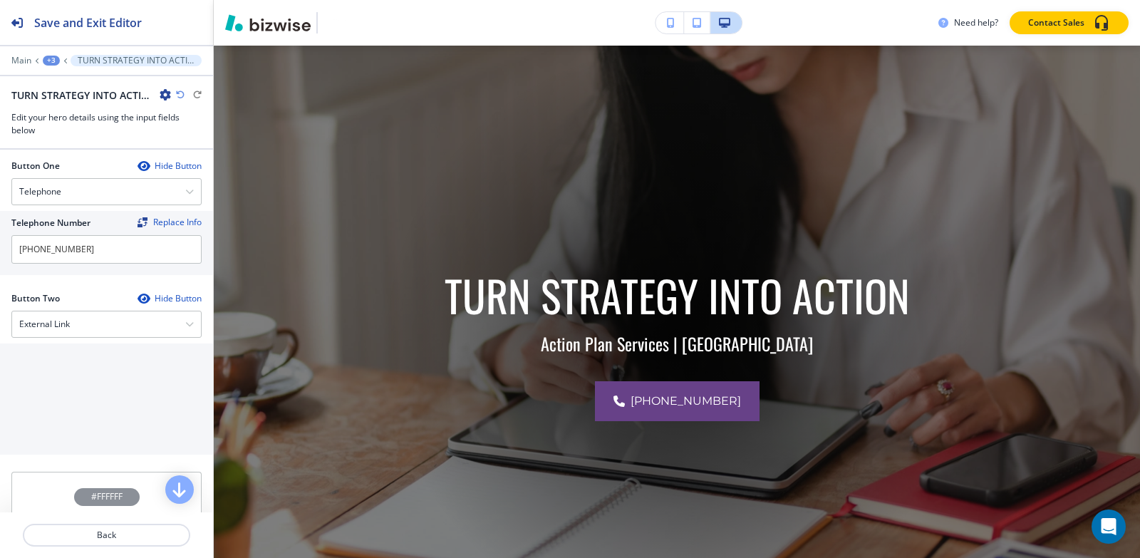
scroll to position [547, 0]
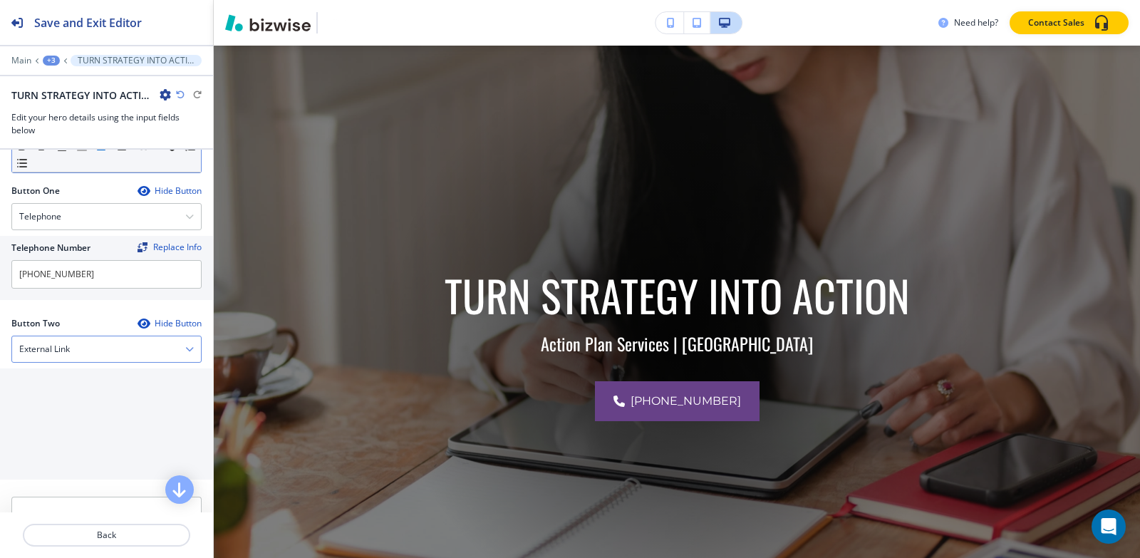
click at [92, 346] on div "External Link" at bounding box center [106, 349] width 189 height 26
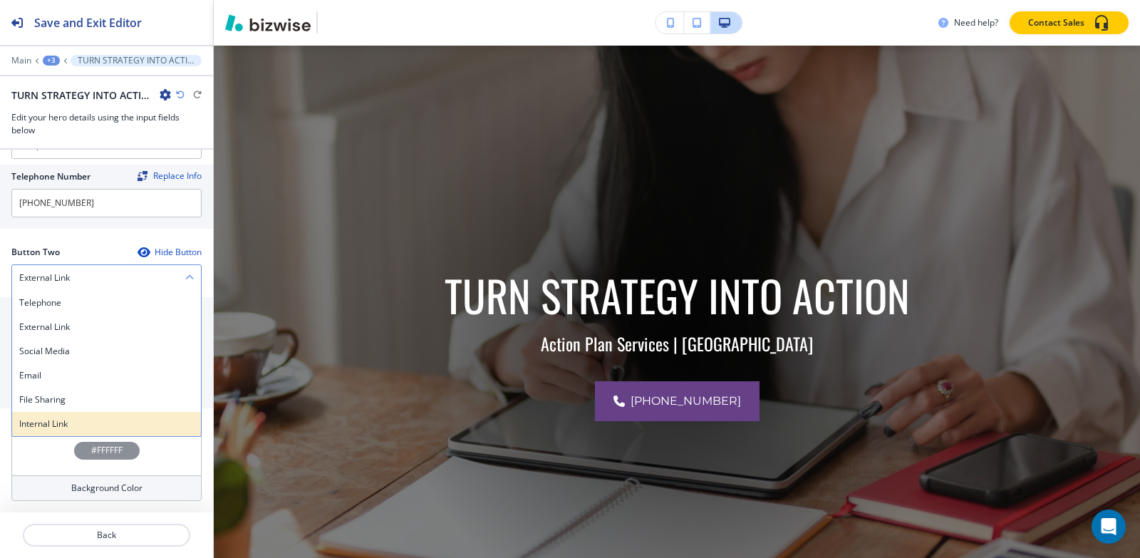
click at [53, 425] on h4 "Internal Link" at bounding box center [106, 424] width 175 height 13
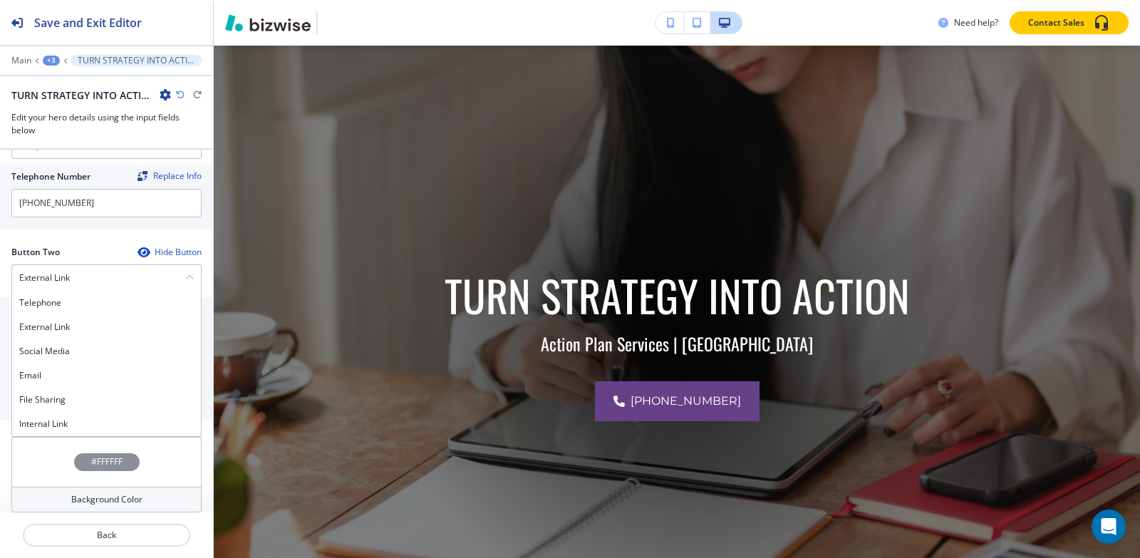
scroll to position [617, 0]
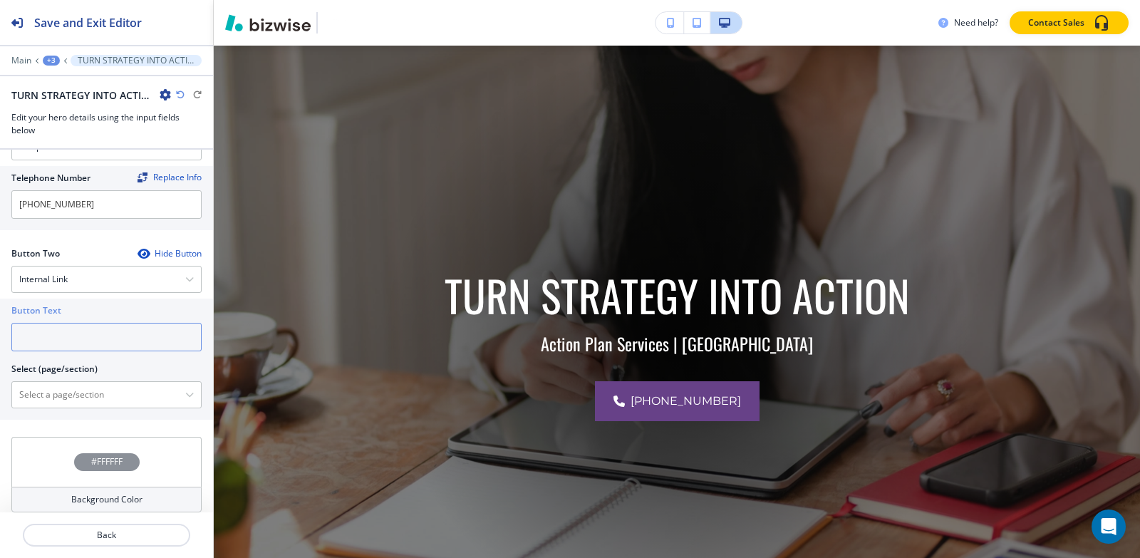
click at [94, 340] on input "text" at bounding box center [106, 337] width 190 height 29
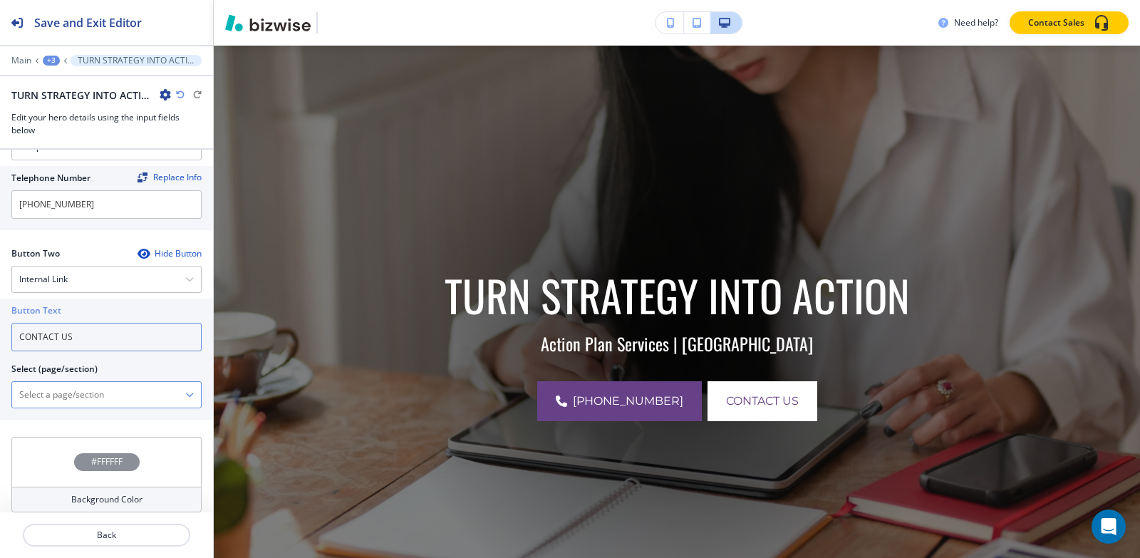
type input "CONTACT US"
click at [66, 398] on \(page\/section\) "Manual Input" at bounding box center [98, 395] width 173 height 24
type \(page\/section\) "CONTACT | Contact Form"
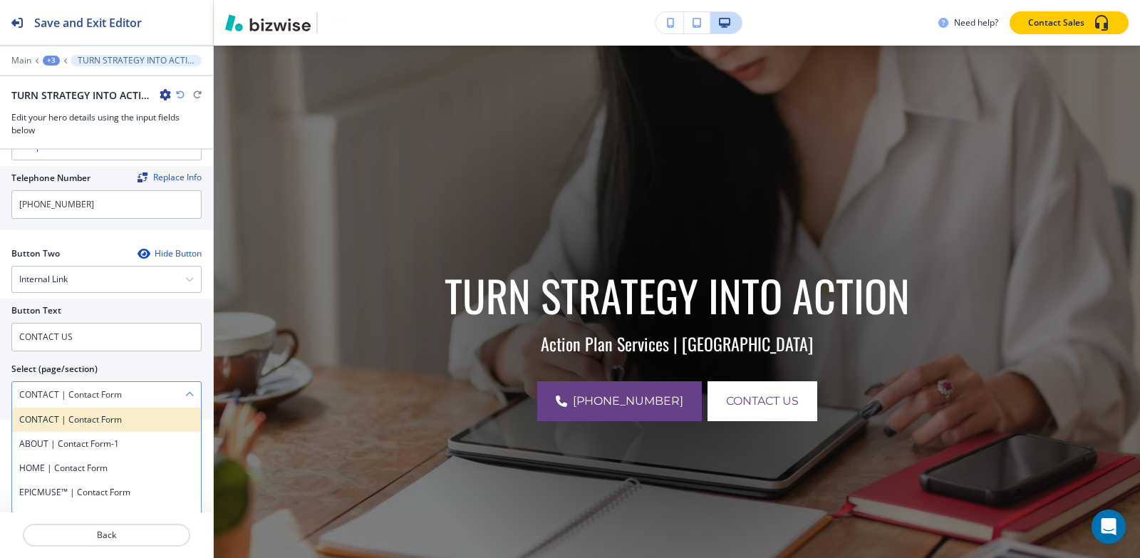
click at [96, 422] on h4 "CONTACT | Contact Form" at bounding box center [106, 419] width 175 height 13
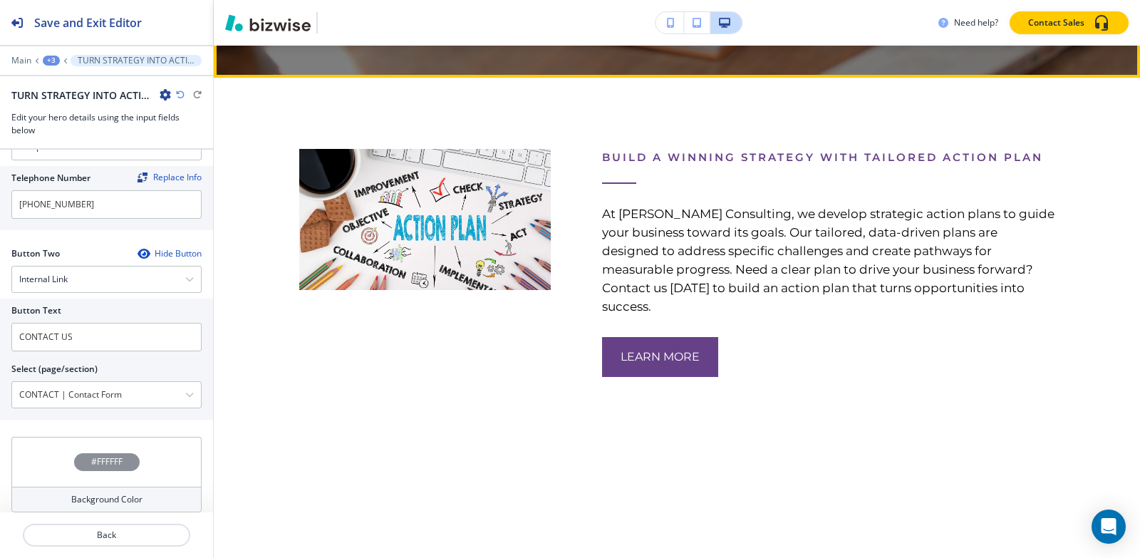
scroll to position [674, 0]
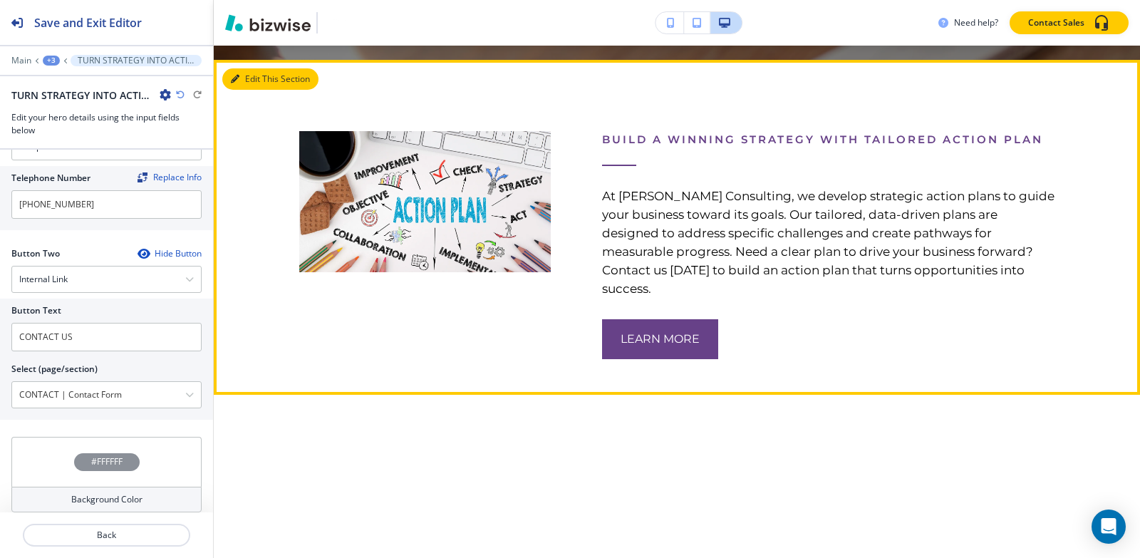
click at [238, 77] on icon "button" at bounding box center [235, 79] width 9 height 9
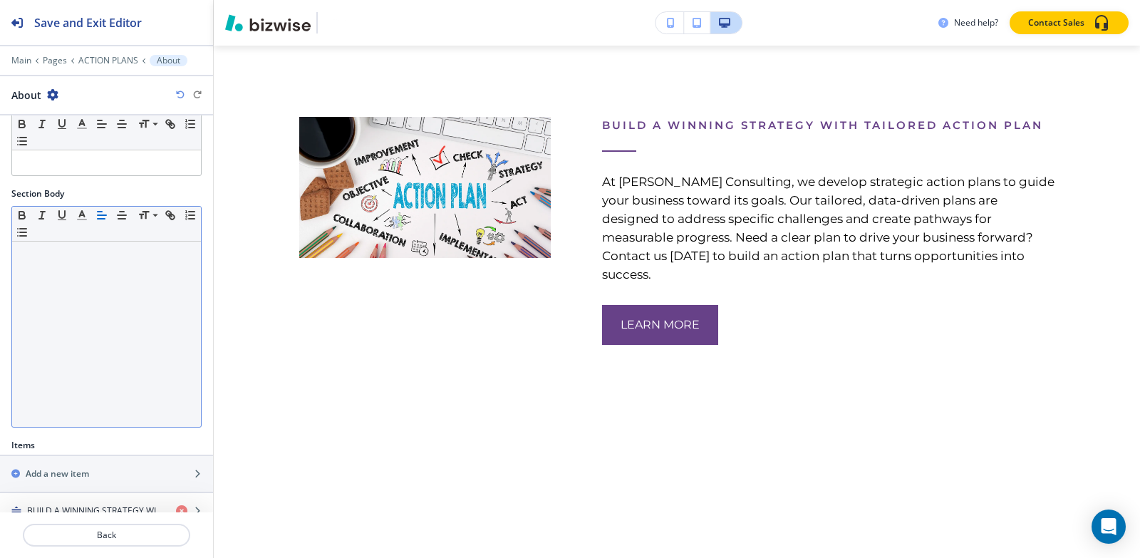
scroll to position [252, 0]
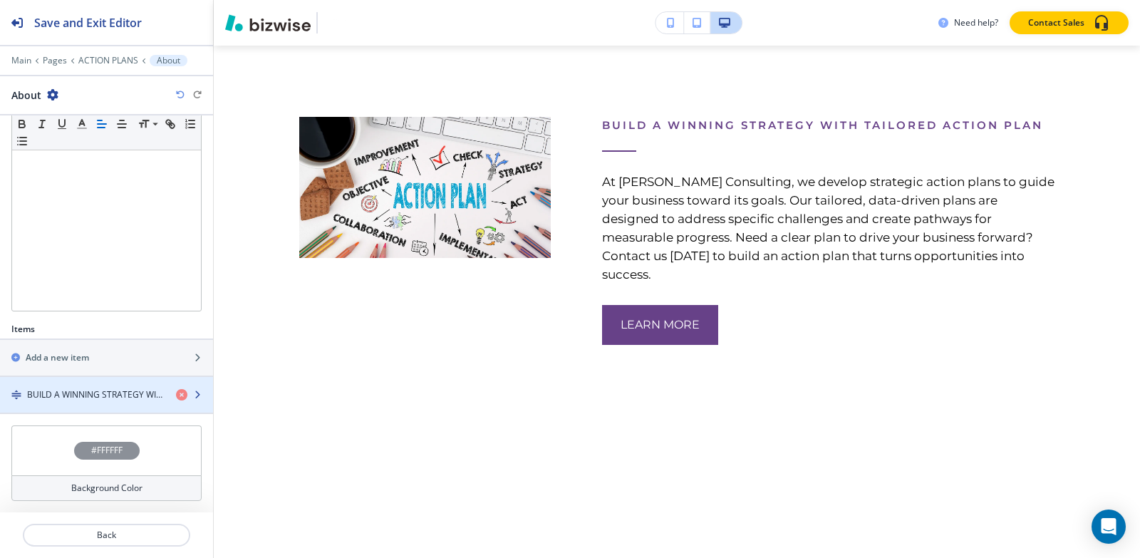
click at [65, 410] on div "button" at bounding box center [106, 406] width 213 height 11
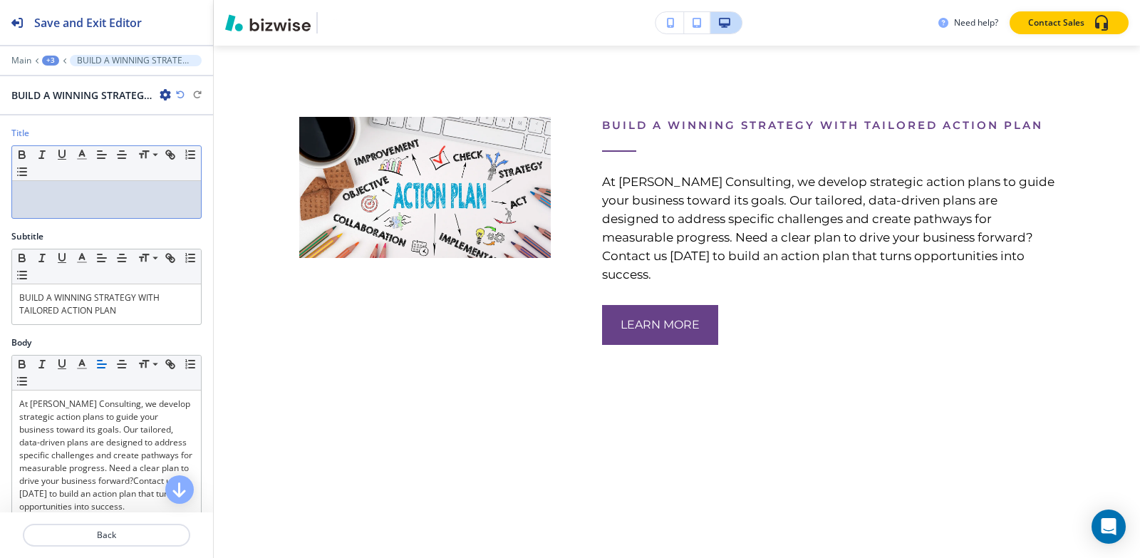
click at [93, 206] on div at bounding box center [106, 199] width 189 height 37
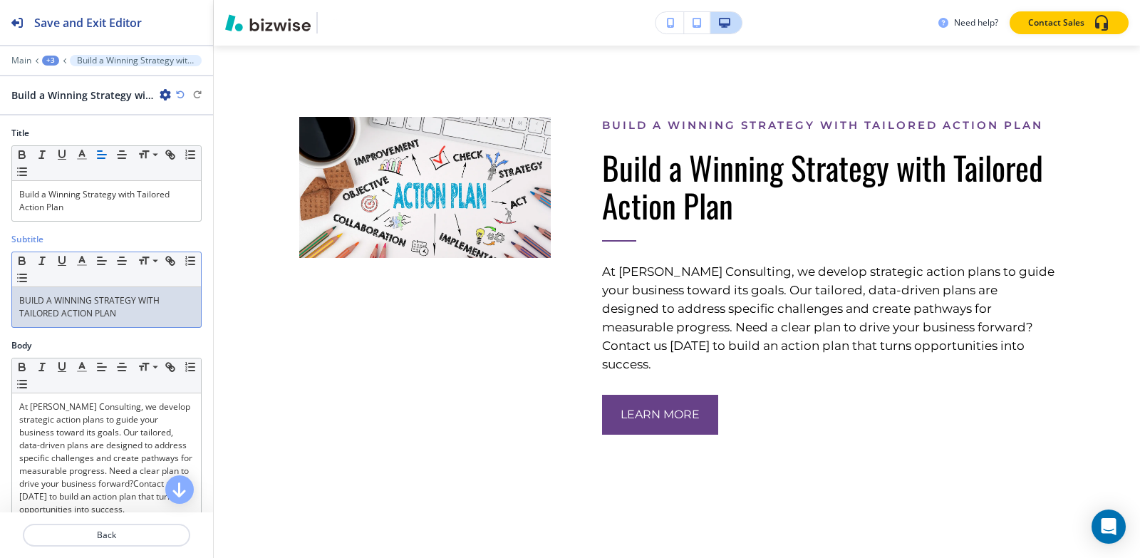
drag, startPoint x: 133, startPoint y: 321, endPoint x: 132, endPoint y: 310, distance: 11.5
click at [133, 320] on div "BUILD A WINNING STRATEGY WITH TAILORED ACTION PLAN" at bounding box center [106, 307] width 189 height 40
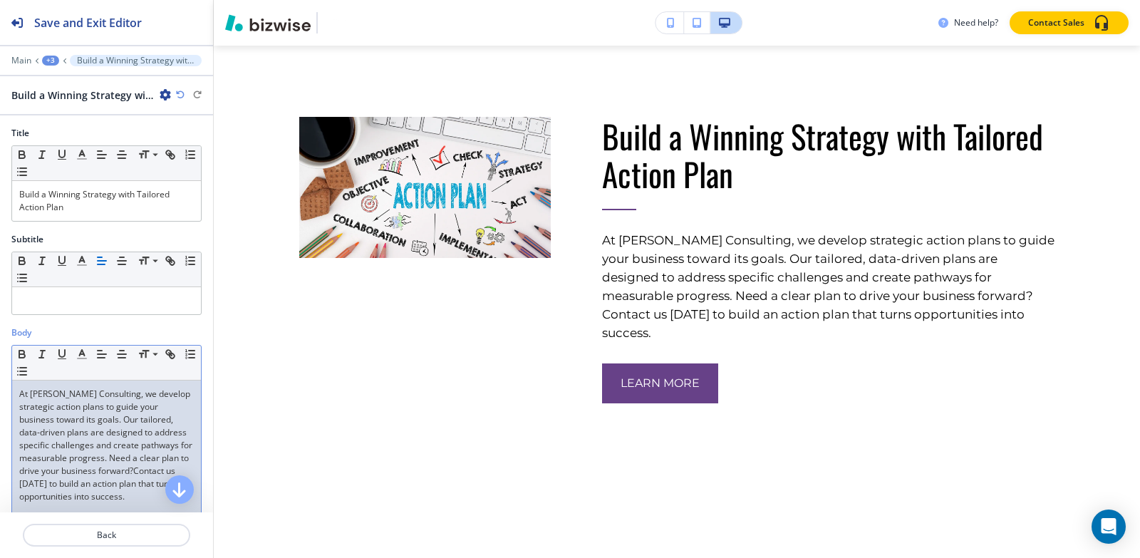
click at [73, 463] on p "At Sumita Pradhan Consulting, we develop strategic action plans to guide your b…" at bounding box center [106, 445] width 175 height 115
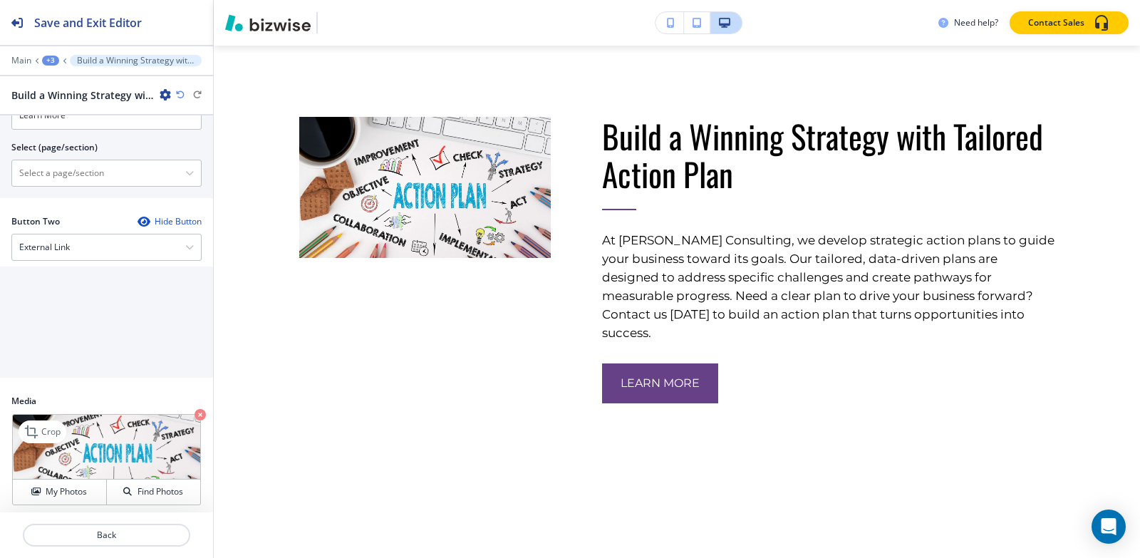
scroll to position [623, 0]
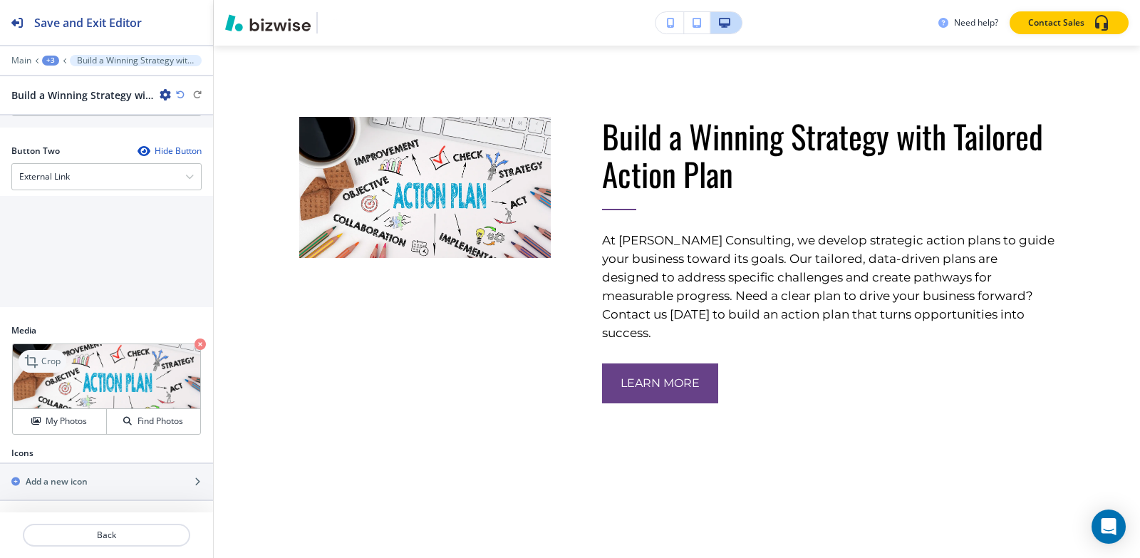
click at [38, 355] on icon at bounding box center [32, 361] width 17 height 17
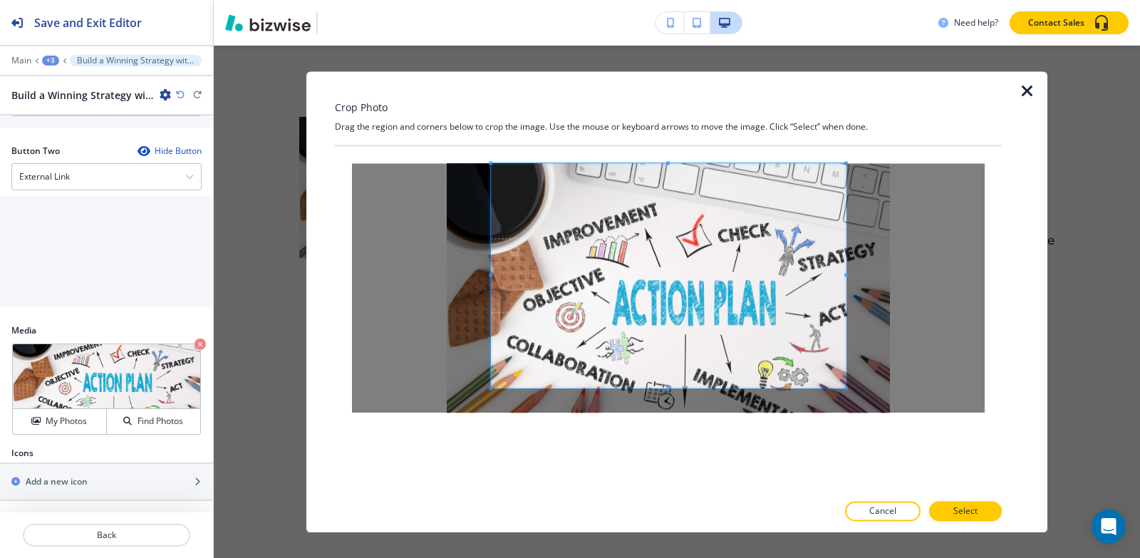
click at [675, 122] on div "Crop Photo Drag the region and corners below to crop the image. Use the mouse o…" at bounding box center [668, 301] width 667 height 461
click at [692, 503] on div "Crop Photo Drag the region and corners below to crop the image. Use the mouse o…" at bounding box center [668, 301] width 667 height 461
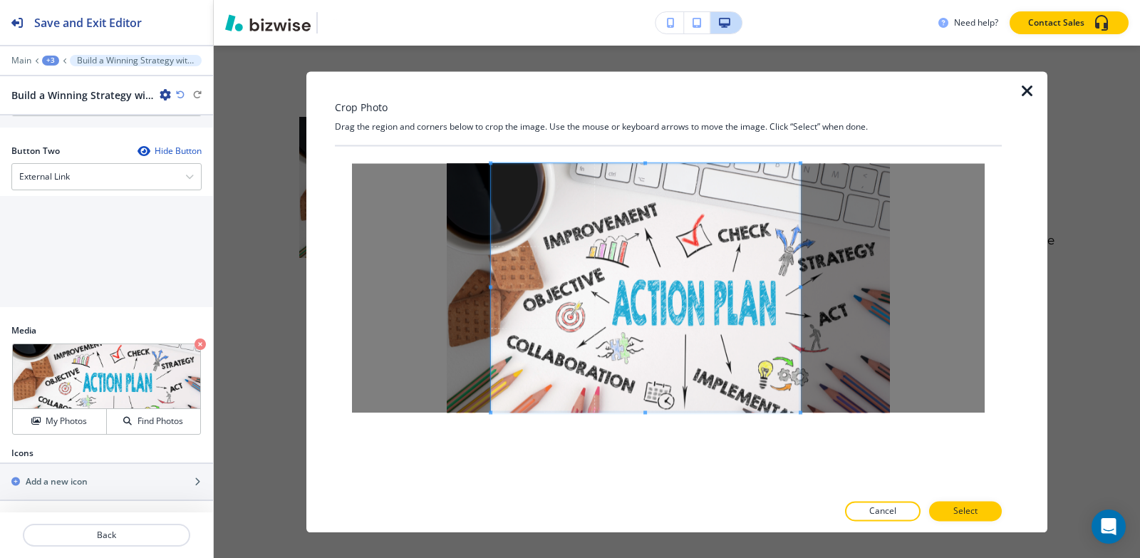
click at [801, 289] on span at bounding box center [801, 287] width 4 height 4
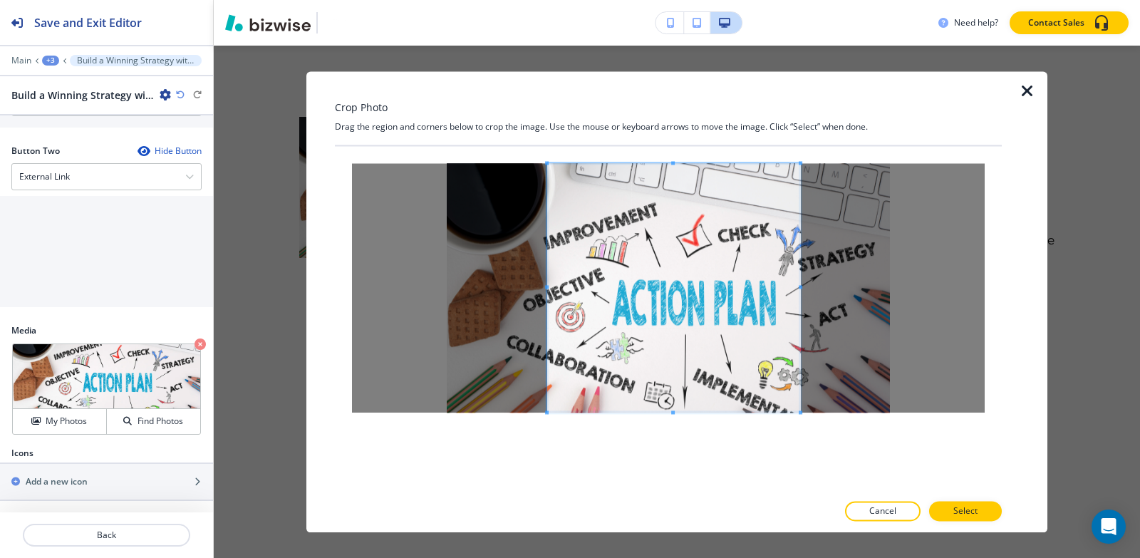
click at [547, 285] on span at bounding box center [547, 287] width 4 height 4
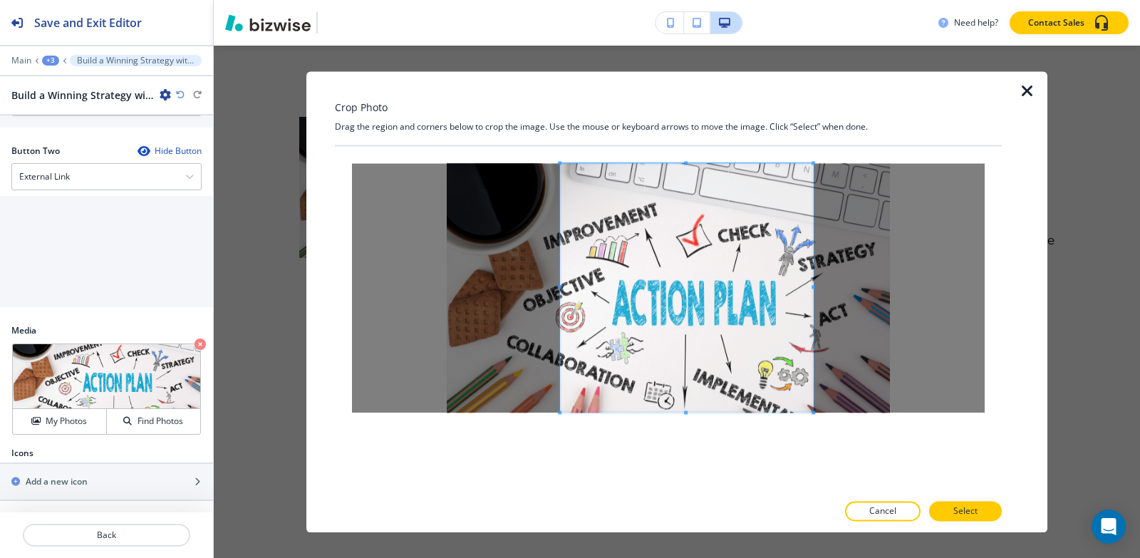
click at [687, 319] on span at bounding box center [686, 287] width 253 height 249
click at [984, 508] on button "Select" at bounding box center [965, 511] width 73 height 20
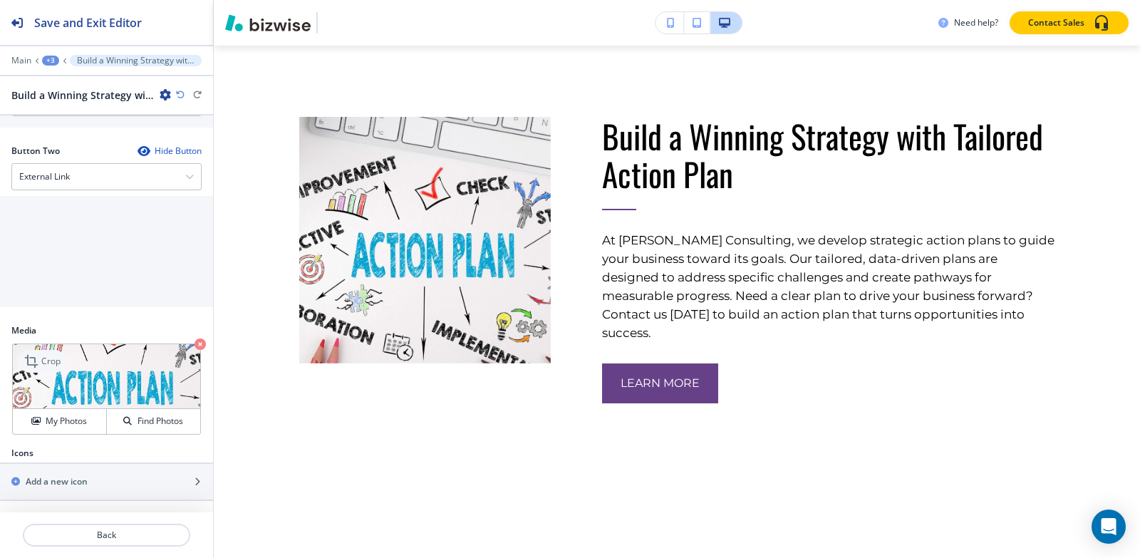
click at [41, 361] on icon at bounding box center [32, 361] width 17 height 17
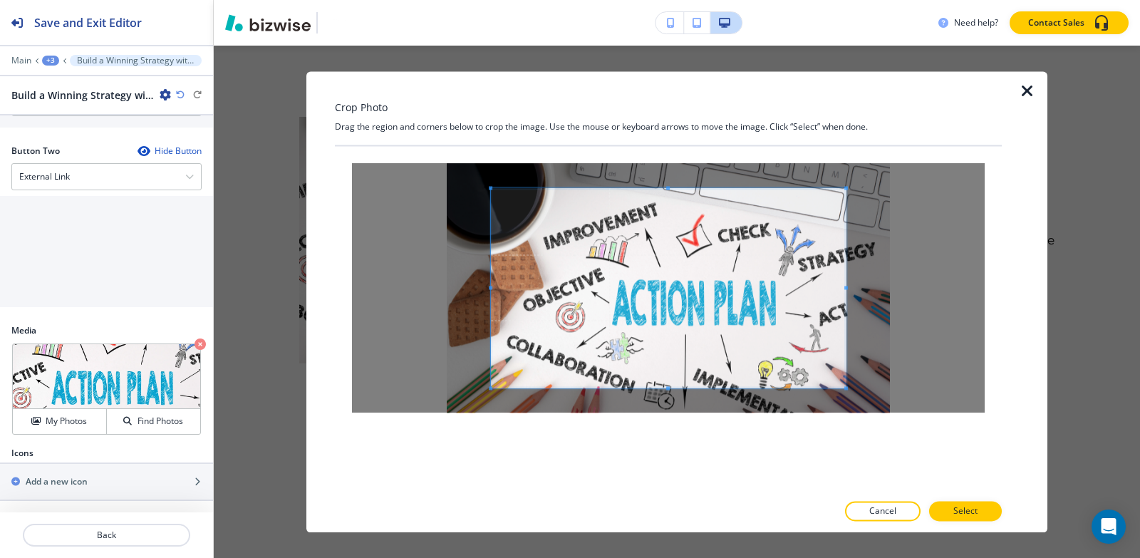
click at [666, 186] on div at bounding box center [668, 287] width 633 height 249
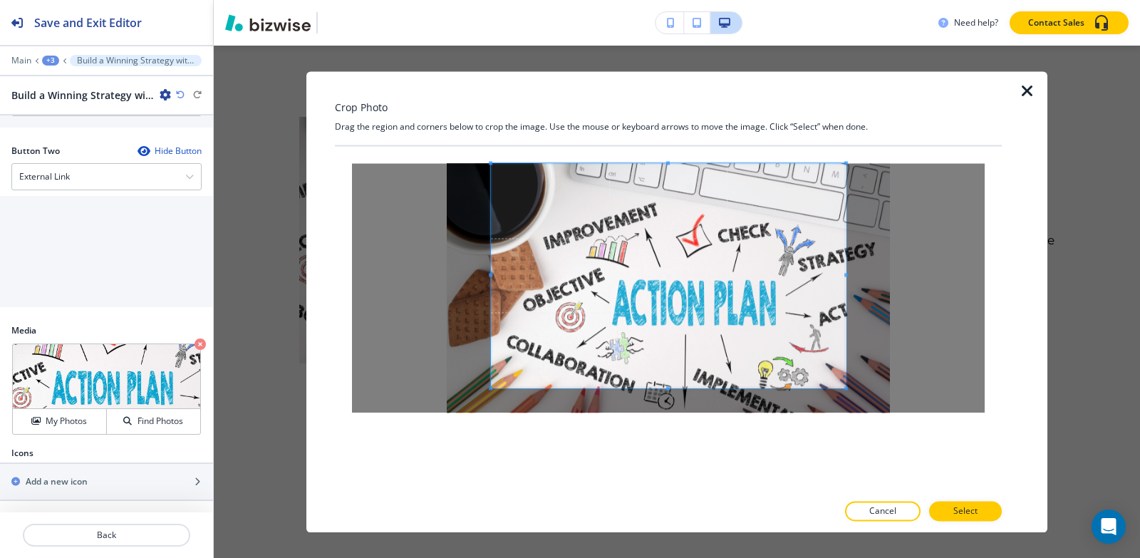
click at [666, 132] on div "Crop Photo Drag the region and corners below to crop the image. Use the mouse o…" at bounding box center [668, 301] width 667 height 461
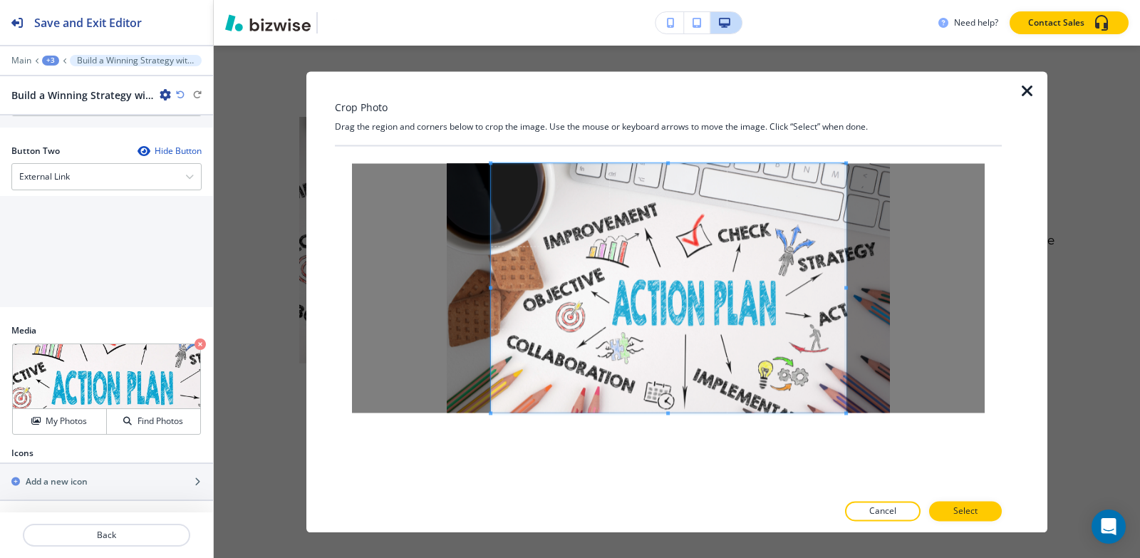
click at [696, 503] on div "Crop Photo Drag the region and corners below to crop the image. Use the mouse o…" at bounding box center [668, 301] width 667 height 461
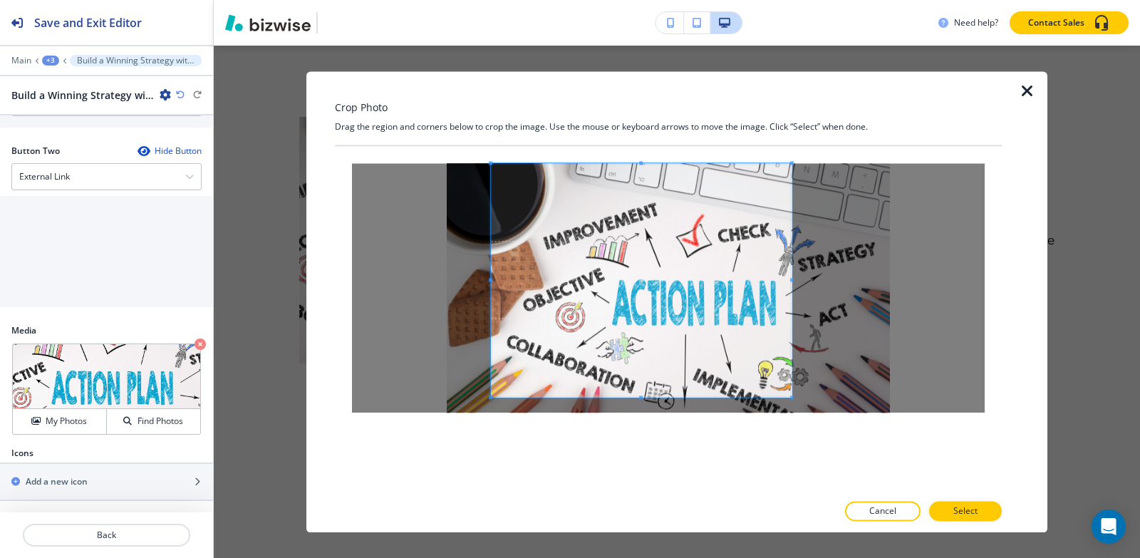
click at [792, 278] on span at bounding box center [792, 280] width 4 height 4
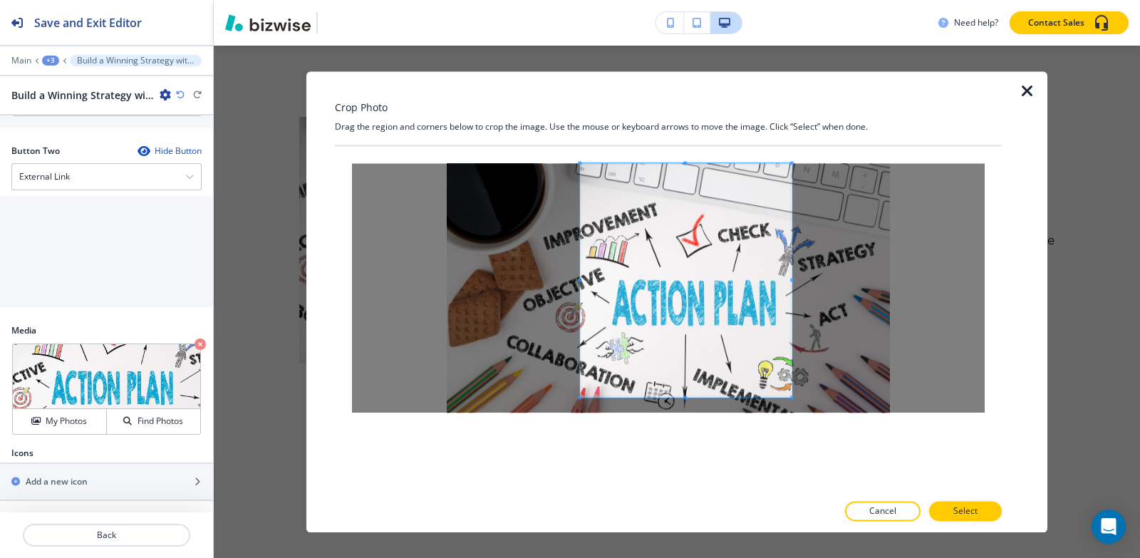
click at [579, 280] on span at bounding box center [580, 280] width 4 height 4
click at [685, 461] on div at bounding box center [668, 319] width 667 height 346
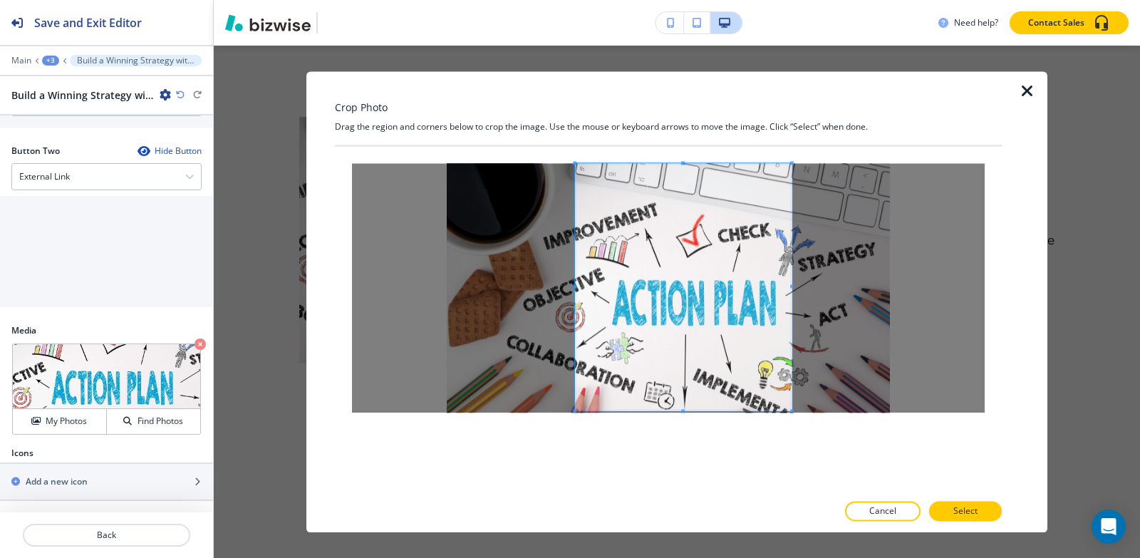
click at [573, 284] on span at bounding box center [575, 286] width 4 height 4
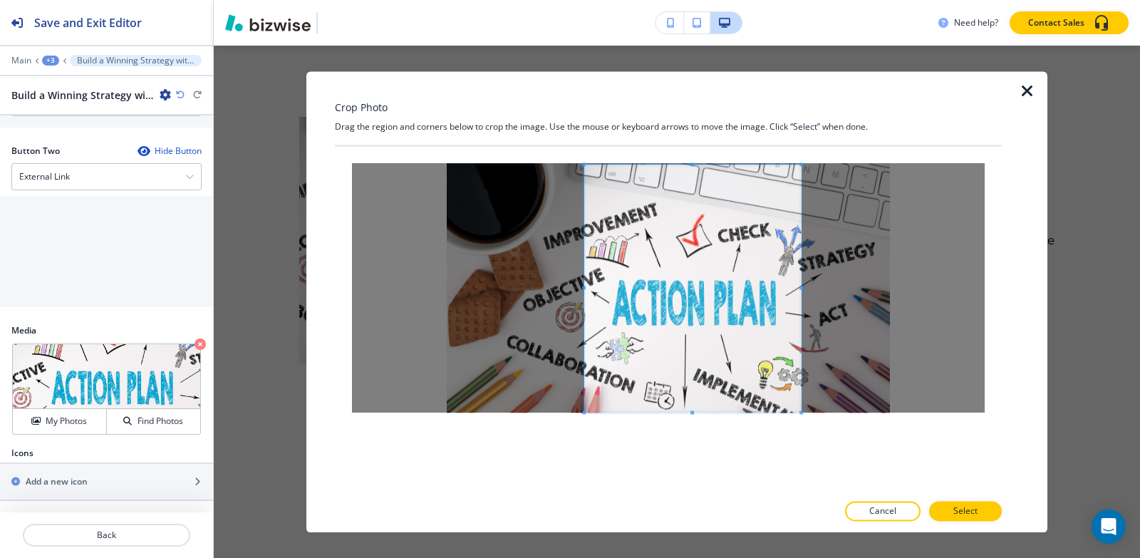
click at [750, 299] on span at bounding box center [692, 288] width 217 height 247
click at [752, 299] on span at bounding box center [695, 288] width 217 height 247
click at [959, 513] on p "Select" at bounding box center [966, 511] width 24 height 13
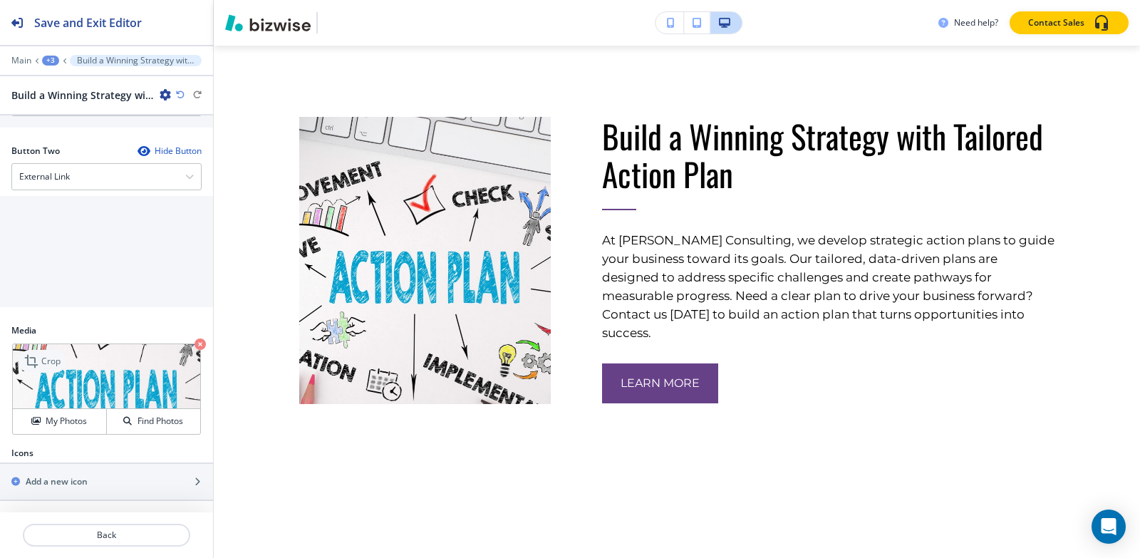
click at [47, 360] on p "Crop" at bounding box center [50, 361] width 19 height 13
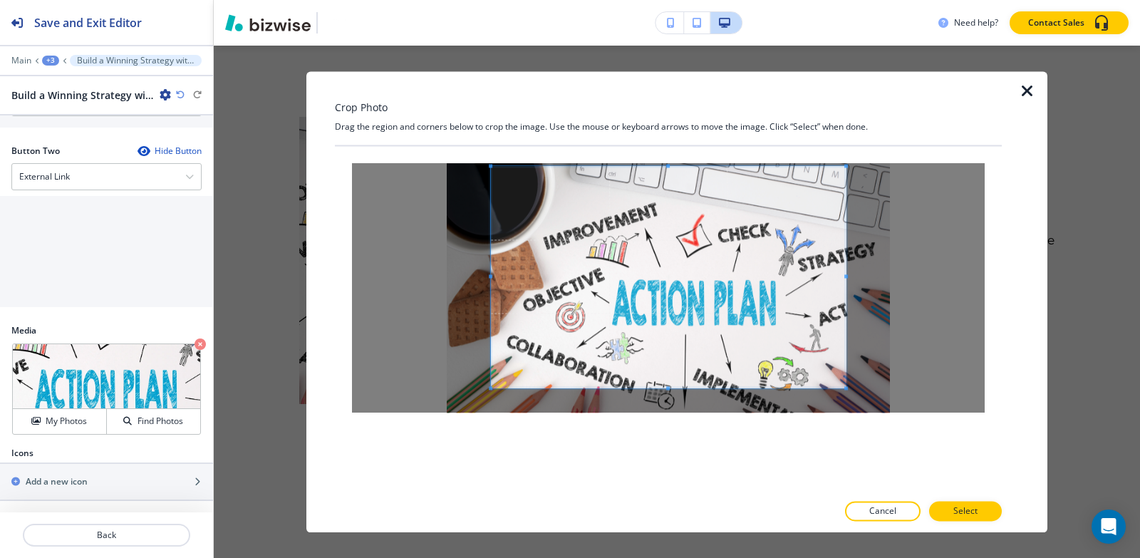
click at [667, 135] on div "Crop Photo Drag the region and corners below to crop the image. Use the mouse o…" at bounding box center [668, 301] width 667 height 461
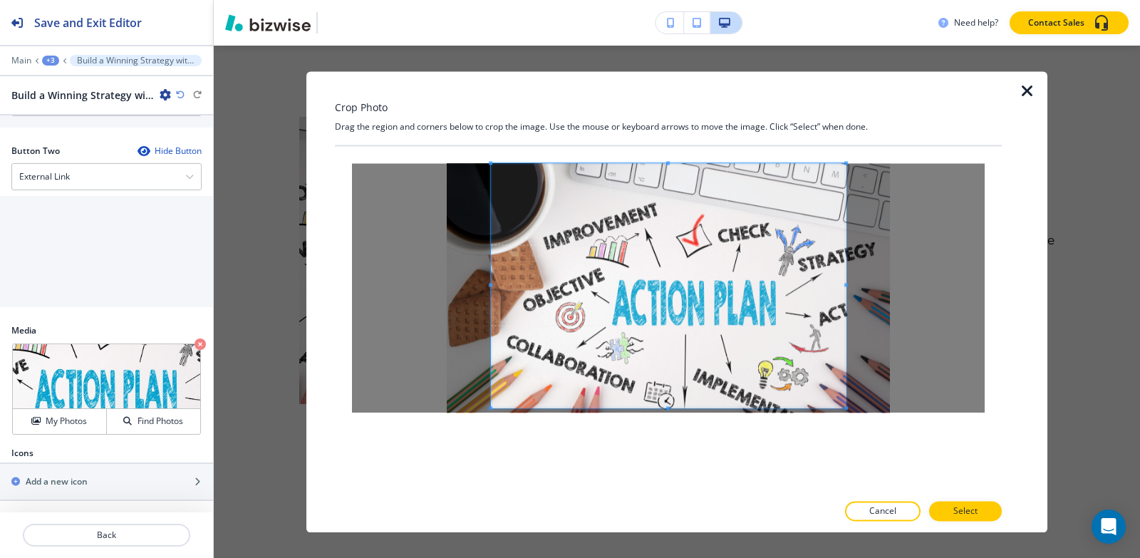
click at [673, 445] on div at bounding box center [668, 319] width 667 height 346
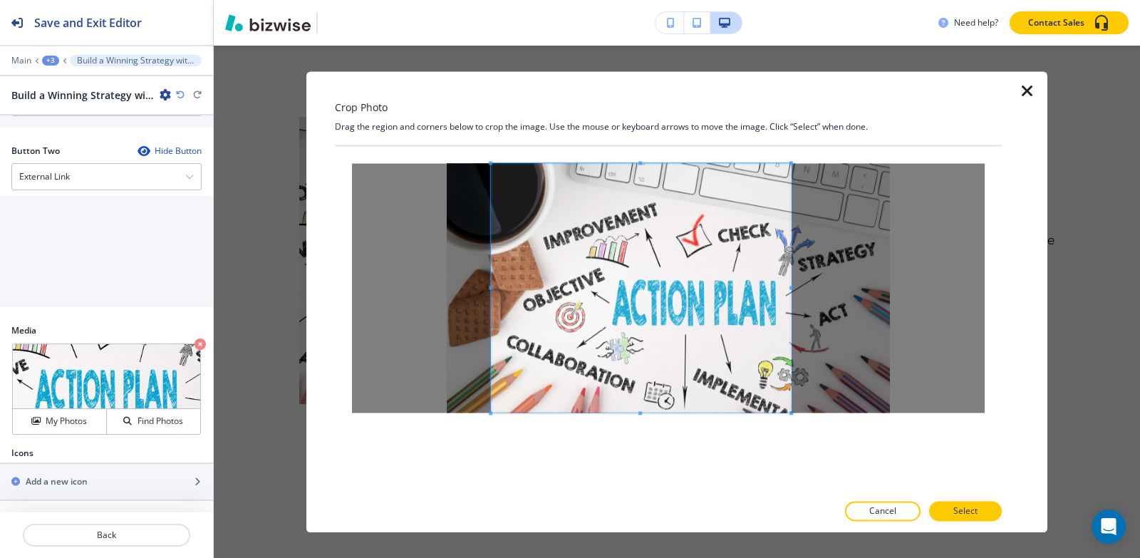
click at [791, 284] on div at bounding box center [641, 287] width 300 height 249
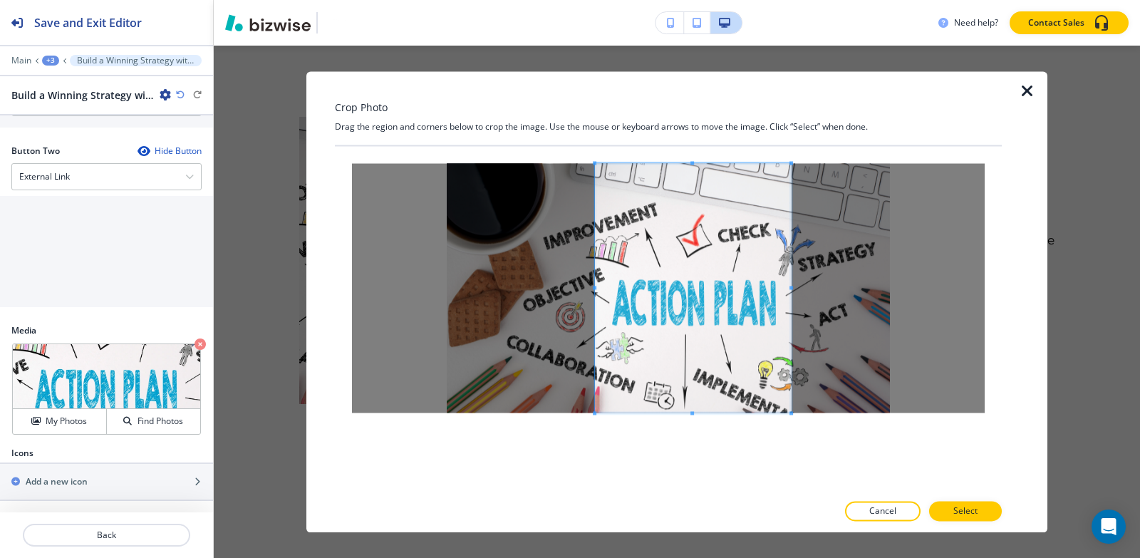
click at [595, 291] on div at bounding box center [693, 287] width 196 height 249
click at [591, 291] on span at bounding box center [591, 287] width 4 height 249
click at [708, 318] on span at bounding box center [695, 287] width 200 height 249
click at [962, 508] on p "Select" at bounding box center [966, 511] width 24 height 13
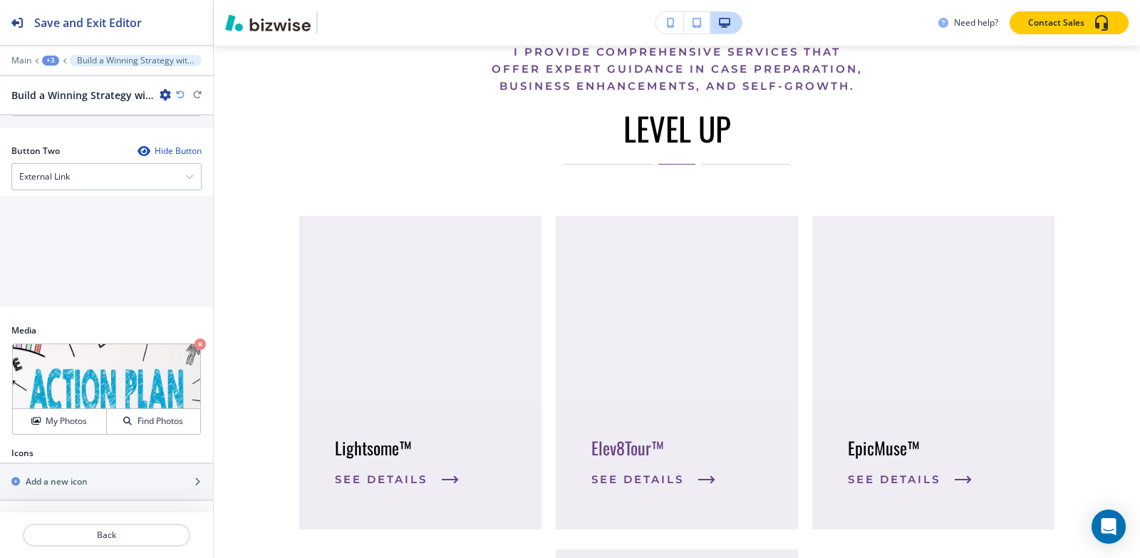
scroll to position [1045, 0]
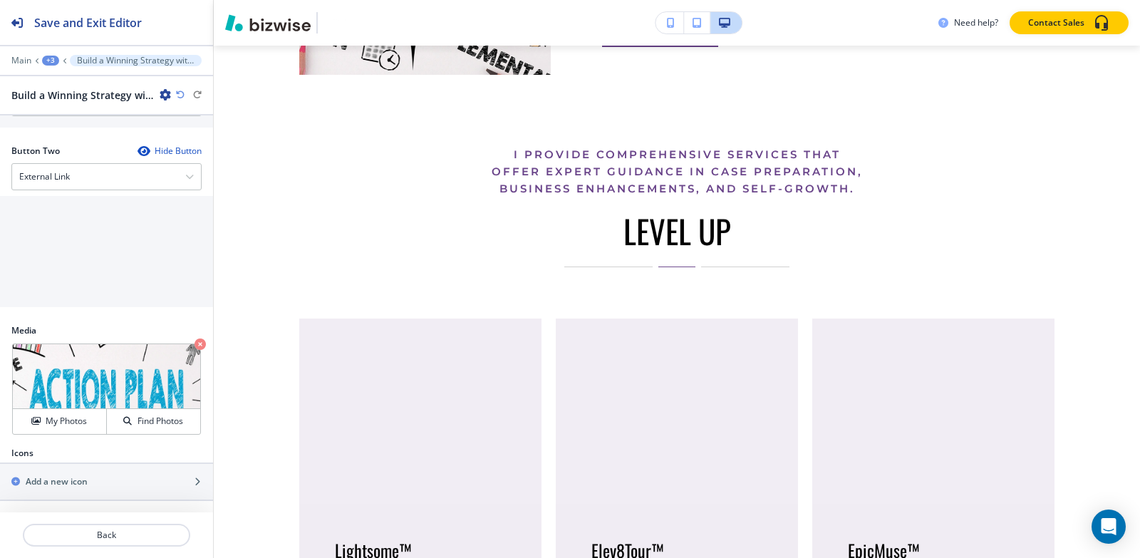
click at [53, 63] on div "+3" at bounding box center [50, 61] width 17 height 10
click at [98, 85] on p "Pages" at bounding box center [87, 84] width 73 height 13
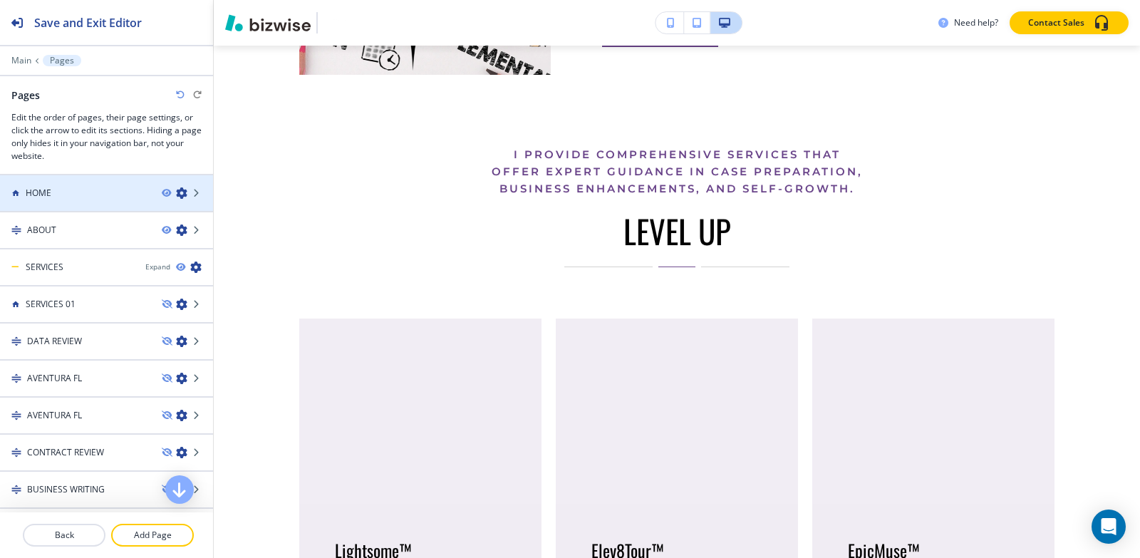
click at [72, 190] on div "HOME" at bounding box center [75, 193] width 150 height 13
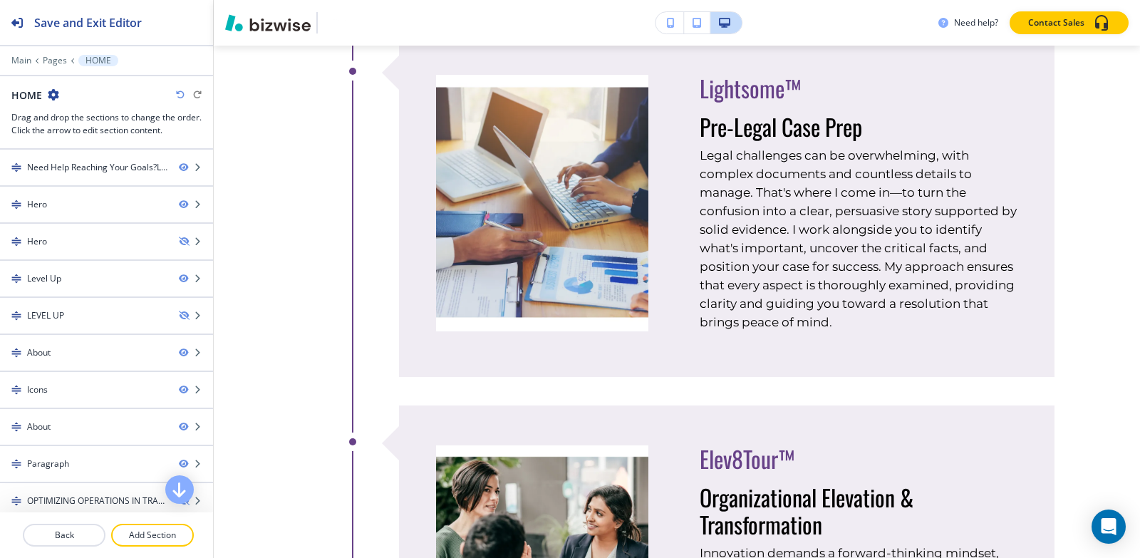
scroll to position [0, 0]
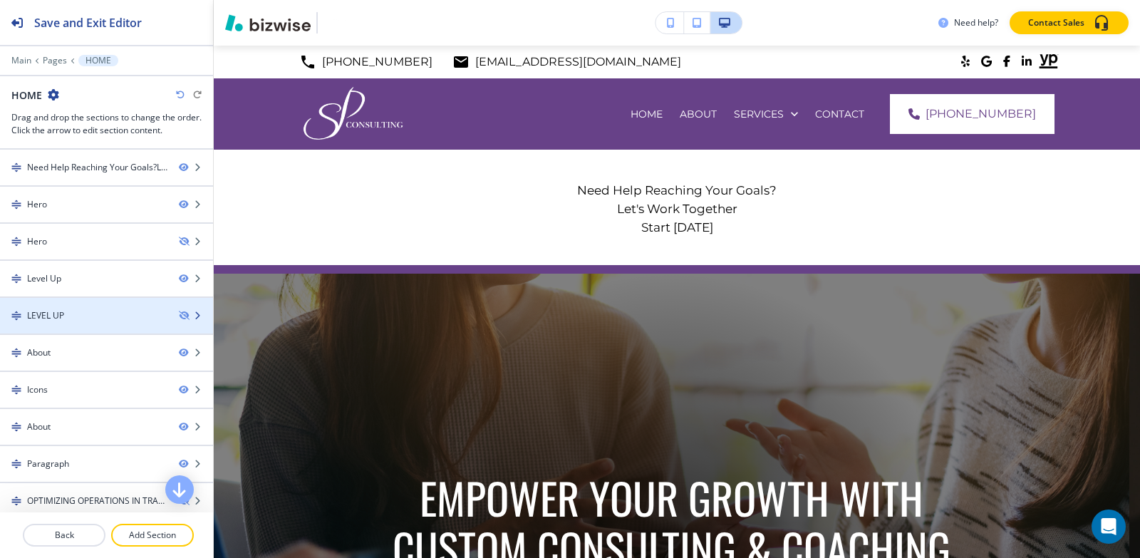
click at [89, 321] on div "LEVEL UP" at bounding box center [83, 315] width 167 height 13
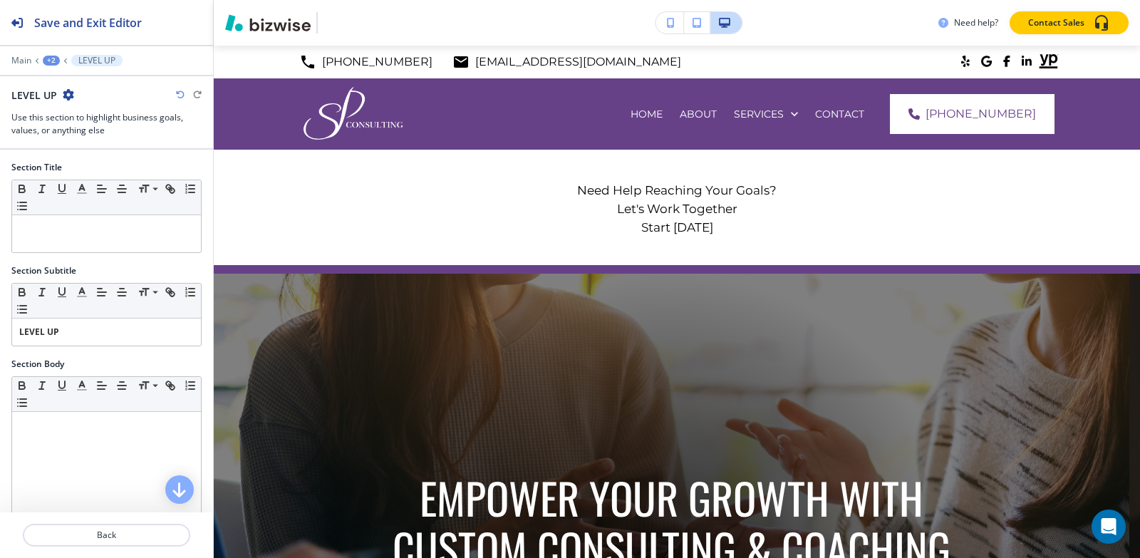
click at [67, 92] on icon "button" at bounding box center [68, 94] width 11 height 11
click at [115, 172] on p "Delete Section" at bounding box center [107, 169] width 73 height 13
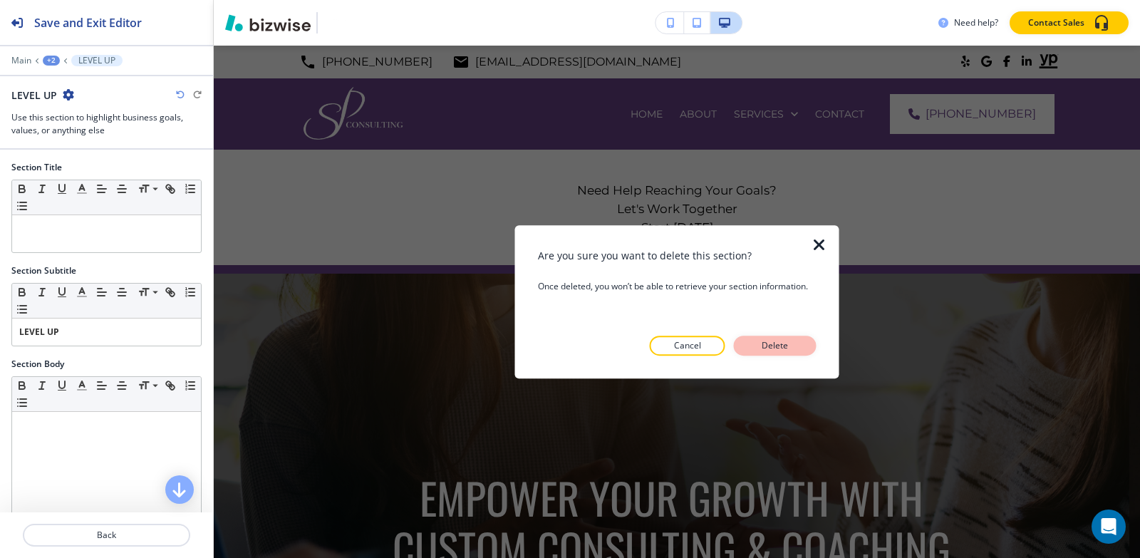
click at [789, 346] on p "Delete" at bounding box center [775, 345] width 34 height 13
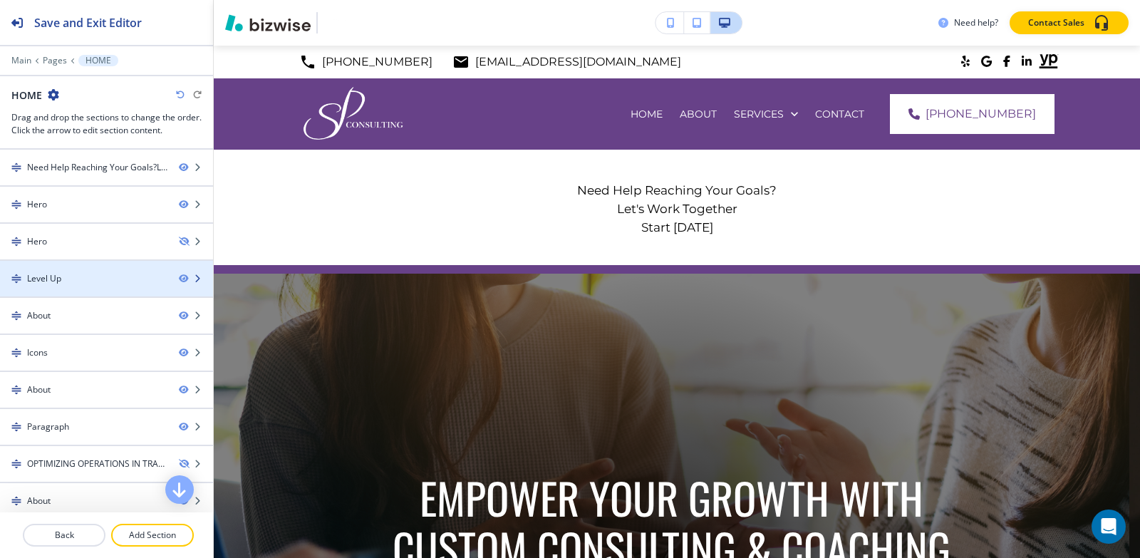
click at [78, 282] on div "Level Up" at bounding box center [83, 278] width 167 height 13
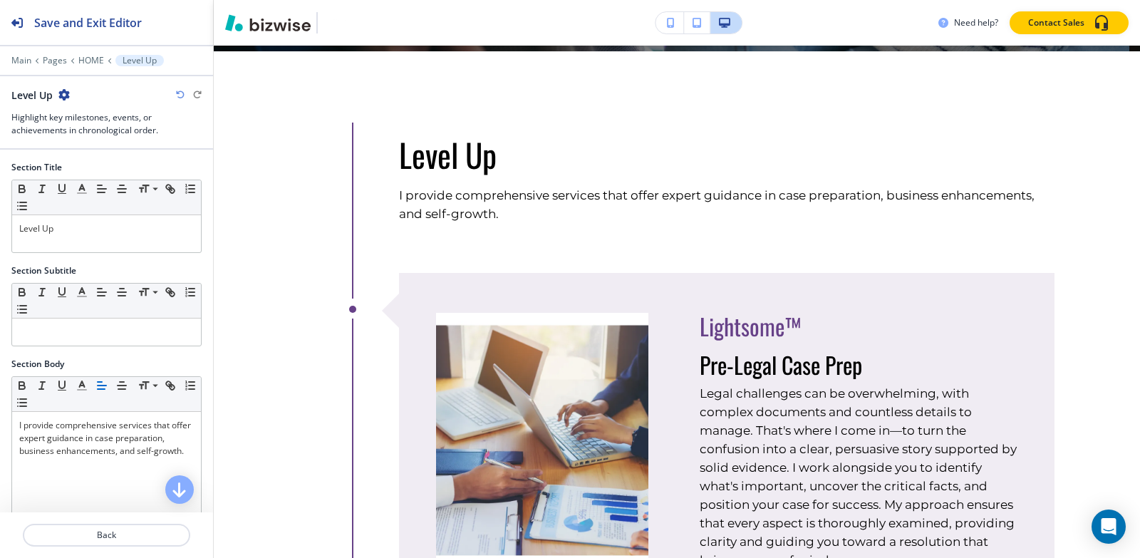
scroll to position [812, 0]
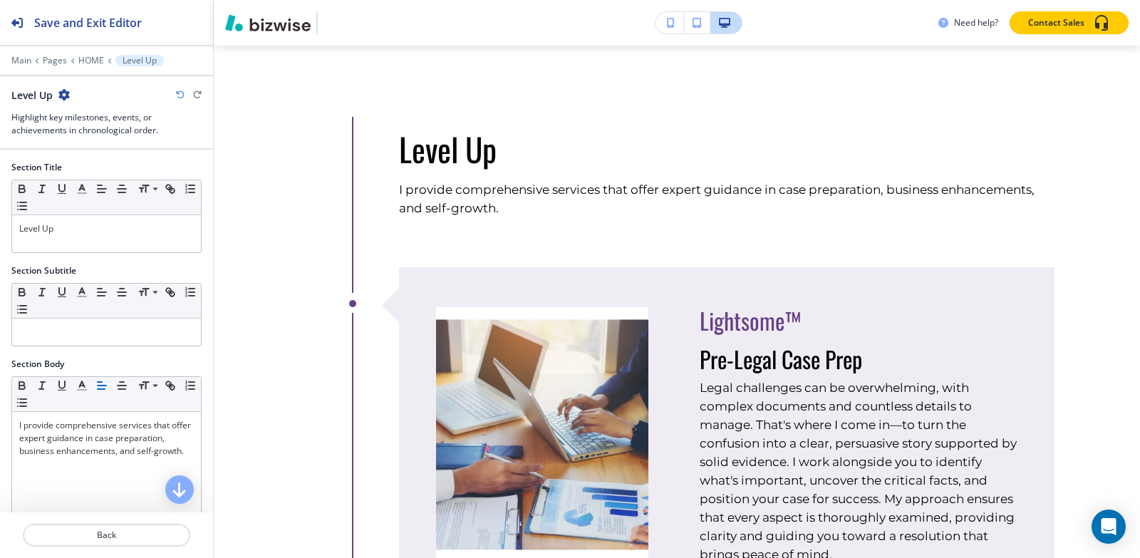
click at [62, 92] on icon "button" at bounding box center [63, 94] width 11 height 11
click at [115, 140] on p "Duplicate Section" at bounding box center [104, 144] width 73 height 13
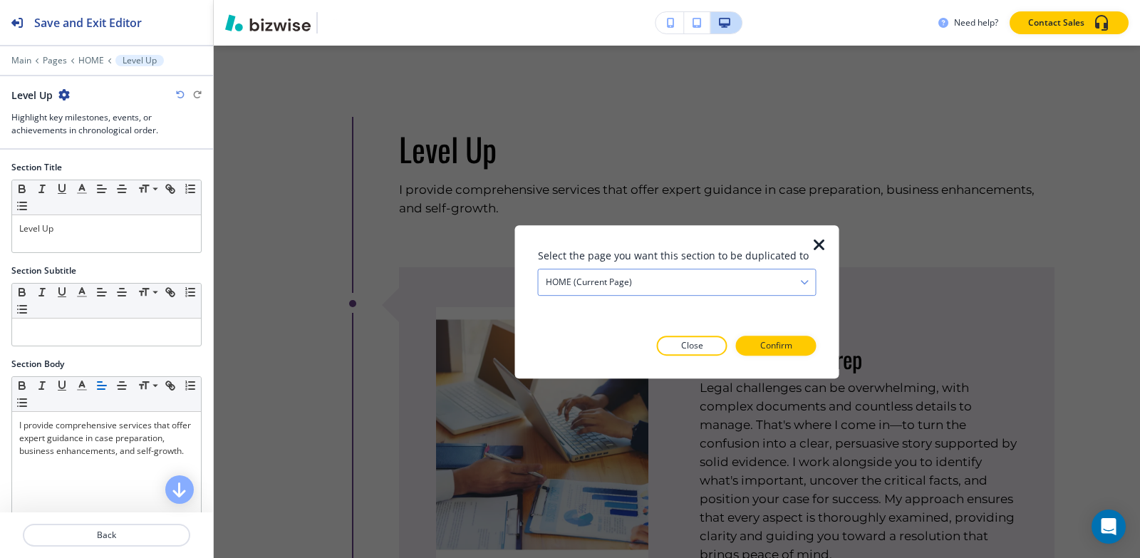
click at [626, 288] on h4 "HOME (current page)" at bounding box center [589, 282] width 86 height 13
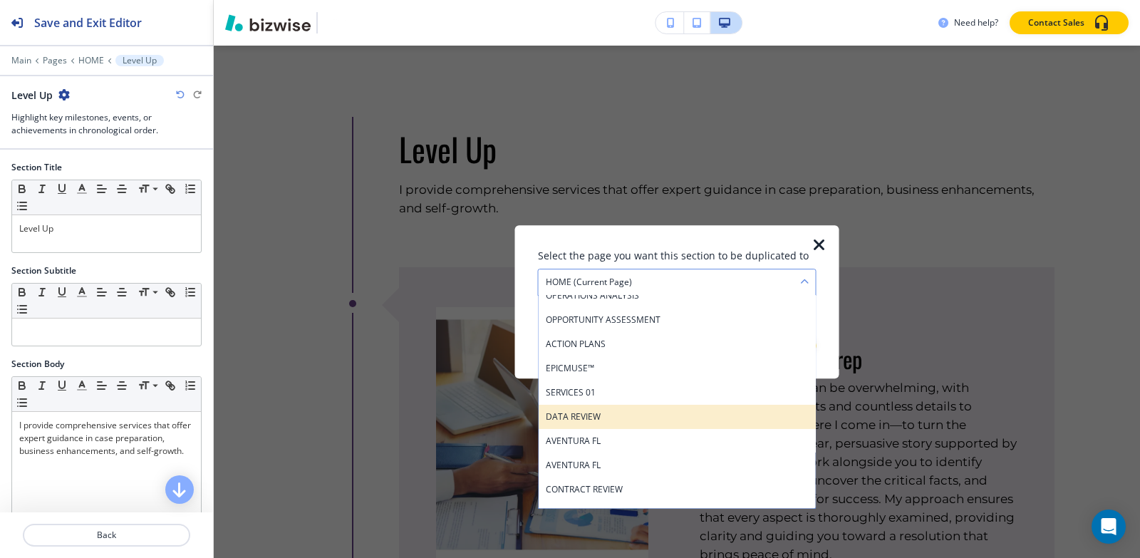
scroll to position [214, 0]
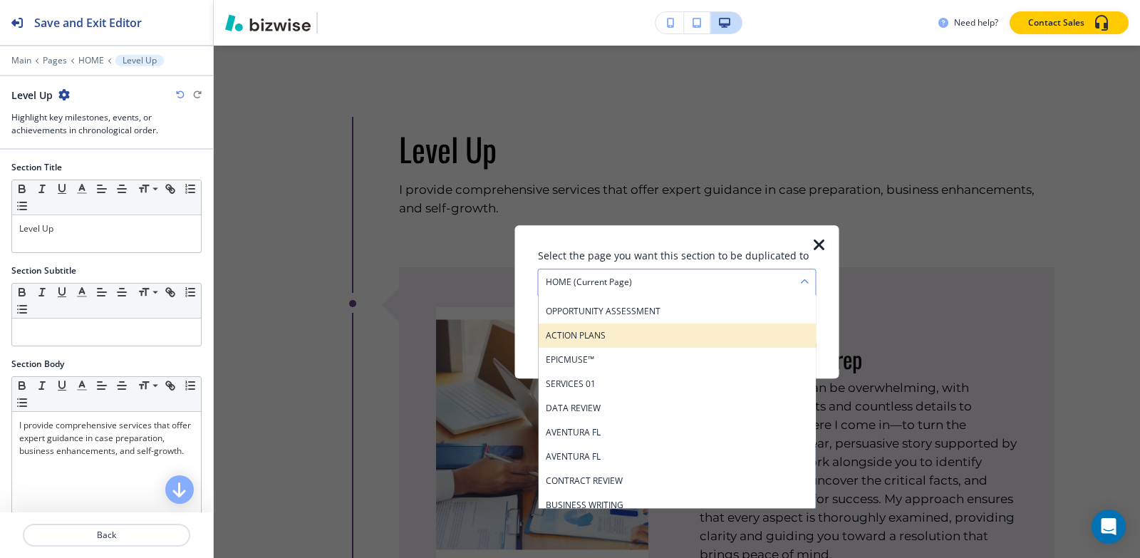
click at [602, 334] on h4 "ACTION PLANS" at bounding box center [677, 335] width 263 height 13
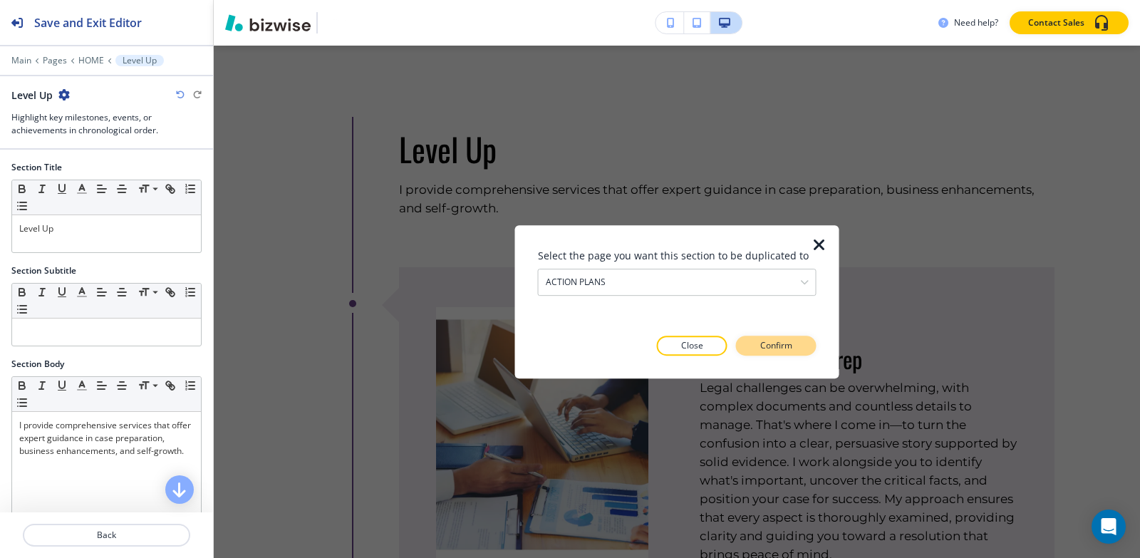
click at [787, 351] on p "Confirm" at bounding box center [776, 345] width 32 height 13
click at [787, 351] on p "Take me there" at bounding box center [764, 345] width 58 height 13
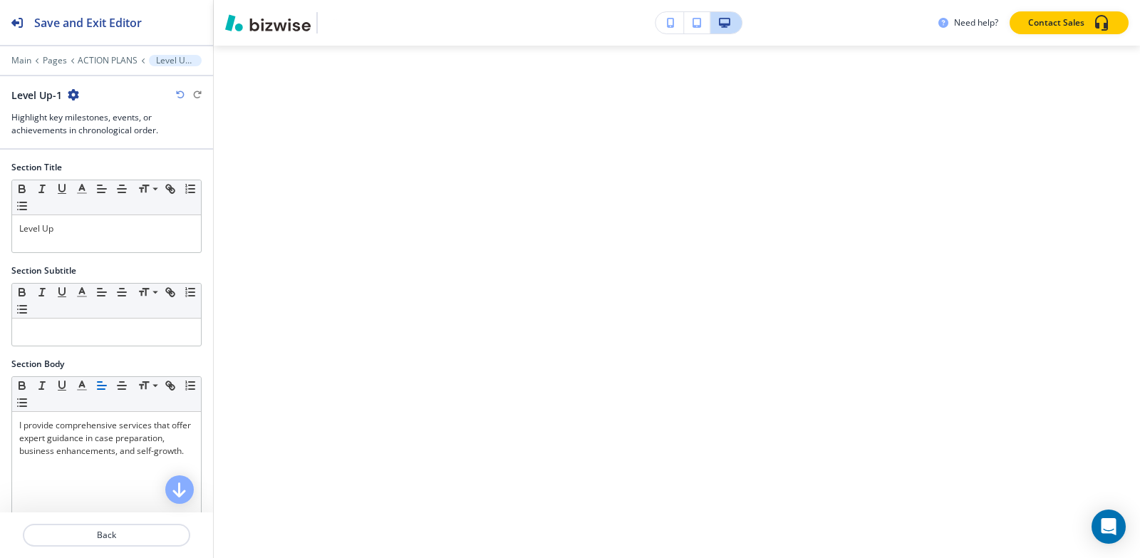
scroll to position [0, 0]
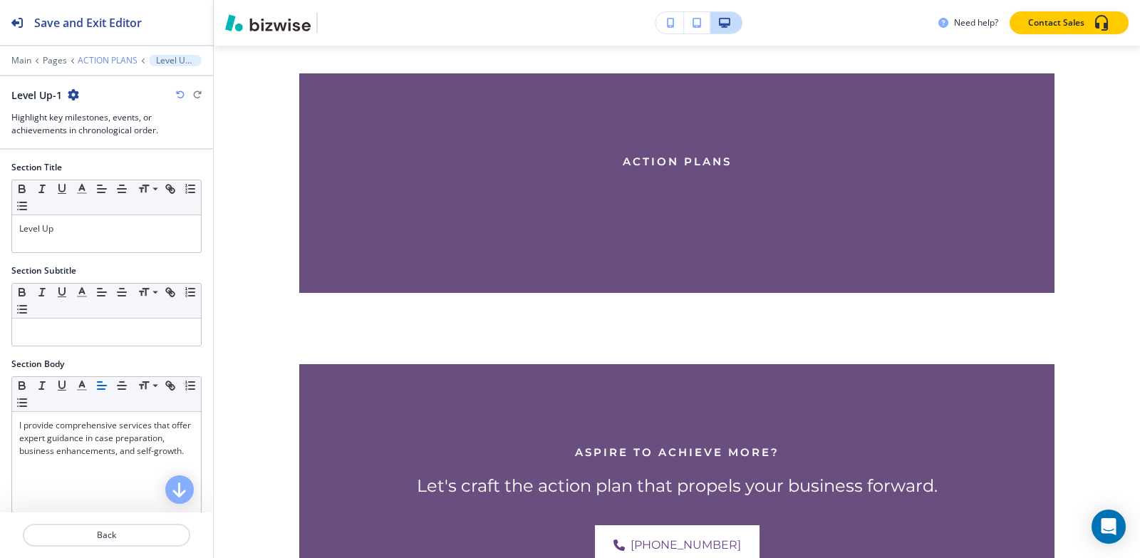
click at [107, 60] on p "ACTION PLANS" at bounding box center [108, 61] width 60 height 10
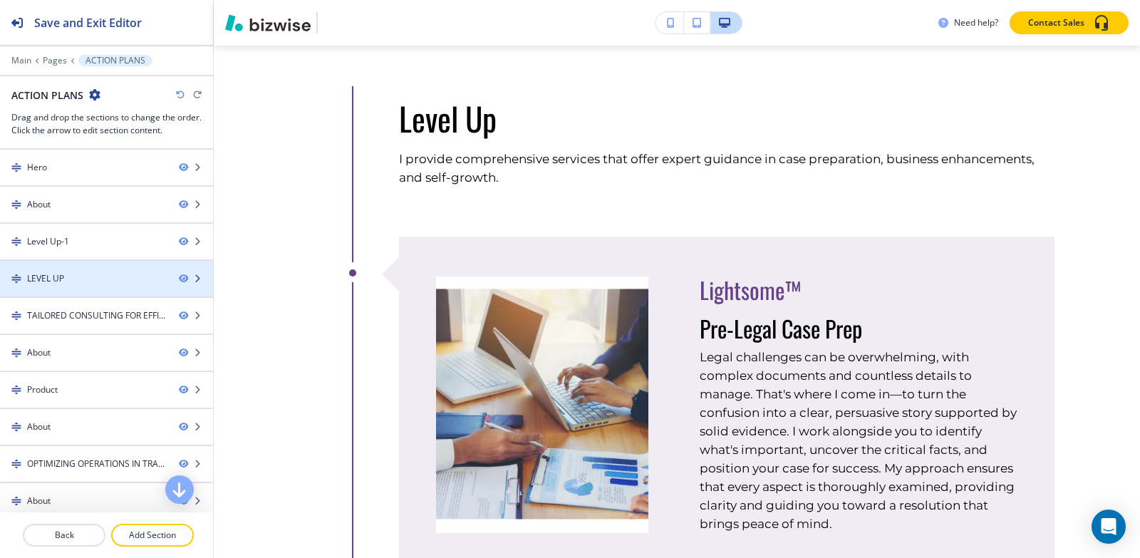
click at [73, 281] on div "LEVEL UP" at bounding box center [83, 278] width 167 height 13
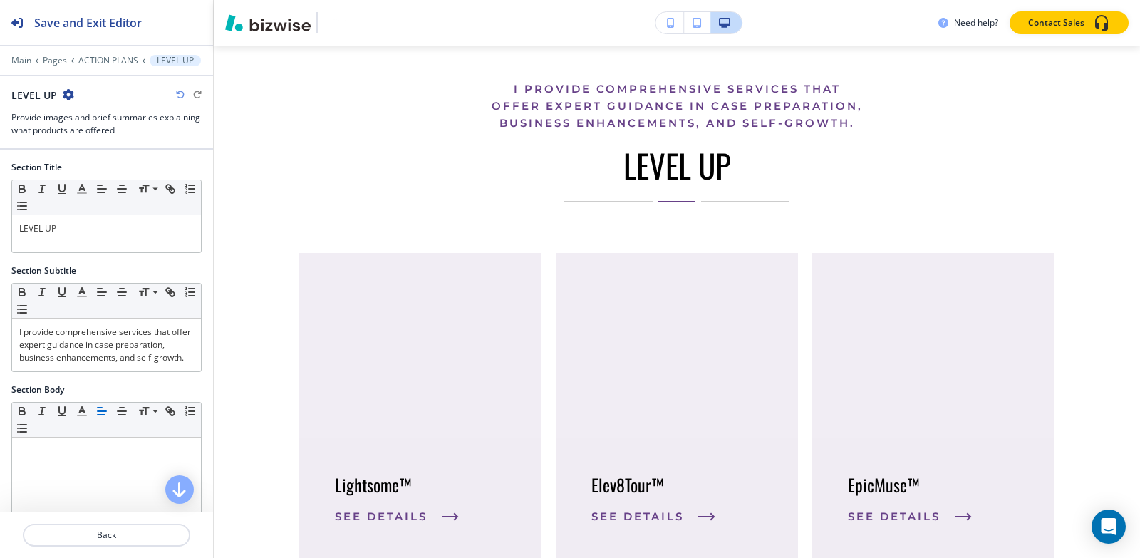
scroll to position [2418, 0]
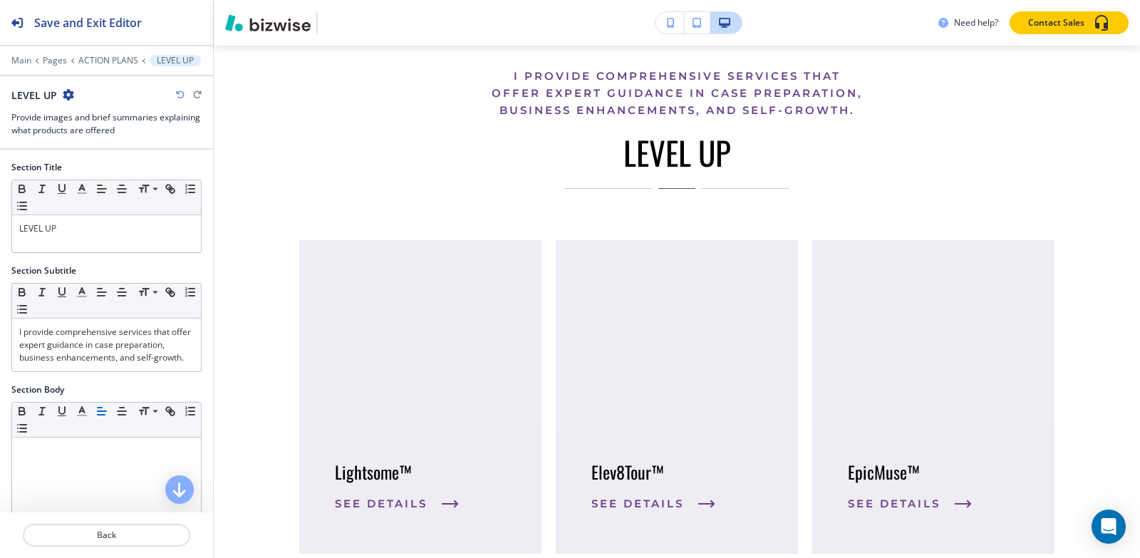
click at [67, 94] on icon "button" at bounding box center [68, 94] width 11 height 11
click at [91, 170] on p "Delete Section" at bounding box center [107, 169] width 73 height 13
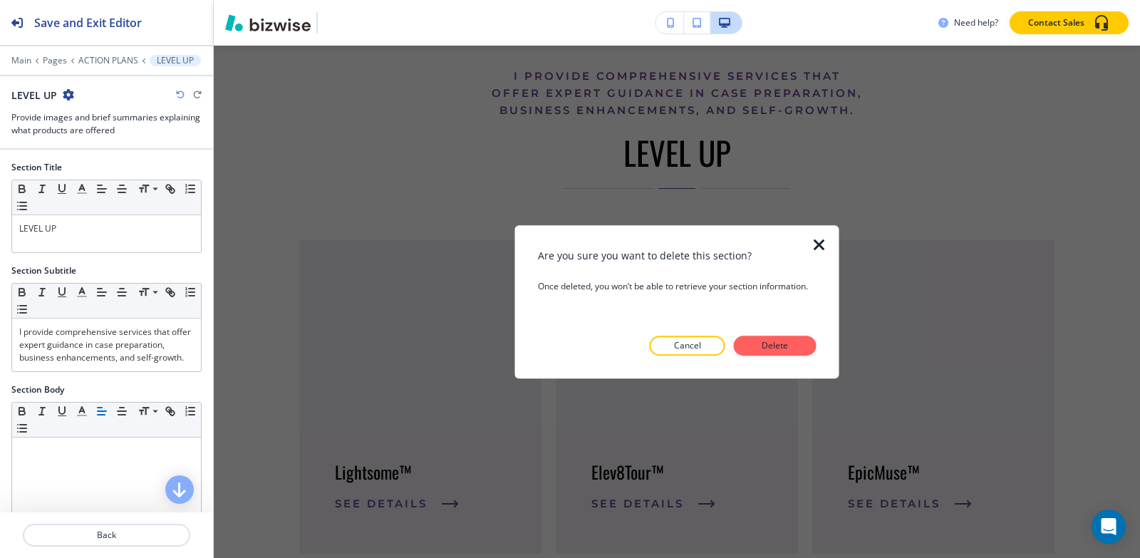
drag, startPoint x: 763, startPoint y: 351, endPoint x: 449, endPoint y: 278, distance: 322.7
click at [763, 351] on p "Delete" at bounding box center [775, 345] width 34 height 13
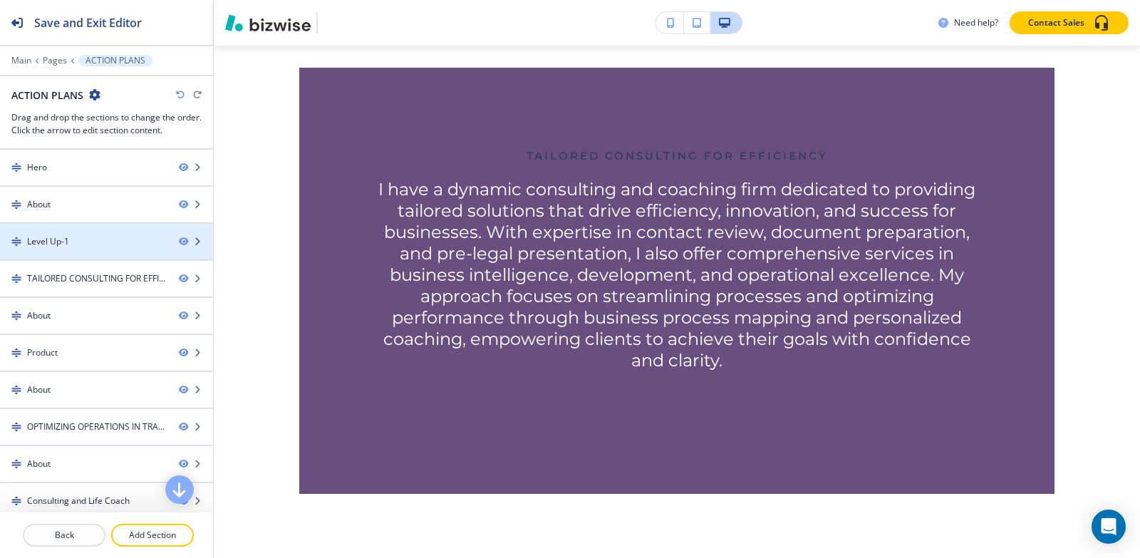
click at [60, 248] on div at bounding box center [106, 253] width 213 height 11
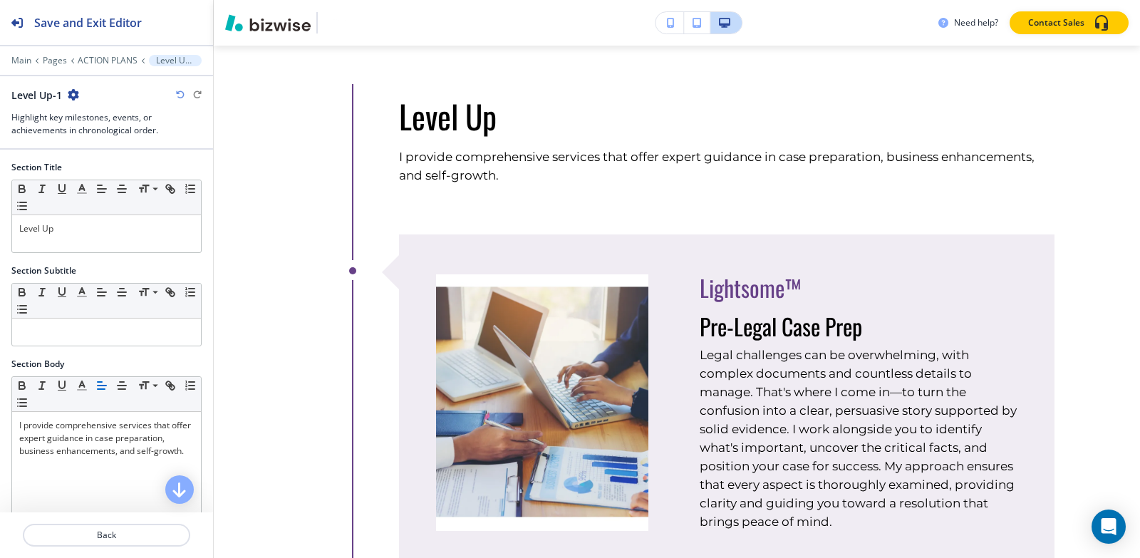
scroll to position [1105, 0]
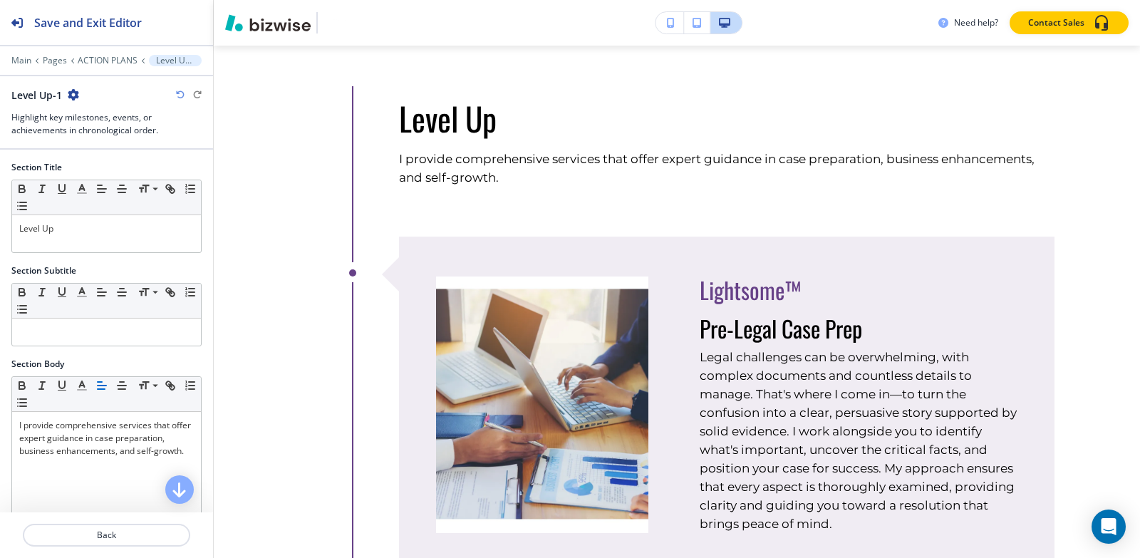
click at [71, 94] on icon "button" at bounding box center [73, 94] width 11 height 11
click at [97, 121] on p "Rename Section" at bounding box center [112, 119] width 73 height 13
click at [73, 88] on input "Level Up-1" at bounding box center [85, 95] width 148 height 29
type input "Level Up"
click at [188, 122] on h3 "Highlight key milestones, events, or achievements in chronological order." at bounding box center [106, 124] width 190 height 26
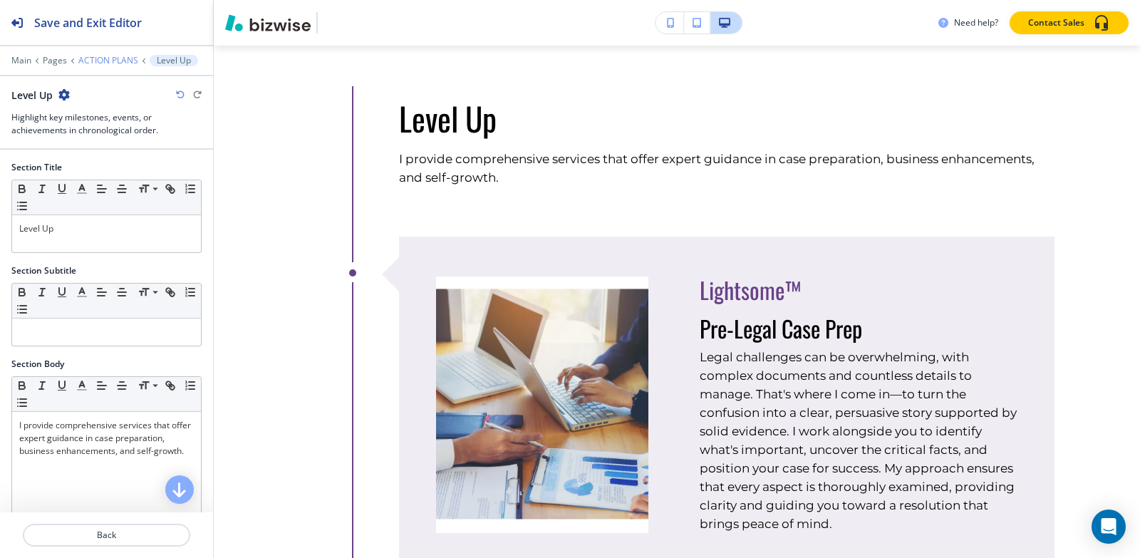
click at [115, 64] on p "ACTION PLANS" at bounding box center [108, 61] width 60 height 10
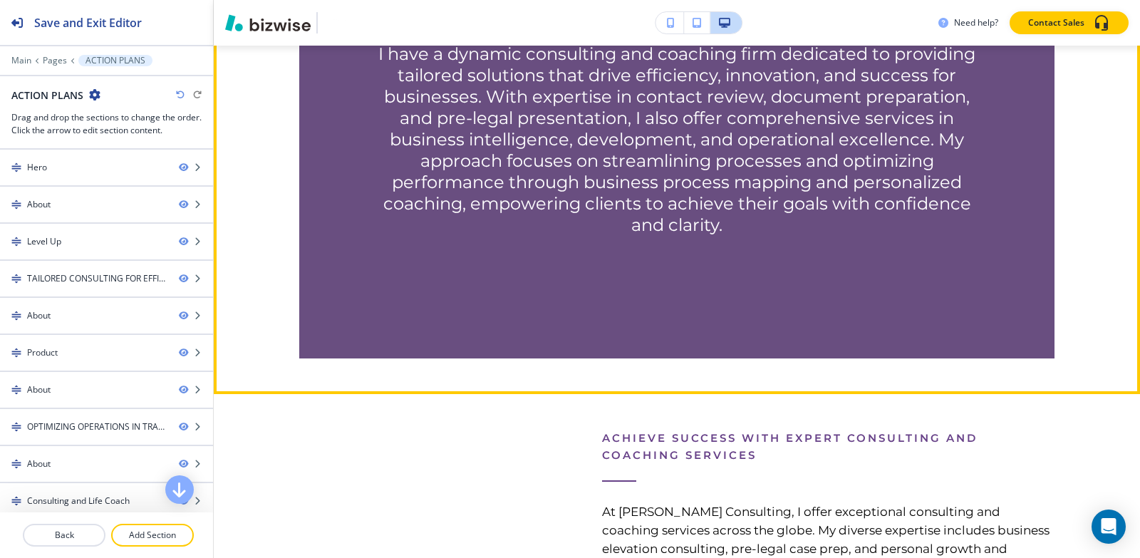
scroll to position [2530, 0]
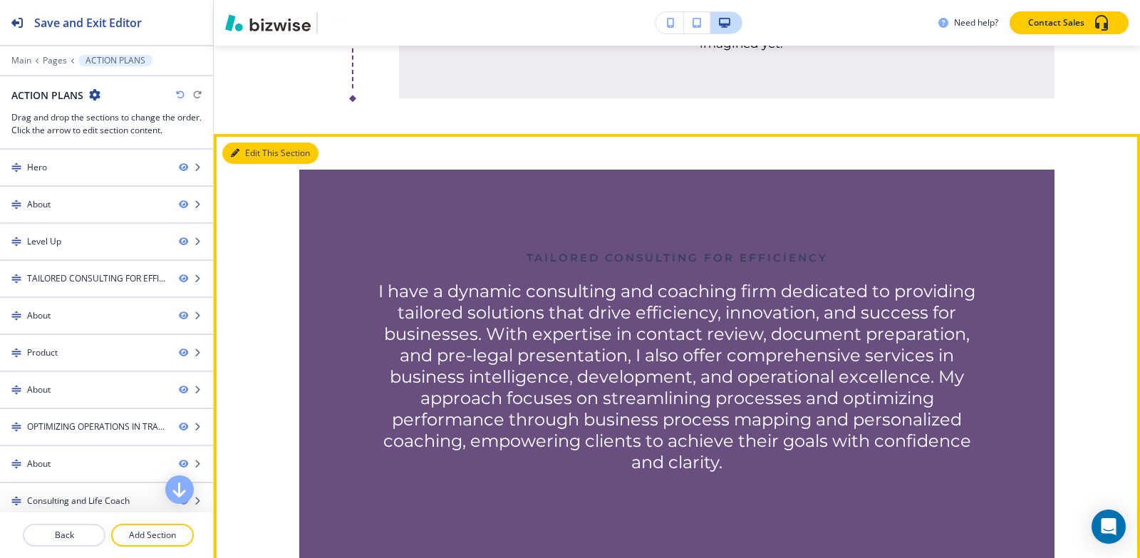
click at [238, 157] on icon "button" at bounding box center [235, 153] width 9 height 9
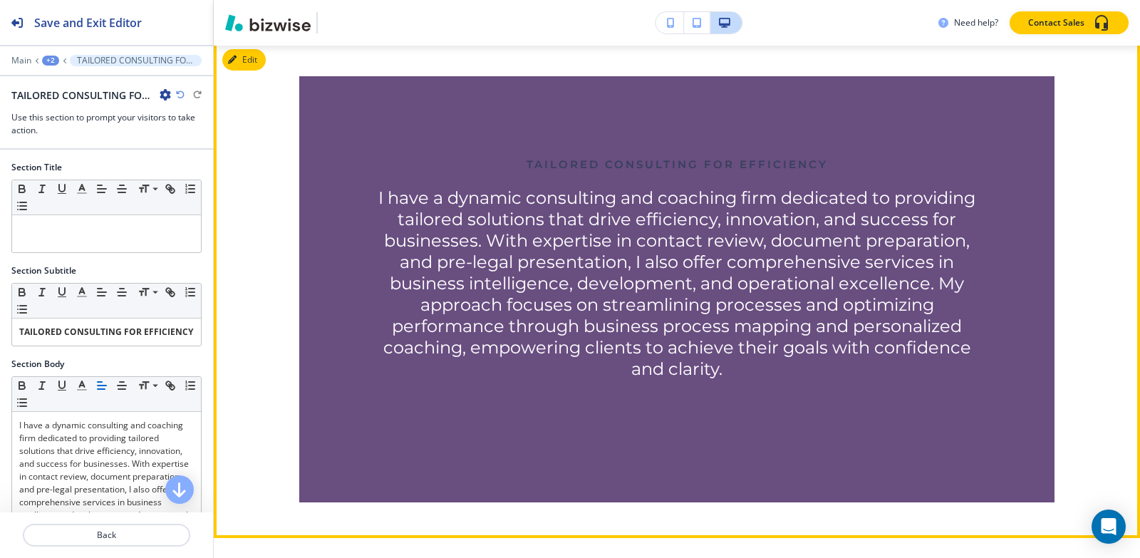
scroll to position [2418, 0]
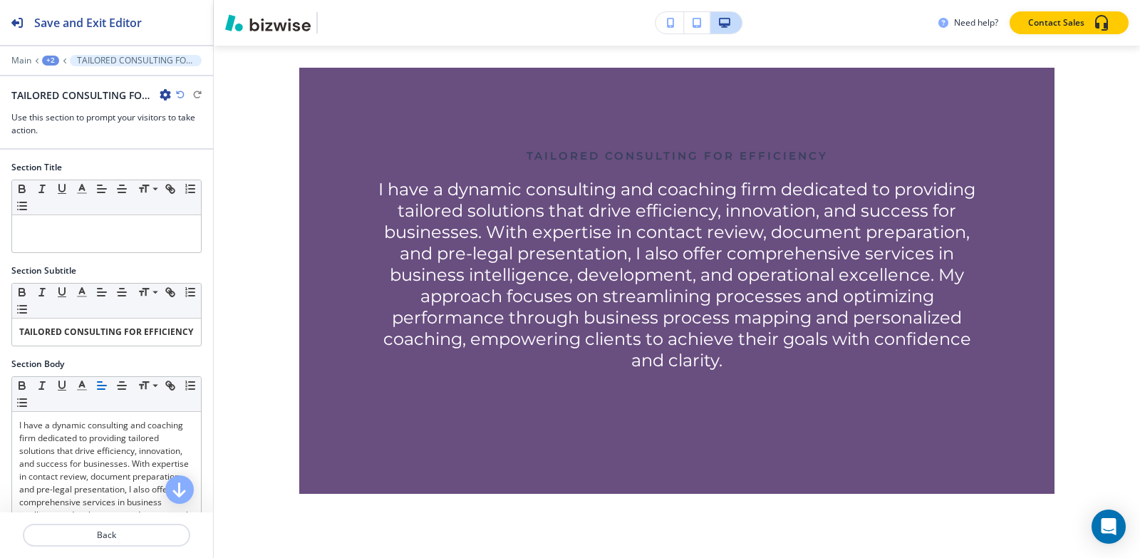
click at [166, 94] on icon "button" at bounding box center [165, 94] width 11 height 11
click at [191, 168] on p "Delete Section" at bounding box center [205, 169] width 73 height 13
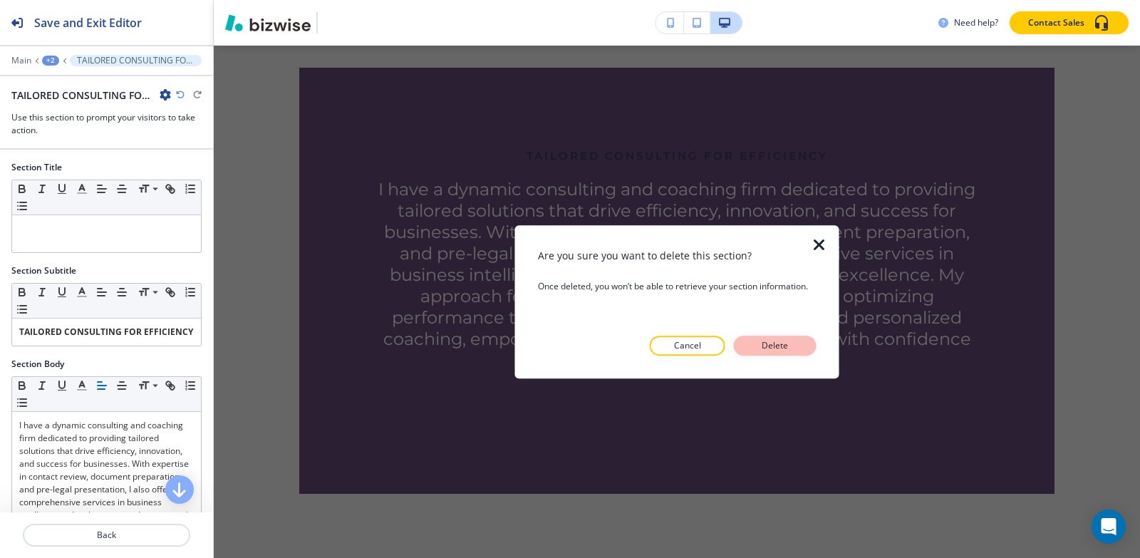
click at [758, 338] on button "Delete" at bounding box center [775, 346] width 83 height 20
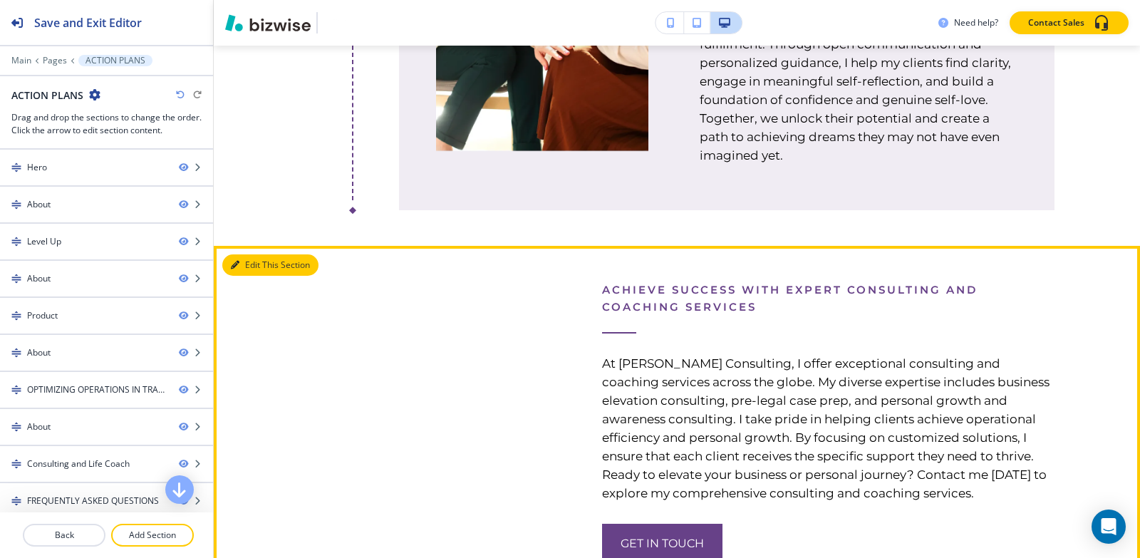
click at [254, 276] on button "Edit This Section" at bounding box center [270, 264] width 96 height 21
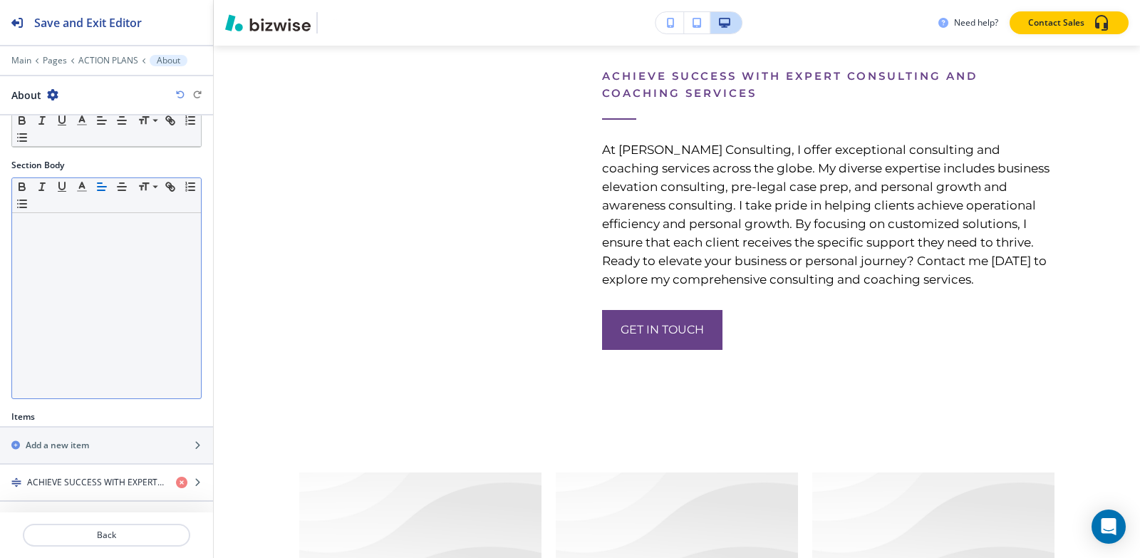
scroll to position [252, 0]
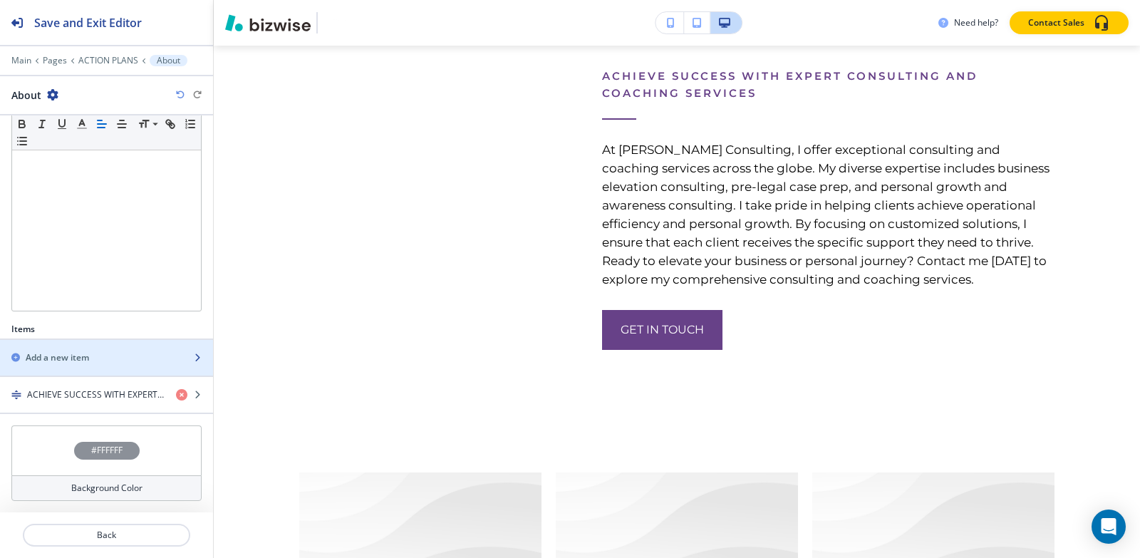
click at [113, 363] on div "Add a new item" at bounding box center [91, 357] width 182 height 13
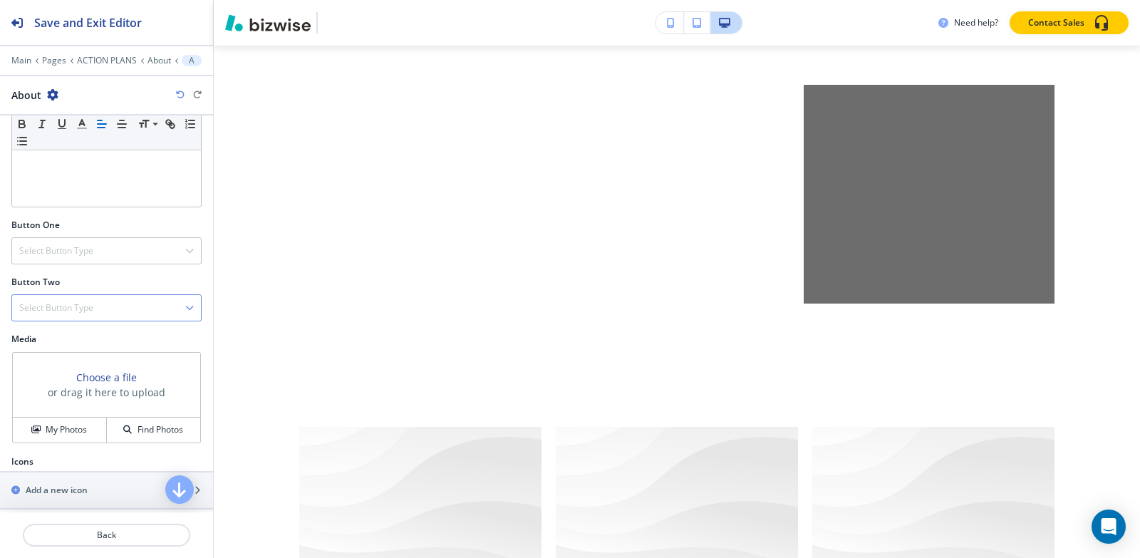
scroll to position [180, 0]
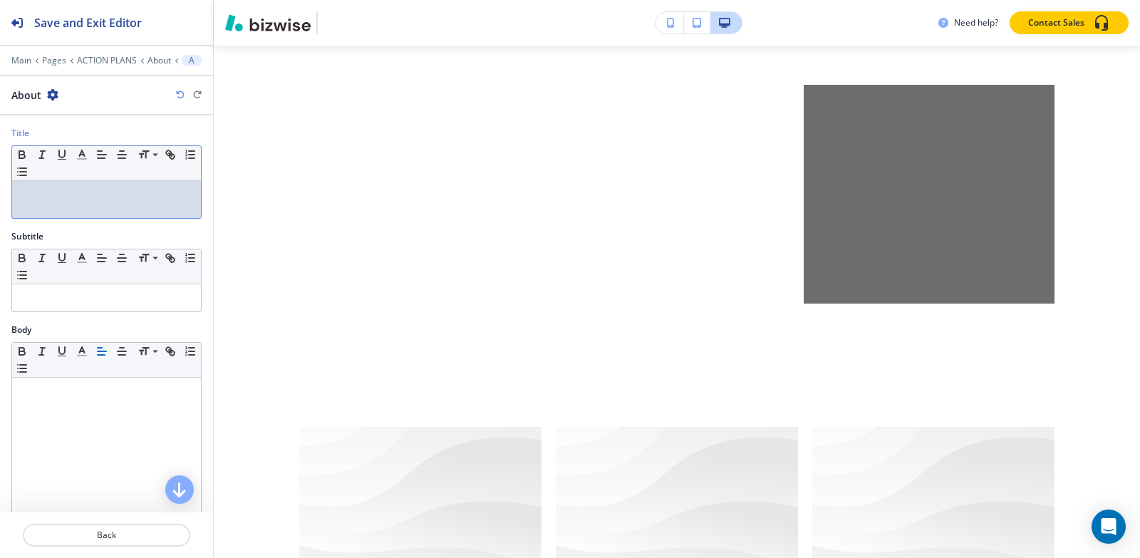
click at [66, 213] on div at bounding box center [106, 199] width 189 height 37
paste div
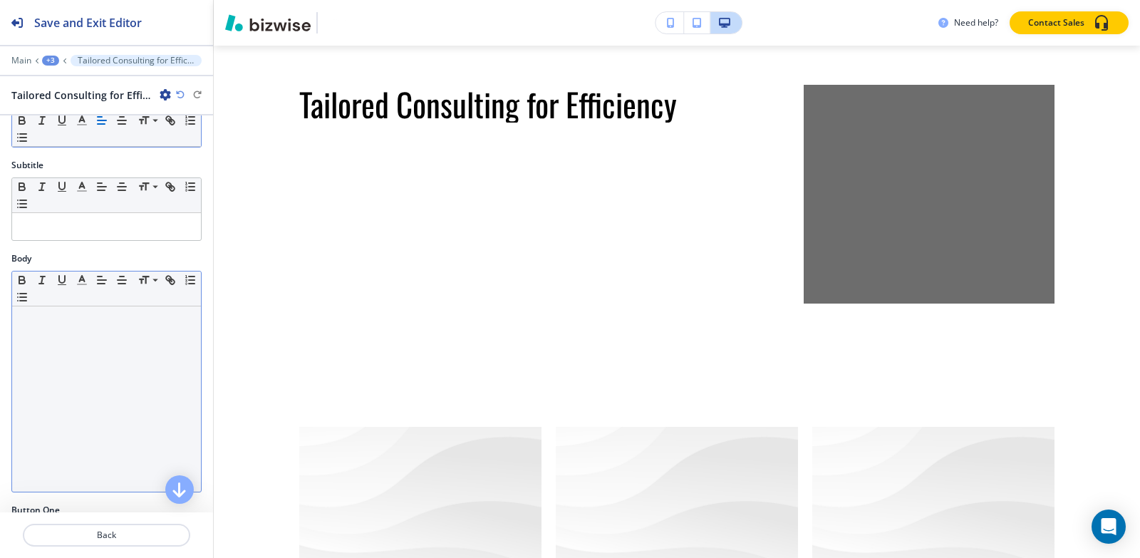
click at [48, 324] on p at bounding box center [106, 320] width 175 height 13
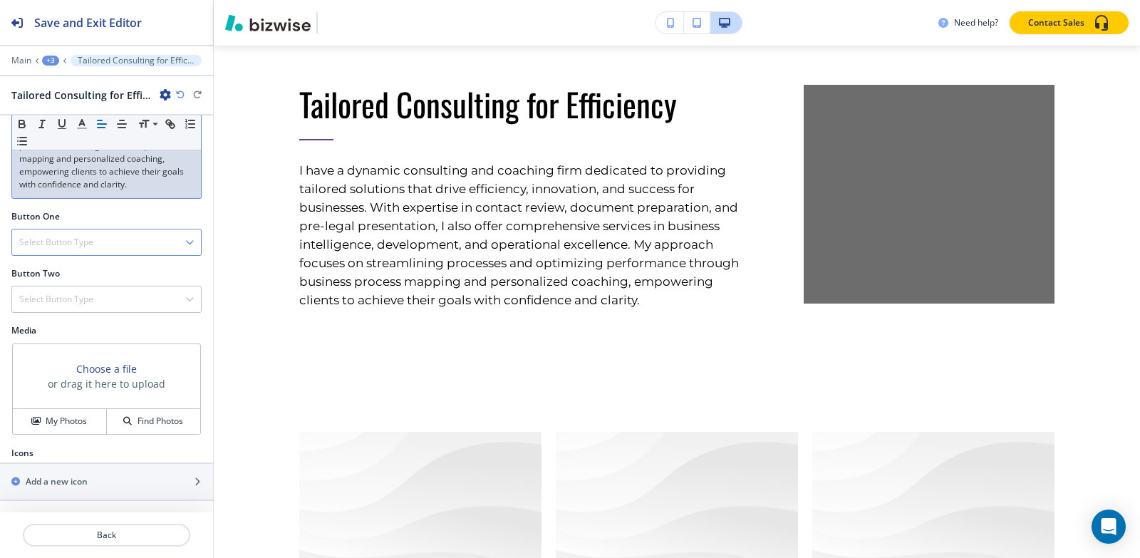
click at [17, 245] on div "Select Button Type" at bounding box center [106, 242] width 189 height 26
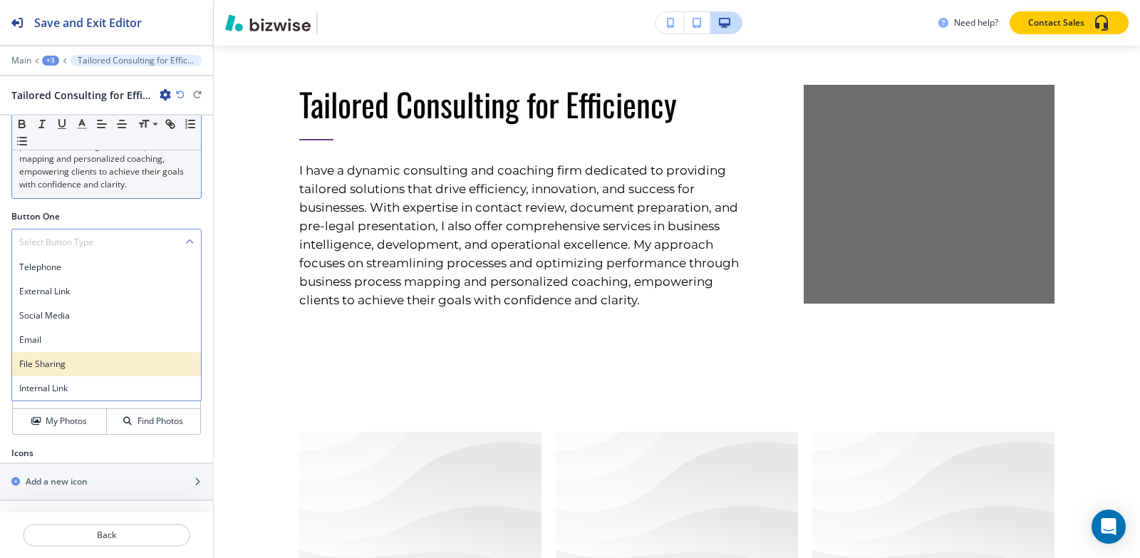
click at [44, 374] on div "File Sharing" at bounding box center [106, 364] width 189 height 24
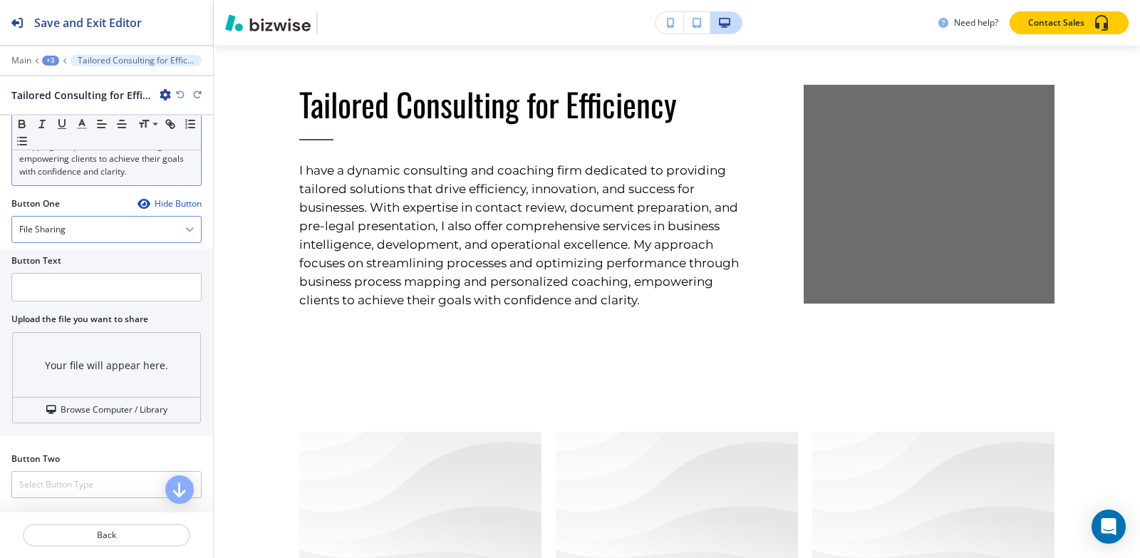
drag, startPoint x: 51, startPoint y: 255, endPoint x: 51, endPoint y: 248, distance: 7.2
click at [51, 251] on div "Button One Hide Button File Sharing Telephone External Link Social Media Email …" at bounding box center [106, 319] width 190 height 244
click at [51, 236] on h4 "File Sharing" at bounding box center [42, 229] width 46 height 13
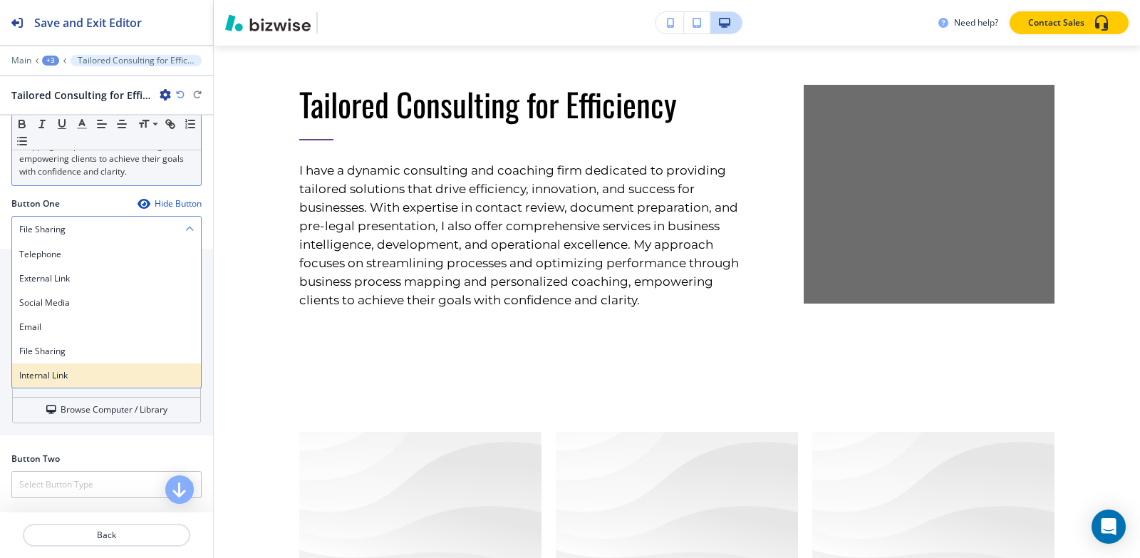
click at [58, 382] on h4 "Internal Link" at bounding box center [106, 375] width 175 height 13
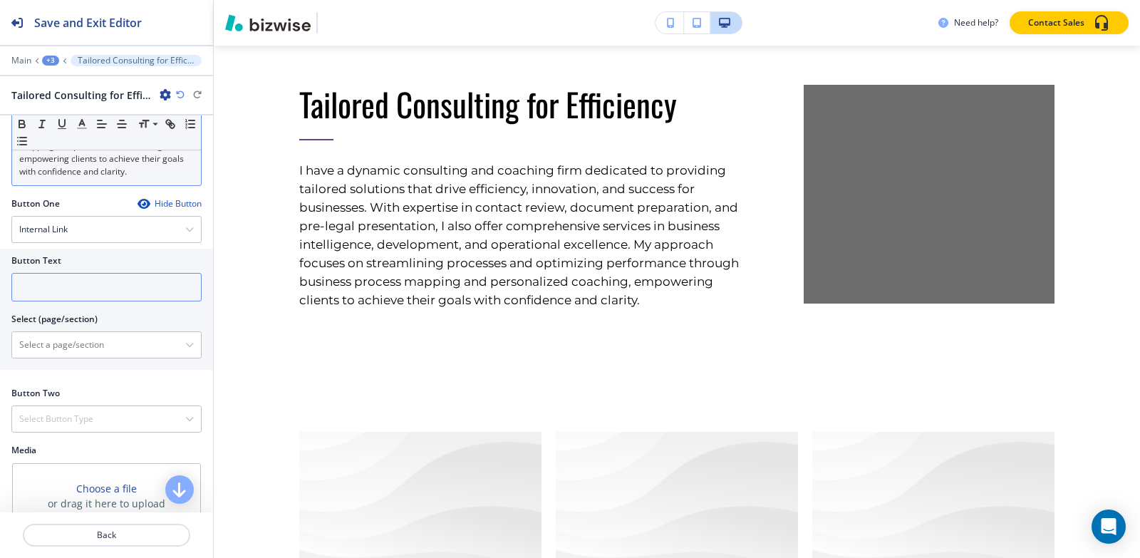
click at [43, 292] on input "text" at bounding box center [106, 287] width 190 height 29
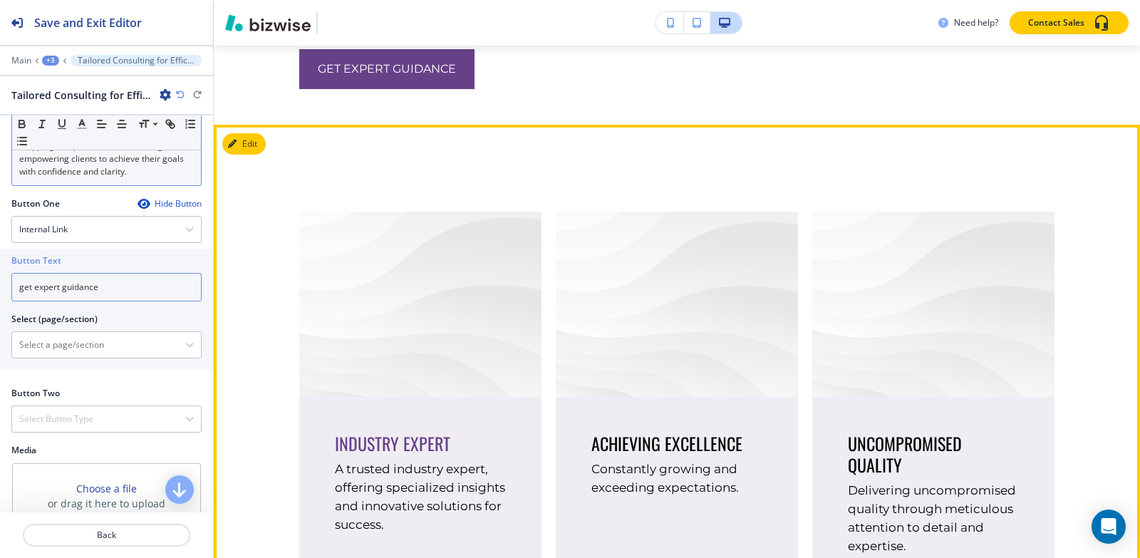
scroll to position [3051, 0]
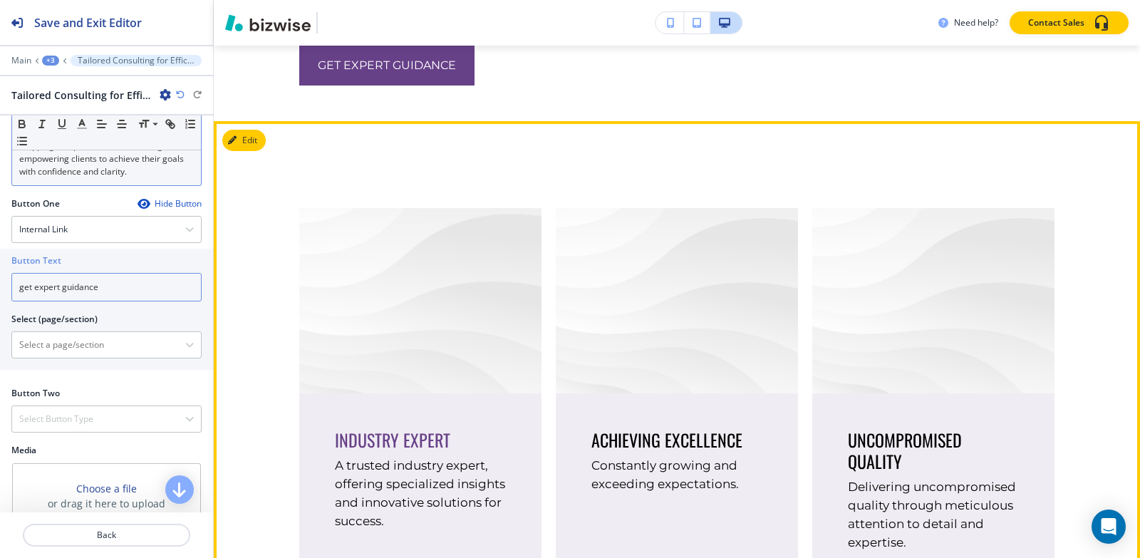
type input "get expert guidance"
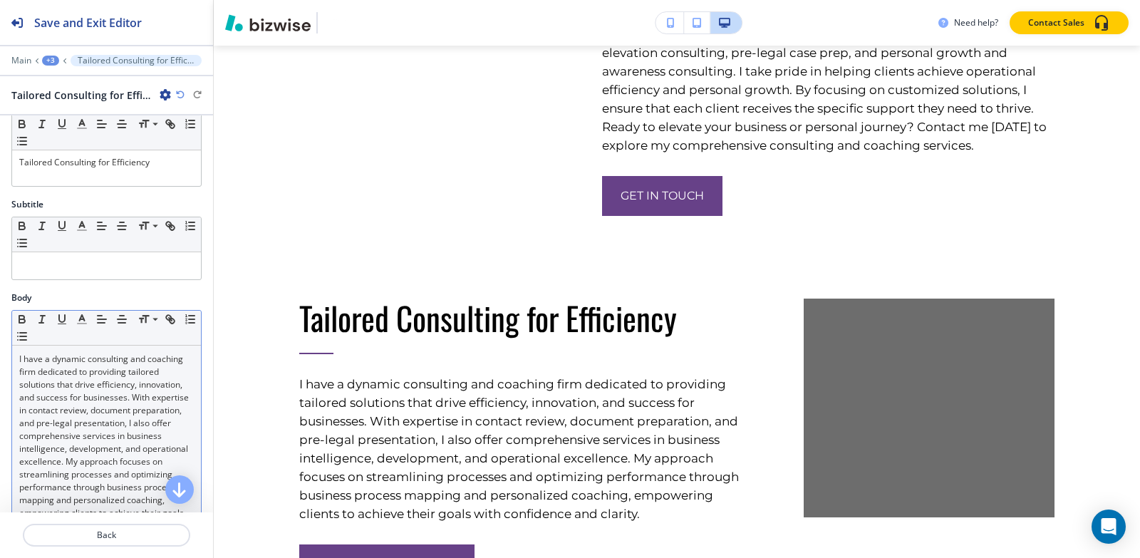
scroll to position [0, 0]
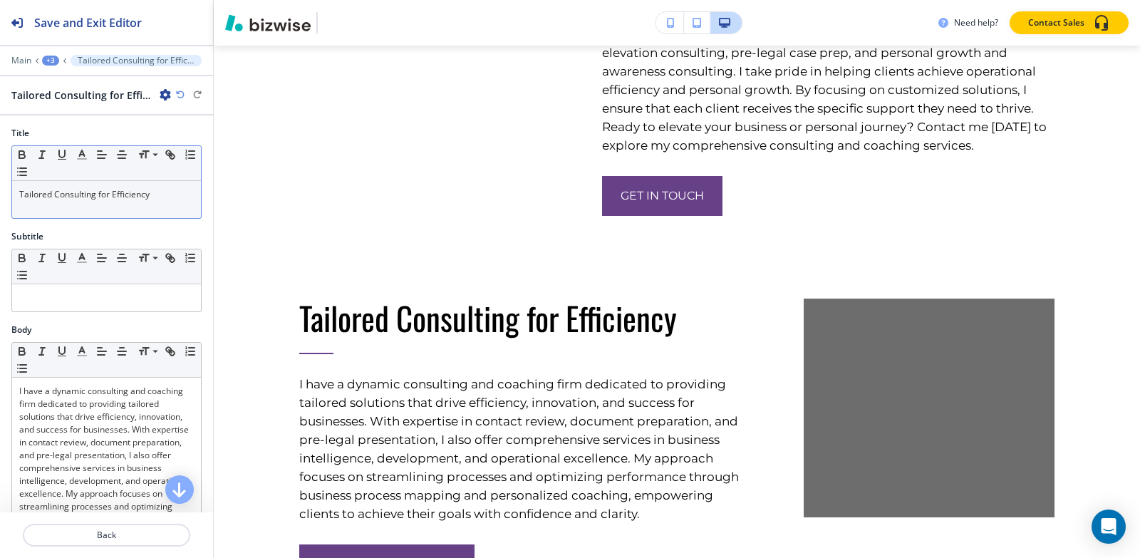
click at [151, 196] on p "Tailored Consulting for Efficiency" at bounding box center [106, 194] width 175 height 13
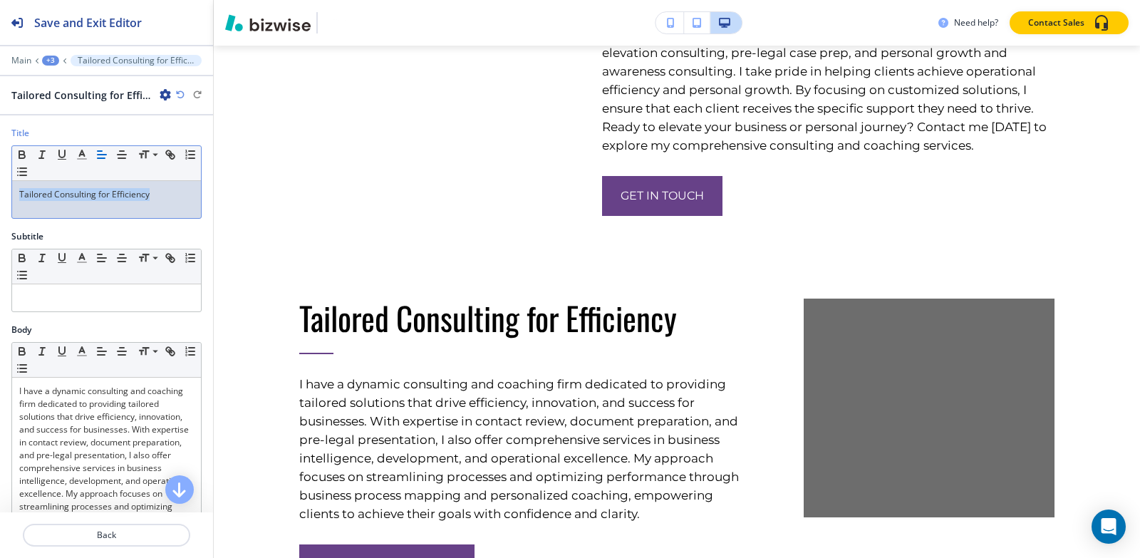
copy p "Tailored Consulting for Efficiency"
click at [48, 64] on div "+3" at bounding box center [50, 61] width 17 height 10
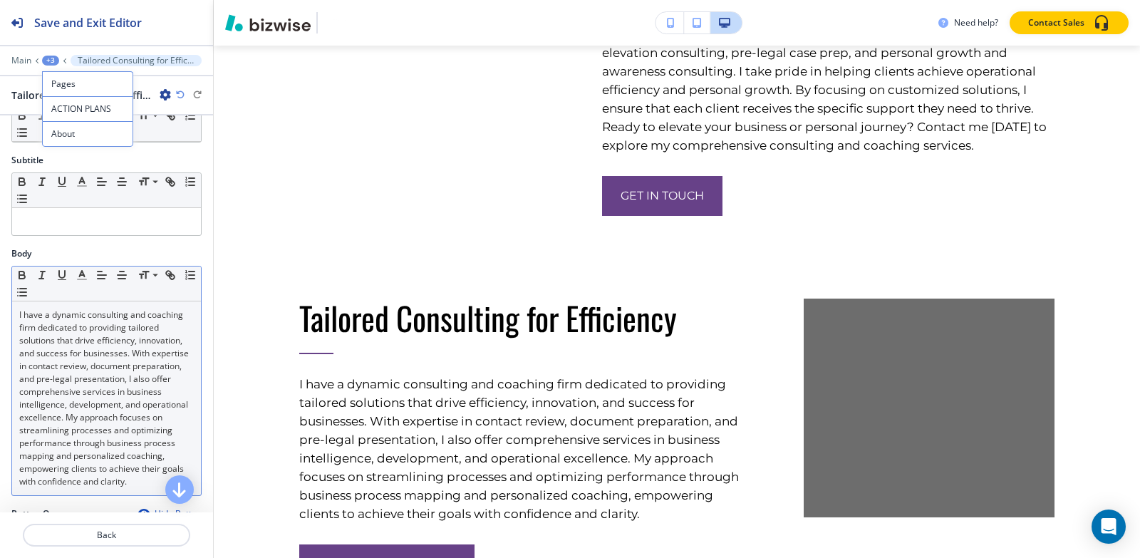
scroll to position [143, 0]
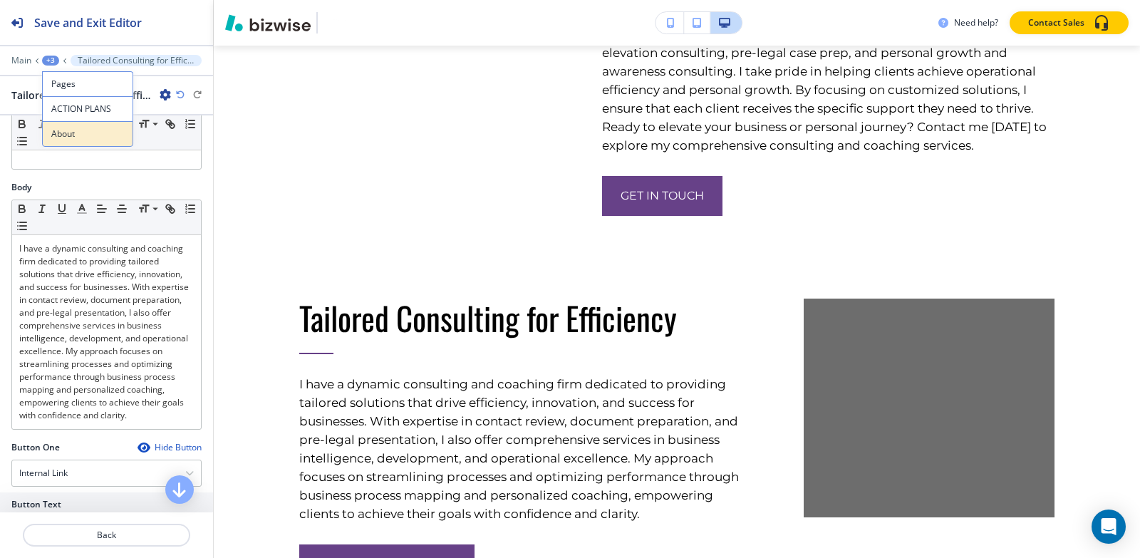
click at [80, 135] on p "About" at bounding box center [87, 134] width 73 height 13
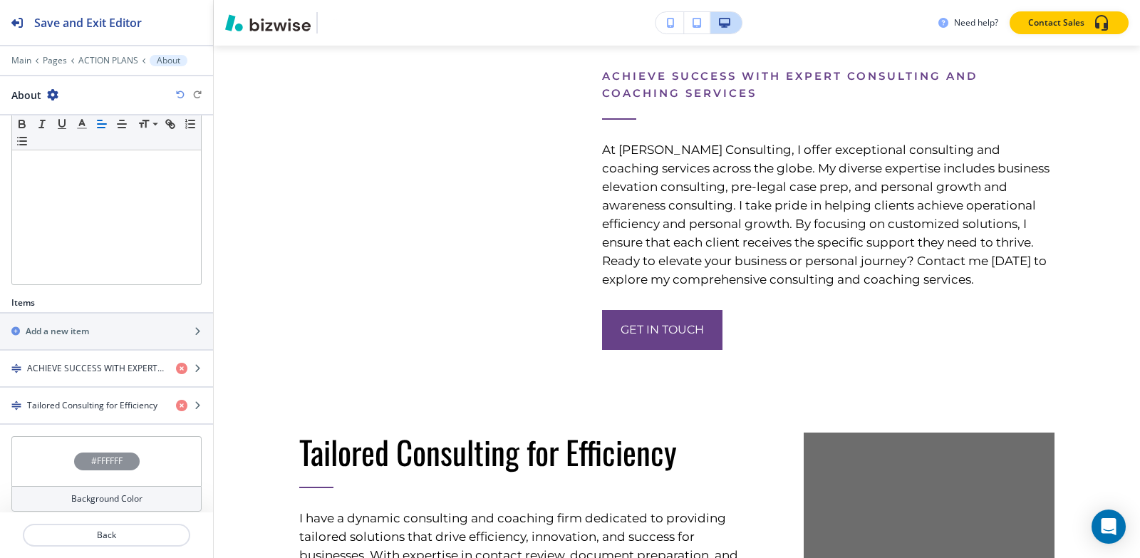
scroll to position [289, 0]
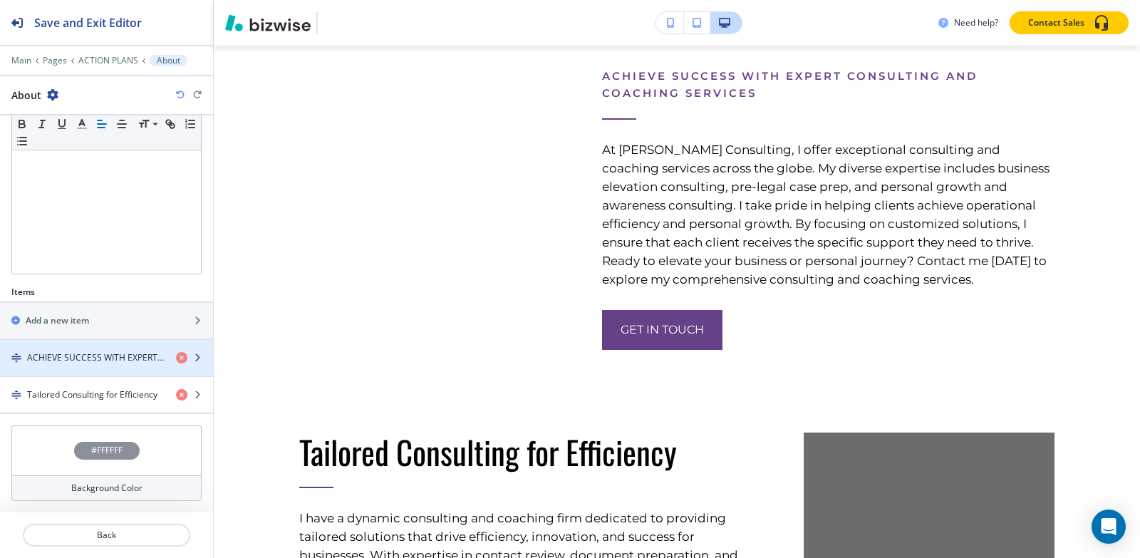
click at [77, 363] on h4 "ACHIEVE SUCCESS WITH EXPERT CONSULTING AND COACHING SERVICES" at bounding box center [96, 357] width 138 height 13
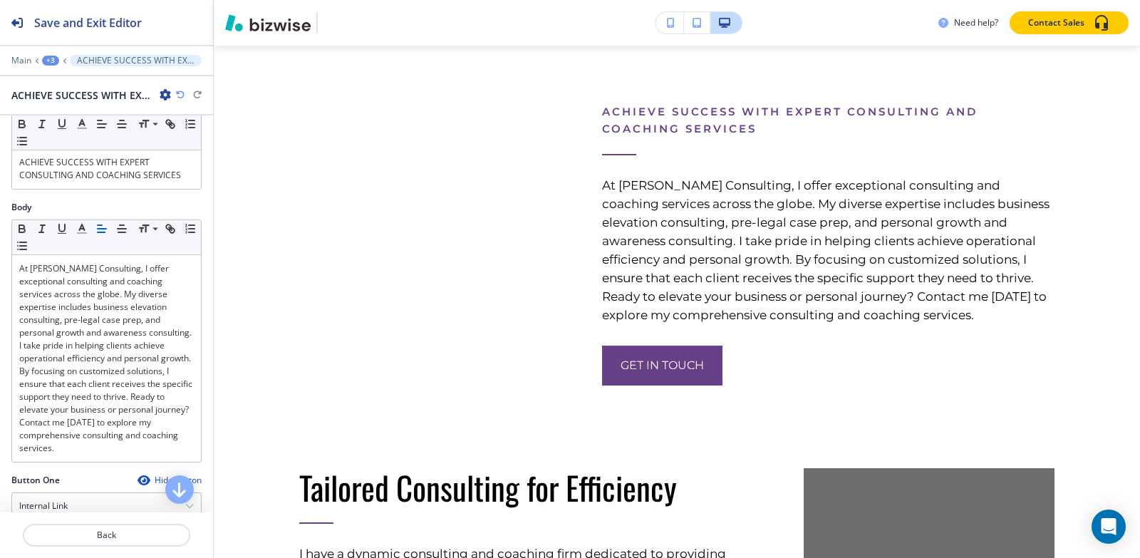
scroll to position [285, 0]
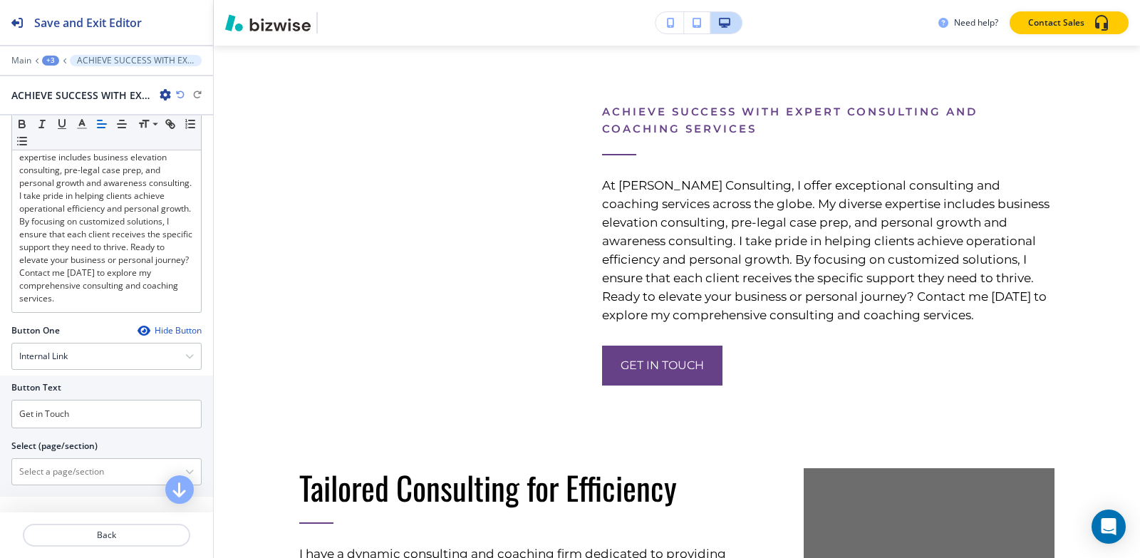
click at [51, 59] on div "+3" at bounding box center [50, 61] width 17 height 10
click at [67, 133] on p "About" at bounding box center [87, 134] width 73 height 13
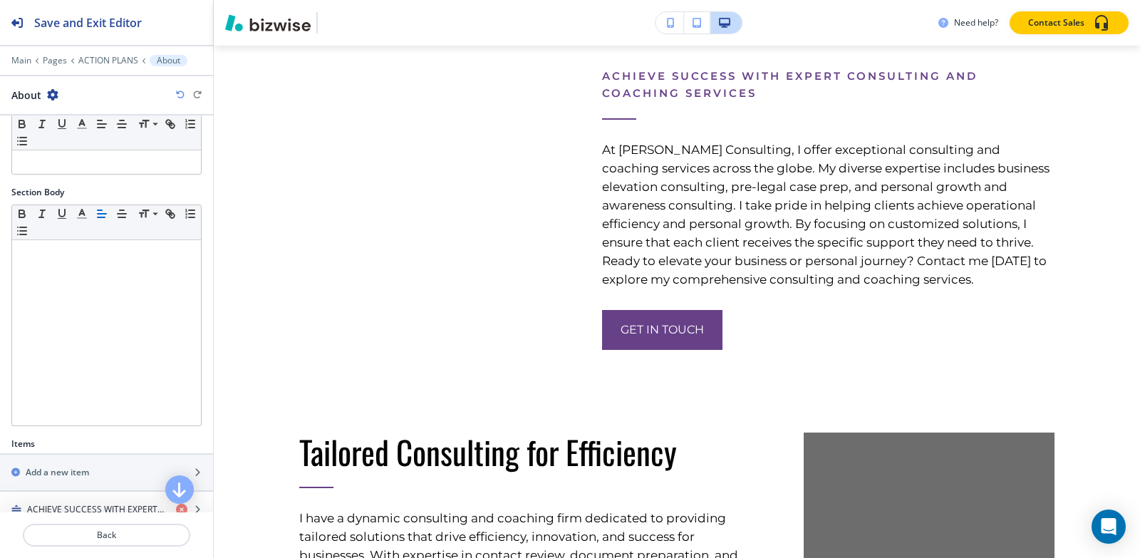
scroll to position [289, 0]
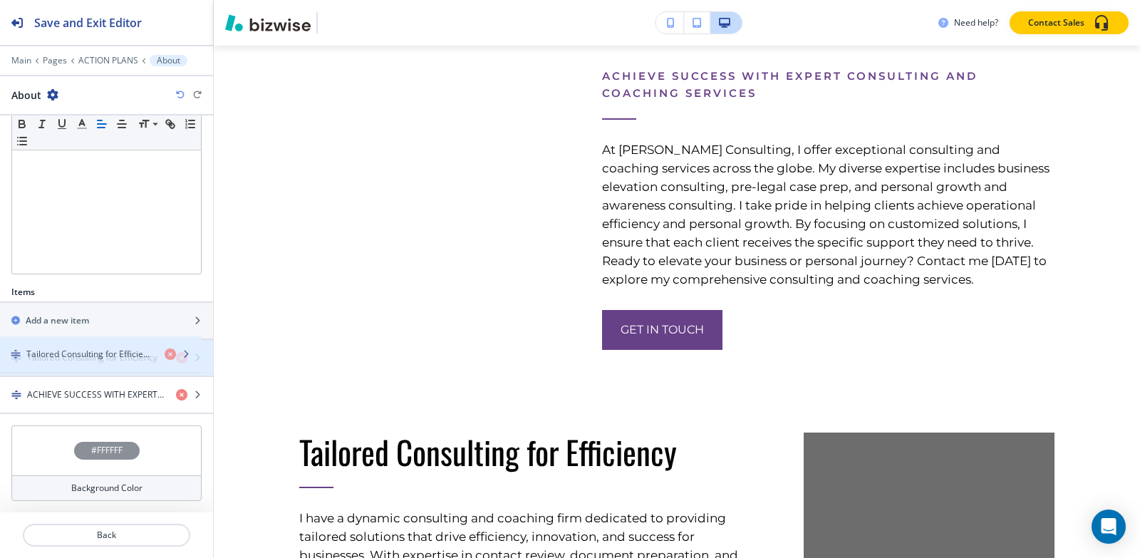
drag, startPoint x: 110, startPoint y: 397, endPoint x: 108, endPoint y: 355, distance: 42.1
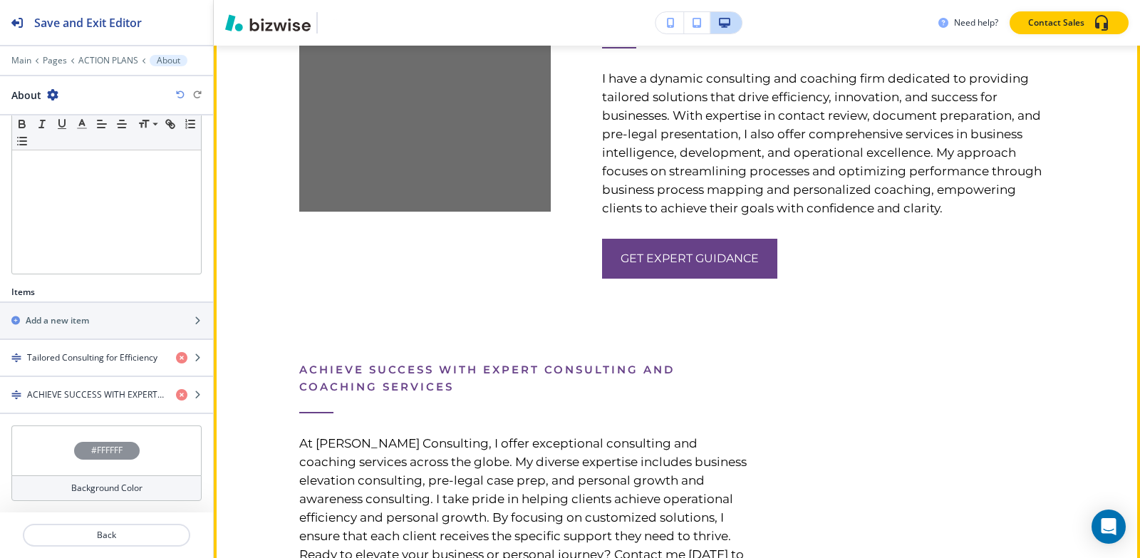
scroll to position [2561, 0]
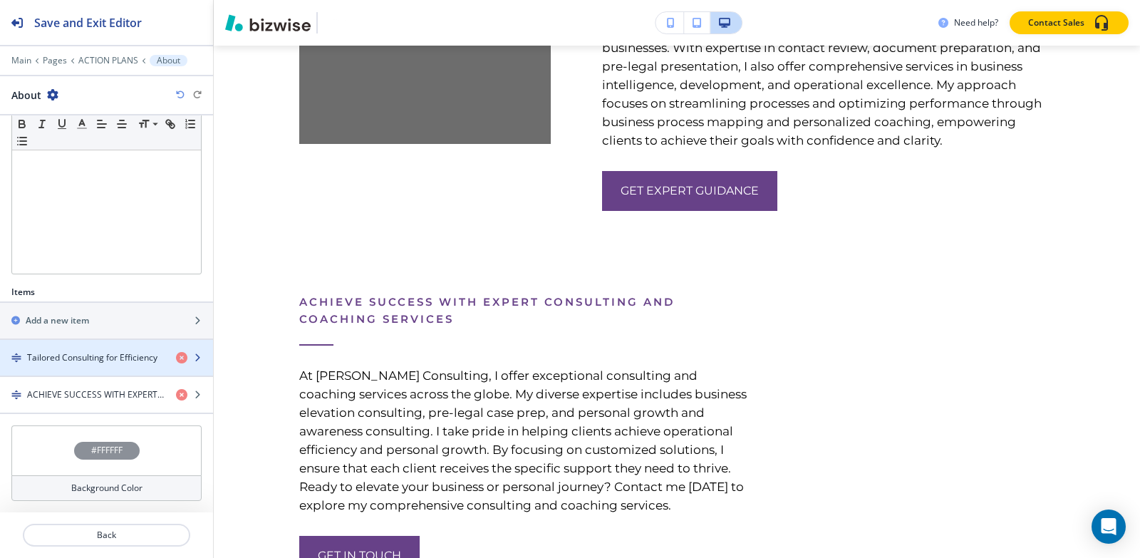
click at [61, 361] on h4 "Tailored Consulting for Efficiency" at bounding box center [92, 357] width 130 height 13
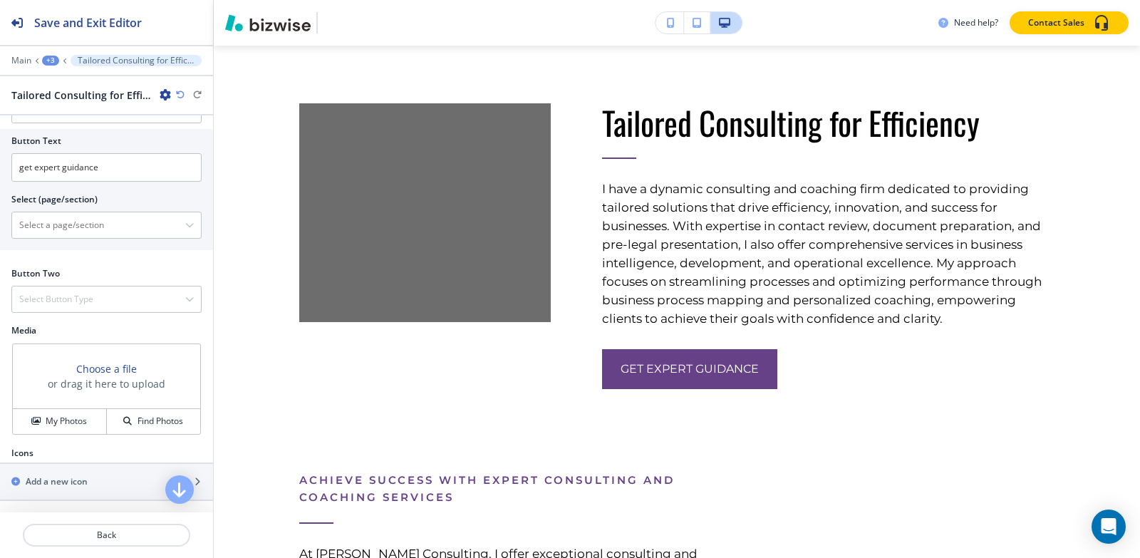
scroll to position [519, 0]
click at [48, 425] on h4 "My Photos" at bounding box center [66, 421] width 41 height 13
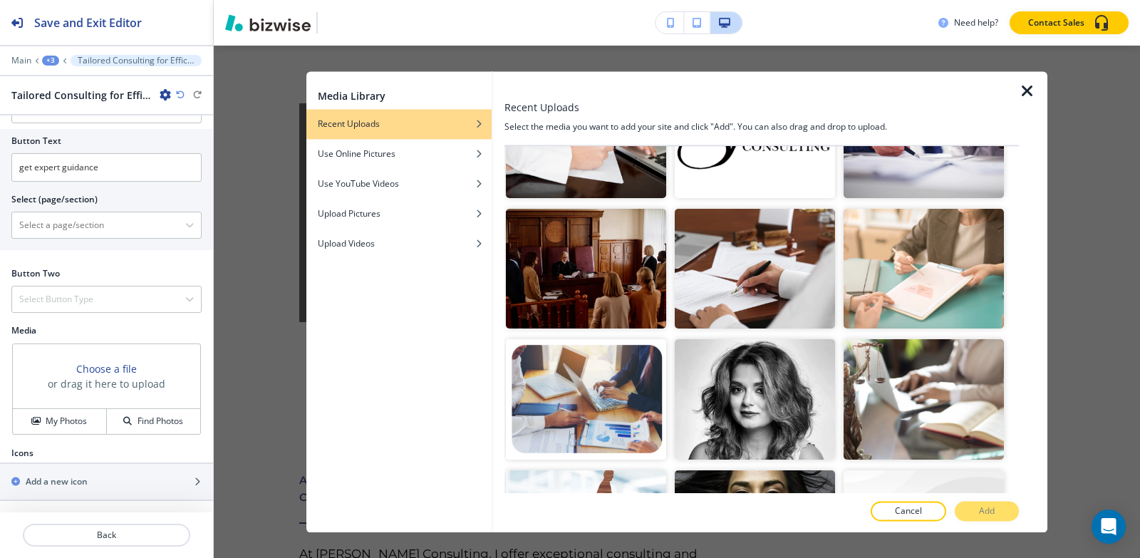
scroll to position [2637, 0]
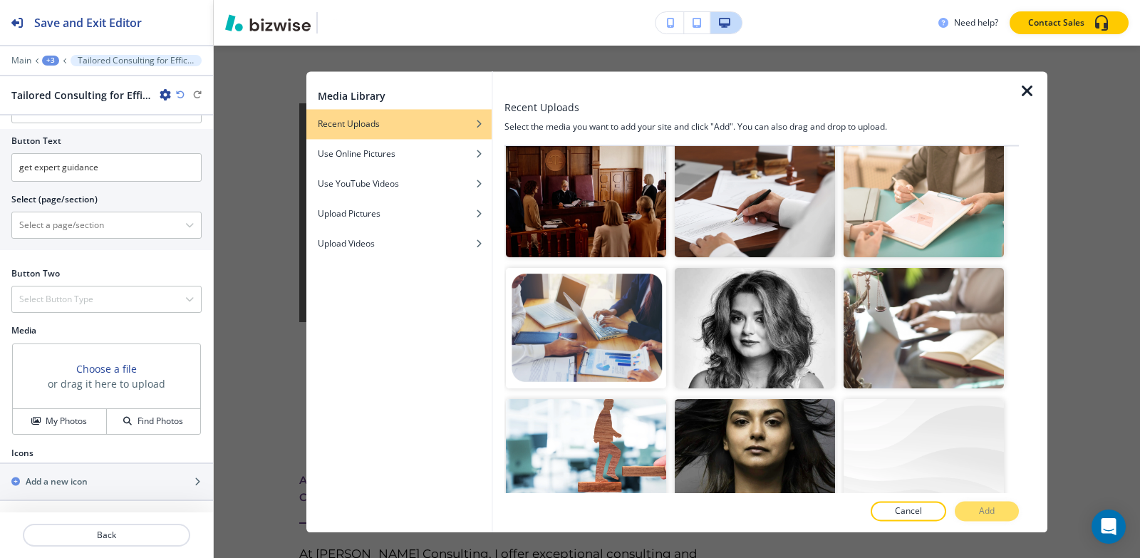
drag, startPoint x: 759, startPoint y: 404, endPoint x: 984, endPoint y: 490, distance: 241.1
click at [760, 405] on img "button" at bounding box center [755, 459] width 160 height 120
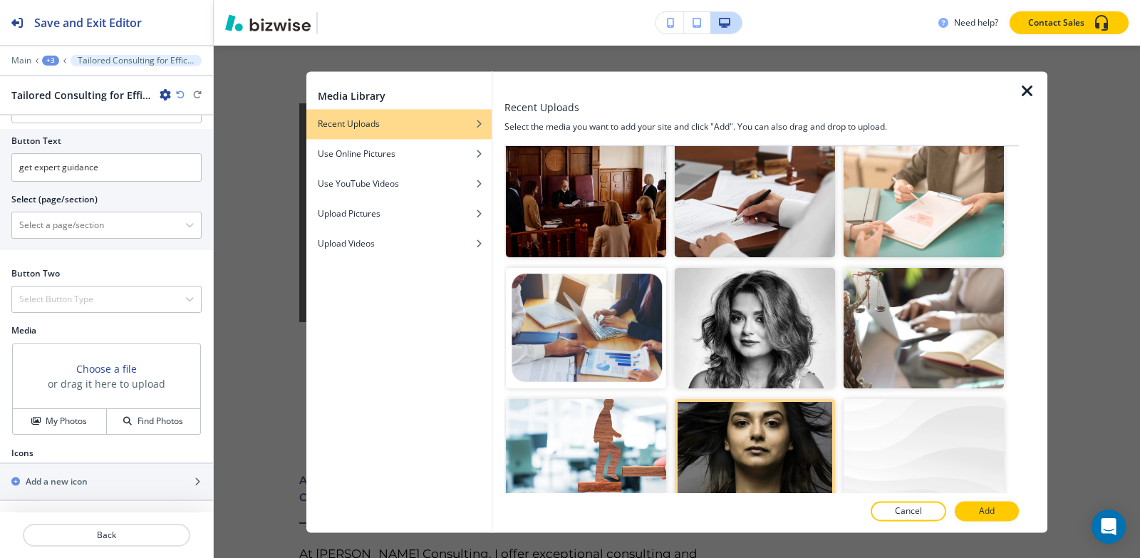
click at [999, 507] on button "Add" at bounding box center [987, 511] width 64 height 20
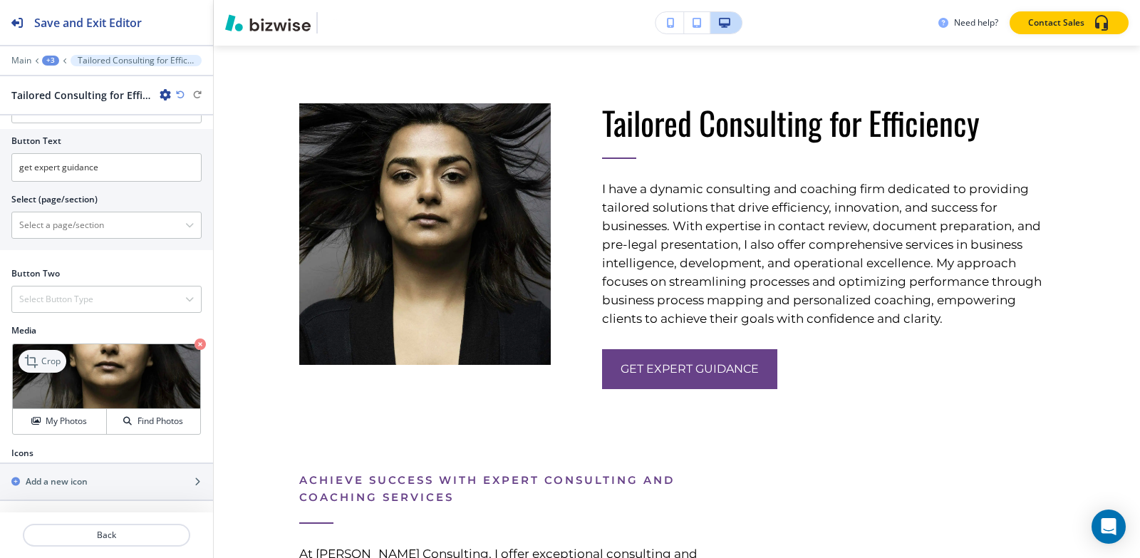
click at [43, 356] on p "Crop" at bounding box center [50, 361] width 19 height 13
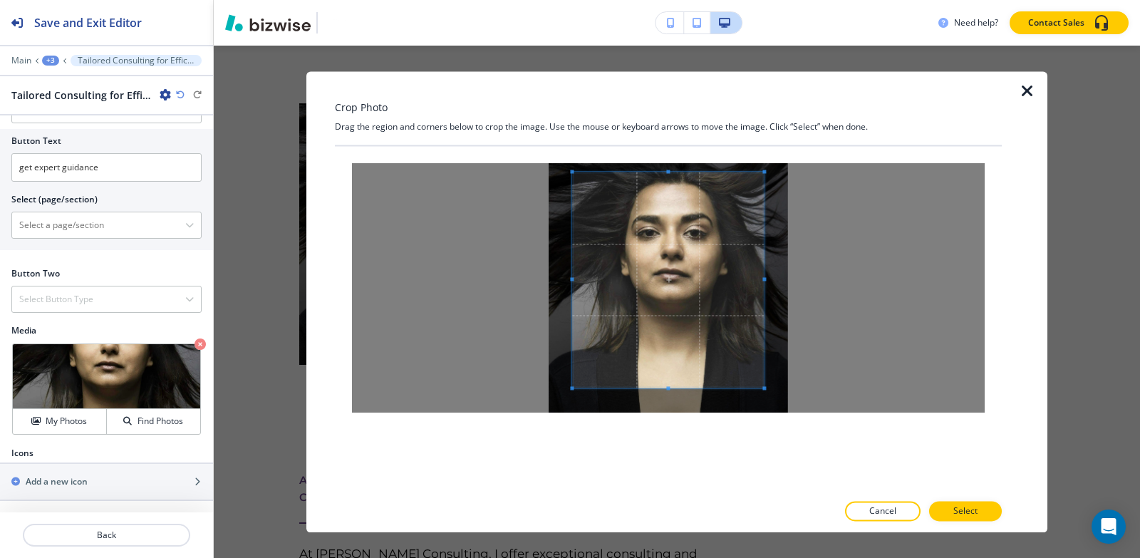
click at [669, 171] on span at bounding box center [668, 172] width 4 height 4
click at [670, 398] on div at bounding box center [668, 285] width 192 height 227
click at [686, 351] on span at bounding box center [669, 288] width 192 height 227
click at [976, 505] on p "Select" at bounding box center [966, 511] width 24 height 13
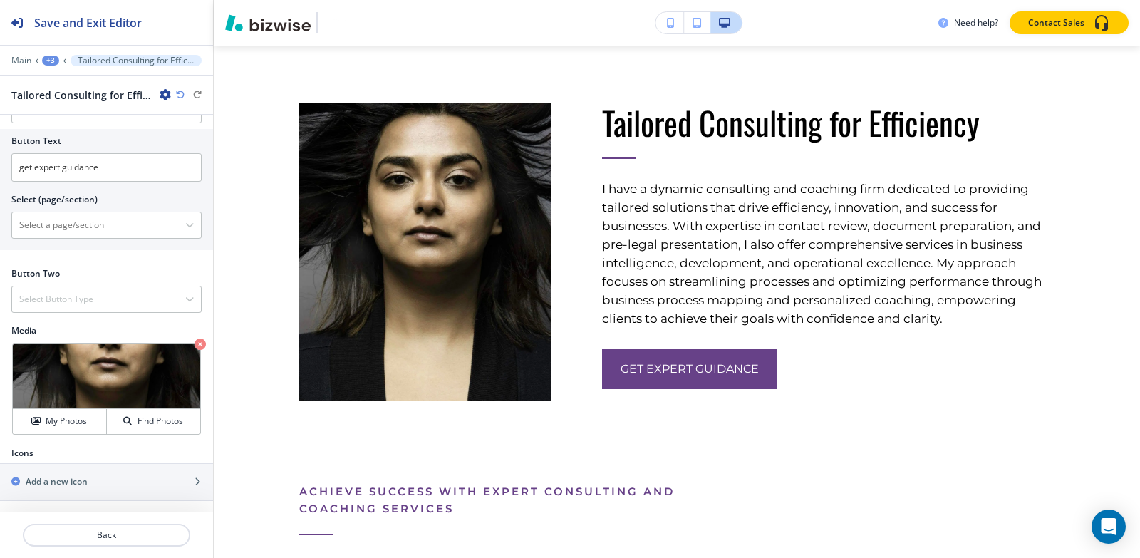
click at [50, 66] on div at bounding box center [106, 70] width 213 height 9
click at [51, 61] on div "+3" at bounding box center [50, 61] width 17 height 10
click at [46, 133] on button "About" at bounding box center [87, 134] width 91 height 26
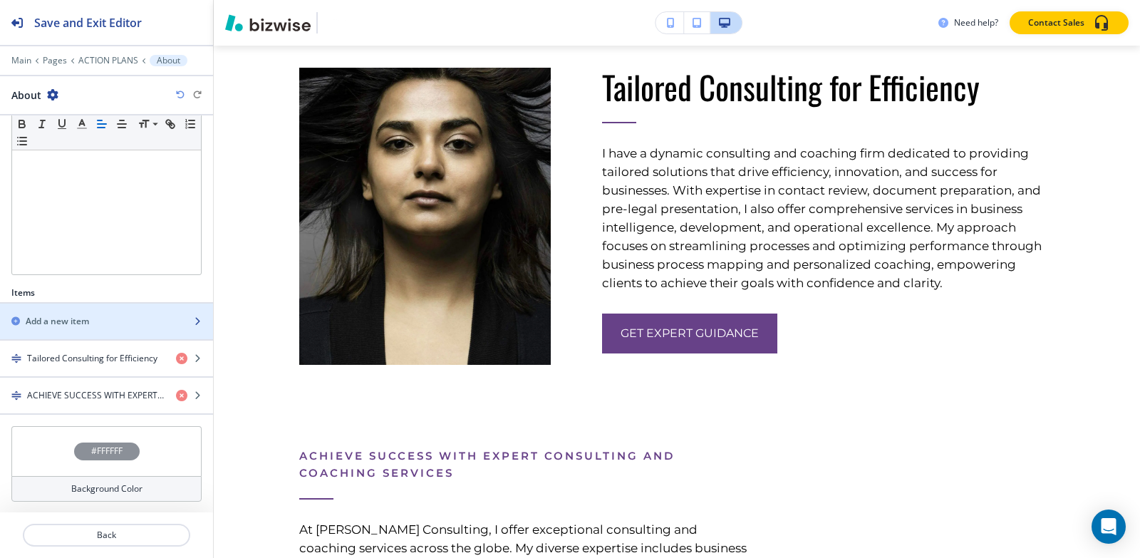
scroll to position [289, 0]
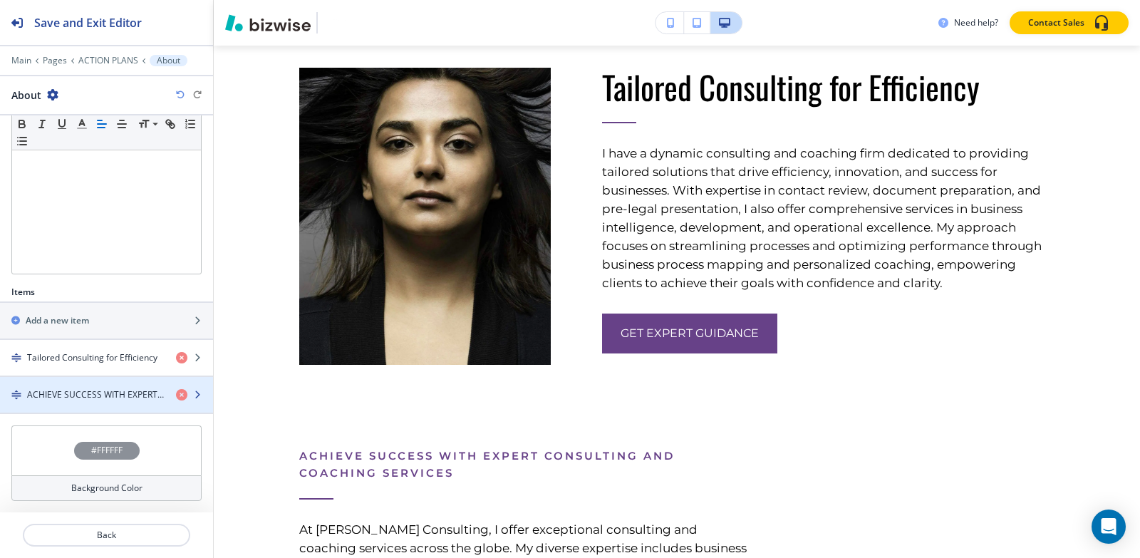
click at [72, 395] on h4 "ACHIEVE SUCCESS WITH EXPERT CONSULTING AND COACHING SERVICES" at bounding box center [96, 394] width 138 height 13
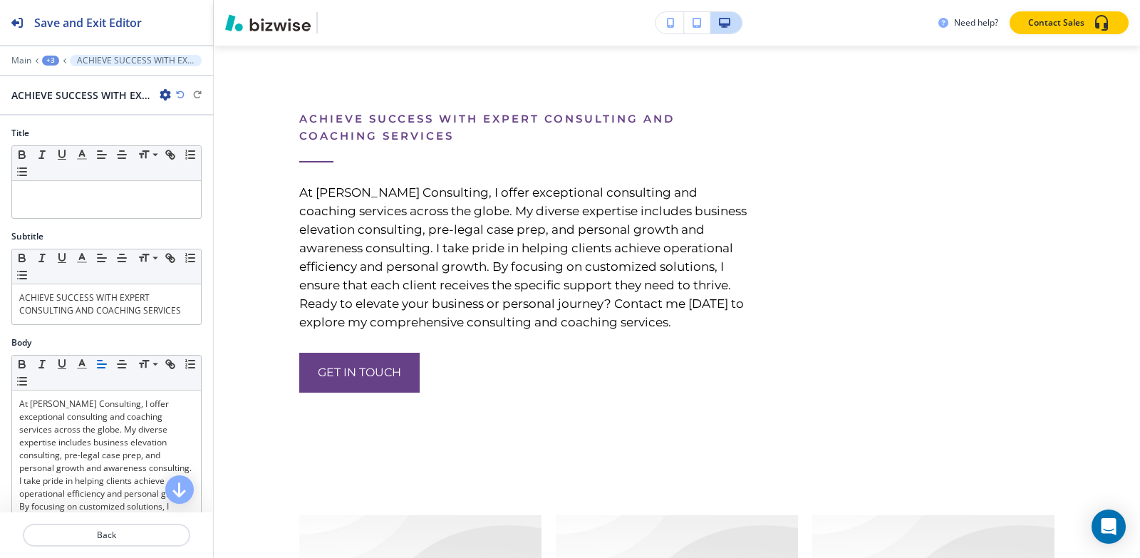
scroll to position [2757, 0]
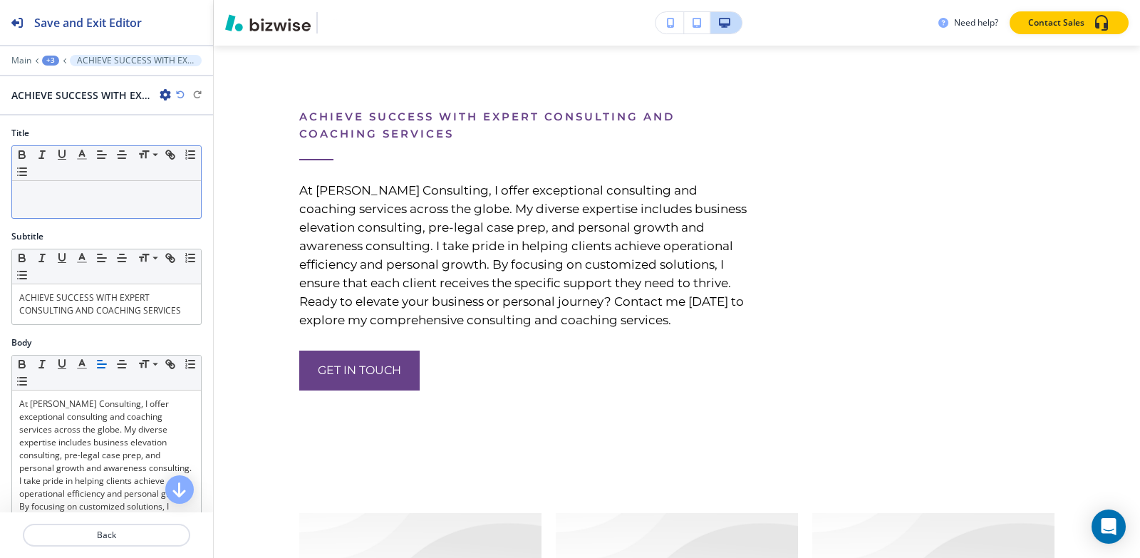
click at [105, 213] on div at bounding box center [106, 199] width 189 height 37
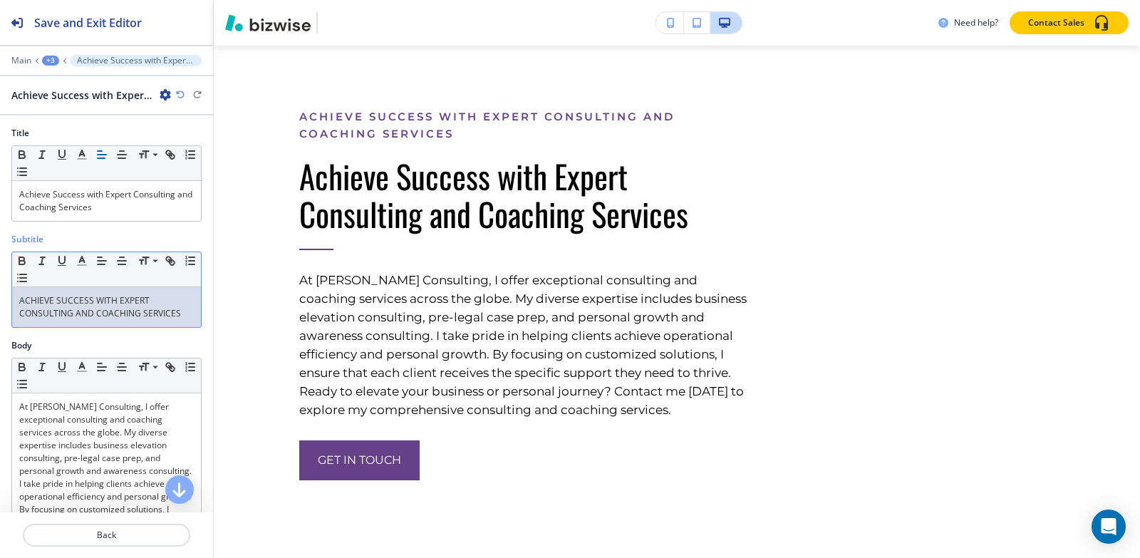
click at [105, 311] on p "ACHIEVE SUCCESS WITH EXPERT CONSULTING AND COACHING SERVICES" at bounding box center [106, 307] width 175 height 26
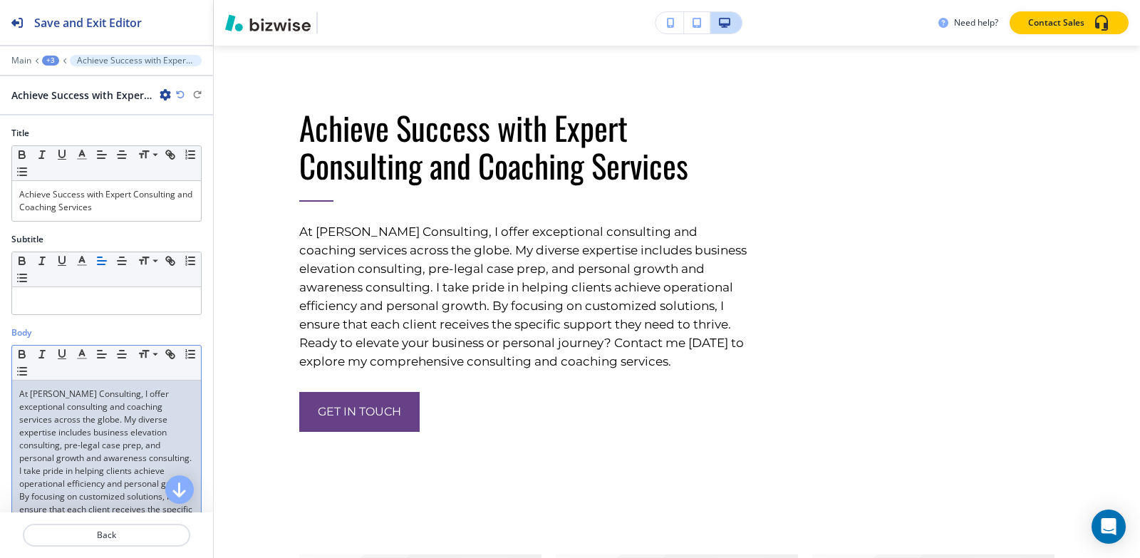
click at [128, 403] on p "At [PERSON_NAME] Consulting, I offer exceptional consulting and coaching servic…" at bounding box center [106, 484] width 175 height 192
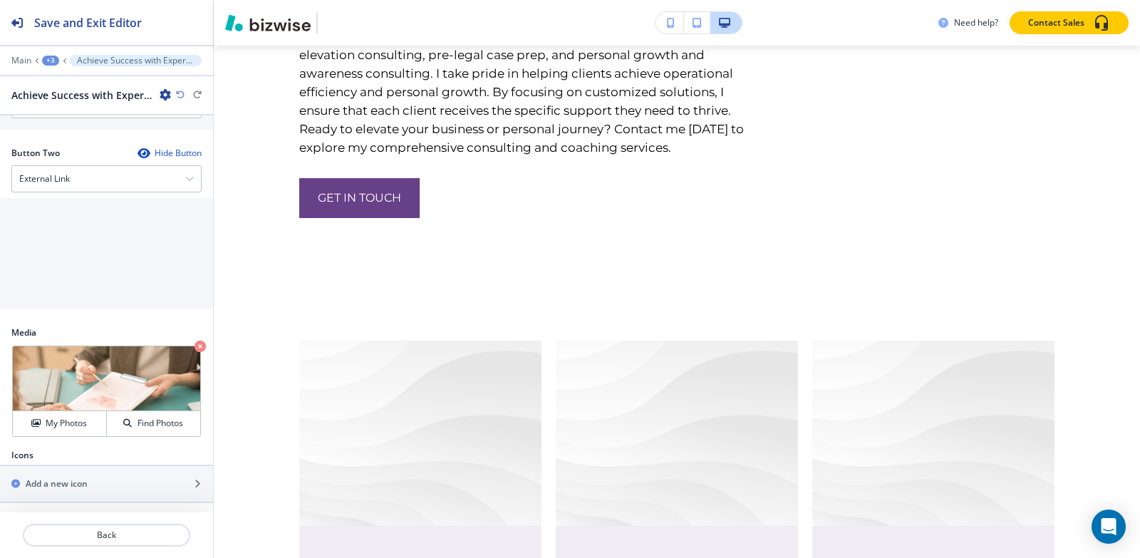
scroll to position [644, 0]
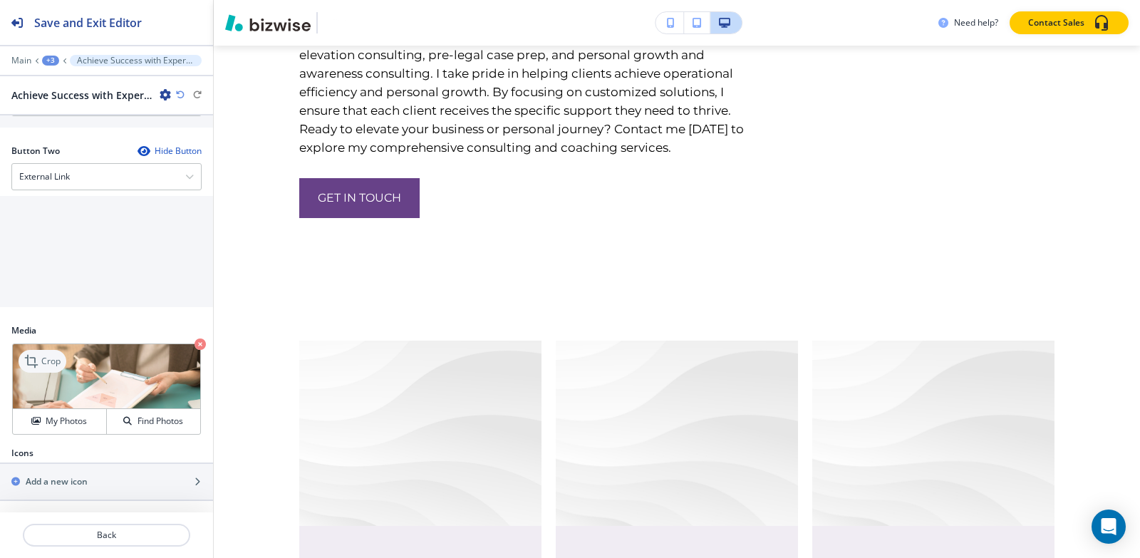
click at [34, 359] on icon at bounding box center [32, 361] width 17 height 17
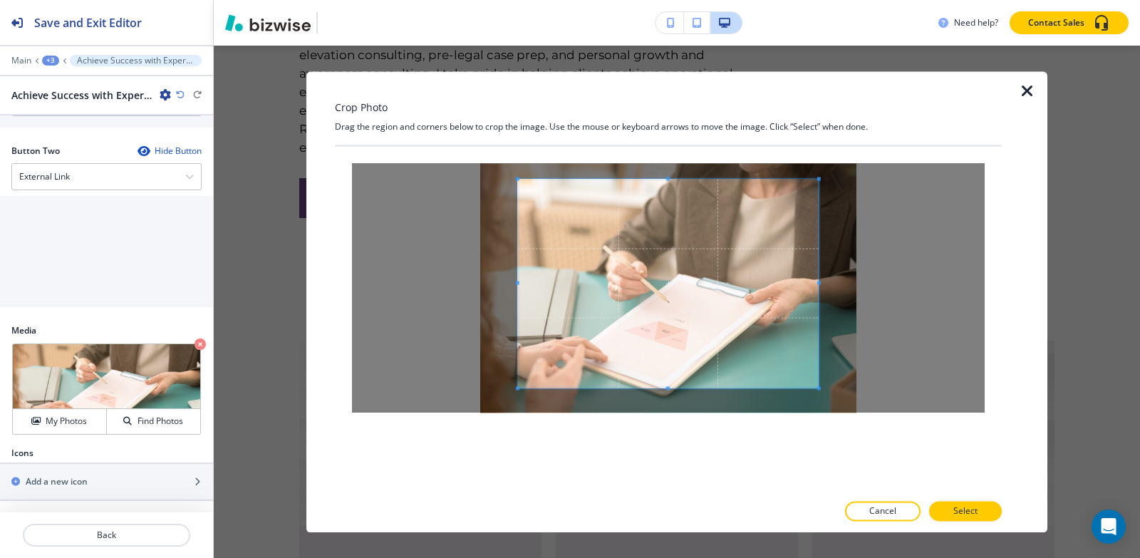
click at [669, 148] on div at bounding box center [668, 288] width 667 height 284
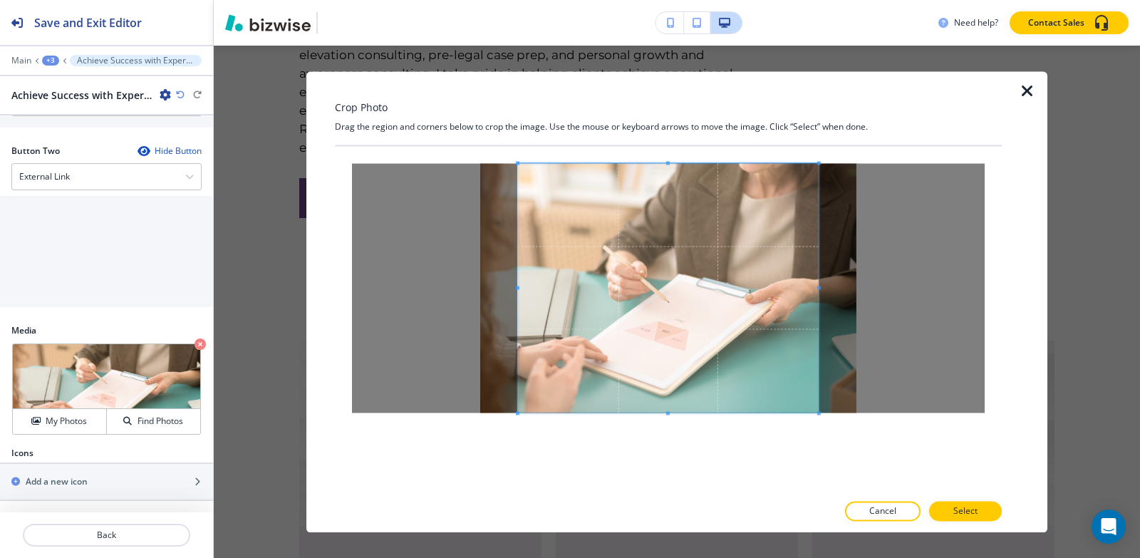
click at [670, 456] on div at bounding box center [668, 319] width 667 height 346
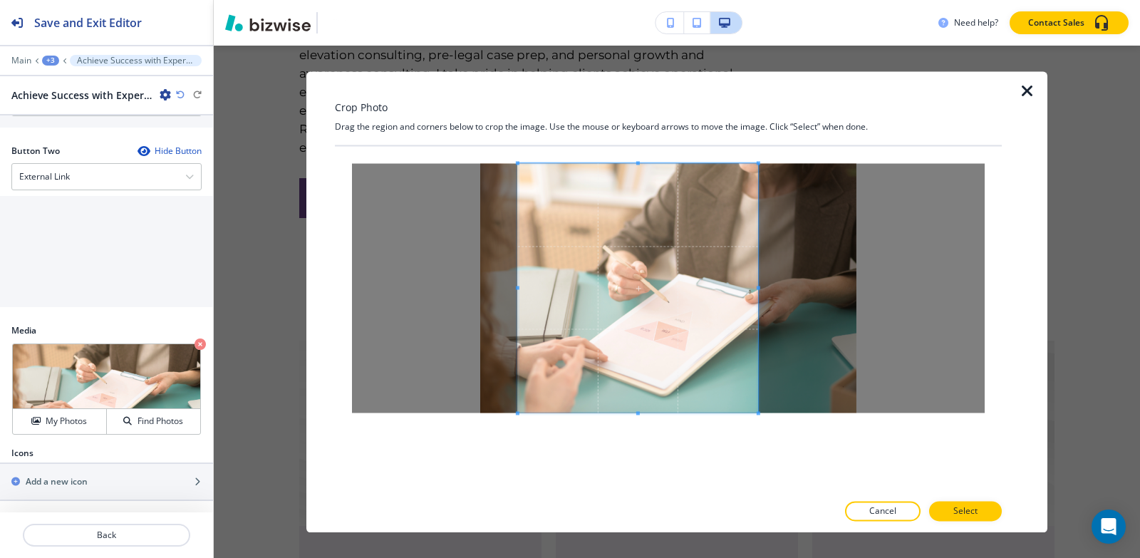
click at [758, 283] on div at bounding box center [638, 287] width 240 height 249
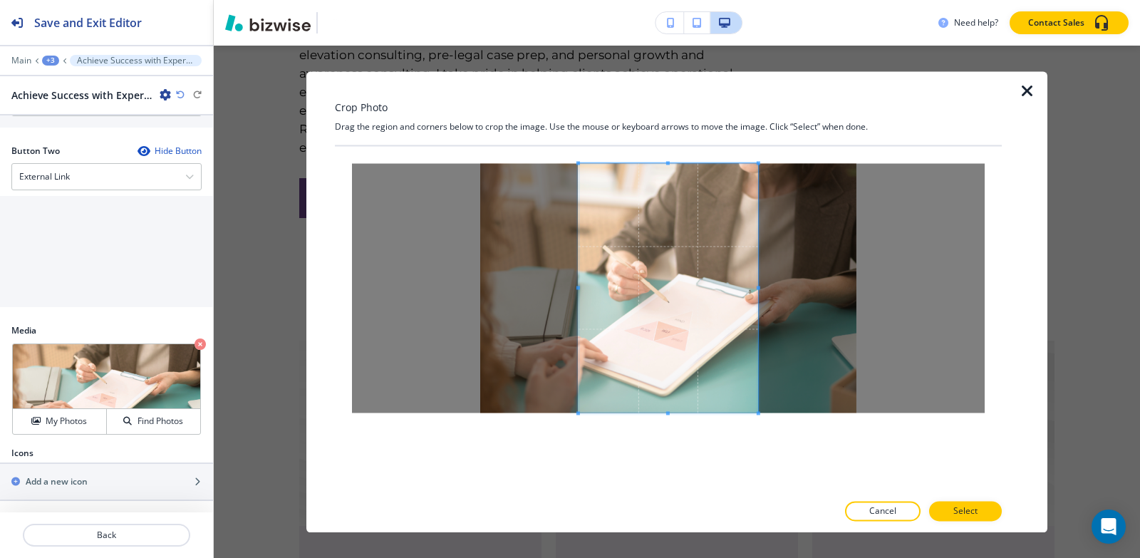
click at [586, 288] on div at bounding box center [669, 287] width 180 height 249
click at [965, 509] on p "Select" at bounding box center [966, 511] width 24 height 13
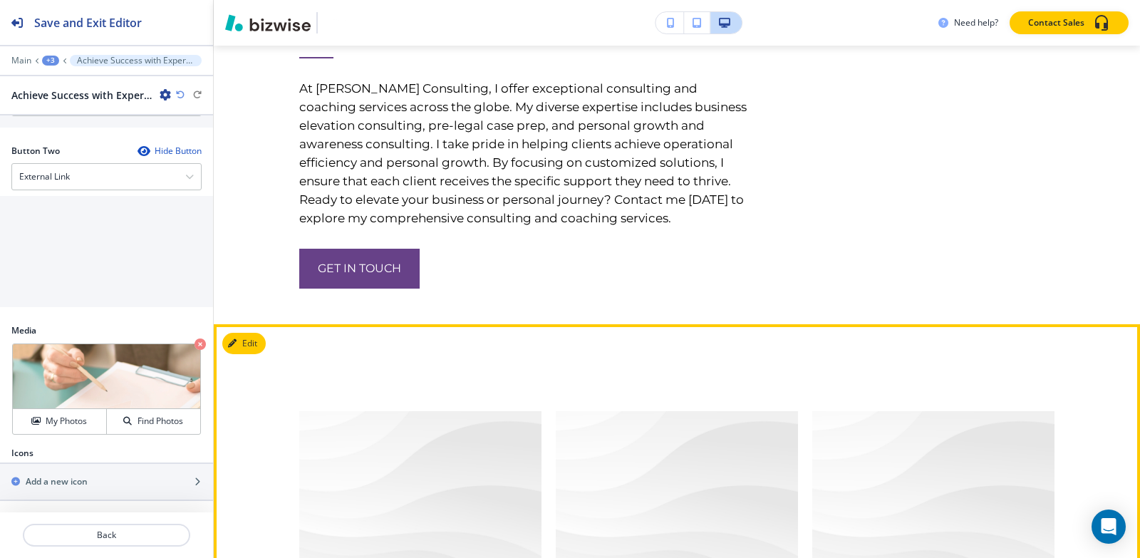
scroll to position [2900, 0]
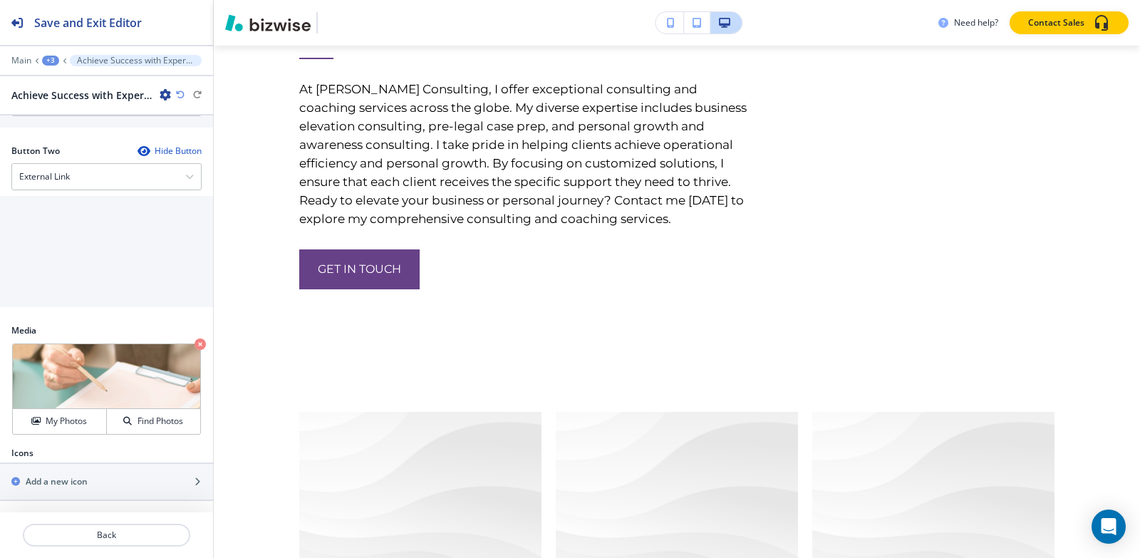
click at [58, 58] on div "+3" at bounding box center [50, 61] width 17 height 10
click at [73, 83] on p "Pages" at bounding box center [87, 84] width 73 height 13
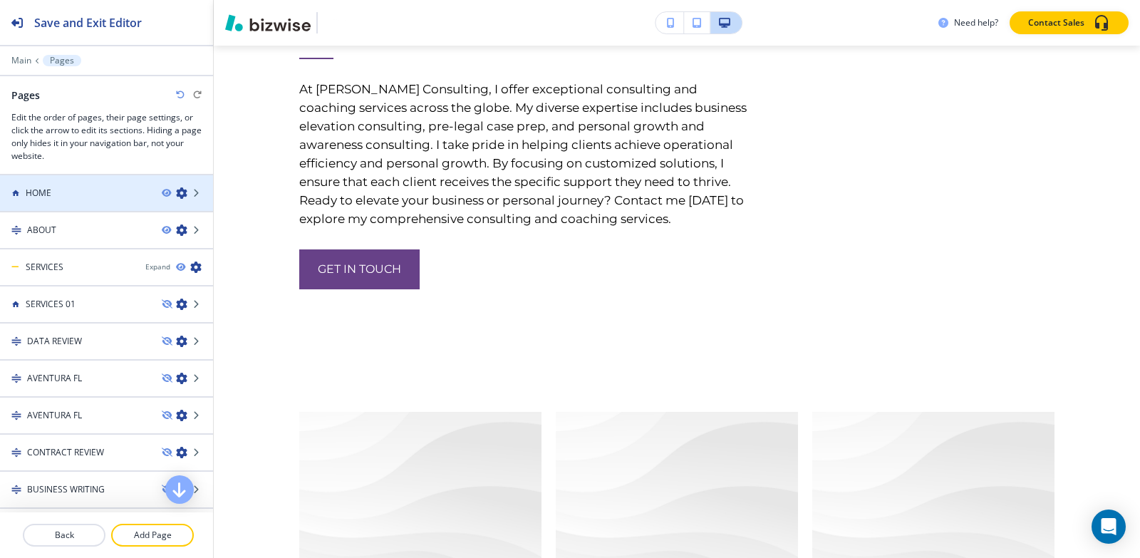
click at [66, 193] on div "HOME" at bounding box center [75, 193] width 150 height 13
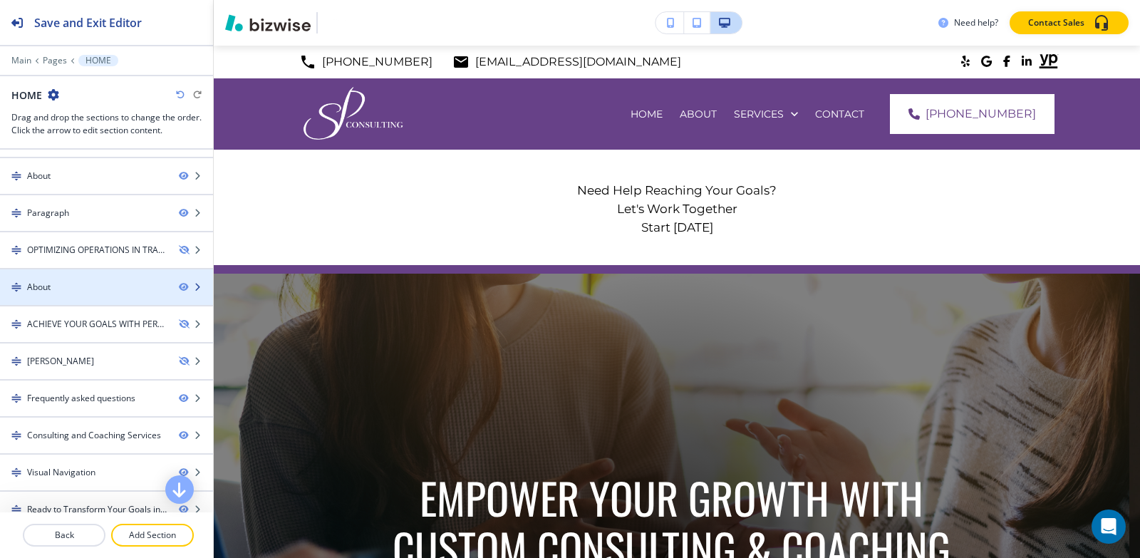
scroll to position [71, 0]
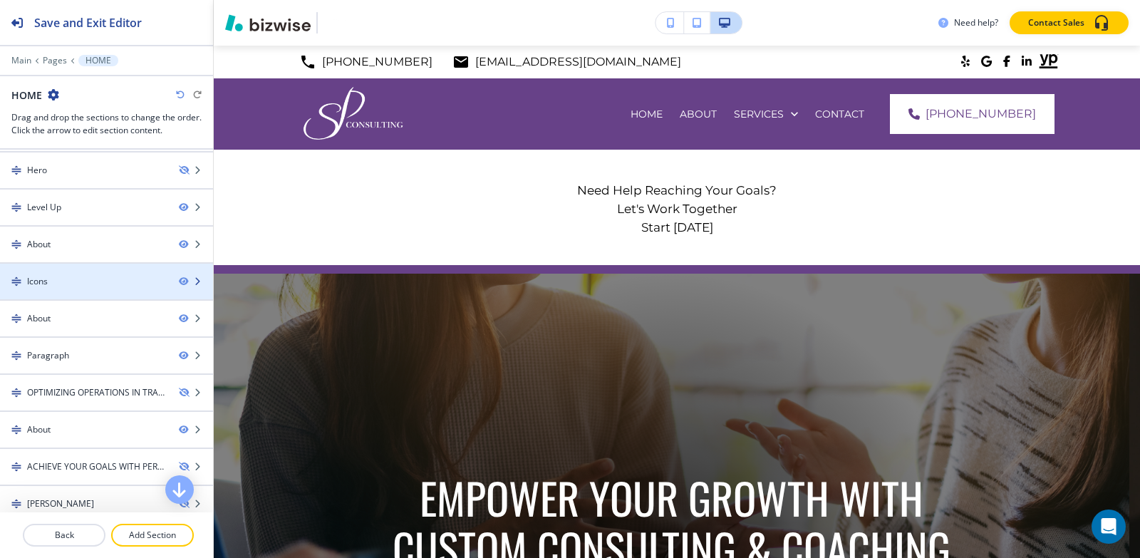
click at [62, 275] on div "Icons" at bounding box center [83, 281] width 167 height 13
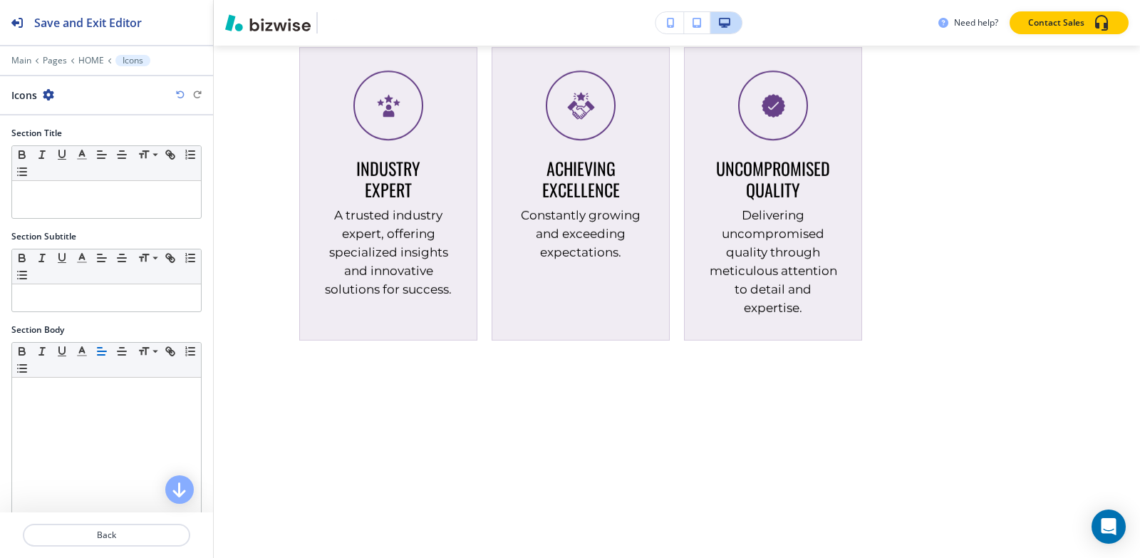
scroll to position [3057, 0]
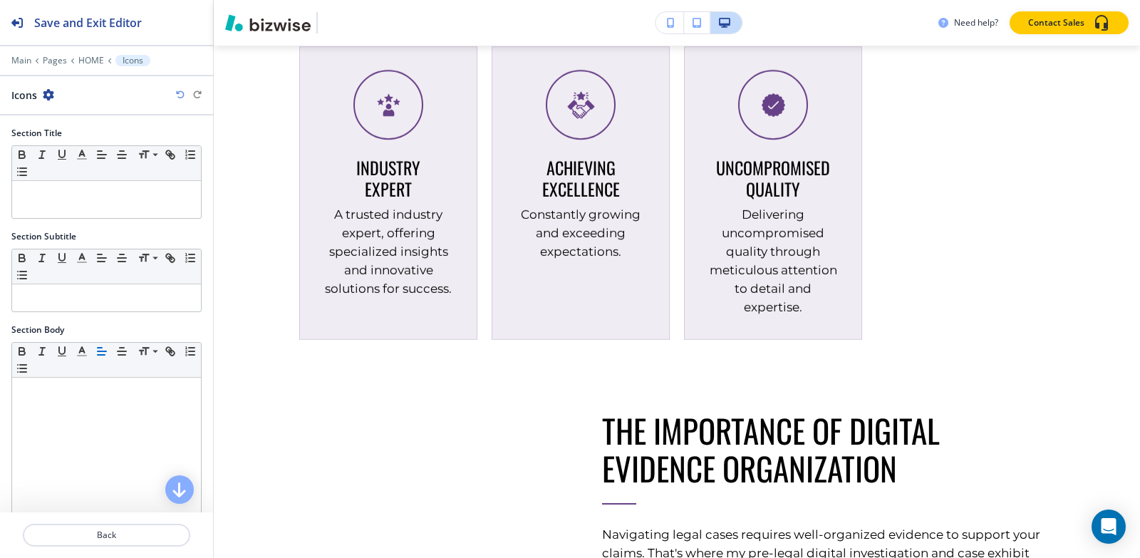
click at [46, 96] on icon "button" at bounding box center [48, 94] width 11 height 11
click at [103, 146] on p "Duplicate Section" at bounding box center [87, 144] width 73 height 13
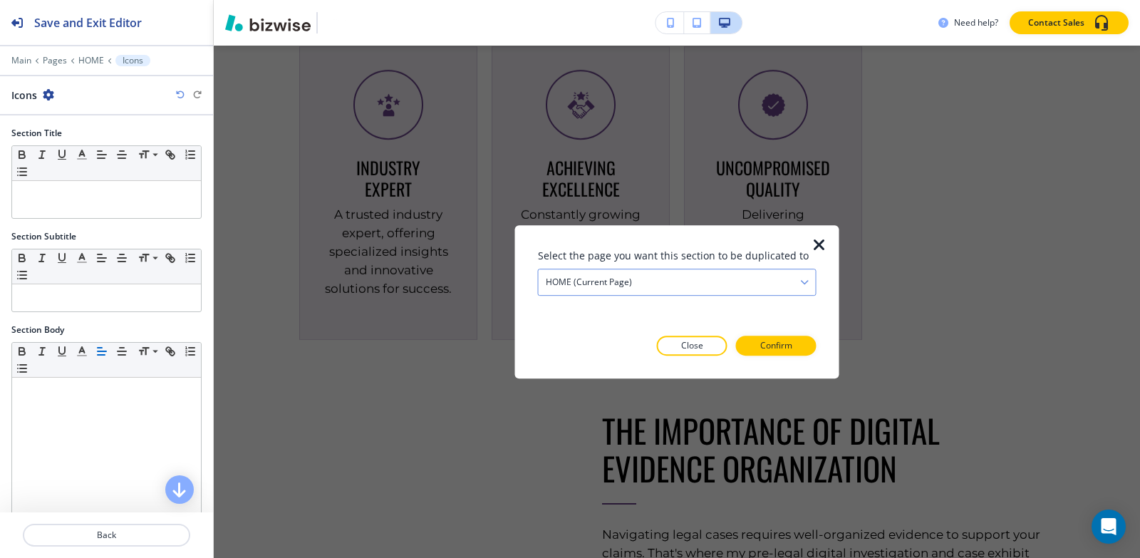
click at [639, 287] on div "HOME (current page)" at bounding box center [677, 282] width 277 height 26
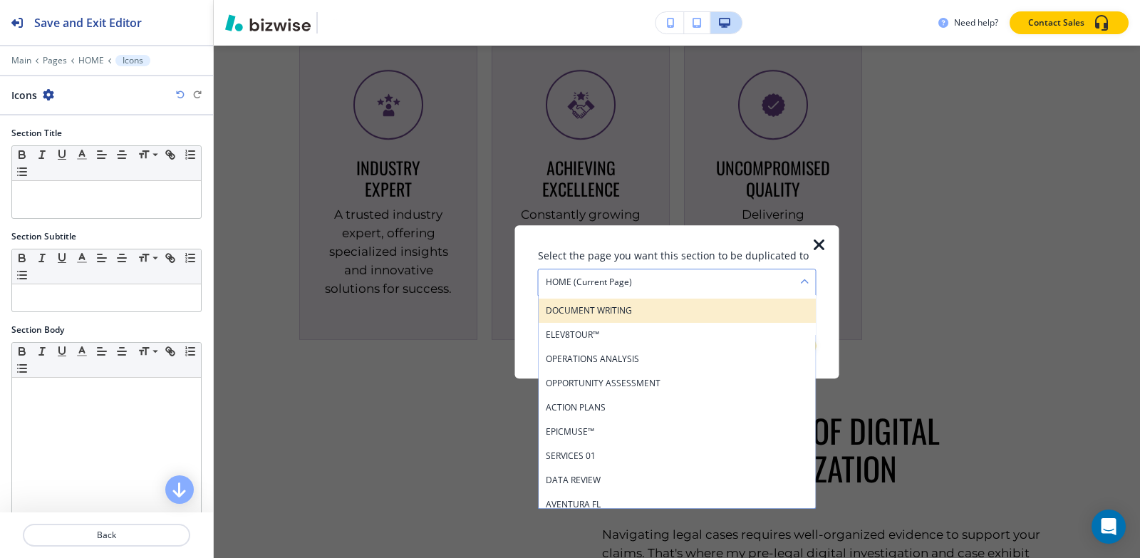
scroll to position [143, 0]
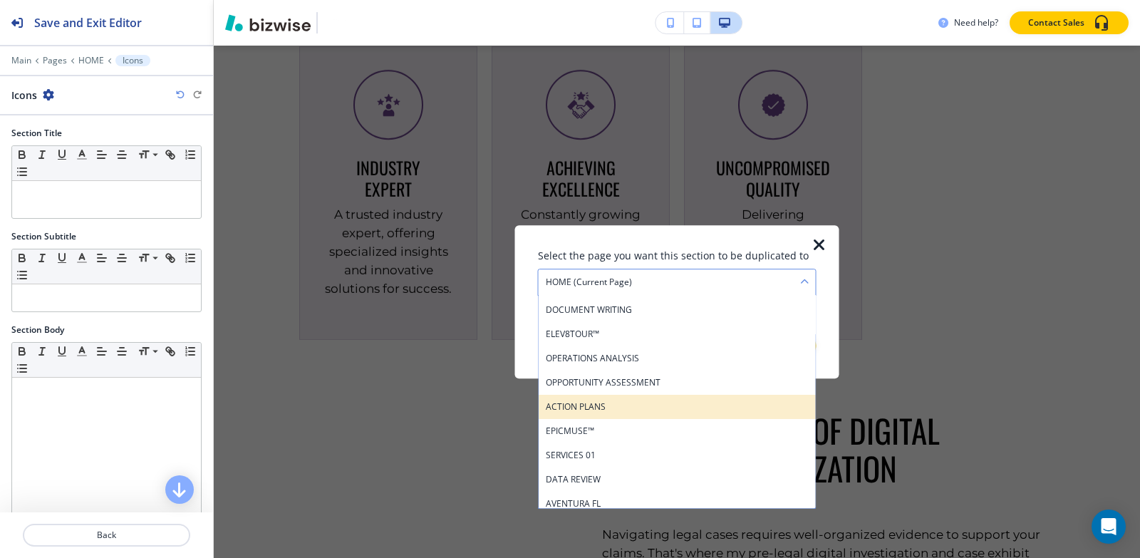
click at [634, 413] on div "ACTION PLANS" at bounding box center [677, 407] width 277 height 24
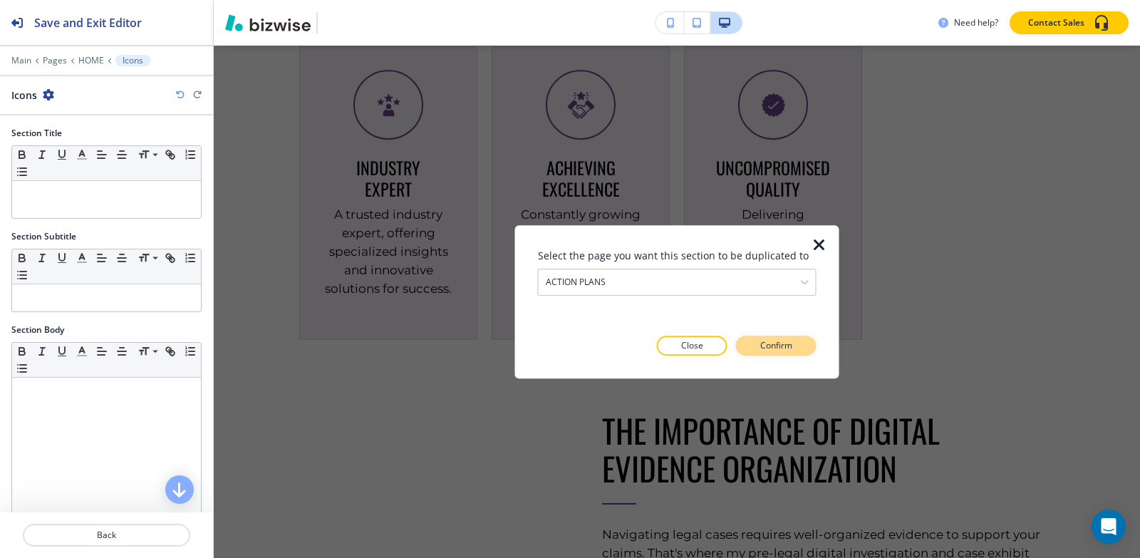
click at [762, 346] on p "Confirm" at bounding box center [776, 345] width 32 height 13
click at [765, 349] on p "Take me there" at bounding box center [764, 345] width 58 height 13
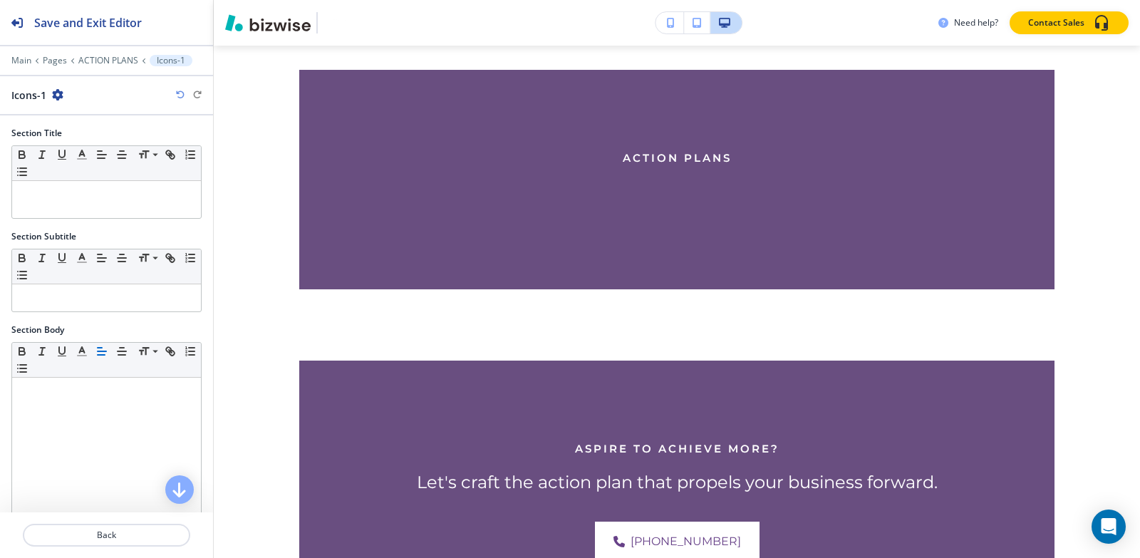
scroll to position [8112, 0]
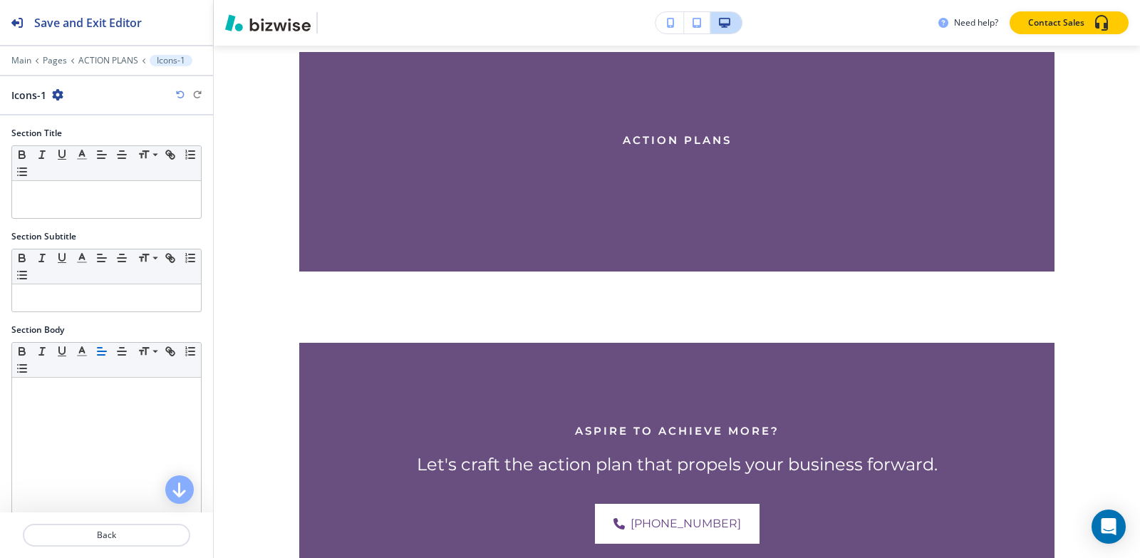
click at [93, 54] on div at bounding box center [106, 50] width 213 height 9
click at [100, 58] on p "ACTION PLANS" at bounding box center [108, 61] width 60 height 10
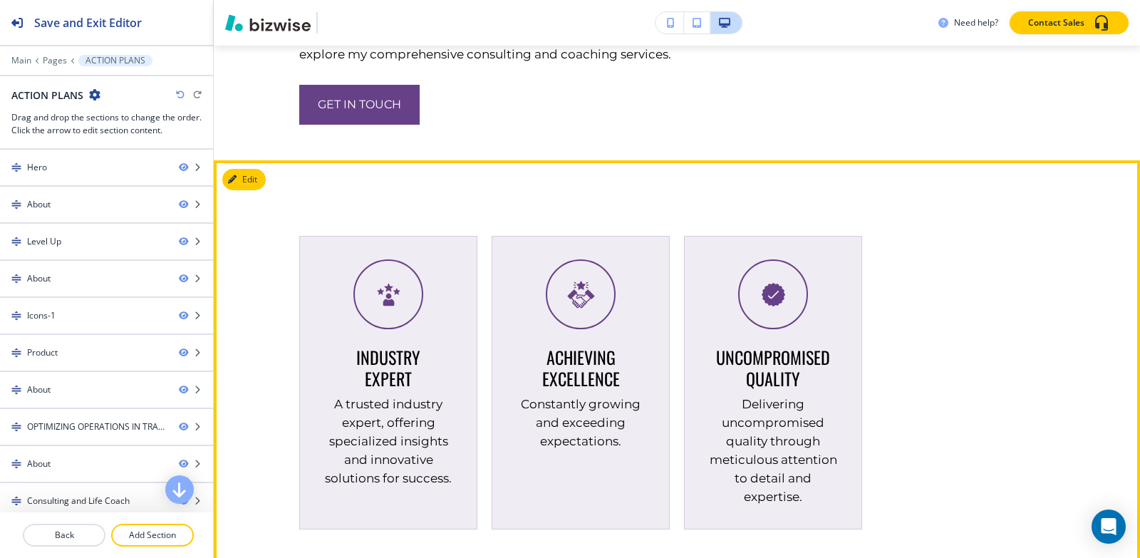
scroll to position [2993, 0]
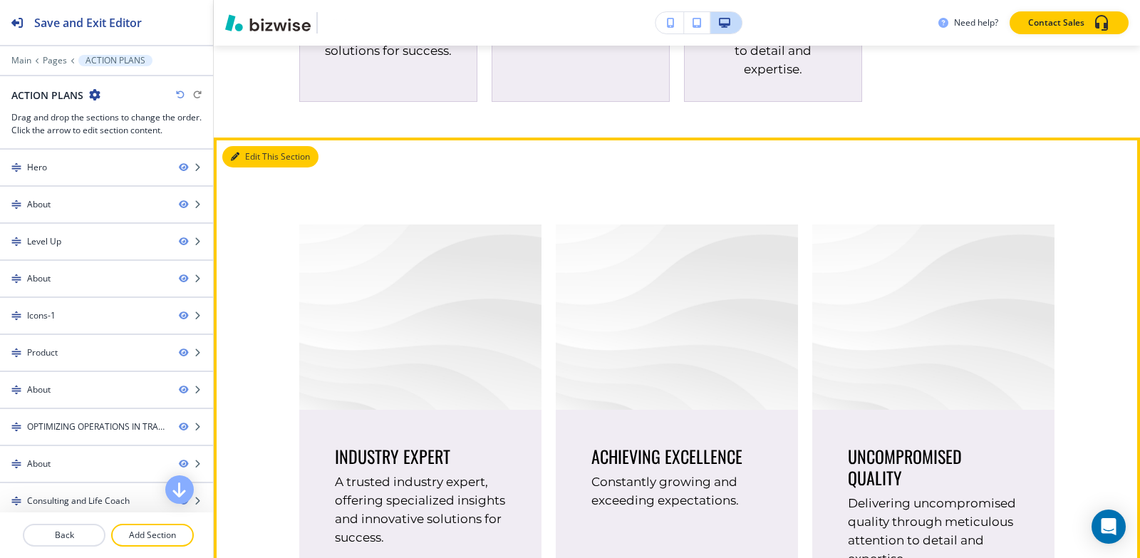
click at [238, 161] on icon "button" at bounding box center [235, 157] width 9 height 9
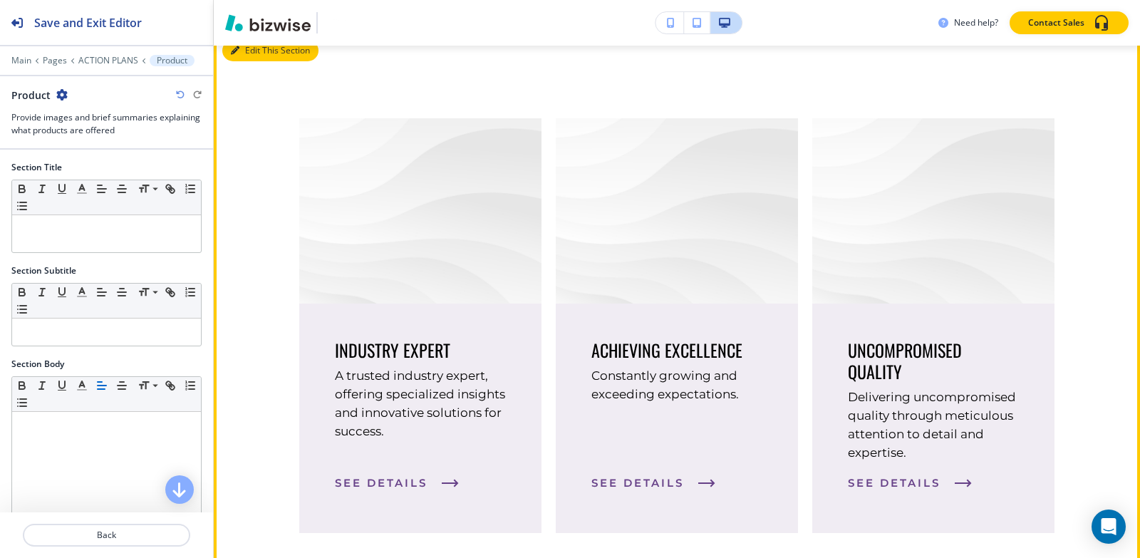
scroll to position [3612, 0]
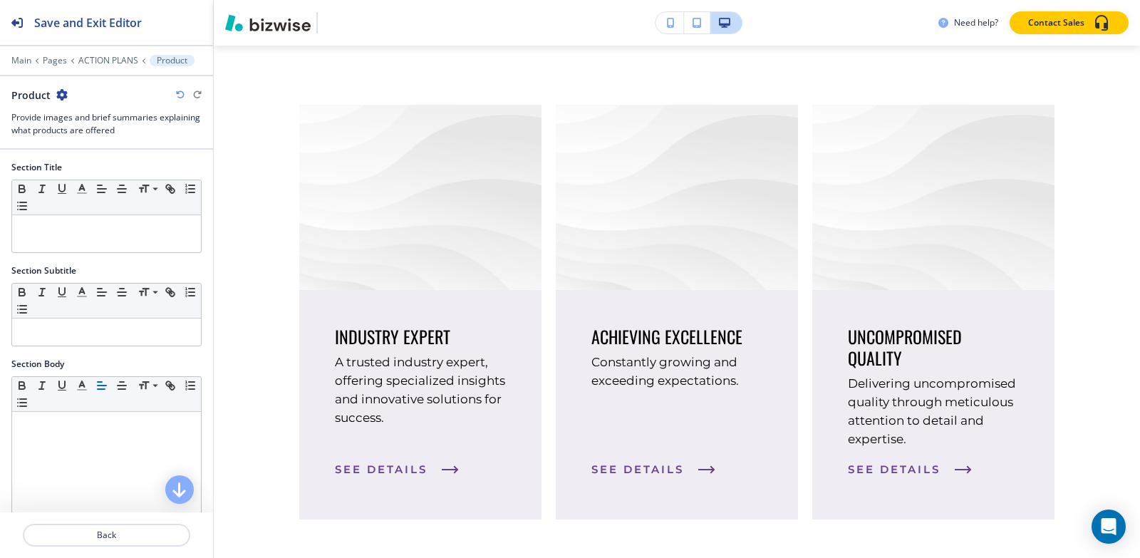
click at [58, 95] on icon "button" at bounding box center [61, 94] width 11 height 11
click at [77, 167] on p "Delete Section" at bounding box center [100, 169] width 73 height 13
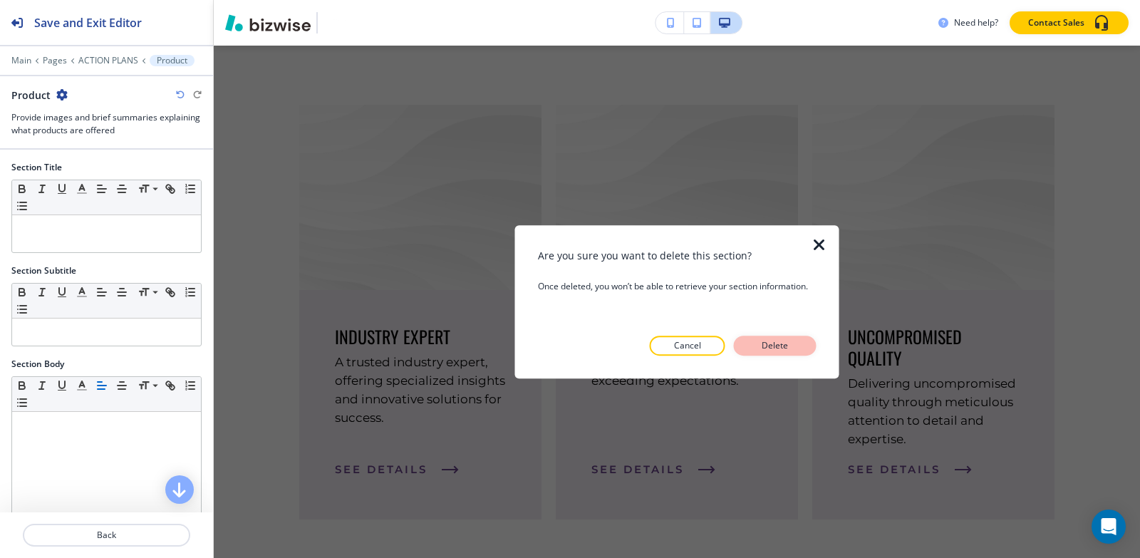
click at [810, 347] on button "Delete" at bounding box center [775, 346] width 83 height 20
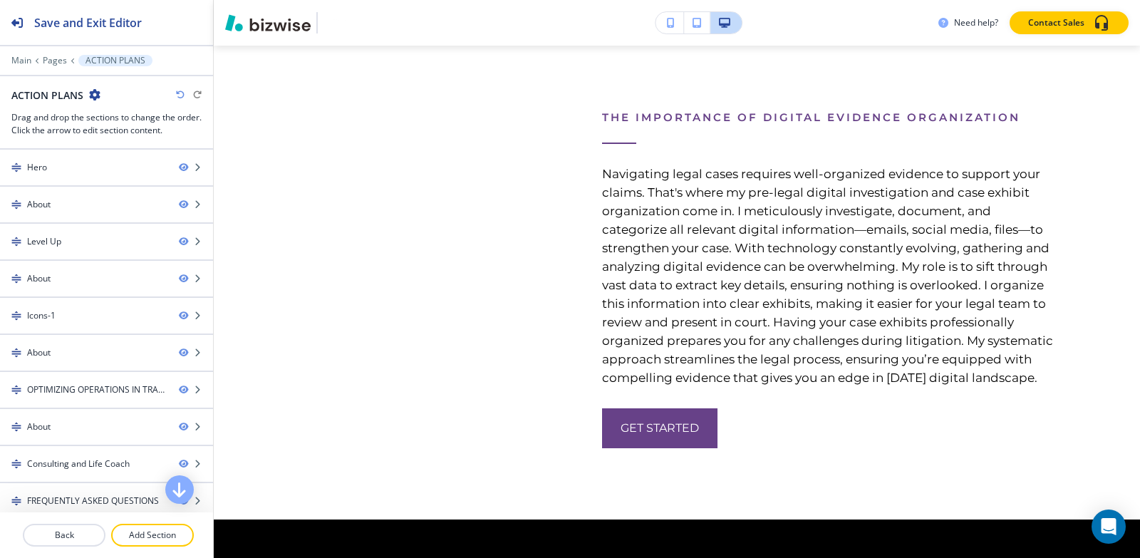
scroll to position [3398, 0]
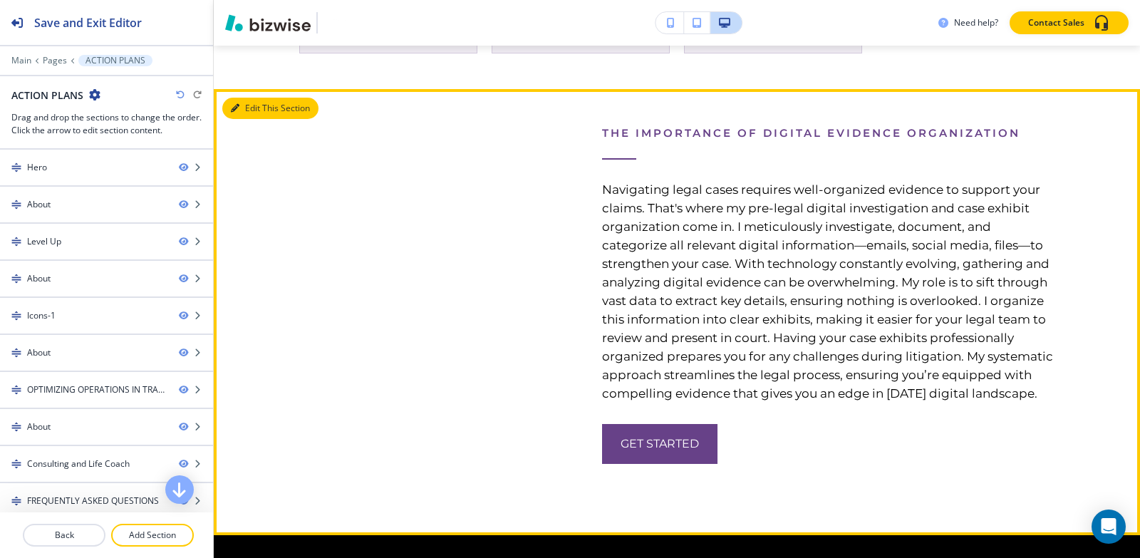
click at [248, 119] on button "Edit This Section" at bounding box center [270, 108] width 96 height 21
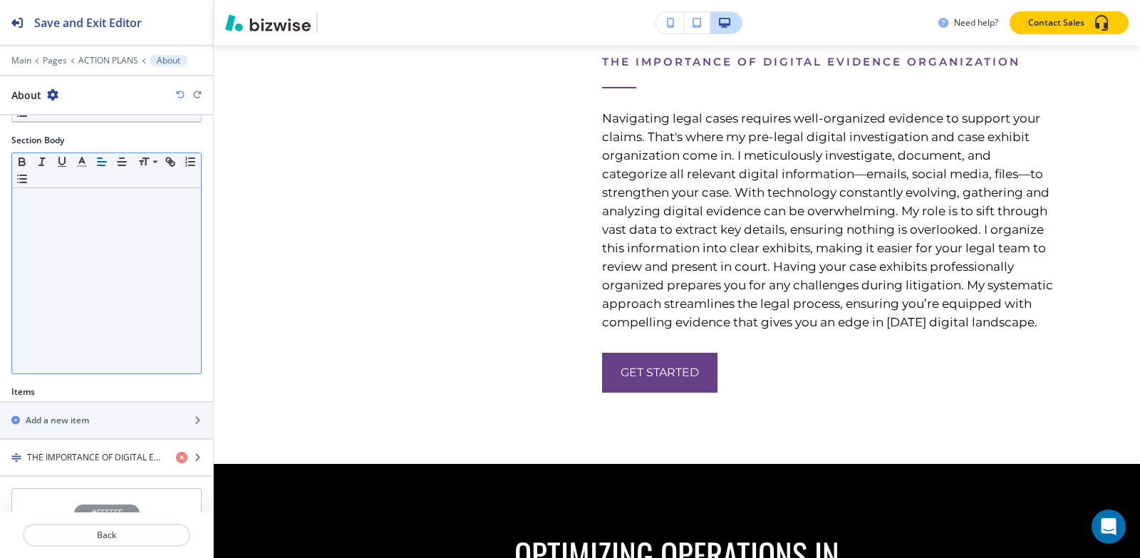
scroll to position [252, 0]
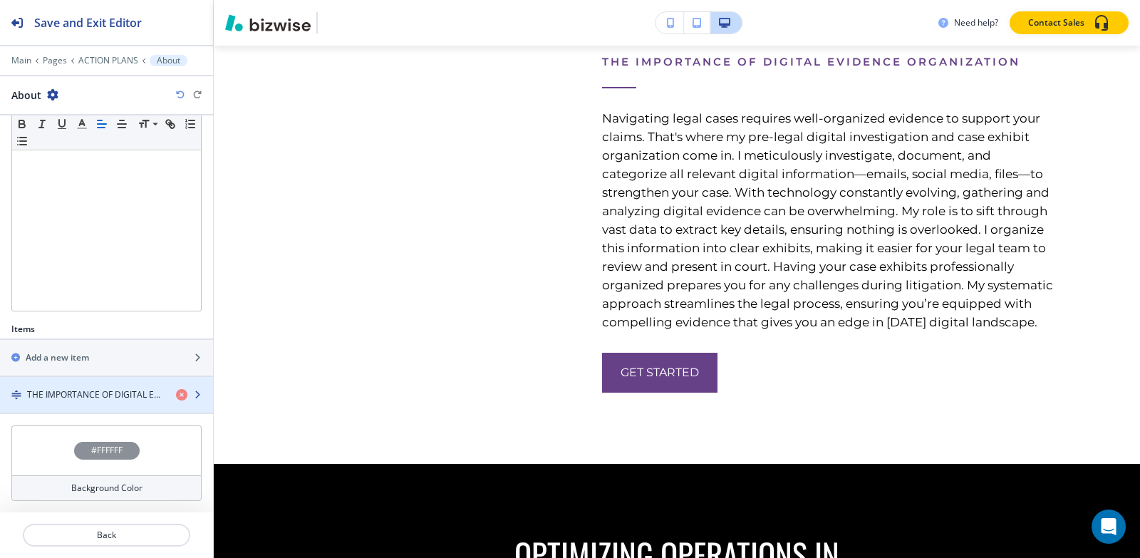
drag, startPoint x: 68, startPoint y: 398, endPoint x: 63, endPoint y: 391, distance: 9.3
click at [67, 399] on h4 "THE IMPORTANCE OF DIGITAL EVIDENCE ORGANIZATION" at bounding box center [96, 394] width 138 height 13
drag, startPoint x: 83, startPoint y: 398, endPoint x: 80, endPoint y: 390, distance: 8.3
click at [83, 398] on h4 "THE IMPORTANCE OF DIGITAL EVIDENCE ORGANIZATION" at bounding box center [96, 394] width 138 height 13
click at [84, 391] on h4 "THE IMPORTANCE OF DIGITAL EVIDENCE ORGANIZATION" at bounding box center [96, 394] width 138 height 13
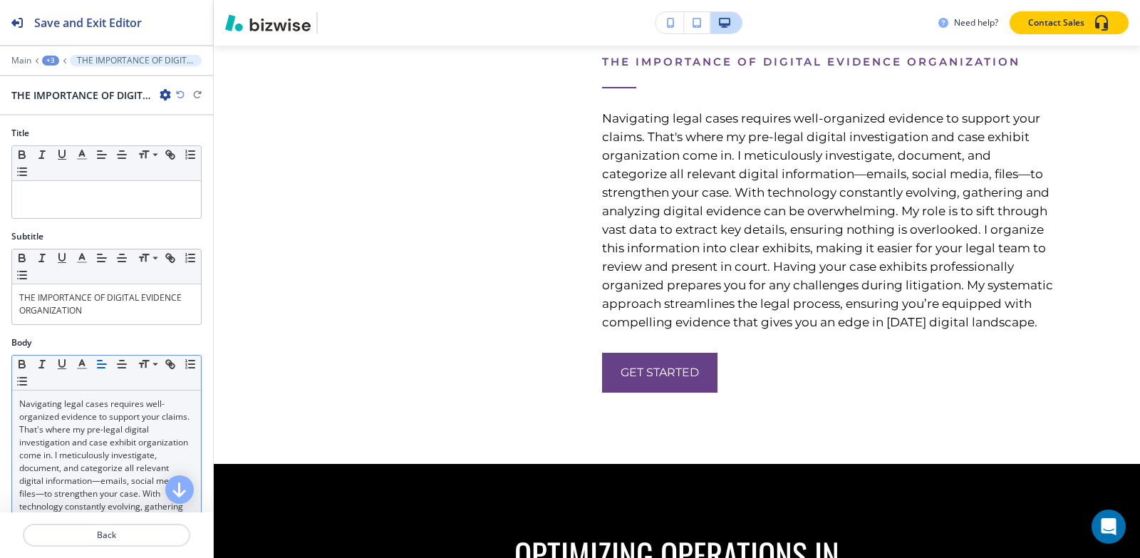
scroll to position [3576, 0]
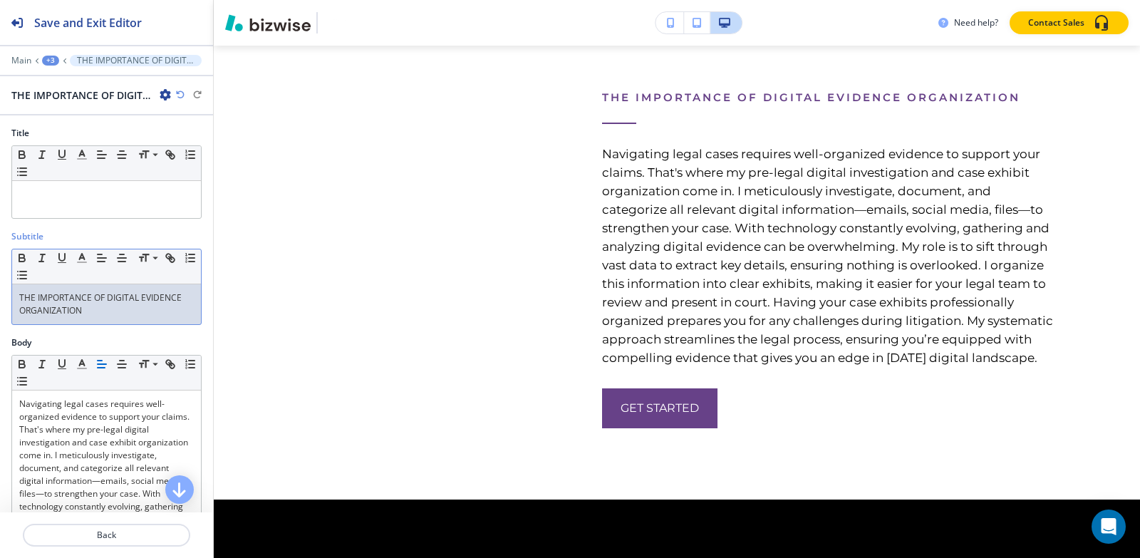
click at [101, 316] on p "THE IMPORTANCE OF DIGITAL EVIDENCE ORGANIZATION" at bounding box center [106, 304] width 175 height 26
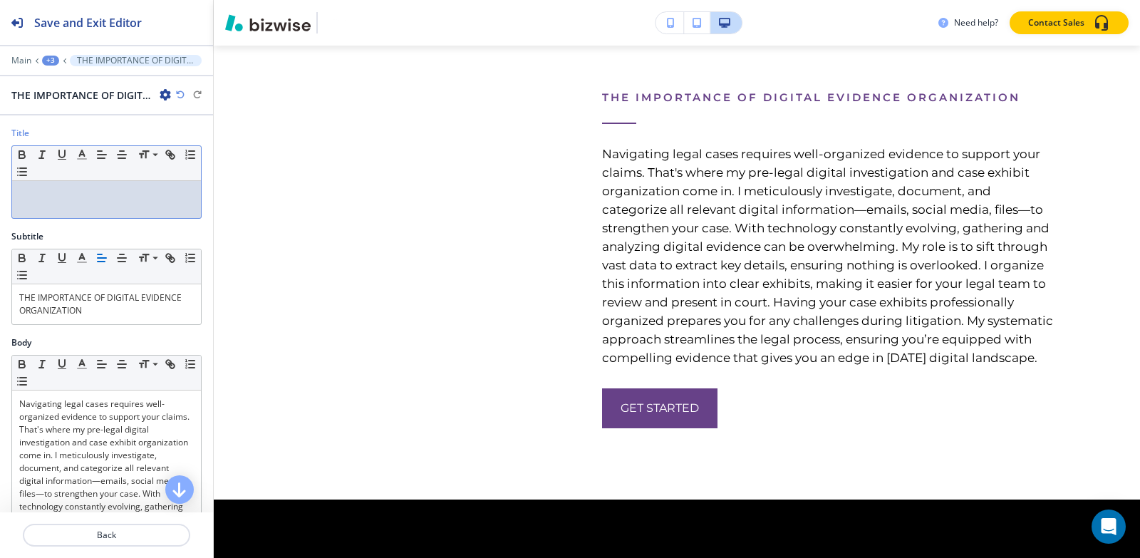
click at [86, 194] on p at bounding box center [106, 194] width 175 height 13
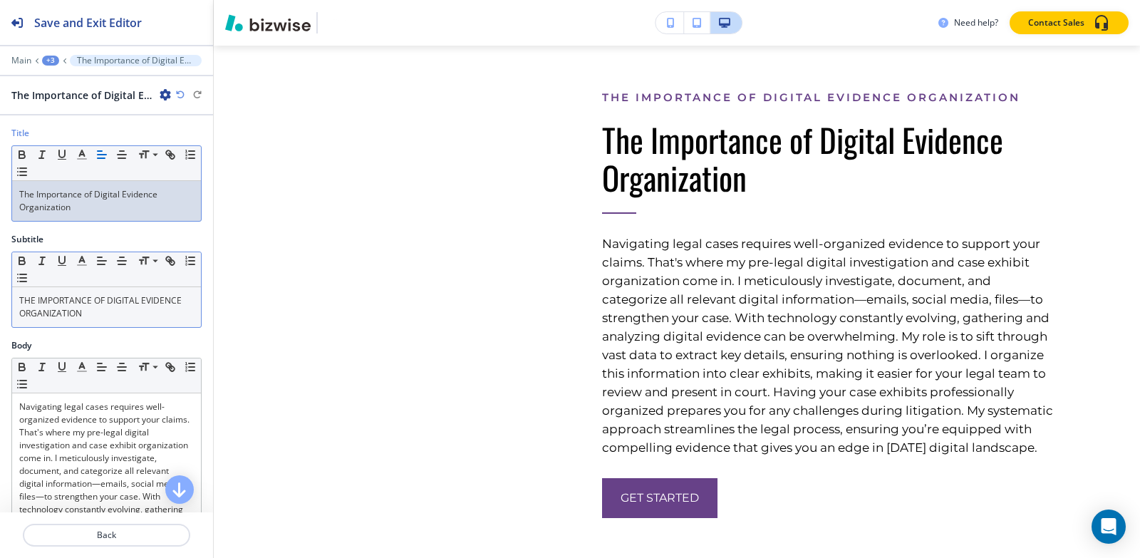
click at [95, 307] on p "THE IMPORTANCE OF DIGITAL EVIDENCE ORGANIZATION" at bounding box center [106, 307] width 175 height 26
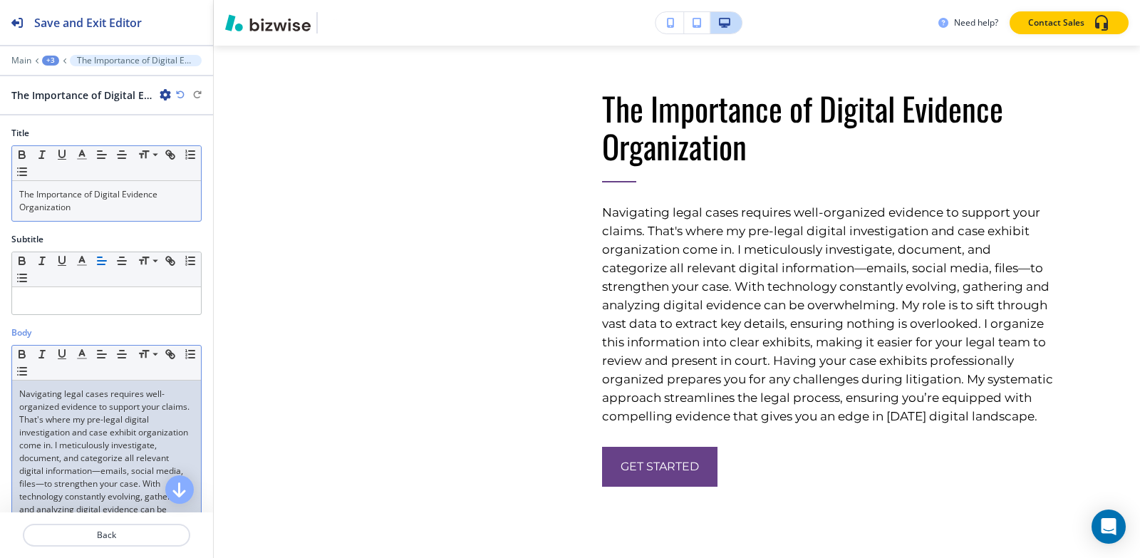
click at [113, 448] on p "Navigating legal cases requires well-organized evidence to support your claims.…" at bounding box center [106, 529] width 175 height 282
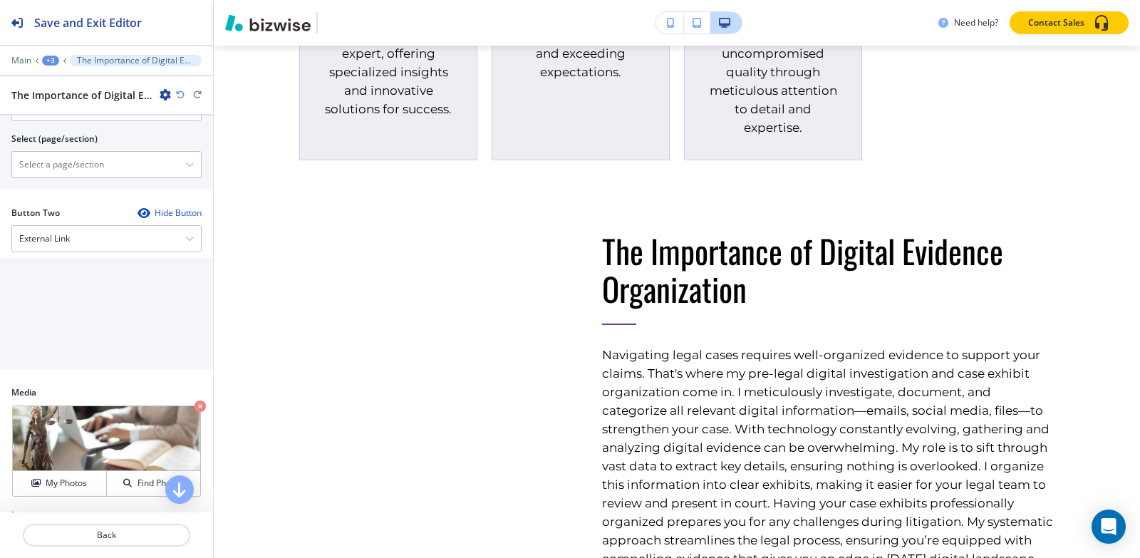
scroll to position [747, 0]
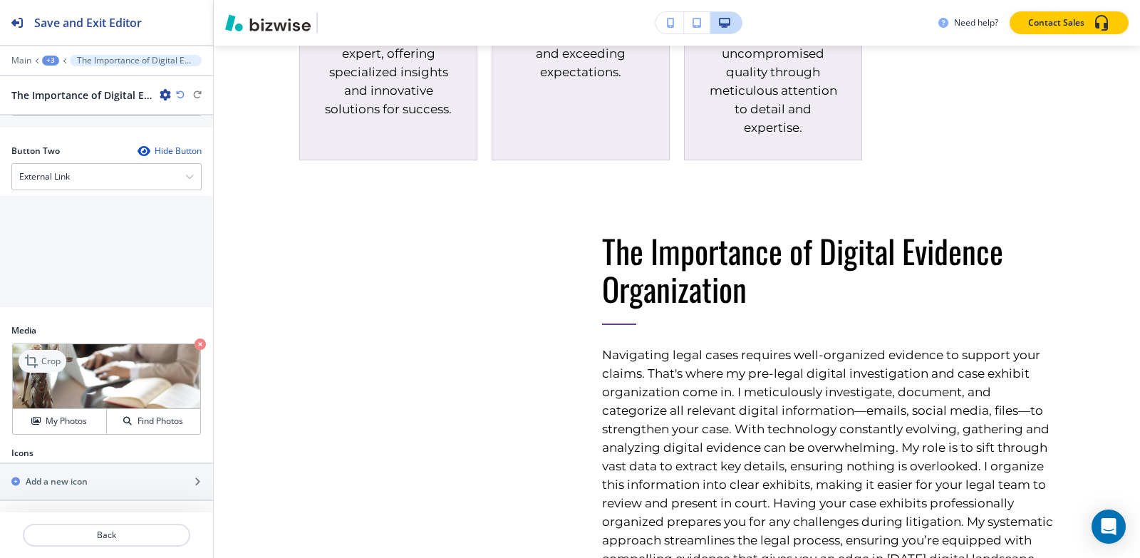
click at [36, 356] on icon at bounding box center [32, 361] width 17 height 17
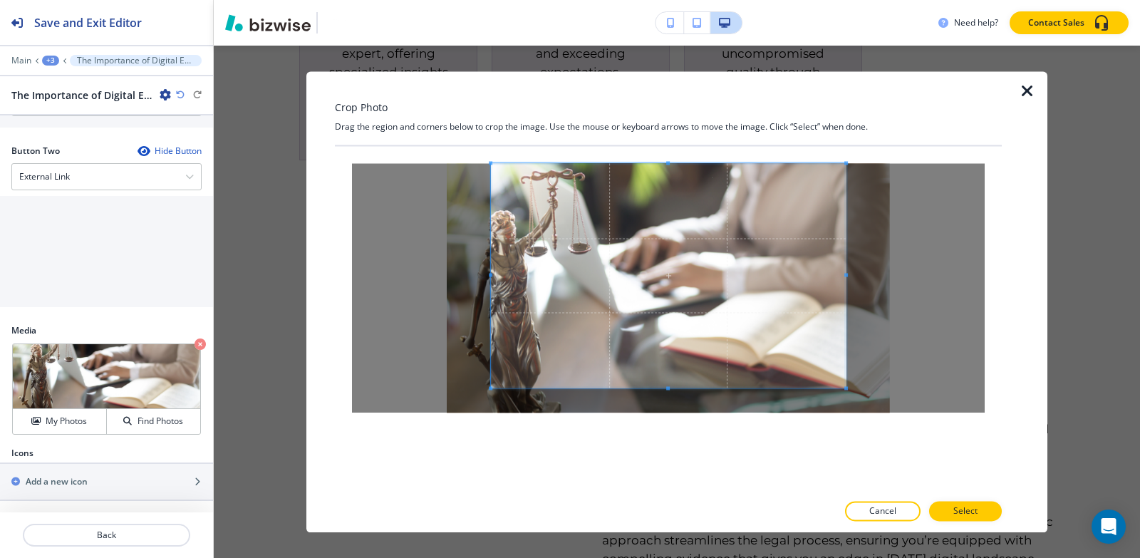
click at [668, 148] on div at bounding box center [668, 288] width 667 height 284
click at [667, 459] on div at bounding box center [668, 319] width 667 height 346
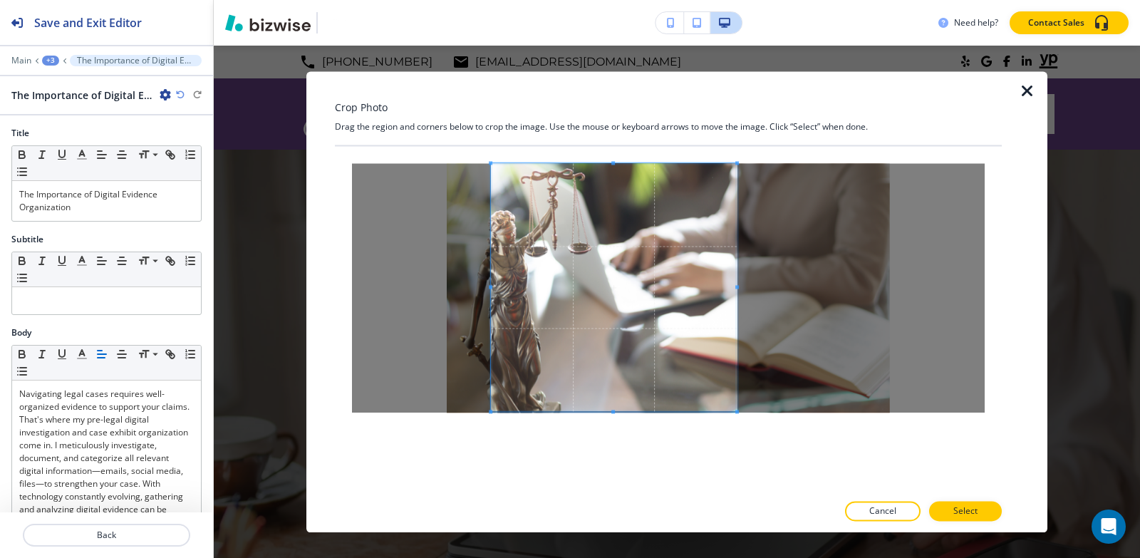
scroll to position [3434, 0]
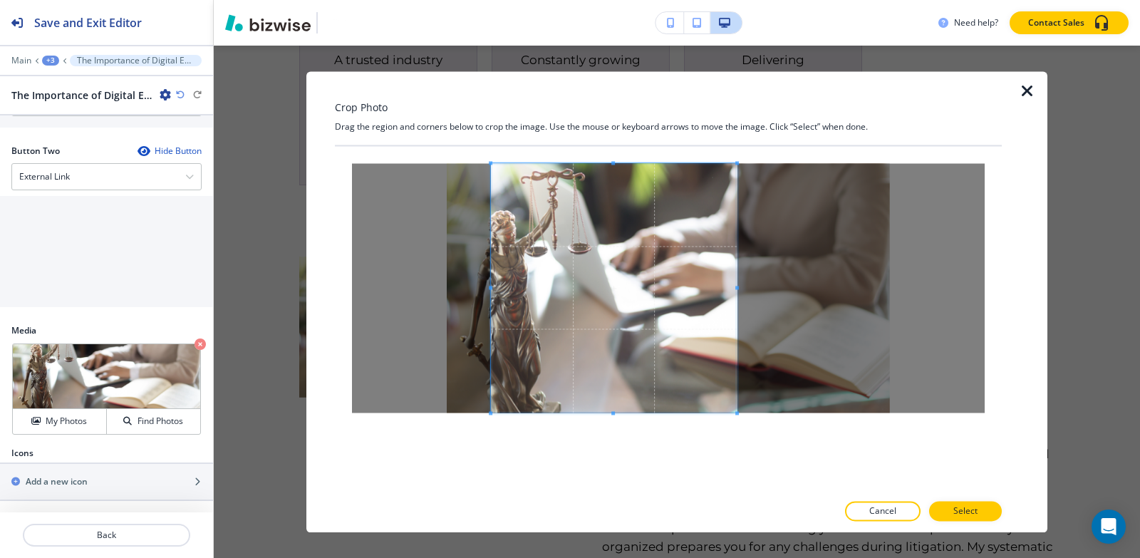
click at [619, 460] on div at bounding box center [668, 319] width 667 height 346
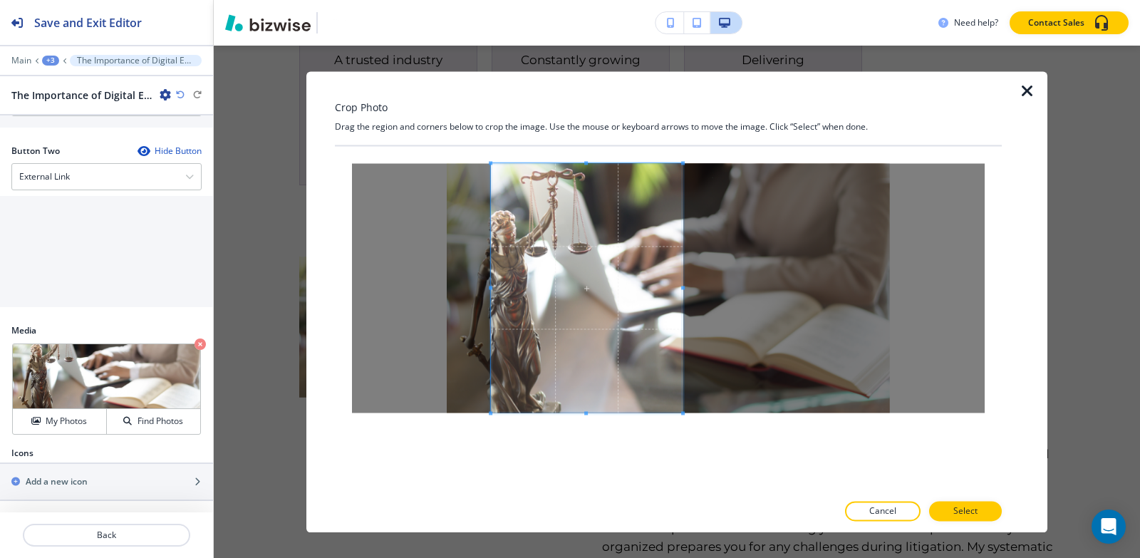
click at [683, 288] on span at bounding box center [683, 288] width 4 height 4
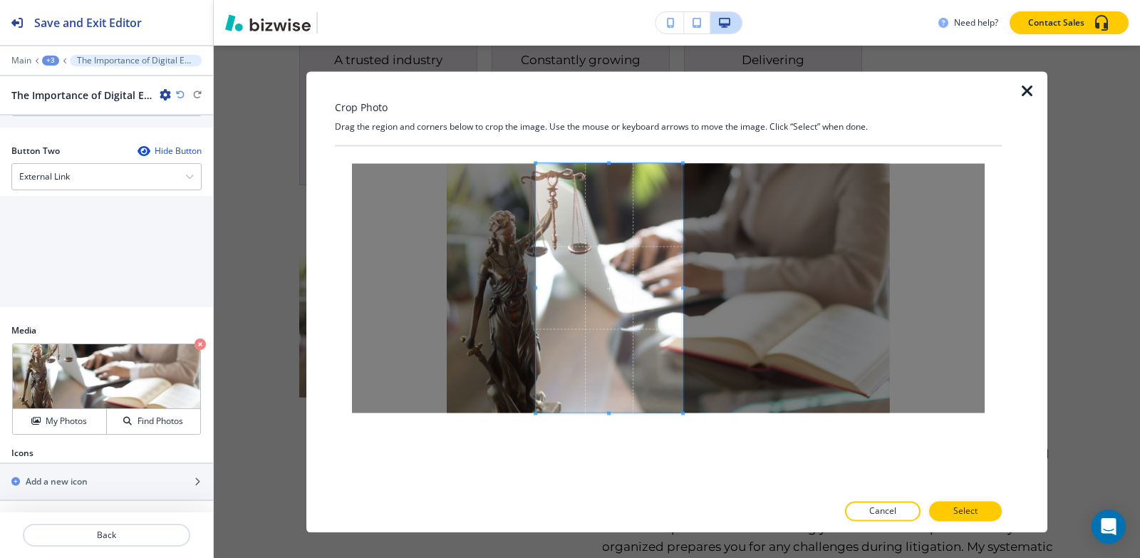
click at [536, 284] on div at bounding box center [609, 287] width 147 height 249
click at [967, 510] on p "Select" at bounding box center [966, 511] width 24 height 13
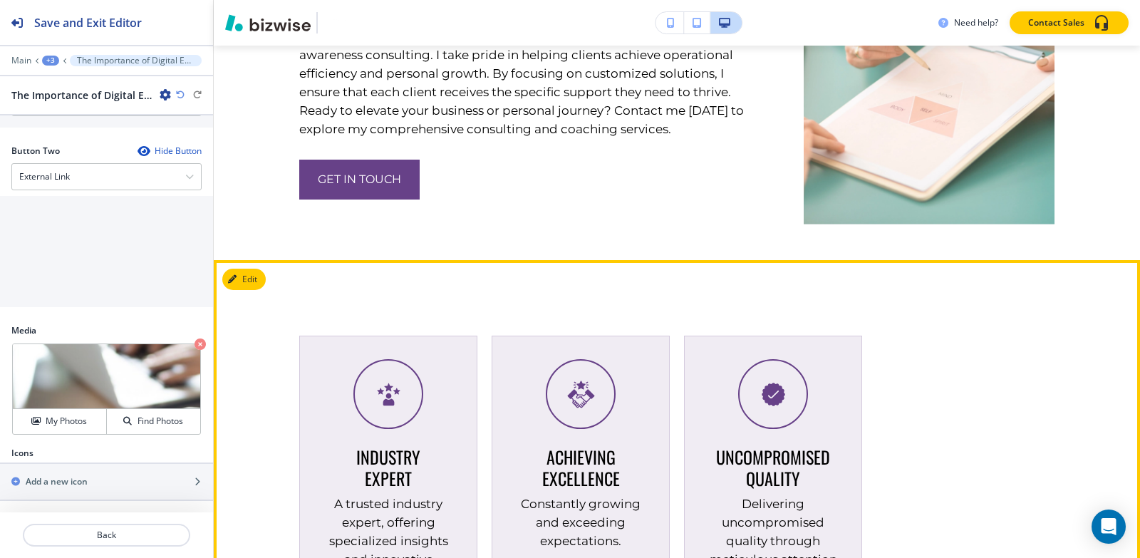
scroll to position [3077, 0]
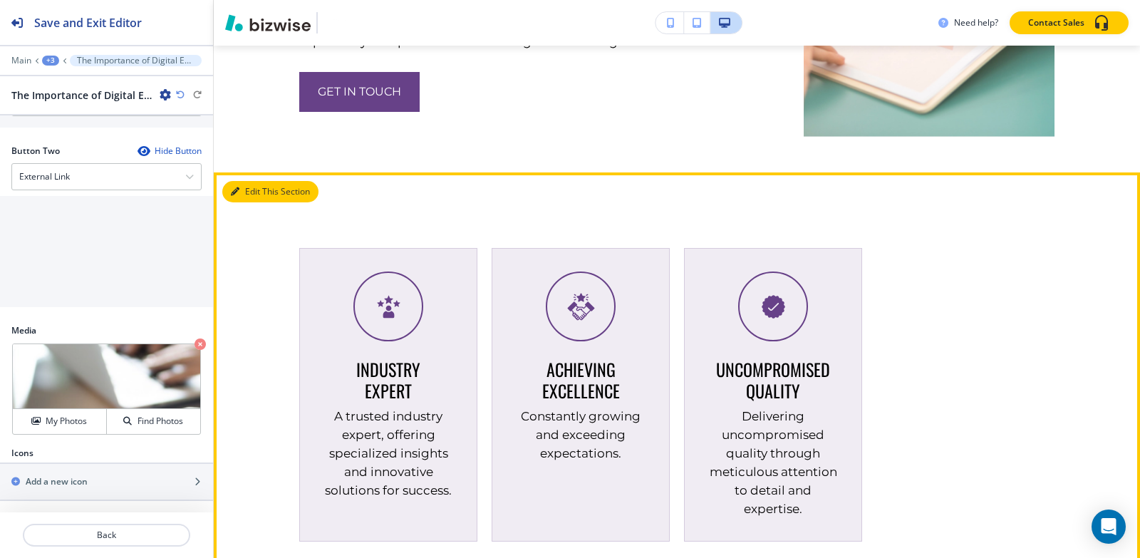
click at [245, 199] on button "Edit This Section" at bounding box center [270, 191] width 96 height 21
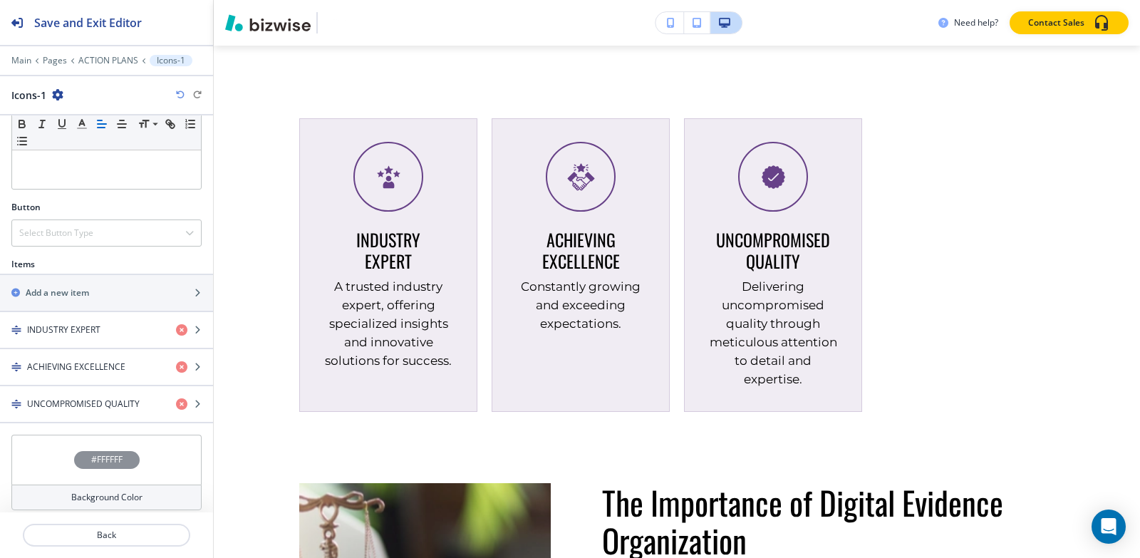
scroll to position [383, 0]
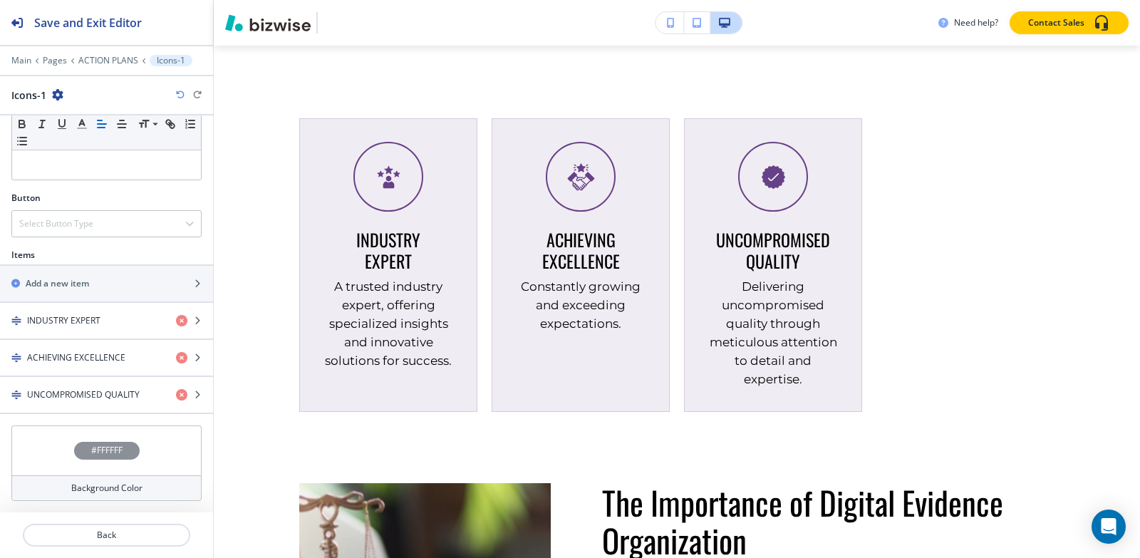
click at [81, 453] on div "#FFFFFF" at bounding box center [107, 451] width 66 height 18
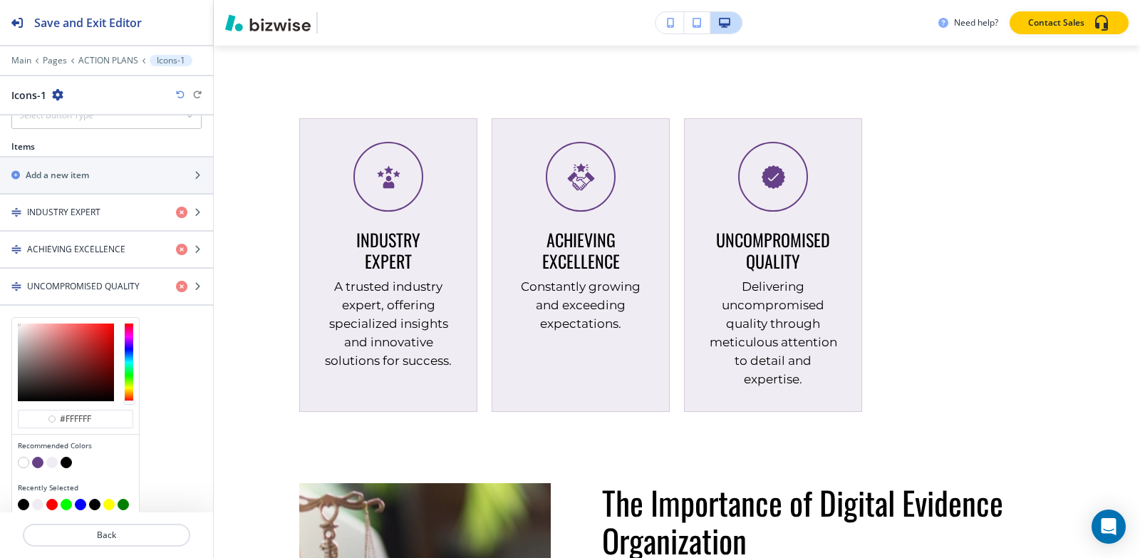
scroll to position [499, 0]
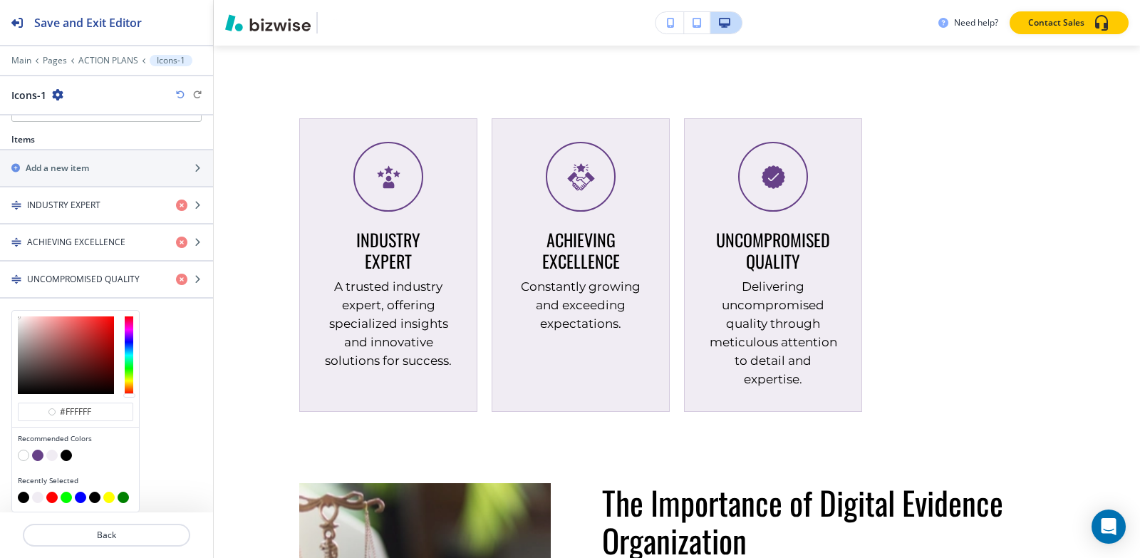
click at [49, 455] on button "button" at bounding box center [51, 455] width 11 height 11
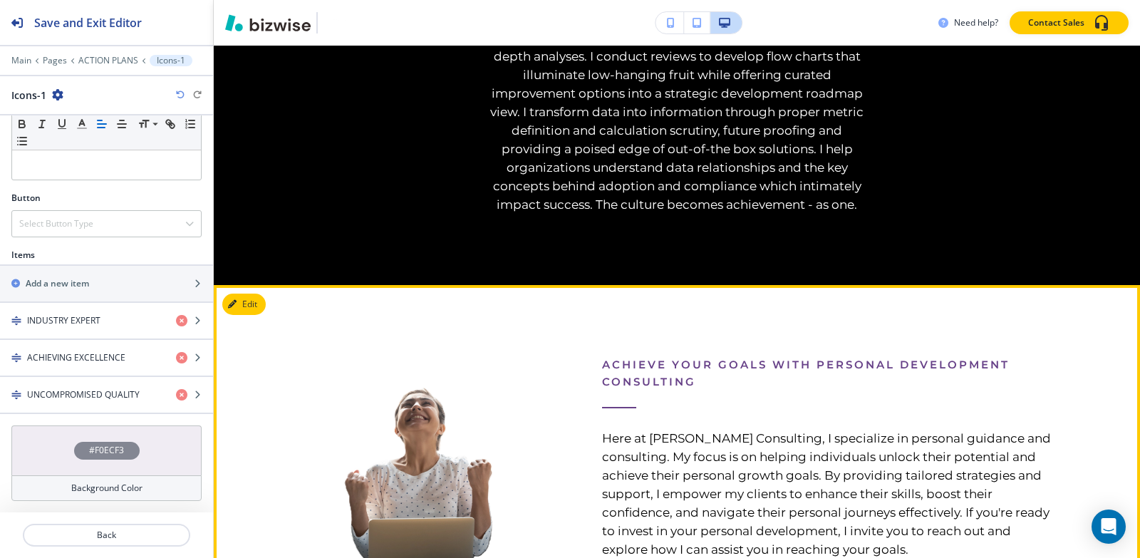
scroll to position [4632, 0]
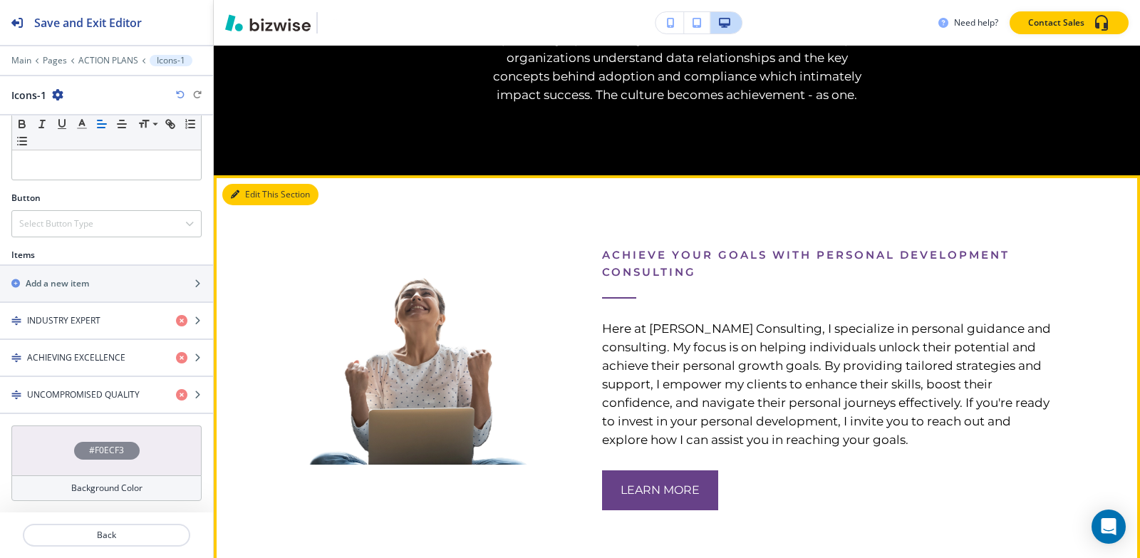
click at [235, 191] on icon "button" at bounding box center [235, 194] width 9 height 9
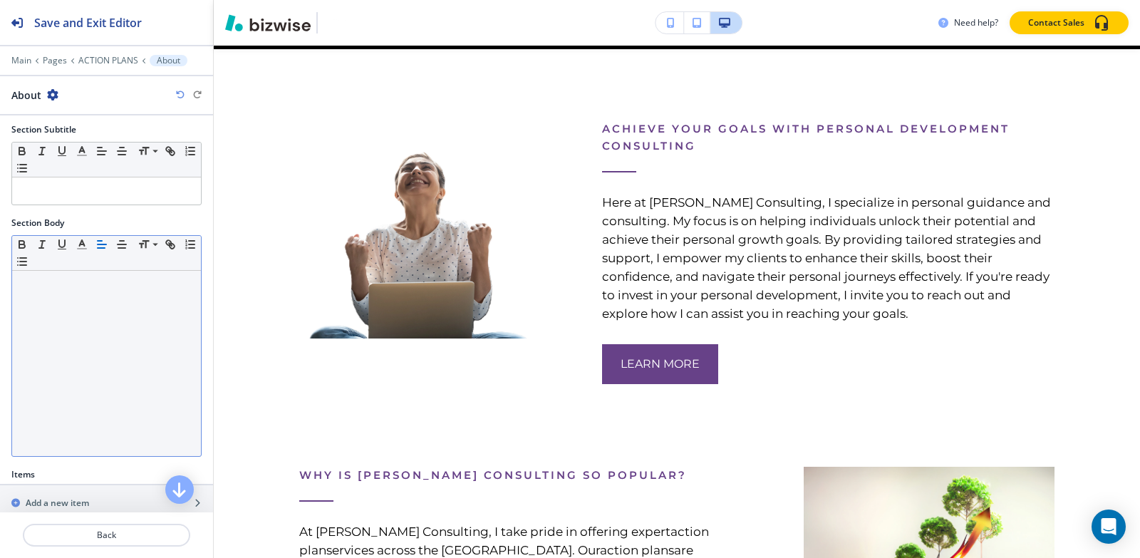
scroll to position [289, 0]
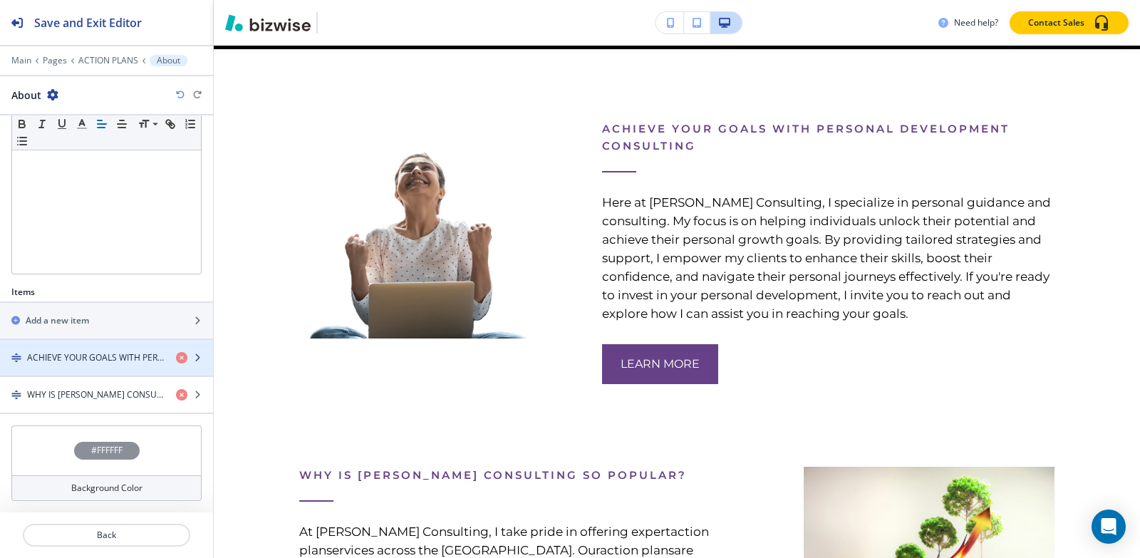
click at [71, 361] on h4 "ACHIEVE YOUR GOALS WITH PERSONAL DEVELOPMENT CONSULTING" at bounding box center [96, 357] width 138 height 13
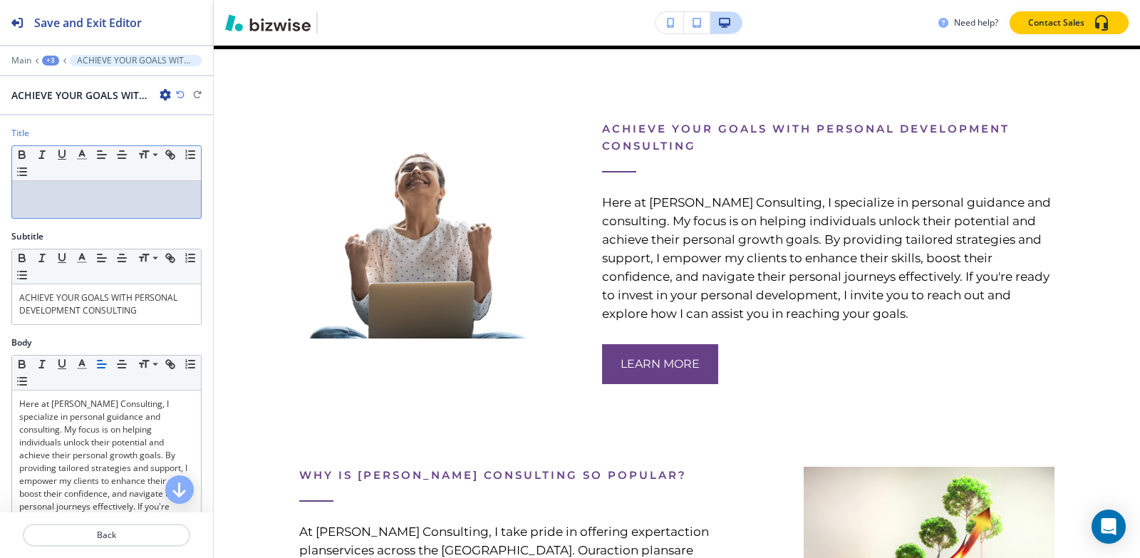
click at [93, 197] on p at bounding box center [106, 194] width 175 height 13
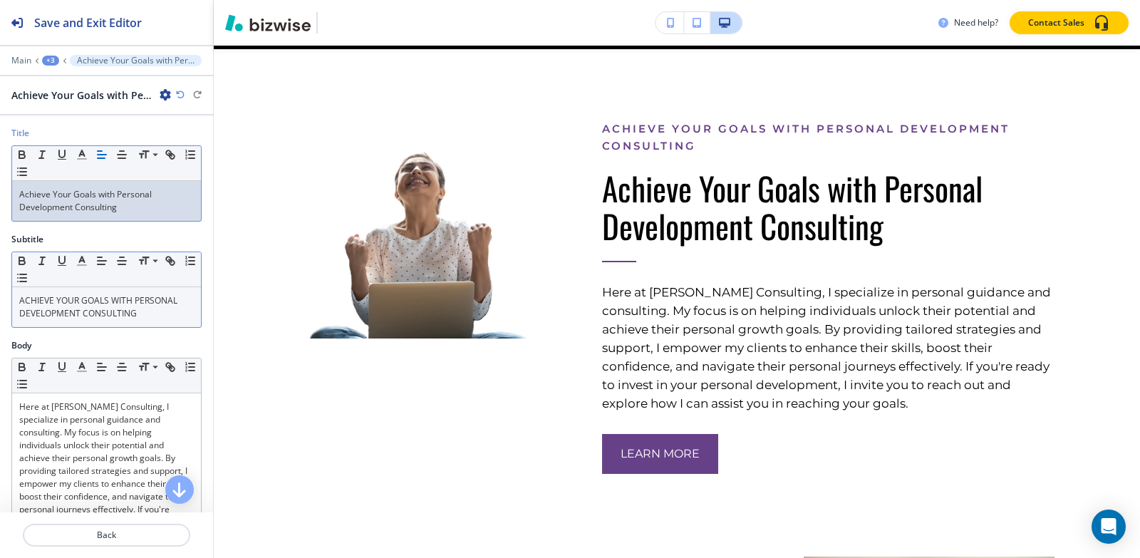
click at [116, 319] on p "ACHIEVE YOUR GOALS WITH PERSONAL DEVELOPMENT CONSULTING" at bounding box center [106, 307] width 175 height 26
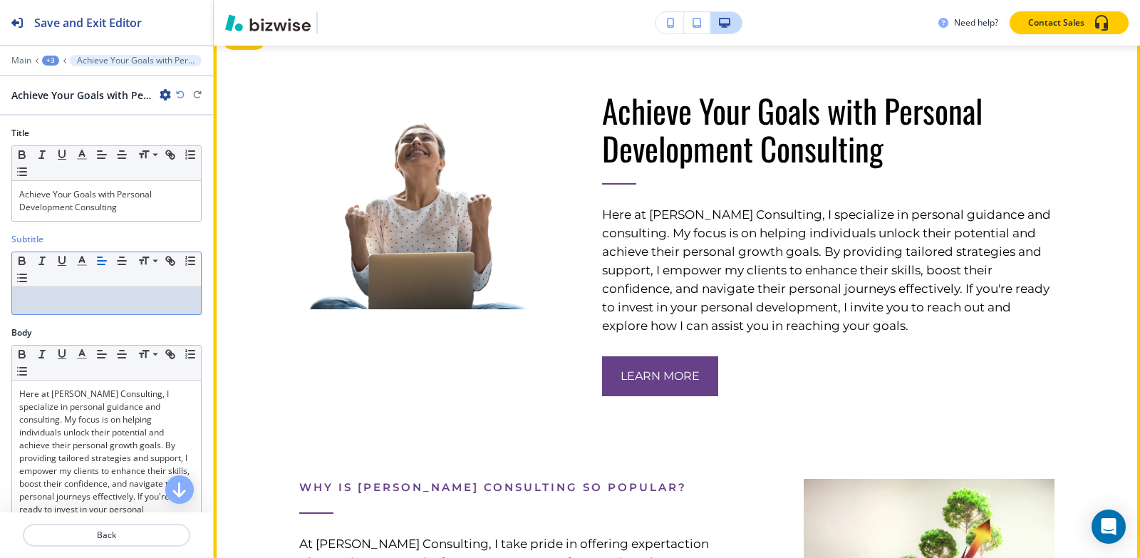
scroll to position [4616, 0]
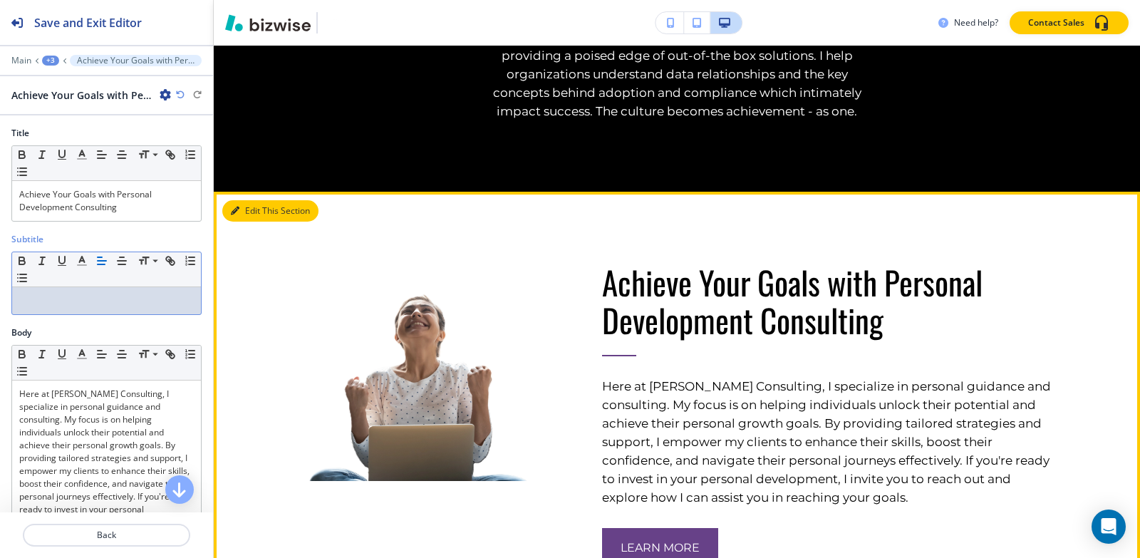
click at [242, 210] on button "Edit This Section" at bounding box center [270, 210] width 96 height 21
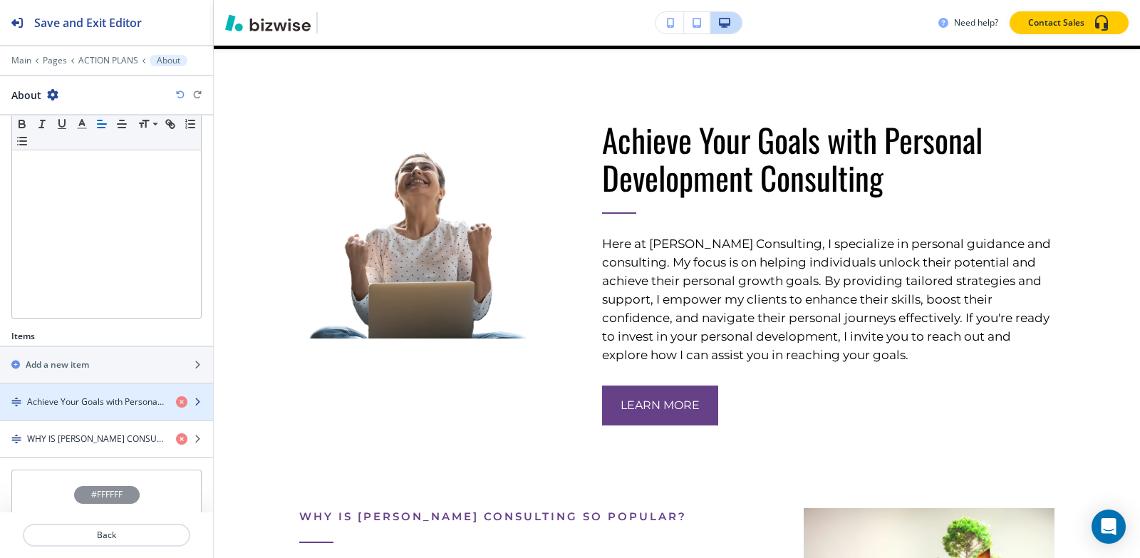
scroll to position [289, 0]
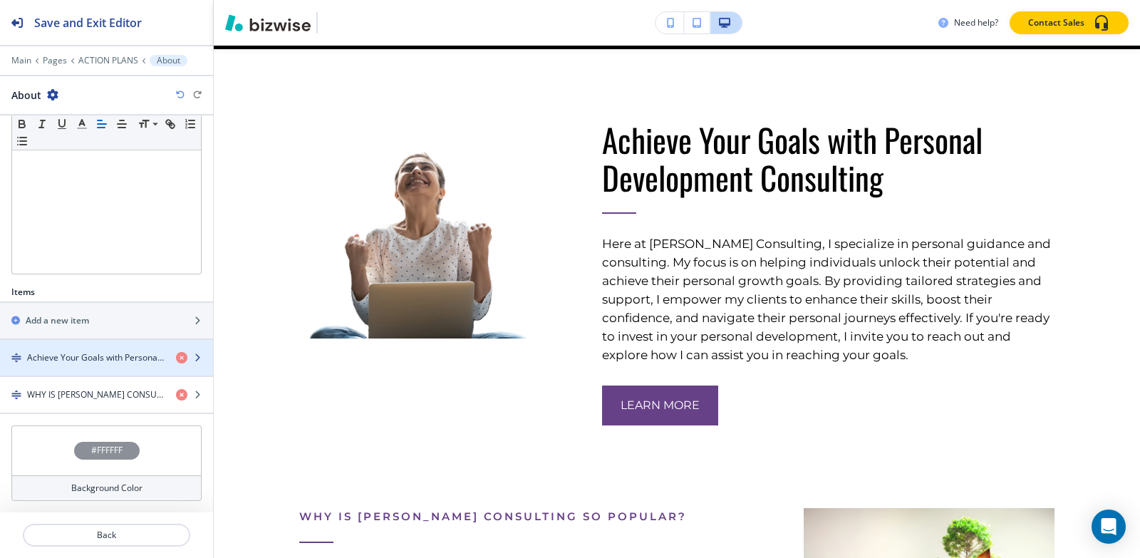
click at [78, 356] on h4 "Achieve Your Goals with Personal Development Consulting" at bounding box center [96, 357] width 138 height 13
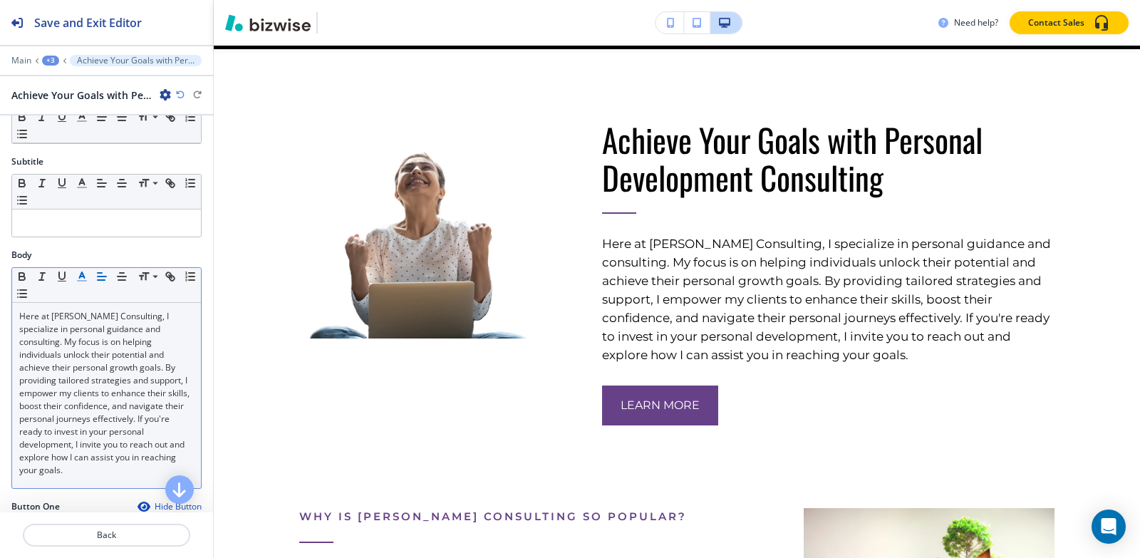
scroll to position [214, 0]
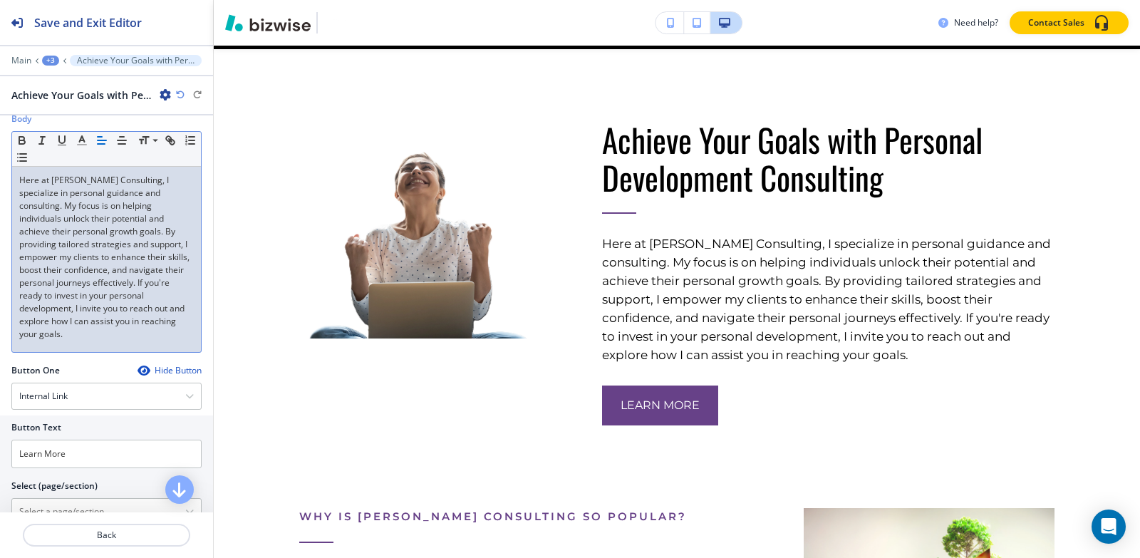
click at [95, 310] on p "Here at [PERSON_NAME] Consulting, I specialize in personal guidance and consult…" at bounding box center [106, 257] width 175 height 167
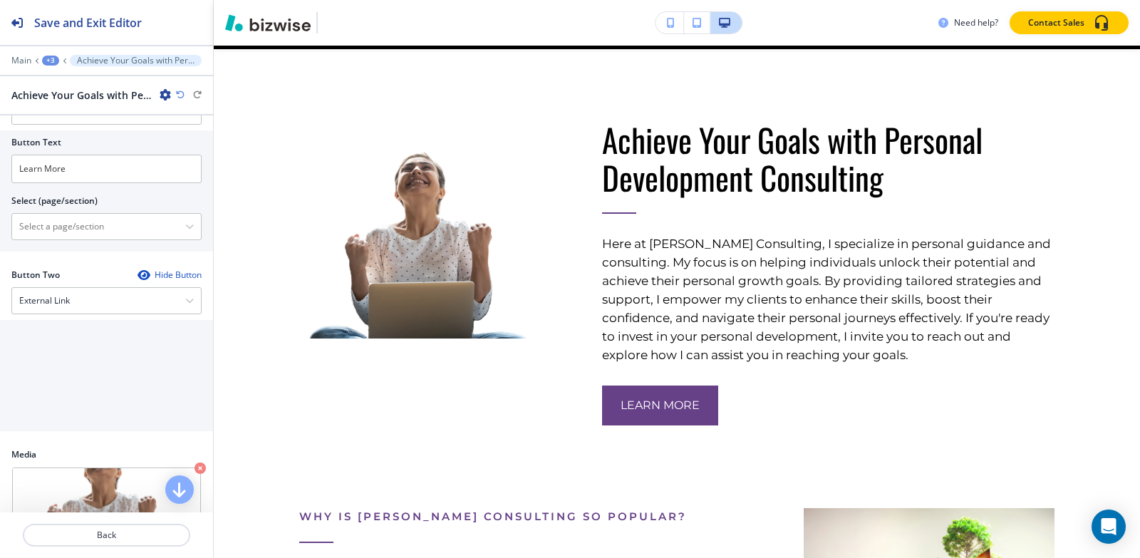
scroll to position [623, 0]
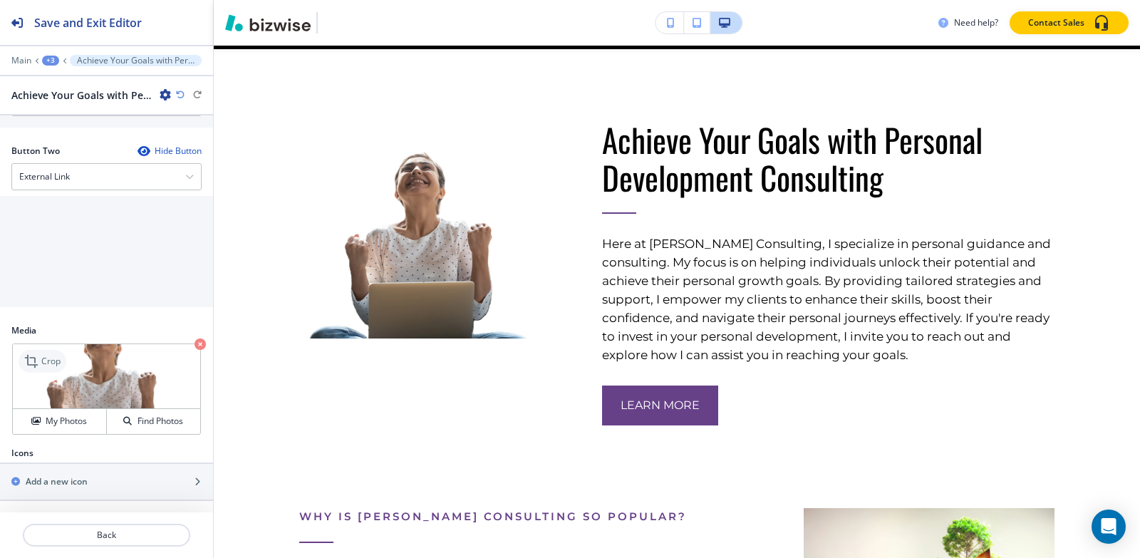
click at [38, 366] on icon at bounding box center [32, 361] width 17 height 17
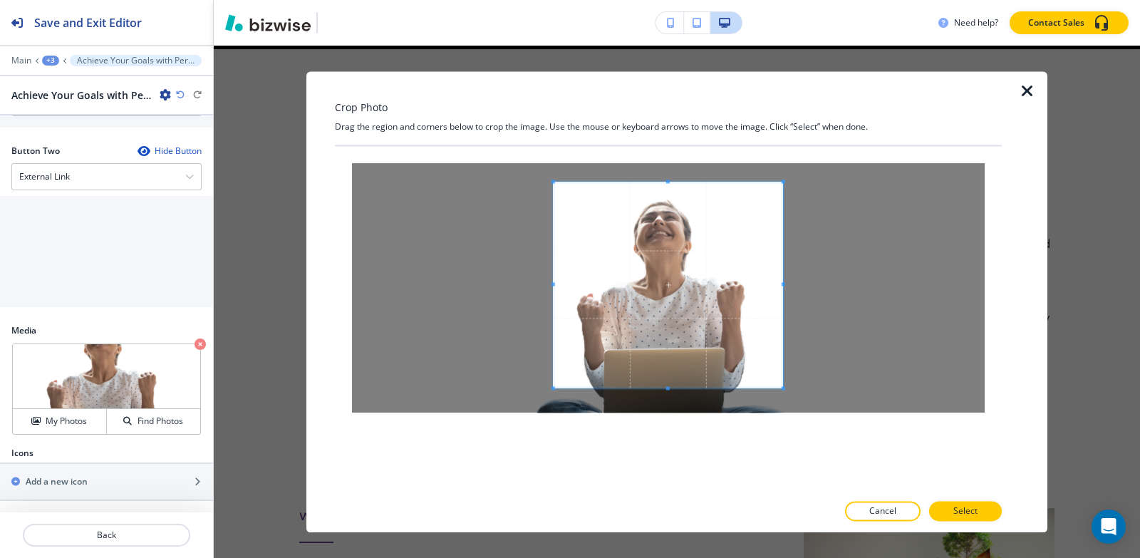
click at [688, 81] on div "Crop Photo Drag the region and corners below to crop the image. Use the mouse o…" at bounding box center [668, 301] width 667 height 461
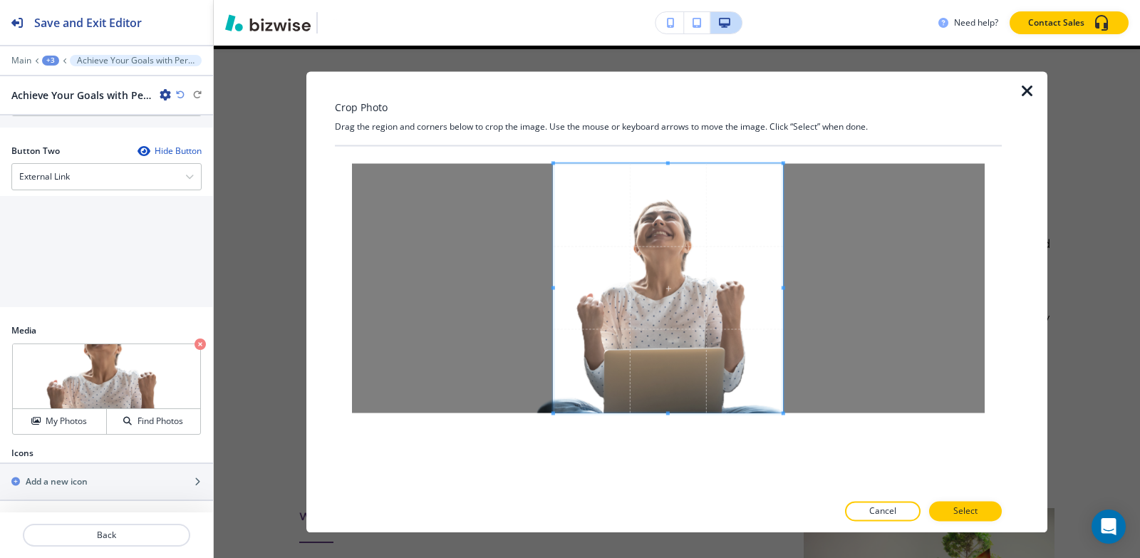
click at [681, 471] on div at bounding box center [668, 319] width 667 height 346
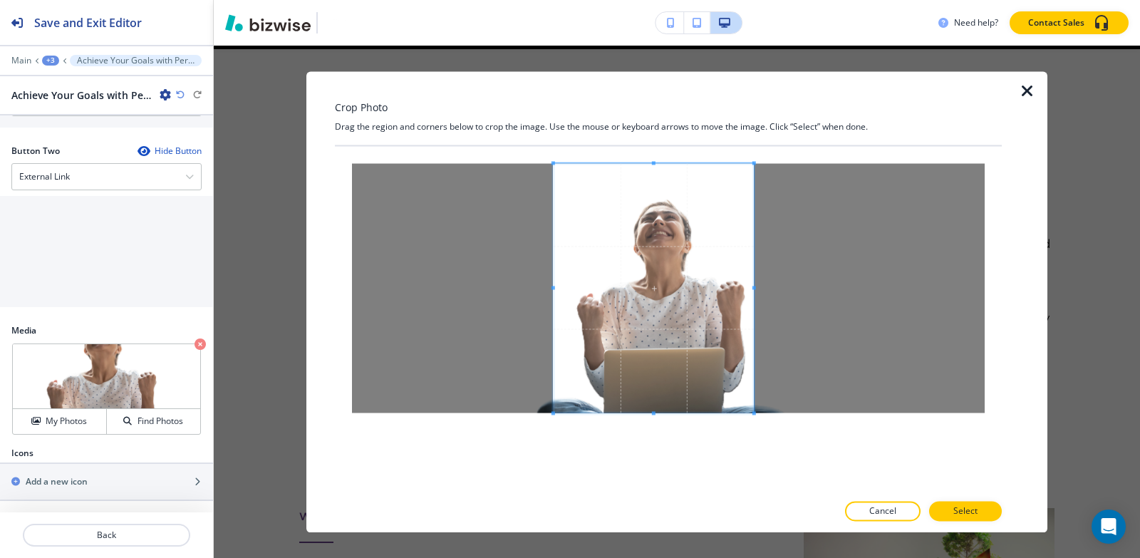
click at [754, 286] on span at bounding box center [755, 288] width 4 height 4
click at [572, 287] on span at bounding box center [572, 288] width 4 height 4
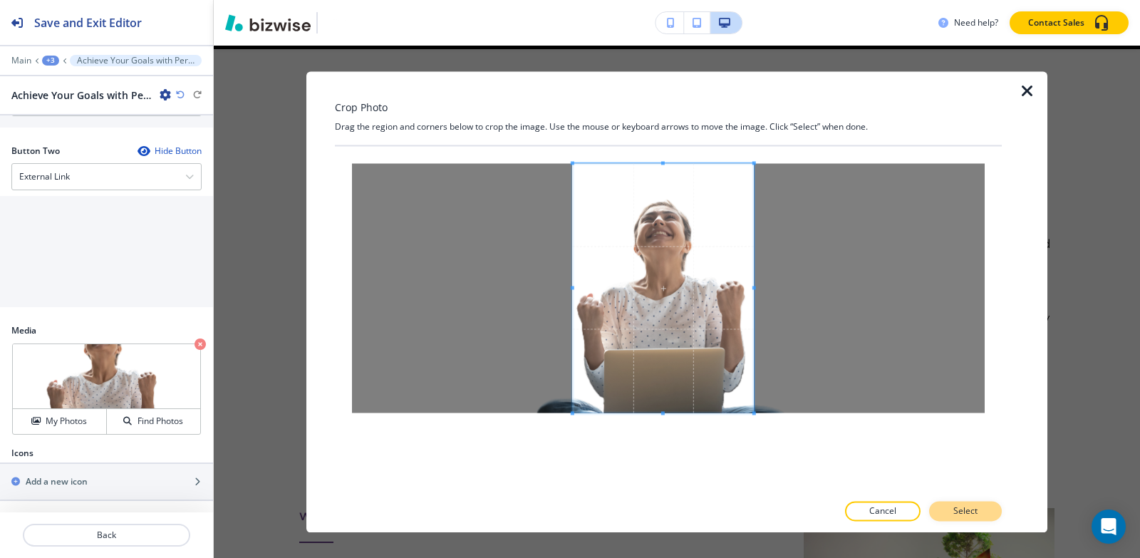
click at [981, 513] on button "Select" at bounding box center [965, 511] width 73 height 20
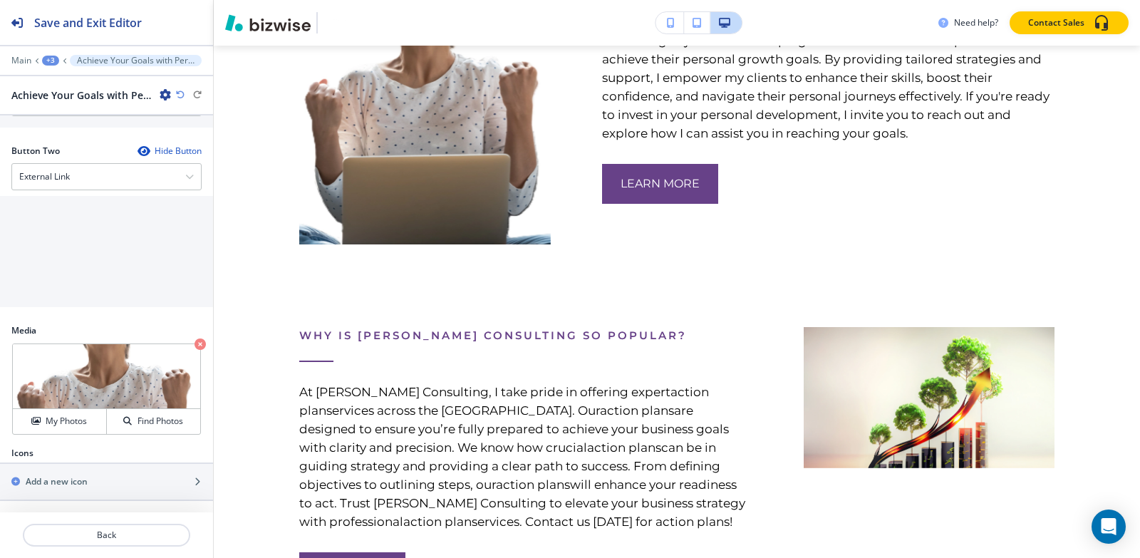
scroll to position [4972, 0]
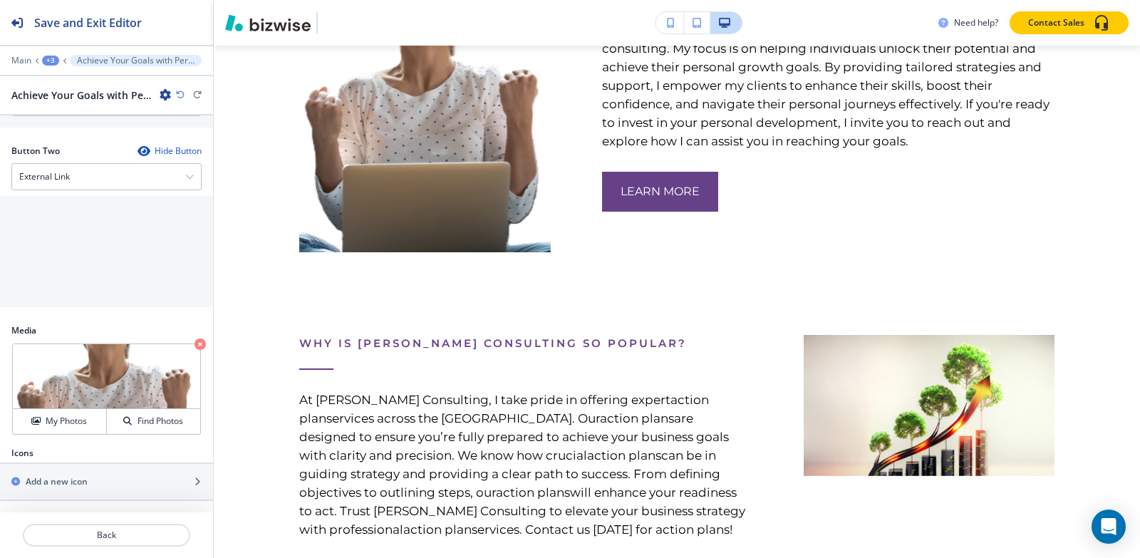
click at [49, 58] on div "+3" at bounding box center [50, 61] width 17 height 10
click at [74, 136] on p "About" at bounding box center [87, 134] width 73 height 13
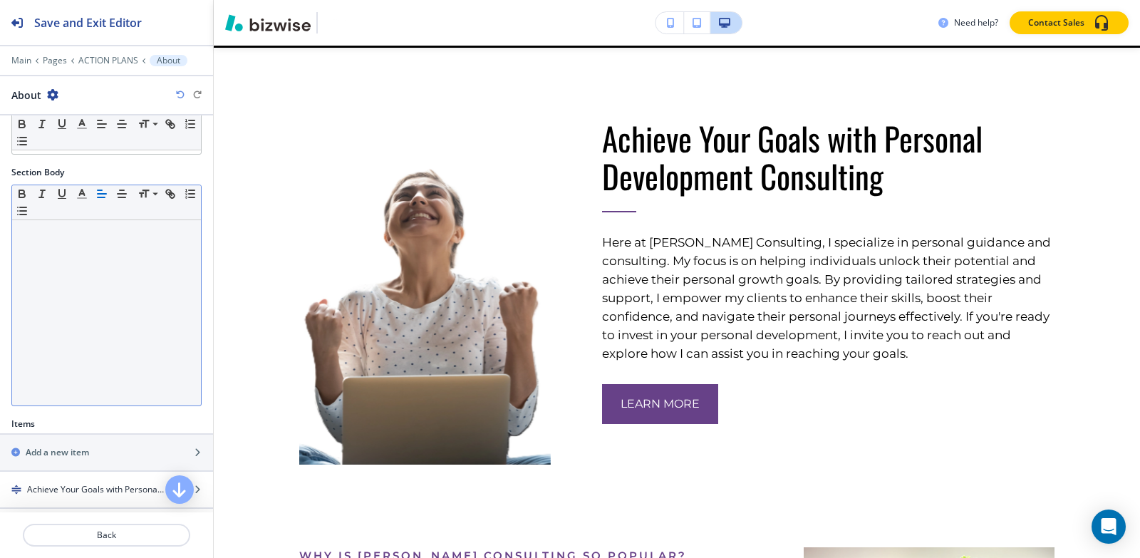
scroll to position [4758, 0]
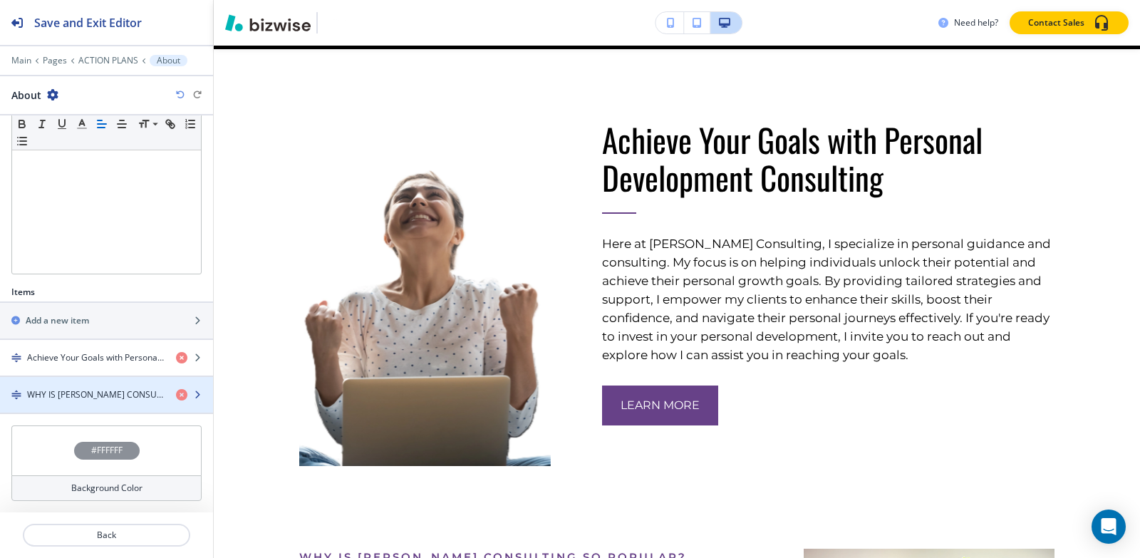
click at [65, 407] on div "button" at bounding box center [106, 406] width 213 height 11
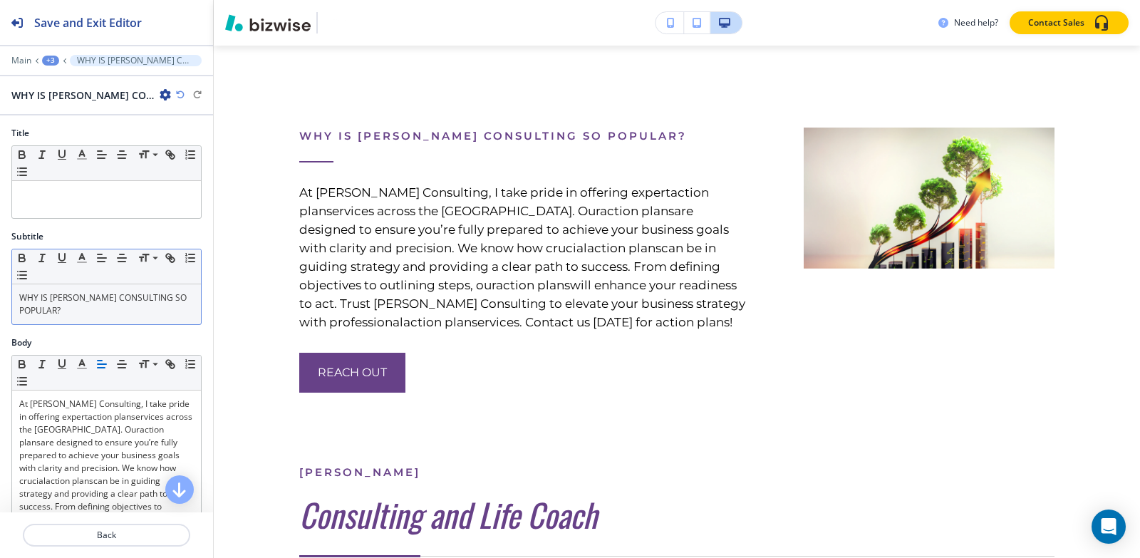
scroll to position [5181, 0]
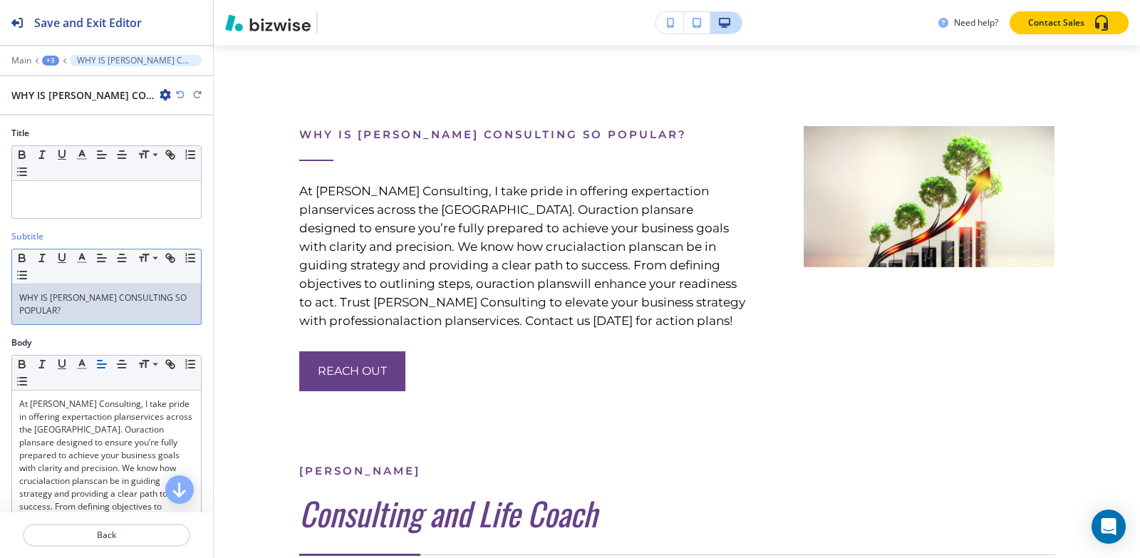
click at [106, 309] on p "WHY IS [PERSON_NAME] CONSULTING SO POPULAR?" at bounding box center [106, 304] width 175 height 26
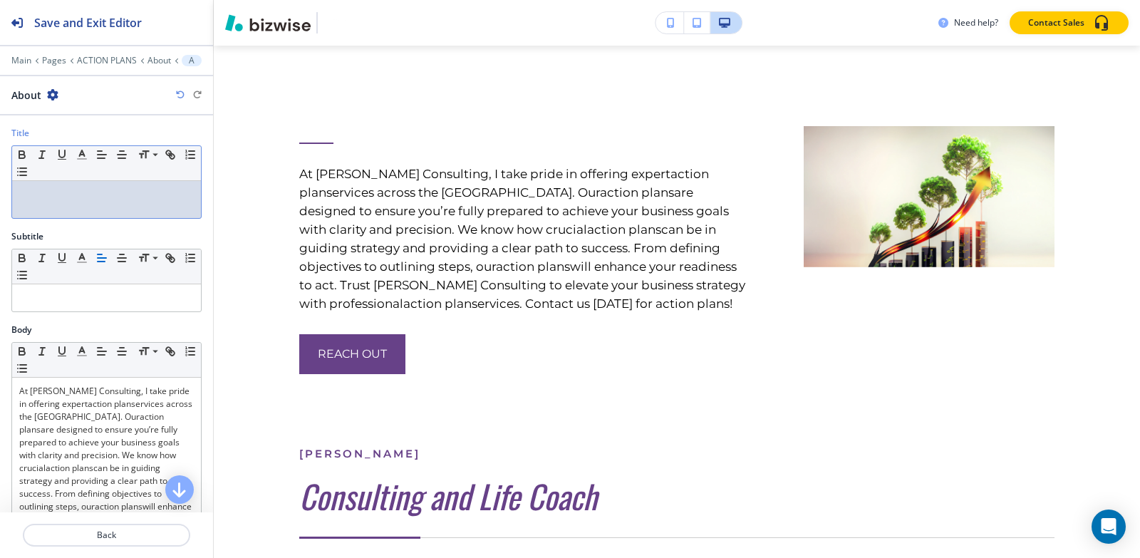
click at [105, 203] on div at bounding box center [106, 199] width 189 height 37
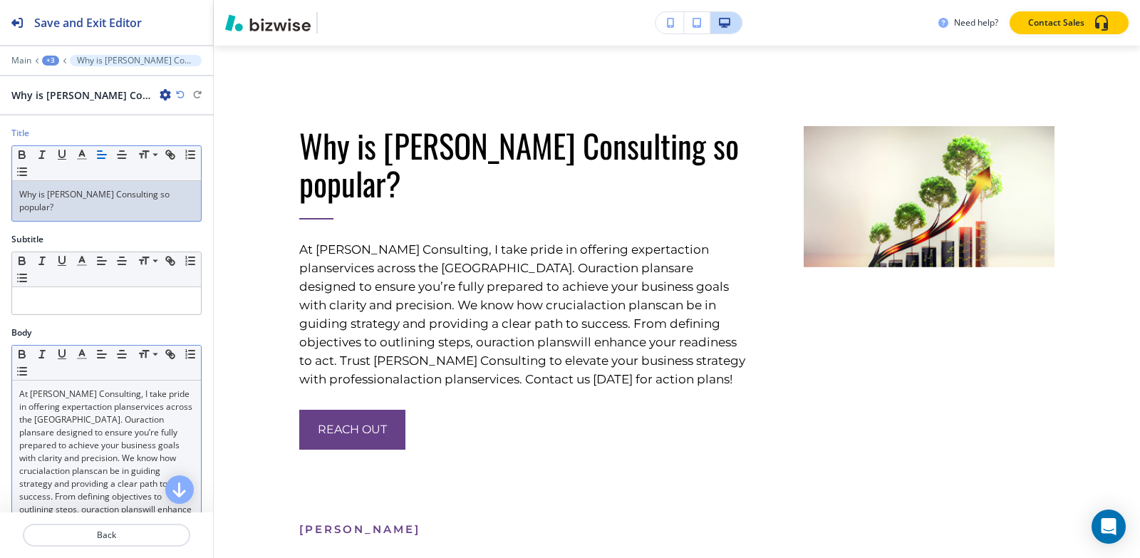
click at [117, 445] on link "are designed to ensure you’re fully prepared to achieve your business goals wit…" at bounding box center [100, 451] width 162 height 51
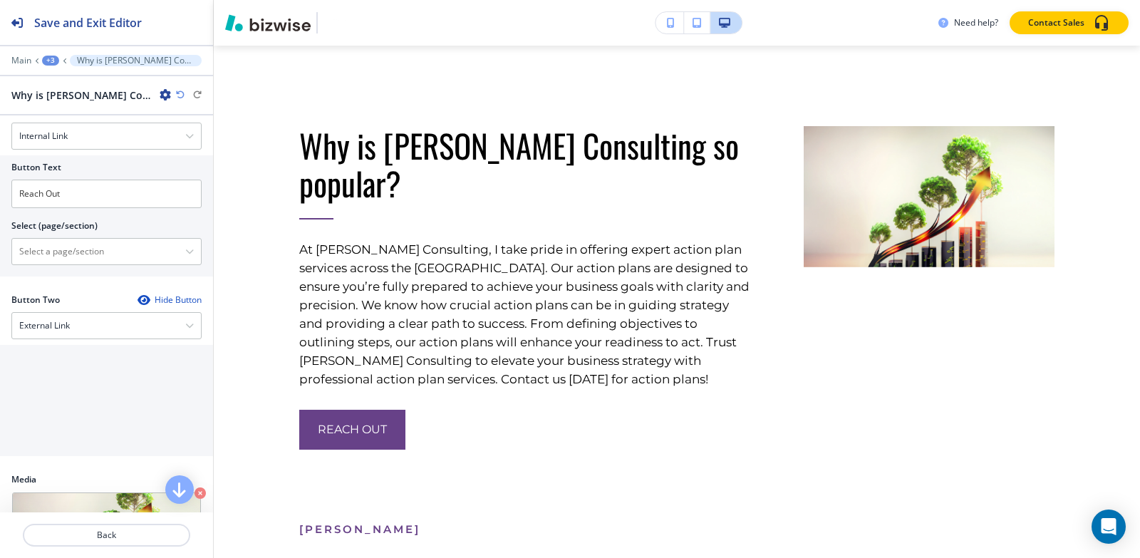
scroll to position [644, 0]
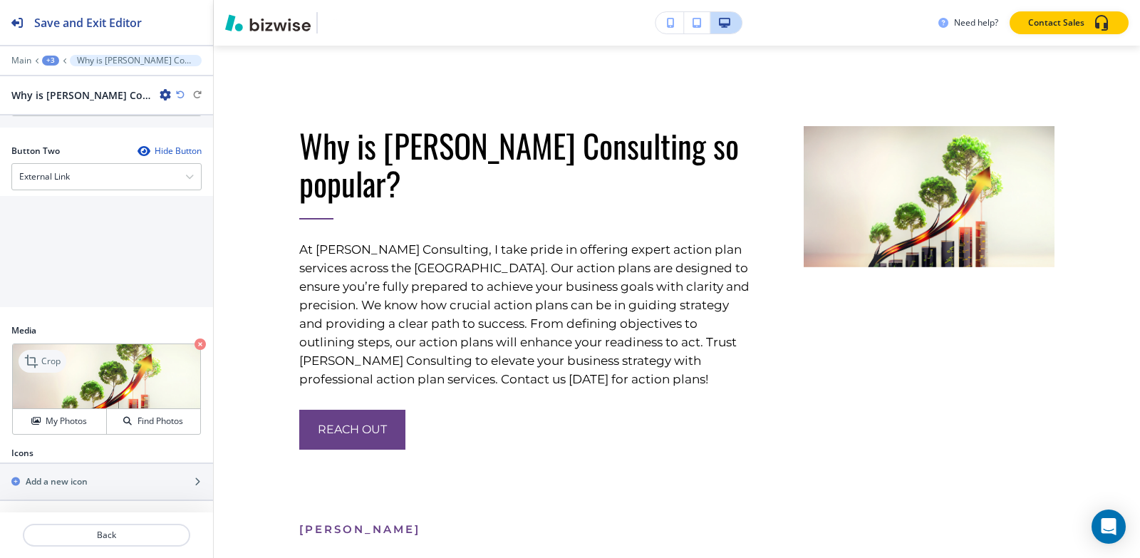
click at [44, 364] on p "Crop" at bounding box center [50, 361] width 19 height 13
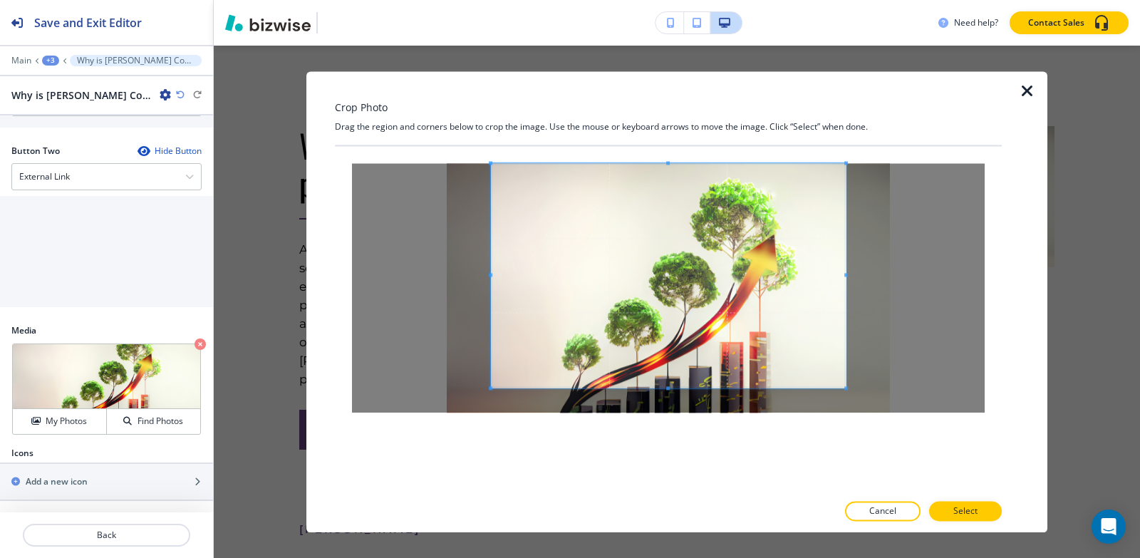
click at [668, 145] on div "Crop Photo Drag the region and corners below to crop the image. Use the mouse o…" at bounding box center [668, 301] width 667 height 461
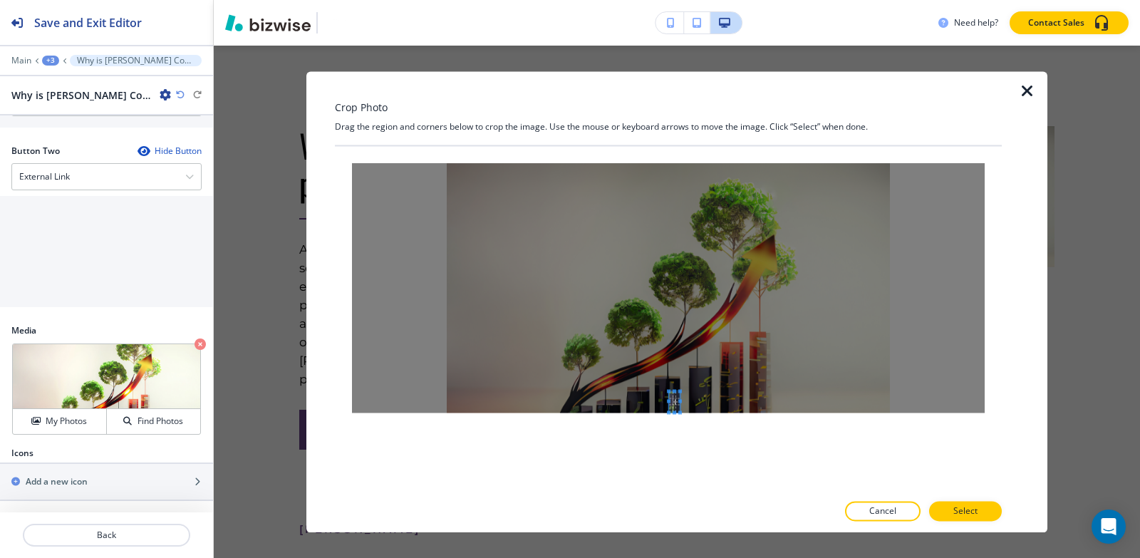
click at [673, 441] on div at bounding box center [668, 319] width 667 height 346
click at [683, 95] on div "Crop Photo Drag the region and corners below to crop the image. Use the mouse o…" at bounding box center [668, 301] width 667 height 461
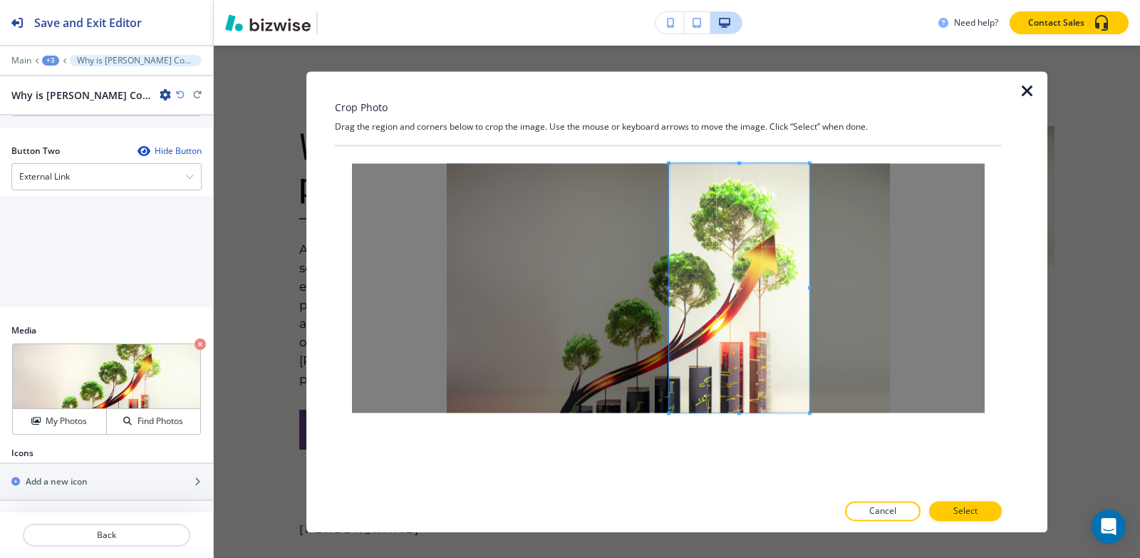
click at [809, 289] on span at bounding box center [810, 288] width 4 height 4
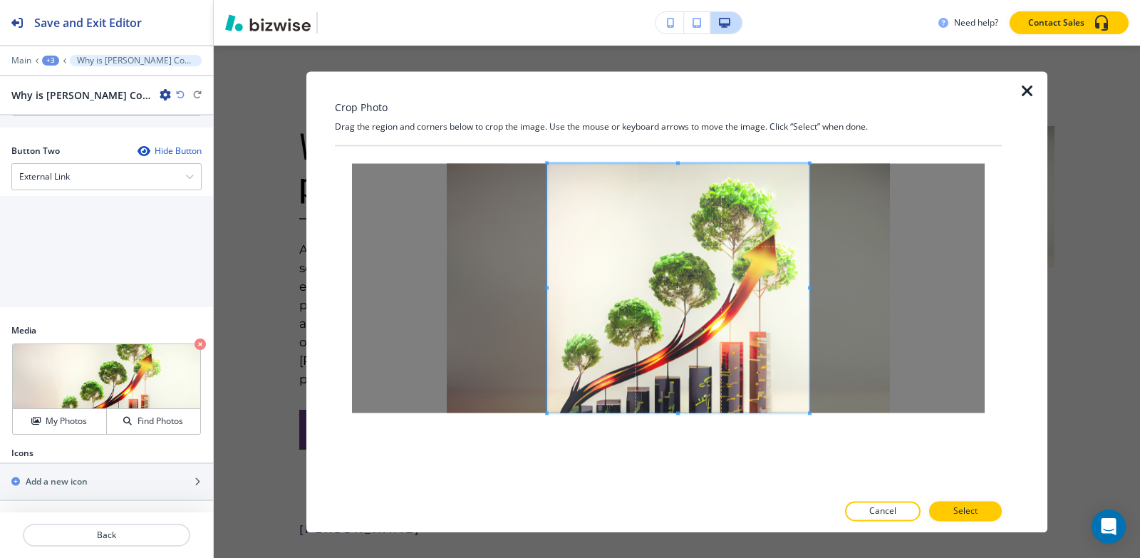
click at [547, 289] on span at bounding box center [547, 288] width 4 height 4
click at [802, 287] on span at bounding box center [804, 288] width 4 height 4
click at [978, 515] on button "Select" at bounding box center [965, 511] width 73 height 20
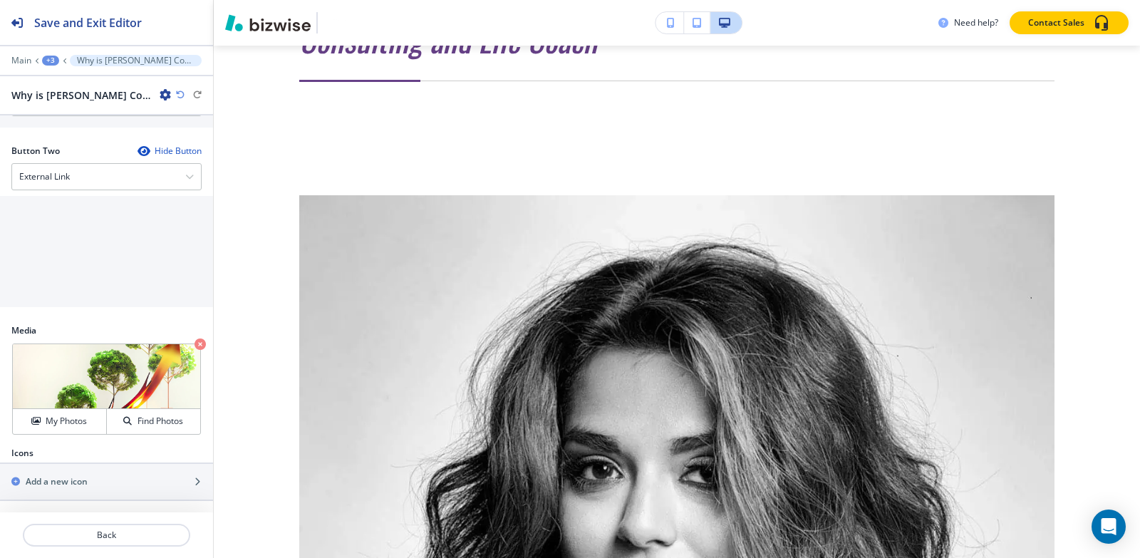
scroll to position [5974, 0]
